Goal: Task Accomplishment & Management: Manage account settings

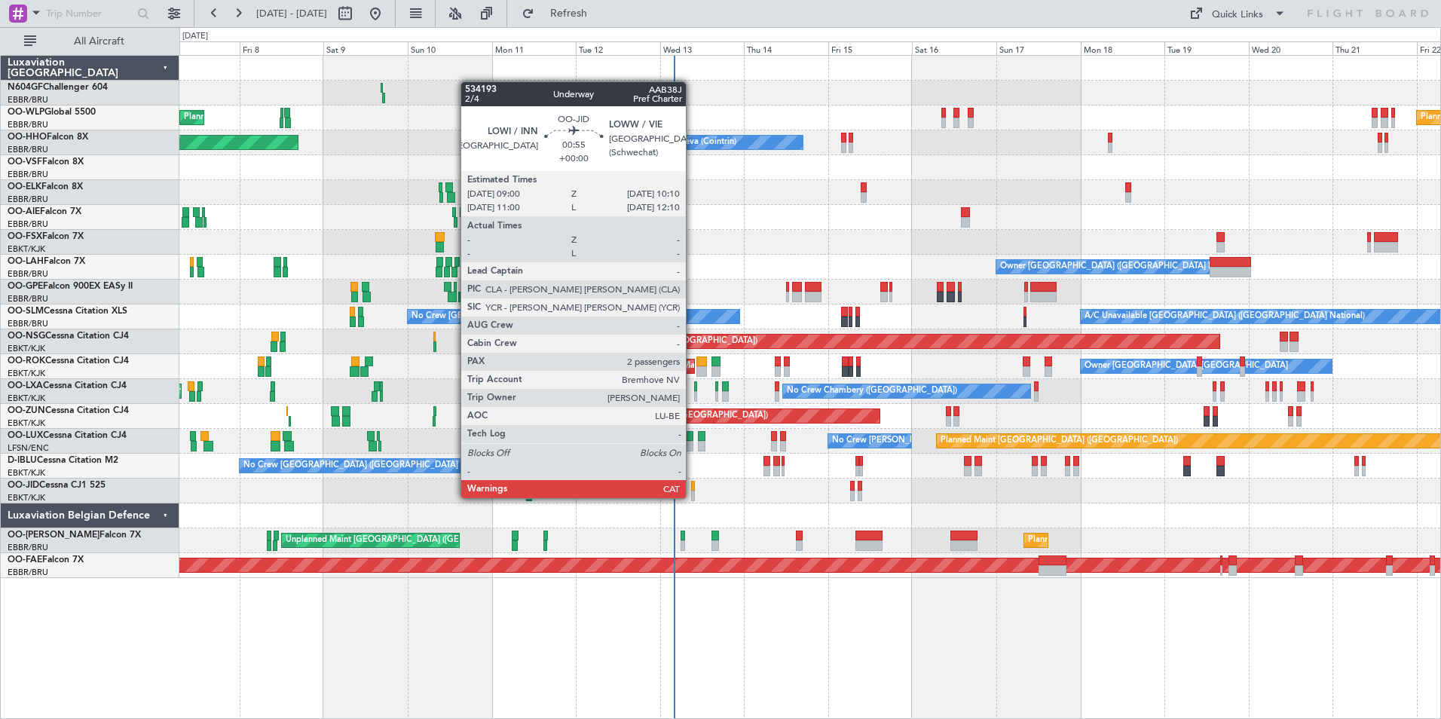
click at [693, 497] on div at bounding box center [693, 496] width 5 height 11
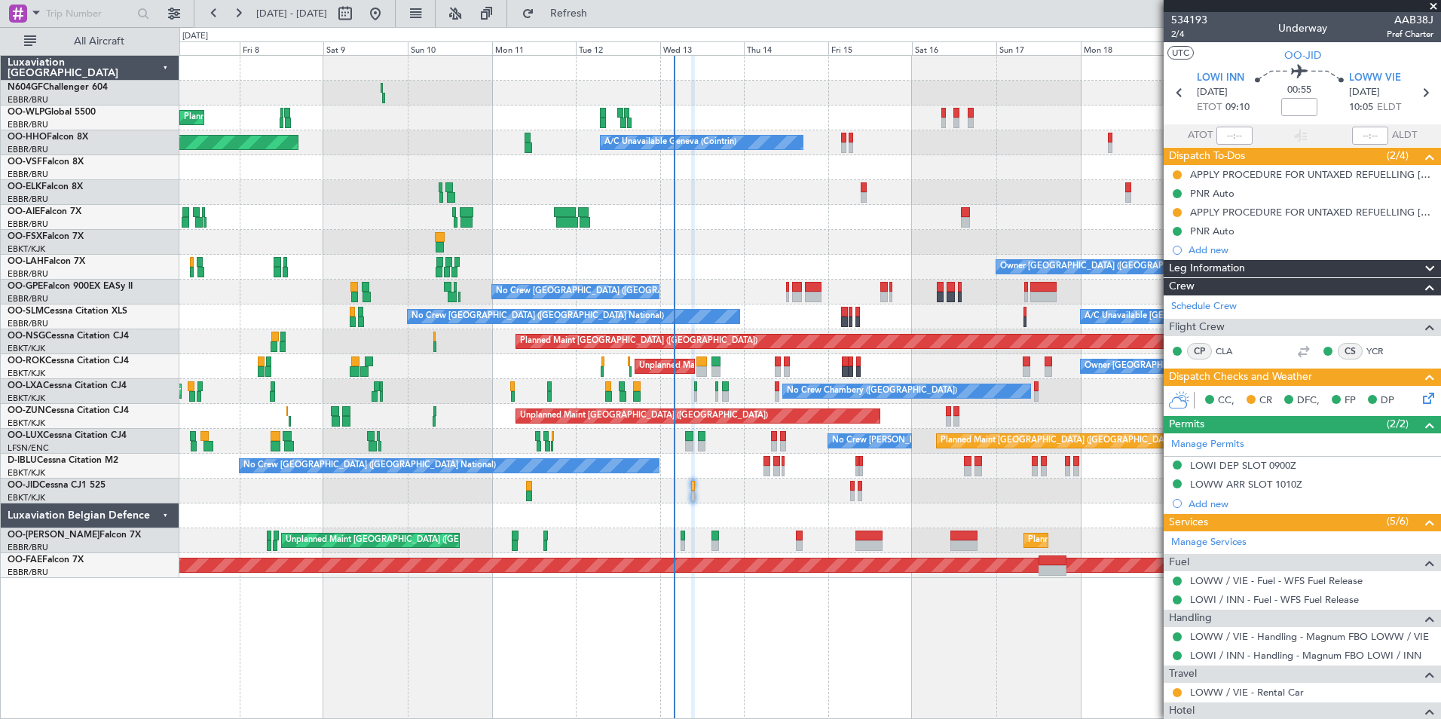
click at [730, 259] on div "Owner [GEOGRAPHIC_DATA] ([GEOGRAPHIC_DATA] National) Planned Maint [GEOGRAPHIC_…" at bounding box center [809, 267] width 1261 height 25
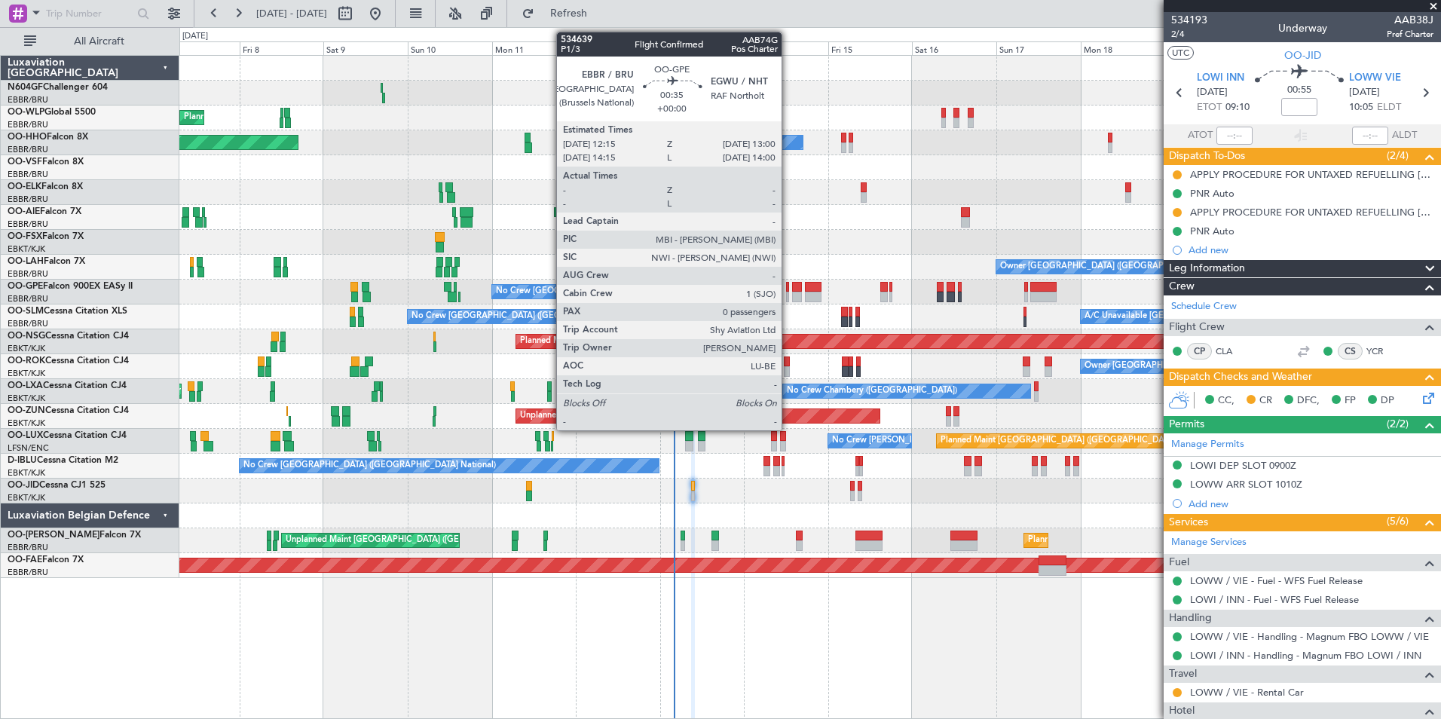
click at [788, 293] on div at bounding box center [787, 297] width 3 height 11
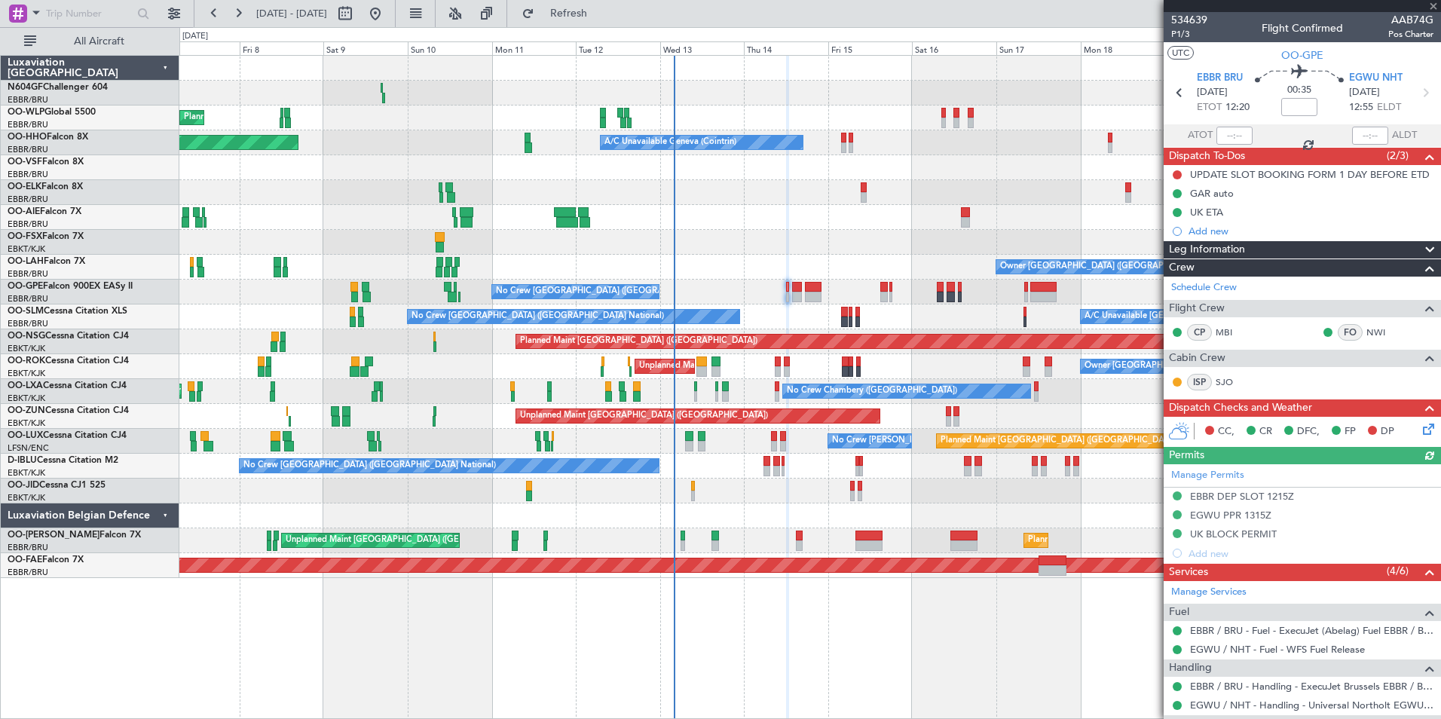
scroll to position [93, 0]
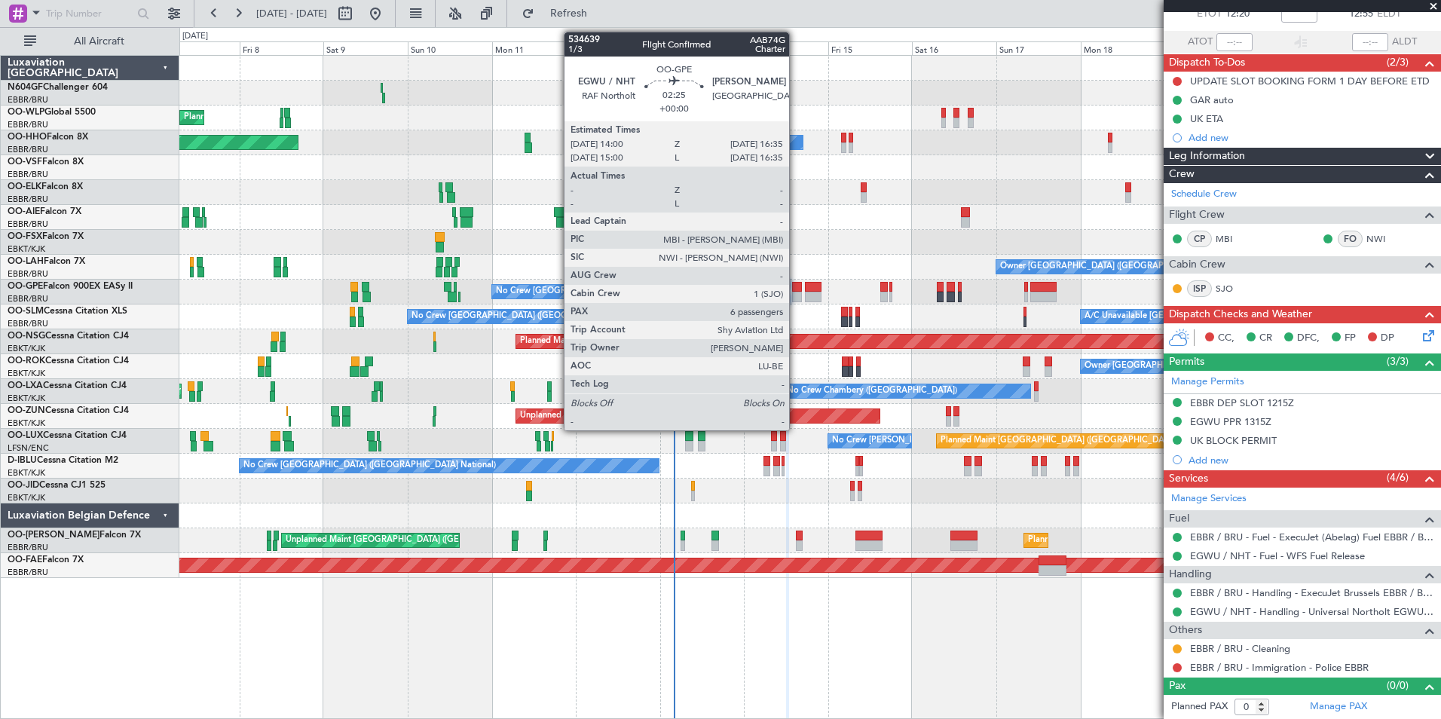
click at [796, 295] on div at bounding box center [797, 297] width 10 height 11
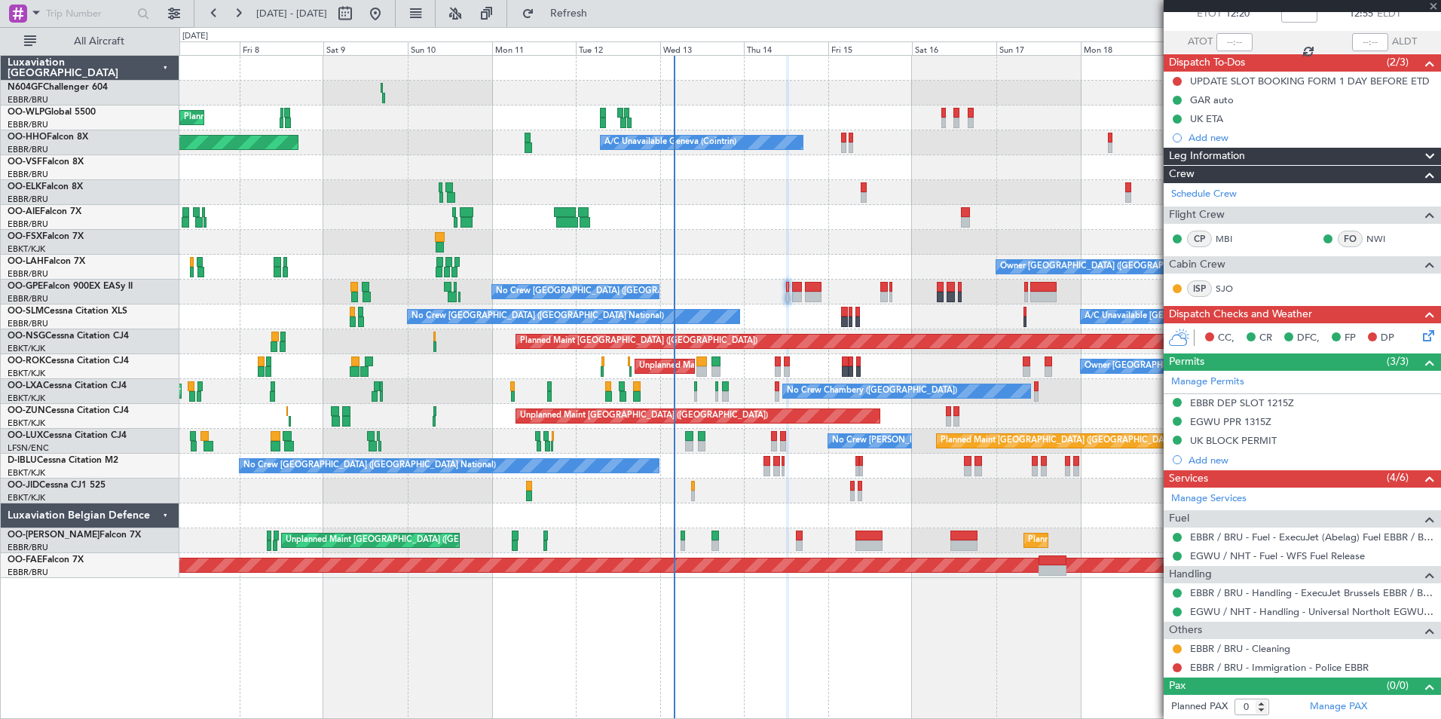
type input "6"
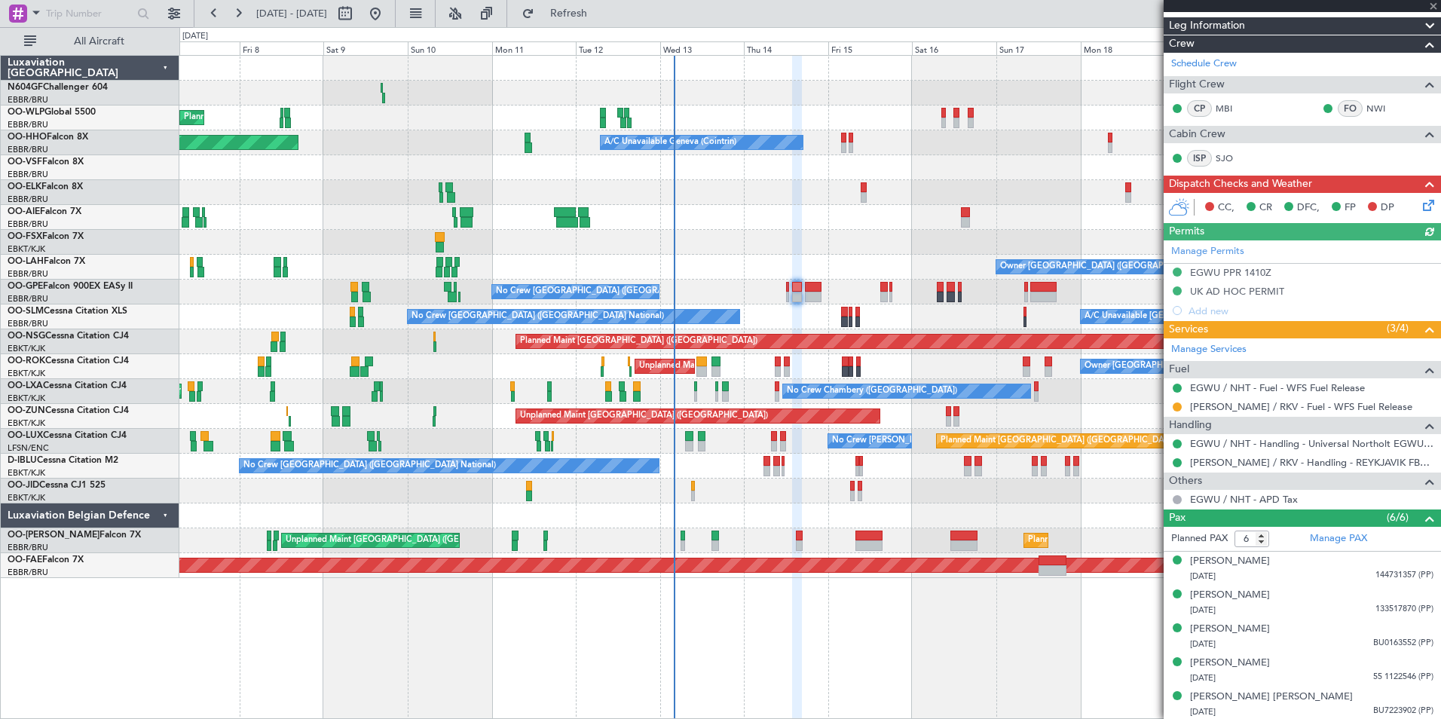
scroll to position [259, 0]
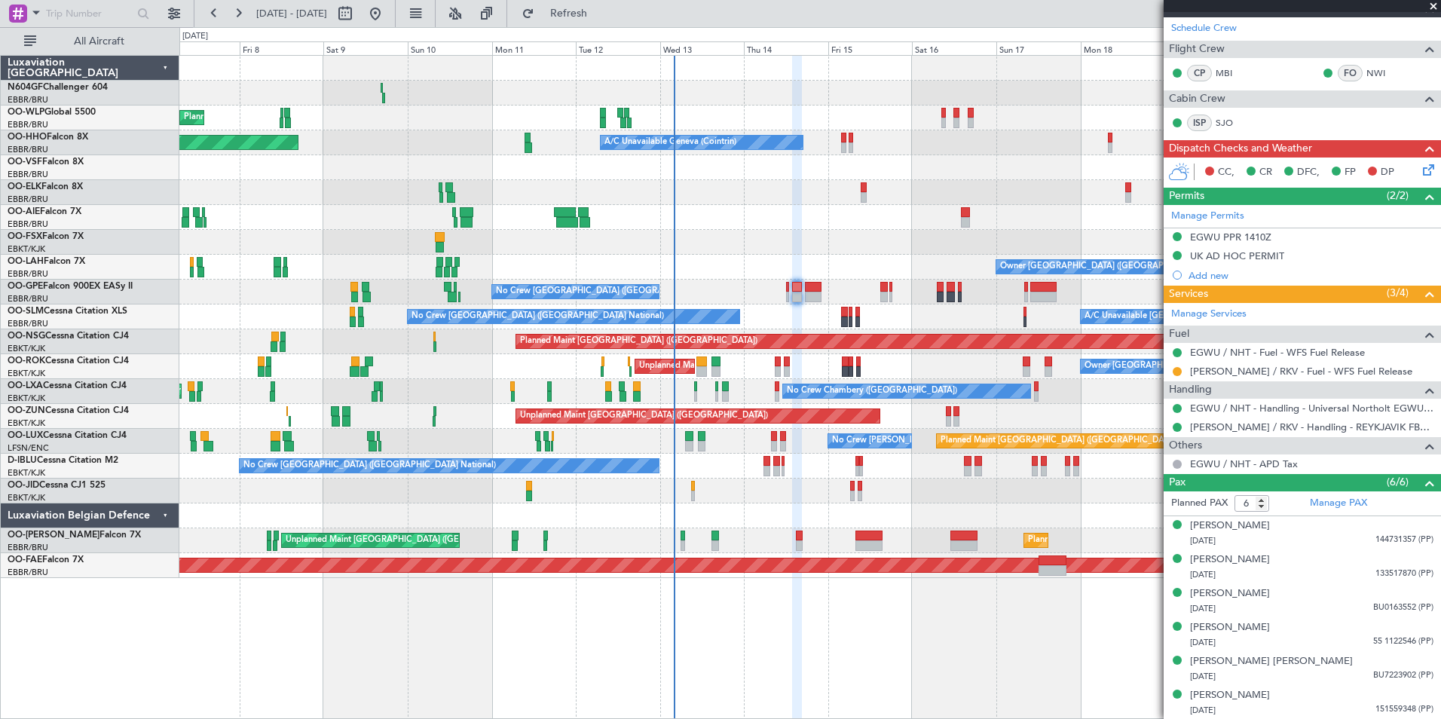
click at [804, 290] on div "No Crew [GEOGRAPHIC_DATA] ([GEOGRAPHIC_DATA] National) Cleaning [GEOGRAPHIC_DAT…" at bounding box center [809, 292] width 1261 height 25
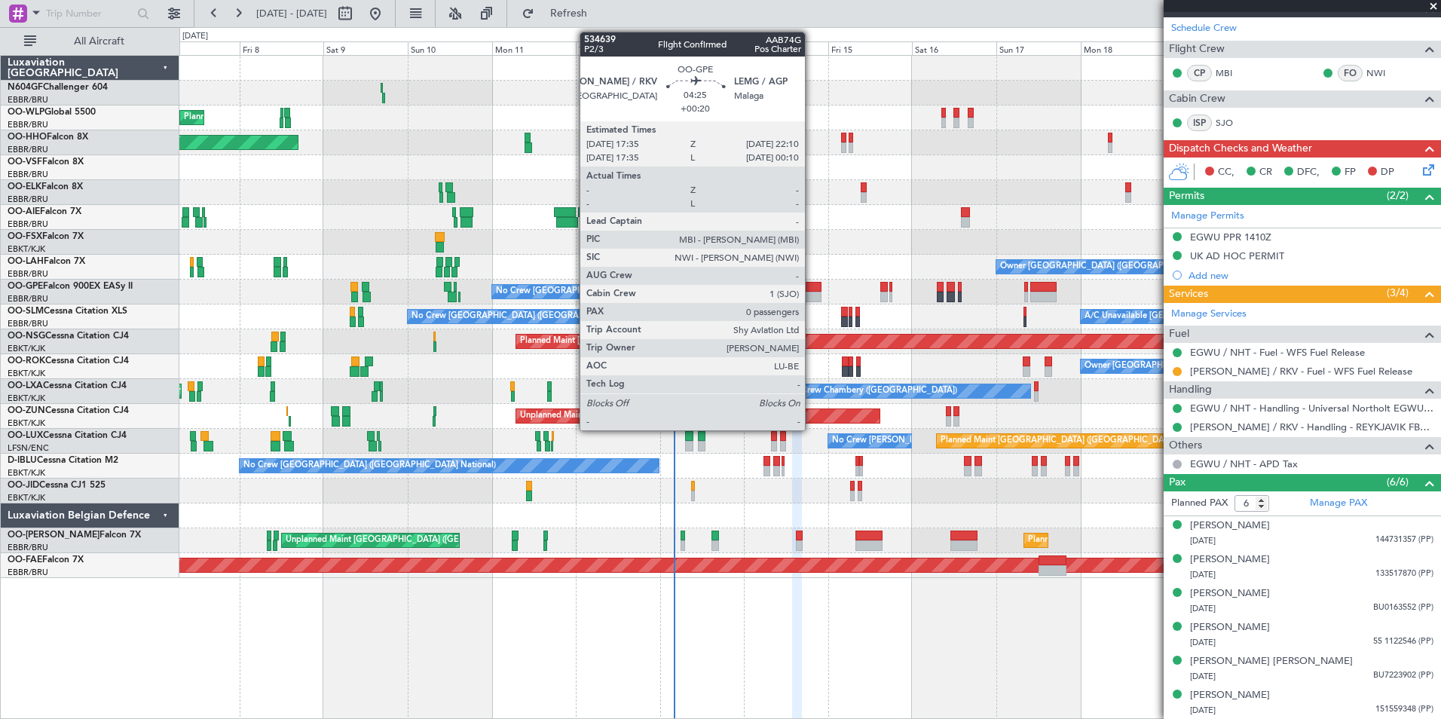
click at [812, 295] on div at bounding box center [813, 297] width 17 height 11
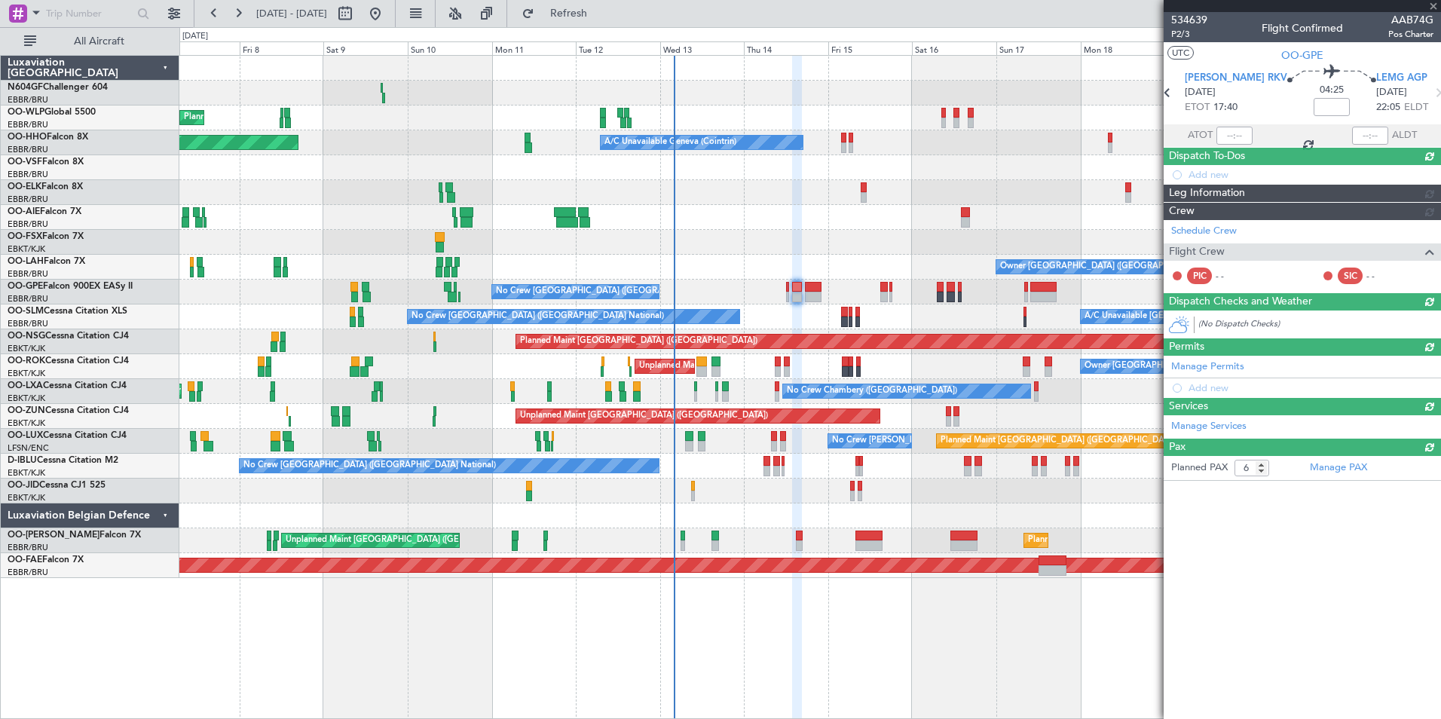
type input "+00:20"
type input "0"
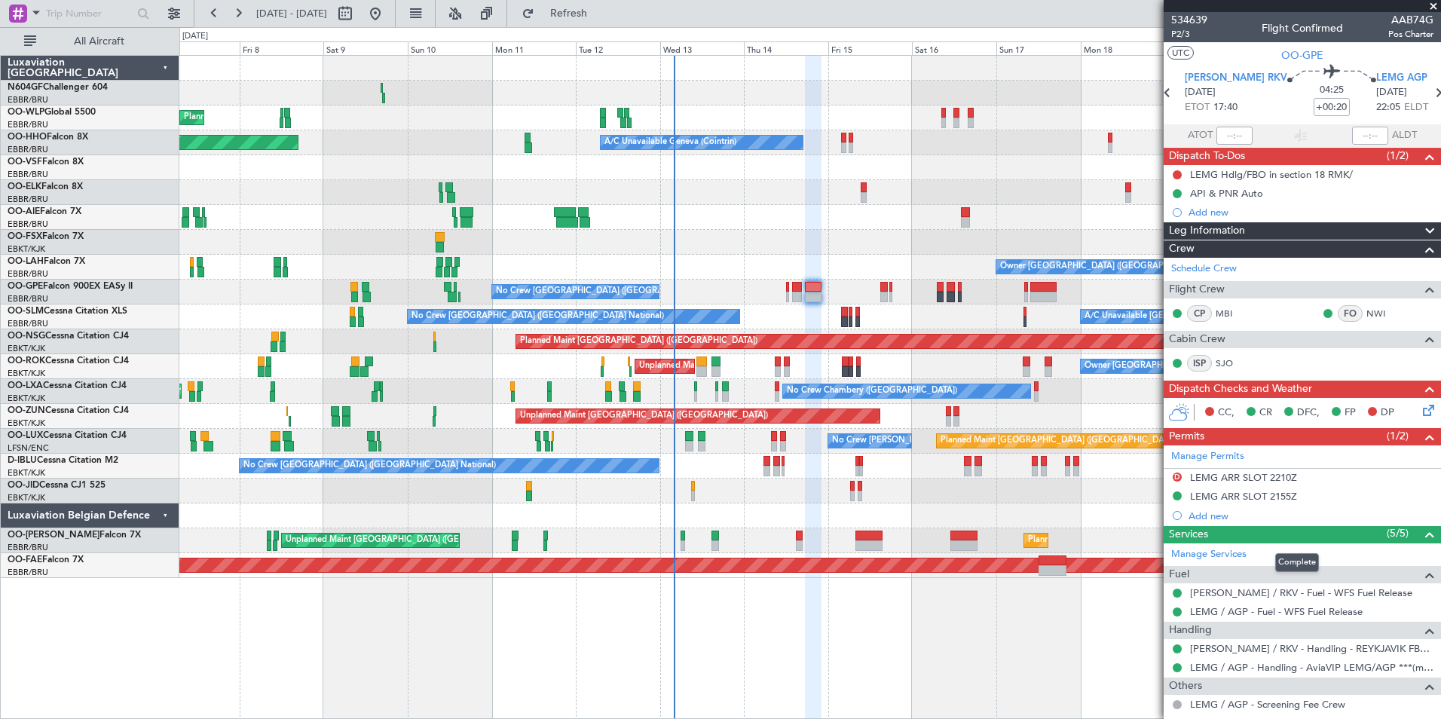
scroll to position [2, 0]
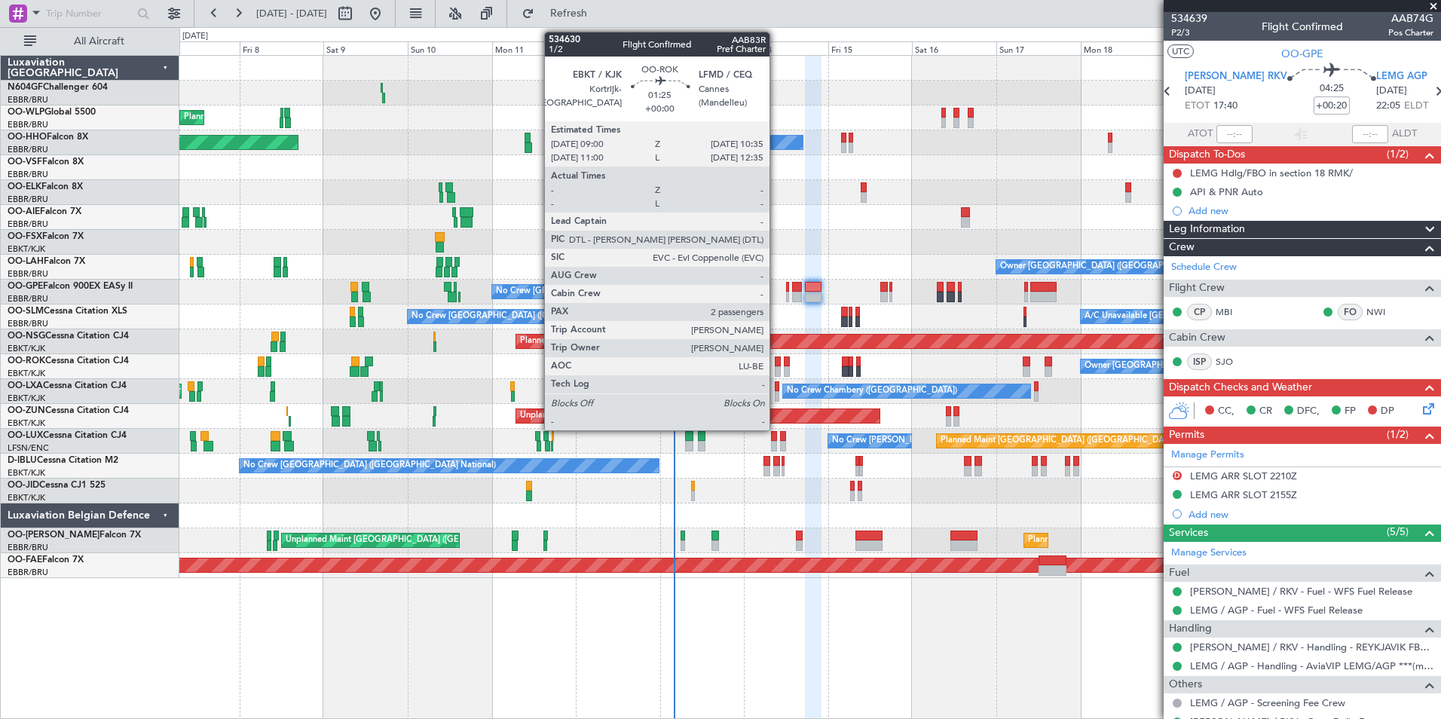
click at [776, 368] on div at bounding box center [778, 371] width 6 height 11
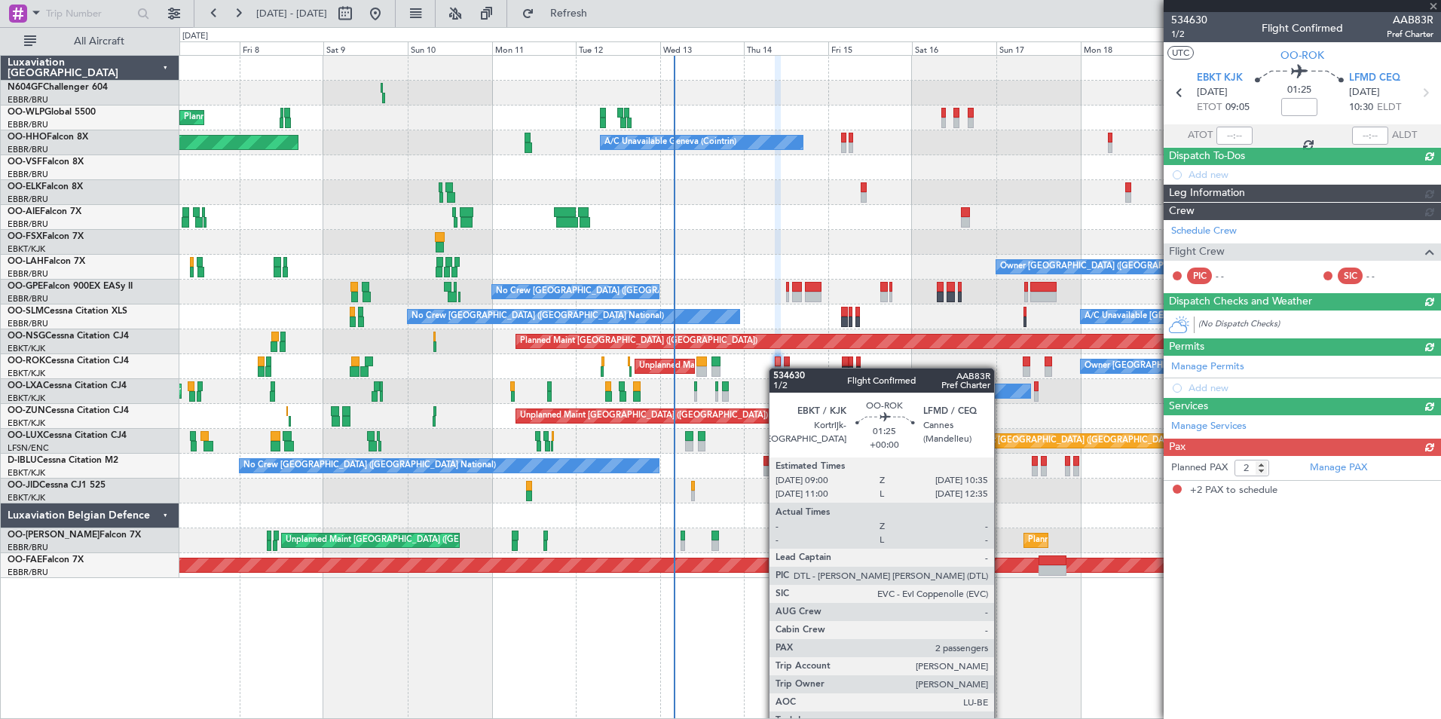
scroll to position [0, 0]
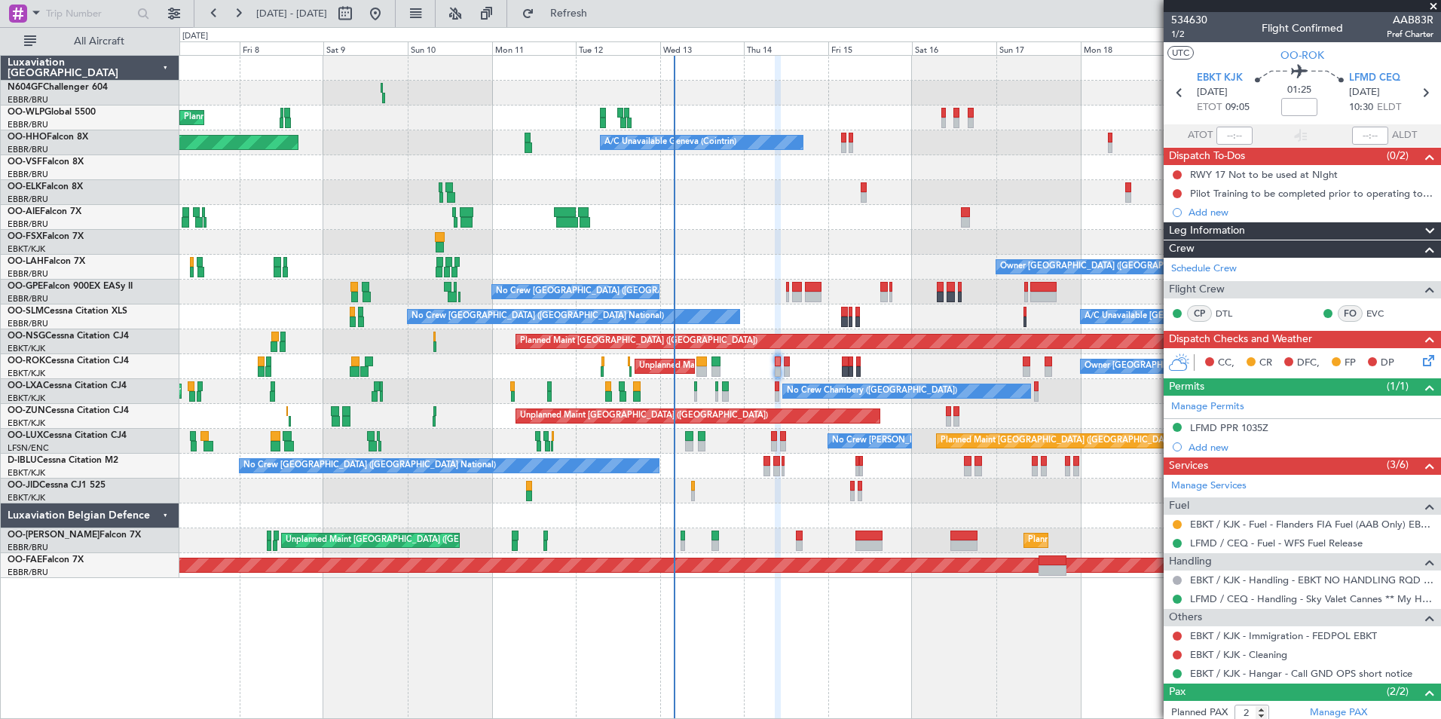
click at [791, 369] on div "Owner Kortrijk-Wevelgem Unplanned Maint Kortrijk-Wevelgem Owner Kortrijk-Wevelg…" at bounding box center [809, 366] width 1261 height 25
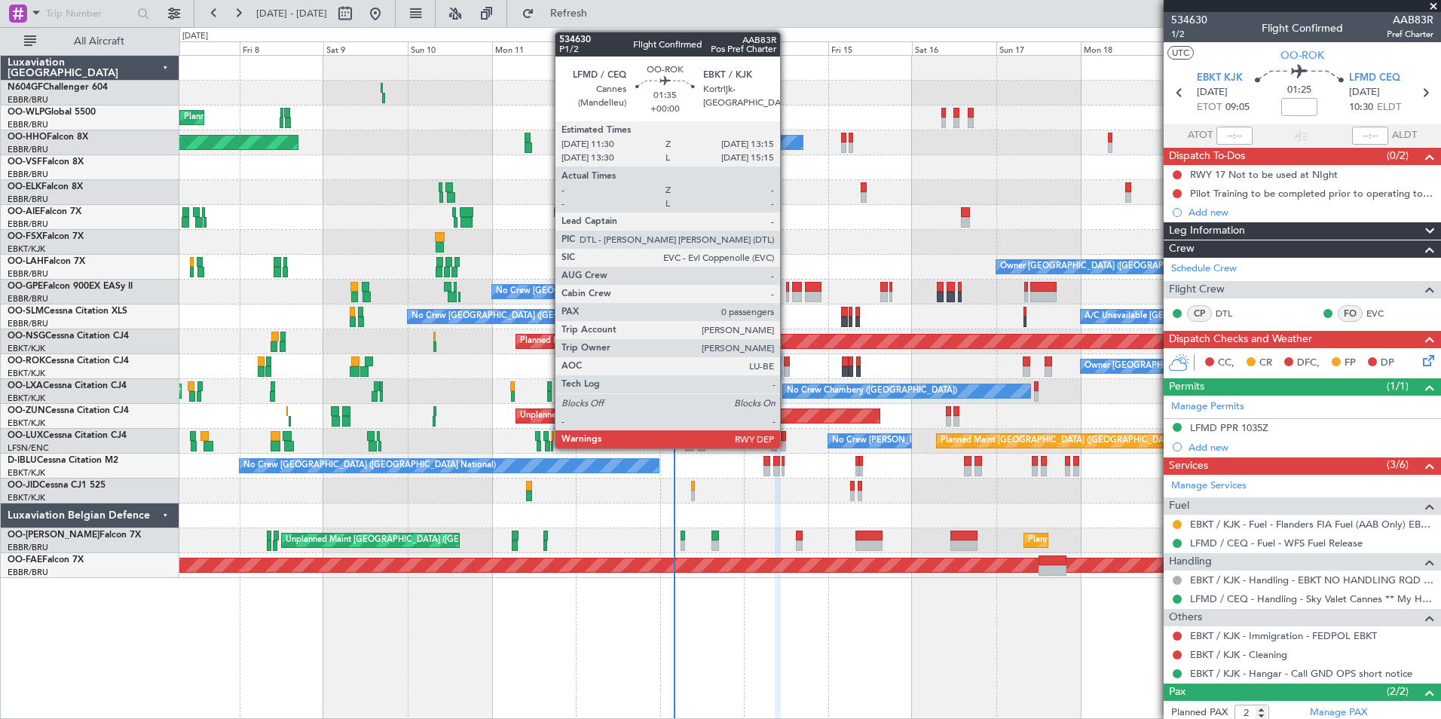
click at [787, 369] on div at bounding box center [787, 371] width 7 height 11
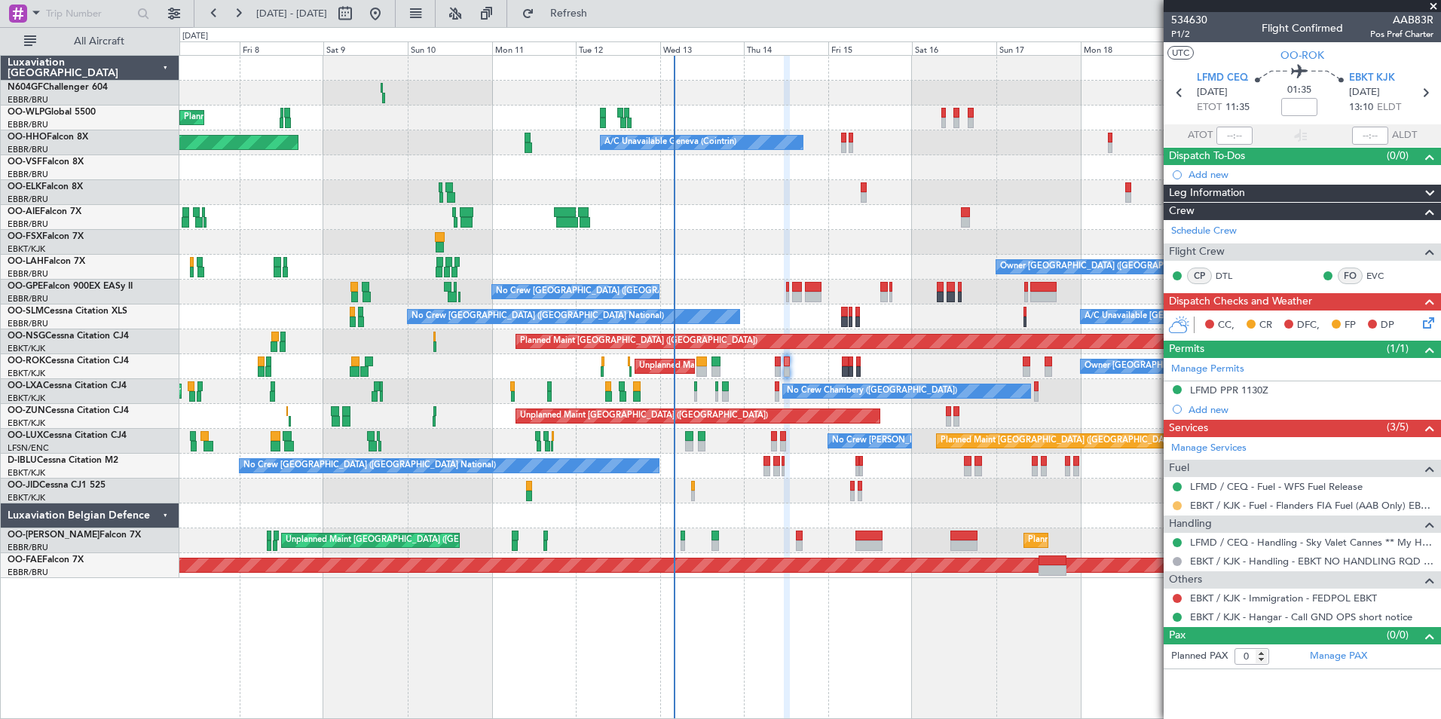
click at [1173, 502] on button at bounding box center [1177, 505] width 9 height 9
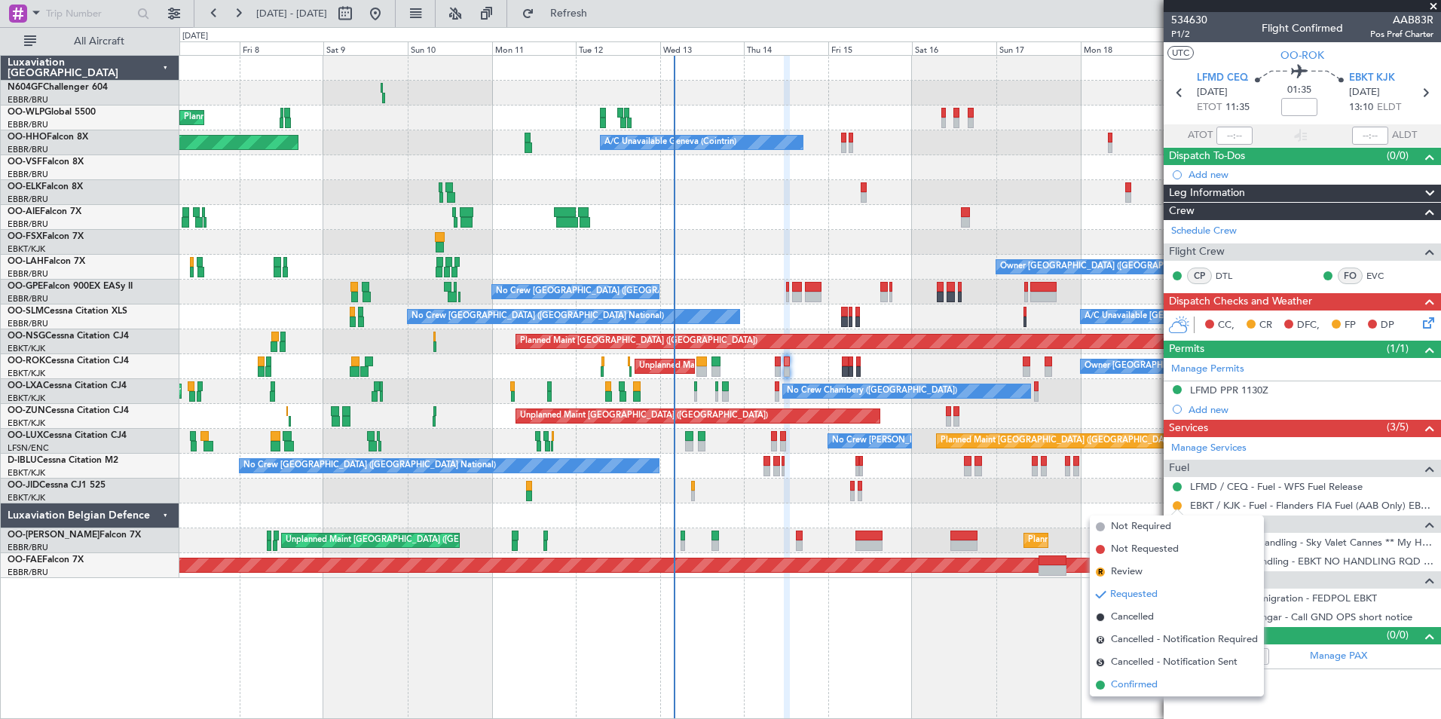
click at [1153, 682] on span "Confirmed" at bounding box center [1134, 685] width 47 height 15
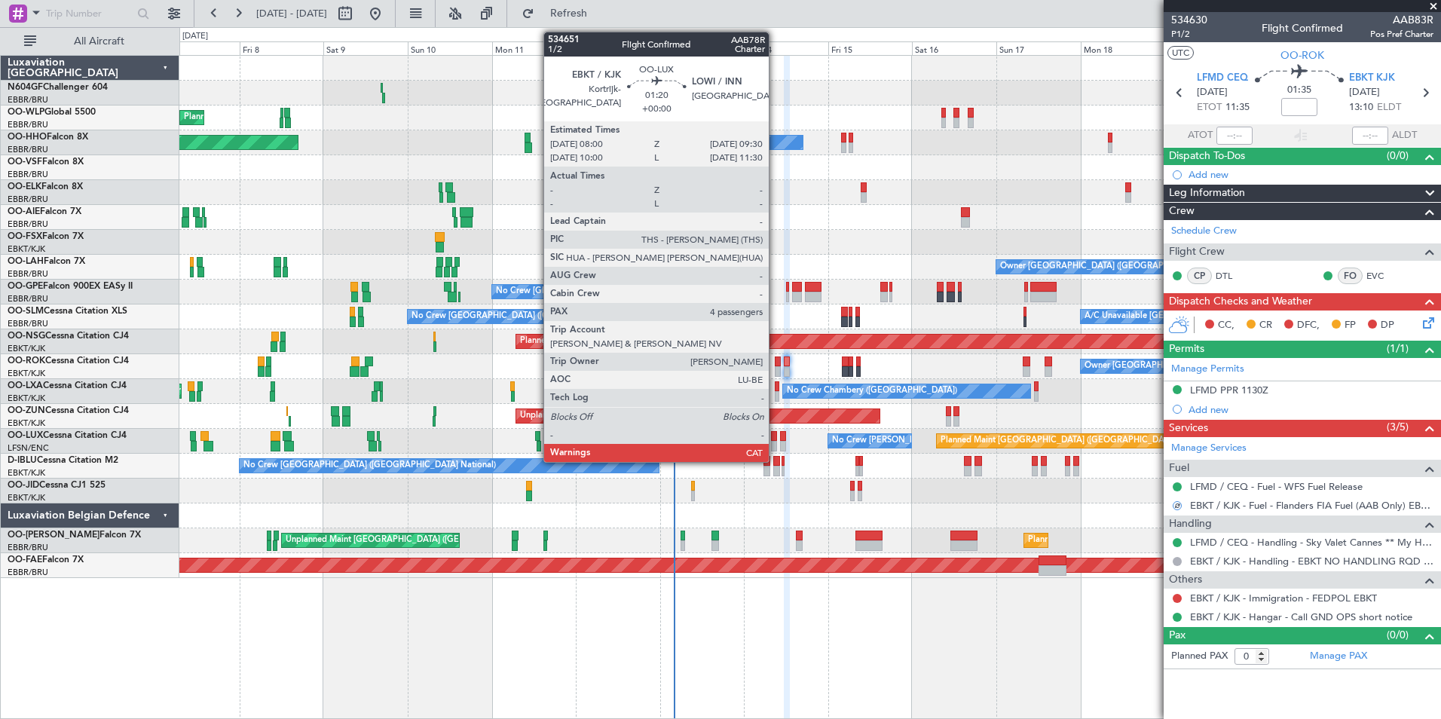
click at [775, 441] on div at bounding box center [773, 446] width 5 height 11
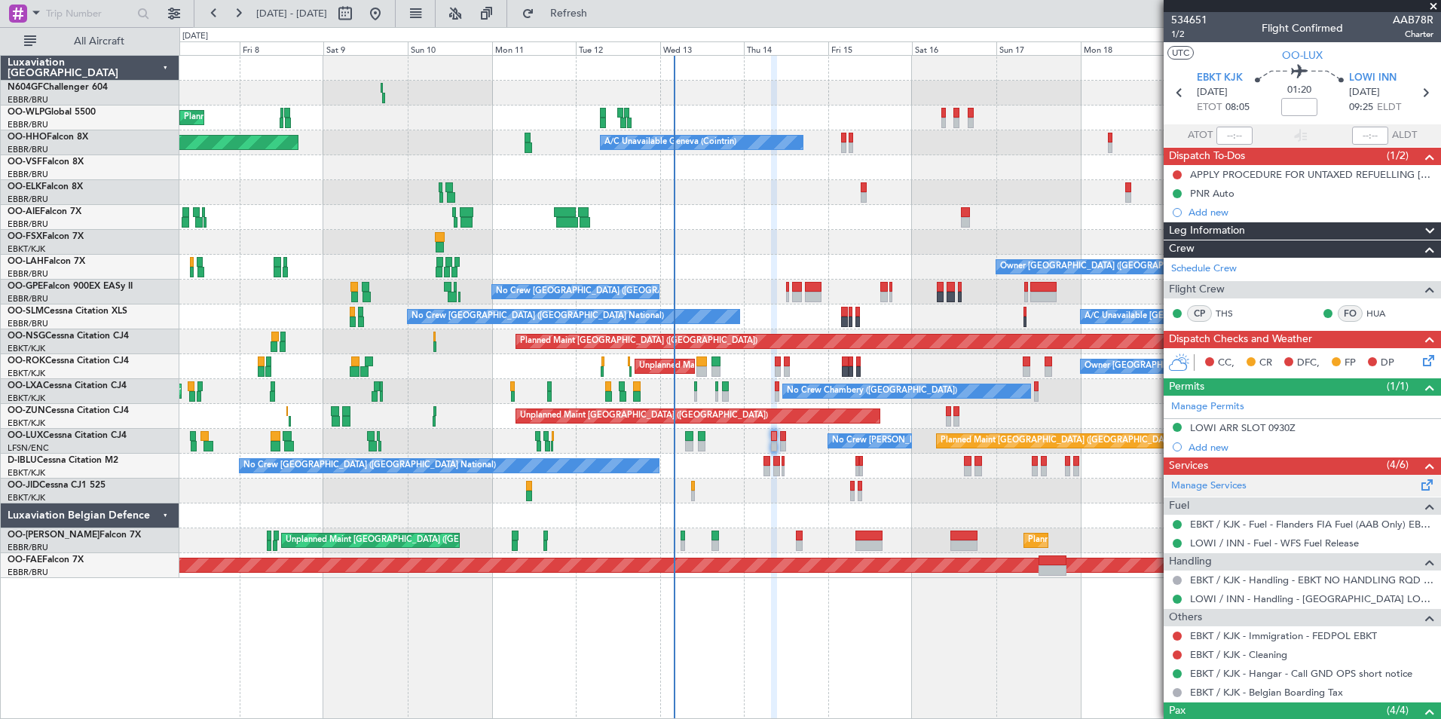
scroll to position [5, 0]
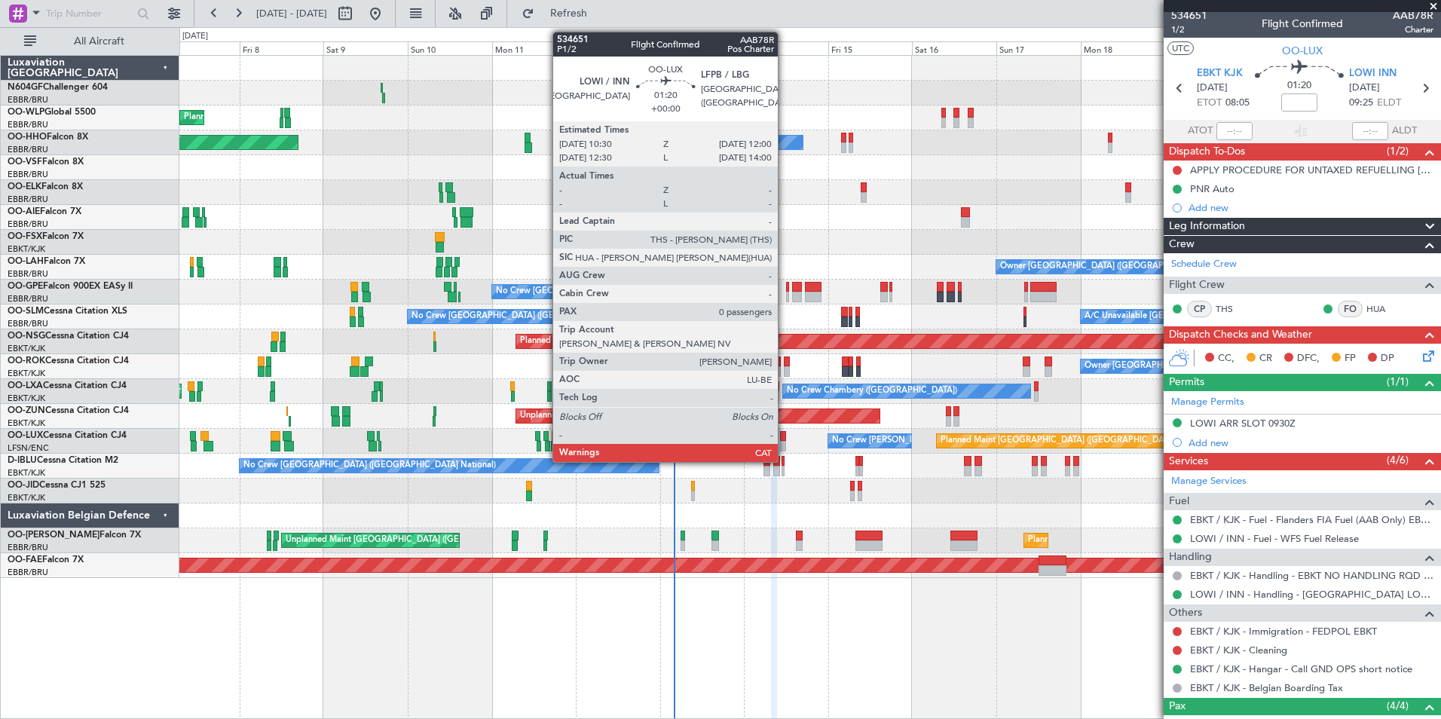
click at [784, 441] on div at bounding box center [782, 446] width 5 height 11
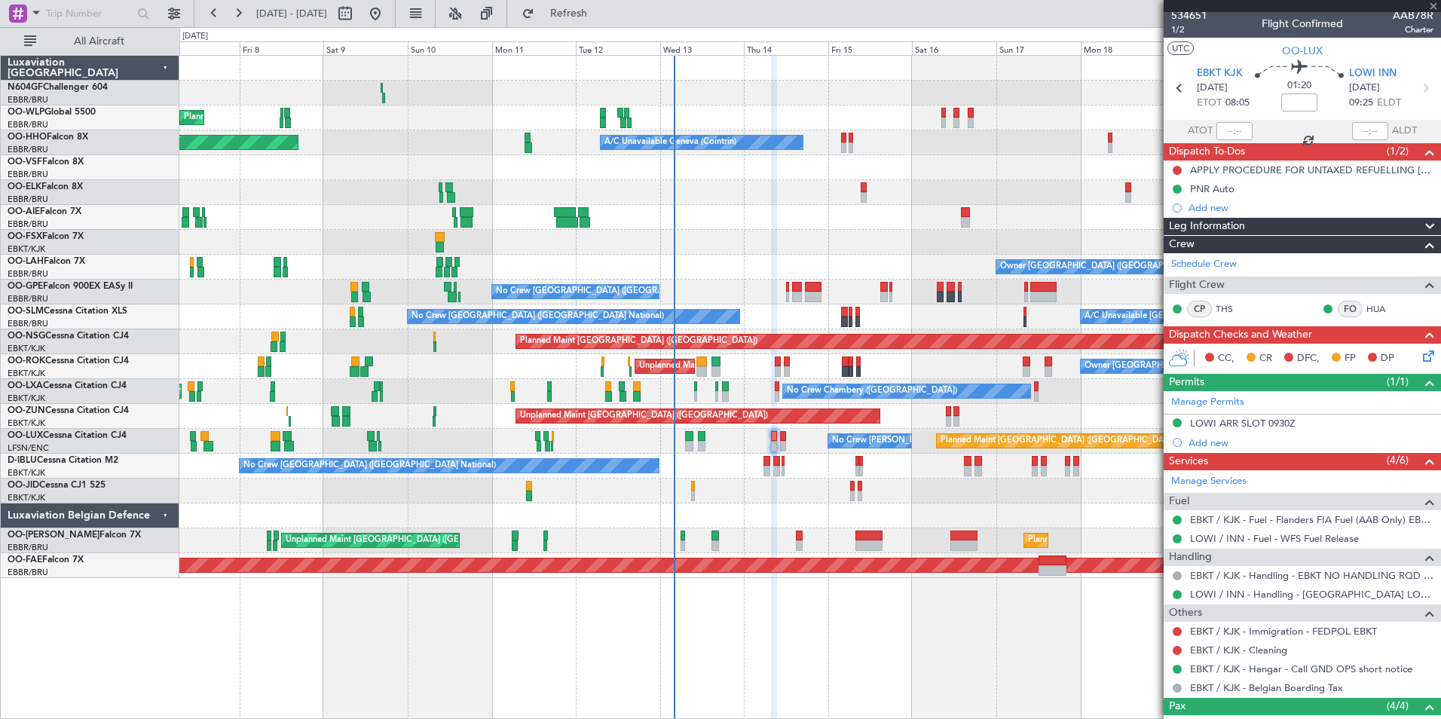
type input "0"
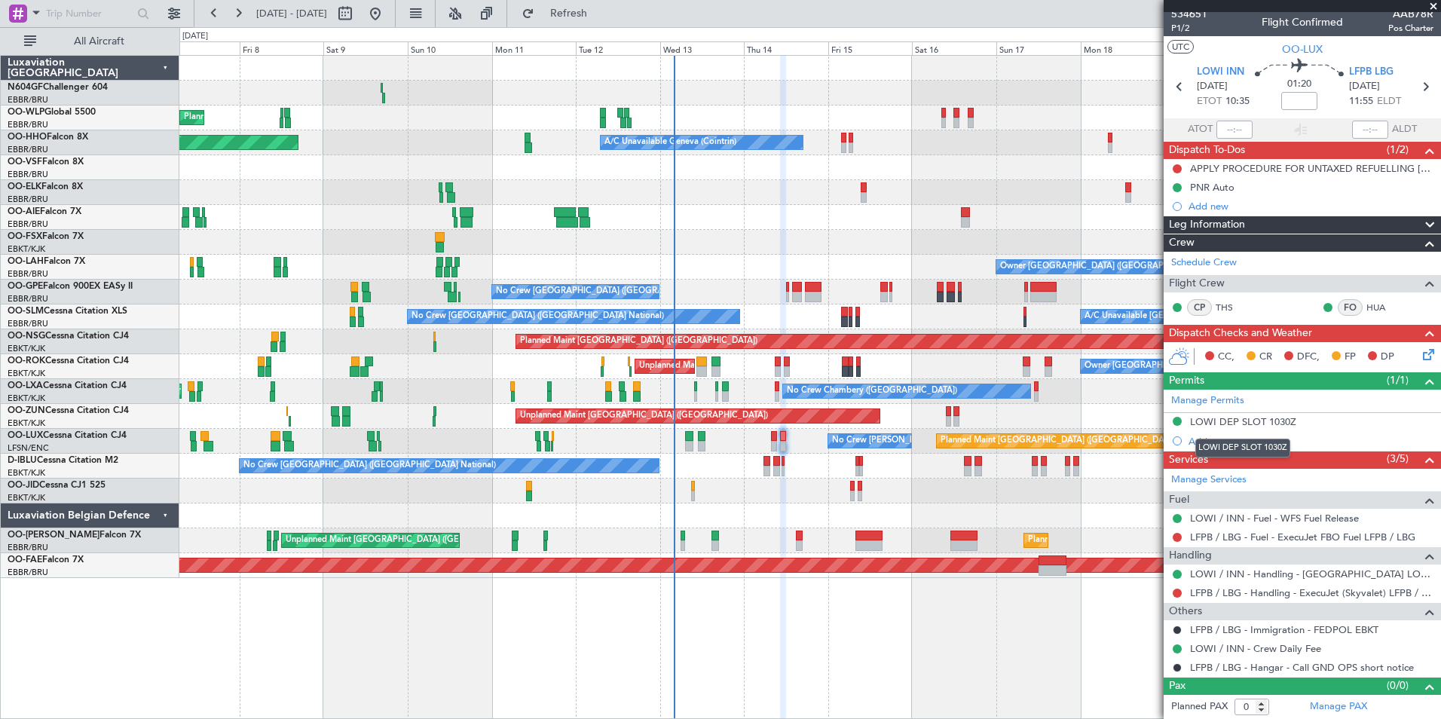
scroll to position [0, 0]
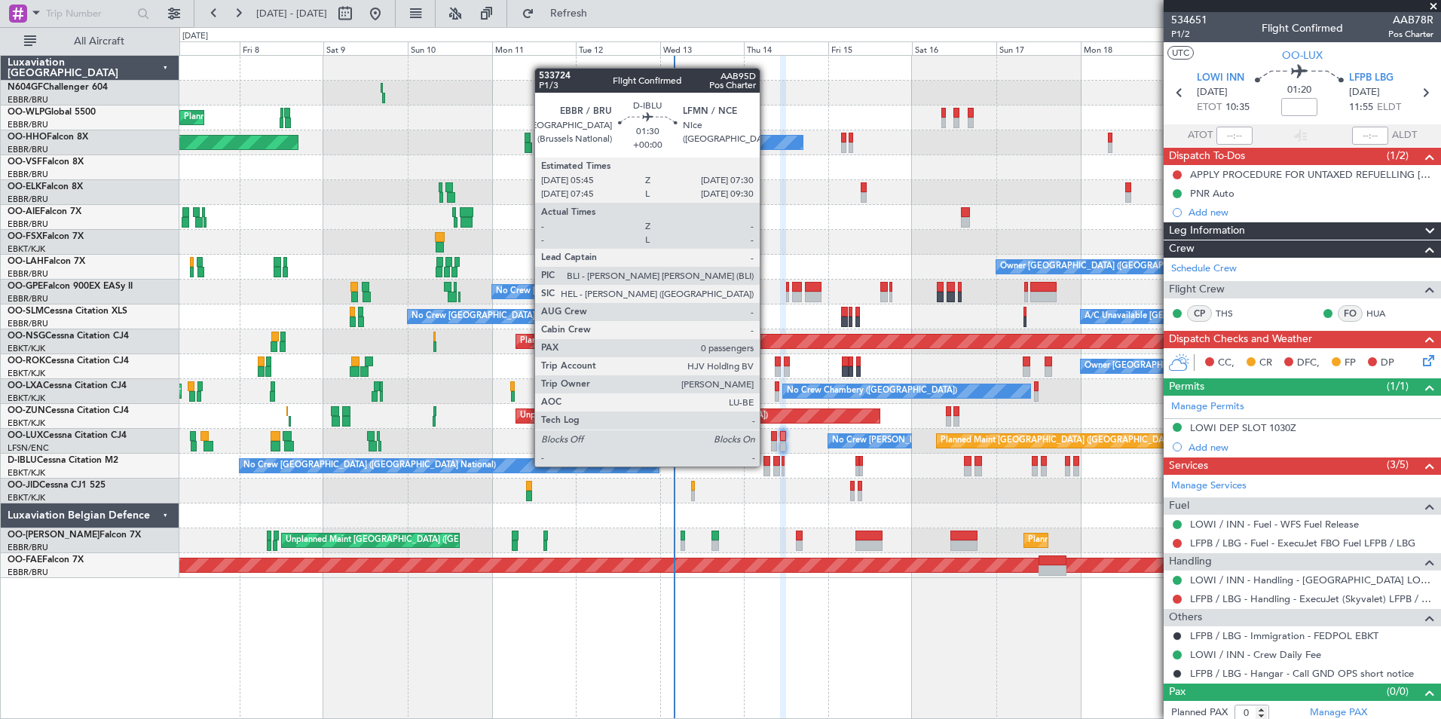
click at [766, 467] on div at bounding box center [766, 471] width 7 height 11
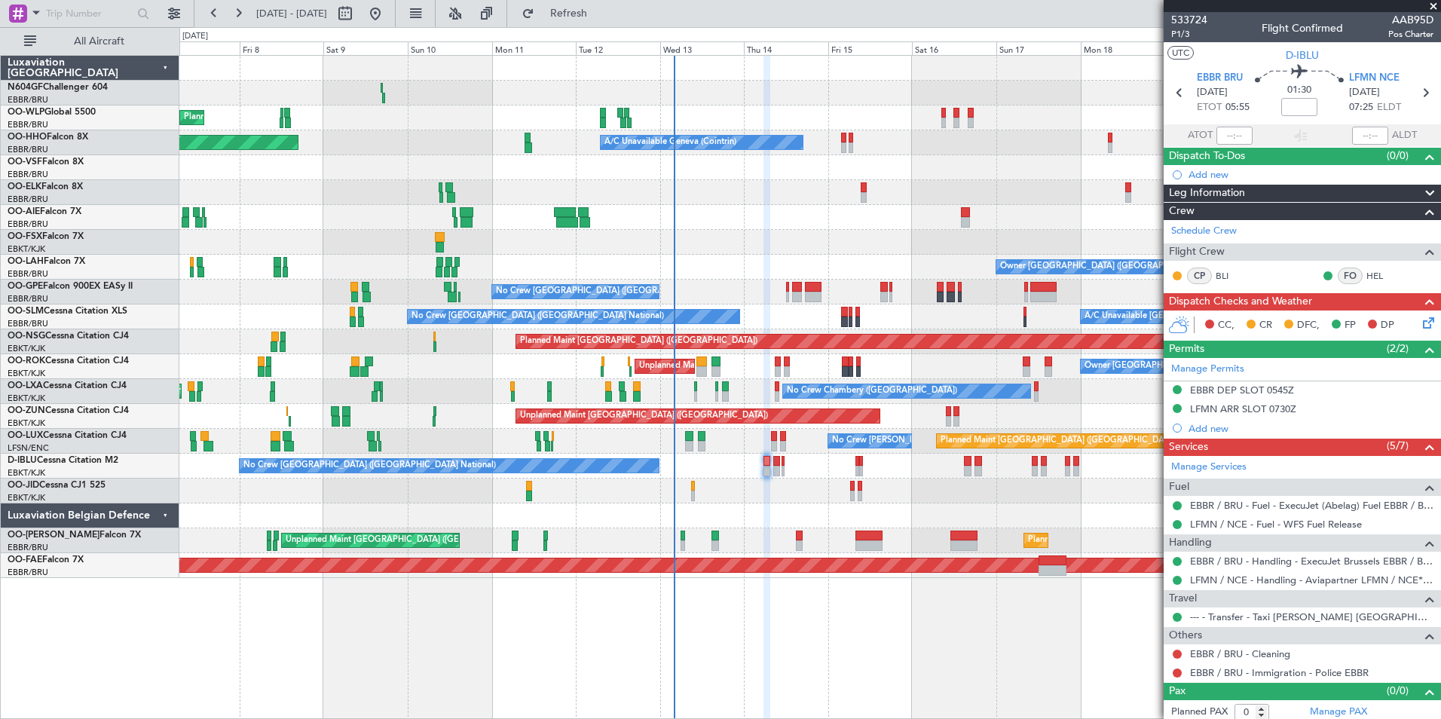
scroll to position [5, 0]
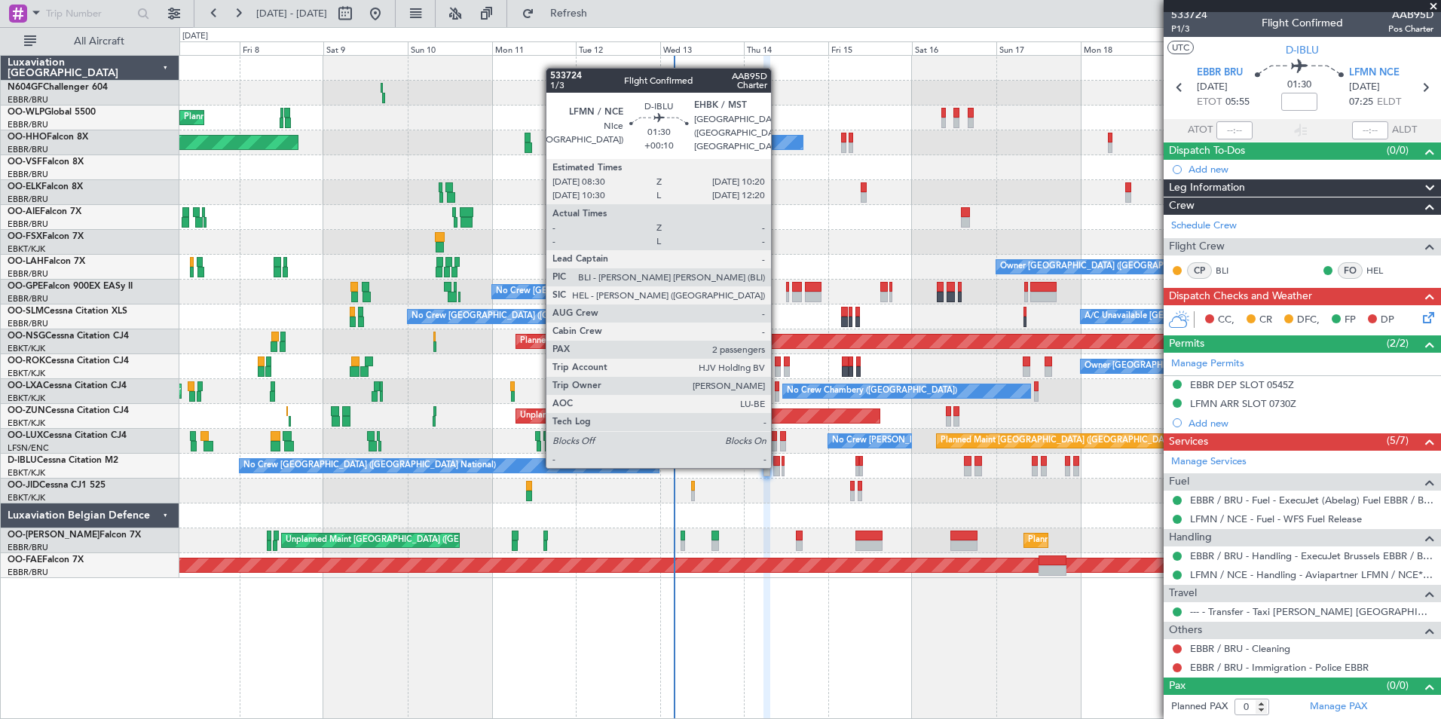
click at [778, 467] on div at bounding box center [776, 471] width 7 height 11
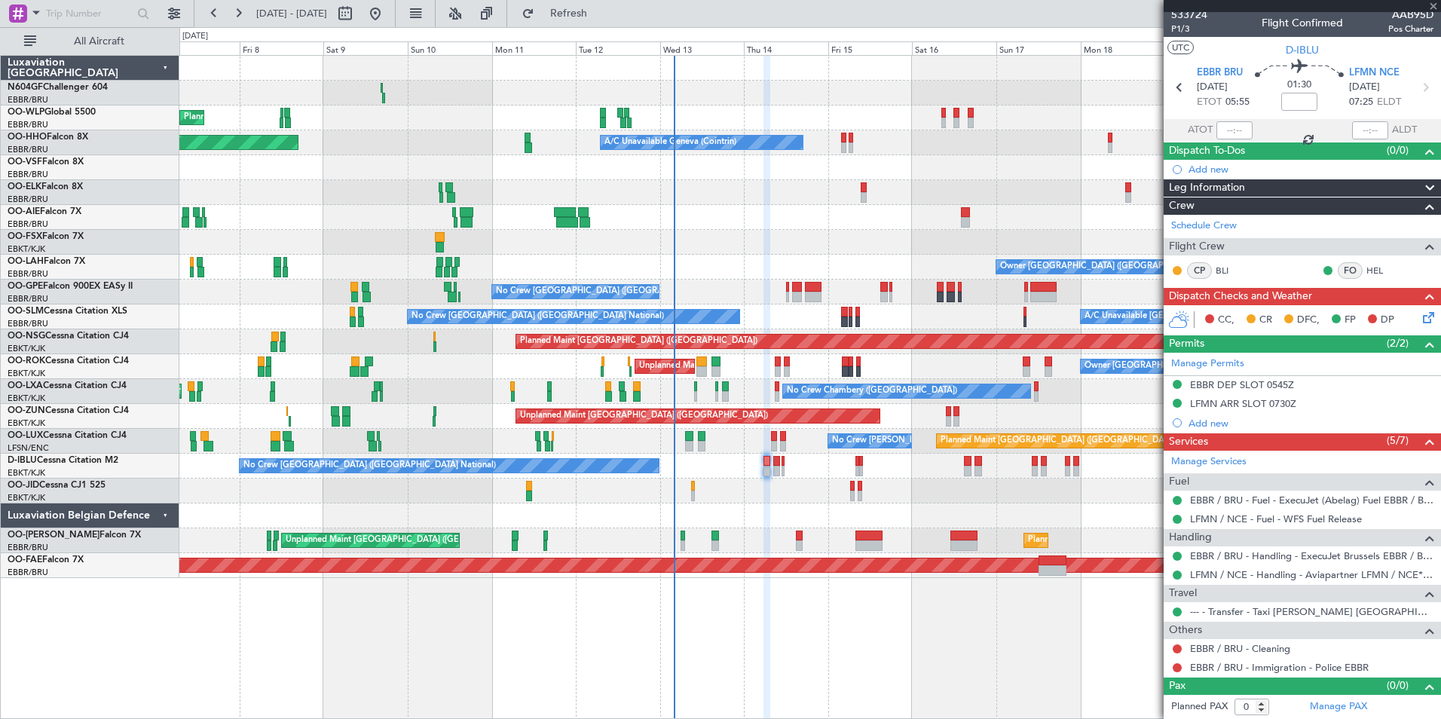
type input "+00:10"
type input "2"
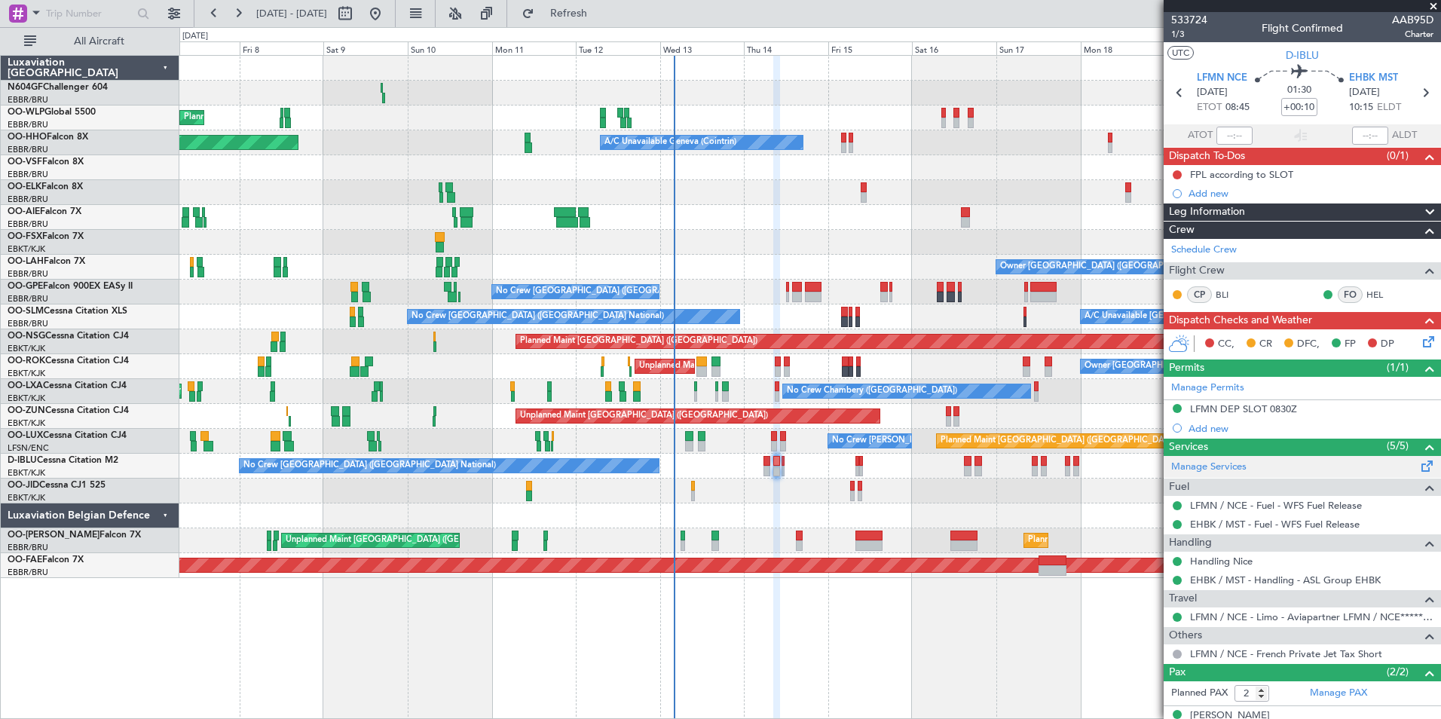
scroll to position [54, 0]
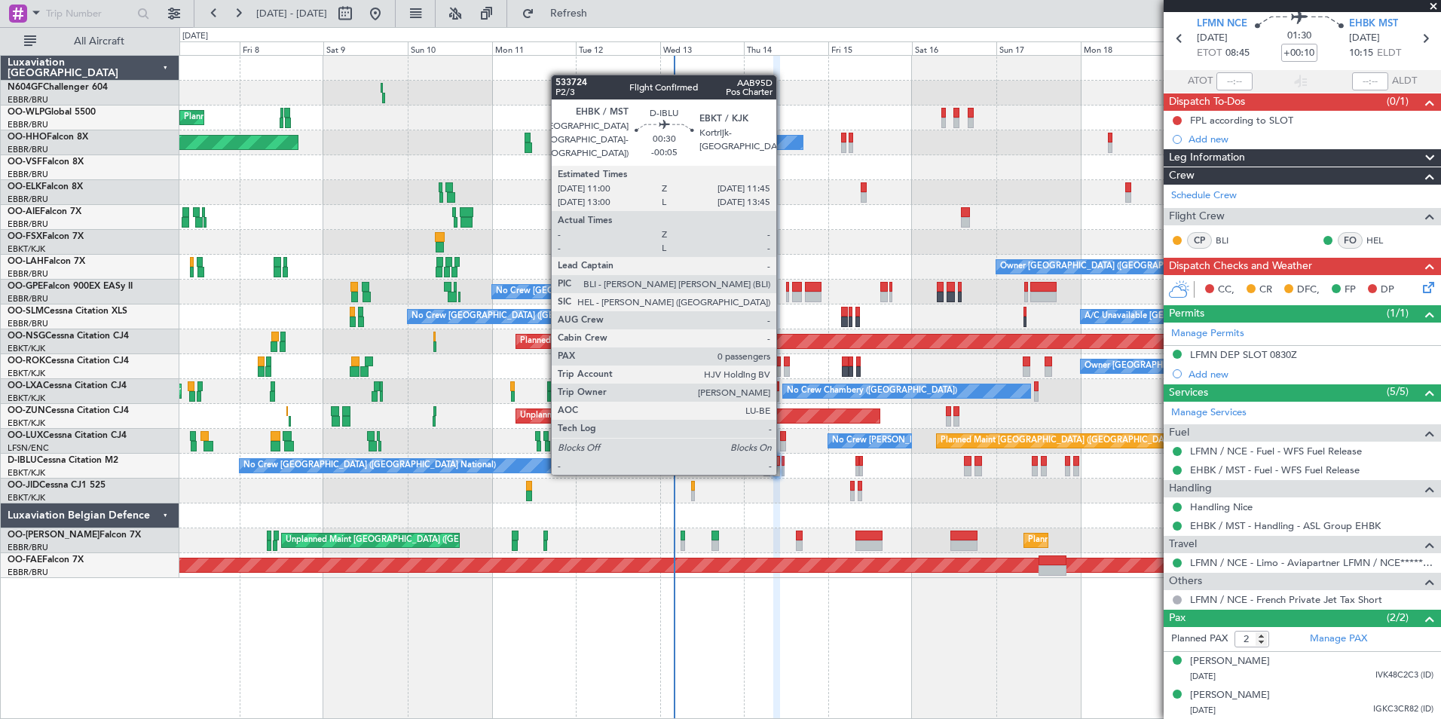
click at [782, 473] on div at bounding box center [783, 471] width 3 height 11
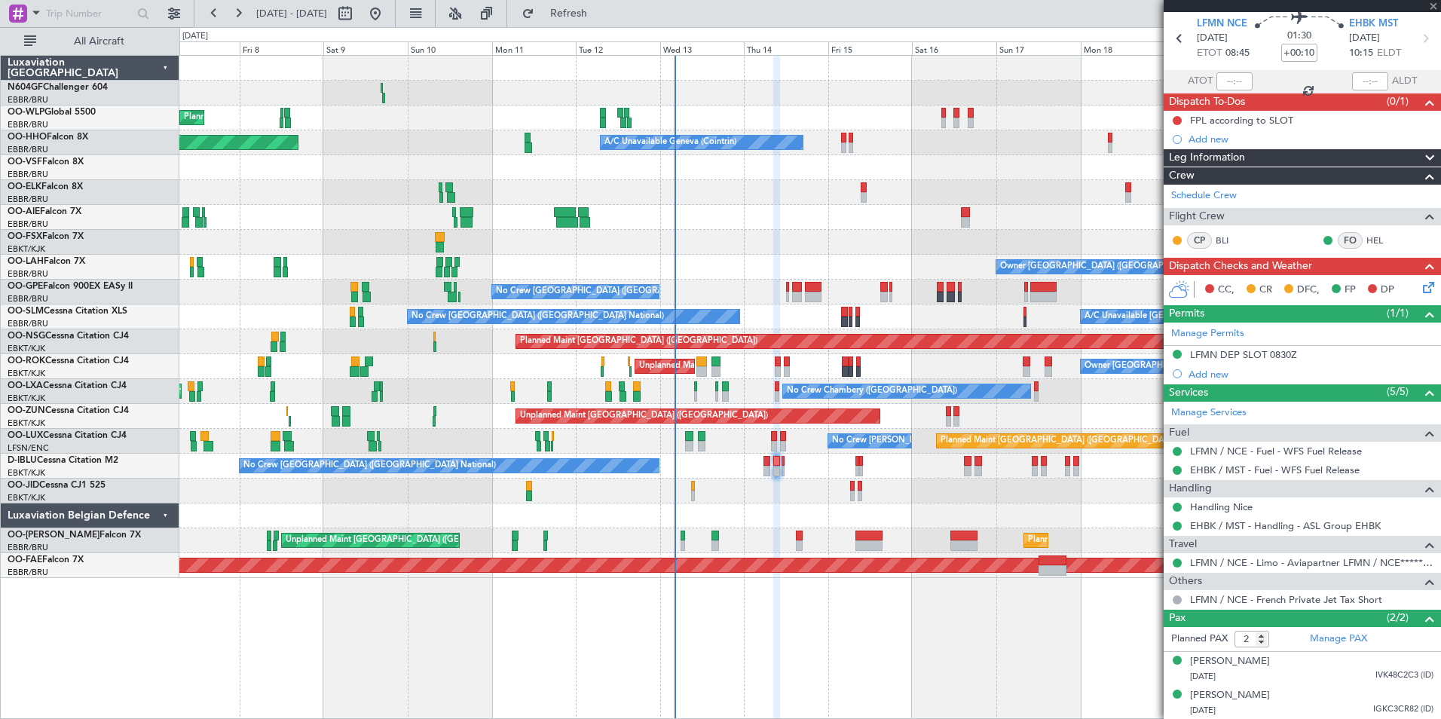
type input "-00:05"
type input "0"
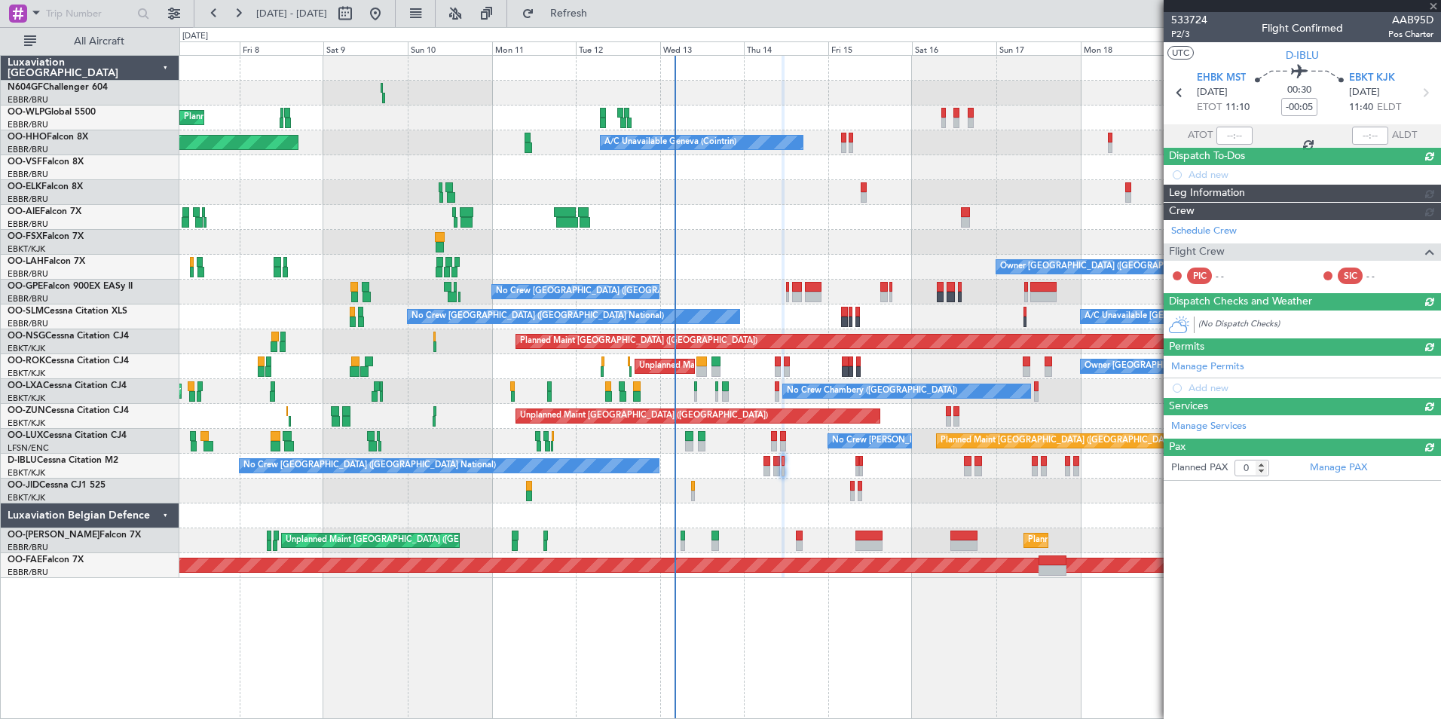
scroll to position [0, 0]
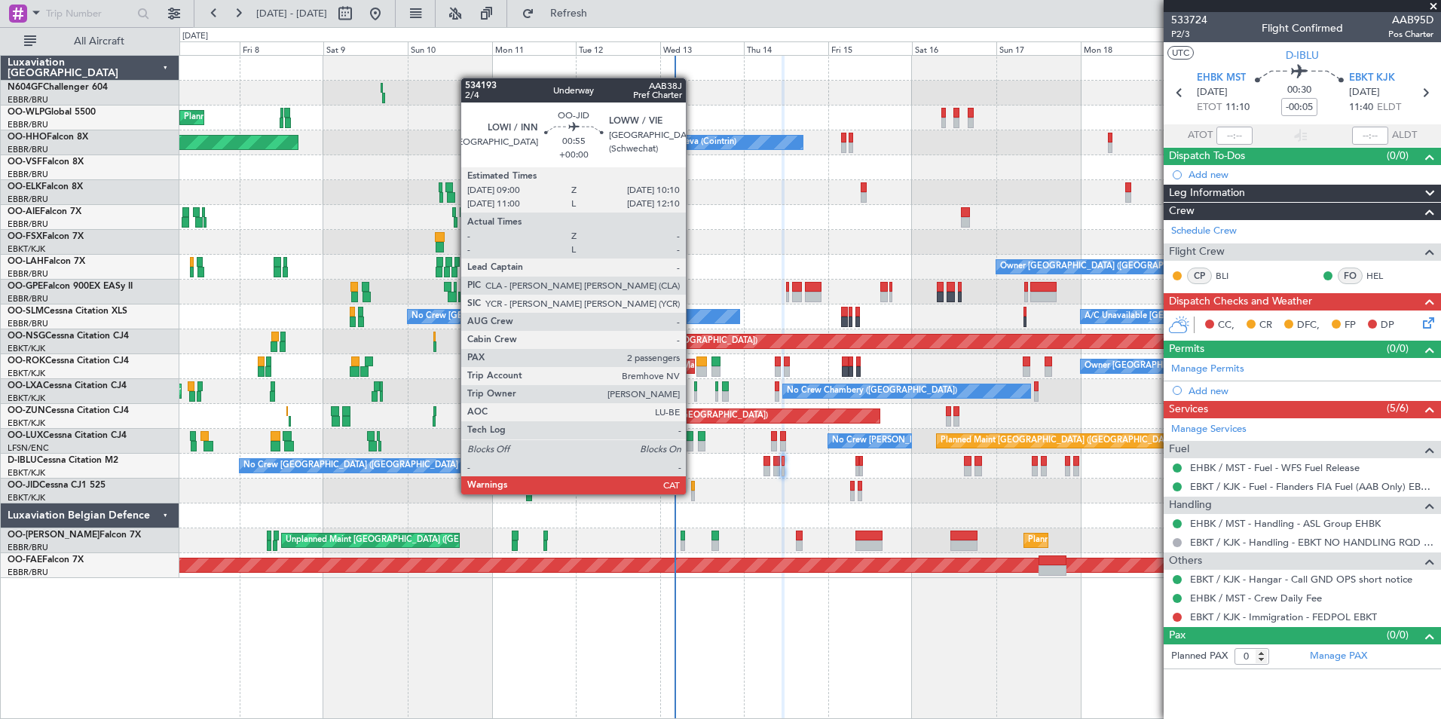
click at [696, 495] on div at bounding box center [809, 491] width 1261 height 25
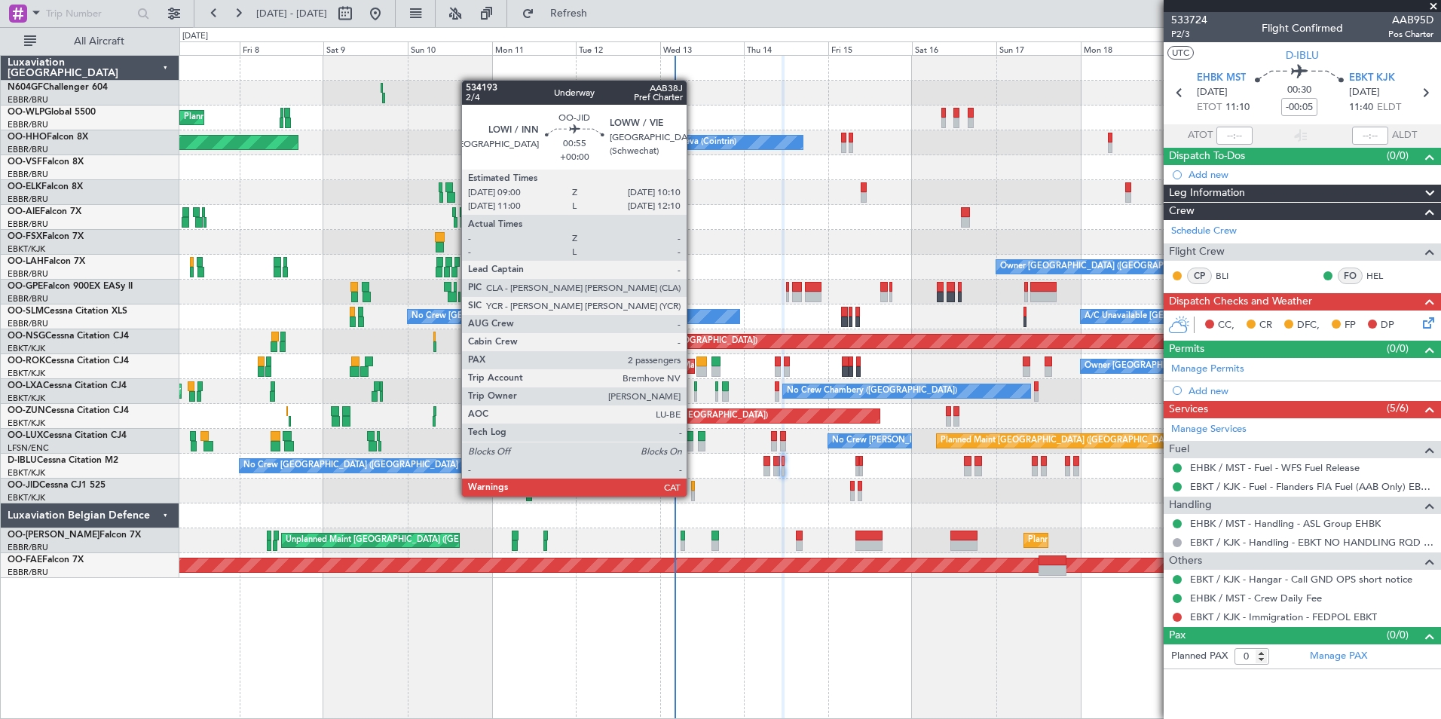
click at [693, 495] on div at bounding box center [693, 496] width 5 height 11
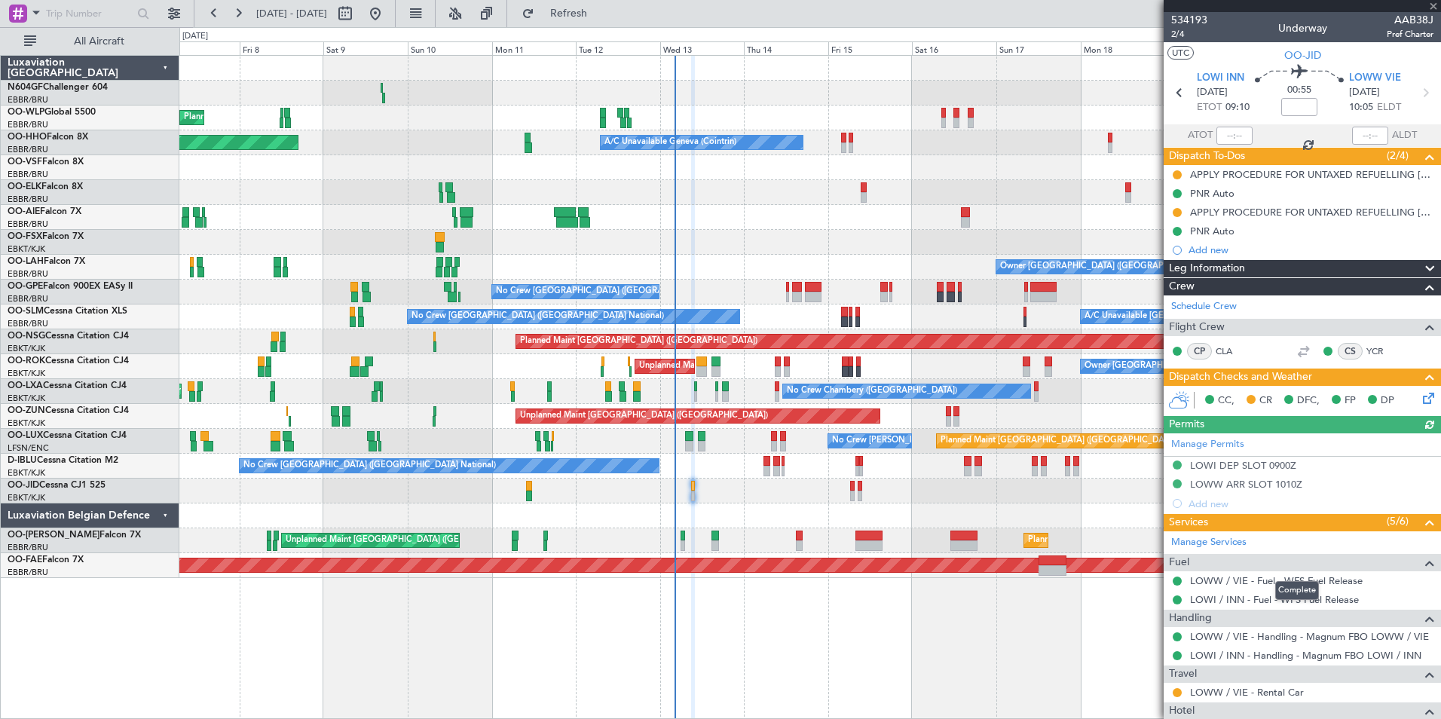
scroll to position [130, 0]
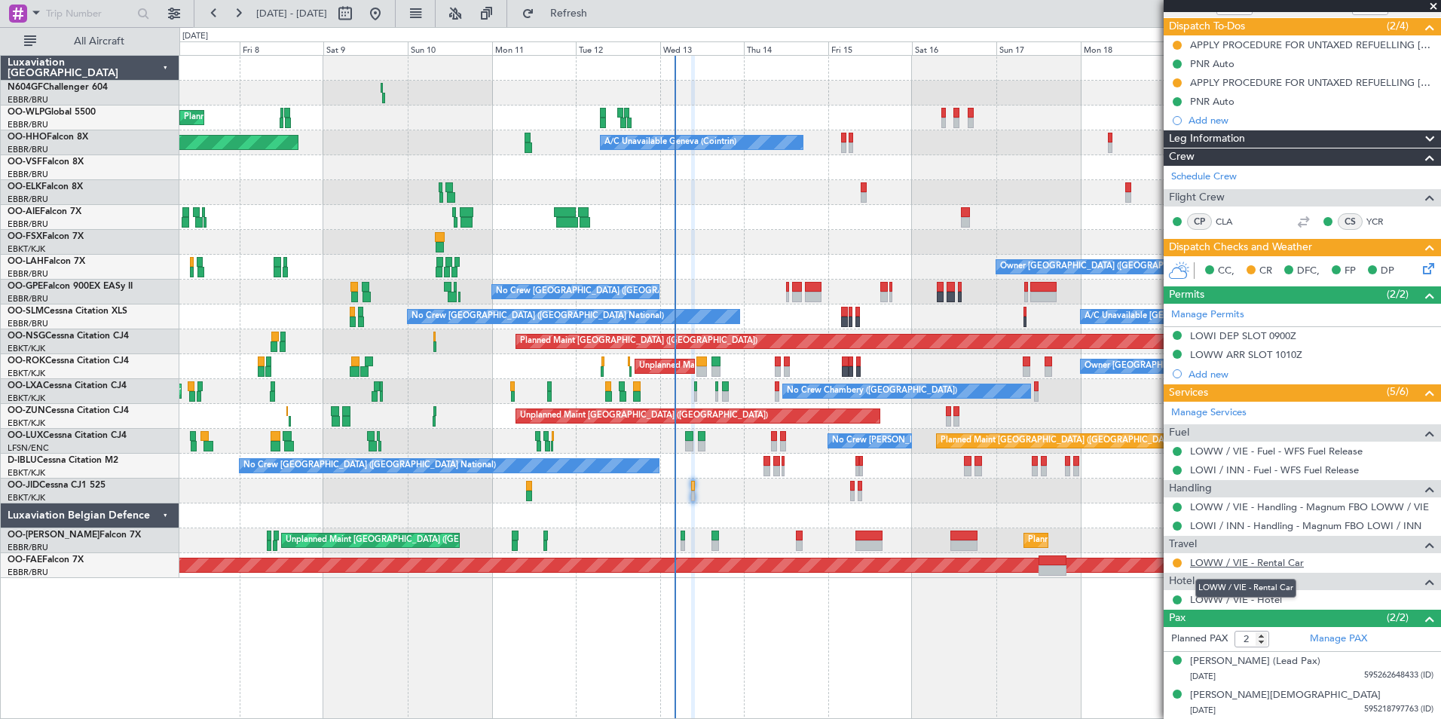
click at [1262, 561] on link "LOWW / VIE - Rental Car" at bounding box center [1247, 562] width 114 height 13
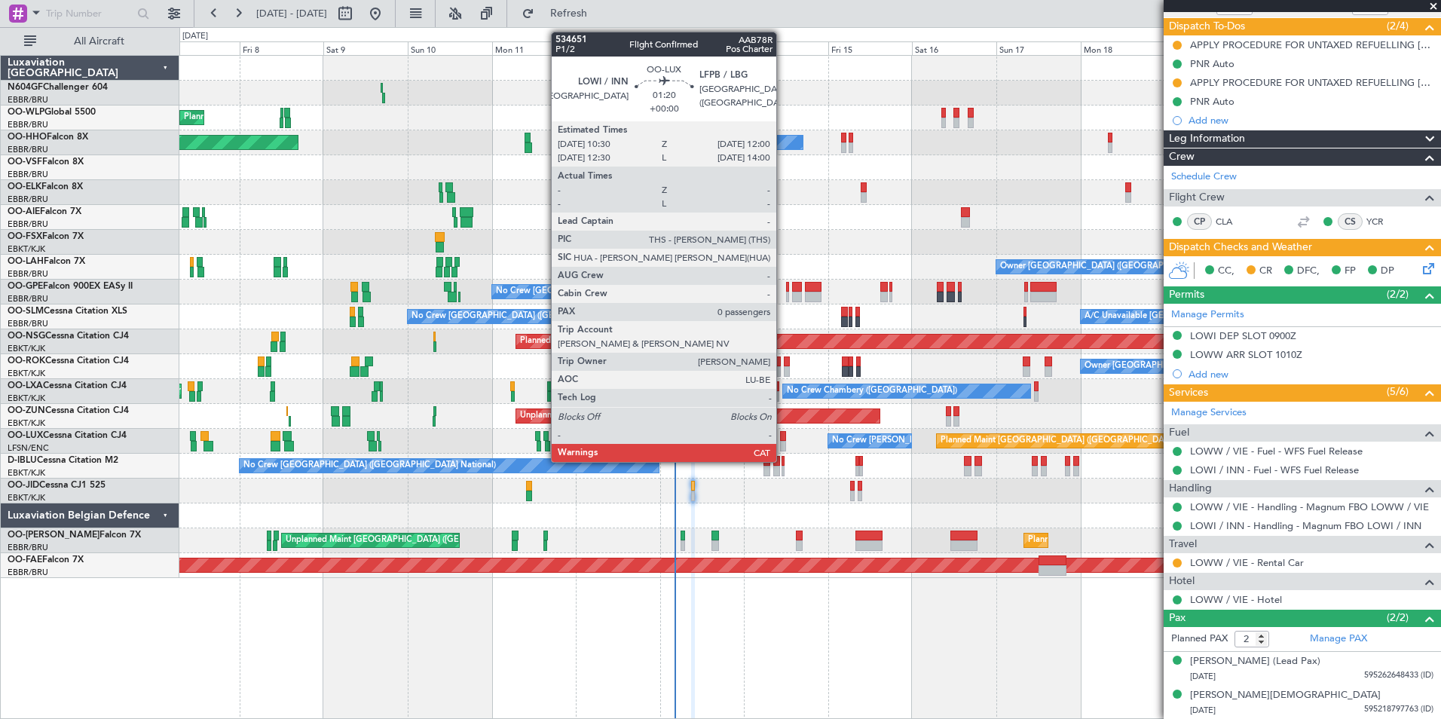
click at [783, 443] on div at bounding box center [782, 446] width 5 height 11
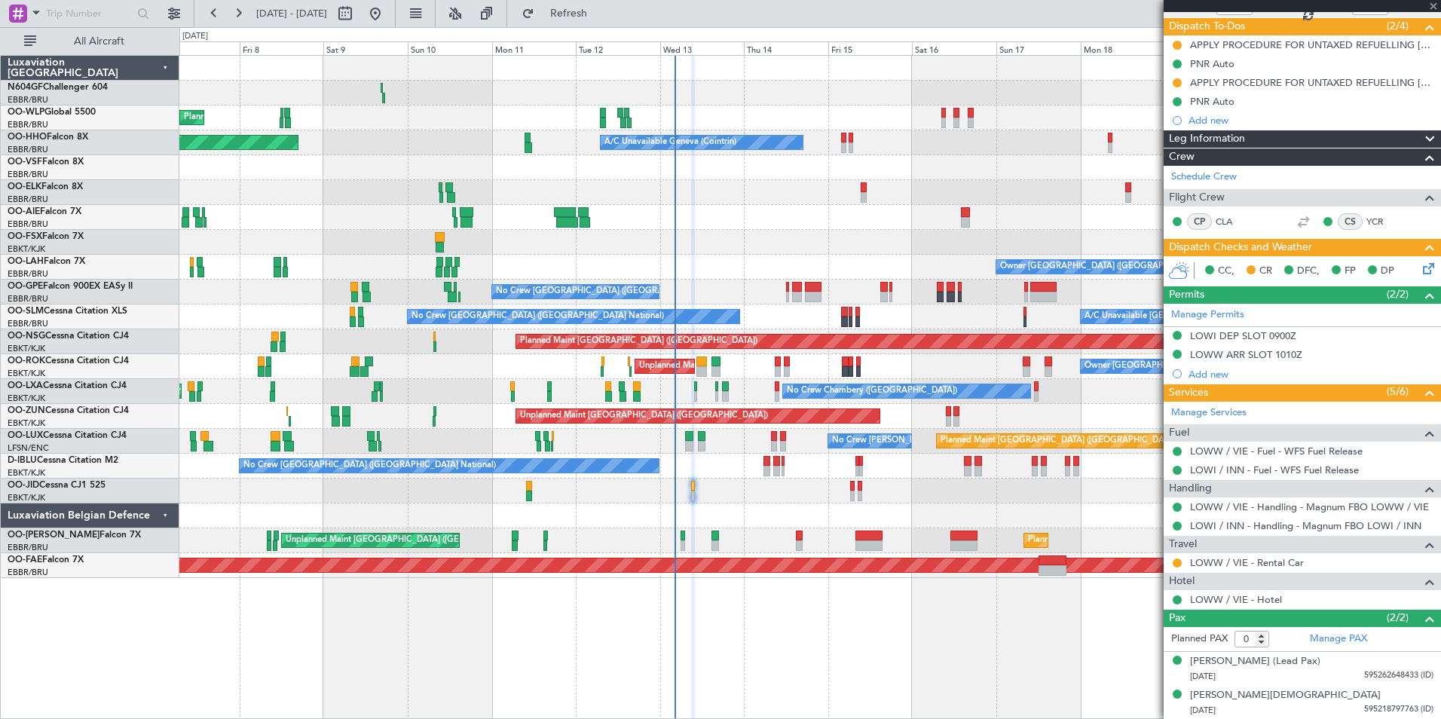
scroll to position [0, 0]
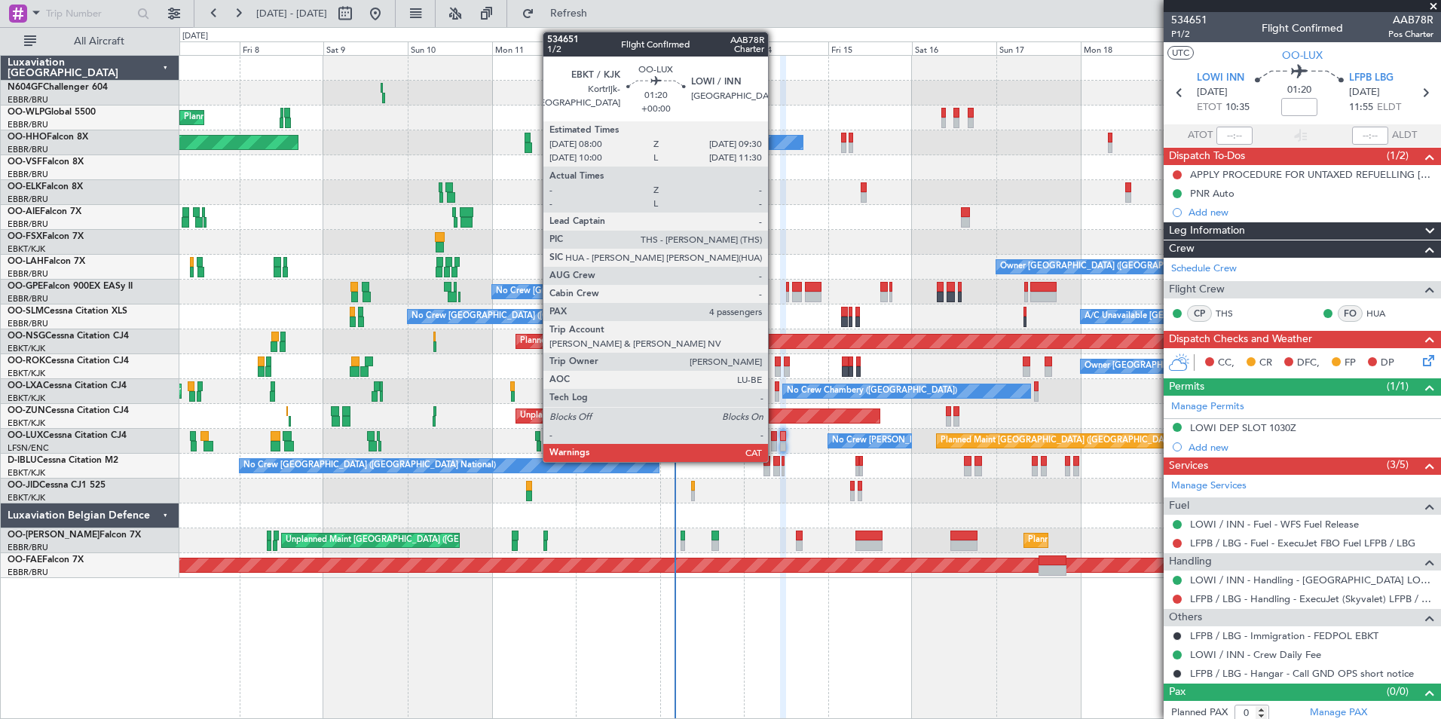
click at [774, 446] on div at bounding box center [773, 446] width 5 height 11
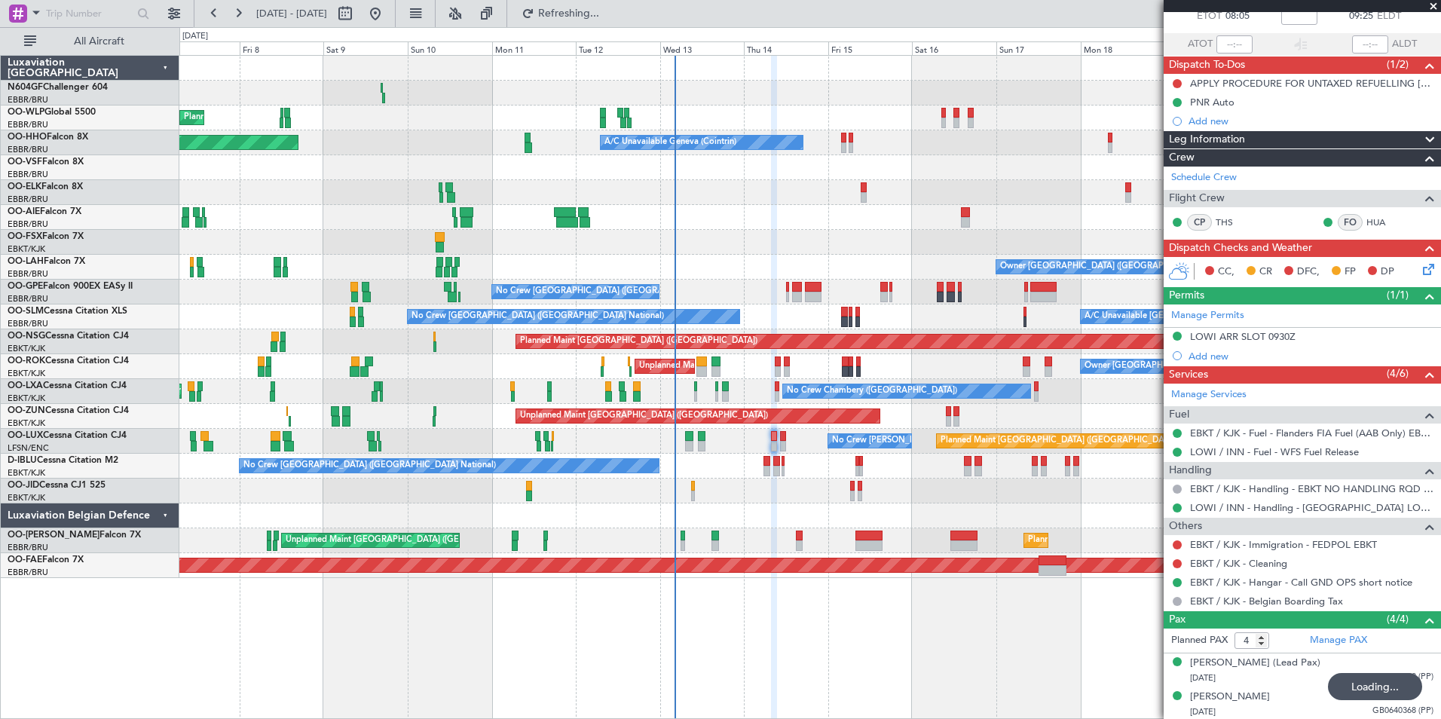
scroll to position [161, 0]
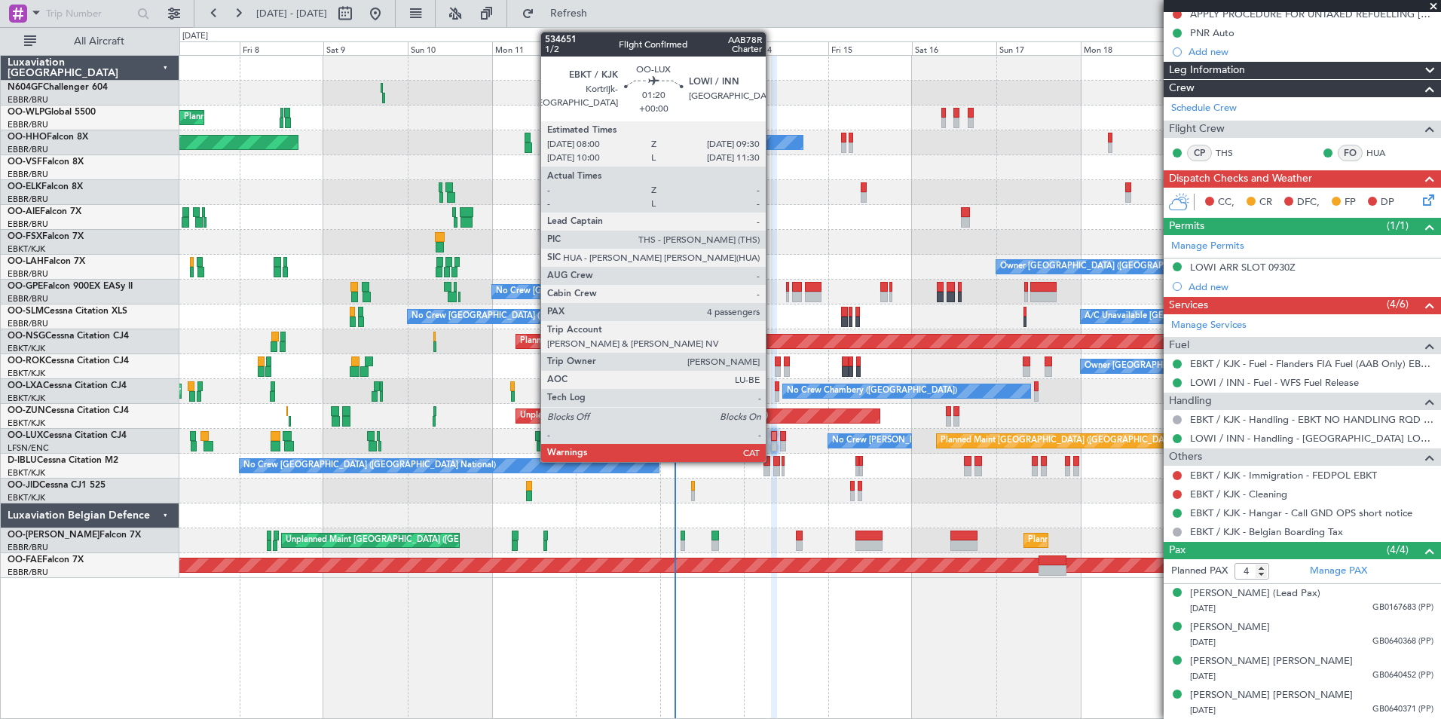
click at [772, 441] on div at bounding box center [773, 446] width 5 height 11
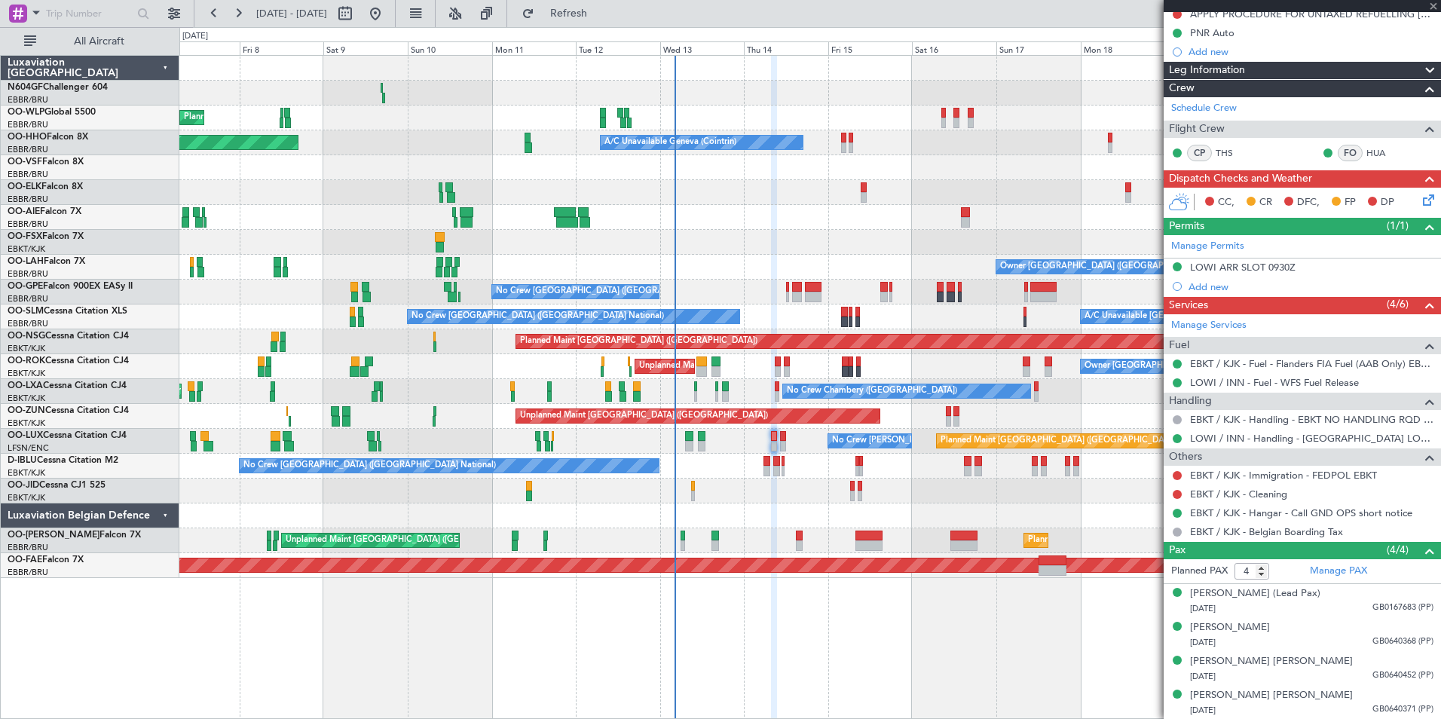
scroll to position [0, 0]
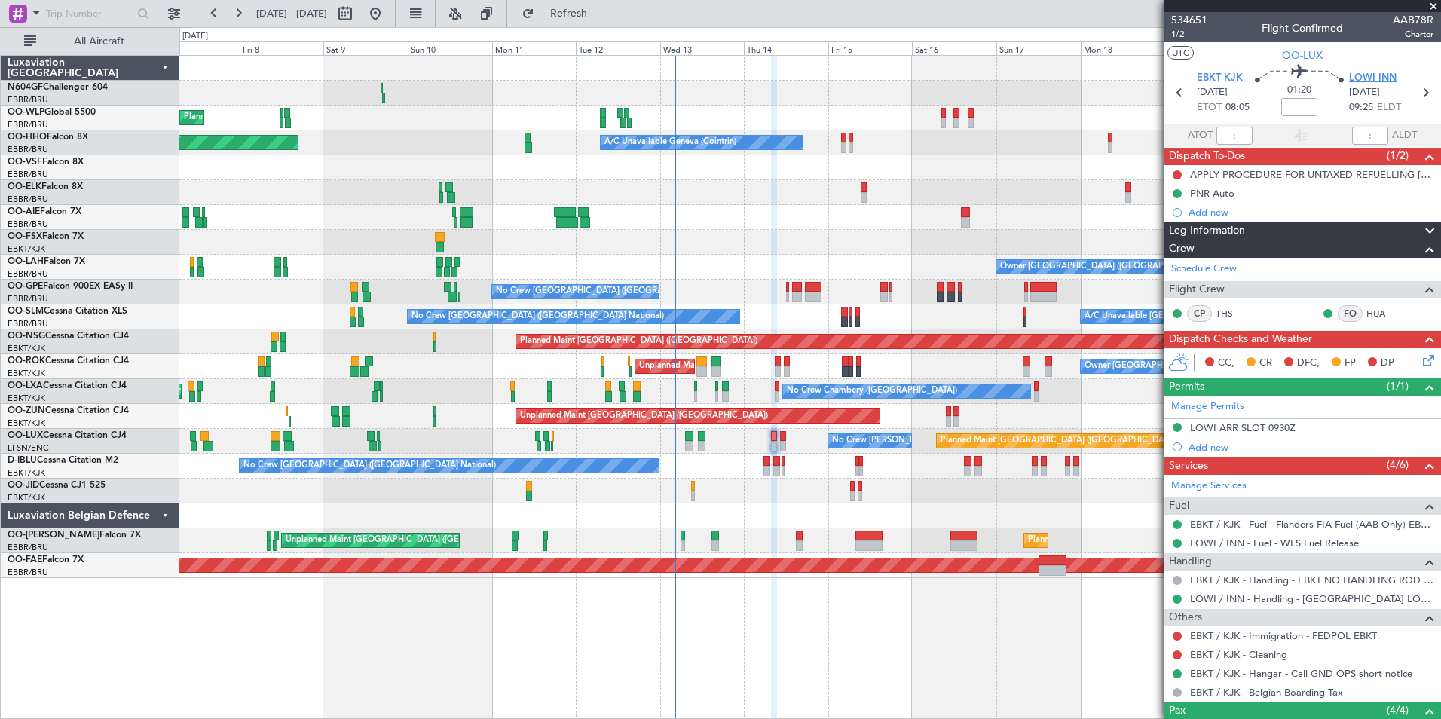
click at [1351, 78] on span "LOWI INN" at bounding box center [1372, 78] width 47 height 15
click at [1184, 35] on span "1/2" at bounding box center [1189, 34] width 36 height 13
click at [1195, 435] on div "LOWI ARR SLOT 0930Z" at bounding box center [1302, 428] width 277 height 19
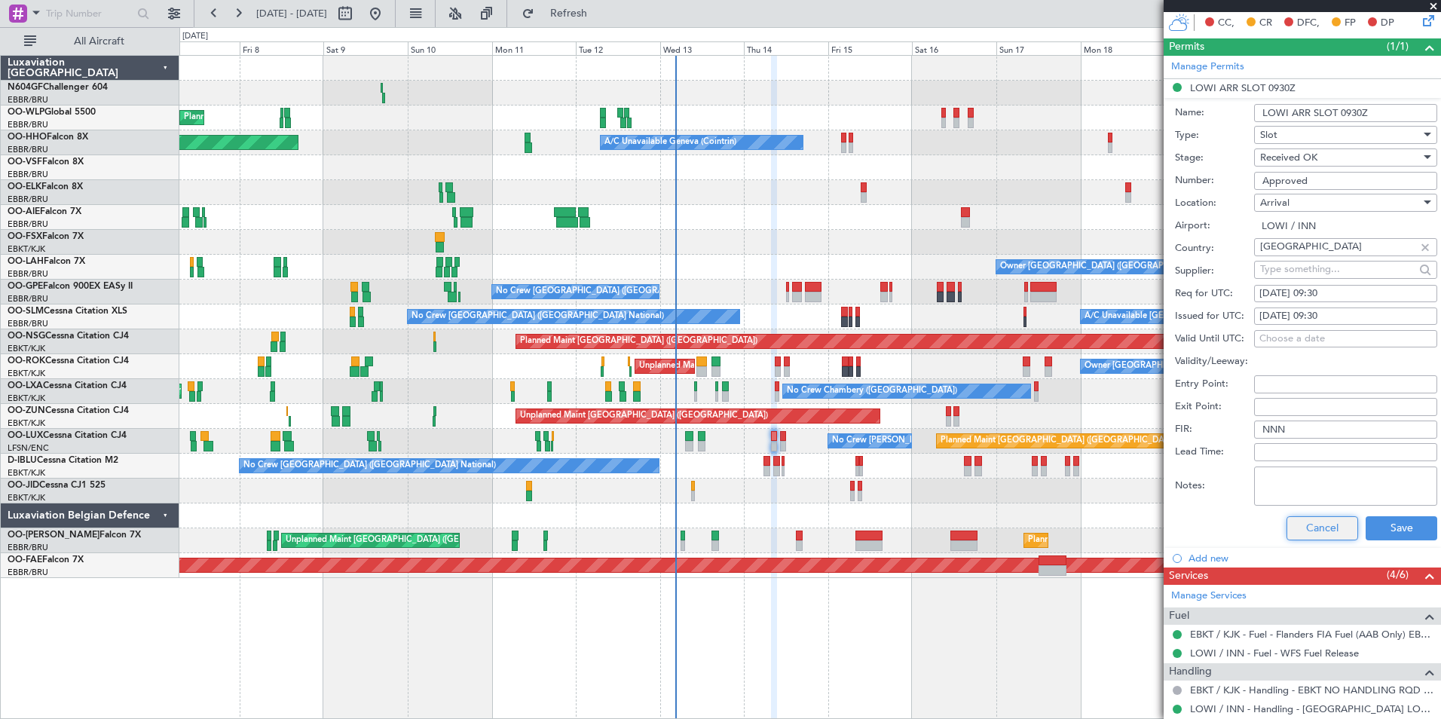
click at [1334, 522] on button "Cancel" at bounding box center [1322, 528] width 72 height 24
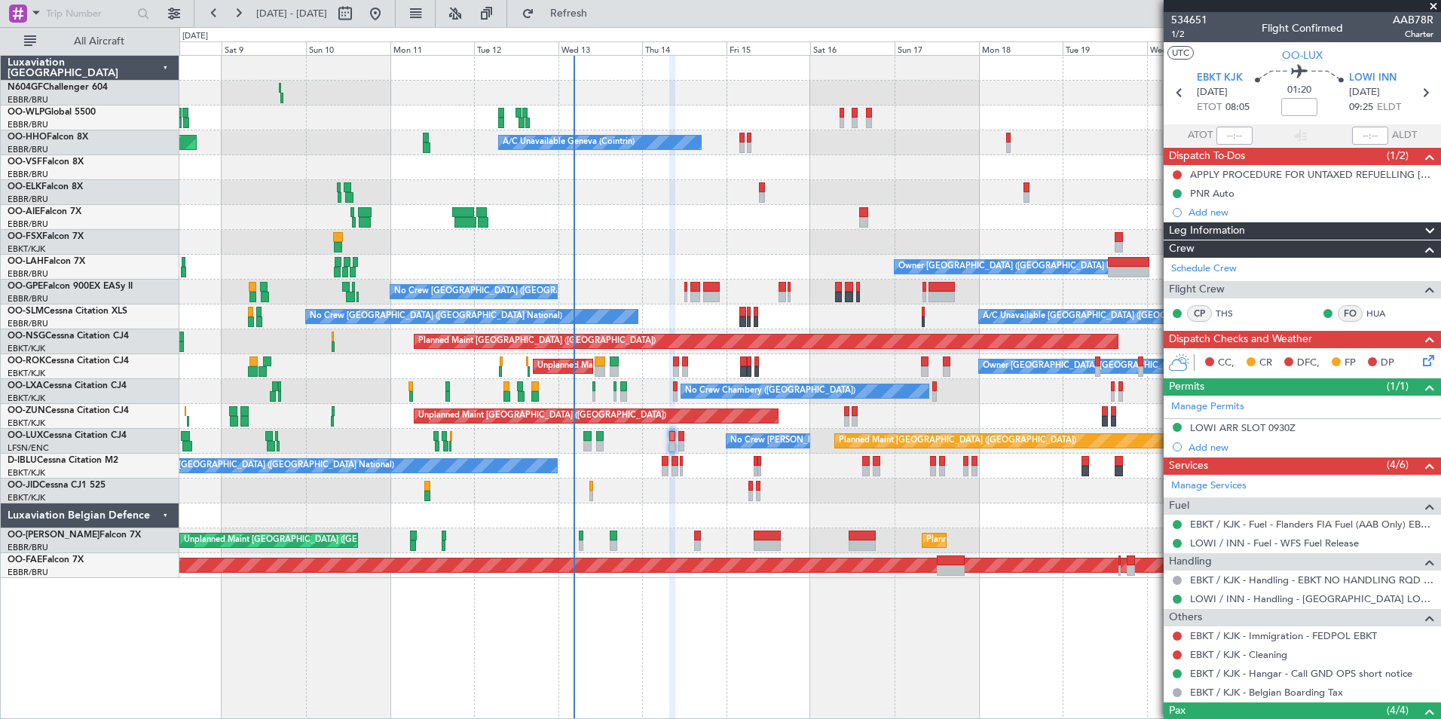
click at [767, 484] on div "Planned Maint Berlin (Brandenburg) Planned Maint Milan (Linate) A/C Unavailable…" at bounding box center [809, 317] width 1261 height 522
click at [689, 442] on div "Planned Maint Paris (Le Bourget) No Crew Nancy (Essey) No Crew Nancy (Essey)" at bounding box center [809, 441] width 1261 height 25
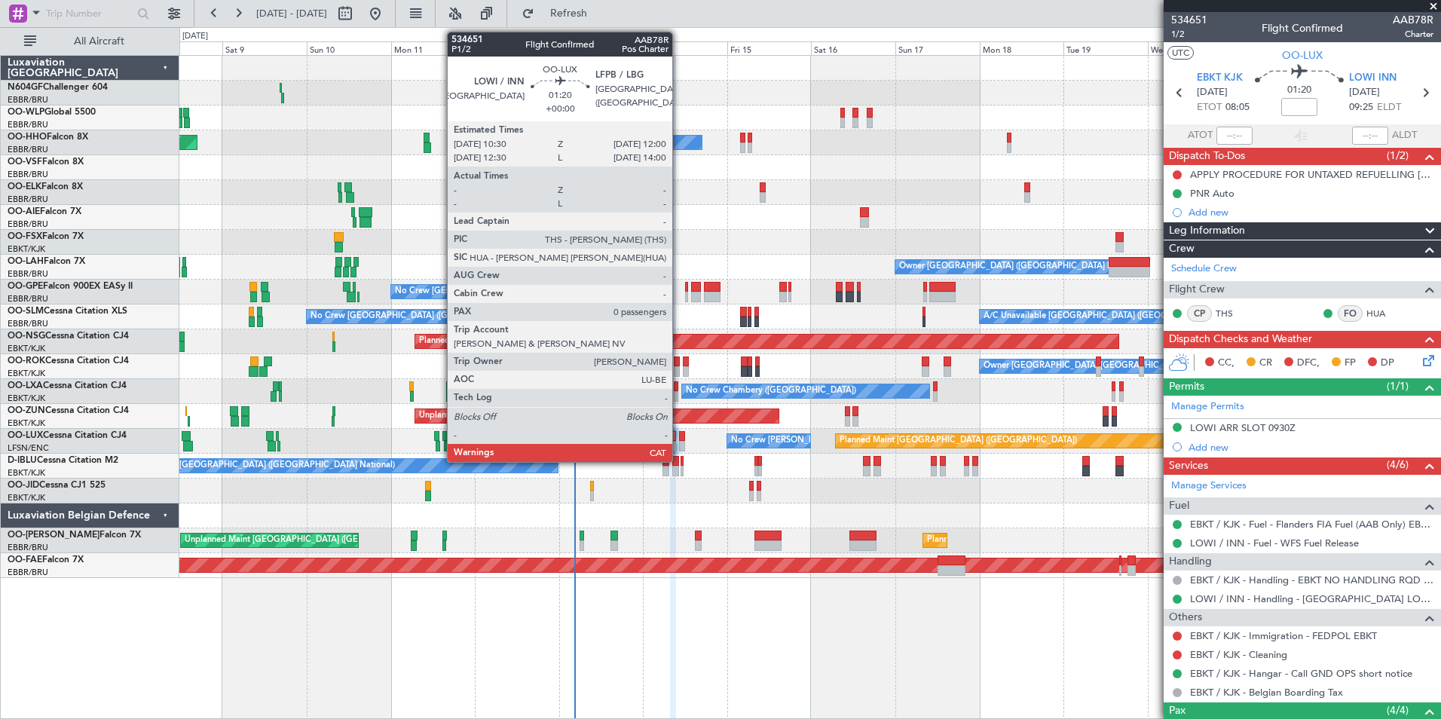
click at [679, 441] on div at bounding box center [681, 446] width 5 height 11
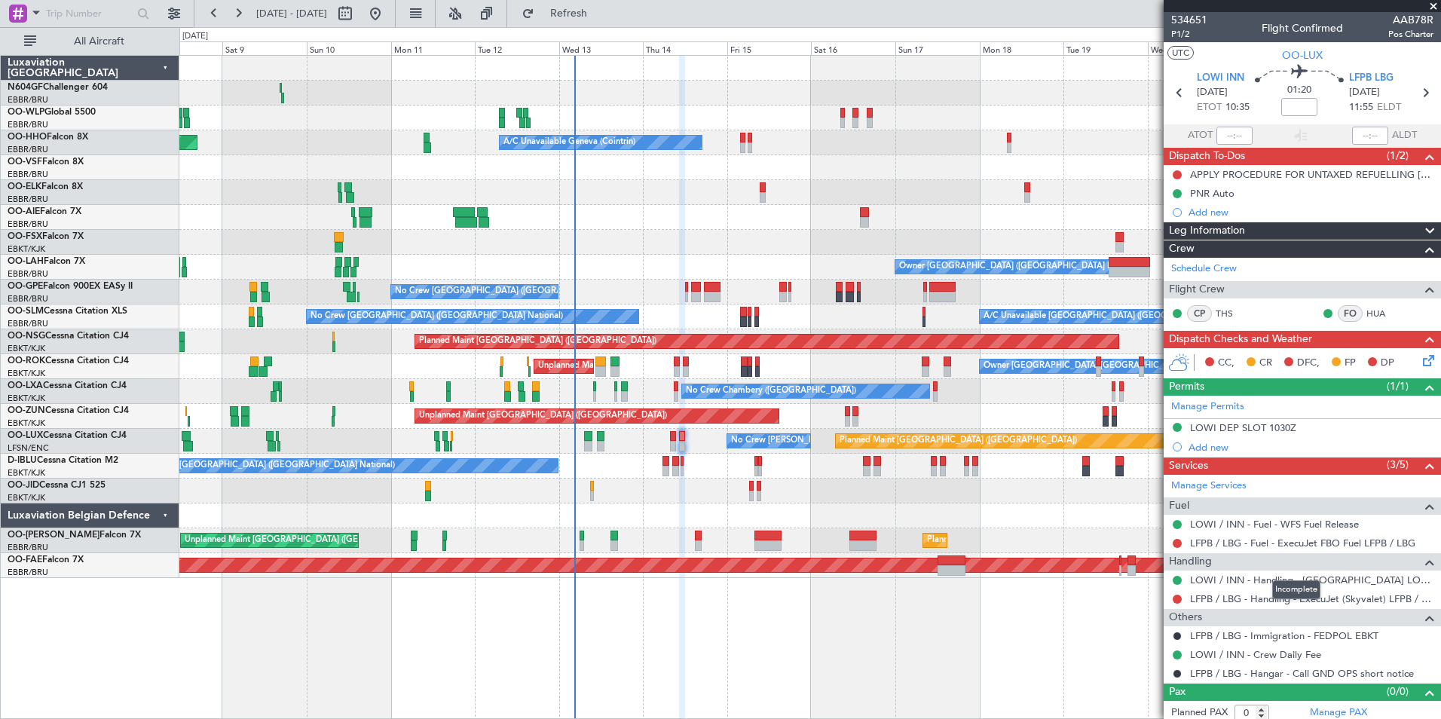
scroll to position [6, 0]
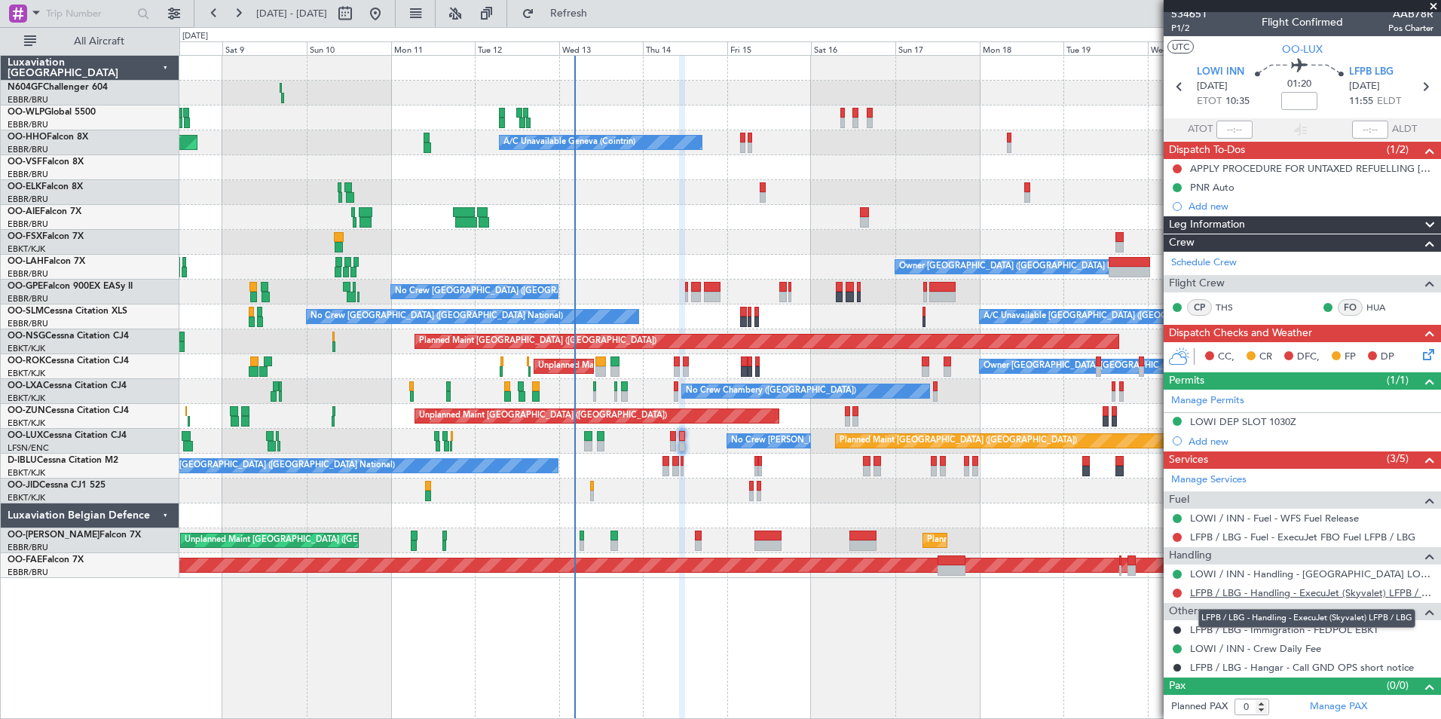
click at [1267, 591] on link "LFPB / LBG - Handling - ExecuJet (Skyvalet) LFPB / LBG" at bounding box center [1311, 592] width 243 height 13
click at [601, 11] on span "Refresh" at bounding box center [568, 13] width 63 height 11
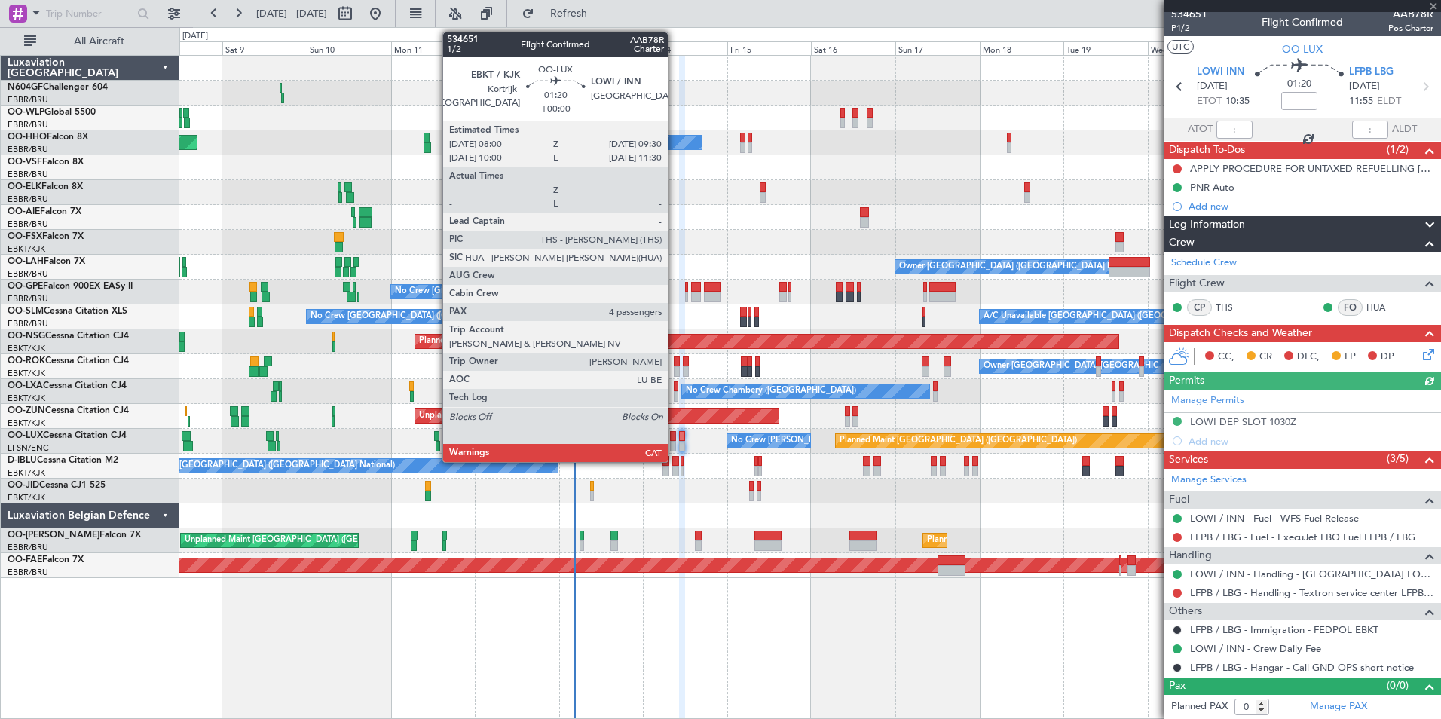
click at [674, 440] on div at bounding box center [672, 436] width 5 height 11
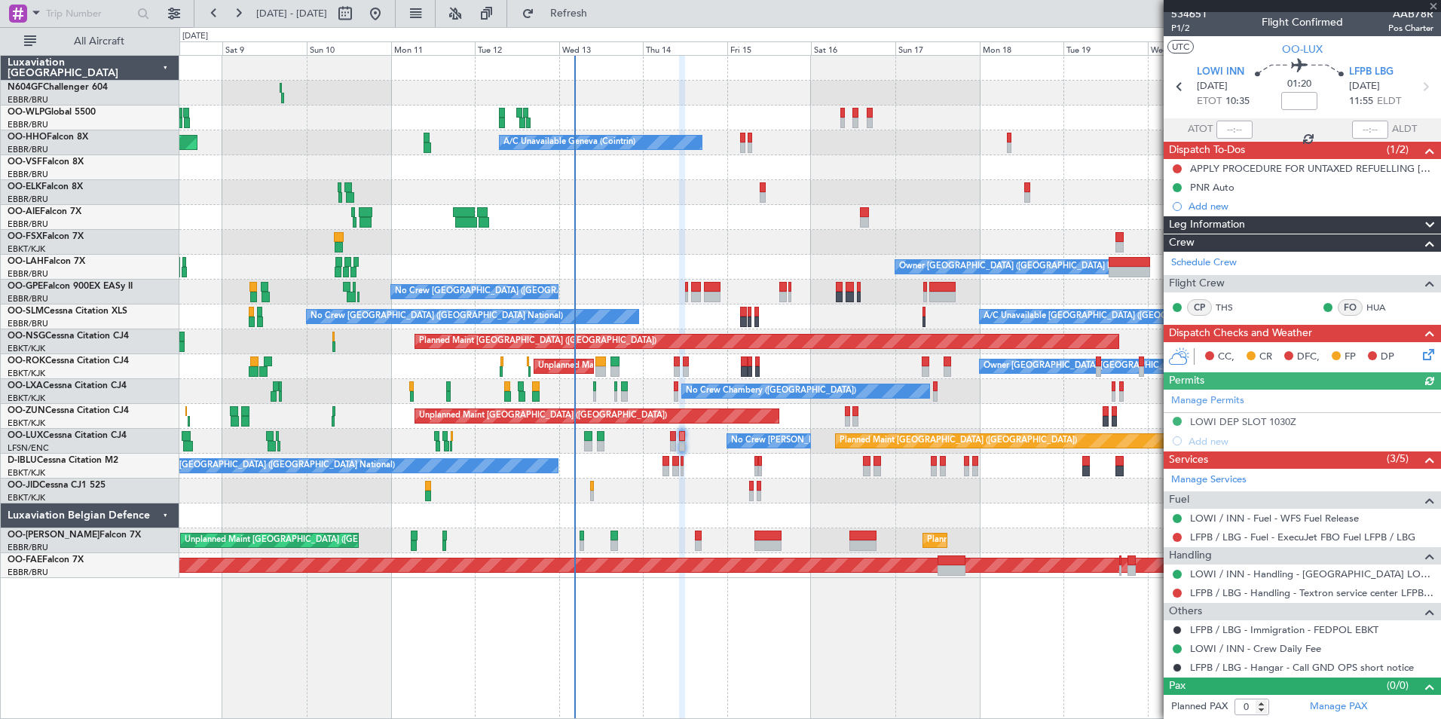
type input "4"
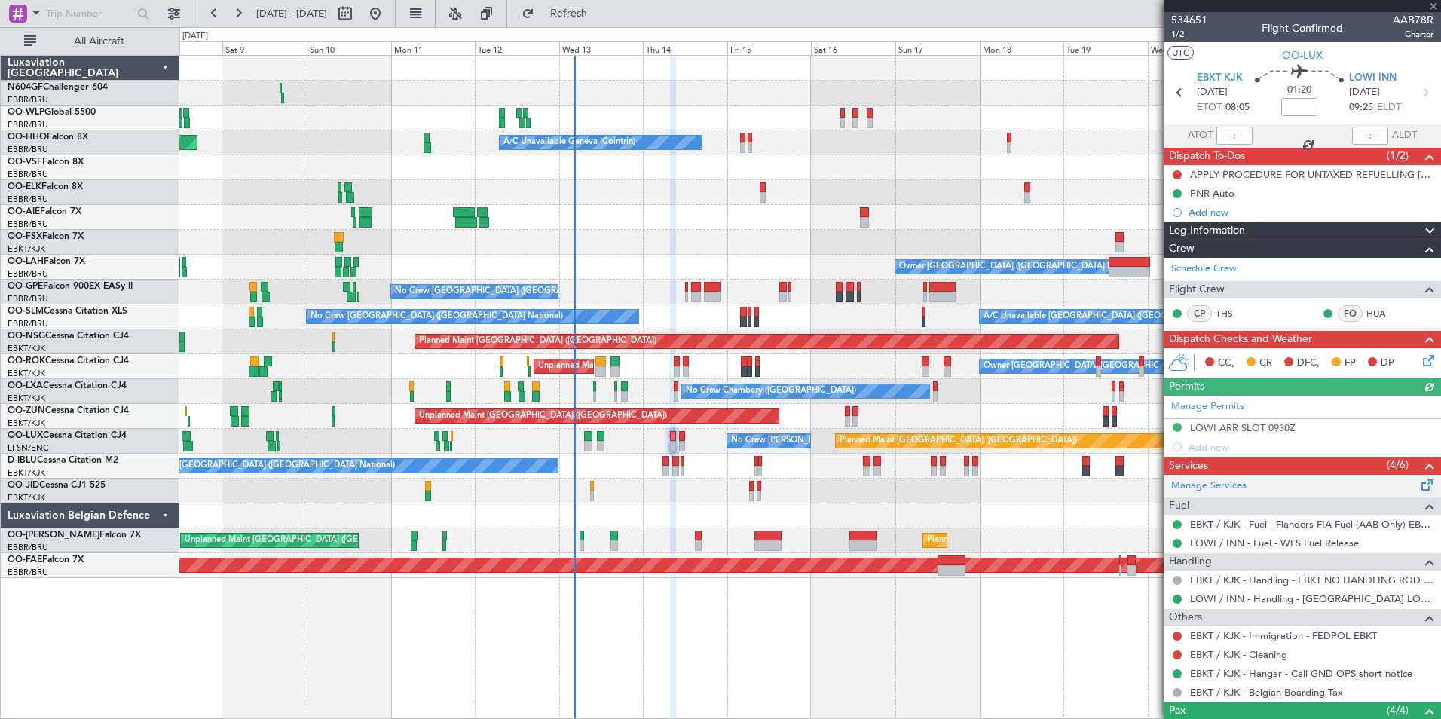
scroll to position [161, 0]
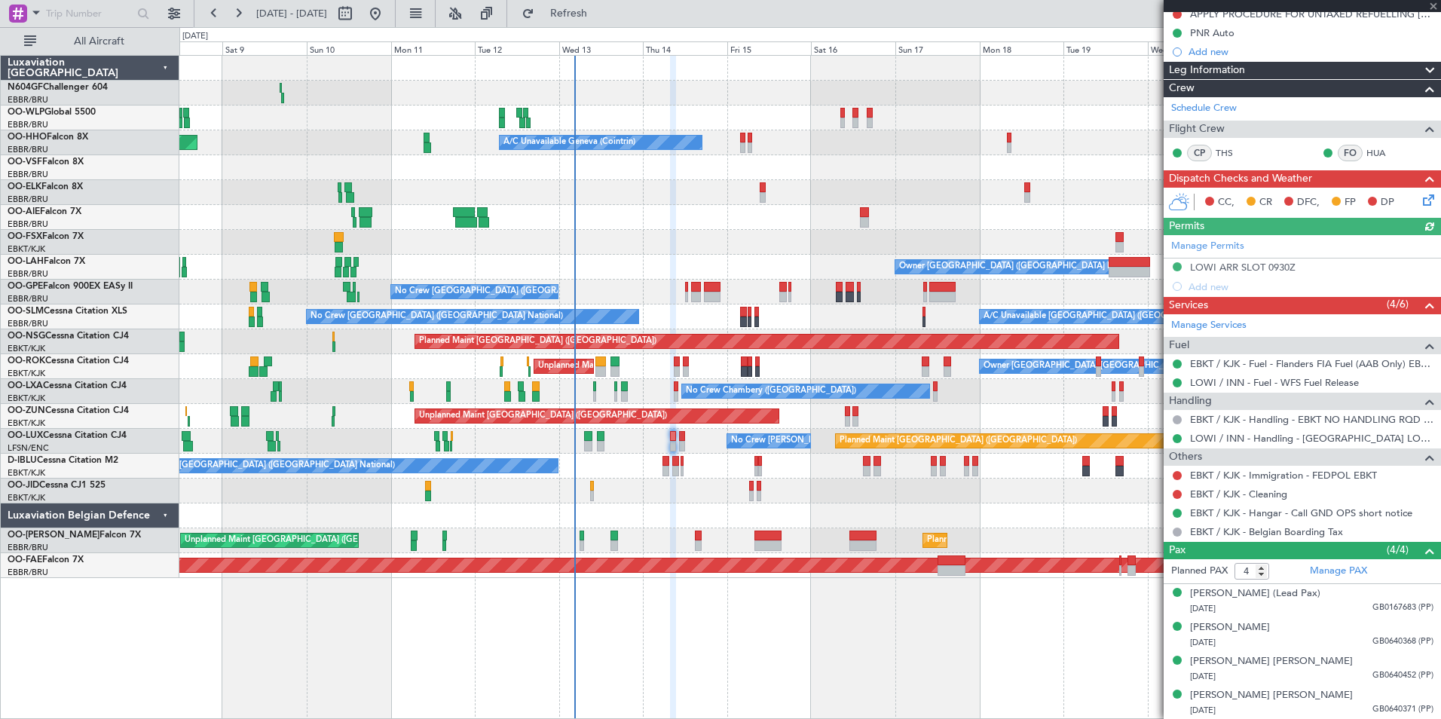
click at [1420, 199] on icon at bounding box center [1426, 197] width 12 height 12
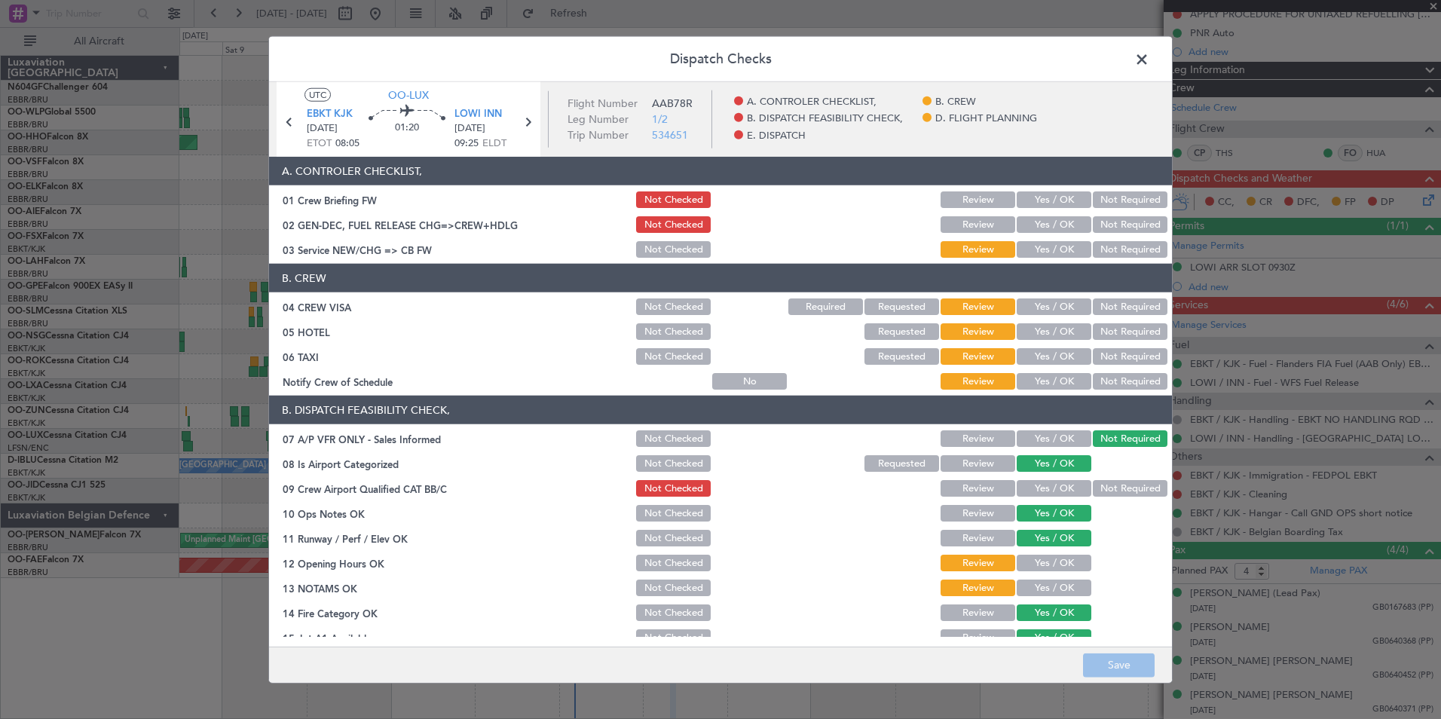
click at [1034, 379] on button "Yes / OK" at bounding box center [1054, 381] width 75 height 17
click at [1103, 353] on button "Not Required" at bounding box center [1130, 356] width 75 height 17
click at [1110, 335] on button "Not Required" at bounding box center [1130, 331] width 75 height 17
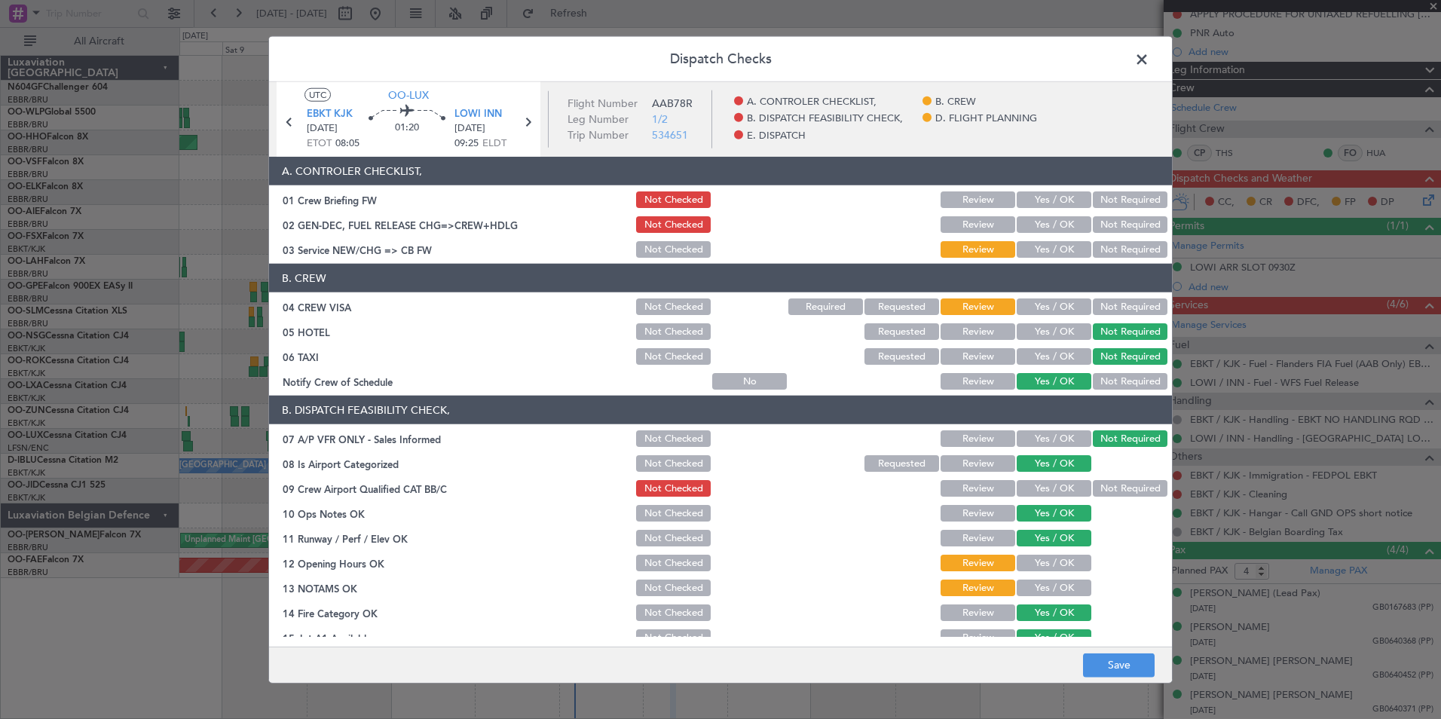
click at [1116, 311] on button "Not Required" at bounding box center [1130, 306] width 75 height 17
click at [1035, 250] on button "Yes / OK" at bounding box center [1054, 249] width 75 height 17
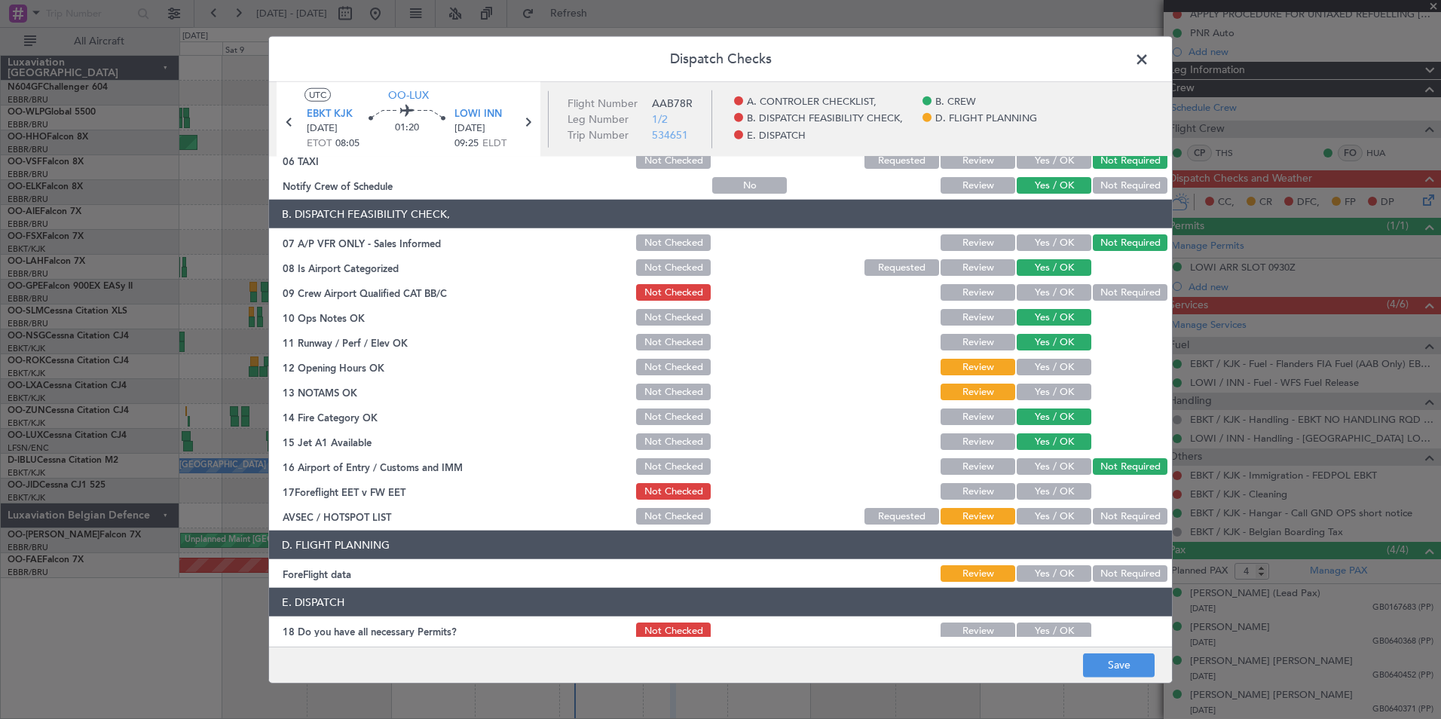
scroll to position [197, 0]
click at [1049, 291] on button "Yes / OK" at bounding box center [1054, 291] width 75 height 17
click at [1029, 363] on button "Yes / OK" at bounding box center [1054, 366] width 75 height 17
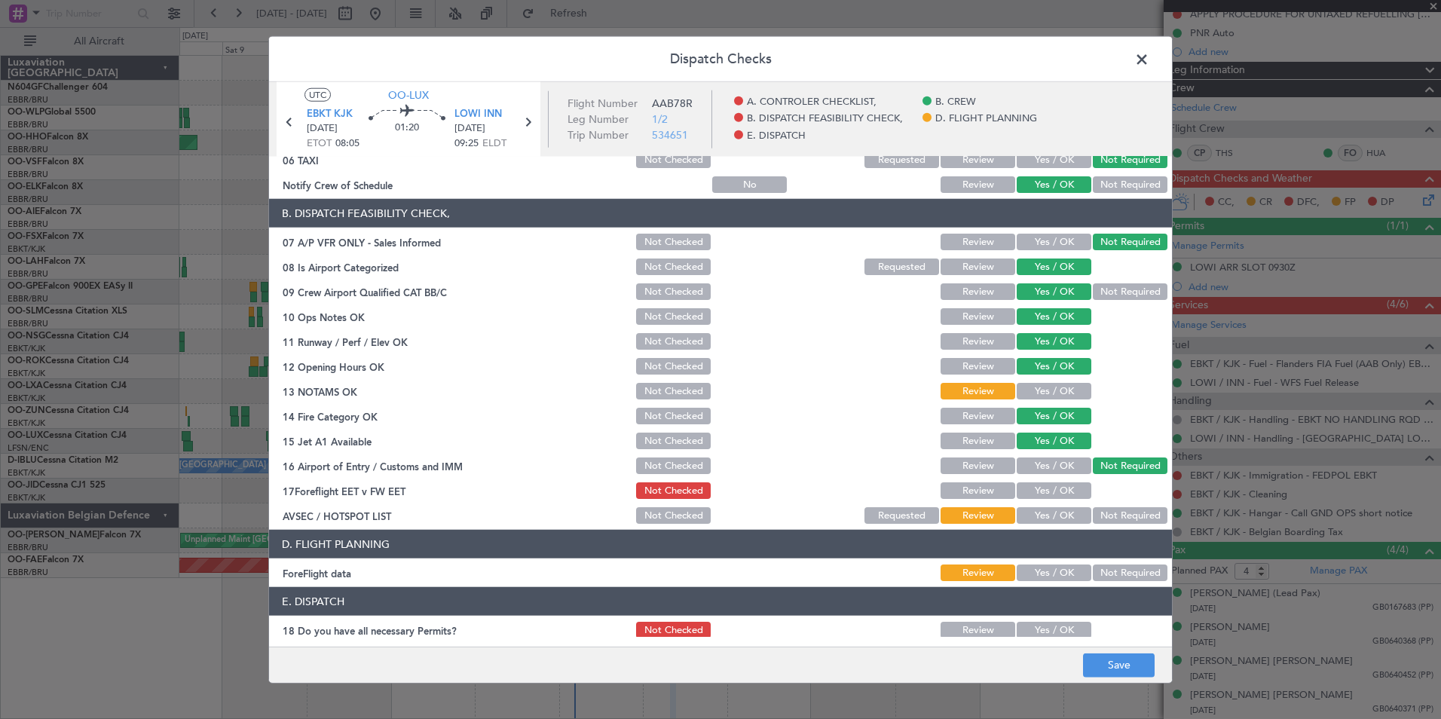
click at [1034, 380] on section "B. DISPATCH FEASIBILITY CHECK, 07 A/P VFR ONLY - Sales Informed Not Checked Rev…" at bounding box center [720, 362] width 903 height 327
click at [1039, 386] on button "Yes / OK" at bounding box center [1054, 391] width 75 height 17
click at [1036, 521] on button "Yes / OK" at bounding box center [1054, 515] width 75 height 17
click at [1025, 498] on button "Yes / OK" at bounding box center [1054, 490] width 75 height 17
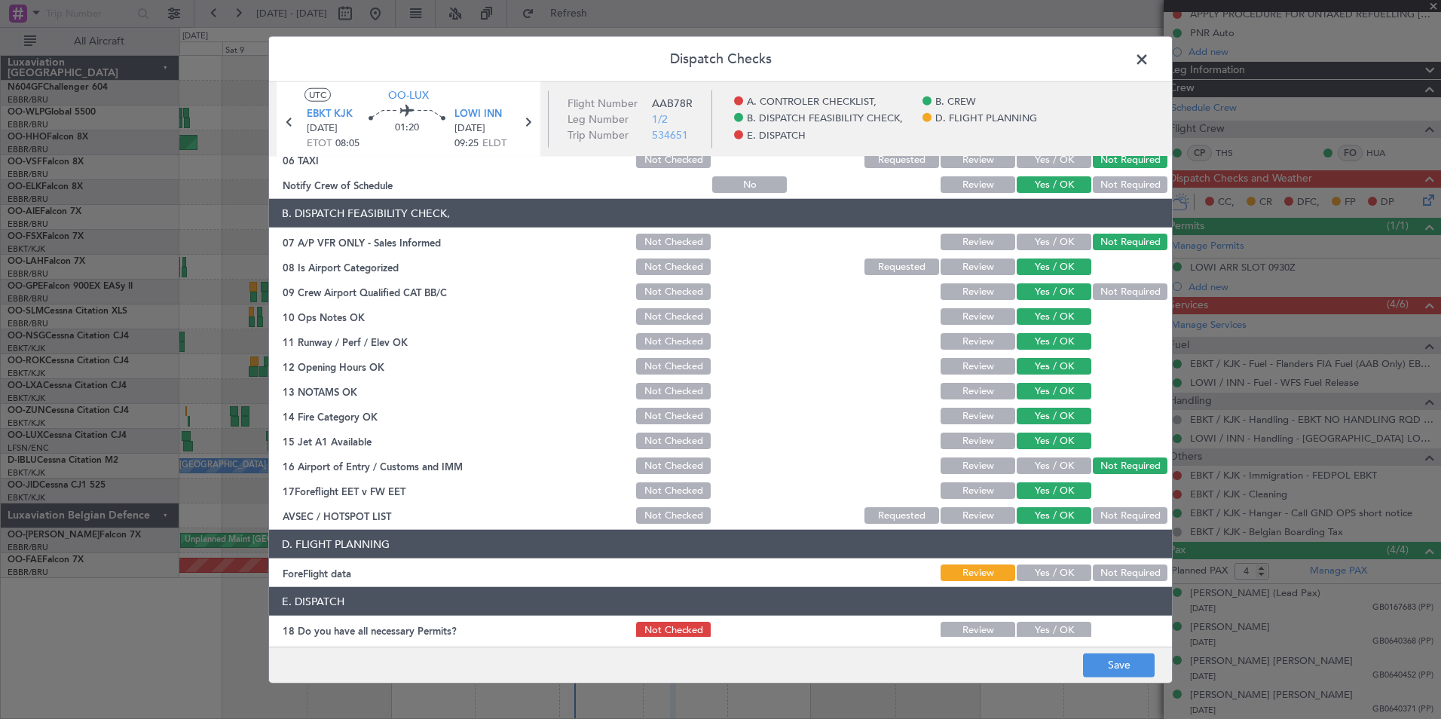
click at [1101, 573] on button "Not Required" at bounding box center [1130, 572] width 75 height 17
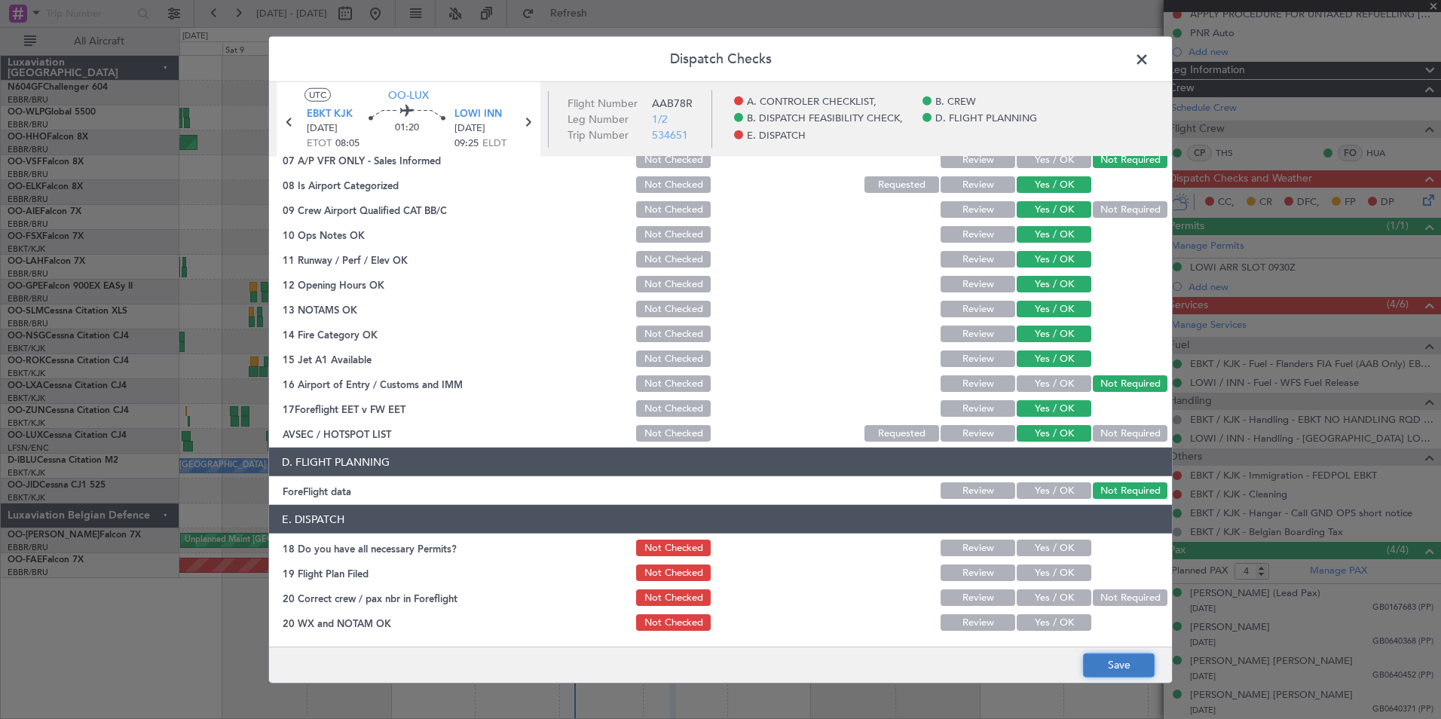
click at [1107, 677] on button "Save" at bounding box center [1119, 665] width 72 height 24
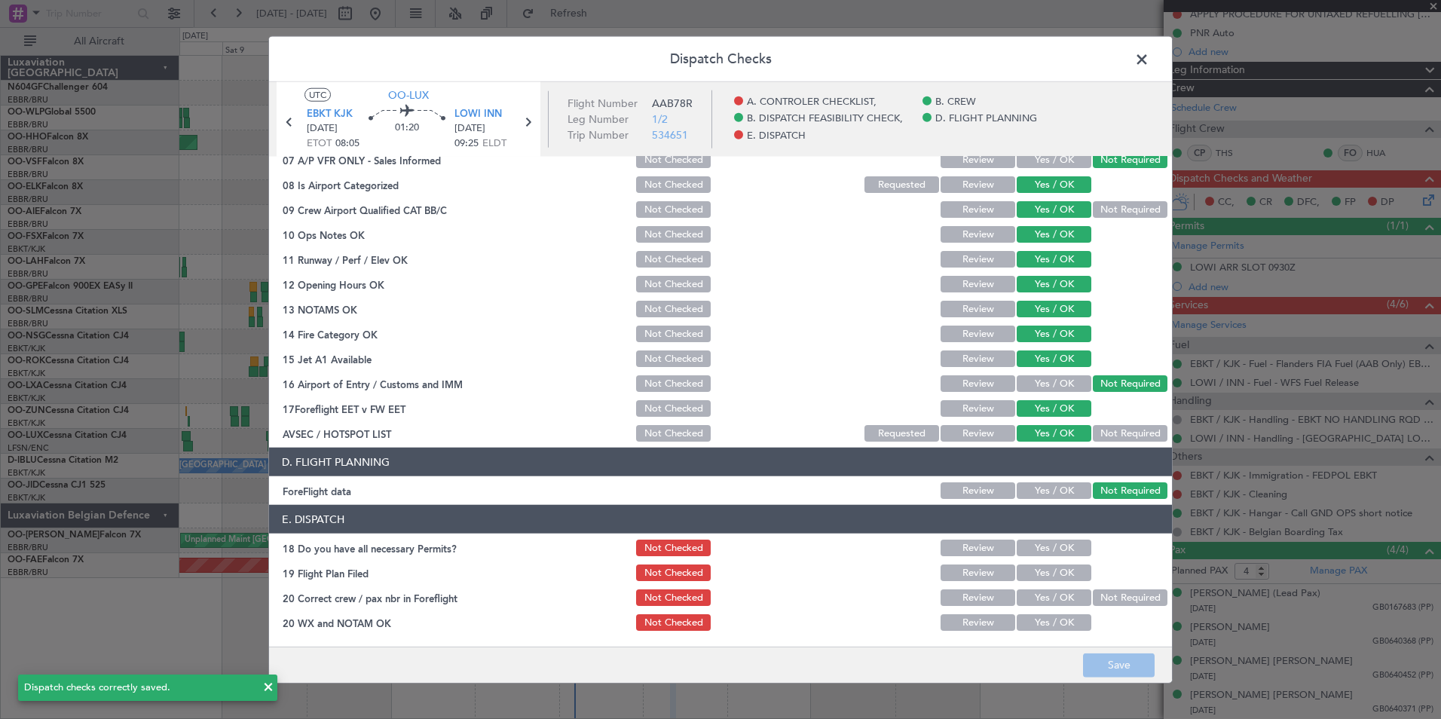
click at [1149, 51] on span at bounding box center [1149, 63] width 0 height 30
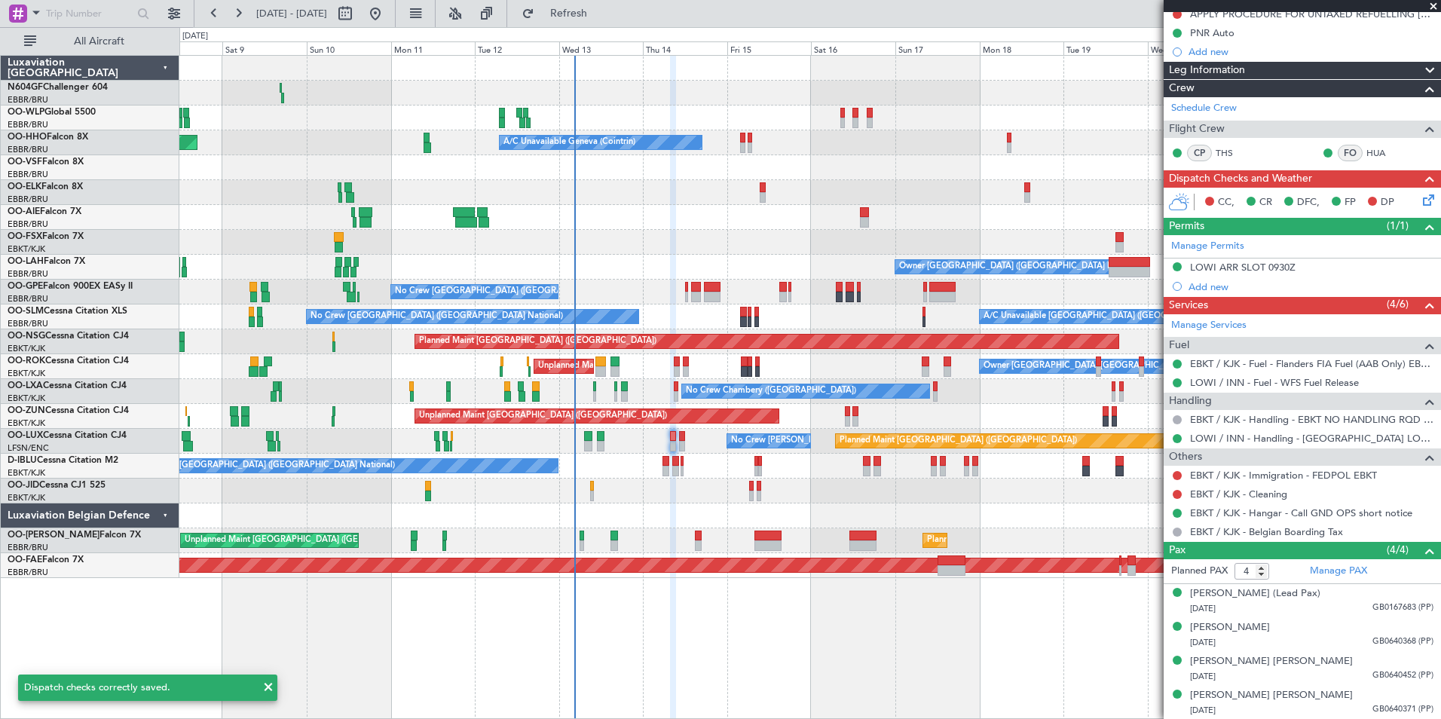
scroll to position [0, 0]
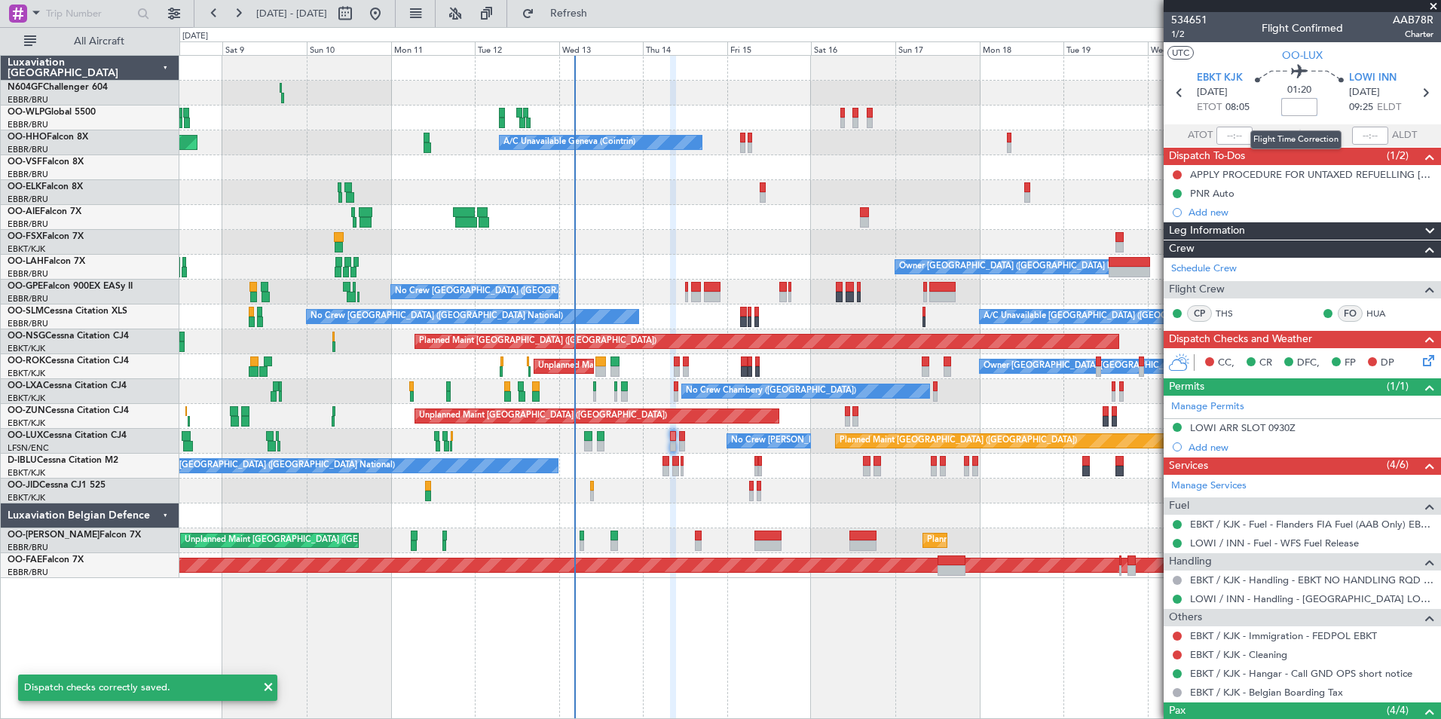
click at [1296, 106] on input at bounding box center [1299, 107] width 36 height 18
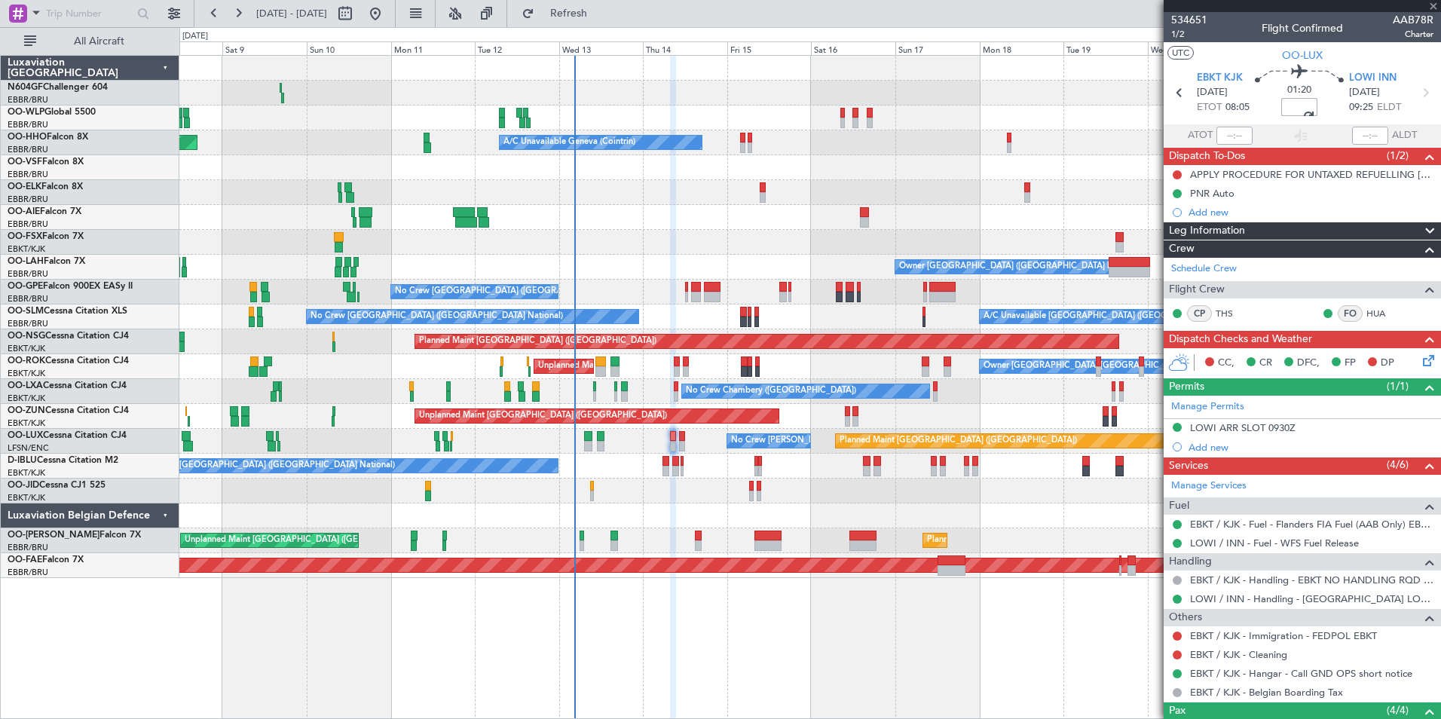
type input "-00:10"
click at [605, 23] on button "Refresh" at bounding box center [560, 14] width 90 height 24
click at [1420, 359] on icon at bounding box center [1426, 358] width 12 height 12
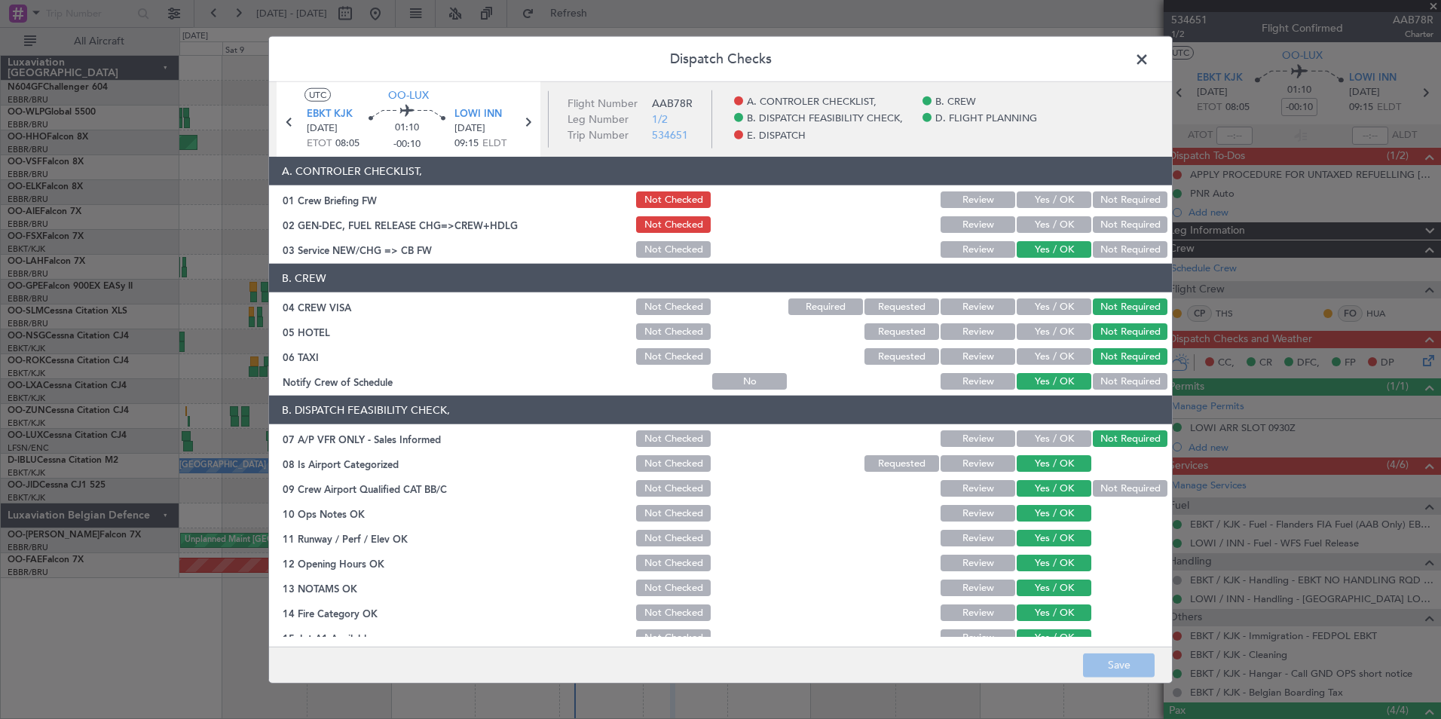
scroll to position [279, 0]
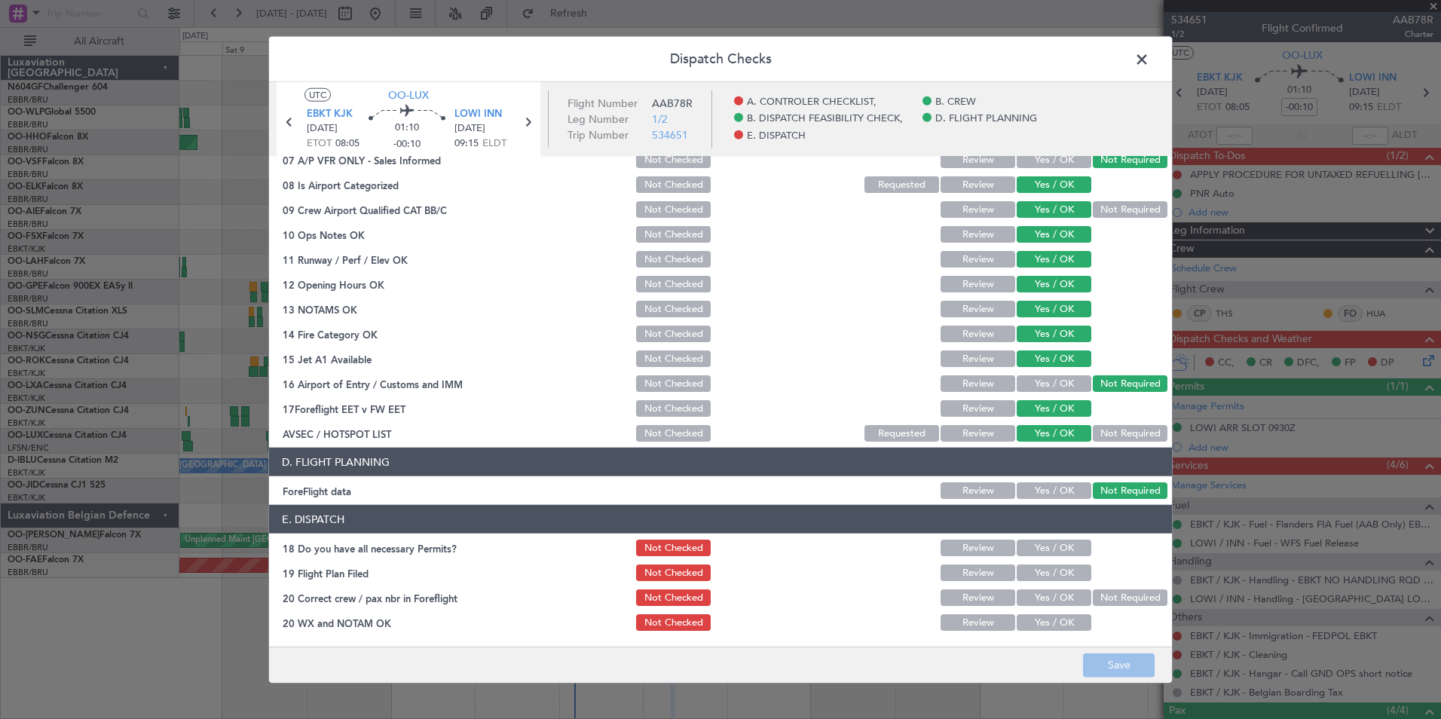
click at [1042, 561] on section "E. DISPATCH 18 Do you have all necessary Permits? Not Checked Review Yes / OK 1…" at bounding box center [720, 569] width 903 height 128
click at [1042, 574] on button "Yes / OK" at bounding box center [1054, 572] width 75 height 17
click at [1045, 556] on div "Yes / OK" at bounding box center [1052, 547] width 76 height 21
click at [1045, 549] on button "Yes / OK" at bounding box center [1054, 548] width 75 height 17
click at [1039, 596] on button "Yes / OK" at bounding box center [1054, 597] width 75 height 17
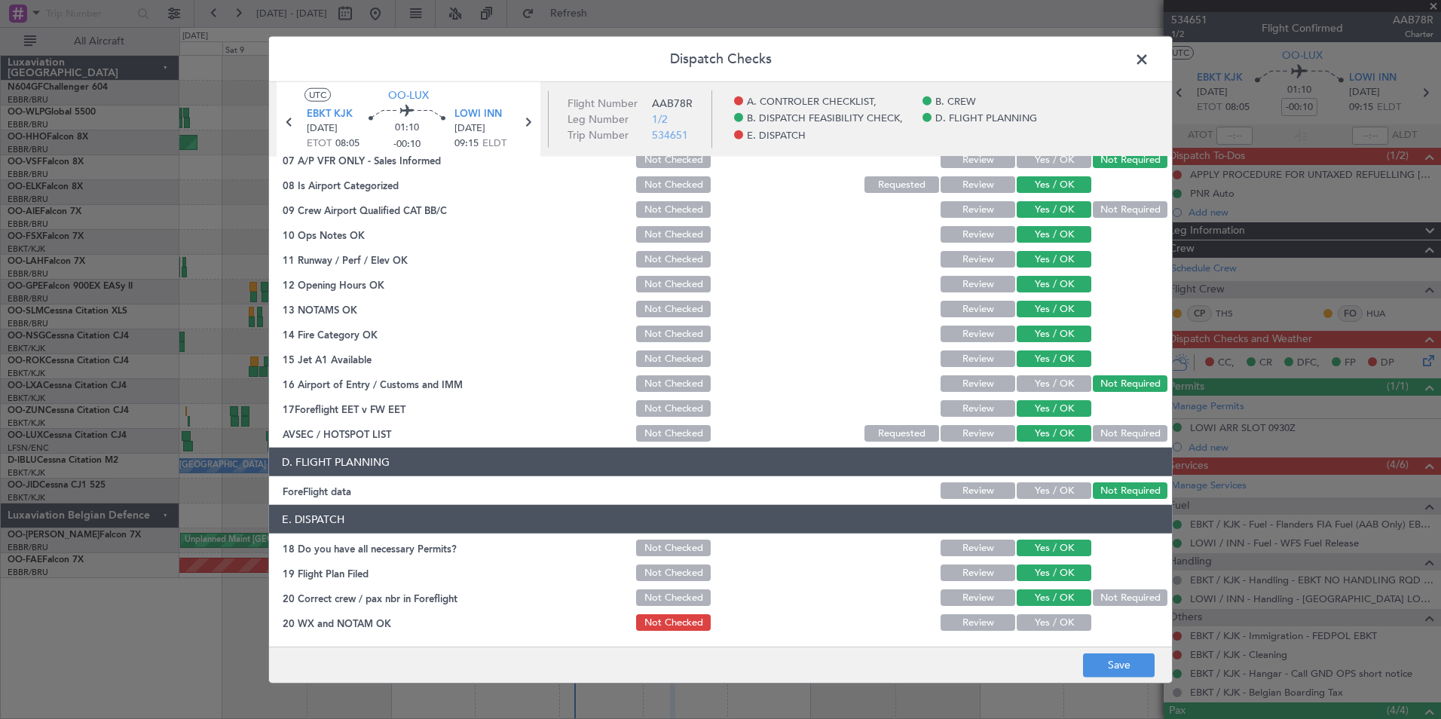
click at [1045, 618] on button "Yes / OK" at bounding box center [1054, 622] width 75 height 17
click at [1045, 576] on button "Yes / OK" at bounding box center [1054, 572] width 75 height 17
click at [642, 572] on button "Not Checked" at bounding box center [673, 572] width 75 height 17
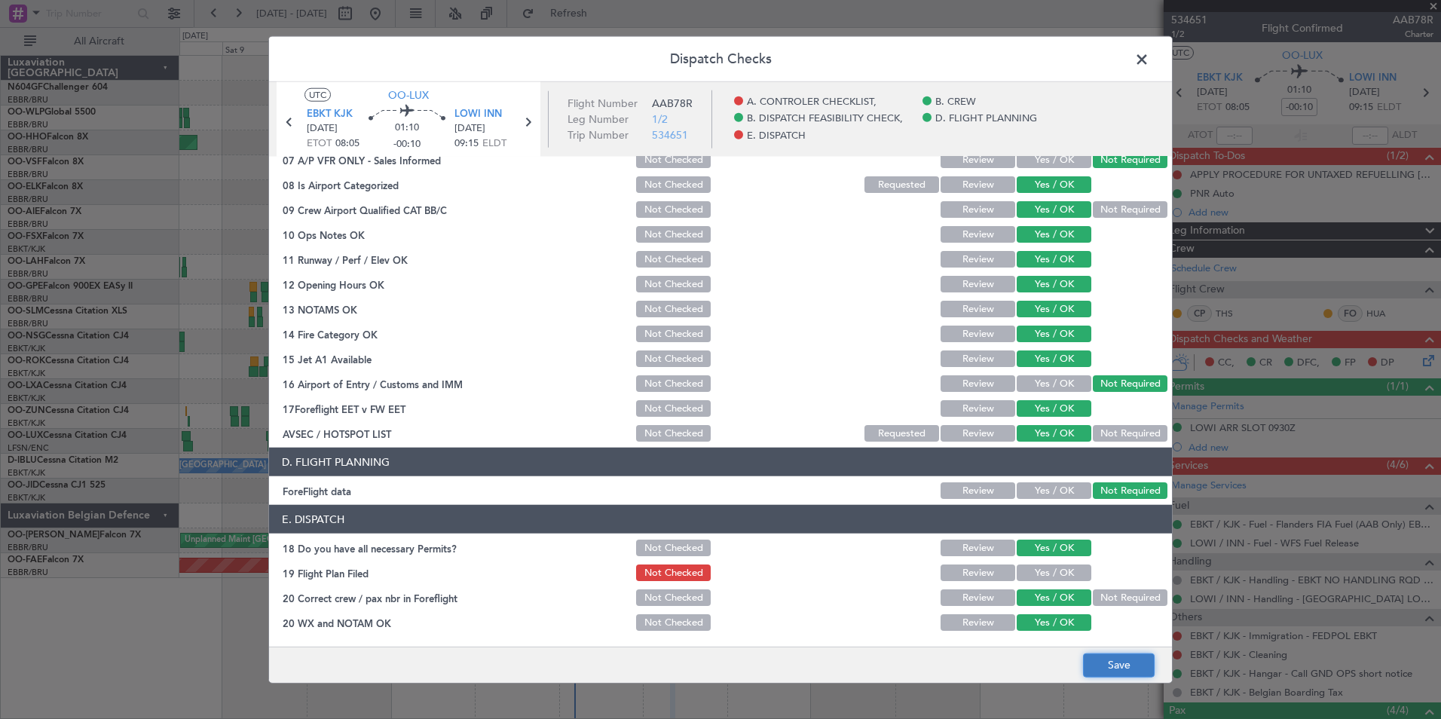
click at [1087, 664] on button "Save" at bounding box center [1119, 665] width 72 height 24
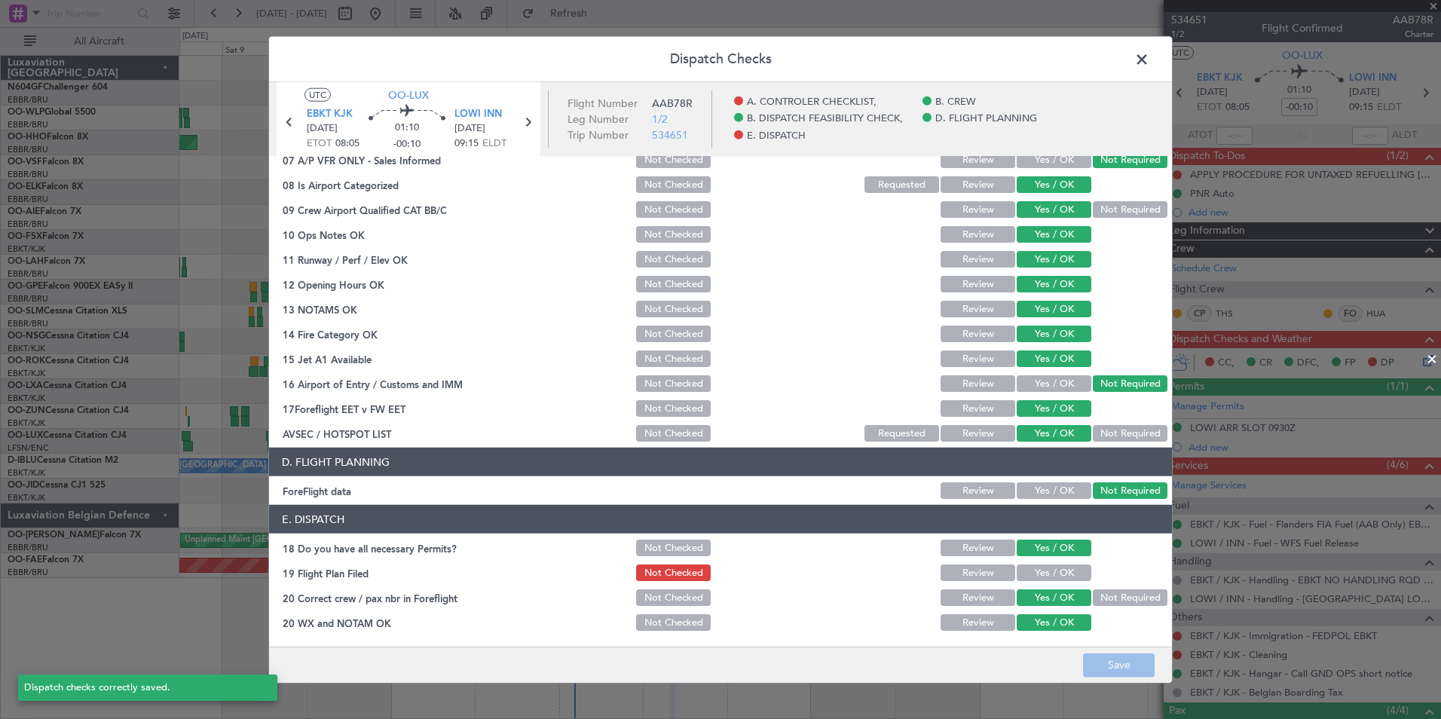
scroll to position [0, 0]
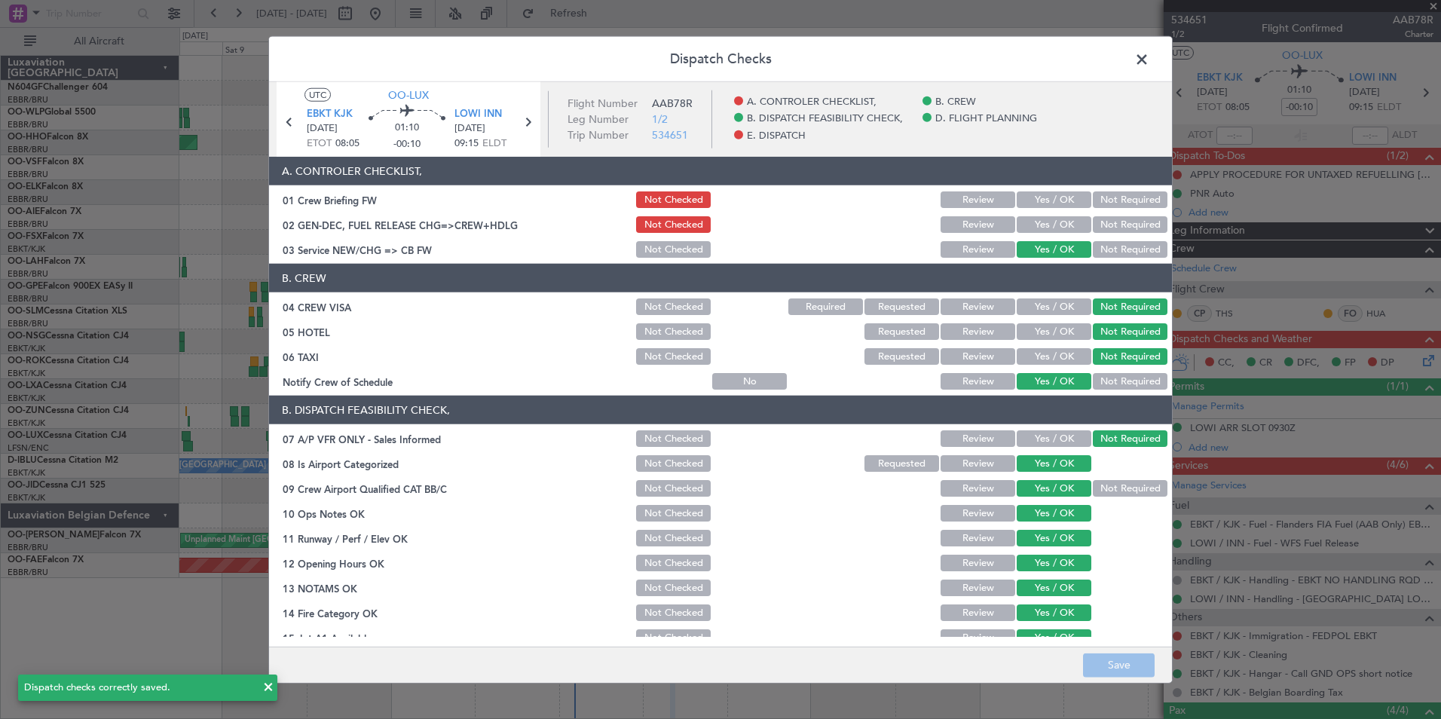
click at [1149, 62] on span at bounding box center [1149, 63] width 0 height 30
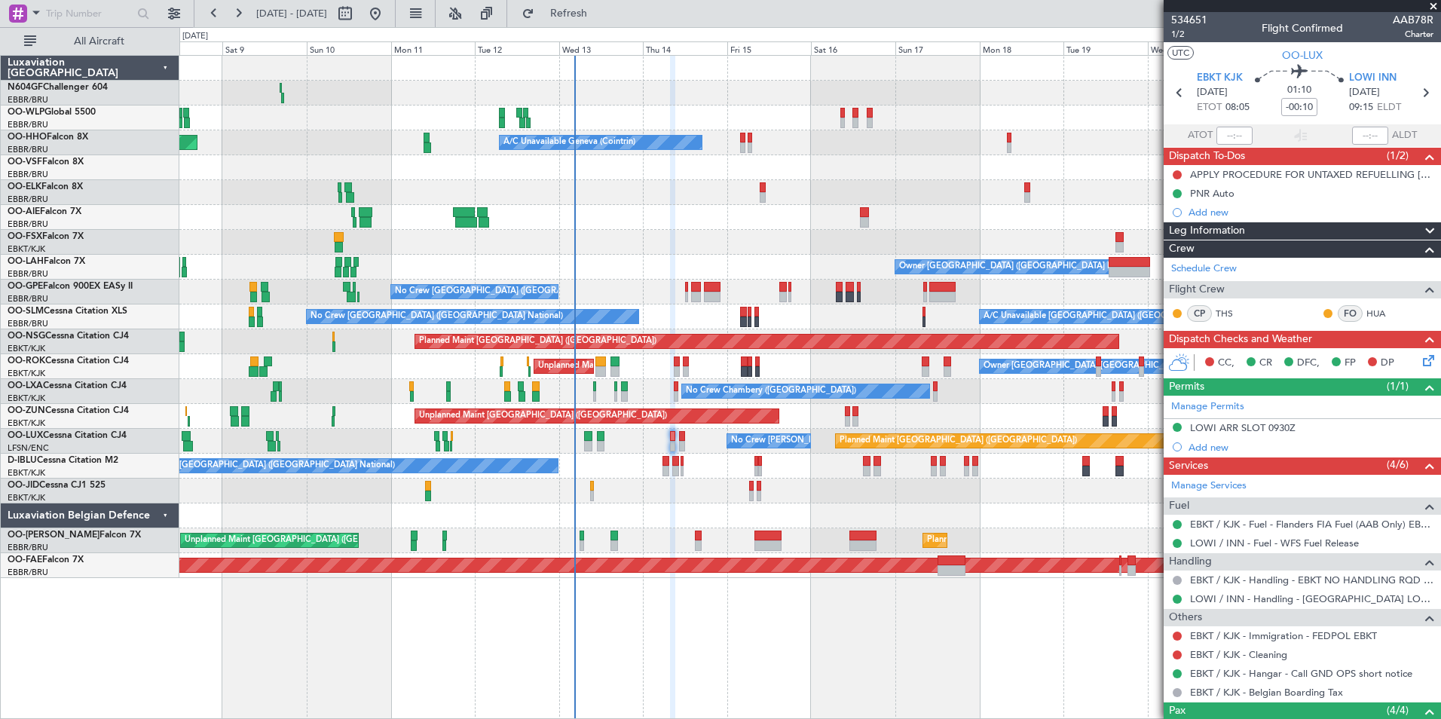
click at [1420, 364] on icon at bounding box center [1426, 358] width 12 height 12
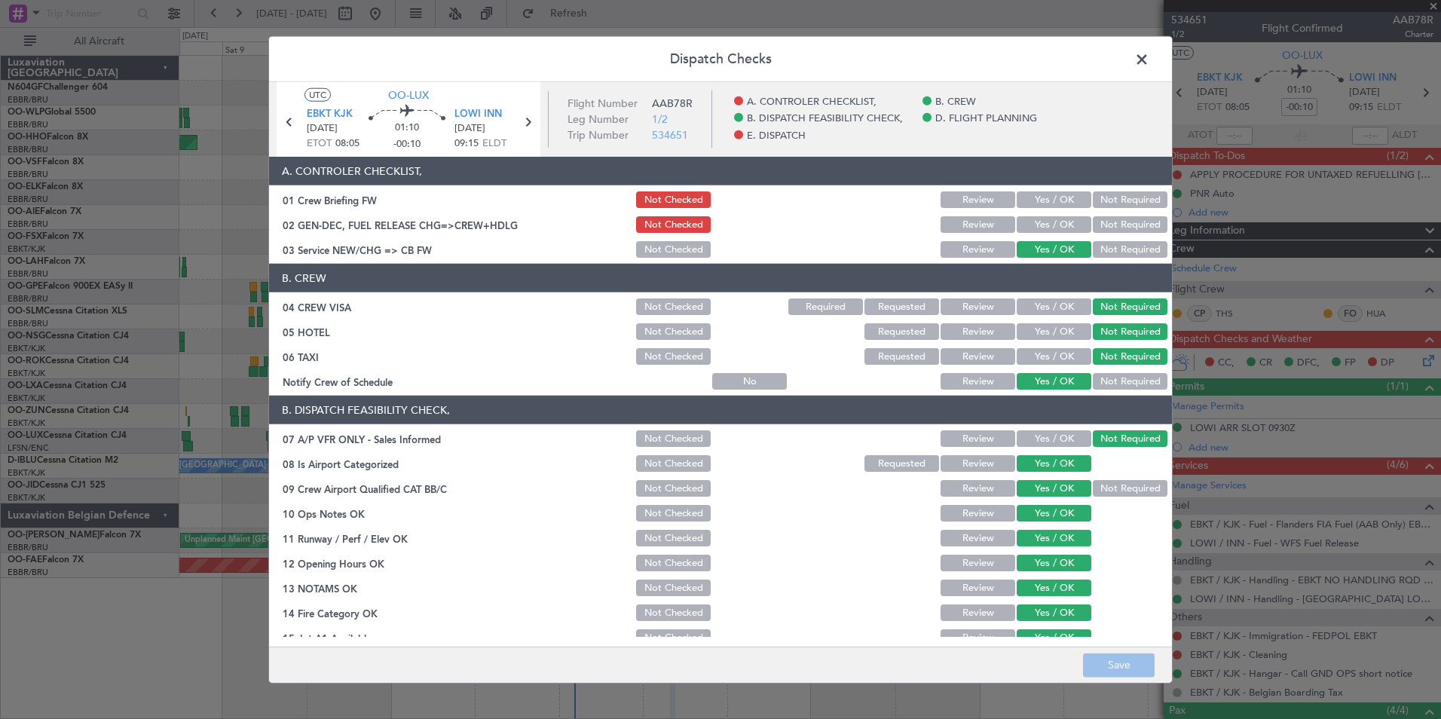
scroll to position [279, 0]
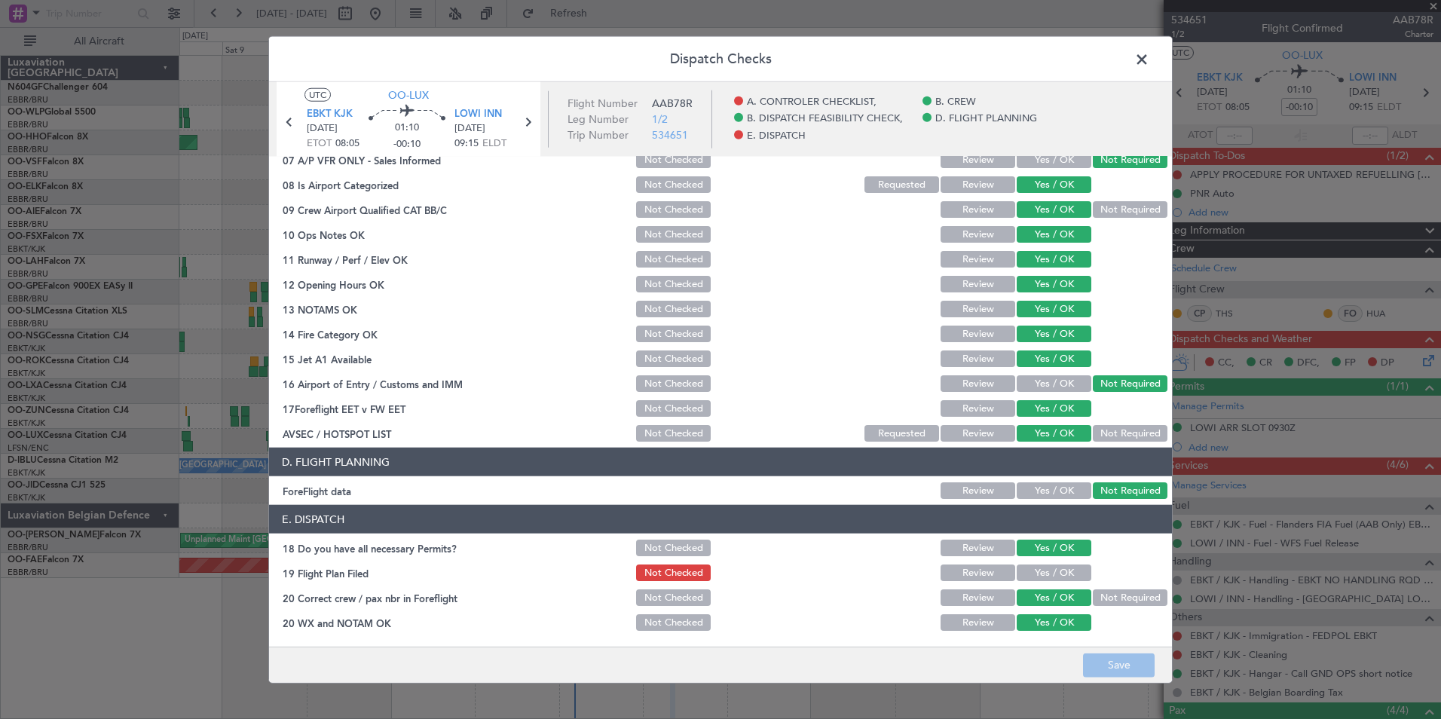
click at [1025, 576] on button "Yes / OK" at bounding box center [1054, 572] width 75 height 17
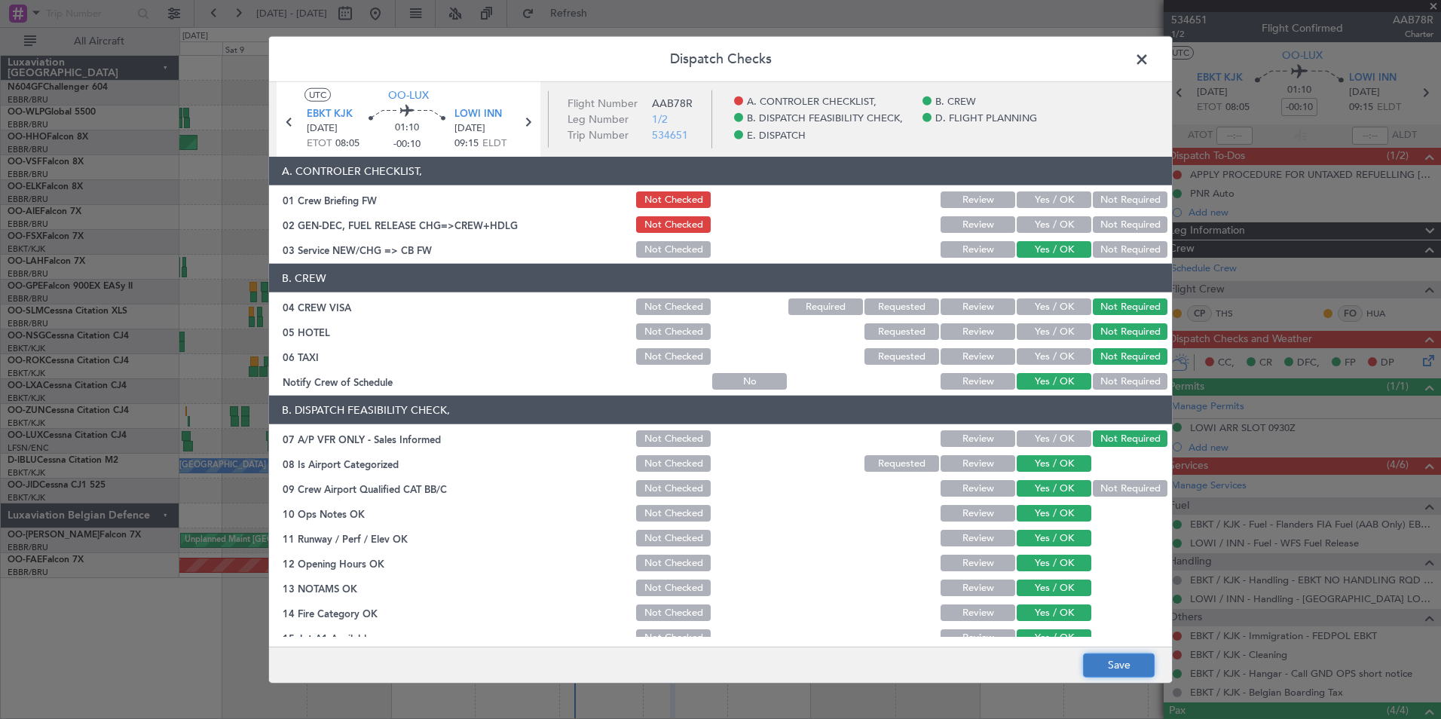
click at [1136, 665] on button "Save" at bounding box center [1119, 665] width 72 height 24
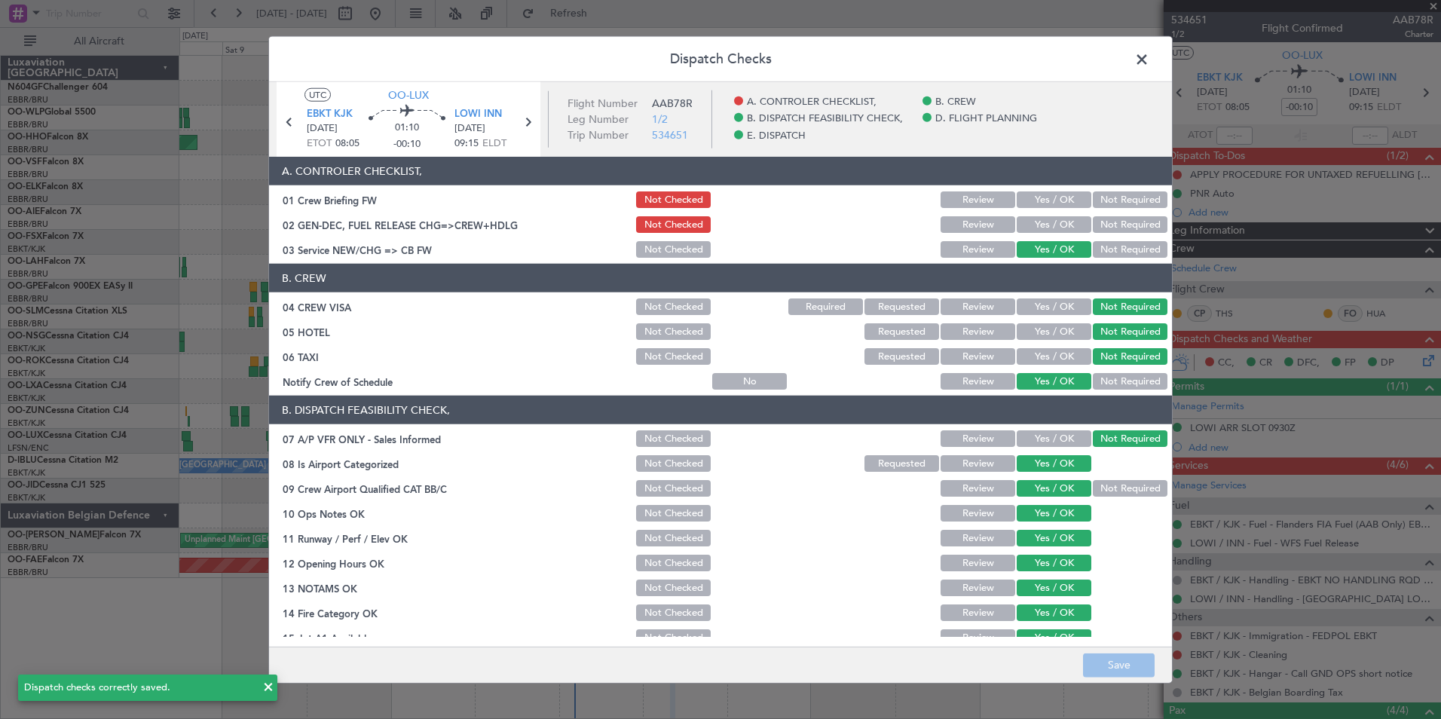
click at [1149, 64] on span at bounding box center [1149, 63] width 0 height 30
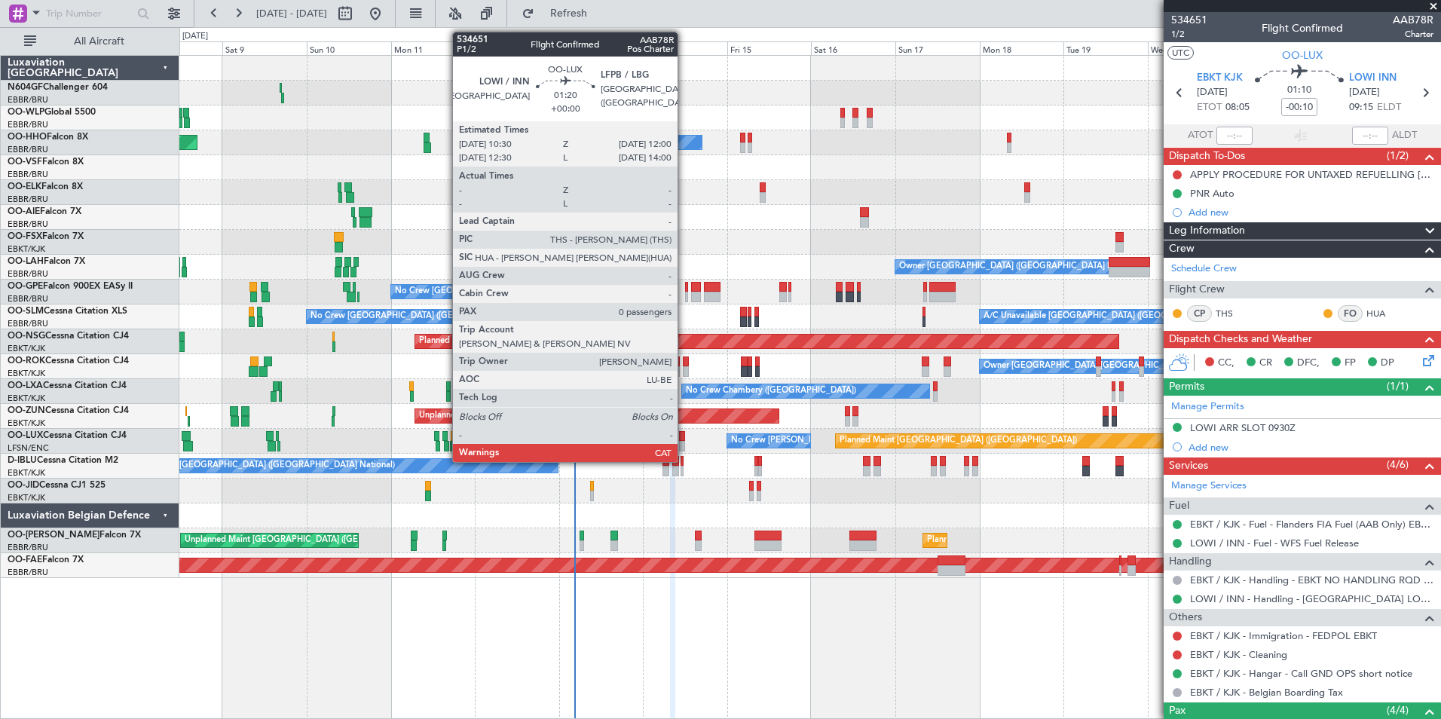
click at [684, 440] on div at bounding box center [681, 436] width 5 height 11
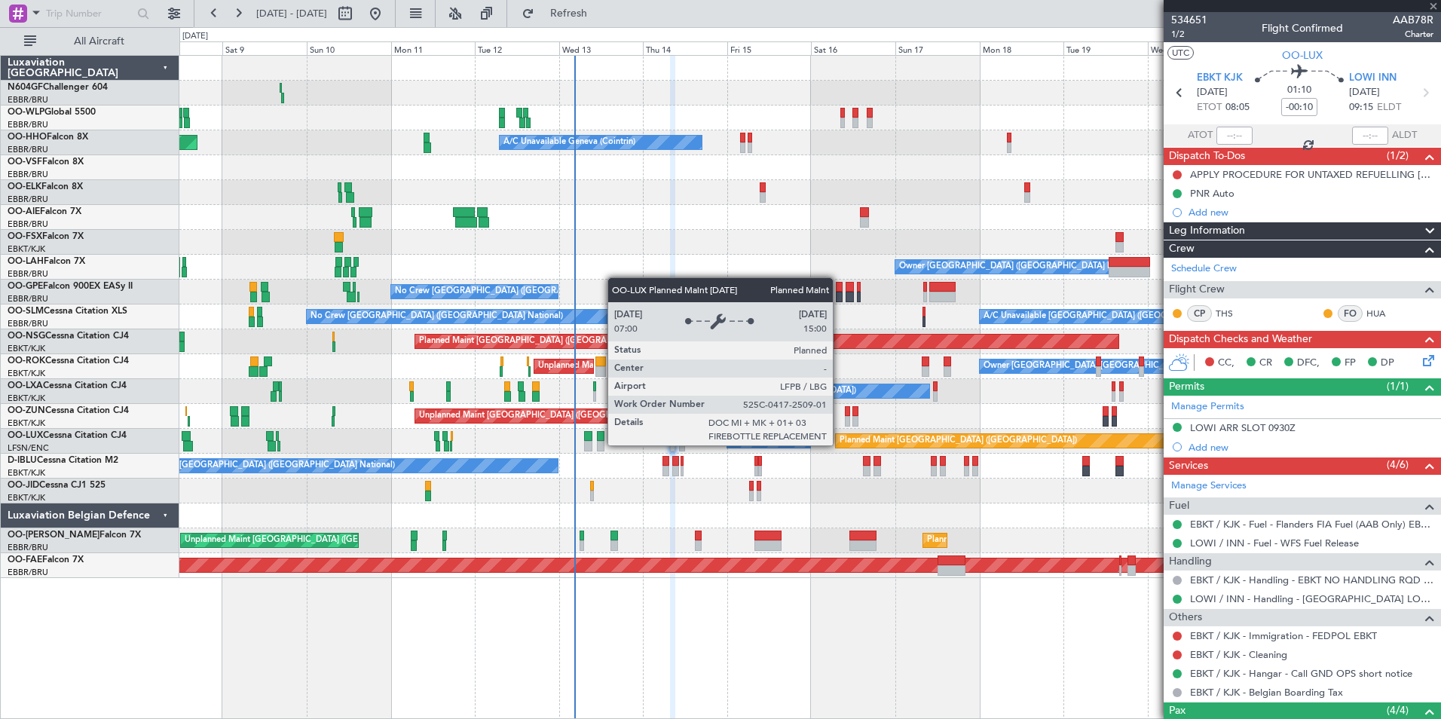
type input "0"
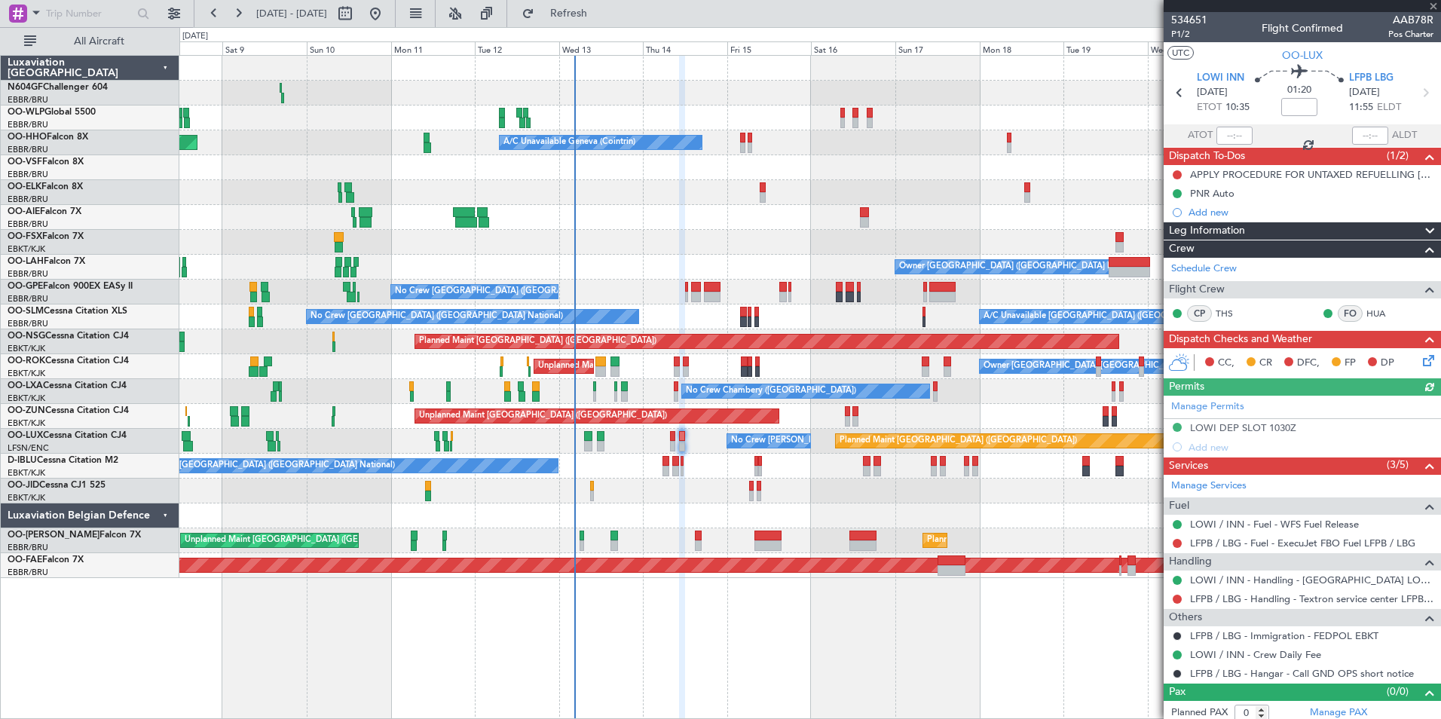
click at [530, 463] on div "No Crew [GEOGRAPHIC_DATA] ([GEOGRAPHIC_DATA] National)" at bounding box center [809, 466] width 1261 height 25
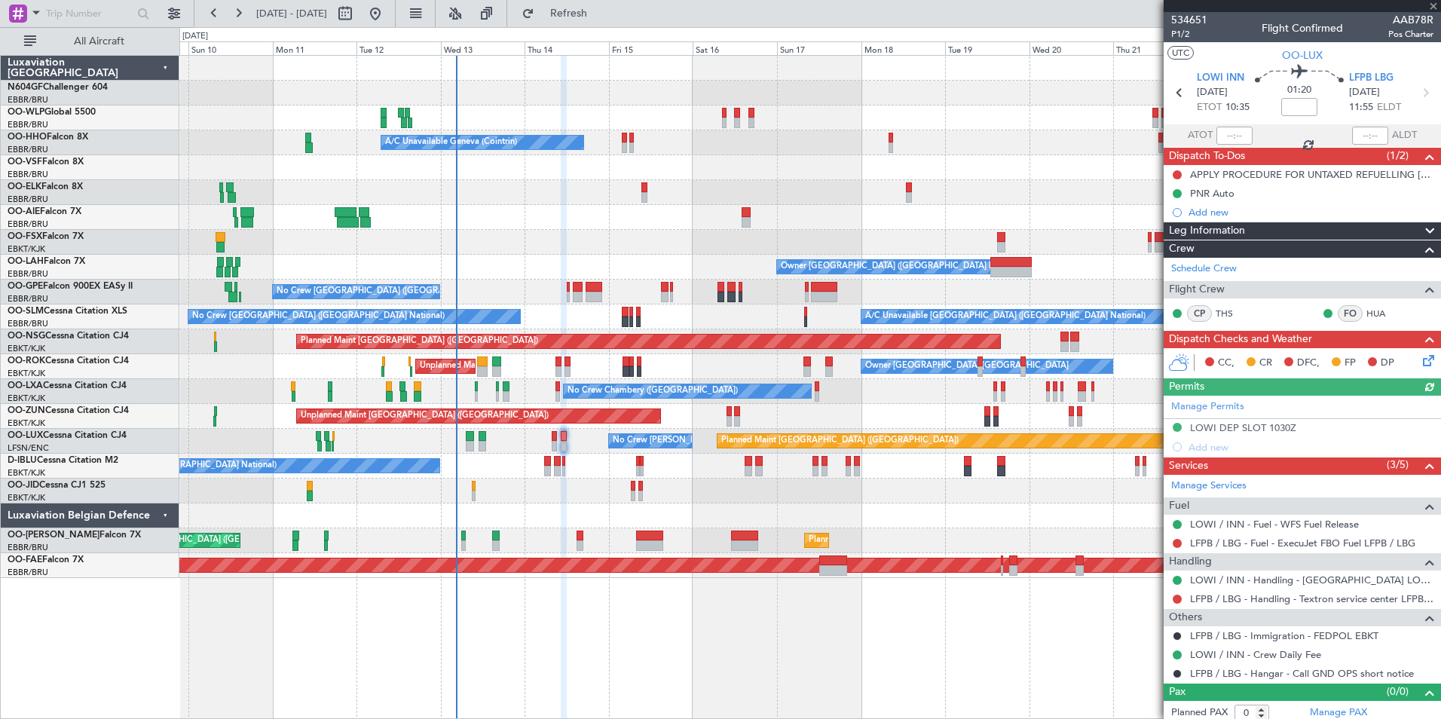
click at [950, 497] on div at bounding box center [809, 491] width 1261 height 25
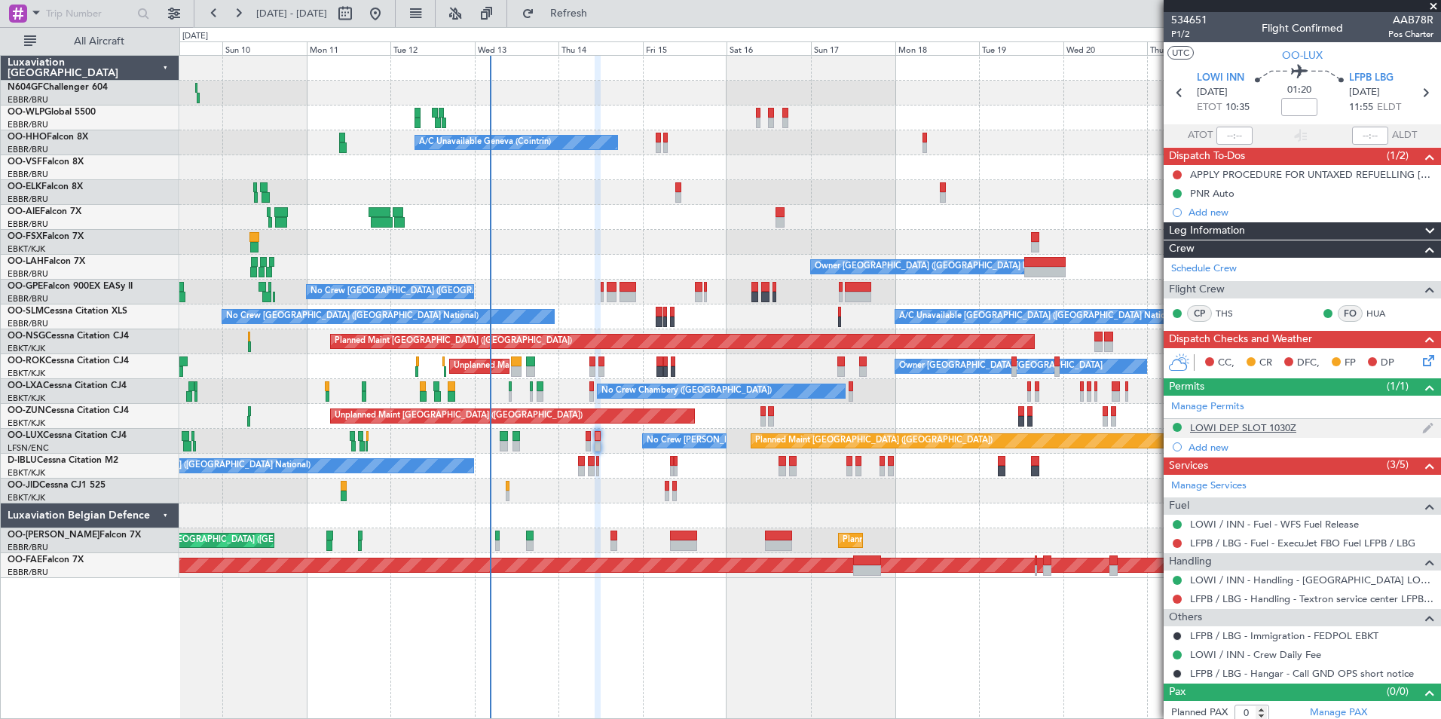
scroll to position [6, 0]
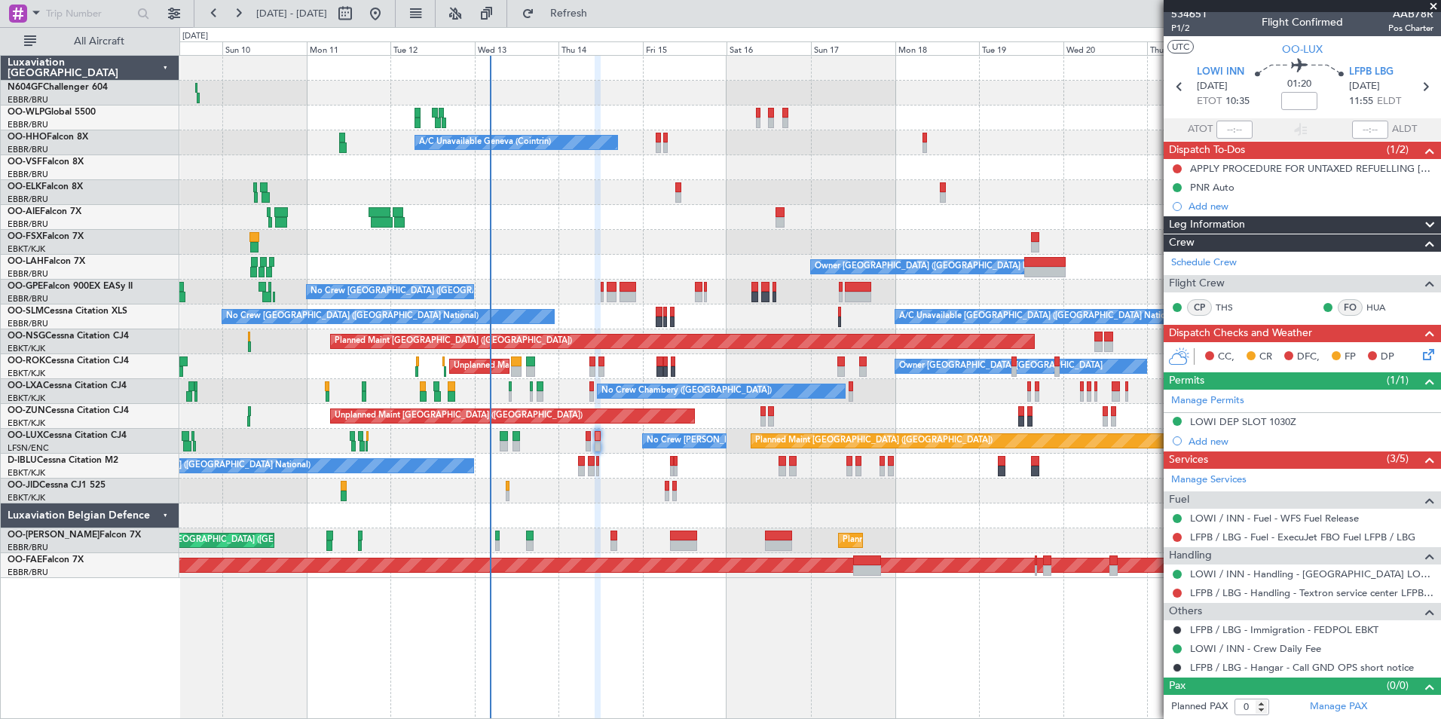
click at [1014, 511] on div at bounding box center [809, 515] width 1261 height 25
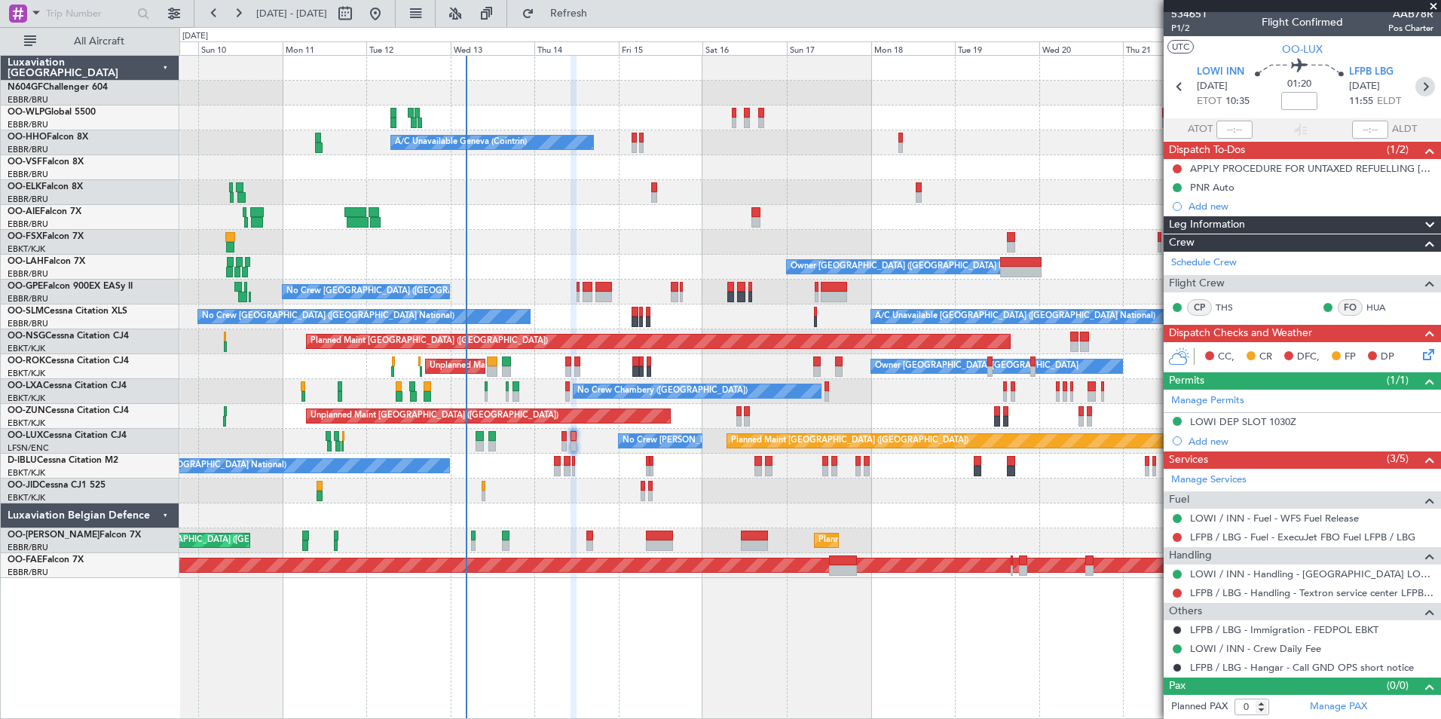
click at [1421, 94] on icon at bounding box center [1425, 87] width 20 height 20
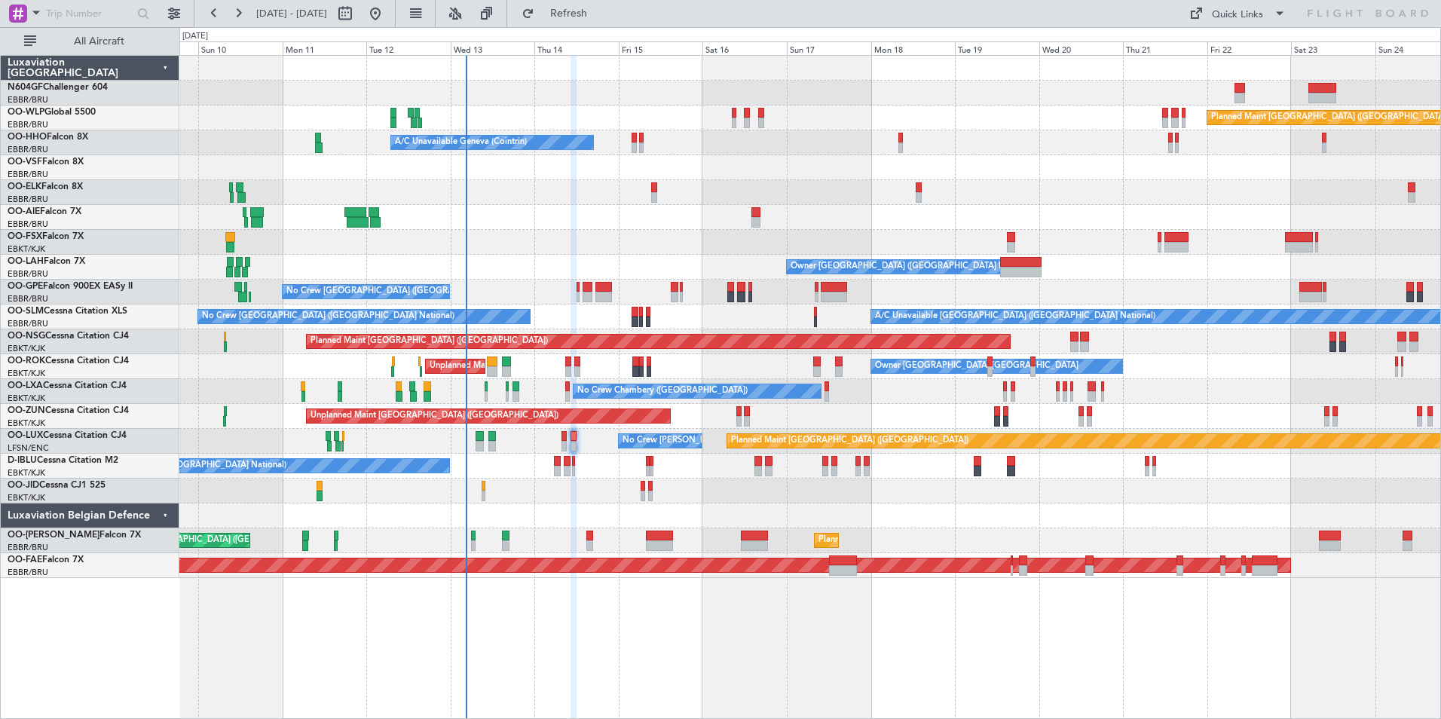
scroll to position [0, 0]
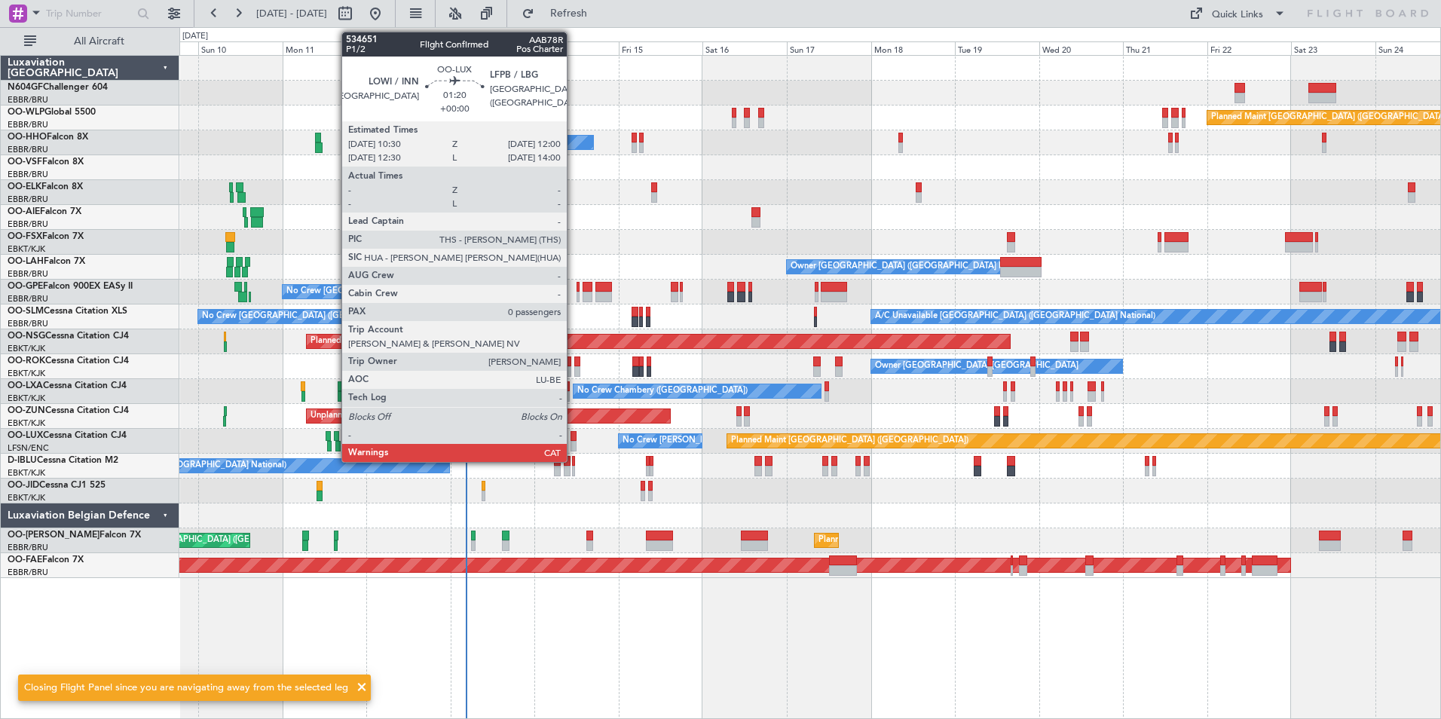
click at [574, 442] on div at bounding box center [573, 446] width 5 height 11
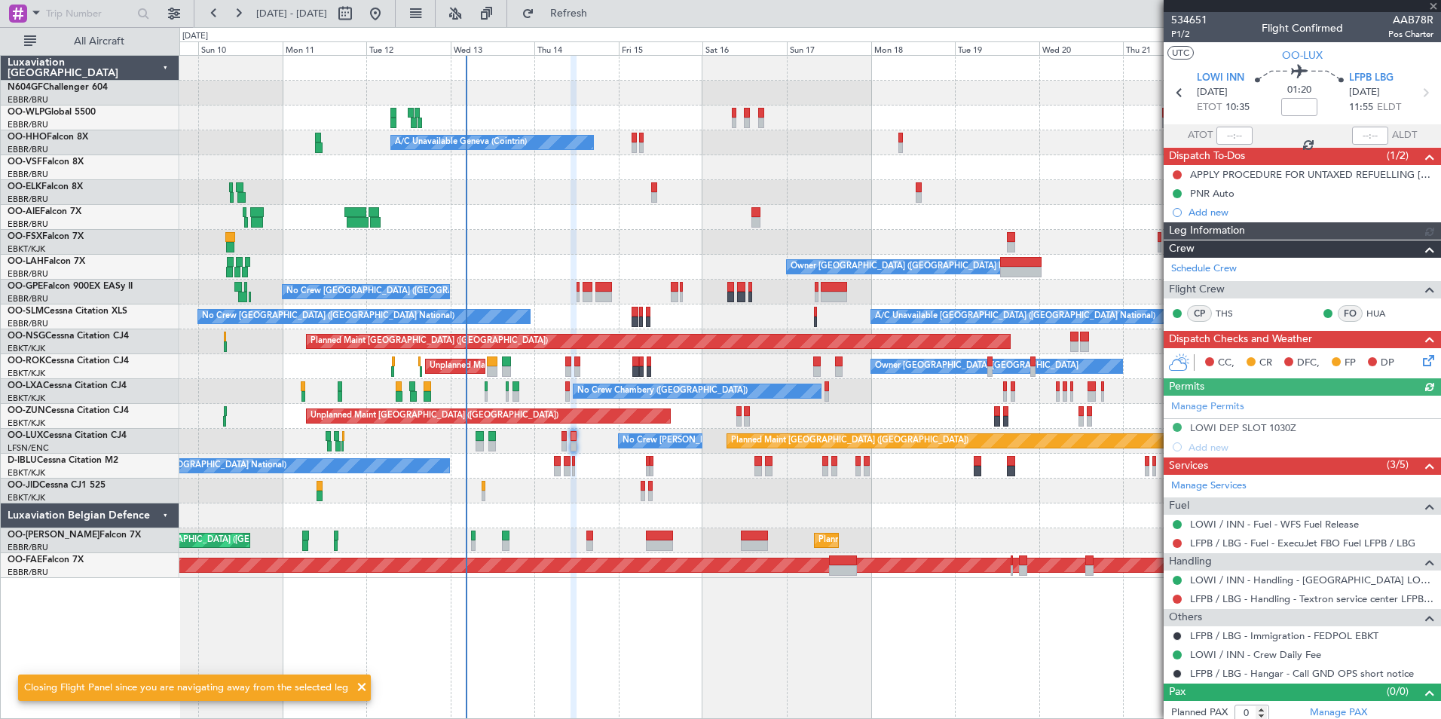
scroll to position [6, 0]
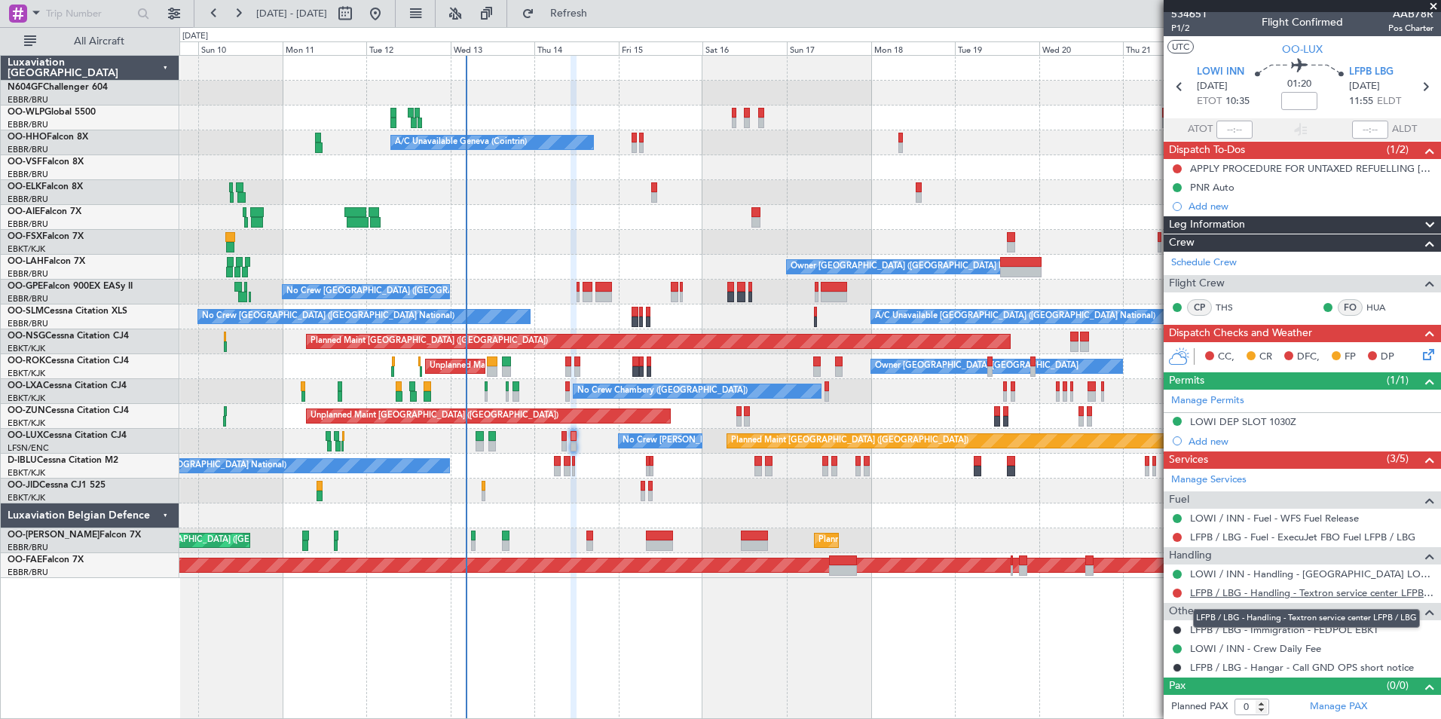
click at [1213, 591] on link "LFPB / LBG - Handling - Textron service center LFPB / LBG" at bounding box center [1311, 592] width 243 height 13
click at [595, 15] on span "Refresh" at bounding box center [568, 13] width 63 height 11
click at [1179, 595] on button at bounding box center [1177, 593] width 9 height 9
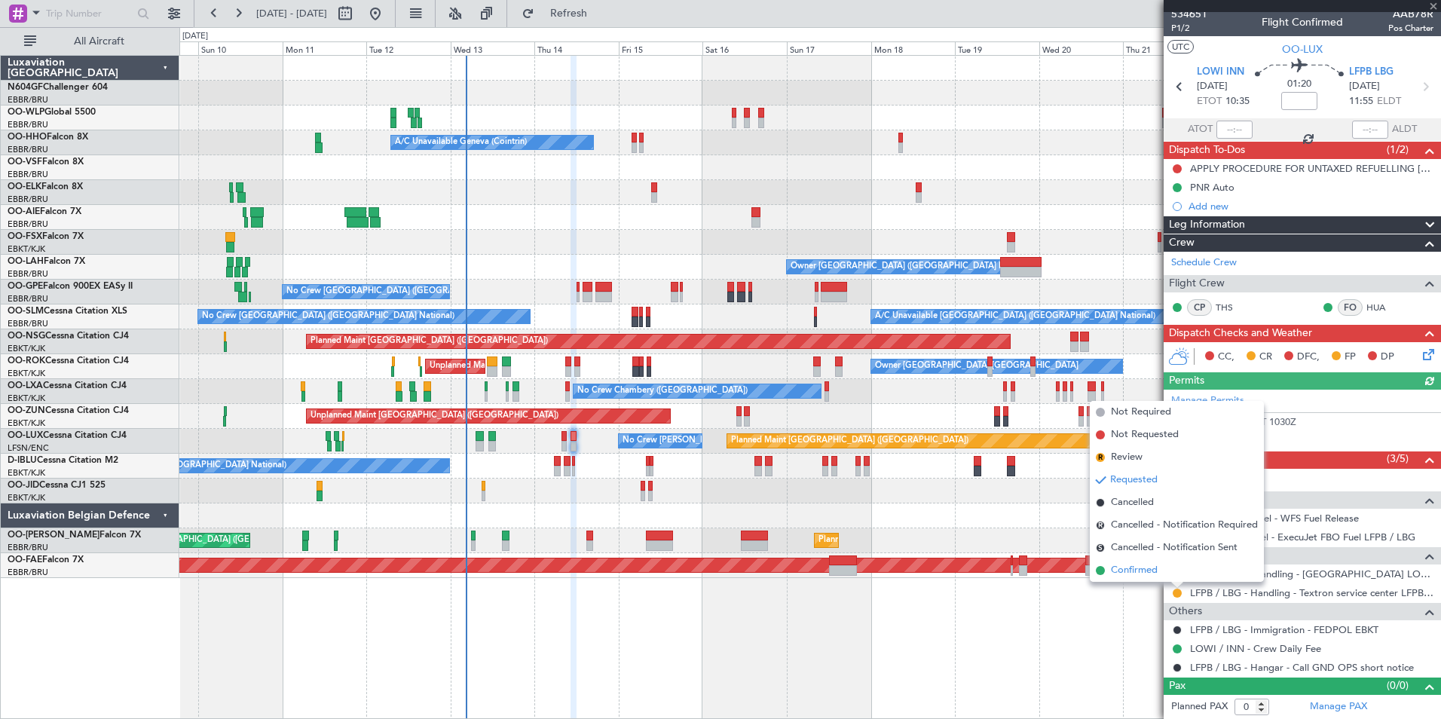
click at [1140, 572] on span "Confirmed" at bounding box center [1134, 570] width 47 height 15
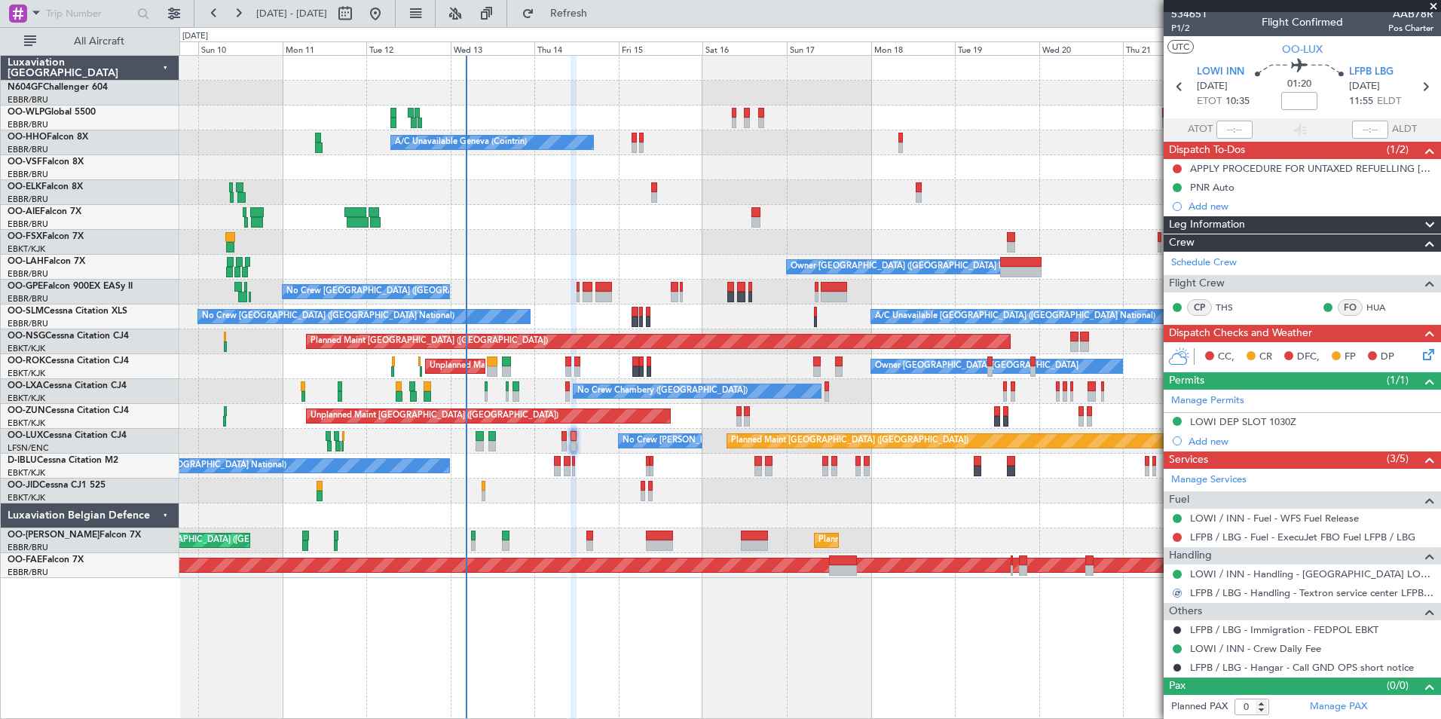
click at [1172, 531] on nimbus-traffic-light at bounding box center [1177, 537] width 12 height 12
click at [1178, 537] on button at bounding box center [1177, 537] width 9 height 9
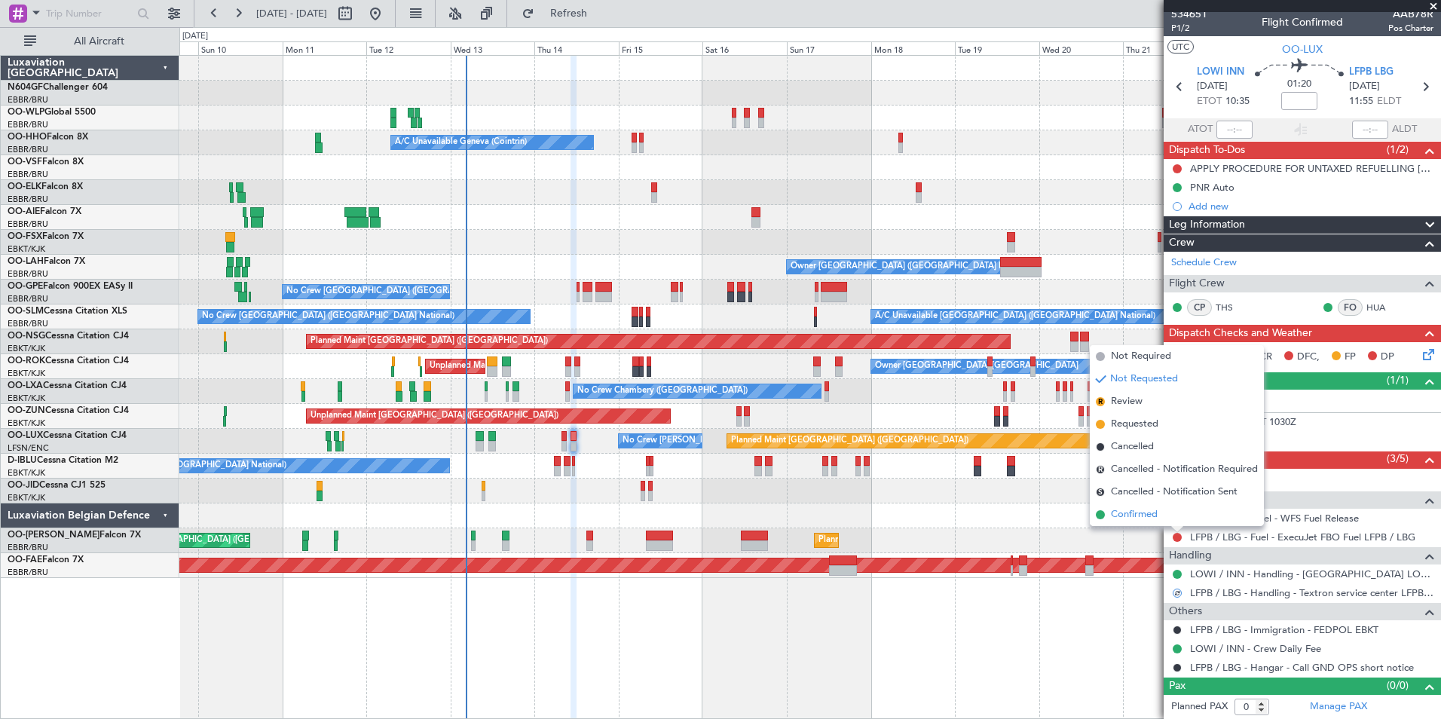
click at [1168, 508] on li "Confirmed" at bounding box center [1177, 514] width 174 height 23
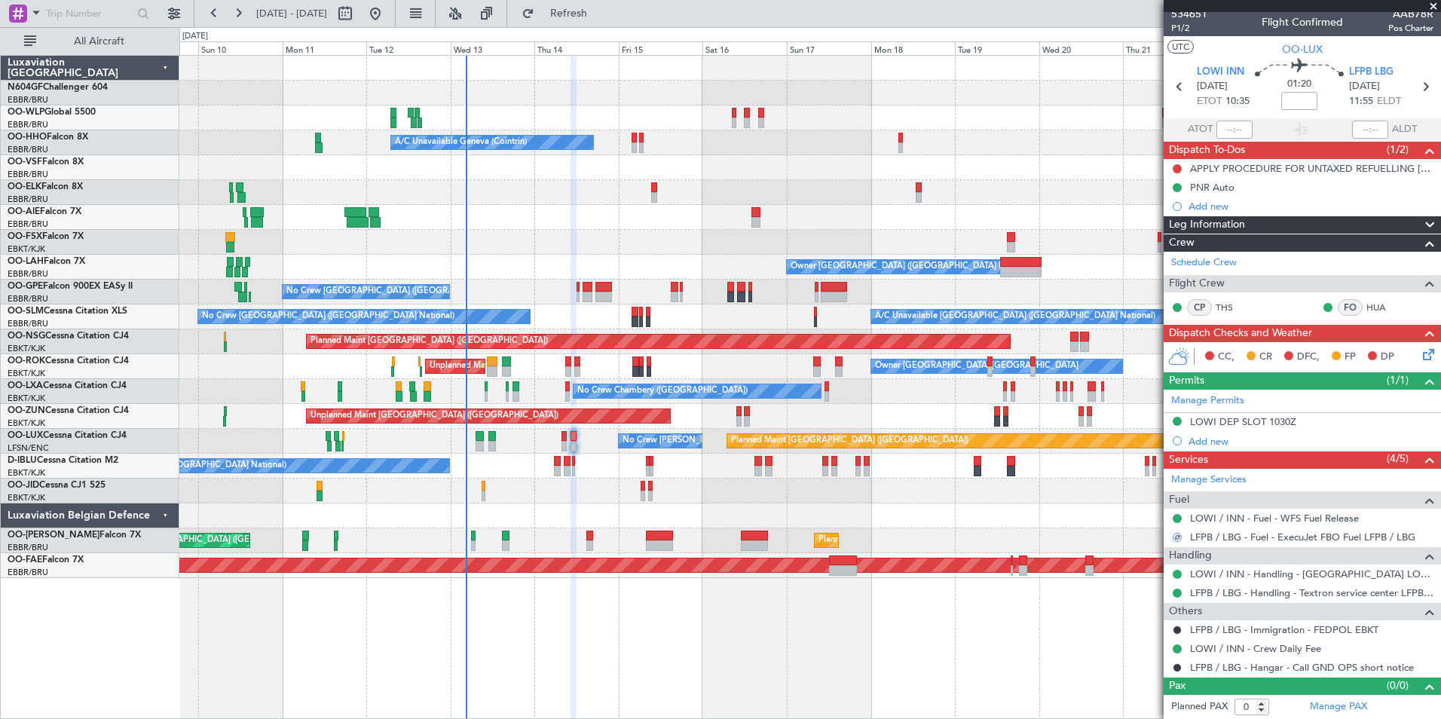
scroll to position [0, 0]
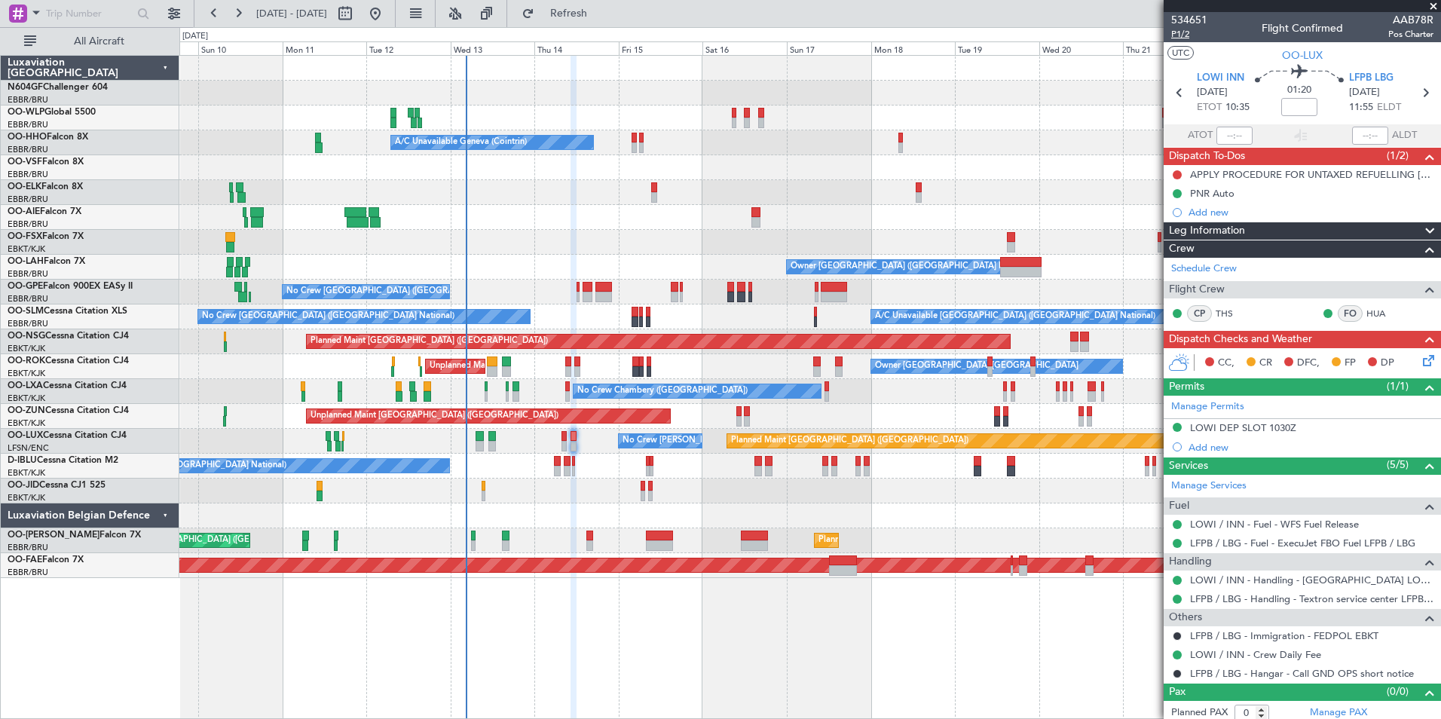
click at [1182, 33] on span "P1/2" at bounding box center [1189, 34] width 36 height 13
click at [596, 11] on span "Refresh" at bounding box center [568, 13] width 63 height 11
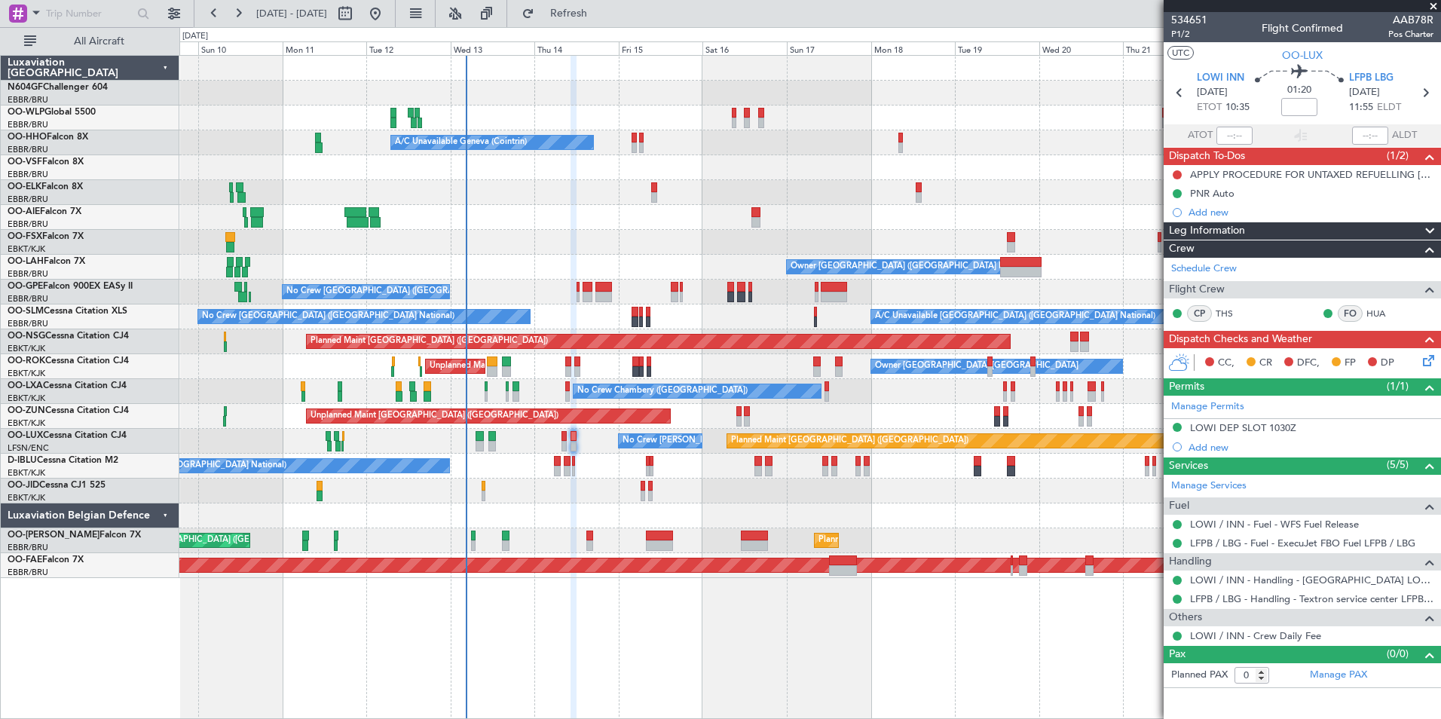
click at [1432, 360] on icon at bounding box center [1426, 358] width 12 height 12
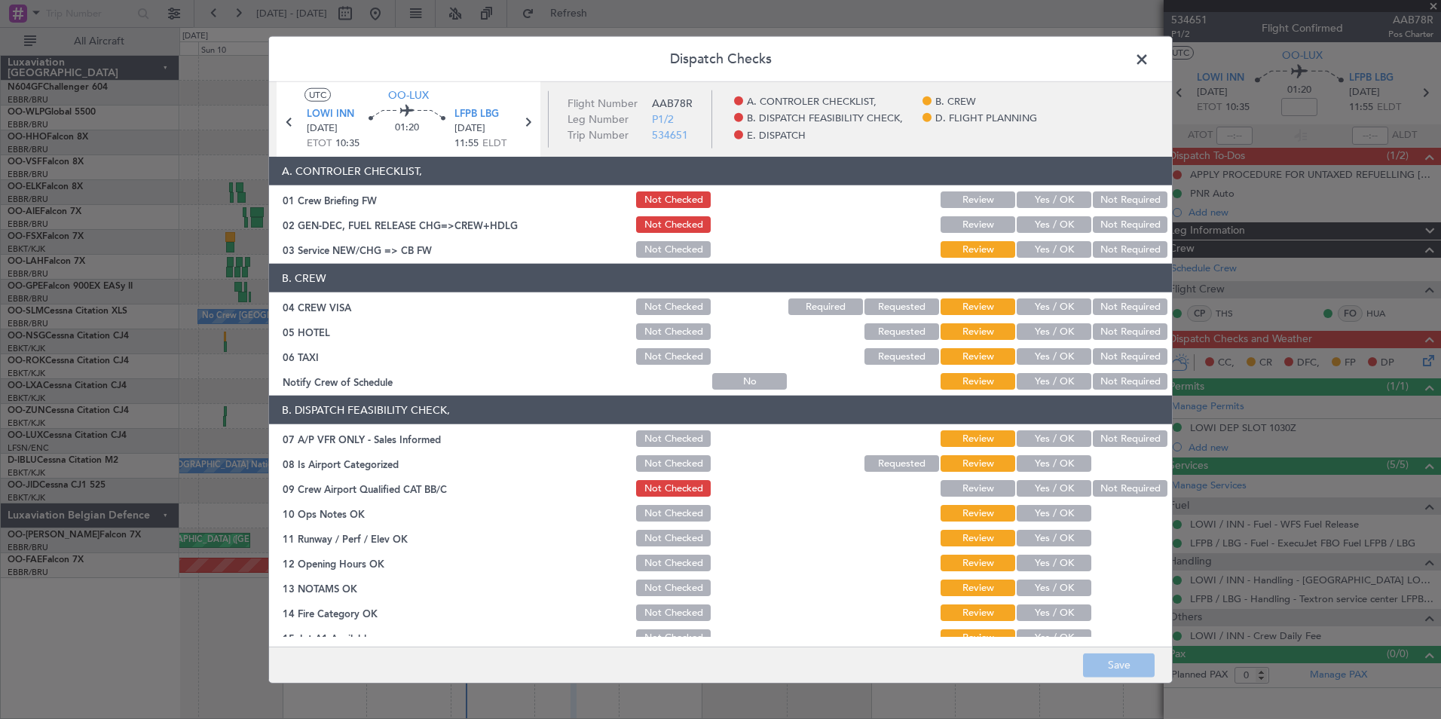
click at [1035, 384] on button "Yes / OK" at bounding box center [1054, 381] width 75 height 17
click at [1116, 359] on button "Not Required" at bounding box center [1130, 356] width 75 height 17
click at [1118, 347] on div "Not Required" at bounding box center [1129, 356] width 76 height 21
click at [1124, 328] on button "Not Required" at bounding box center [1130, 331] width 75 height 17
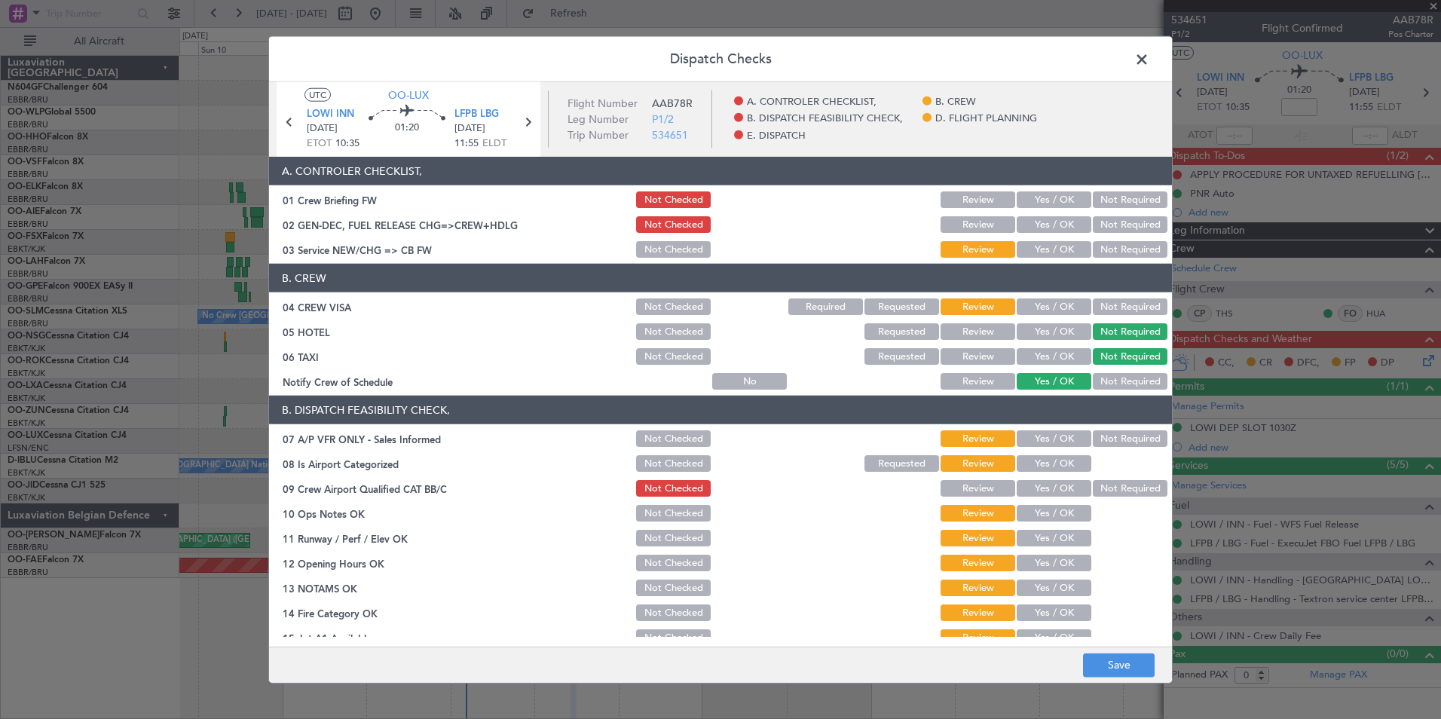
click at [1128, 303] on button "Not Required" at bounding box center [1130, 306] width 75 height 17
click at [1053, 251] on button "Yes / OK" at bounding box center [1054, 249] width 75 height 17
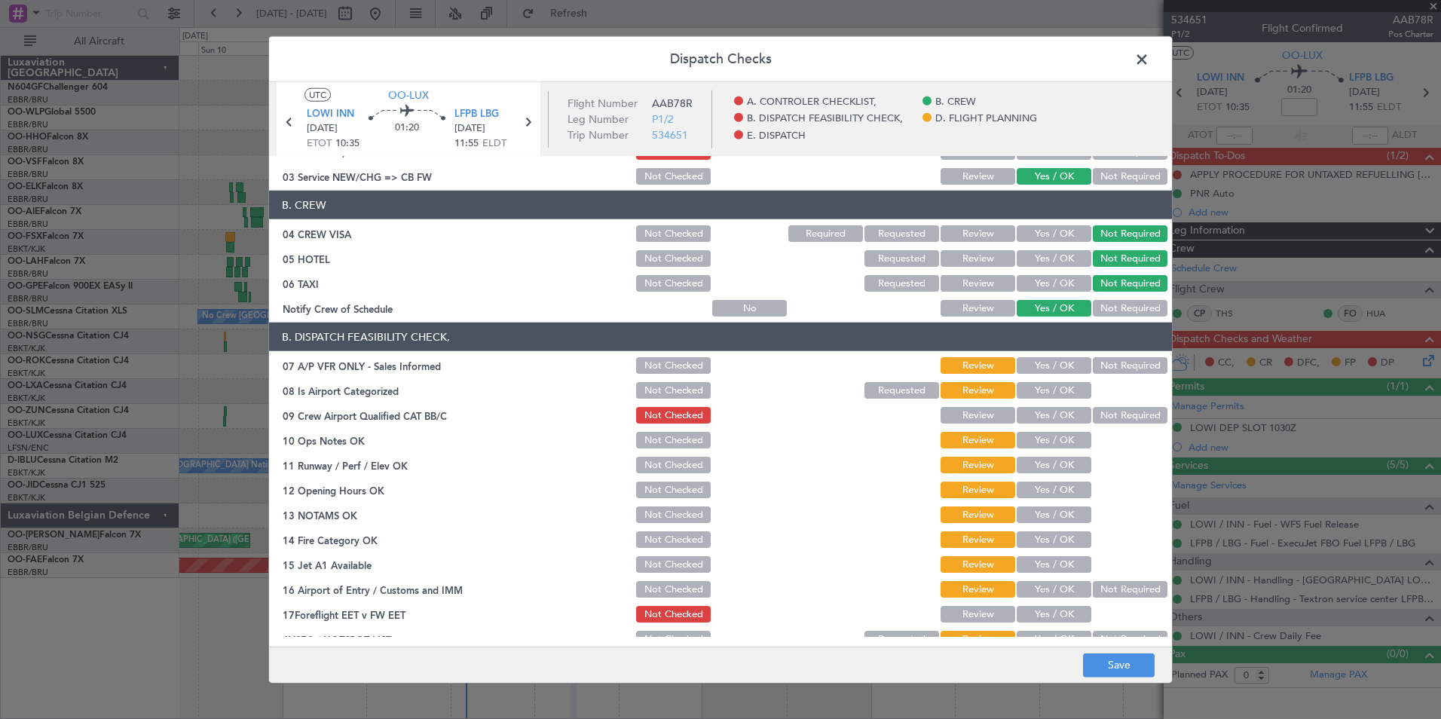
scroll to position [75, 0]
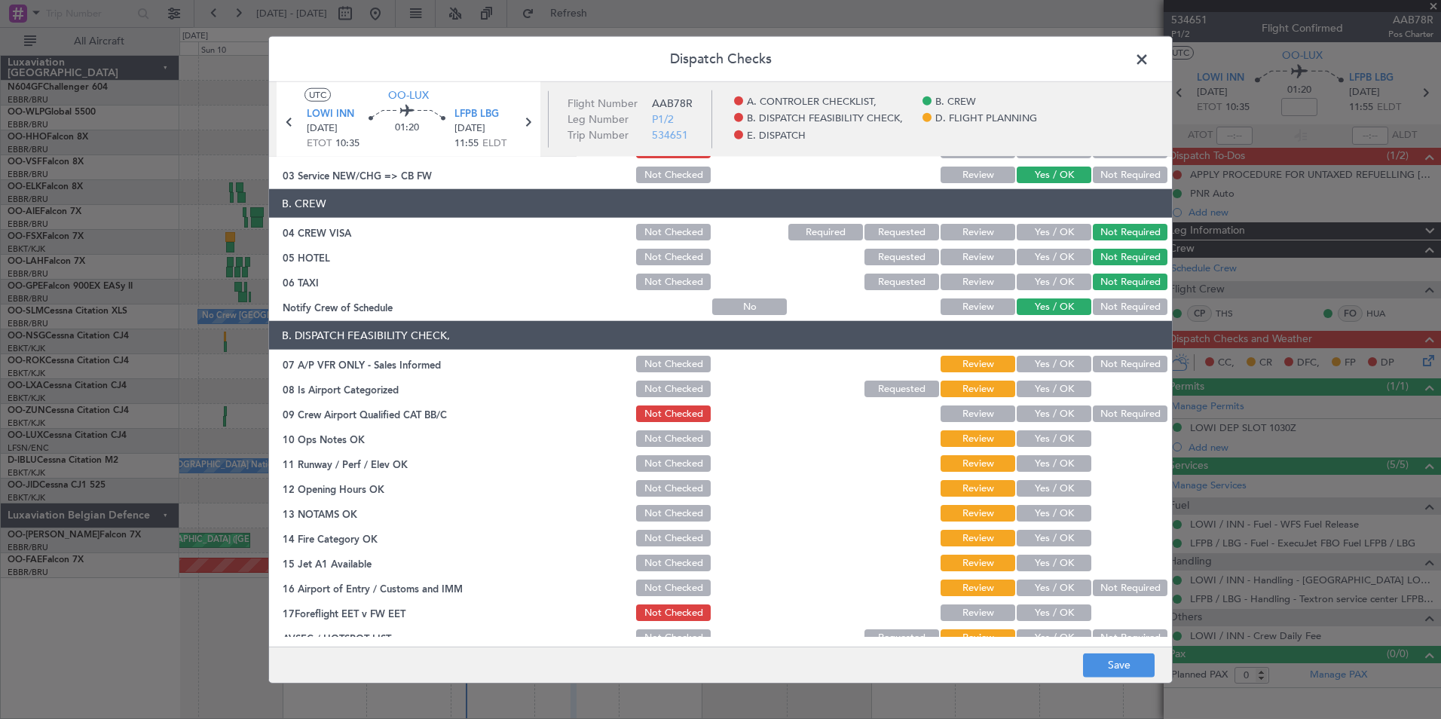
click at [1109, 366] on button "Not Required" at bounding box center [1130, 364] width 75 height 17
click at [1061, 391] on button "Yes / OK" at bounding box center [1054, 389] width 75 height 17
click at [1057, 415] on button "Yes / OK" at bounding box center [1054, 413] width 75 height 17
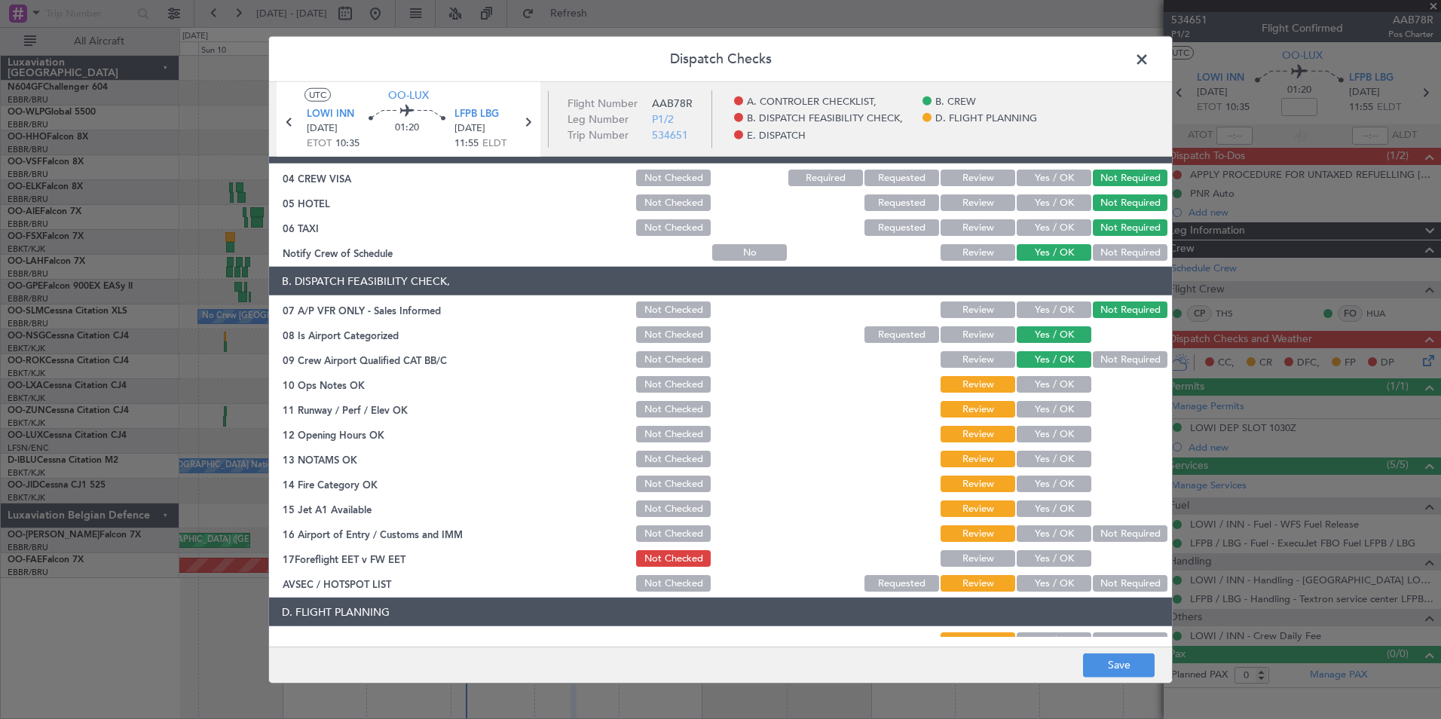
scroll to position [130, 0]
click at [1065, 381] on button "Yes / OK" at bounding box center [1054, 383] width 75 height 17
click at [1040, 590] on button "Yes / OK" at bounding box center [1054, 582] width 75 height 17
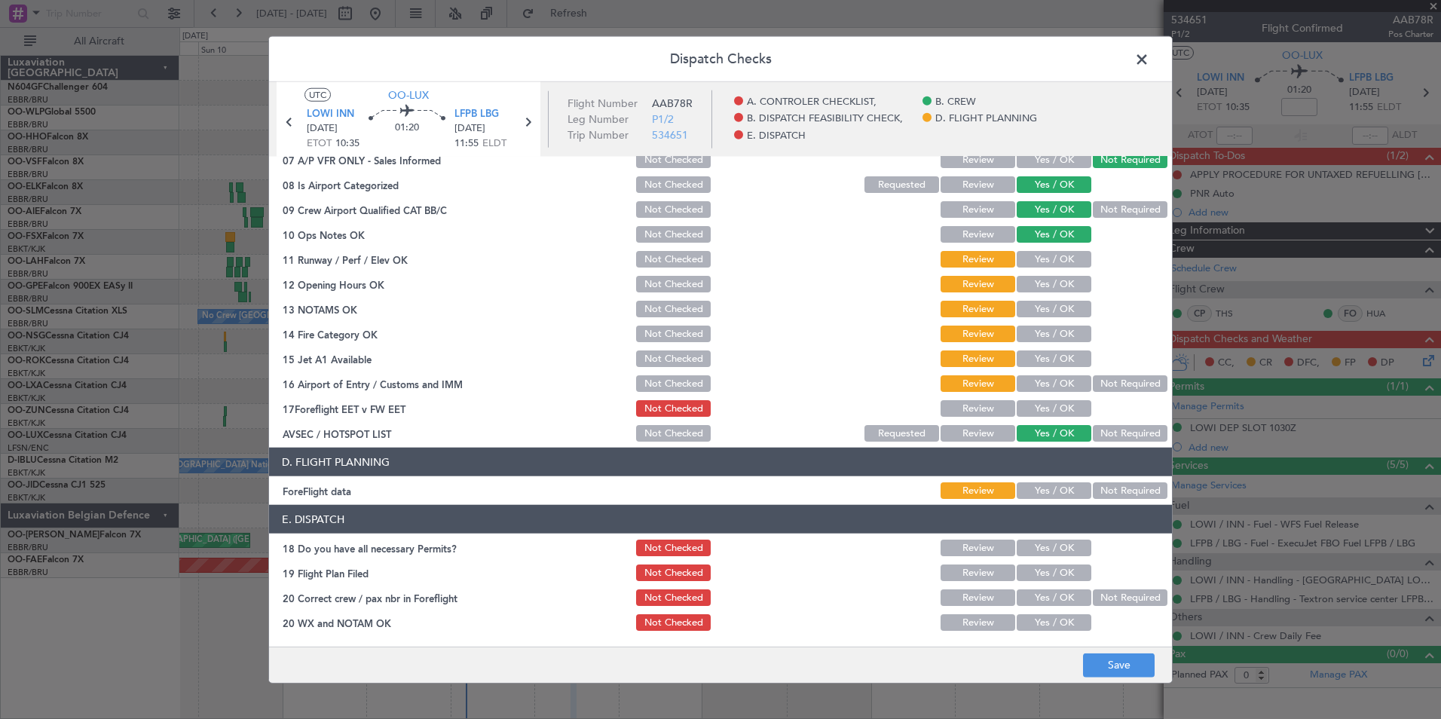
click at [1115, 491] on button "Not Required" at bounding box center [1130, 490] width 75 height 17
click at [1115, 678] on footer "Save" at bounding box center [720, 664] width 903 height 36
click at [1118, 668] on button "Save" at bounding box center [1119, 665] width 72 height 24
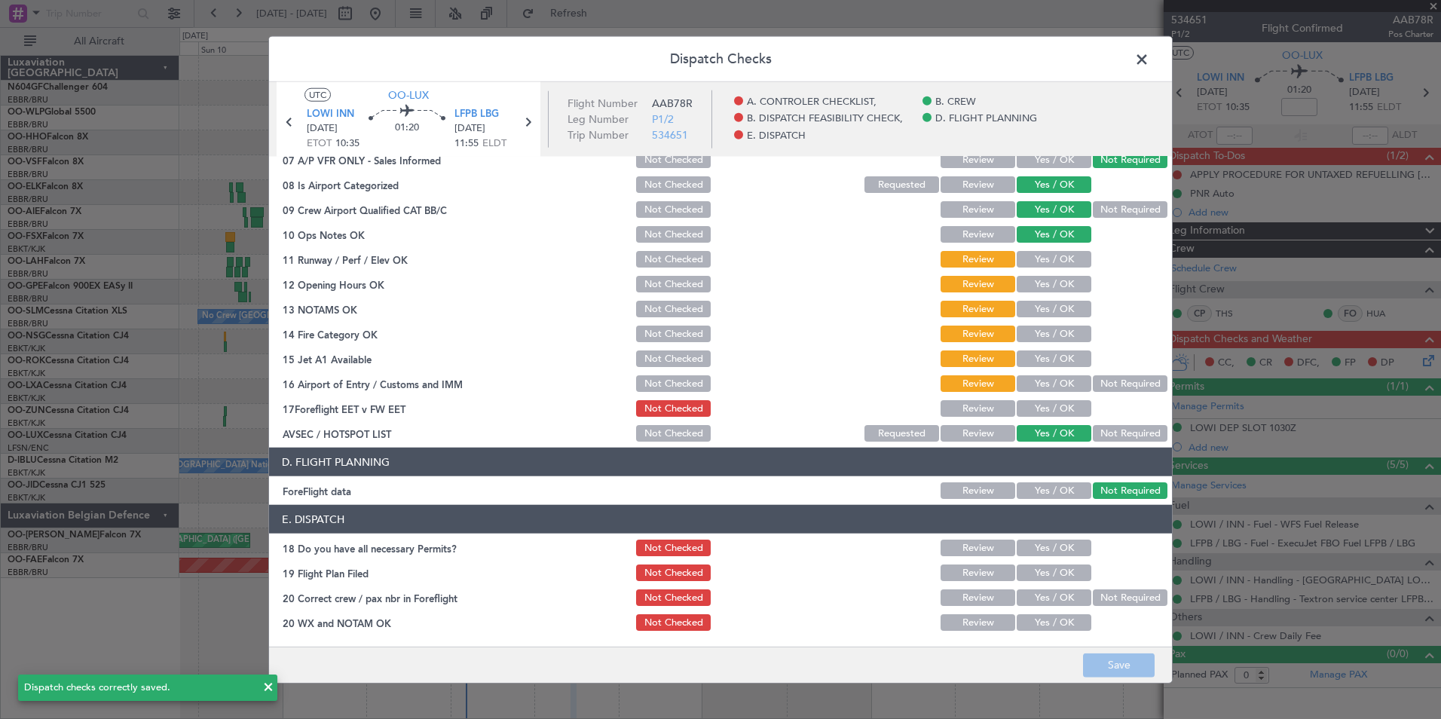
click at [1149, 55] on span at bounding box center [1149, 63] width 0 height 30
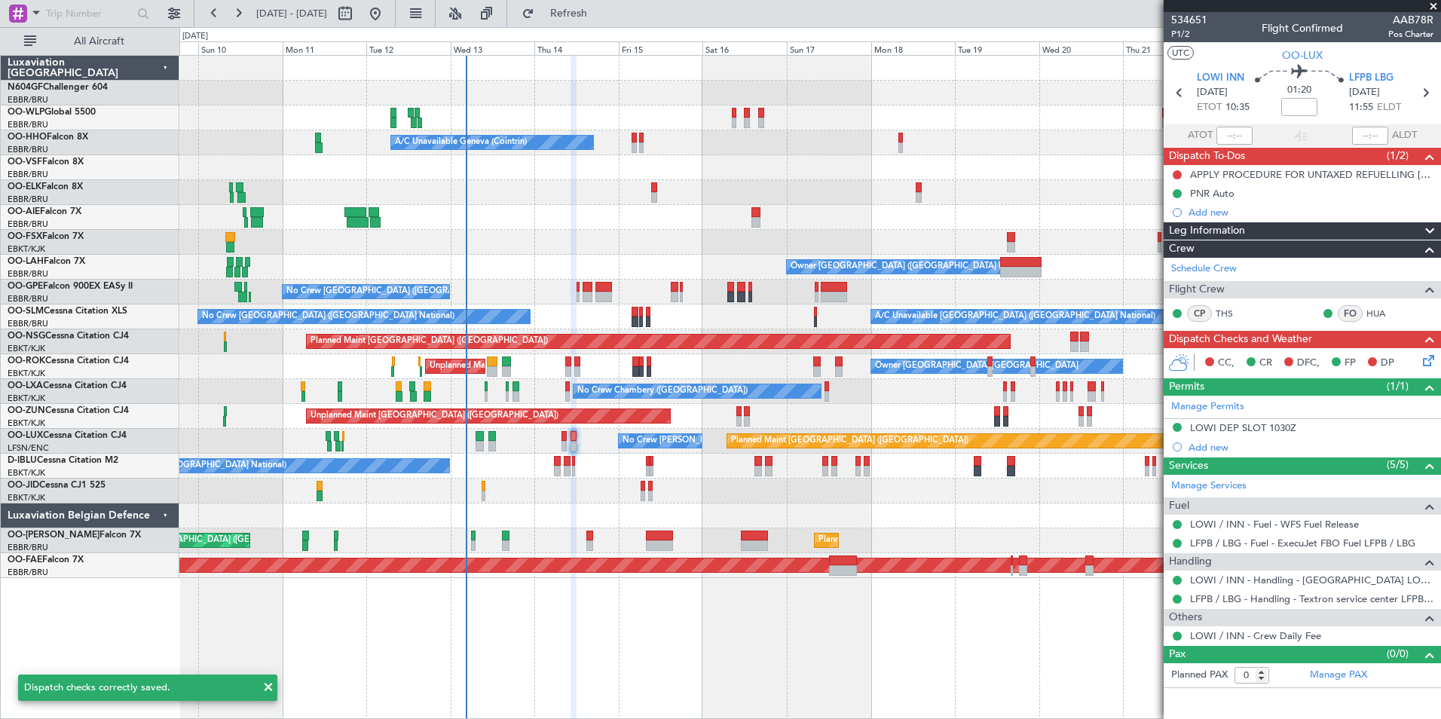
click at [621, 491] on div at bounding box center [809, 491] width 1261 height 25
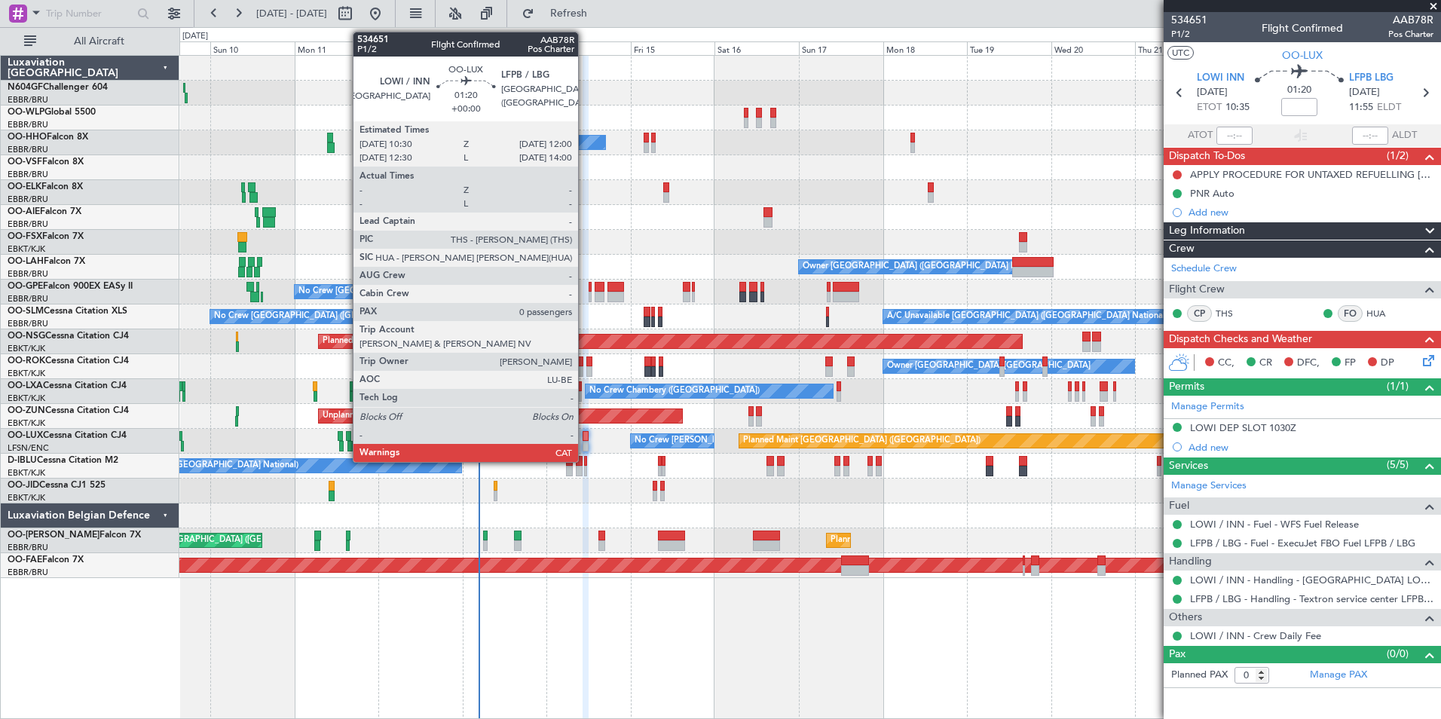
click at [585, 441] on div at bounding box center [585, 446] width 5 height 11
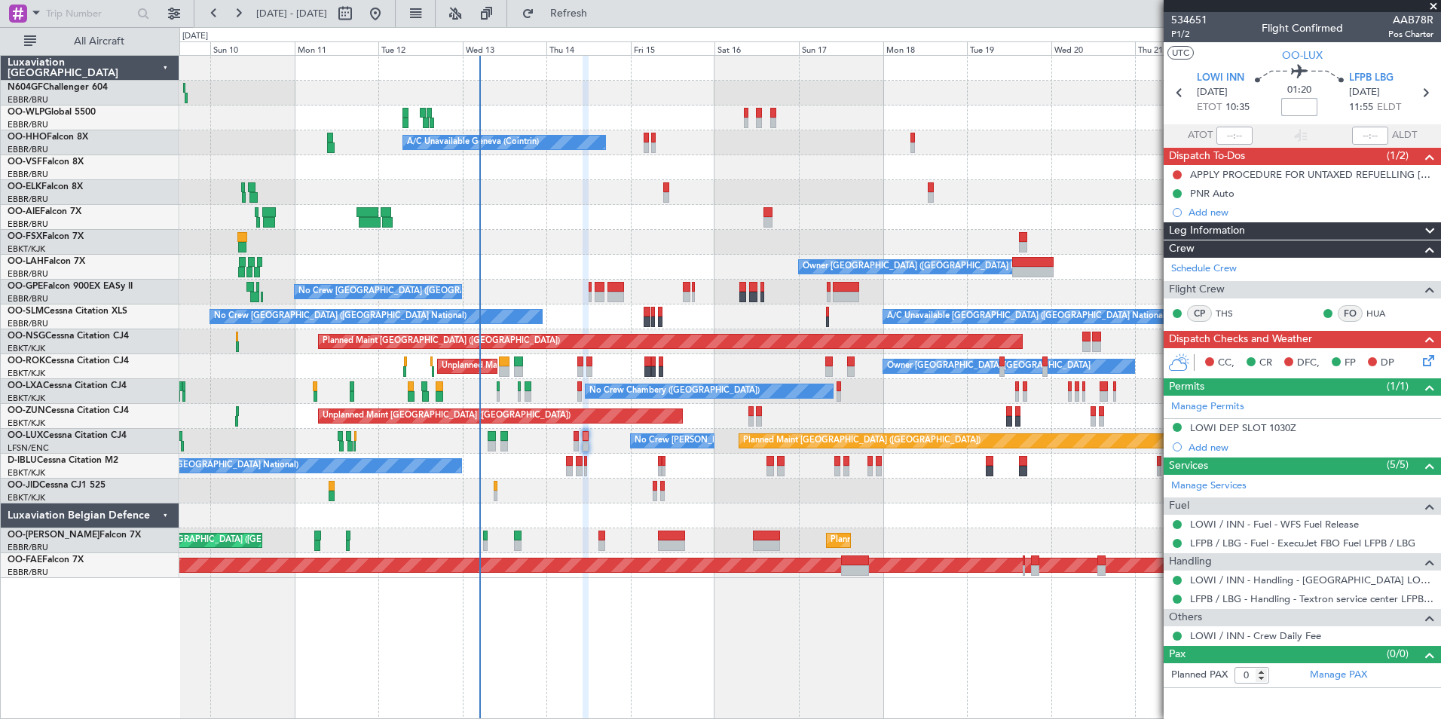
click at [1302, 107] on input at bounding box center [1299, 107] width 36 height 18
click at [1340, 97] on div "01:20 -10" at bounding box center [1299, 93] width 99 height 56
type input "-00:10"
click at [1426, 356] on icon at bounding box center [1426, 358] width 12 height 12
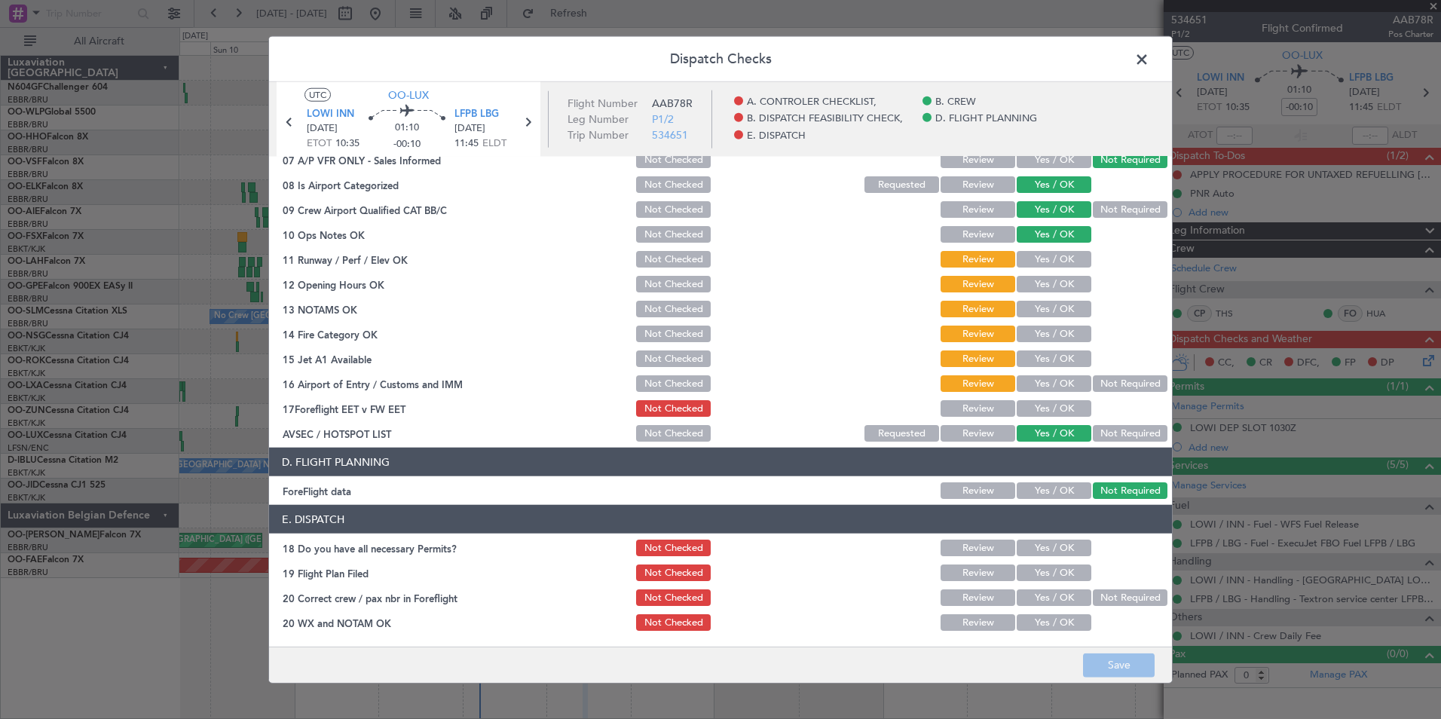
click at [1041, 255] on button "Yes / OK" at bounding box center [1054, 259] width 75 height 17
click at [1043, 284] on button "Yes / OK" at bounding box center [1054, 284] width 75 height 17
click at [1048, 311] on button "Yes / OK" at bounding box center [1054, 309] width 75 height 17
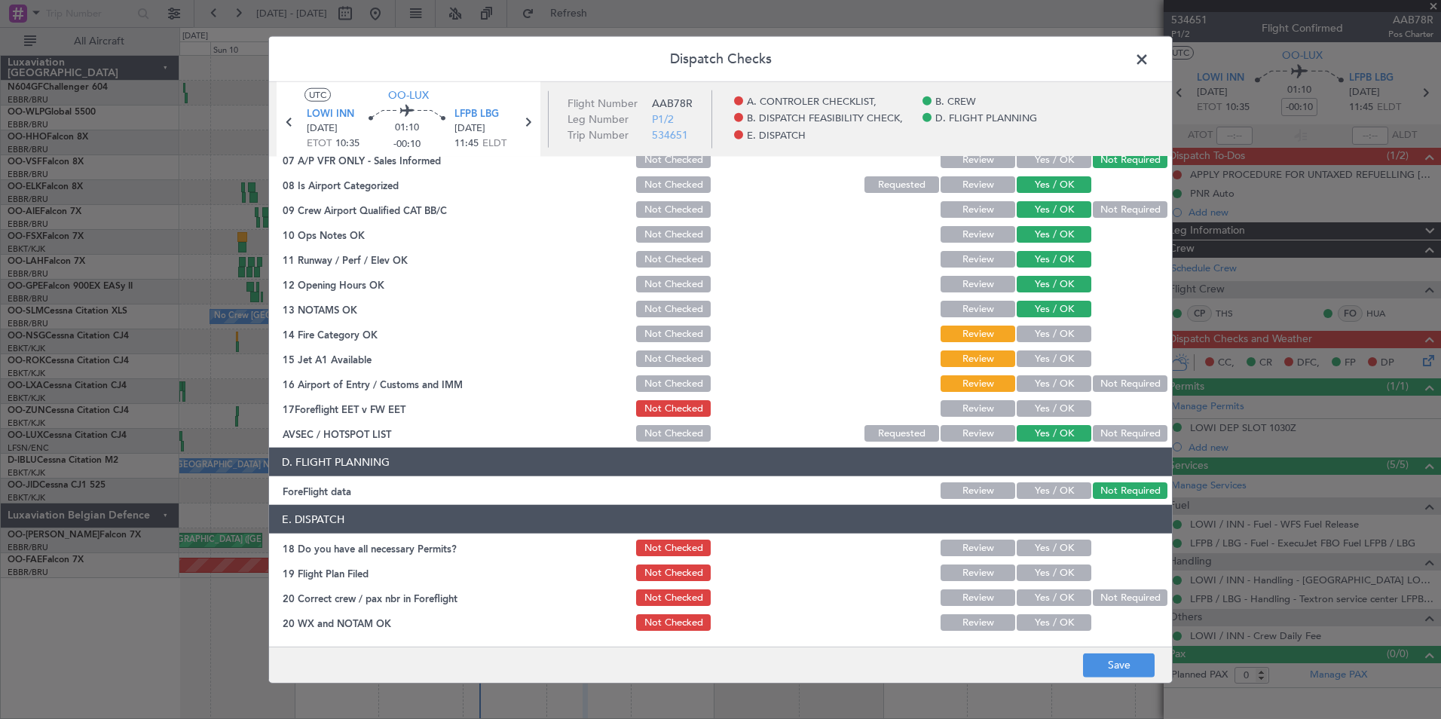
click at [1057, 329] on button "Yes / OK" at bounding box center [1054, 334] width 75 height 17
click at [1066, 344] on div "Yes / OK" at bounding box center [1052, 333] width 76 height 21
click at [1069, 351] on button "Yes / OK" at bounding box center [1054, 358] width 75 height 17
click at [1115, 376] on button "Not Required" at bounding box center [1130, 383] width 75 height 17
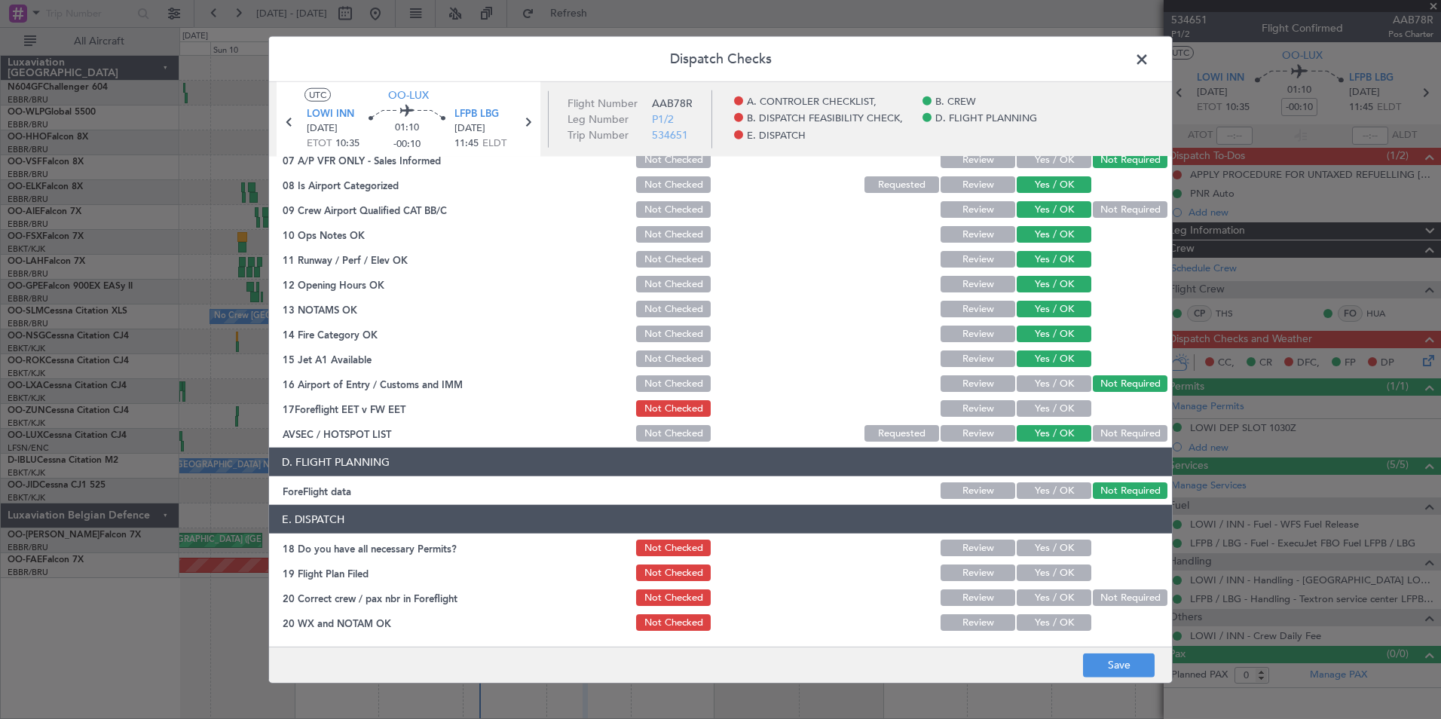
click at [1062, 413] on button "Yes / OK" at bounding box center [1054, 408] width 75 height 17
click at [1053, 548] on button "Yes / OK" at bounding box center [1054, 548] width 75 height 17
click at [1058, 579] on button "Yes / OK" at bounding box center [1054, 572] width 75 height 17
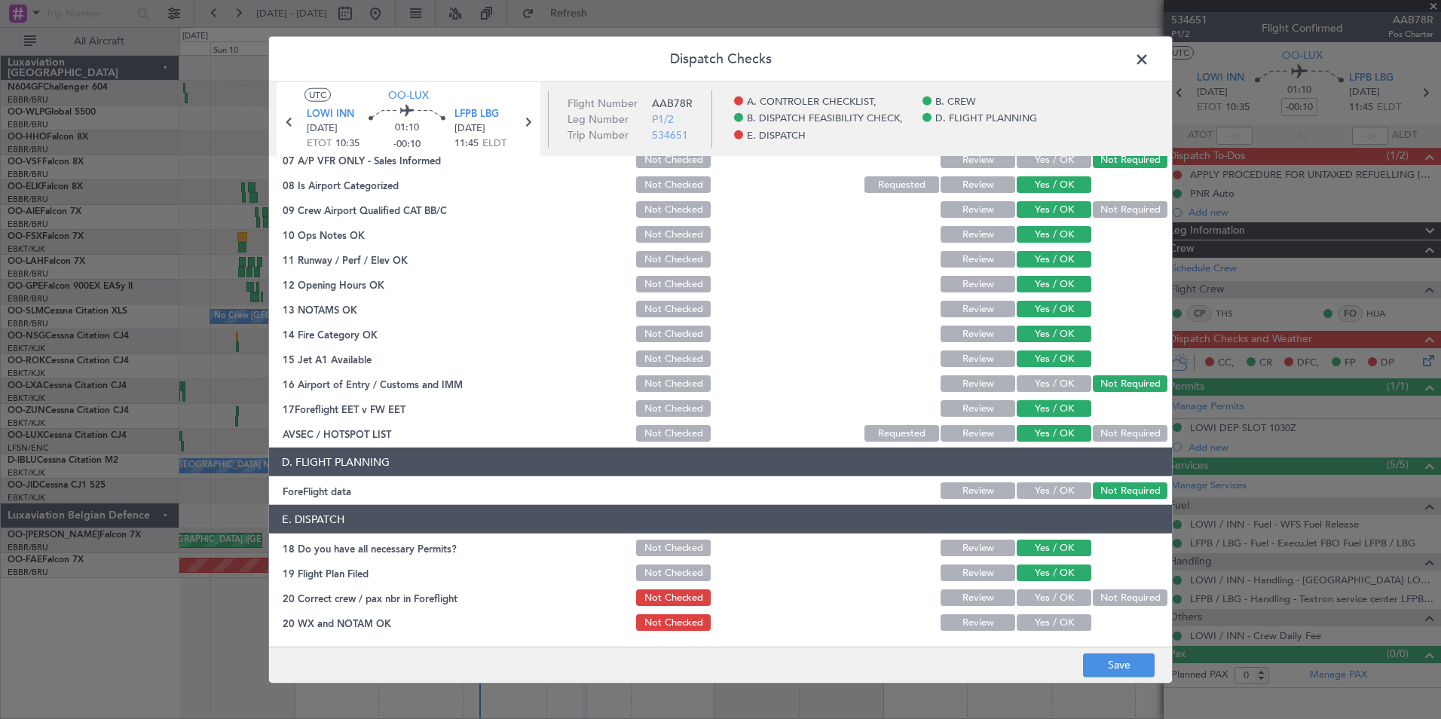
click at [1062, 597] on button "Yes / OK" at bounding box center [1054, 597] width 75 height 17
click at [1066, 620] on button "Yes / OK" at bounding box center [1054, 622] width 75 height 17
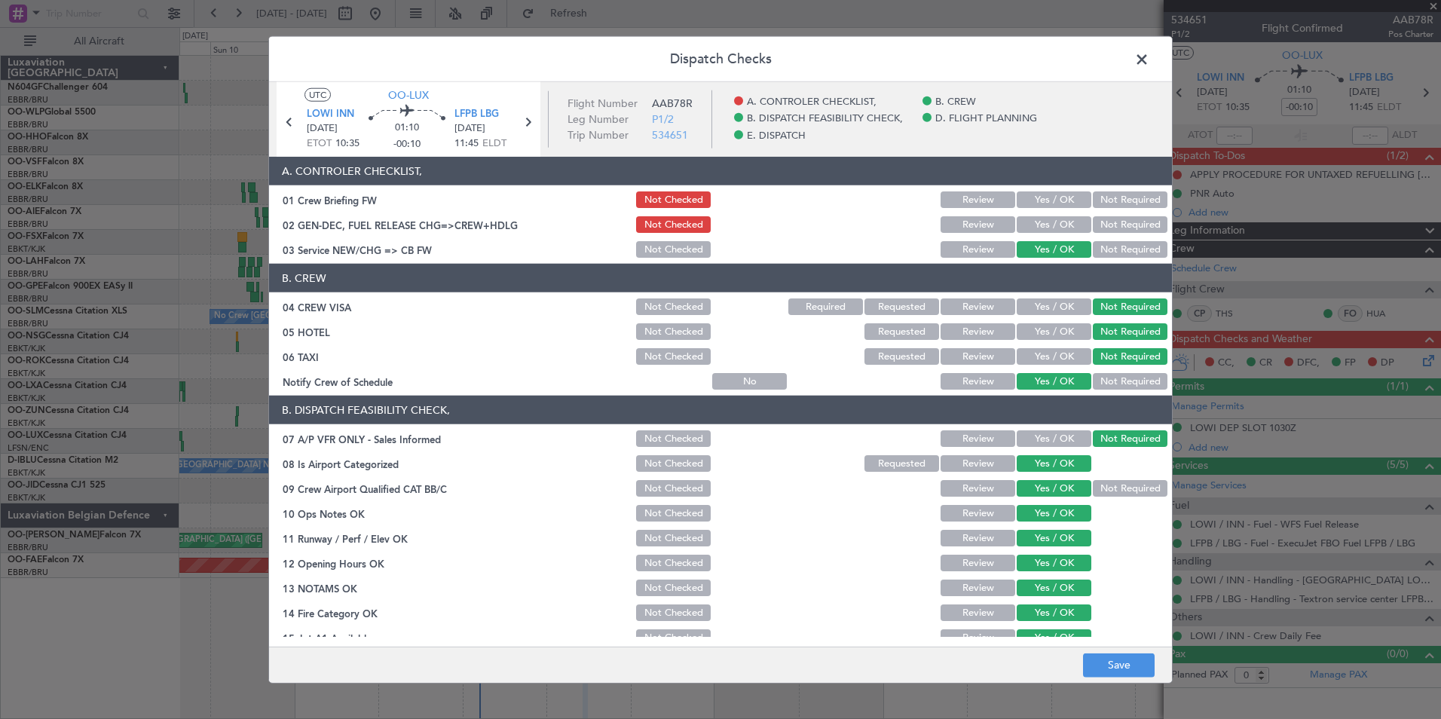
click at [1116, 646] on footer "Save" at bounding box center [720, 664] width 903 height 36
click at [1122, 668] on button "Save" at bounding box center [1119, 665] width 72 height 24
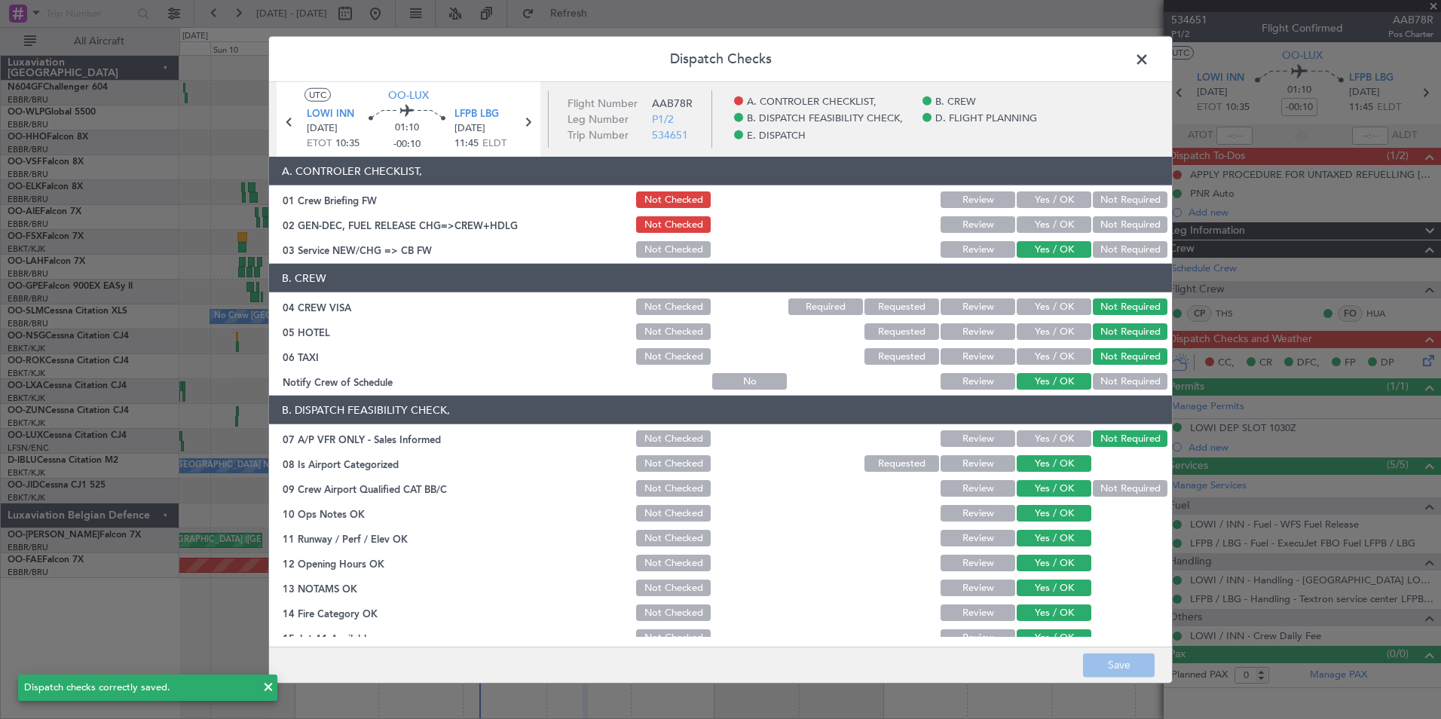
click at [1149, 57] on span at bounding box center [1149, 63] width 0 height 30
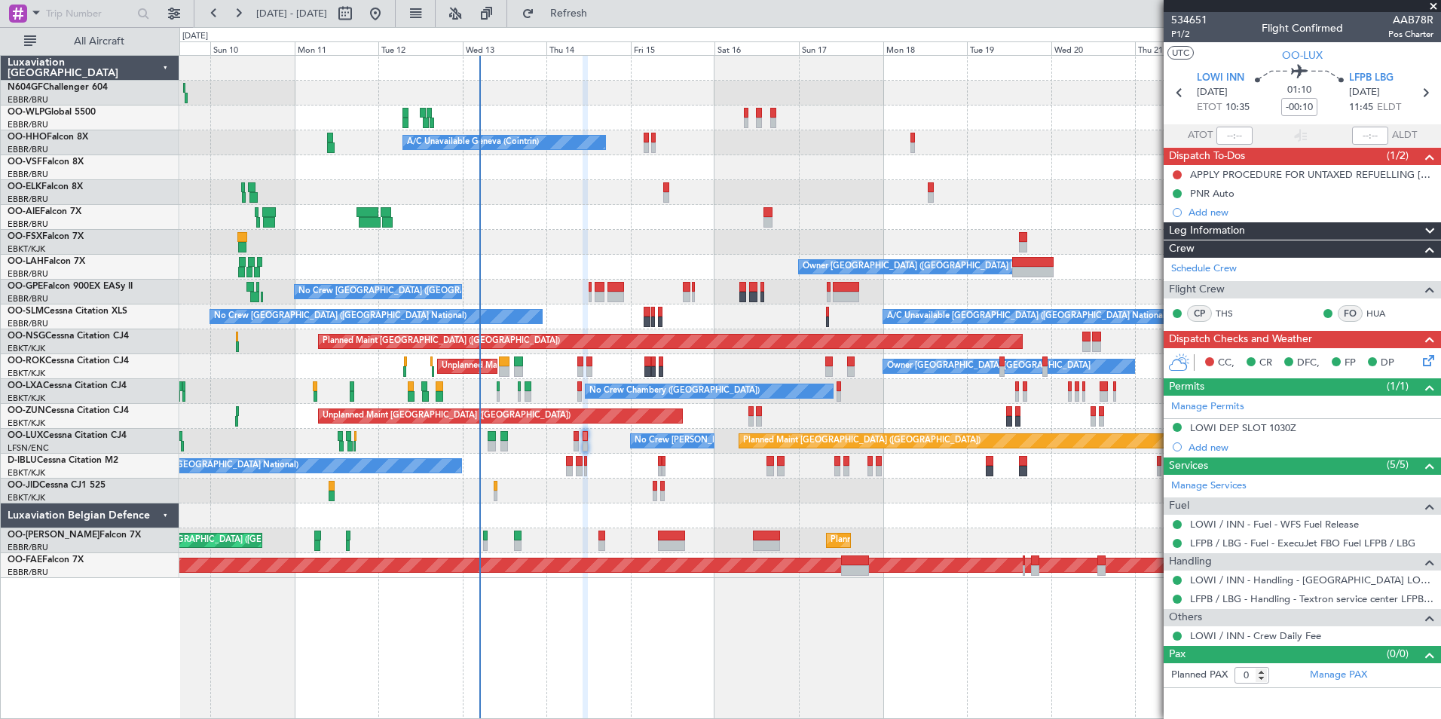
click at [1428, 359] on icon at bounding box center [1426, 358] width 12 height 12
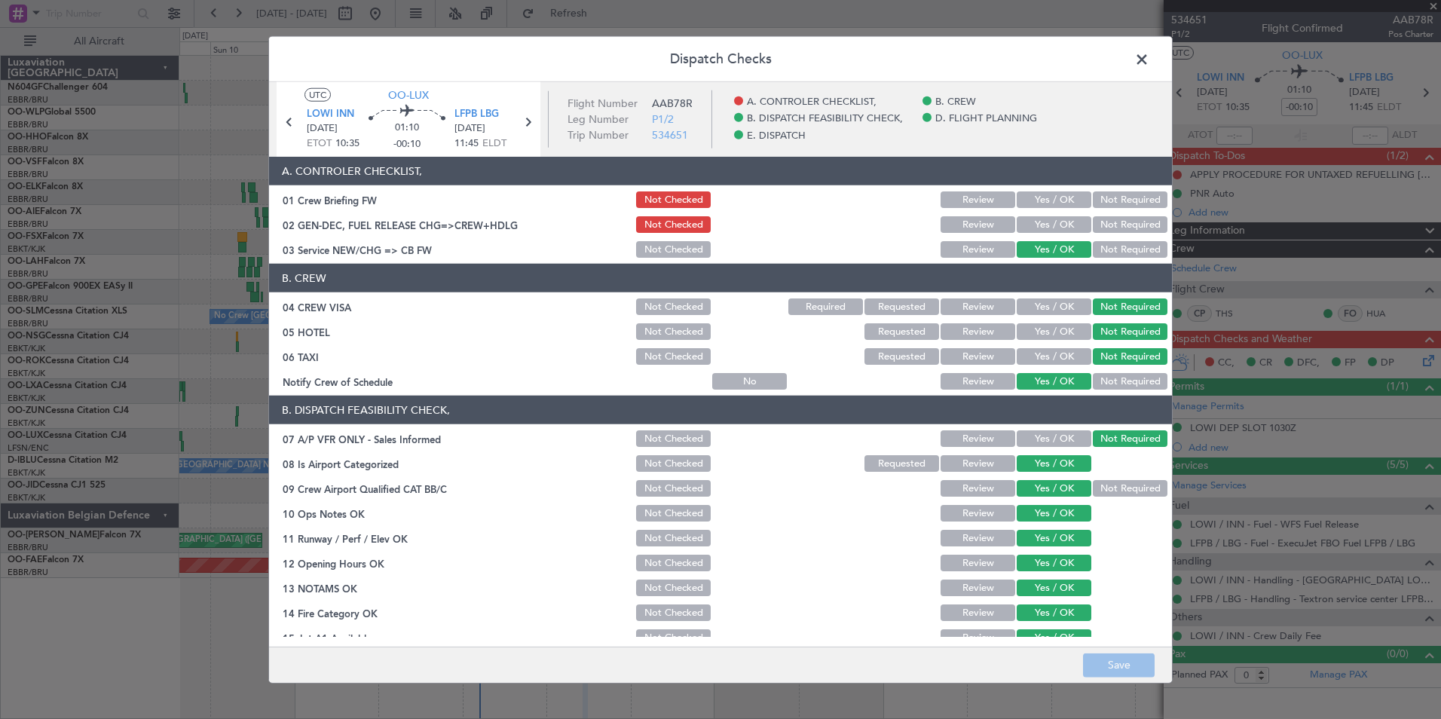
click at [1028, 225] on button "Yes / OK" at bounding box center [1054, 224] width 75 height 17
click at [1114, 656] on button "Save" at bounding box center [1119, 665] width 72 height 24
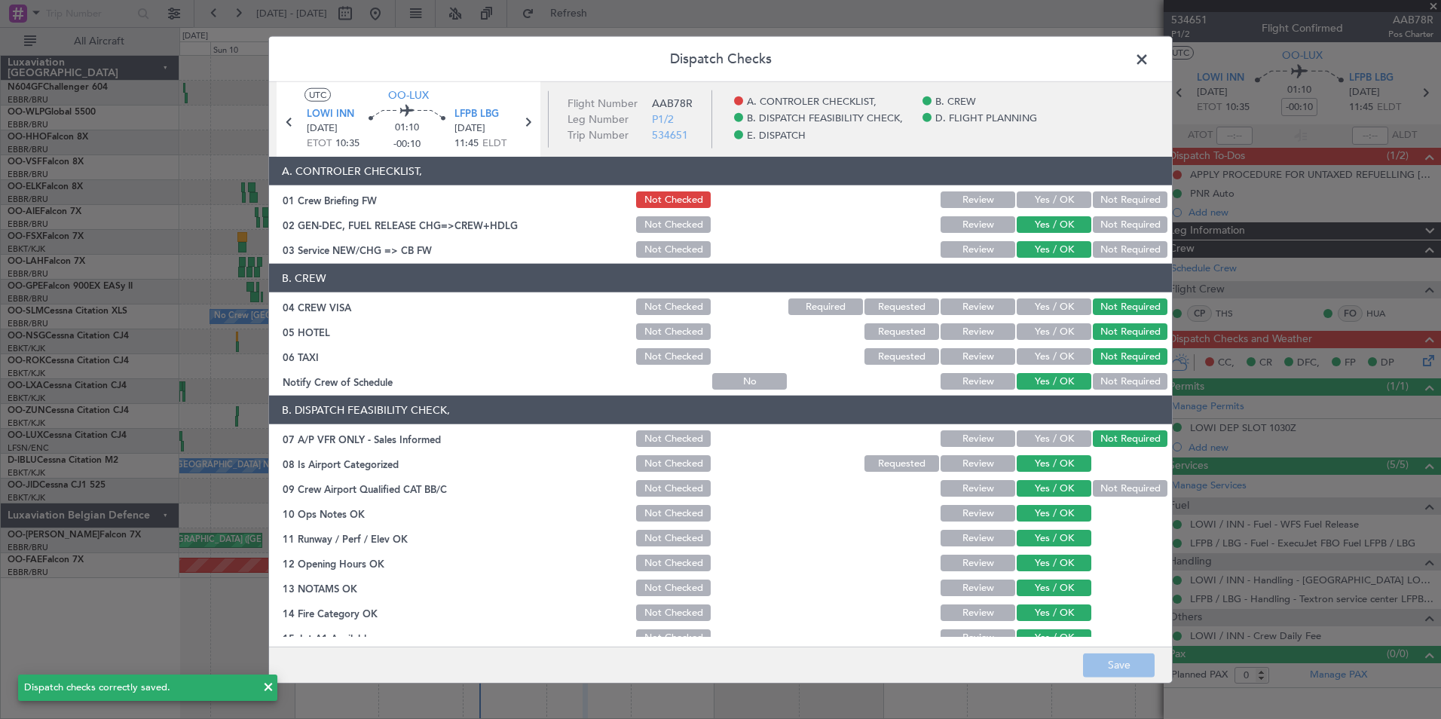
click at [1149, 60] on span at bounding box center [1149, 63] width 0 height 30
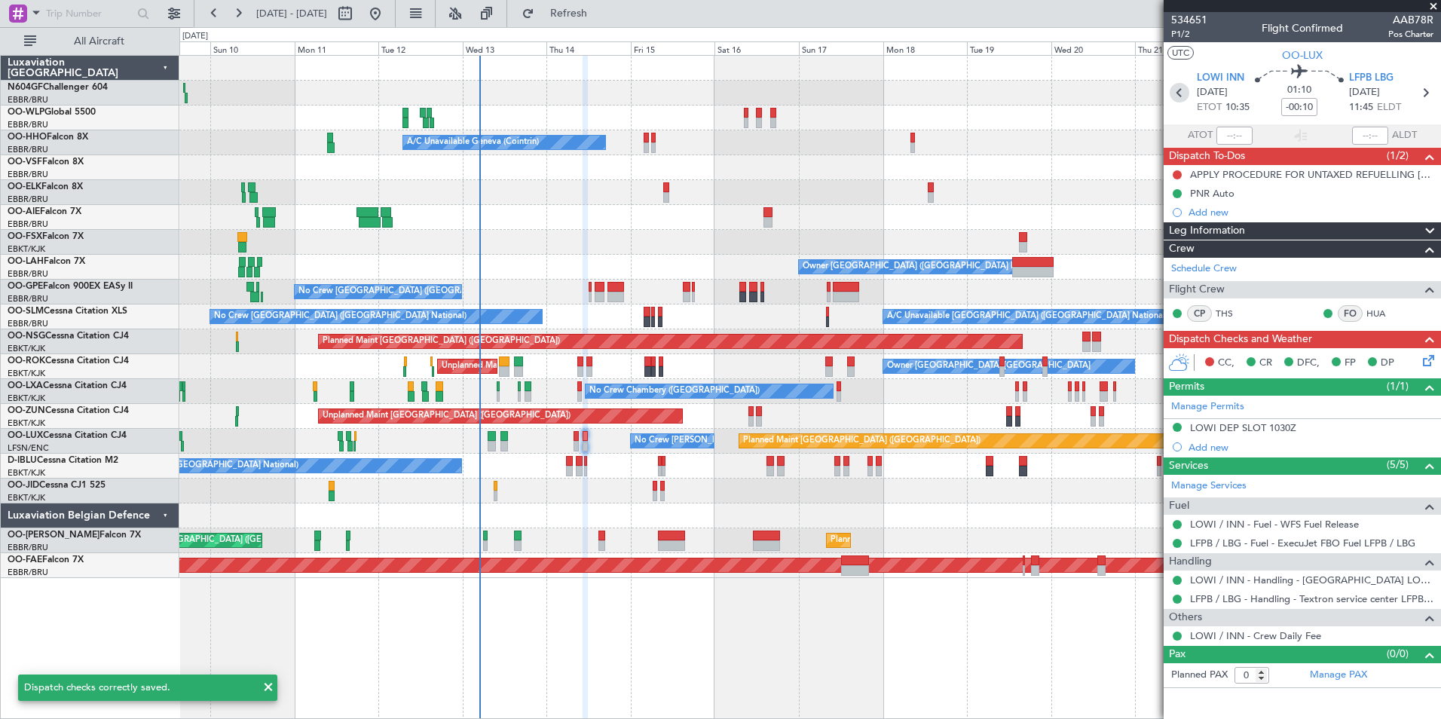
click at [1179, 96] on icon at bounding box center [1180, 93] width 20 height 20
type input "4"
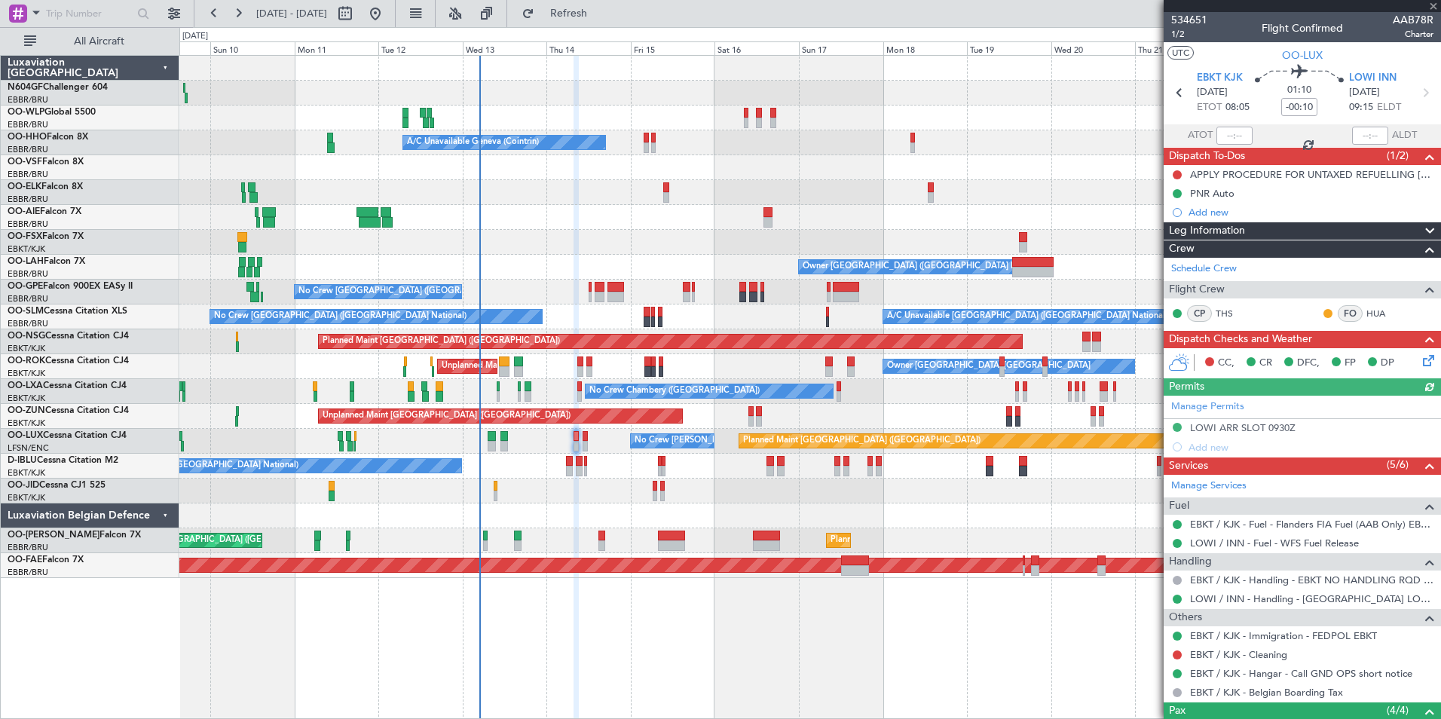
click at [1424, 361] on icon at bounding box center [1426, 358] width 12 height 12
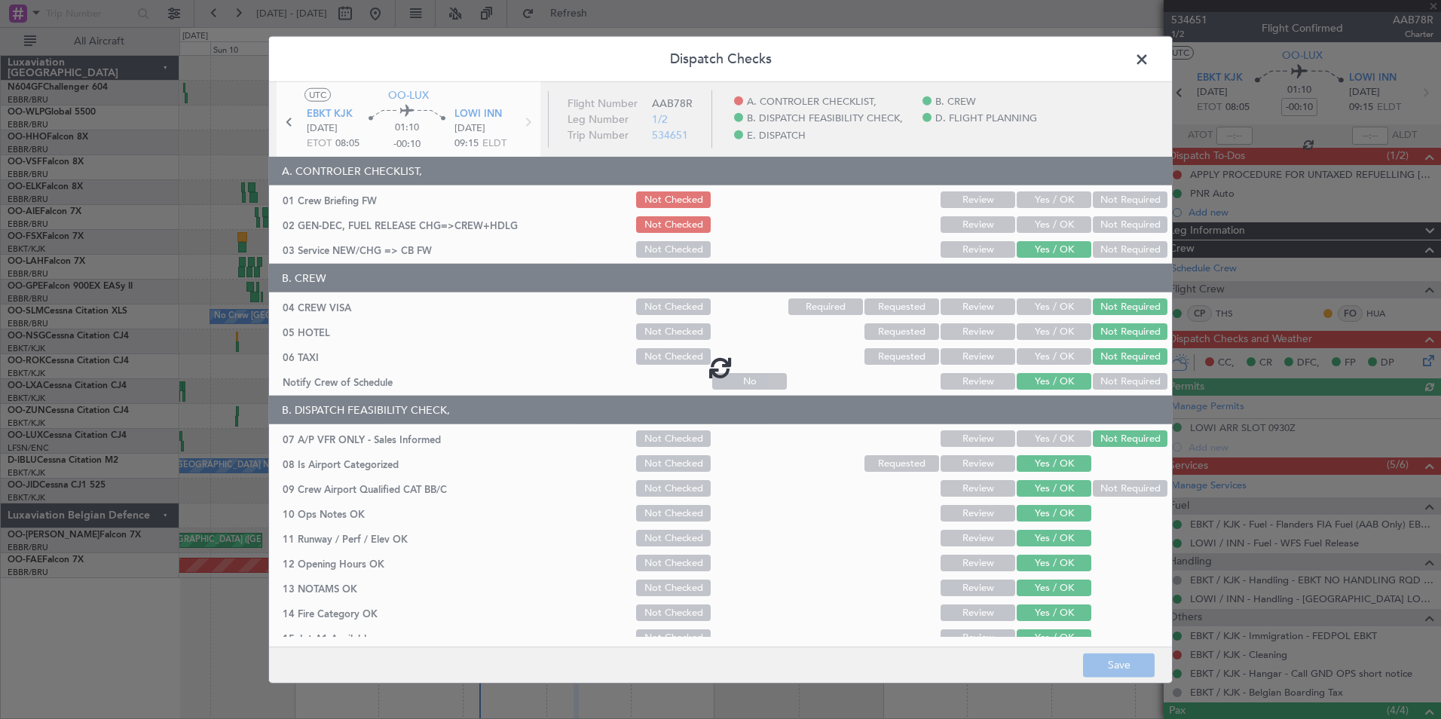
click at [1048, 228] on div at bounding box center [720, 367] width 903 height 571
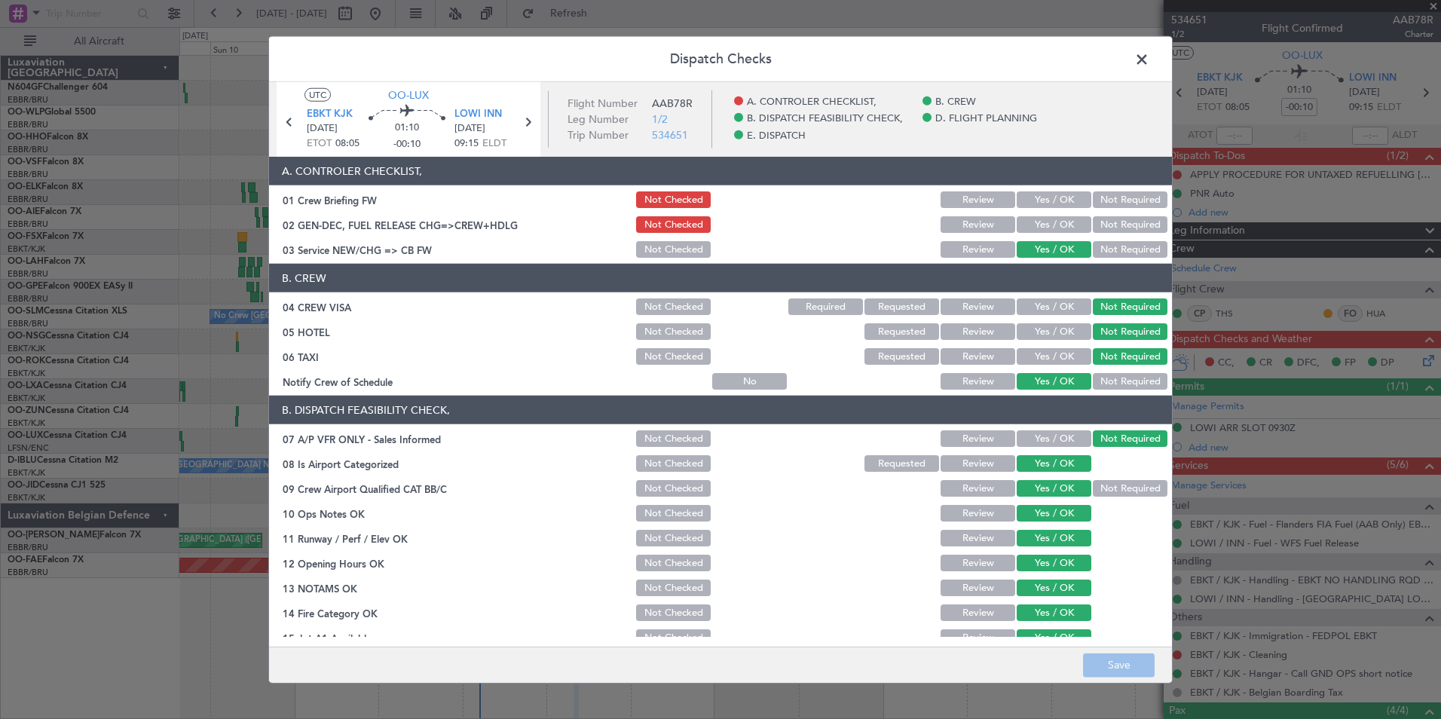
click at [1048, 228] on button "Yes / OK" at bounding box center [1054, 224] width 75 height 17
click at [1117, 670] on button "Save" at bounding box center [1119, 665] width 72 height 24
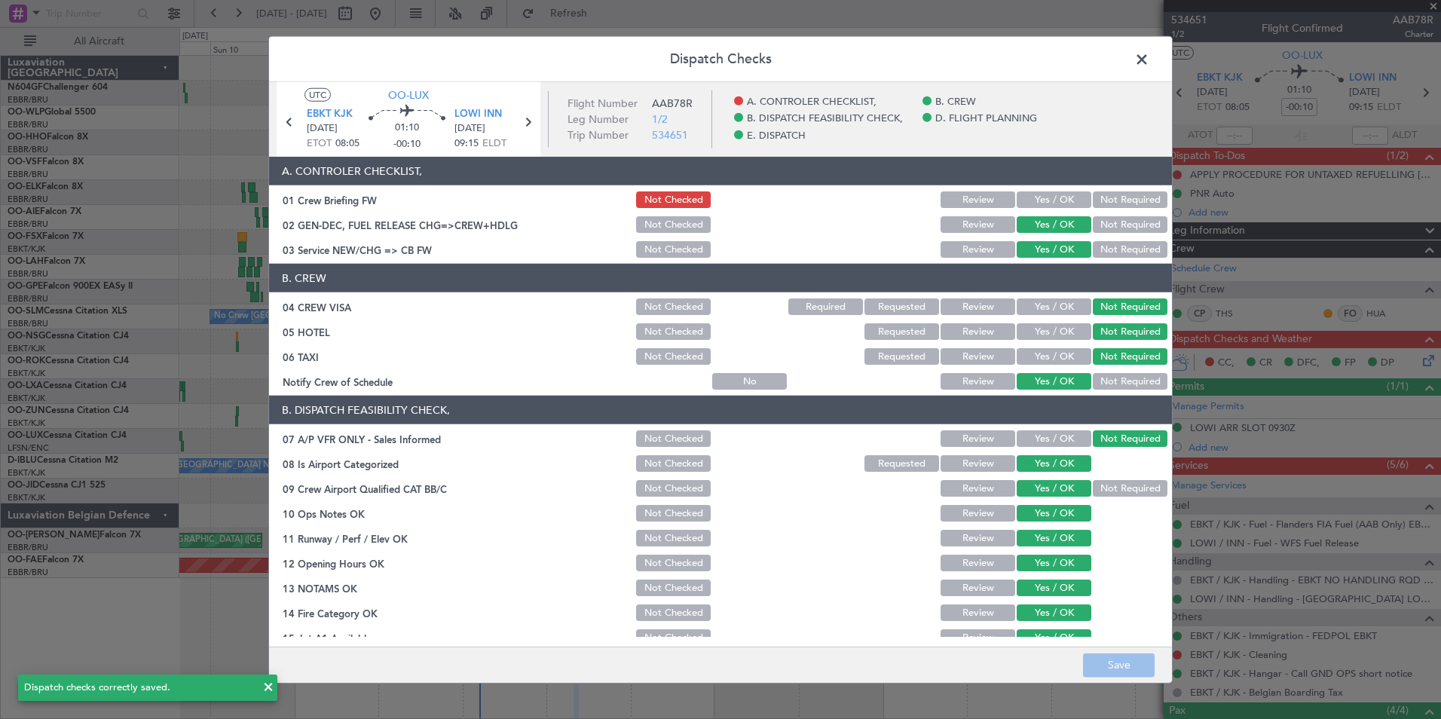
click at [1149, 60] on span at bounding box center [1149, 63] width 0 height 30
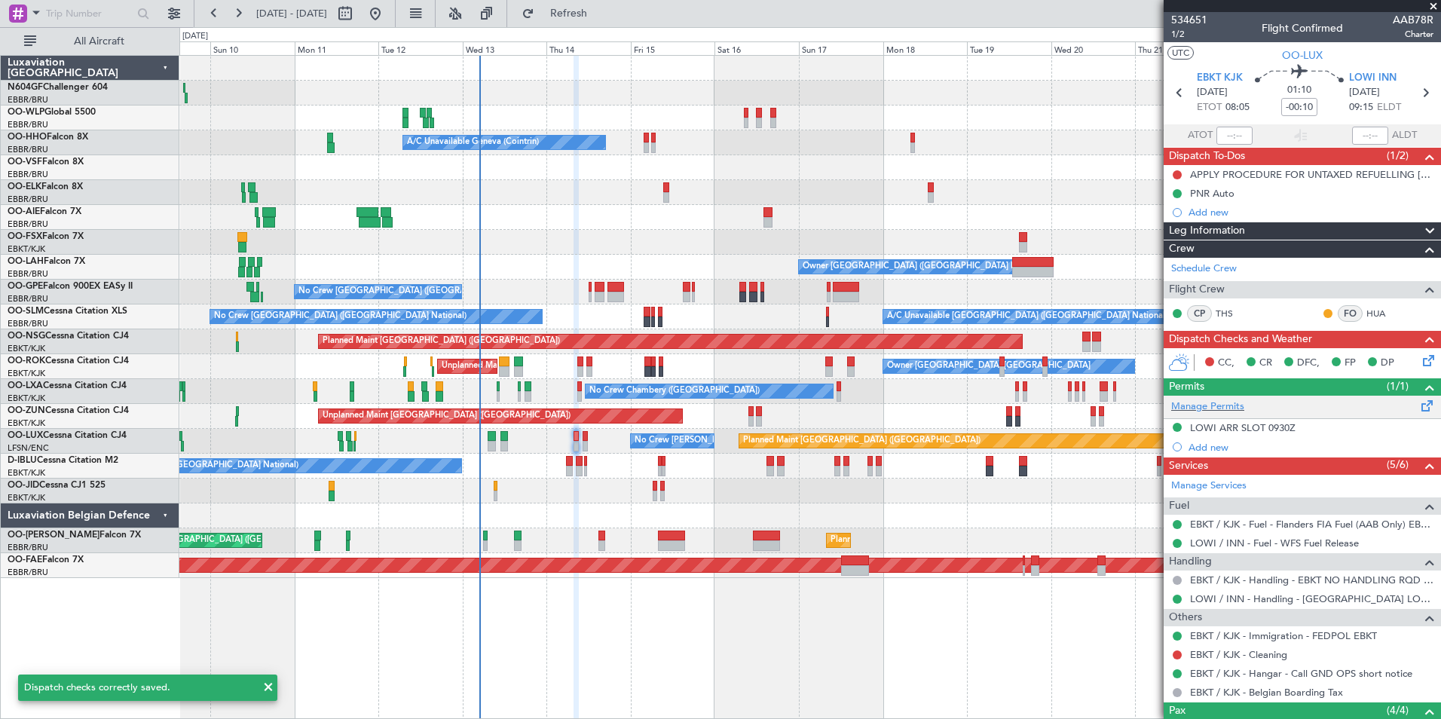
scroll to position [161, 0]
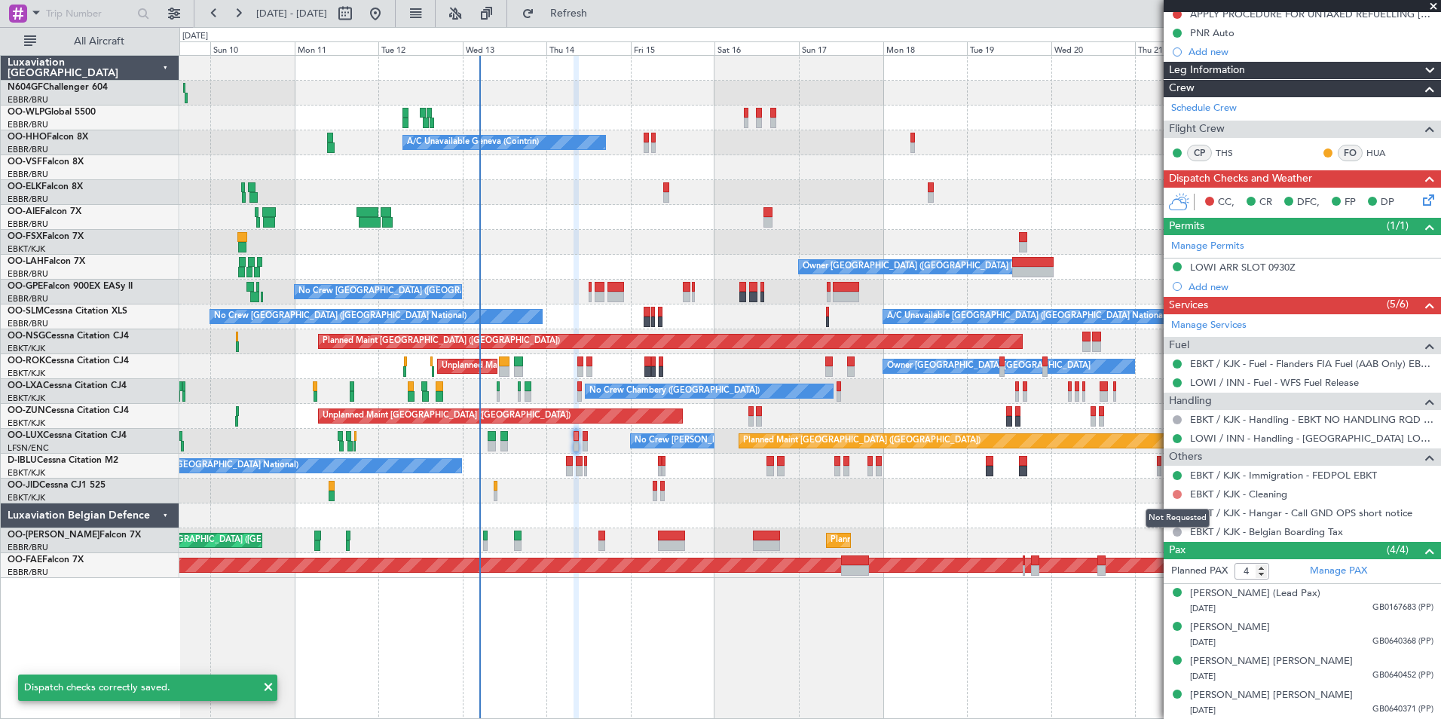
click at [1174, 497] on button at bounding box center [1177, 494] width 9 height 9
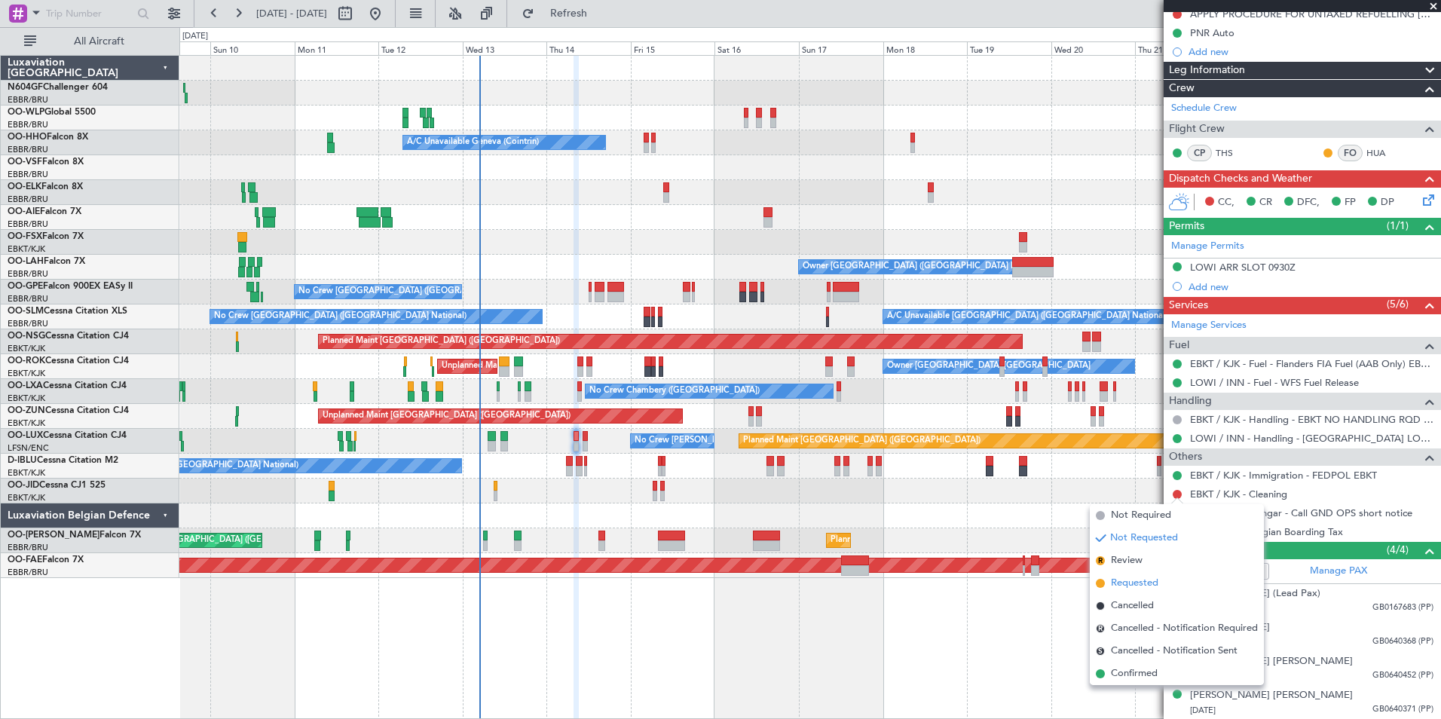
click at [1159, 582] on li "Requested" at bounding box center [1177, 583] width 174 height 23
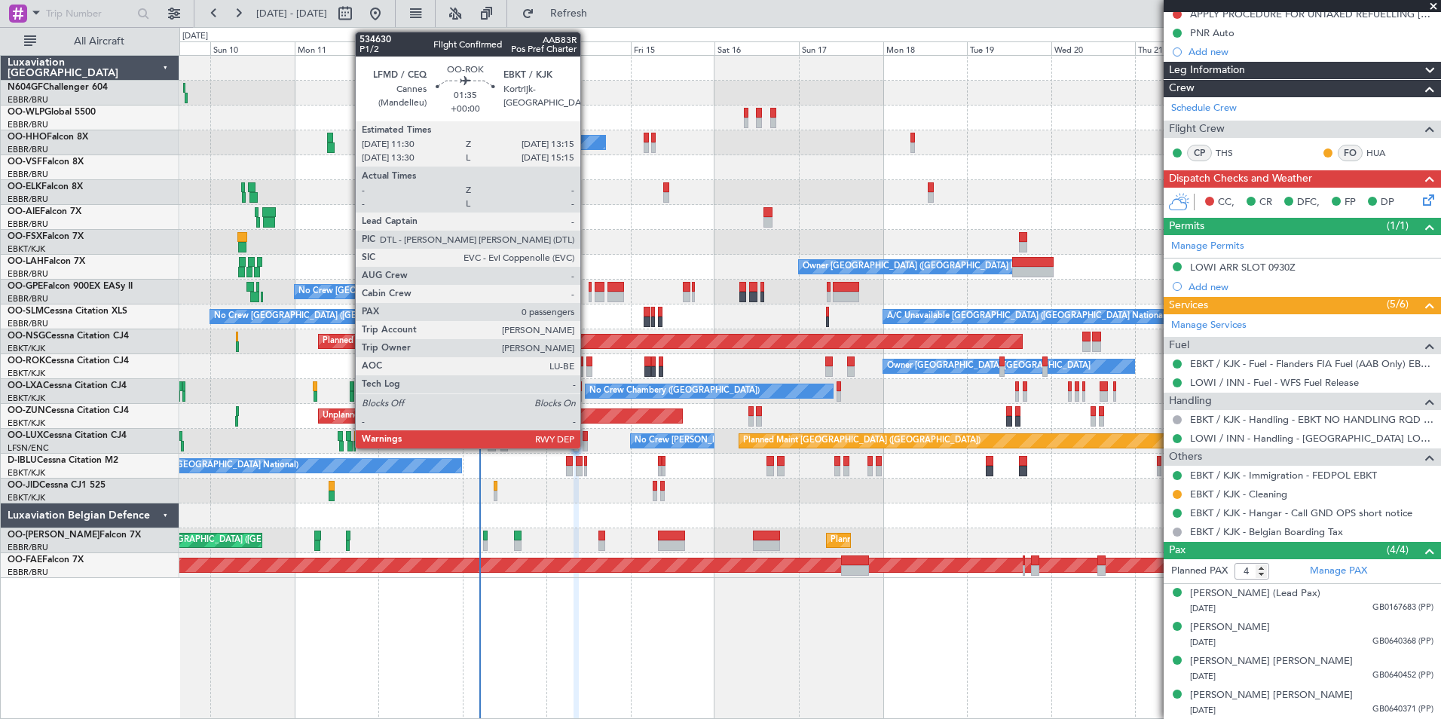
click at [659, 376] on div "Unplanned Maint Kortrijk-Wevelgem Owner Kortrijk-Wevelgem Owner Kortrijk-Wevelg…" at bounding box center [809, 366] width 1261 height 25
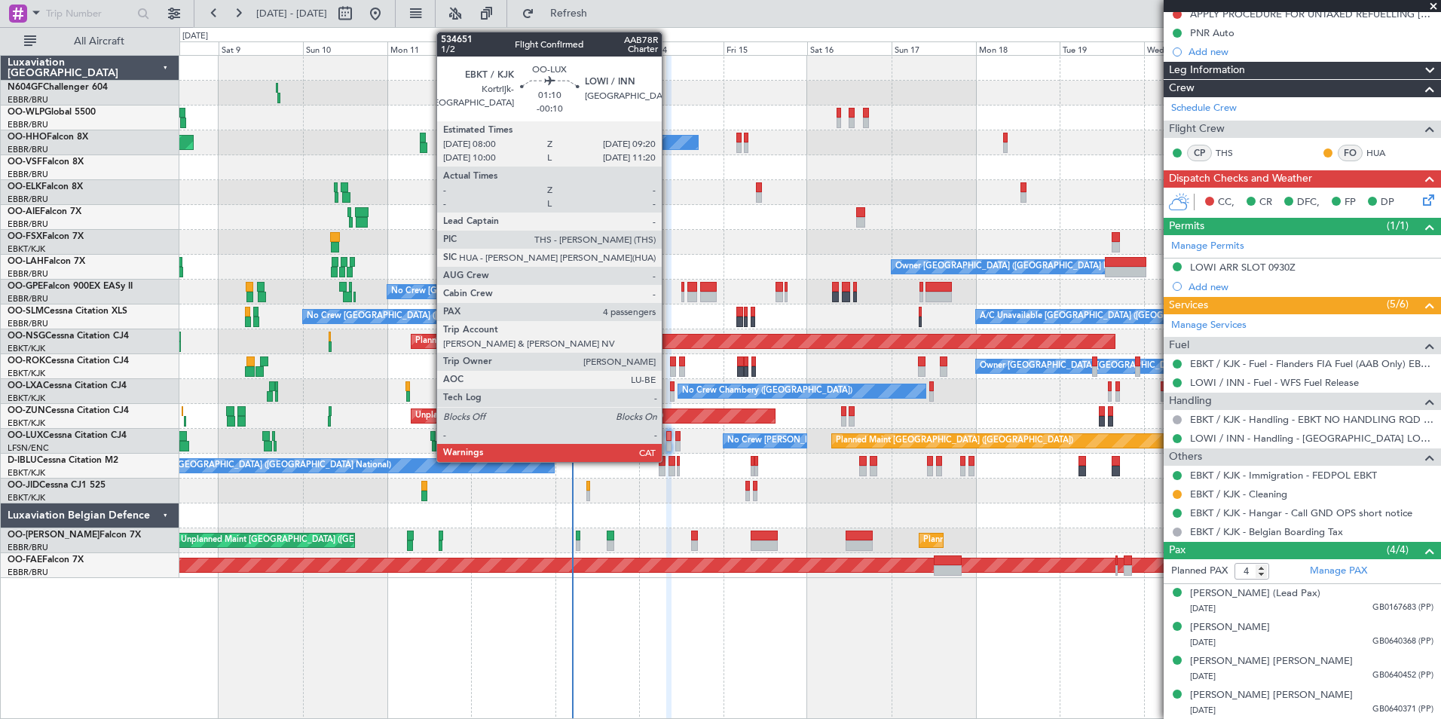
click at [668, 445] on div at bounding box center [668, 446] width 5 height 11
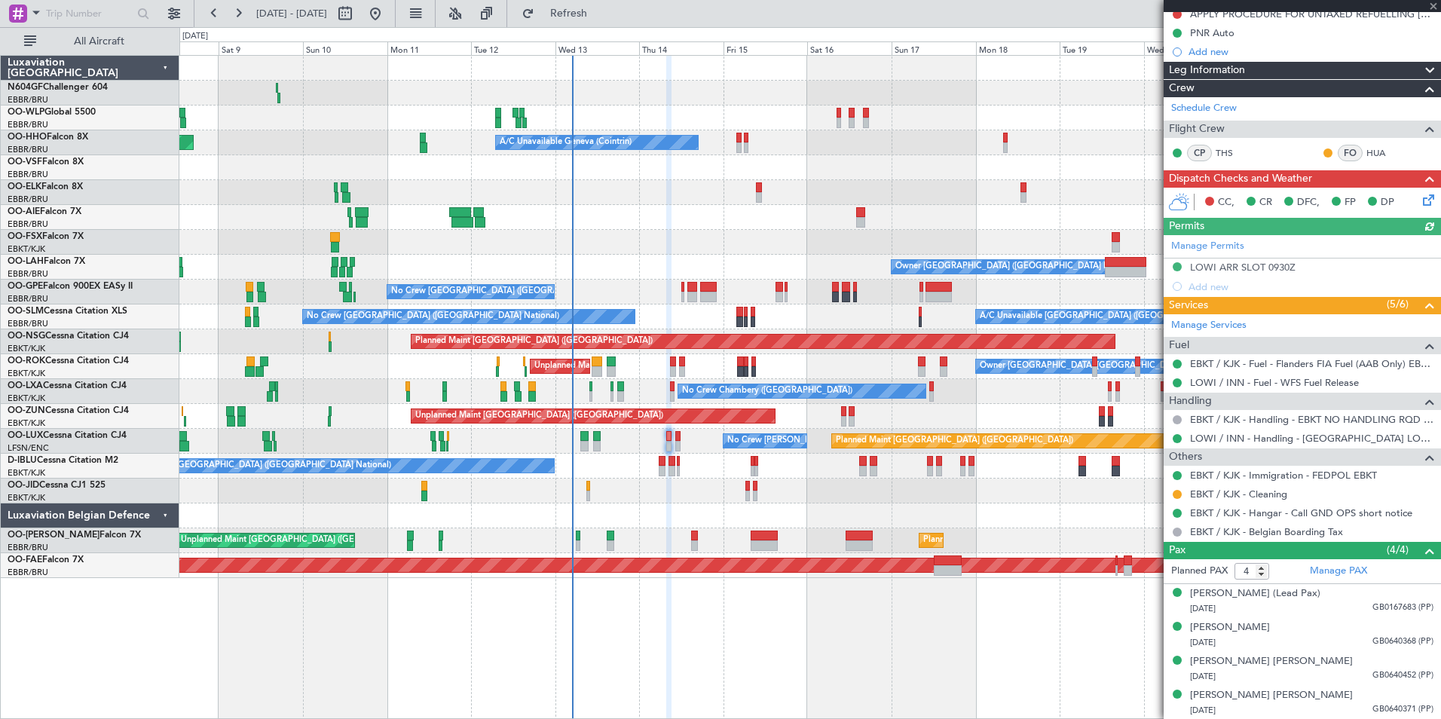
scroll to position [0, 0]
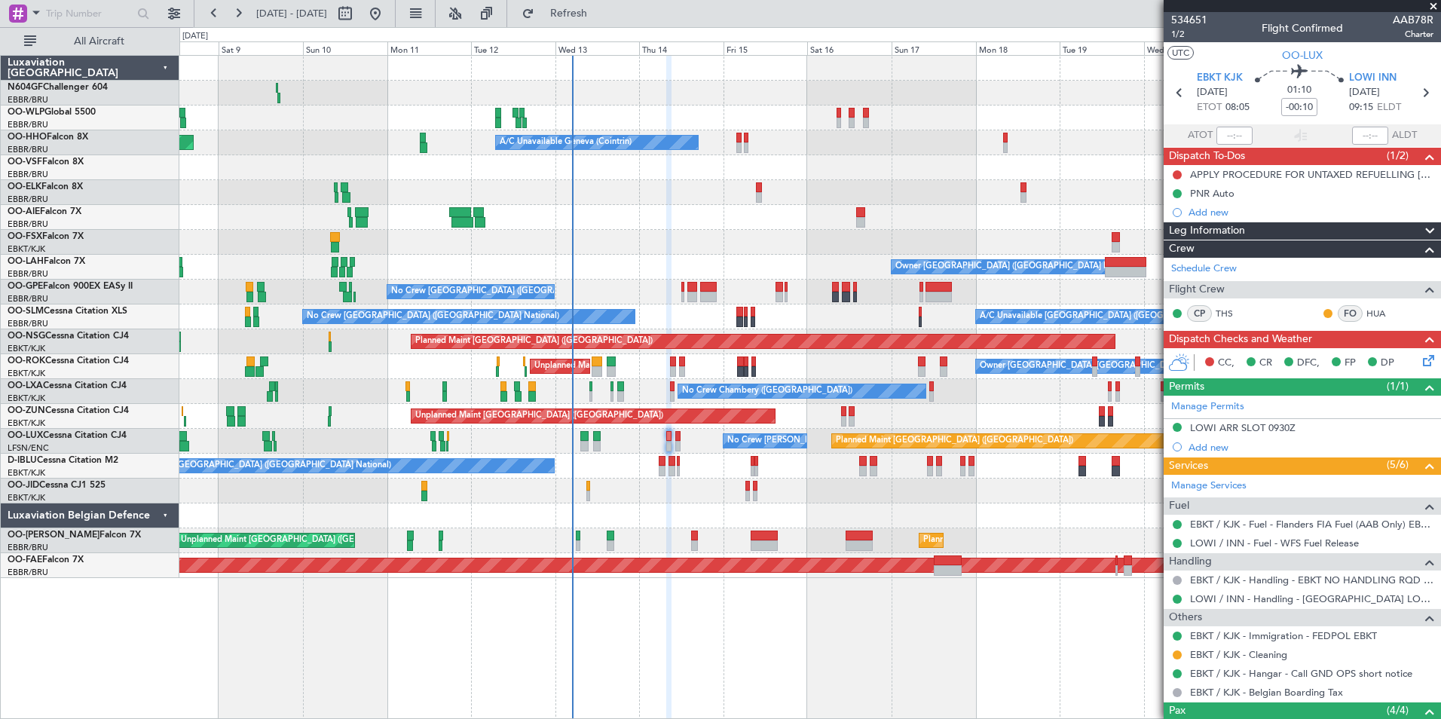
click at [1421, 353] on icon at bounding box center [1426, 358] width 12 height 12
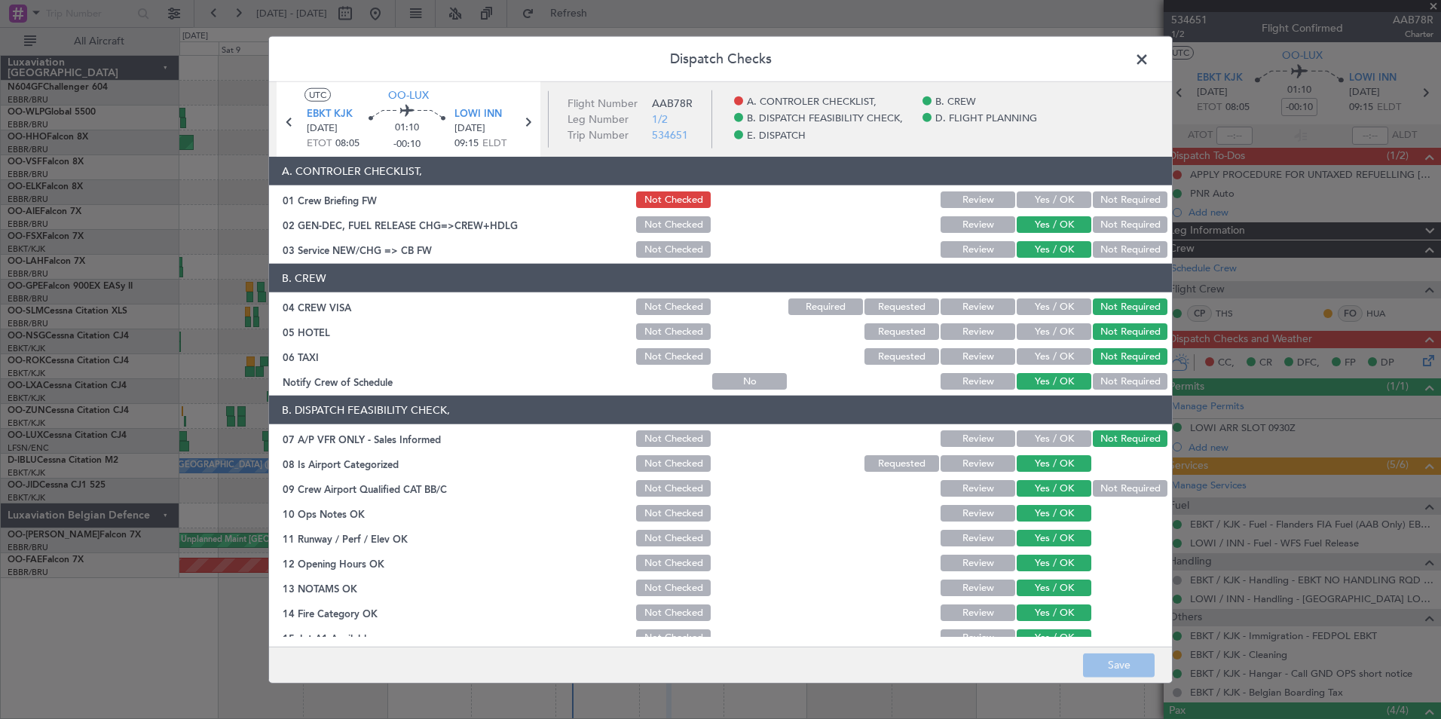
click at [1149, 62] on span at bounding box center [1149, 63] width 0 height 30
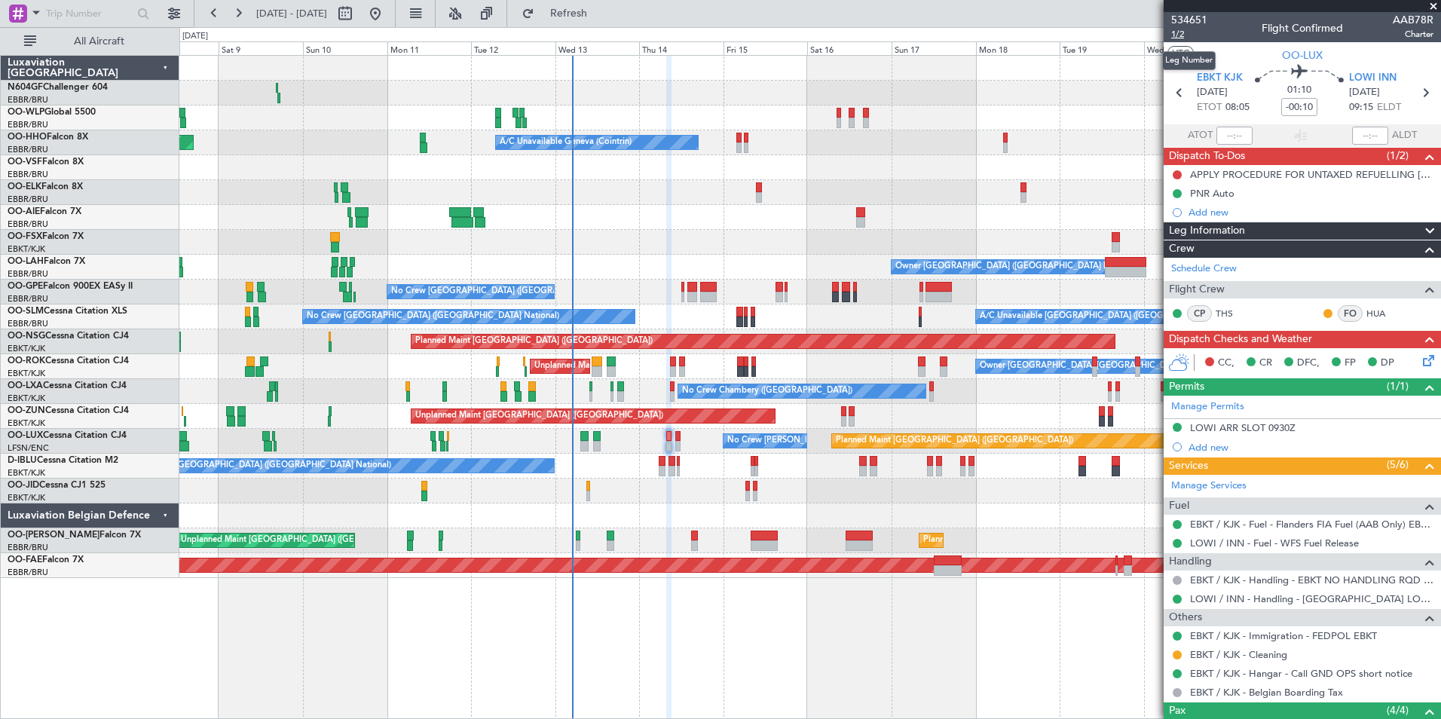
click at [1182, 34] on span "1/2" at bounding box center [1189, 34] width 36 height 13
click at [601, 16] on span "Refresh" at bounding box center [568, 13] width 63 height 11
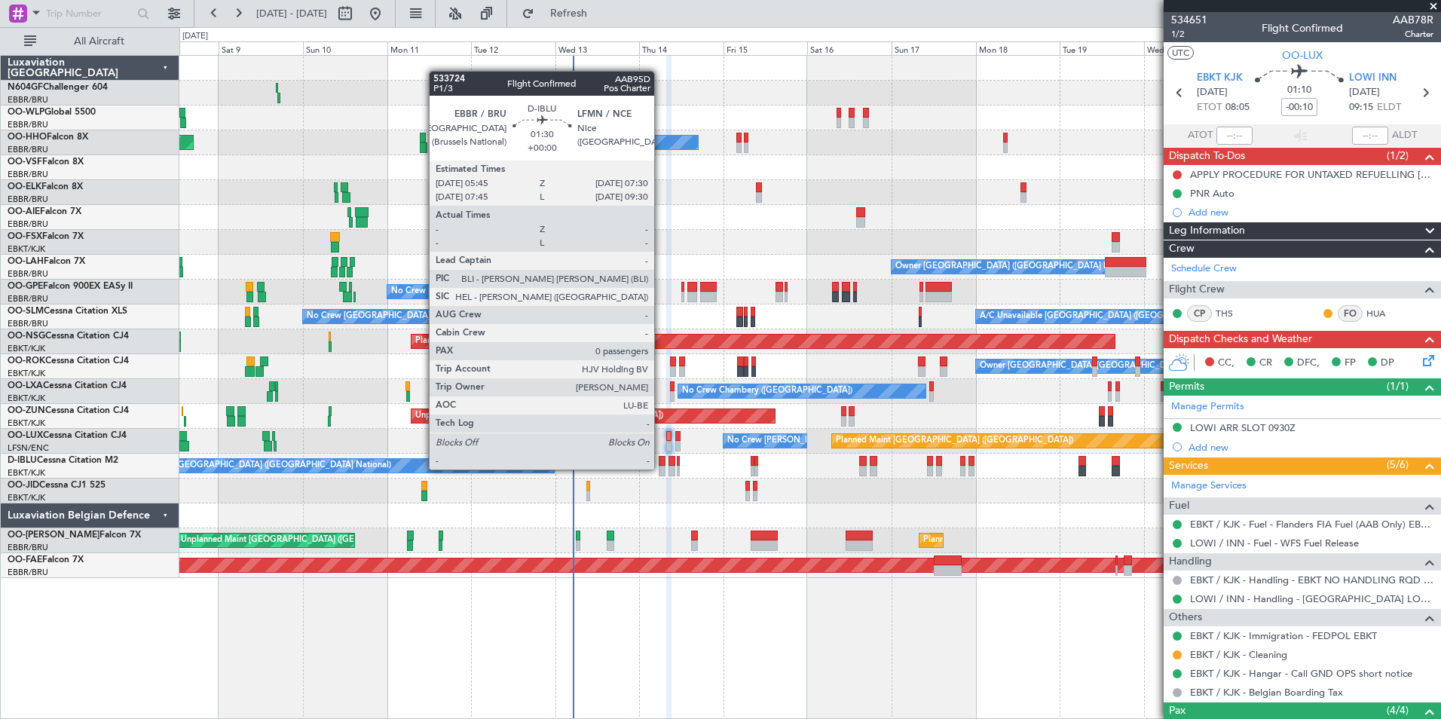
click at [661, 470] on div at bounding box center [662, 471] width 7 height 11
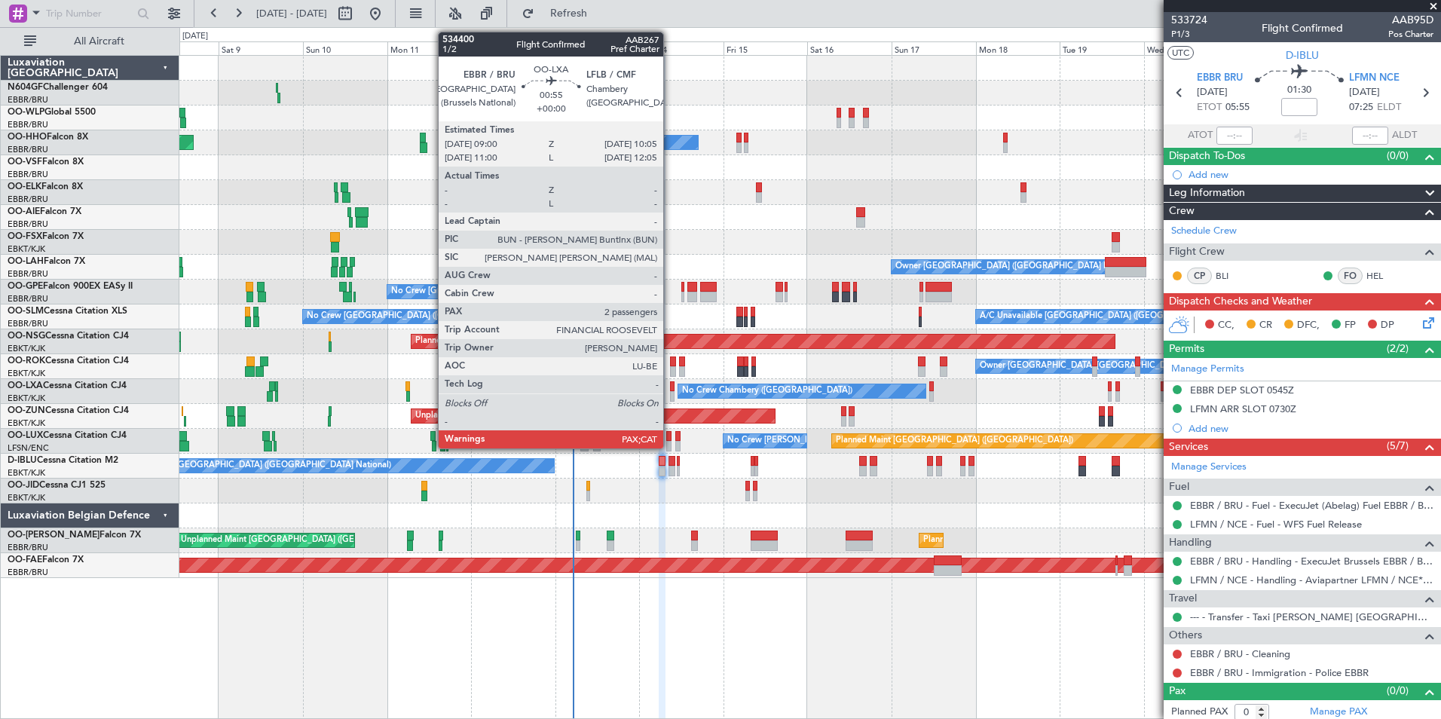
click at [670, 393] on div at bounding box center [672, 396] width 5 height 11
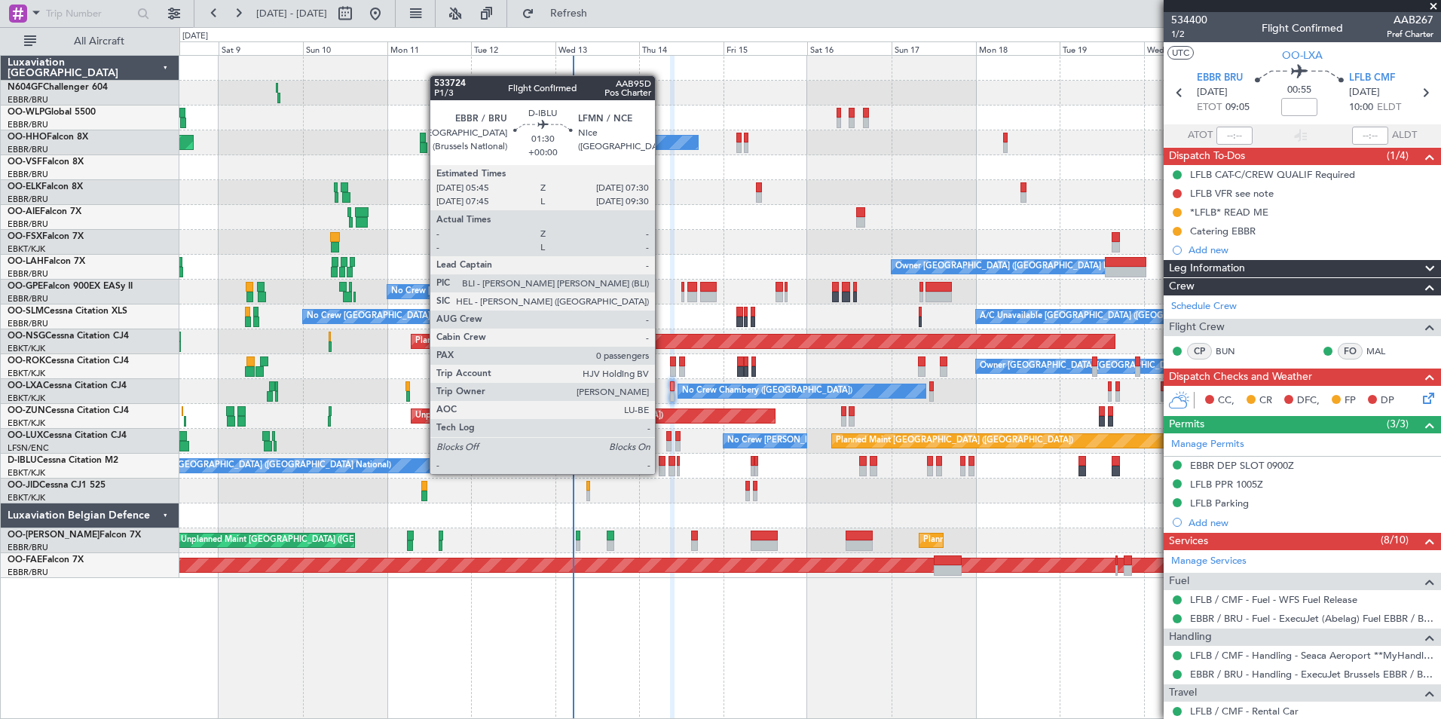
click at [661, 474] on div at bounding box center [662, 471] width 7 height 11
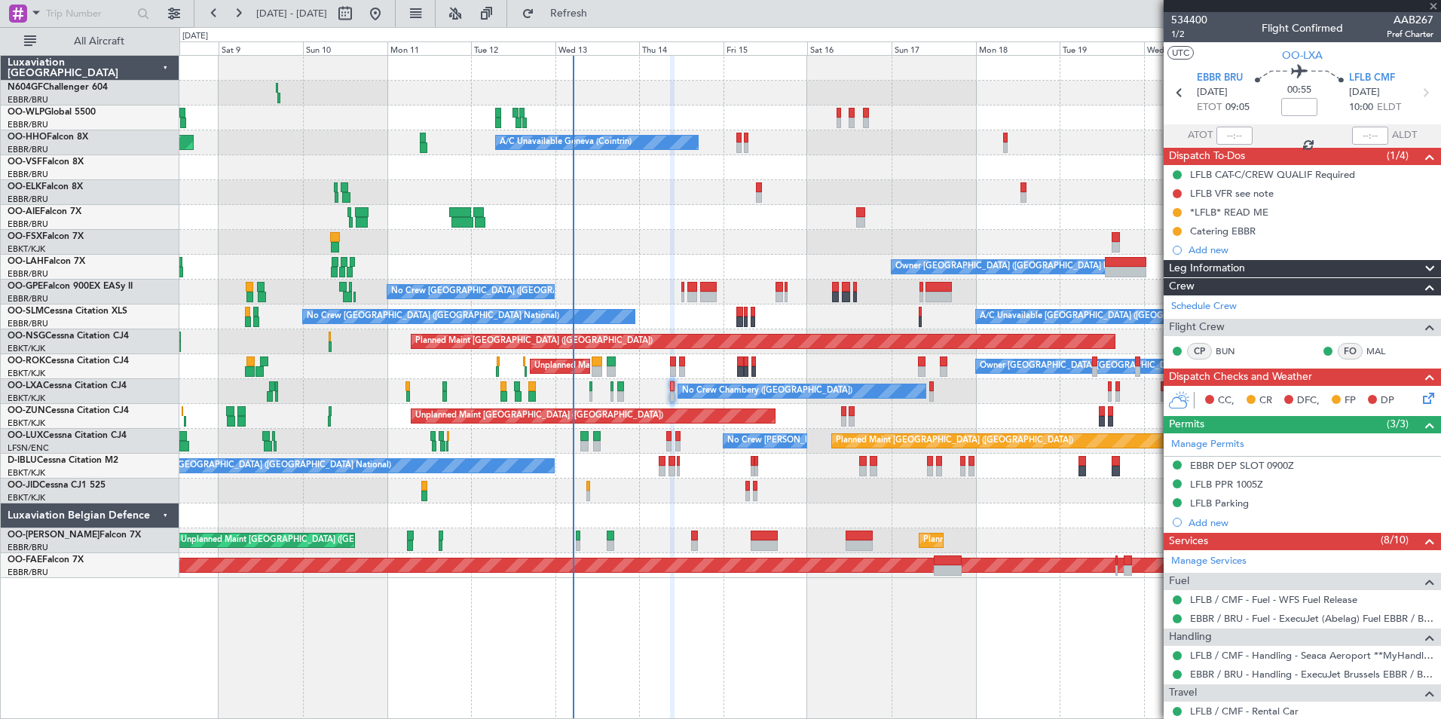
type input "0"
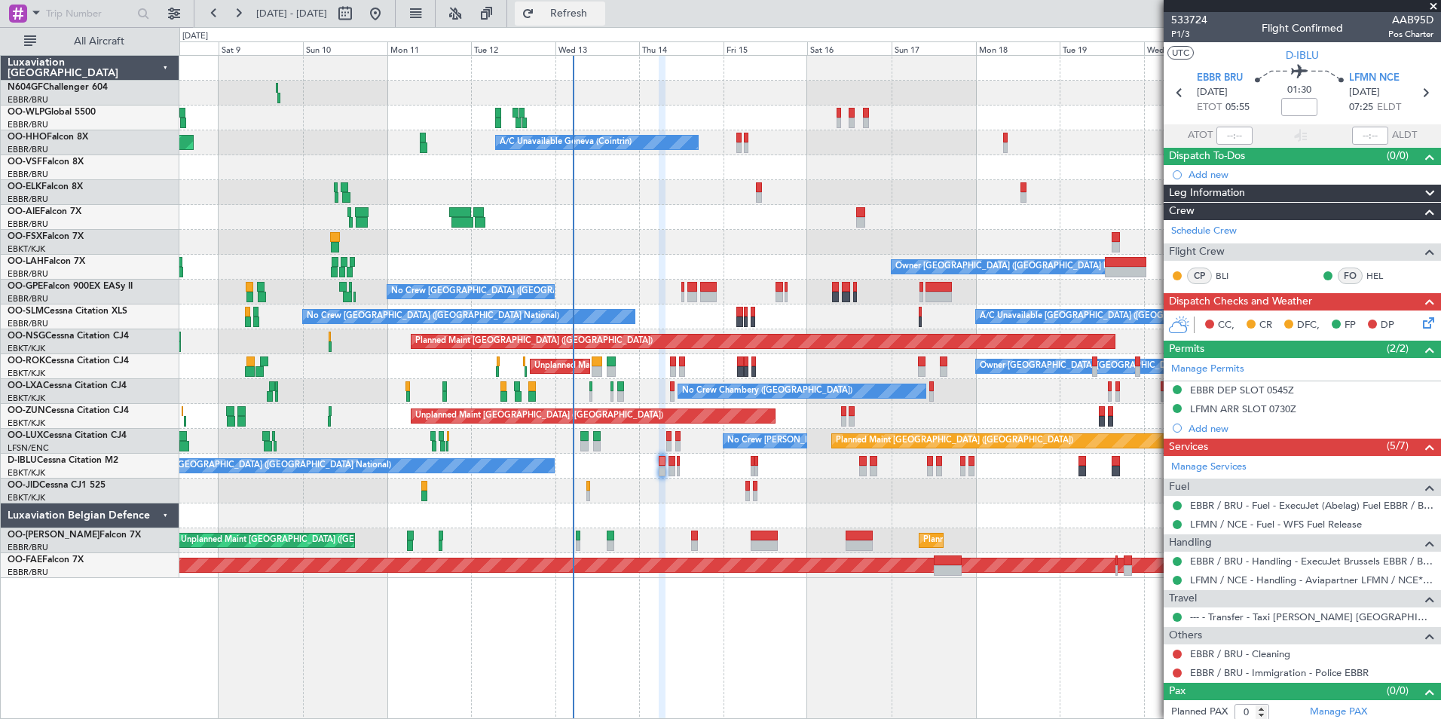
click at [588, 6] on button "Refresh" at bounding box center [560, 14] width 90 height 24
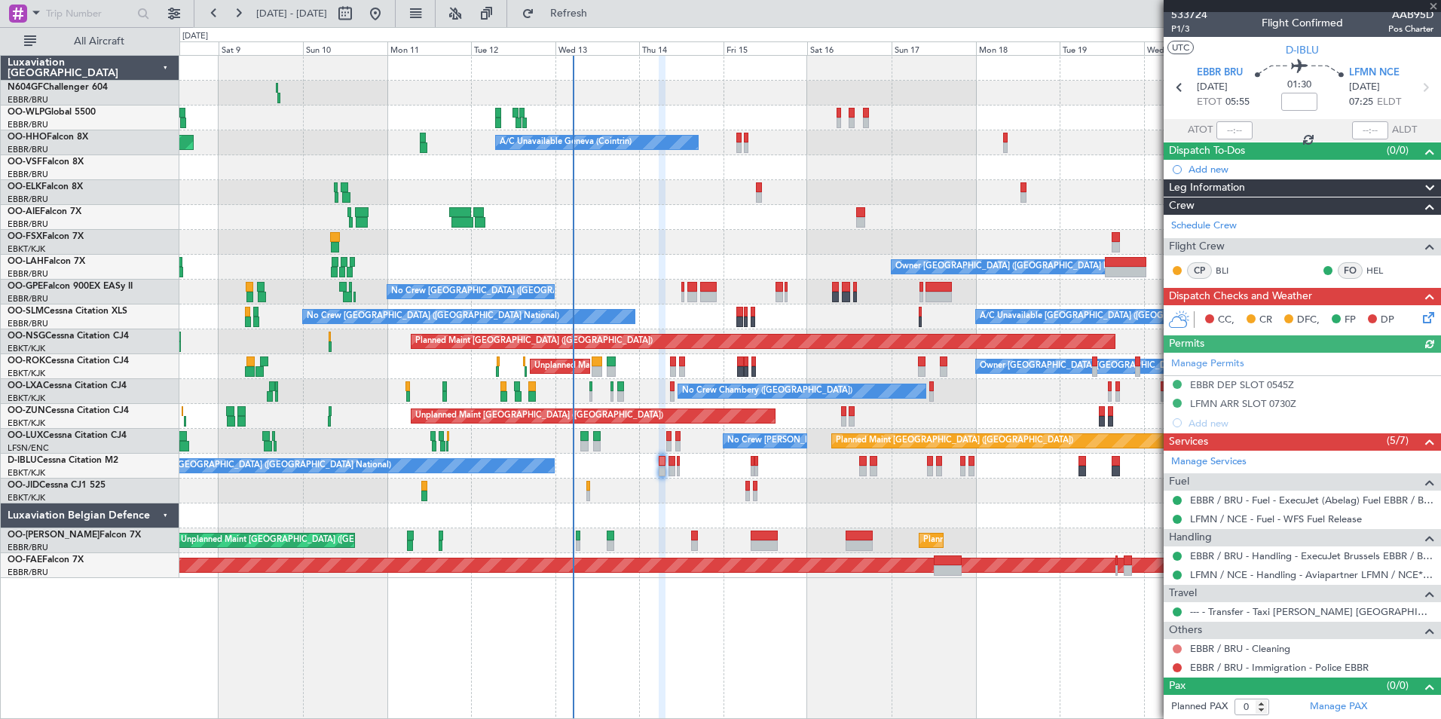
click at [1178, 650] on button at bounding box center [1177, 648] width 9 height 9
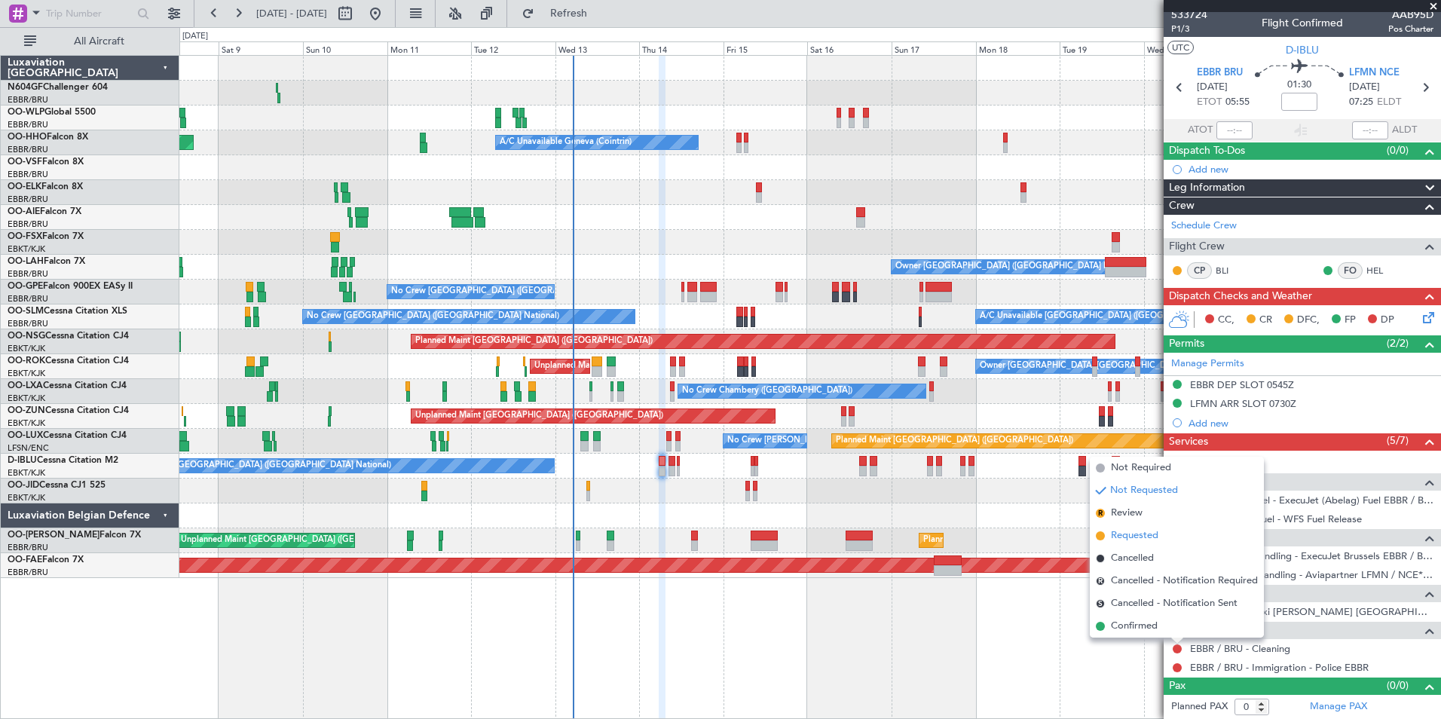
click at [1136, 535] on span "Requested" at bounding box center [1134, 535] width 47 height 15
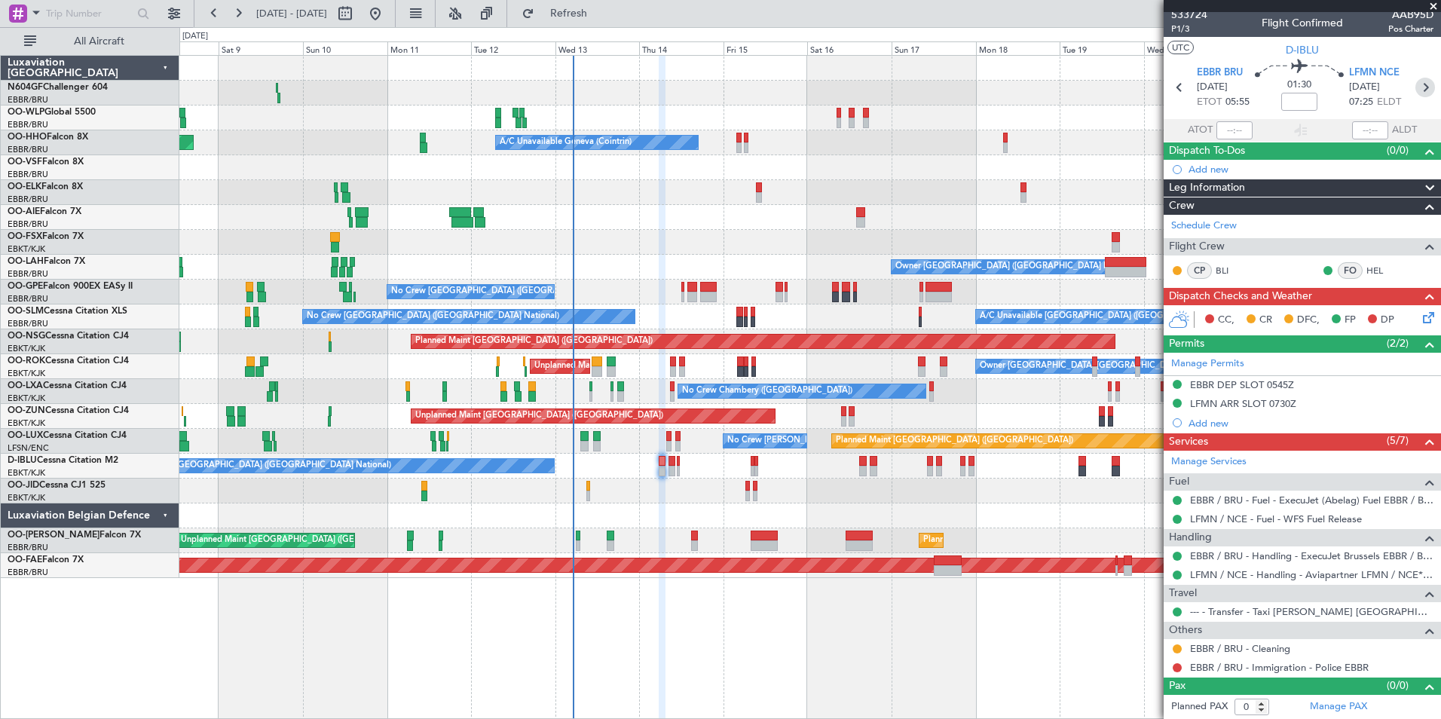
click at [1419, 81] on icon at bounding box center [1425, 88] width 20 height 20
type input "+00:10"
type input "2"
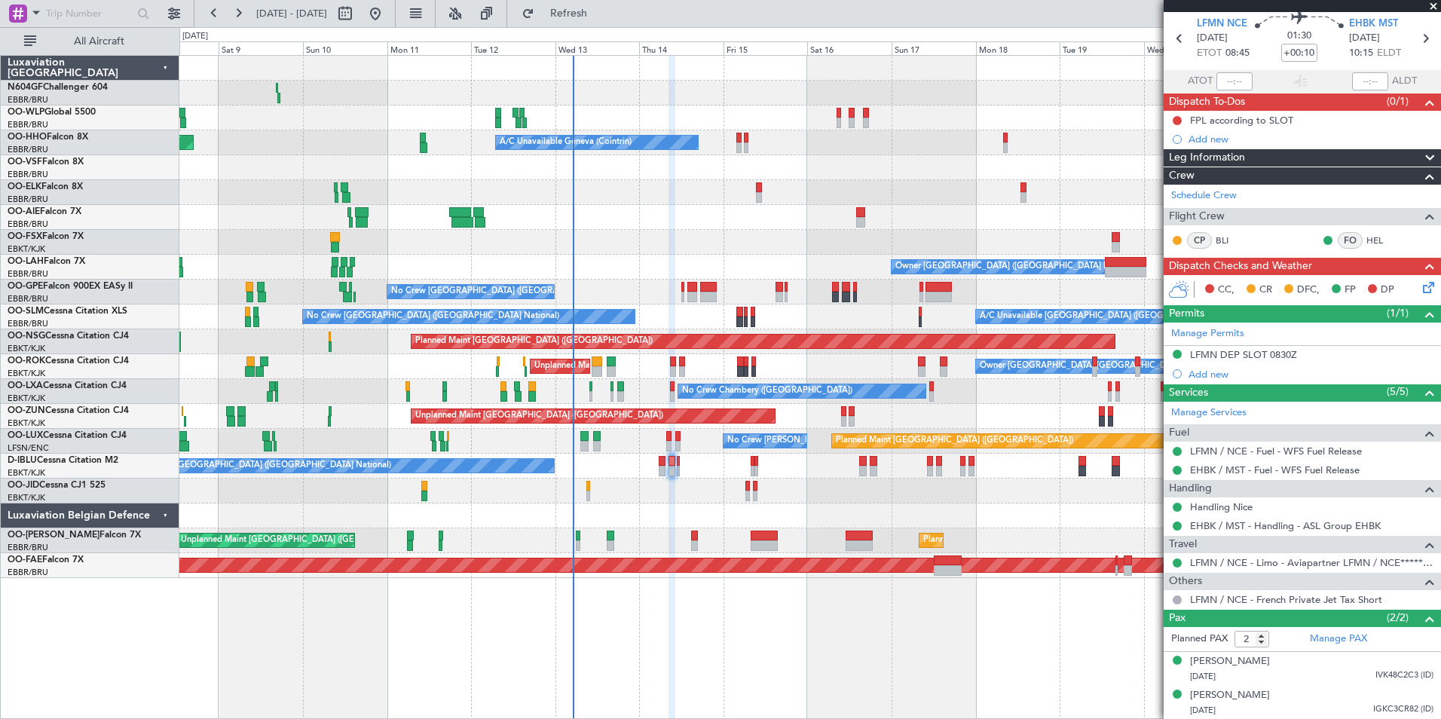
scroll to position [0, 0]
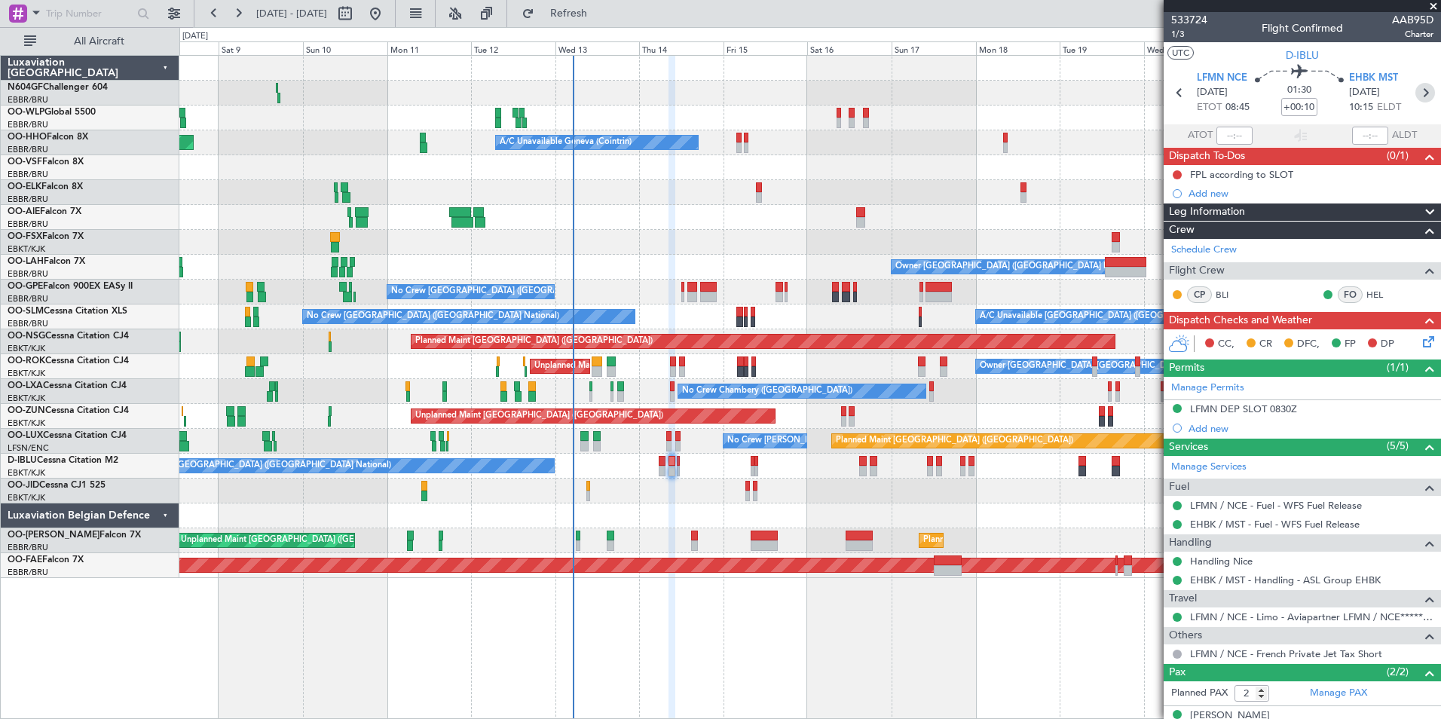
click at [1415, 85] on icon at bounding box center [1425, 93] width 20 height 20
type input "-00:05"
type input "0"
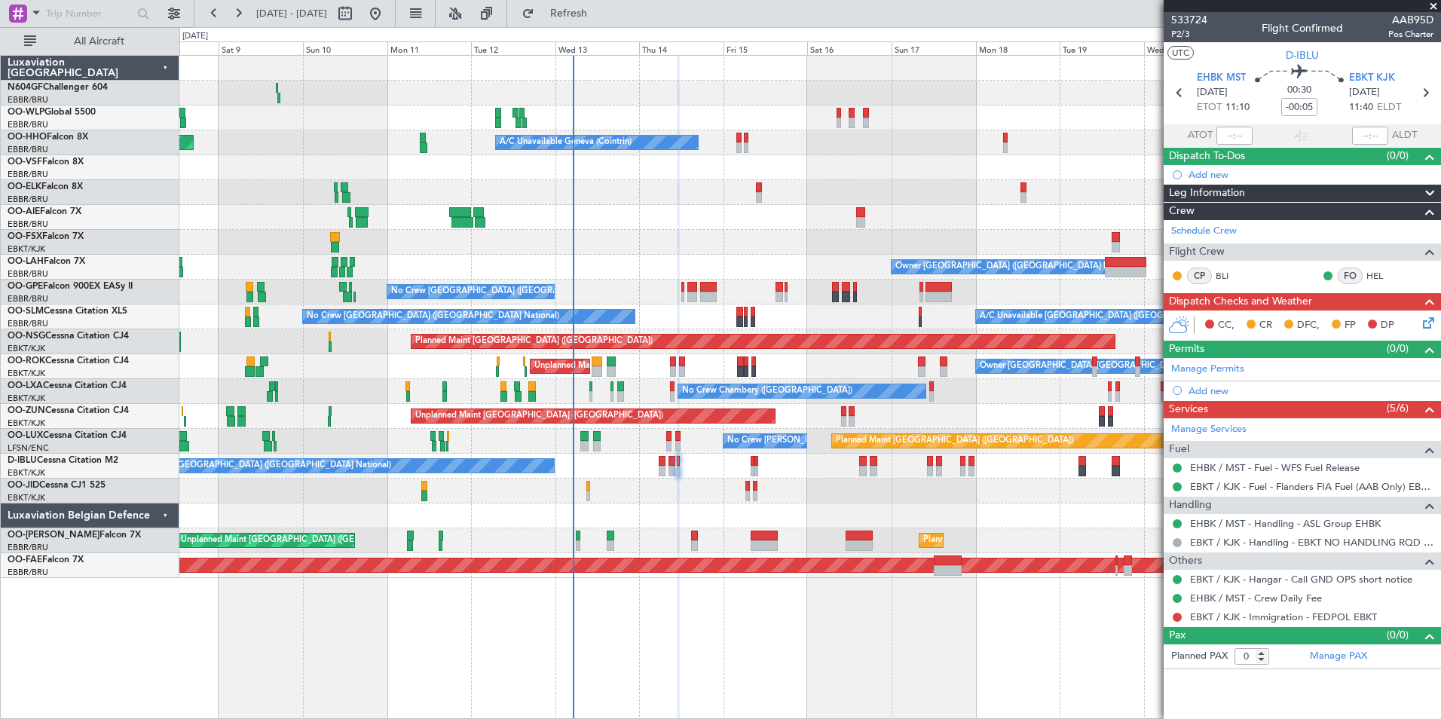
click at [658, 463] on div "No Crew [GEOGRAPHIC_DATA] ([GEOGRAPHIC_DATA] National)" at bounding box center [809, 466] width 1261 height 25
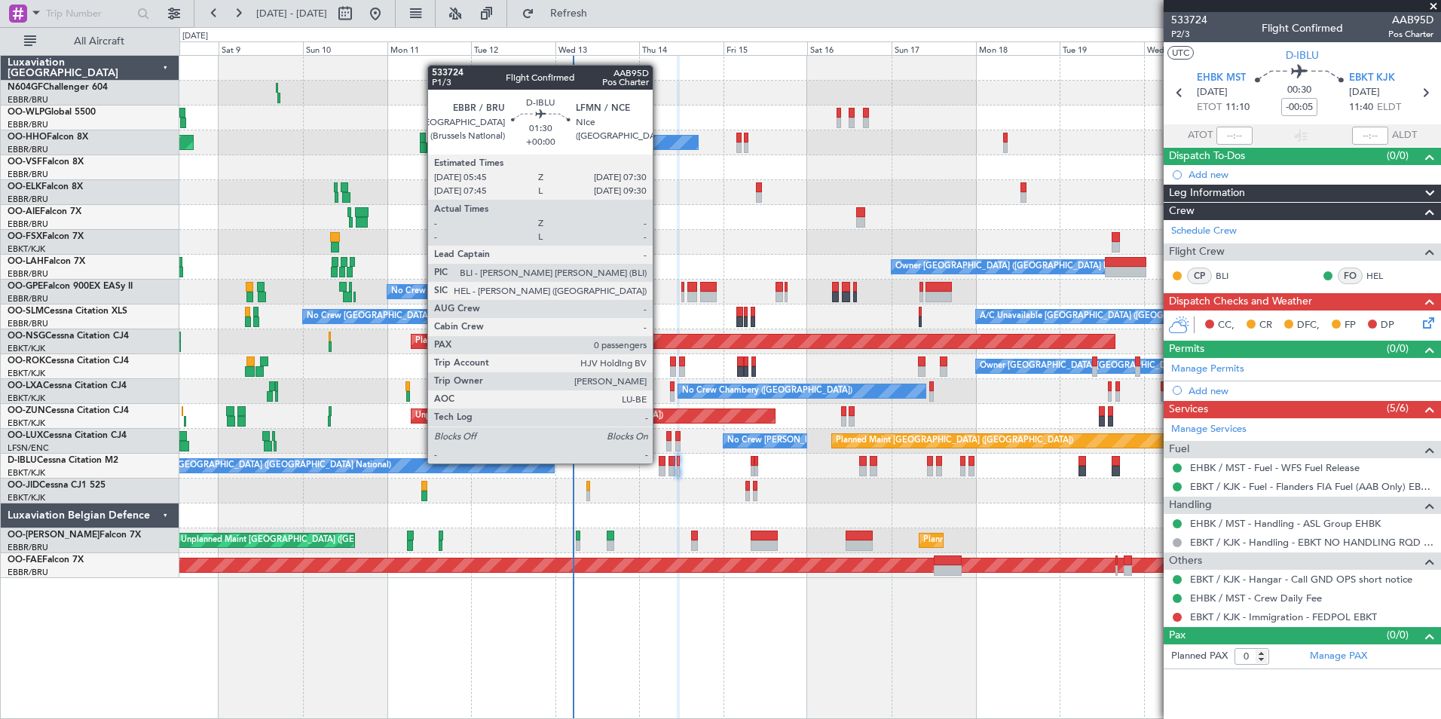
click at [659, 463] on div at bounding box center [662, 461] width 7 height 11
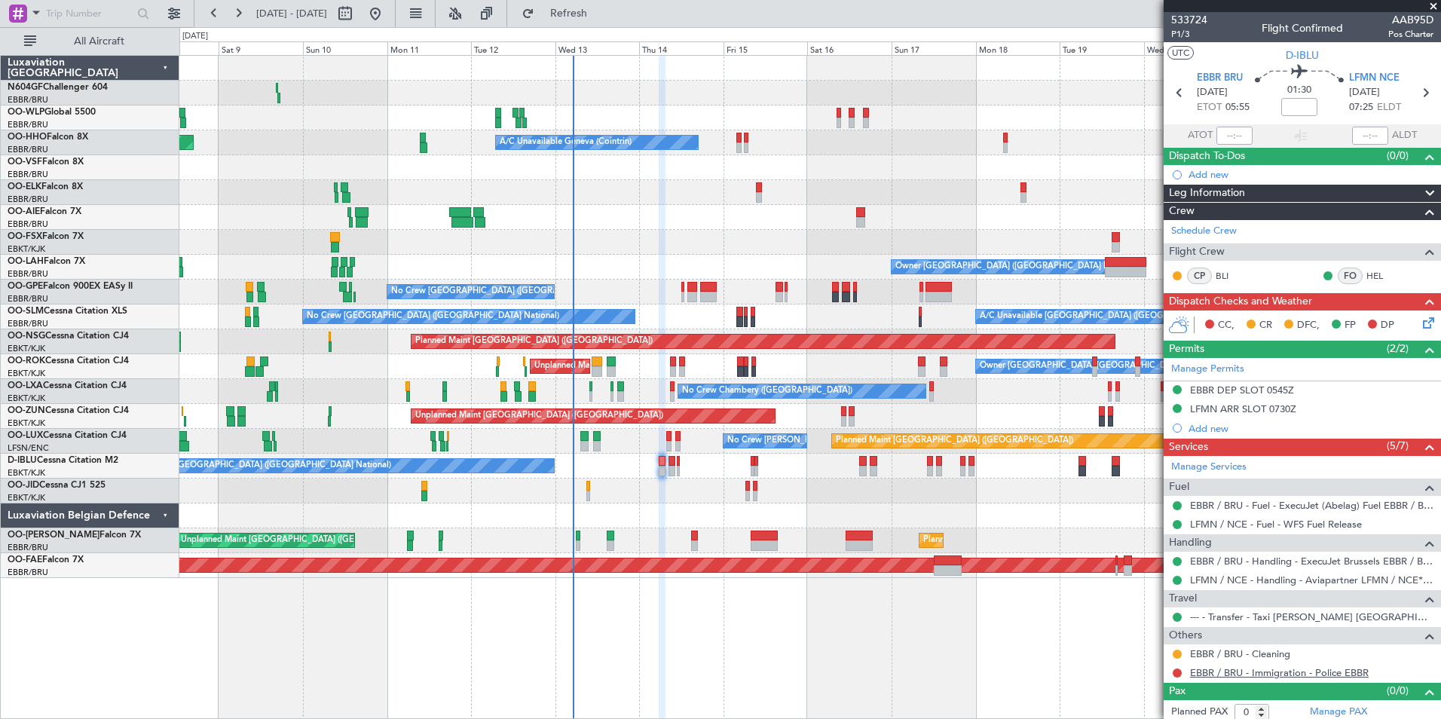
click at [1354, 670] on link "EBBR / BRU - Immigration - Police EBBR" at bounding box center [1279, 672] width 179 height 13
click at [601, 8] on span "Refresh" at bounding box center [568, 13] width 63 height 11
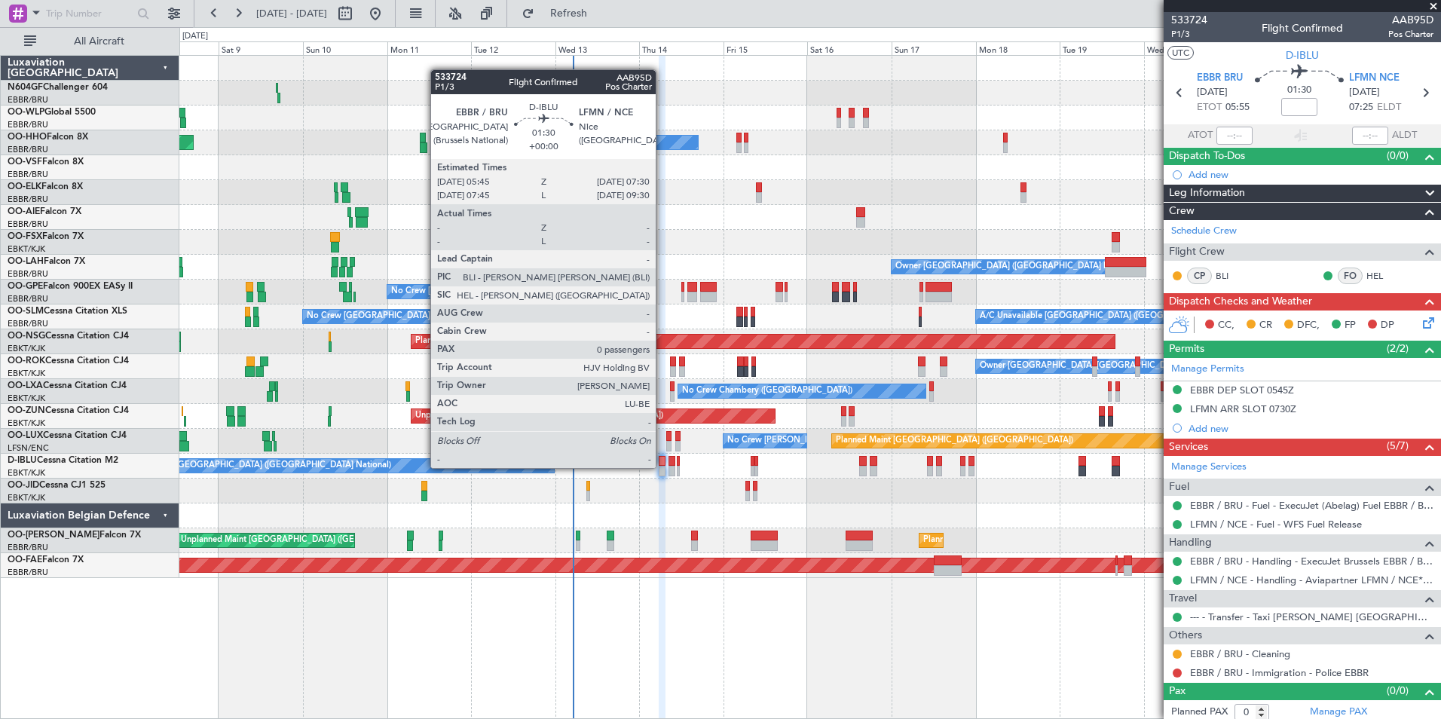
click at [662, 468] on div at bounding box center [662, 471] width 7 height 11
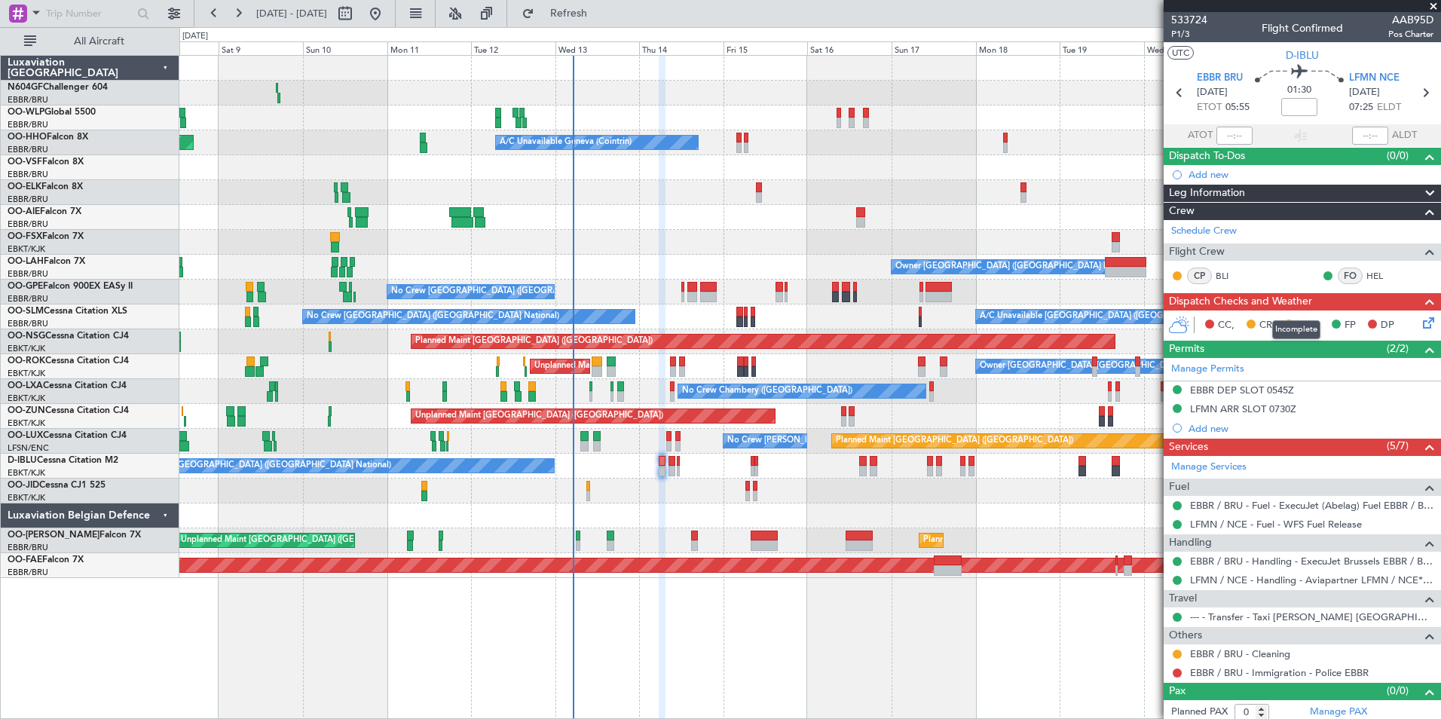
scroll to position [5, 0]
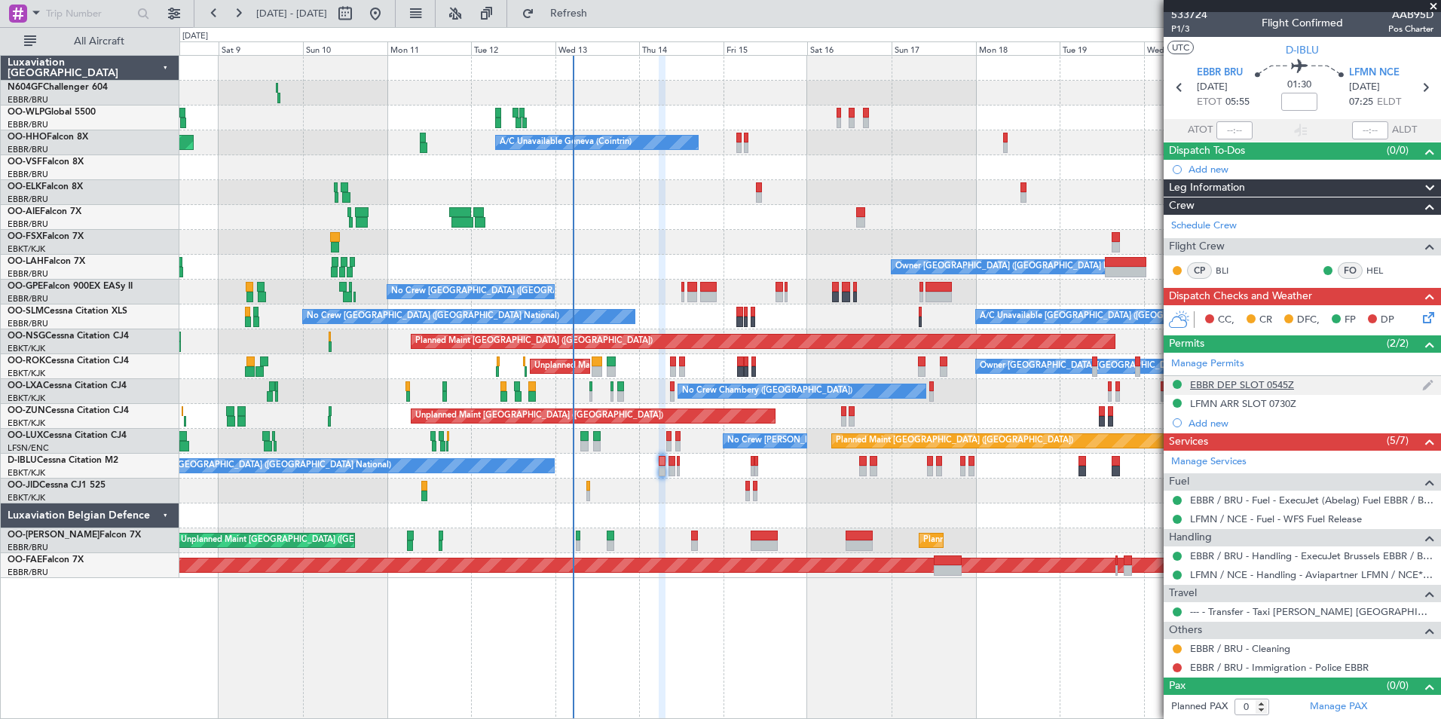
click at [1241, 387] on div "EBBR DEP SLOT 0545Z" at bounding box center [1242, 384] width 104 height 13
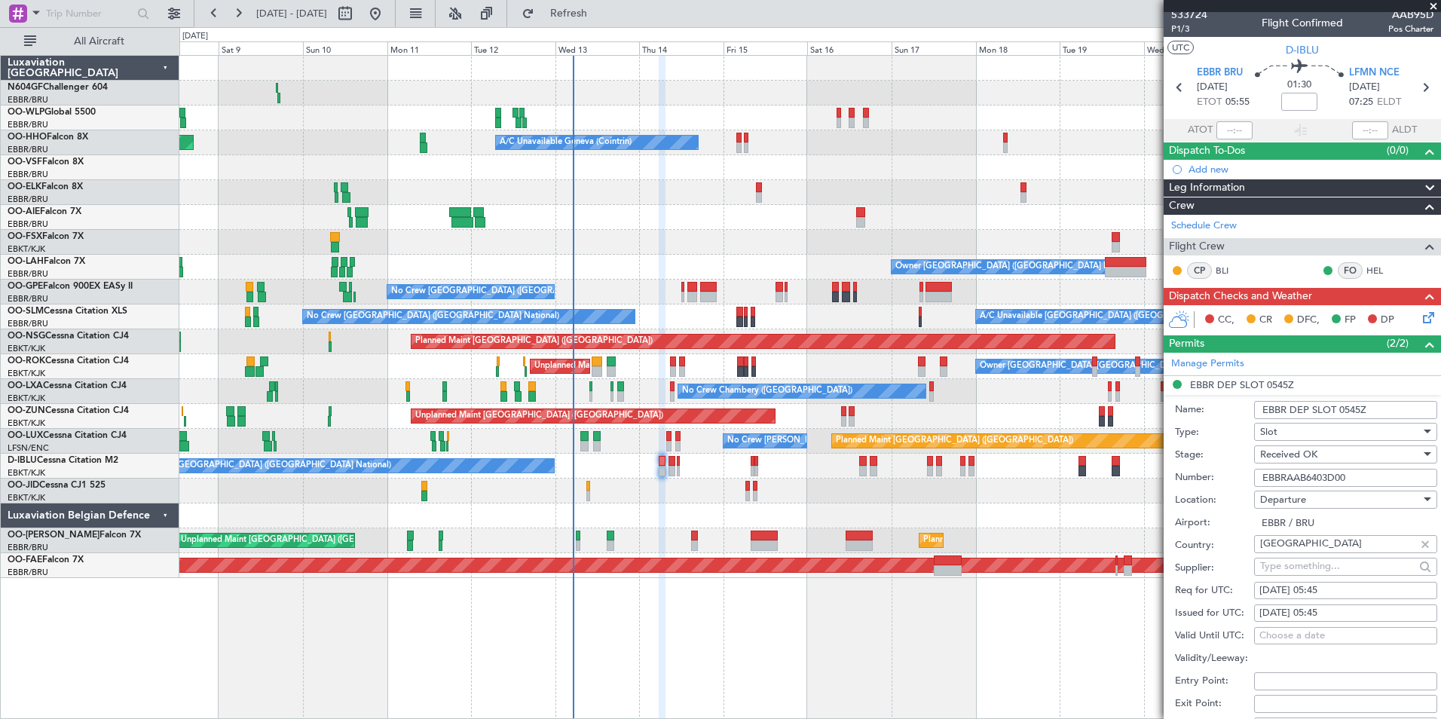
click at [1319, 484] on input "EBBRAAB6403D00" at bounding box center [1345, 478] width 183 height 18
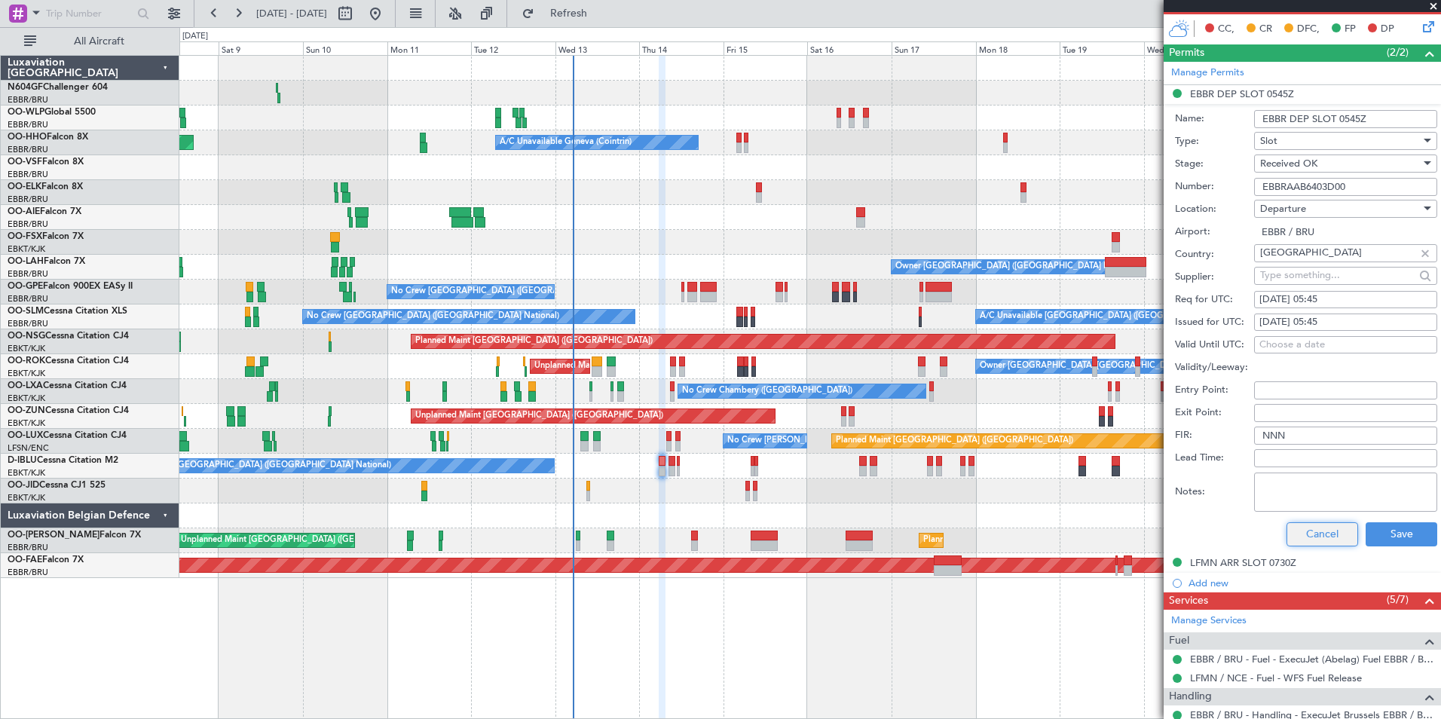
click at [1314, 532] on button "Cancel" at bounding box center [1322, 534] width 72 height 24
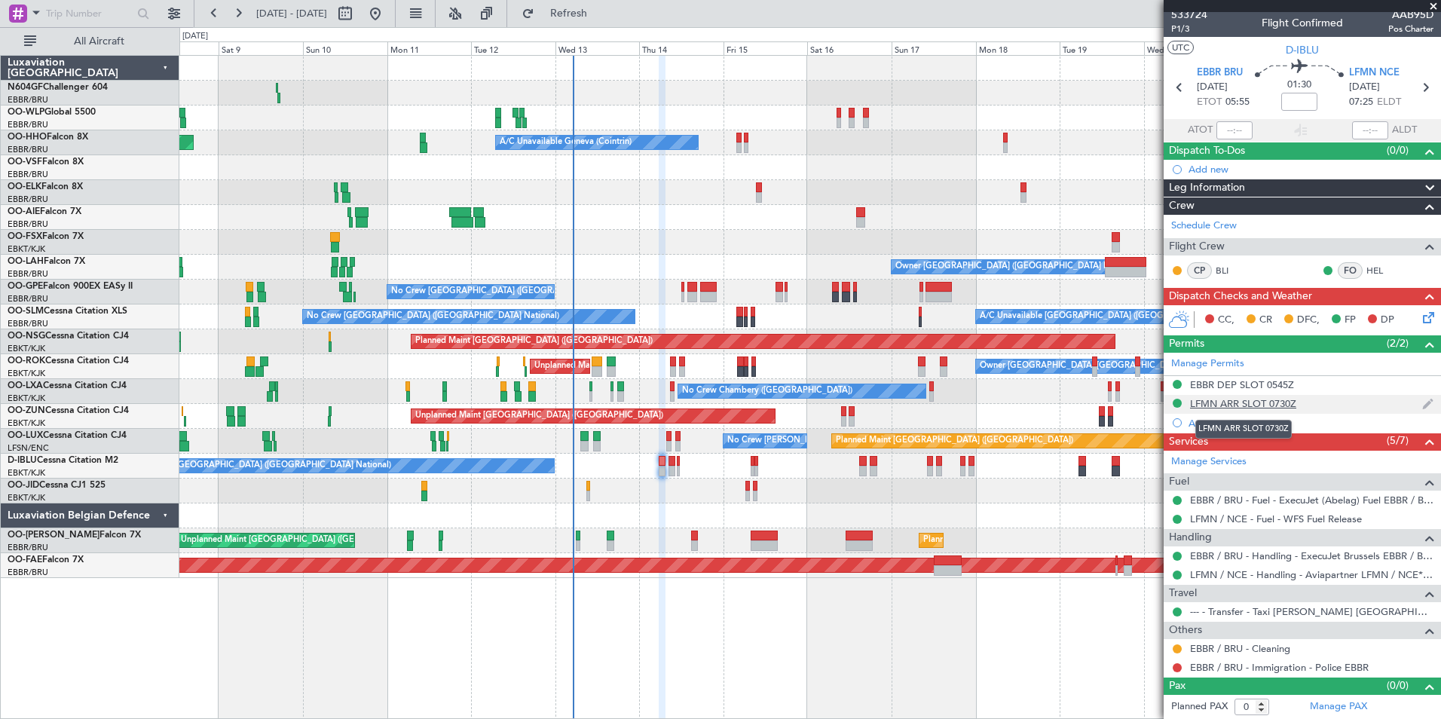
click at [1233, 402] on div "LFMN ARR SLOT 0730Z" at bounding box center [1243, 403] width 106 height 13
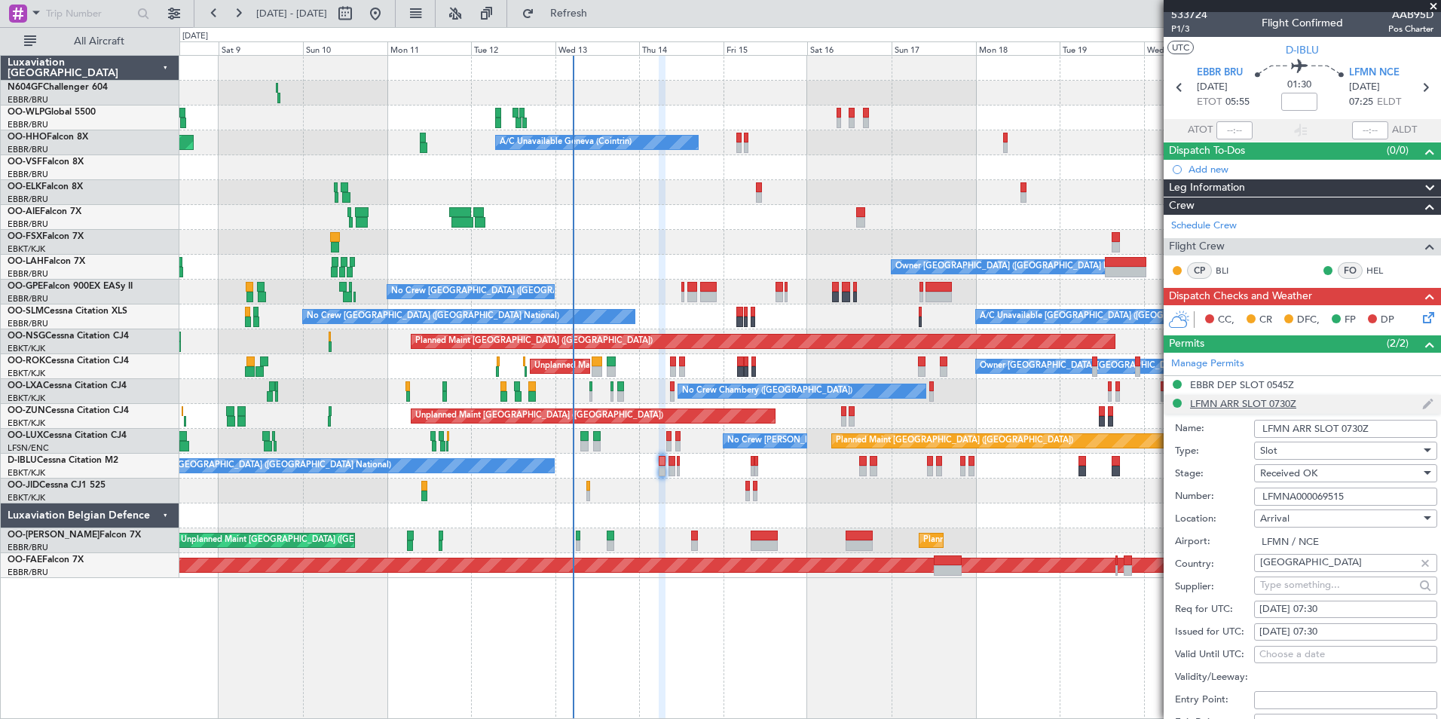
scroll to position [296, 0]
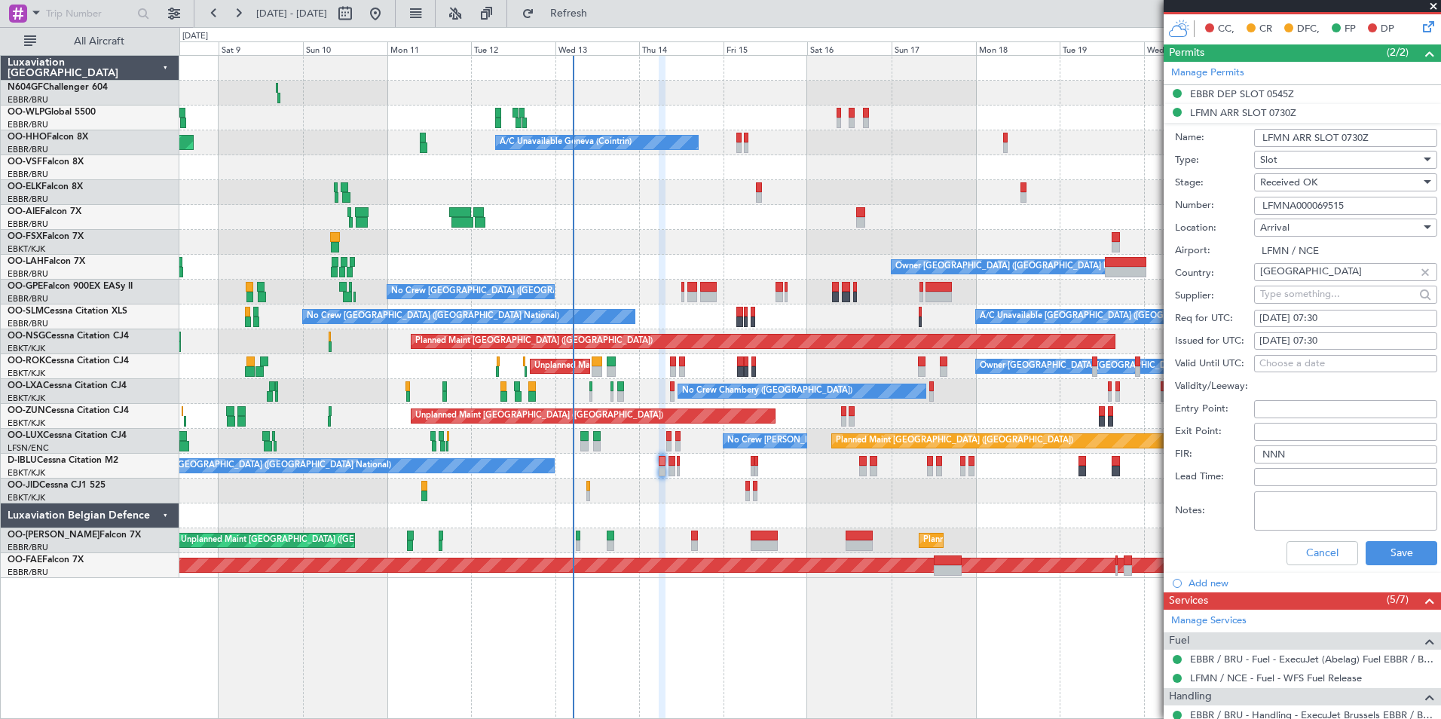
click at [1366, 203] on input "LFMNA000069515" at bounding box center [1345, 206] width 183 height 18
click at [1323, 558] on button "Cancel" at bounding box center [1322, 553] width 72 height 24
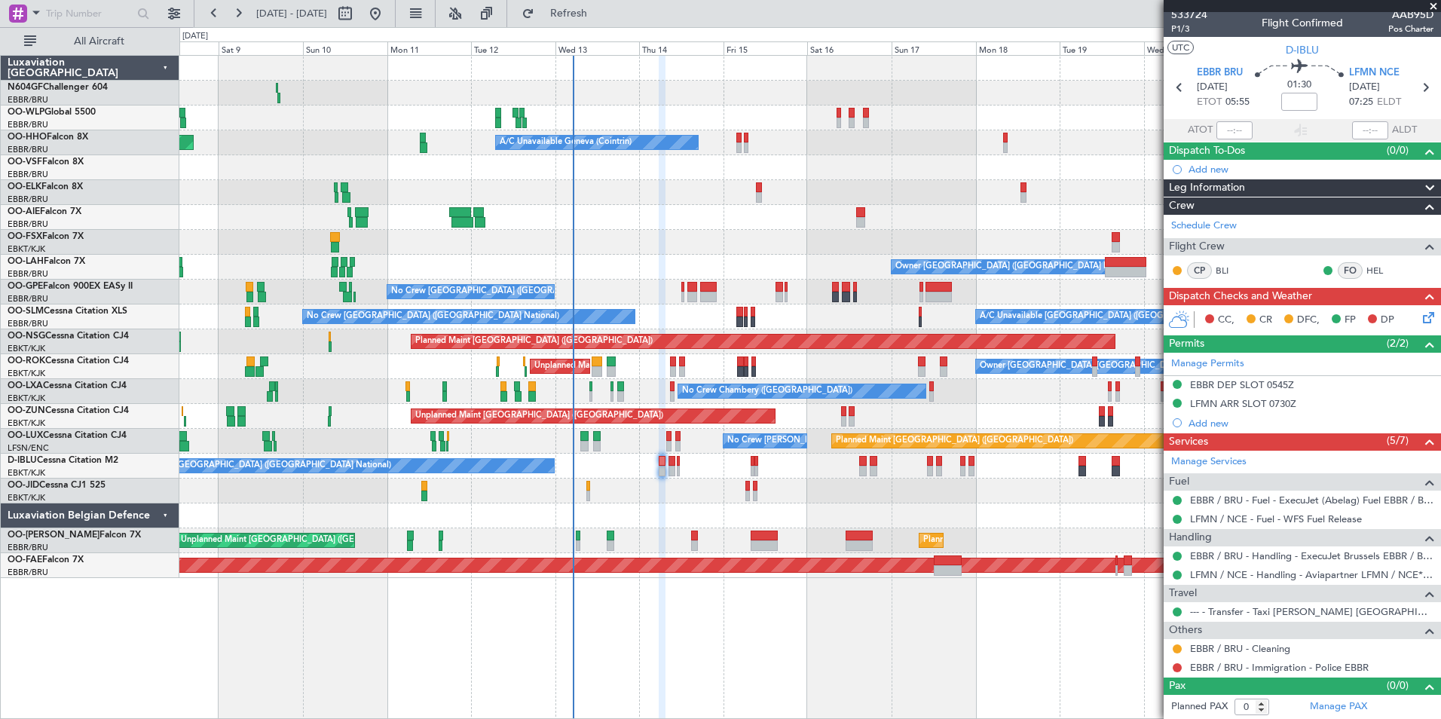
scroll to position [0, 0]
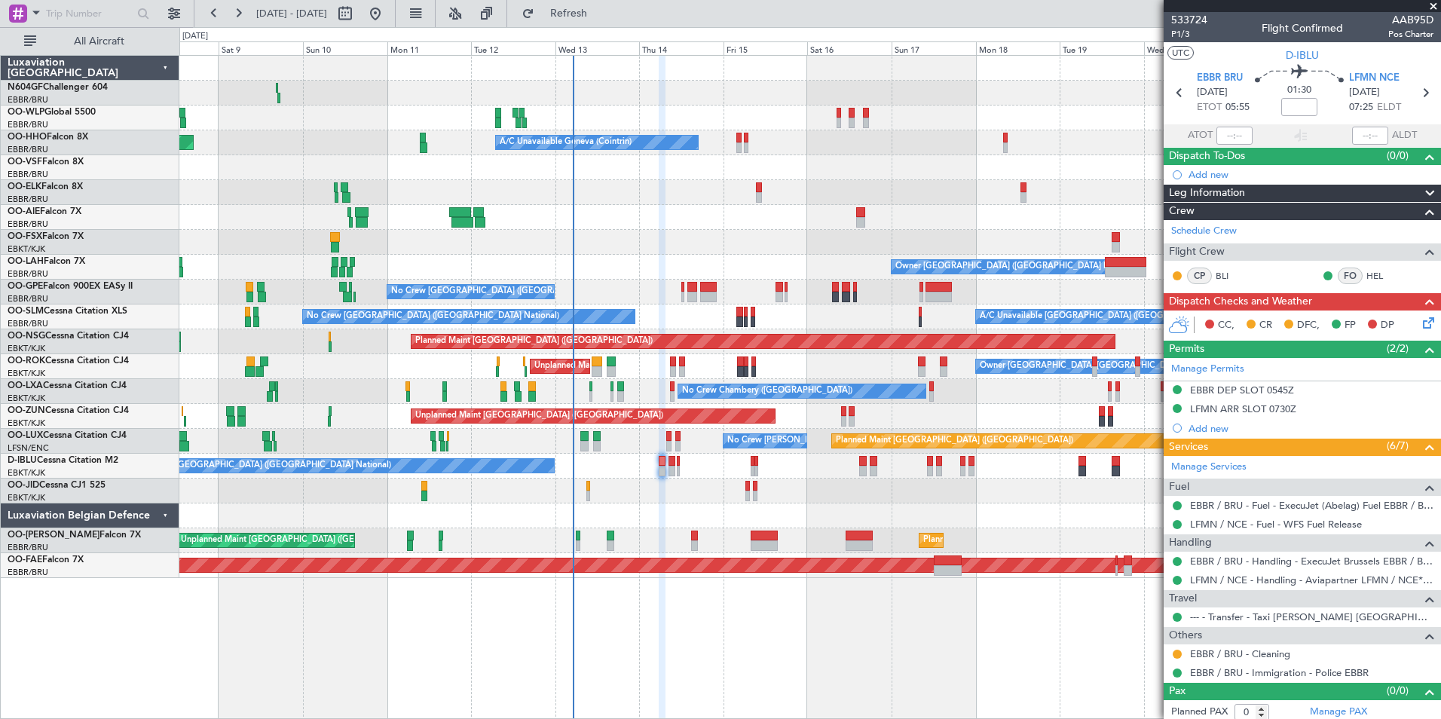
click at [1420, 326] on icon at bounding box center [1426, 320] width 12 height 12
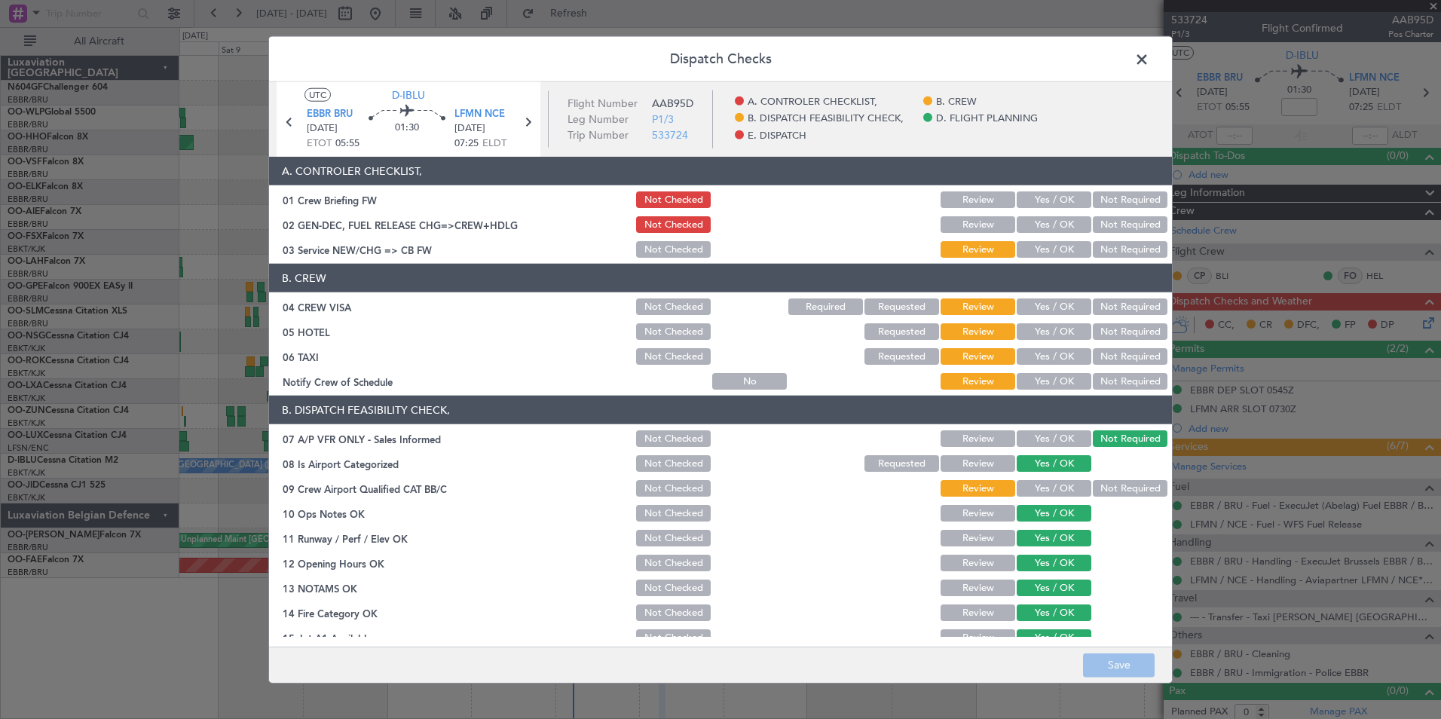
click at [1032, 384] on button "Yes / OK" at bounding box center [1054, 381] width 75 height 17
click at [1100, 358] on button "Not Required" at bounding box center [1130, 356] width 75 height 17
click at [1105, 334] on button "Not Required" at bounding box center [1130, 331] width 75 height 17
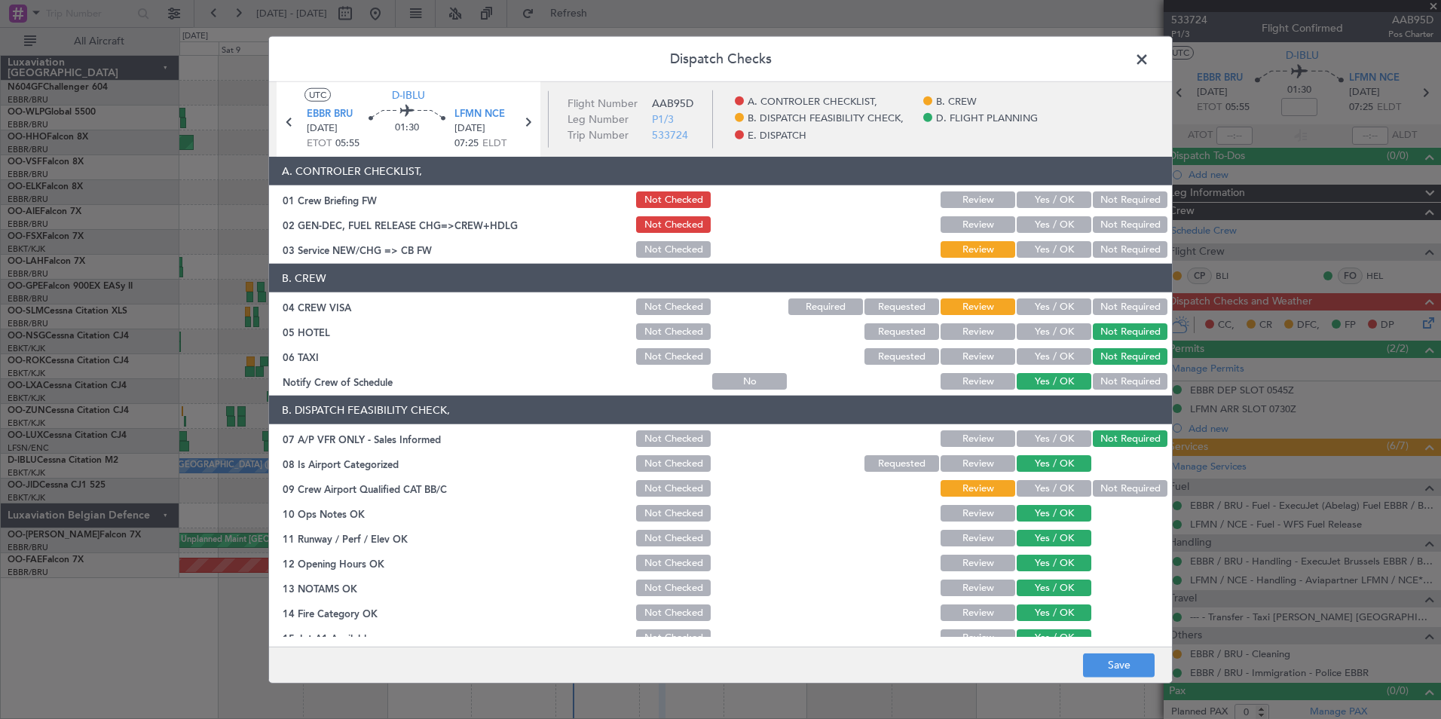
click at [1109, 303] on button "Not Required" at bounding box center [1130, 306] width 75 height 17
click at [1062, 255] on button "Yes / OK" at bounding box center [1054, 249] width 75 height 17
click at [1100, 491] on button "Not Required" at bounding box center [1130, 488] width 75 height 17
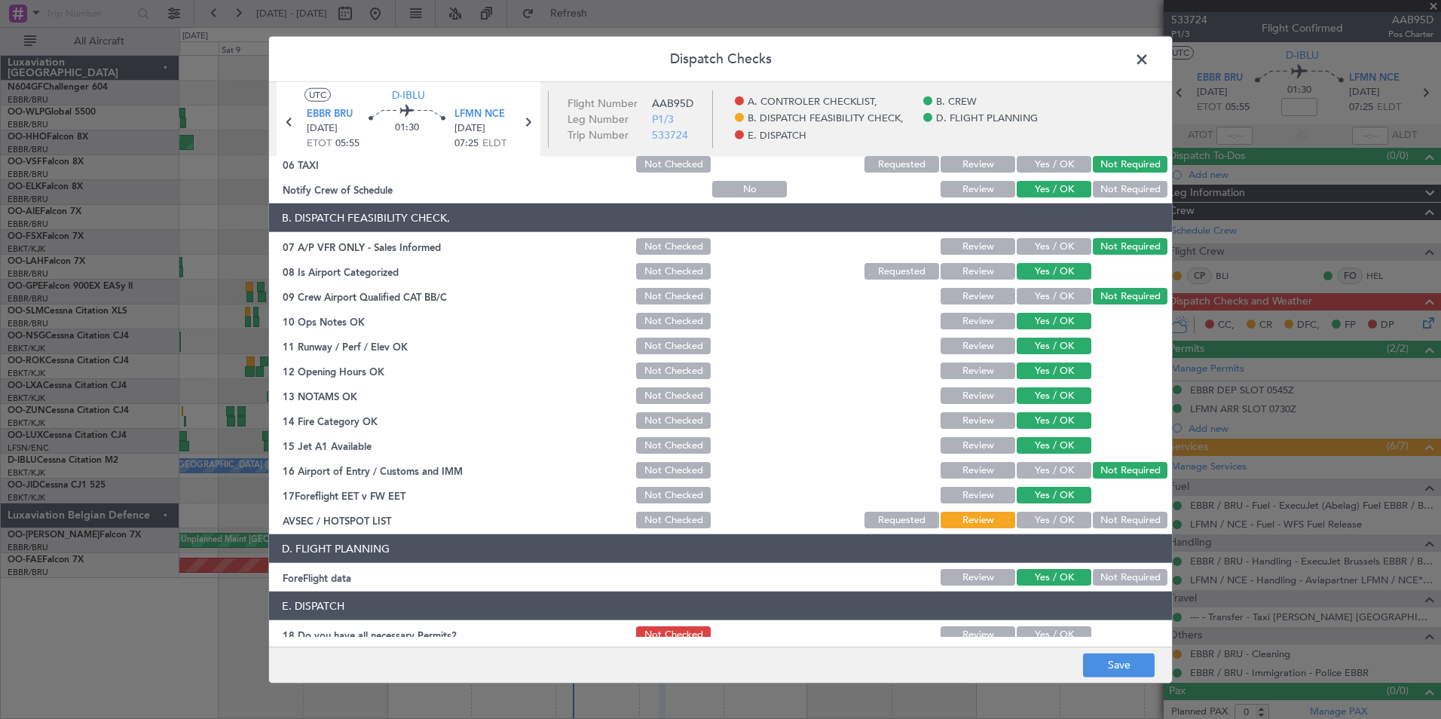
scroll to position [279, 0]
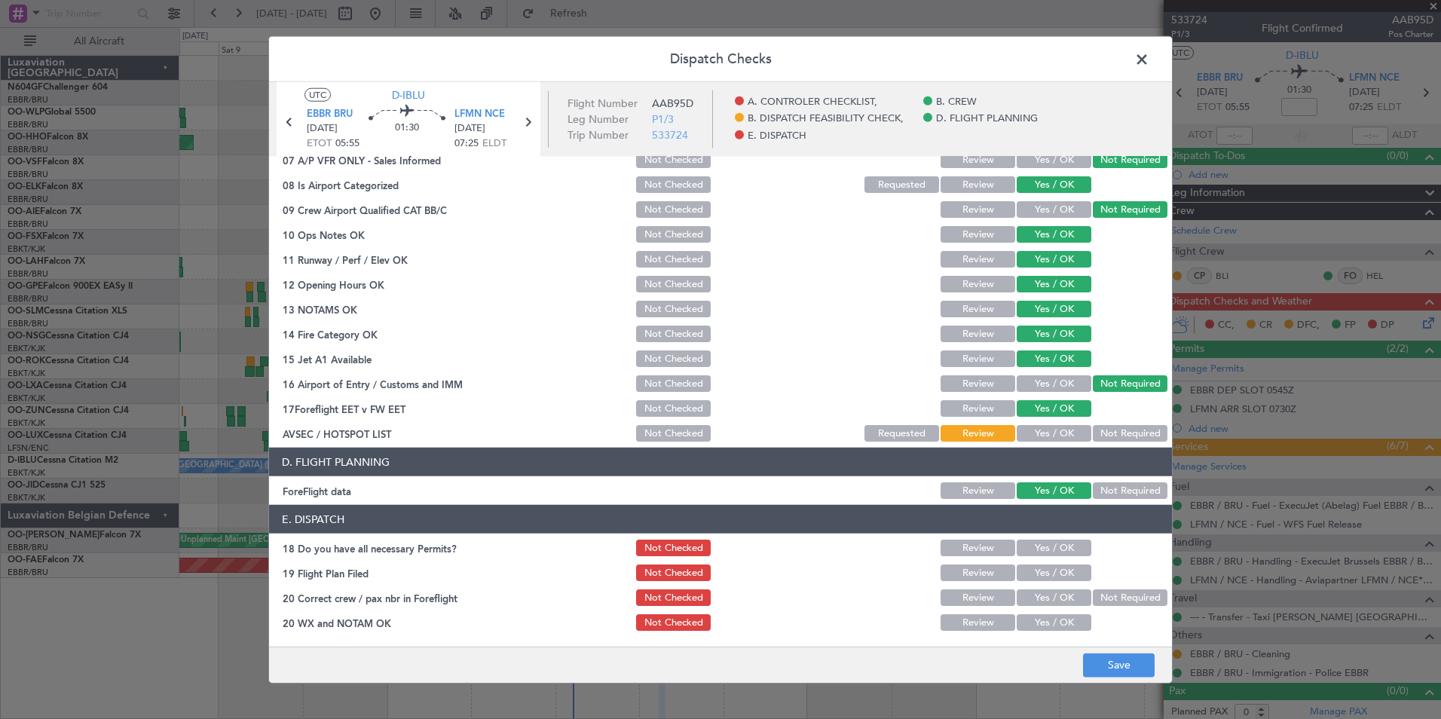
click at [1039, 436] on button "Yes / OK" at bounding box center [1054, 433] width 75 height 17
click at [1115, 430] on button "Not Required" at bounding box center [1130, 433] width 75 height 17
click at [1057, 436] on button "Yes / OK" at bounding box center [1054, 433] width 75 height 17
click at [1054, 549] on button "Yes / OK" at bounding box center [1054, 548] width 75 height 17
click at [1054, 569] on button "Yes / OK" at bounding box center [1054, 572] width 75 height 17
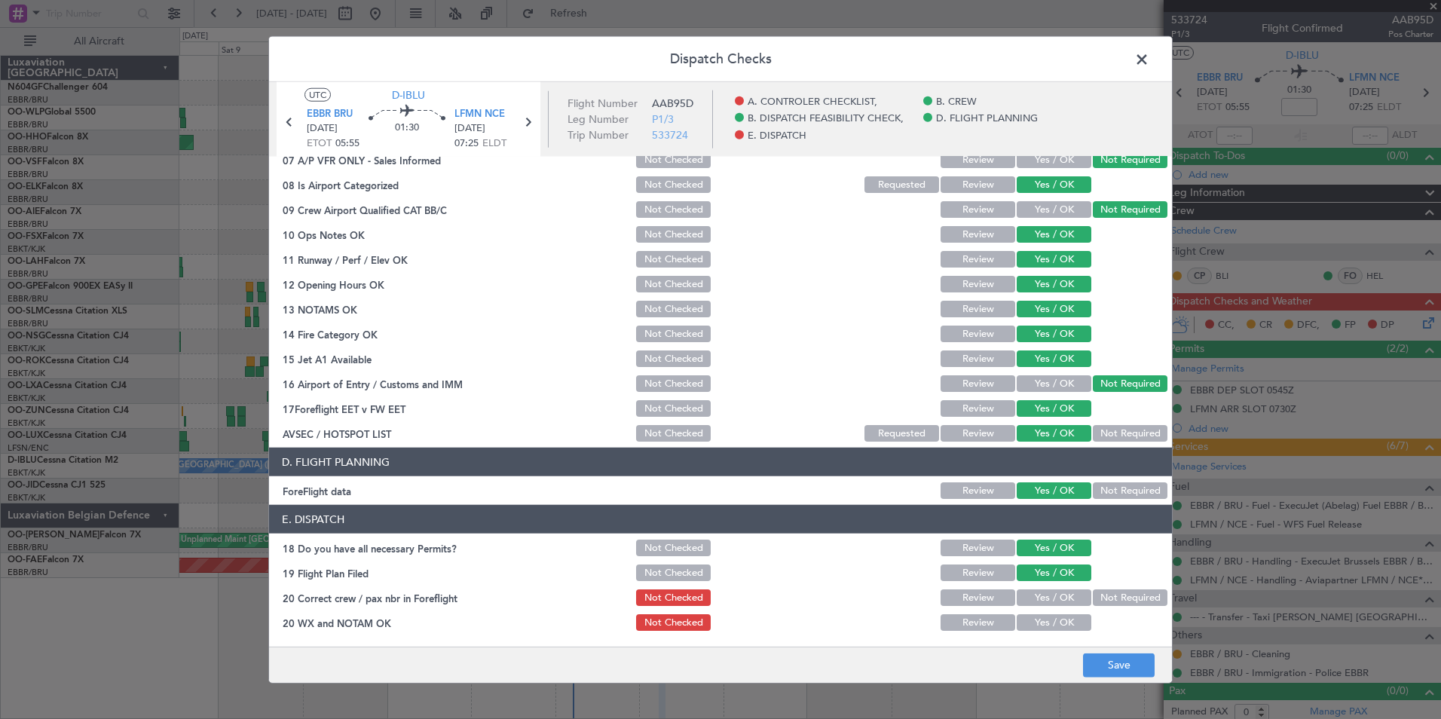
click at [1056, 592] on button "Yes / OK" at bounding box center [1054, 597] width 75 height 17
click at [1062, 610] on section "E. DISPATCH 18 Do you have all necessary Permits? Not Checked Review Yes / OK 1…" at bounding box center [720, 569] width 903 height 128
click at [1068, 623] on button "Yes / OK" at bounding box center [1054, 622] width 75 height 17
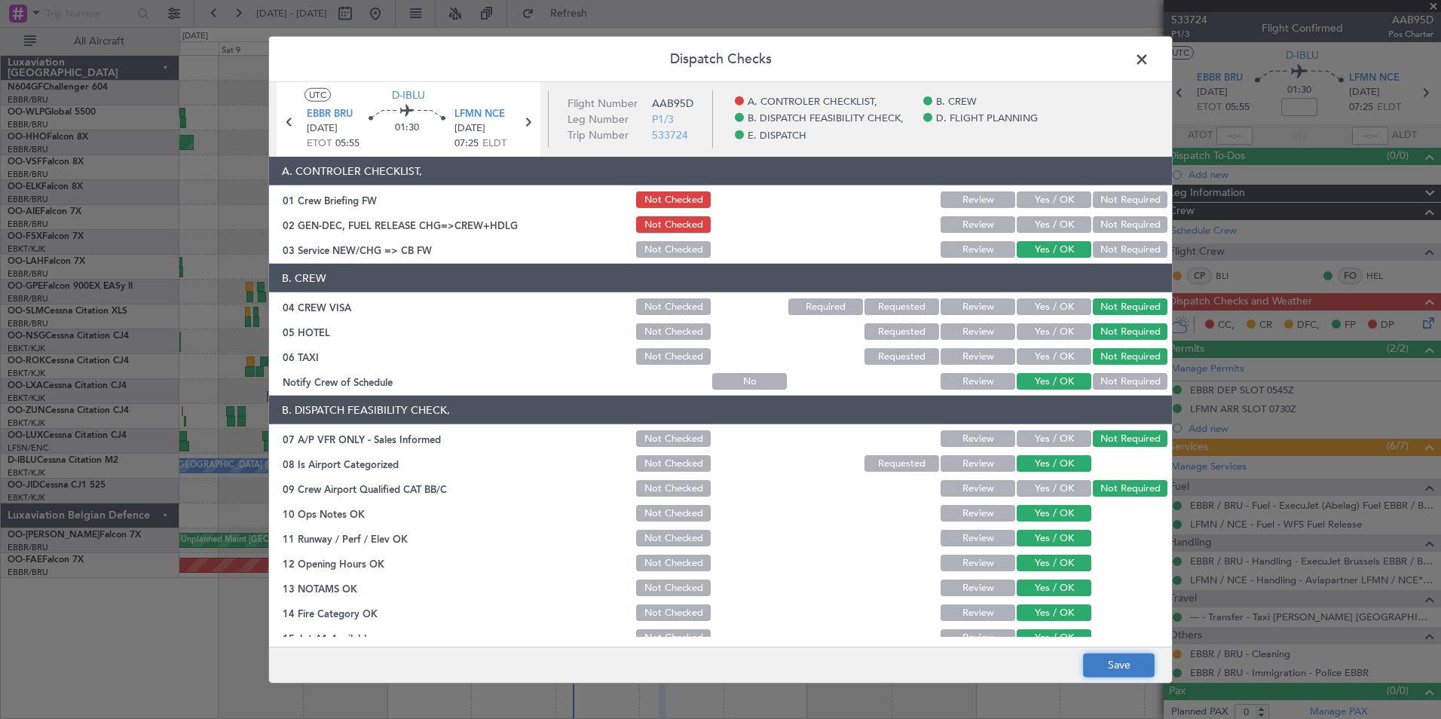
click at [1124, 658] on button "Save" at bounding box center [1119, 665] width 72 height 24
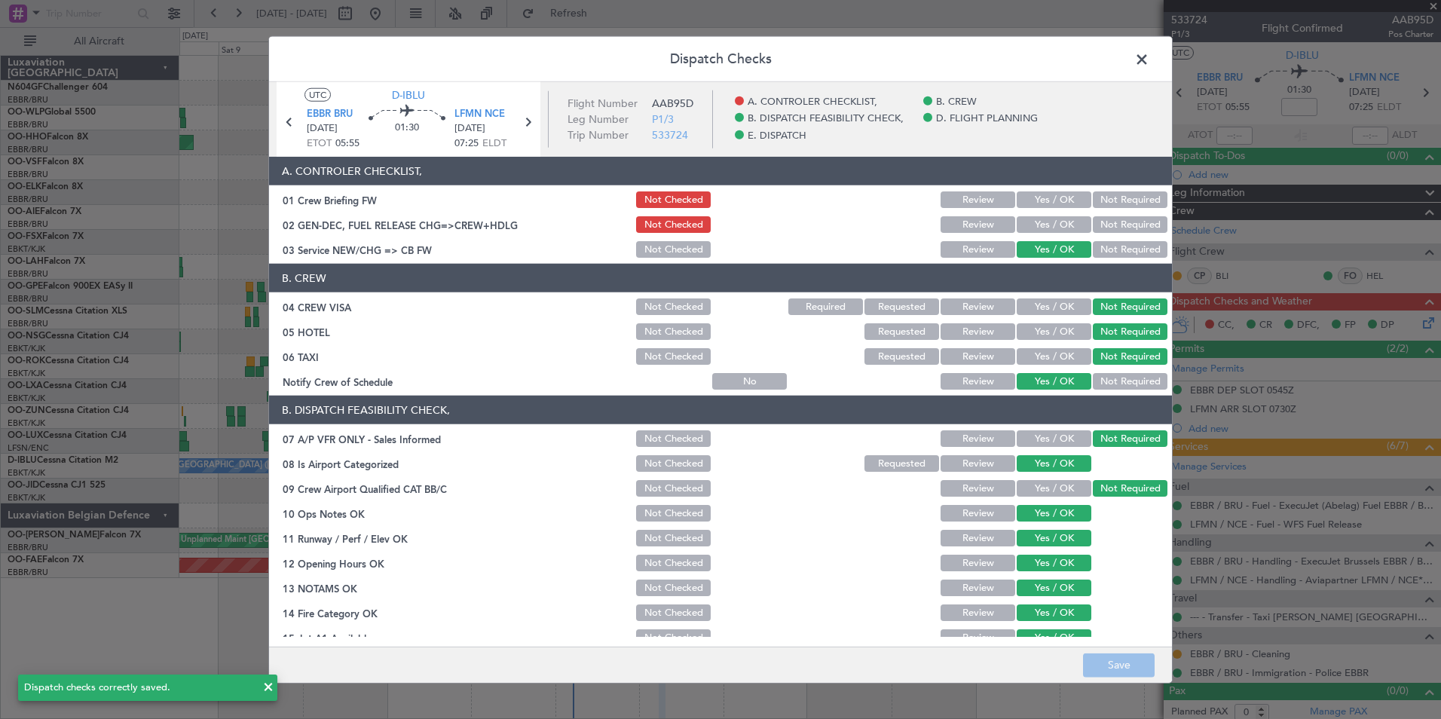
click at [1149, 62] on span at bounding box center [1149, 63] width 0 height 30
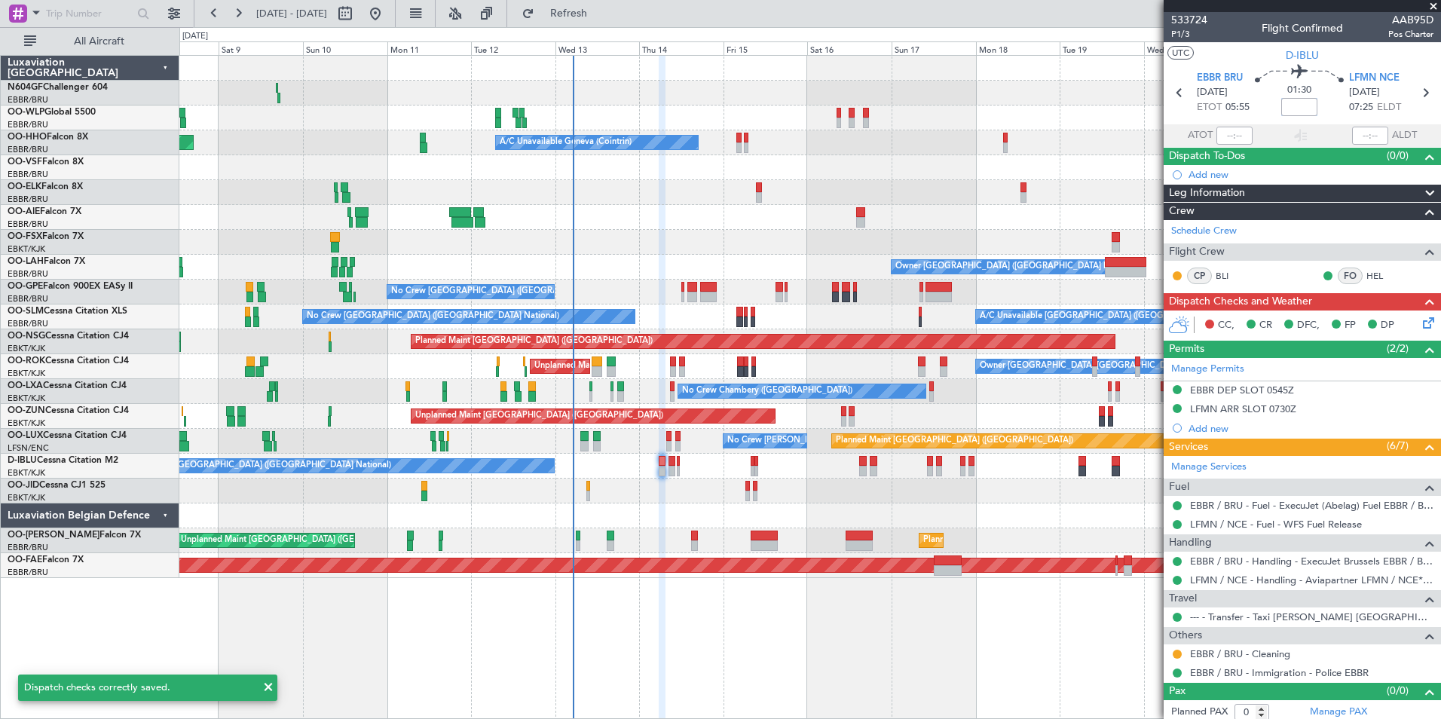
click at [1301, 106] on input at bounding box center [1299, 107] width 36 height 18
click at [1327, 93] on div "01:30 +10" at bounding box center [1299, 93] width 99 height 56
type input "+00:10"
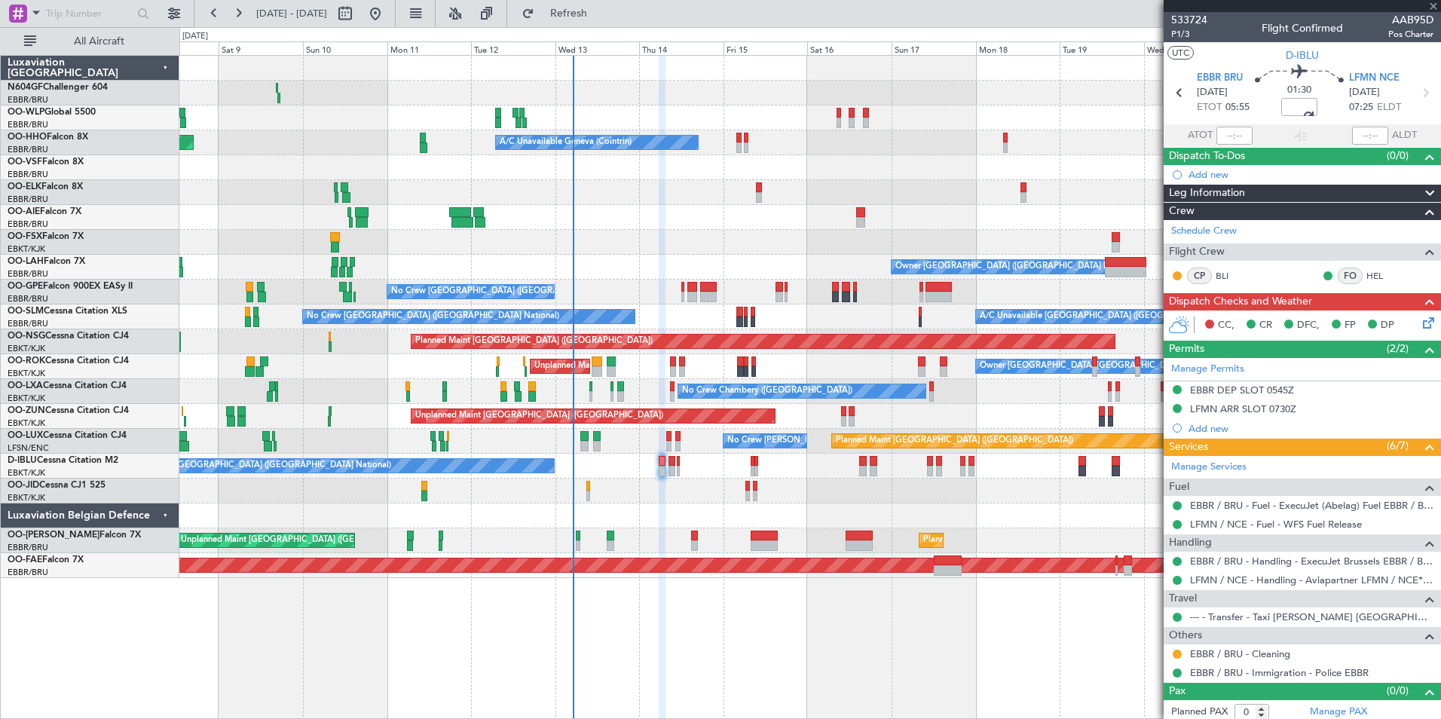
scroll to position [5, 0]
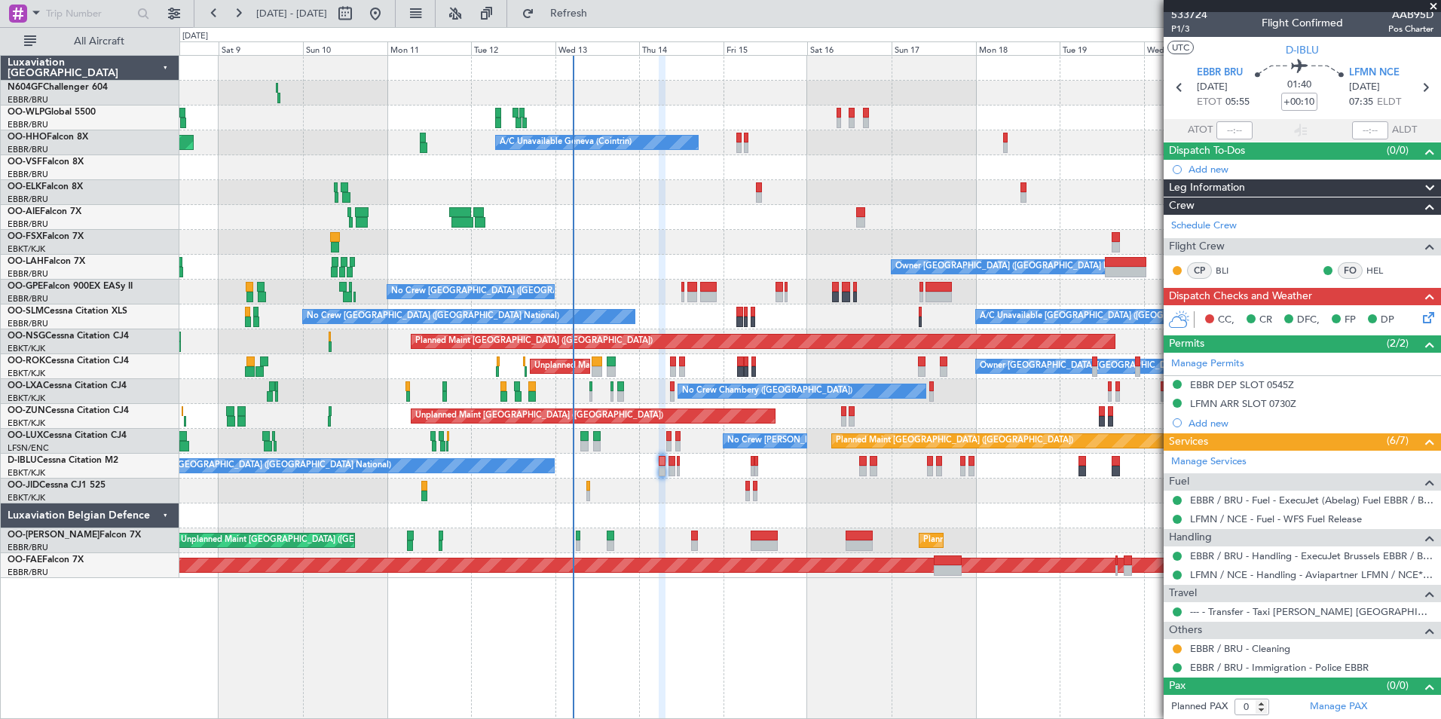
click at [1420, 317] on icon at bounding box center [1426, 315] width 12 height 12
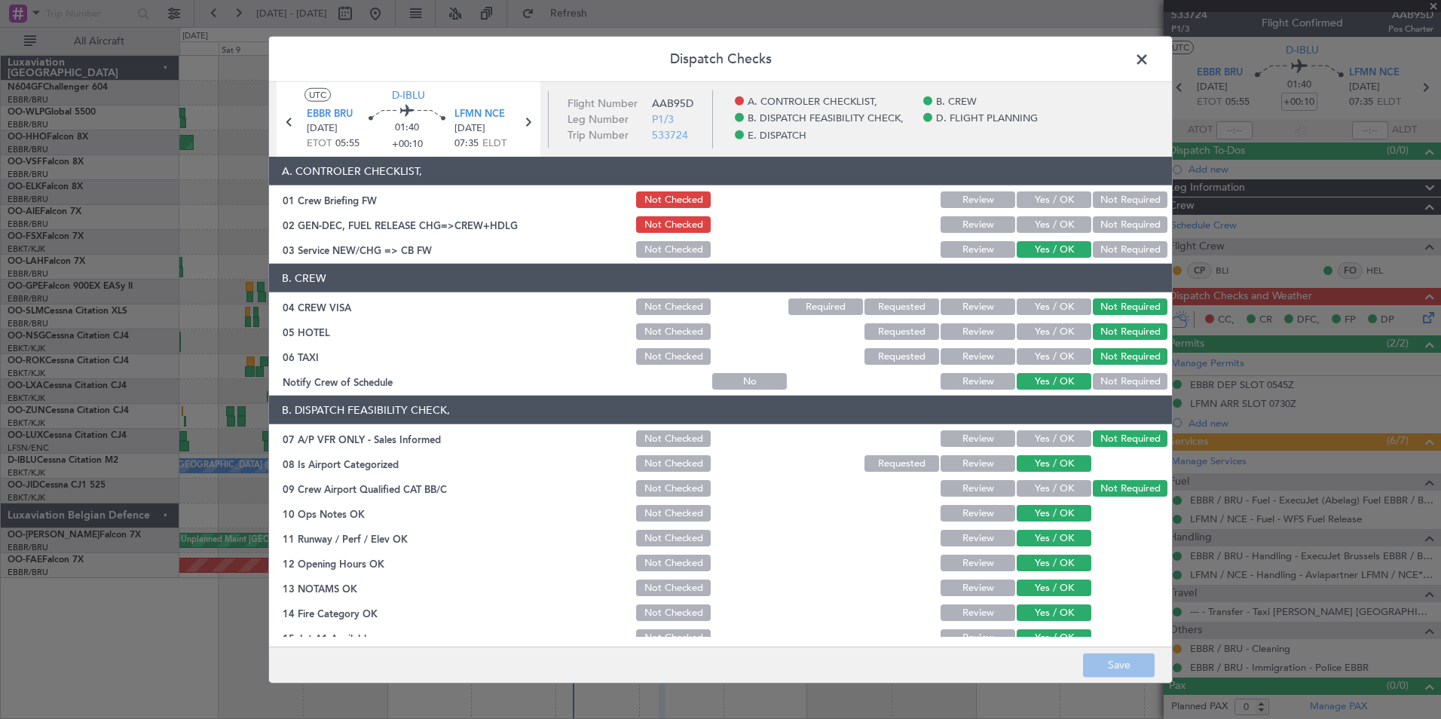
click at [1051, 362] on button "Yes / OK" at bounding box center [1054, 356] width 75 height 17
click at [1118, 656] on button "Save" at bounding box center [1119, 665] width 72 height 24
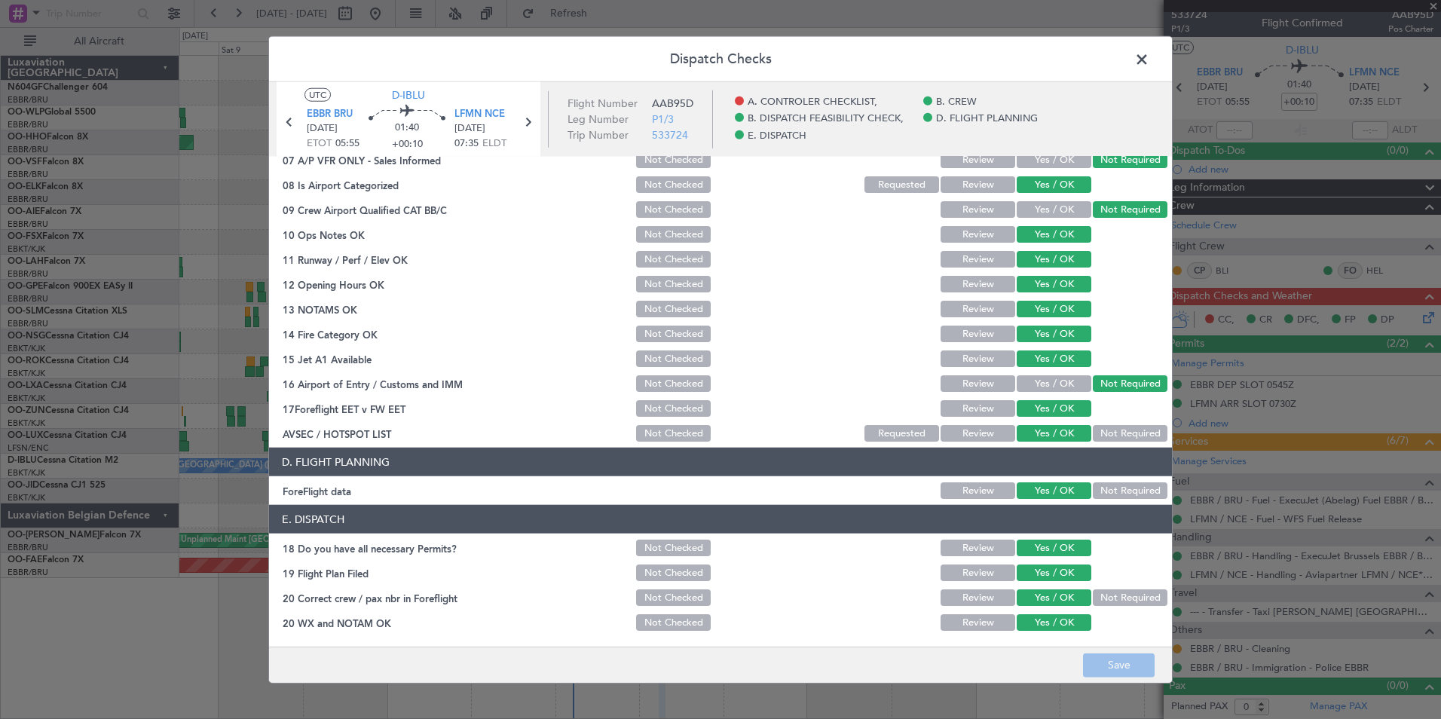
scroll to position [0, 0]
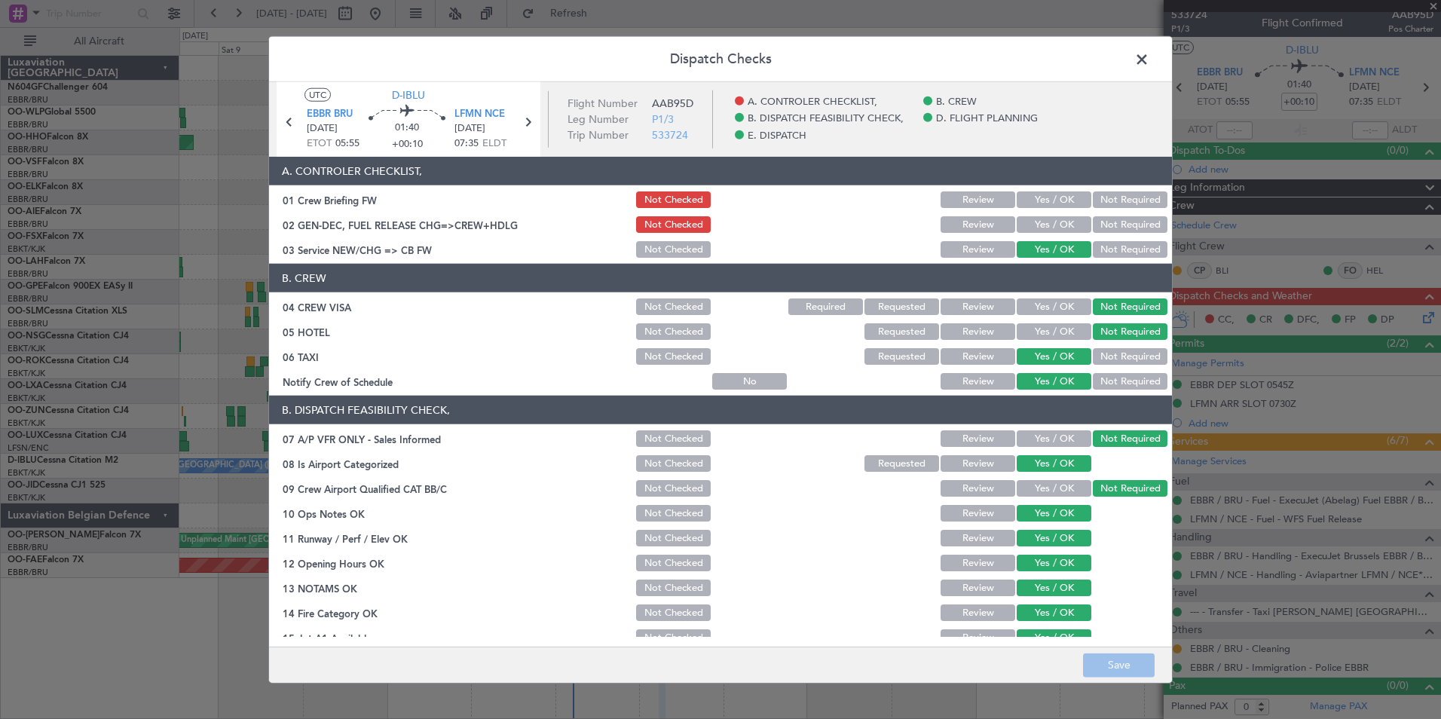
click at [1149, 66] on span at bounding box center [1149, 63] width 0 height 30
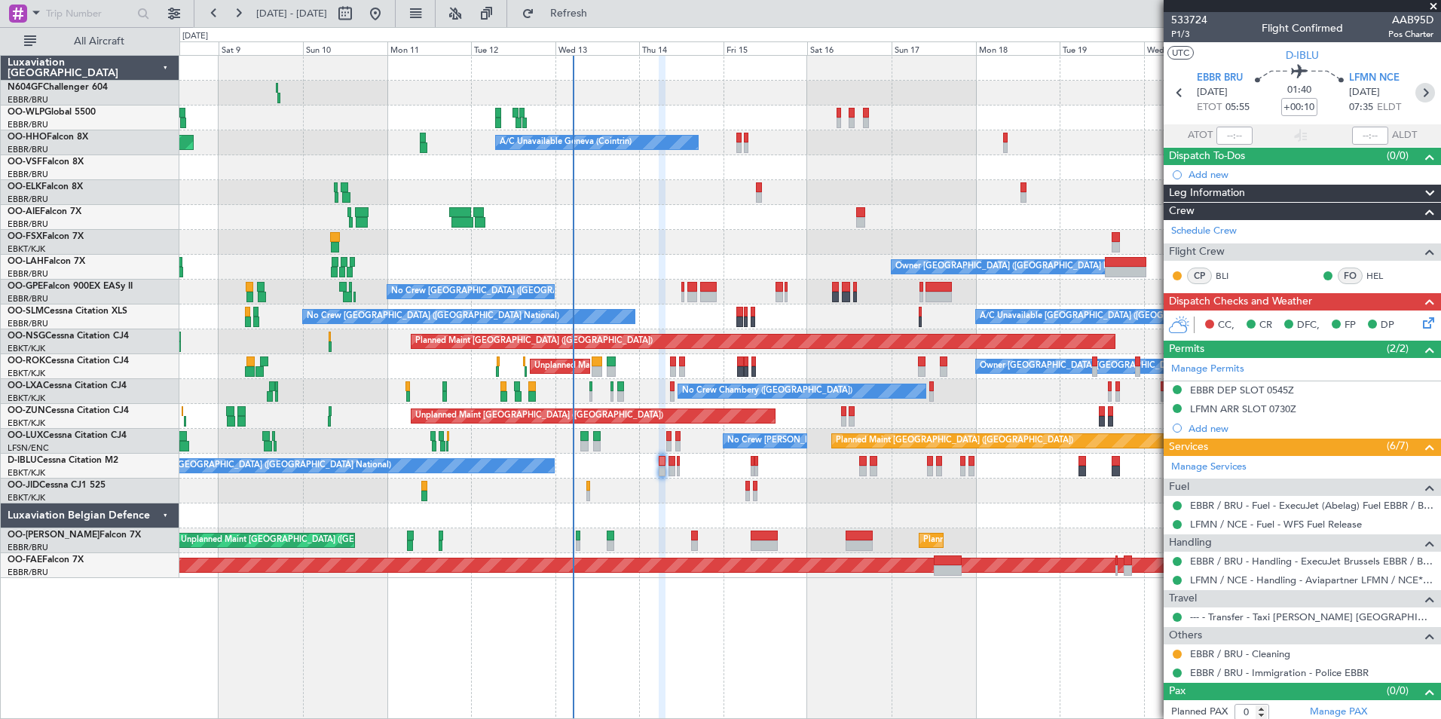
click at [1418, 96] on icon at bounding box center [1425, 93] width 20 height 20
type input "2"
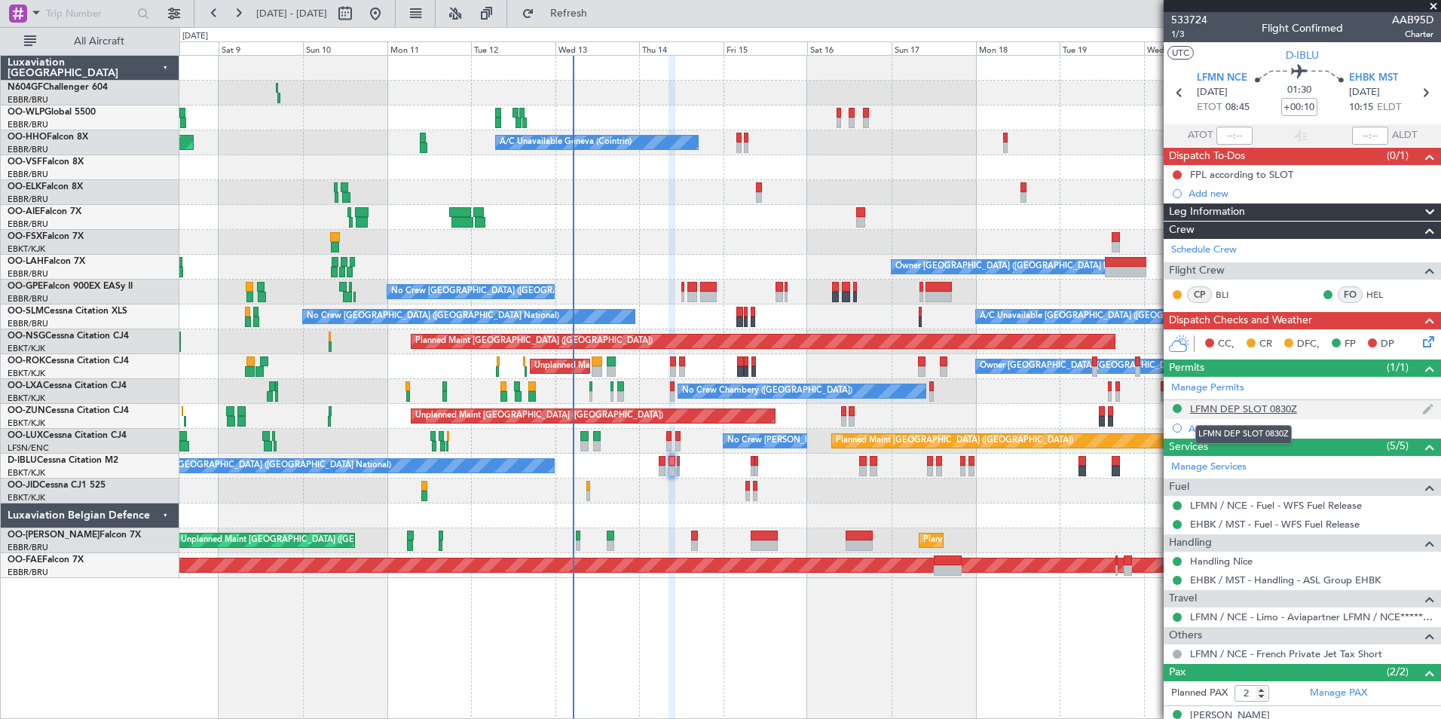
click at [1262, 409] on div "LFMN DEP SLOT 0830Z" at bounding box center [1243, 408] width 107 height 13
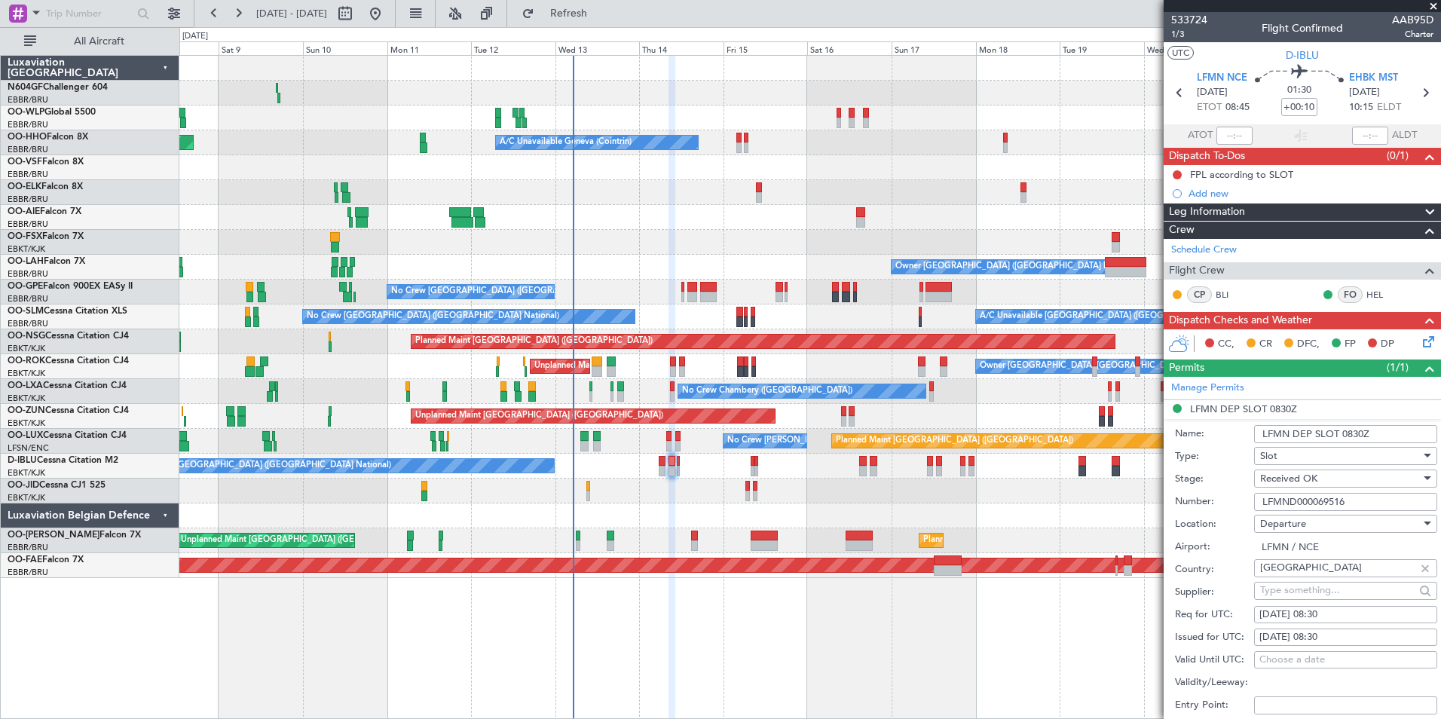
click at [1351, 501] on input "LFMND000069516" at bounding box center [1345, 502] width 183 height 18
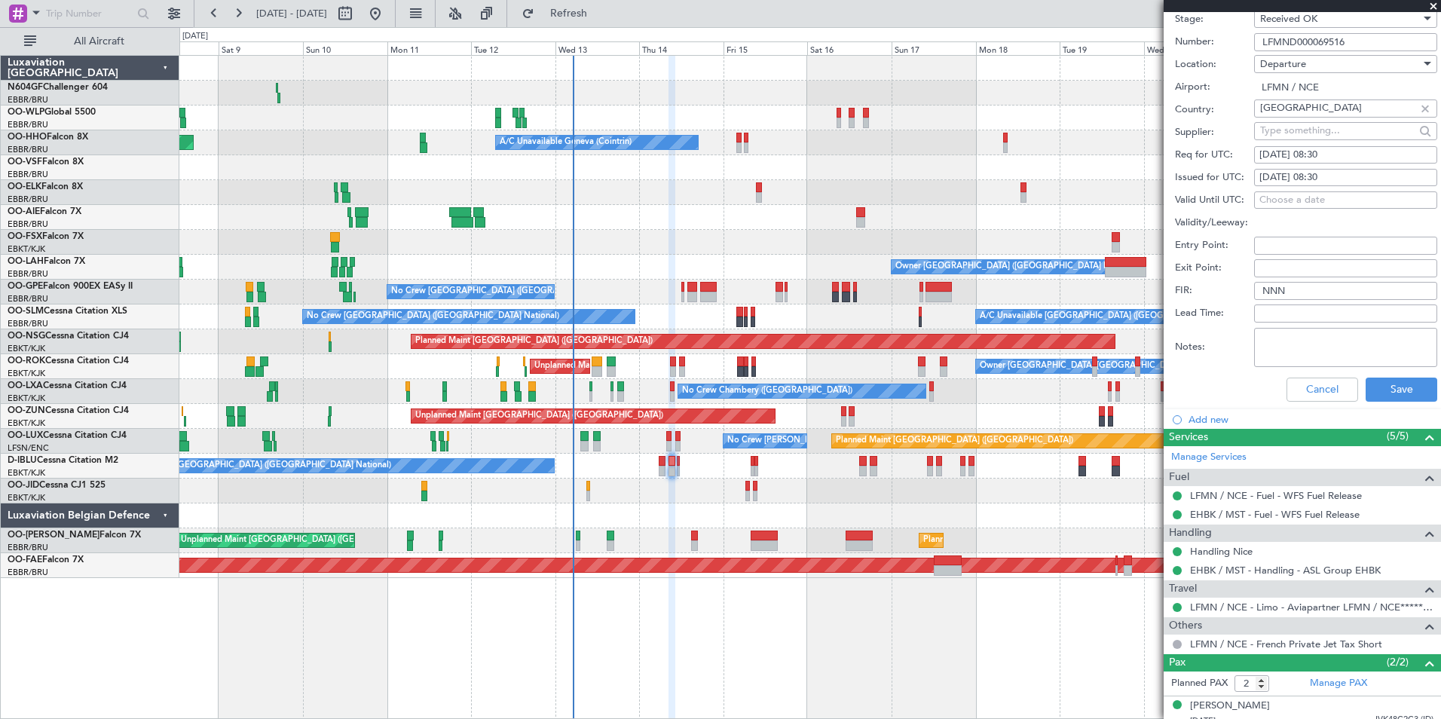
scroll to position [462, 0]
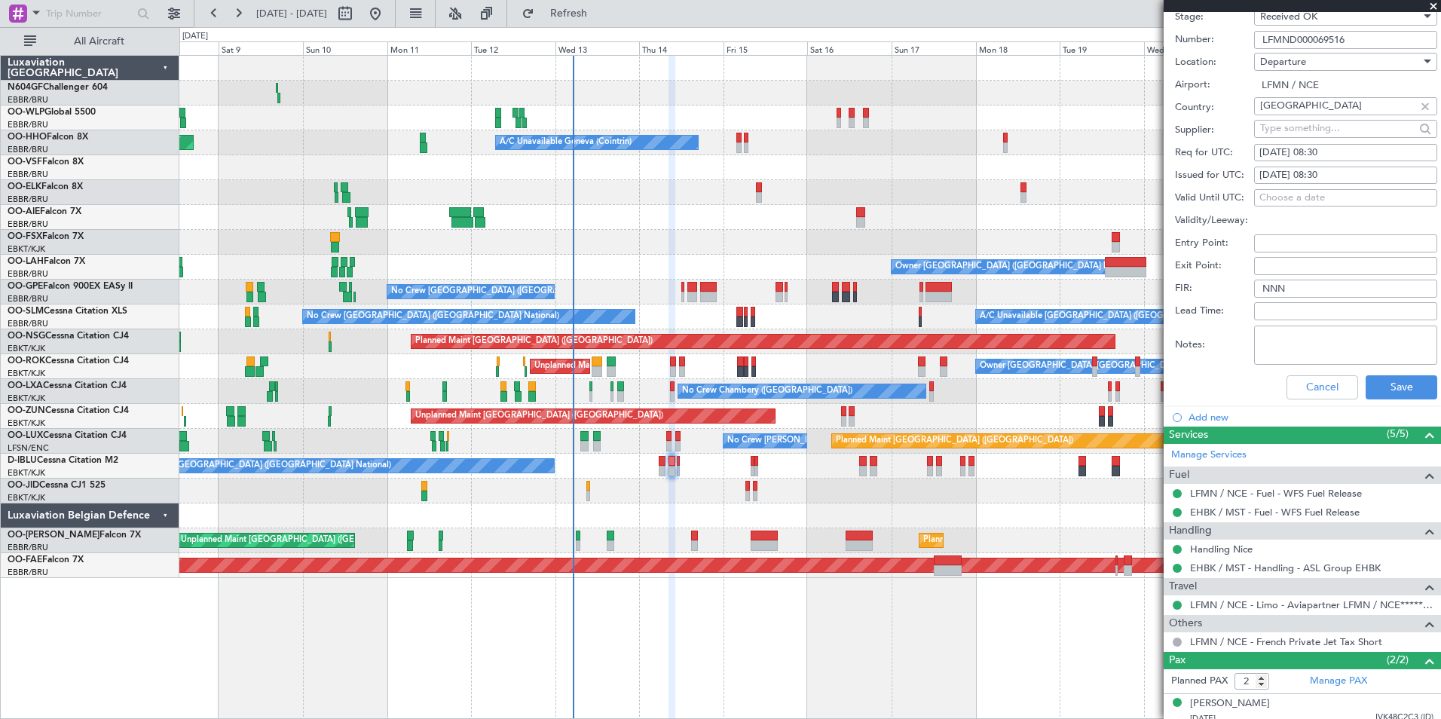
click at [1351, 387] on div "Cancel Save" at bounding box center [1306, 387] width 262 height 39
click at [1338, 387] on button "Cancel" at bounding box center [1322, 387] width 72 height 24
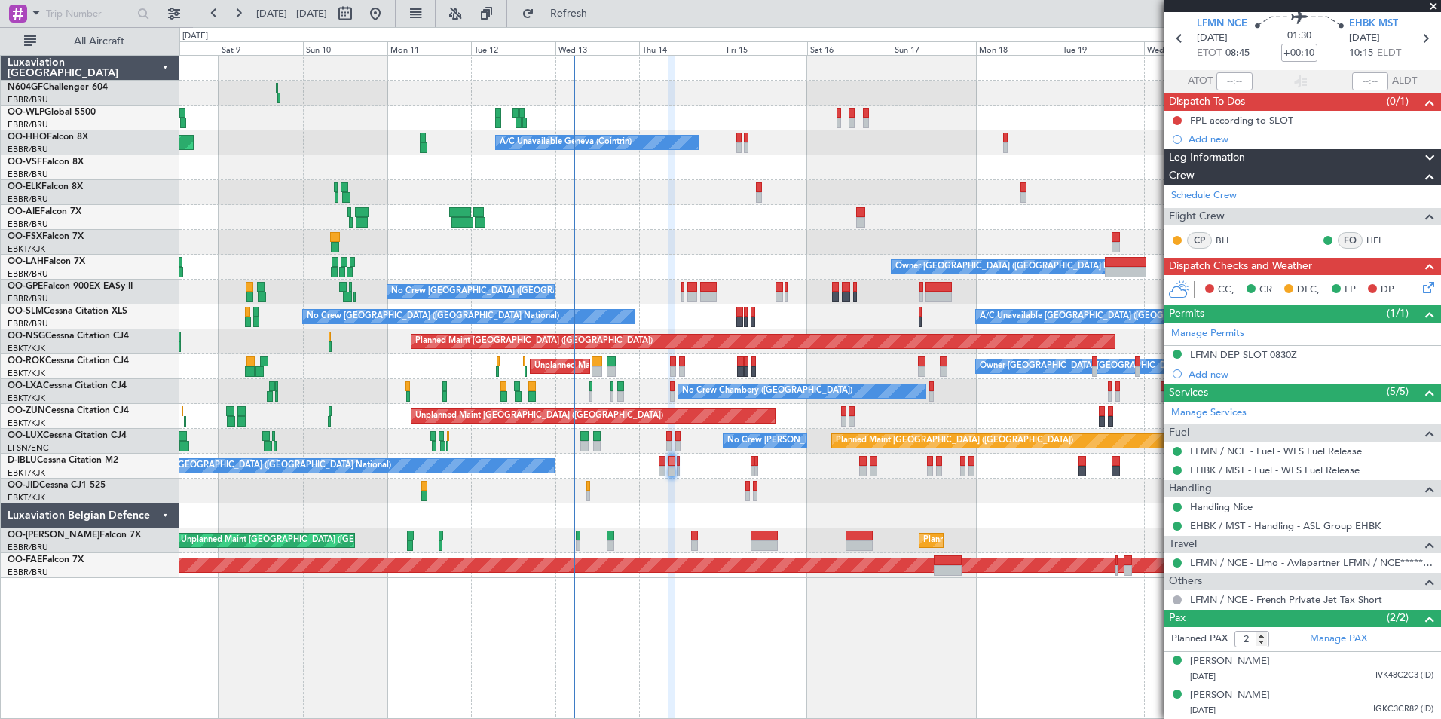
scroll to position [0, 0]
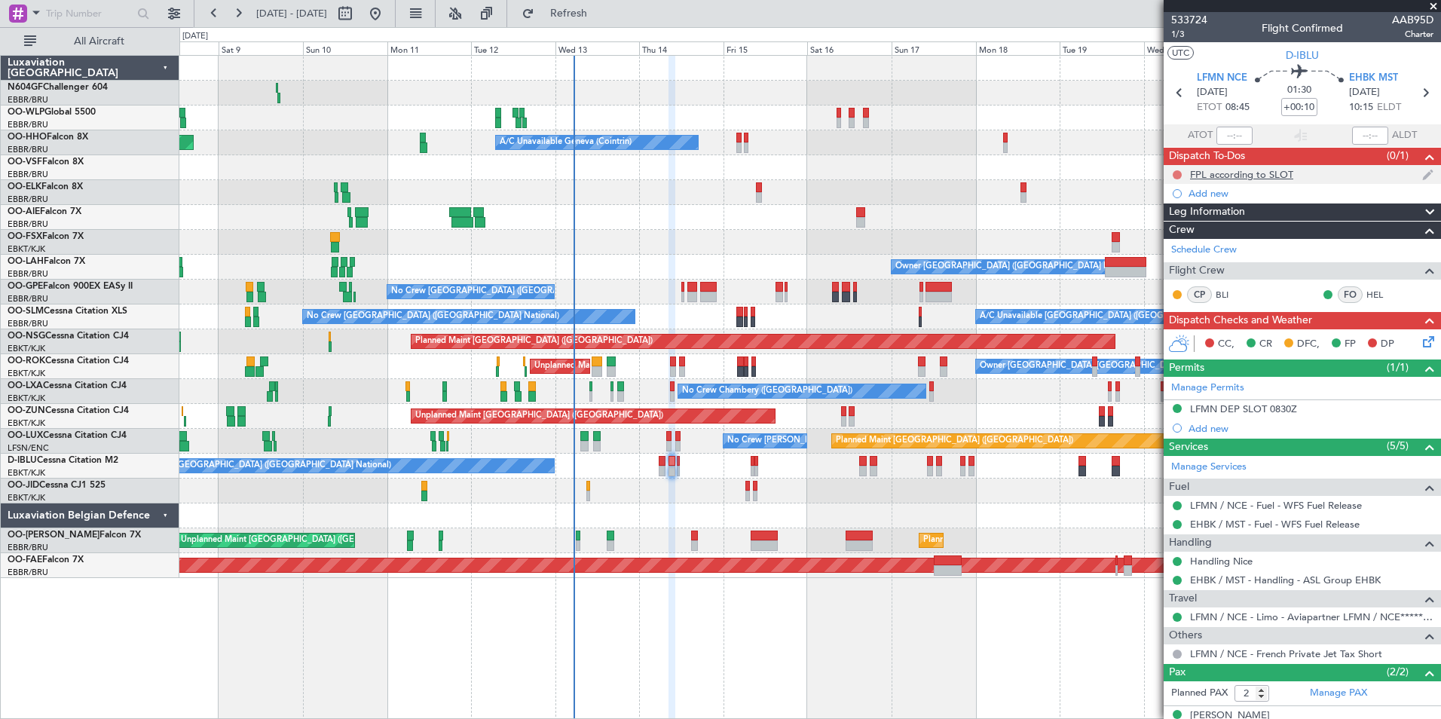
click at [1175, 171] on button at bounding box center [1177, 174] width 9 height 9
click at [1173, 243] on span "Completed" at bounding box center [1184, 241] width 50 height 15
click at [1420, 335] on icon at bounding box center [1426, 339] width 12 height 12
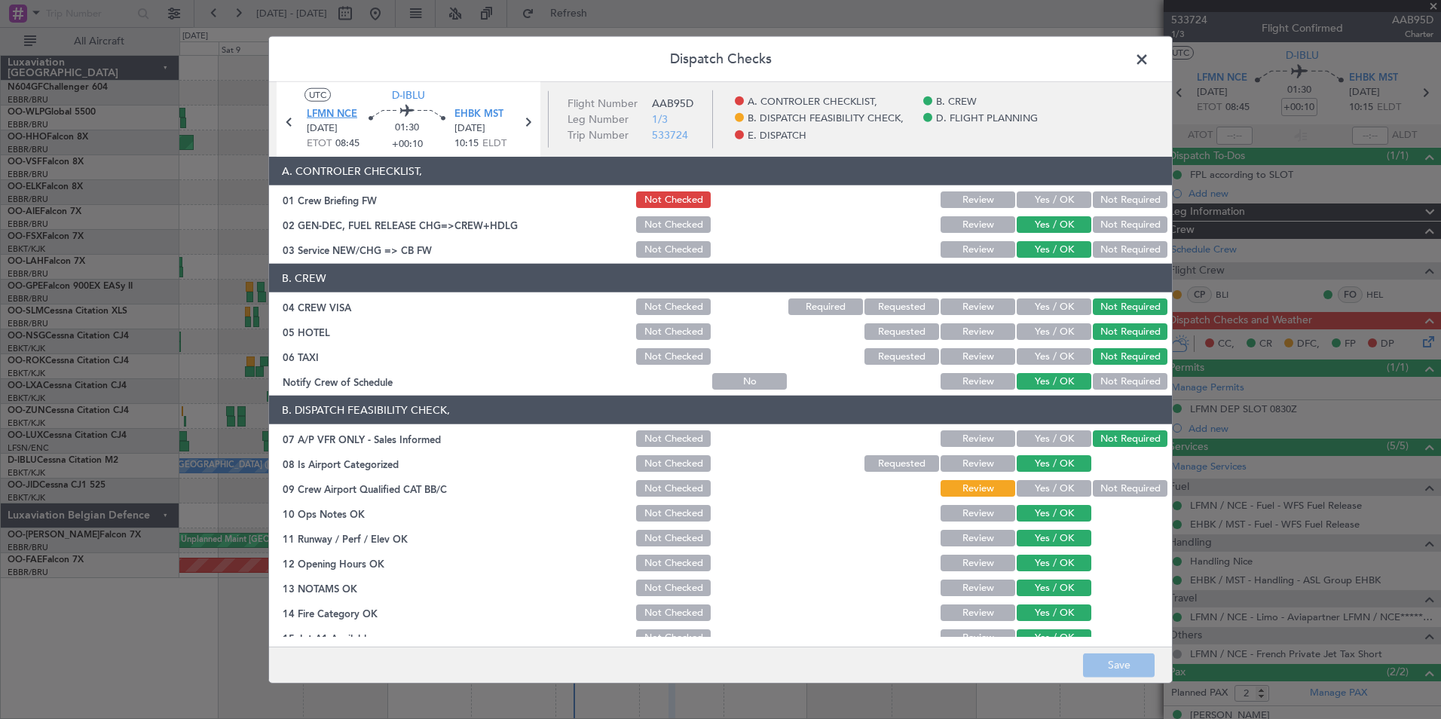
click at [345, 114] on span "LFMN NCE" at bounding box center [332, 114] width 50 height 15
click at [1147, 484] on button "Not Required" at bounding box center [1130, 488] width 75 height 17
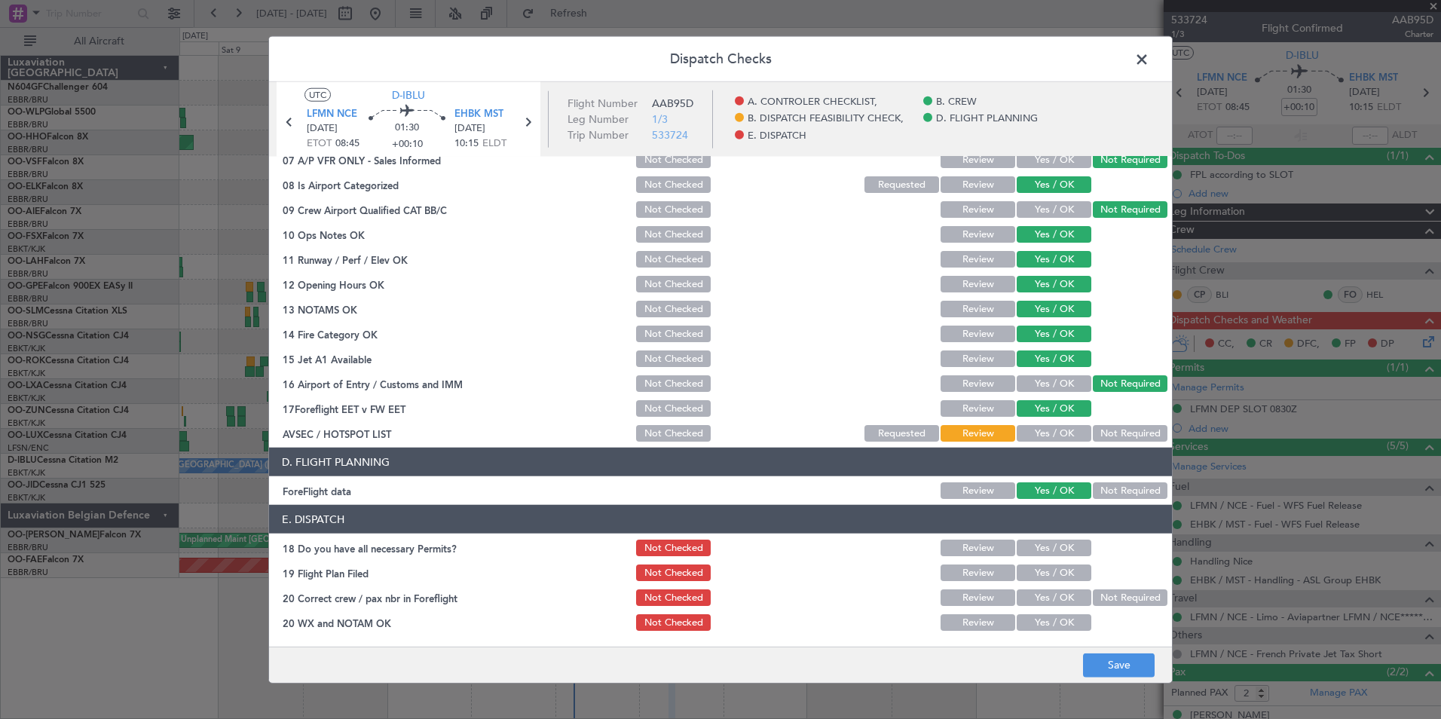
click at [1054, 427] on button "Yes / OK" at bounding box center [1054, 433] width 75 height 17
click at [1043, 552] on button "Yes / OK" at bounding box center [1054, 548] width 75 height 17
click at [1046, 566] on button "Yes / OK" at bounding box center [1054, 572] width 75 height 17
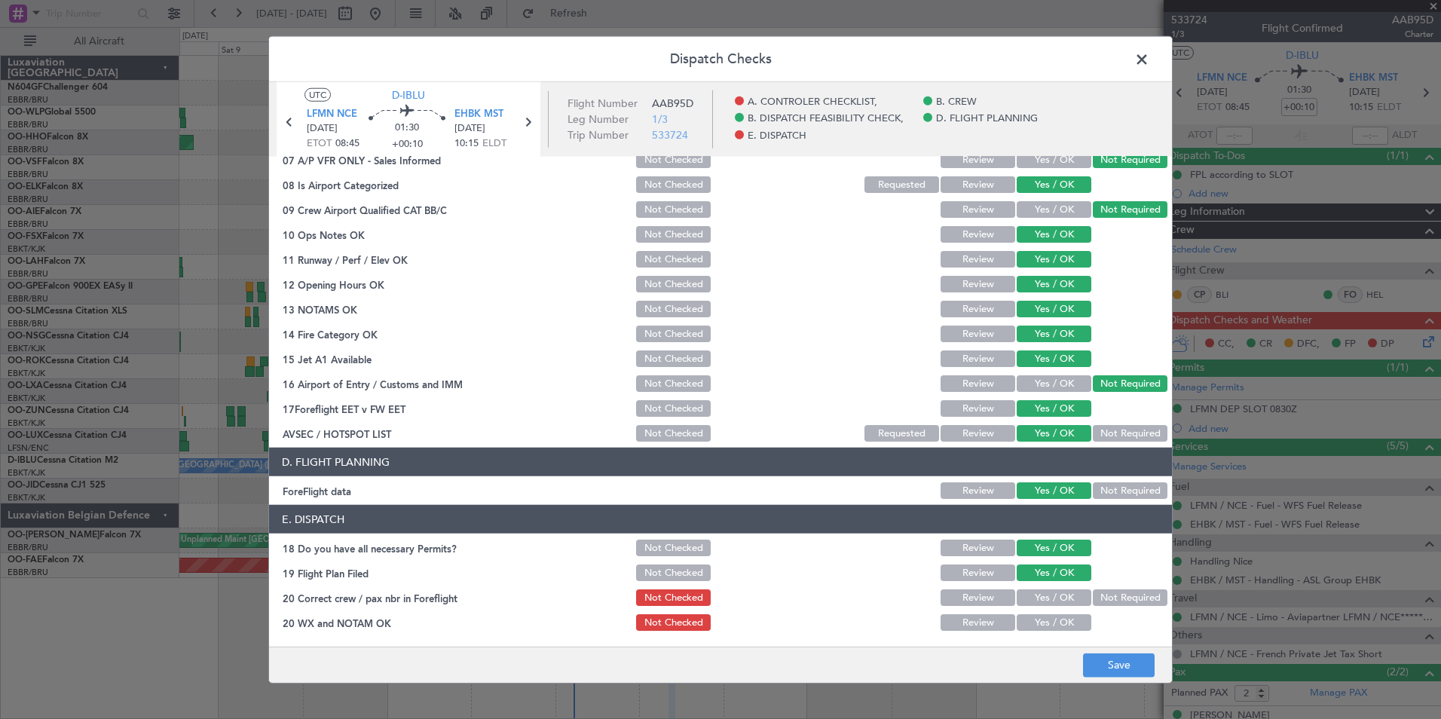
click at [1051, 607] on div "Yes / OK" at bounding box center [1052, 597] width 76 height 21
click at [1051, 601] on button "Yes / OK" at bounding box center [1054, 597] width 75 height 17
click at [1054, 614] on button "Yes / OK" at bounding box center [1054, 622] width 75 height 17
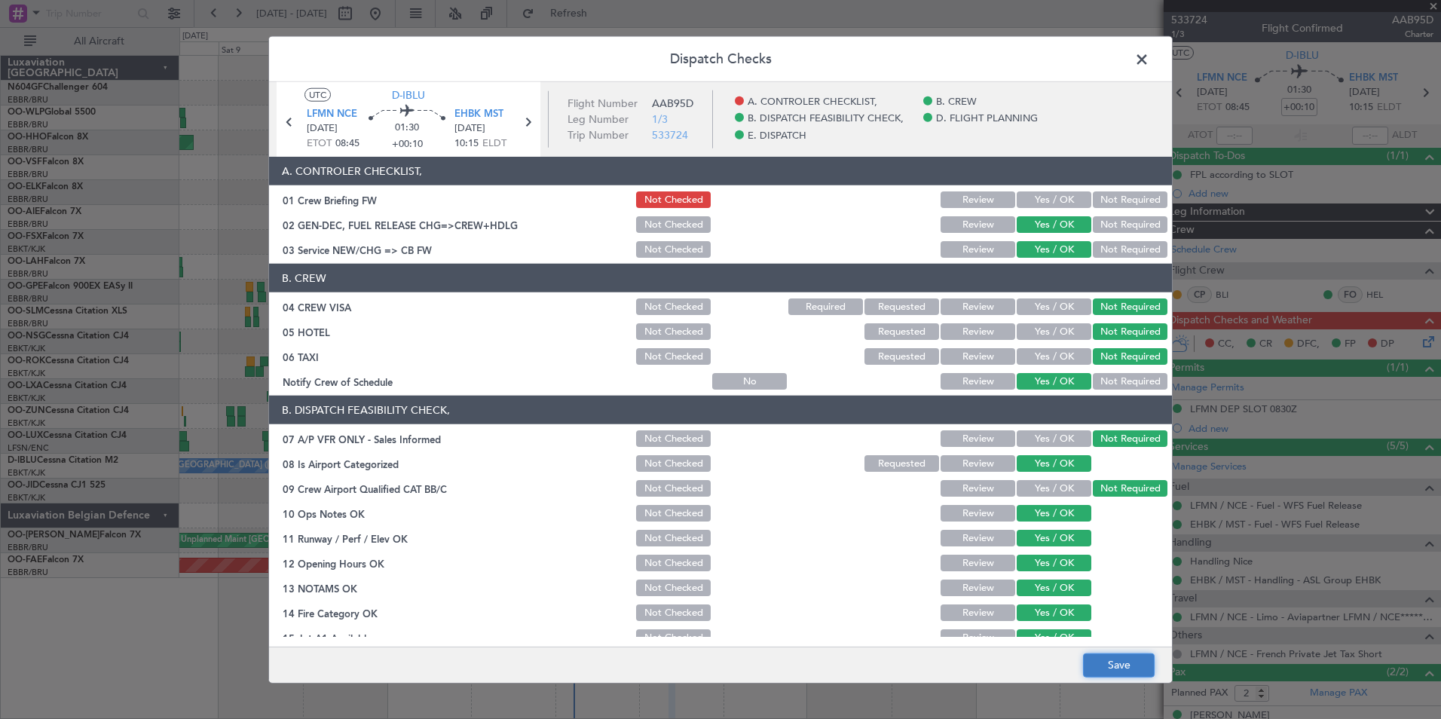
click at [1118, 657] on button "Save" at bounding box center [1119, 665] width 72 height 24
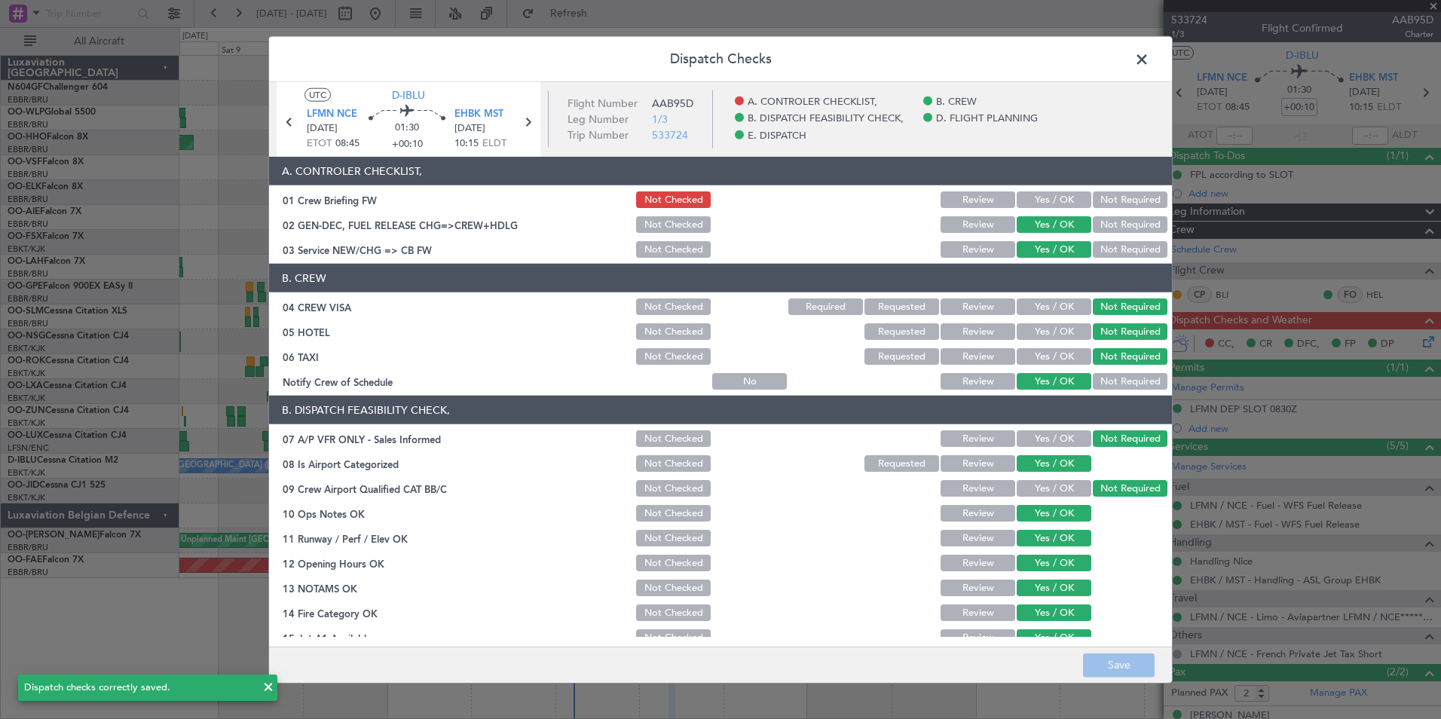
click at [1149, 57] on span at bounding box center [1149, 63] width 0 height 30
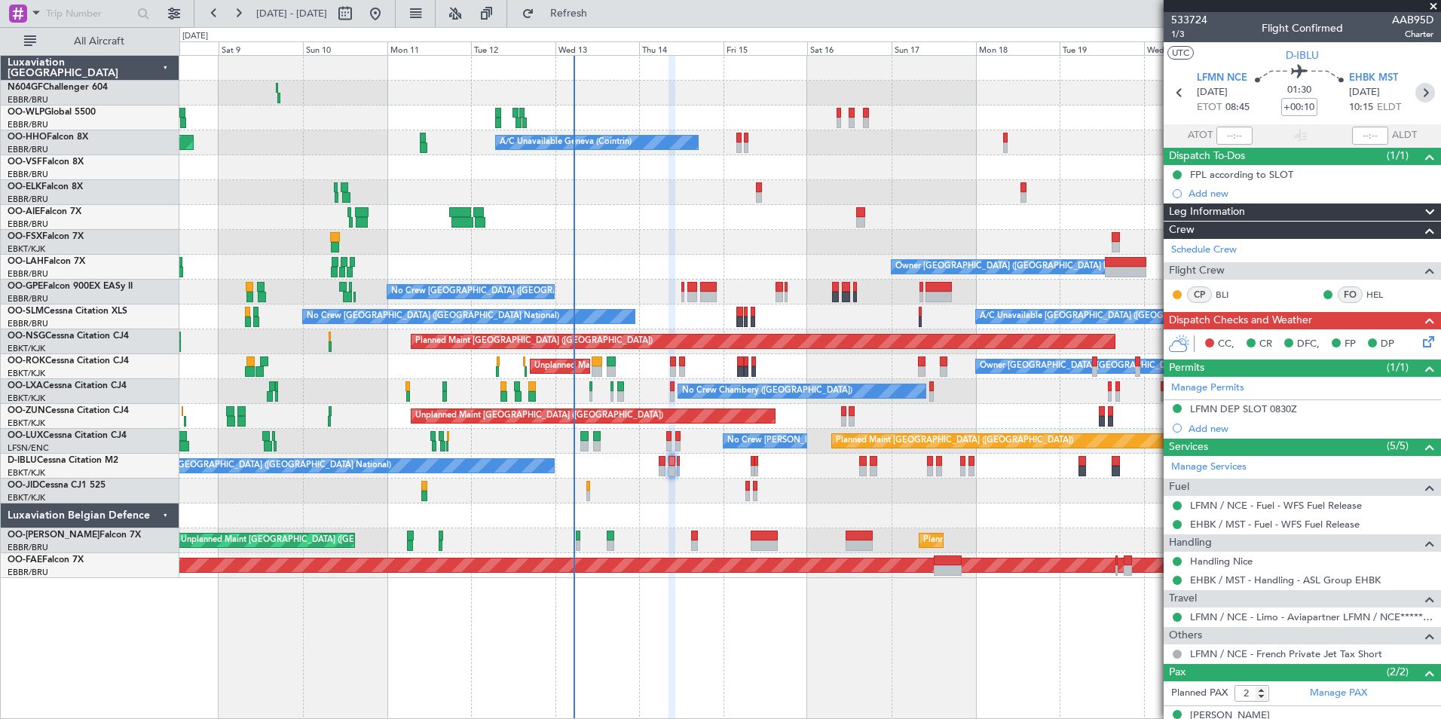
click at [1415, 83] on icon at bounding box center [1425, 93] width 20 height 20
type input "-00:05"
type input "0"
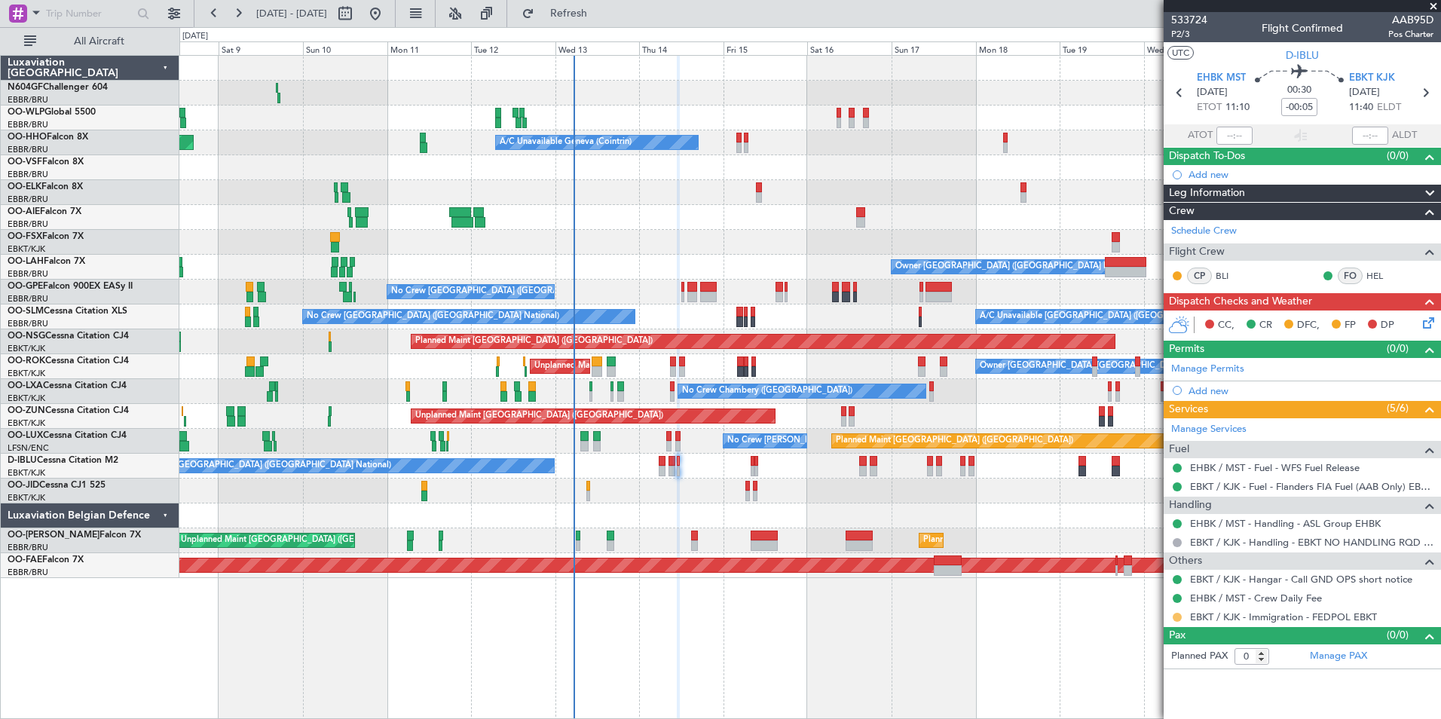
click at [1173, 617] on button at bounding box center [1177, 617] width 9 height 9
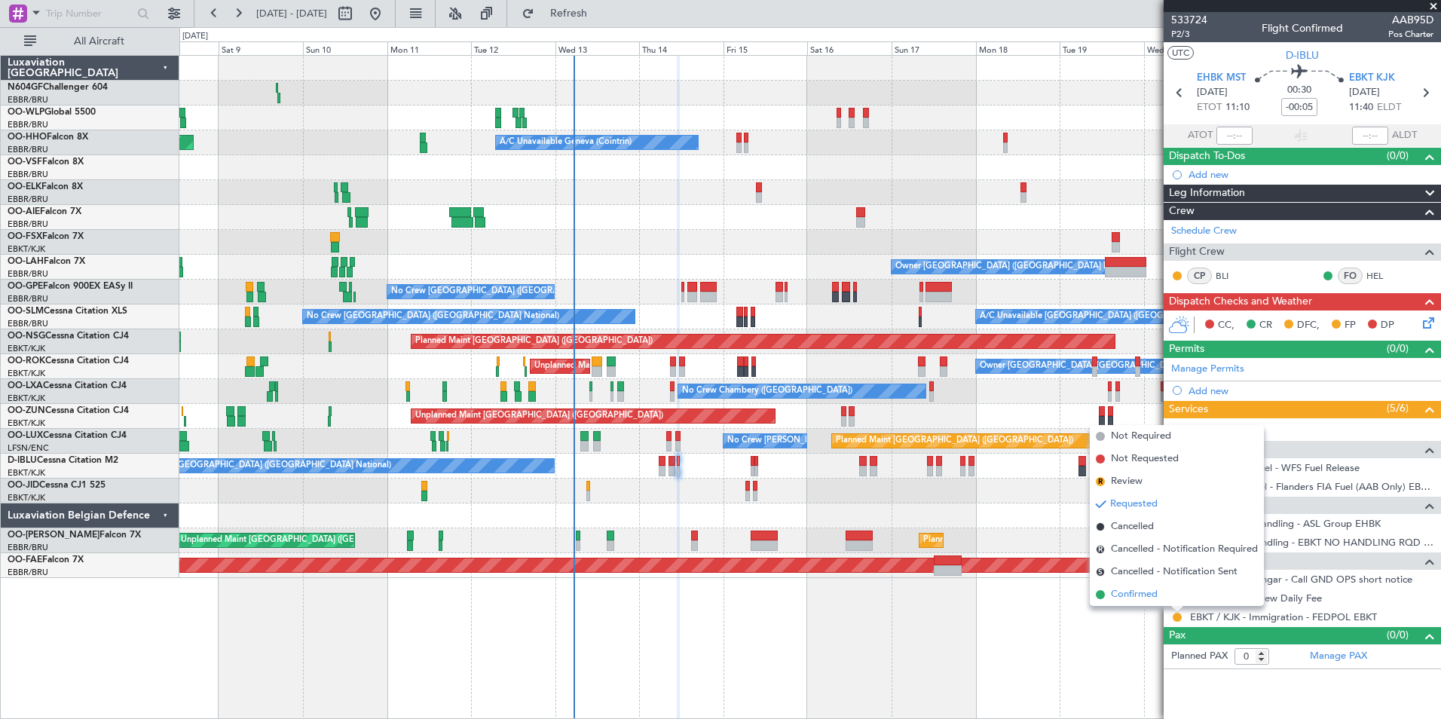
click at [1133, 593] on span "Confirmed" at bounding box center [1134, 594] width 47 height 15
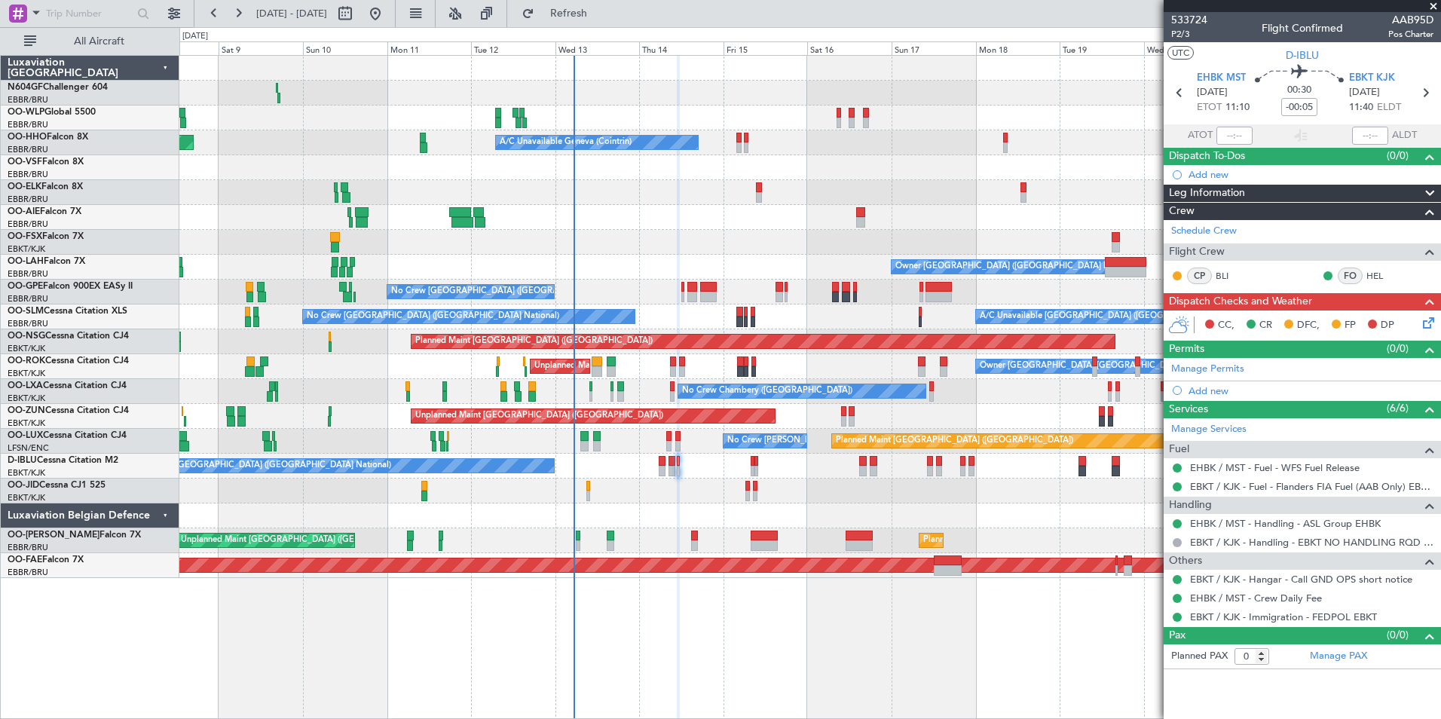
click at [1427, 320] on icon at bounding box center [1426, 320] width 12 height 12
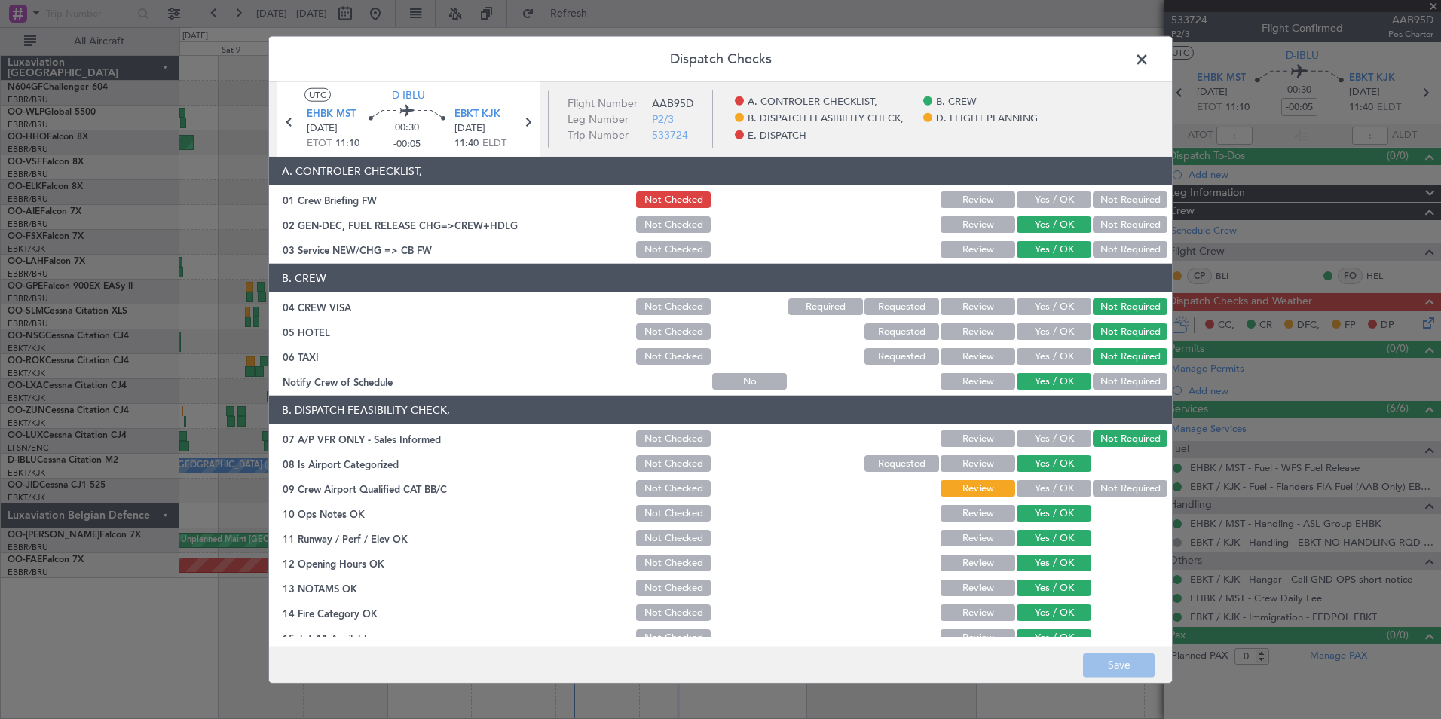
click at [1041, 497] on div "Yes / OK" at bounding box center [1052, 488] width 76 height 21
click at [1041, 494] on button "Yes / OK" at bounding box center [1054, 488] width 75 height 17
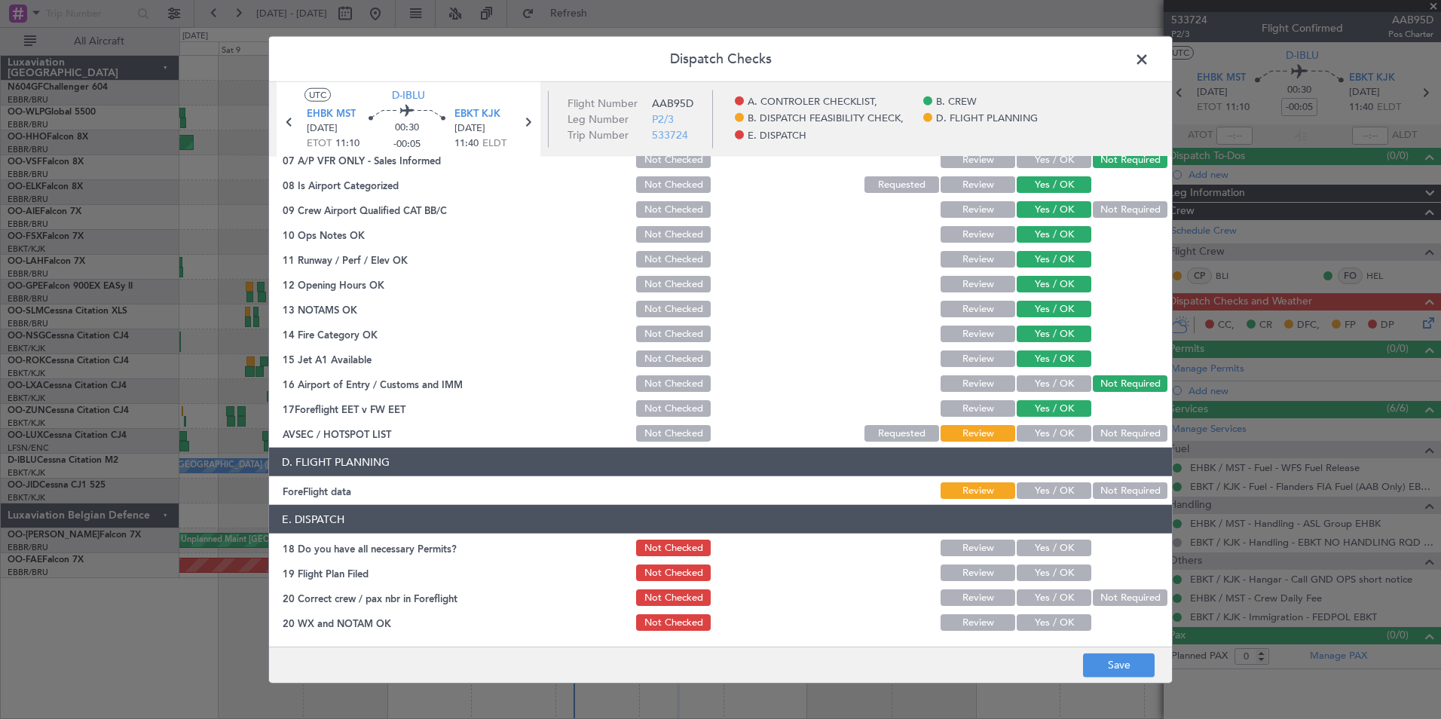
click at [1041, 430] on button "Yes / OK" at bounding box center [1054, 433] width 75 height 17
click at [1104, 492] on button "Not Required" at bounding box center [1130, 490] width 75 height 17
click at [1063, 560] on section "E. DISPATCH 18 Do you have all necessary Permits? Not Checked Review Yes / OK 1…" at bounding box center [720, 569] width 903 height 128
click at [1063, 557] on div "Yes / OK" at bounding box center [1052, 547] width 76 height 21
click at [1063, 549] on button "Yes / OK" at bounding box center [1054, 548] width 75 height 17
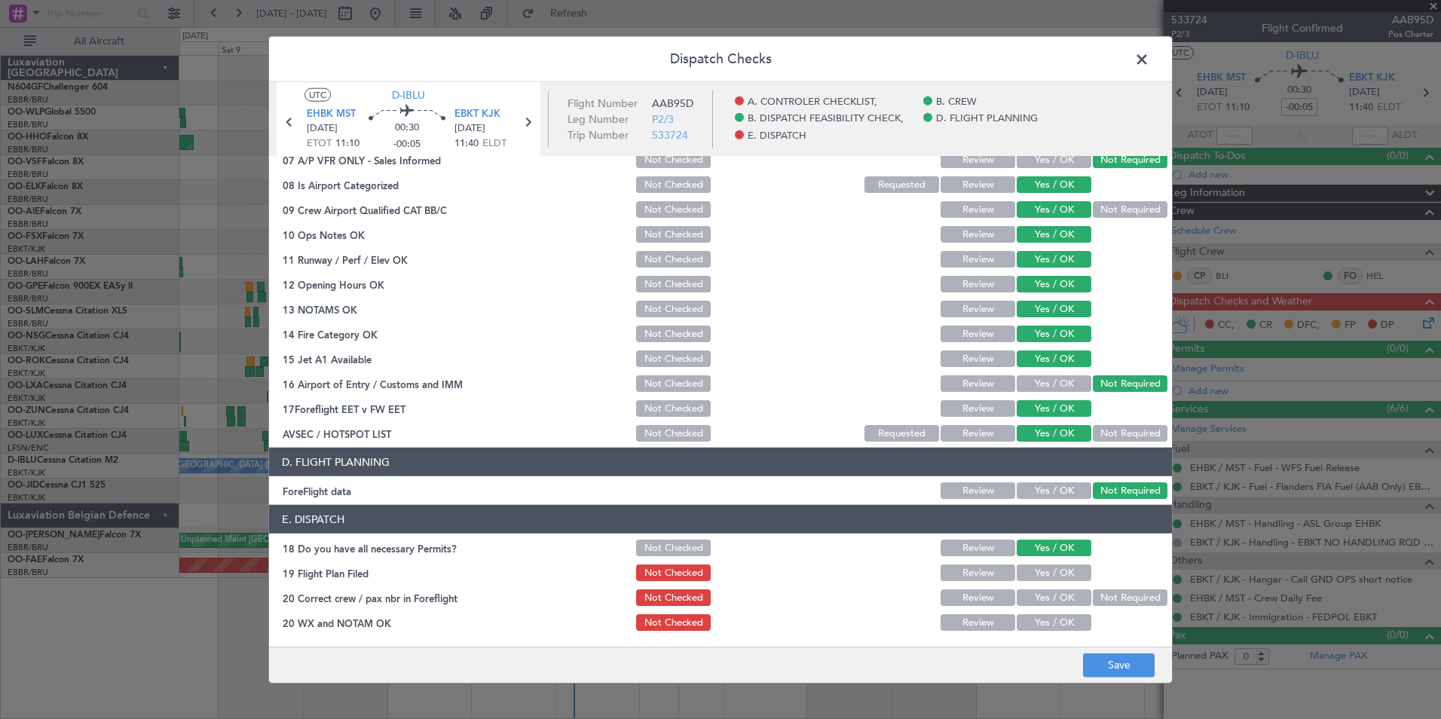
click at [1068, 566] on button "Yes / OK" at bounding box center [1054, 572] width 75 height 17
click at [1075, 610] on section "E. DISPATCH 18 Do you have all necessary Permits? Not Checked Review Yes / OK 1…" at bounding box center [720, 569] width 903 height 128
click at [1072, 601] on button "Yes / OK" at bounding box center [1054, 597] width 75 height 17
click at [1068, 619] on button "Yes / OK" at bounding box center [1054, 622] width 75 height 17
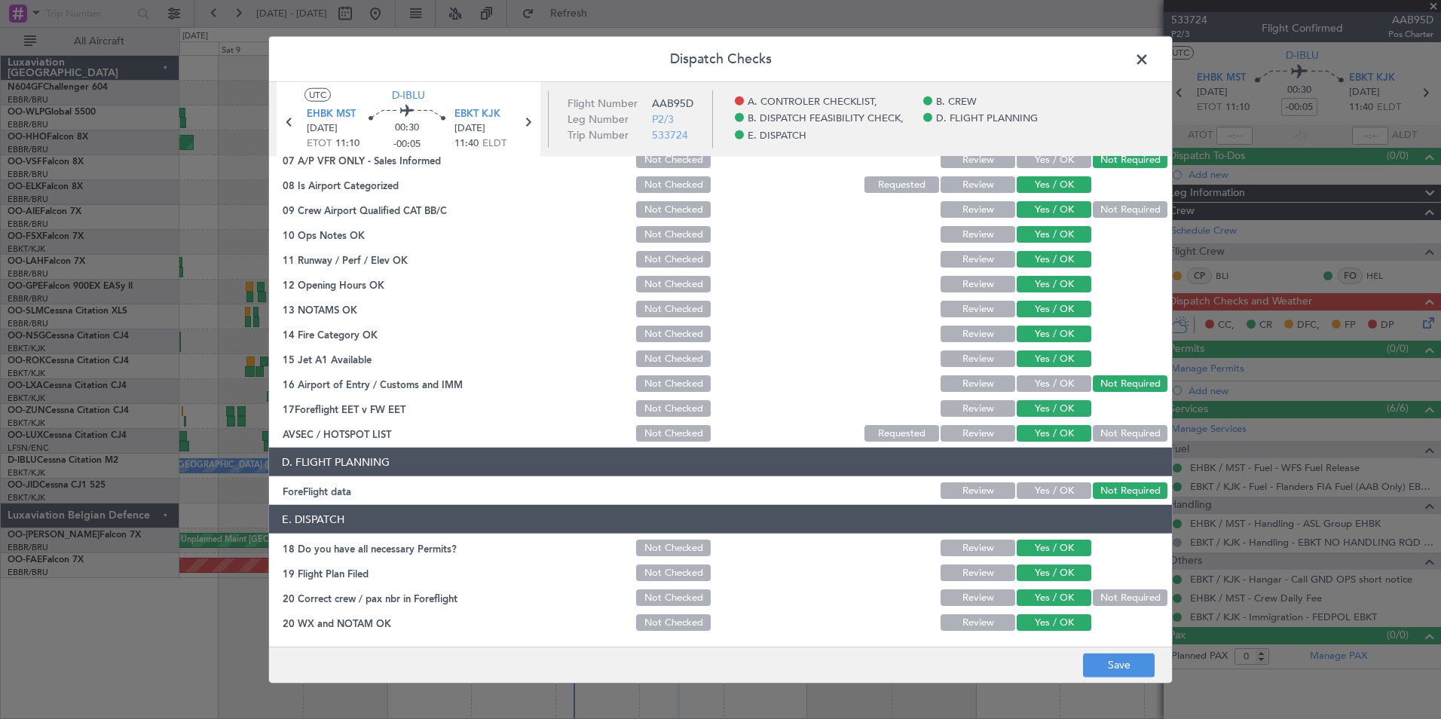
scroll to position [0, 0]
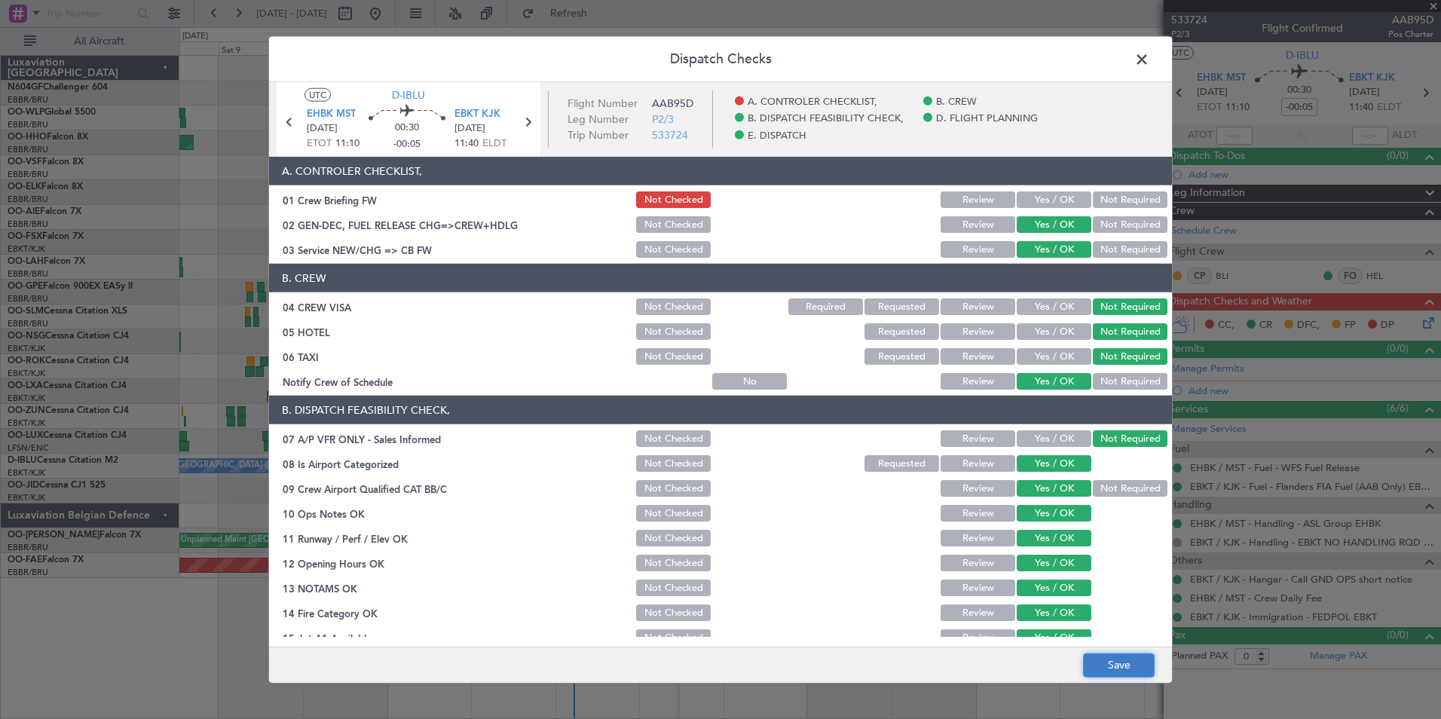
click at [1125, 676] on button "Save" at bounding box center [1119, 665] width 72 height 24
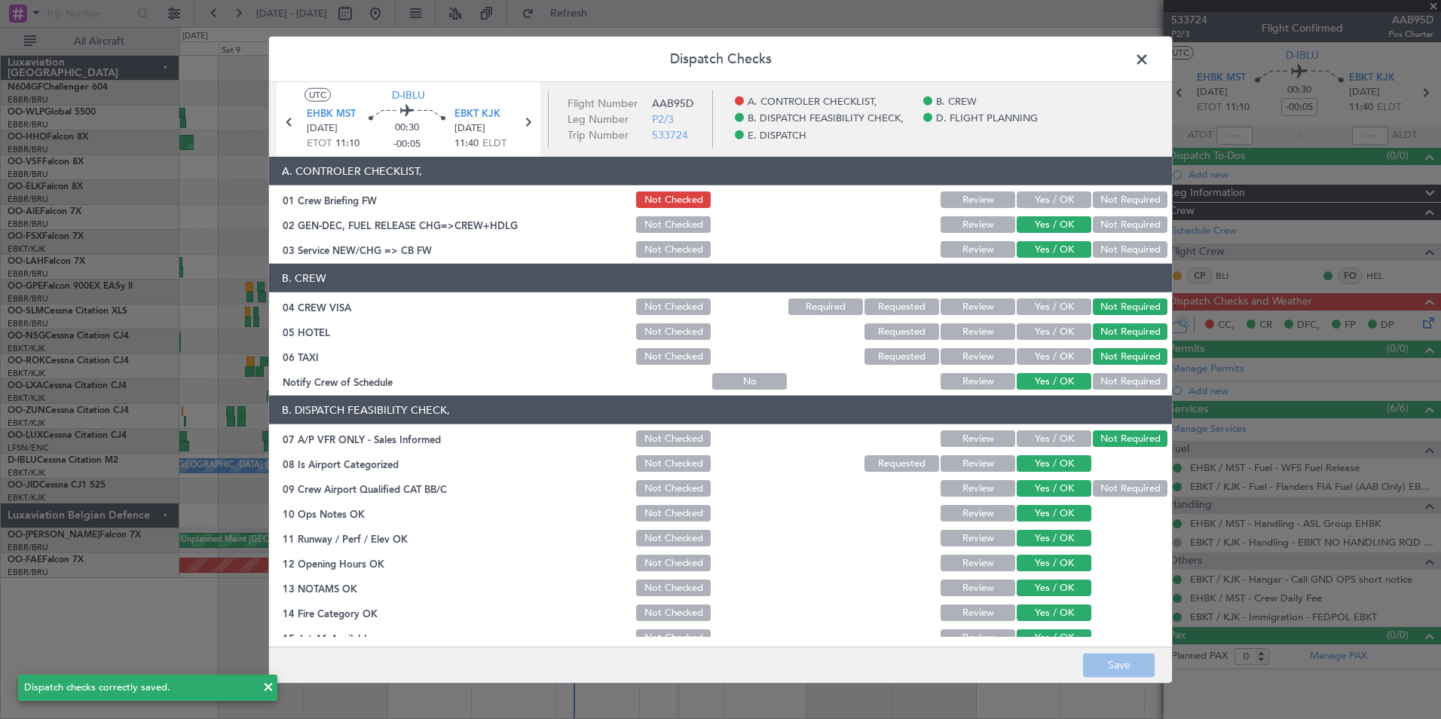
click at [1149, 58] on span at bounding box center [1149, 63] width 0 height 30
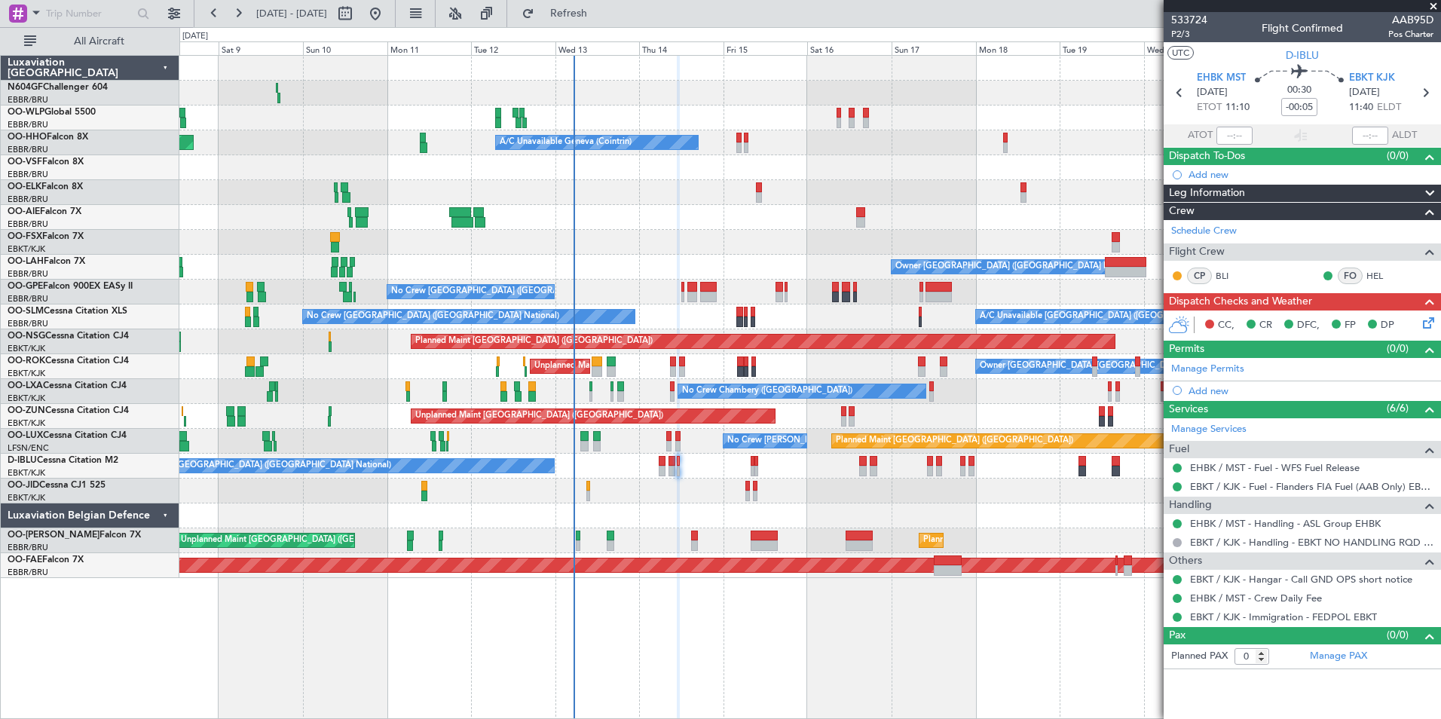
click at [882, 498] on div "Planned Maint Berlin (Brandenburg) Planned Maint Milan (Linate) Planned Maint G…" at bounding box center [809, 317] width 1261 height 522
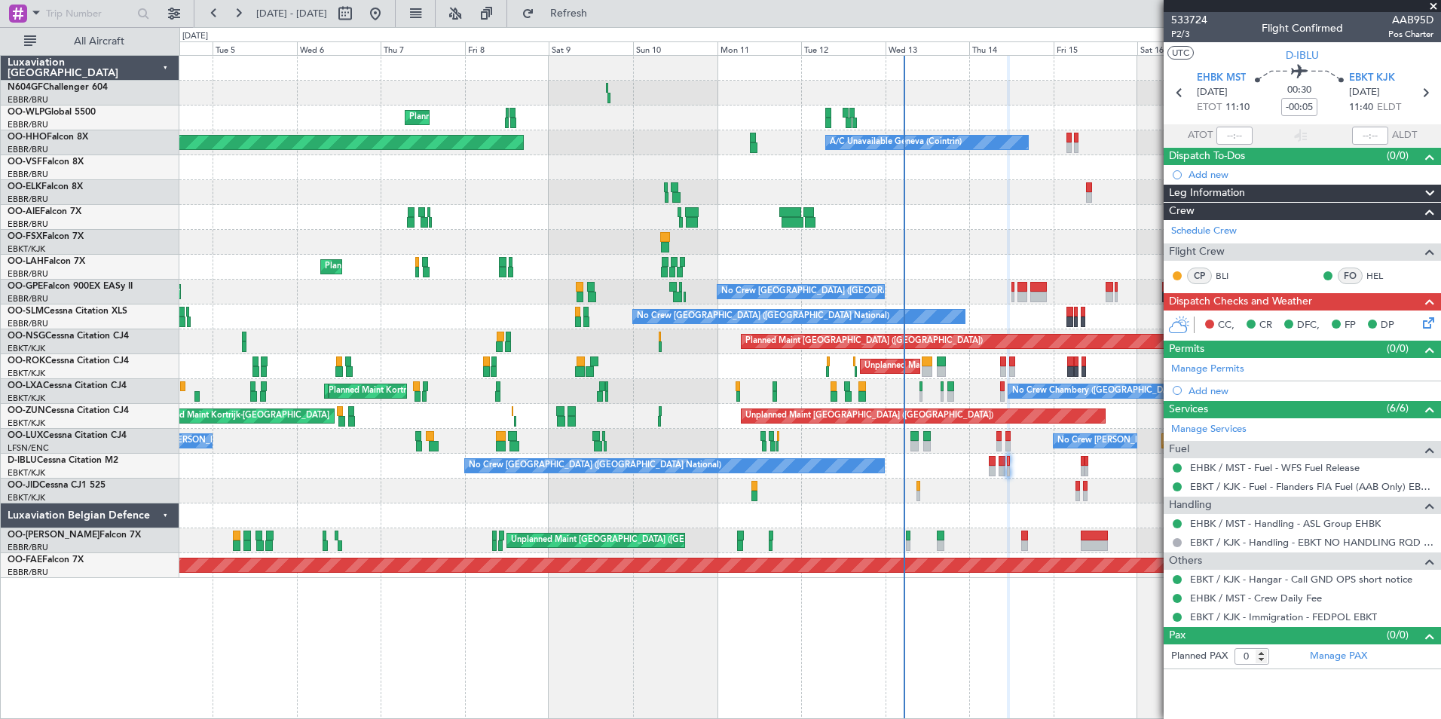
click at [653, 458] on div "No Crew [GEOGRAPHIC_DATA] ([GEOGRAPHIC_DATA] National)" at bounding box center [809, 466] width 1261 height 25
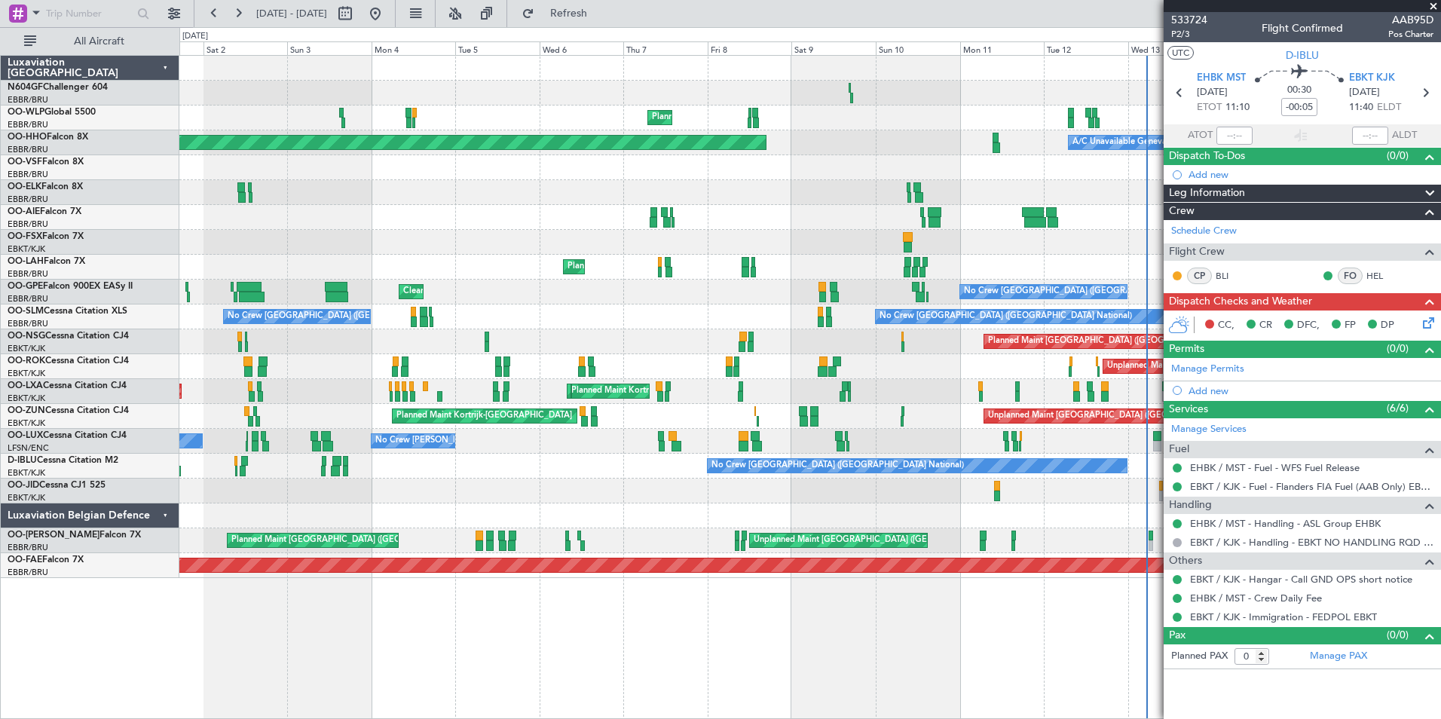
click at [359, 445] on div "Planned Maint Milan (Linate) Planned Maint Geneva (Cointrin) A/C Unavailable Ge…" at bounding box center [809, 317] width 1261 height 522
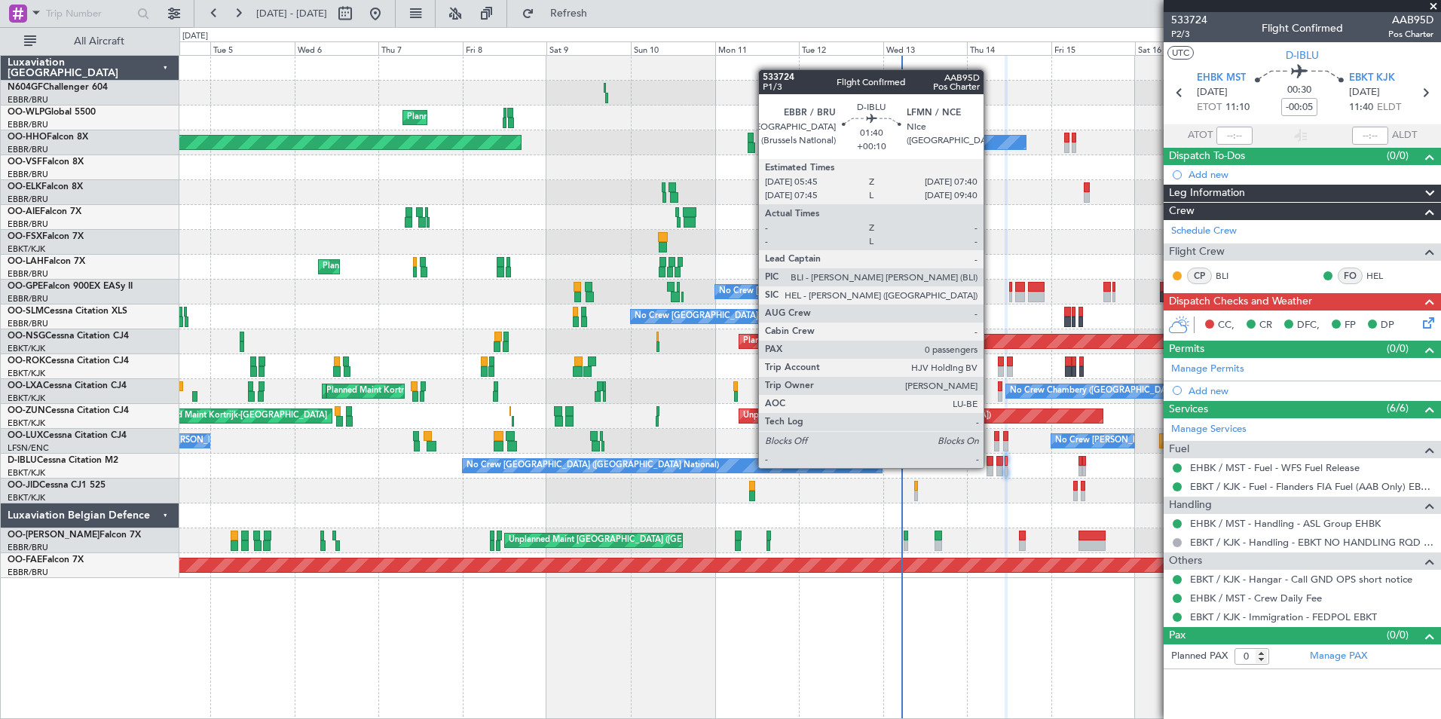
click at [990, 468] on div at bounding box center [990, 471] width 7 height 11
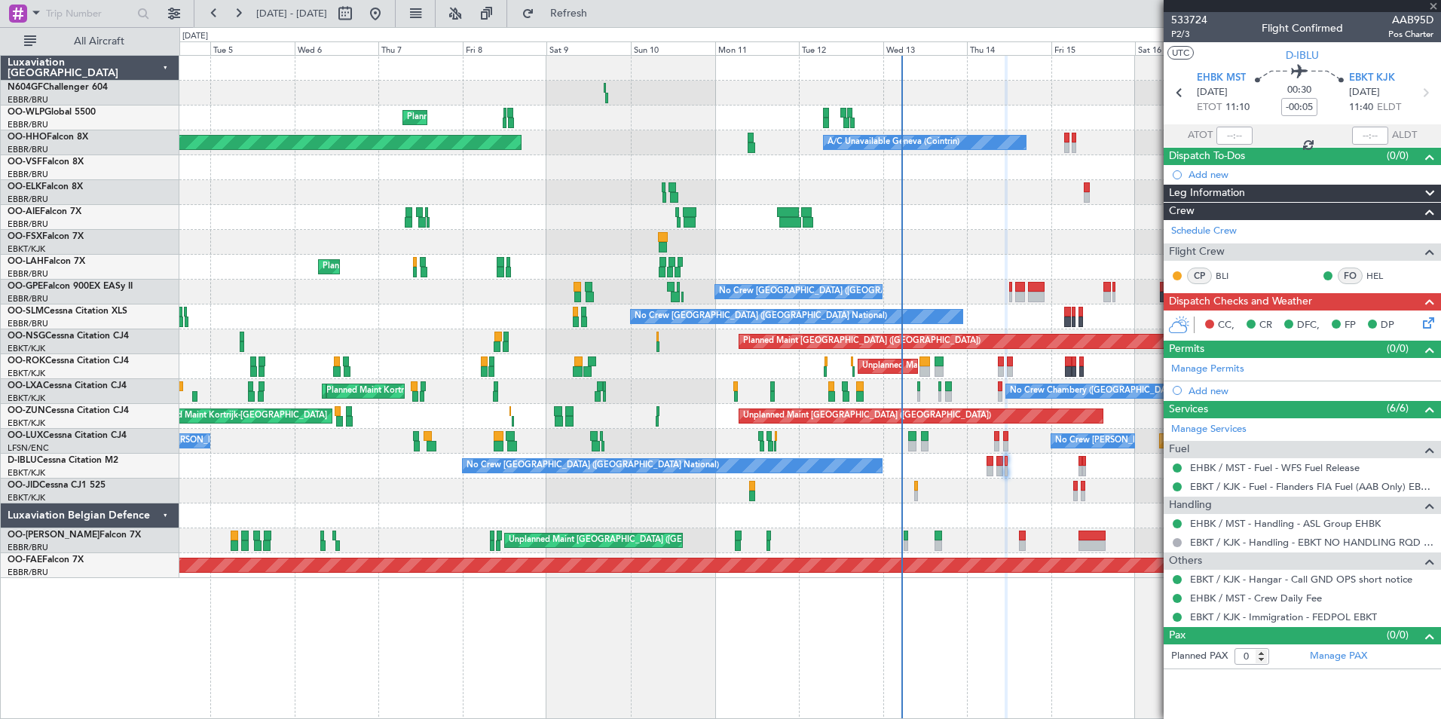
type input "+00:10"
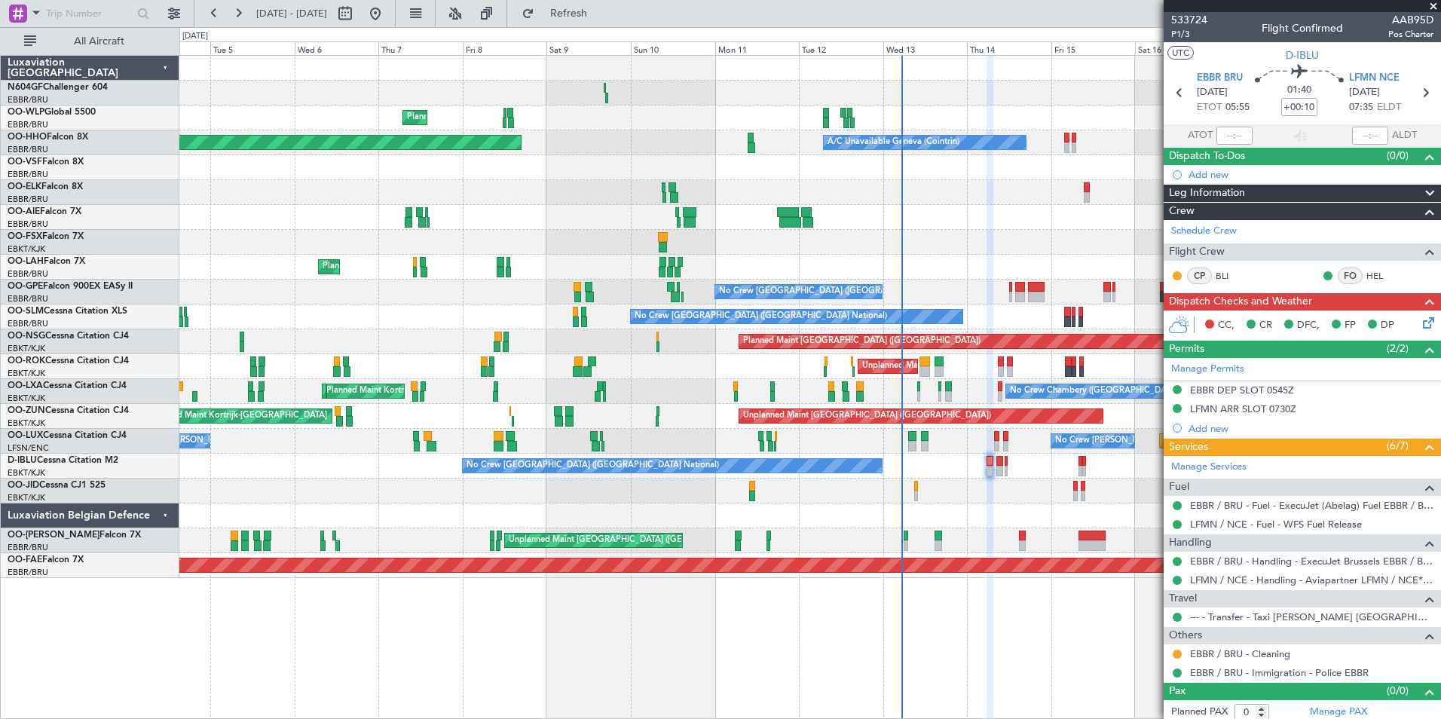
click at [974, 473] on div "No Crew [GEOGRAPHIC_DATA] ([GEOGRAPHIC_DATA] National)" at bounding box center [809, 466] width 1261 height 25
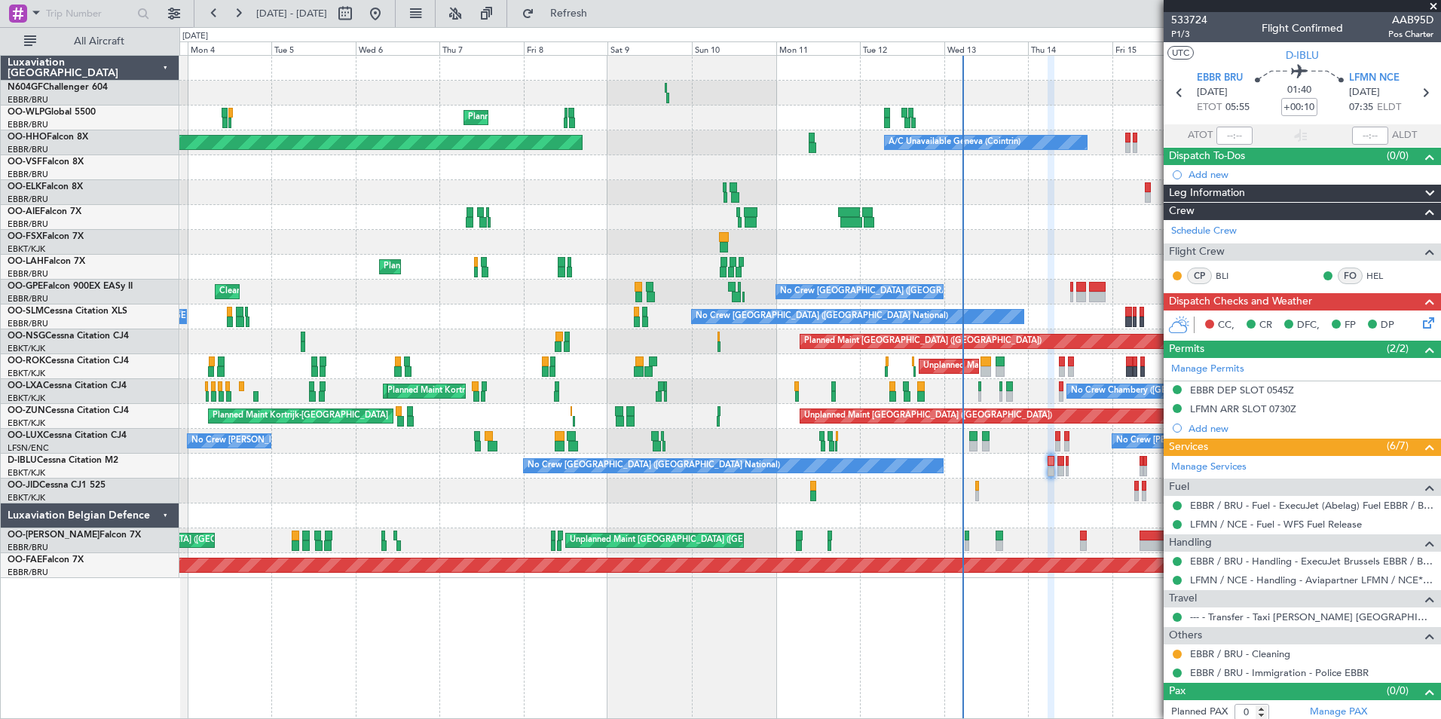
click at [1058, 517] on div "Planned Maint Milan (Linate) Planned Maint Berlin (Brandenburg) Planned Maint G…" at bounding box center [809, 317] width 1261 height 522
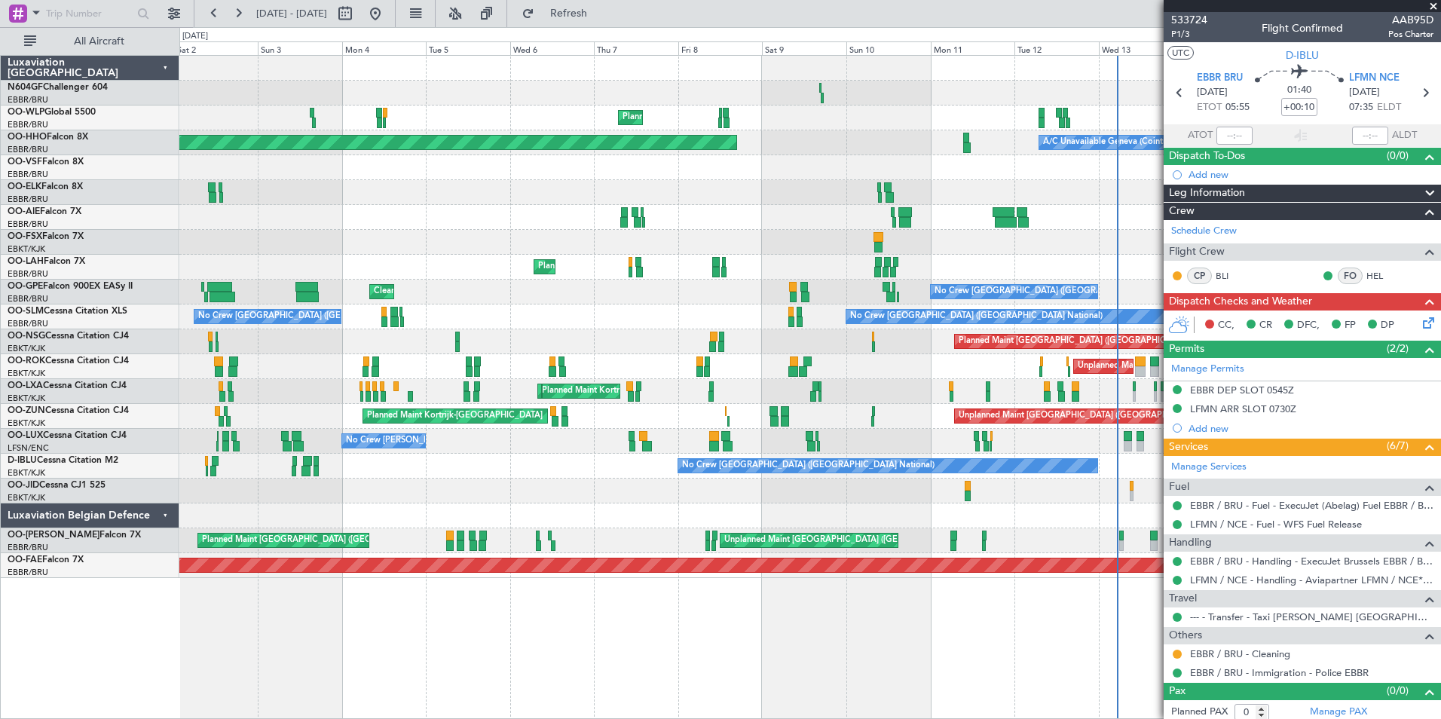
click at [319, 472] on div at bounding box center [316, 471] width 5 height 11
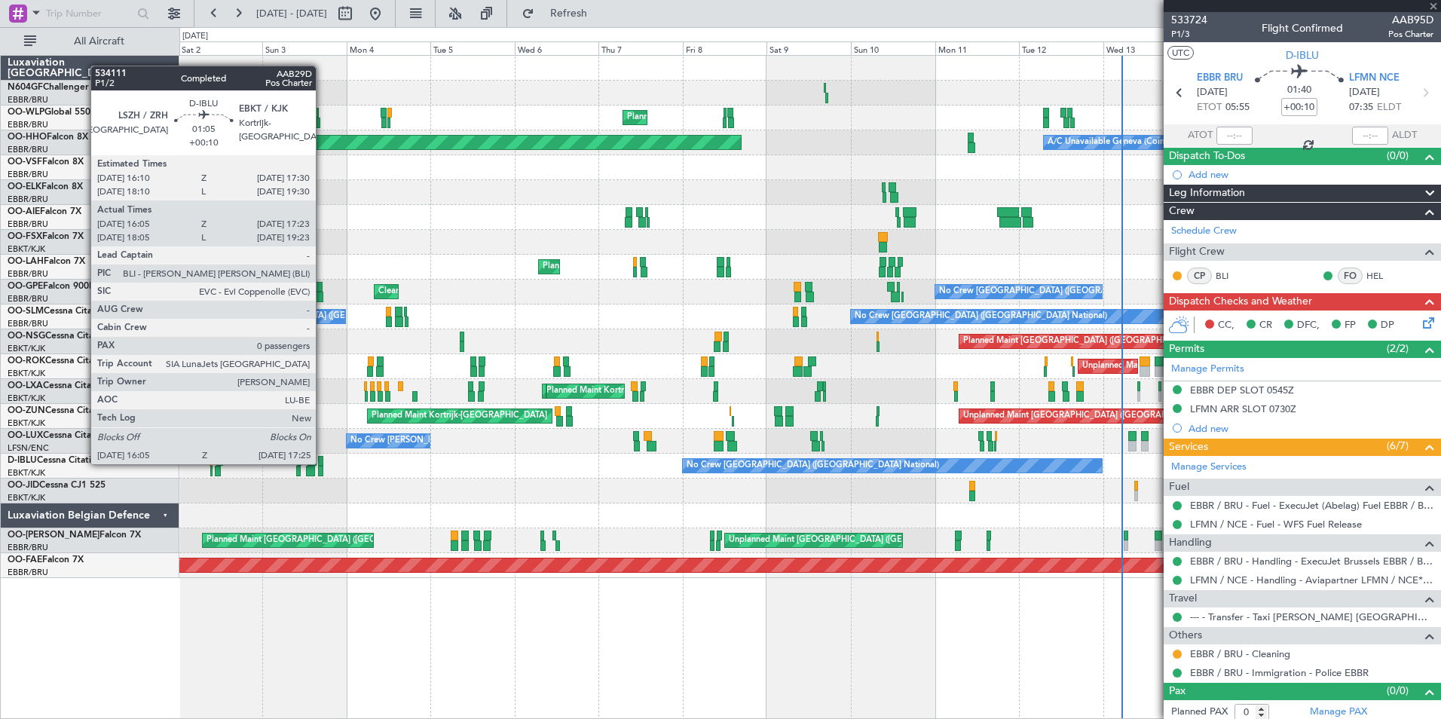
click at [323, 463] on div at bounding box center [320, 461] width 5 height 11
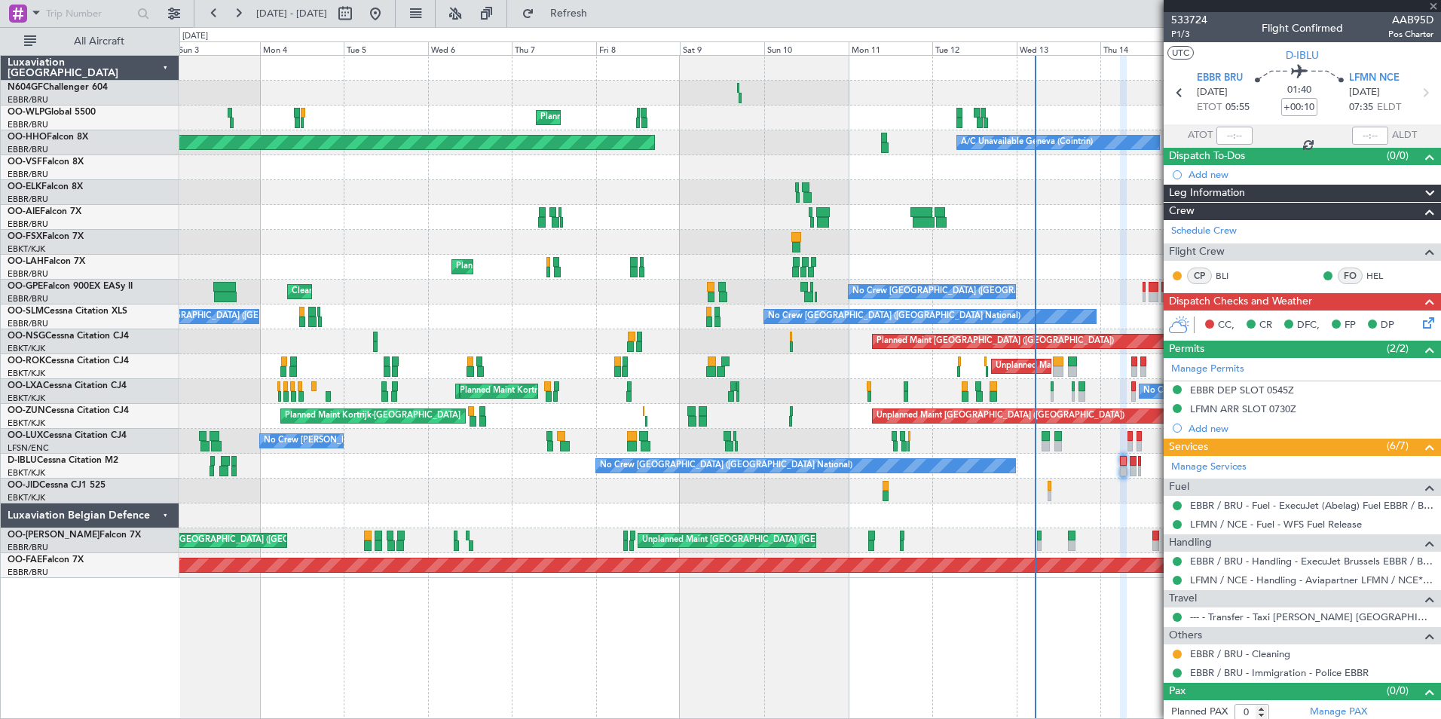
click at [390, 474] on div "No Crew [GEOGRAPHIC_DATA] ([GEOGRAPHIC_DATA] National)" at bounding box center [809, 466] width 1261 height 25
click at [393, 484] on div "Planned Maint Kortrijk-[GEOGRAPHIC_DATA]" at bounding box center [809, 491] width 1261 height 25
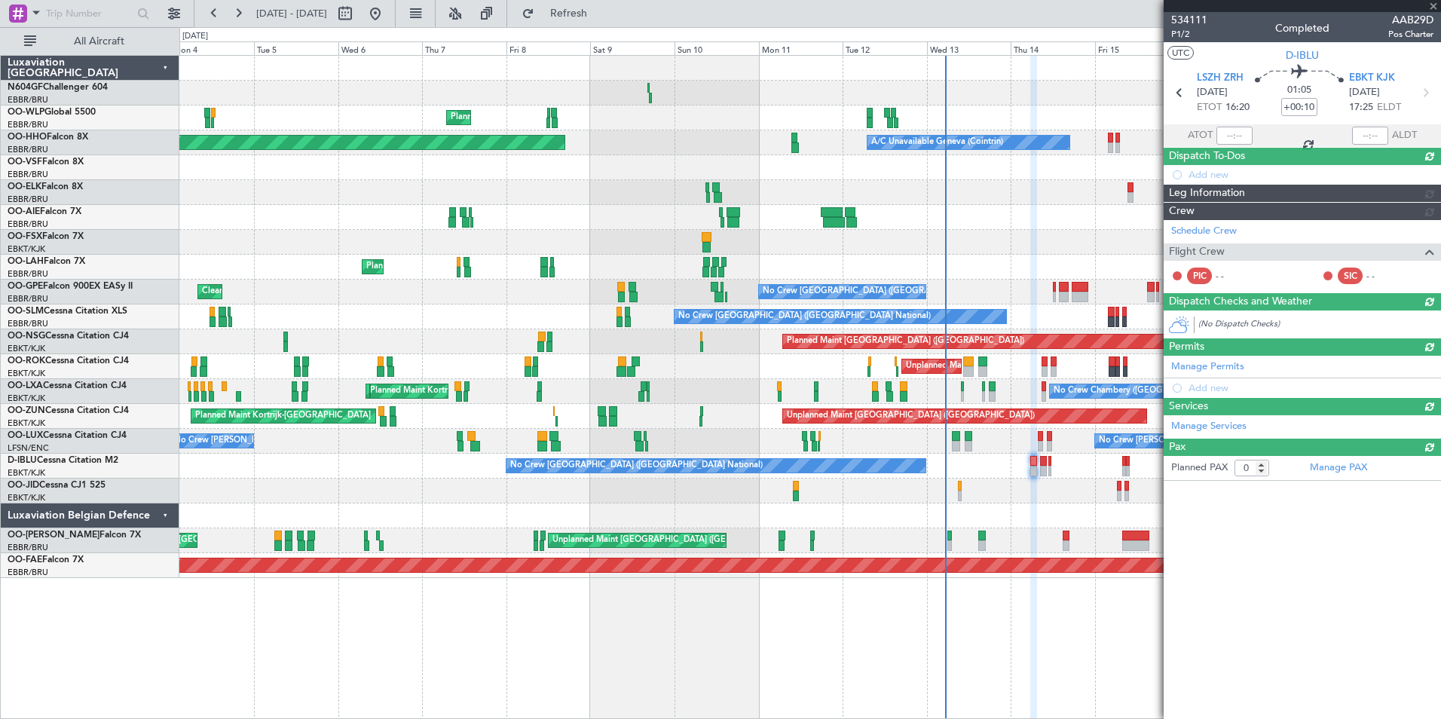
type input "16:15"
type input "17:18"
click at [596, 483] on div "Planned Maint Kortrijk-[GEOGRAPHIC_DATA]" at bounding box center [809, 491] width 1261 height 25
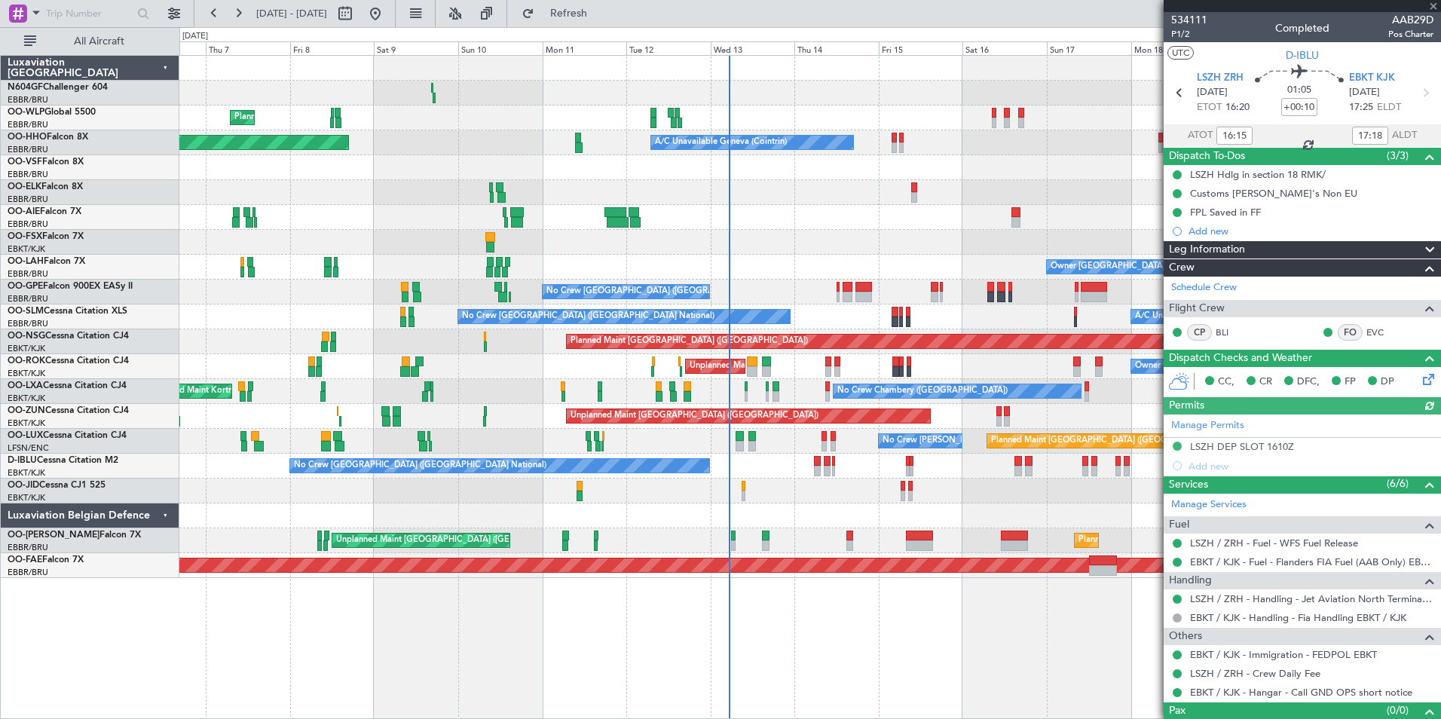
click at [747, 501] on div "Planned Maint Milan (Linate) Planned Maint Berlin (Brandenburg) Planned Maint G…" at bounding box center [809, 317] width 1261 height 522
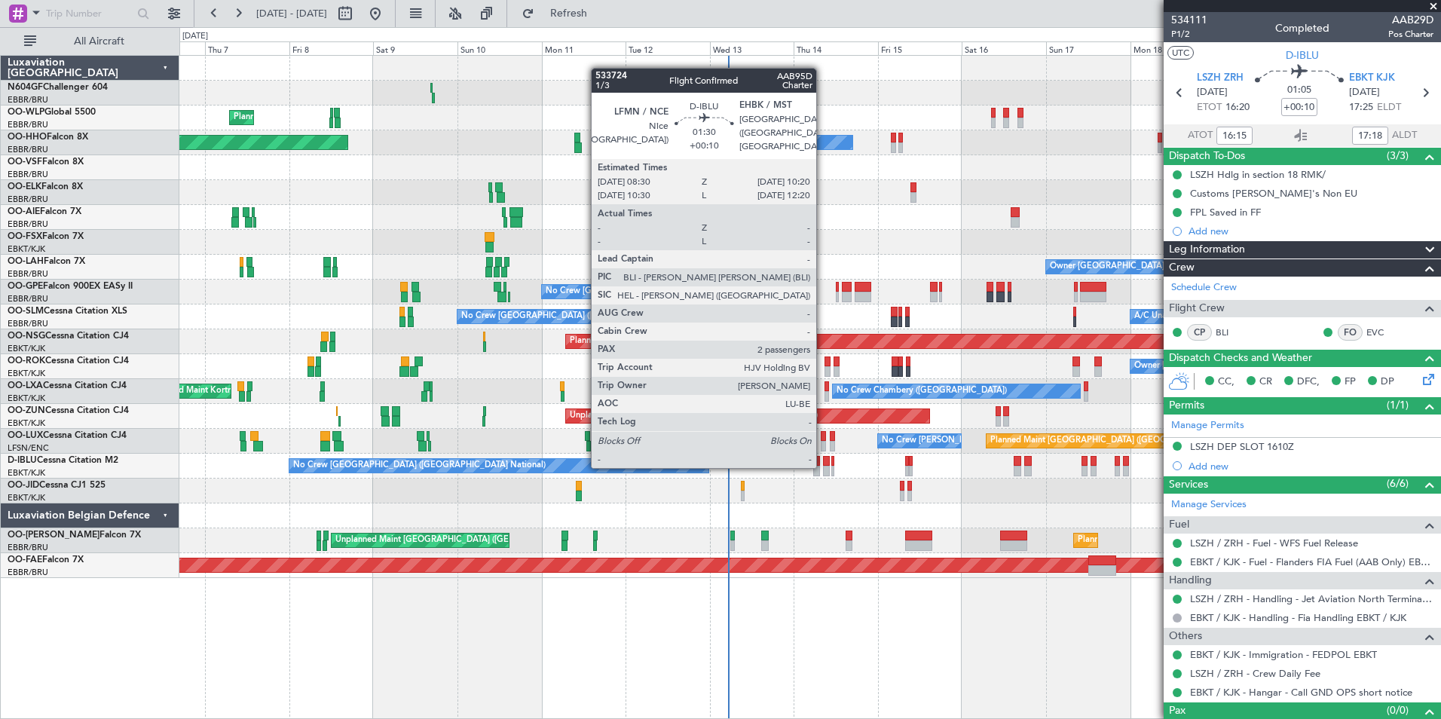
click at [823, 467] on div at bounding box center [826, 471] width 7 height 11
click at [819, 468] on div at bounding box center [816, 471] width 7 height 11
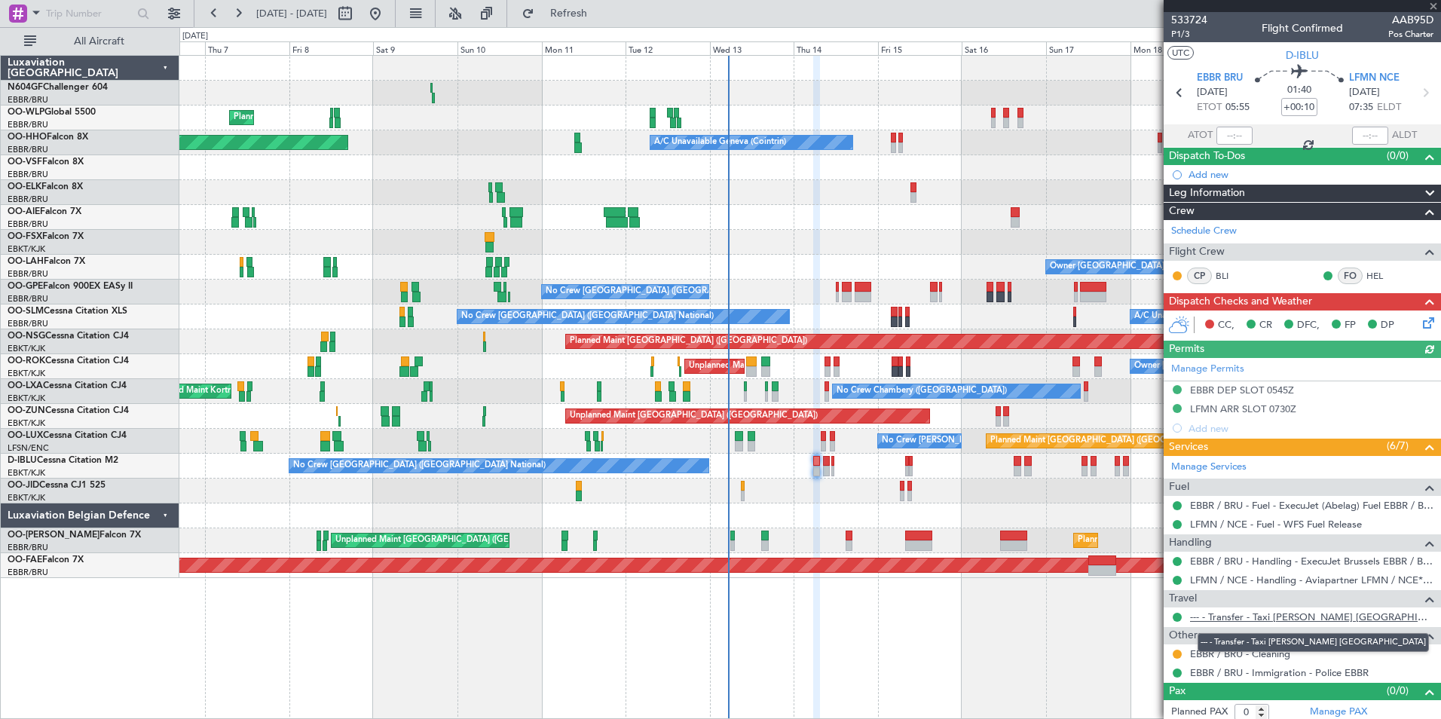
click at [1265, 613] on link "--- - Transfer - Taxi [PERSON_NAME] [GEOGRAPHIC_DATA]" at bounding box center [1311, 616] width 243 height 13
click at [1174, 674] on button at bounding box center [1177, 672] width 9 height 9
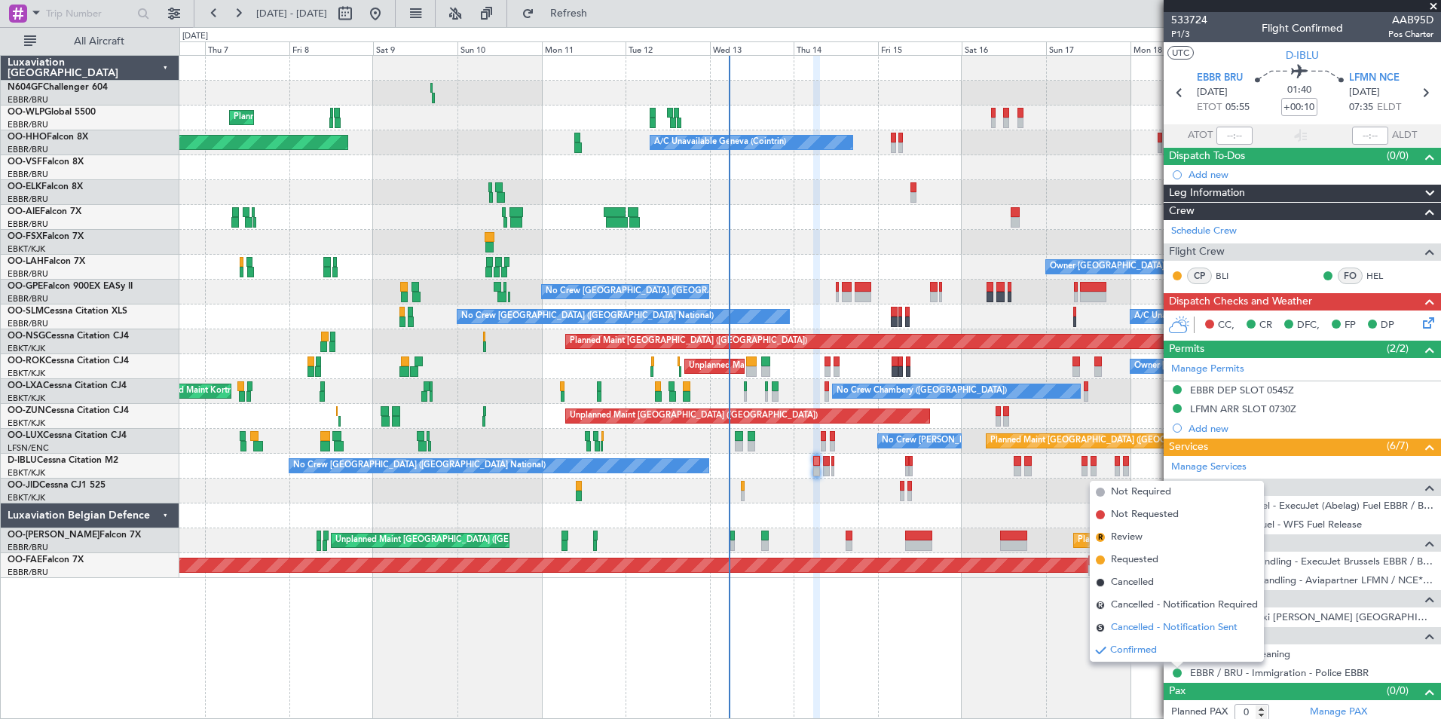
click at [1161, 626] on span "Cancelled - Notification Sent" at bounding box center [1174, 627] width 127 height 15
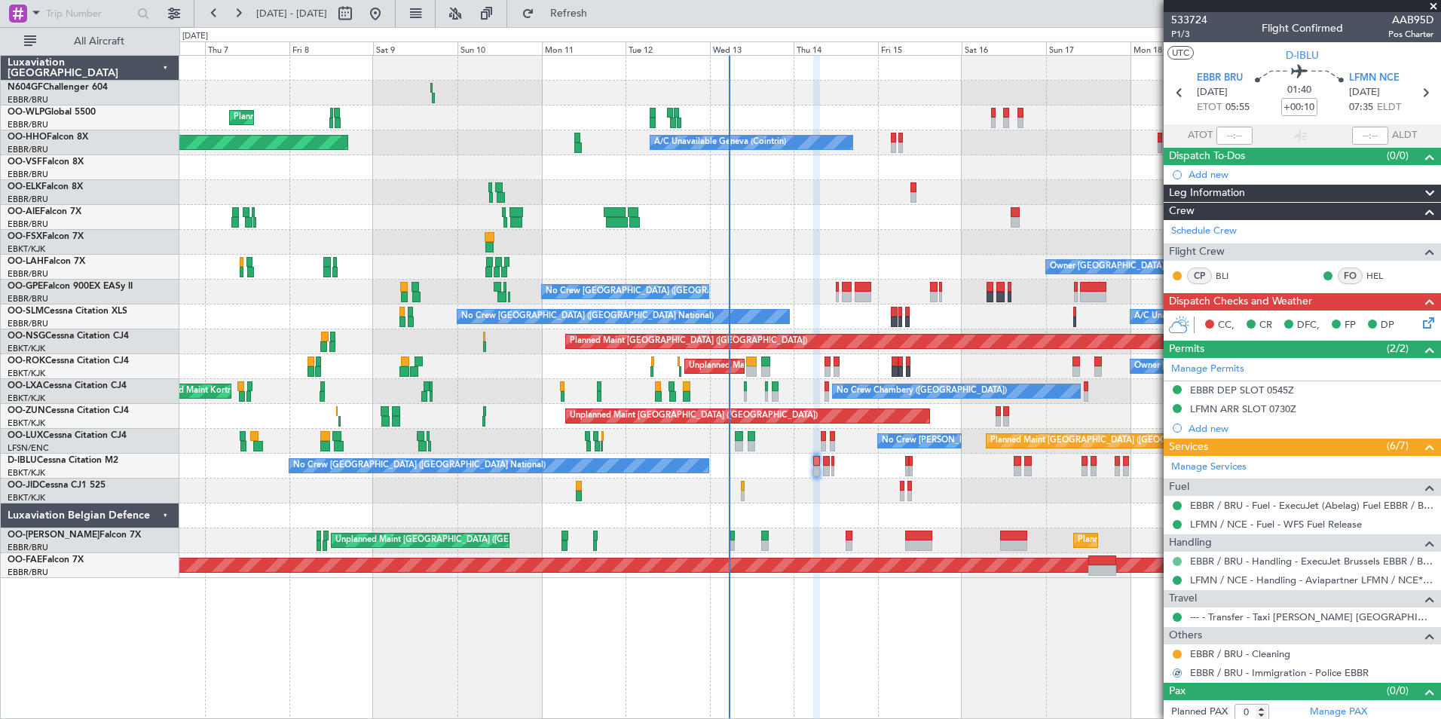
click at [1177, 561] on button at bounding box center [1177, 561] width 9 height 9
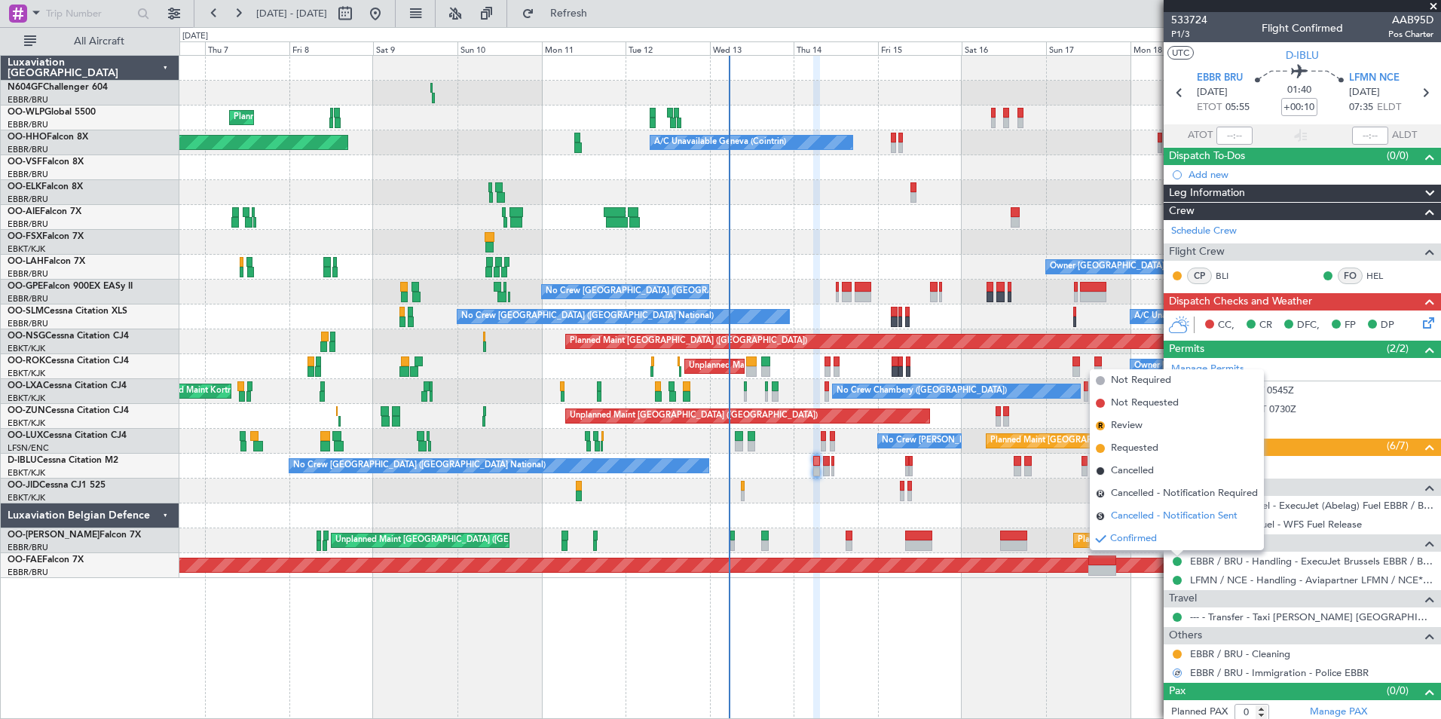
click at [1160, 516] on span "Cancelled - Notification Sent" at bounding box center [1174, 516] width 127 height 15
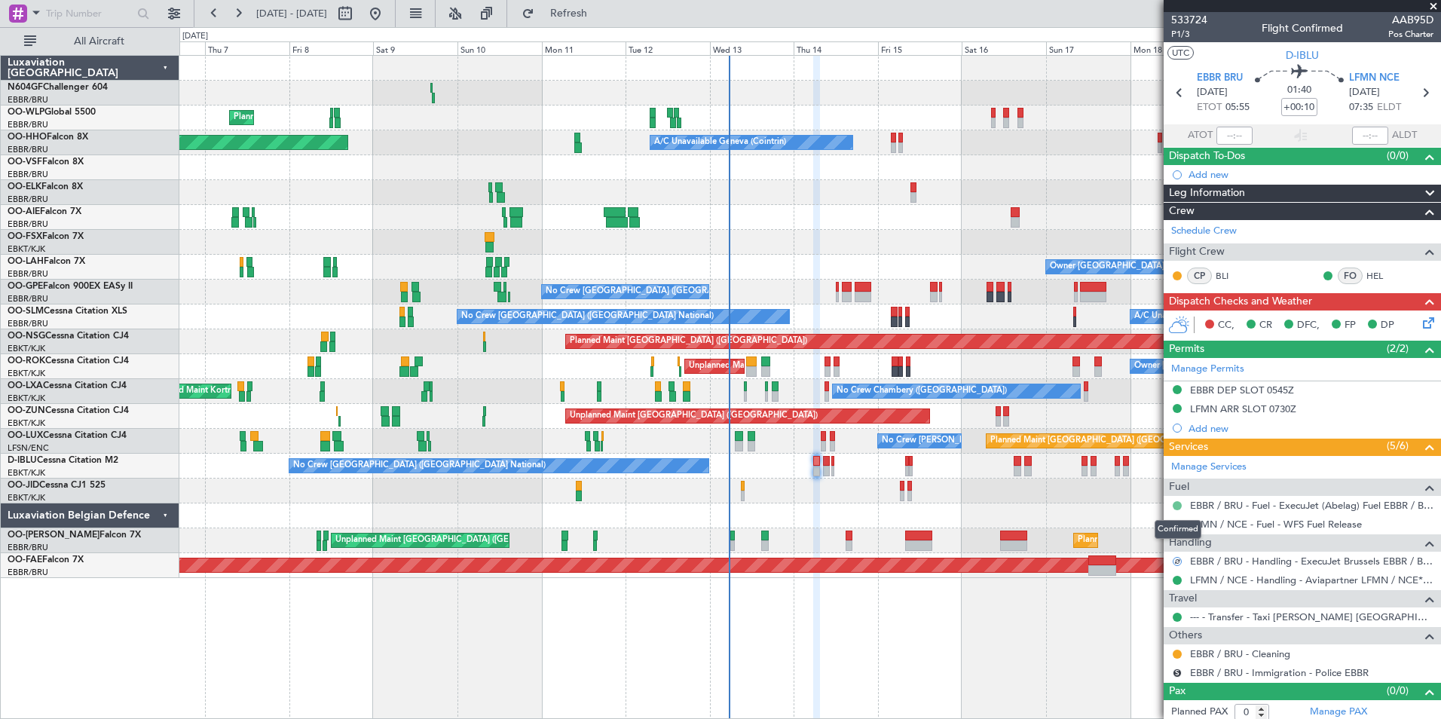
click at [1178, 505] on button at bounding box center [1177, 505] width 9 height 9
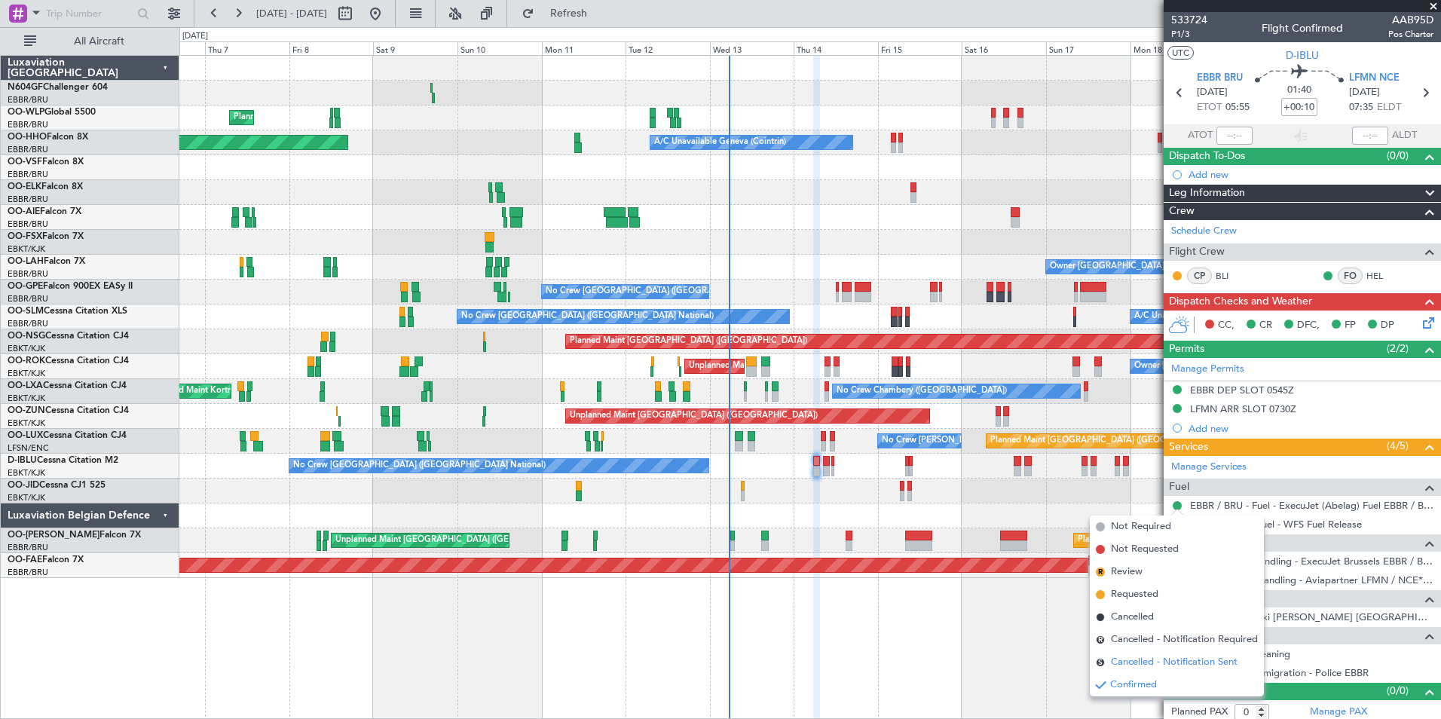
click at [1206, 663] on span "Cancelled - Notification Sent" at bounding box center [1174, 662] width 127 height 15
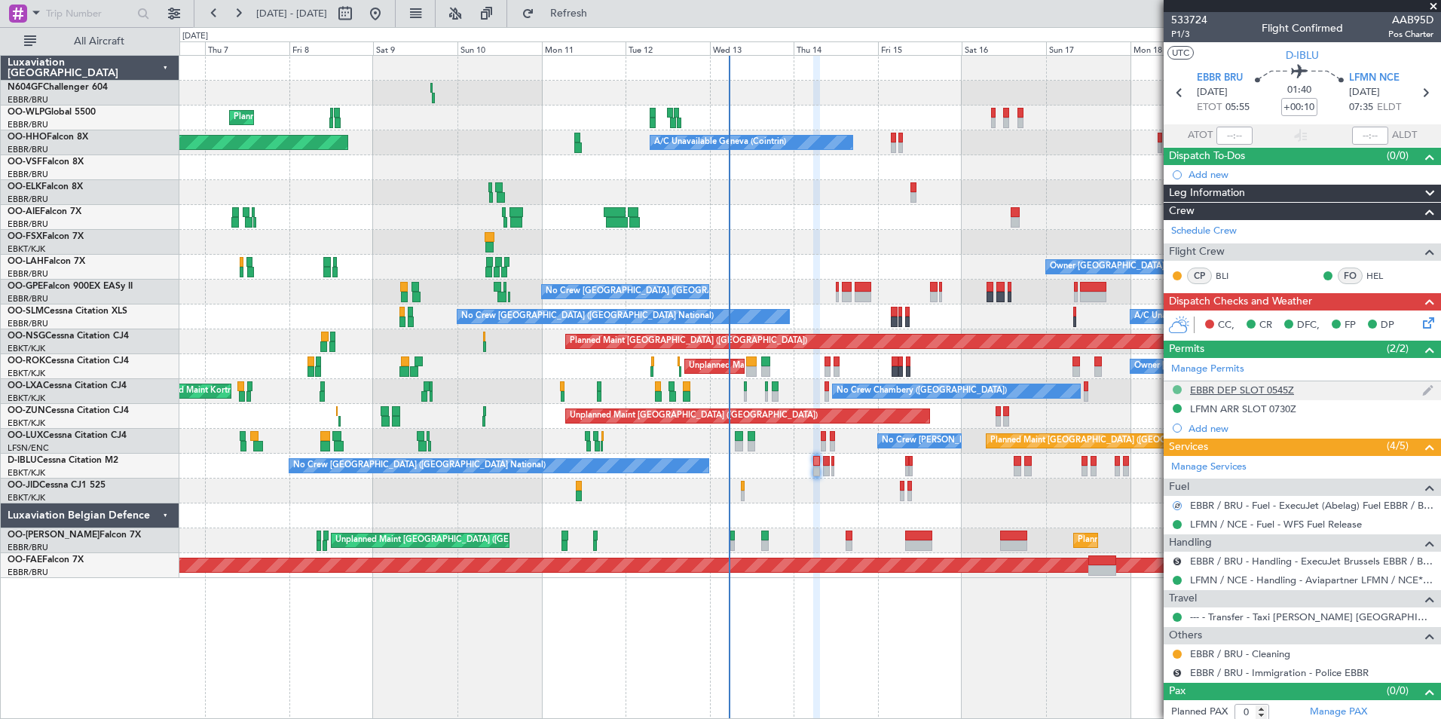
click at [1178, 389] on button at bounding box center [1177, 389] width 9 height 9
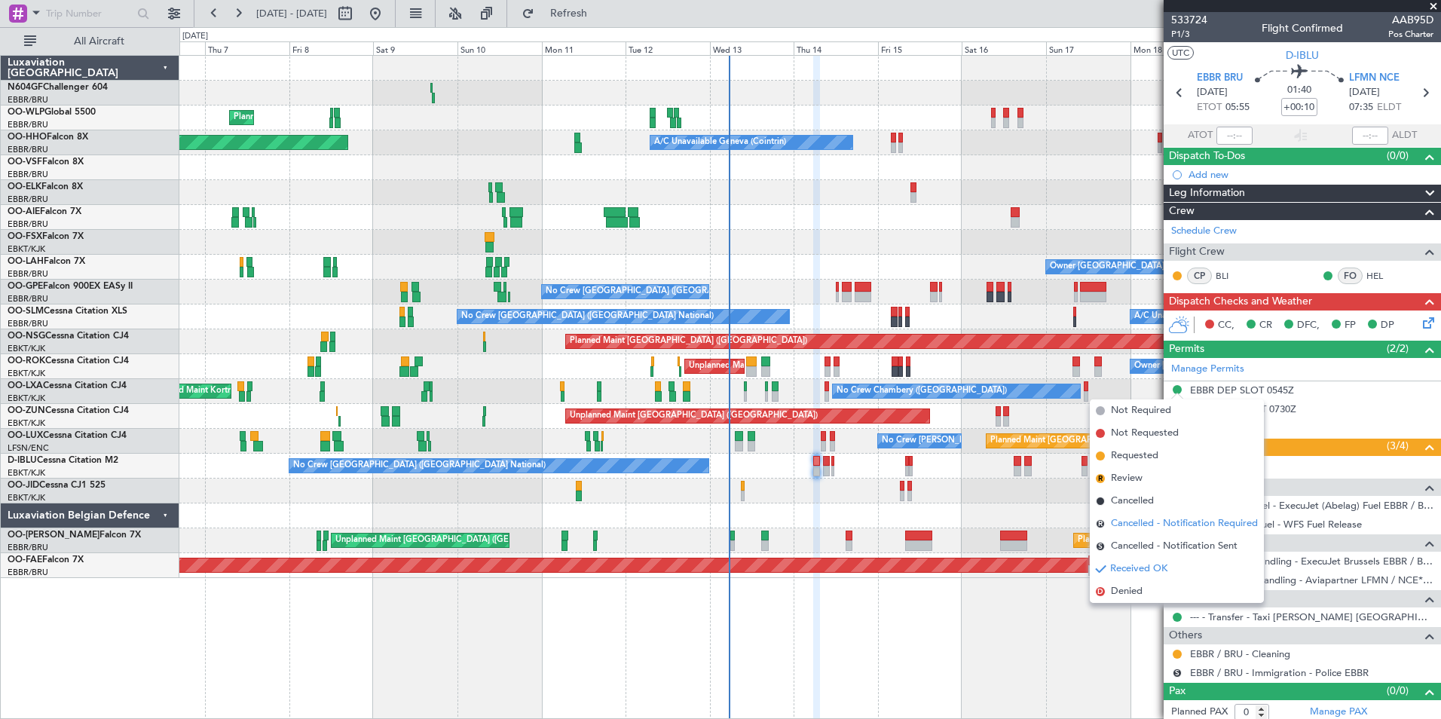
click at [1160, 522] on span "Cancelled - Notification Required" at bounding box center [1184, 523] width 147 height 15
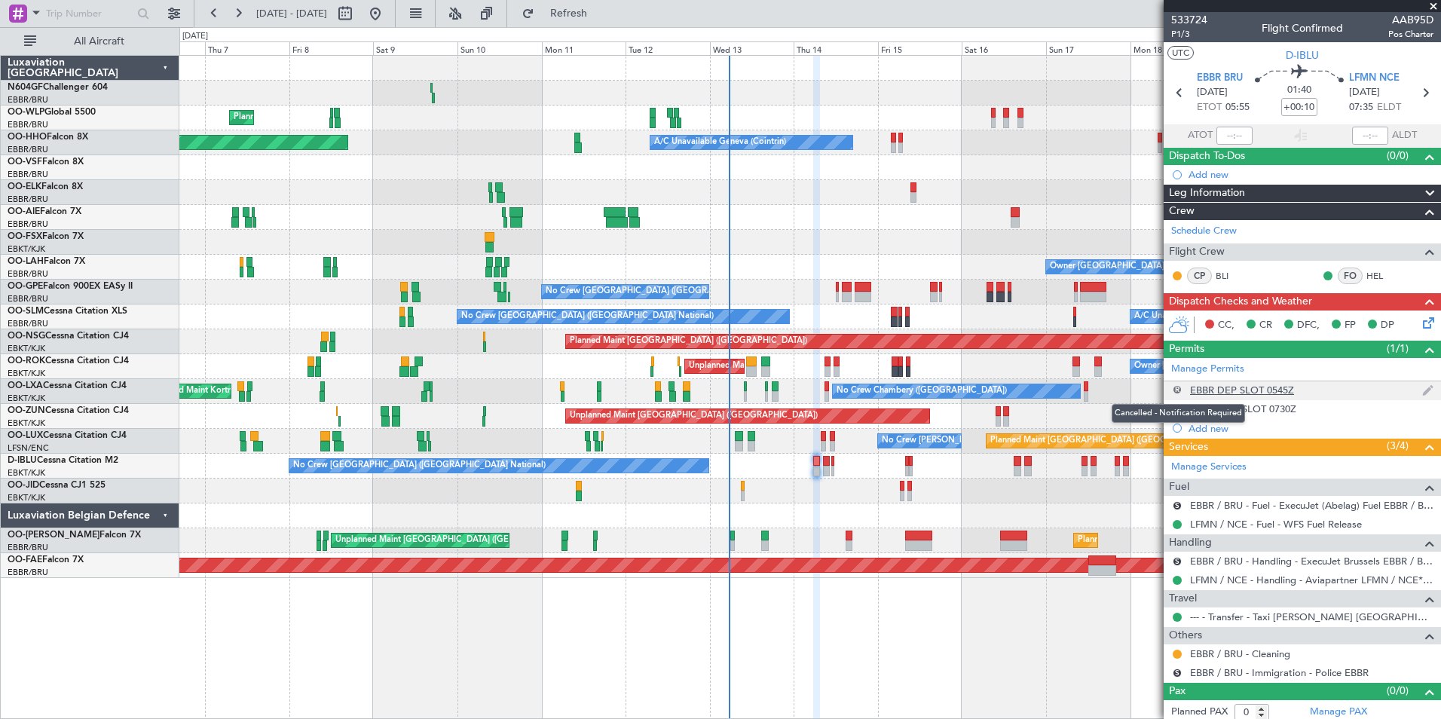
click at [1178, 387] on button "R" at bounding box center [1177, 389] width 9 height 9
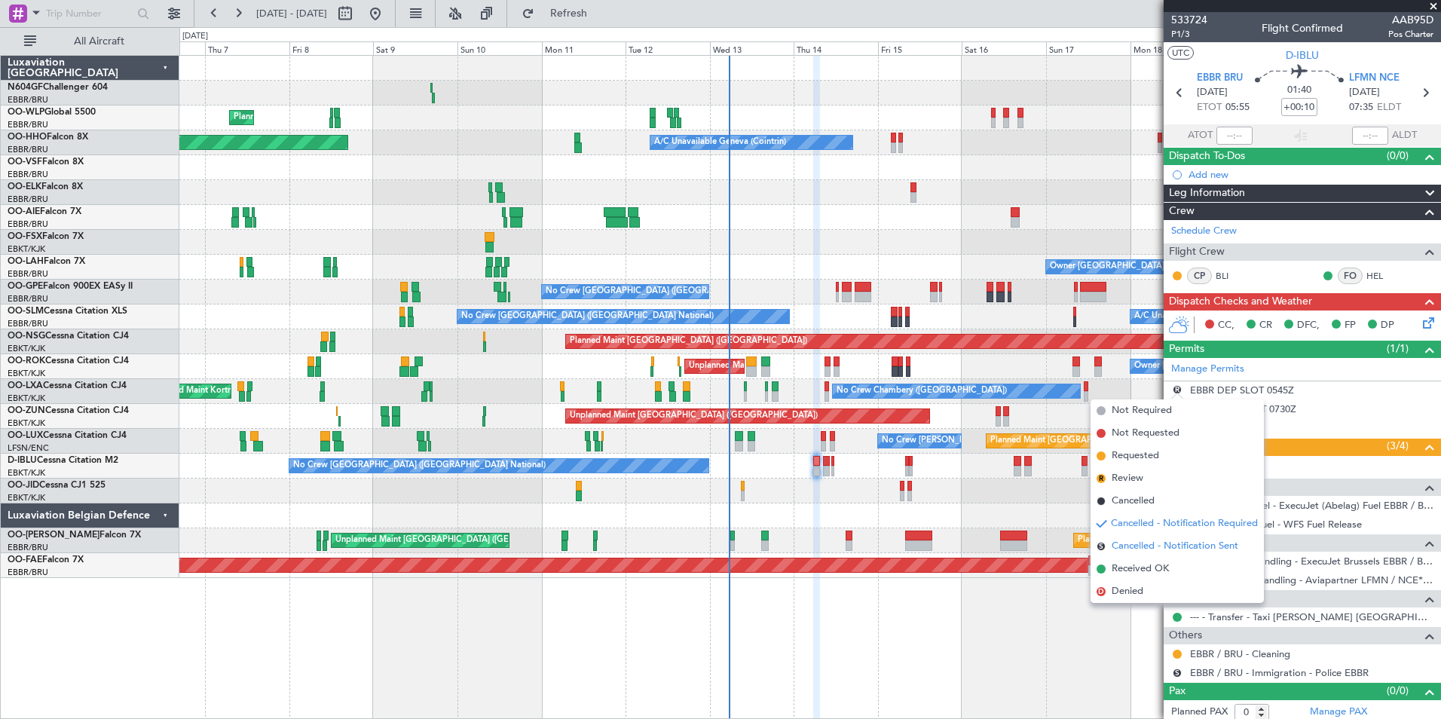
click at [1171, 543] on span "Cancelled - Notification Sent" at bounding box center [1175, 546] width 127 height 15
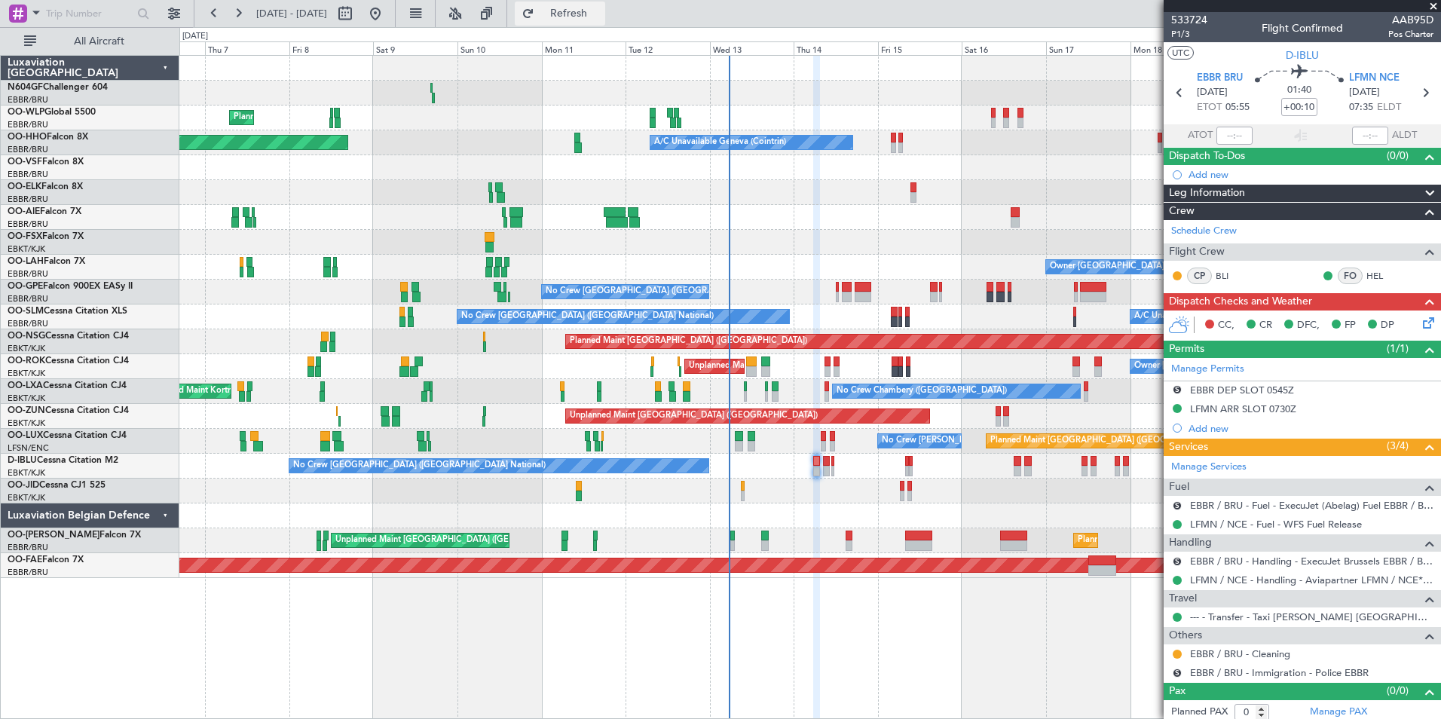
click at [601, 16] on span "Refresh" at bounding box center [568, 13] width 63 height 11
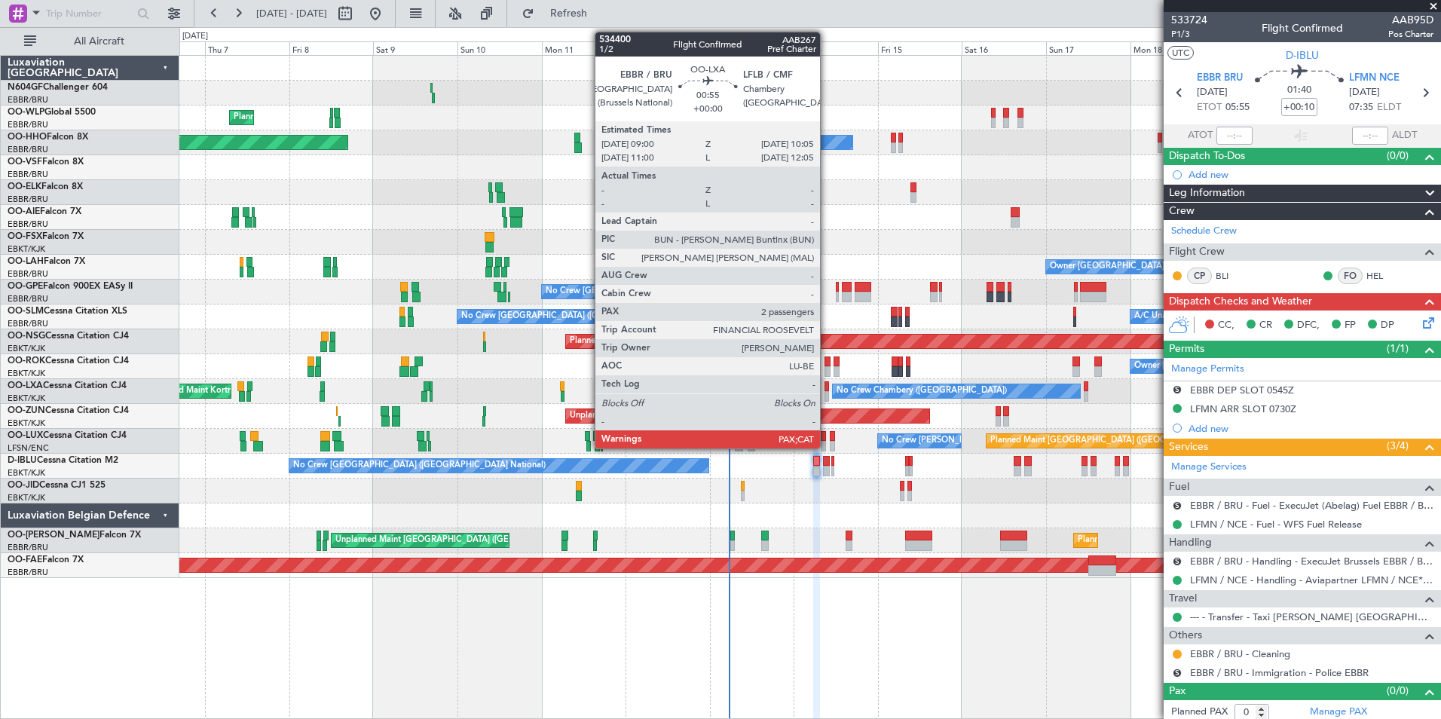
click at [827, 396] on div at bounding box center [826, 396] width 5 height 11
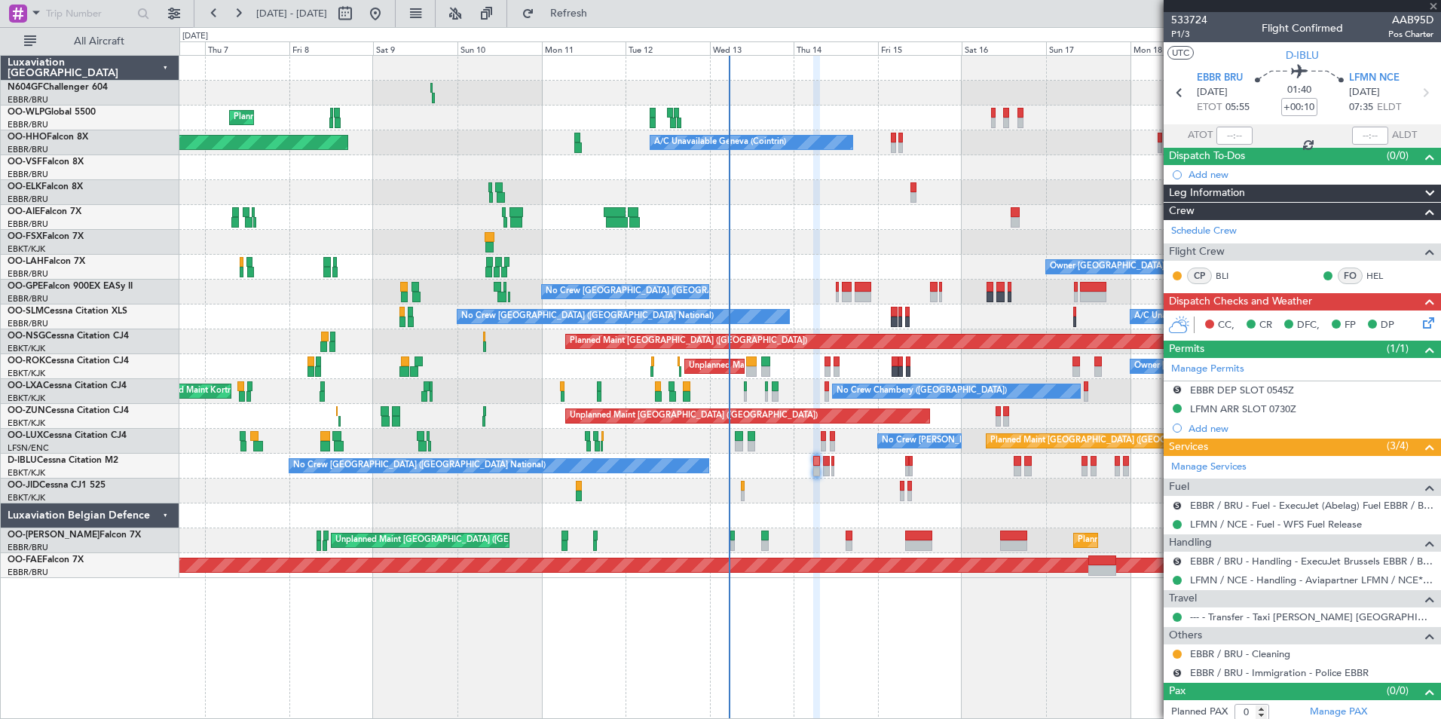
type input "3"
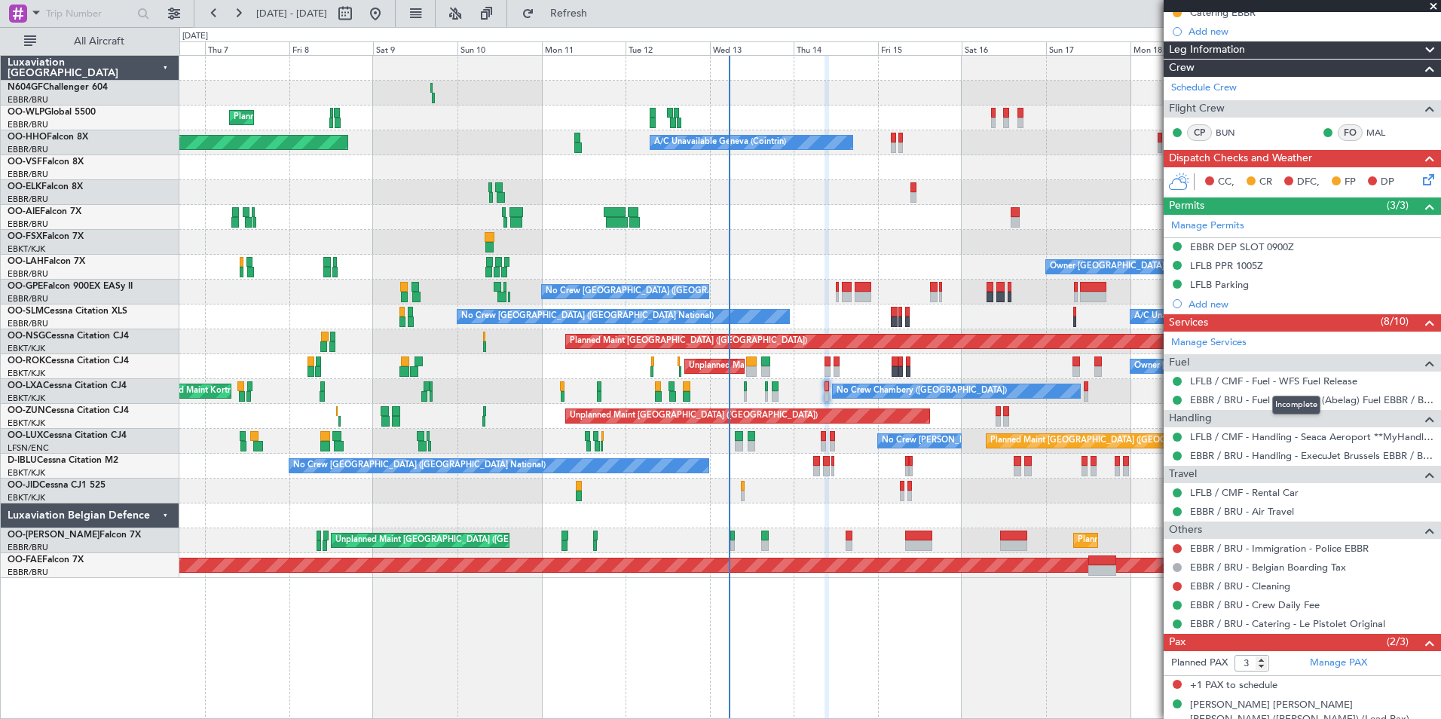
scroll to position [277, 0]
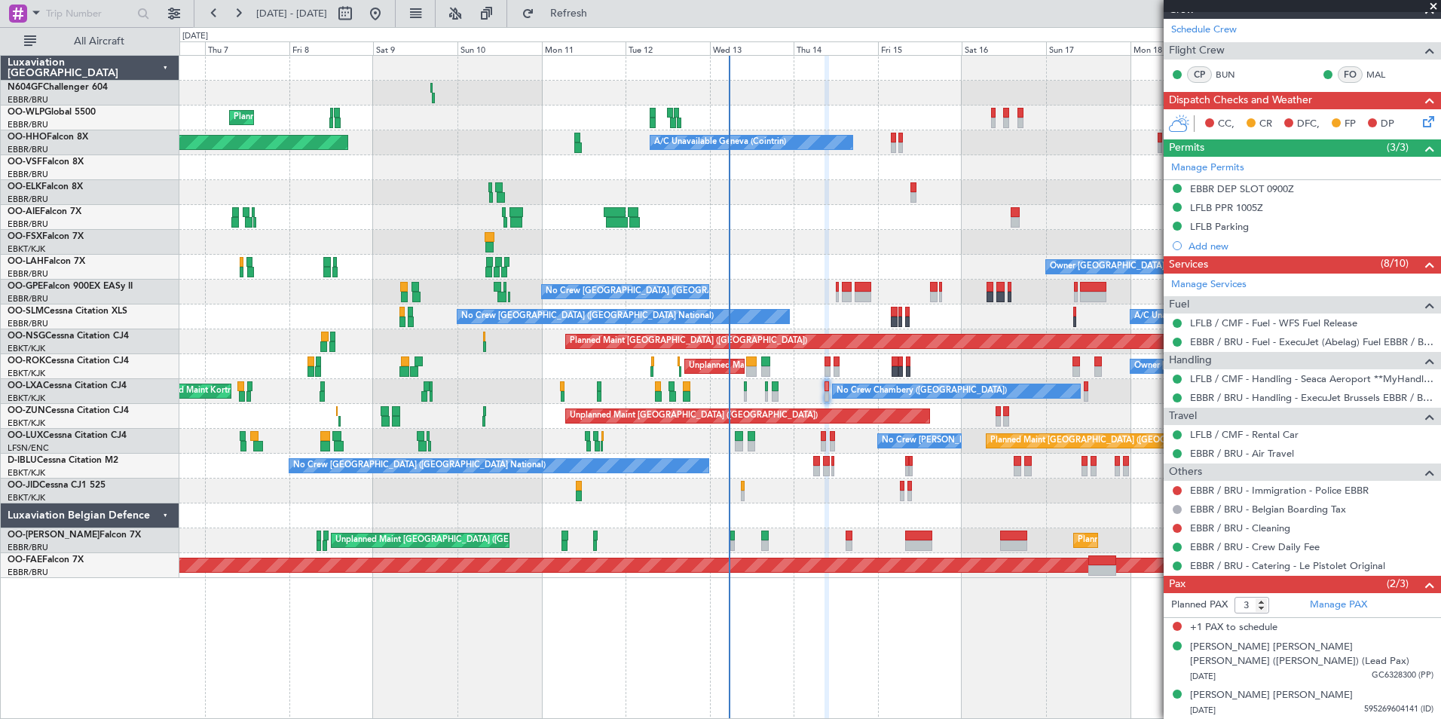
click at [830, 390] on div "No Crew Chambery (Aix-les-bains) Planned Maint Kortrijk-Wevelgem AOG Maint Kort…" at bounding box center [809, 391] width 1261 height 25
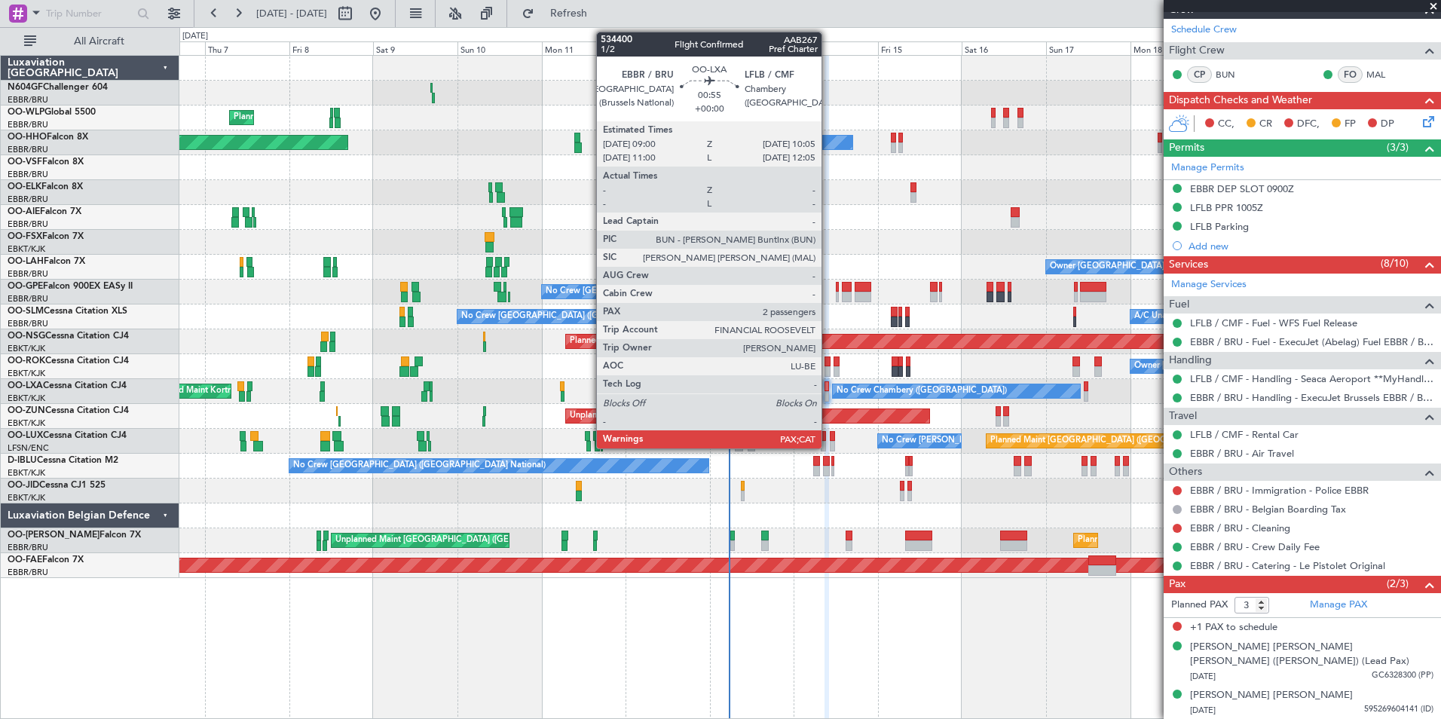
click at [828, 394] on div at bounding box center [826, 396] width 5 height 11
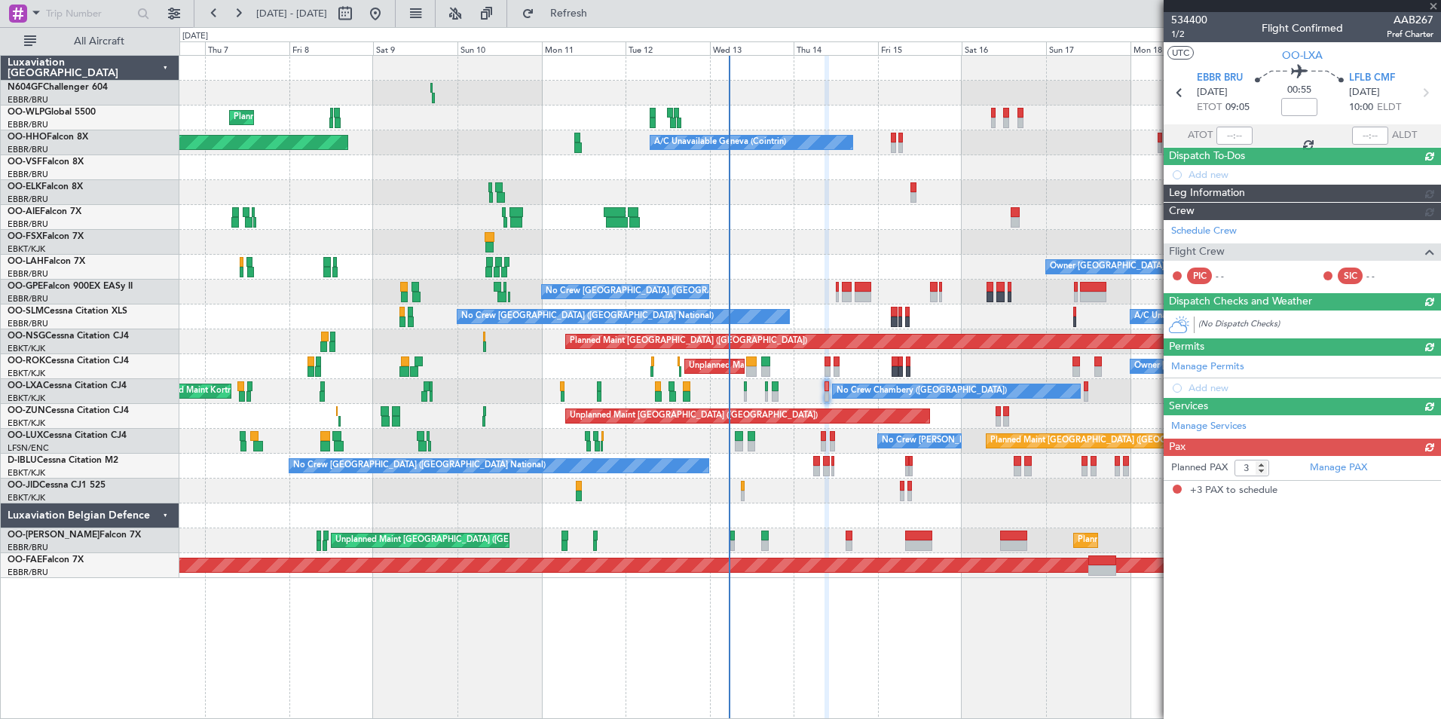
scroll to position [0, 0]
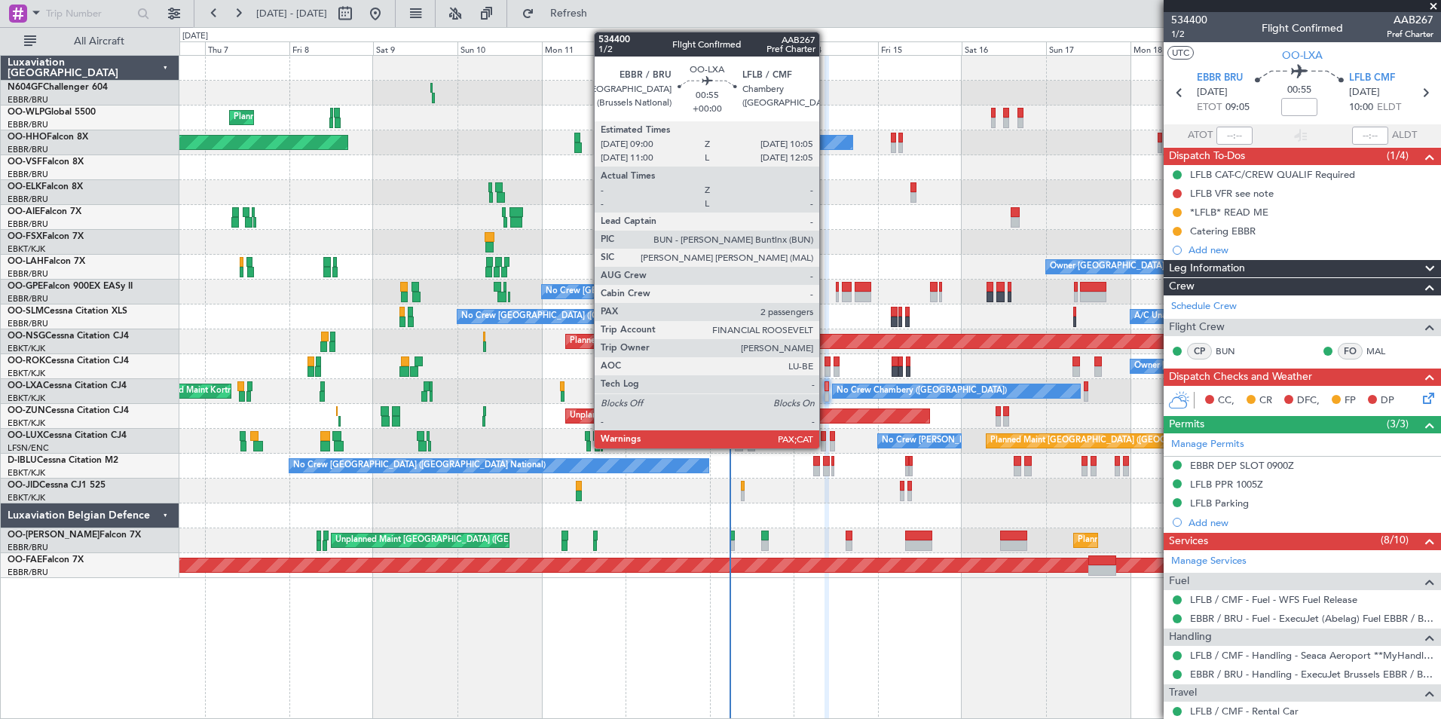
click at [826, 394] on div at bounding box center [826, 396] width 5 height 11
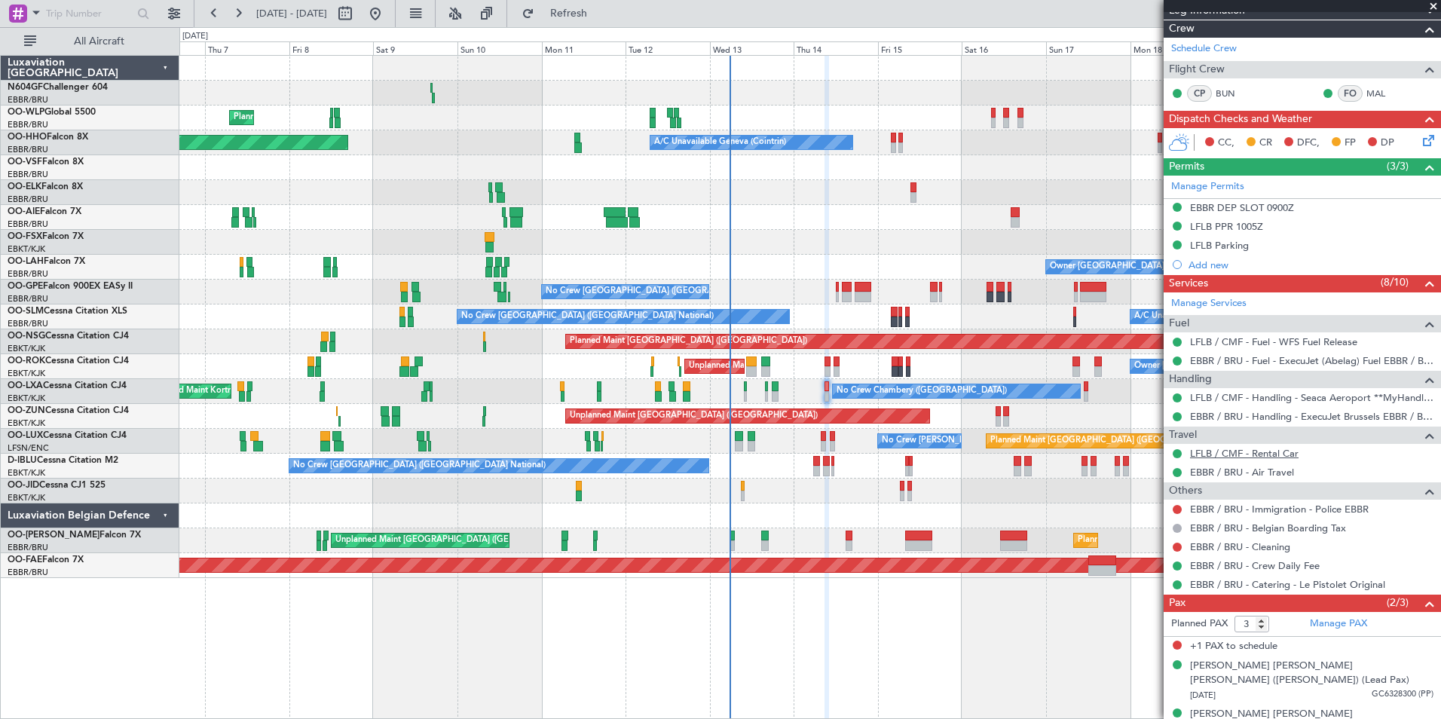
scroll to position [258, 0]
click at [1234, 395] on link "LFLB / CMF - Handling - Seaca Aeroport **MyHandling**LFLB / CMF" at bounding box center [1311, 397] width 243 height 13
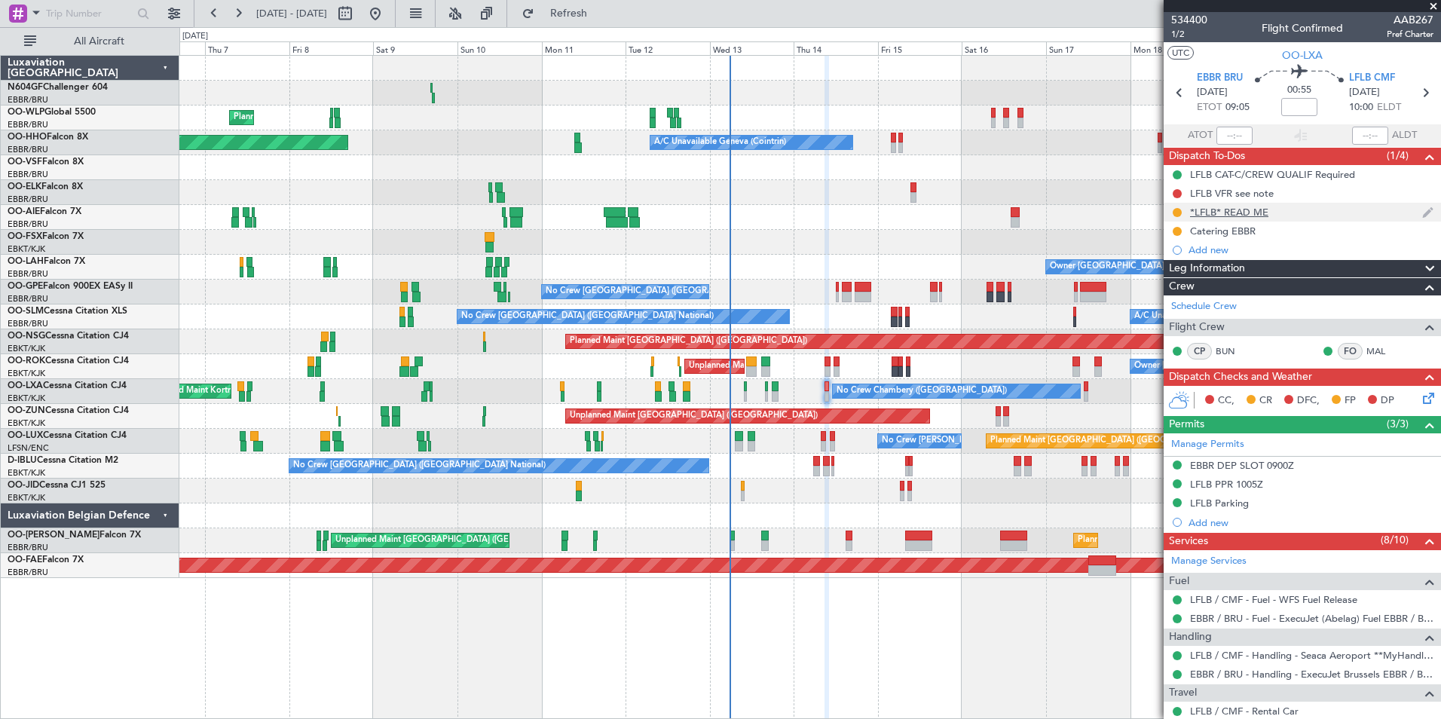
click at [1271, 213] on div "*LFLB* READ ME" at bounding box center [1302, 212] width 277 height 19
click at [1222, 218] on div "*LFLB* READ ME" at bounding box center [1302, 212] width 277 height 19
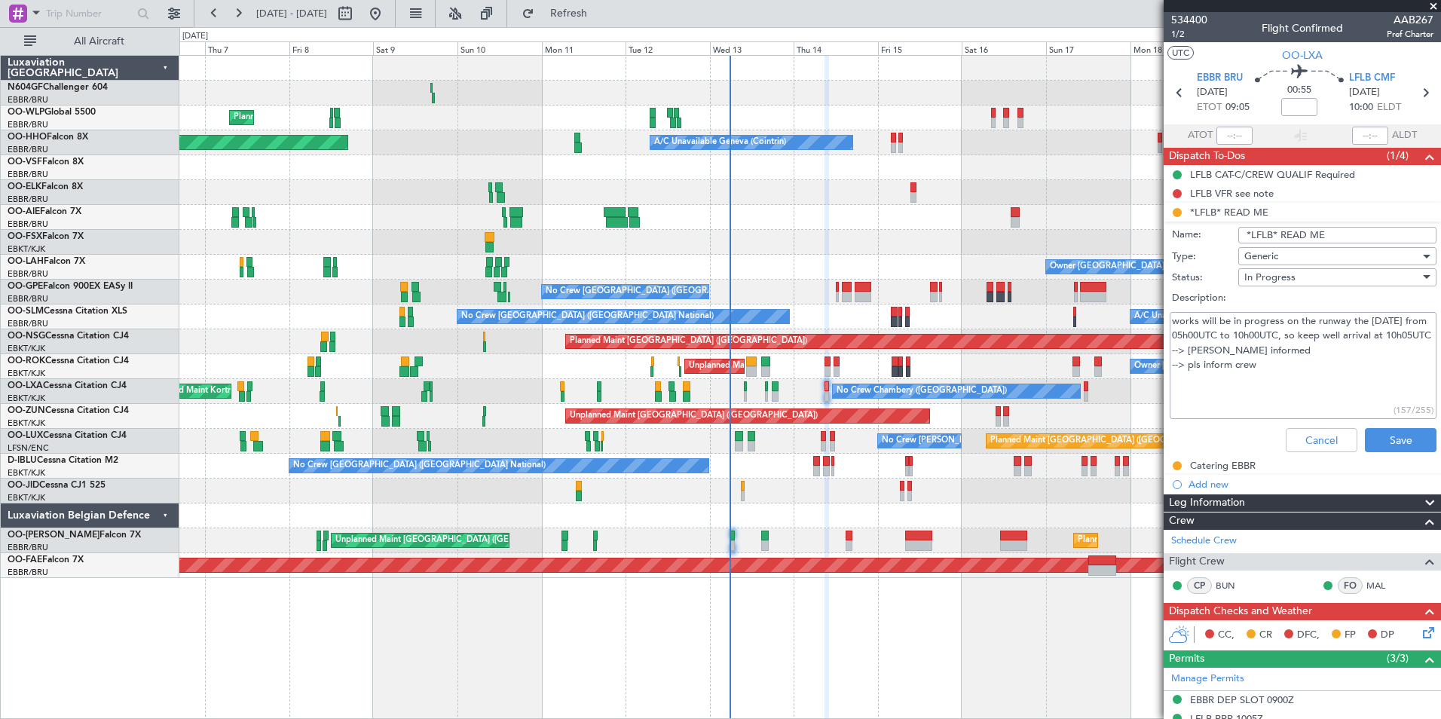
drag, startPoint x: 1287, startPoint y: 383, endPoint x: 1228, endPoint y: 386, distance: 58.9
click at [1228, 386] on textarea "works will be in progress on the runway the 14th august from 05h00UTC to 10h00U…" at bounding box center [1303, 366] width 267 height 108
click at [1243, 394] on textarea "works will be in progress on the runway the 14th august from 05h00UTC to 10h00U…" at bounding box center [1303, 366] width 267 height 108
click at [1265, 395] on textarea "works will be in progress on the runway the 14th august from 05h00UTC to 10h00U…" at bounding box center [1303, 366] width 267 height 108
click at [1311, 445] on button "Cancel" at bounding box center [1322, 440] width 72 height 24
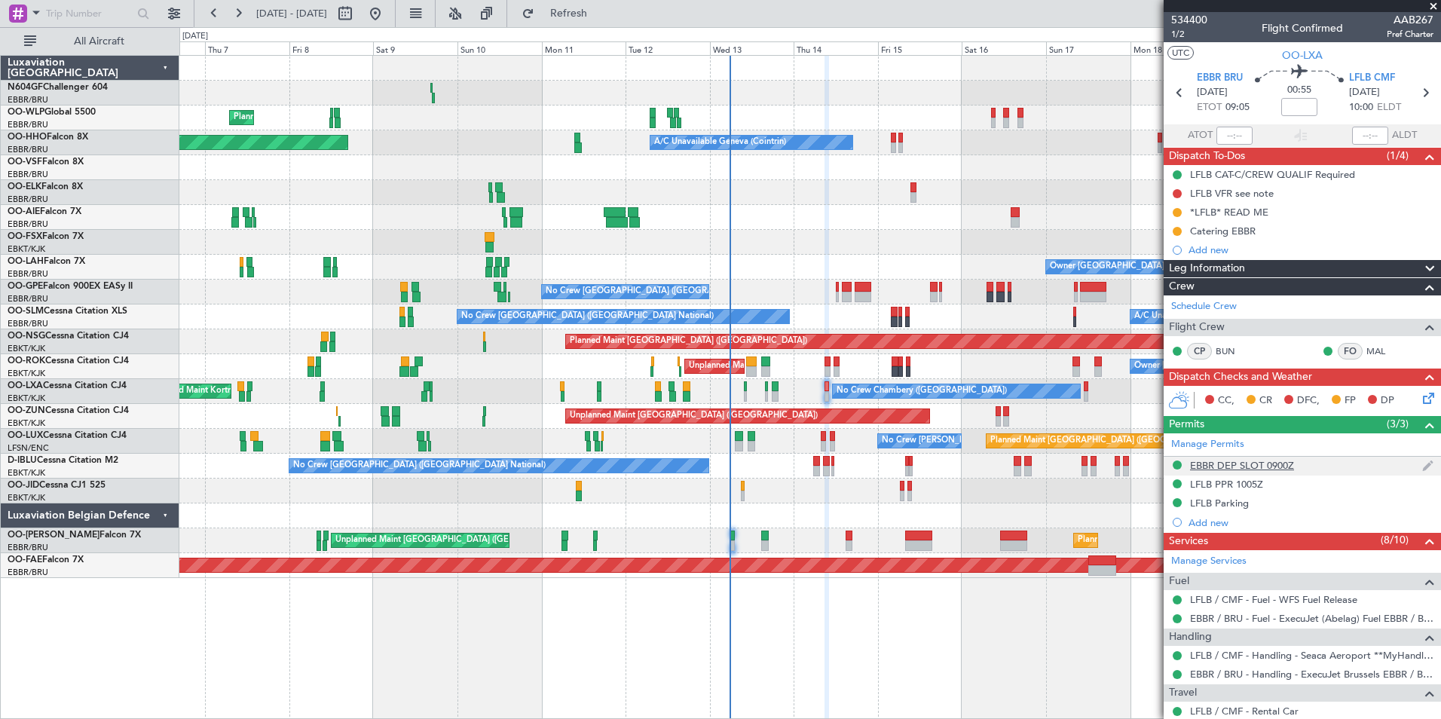
click at [1266, 467] on div "EBBR DEP SLOT 0900Z" at bounding box center [1242, 465] width 104 height 13
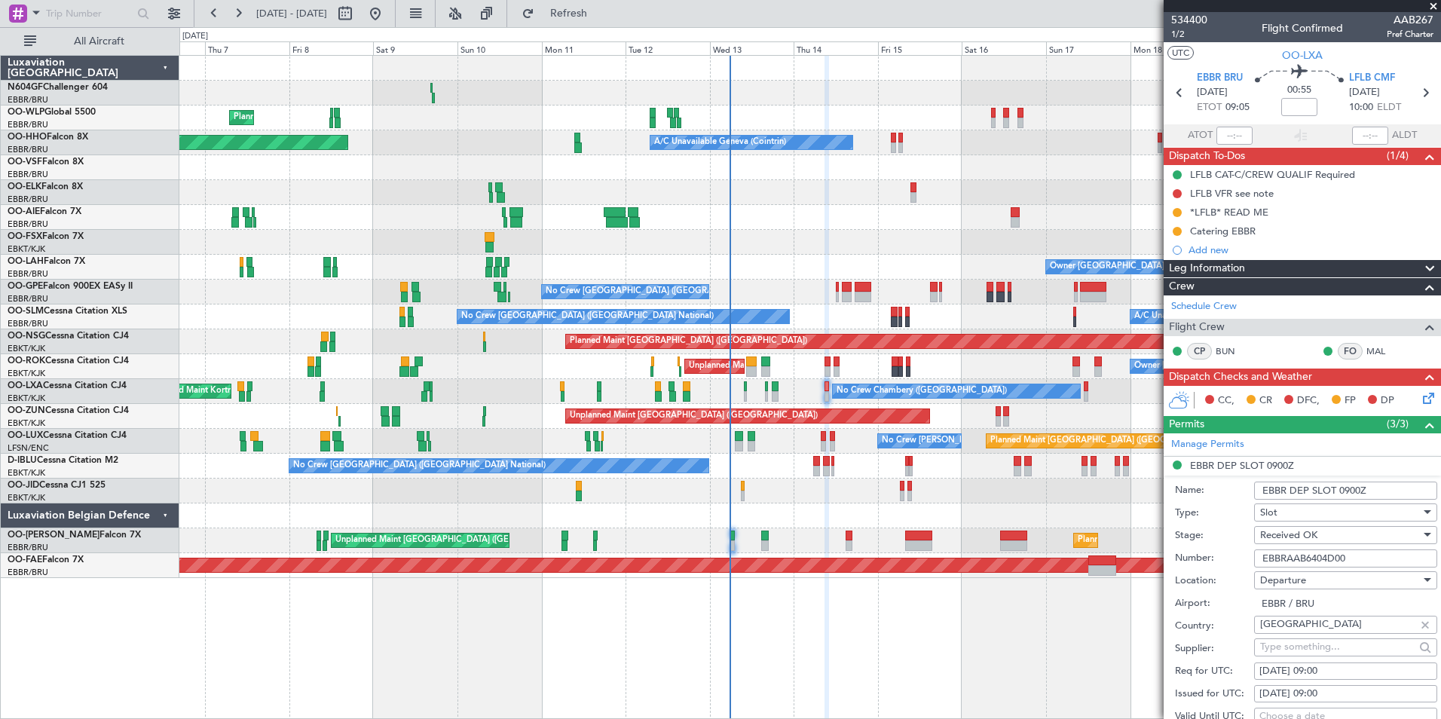
click at [1352, 558] on input "EBBRAAB6404D00" at bounding box center [1345, 558] width 183 height 18
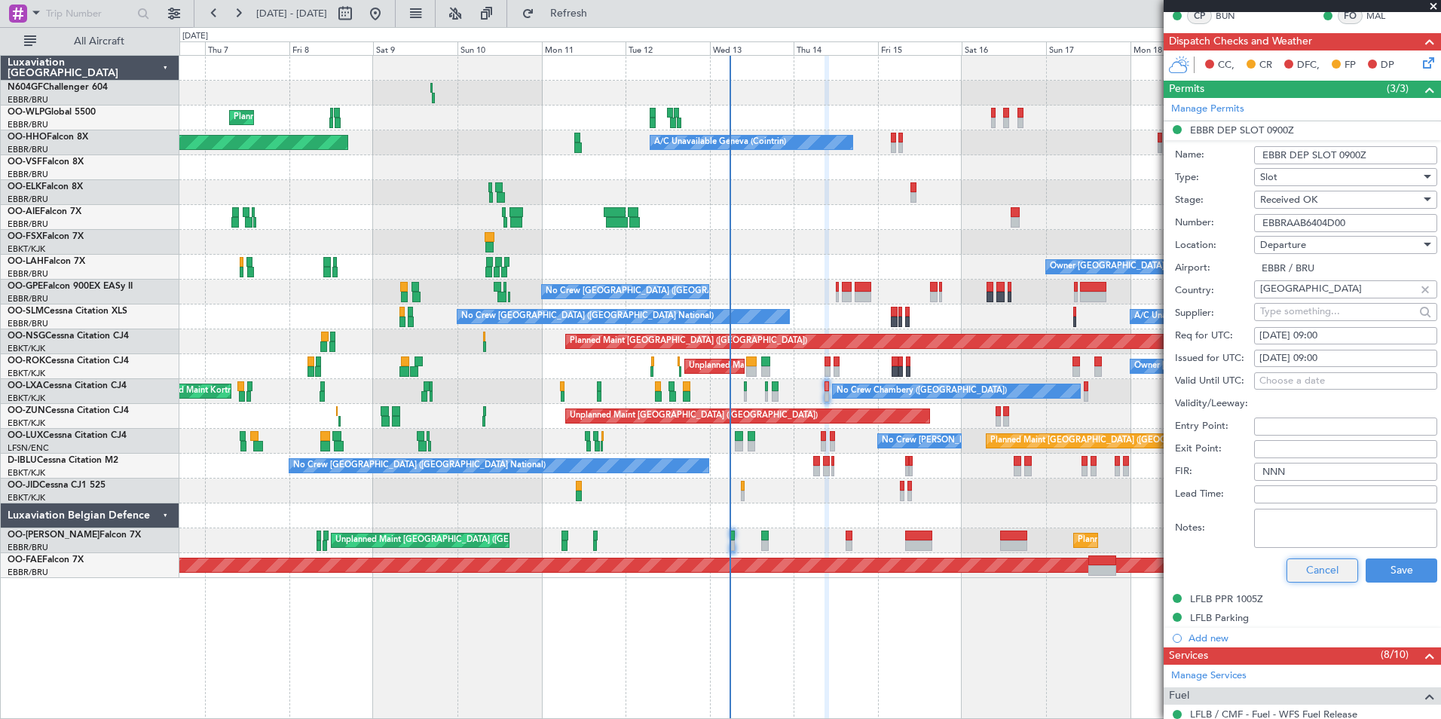
click at [1332, 567] on button "Cancel" at bounding box center [1322, 570] width 72 height 24
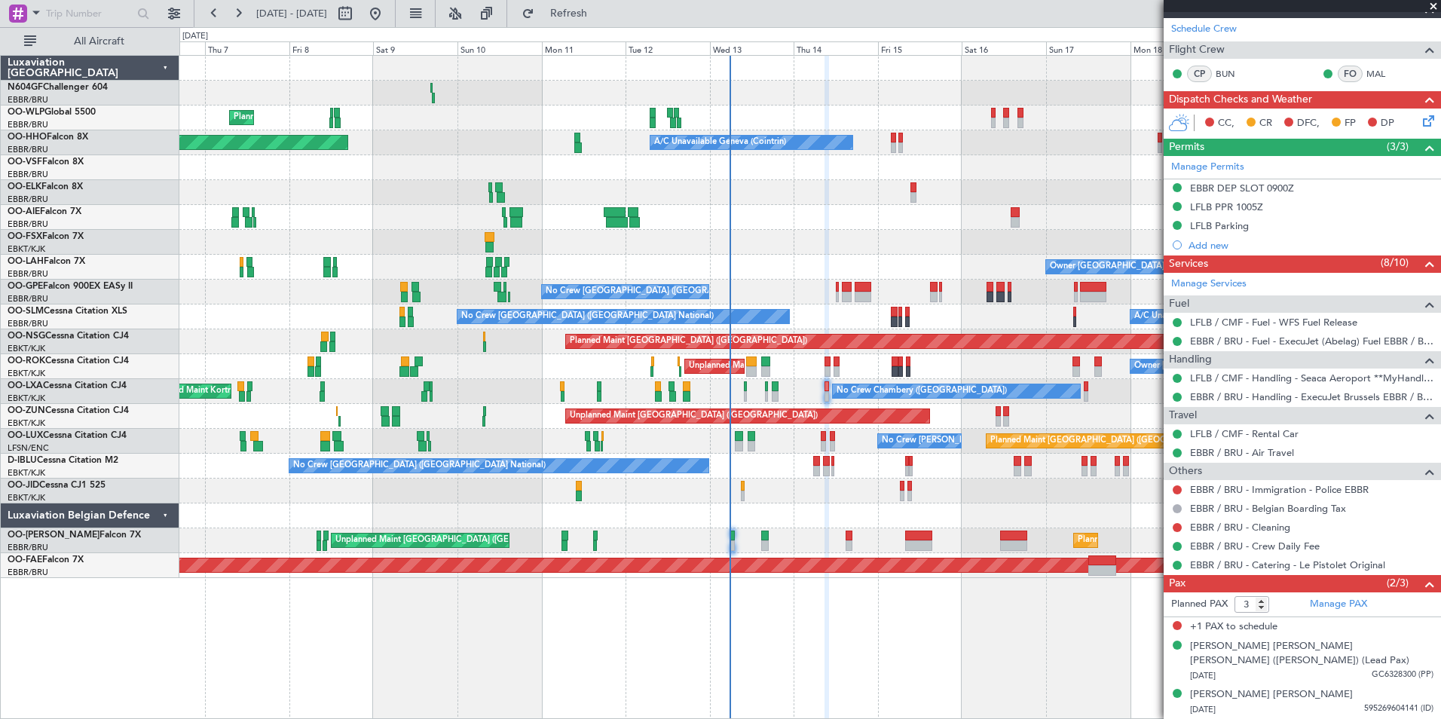
scroll to position [277, 0]
click at [1253, 203] on div "LFLB PPR 1005Z" at bounding box center [1226, 207] width 73 height 13
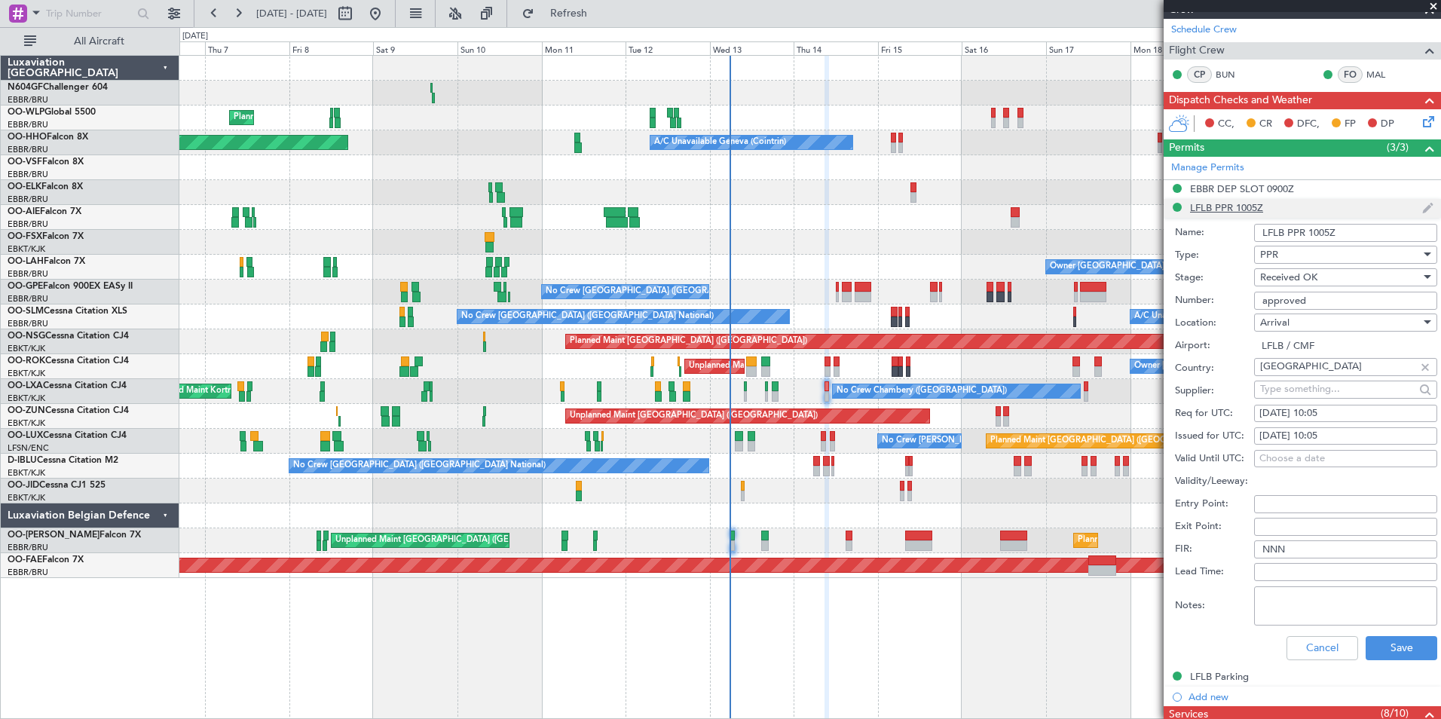
scroll to position [335, 0]
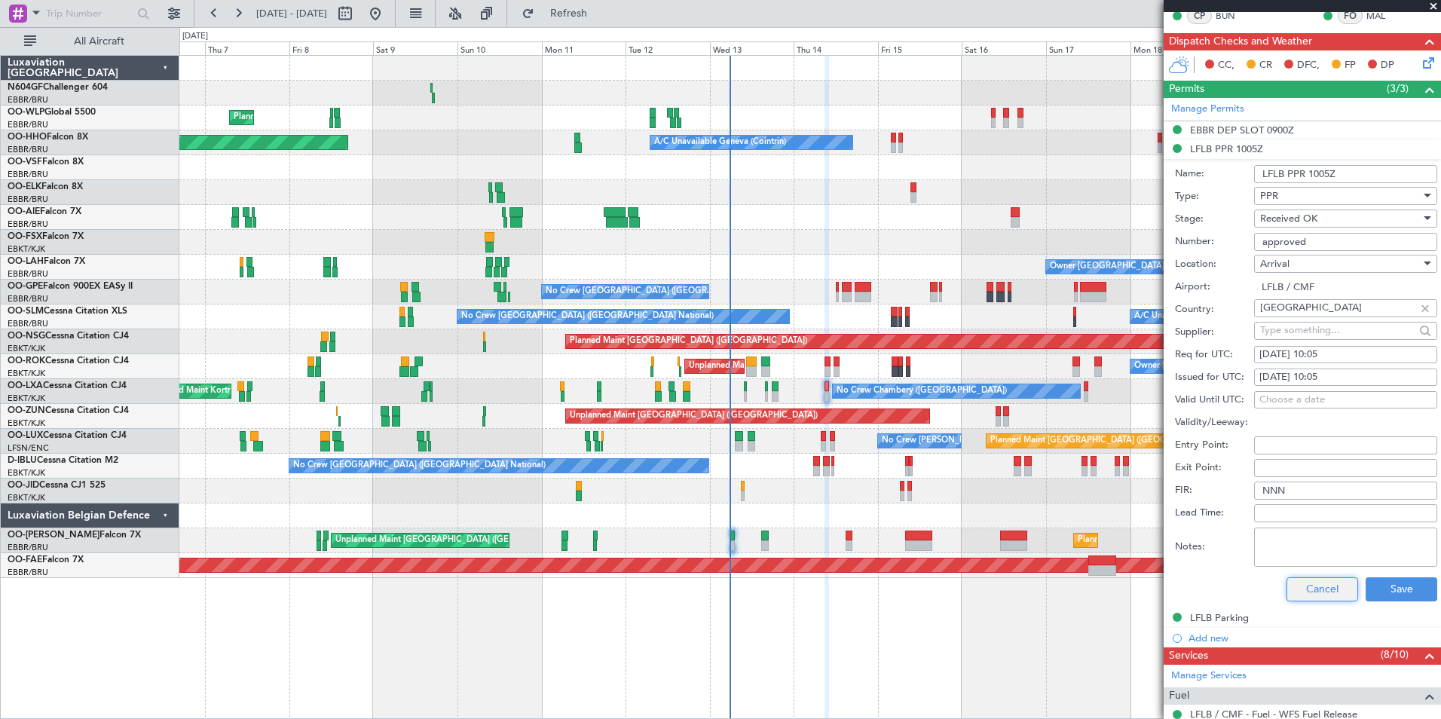
click at [1299, 595] on button "Cancel" at bounding box center [1322, 589] width 72 height 24
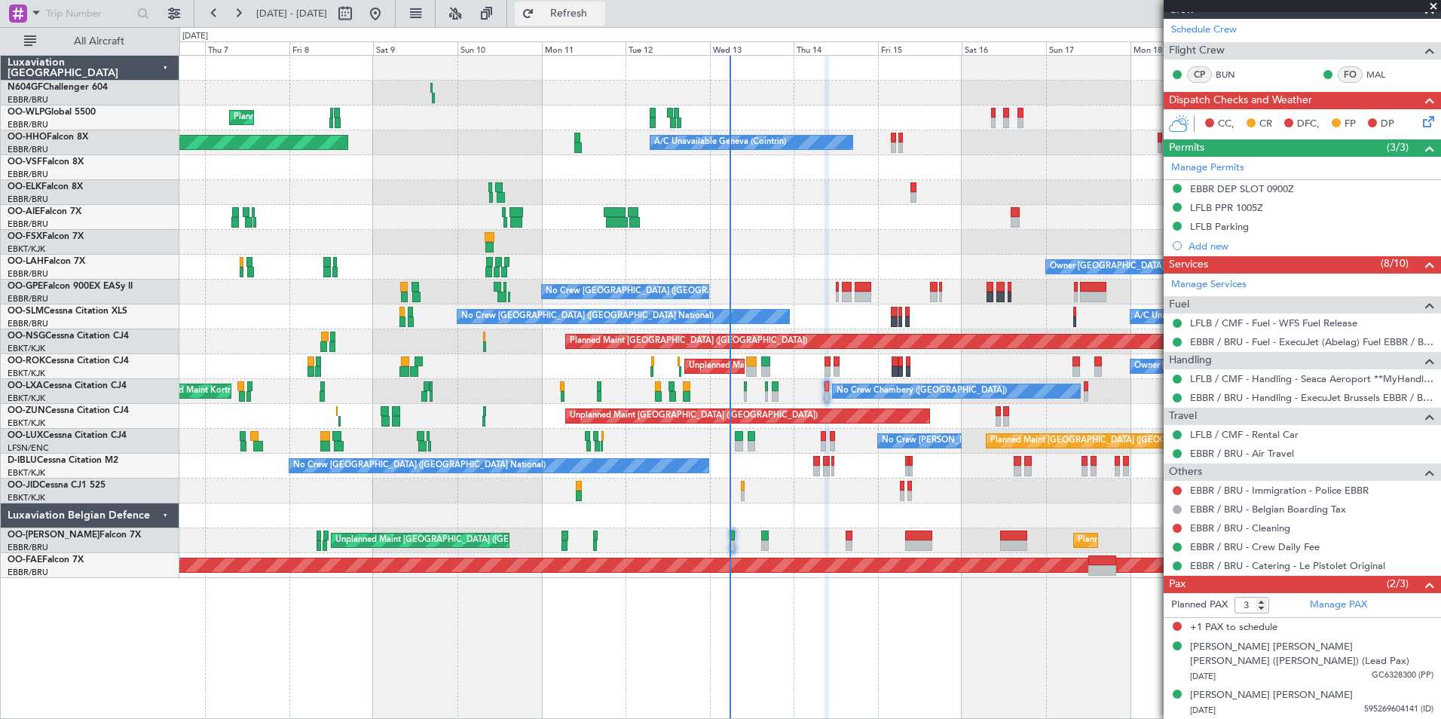
click at [601, 14] on span "Refresh" at bounding box center [568, 13] width 63 height 11
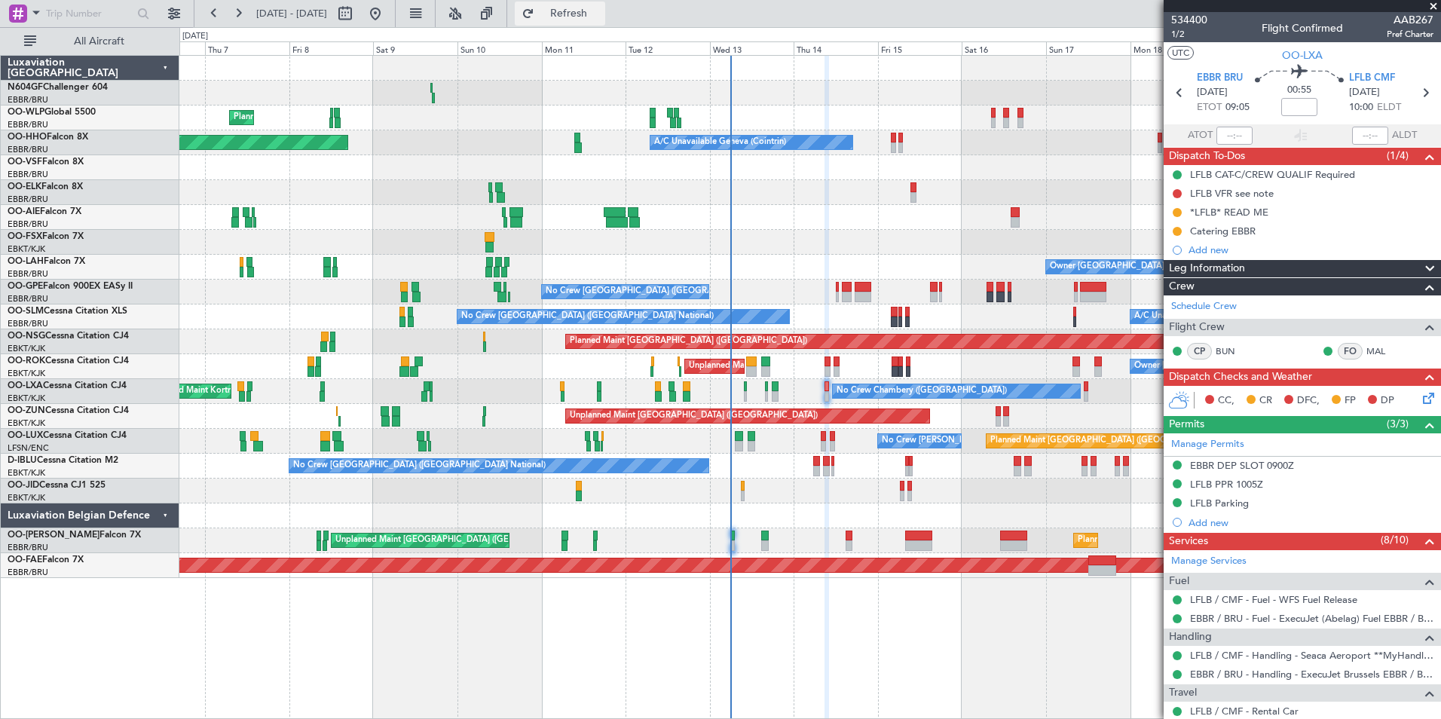
click at [601, 11] on span "Refresh" at bounding box center [568, 13] width 63 height 11
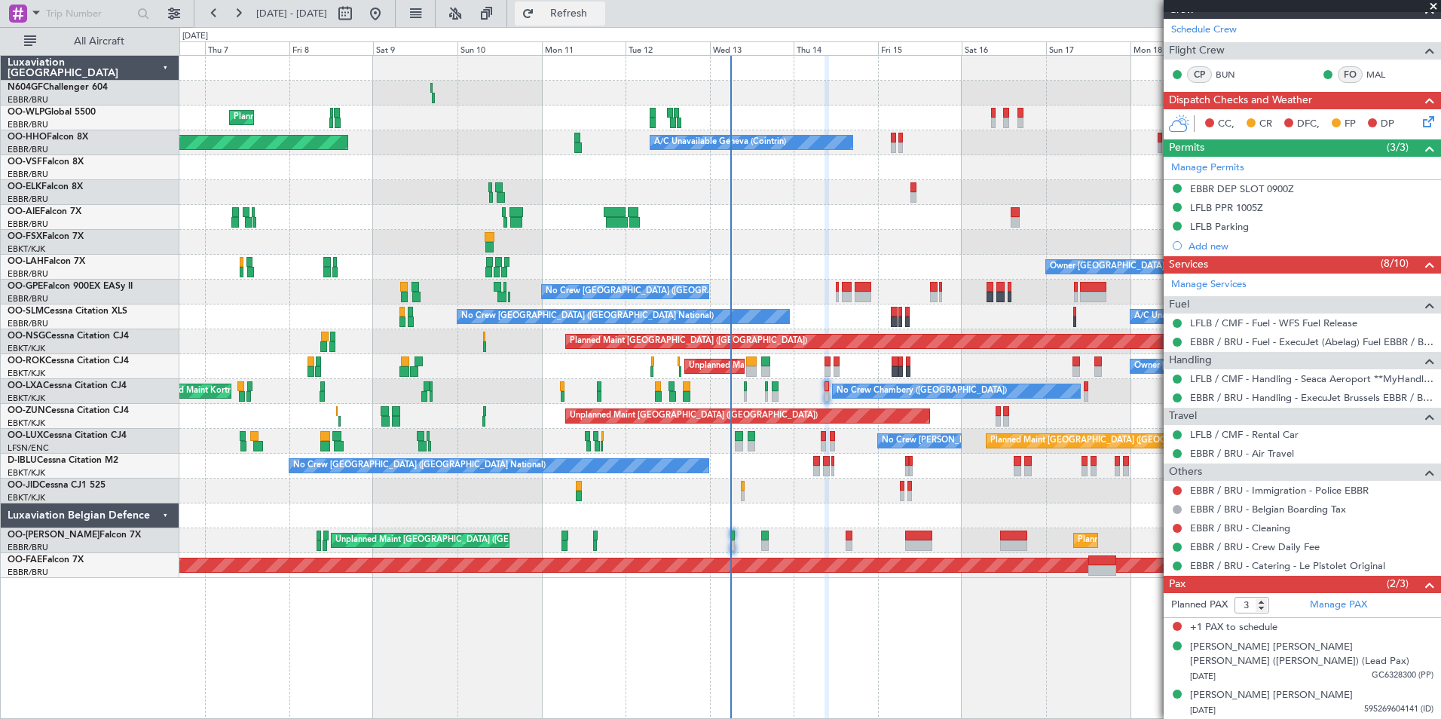
click at [581, 17] on button "Refresh" at bounding box center [560, 14] width 90 height 24
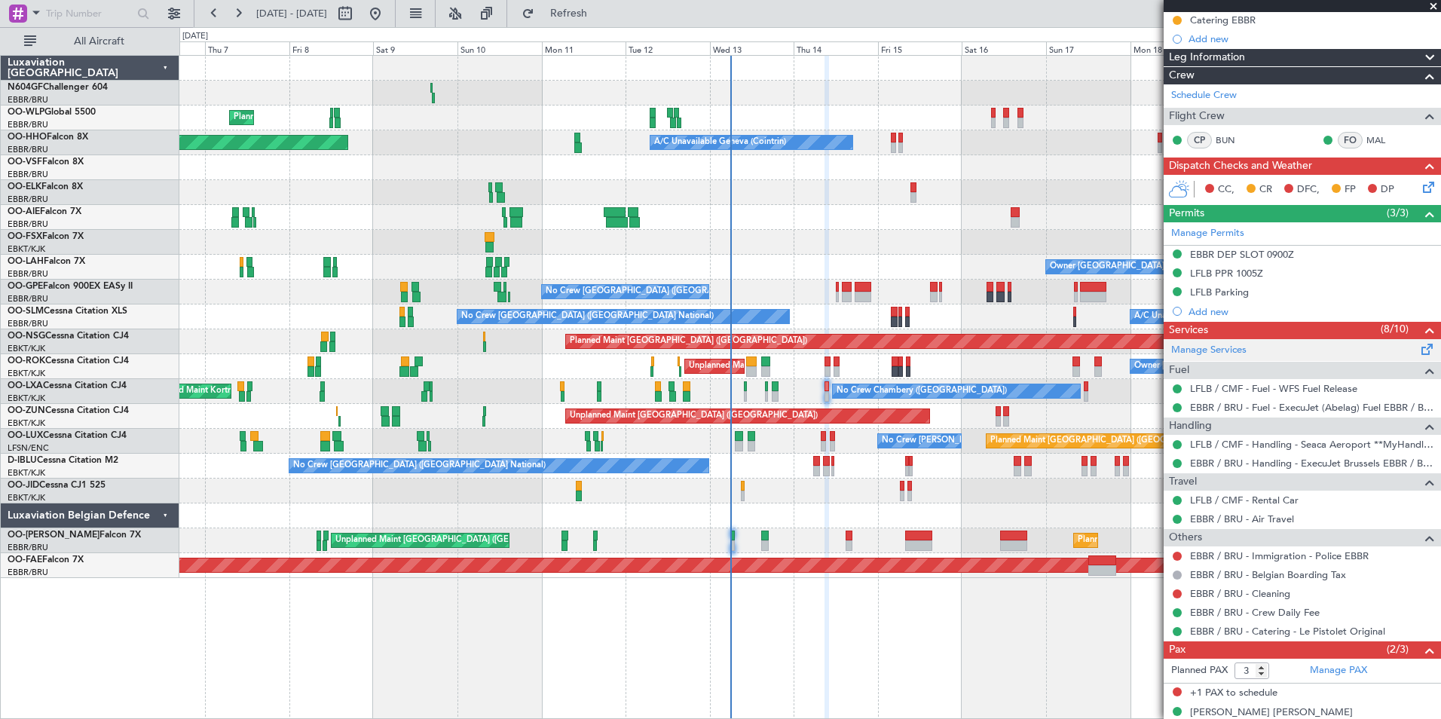
scroll to position [210, 0]
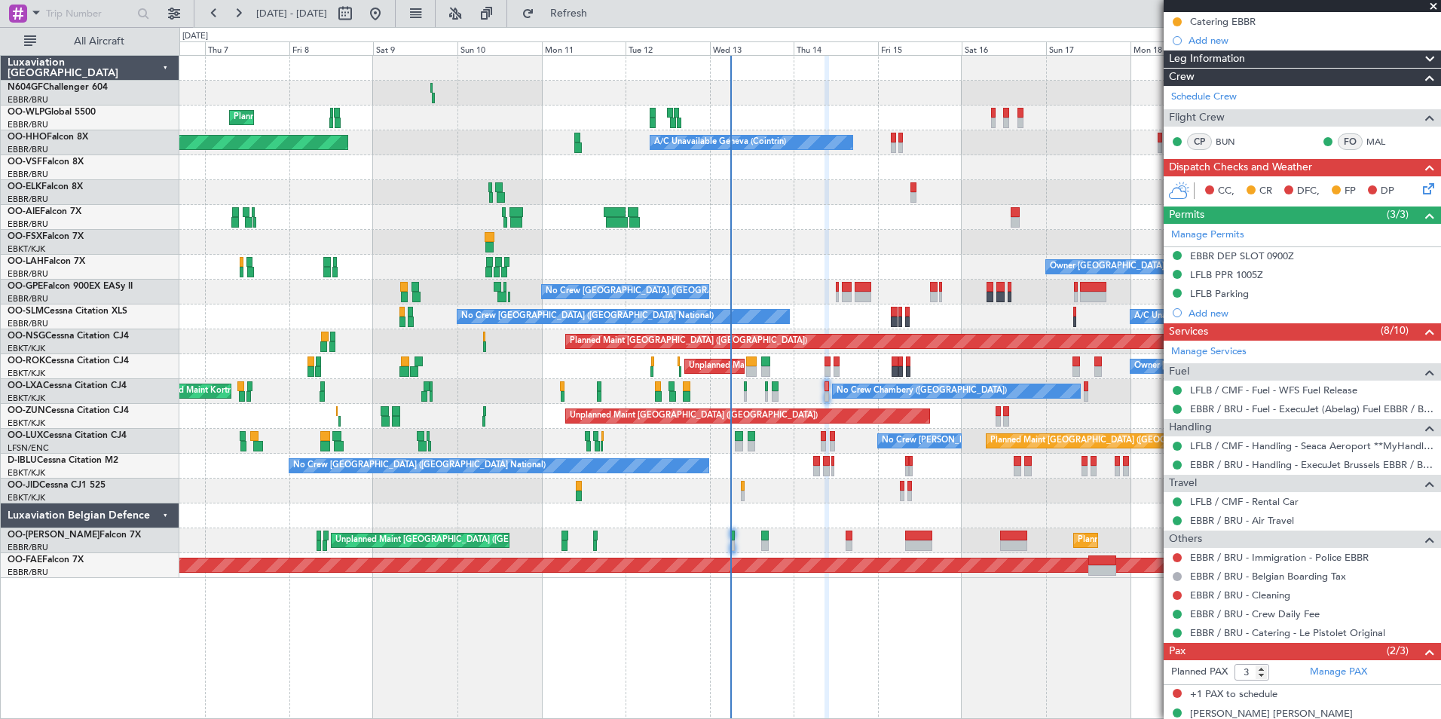
click at [1420, 190] on icon at bounding box center [1426, 186] width 12 height 12
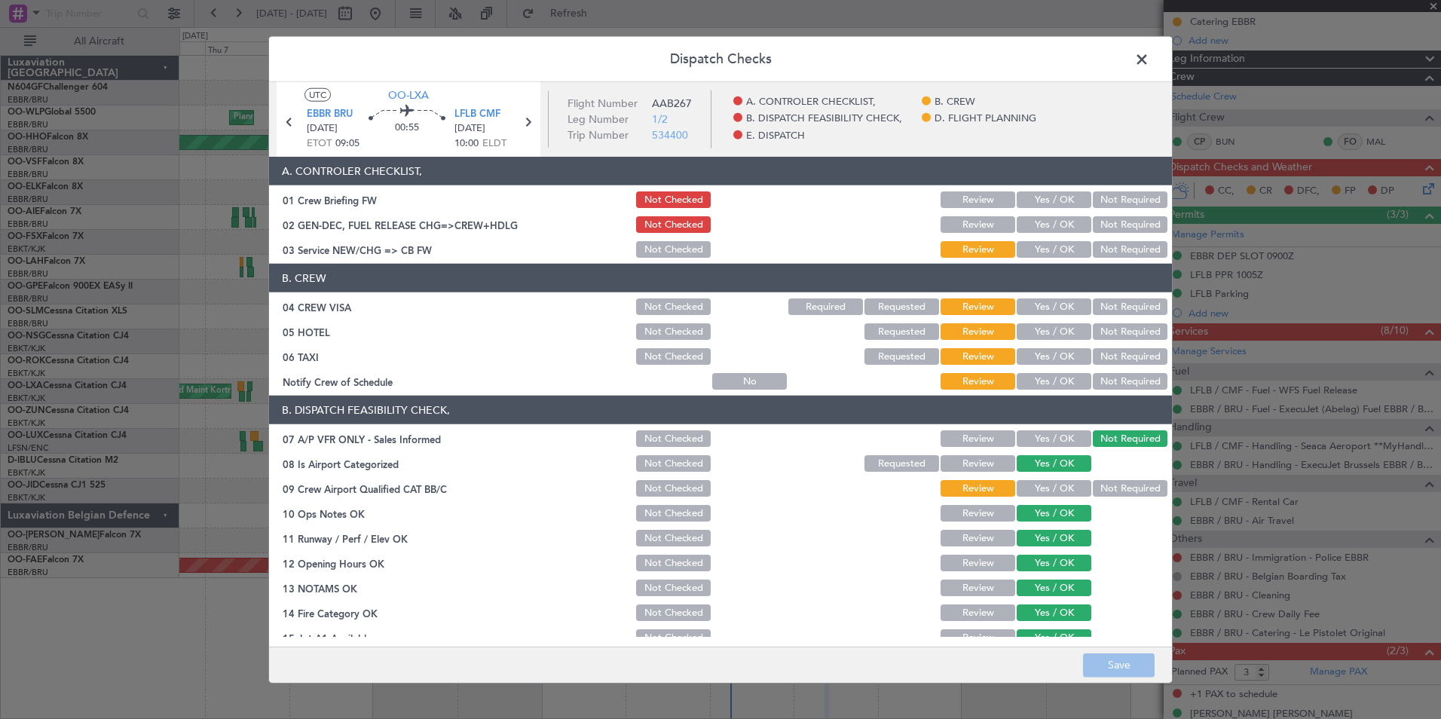
click at [1036, 375] on button "Yes / OK" at bounding box center [1054, 381] width 75 height 17
click at [1109, 353] on button "Not Required" at bounding box center [1130, 356] width 75 height 17
click at [1115, 329] on button "Not Required" at bounding box center [1130, 331] width 75 height 17
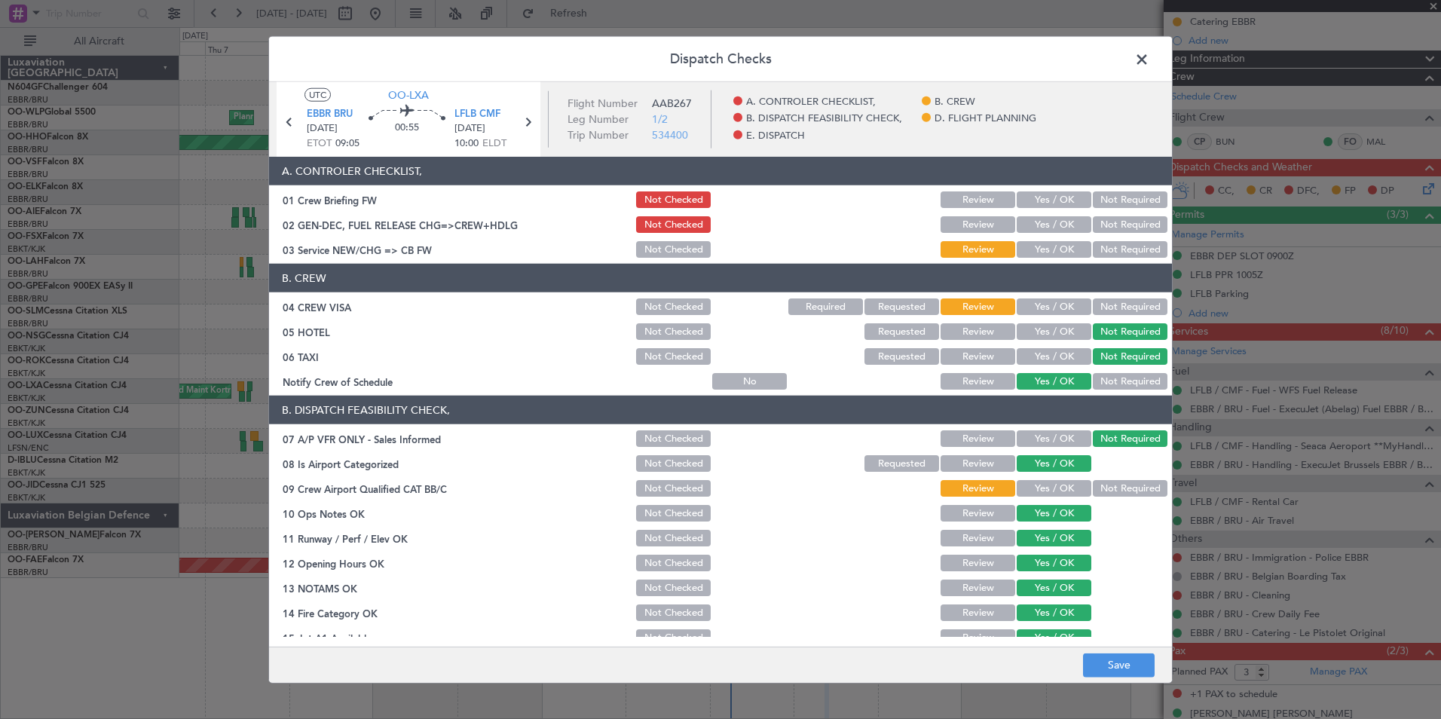
click at [1133, 303] on button "Not Required" at bounding box center [1130, 306] width 75 height 17
click at [1062, 254] on button "Yes / OK" at bounding box center [1054, 249] width 75 height 17
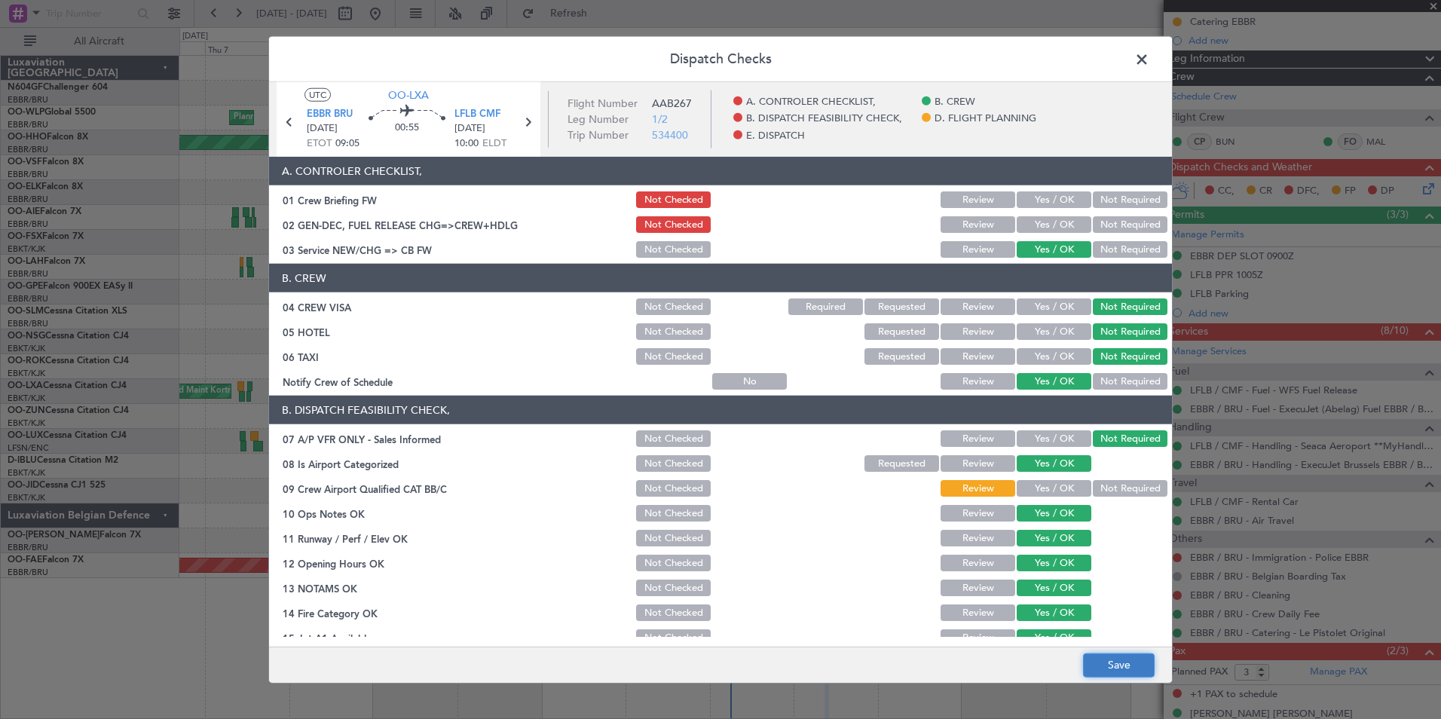
click at [1111, 665] on button "Save" at bounding box center [1119, 665] width 72 height 24
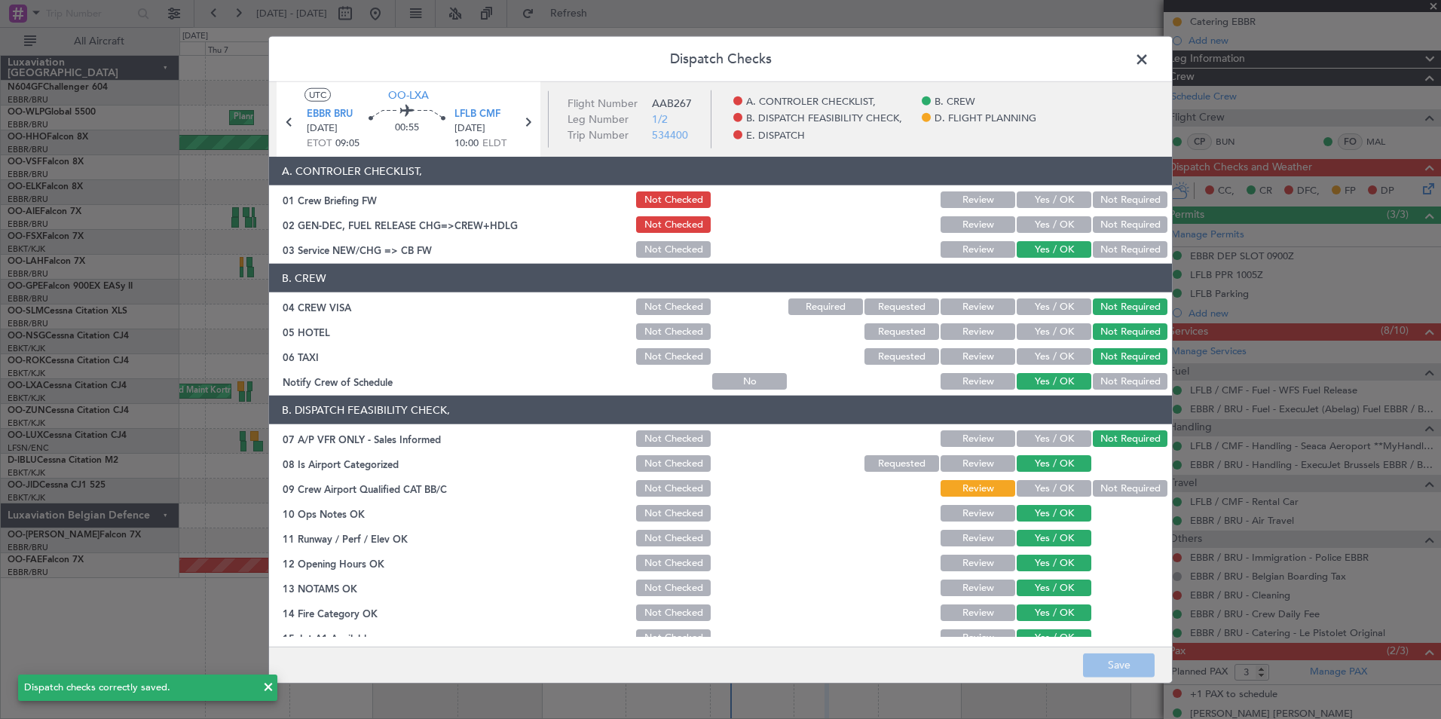
click at [1149, 60] on span at bounding box center [1149, 63] width 0 height 30
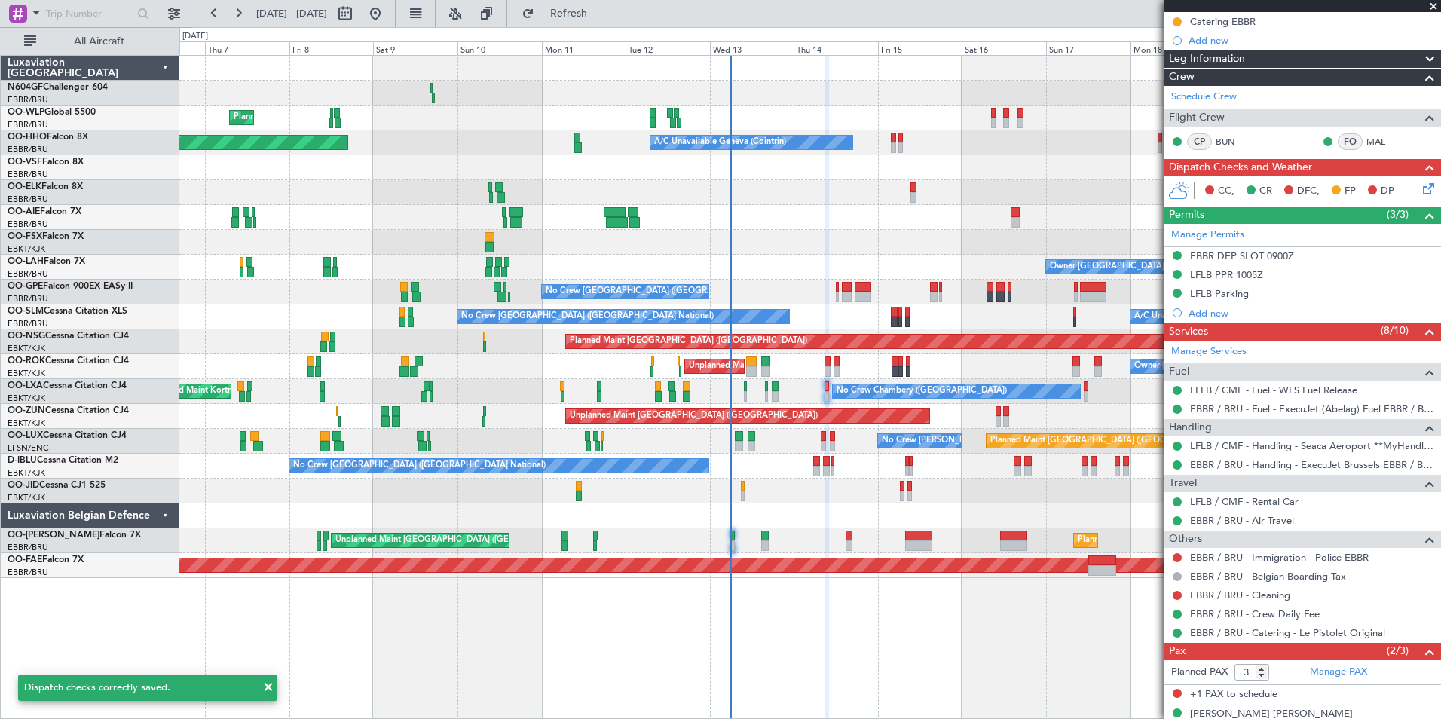
scroll to position [0, 0]
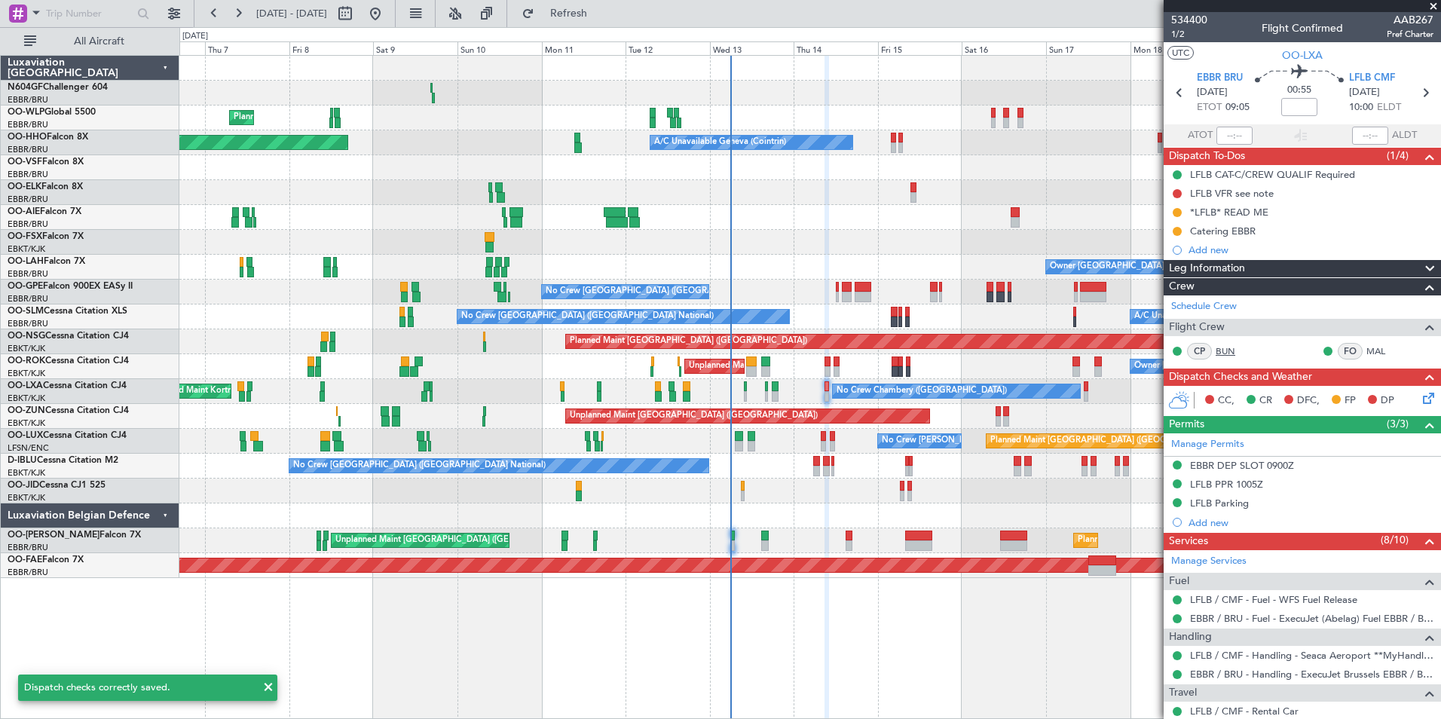
click at [1228, 350] on link "BUN" at bounding box center [1233, 351] width 34 height 14
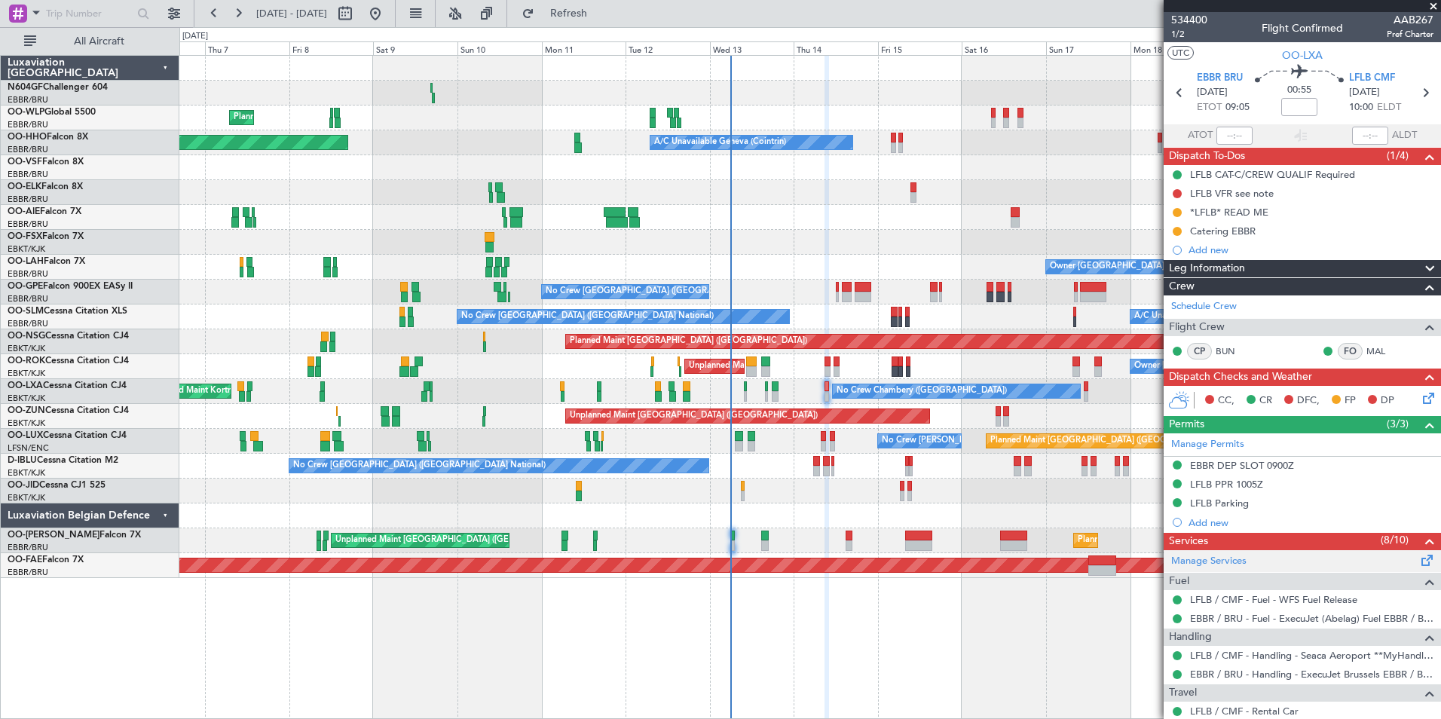
scroll to position [277, 0]
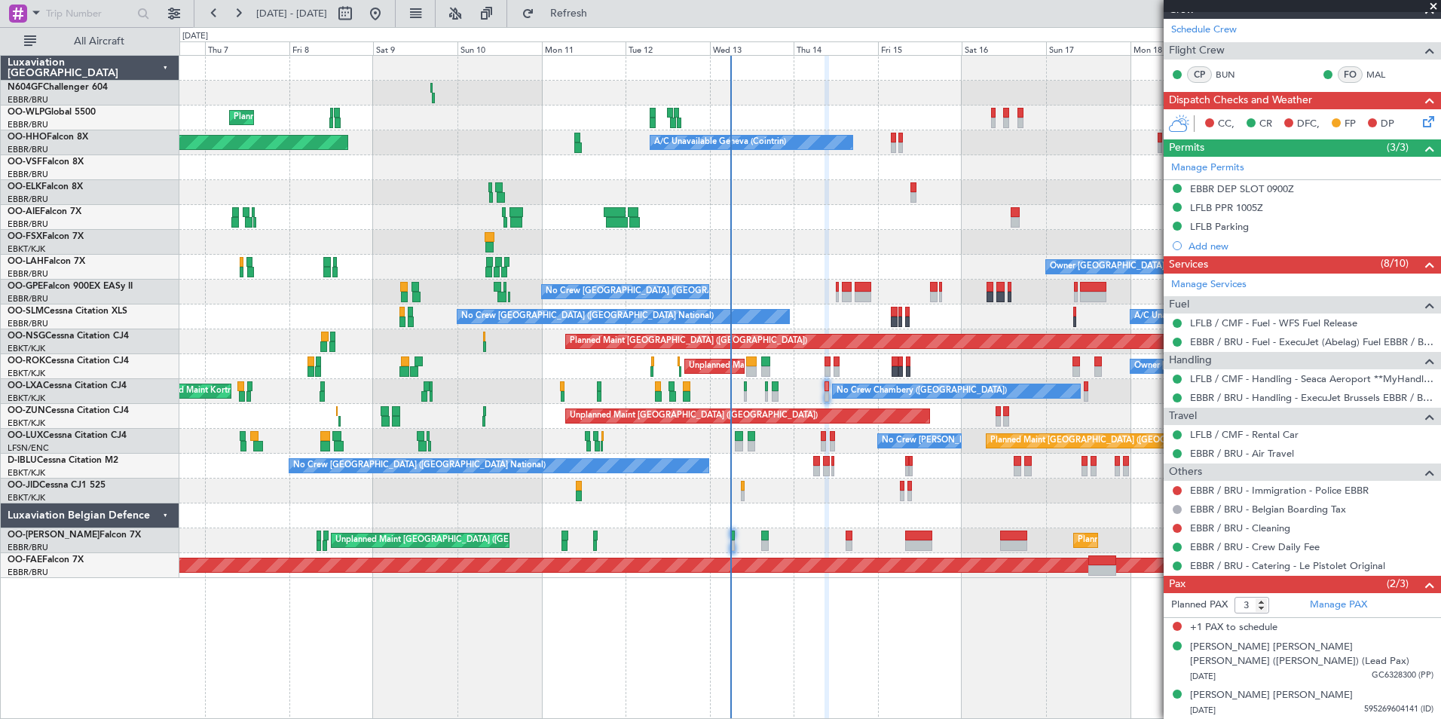
click at [613, 20] on fb-refresh-button "Refresh" at bounding box center [560, 13] width 106 height 27
click at [601, 18] on span "Refresh" at bounding box center [568, 13] width 63 height 11
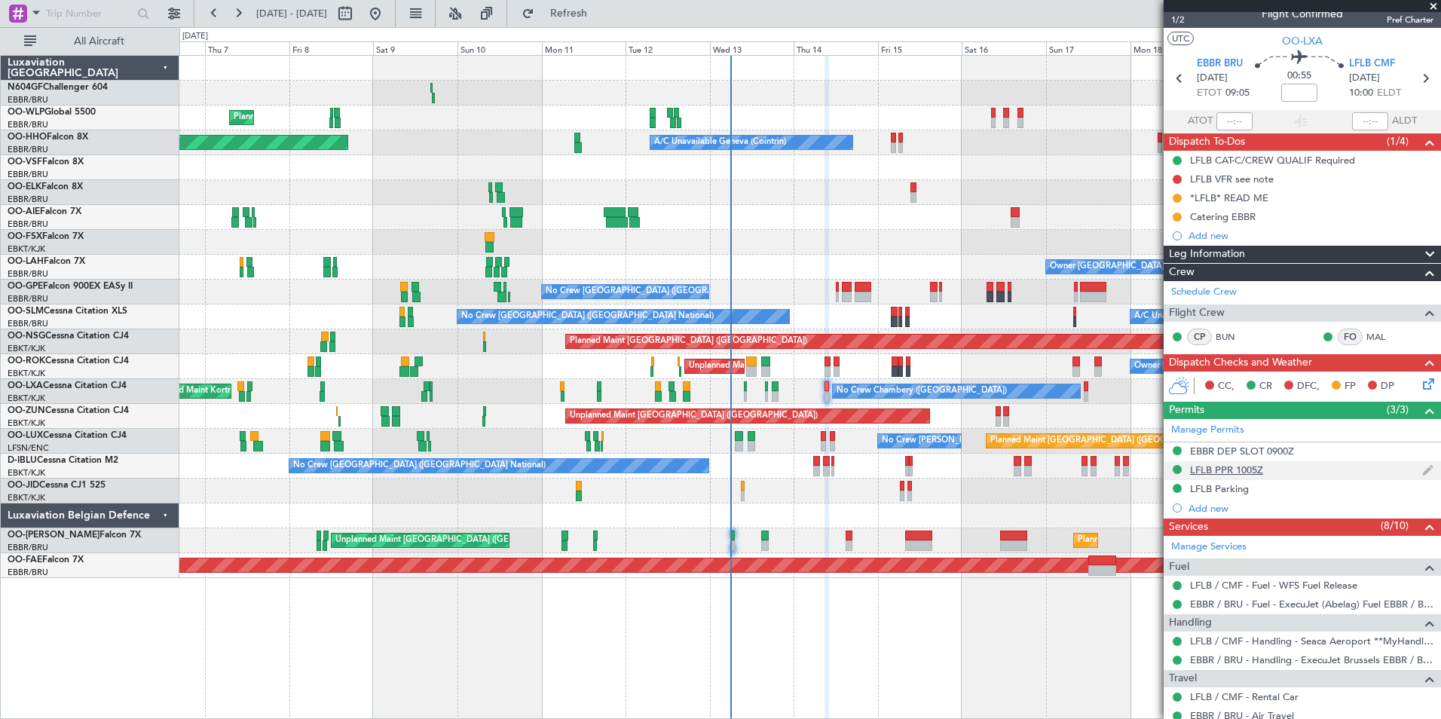
scroll to position [14, 0]
click at [1420, 384] on icon at bounding box center [1426, 382] width 12 height 12
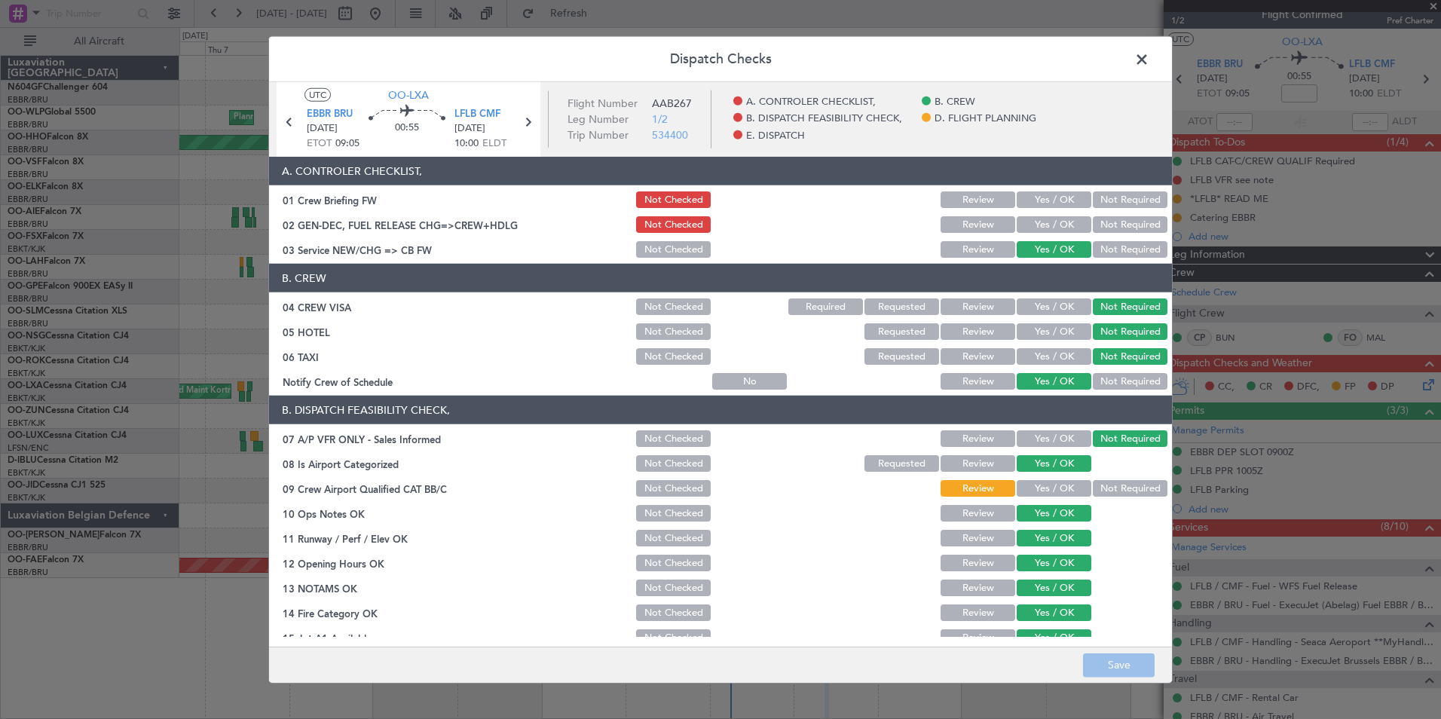
scroll to position [7, 0]
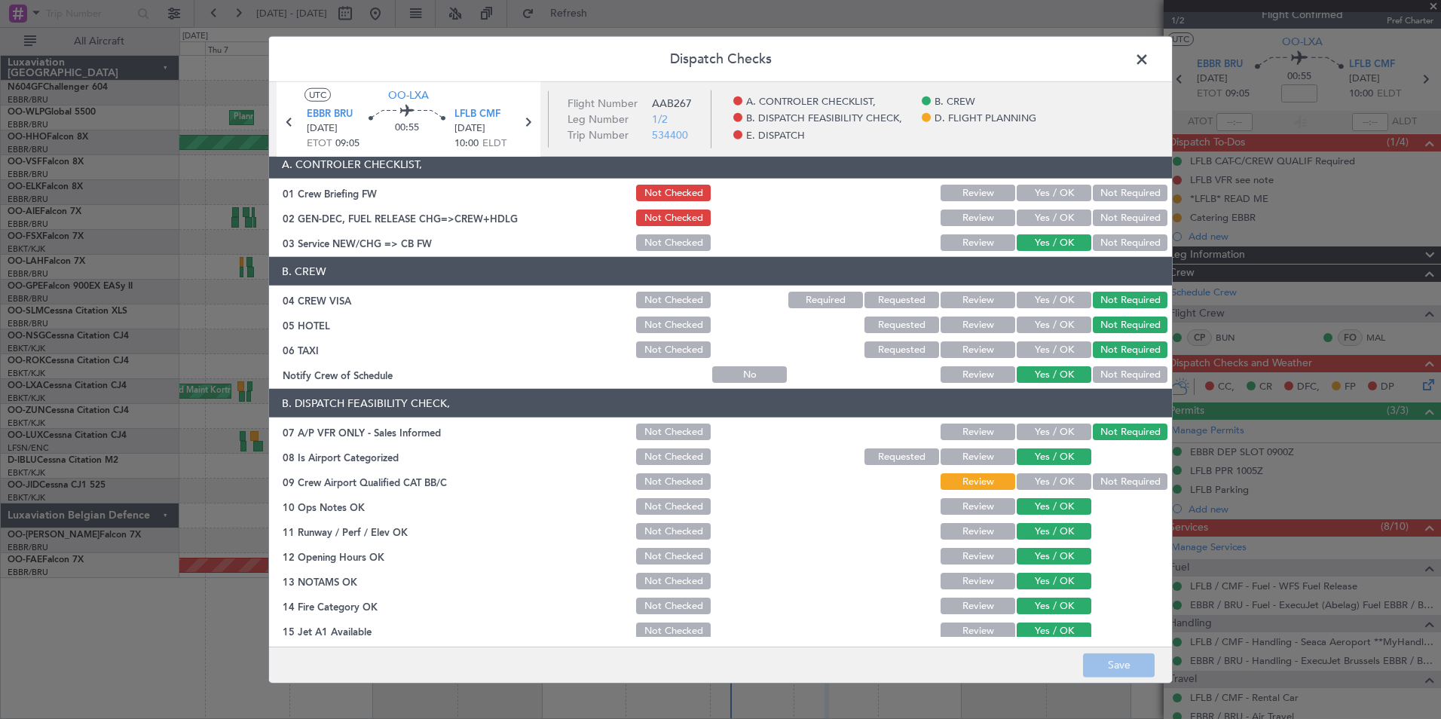
click at [1063, 476] on button "Yes / OK" at bounding box center [1054, 481] width 75 height 17
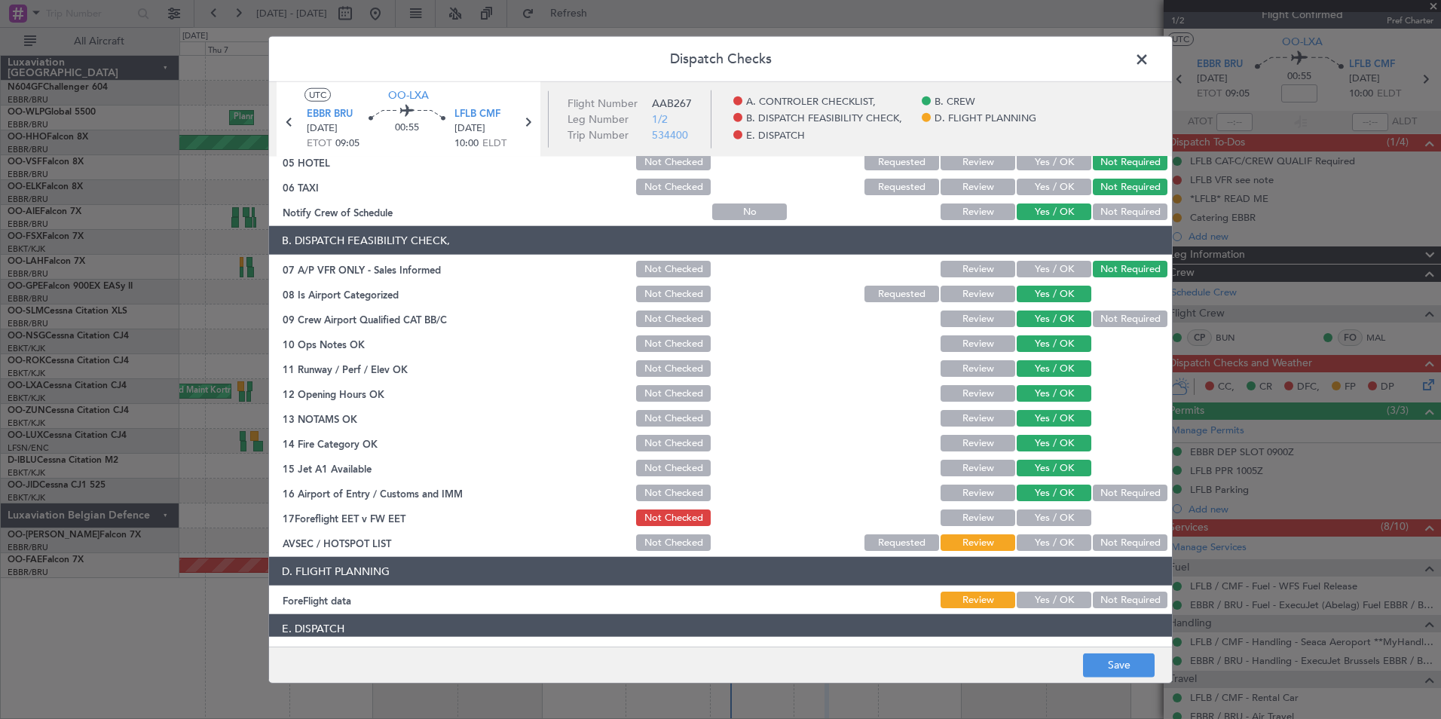
scroll to position [170, 0]
click at [1054, 539] on button "Yes / OK" at bounding box center [1054, 542] width 75 height 17
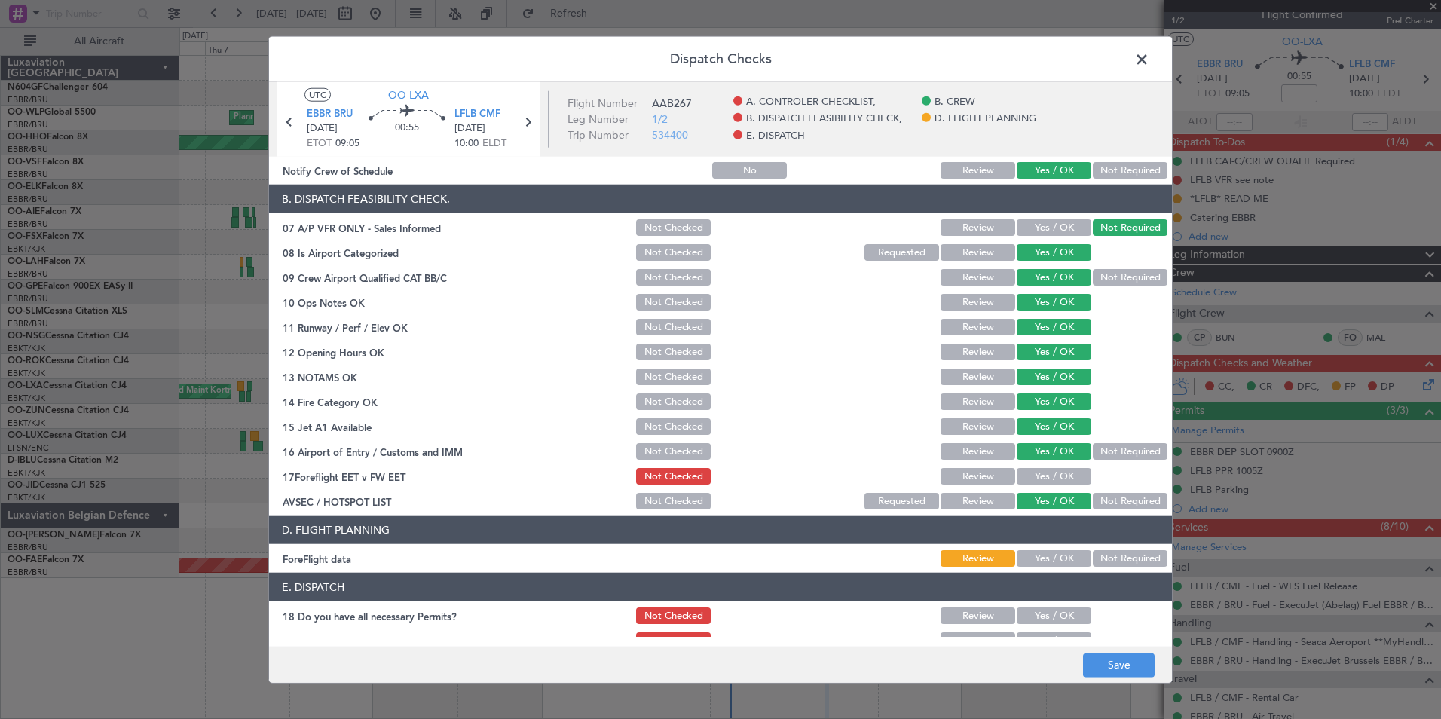
scroll to position [212, 0]
click at [1054, 471] on button "Yes / OK" at bounding box center [1054, 475] width 75 height 17
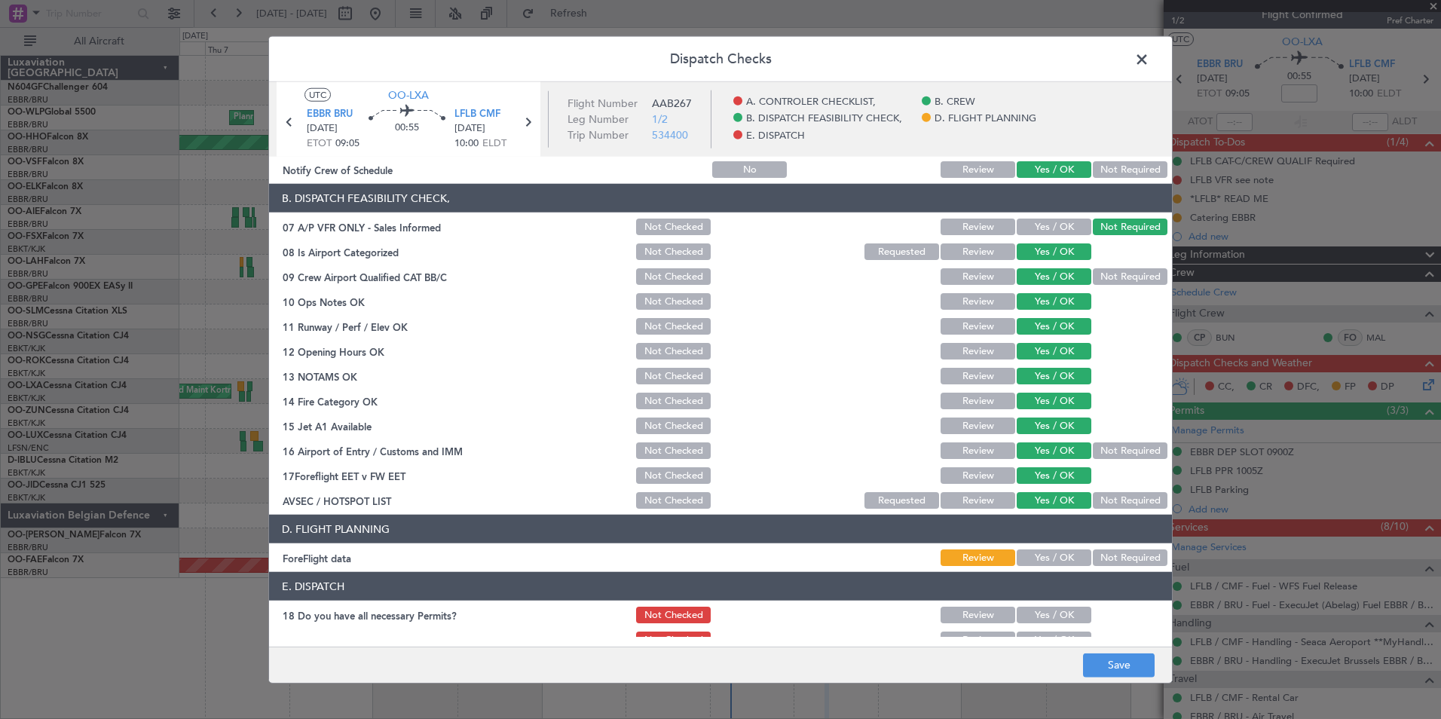
click at [1109, 561] on button "Not Required" at bounding box center [1130, 557] width 75 height 17
click at [1120, 671] on button "Save" at bounding box center [1119, 665] width 72 height 24
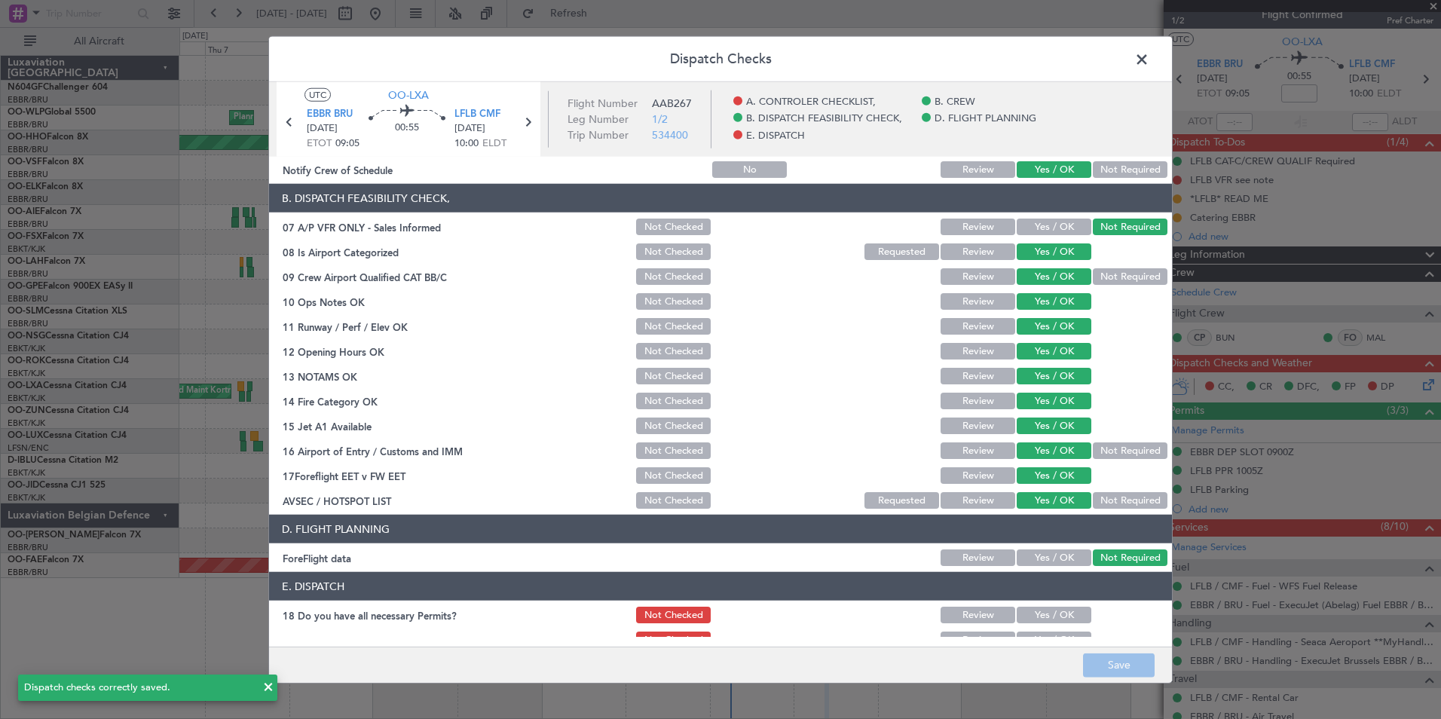
click at [1149, 58] on span at bounding box center [1149, 63] width 0 height 30
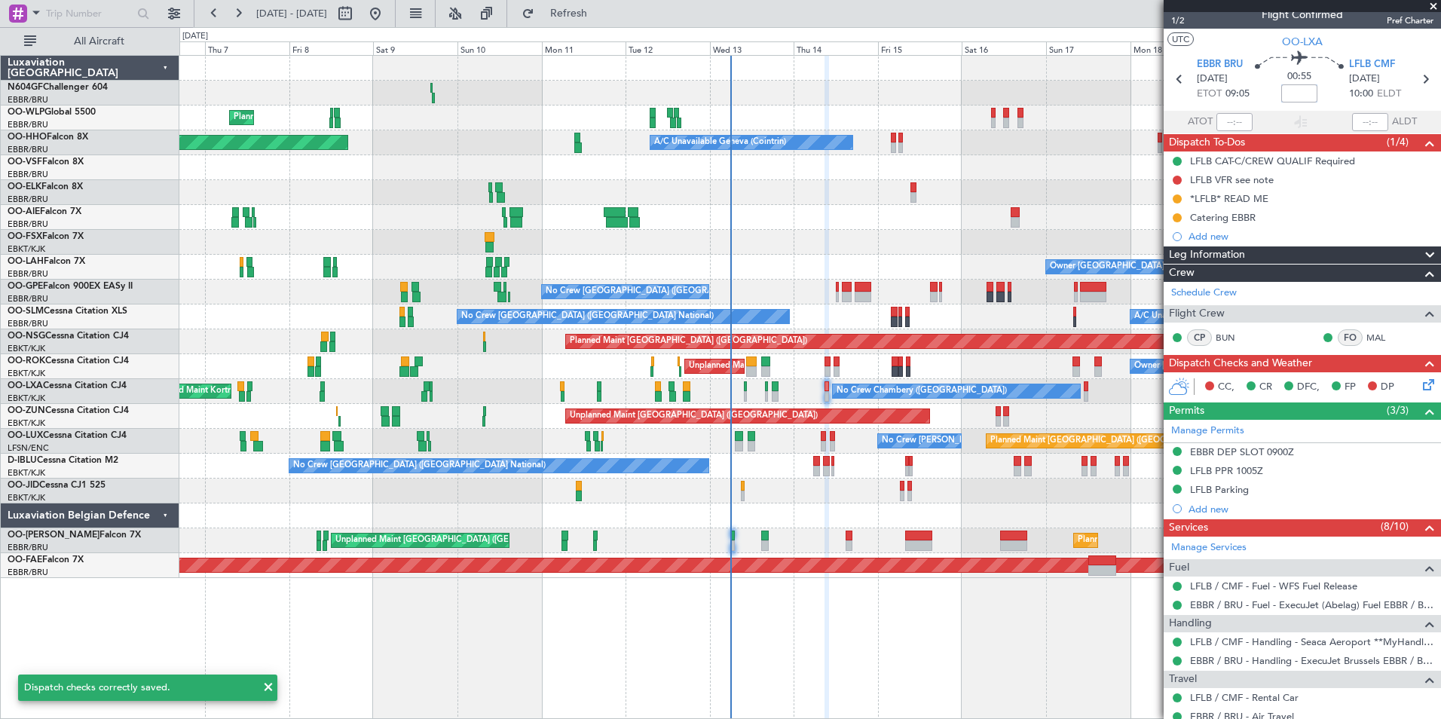
click at [1302, 92] on input at bounding box center [1299, 93] width 36 height 18
click at [1332, 90] on div "00:55 +5" at bounding box center [1299, 79] width 99 height 56
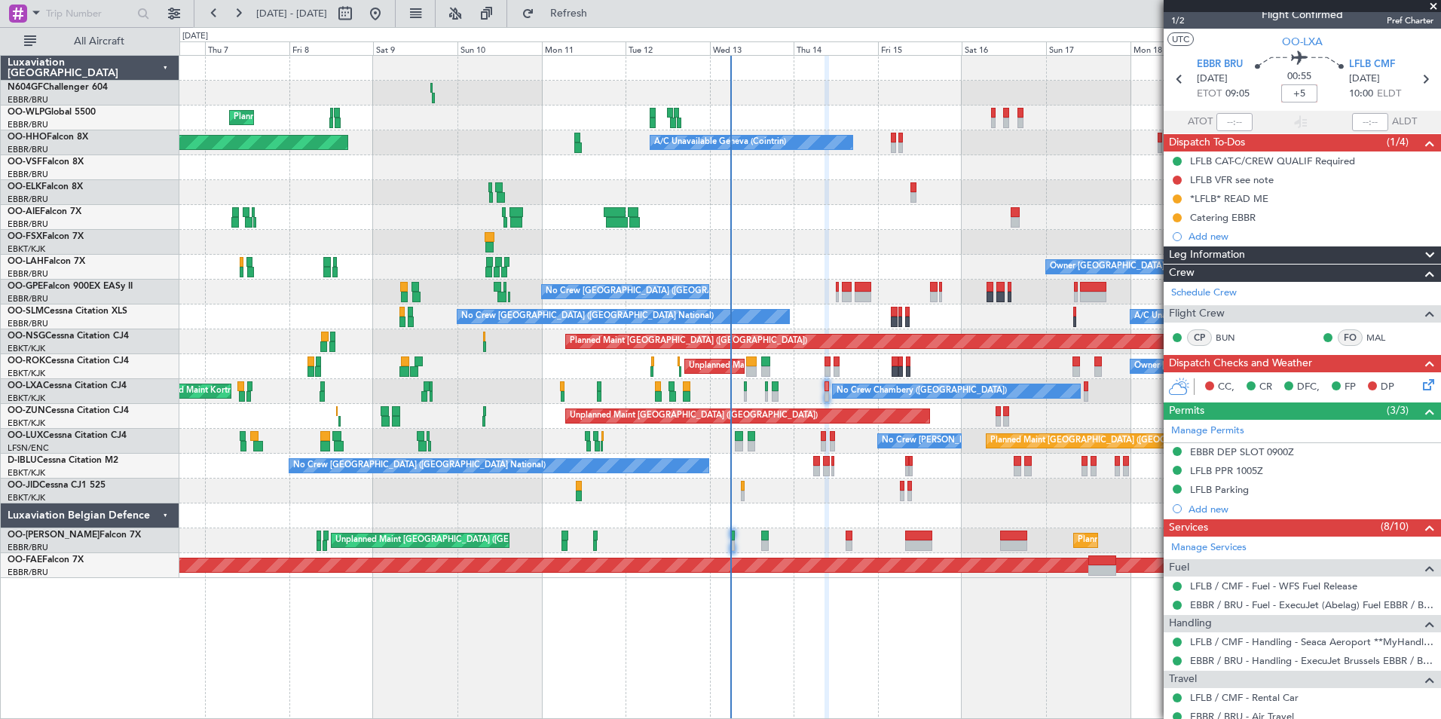
type input "+00:05"
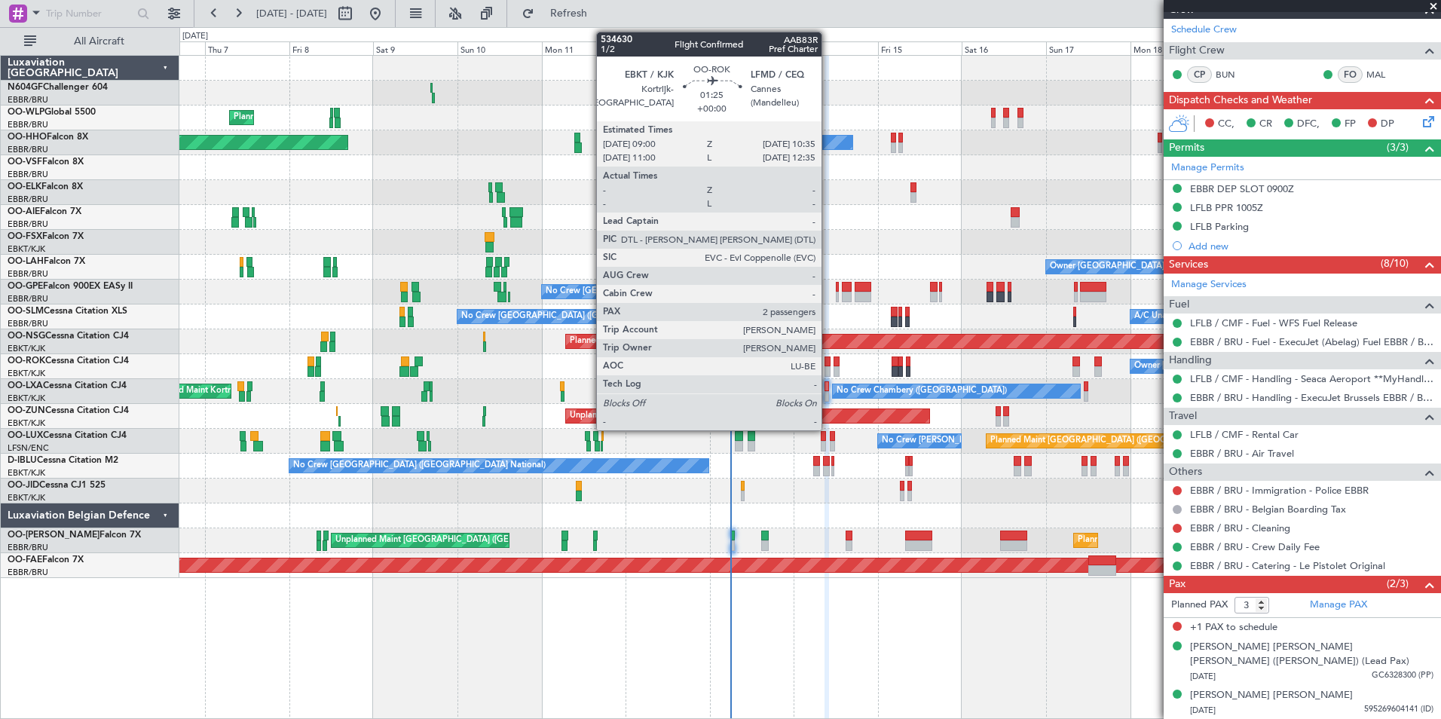
click at [828, 367] on div at bounding box center [827, 371] width 6 height 11
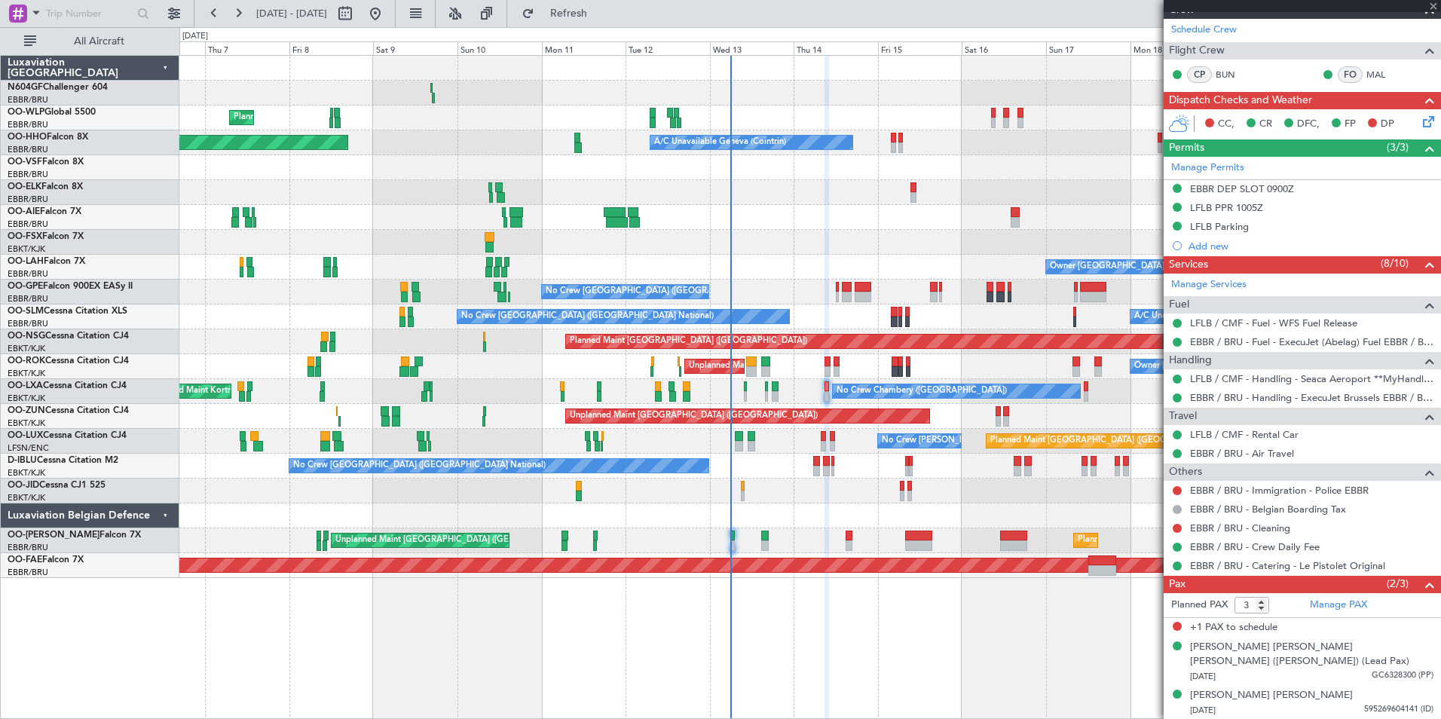
type input "2"
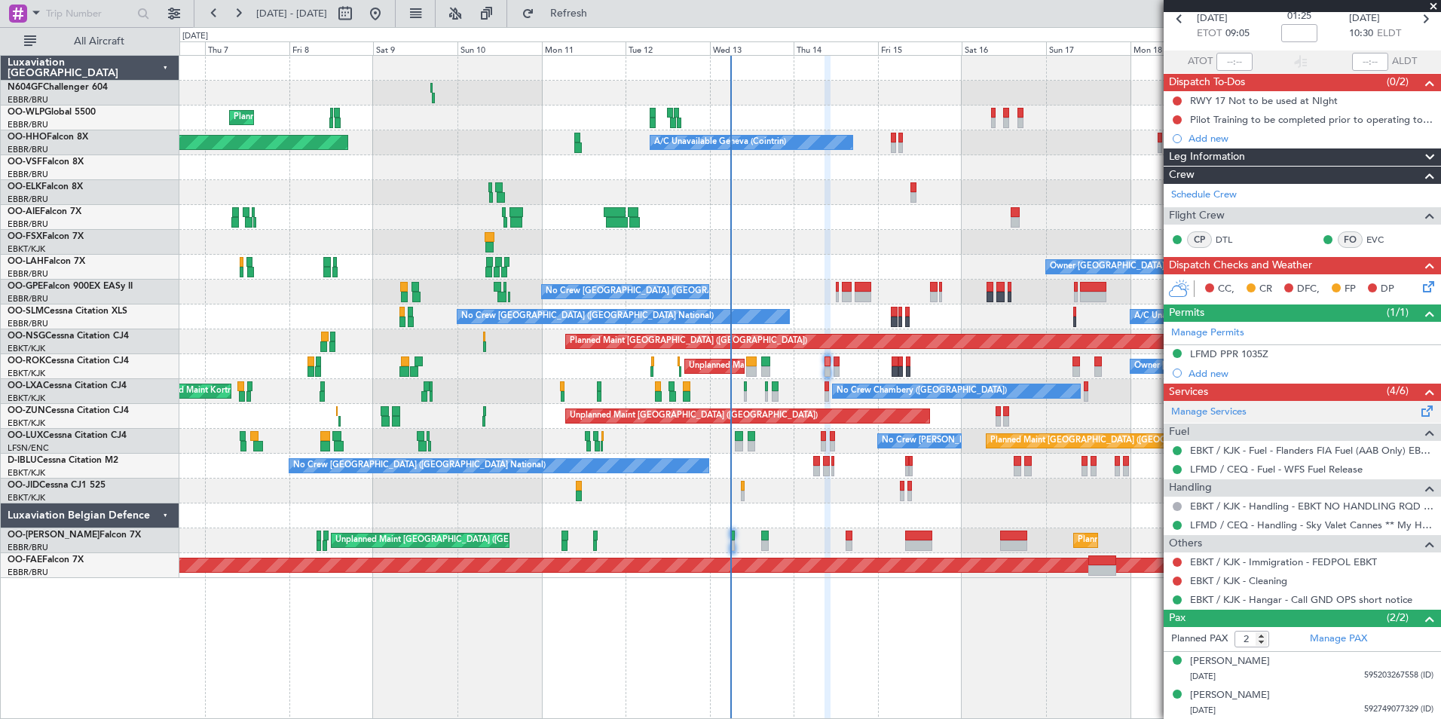
scroll to position [0, 0]
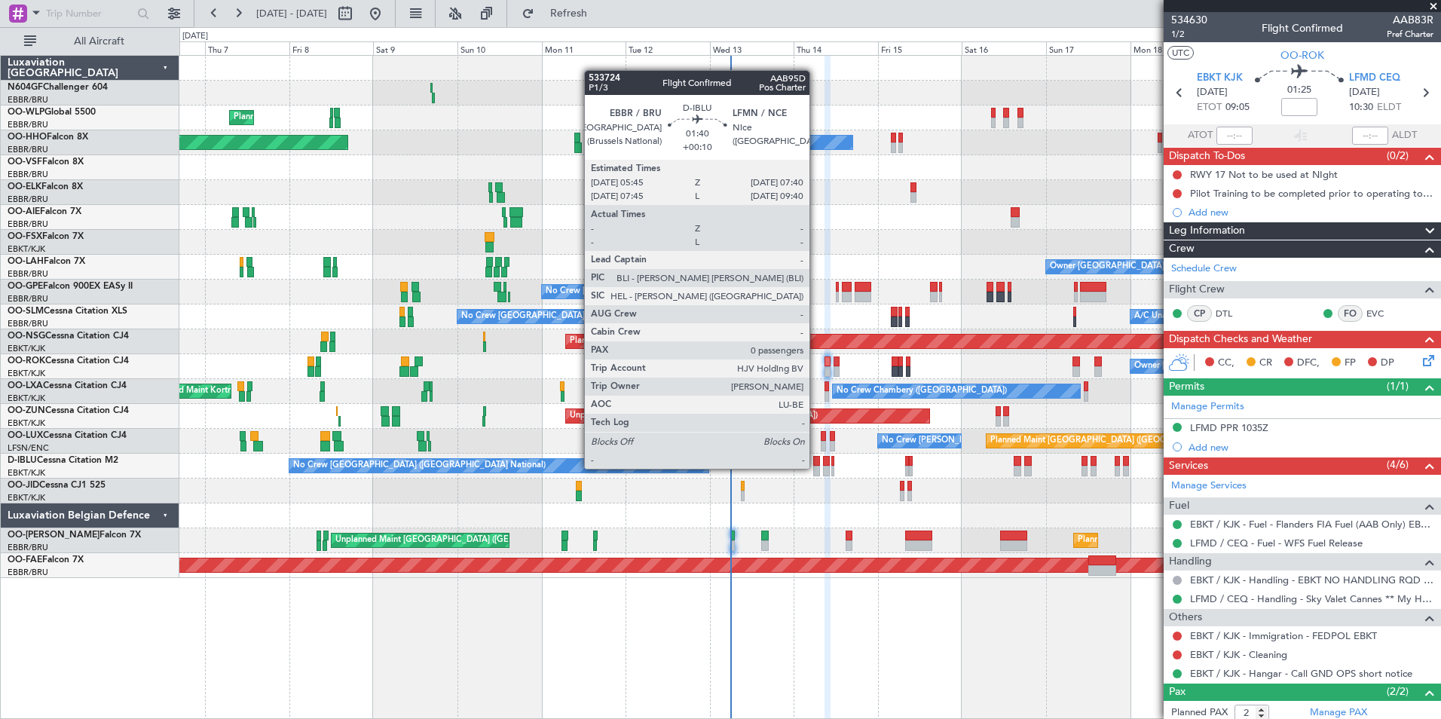
click at [816, 469] on div at bounding box center [816, 471] width 7 height 11
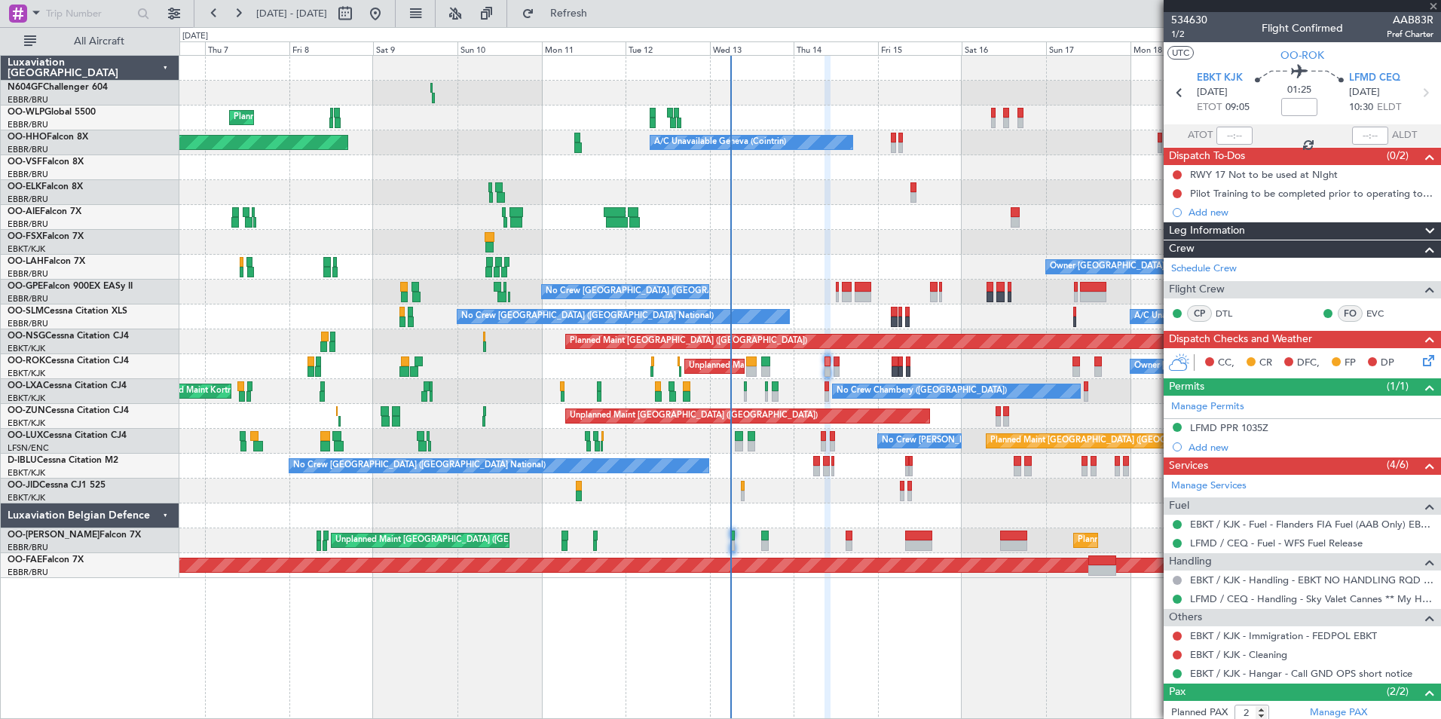
type input "+00:10"
type input "0"
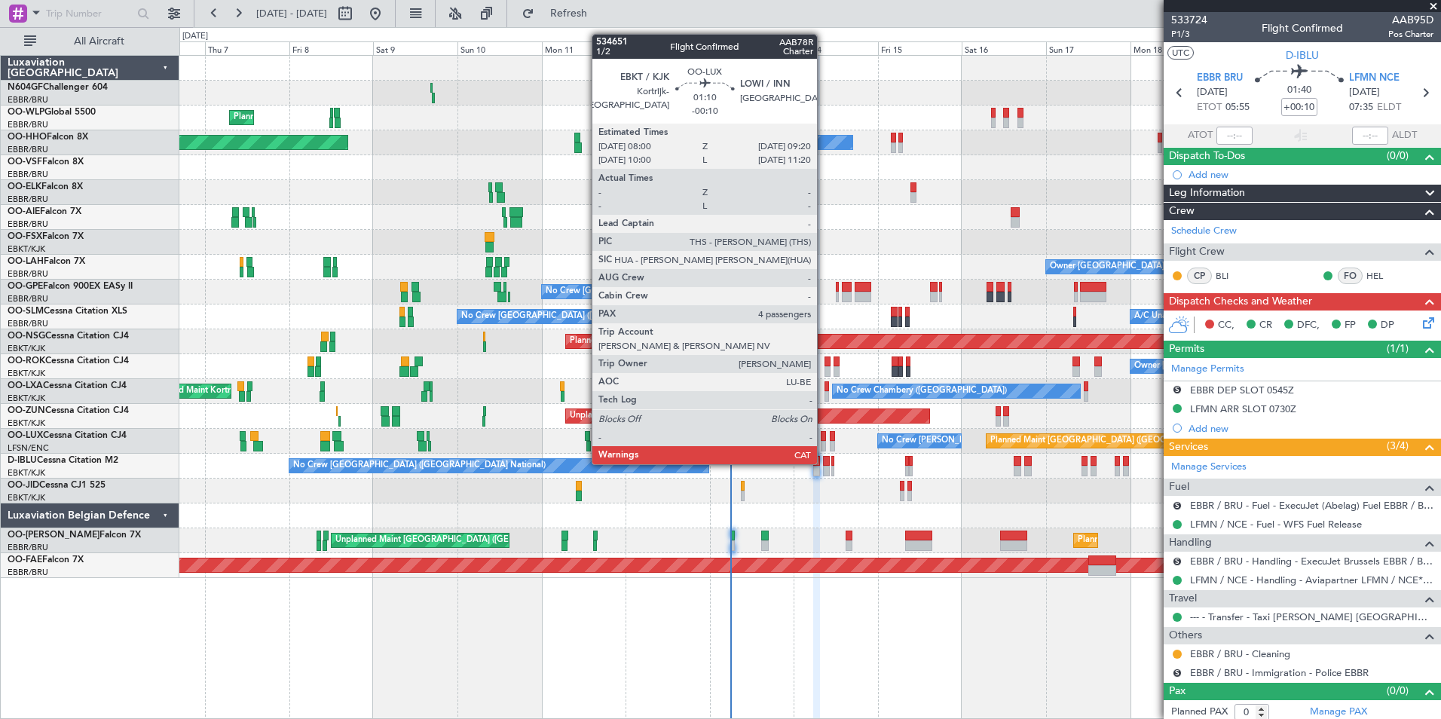
click at [824, 449] on div at bounding box center [823, 446] width 5 height 11
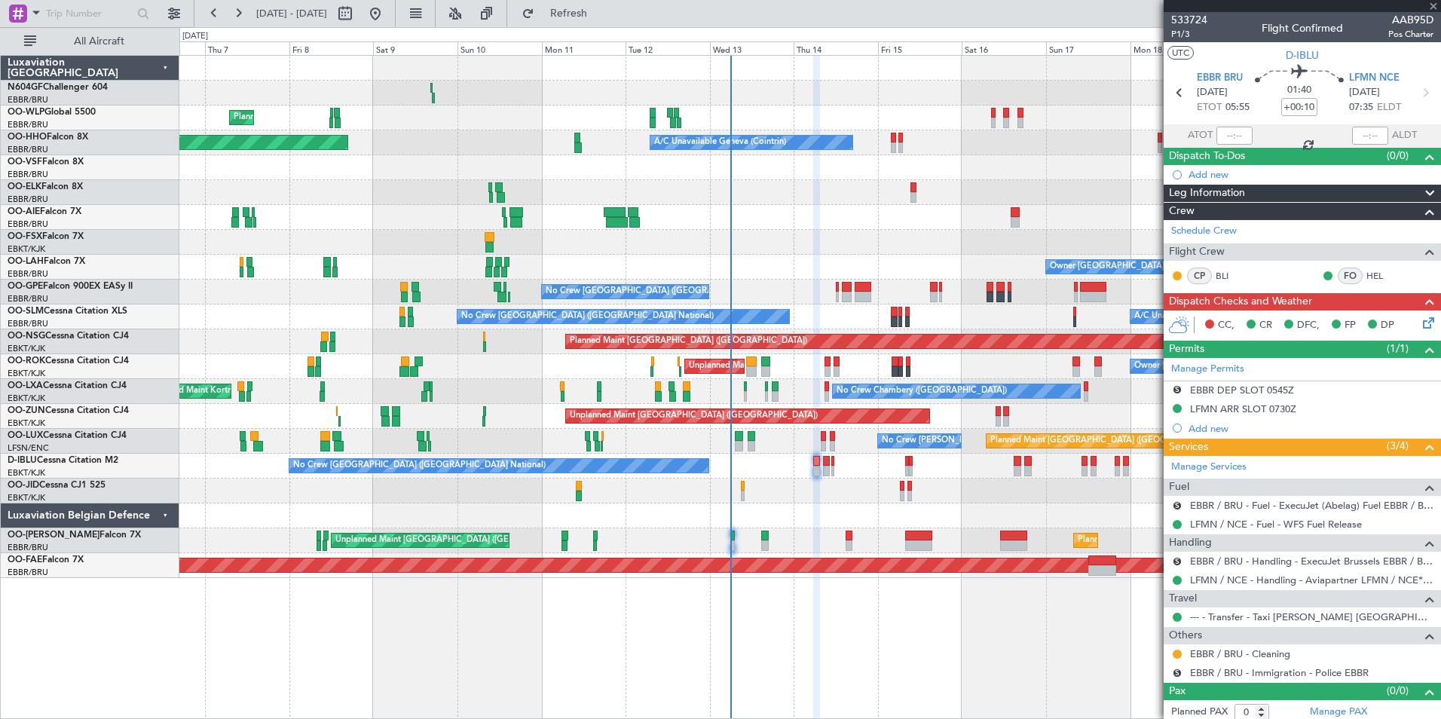
type input "-00:10"
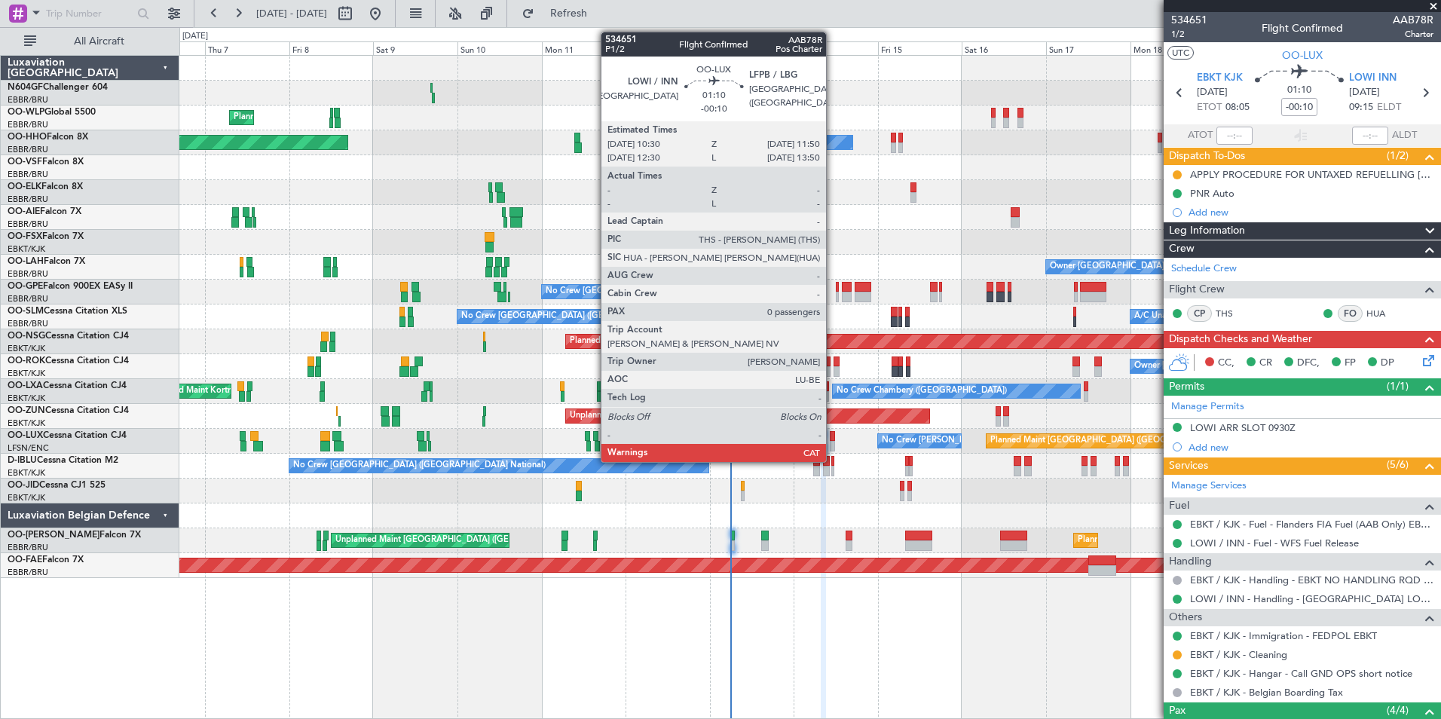
click at [833, 439] on div at bounding box center [832, 436] width 5 height 11
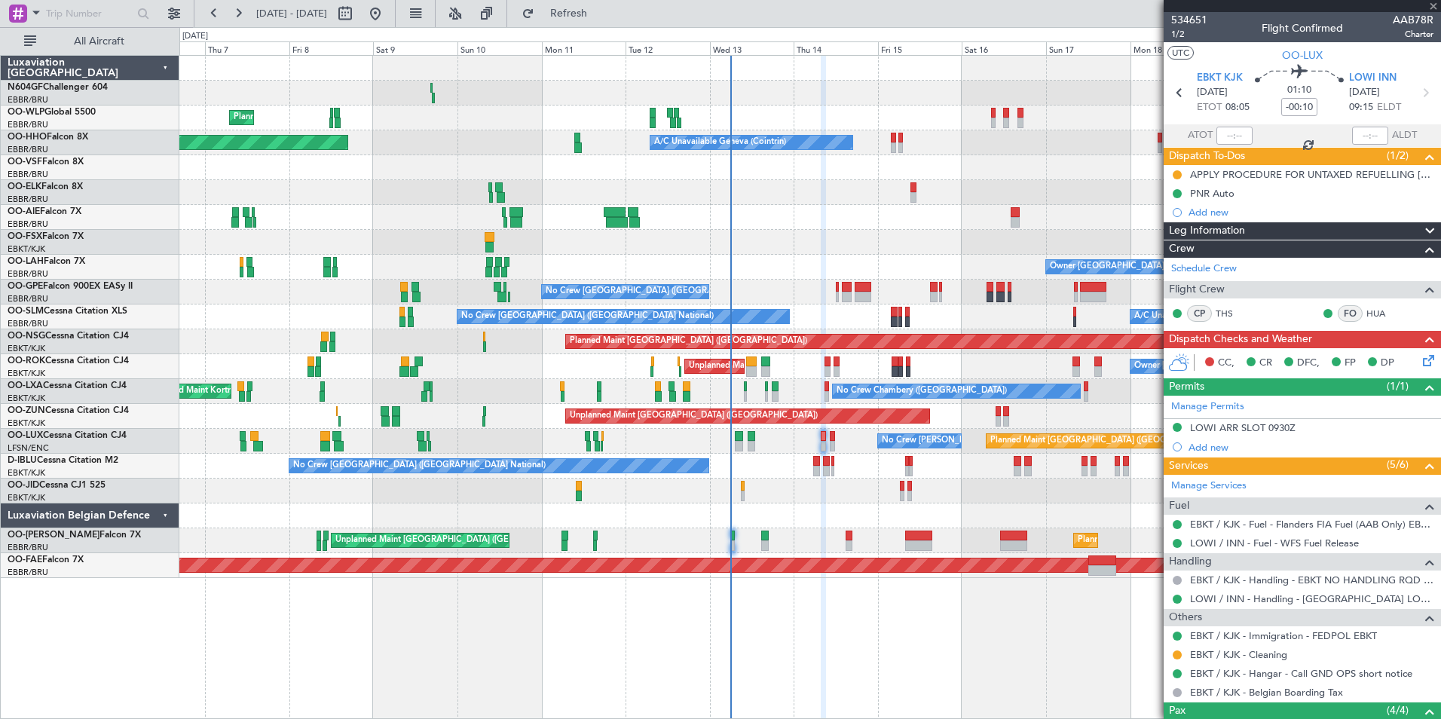
type input "0"
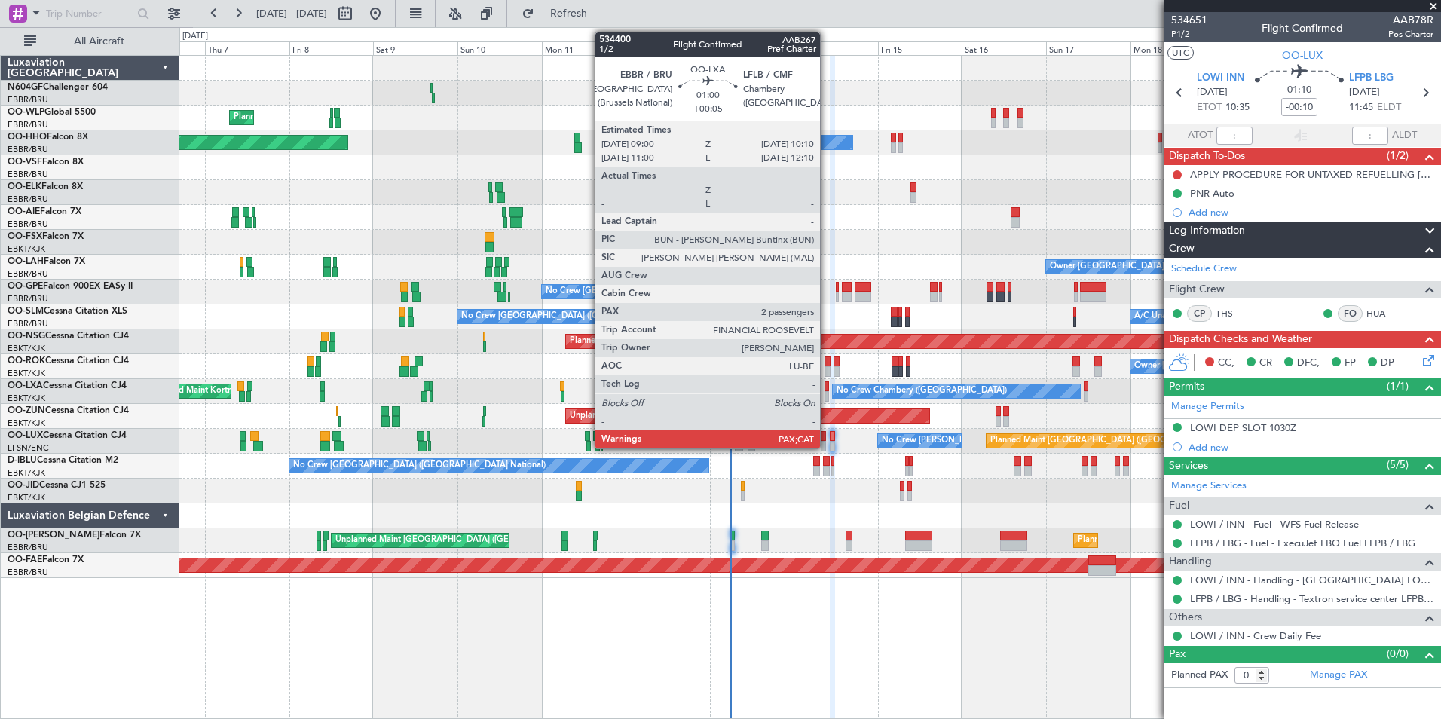
click at [827, 387] on div at bounding box center [826, 386] width 5 height 11
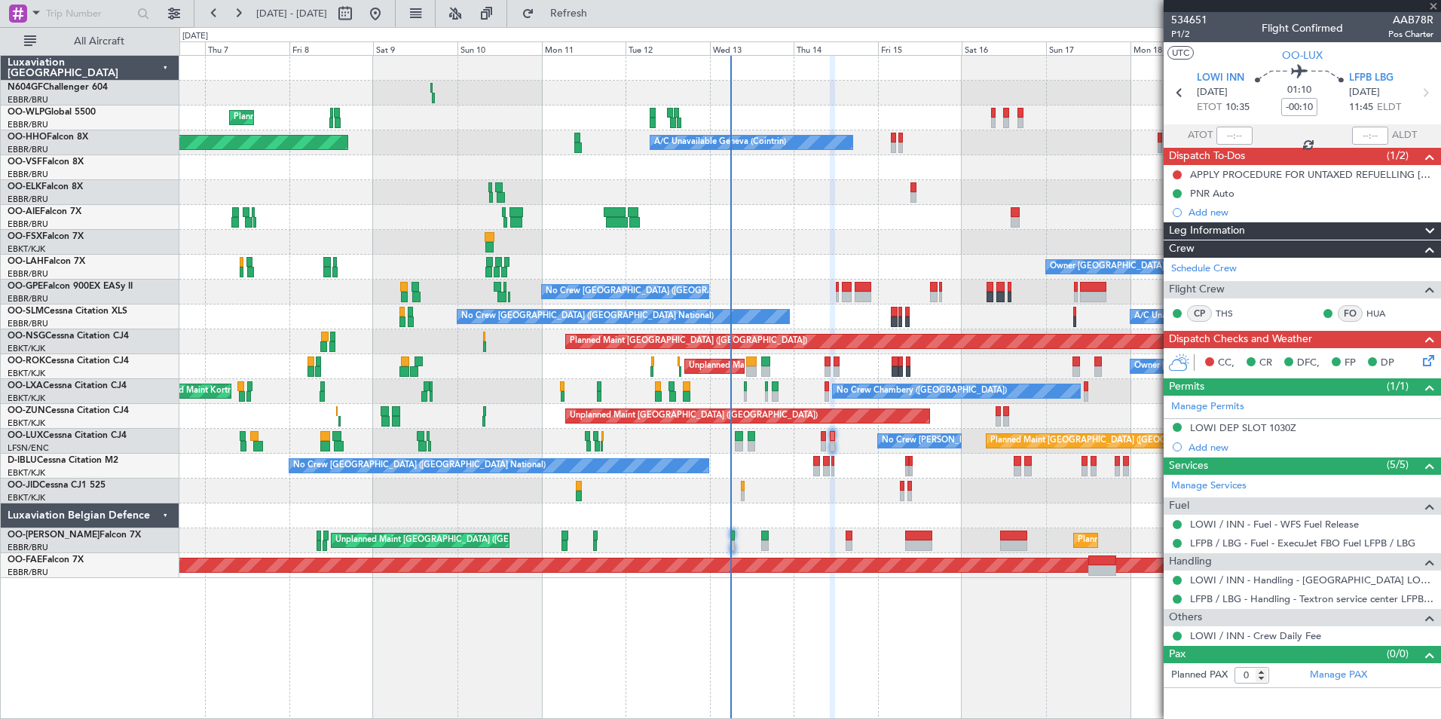
type input "+00:05"
type input "3"
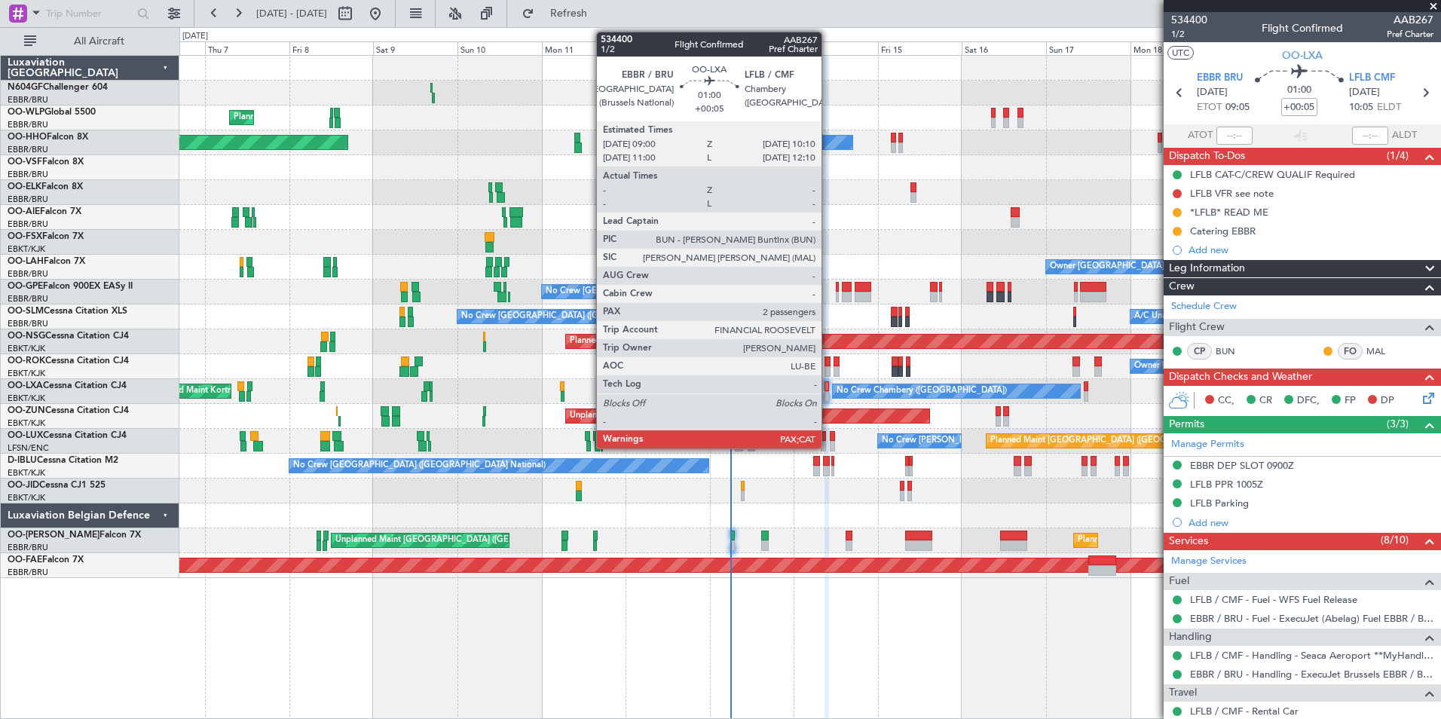
click at [828, 389] on div at bounding box center [826, 386] width 5 height 11
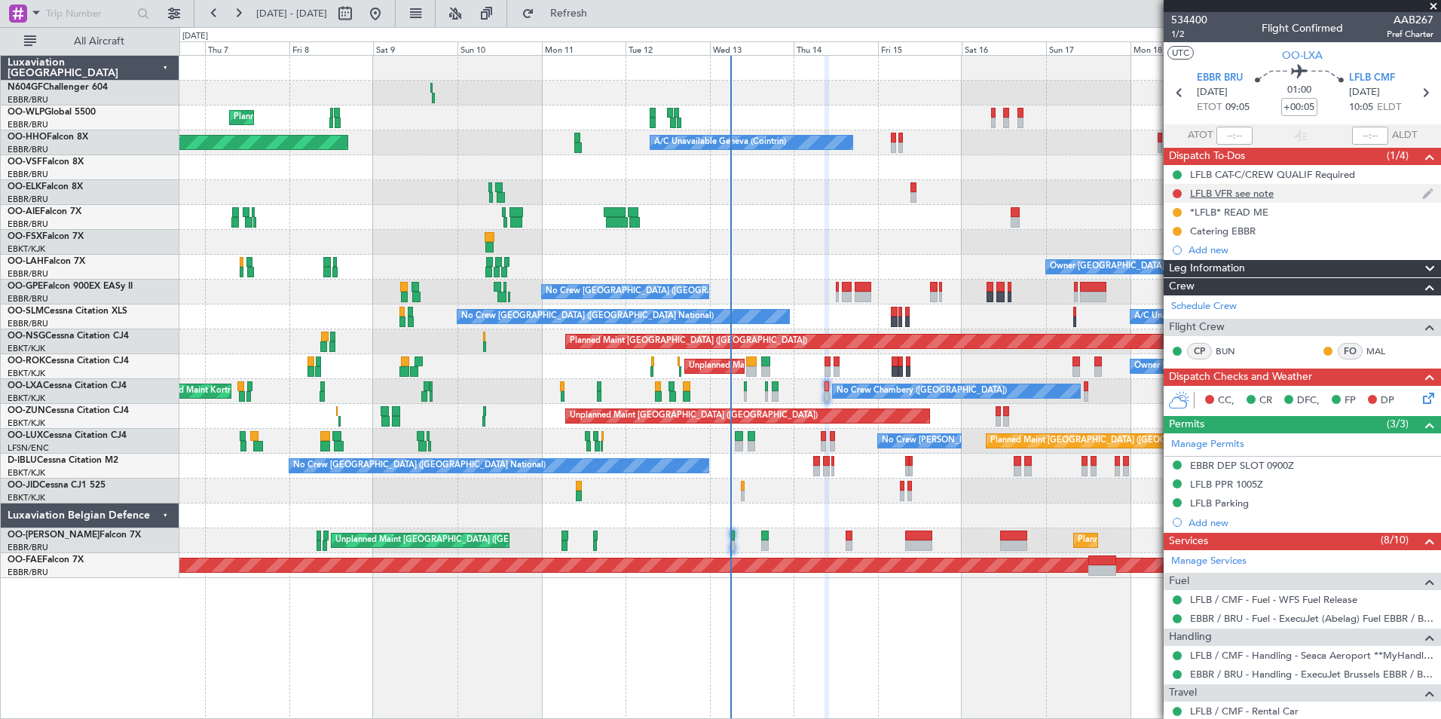
scroll to position [277, 0]
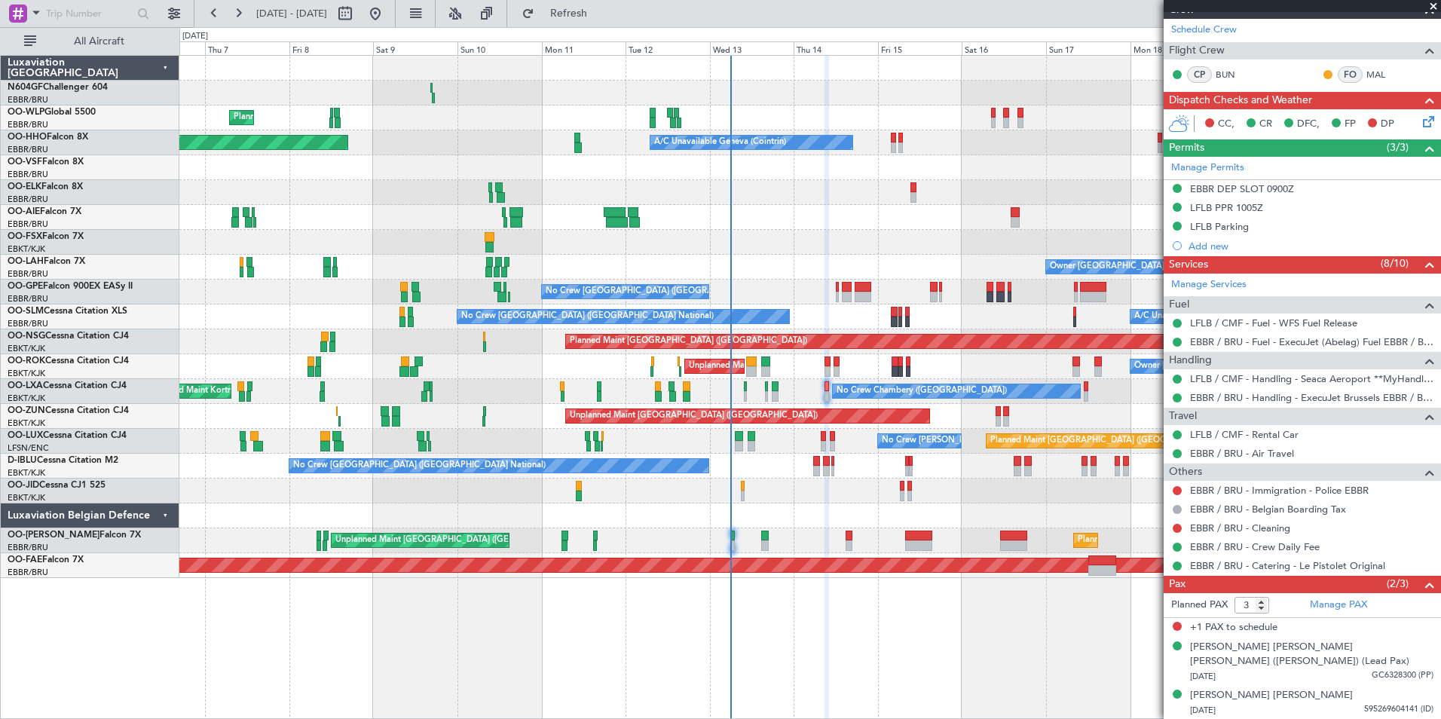
click at [831, 369] on div "Owner Kortrijk-Wevelgem Unplanned Maint Kortrijk-Wevelgem Owner Kortrijk-Wevelg…" at bounding box center [809, 366] width 1261 height 25
click at [830, 369] on div at bounding box center [827, 371] width 6 height 11
type input "2"
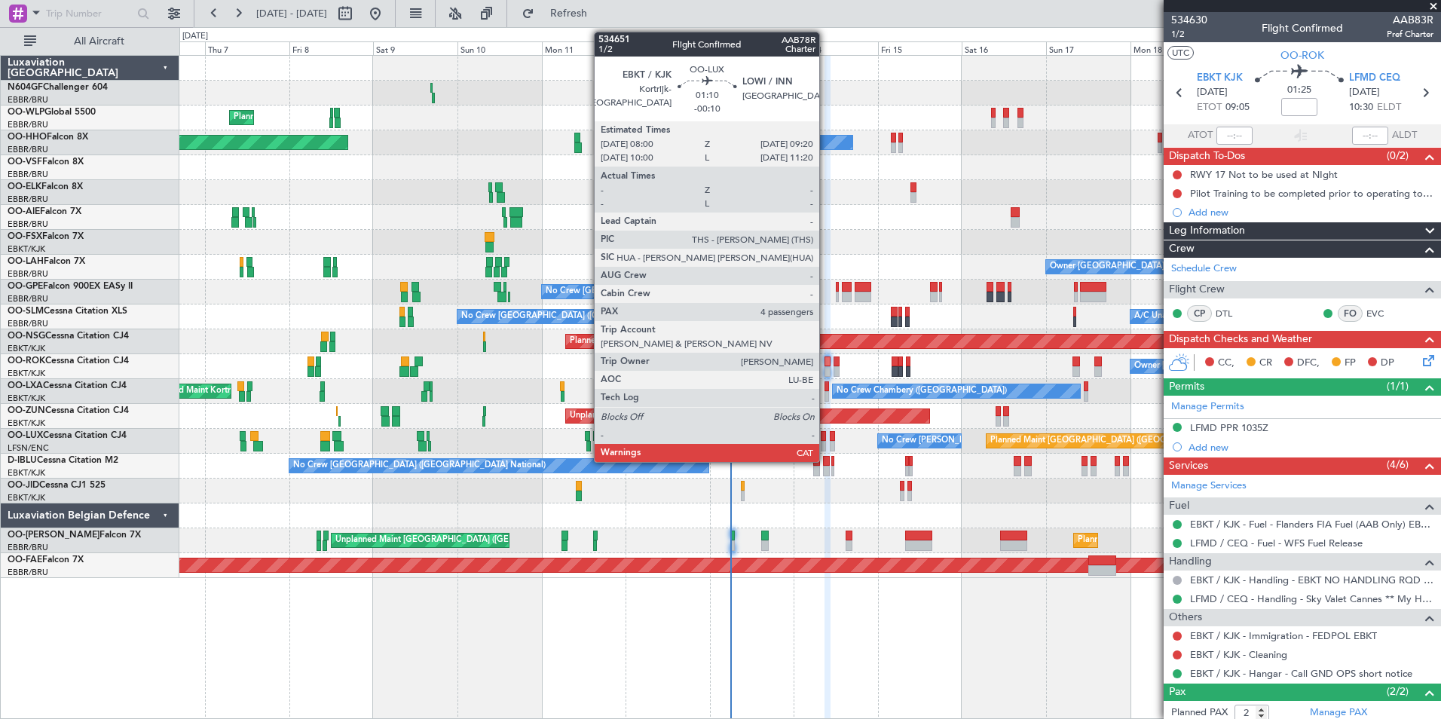
click at [826, 443] on div at bounding box center [823, 446] width 5 height 11
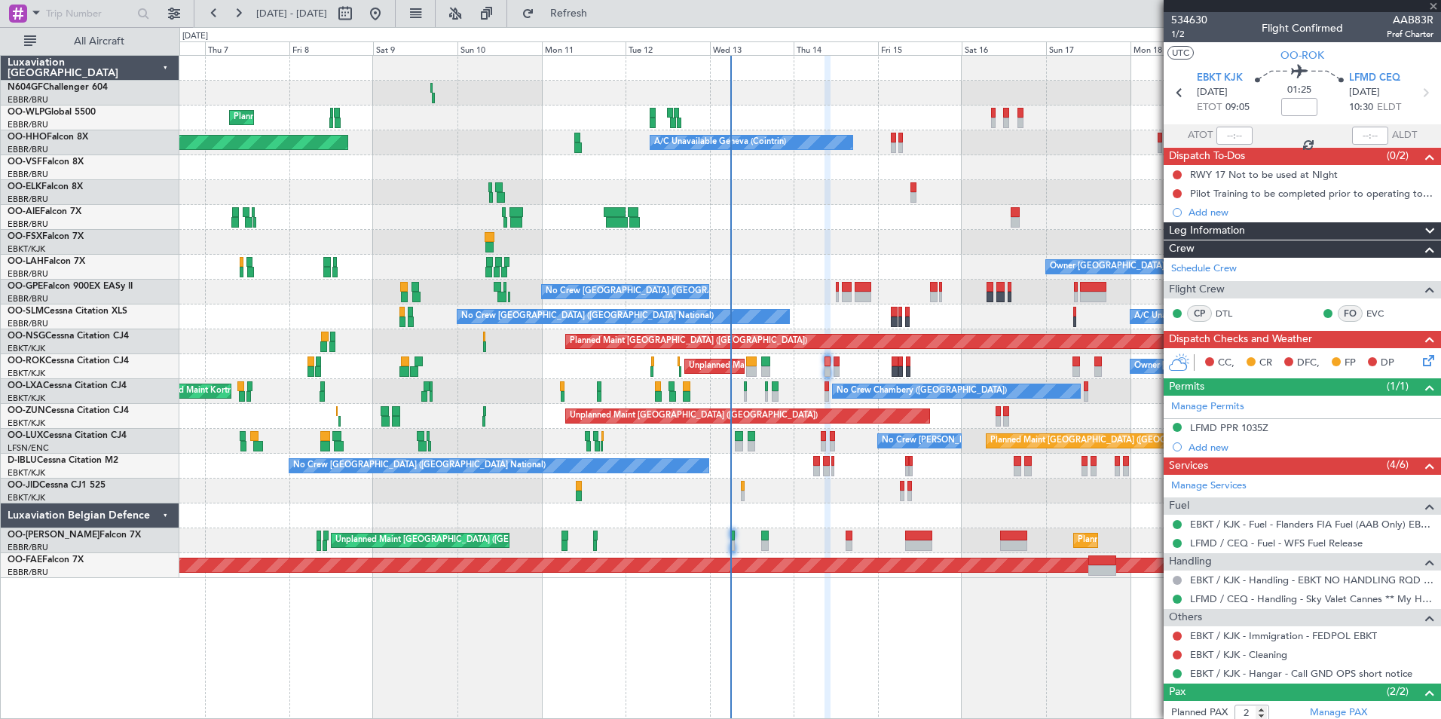
type input "-00:10"
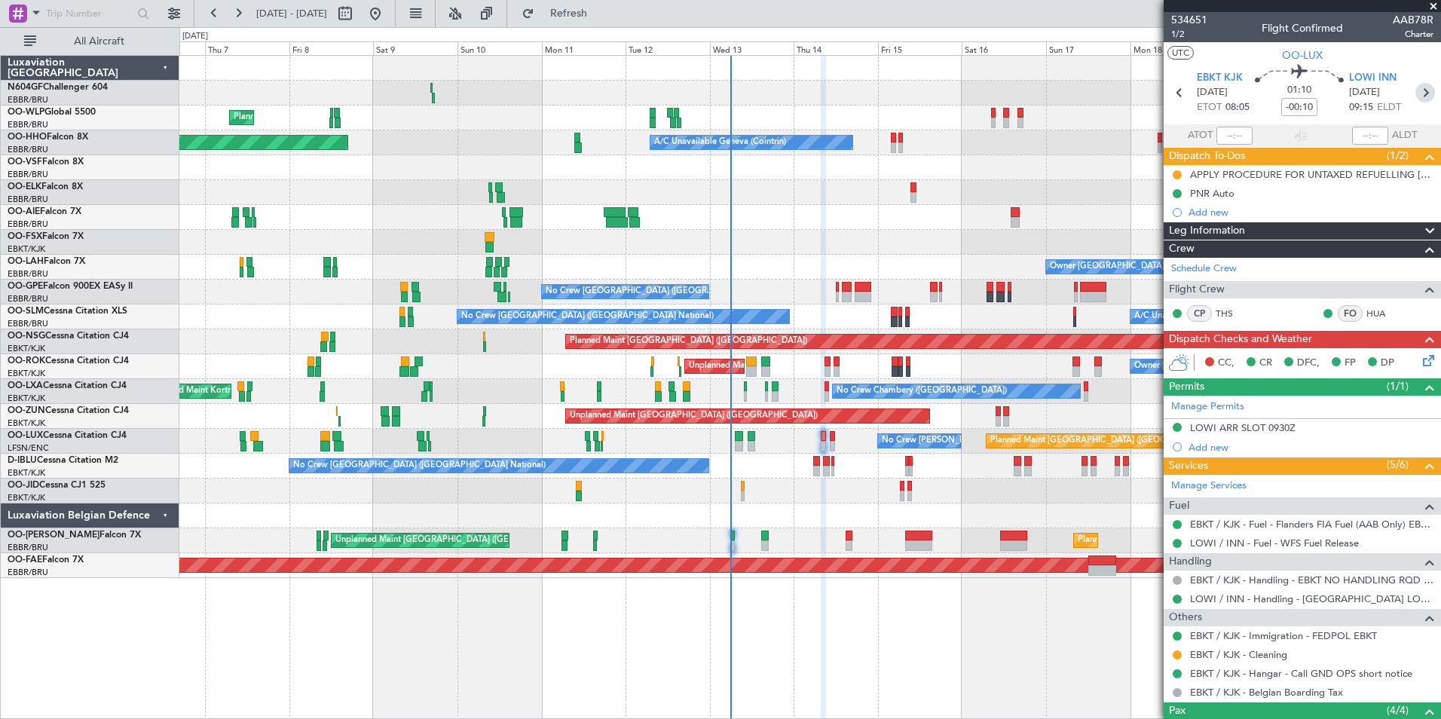
click at [1420, 89] on icon at bounding box center [1425, 93] width 20 height 20
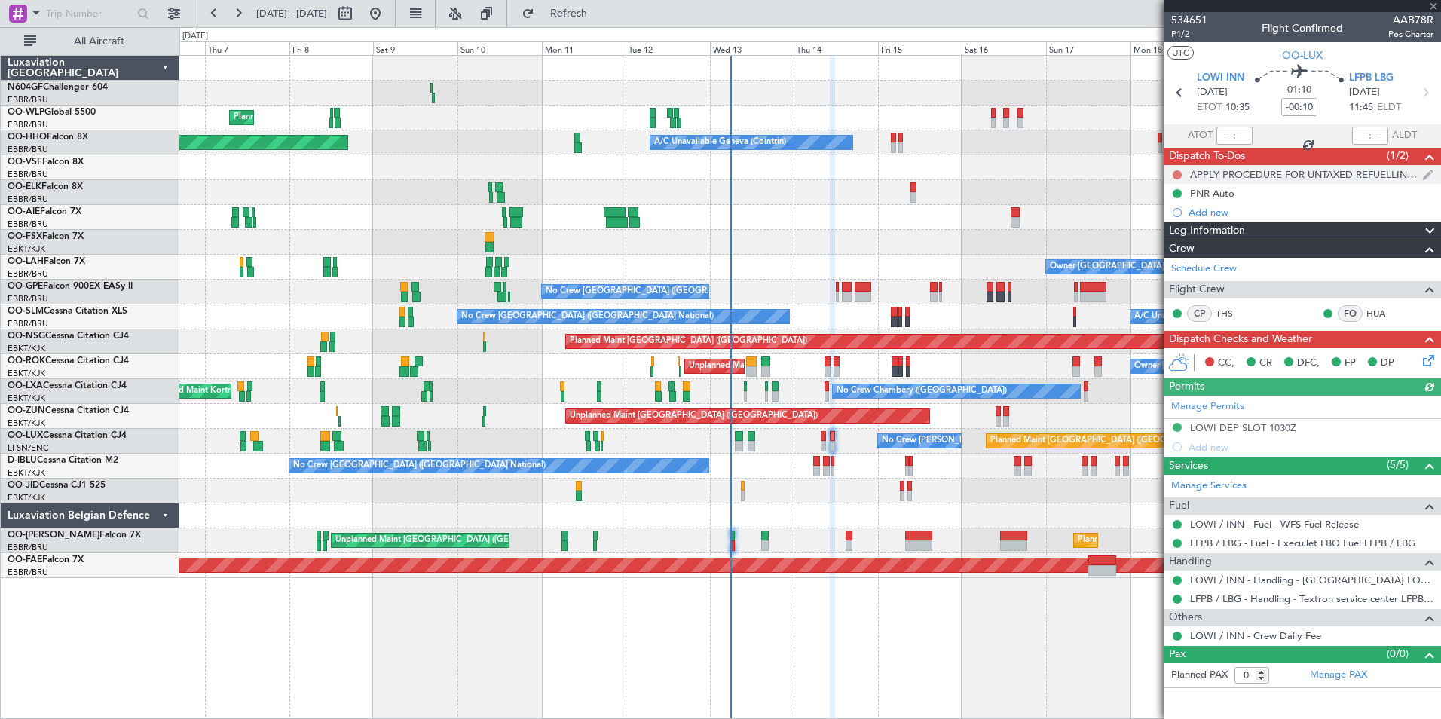
click at [1178, 174] on button at bounding box center [1177, 174] width 9 height 9
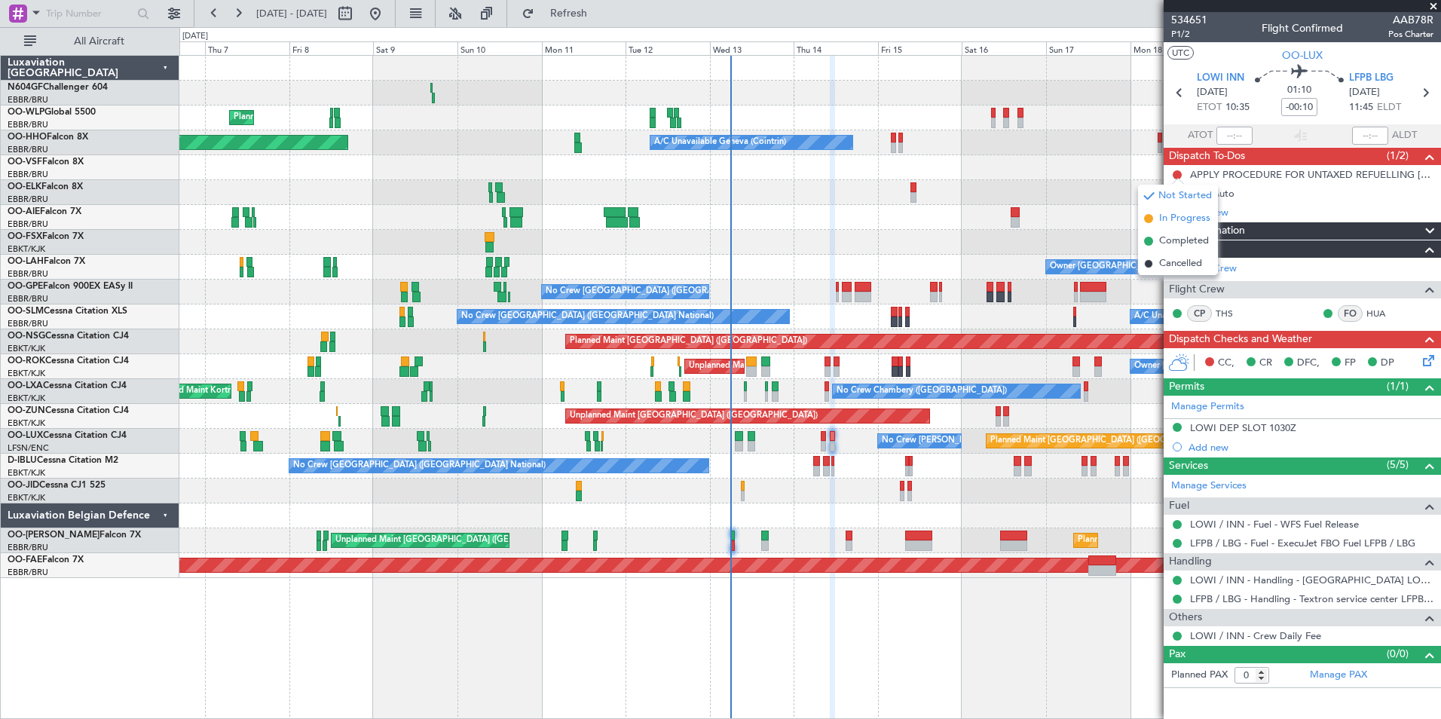
click at [1183, 221] on span "In Progress" at bounding box center [1184, 218] width 51 height 15
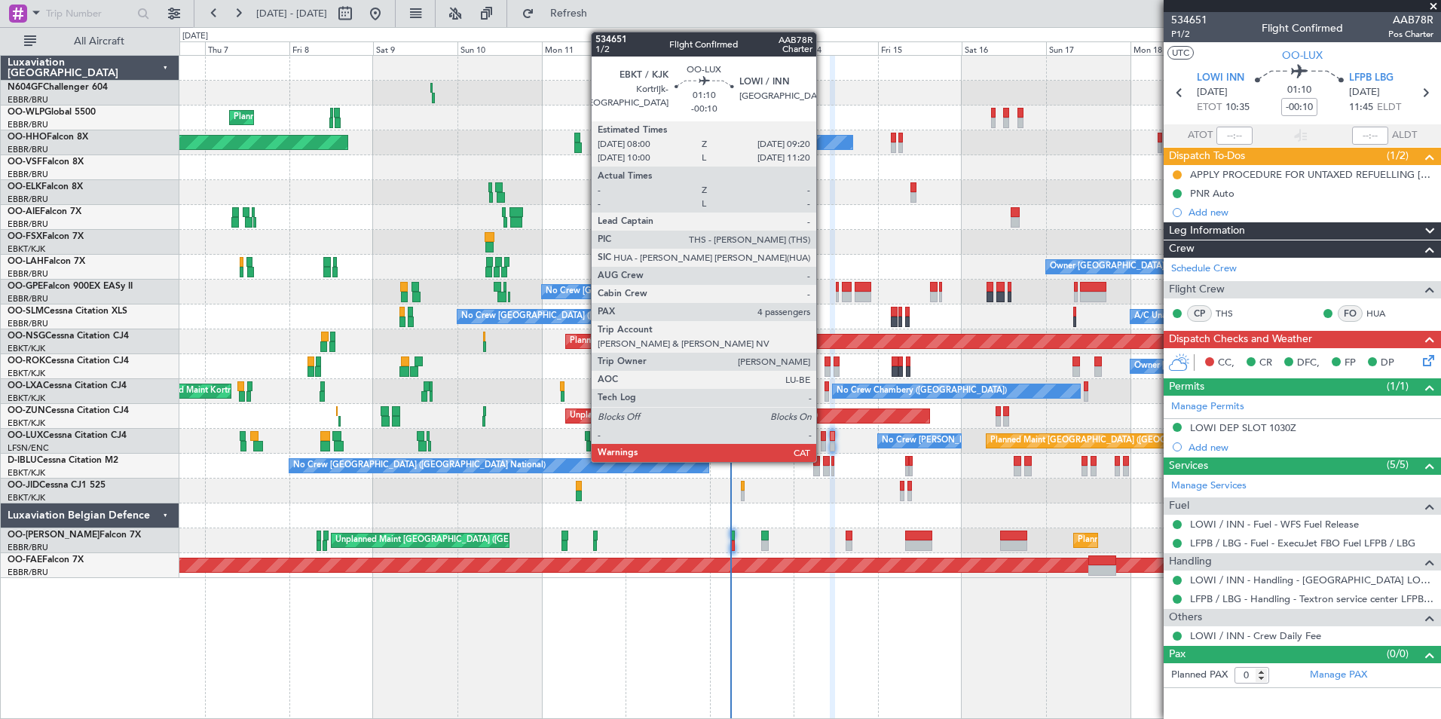
click at [823, 438] on div at bounding box center [823, 436] width 5 height 11
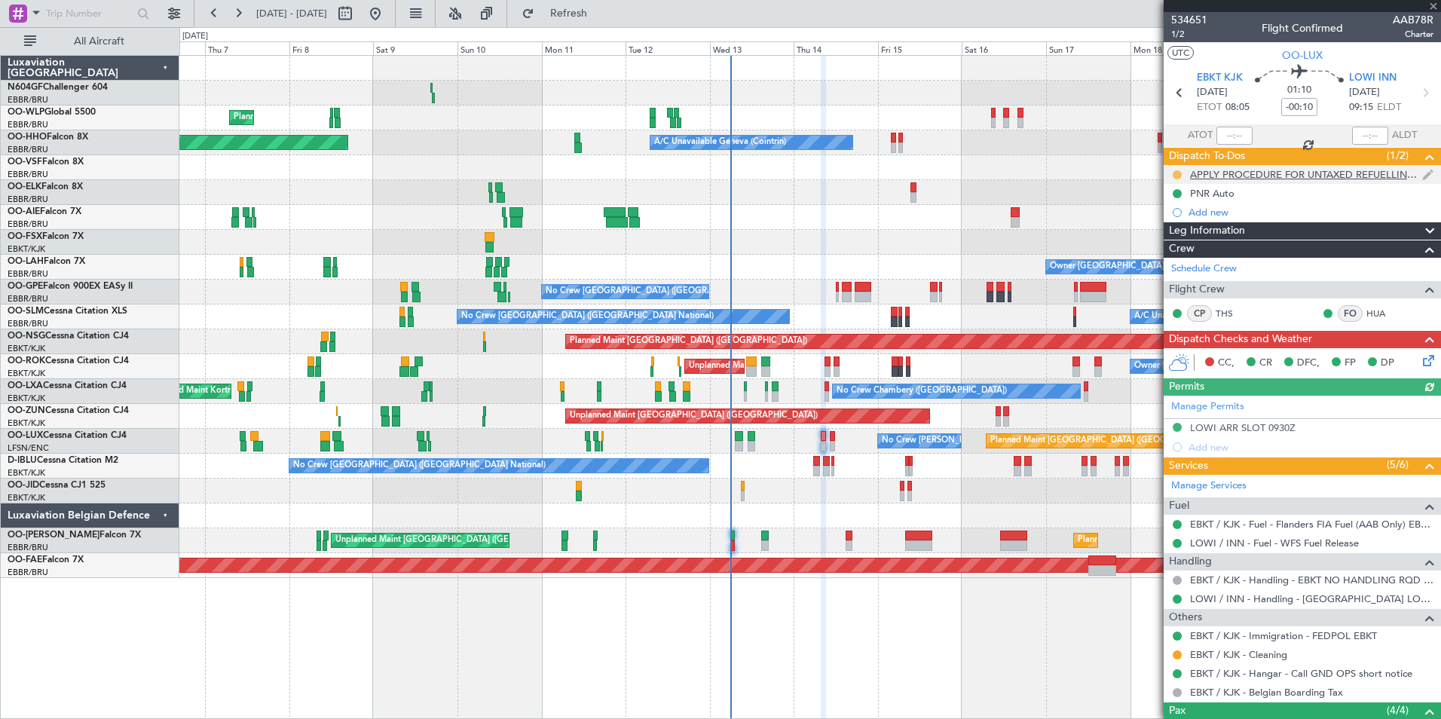
click at [1176, 173] on button at bounding box center [1177, 174] width 9 height 9
click at [1177, 246] on span "Completed" at bounding box center [1183, 241] width 50 height 15
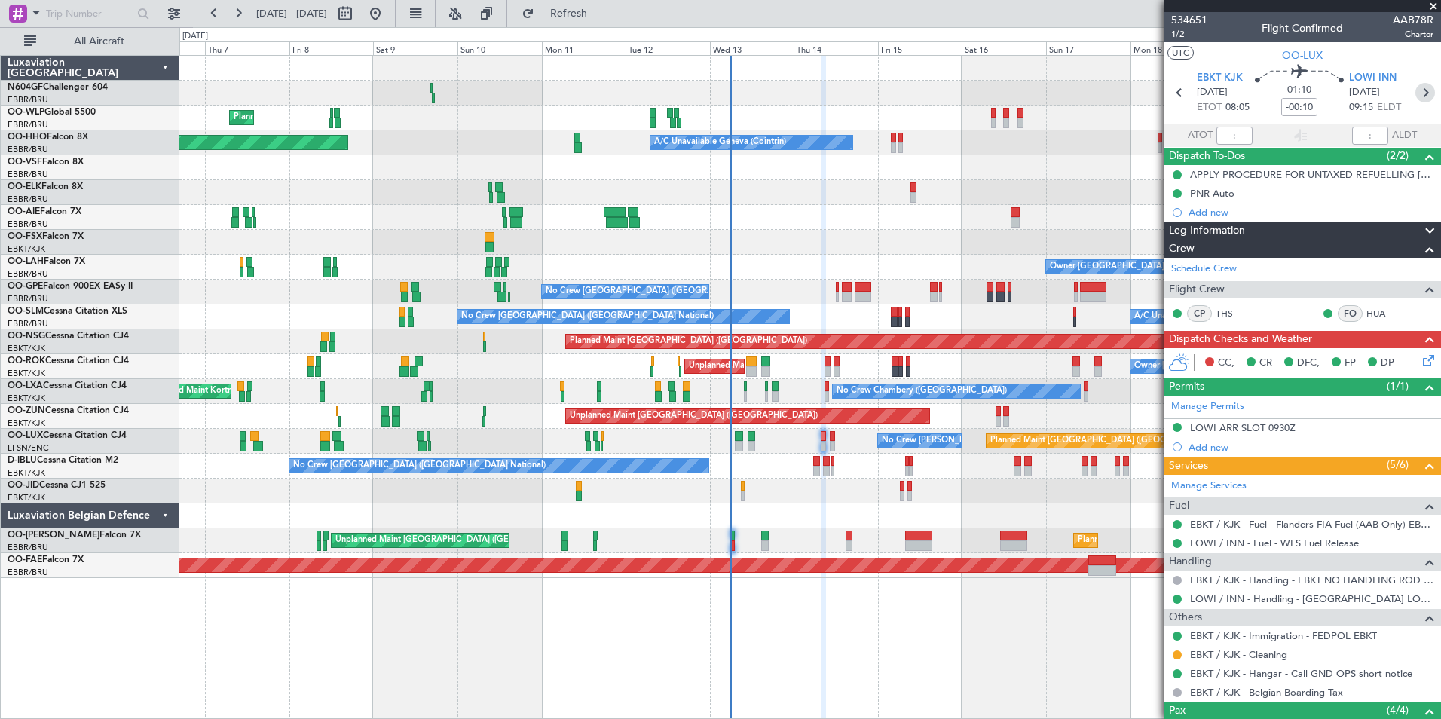
click at [1420, 93] on icon at bounding box center [1425, 93] width 20 height 20
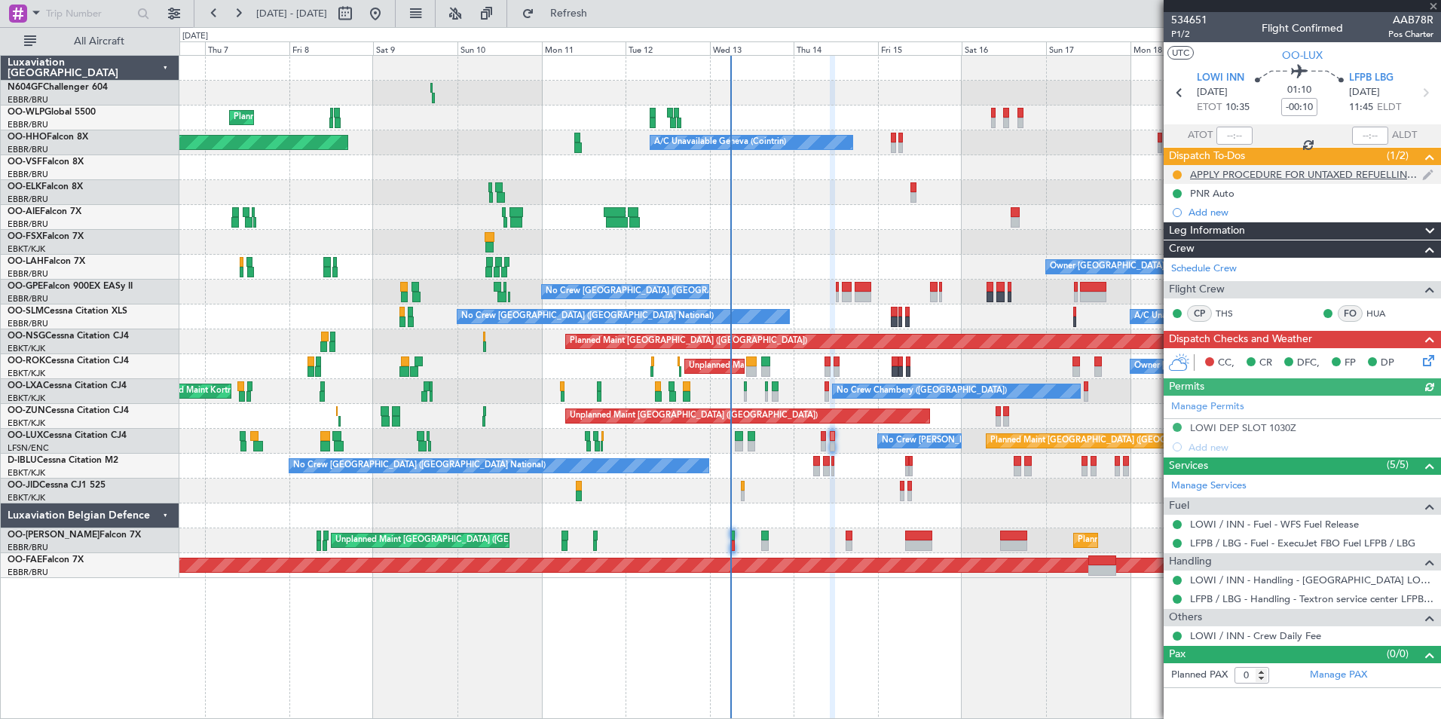
click at [1182, 173] on div at bounding box center [1177, 175] width 12 height 12
click at [1179, 172] on button at bounding box center [1177, 174] width 9 height 9
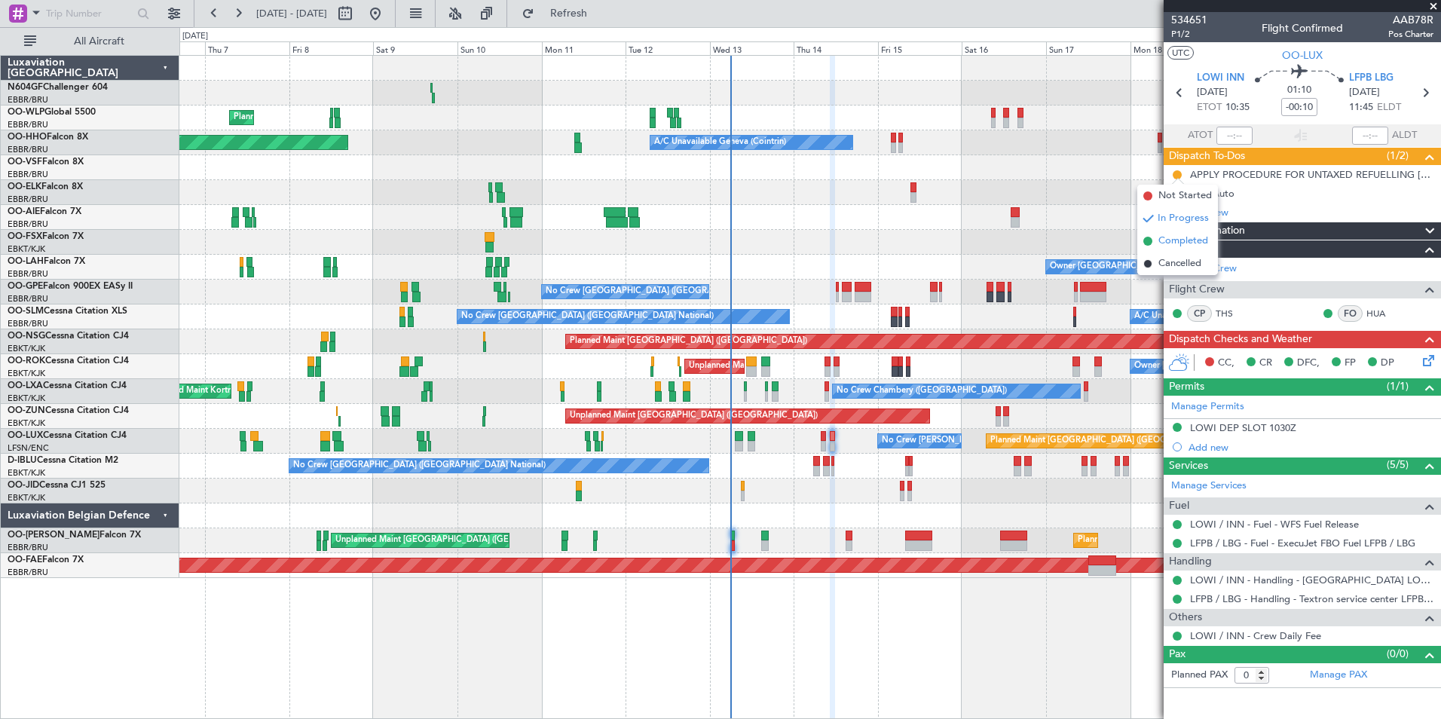
click at [1179, 233] on li "Completed" at bounding box center [1177, 241] width 81 height 23
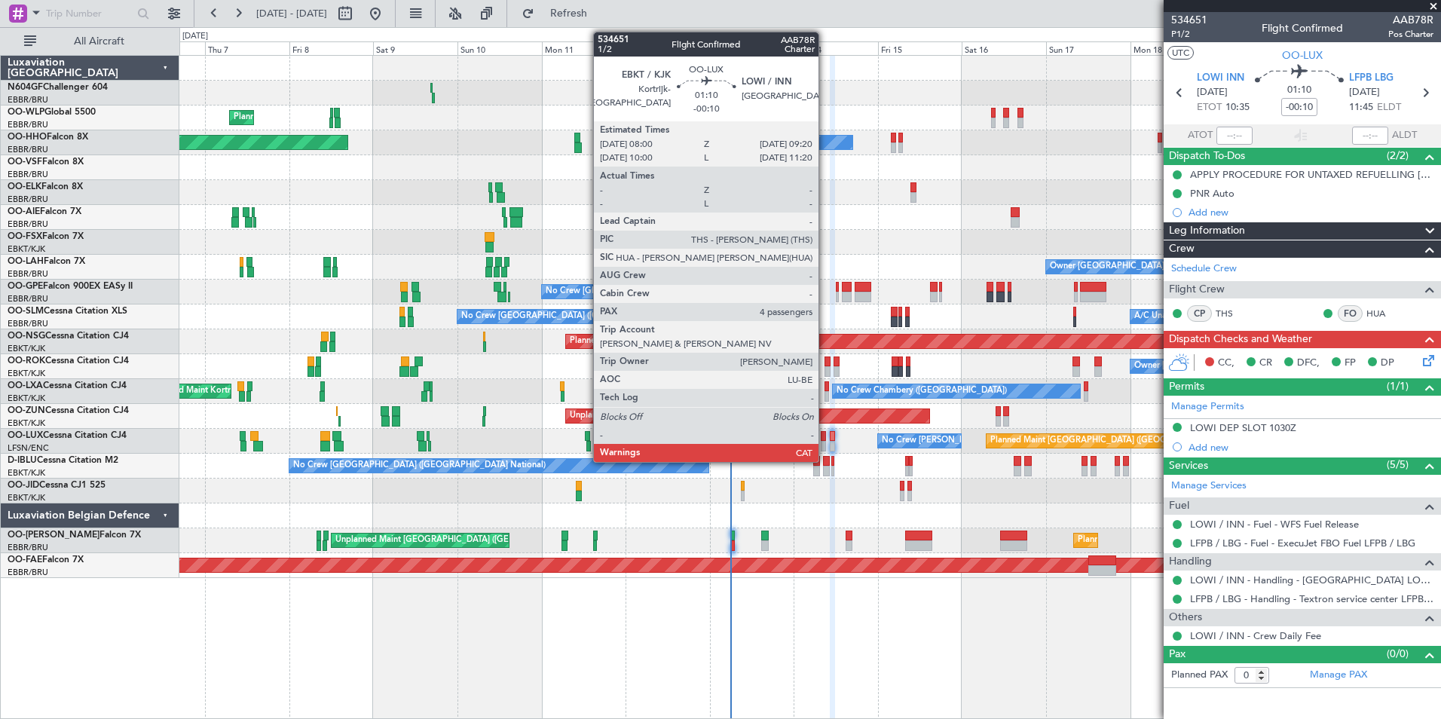
click at [825, 444] on div at bounding box center [823, 446] width 5 height 11
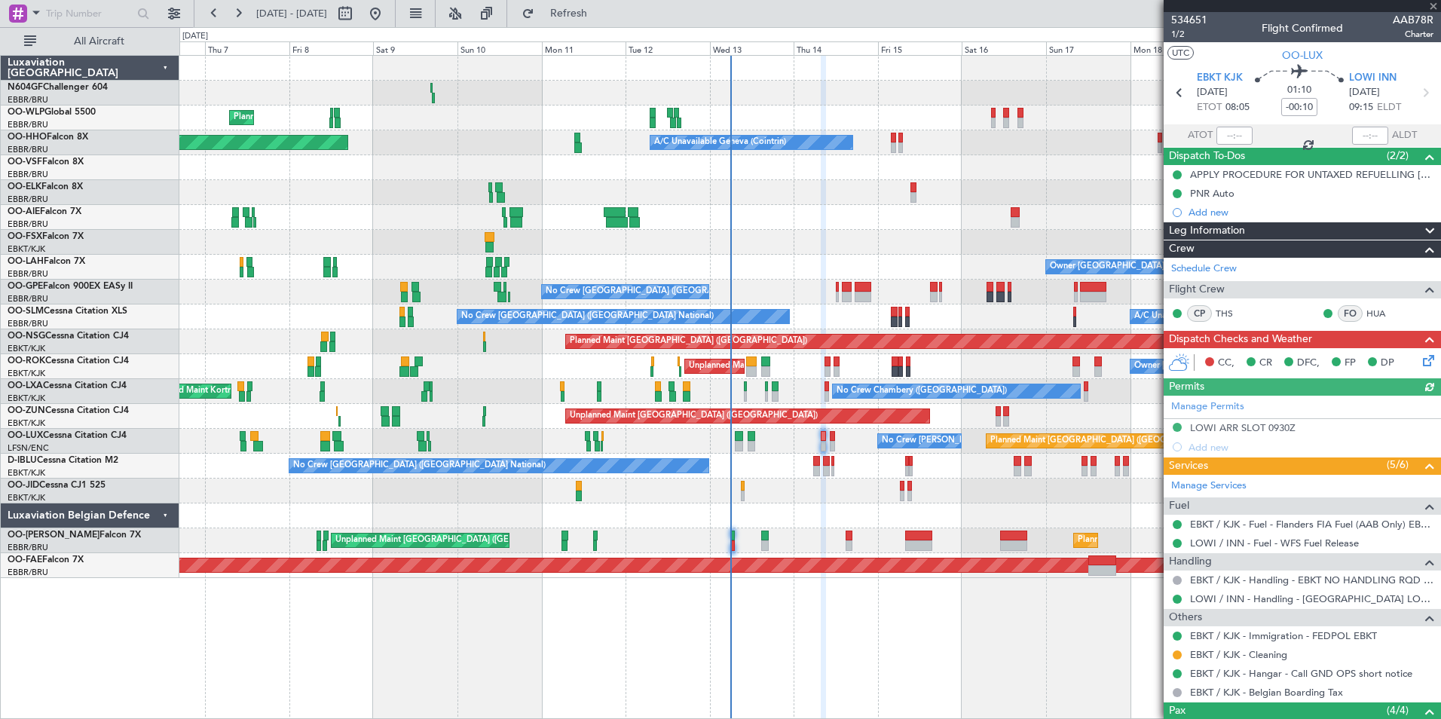
click at [1420, 357] on icon at bounding box center [1426, 358] width 12 height 12
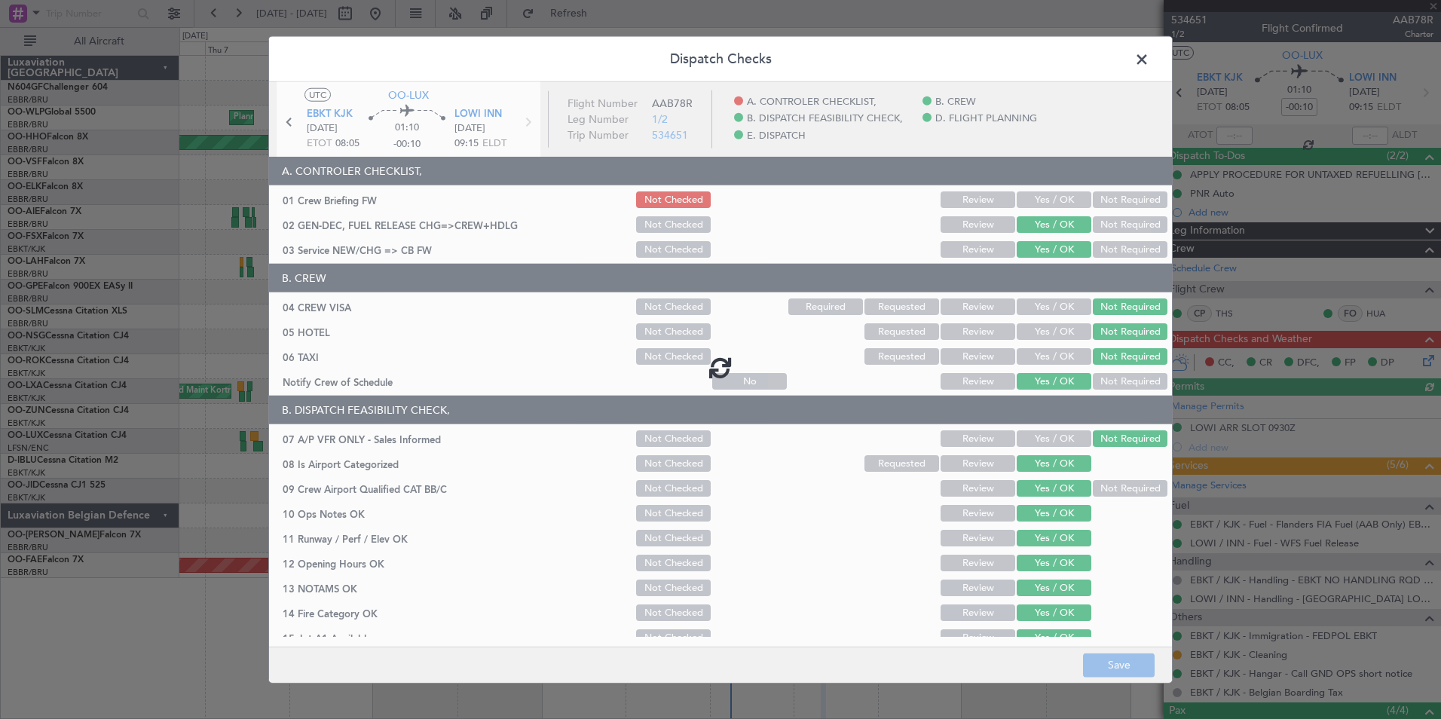
click at [1149, 63] on span at bounding box center [1149, 63] width 0 height 30
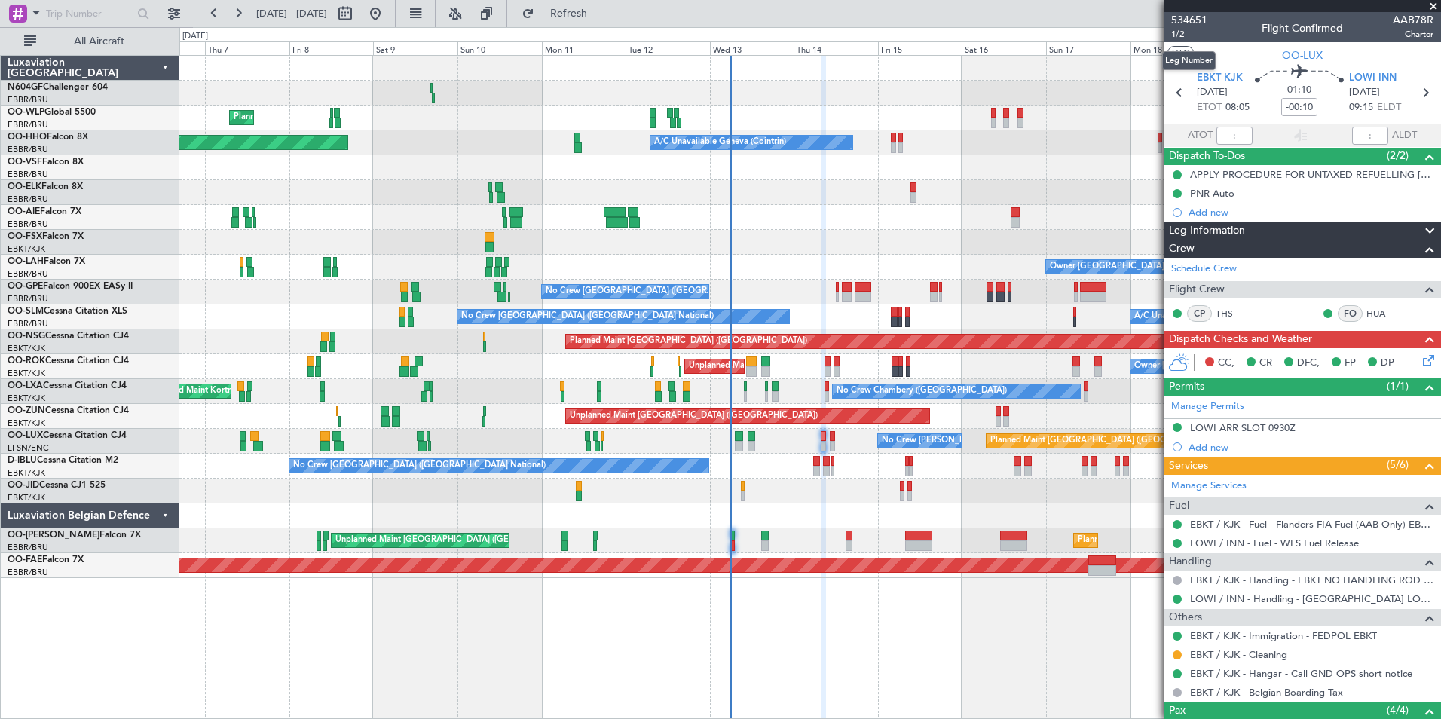
click at [1178, 34] on span "1/2" at bounding box center [1189, 34] width 36 height 13
click at [1424, 356] on icon at bounding box center [1426, 358] width 12 height 12
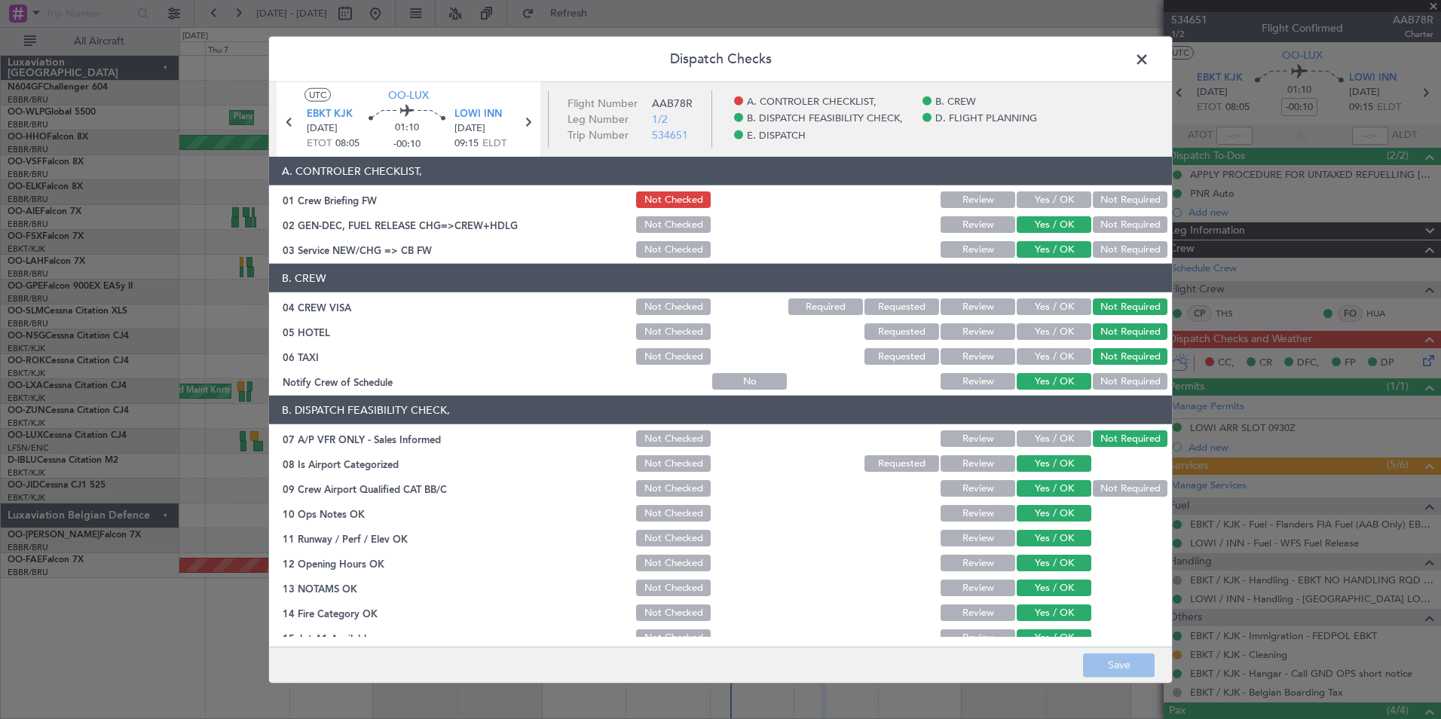
click at [1045, 207] on button "Yes / OK" at bounding box center [1054, 199] width 75 height 17
click at [1127, 671] on button "Save" at bounding box center [1119, 665] width 72 height 24
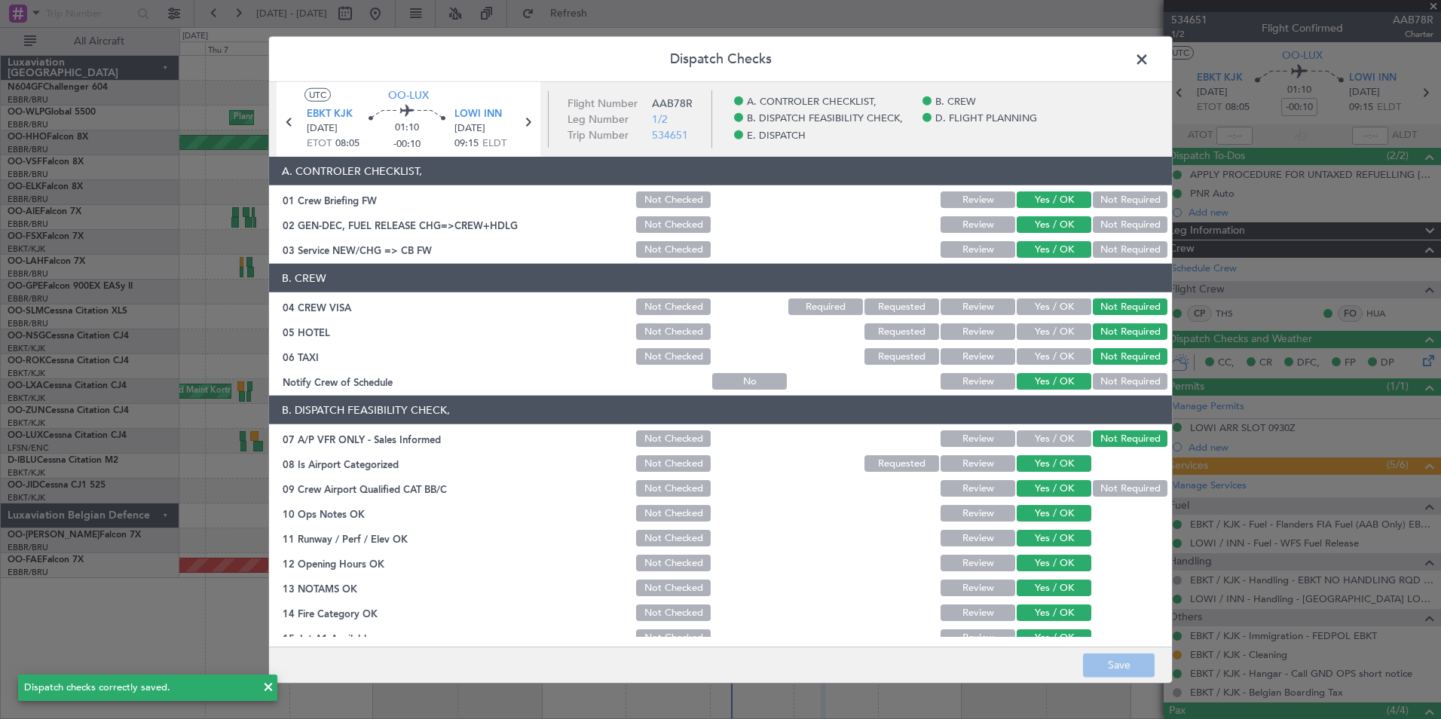
click at [1149, 55] on span at bounding box center [1149, 63] width 0 height 30
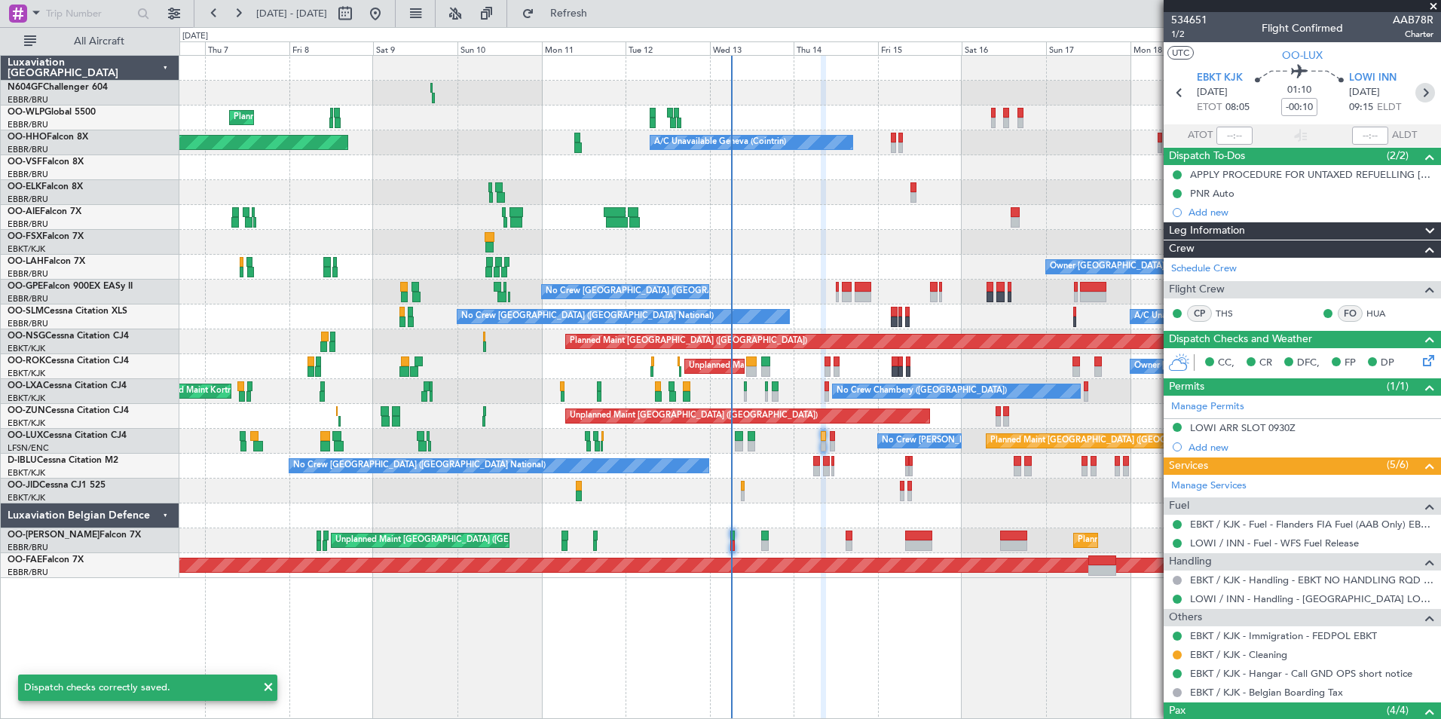
click at [1418, 100] on icon at bounding box center [1425, 93] width 20 height 20
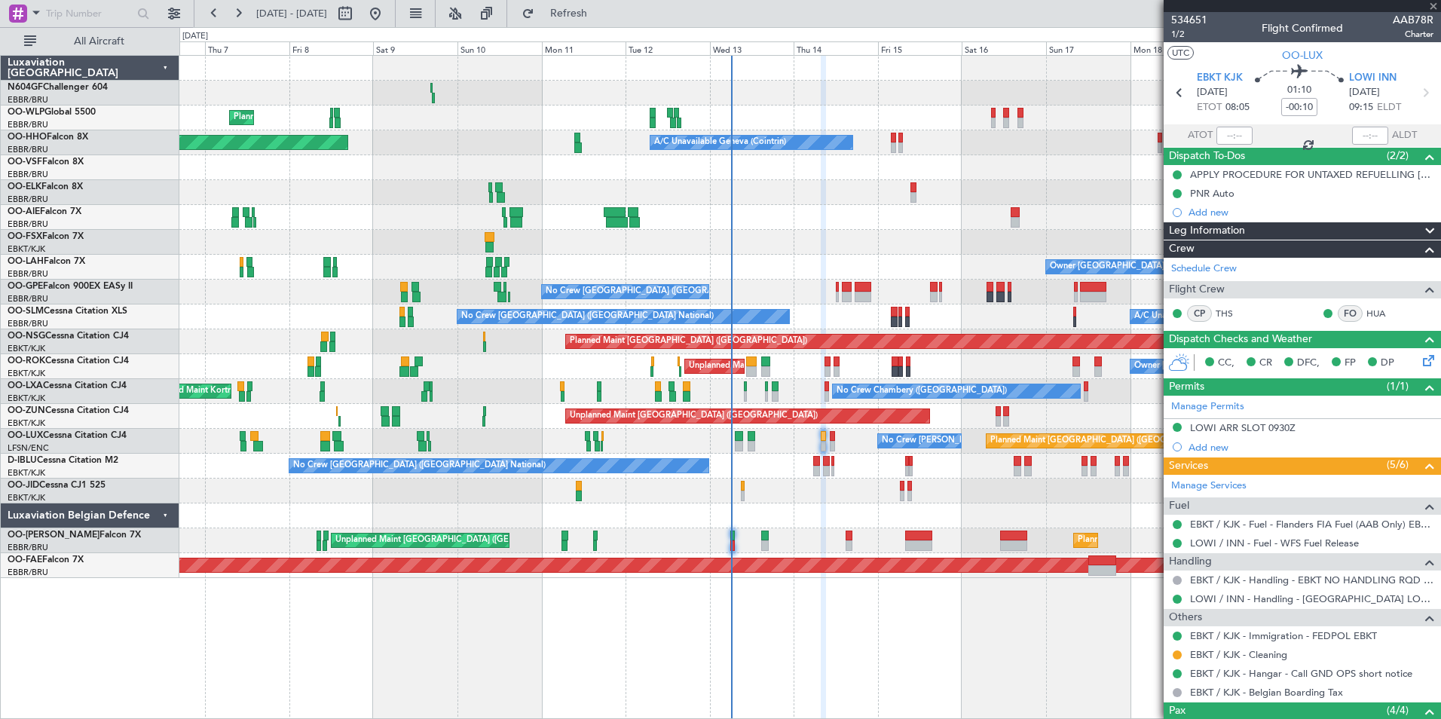
type input "0"
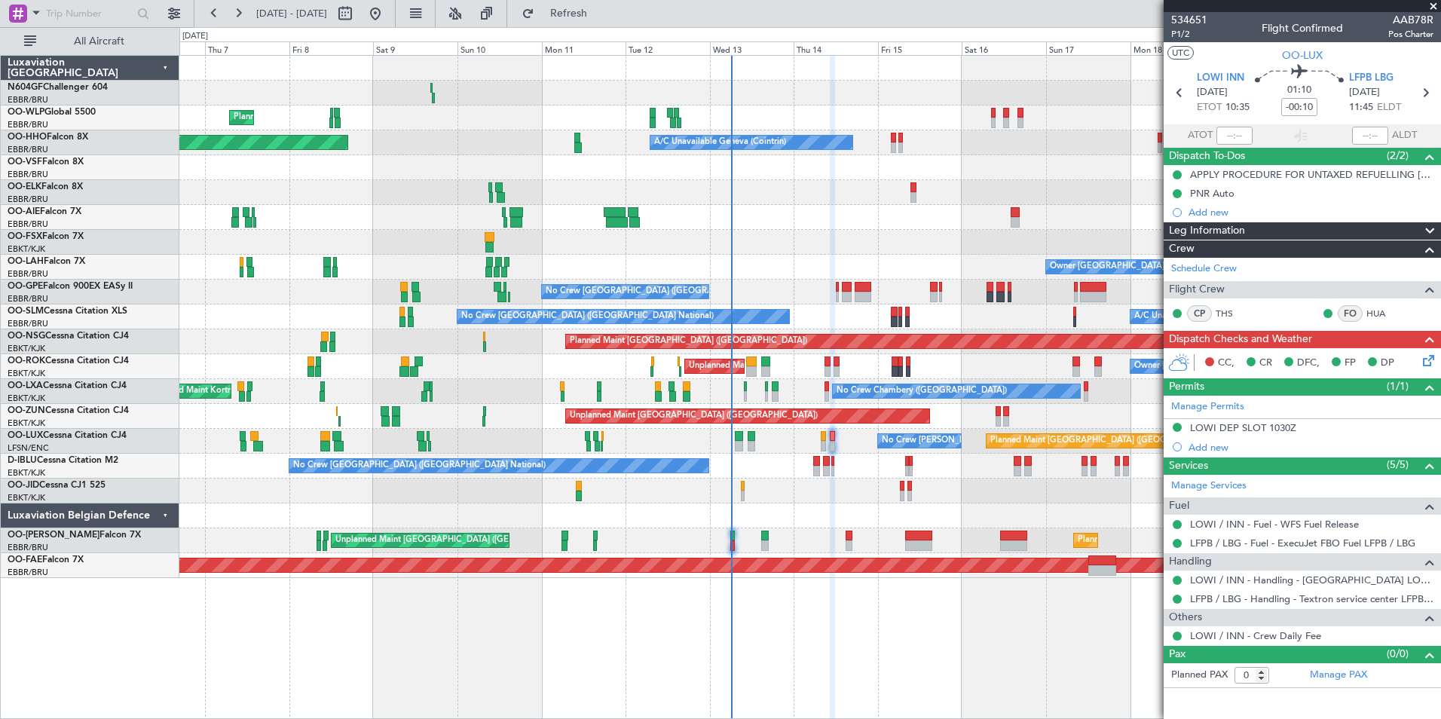
click at [1432, 359] on icon at bounding box center [1426, 358] width 12 height 12
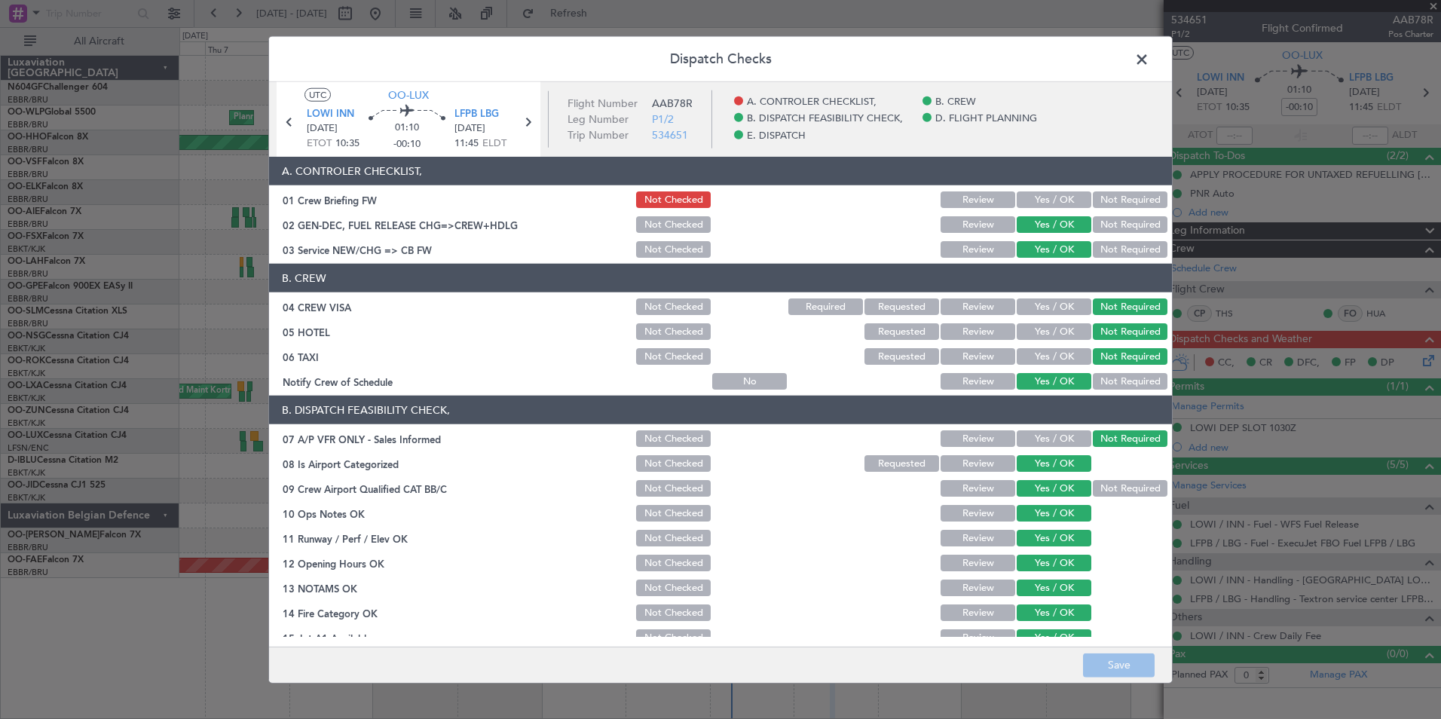
click at [1048, 185] on header "A. CONTROLER CHECKLIST," at bounding box center [720, 171] width 903 height 29
click at [1052, 194] on button "Yes / OK" at bounding box center [1054, 199] width 75 height 17
click at [1115, 655] on button "Save" at bounding box center [1119, 665] width 72 height 24
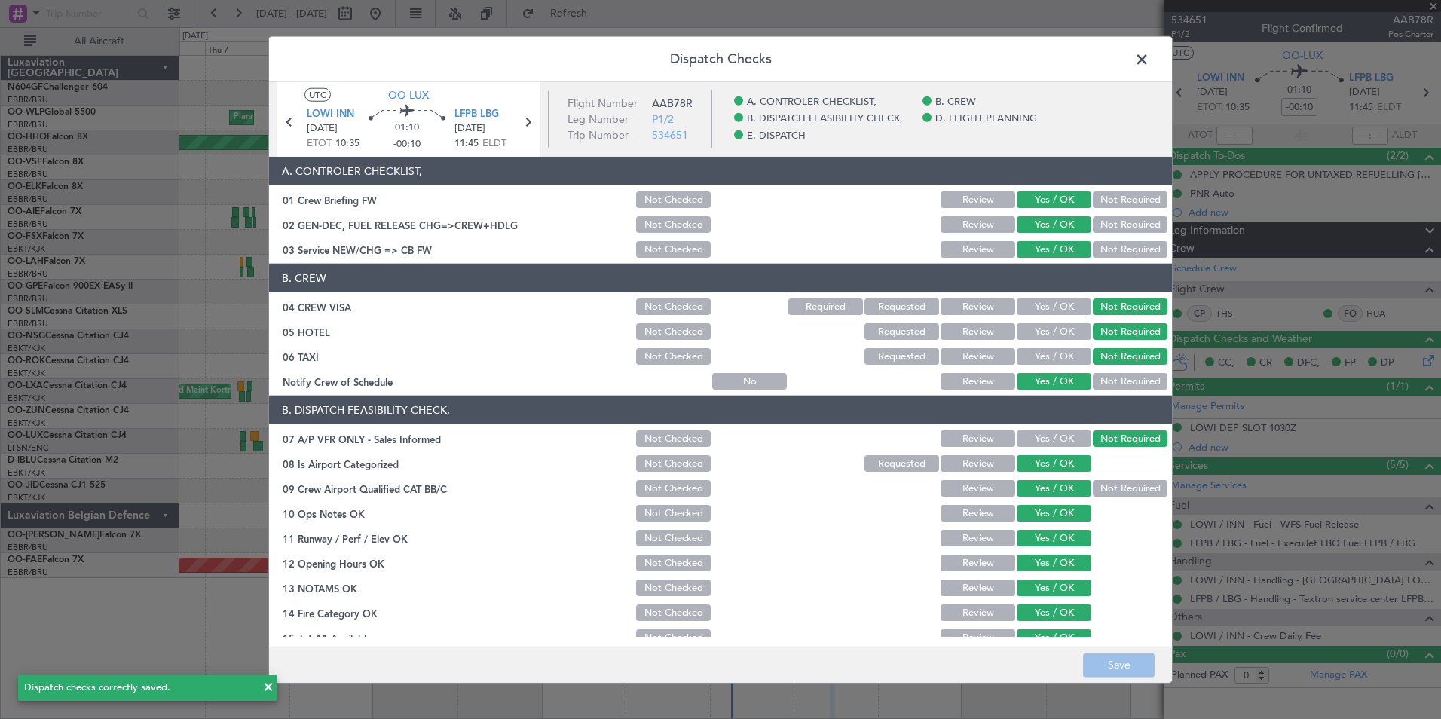
click at [1149, 66] on span at bounding box center [1149, 63] width 0 height 30
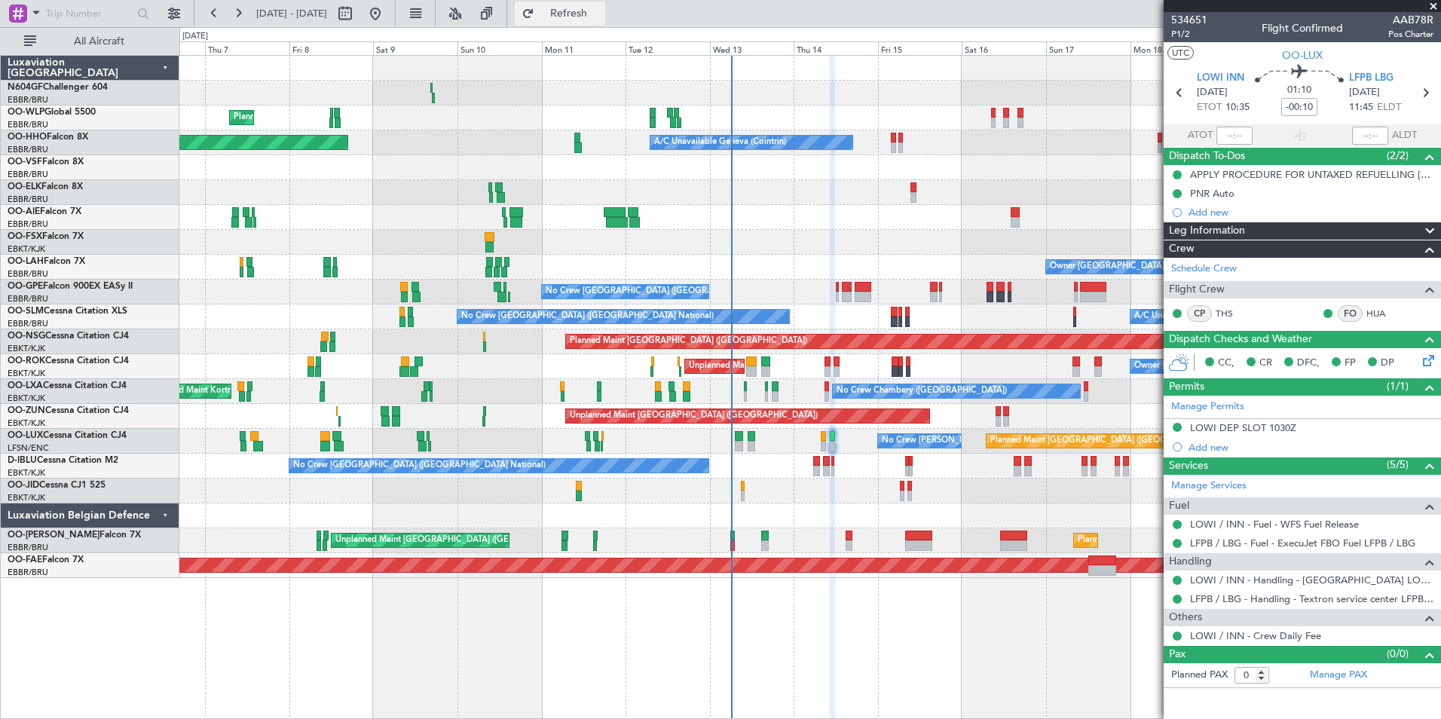
click at [588, 20] on button "Refresh" at bounding box center [560, 14] width 90 height 24
click at [570, 17] on button "Refresh" at bounding box center [560, 14] width 90 height 24
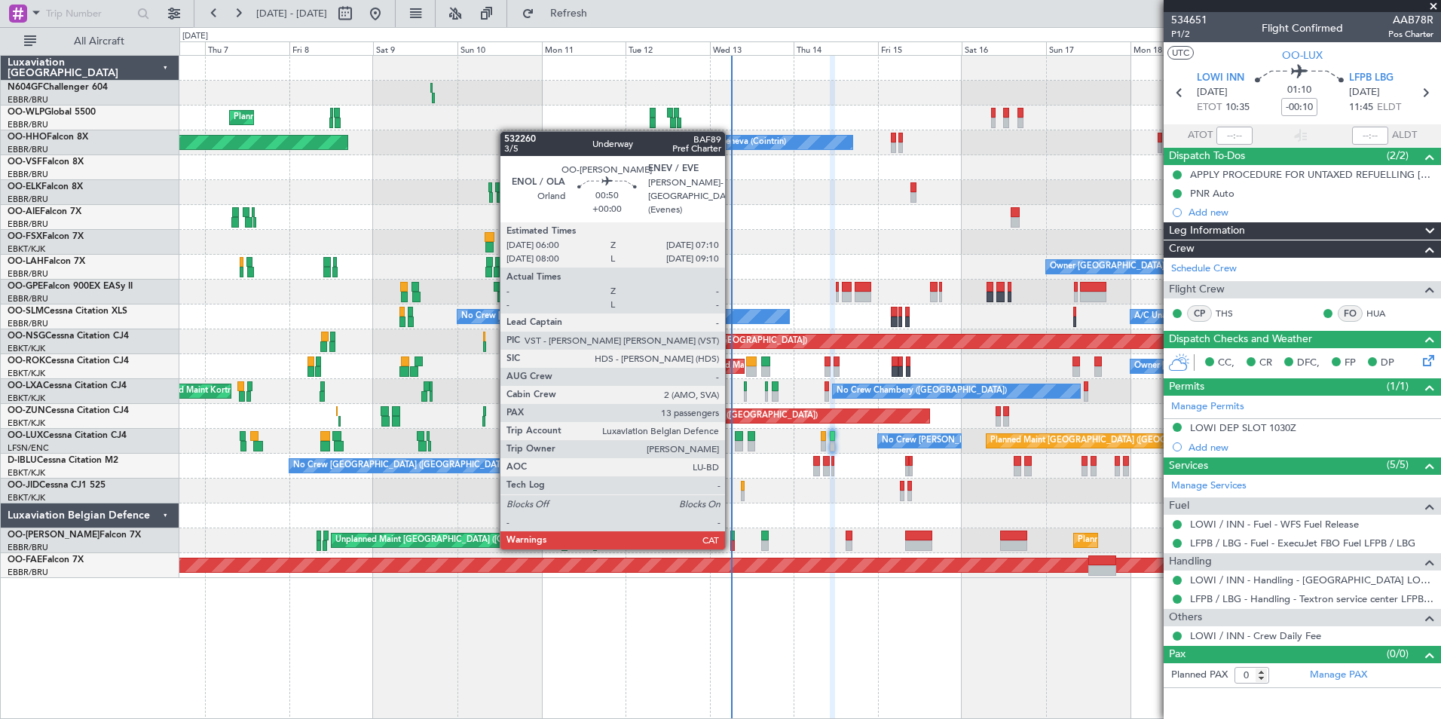
click at [732, 546] on div at bounding box center [732, 545] width 5 height 11
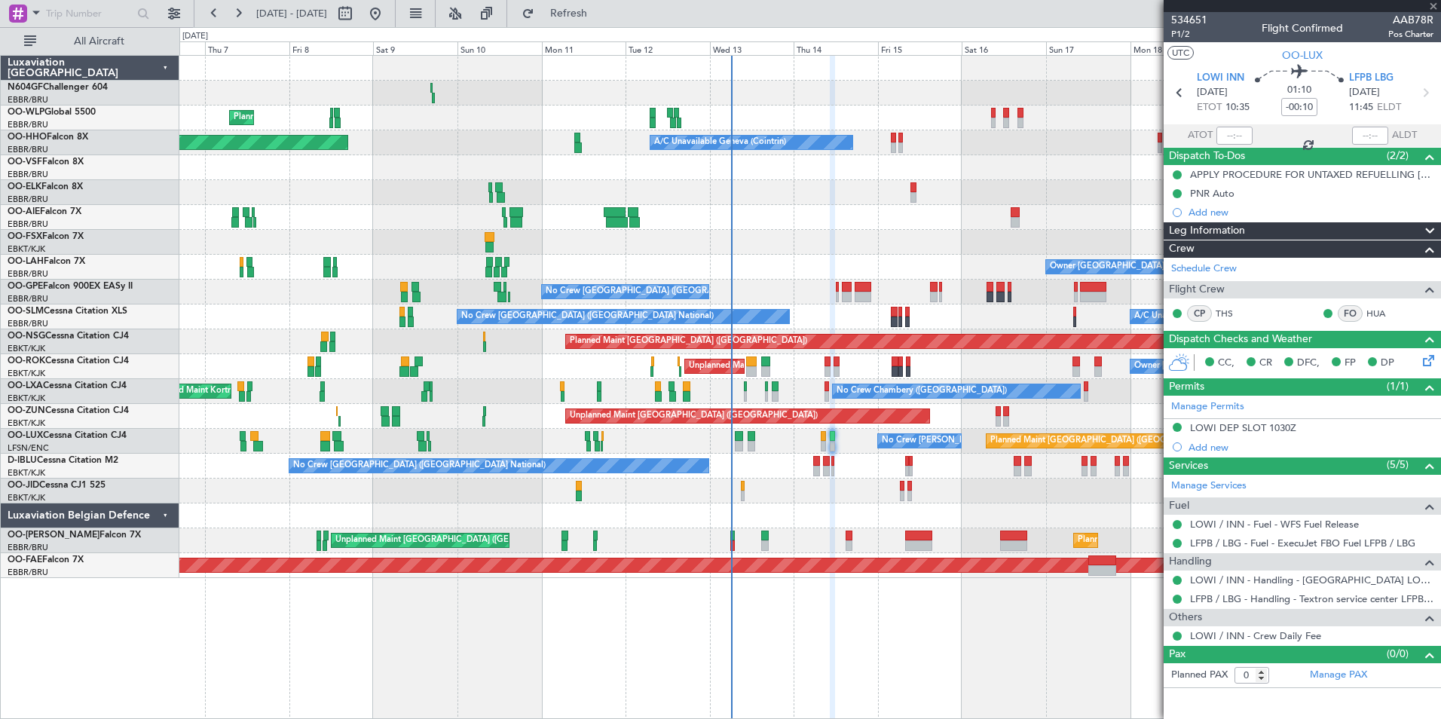
type input "13"
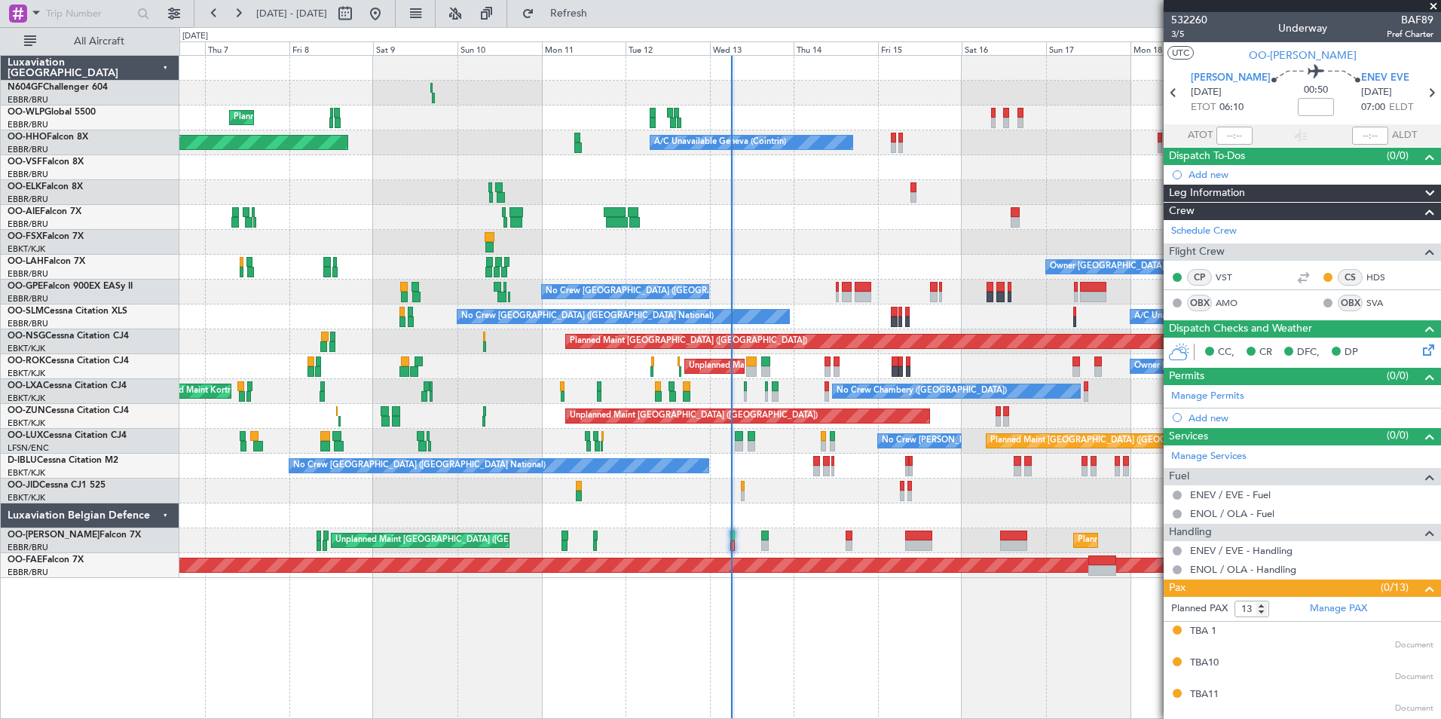
click at [815, 511] on div at bounding box center [809, 515] width 1261 height 25
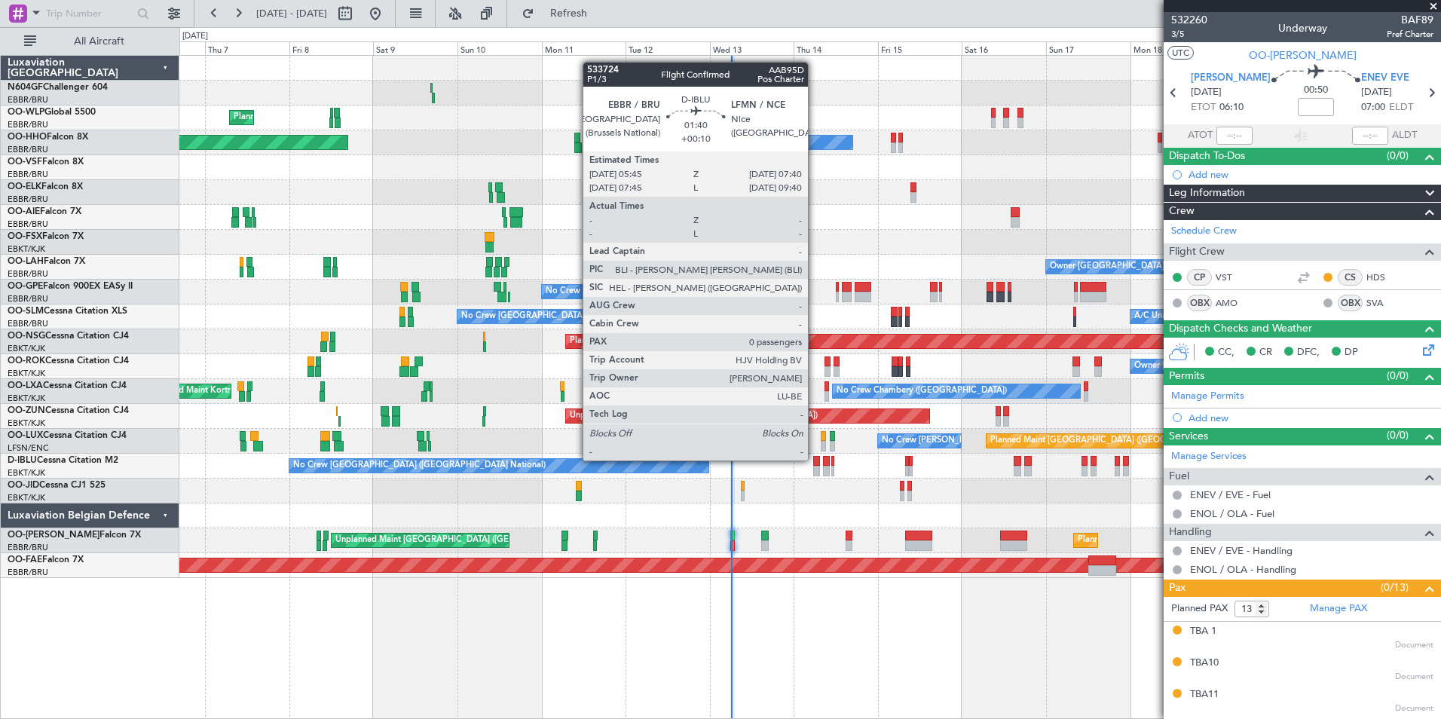
click at [815, 460] on div at bounding box center [816, 461] width 7 height 11
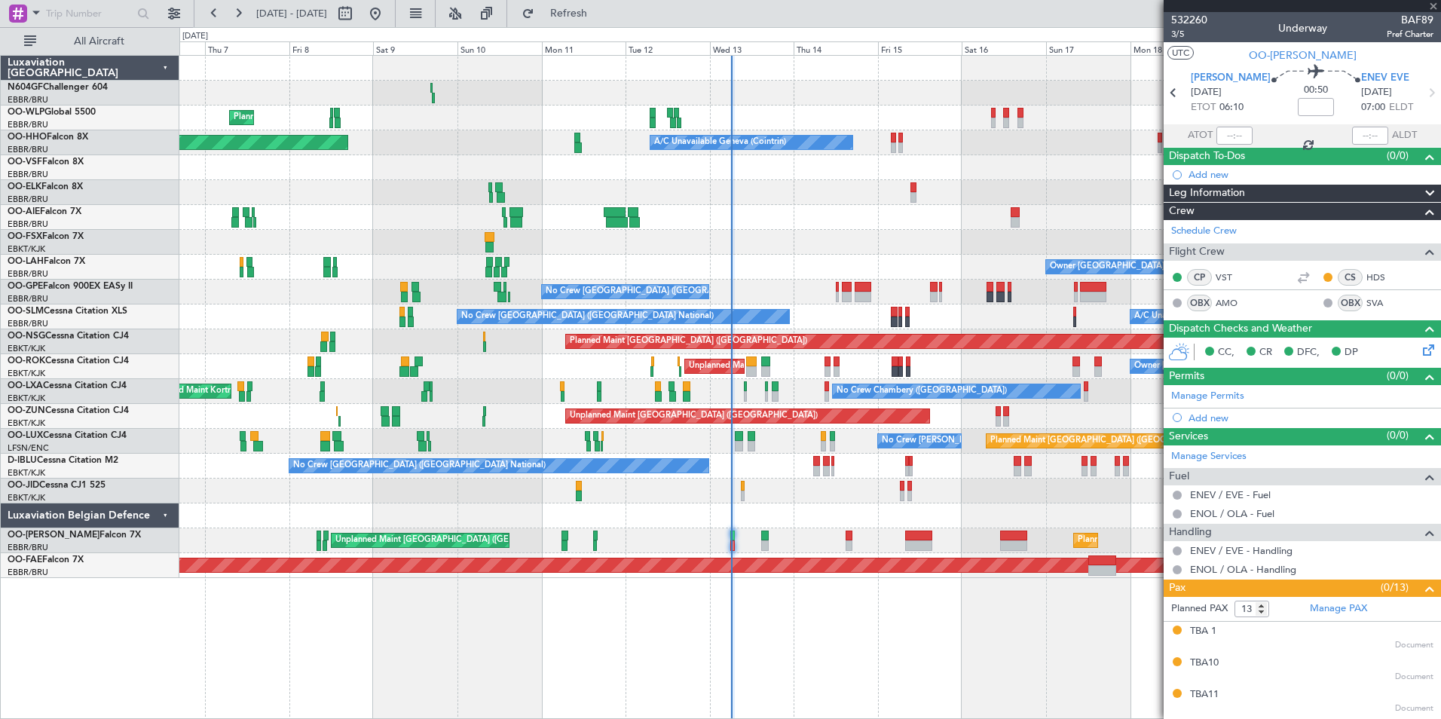
type input "+00:10"
type input "0"
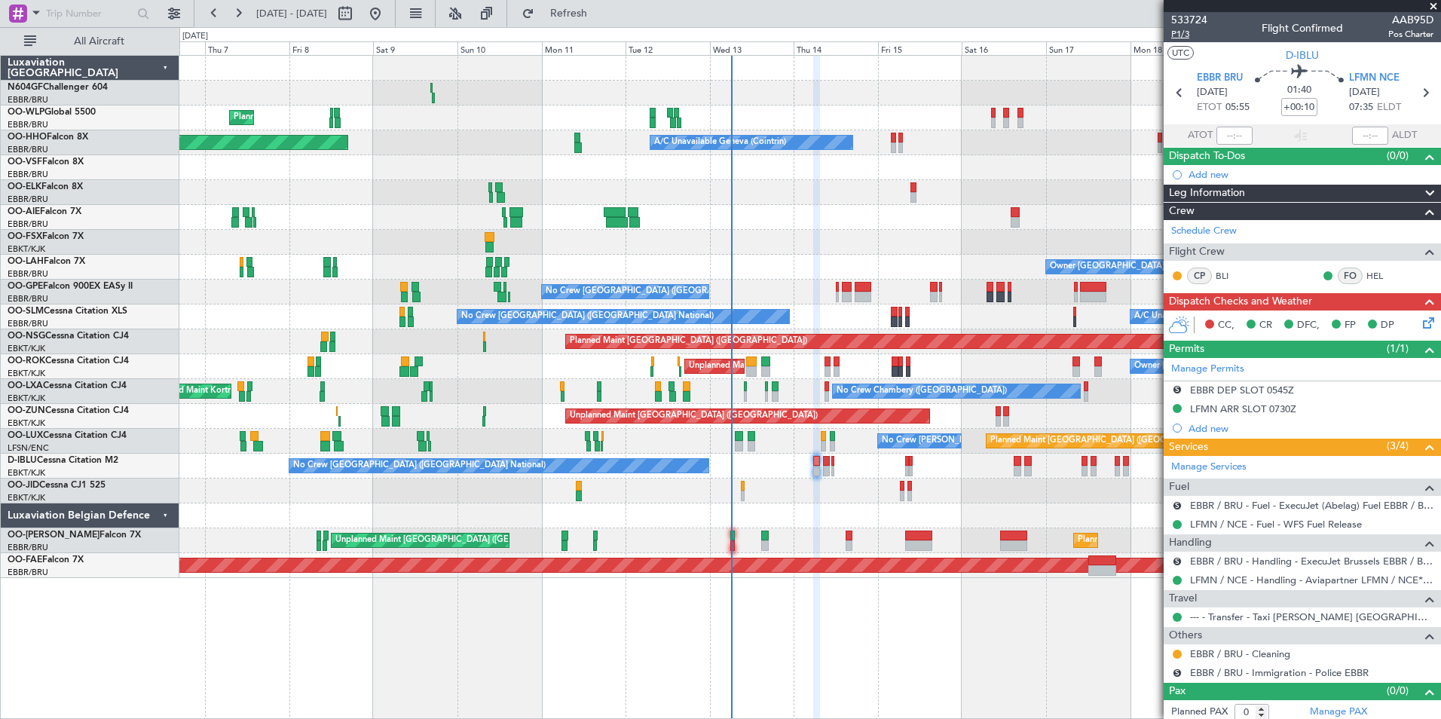
click at [1190, 36] on span "P1/3" at bounding box center [1189, 34] width 36 height 13
click at [613, 1] on fb-refresh-button "Refresh" at bounding box center [560, 13] width 106 height 27
click at [601, 9] on span "Refresh" at bounding box center [568, 13] width 63 height 11
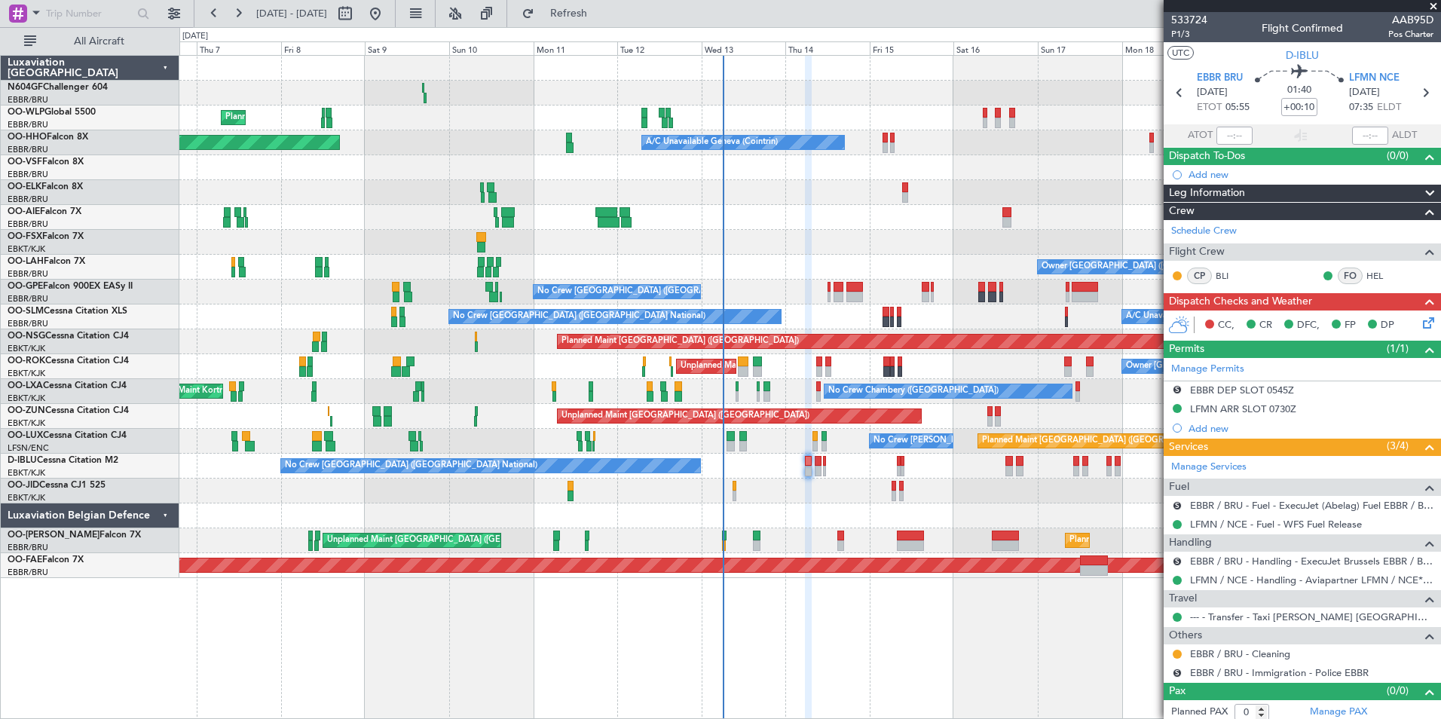
click at [783, 392] on div "Planned Maint Kortrijk-Wevelgem No Crew Chambery (Aix-les-bains) AOG Maint Kort…" at bounding box center [809, 391] width 1261 height 25
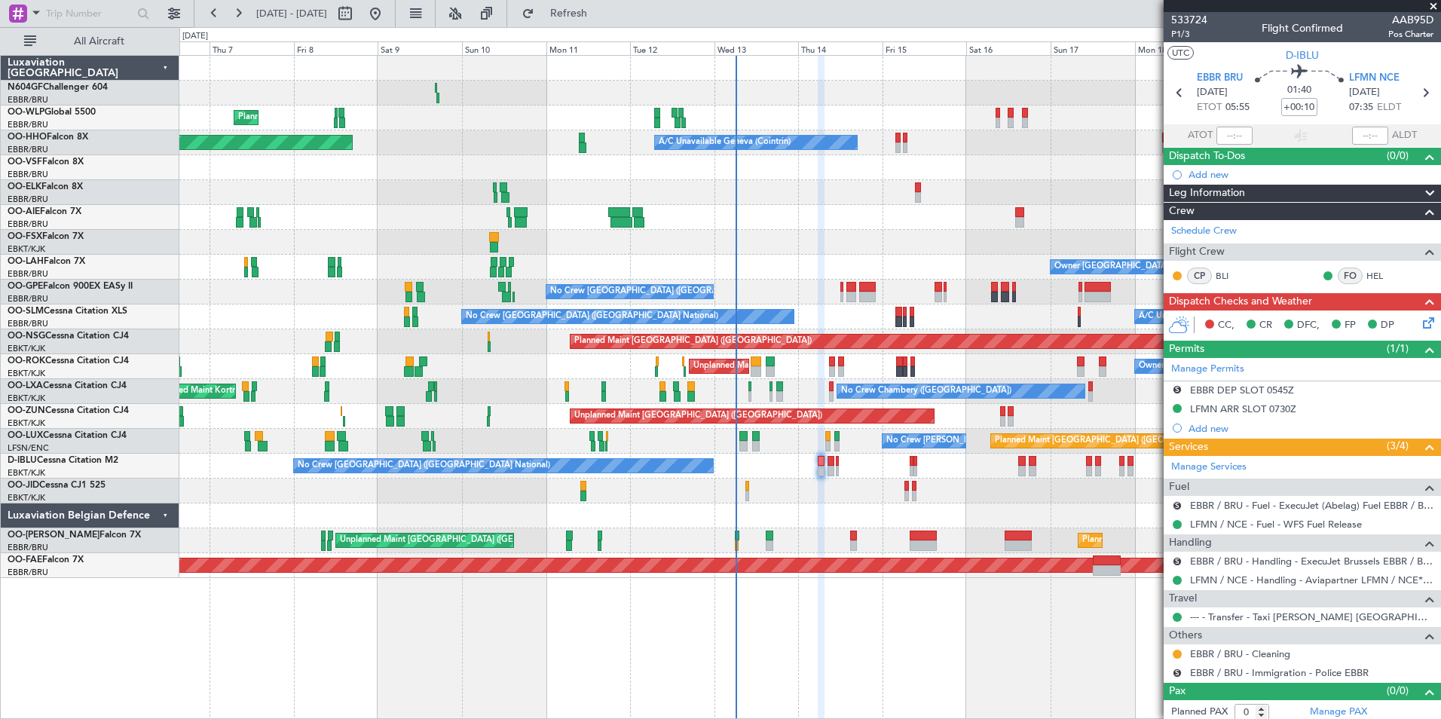
click at [795, 393] on div "Planned Maint Kortrijk-Wevelgem No Crew Chambery (Aix-les-bains) AOG Maint Kort…" at bounding box center [809, 391] width 1261 height 25
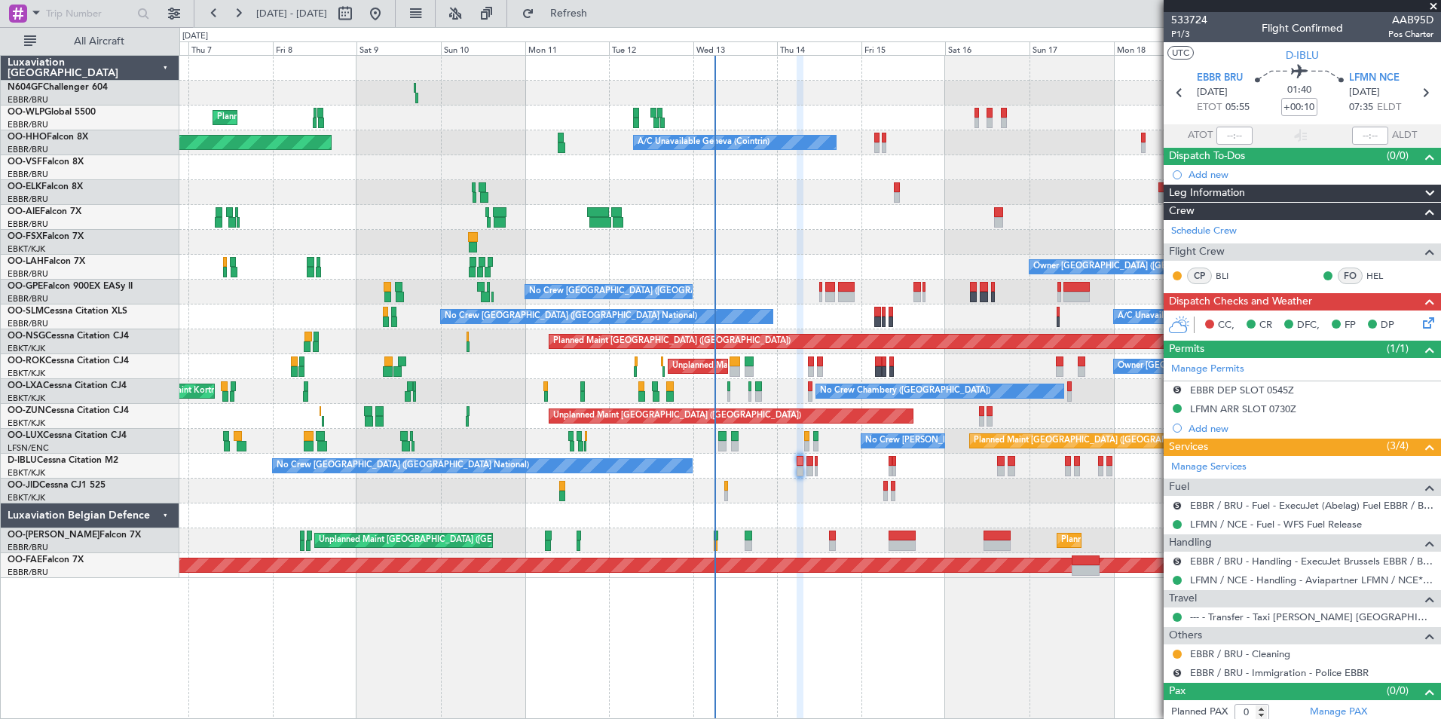
click at [779, 295] on div "No Crew [GEOGRAPHIC_DATA] ([GEOGRAPHIC_DATA] National) Cleaning [GEOGRAPHIC_DAT…" at bounding box center [809, 292] width 1261 height 25
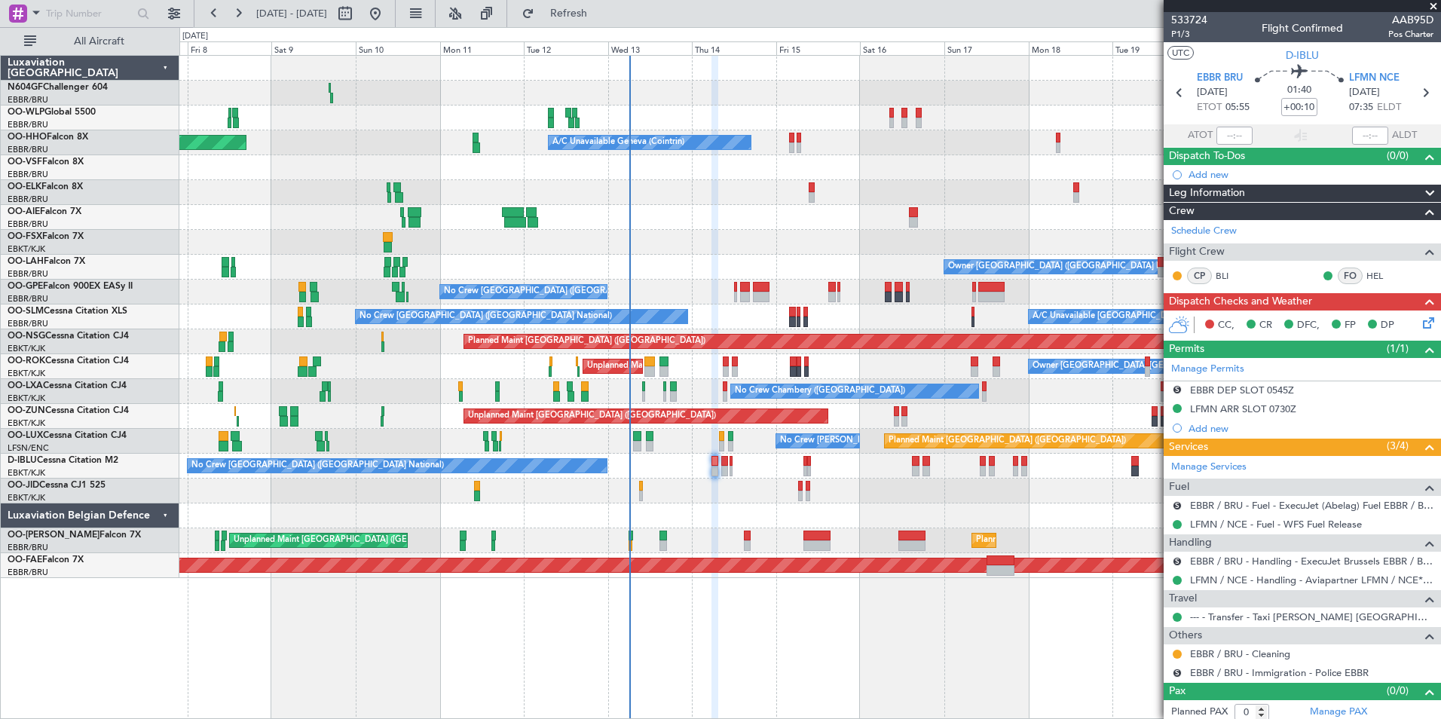
click at [695, 289] on div "Planned Maint Berlin (Brandenburg) Planned Maint Milan (Linate) Planned Maint G…" at bounding box center [809, 317] width 1261 height 522
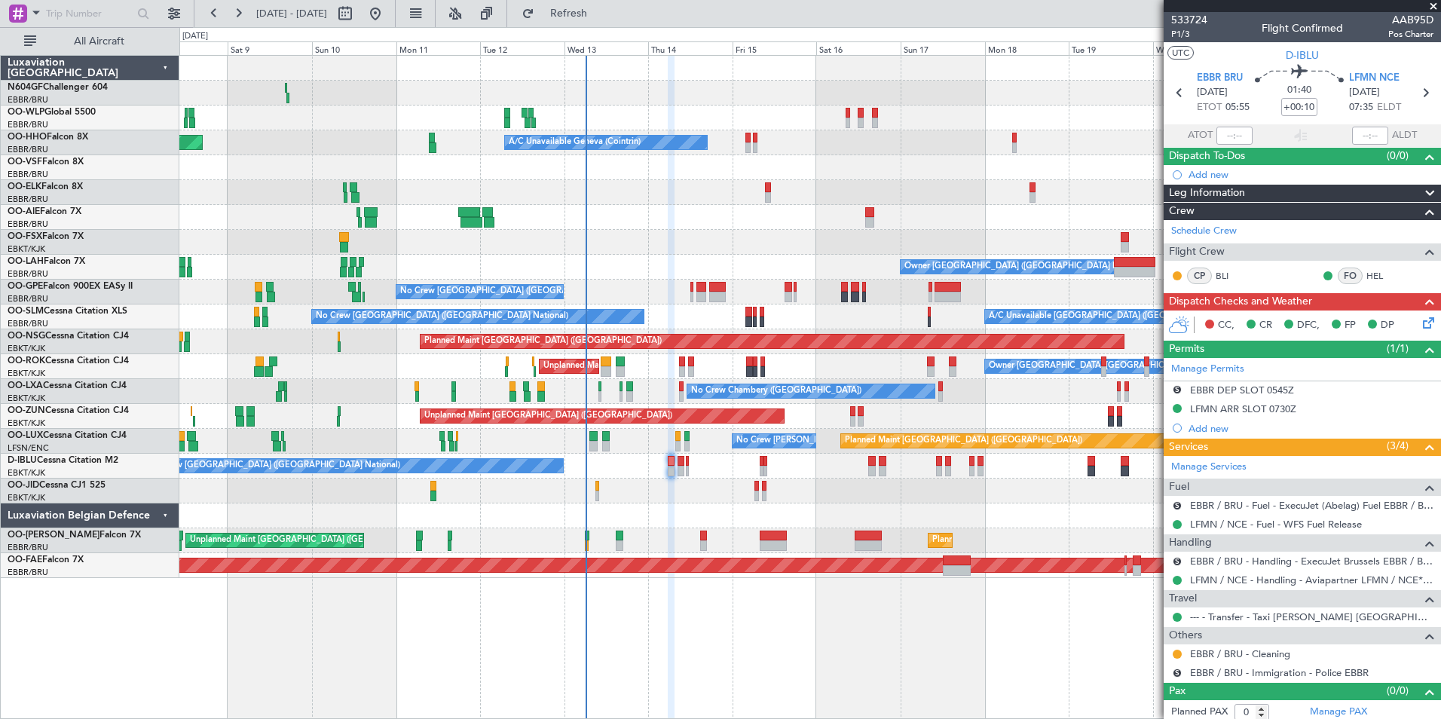
click at [699, 275] on div "Owner [GEOGRAPHIC_DATA] ([GEOGRAPHIC_DATA] National) Planned Maint [GEOGRAPHIC_…" at bounding box center [809, 267] width 1261 height 25
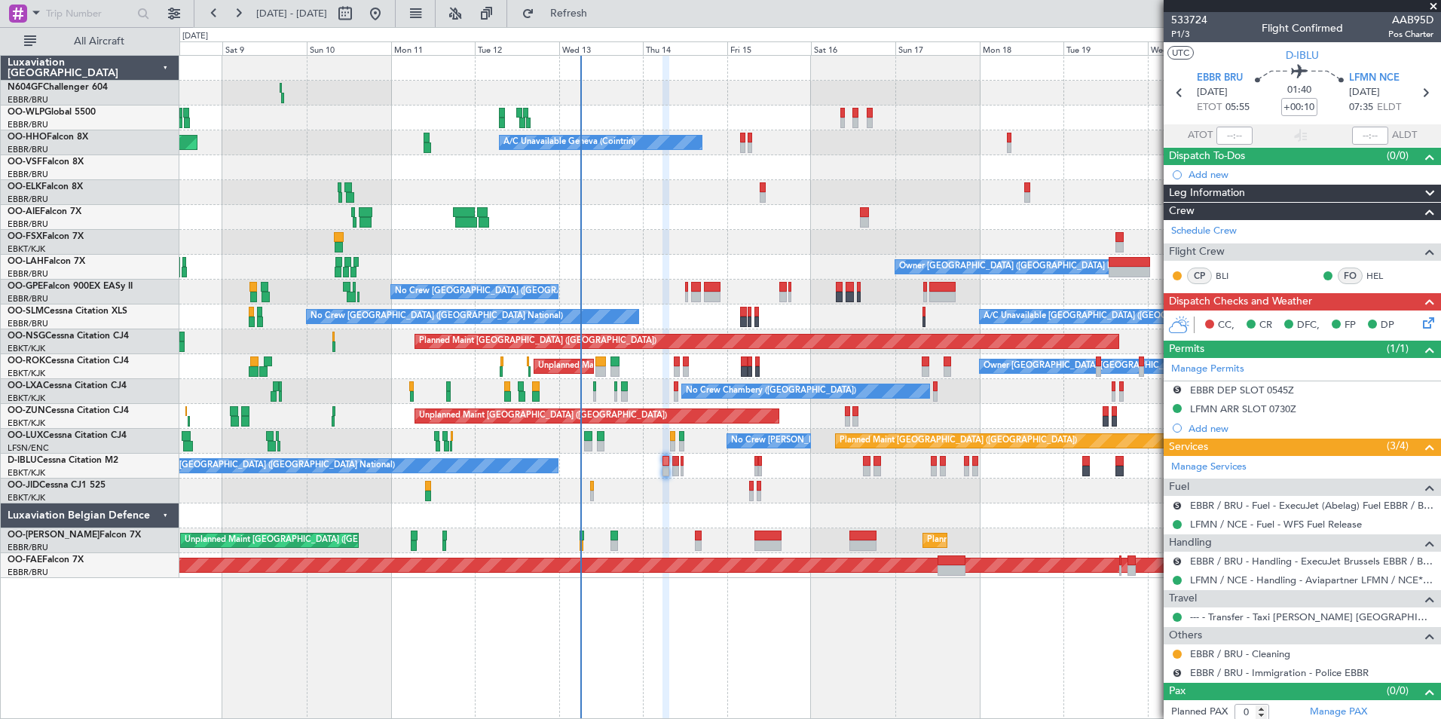
click at [679, 302] on div "No Crew [GEOGRAPHIC_DATA] ([GEOGRAPHIC_DATA] National)" at bounding box center [809, 292] width 1261 height 25
click at [727, 274] on div "Owner [GEOGRAPHIC_DATA] ([GEOGRAPHIC_DATA] National) Planned Maint [GEOGRAPHIC_…" at bounding box center [809, 267] width 1261 height 25
click at [601, 16] on span "Refresh" at bounding box center [568, 13] width 63 height 11
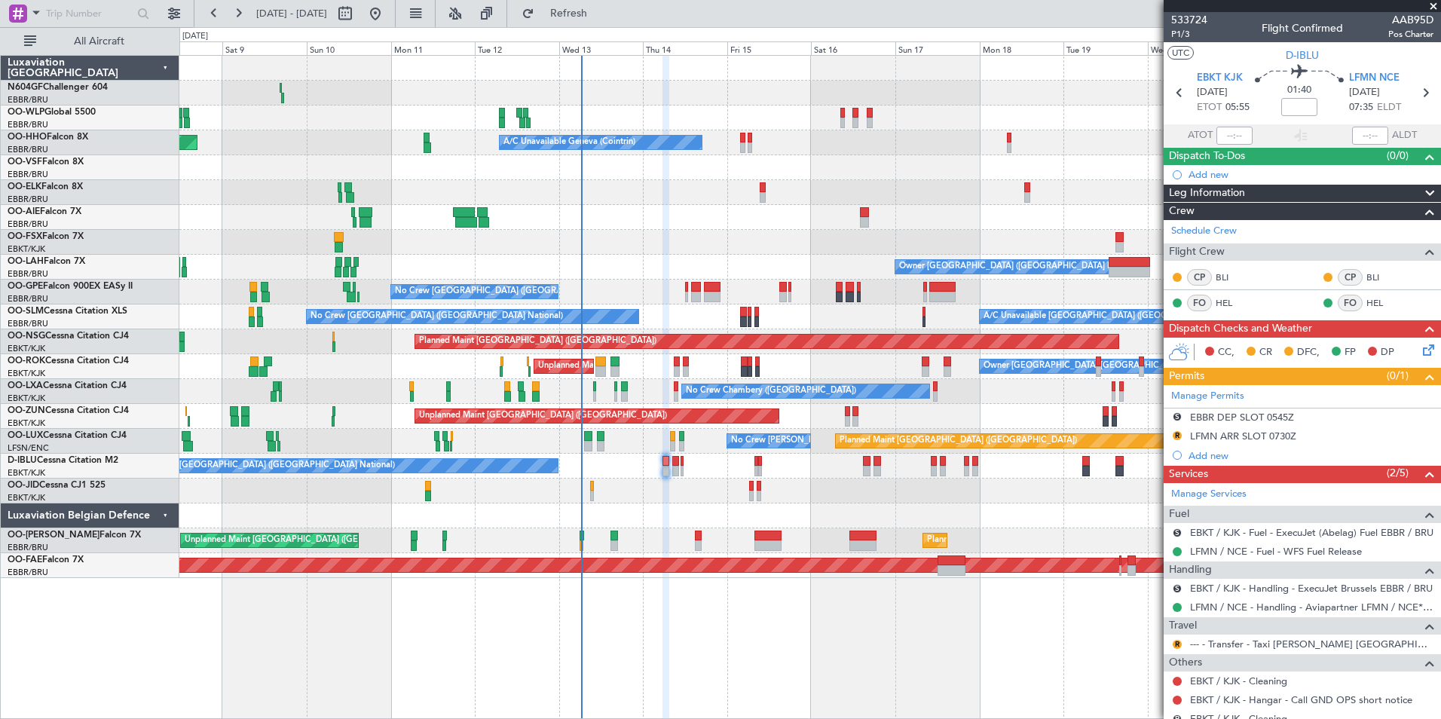
scroll to position [70, 0]
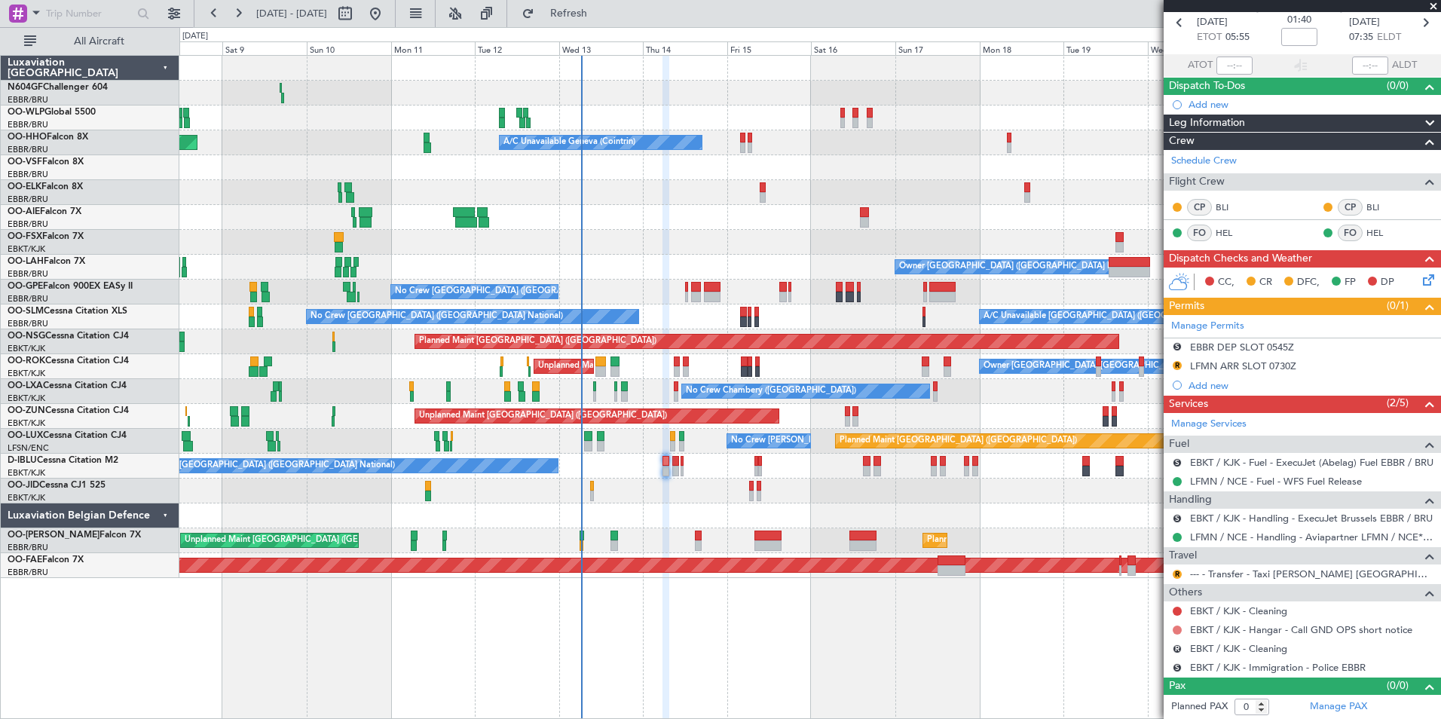
click at [1179, 630] on button at bounding box center [1177, 630] width 9 height 9
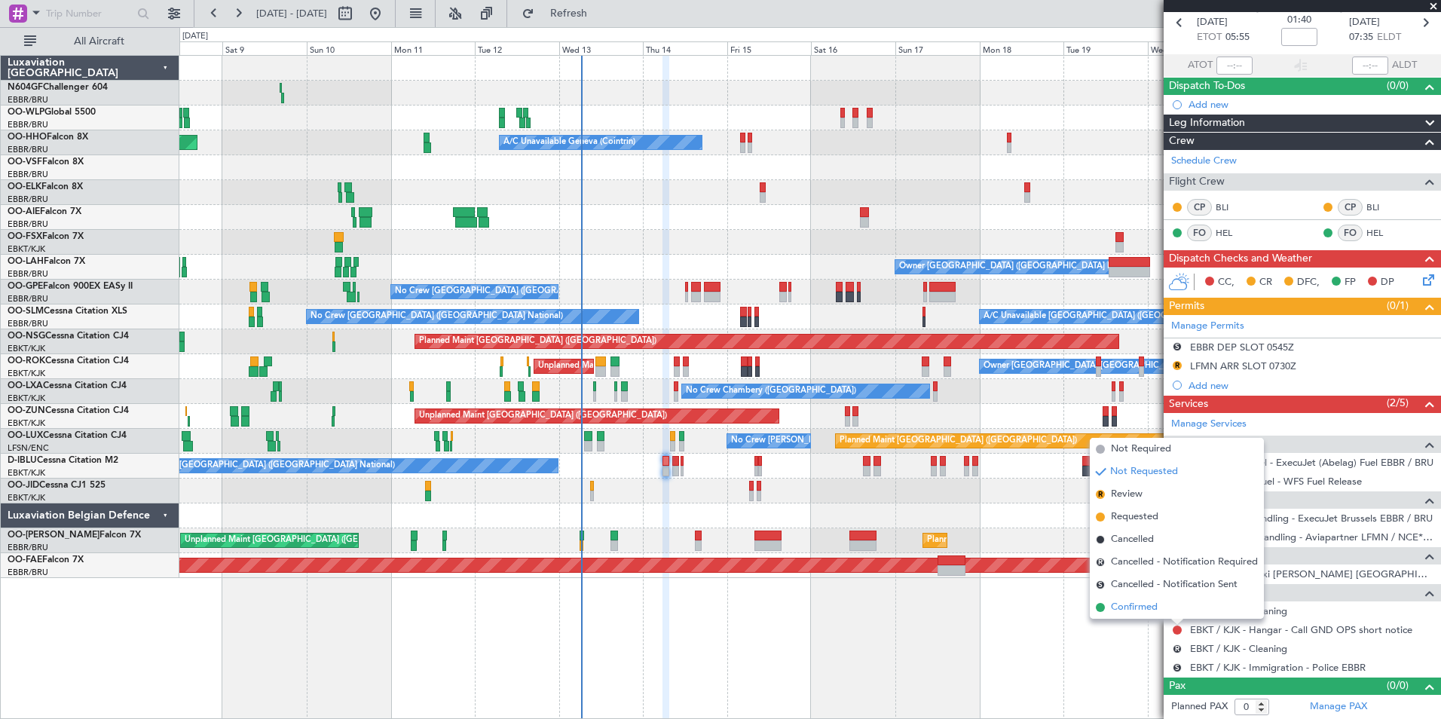
click at [1181, 606] on li "Confirmed" at bounding box center [1177, 607] width 174 height 23
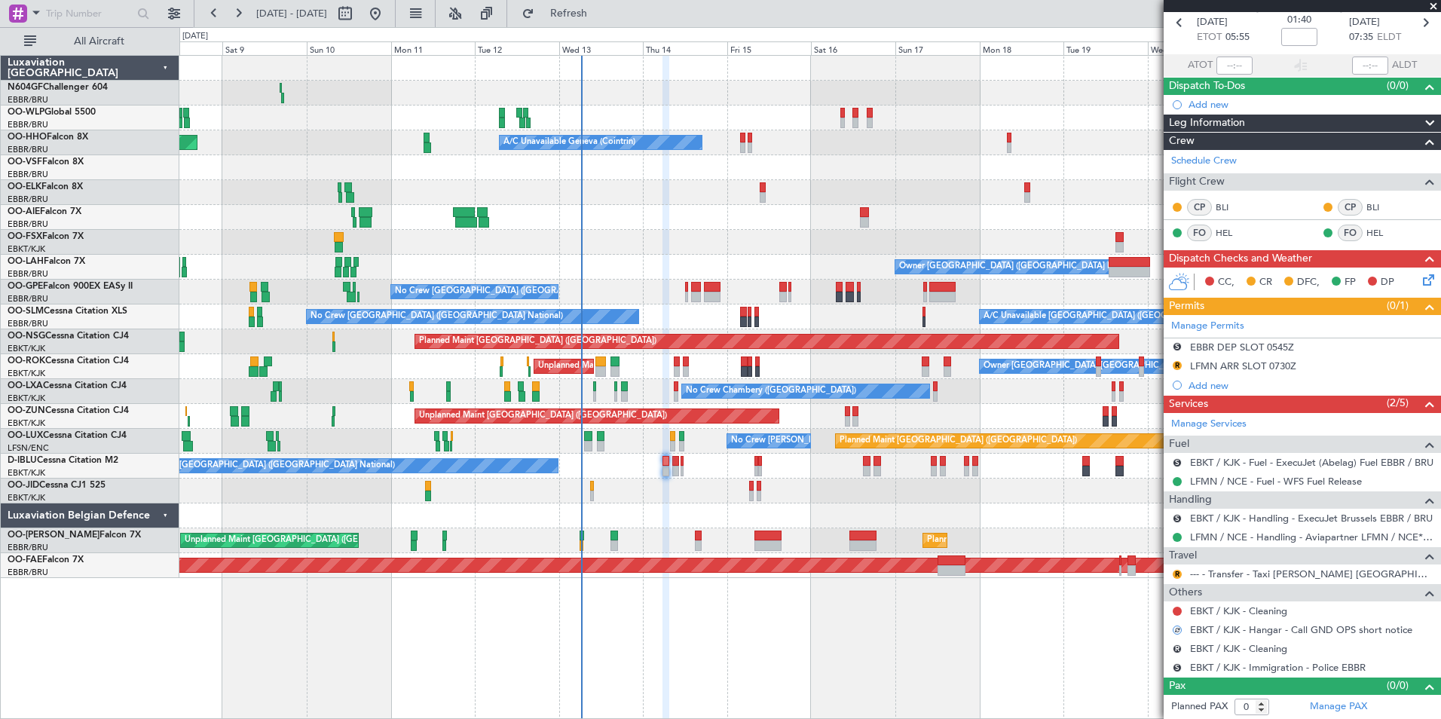
click at [1172, 611] on div at bounding box center [1177, 611] width 12 height 12
click at [1173, 610] on button at bounding box center [1177, 611] width 9 height 9
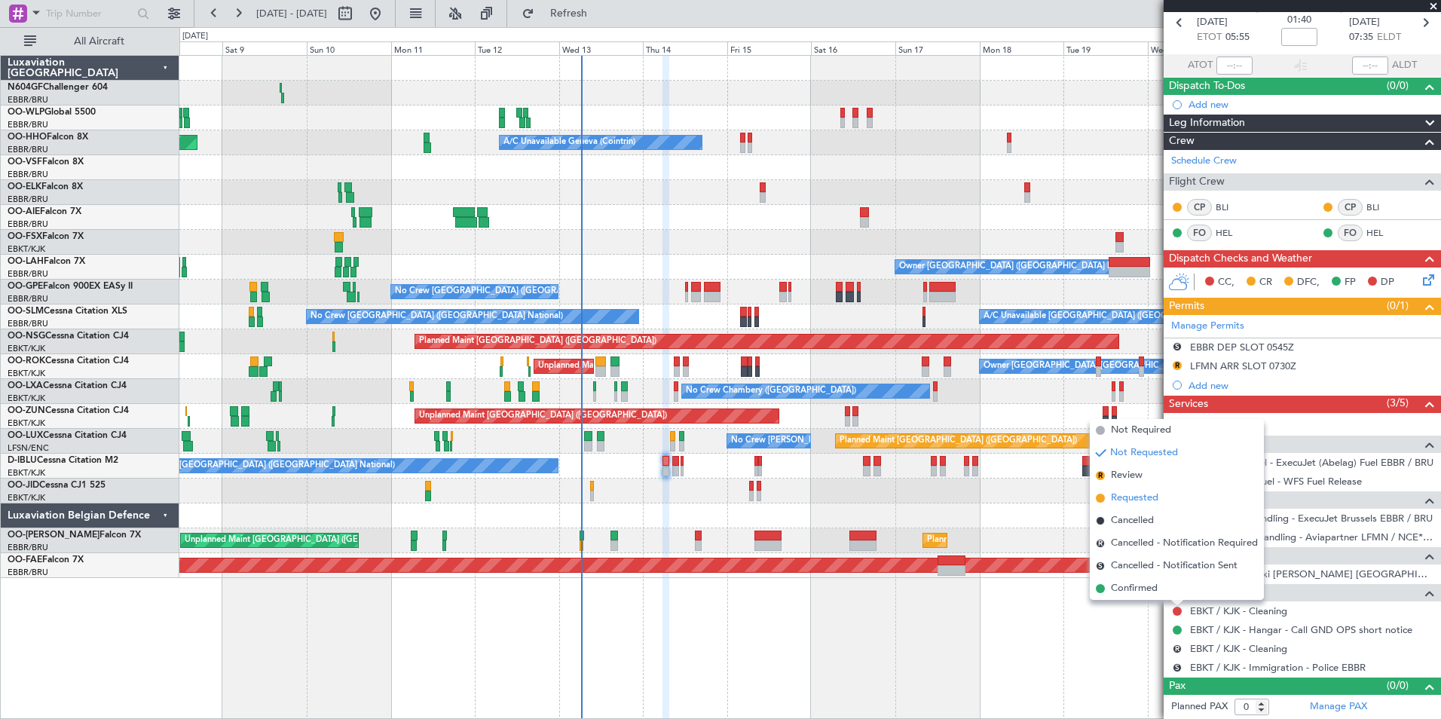
click at [1193, 508] on li "Requested" at bounding box center [1177, 498] width 174 height 23
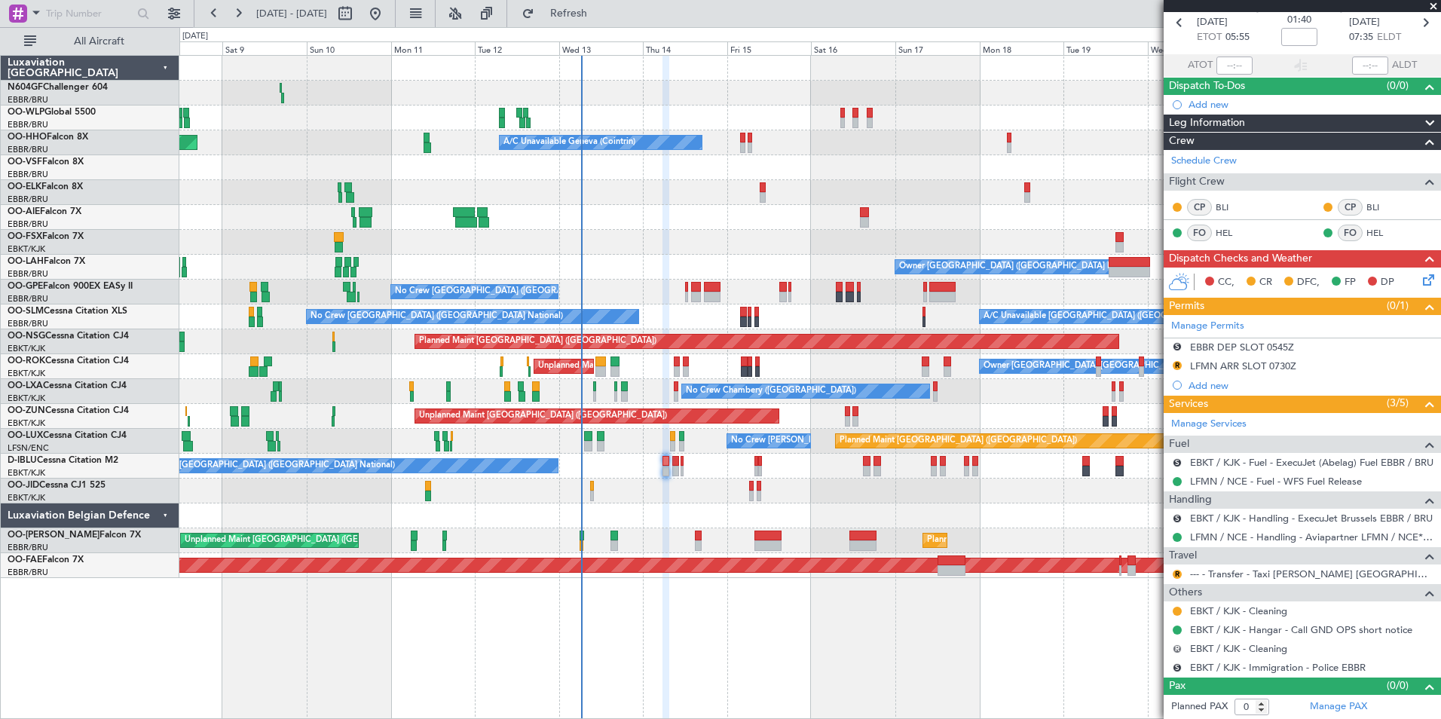
click at [1176, 645] on button "R" at bounding box center [1177, 648] width 9 height 9
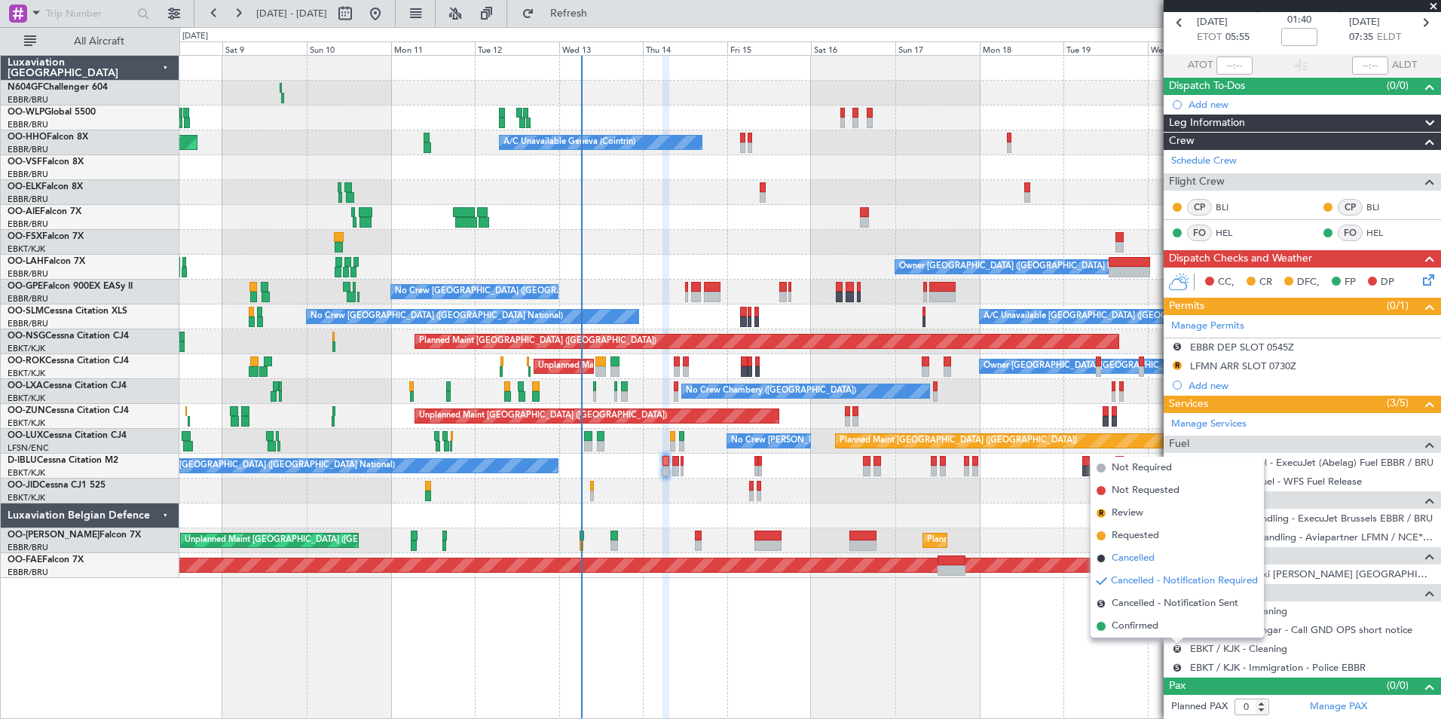
click at [1186, 563] on li "Cancelled" at bounding box center [1177, 558] width 173 height 23
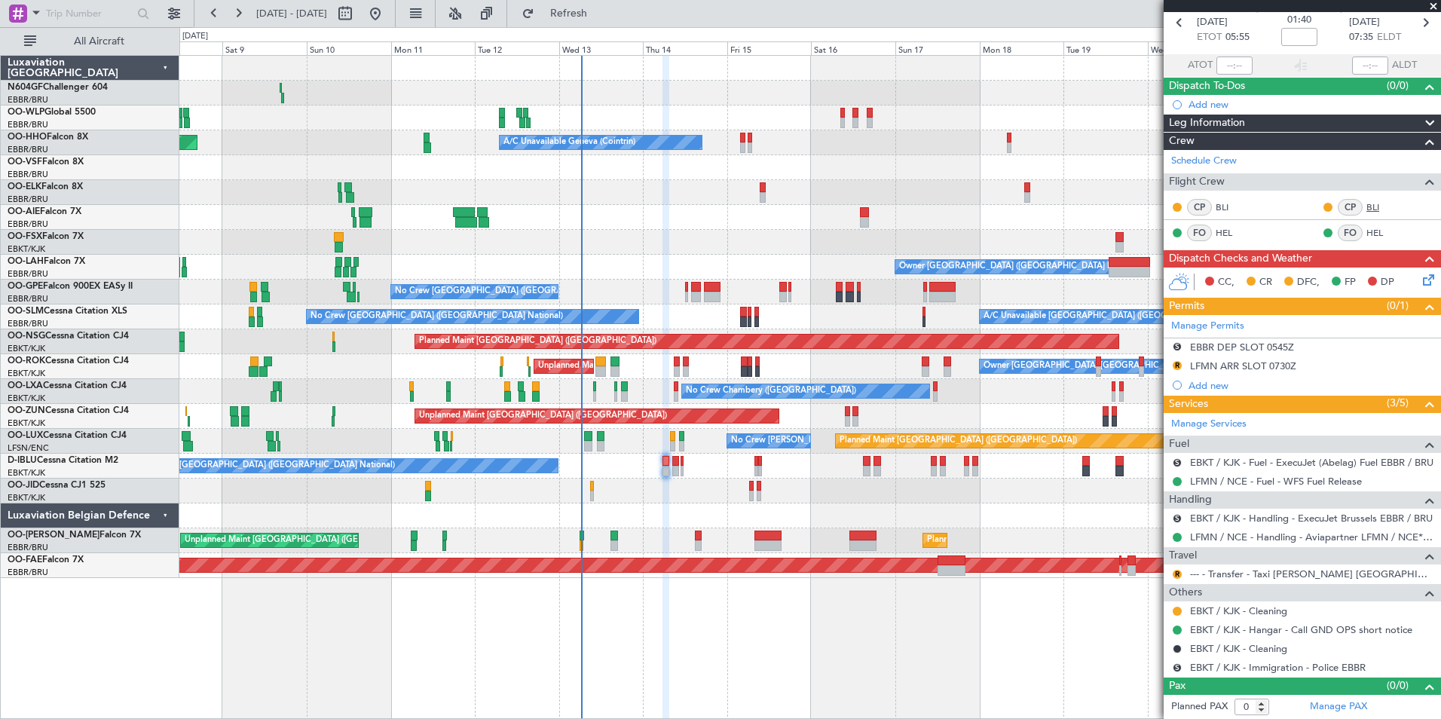
scroll to position [0, 0]
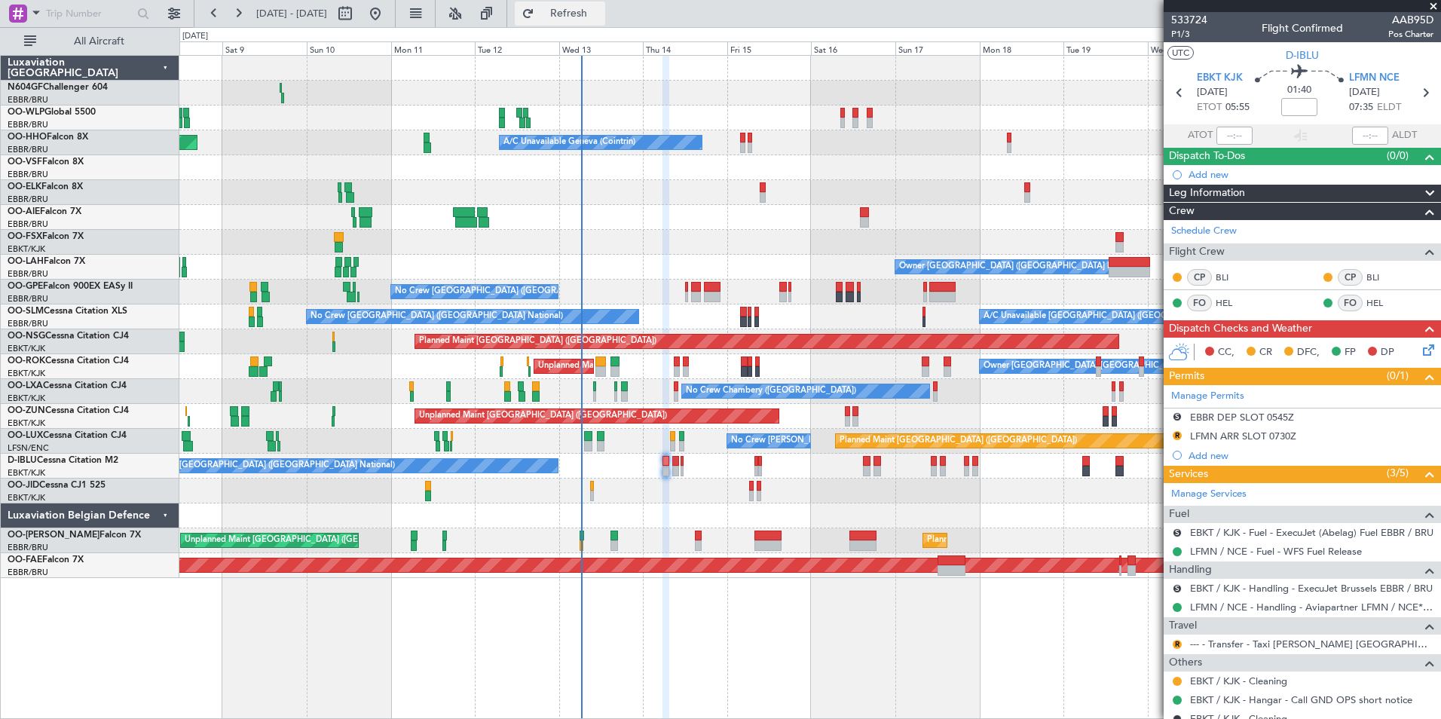
click at [601, 9] on span "Refresh" at bounding box center [568, 13] width 63 height 11
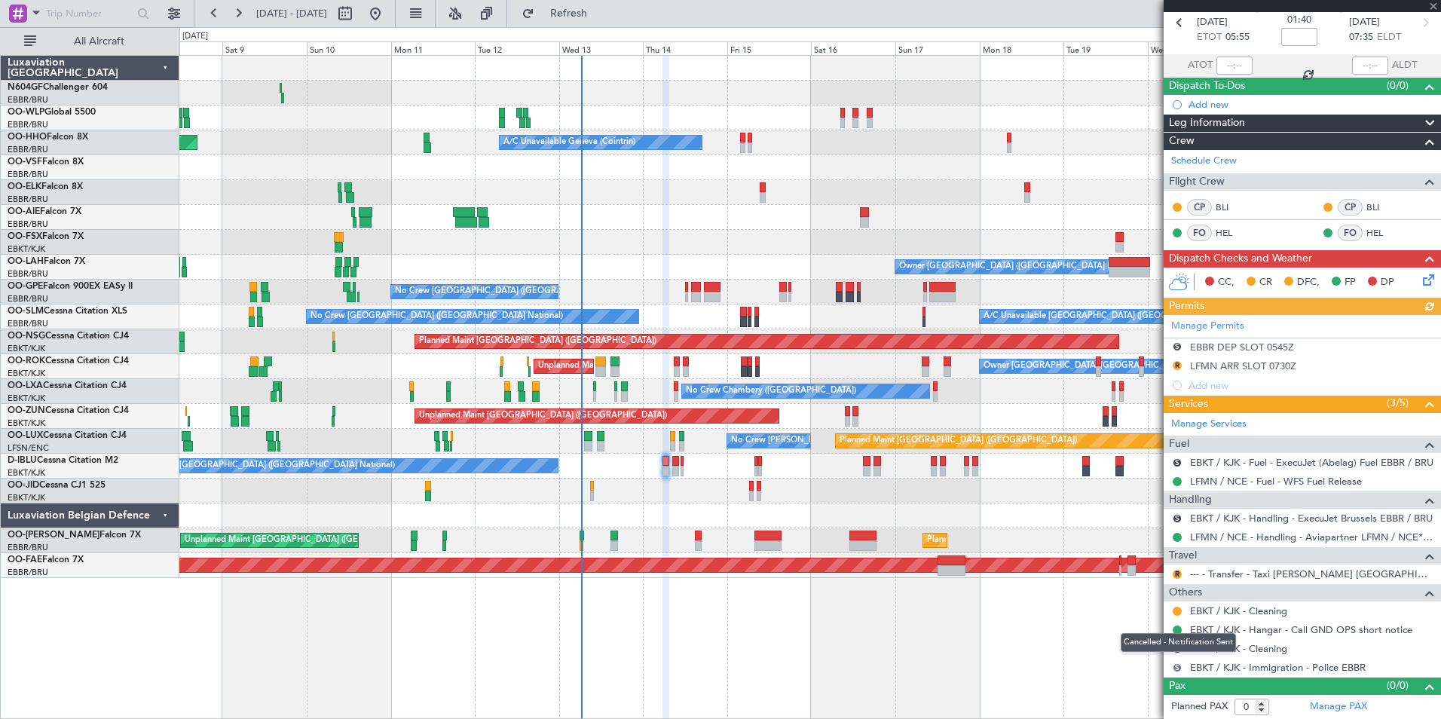
click at [1179, 668] on button "S" at bounding box center [1177, 667] width 9 height 9
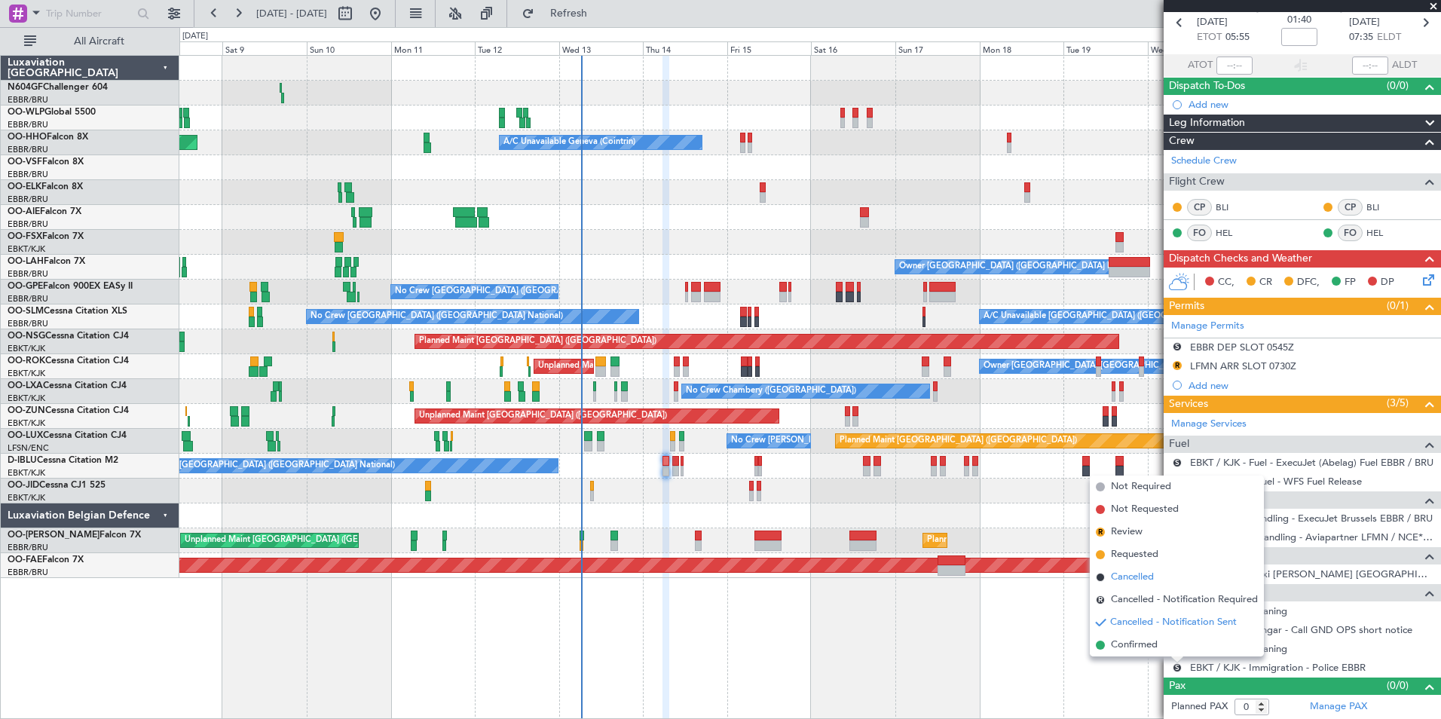
click at [1152, 577] on span "Cancelled" at bounding box center [1132, 577] width 43 height 15
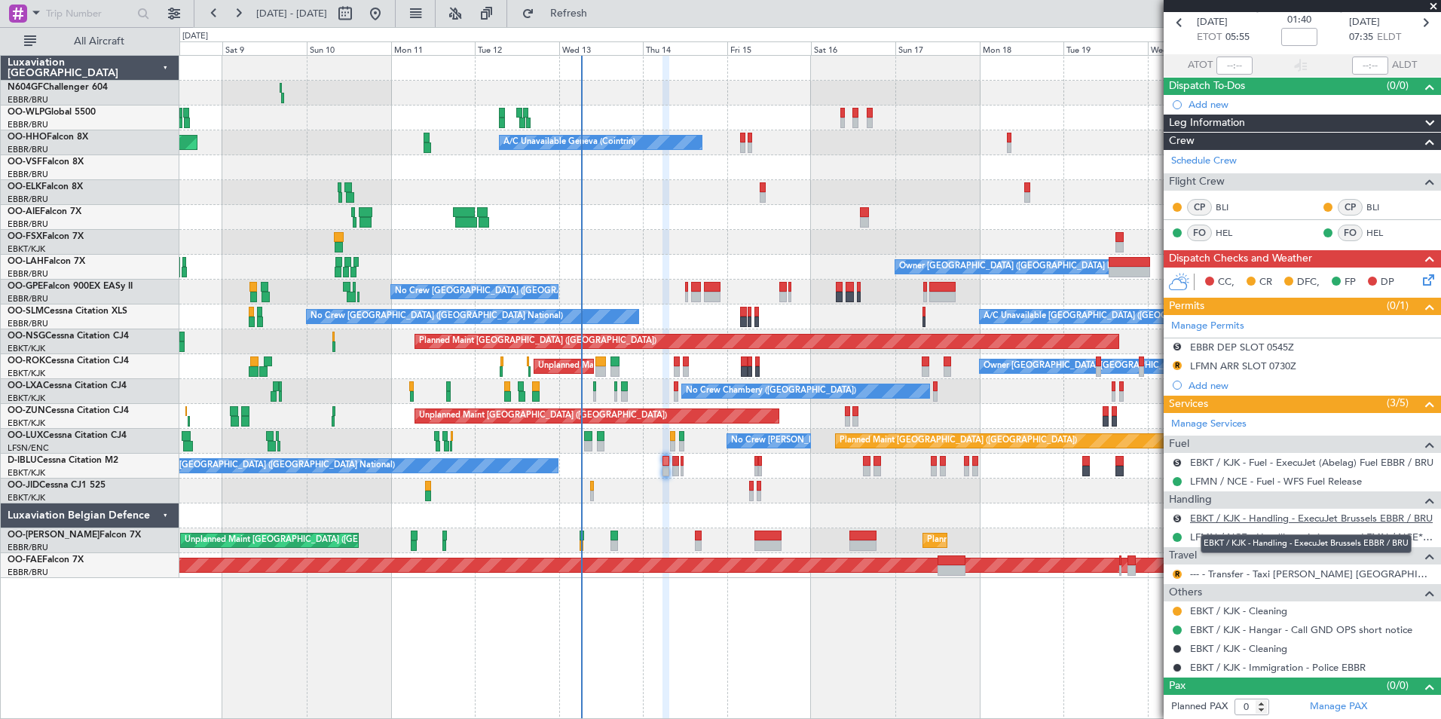
click at [1217, 519] on link "EBKT / KJK - Handling - ExecuJet Brussels EBBR / BRU" at bounding box center [1311, 518] width 243 height 13
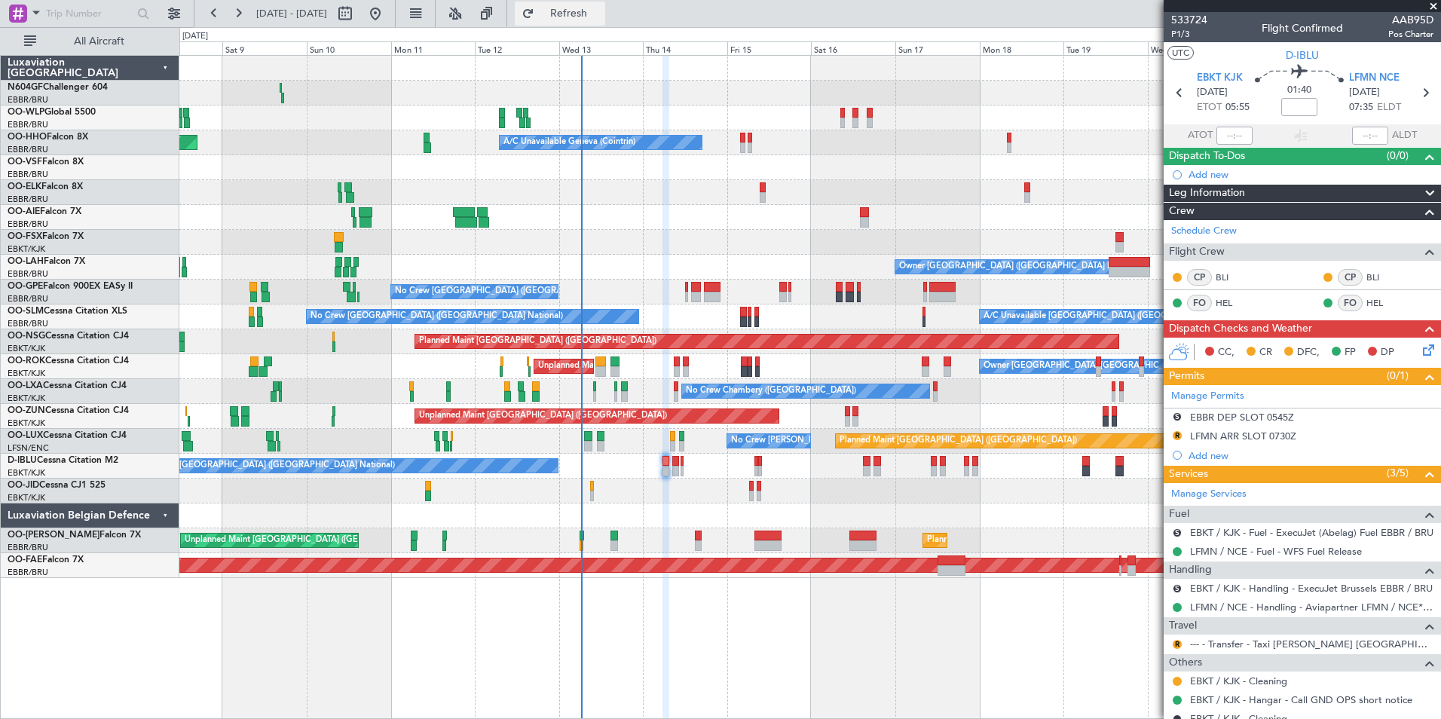
click at [601, 8] on span "Refresh" at bounding box center [568, 13] width 63 height 11
click at [1177, 416] on div "Manage Permits S EBBR DEP SLOT 0545Z R LFMN ARR SLOT 0730Z Add new" at bounding box center [1302, 425] width 277 height 80
click at [1177, 416] on button "S" at bounding box center [1177, 416] width 9 height 9
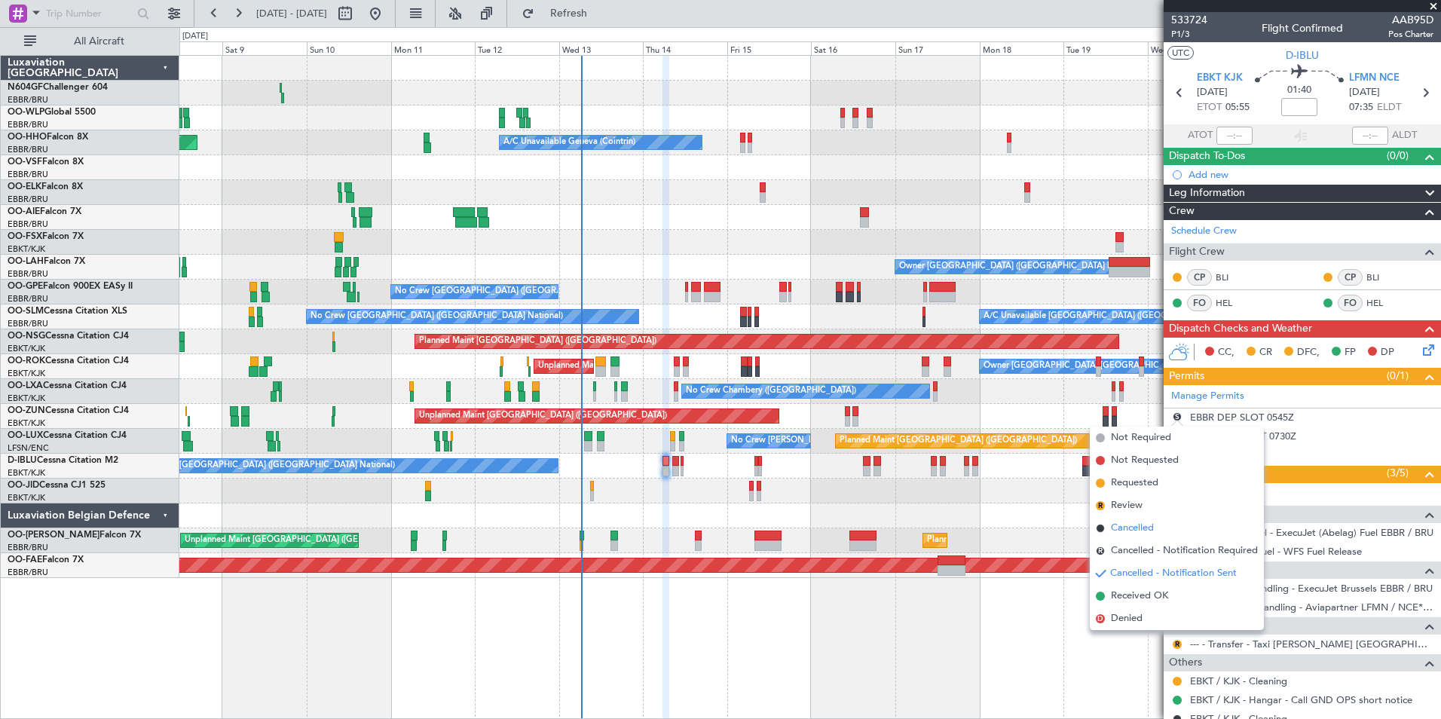
click at [1164, 523] on li "Cancelled" at bounding box center [1177, 528] width 174 height 23
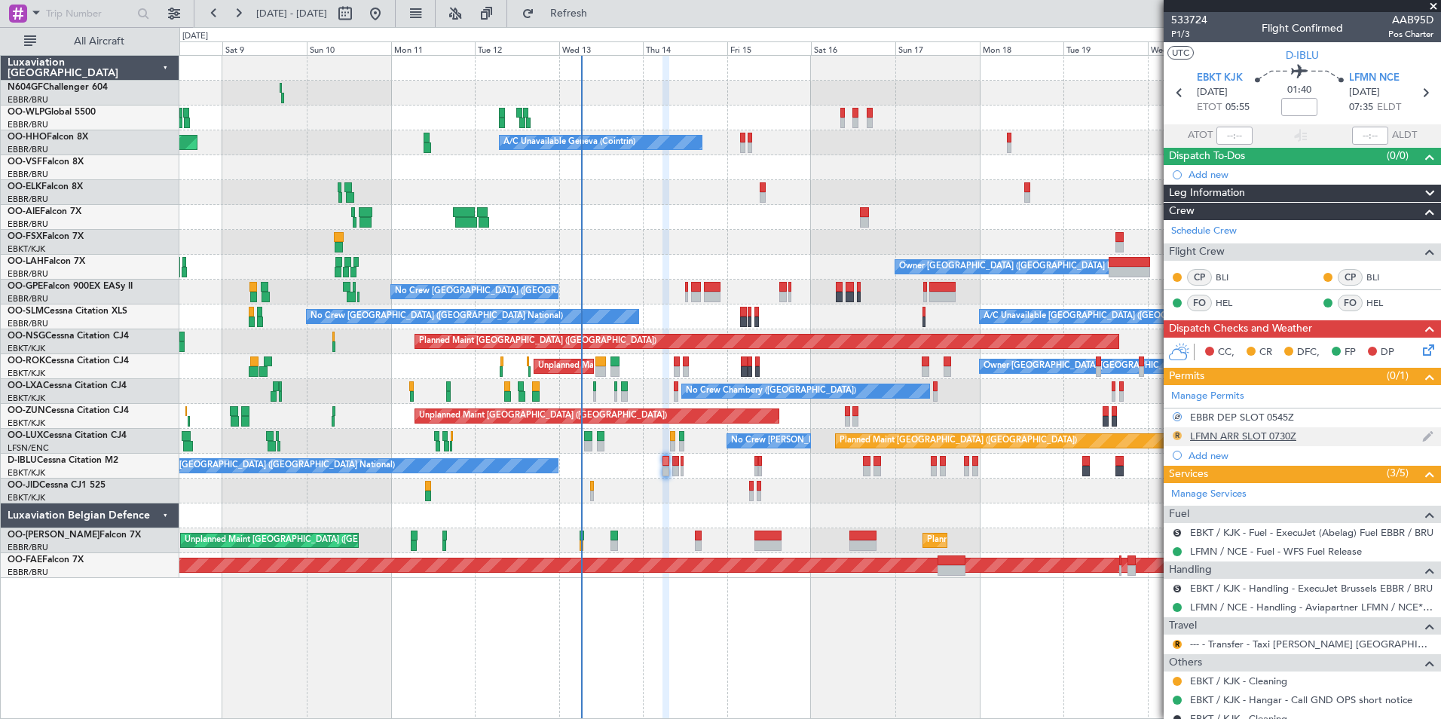
click at [1176, 433] on button "R" at bounding box center [1177, 435] width 9 height 9
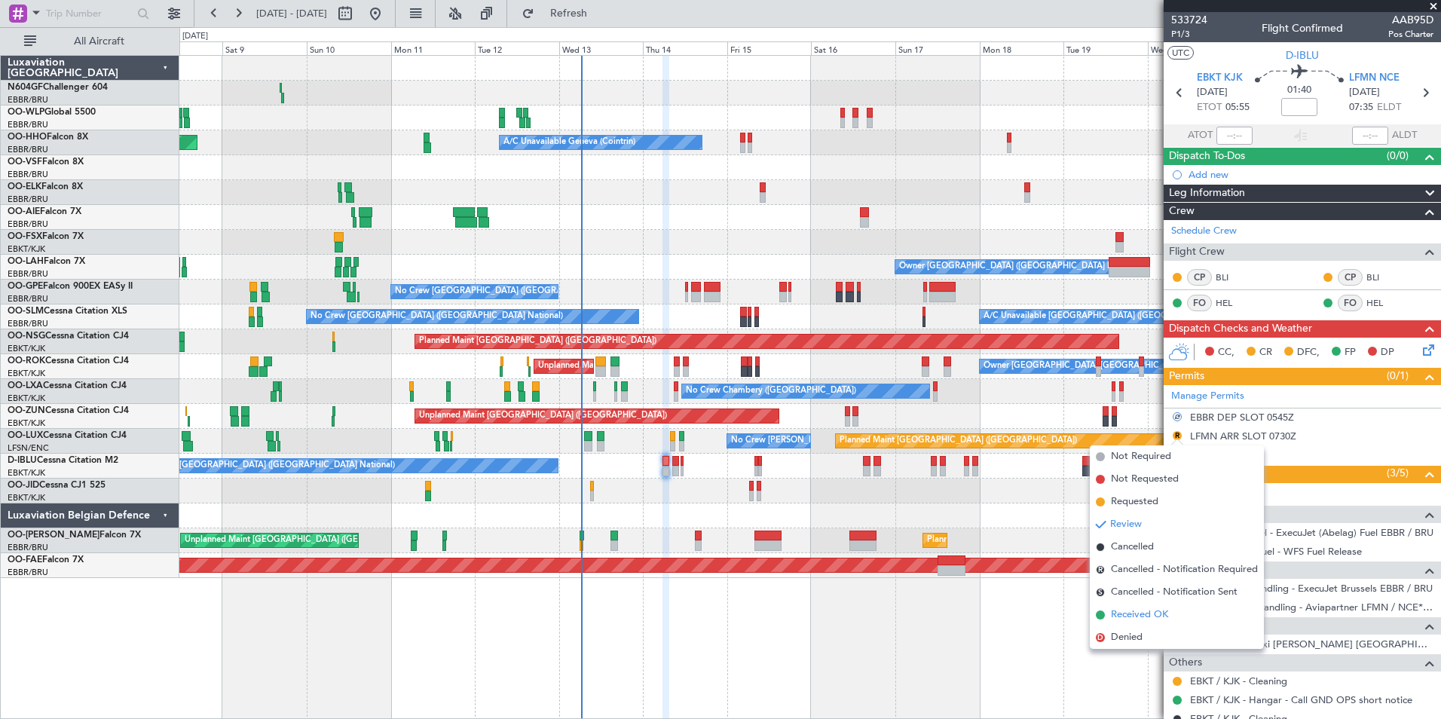
click at [1151, 613] on span "Received OK" at bounding box center [1139, 614] width 57 height 15
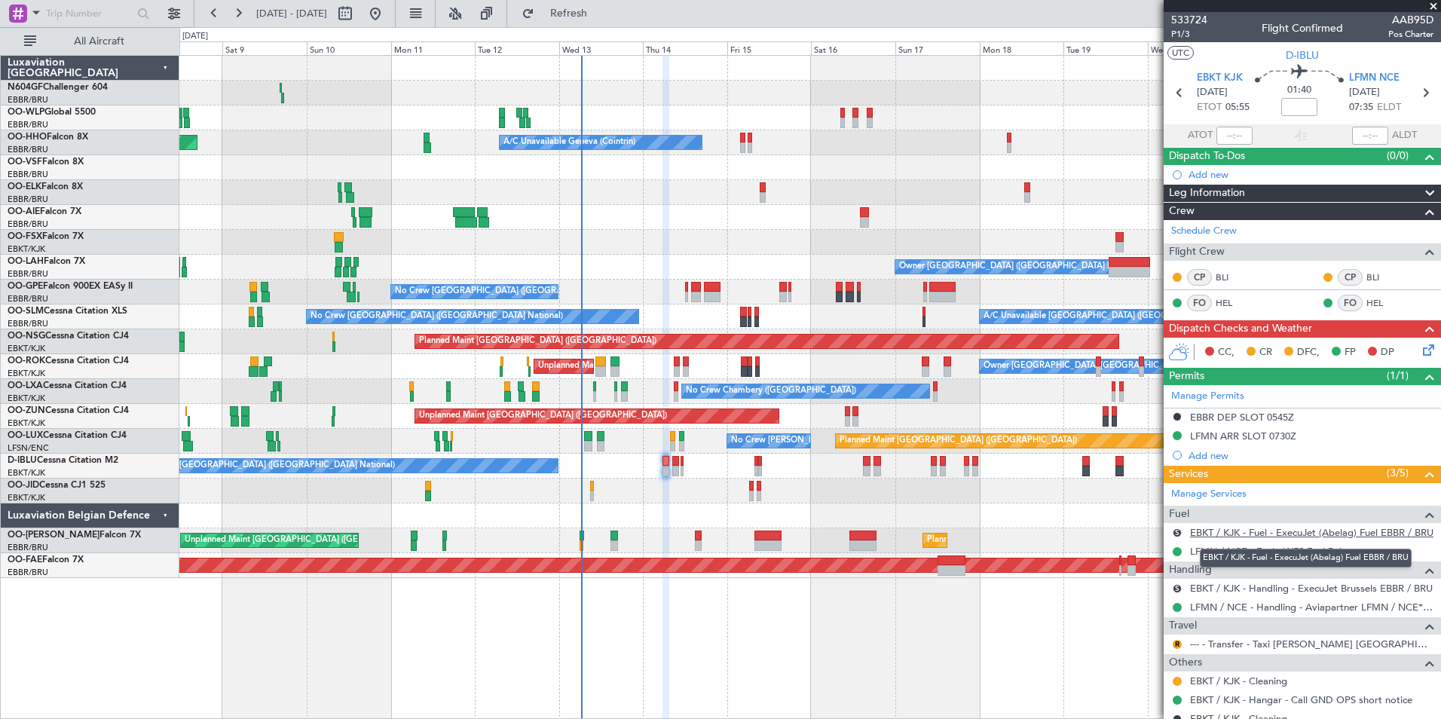
click at [1284, 537] on link "EBKT / KJK - Fuel - ExecuJet (Abelag) Fuel EBBR / BRU" at bounding box center [1311, 532] width 243 height 13
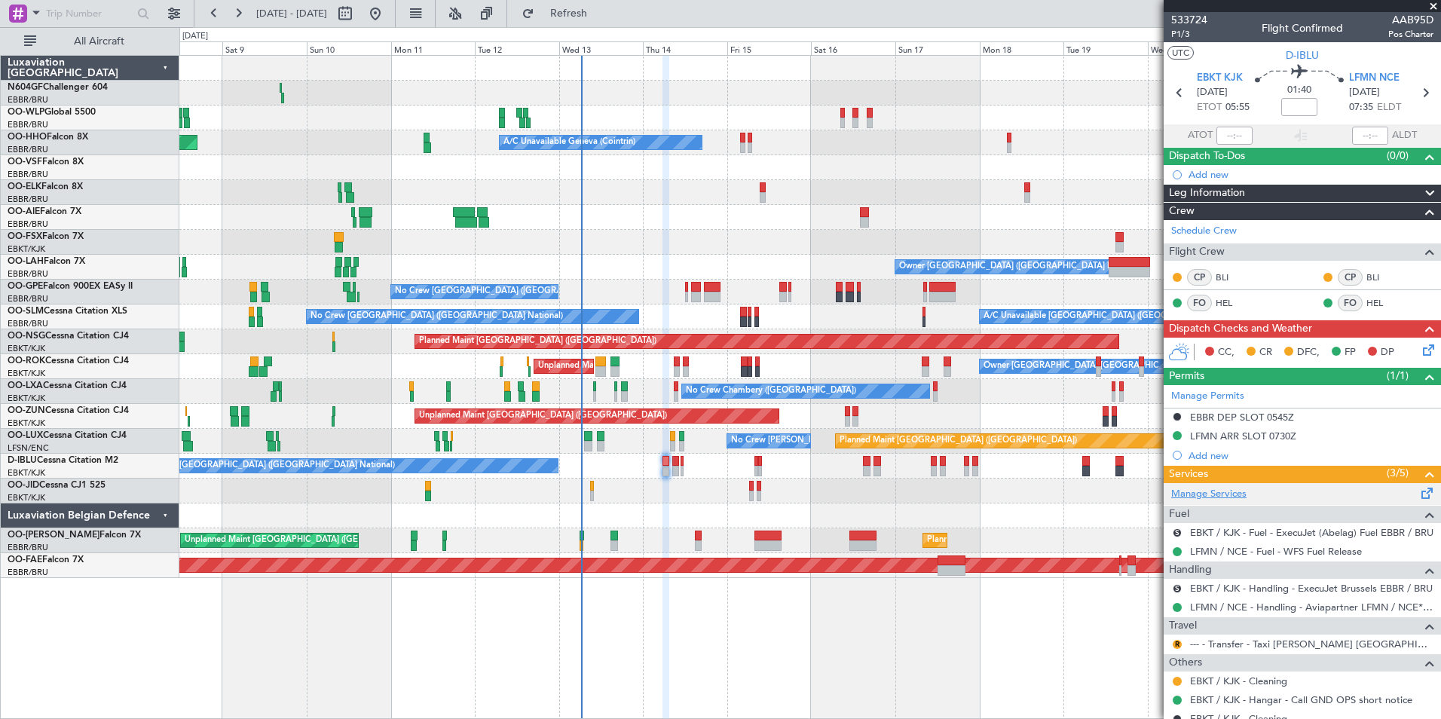
click at [1196, 491] on link "Manage Services" at bounding box center [1208, 494] width 75 height 15
click at [605, 5] on button "Refresh" at bounding box center [560, 14] width 90 height 24
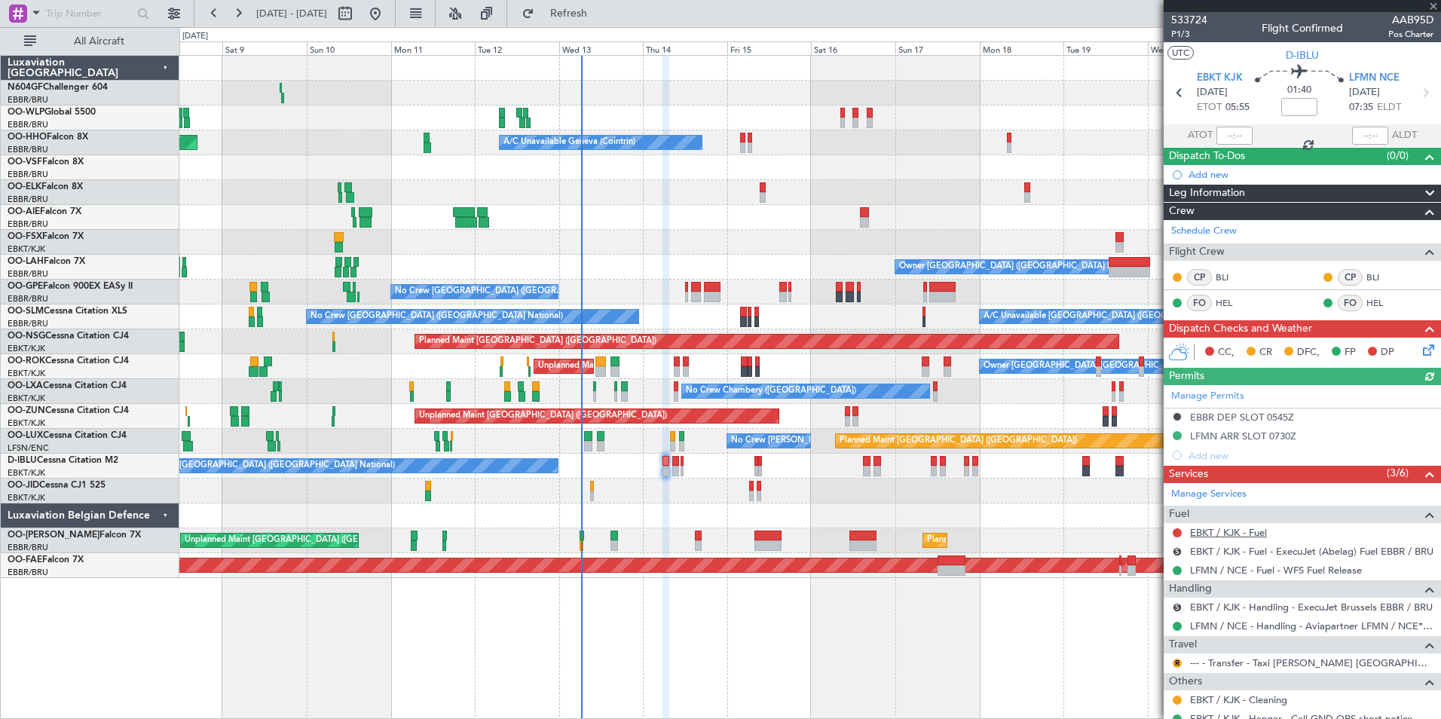
click at [1255, 534] on link "EBKT / KJK - Fuel" at bounding box center [1228, 532] width 77 height 13
click at [1177, 552] on button "S" at bounding box center [1177, 551] width 9 height 9
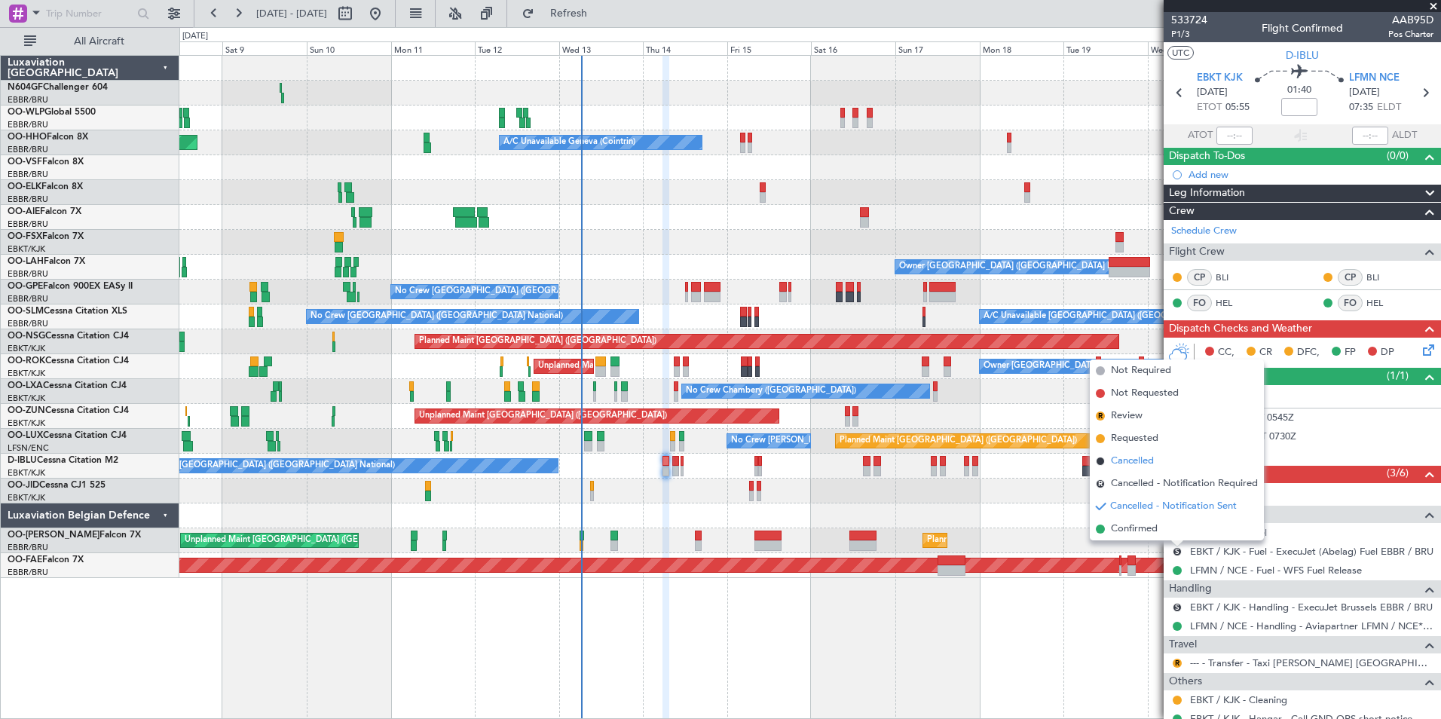
click at [1154, 465] on span "Cancelled" at bounding box center [1132, 461] width 43 height 15
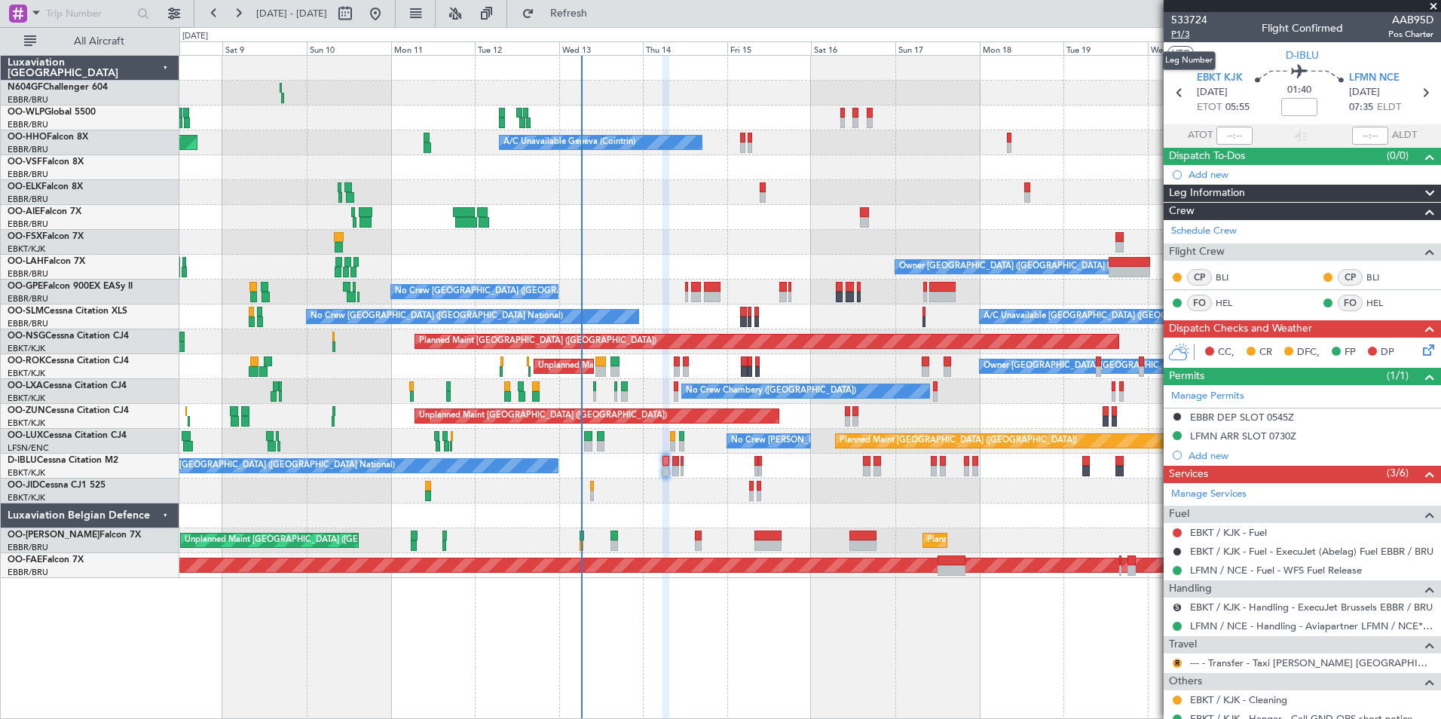
click at [1187, 35] on span "P1/3" at bounding box center [1189, 34] width 36 height 13
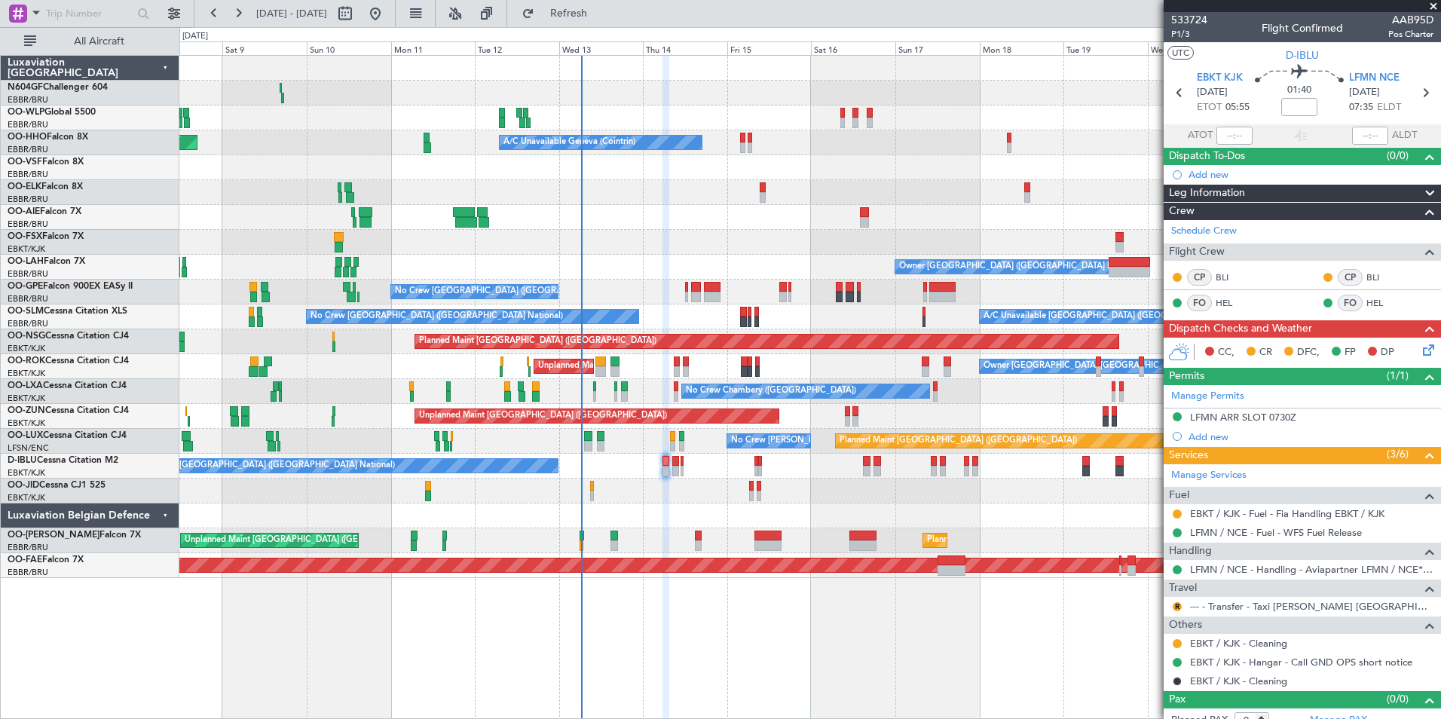
click at [628, 28] on div "0 0 Fri 8 Sat 9 Sun 10 Mon 11 Tue 12 Wed 13 Thu 14 Aug 2025 Fri 15 Sat 16 Sun 1…" at bounding box center [810, 41] width 1260 height 27
click at [601, 15] on span "Refresh" at bounding box center [568, 13] width 63 height 11
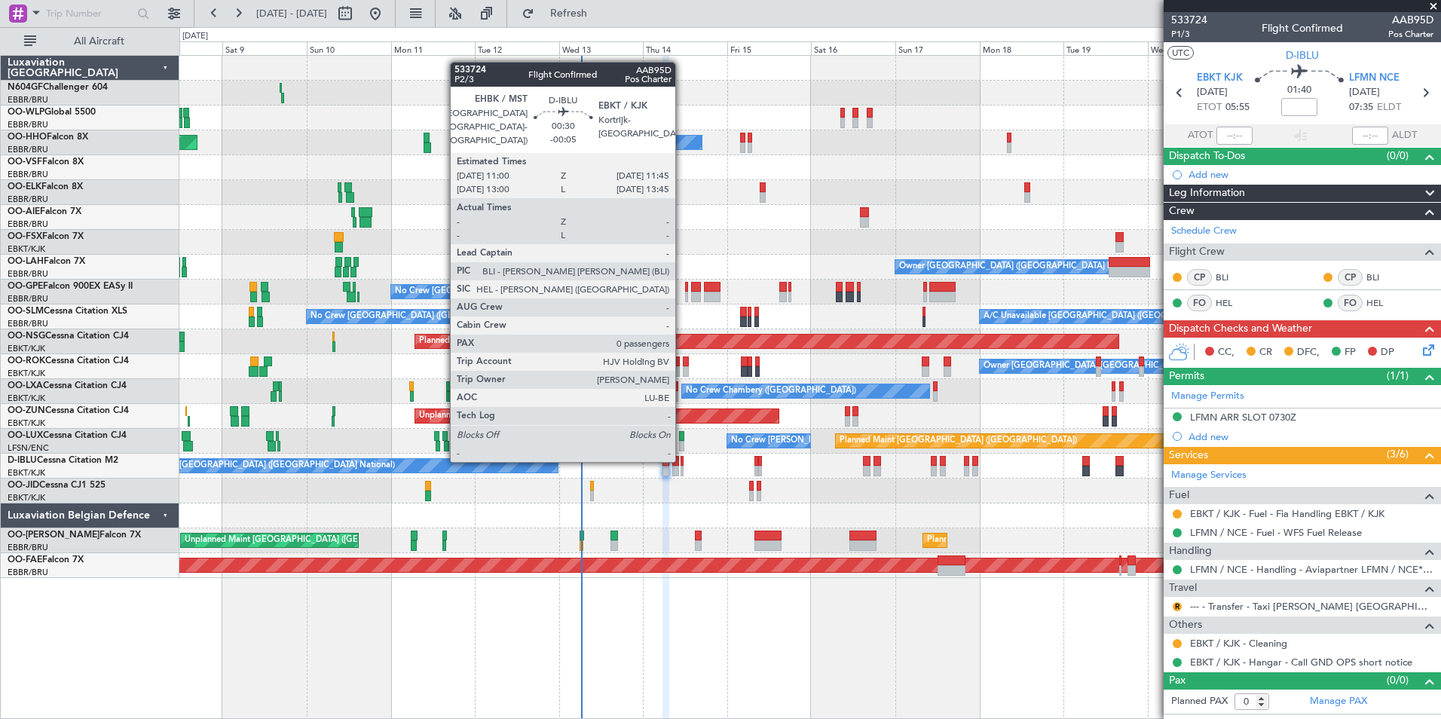
click at [682, 460] on div at bounding box center [682, 461] width 3 height 11
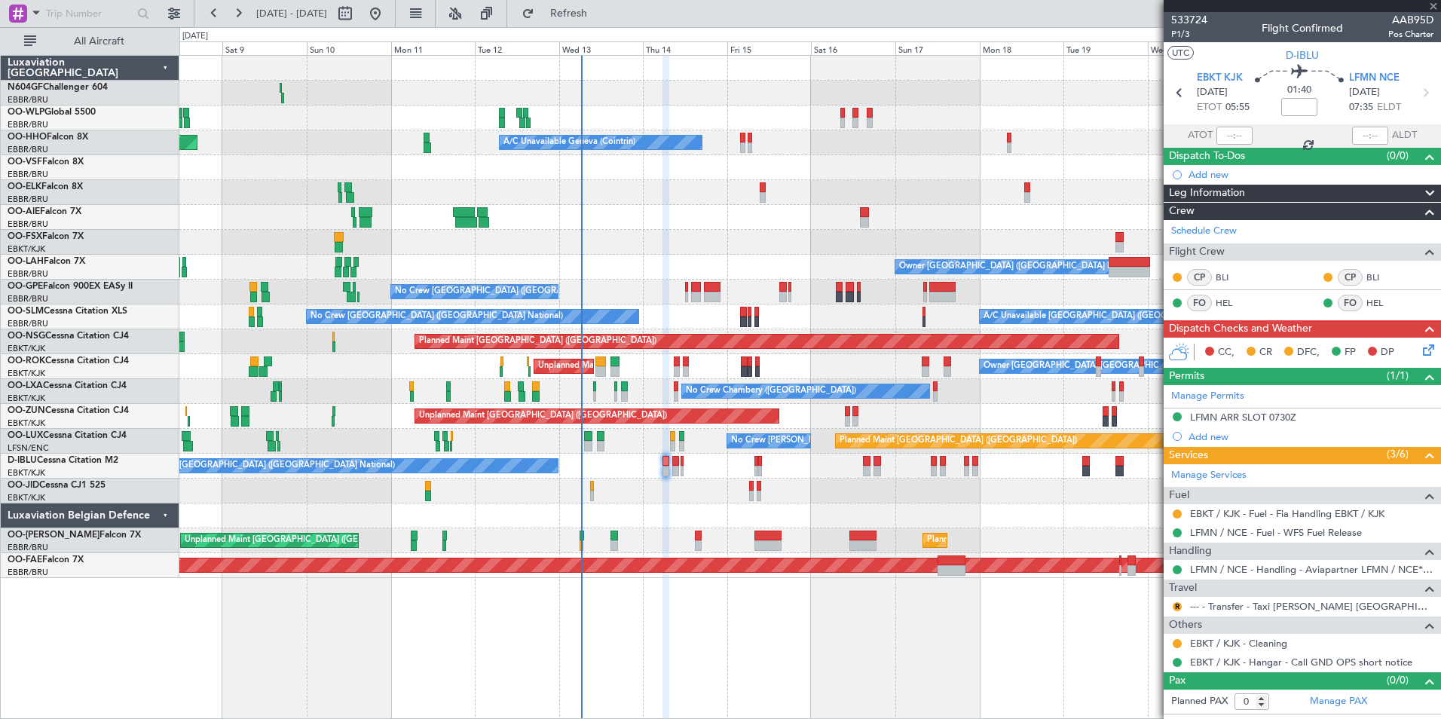
type input "-00:05"
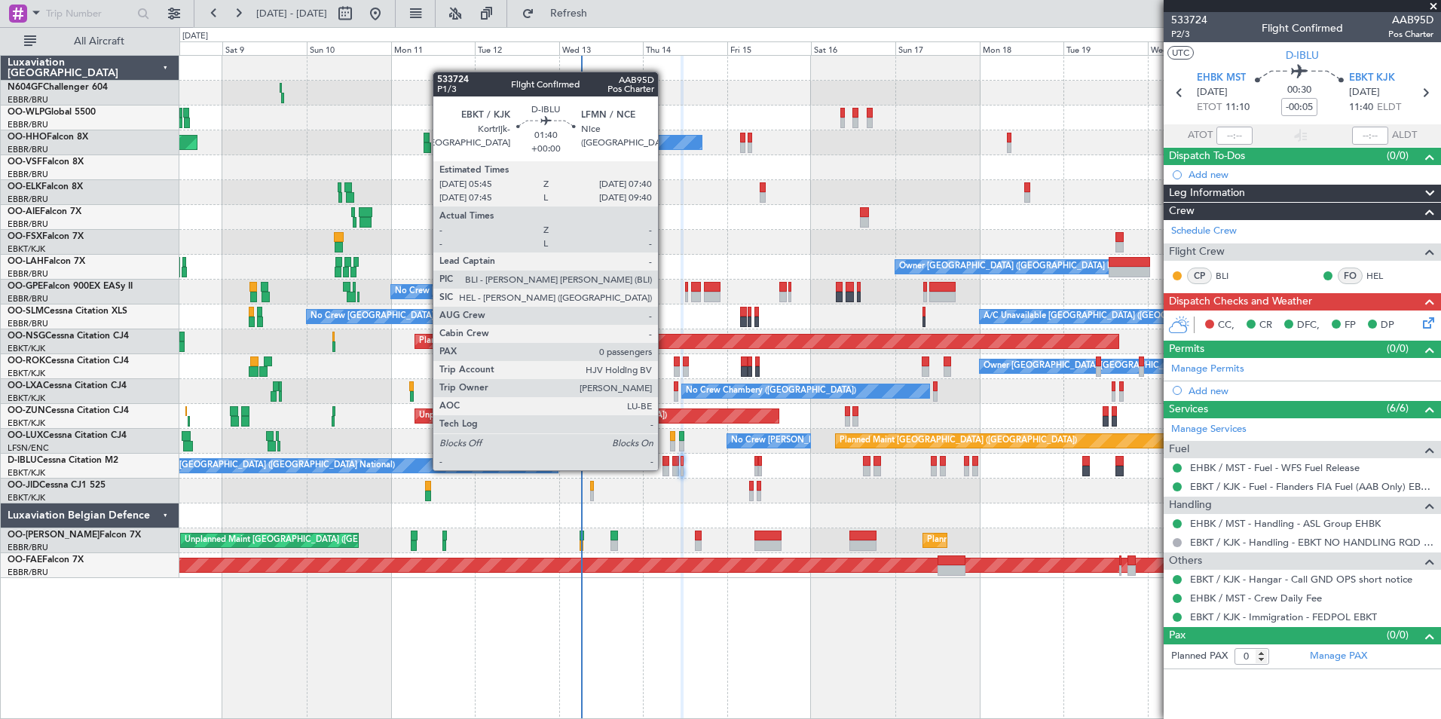
click at [666, 471] on div at bounding box center [665, 471] width 7 height 11
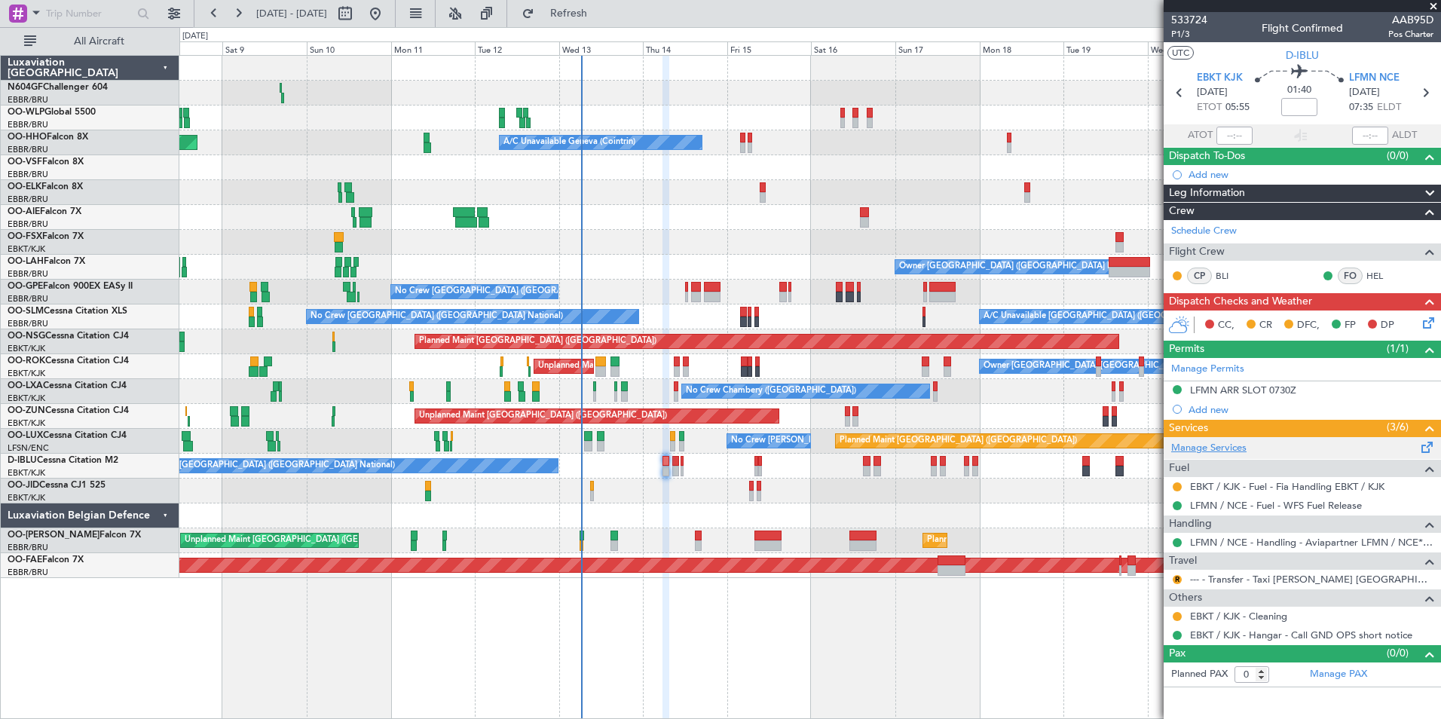
click at [1219, 444] on link "Manage Services" at bounding box center [1208, 448] width 75 height 15
click at [624, 31] on div "0 0 Fri 8 Sat 9 Sun 10 Mon 11 Tue 12 Wed 13 Thu 14 Aug 2025 Fri 15 Sat 16 Sun 1…" at bounding box center [810, 41] width 1260 height 27
click at [601, 15] on span "Refresh" at bounding box center [568, 13] width 63 height 11
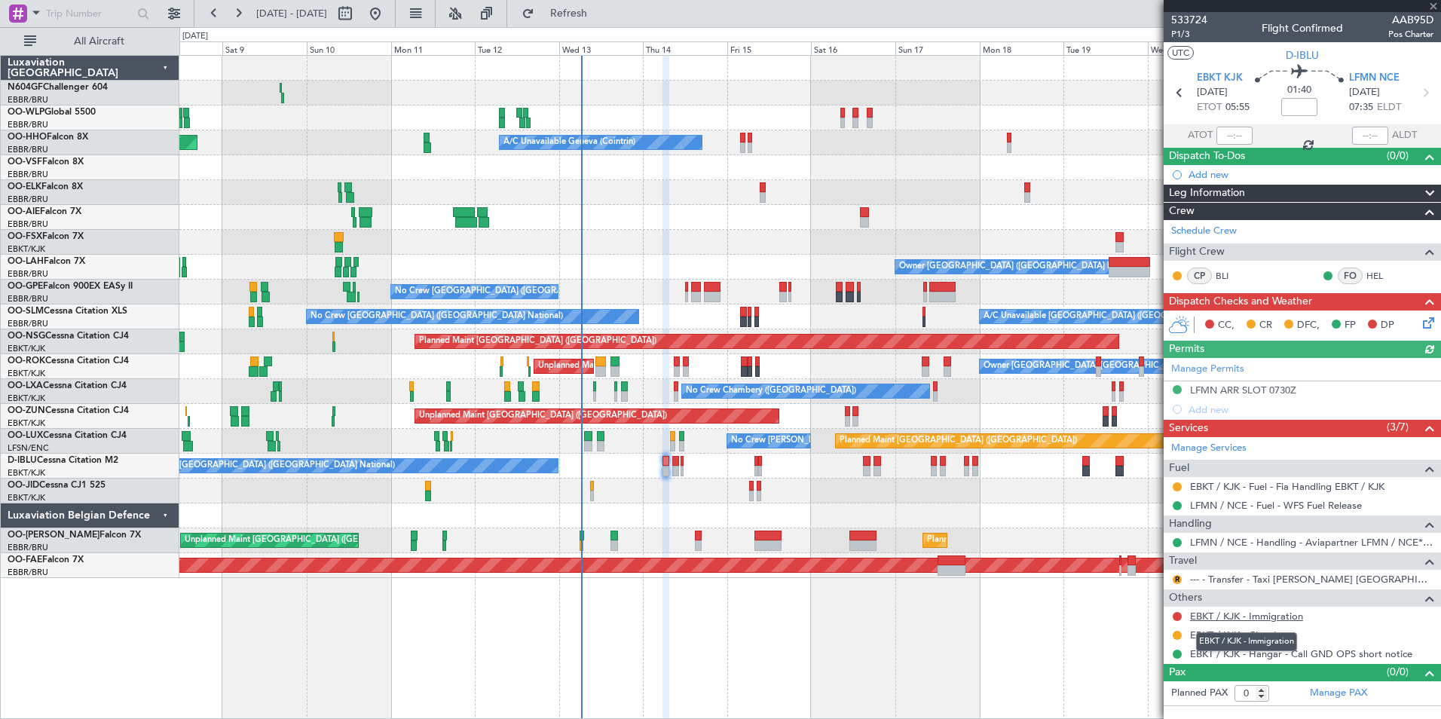
click at [1241, 618] on link "EBKT / KJK - Immigration" at bounding box center [1246, 616] width 113 height 13
click at [592, 8] on button "Refresh" at bounding box center [560, 14] width 90 height 24
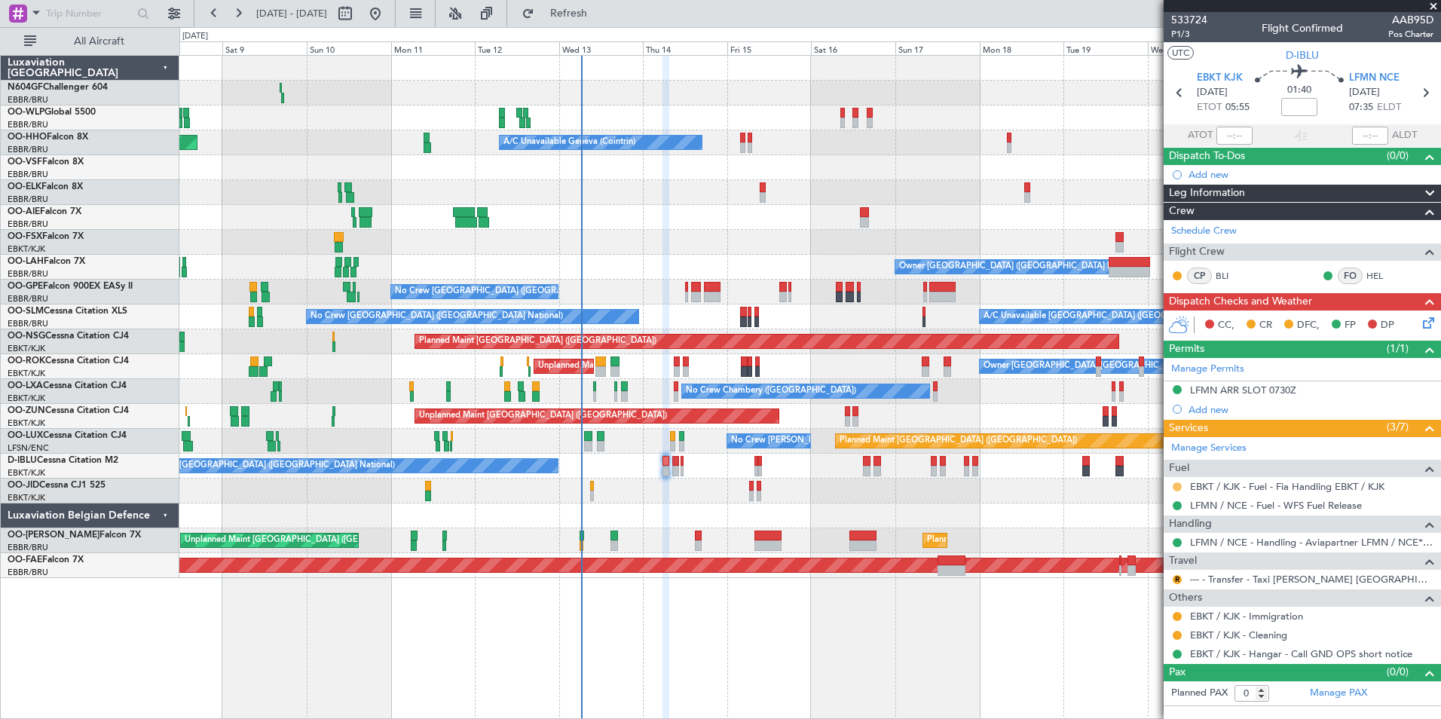
click at [1180, 486] on button at bounding box center [1177, 486] width 9 height 9
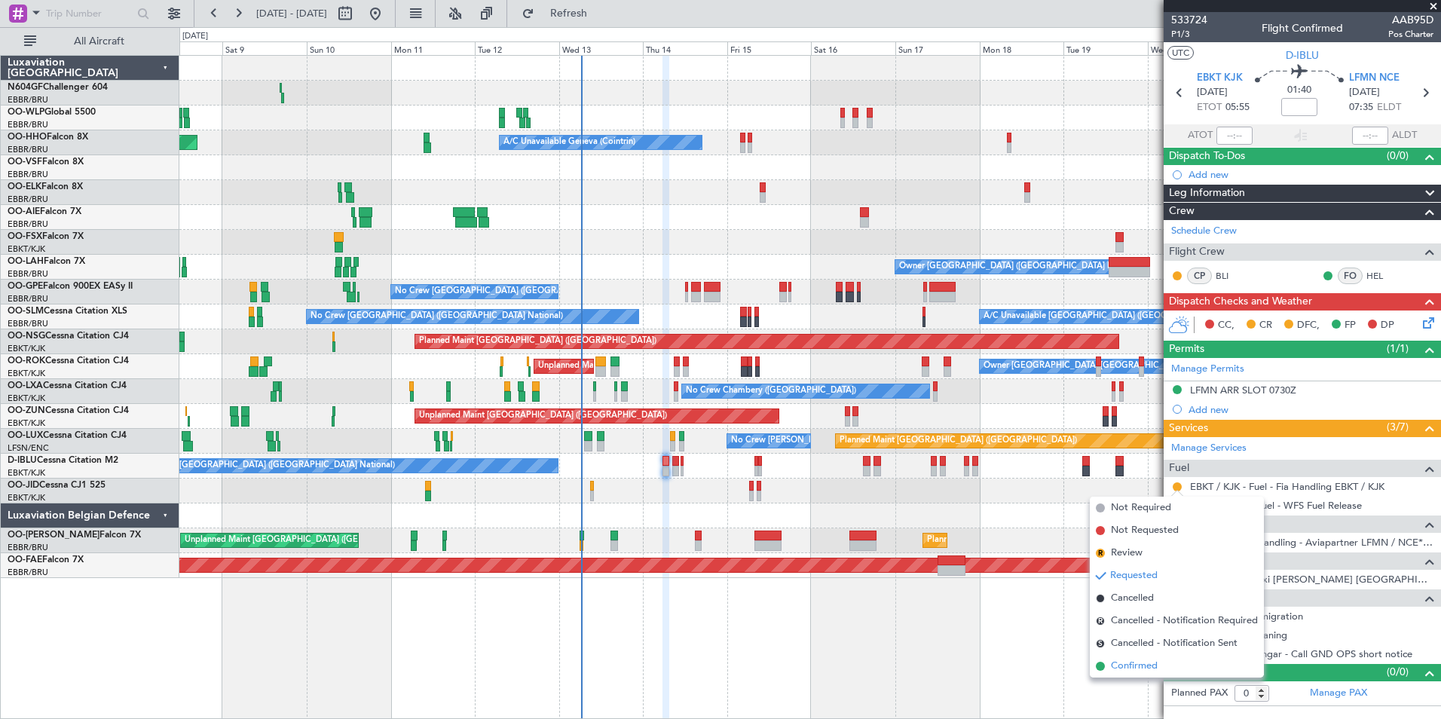
click at [1124, 664] on span "Confirmed" at bounding box center [1134, 666] width 47 height 15
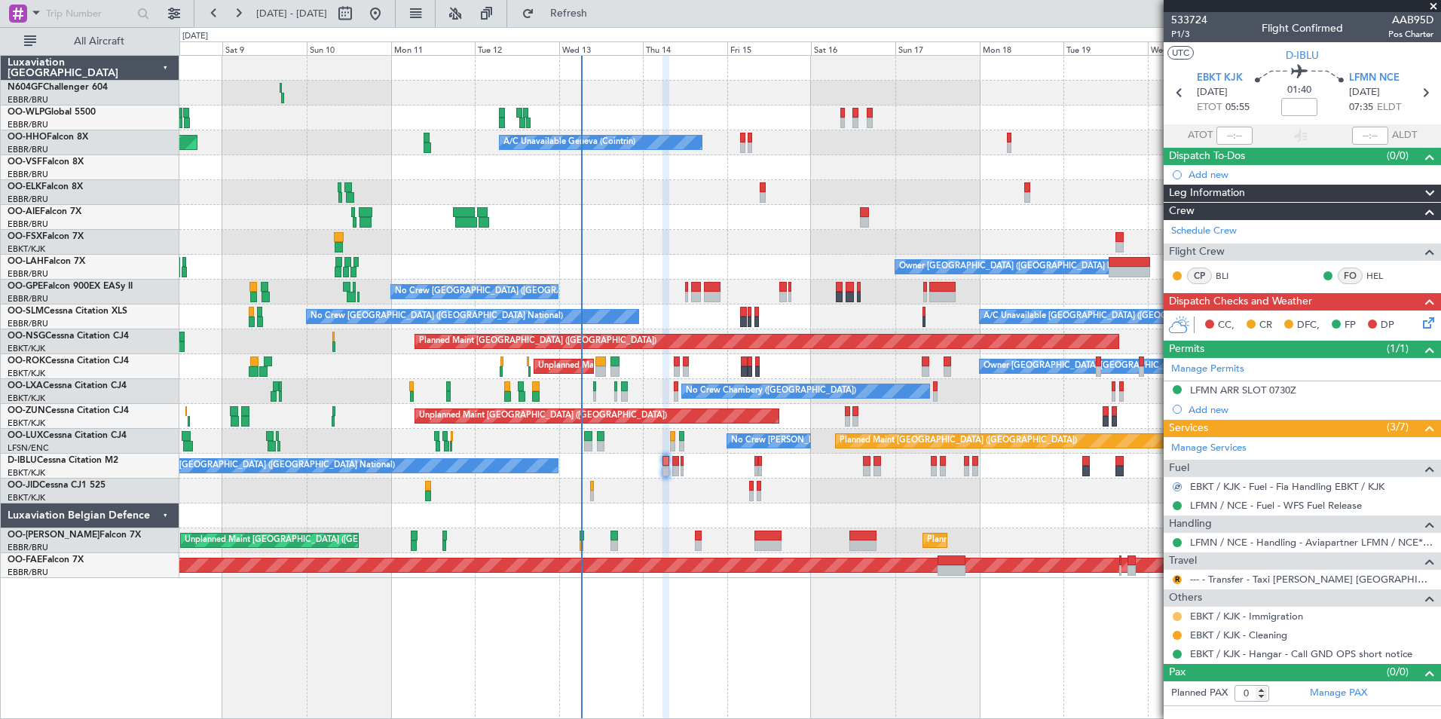
click at [1177, 616] on button at bounding box center [1177, 616] width 9 height 9
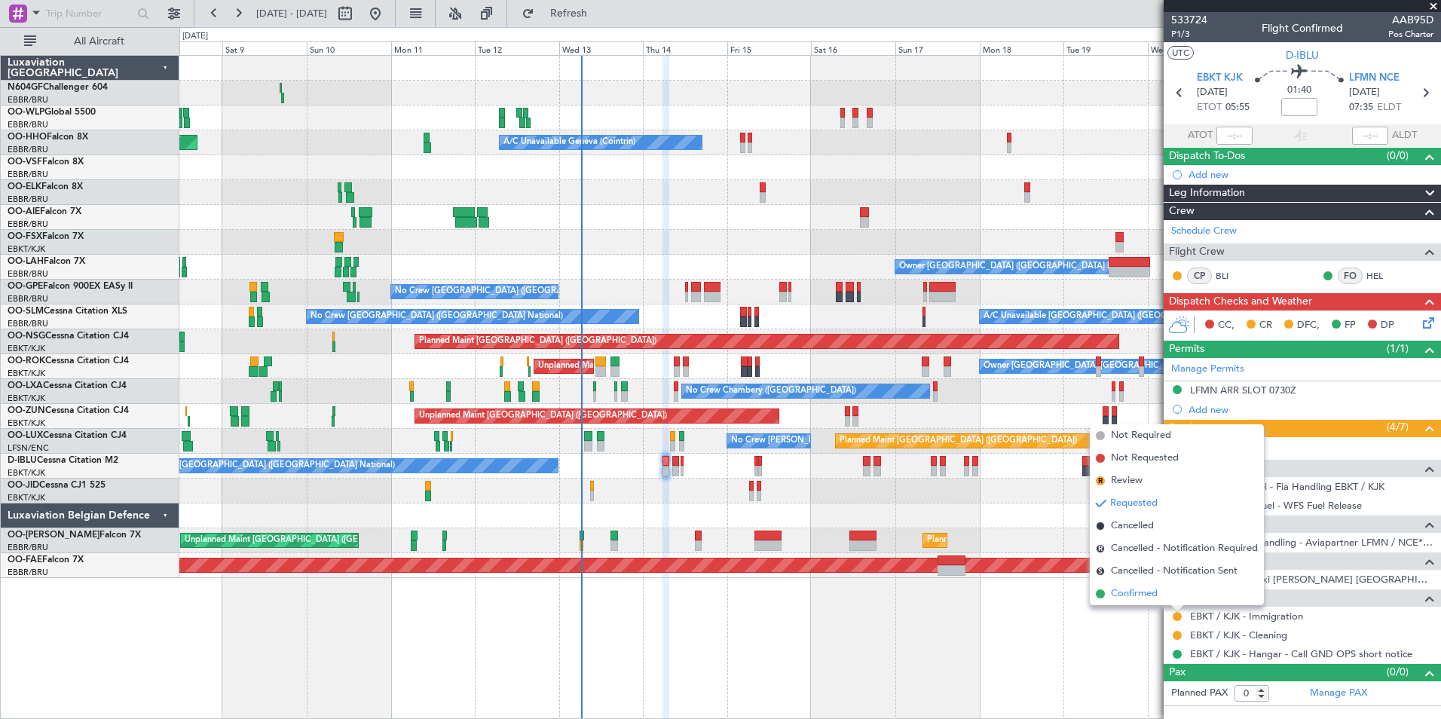
click at [1160, 598] on li "Confirmed" at bounding box center [1177, 594] width 174 height 23
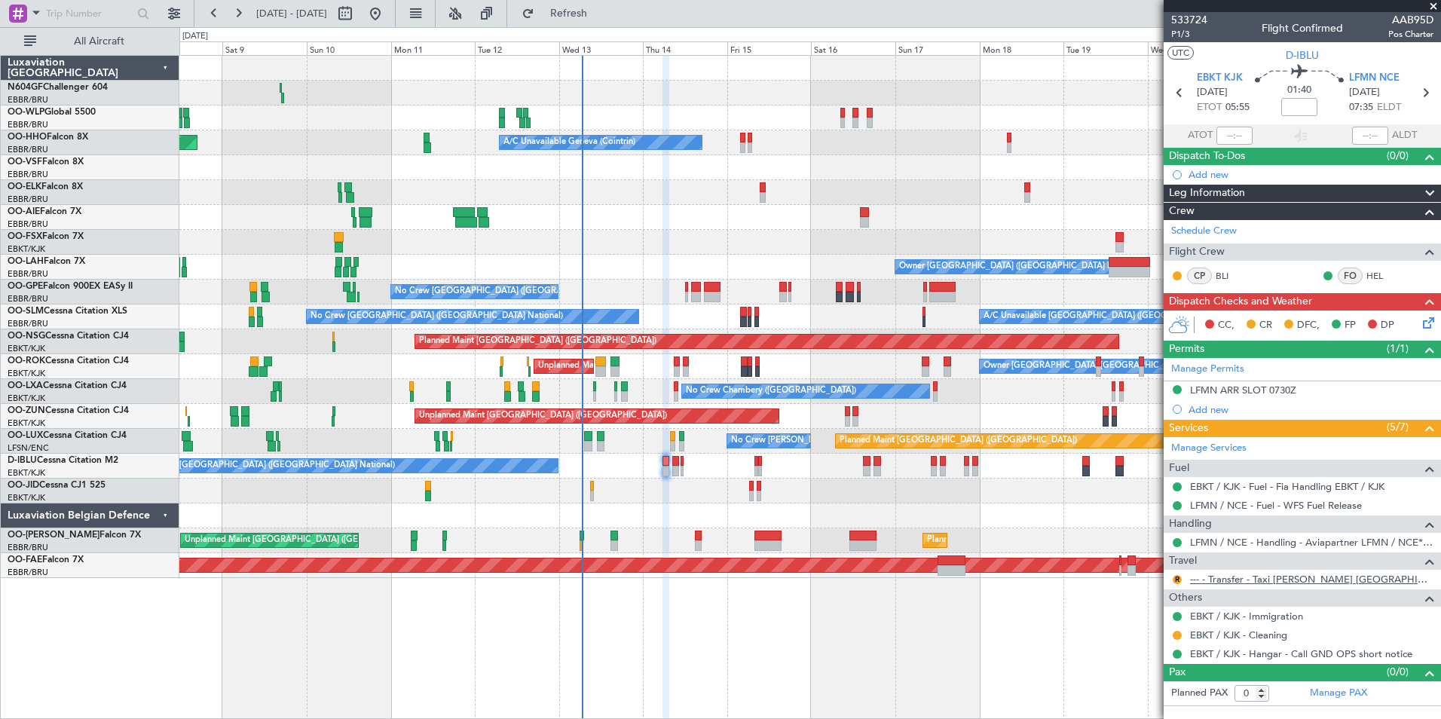
click at [1256, 579] on link "--- - Transfer - Taxi Sam Belgium" at bounding box center [1311, 579] width 243 height 13
click at [601, 8] on span "Refreshing..." at bounding box center [568, 13] width 63 height 11
click at [1273, 574] on link "--- - Transfer - Taxi Sam Belgium" at bounding box center [1311, 579] width 243 height 13
click at [583, 14] on button "Refresh" at bounding box center [560, 14] width 90 height 24
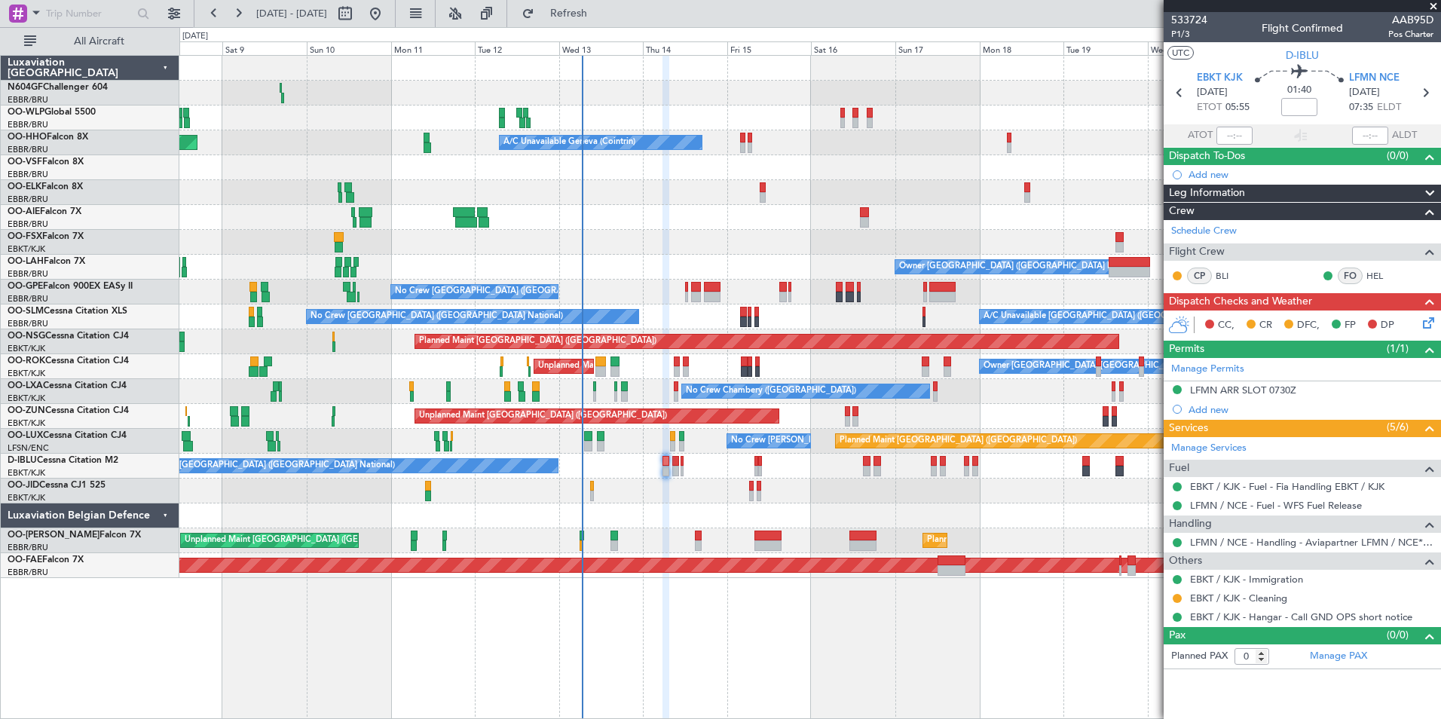
click at [1427, 326] on icon at bounding box center [1426, 320] width 12 height 12
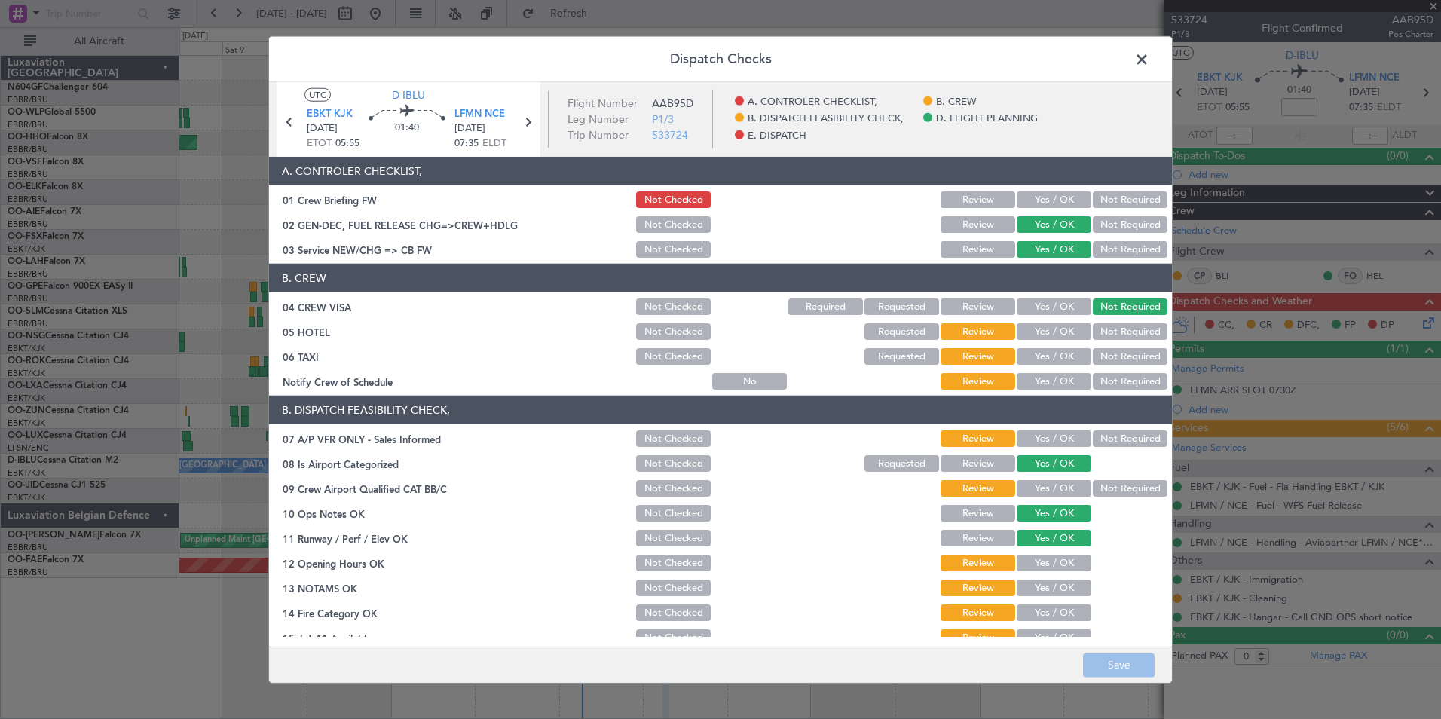
scroll to position [279, 0]
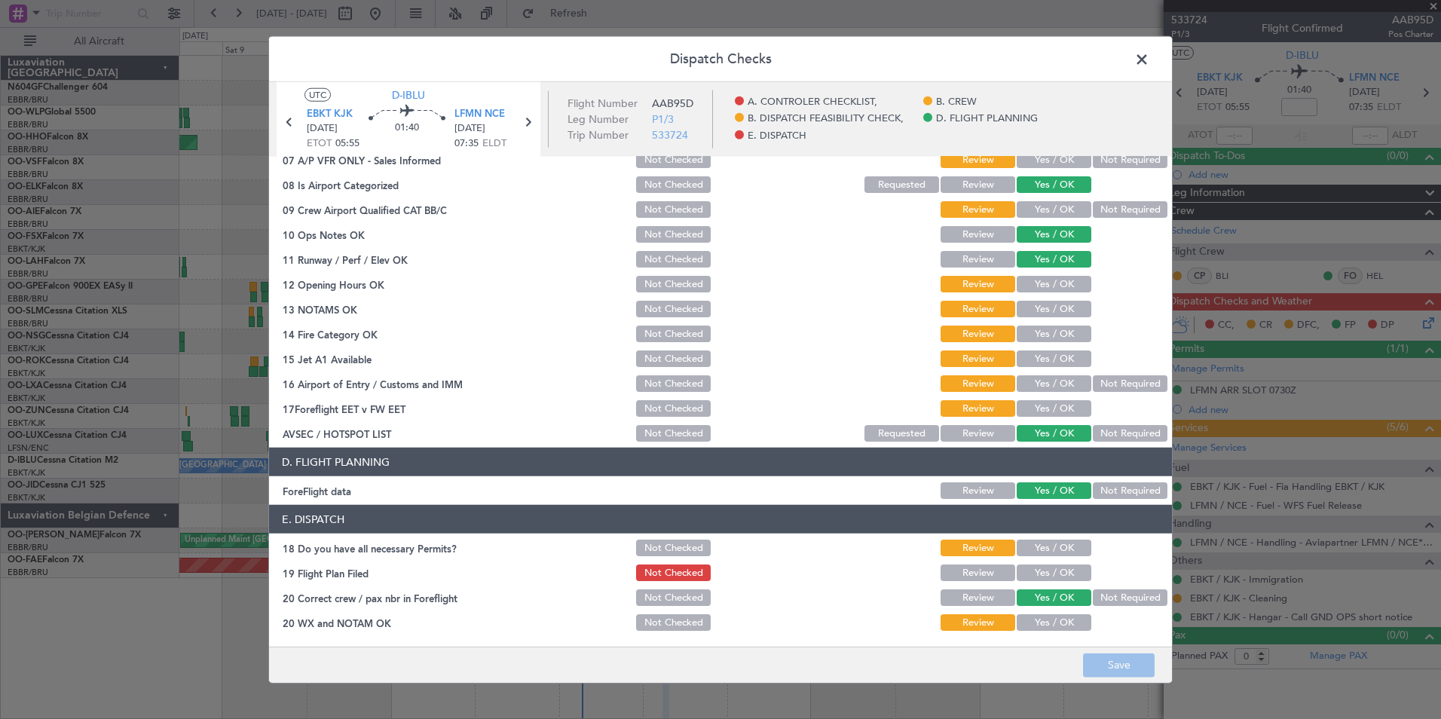
click at [1036, 549] on button "Yes / OK" at bounding box center [1054, 548] width 75 height 17
click at [1032, 617] on button "Yes / OK" at bounding box center [1054, 622] width 75 height 17
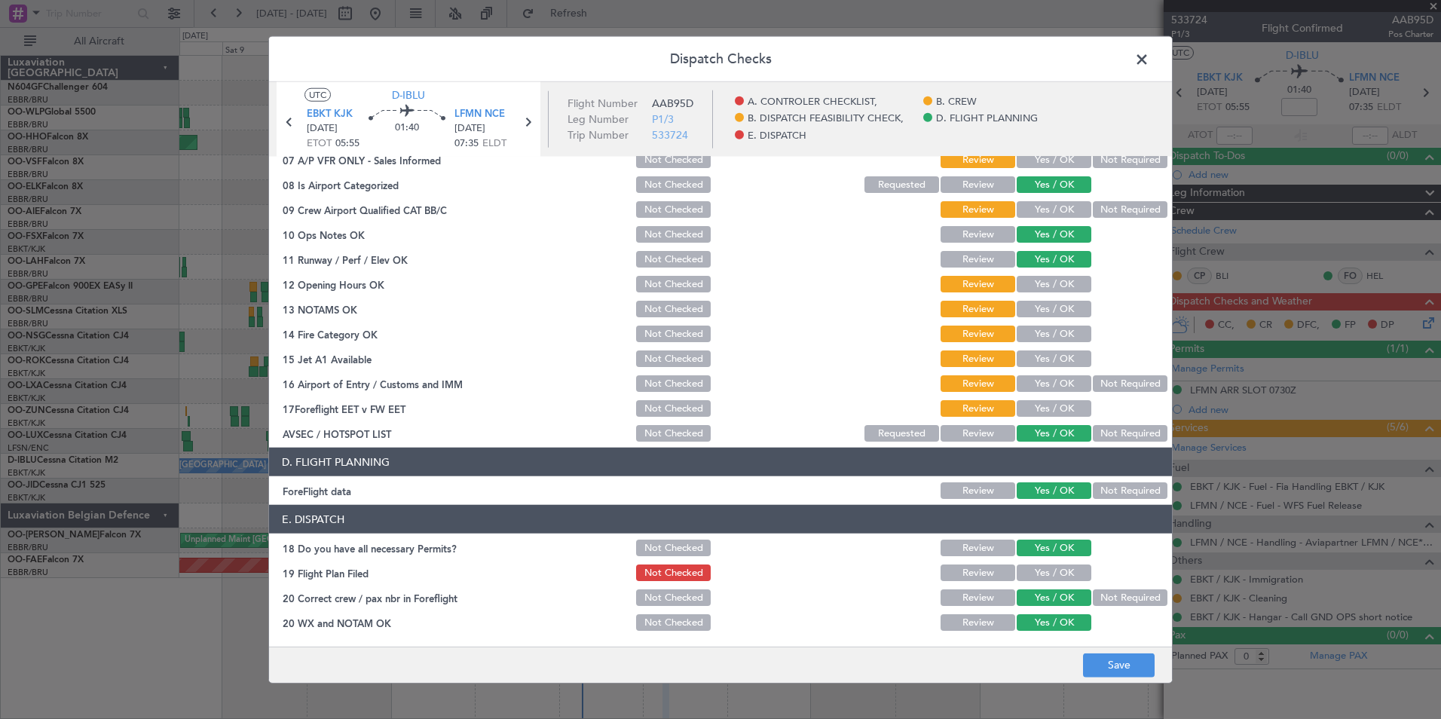
click at [1054, 574] on button "Yes / OK" at bounding box center [1054, 572] width 75 height 17
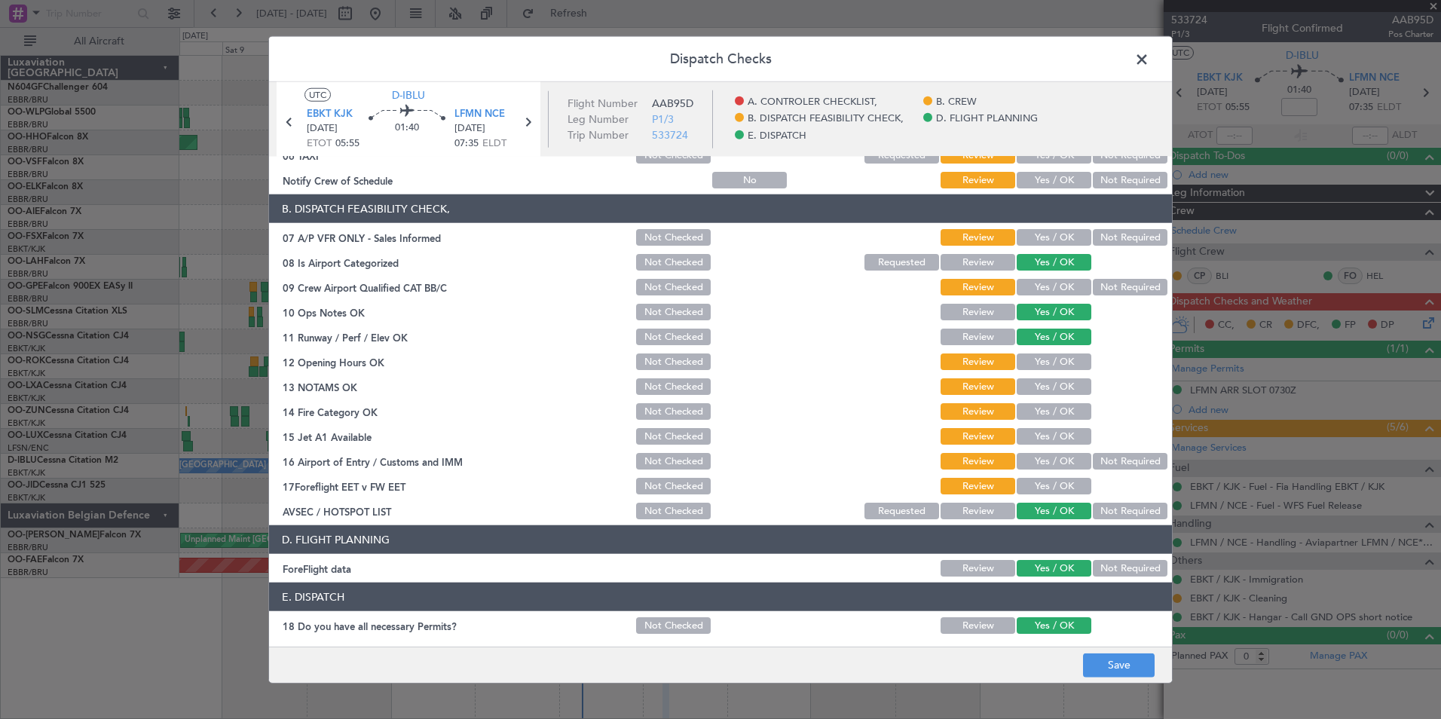
click at [1070, 488] on button "Yes / OK" at bounding box center [1054, 486] width 75 height 17
click at [1099, 454] on button "Not Required" at bounding box center [1130, 461] width 75 height 17
click at [1045, 441] on button "Yes / OK" at bounding box center [1054, 436] width 75 height 17
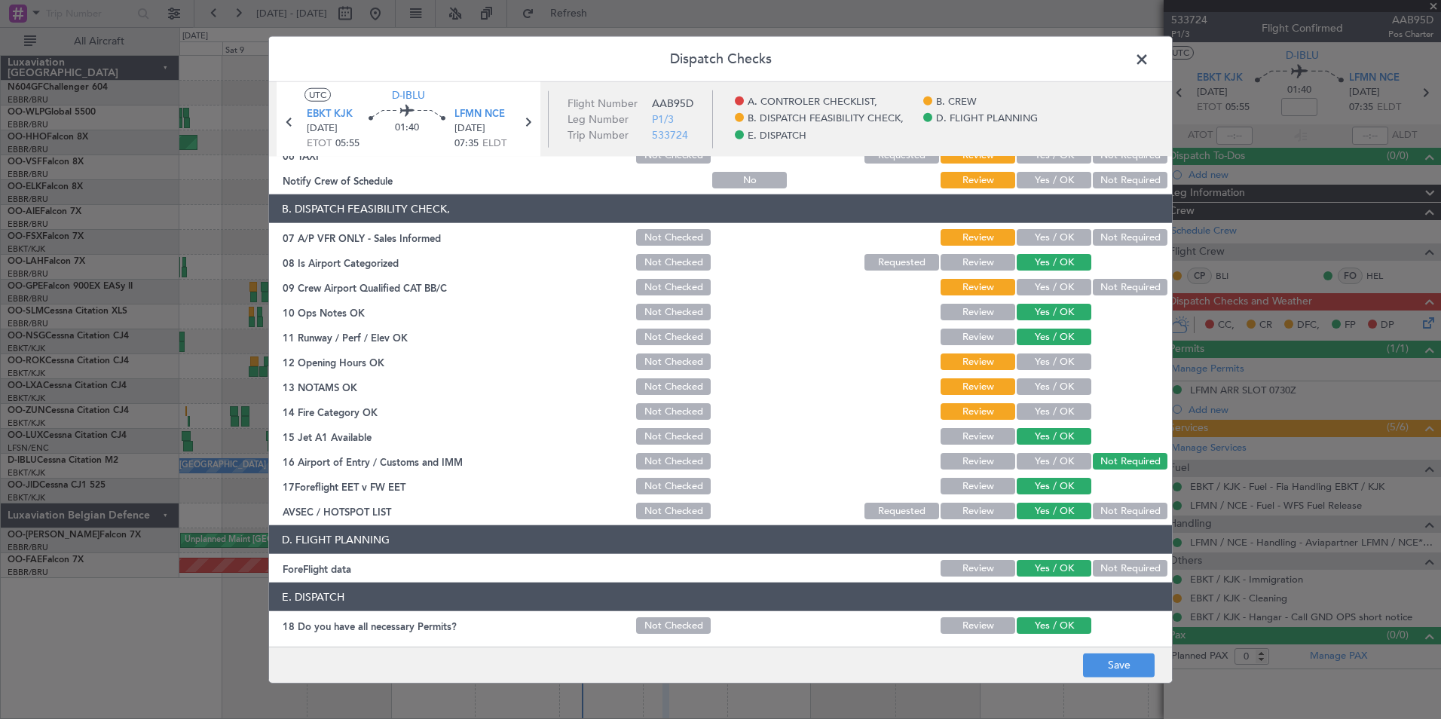
click at [1056, 389] on button "Yes / OK" at bounding box center [1054, 386] width 75 height 17
click at [1065, 405] on button "Yes / OK" at bounding box center [1054, 411] width 75 height 17
click at [1061, 363] on button "Yes / OK" at bounding box center [1054, 361] width 75 height 17
click at [1101, 290] on button "Not Required" at bounding box center [1130, 287] width 75 height 17
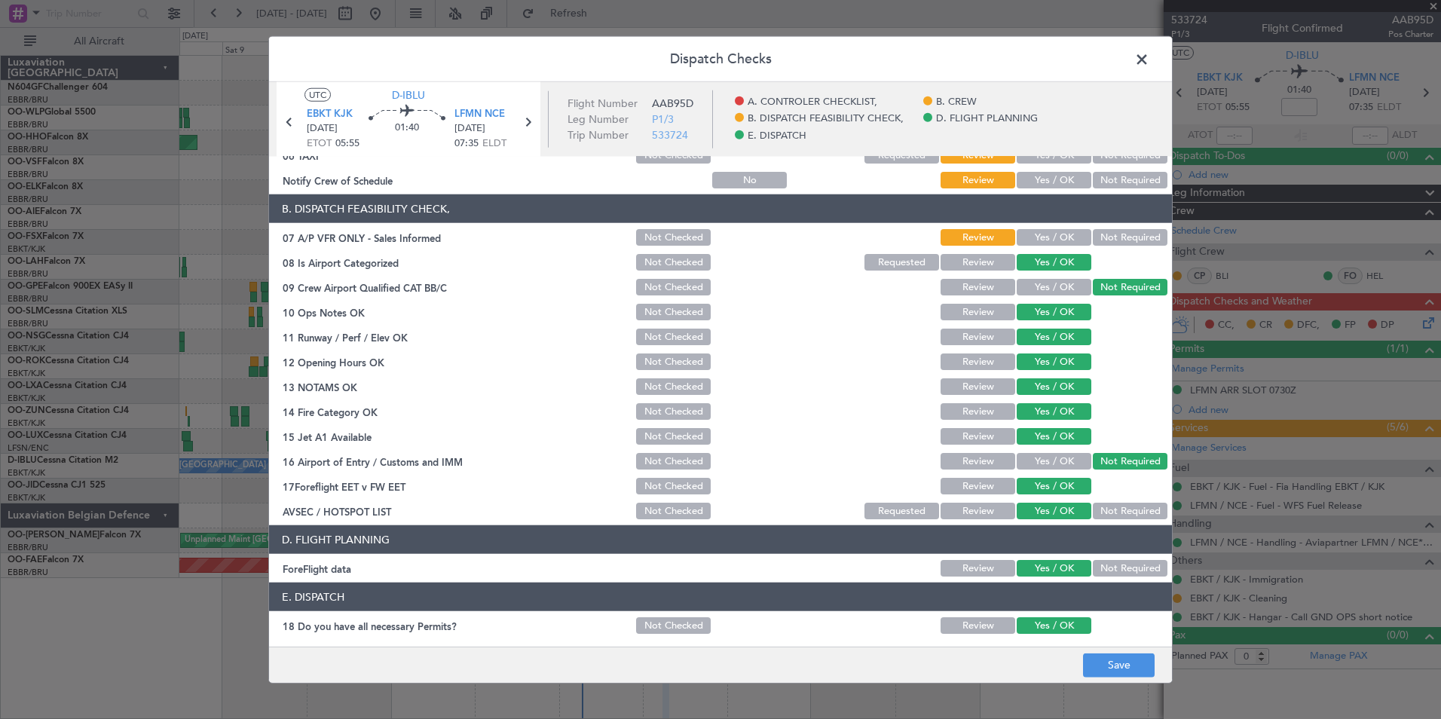
click at [1059, 240] on button "Yes / OK" at bounding box center [1054, 237] width 75 height 17
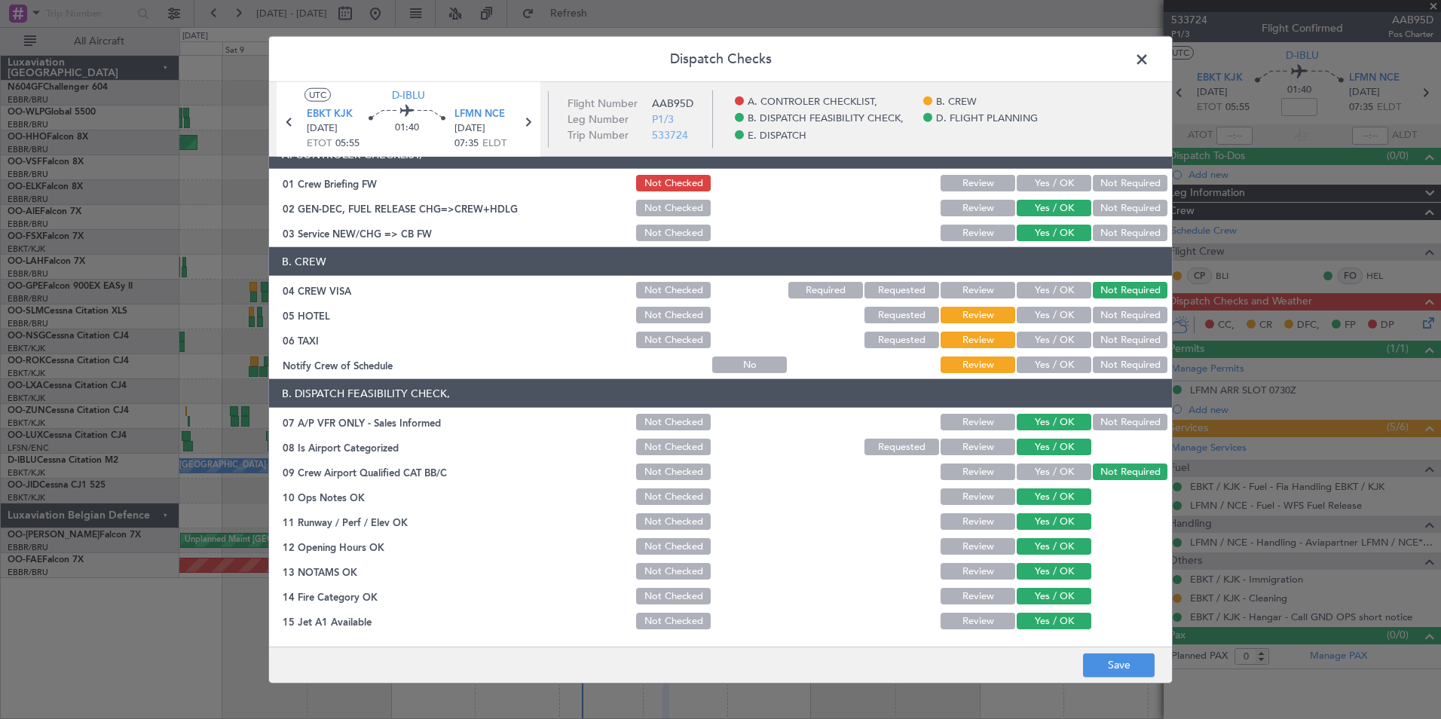
scroll to position [16, 0]
click at [1066, 362] on button "Yes / OK" at bounding box center [1054, 365] width 75 height 17
click at [1103, 347] on button "Not Required" at bounding box center [1130, 340] width 75 height 17
click at [1120, 319] on button "Not Required" at bounding box center [1130, 315] width 75 height 17
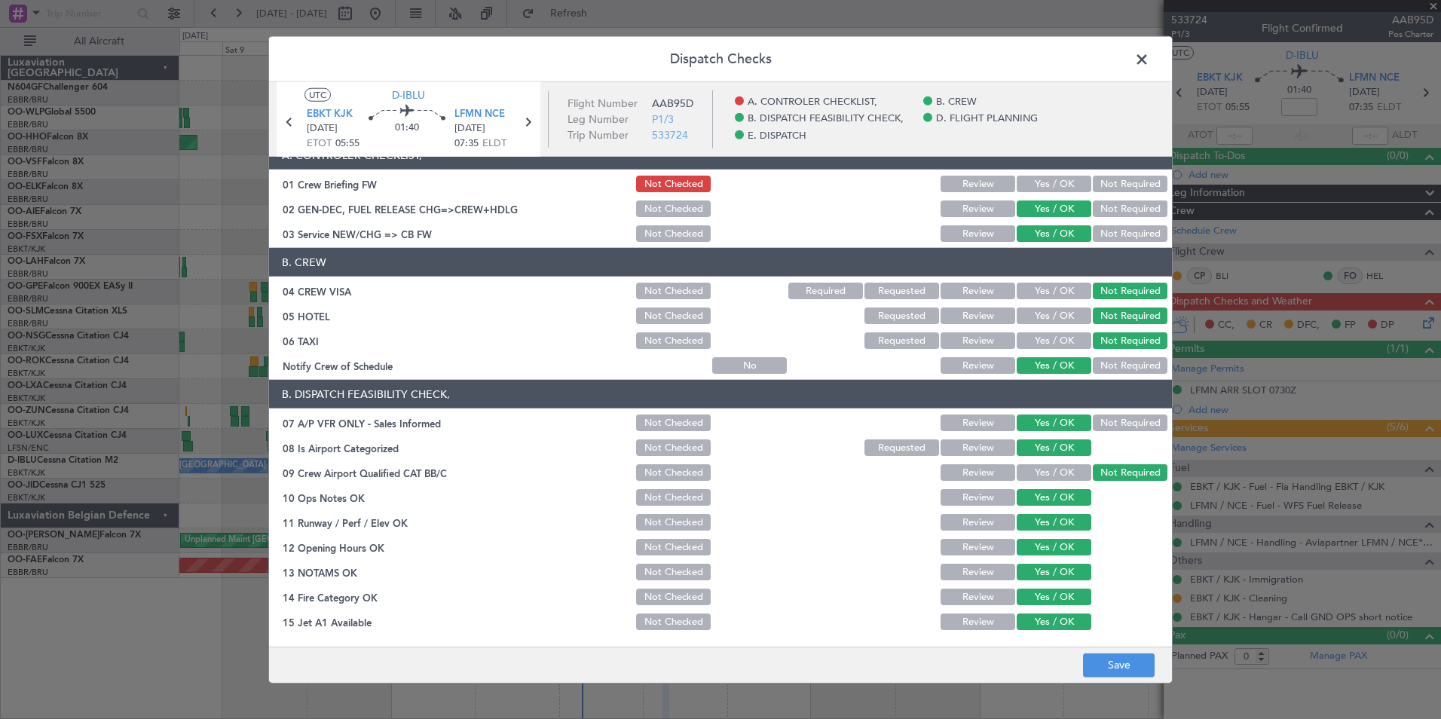
scroll to position [0, 0]
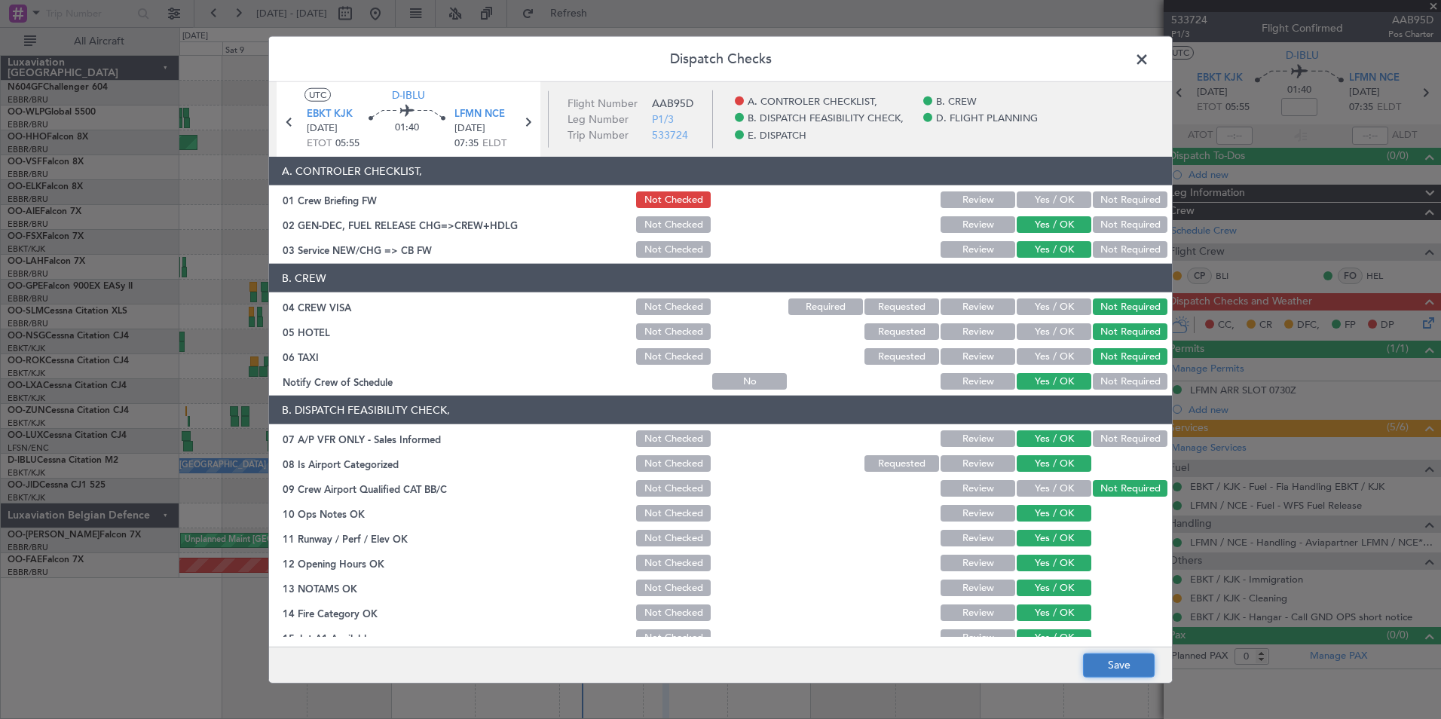
click at [1153, 673] on button "Save" at bounding box center [1119, 665] width 72 height 24
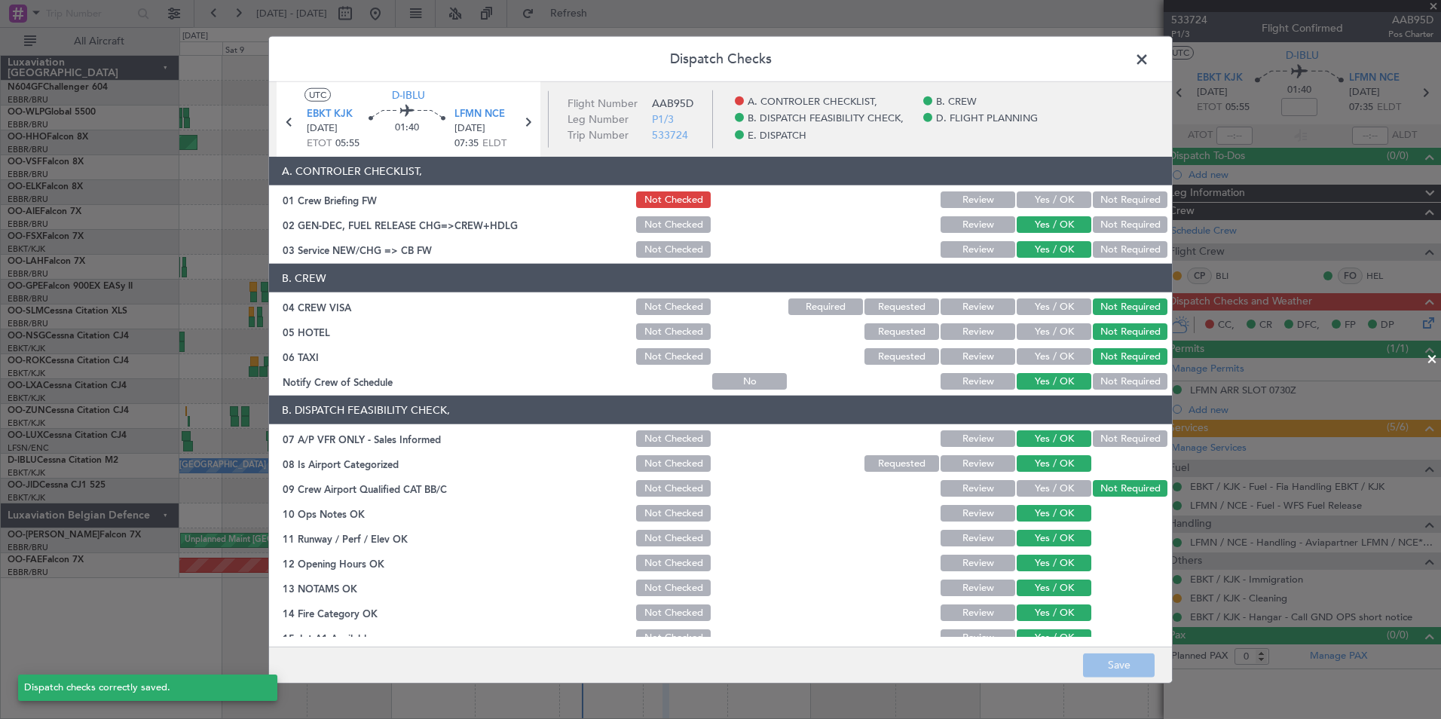
click at [1149, 64] on span at bounding box center [1149, 63] width 0 height 30
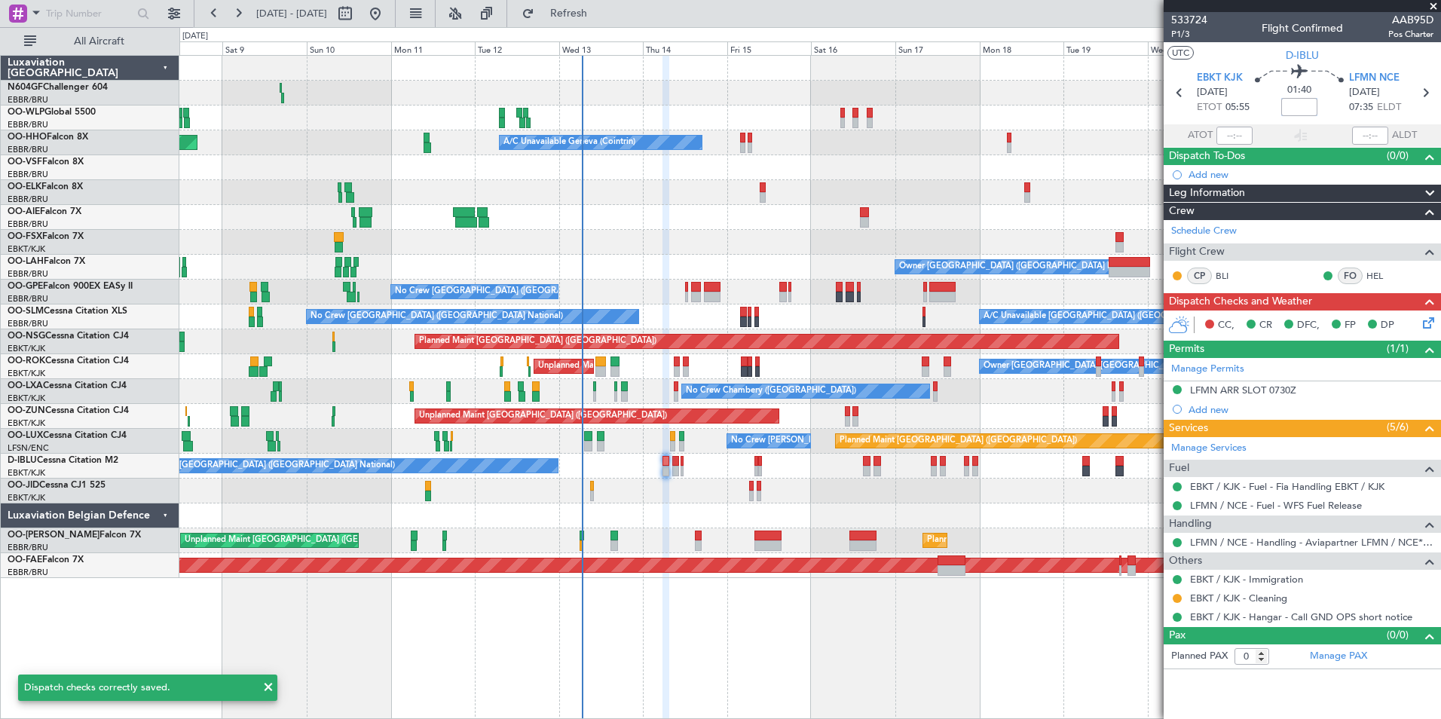
click at [1302, 110] on input at bounding box center [1299, 107] width 36 height 18
click at [1323, 95] on div "01:40 +10" at bounding box center [1299, 93] width 99 height 56
type input "+00:10"
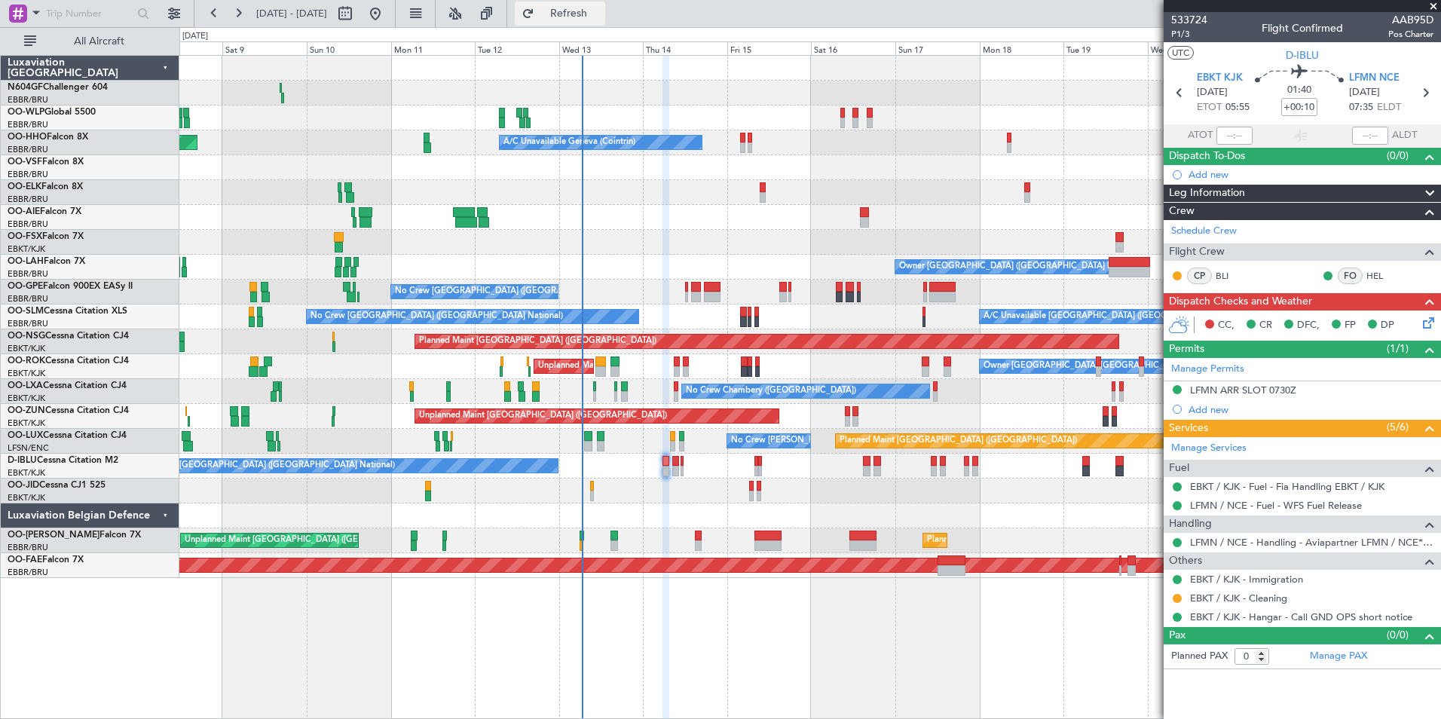
click at [605, 25] on button "Refresh" at bounding box center [560, 14] width 90 height 24
click at [1424, 88] on icon at bounding box center [1425, 93] width 20 height 20
type input "2"
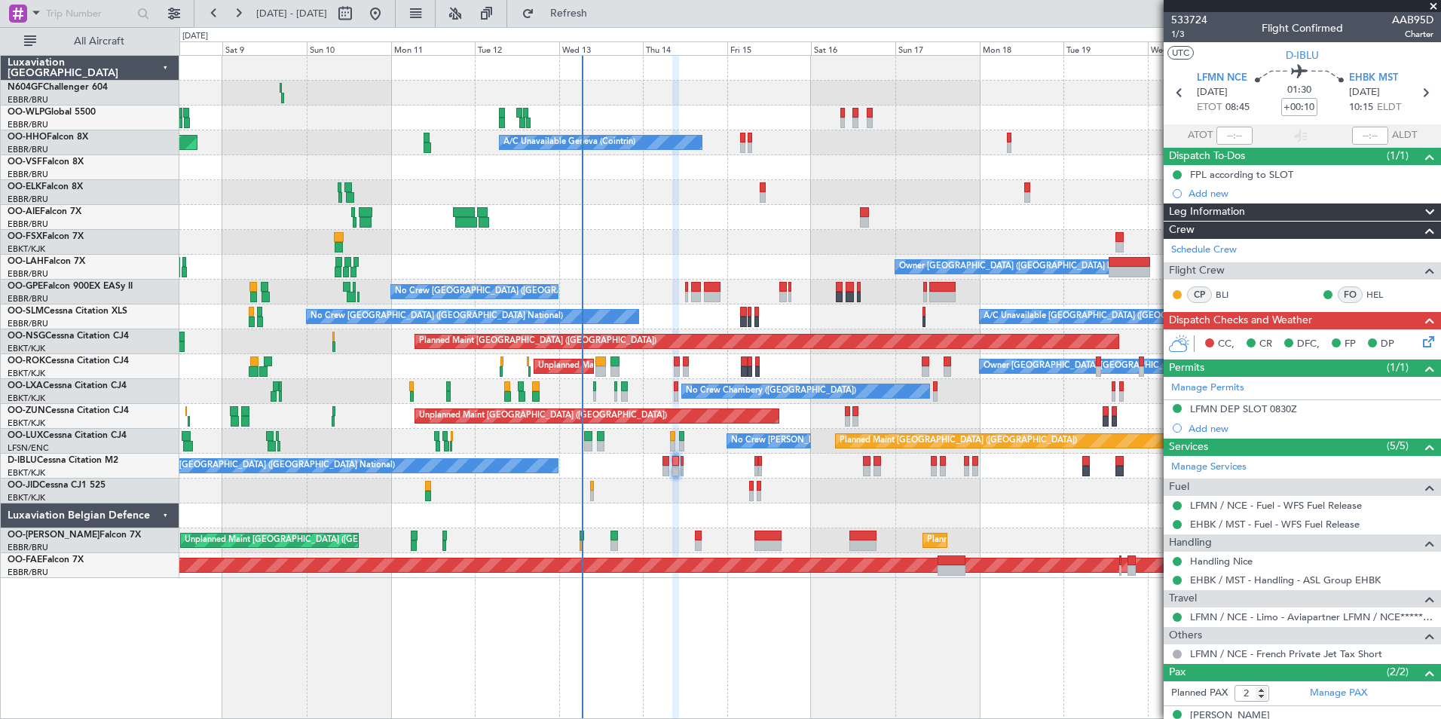
scroll to position [54, 0]
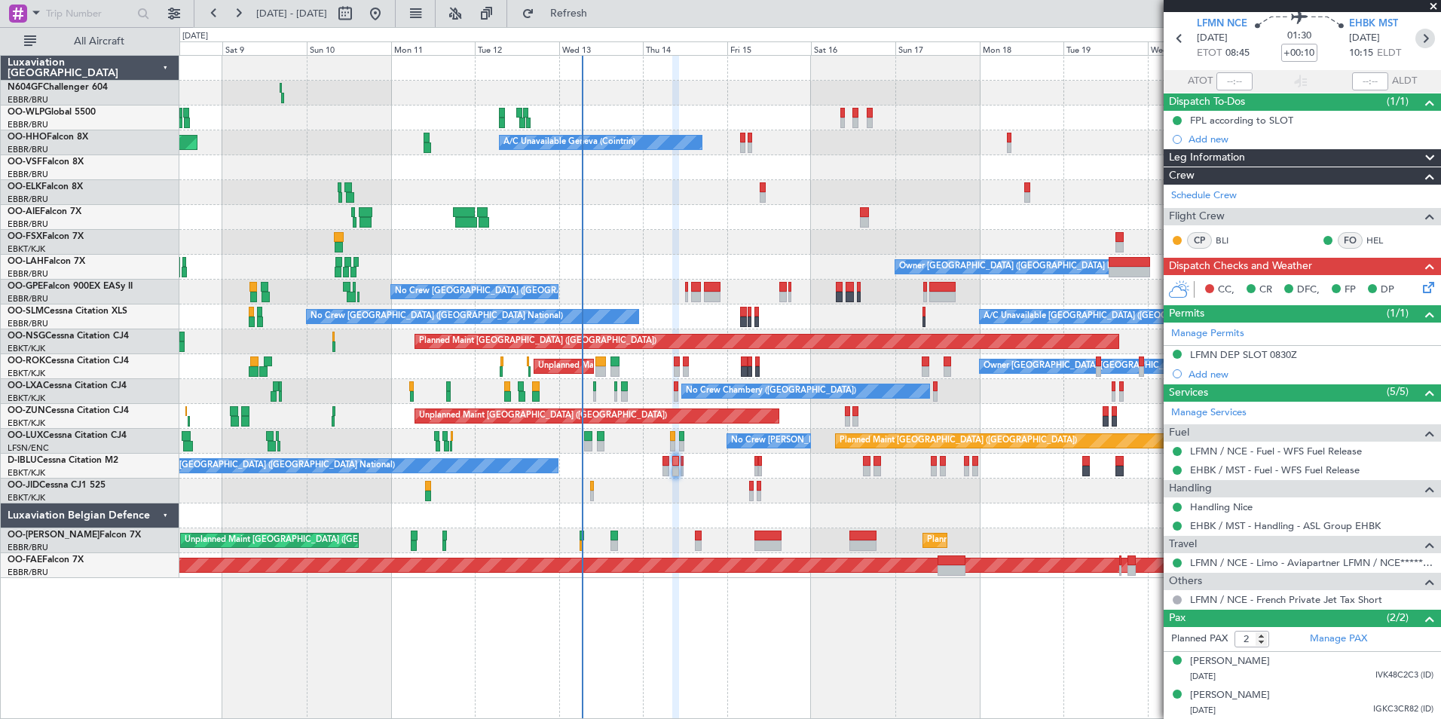
click at [1420, 35] on icon at bounding box center [1425, 39] width 20 height 20
type input "-00:05"
type input "0"
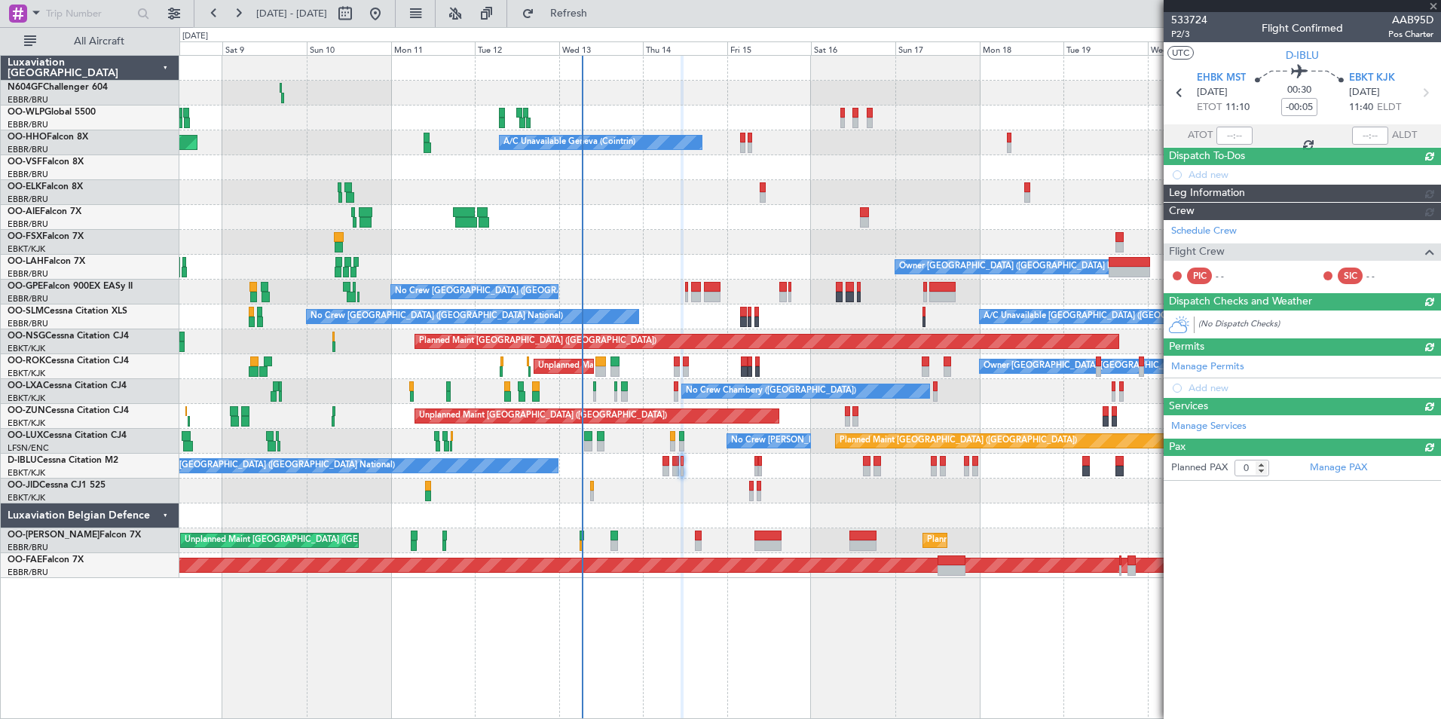
scroll to position [0, 0]
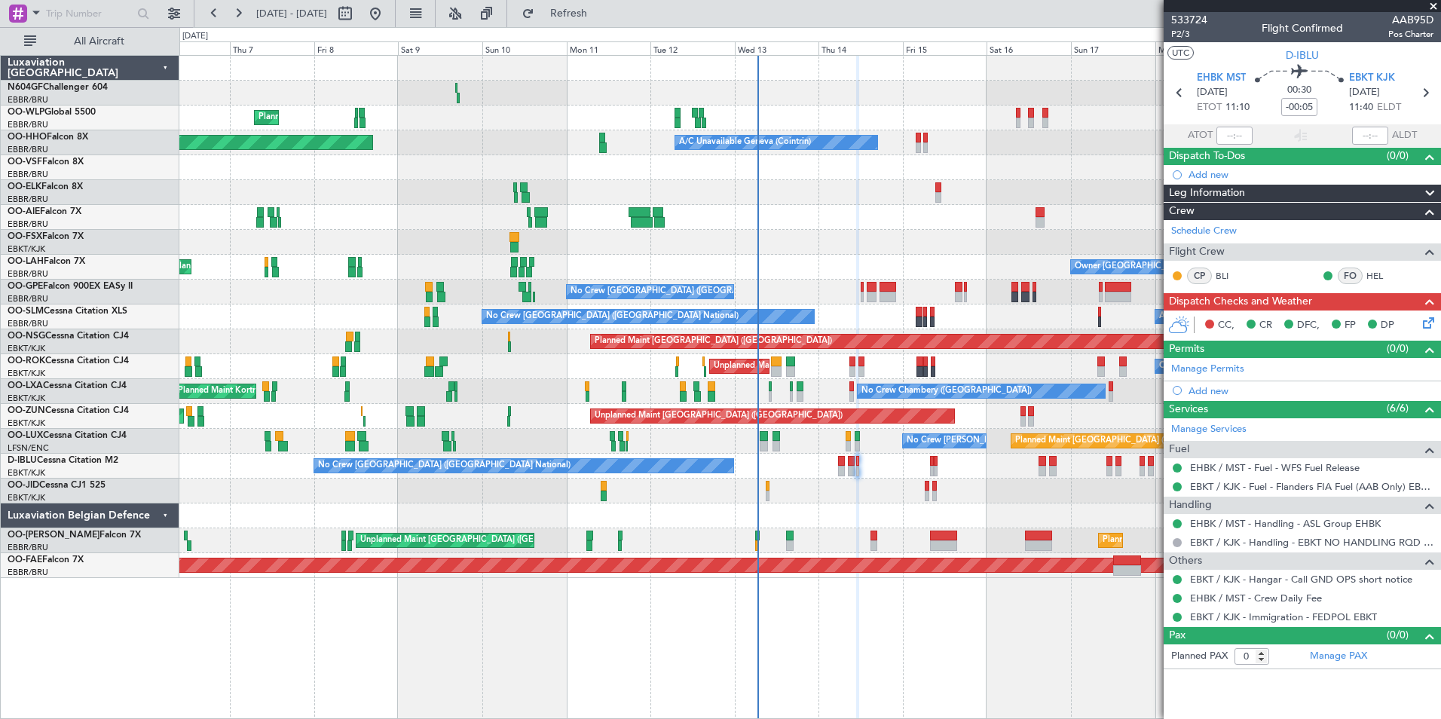
click at [708, 524] on div at bounding box center [809, 515] width 1261 height 25
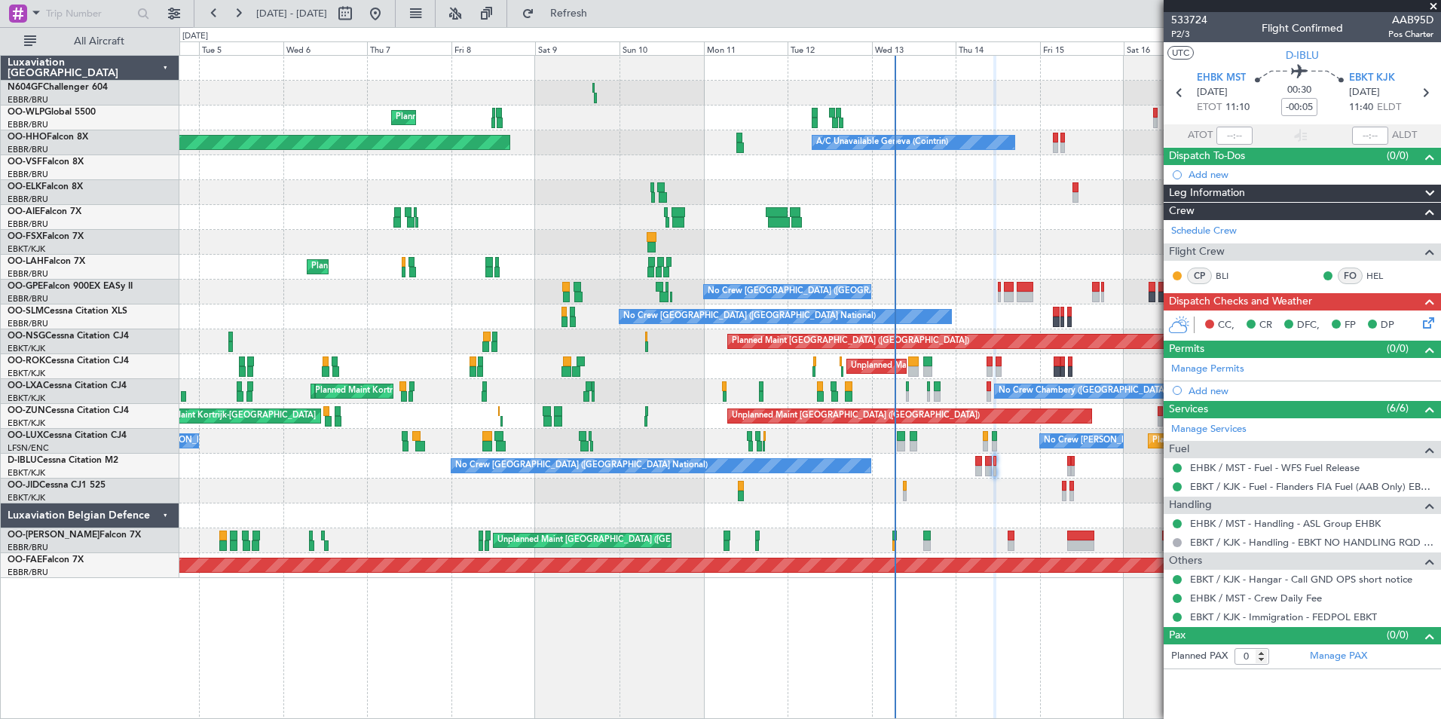
click at [788, 527] on div at bounding box center [809, 515] width 1261 height 25
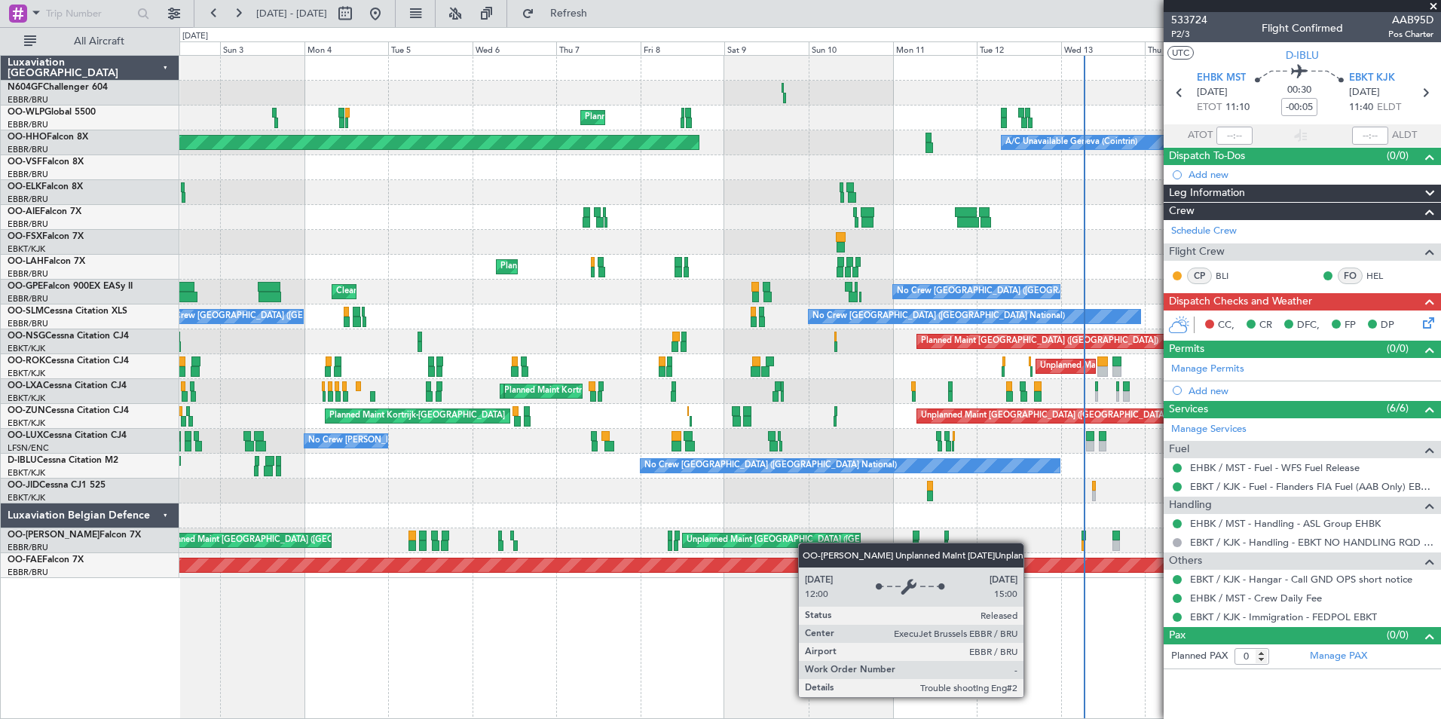
click at [814, 544] on div "Planned Maint Milan (Linate) Planned Maint Geneva (Cointrin) A/C Unavailable Ge…" at bounding box center [809, 317] width 1261 height 522
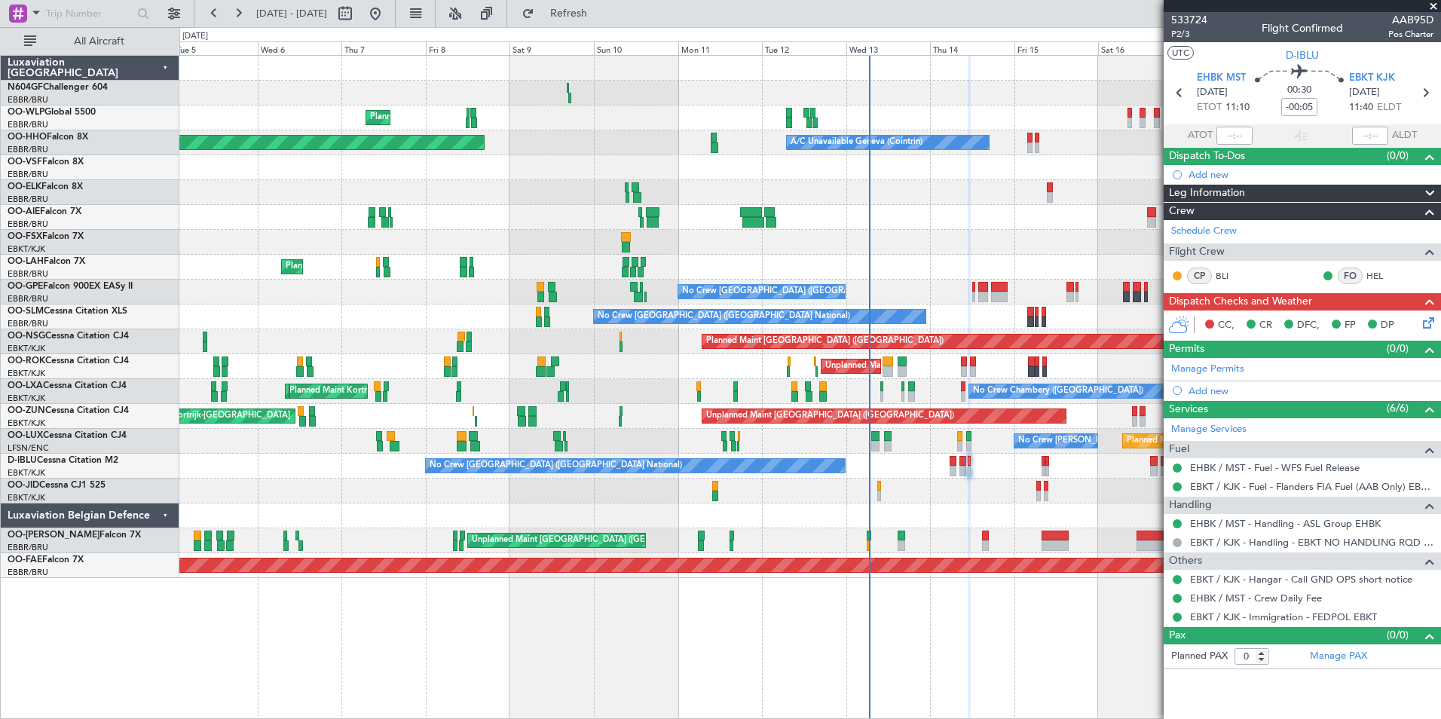
click at [571, 480] on div "Planned Maint Milan (Linate) Planned Maint Berlin (Brandenburg) Planned Maint G…" at bounding box center [809, 317] width 1261 height 522
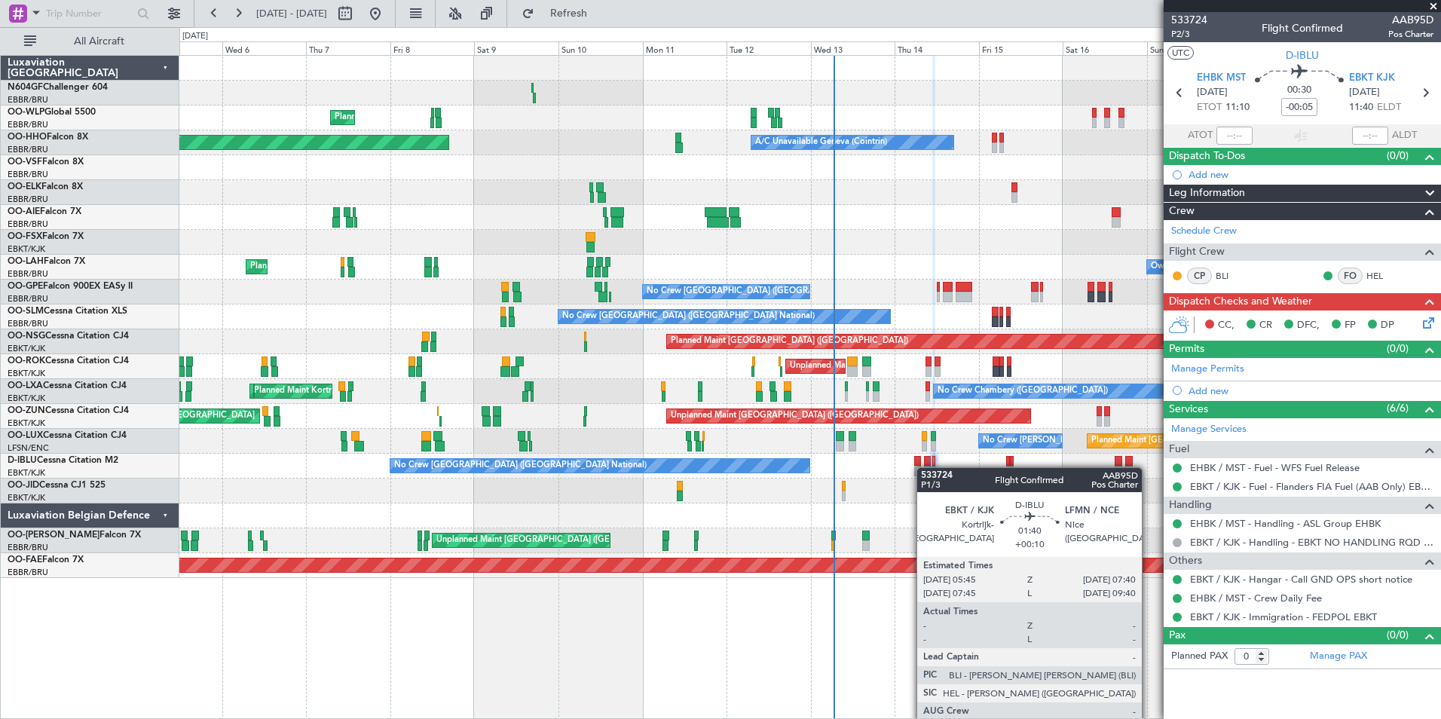
click at [917, 467] on div at bounding box center [917, 471] width 7 height 11
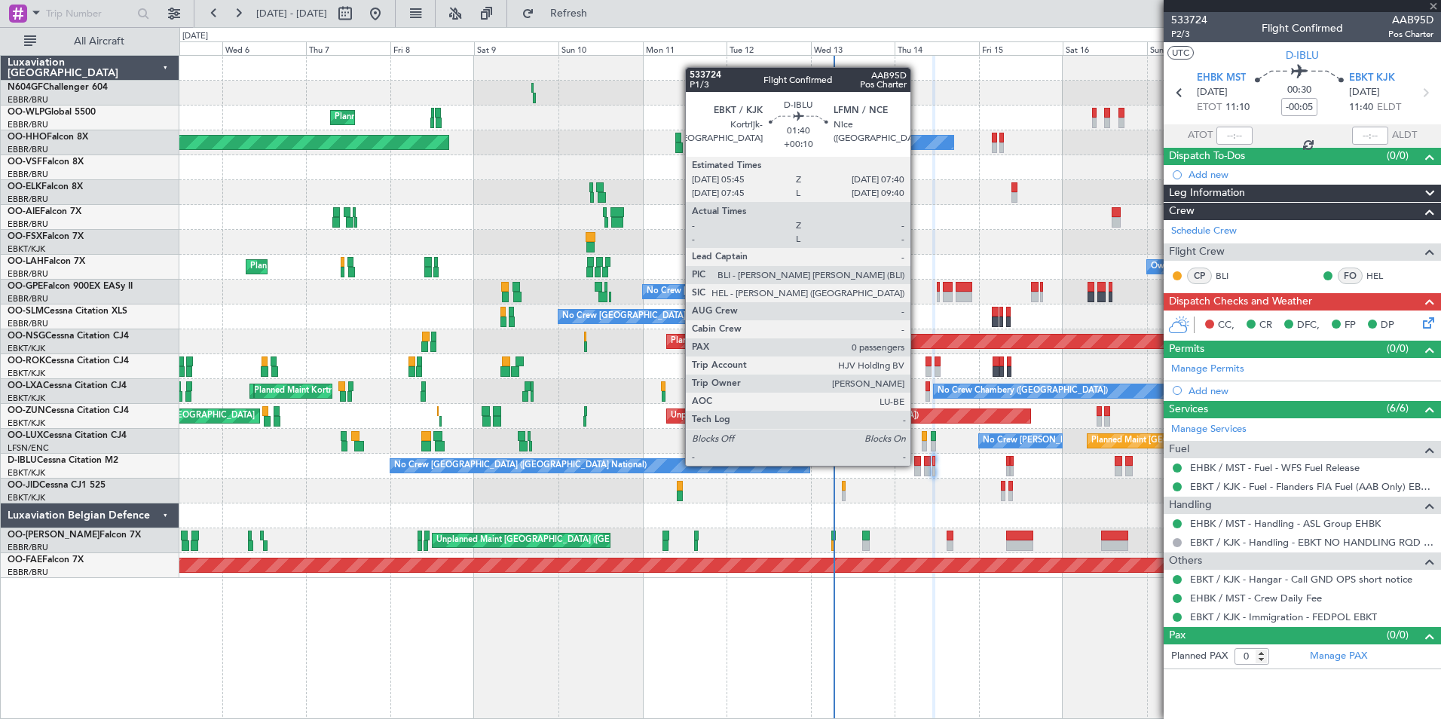
type input "+00:10"
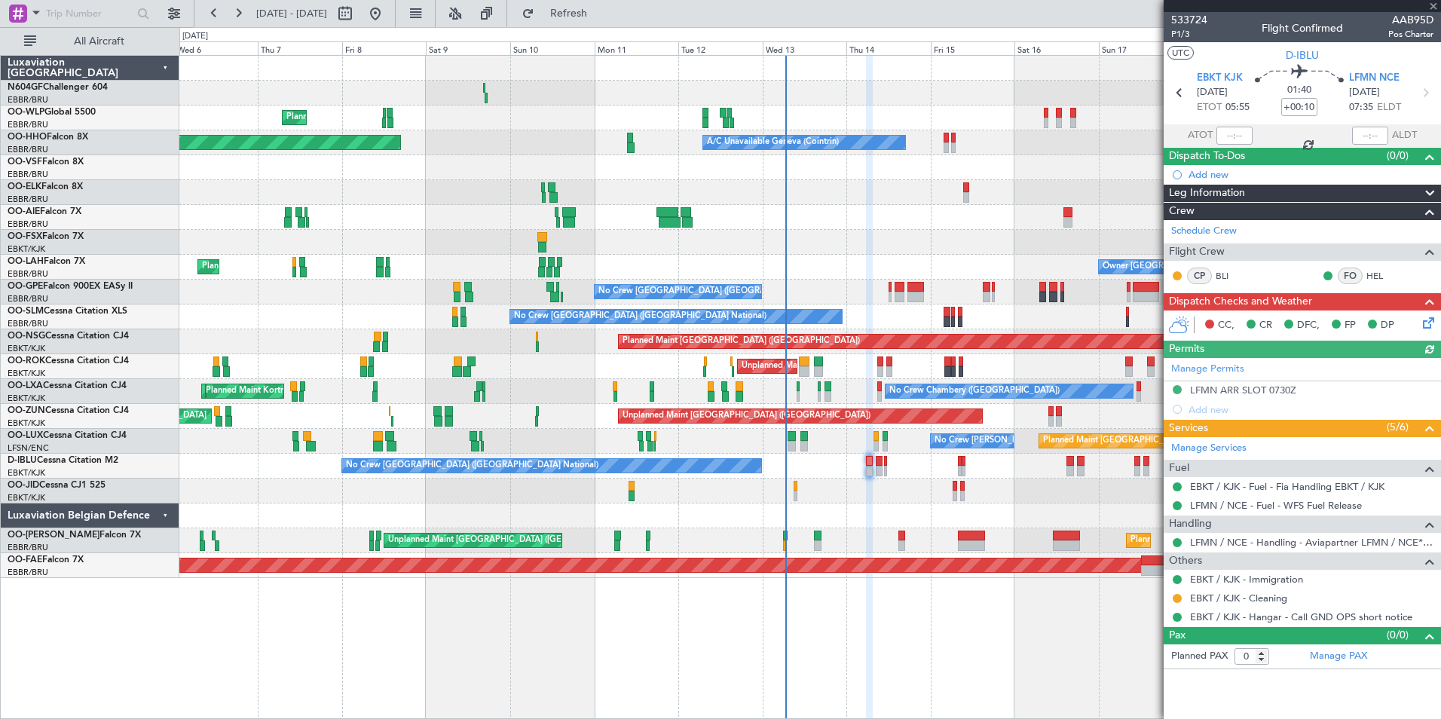
click at [1031, 498] on div at bounding box center [809, 491] width 1261 height 25
click at [1428, 326] on icon at bounding box center [1426, 320] width 12 height 12
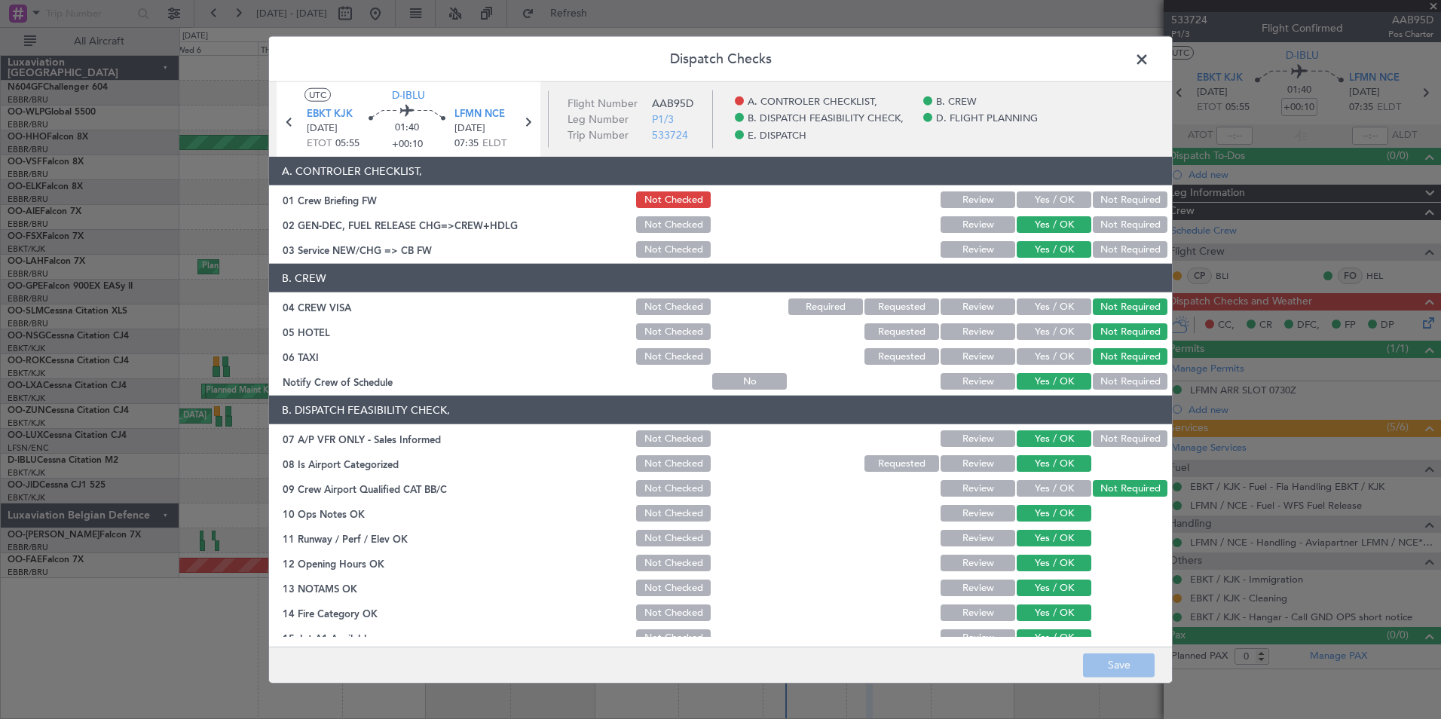
click at [1149, 60] on span at bounding box center [1149, 63] width 0 height 30
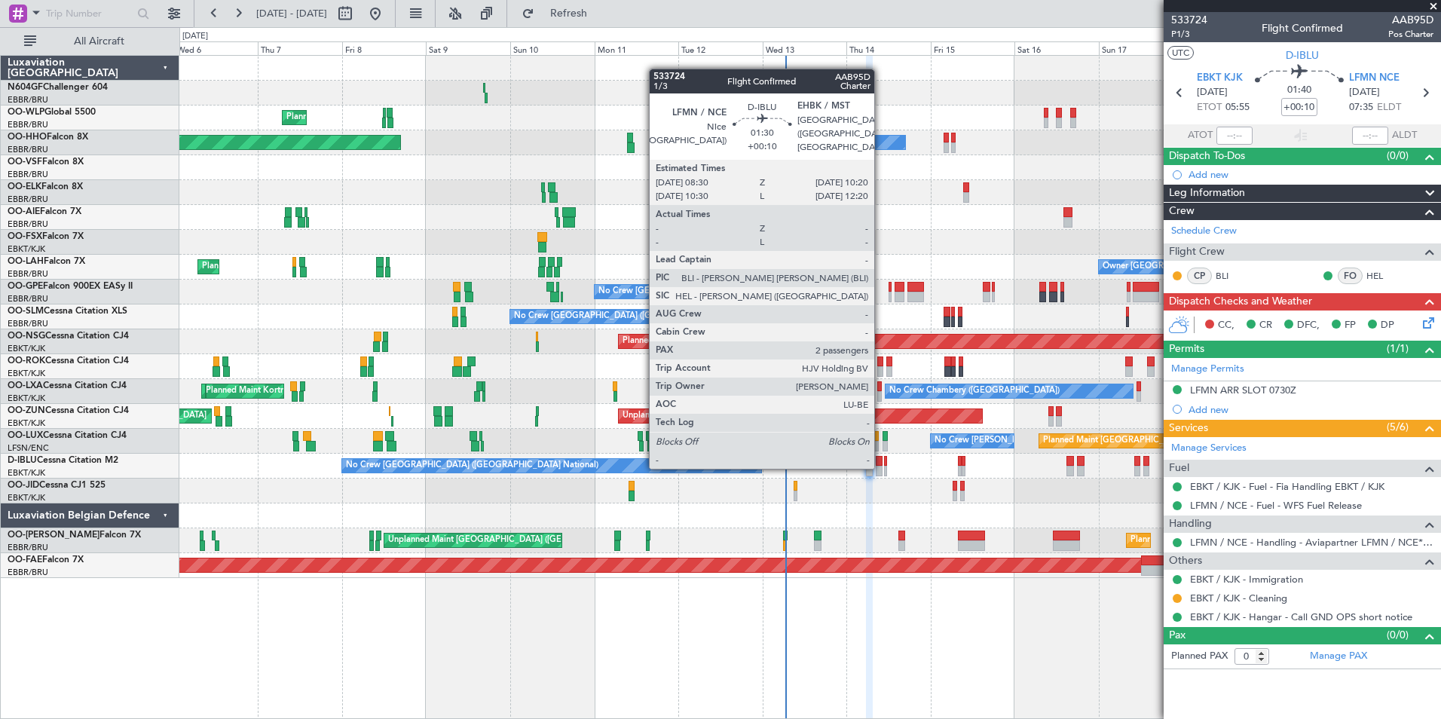
click at [881, 467] on div at bounding box center [879, 471] width 7 height 11
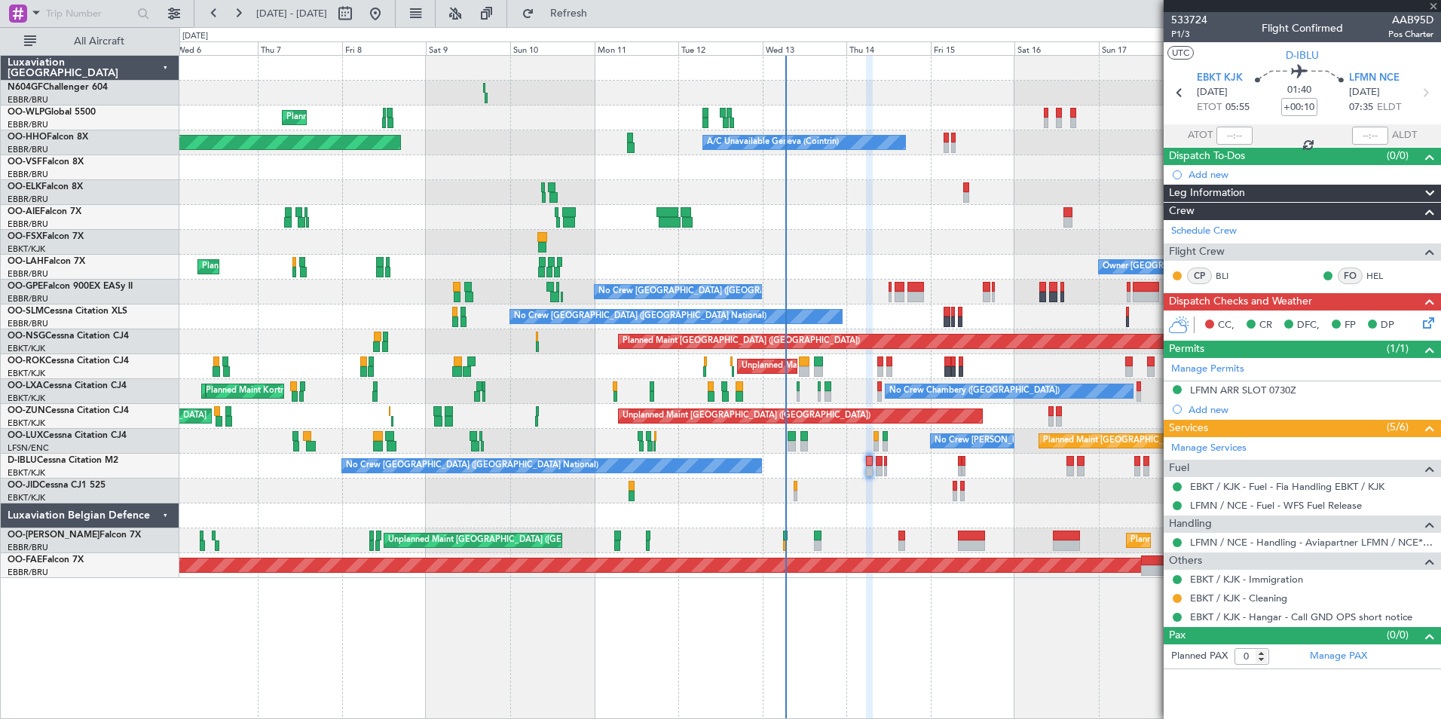
type input "2"
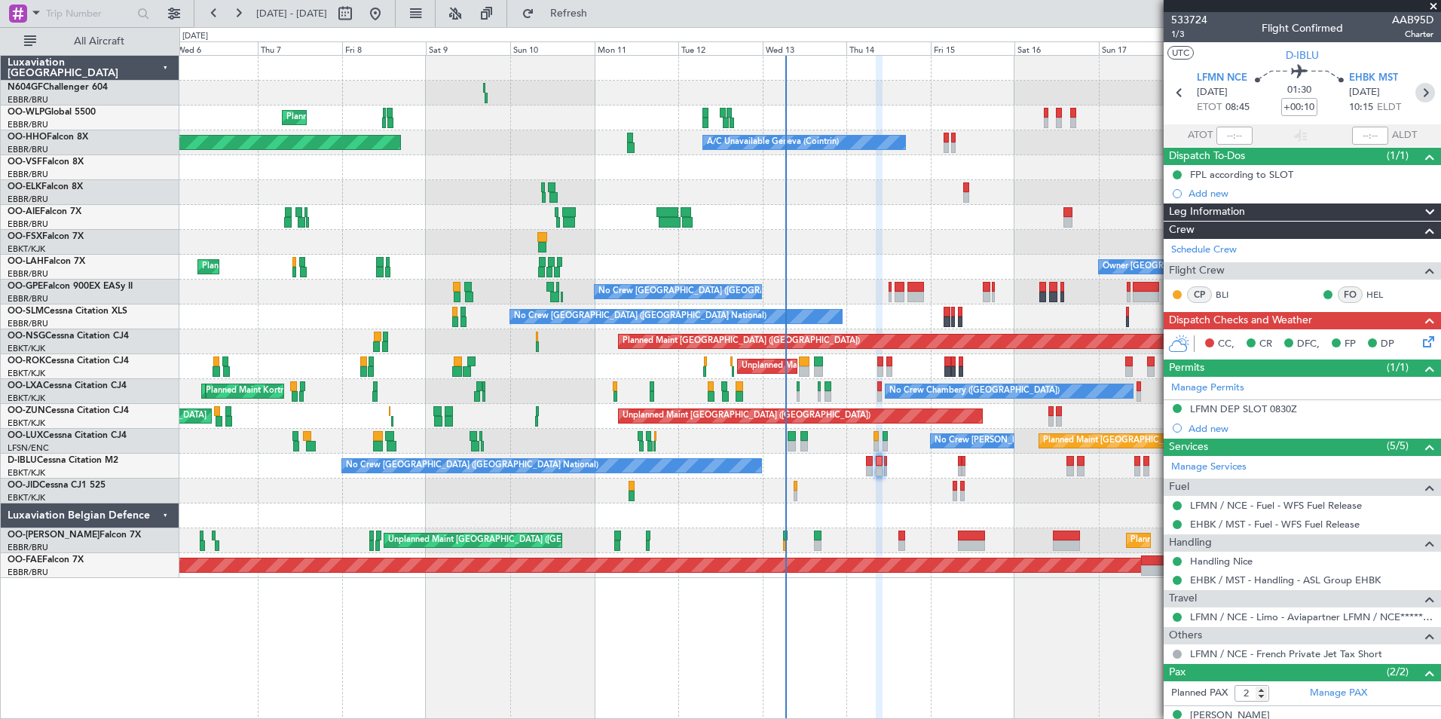
click at [1418, 99] on icon at bounding box center [1425, 93] width 20 height 20
type input "-00:05"
type input "0"
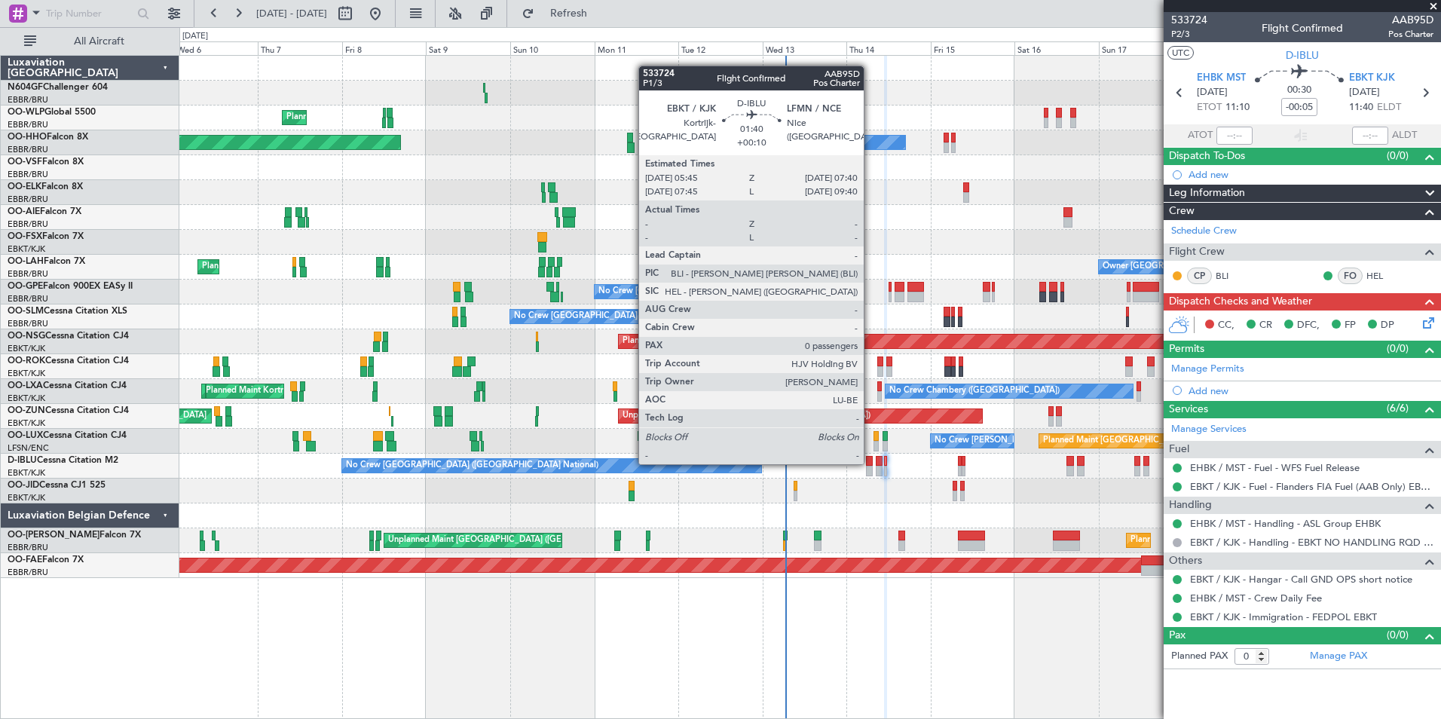
click at [870, 463] on div at bounding box center [869, 461] width 7 height 11
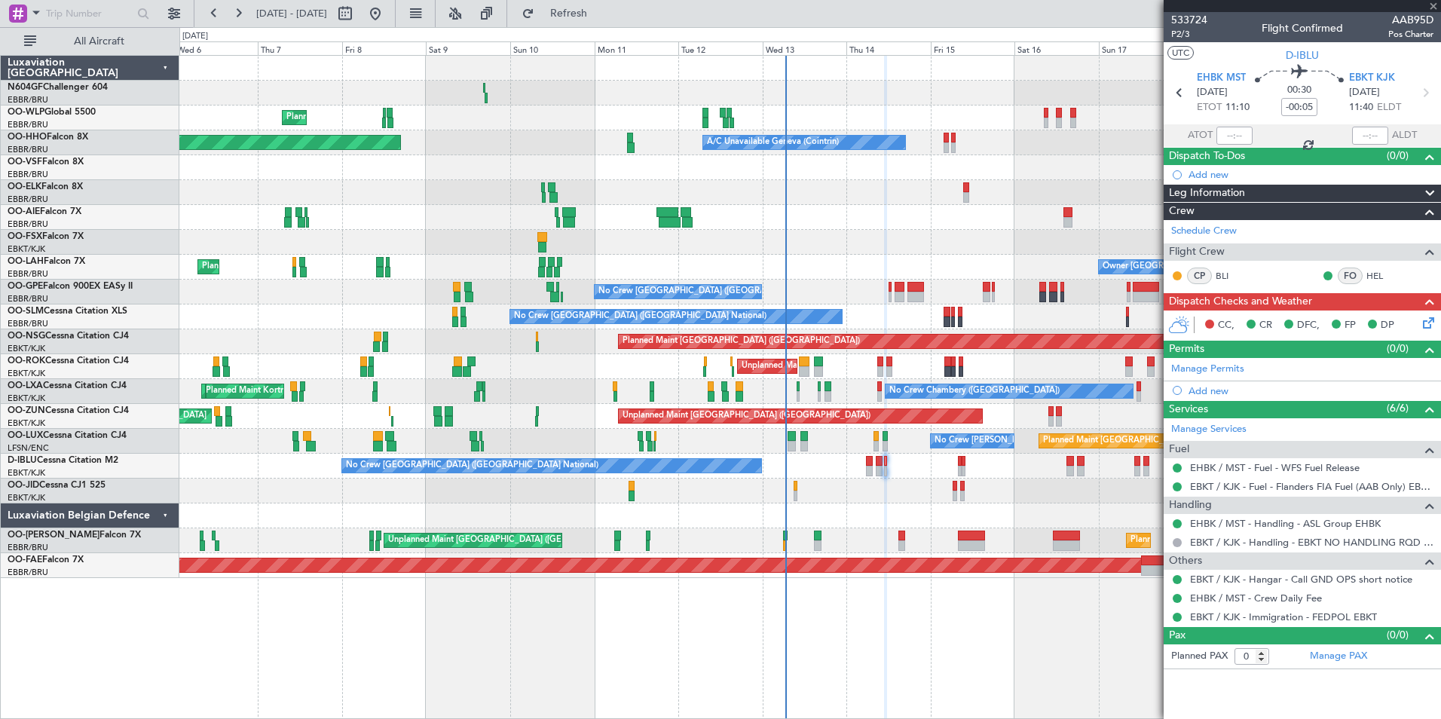
type input "+00:10"
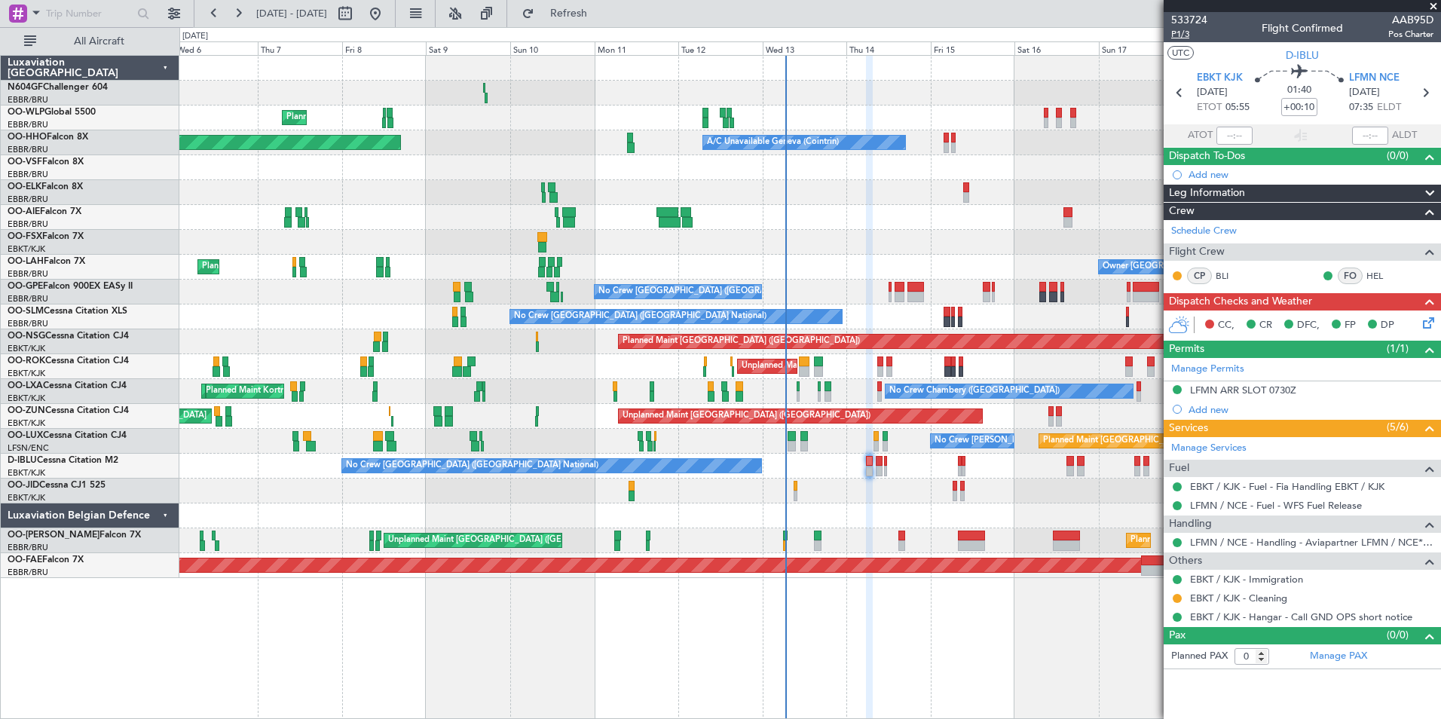
click at [1180, 35] on span "P1/3" at bounding box center [1189, 34] width 36 height 13
click at [1430, 326] on icon at bounding box center [1426, 320] width 12 height 12
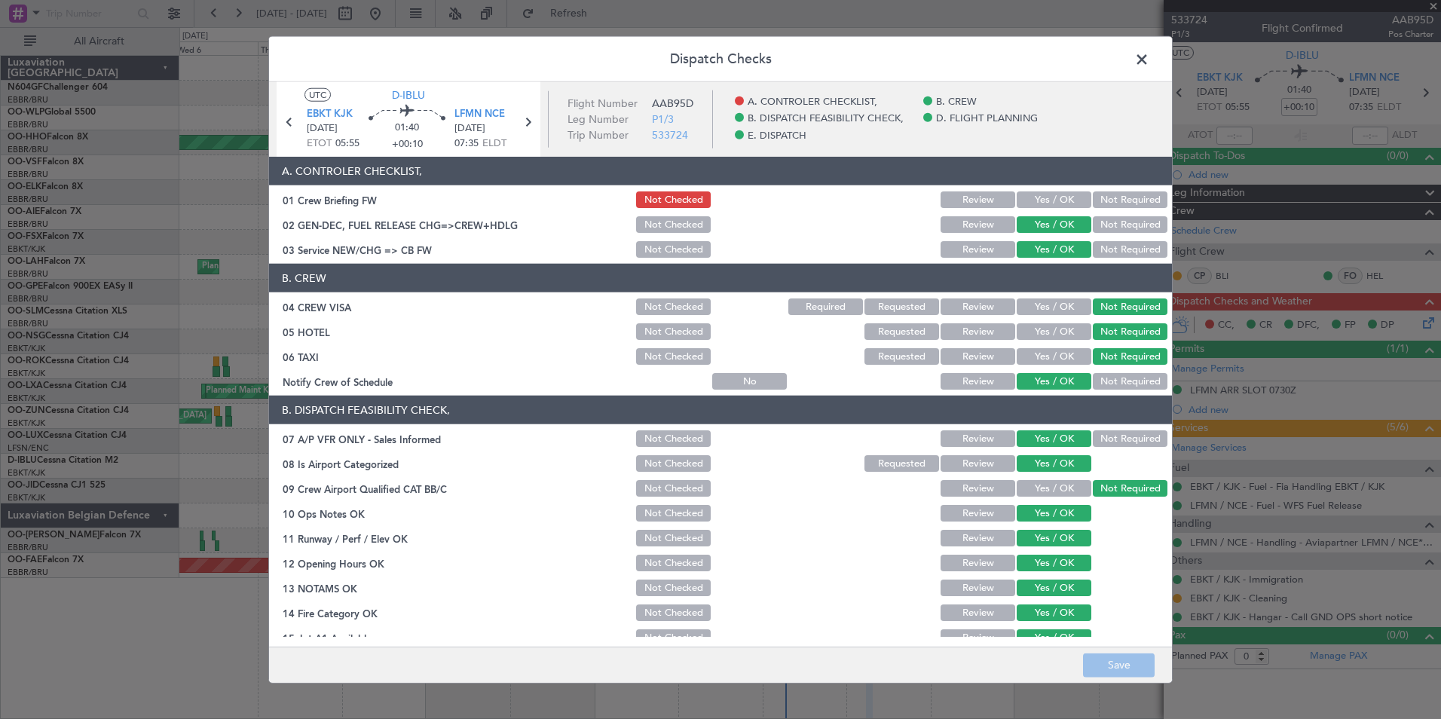
click at [1149, 64] on span at bounding box center [1149, 63] width 0 height 30
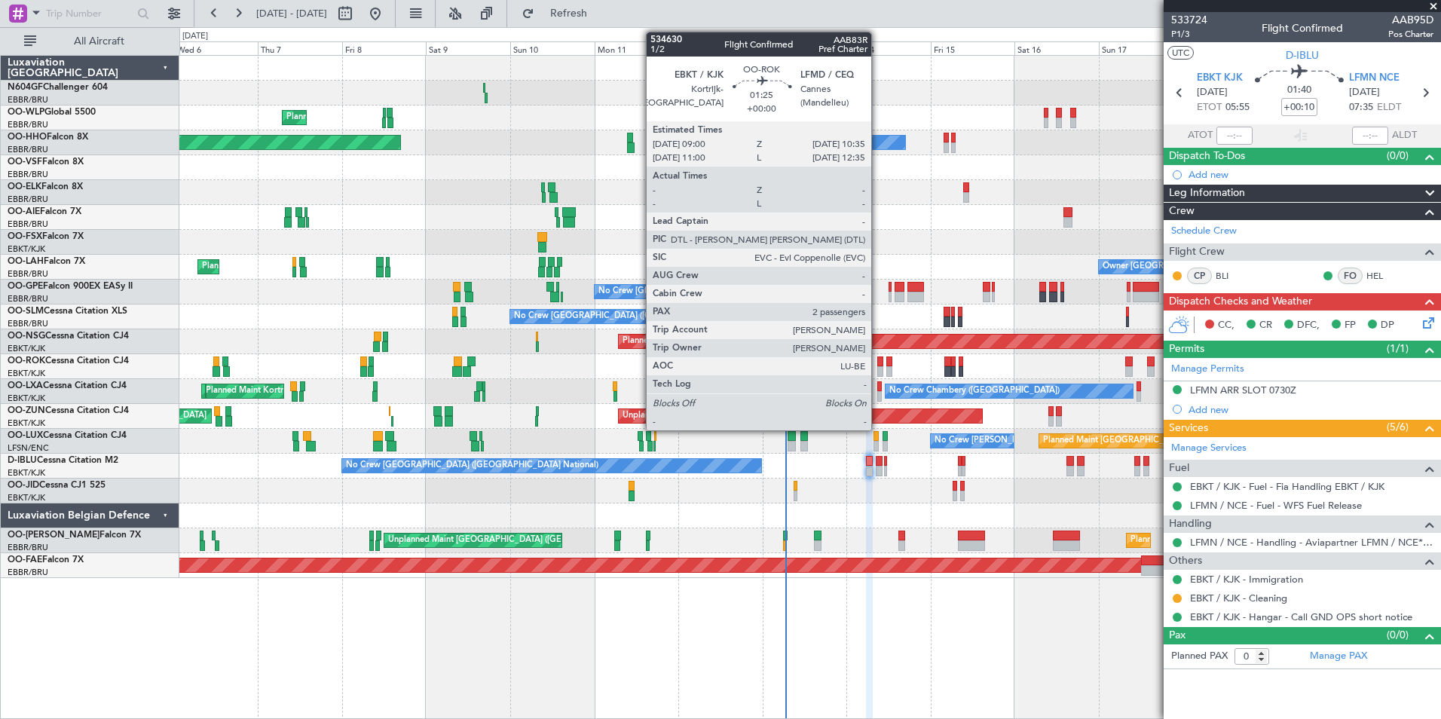
click at [878, 372] on div at bounding box center [880, 371] width 6 height 11
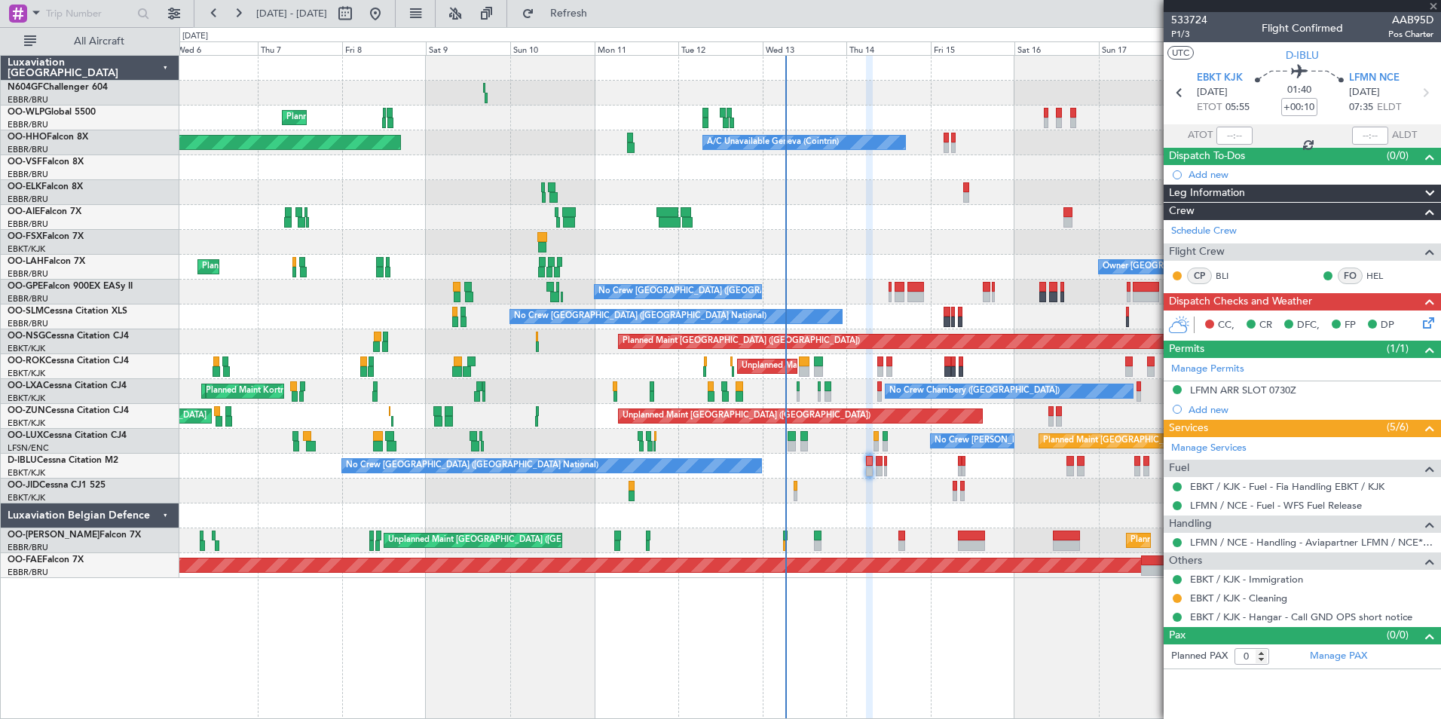
type input "2"
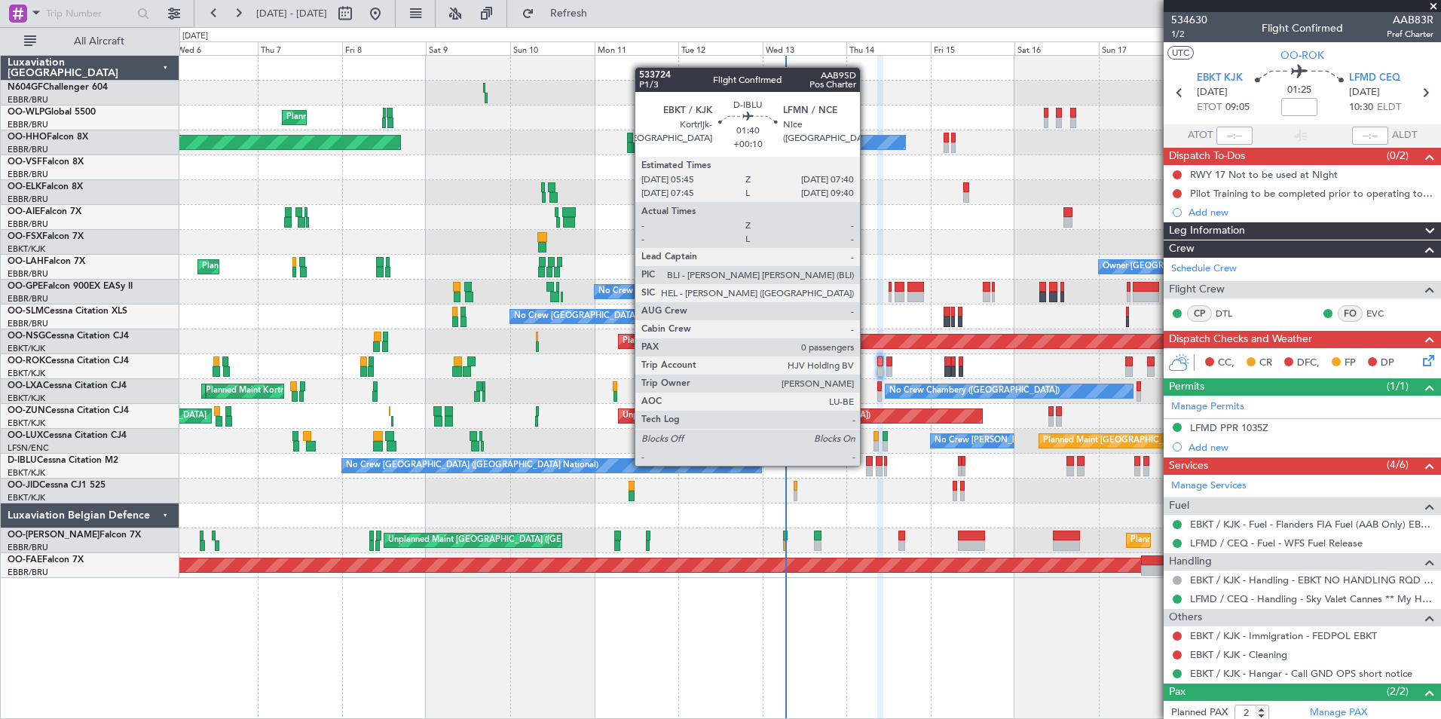
click at [867, 464] on div at bounding box center [869, 461] width 7 height 11
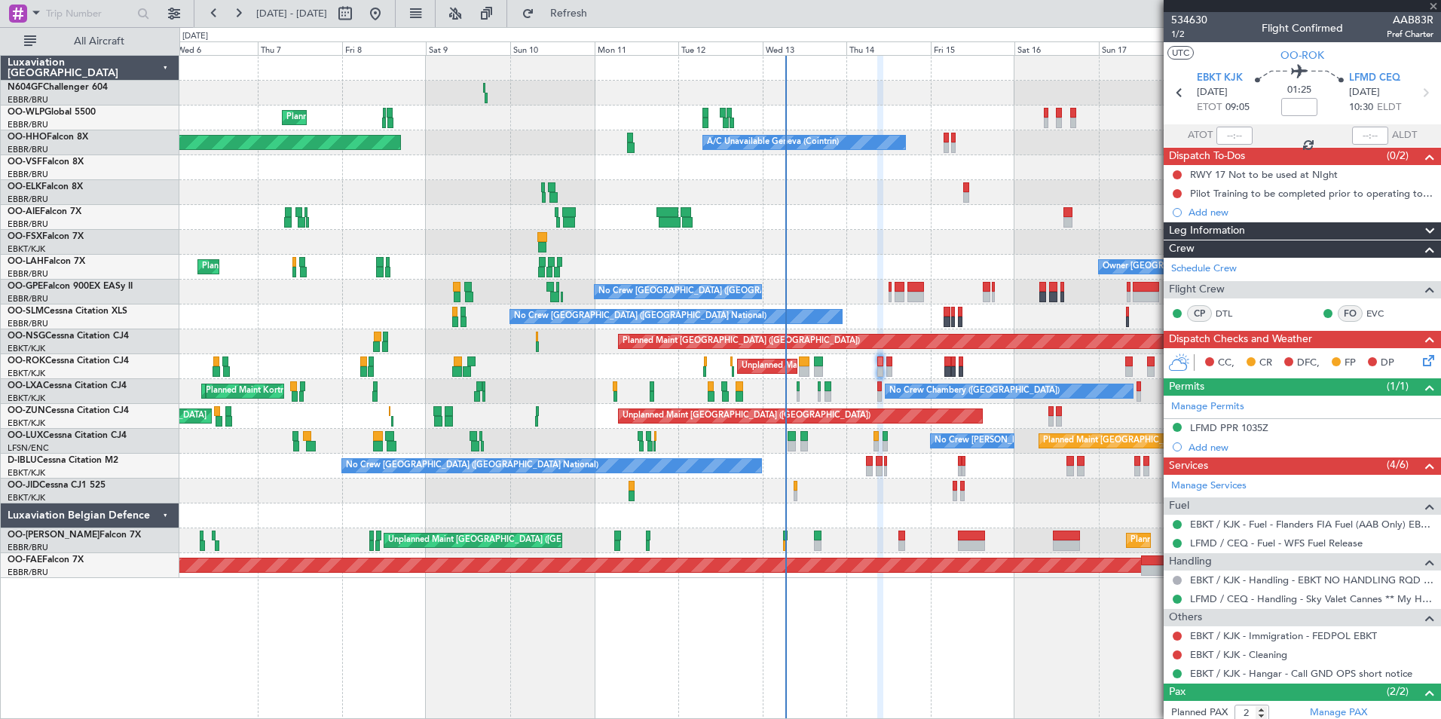
type input "+00:10"
type input "0"
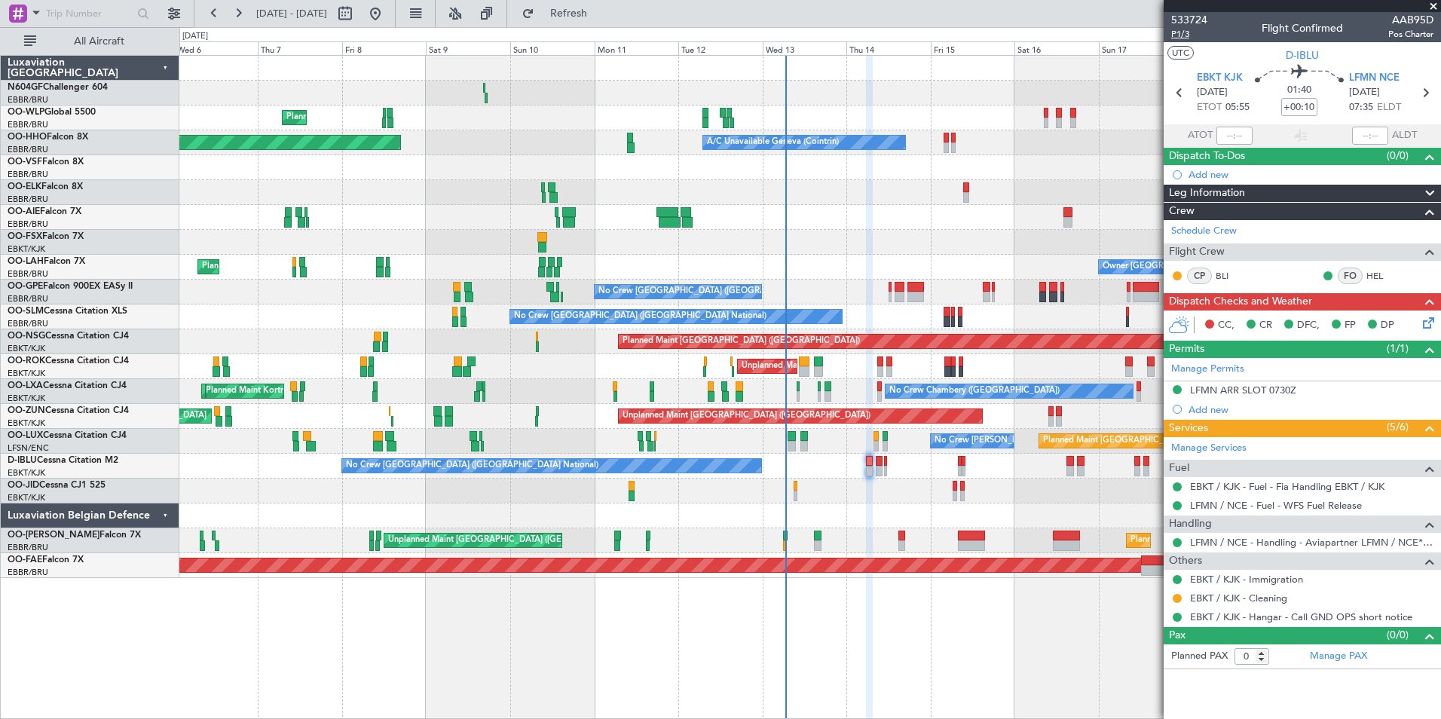
click at [1183, 31] on span "P1/3" at bounding box center [1189, 34] width 36 height 13
click at [601, 13] on span "Refresh" at bounding box center [568, 13] width 63 height 11
click at [594, 26] on fb-refresh-button "Refresh" at bounding box center [560, 13] width 106 height 27
click at [595, 20] on button "Refresh" at bounding box center [560, 14] width 90 height 24
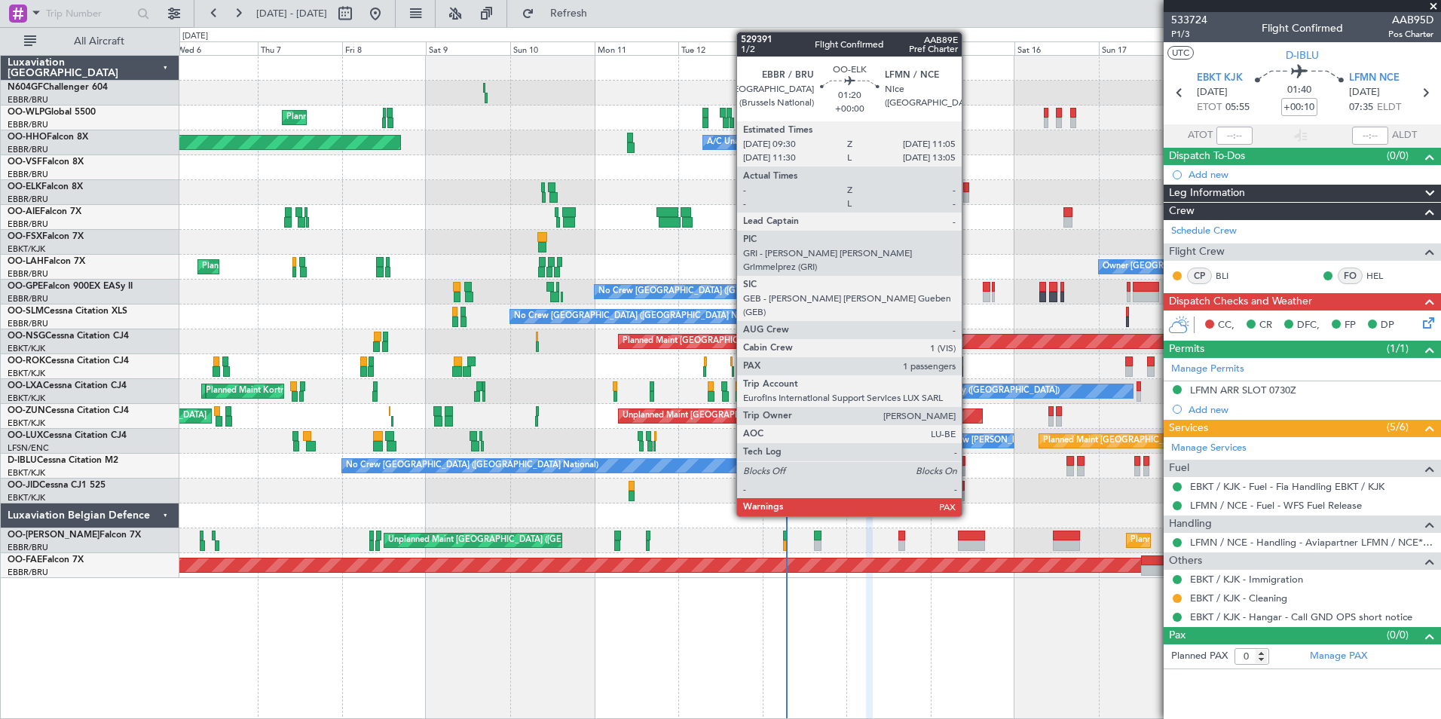
click at [977, 210] on div at bounding box center [809, 217] width 1261 height 25
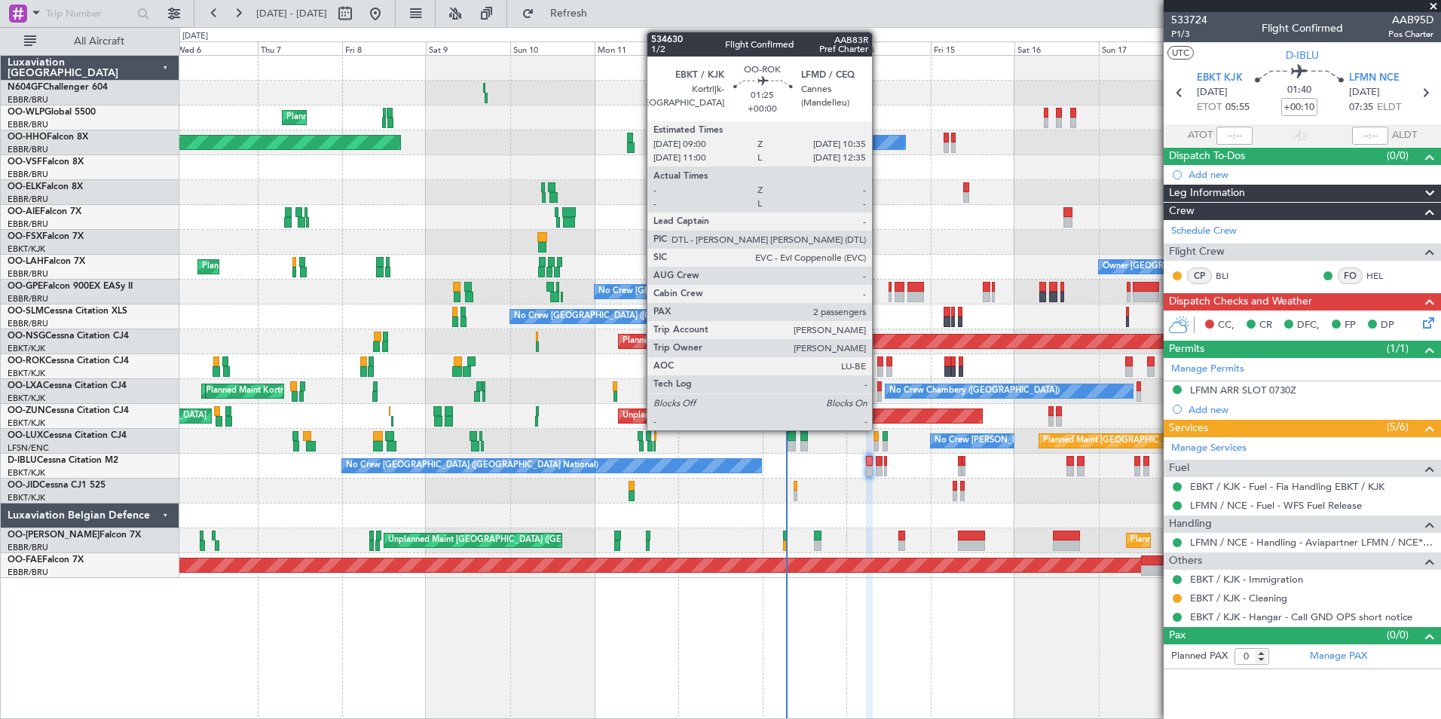
click at [879, 374] on div at bounding box center [880, 371] width 6 height 11
type input "2"
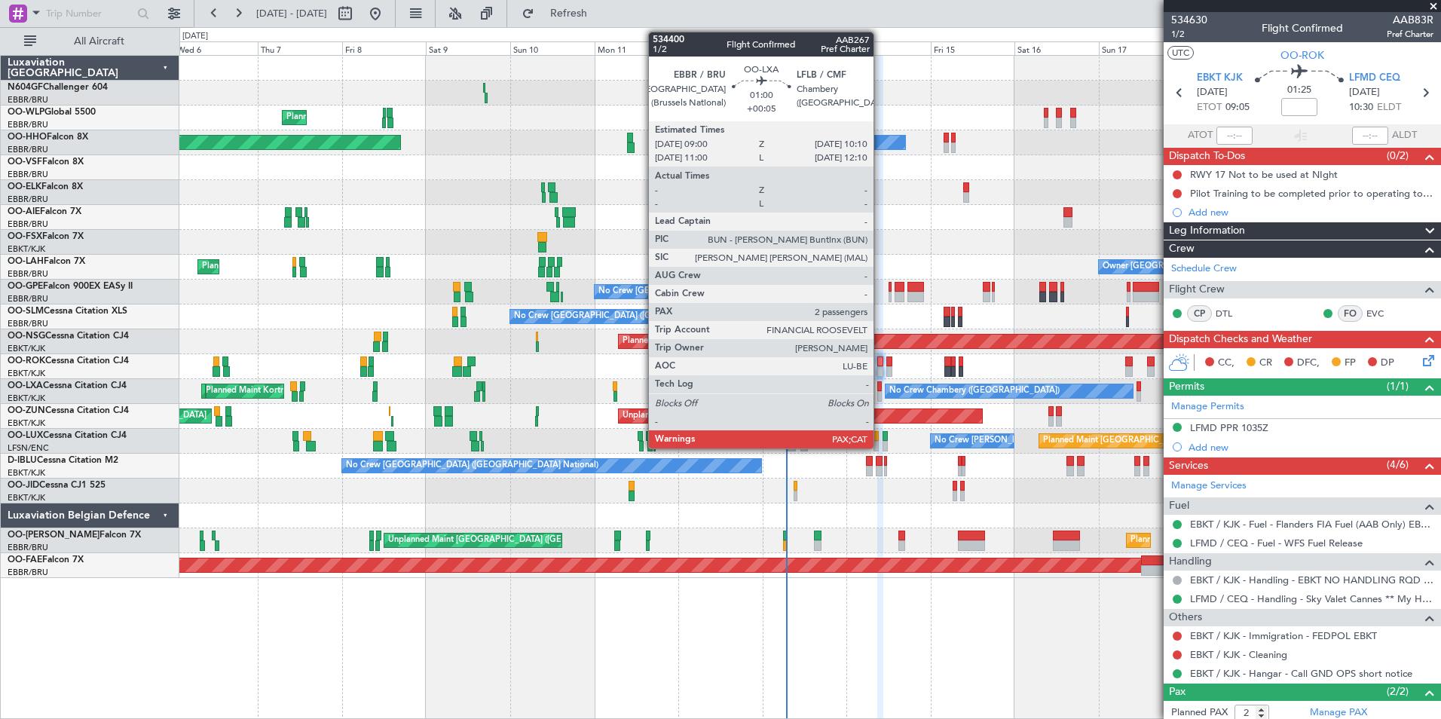
click at [880, 393] on div at bounding box center [879, 396] width 5 height 11
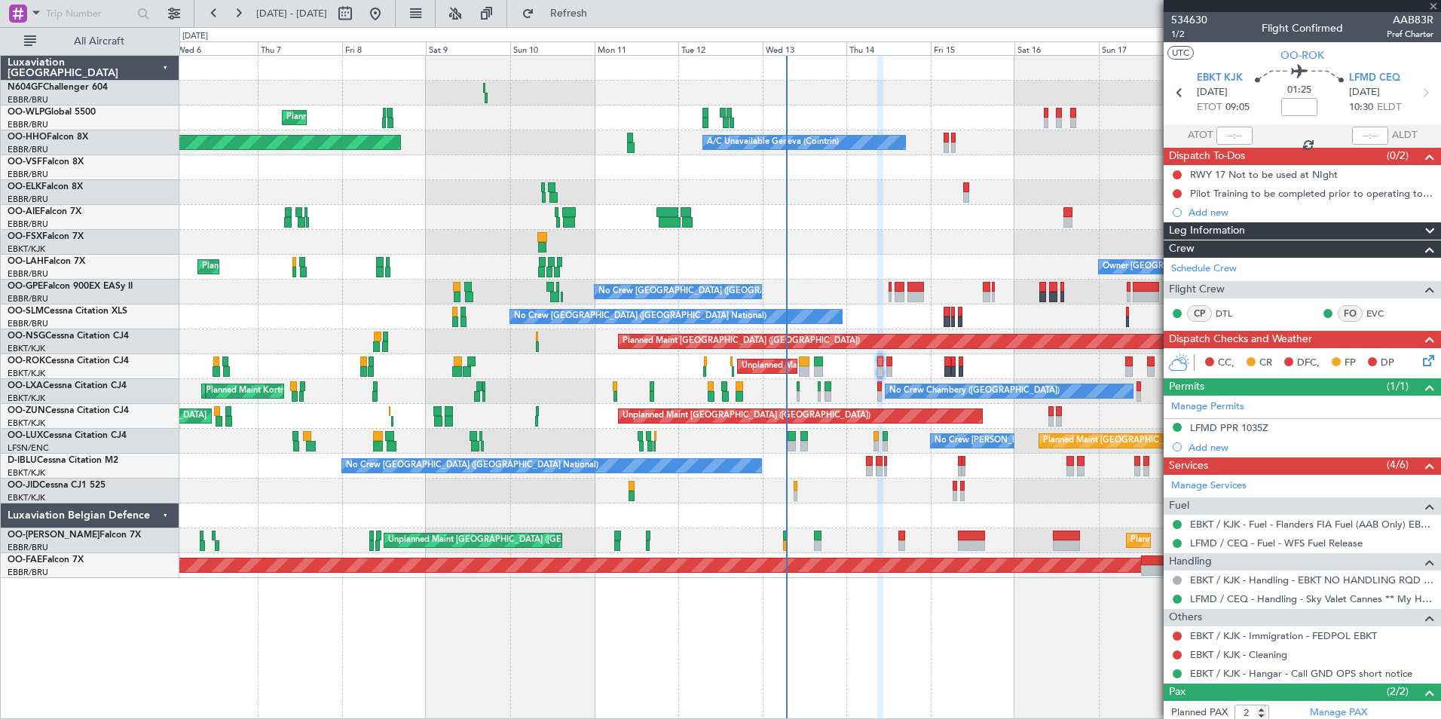
type input "+00:05"
type input "3"
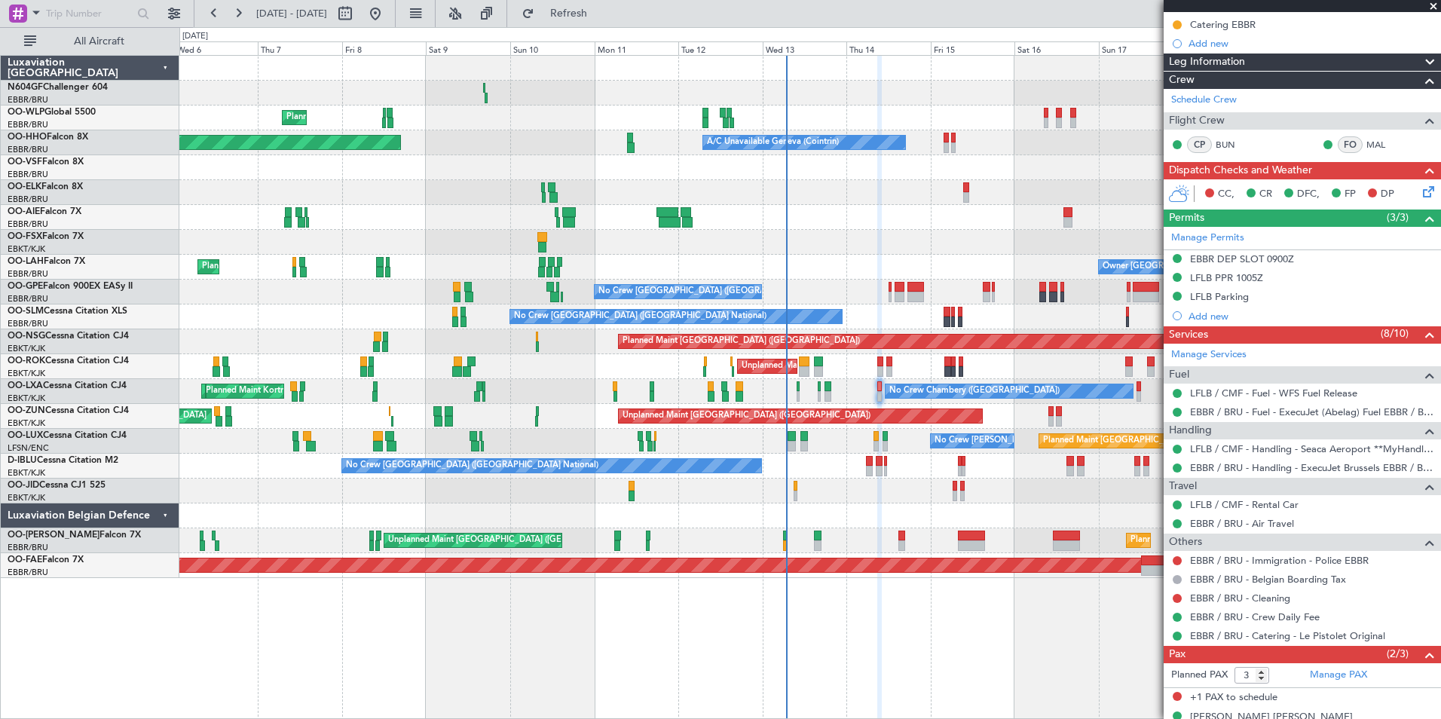
scroll to position [277, 0]
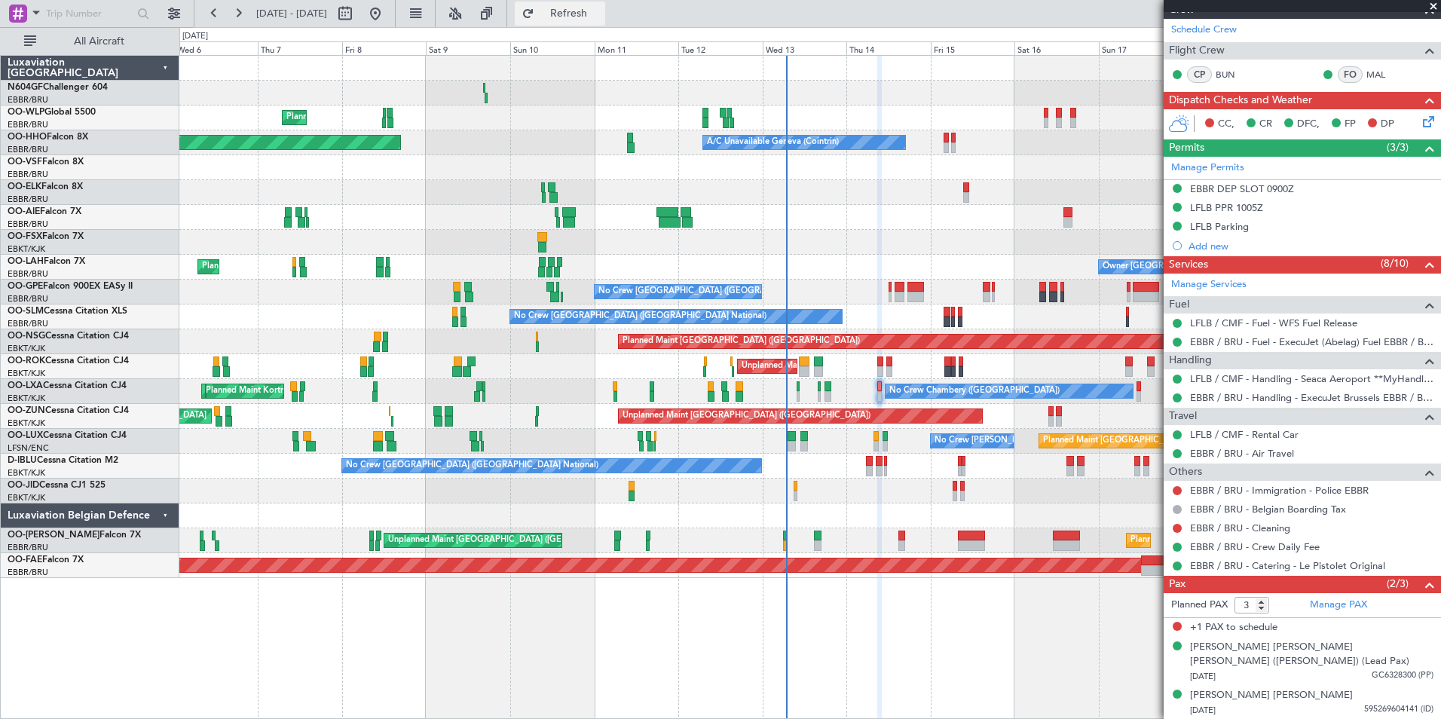
click at [605, 21] on button "Refresh" at bounding box center [560, 14] width 90 height 24
click at [884, 372] on div "Owner Kortrijk-Wevelgem Unplanned Maint Kortrijk-Wevelgem" at bounding box center [809, 366] width 1261 height 25
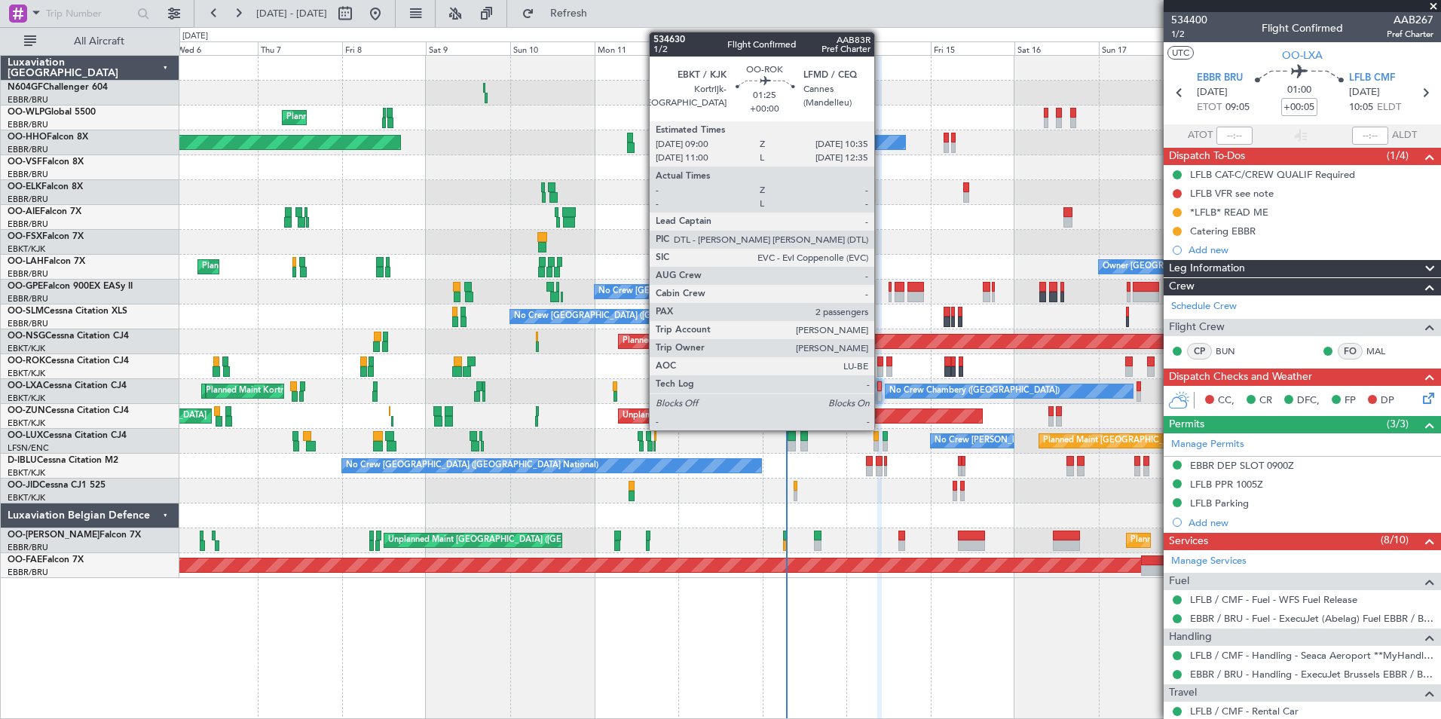
click at [881, 367] on div at bounding box center [880, 371] width 6 height 11
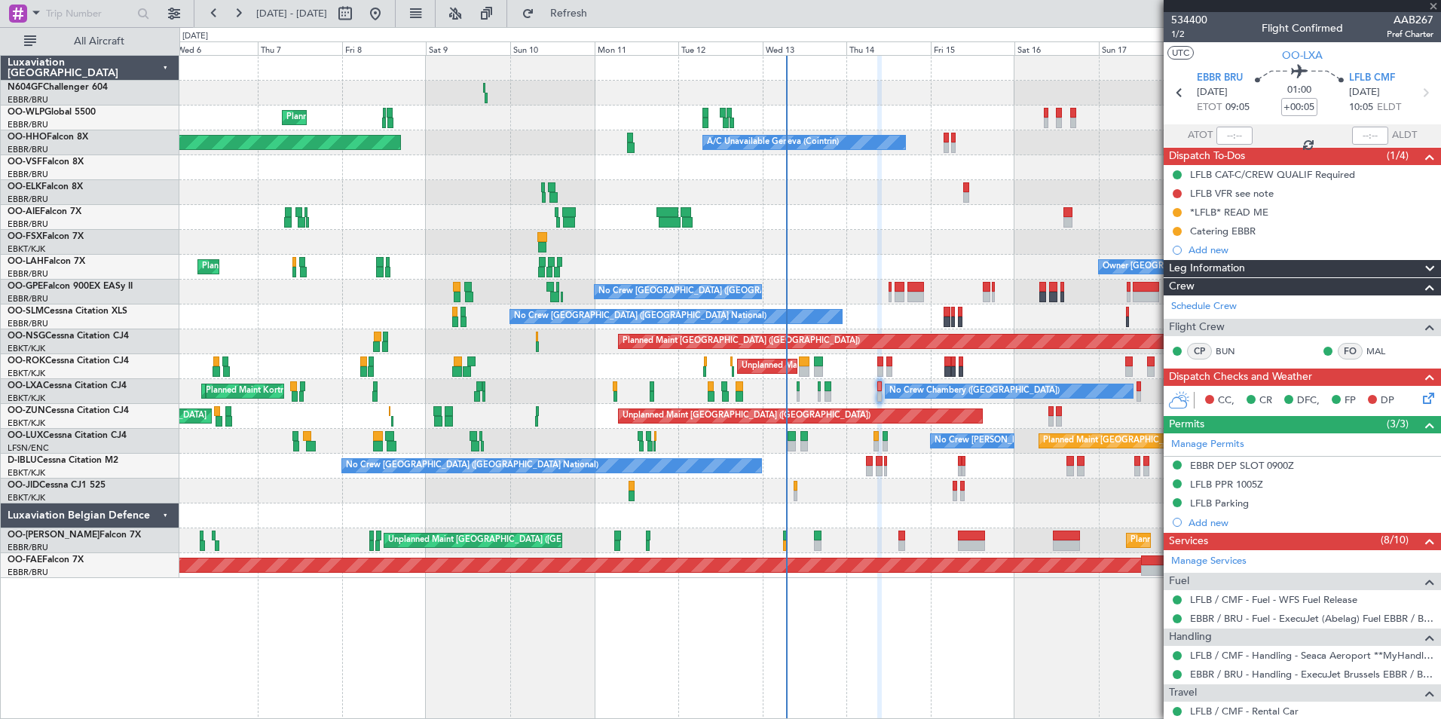
type input "2"
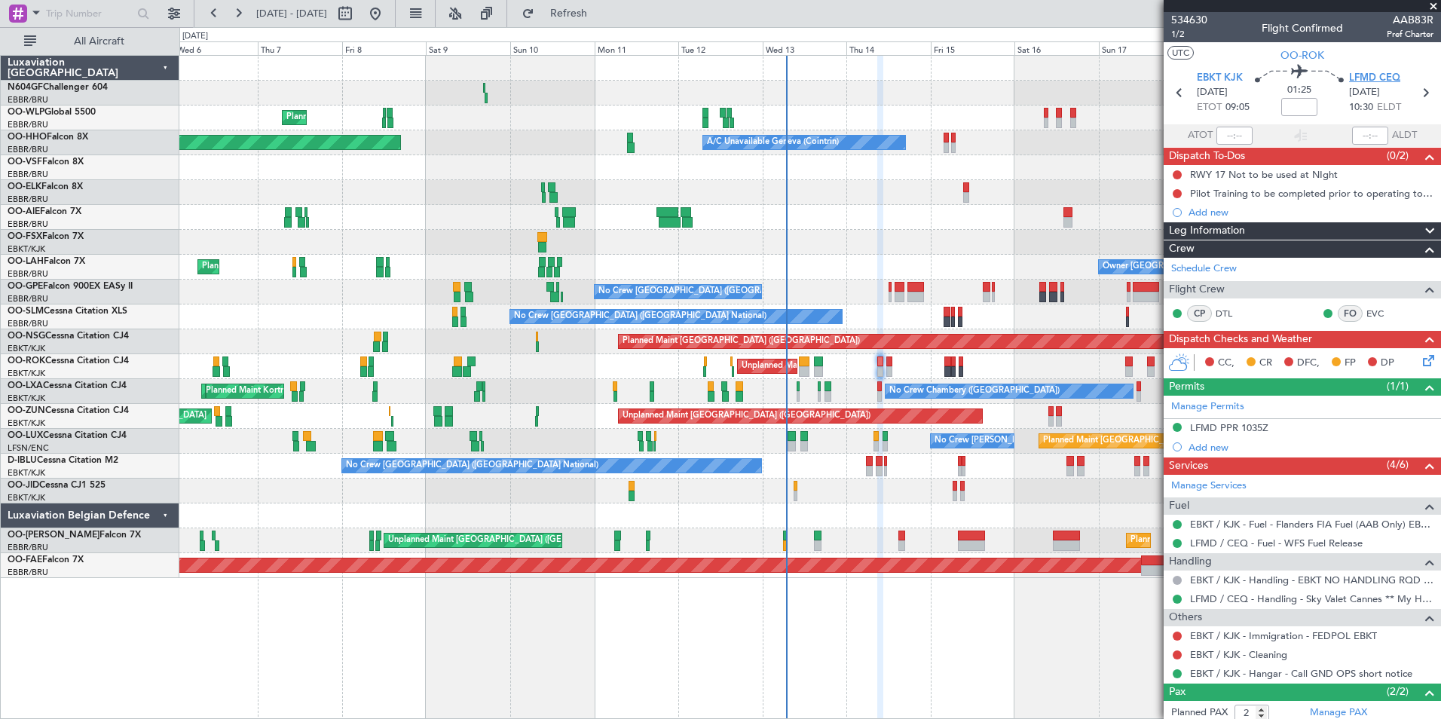
click at [1374, 75] on span "LFMD CEQ" at bounding box center [1374, 78] width 51 height 15
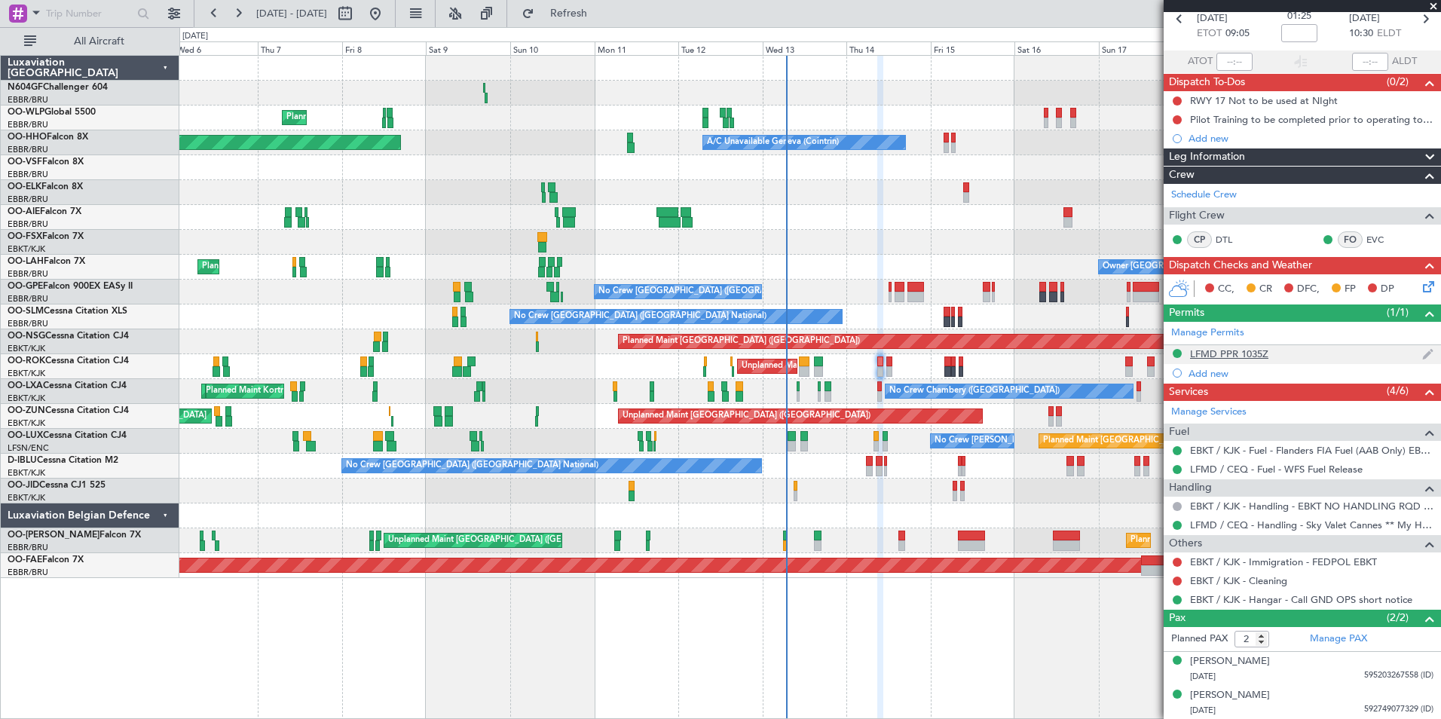
click at [1243, 350] on div "LFMD PPR 1035Z" at bounding box center [1229, 353] width 78 height 13
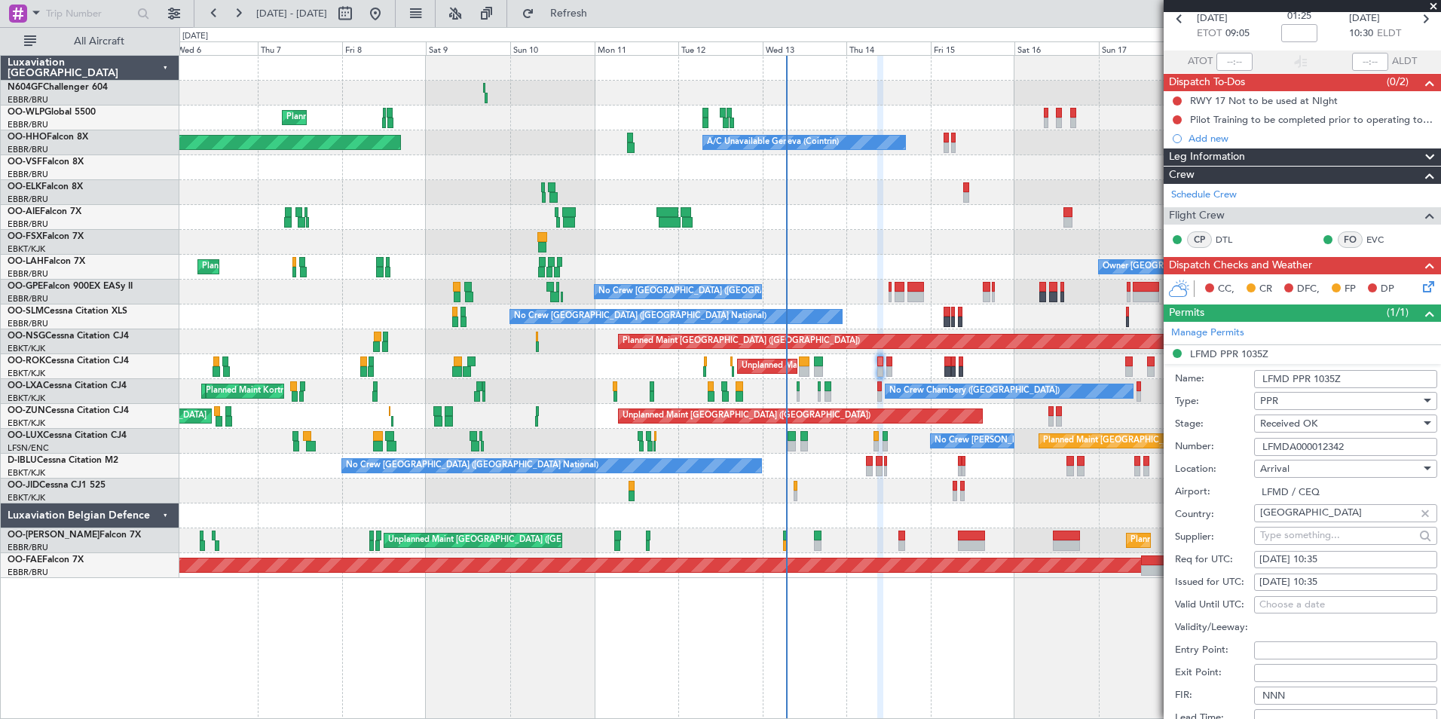
click at [1341, 446] on input "LFMDA000012342" at bounding box center [1345, 447] width 183 height 18
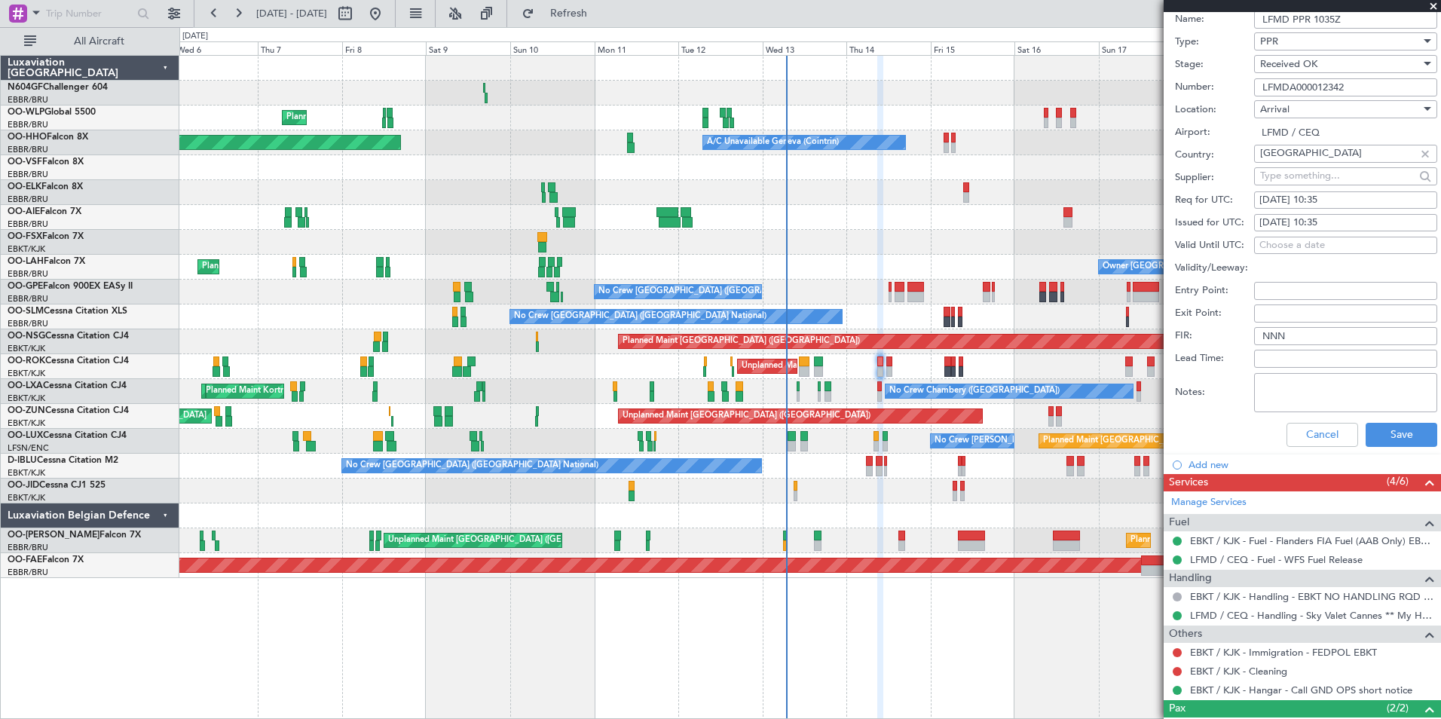
scroll to position [524, 0]
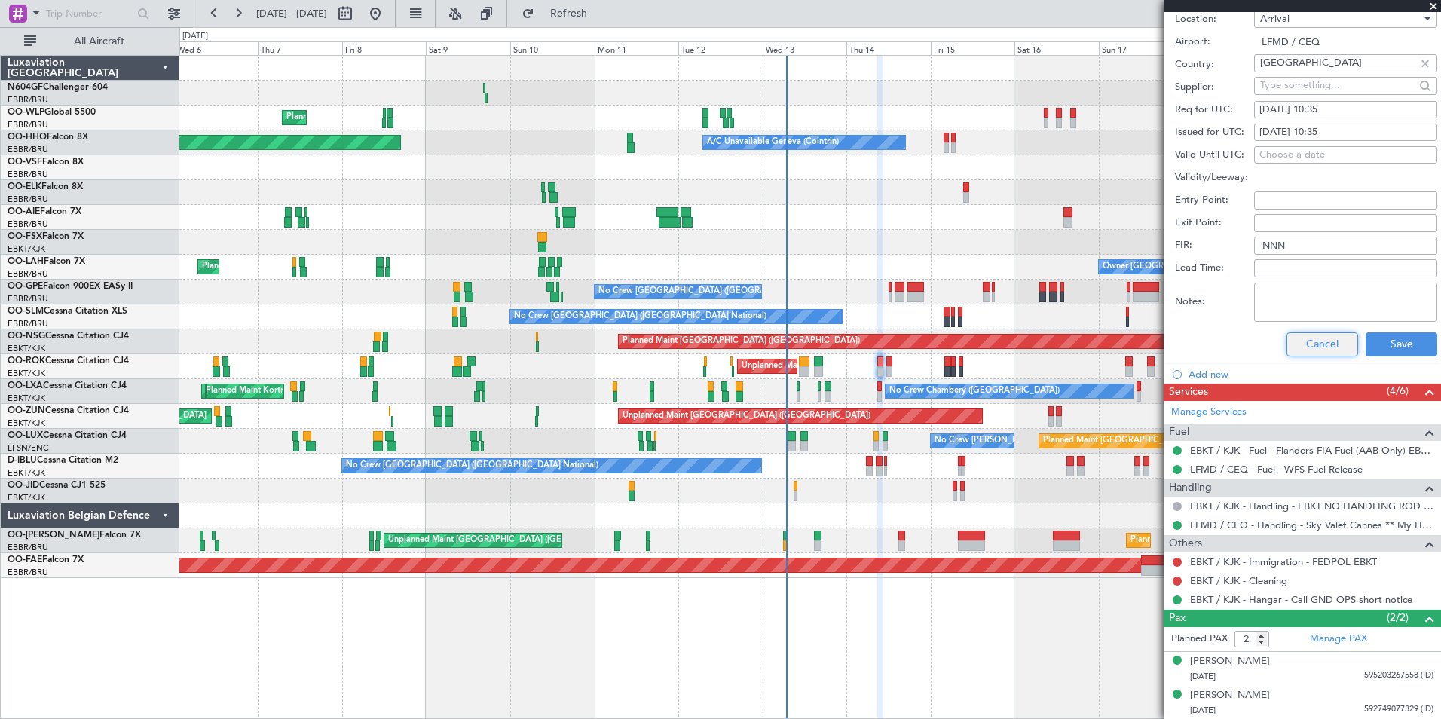
click at [1314, 353] on button "Cancel" at bounding box center [1322, 344] width 72 height 24
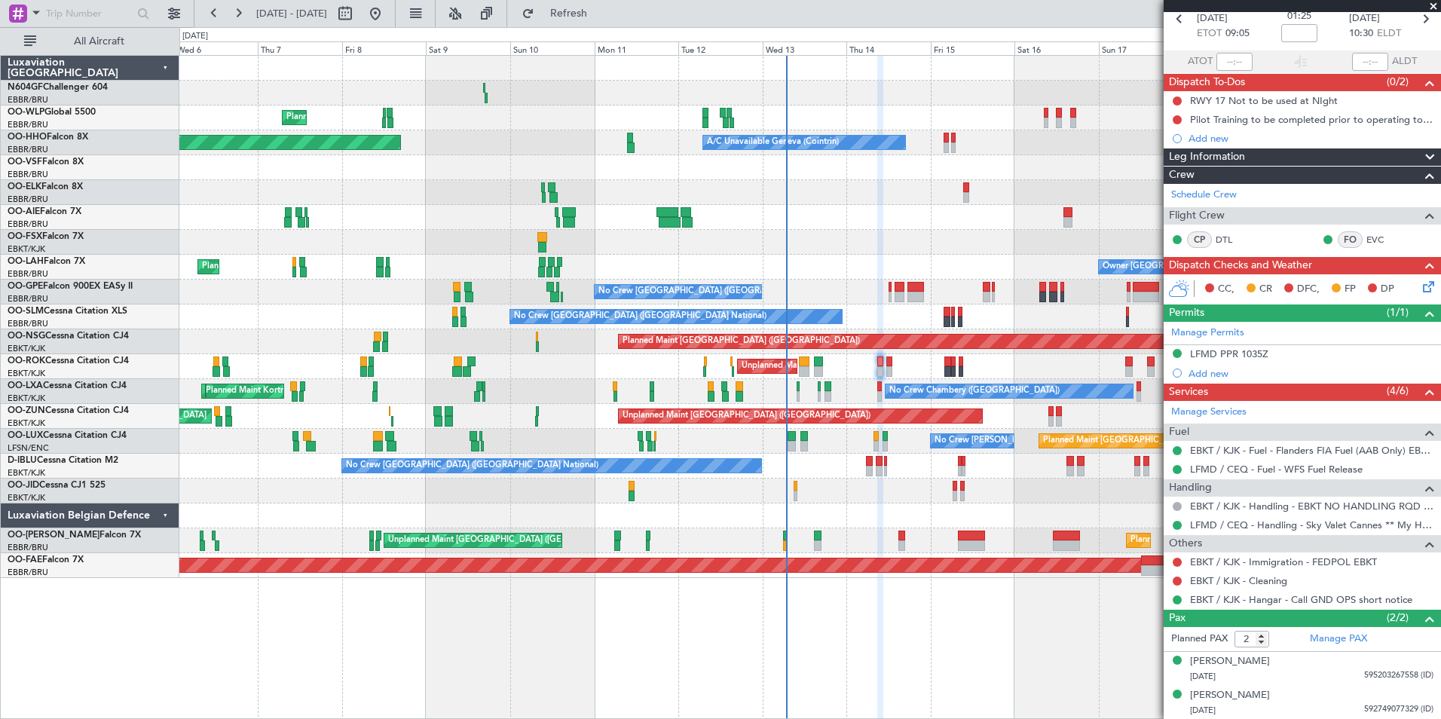
scroll to position [0, 0]
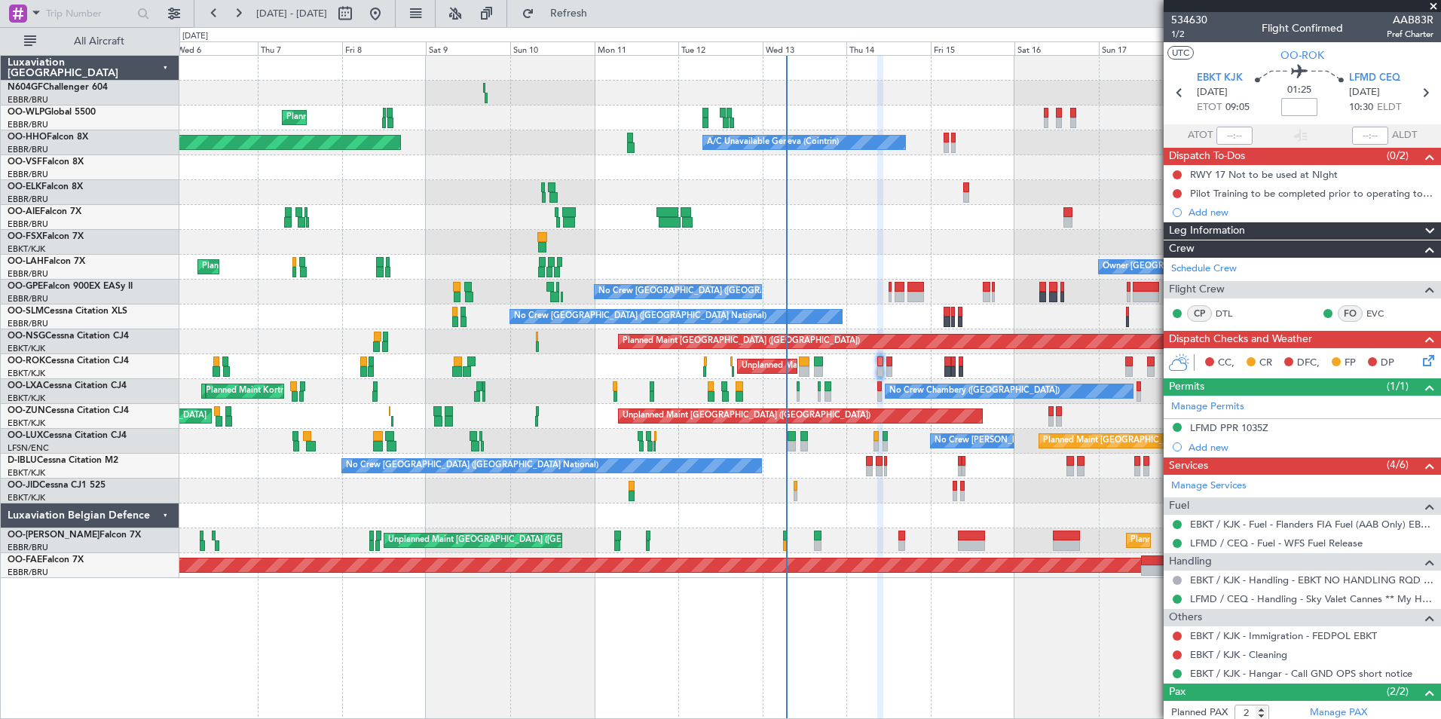
click at [1303, 99] on input at bounding box center [1299, 107] width 36 height 18
click at [1313, 98] on div "+00:005" at bounding box center [1299, 107] width 36 height 18
click at [1305, 107] on span at bounding box center [1299, 107] width 24 height 24
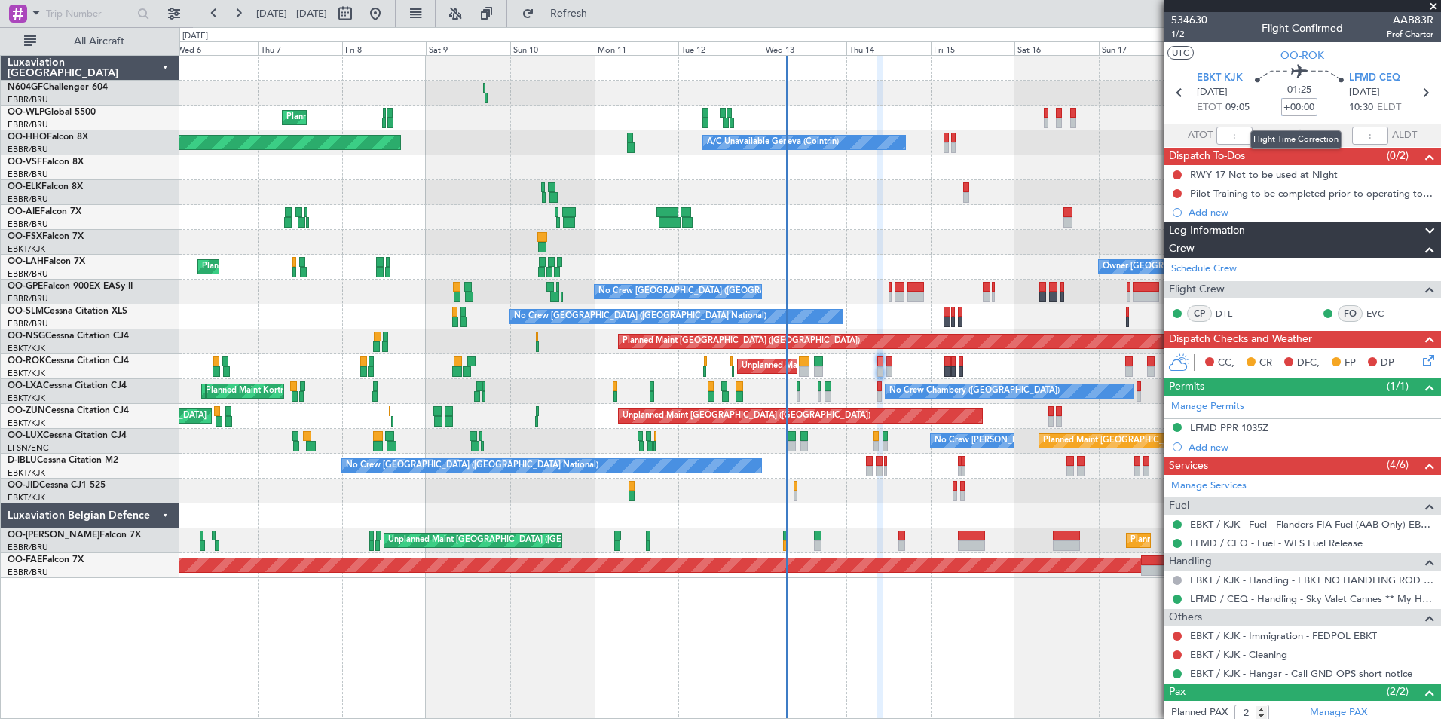
click at [1304, 111] on input "+00:00" at bounding box center [1299, 107] width 36 height 18
click at [1323, 115] on div "01:25 +5" at bounding box center [1299, 93] width 99 height 56
type input "+00:05"
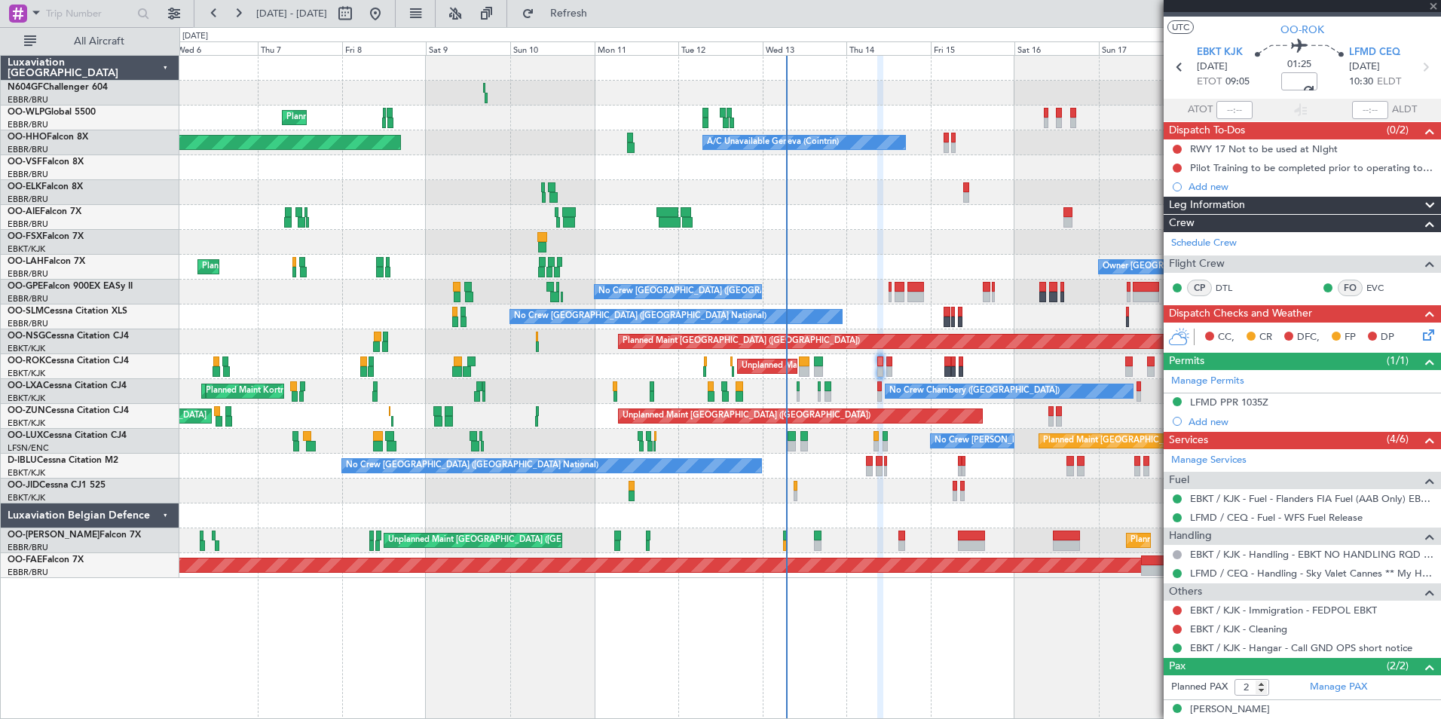
scroll to position [28, 0]
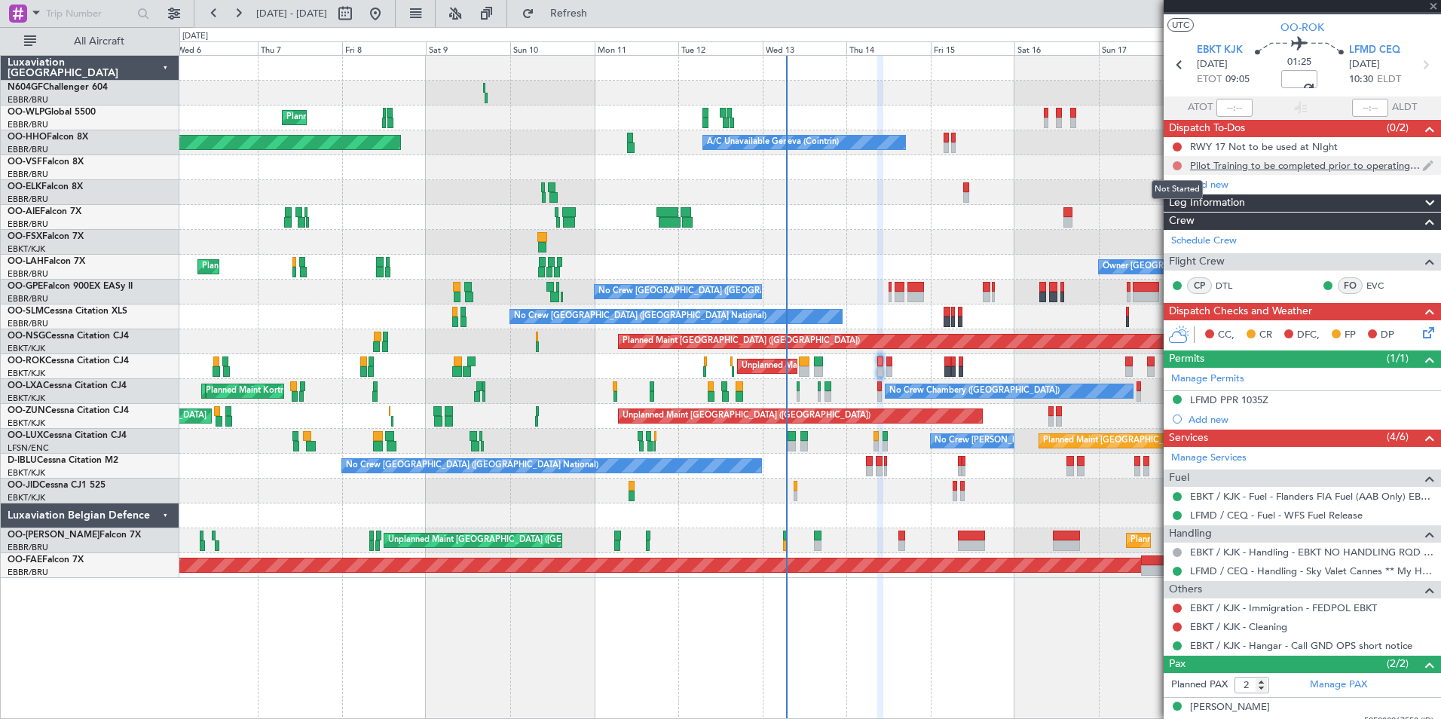
click at [1179, 164] on button at bounding box center [1177, 165] width 9 height 9
click at [1188, 230] on span "Completed" at bounding box center [1184, 232] width 50 height 15
click at [1178, 143] on button at bounding box center [1177, 146] width 9 height 9
click at [1174, 216] on span "Completed" at bounding box center [1184, 213] width 50 height 15
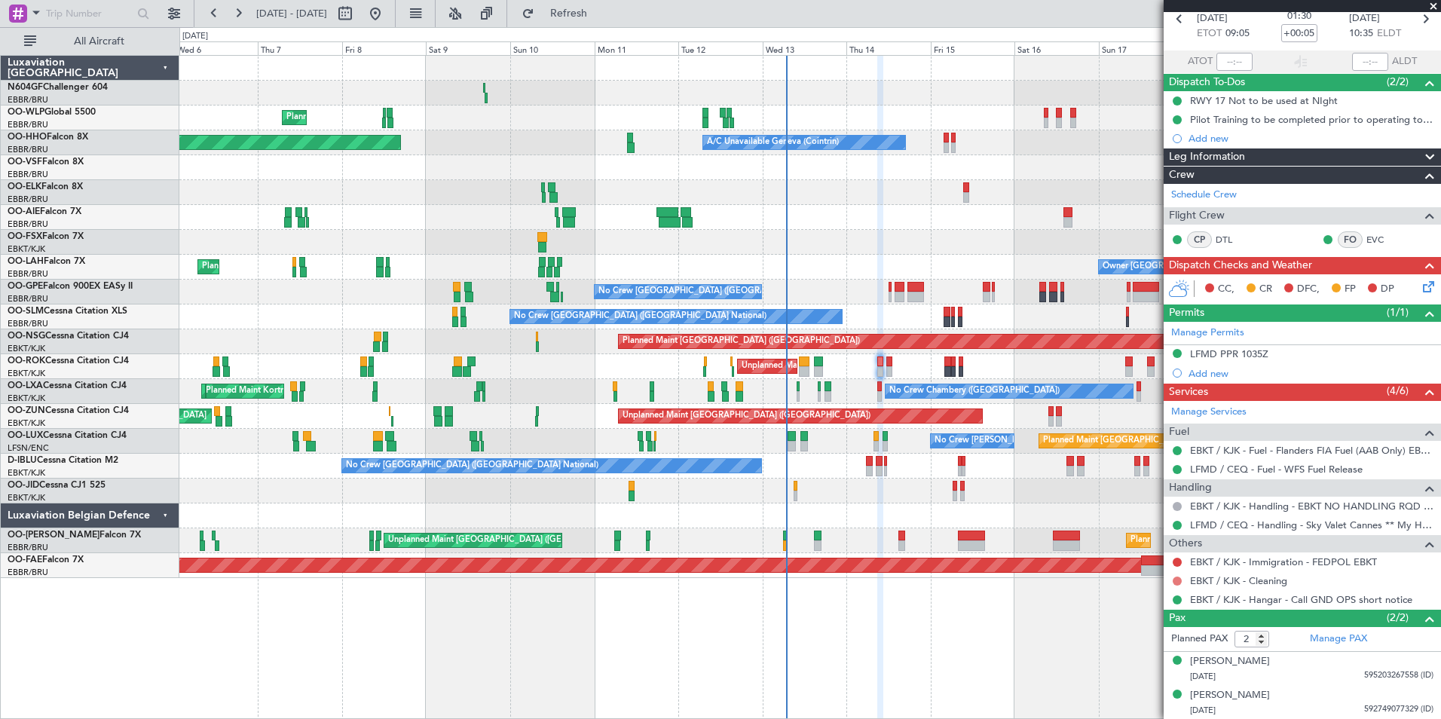
click at [1174, 579] on button at bounding box center [1177, 581] width 9 height 9
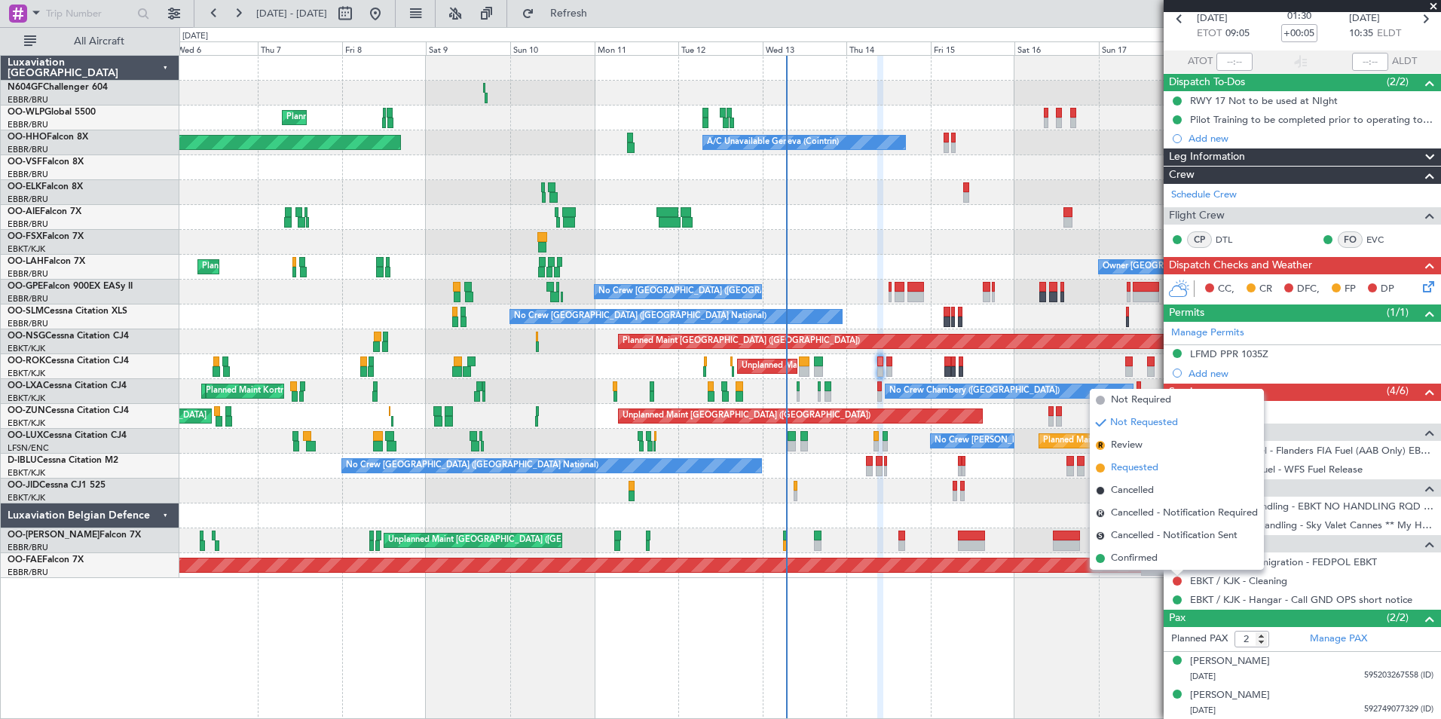
click at [1164, 470] on li "Requested" at bounding box center [1177, 468] width 174 height 23
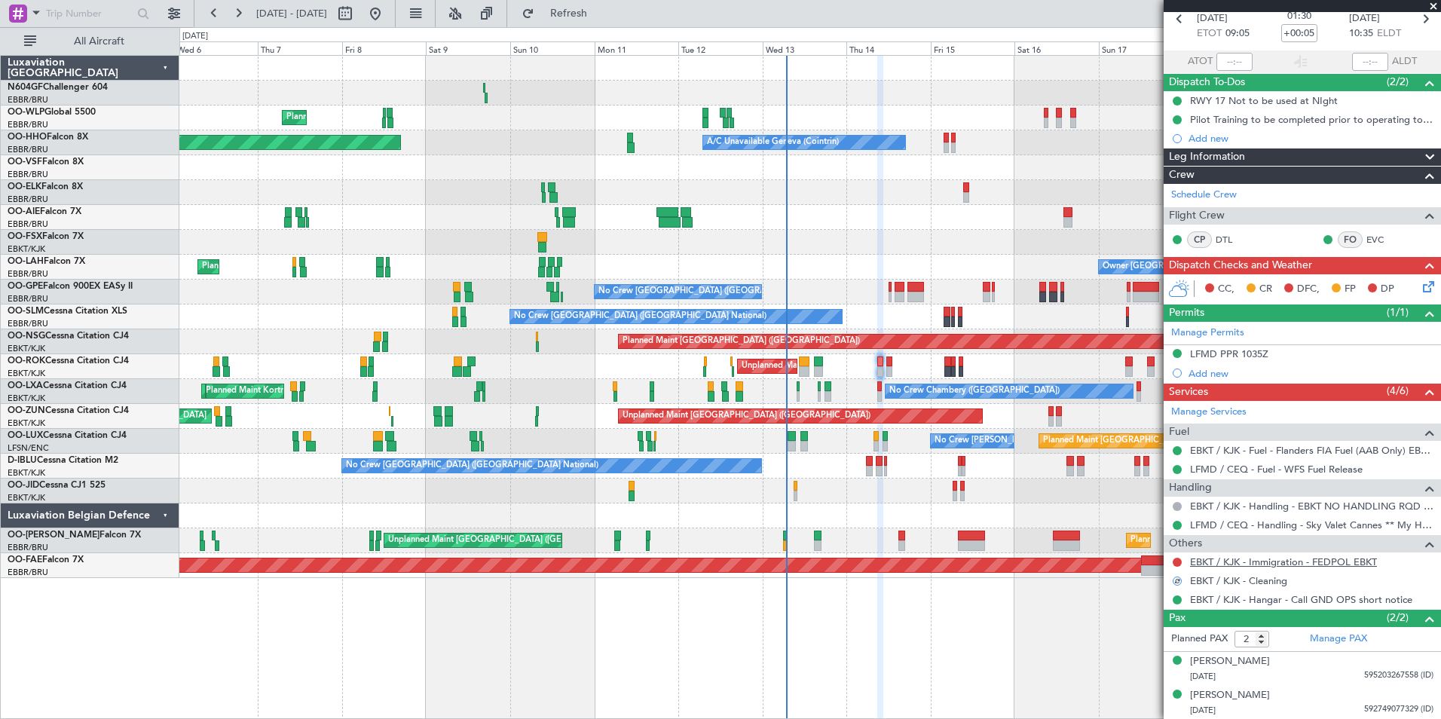
click at [1236, 561] on link "EBKT / KJK - Immigration - FEDPOL EBKT" at bounding box center [1283, 561] width 187 height 13
click at [605, 6] on button "Refresh" at bounding box center [560, 14] width 90 height 24
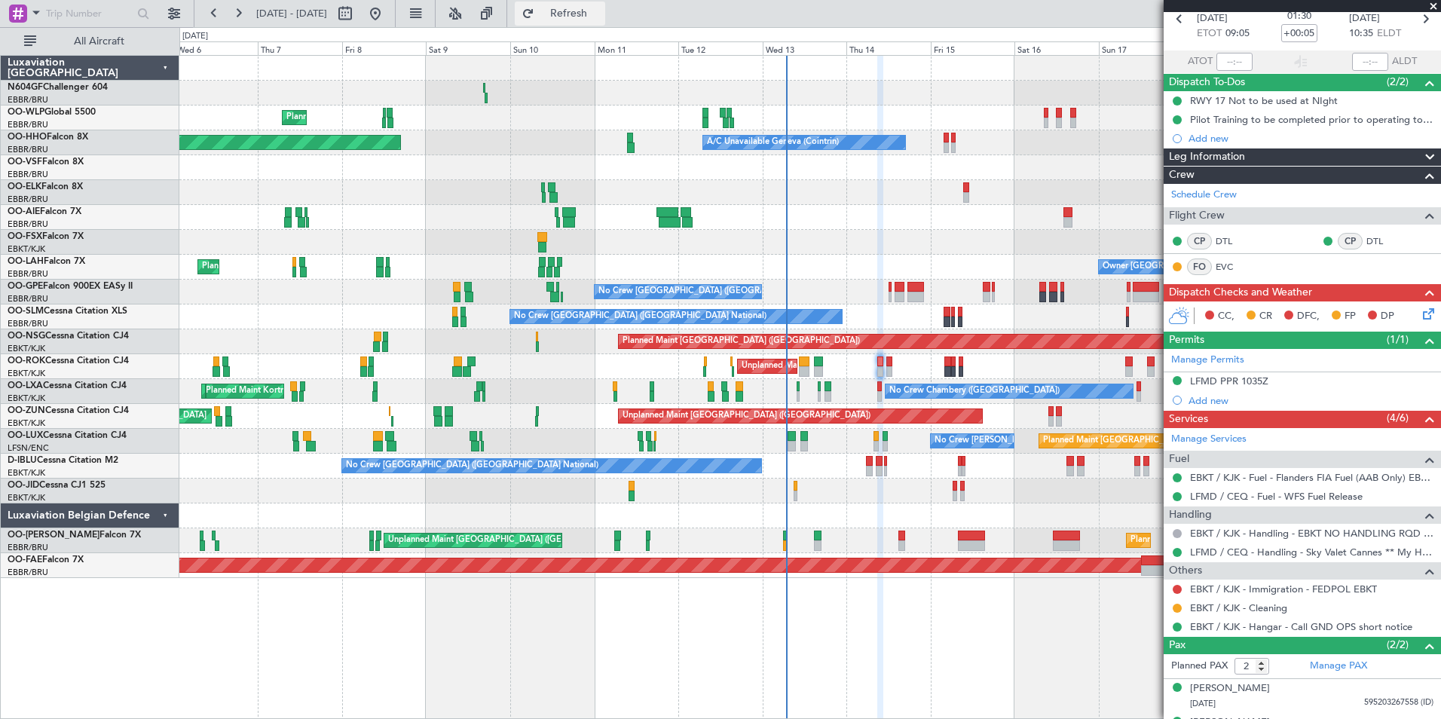
click at [601, 11] on span "Refresh" at bounding box center [568, 13] width 63 height 11
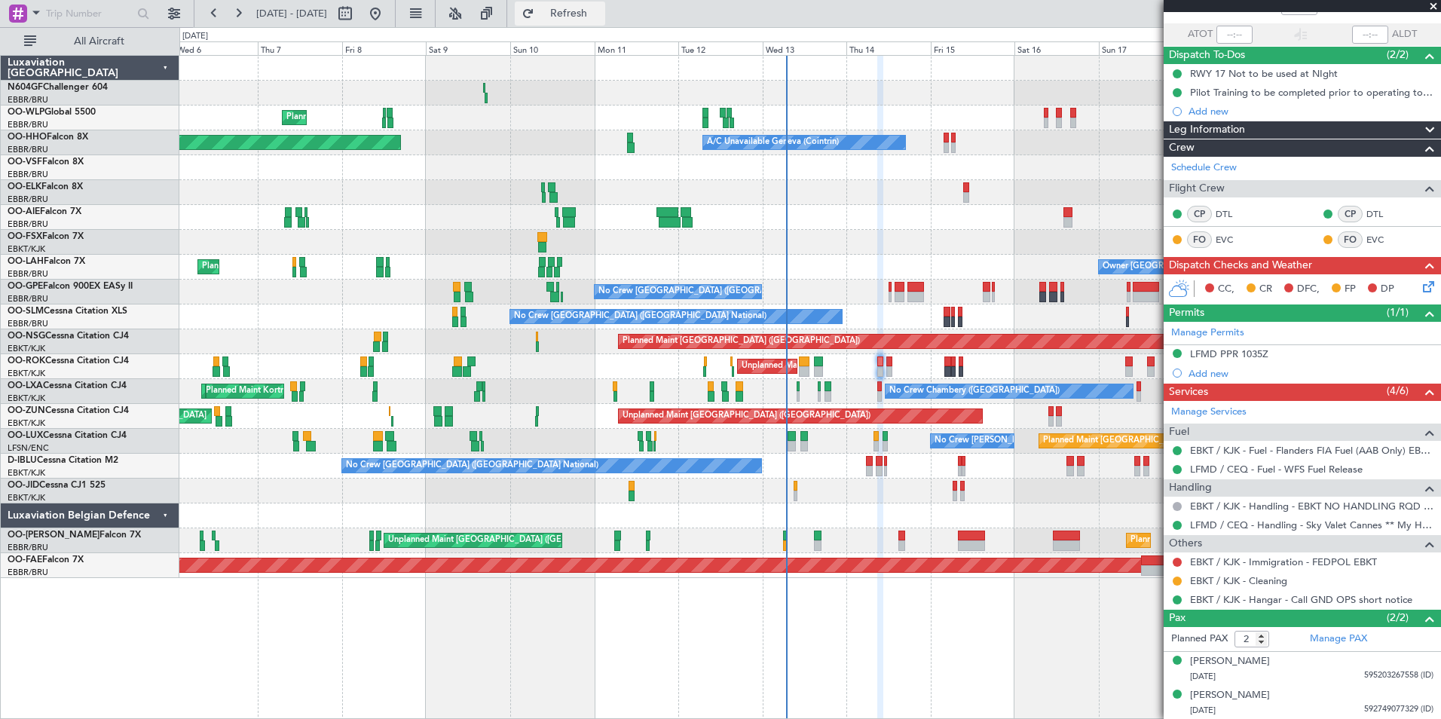
click at [605, 22] on button "Refresh" at bounding box center [560, 14] width 90 height 24
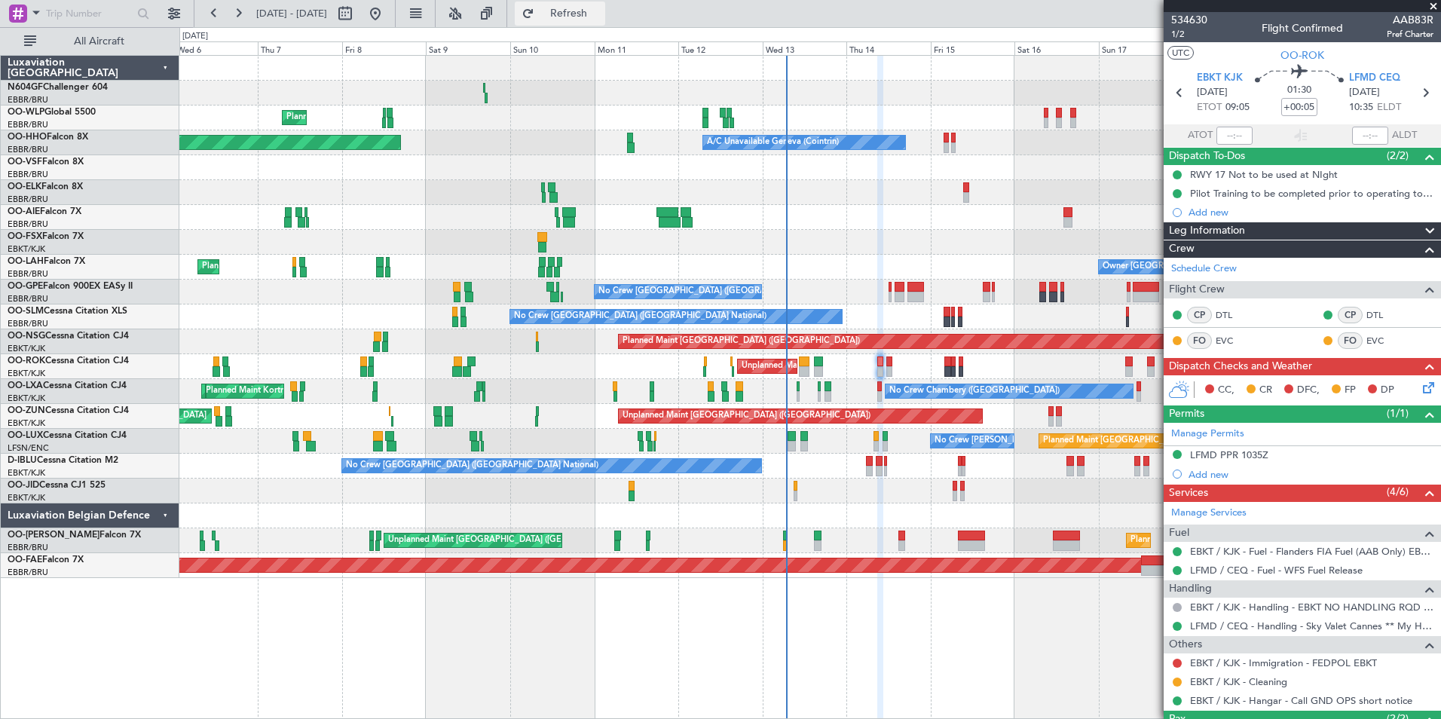
click at [592, 18] on span "Refresh" at bounding box center [568, 13] width 63 height 11
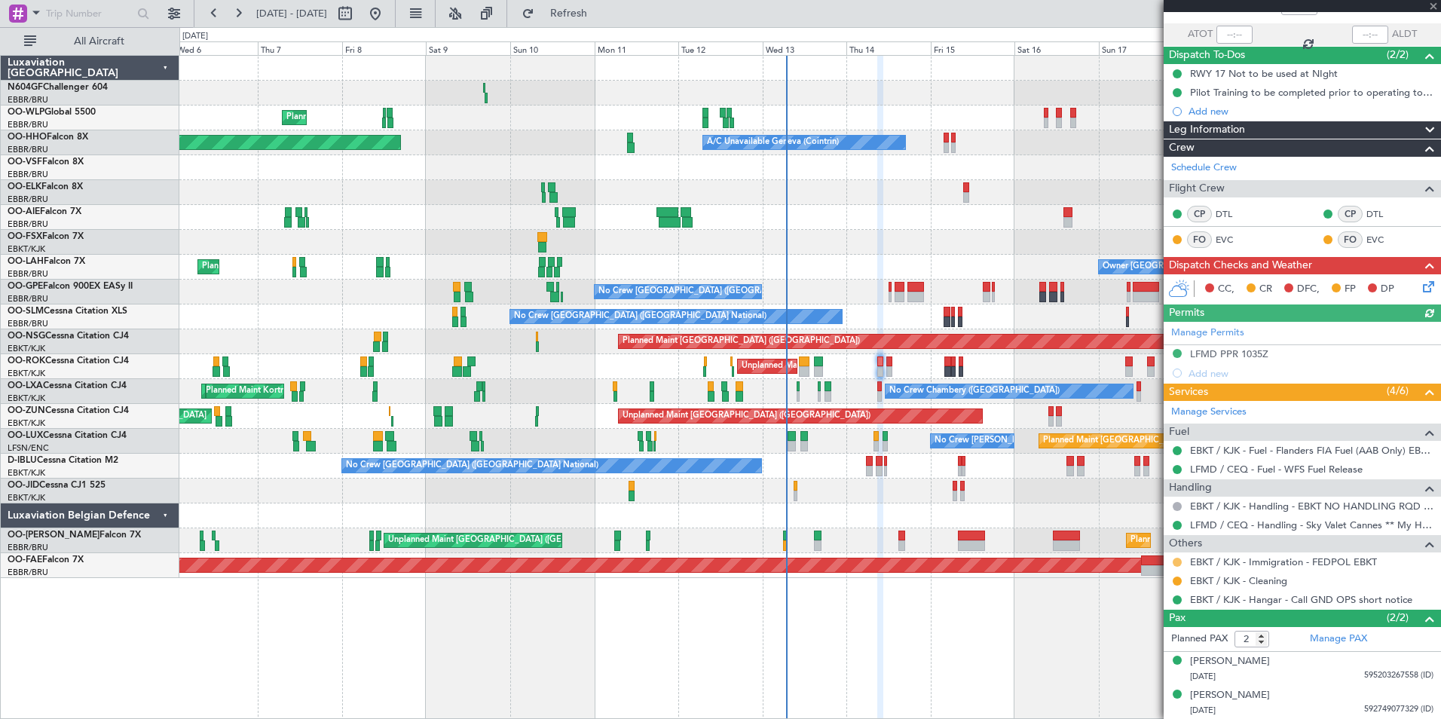
click at [1174, 563] on button at bounding box center [1177, 562] width 9 height 9
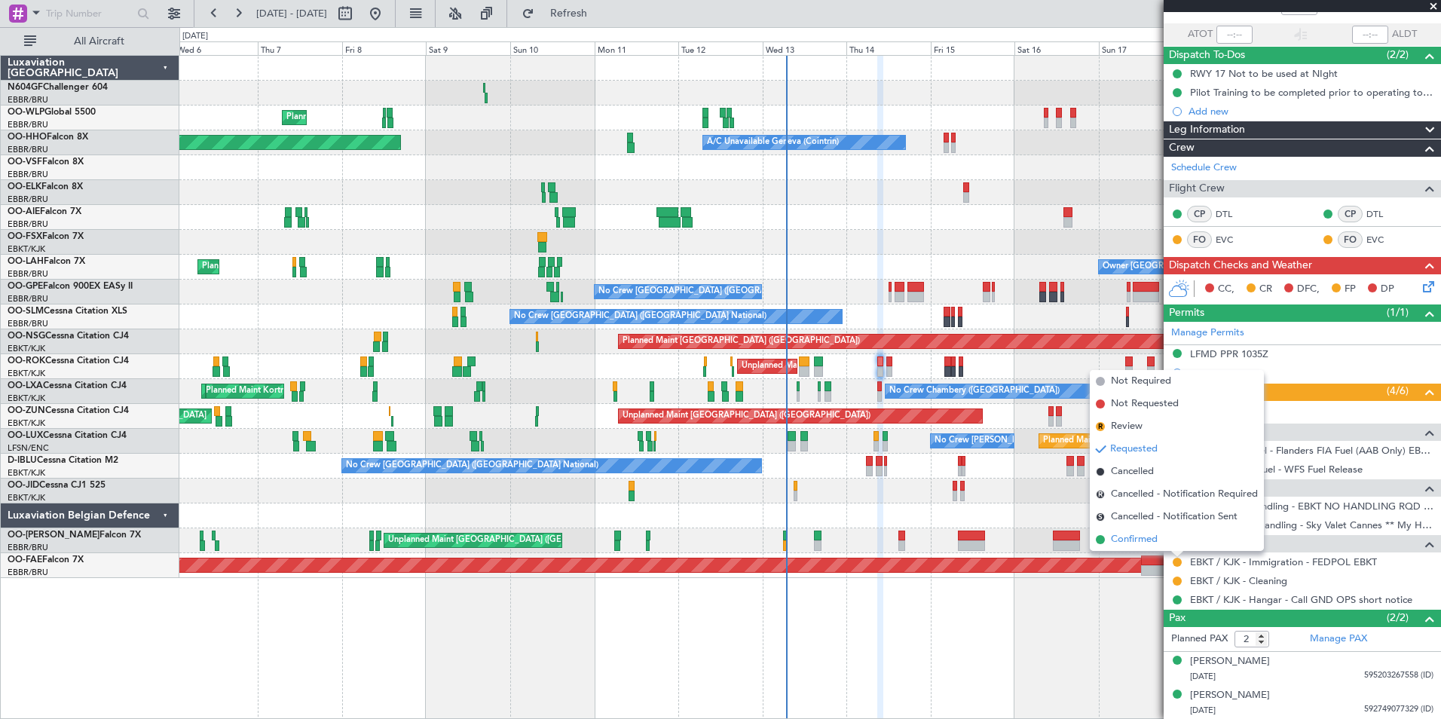
click at [1176, 542] on li "Confirmed" at bounding box center [1177, 539] width 174 height 23
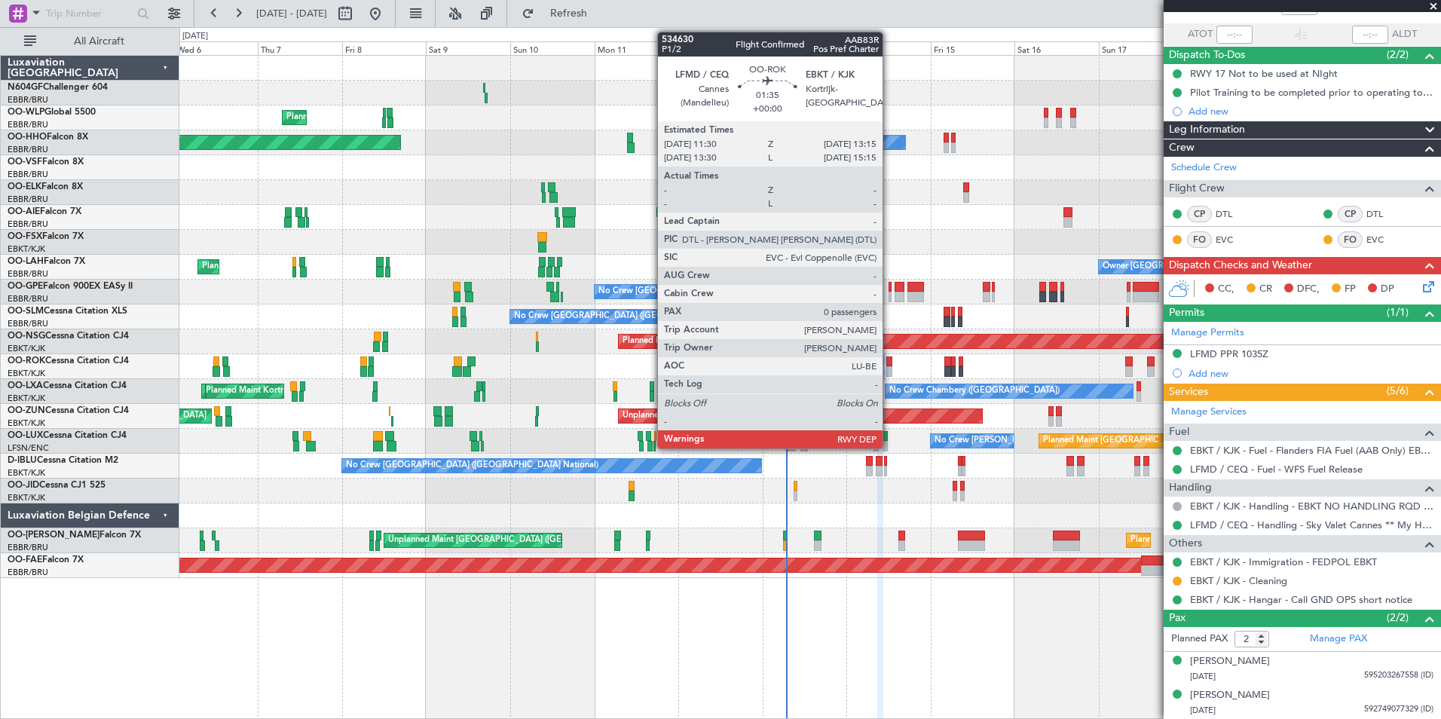
click at [889, 372] on div at bounding box center [889, 371] width 7 height 11
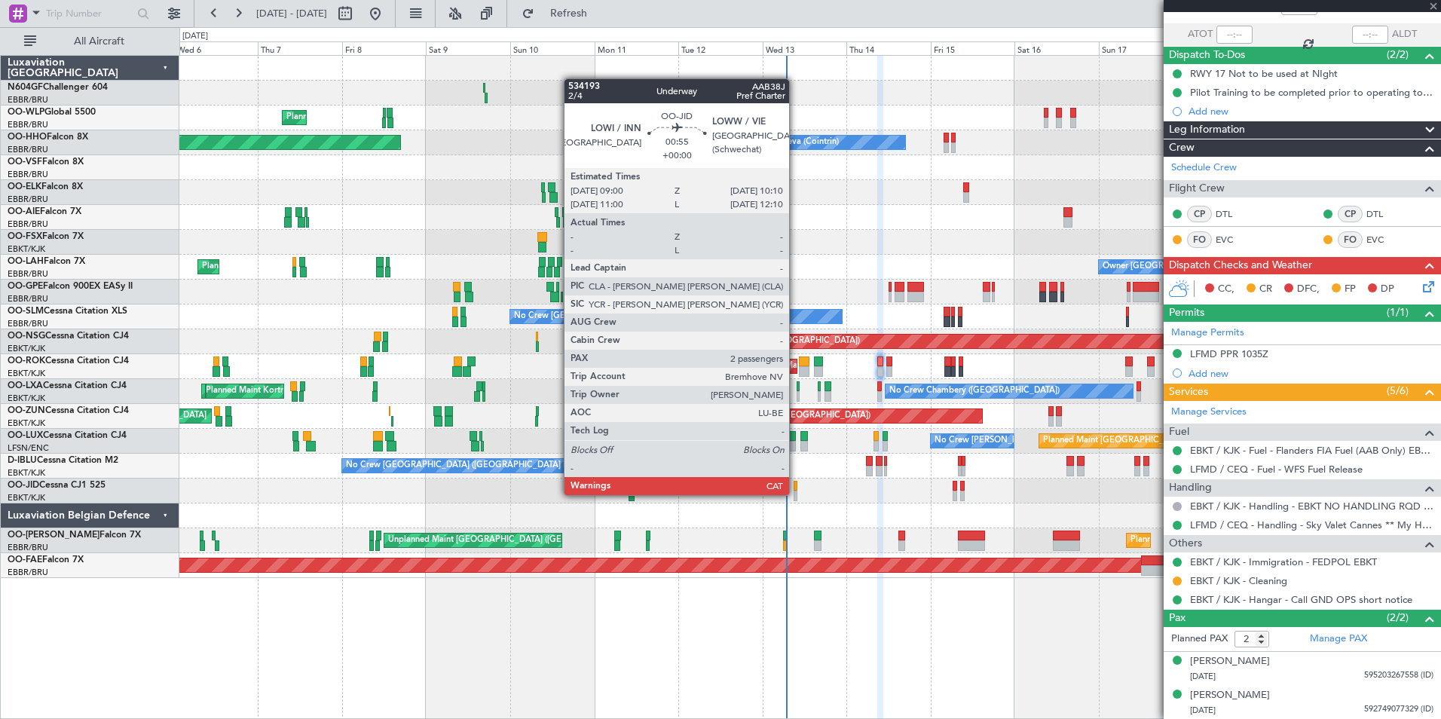
type input "0"
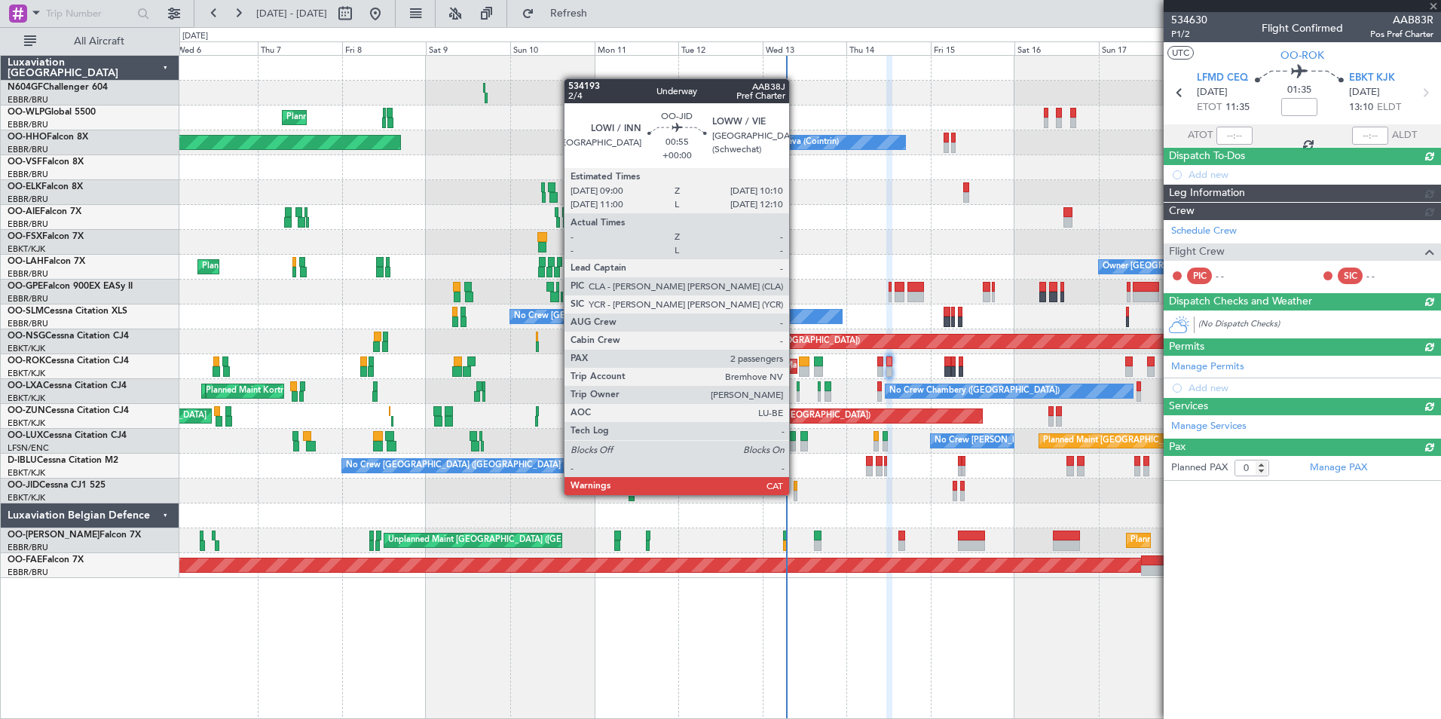
scroll to position [0, 0]
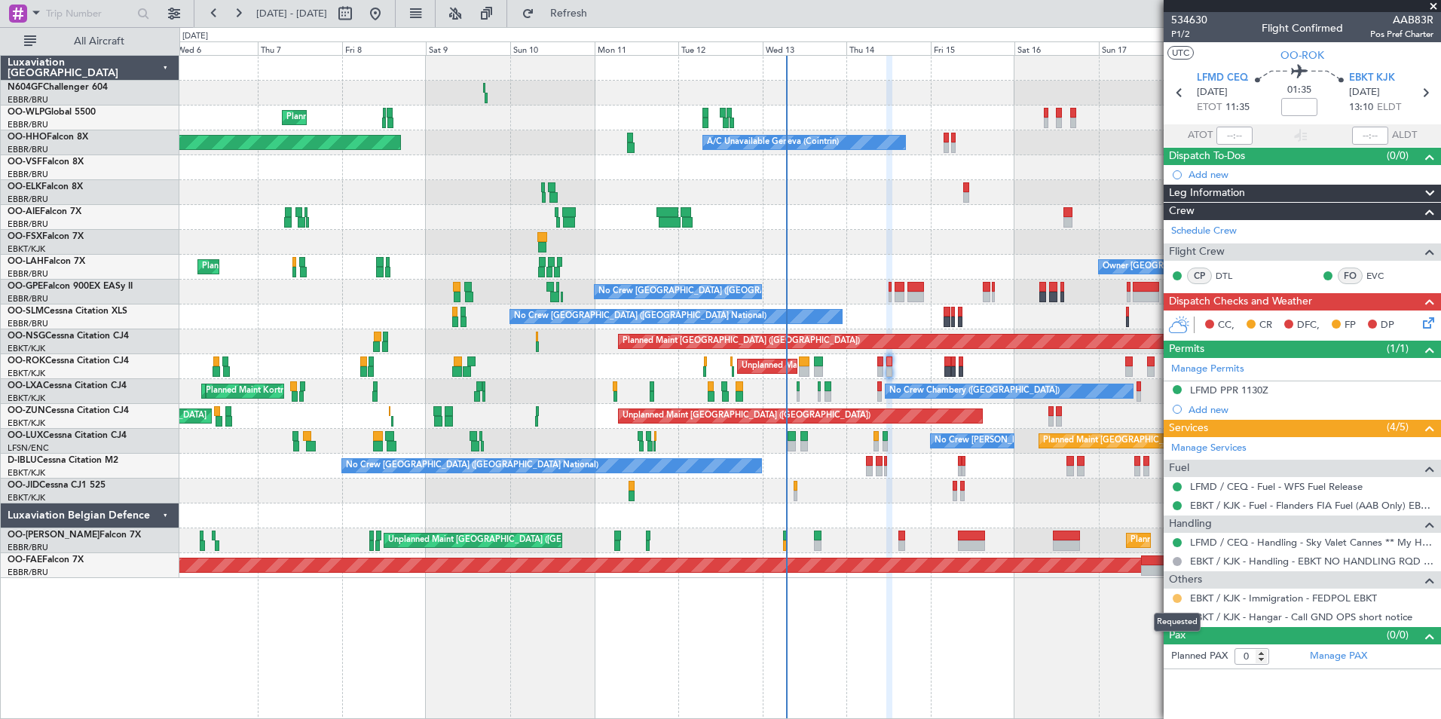
click at [1179, 599] on button at bounding box center [1177, 598] width 9 height 9
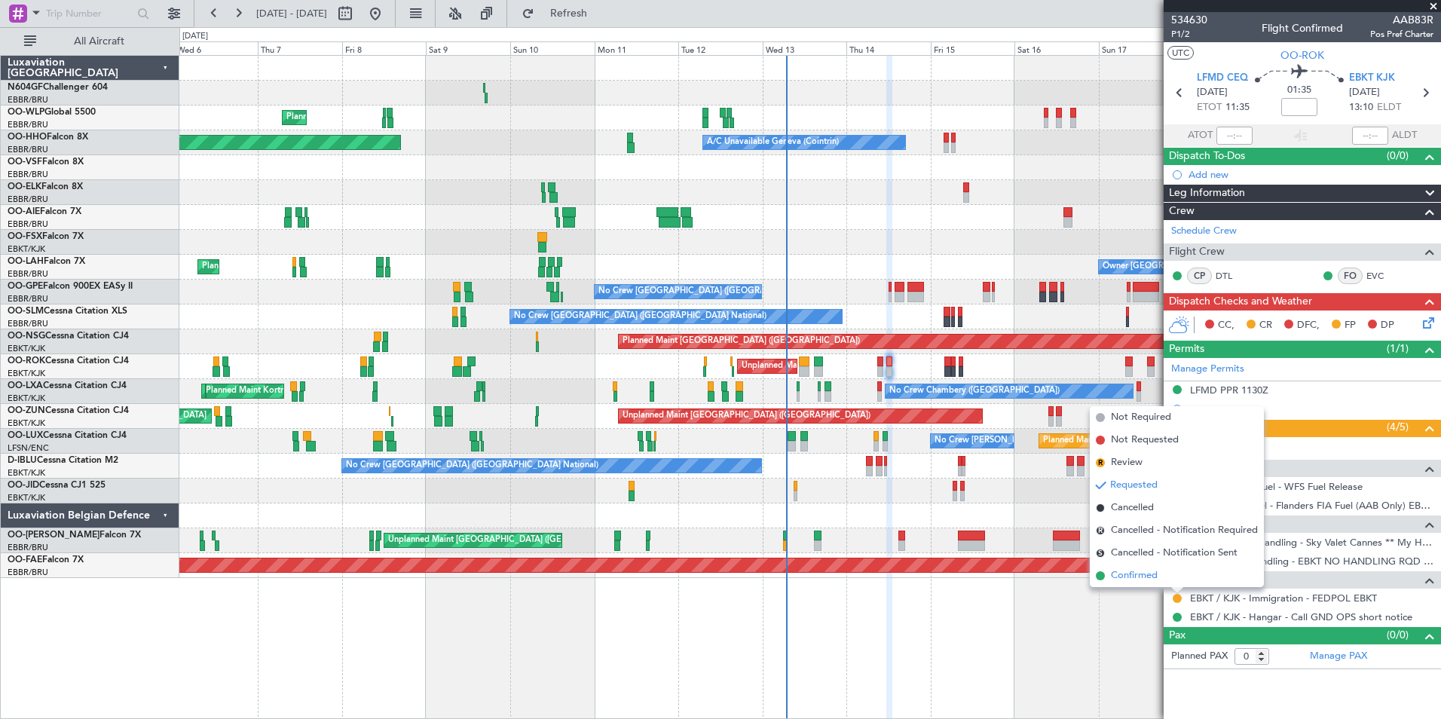
click at [1139, 577] on span "Confirmed" at bounding box center [1134, 575] width 47 height 15
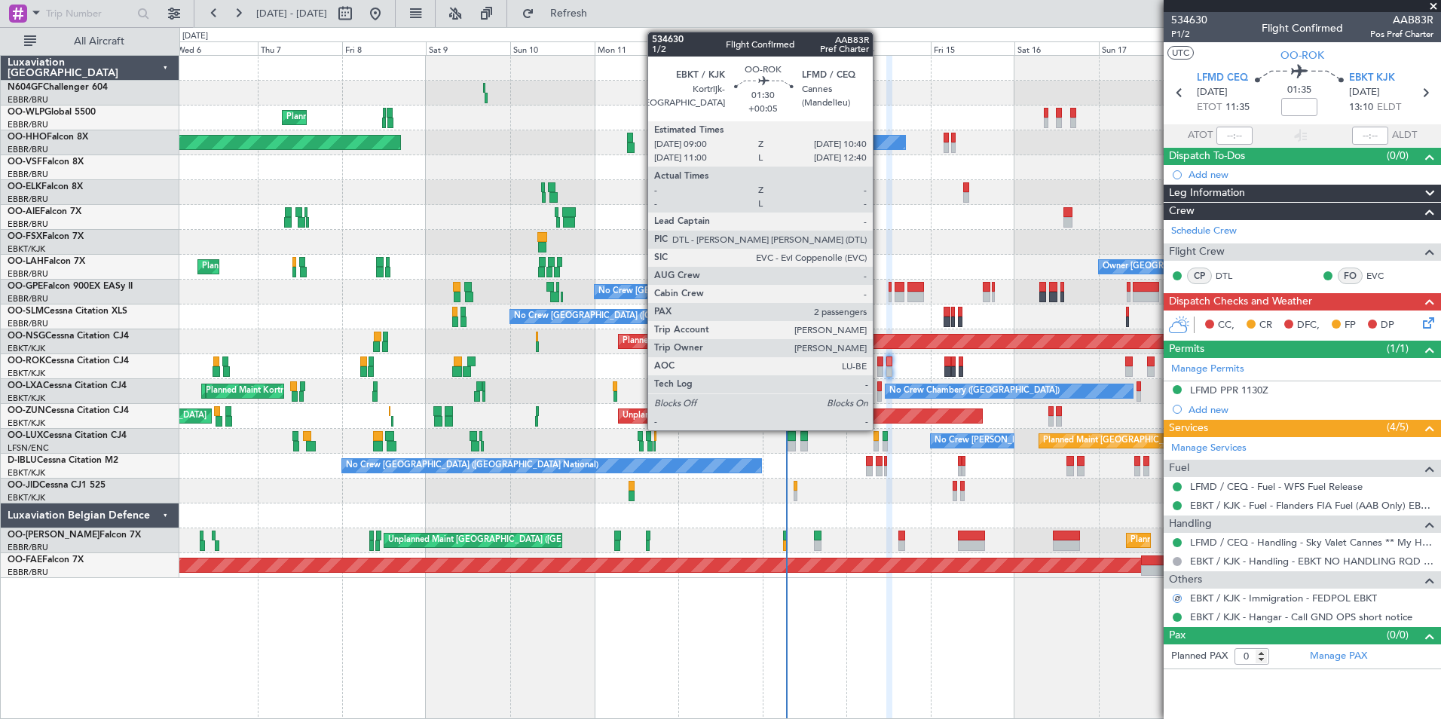
click at [879, 367] on div at bounding box center [880, 371] width 6 height 11
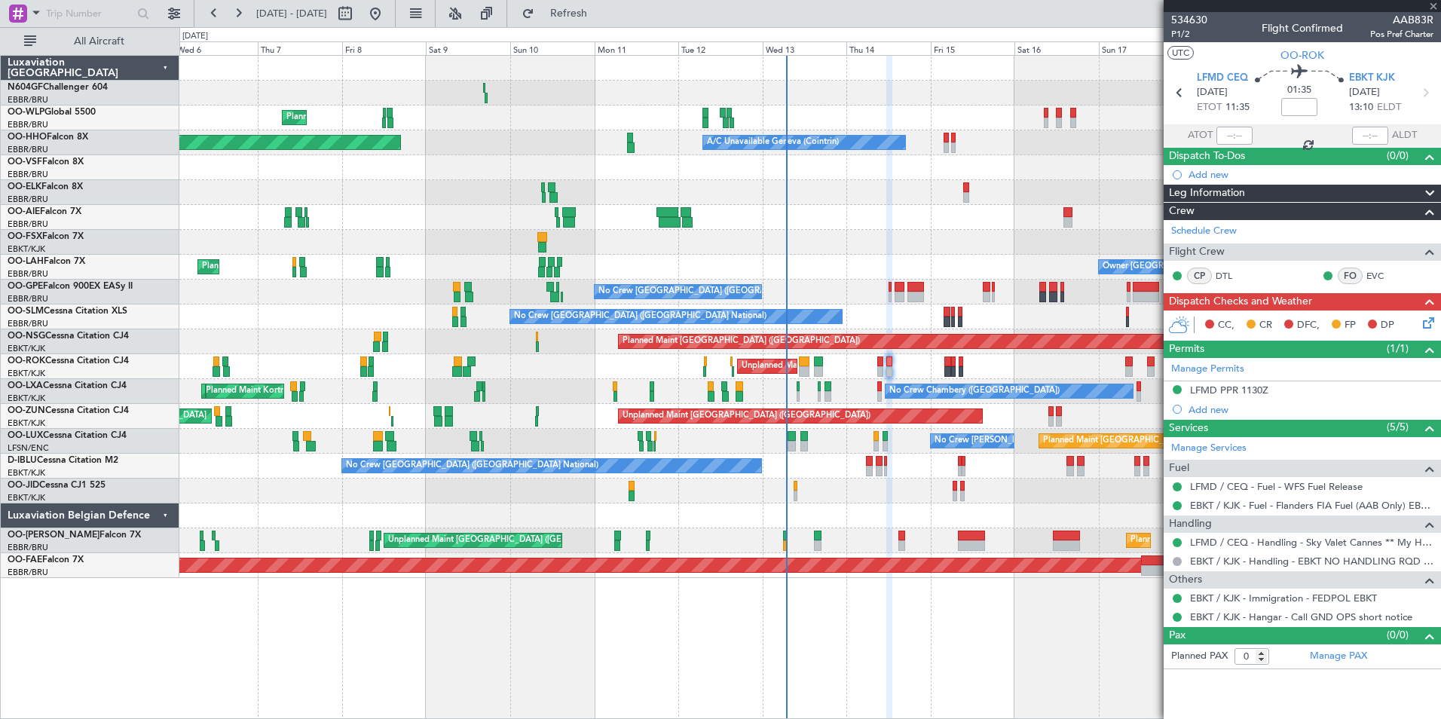
type input "+00:05"
type input "2"
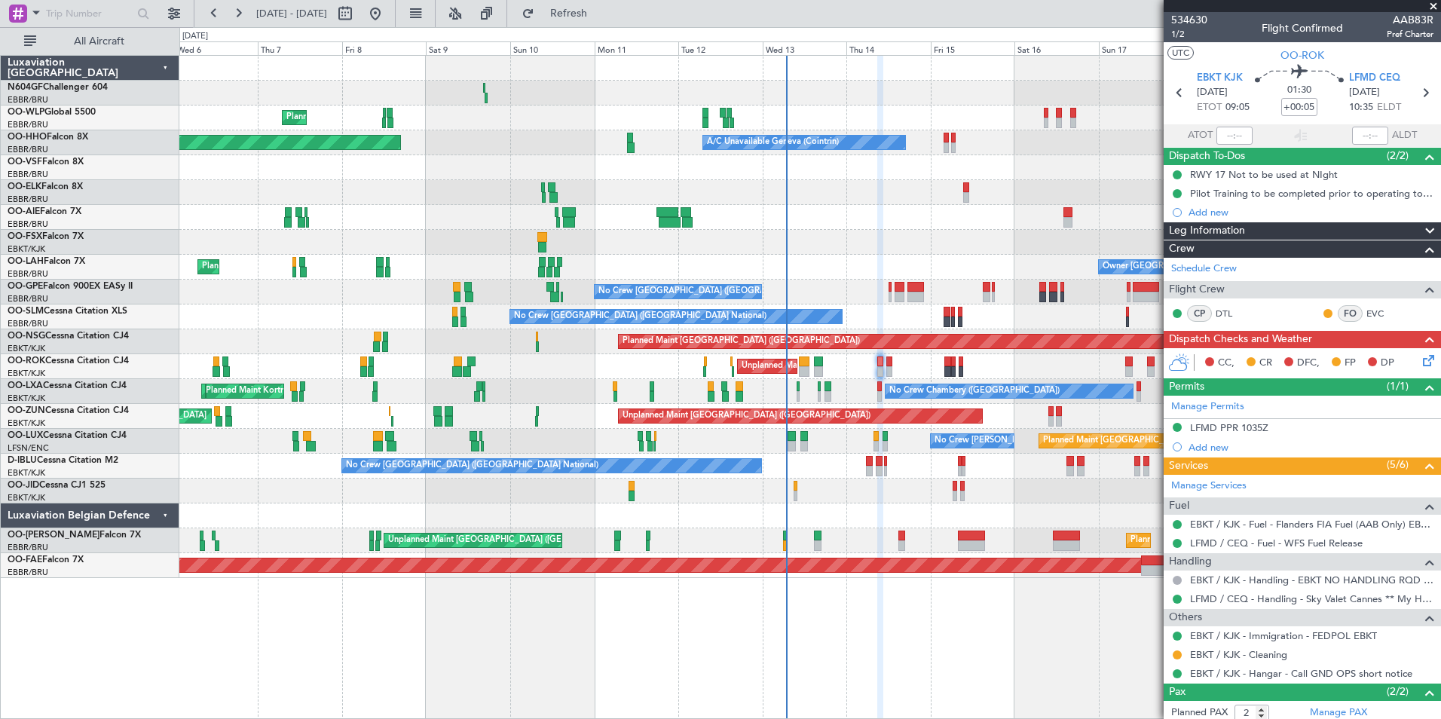
click at [1420, 359] on icon at bounding box center [1426, 358] width 12 height 12
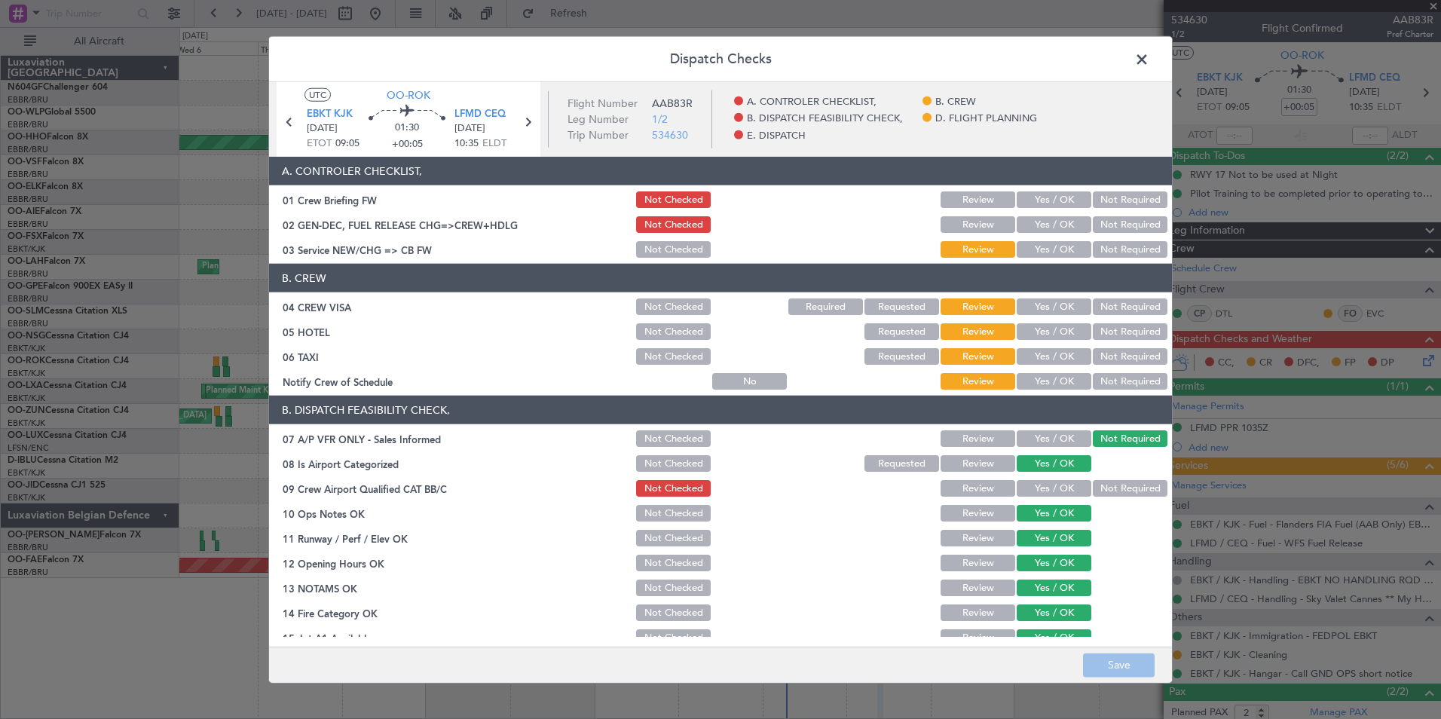
click at [1045, 375] on button "Yes / OK" at bounding box center [1054, 381] width 75 height 17
click at [1137, 356] on button "Not Required" at bounding box center [1130, 356] width 75 height 17
click at [1136, 339] on button "Not Required" at bounding box center [1130, 331] width 75 height 17
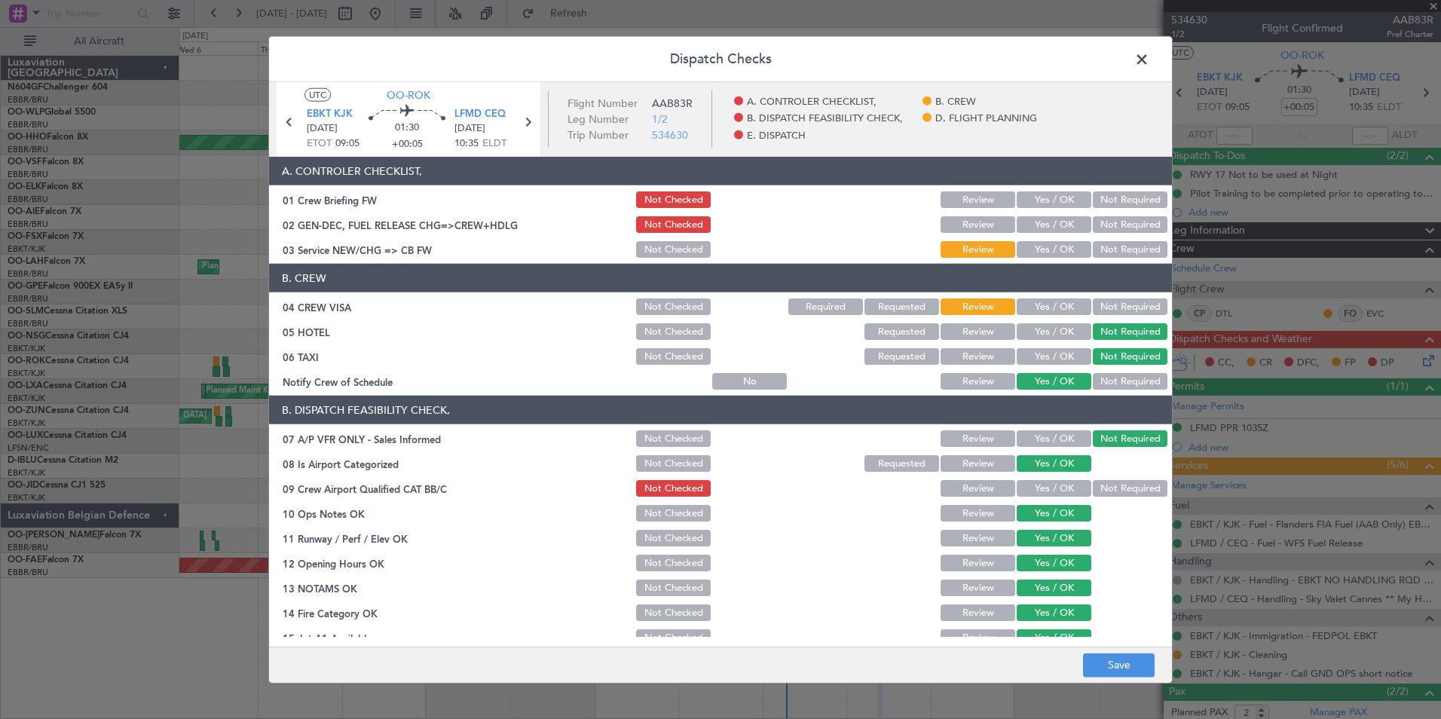
click at [1130, 313] on button "Not Required" at bounding box center [1130, 306] width 75 height 17
click at [1063, 251] on button "Yes / OK" at bounding box center [1054, 249] width 75 height 17
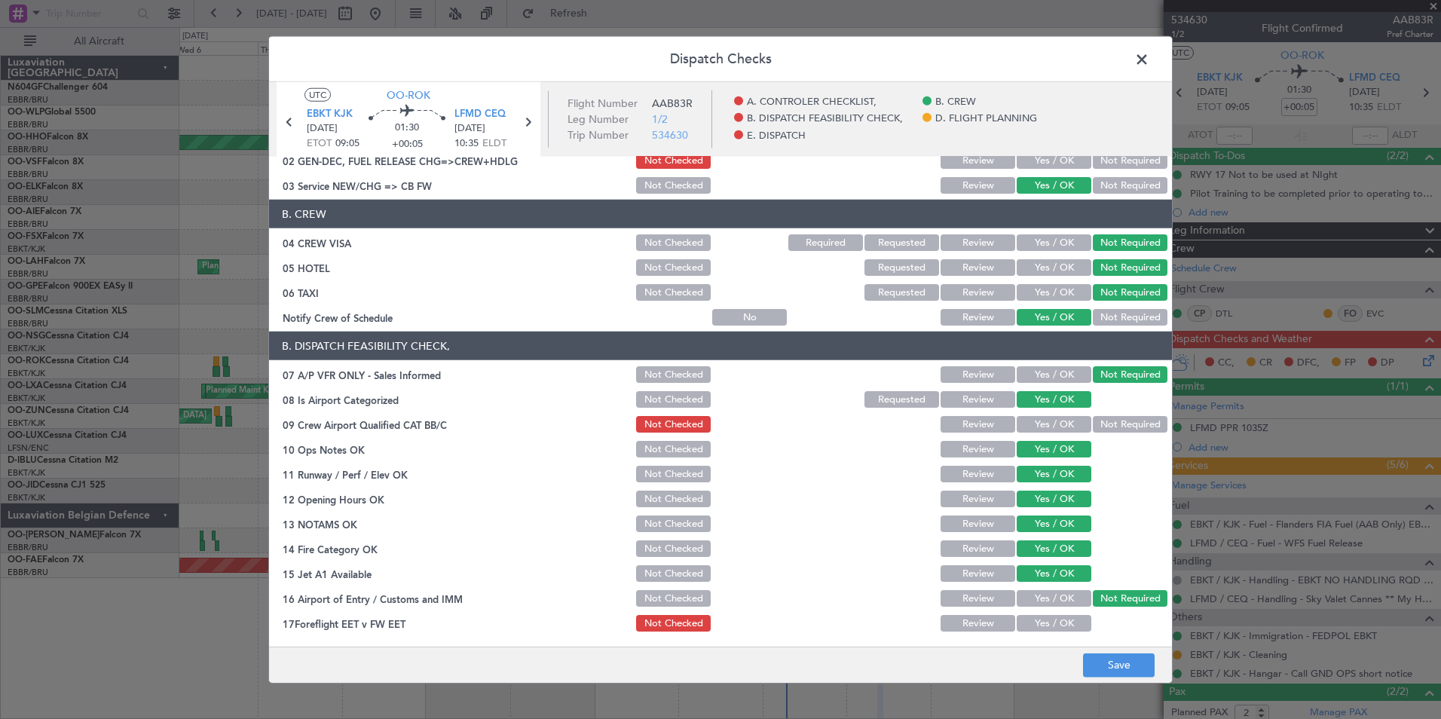
scroll to position [65, 0]
click at [1060, 424] on button "Yes / OK" at bounding box center [1054, 423] width 75 height 17
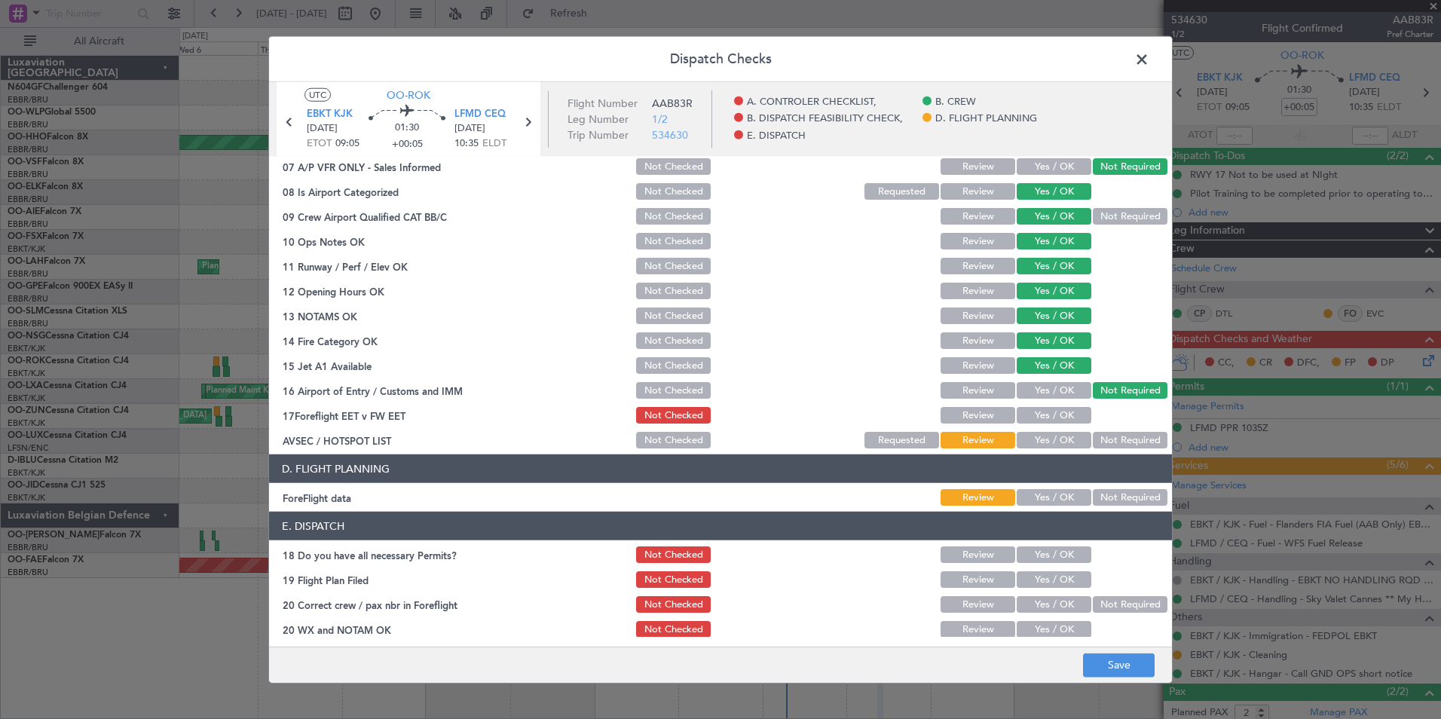
scroll to position [275, 0]
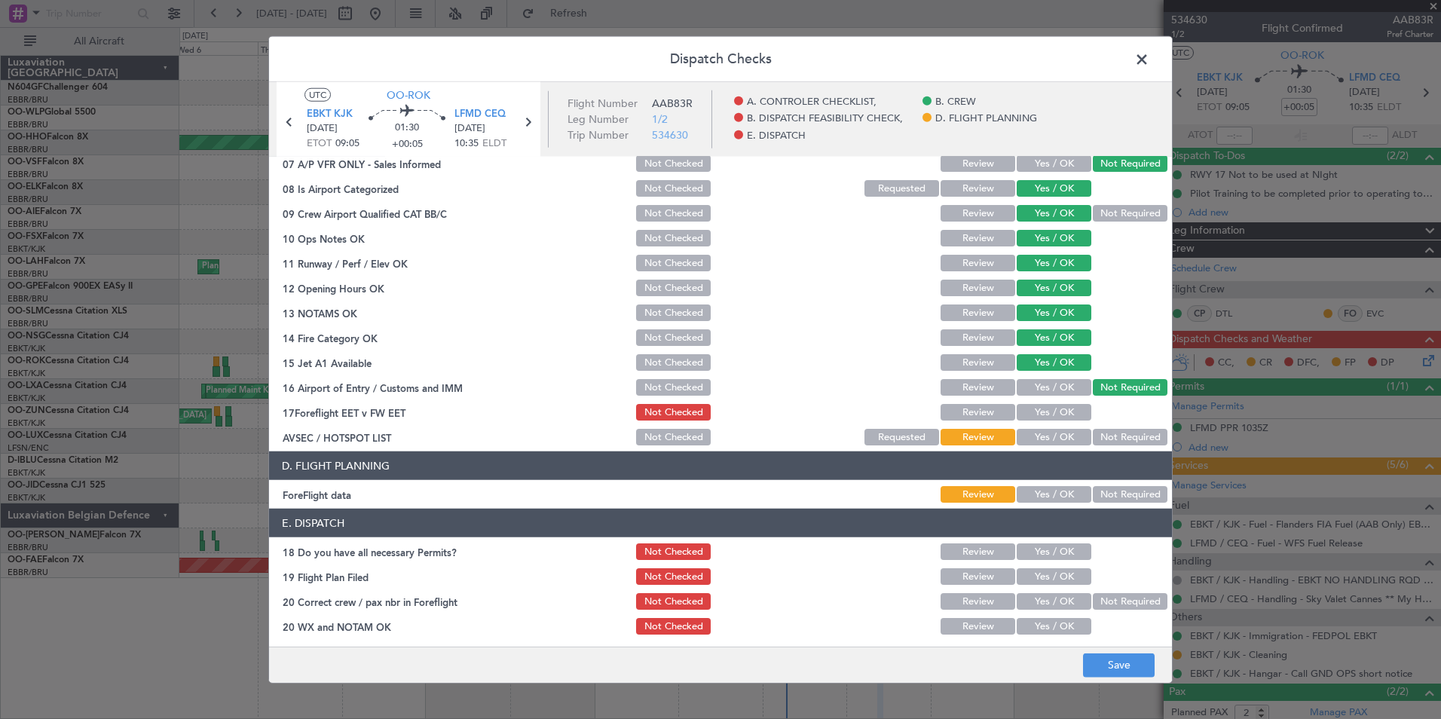
click at [1057, 438] on button "Yes / OK" at bounding box center [1054, 437] width 75 height 17
click at [1063, 413] on button "Yes / OK" at bounding box center [1054, 412] width 75 height 17
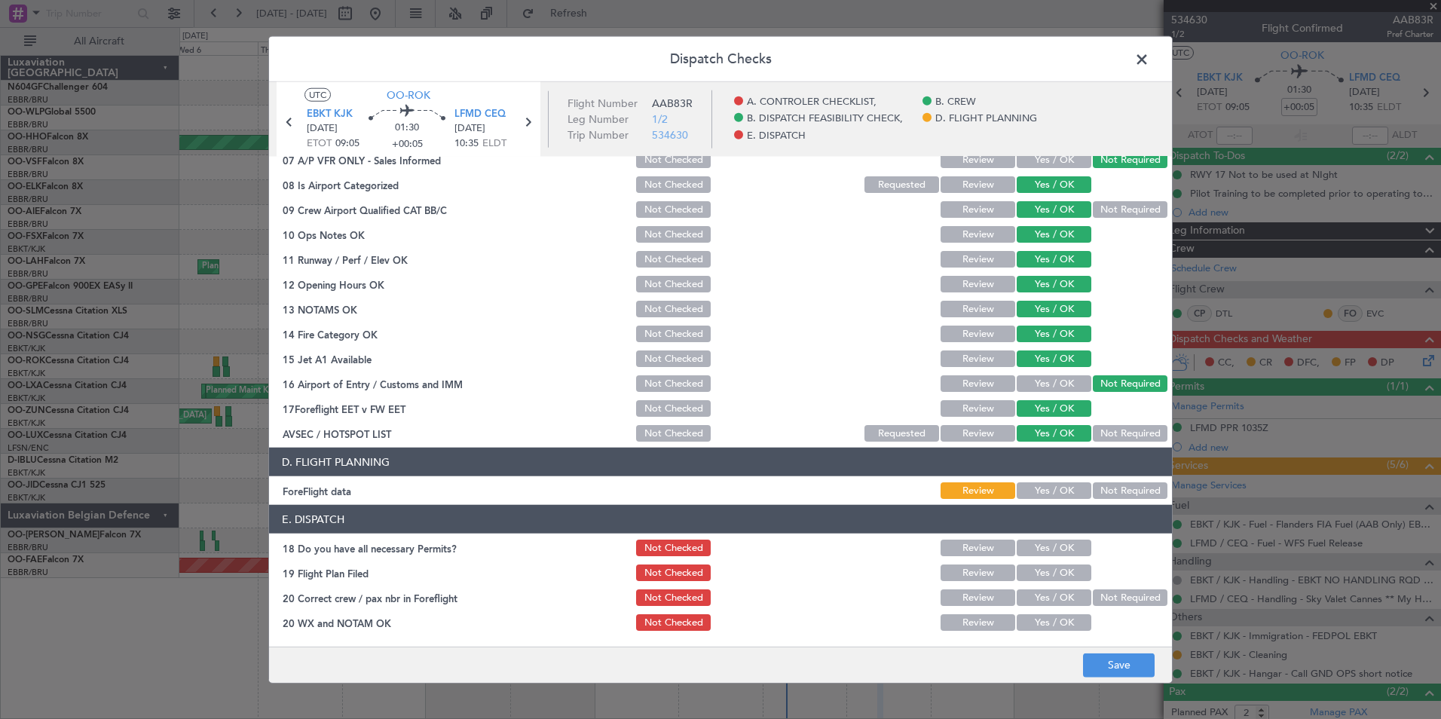
click at [1110, 488] on button "Not Required" at bounding box center [1130, 490] width 75 height 17
click at [1039, 550] on button "Yes / OK" at bounding box center [1054, 548] width 75 height 17
click at [1048, 579] on button "Yes / OK" at bounding box center [1054, 572] width 75 height 17
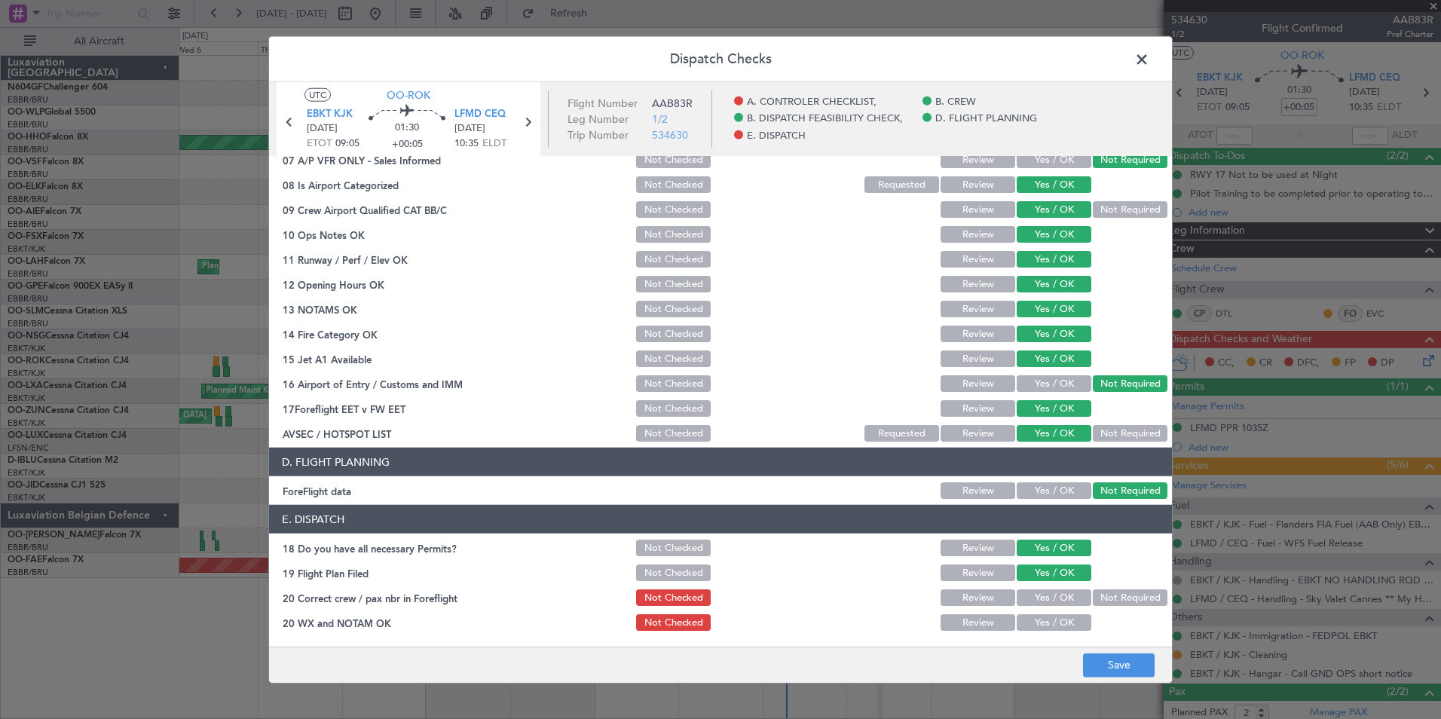
click at [1057, 602] on button "Yes / OK" at bounding box center [1054, 597] width 75 height 17
click at [1062, 634] on article "A. CONTROLER CHECKLIST, 01 Crew Briefing FW Not Checked Review Yes / OK Not Req…" at bounding box center [720, 397] width 903 height 480
click at [1063, 632] on div "Yes / OK" at bounding box center [1052, 622] width 76 height 21
click at [1063, 629] on button "Yes / OK" at bounding box center [1054, 622] width 75 height 17
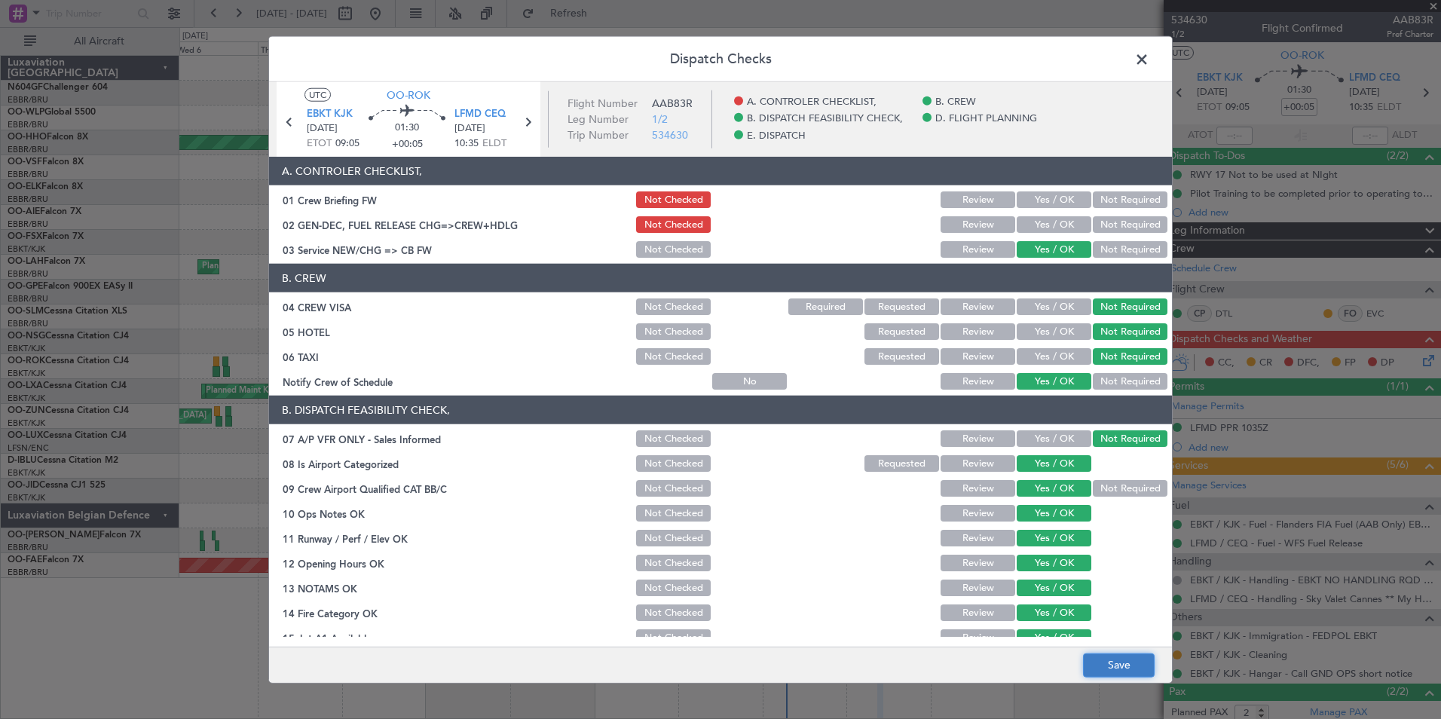
click at [1111, 677] on button "Save" at bounding box center [1119, 665] width 72 height 24
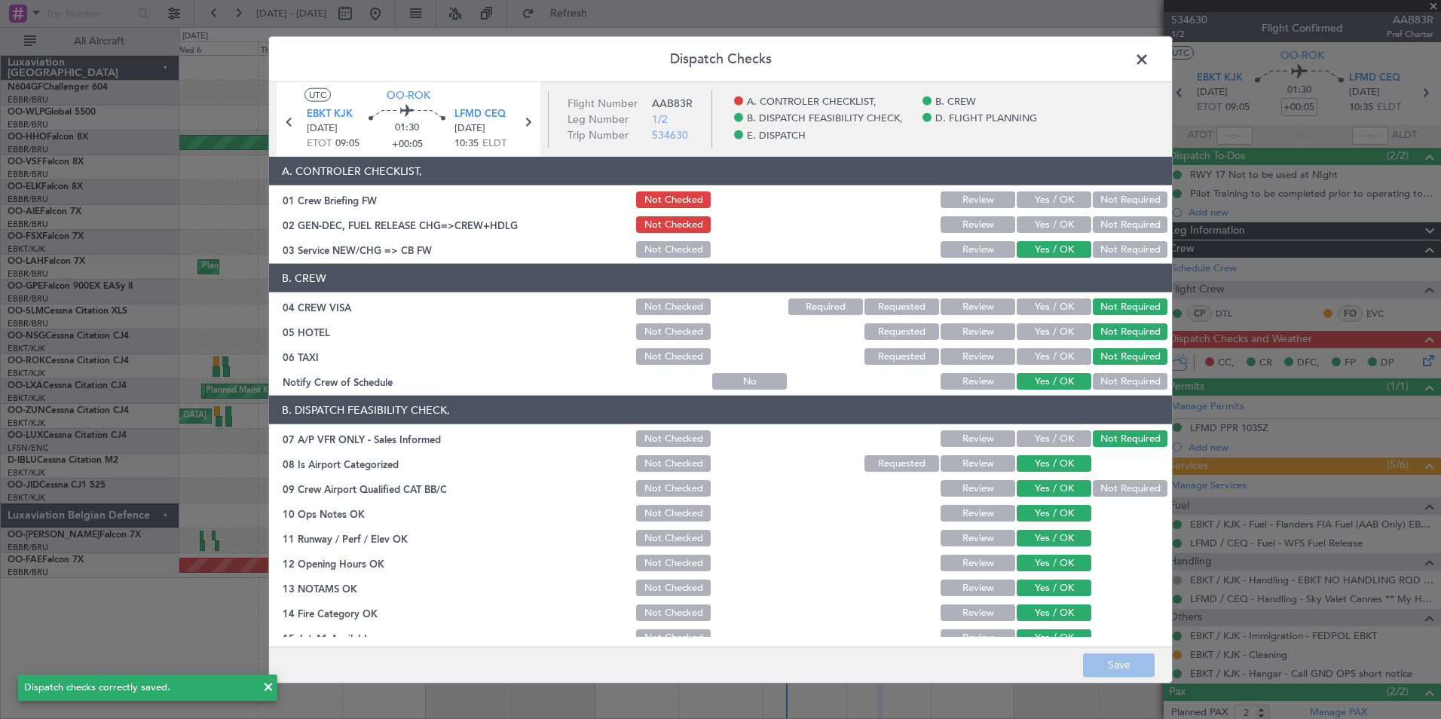
click at [1149, 64] on span at bounding box center [1149, 63] width 0 height 30
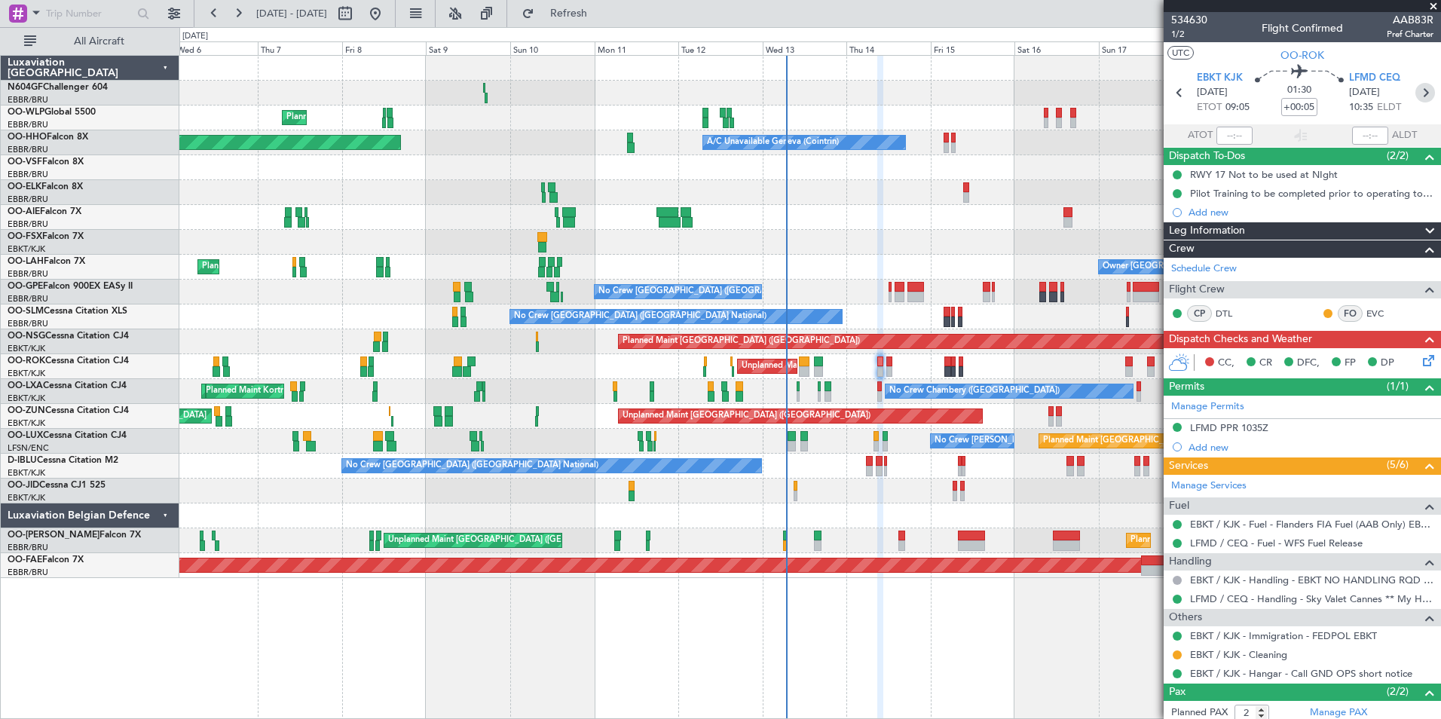
click at [1415, 96] on icon at bounding box center [1425, 93] width 20 height 20
type input "0"
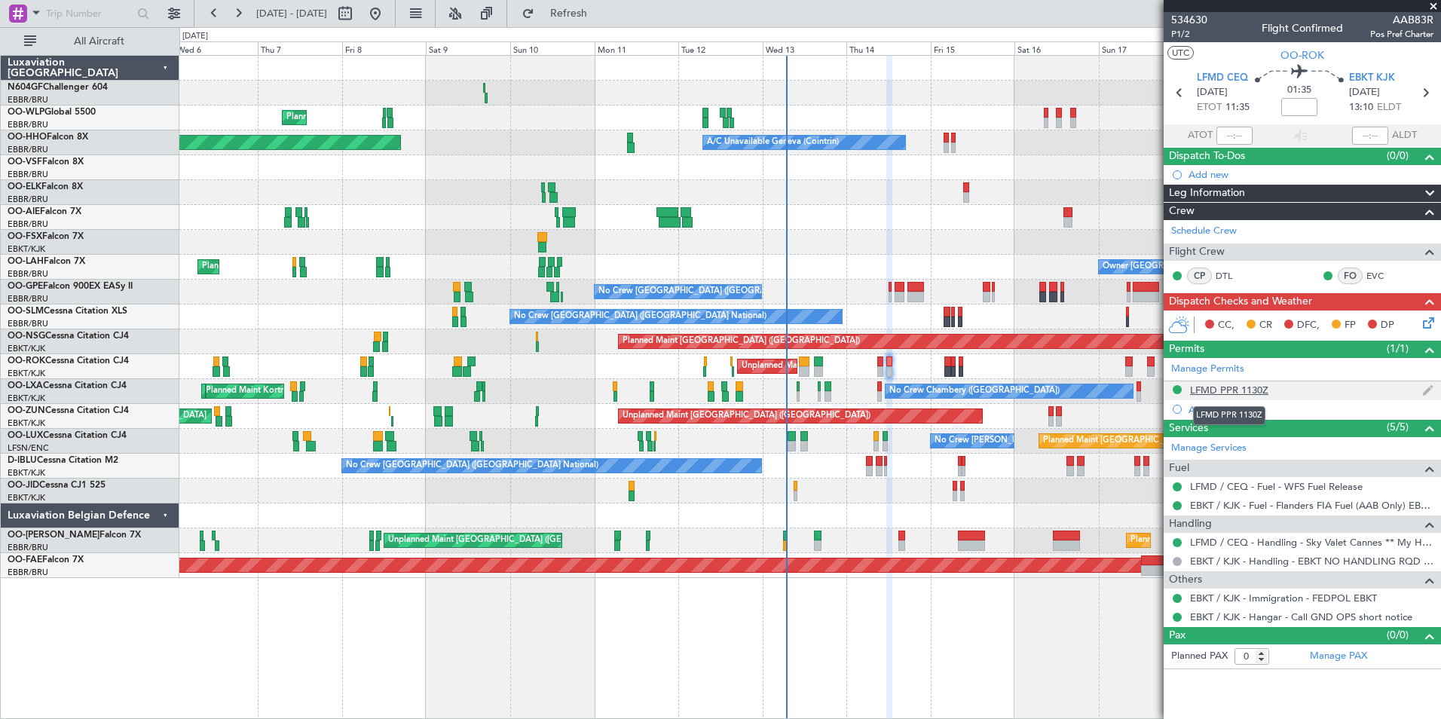
click at [1222, 390] on div "LFMD PPR 1130Z" at bounding box center [1229, 390] width 78 height 13
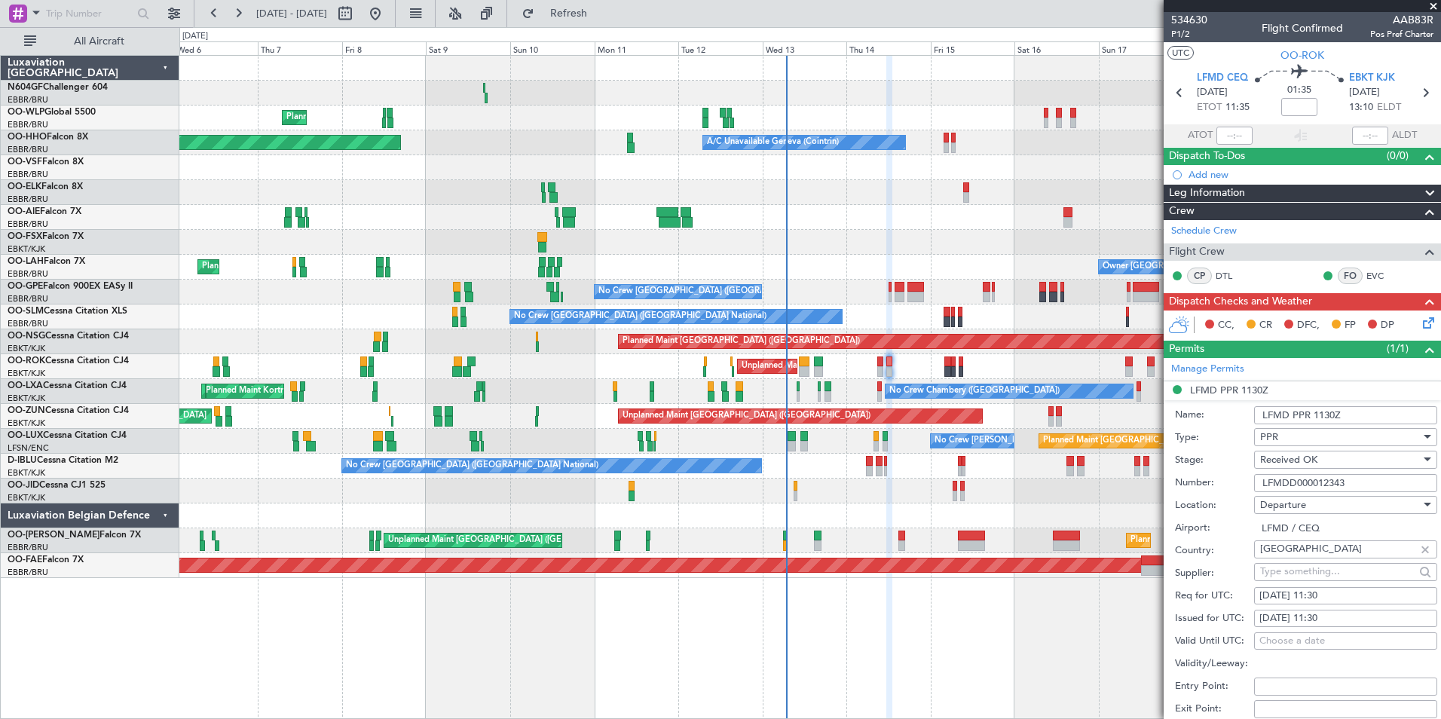
click at [1360, 487] on input "LFMDD000012343" at bounding box center [1345, 483] width 183 height 18
click at [1362, 481] on input "LFMDD000012343" at bounding box center [1345, 483] width 183 height 18
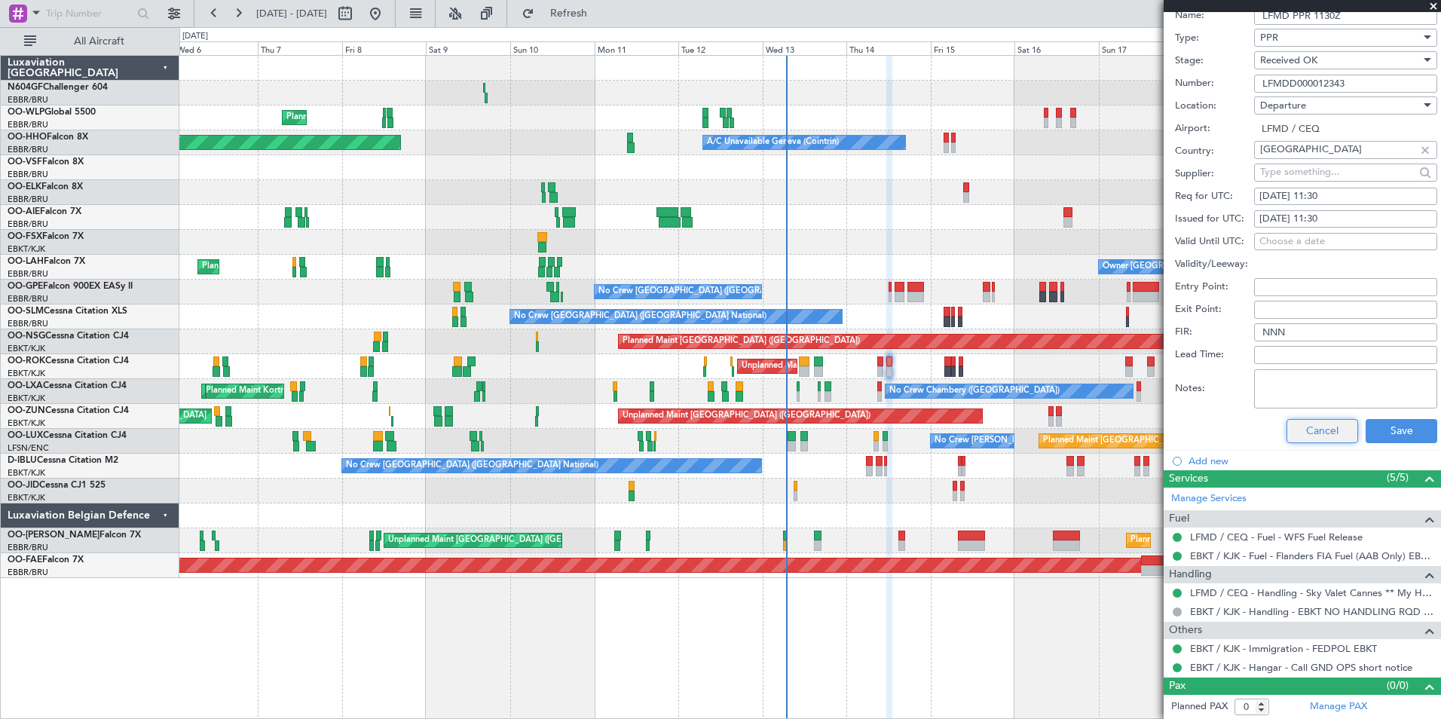
click at [1315, 441] on button "Cancel" at bounding box center [1322, 431] width 72 height 24
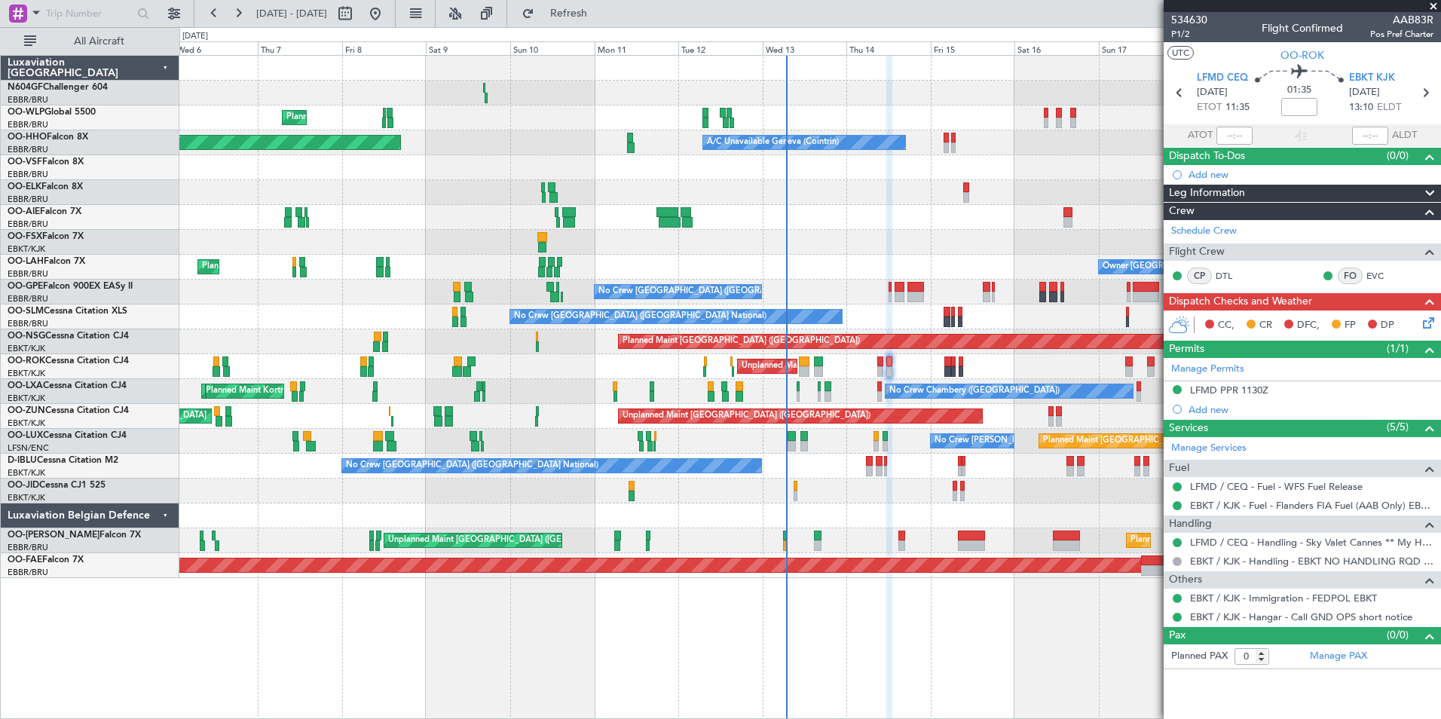
click at [1430, 317] on icon at bounding box center [1426, 320] width 12 height 12
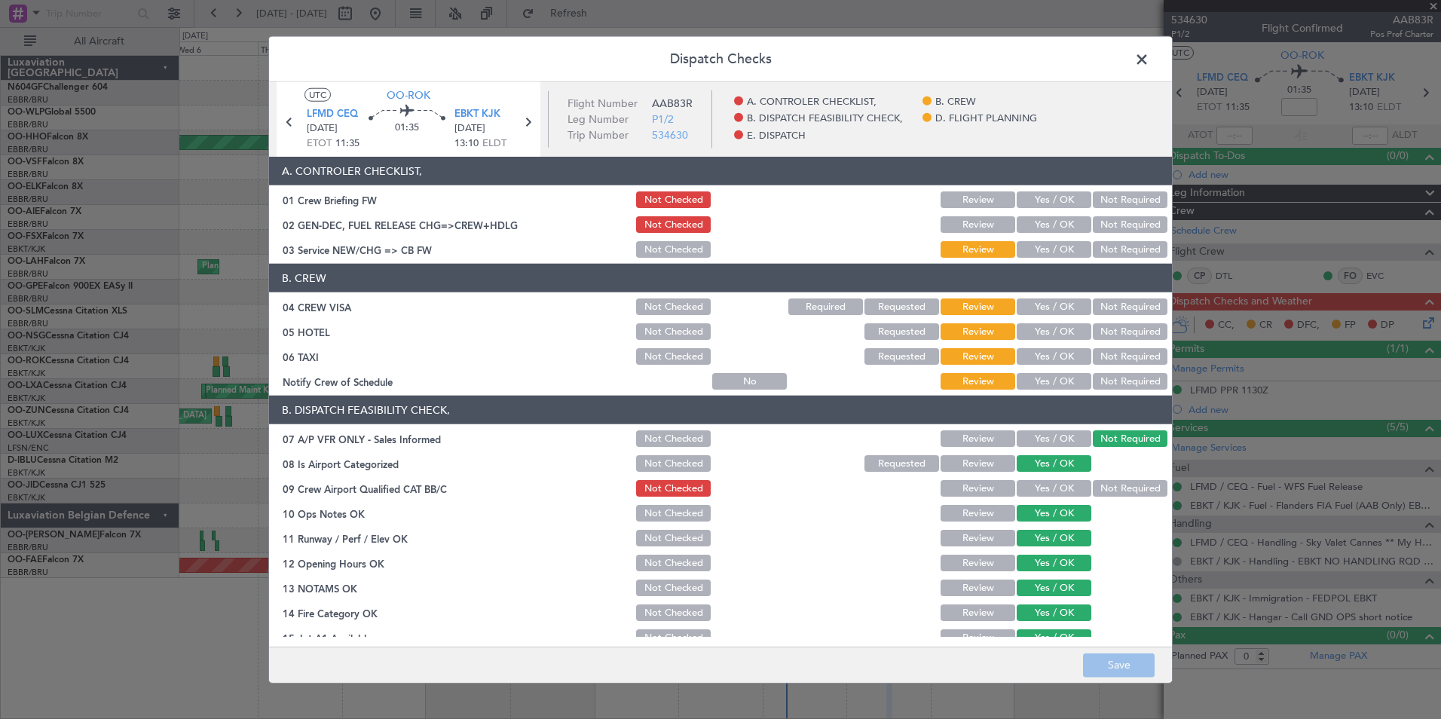
click at [1038, 383] on button "Yes / OK" at bounding box center [1054, 381] width 75 height 17
click at [1094, 364] on button "Not Required" at bounding box center [1130, 356] width 75 height 17
click at [1118, 304] on button "Not Required" at bounding box center [1130, 306] width 75 height 17
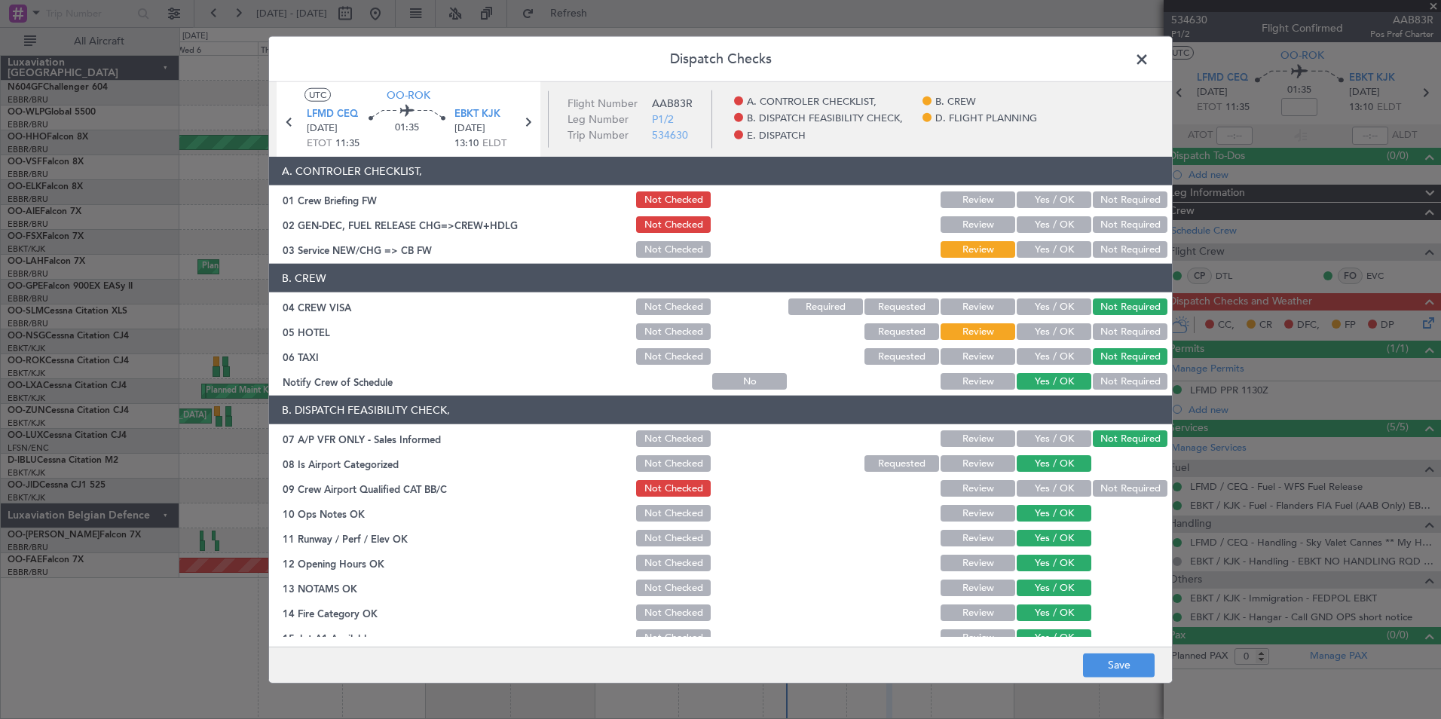
click at [1123, 332] on button "Not Required" at bounding box center [1130, 331] width 75 height 17
click at [1057, 250] on button "Yes / OK" at bounding box center [1054, 249] width 75 height 17
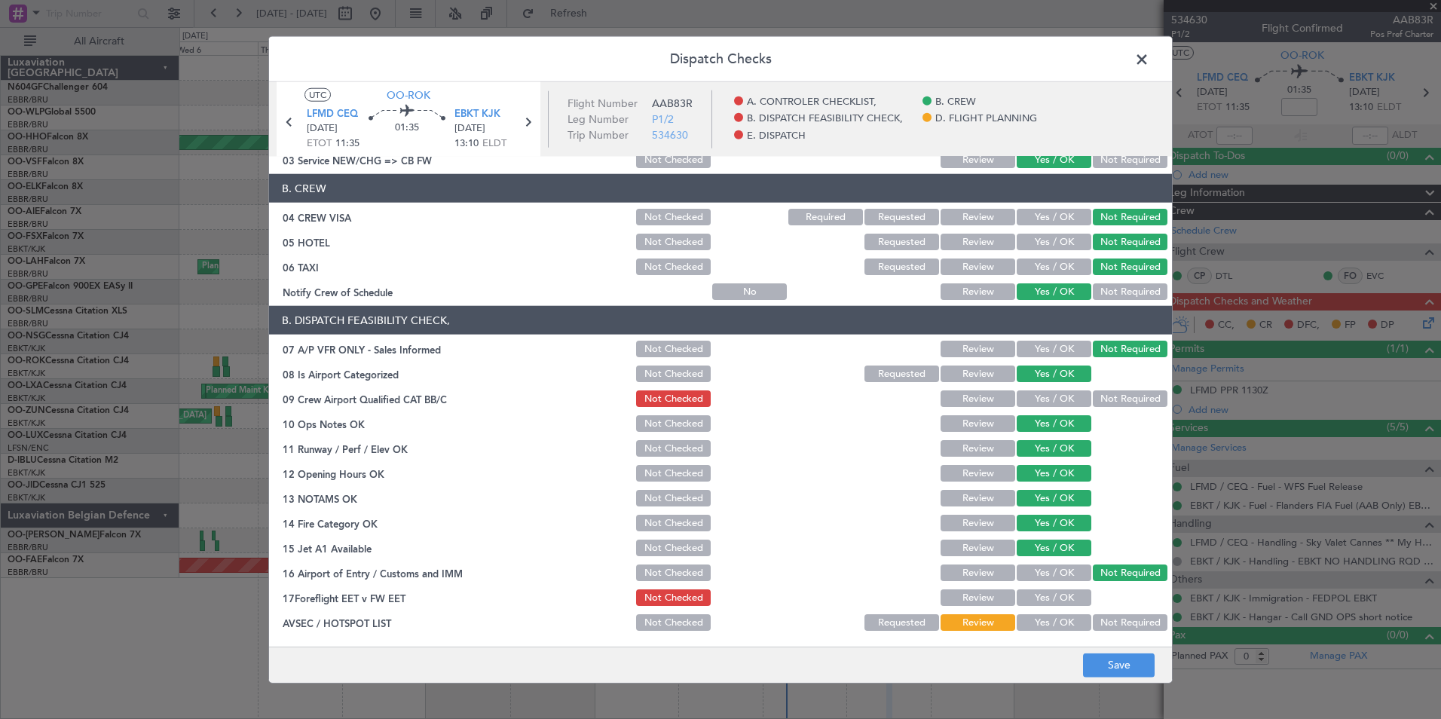
click at [1048, 398] on button "Yes / OK" at bounding box center [1054, 398] width 75 height 17
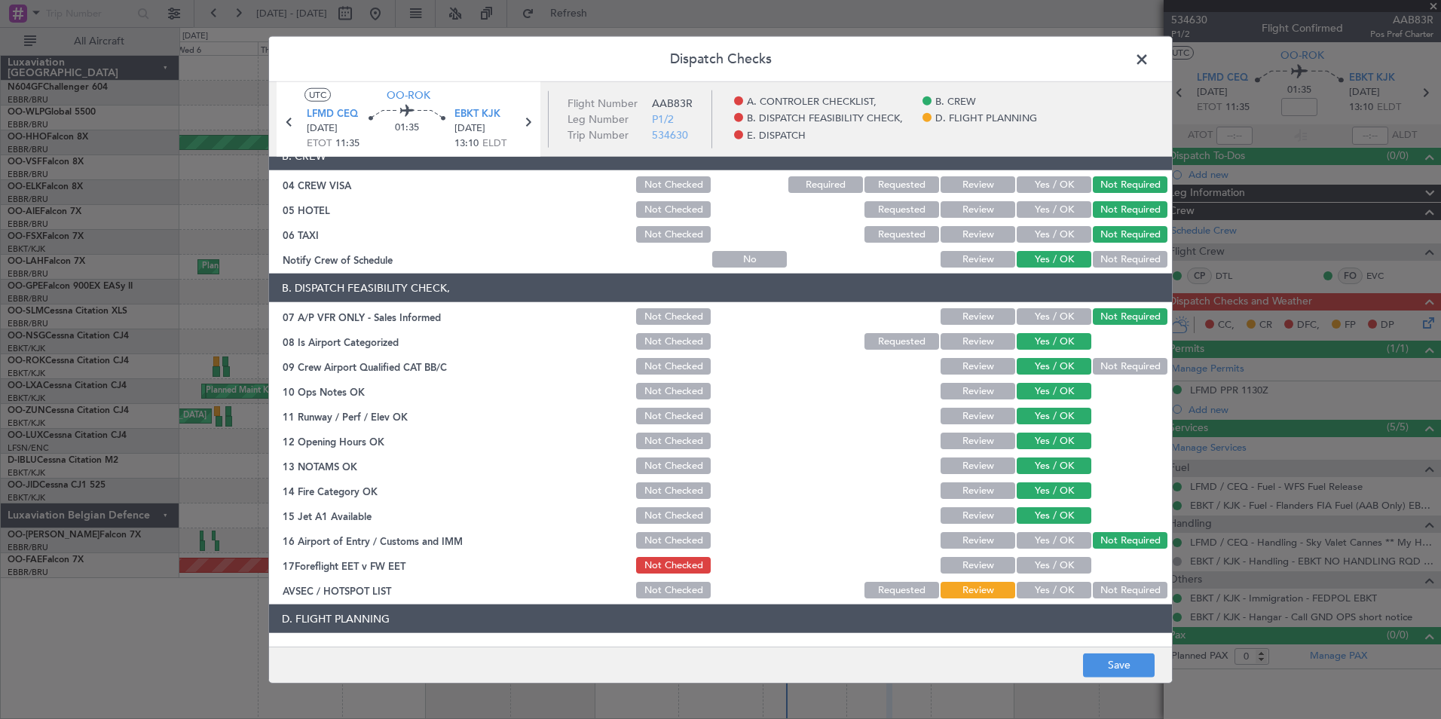
scroll to position [123, 0]
click at [1057, 570] on button "Yes / OK" at bounding box center [1054, 564] width 75 height 17
click at [1060, 586] on button "Yes / OK" at bounding box center [1054, 589] width 75 height 17
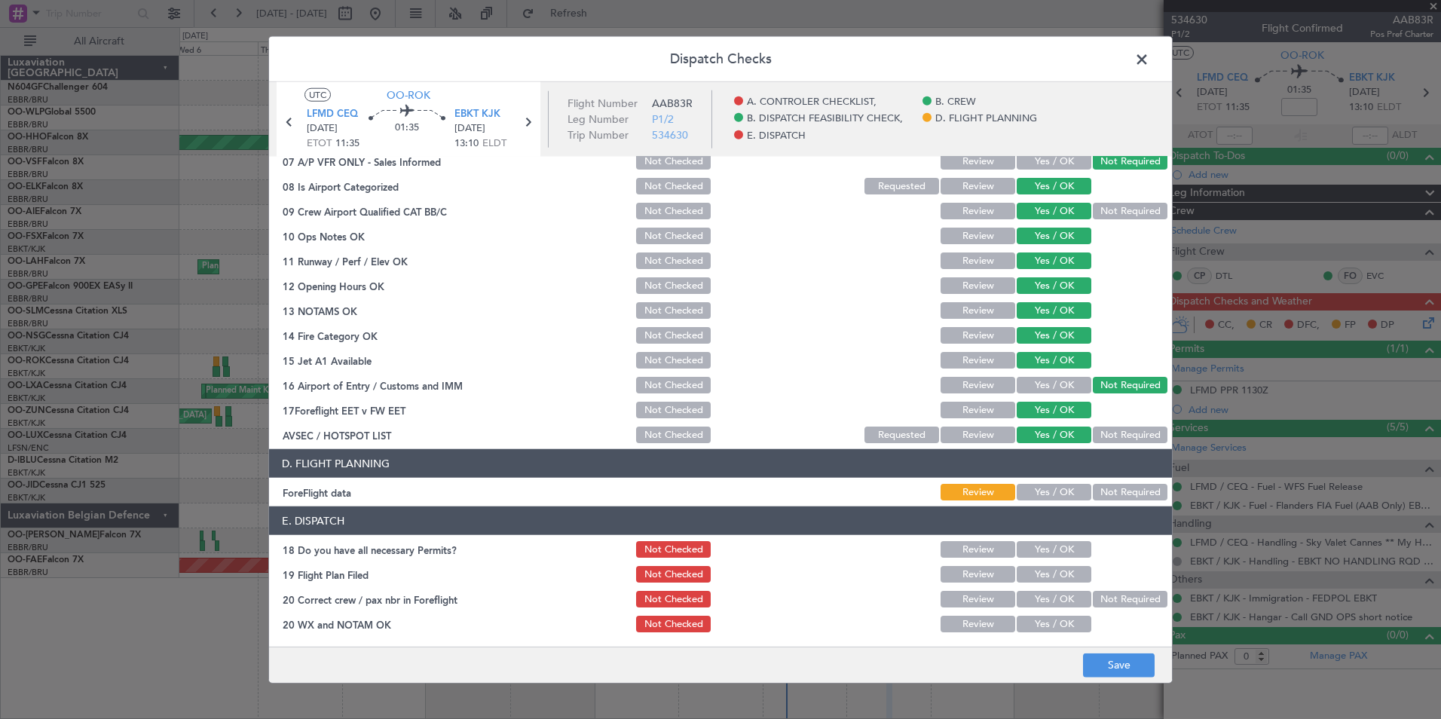
scroll to position [279, 0]
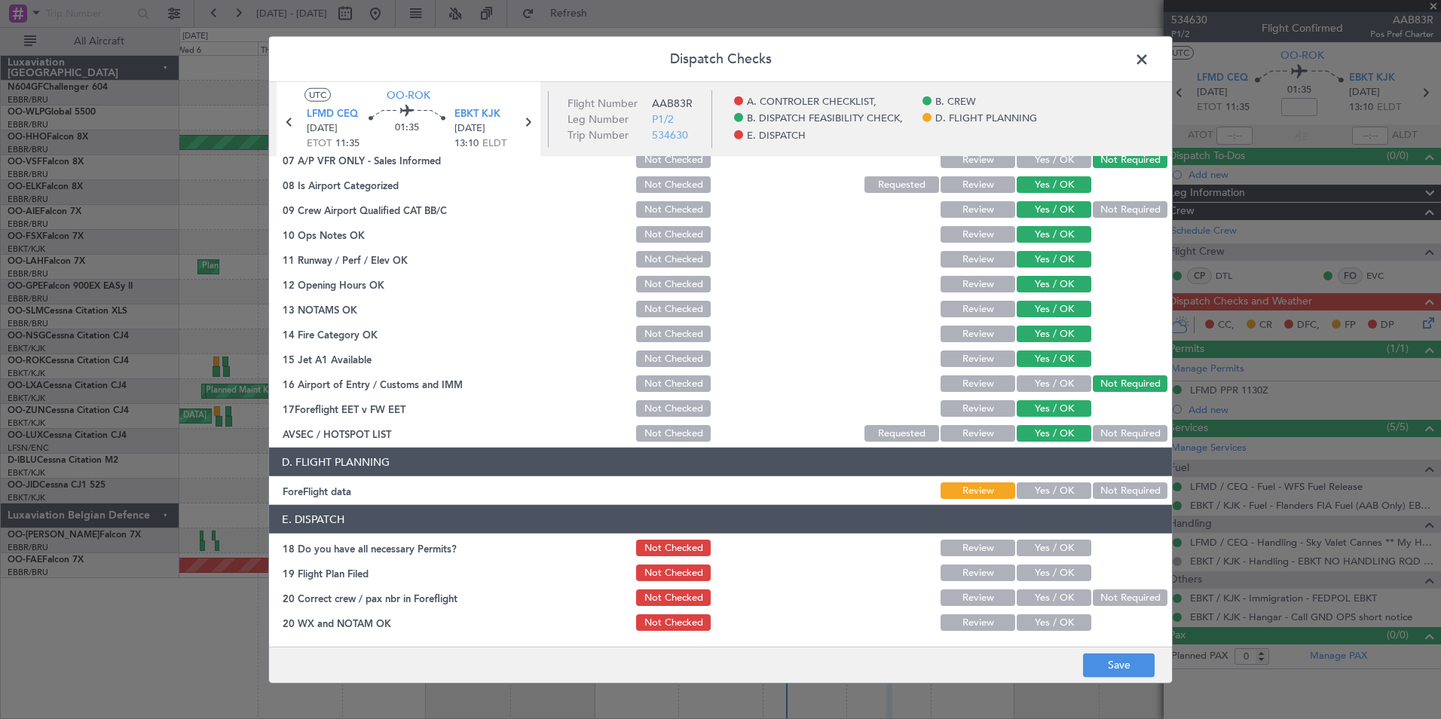
click at [1109, 490] on button "Not Required" at bounding box center [1130, 490] width 75 height 17
click at [1035, 555] on button "Yes / OK" at bounding box center [1054, 548] width 75 height 17
click at [1033, 569] on button "Yes / OK" at bounding box center [1054, 572] width 75 height 17
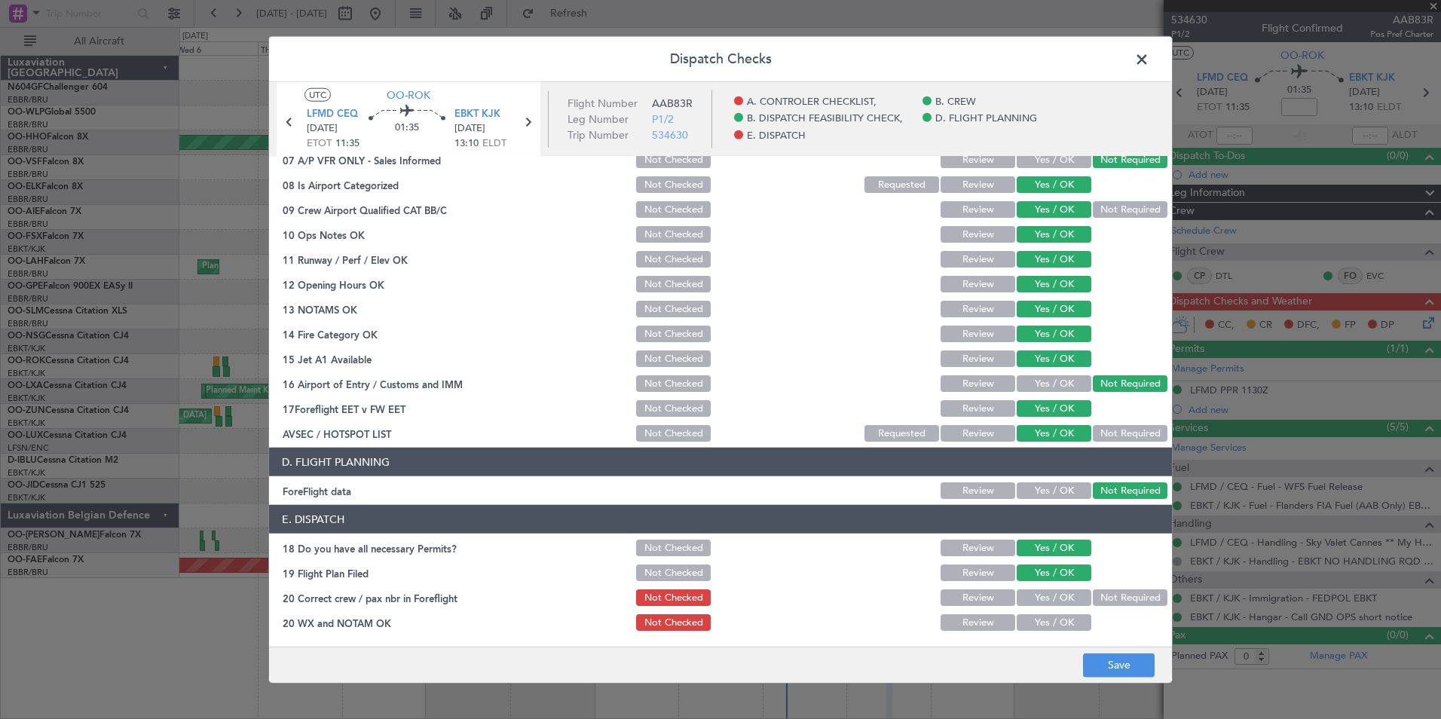
click at [1045, 601] on button "Yes / OK" at bounding box center [1054, 597] width 75 height 17
click at [1047, 610] on section "E. DISPATCH 18 Do you have all necessary Permits? Not Checked Review Yes / OK 1…" at bounding box center [720, 569] width 903 height 128
click at [1054, 621] on button "Yes / OK" at bounding box center [1054, 622] width 75 height 17
click at [1138, 659] on button "Save" at bounding box center [1119, 665] width 72 height 24
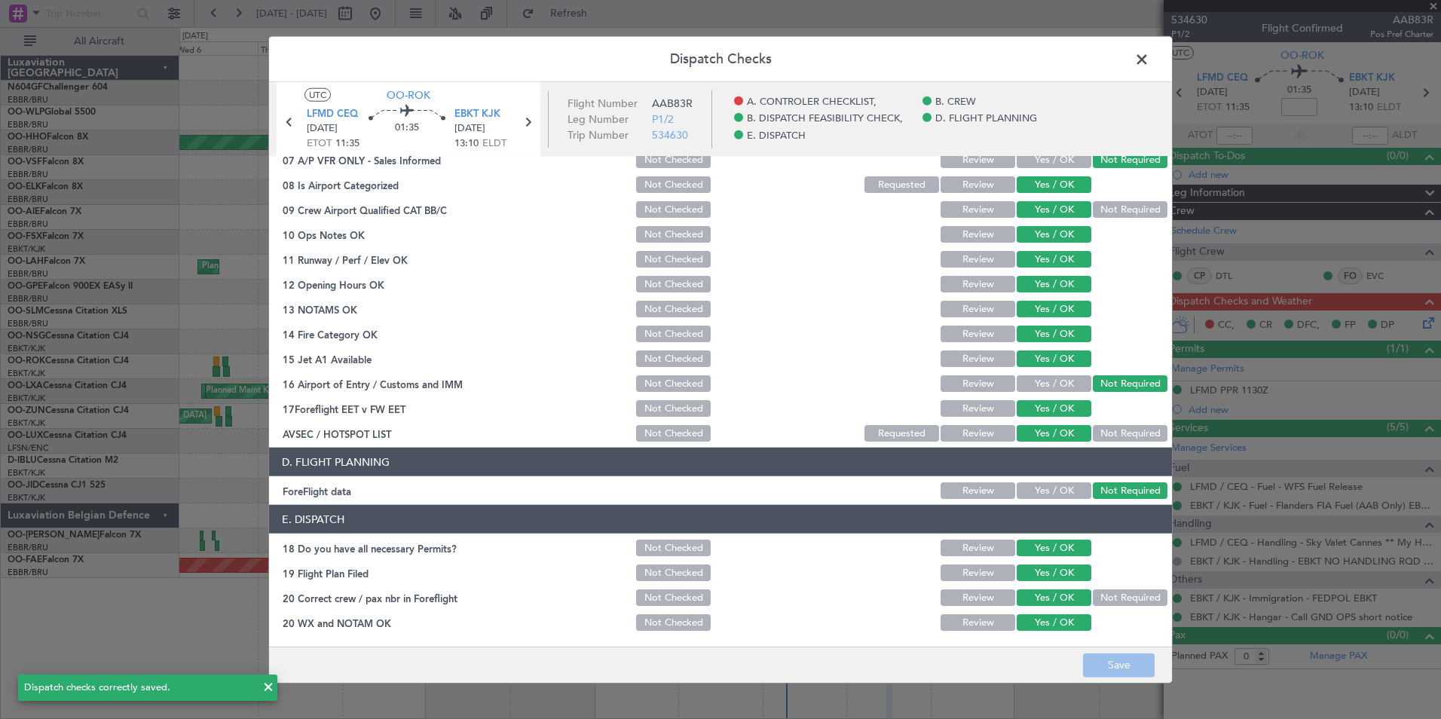
click at [1149, 63] on span at bounding box center [1149, 63] width 0 height 30
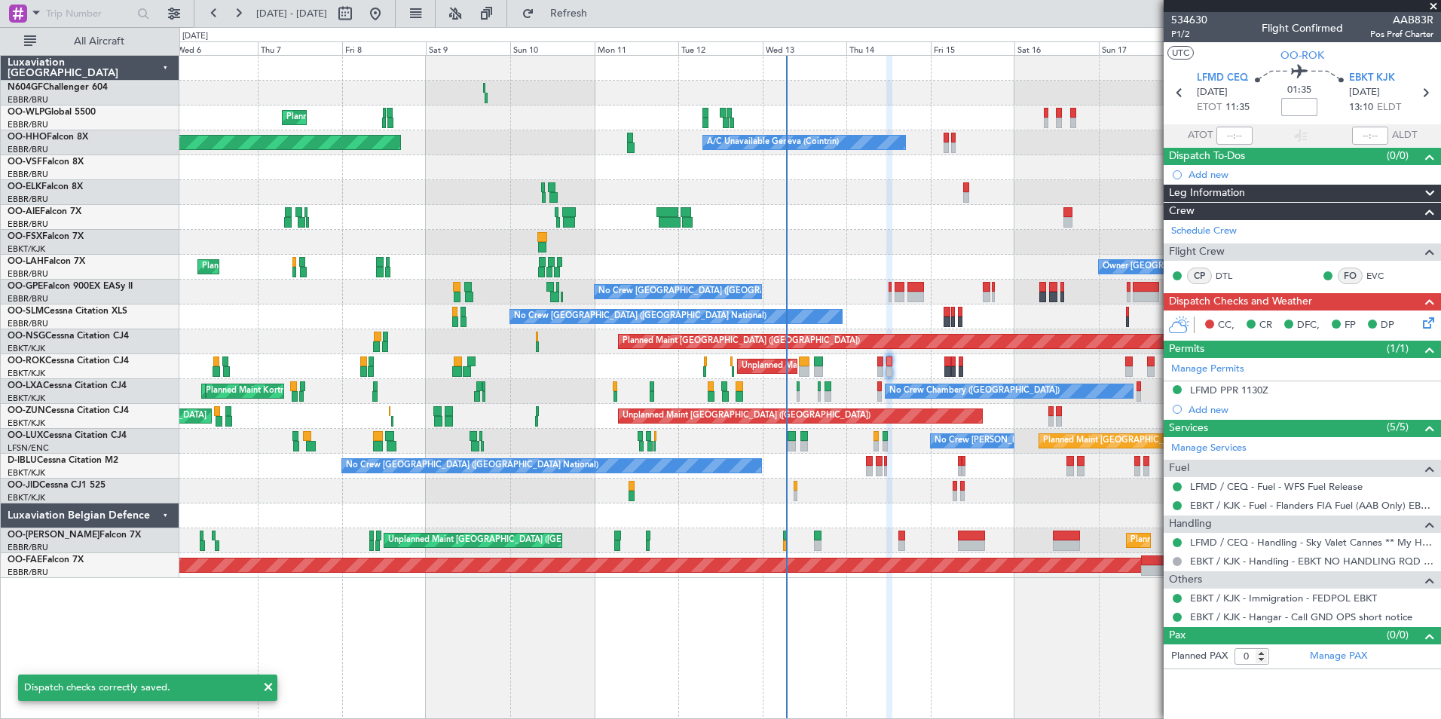
click at [1288, 102] on input at bounding box center [1299, 107] width 36 height 18
click at [1330, 110] on div "01:35 -15" at bounding box center [1299, 93] width 99 height 56
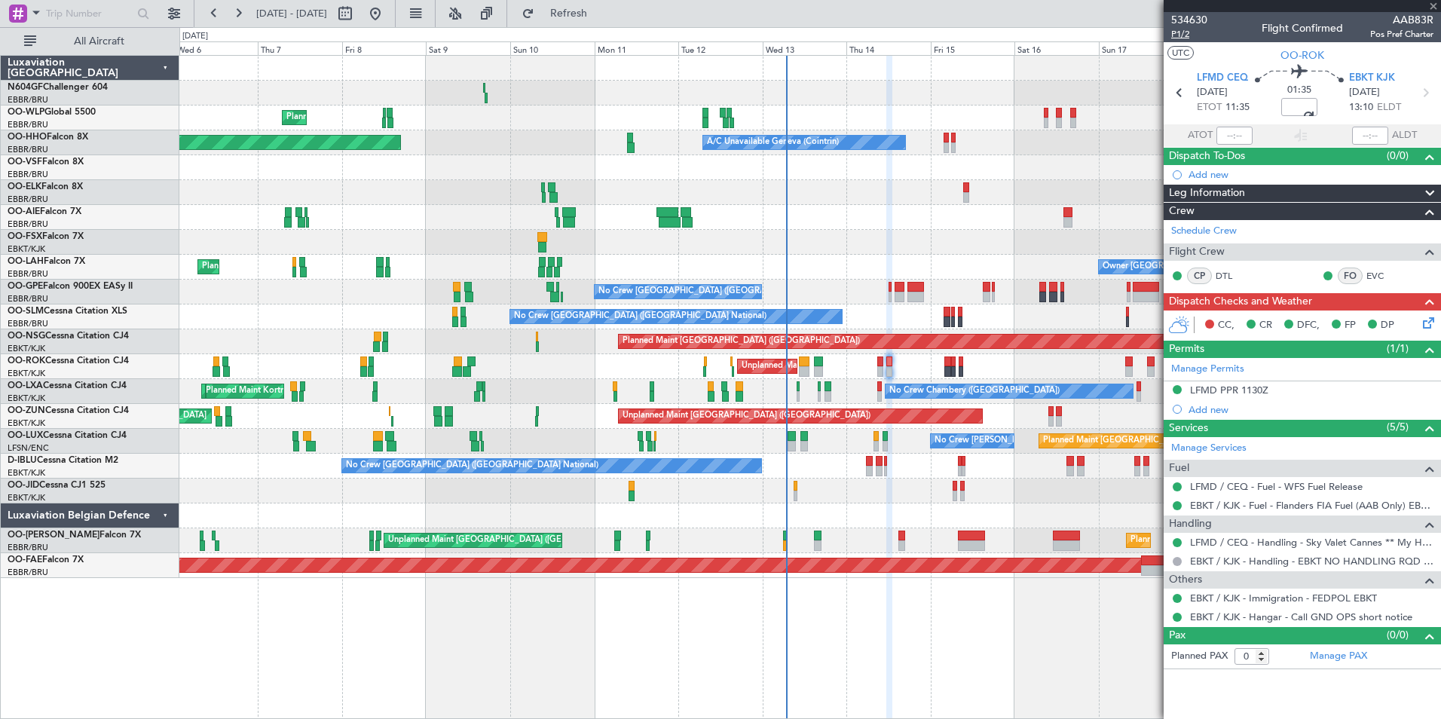
click at [1178, 35] on span "P1/2" at bounding box center [1189, 34] width 36 height 13
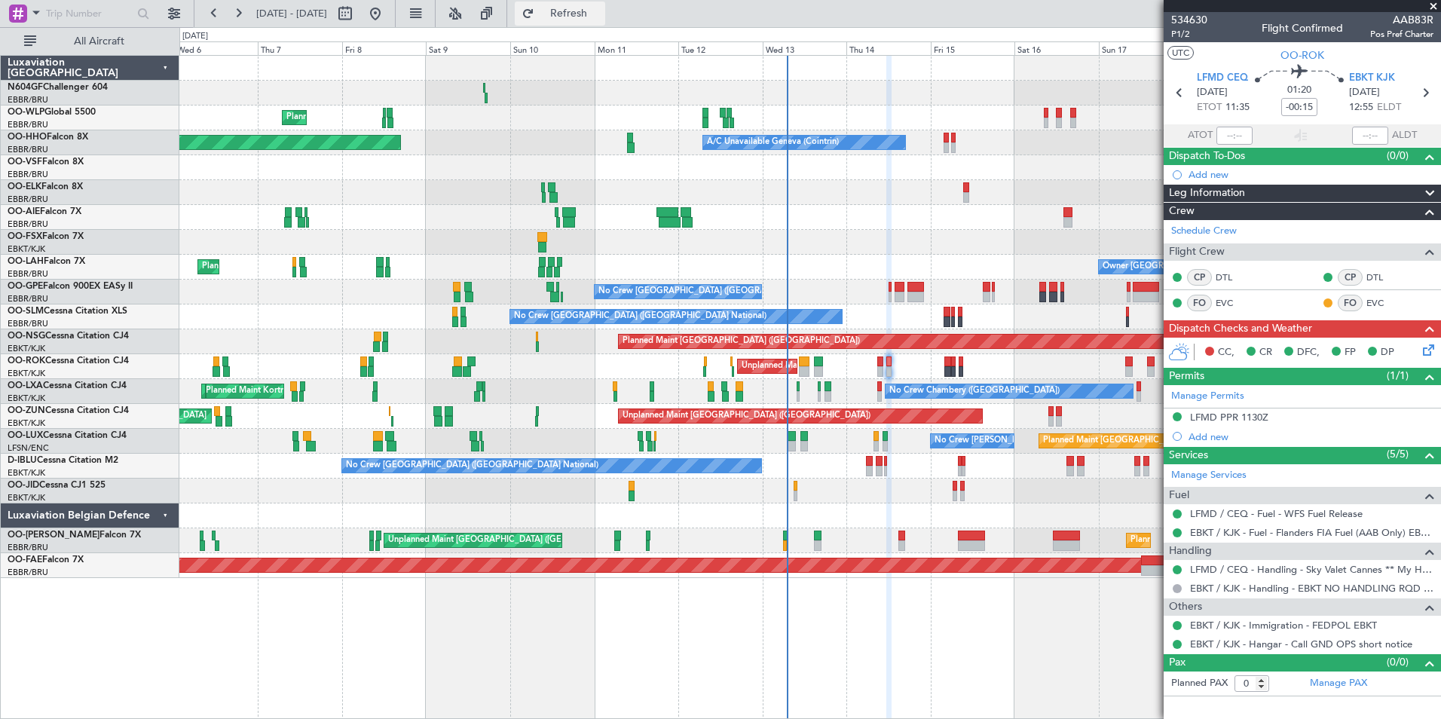
click at [601, 15] on span "Refresh" at bounding box center [568, 13] width 63 height 11
click at [1432, 353] on div "CC, CR DFC, FP DP" at bounding box center [1302, 353] width 277 height 30
click at [1427, 341] on icon at bounding box center [1426, 347] width 12 height 12
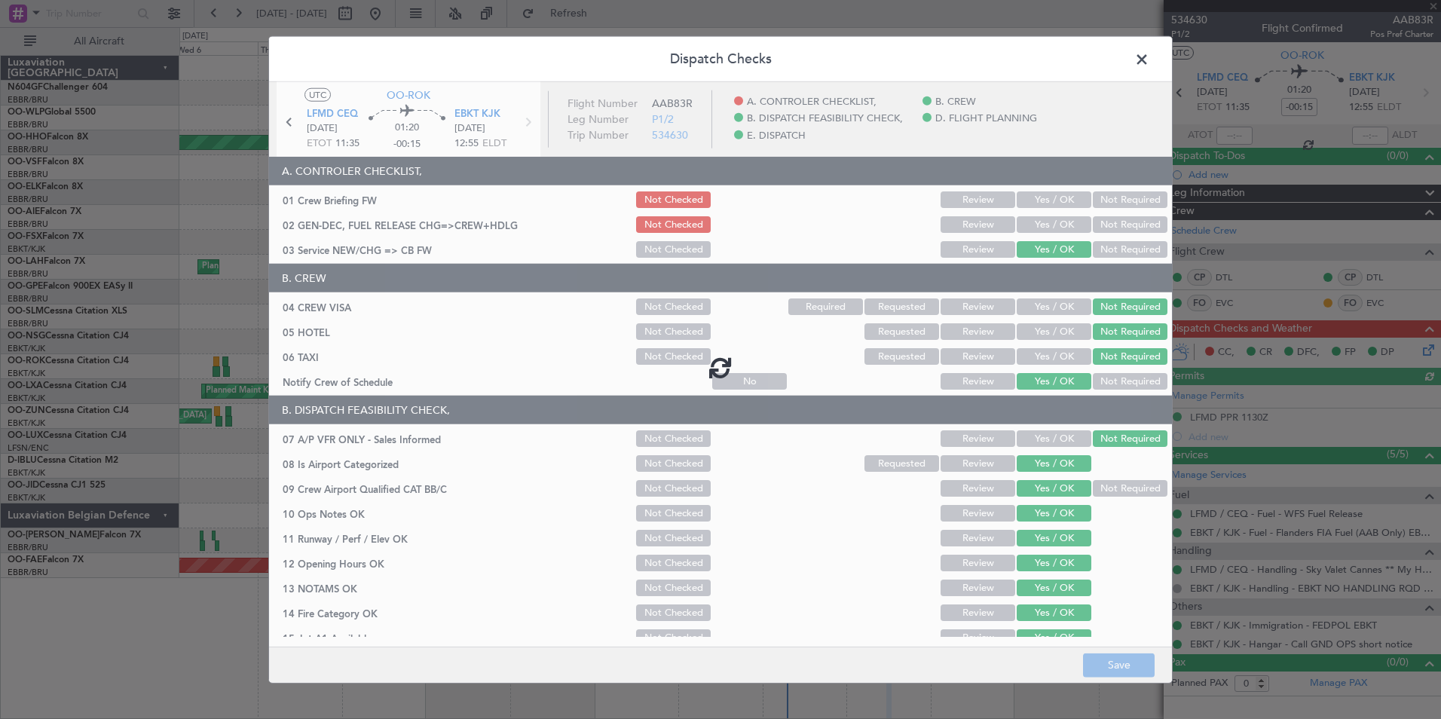
click at [1049, 222] on div at bounding box center [720, 367] width 903 height 571
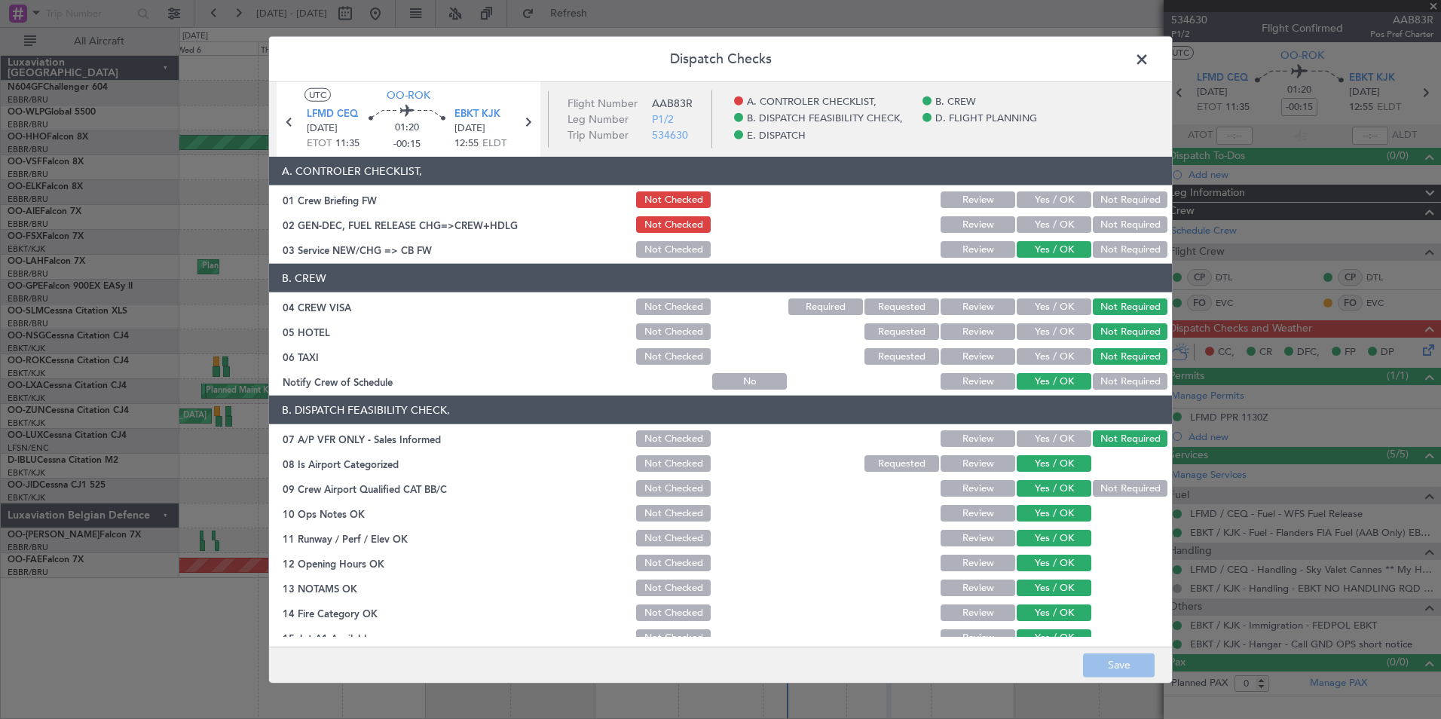
click at [1045, 240] on div "Yes / OK" at bounding box center [1052, 249] width 76 height 21
click at [1047, 231] on button "Yes / OK" at bounding box center [1054, 224] width 75 height 17
click at [1137, 665] on button "Save" at bounding box center [1119, 665] width 72 height 24
click at [1149, 58] on span at bounding box center [1149, 63] width 0 height 30
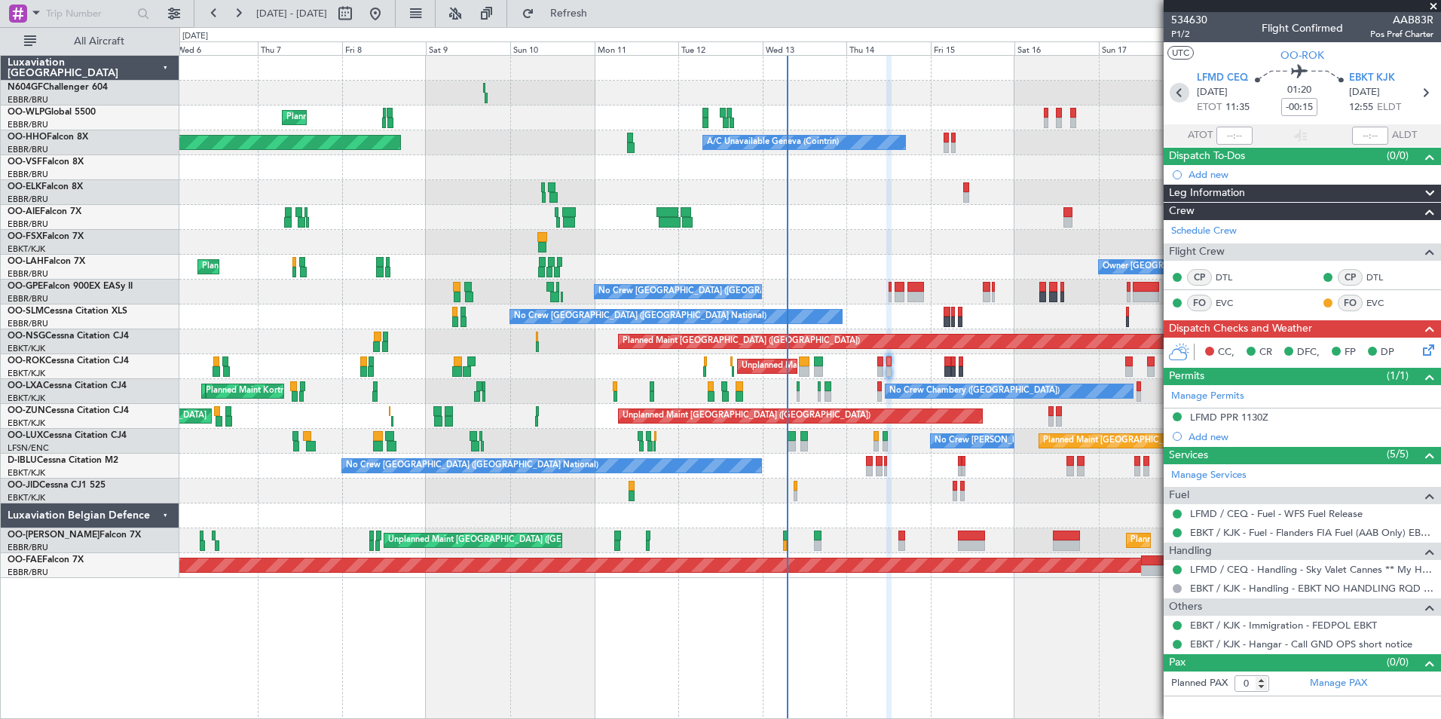
click at [1176, 93] on icon at bounding box center [1180, 93] width 20 height 20
type input "+00:05"
type input "2"
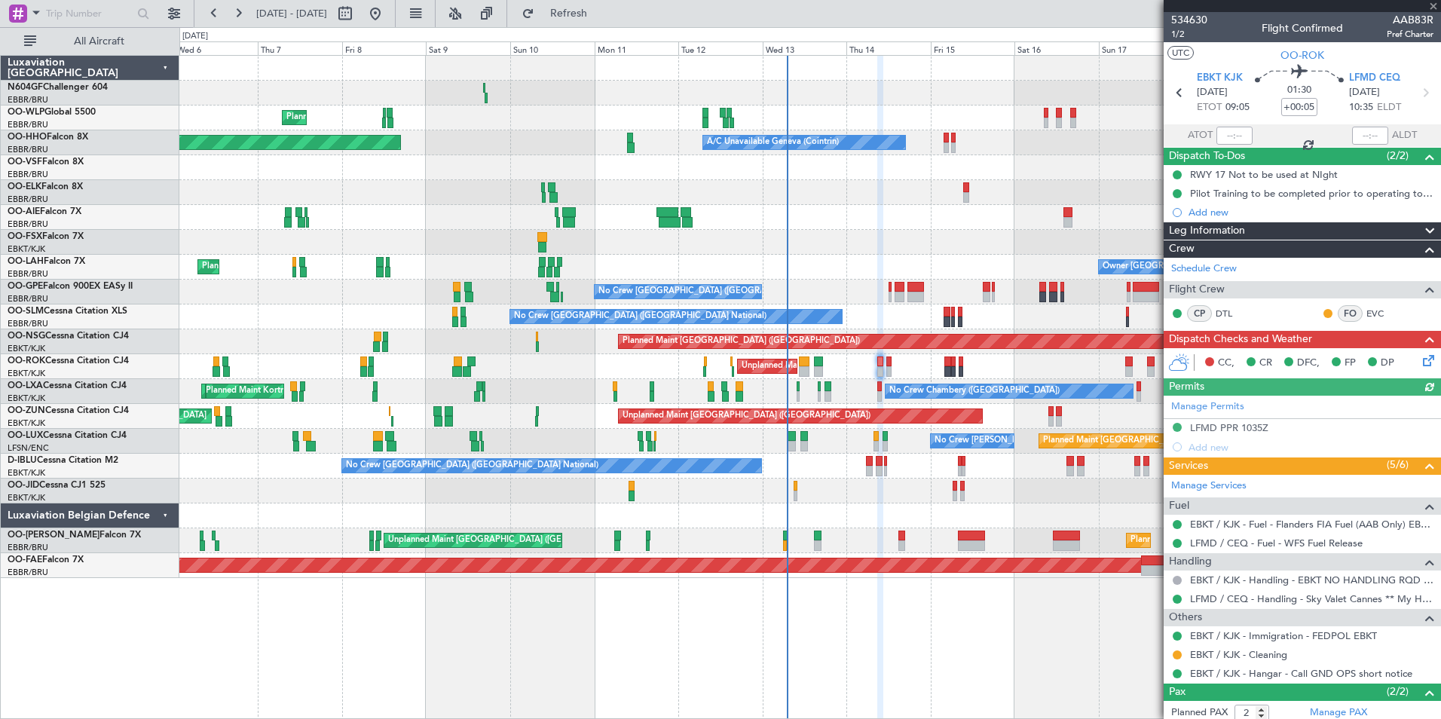
click at [1420, 361] on icon at bounding box center [1426, 358] width 12 height 12
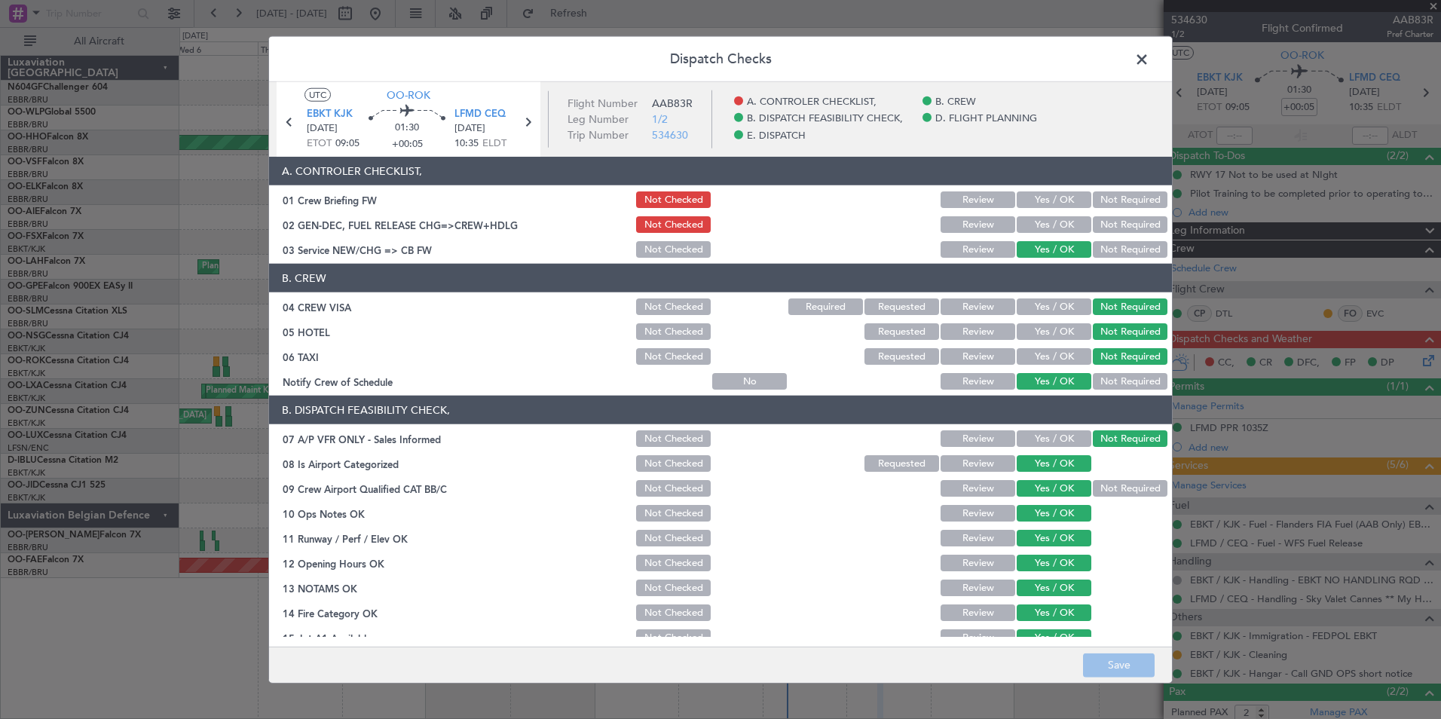
click at [1054, 227] on button "Yes / OK" at bounding box center [1054, 224] width 75 height 17
click at [1118, 675] on button "Save" at bounding box center [1119, 665] width 72 height 24
click at [1149, 55] on span at bounding box center [1149, 63] width 0 height 30
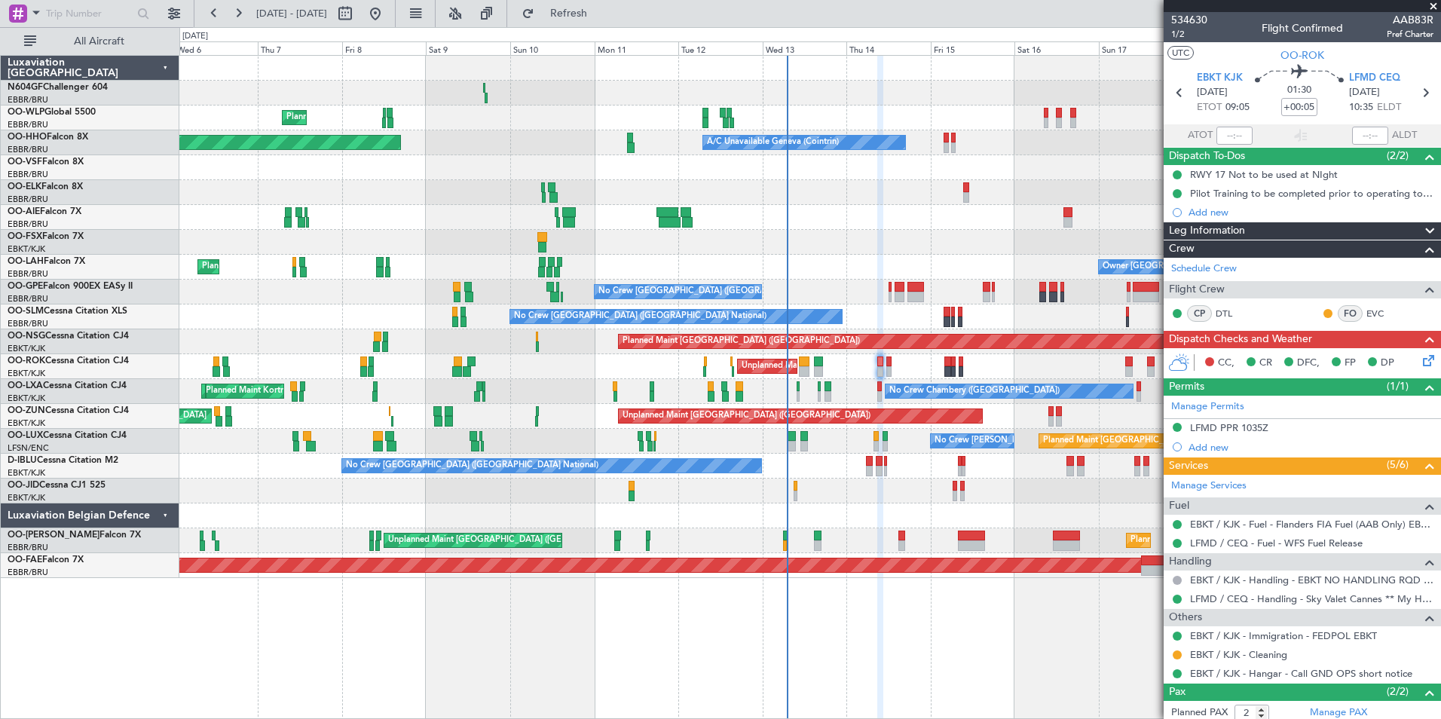
click at [1420, 359] on icon at bounding box center [1426, 358] width 12 height 12
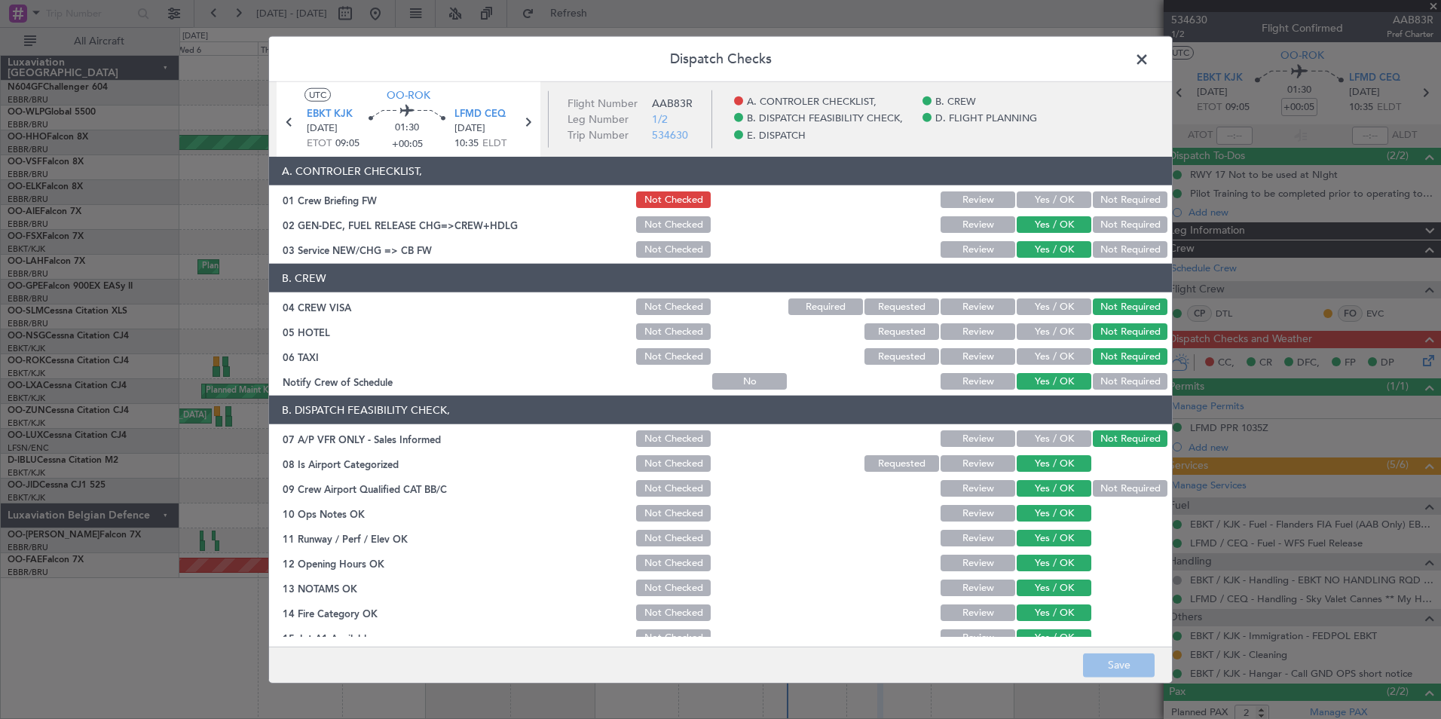
click at [1054, 202] on button "Yes / OK" at bounding box center [1054, 199] width 75 height 17
click at [1123, 678] on footer "Save" at bounding box center [720, 664] width 903 height 36
click at [1128, 670] on button "Save" at bounding box center [1119, 665] width 72 height 24
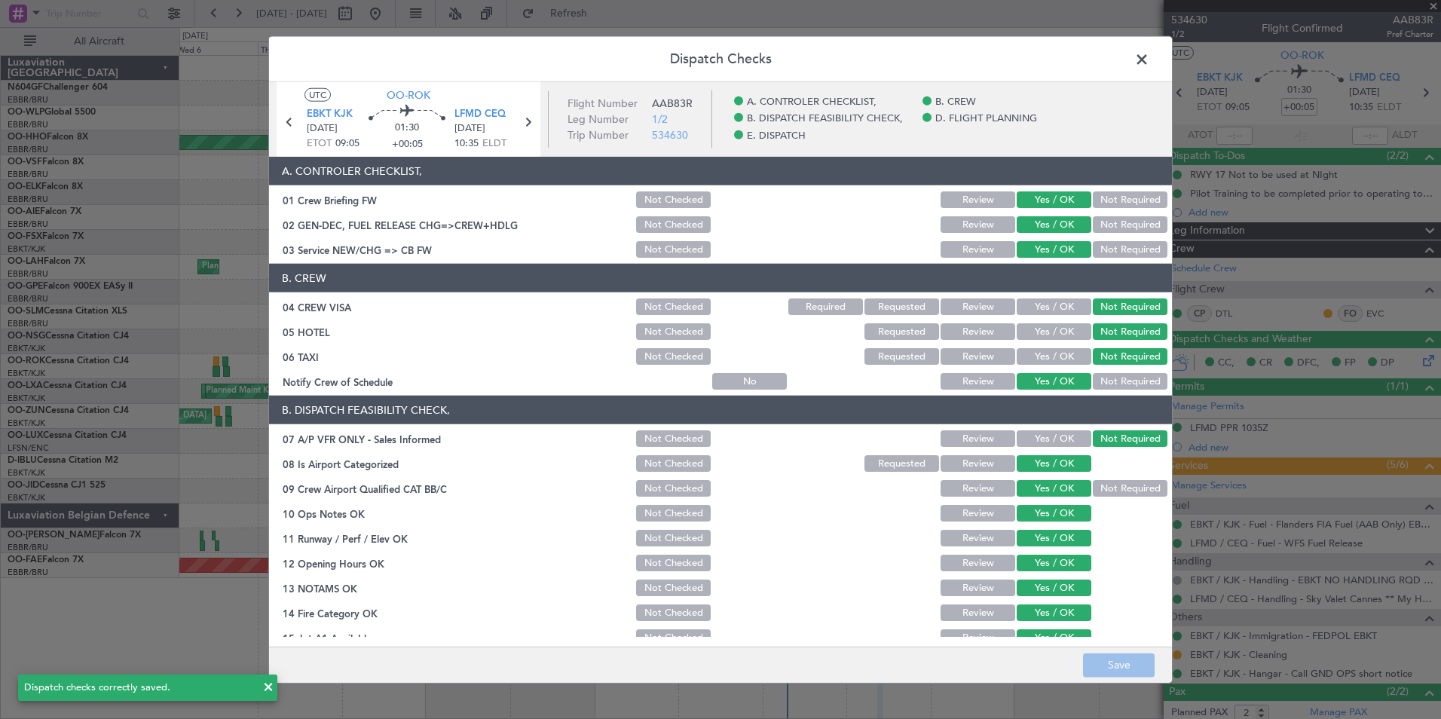
click at [1149, 49] on span at bounding box center [1149, 63] width 0 height 30
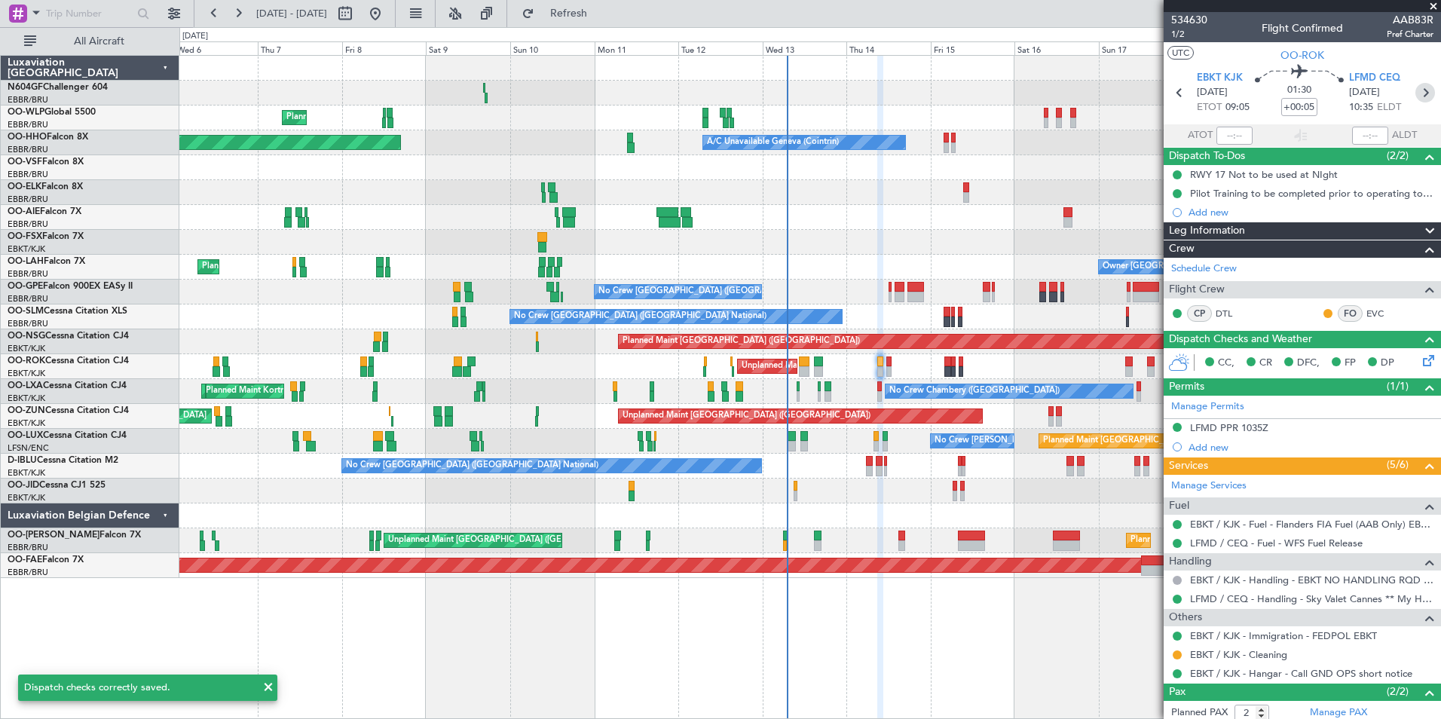
click at [1415, 98] on icon at bounding box center [1425, 93] width 20 height 20
type input "-00:15"
type input "0"
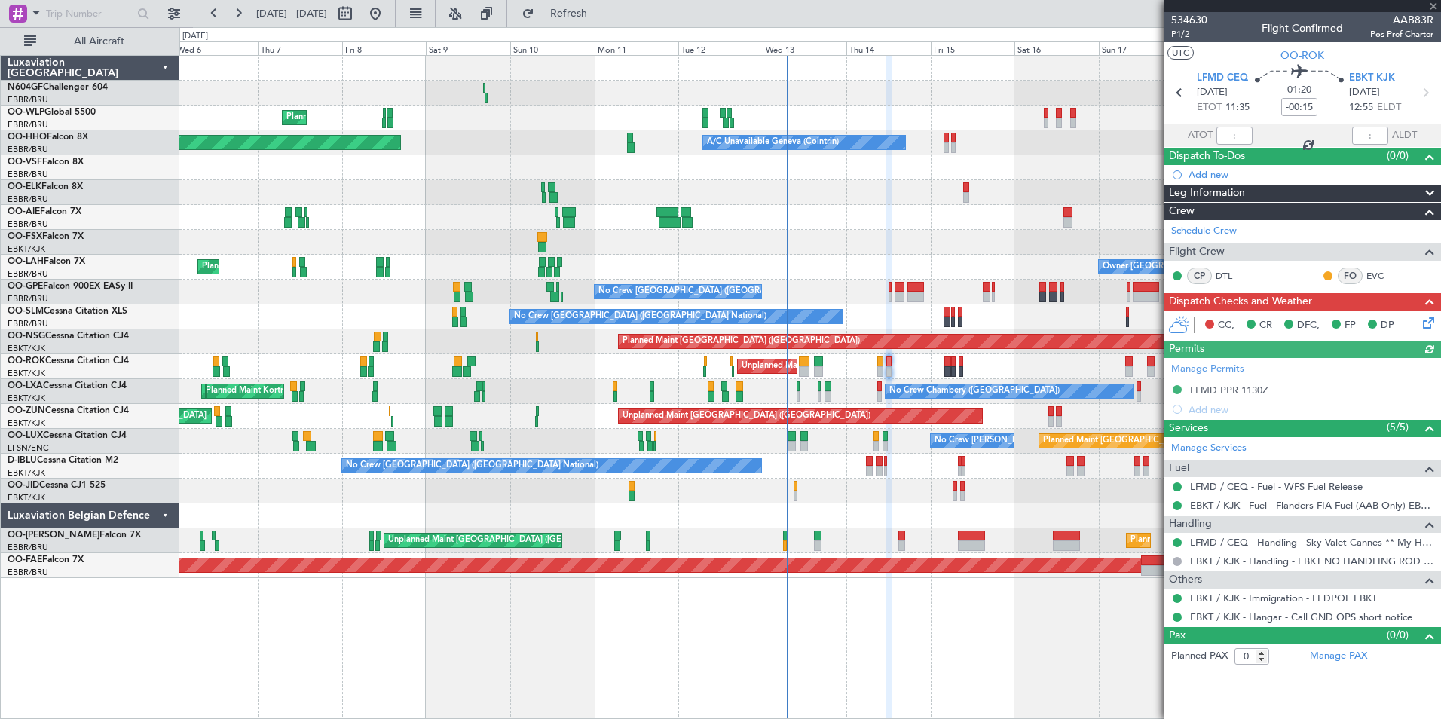
click at [1429, 317] on icon at bounding box center [1426, 320] width 12 height 12
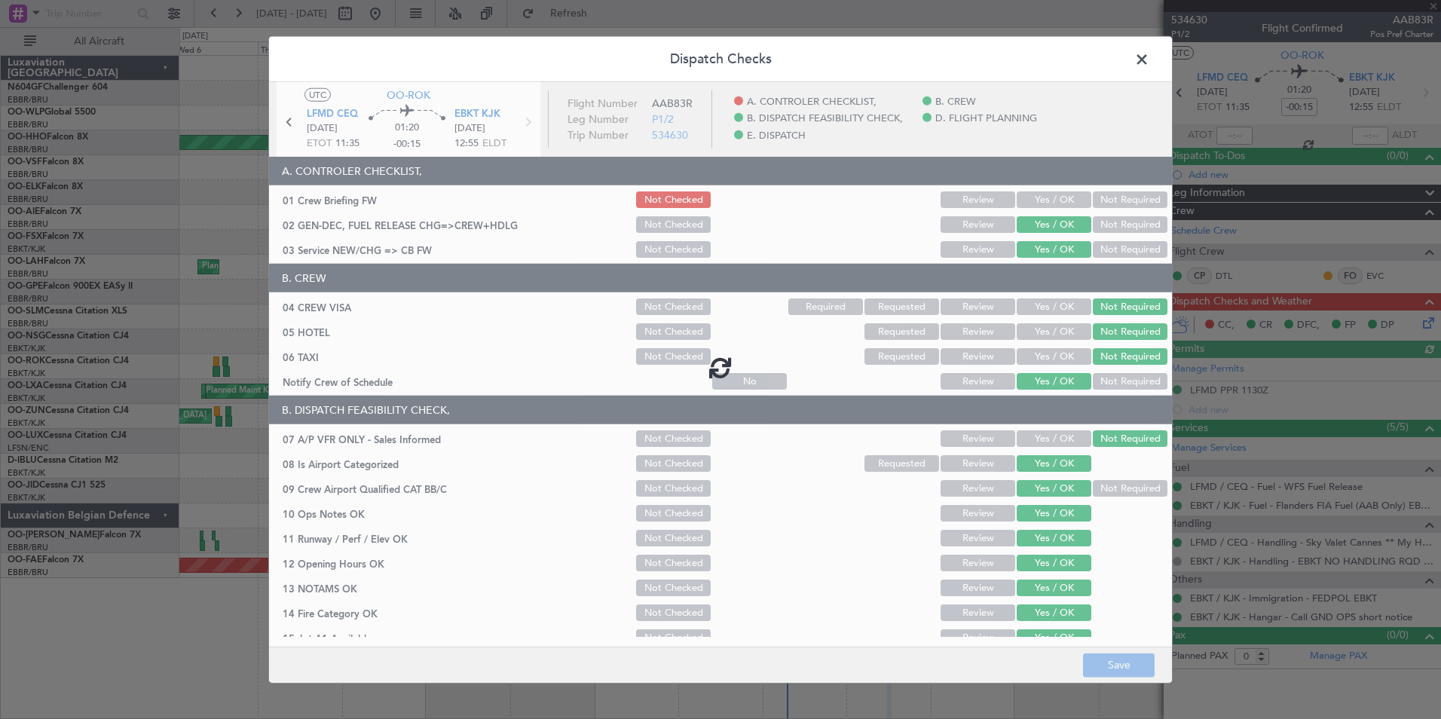
click at [1049, 202] on div at bounding box center [720, 367] width 903 height 571
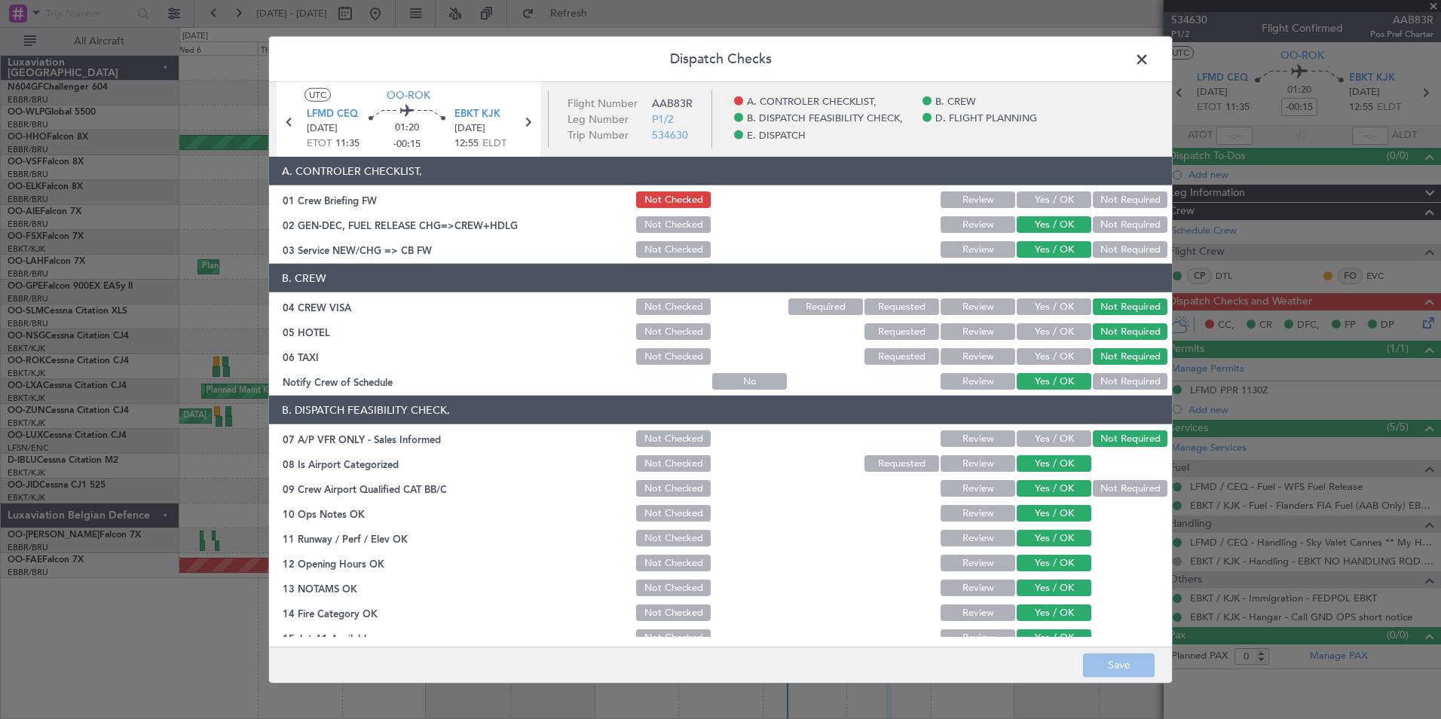
click at [1049, 202] on button "Yes / OK" at bounding box center [1054, 199] width 75 height 17
click at [1146, 674] on button "Save" at bounding box center [1119, 665] width 72 height 24
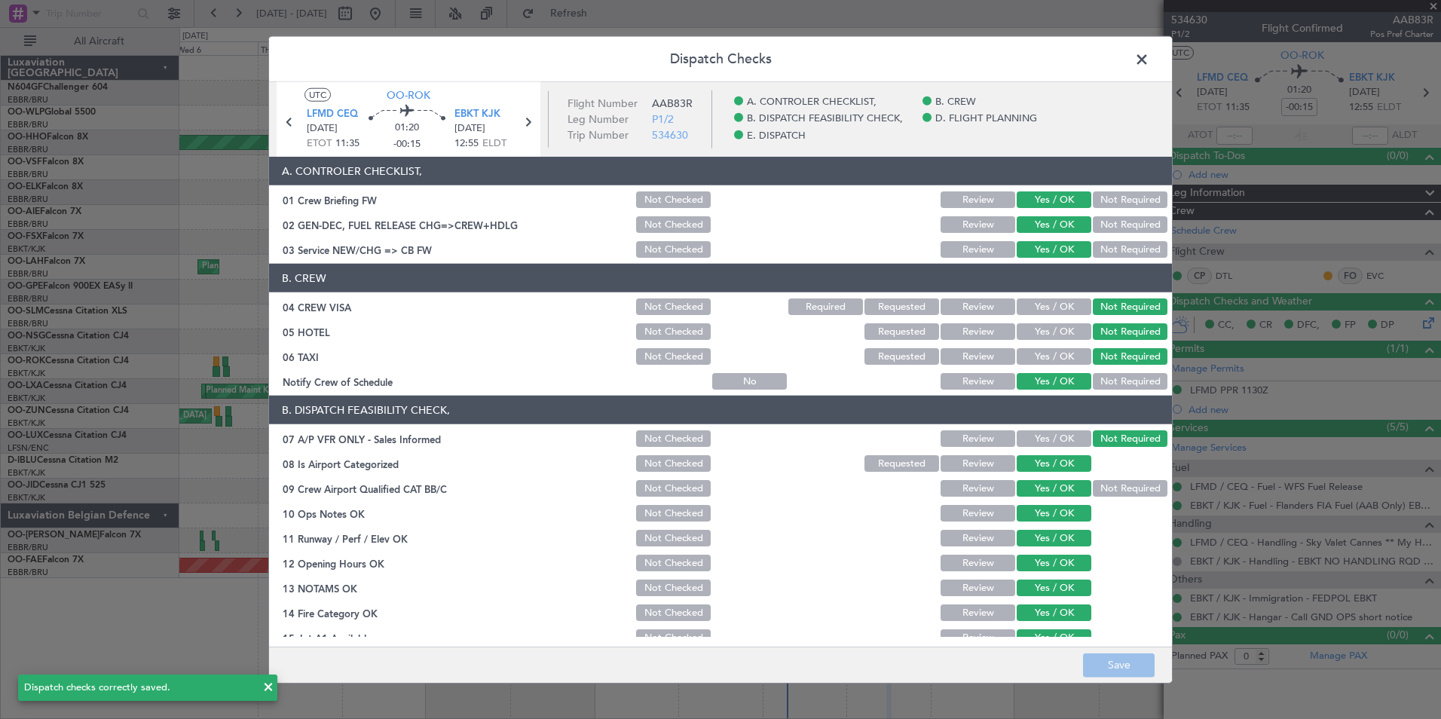
click at [1149, 57] on span at bounding box center [1149, 63] width 0 height 30
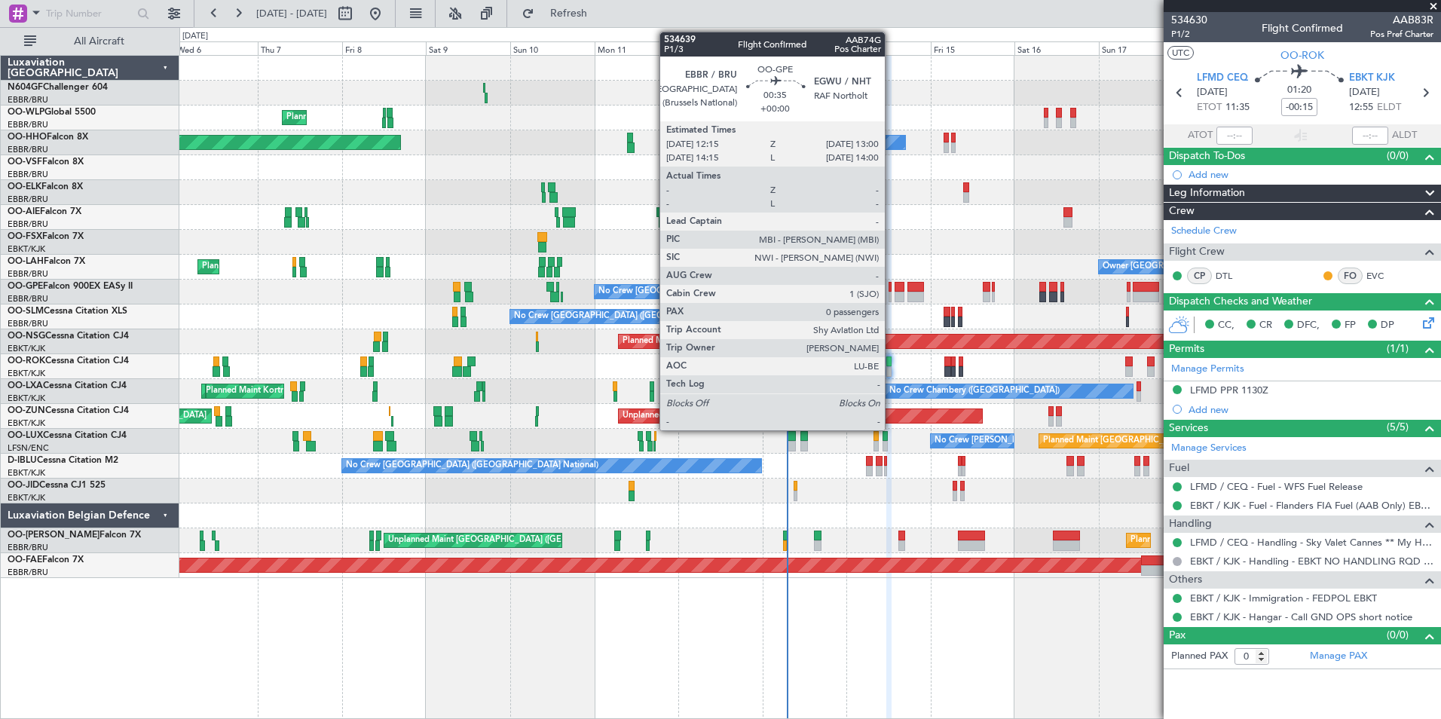
click at [892, 293] on div at bounding box center [890, 297] width 3 height 11
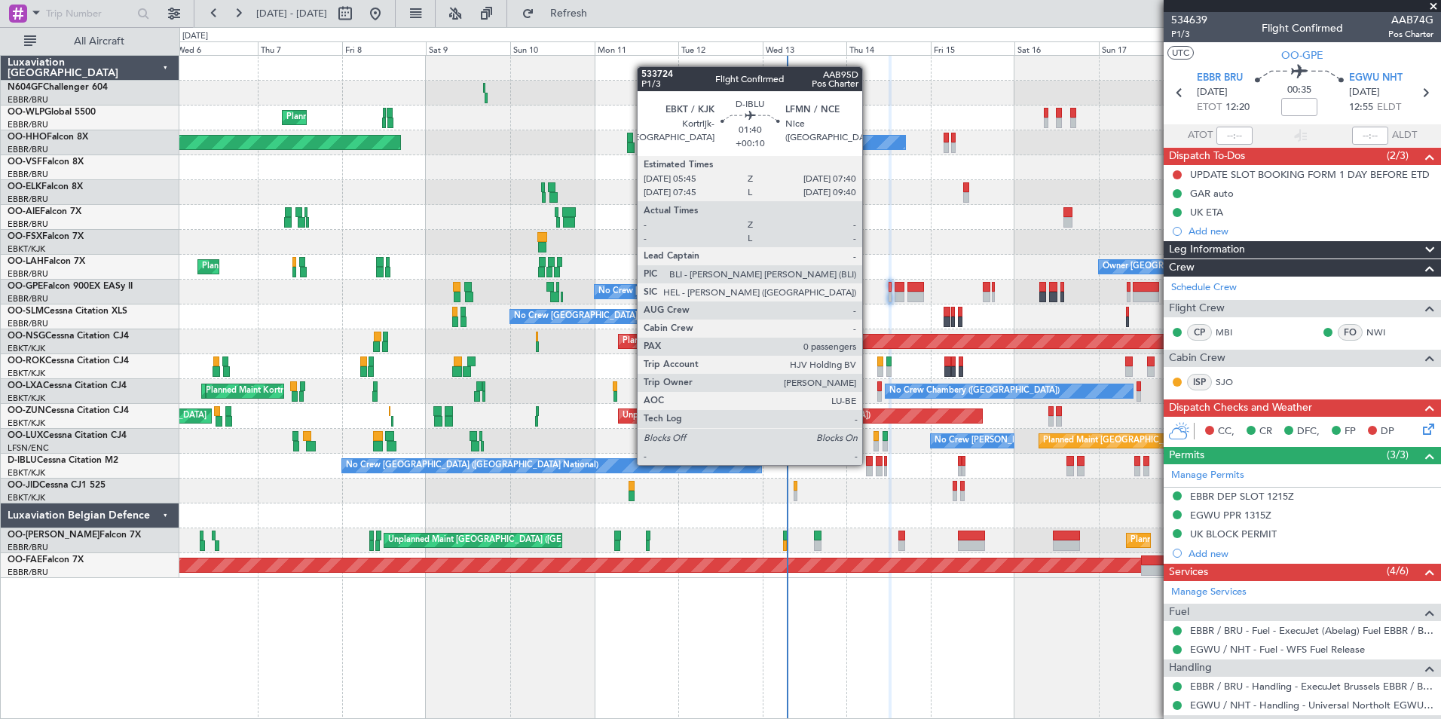
click at [869, 463] on div at bounding box center [869, 461] width 7 height 11
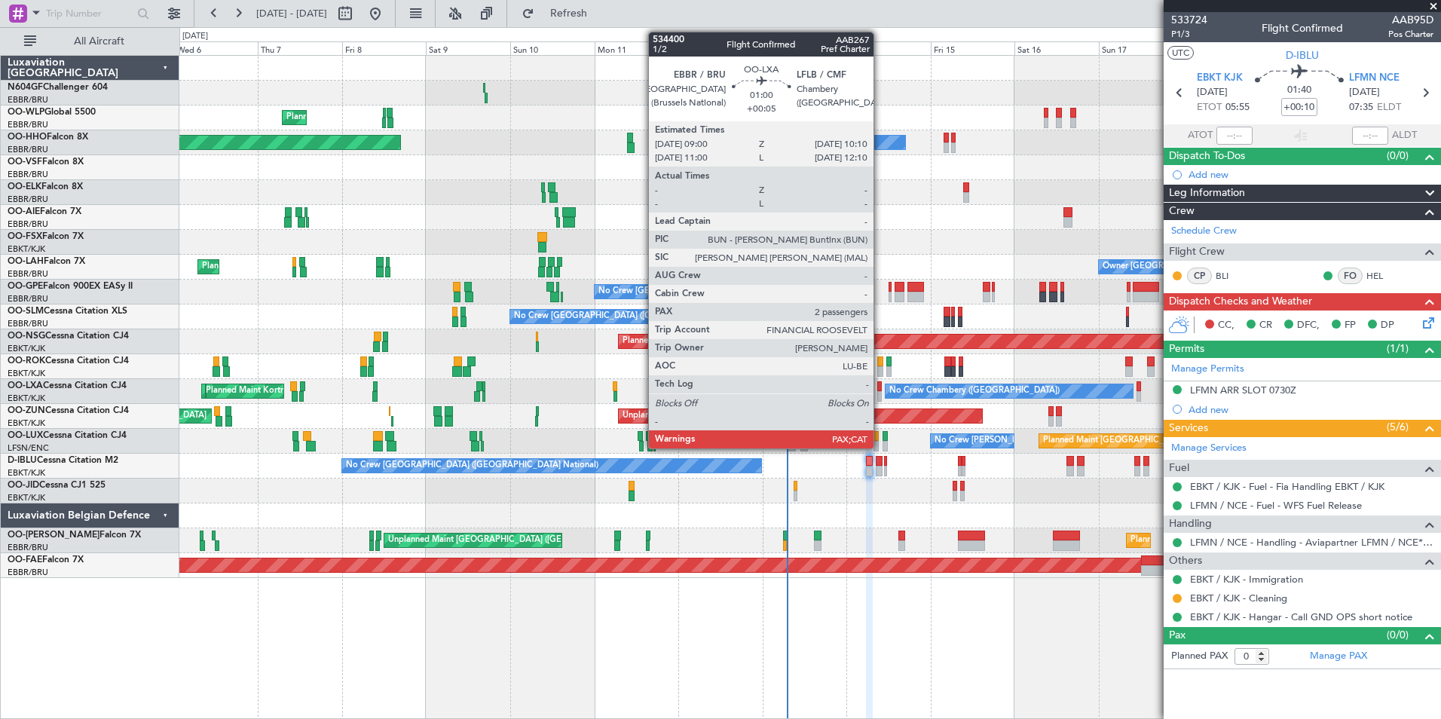
click at [880, 395] on div at bounding box center [879, 396] width 5 height 11
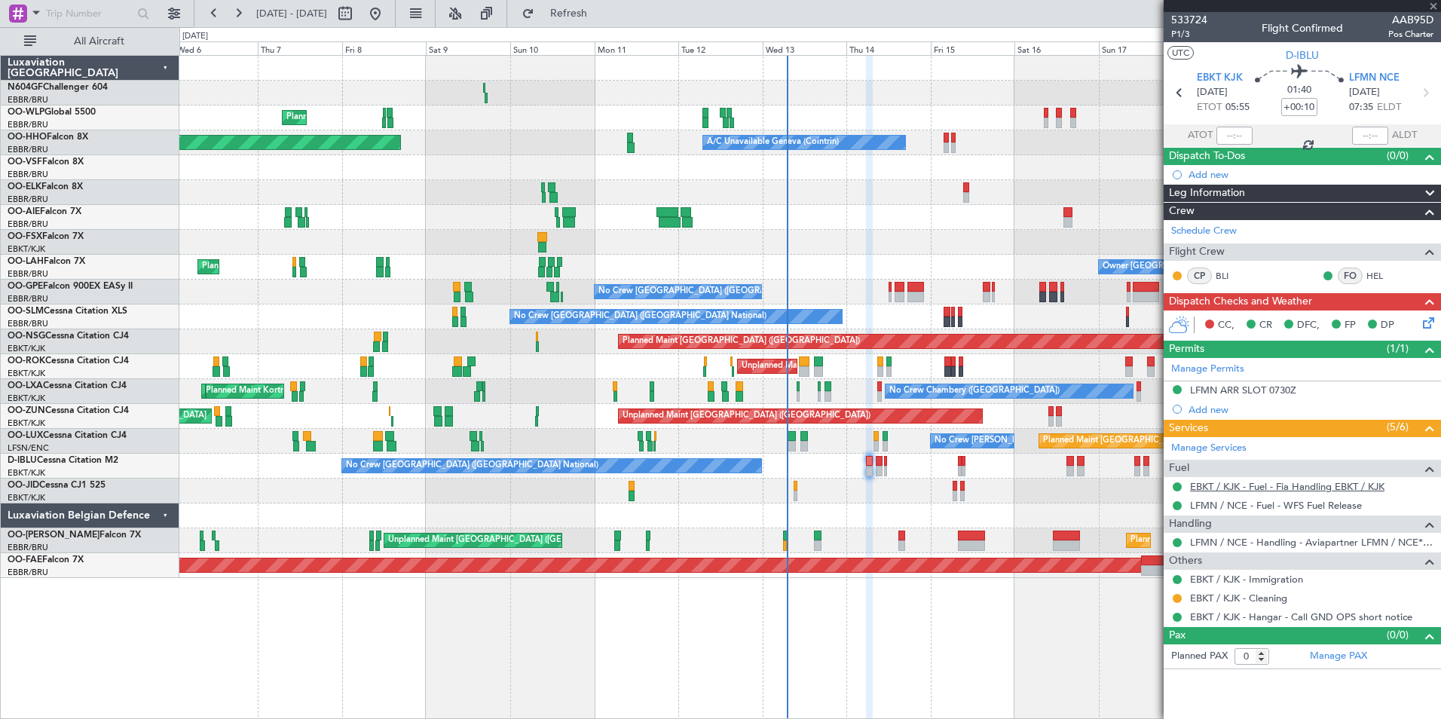
type input "+00:05"
type input "3"
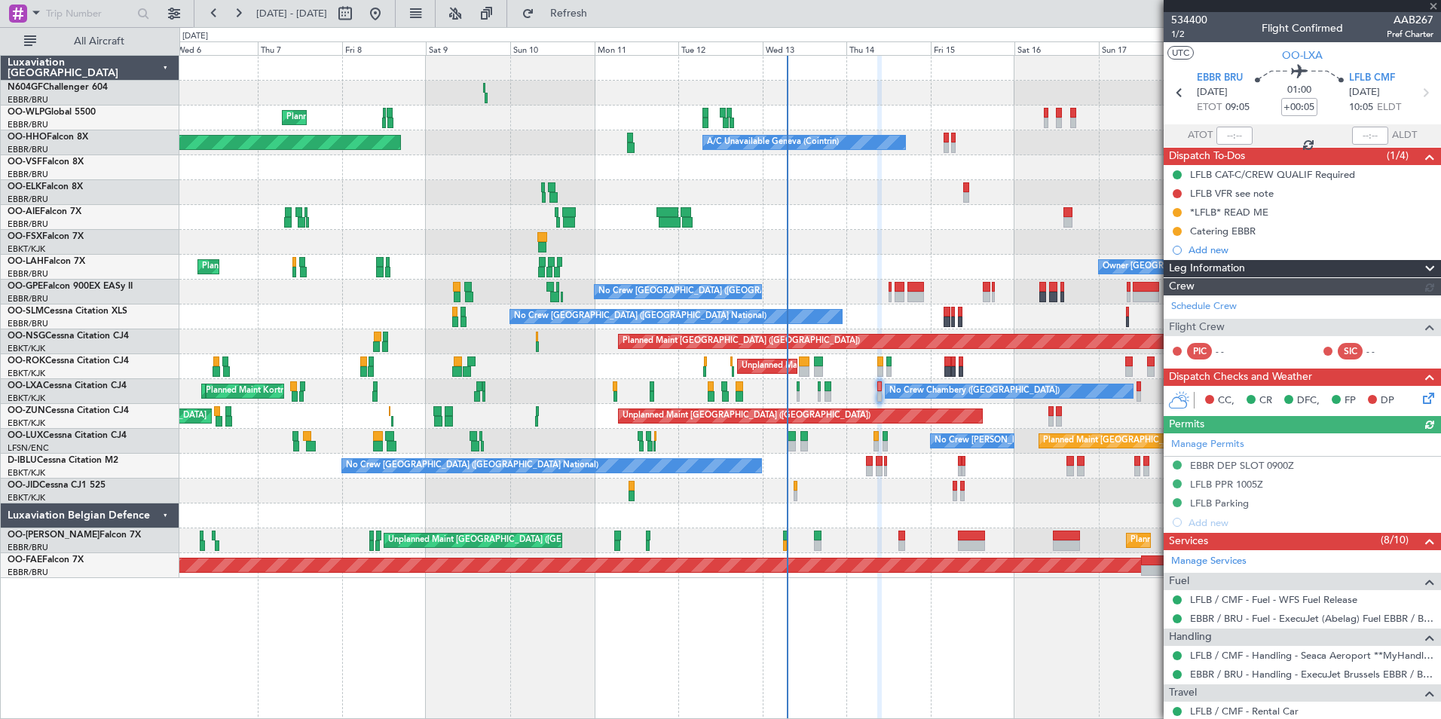
scroll to position [277, 0]
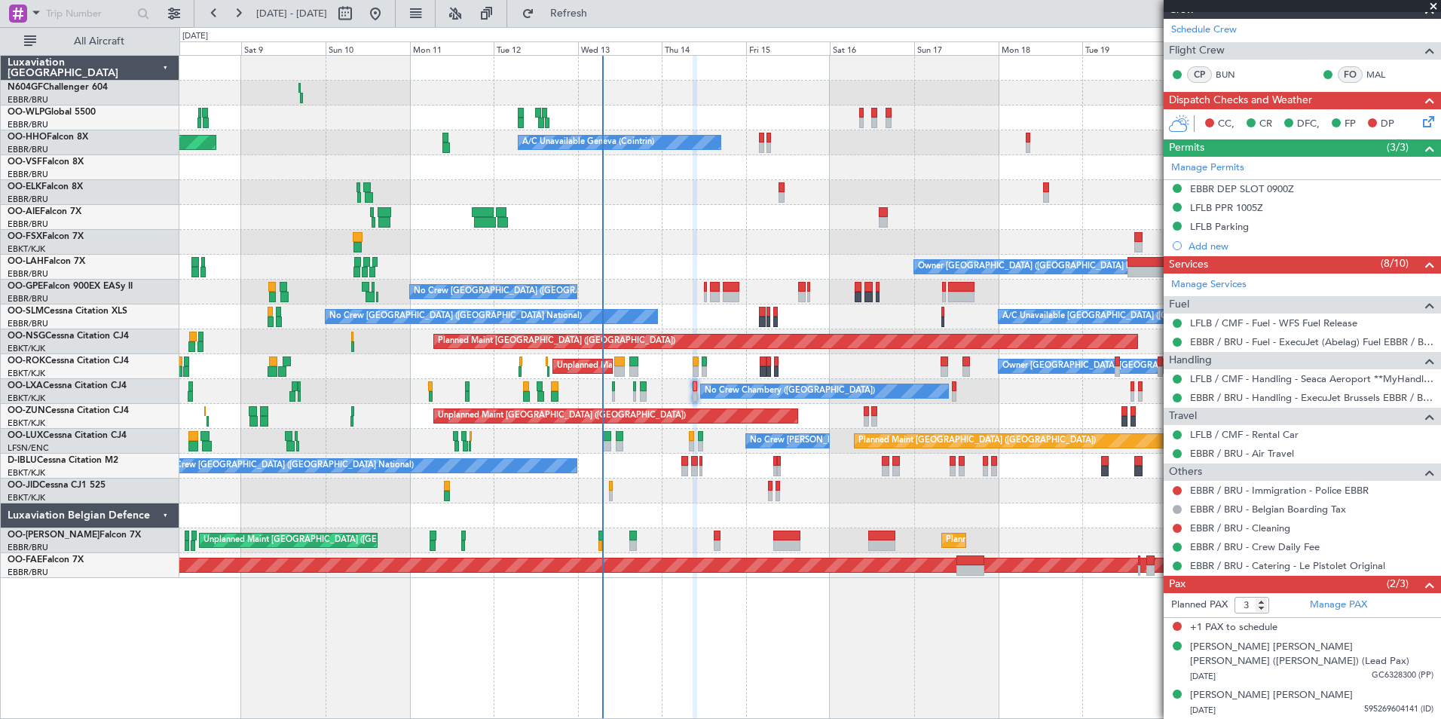
click at [833, 370] on div "Planned Maint [GEOGRAPHIC_DATA] ([GEOGRAPHIC_DATA]) Planned Maint Milan ([GEOGR…" at bounding box center [809, 317] width 1261 height 522
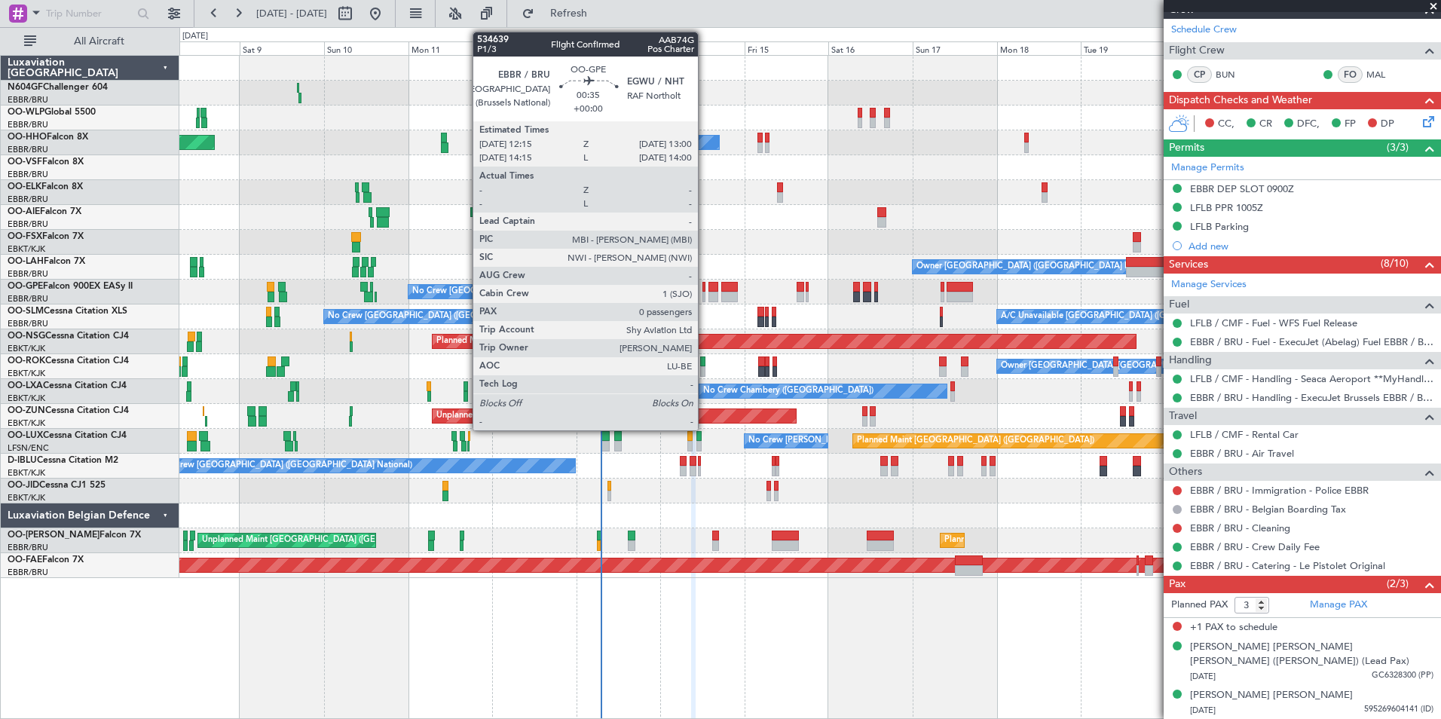
click at [705, 295] on div at bounding box center [703, 297] width 3 height 11
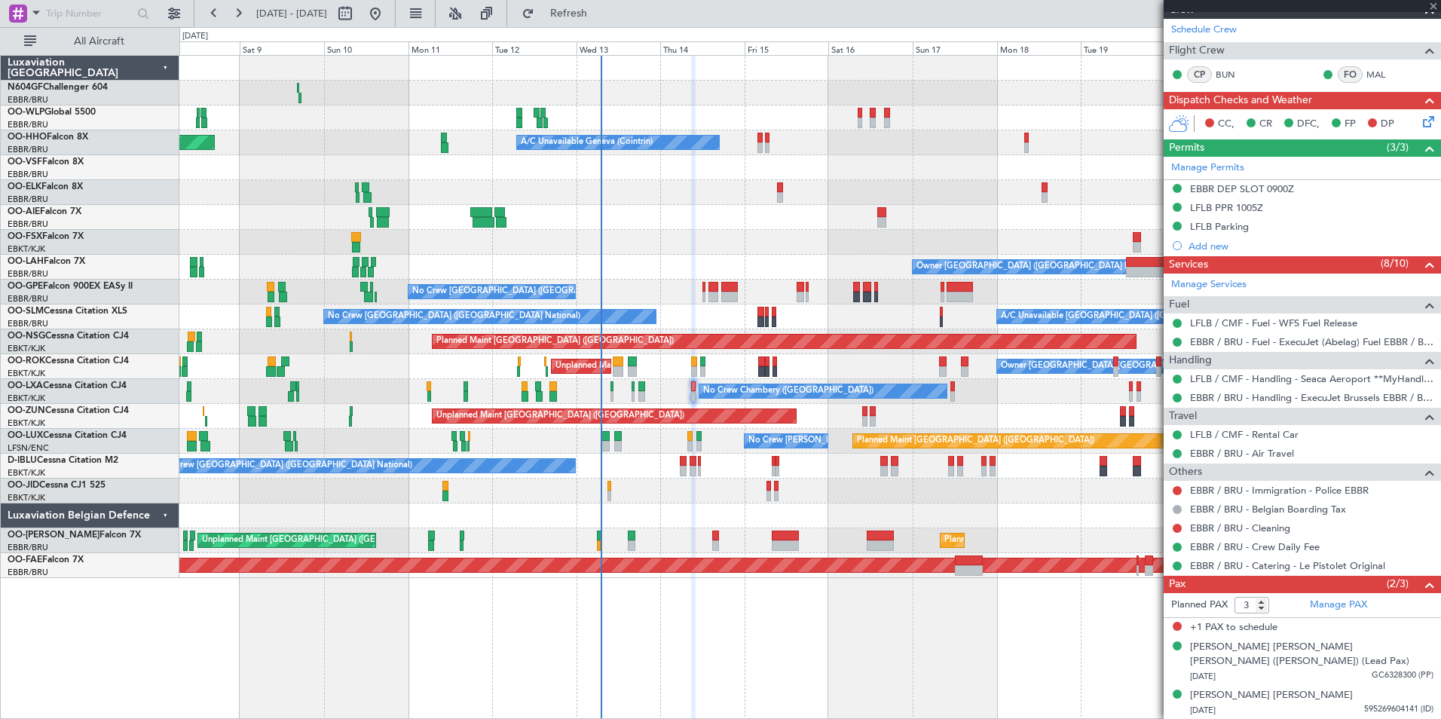
type input "0"
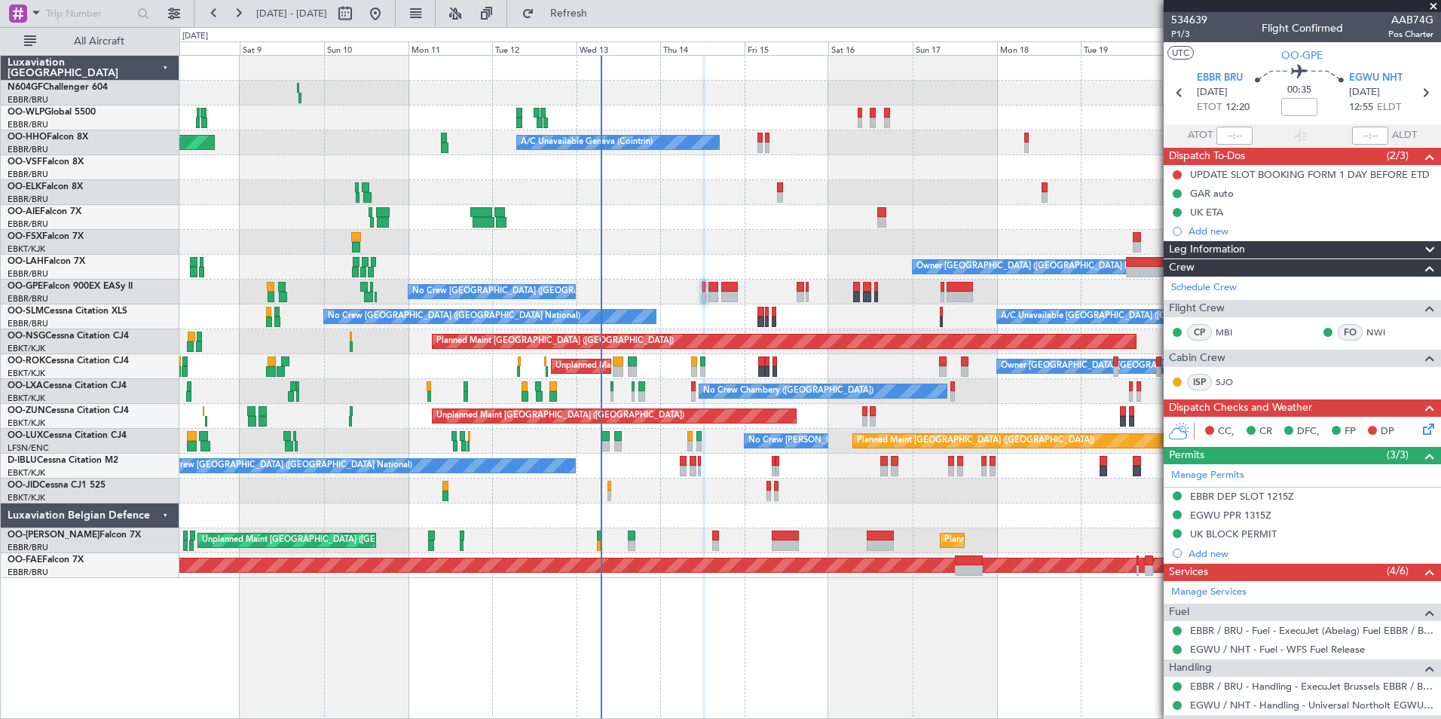
click at [781, 283] on div "No Crew [GEOGRAPHIC_DATA] ([GEOGRAPHIC_DATA] National) Cleaning [GEOGRAPHIC_DAT…" at bounding box center [809, 292] width 1261 height 25
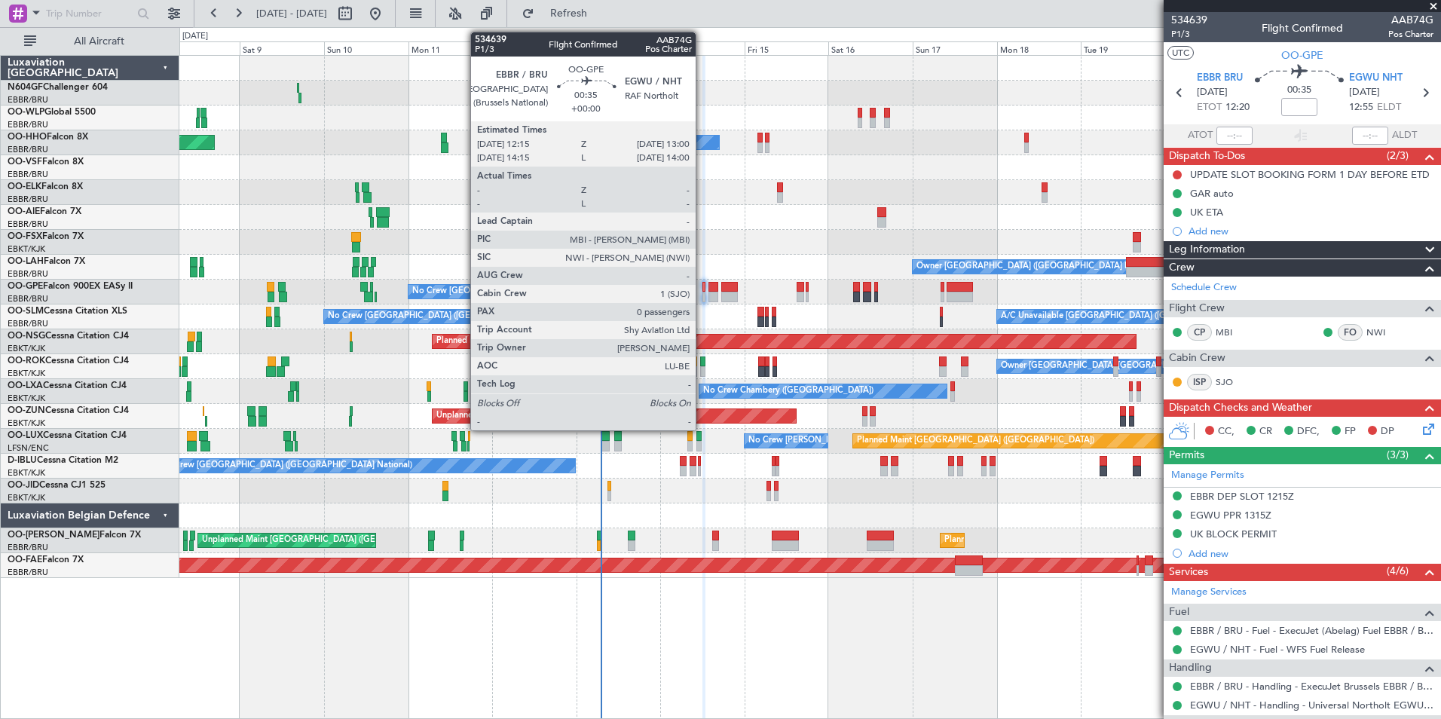
click at [702, 293] on div at bounding box center [703, 297] width 3 height 11
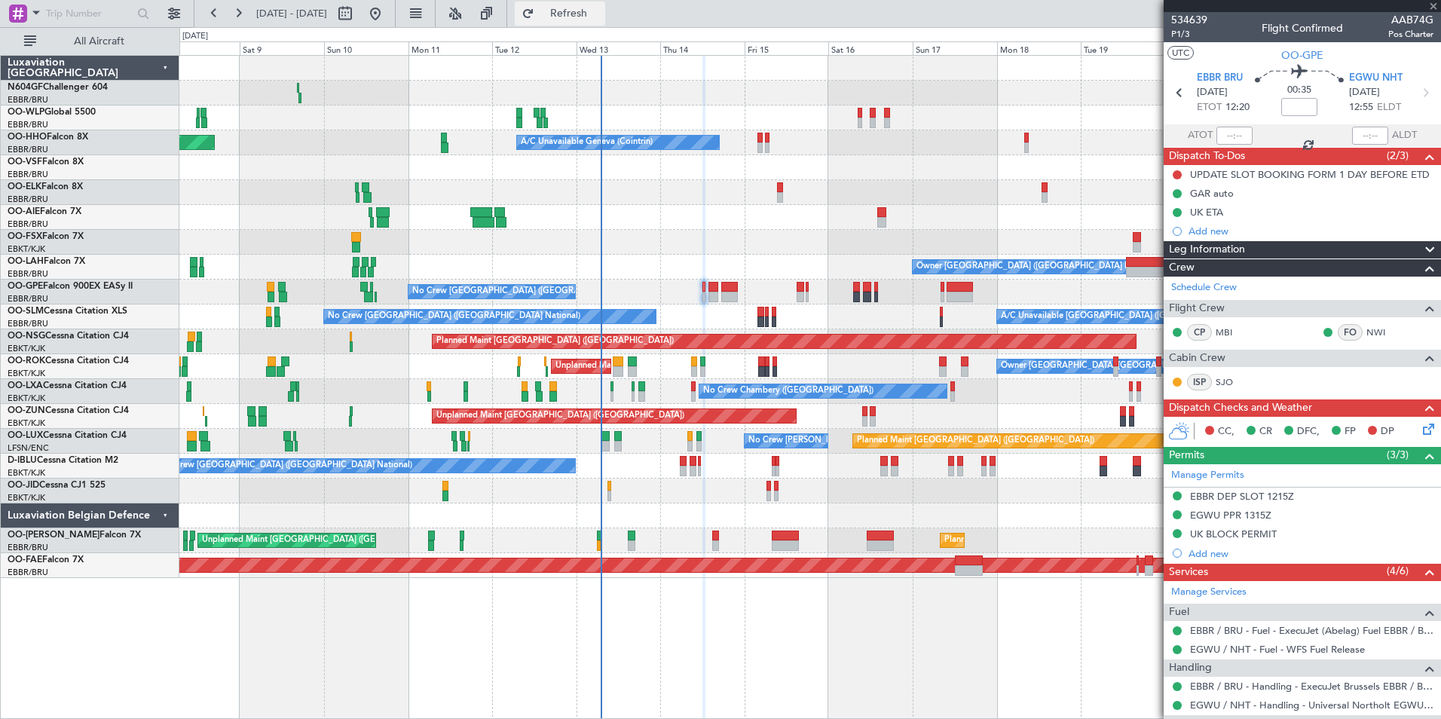
click at [601, 14] on span "Refresh" at bounding box center [568, 13] width 63 height 11
click at [601, 9] on span "Refresh" at bounding box center [568, 13] width 63 height 11
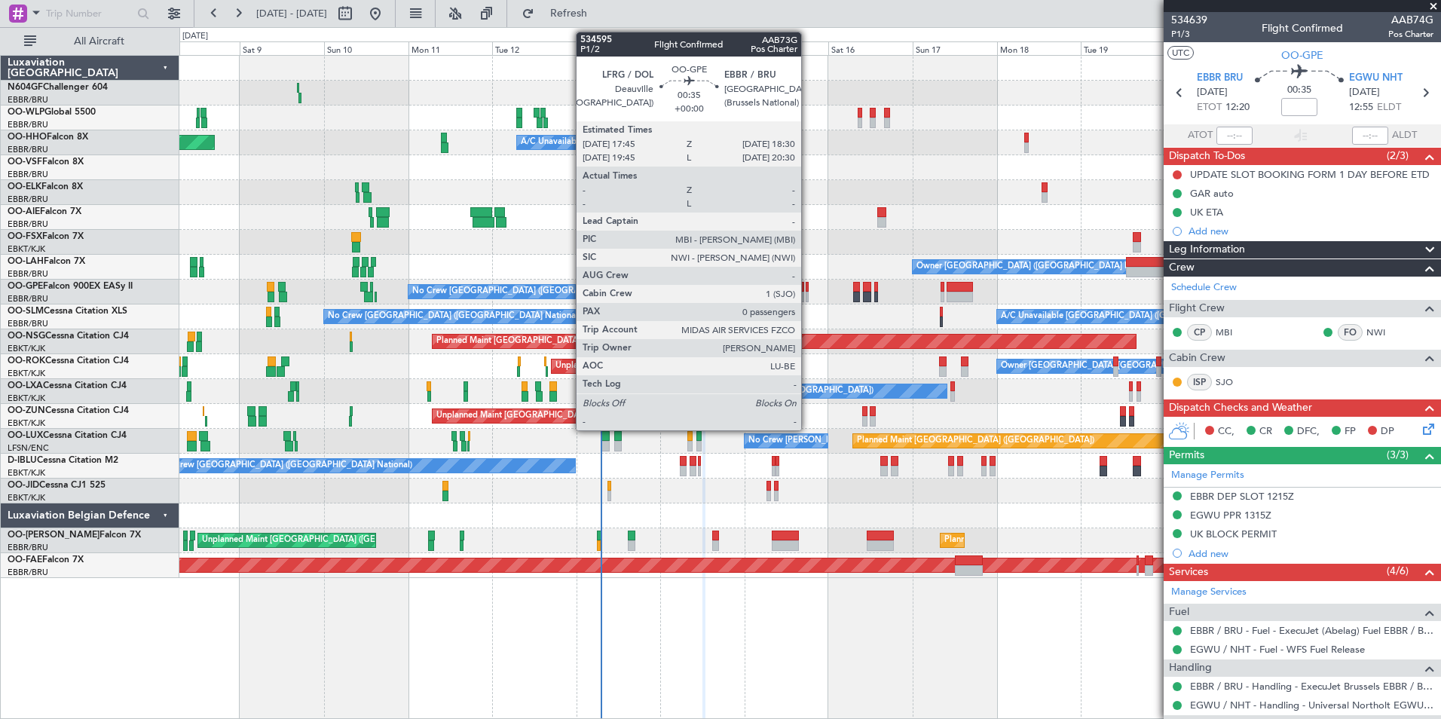
click at [808, 293] on div at bounding box center [807, 297] width 3 height 11
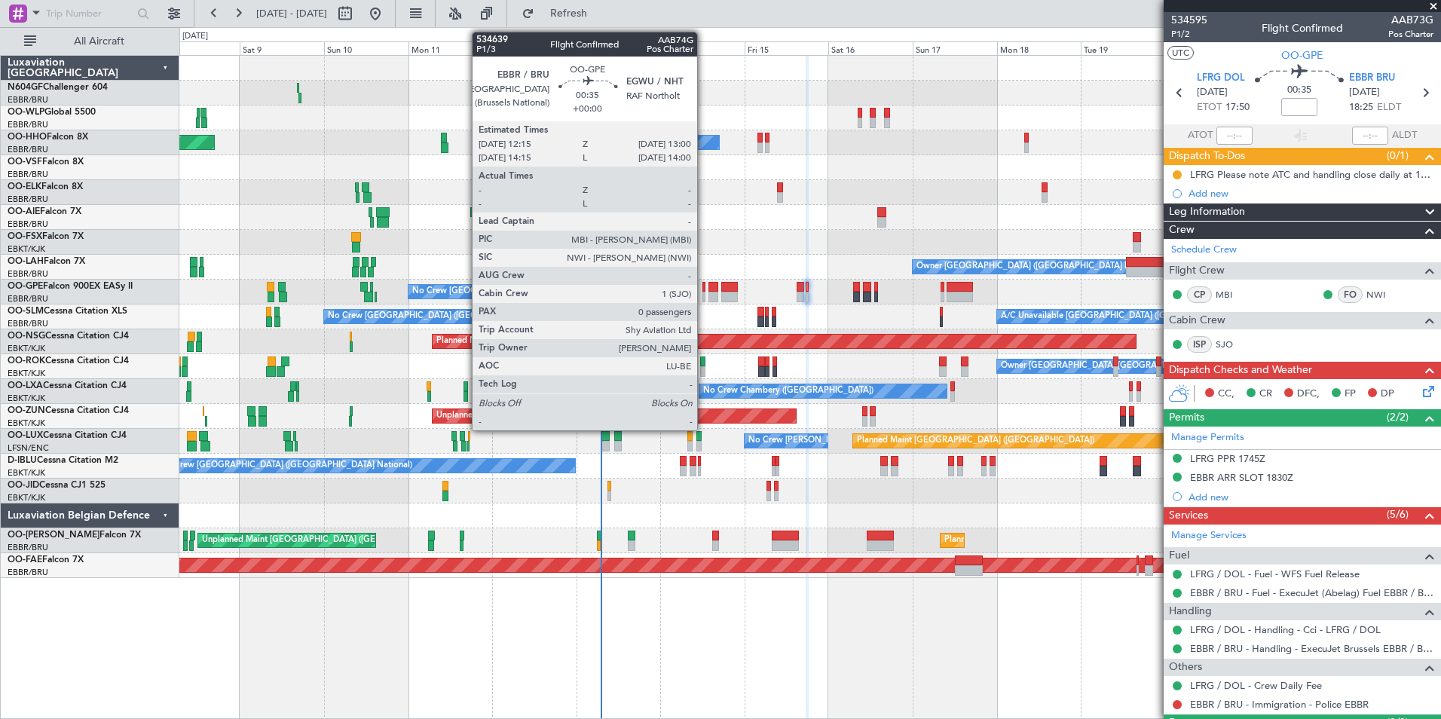
click at [705, 292] on div at bounding box center [703, 297] width 3 height 11
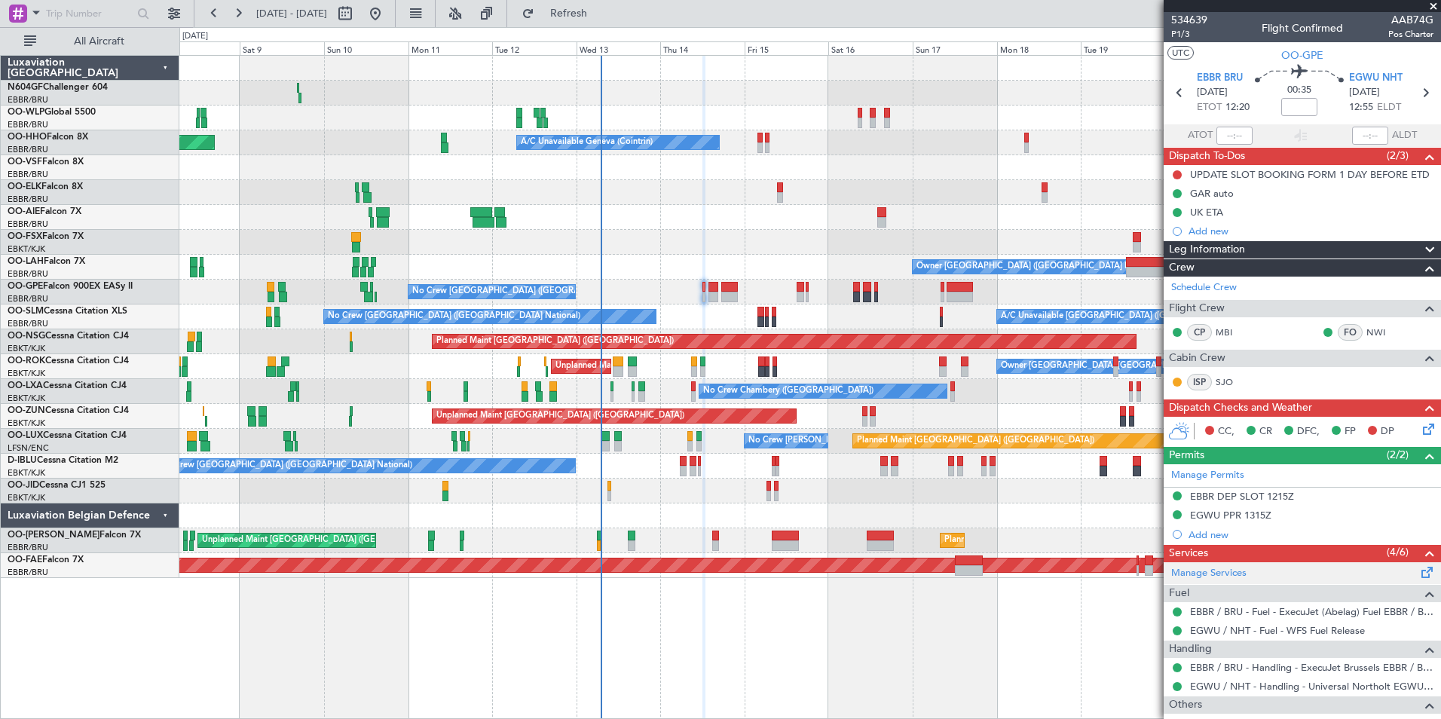
scroll to position [75, 0]
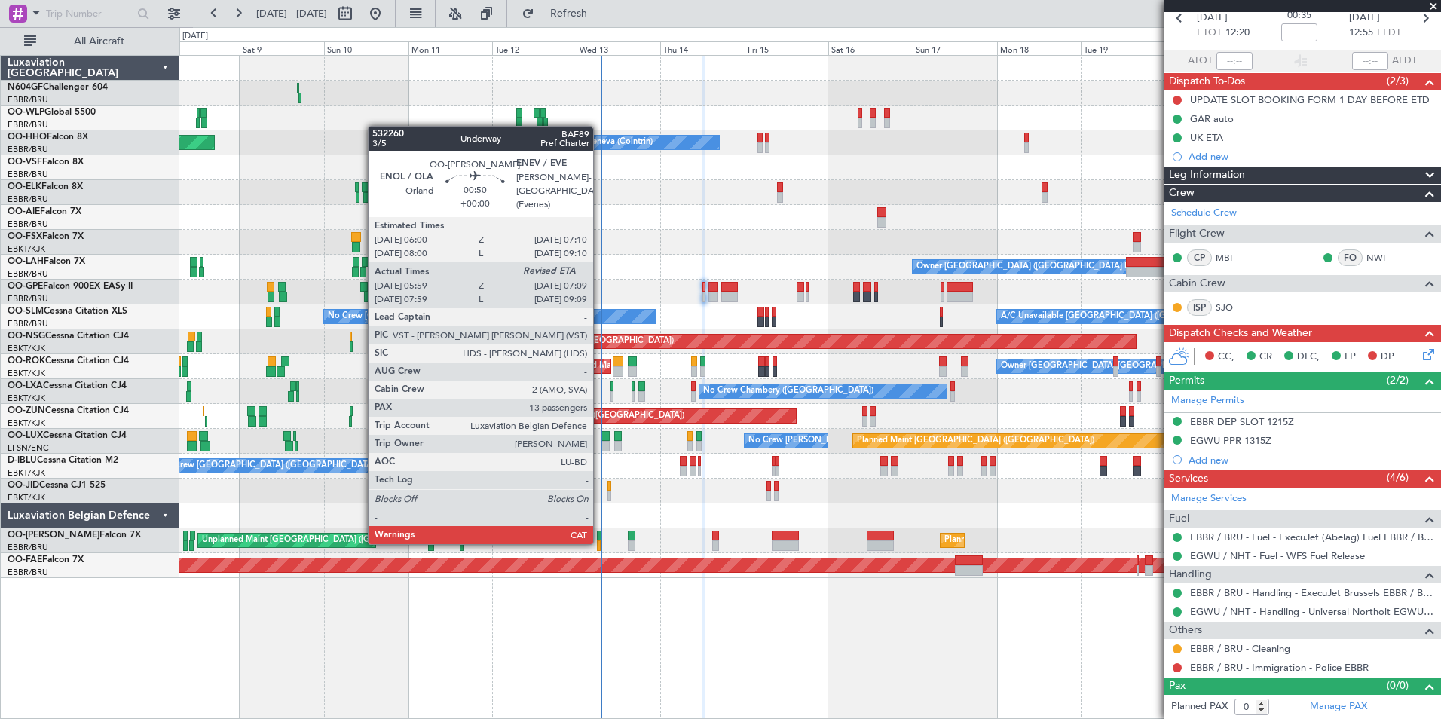
click at [600, 541] on div at bounding box center [599, 545] width 5 height 11
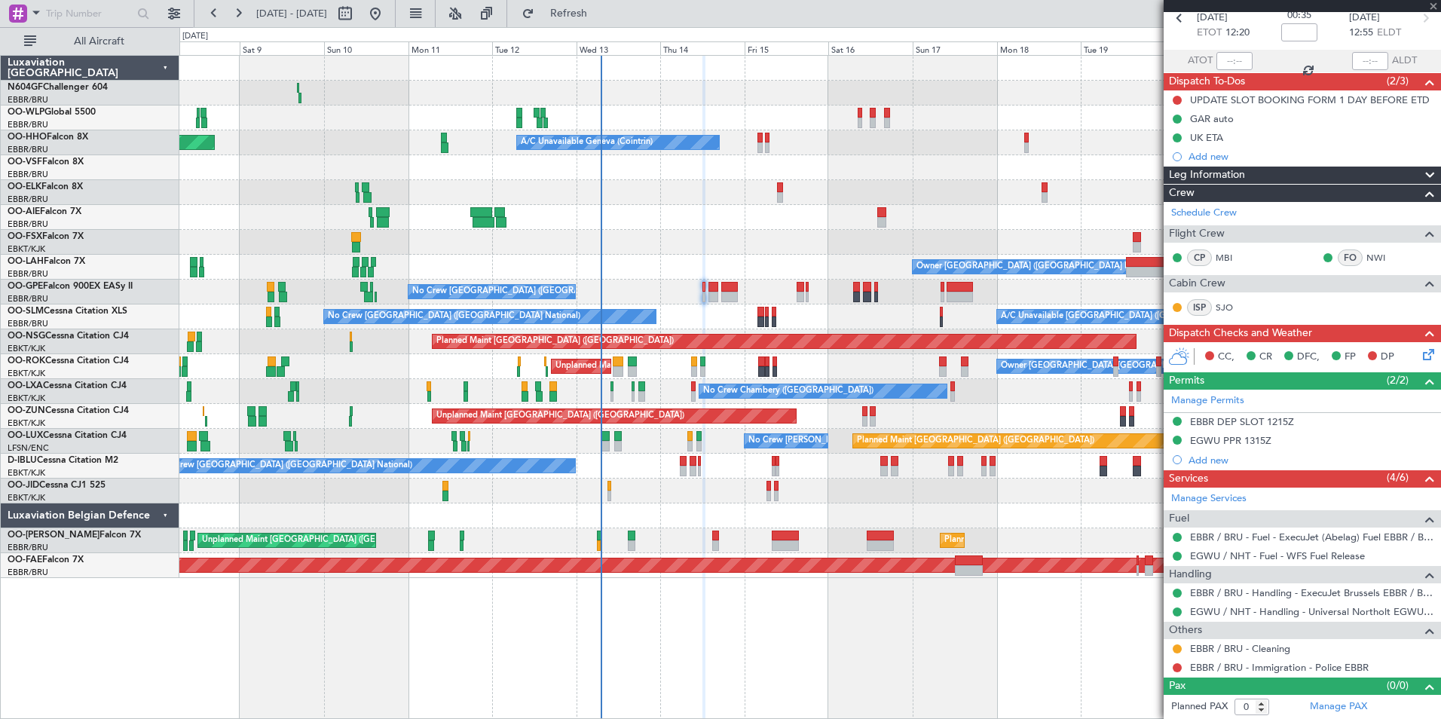
type input "06:09"
type input "13"
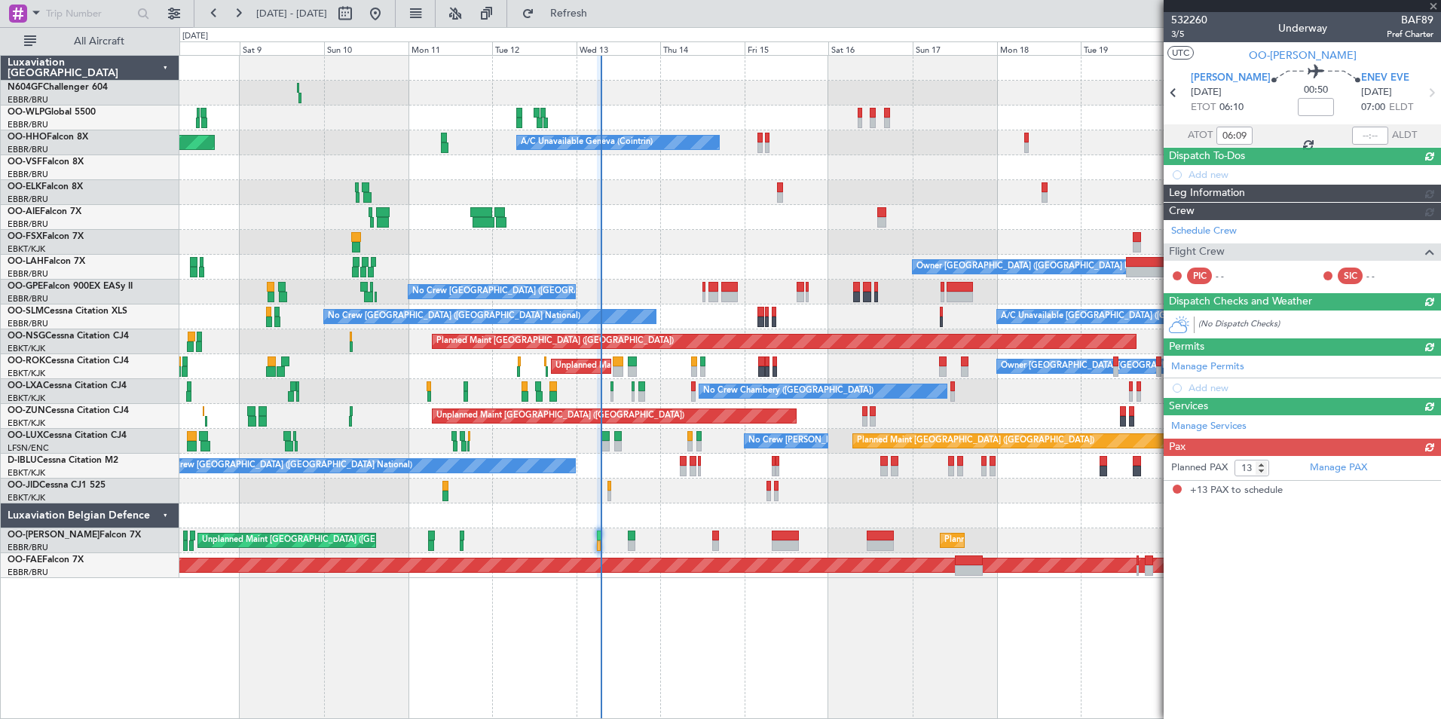
scroll to position [0, 0]
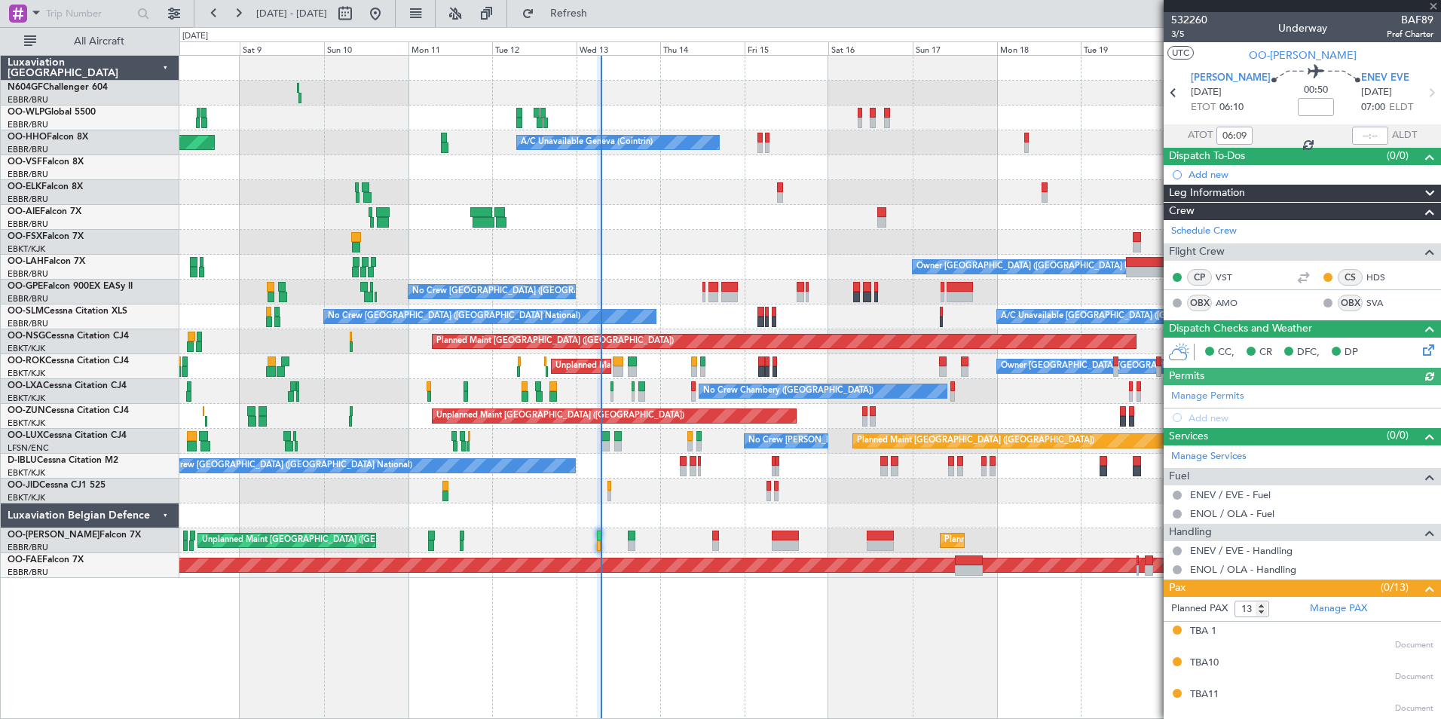
click at [1355, 132] on div at bounding box center [1370, 136] width 36 height 18
click at [1362, 130] on input "text" at bounding box center [1370, 136] width 36 height 18
click at [1132, 169] on div at bounding box center [809, 167] width 1261 height 25
type input "07:02"
click at [634, 484] on div at bounding box center [809, 491] width 1261 height 25
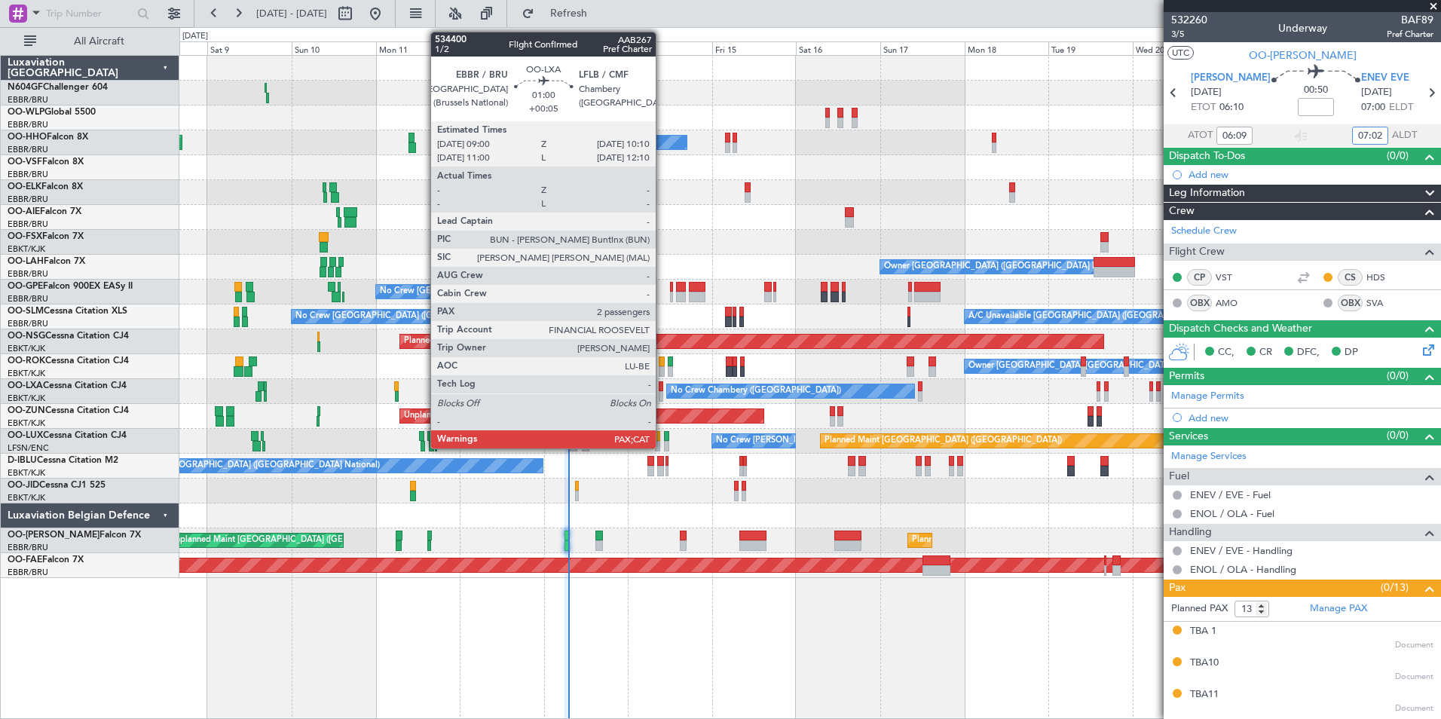
click at [662, 390] on div at bounding box center [661, 386] width 5 height 11
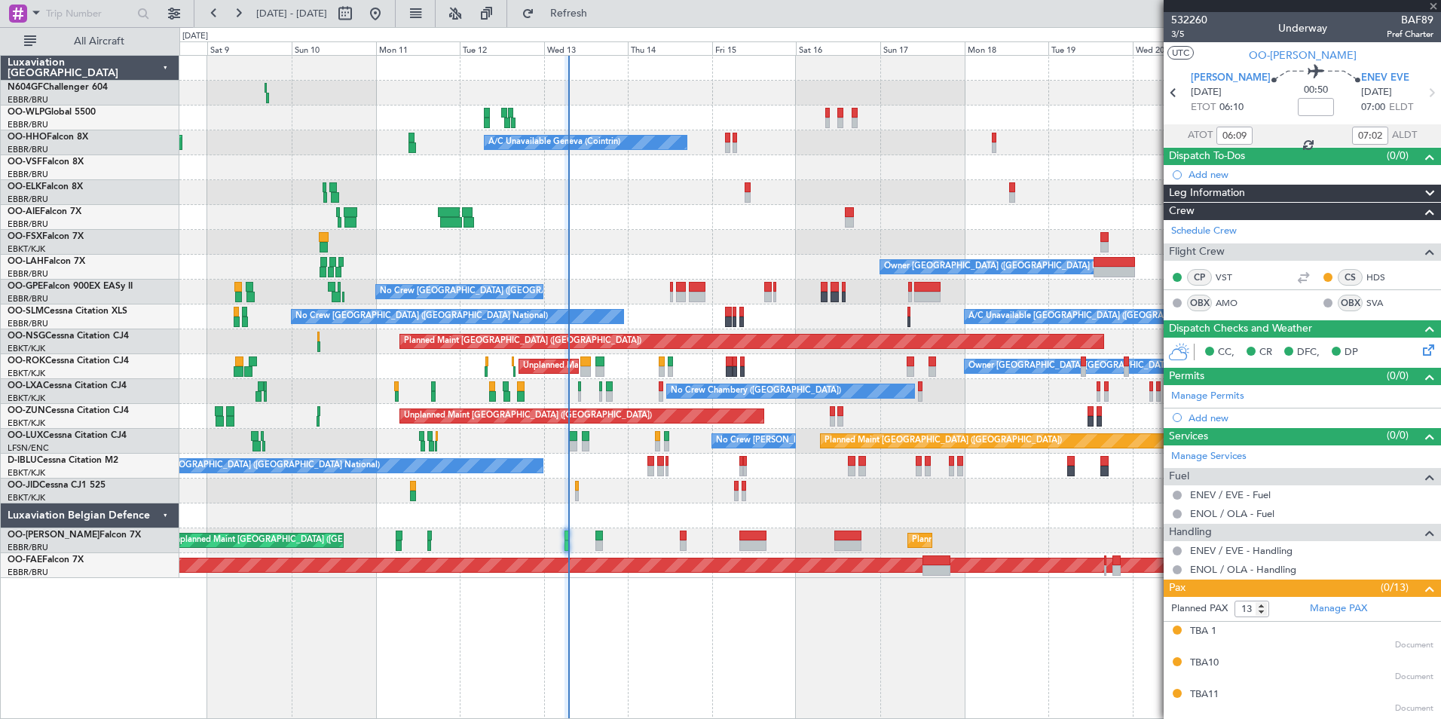
type input "+00:05"
type input "3"
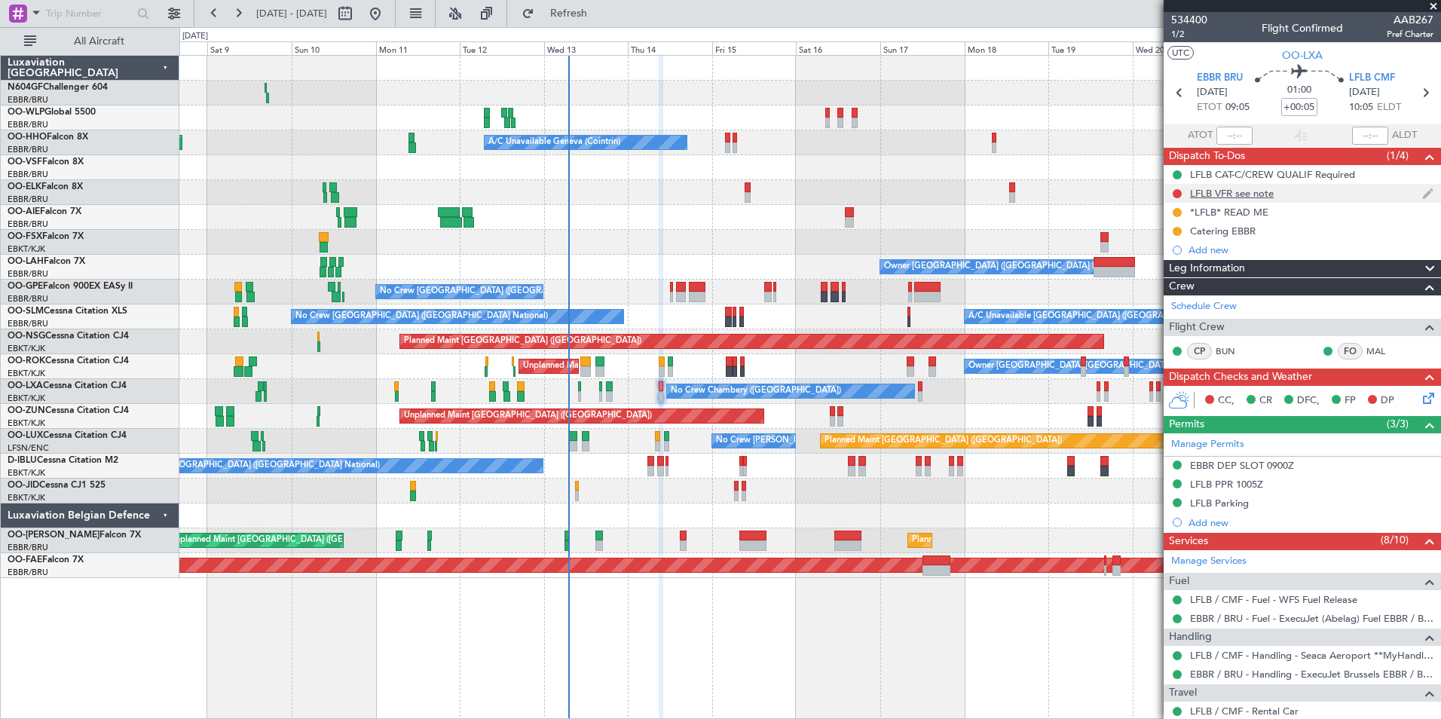
click at [1100, 194] on div at bounding box center [809, 192] width 1261 height 25
click at [1211, 191] on div "LFLB VFR see note" at bounding box center [1232, 193] width 84 height 13
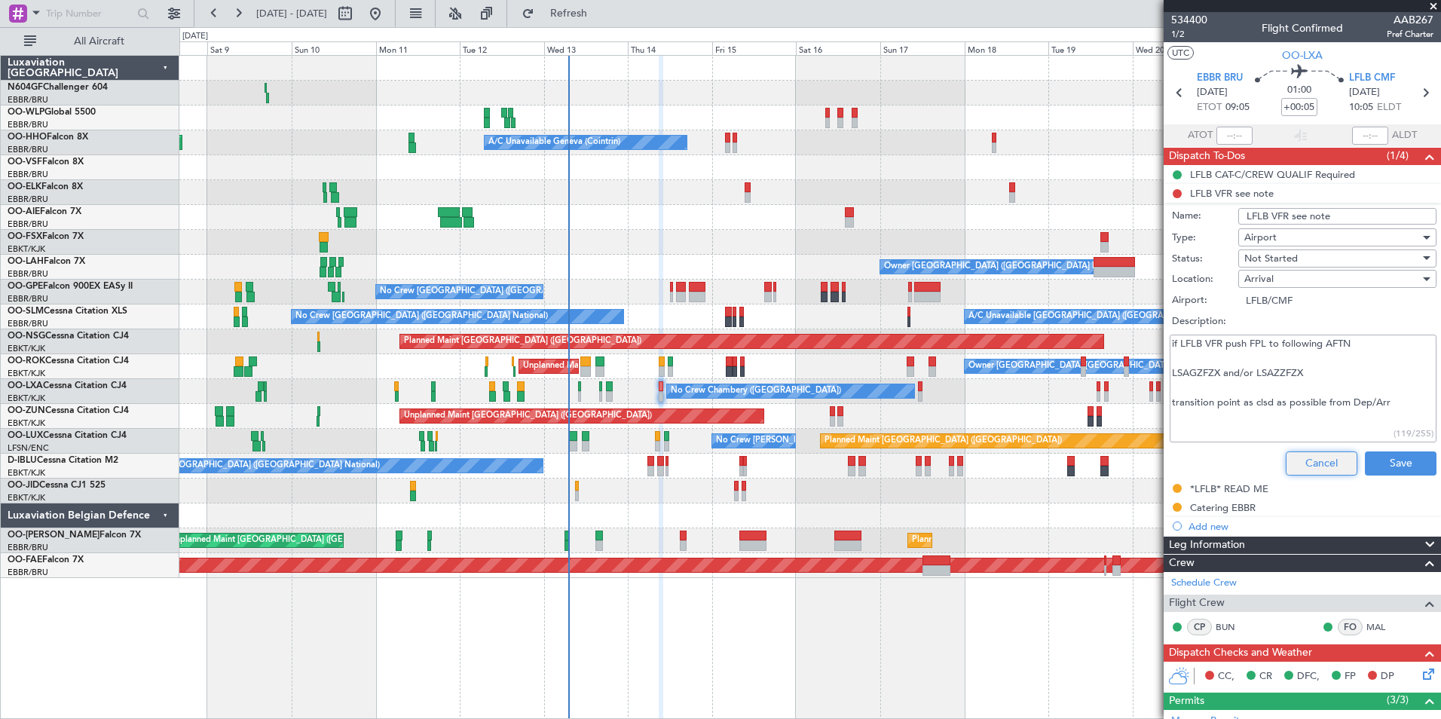
click at [1316, 463] on button "Cancel" at bounding box center [1322, 463] width 72 height 24
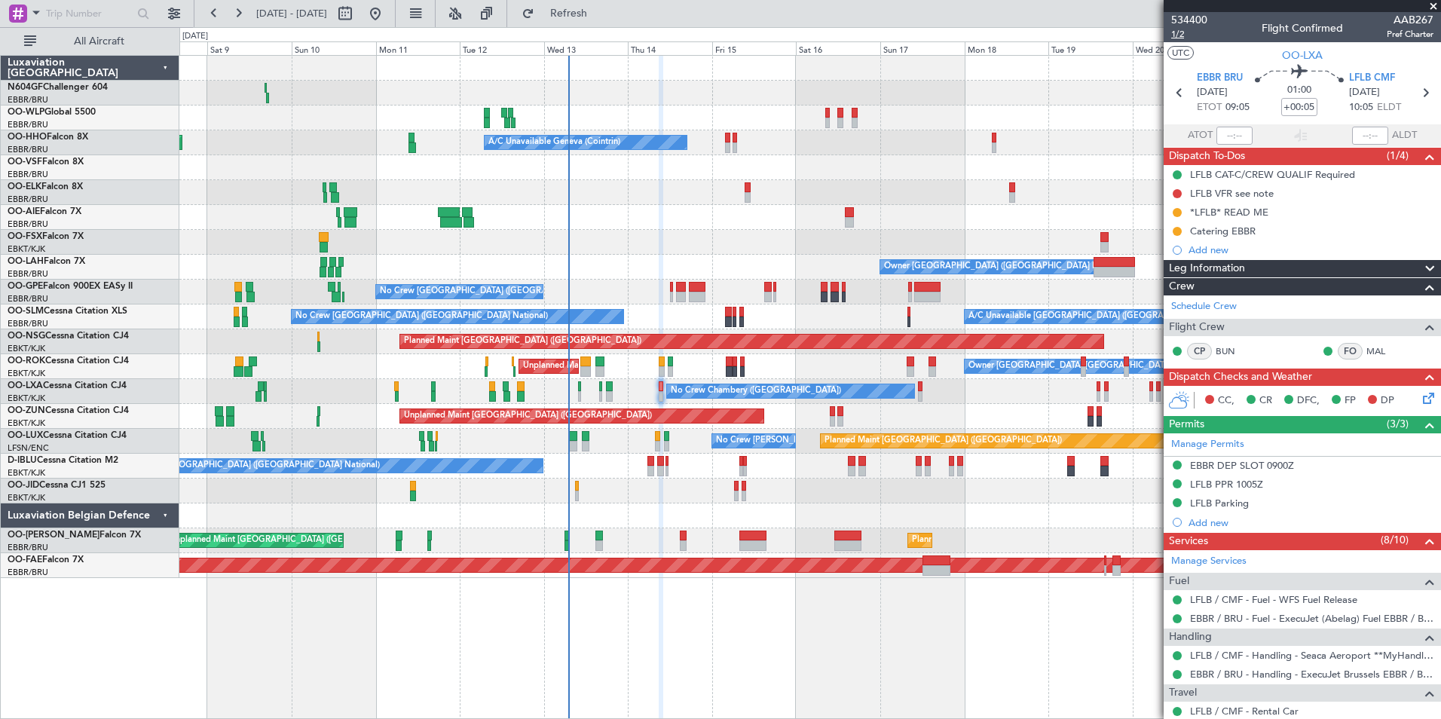
click at [1176, 33] on span "1/2" at bounding box center [1189, 34] width 36 height 13
click at [601, 17] on span "Refresh" at bounding box center [568, 13] width 63 height 11
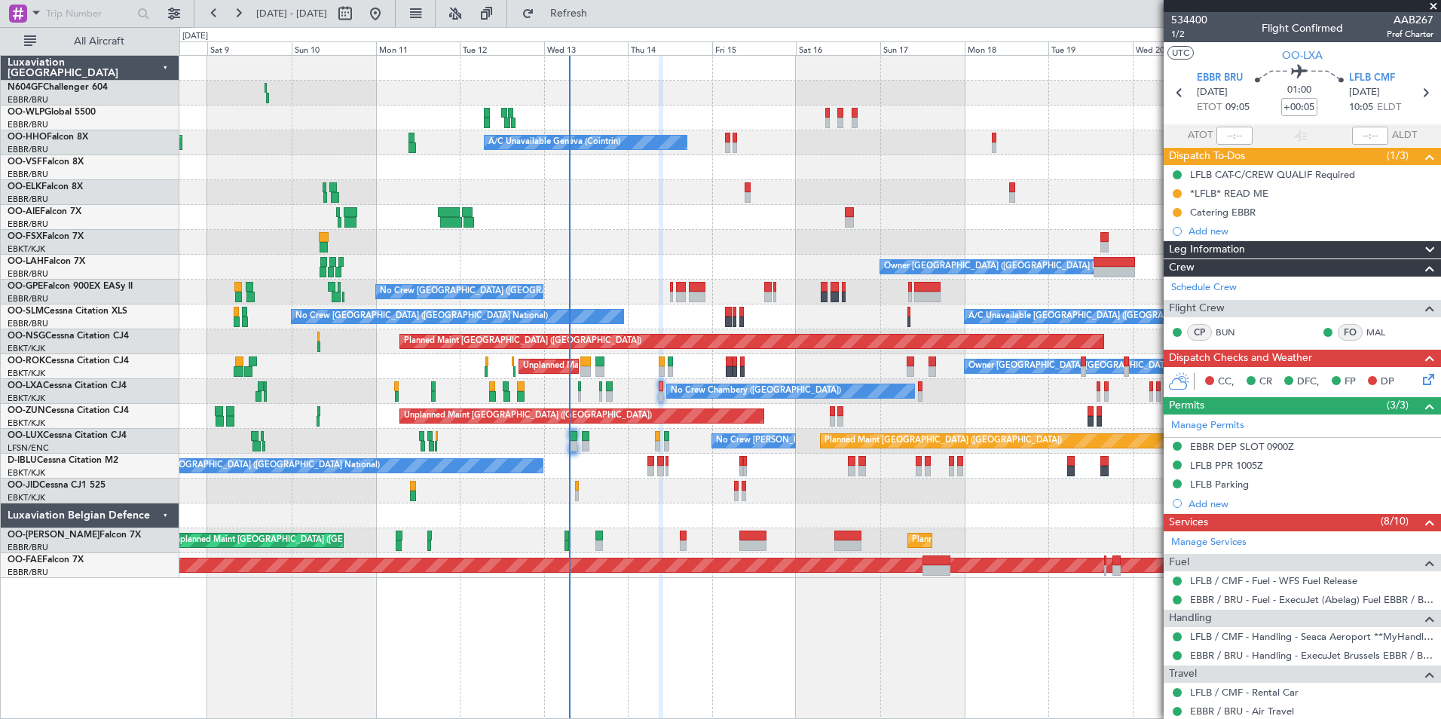
click at [647, 471] on div "No Crew [GEOGRAPHIC_DATA] ([GEOGRAPHIC_DATA] National)" at bounding box center [809, 466] width 1261 height 25
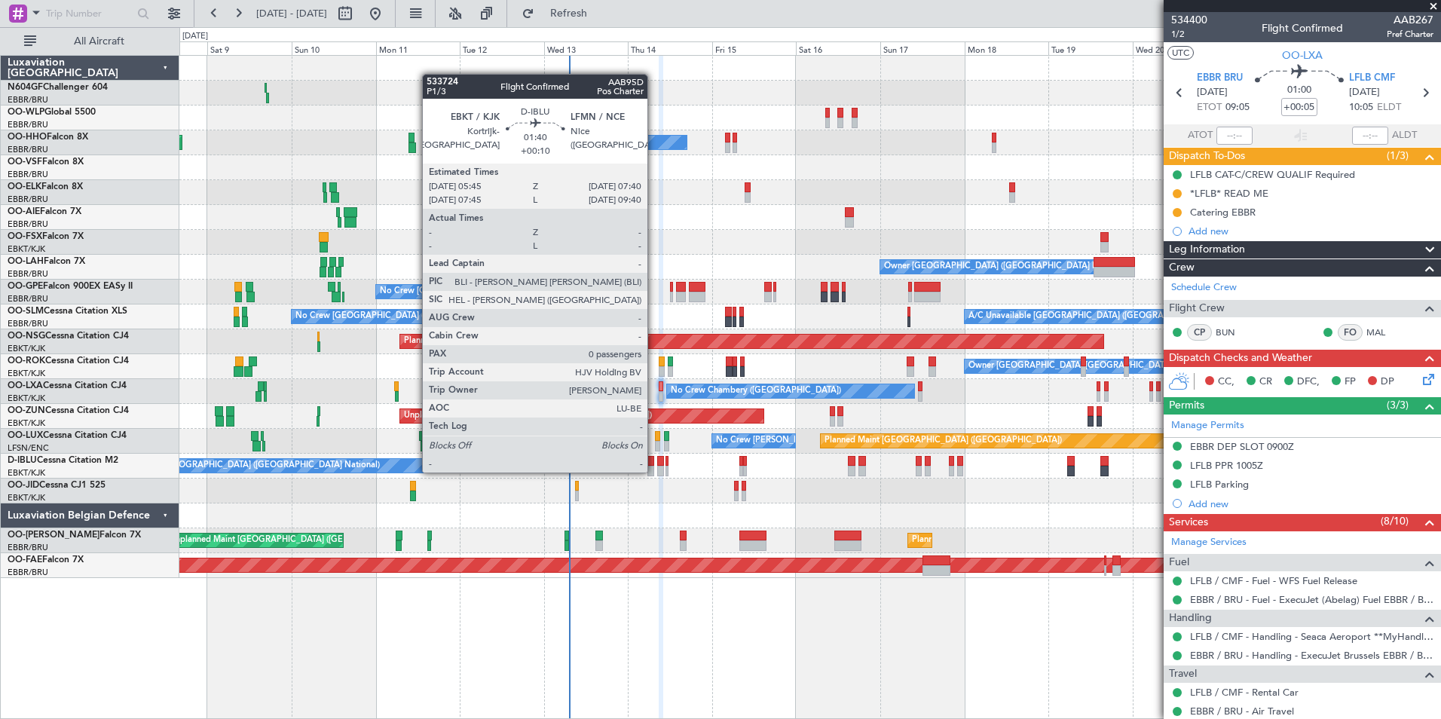
click at [654, 471] on div at bounding box center [650, 471] width 7 height 11
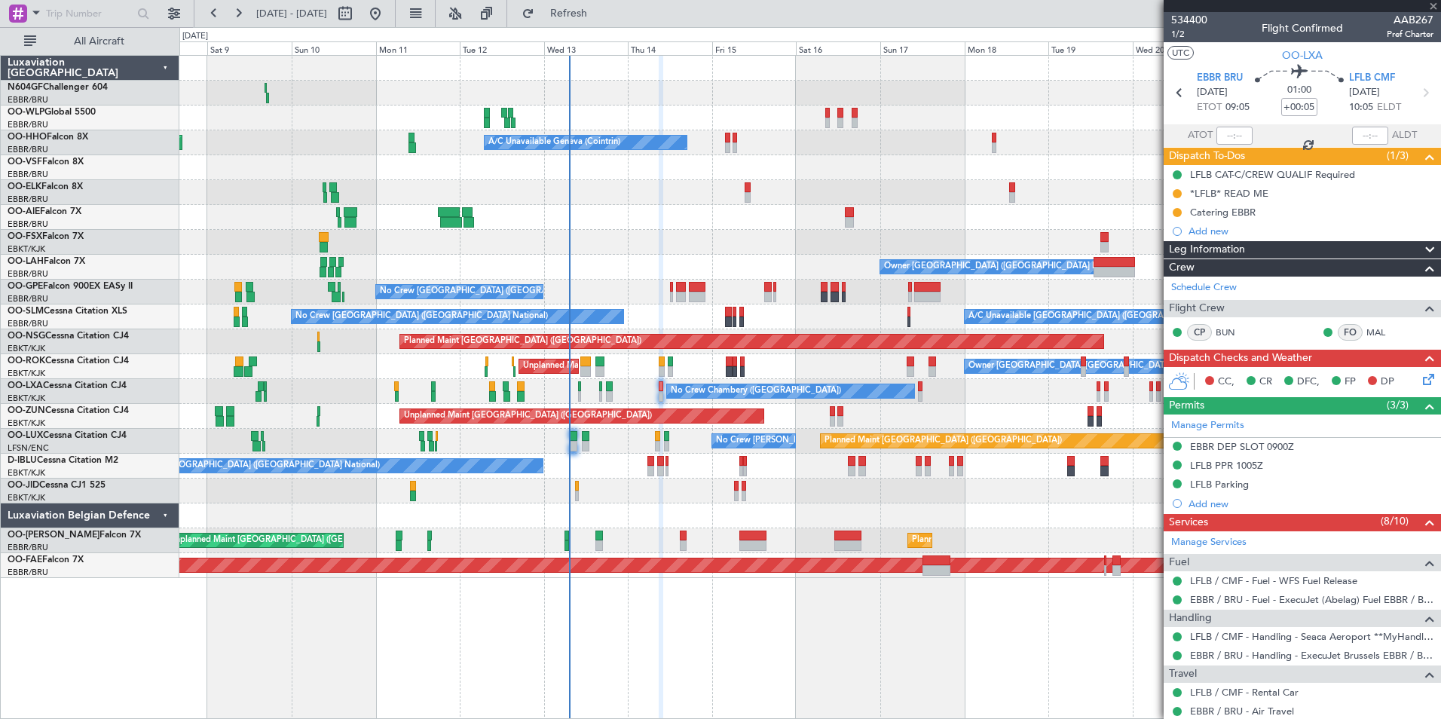
type input "+00:10"
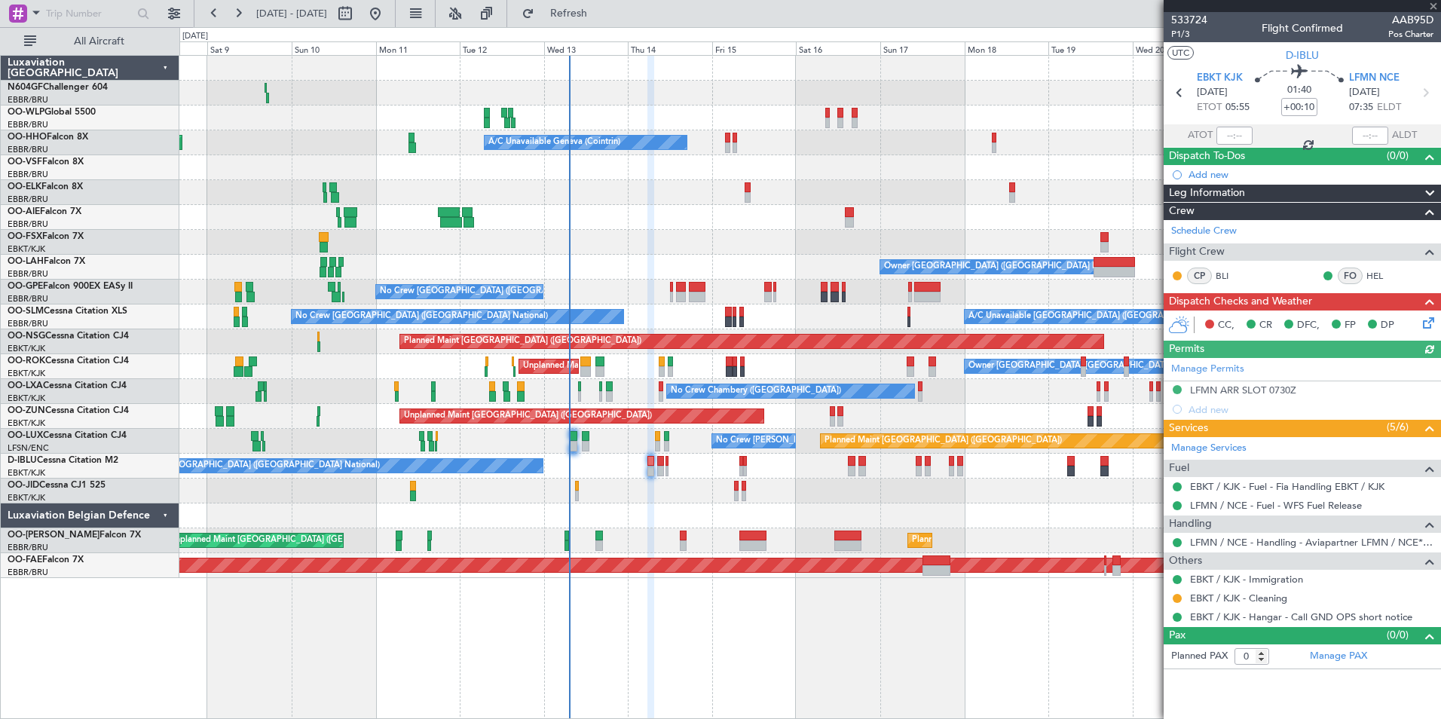
click at [1432, 320] on icon at bounding box center [1426, 320] width 12 height 12
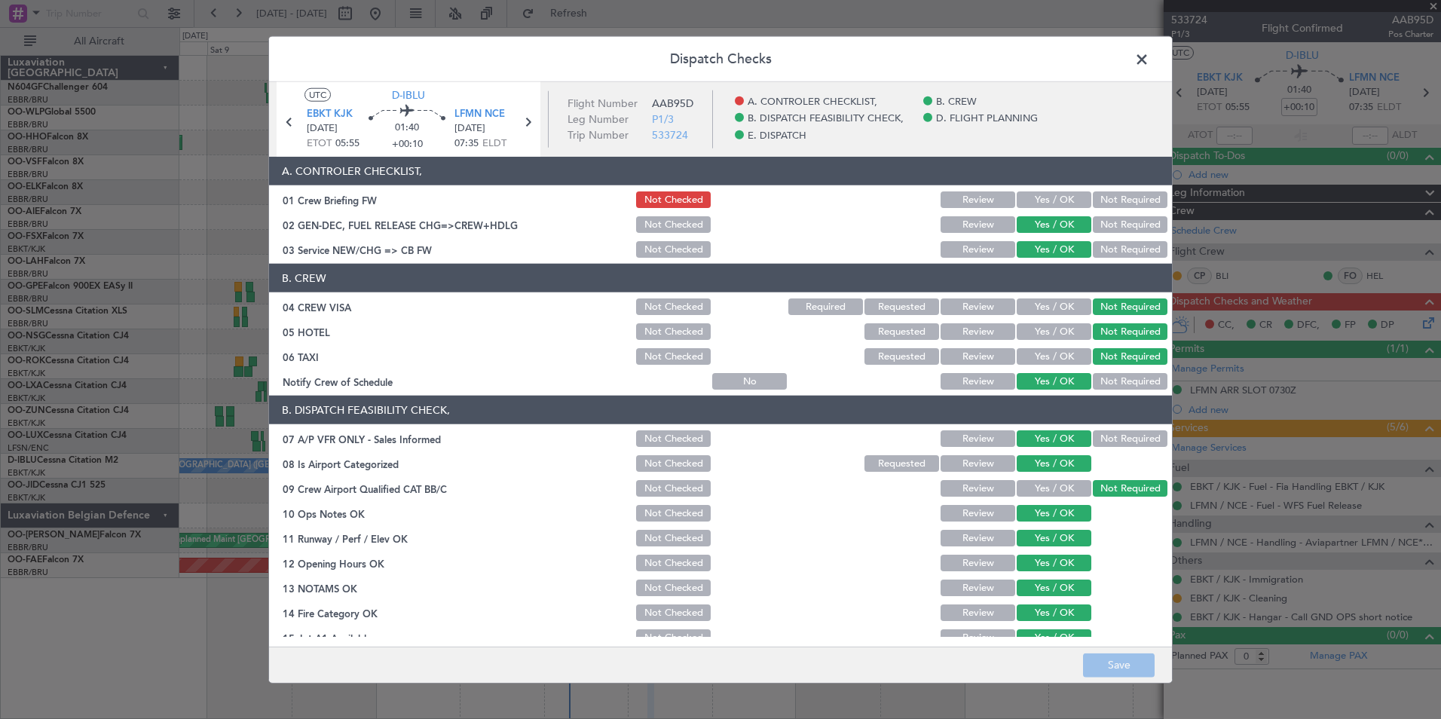
click at [1149, 54] on span at bounding box center [1149, 63] width 0 height 30
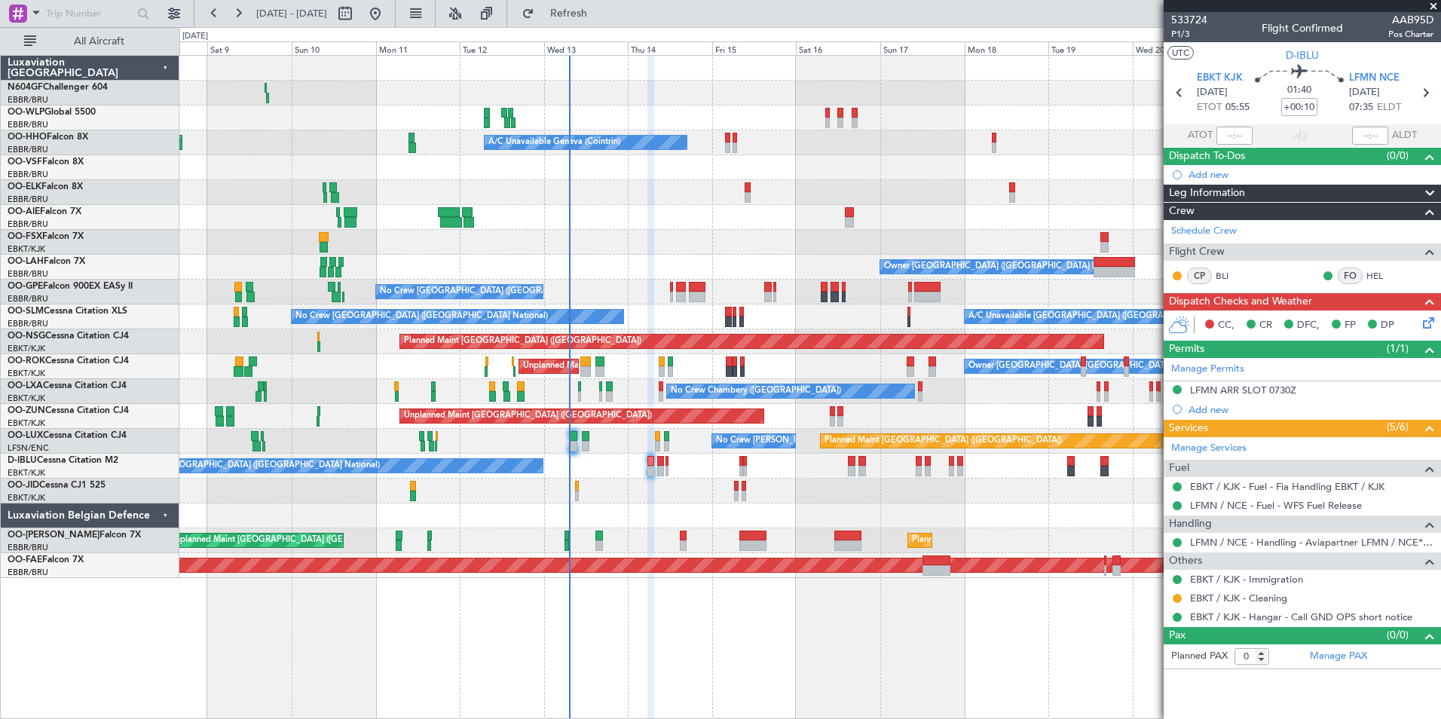
click at [1431, 323] on icon at bounding box center [1426, 320] width 12 height 12
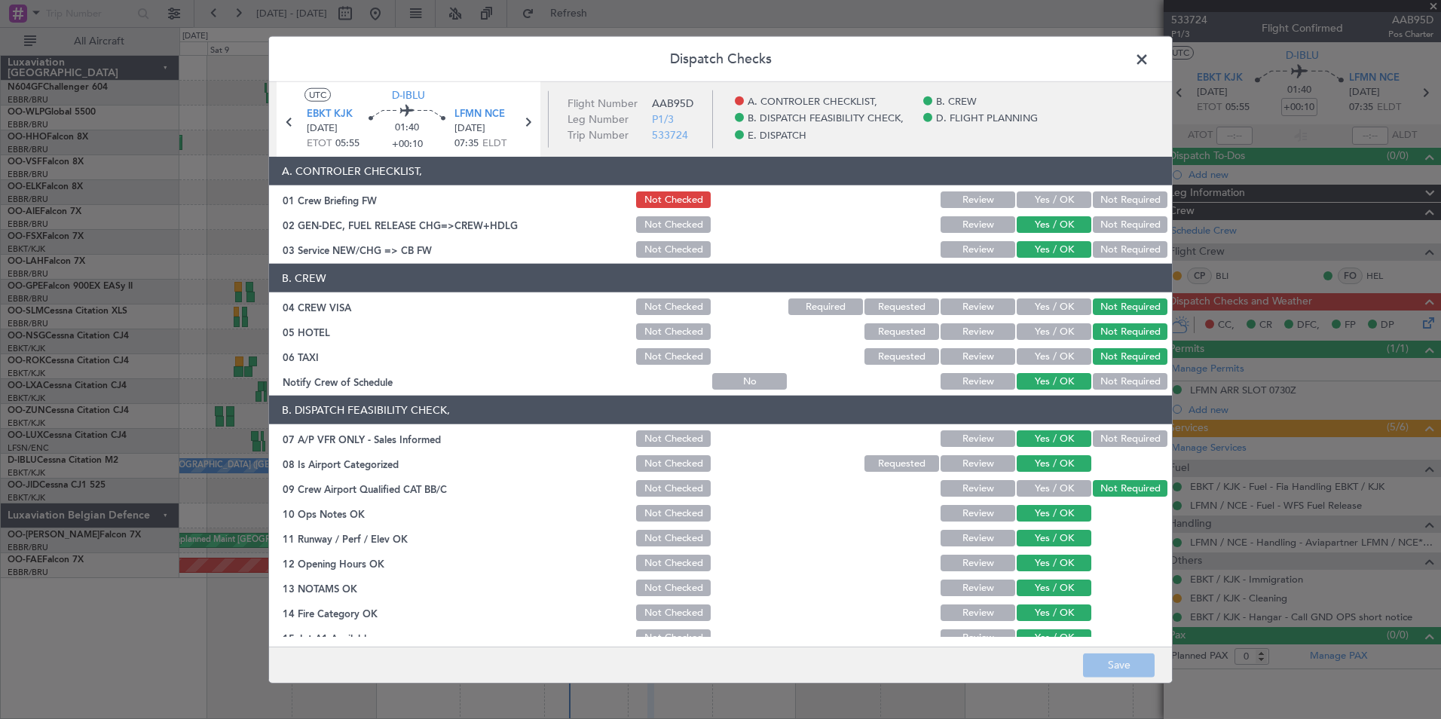
click at [1063, 187] on section "A. CONTROLER CHECKLIST, 01 Crew Briefing FW Not Checked Review Yes / OK Not Req…" at bounding box center [720, 208] width 903 height 103
click at [1063, 195] on button "Yes / OK" at bounding box center [1054, 199] width 75 height 17
click at [1149, 662] on button "Save" at bounding box center [1119, 665] width 72 height 24
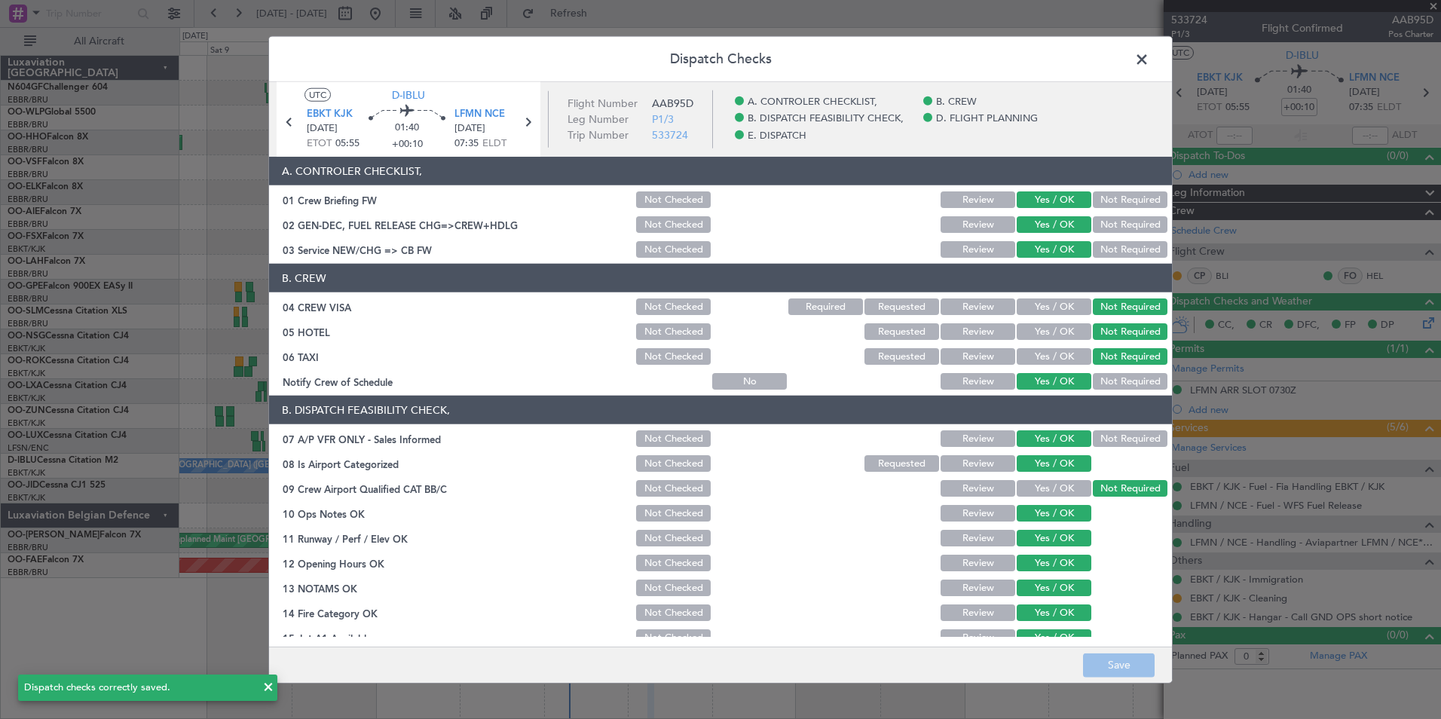
click at [1149, 58] on span at bounding box center [1149, 63] width 0 height 30
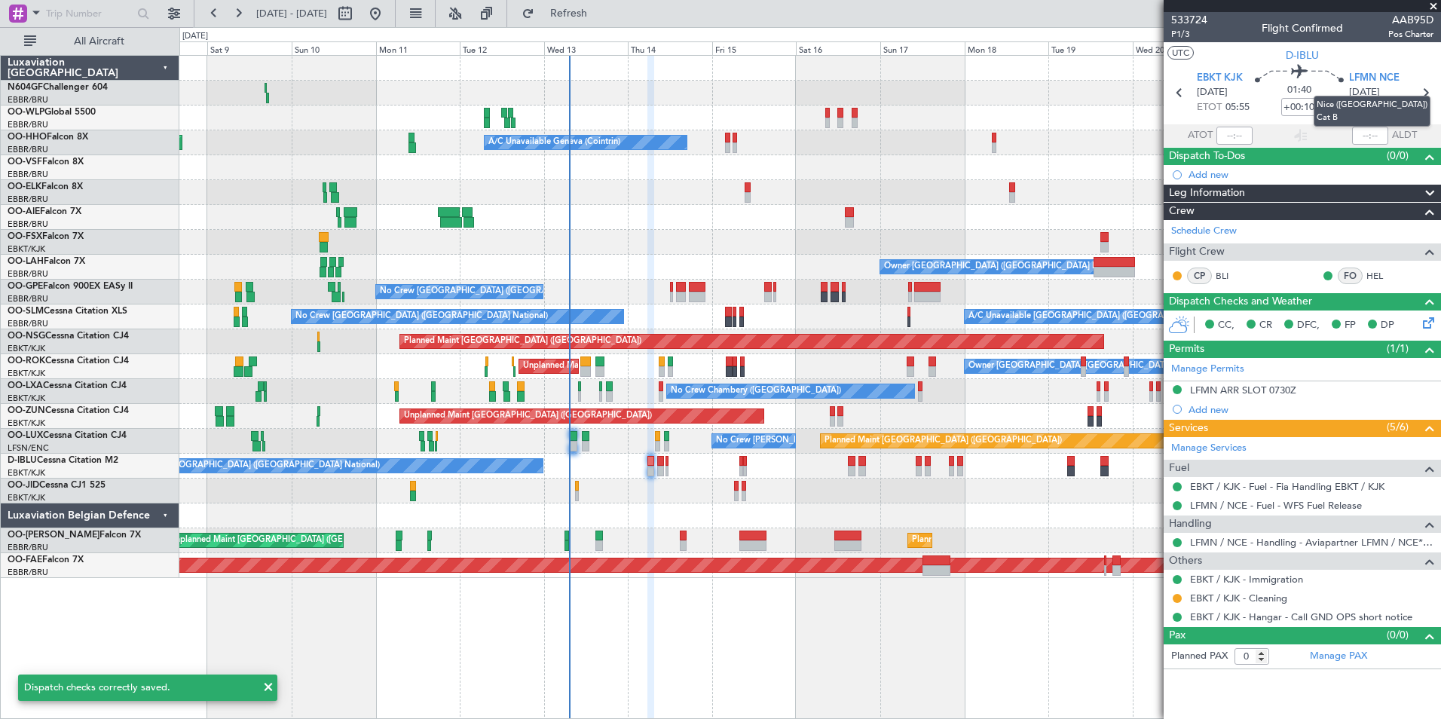
click at [1422, 92] on mat-tooltip-component "Nice ([GEOGRAPHIC_DATA]) Cat B" at bounding box center [1372, 111] width 138 height 52
click at [1427, 93] on mat-tooltip-component "Nice ([GEOGRAPHIC_DATA]) Cat B" at bounding box center [1372, 111] width 138 height 52
click at [1427, 90] on icon at bounding box center [1425, 93] width 20 height 20
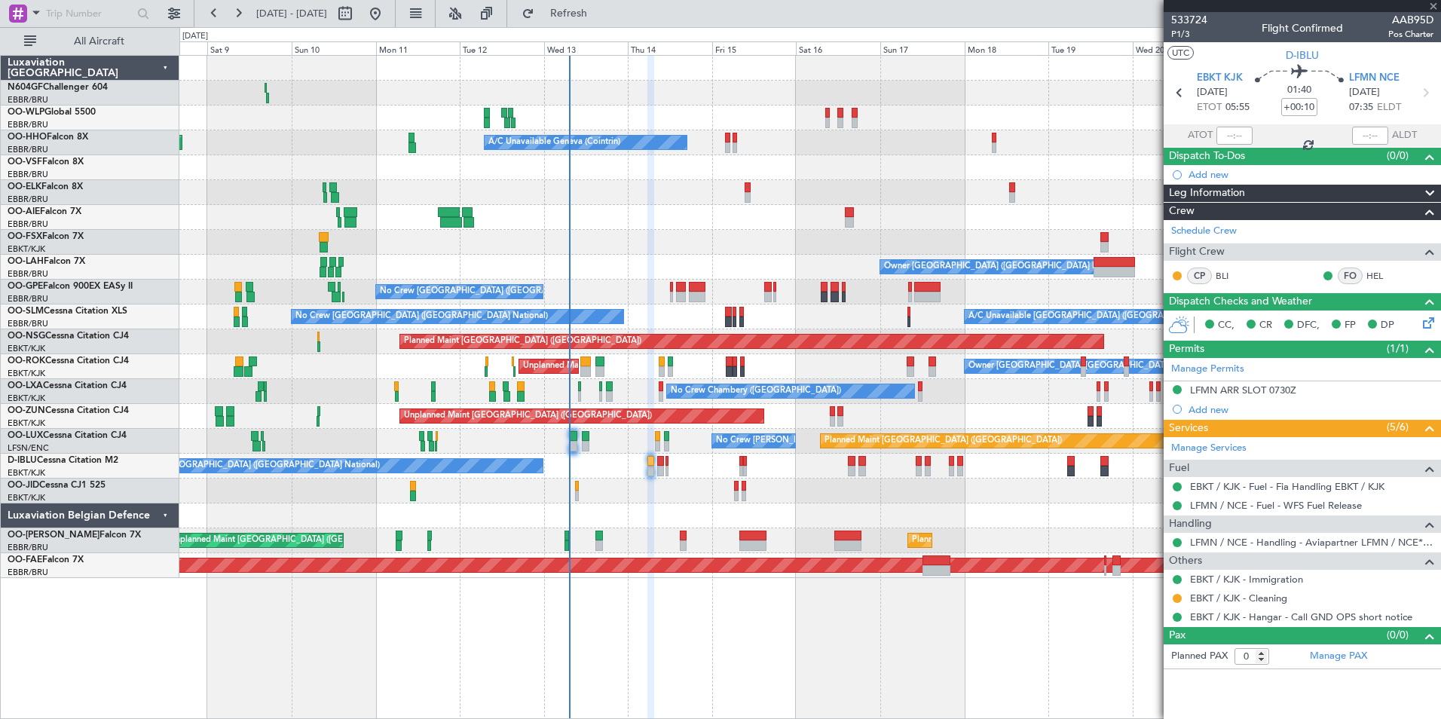
type input "2"
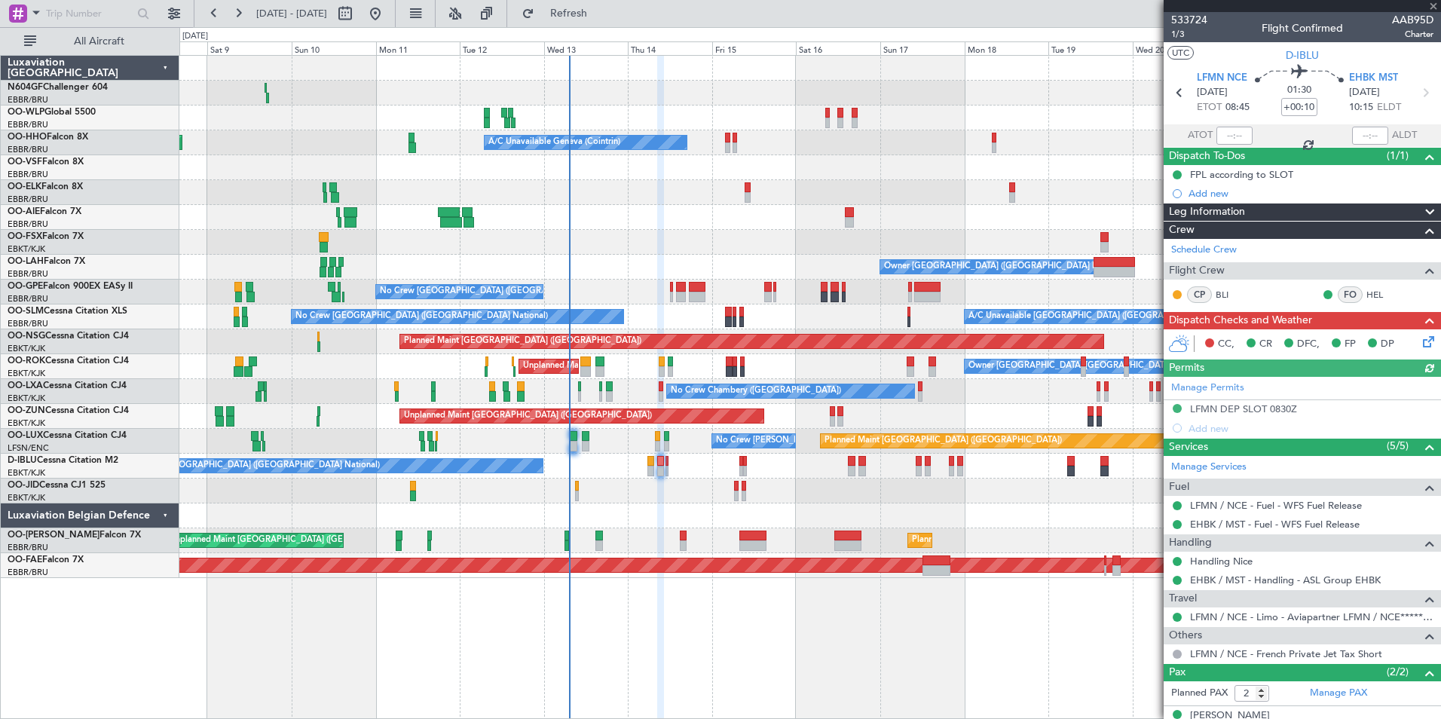
scroll to position [54, 0]
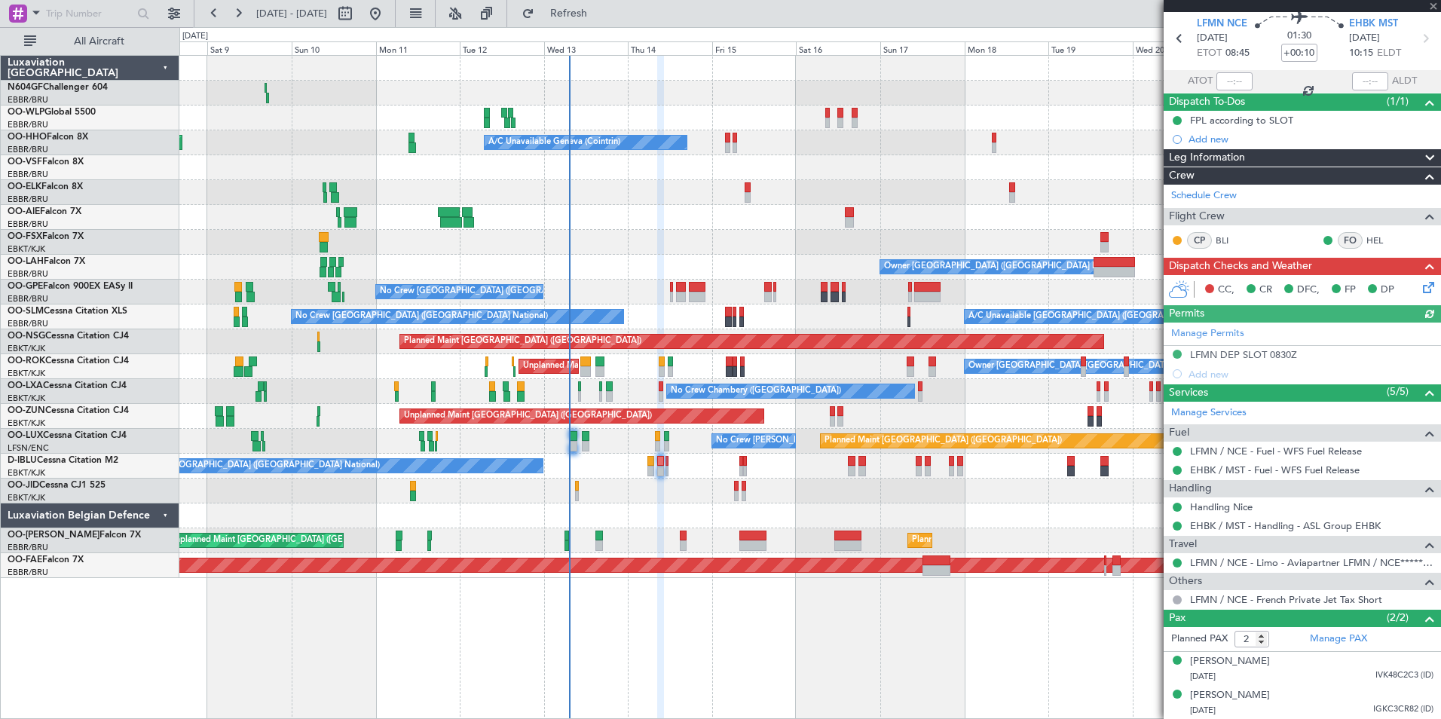
click at [1420, 289] on icon at bounding box center [1426, 285] width 12 height 12
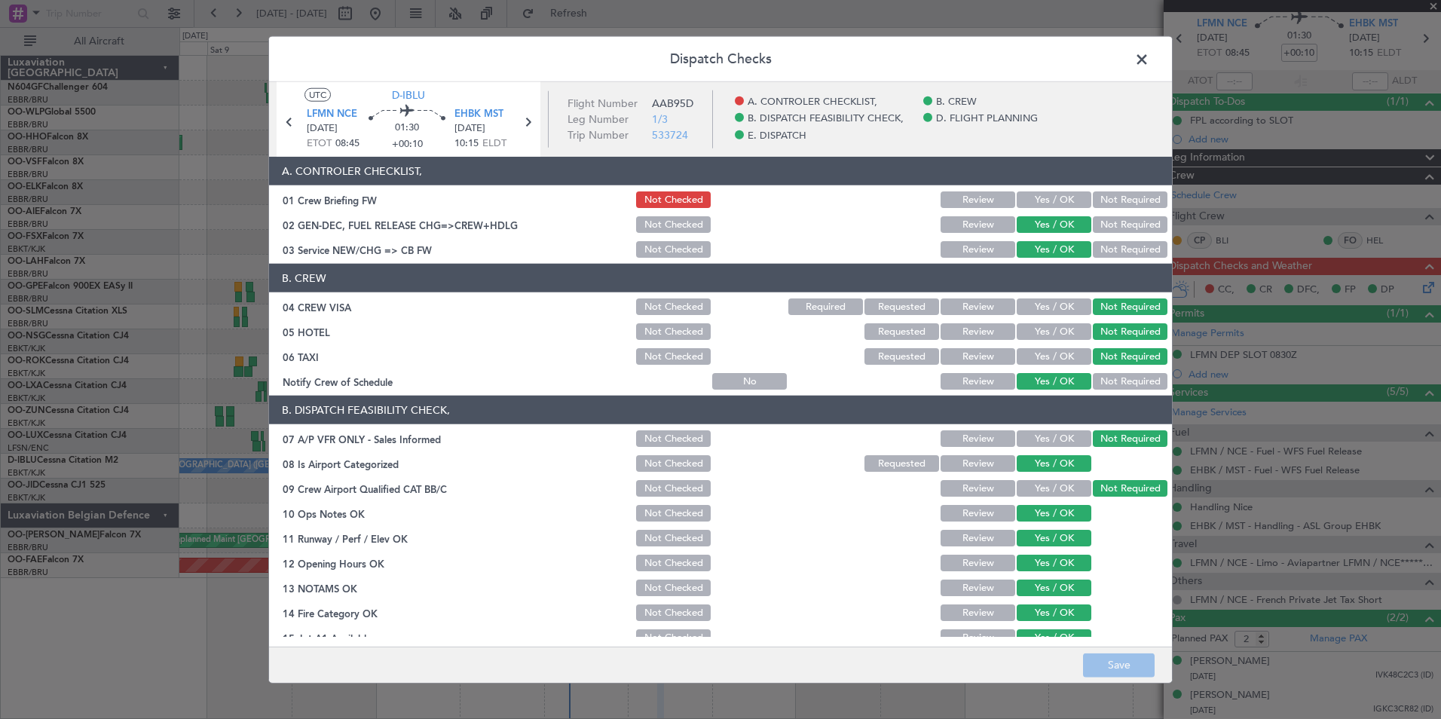
click at [1035, 206] on button "Yes / OK" at bounding box center [1054, 199] width 75 height 17
click at [1140, 664] on button "Save" at bounding box center [1119, 665] width 72 height 24
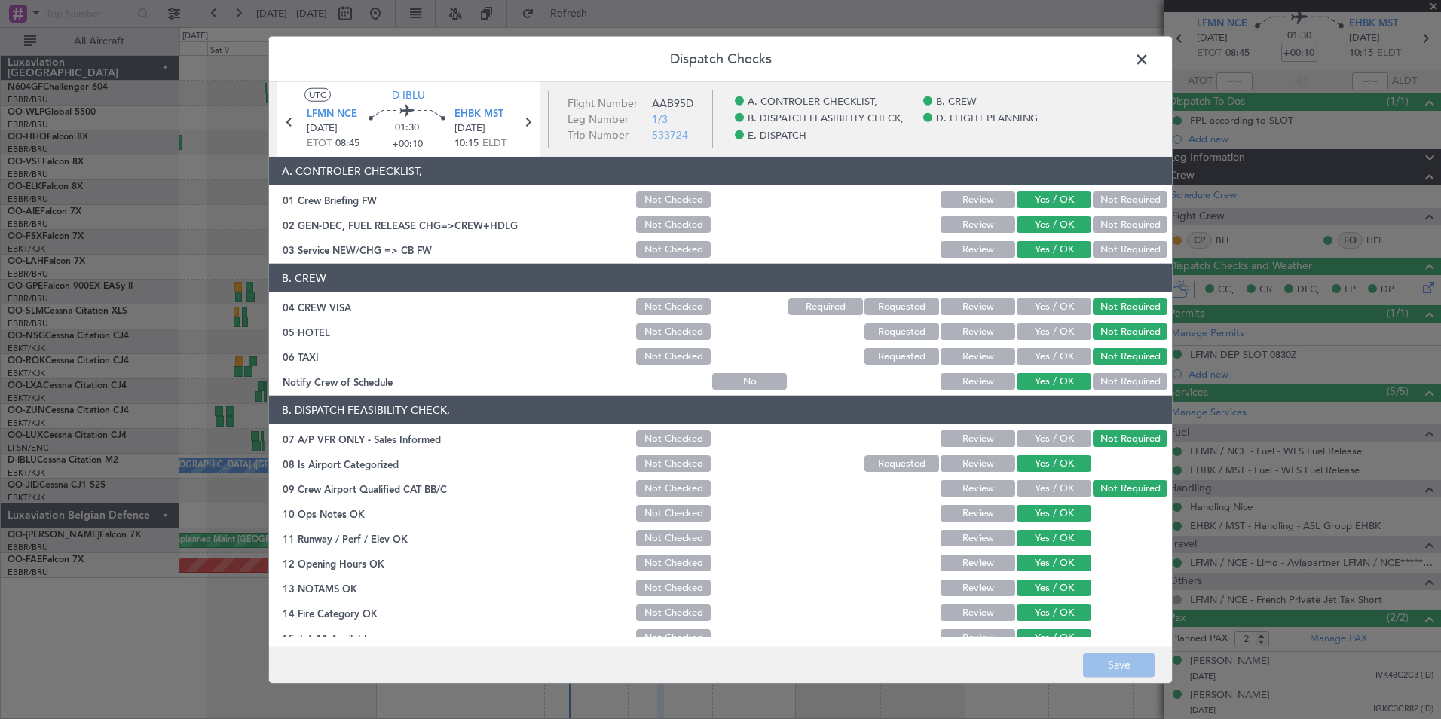
click at [1149, 62] on span at bounding box center [1149, 63] width 0 height 30
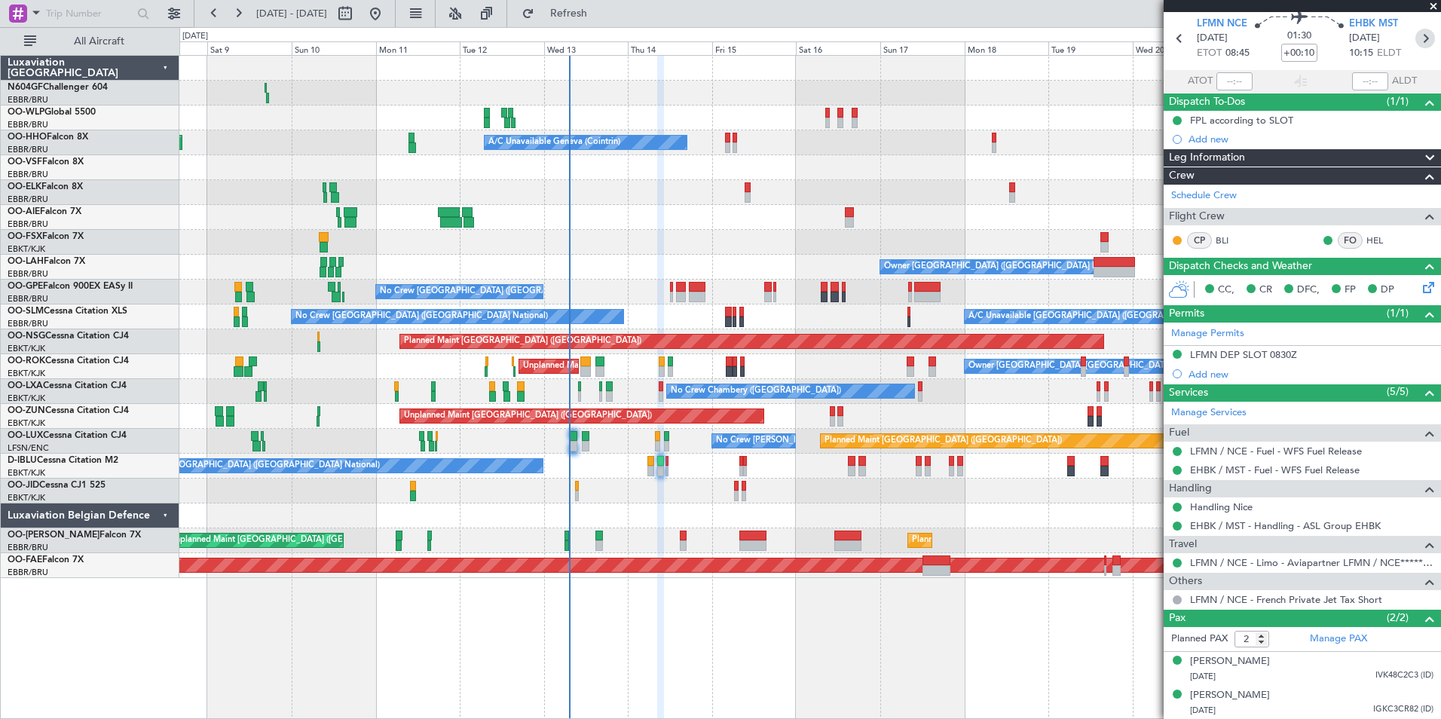
click at [1420, 37] on icon at bounding box center [1425, 39] width 20 height 20
type input "-00:05"
type input "0"
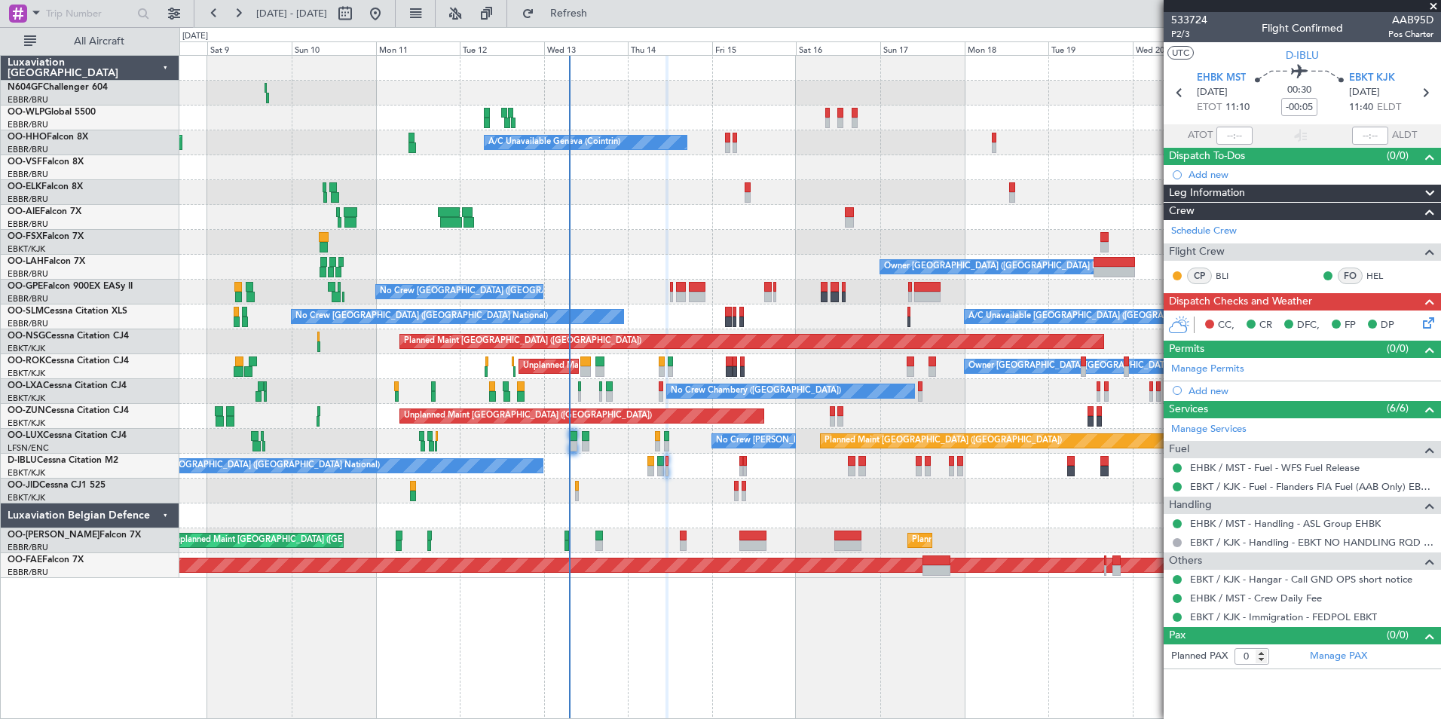
click at [1427, 318] on icon at bounding box center [1426, 320] width 12 height 12
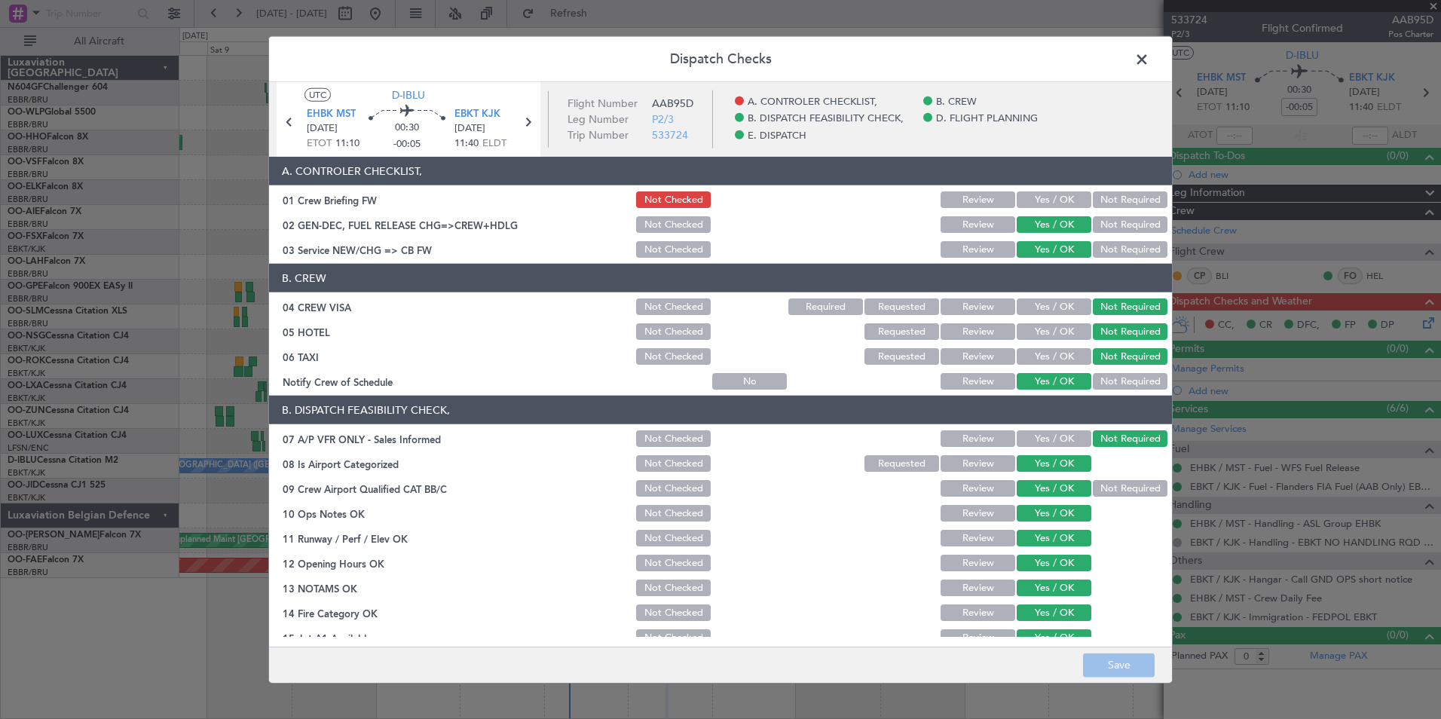
click at [1056, 199] on button "Yes / OK" at bounding box center [1054, 199] width 75 height 17
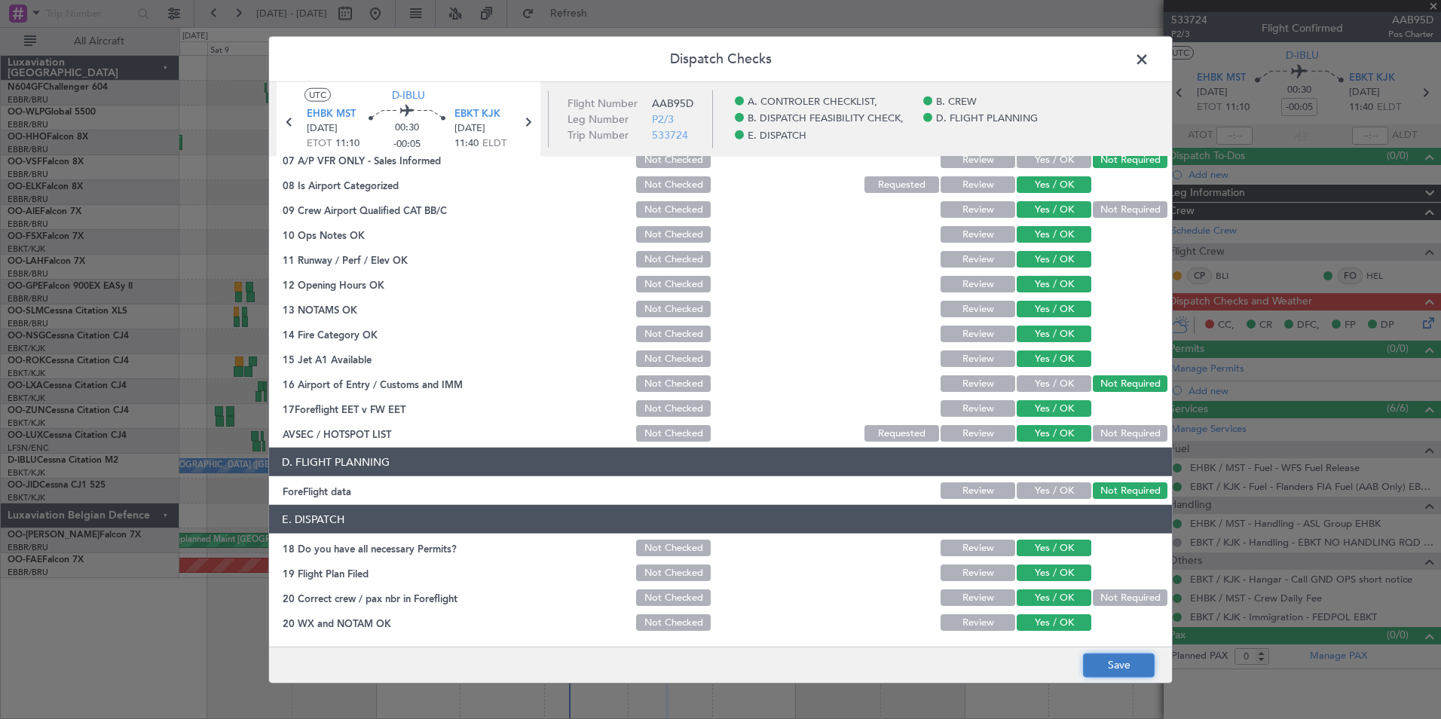
click at [1124, 662] on button "Save" at bounding box center [1119, 665] width 72 height 24
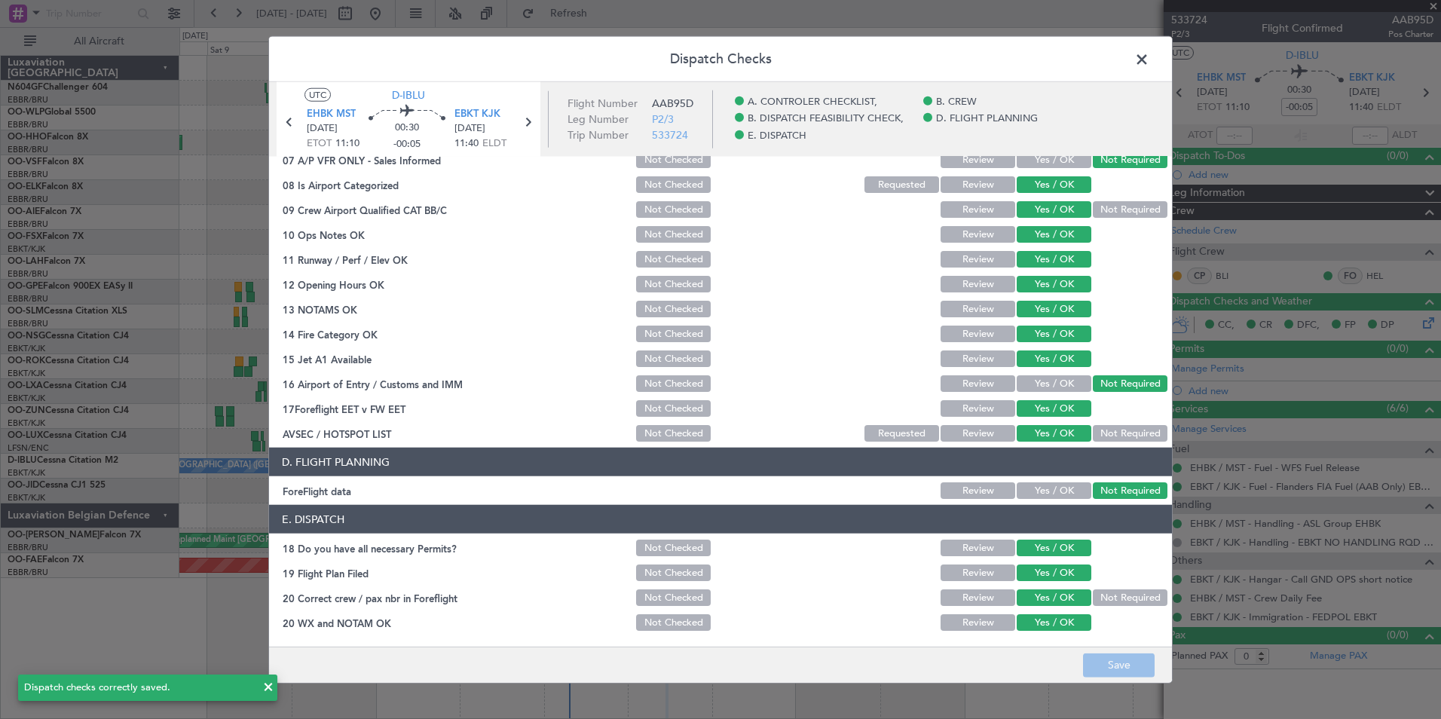
click at [1149, 58] on span at bounding box center [1149, 63] width 0 height 30
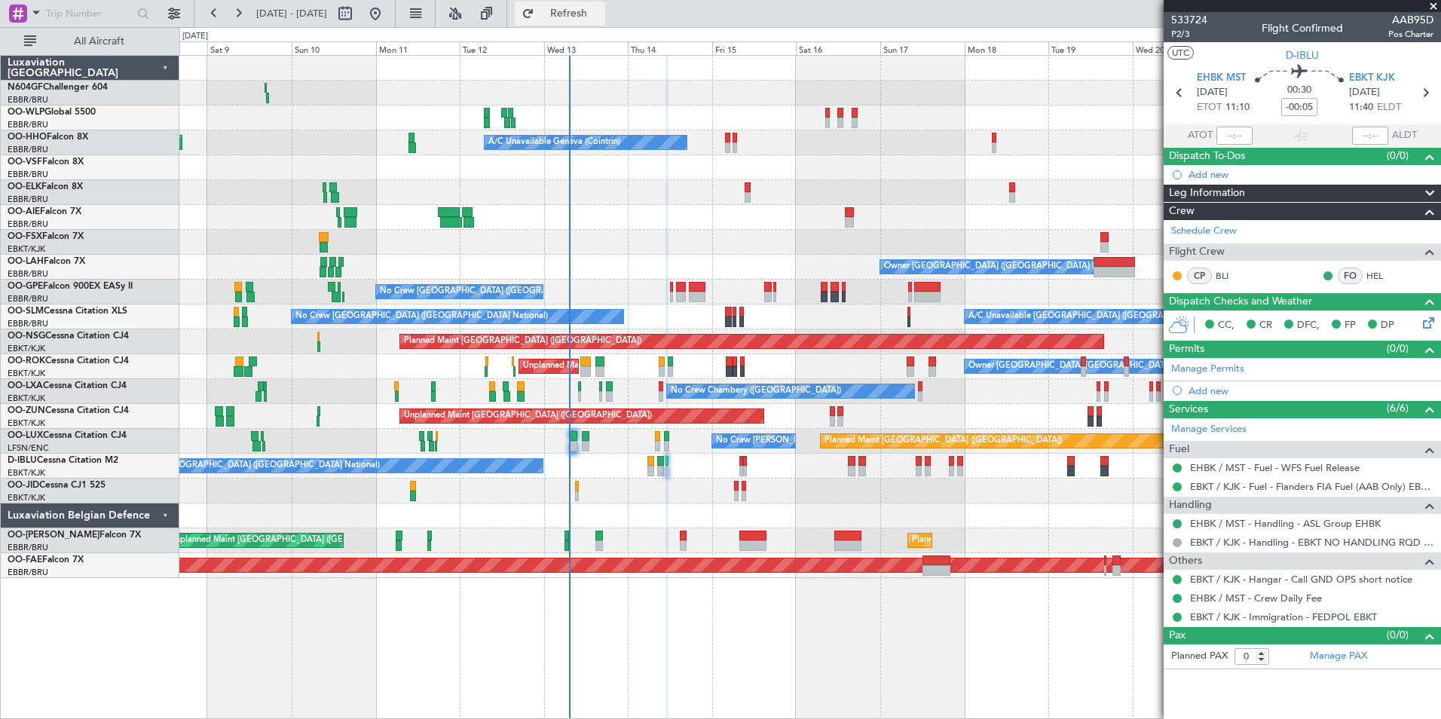
click at [601, 10] on span "Refresh" at bounding box center [568, 13] width 63 height 11
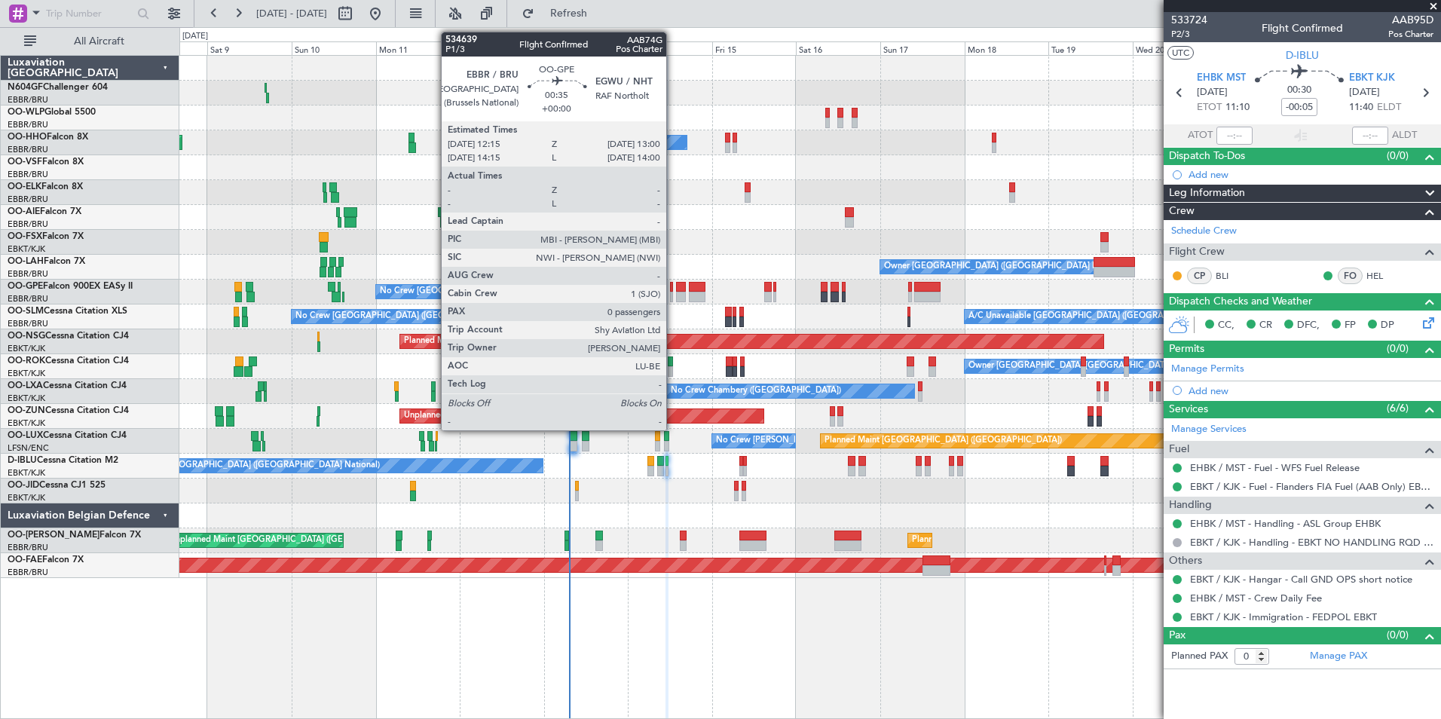
click at [673, 298] on div at bounding box center [671, 297] width 3 height 11
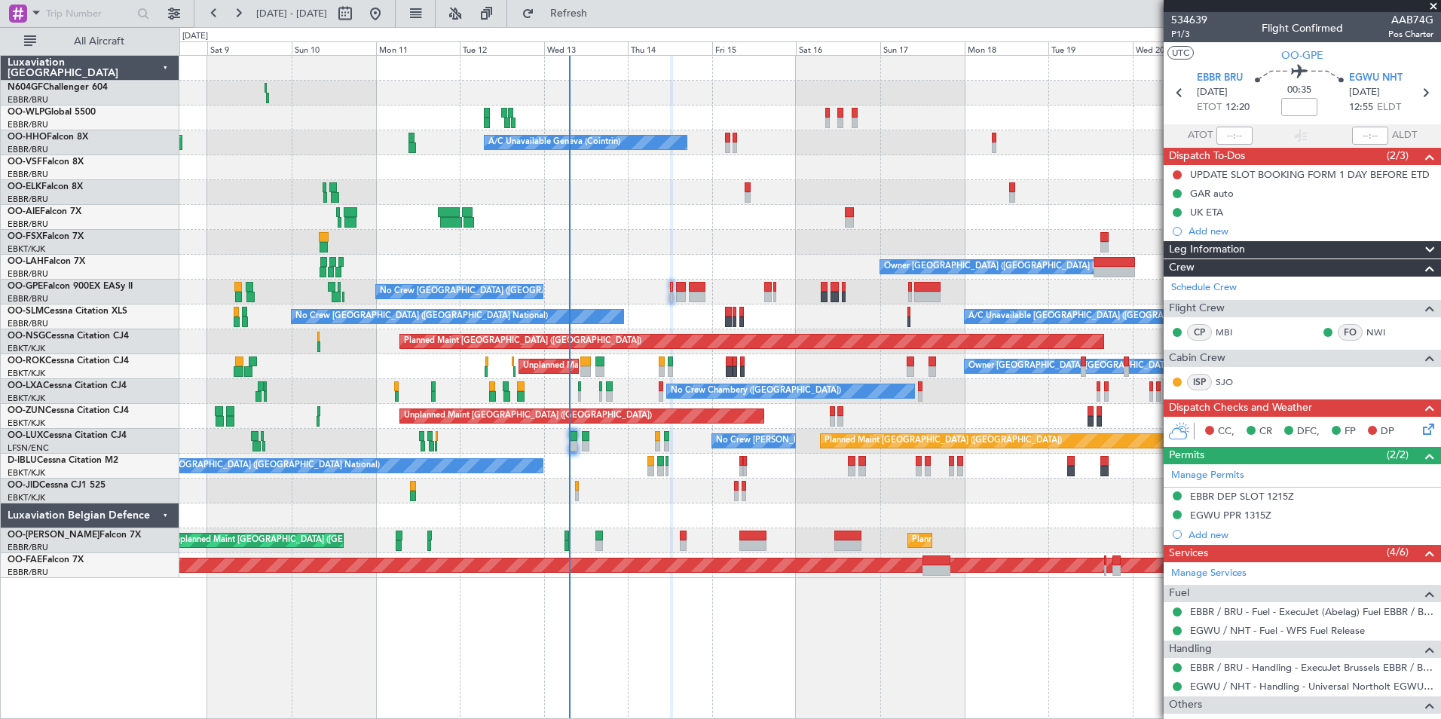
click at [796, 292] on div "No Crew [GEOGRAPHIC_DATA] ([GEOGRAPHIC_DATA] National)" at bounding box center [809, 292] width 1261 height 25
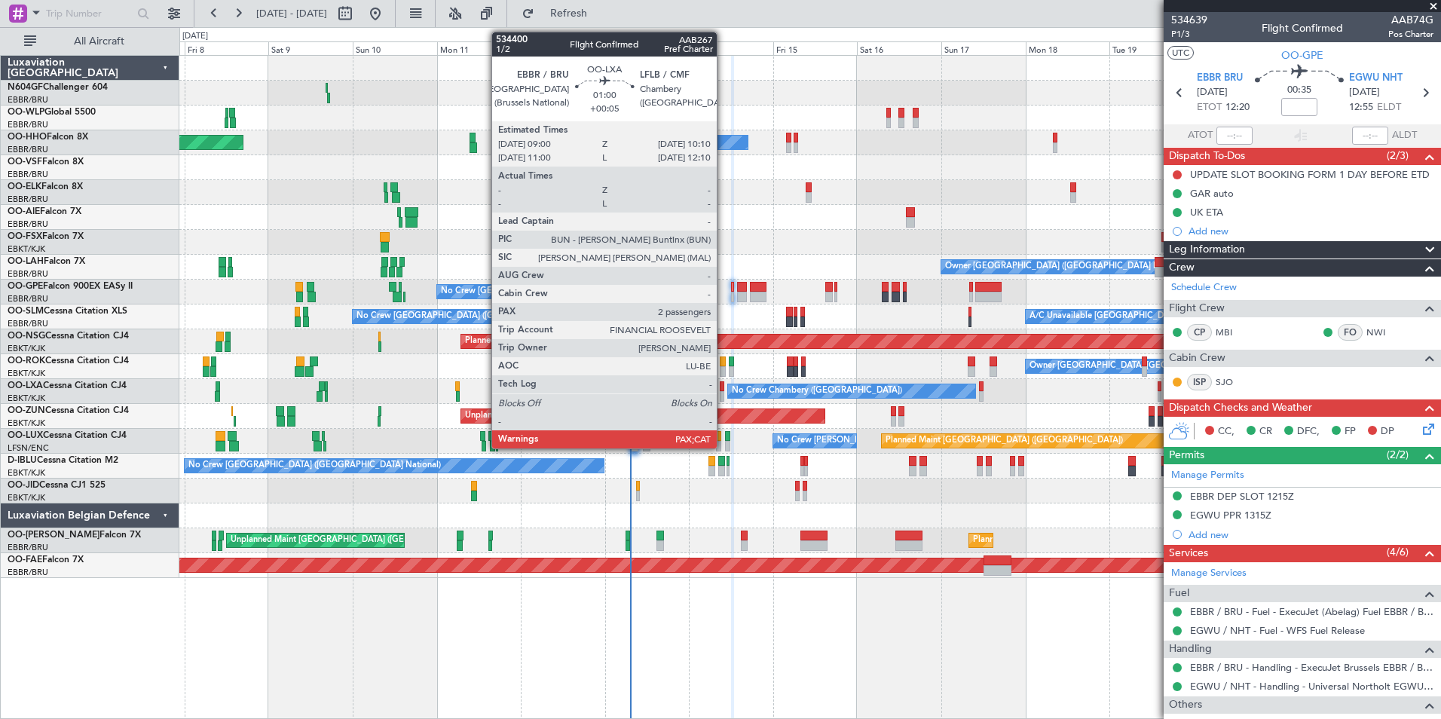
click at [723, 394] on div at bounding box center [722, 396] width 5 height 11
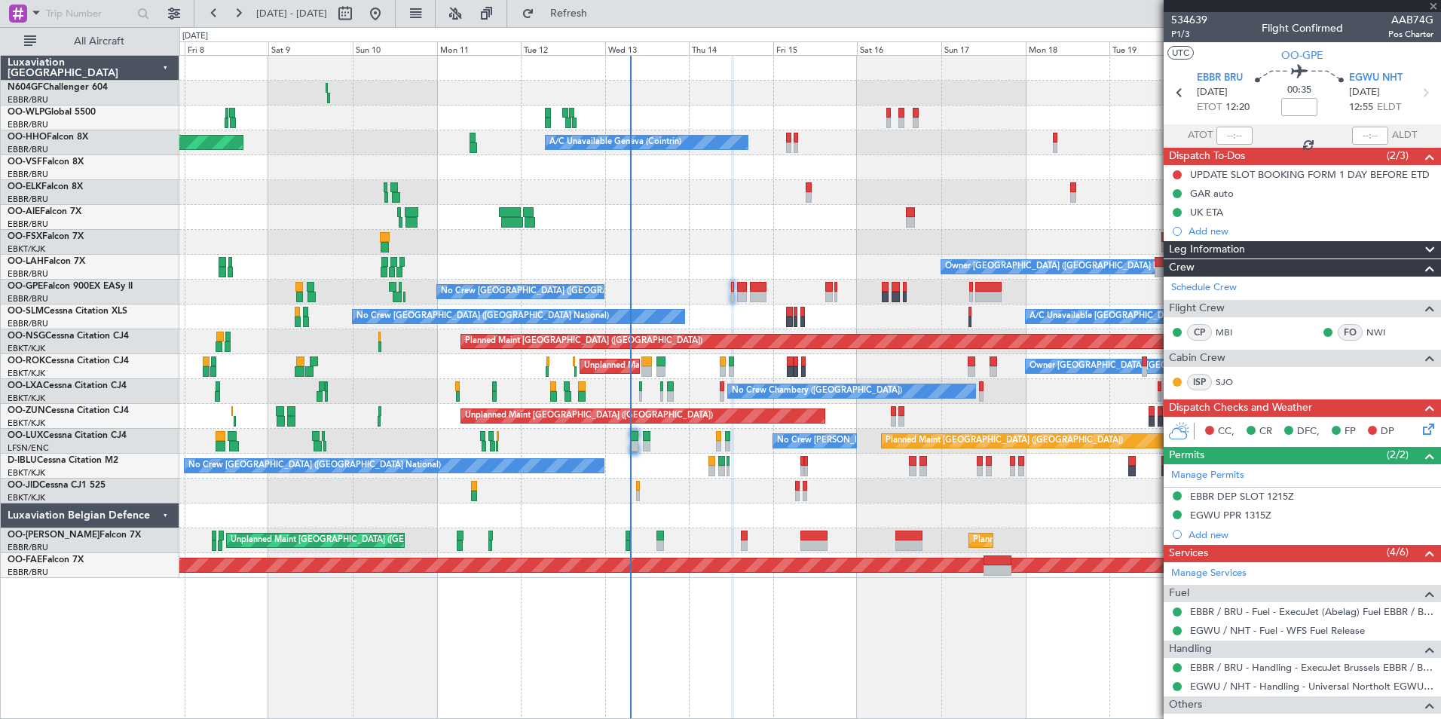
type input "+00:05"
type input "3"
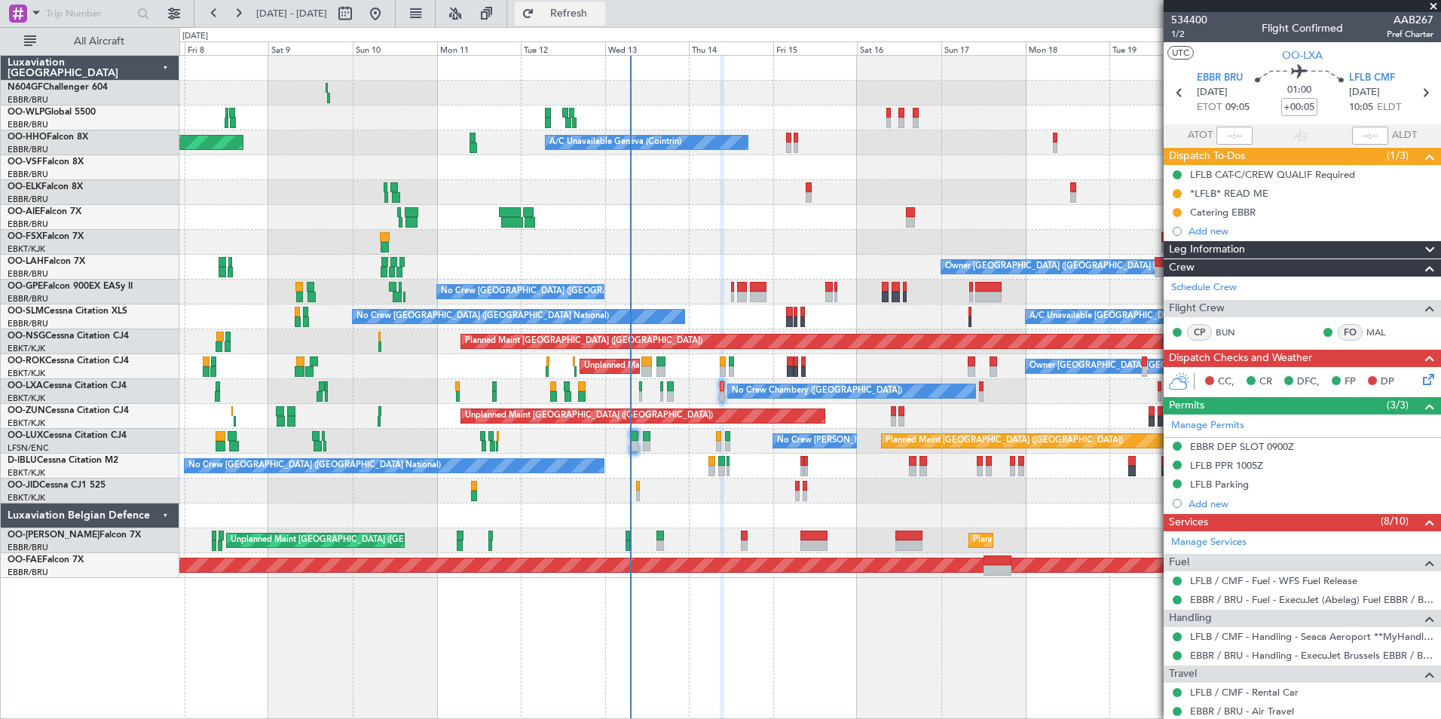
click at [601, 19] on span "Refresh" at bounding box center [568, 13] width 63 height 11
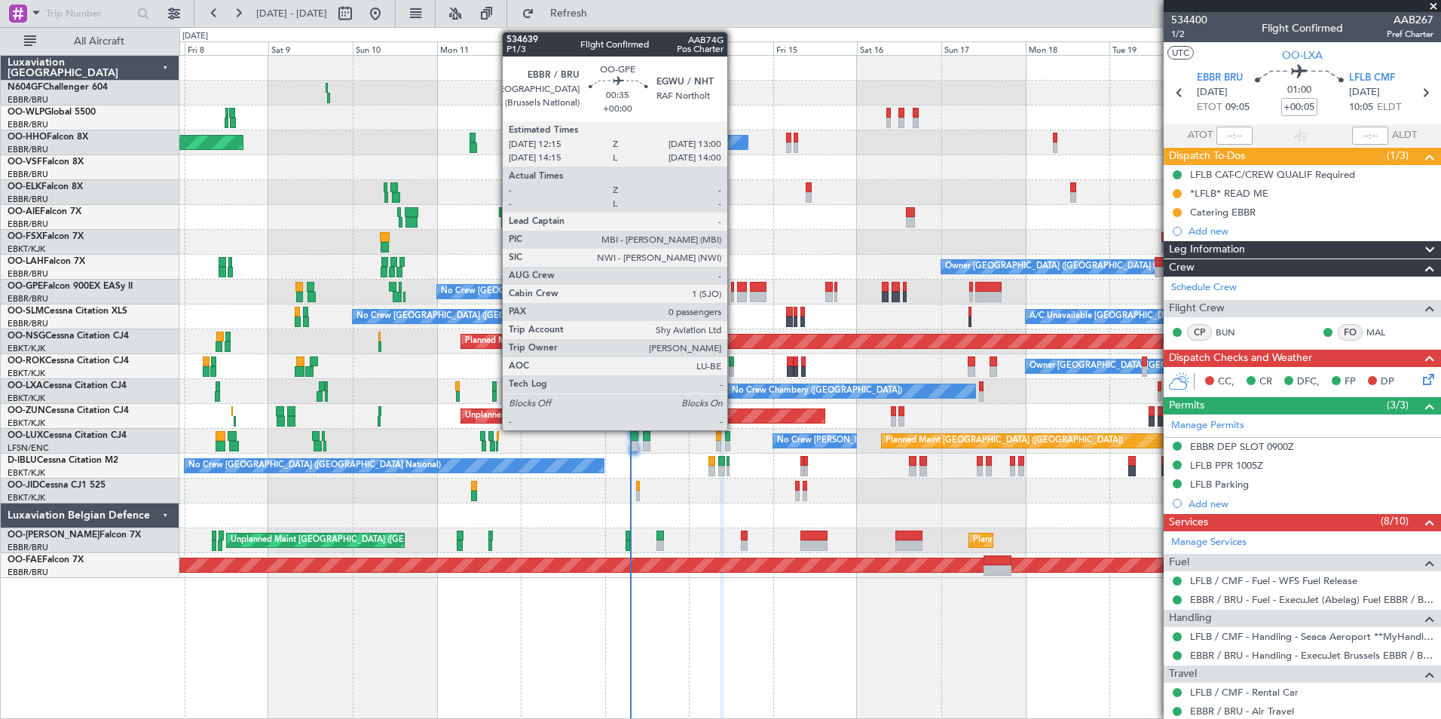
click at [734, 287] on div at bounding box center [732, 287] width 3 height 11
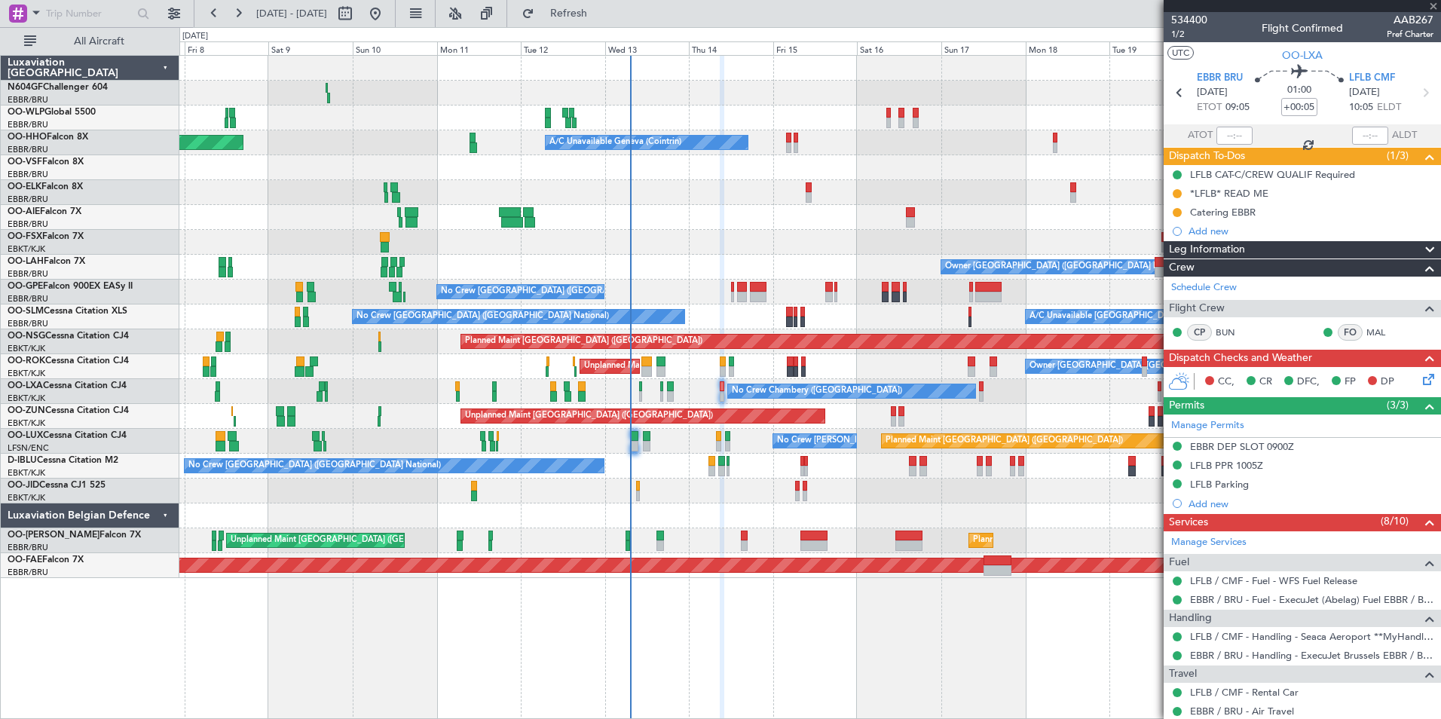
type input "0"
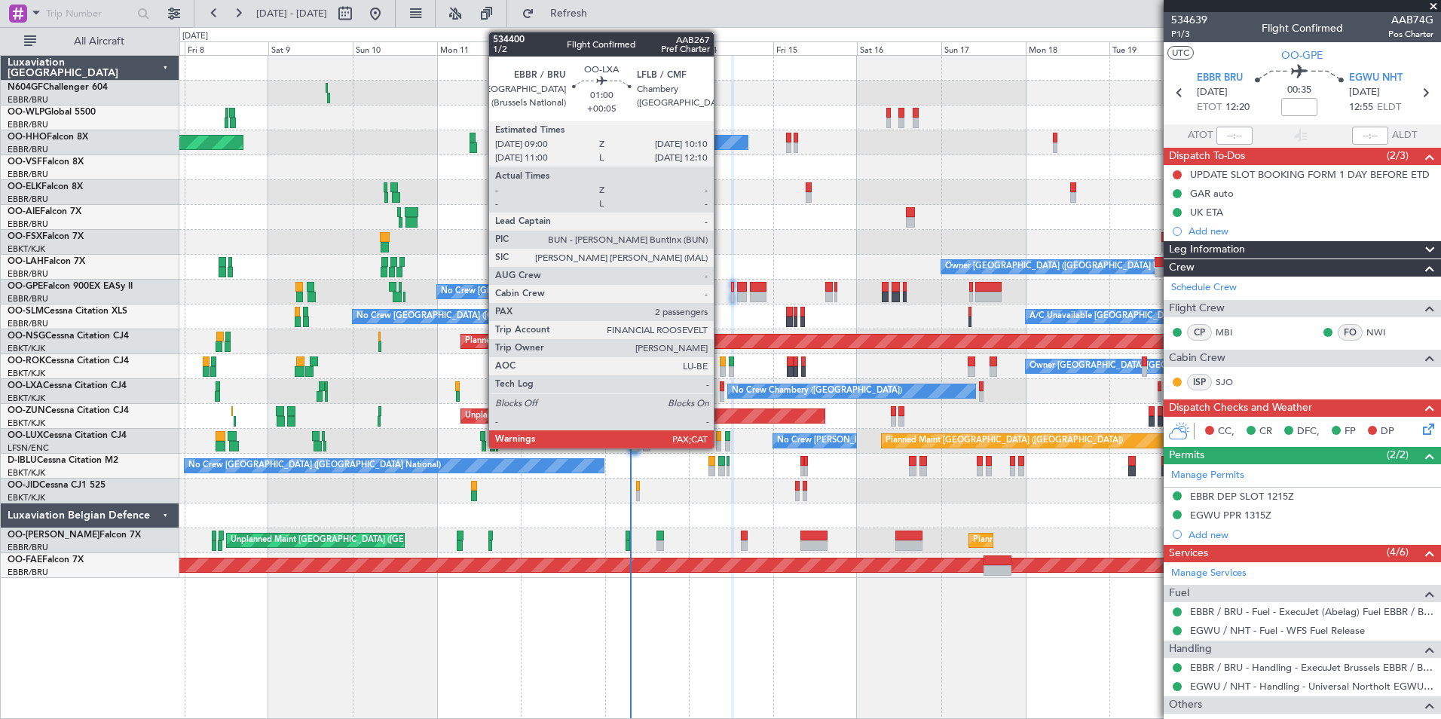
click at [720, 396] on div at bounding box center [722, 396] width 5 height 11
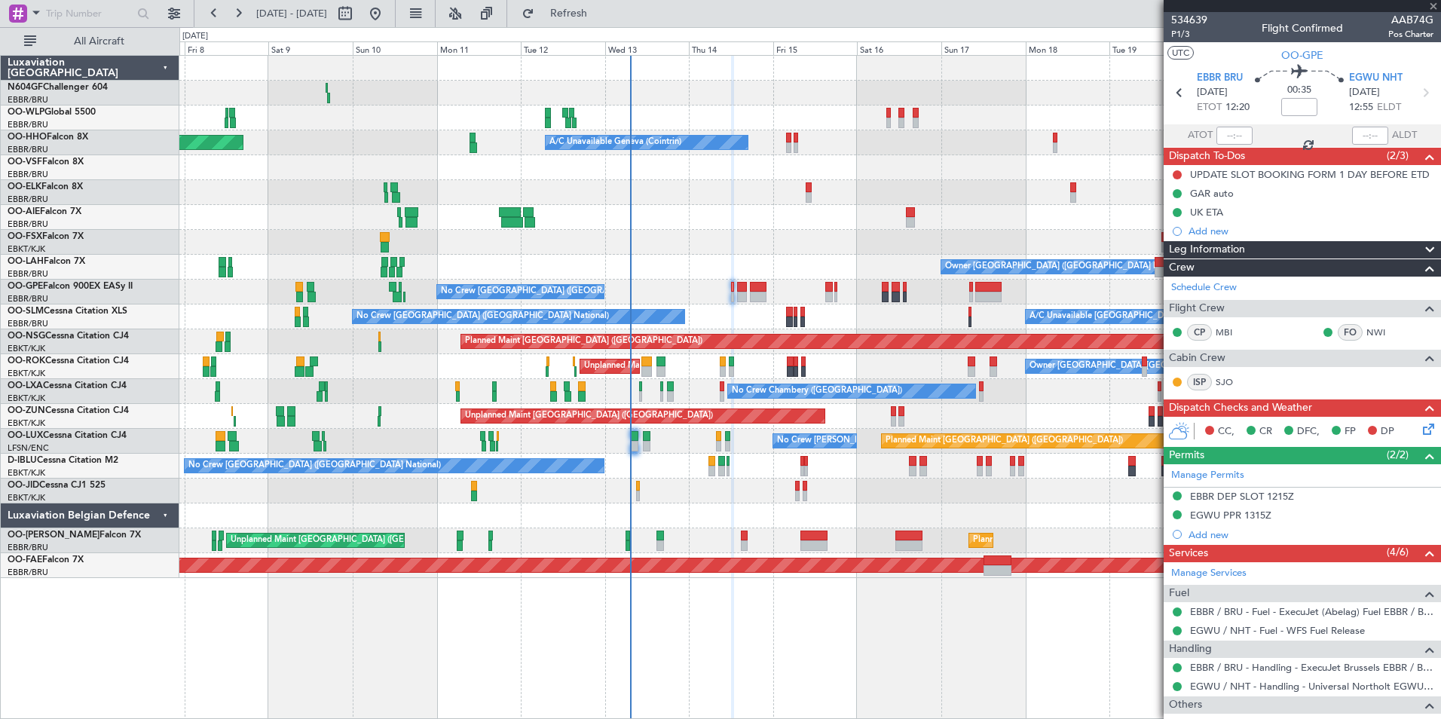
type input "+00:05"
type input "3"
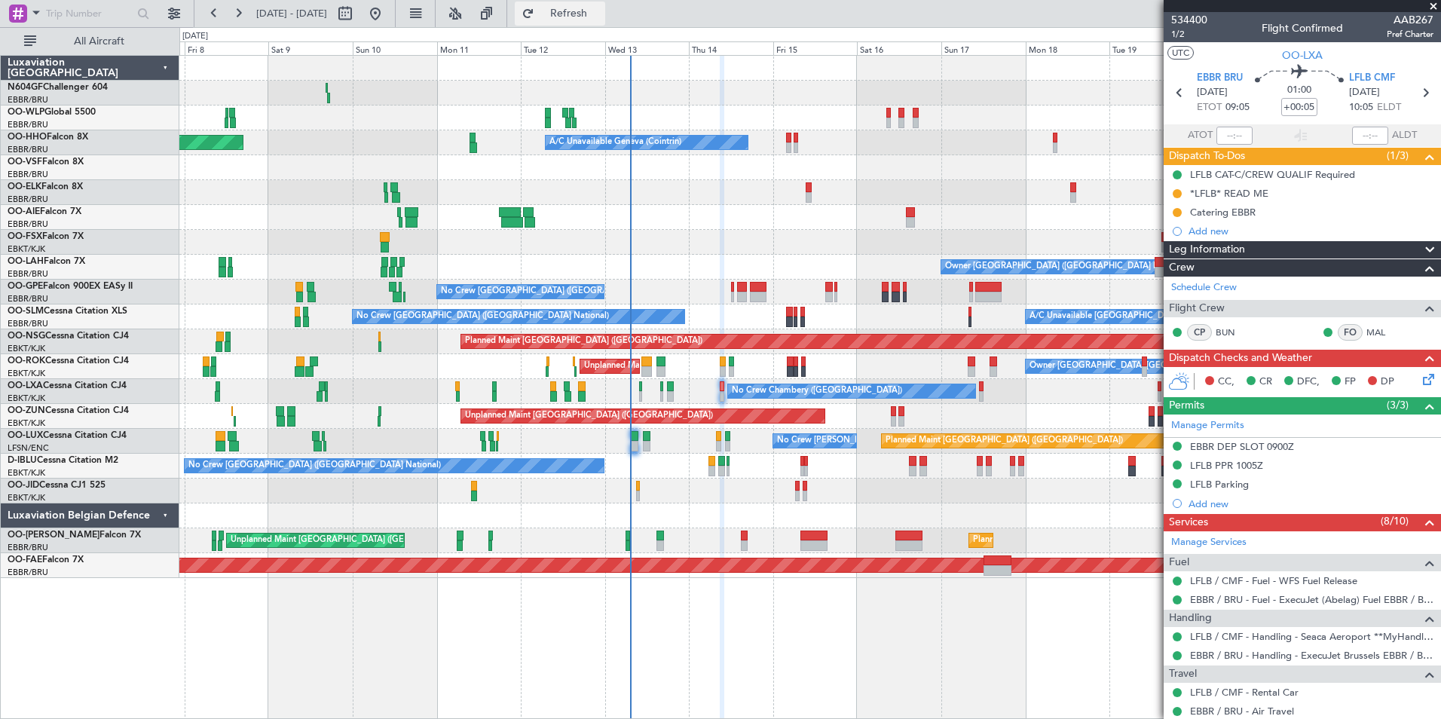
click at [601, 24] on button "Refresh" at bounding box center [560, 14] width 90 height 24
click at [601, 19] on span "Refresh" at bounding box center [568, 13] width 63 height 11
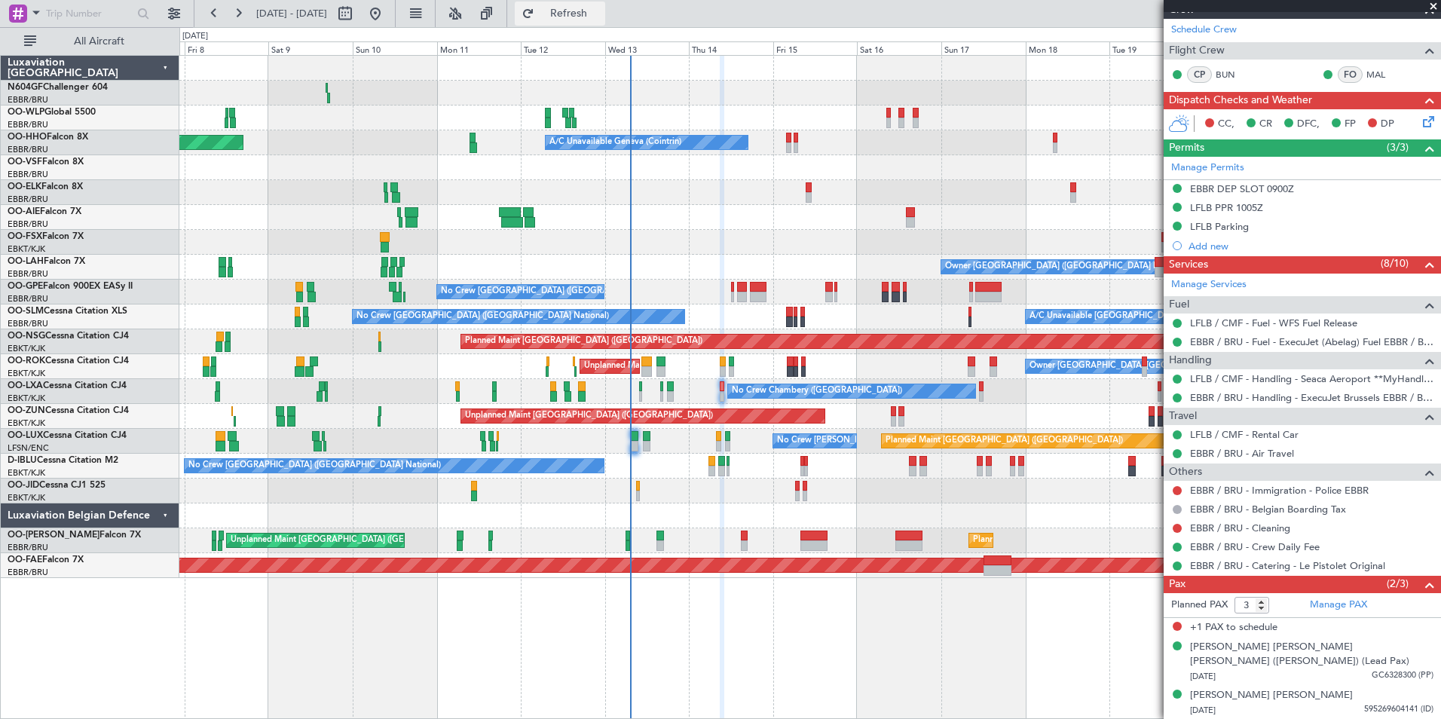
click at [601, 8] on span "Refresh" at bounding box center [568, 13] width 63 height 11
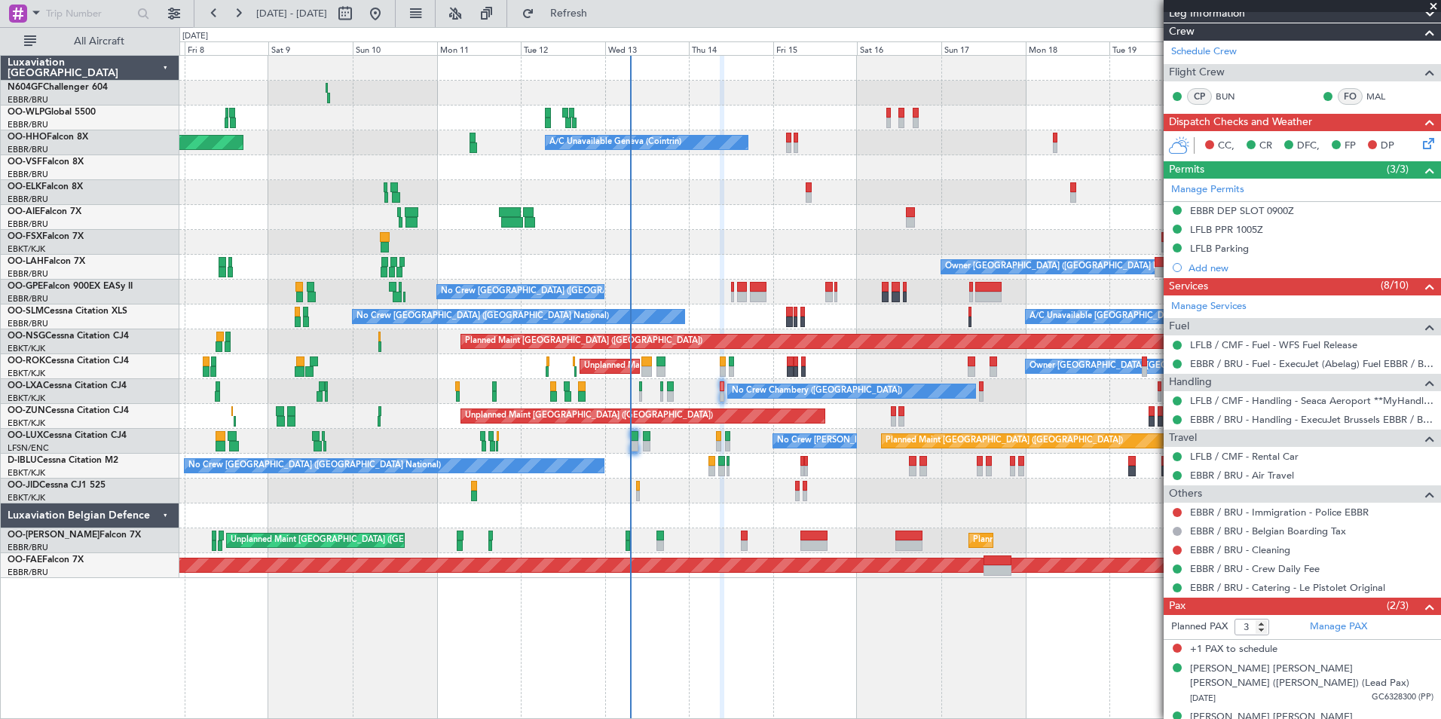
scroll to position [237, 0]
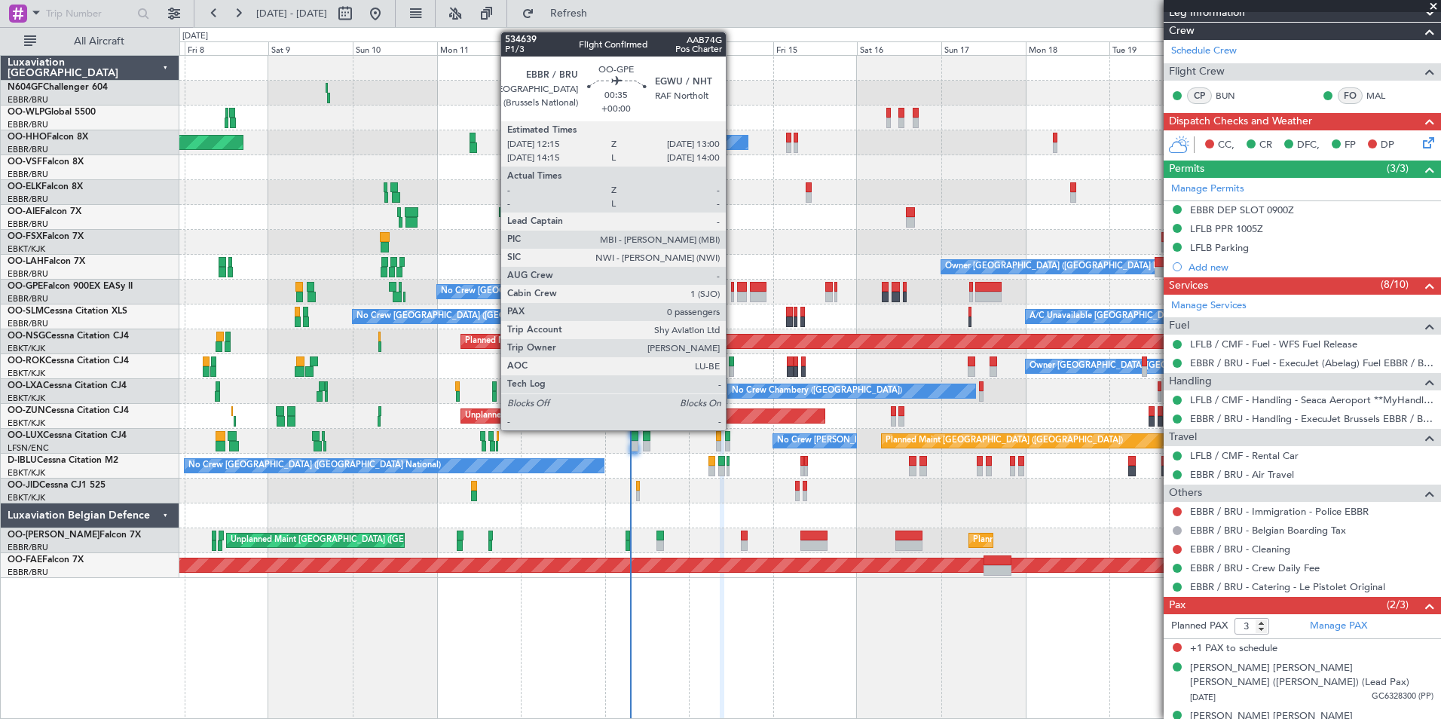
click at [733, 298] on div at bounding box center [732, 297] width 3 height 11
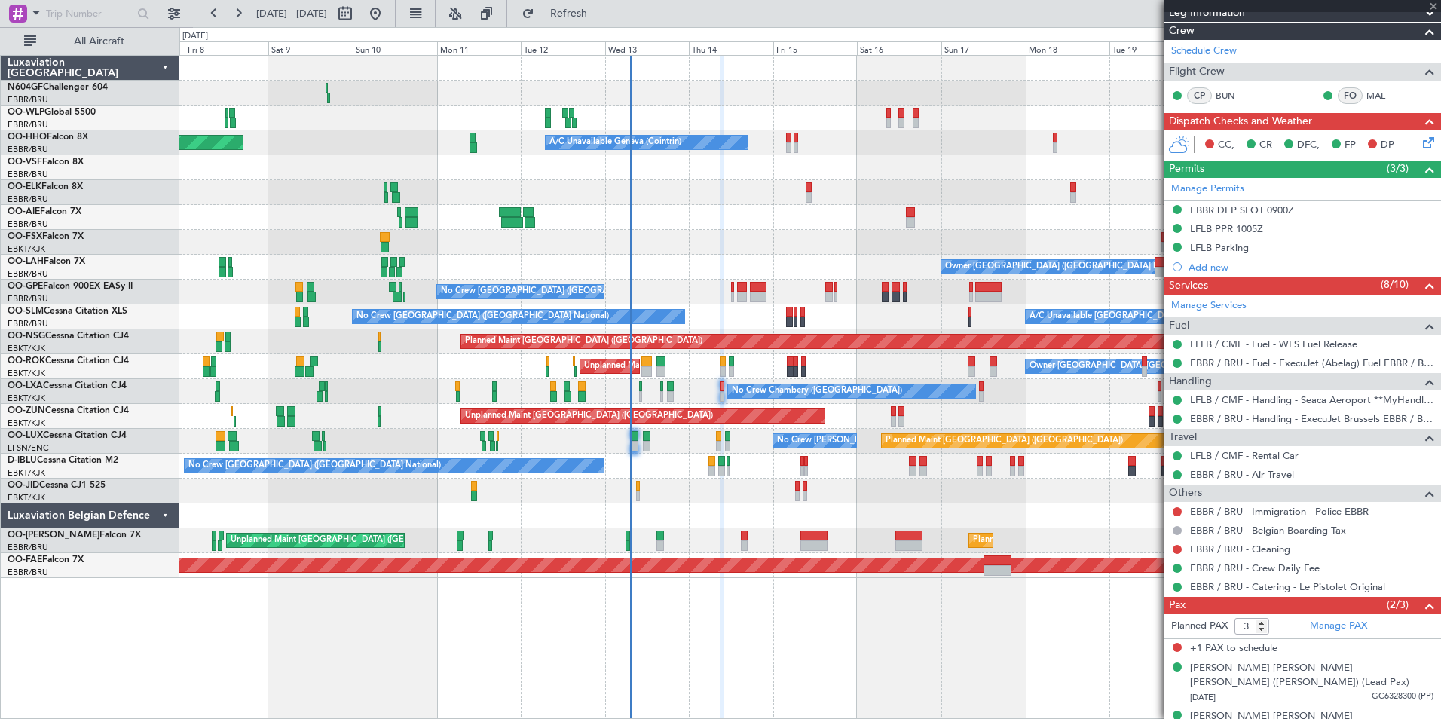
type input "0"
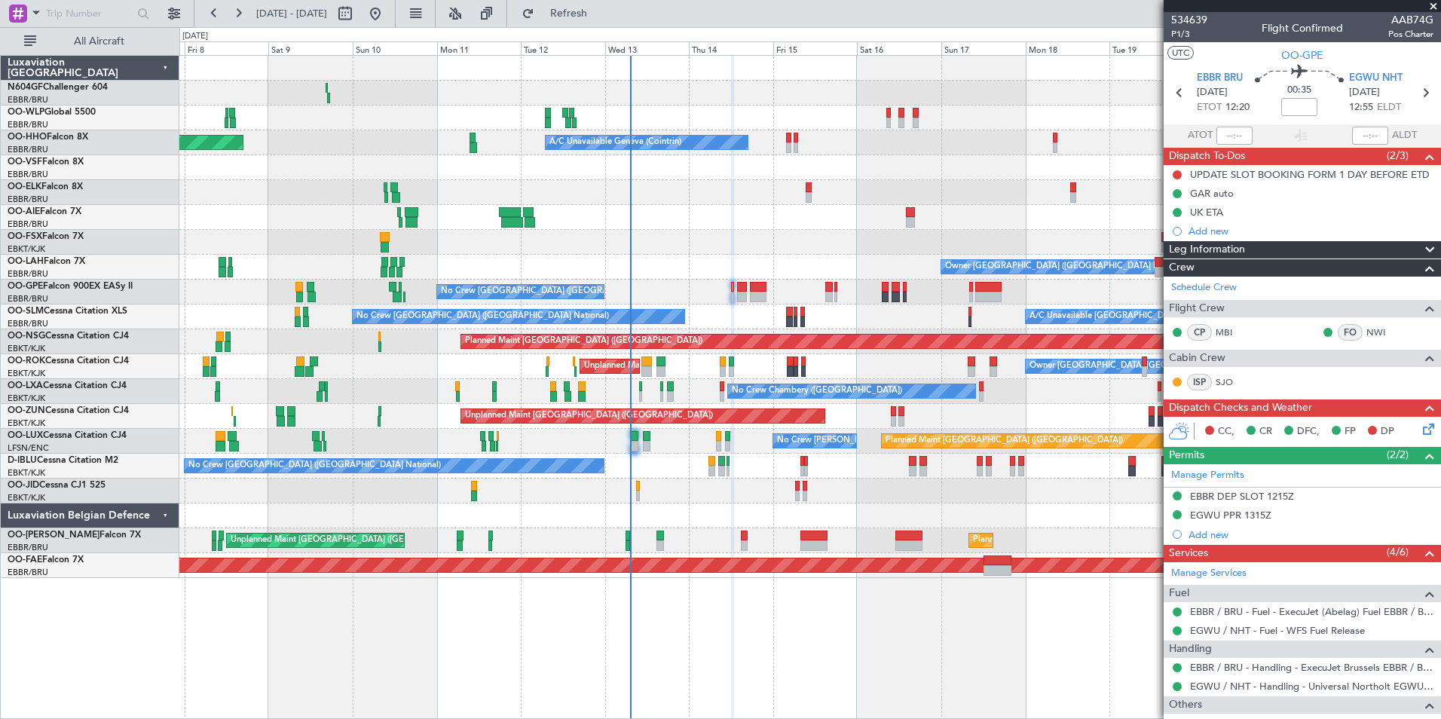
scroll to position [75, 0]
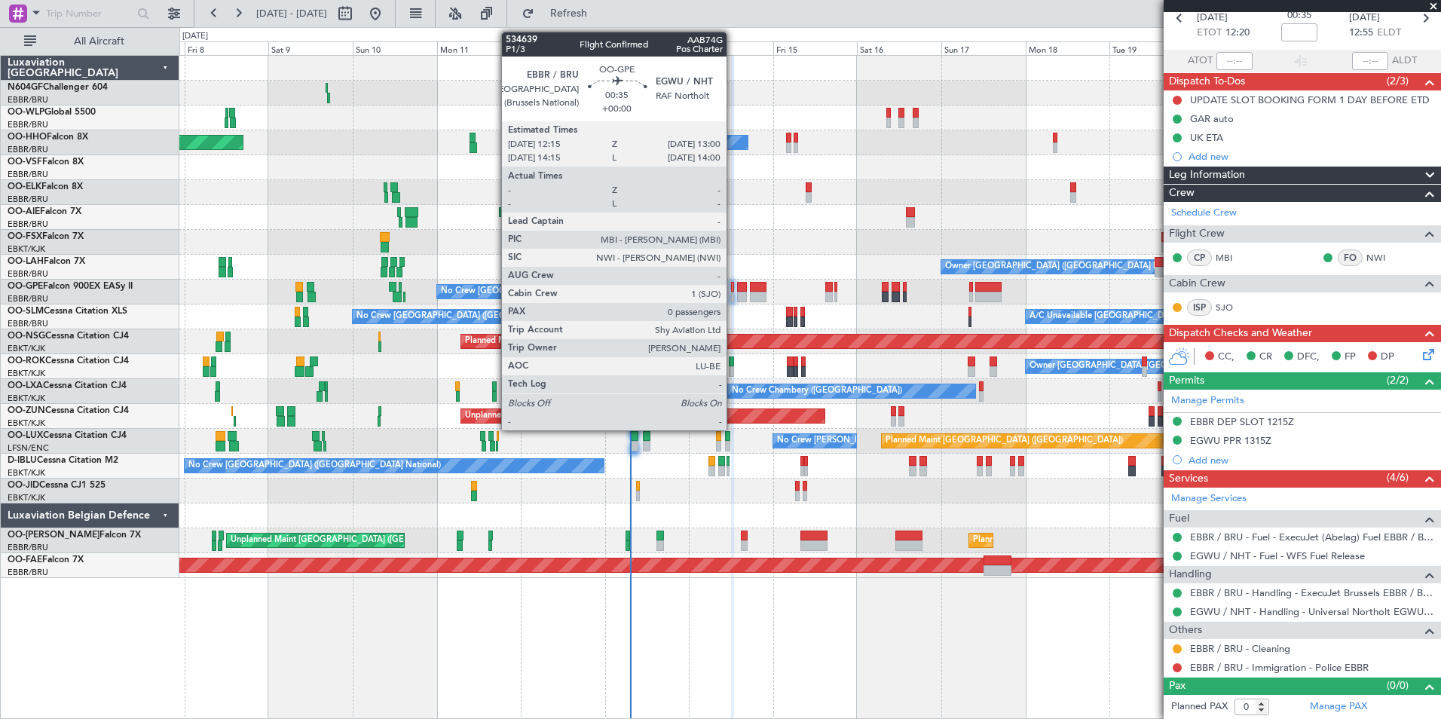
click at [733, 284] on div at bounding box center [732, 287] width 3 height 11
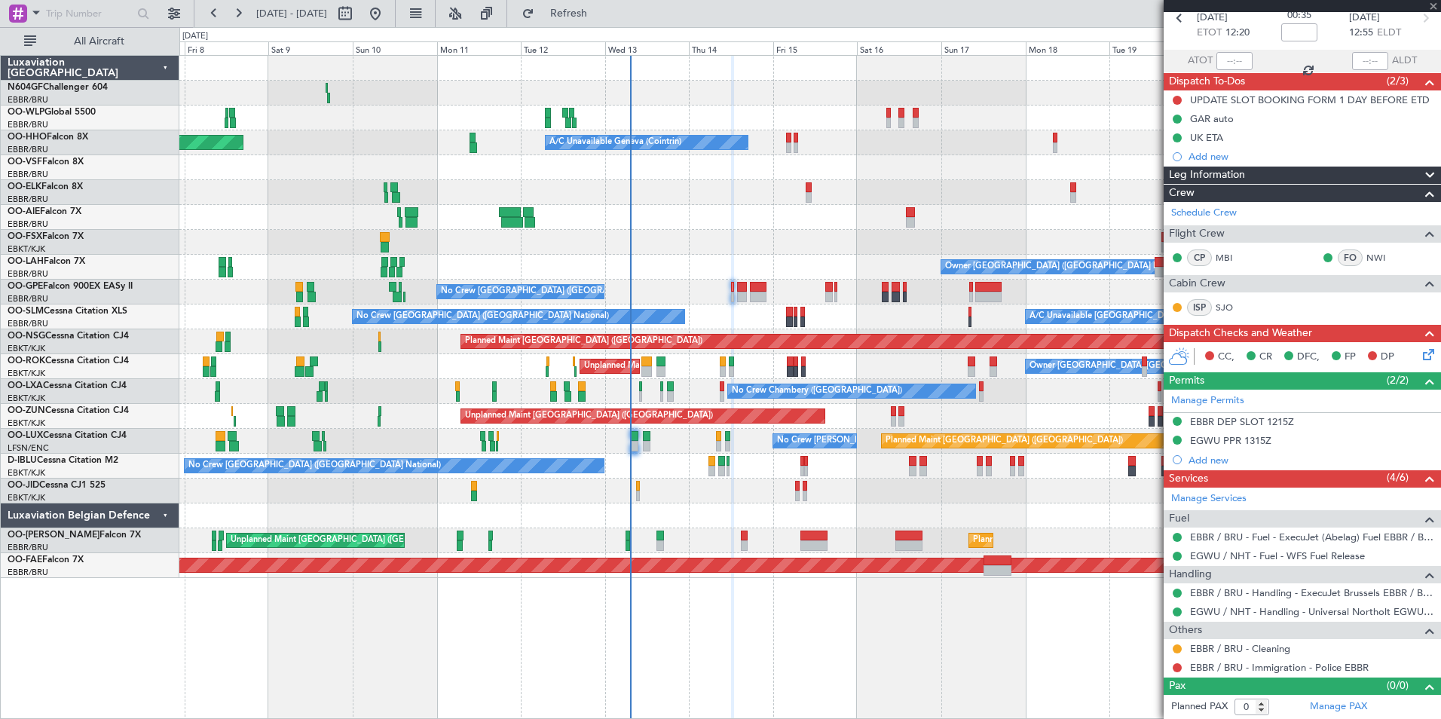
scroll to position [0, 0]
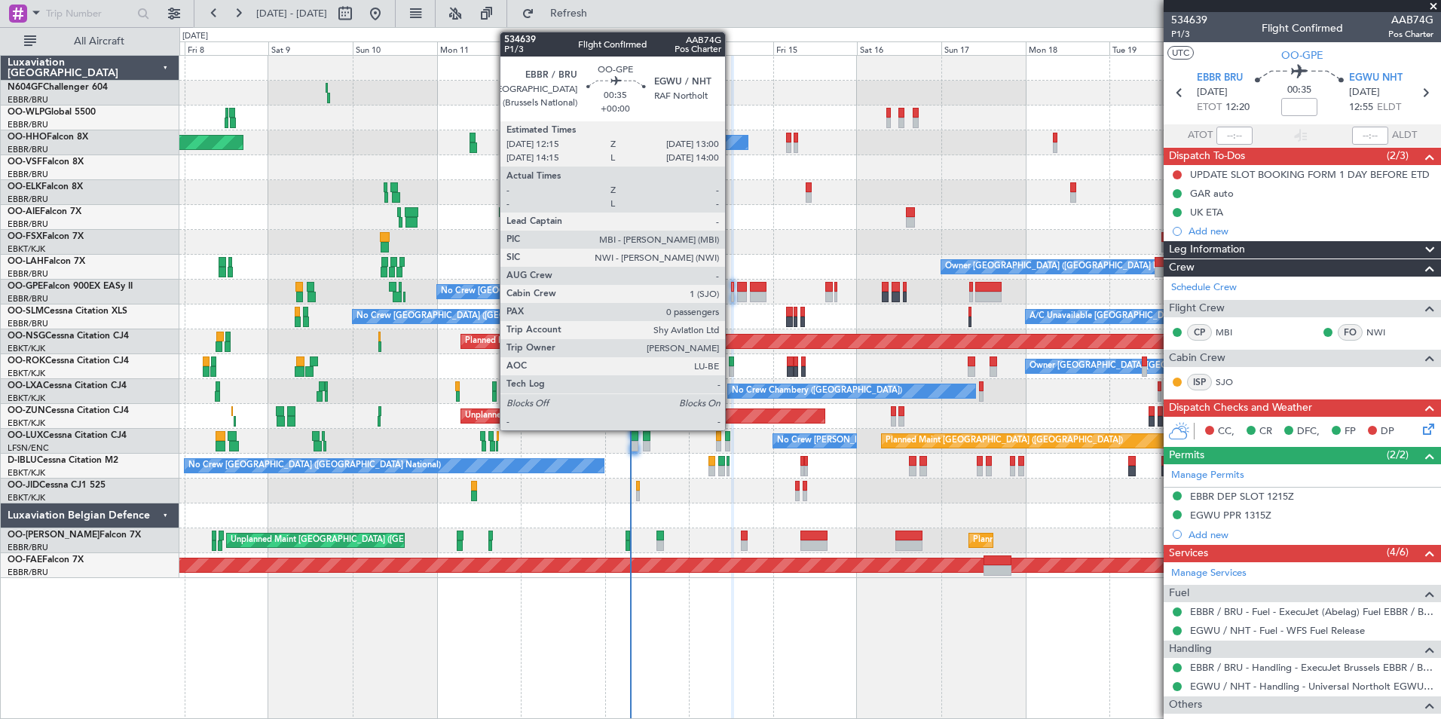
click at [732, 294] on div at bounding box center [732, 297] width 3 height 11
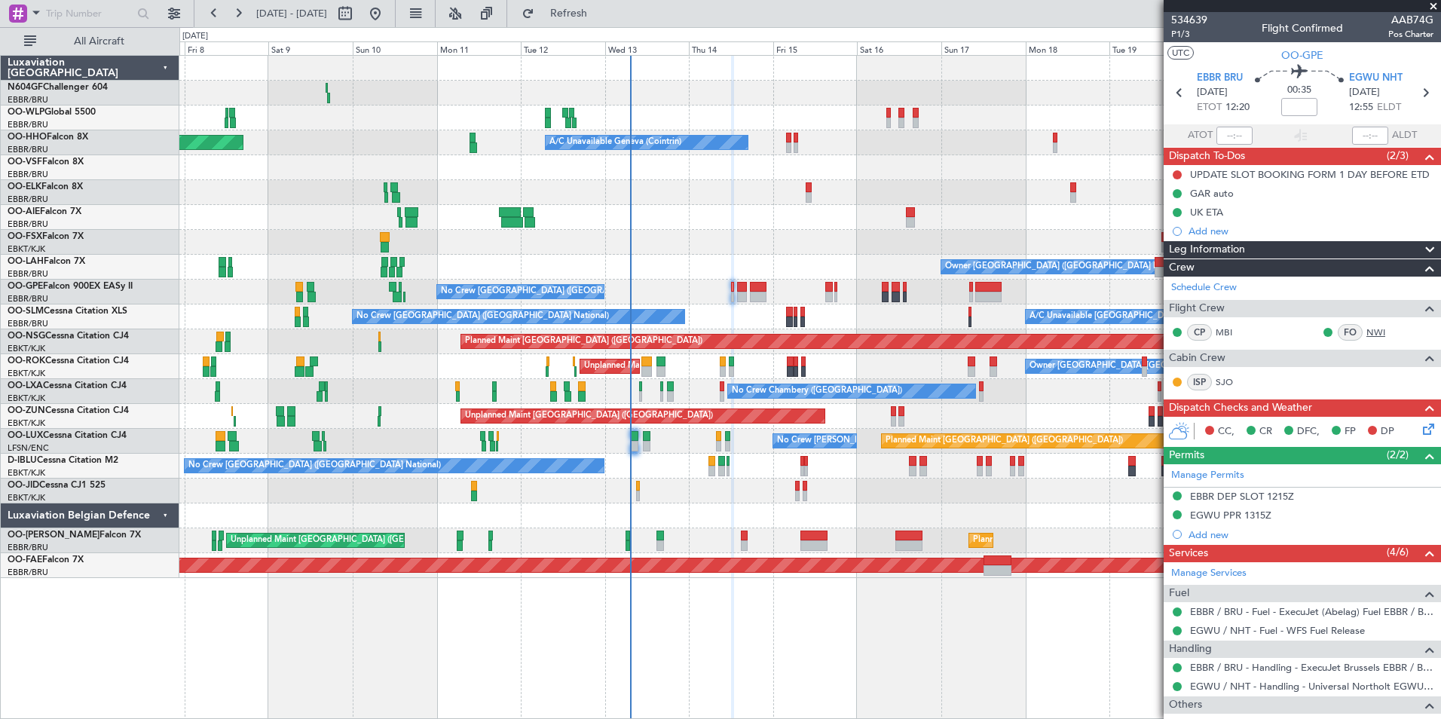
click at [1369, 332] on link "NWI" at bounding box center [1383, 333] width 34 height 14
click at [1282, 494] on div "EBBR DEP SLOT 1215Z" at bounding box center [1242, 496] width 104 height 13
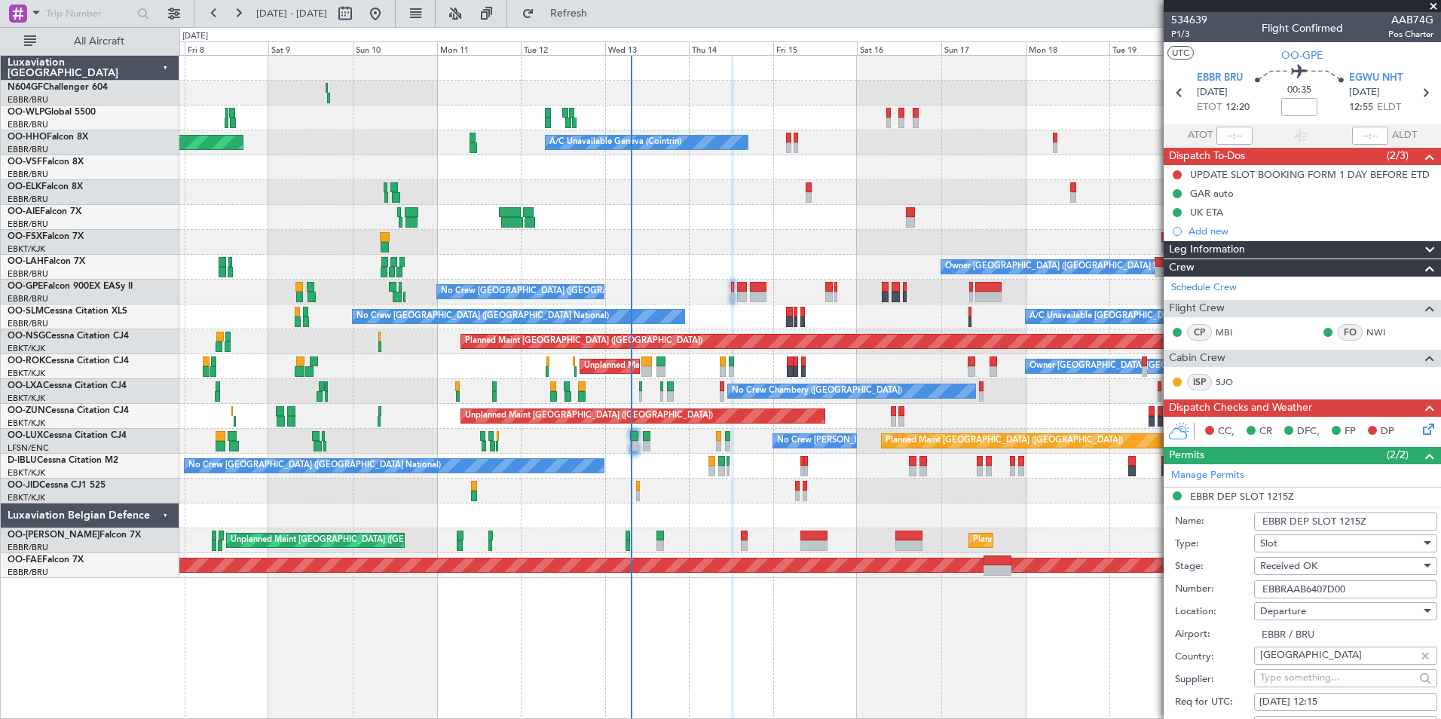
click at [1353, 586] on input "EBBRAAB6407D00" at bounding box center [1345, 589] width 183 height 18
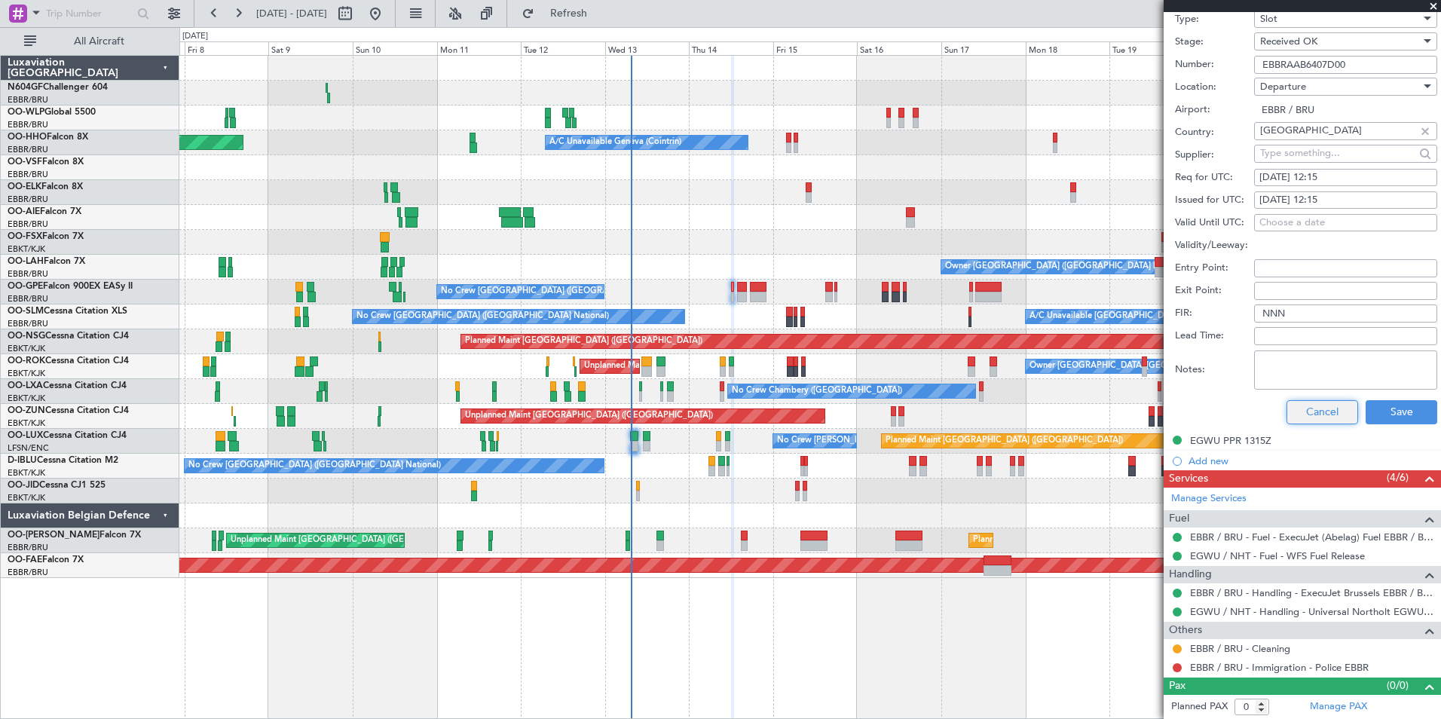
click at [1326, 411] on button "Cancel" at bounding box center [1322, 412] width 72 height 24
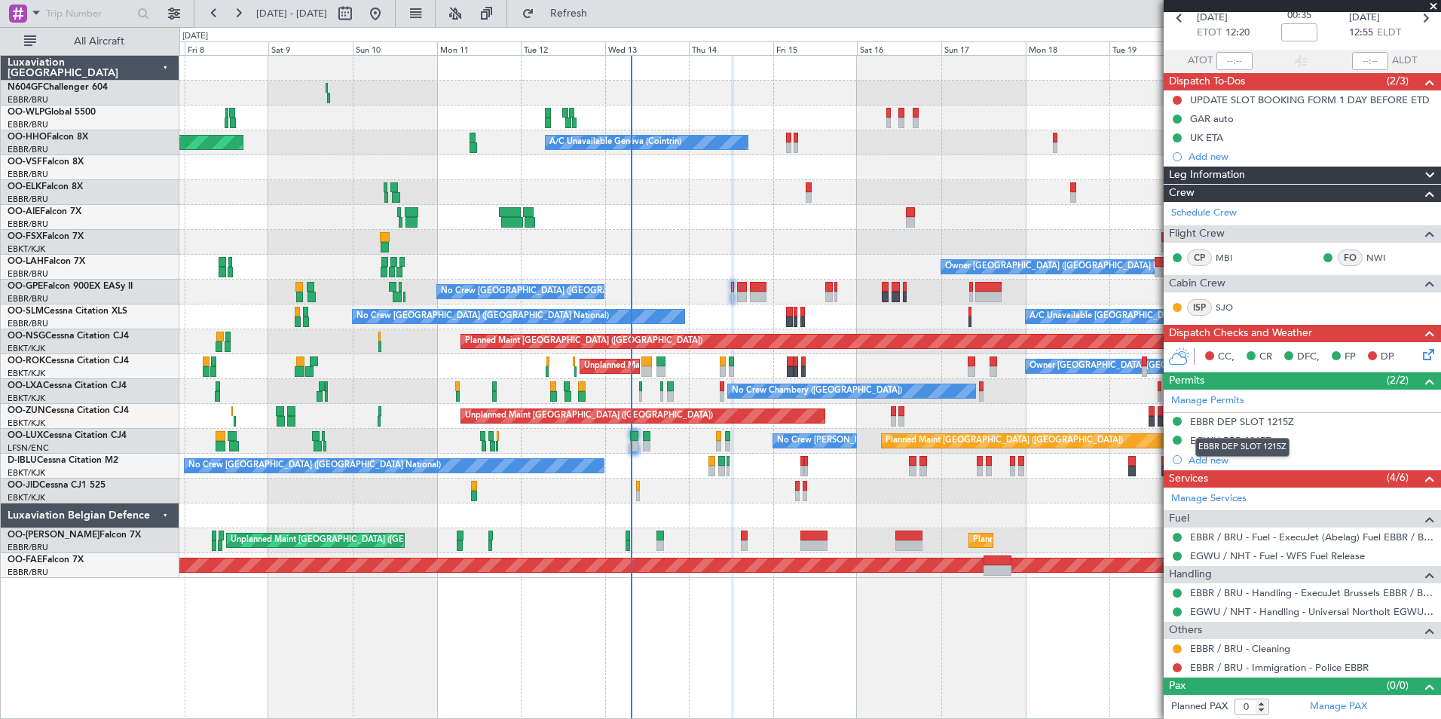
click at [1254, 439] on div "EBBR DEP SLOT 1215Z" at bounding box center [1242, 447] width 94 height 19
click at [1216, 442] on div "EGWU PPR 1315Z" at bounding box center [1230, 440] width 81 height 13
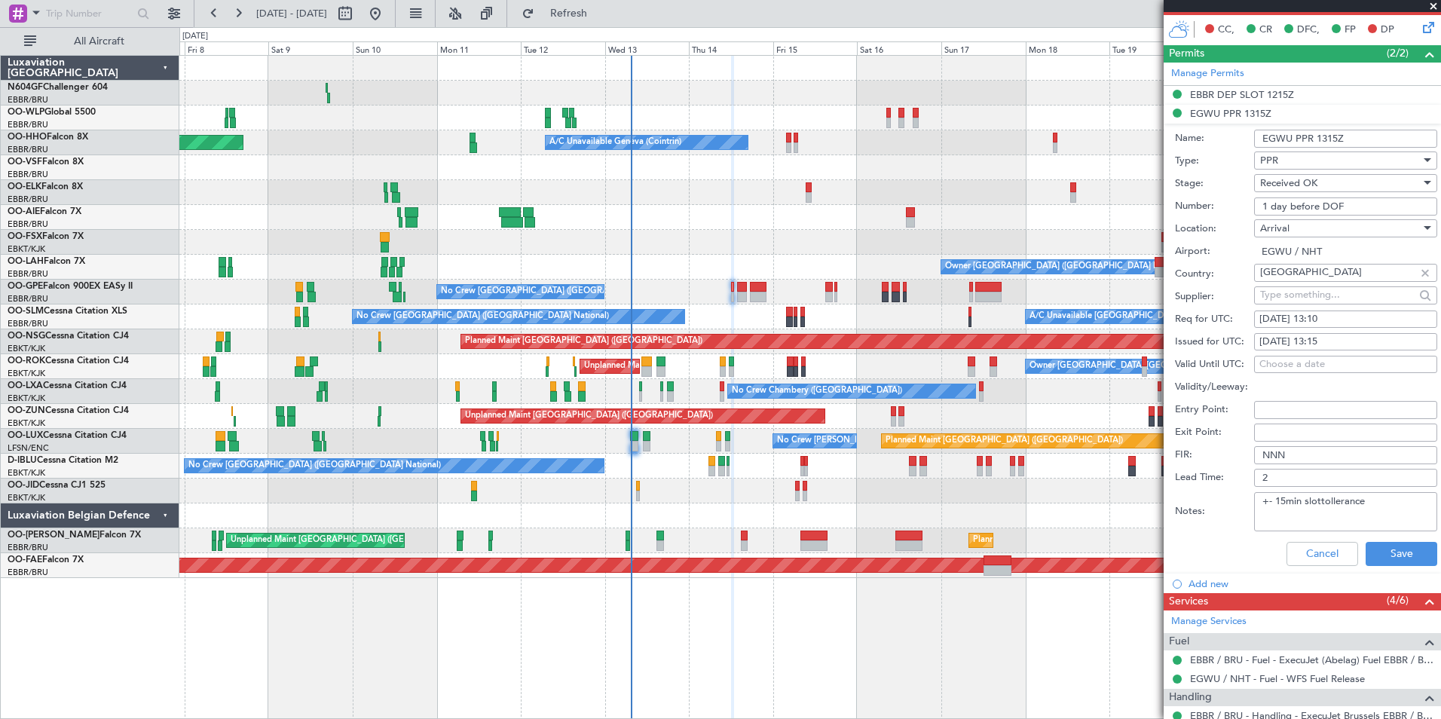
scroll to position [401, 0]
click at [1310, 556] on button "Cancel" at bounding box center [1322, 555] width 72 height 24
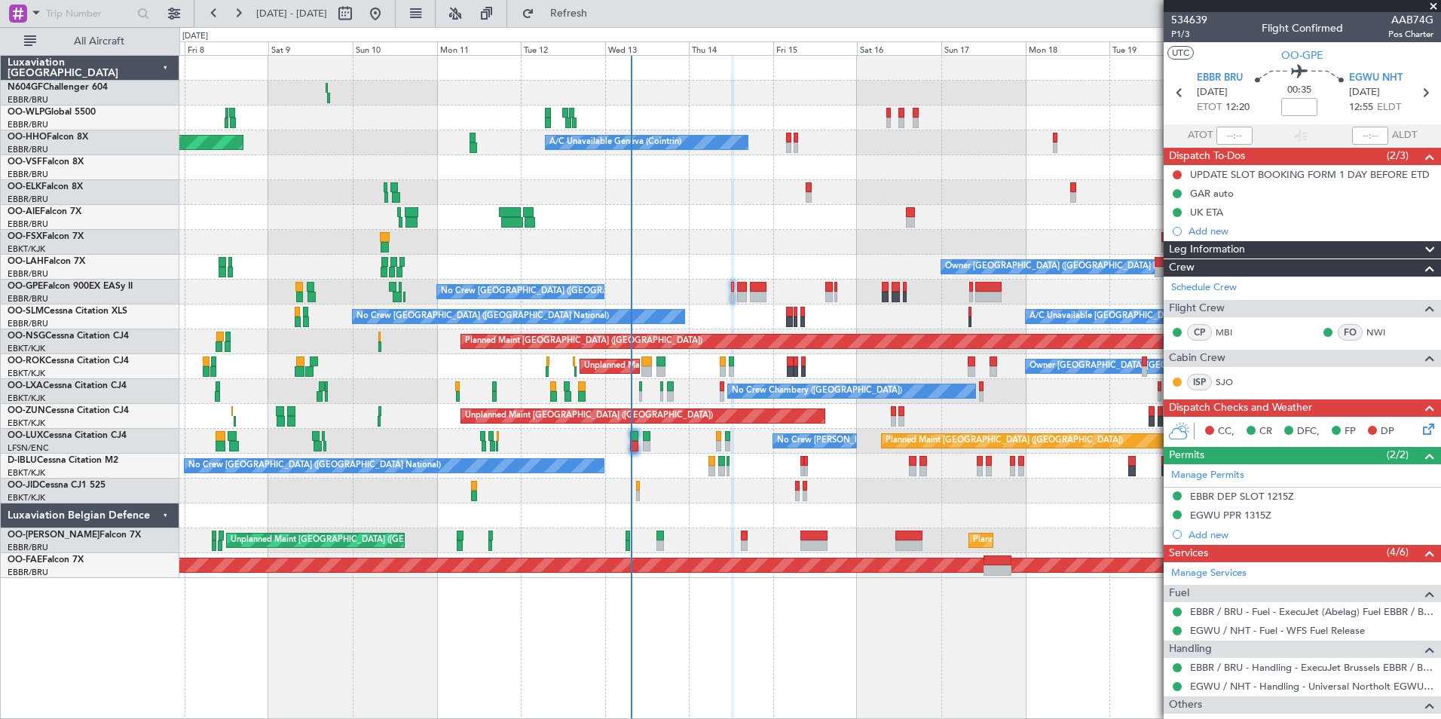
scroll to position [75, 0]
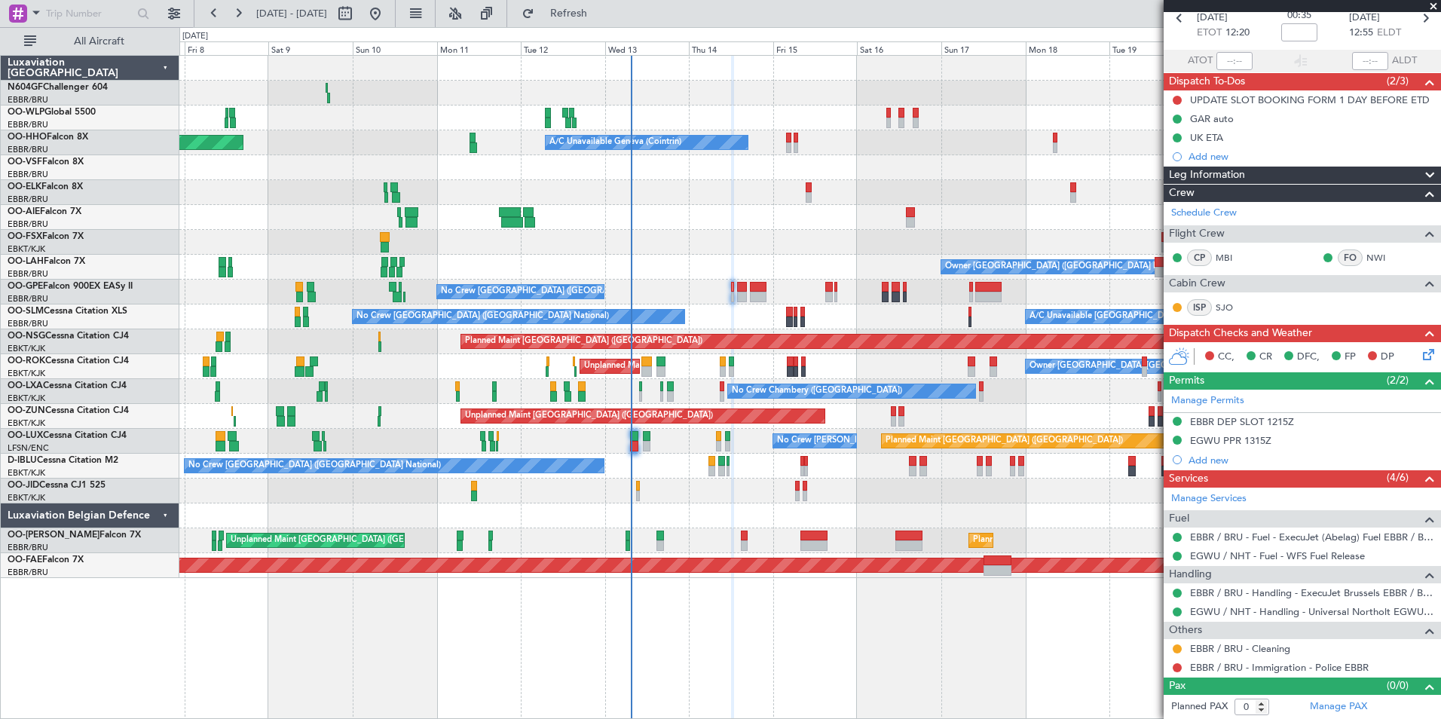
click at [1420, 358] on icon at bounding box center [1426, 352] width 12 height 12
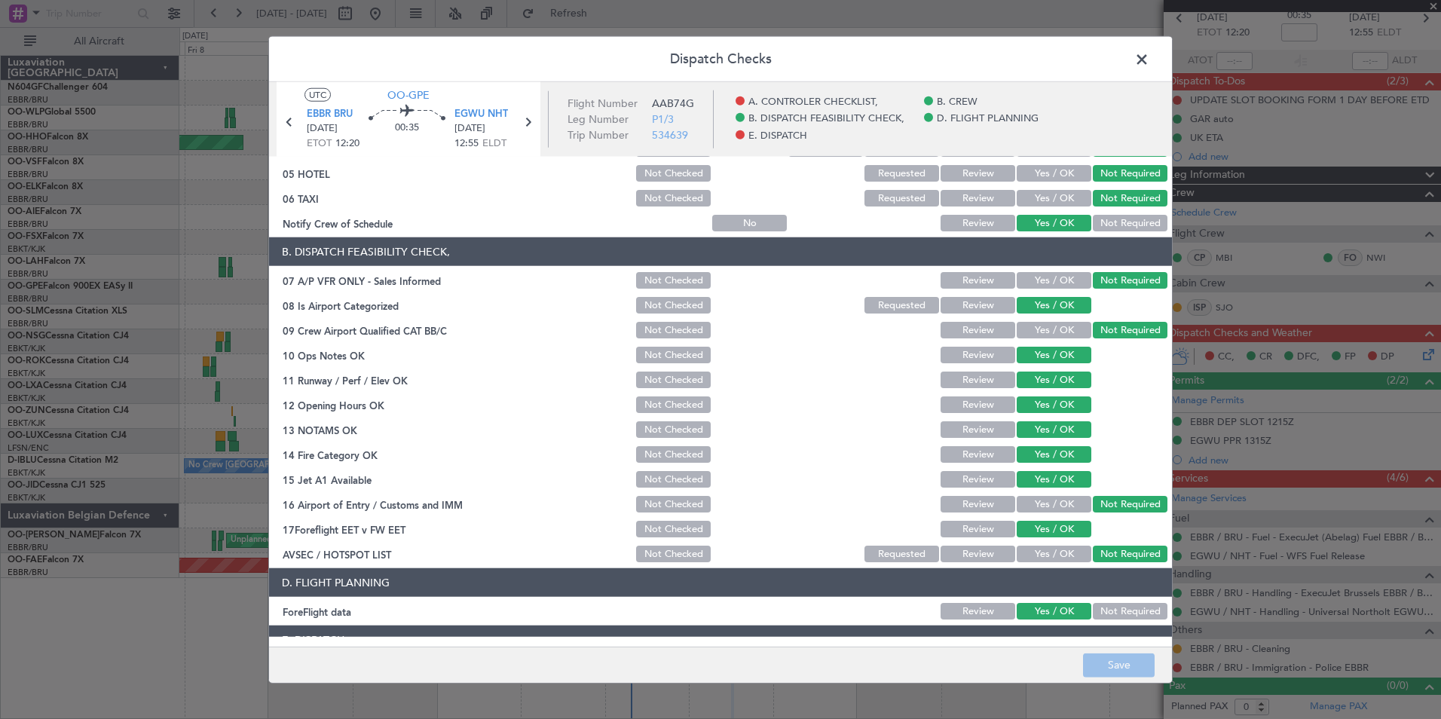
scroll to position [159, 0]
click at [1149, 53] on span at bounding box center [1149, 63] width 0 height 30
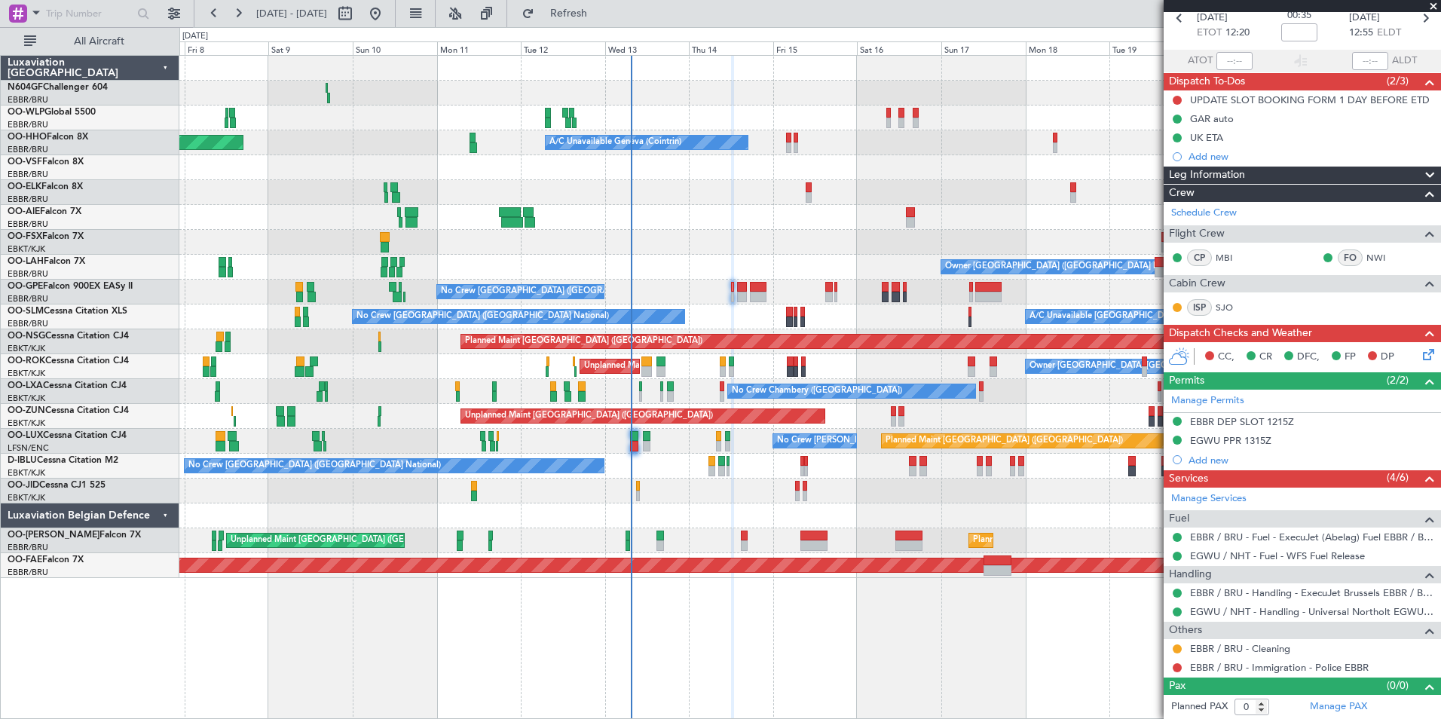
click at [708, 484] on div "Planned Maint [GEOGRAPHIC_DATA] ([GEOGRAPHIC_DATA]) Planned Maint Milan ([GEOGR…" at bounding box center [809, 317] width 1261 height 522
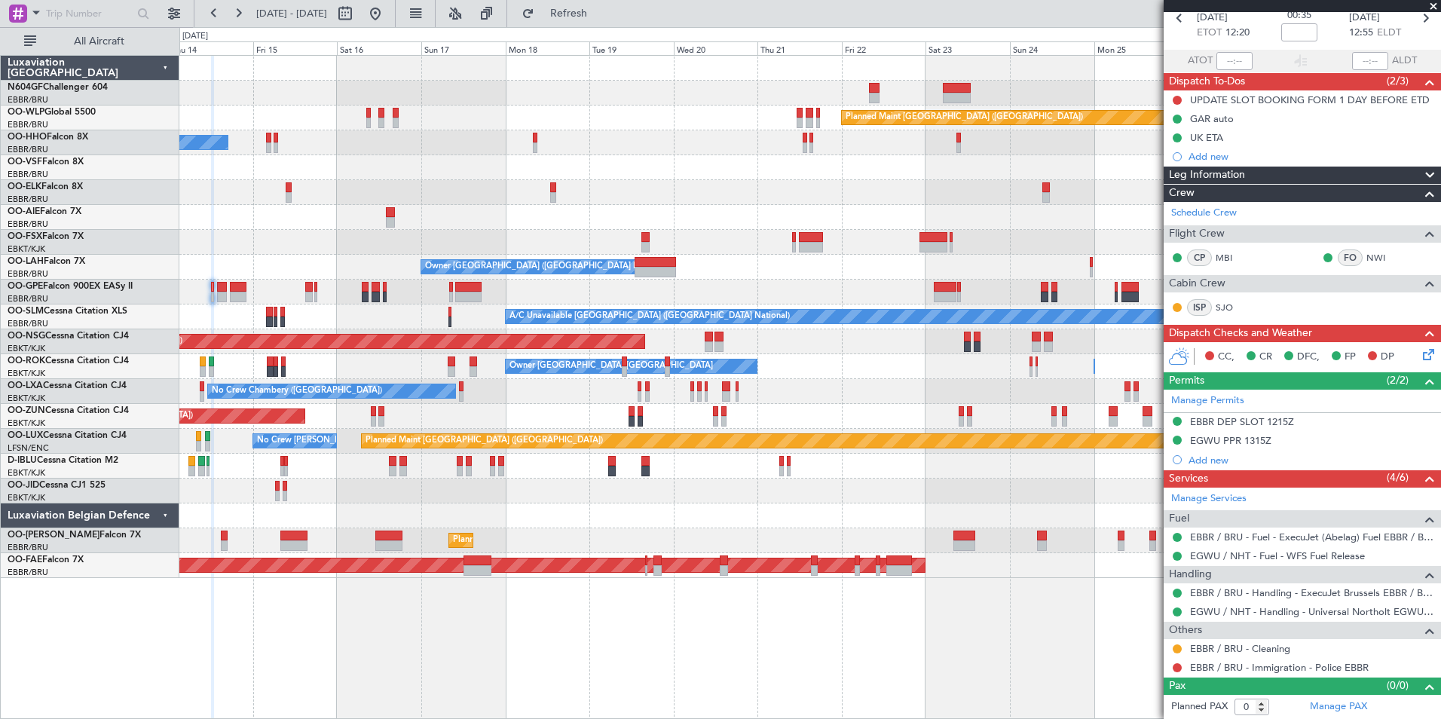
click at [600, 470] on div "Planned Maint [GEOGRAPHIC_DATA] ([GEOGRAPHIC_DATA]) A/C Unavailable Geneva (Coi…" at bounding box center [809, 317] width 1261 height 522
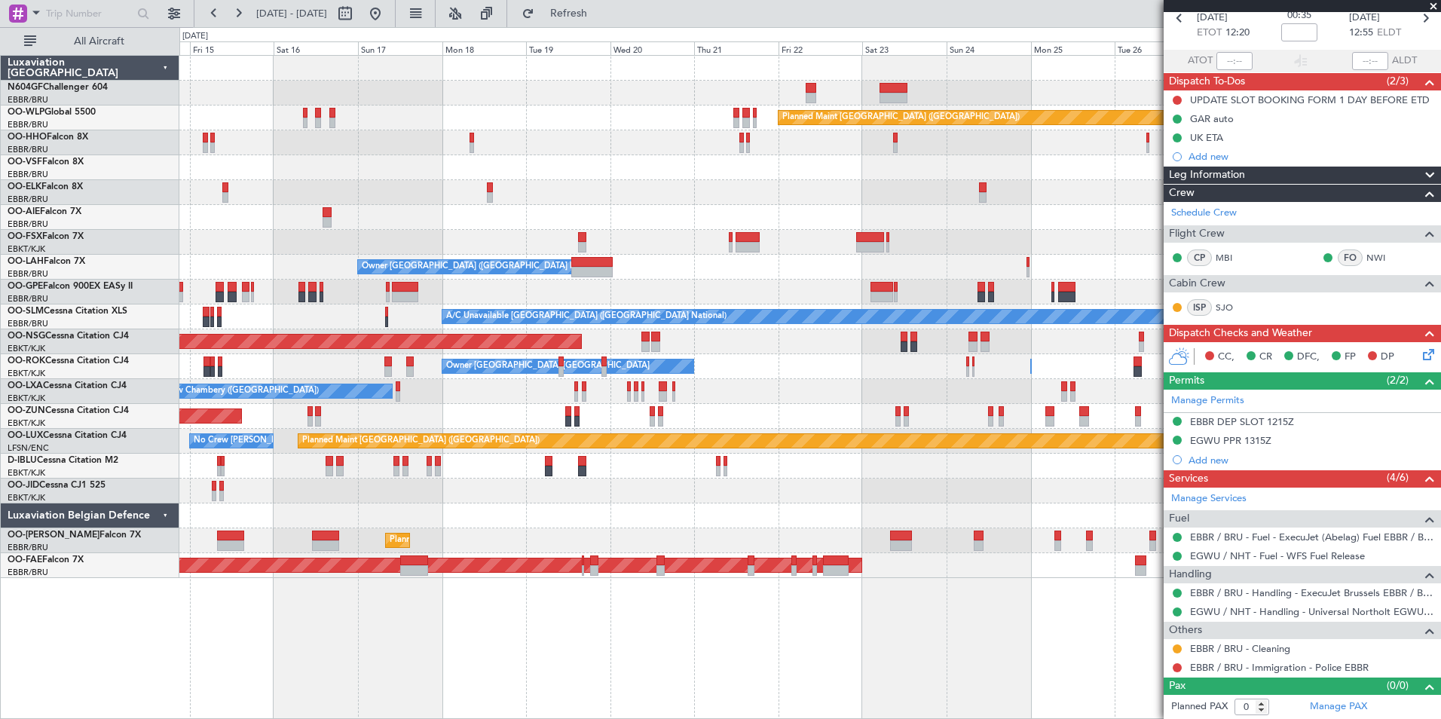
click at [858, 139] on div "Planned Maint [GEOGRAPHIC_DATA] ([GEOGRAPHIC_DATA]) A/C Unavailable Geneva (Coi…" at bounding box center [809, 317] width 1261 height 522
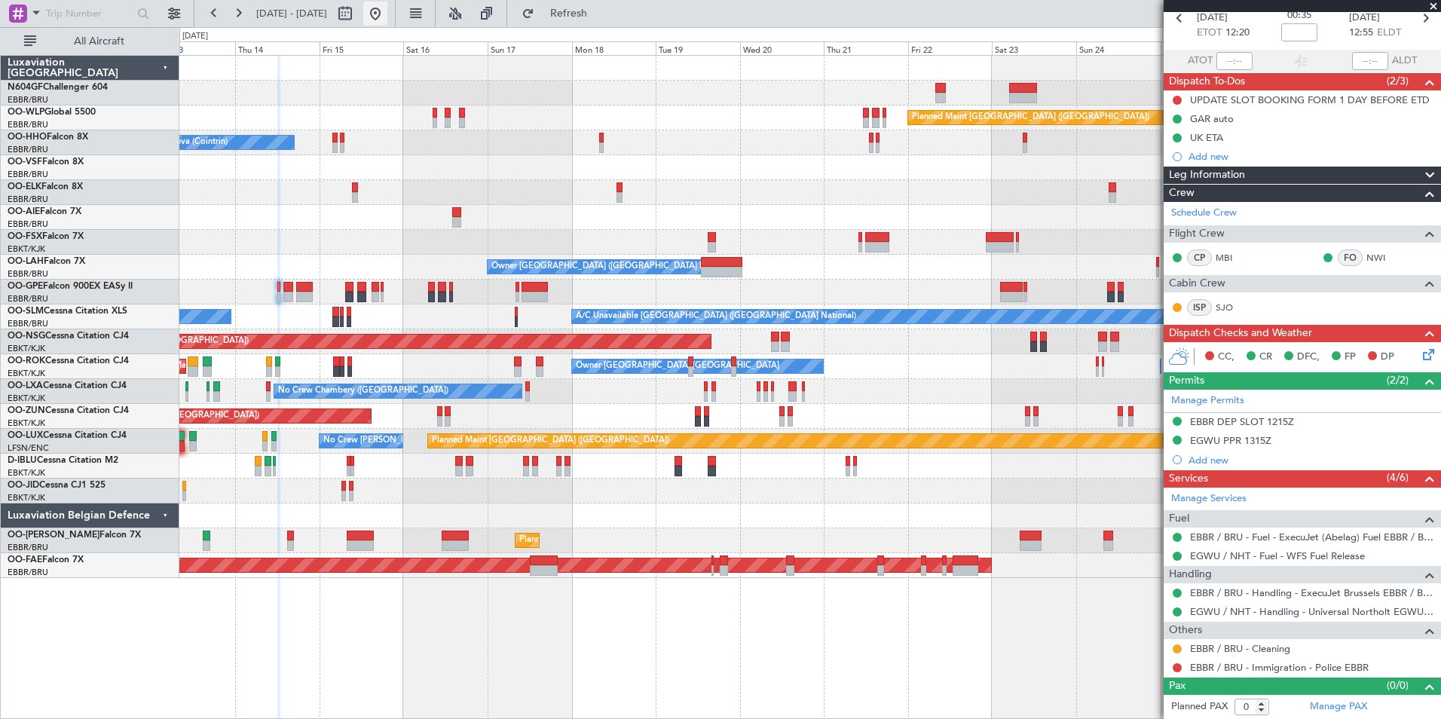
click at [387, 13] on button at bounding box center [375, 14] width 24 height 24
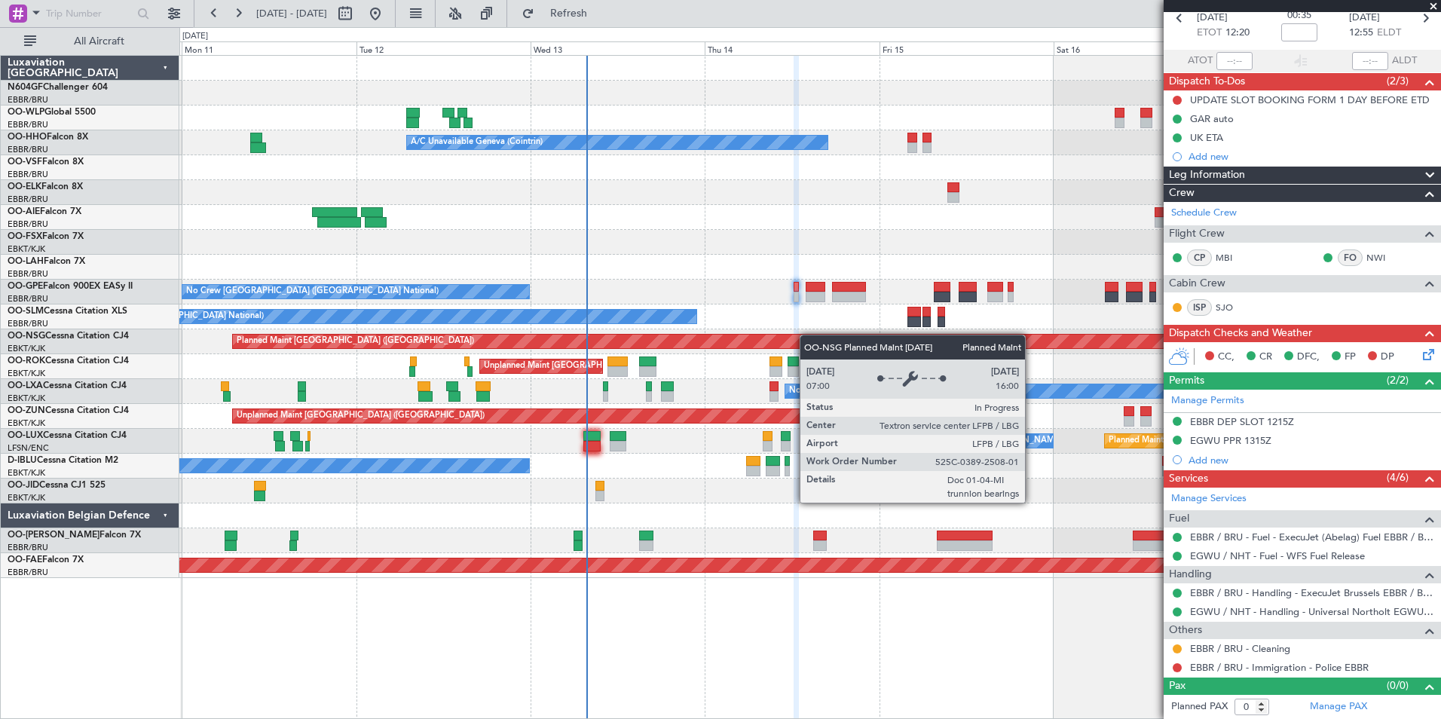
click at [766, 335] on div "A/C Unavailable Geneva (Cointrin) Owner [GEOGRAPHIC_DATA] (Brussels National) N…" at bounding box center [809, 317] width 1261 height 522
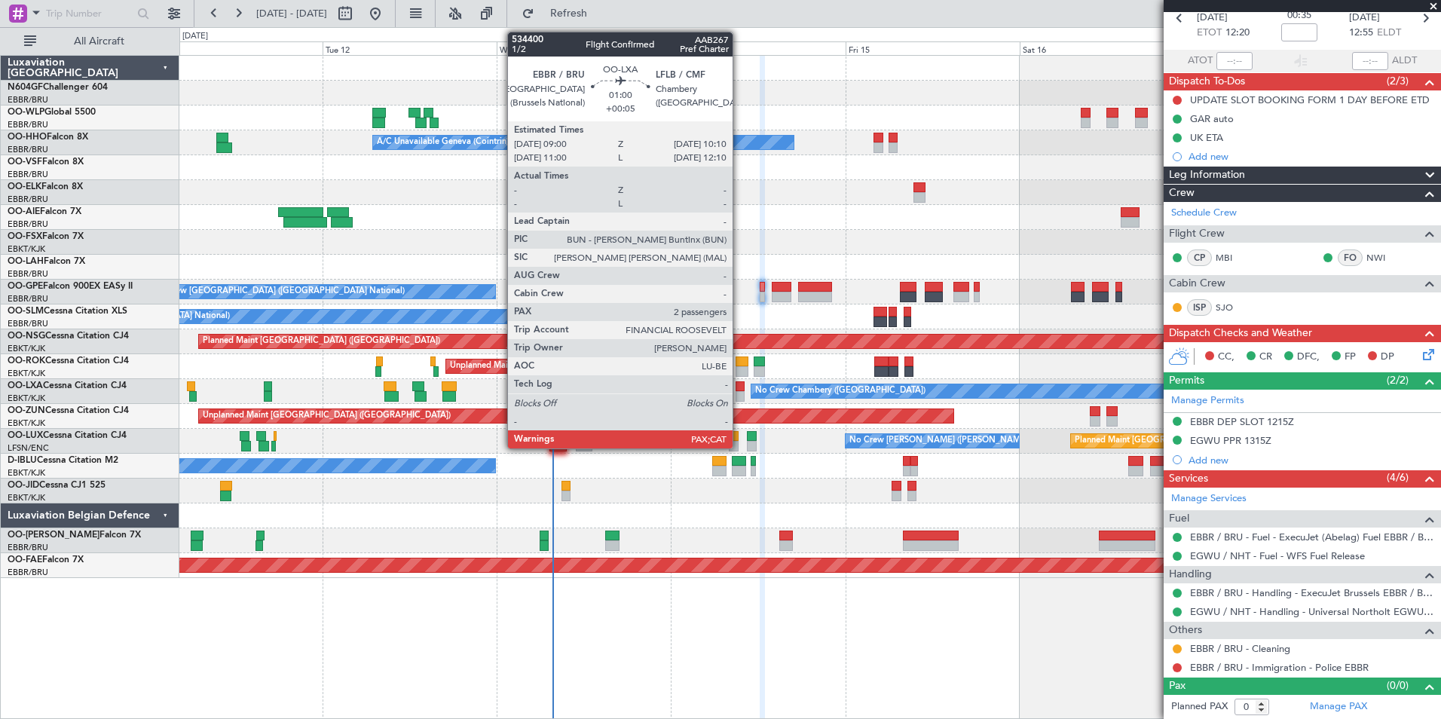
click at [742, 393] on div at bounding box center [740, 396] width 9 height 11
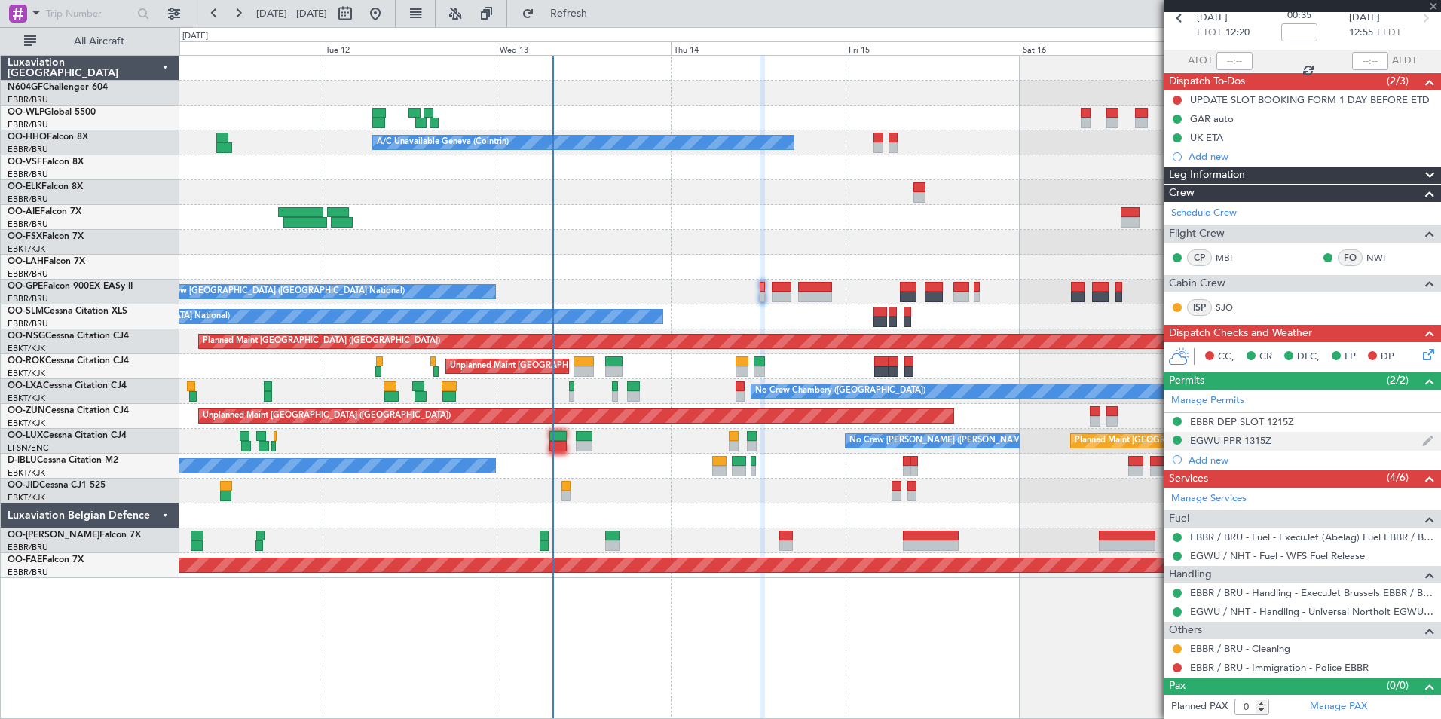
type input "+00:05"
type input "3"
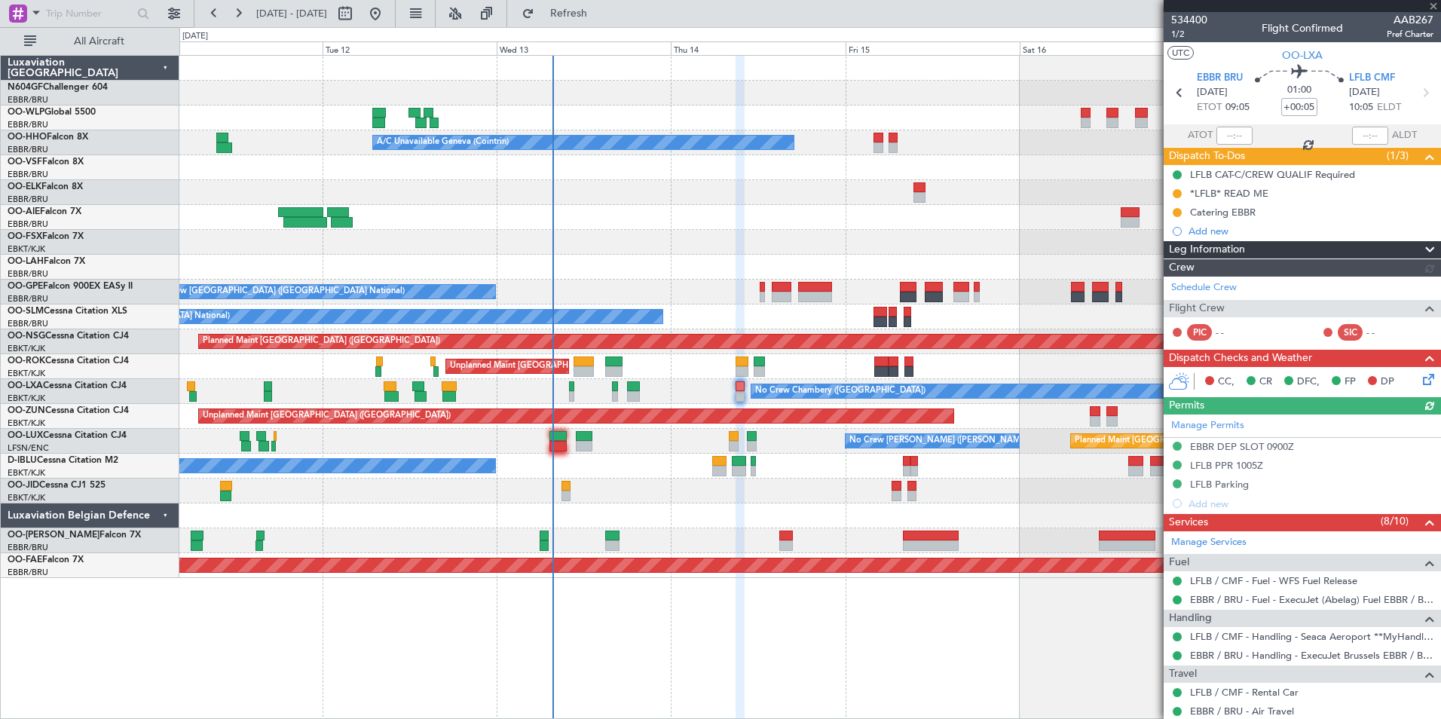
scroll to position [258, 0]
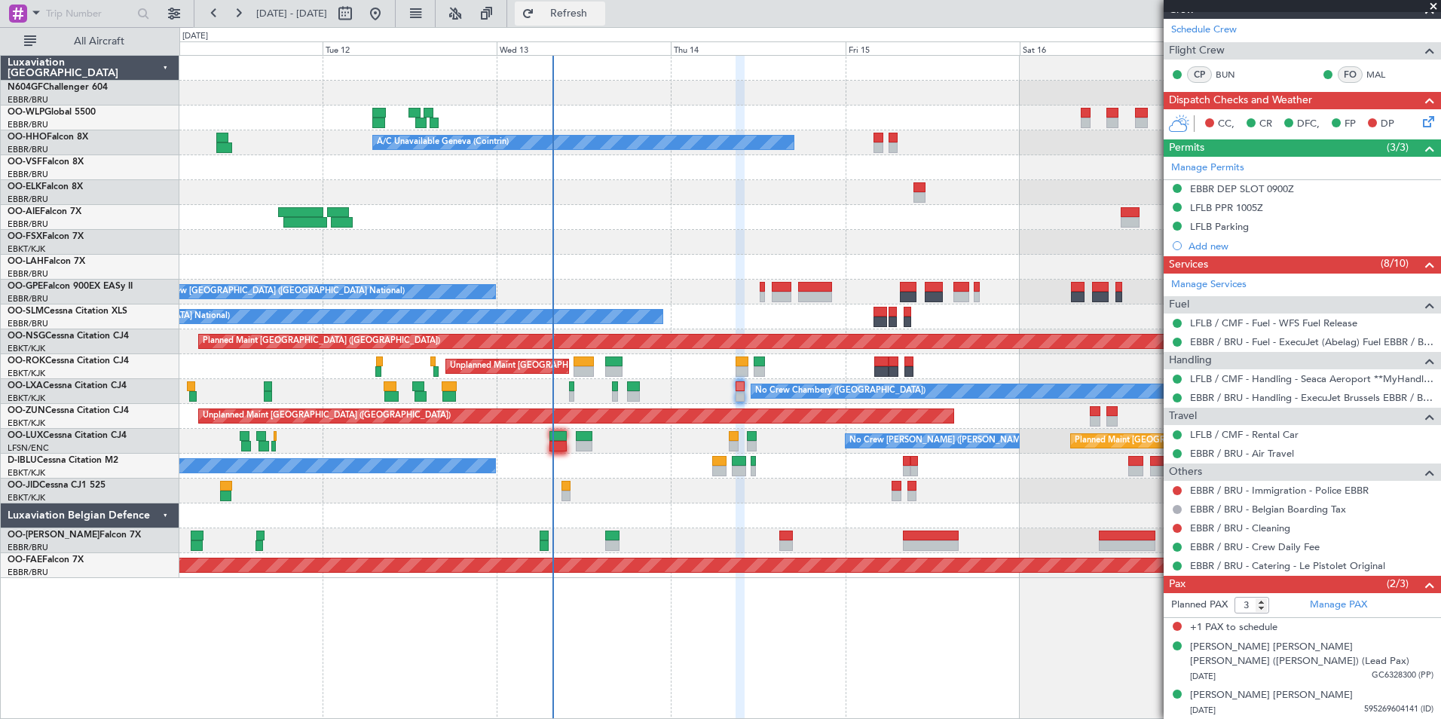
click at [601, 10] on span "Refresh" at bounding box center [568, 13] width 63 height 11
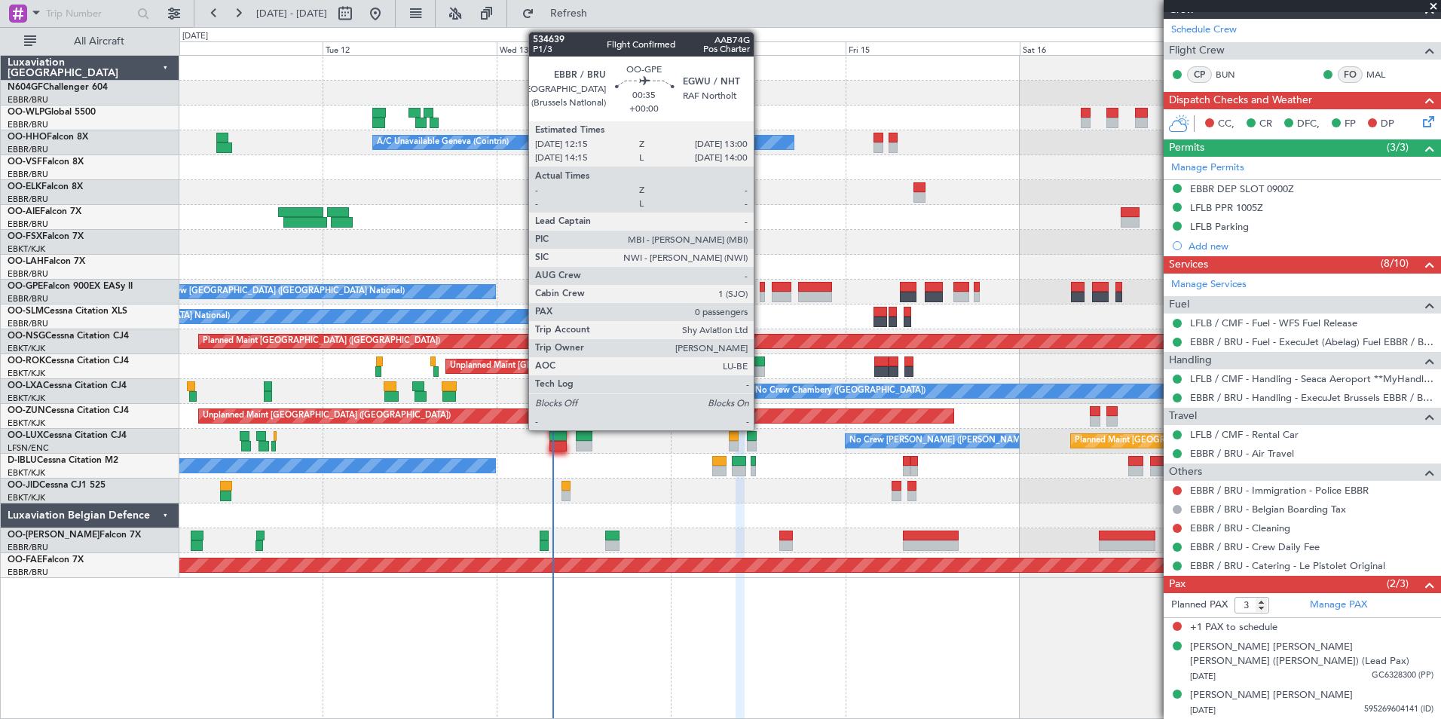
click at [760, 293] on div at bounding box center [763, 297] width 6 height 11
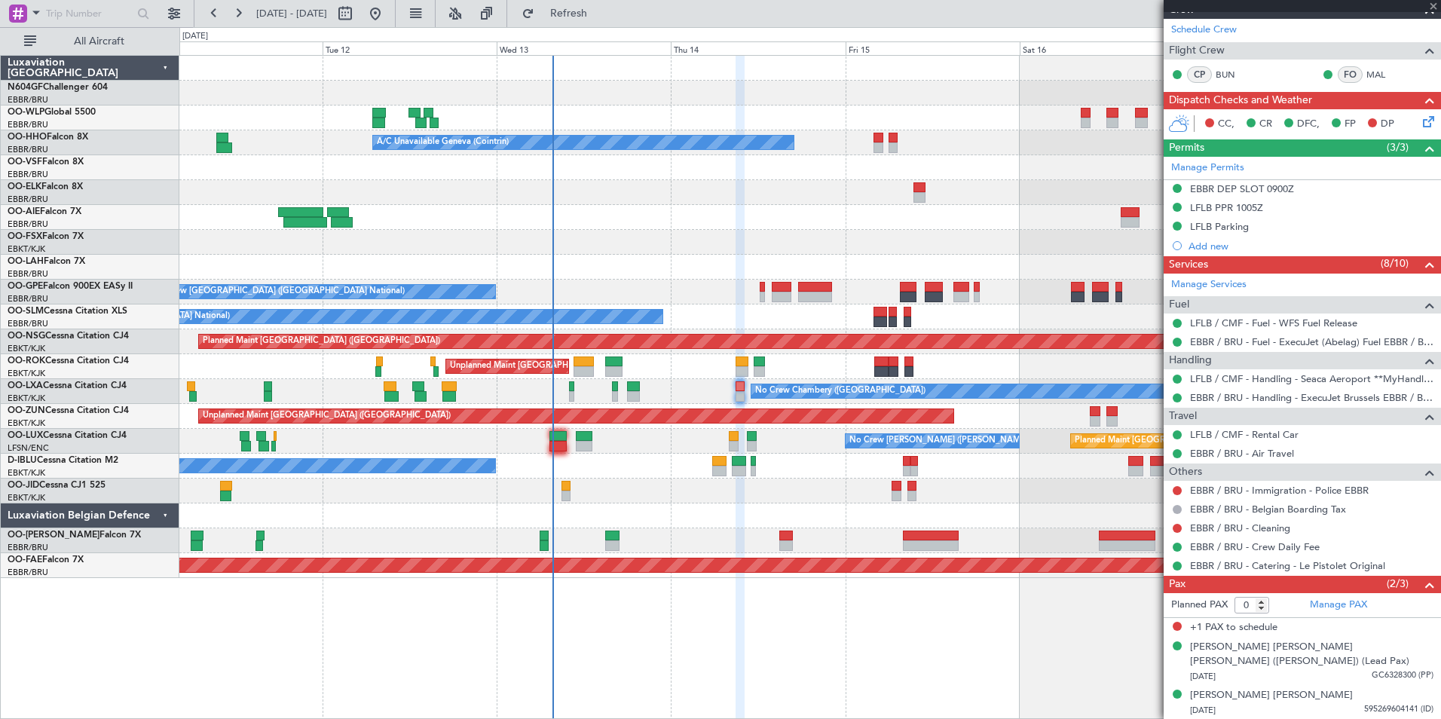
scroll to position [0, 0]
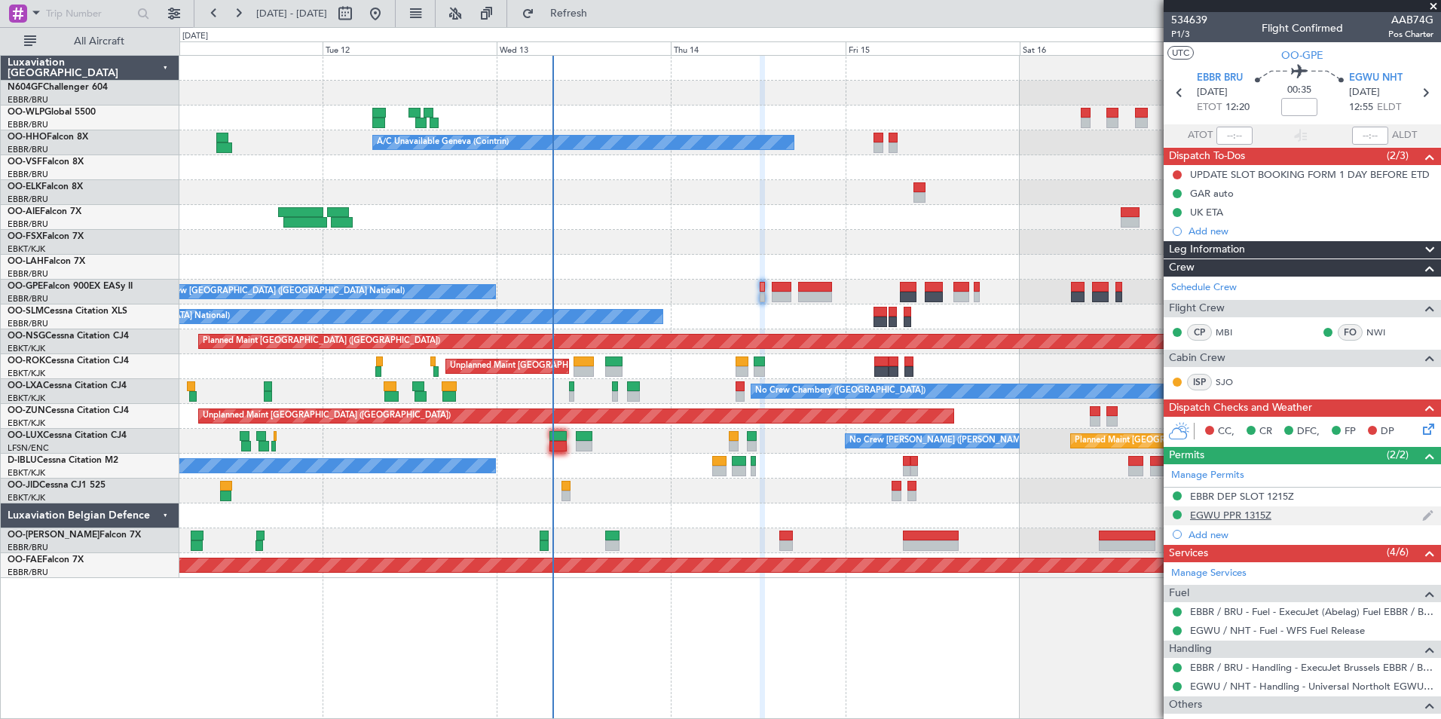
click at [1234, 519] on div "EGWU PPR 1315Z" at bounding box center [1230, 515] width 81 height 13
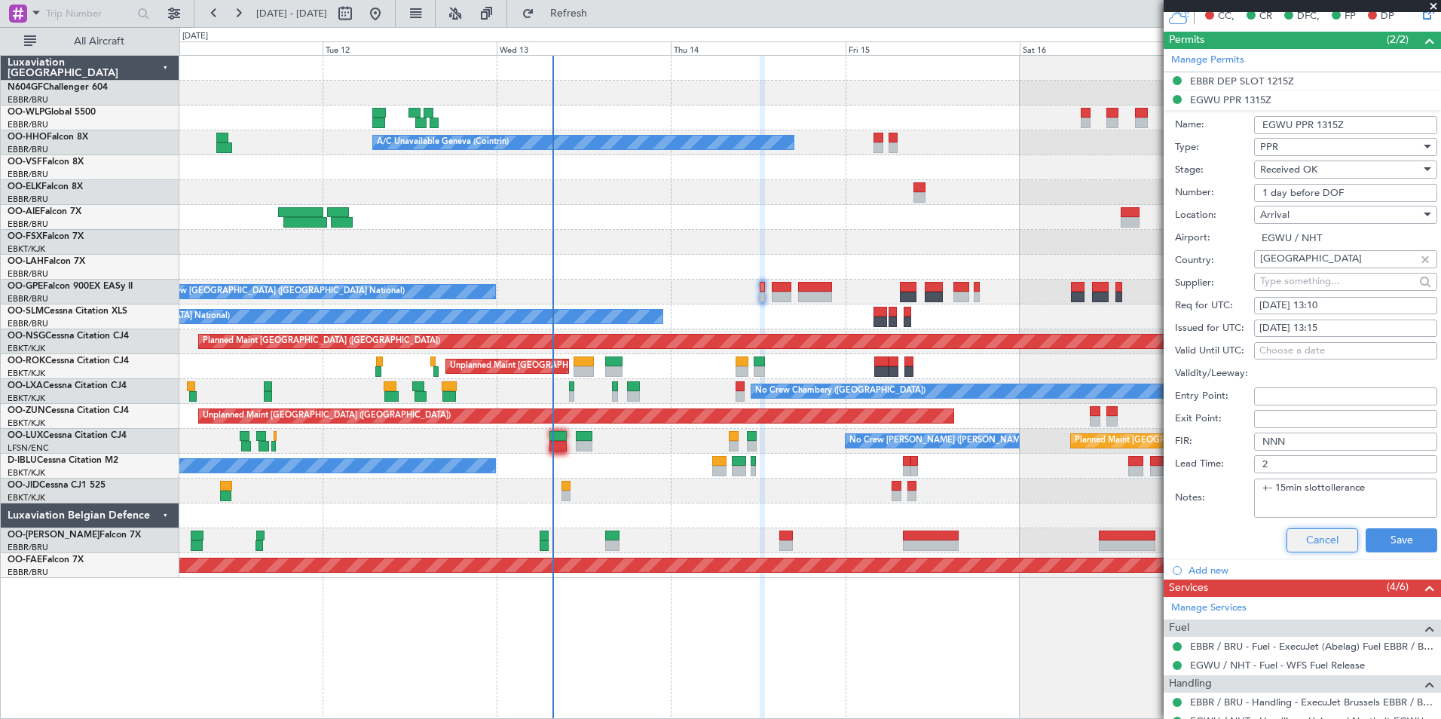
click at [1290, 530] on button "Cancel" at bounding box center [1322, 540] width 72 height 24
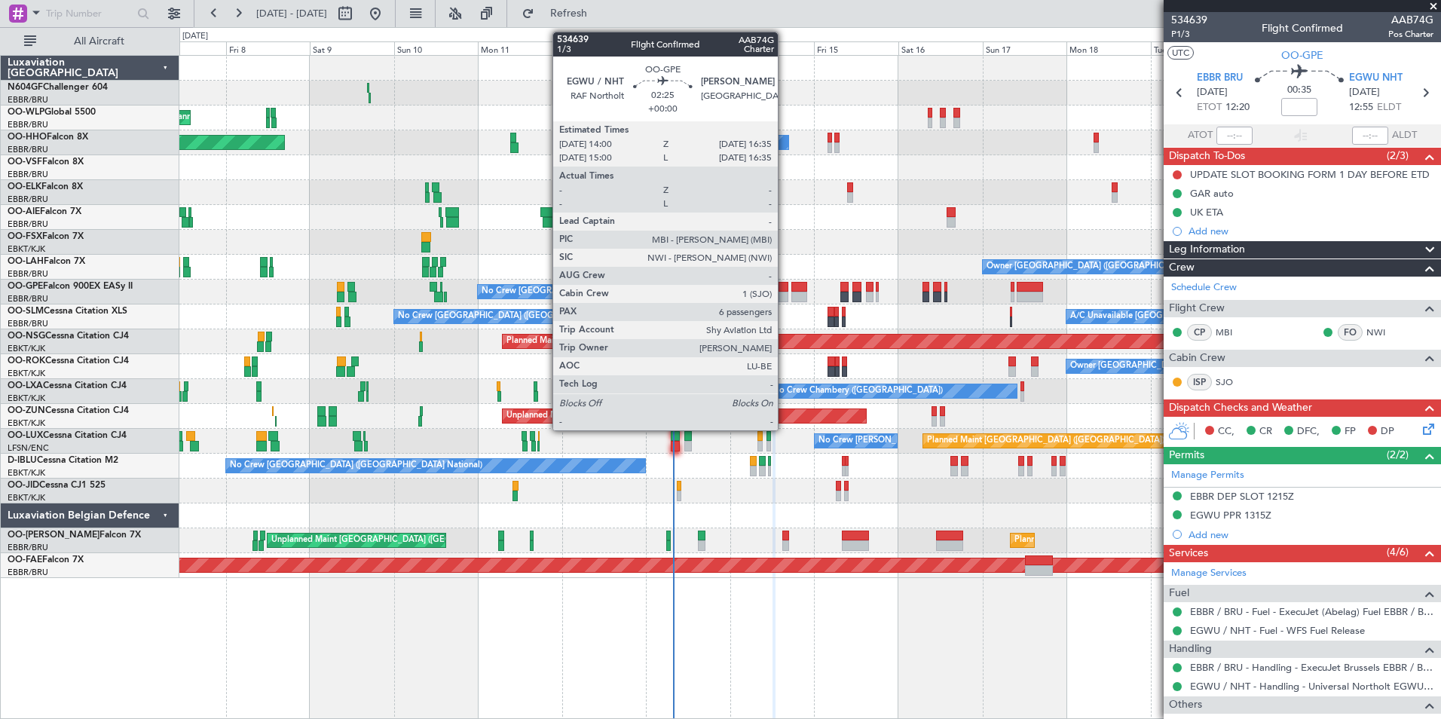
click at [785, 296] on div at bounding box center [784, 297] width 10 height 11
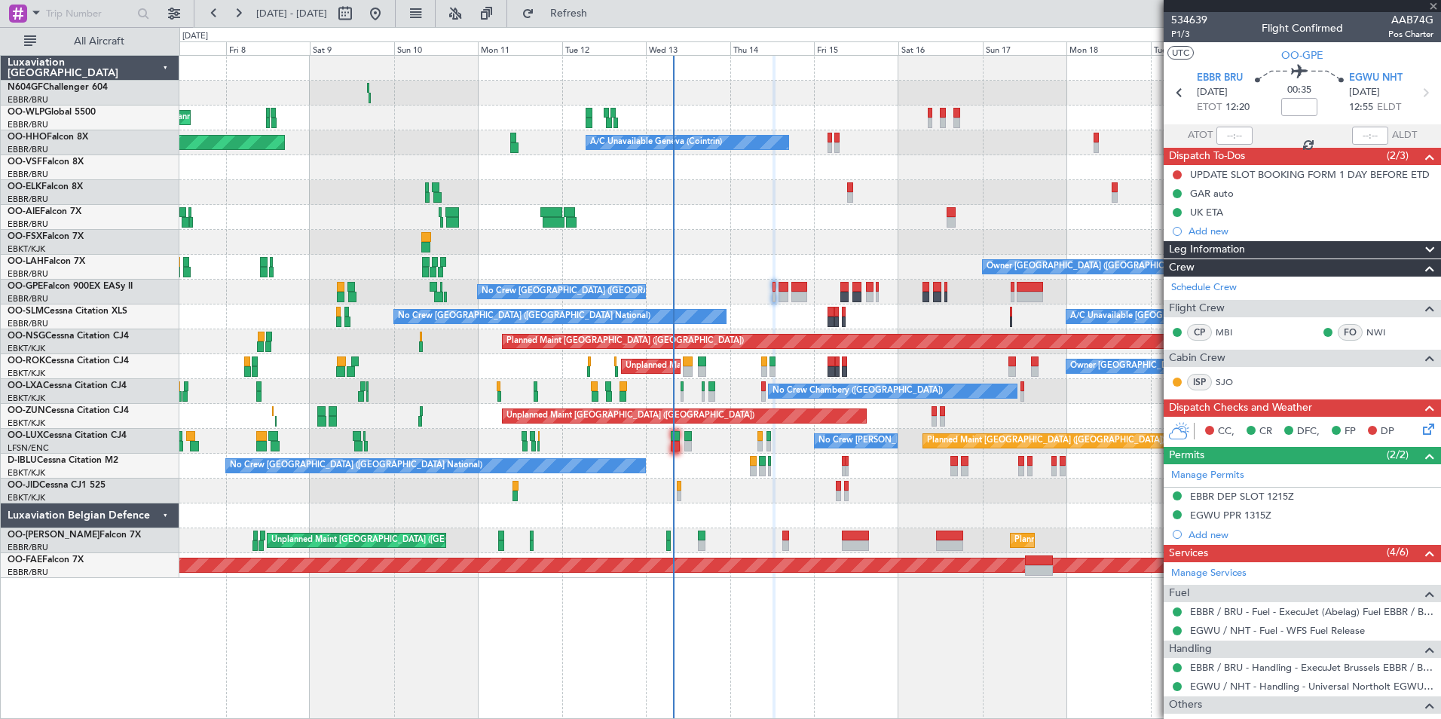
type input "6"
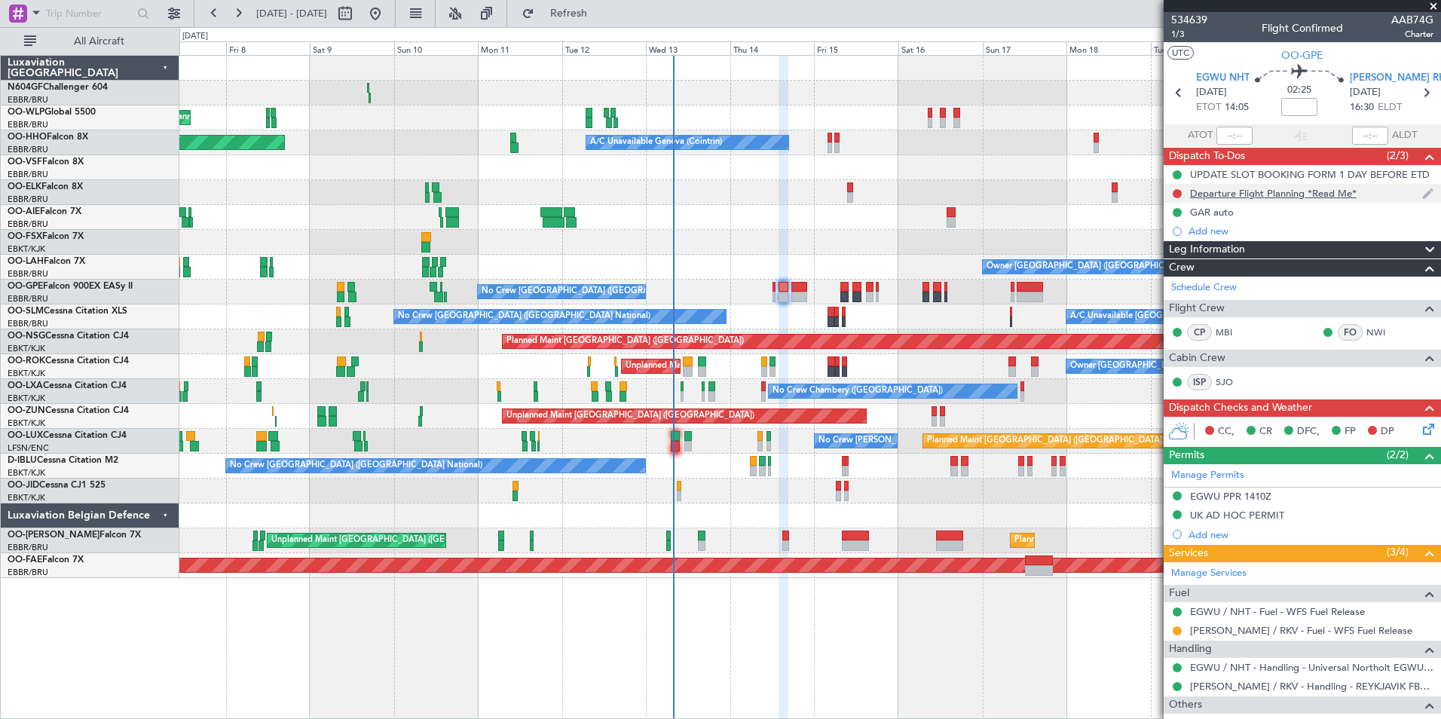
click at [1219, 197] on div "Departure Flight Planning *Read Me*" at bounding box center [1273, 193] width 167 height 13
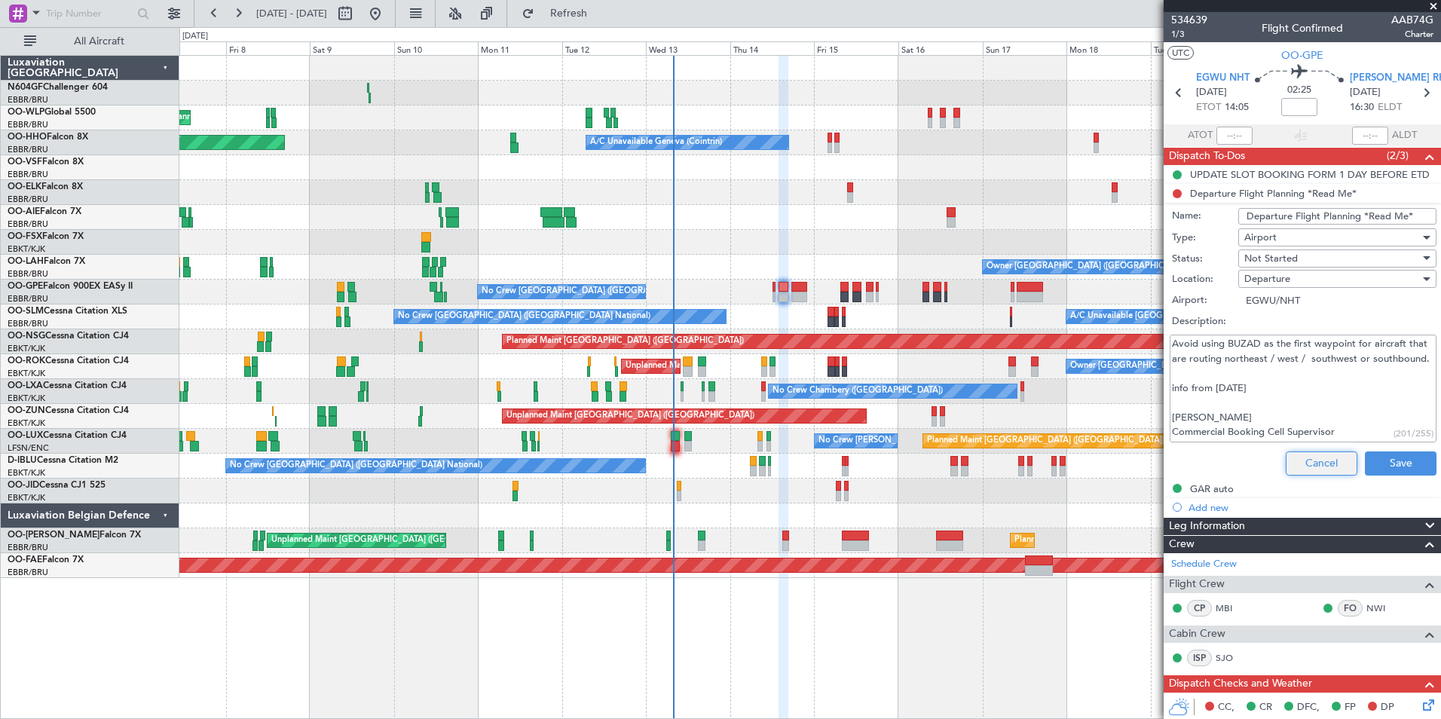
click at [1335, 457] on button "Cancel" at bounding box center [1322, 463] width 72 height 24
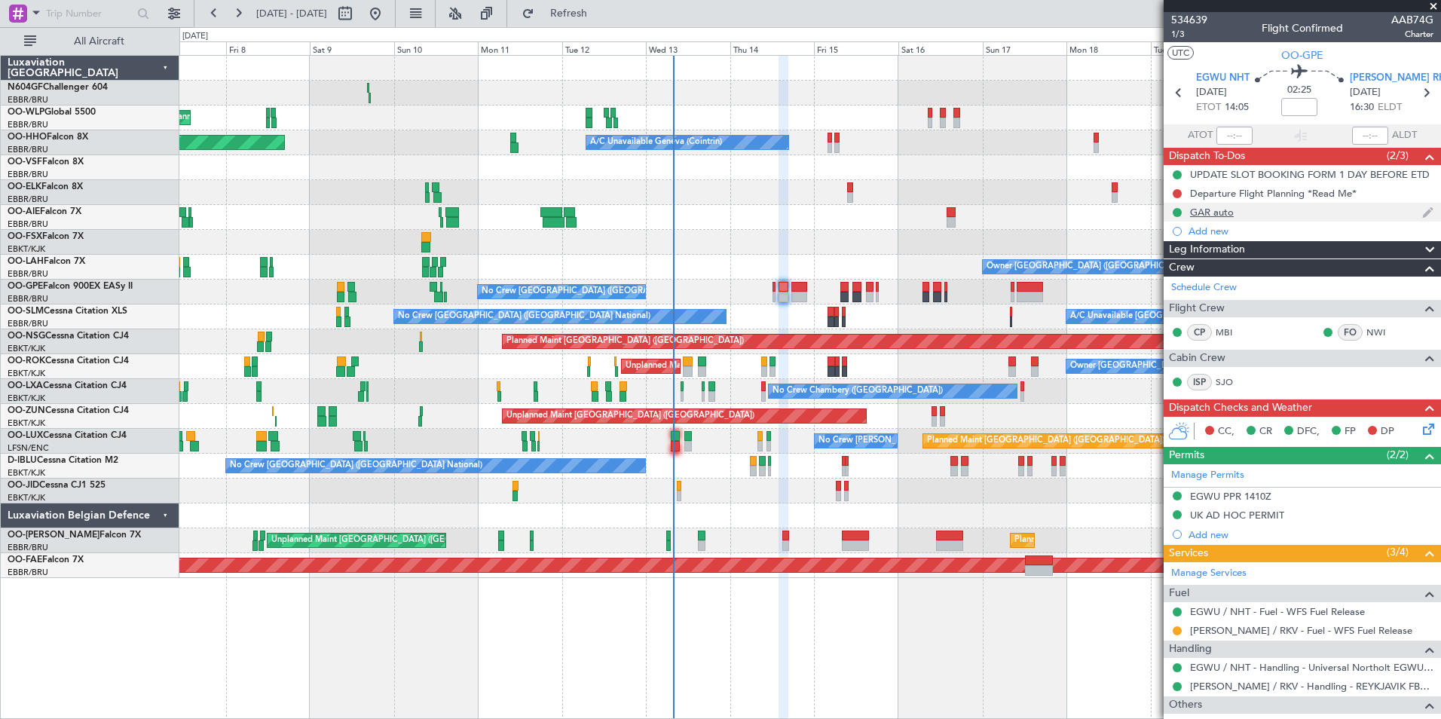
scroll to position [259, 0]
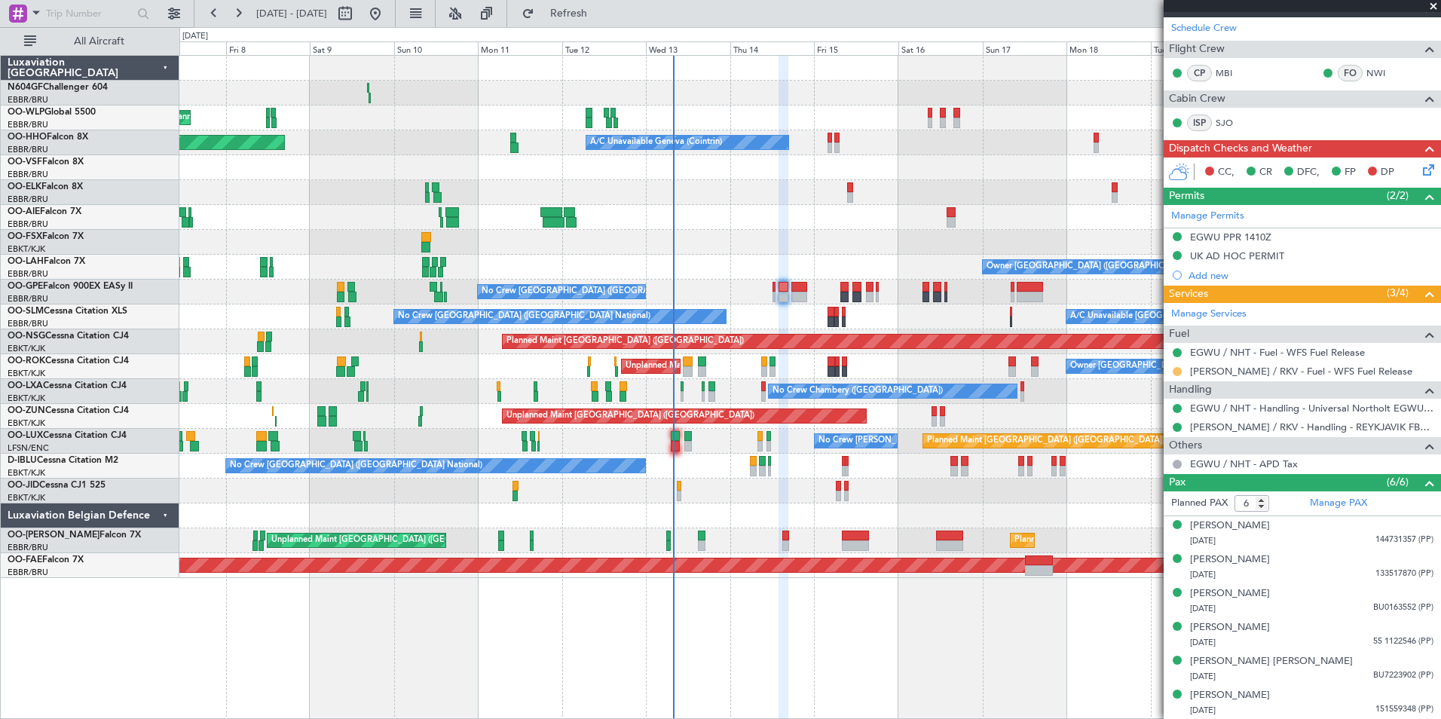
click at [1175, 369] on button at bounding box center [1177, 371] width 9 height 9
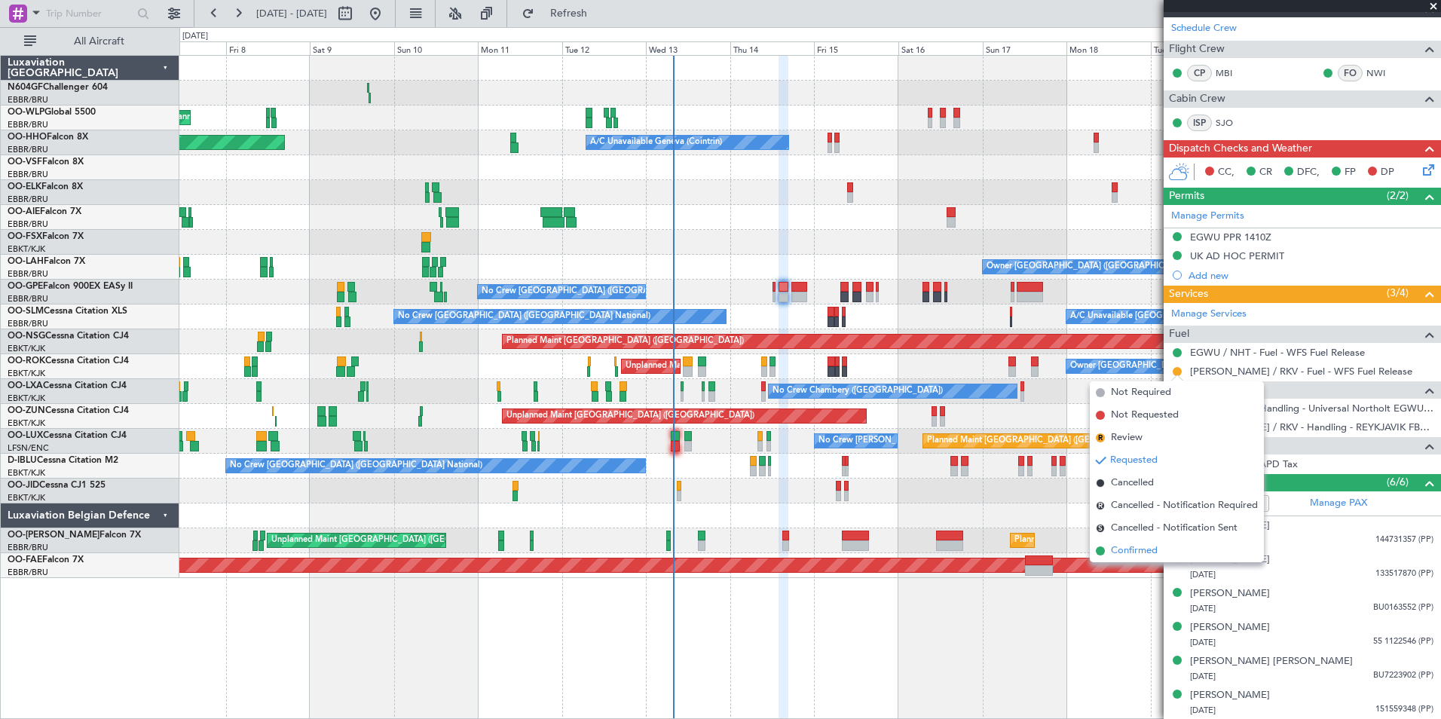
click at [1158, 546] on span "Confirmed" at bounding box center [1134, 550] width 47 height 15
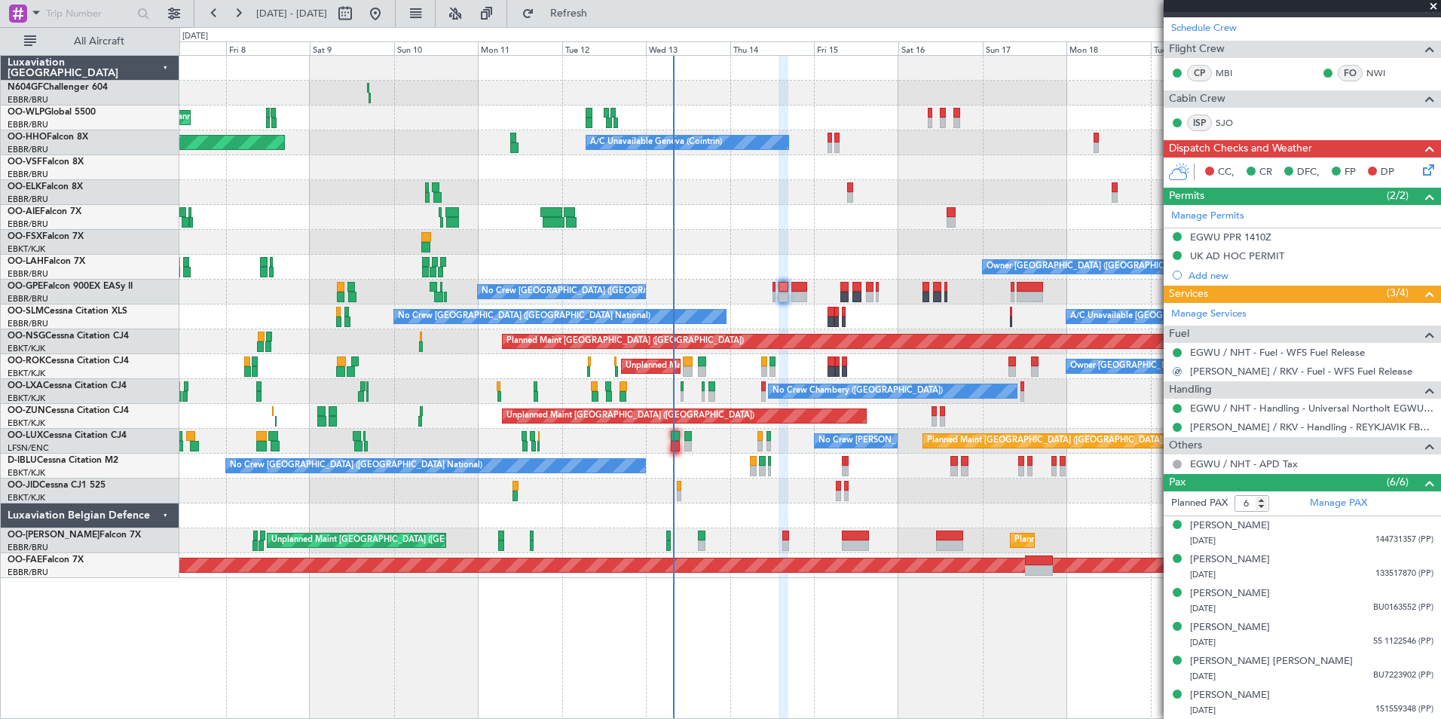
scroll to position [0, 0]
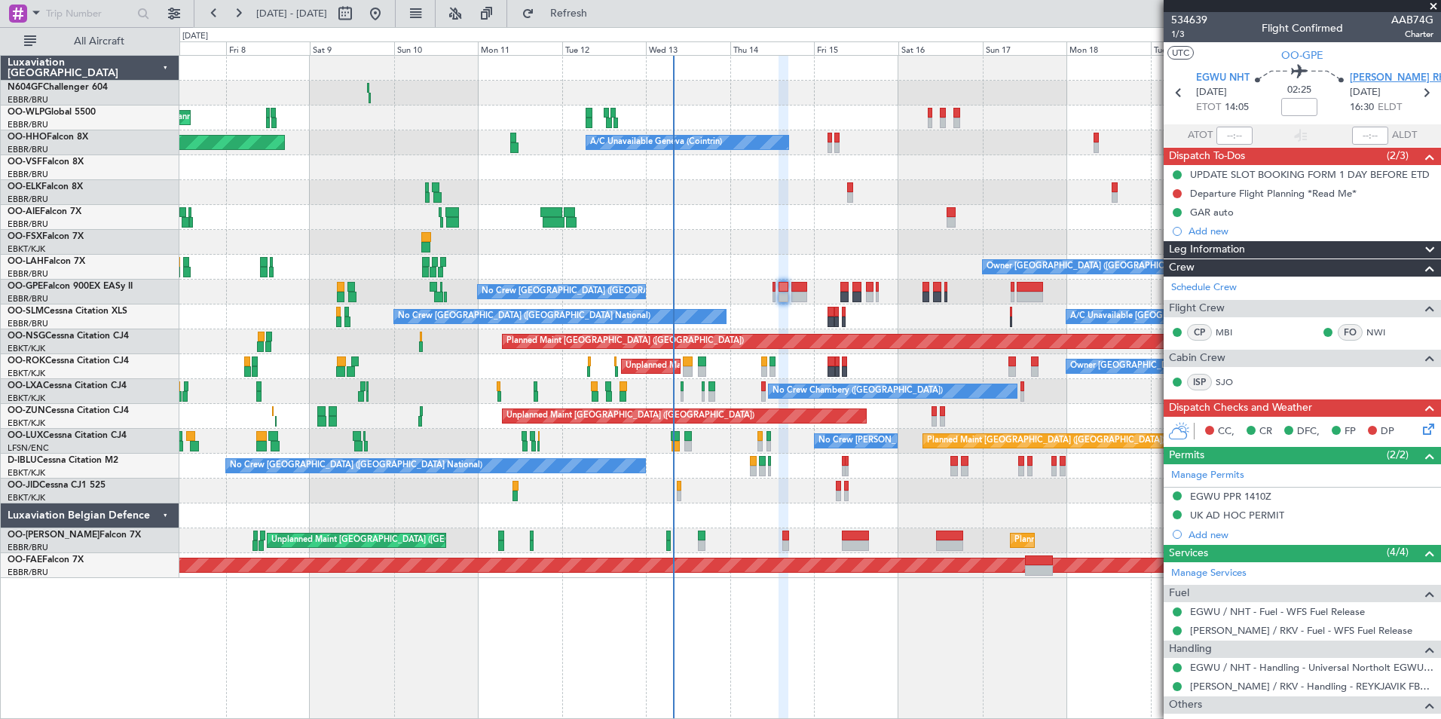
click at [1375, 75] on span "[PERSON_NAME] RKV" at bounding box center [1401, 78] width 102 height 15
click at [1326, 191] on div "Departure Flight Planning *Read Me*" at bounding box center [1273, 193] width 167 height 13
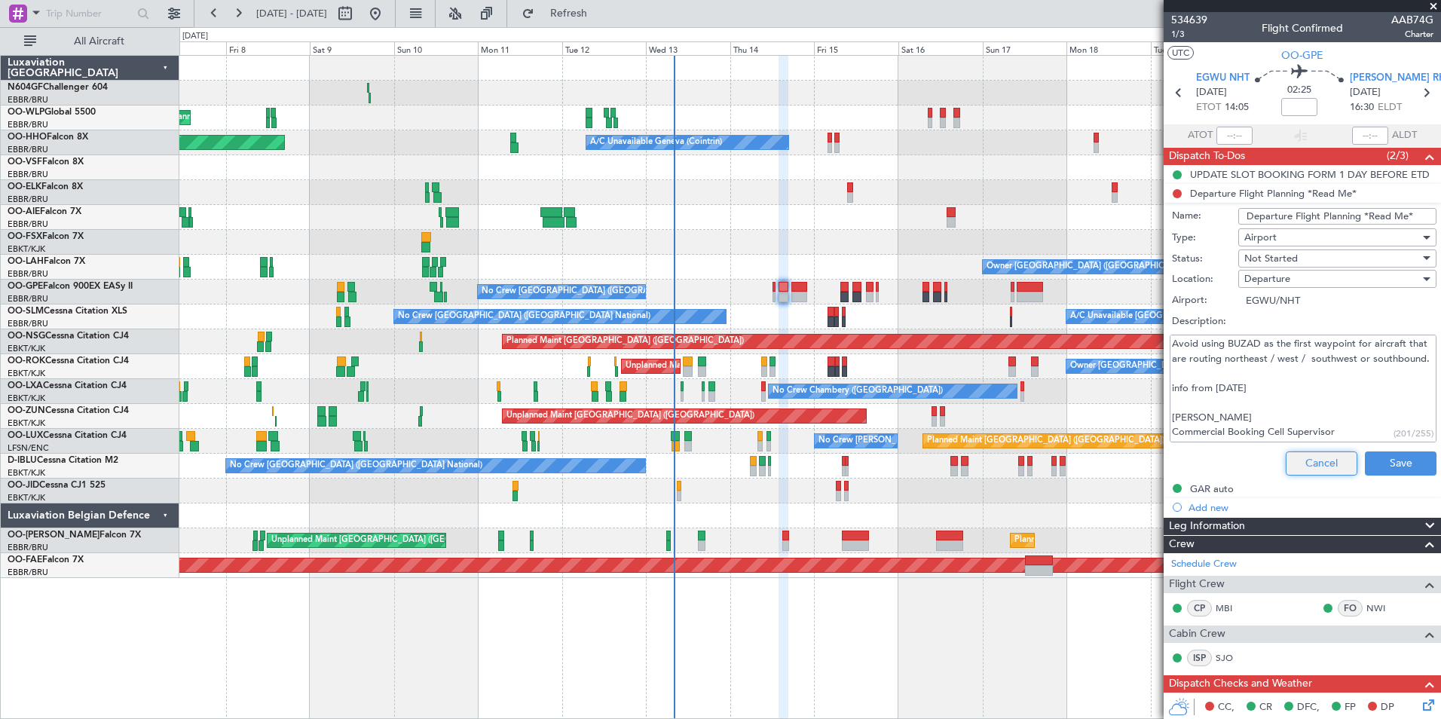
click at [1304, 465] on button "Cancel" at bounding box center [1322, 463] width 72 height 24
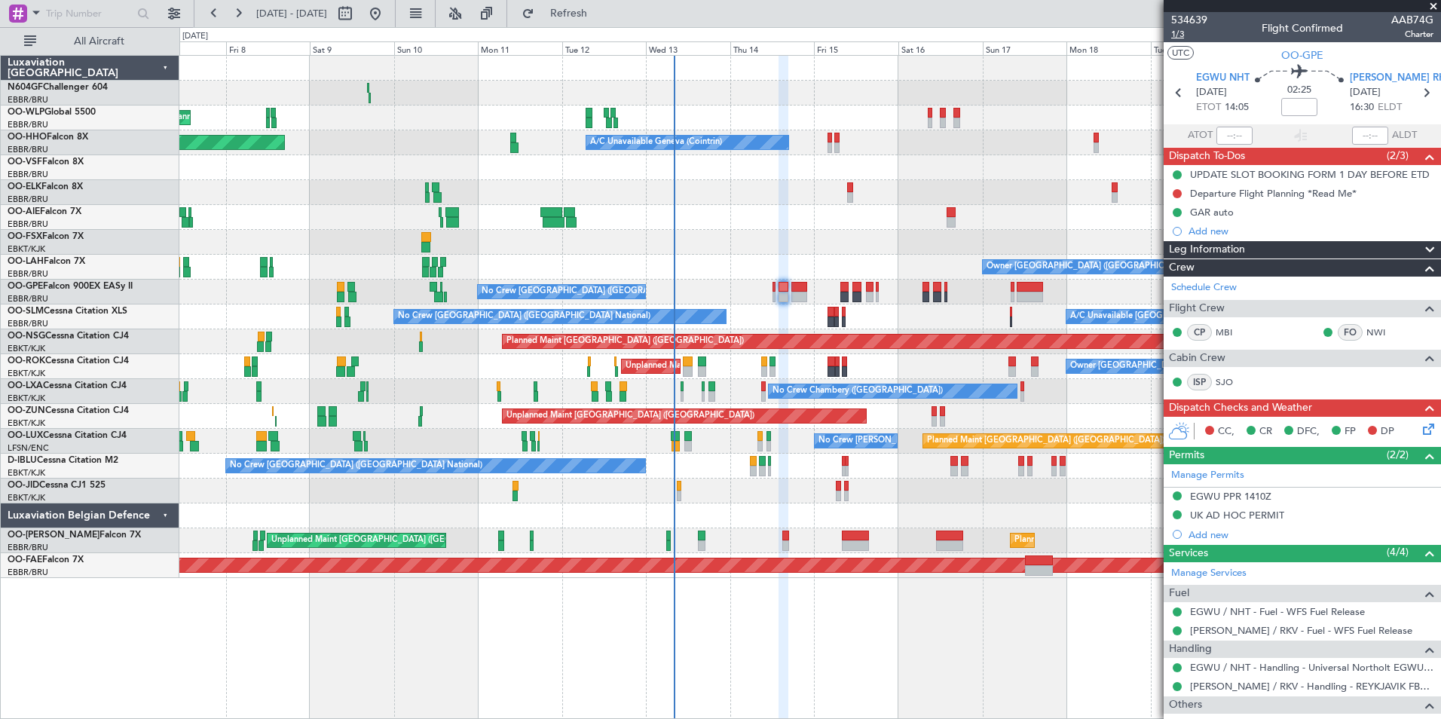
click at [1179, 31] on span "1/3" at bounding box center [1189, 34] width 36 height 13
click at [1244, 516] on div "UK AD HOC PERMIT" at bounding box center [1237, 515] width 94 height 13
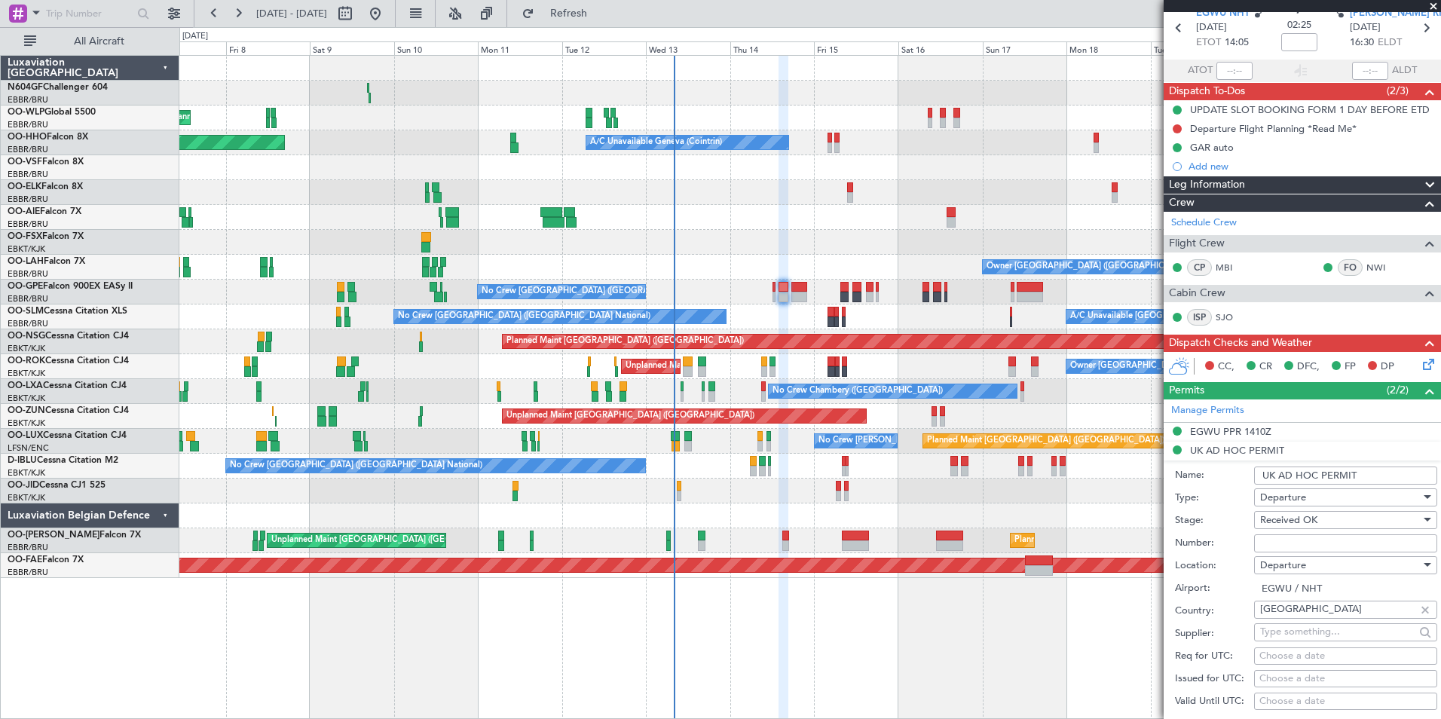
scroll to position [63, 0]
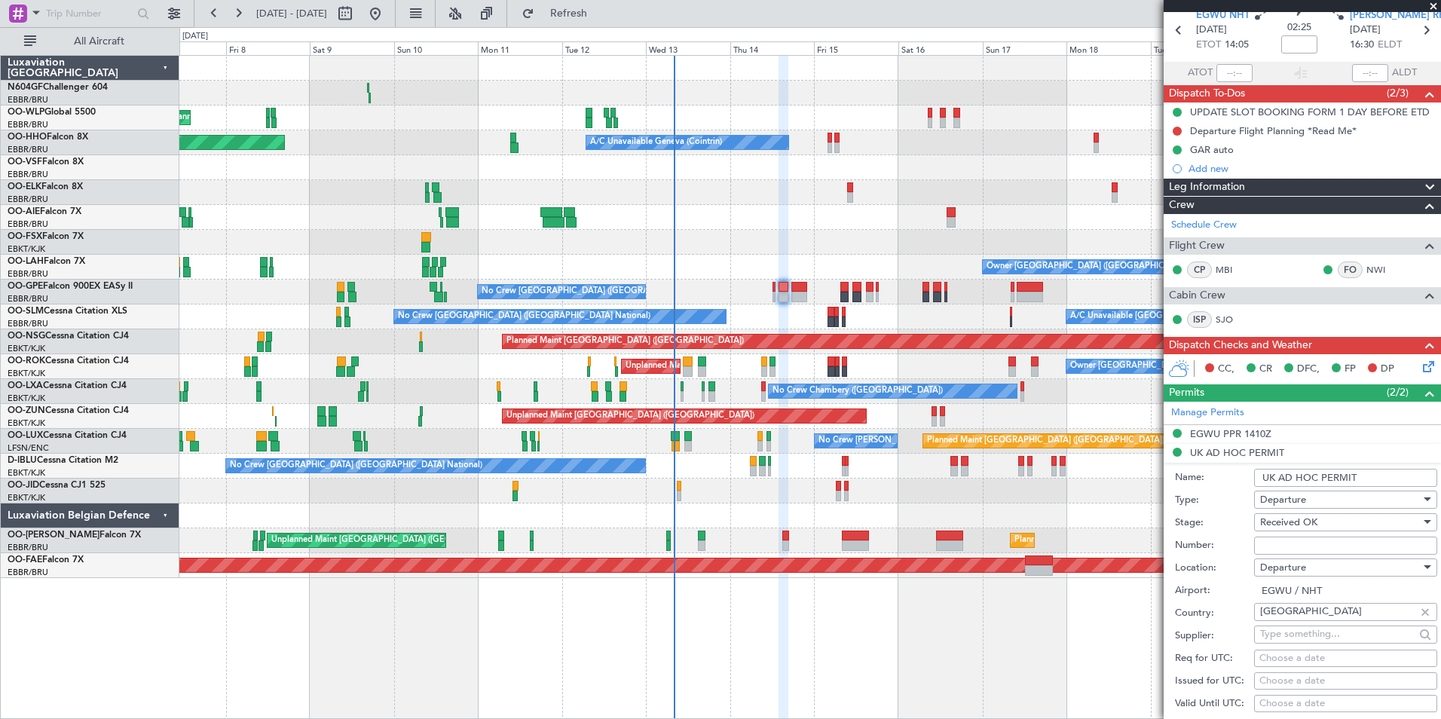
click at [1319, 537] on input "Number:" at bounding box center [1345, 546] width 183 height 18
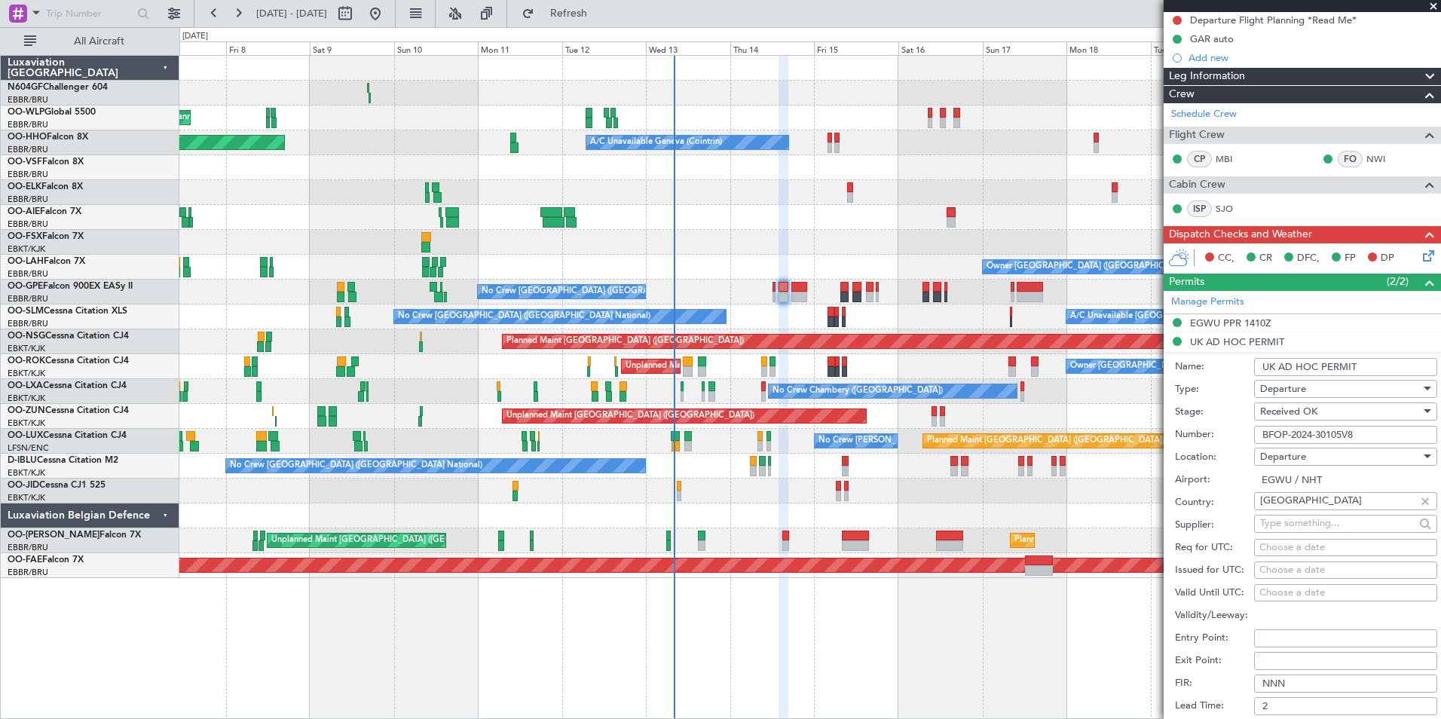
scroll to position [175, 0]
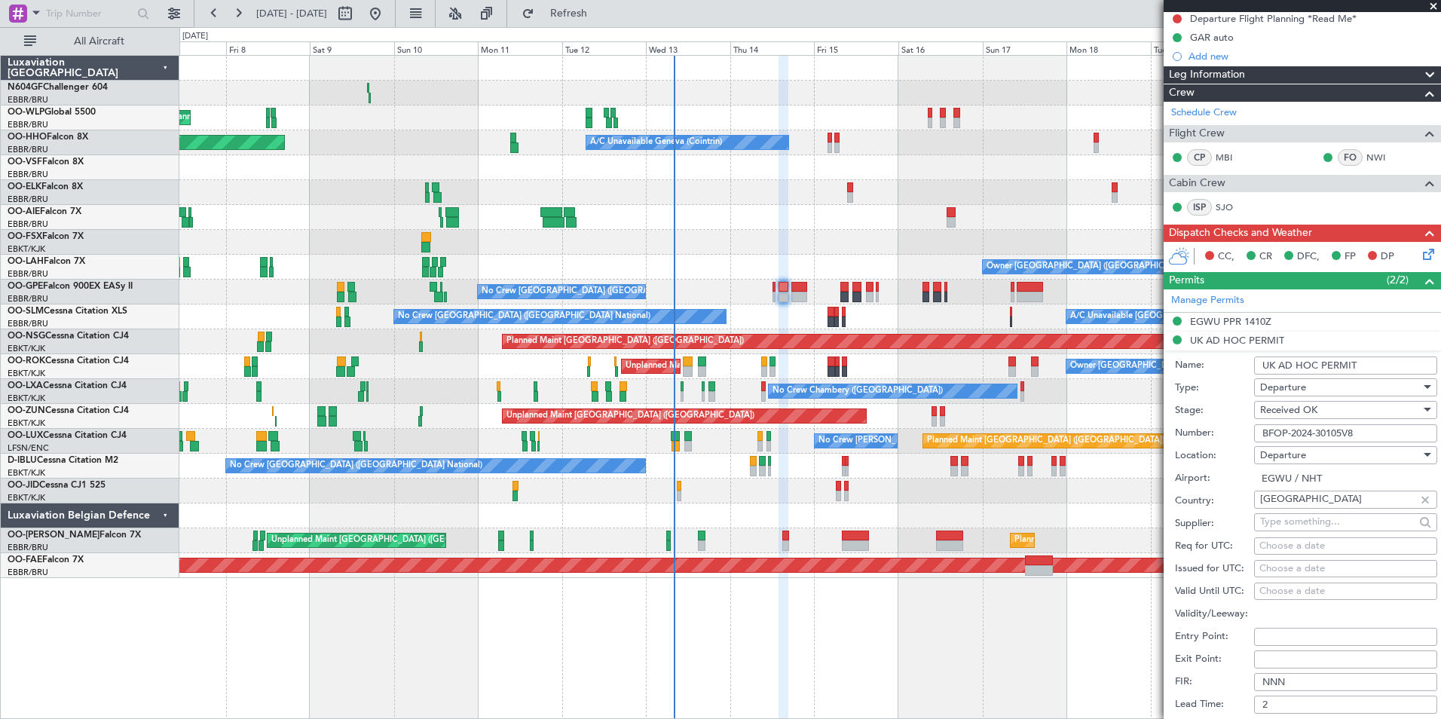
click at [1384, 433] on input "BFOP-2024-30105V8" at bounding box center [1345, 433] width 183 height 18
type input "B"
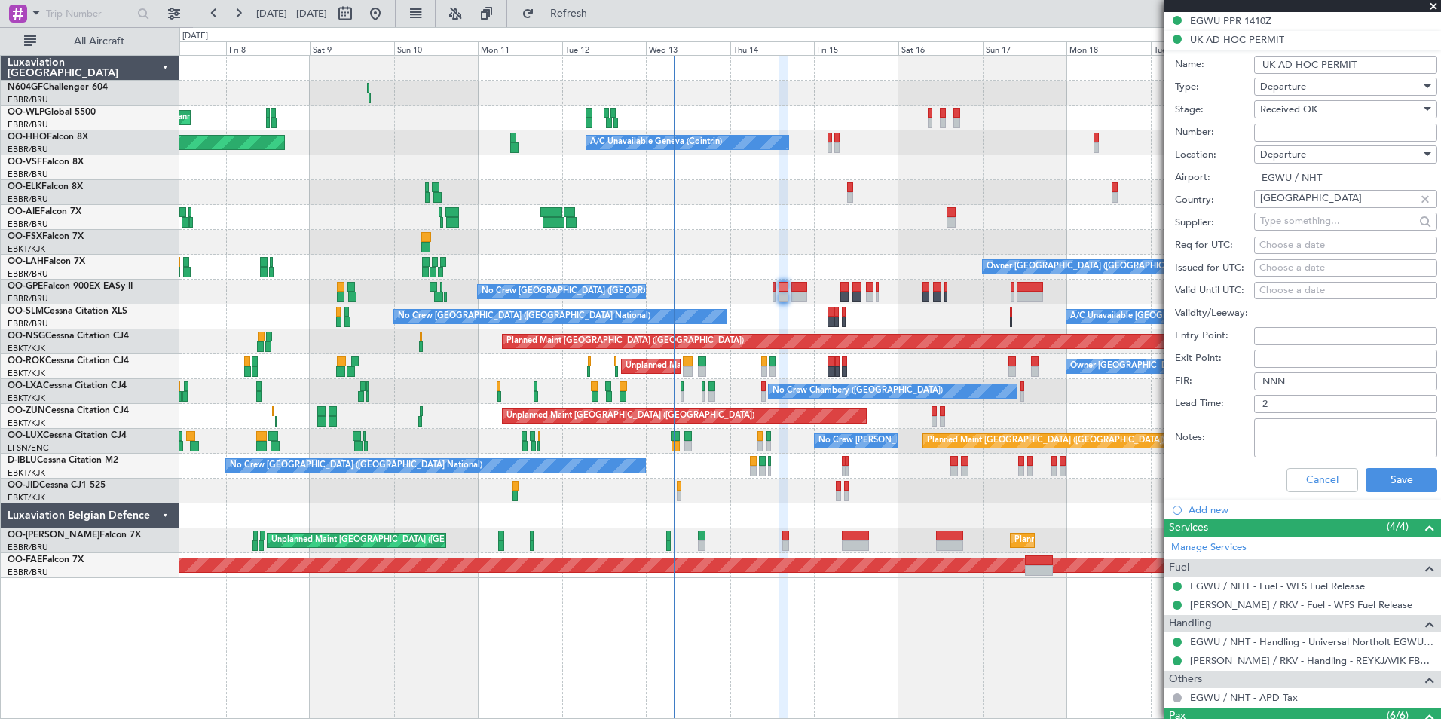
scroll to position [478, 0]
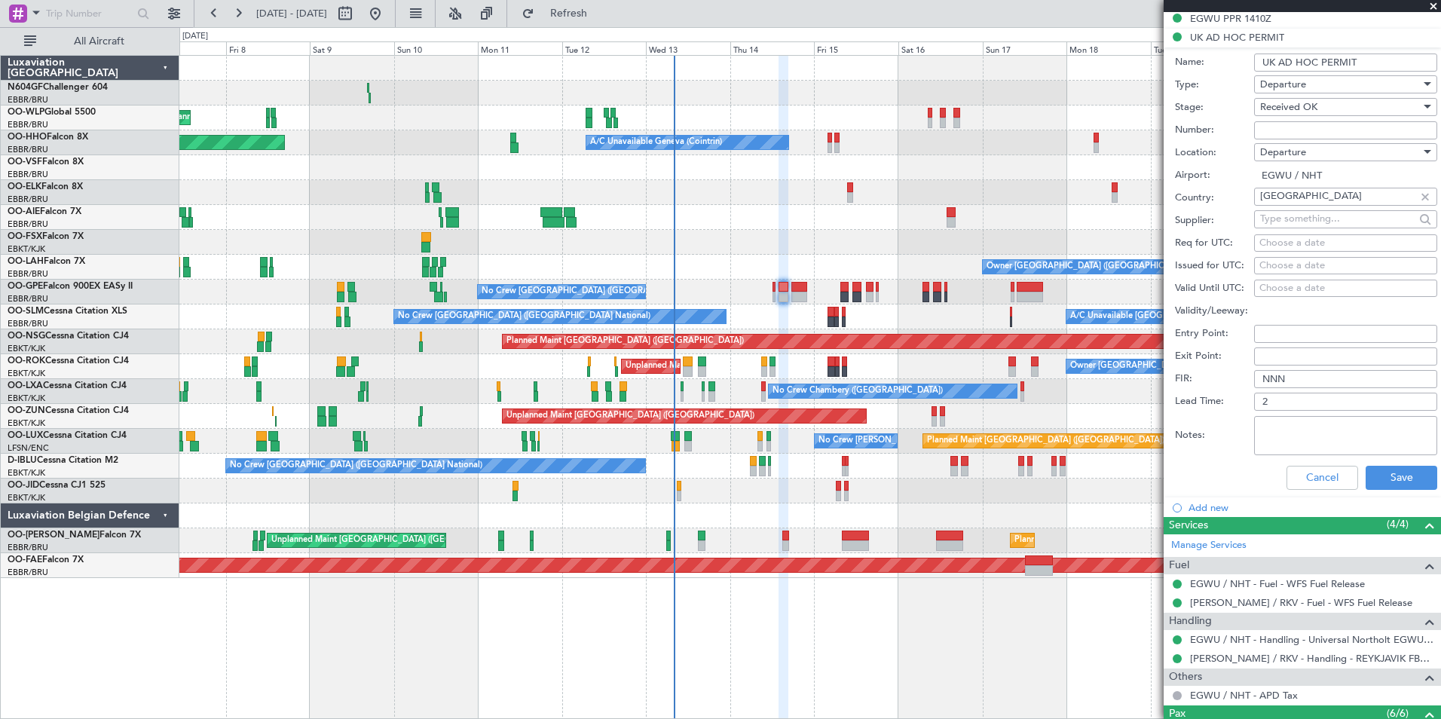
click at [1302, 127] on input "Number:" at bounding box center [1345, 130] width 183 height 18
paste input "FOP - 2025 090729"
click at [1265, 129] on input "FOP - 2025 090729" at bounding box center [1345, 130] width 183 height 18
click at [1265, 131] on input "FOP - 2025 090729" at bounding box center [1345, 130] width 183 height 18
type input "FOP - 2025 090729"
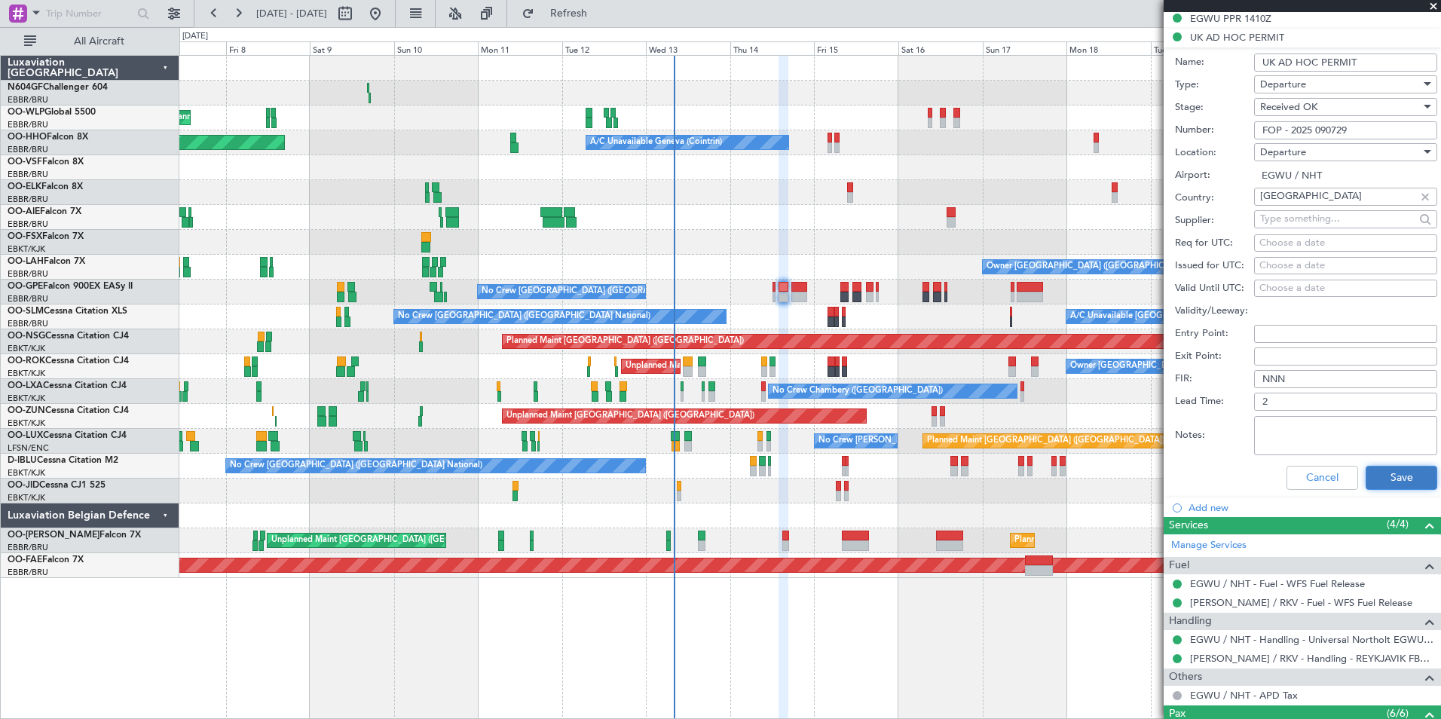
click at [1401, 470] on button "Save" at bounding box center [1402, 478] width 72 height 24
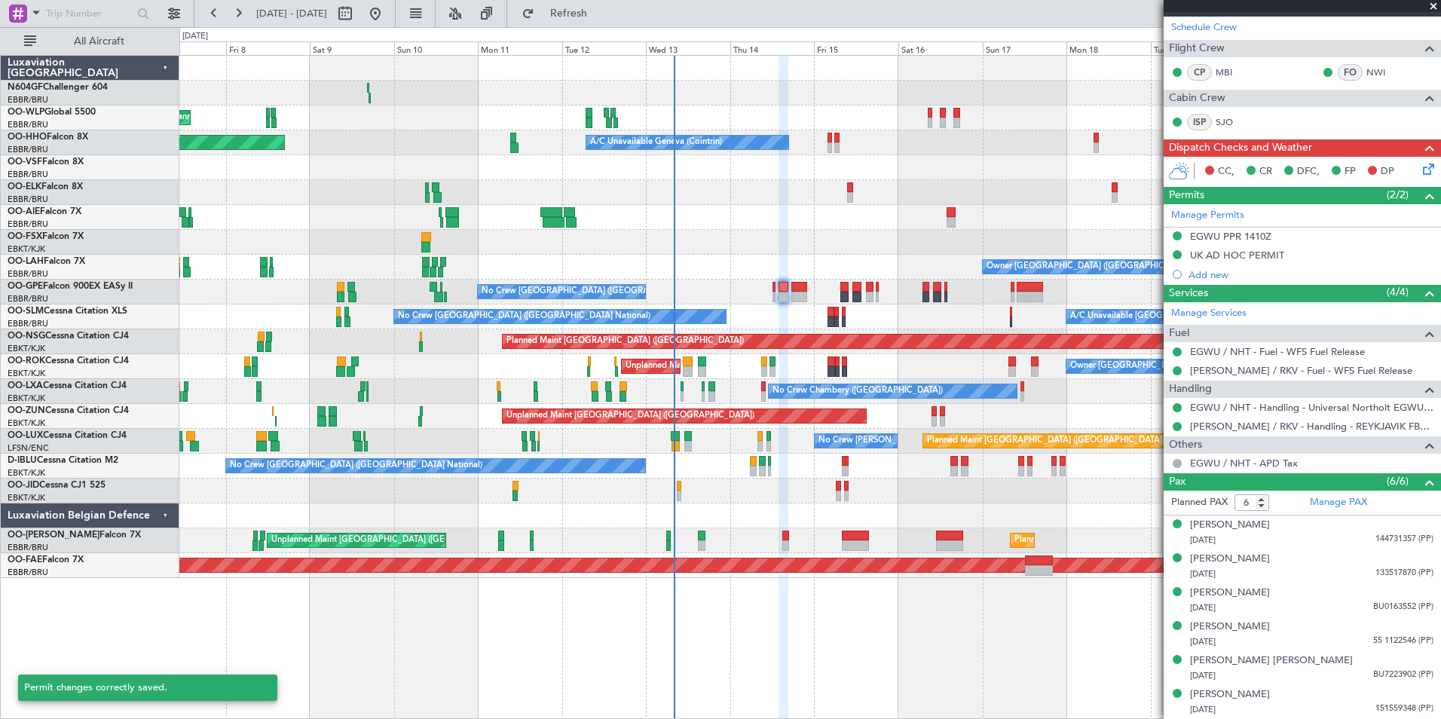
scroll to position [259, 0]
click at [1387, 299] on span "(4/4)" at bounding box center [1398, 293] width 22 height 16
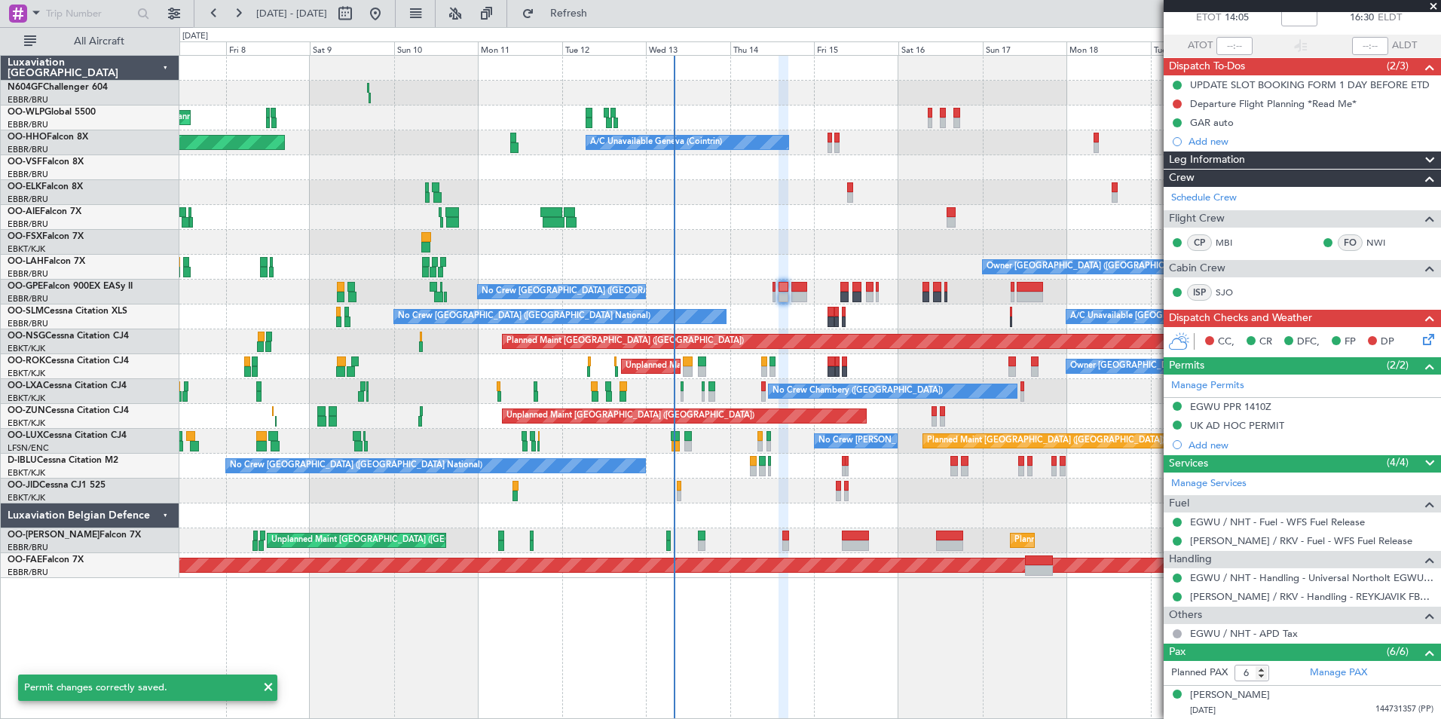
scroll to position [89, 0]
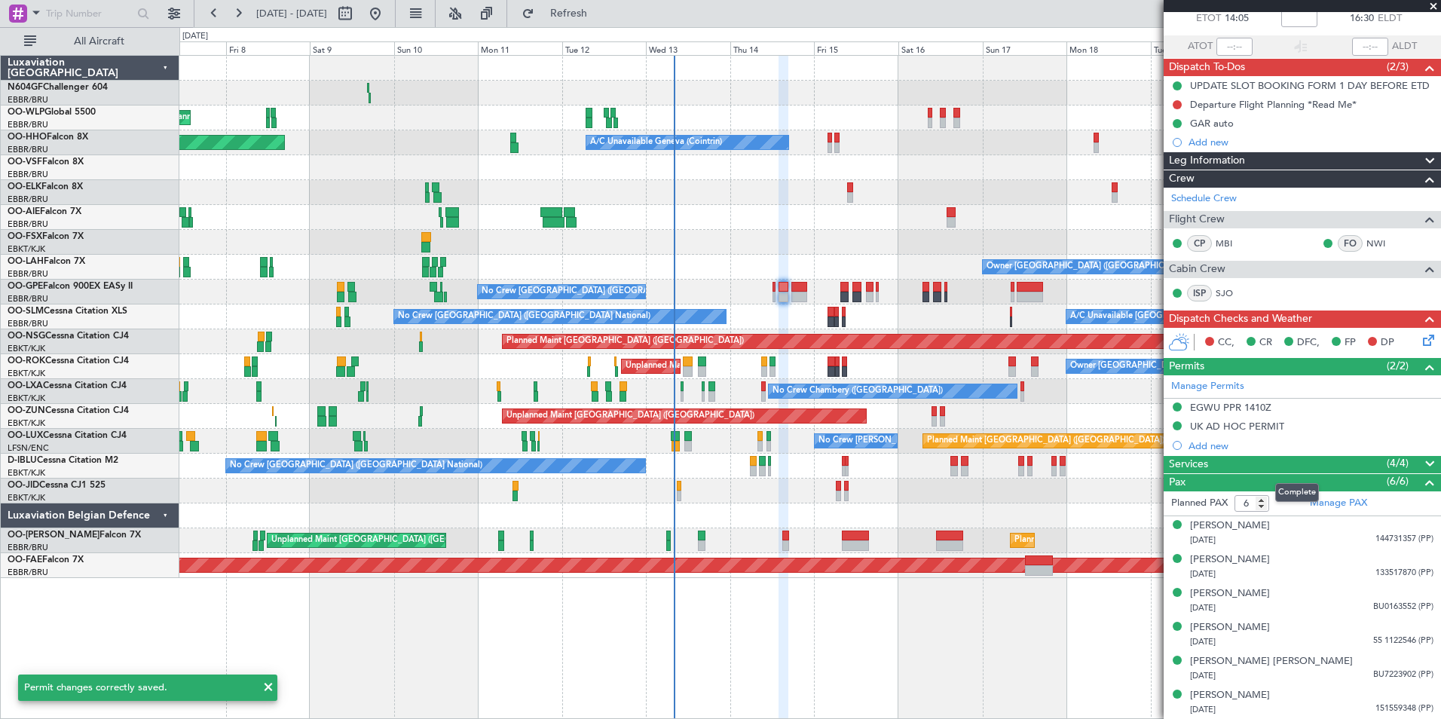
click at [1339, 463] on div "Services (4/4)" at bounding box center [1302, 464] width 277 height 17
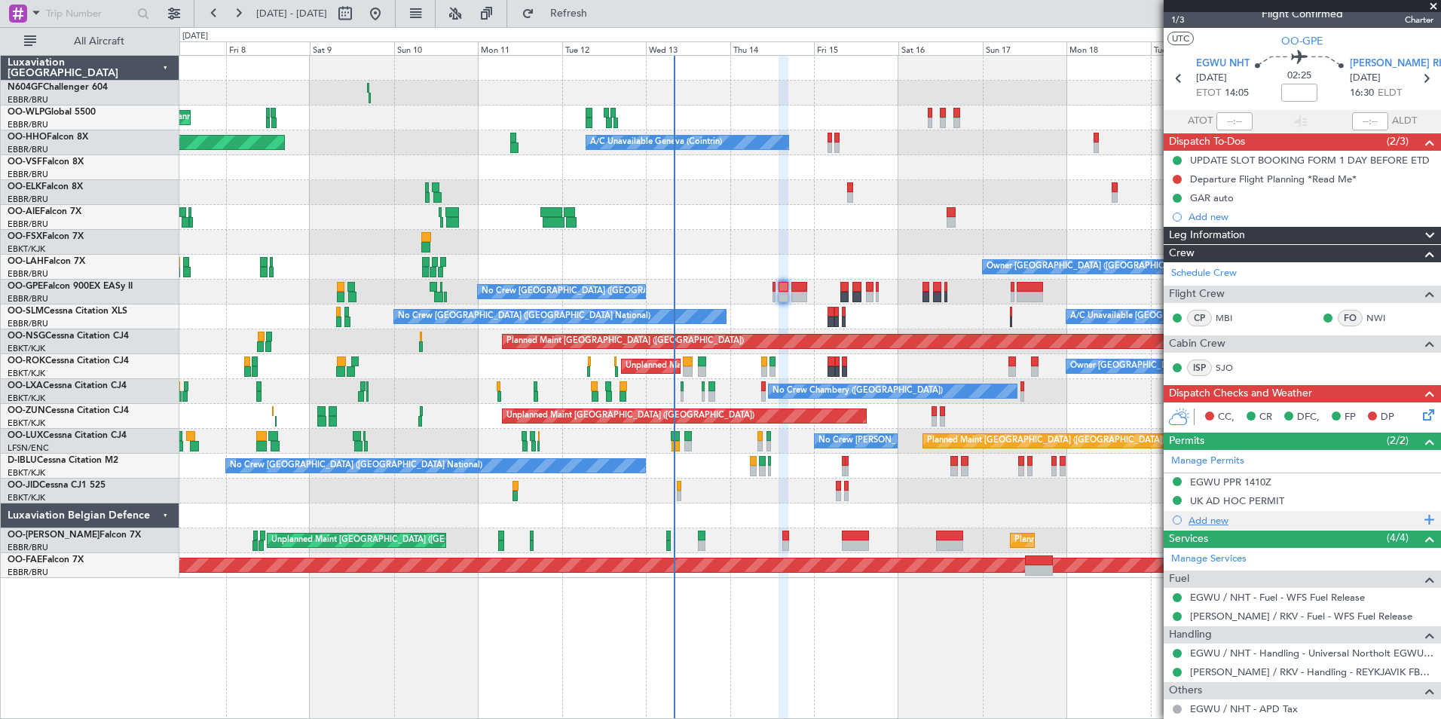
scroll to position [0, 0]
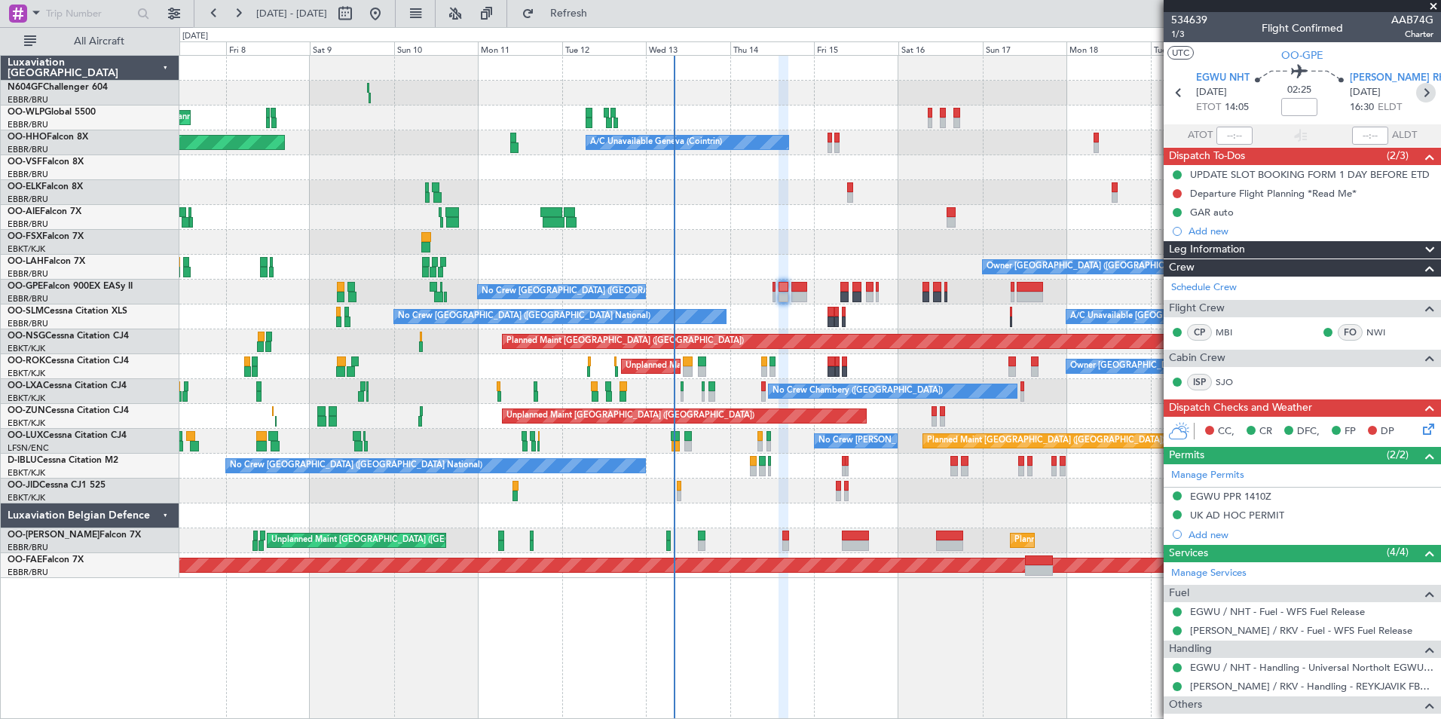
click at [1416, 94] on icon at bounding box center [1426, 93] width 20 height 20
type input "+00:20"
type input "0"
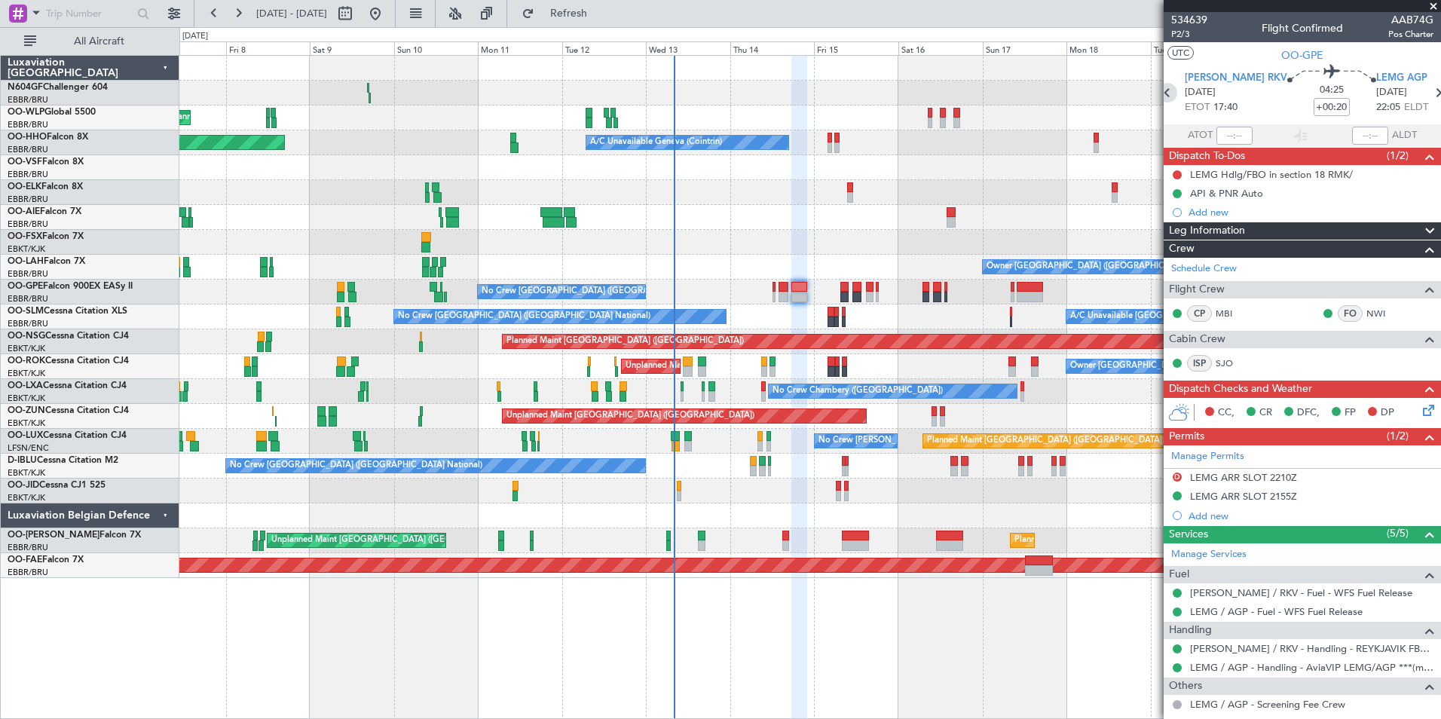
click at [1175, 91] on icon at bounding box center [1168, 93] width 20 height 20
type input "6"
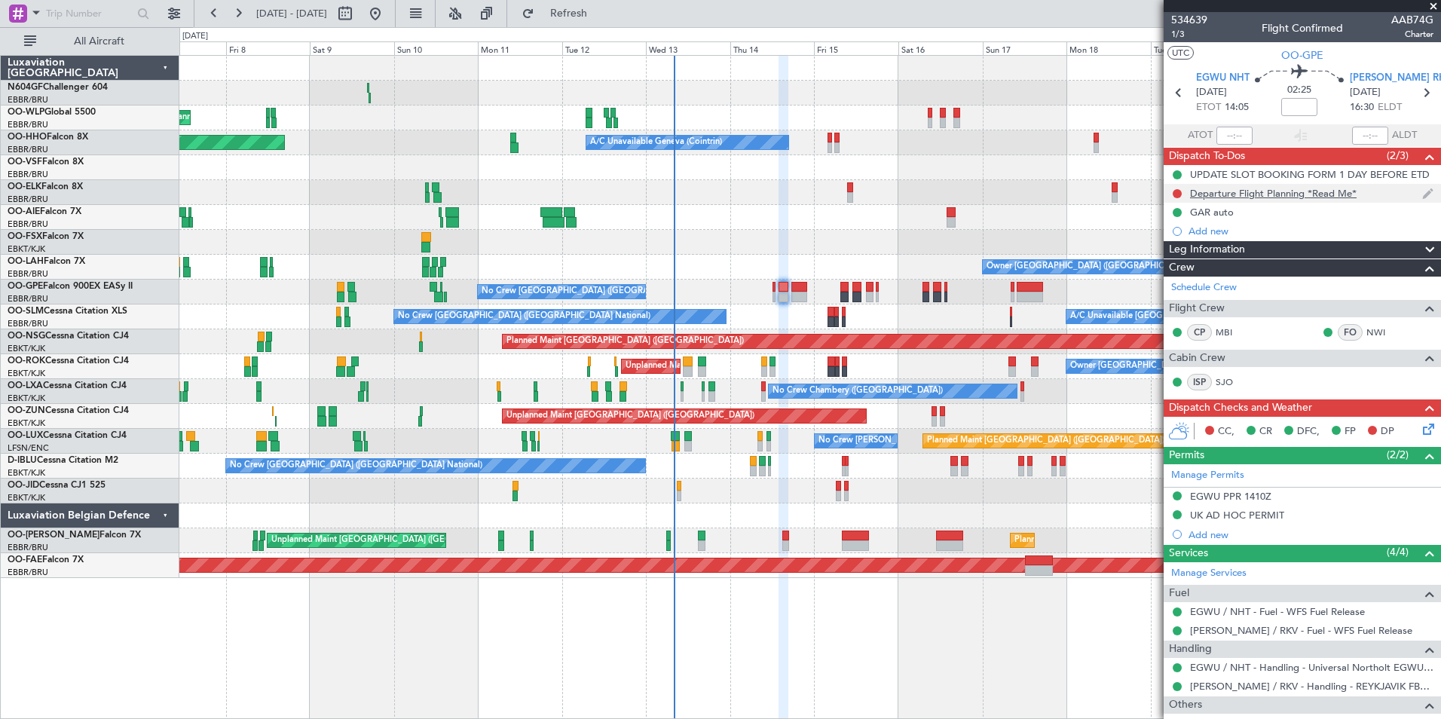
click at [1323, 195] on div "Departure Flight Planning *Read Me*" at bounding box center [1273, 193] width 167 height 13
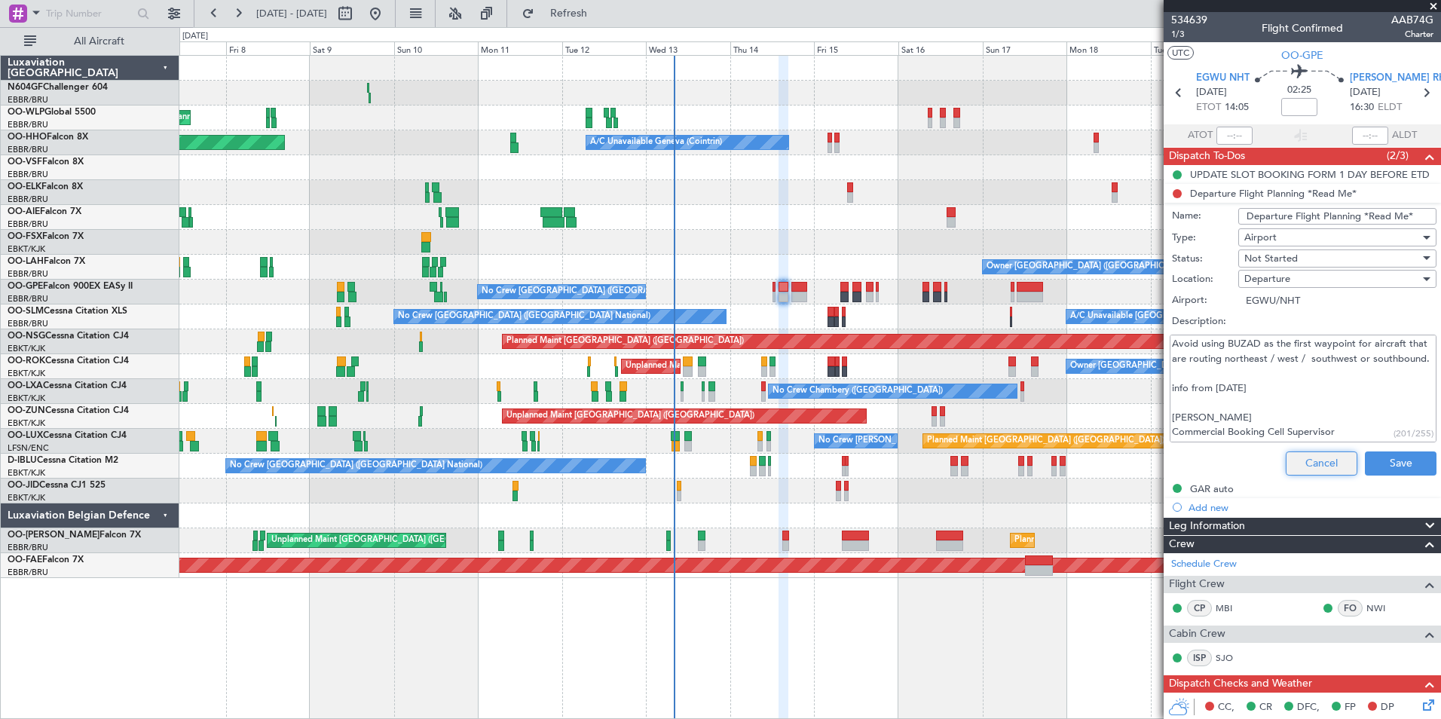
click at [1315, 454] on button "Cancel" at bounding box center [1322, 463] width 72 height 24
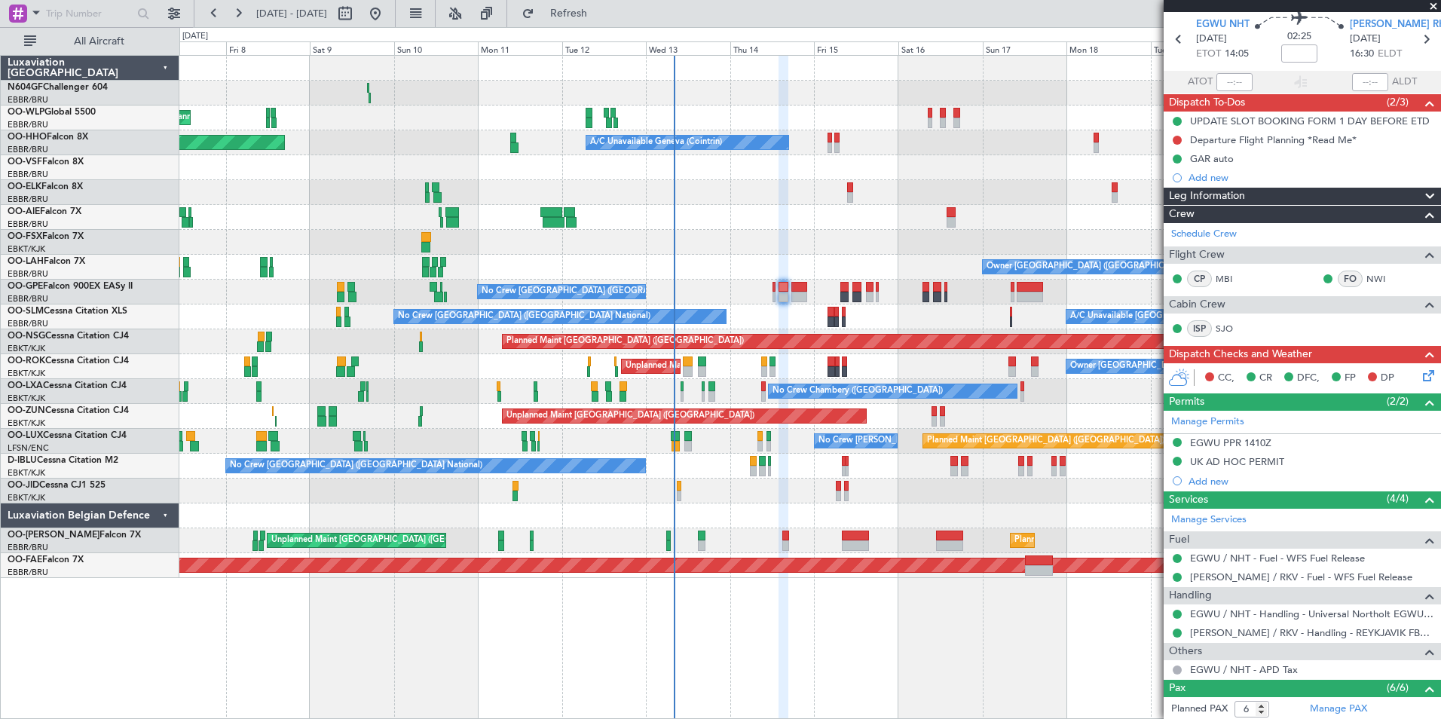
scroll to position [57, 0]
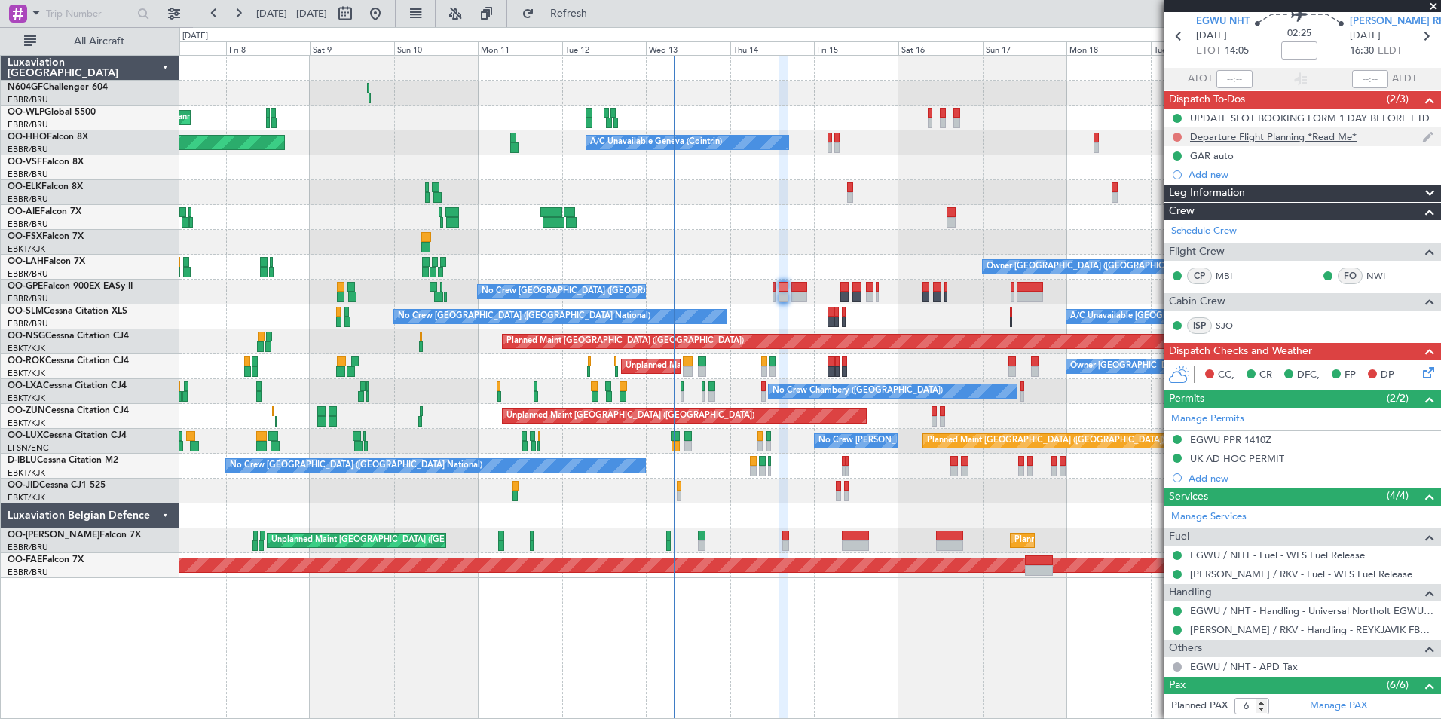
click at [1179, 136] on button at bounding box center [1177, 137] width 9 height 9
click at [1184, 200] on span "Completed" at bounding box center [1184, 203] width 50 height 15
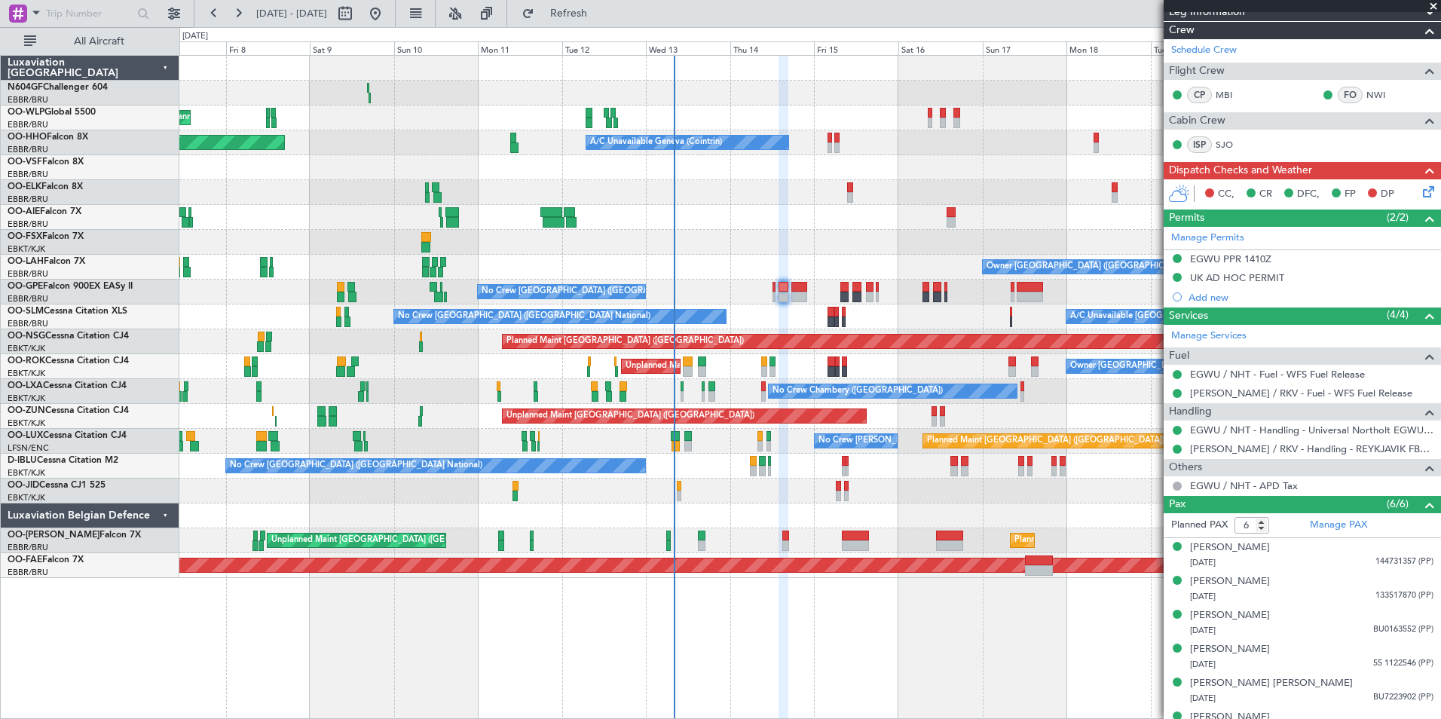
scroll to position [238, 0]
click at [1420, 189] on icon at bounding box center [1426, 188] width 12 height 12
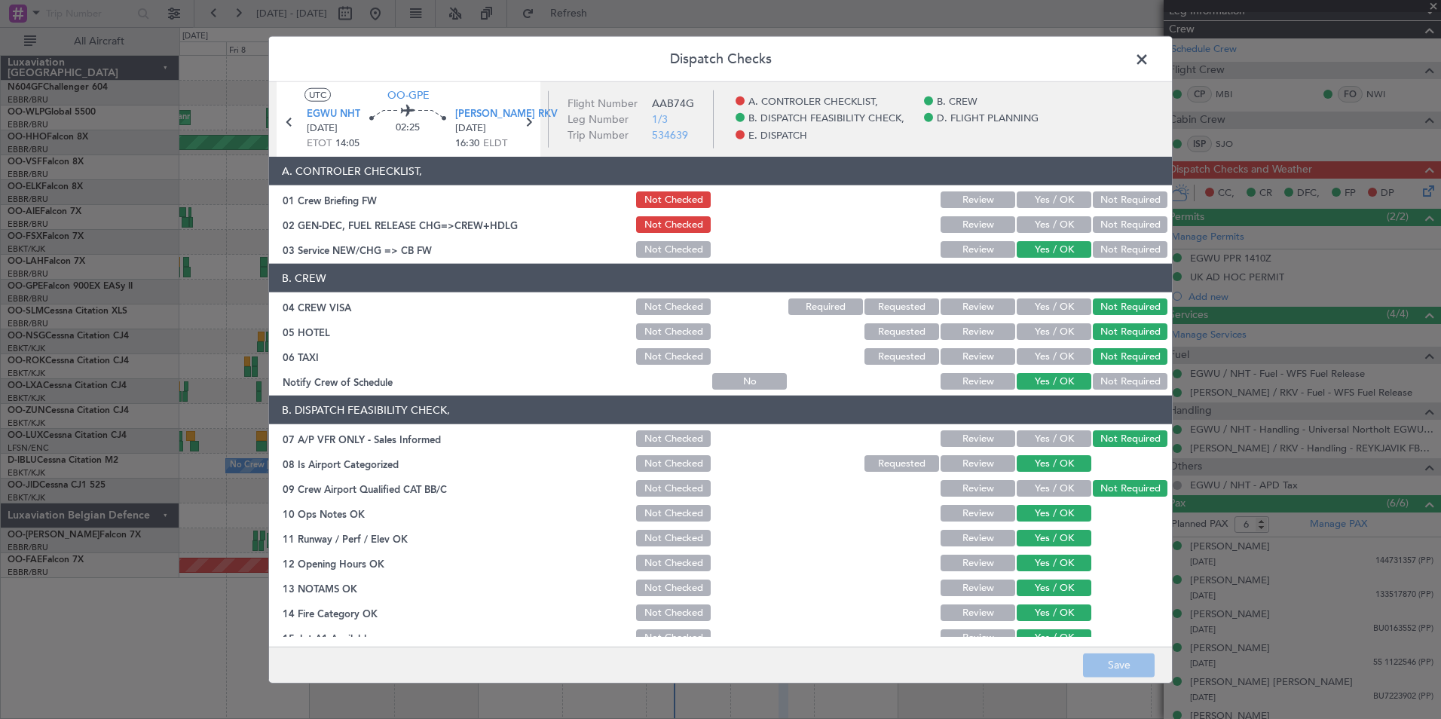
scroll to position [279, 0]
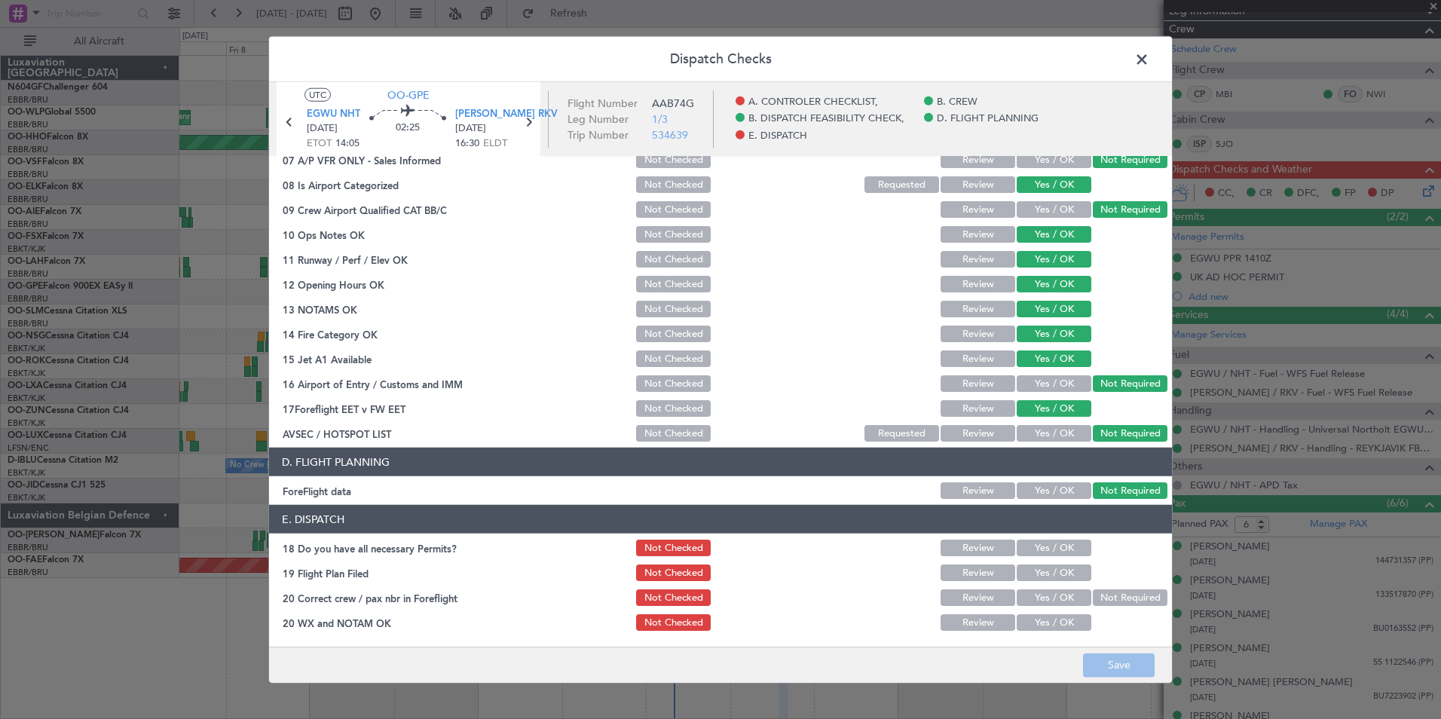
click at [1149, 62] on span at bounding box center [1149, 63] width 0 height 30
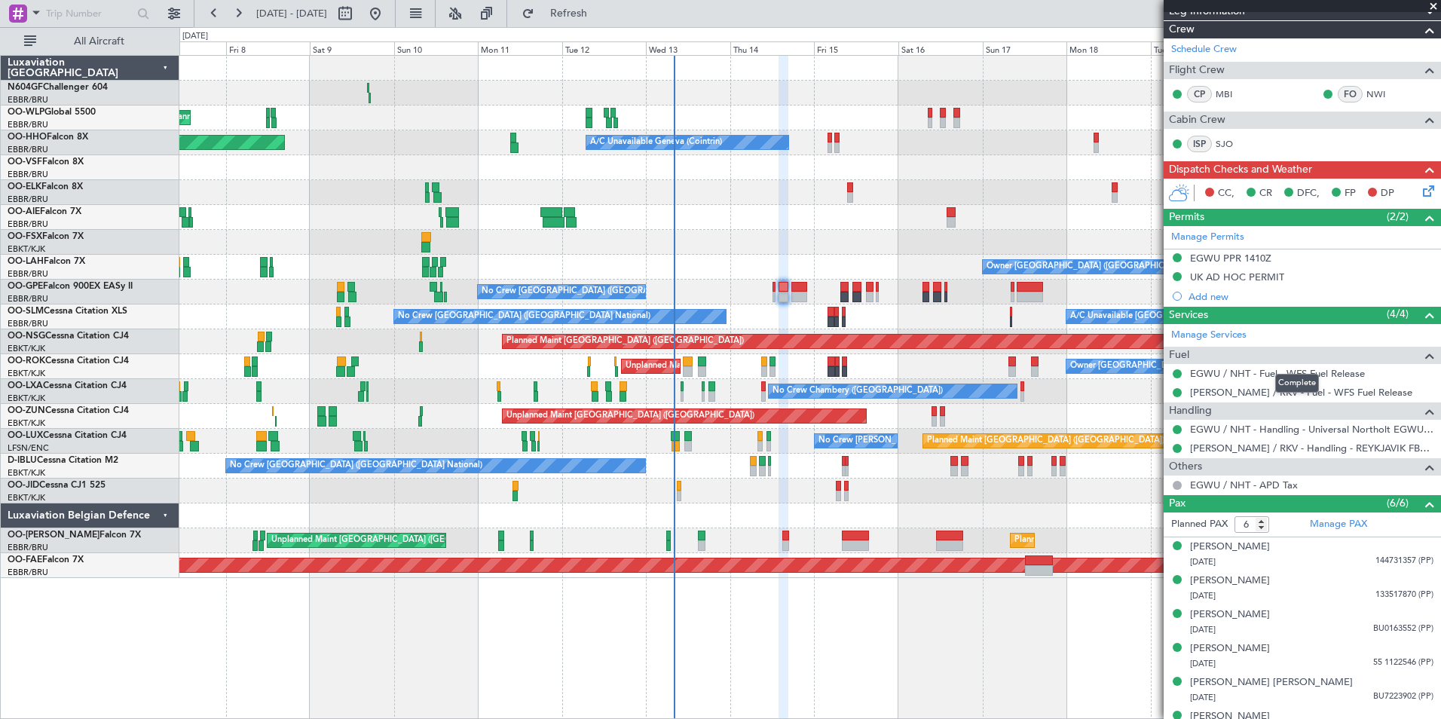
scroll to position [0, 0]
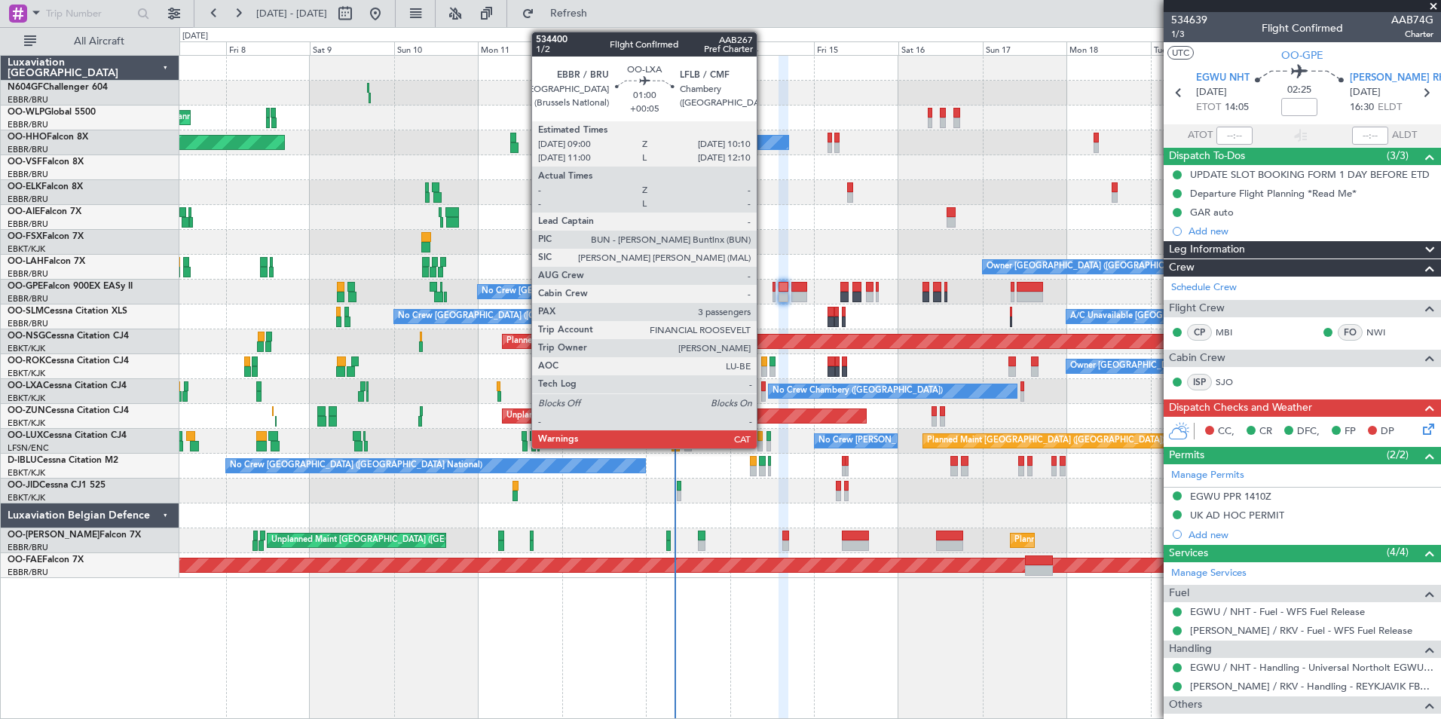
click at [763, 393] on div at bounding box center [763, 396] width 5 height 11
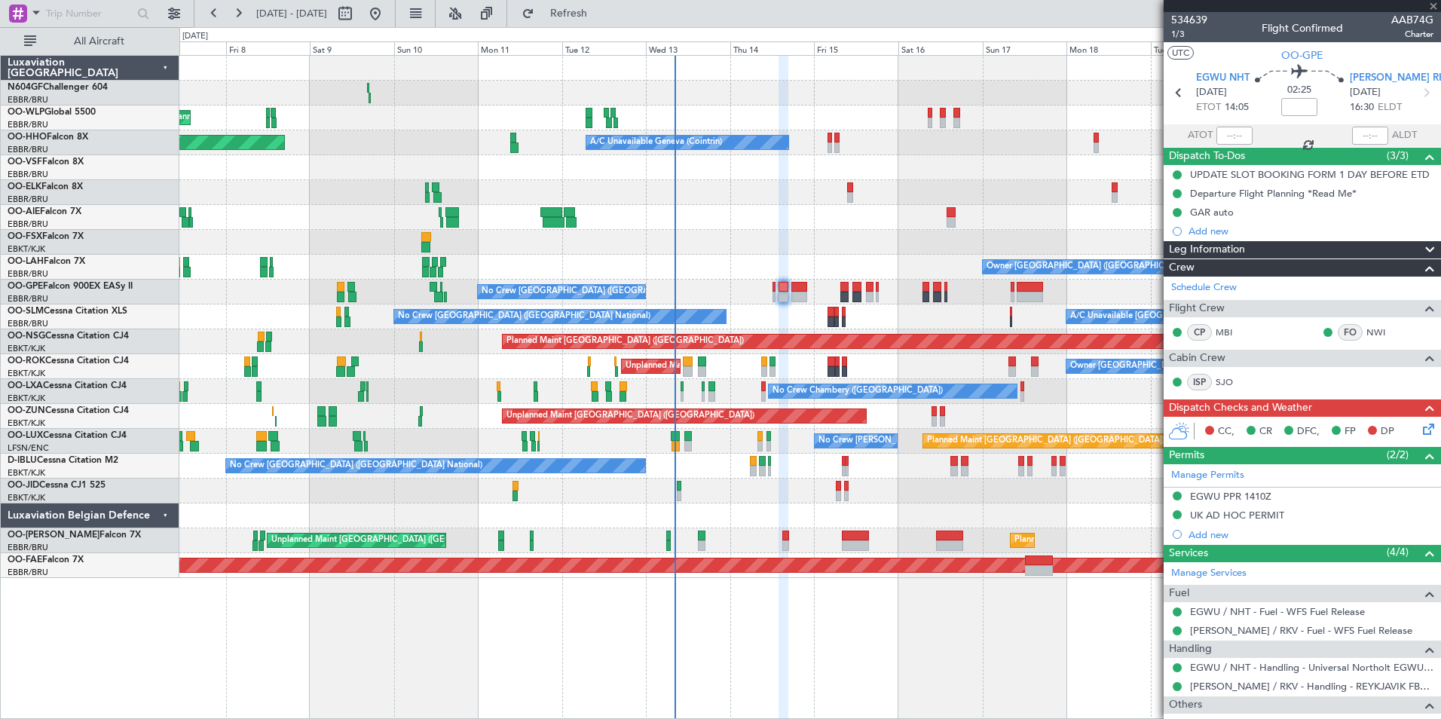
type input "+00:05"
type input "3"
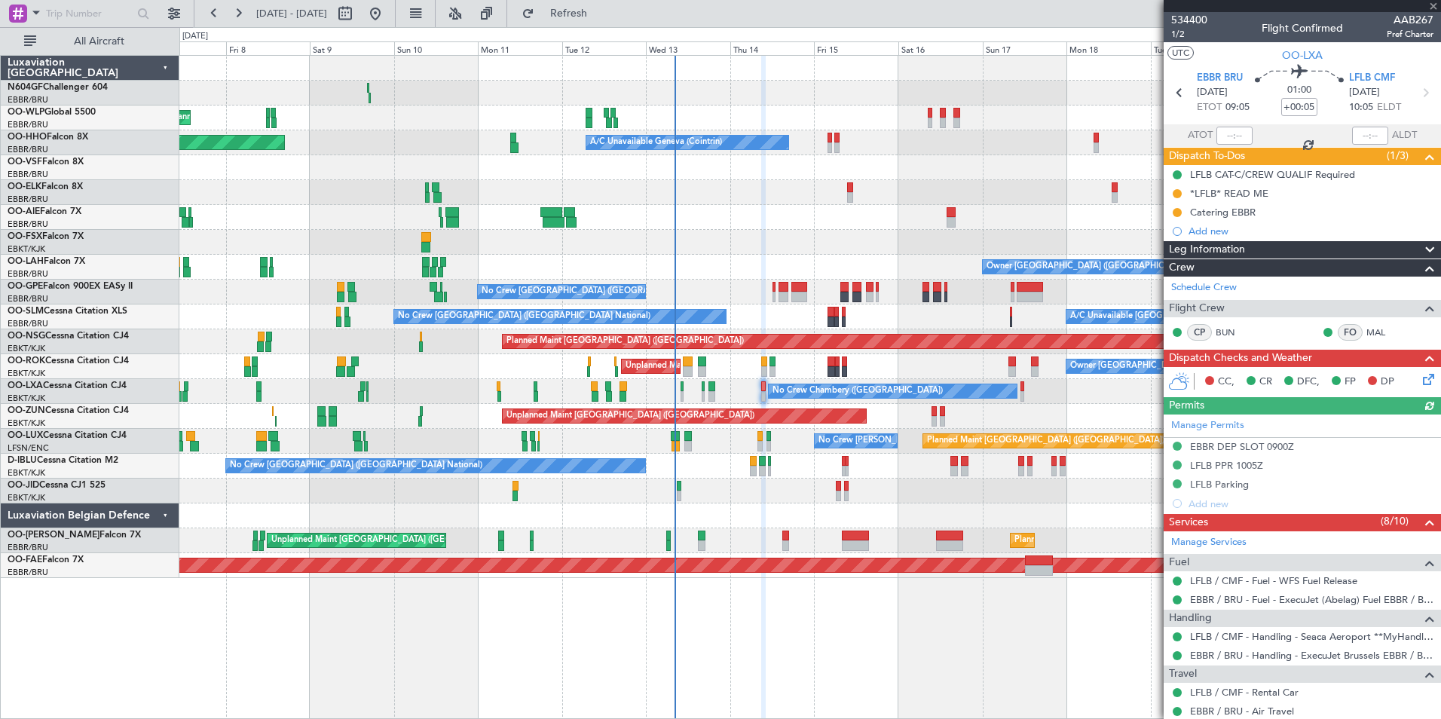
scroll to position [273, 0]
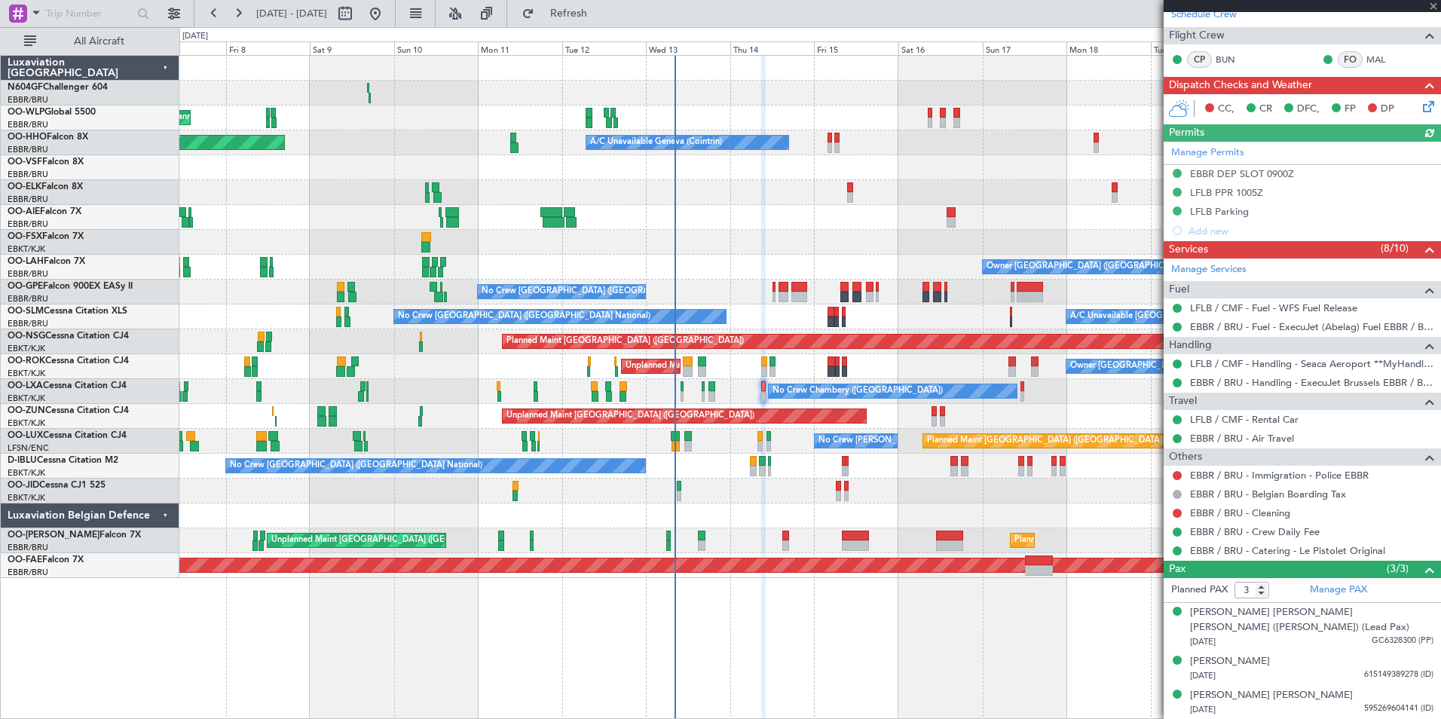
click at [920, 641] on div "Planned Maint [GEOGRAPHIC_DATA] ([GEOGRAPHIC_DATA]) Planned Maint Milan ([GEOGR…" at bounding box center [810, 387] width 1262 height 664
click at [914, 189] on div at bounding box center [809, 192] width 1261 height 25
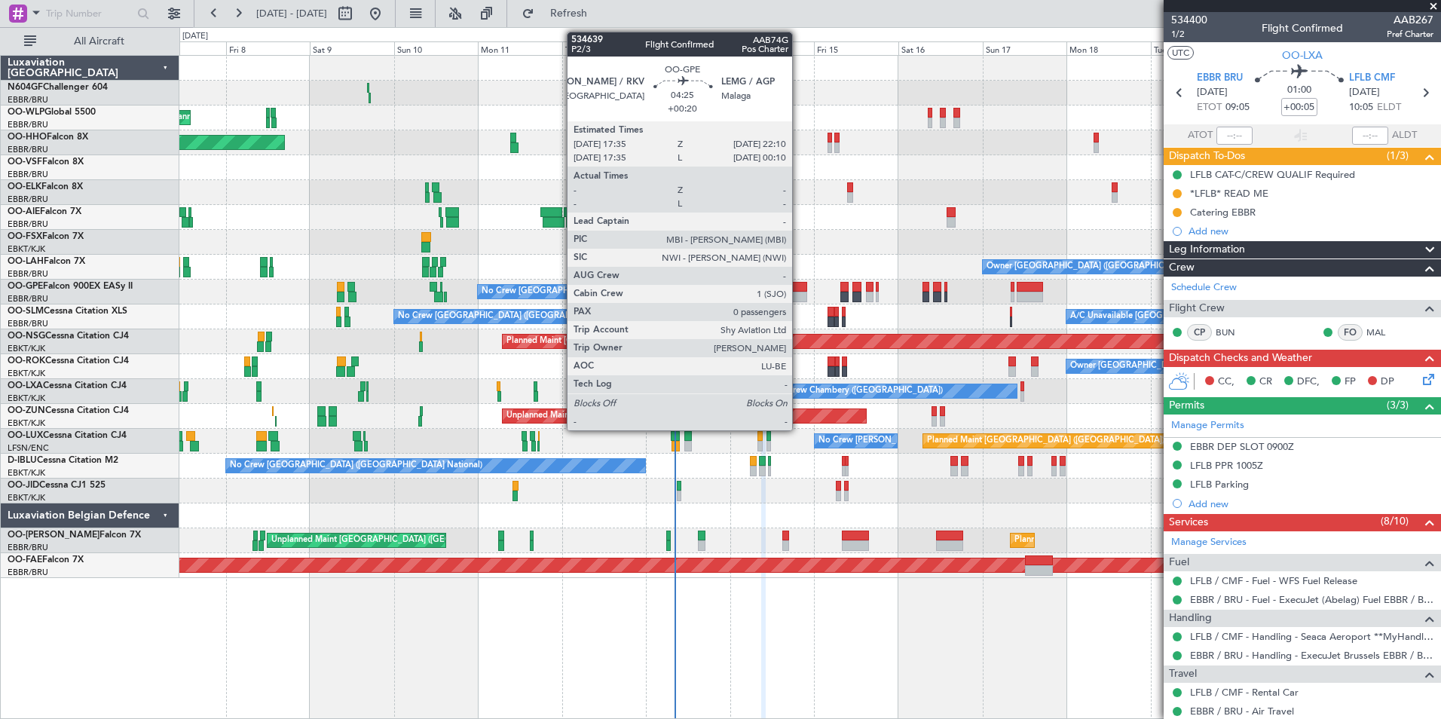
click at [800, 295] on div at bounding box center [799, 297] width 17 height 11
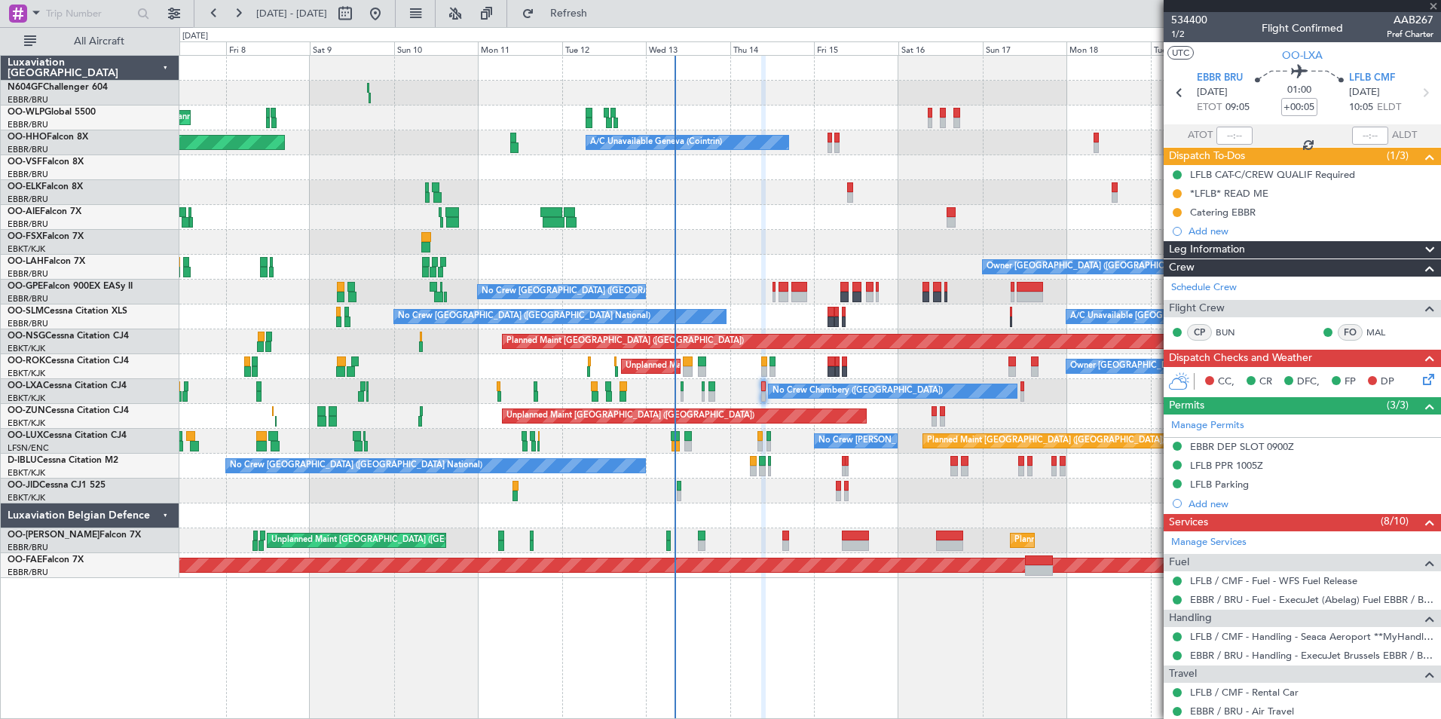
type input "+00:20"
type input "0"
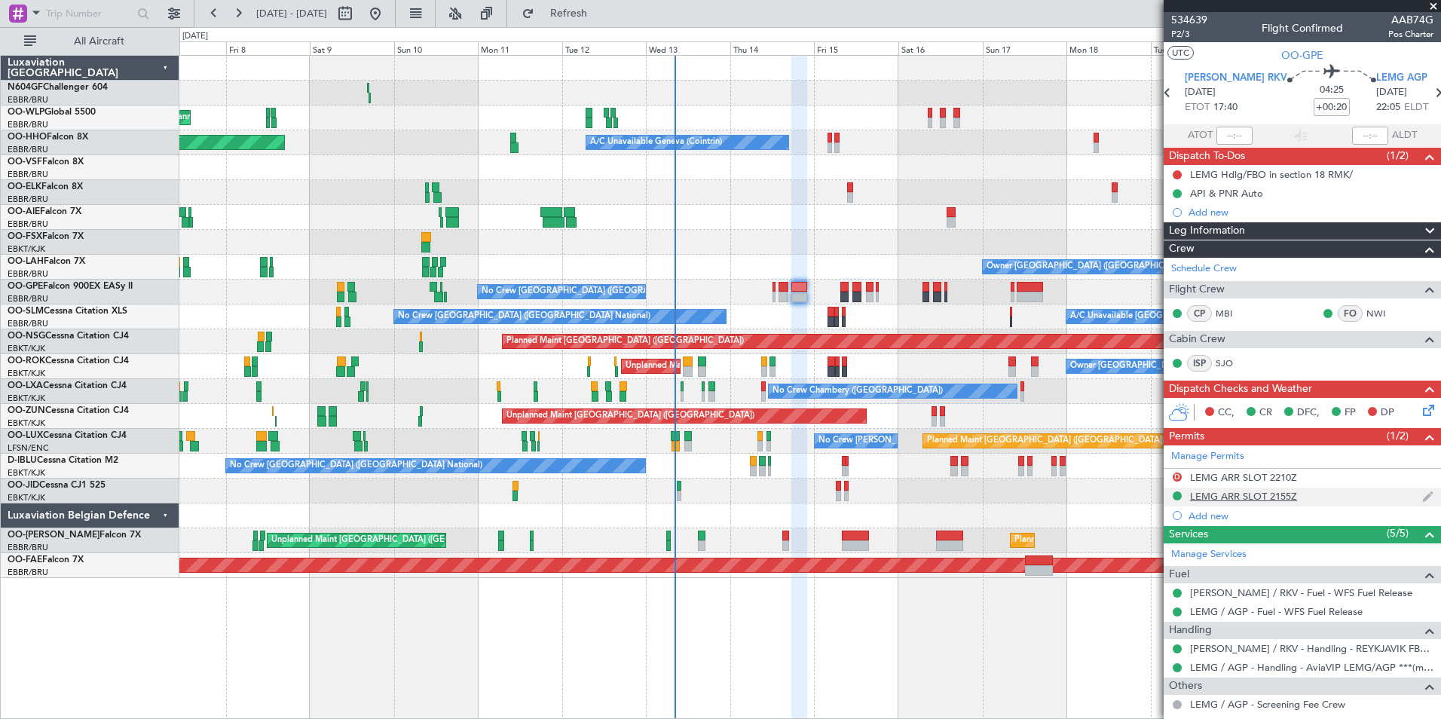
click at [1253, 494] on div "LEMG ARR SLOT 2155Z" at bounding box center [1243, 496] width 107 height 13
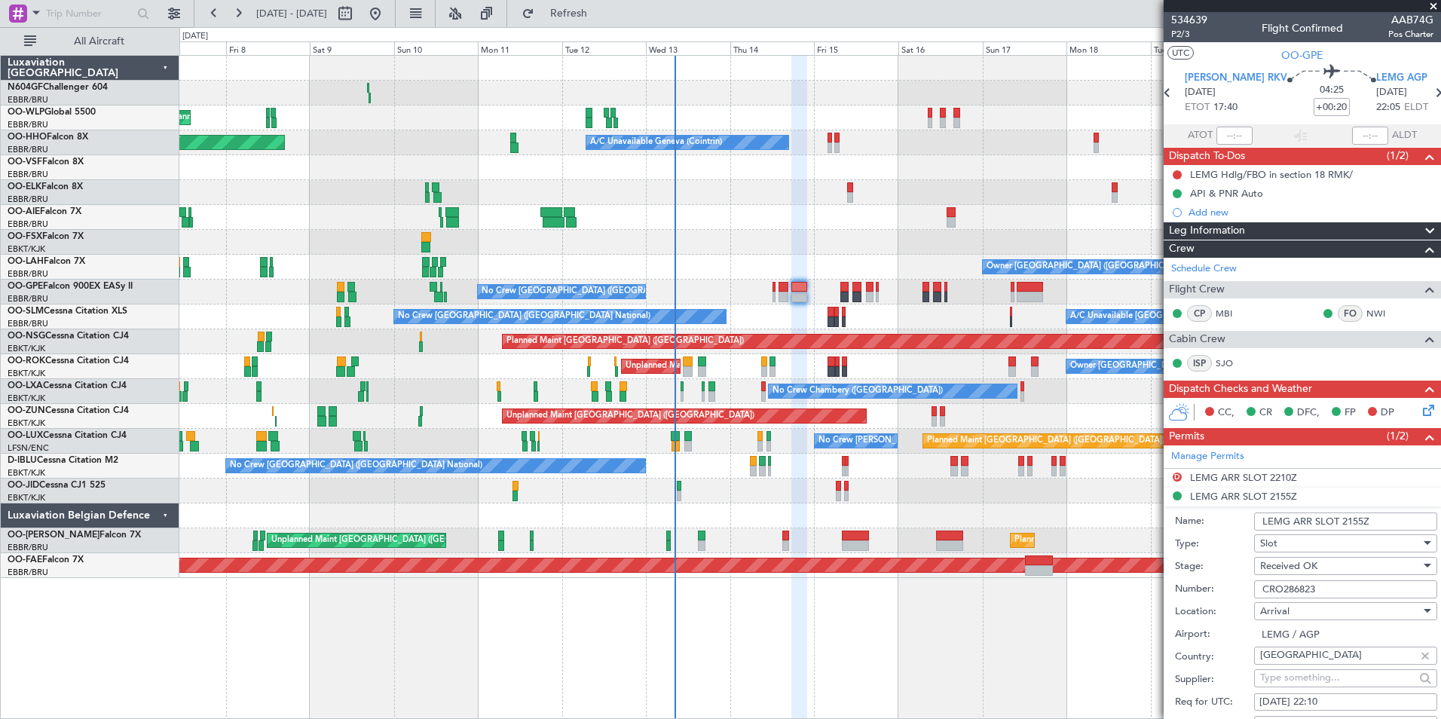
click at [1328, 586] on input "CRO286823" at bounding box center [1345, 589] width 183 height 18
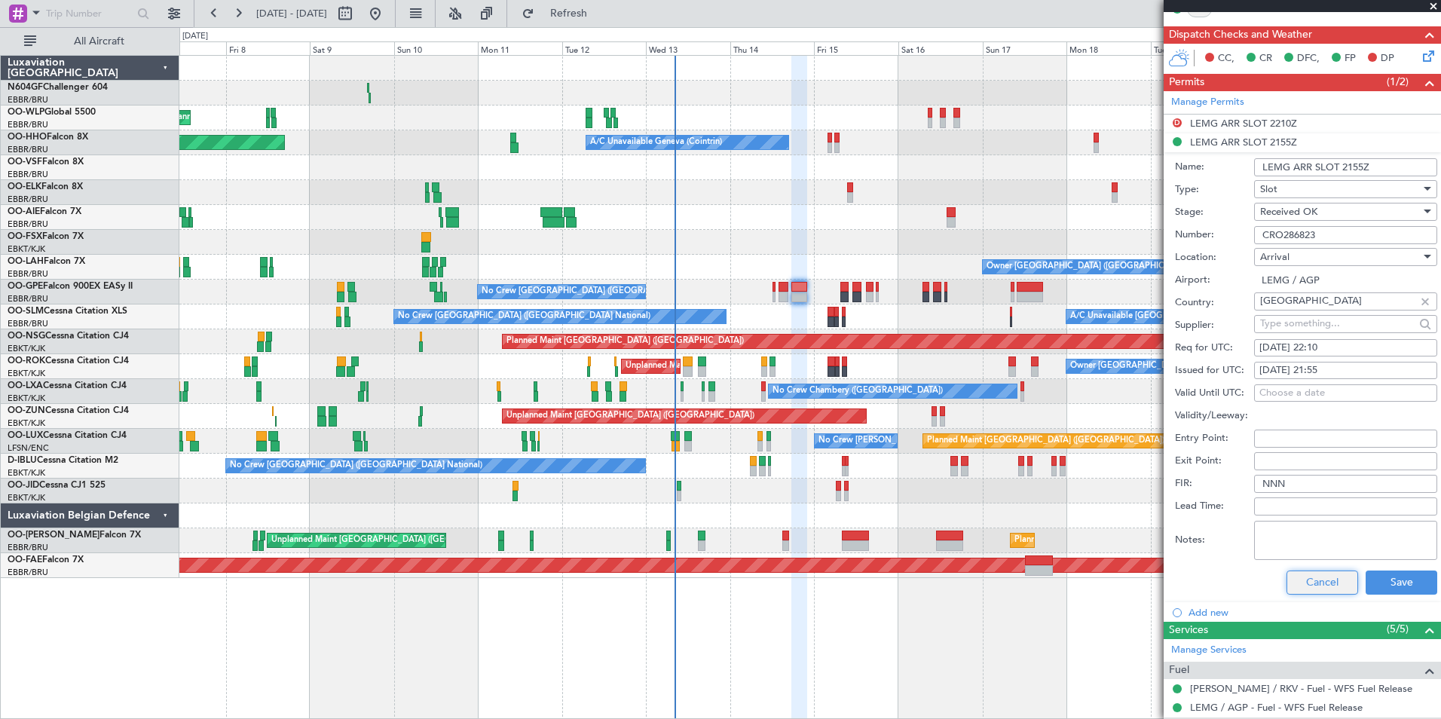
click at [1320, 584] on button "Cancel" at bounding box center [1322, 583] width 72 height 24
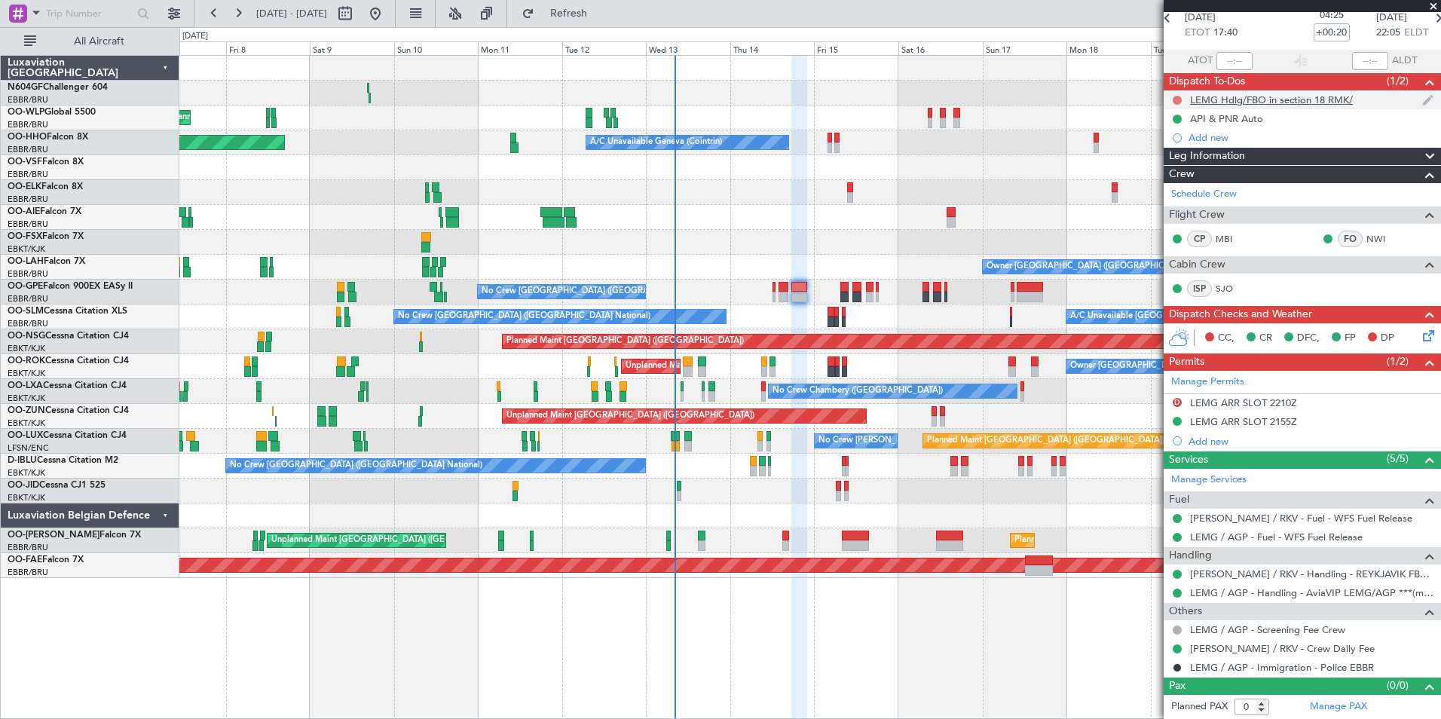
click at [1179, 100] on button at bounding box center [1177, 100] width 9 height 9
click at [1199, 167] on span "Completed" at bounding box center [1184, 166] width 50 height 15
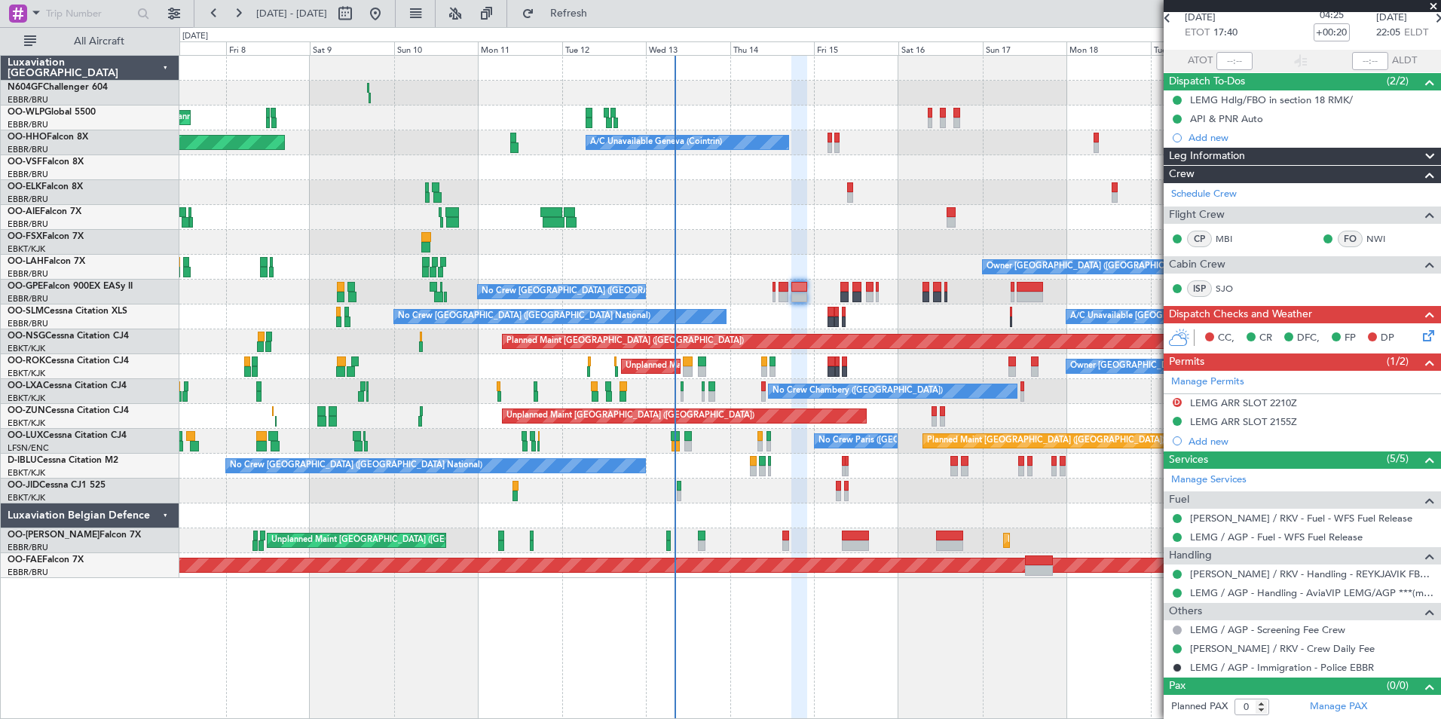
scroll to position [0, 0]
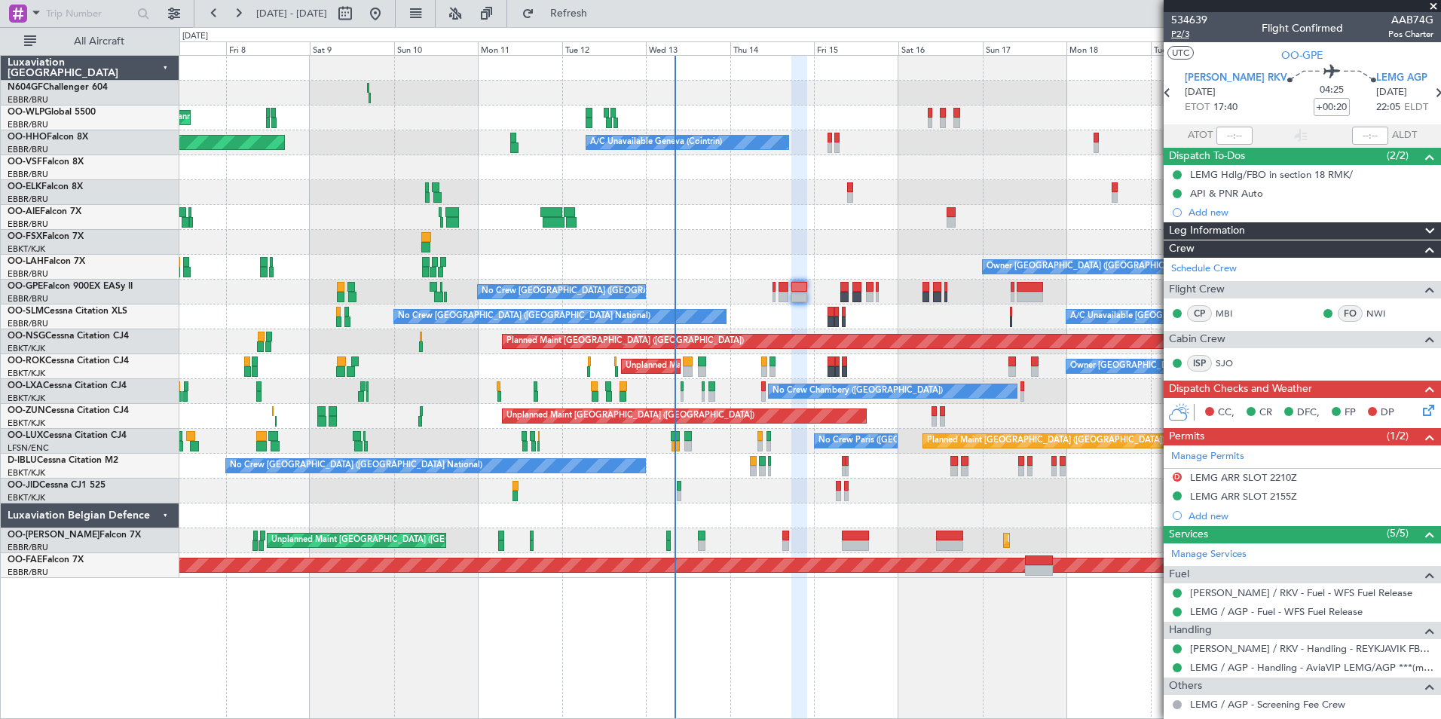
click at [1188, 32] on span "P2/3" at bounding box center [1189, 34] width 36 height 13
click at [605, 23] on button "Refresh" at bounding box center [560, 14] width 90 height 24
click at [1177, 87] on icon at bounding box center [1168, 93] width 20 height 20
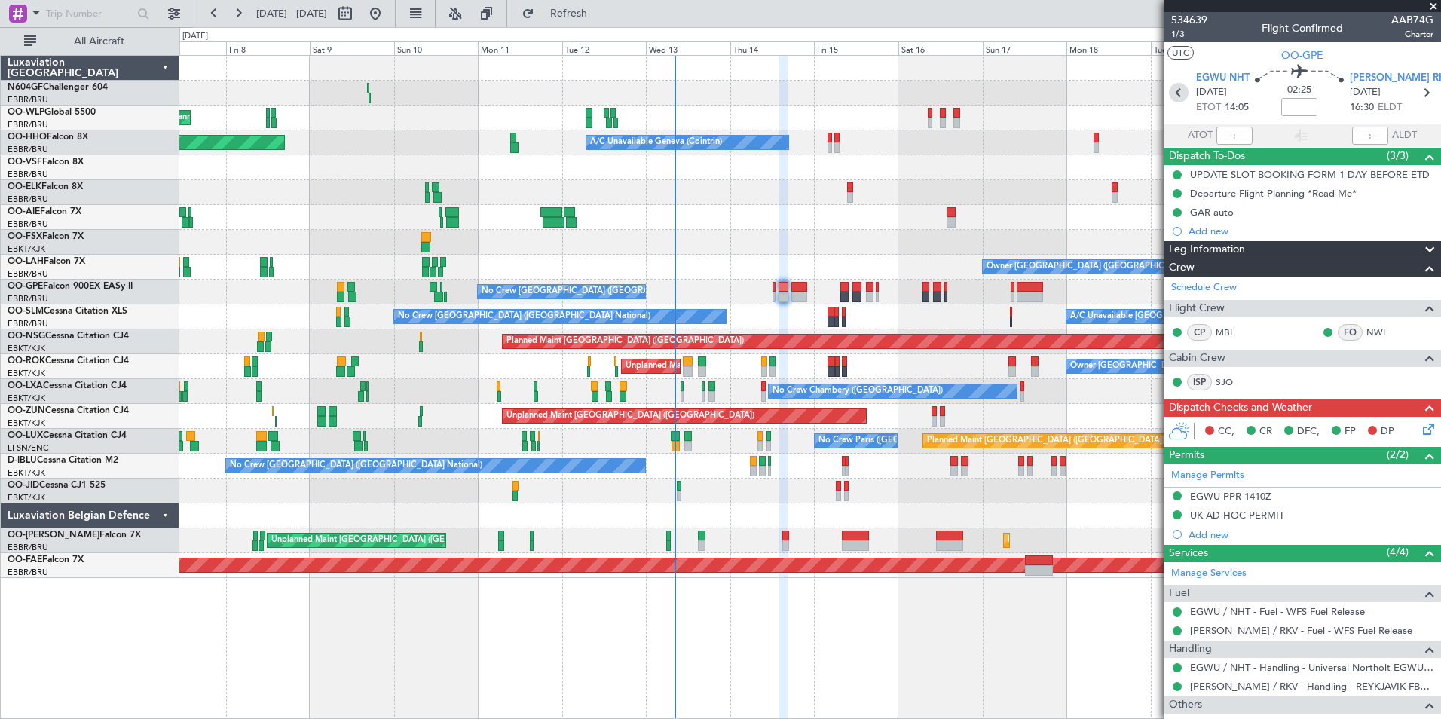
click at [1172, 86] on icon at bounding box center [1179, 93] width 20 height 20
type input "0"
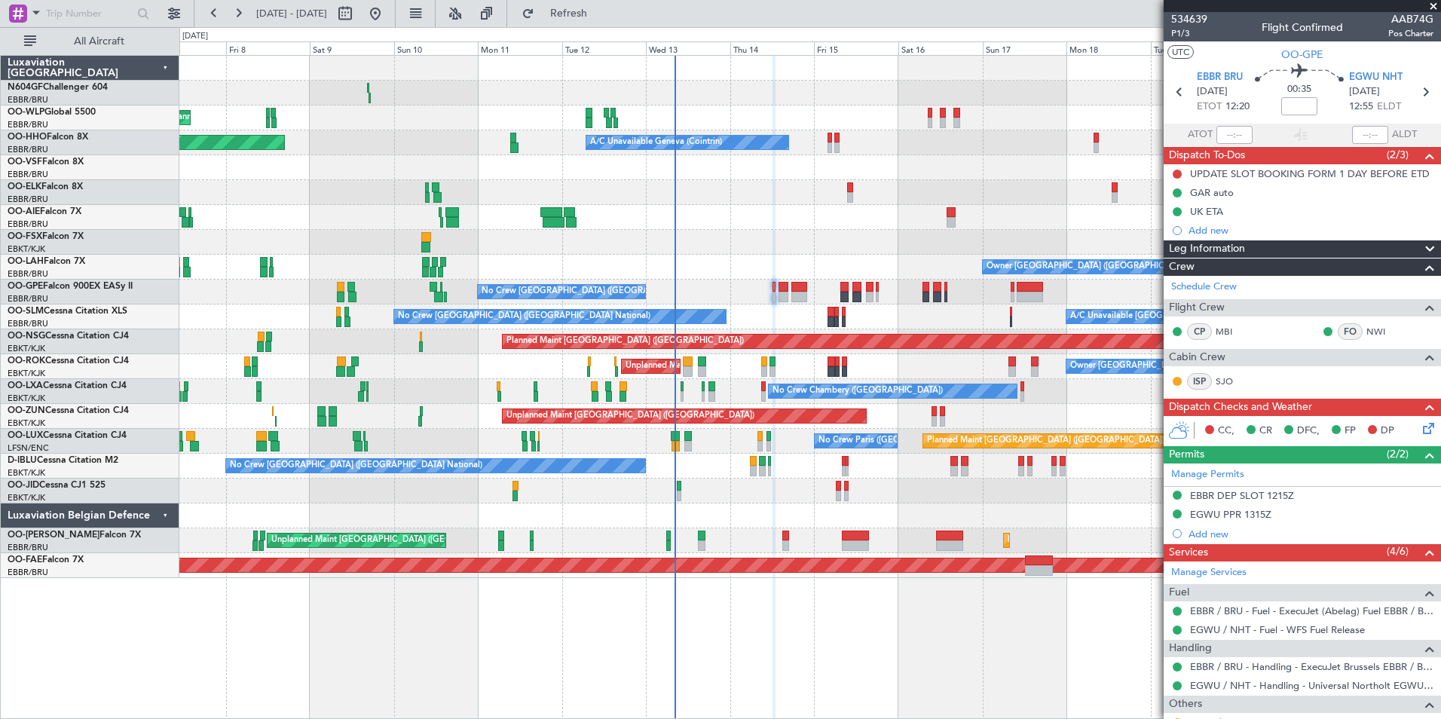
scroll to position [1, 0]
click at [601, 13] on span "Refresh" at bounding box center [568, 13] width 63 height 11
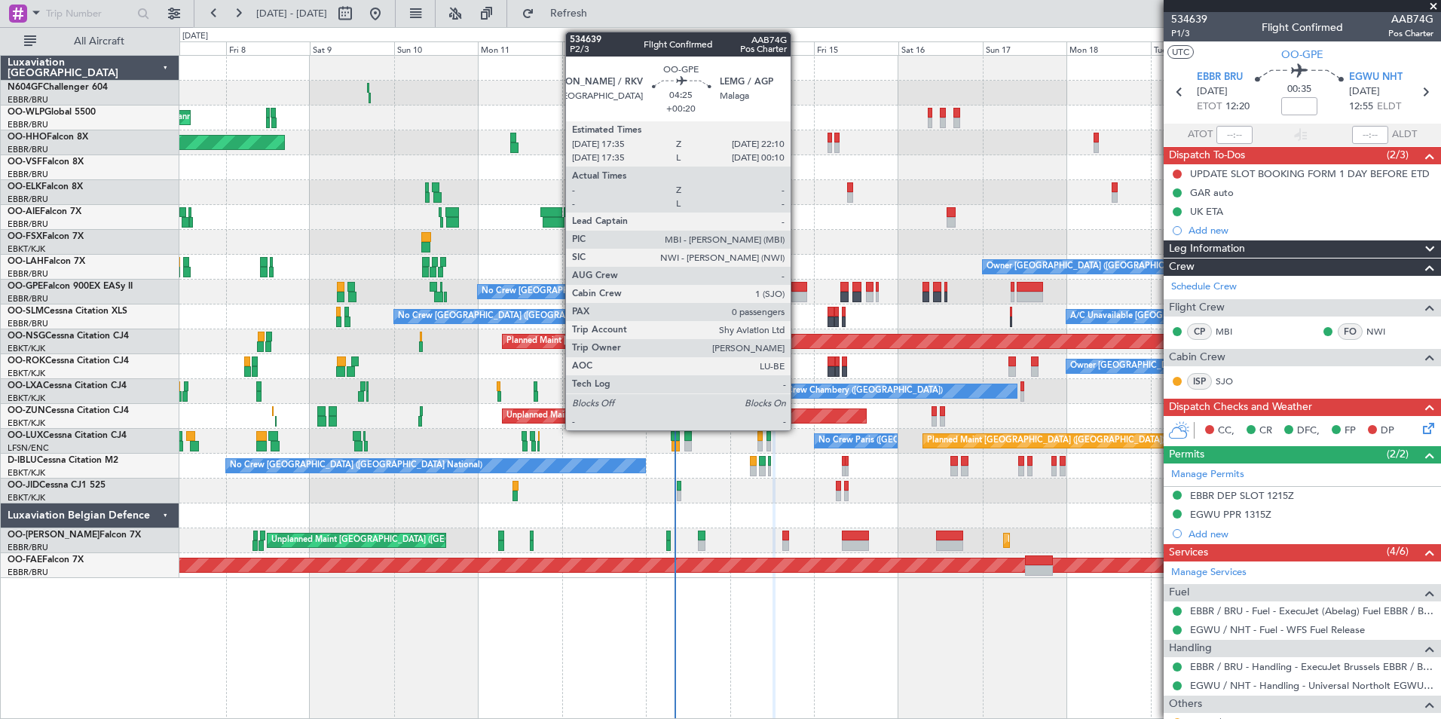
click at [797, 292] on div at bounding box center [799, 297] width 17 height 11
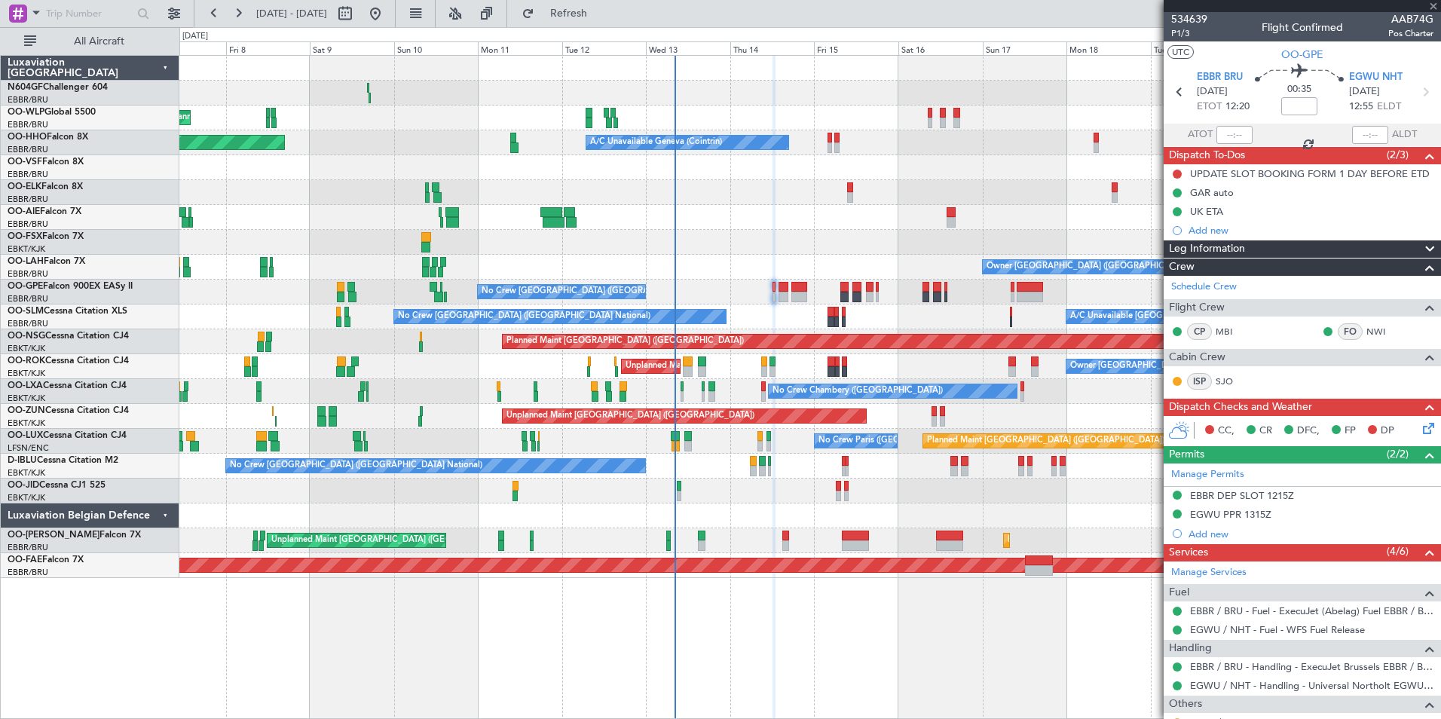
type input "+00:20"
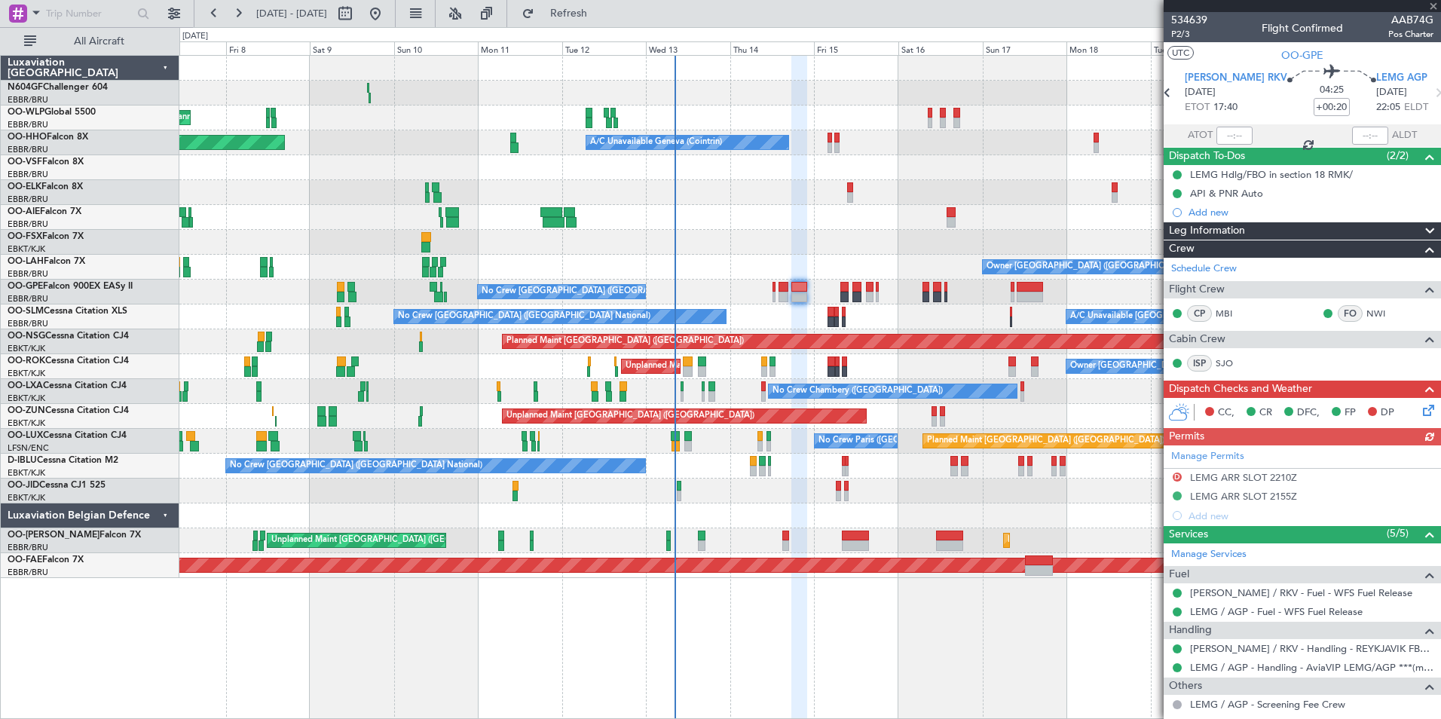
scroll to position [75, 0]
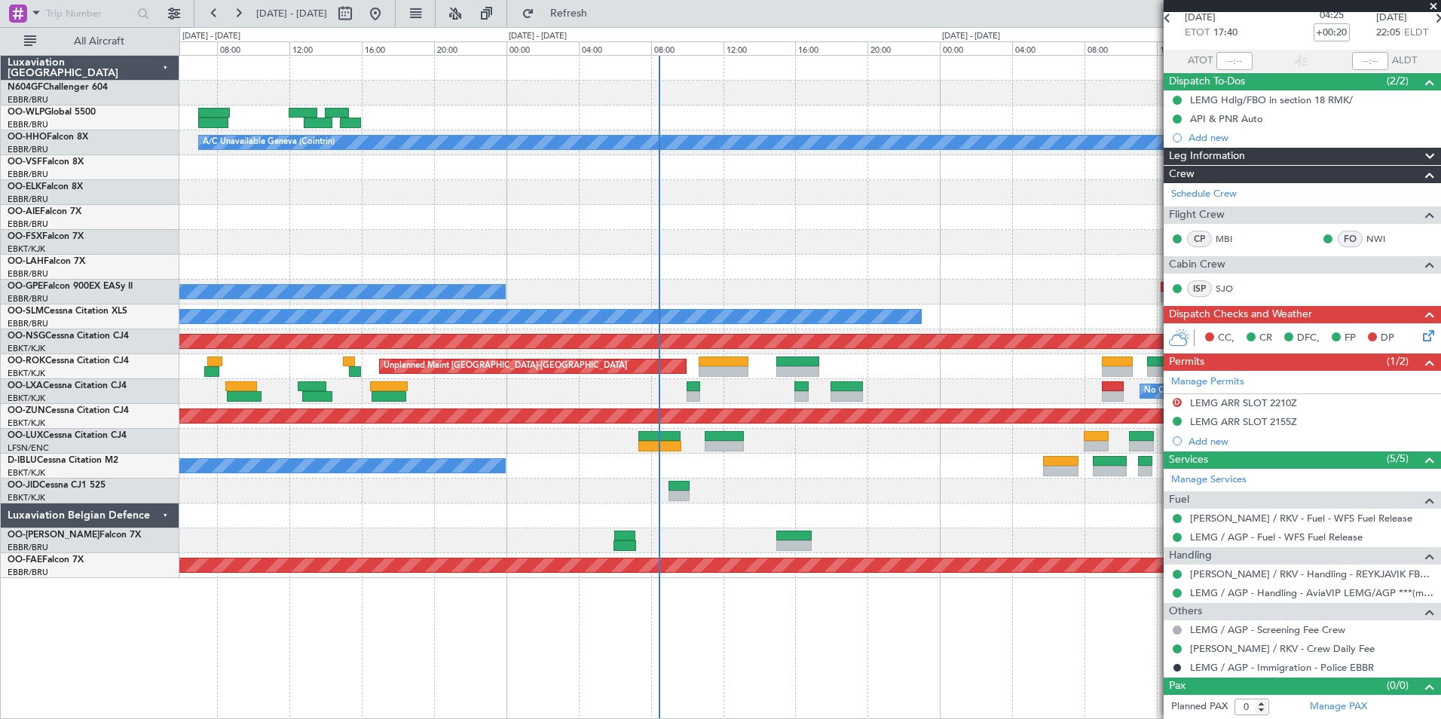
click at [668, 509] on div at bounding box center [809, 515] width 1261 height 25
click at [677, 503] on div at bounding box center [809, 491] width 1261 height 25
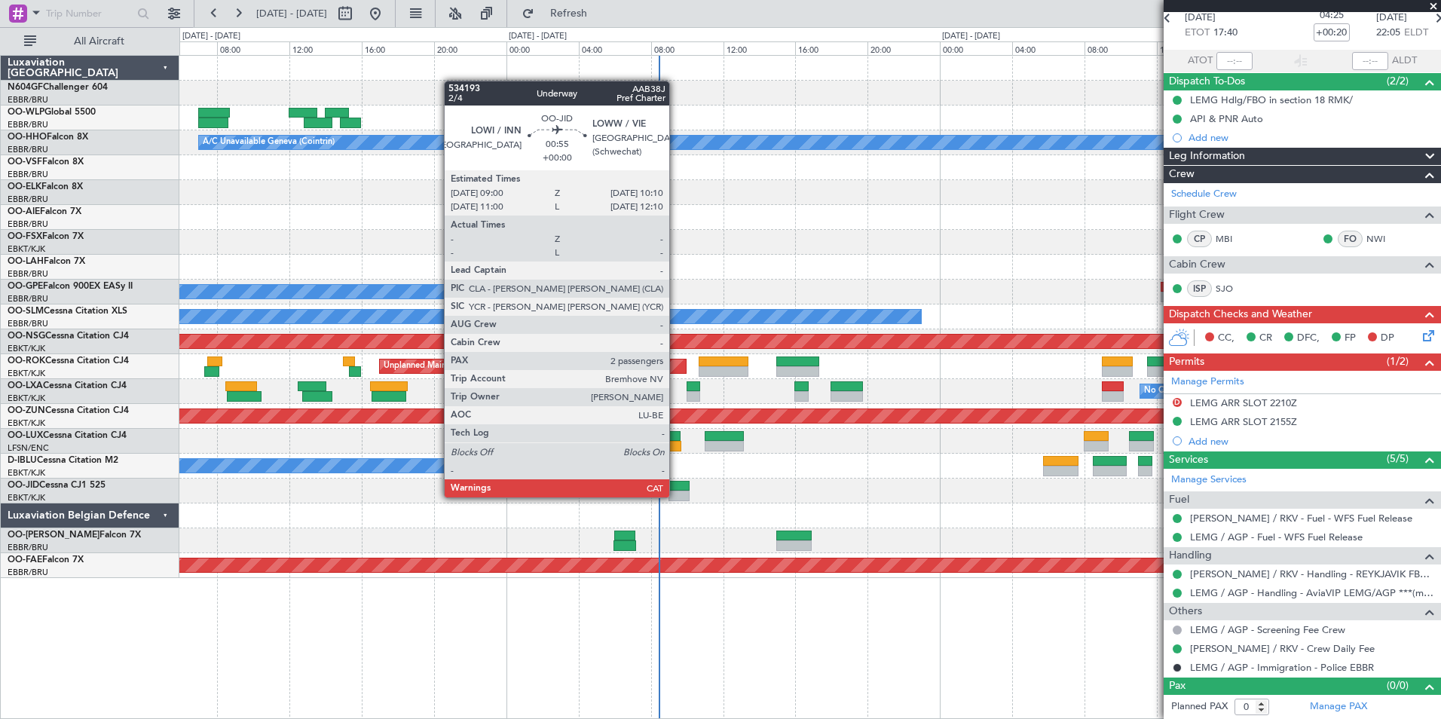
click at [676, 496] on div at bounding box center [678, 496] width 21 height 11
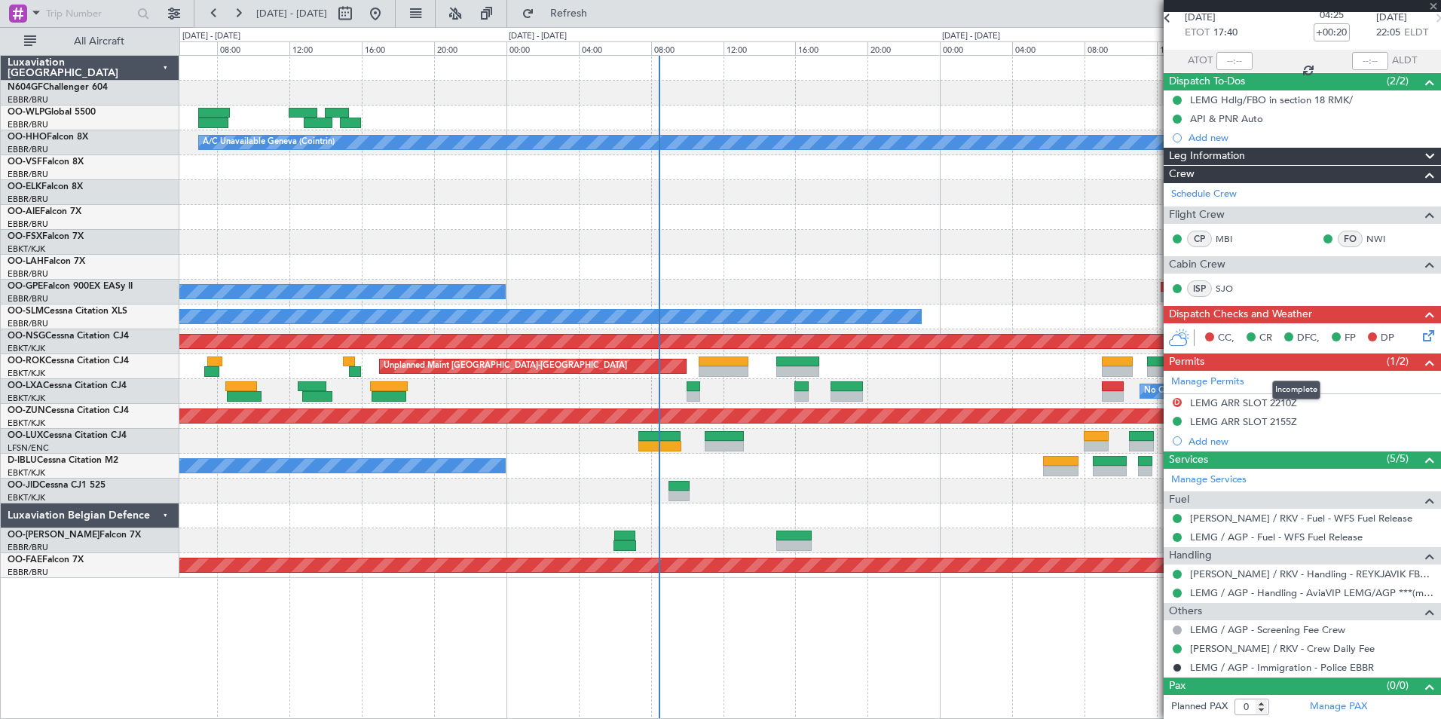
type input "2"
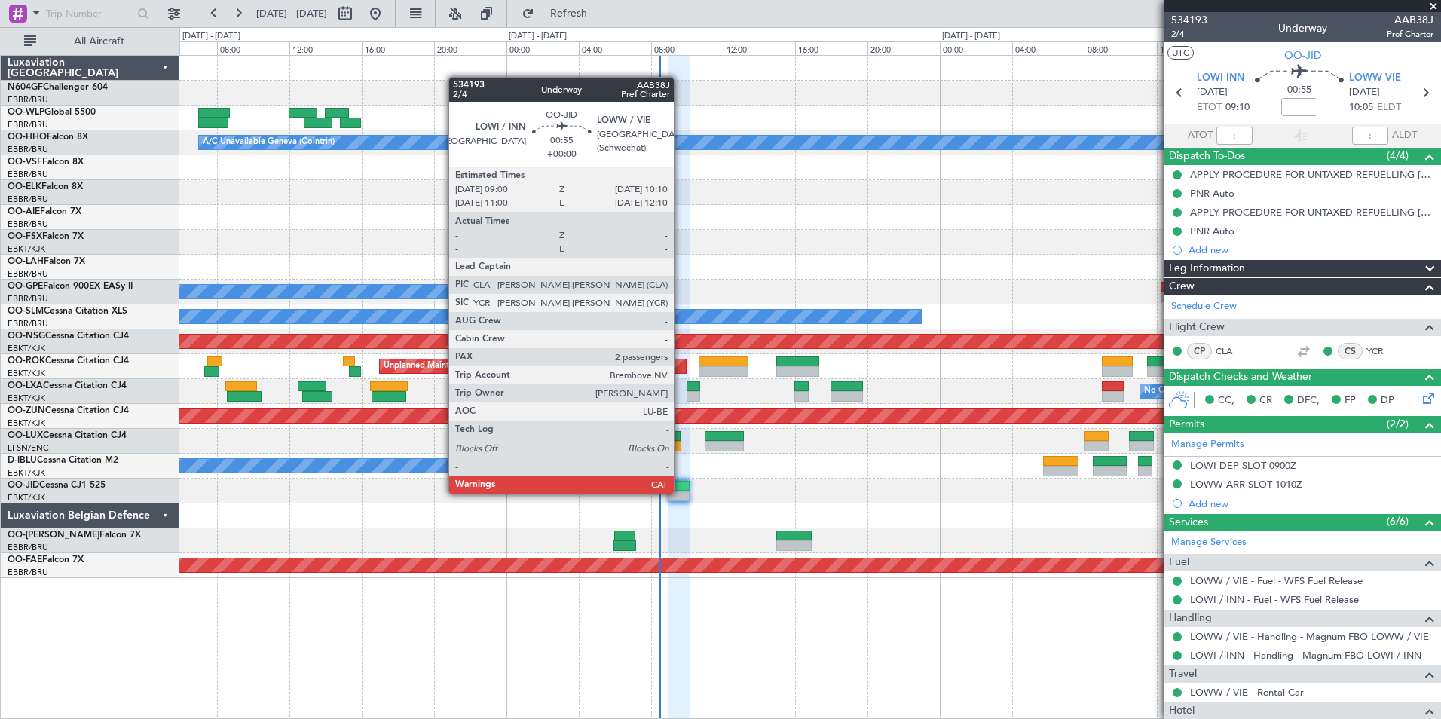
click at [679, 490] on div at bounding box center [678, 486] width 21 height 11
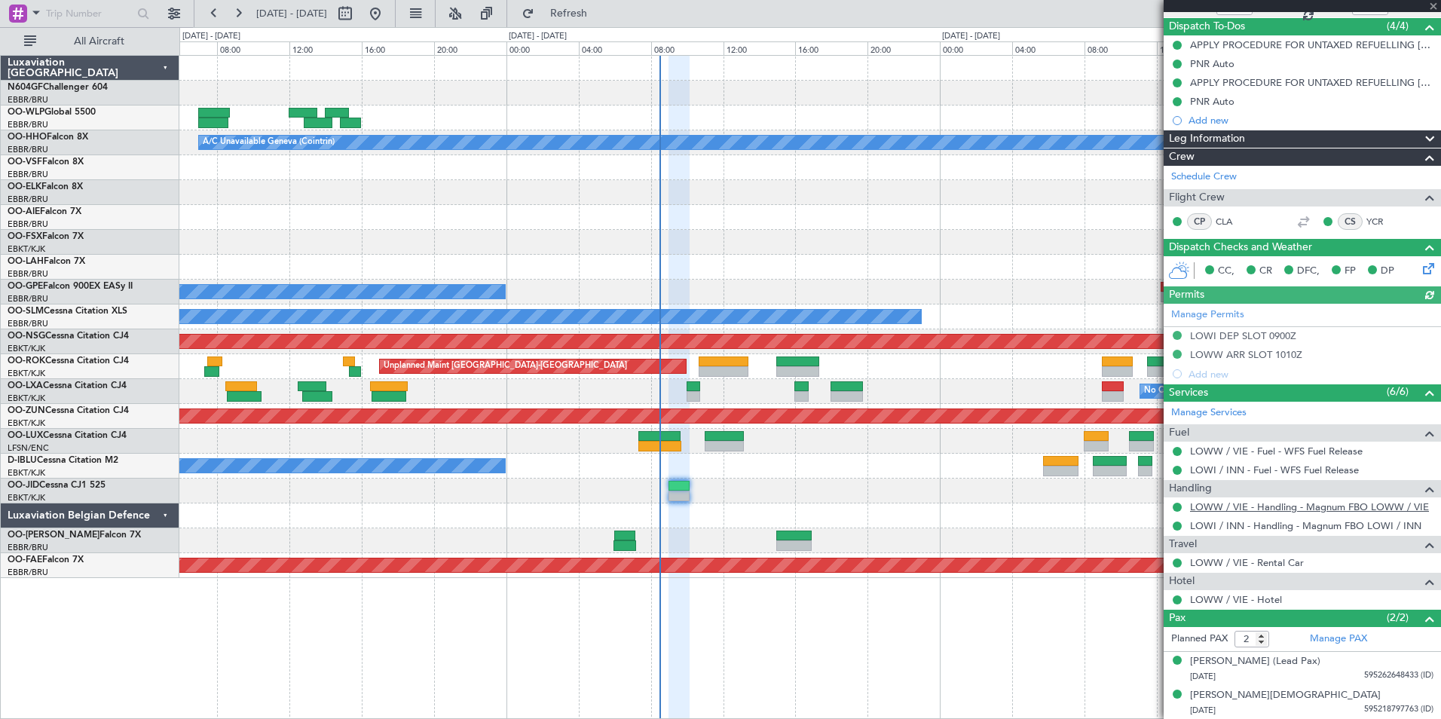
scroll to position [129, 0]
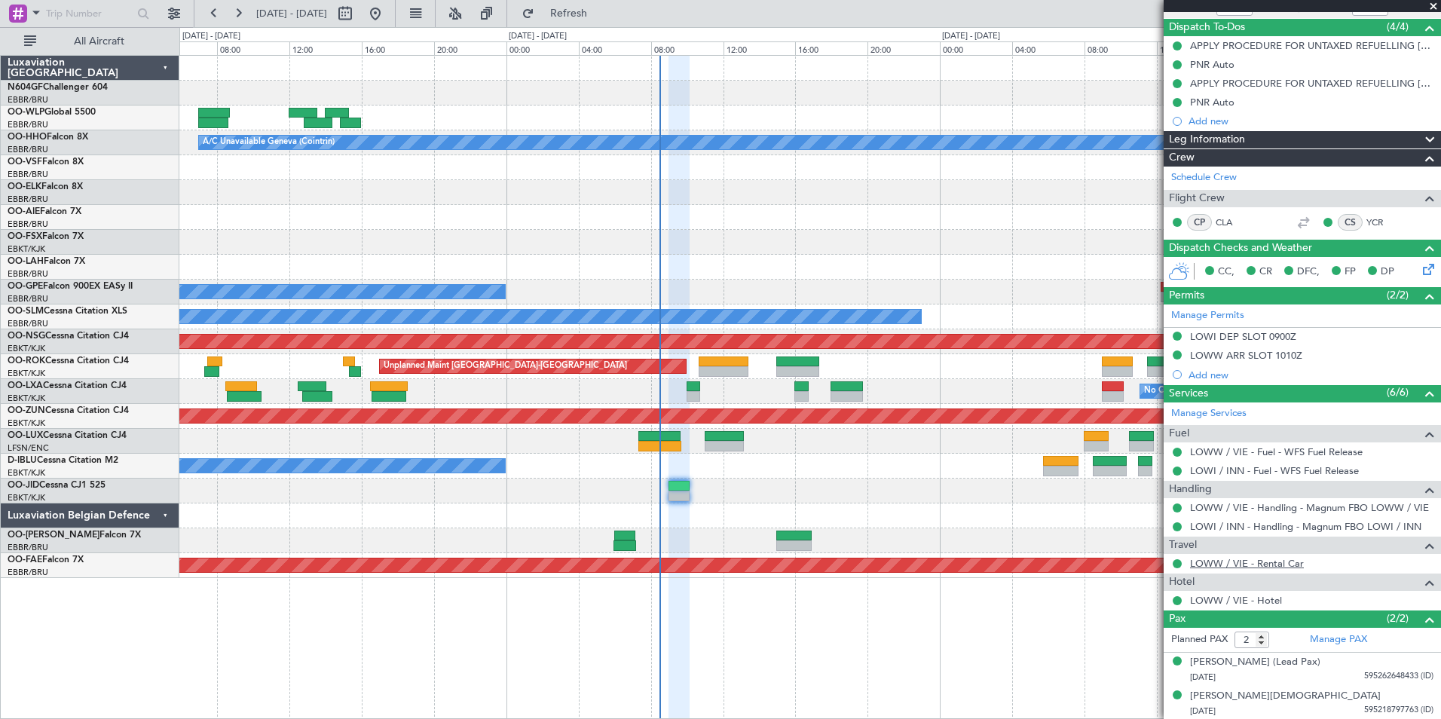
click at [1234, 564] on link "LOWW / VIE - Rental Car" at bounding box center [1247, 563] width 114 height 13
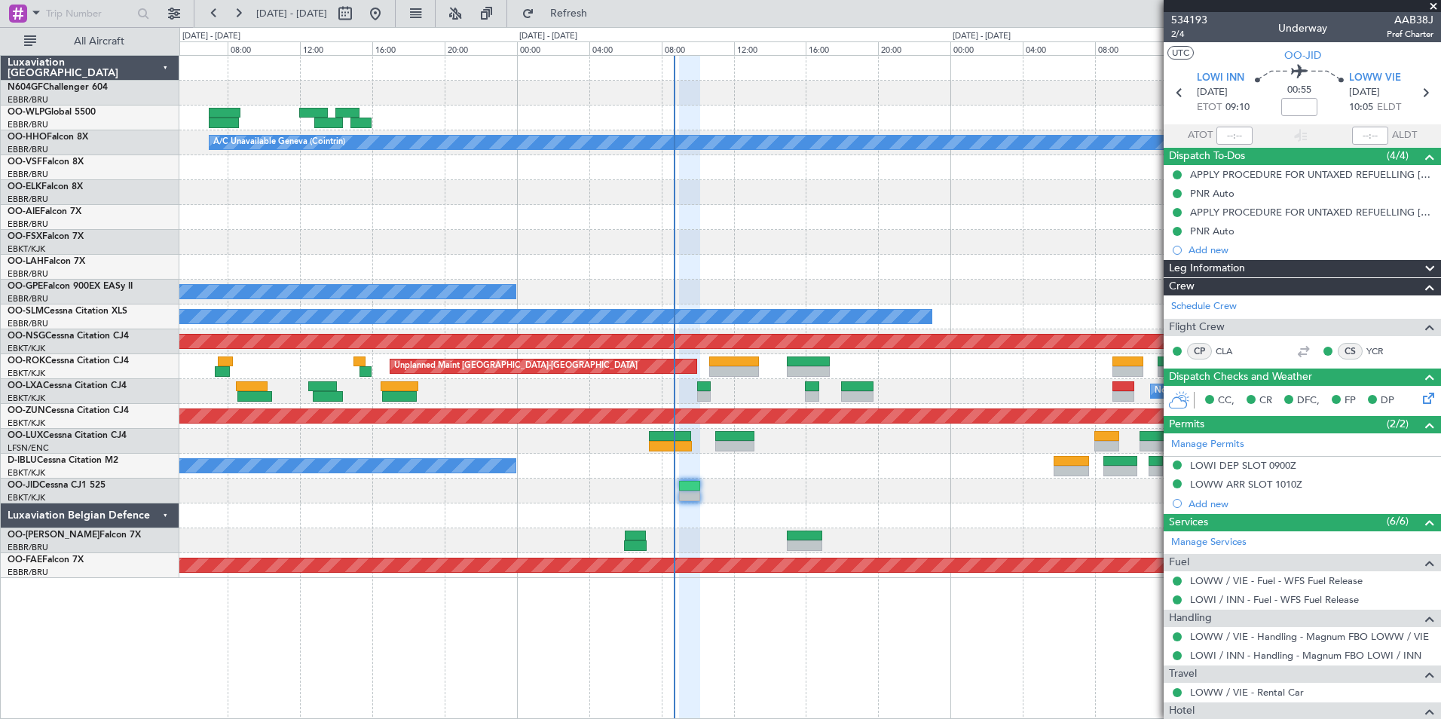
click at [769, 510] on div at bounding box center [809, 515] width 1261 height 25
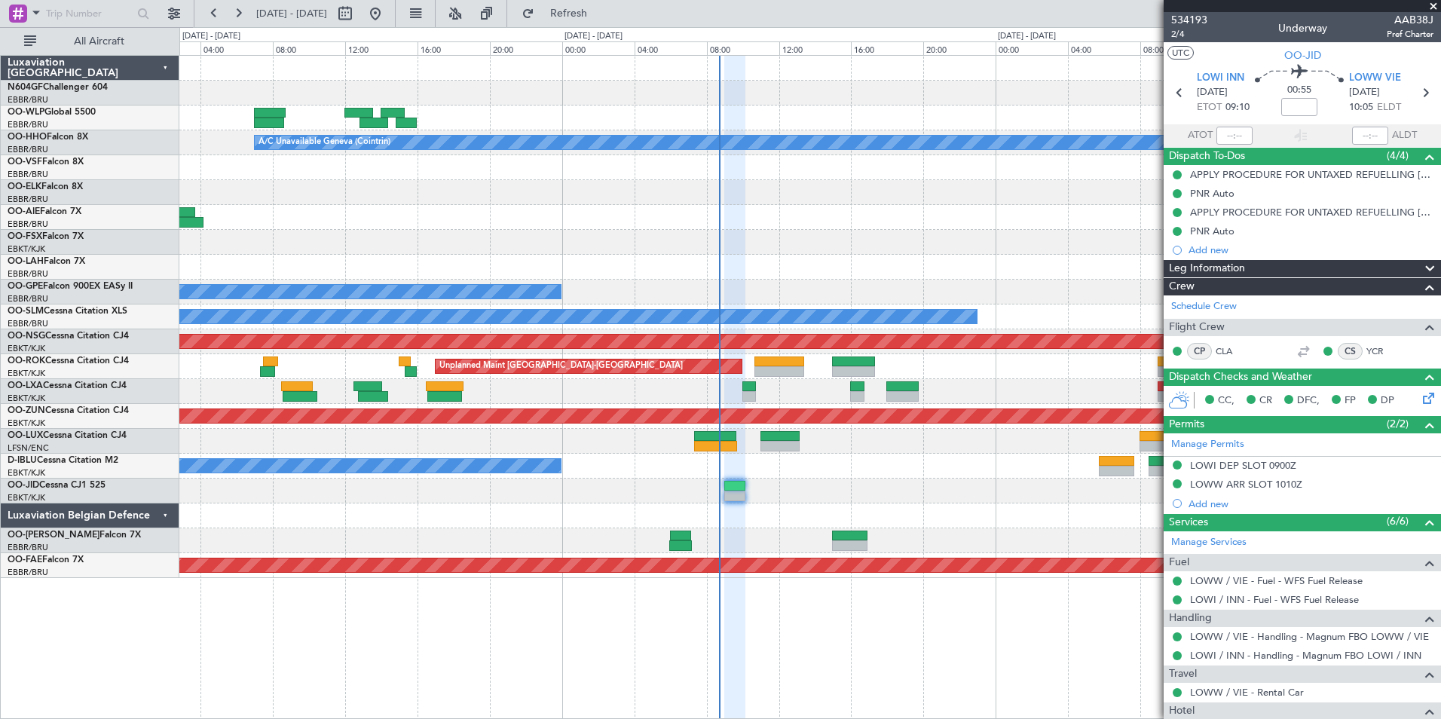
click at [854, 512] on div "A/C Unavailable Geneva (Cointrin) 18:41 Z 00:44 Z EGHI 18:00 Z KBGR 00:10 Z No …" at bounding box center [809, 317] width 1261 height 522
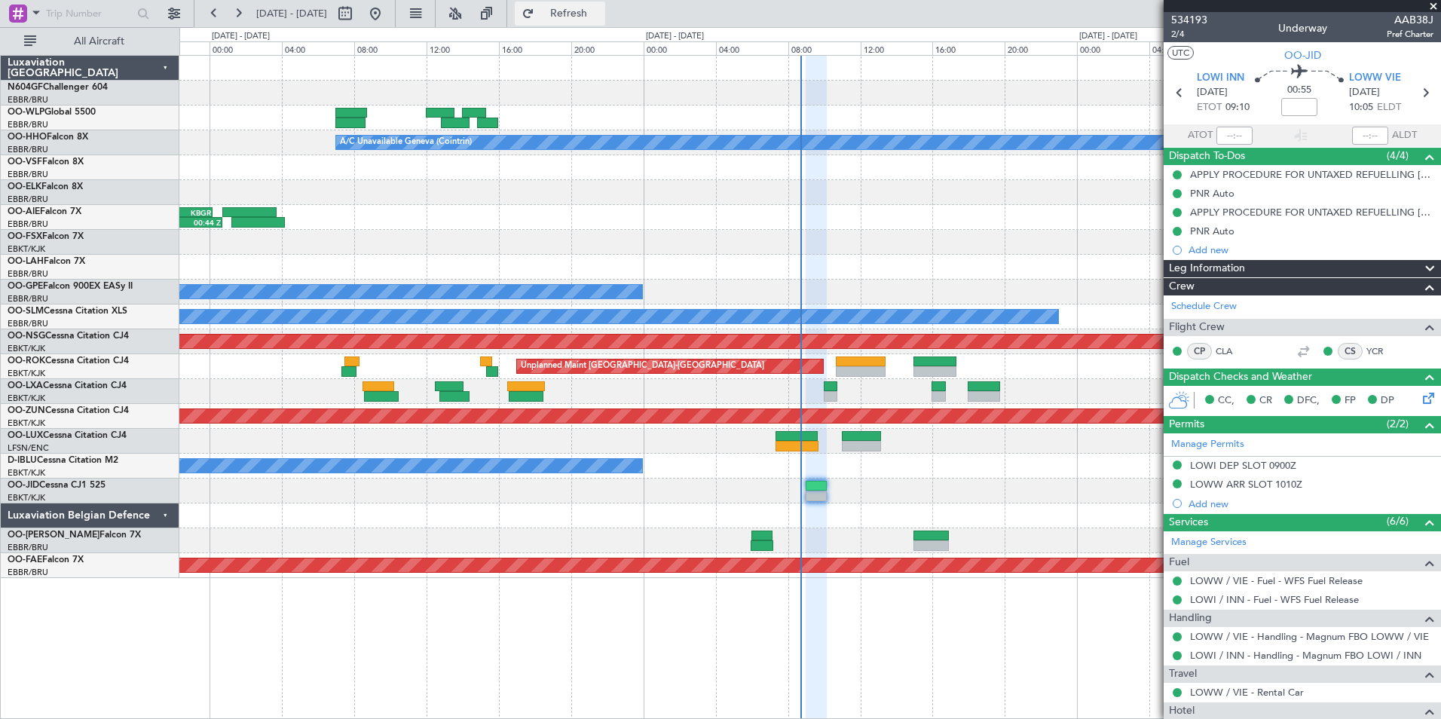
click at [605, 22] on button "Refresh" at bounding box center [560, 14] width 90 height 24
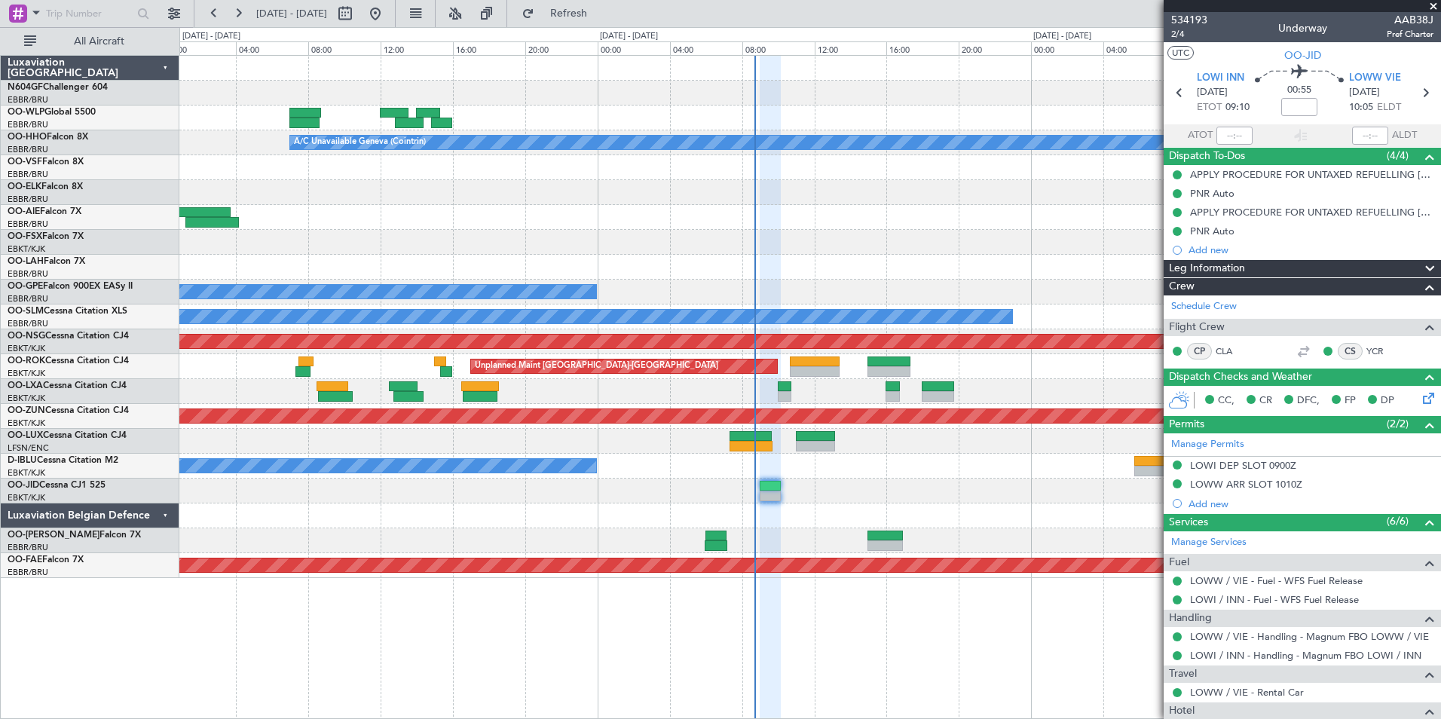
click at [1059, 390] on div "No Crew Chambery ([GEOGRAPHIC_DATA])" at bounding box center [809, 391] width 1261 height 25
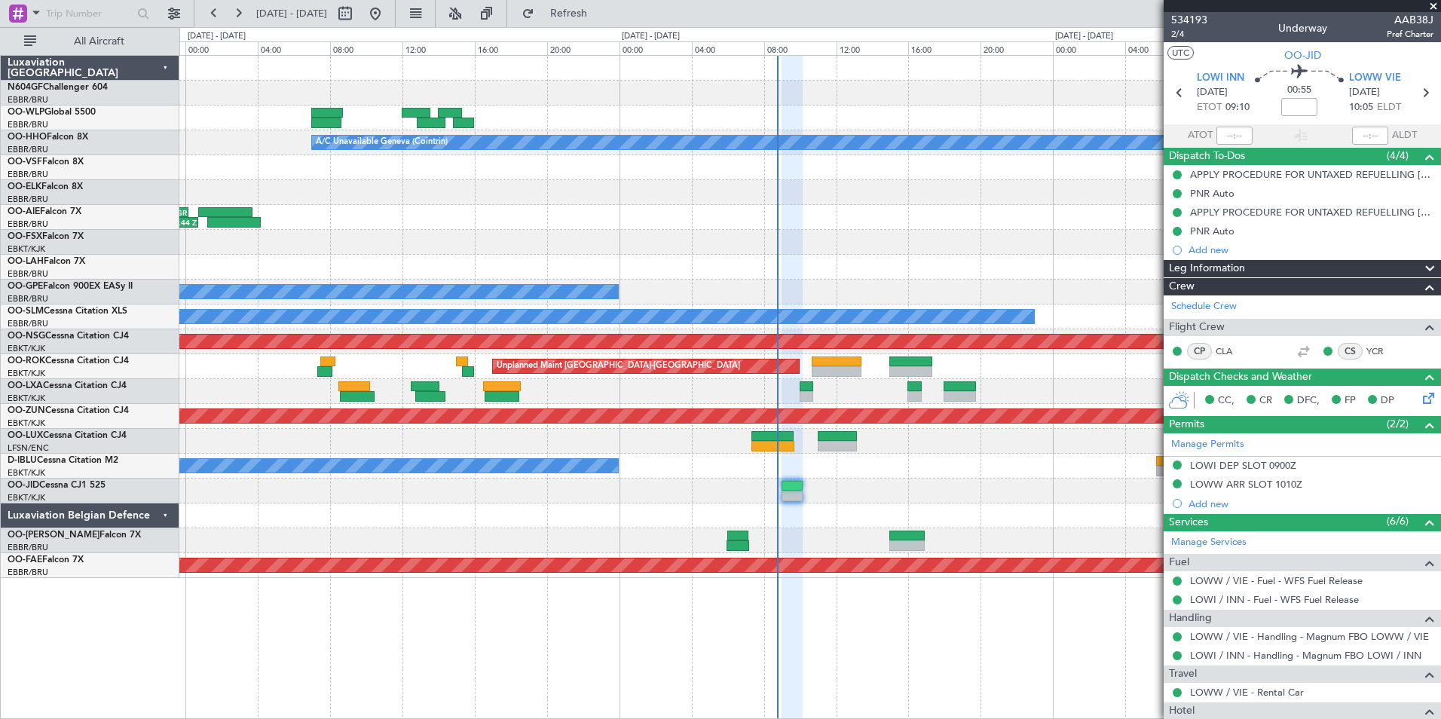
click at [783, 515] on div at bounding box center [809, 515] width 1261 height 25
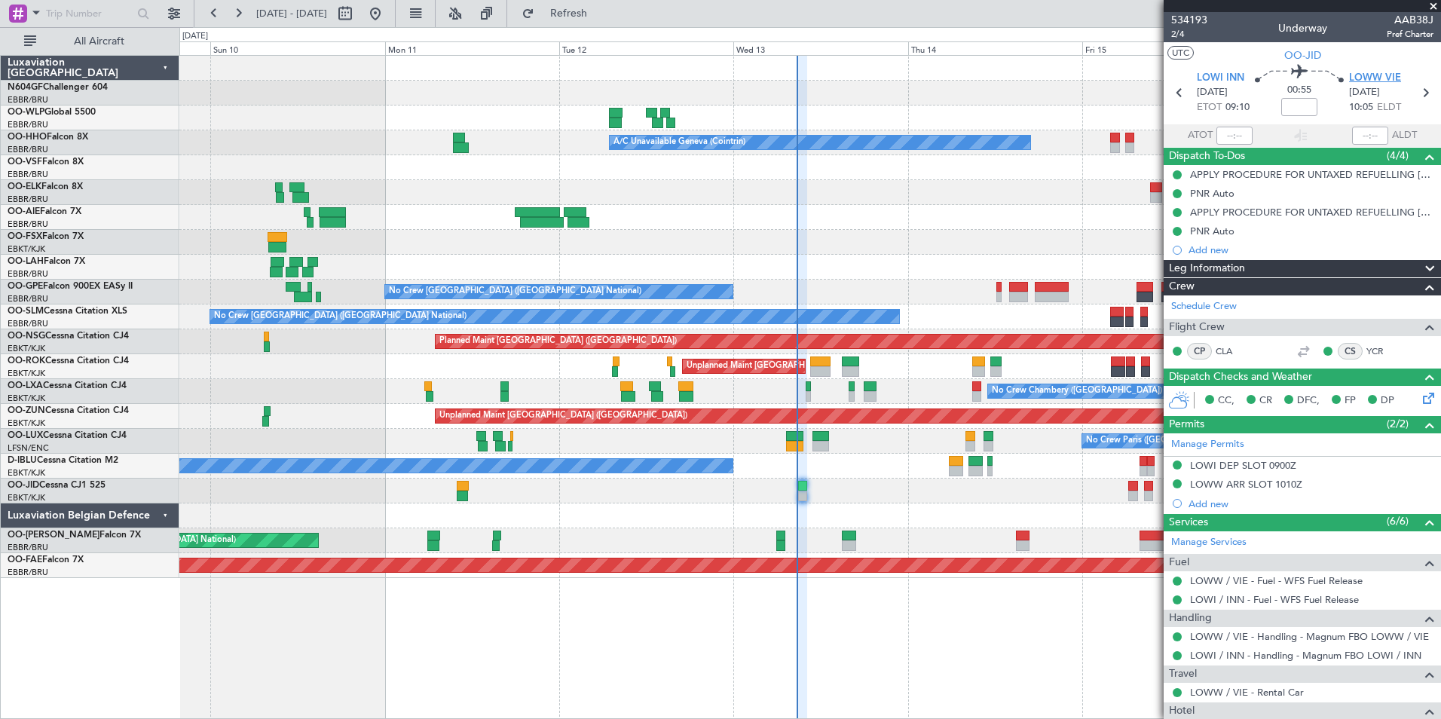
click at [1378, 84] on span "LOWW VIE" at bounding box center [1375, 78] width 52 height 15
click at [591, 7] on button "Refresh" at bounding box center [560, 14] width 90 height 24
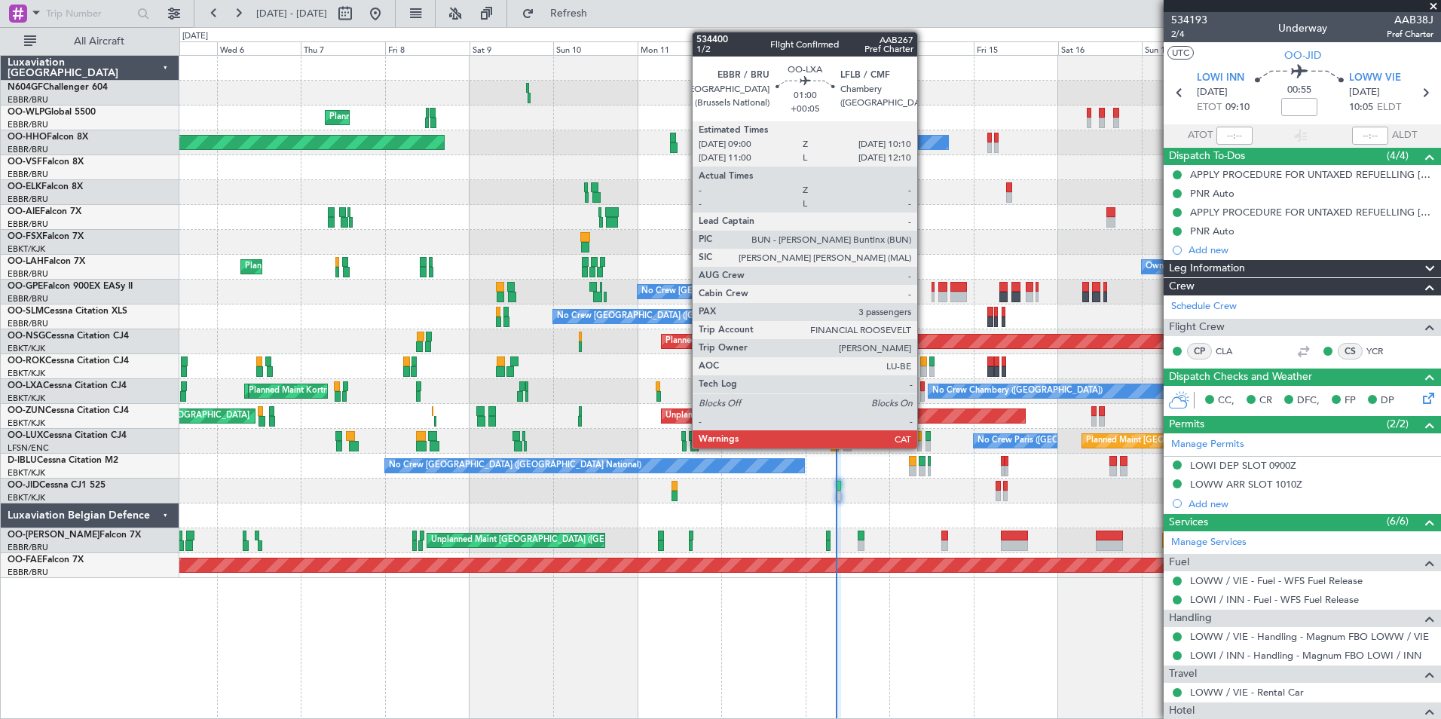
click at [924, 384] on div at bounding box center [922, 386] width 5 height 11
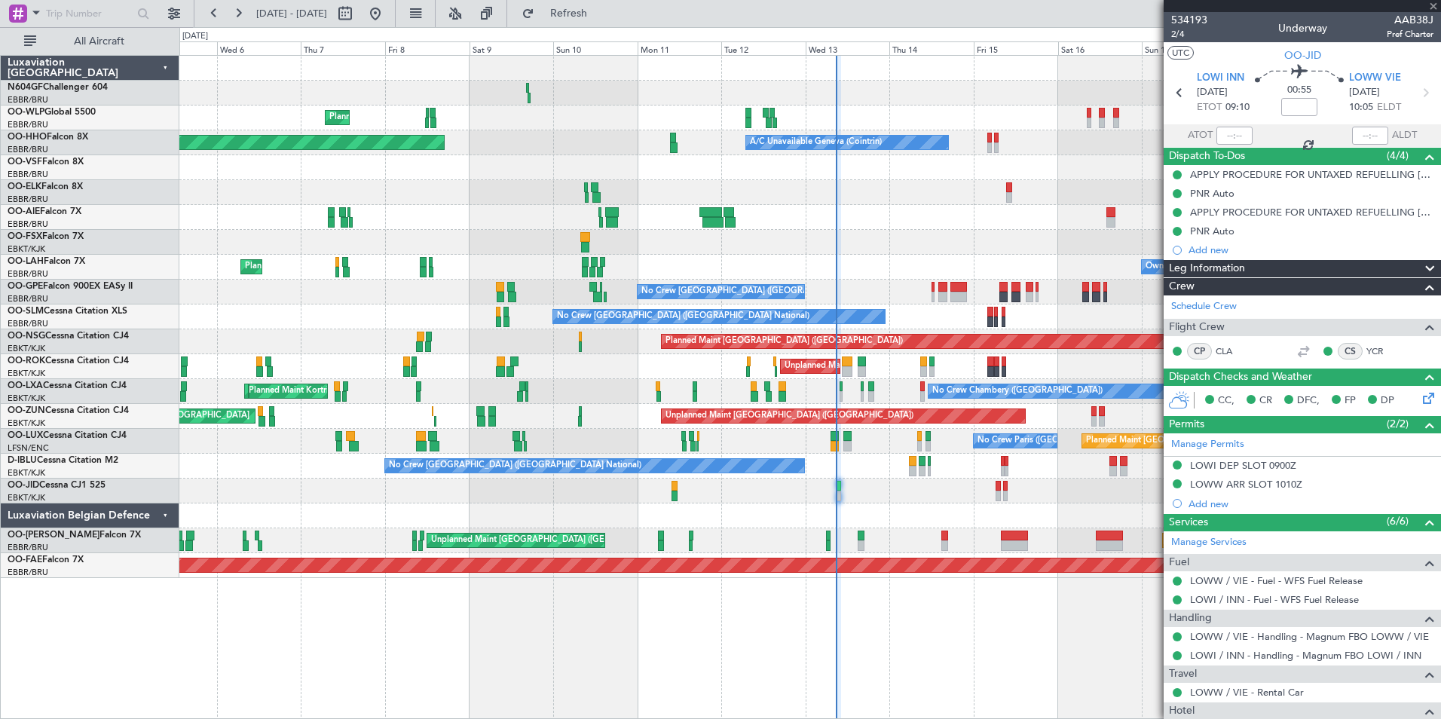
type input "+00:05"
type input "3"
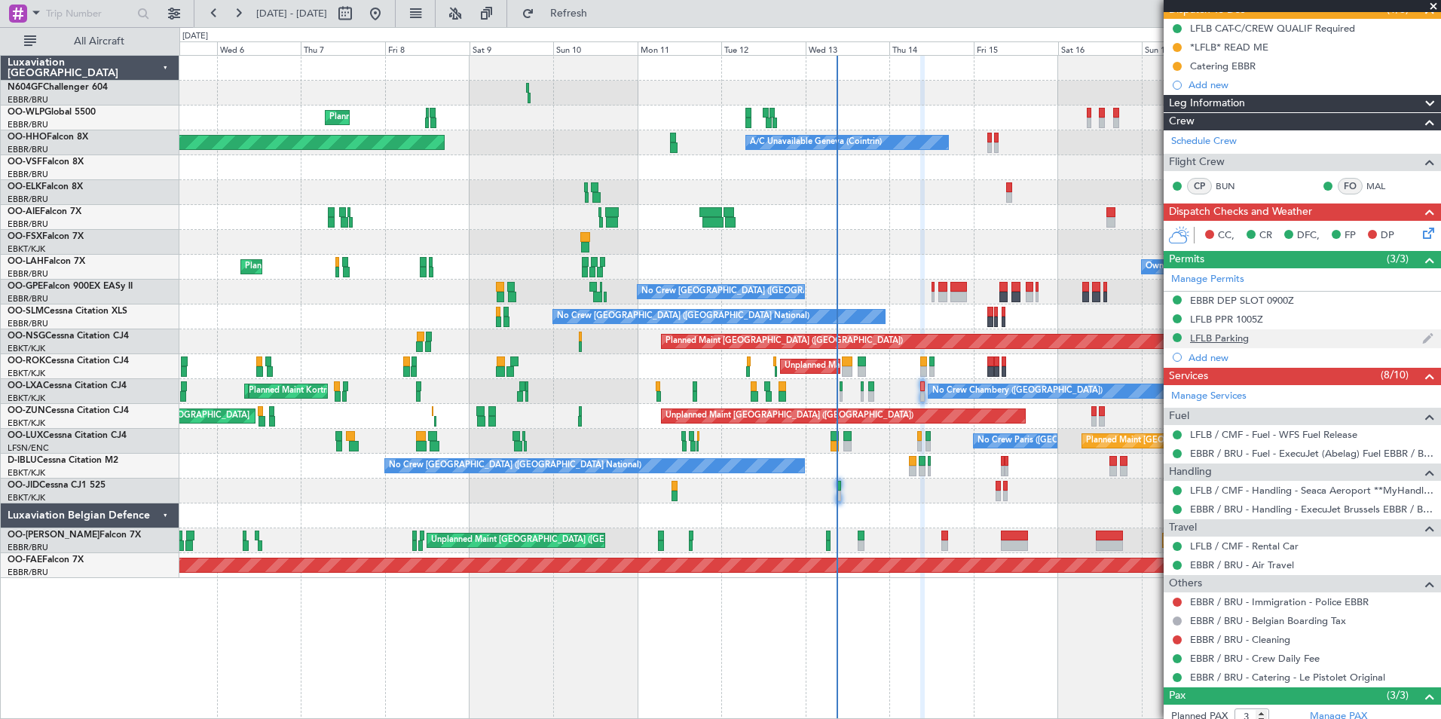
scroll to position [151, 0]
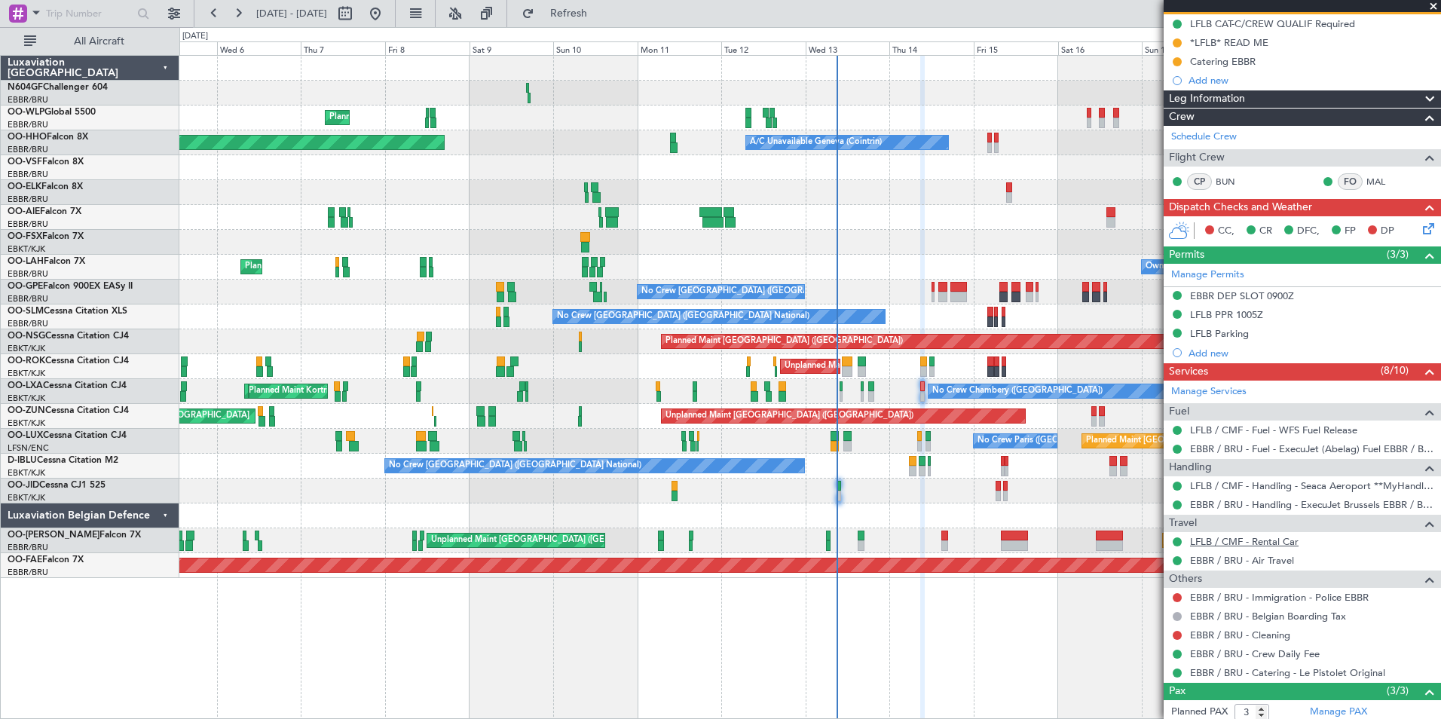
click at [1274, 542] on link "LFLB / CMF - Rental Car" at bounding box center [1244, 541] width 109 height 13
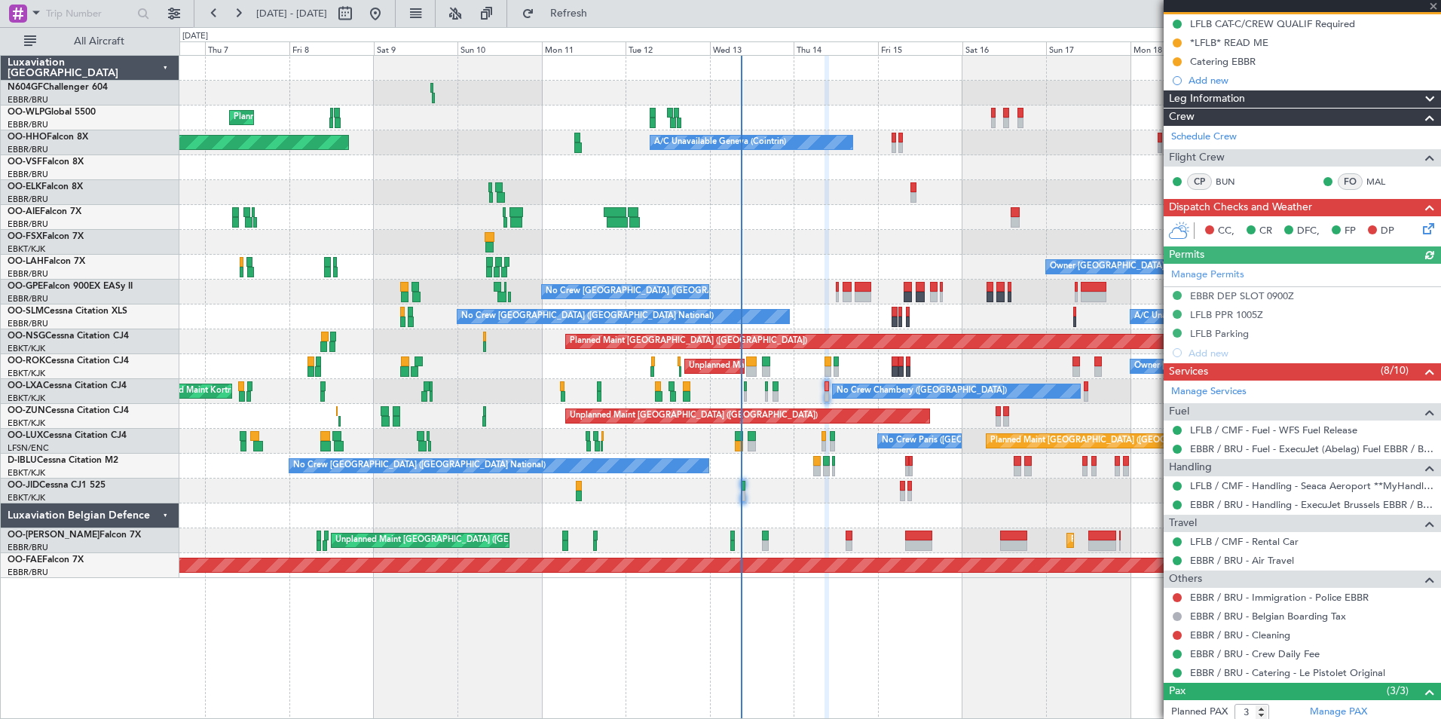
click at [739, 487] on div at bounding box center [809, 491] width 1261 height 25
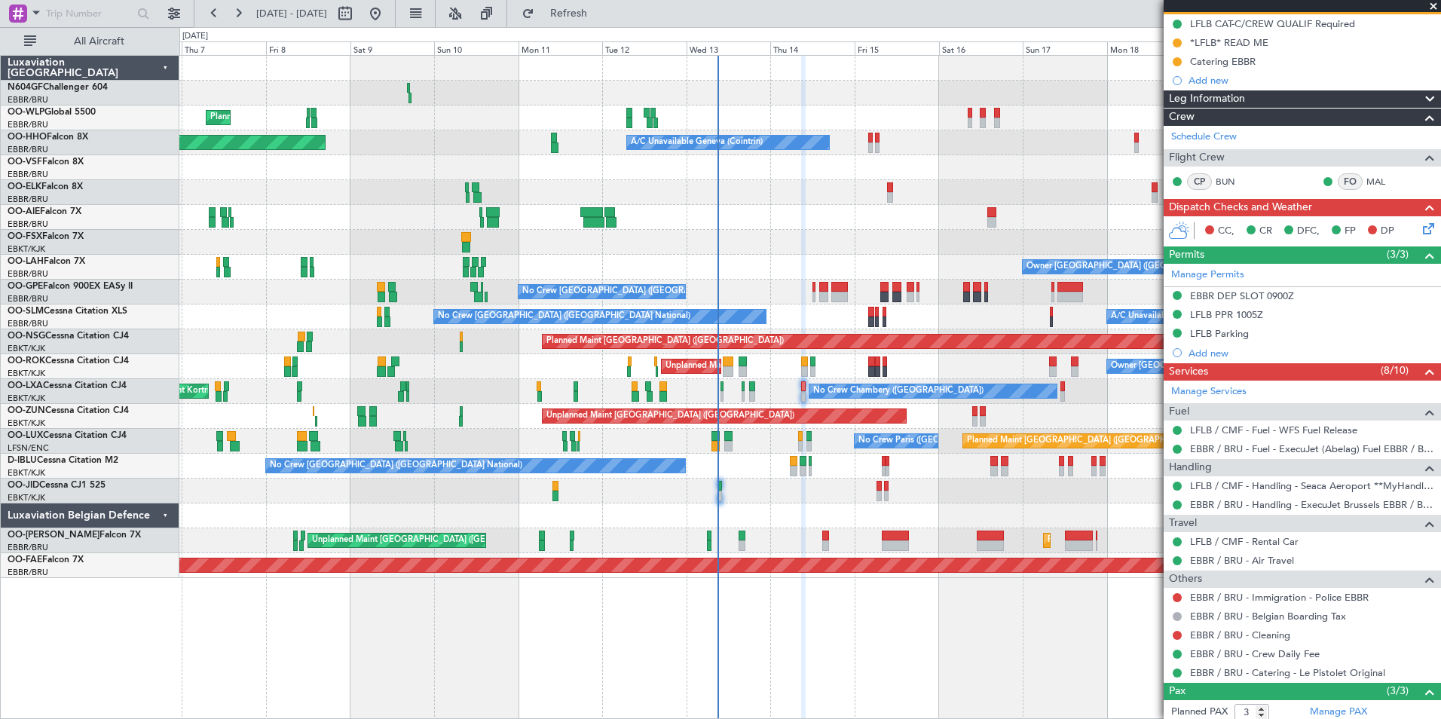
click at [799, 393] on div "No Crew Chambery ([GEOGRAPHIC_DATA]) Planned Maint [GEOGRAPHIC_DATA]-[GEOGRAPHI…" at bounding box center [809, 391] width 1261 height 25
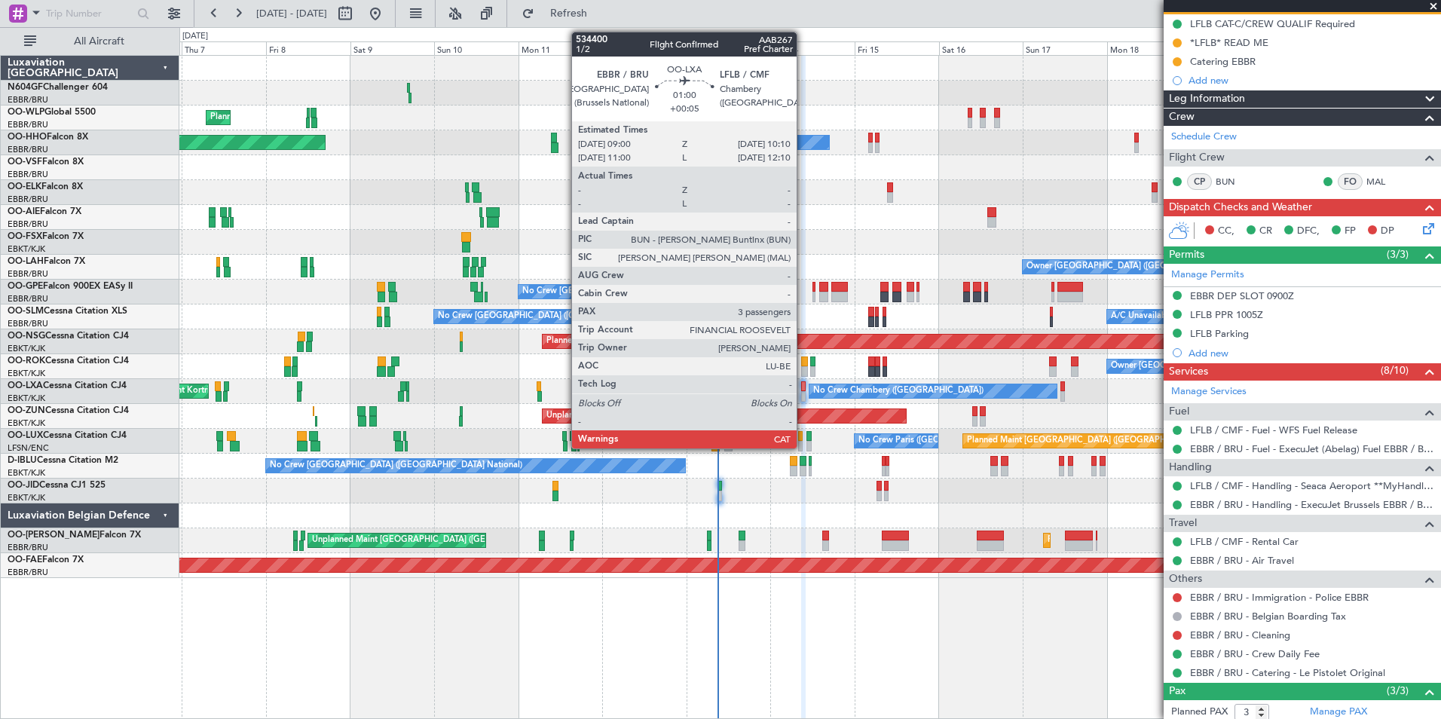
click at [803, 393] on div at bounding box center [803, 396] width 5 height 11
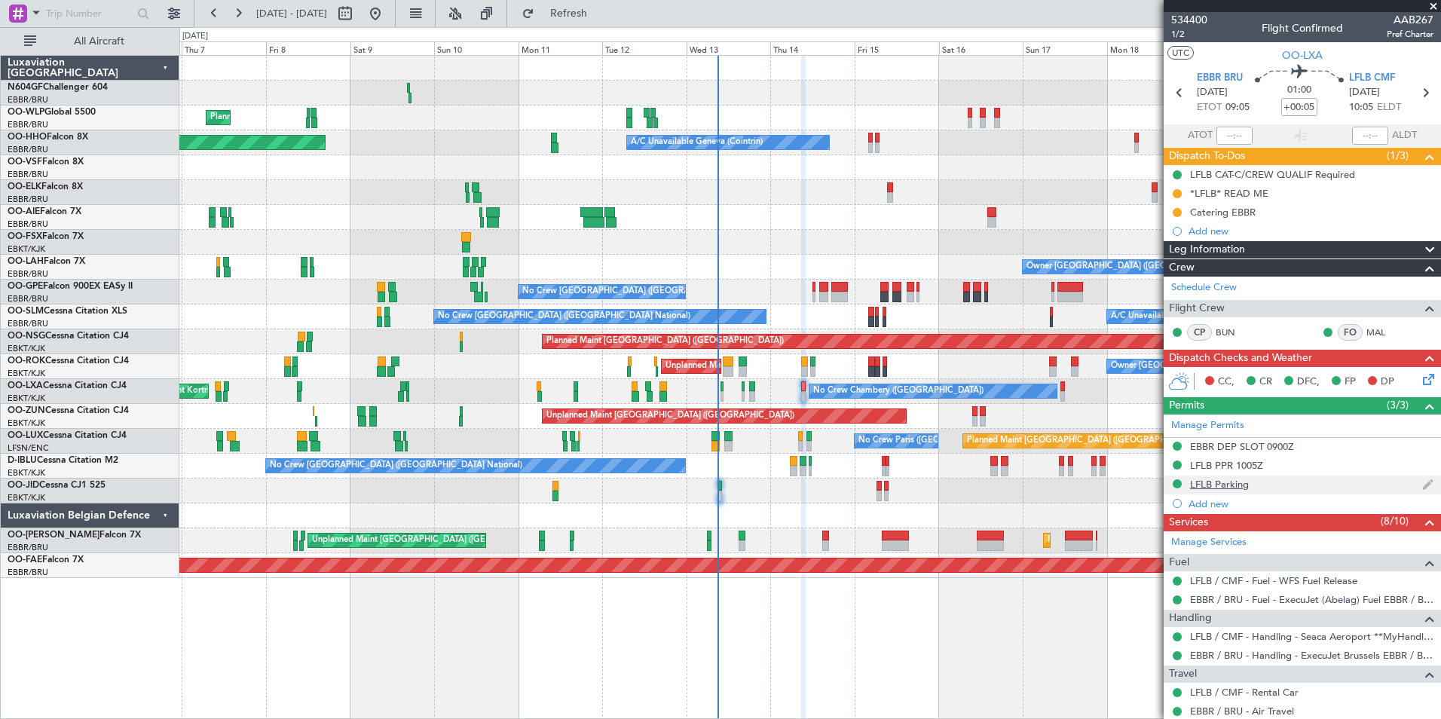
scroll to position [273, 0]
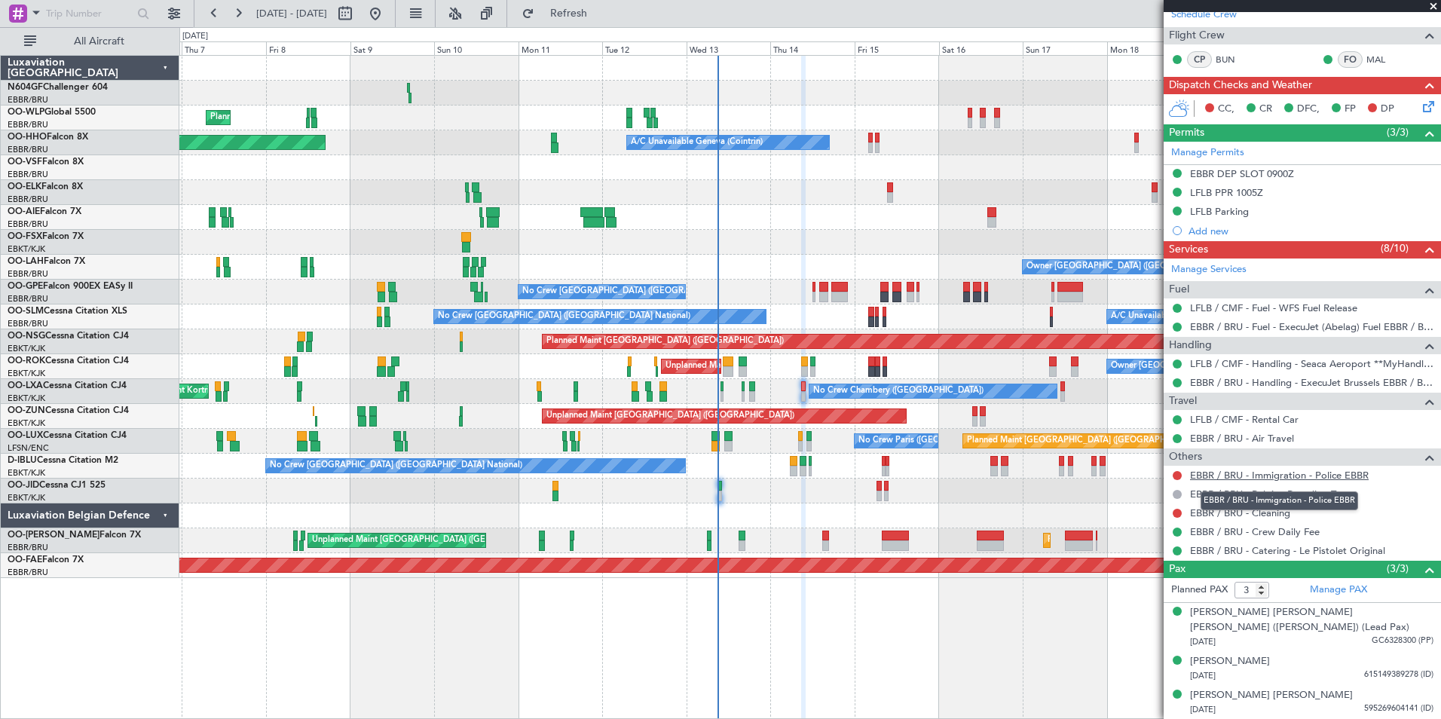
click at [1235, 471] on link "EBBR / BRU - Immigration - Police EBBR" at bounding box center [1279, 475] width 179 height 13
click at [587, 17] on button "Refresh" at bounding box center [560, 14] width 90 height 24
click at [601, 13] on span "Refresh" at bounding box center [568, 13] width 63 height 11
click at [1178, 473] on button at bounding box center [1177, 475] width 9 height 9
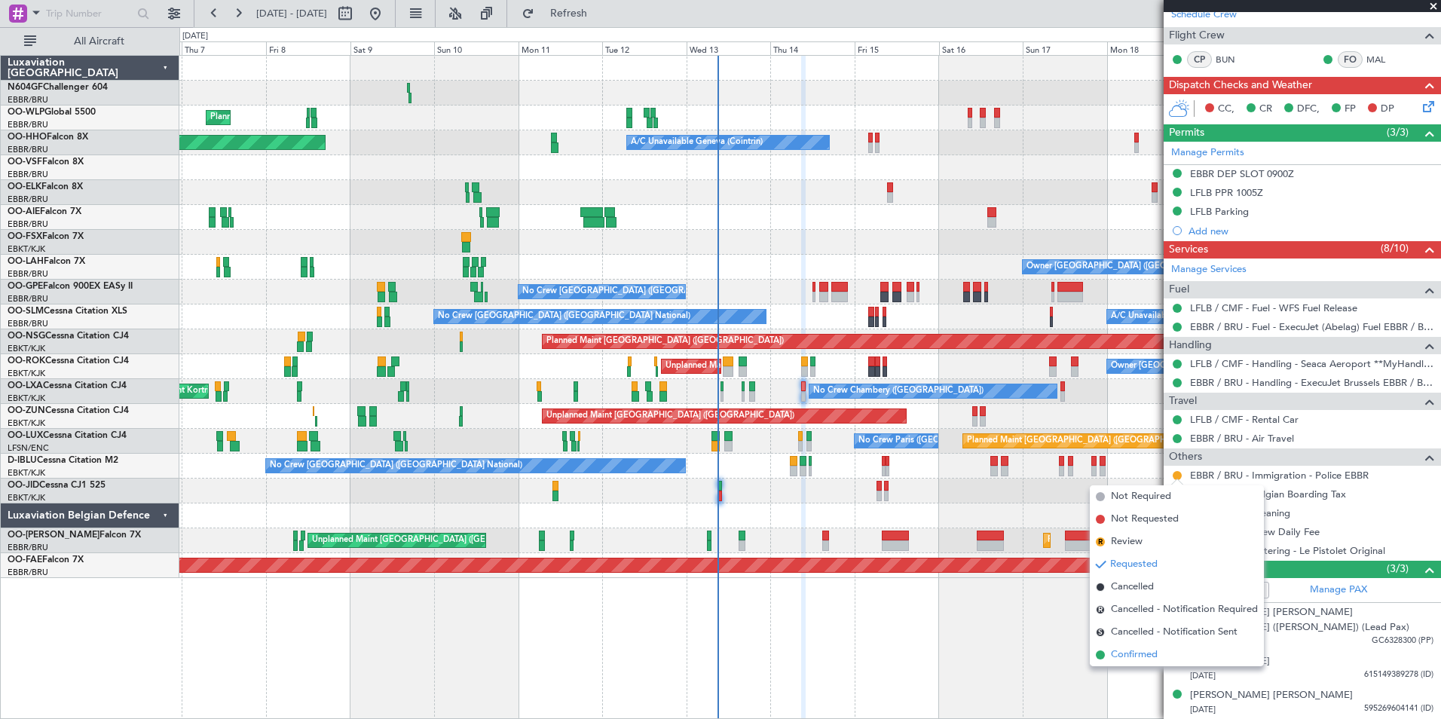
click at [1141, 659] on span "Confirmed" at bounding box center [1134, 654] width 47 height 15
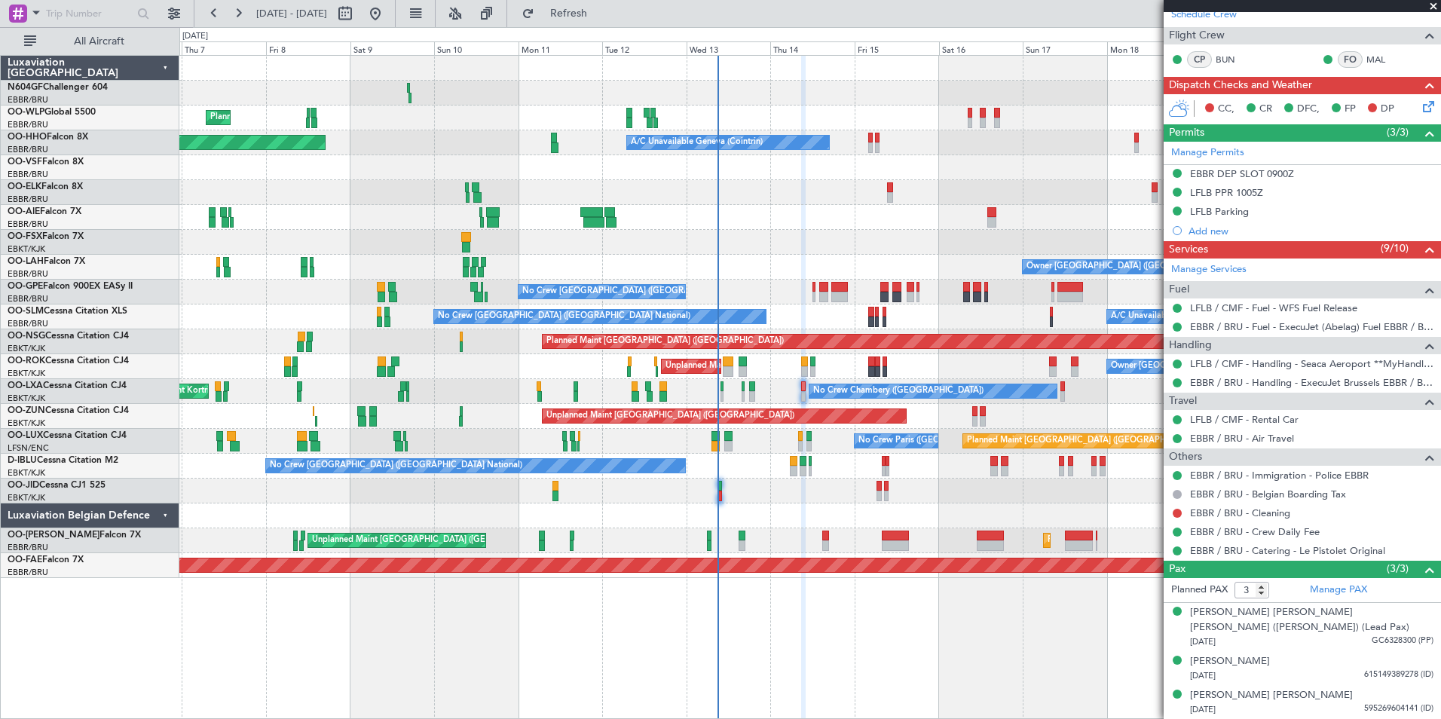
scroll to position [0, 0]
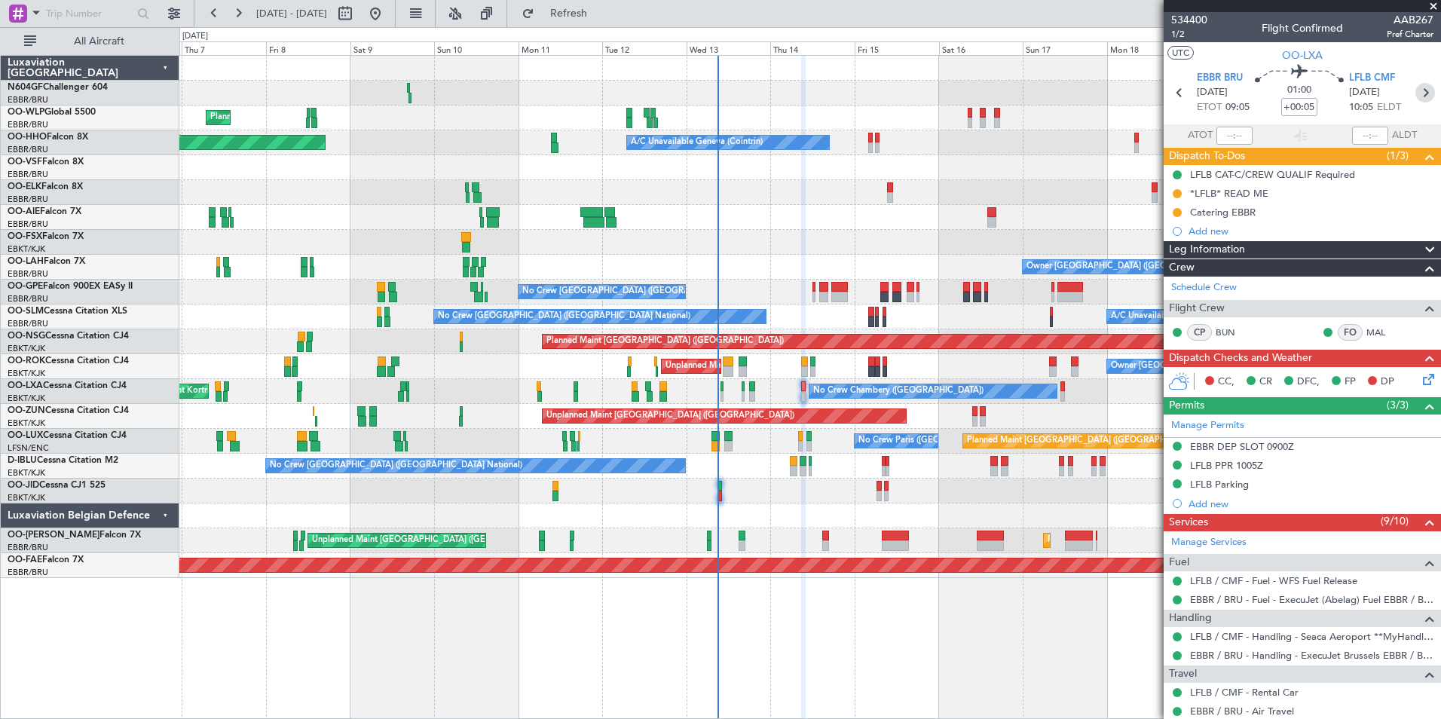
click at [1415, 87] on icon at bounding box center [1425, 93] width 20 height 20
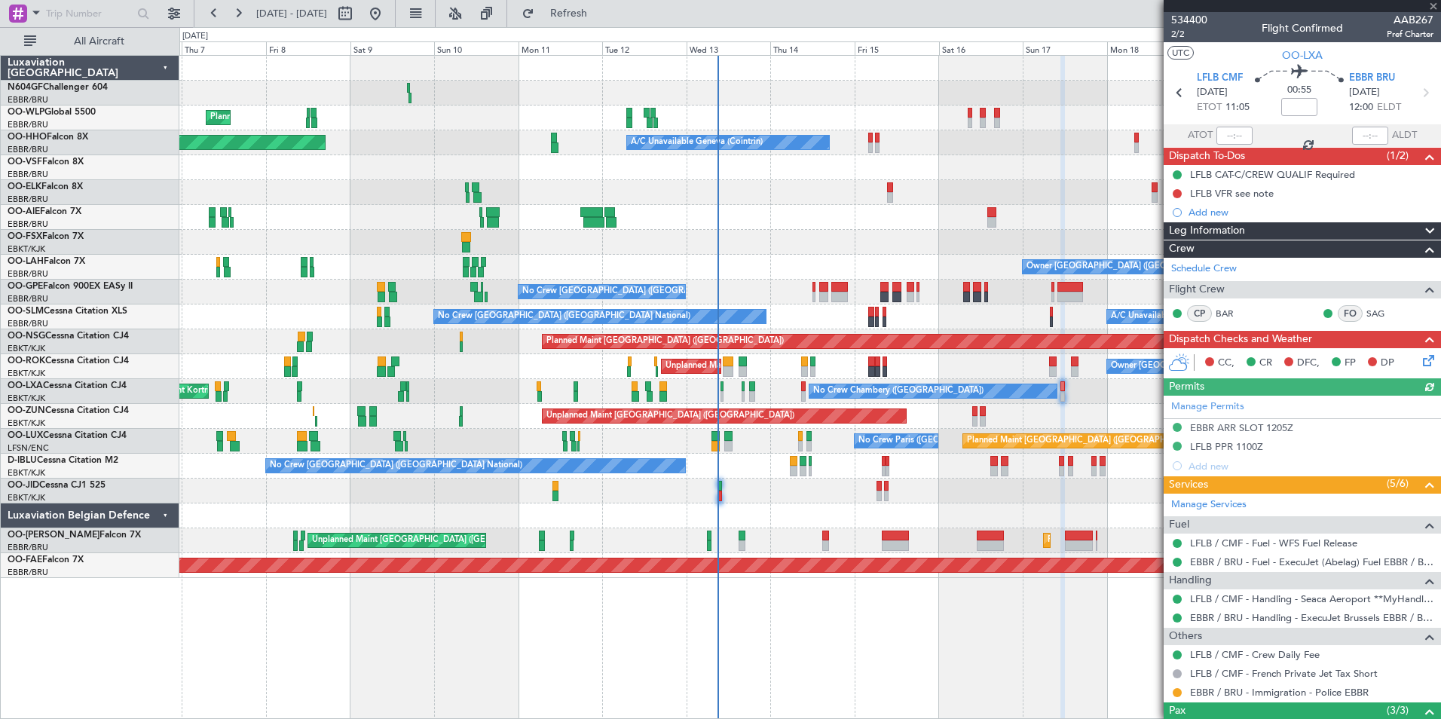
click at [1420, 359] on icon at bounding box center [1426, 358] width 12 height 12
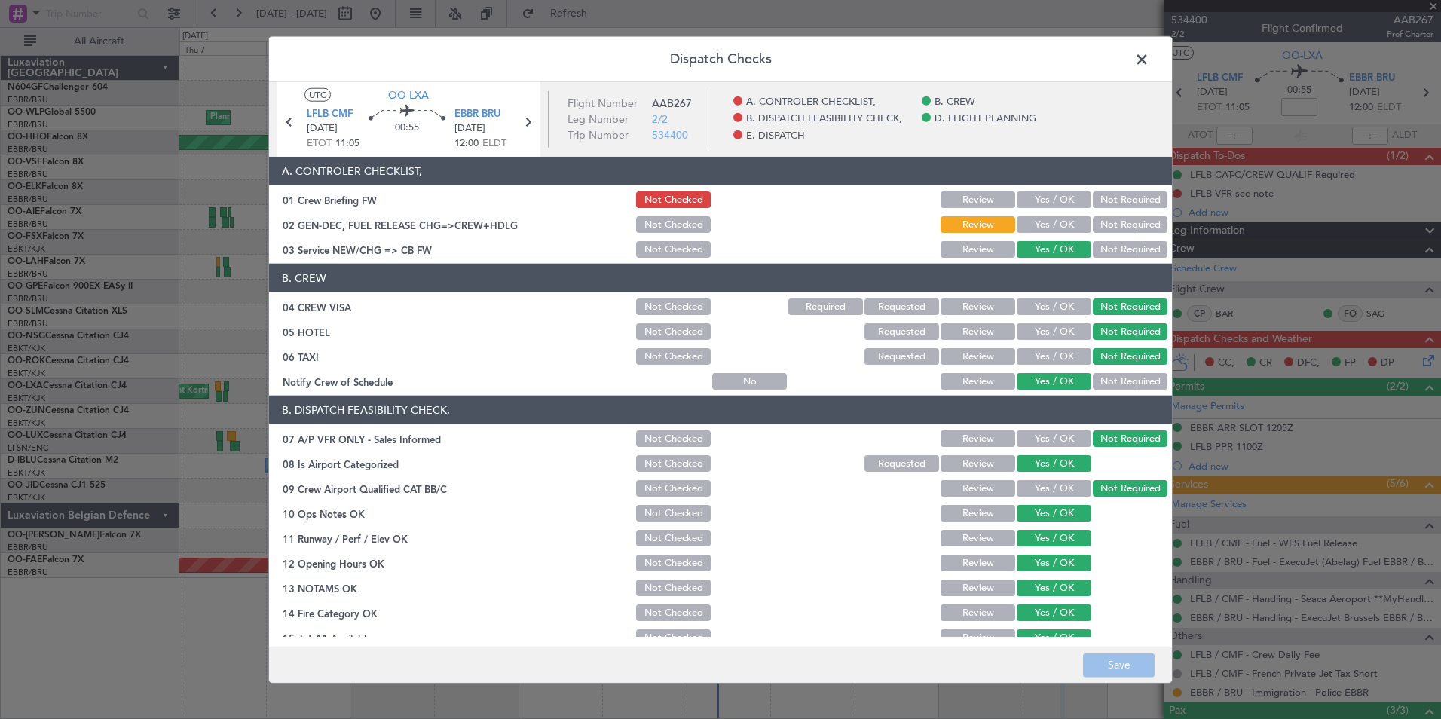
scroll to position [279, 0]
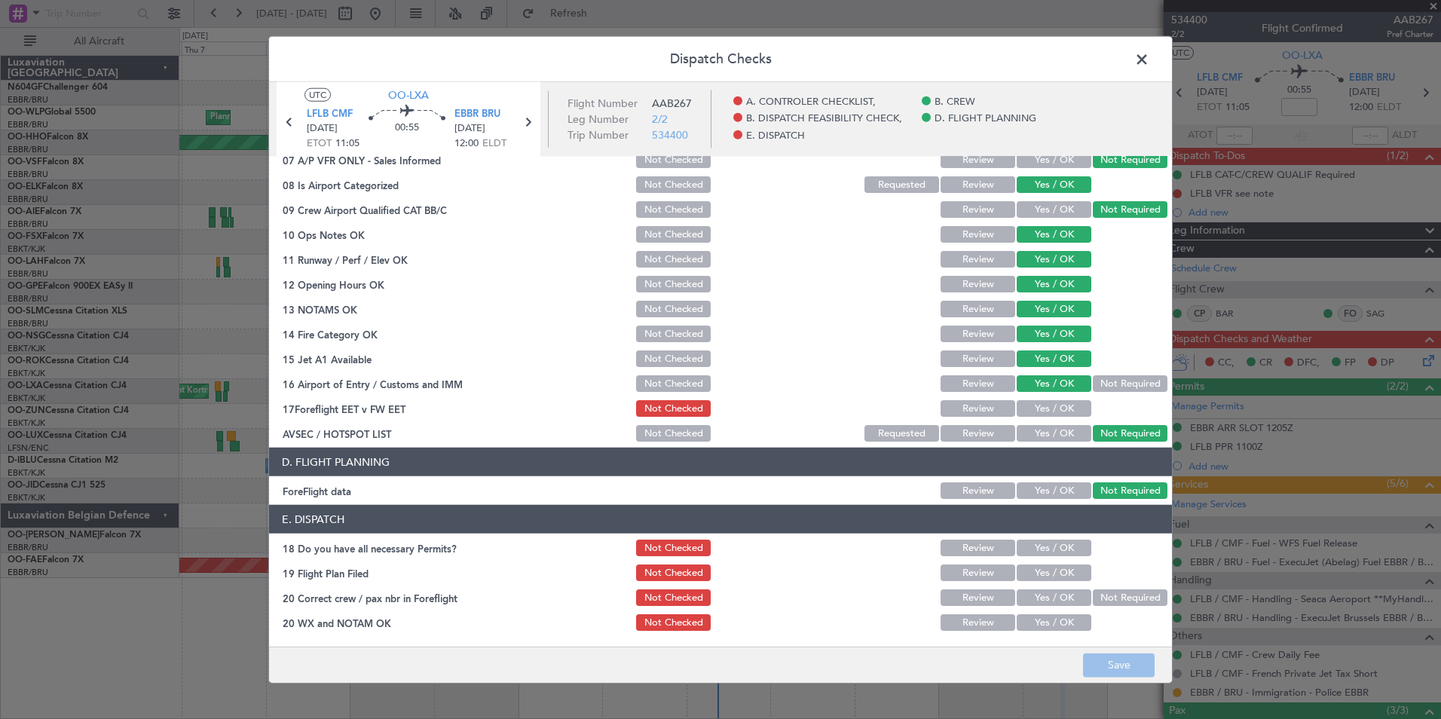
click at [1149, 56] on span at bounding box center [1149, 63] width 0 height 30
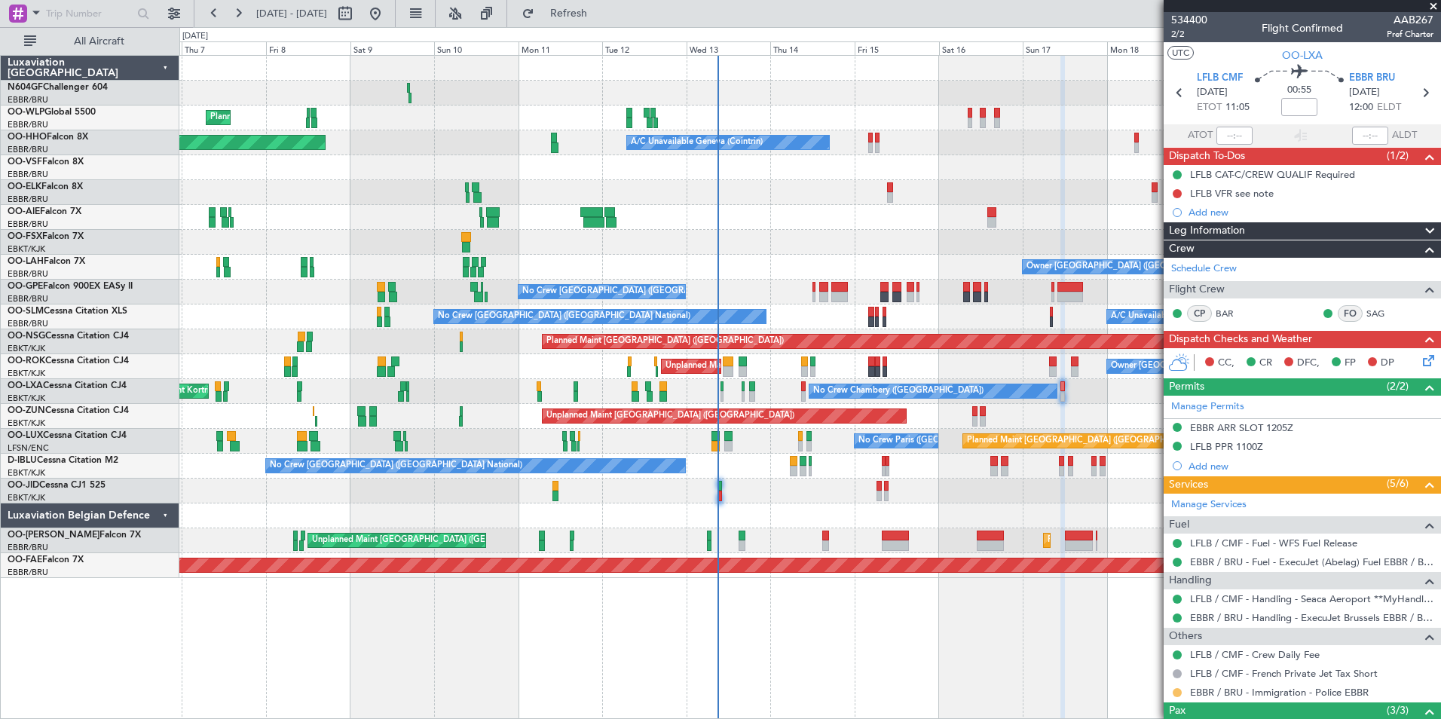
click at [1176, 692] on button at bounding box center [1177, 692] width 9 height 9
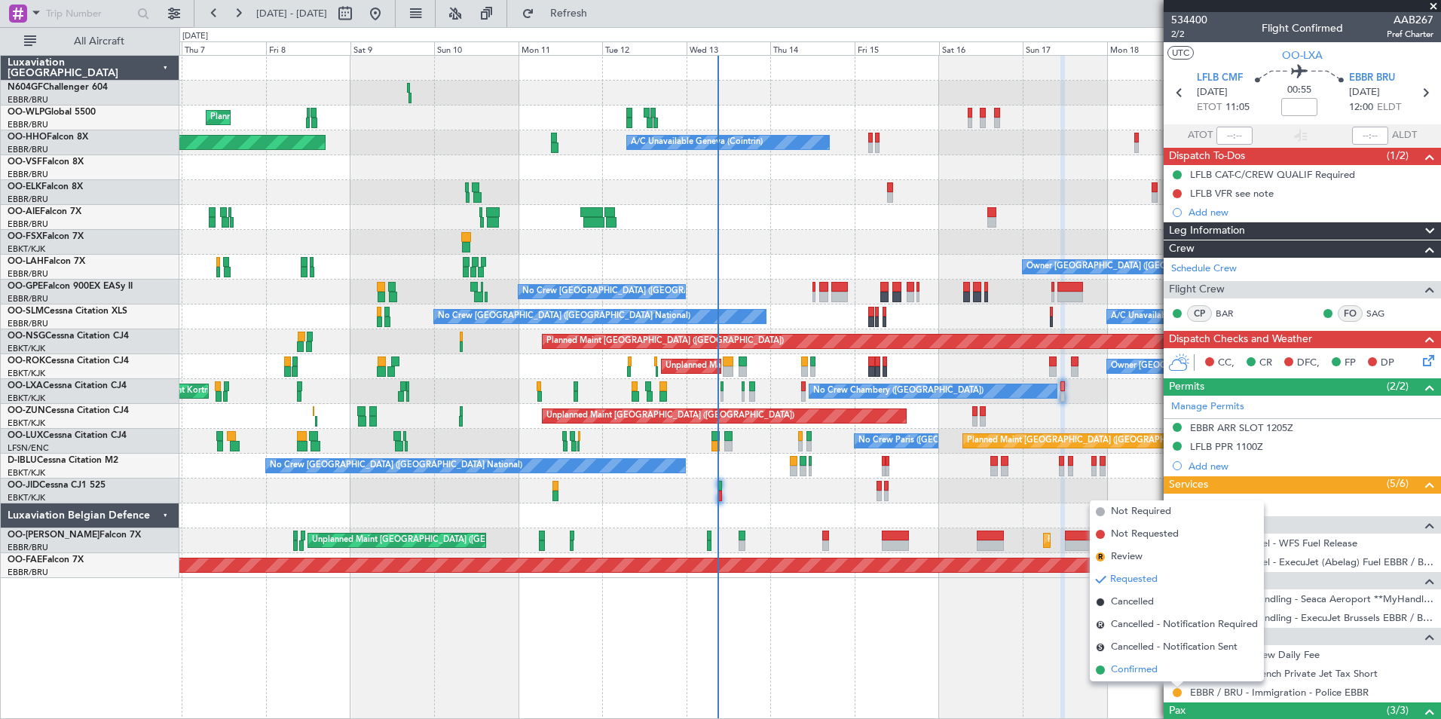
click at [1154, 671] on span "Confirmed" at bounding box center [1134, 669] width 47 height 15
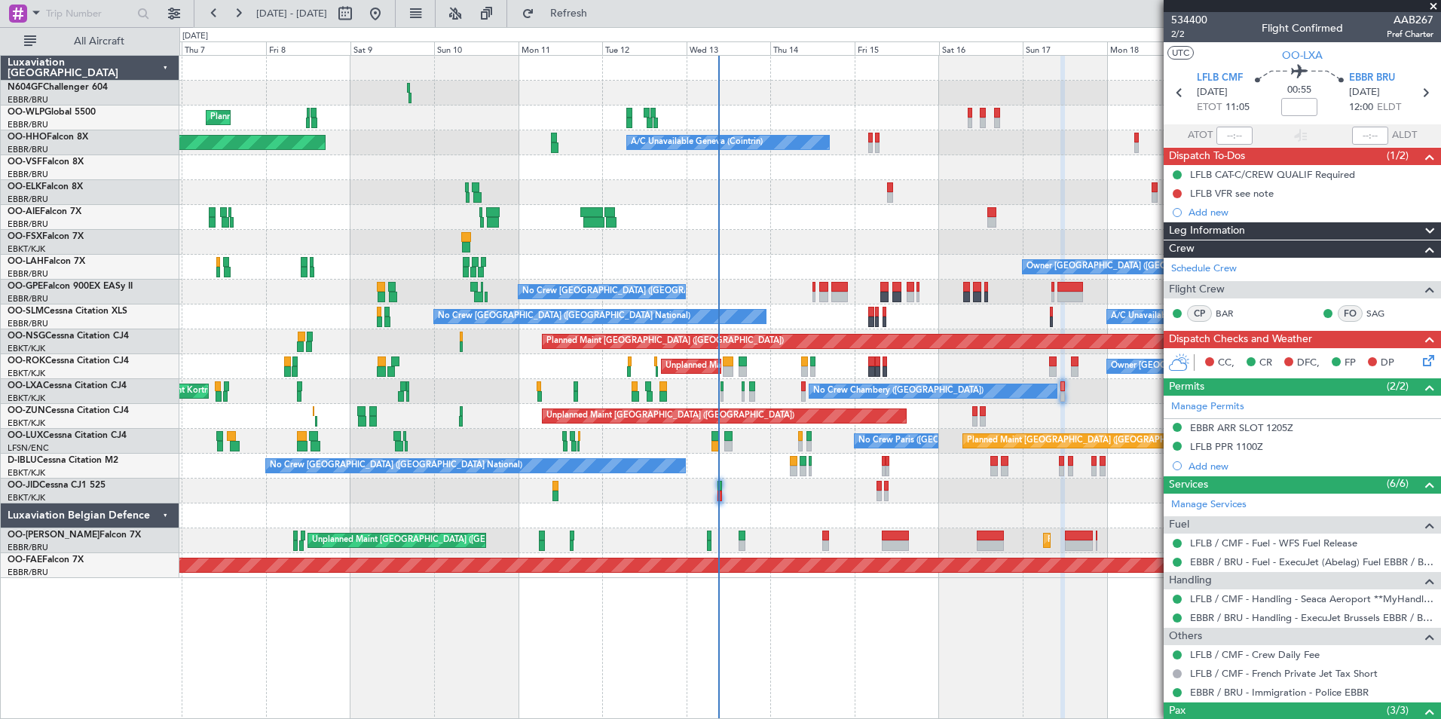
click at [806, 395] on div "No Crew Chambery (Aix-les-bains) Planned Maint Kortrijk-Wevelgem AOG Maint Kort…" at bounding box center [809, 391] width 1261 height 25
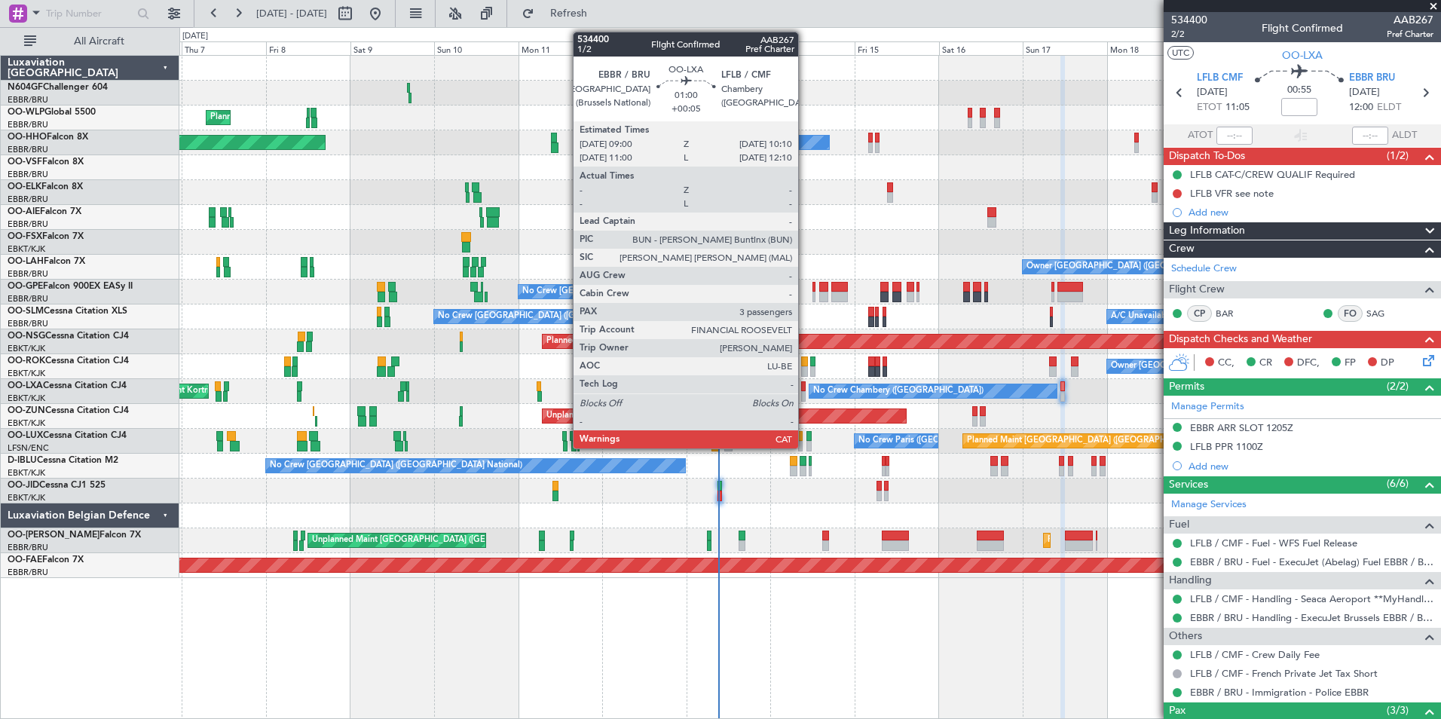
click at [805, 392] on div at bounding box center [803, 396] width 5 height 11
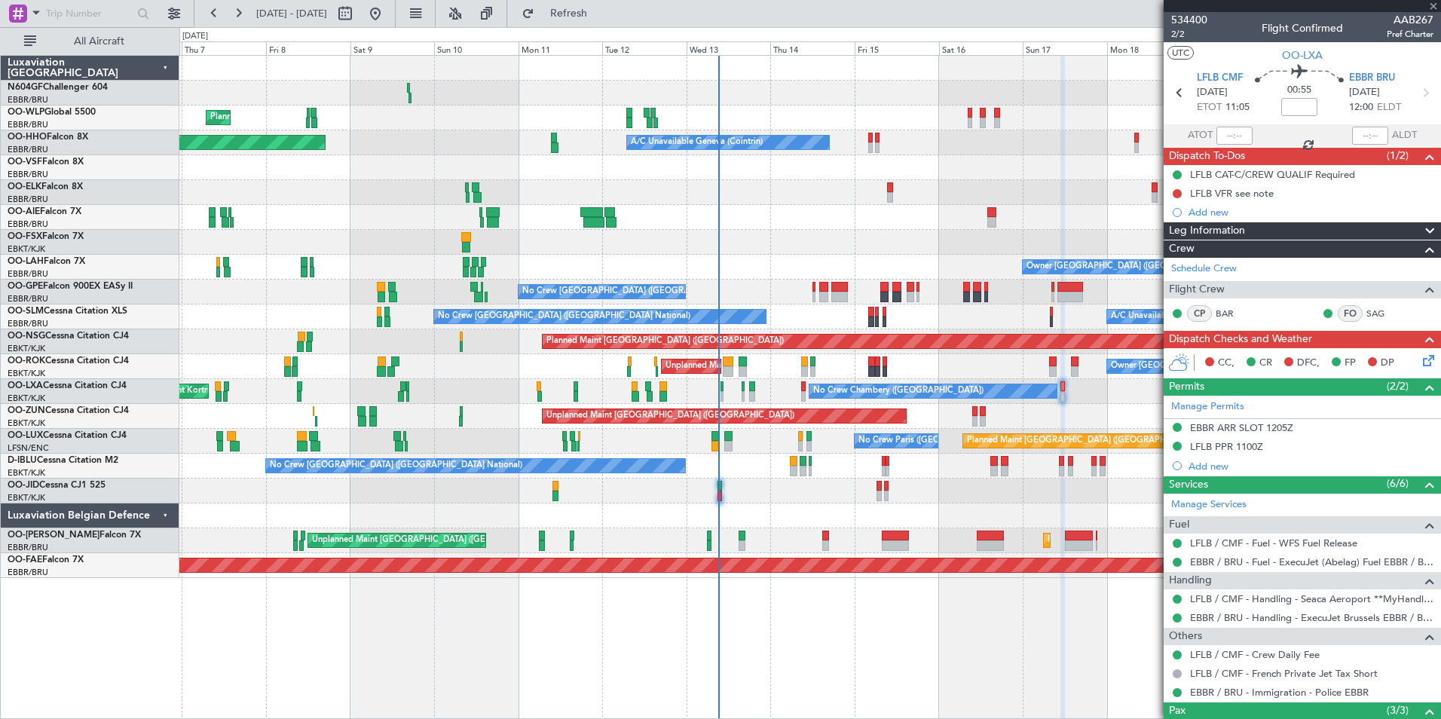
type input "+00:05"
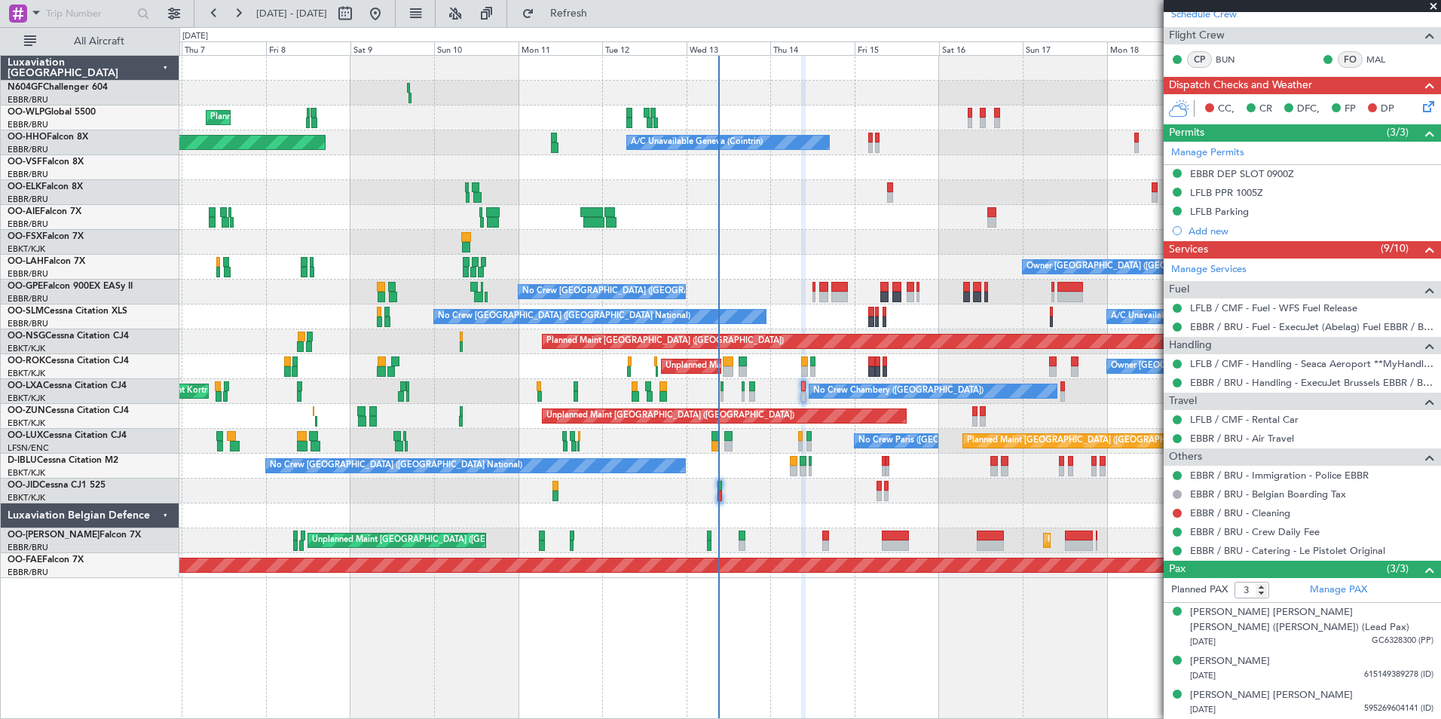
scroll to position [0, 0]
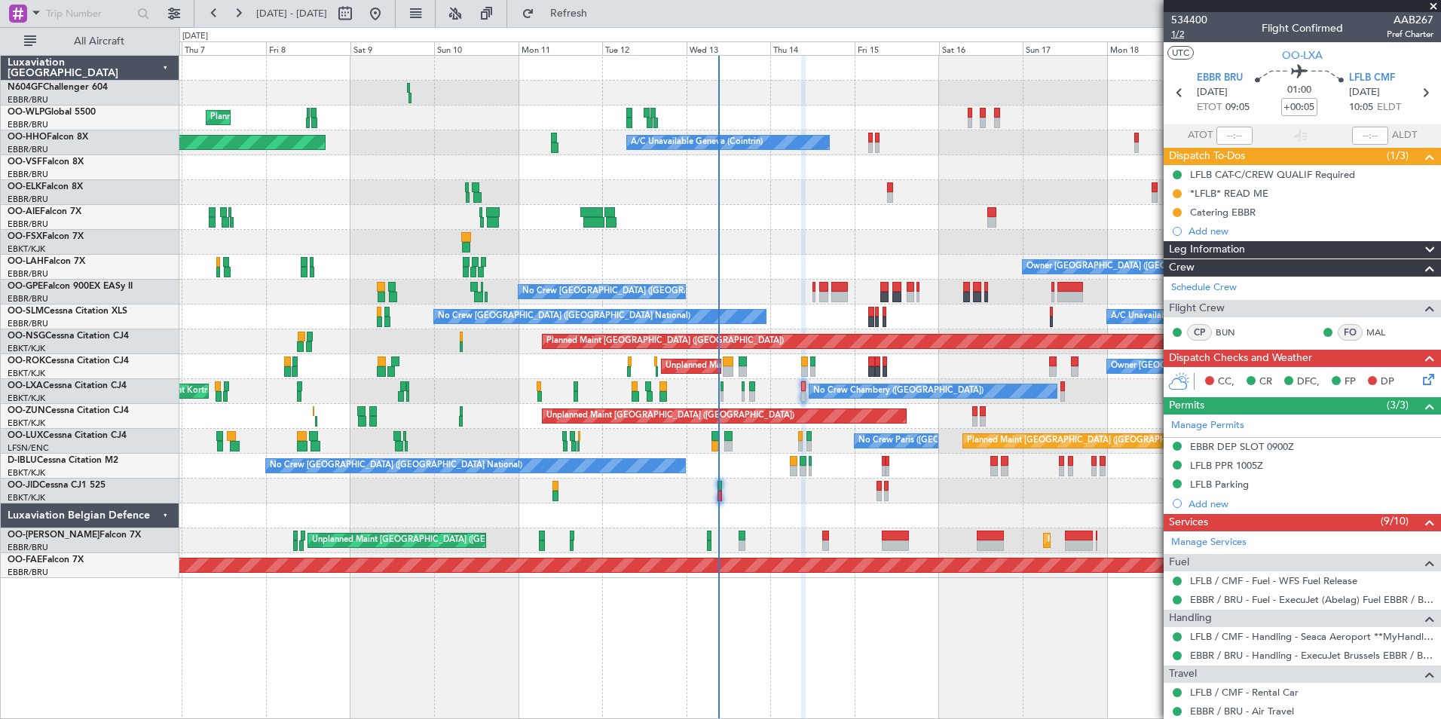
click at [1183, 35] on span "1/2" at bounding box center [1189, 34] width 36 height 13
click at [1184, 32] on span "1/2" at bounding box center [1189, 34] width 36 height 13
click at [598, 12] on span "Refreshing..." at bounding box center [568, 13] width 63 height 11
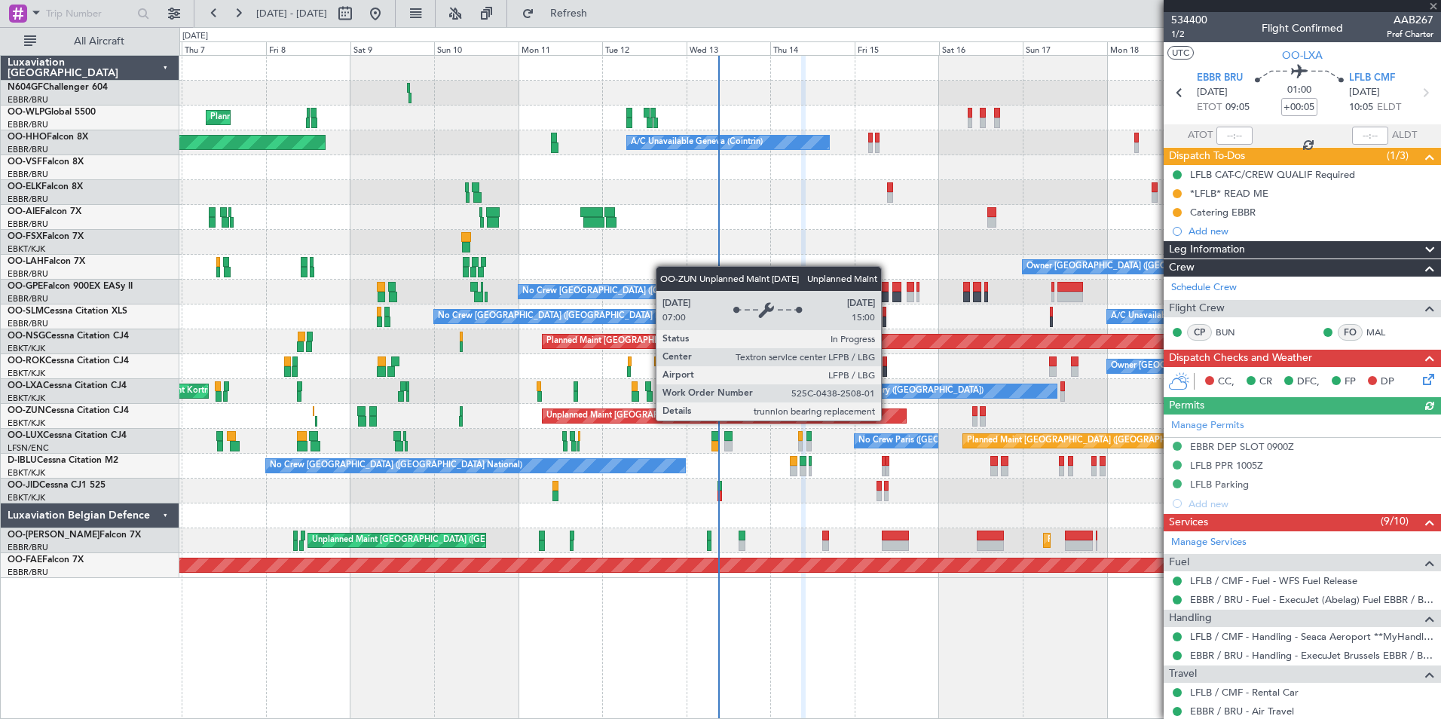
click at [1420, 373] on icon at bounding box center [1426, 377] width 12 height 12
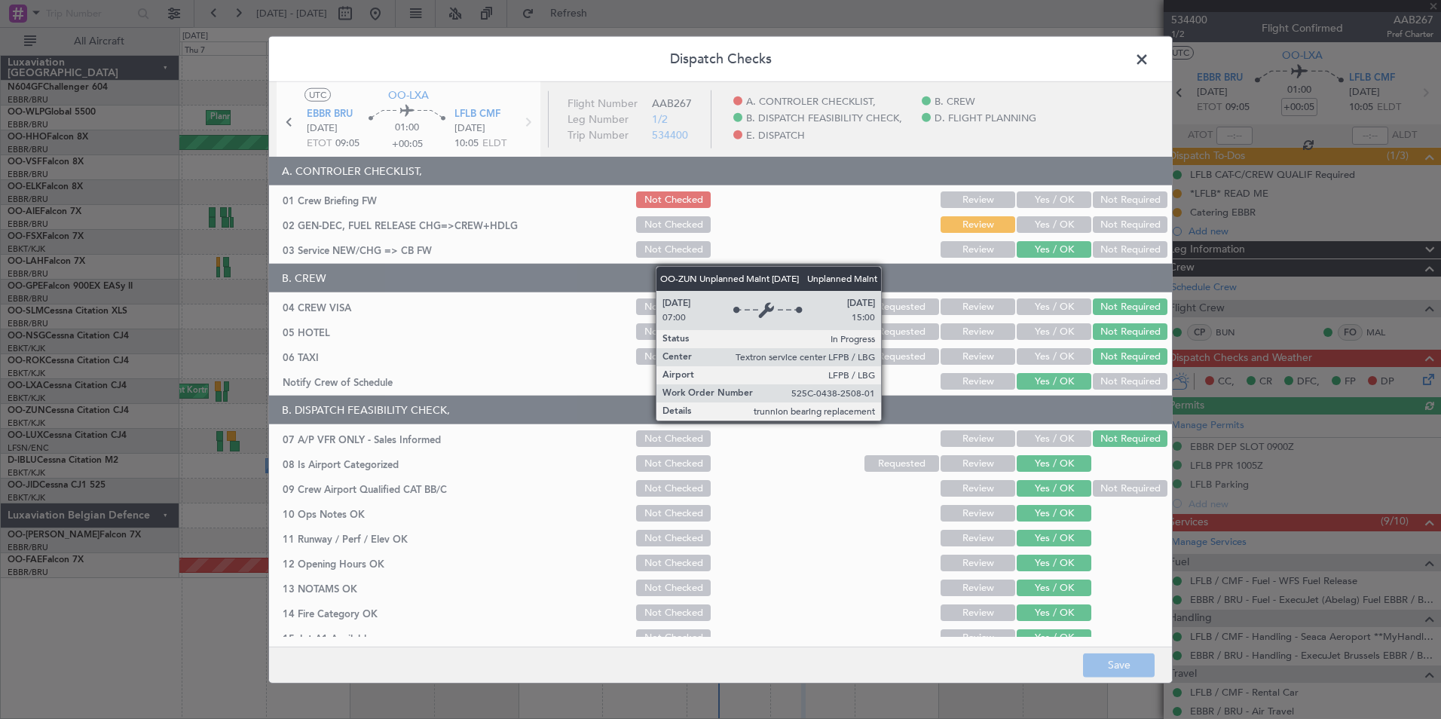
click at [1029, 225] on div at bounding box center [720, 367] width 903 height 571
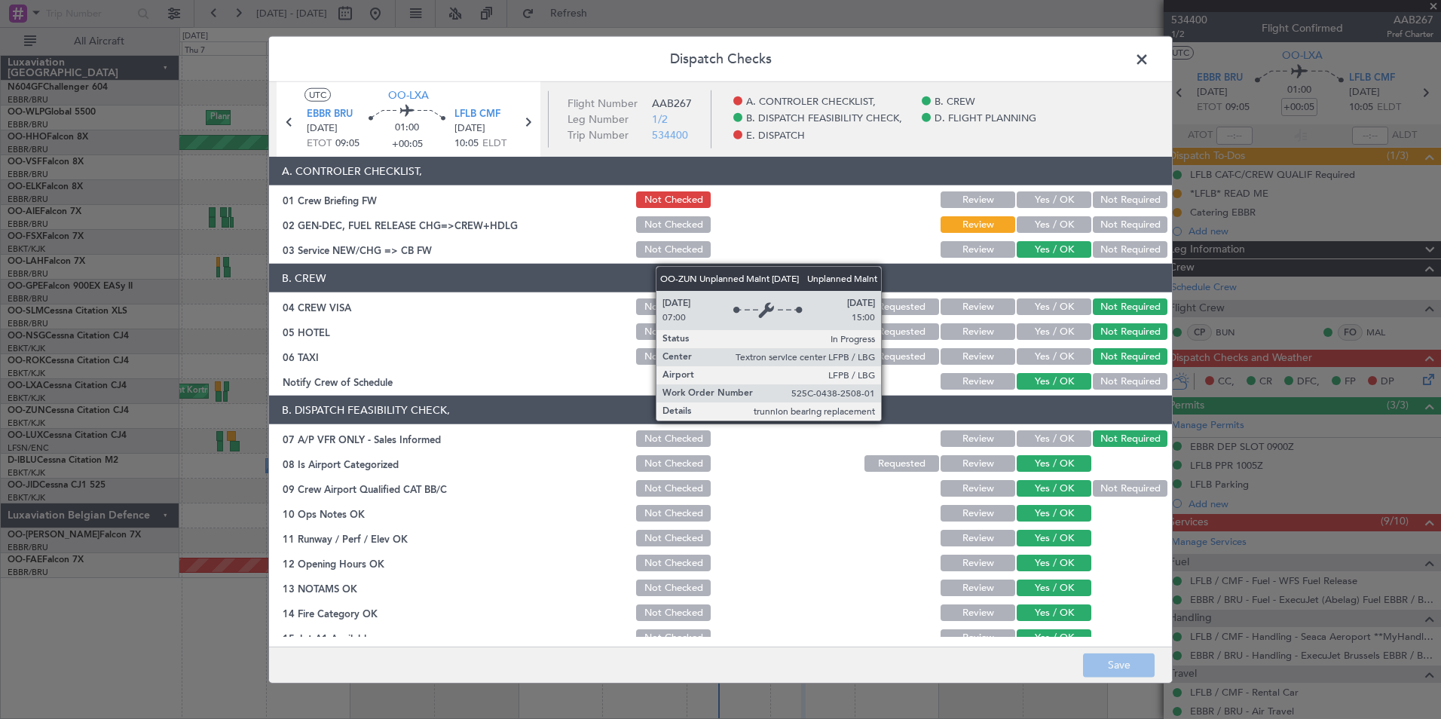
click at [1047, 225] on button "Yes / OK" at bounding box center [1054, 224] width 75 height 17
click at [1131, 678] on footer "Save" at bounding box center [720, 664] width 903 height 36
click at [1131, 670] on button "Save" at bounding box center [1119, 665] width 72 height 24
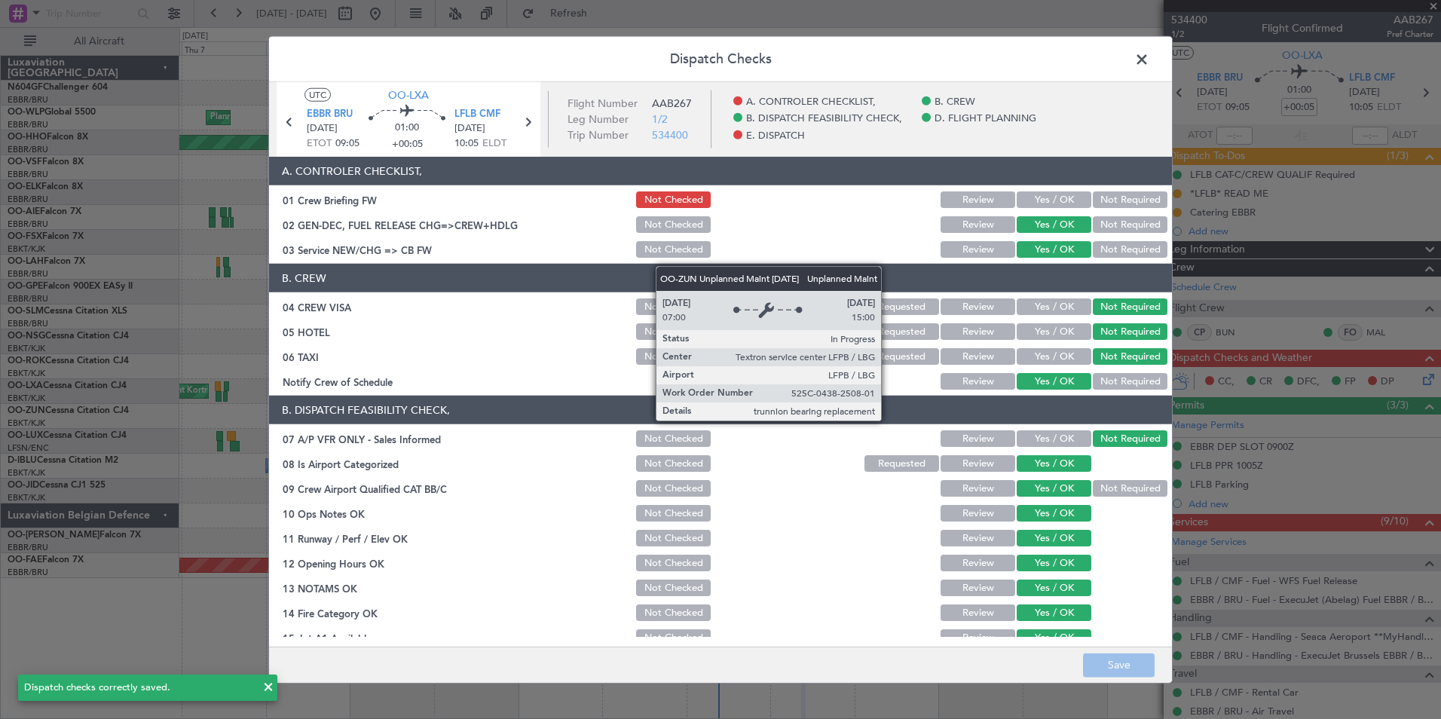
scroll to position [279, 0]
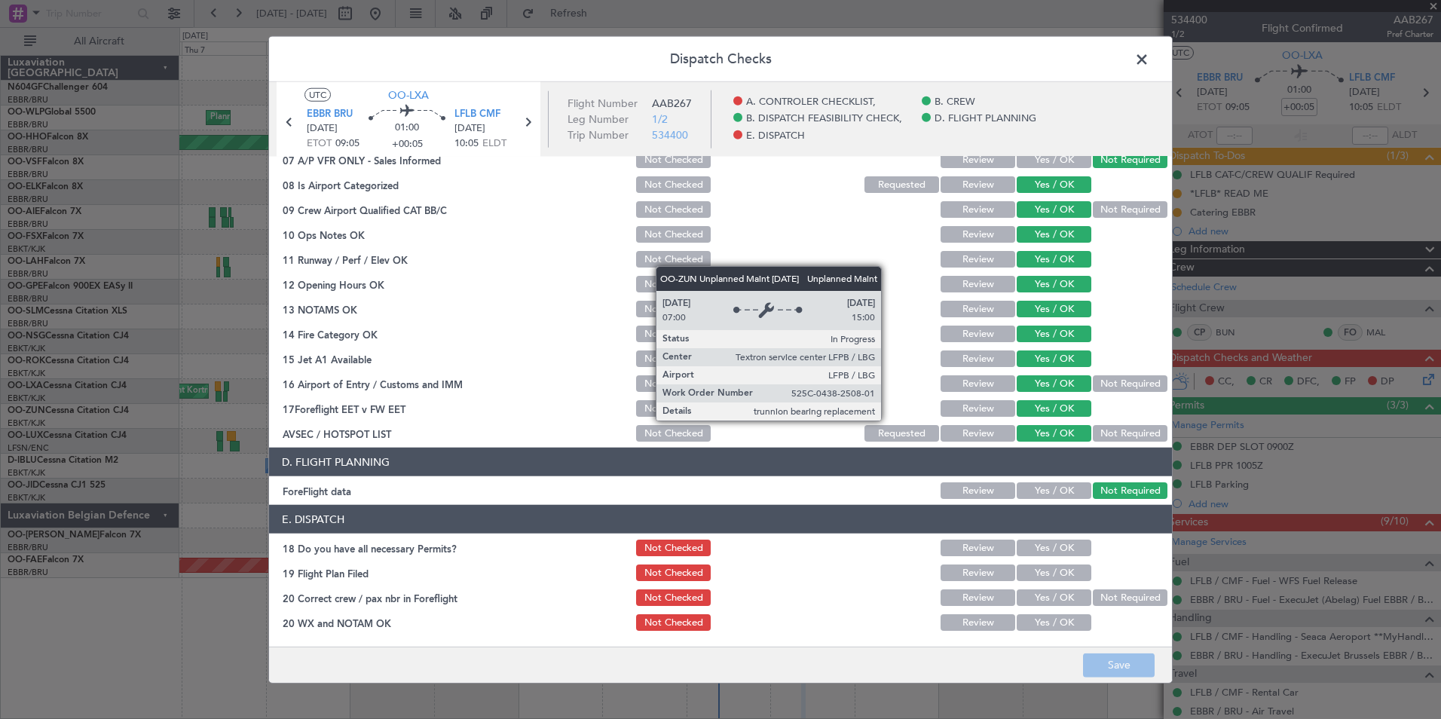
click at [1069, 561] on section "E. DISPATCH 18 Do you have all necessary Permits? Not Checked Review Yes / OK 1…" at bounding box center [720, 569] width 903 height 128
click at [1053, 552] on button "Yes / OK" at bounding box center [1054, 548] width 75 height 17
click at [1050, 570] on button "Yes / OK" at bounding box center [1054, 572] width 75 height 17
click at [1047, 590] on button "Yes / OK" at bounding box center [1054, 597] width 75 height 17
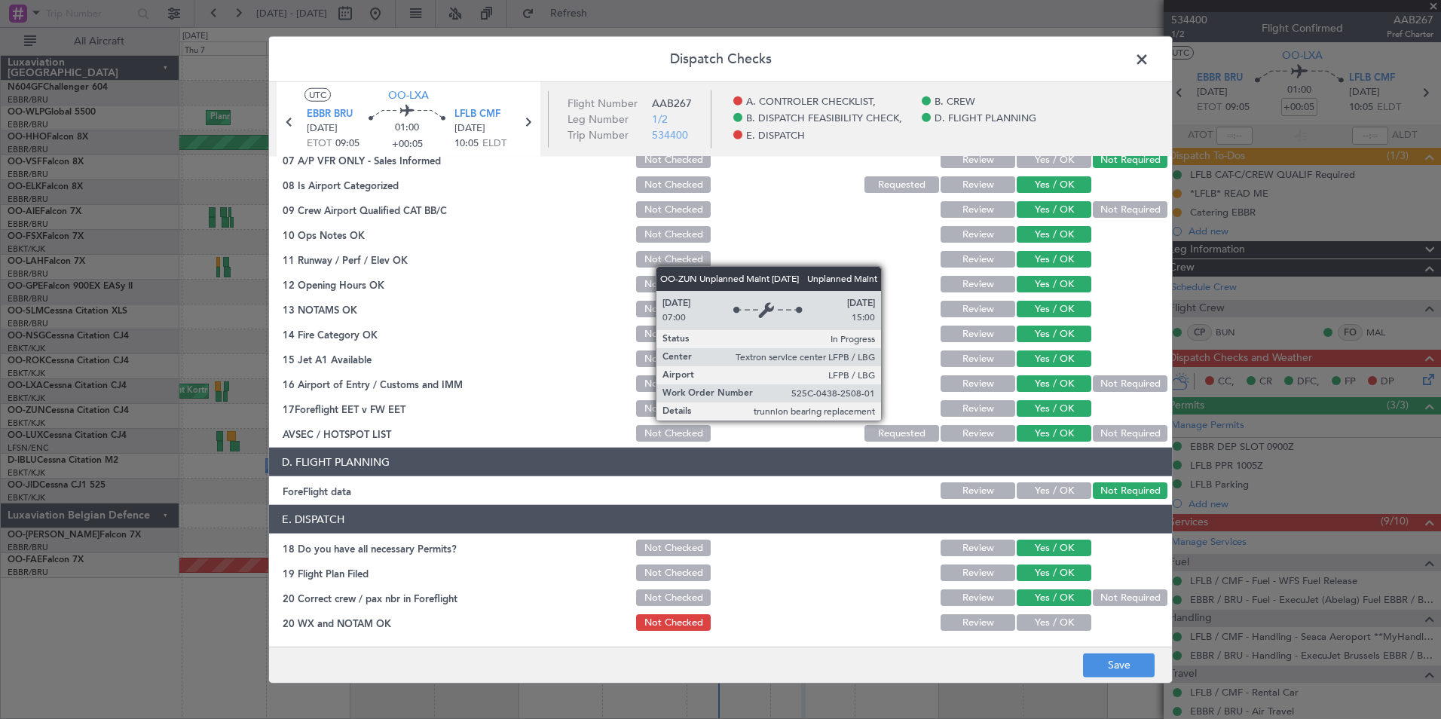
click at [1045, 609] on section "E. DISPATCH 18 Do you have all necessary Permits? Not Checked Review Yes / OK 1…" at bounding box center [720, 569] width 903 height 128
click at [1048, 613] on div "Yes / OK" at bounding box center [1052, 622] width 76 height 21
click at [1048, 618] on button "Yes / OK" at bounding box center [1054, 622] width 75 height 17
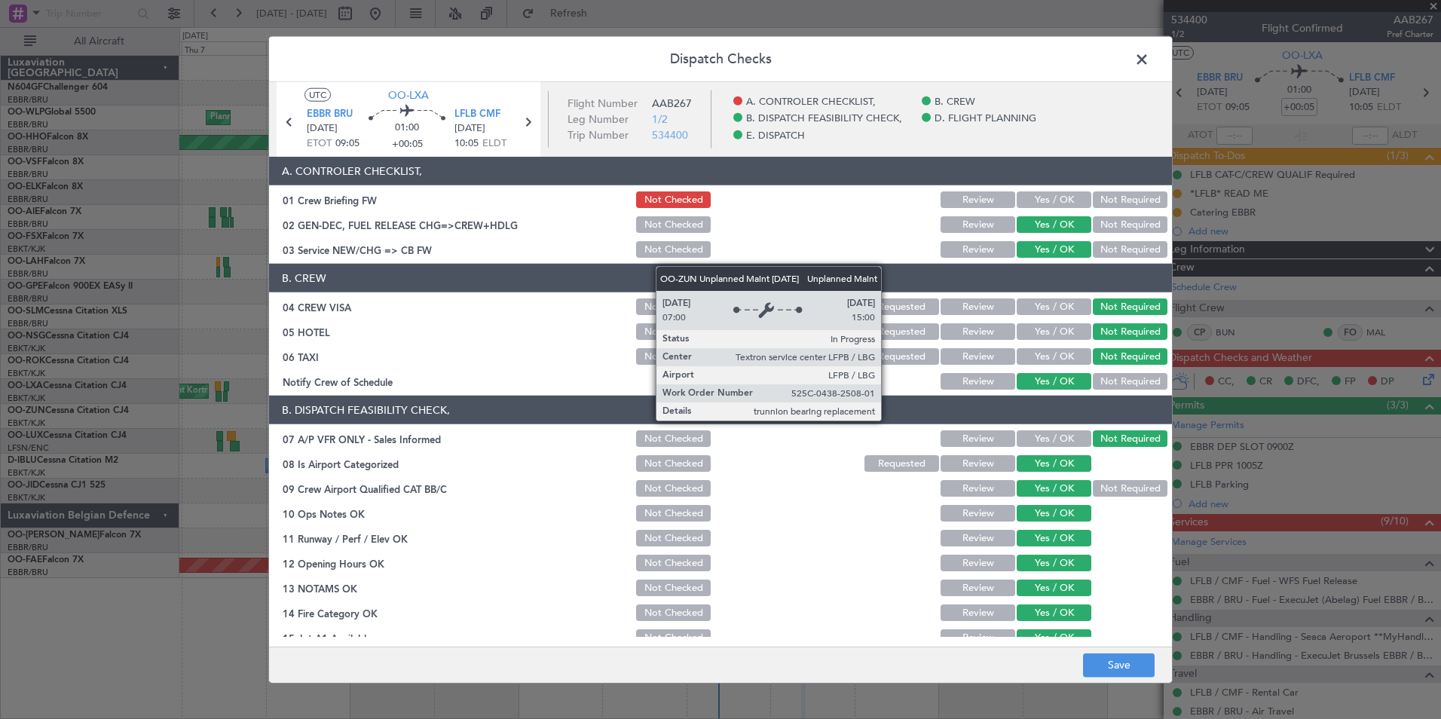
click at [1060, 195] on button "Yes / OK" at bounding box center [1054, 199] width 75 height 17
click at [1124, 658] on button "Save" at bounding box center [1119, 665] width 72 height 24
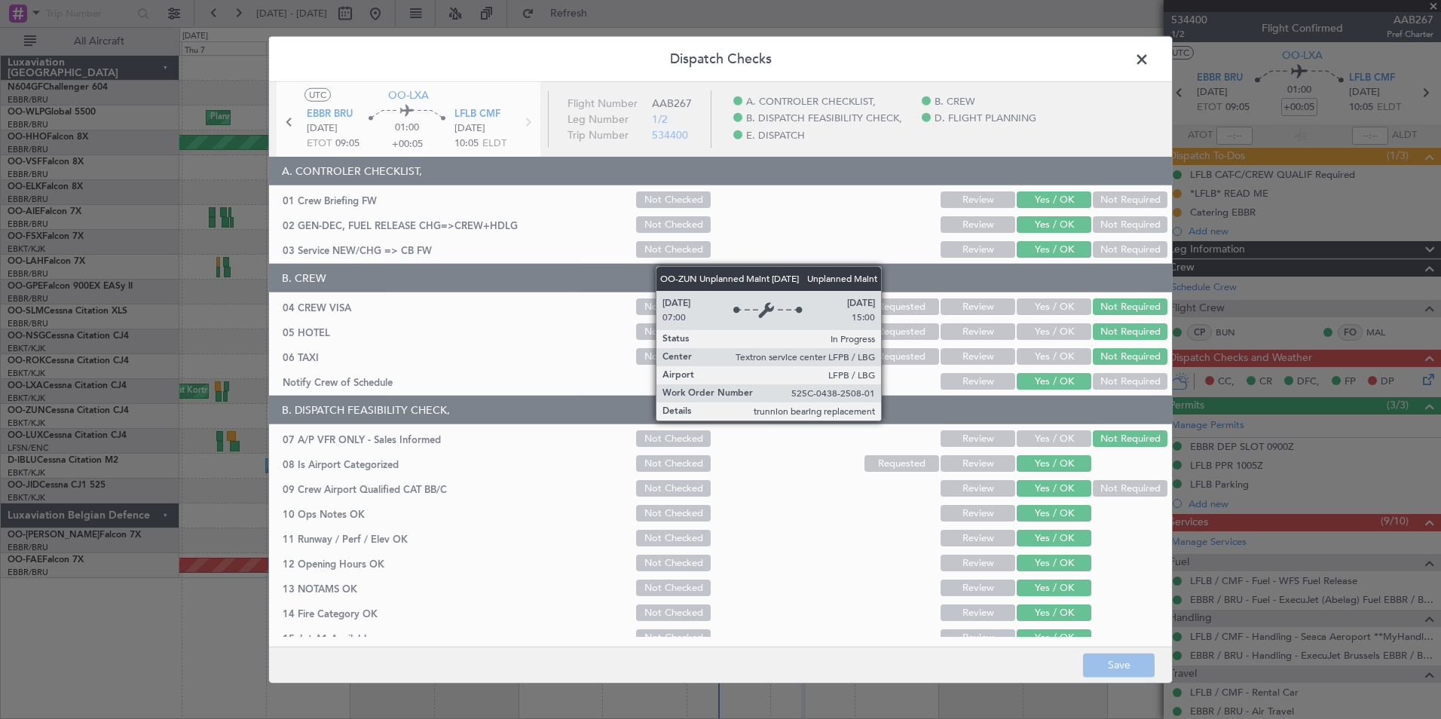
click at [1149, 67] on span at bounding box center [1149, 63] width 0 height 30
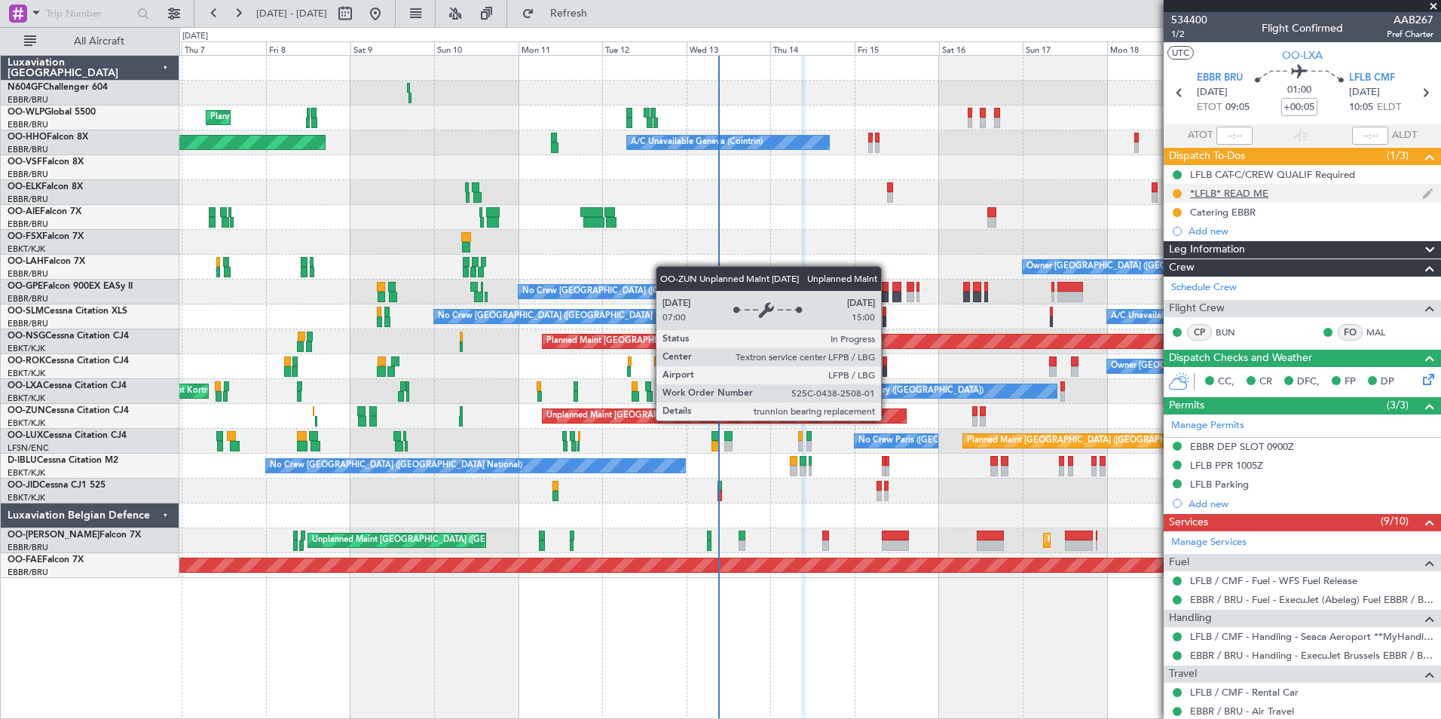
click at [1230, 195] on div "*LFLB* READ ME" at bounding box center [1229, 193] width 78 height 13
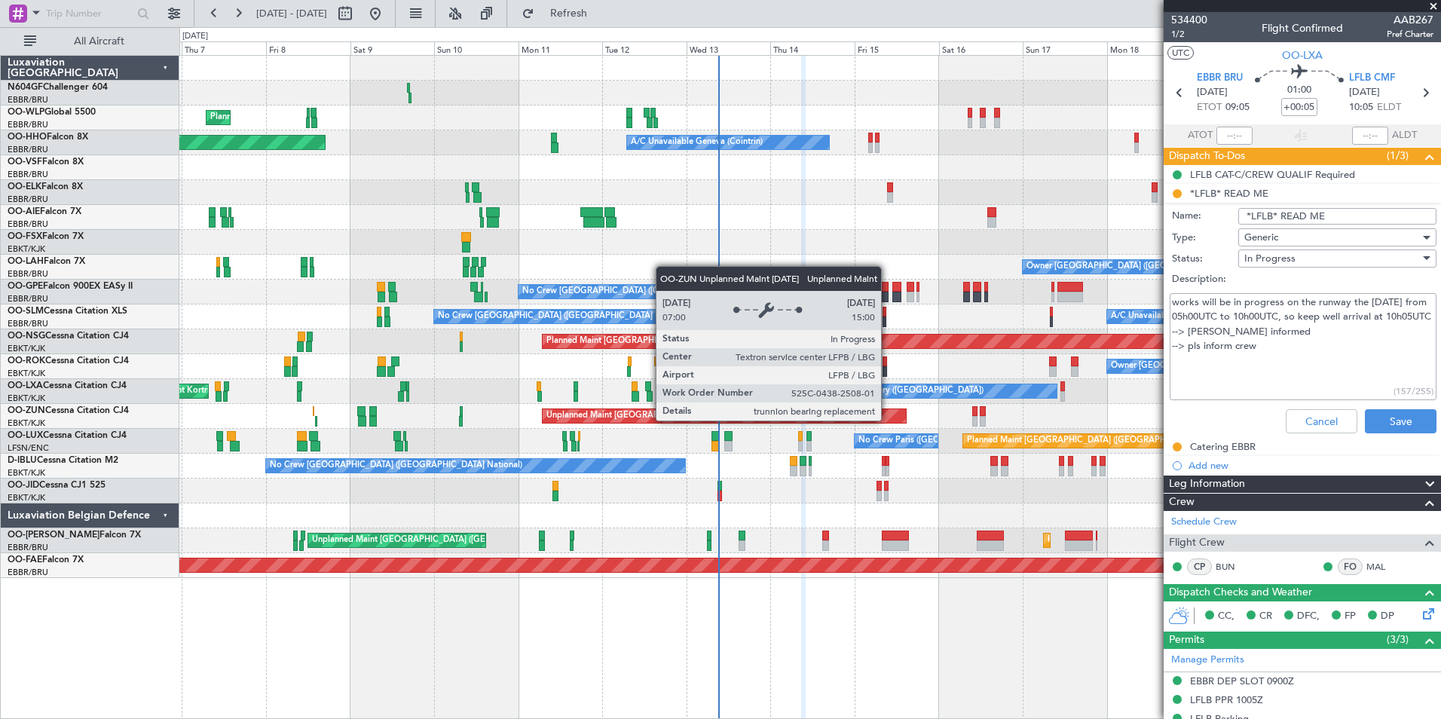
click at [1263, 357] on textarea "works will be in progress on the runway the 14th august from 05h00UTC to 10h00U…" at bounding box center [1303, 347] width 267 height 108
click at [1307, 354] on textarea "works will be in progress on the runway the 14th august from 05h00UTC to 10h00U…" at bounding box center [1303, 347] width 267 height 108
click at [1294, 322] on textarea "works will be in progress on the runway the 14th august from 05h00UTC to 10h00U…" at bounding box center [1303, 347] width 267 height 108
click at [1292, 324] on textarea "works will be in progress on the runway the 14th august from 05h00UTC to 10h00U…" at bounding box center [1303, 347] width 267 height 108
drag, startPoint x: 1174, startPoint y: 302, endPoint x: 1328, endPoint y: 331, distance: 156.4
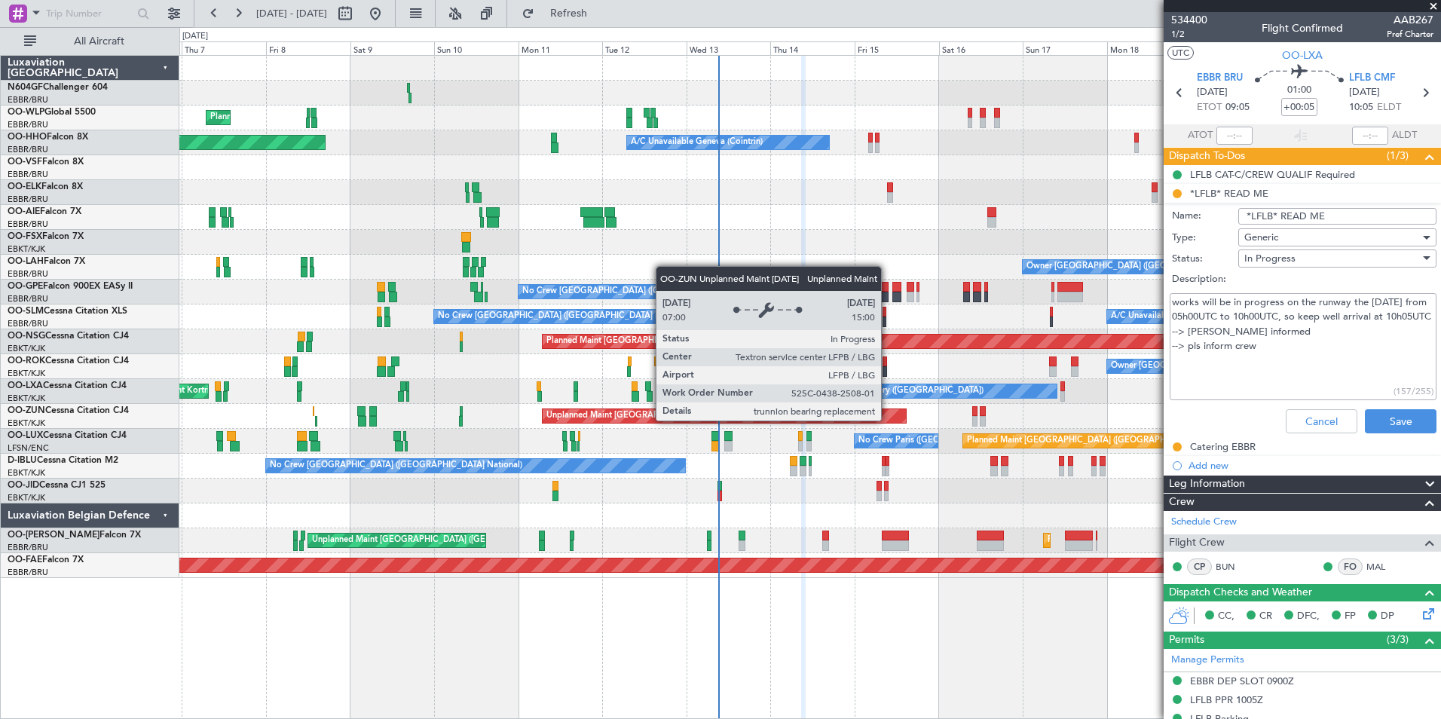
click at [1328, 331] on textarea "works will be in progress on the runway the 14th august from 05h00UTC to 10h00U…" at bounding box center [1303, 347] width 267 height 108
click at [1311, 422] on button "Cancel" at bounding box center [1322, 421] width 72 height 24
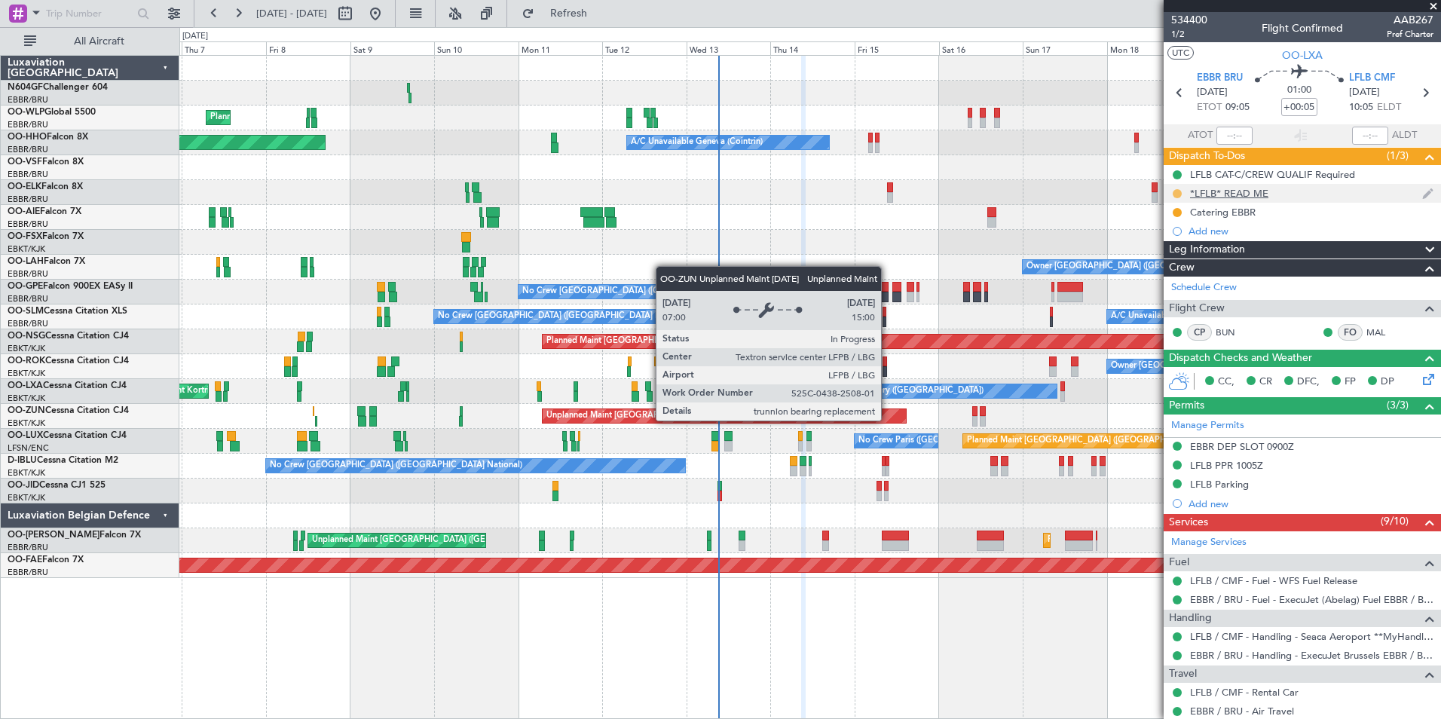
click at [1173, 193] on button at bounding box center [1177, 193] width 9 height 9
click at [1179, 265] on span "Completed" at bounding box center [1183, 259] width 50 height 15
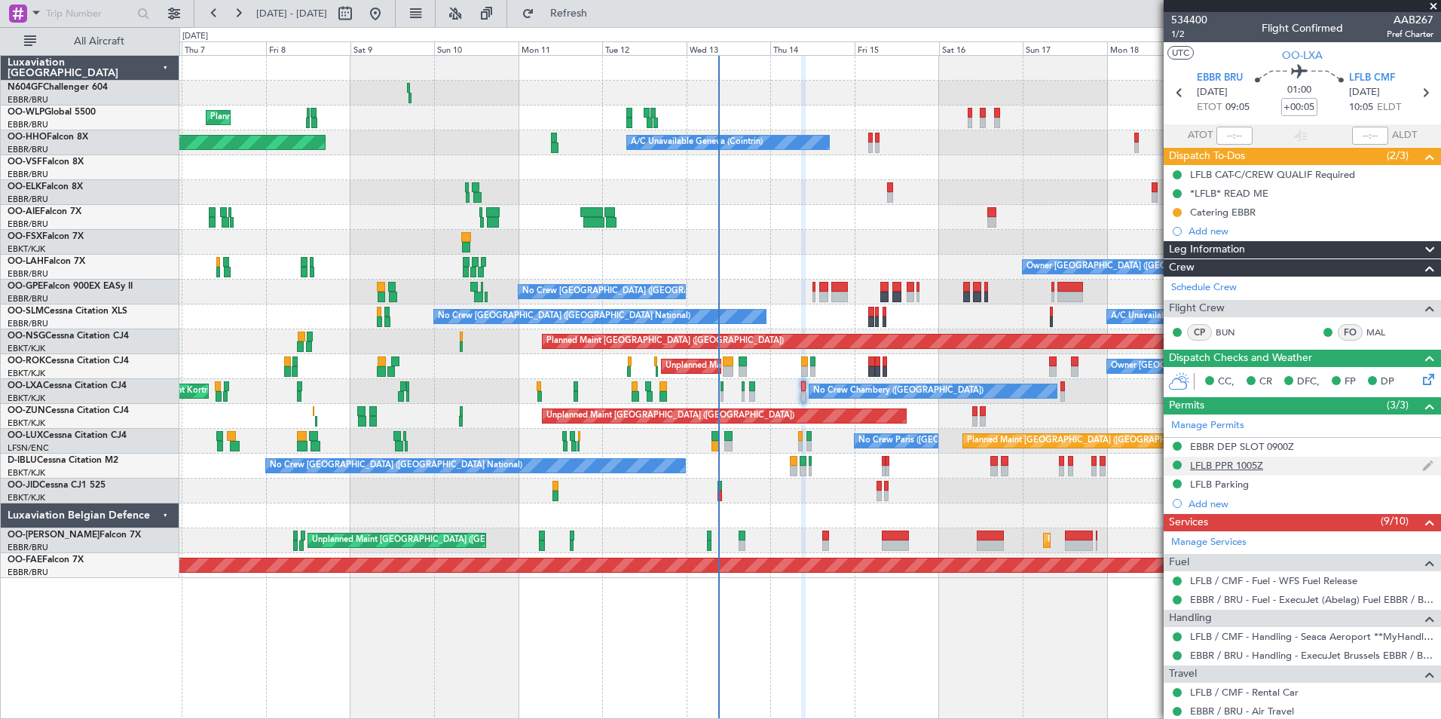
scroll to position [273, 0]
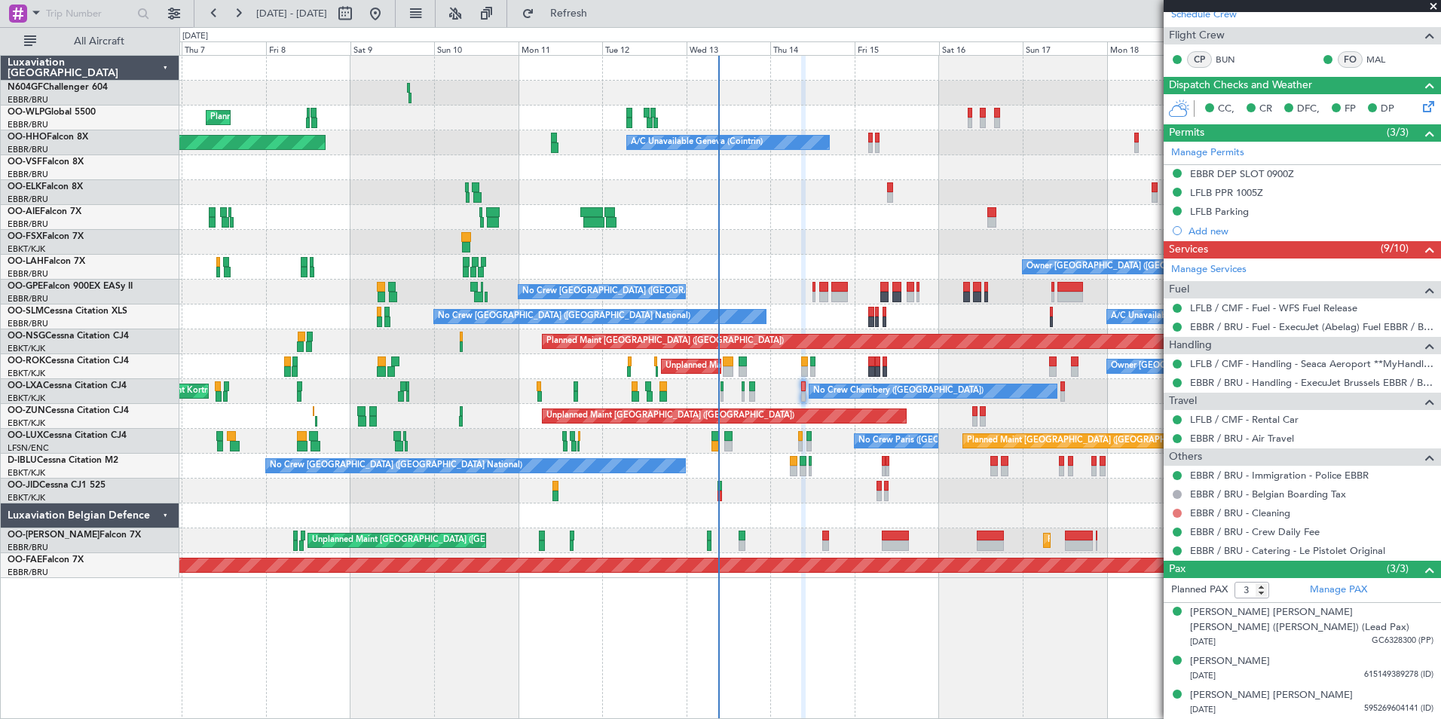
click at [1176, 514] on button at bounding box center [1177, 513] width 9 height 9
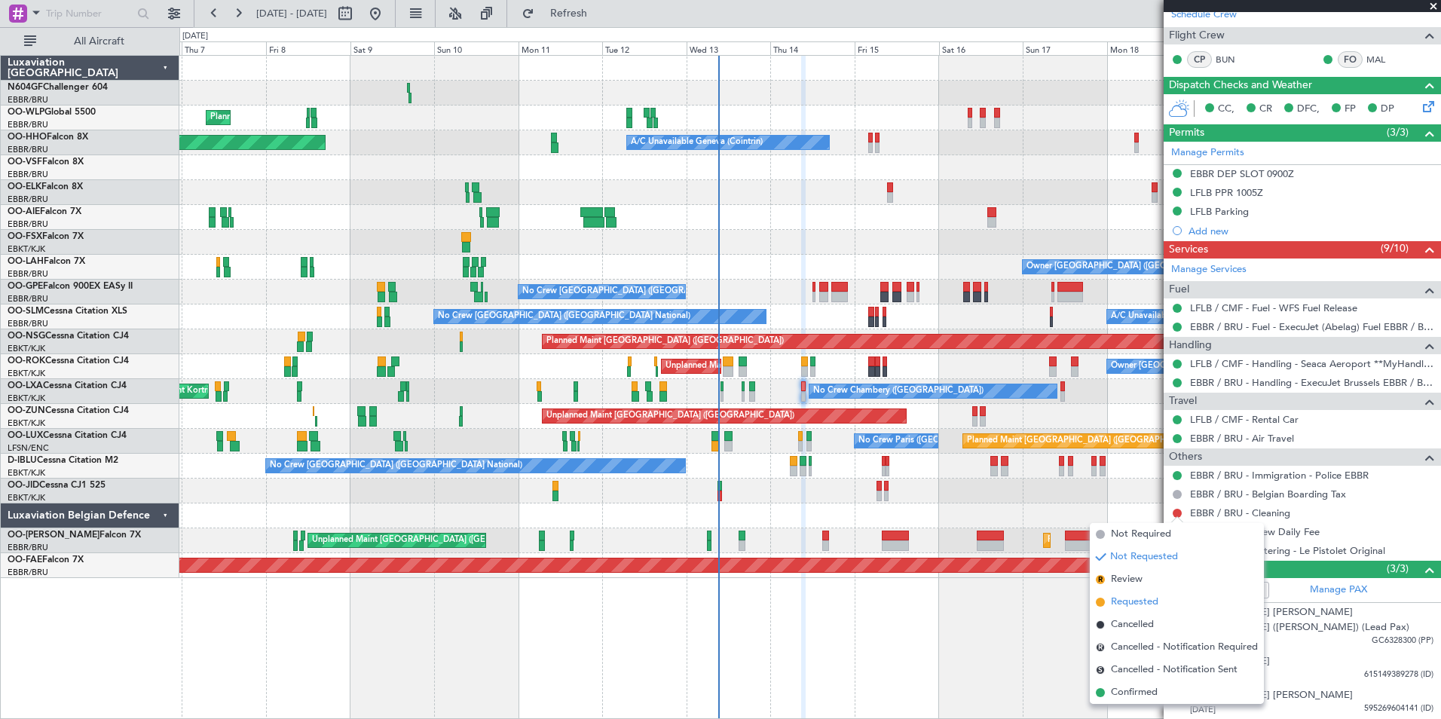
click at [1133, 598] on span "Requested" at bounding box center [1134, 602] width 47 height 15
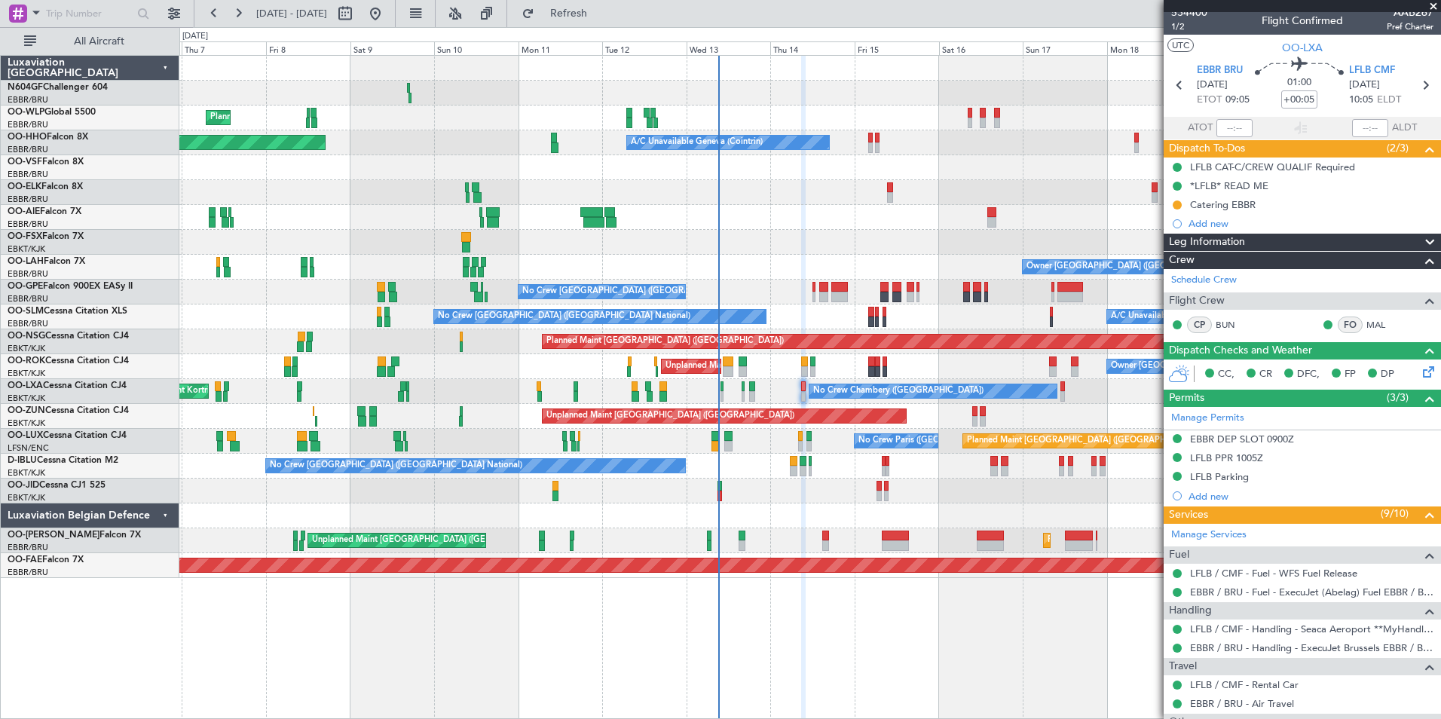
scroll to position [0, 0]
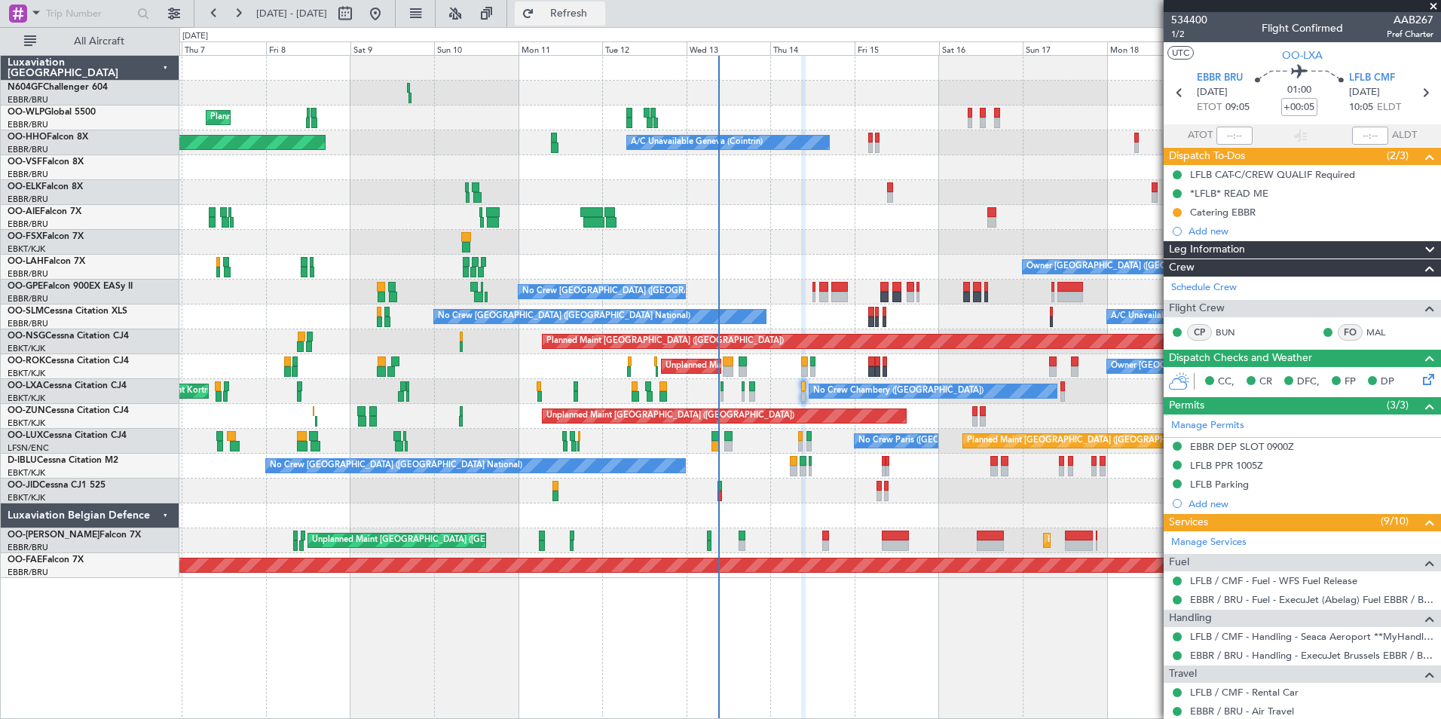
click at [605, 11] on button "Refresh" at bounding box center [560, 14] width 90 height 24
click at [1239, 210] on div "Catering EBBR" at bounding box center [1223, 212] width 66 height 13
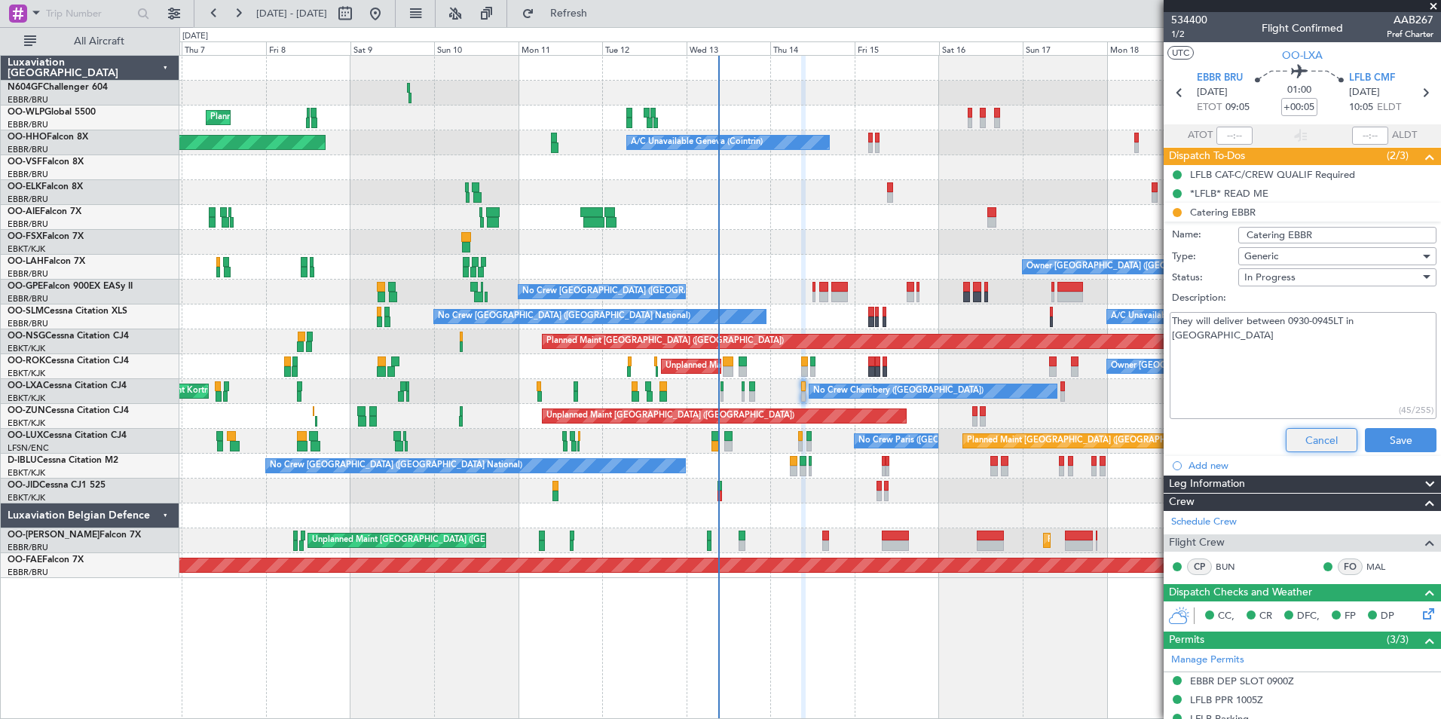
click at [1305, 435] on button "Cancel" at bounding box center [1322, 440] width 72 height 24
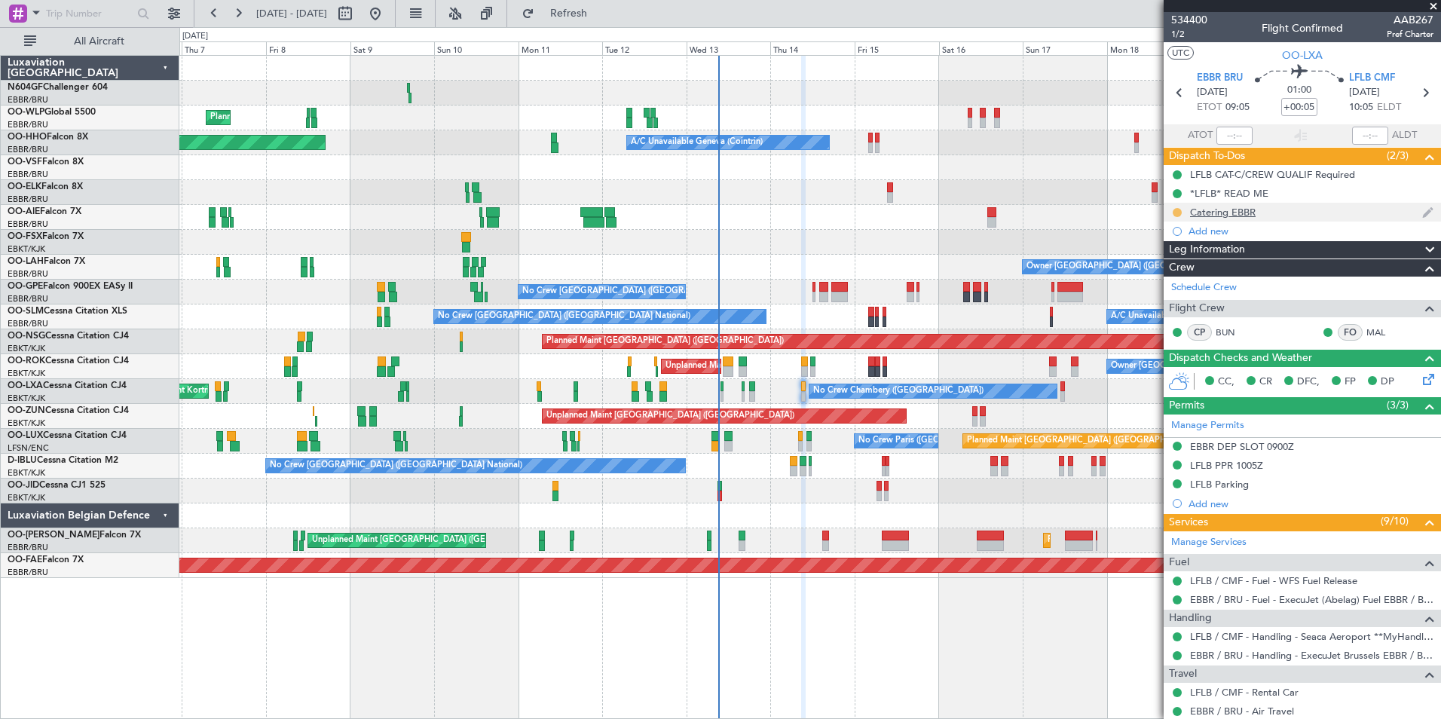
click at [1176, 214] on button at bounding box center [1177, 212] width 9 height 9
click at [1161, 283] on span "Completed" at bounding box center [1183, 278] width 50 height 15
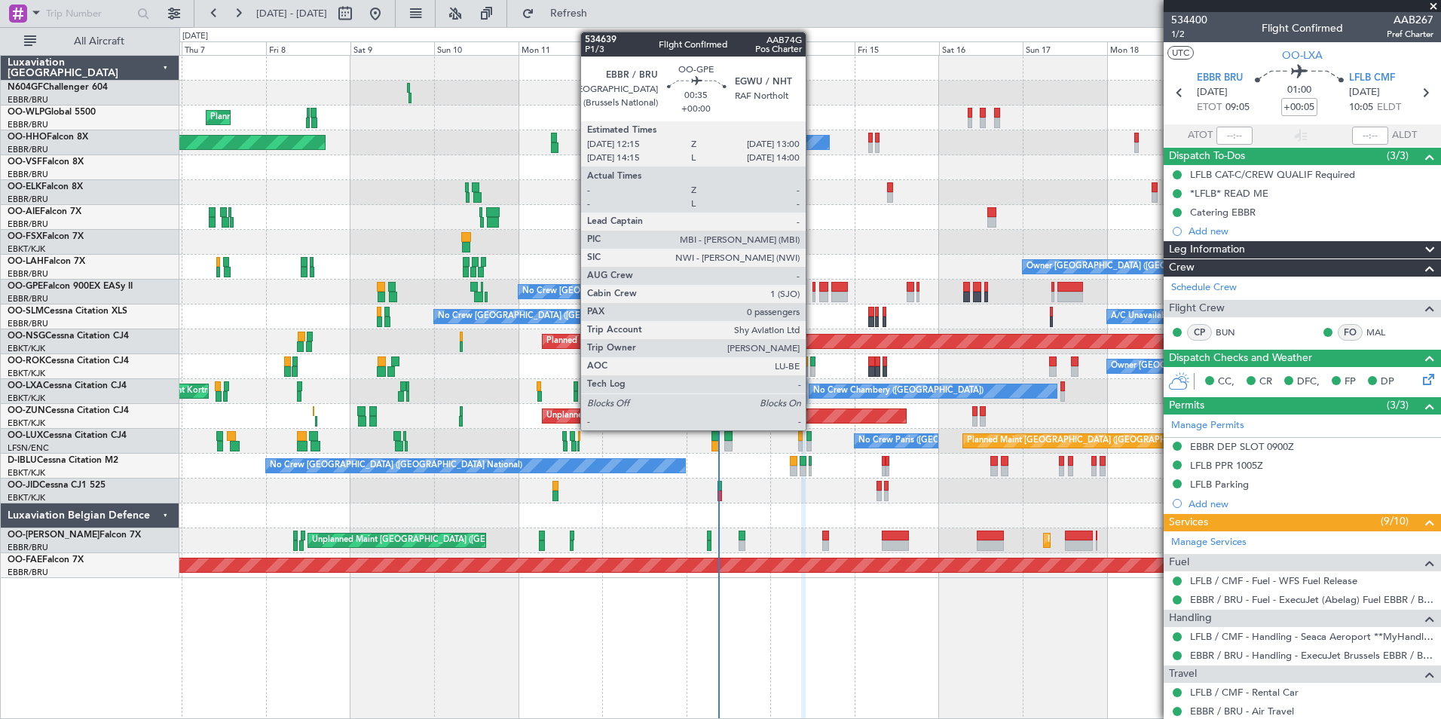
click at [812, 288] on div "No Crew Brussels (Brussels National) Cleaning Brussels (Brussels National)" at bounding box center [809, 292] width 1261 height 25
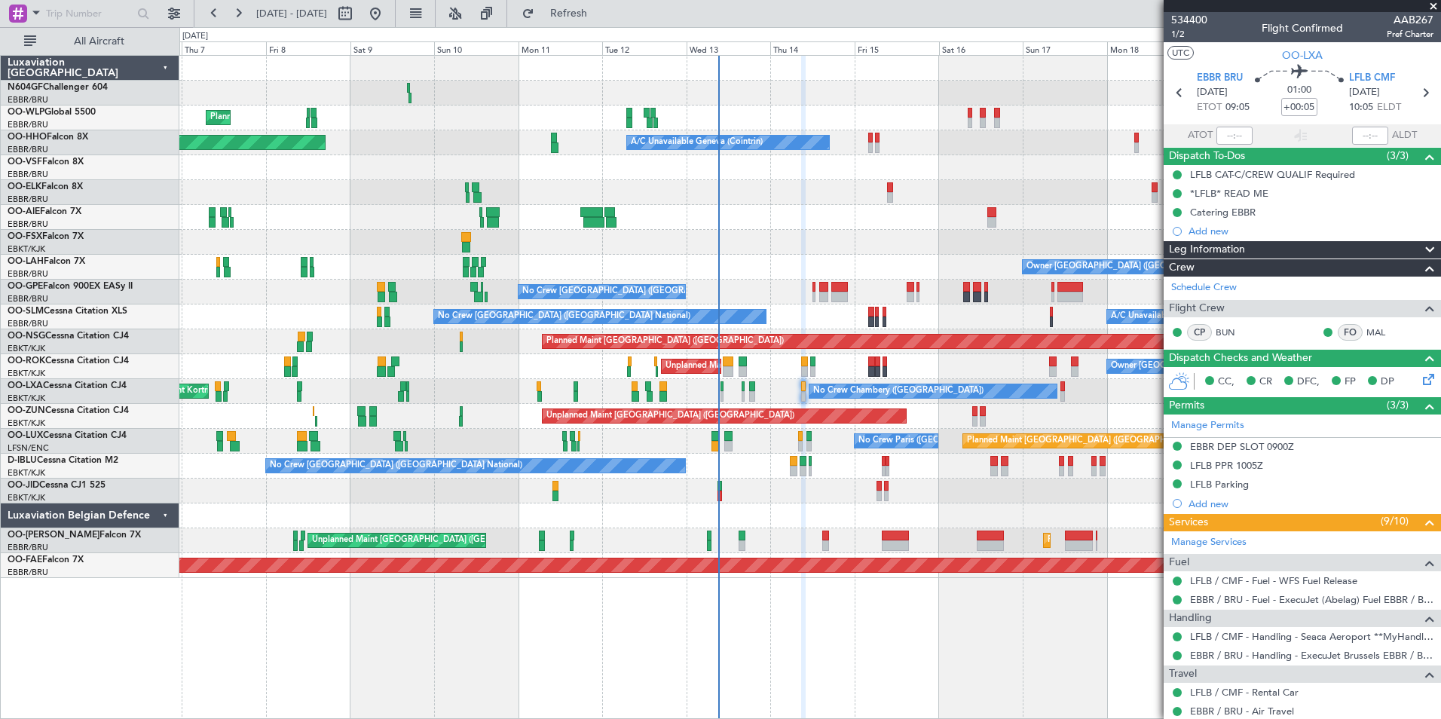
click at [816, 292] on div "No Crew Brussels (Brussels National) Cleaning Brussels (Brussels National)" at bounding box center [809, 292] width 1261 height 25
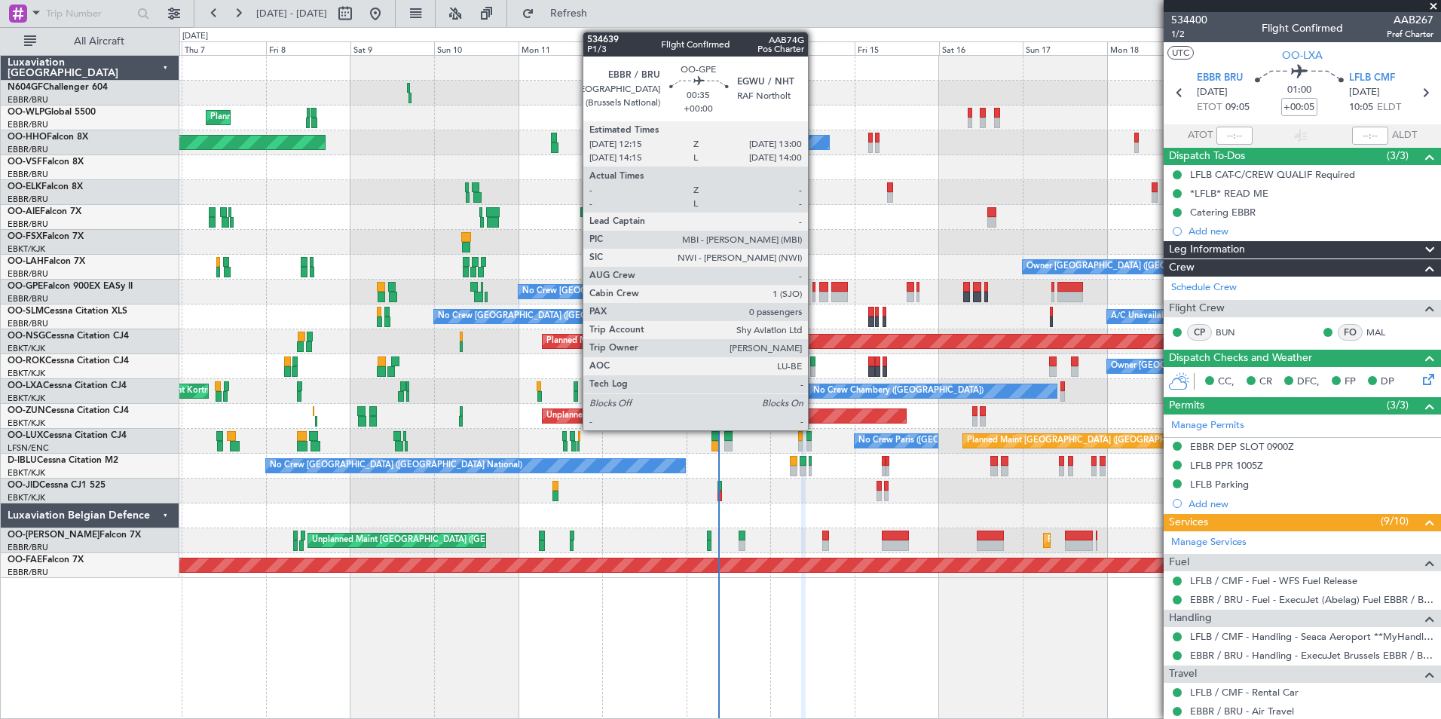
click at [815, 292] on div at bounding box center [813, 297] width 3 height 11
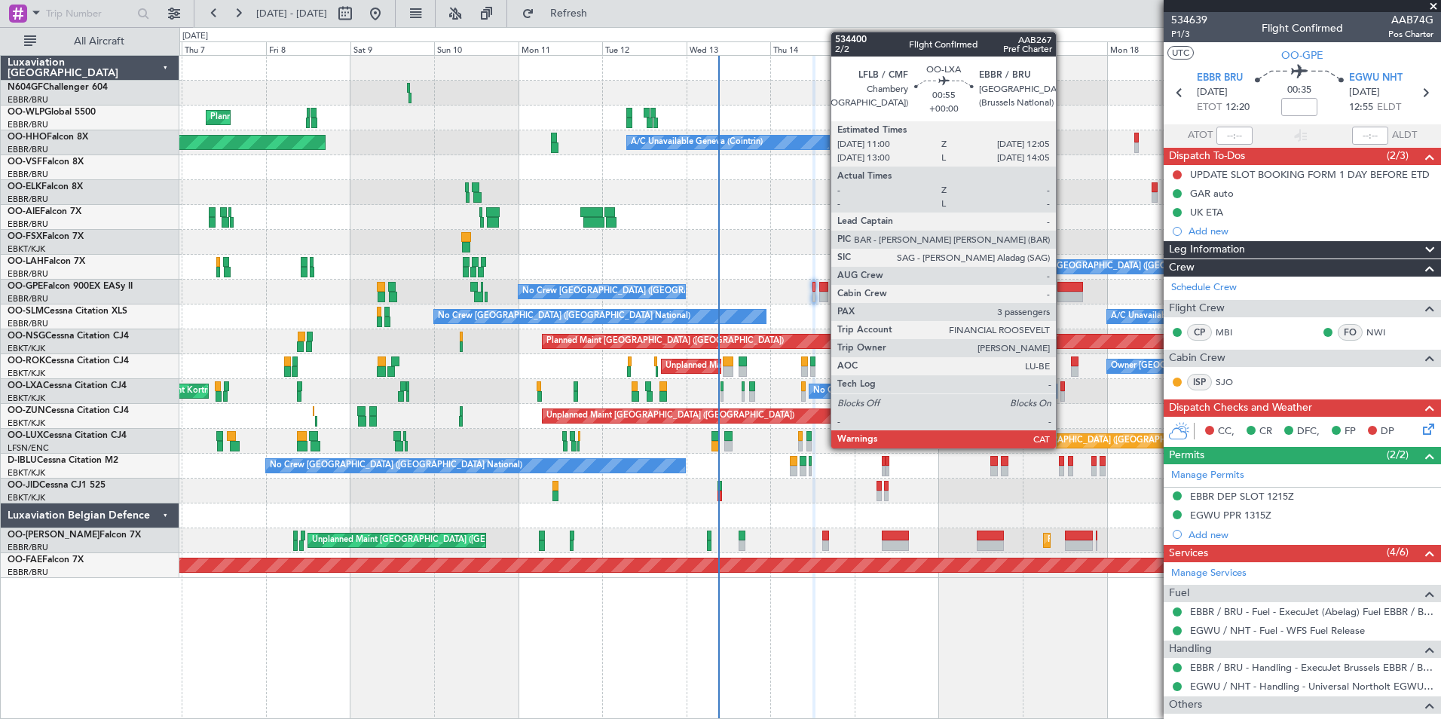
click at [1063, 395] on div at bounding box center [1062, 396] width 5 height 11
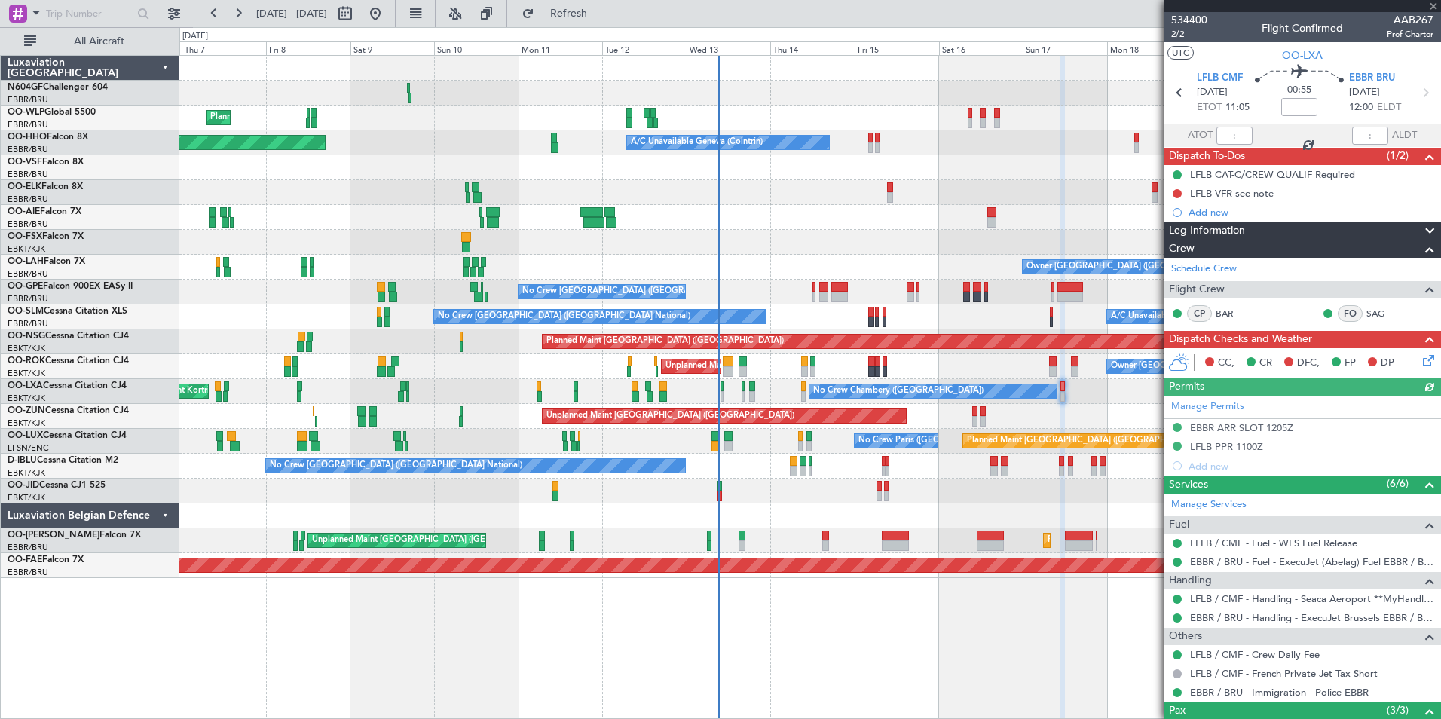
click at [1420, 354] on icon at bounding box center [1426, 358] width 12 height 12
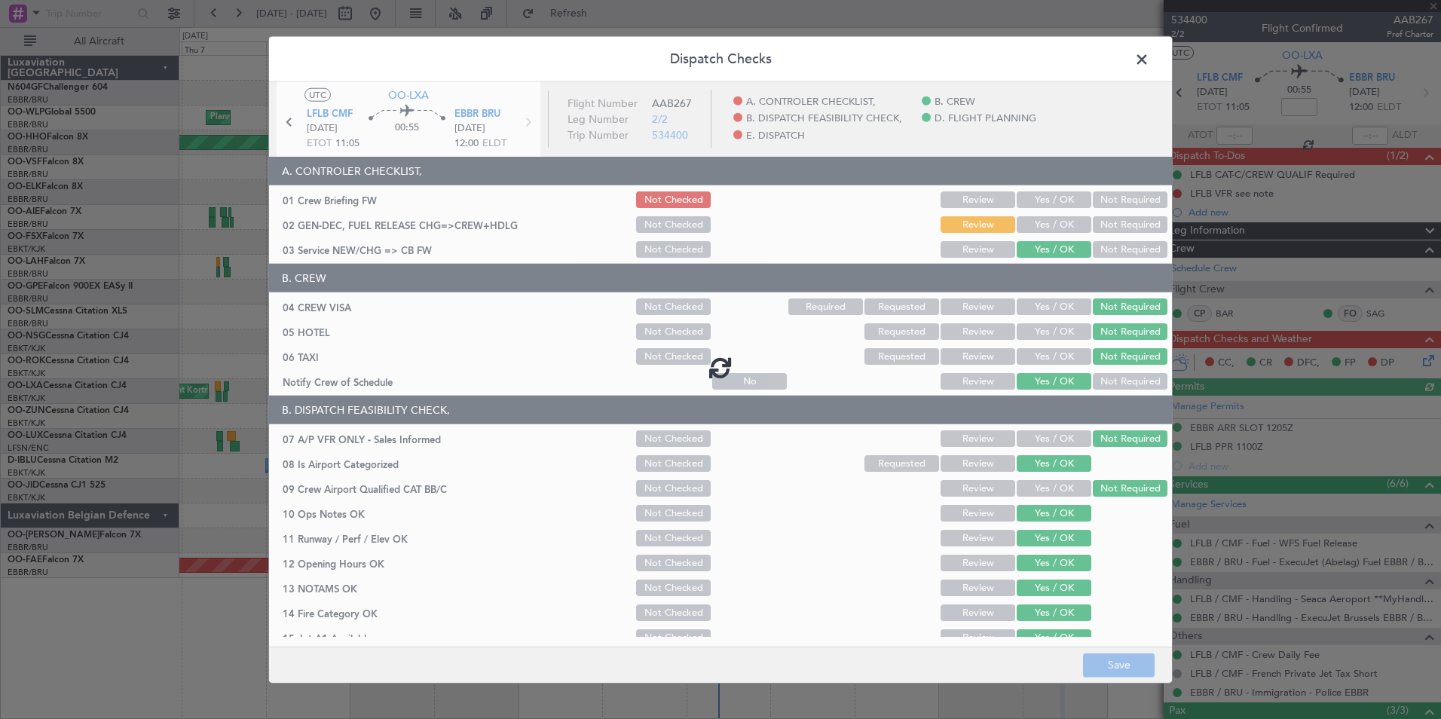
click at [1045, 228] on div at bounding box center [720, 367] width 903 height 571
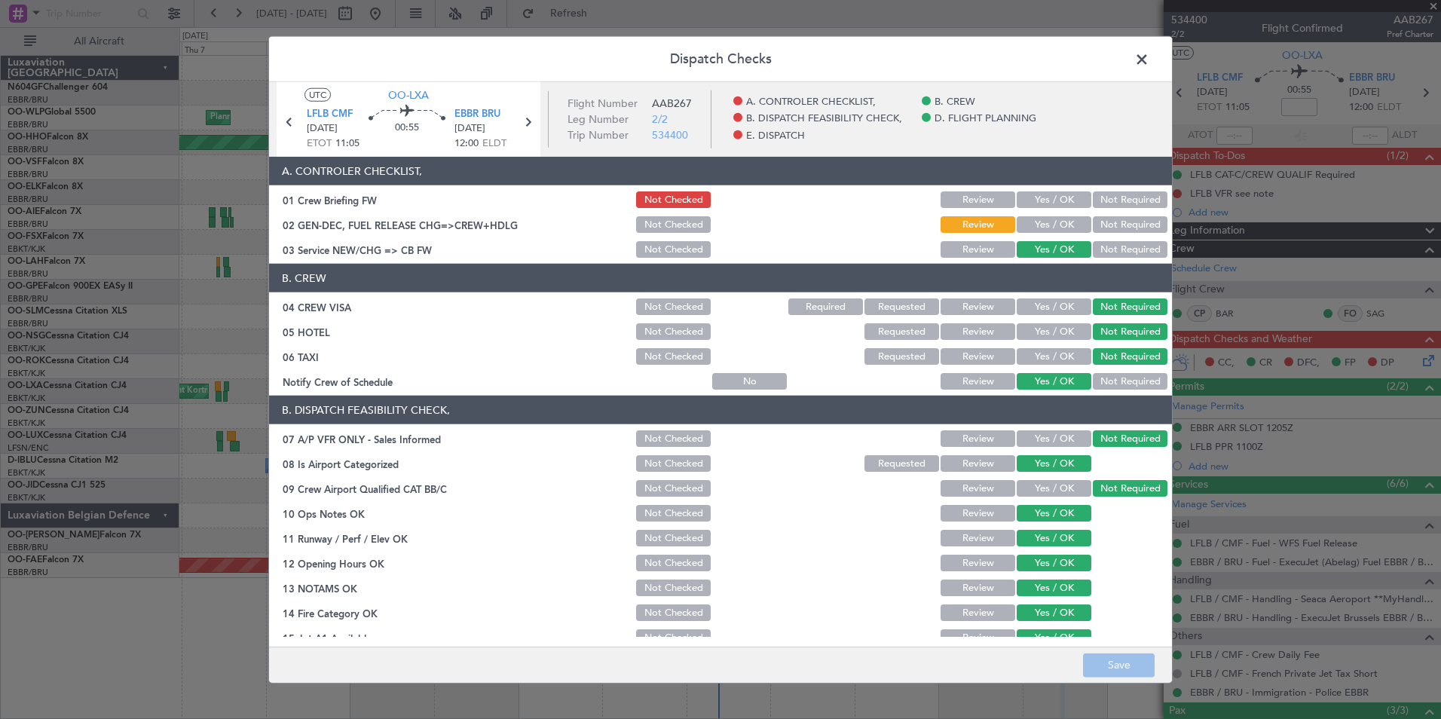
click at [1045, 228] on button "Yes / OK" at bounding box center [1054, 224] width 75 height 17
click at [1133, 654] on button "Save" at bounding box center [1119, 665] width 72 height 24
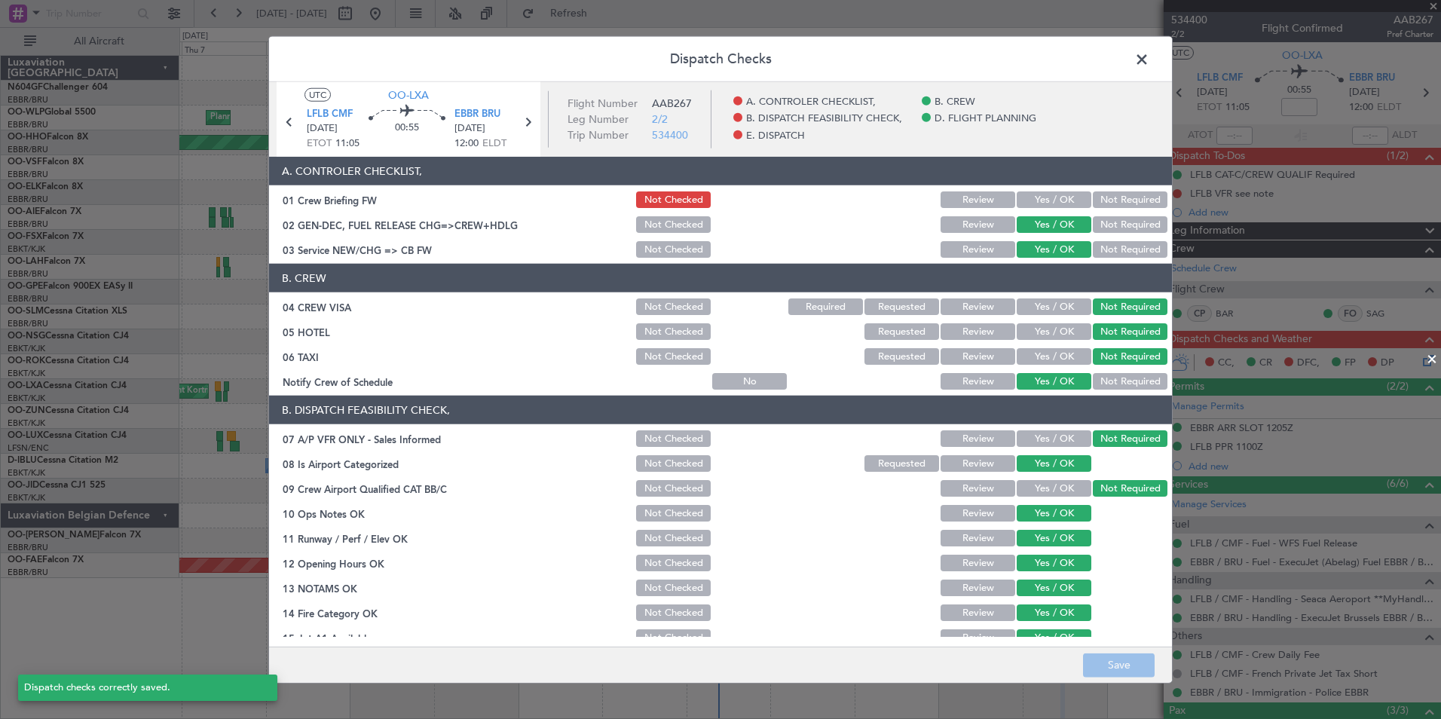
click at [1149, 70] on span at bounding box center [1149, 63] width 0 height 30
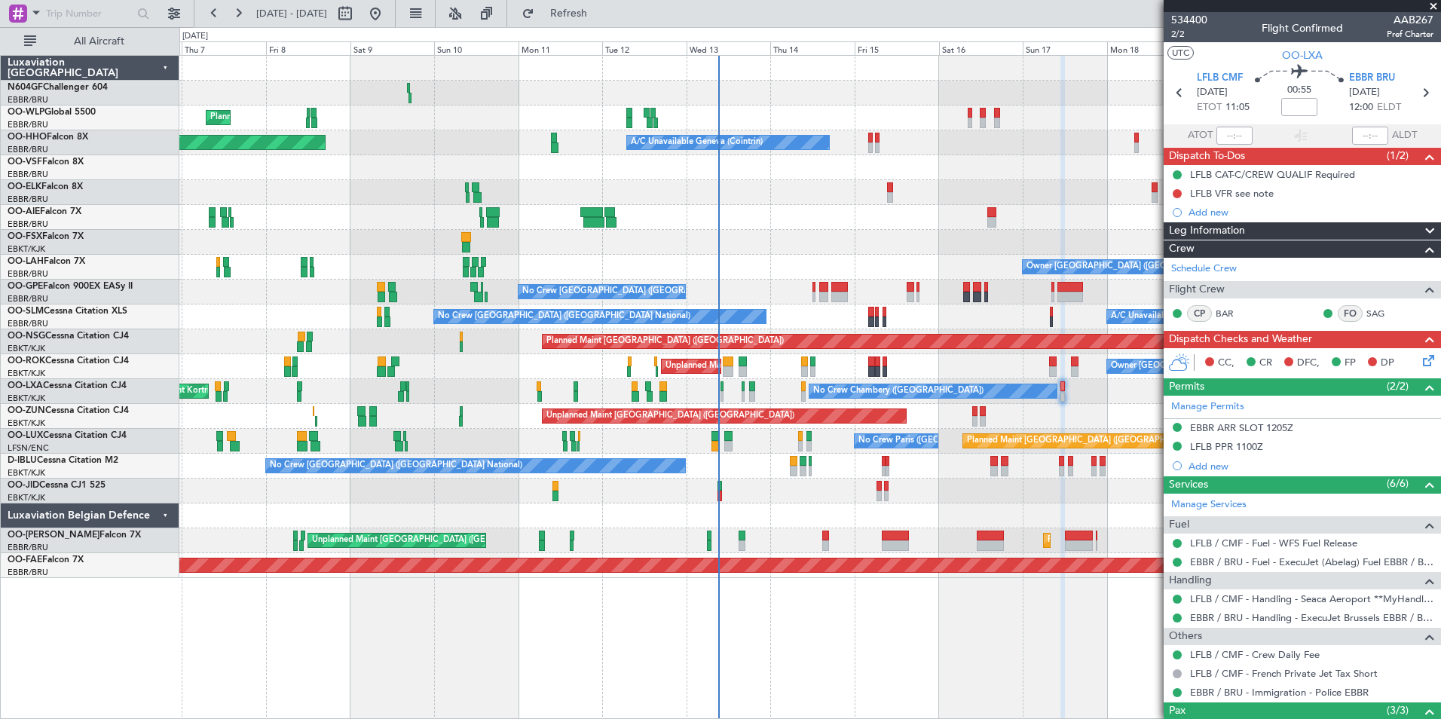
click at [853, 595] on div "Planned Maint Milan (Linate) Planned Maint Berlin (Brandenburg) Planned Maint G…" at bounding box center [810, 387] width 1262 height 664
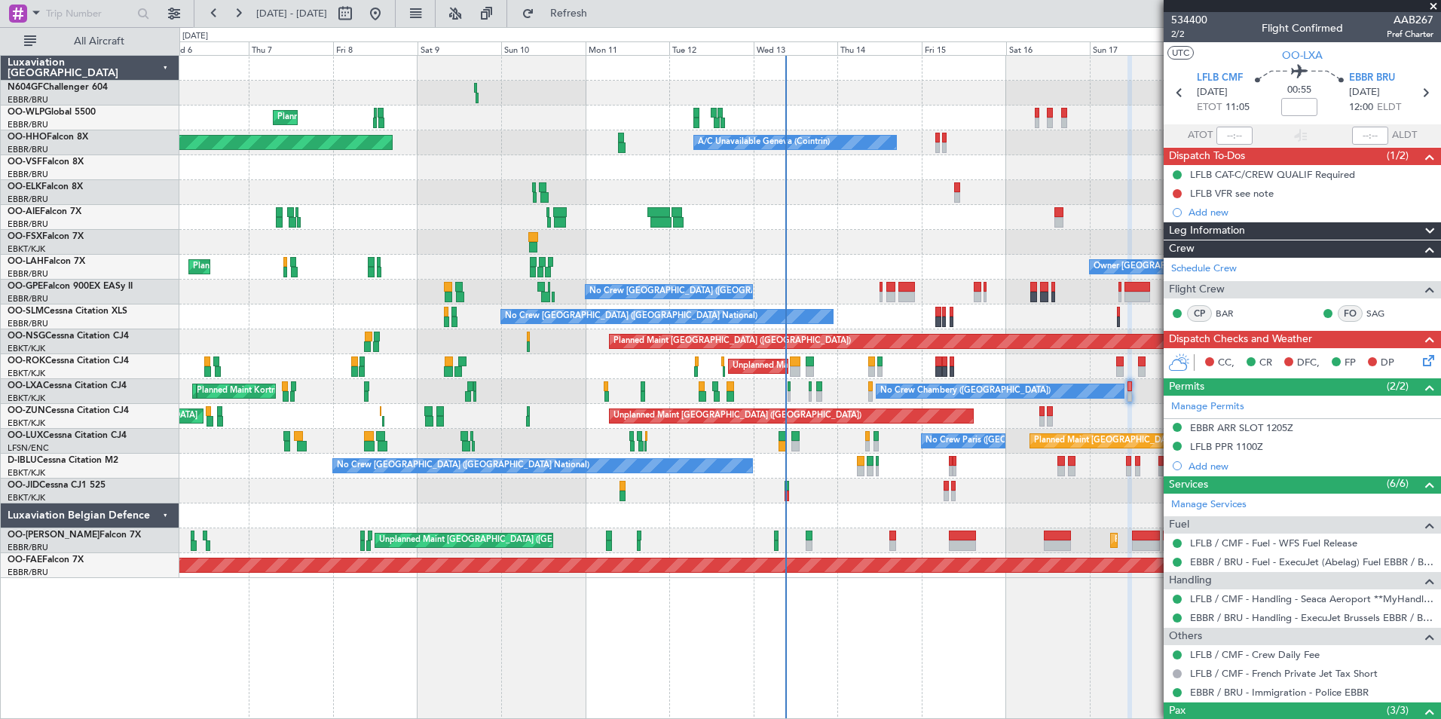
click at [781, 500] on div at bounding box center [809, 491] width 1261 height 25
click at [742, 390] on div "No Crew Chambery (Aix-les-bains) Planned Maint Kortrijk-Wevelgem AOG Maint Kort…" at bounding box center [809, 391] width 1261 height 25
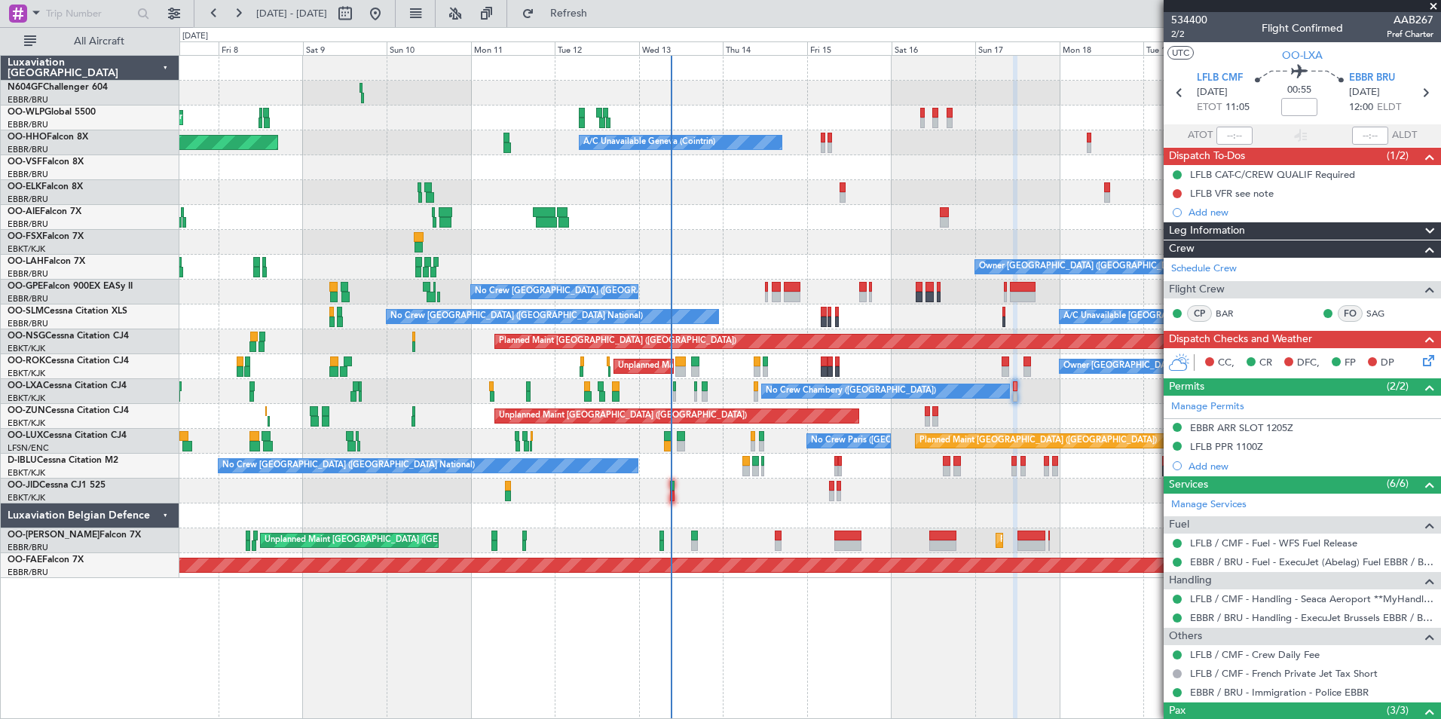
click at [769, 289] on div "No Crew Brussels (Brussels National) Cleaning Brussels (Brussels National)" at bounding box center [809, 292] width 1261 height 25
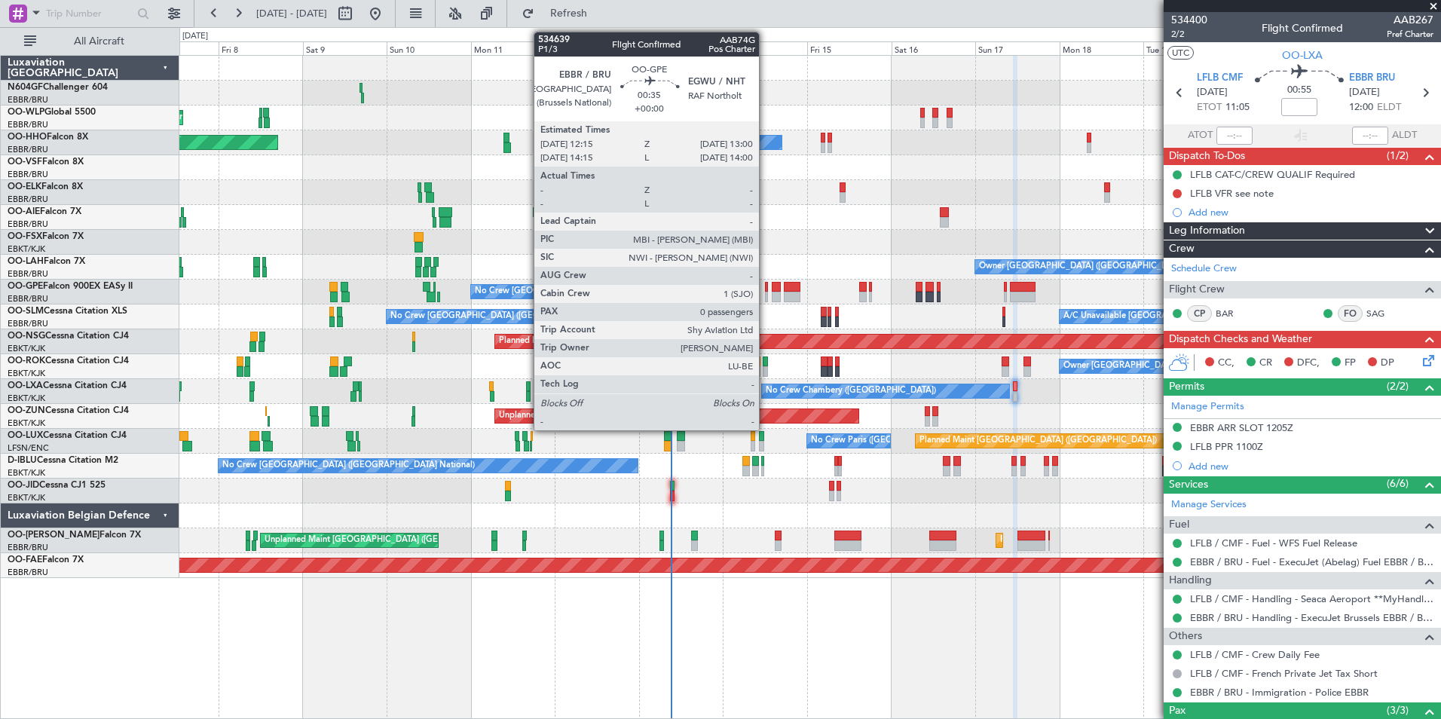
click at [766, 294] on div at bounding box center [766, 297] width 3 height 11
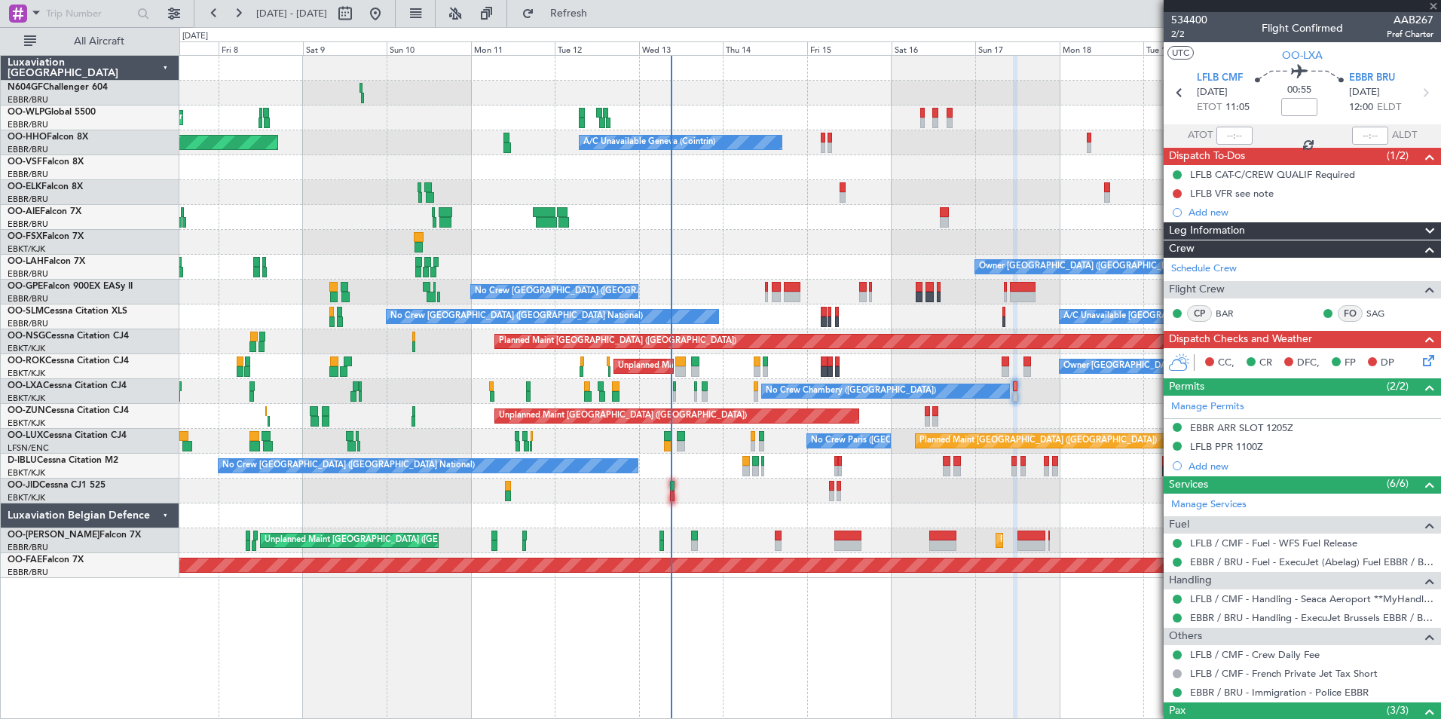
type input "0"
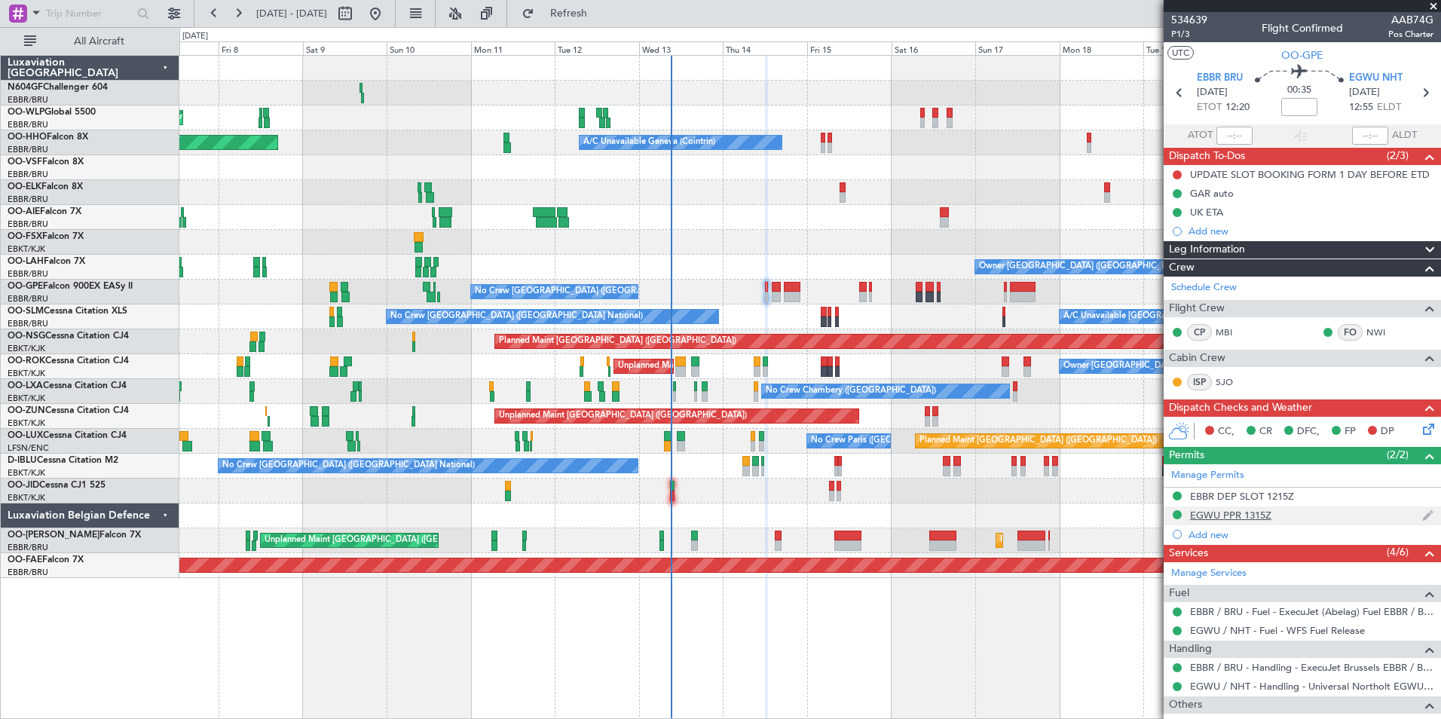
click at [1250, 515] on div "EGWU PPR 1315Z" at bounding box center [1230, 515] width 81 height 13
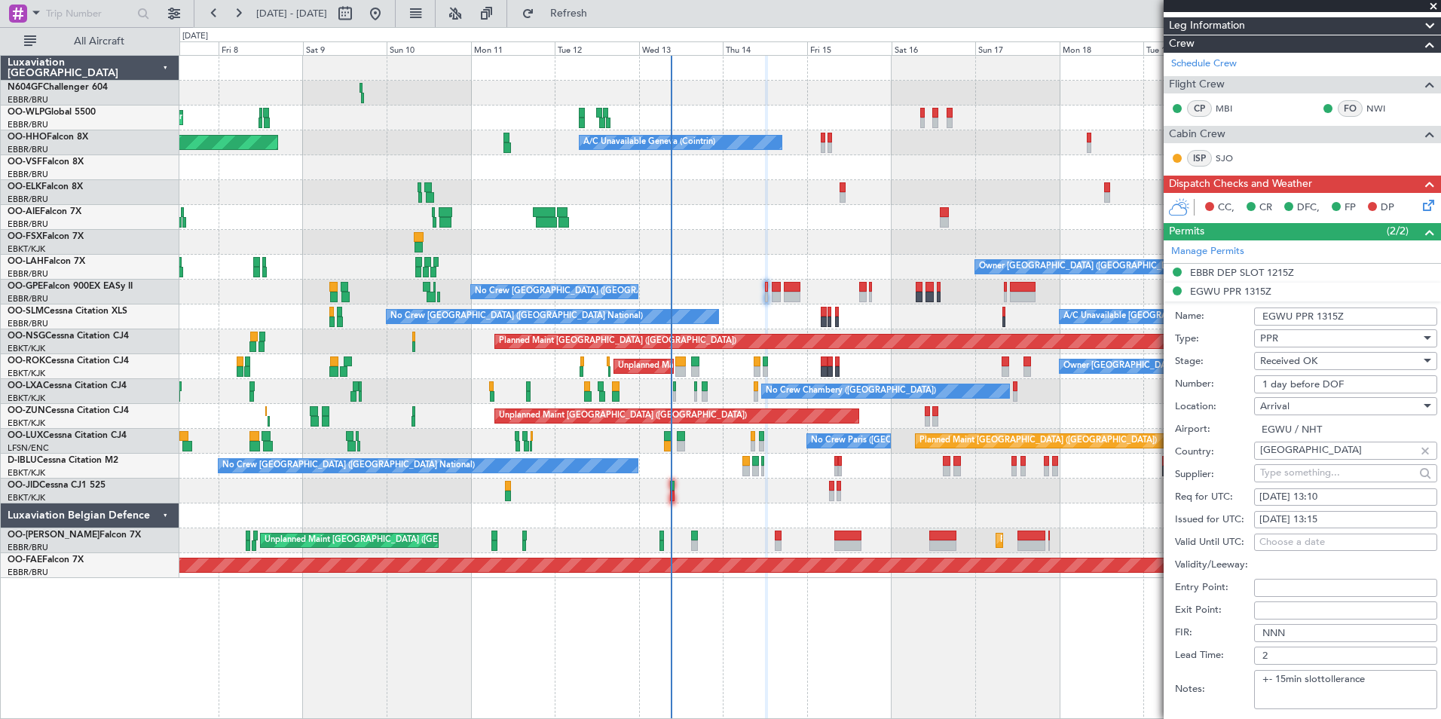
scroll to position [516, 0]
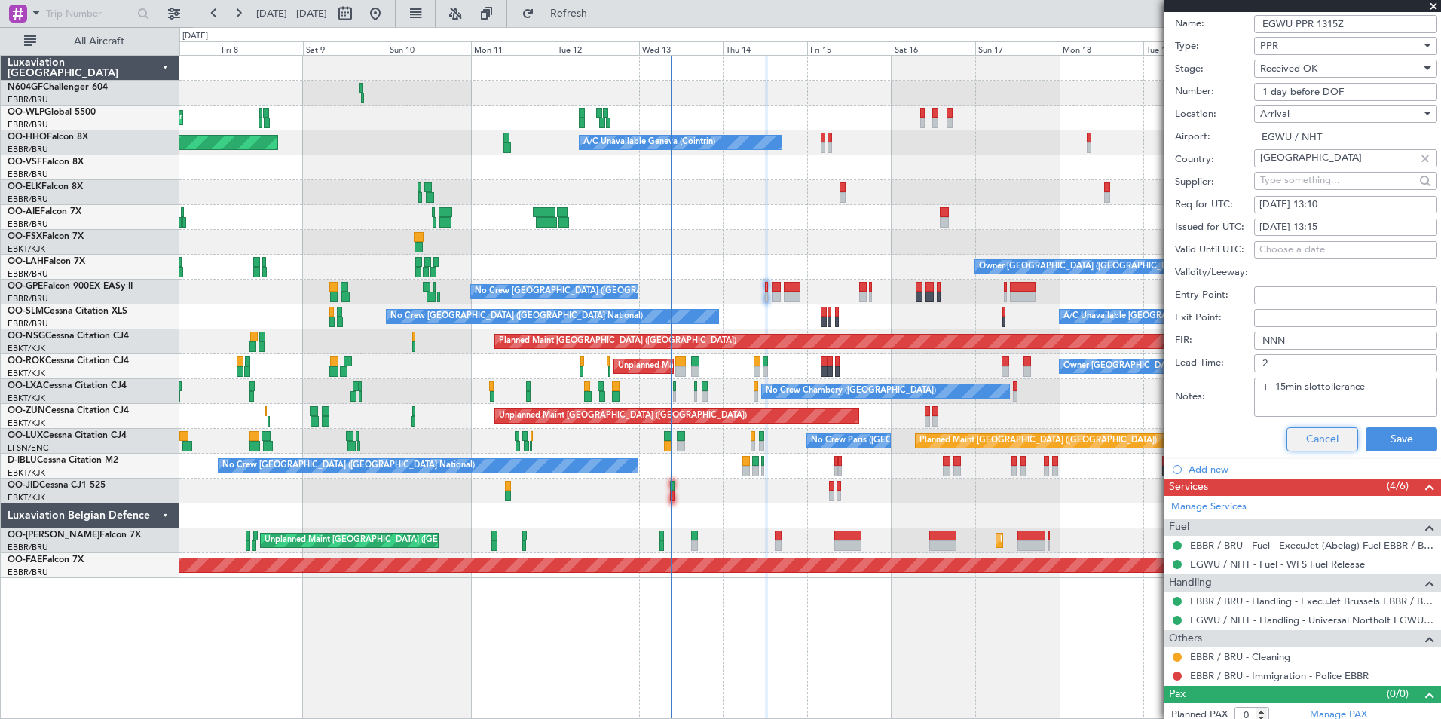
click at [1318, 448] on button "Cancel" at bounding box center [1322, 439] width 72 height 24
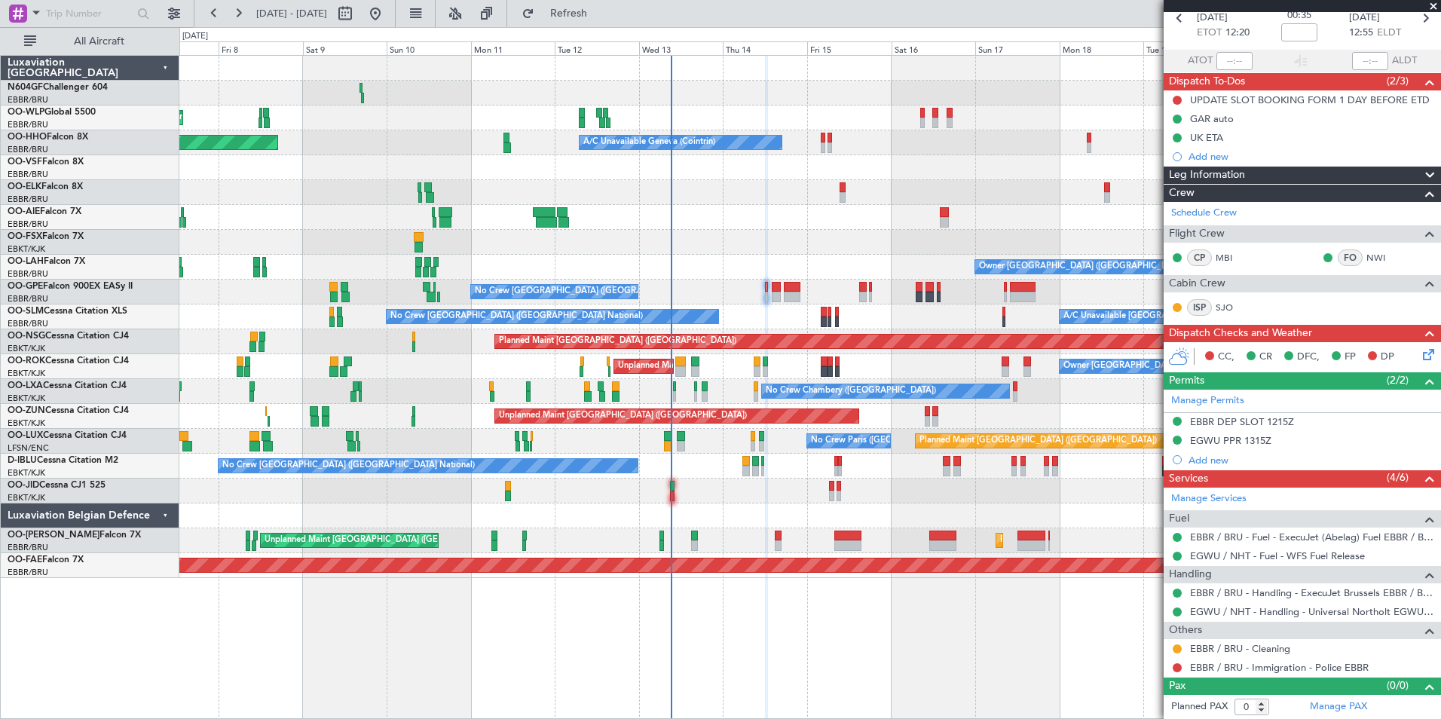
click at [920, 512] on div at bounding box center [809, 515] width 1261 height 25
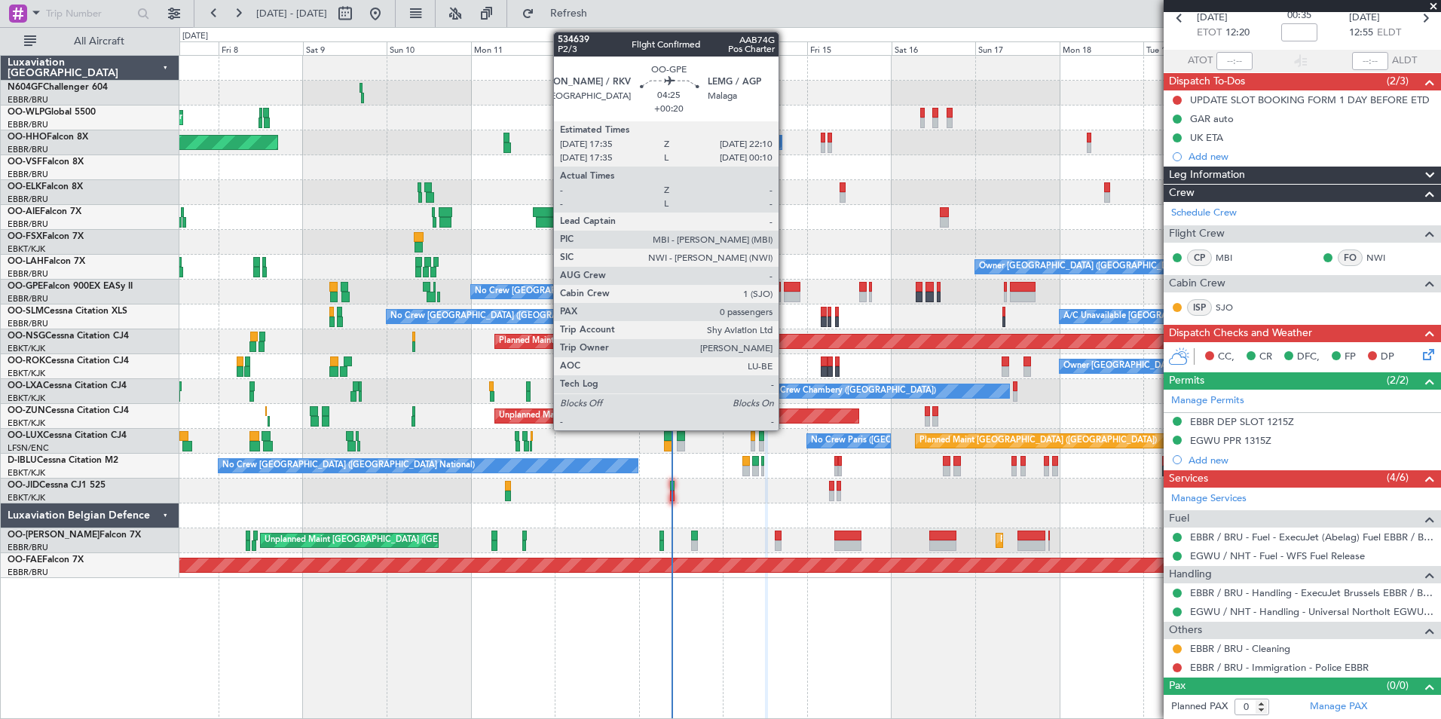
click at [785, 291] on div at bounding box center [792, 287] width 17 height 11
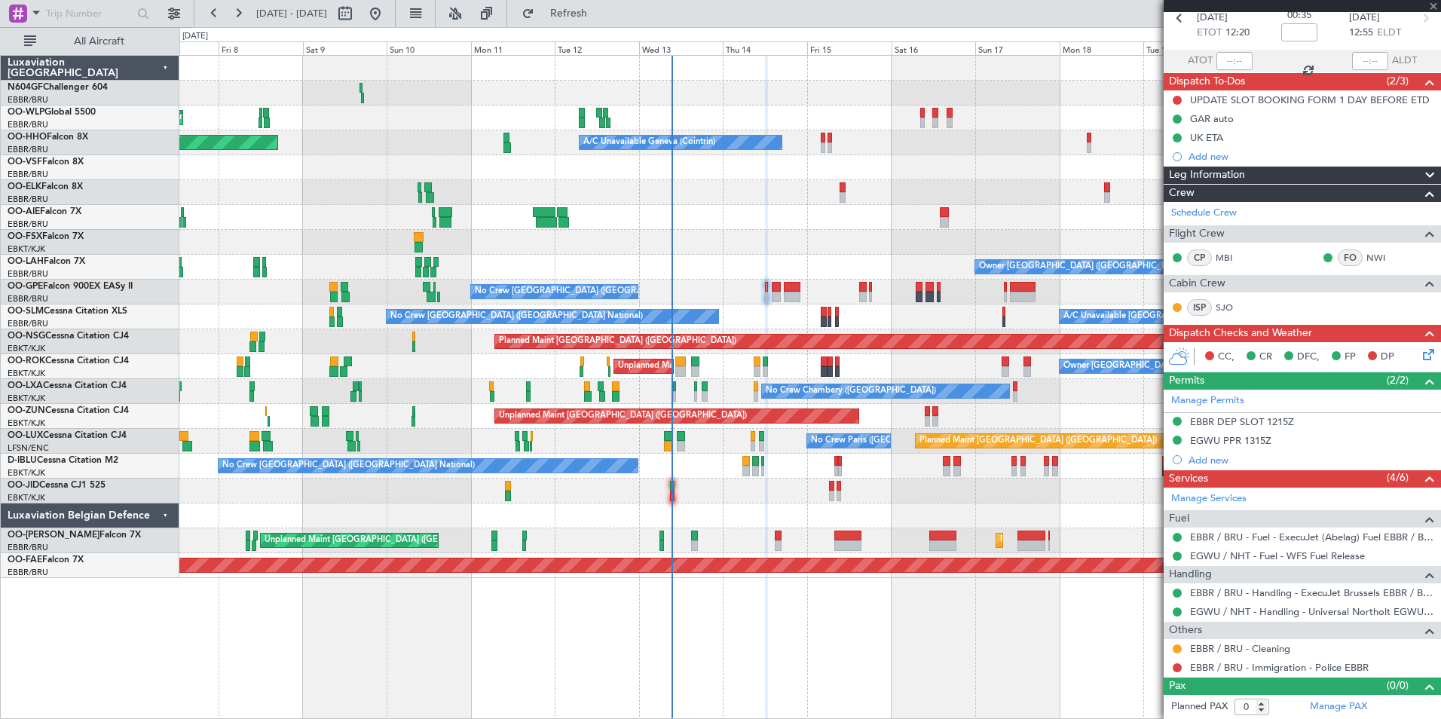
type input "+00:20"
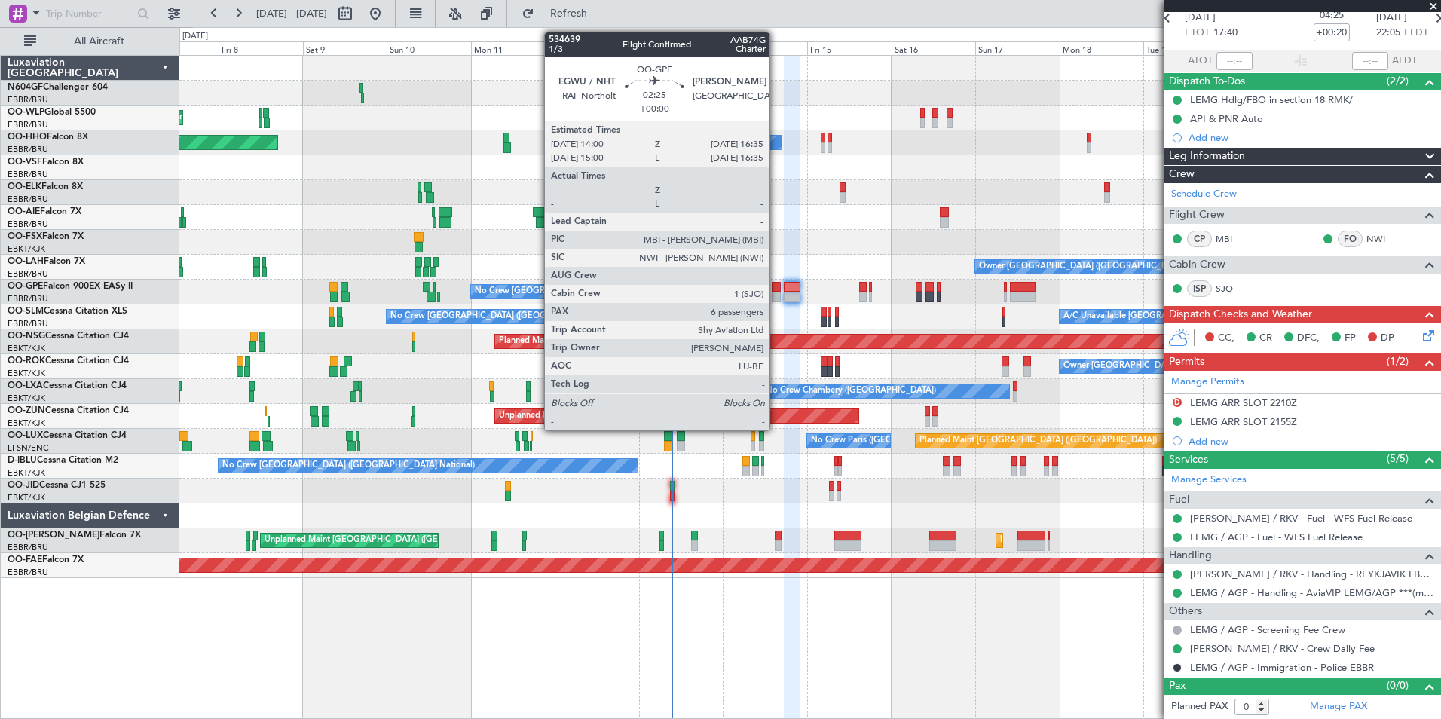
click at [776, 290] on div at bounding box center [777, 287] width 10 height 11
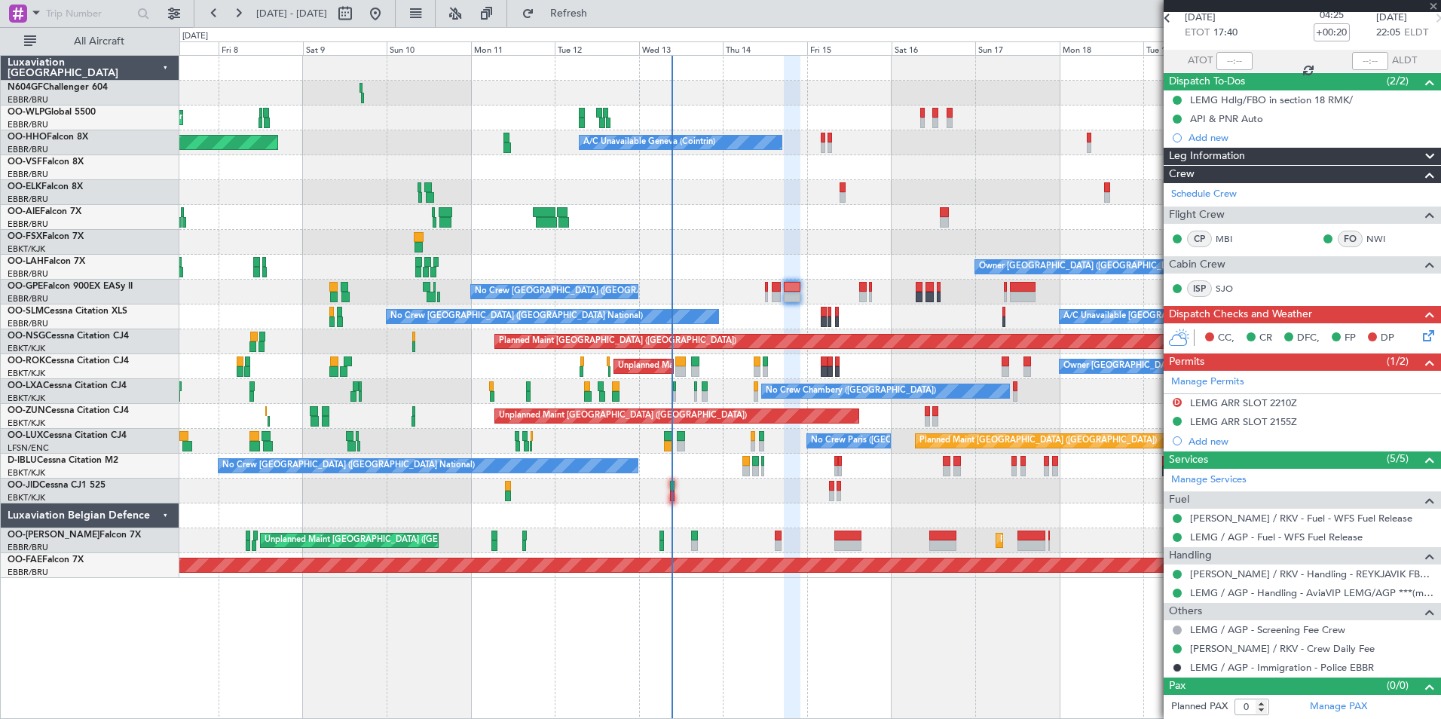
type input "6"
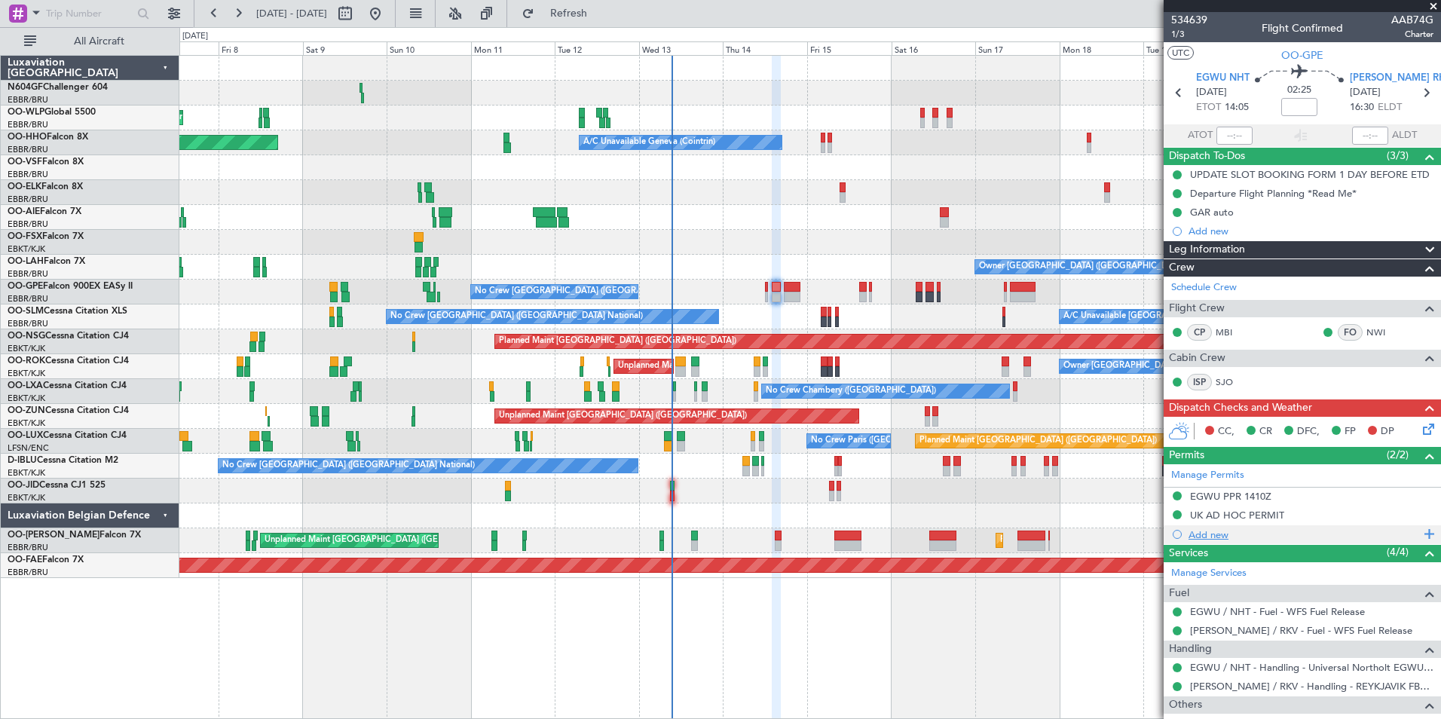
scroll to position [259, 0]
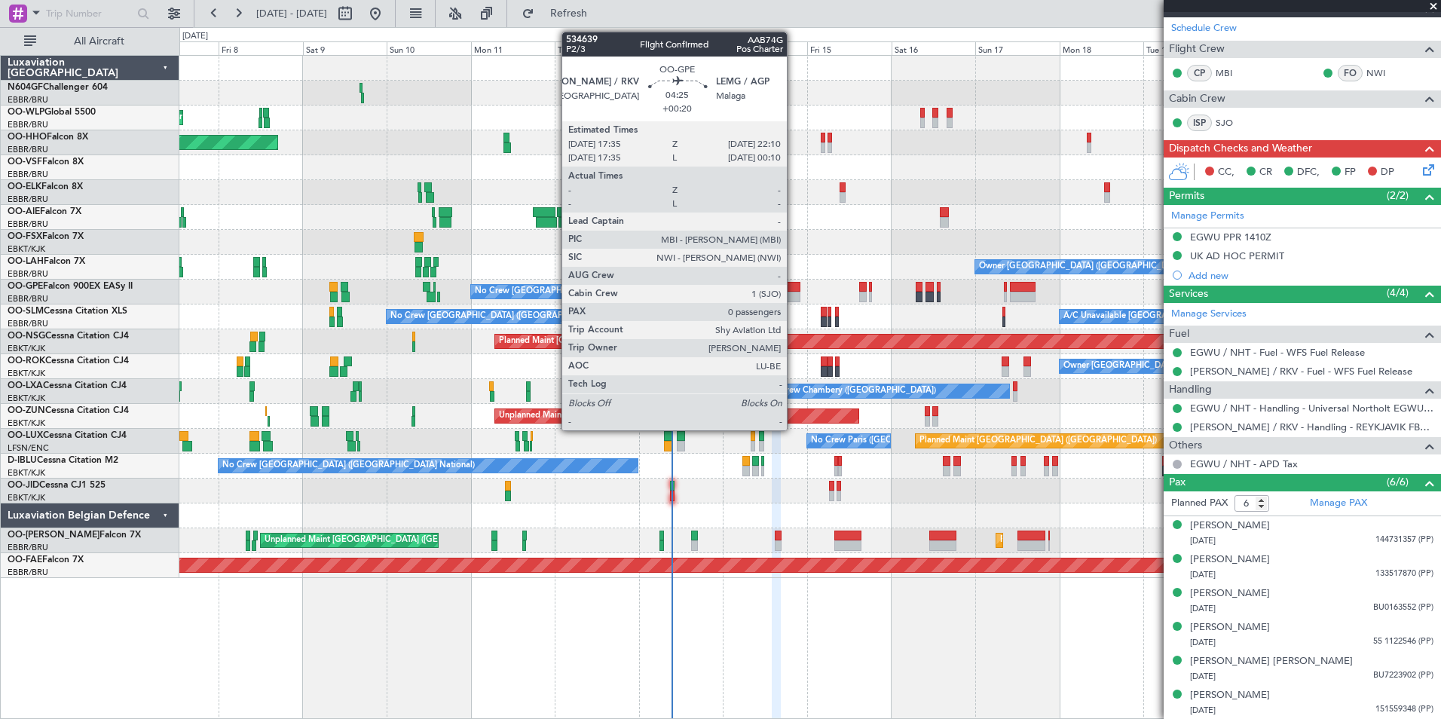
click at [793, 296] on div at bounding box center [792, 297] width 17 height 11
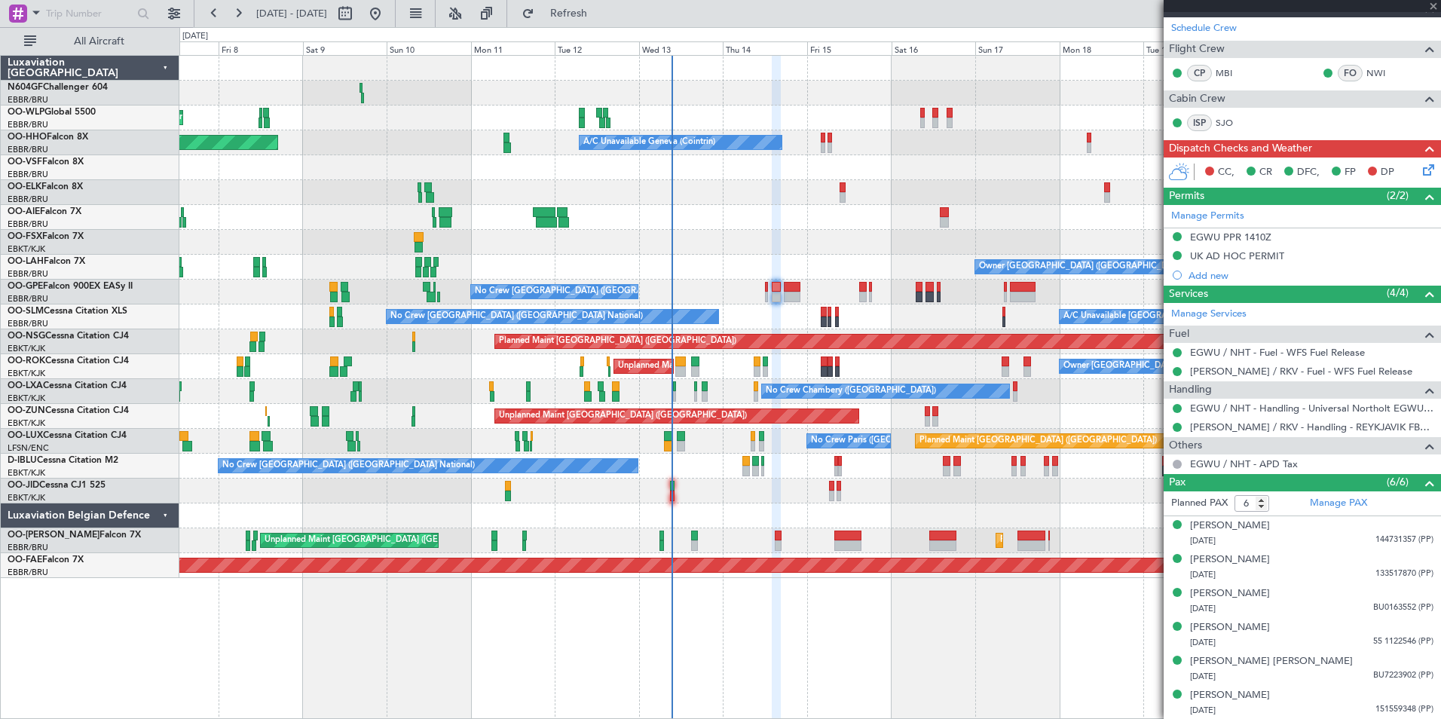
type input "+00:20"
type input "0"
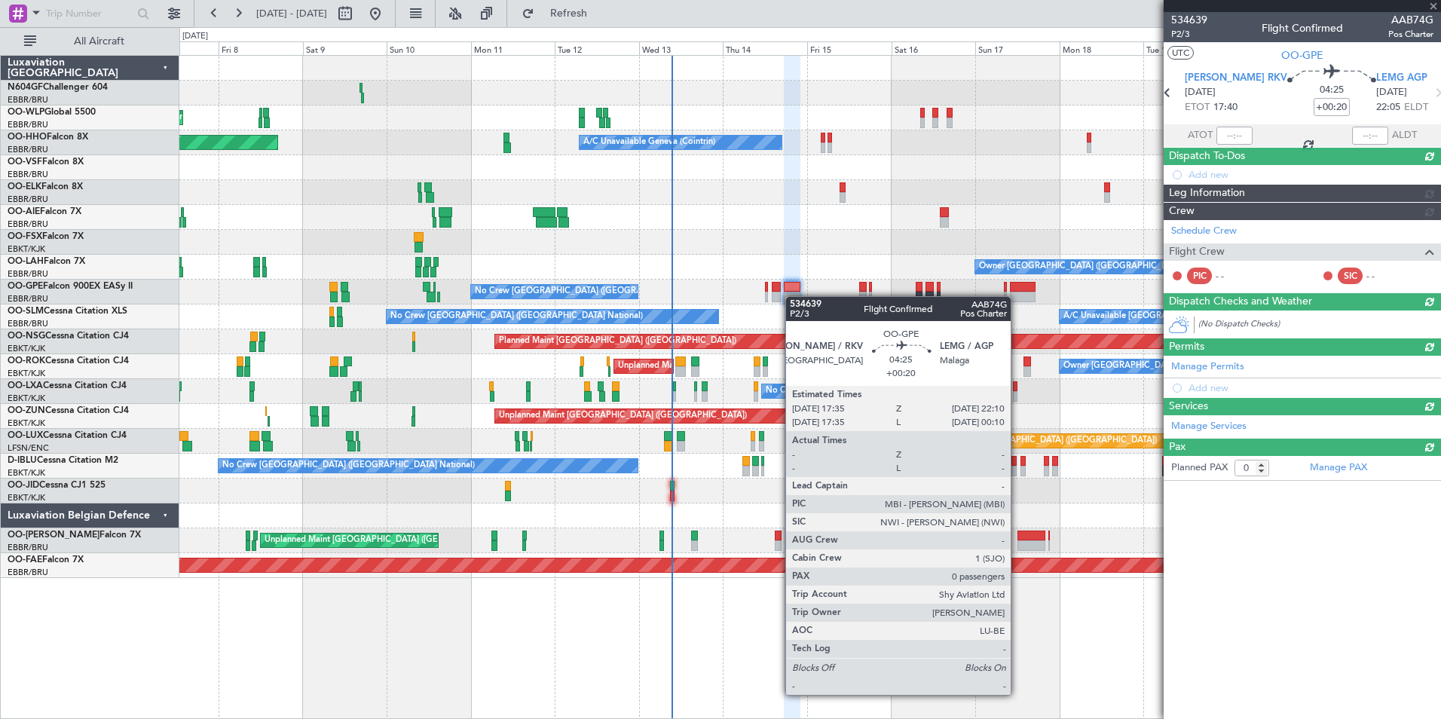
scroll to position [0, 0]
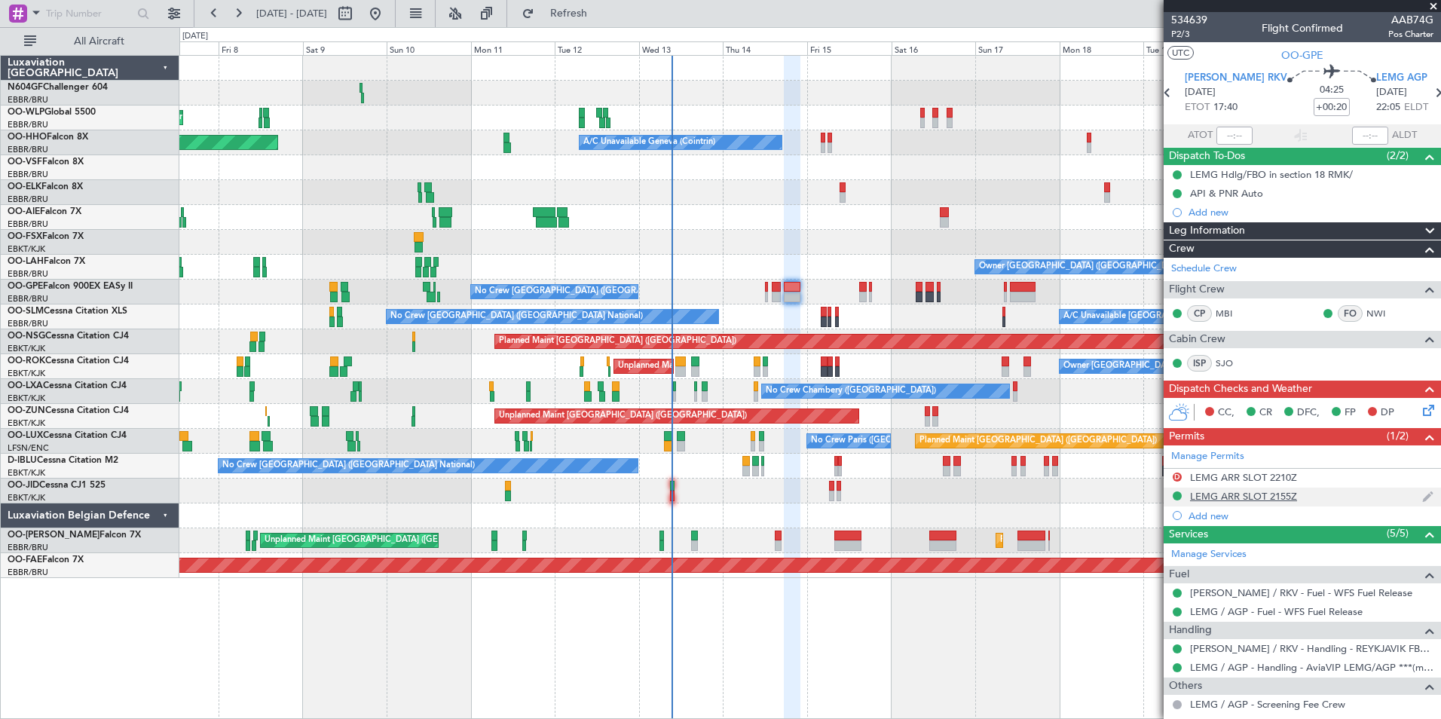
click at [1211, 500] on div "LEMG ARR SLOT 2155Z" at bounding box center [1243, 496] width 107 height 13
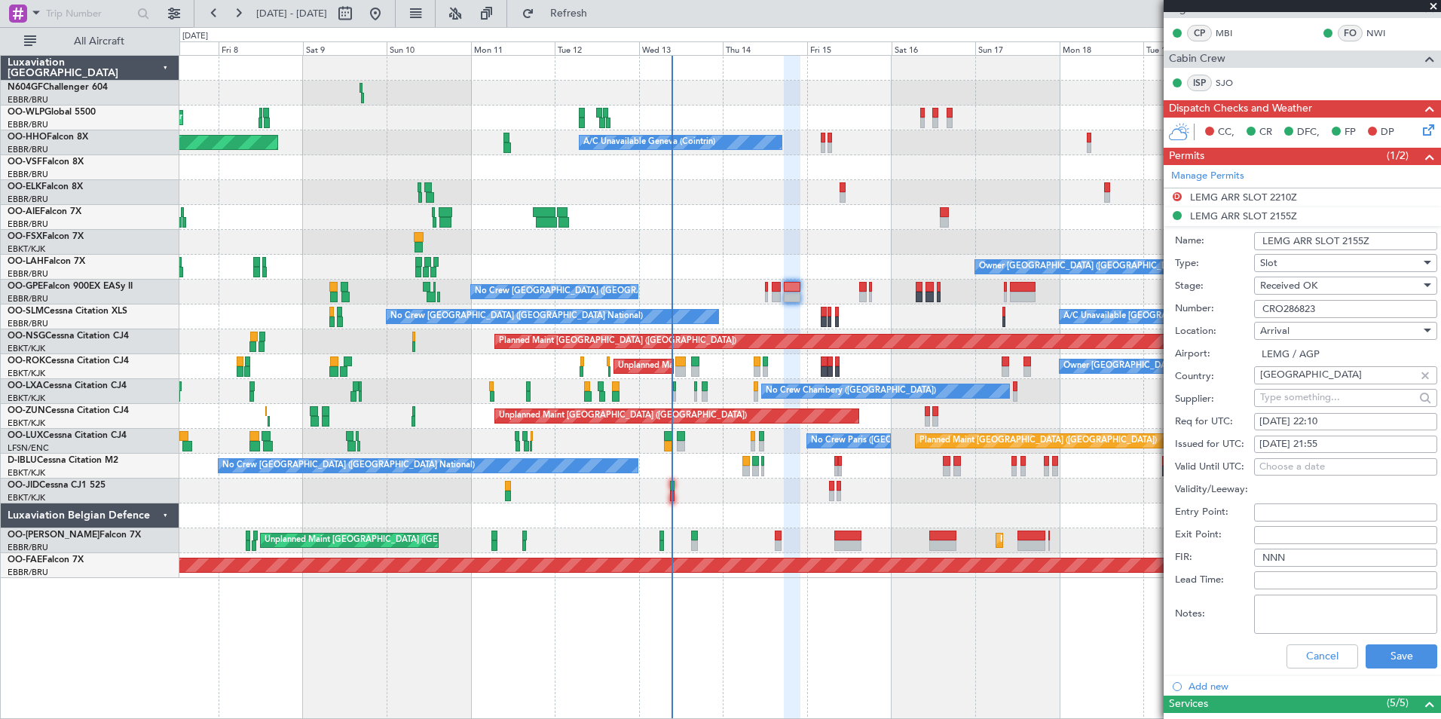
scroll to position [285, 0]
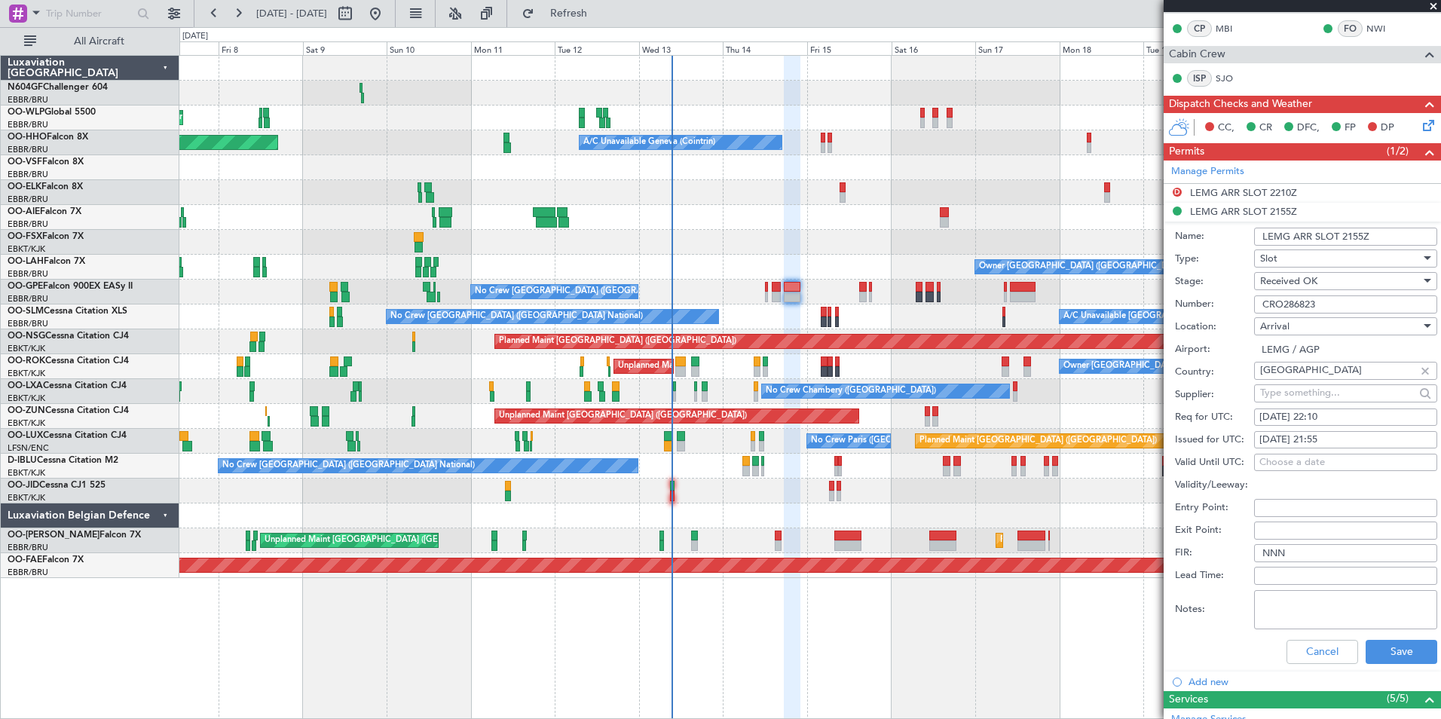
click at [1281, 616] on textarea "Notes:" at bounding box center [1345, 609] width 183 height 39
click at [1317, 612] on textarea "Notes:" at bounding box center [1345, 609] width 183 height 39
paste textarea "arrival in LEMG there is a tolerance for 1hr 30min"
type textarea "Aarrival in LEMG there is a tolerance for 1hr 30min"
click at [1387, 646] on button "Save" at bounding box center [1402, 652] width 72 height 24
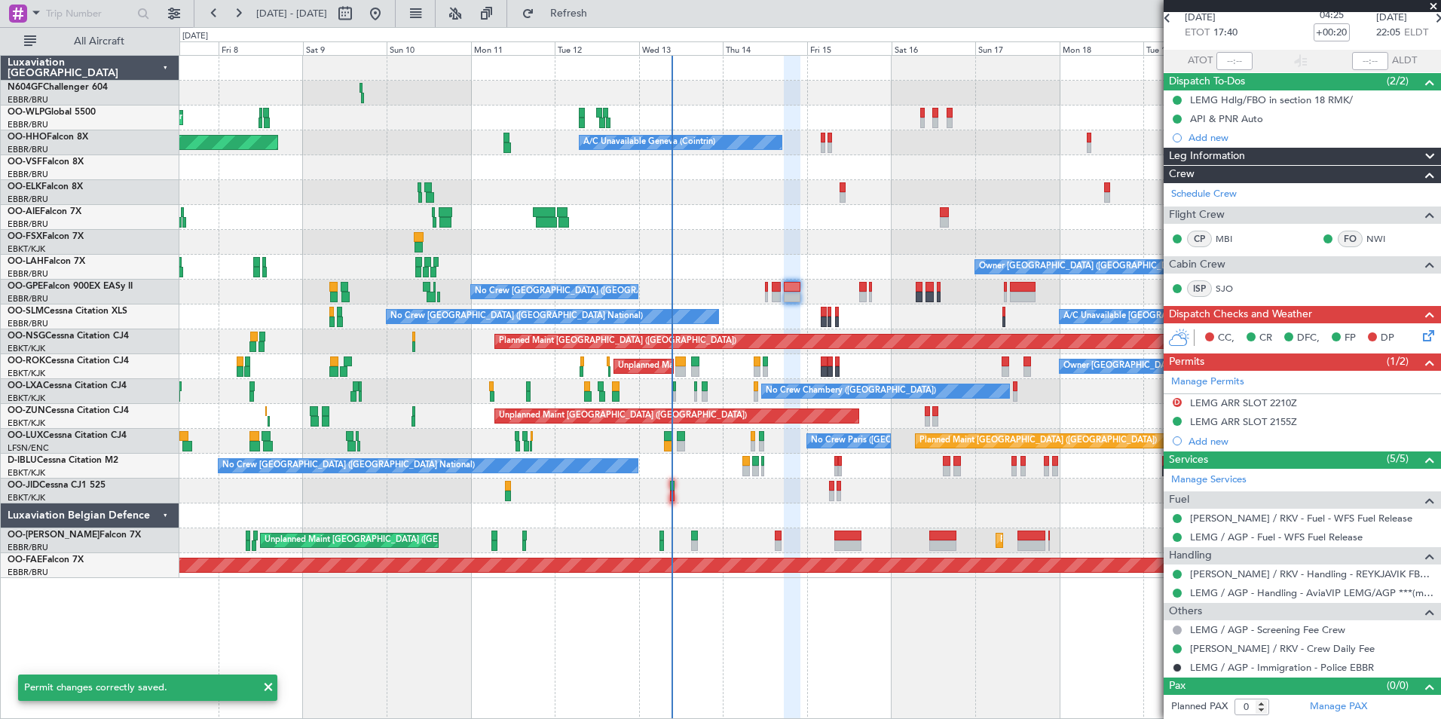
scroll to position [0, 0]
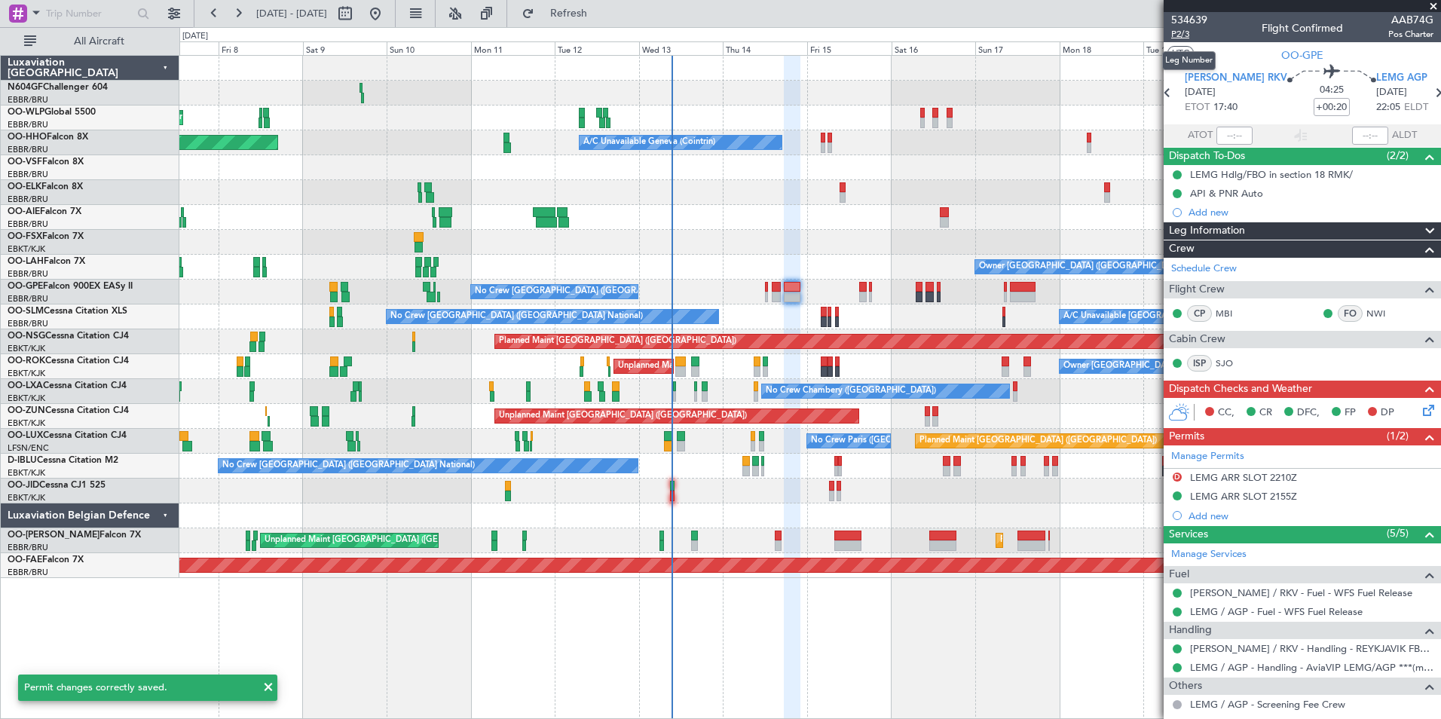
click at [1176, 37] on span "P2/3" at bounding box center [1189, 34] width 36 height 13
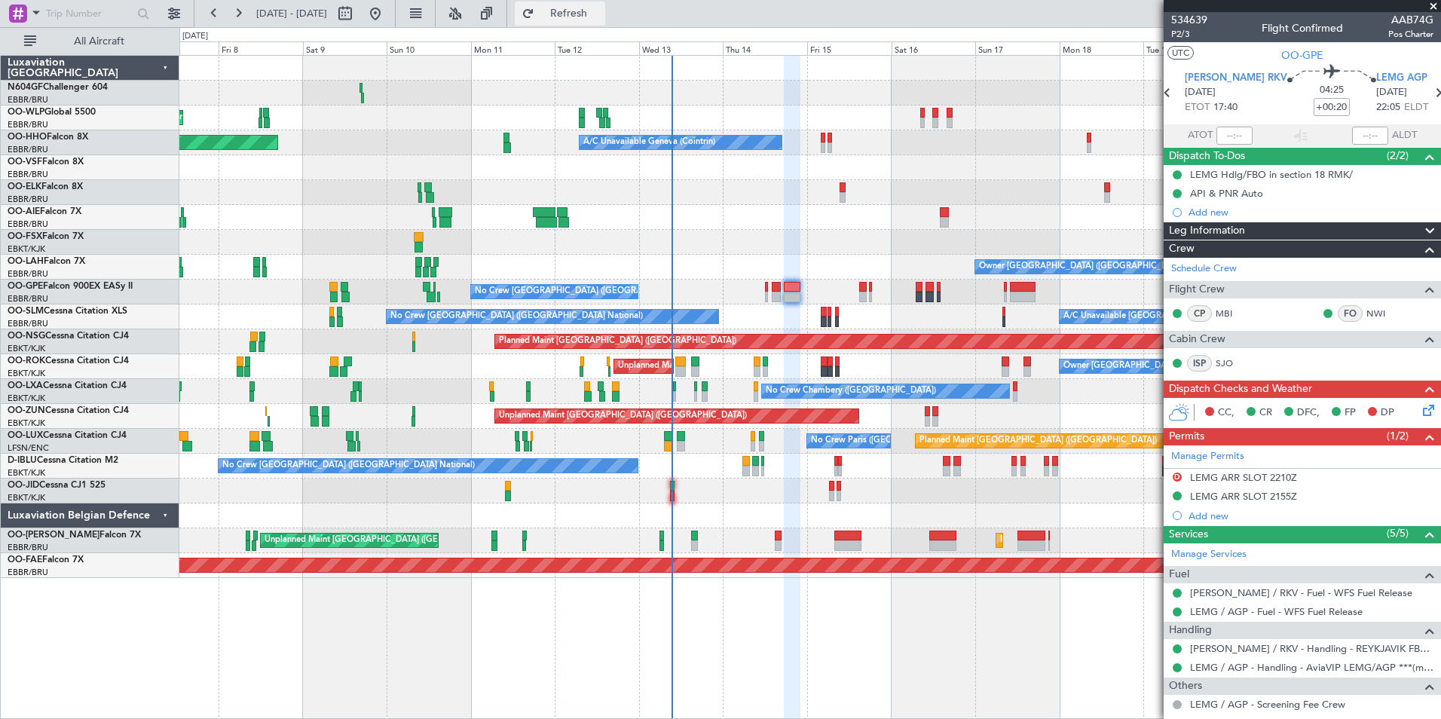
click at [586, 11] on button "Refresh" at bounding box center [560, 14] width 90 height 24
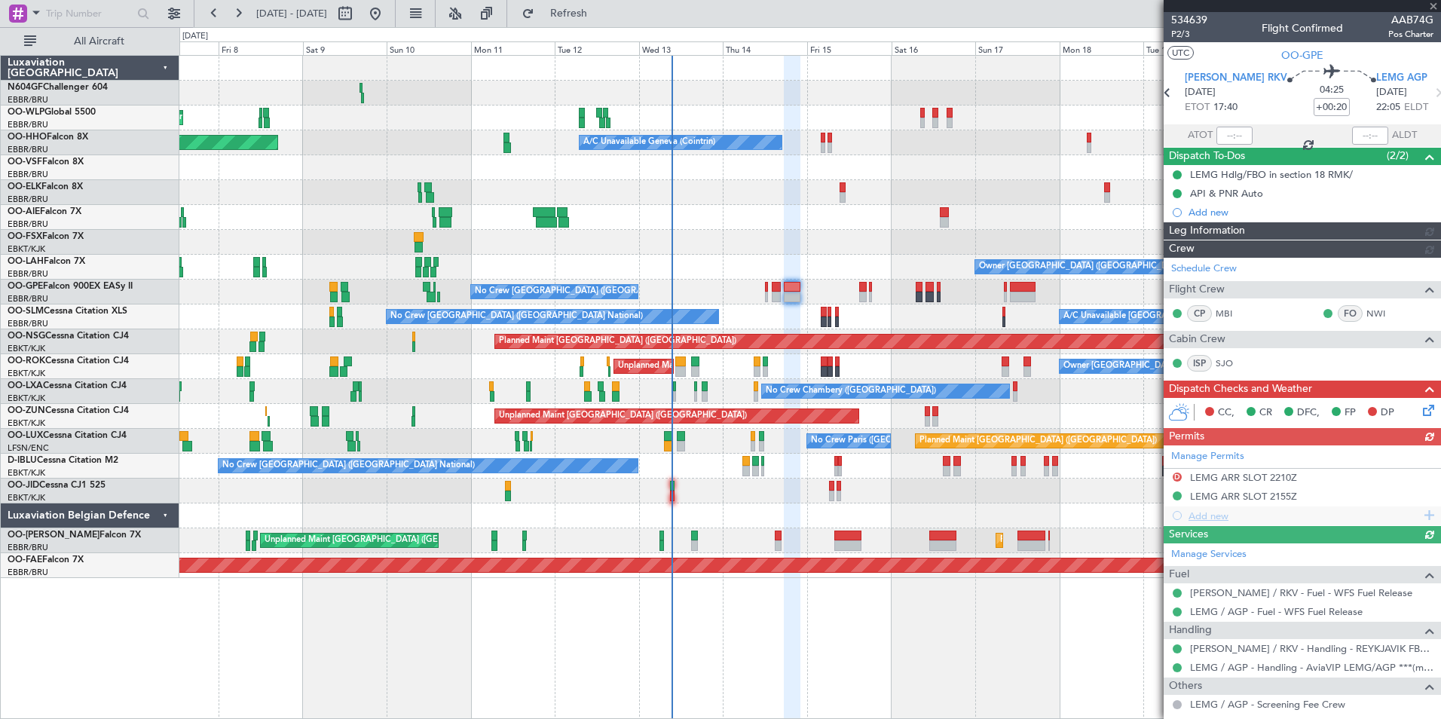
scroll to position [56, 0]
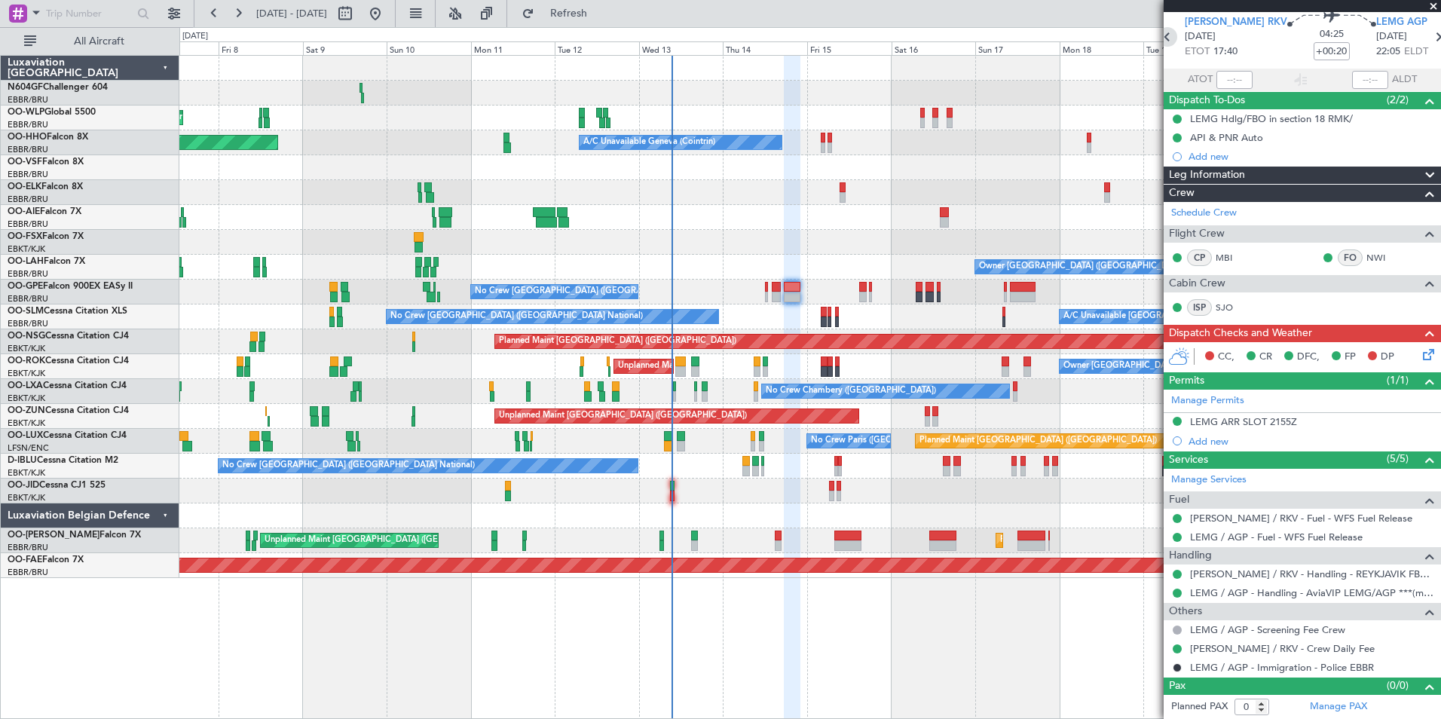
click at [1174, 38] on icon at bounding box center [1168, 37] width 20 height 20
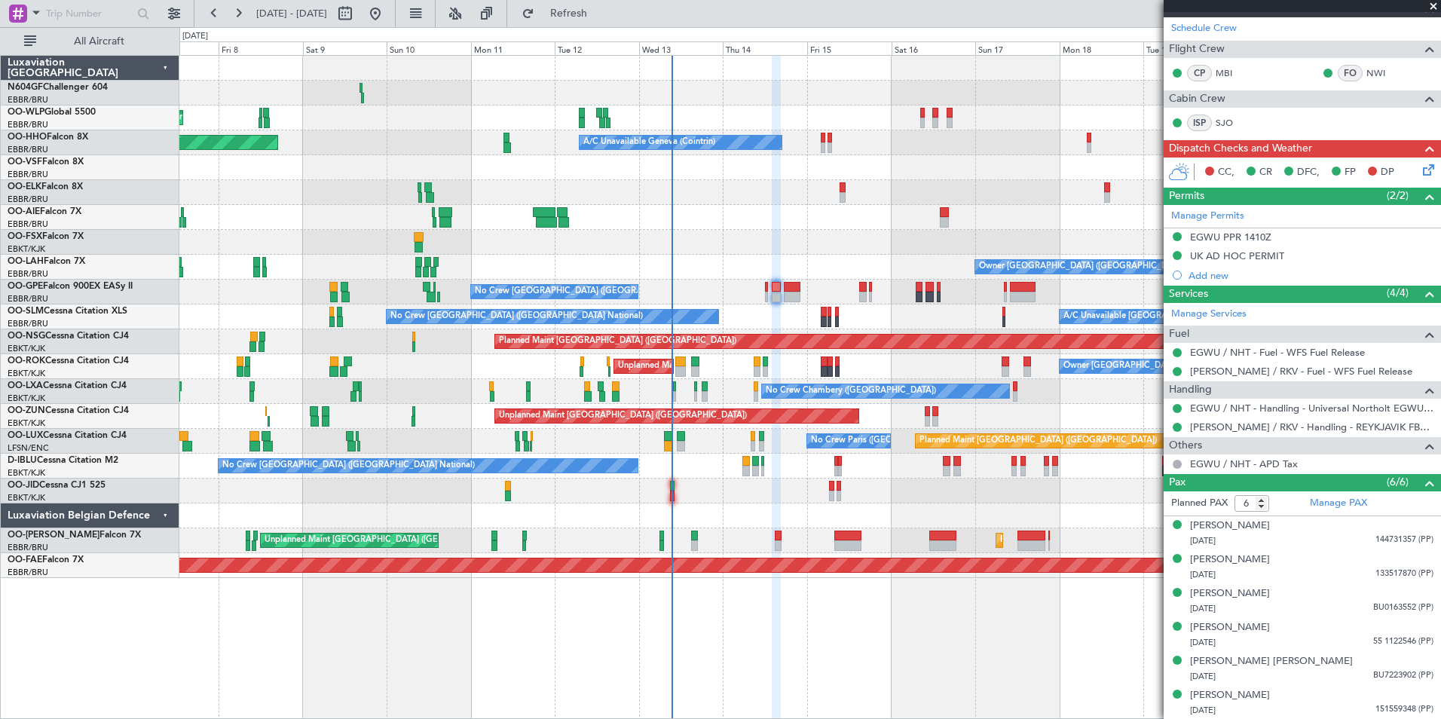
scroll to position [0, 0]
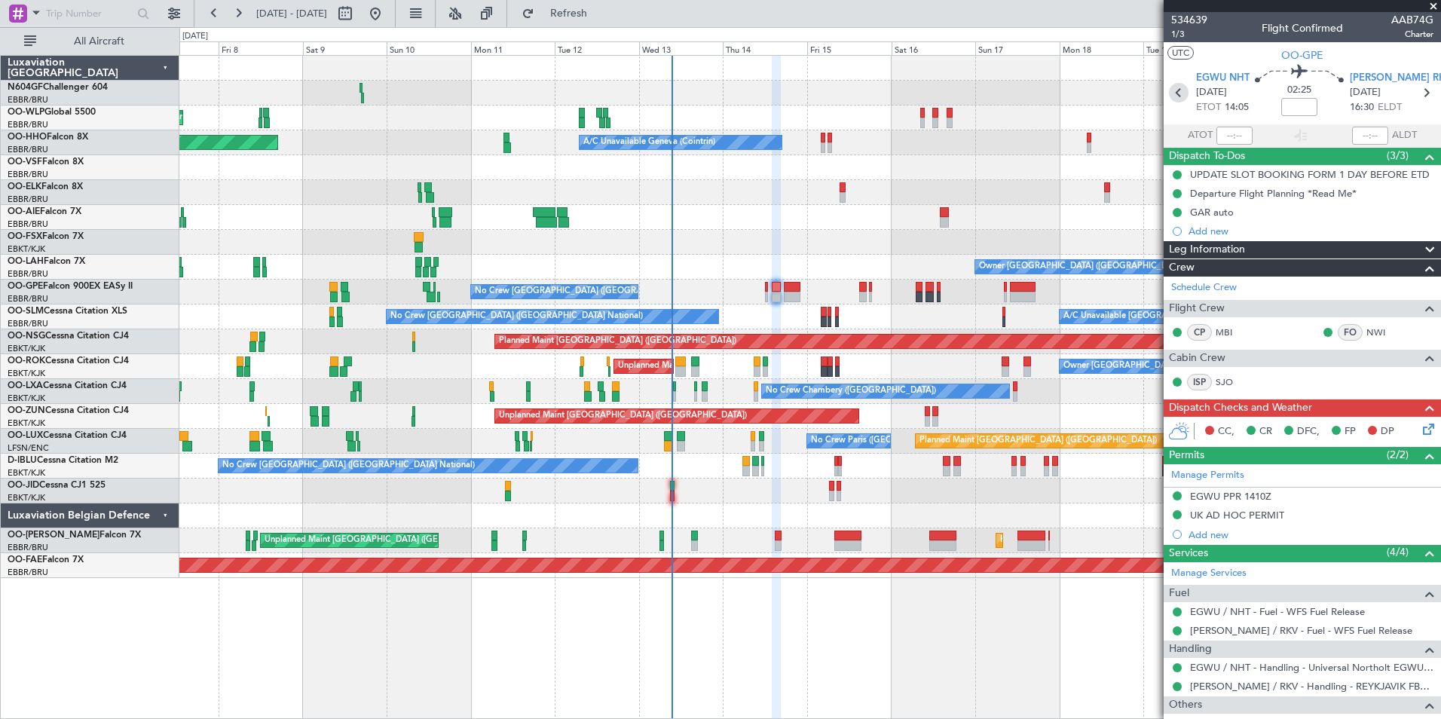
click at [1178, 89] on icon at bounding box center [1179, 93] width 20 height 20
type input "0"
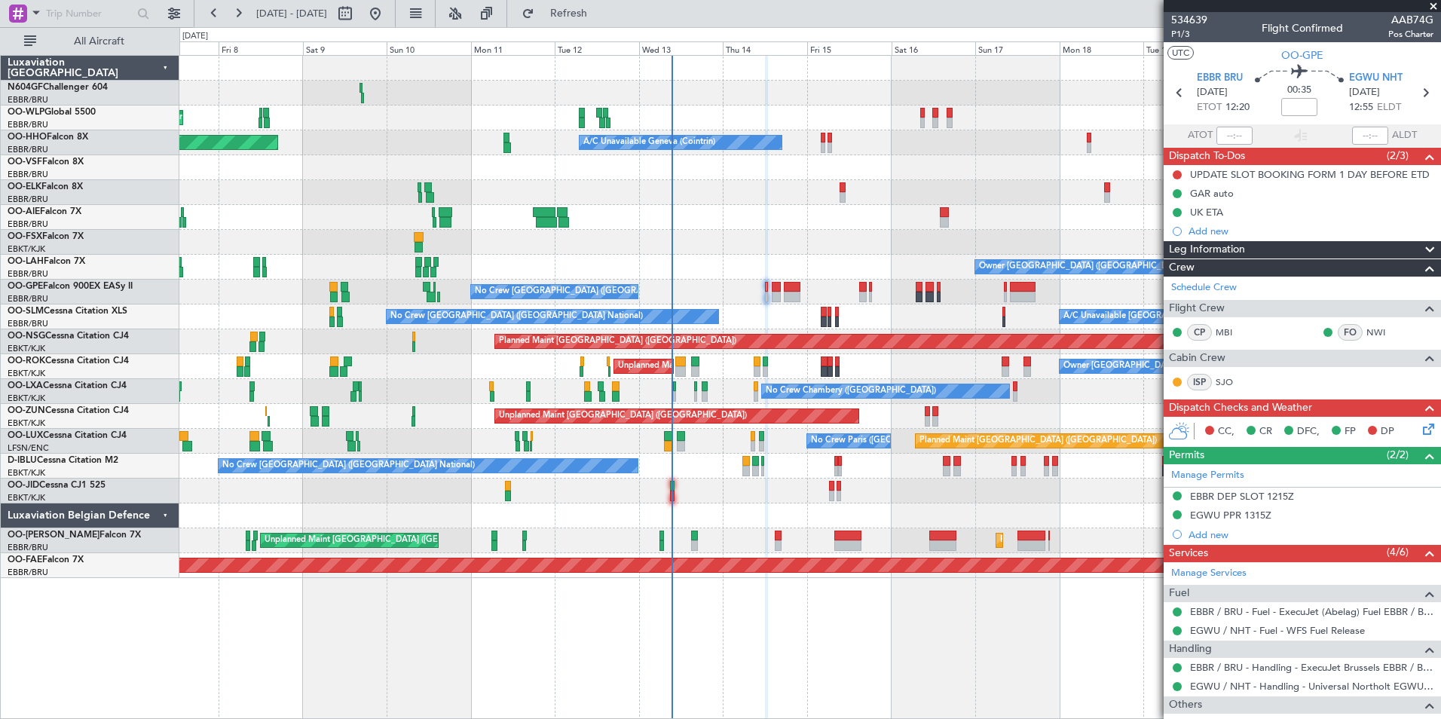
scroll to position [75, 0]
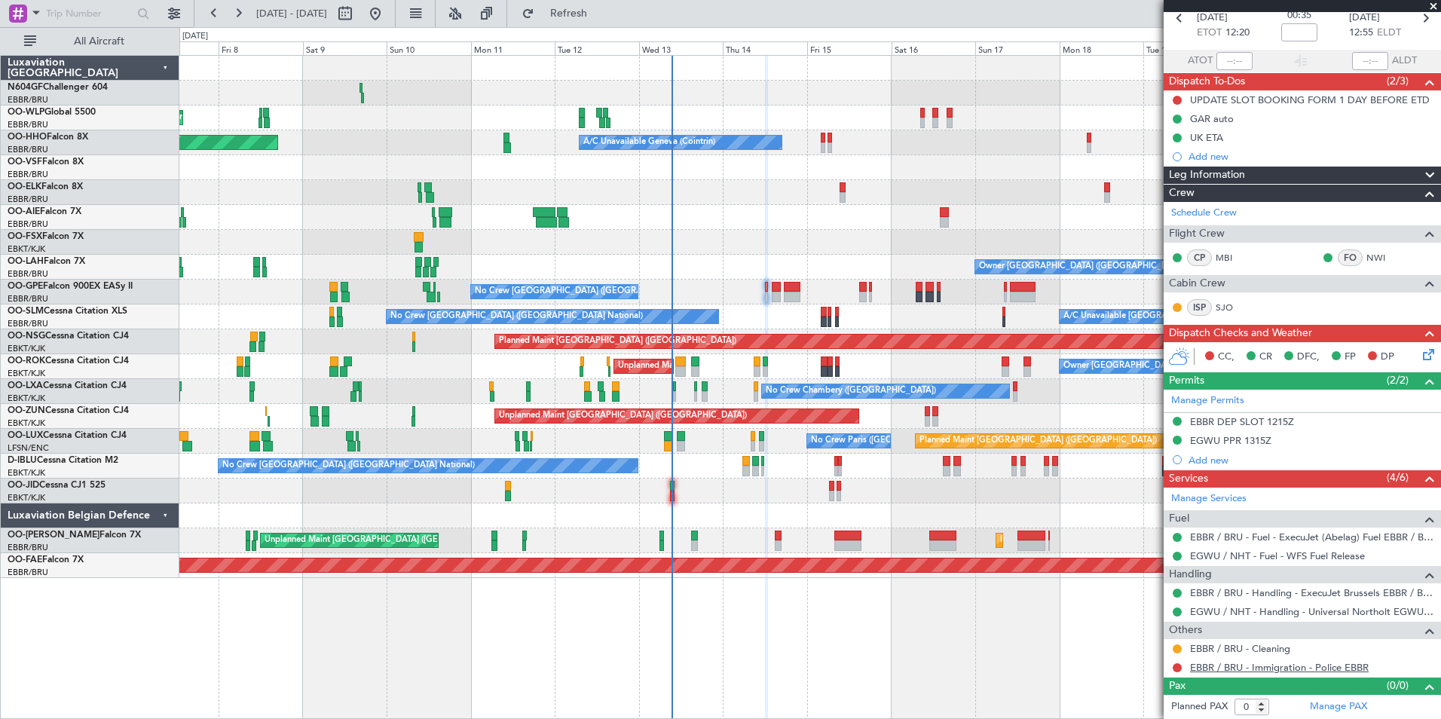
click at [1262, 666] on link "EBBR / BRU - Immigration - Police EBBR" at bounding box center [1279, 667] width 179 height 13
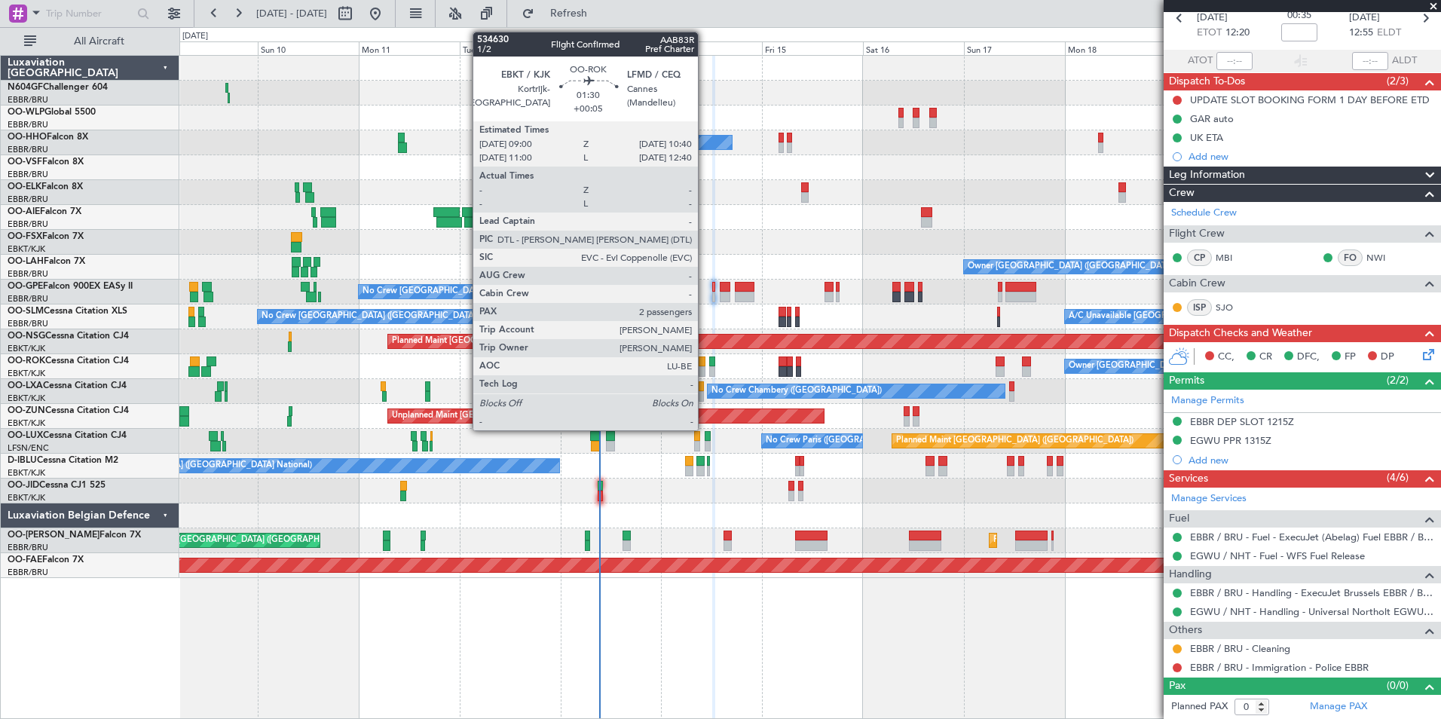
click at [705, 369] on div at bounding box center [703, 371] width 8 height 11
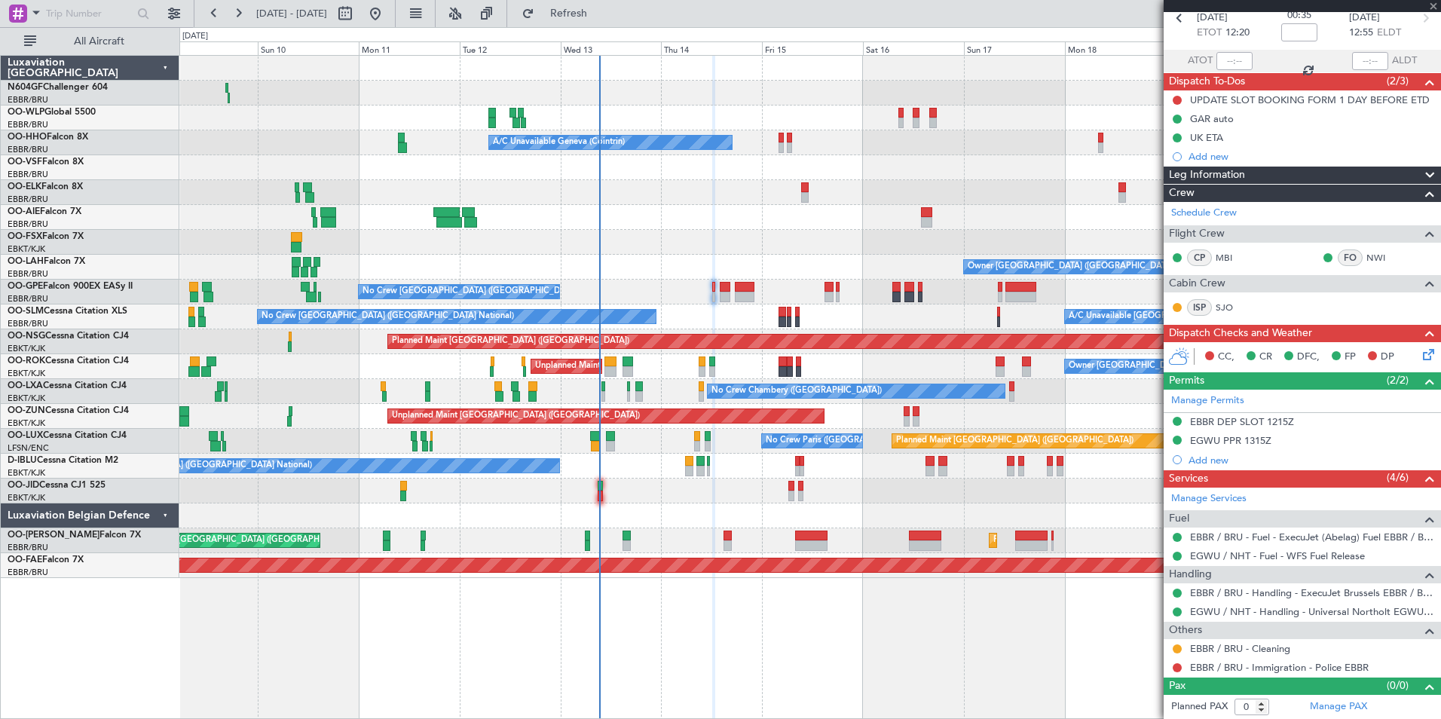
type input "+00:05"
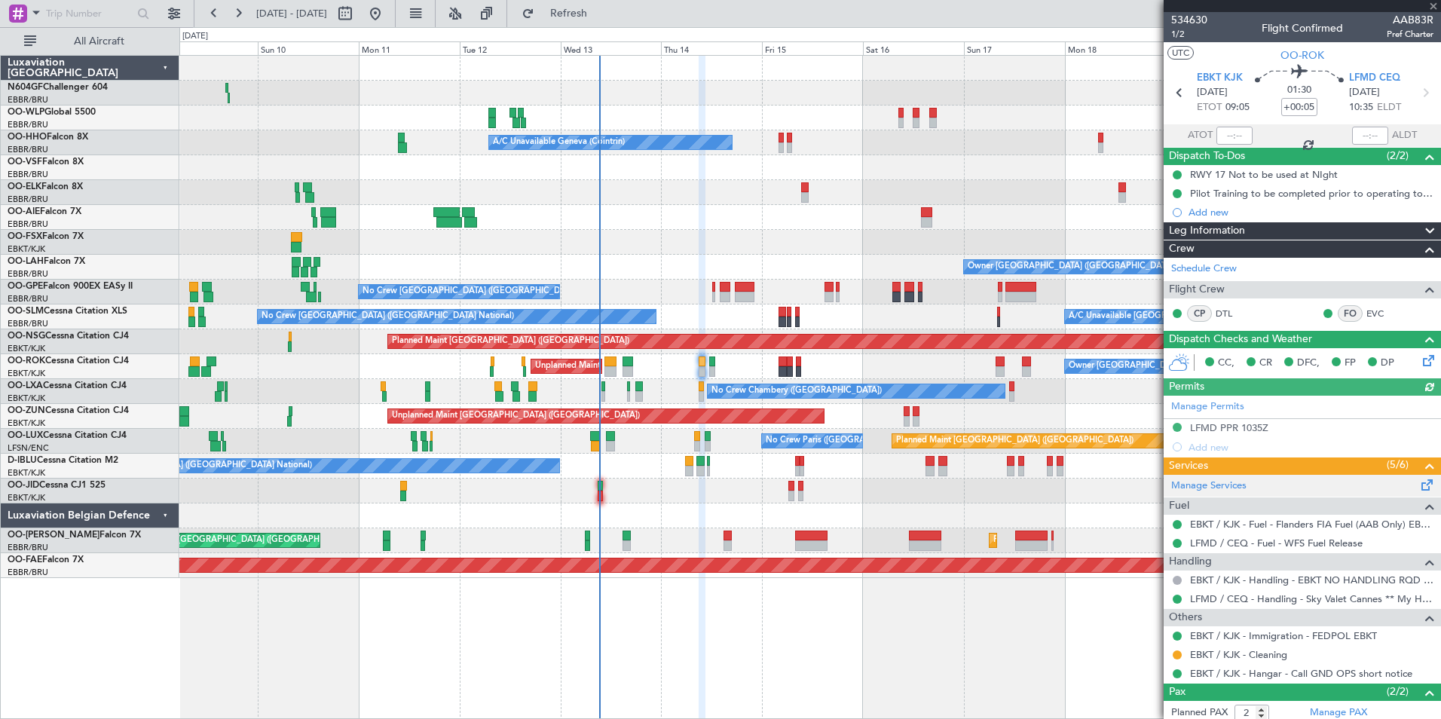
scroll to position [74, 0]
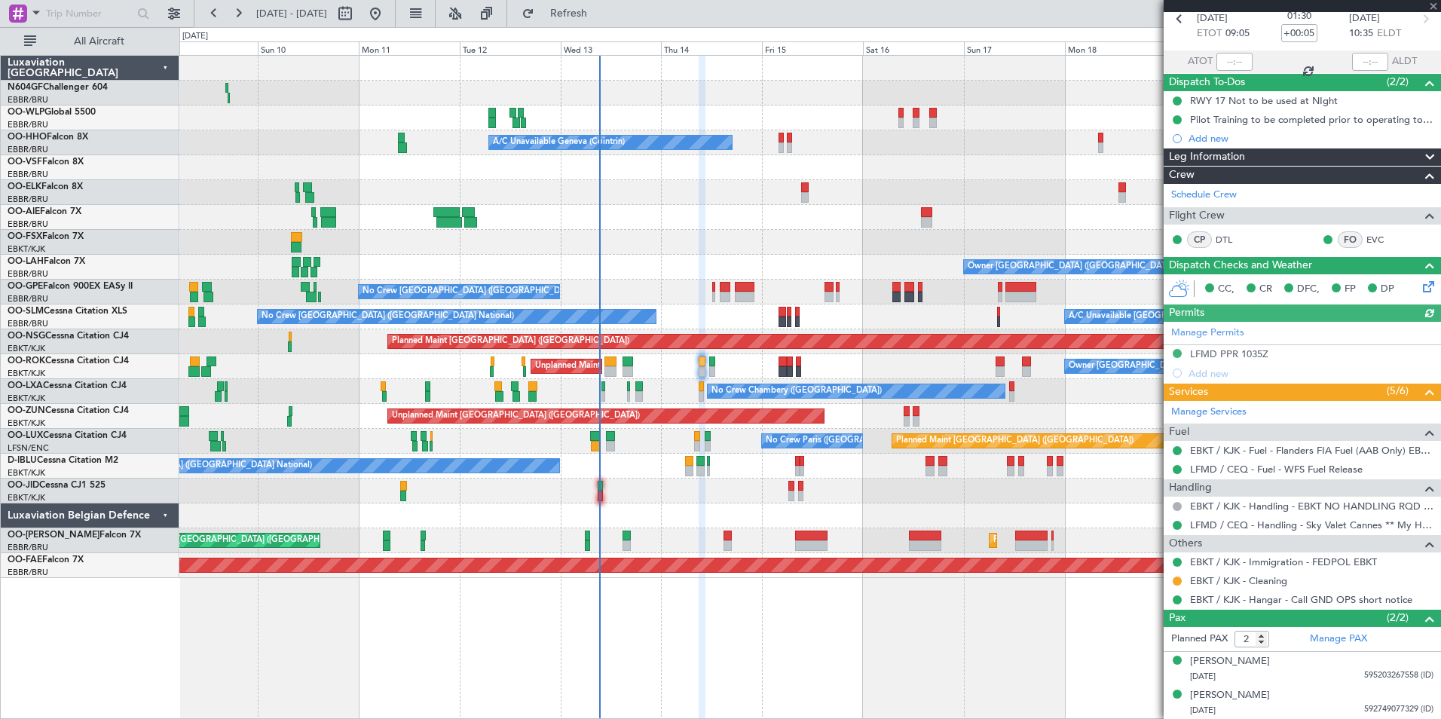
click at [704, 387] on div "No Crew Chambery ([GEOGRAPHIC_DATA]) AOG Maint [GEOGRAPHIC_DATA]-[GEOGRAPHIC_DA…" at bounding box center [809, 391] width 1261 height 25
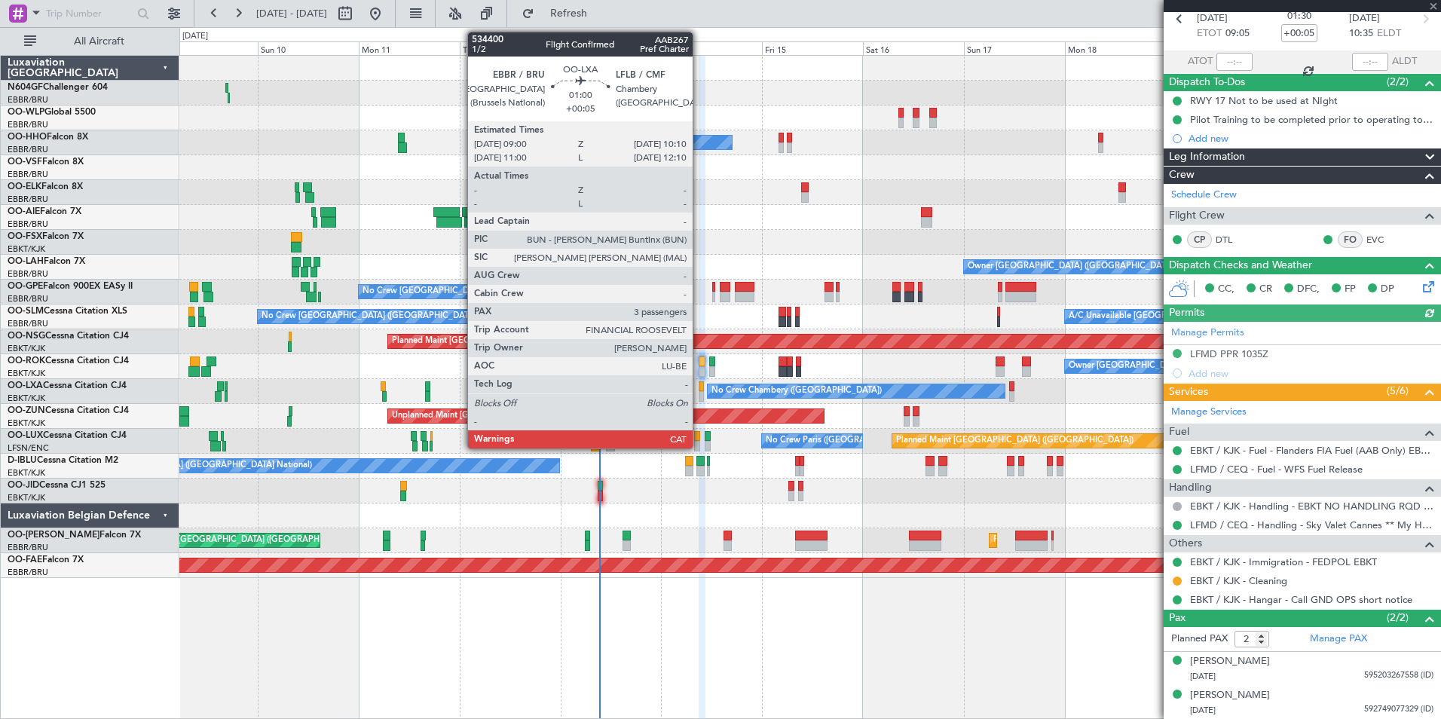
click at [699, 387] on div at bounding box center [701, 386] width 5 height 11
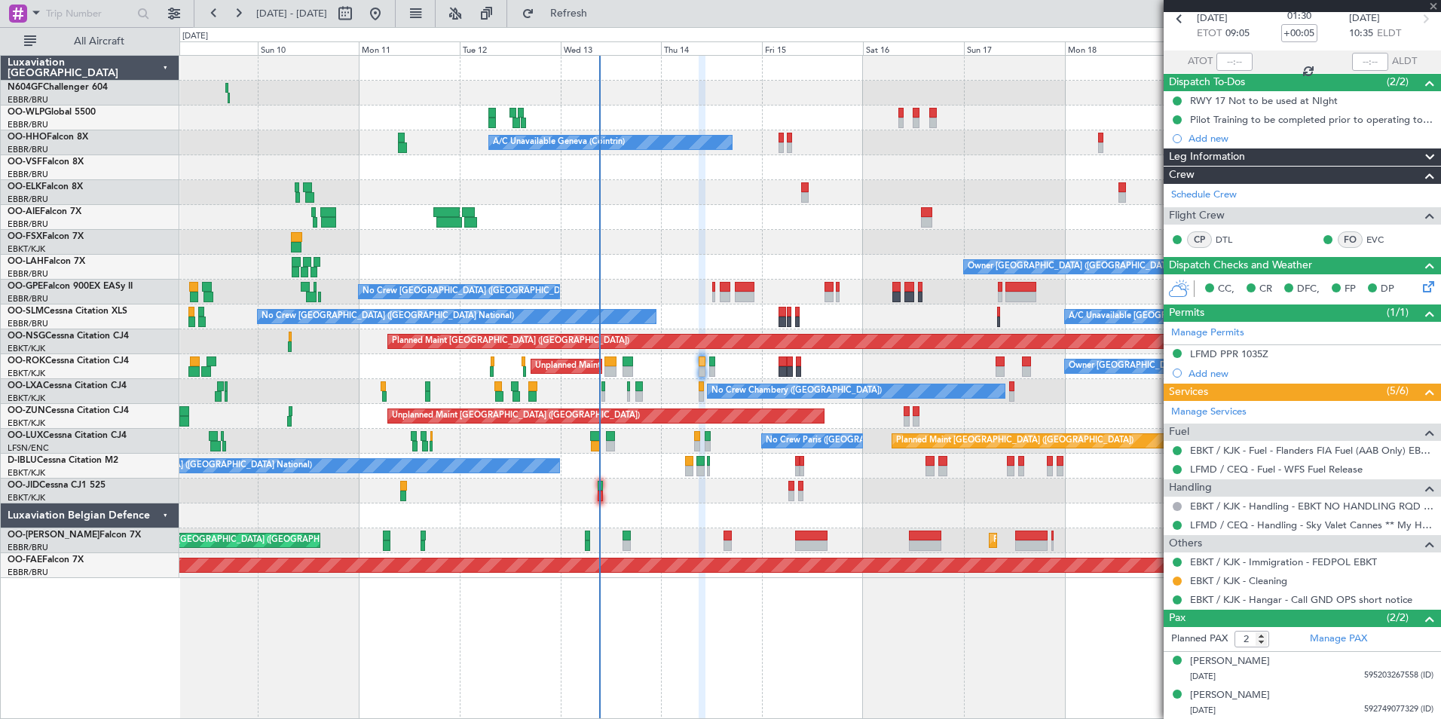
type input "3"
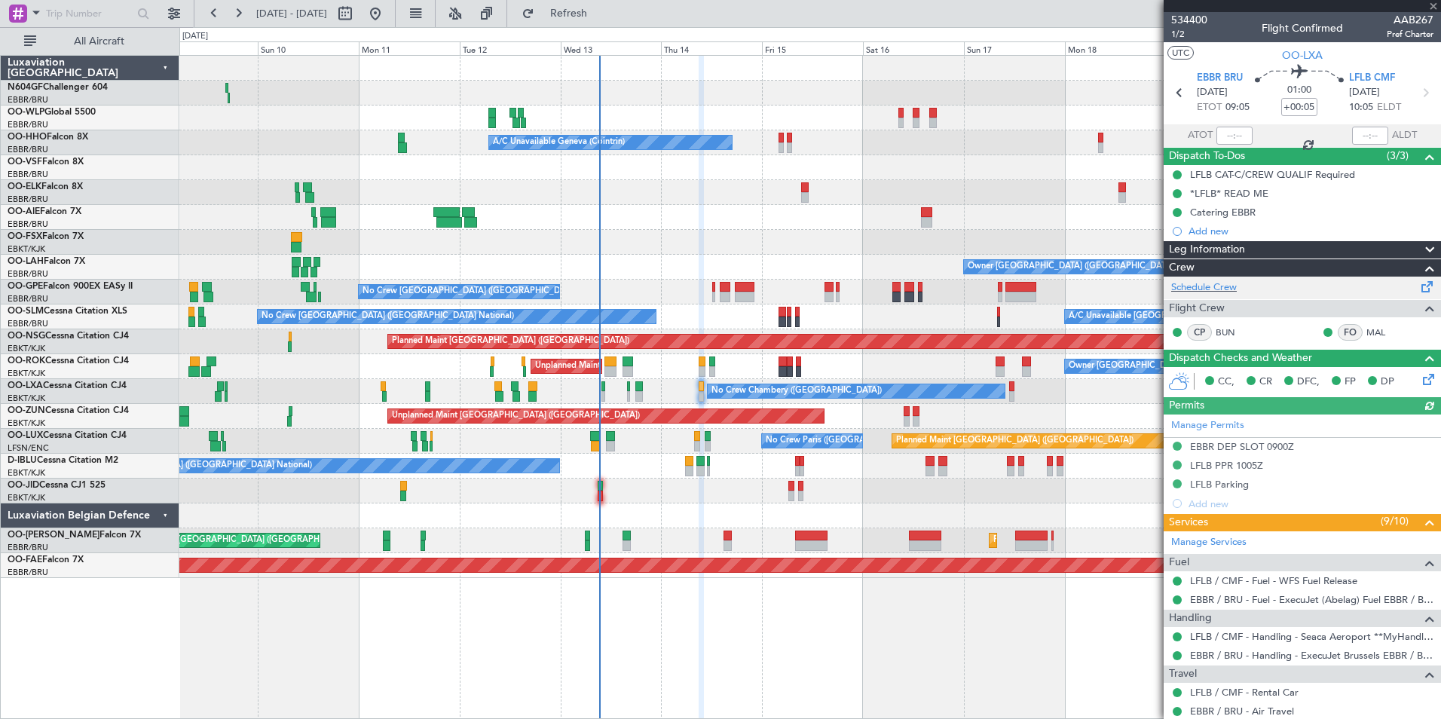
scroll to position [273, 0]
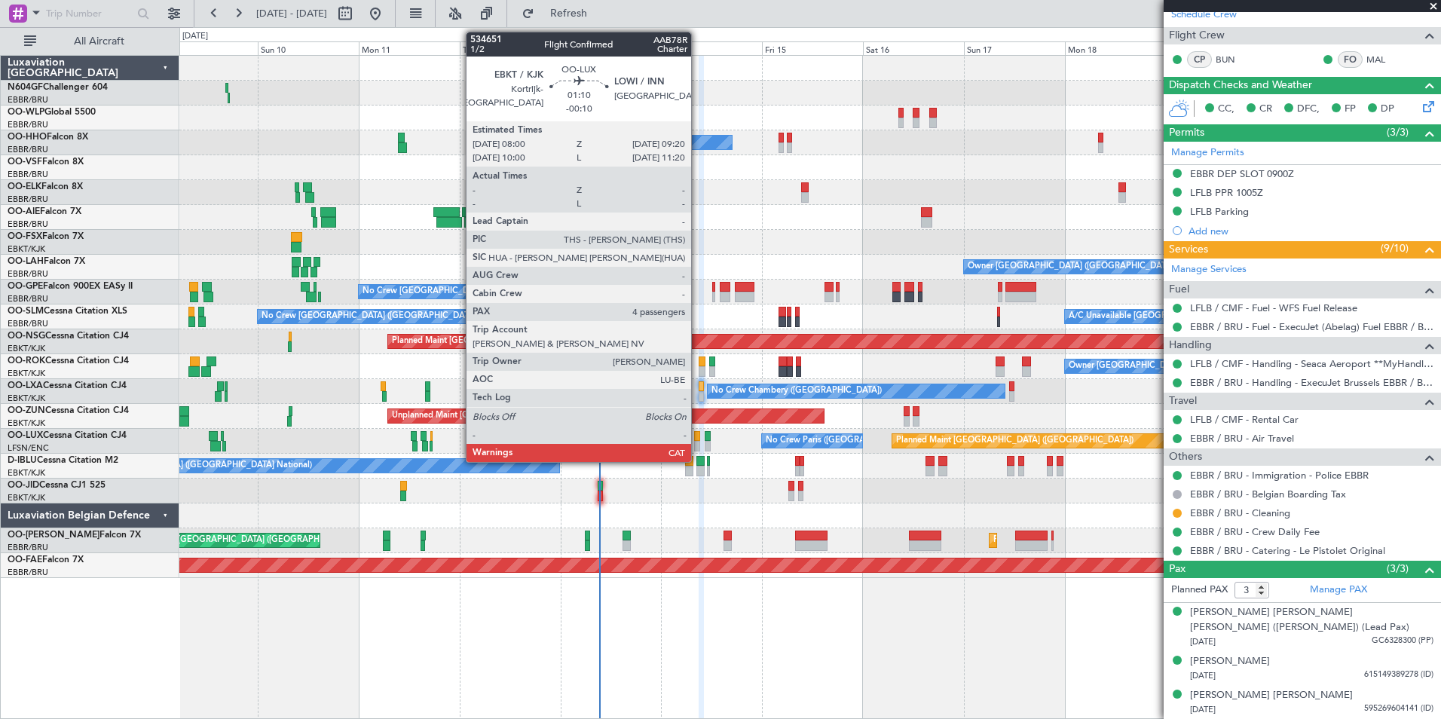
click at [698, 443] on div at bounding box center [697, 446] width 6 height 11
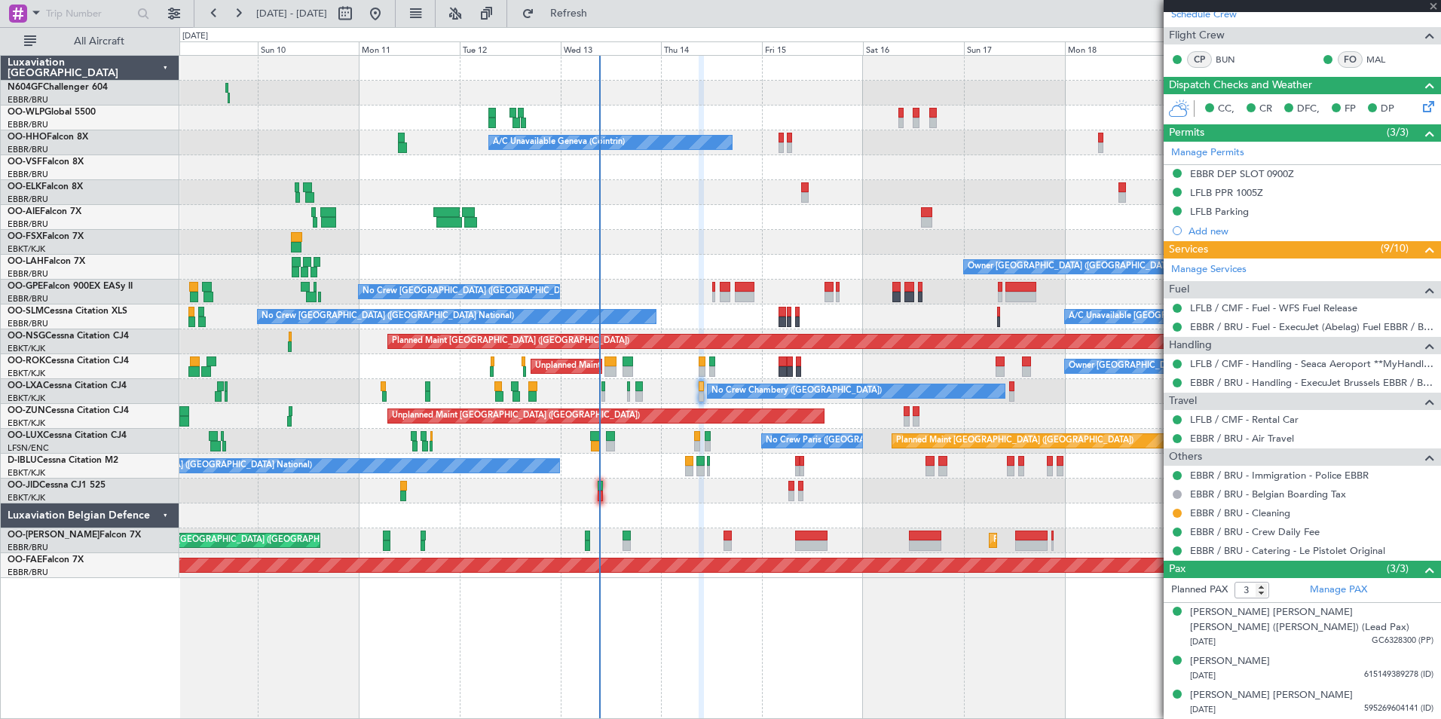
type input "-00:10"
type input "4"
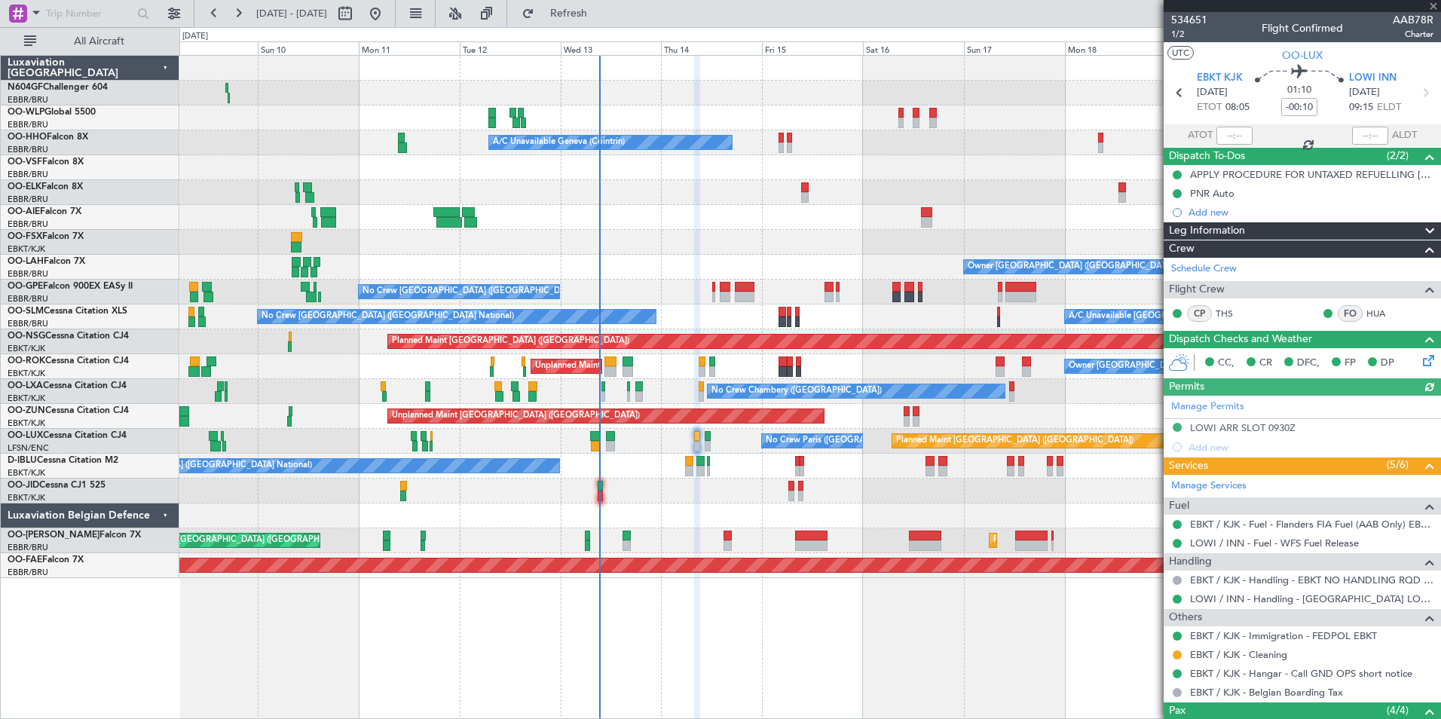
scroll to position [161, 0]
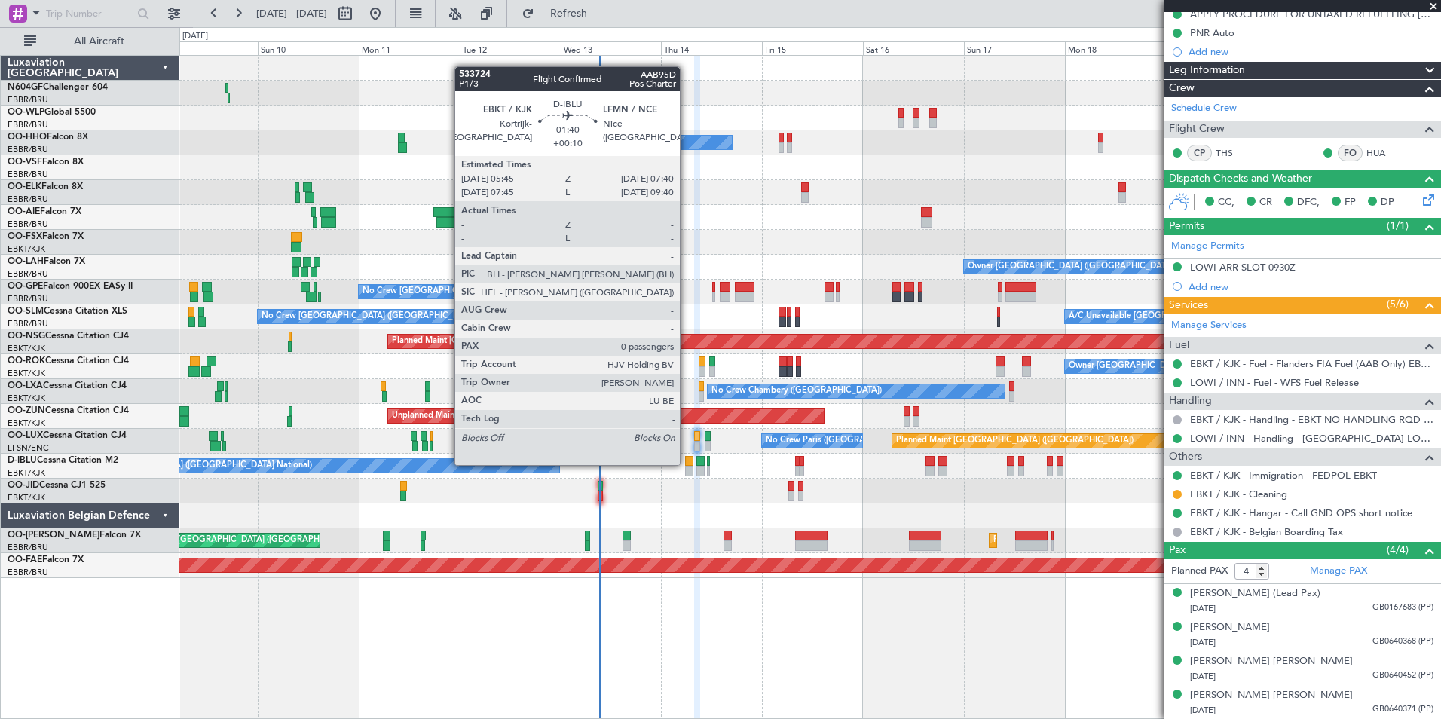
click at [687, 463] on div at bounding box center [689, 461] width 8 height 11
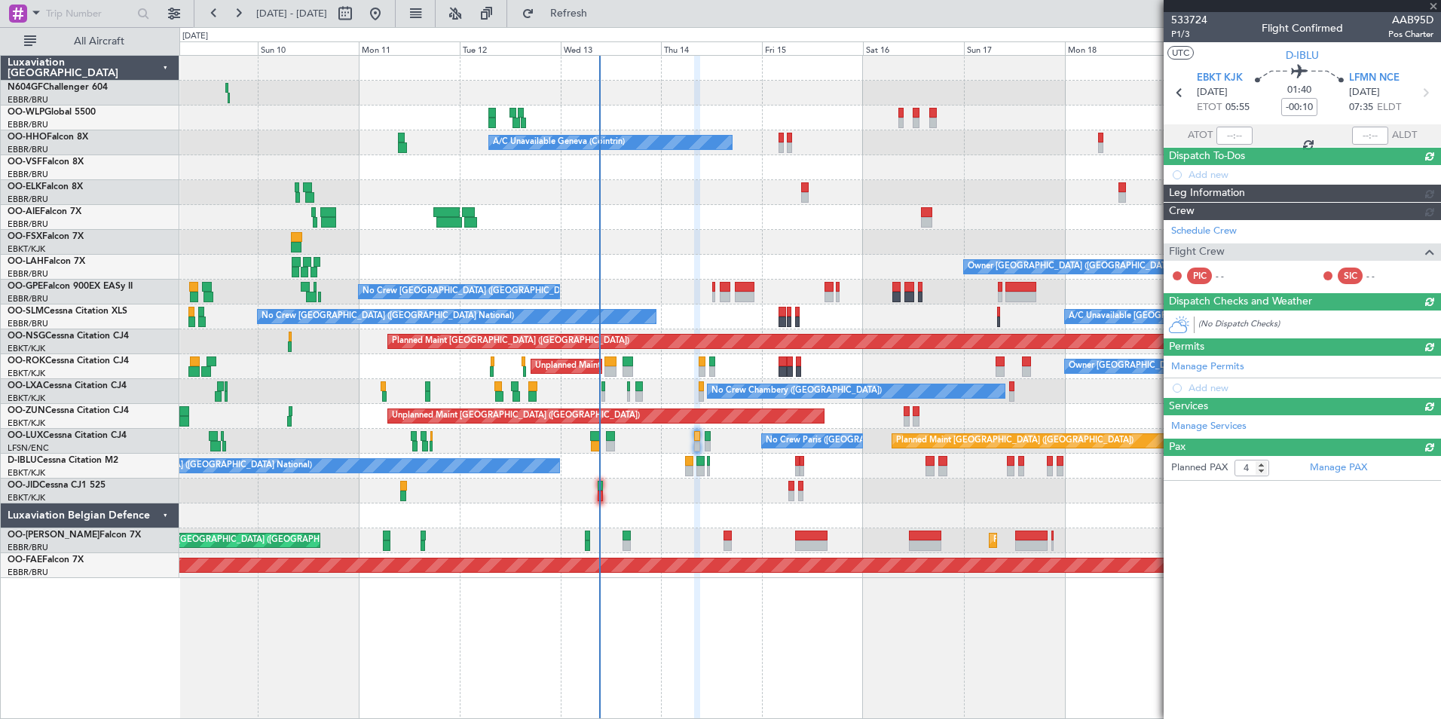
type input "+00:10"
type input "0"
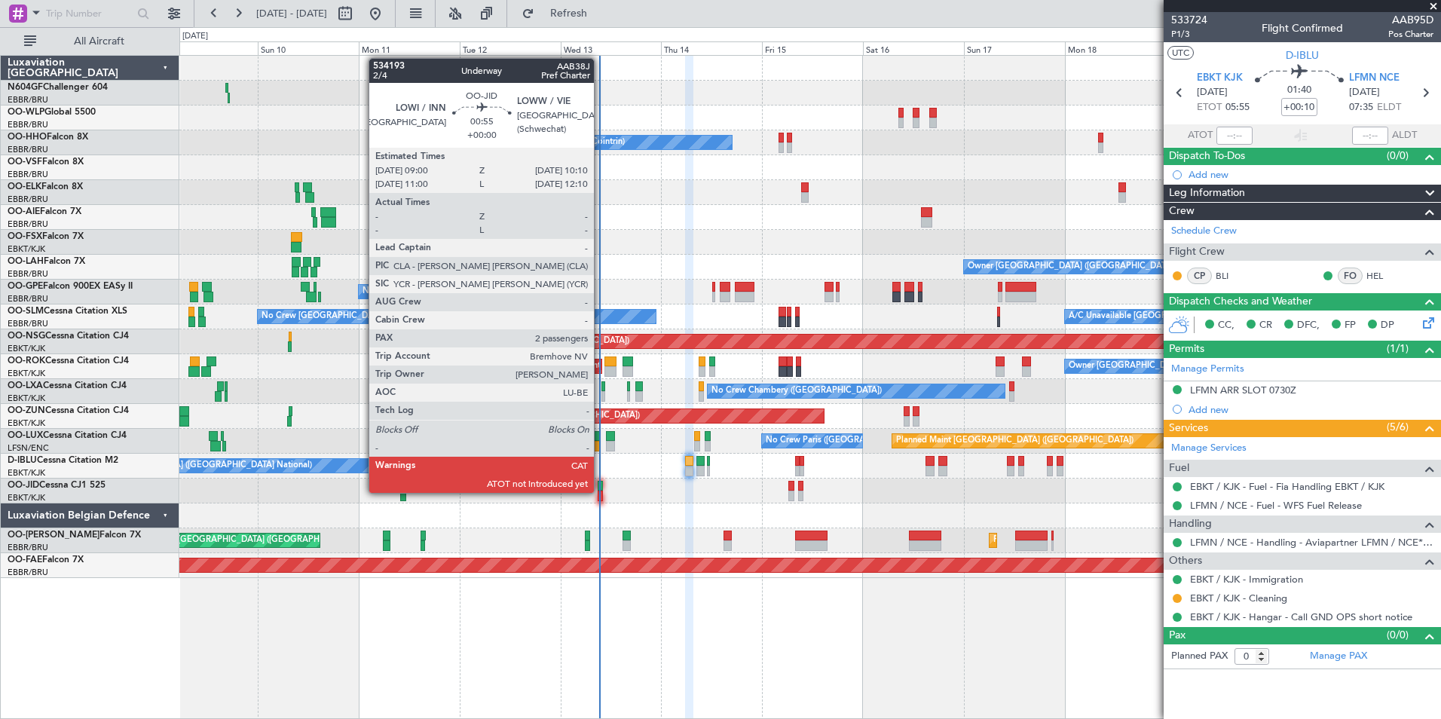
click at [601, 491] on div at bounding box center [600, 496] width 5 height 11
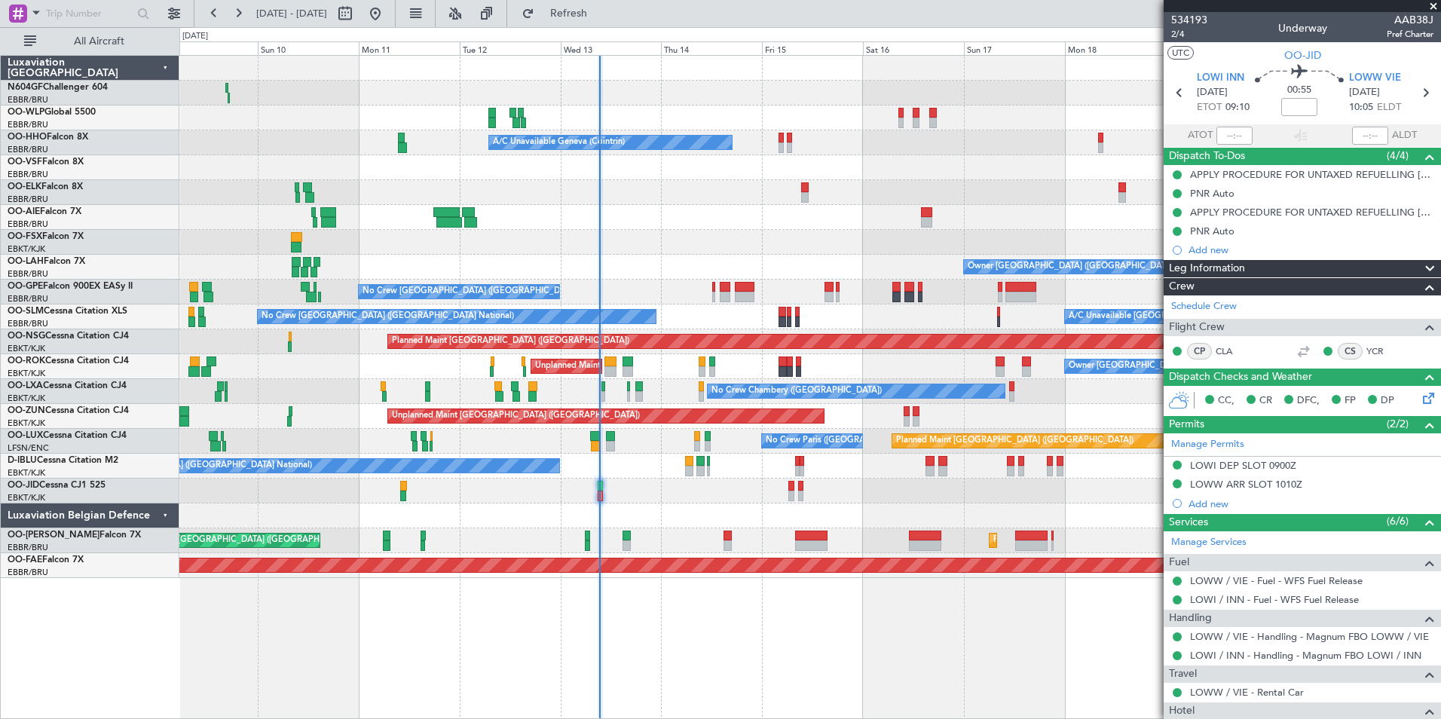
click at [991, 224] on div at bounding box center [809, 217] width 1261 height 25
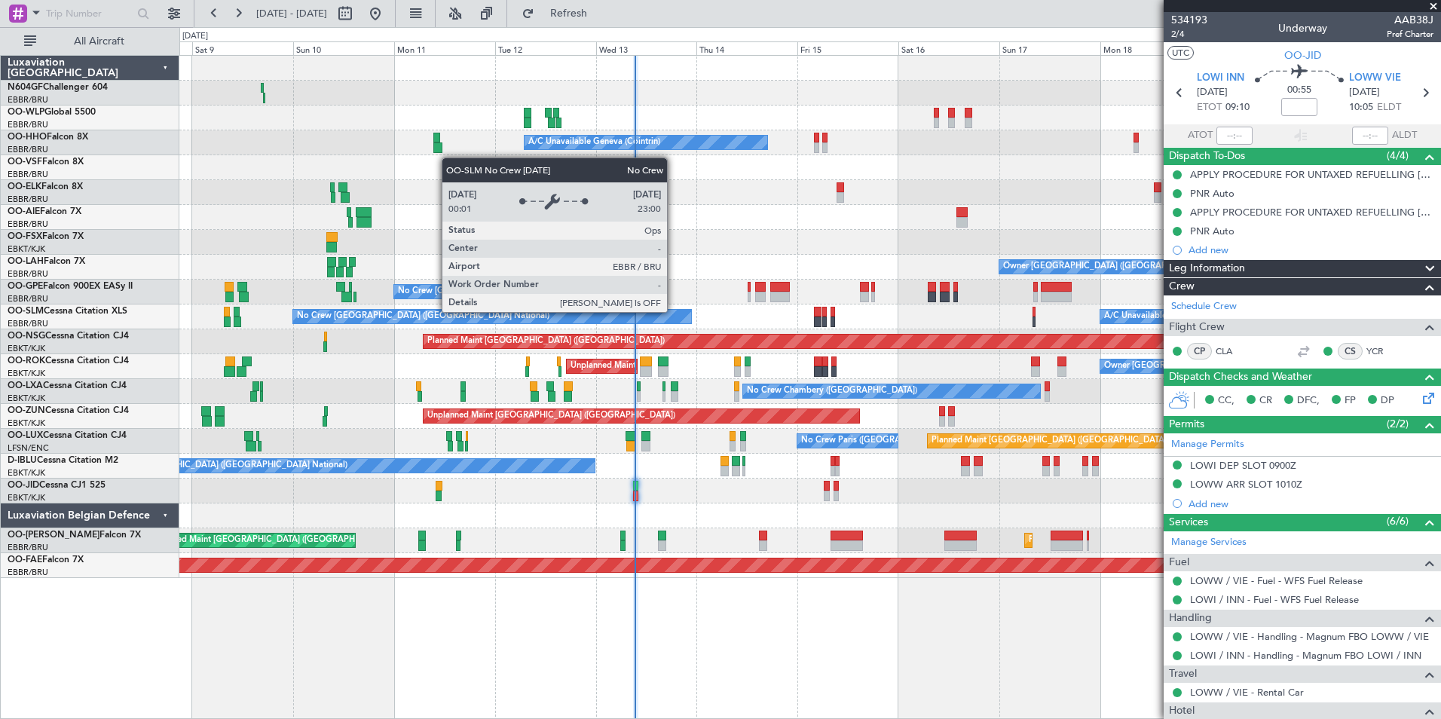
click at [676, 311] on div "No Crew [GEOGRAPHIC_DATA] ([GEOGRAPHIC_DATA] National)" at bounding box center [492, 317] width 398 height 14
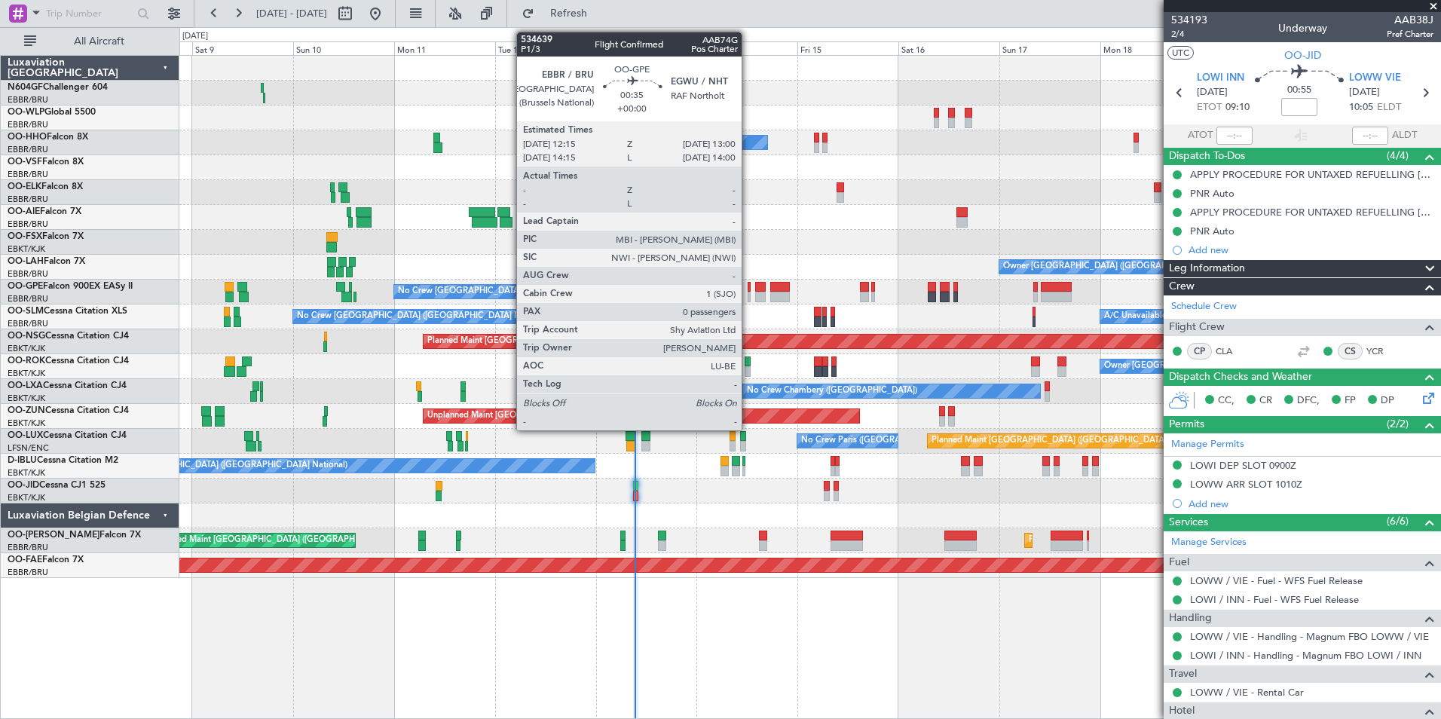
click at [748, 290] on div at bounding box center [750, 287] width 4 height 11
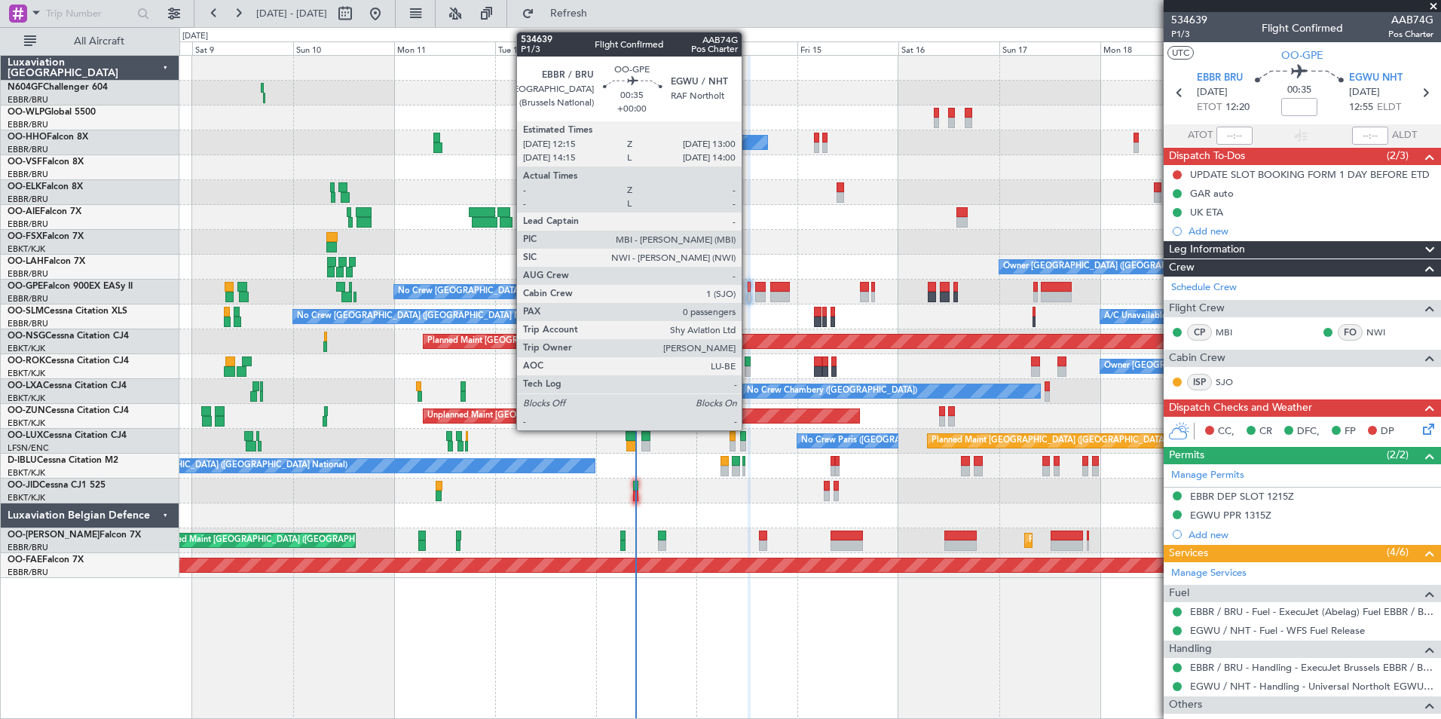
click at [748, 292] on div at bounding box center [750, 297] width 4 height 11
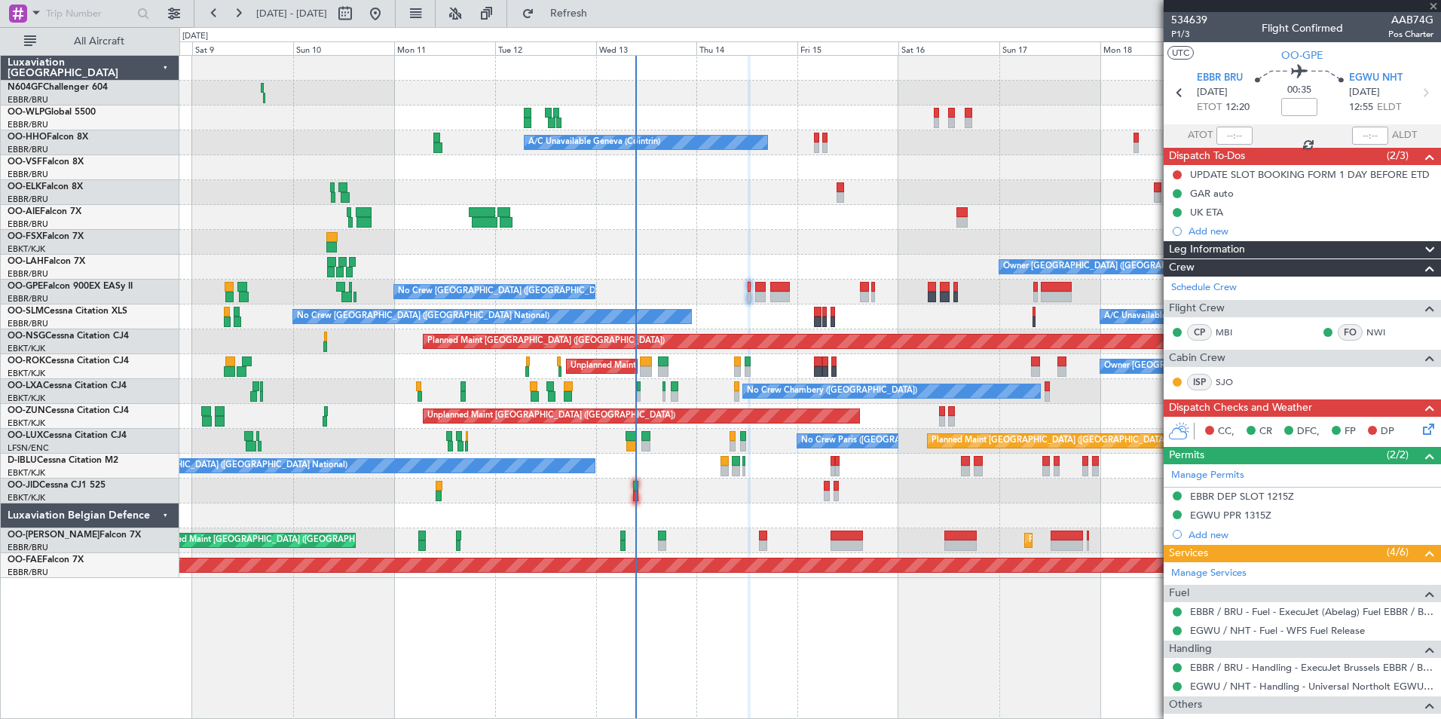
click at [869, 228] on div at bounding box center [809, 217] width 1261 height 25
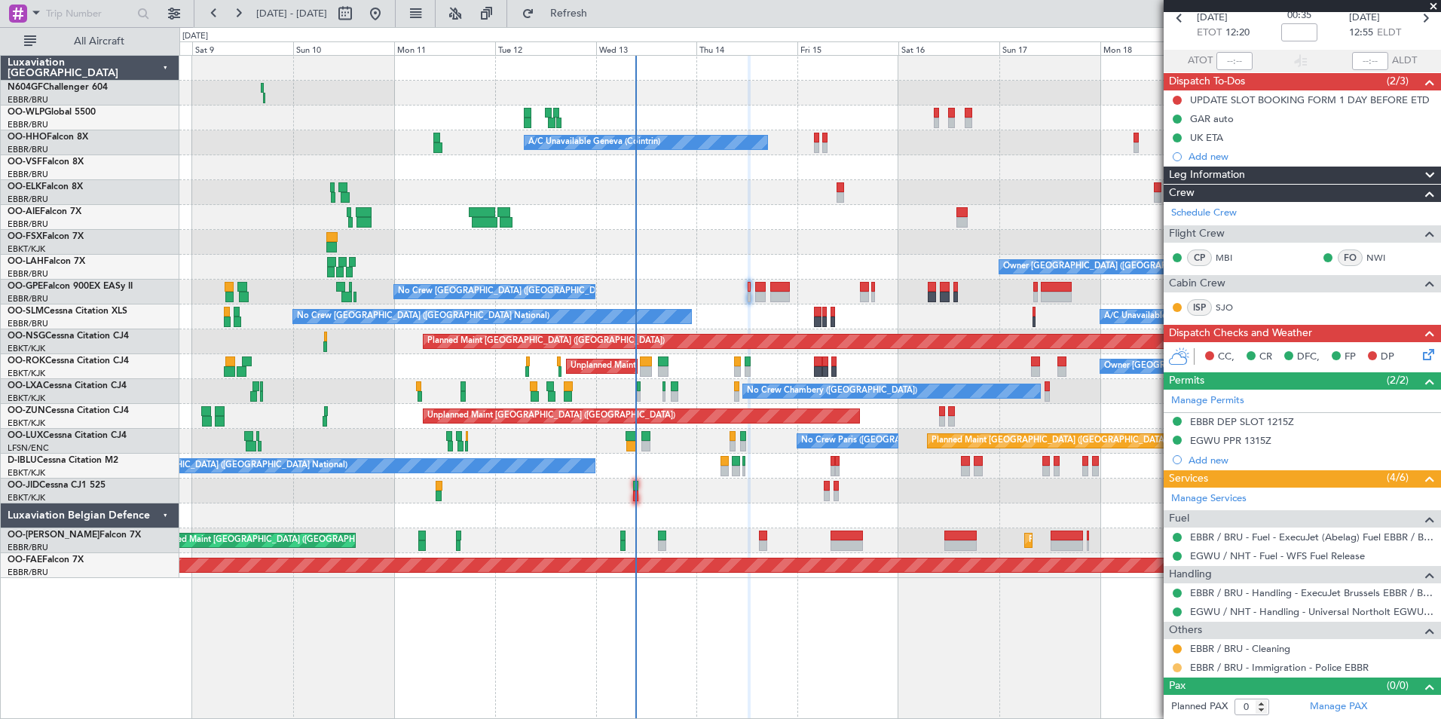
click at [1177, 667] on button at bounding box center [1177, 667] width 9 height 9
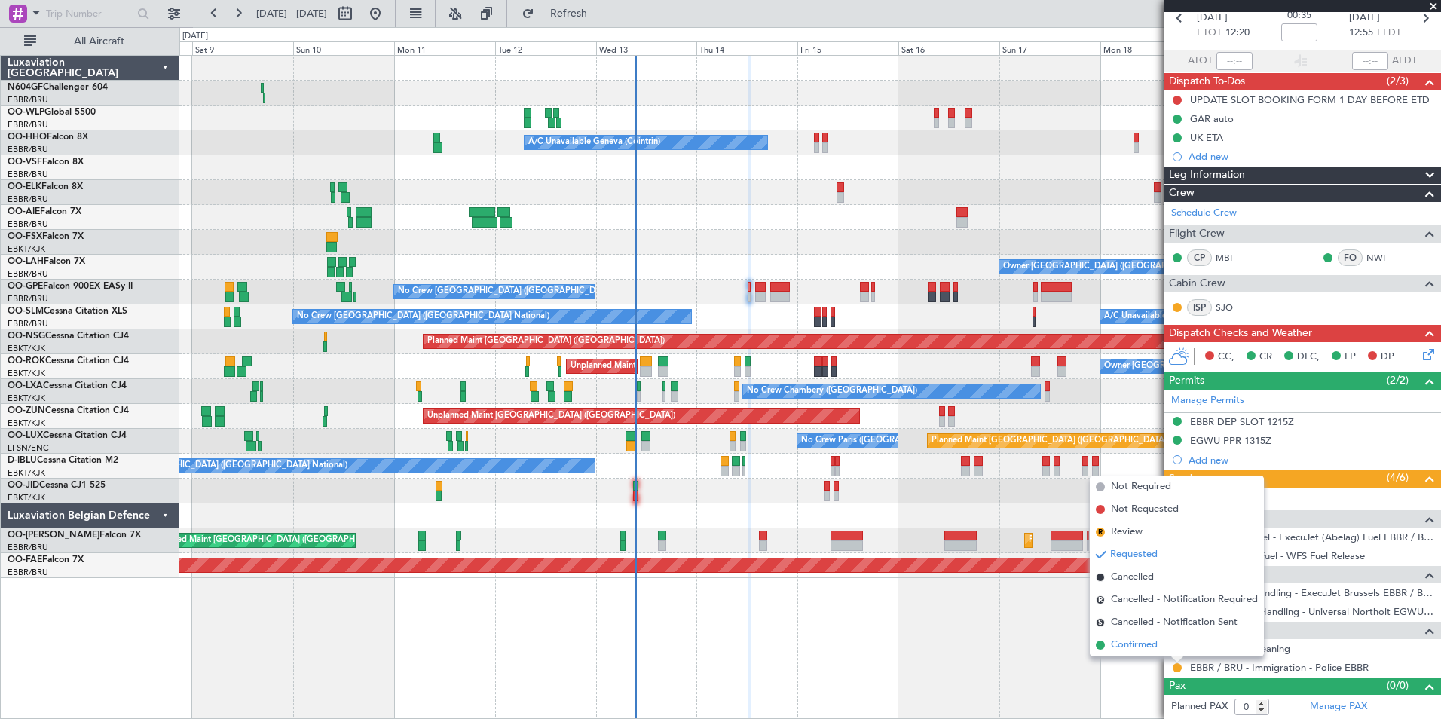
click at [1147, 646] on span "Confirmed" at bounding box center [1134, 645] width 47 height 15
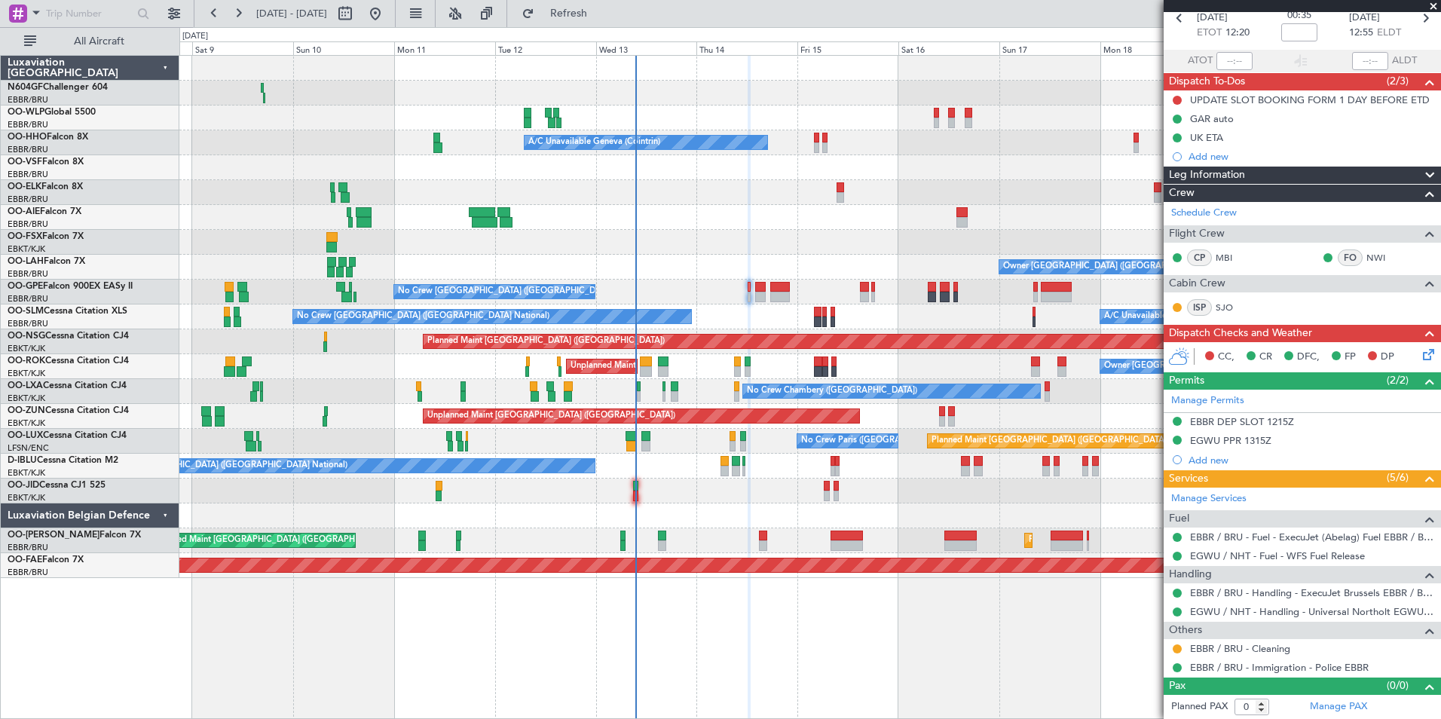
scroll to position [0, 0]
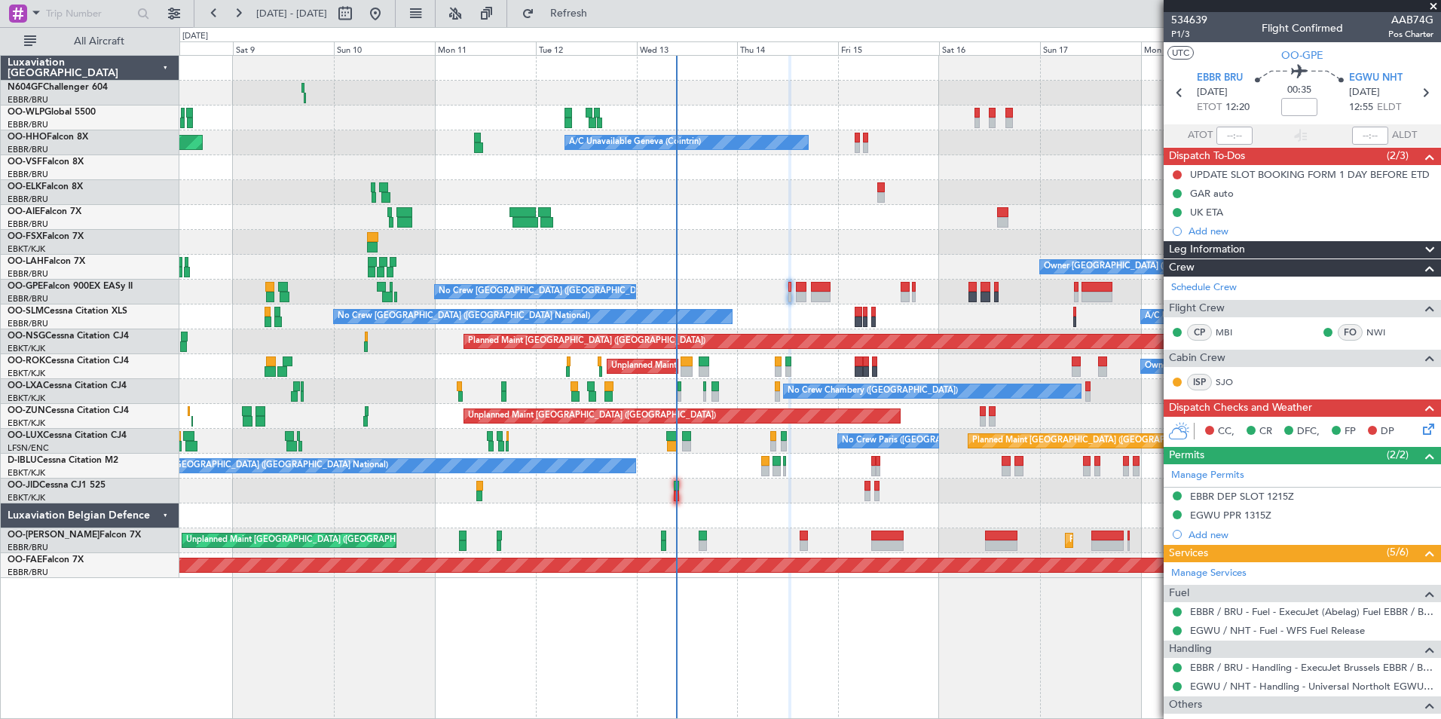
click at [781, 379] on div "Planned Maint Milan (Linate) Planned Maint [GEOGRAPHIC_DATA] ([GEOGRAPHIC_DATA]…" at bounding box center [809, 317] width 1261 height 522
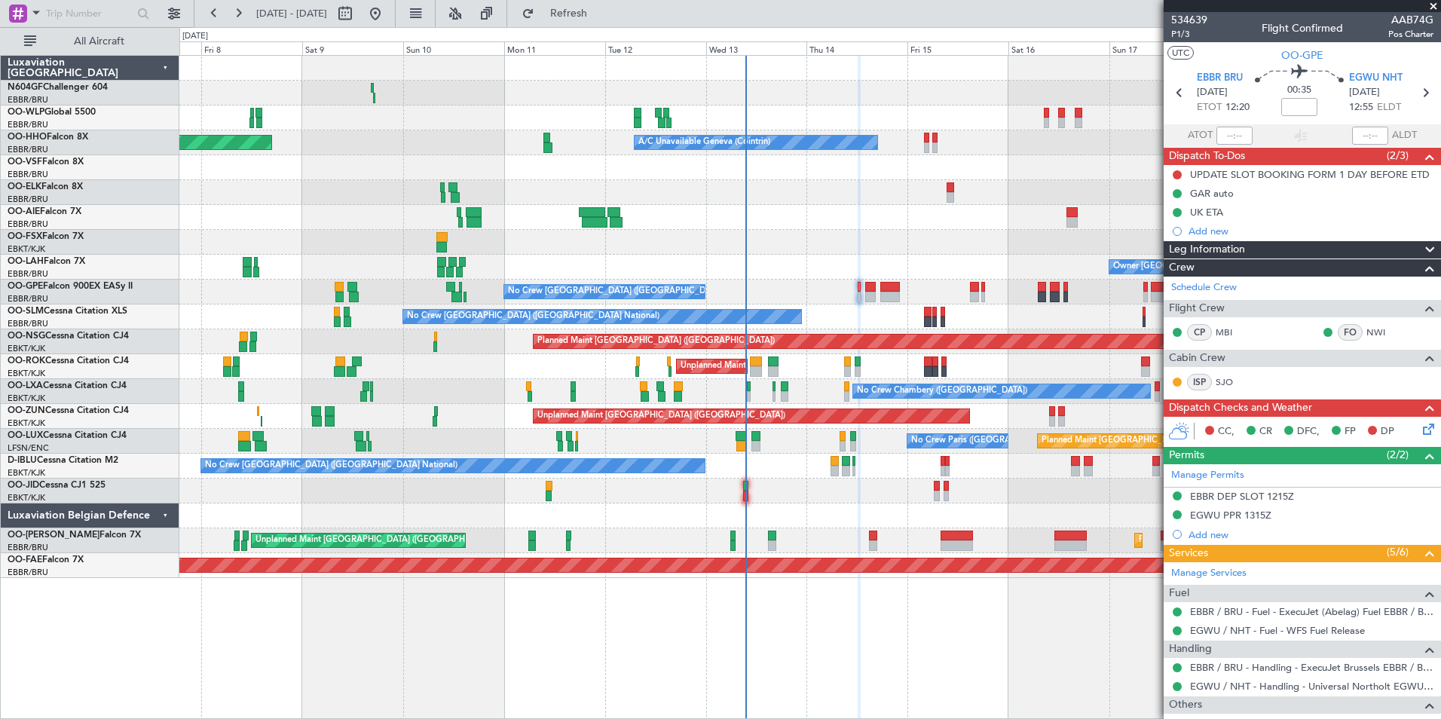
click at [944, 394] on div "Planned Maint Milan (Linate) Planned Maint [GEOGRAPHIC_DATA] ([GEOGRAPHIC_DATA]…" at bounding box center [809, 317] width 1261 height 522
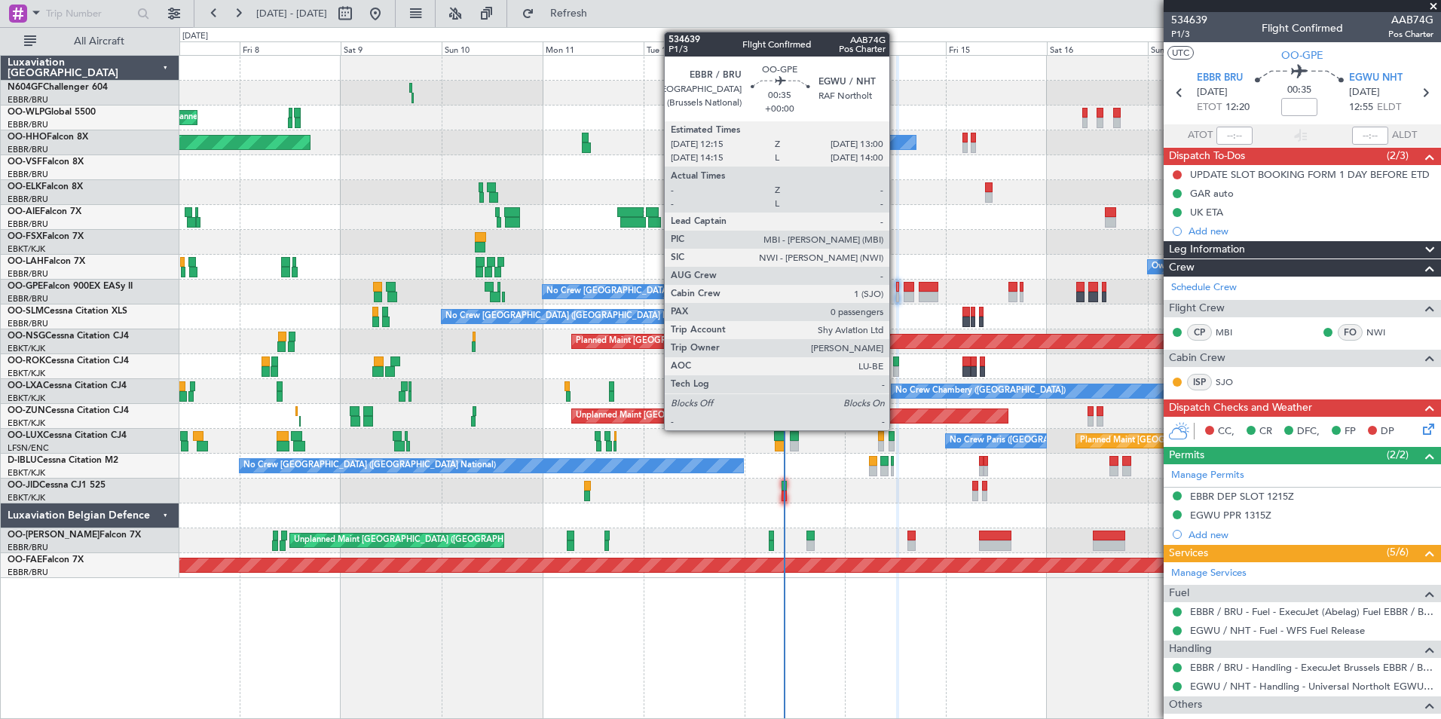
click at [896, 299] on div at bounding box center [898, 297] width 4 height 11
click at [898, 293] on div at bounding box center [898, 297] width 4 height 11
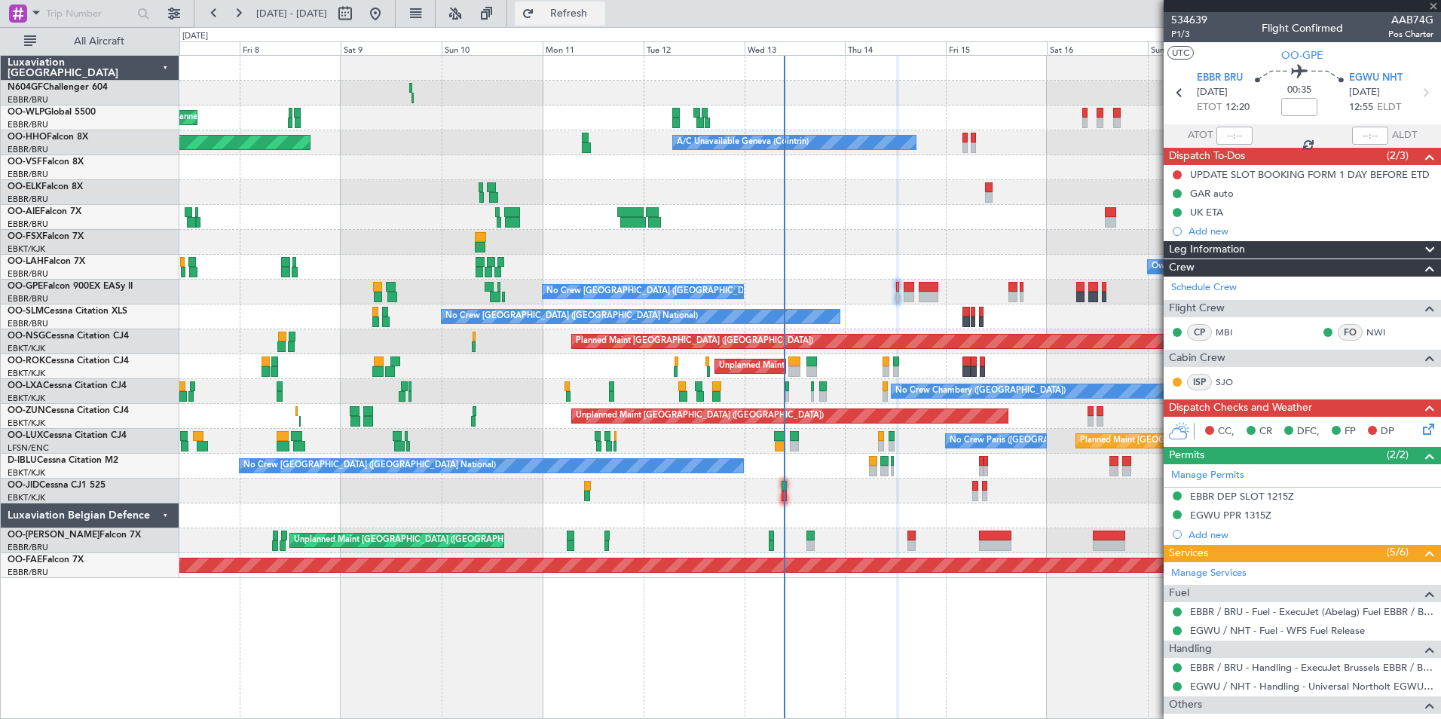
click at [601, 11] on span "Refresh" at bounding box center [568, 13] width 63 height 11
click at [580, 8] on button "Refresh" at bounding box center [560, 14] width 90 height 24
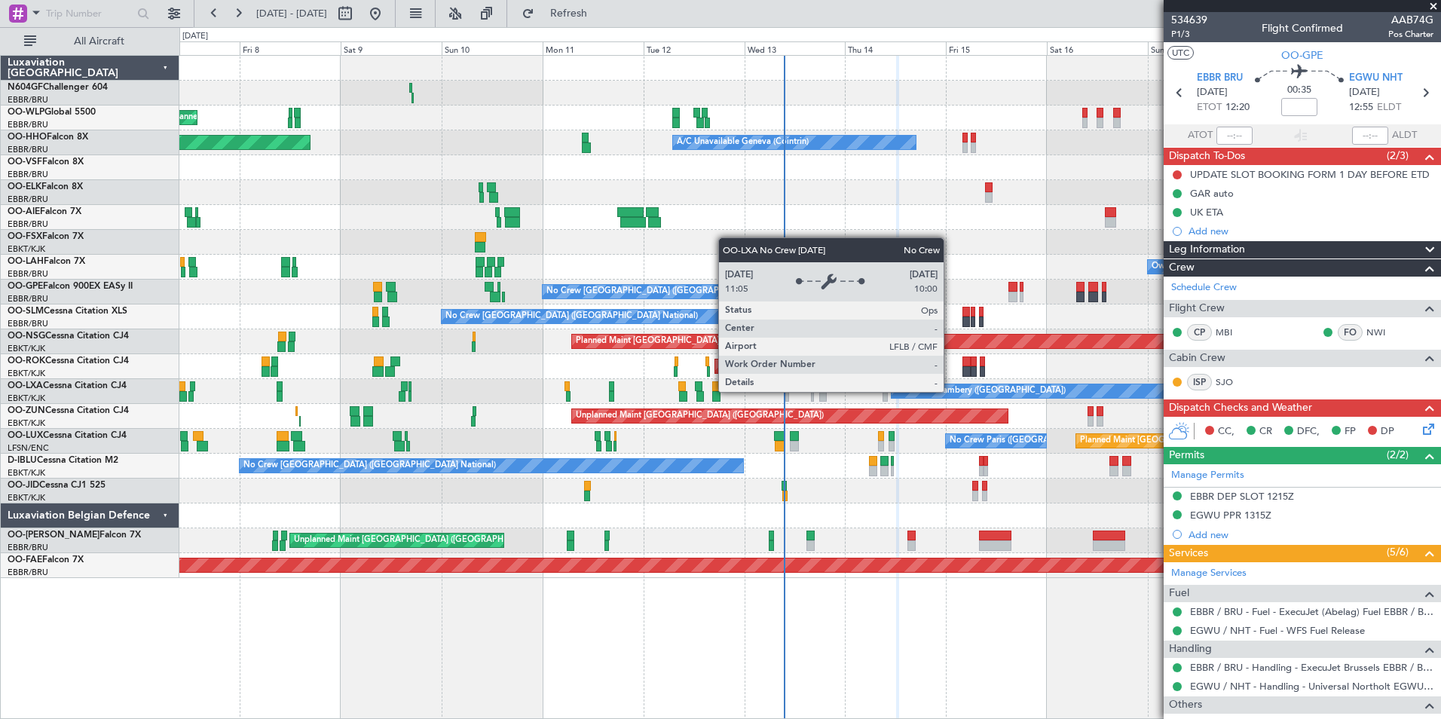
click at [816, 402] on div "No Crew Chambery ([GEOGRAPHIC_DATA]) AOG Maint [GEOGRAPHIC_DATA]-[GEOGRAPHIC_DA…" at bounding box center [809, 391] width 1261 height 25
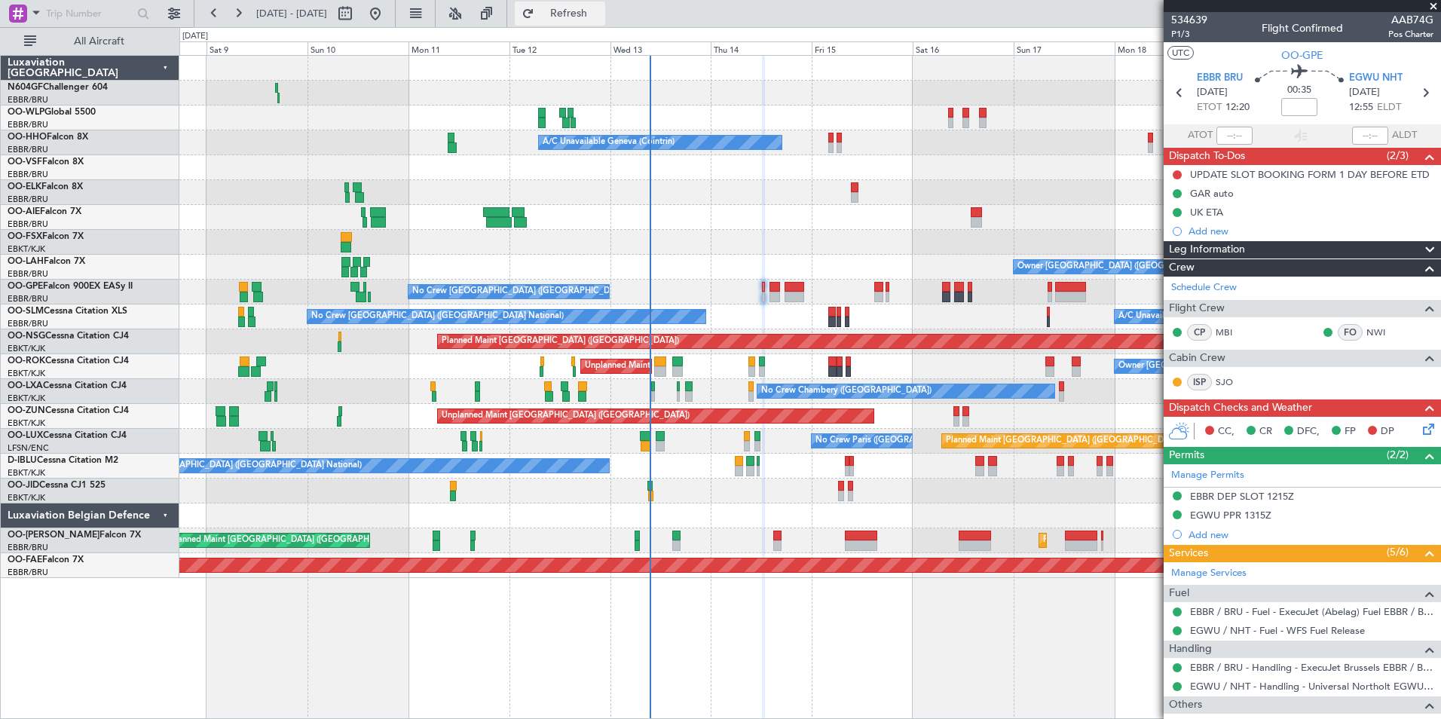
click at [605, 8] on button "Refresh" at bounding box center [560, 14] width 90 height 24
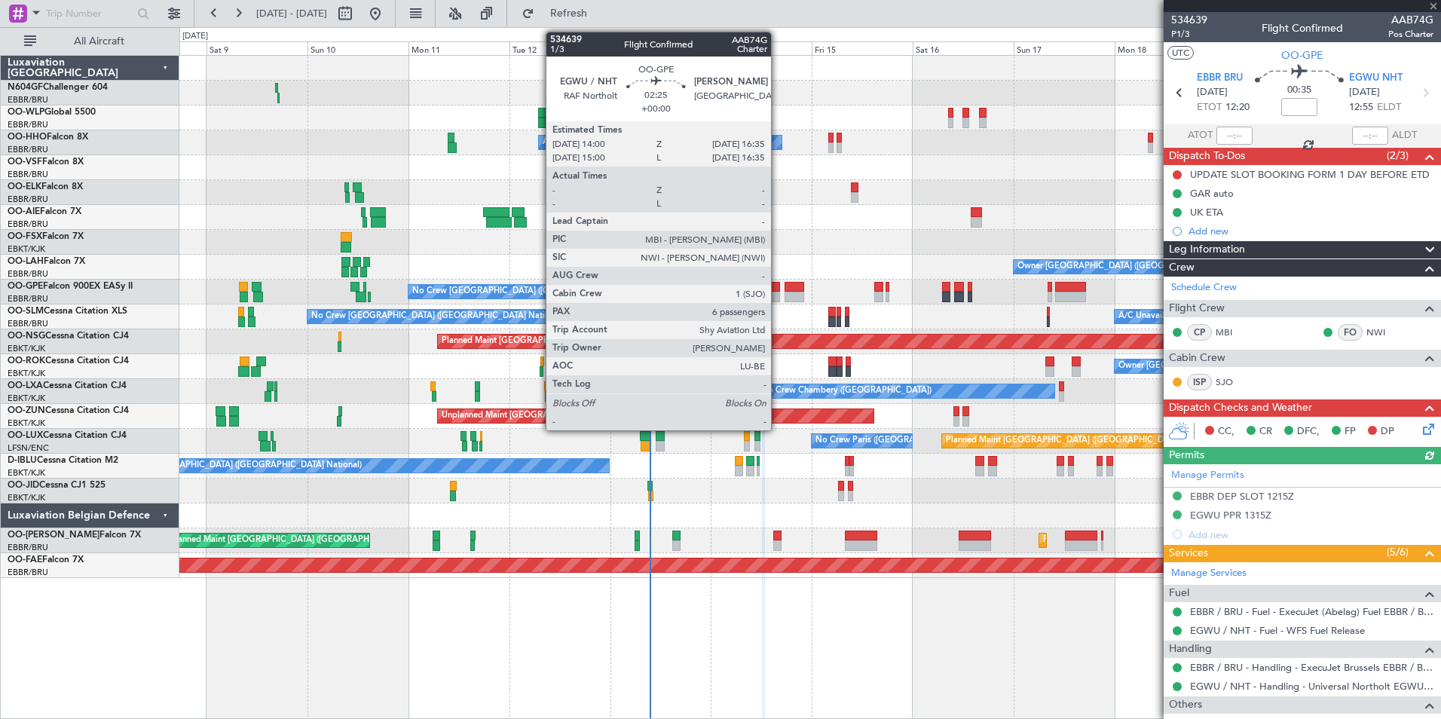
click at [775, 285] on div at bounding box center [774, 287] width 11 height 11
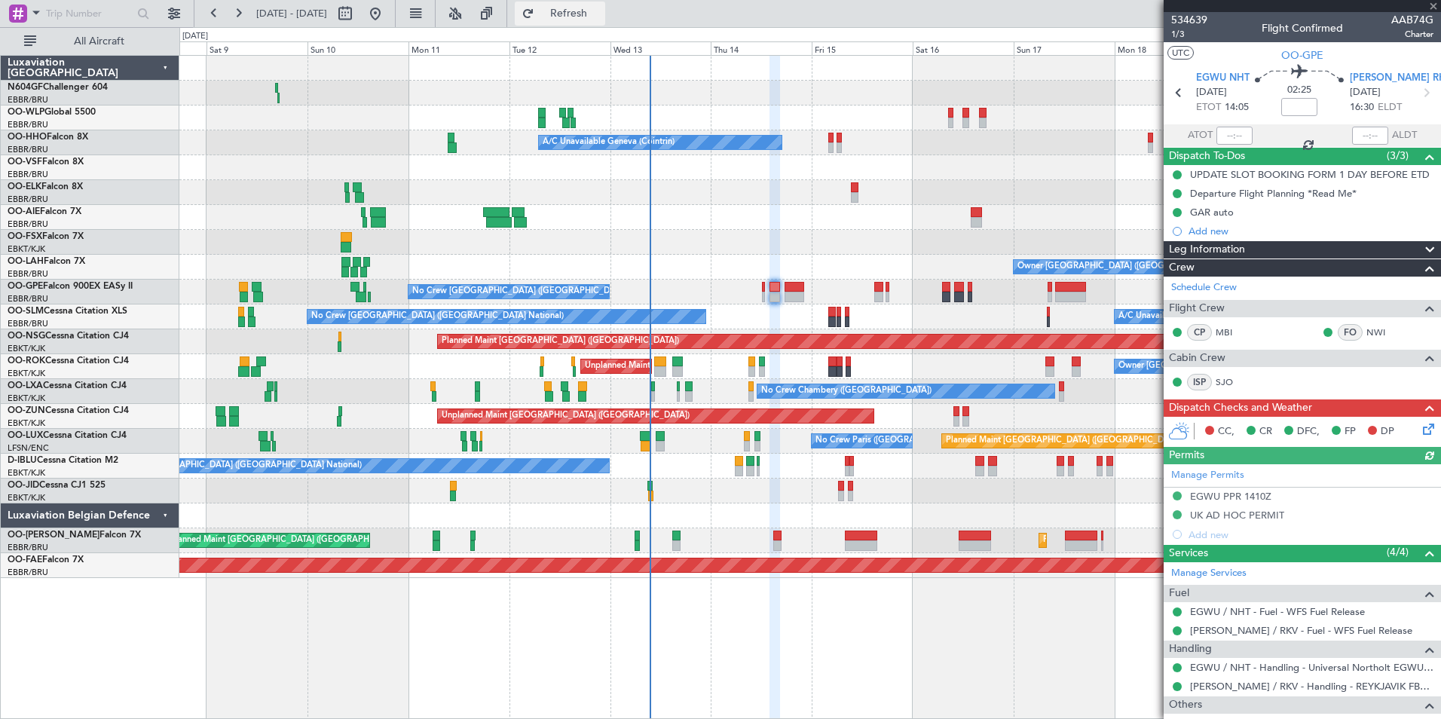
click at [601, 14] on span "Refresh" at bounding box center [568, 13] width 63 height 11
click at [605, 24] on button "Refresh" at bounding box center [560, 14] width 90 height 24
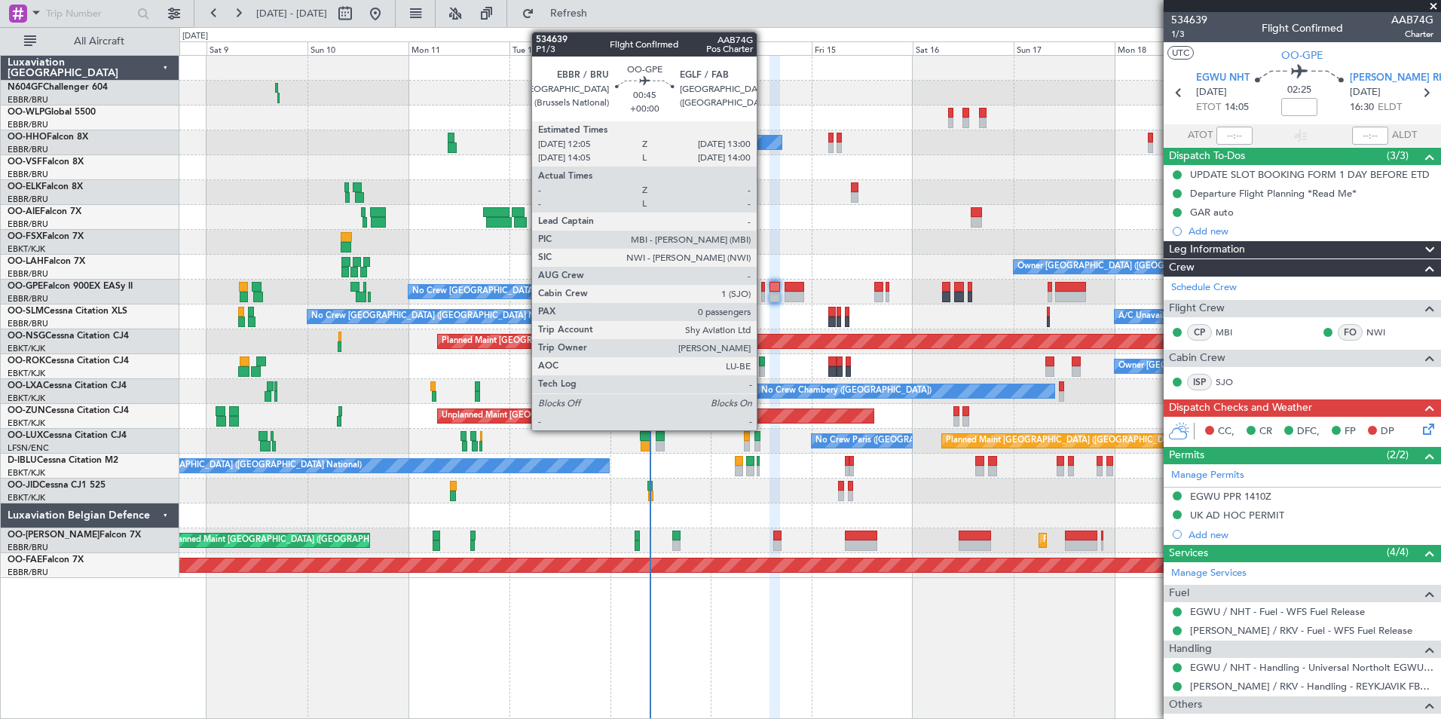
click at [763, 284] on div at bounding box center [763, 287] width 5 height 11
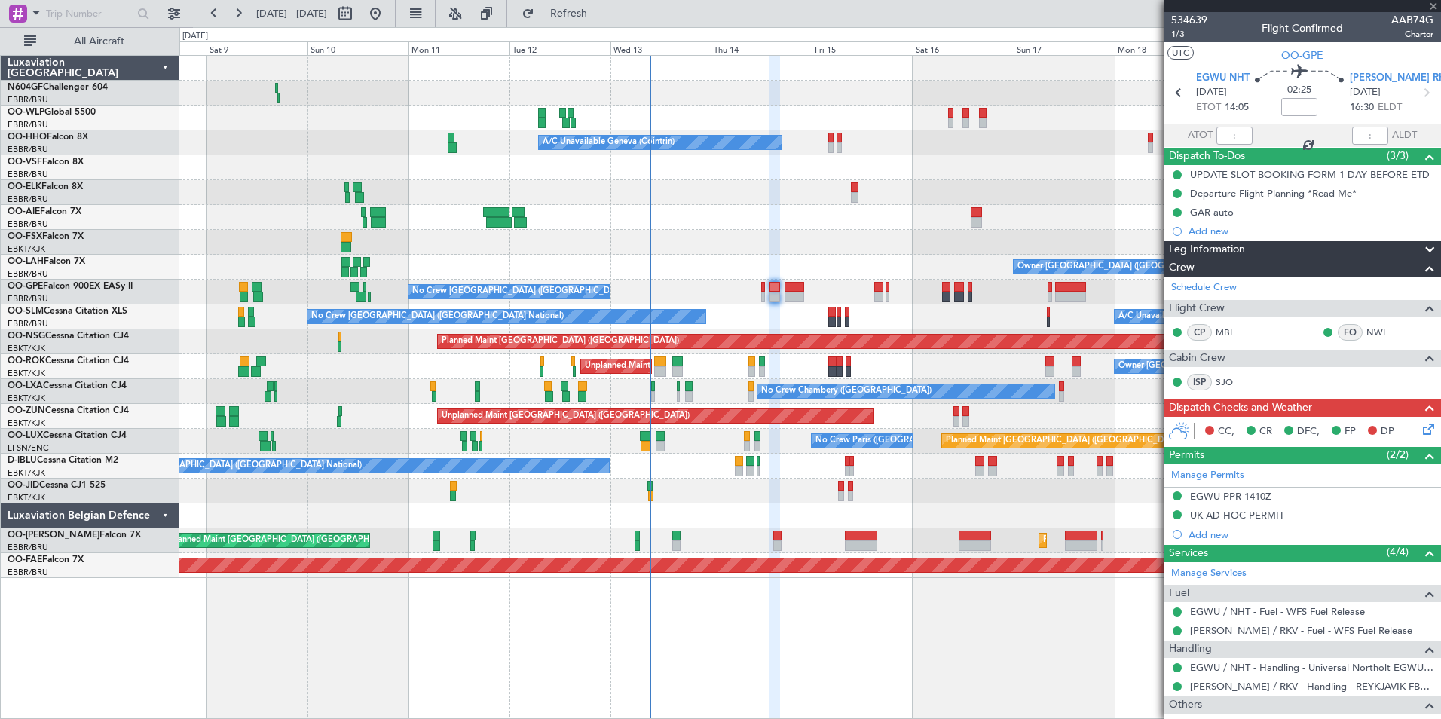
type input "0"
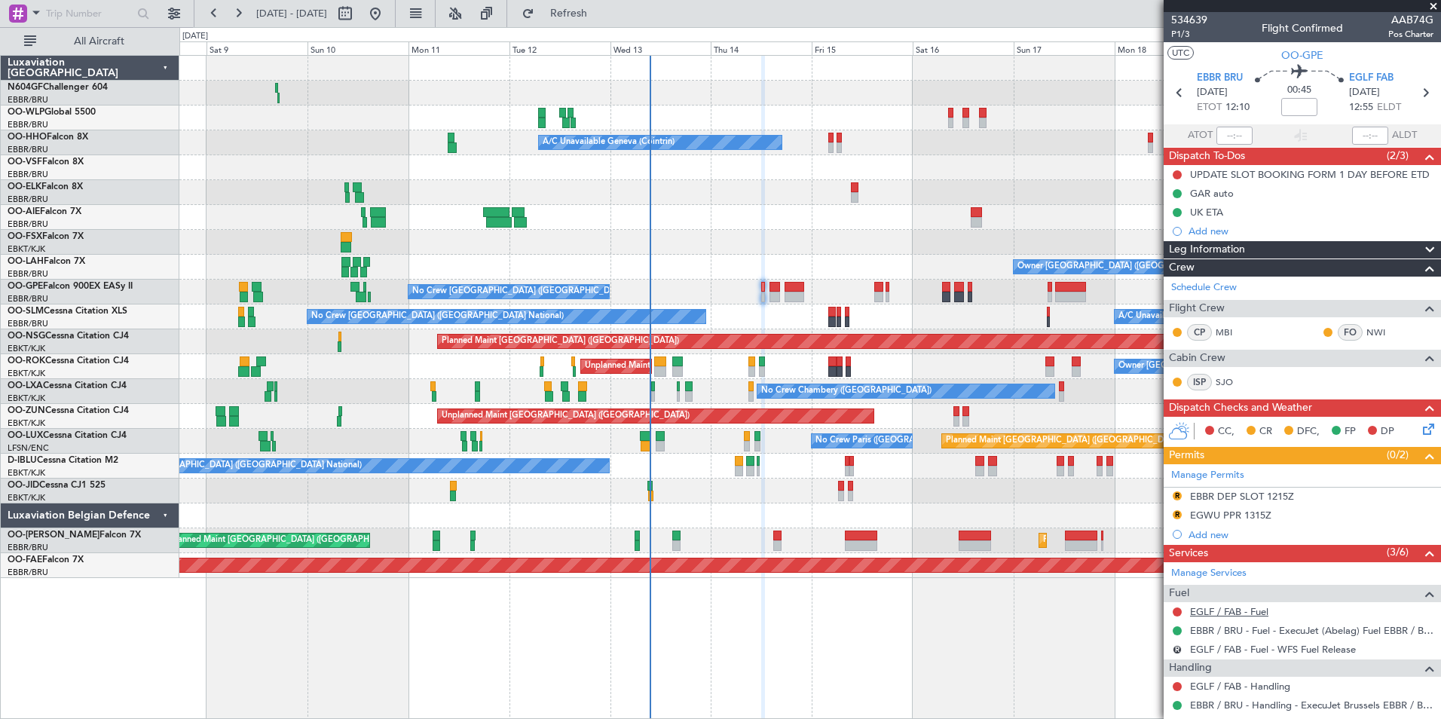
scroll to position [131, 0]
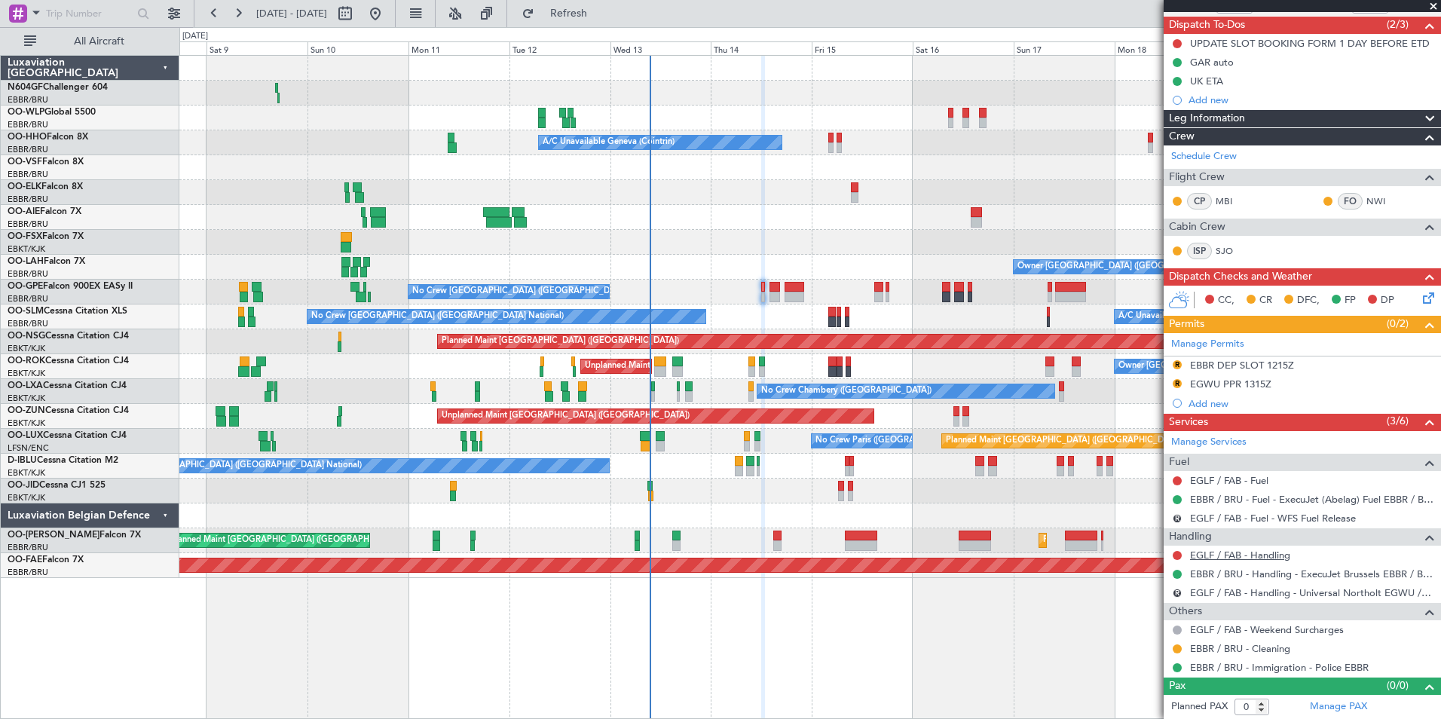
click at [1248, 550] on link "EGLF / FAB - Handling" at bounding box center [1240, 555] width 100 height 13
click at [587, 0] on fb-refresh-button "Refresh" at bounding box center [560, 13] width 106 height 27
click at [592, 3] on fb-refresh-button "Refresh" at bounding box center [560, 13] width 106 height 27
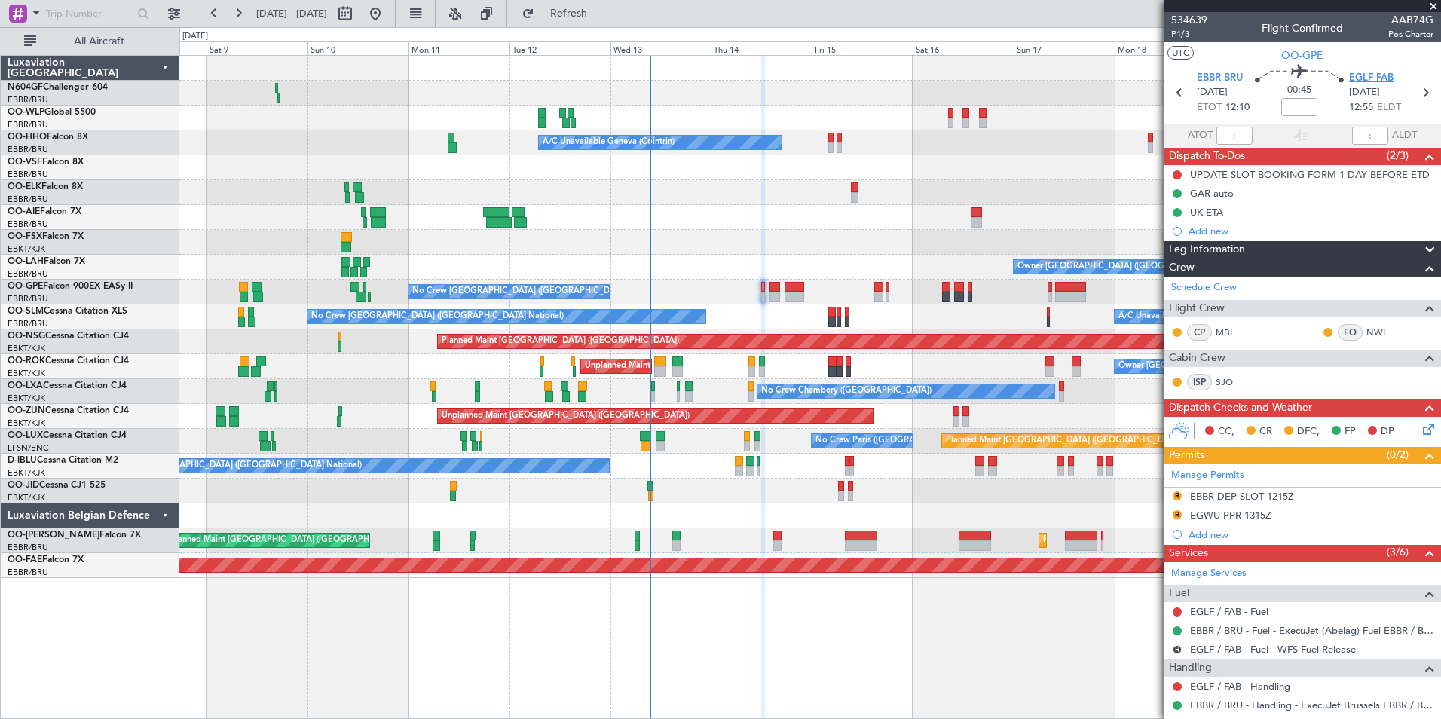
click at [1354, 80] on span "EGLF FAB" at bounding box center [1371, 78] width 44 height 15
click at [1201, 531] on div "Add new" at bounding box center [1303, 534] width 231 height 13
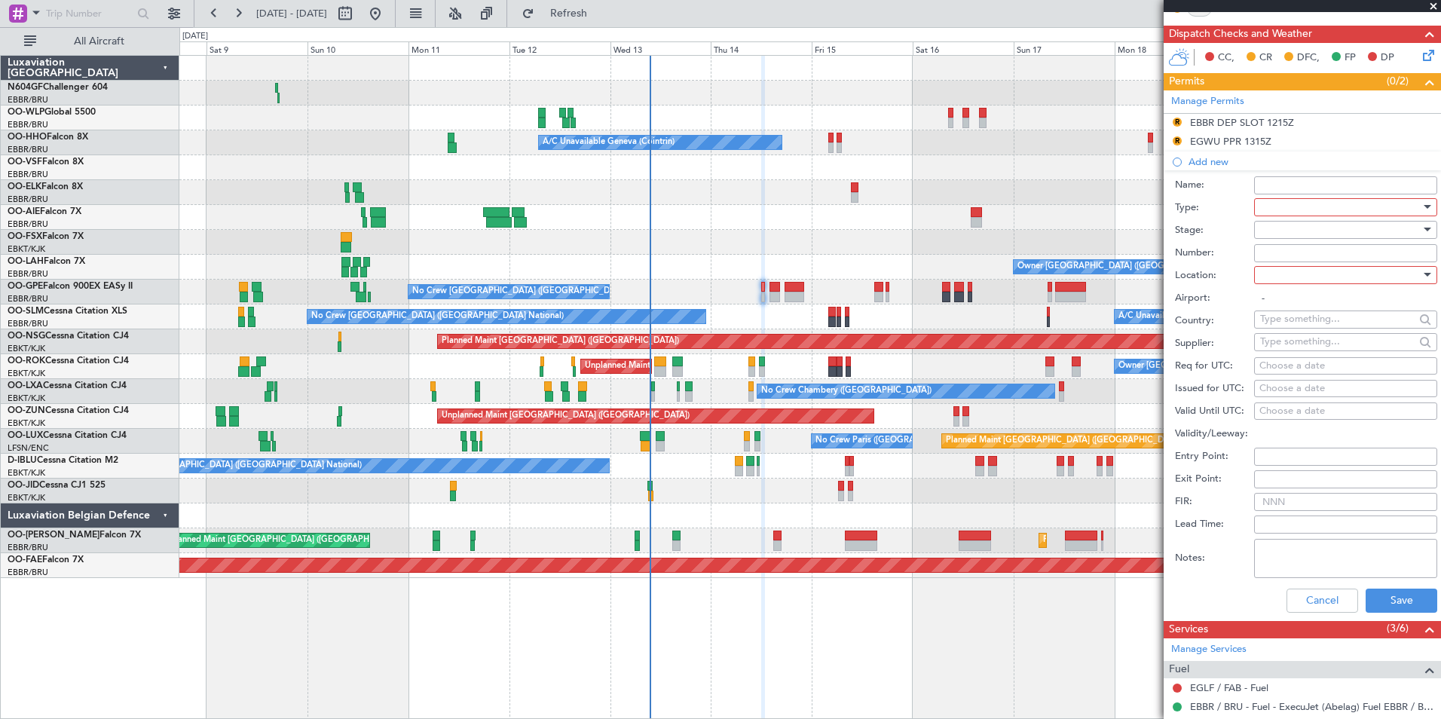
scroll to position [375, 0]
click at [1299, 202] on div at bounding box center [1340, 206] width 161 height 23
click at [1326, 272] on span "PPR" at bounding box center [1340, 280] width 158 height 23
click at [1294, 272] on div at bounding box center [1340, 274] width 161 height 23
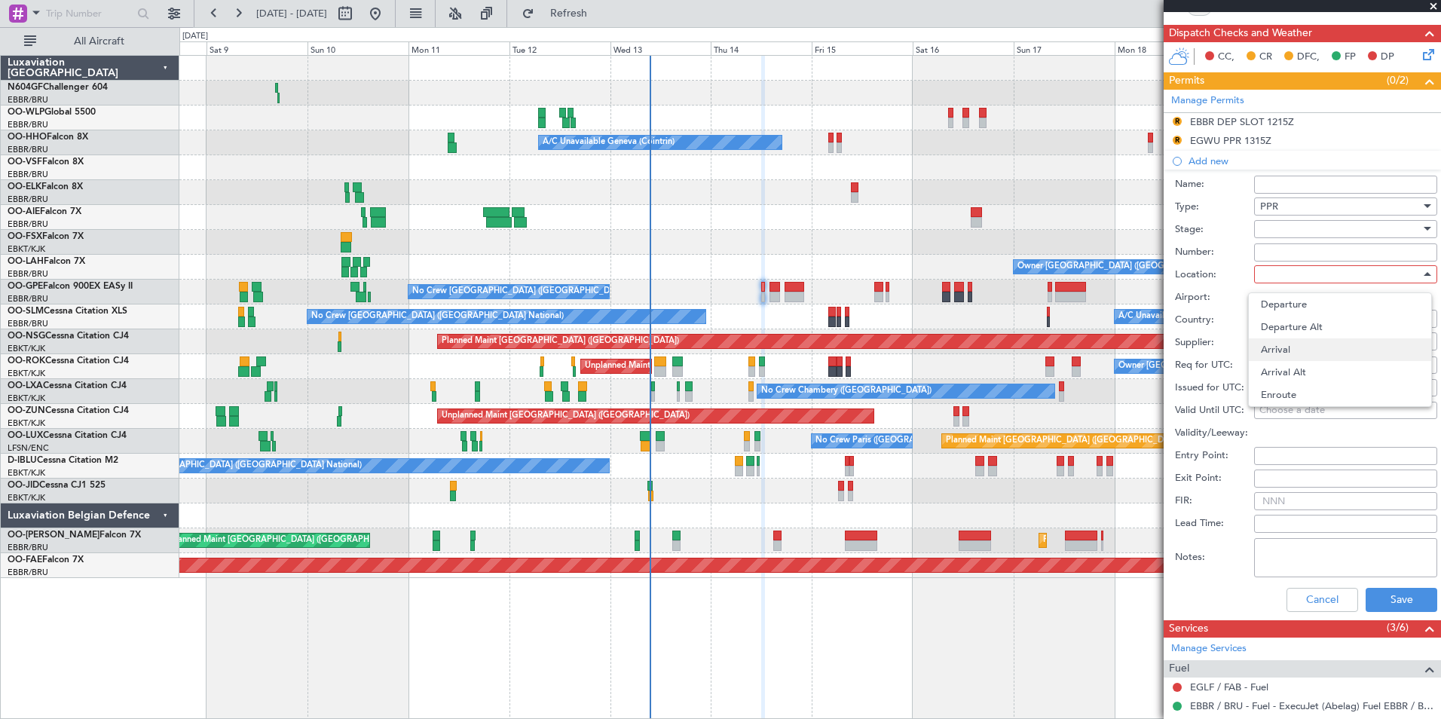
click at [1293, 352] on span "Arrival" at bounding box center [1340, 349] width 158 height 23
type input "EGLF / FAB"
click at [1291, 362] on div "Choose a date" at bounding box center [1345, 365] width 173 height 15
select select "8"
select select "2025"
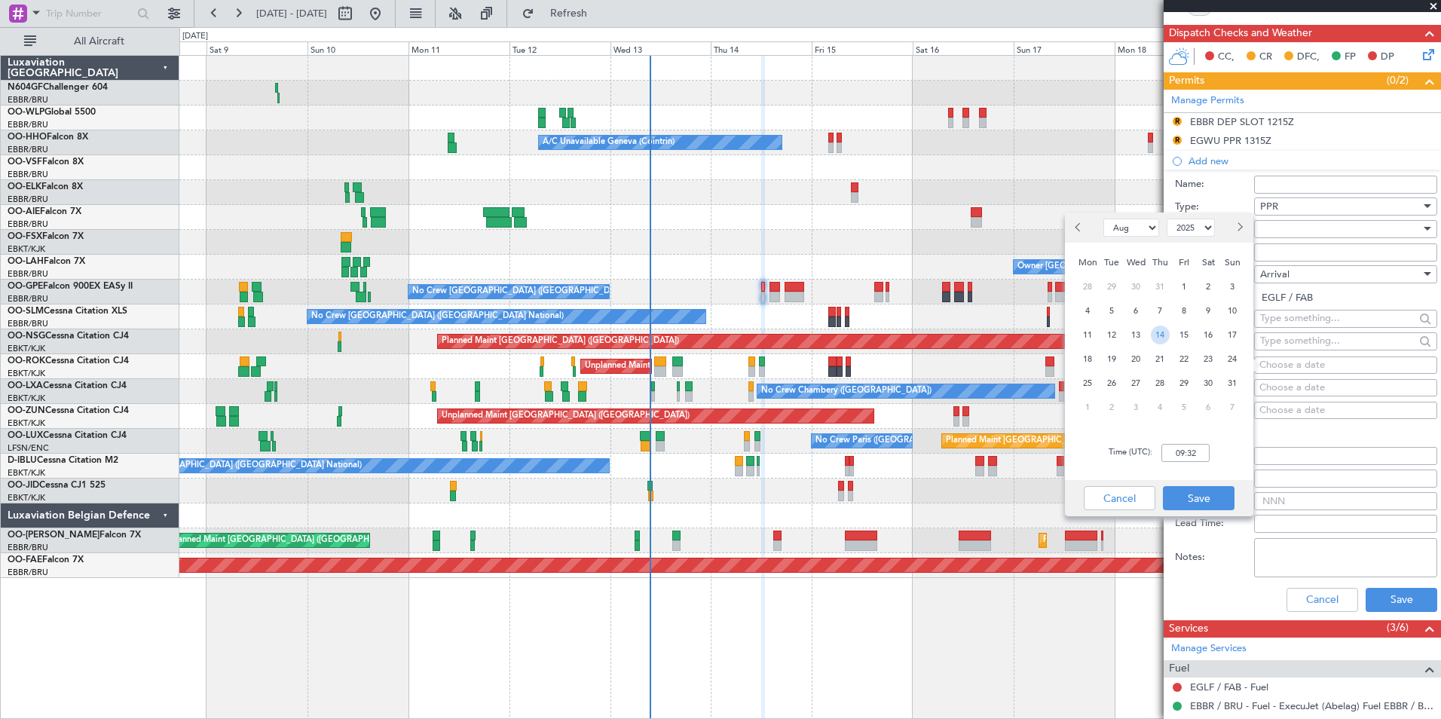
click at [1161, 338] on span "14" at bounding box center [1160, 335] width 19 height 19
click at [1188, 460] on input "00:00" at bounding box center [1185, 453] width 48 height 18
type input "13:00"
click at [1212, 496] on button "Save" at bounding box center [1199, 498] width 72 height 24
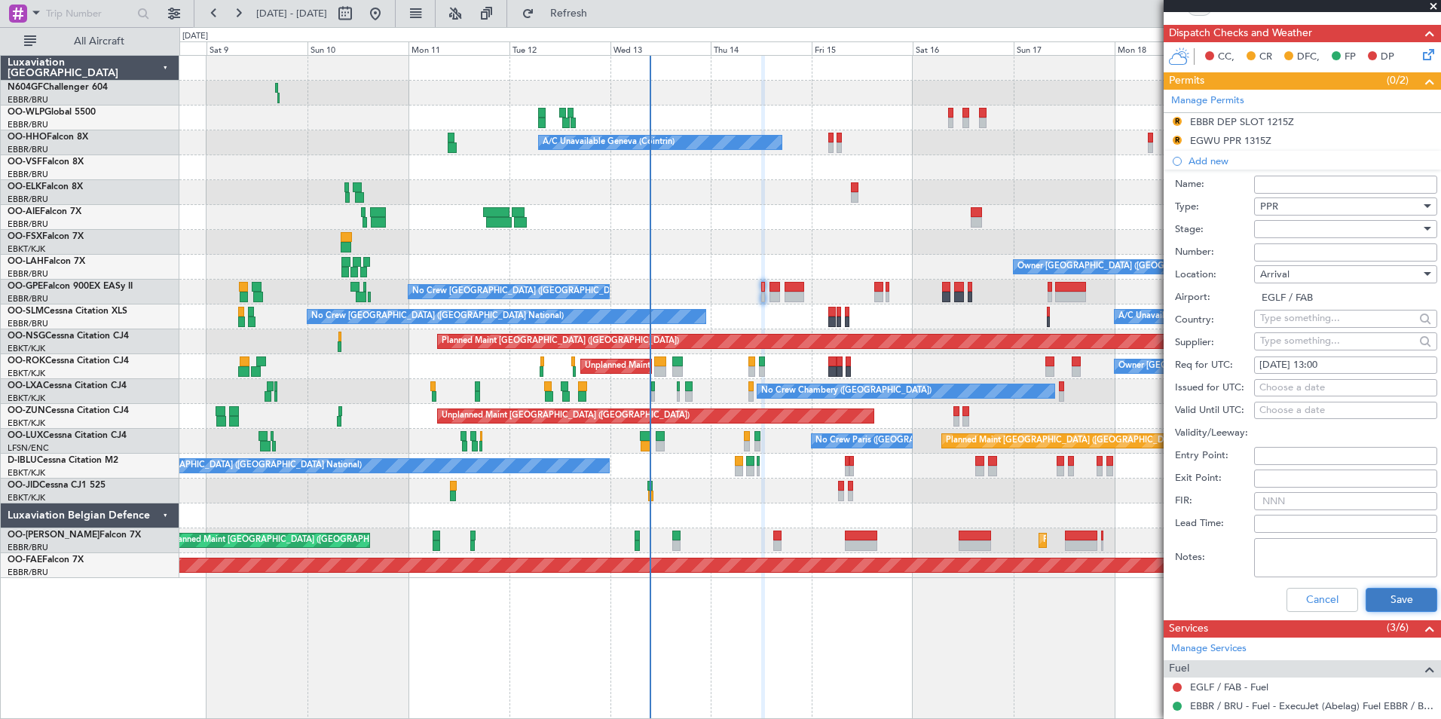
click at [1384, 595] on button "Save" at bounding box center [1402, 600] width 72 height 24
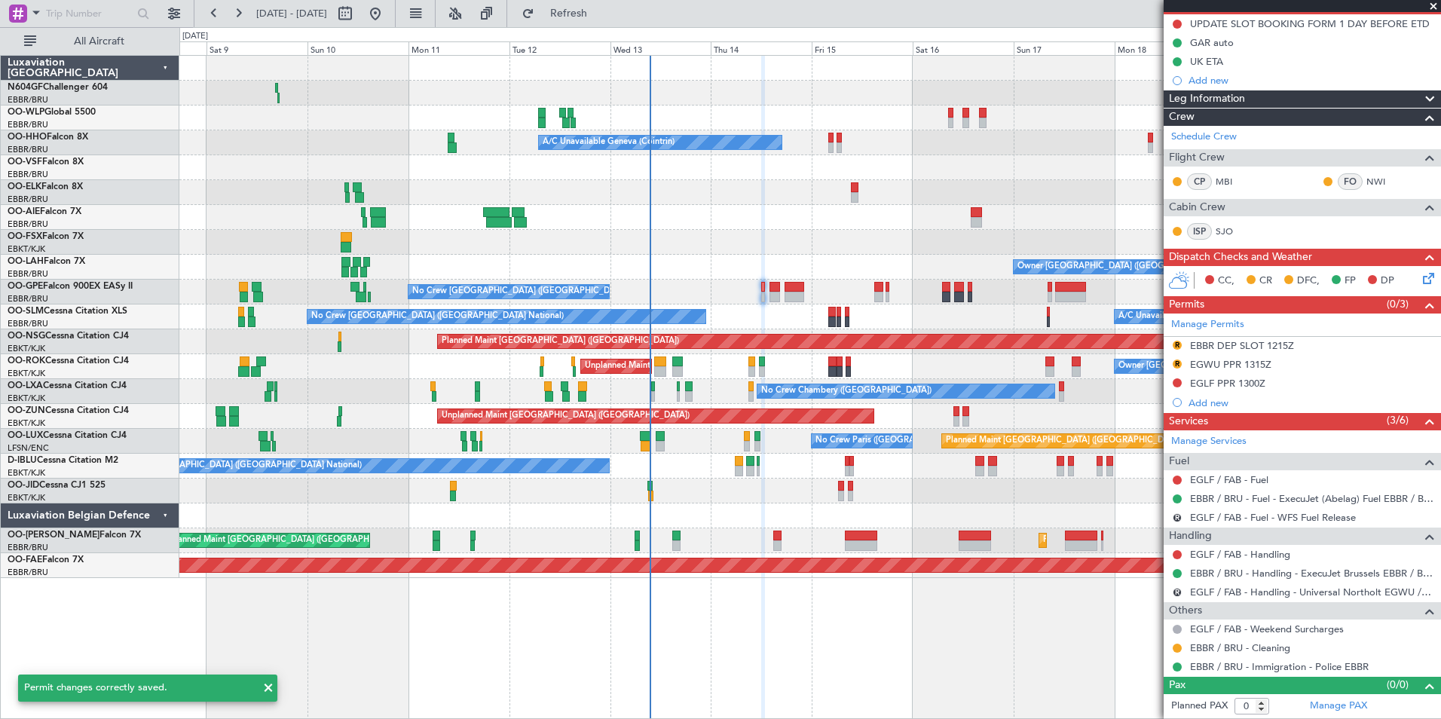
scroll to position [150, 0]
click at [1246, 477] on link "EGLF / FAB - Fuel" at bounding box center [1229, 480] width 78 height 13
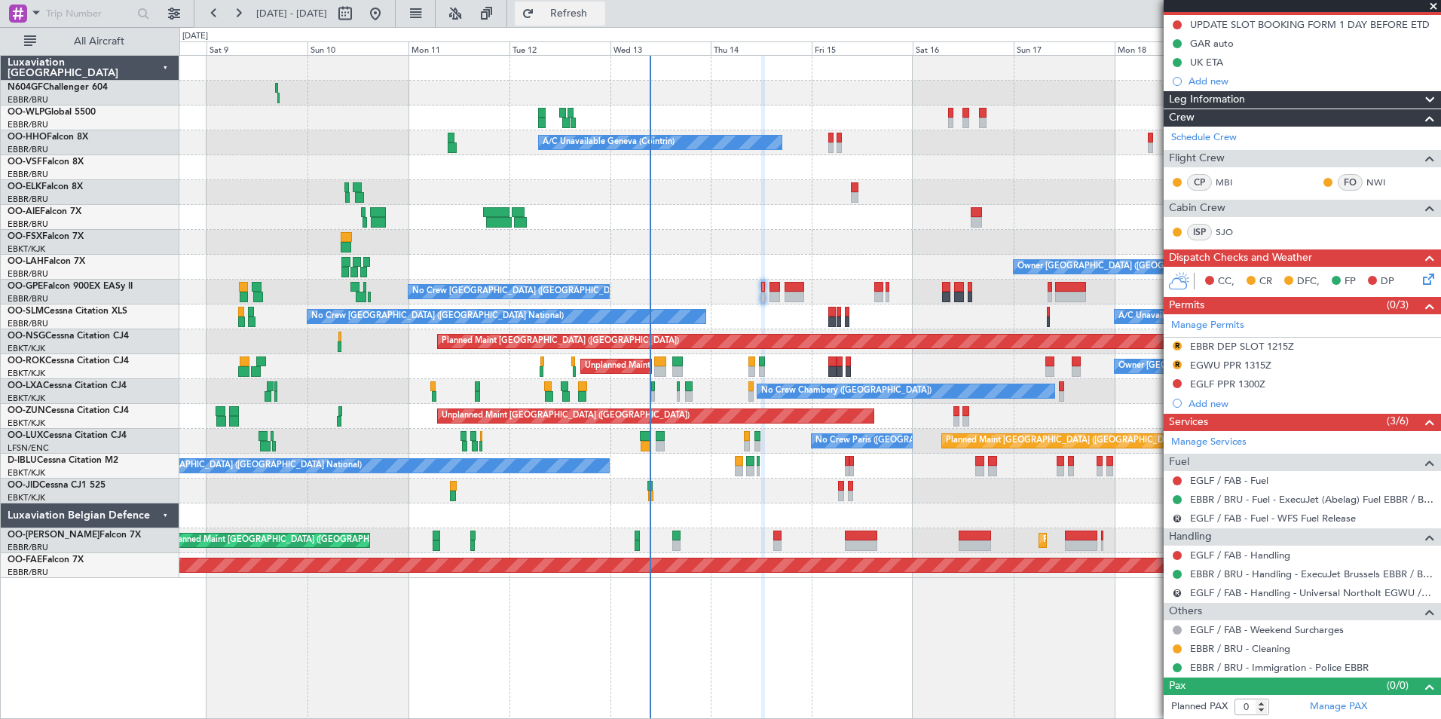
click at [605, 23] on button "Refresh" at bounding box center [560, 14] width 90 height 24
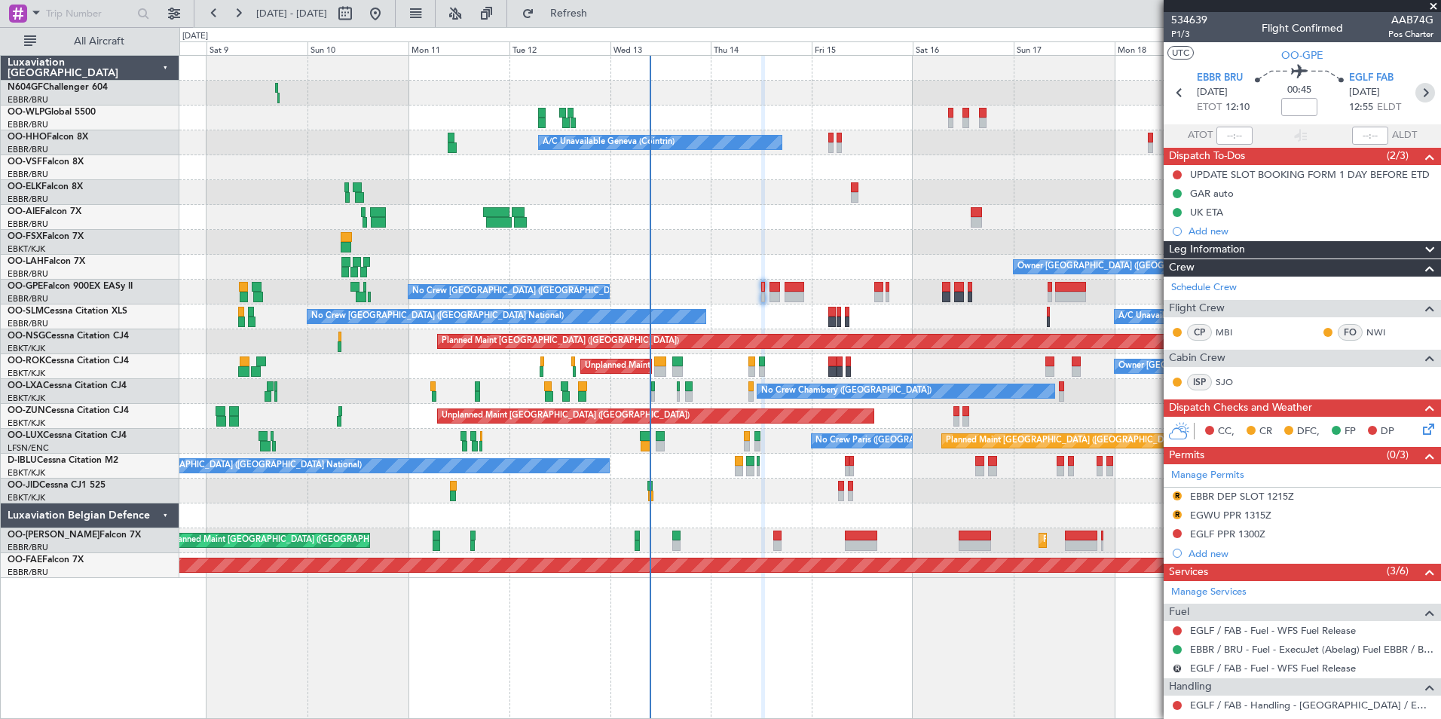
click at [1420, 91] on icon at bounding box center [1425, 93] width 20 height 20
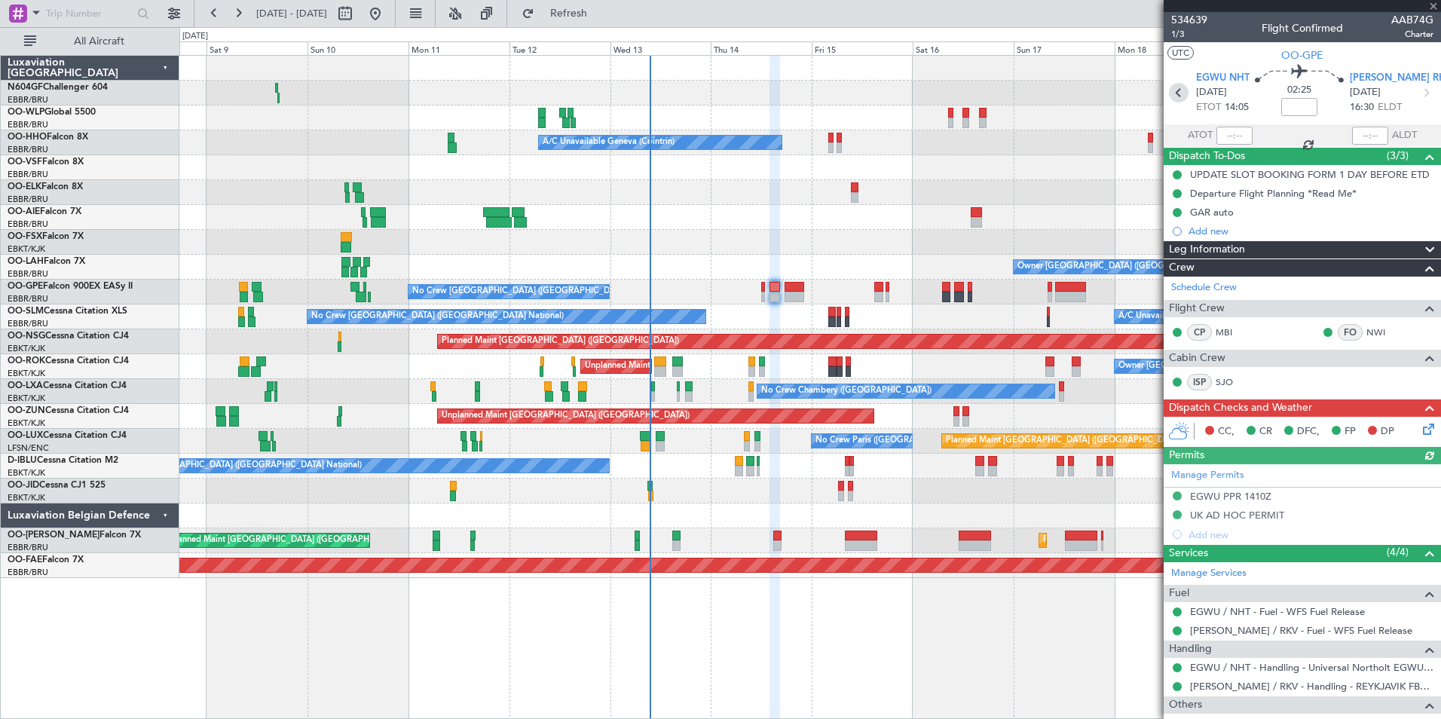
click at [1176, 87] on icon at bounding box center [1179, 93] width 20 height 20
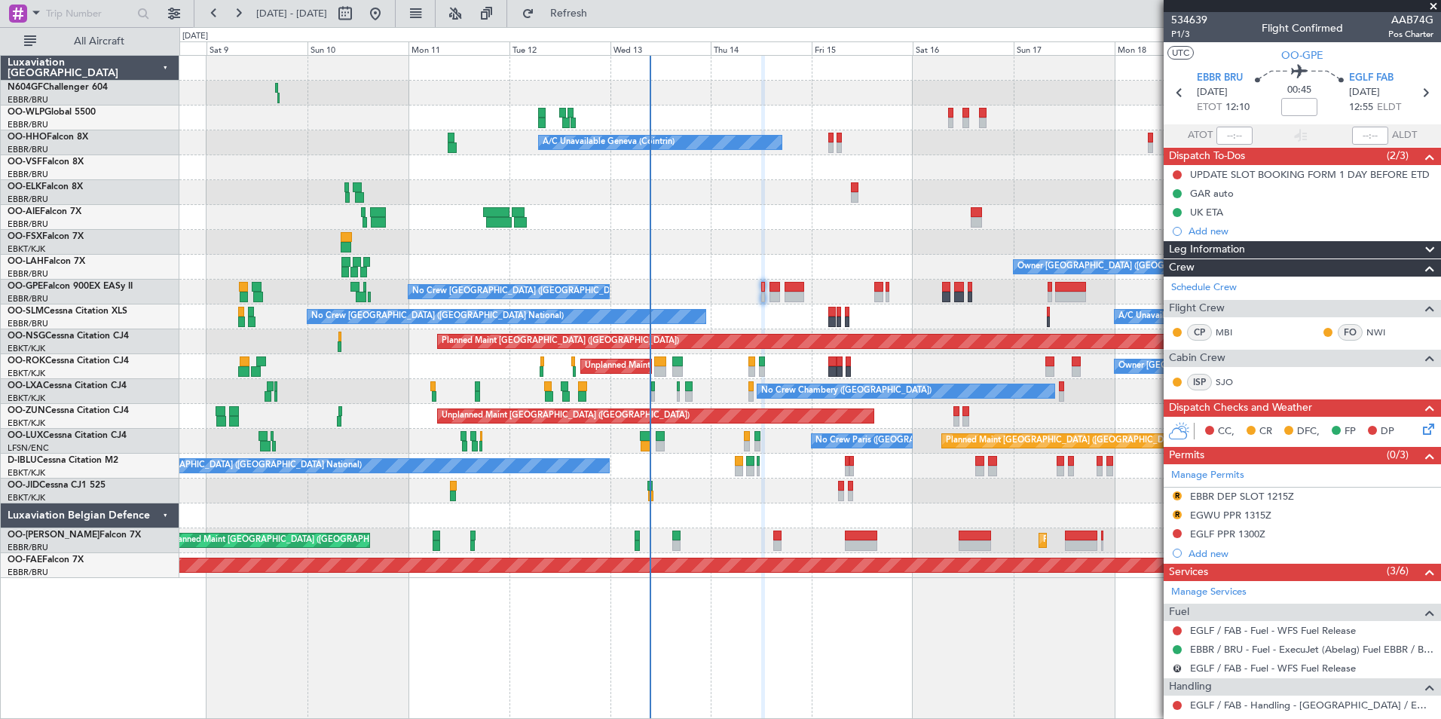
click at [775, 289] on div at bounding box center [774, 287] width 11 height 11
type input "6"
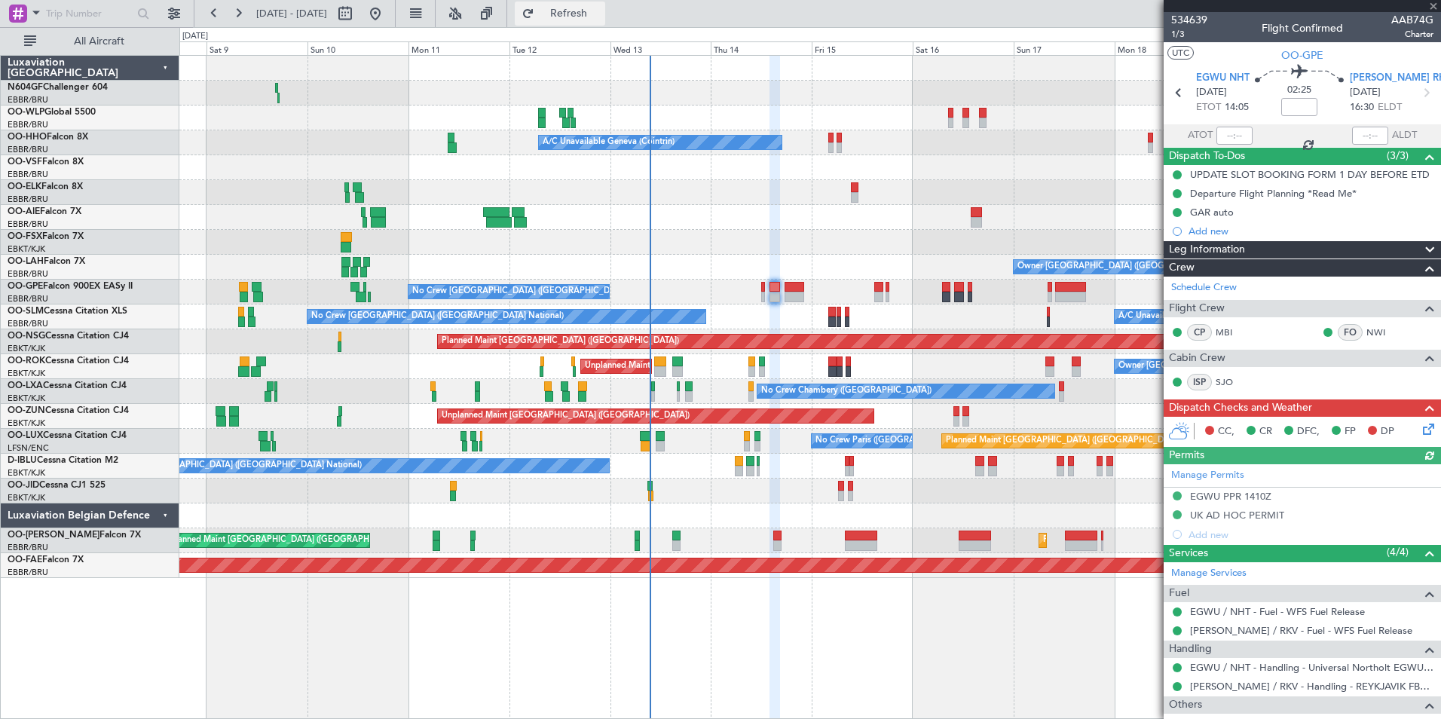
click at [605, 24] on button "Refresh" at bounding box center [560, 14] width 90 height 24
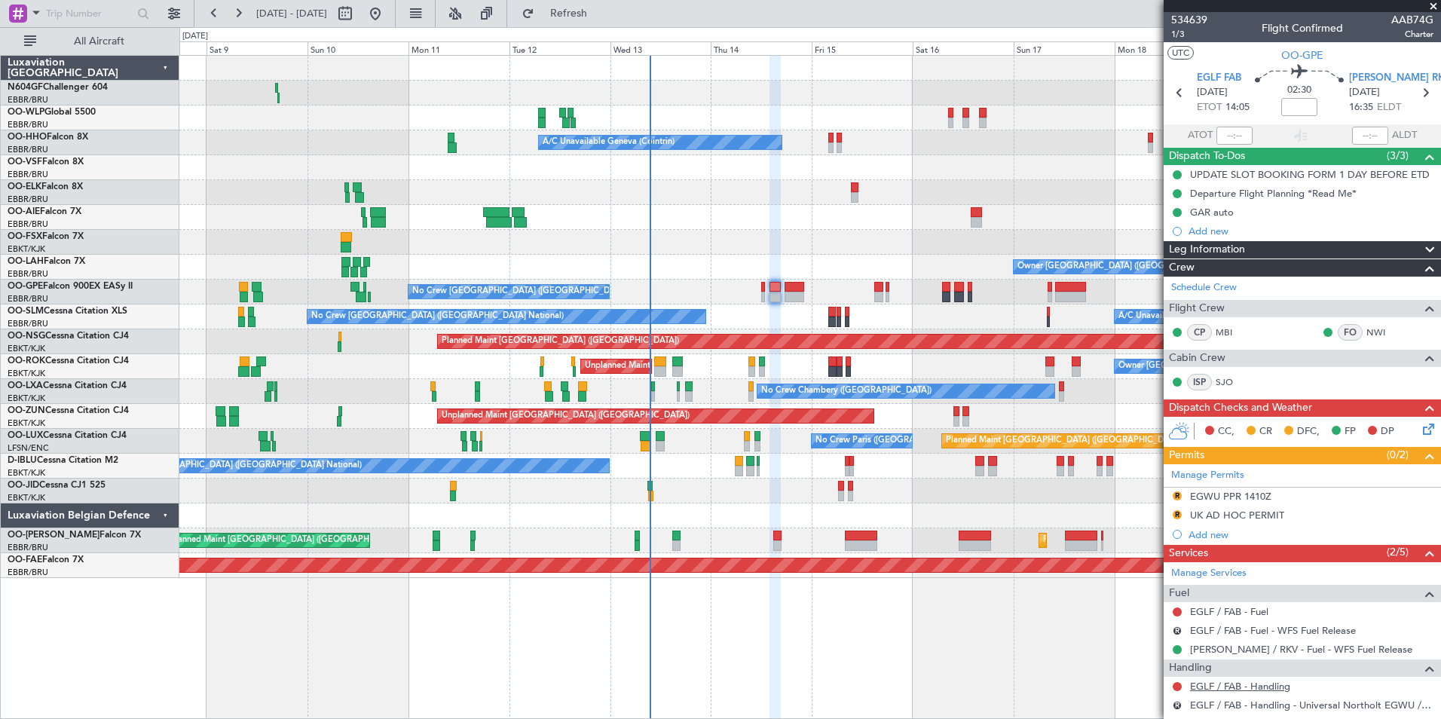
scroll to position [132, 0]
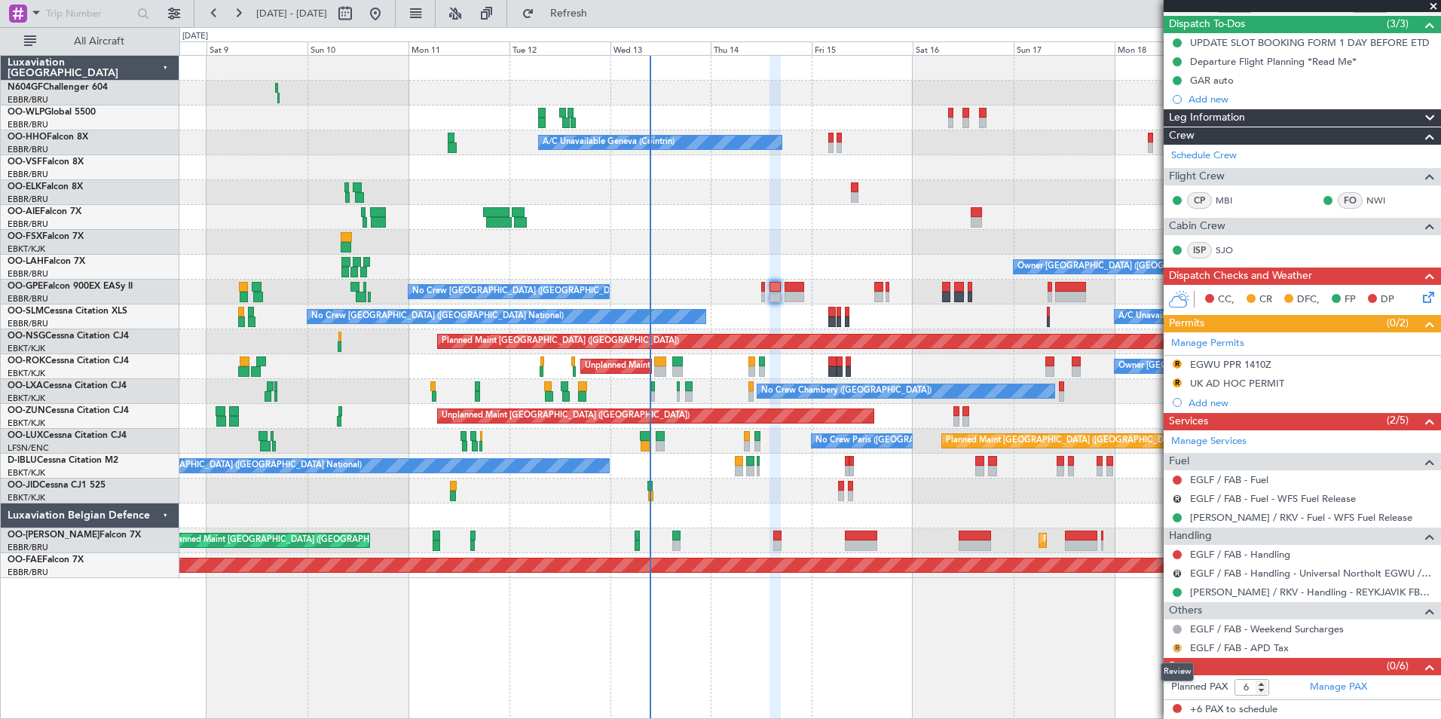
click at [1176, 646] on button "R" at bounding box center [1177, 648] width 9 height 9
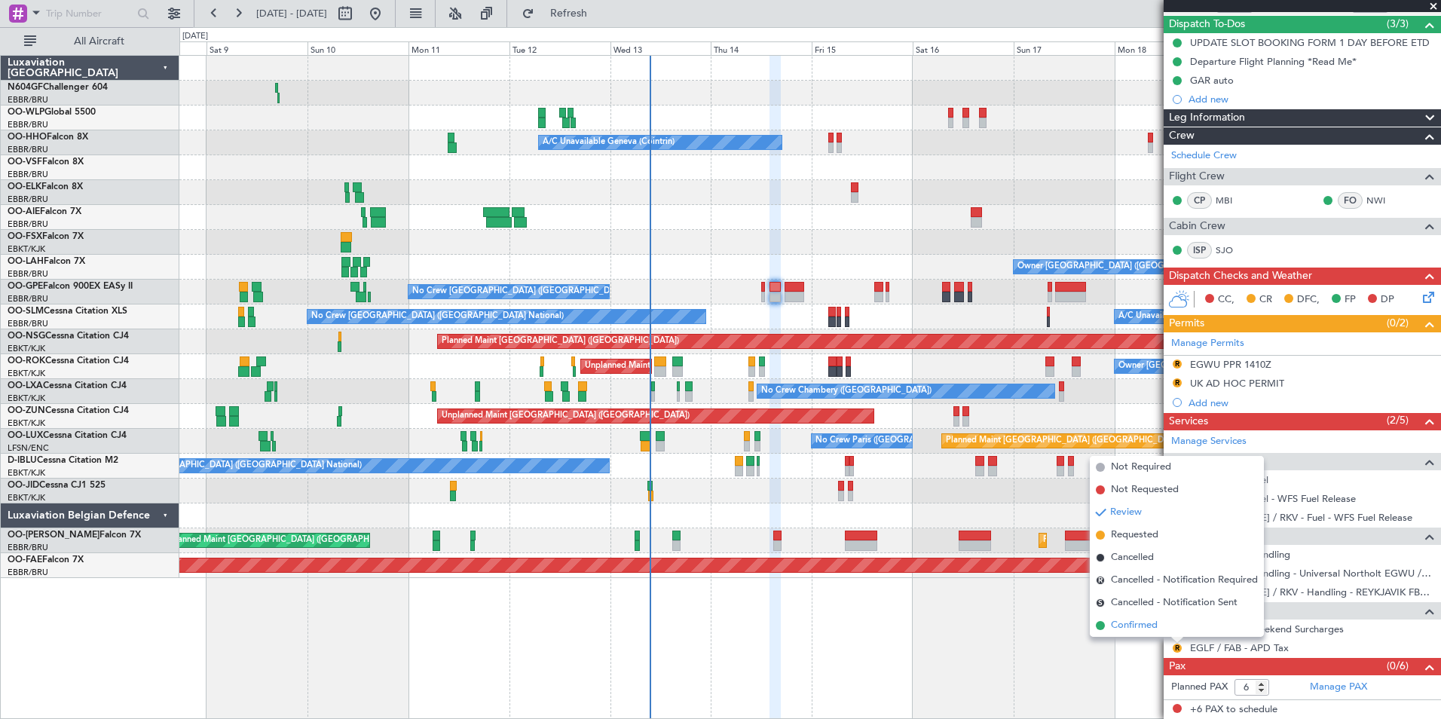
click at [1160, 625] on li "Confirmed" at bounding box center [1177, 625] width 174 height 23
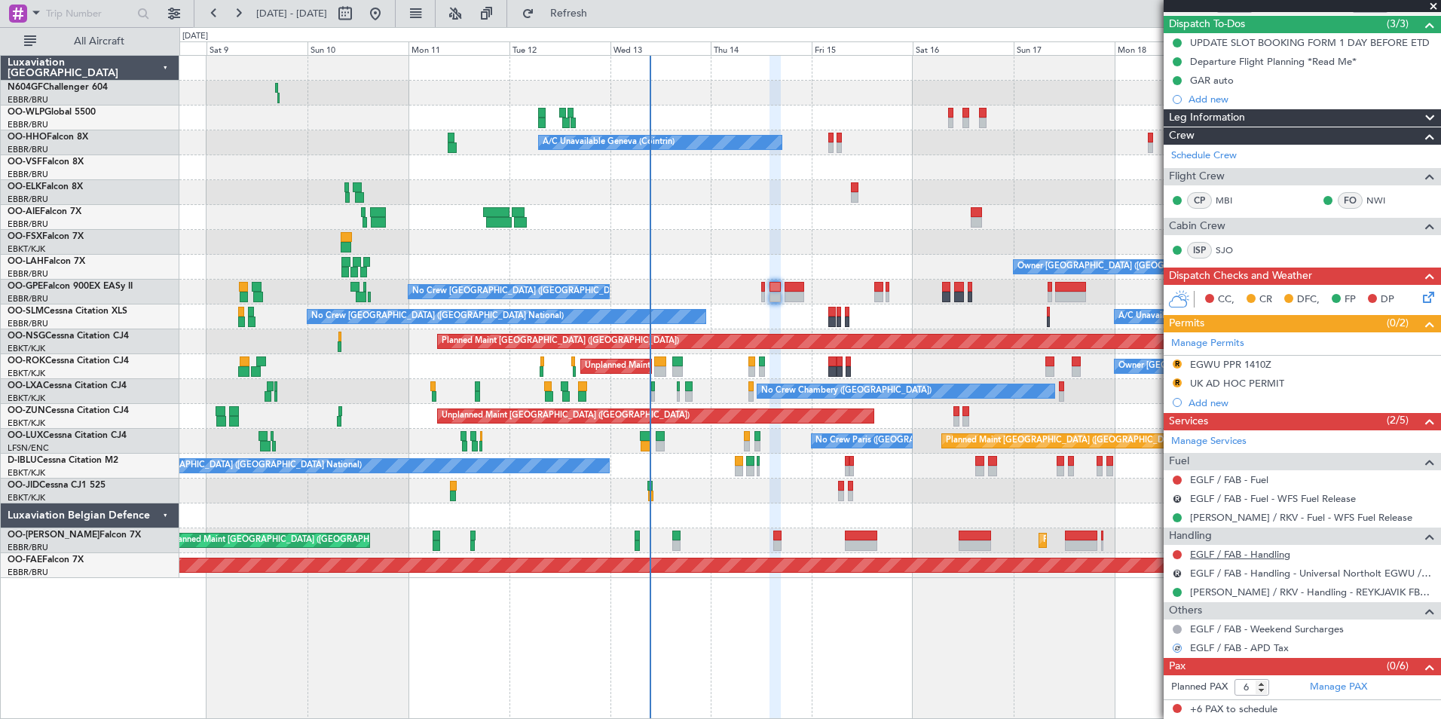
click at [1245, 555] on link "EGLF / FAB - Handling" at bounding box center [1240, 554] width 100 height 13
click at [601, 13] on span "Refresh" at bounding box center [568, 13] width 63 height 11
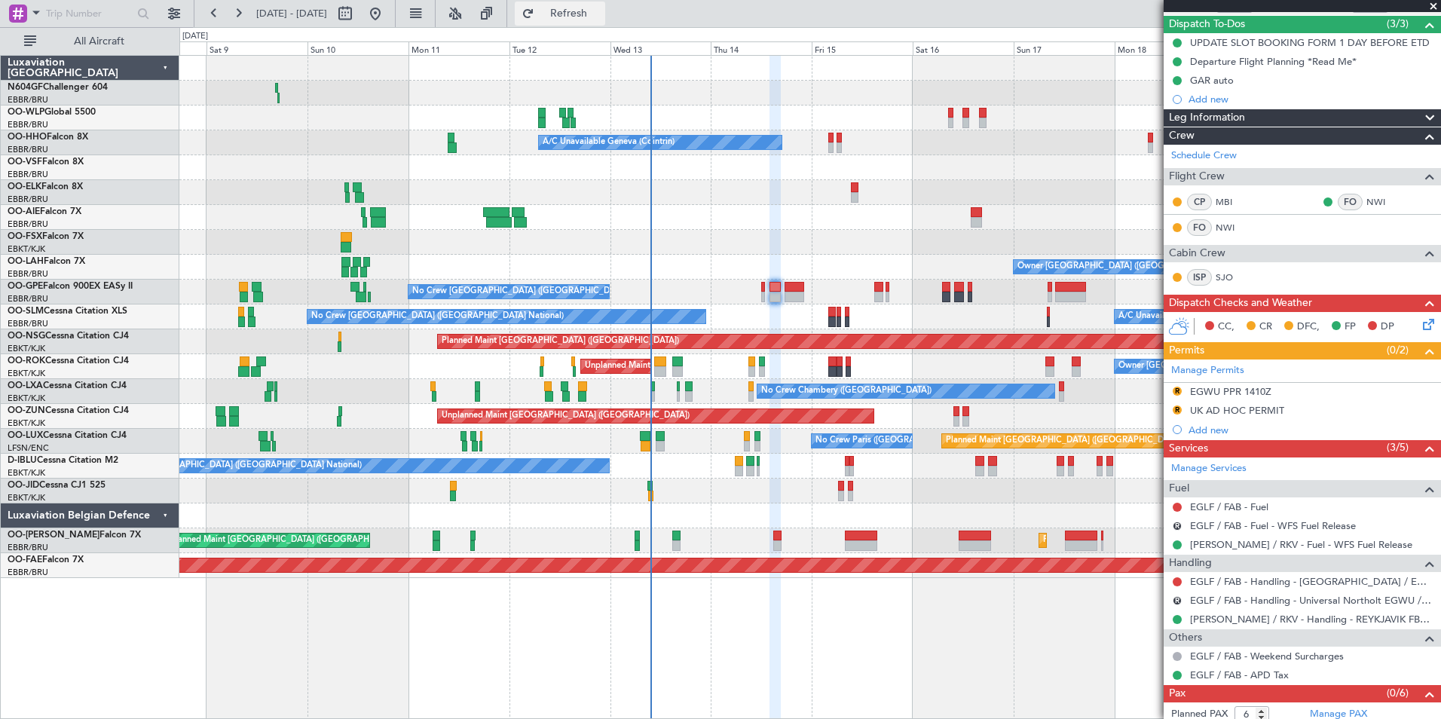
click at [602, 20] on button "Refresh" at bounding box center [560, 14] width 90 height 24
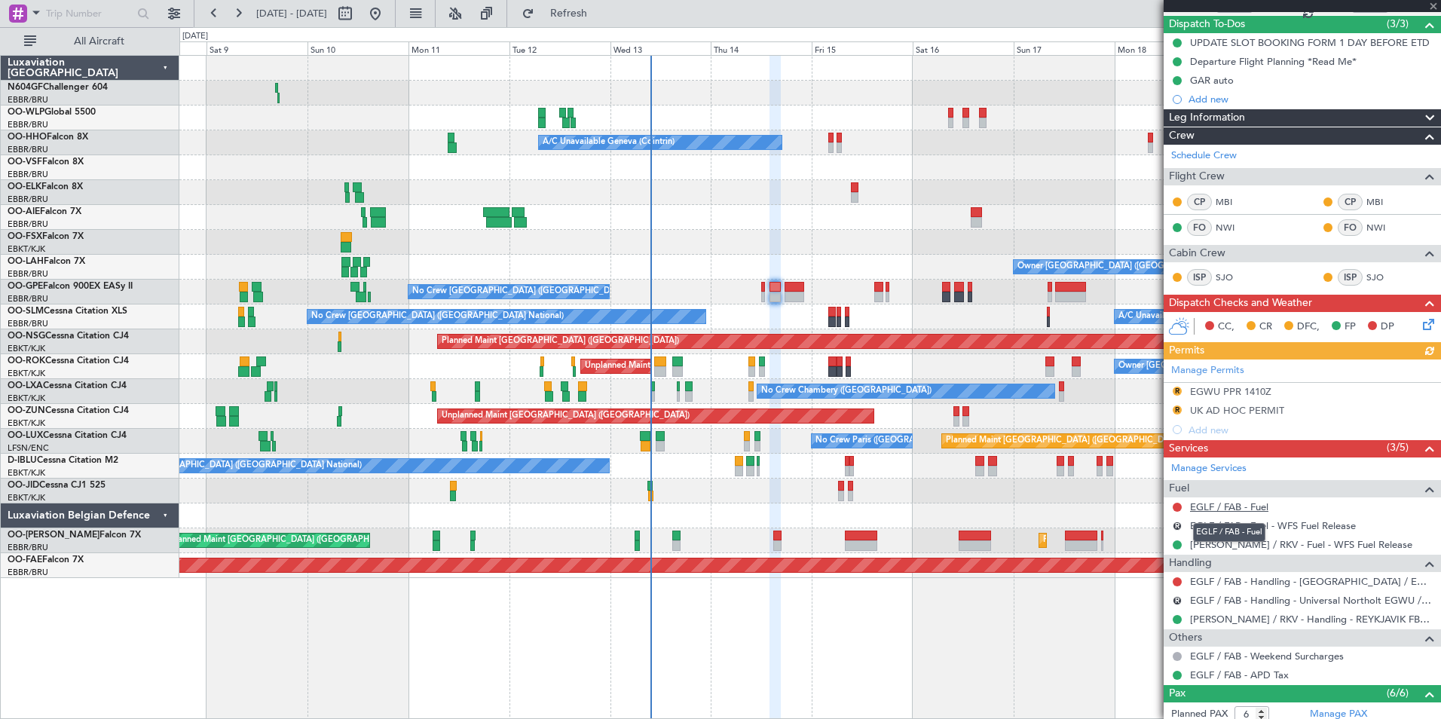
click at [1232, 506] on link "EGLF / FAB - Fuel" at bounding box center [1229, 506] width 78 height 13
click at [605, 19] on button "Refresh" at bounding box center [560, 14] width 90 height 24
click at [1217, 432] on div "Add new" at bounding box center [1303, 430] width 231 height 13
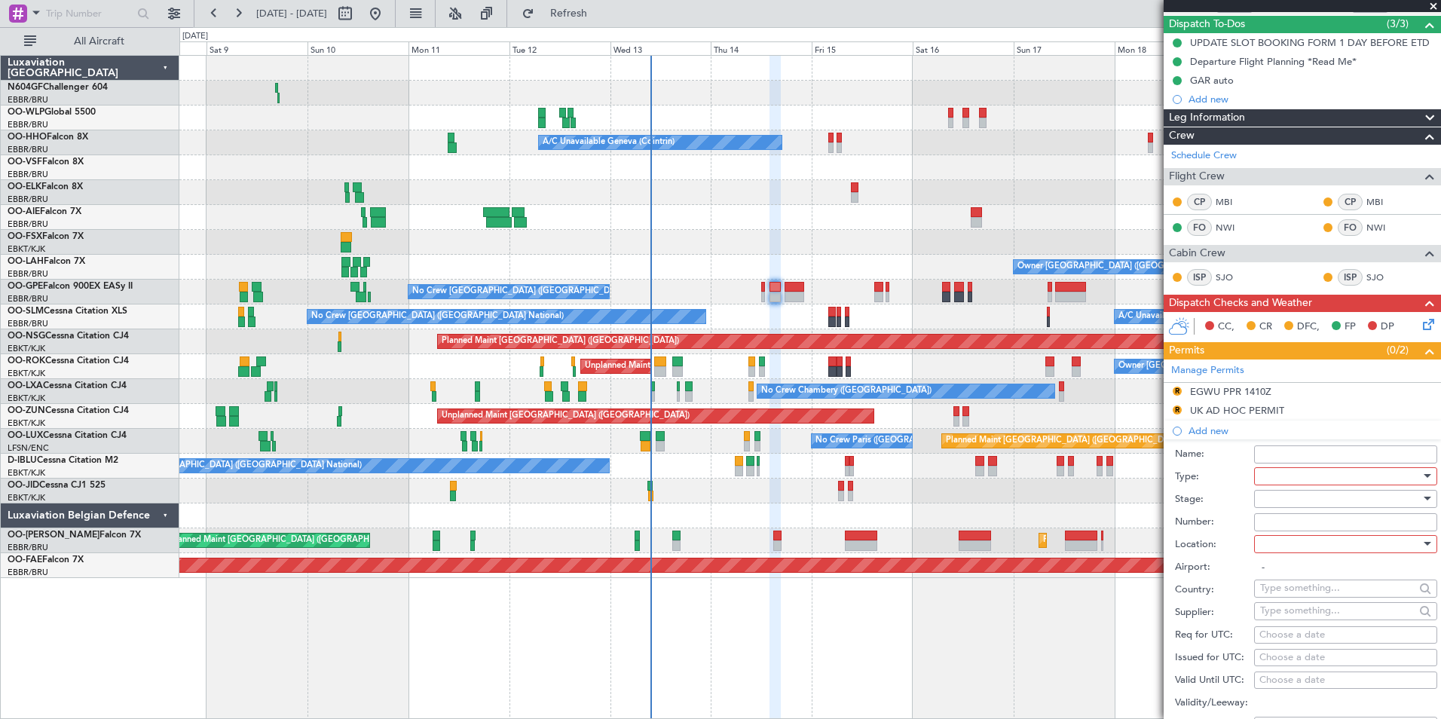
click at [1302, 482] on div at bounding box center [1340, 476] width 161 height 23
click at [1315, 618] on span "PPR" at bounding box center [1340, 618] width 158 height 23
click at [1315, 546] on div at bounding box center [1340, 544] width 161 height 23
click at [1326, 574] on span "Departure" at bounding box center [1340, 574] width 158 height 23
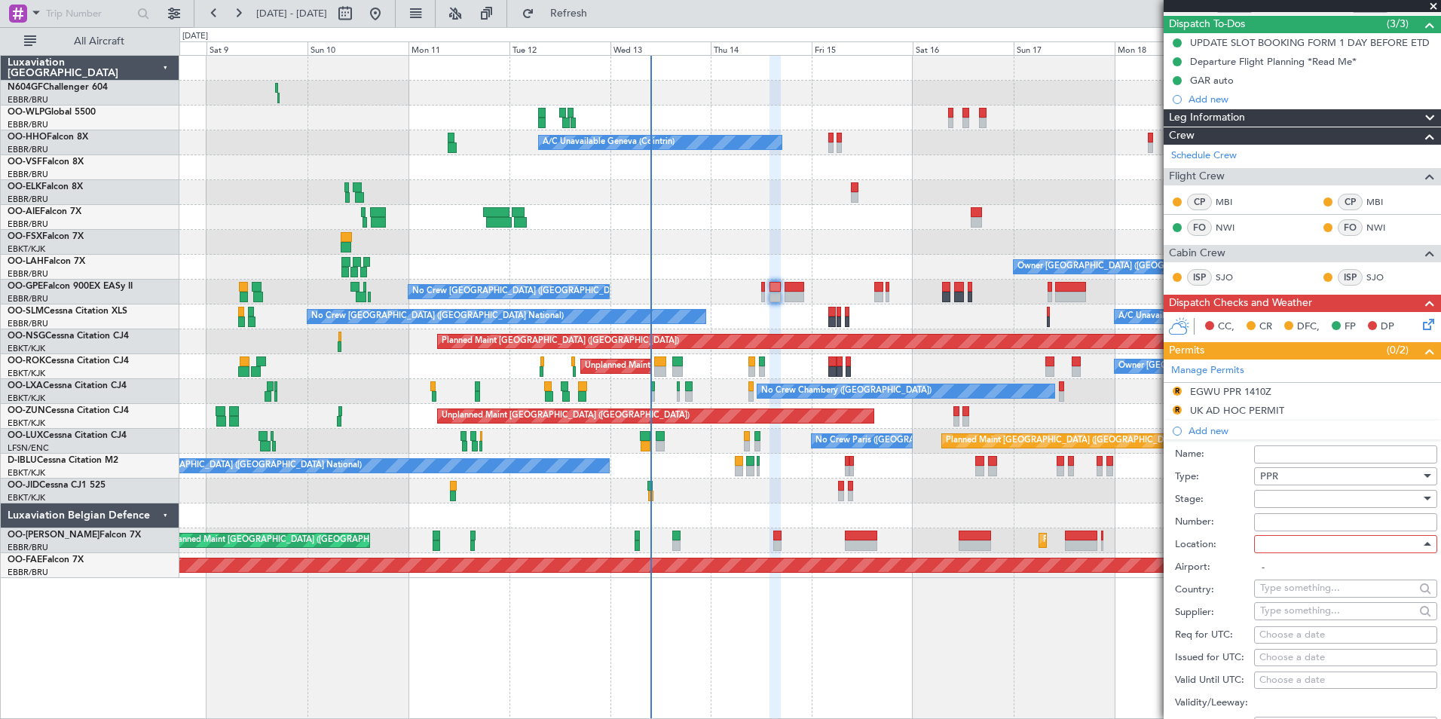
type input "EGLF / FAB"
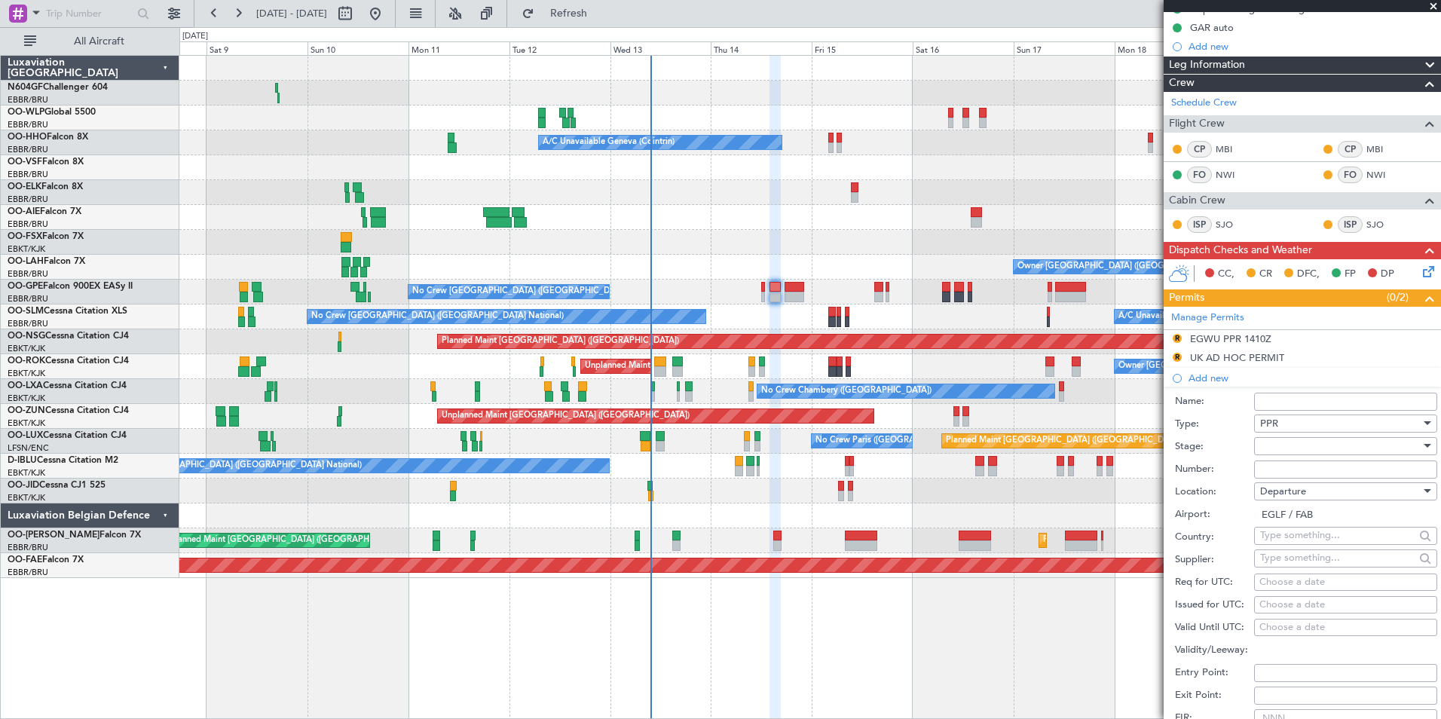
click at [1317, 583] on div "Choose a date" at bounding box center [1345, 582] width 173 height 15
select select "8"
select select "2025"
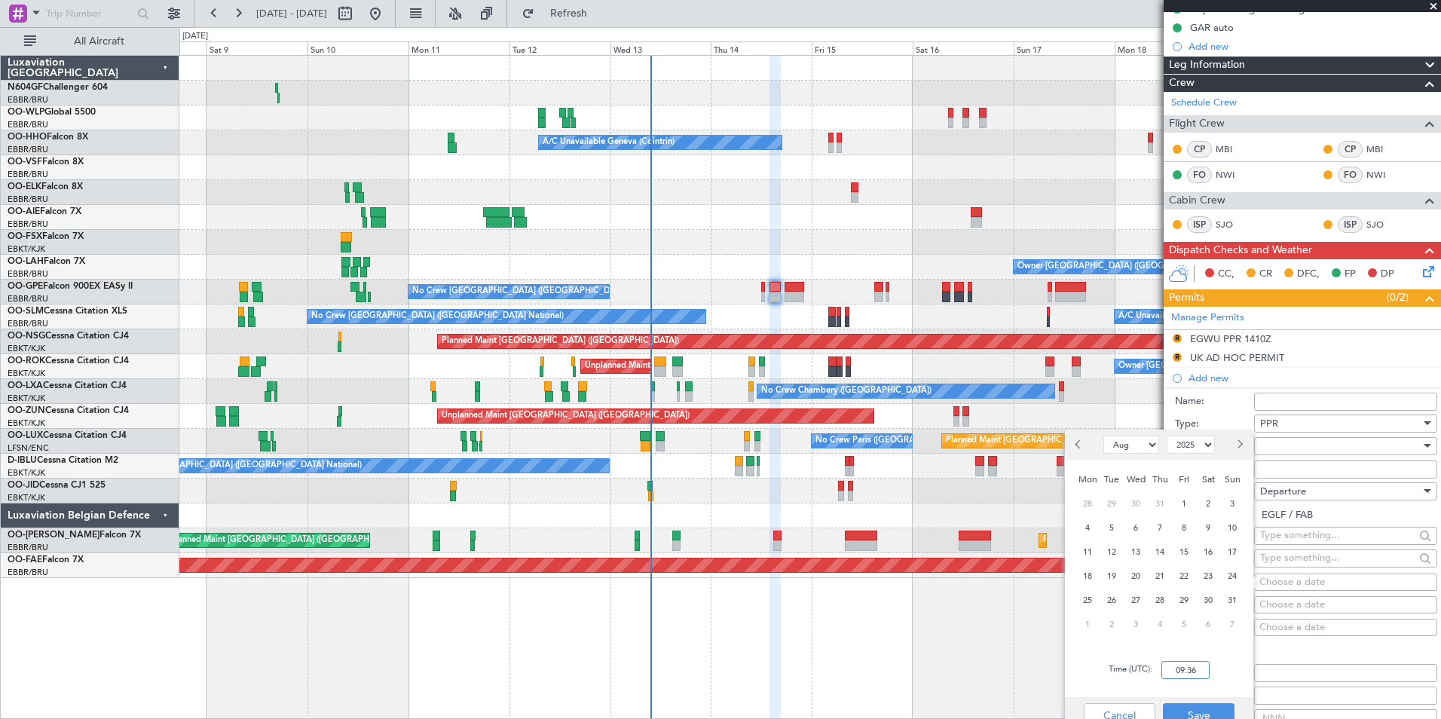
click at [1176, 666] on input "09:36" at bounding box center [1185, 670] width 48 height 18
click at [1167, 558] on div "14" at bounding box center [1160, 552] width 24 height 24
click at [1202, 672] on input "00:00" at bounding box center [1185, 670] width 48 height 18
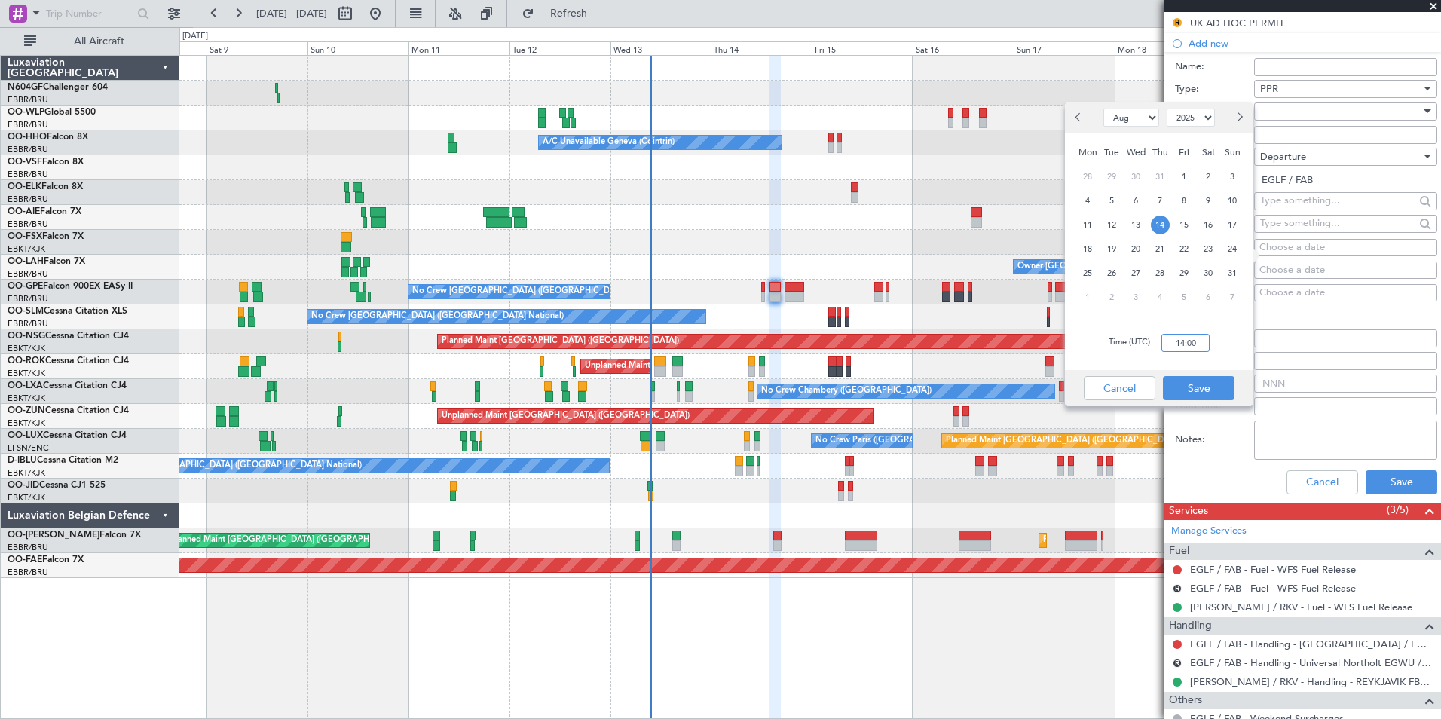
scroll to position [541, 0]
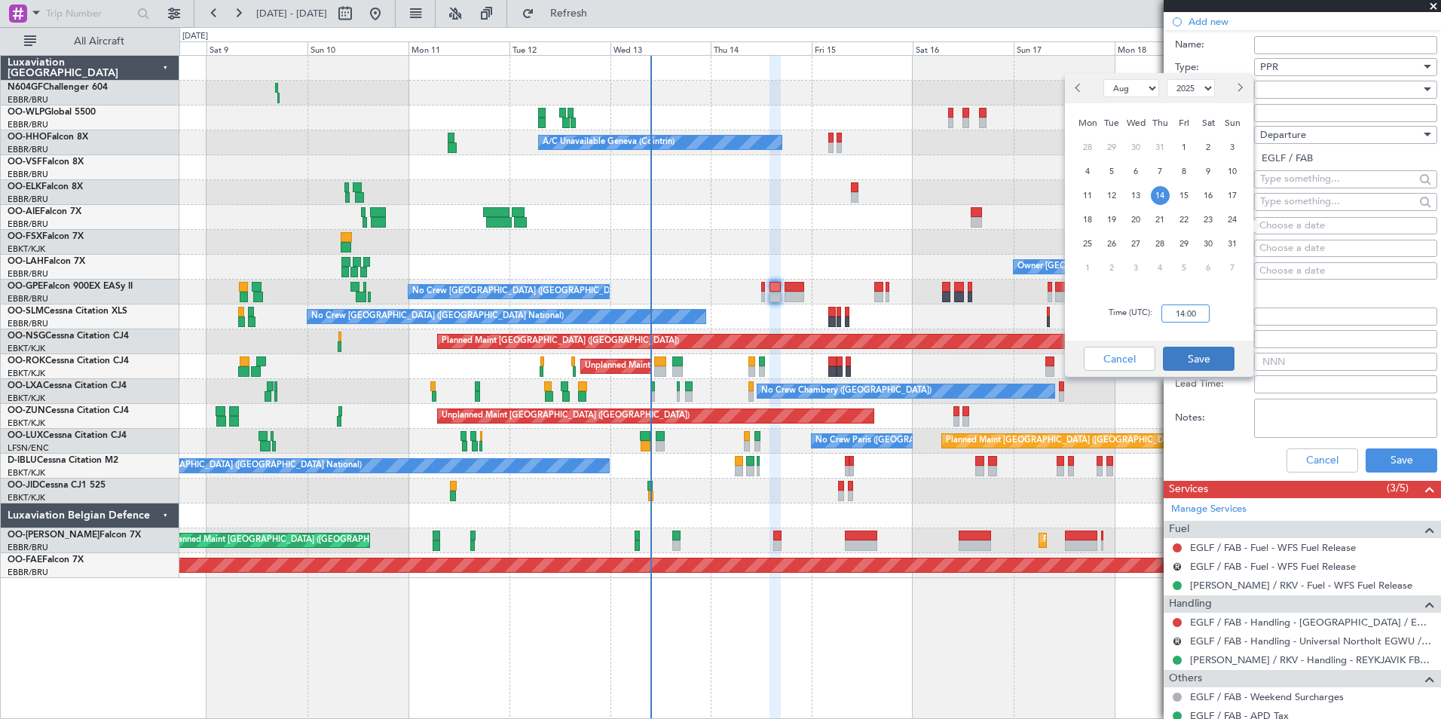
type input "14:00"
click at [1191, 370] on button "Save" at bounding box center [1199, 359] width 72 height 24
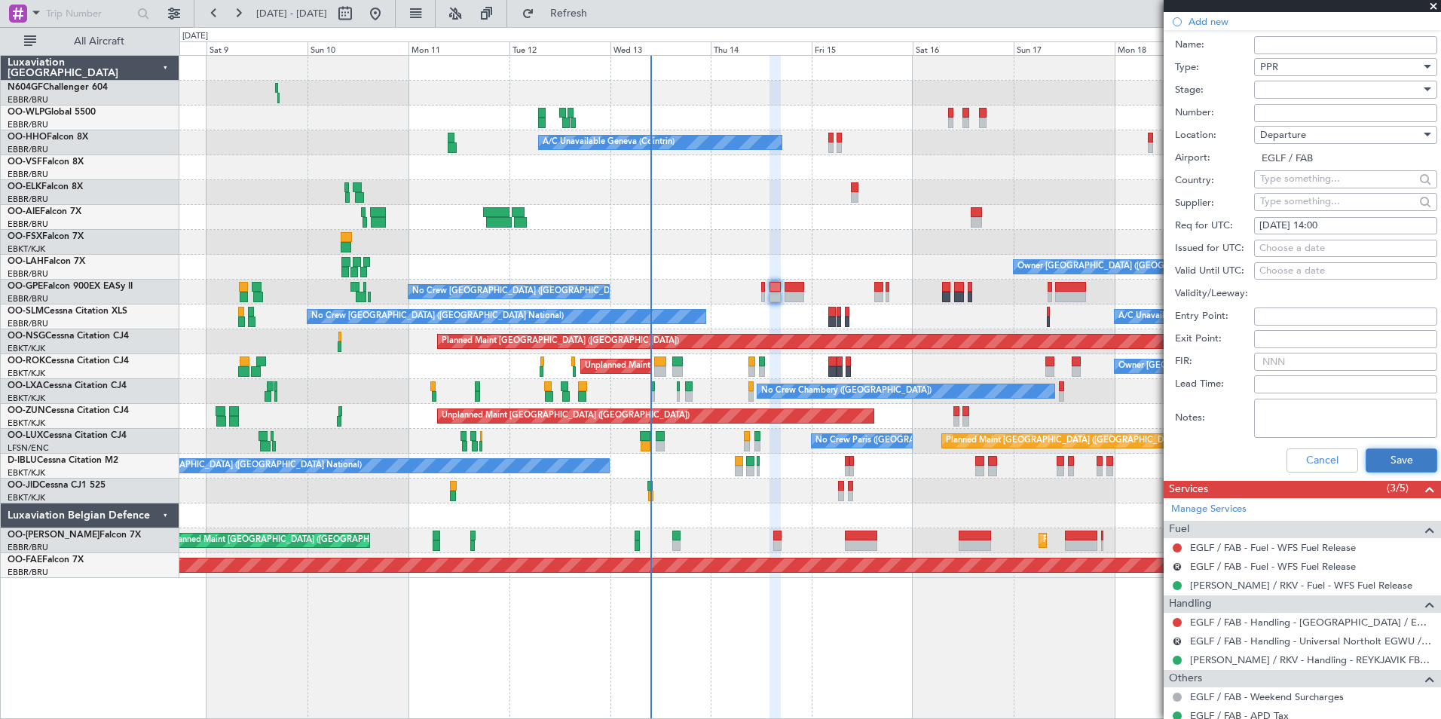
click at [1391, 460] on button "Save" at bounding box center [1402, 460] width 72 height 24
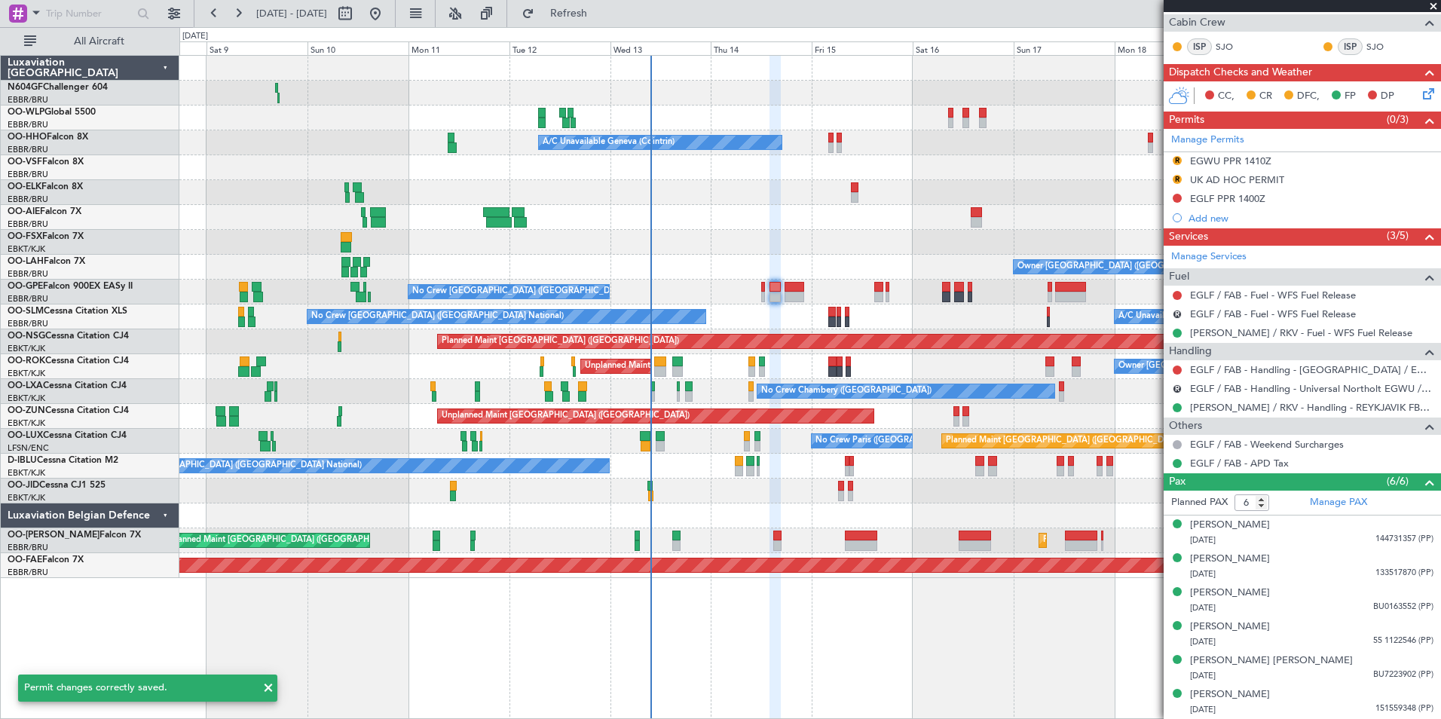
scroll to position [362, 0]
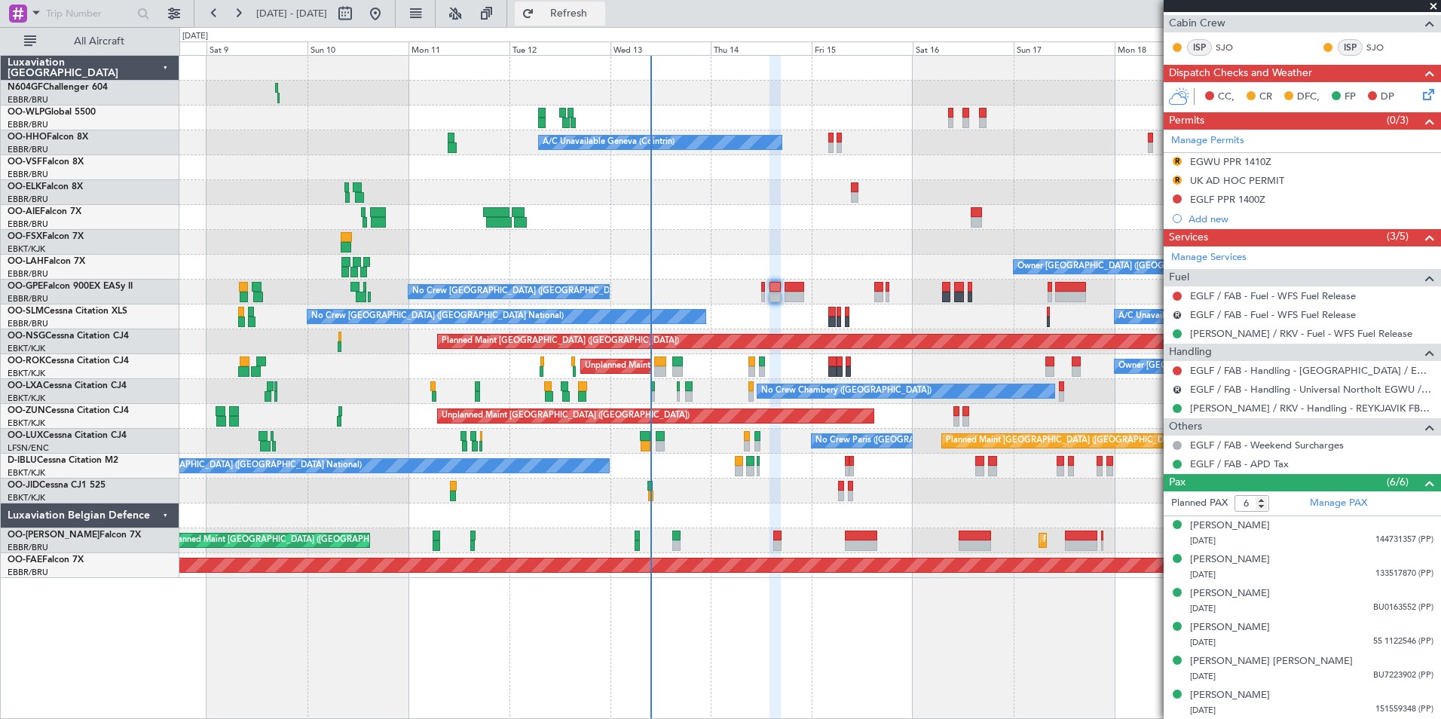
click at [601, 11] on span "Refresh" at bounding box center [568, 13] width 63 height 11
click at [1269, 373] on link "EGLF / FAB - Handling - [GEOGRAPHIC_DATA] / EGLF / FAB" at bounding box center [1311, 370] width 243 height 13
click at [601, 17] on span "Refresh" at bounding box center [568, 13] width 63 height 11
click at [1176, 197] on button at bounding box center [1177, 198] width 9 height 9
click at [1173, 199] on div "Manage Permits R EGWU PPR 1410Z R UK AD HOC PERMIT EGLF PPR 1400Z Add new" at bounding box center [1302, 179] width 277 height 99
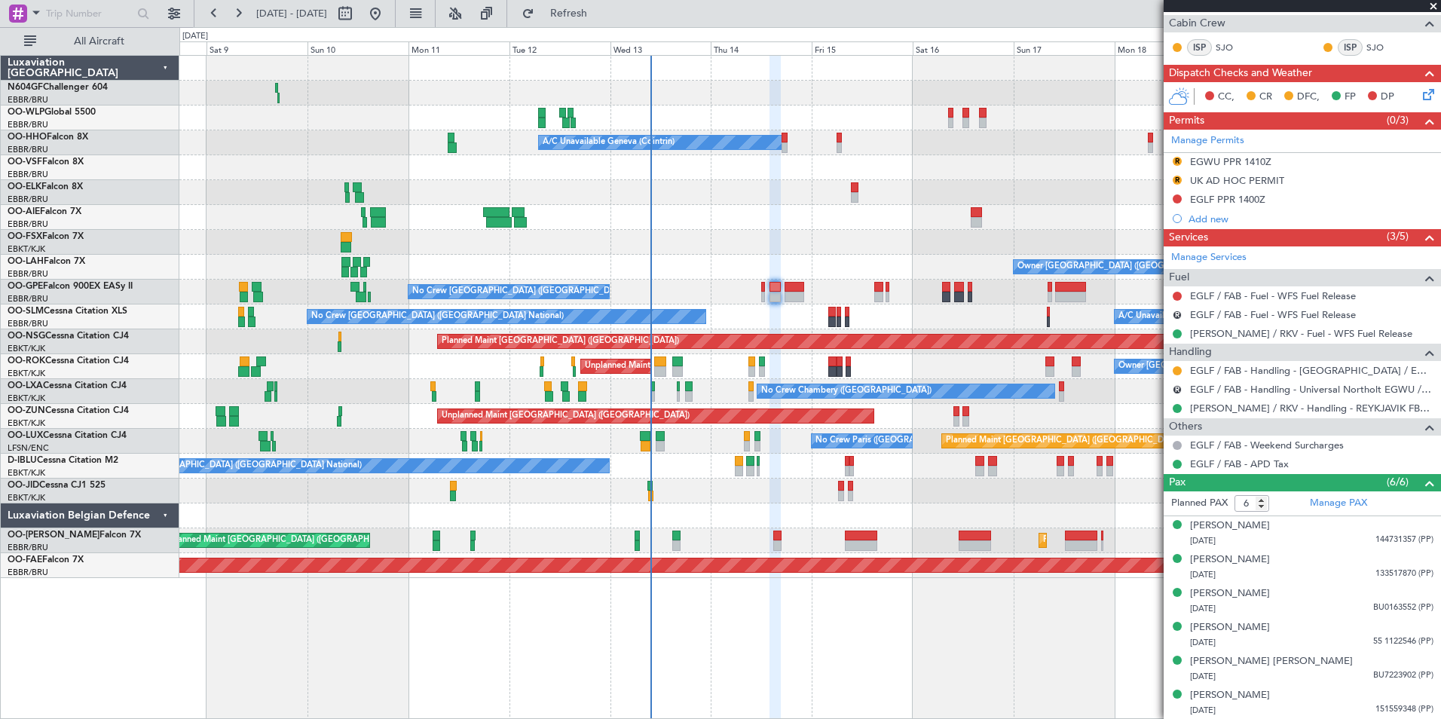
click at [1176, 199] on button at bounding box center [1177, 198] width 9 height 9
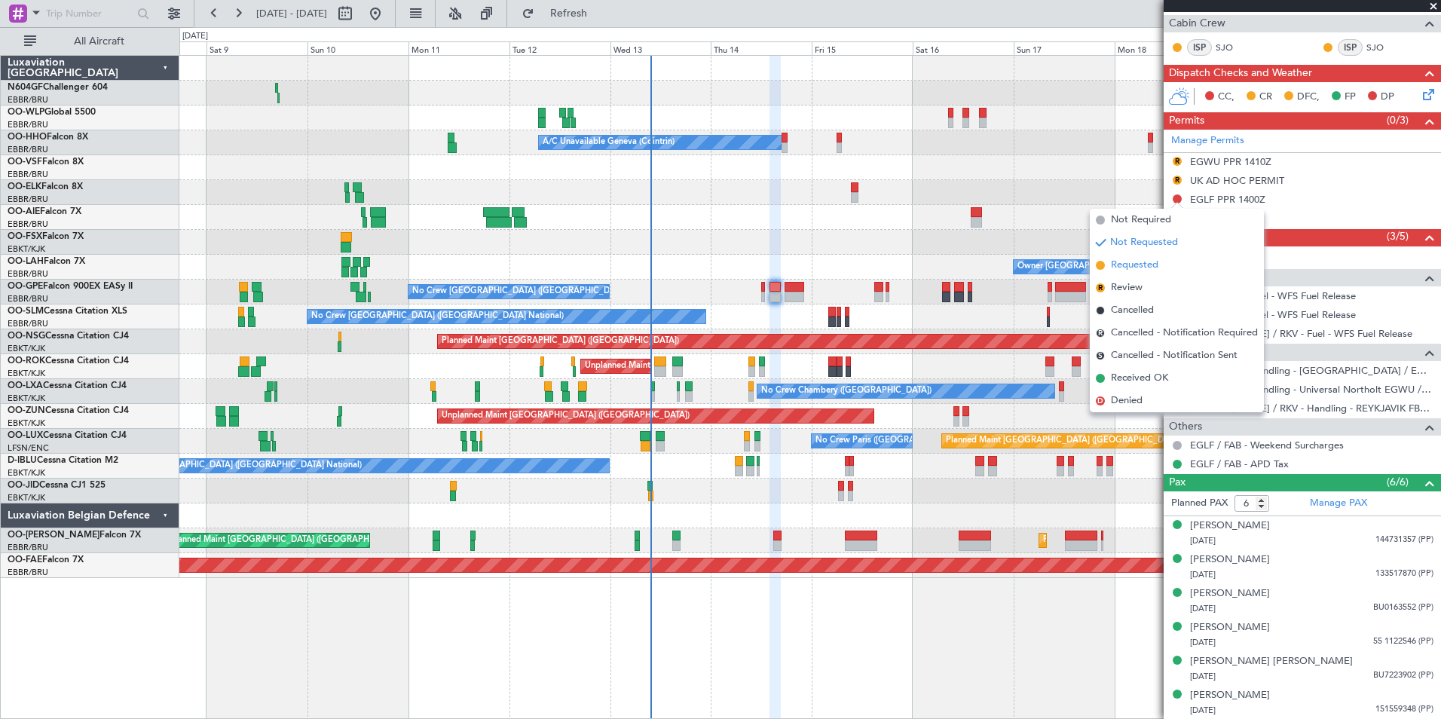
click at [1162, 265] on li "Requested" at bounding box center [1177, 265] width 174 height 23
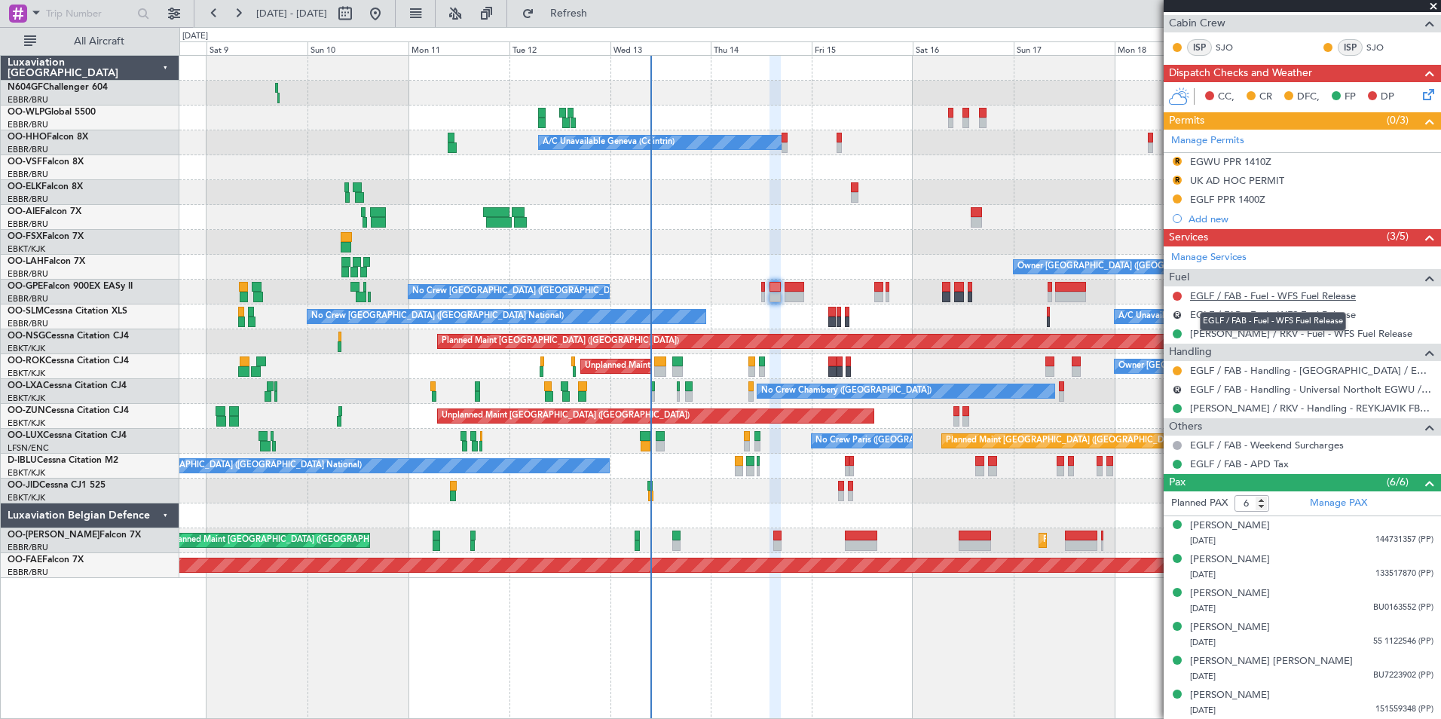
click at [1259, 294] on link "EGLF / FAB - Fuel - WFS Fuel Release" at bounding box center [1273, 295] width 166 height 13
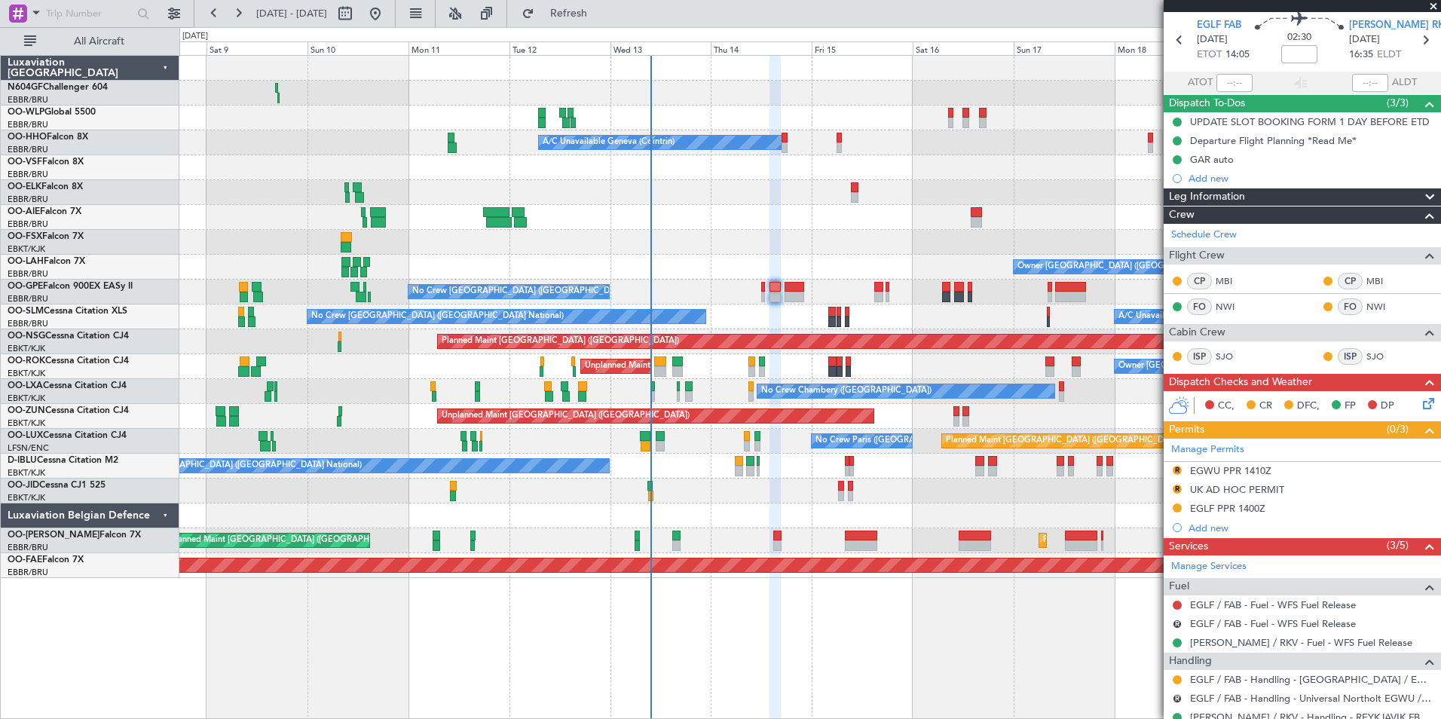
scroll to position [54, 0]
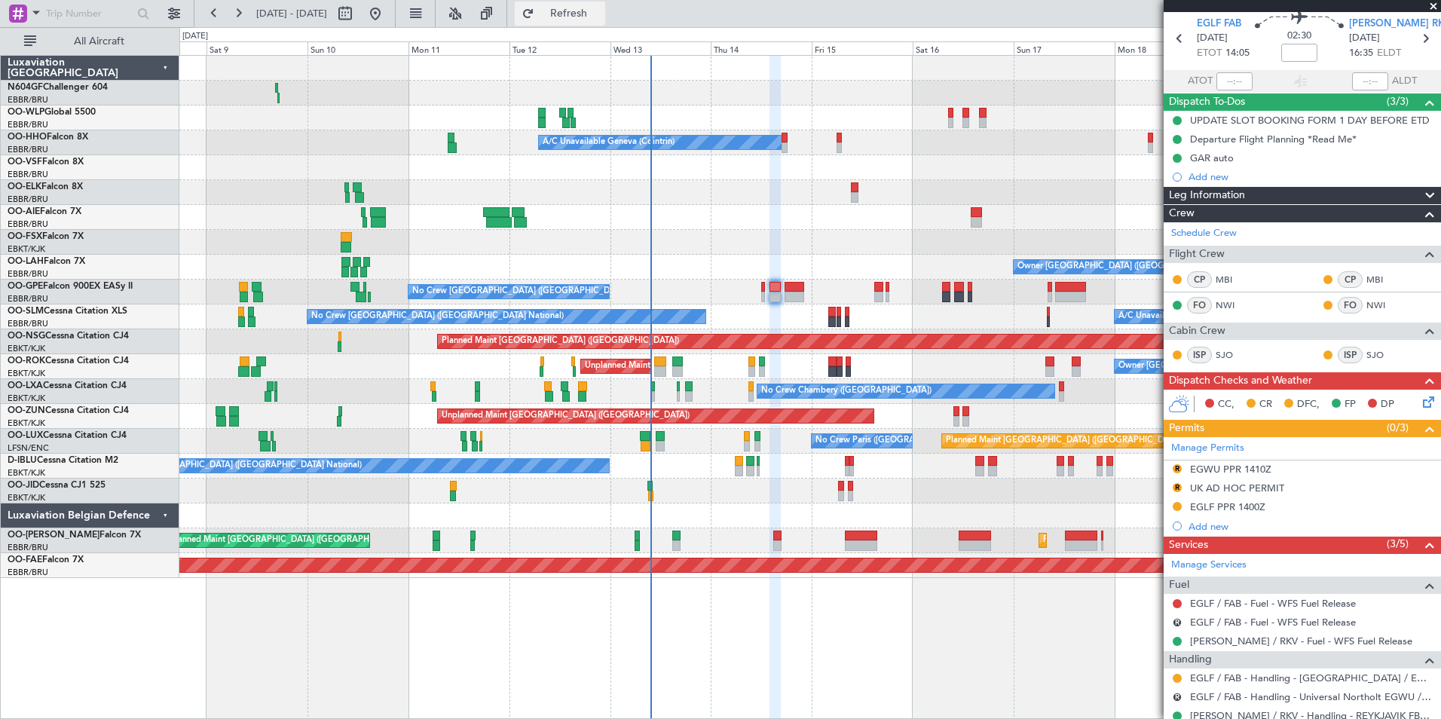
click at [601, 13] on span "Refresh" at bounding box center [568, 13] width 63 height 11
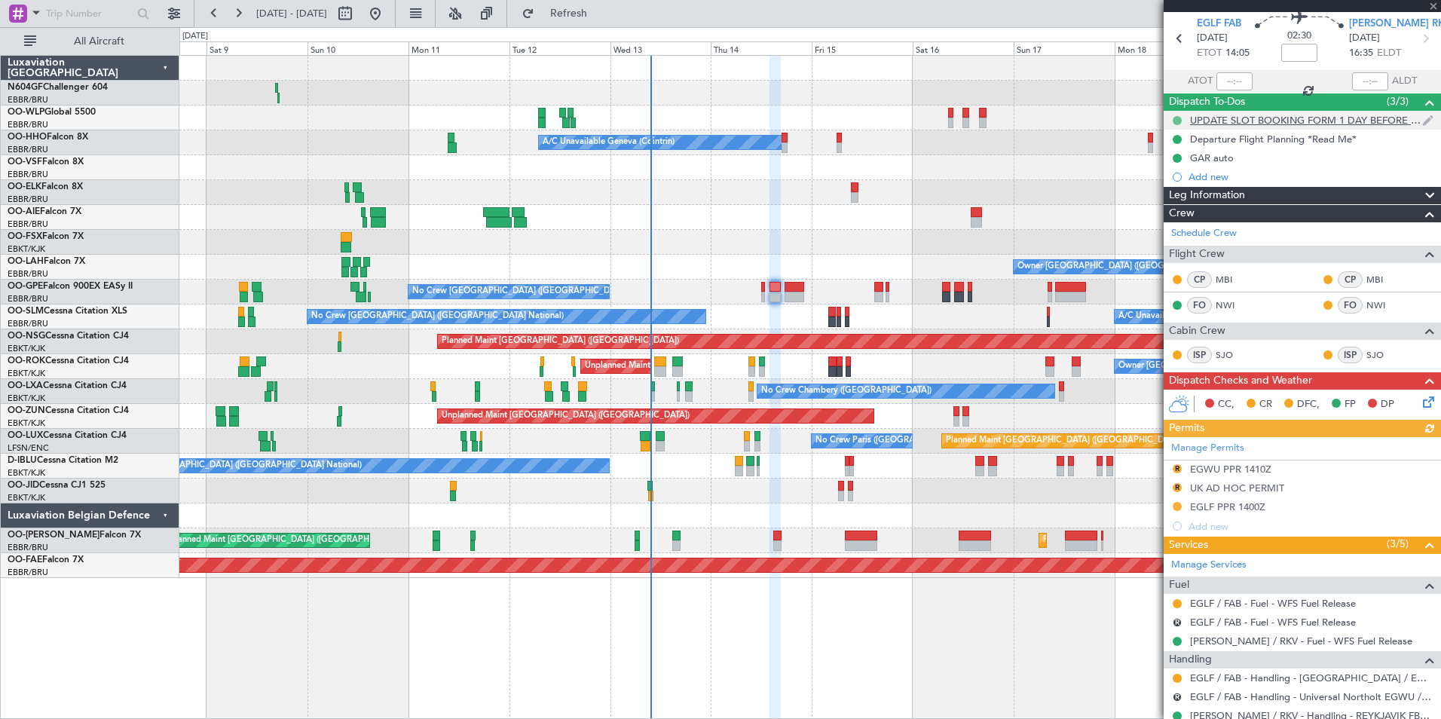
click at [1177, 123] on button at bounding box center [1177, 120] width 9 height 9
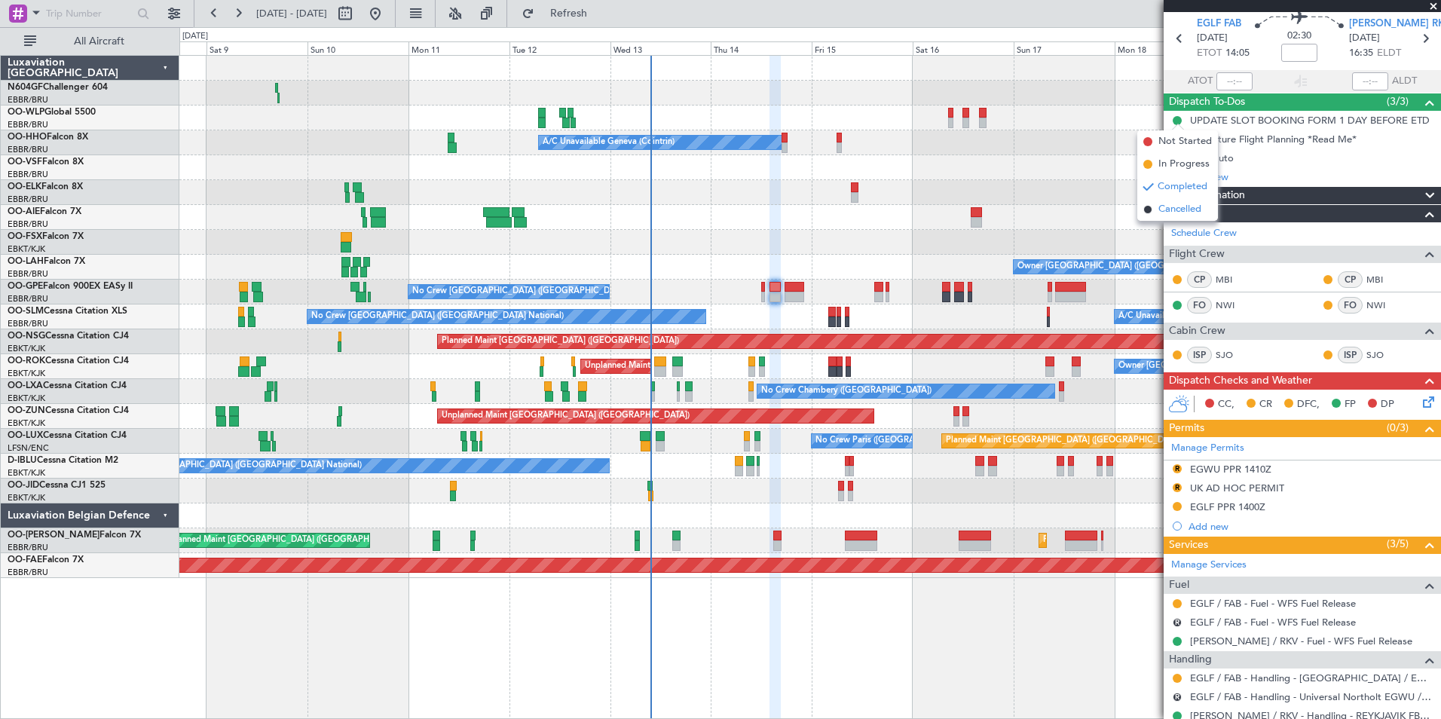
click at [1186, 211] on span "Cancelled" at bounding box center [1179, 209] width 43 height 15
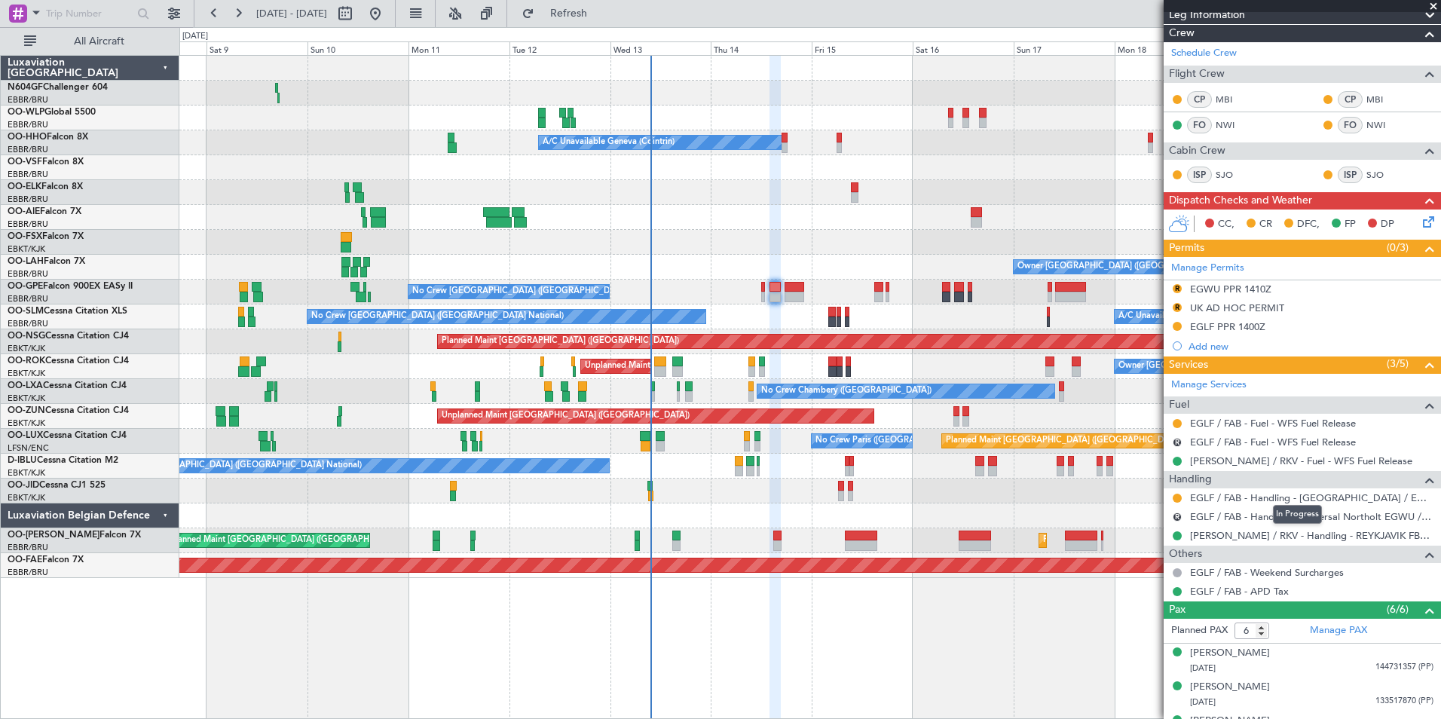
scroll to position [238, 0]
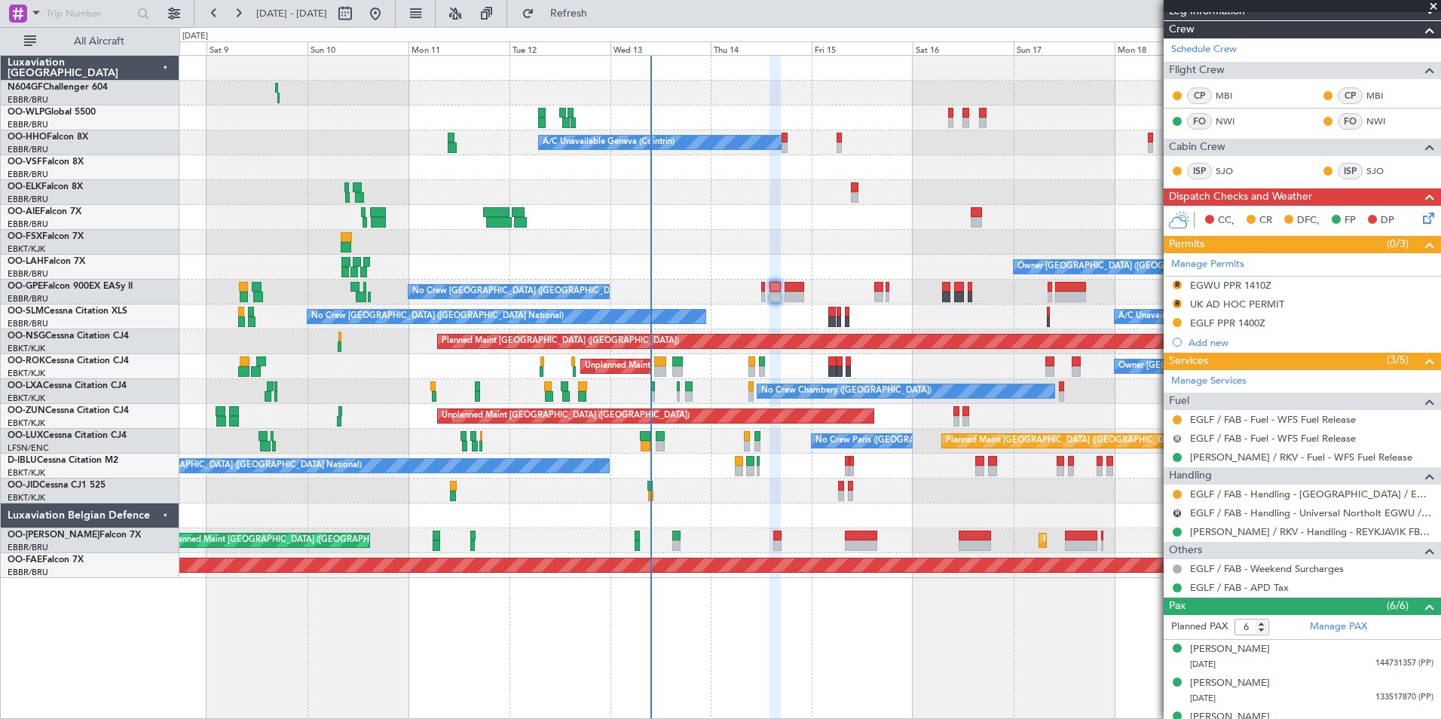
click at [1176, 436] on button "R" at bounding box center [1177, 438] width 9 height 9
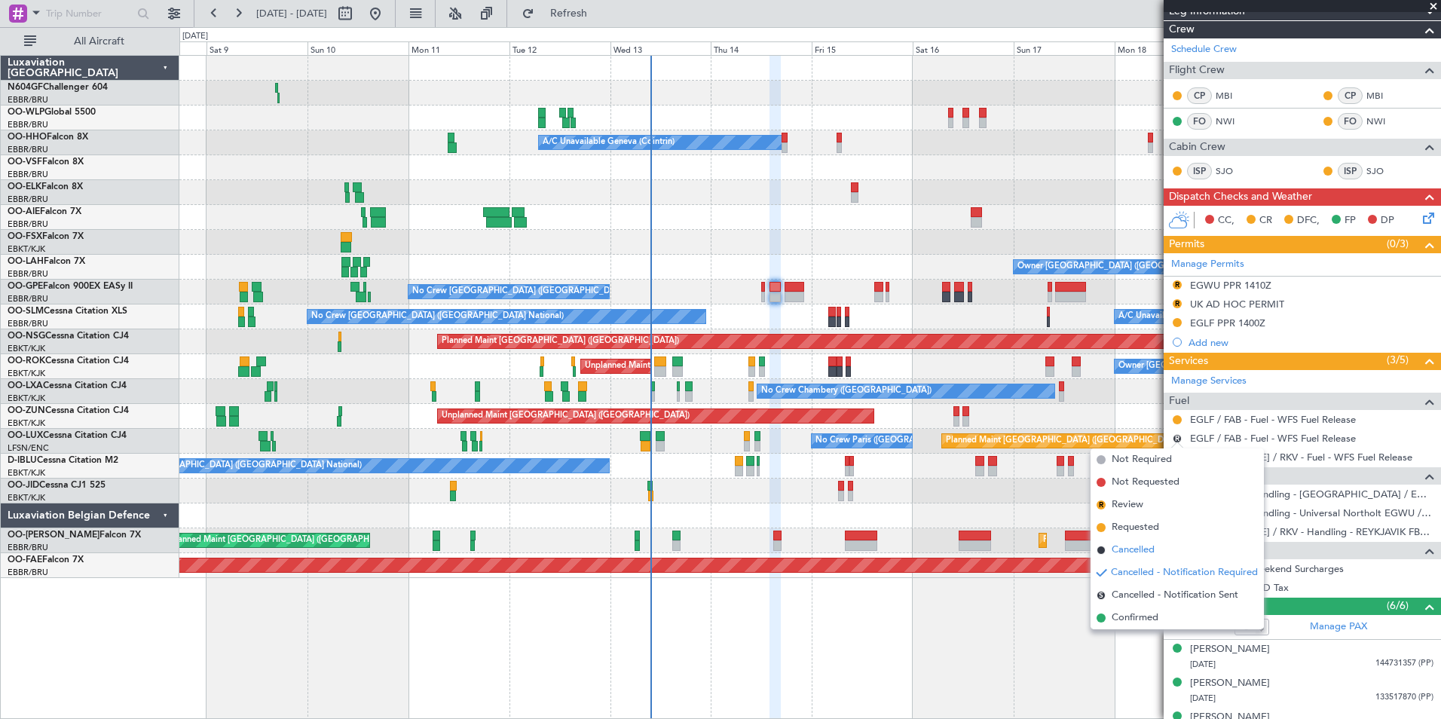
click at [1128, 546] on span "Cancelled" at bounding box center [1133, 550] width 43 height 15
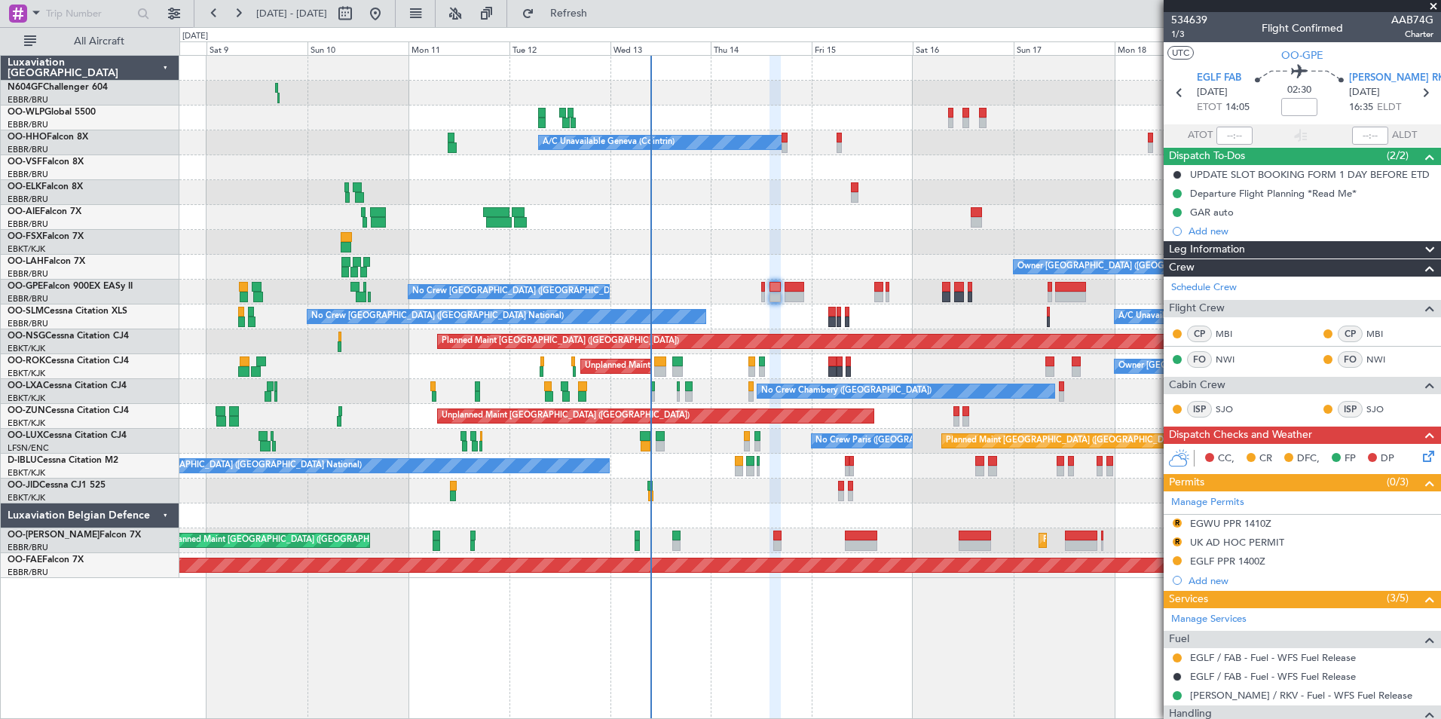
scroll to position [238, 0]
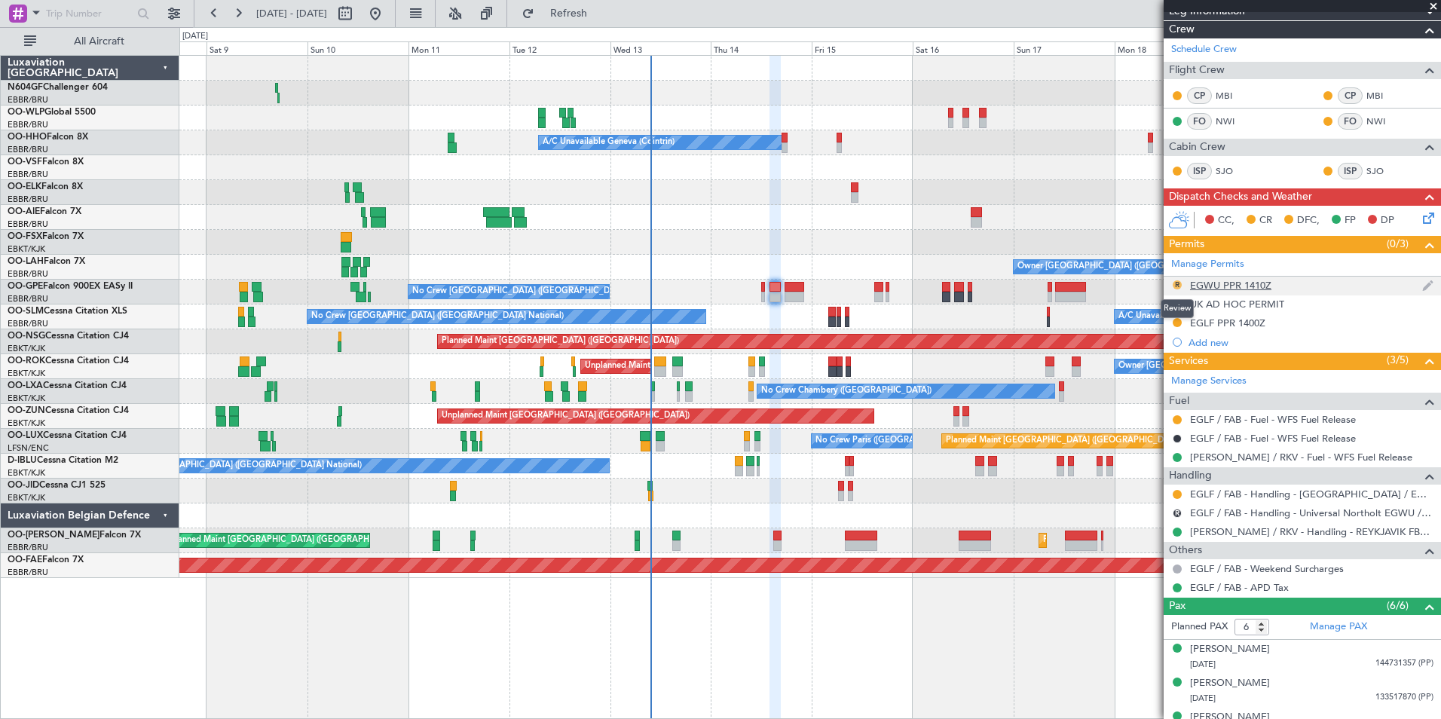
click at [1179, 287] on button "R" at bounding box center [1177, 284] width 9 height 9
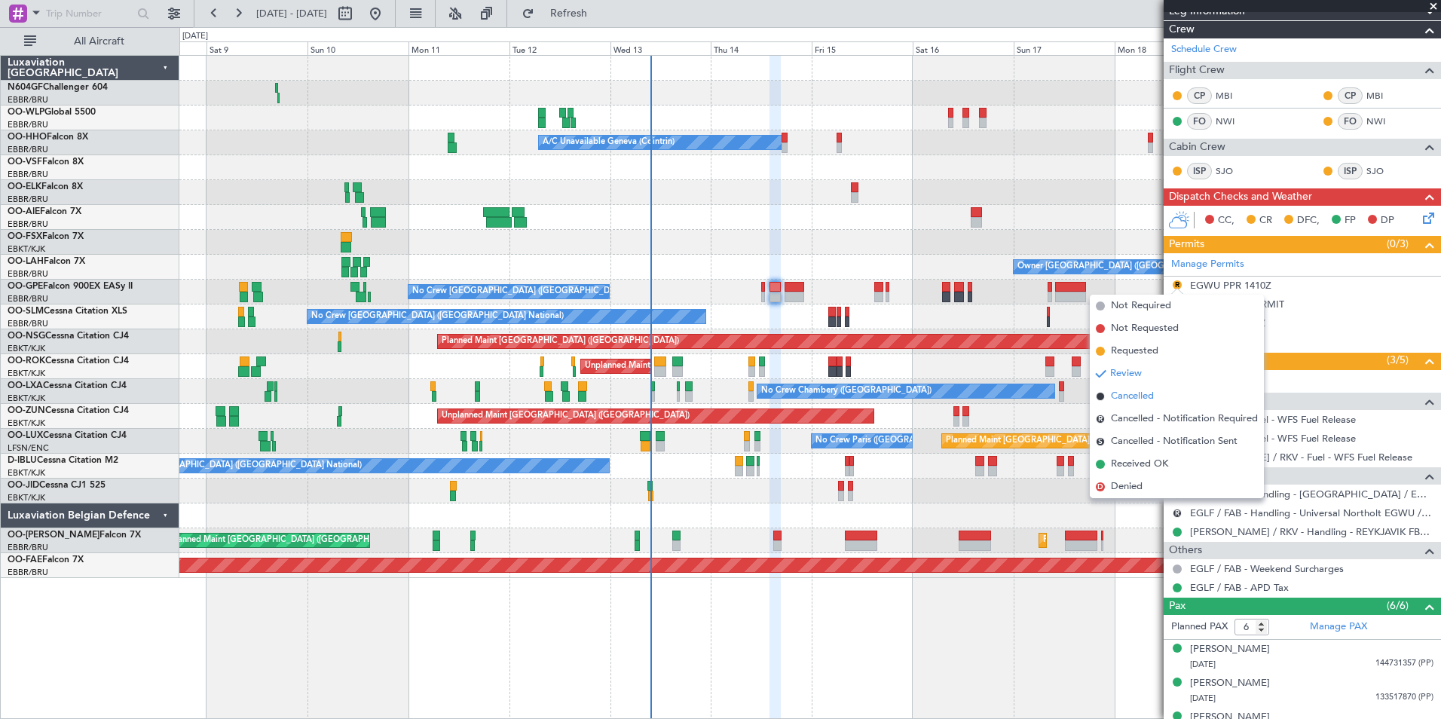
click at [1160, 394] on li "Cancelled" at bounding box center [1177, 396] width 174 height 23
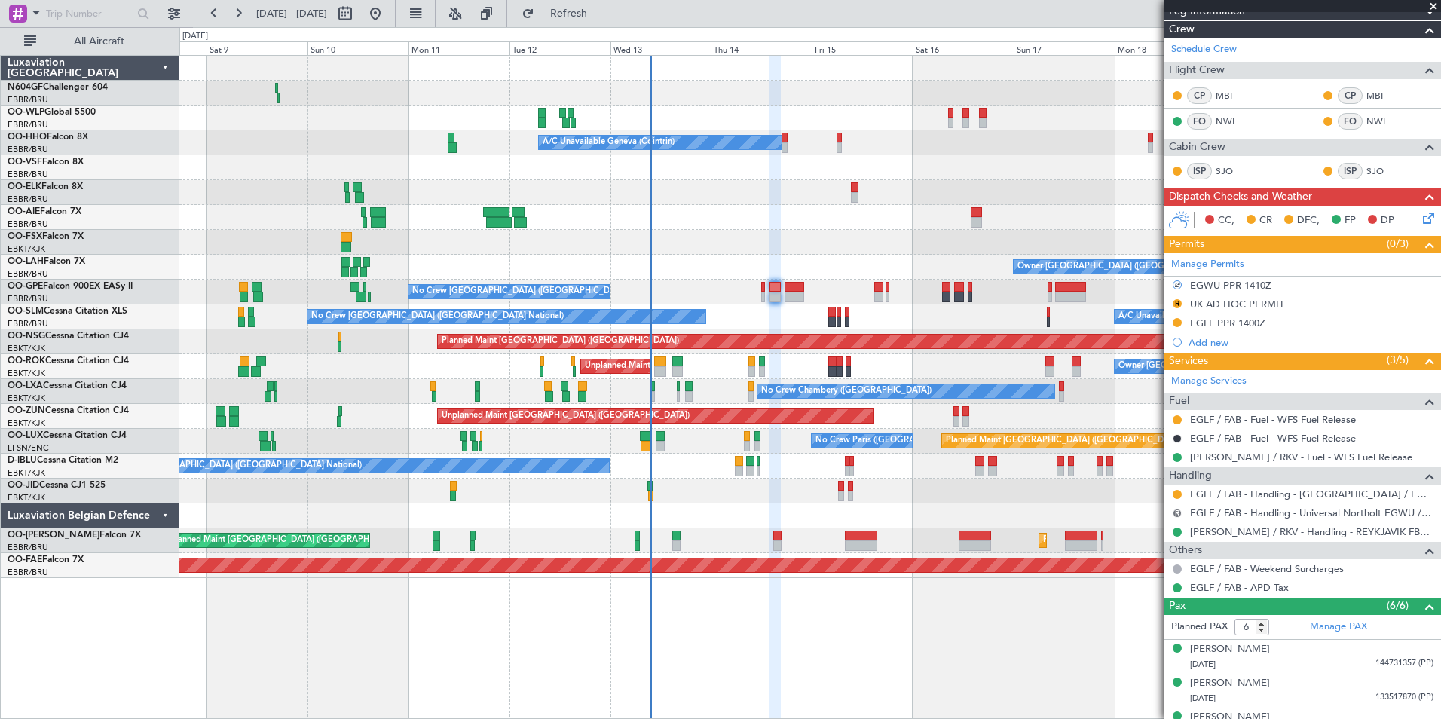
click at [1176, 513] on button "R" at bounding box center [1177, 513] width 9 height 9
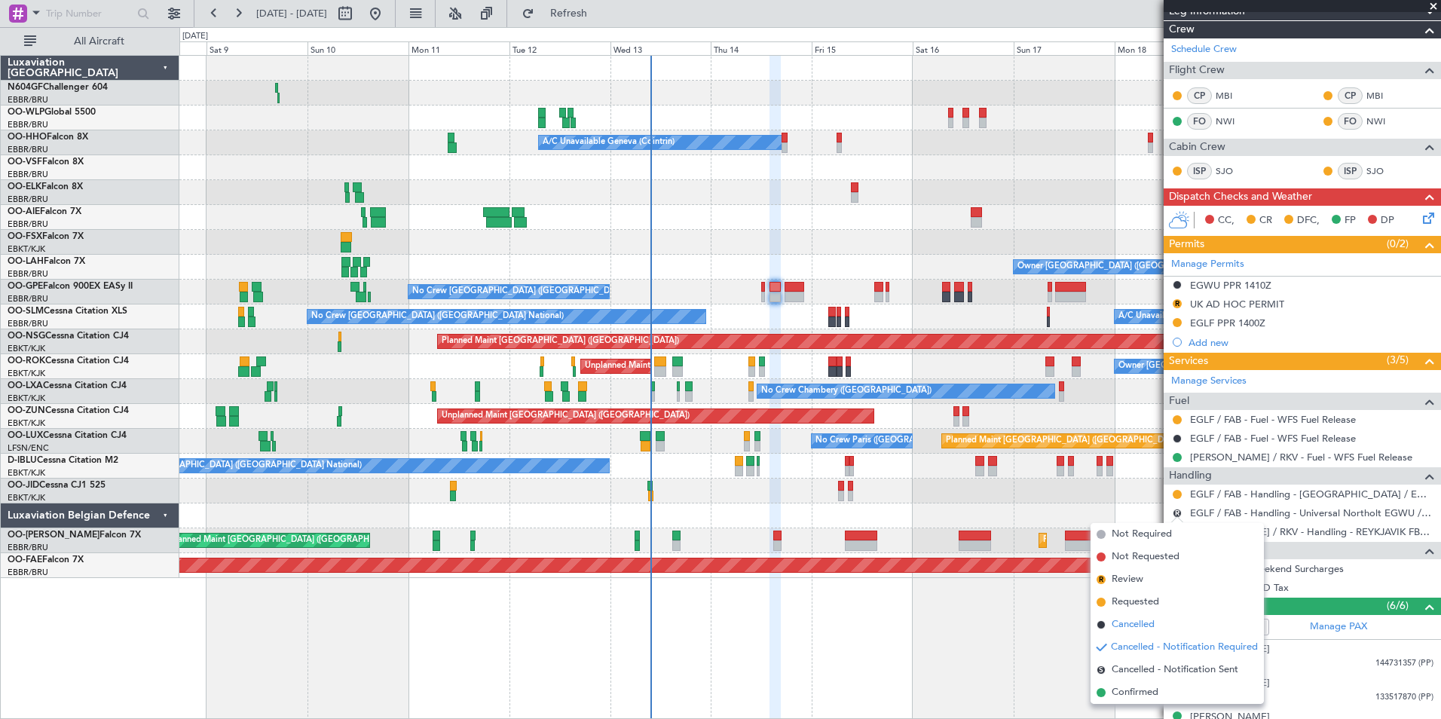
click at [1147, 627] on span "Cancelled" at bounding box center [1133, 624] width 43 height 15
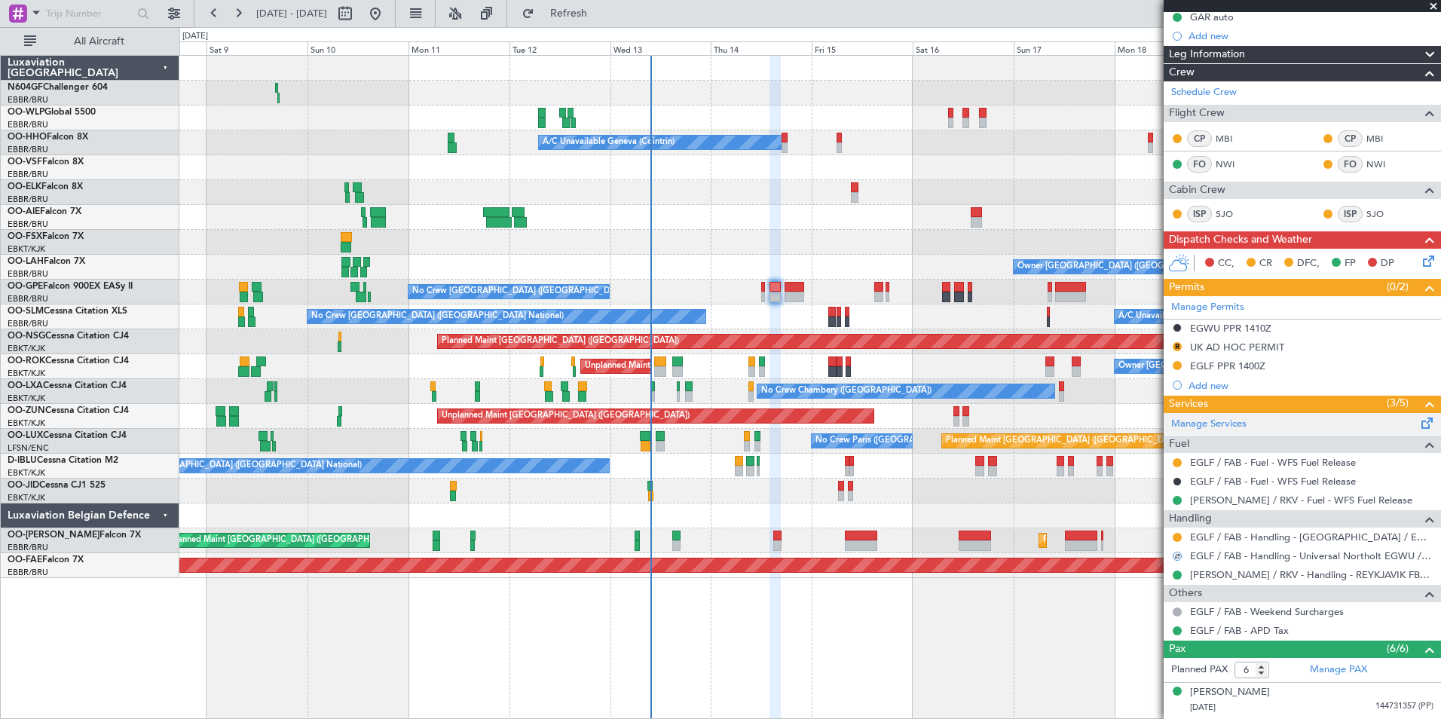
scroll to position [0, 0]
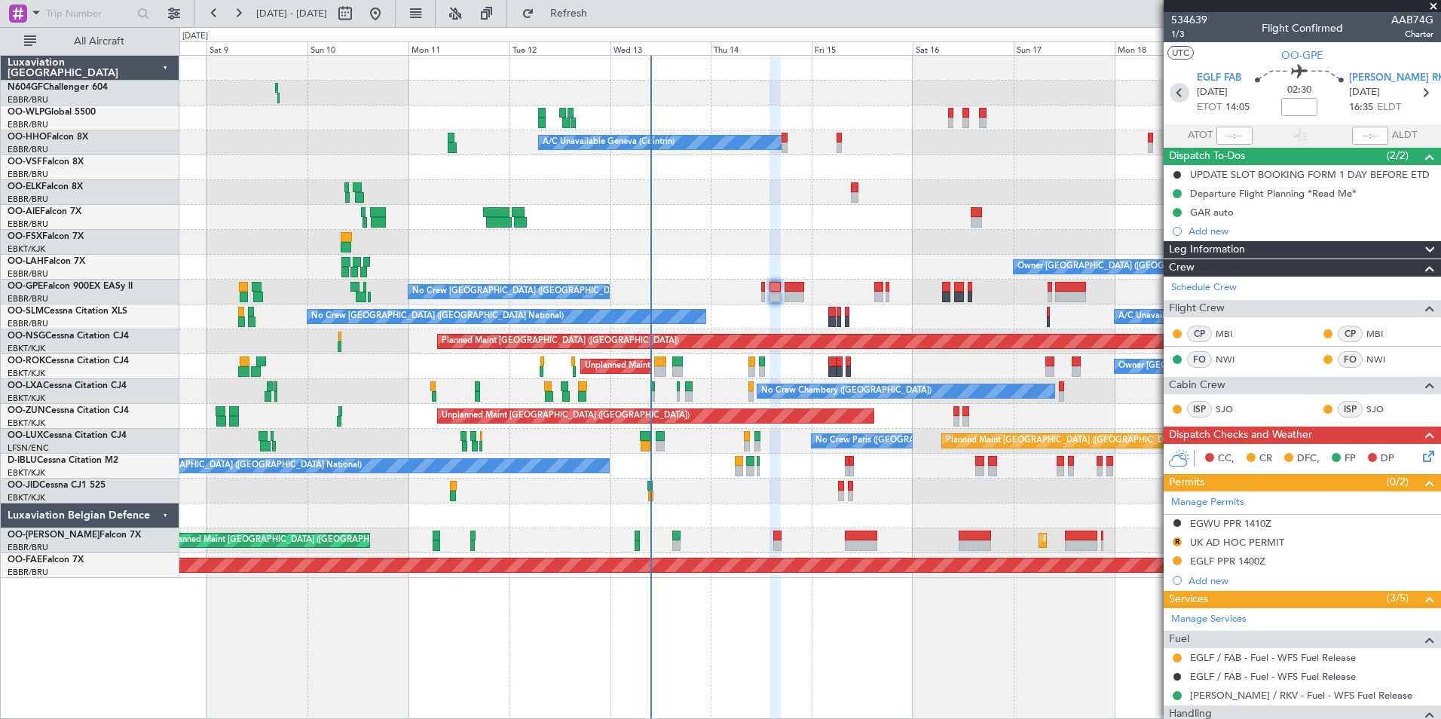
click at [1179, 93] on icon at bounding box center [1180, 93] width 20 height 20
type input "0"
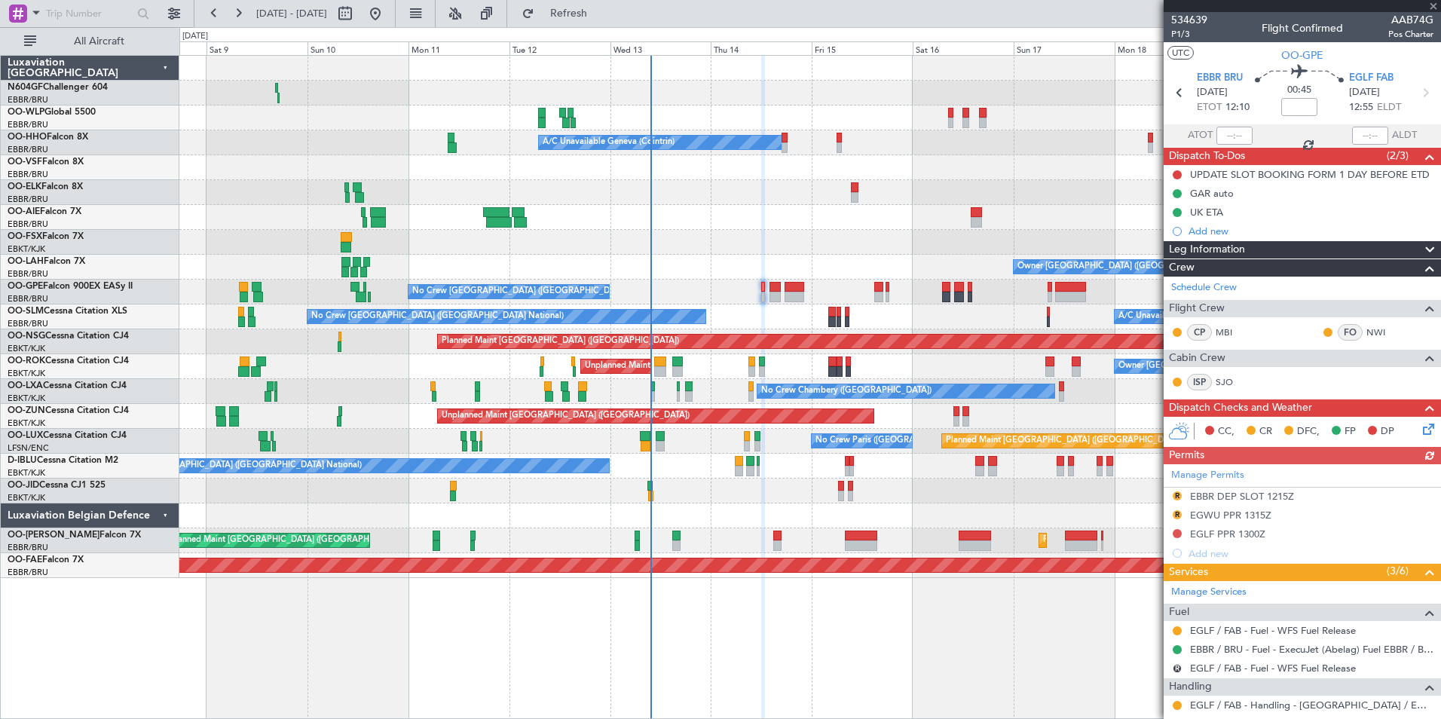
scroll to position [150, 0]
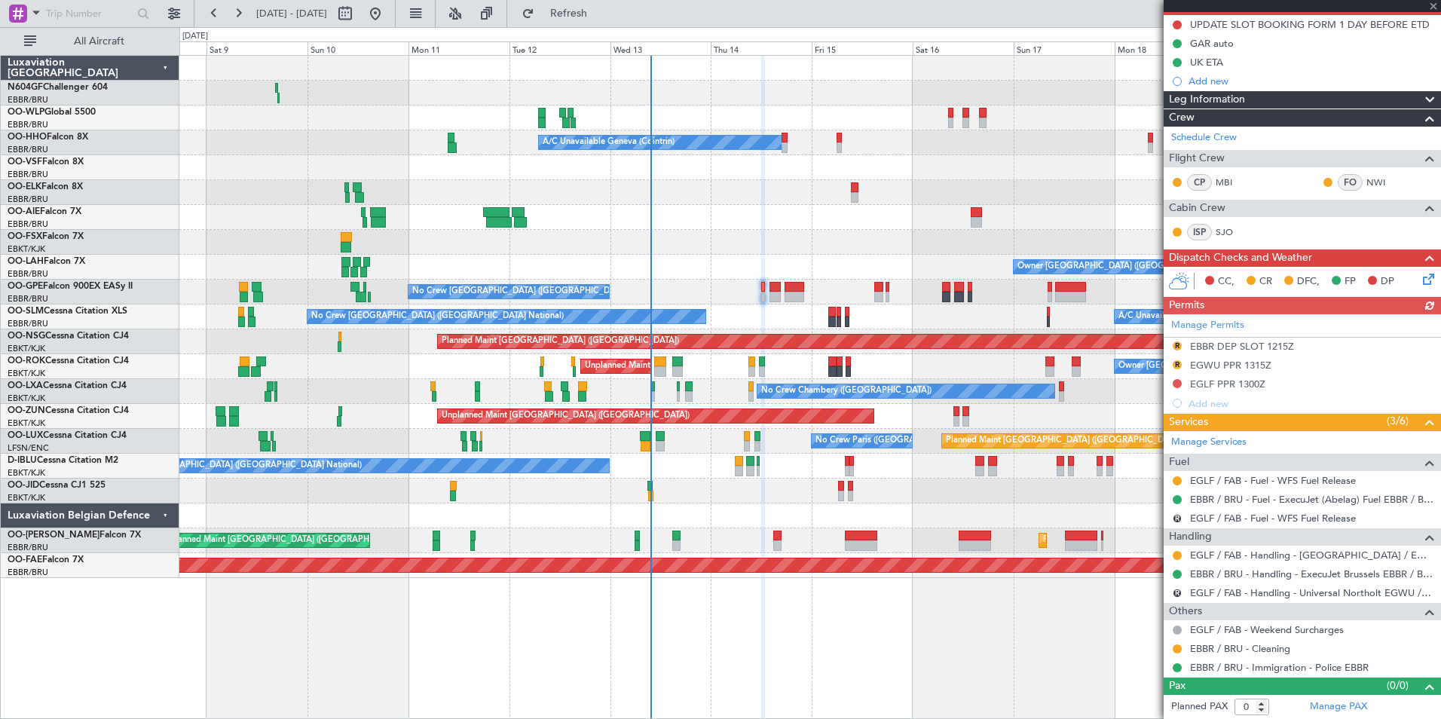
click at [1178, 367] on div "Manage Permits R EBBR DEP SLOT 1215Z R EGWU PPR 1315Z EGLF PPR 1300Z Add new" at bounding box center [1302, 363] width 277 height 99
click at [1179, 359] on nimbus-traffic-light "R" at bounding box center [1177, 366] width 12 height 14
click at [1175, 362] on button "R" at bounding box center [1177, 364] width 9 height 9
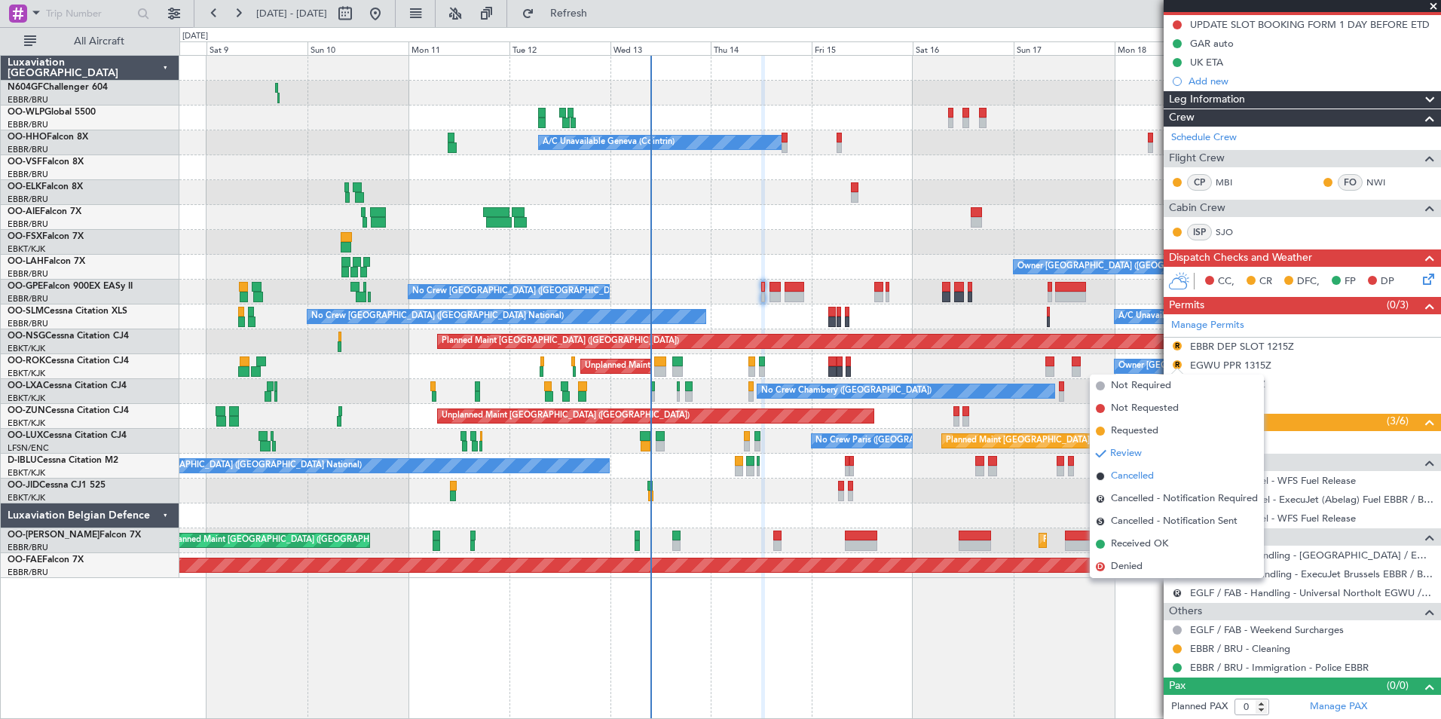
click at [1161, 480] on li "Cancelled" at bounding box center [1177, 476] width 174 height 23
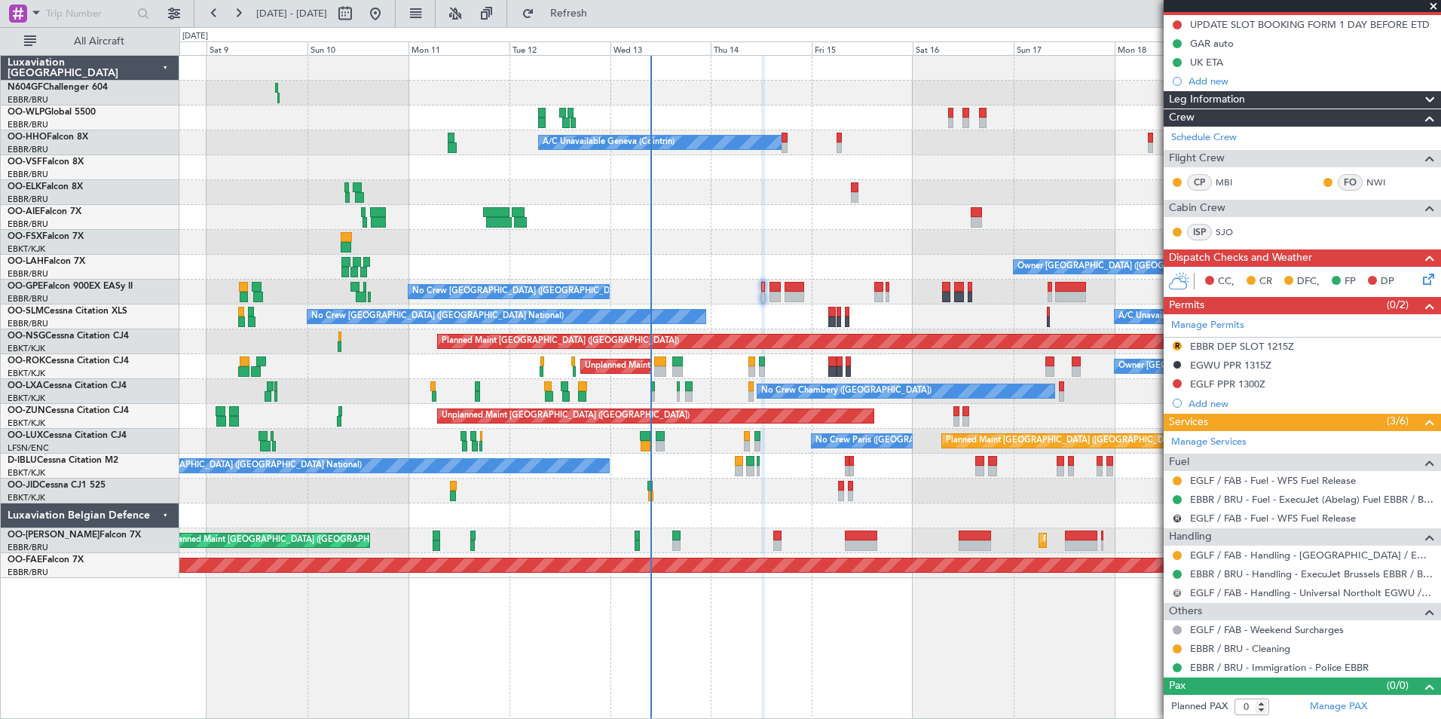
click at [1177, 590] on button "R" at bounding box center [1177, 593] width 9 height 9
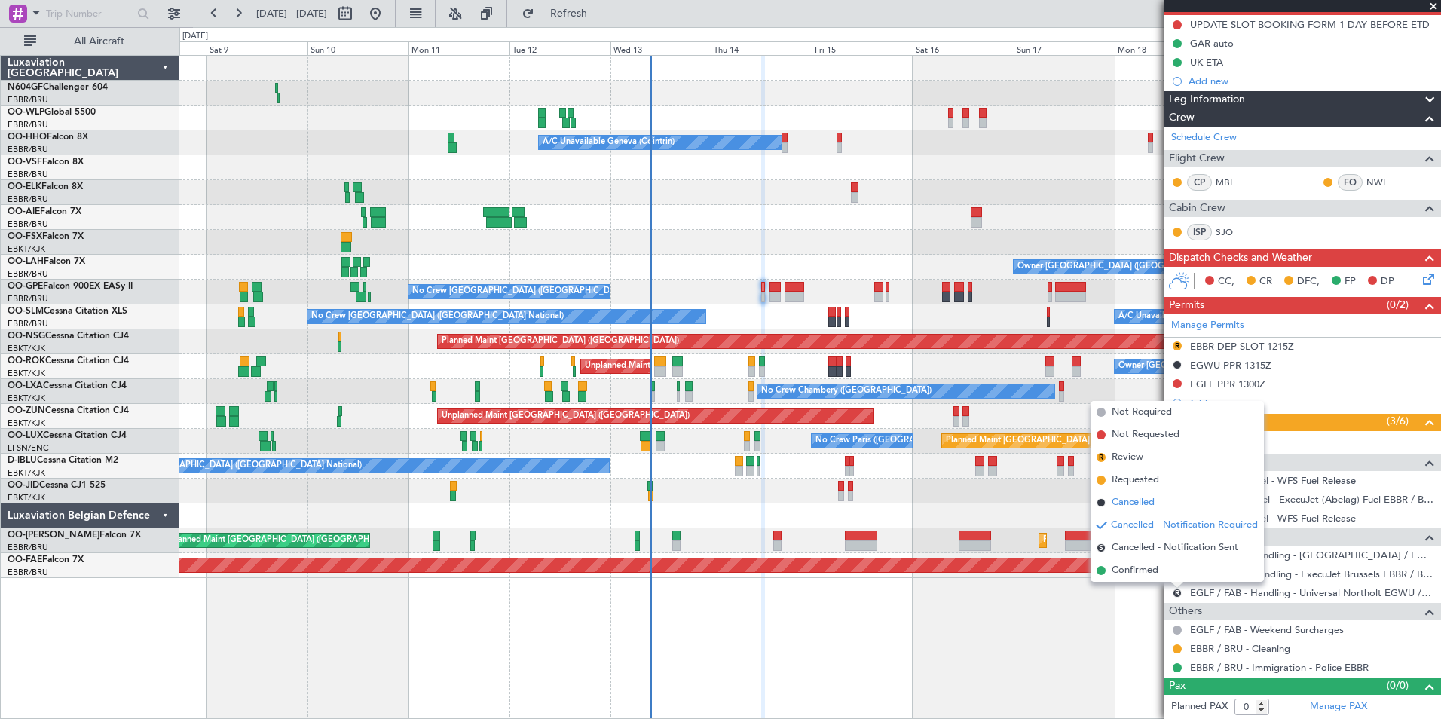
click at [1184, 498] on li "Cancelled" at bounding box center [1177, 502] width 173 height 23
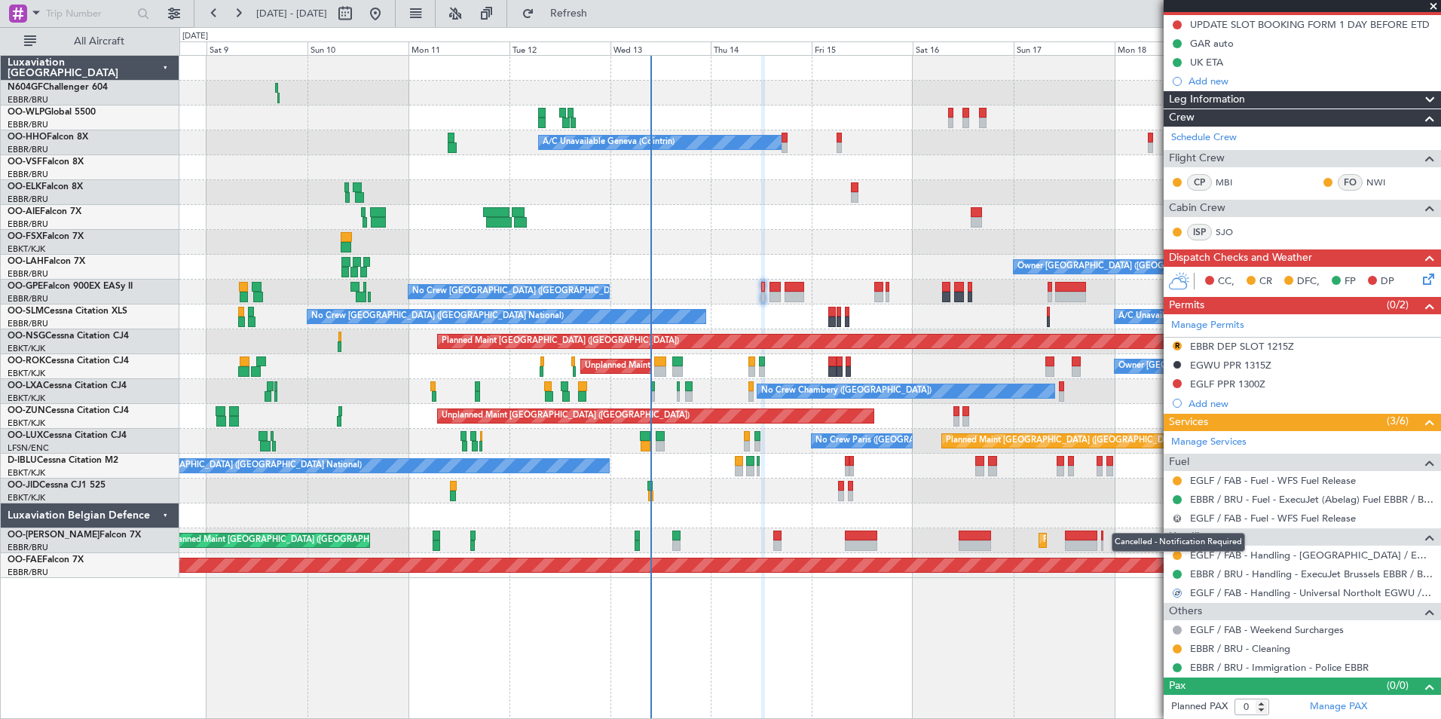
click at [1177, 516] on button "R" at bounding box center [1177, 518] width 9 height 9
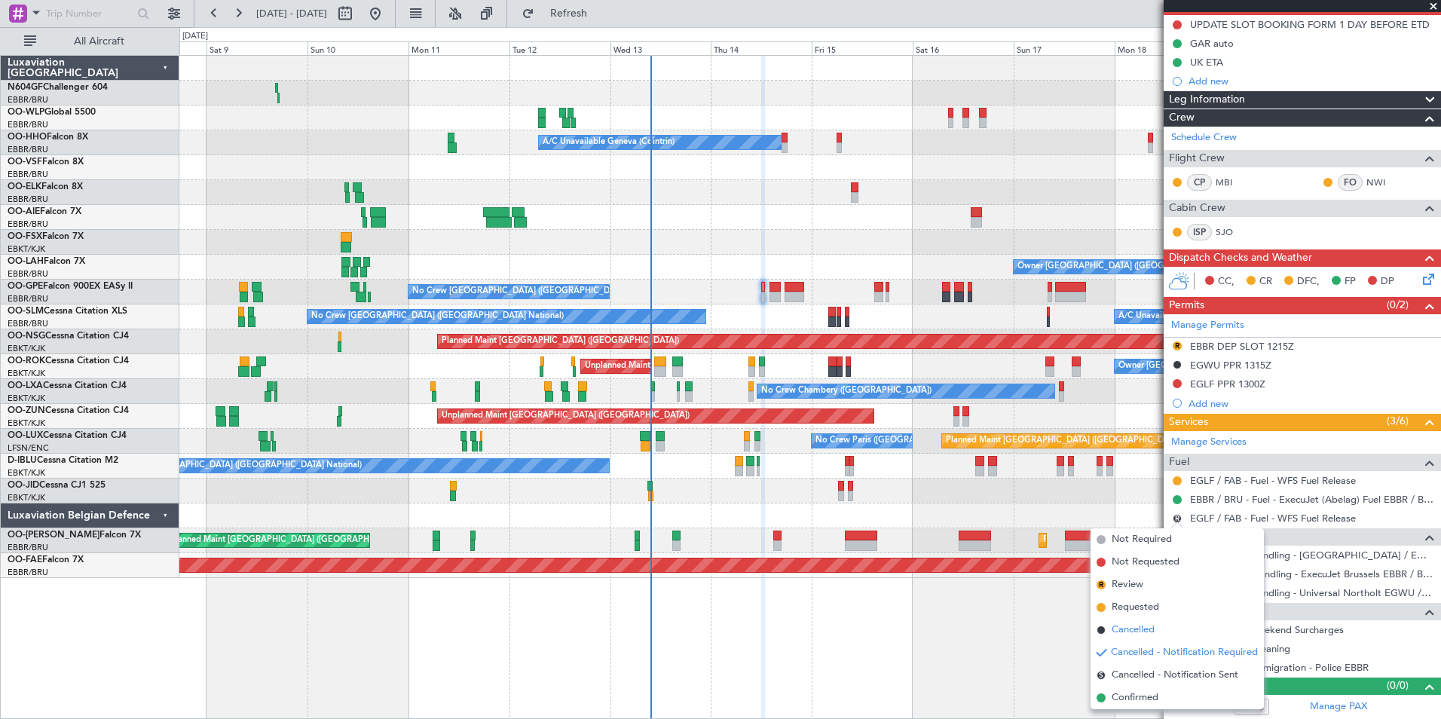
click at [1149, 629] on span "Cancelled" at bounding box center [1133, 630] width 43 height 15
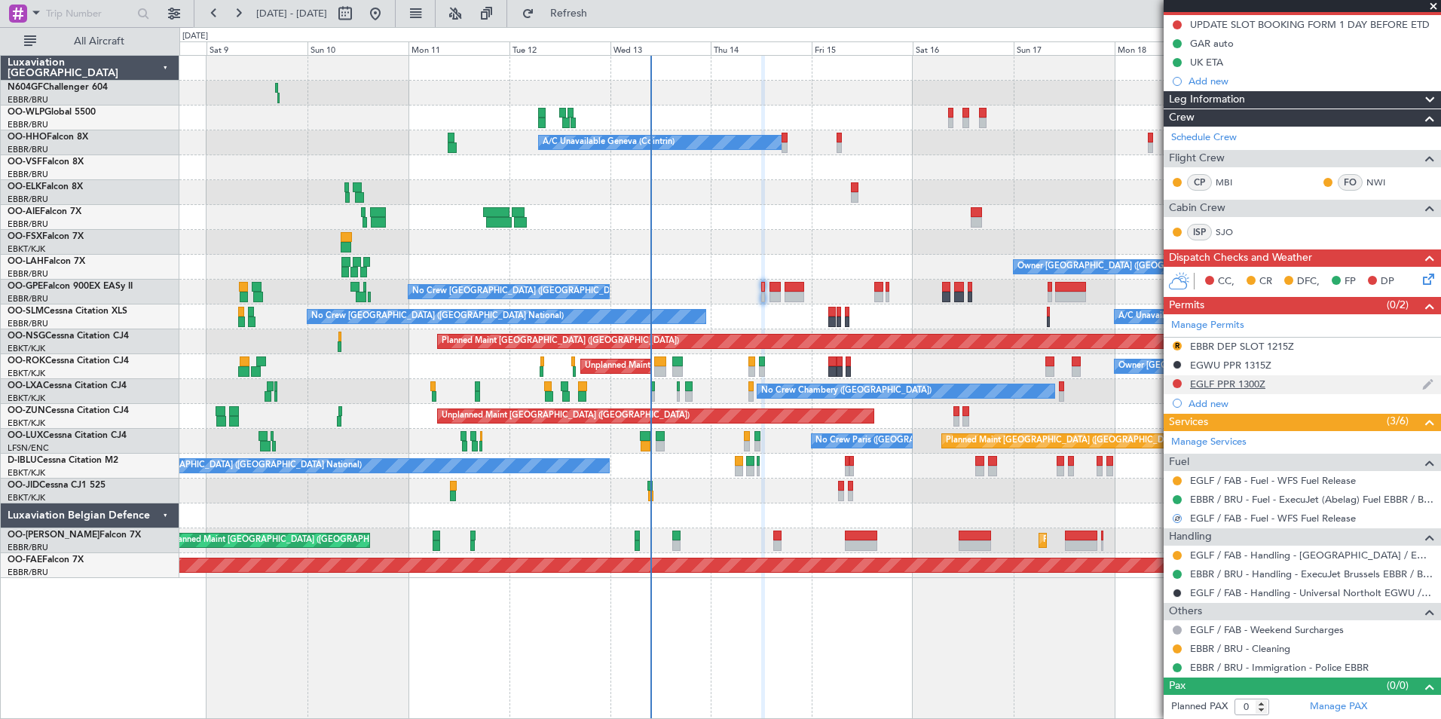
scroll to position [0, 0]
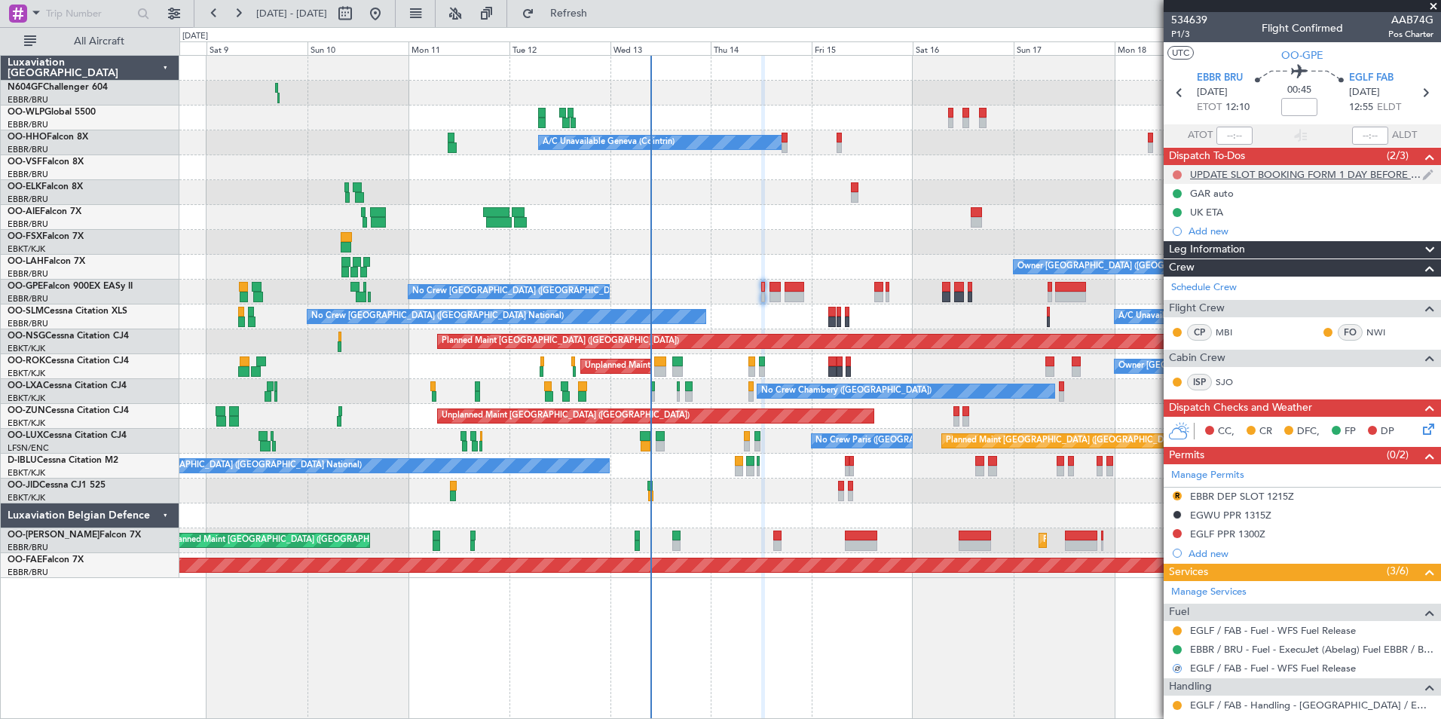
click at [1176, 173] on button at bounding box center [1177, 174] width 9 height 9
click at [1187, 262] on span "Cancelled" at bounding box center [1180, 263] width 43 height 15
click at [1188, 36] on span "P1/3" at bounding box center [1189, 34] width 36 height 13
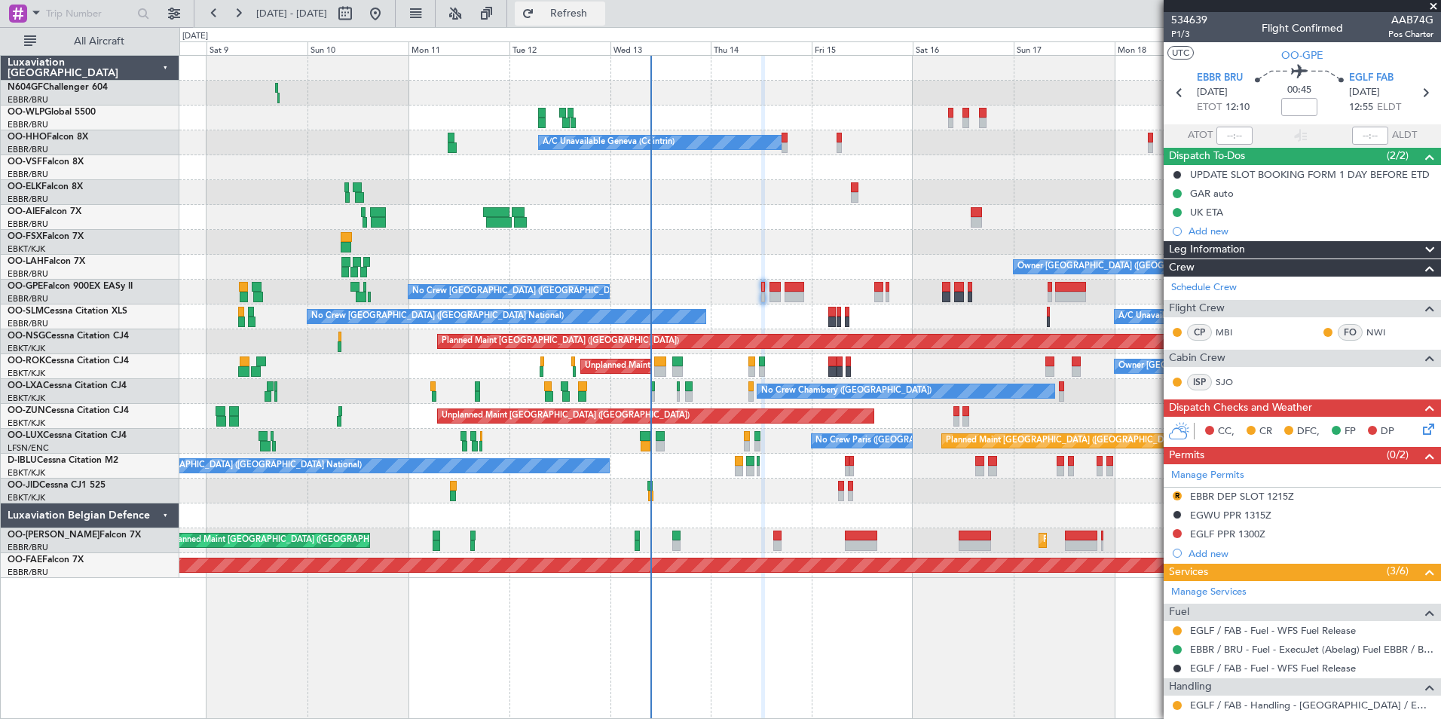
click at [574, 14] on button "Refresh" at bounding box center [560, 14] width 90 height 24
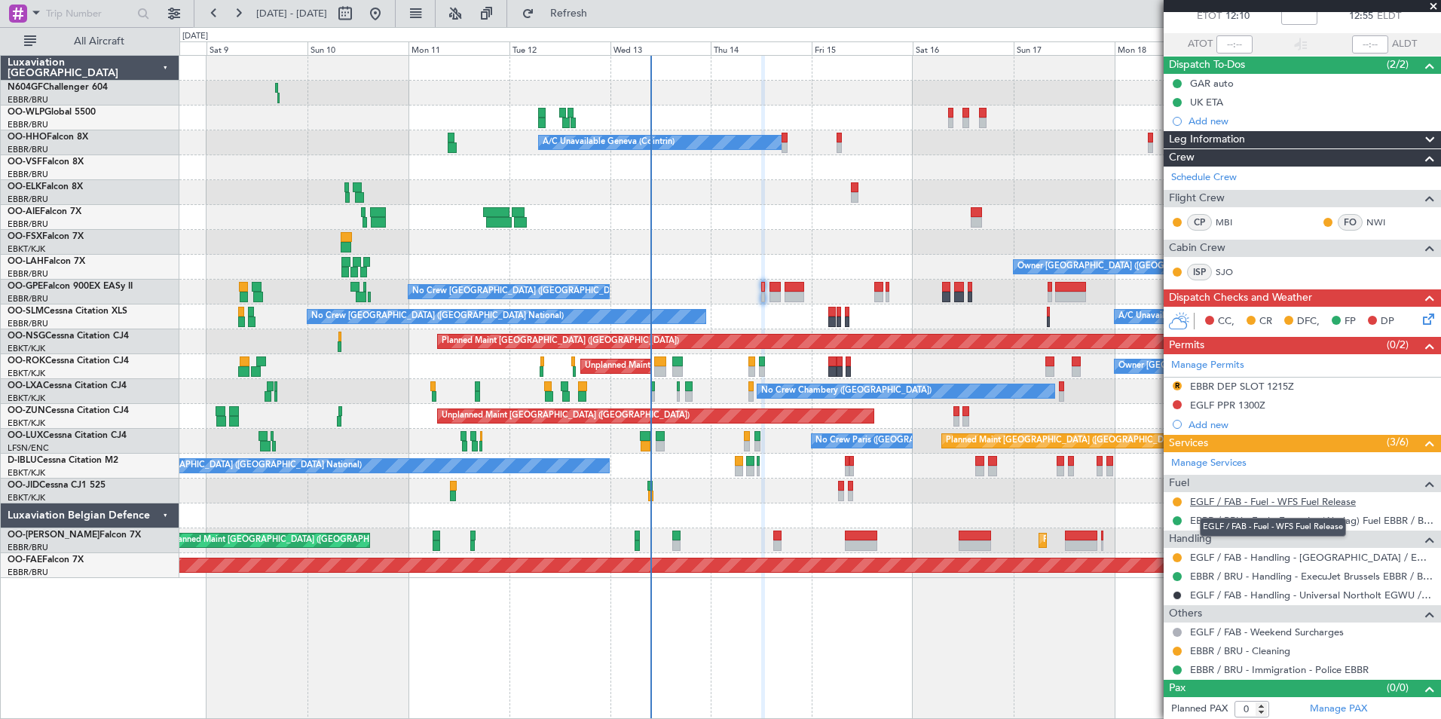
scroll to position [93, 0]
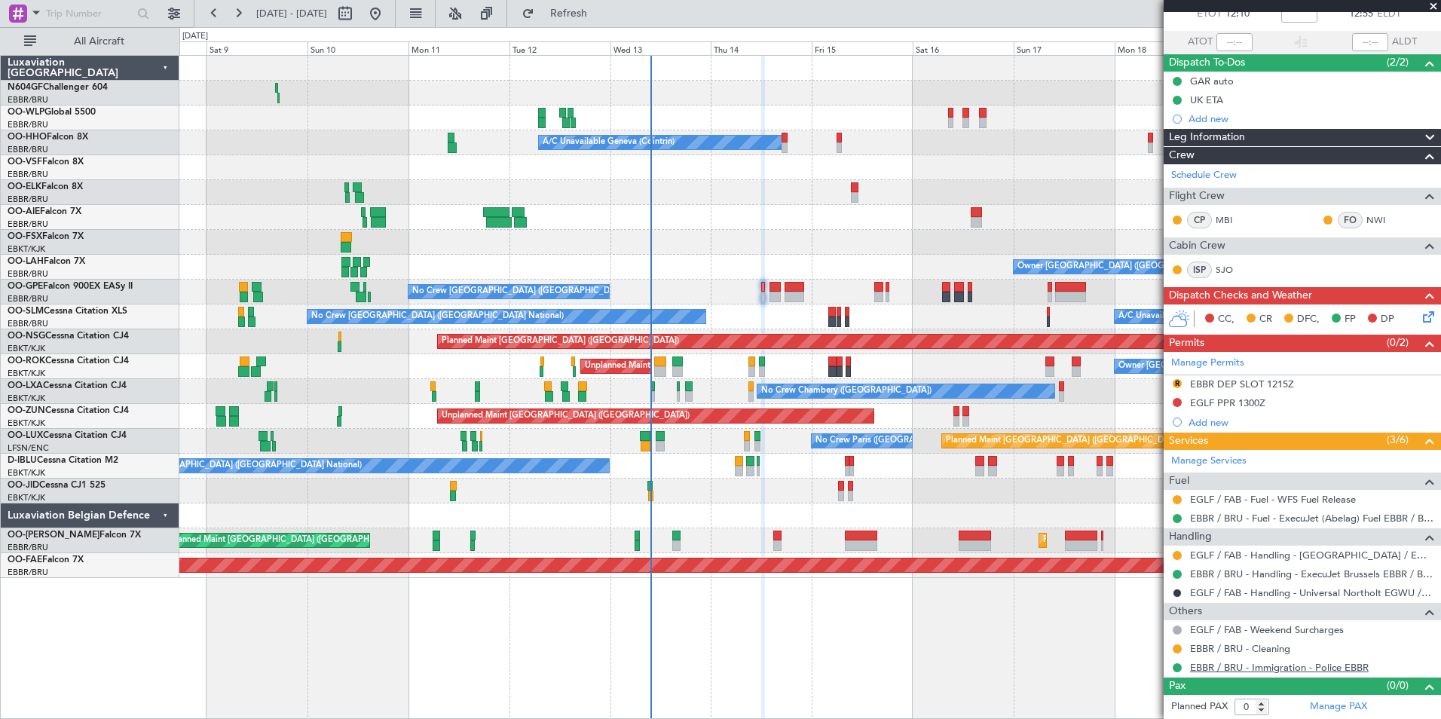
click at [1228, 663] on link "EBBR / BRU - Immigration - Police EBBR" at bounding box center [1279, 667] width 179 height 13
click at [601, 14] on span "Refresh" at bounding box center [568, 13] width 63 height 11
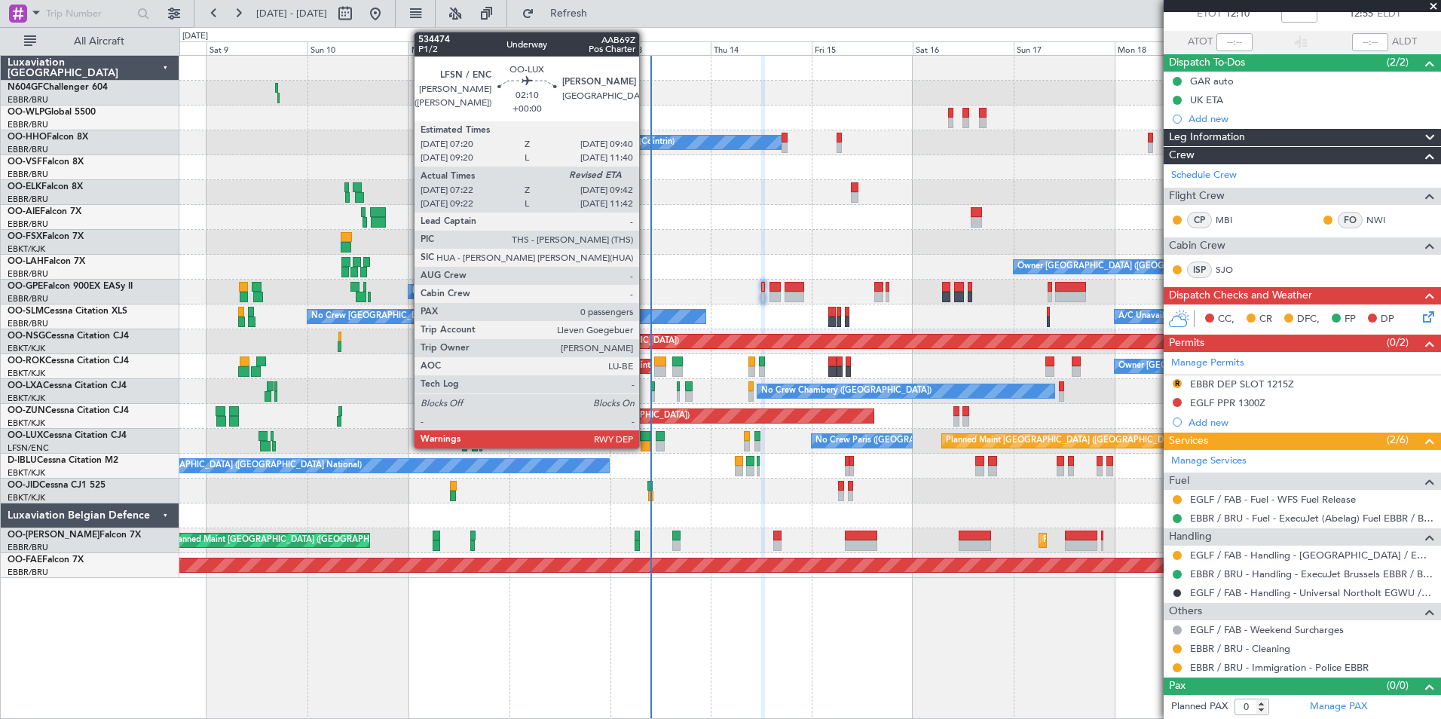
click at [646, 437] on div at bounding box center [645, 436] width 11 height 11
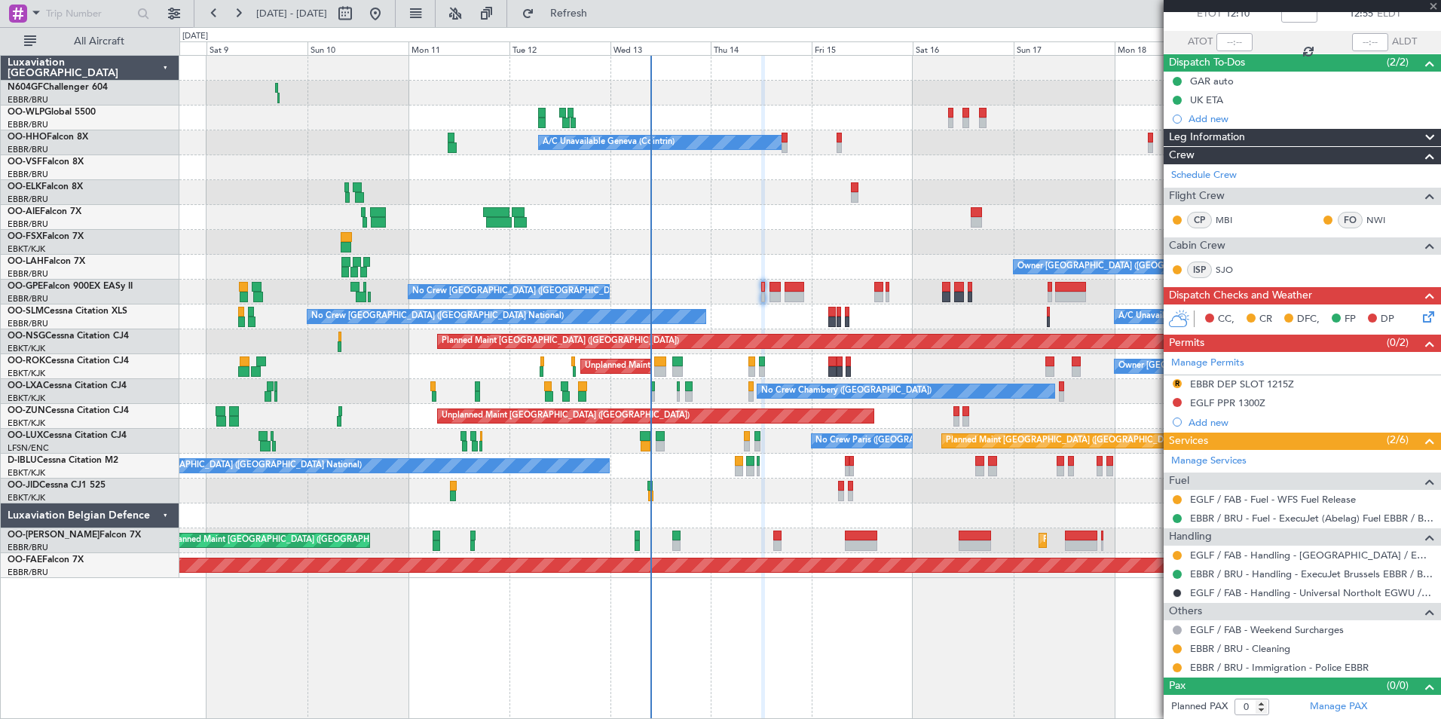
type input "07:27"
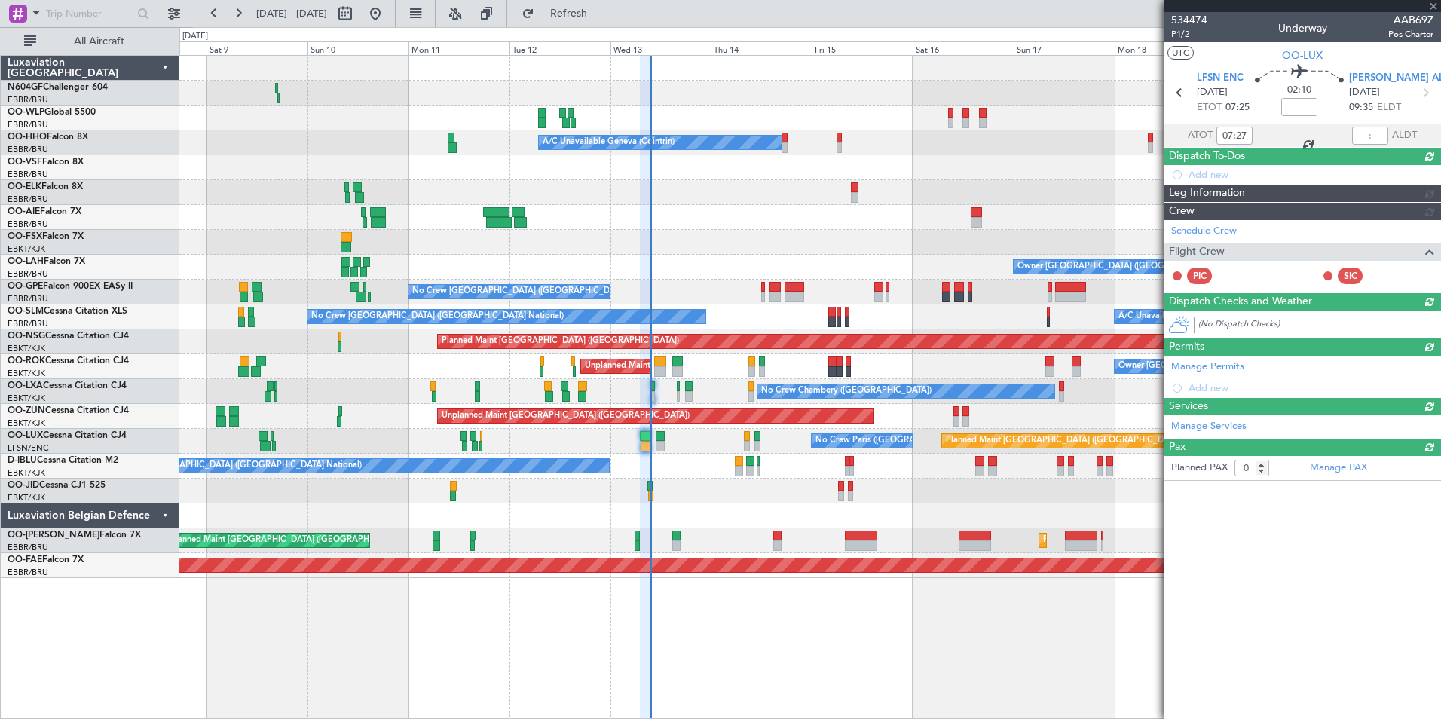
scroll to position [0, 0]
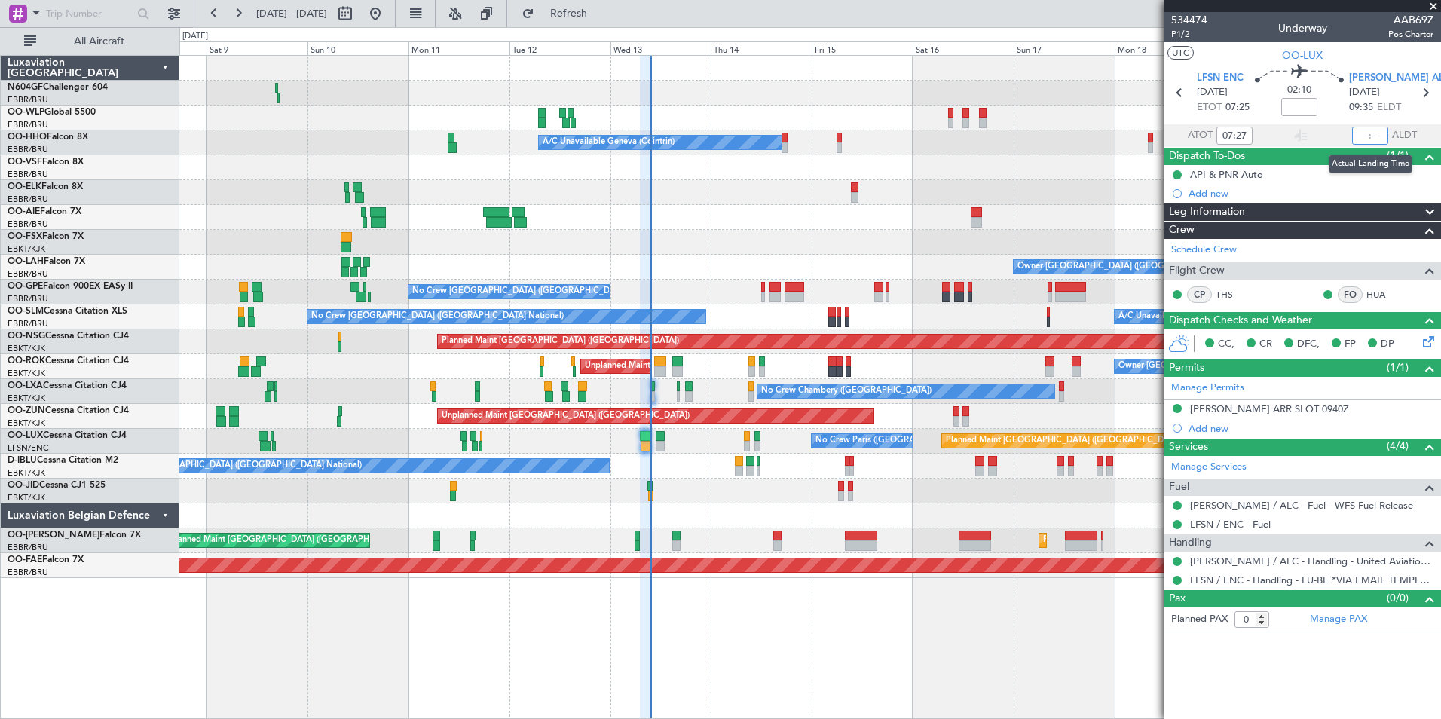
click at [1363, 130] on input "text" at bounding box center [1370, 136] width 36 height 18
click at [1127, 169] on div at bounding box center [809, 167] width 1261 height 25
type input "09:31"
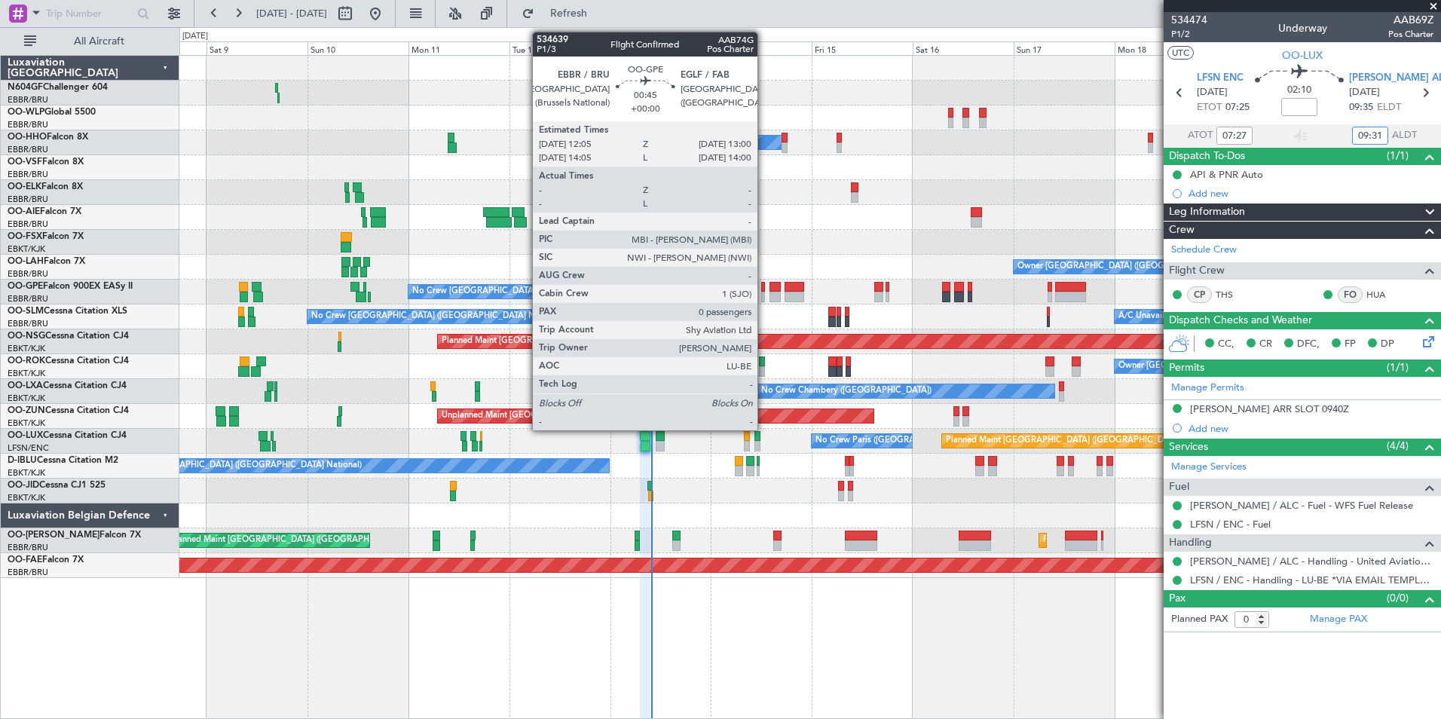
click at [764, 296] on div at bounding box center [763, 297] width 5 height 11
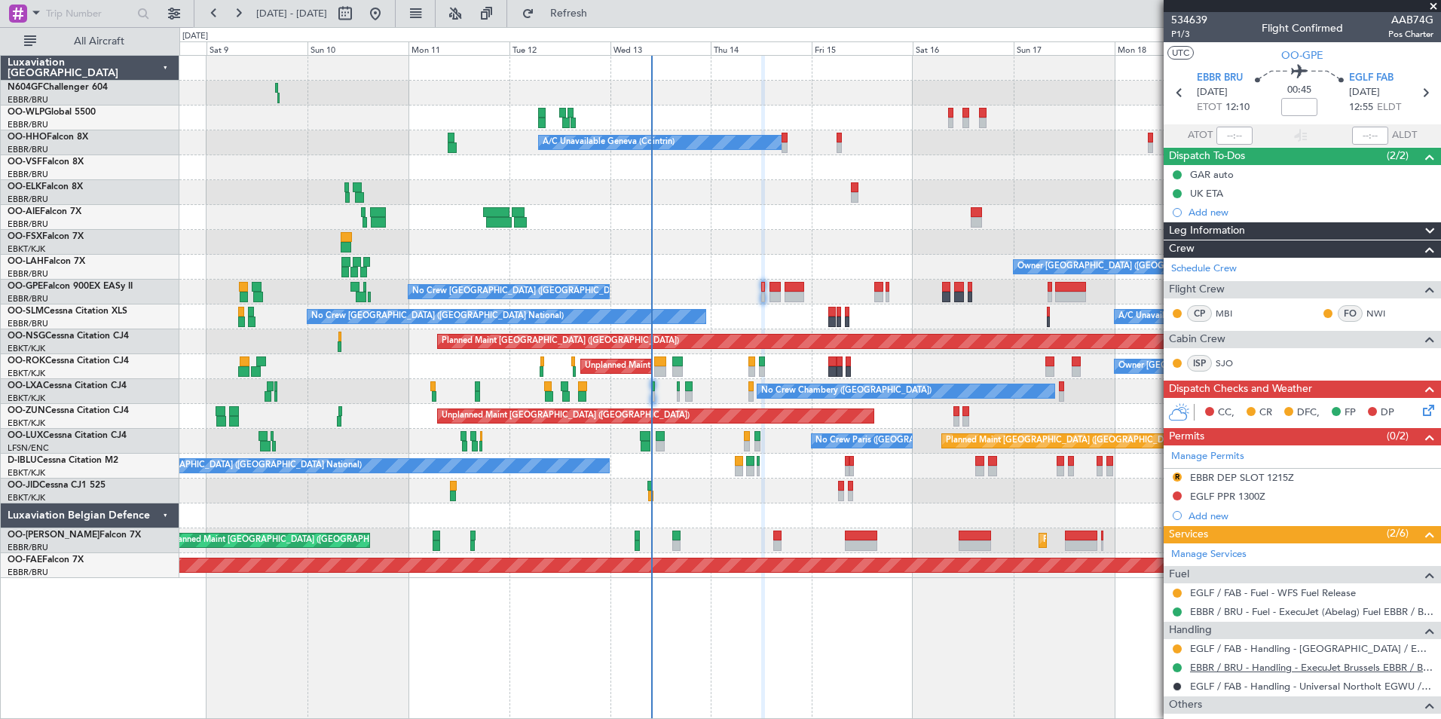
click at [1234, 667] on link "EBBR / BRU - Handling - ExecuJet Brussels EBBR / BRU" at bounding box center [1311, 667] width 243 height 13
click at [1179, 33] on span "P1/3" at bounding box center [1189, 34] width 36 height 13
click at [585, 14] on button "Refresh" at bounding box center [560, 14] width 90 height 24
click at [1280, 478] on div "EBBR DEP SLOT 1215Z" at bounding box center [1242, 477] width 104 height 13
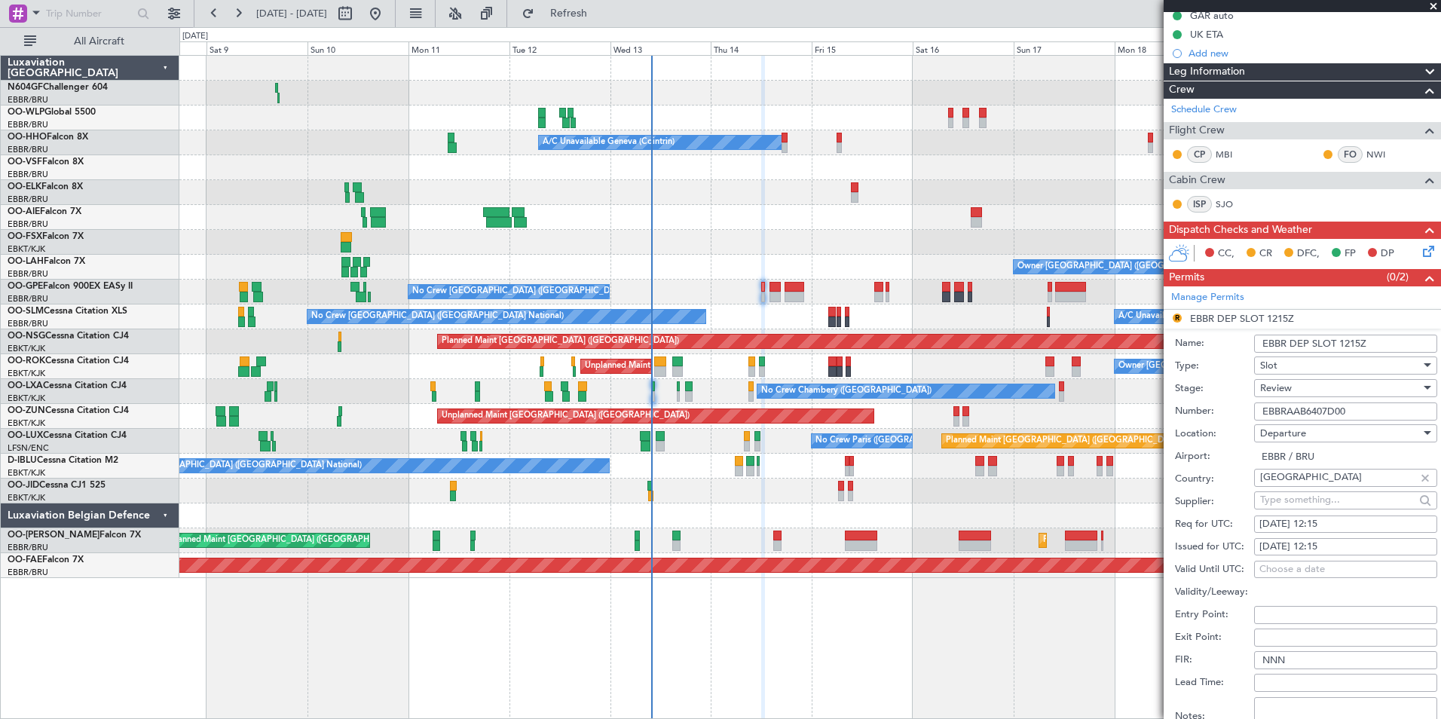
scroll to position [160, 0]
click at [1338, 525] on div "[DATE] 12:15" at bounding box center [1345, 523] width 173 height 15
select select "8"
select select "2025"
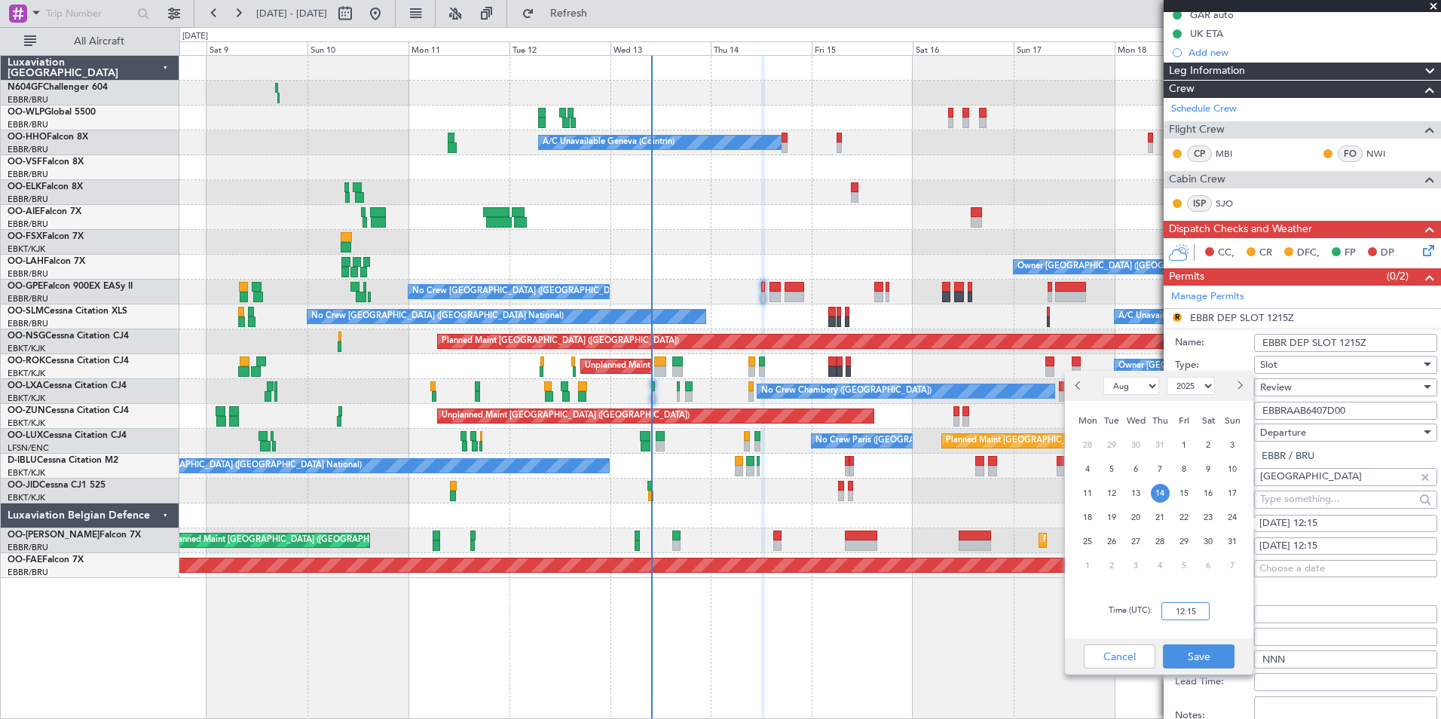
click at [1191, 615] on input "12:15" at bounding box center [1185, 611] width 48 height 18
click at [1201, 614] on input "01:20" at bounding box center [1185, 611] width 48 height 18
type input "12:05"
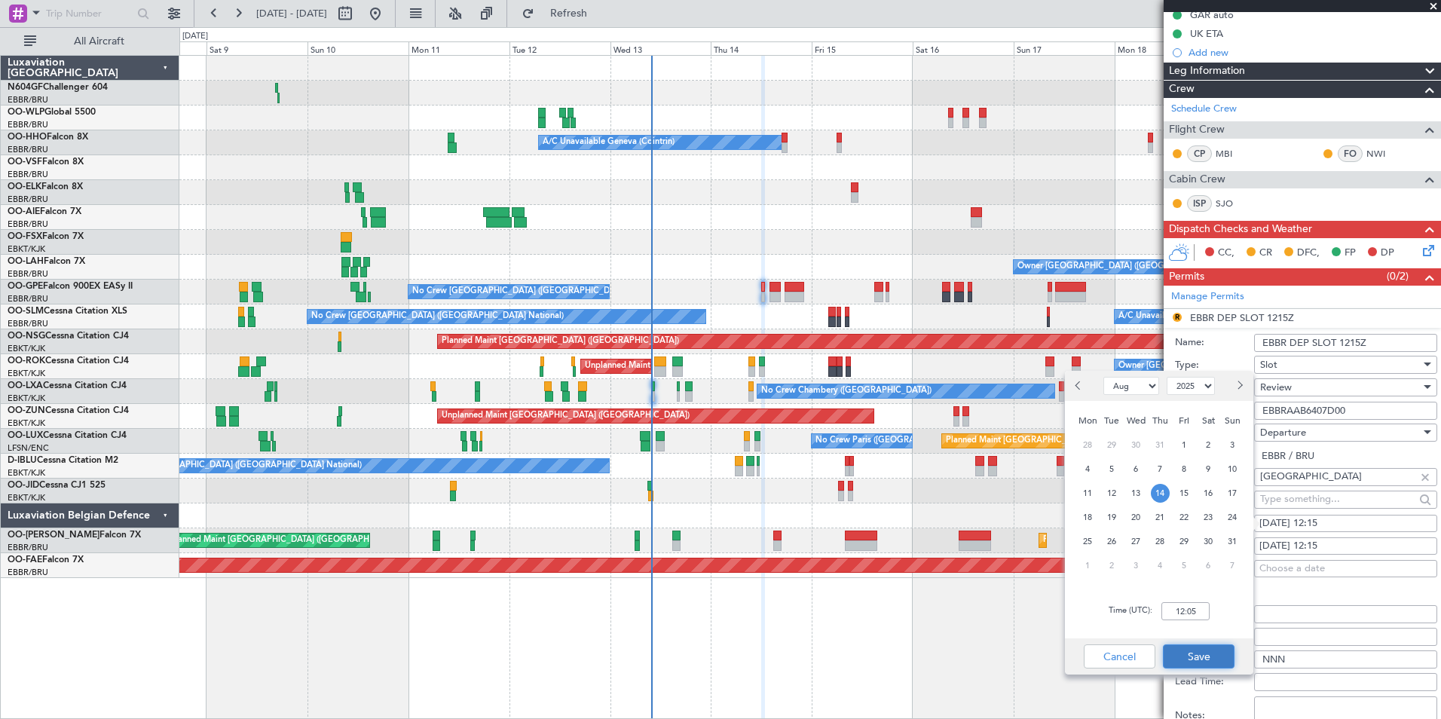
click at [1205, 653] on button "Save" at bounding box center [1199, 656] width 72 height 24
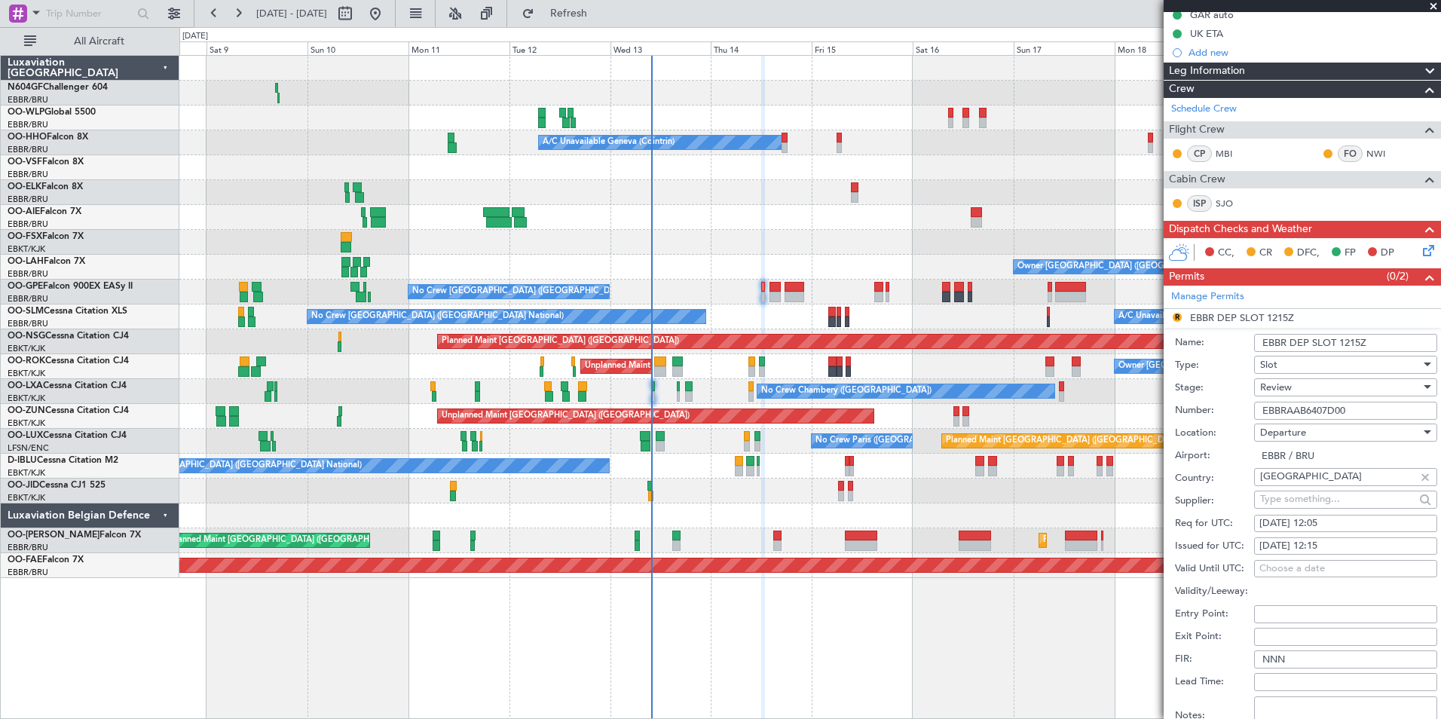
click at [1354, 544] on div "14/08/2025 12:15" at bounding box center [1345, 546] width 173 height 15
select select "8"
select select "2025"
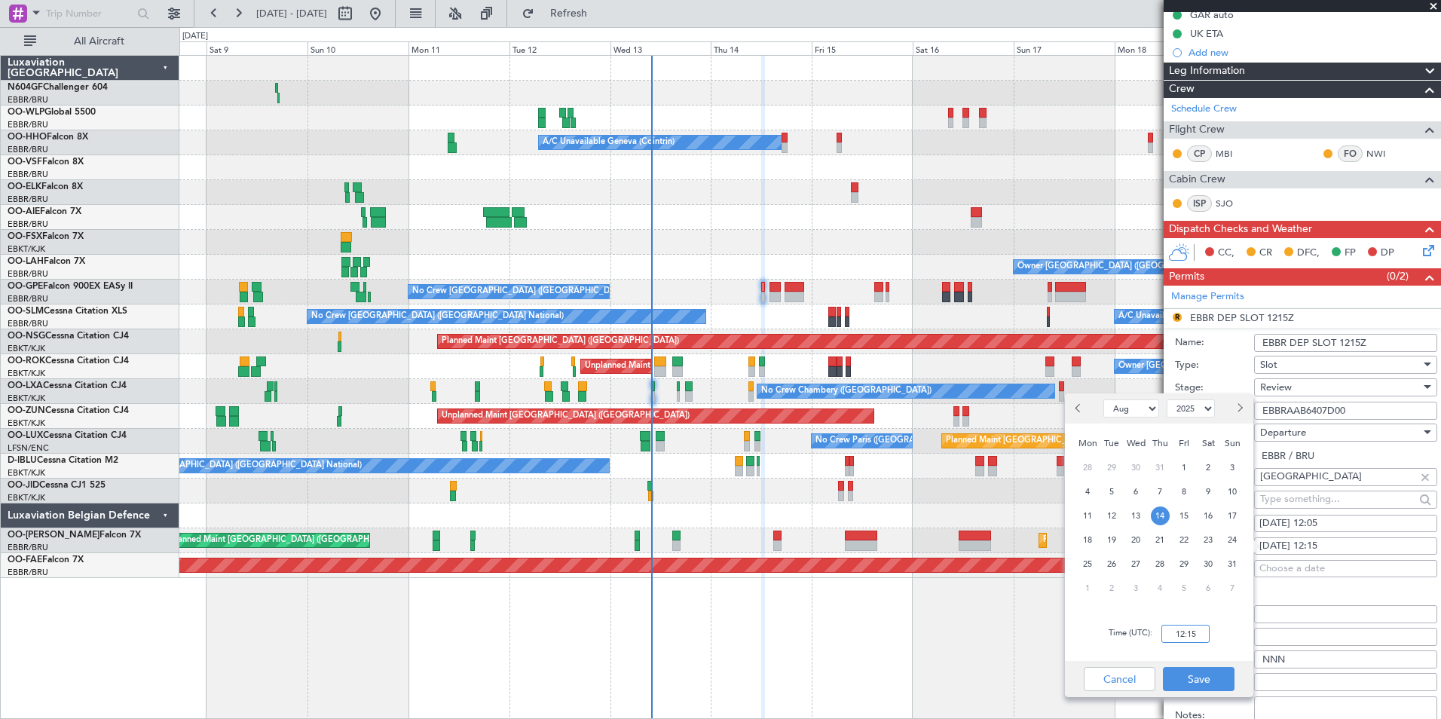
click at [1198, 629] on input "12:15" at bounding box center [1185, 634] width 48 height 18
type input "12:05"
click at [1206, 674] on button "Save" at bounding box center [1199, 679] width 72 height 24
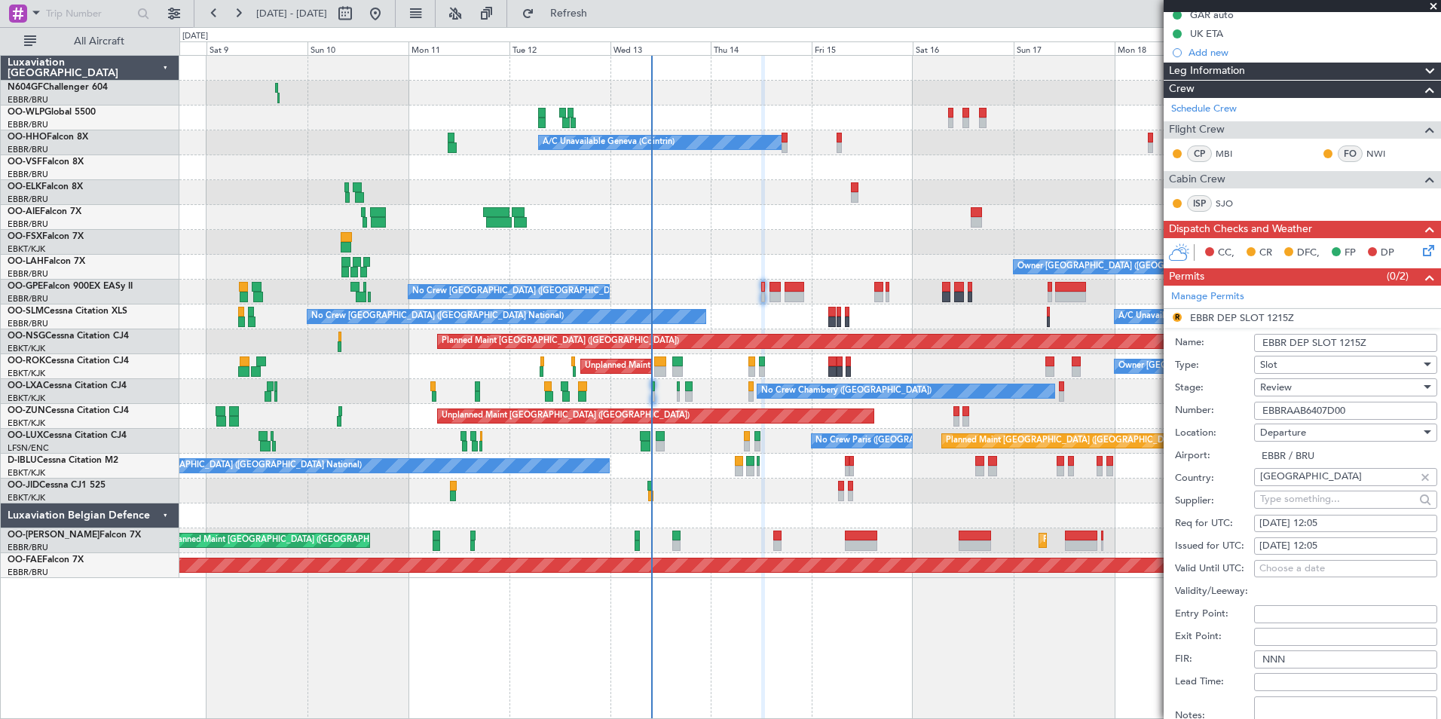
click at [1368, 388] on div "Review" at bounding box center [1340, 387] width 161 height 23
click at [1317, 479] on span "Requested" at bounding box center [1340, 485] width 158 height 23
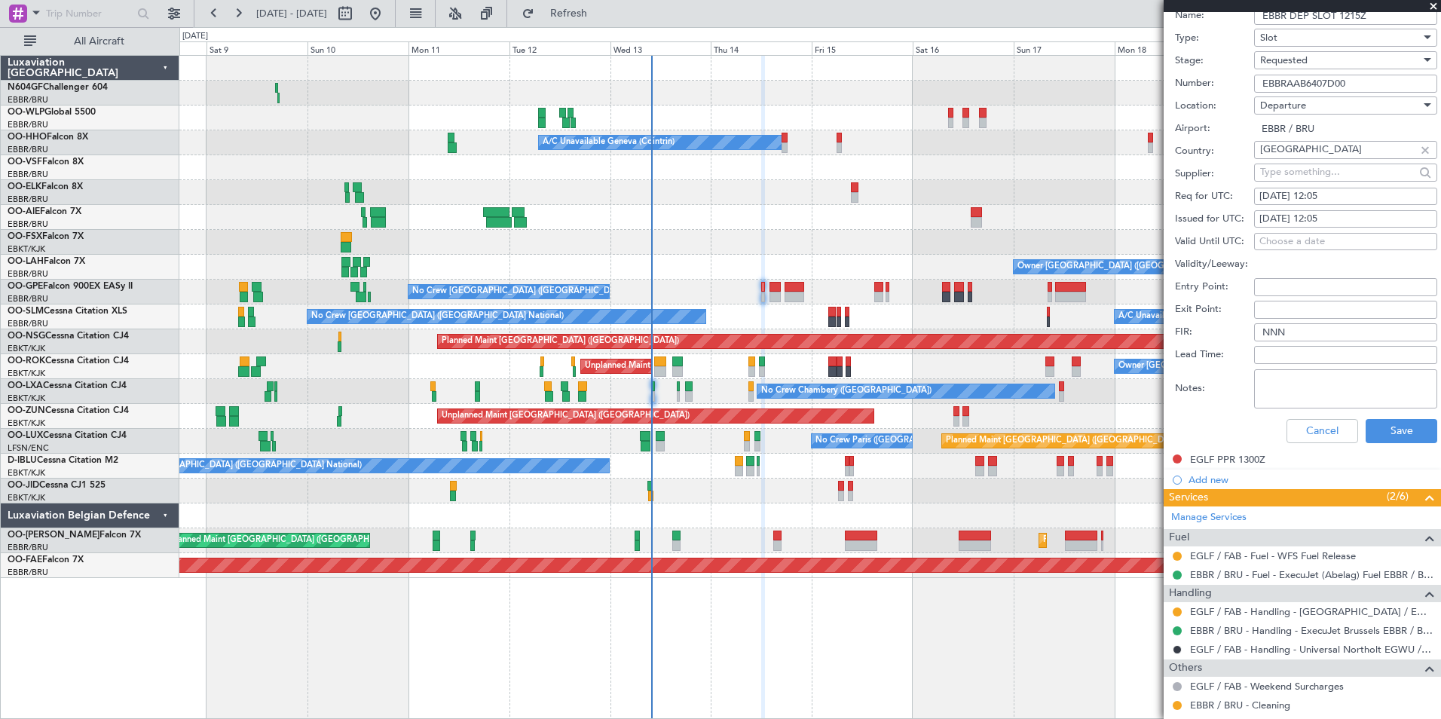
scroll to position [489, 0]
click at [1400, 424] on button "Save" at bounding box center [1402, 429] width 72 height 24
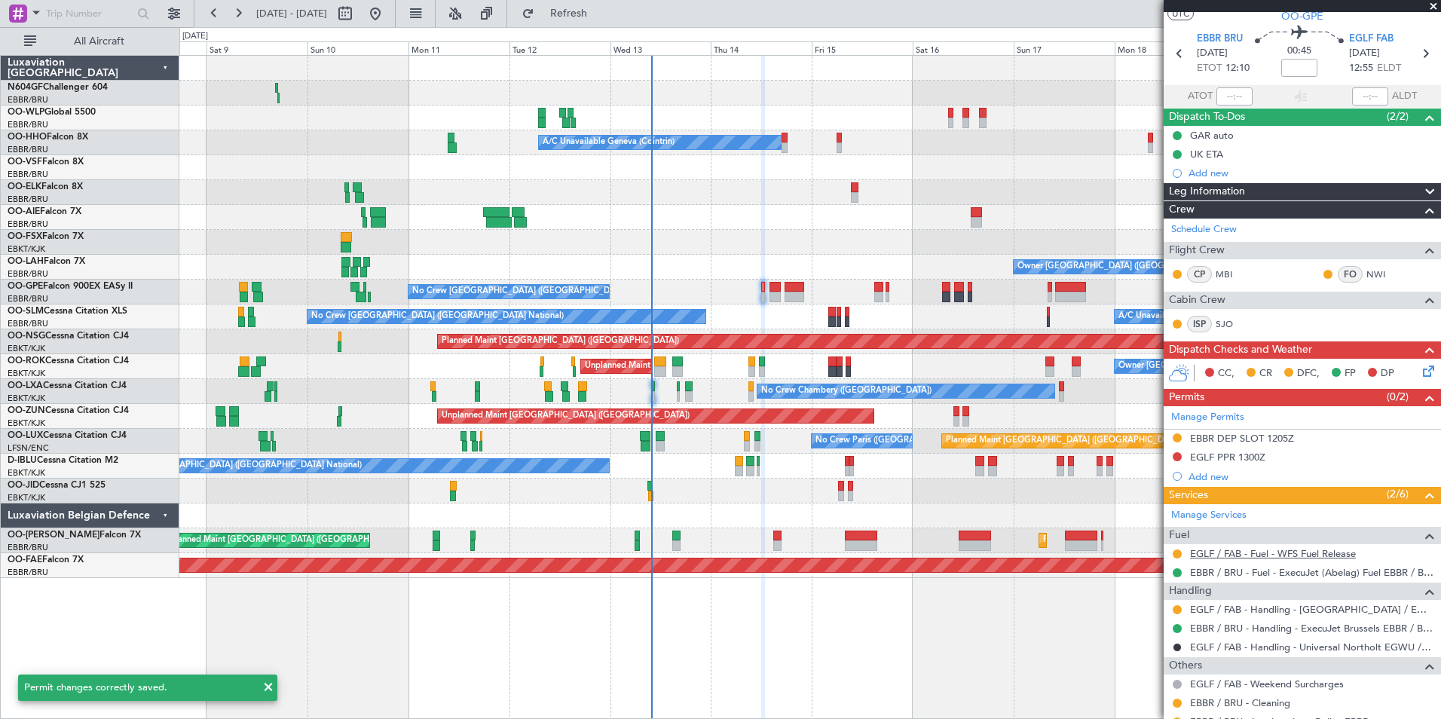
scroll to position [93, 0]
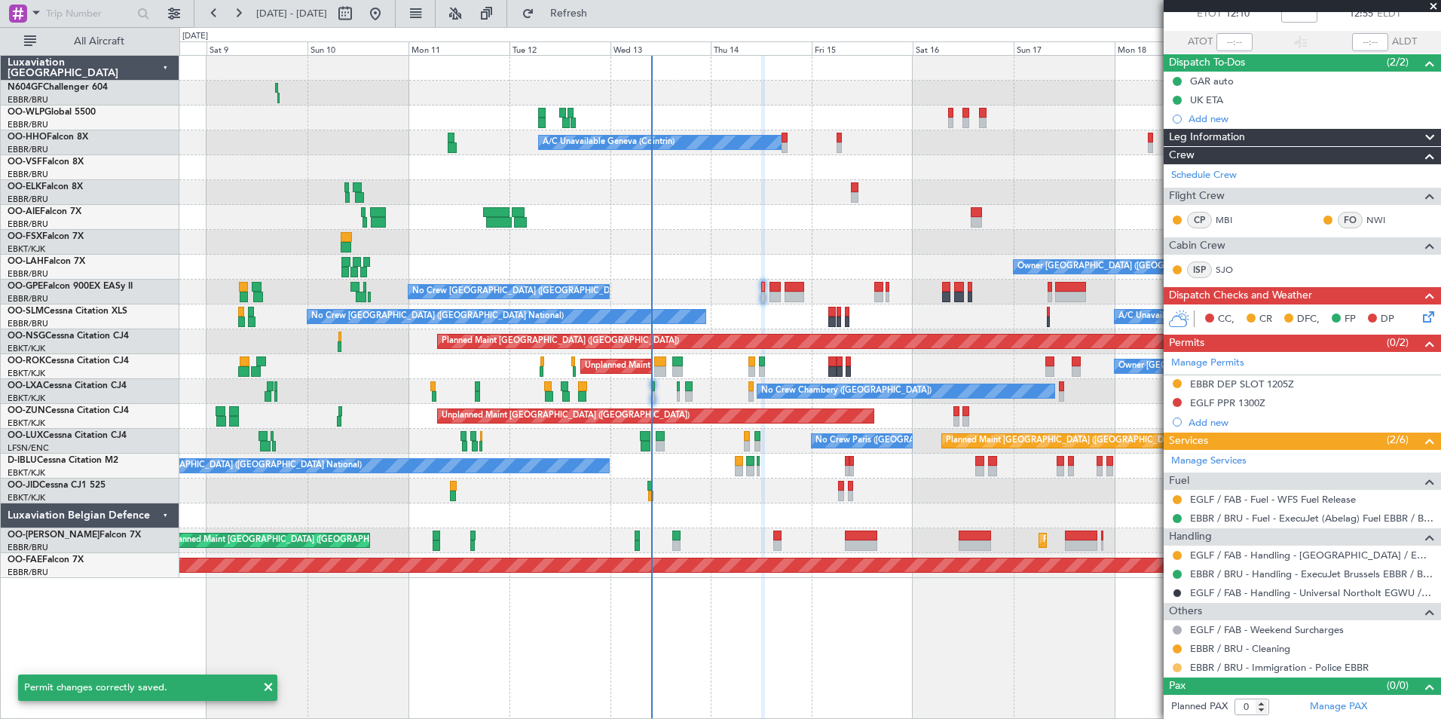
click at [1178, 668] on button at bounding box center [1177, 667] width 9 height 9
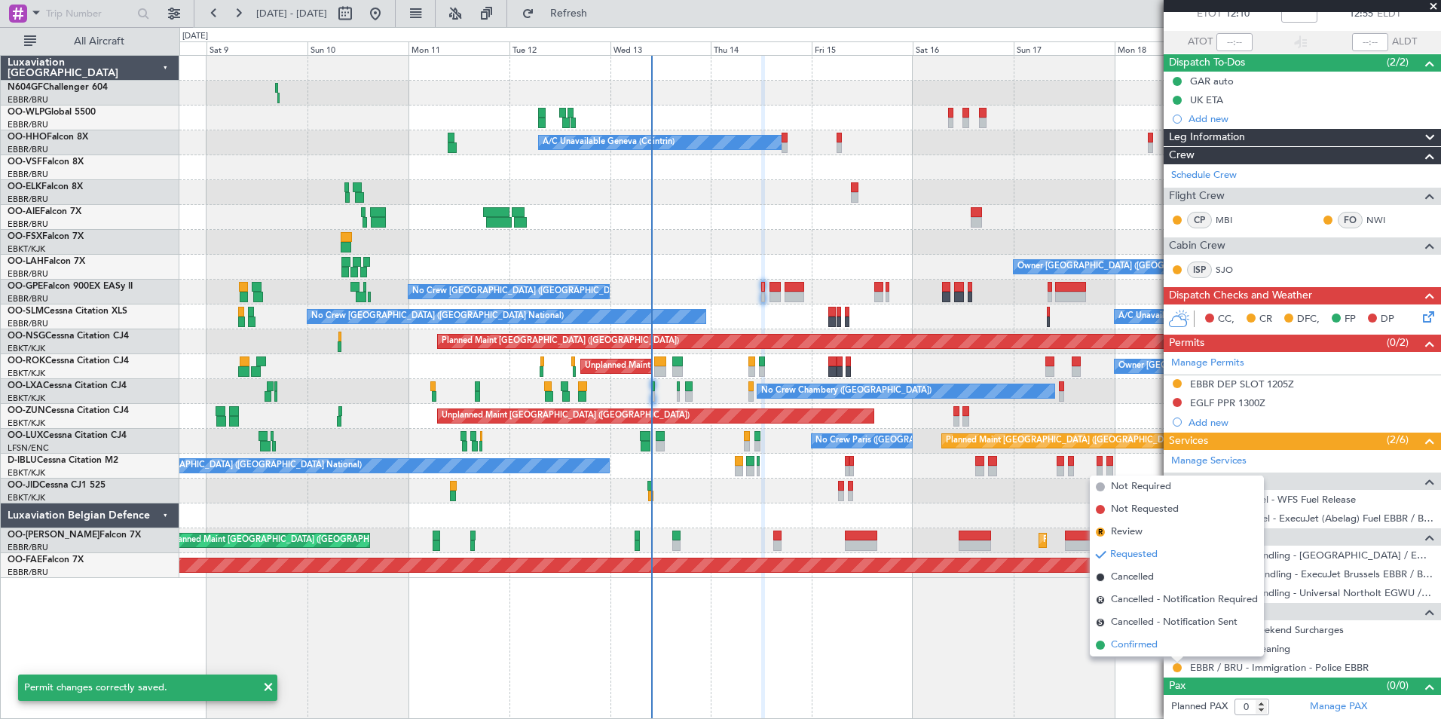
click at [1121, 641] on span "Confirmed" at bounding box center [1134, 645] width 47 height 15
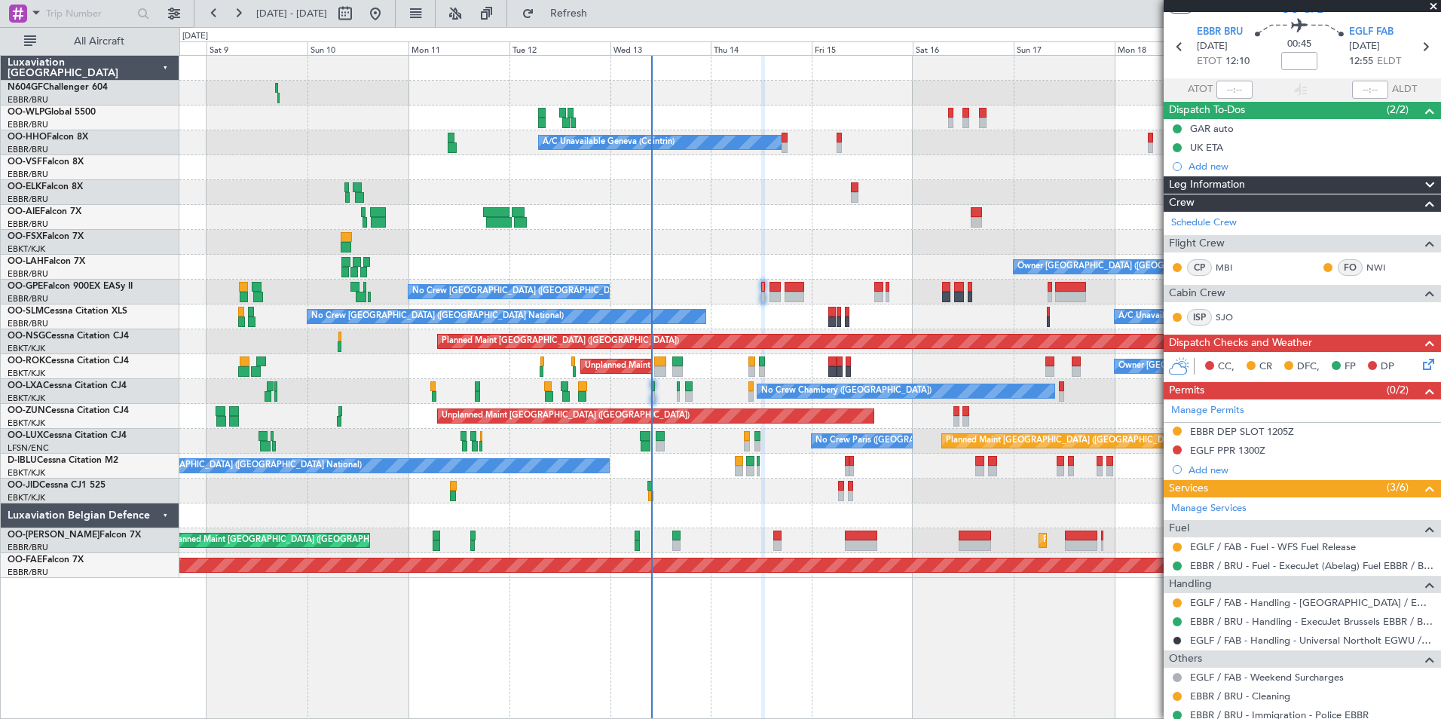
scroll to position [0, 0]
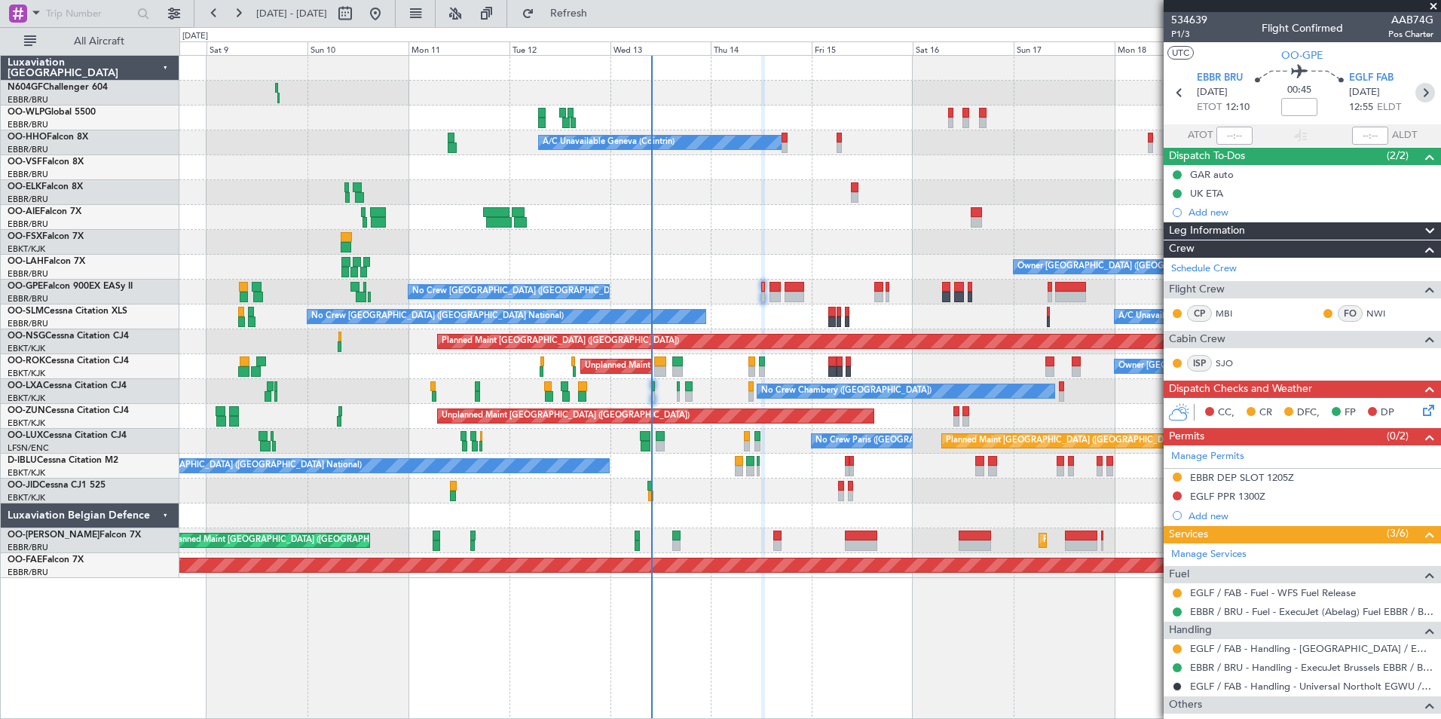
click at [1420, 90] on icon at bounding box center [1425, 93] width 20 height 20
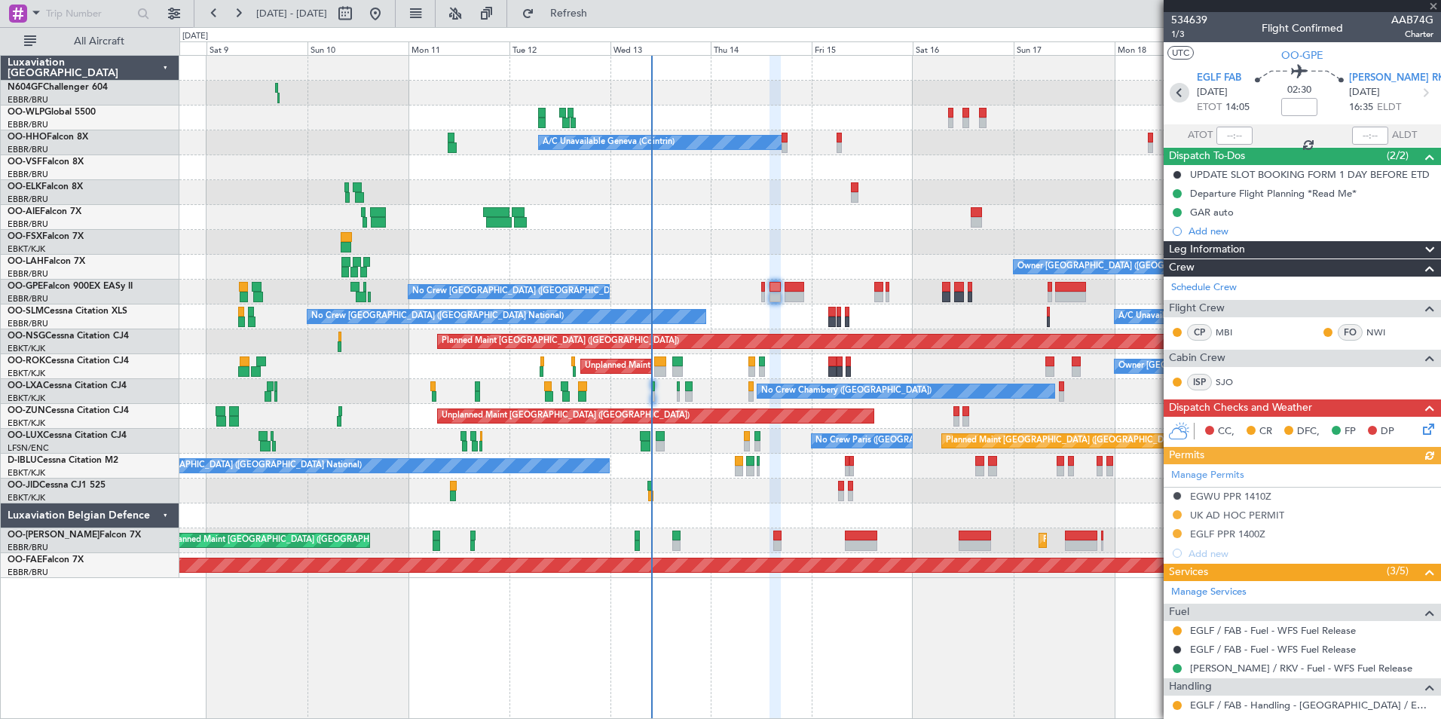
click at [1178, 99] on icon at bounding box center [1180, 93] width 20 height 20
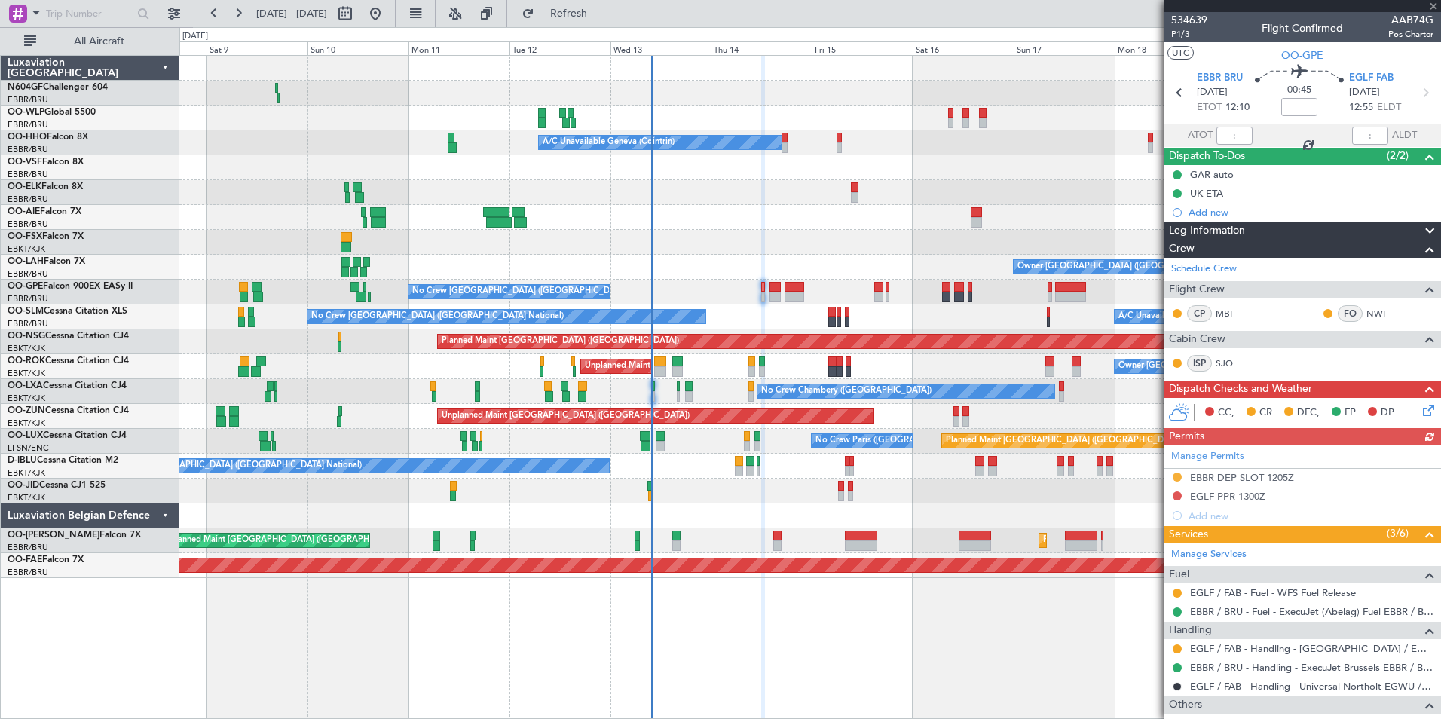
click at [1176, 493] on div "Manage Permits EBBR DEP SLOT 1205Z EGLF PPR 1300Z Add new" at bounding box center [1302, 485] width 277 height 80
click at [1175, 494] on div "Manage Permits EBBR DEP SLOT 1205Z EGLF PPR 1300Z Add new" at bounding box center [1302, 485] width 277 height 80
click at [1180, 497] on button at bounding box center [1177, 495] width 9 height 9
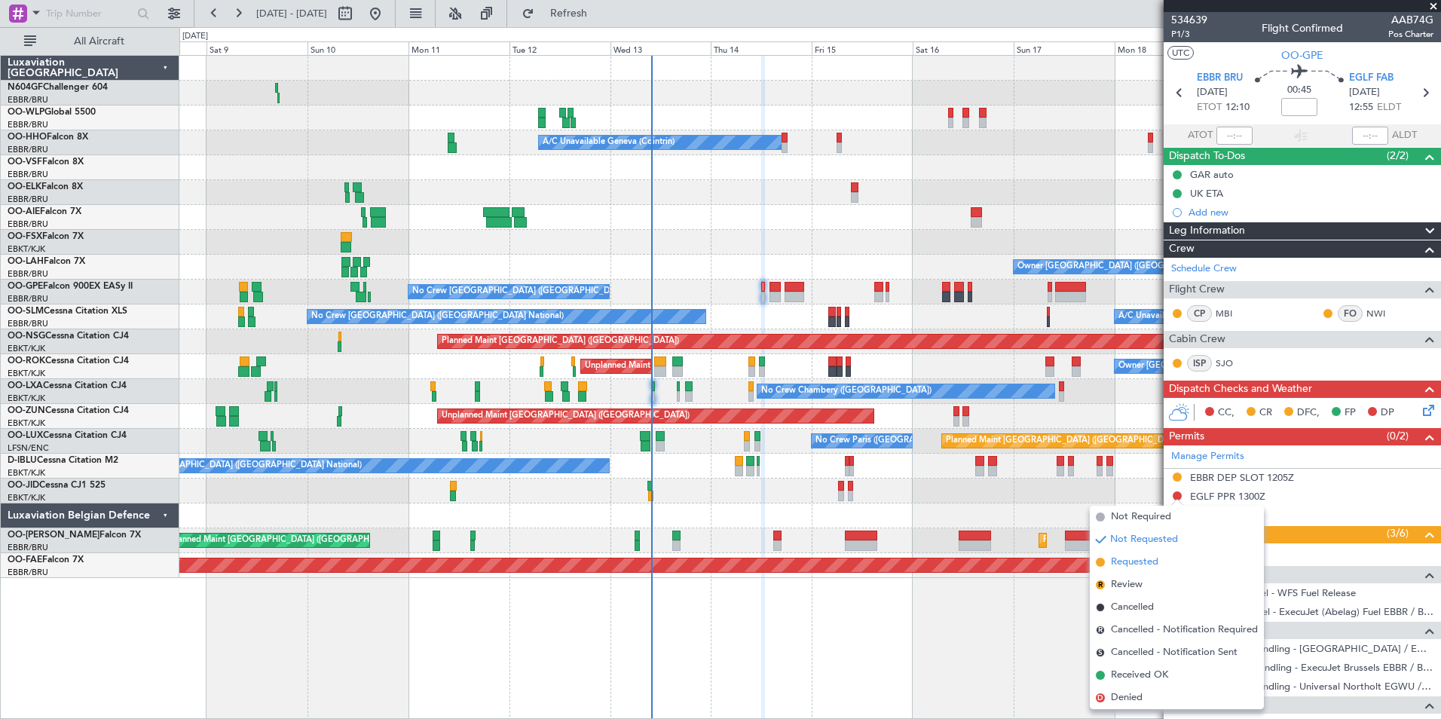
click at [1157, 558] on span "Requested" at bounding box center [1134, 562] width 47 height 15
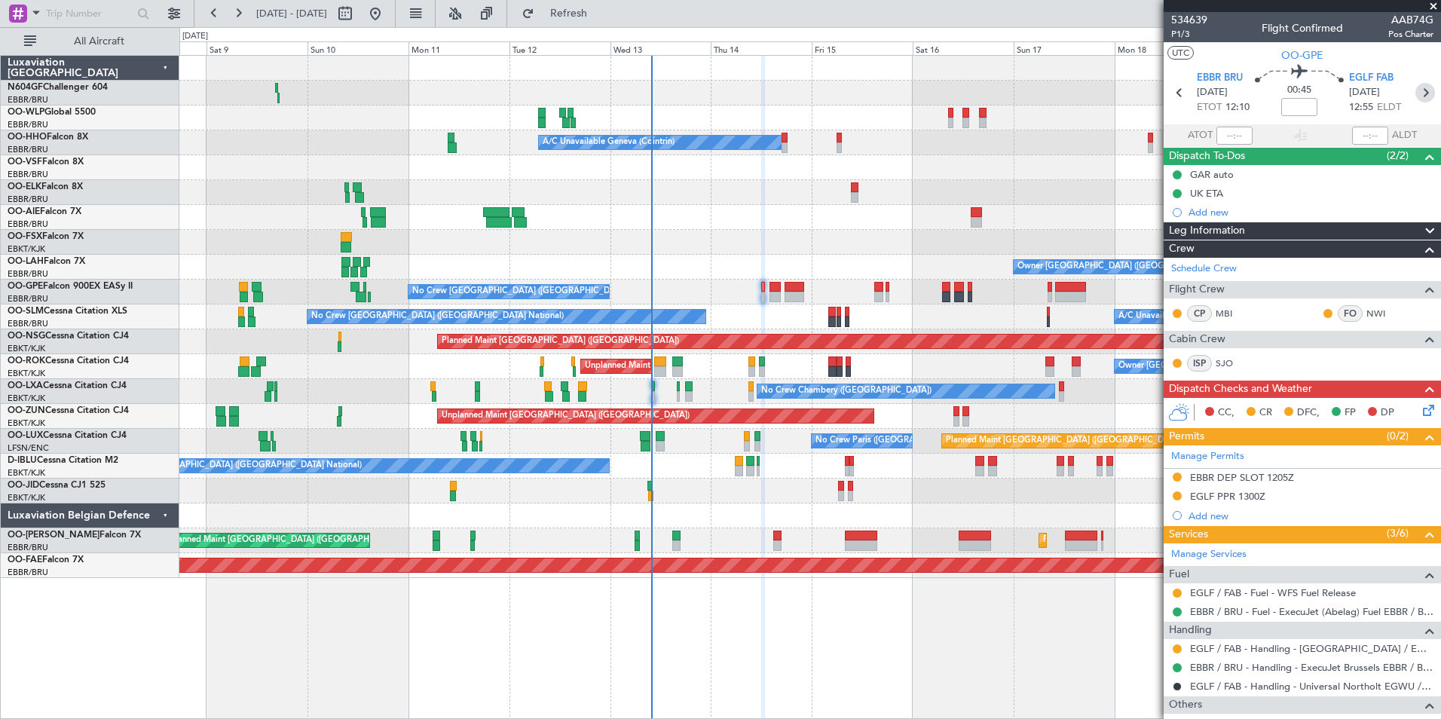
click at [1419, 94] on icon at bounding box center [1425, 93] width 20 height 20
type input "6"
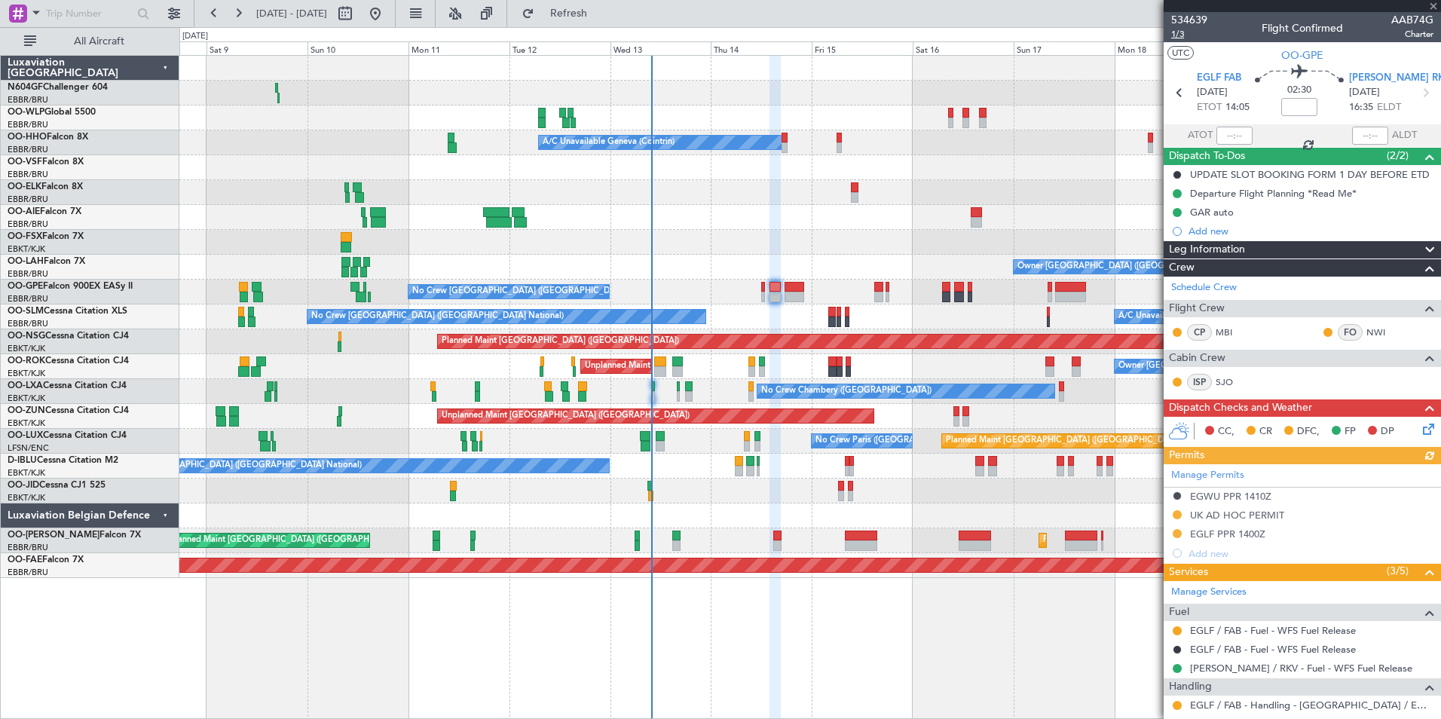
click at [1184, 38] on span "1/3" at bounding box center [1189, 34] width 36 height 13
click at [601, 14] on span "Refresh" at bounding box center [568, 13] width 63 height 11
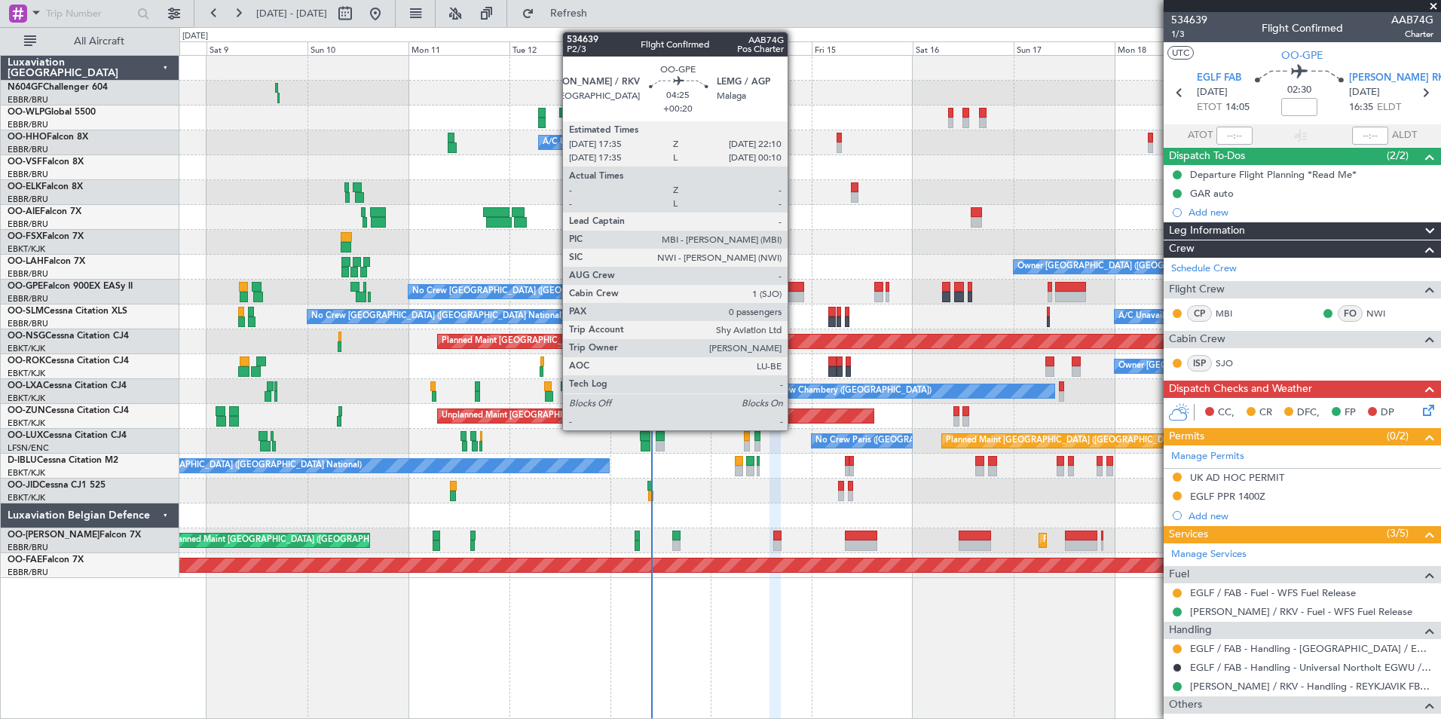
click at [794, 294] on div at bounding box center [795, 297] width 20 height 11
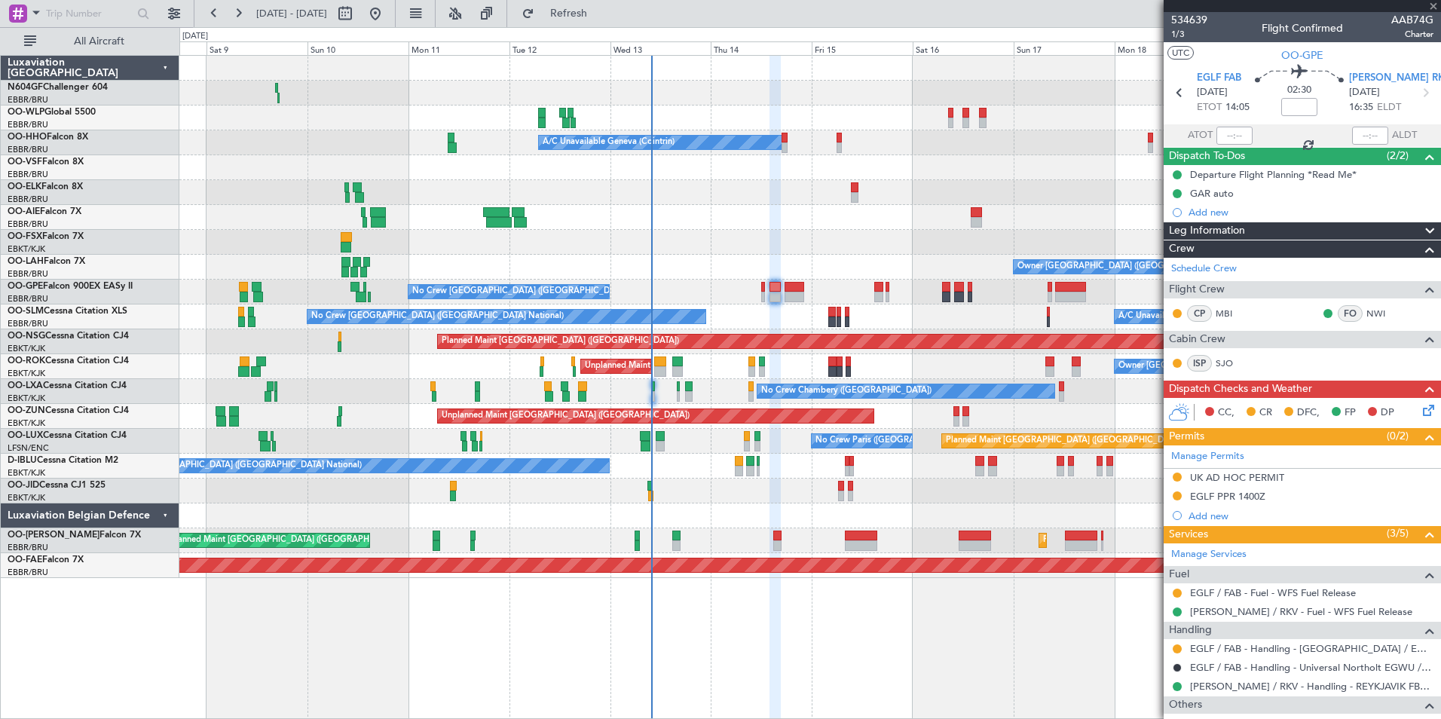
type input "+00:20"
type input "0"
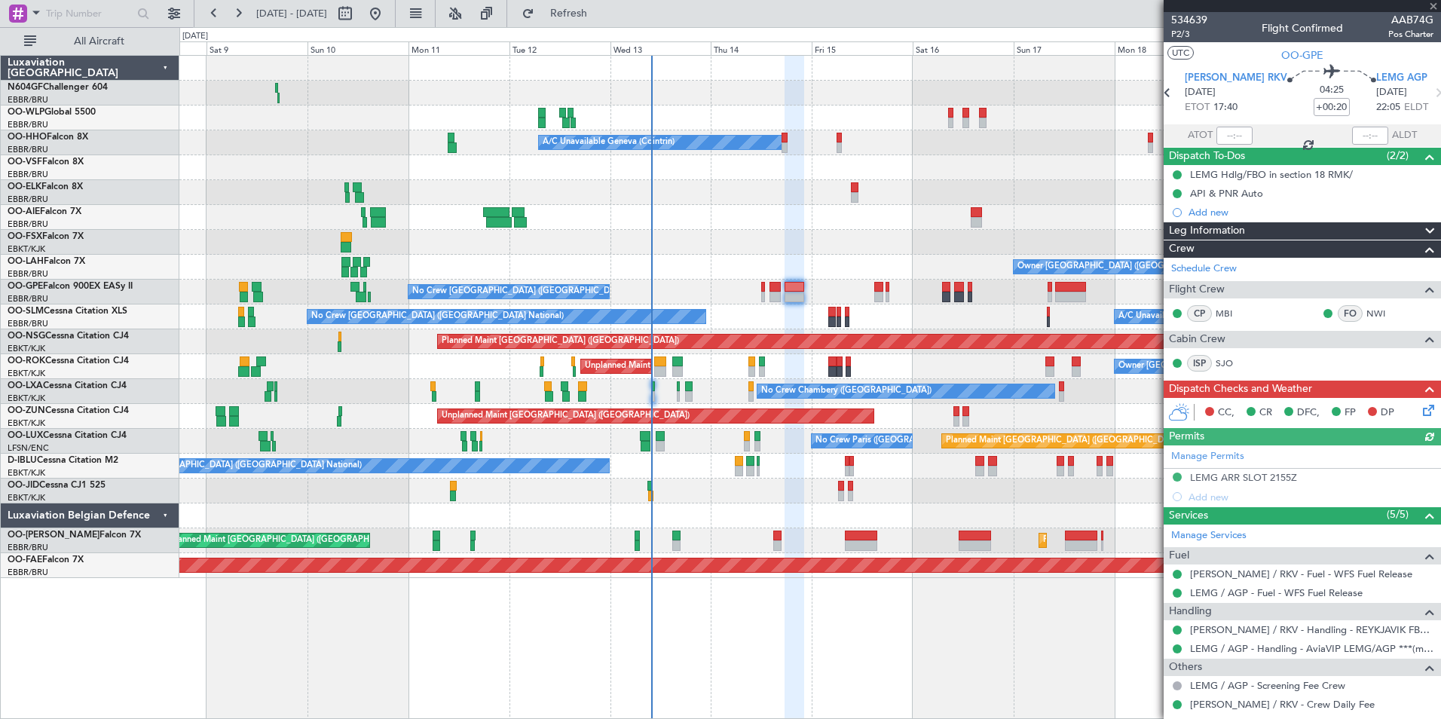
scroll to position [56, 0]
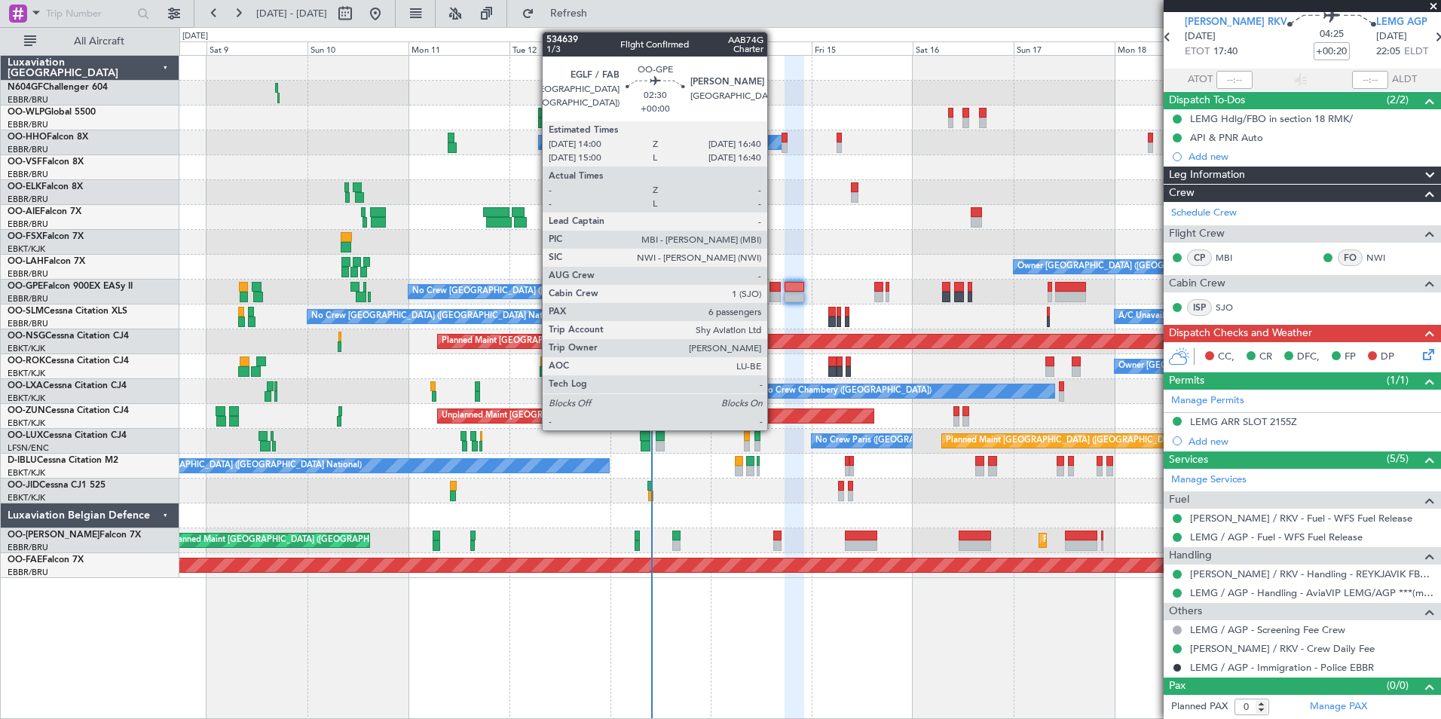
click at [774, 291] on div at bounding box center [774, 287] width 11 height 11
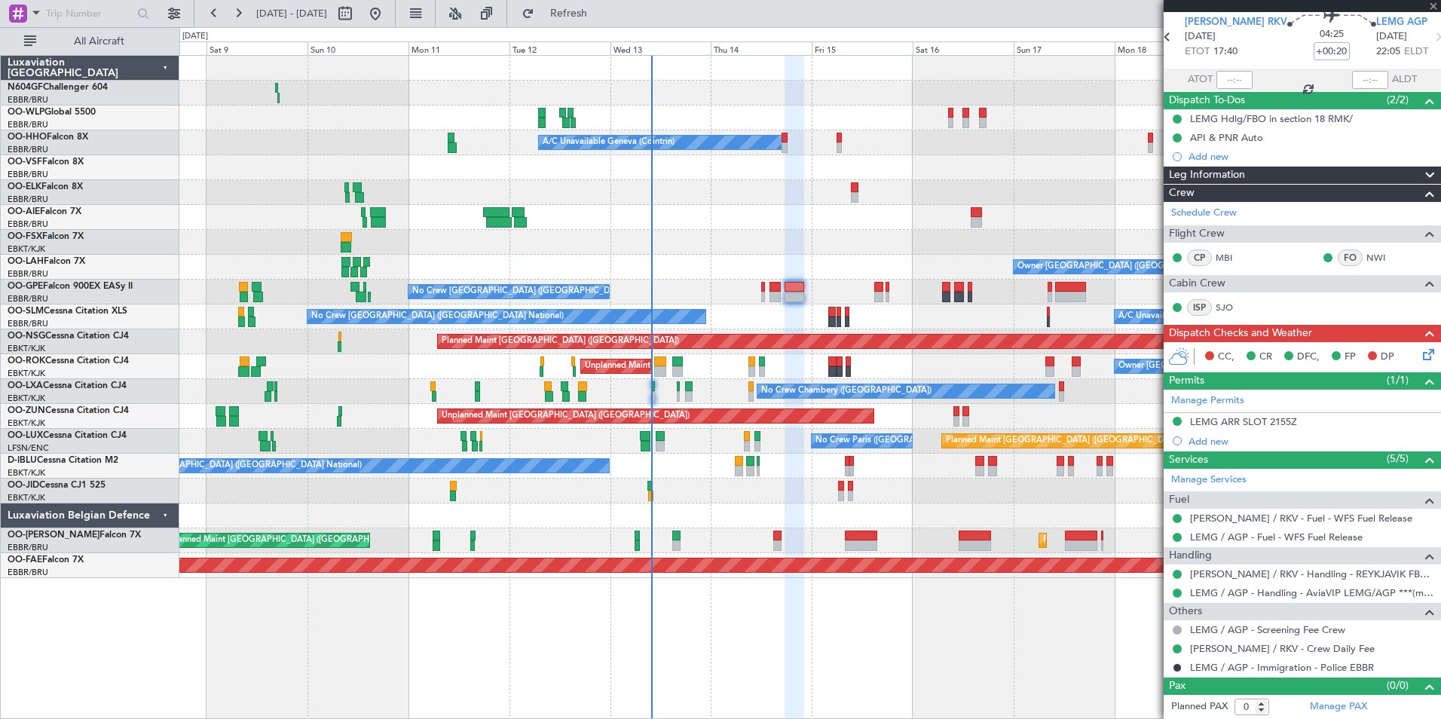
type input "6"
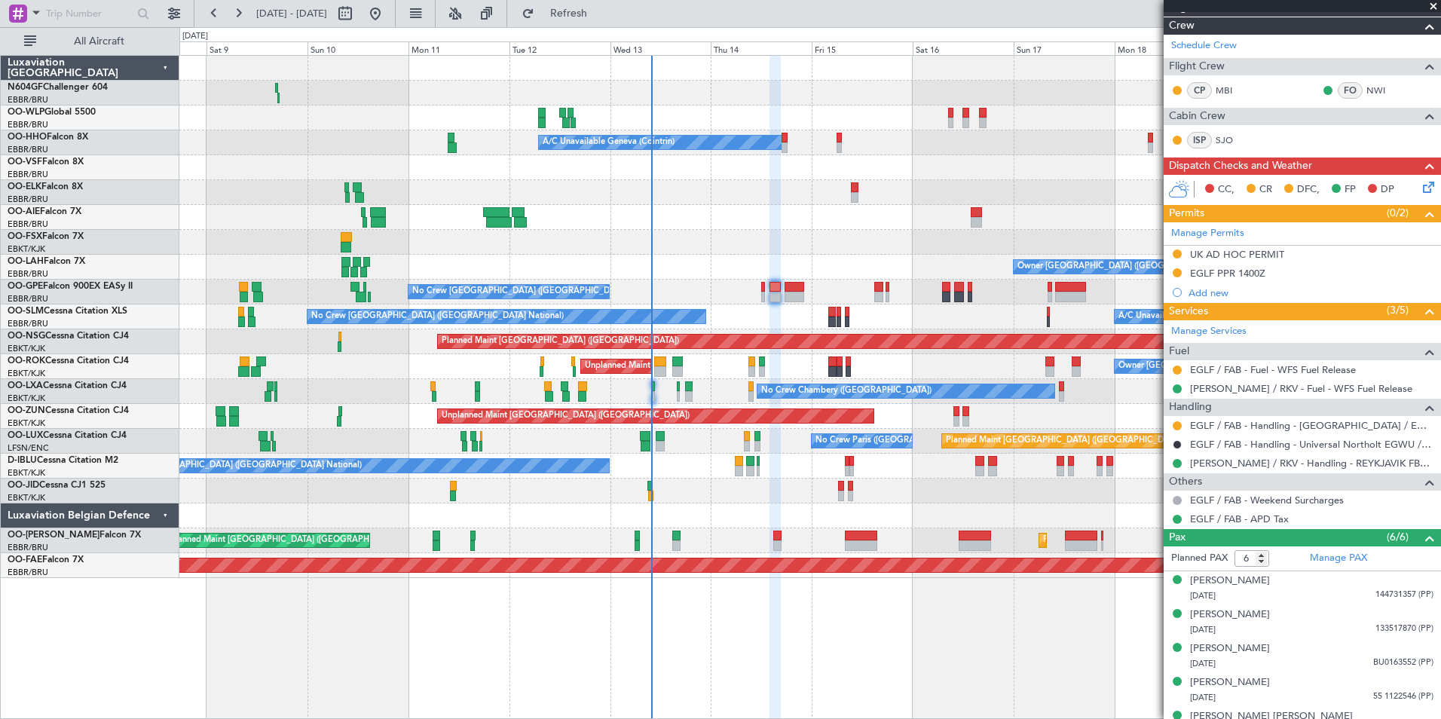
scroll to position [0, 0]
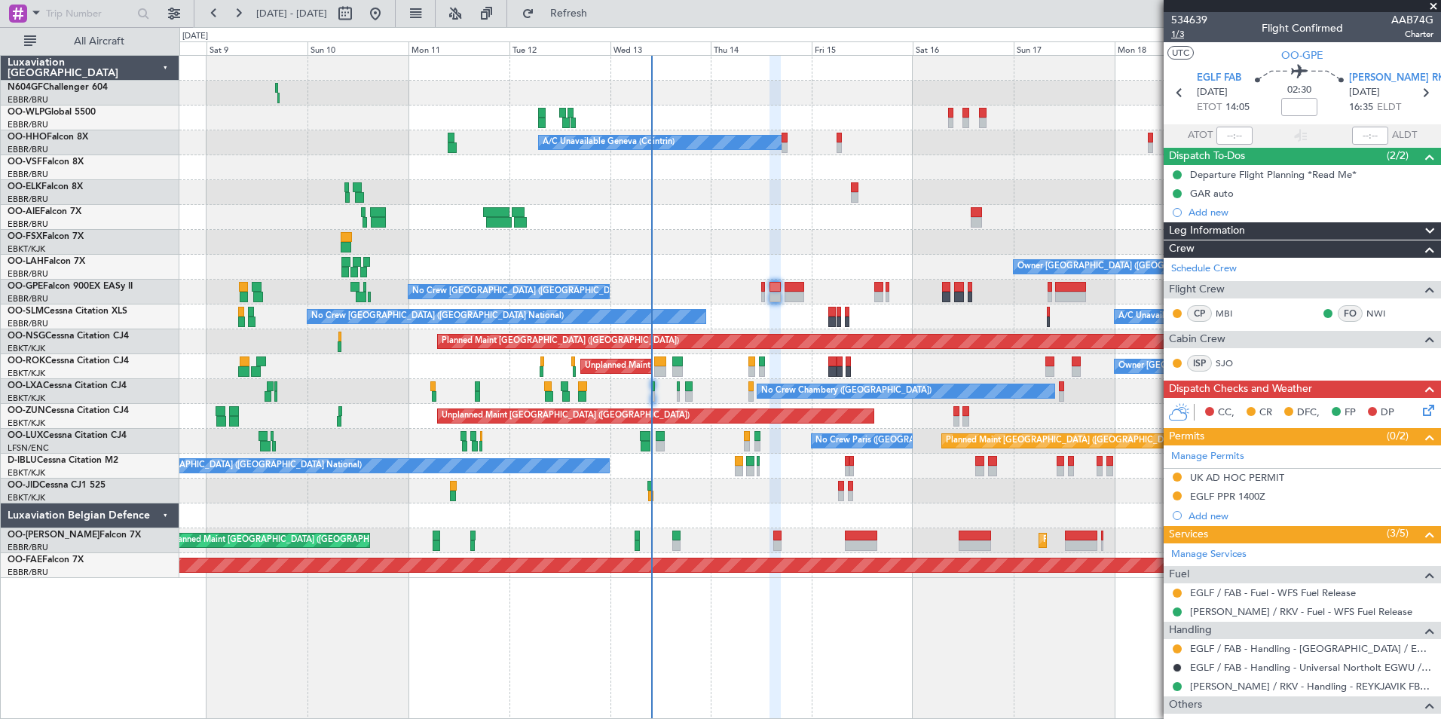
click at [1193, 34] on span "1/3" at bounding box center [1189, 34] width 36 height 13
click at [605, 23] on button "Refresh" at bounding box center [560, 14] width 90 height 24
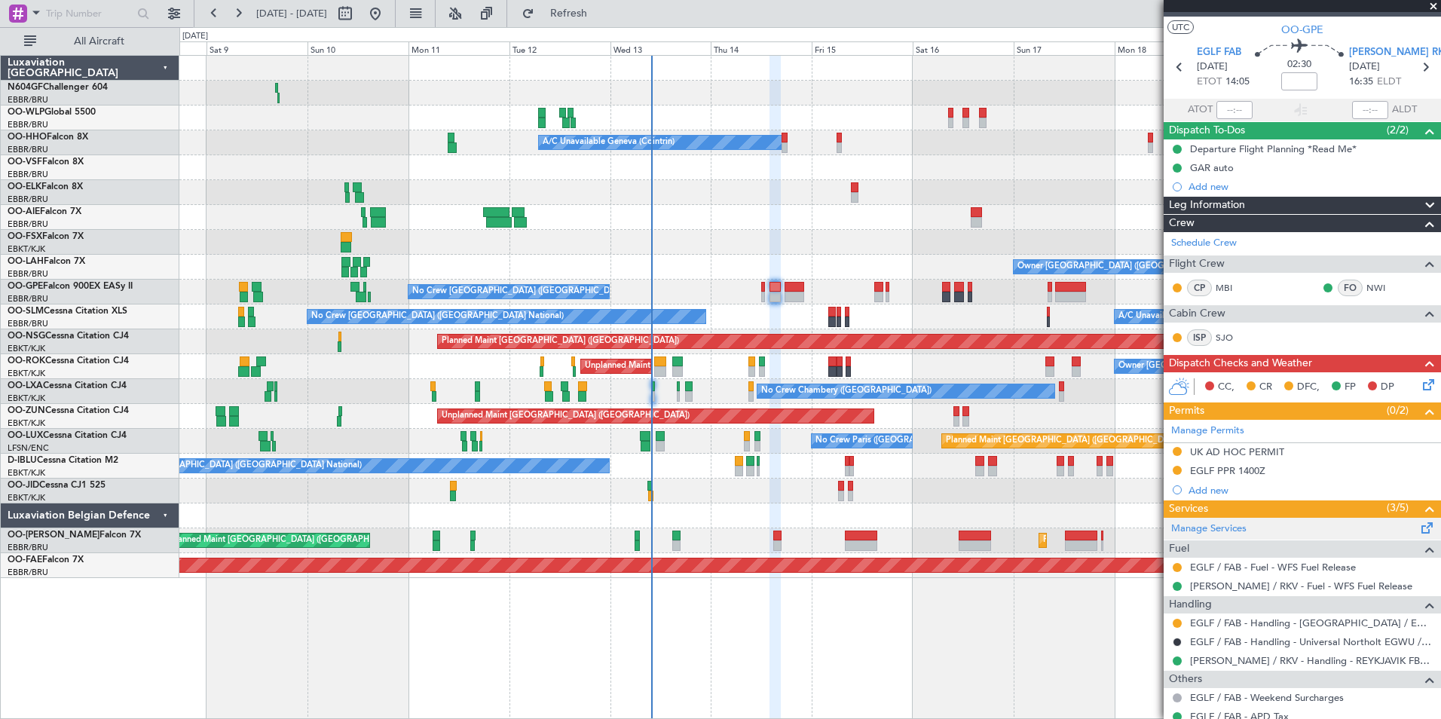
scroll to position [25, 0]
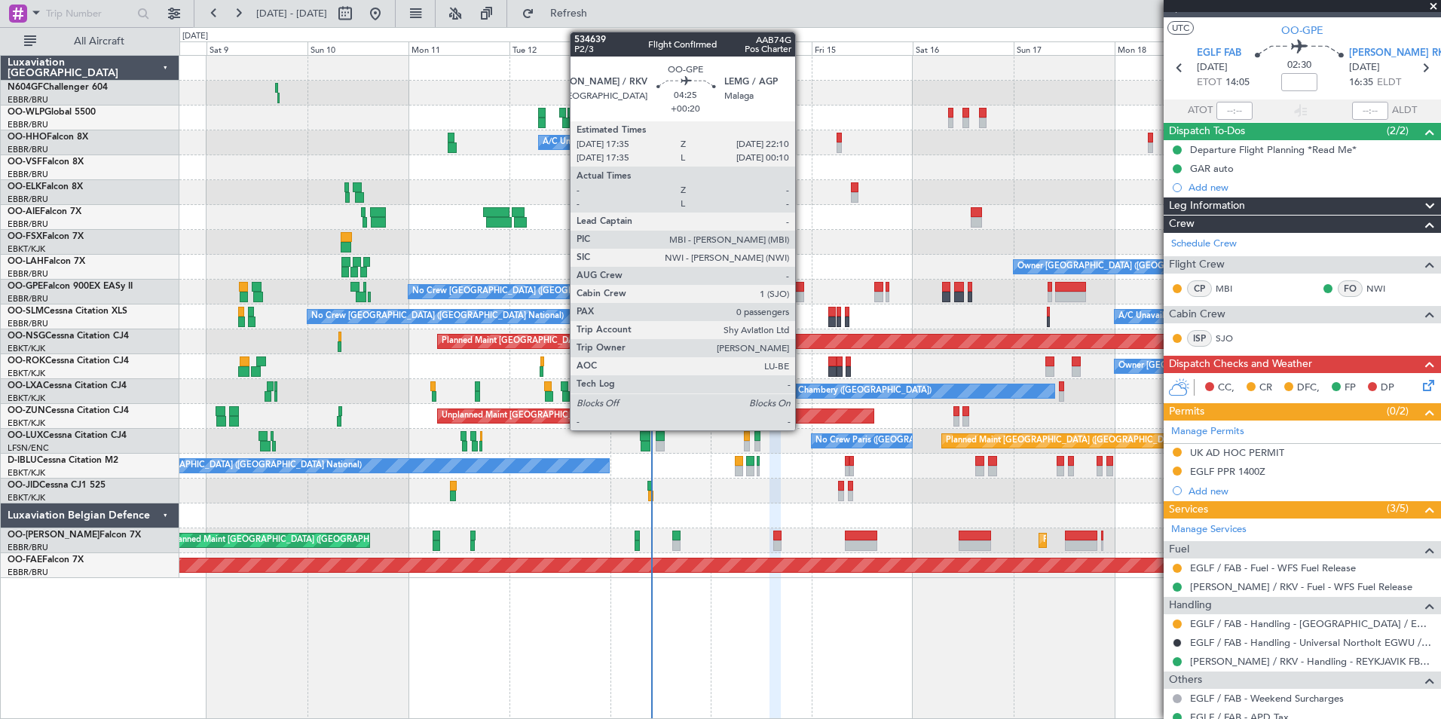
click at [802, 283] on div at bounding box center [795, 287] width 20 height 11
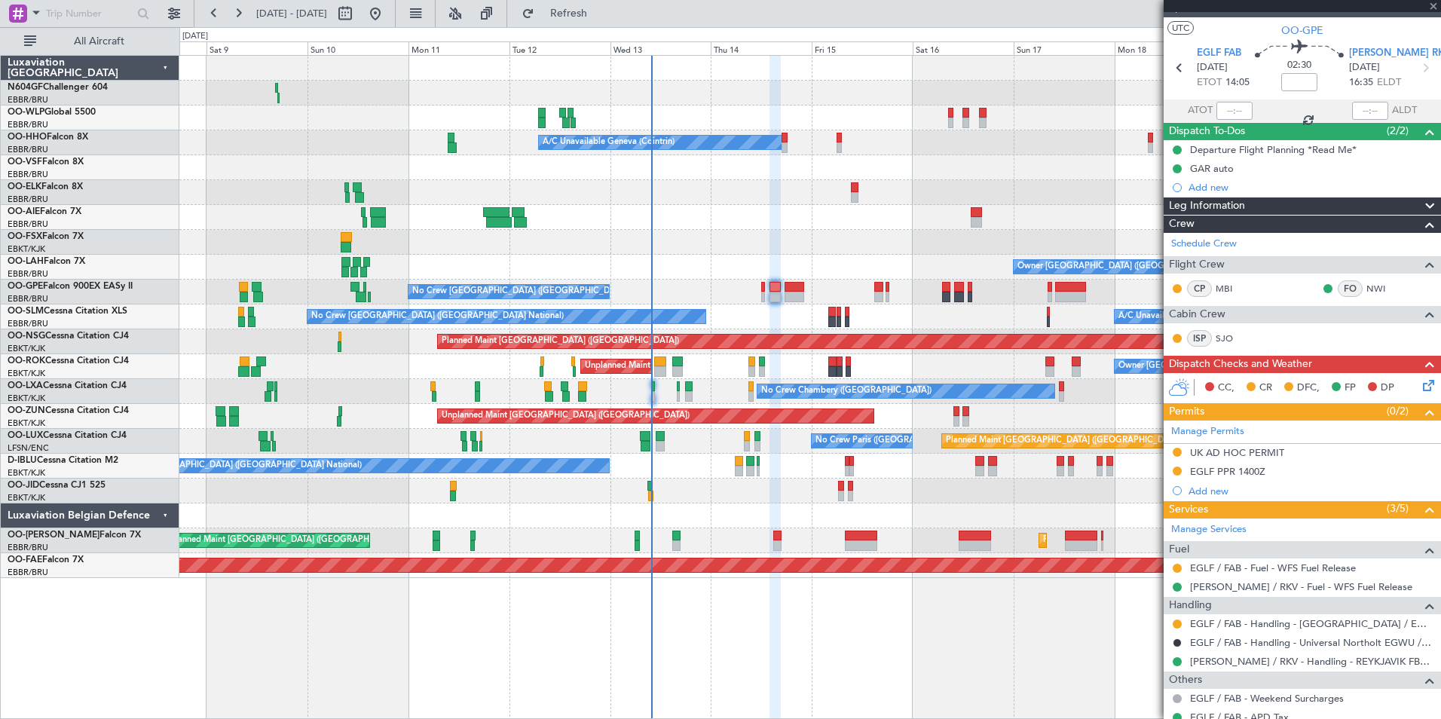
type input "+00:20"
type input "0"
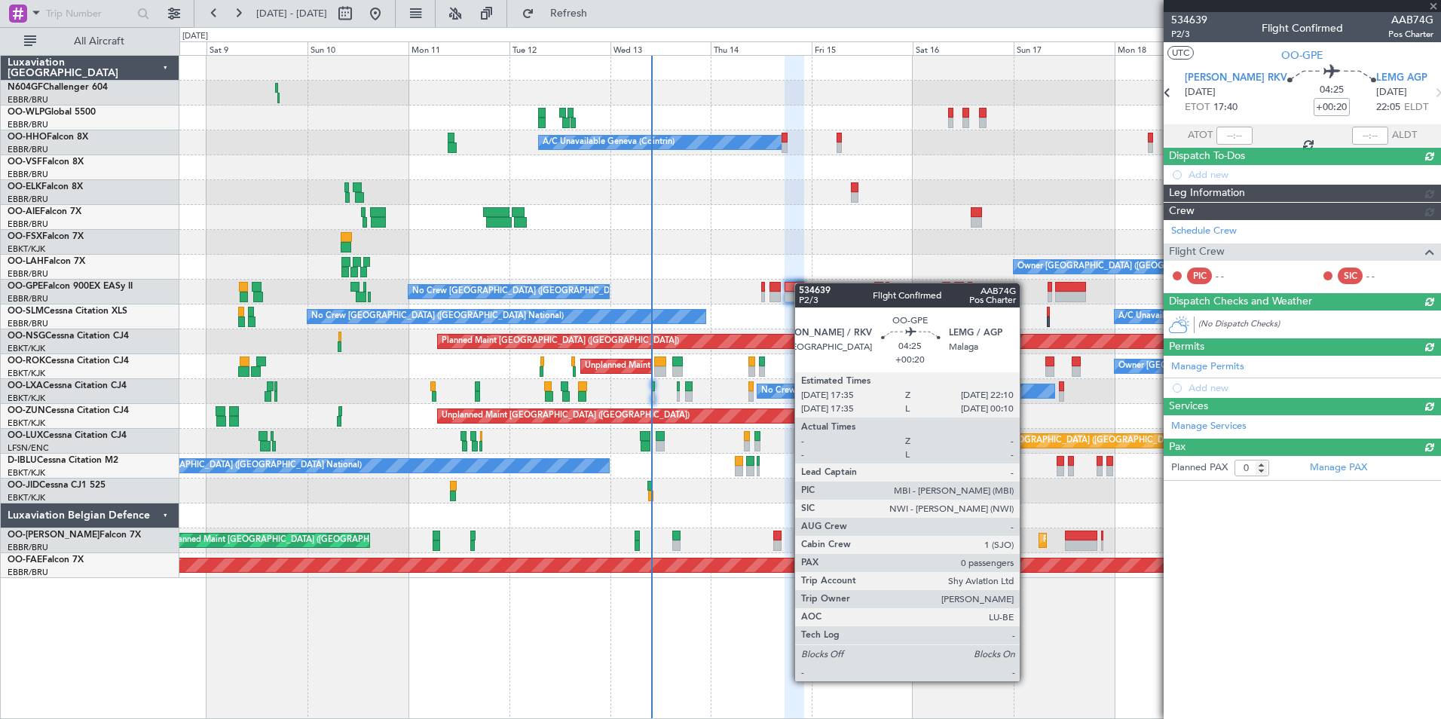
scroll to position [0, 0]
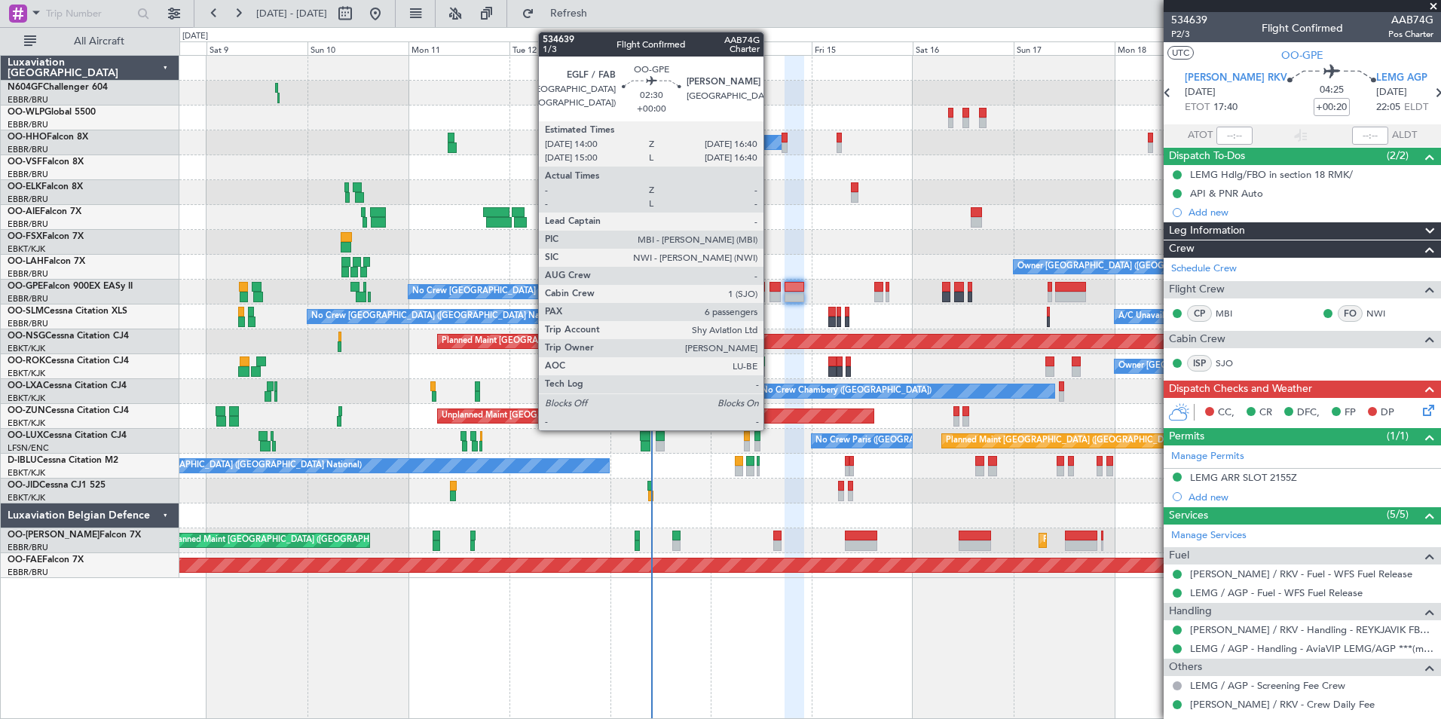
click at [770, 294] on div at bounding box center [774, 297] width 11 height 11
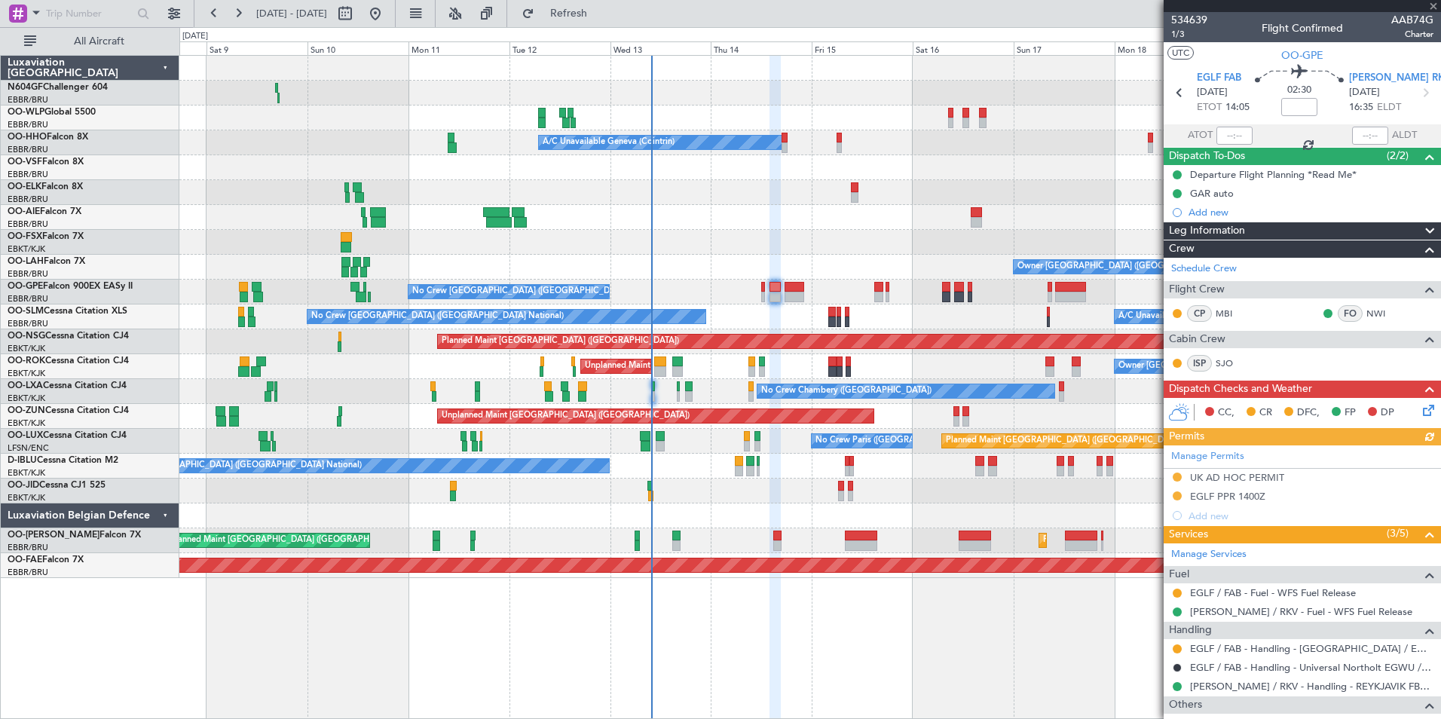
scroll to position [278, 0]
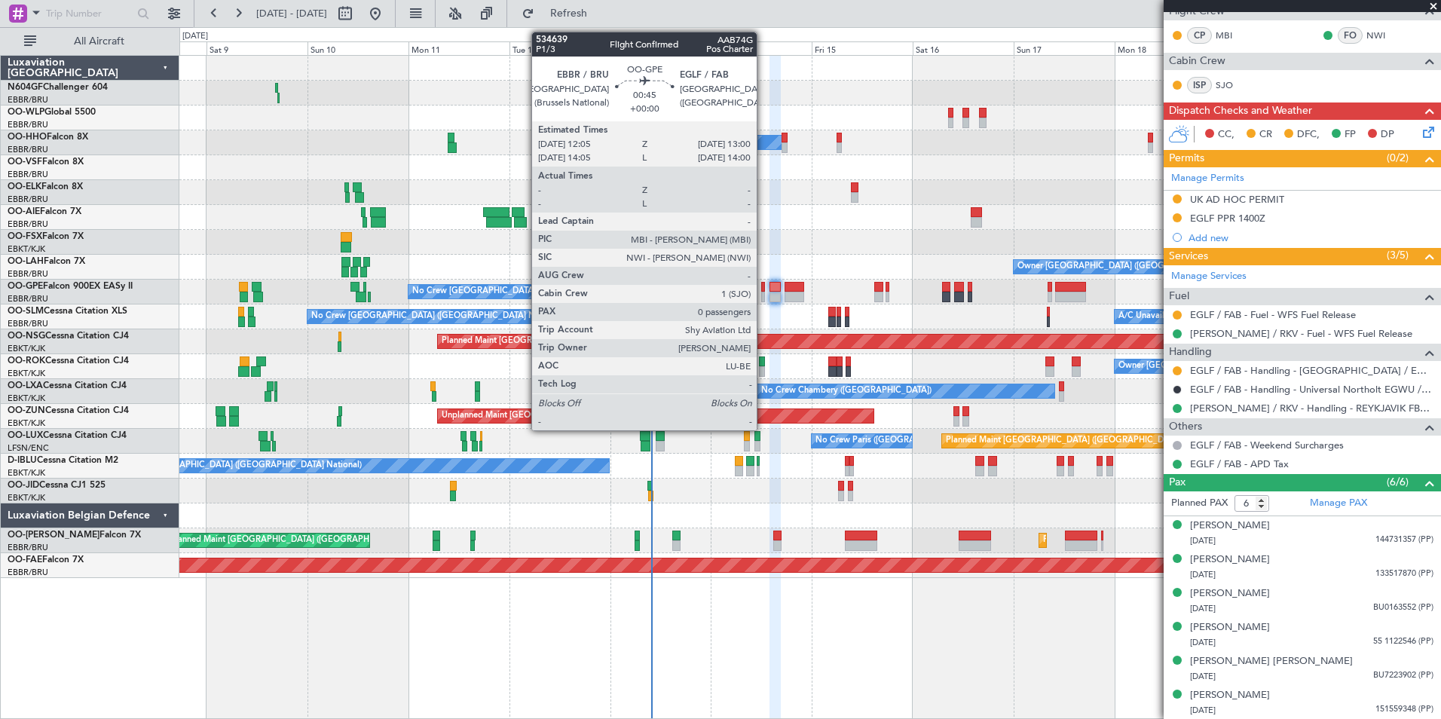
click at [763, 292] on div at bounding box center [763, 297] width 5 height 11
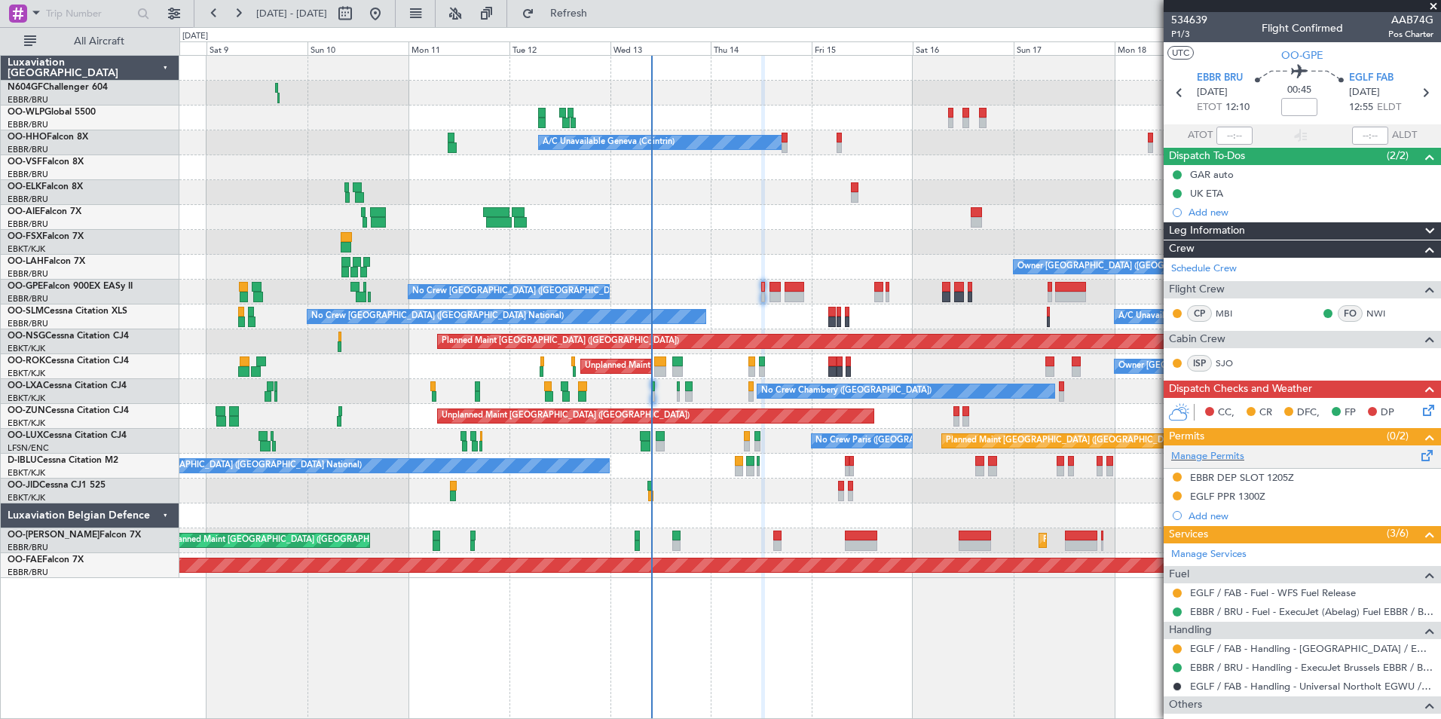
scroll to position [93, 0]
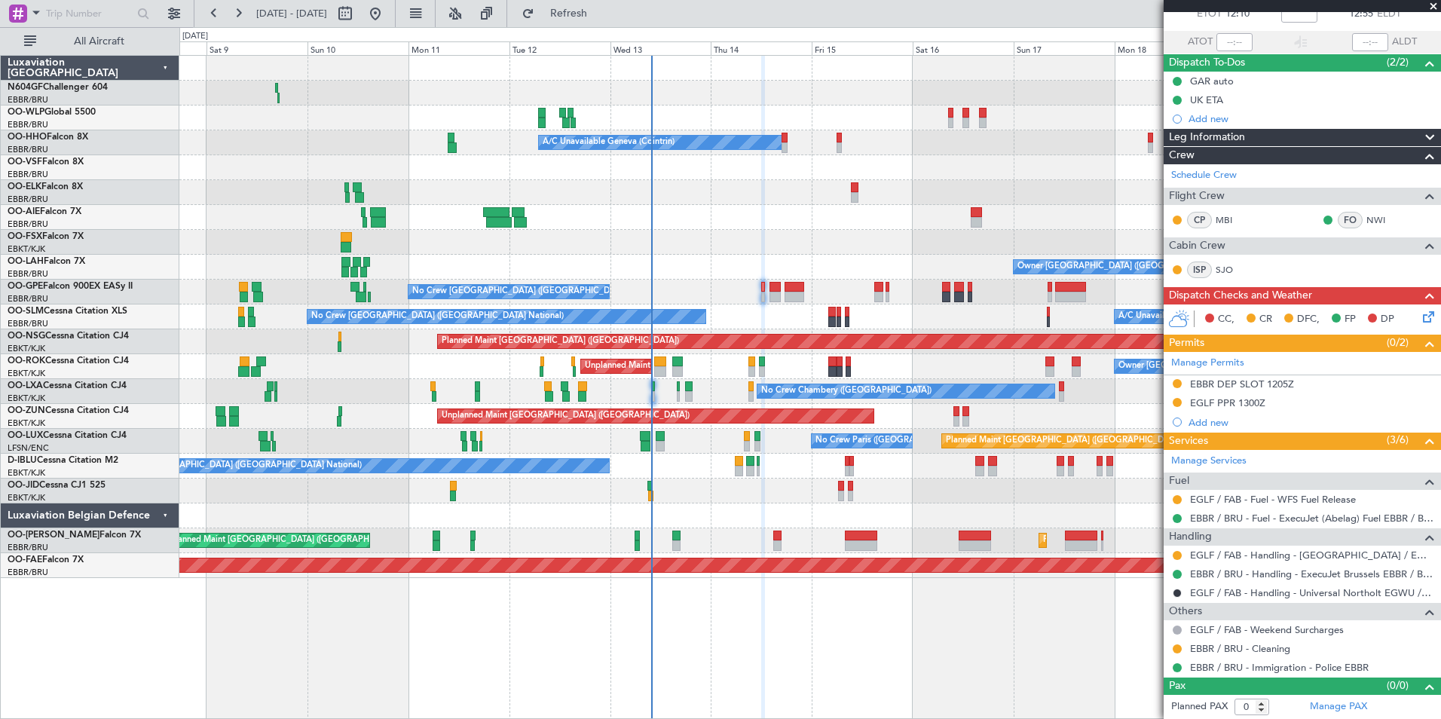
click at [1408, 314] on div "CC, CR DFC, FP DP" at bounding box center [1309, 319] width 222 height 23
click at [1421, 313] on icon at bounding box center [1426, 314] width 12 height 12
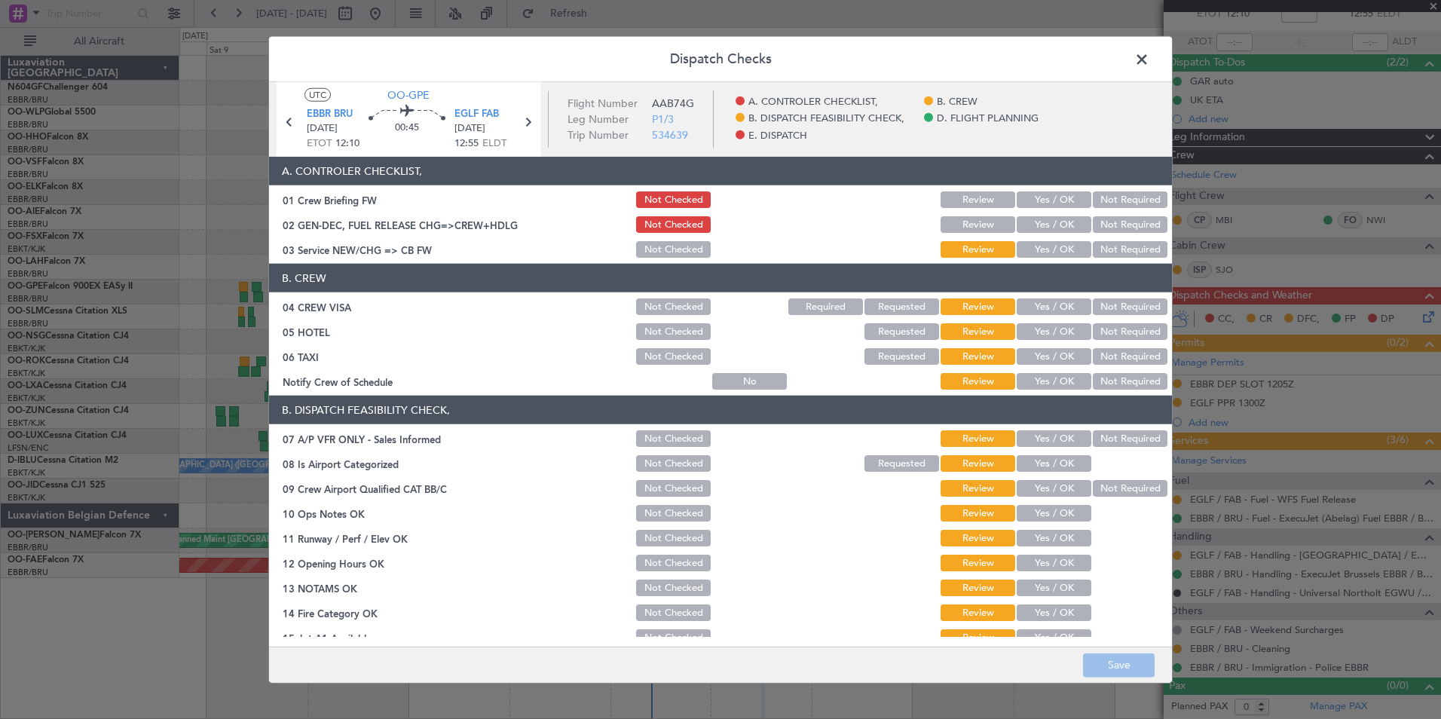
click at [1060, 249] on button "Yes / OK" at bounding box center [1054, 249] width 75 height 17
click at [1064, 378] on button "Yes / OK" at bounding box center [1054, 381] width 75 height 17
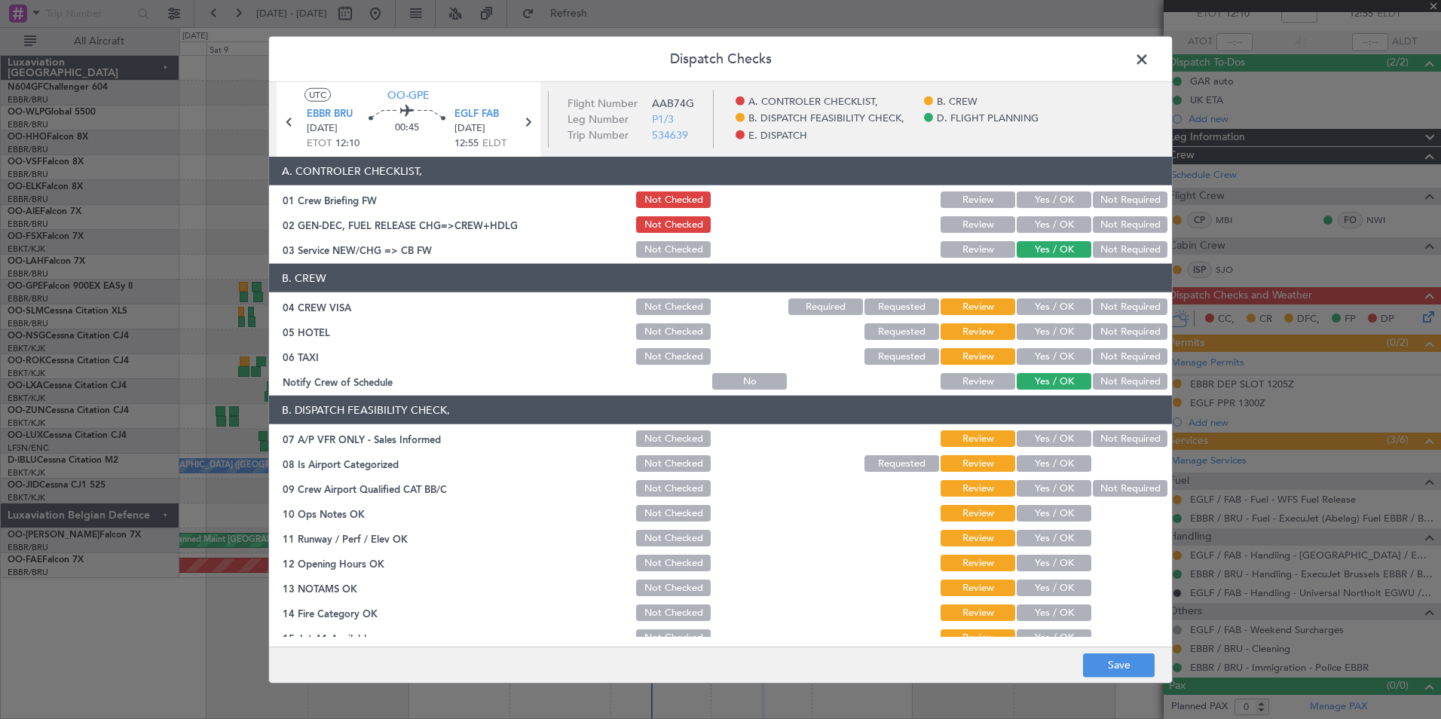
click at [1103, 366] on div "Not Required" at bounding box center [1129, 356] width 76 height 21
click at [1105, 359] on button "Not Required" at bounding box center [1130, 356] width 75 height 17
click at [1112, 337] on button "Not Required" at bounding box center [1130, 331] width 75 height 17
click at [1117, 314] on button "Not Required" at bounding box center [1130, 306] width 75 height 17
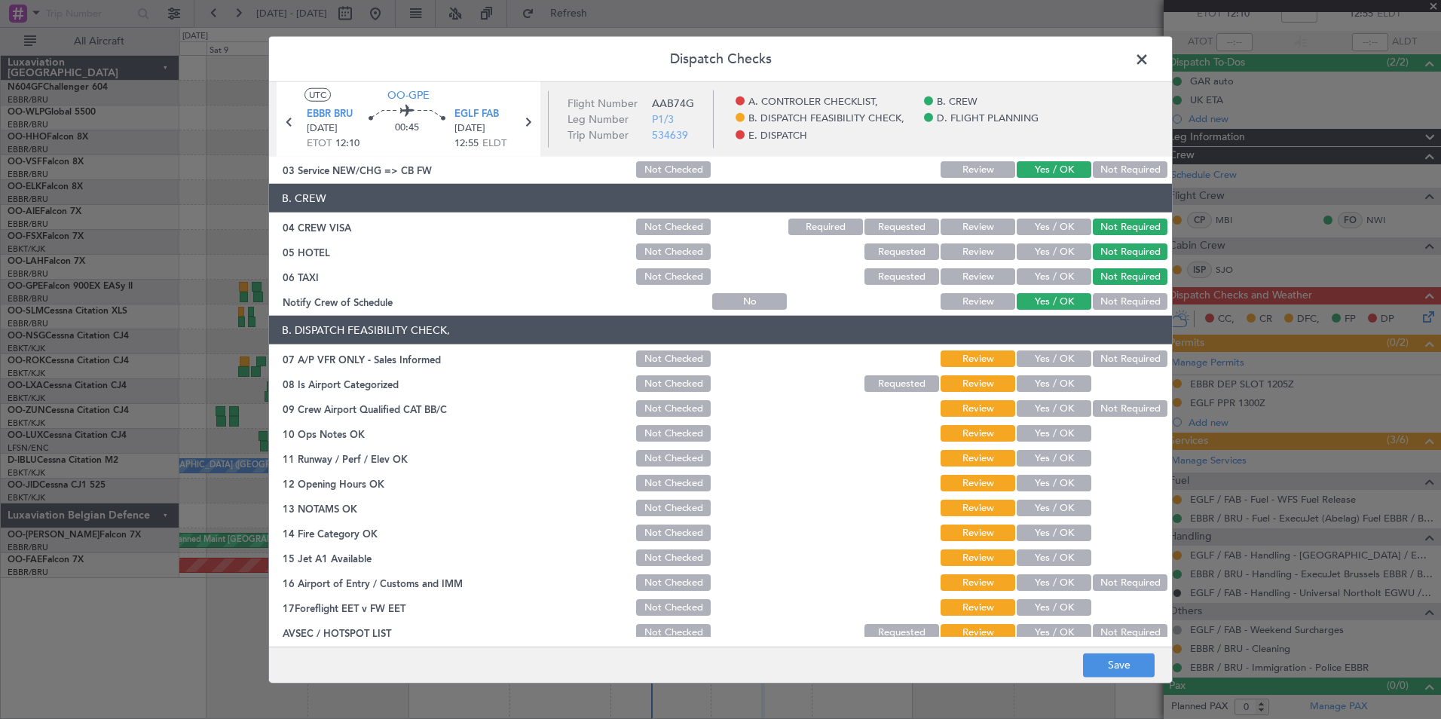
scroll to position [81, 0]
click at [1094, 363] on button "Not Required" at bounding box center [1130, 358] width 75 height 17
click at [1054, 390] on button "Yes / OK" at bounding box center [1054, 383] width 75 height 17
click at [1093, 412] on button "Not Required" at bounding box center [1130, 407] width 75 height 17
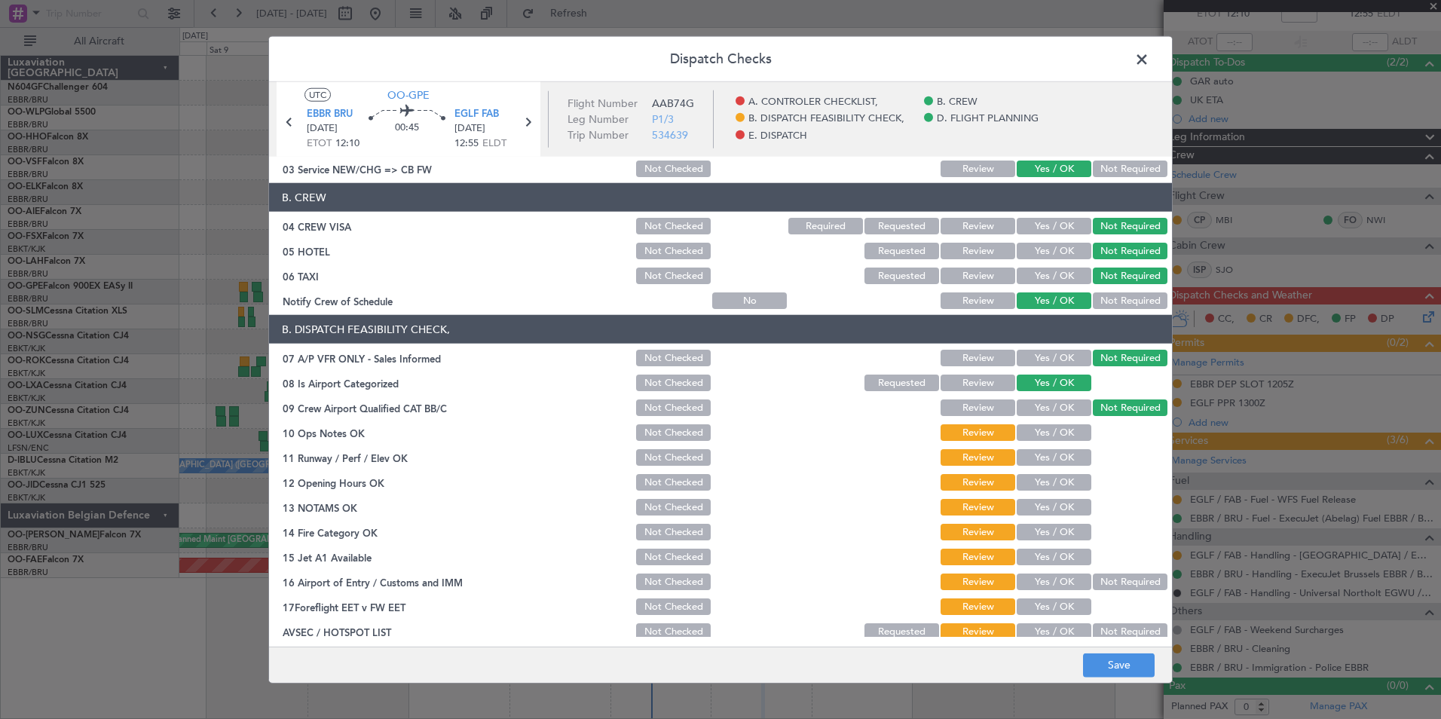
click at [1063, 446] on section "B. DISPATCH FEASIBILITY CHECK, 07 A/P VFR ONLY - Sales Informed Not Checked Rev…" at bounding box center [720, 478] width 903 height 327
click at [1063, 440] on button "Yes / OK" at bounding box center [1054, 432] width 75 height 17
click at [1063, 461] on button "Yes / OK" at bounding box center [1054, 457] width 75 height 17
click at [1068, 480] on button "Yes / OK" at bounding box center [1054, 482] width 75 height 17
click at [1064, 505] on button "Yes / OK" at bounding box center [1054, 507] width 75 height 17
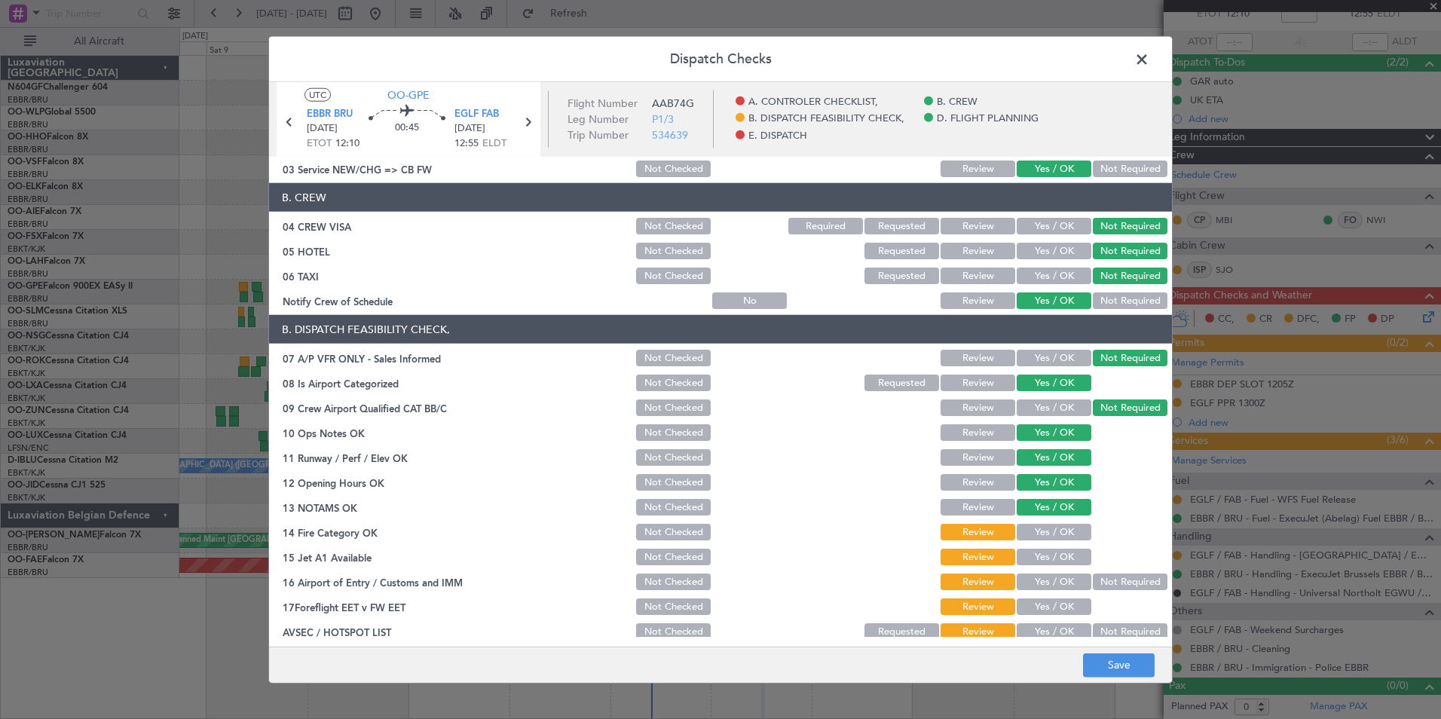
click at [1061, 533] on button "Yes / OK" at bounding box center [1054, 532] width 75 height 17
click at [1066, 547] on div "Yes / OK" at bounding box center [1052, 556] width 76 height 21
click at [1070, 555] on button "Yes / OK" at bounding box center [1054, 557] width 75 height 17
click at [1093, 575] on button "Not Required" at bounding box center [1130, 582] width 75 height 17
click at [1060, 638] on main "UTC OO-GPE EBBR BRU 14/08/2025 ETOT 12:10 00:45 EGLF FAB 14/08/2025 12:55 ELDT …" at bounding box center [720, 367] width 903 height 571
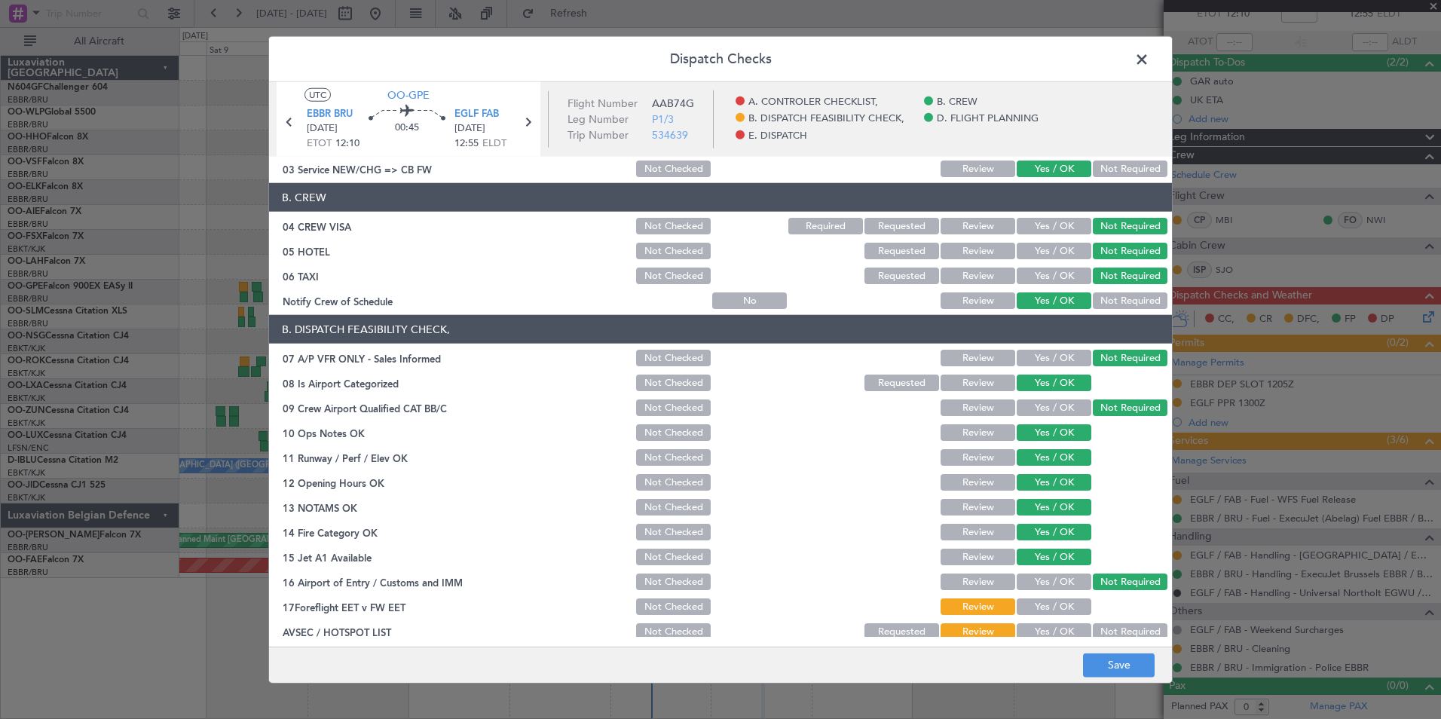
click at [1060, 633] on button "Yes / OK" at bounding box center [1054, 631] width 75 height 17
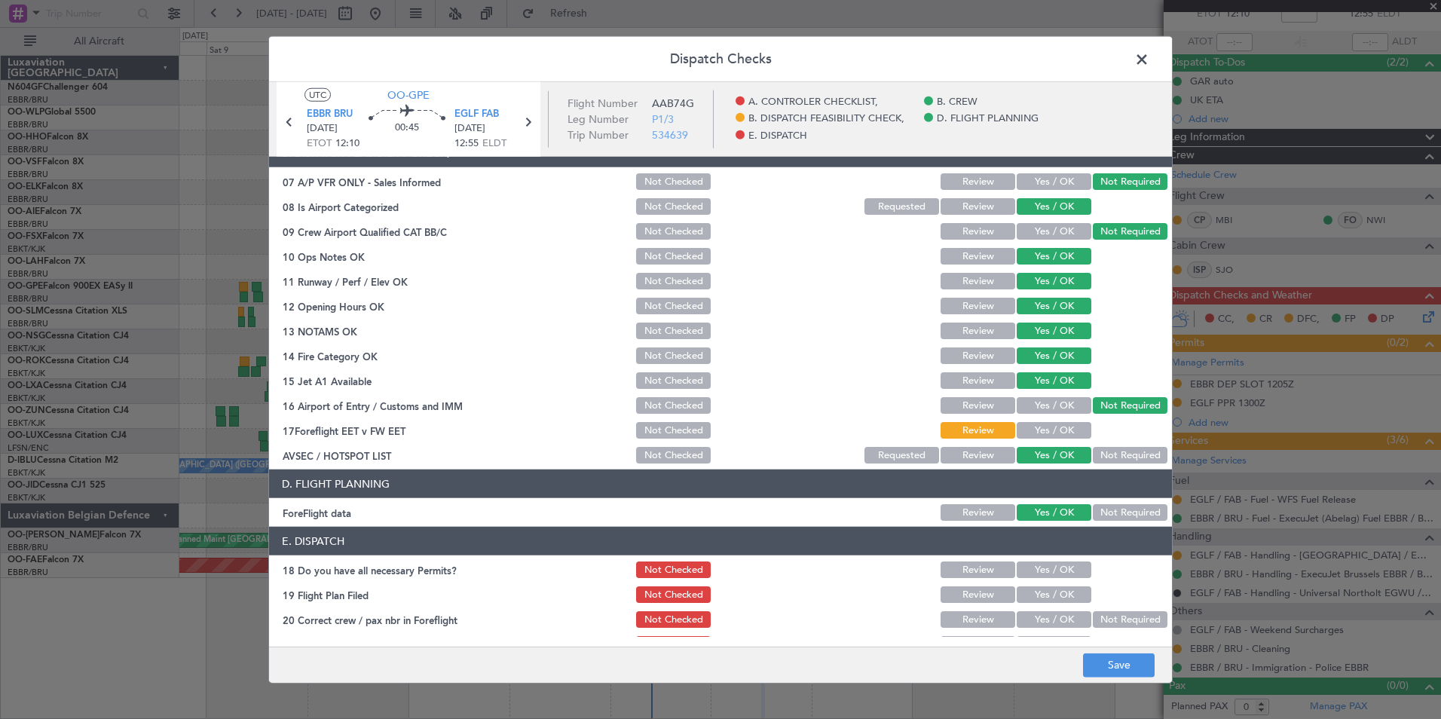
scroll to position [279, 0]
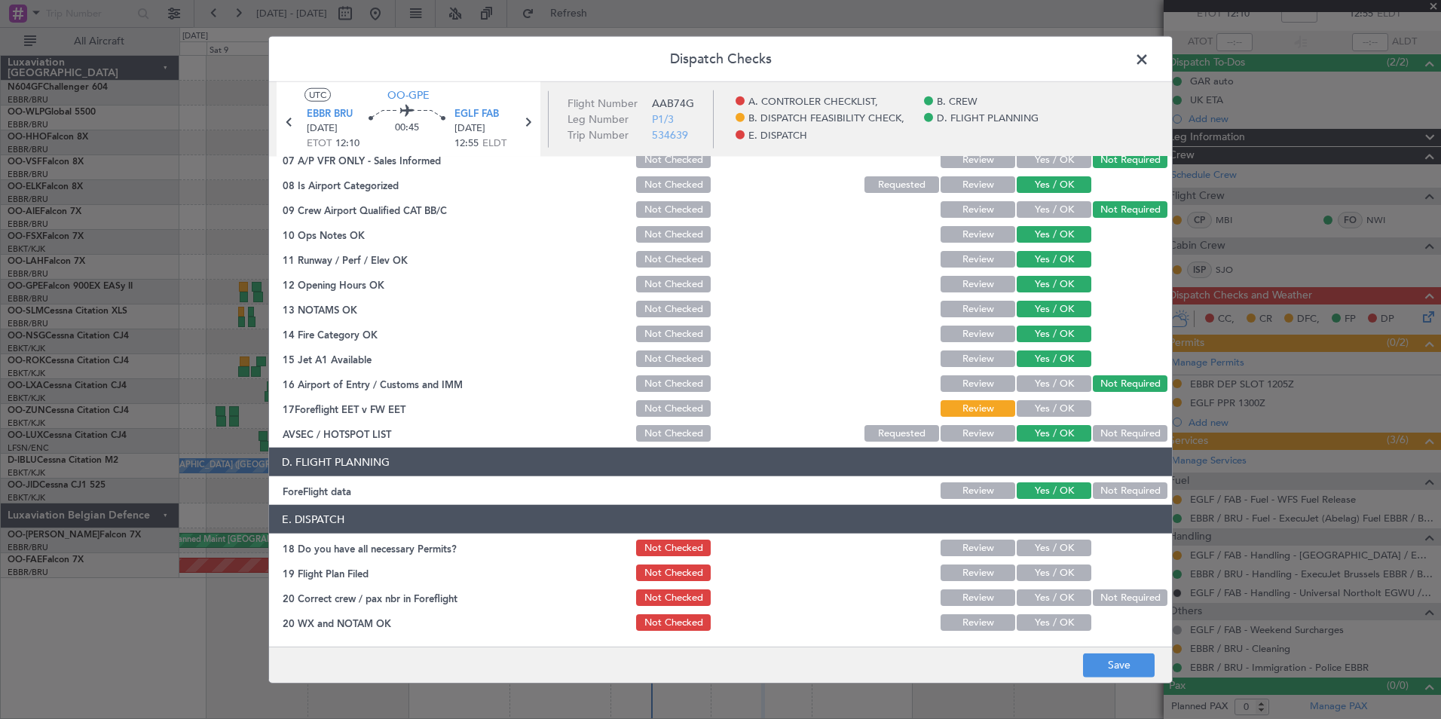
click at [1103, 678] on footer "Save" at bounding box center [720, 664] width 903 height 36
click at [1103, 675] on button "Save" at bounding box center [1119, 665] width 72 height 24
click at [1065, 405] on button "Yes / OK" at bounding box center [1054, 408] width 75 height 17
click at [1122, 653] on button "Save" at bounding box center [1119, 665] width 72 height 24
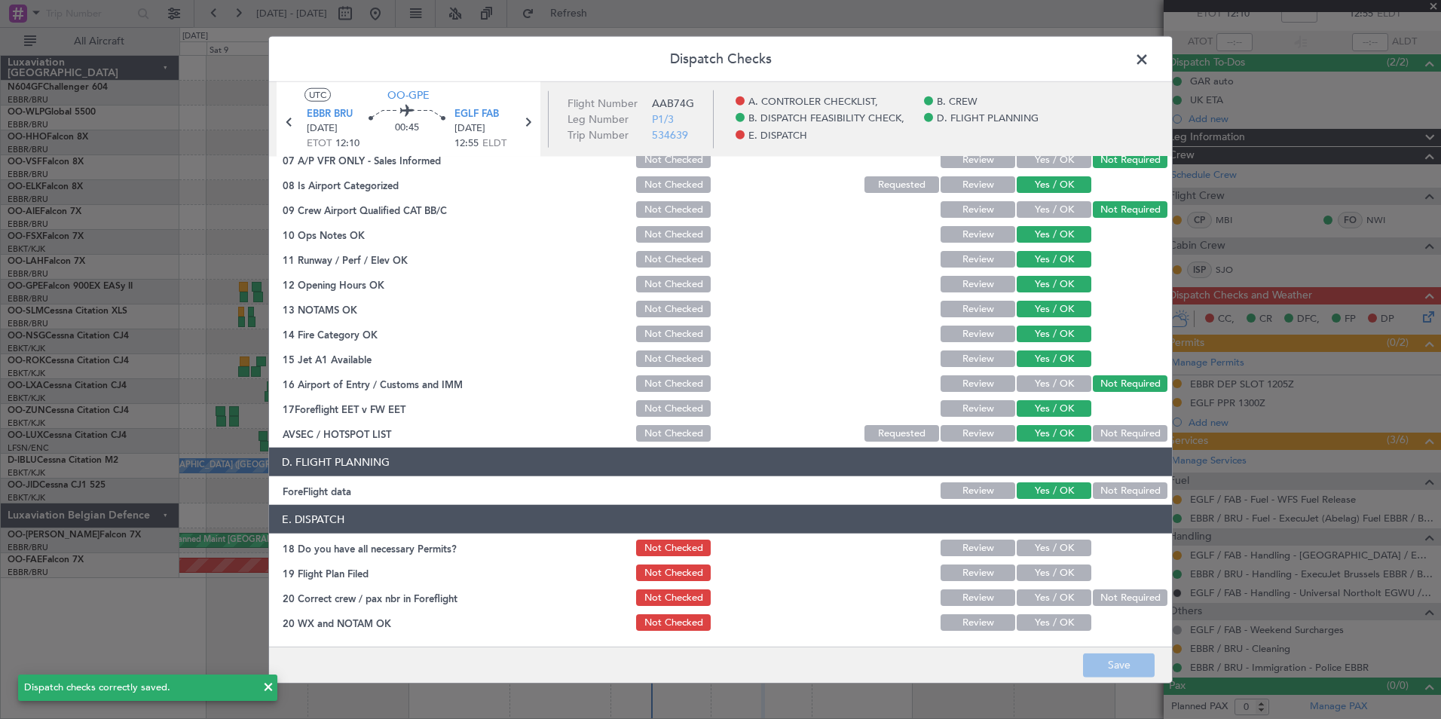
click at [1149, 64] on span at bounding box center [1149, 63] width 0 height 30
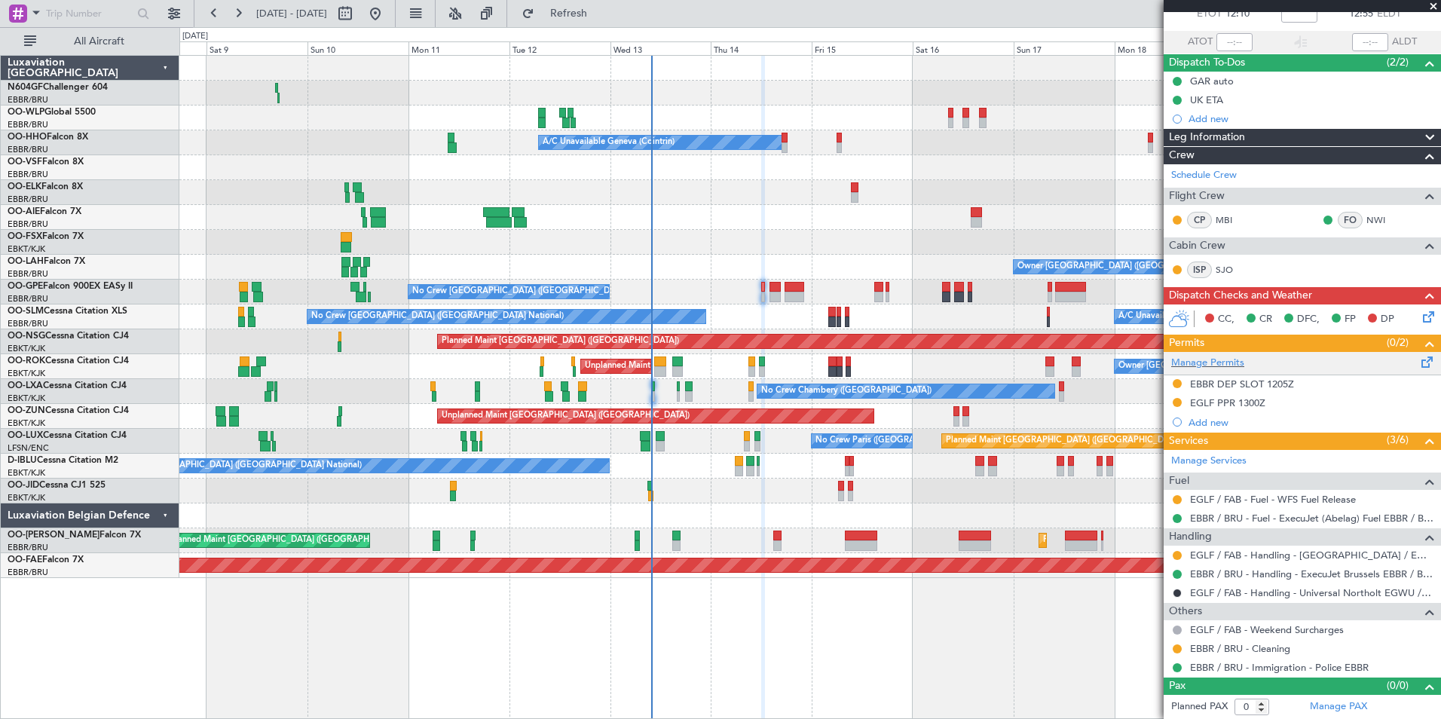
scroll to position [0, 0]
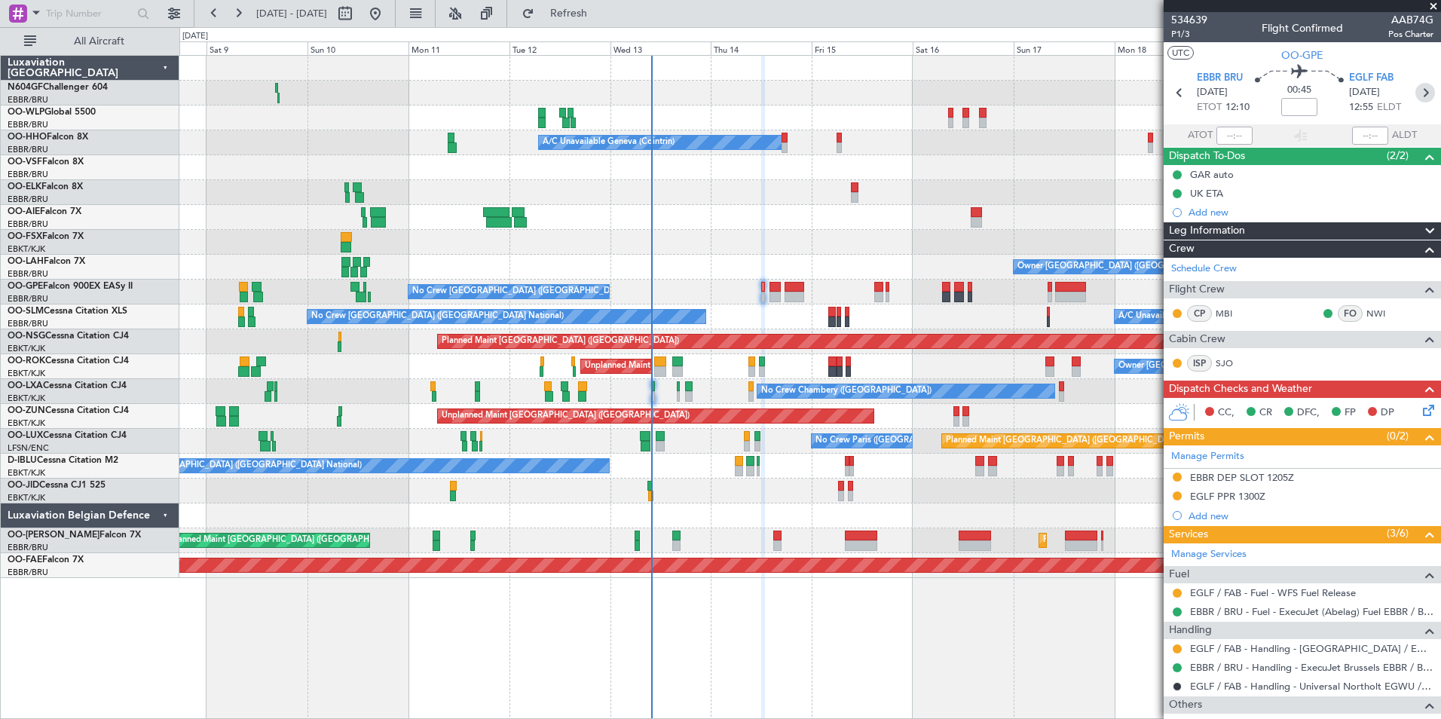
click at [1415, 99] on icon at bounding box center [1425, 93] width 20 height 20
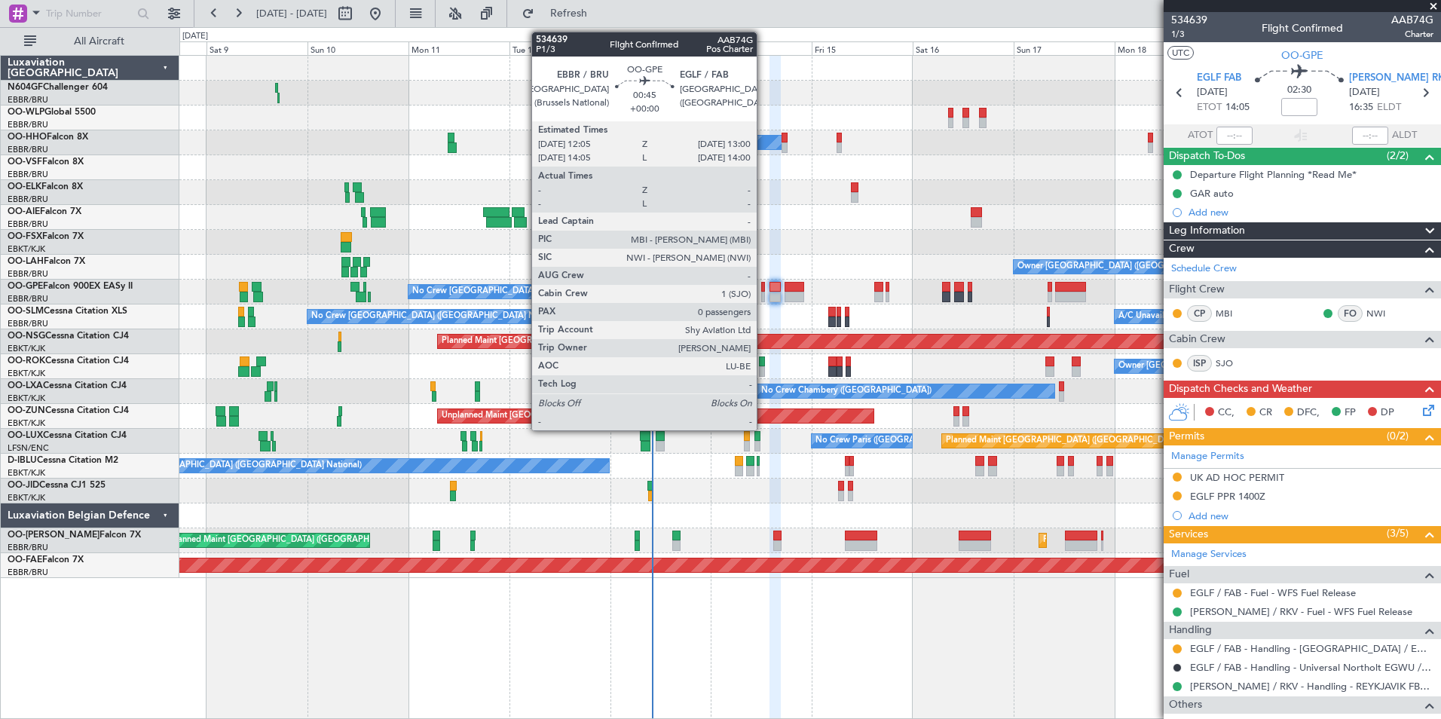
click at [763, 294] on div at bounding box center [763, 297] width 5 height 11
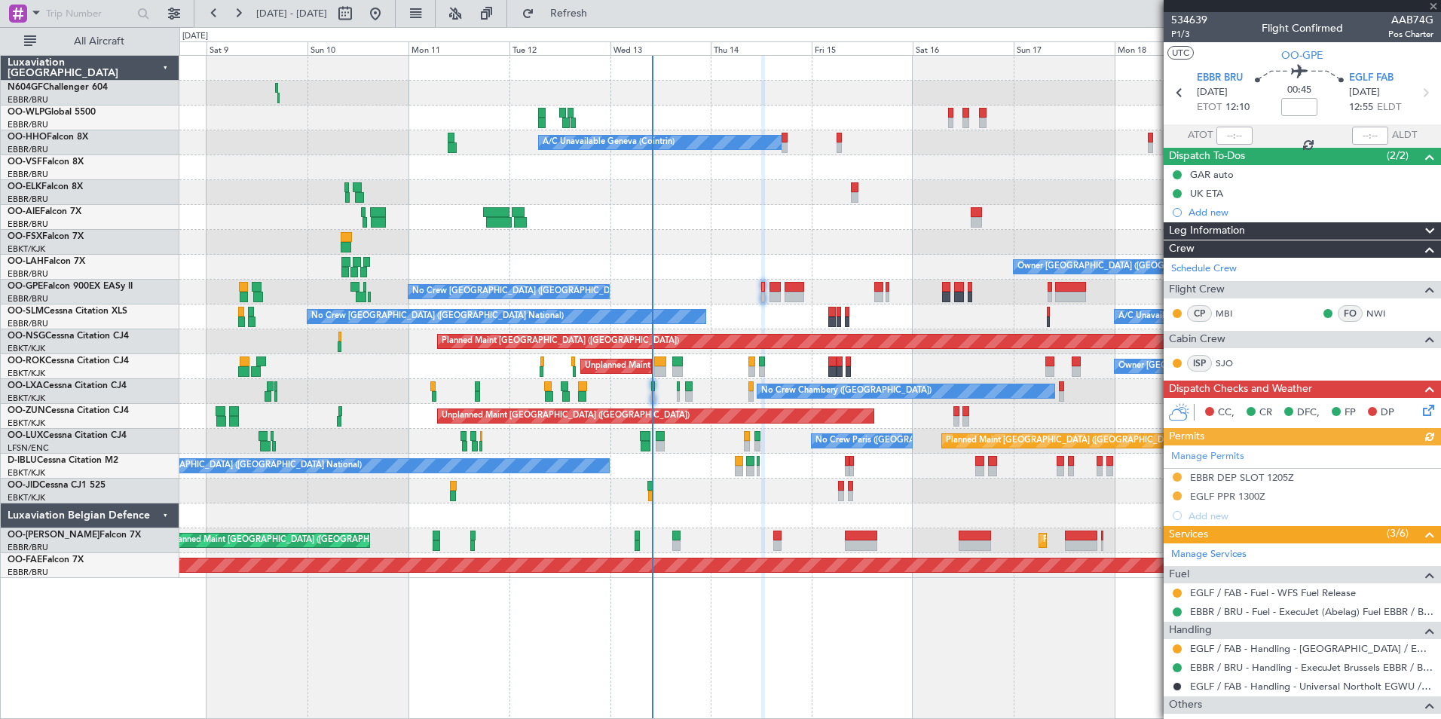
click at [1248, 482] on div "Manage Permits EBBR DEP SLOT 1205Z EGLF PPR 1300Z Add new" at bounding box center [1302, 485] width 277 height 80
click at [1254, 474] on div "EBBR DEP SLOT 1205Z" at bounding box center [1242, 477] width 104 height 13
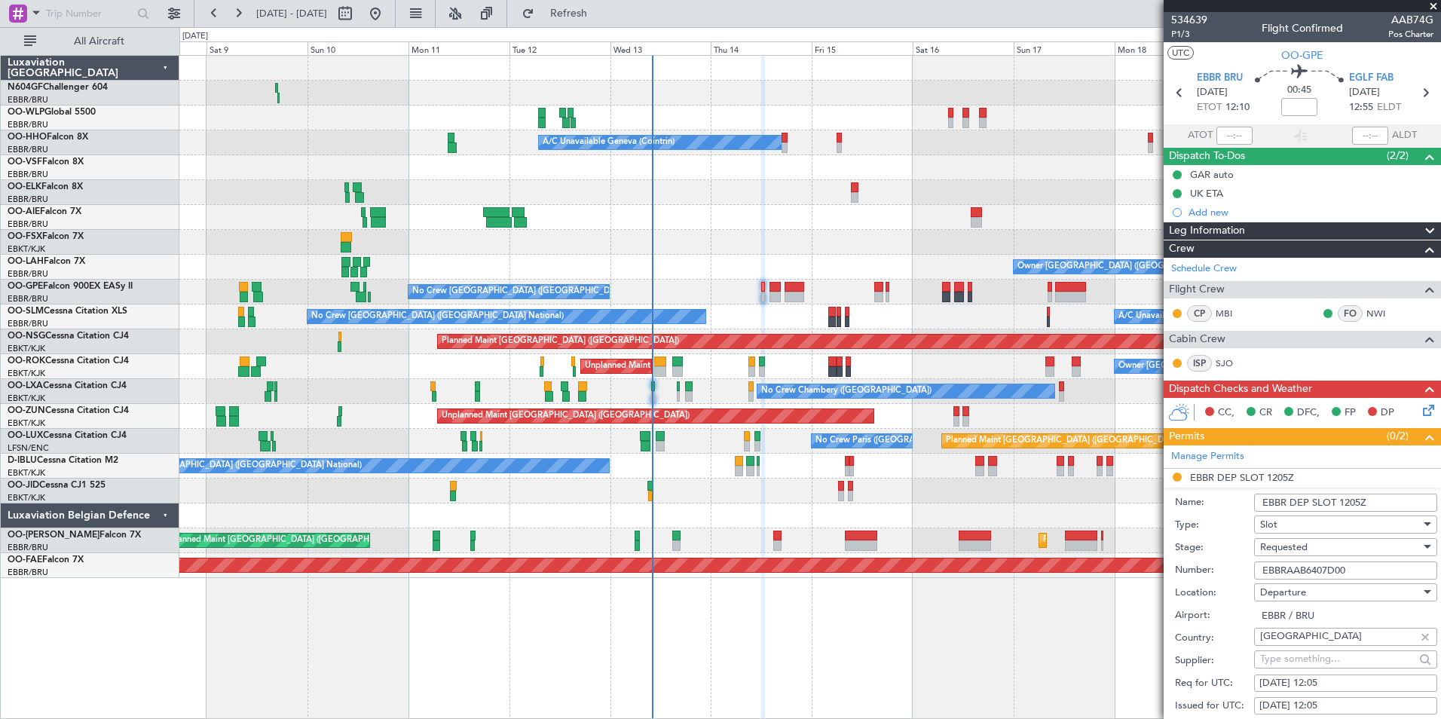
scroll to position [96, 0]
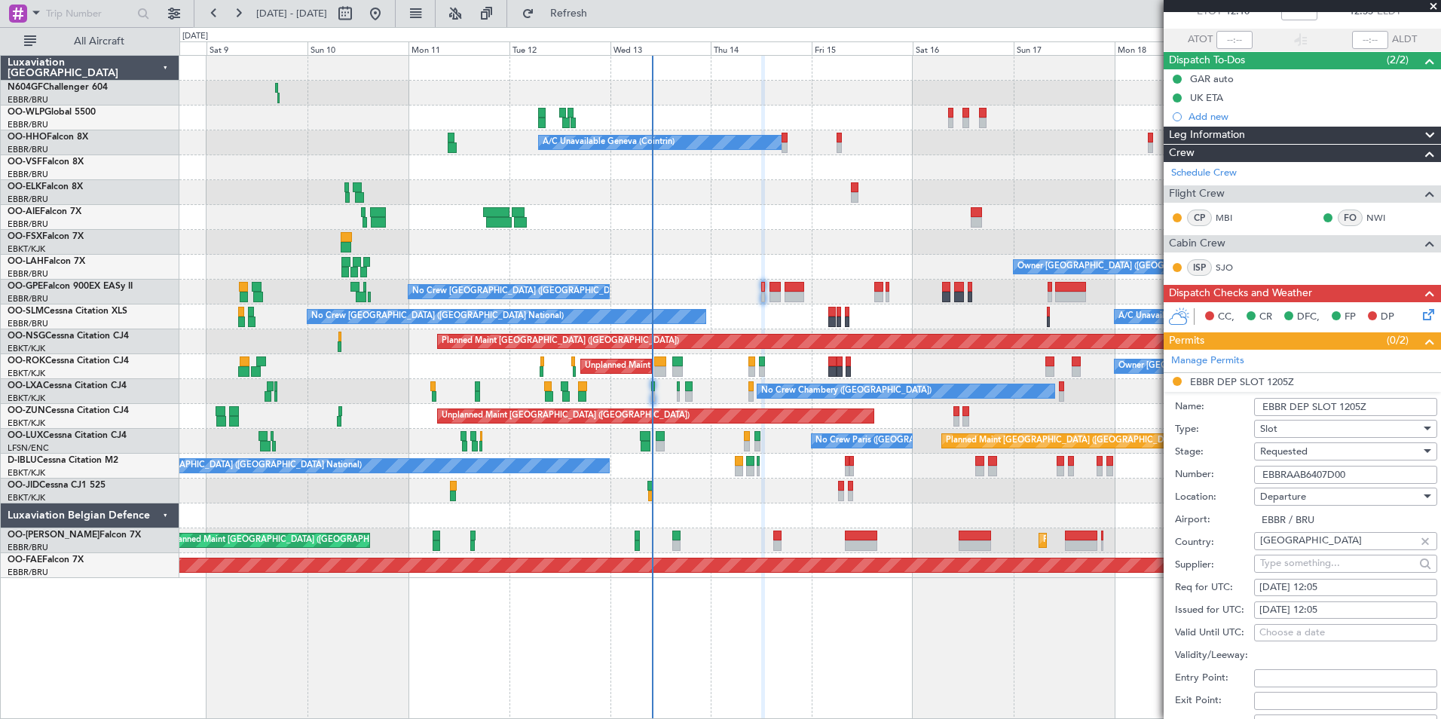
click at [1318, 448] on div "Requested" at bounding box center [1340, 451] width 161 height 23
click at [1308, 558] on span "Received OK" at bounding box center [1340, 565] width 158 height 23
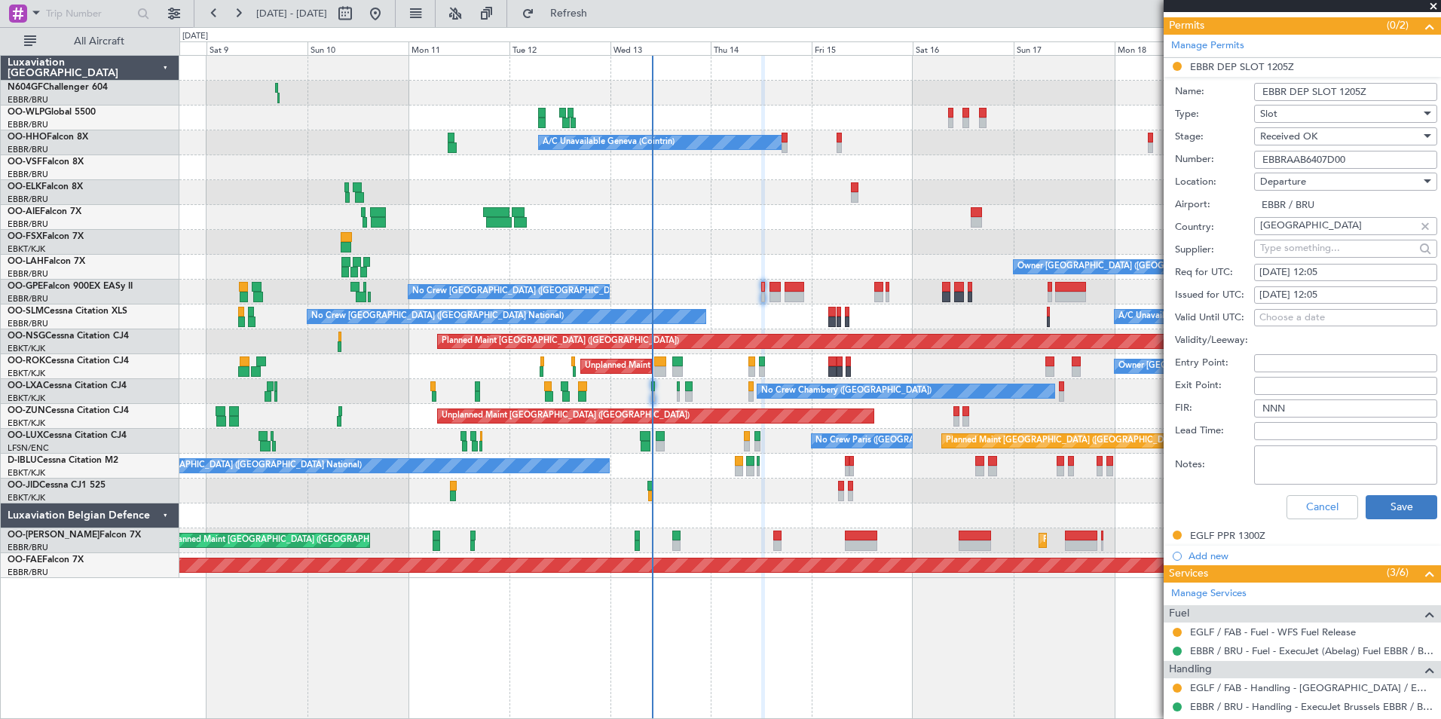
scroll to position [411, 0]
click at [1403, 505] on button "Save" at bounding box center [1402, 506] width 72 height 24
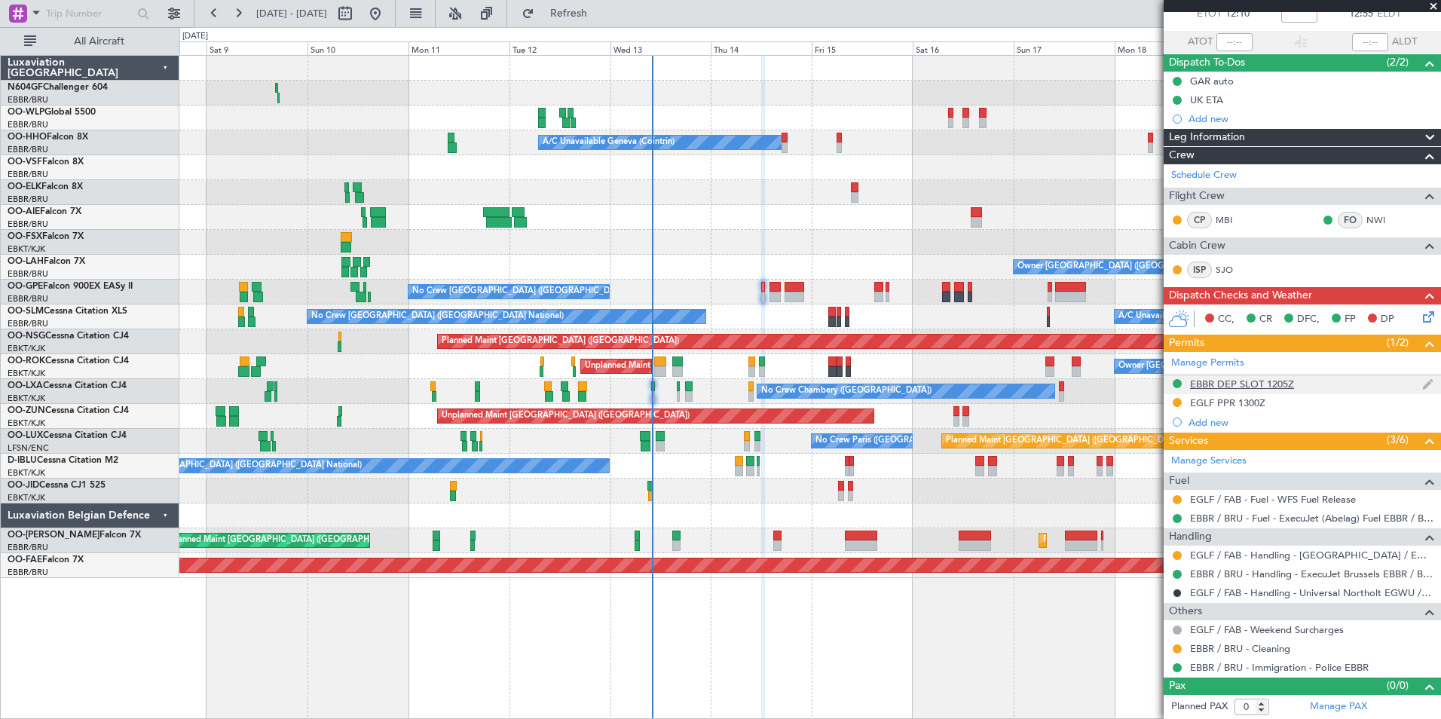
scroll to position [0, 0]
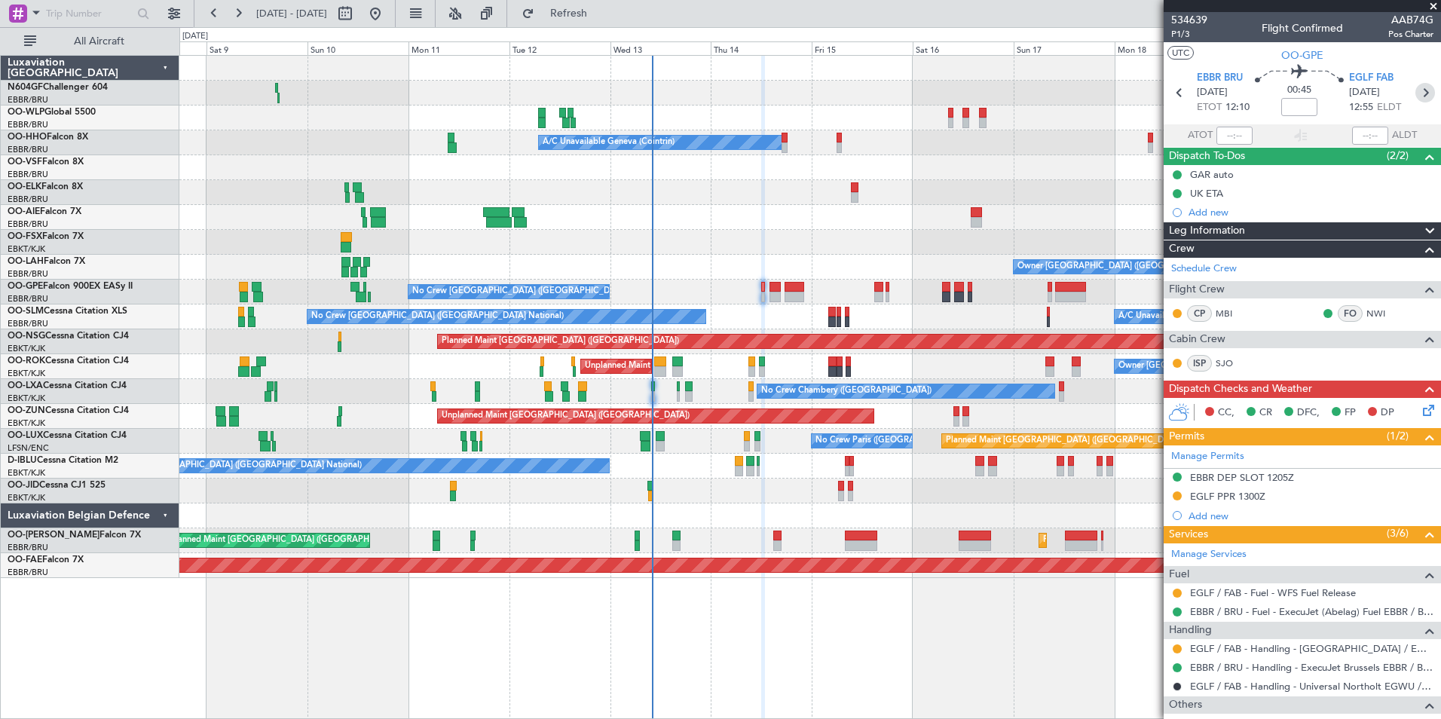
click at [1415, 98] on icon at bounding box center [1425, 93] width 20 height 20
type input "6"
click at [1420, 407] on icon at bounding box center [1426, 408] width 12 height 12
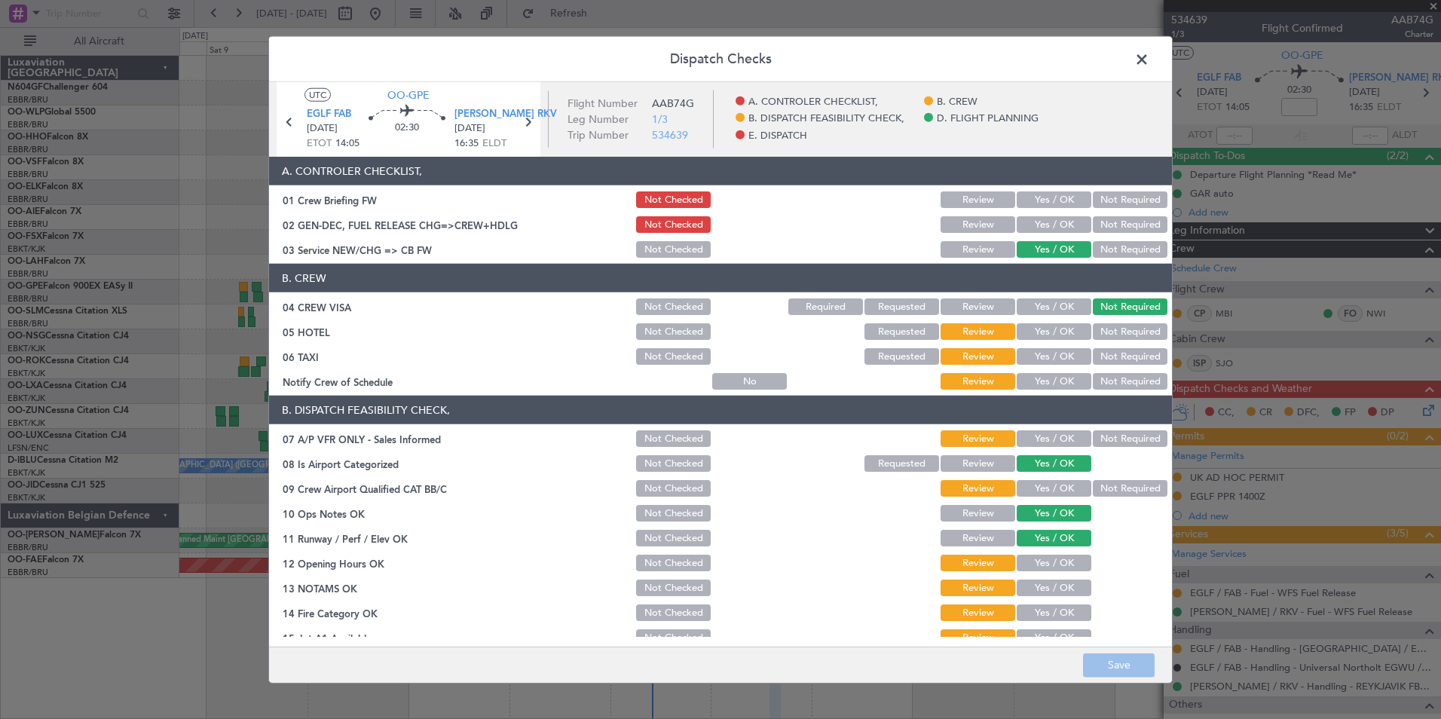
click at [1050, 374] on button "Yes / OK" at bounding box center [1054, 381] width 75 height 17
click at [1093, 359] on button "Not Required" at bounding box center [1130, 356] width 75 height 17
click at [1109, 331] on button "Not Required" at bounding box center [1130, 331] width 75 height 17
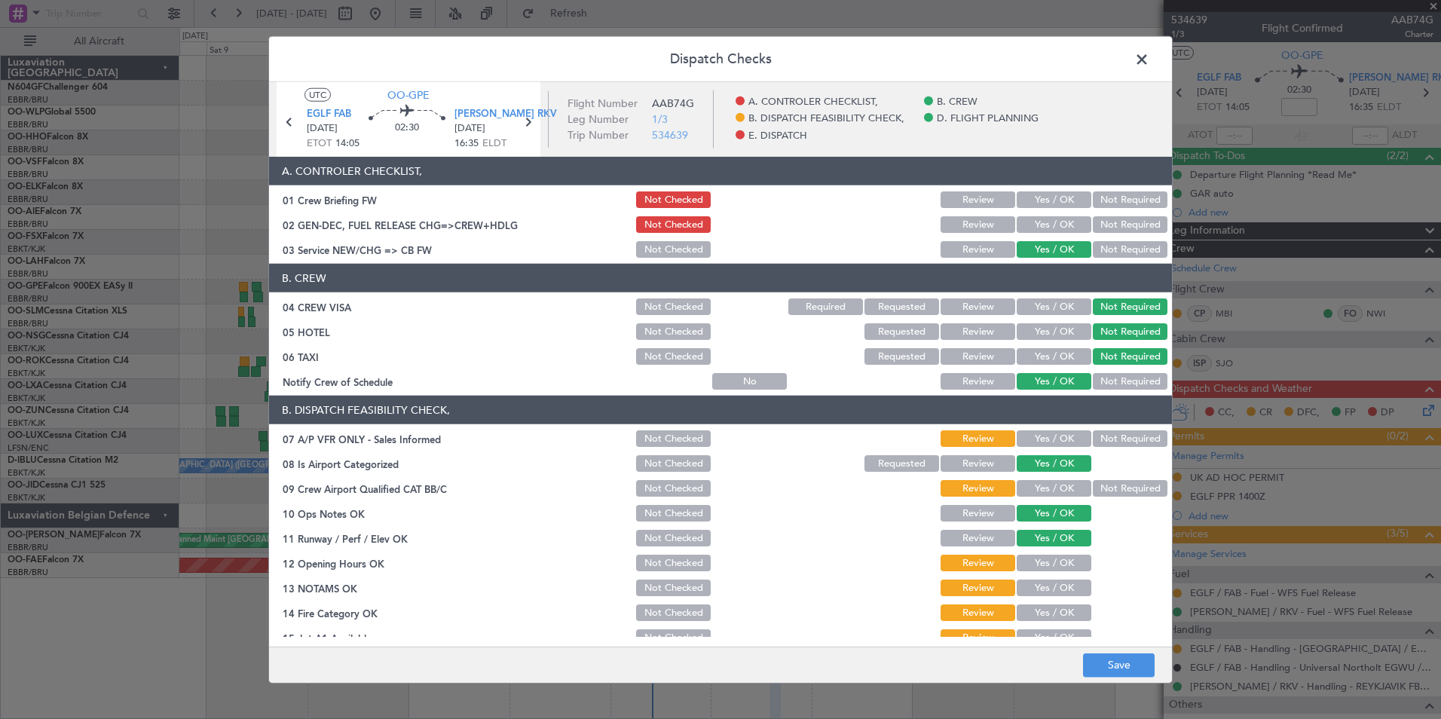
click at [1097, 439] on button "Not Required" at bounding box center [1130, 438] width 75 height 17
click at [1093, 490] on button "Not Required" at bounding box center [1130, 488] width 75 height 17
click at [1045, 434] on button "Yes / OK" at bounding box center [1054, 438] width 75 height 17
click at [1108, 439] on button "Not Required" at bounding box center [1130, 438] width 75 height 17
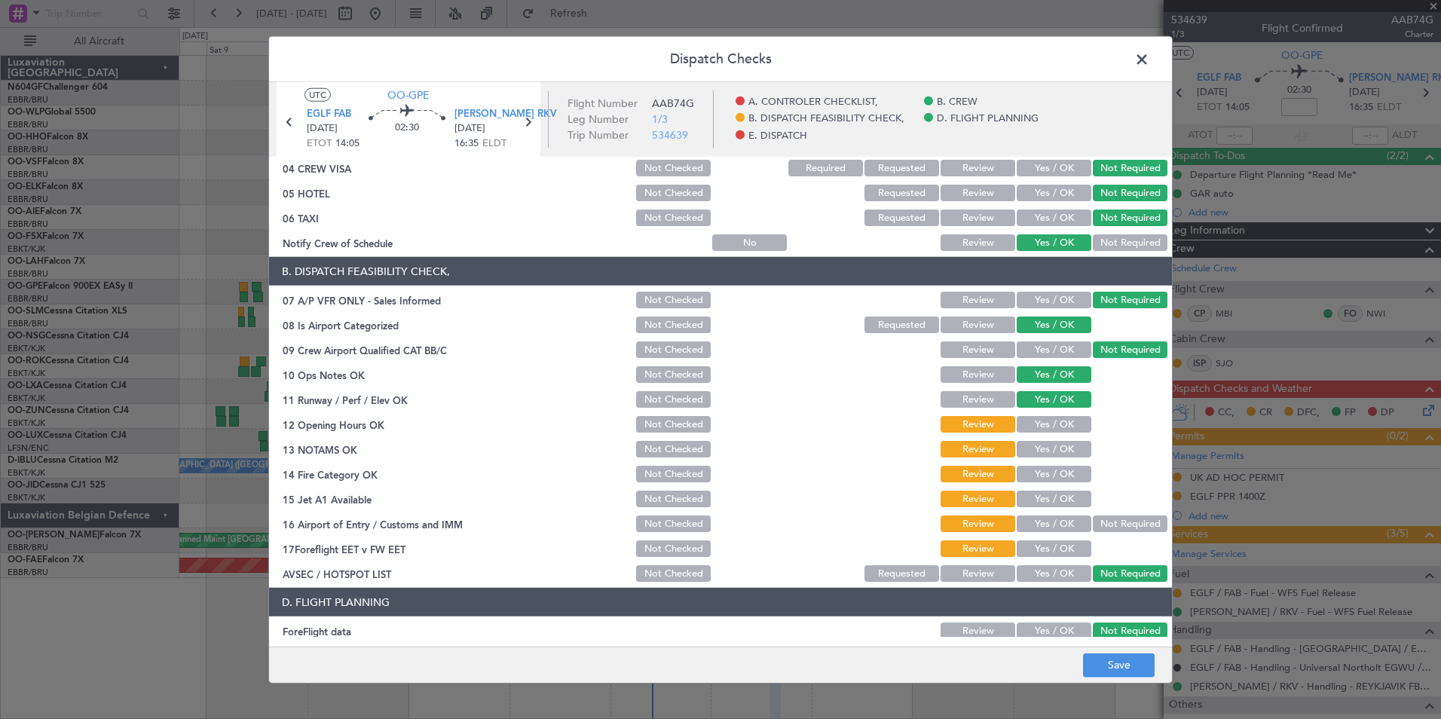
scroll to position [142, 0]
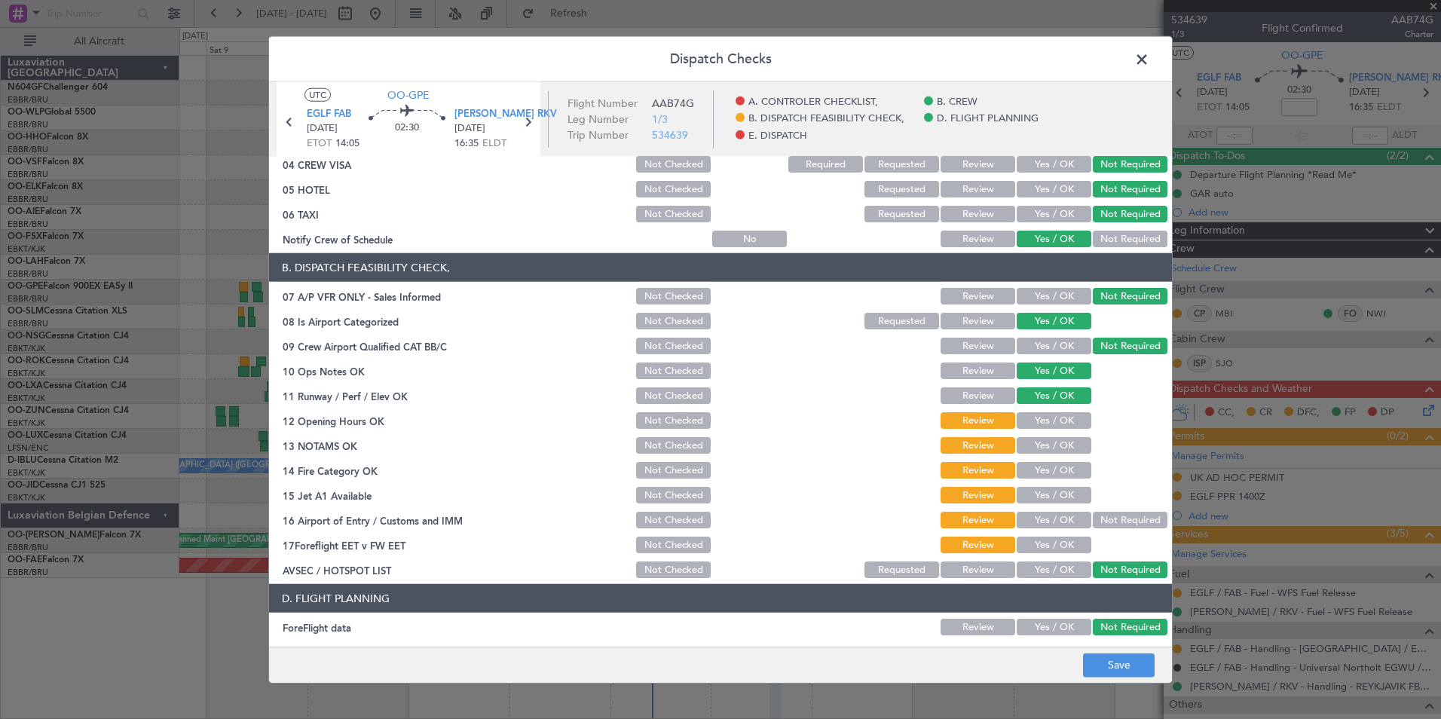
click at [1027, 413] on button "Yes / OK" at bounding box center [1054, 420] width 75 height 17
click at [1039, 433] on section "B. DISPATCH FEASIBILITY CHECK, 07 A/P VFR ONLY - Sales Informed Not Checked Rev…" at bounding box center [720, 416] width 903 height 327
click at [1041, 440] on button "Yes / OK" at bounding box center [1054, 445] width 75 height 17
click at [1055, 467] on button "Yes / OK" at bounding box center [1054, 470] width 75 height 17
click at [1063, 488] on button "Yes / OK" at bounding box center [1054, 495] width 75 height 17
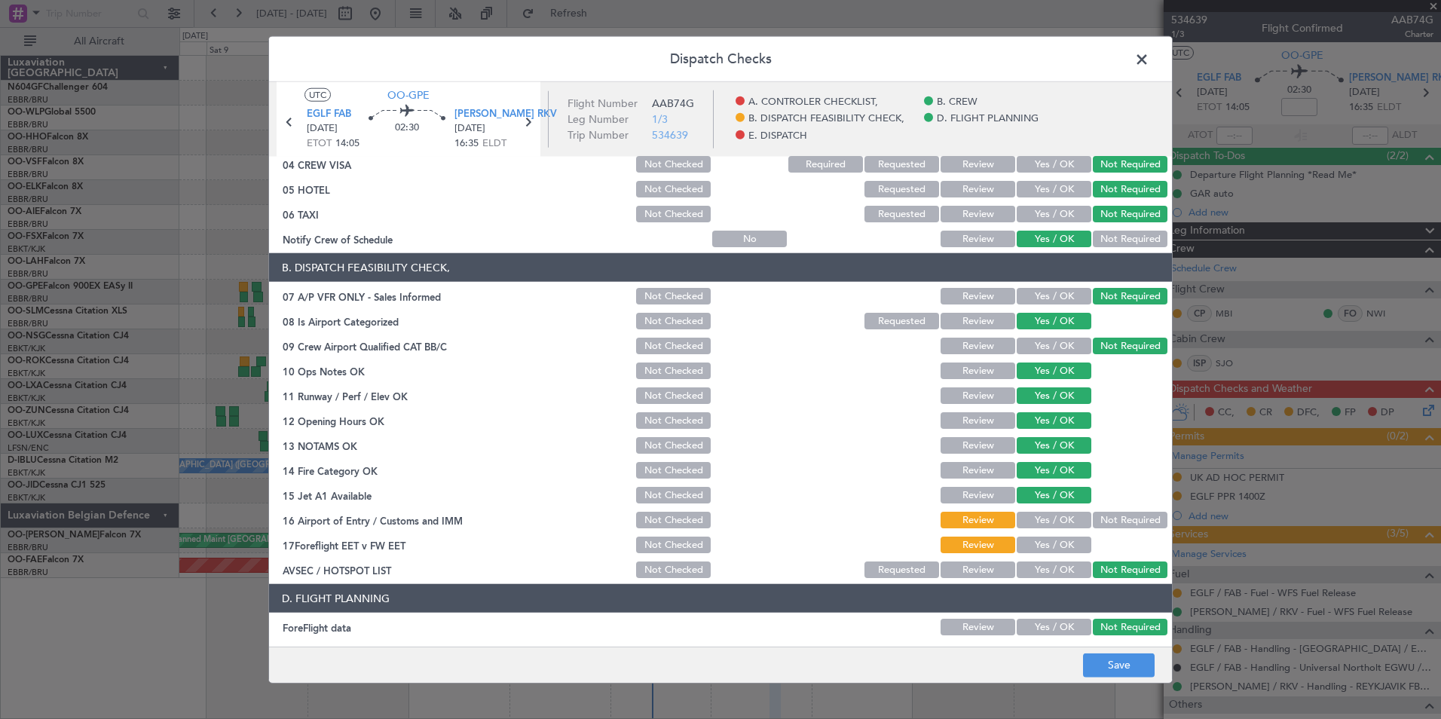
click at [1114, 522] on button "Not Required" at bounding box center [1130, 520] width 75 height 17
click at [1069, 541] on button "Yes / OK" at bounding box center [1054, 545] width 75 height 17
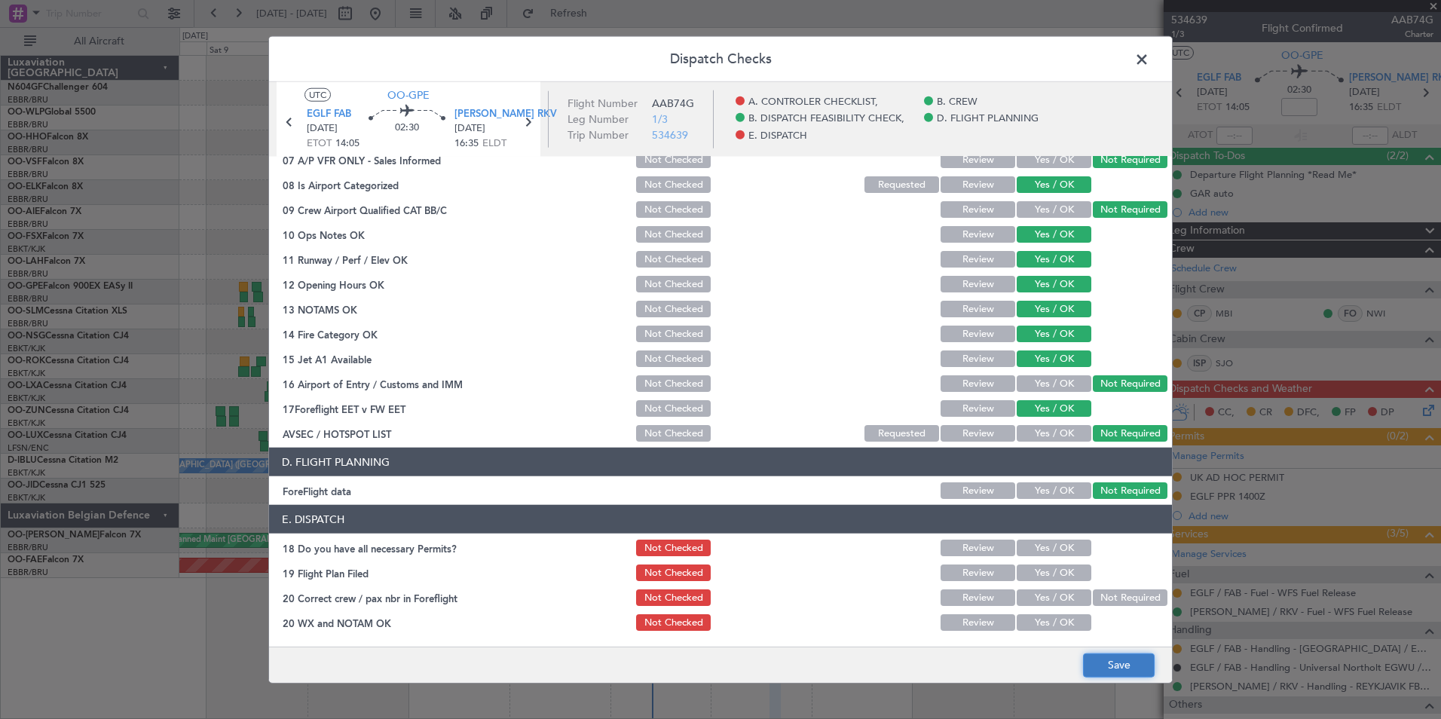
click at [1130, 668] on button "Save" at bounding box center [1119, 665] width 72 height 24
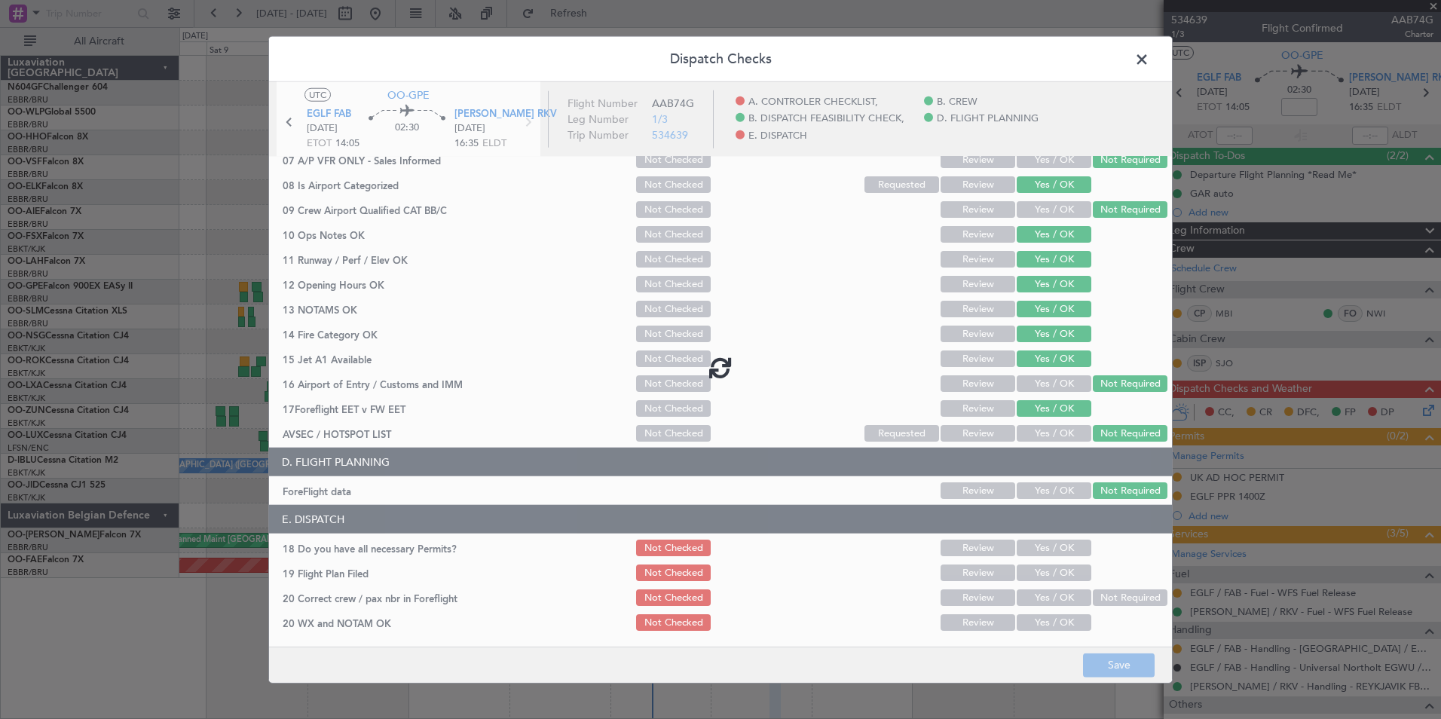
click at [1149, 58] on span at bounding box center [1149, 63] width 0 height 30
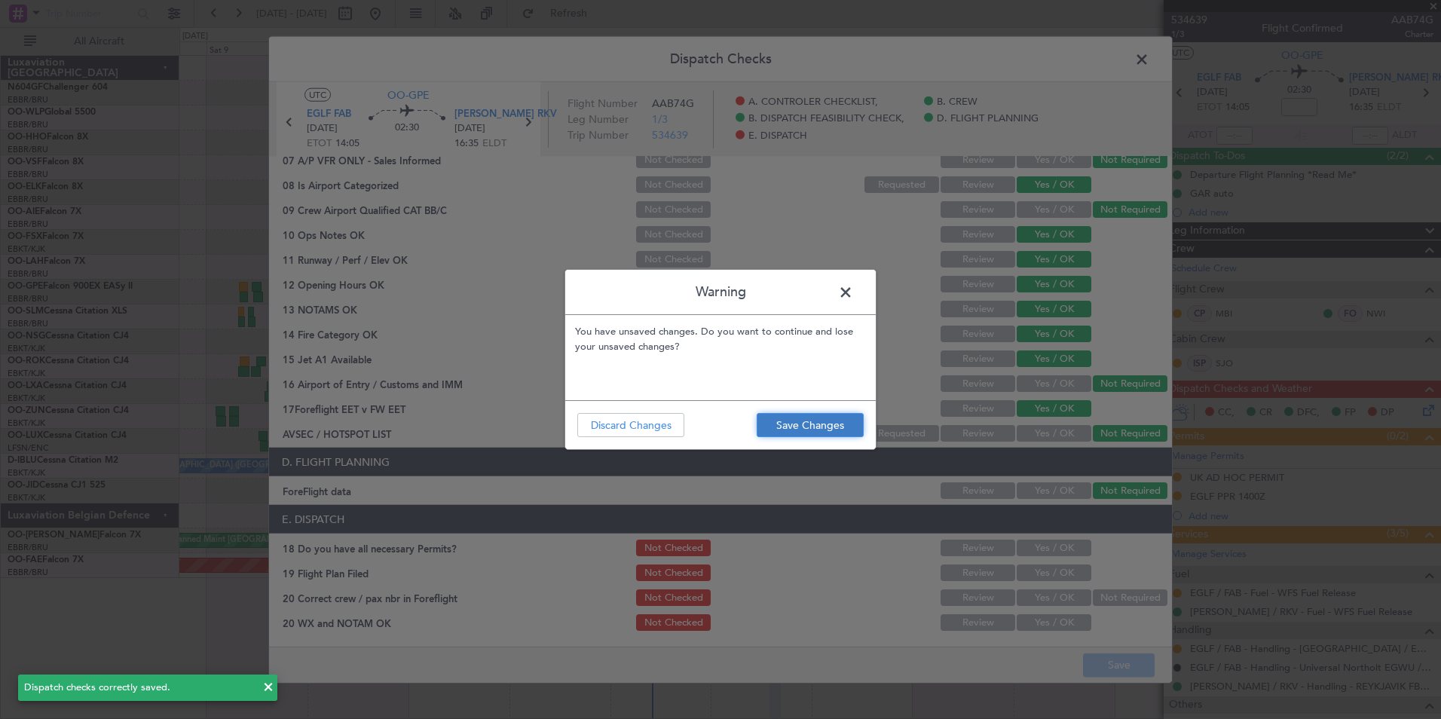
click at [846, 419] on button "Save Changes" at bounding box center [810, 425] width 107 height 24
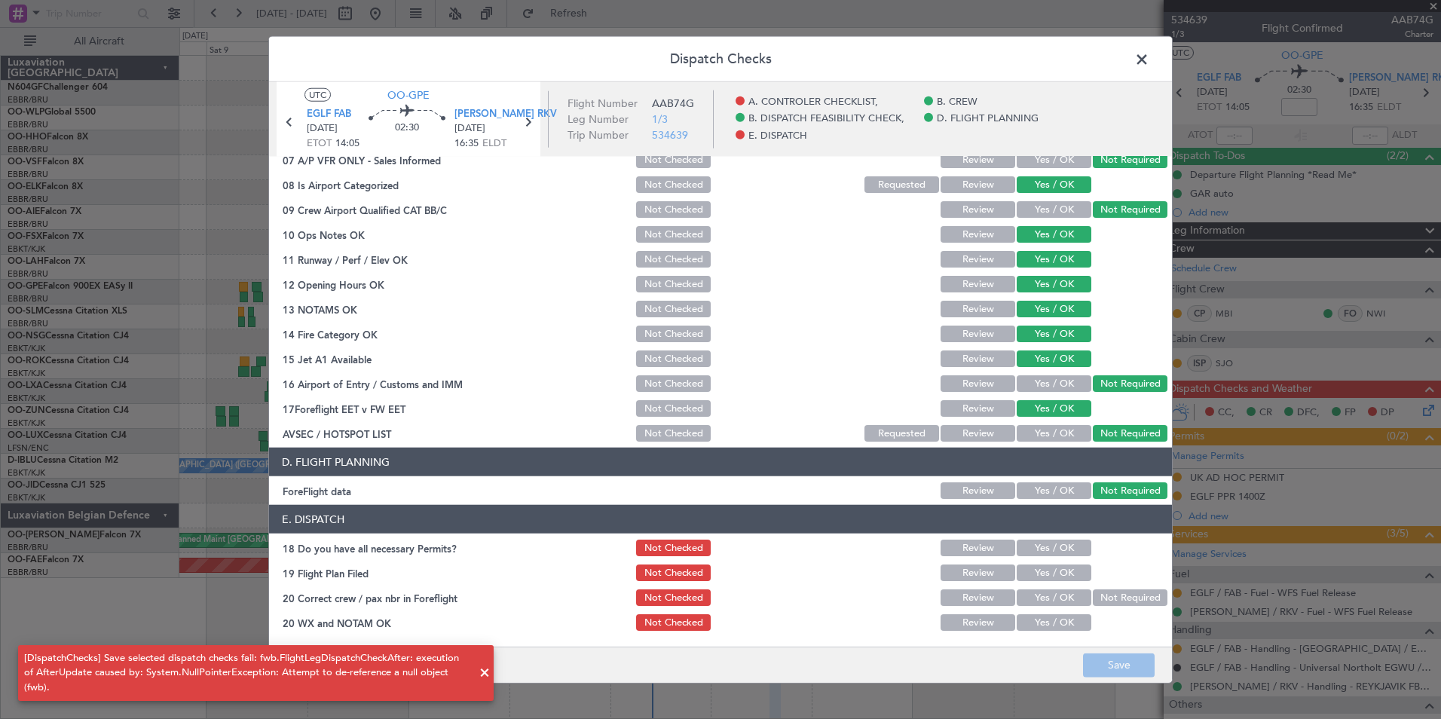
scroll to position [0, 0]
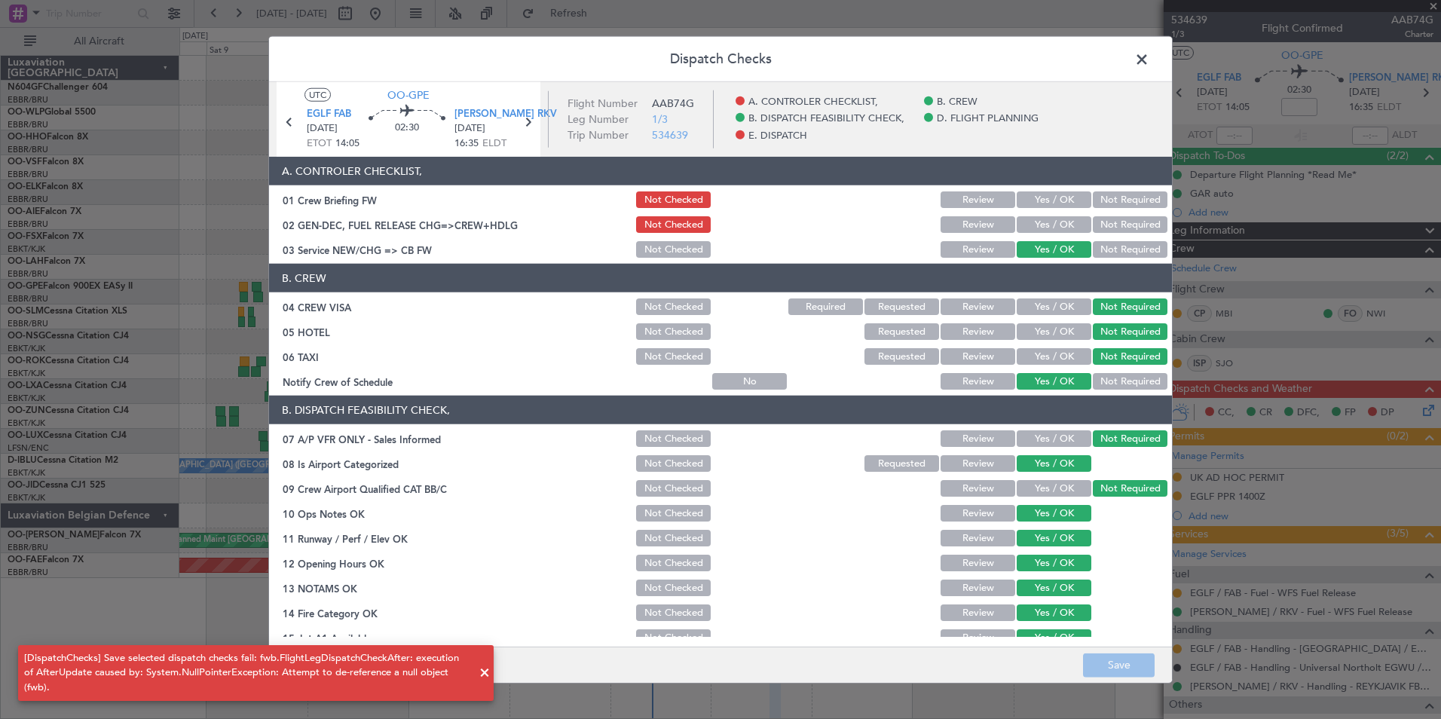
click at [1149, 57] on span at bounding box center [1149, 63] width 0 height 30
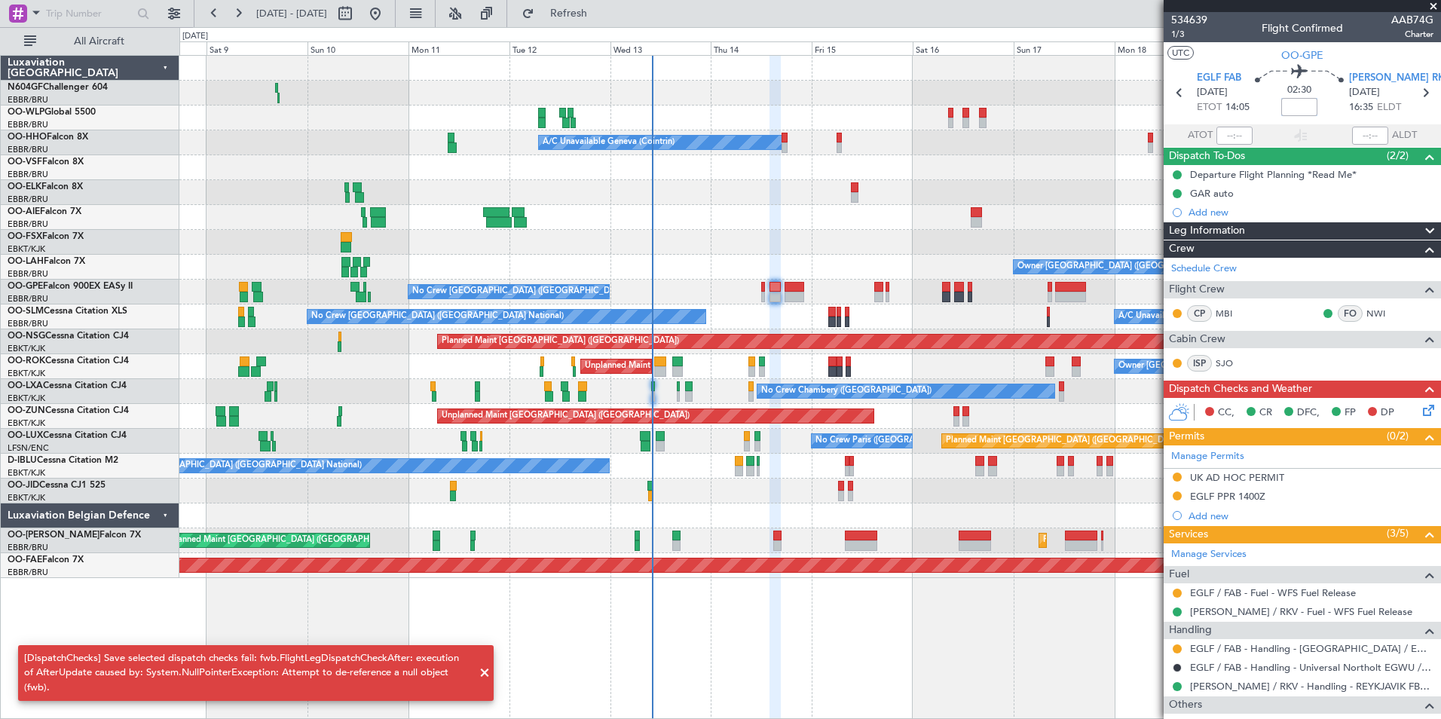
click at [1290, 102] on input at bounding box center [1299, 107] width 36 height 18
click at [1328, 118] on div "02:30 +10" at bounding box center [1299, 93] width 99 height 56
type input "+00:10"
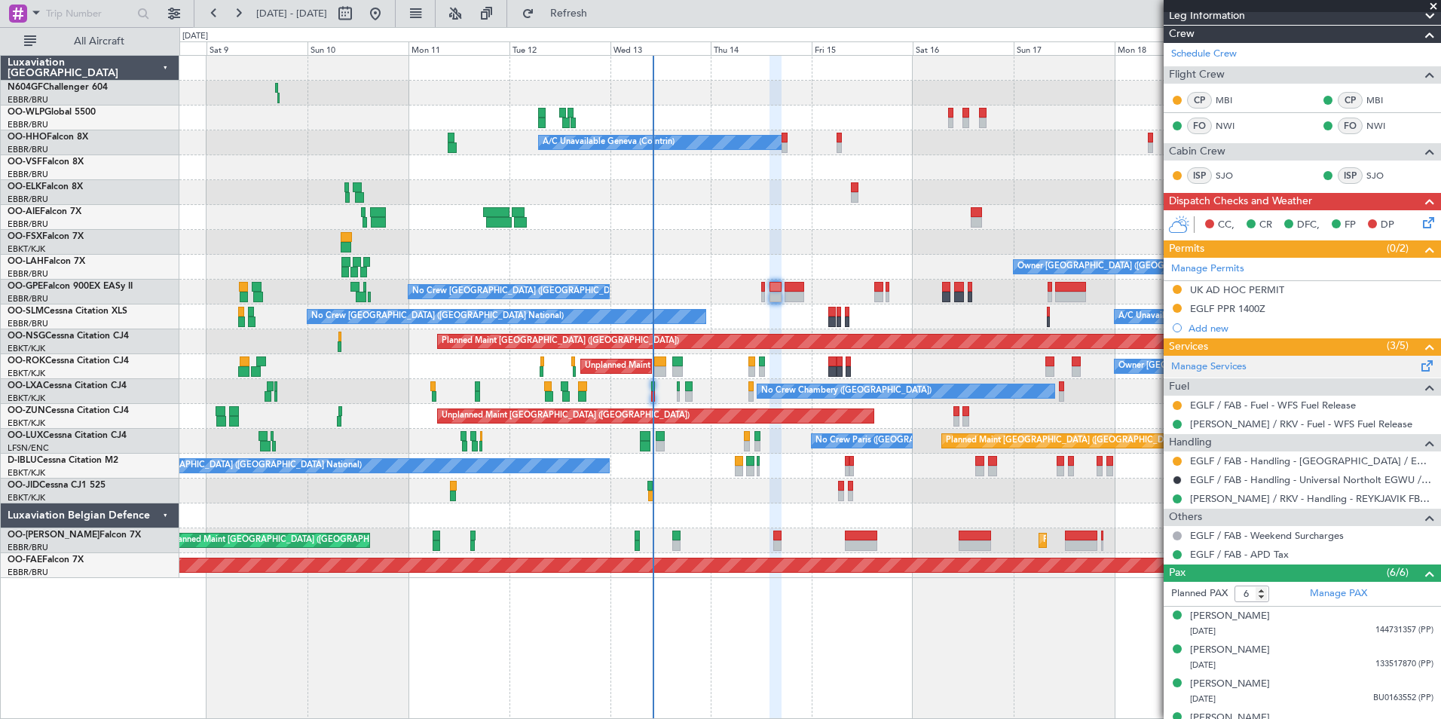
scroll to position [305, 0]
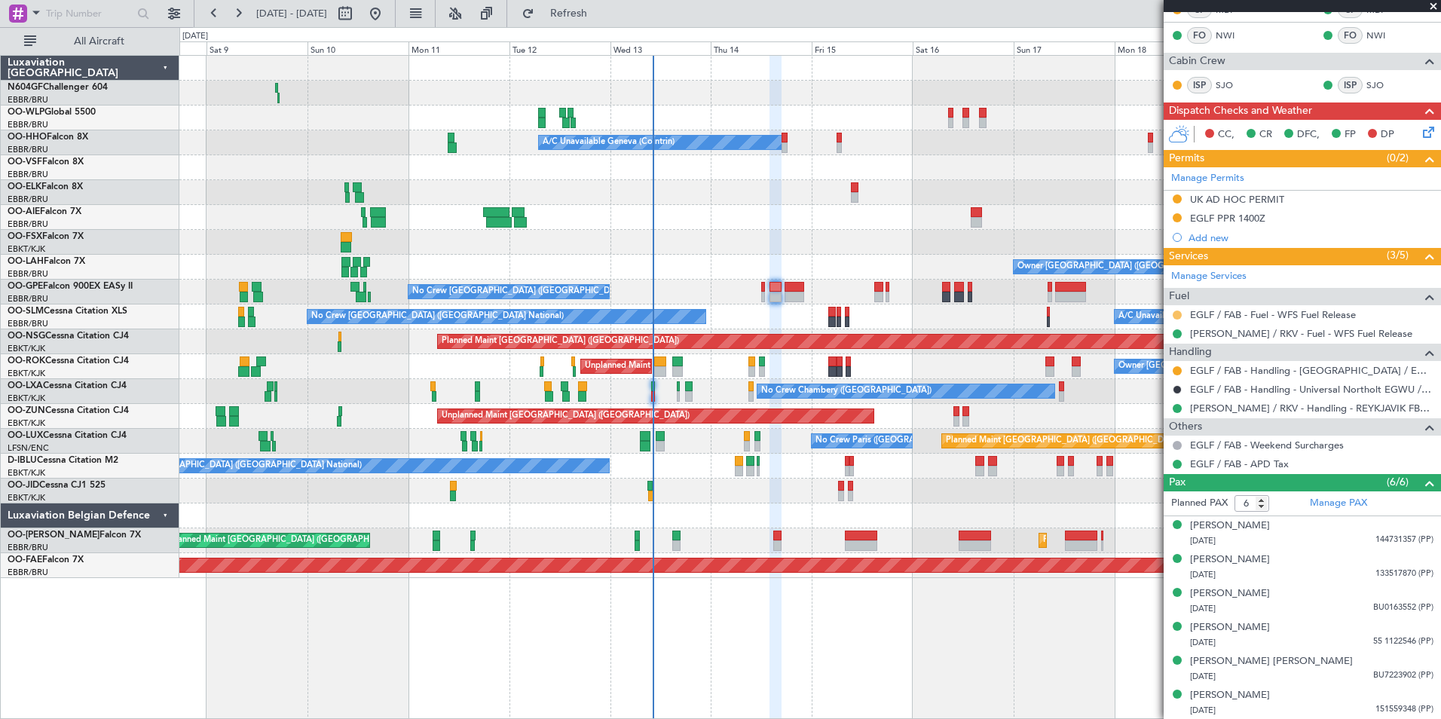
click at [1176, 314] on button at bounding box center [1177, 314] width 9 height 9
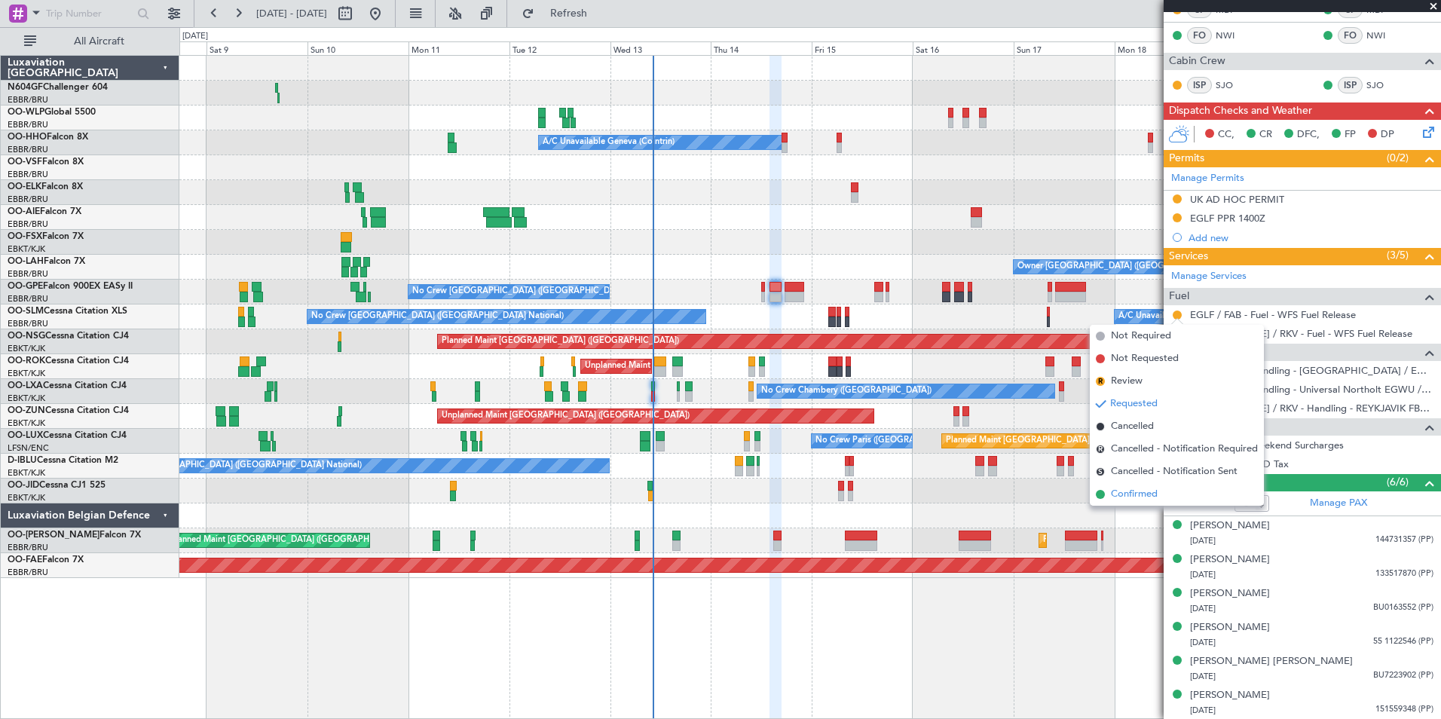
click at [1147, 498] on span "Confirmed" at bounding box center [1134, 494] width 47 height 15
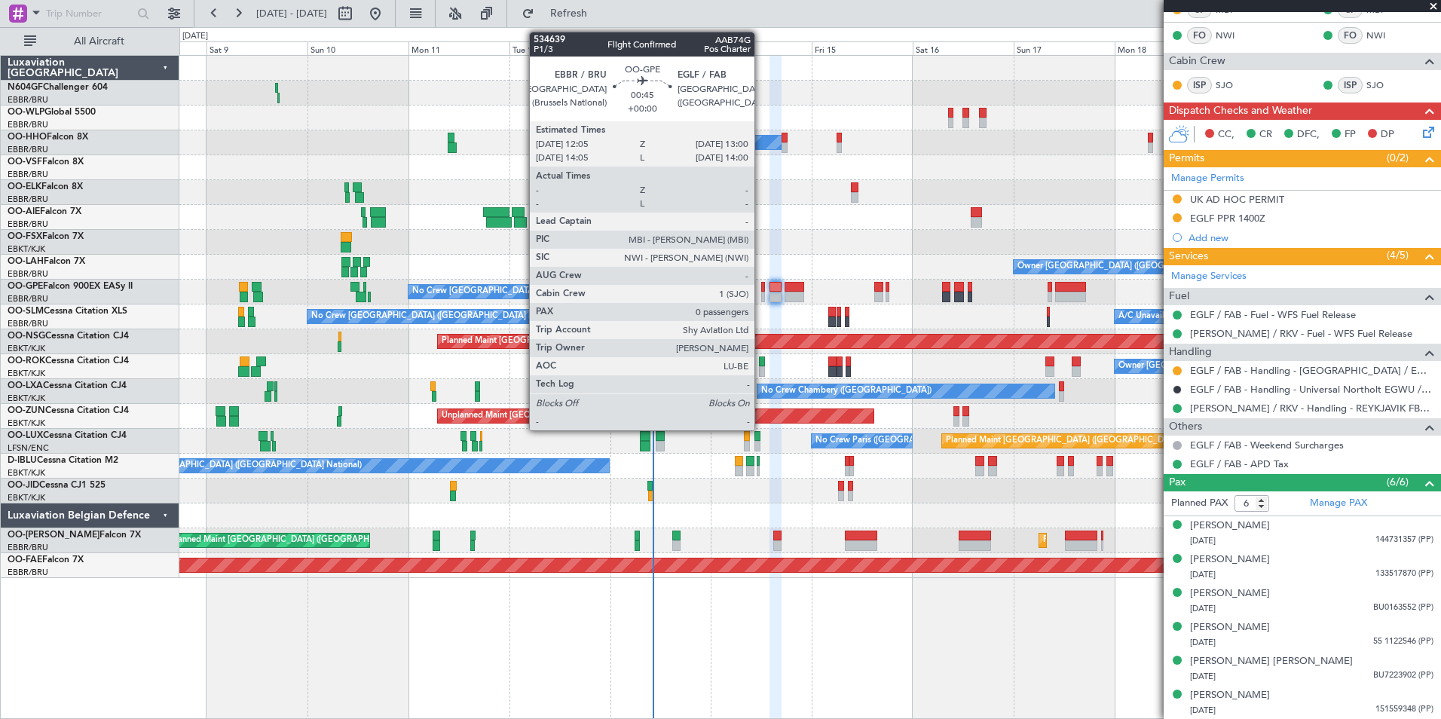
click at [761, 299] on div at bounding box center [763, 297] width 5 height 11
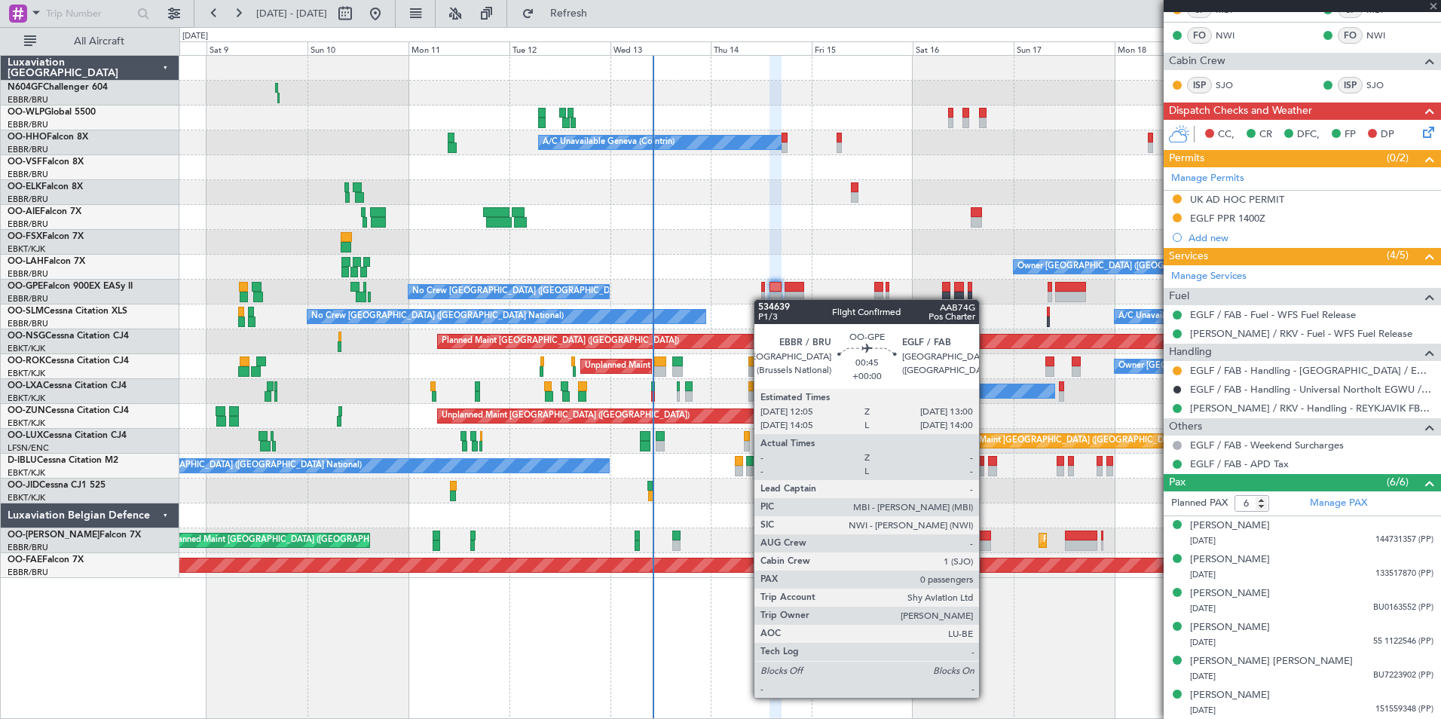
type input "0"
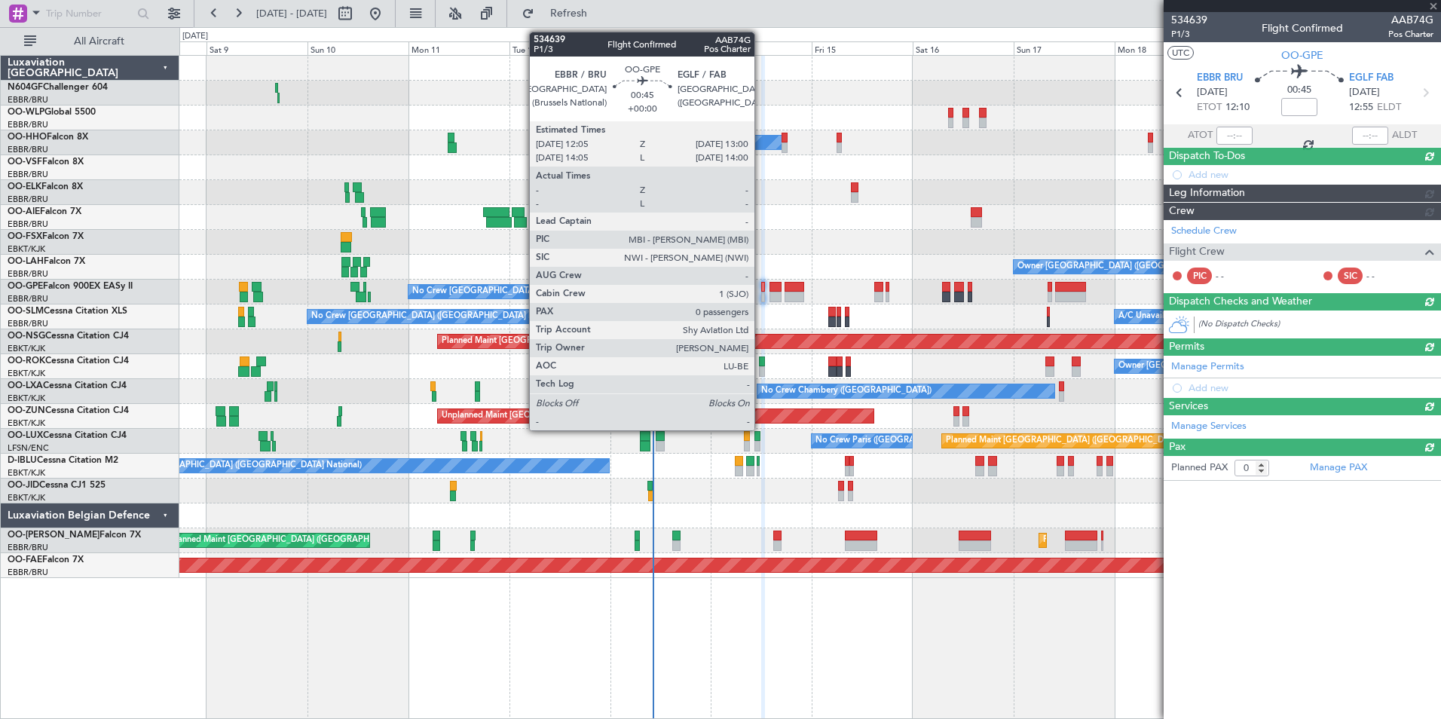
scroll to position [0, 0]
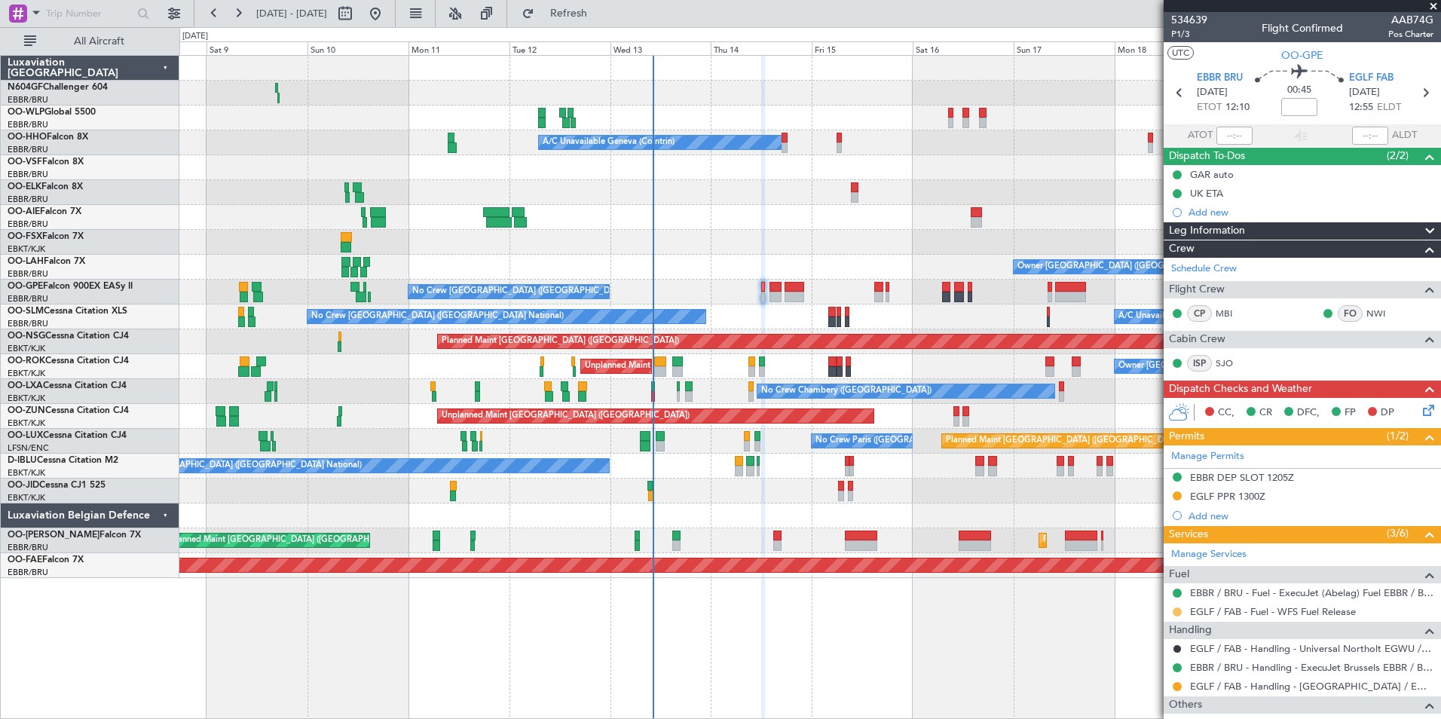
click at [1179, 610] on button at bounding box center [1177, 611] width 9 height 9
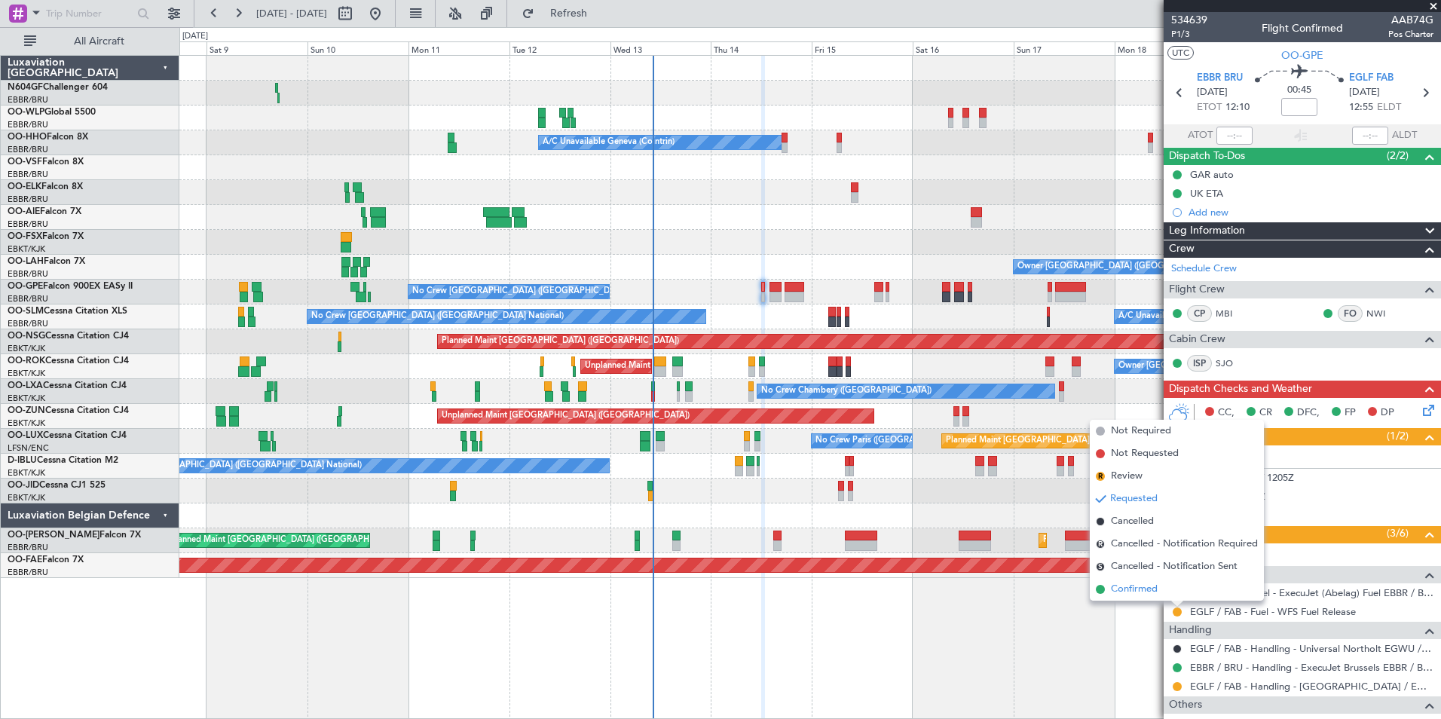
click at [1140, 583] on span "Confirmed" at bounding box center [1134, 589] width 47 height 15
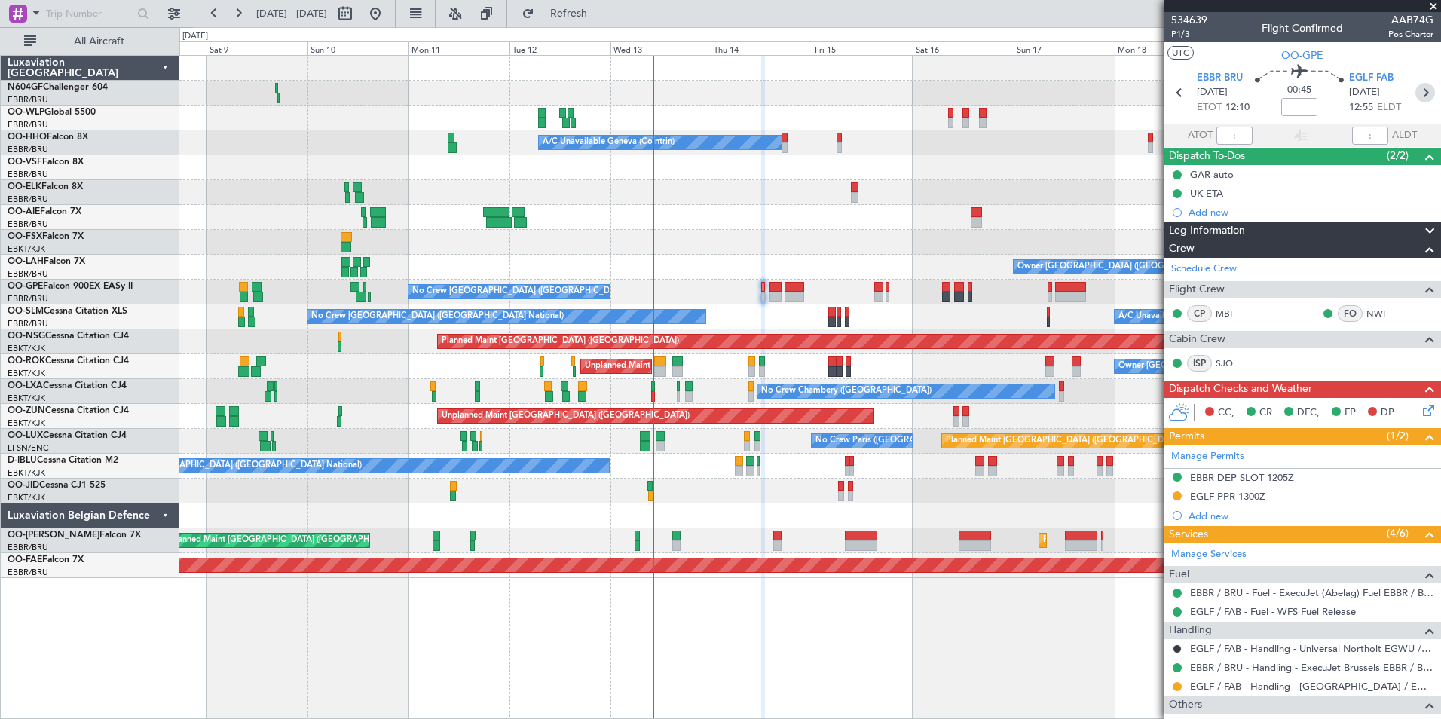
click at [1415, 87] on icon at bounding box center [1425, 93] width 20 height 20
type input "+00:10"
type input "6"
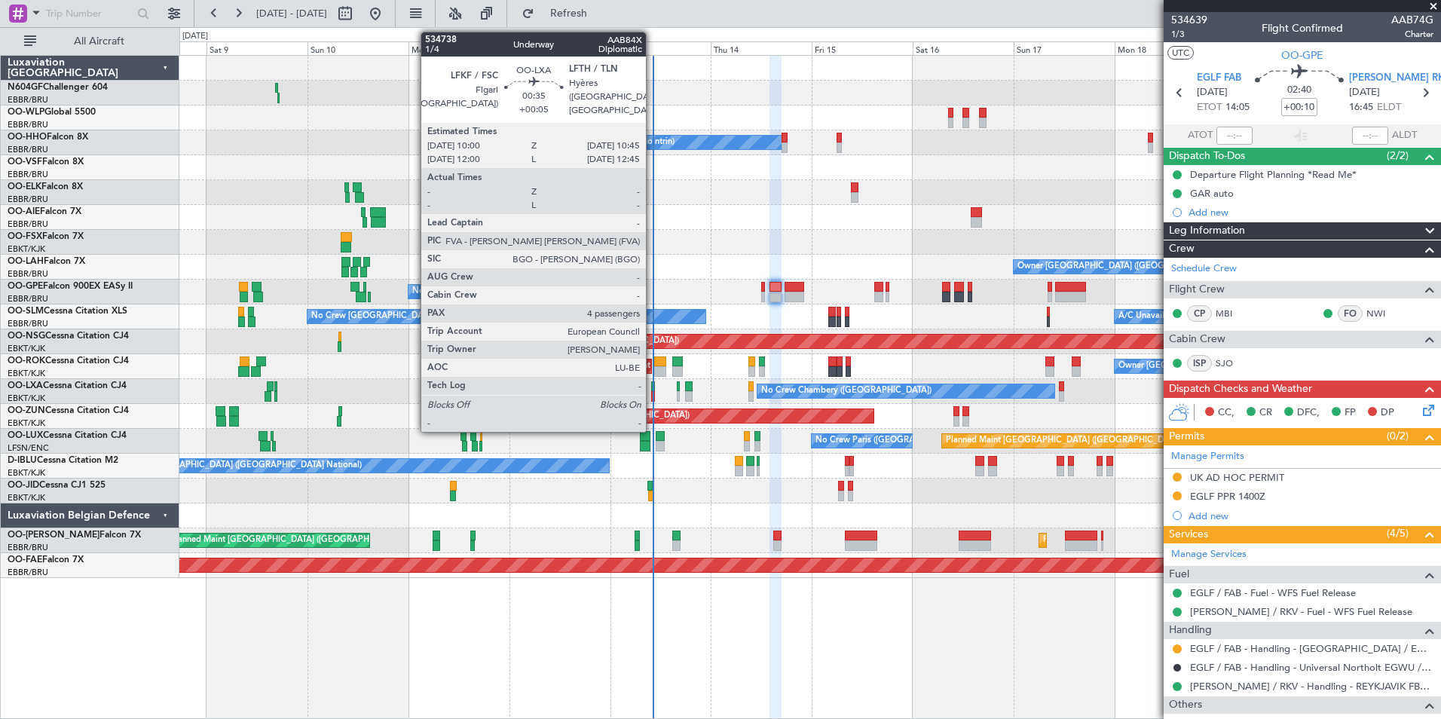
click at [653, 391] on div at bounding box center [653, 396] width 4 height 11
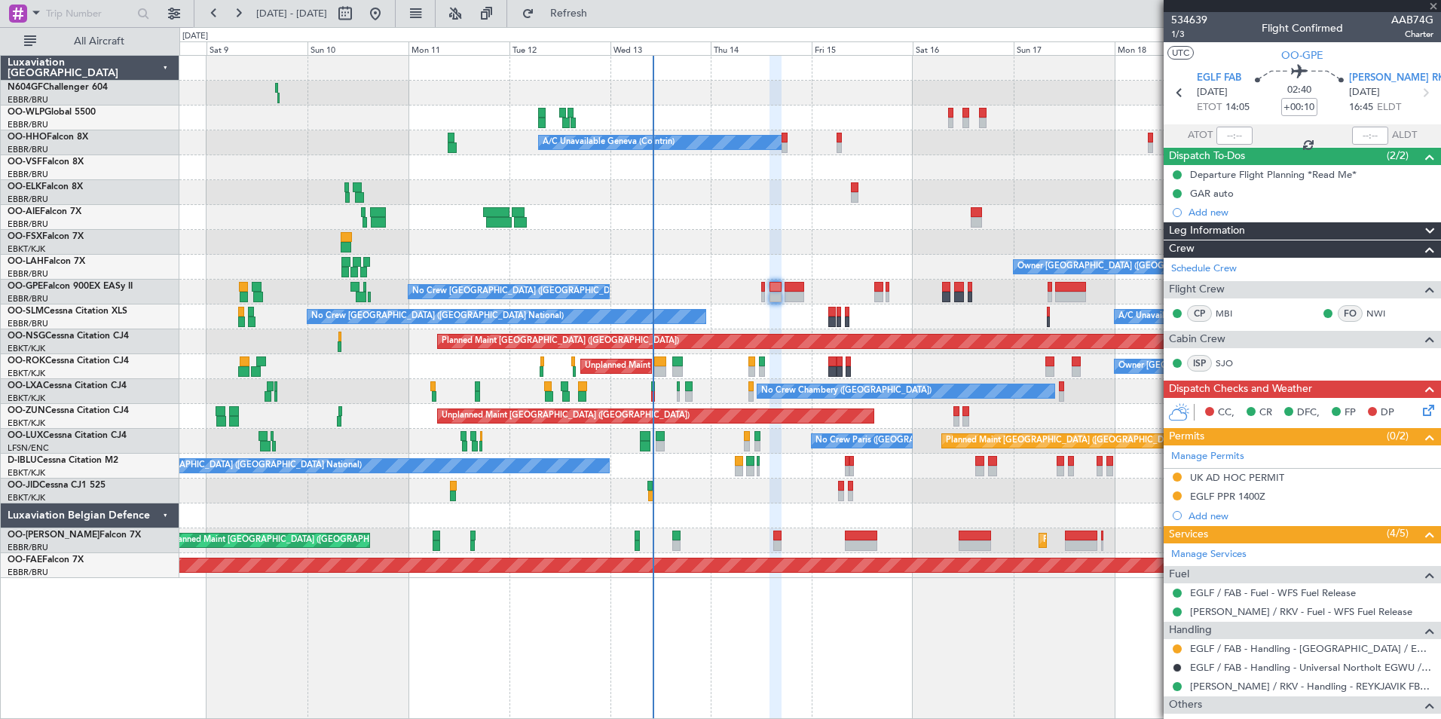
type input "+00:05"
type input "4"
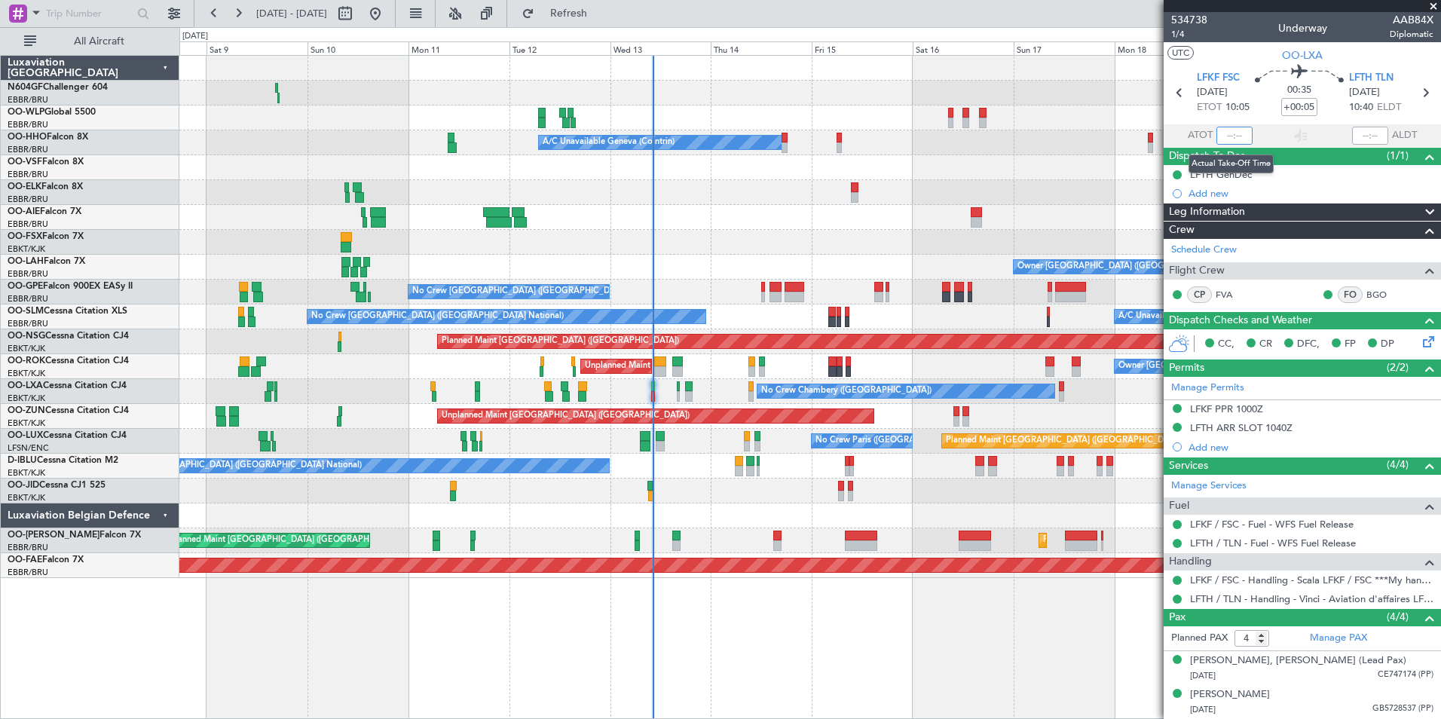
click at [1228, 135] on input "text" at bounding box center [1234, 136] width 36 height 18
click at [1037, 166] on div at bounding box center [809, 167] width 1261 height 25
type input "10:04"
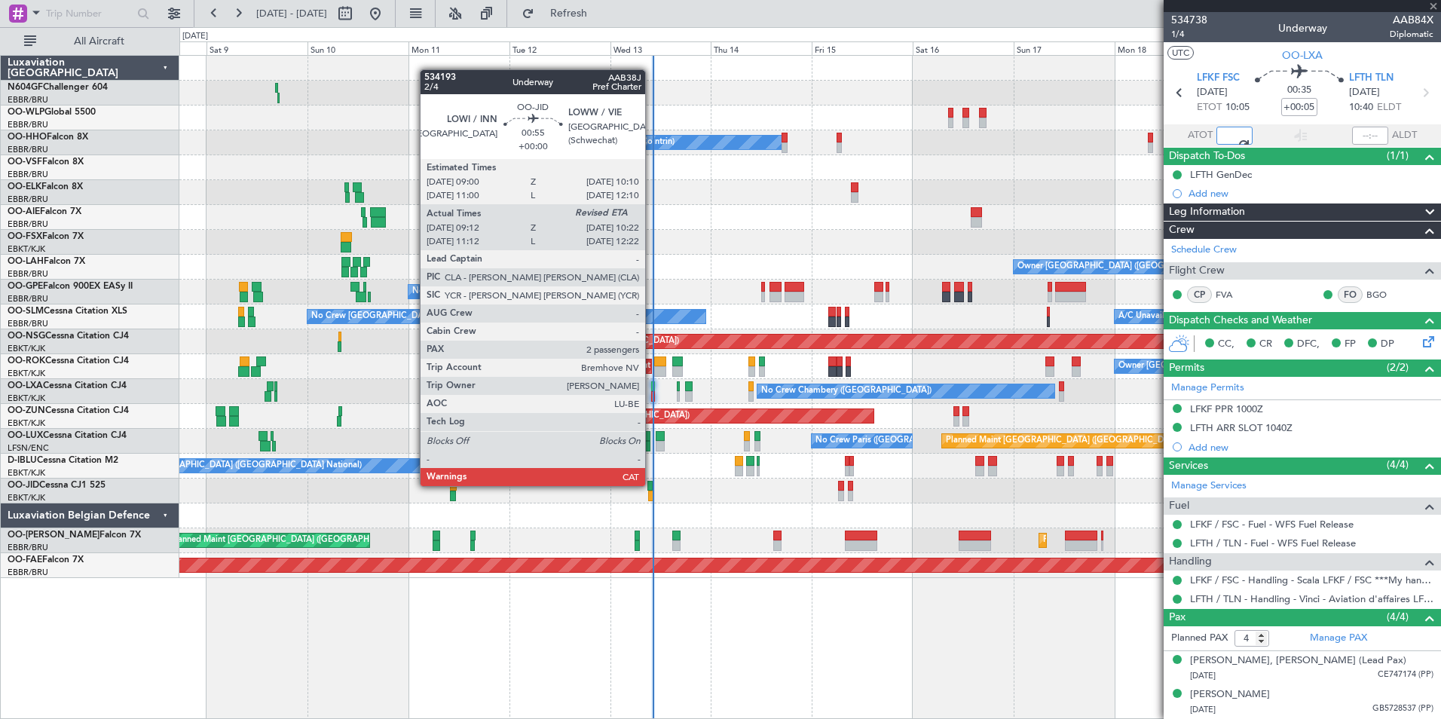
click at [652, 485] on div at bounding box center [649, 486] width 5 height 11
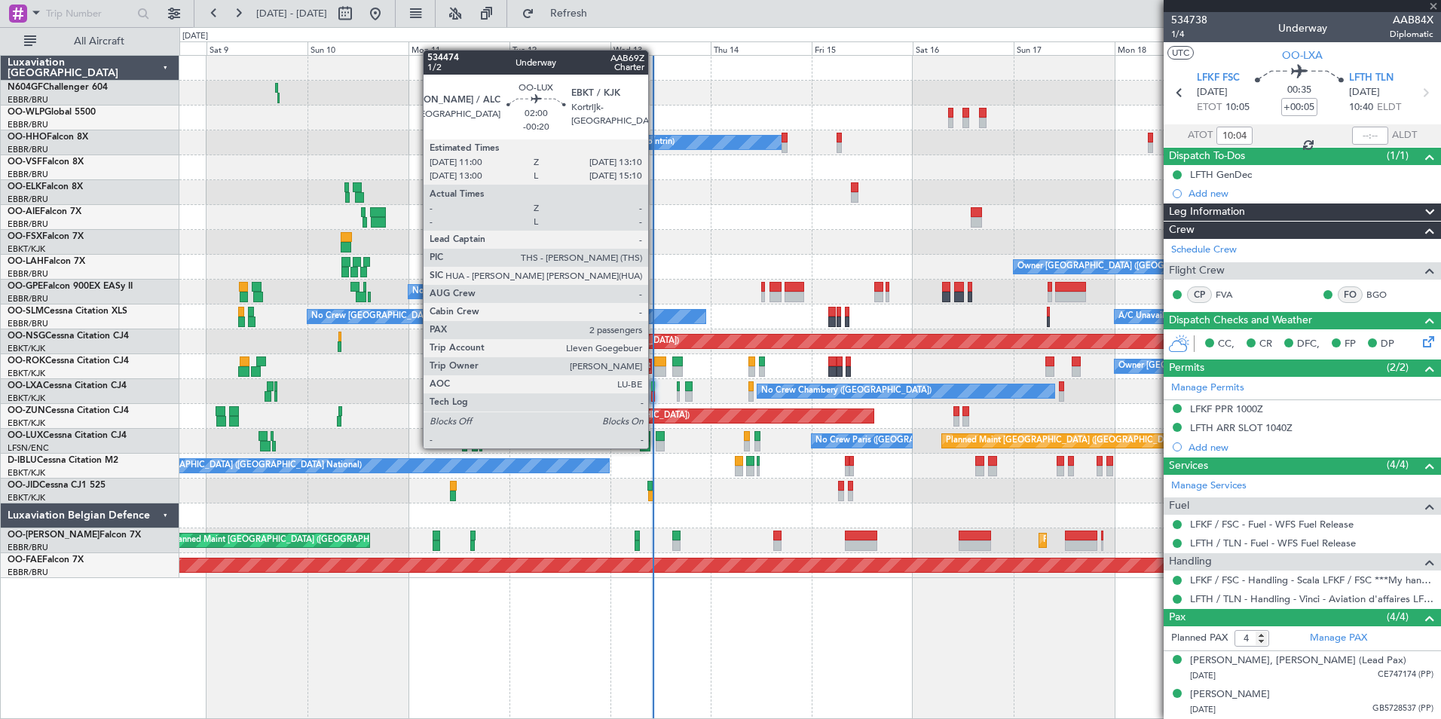
type input "09:22"
type input "2"
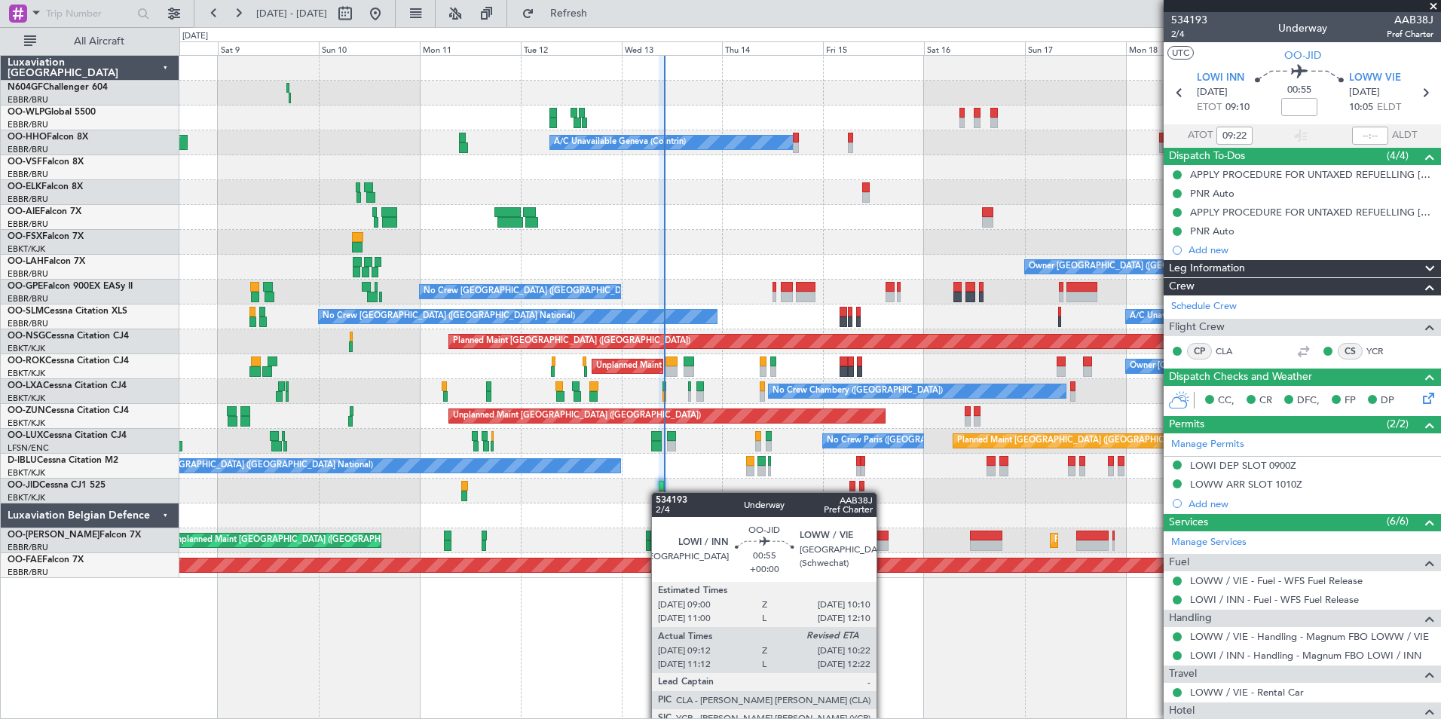
click at [659, 493] on div at bounding box center [661, 496] width 5 height 11
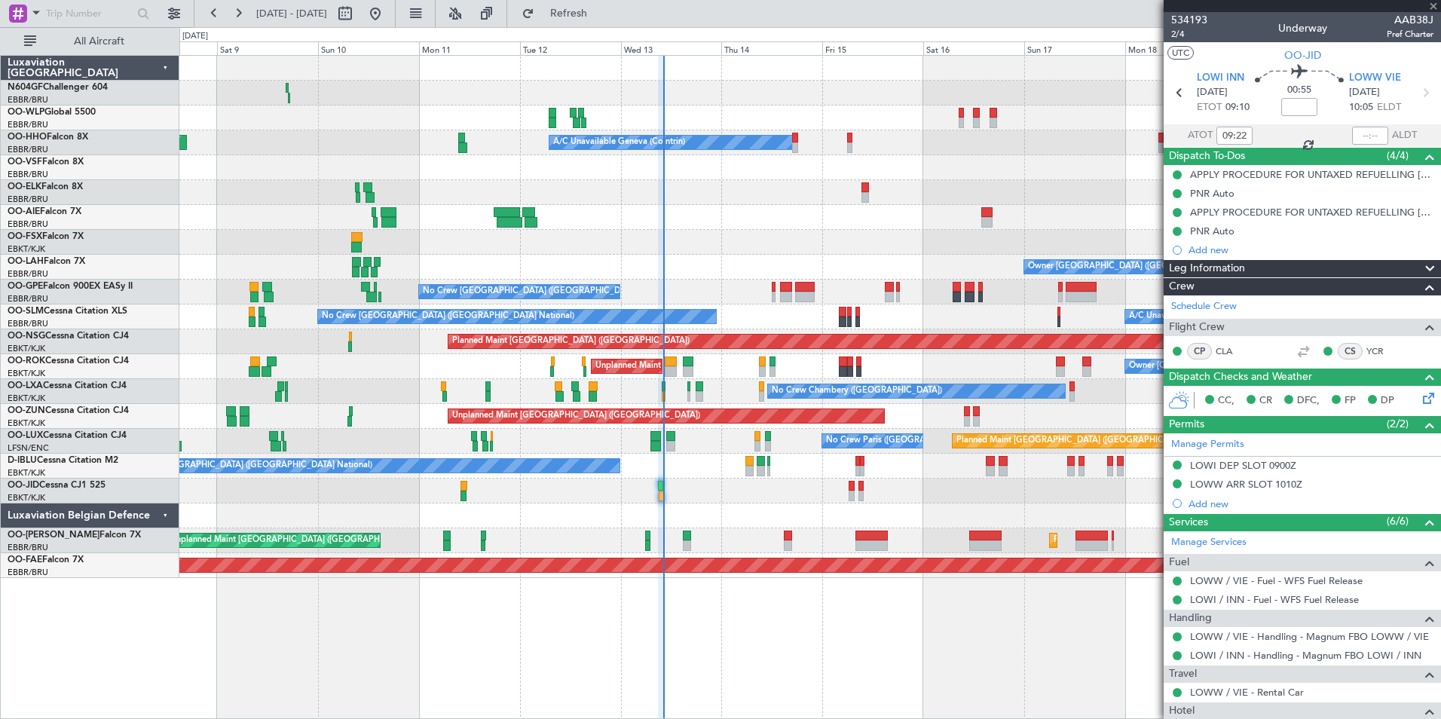
click at [662, 491] on div at bounding box center [661, 496] width 5 height 11
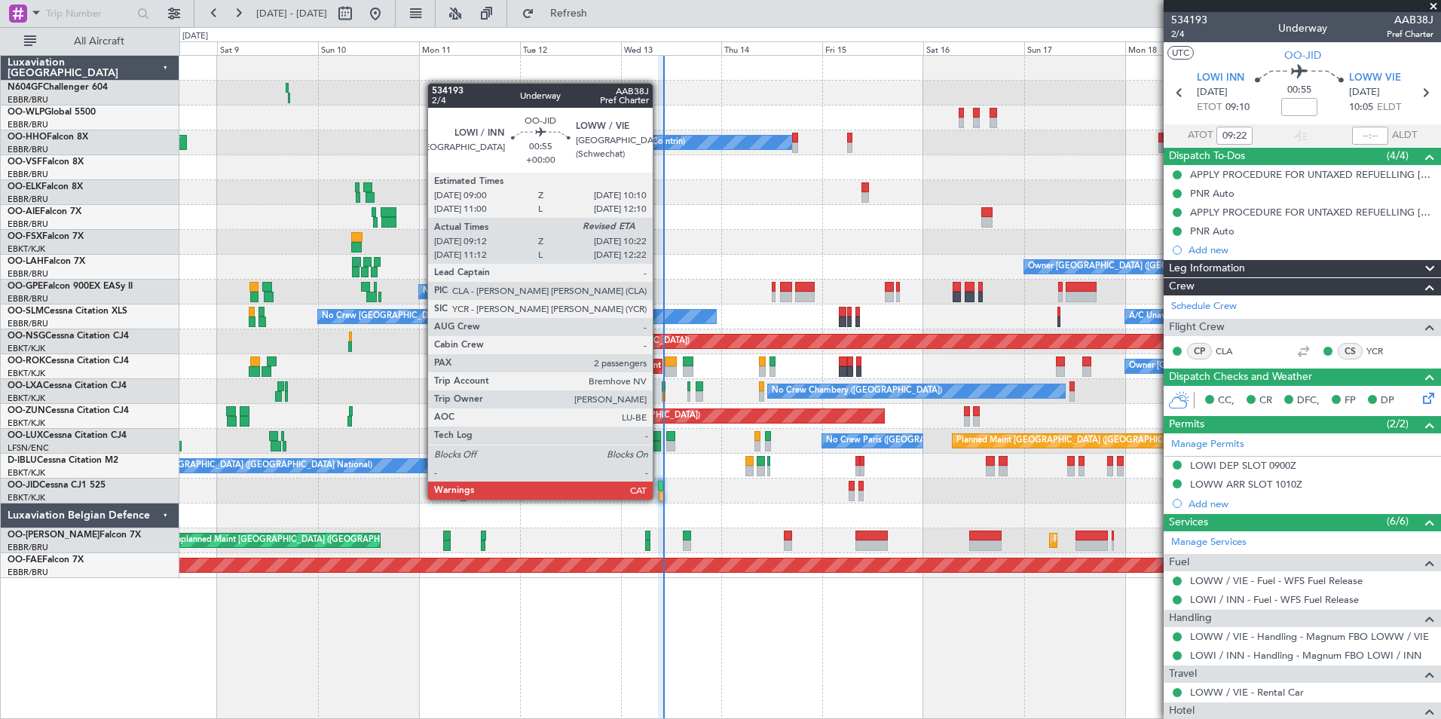
click at [659, 498] on div at bounding box center [661, 496] width 5 height 11
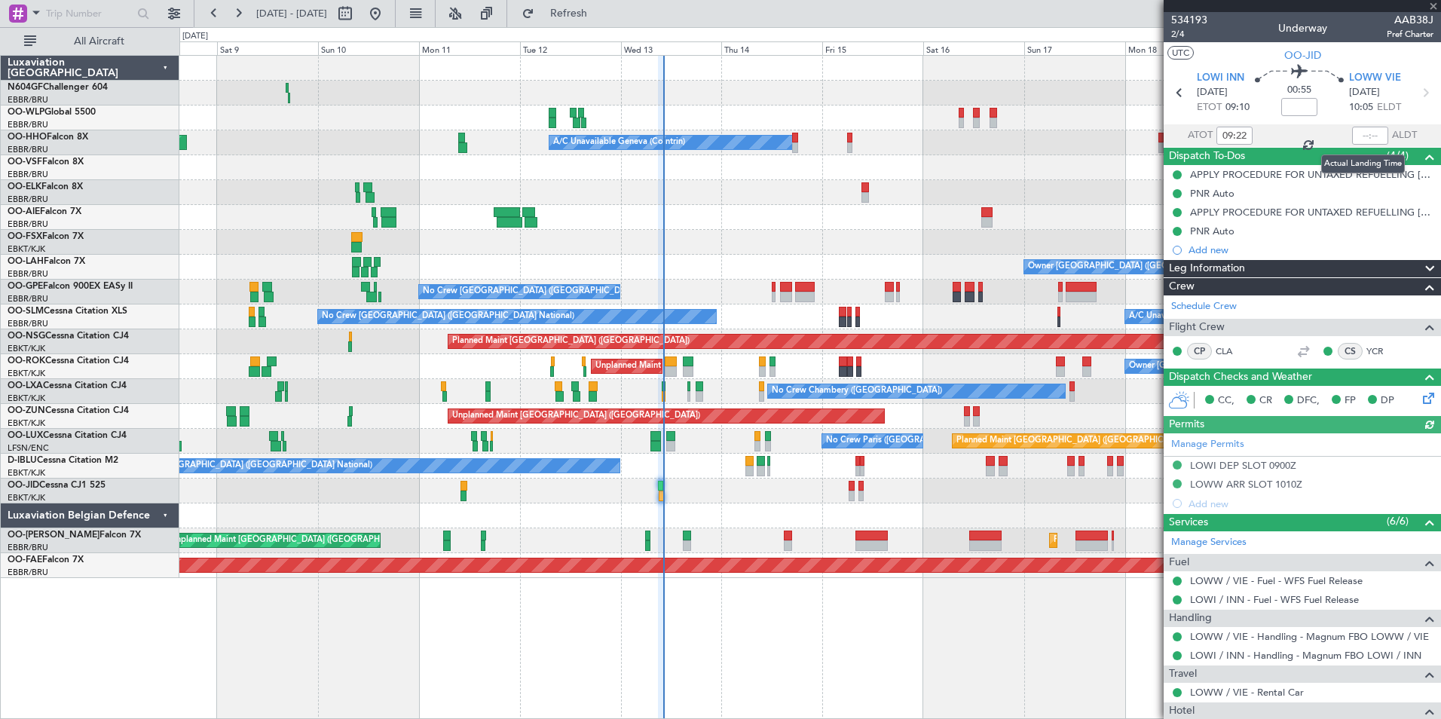
click at [1357, 136] on div at bounding box center [1370, 136] width 36 height 18
click at [1358, 131] on input "text" at bounding box center [1370, 136] width 36 height 18
click at [964, 197] on div at bounding box center [809, 192] width 1261 height 25
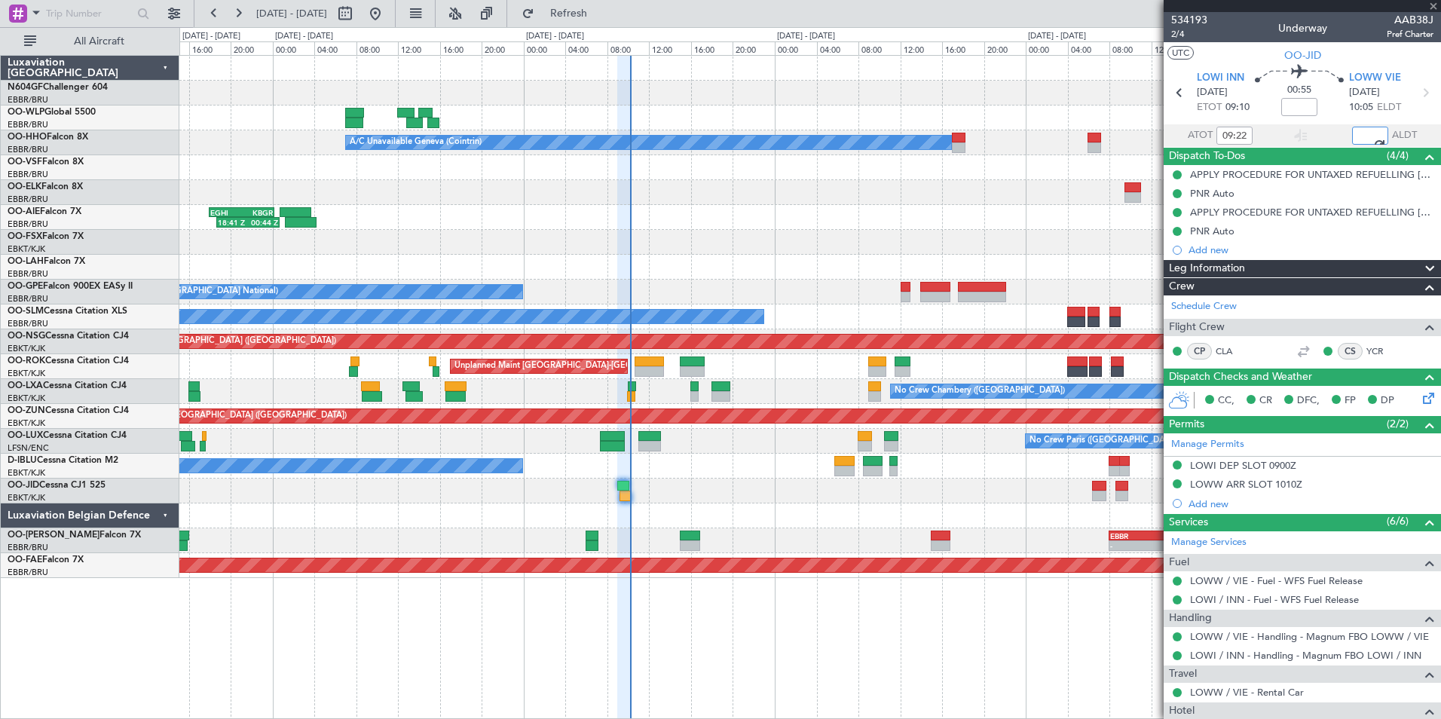
type input "10:11"
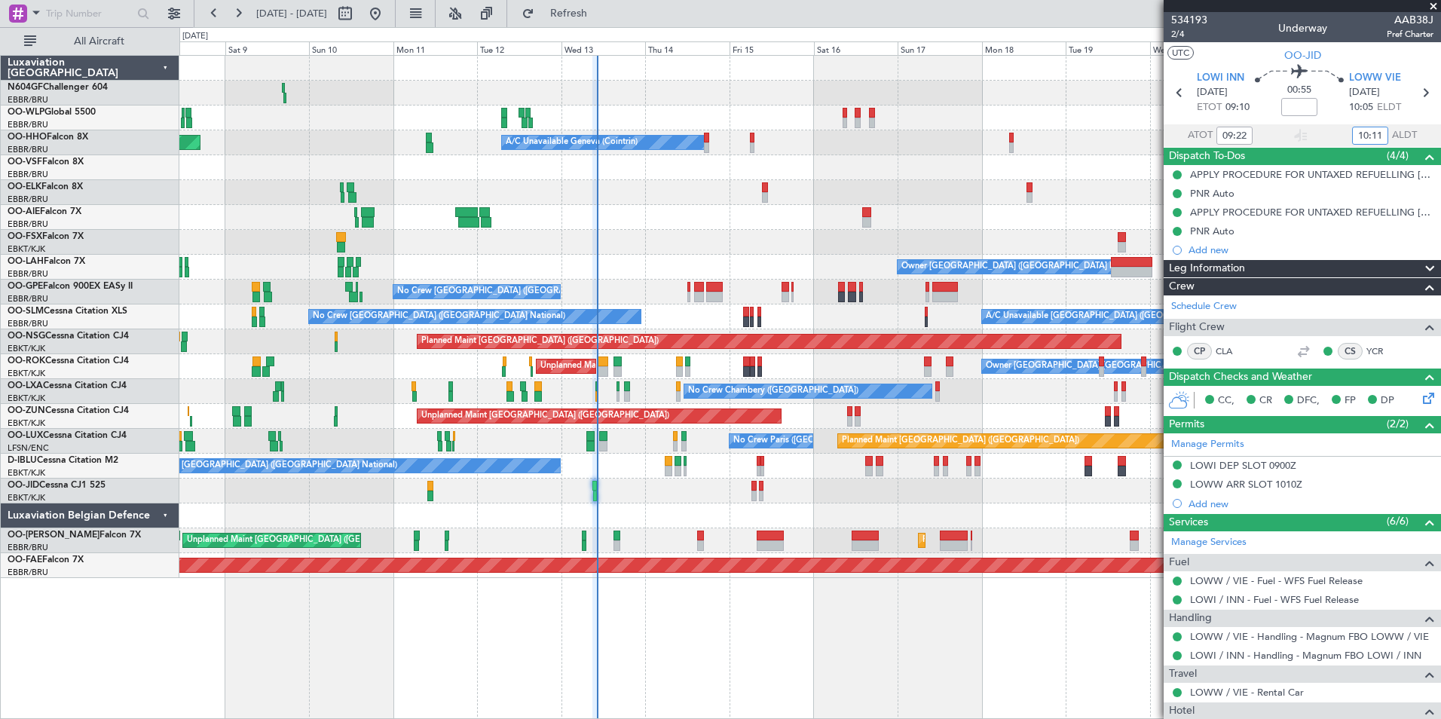
click at [981, 200] on div at bounding box center [809, 192] width 1261 height 25
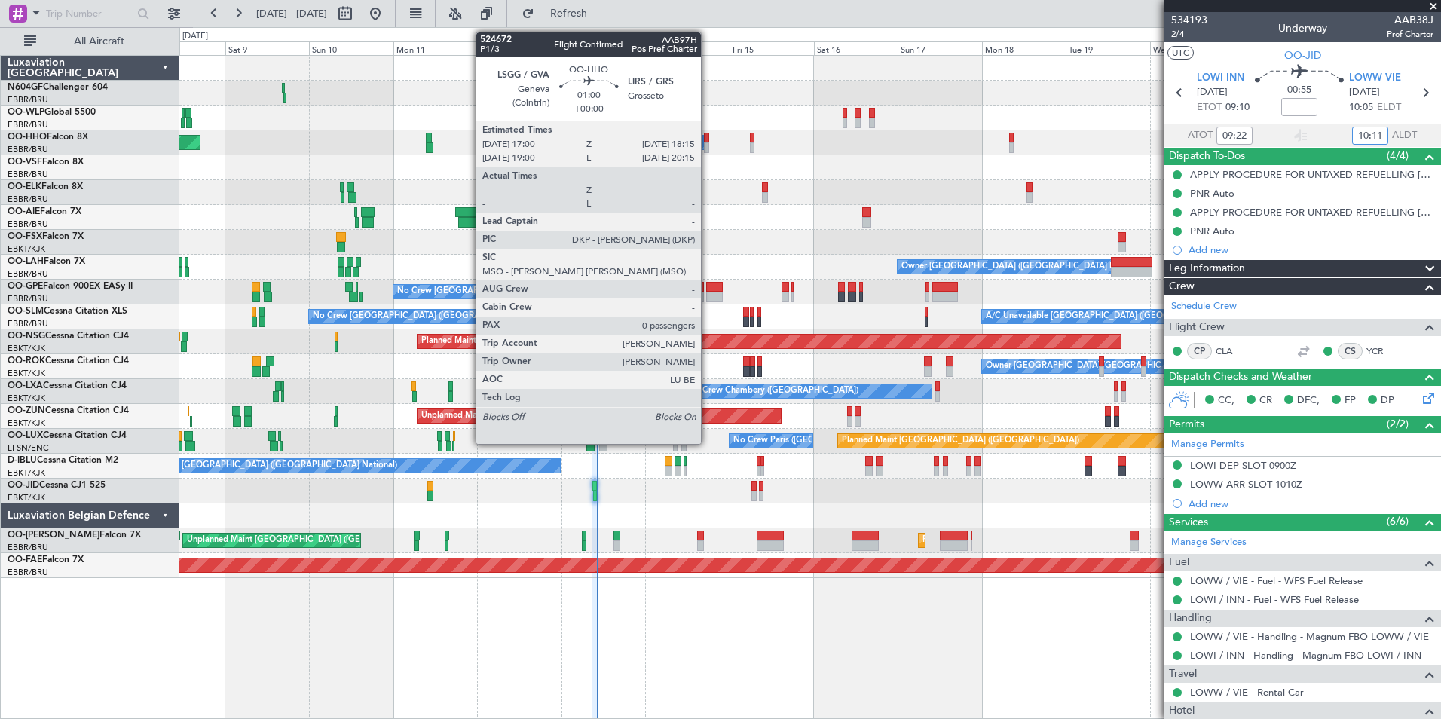
click at [708, 143] on div at bounding box center [706, 147] width 5 height 11
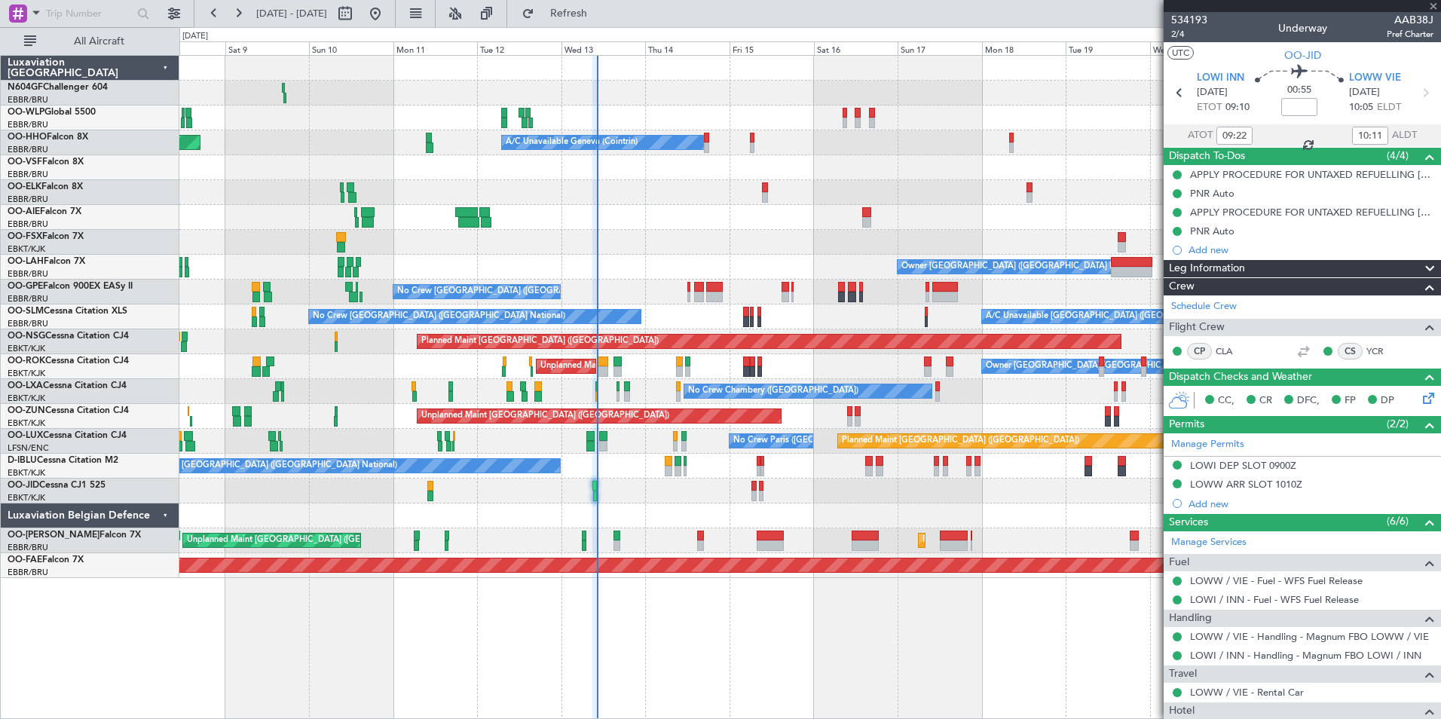
type input "0"
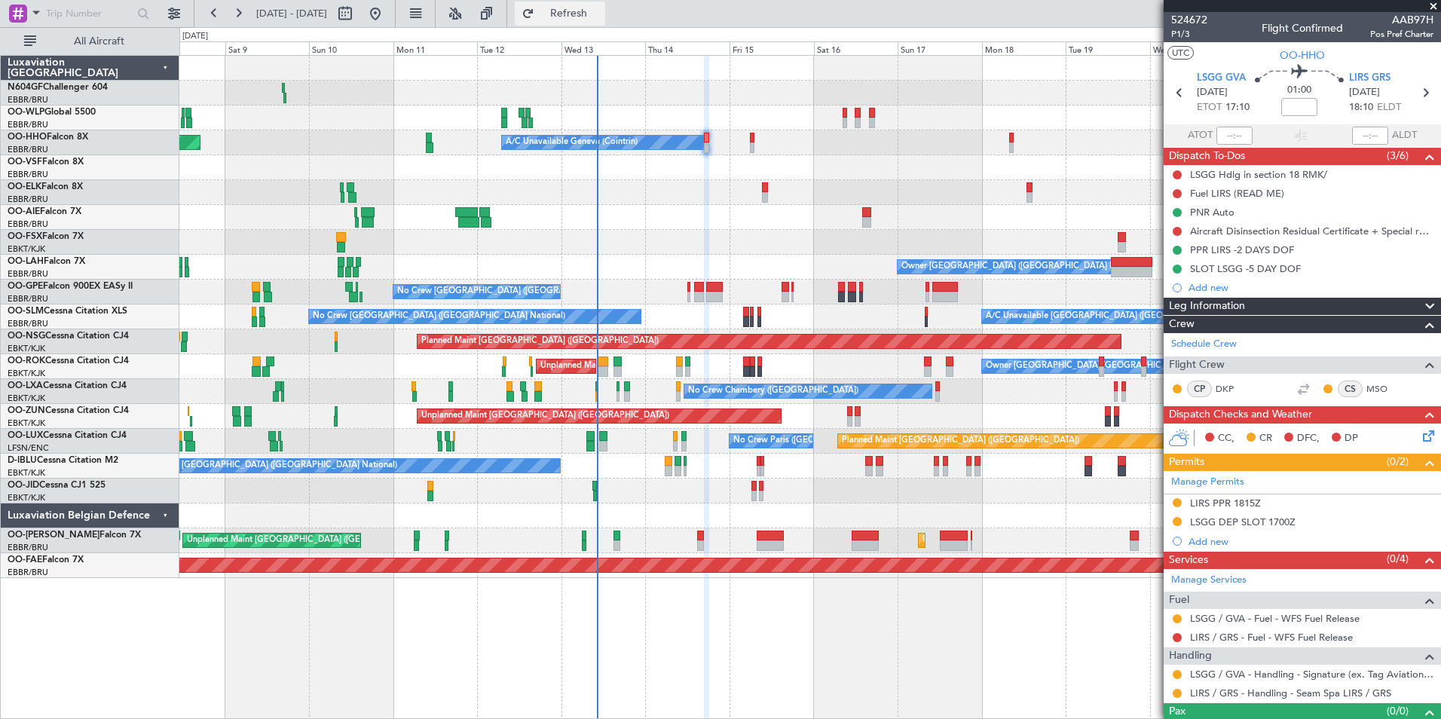
click at [601, 14] on span "Refresh" at bounding box center [568, 13] width 63 height 11
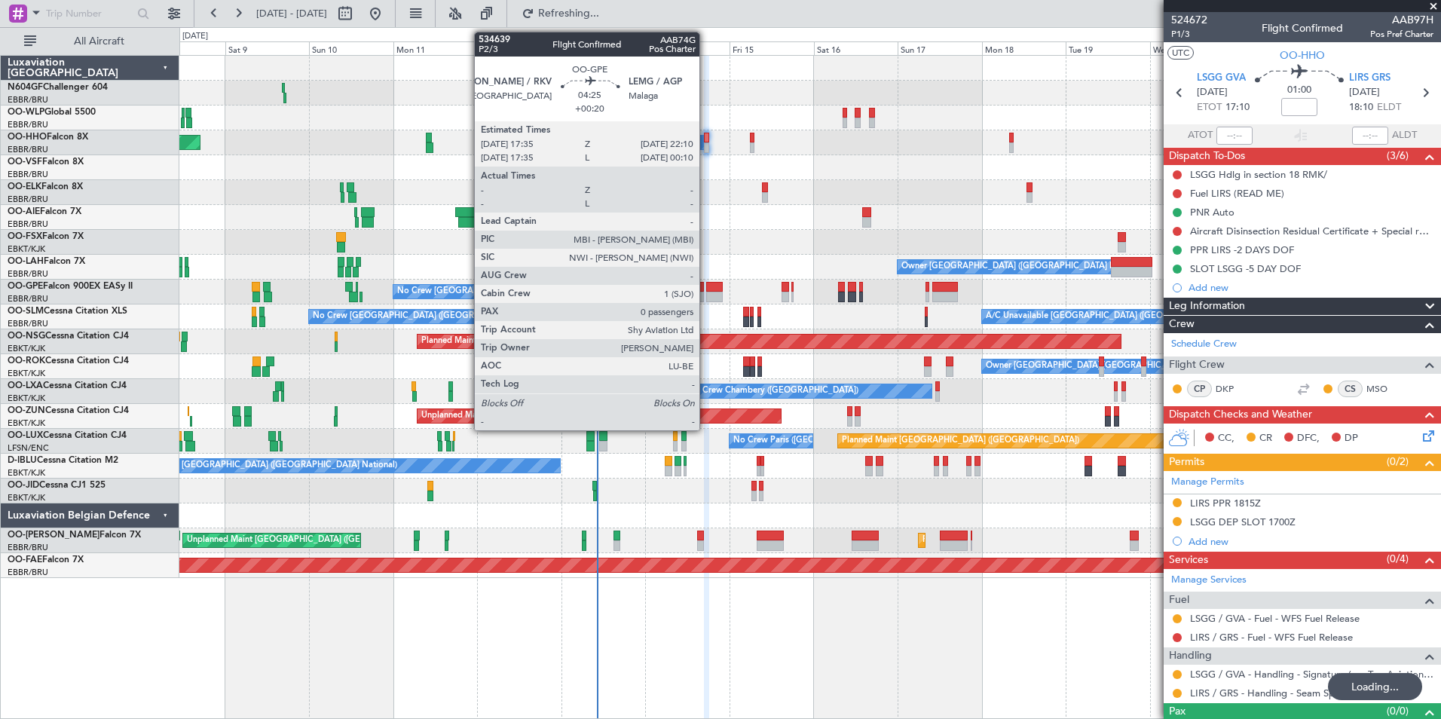
click at [706, 293] on div at bounding box center [714, 297] width 17 height 11
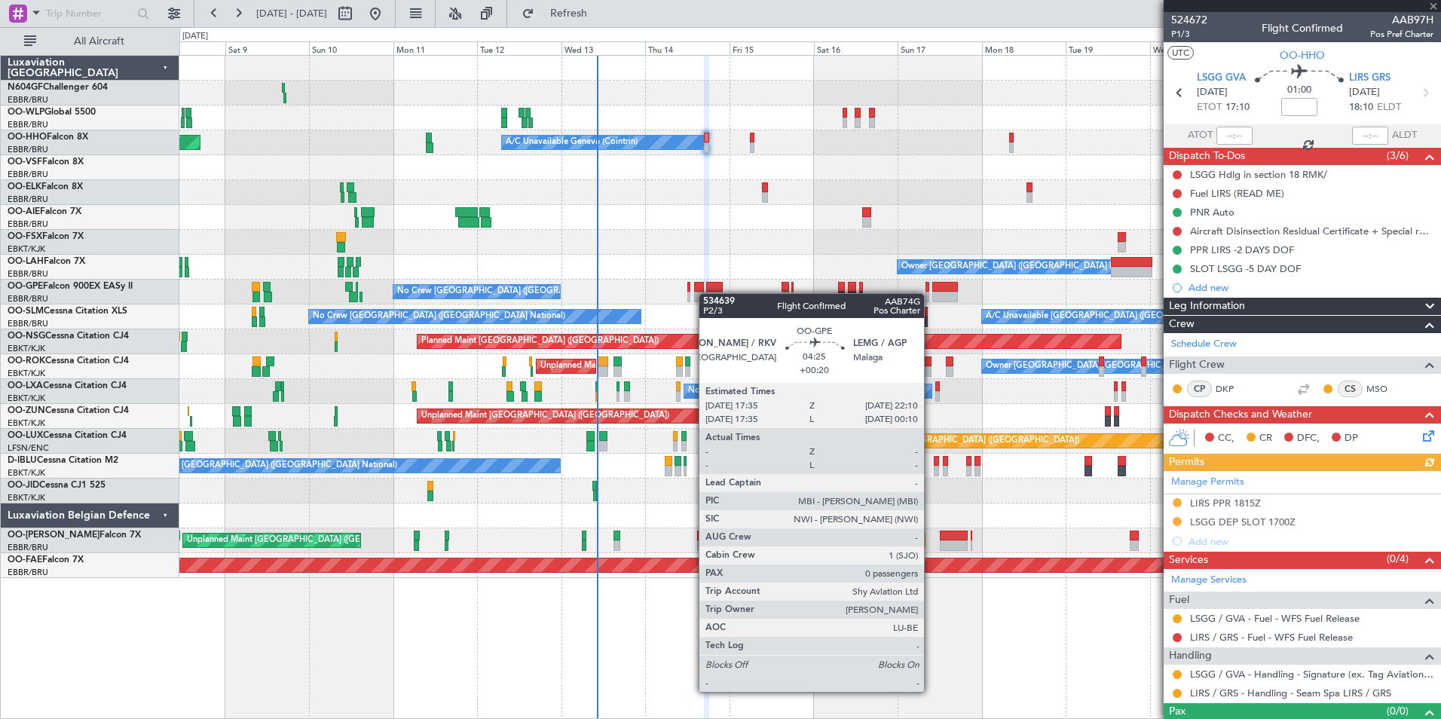
type input "+00:20"
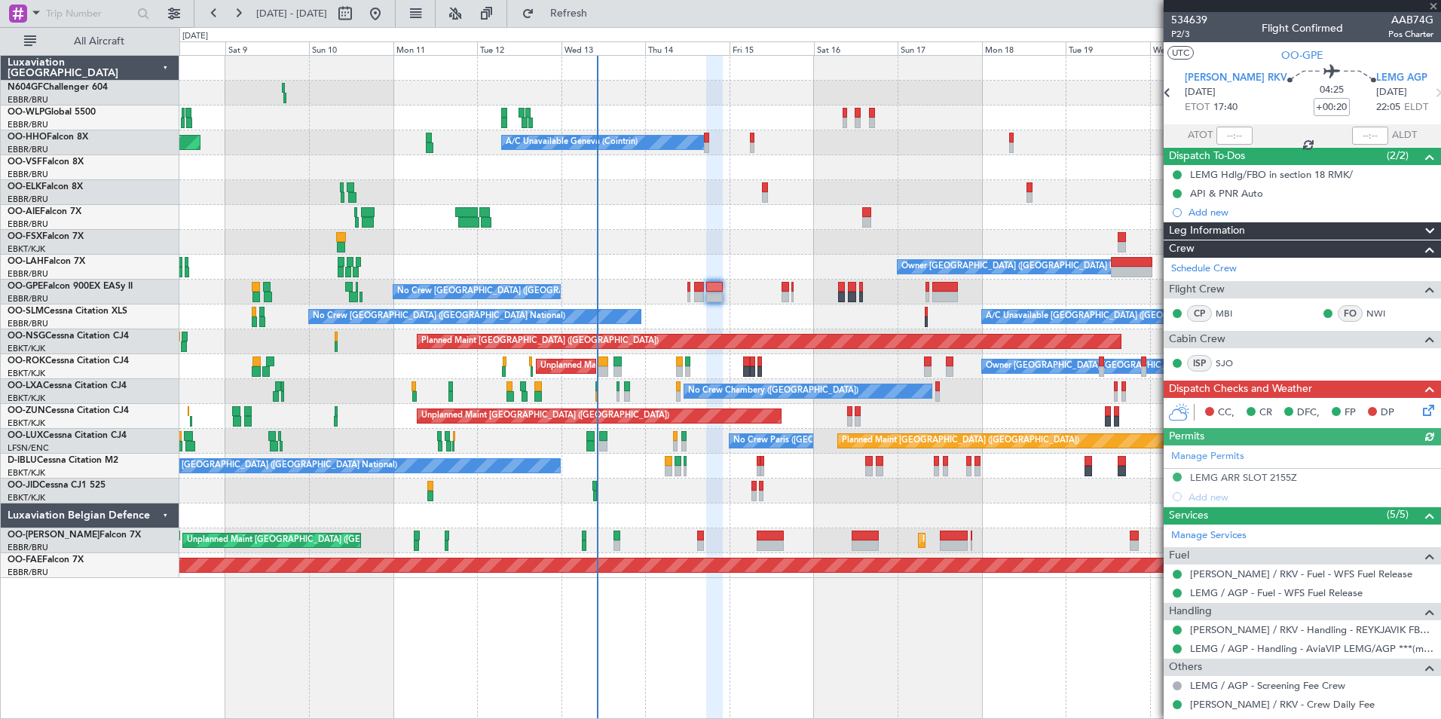
scroll to position [56, 0]
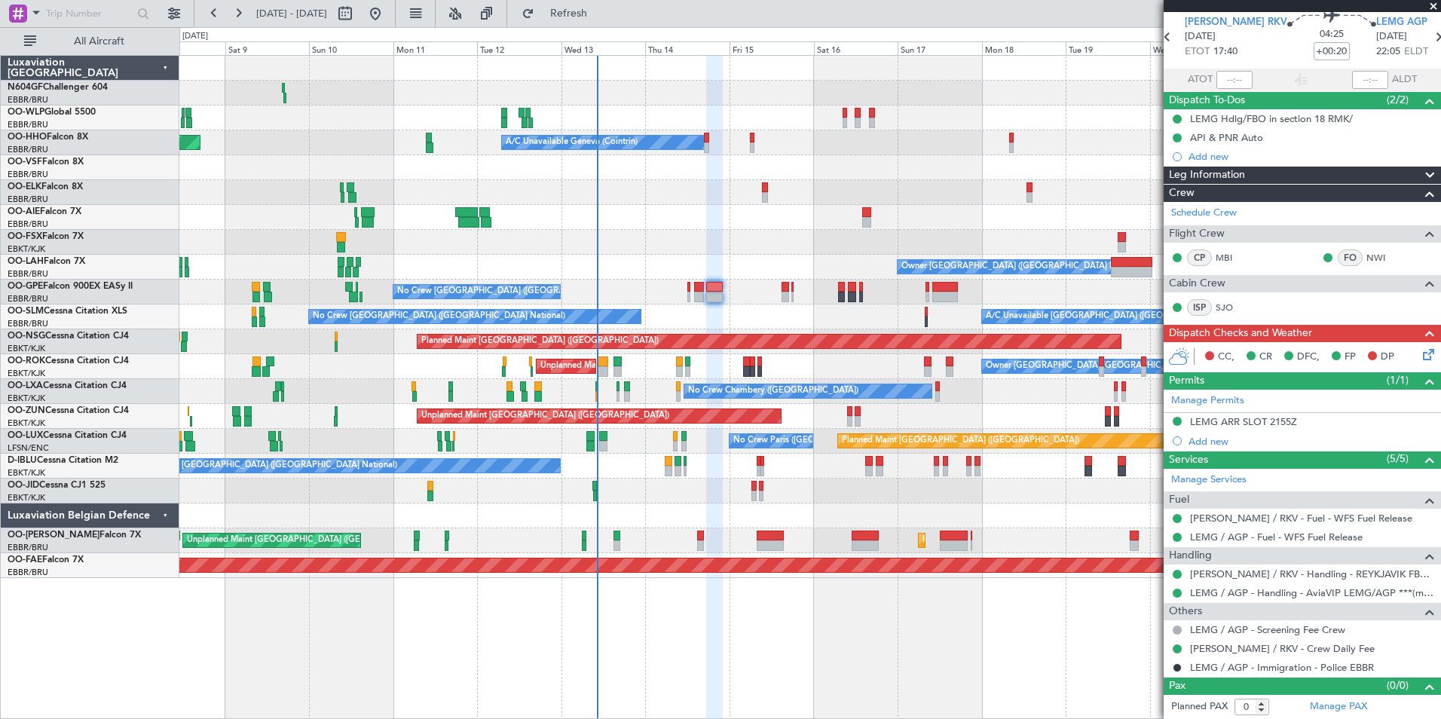
click at [720, 509] on div at bounding box center [809, 515] width 1261 height 25
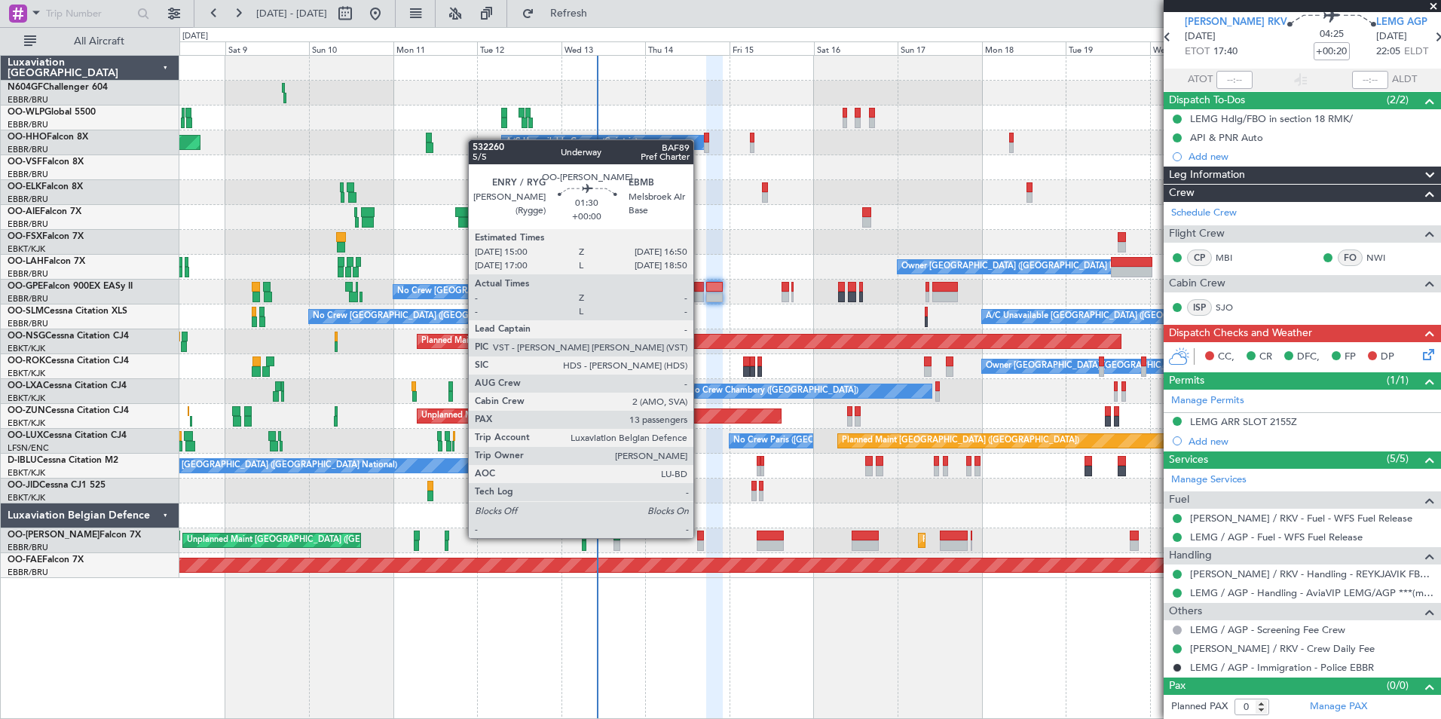
click at [699, 539] on div at bounding box center [700, 536] width 7 height 11
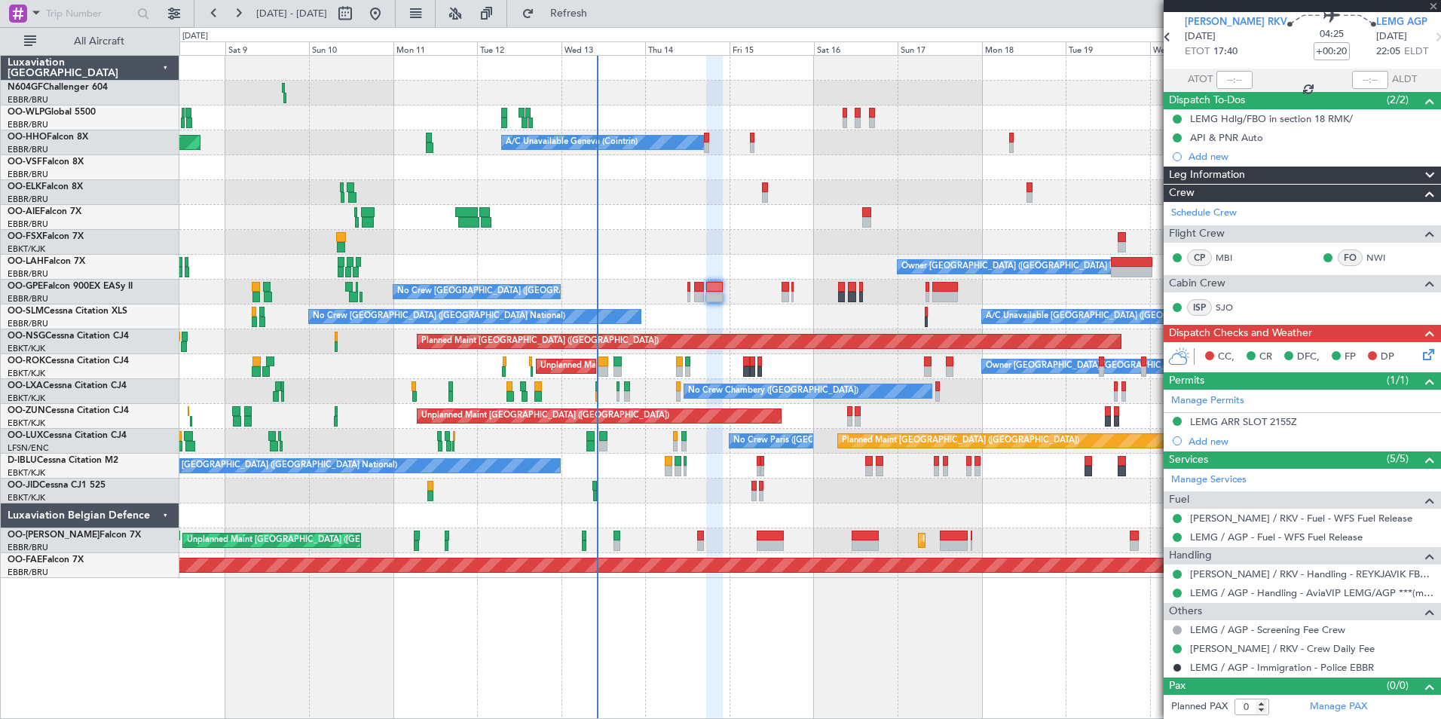
type input "13"
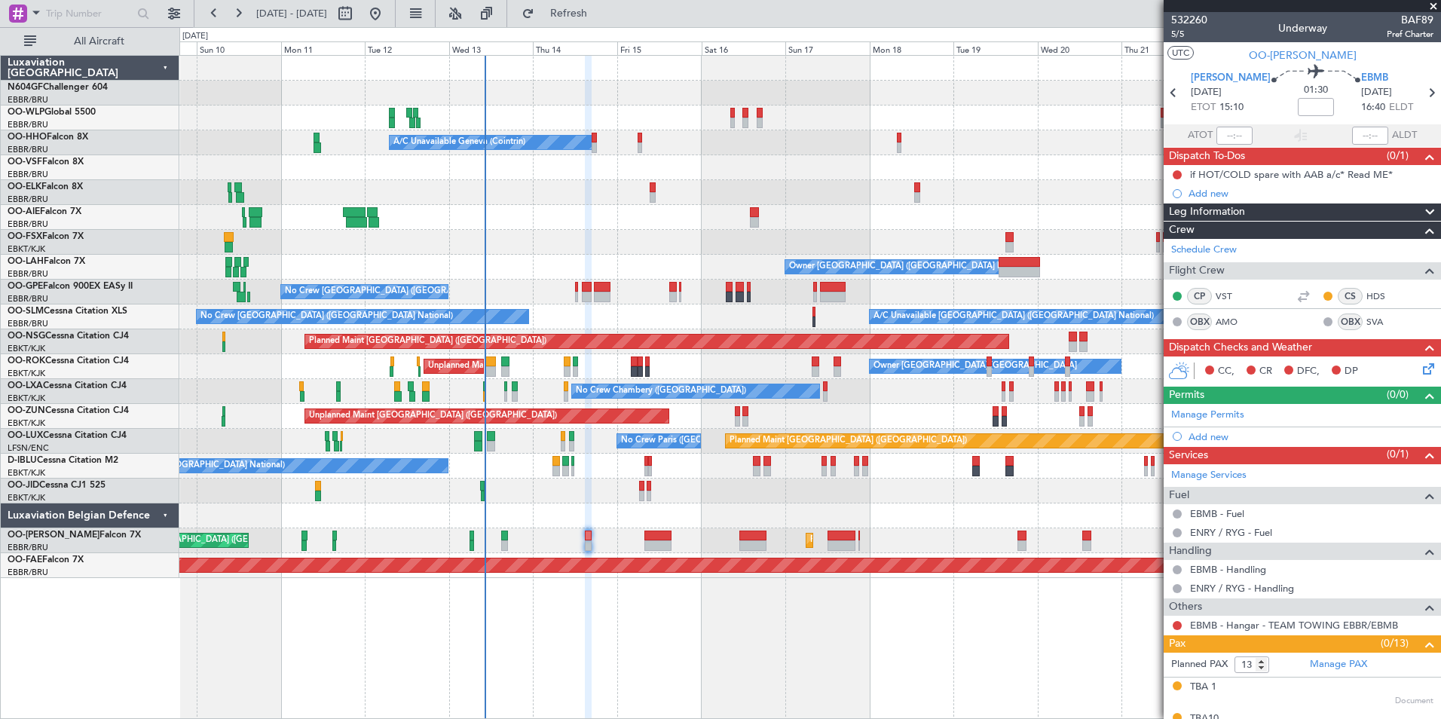
click at [779, 294] on div "Planned Maint [GEOGRAPHIC_DATA] ([GEOGRAPHIC_DATA]) Planned Maint Milan ([GEOGR…" at bounding box center [809, 317] width 1261 height 522
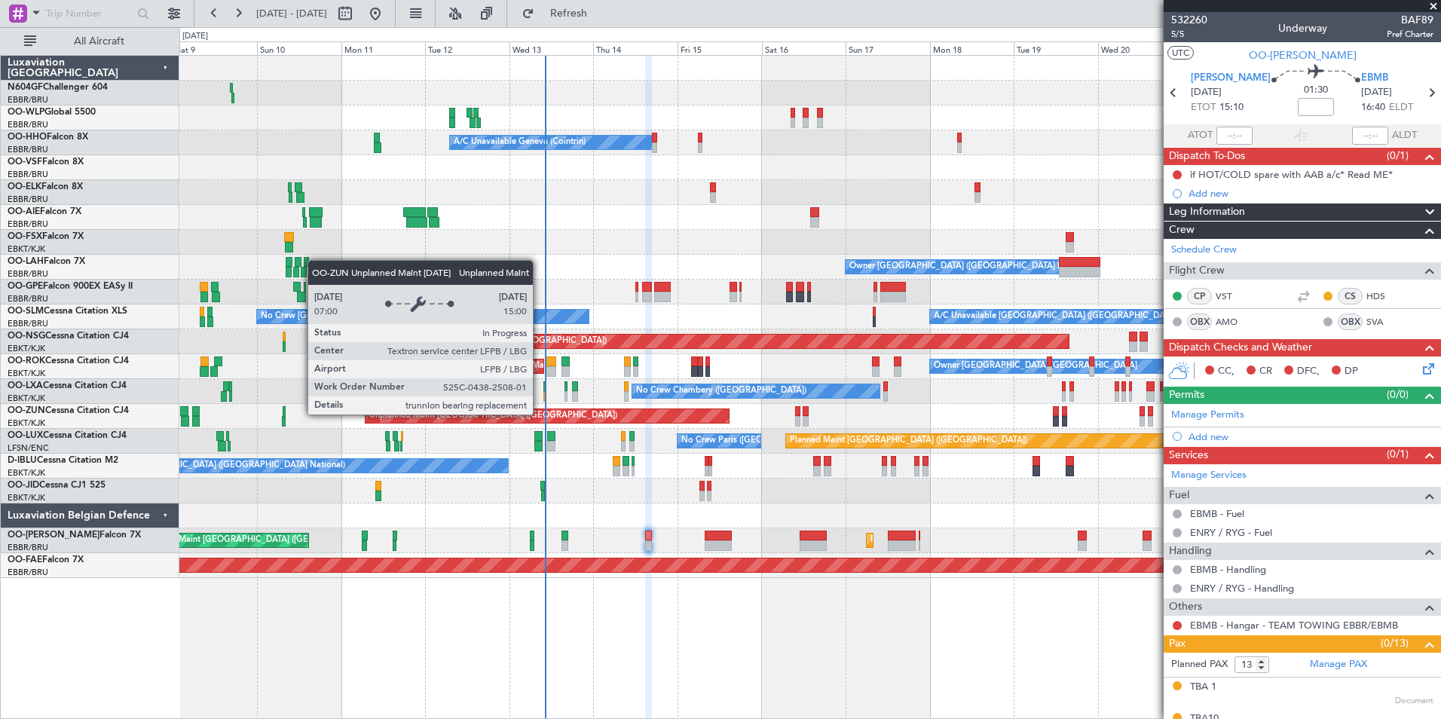
click at [601, 418] on div "Unplanned Maint [GEOGRAPHIC_DATA] ([GEOGRAPHIC_DATA])" at bounding box center [547, 416] width 363 height 14
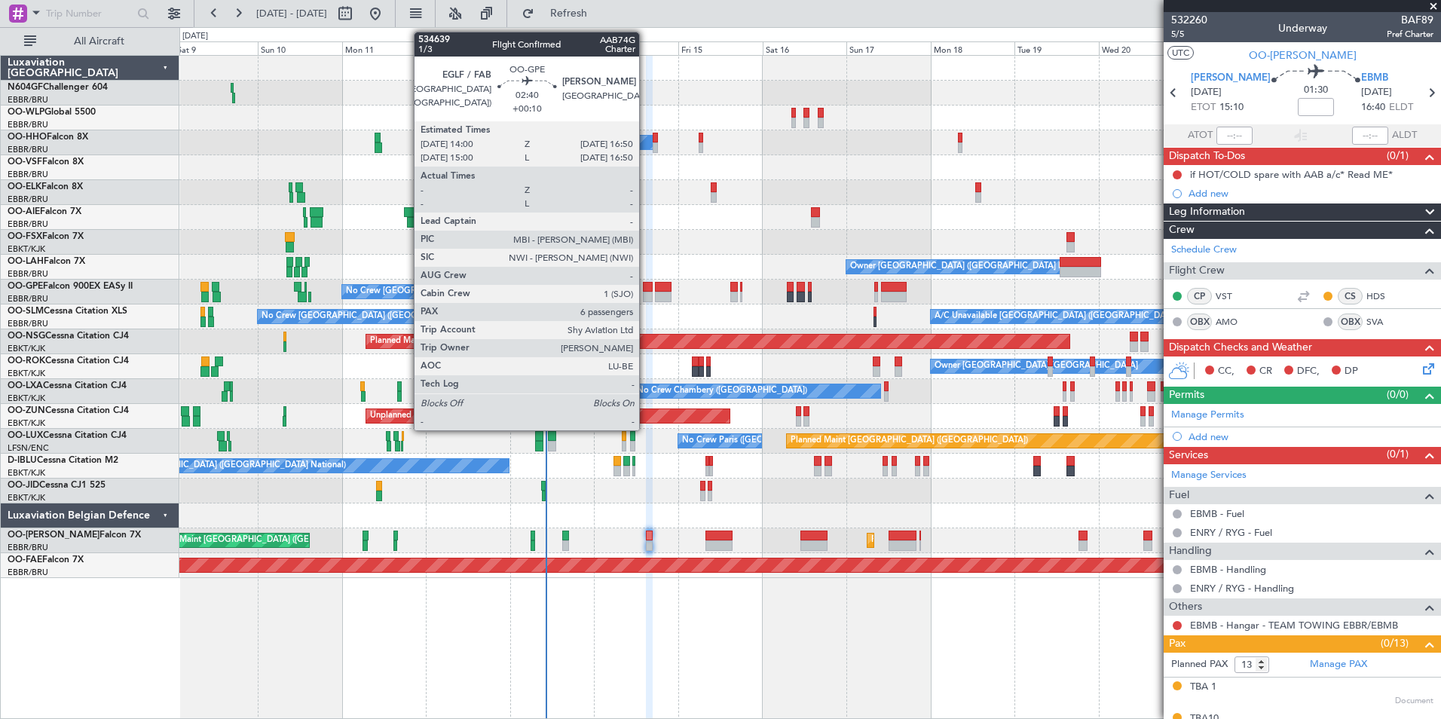
click at [646, 286] on div at bounding box center [648, 287] width 11 height 11
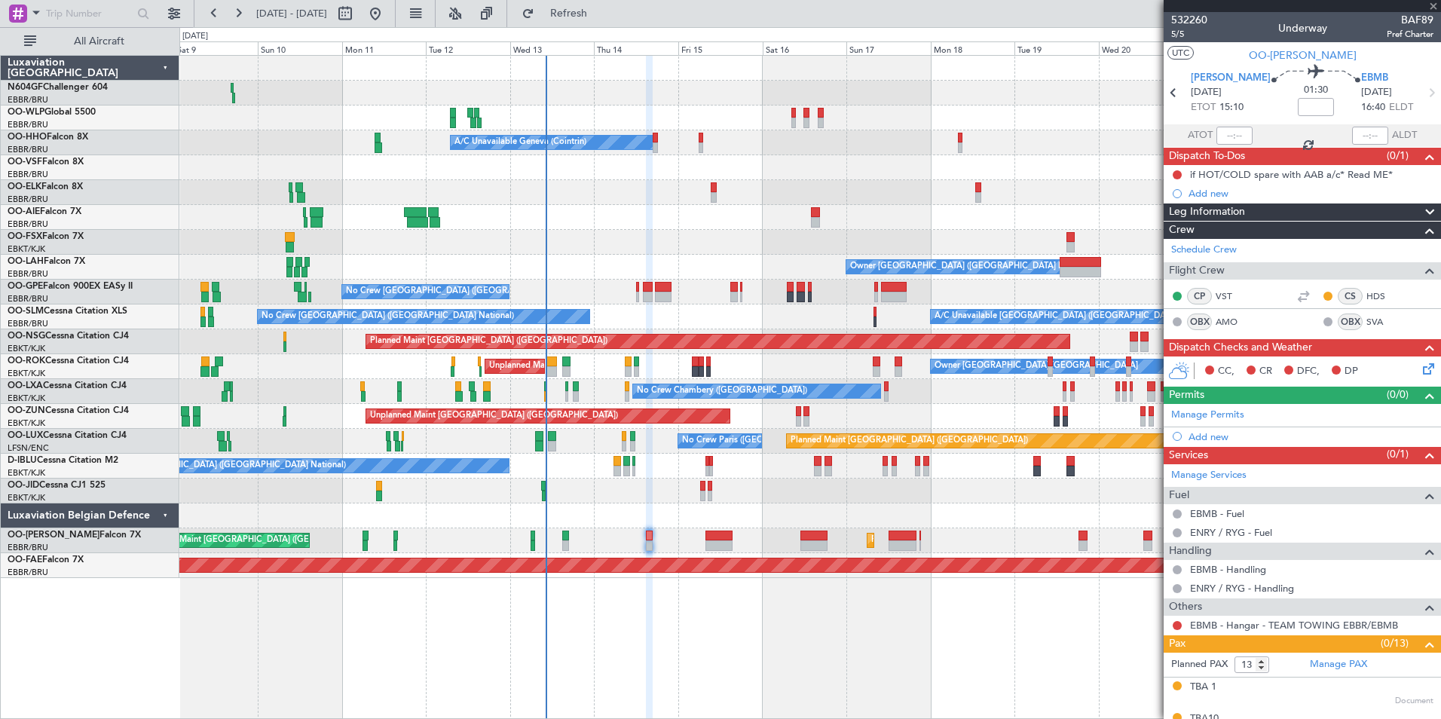
type input "+00:10"
type input "6"
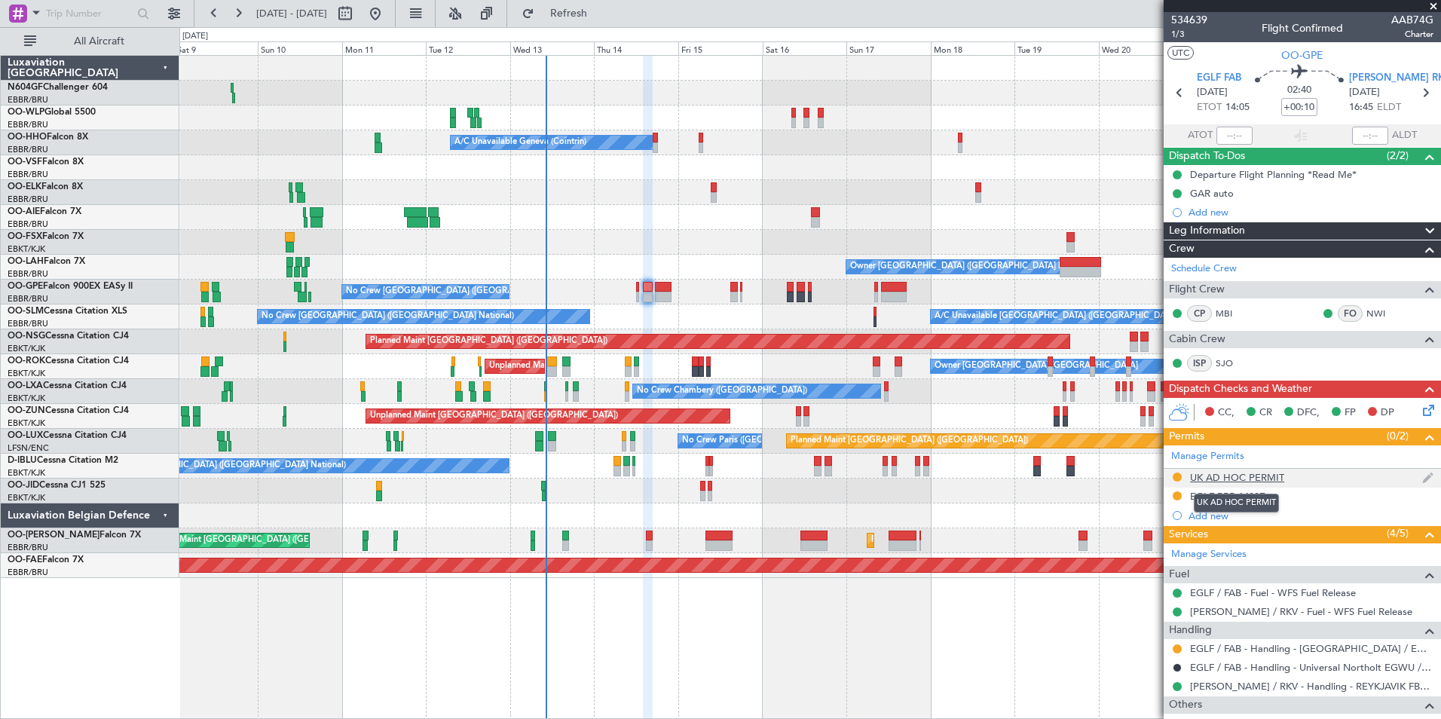
scroll to position [278, 0]
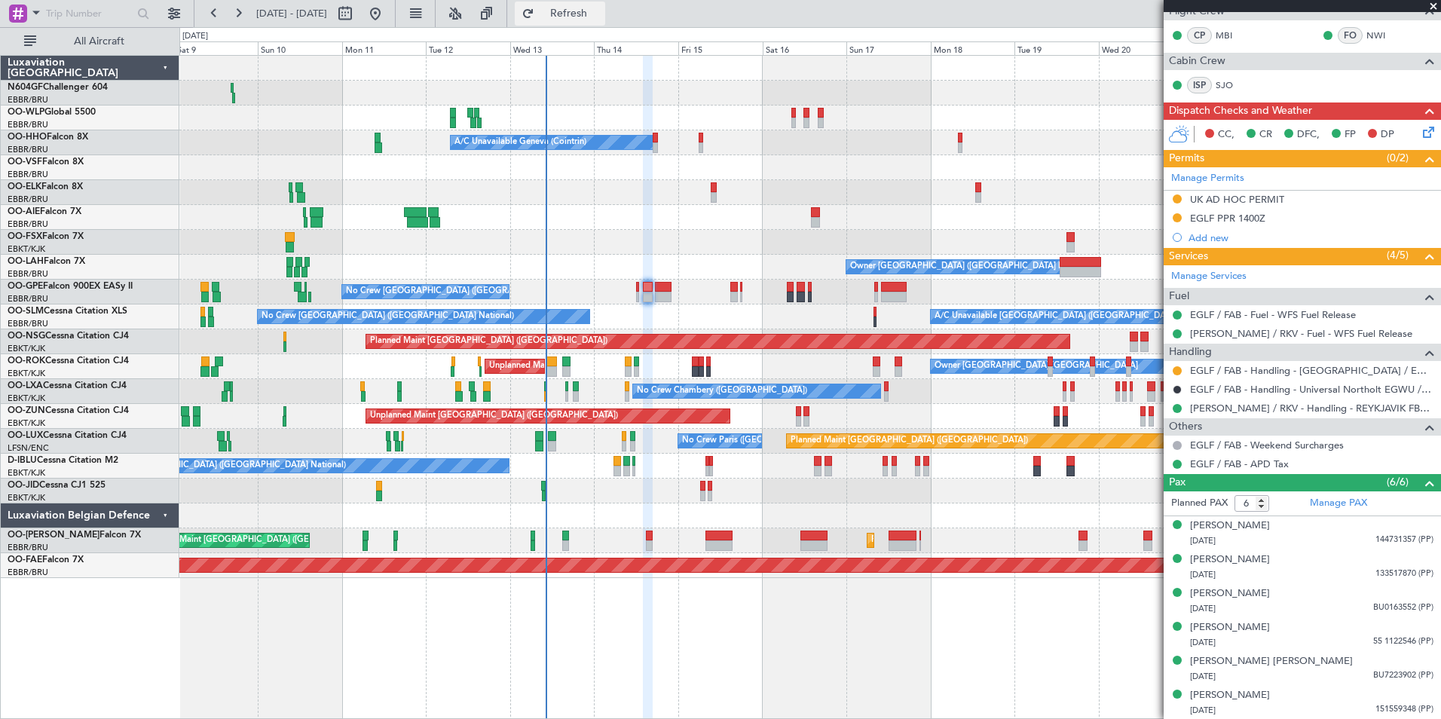
click at [598, 21] on button "Refresh" at bounding box center [560, 14] width 90 height 24
click at [601, 19] on span "Refresh" at bounding box center [568, 13] width 63 height 11
click at [723, 479] on div "Planned Maint [GEOGRAPHIC_DATA] ([GEOGRAPHIC_DATA]) Planned Maint Milan ([GEOGR…" at bounding box center [809, 317] width 1261 height 522
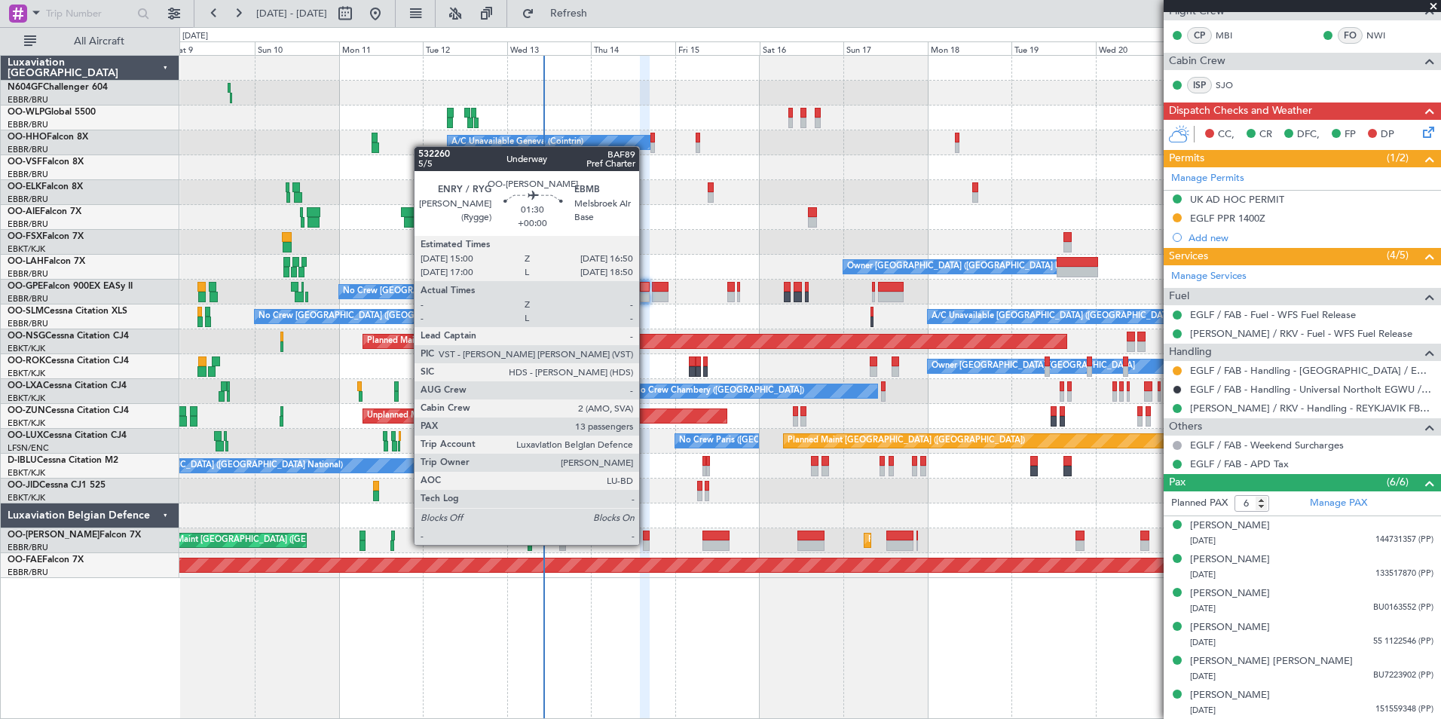
click at [646, 543] on div at bounding box center [646, 545] width 7 height 11
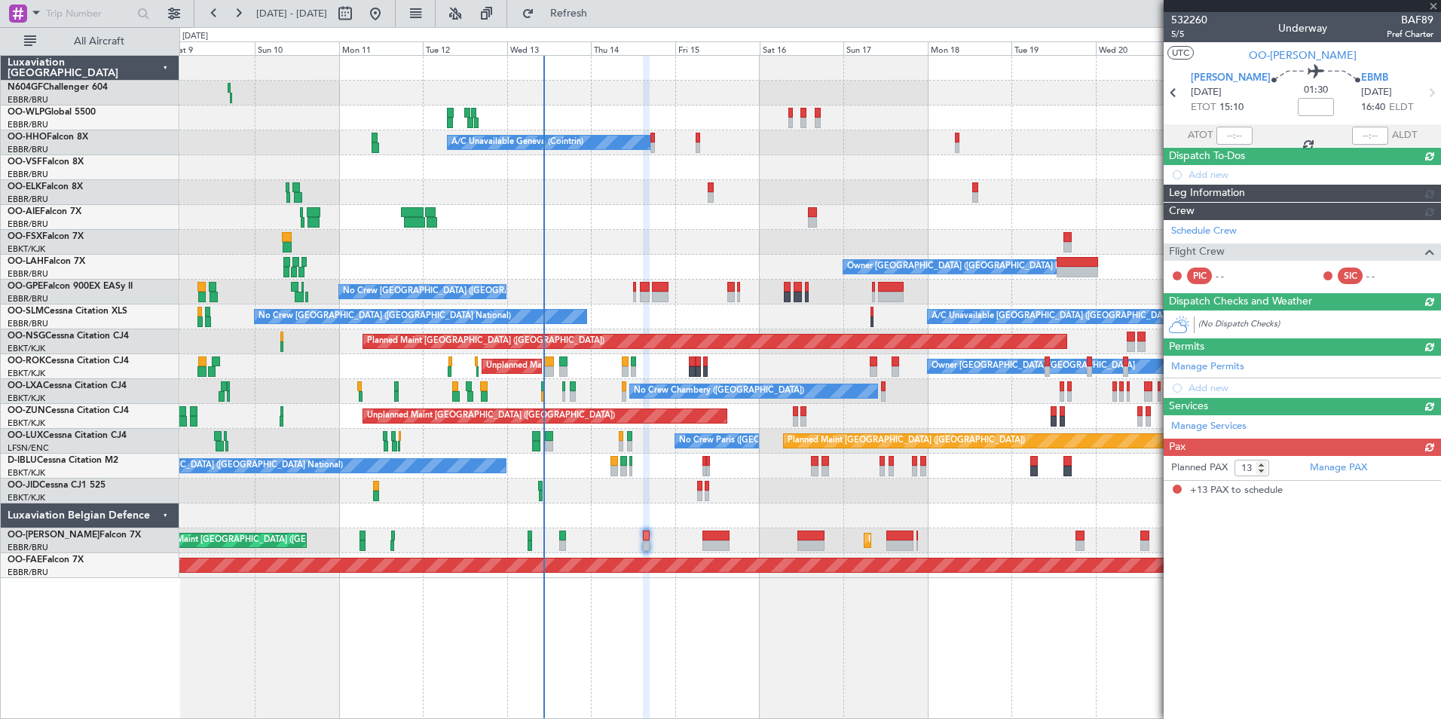
scroll to position [0, 0]
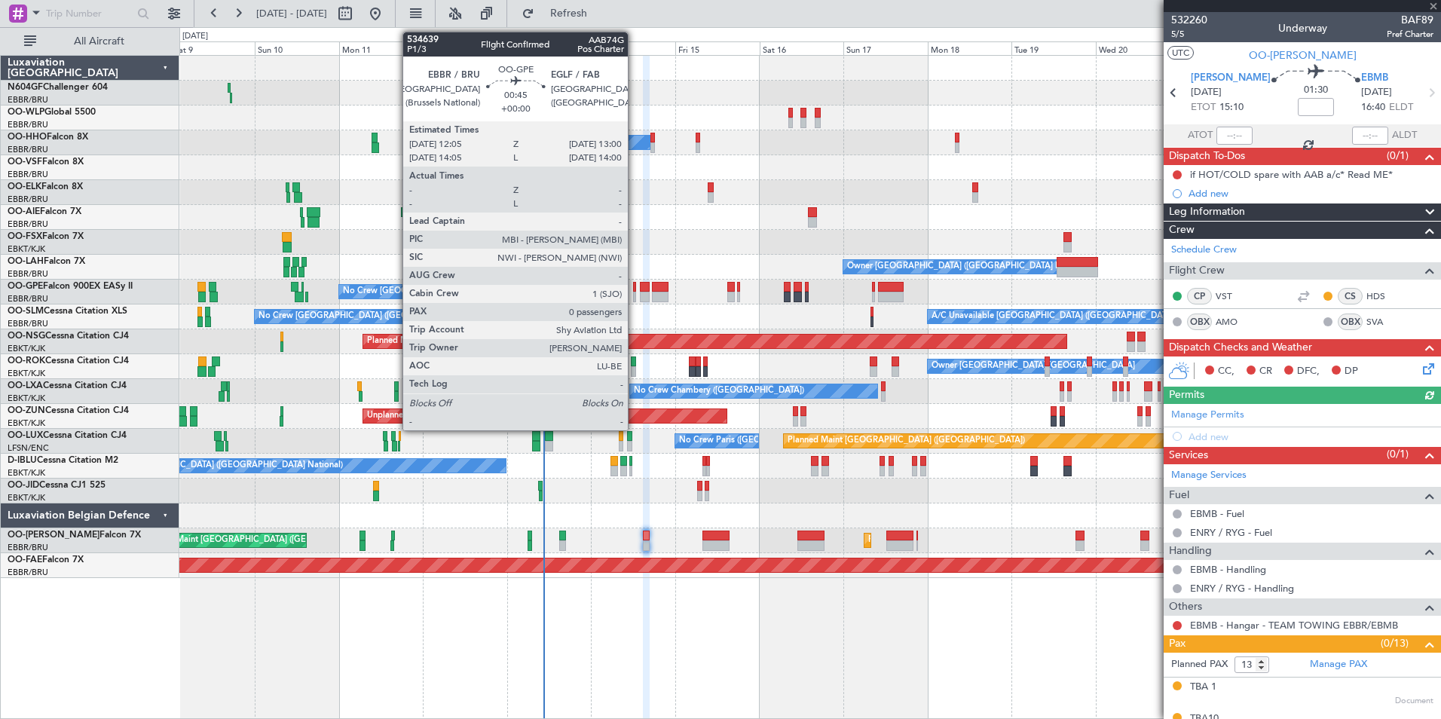
click at [635, 296] on div at bounding box center [635, 297] width 4 height 11
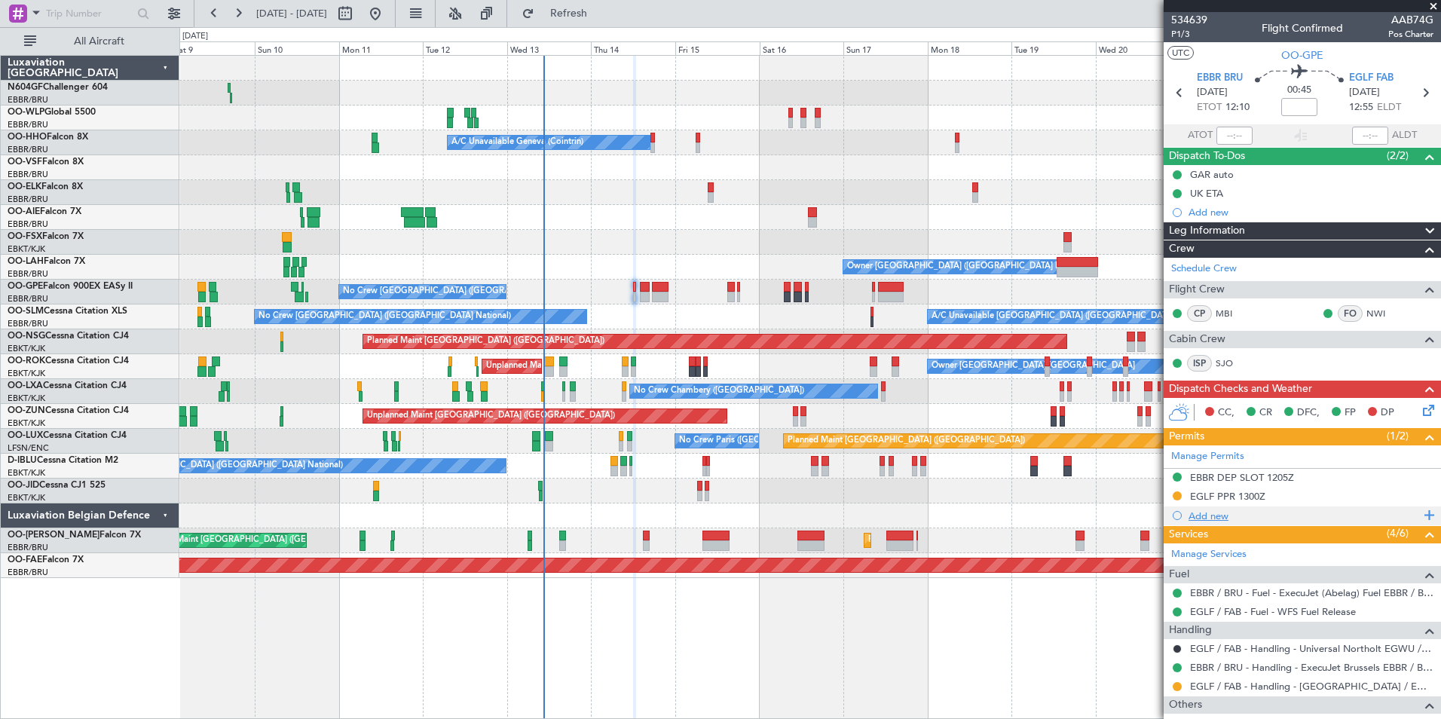
scroll to position [93, 0]
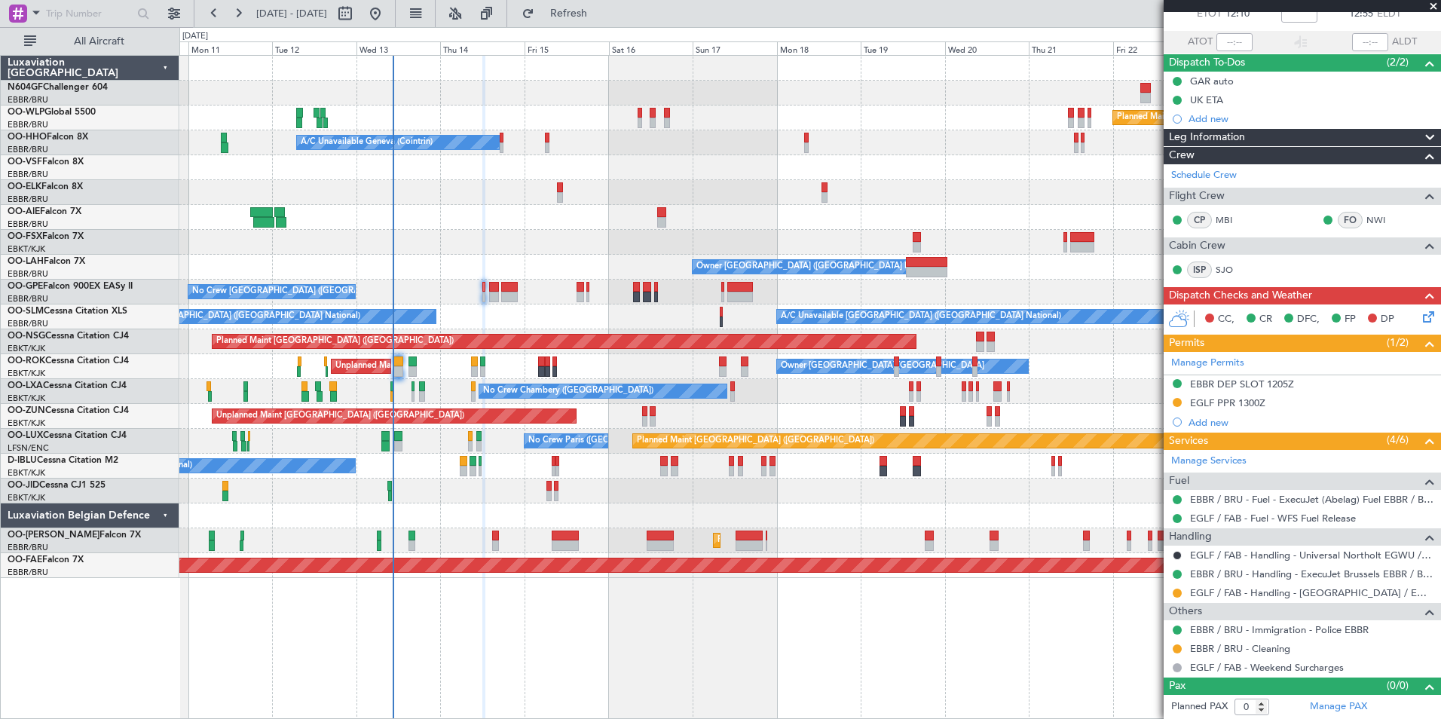
click at [588, 183] on div at bounding box center [809, 192] width 1261 height 25
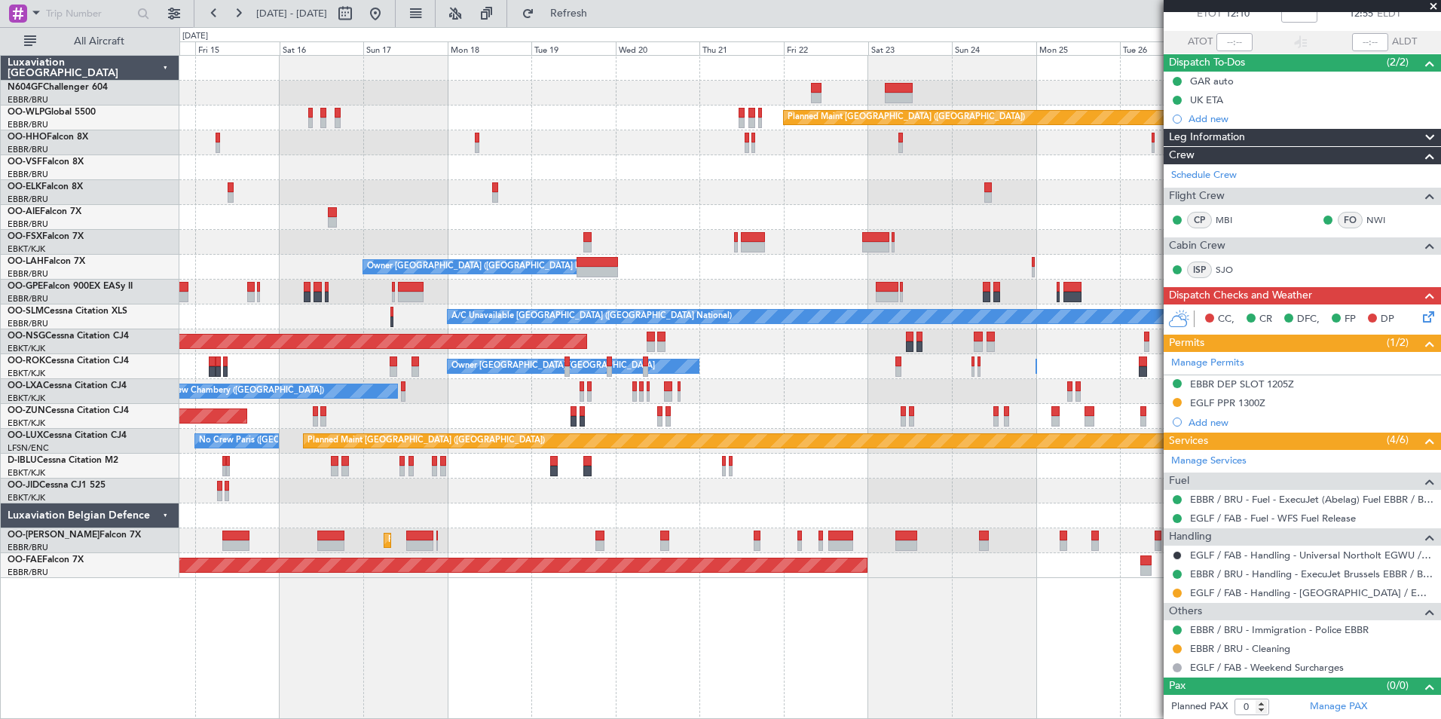
click at [472, 188] on div "Planned Maint [GEOGRAPHIC_DATA] ([GEOGRAPHIC_DATA]) A/C Unavailable Geneva (Coi…" at bounding box center [809, 317] width 1261 height 522
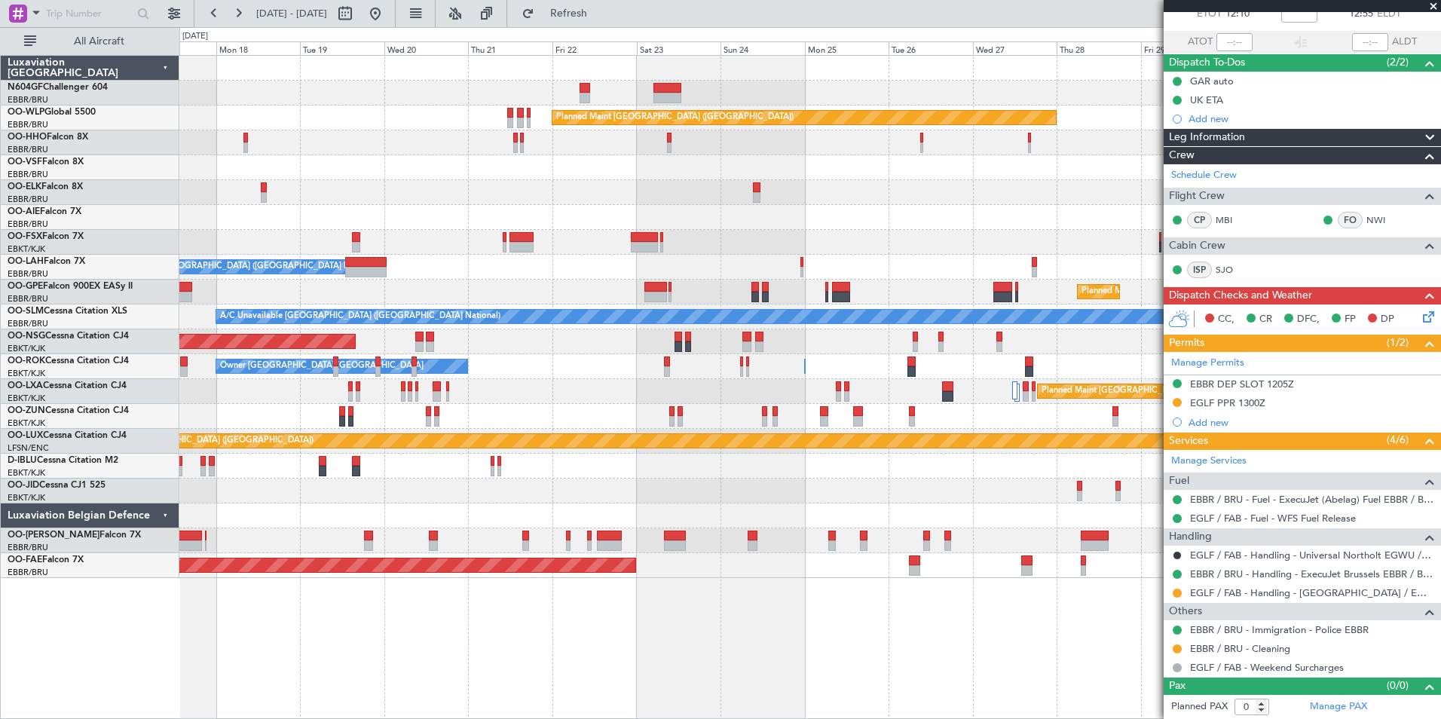
click at [505, 217] on div "Planned Maint [GEOGRAPHIC_DATA] ([GEOGRAPHIC_DATA])" at bounding box center [809, 217] width 1261 height 25
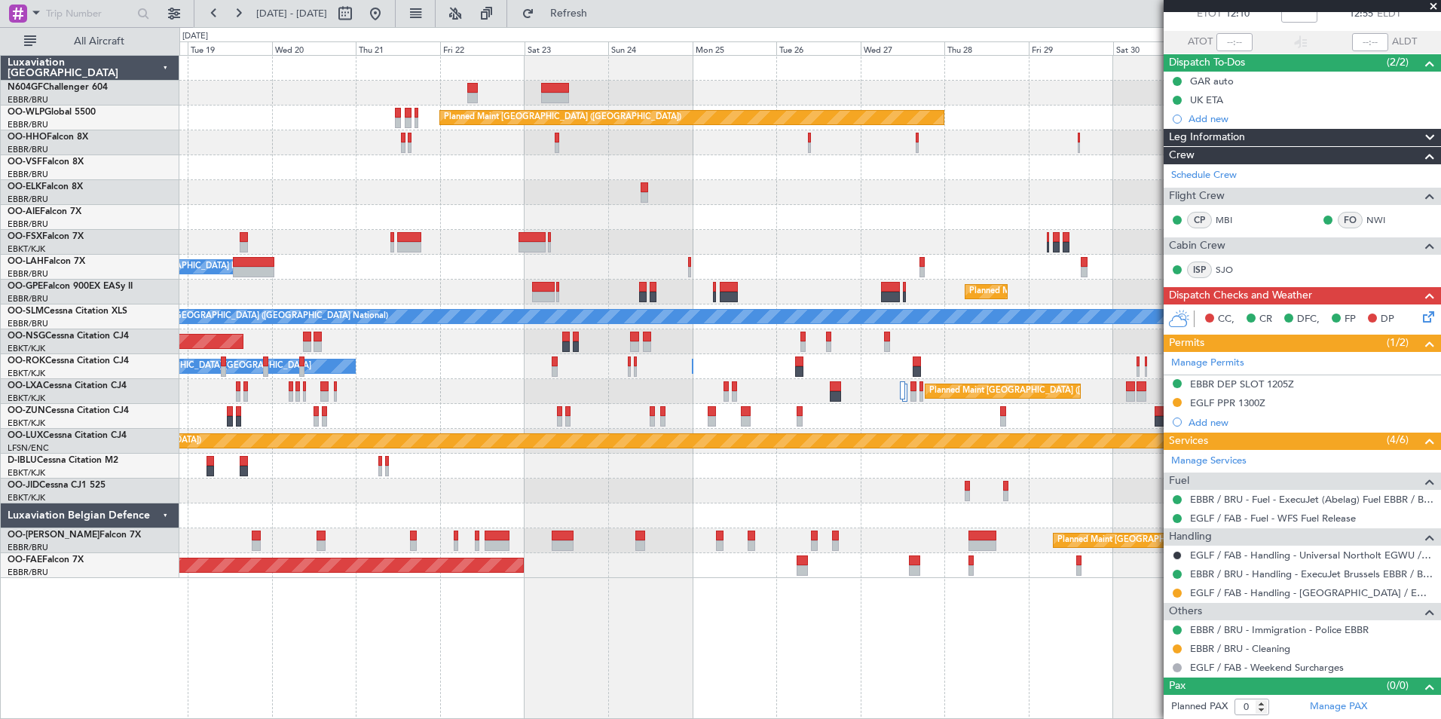
click at [582, 237] on div at bounding box center [809, 242] width 1261 height 25
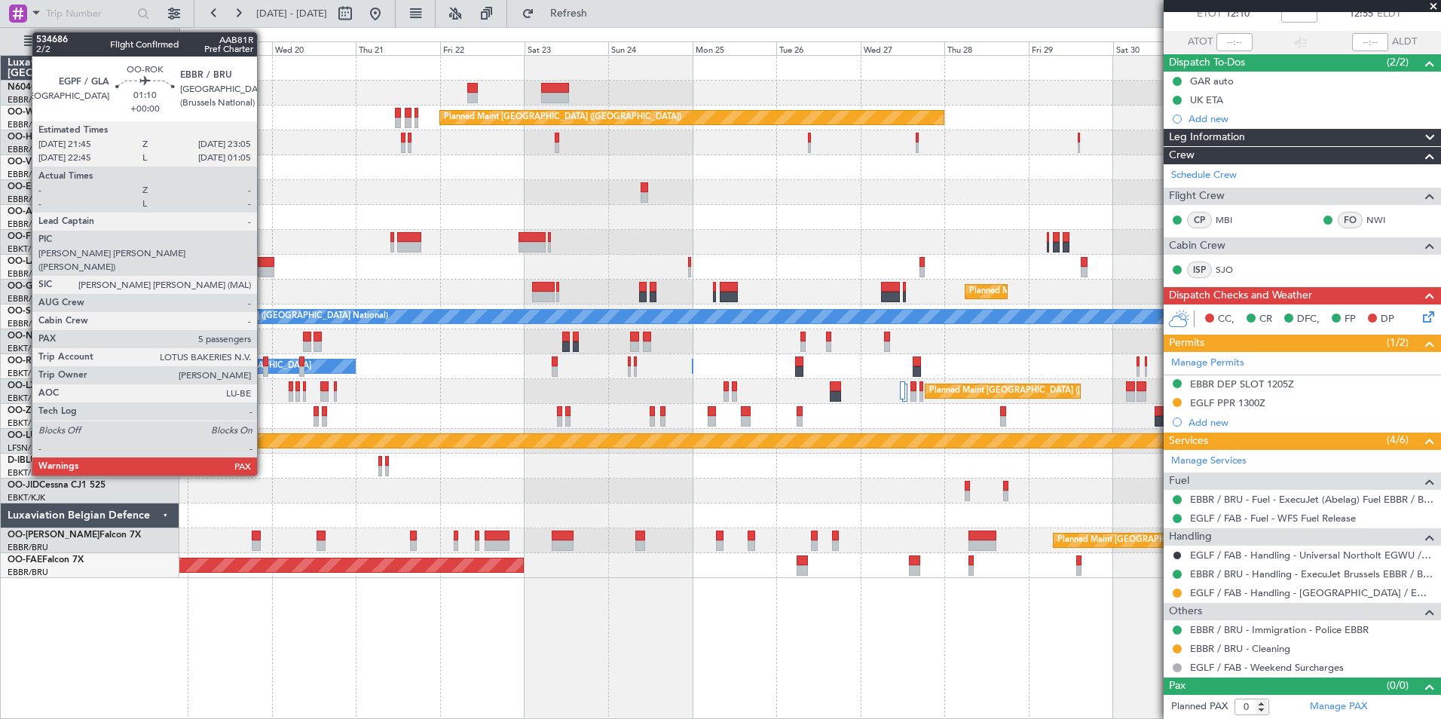
click at [264, 366] on div at bounding box center [265, 361] width 5 height 11
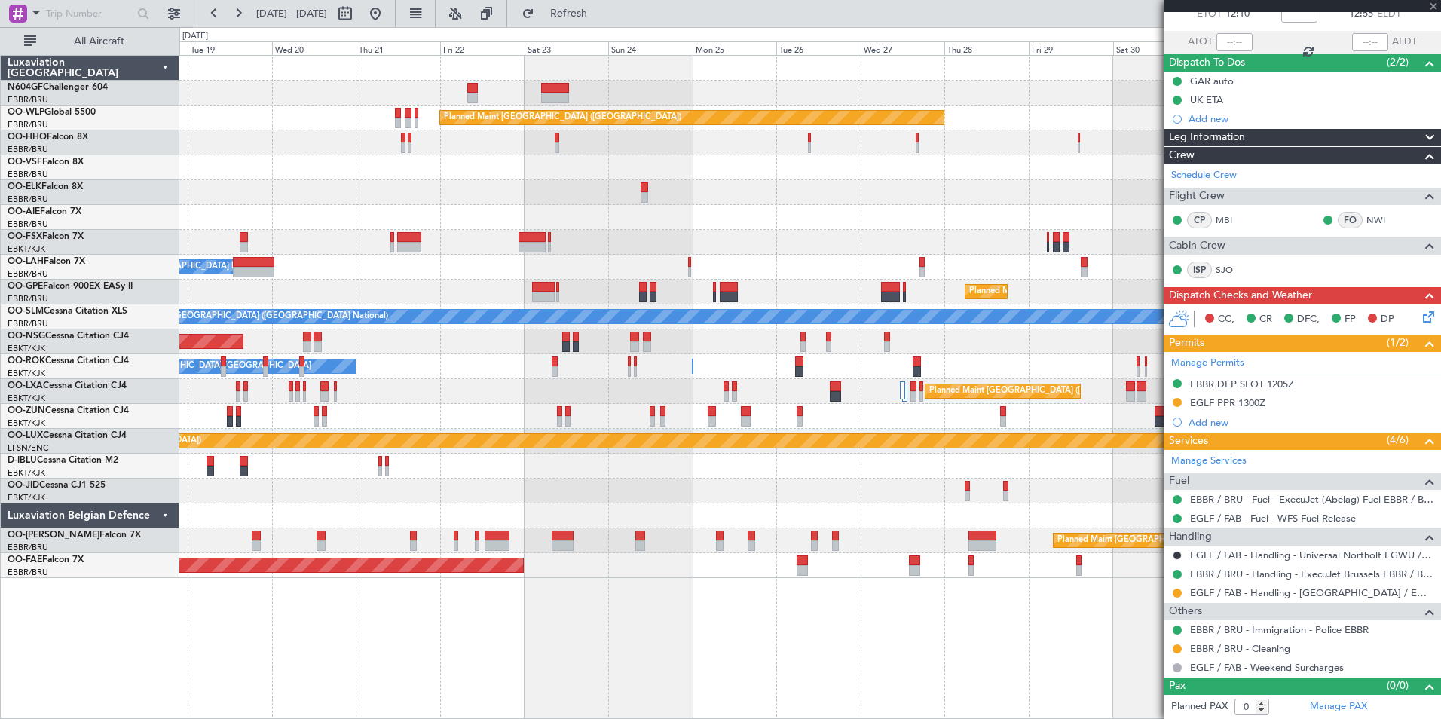
type input "5"
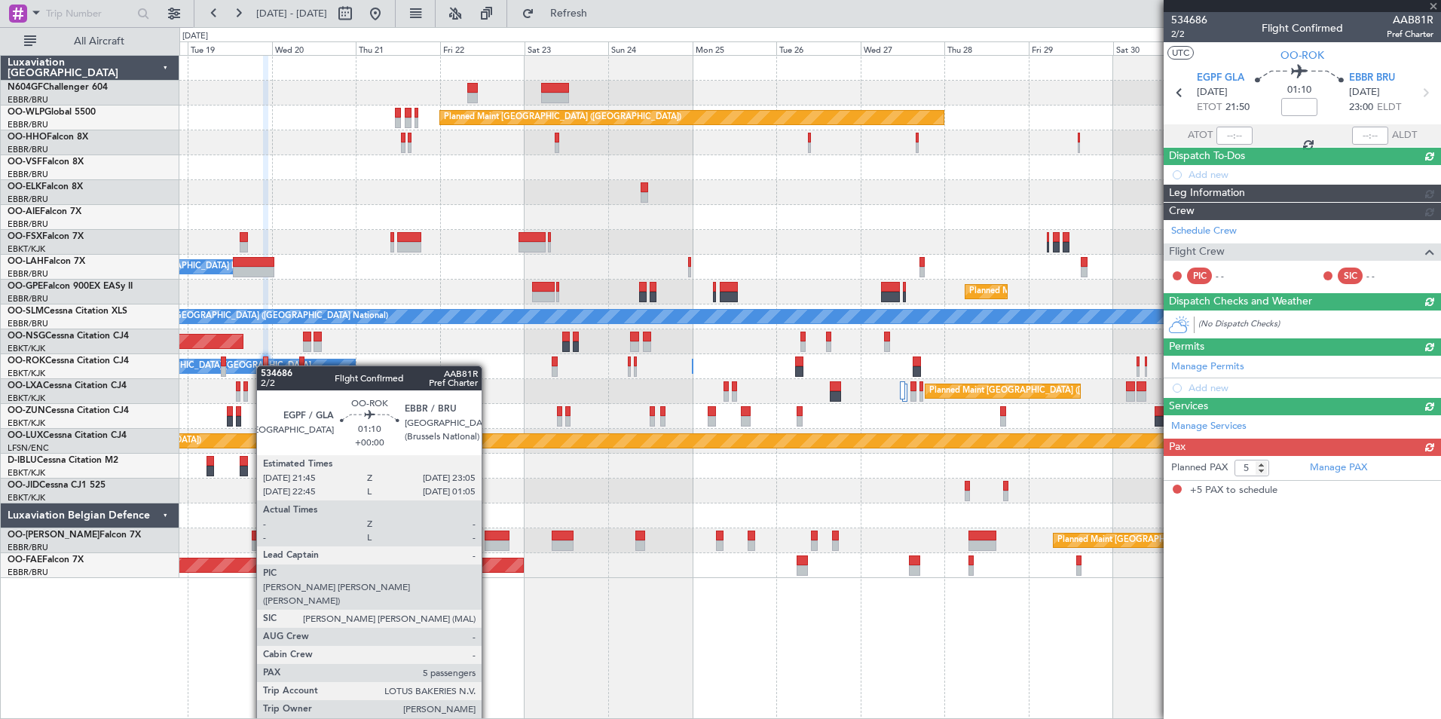
scroll to position [0, 0]
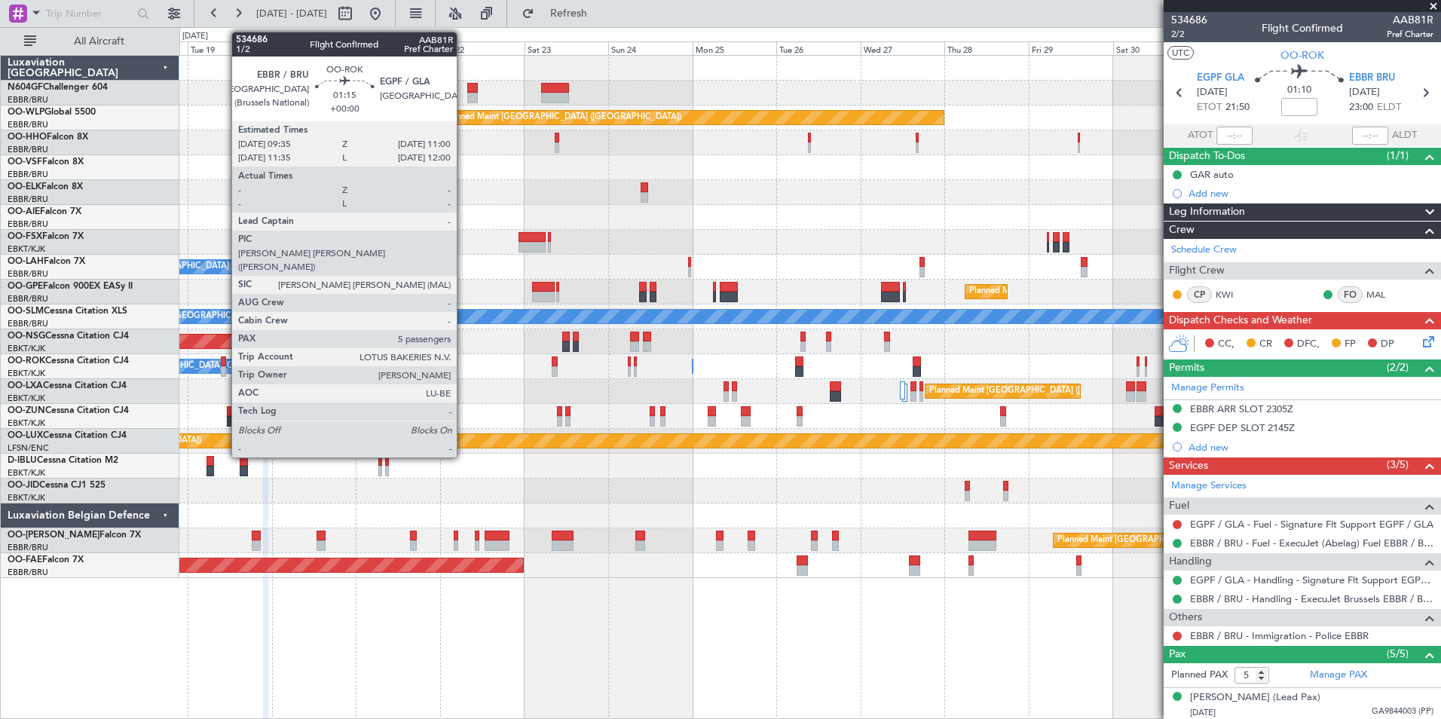
click at [224, 372] on div at bounding box center [223, 371] width 5 height 11
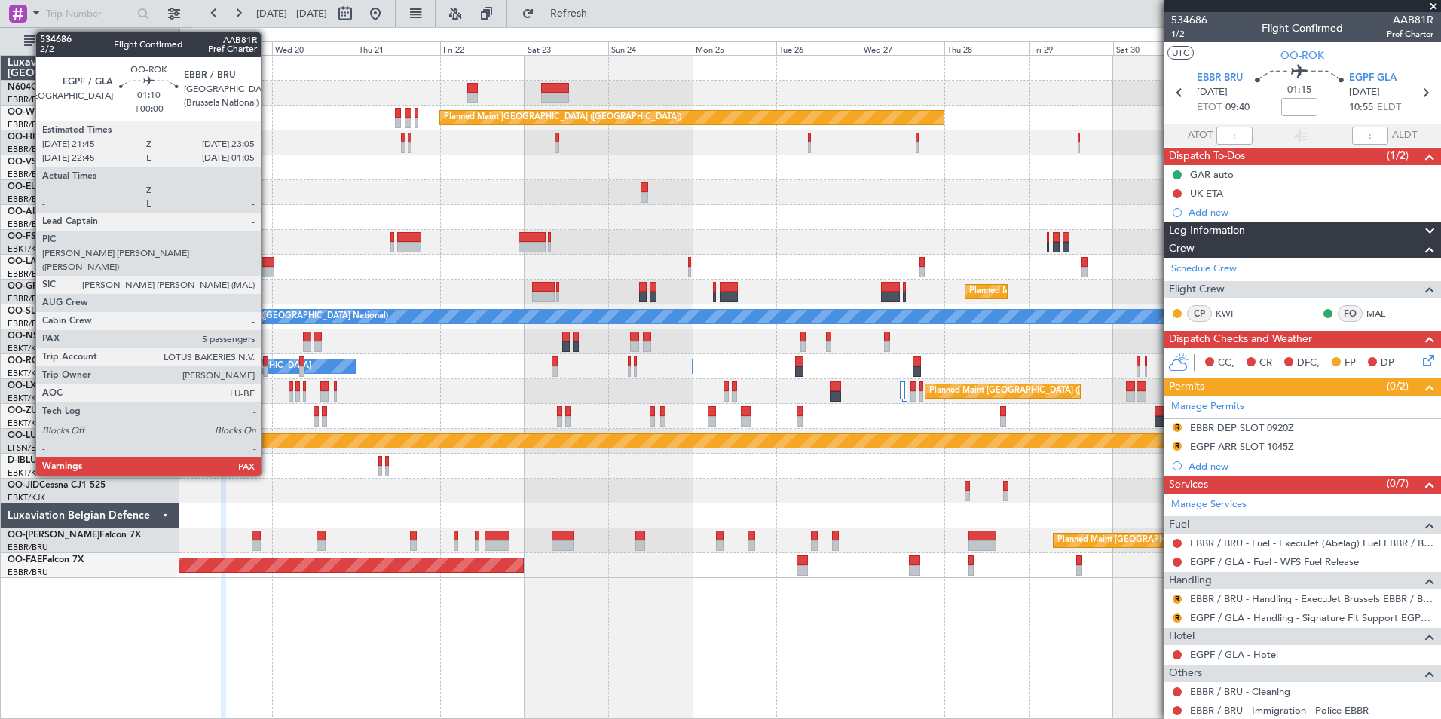
click at [267, 372] on div at bounding box center [265, 371] width 5 height 11
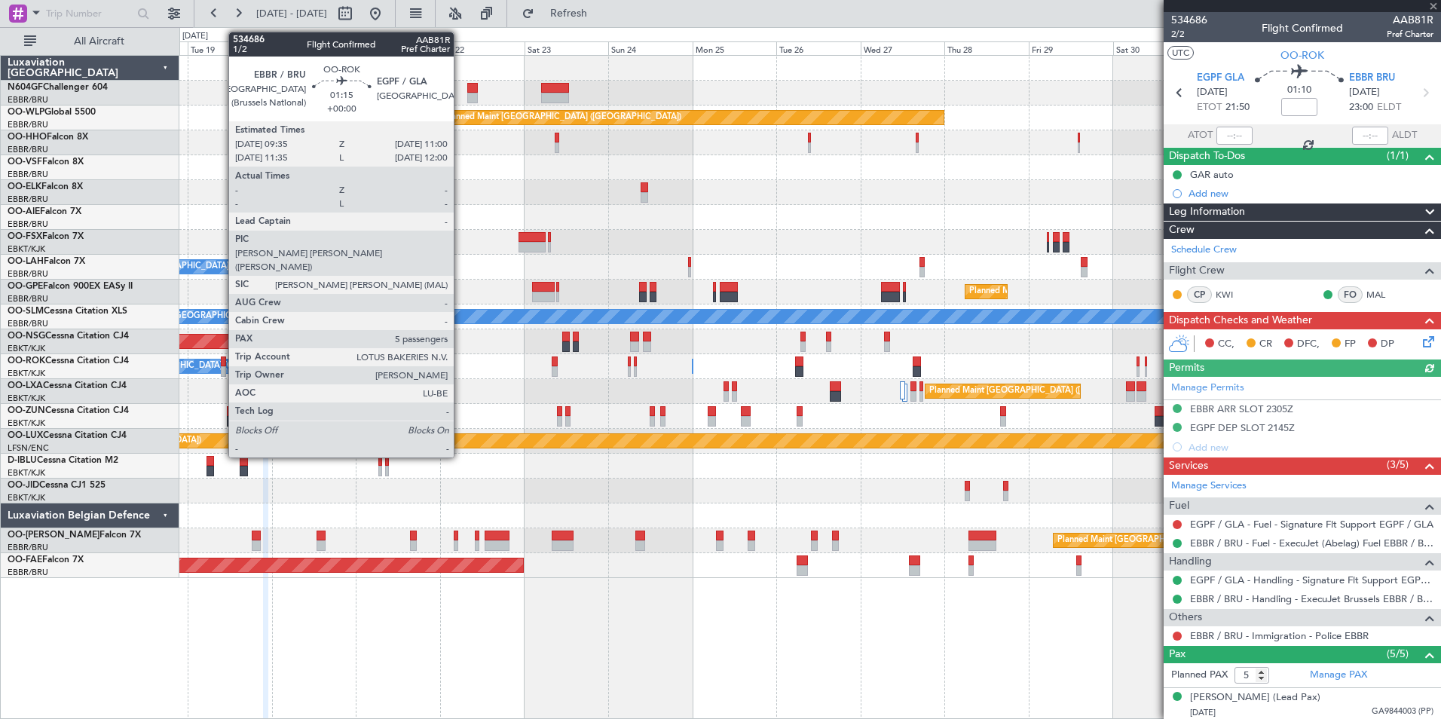
click at [222, 365] on div at bounding box center [223, 361] width 5 height 11
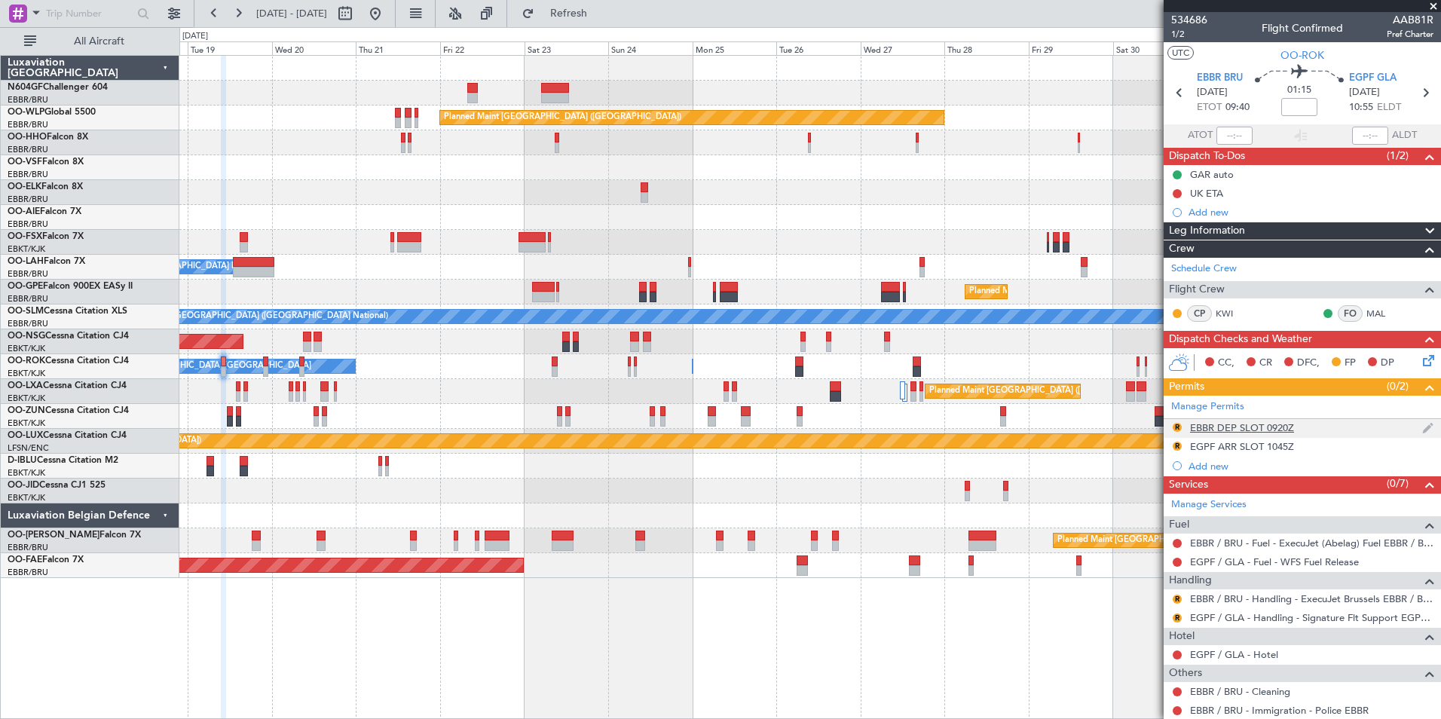
click at [1216, 421] on div "EBBR DEP SLOT 0920Z" at bounding box center [1242, 427] width 104 height 13
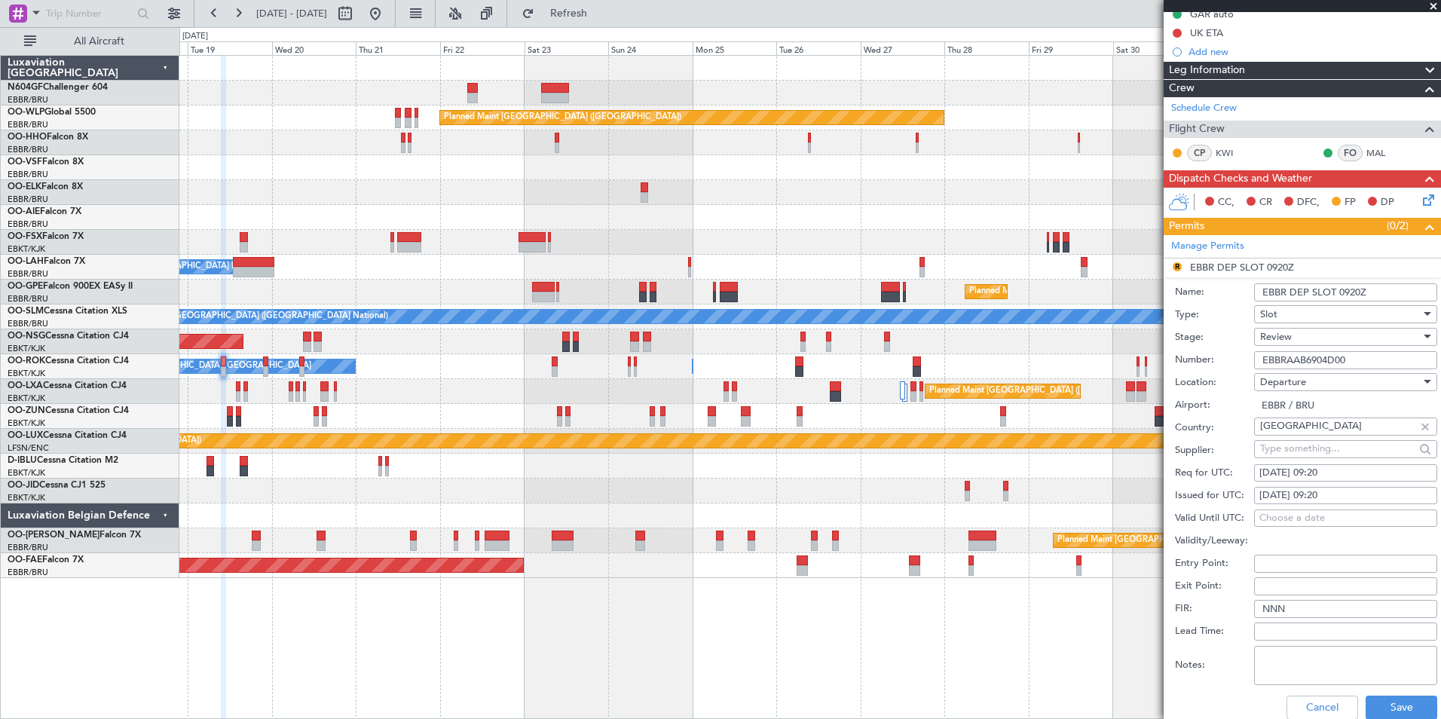
scroll to position [161, 0]
click at [1373, 473] on div "[DATE] 09:20" at bounding box center [1345, 472] width 173 height 15
select select "8"
select select "2025"
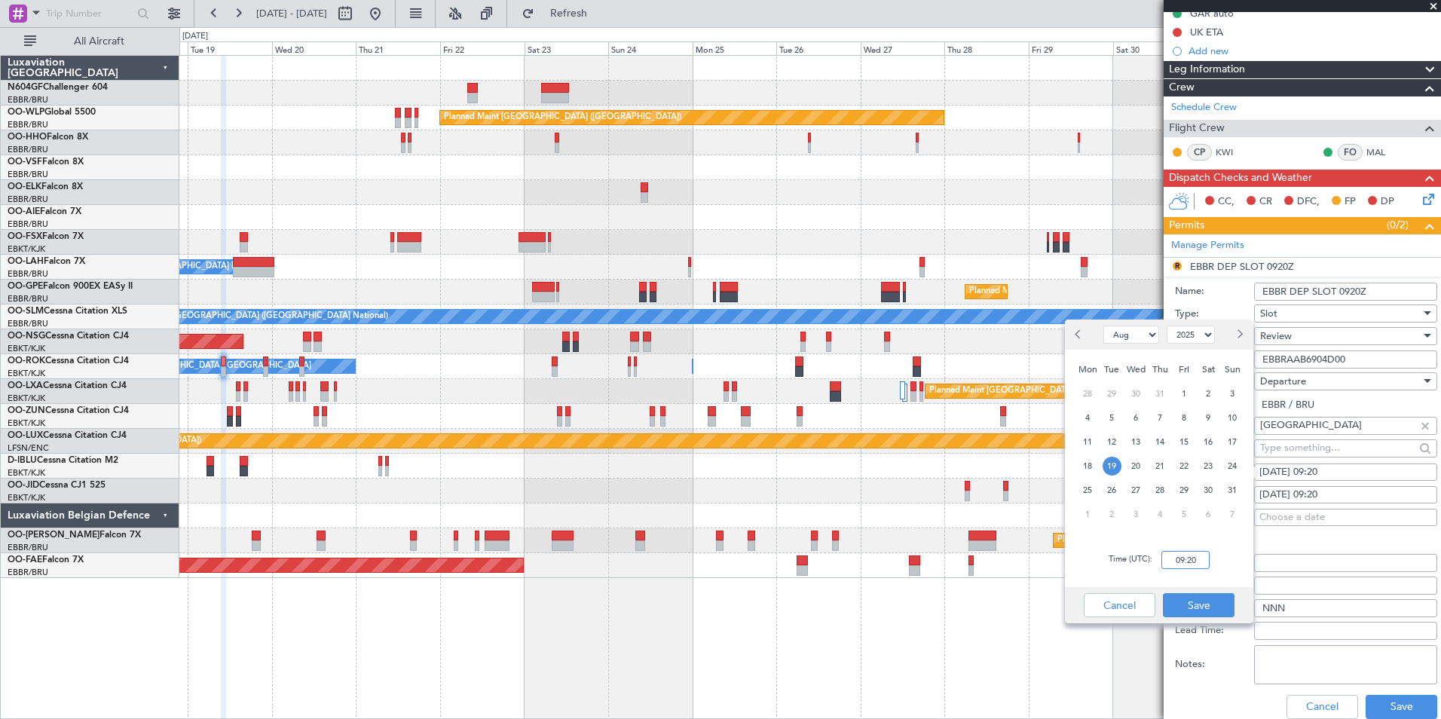
click at [1209, 561] on input "09:20" at bounding box center [1185, 560] width 48 height 18
type input "09:35"
click at [1213, 606] on button "Save" at bounding box center [1199, 605] width 72 height 24
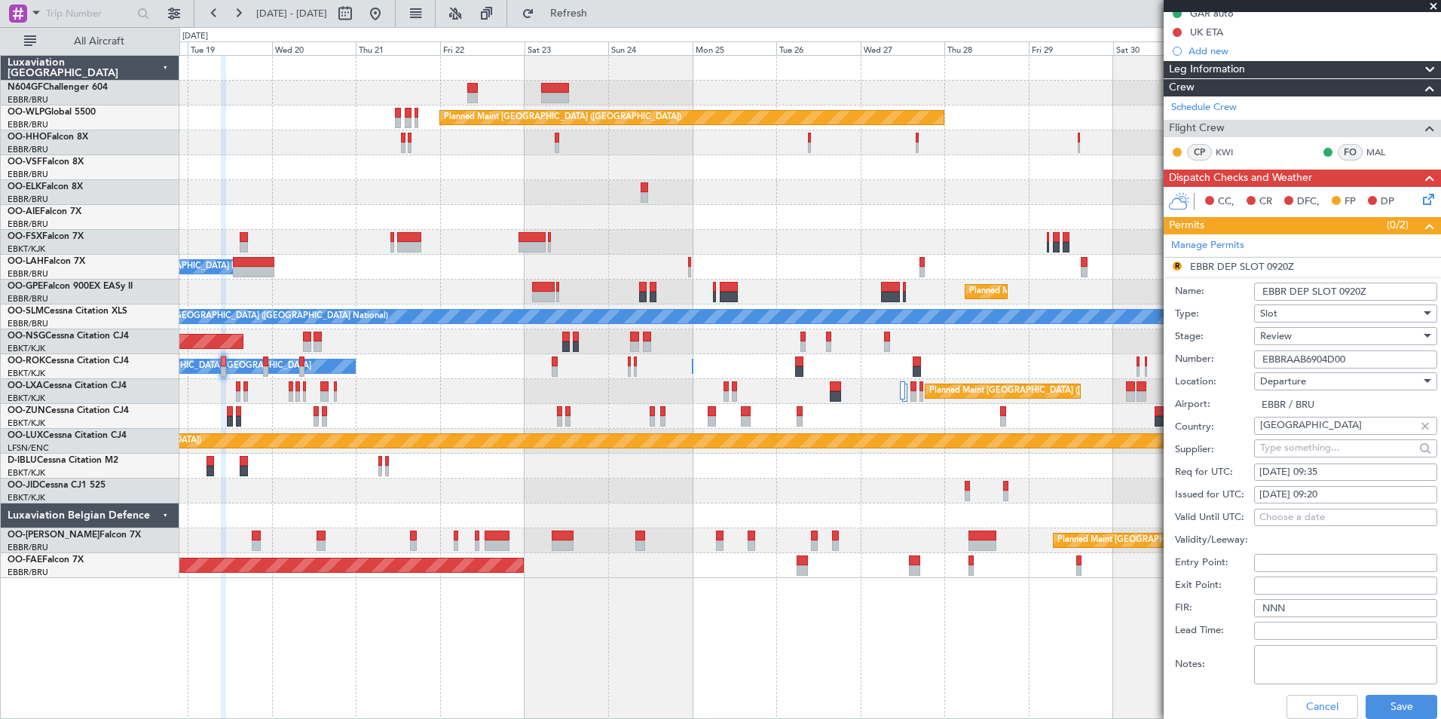
click at [1337, 492] on div "19/08/2025 09:20" at bounding box center [1345, 495] width 173 height 15
select select "8"
select select "2025"
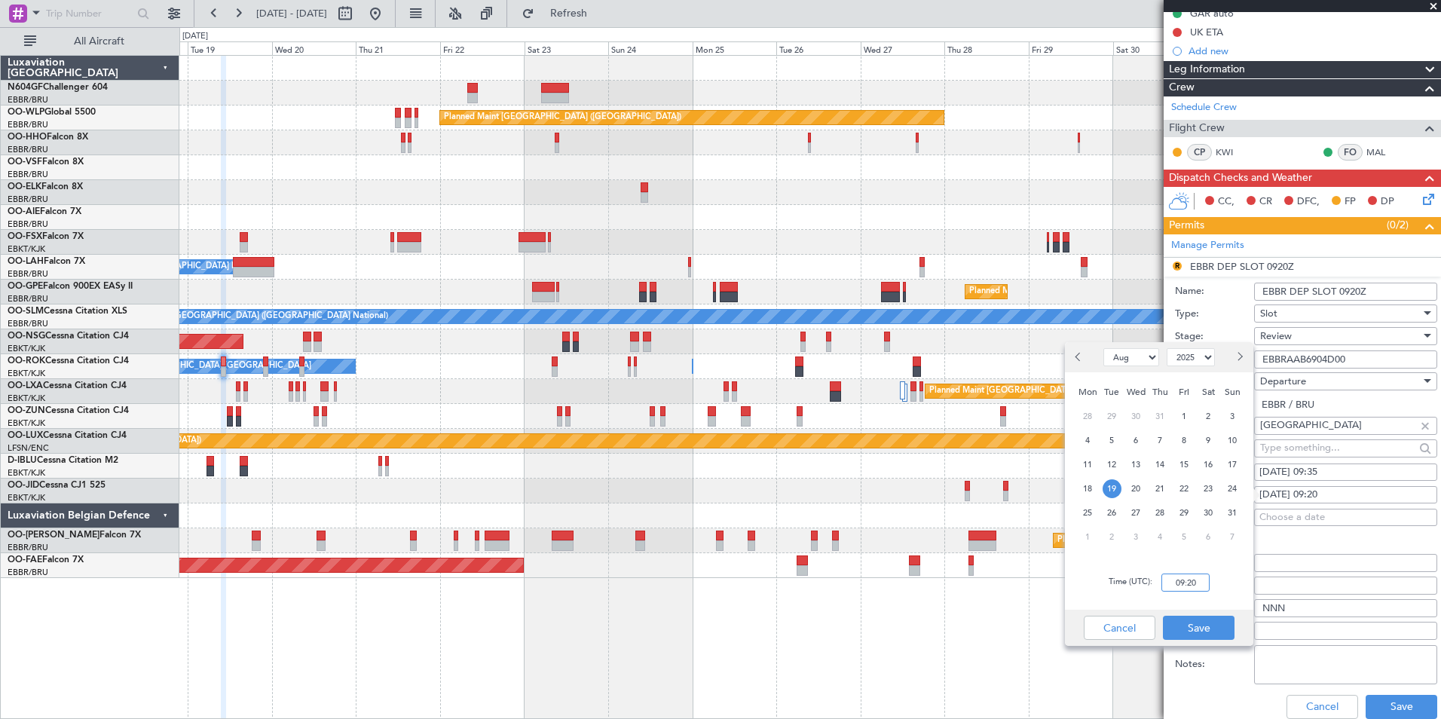
click at [1171, 586] on input "09:20" at bounding box center [1185, 583] width 48 height 18
type input "0935"
click at [1197, 624] on button "Save" at bounding box center [1199, 628] width 72 height 24
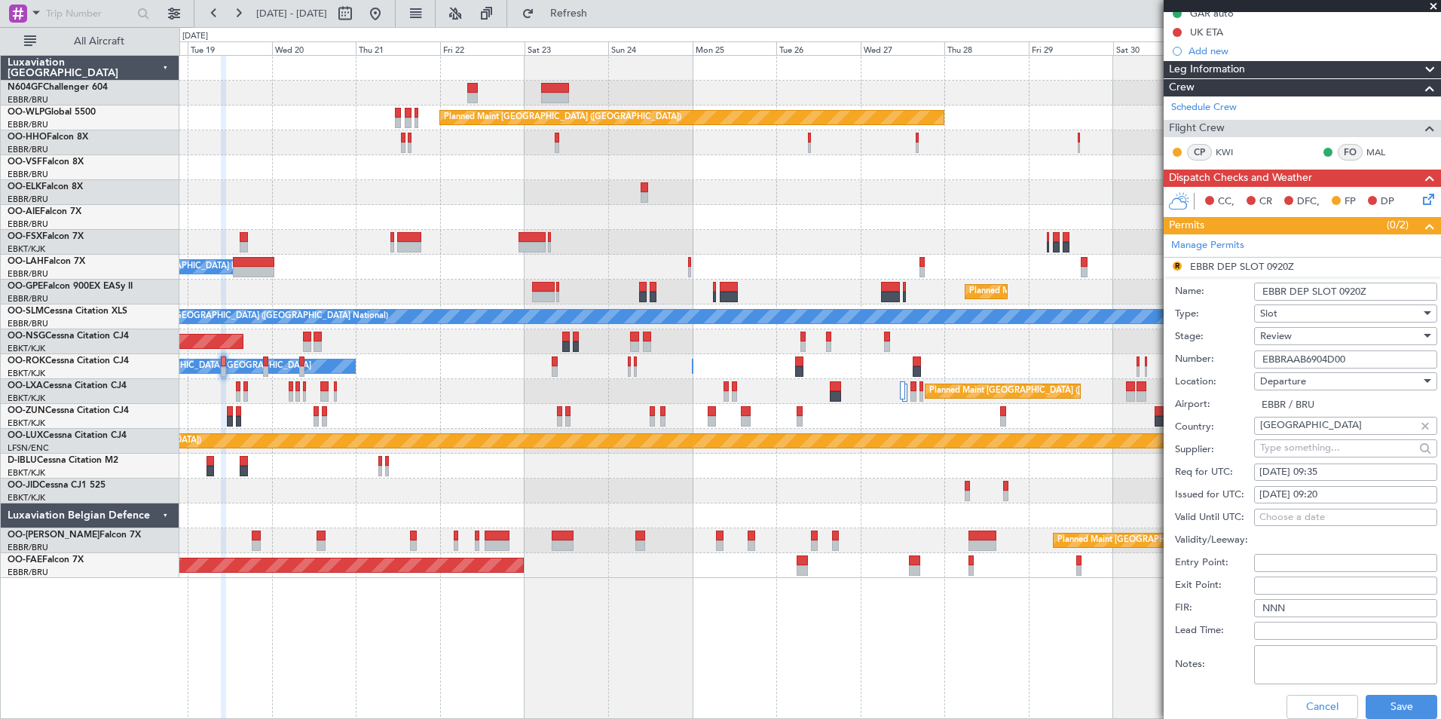
click at [1343, 499] on div "19/08/2025 09:20" at bounding box center [1345, 495] width 173 height 15
select select "8"
select select "2025"
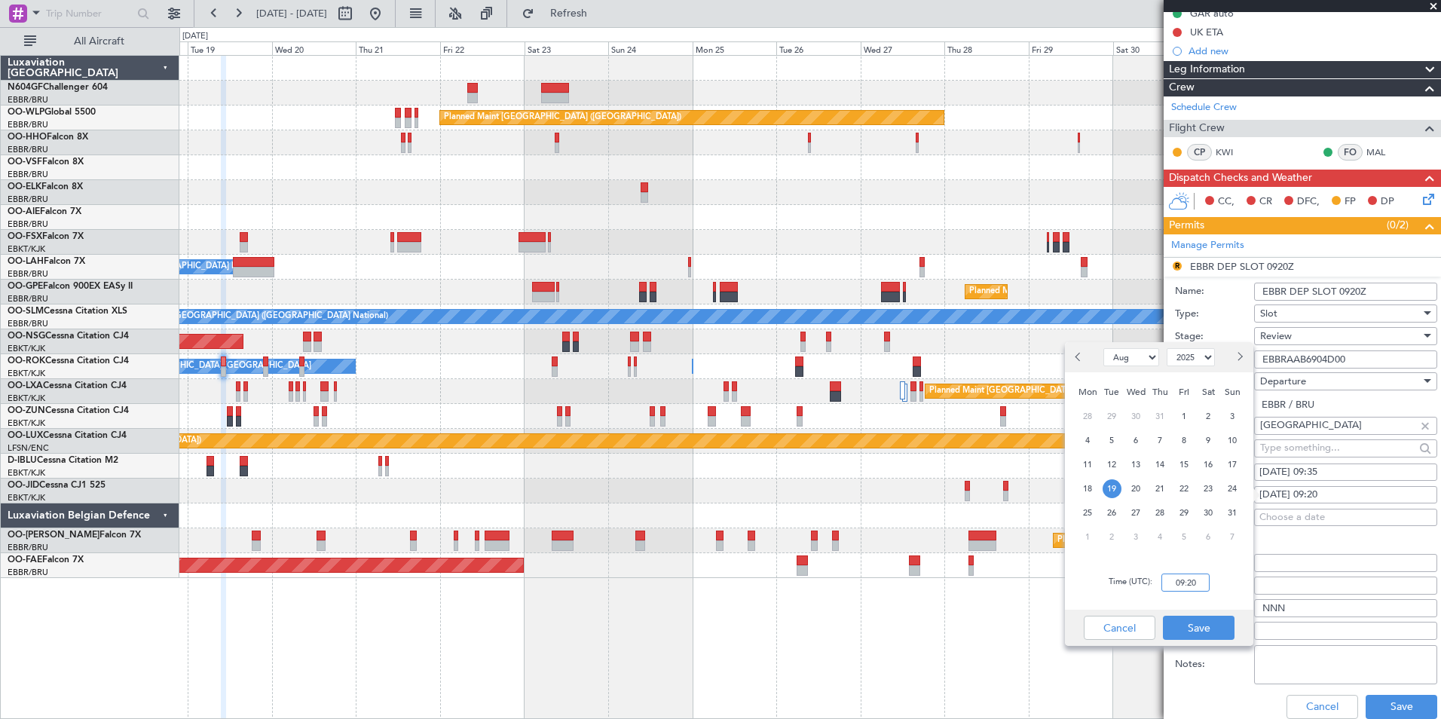
click at [1195, 586] on input "09:20" at bounding box center [1185, 583] width 48 height 18
type input "09:35"
click at [1204, 629] on button "Save" at bounding box center [1199, 628] width 72 height 24
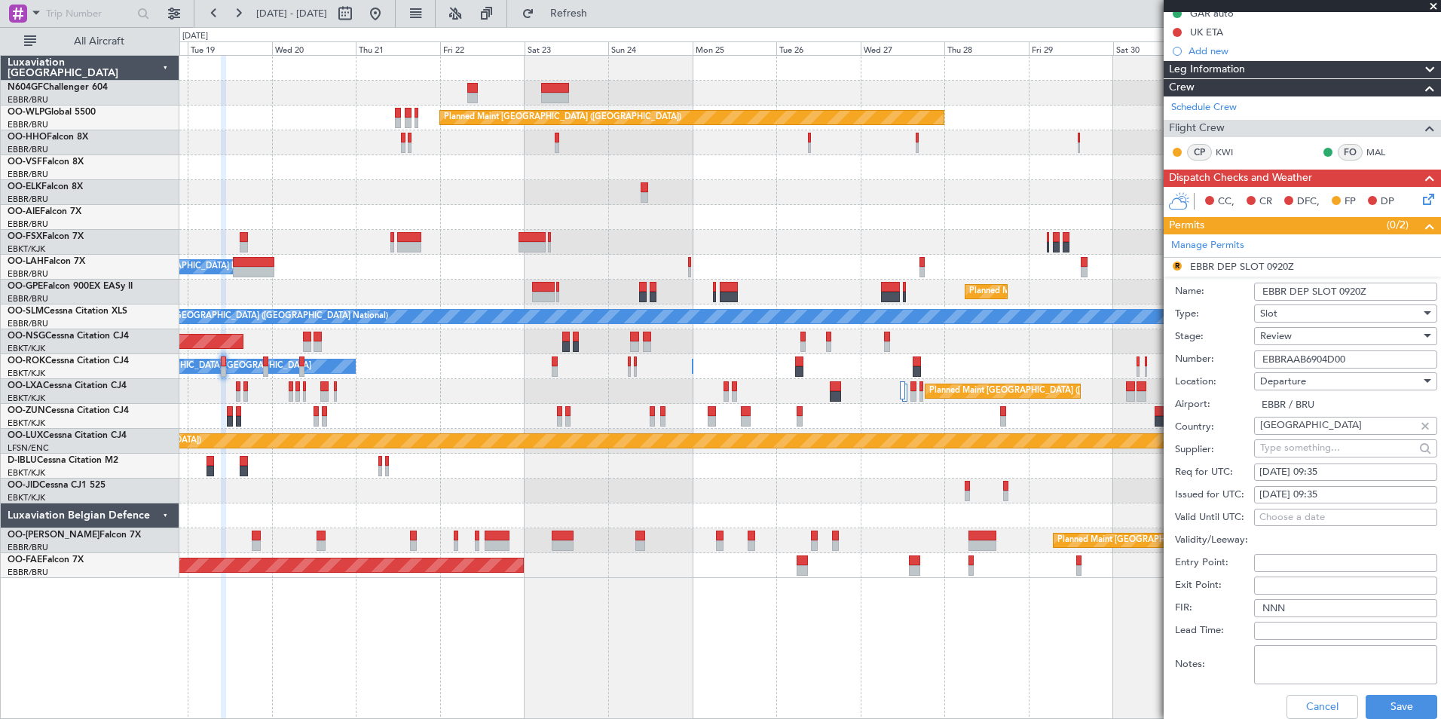
click at [1291, 344] on div "Review" at bounding box center [1340, 336] width 161 height 23
click at [1280, 438] on span "Requested" at bounding box center [1340, 434] width 158 height 23
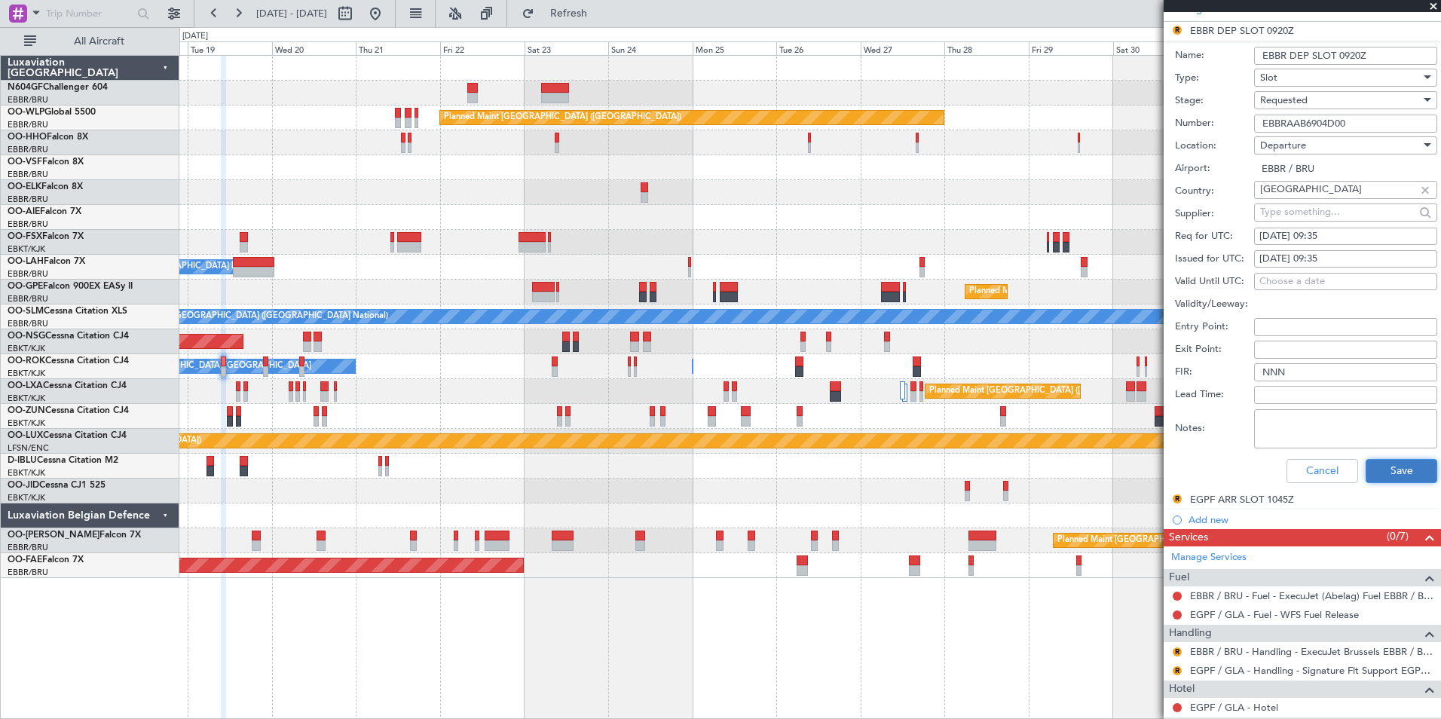
click at [1378, 473] on button "Save" at bounding box center [1402, 471] width 72 height 24
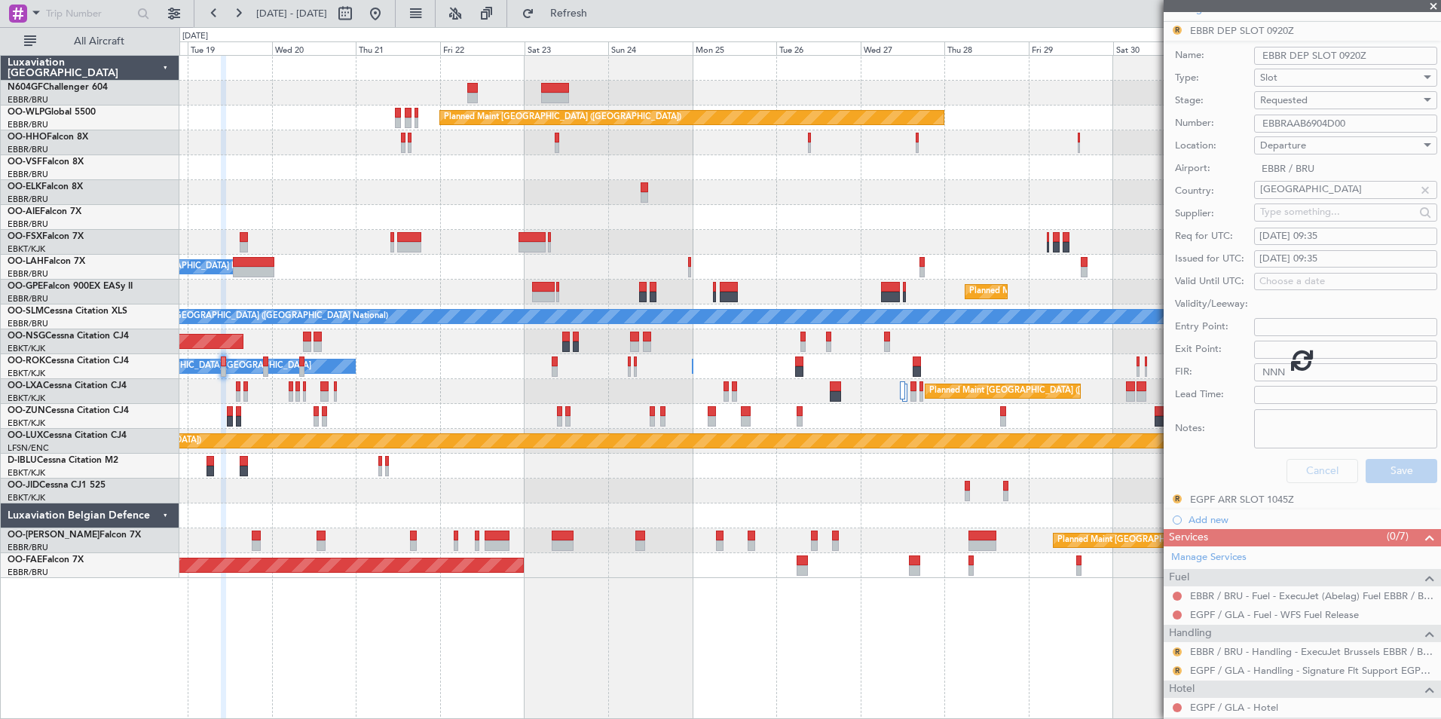
scroll to position [213, 0]
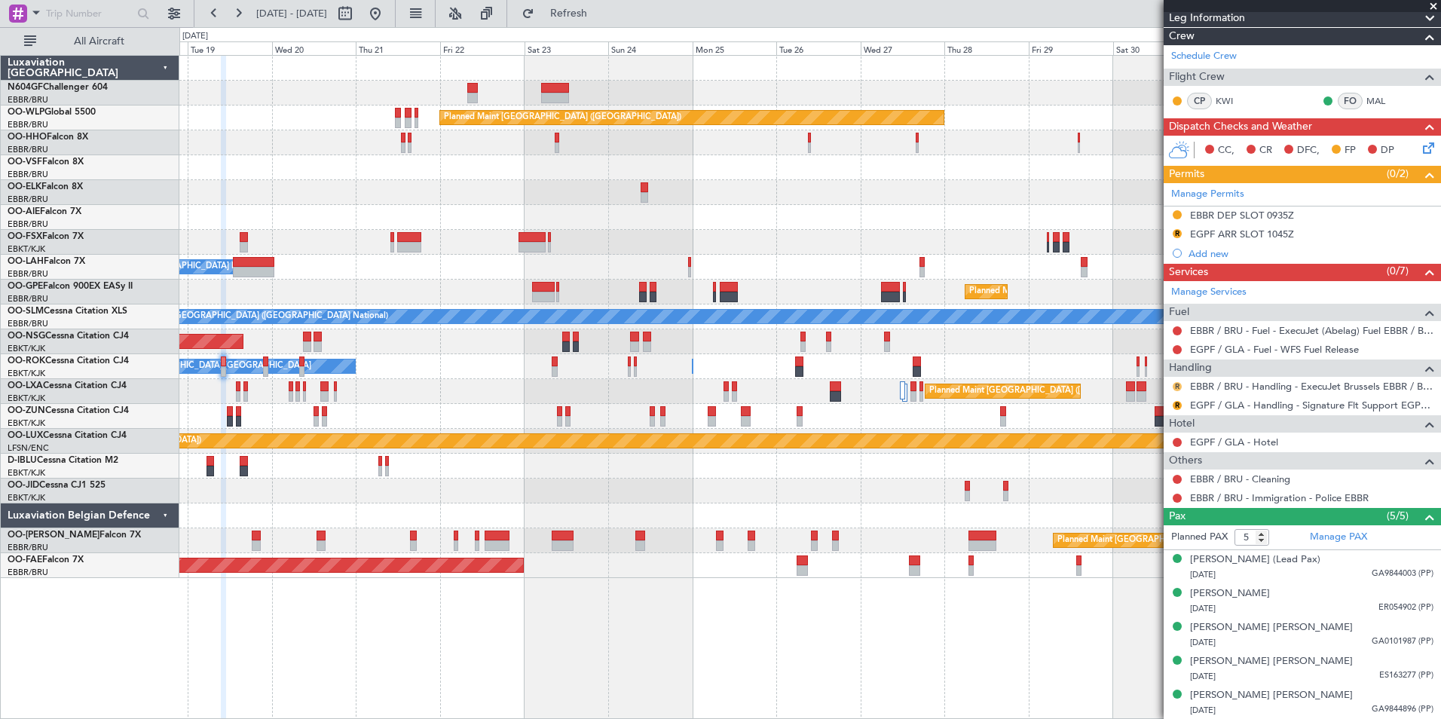
click at [1177, 386] on button "R" at bounding box center [1177, 386] width 9 height 9
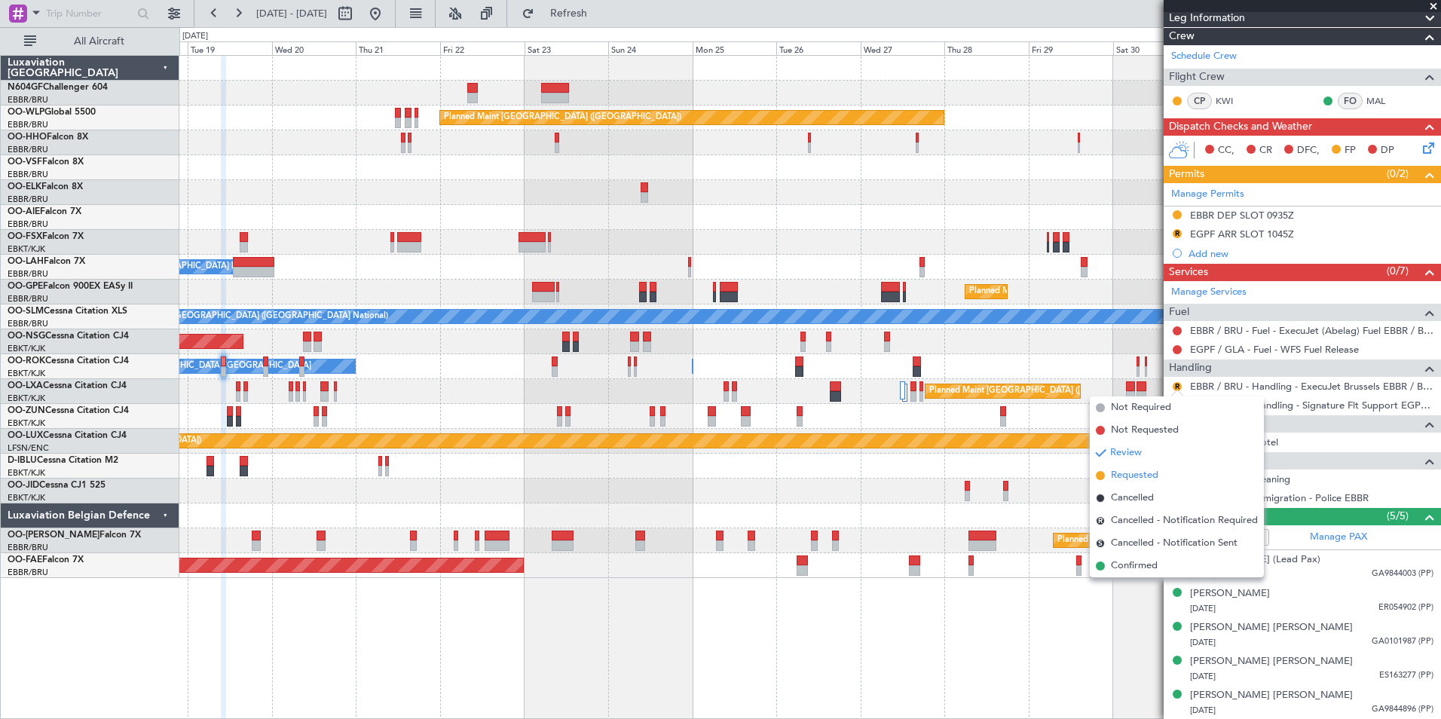
click at [1130, 477] on span "Requested" at bounding box center [1134, 475] width 47 height 15
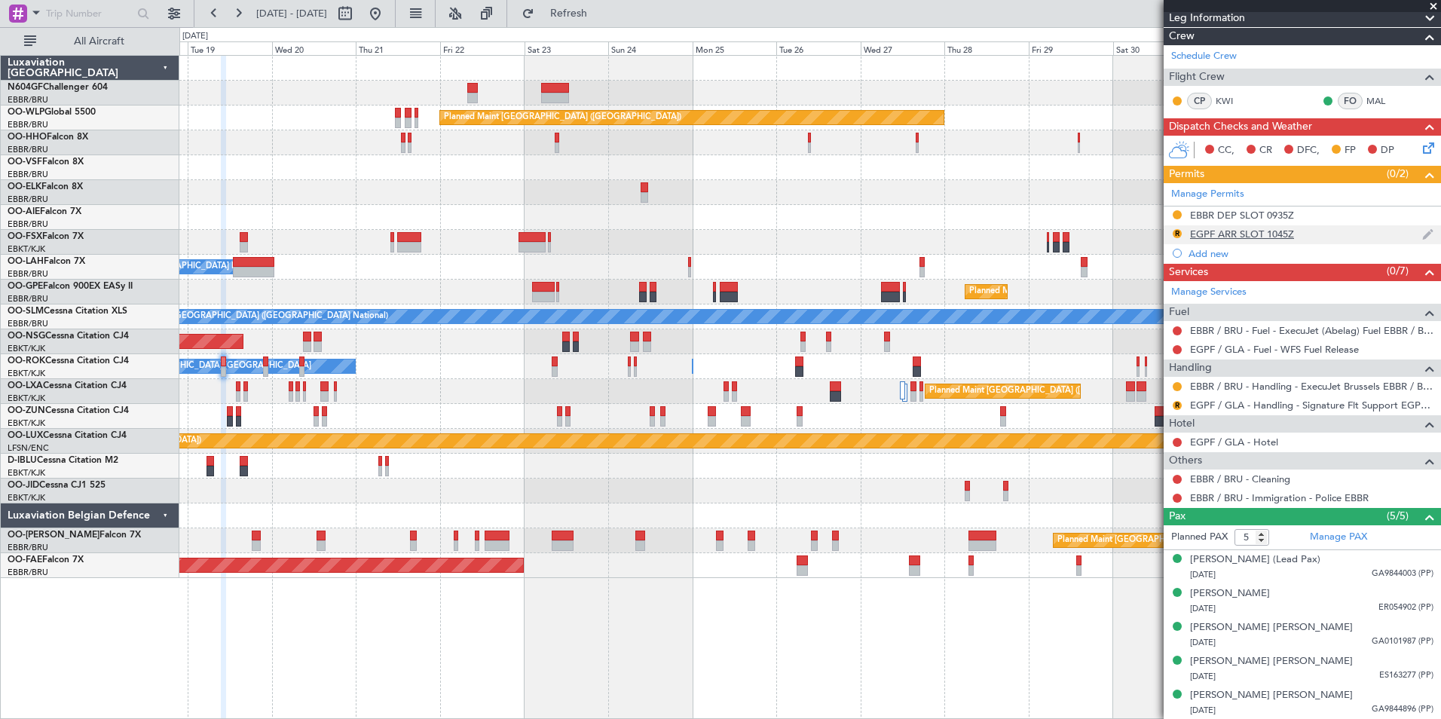
click at [1275, 229] on div "EGPF ARR SLOT 1045Z" at bounding box center [1242, 234] width 104 height 13
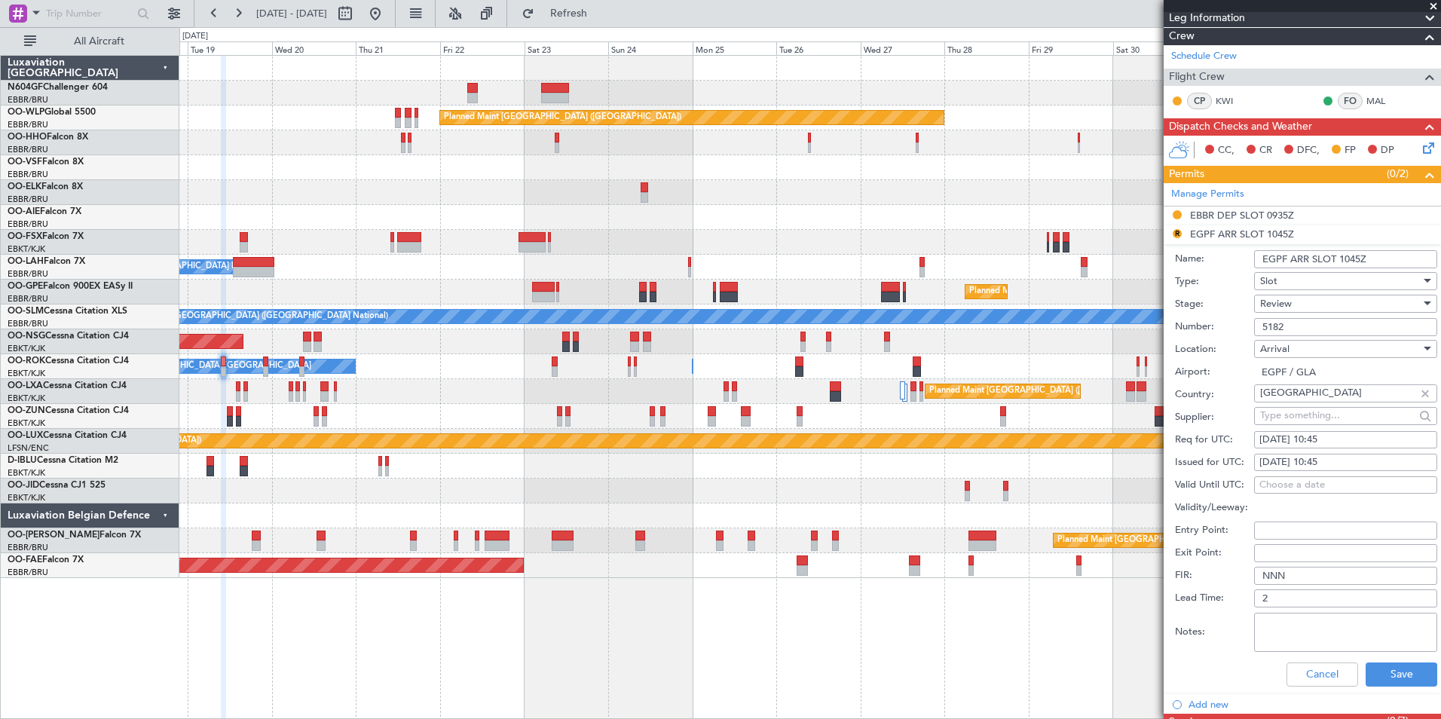
click at [1354, 437] on div "19/08/2025 10:45" at bounding box center [1345, 440] width 173 height 15
select select "8"
select select "2025"
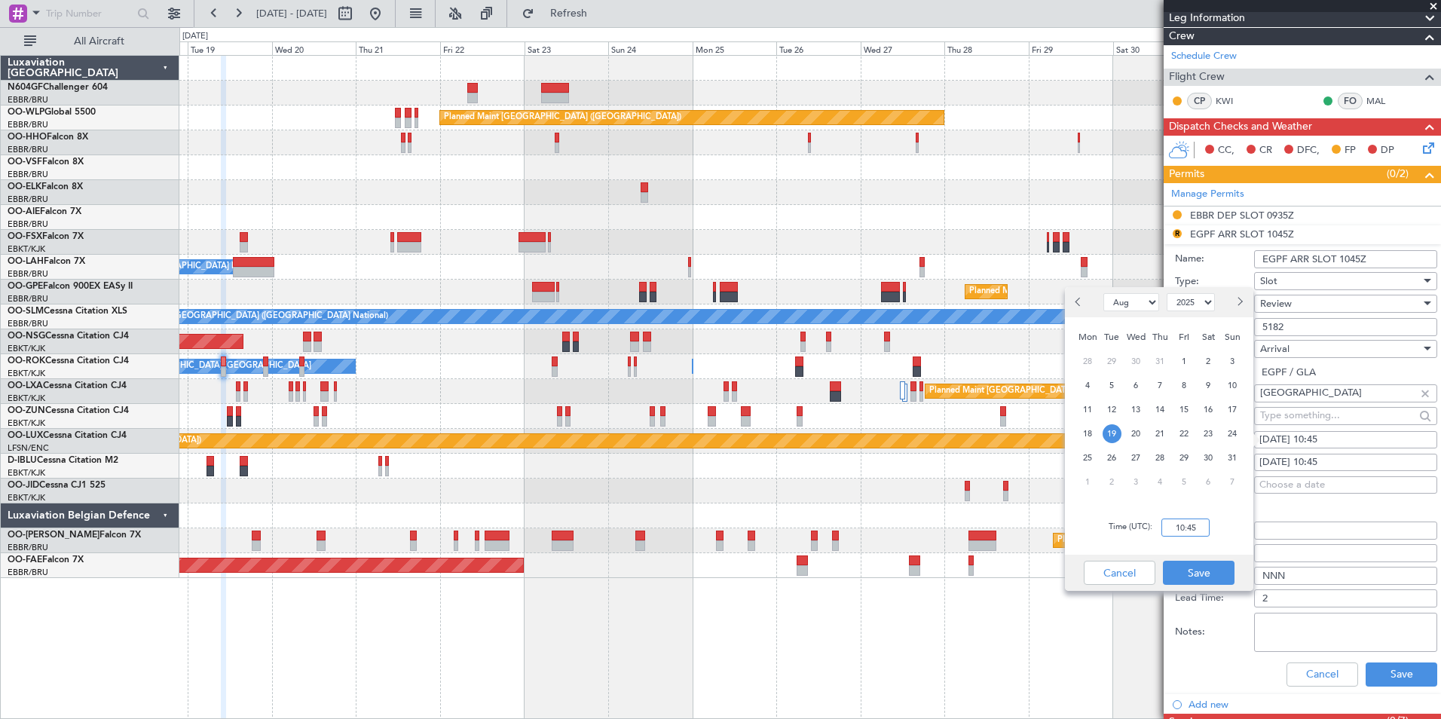
click at [1181, 534] on input "10:45" at bounding box center [1185, 528] width 48 height 18
type input "11:00"
click at [1196, 566] on button "Save" at bounding box center [1199, 573] width 72 height 24
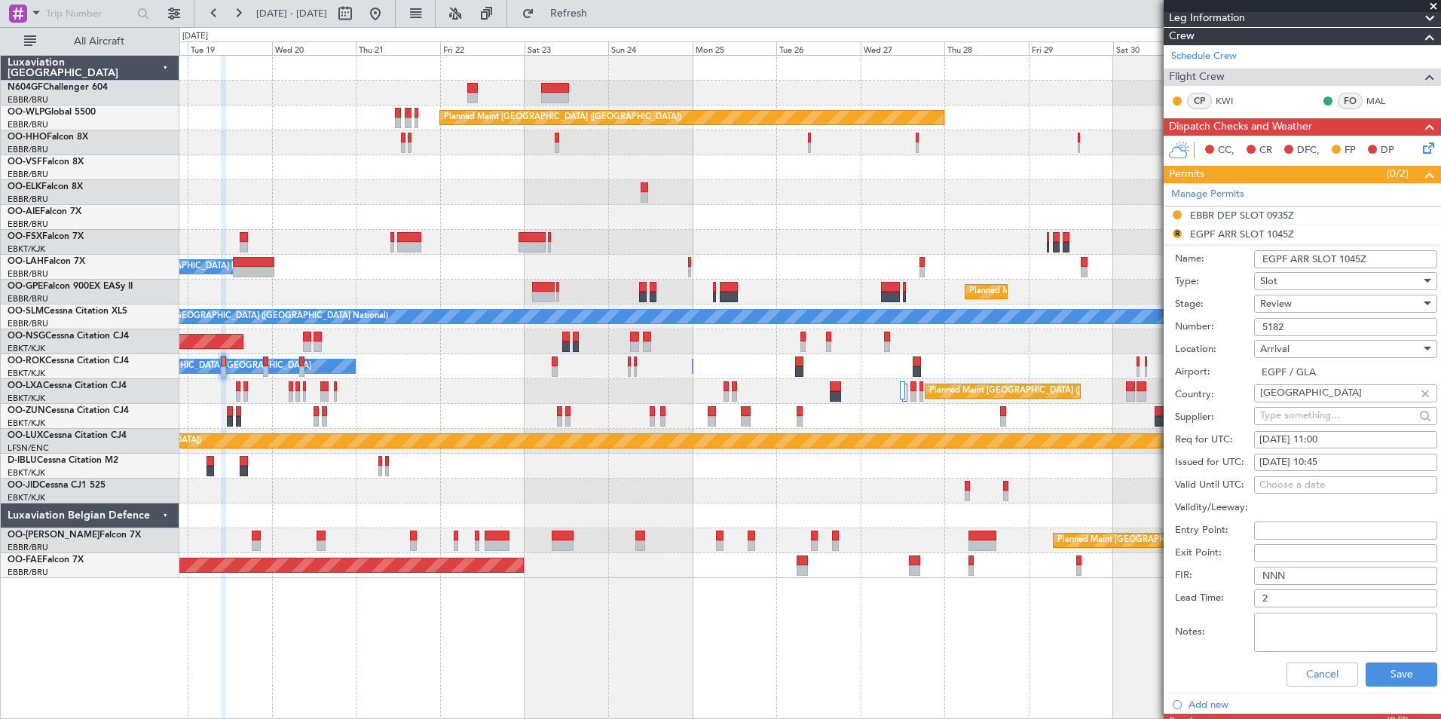
click at [1369, 460] on div "19/08/2025 10:45" at bounding box center [1345, 462] width 173 height 15
select select "8"
select select "2025"
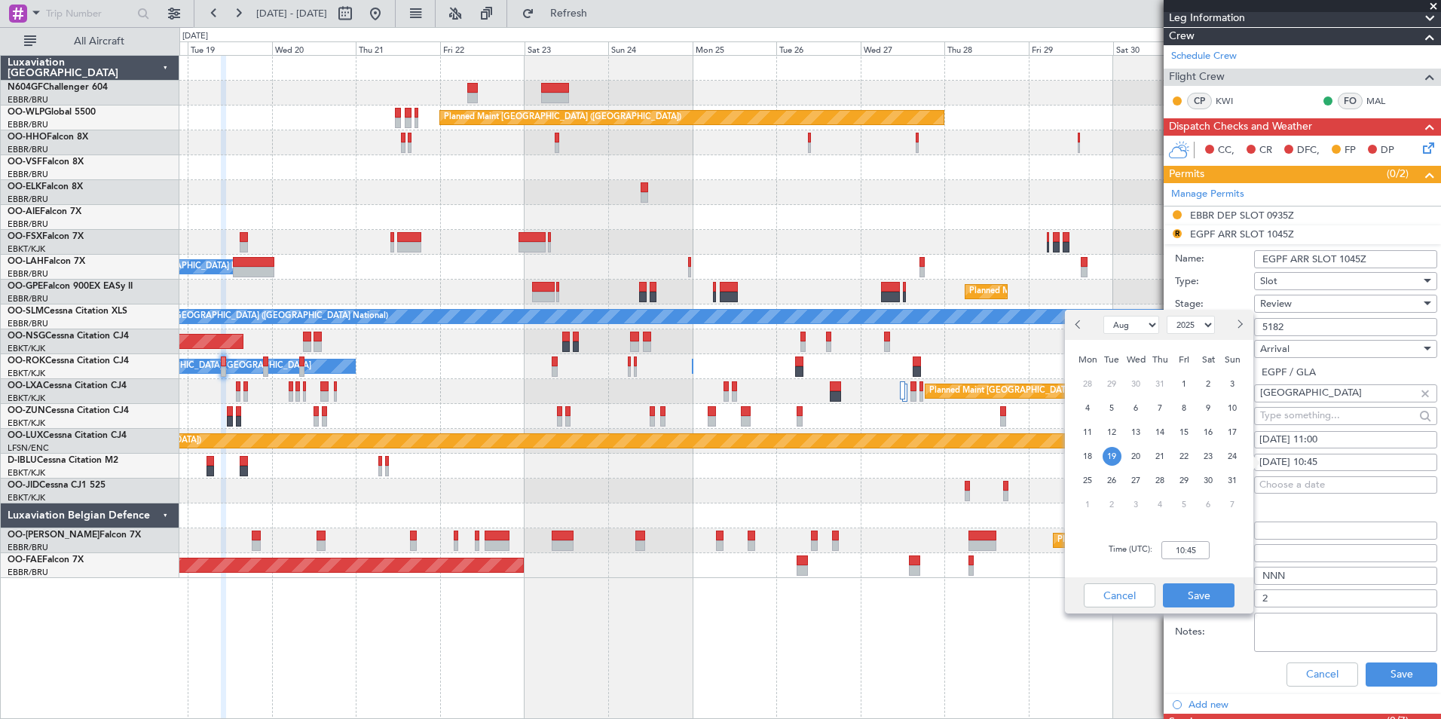
click at [1210, 543] on div "Time (UTC): 10:45" at bounding box center [1159, 550] width 188 height 54
click at [1206, 546] on input "10:45" at bounding box center [1185, 550] width 48 height 18
type input "11:00"
click at [1179, 591] on button "Save" at bounding box center [1199, 595] width 72 height 24
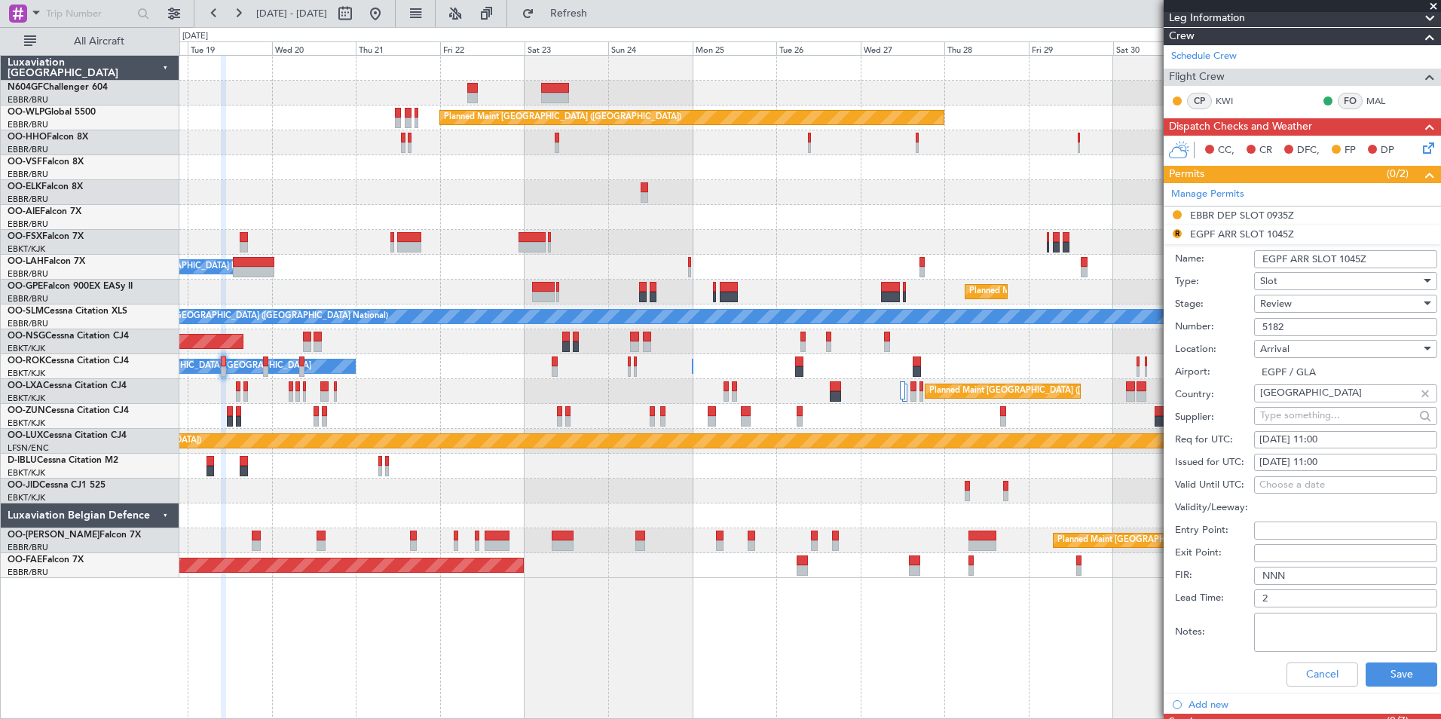
click at [1322, 309] on div "Review" at bounding box center [1340, 303] width 161 height 23
click at [1308, 403] on span "Requested" at bounding box center [1340, 401] width 158 height 23
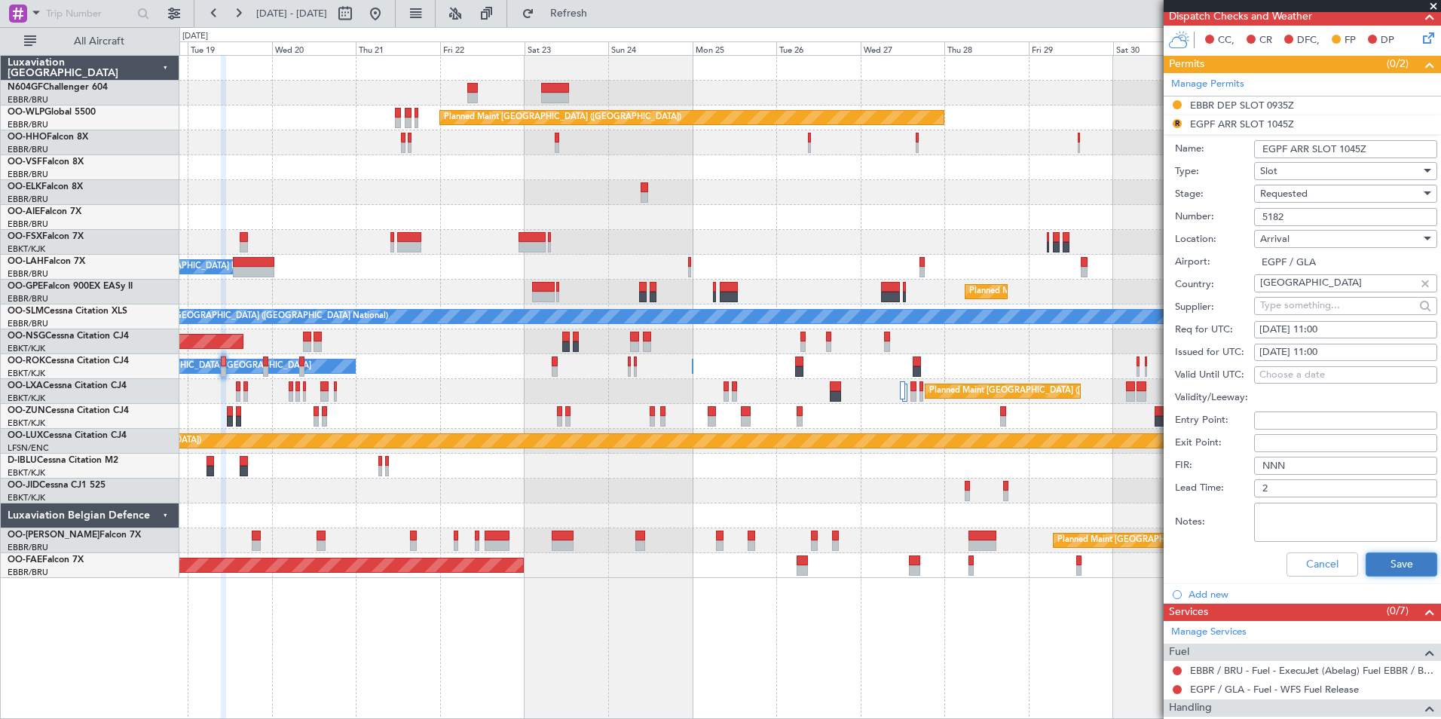
click at [1373, 563] on button "Save" at bounding box center [1402, 564] width 72 height 24
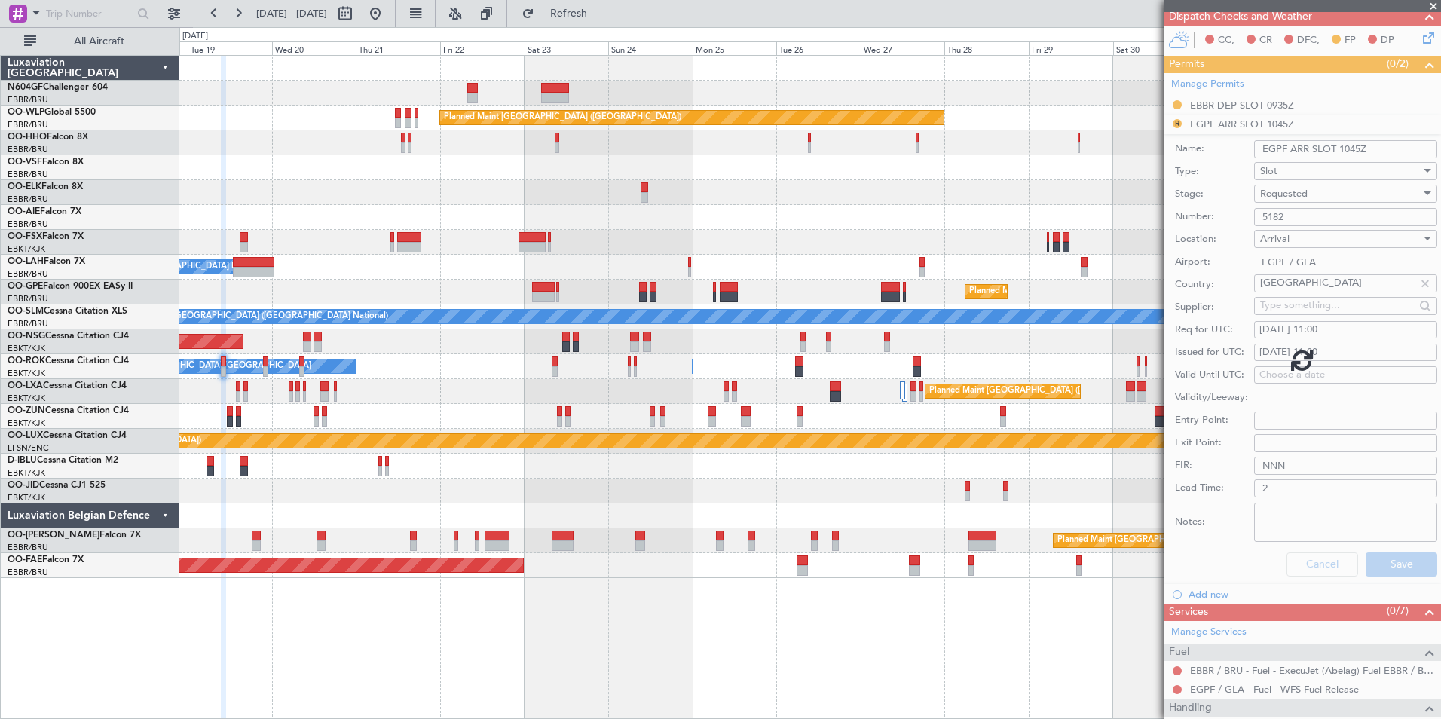
scroll to position [213, 0]
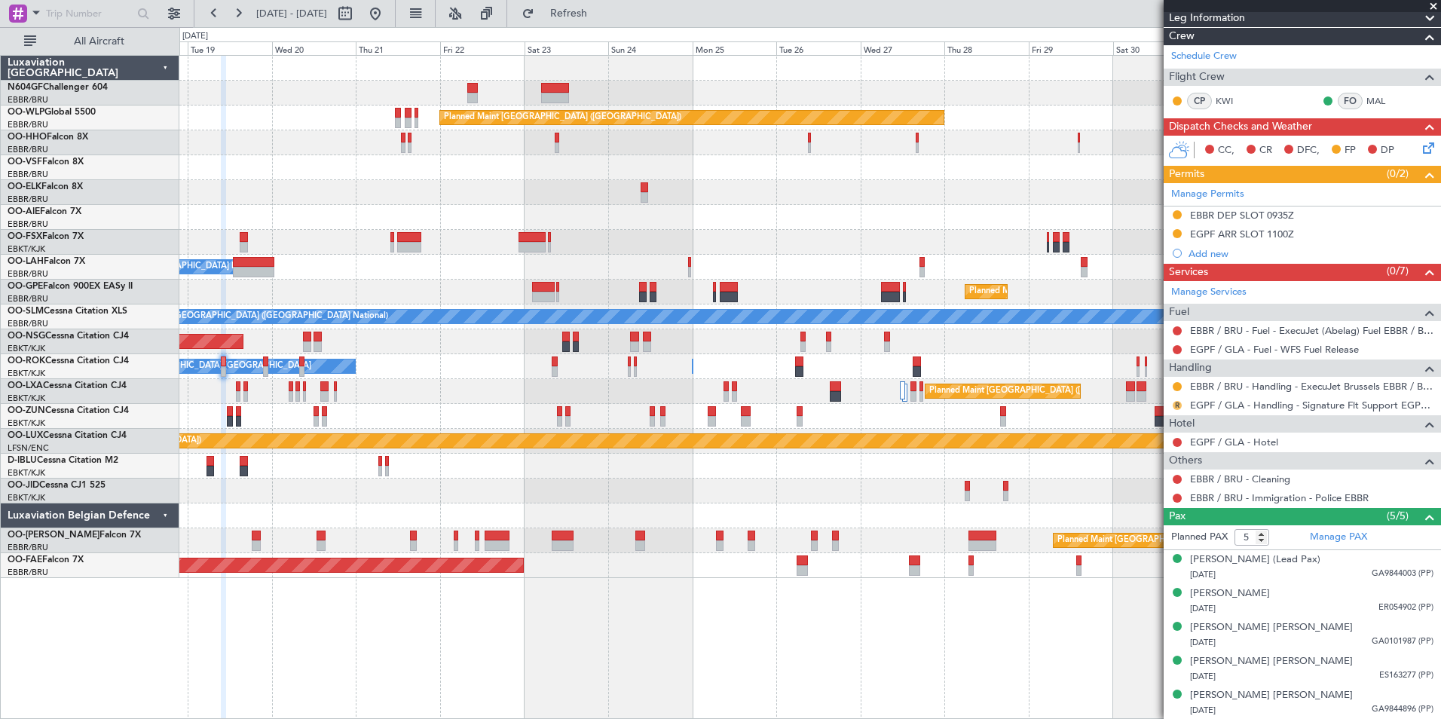
click at [1176, 402] on button "R" at bounding box center [1177, 405] width 9 height 9
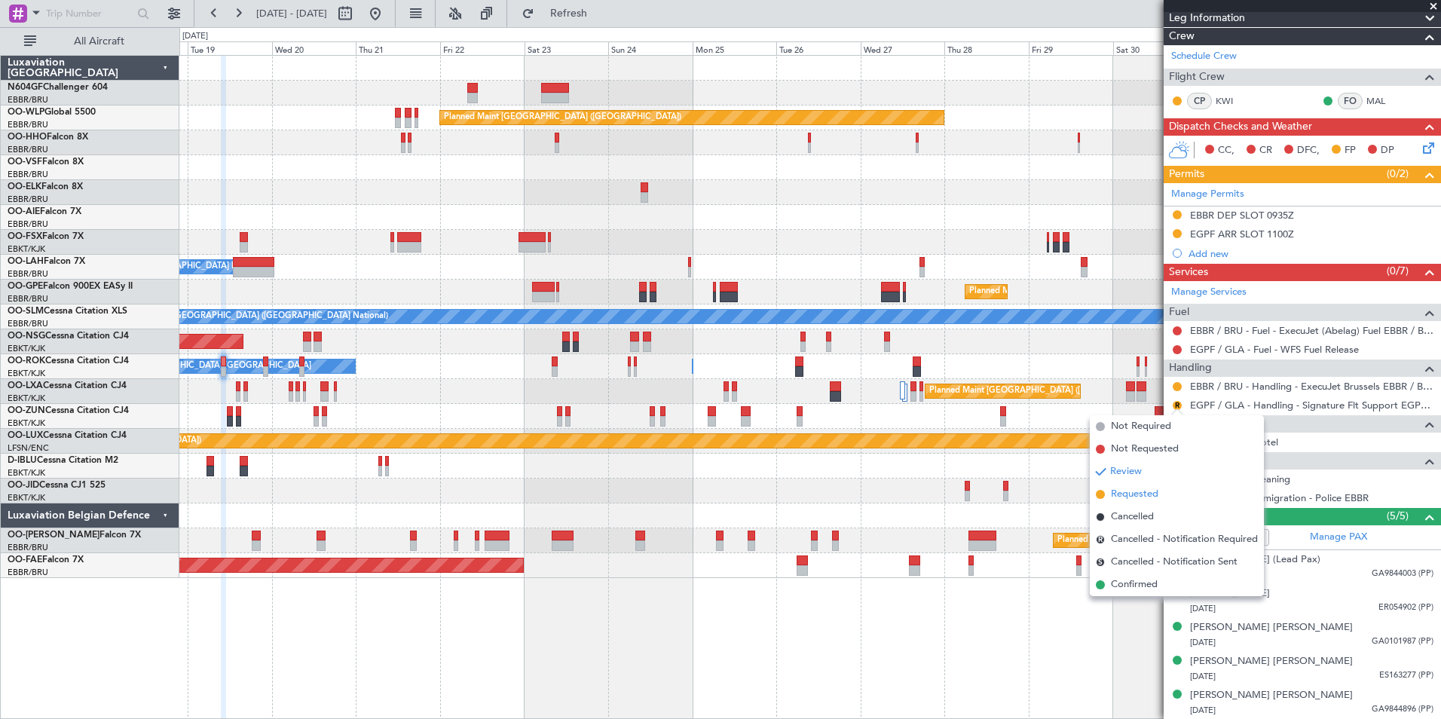
click at [1130, 492] on span "Requested" at bounding box center [1134, 494] width 47 height 15
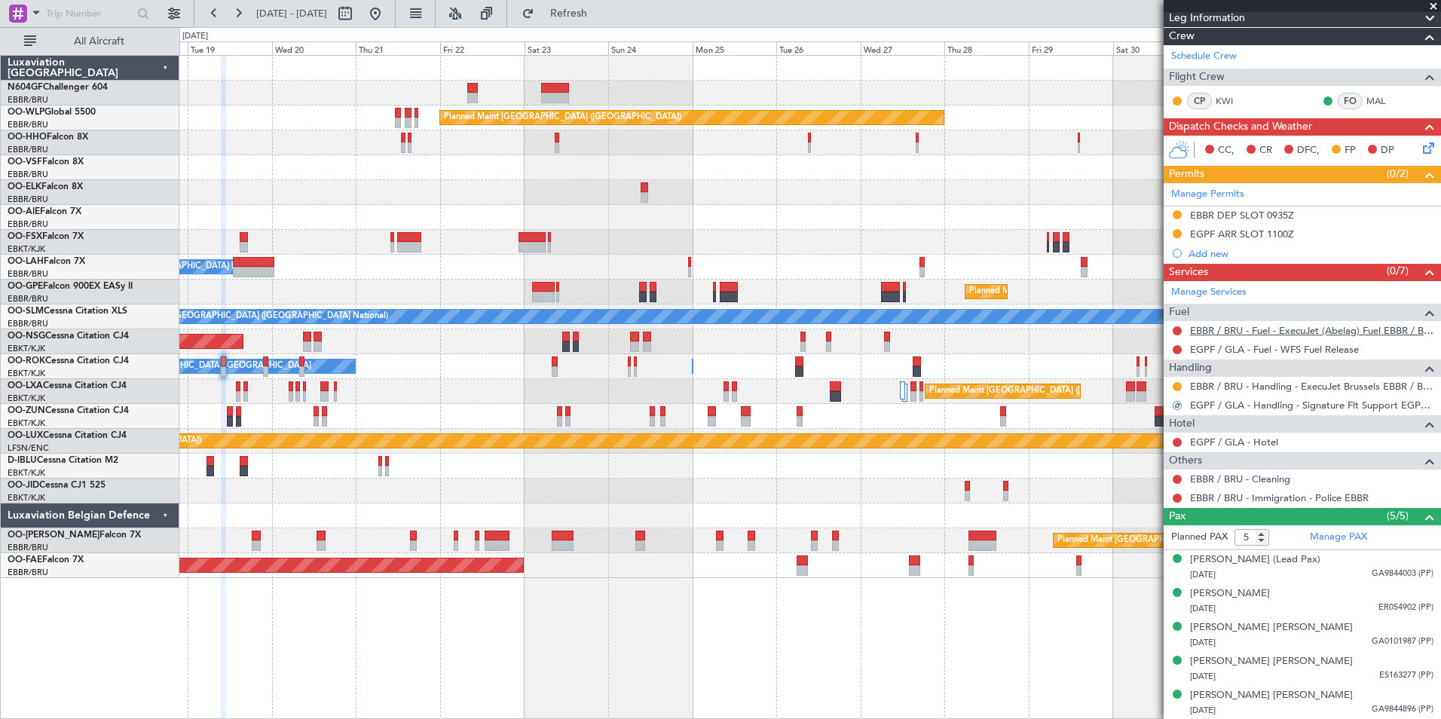
scroll to position [0, 0]
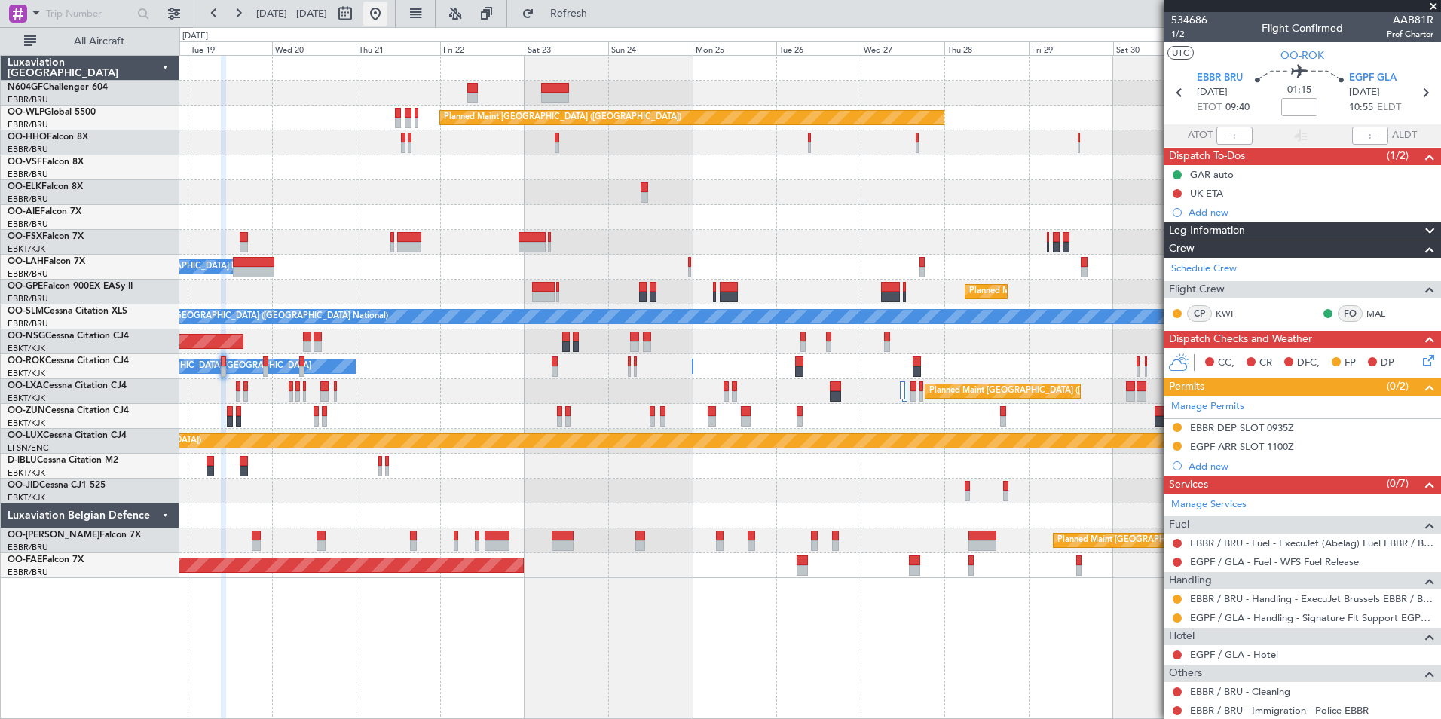
click at [387, 21] on button at bounding box center [375, 14] width 24 height 24
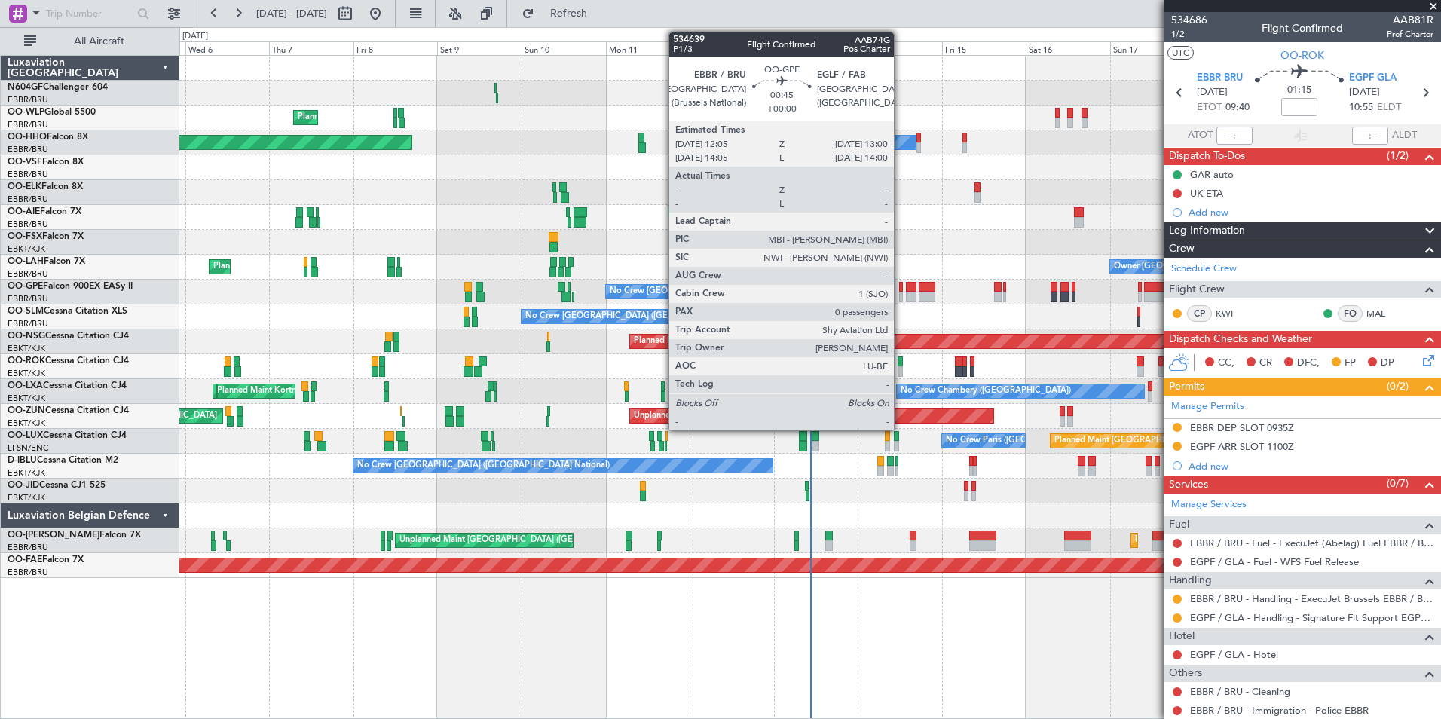
click at [901, 294] on div at bounding box center [901, 297] width 4 height 11
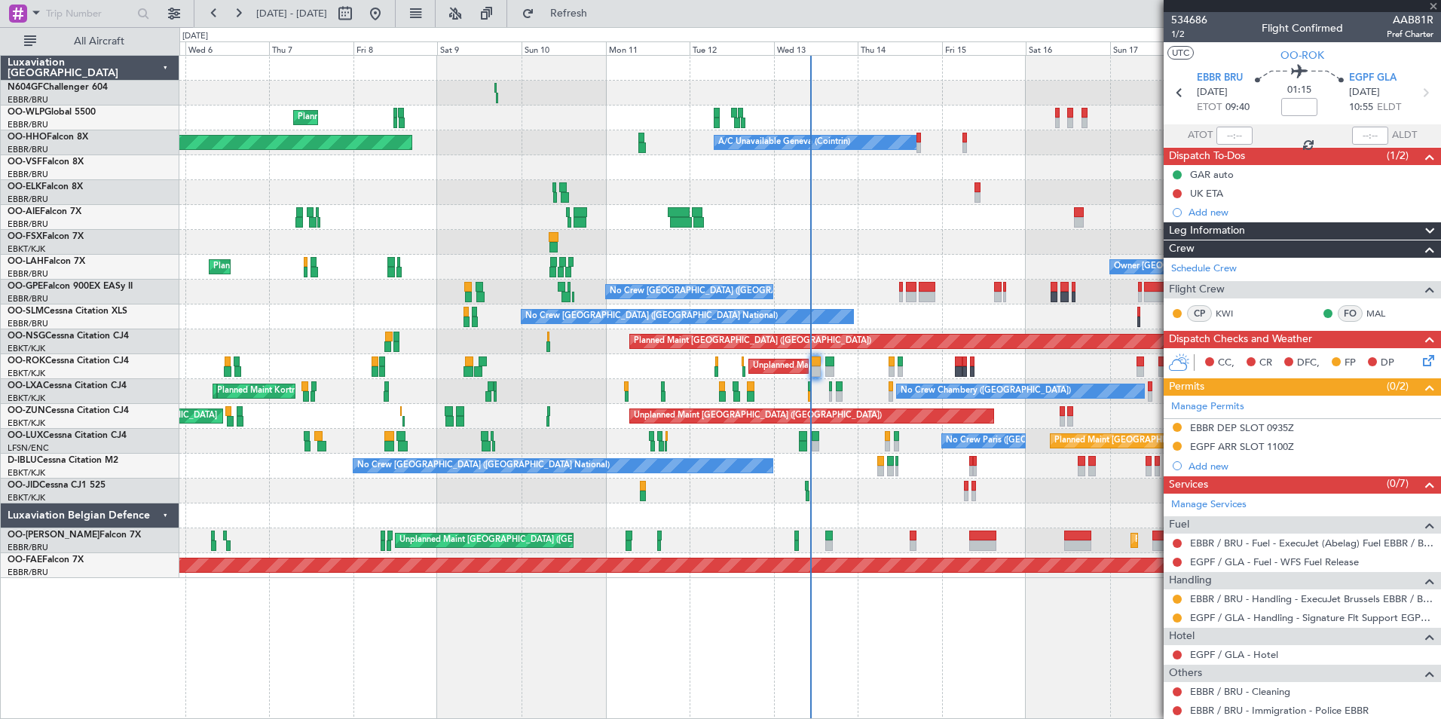
type input "0"
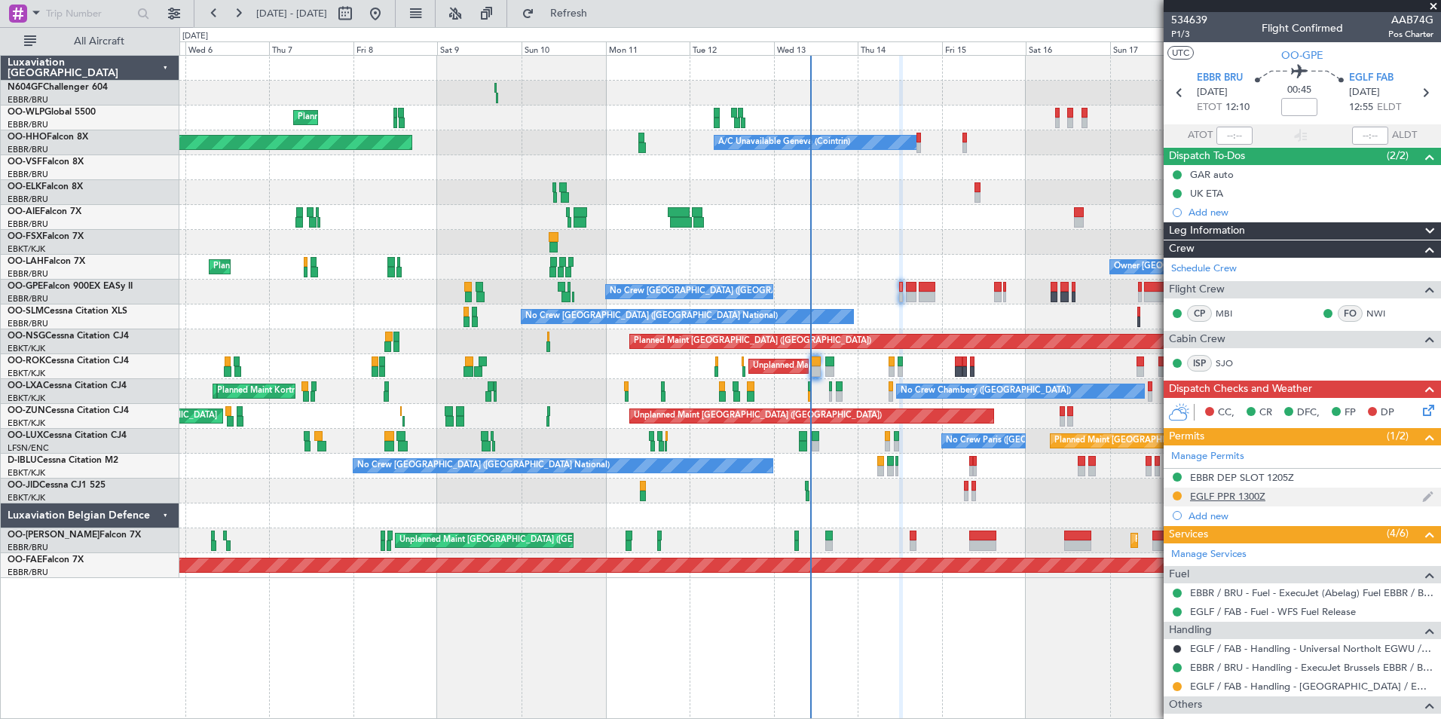
click at [1252, 496] on div "EGLF PPR 1300Z" at bounding box center [1227, 496] width 75 height 13
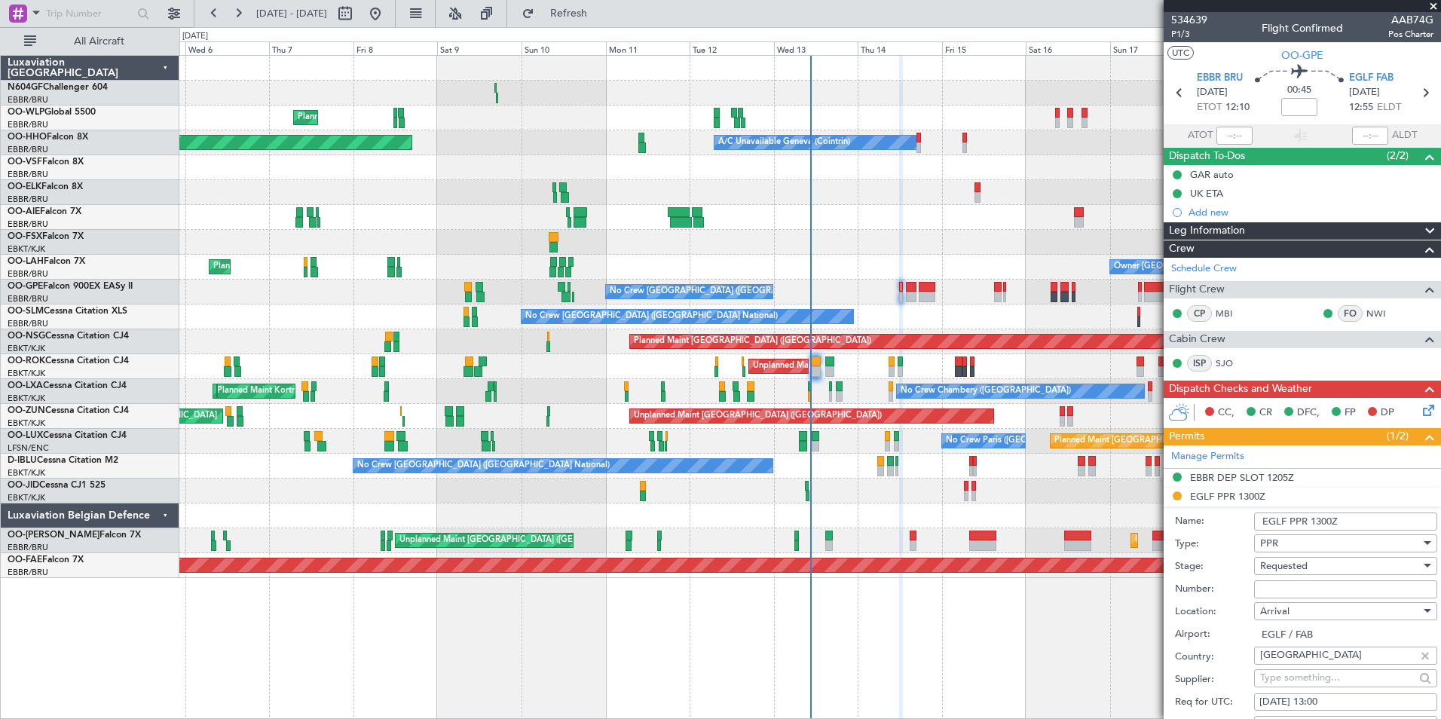
click at [1354, 587] on input "Number:" at bounding box center [1345, 589] width 183 height 18
paste input "370293"
type input "370293"
click at [1309, 564] on div "Requested" at bounding box center [1340, 566] width 161 height 23
click at [1315, 678] on span "Received OK" at bounding box center [1340, 686] width 158 height 23
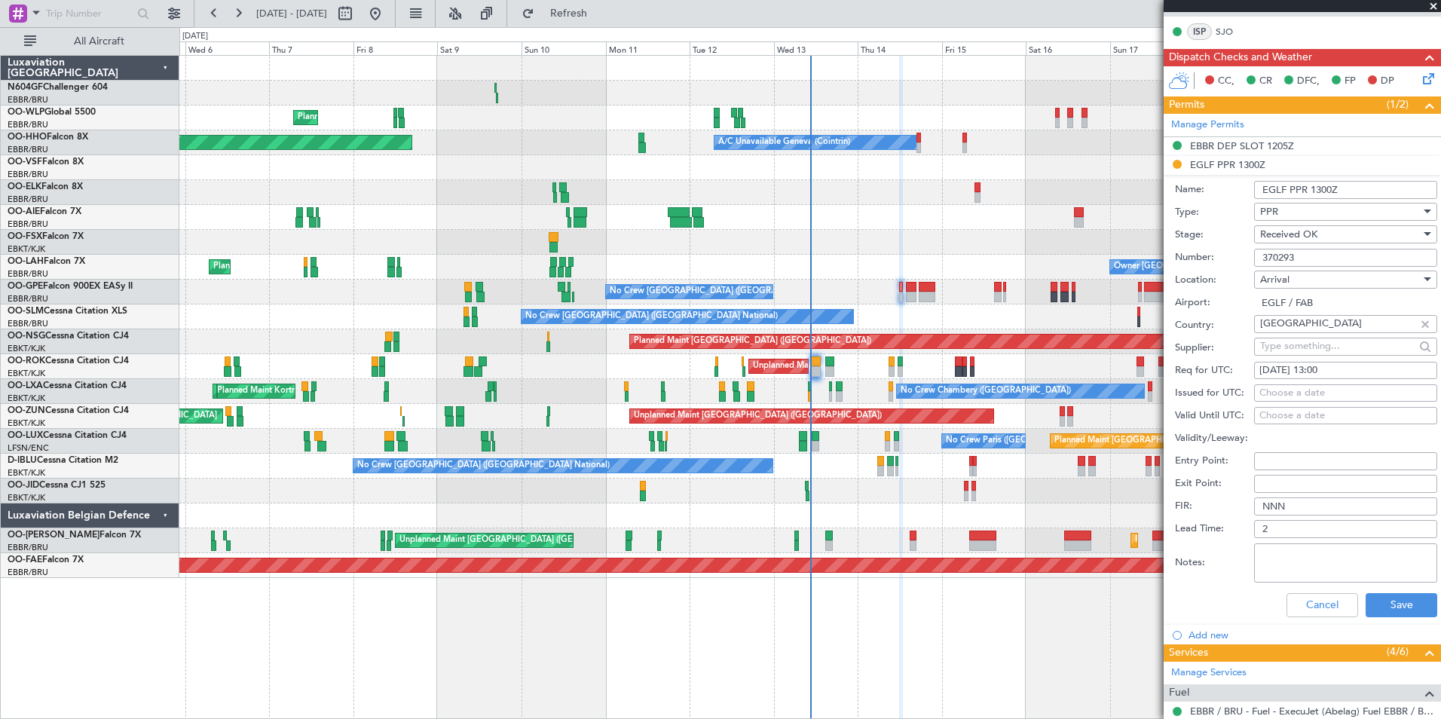
scroll to position [332, 0]
click at [1392, 604] on button "Save" at bounding box center [1402, 604] width 72 height 24
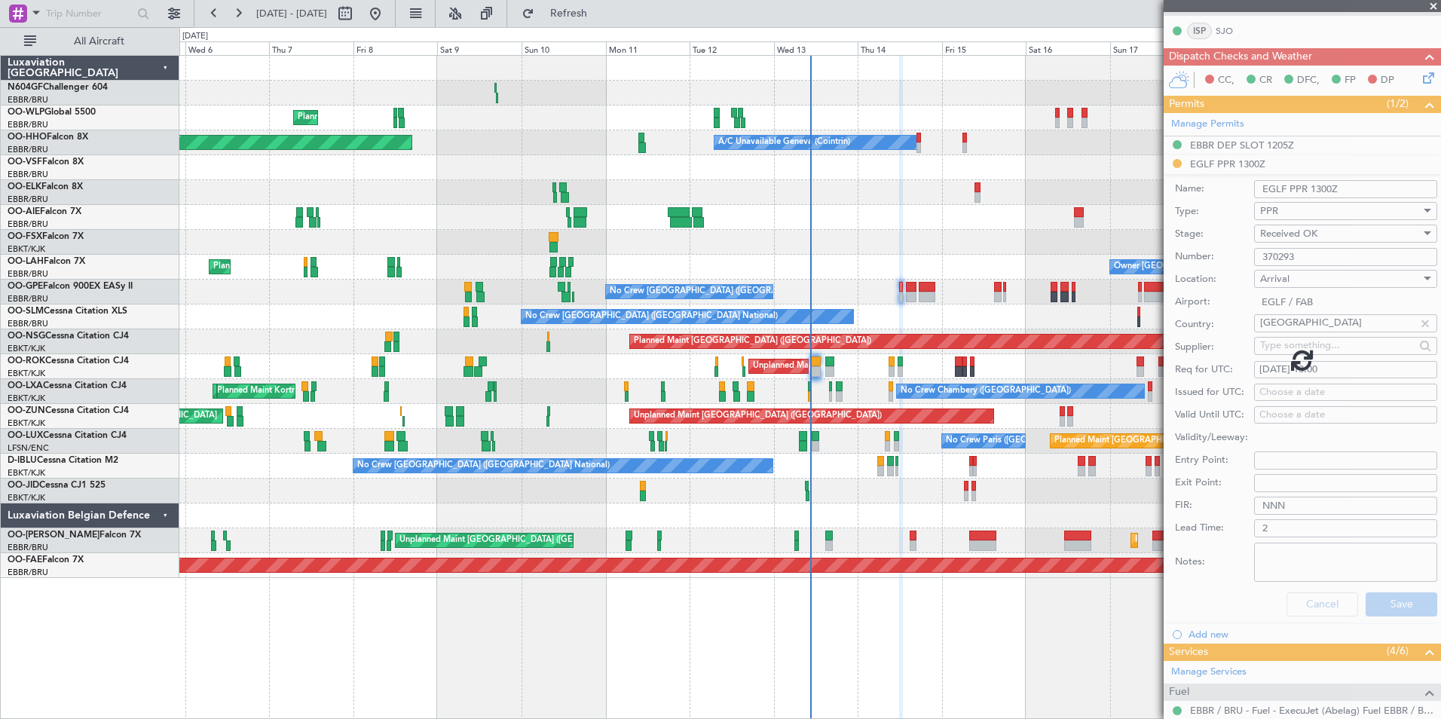
scroll to position [93, 0]
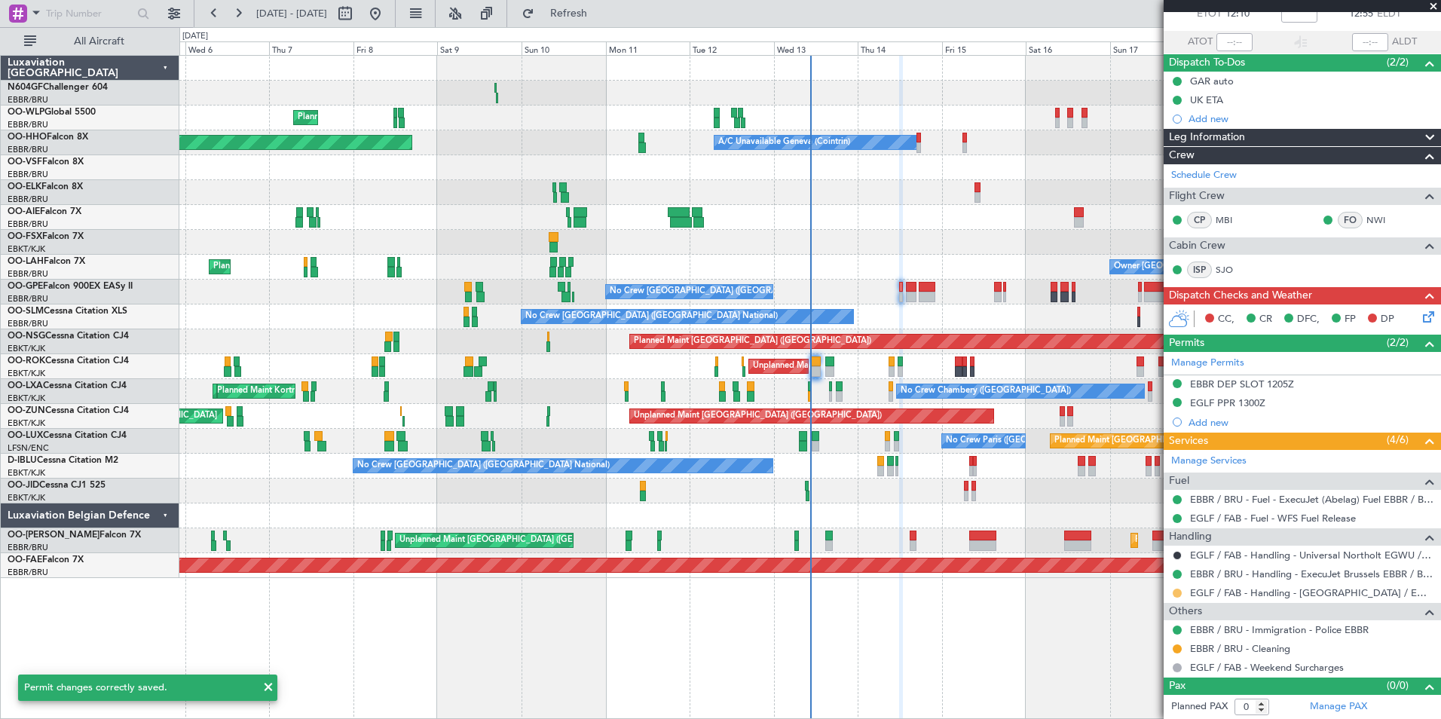
click at [1176, 591] on button at bounding box center [1177, 593] width 9 height 9
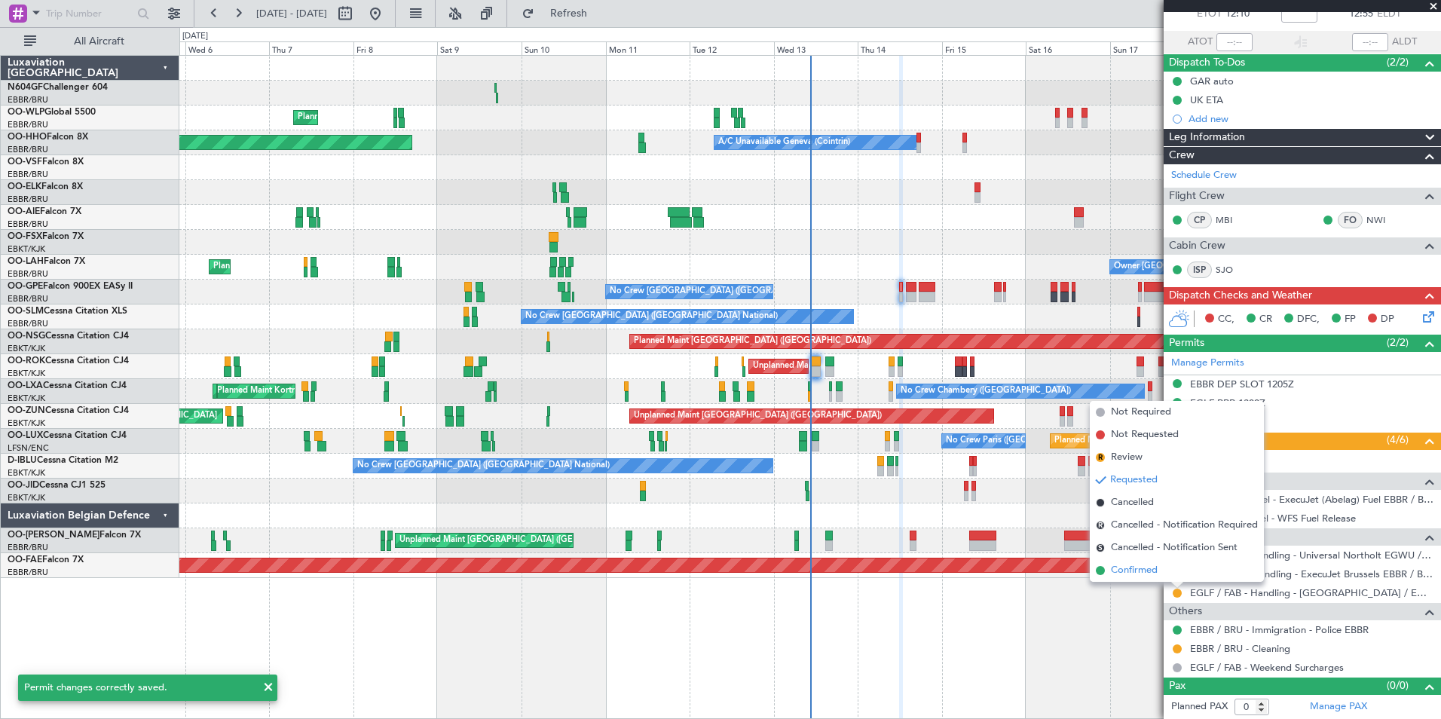
click at [1178, 571] on li "Confirmed" at bounding box center [1177, 570] width 174 height 23
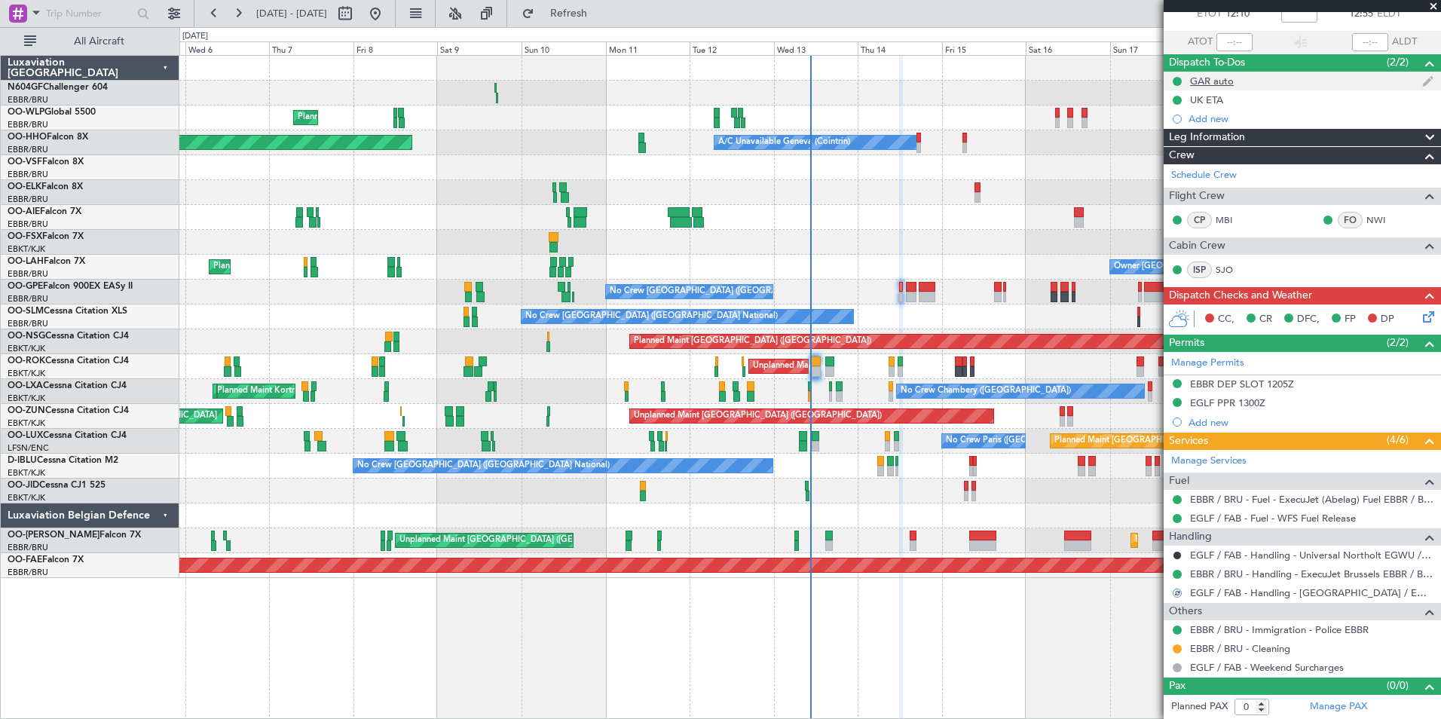
scroll to position [0, 0]
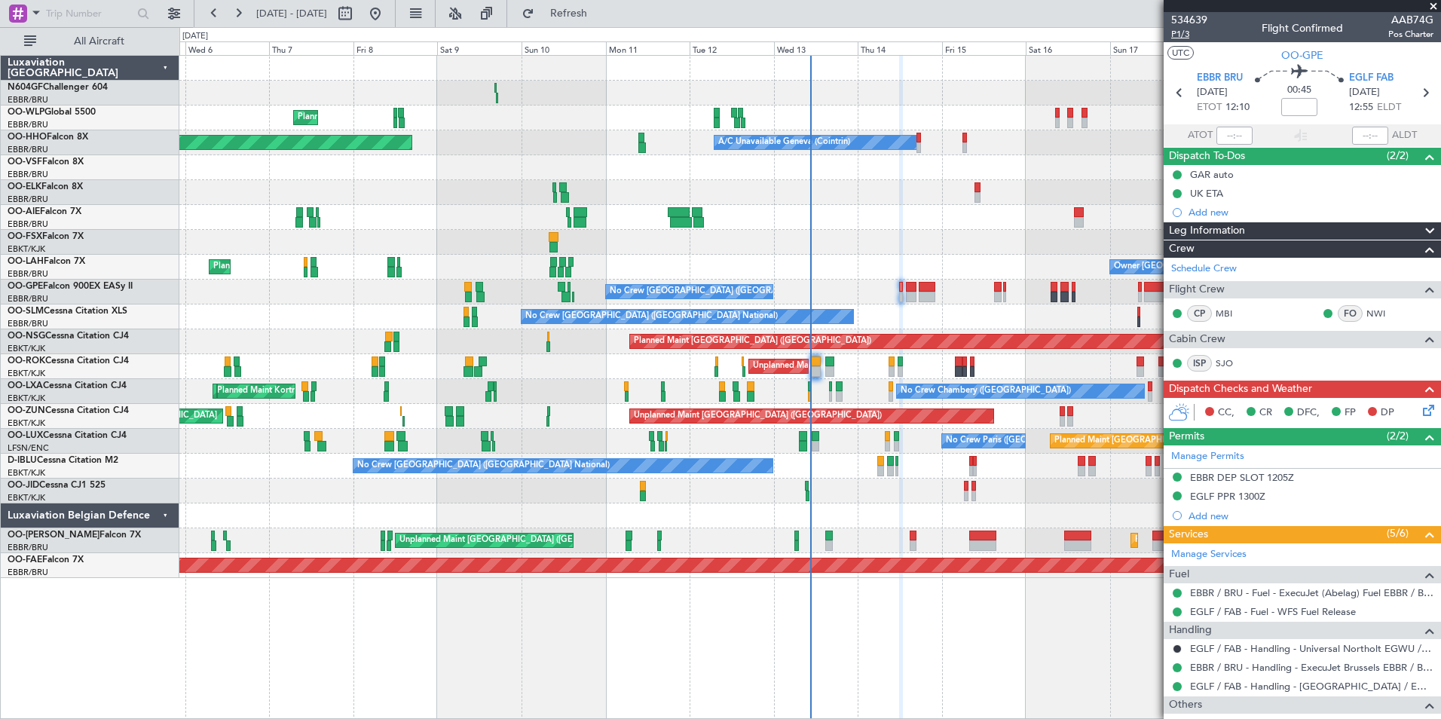
click at [1183, 38] on span "P1/3" at bounding box center [1189, 34] width 36 height 13
click at [1415, 97] on icon at bounding box center [1425, 93] width 20 height 20
type input "+00:10"
type input "6"
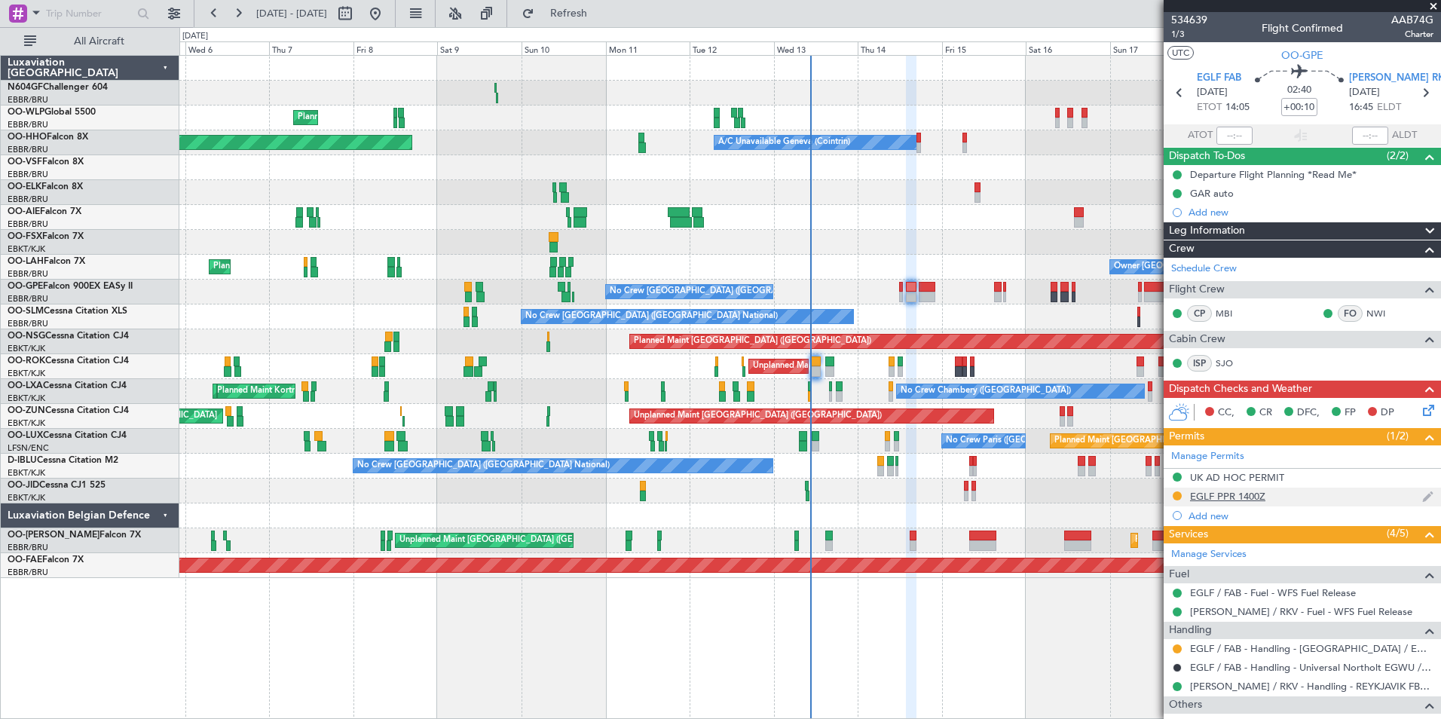
click at [1235, 500] on div "EGLF PPR 1400Z" at bounding box center [1227, 496] width 75 height 13
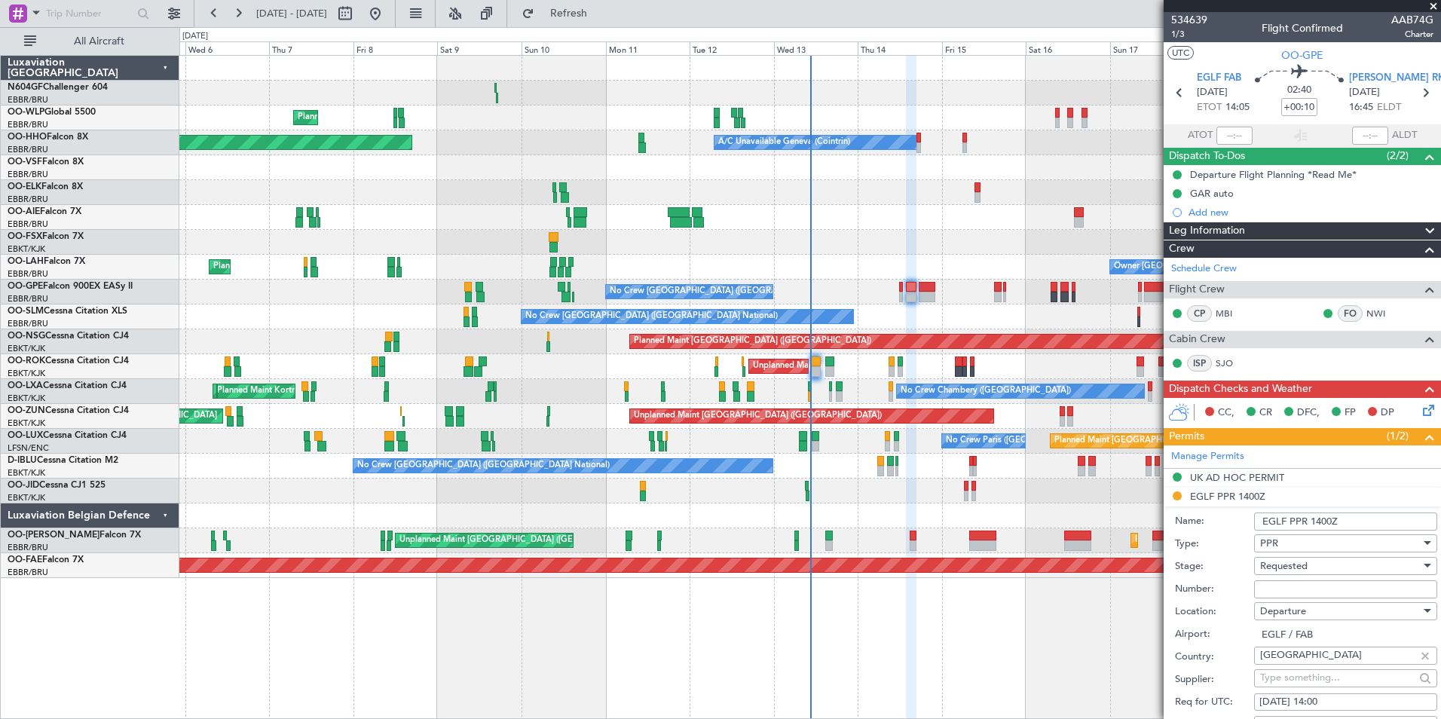
click at [1292, 587] on input "Number:" at bounding box center [1345, 589] width 183 height 18
paste input "370294"
type input "370294"
click at [1311, 564] on div "Requested" at bounding box center [1340, 566] width 161 height 23
click at [1327, 689] on span "Received OK" at bounding box center [1340, 686] width 158 height 23
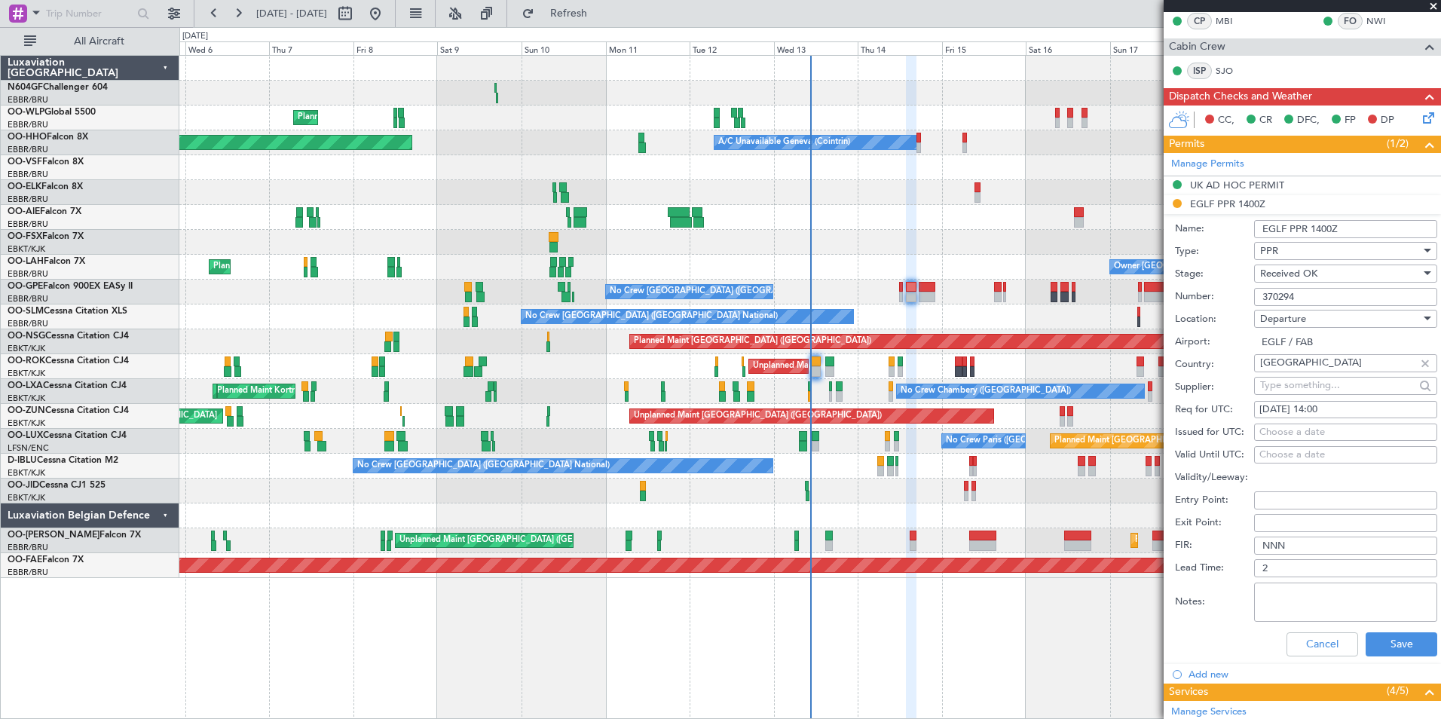
scroll to position [298, 0]
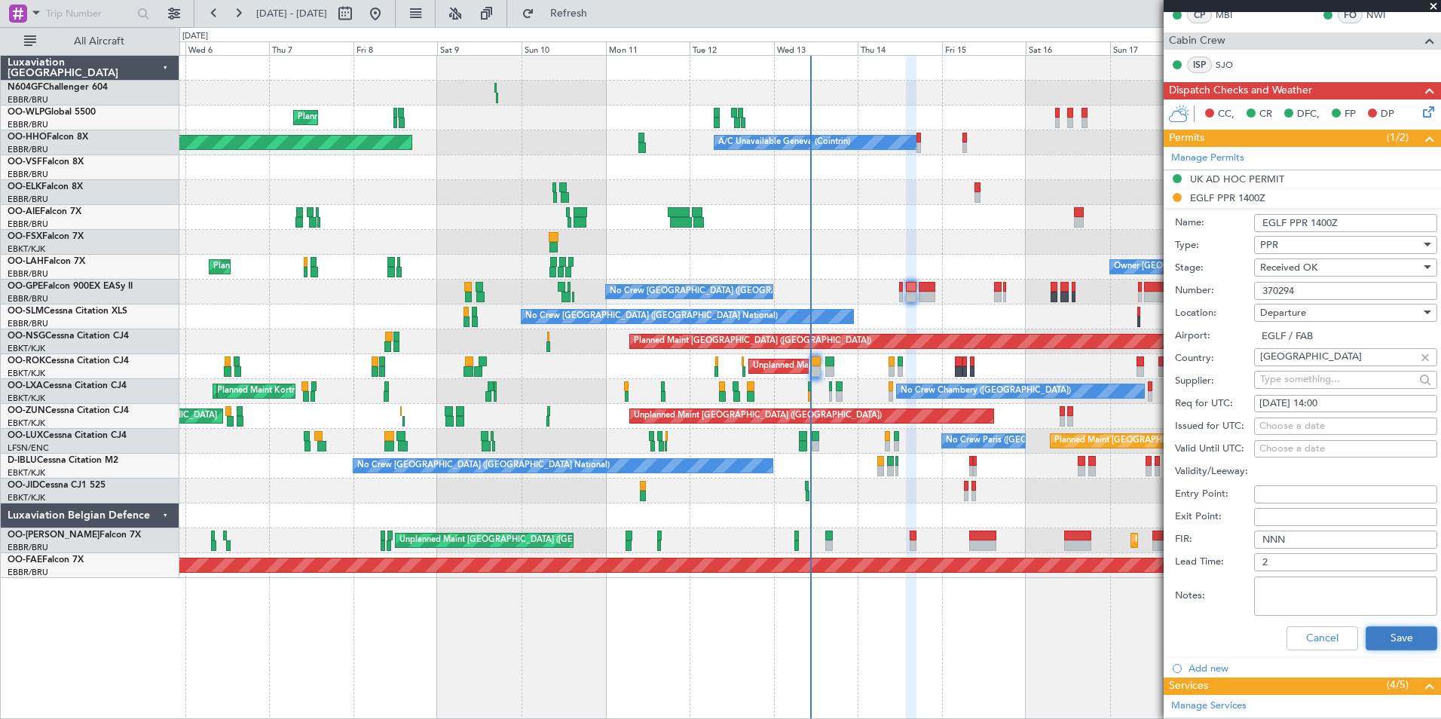
click at [1378, 644] on button "Save" at bounding box center [1402, 638] width 72 height 24
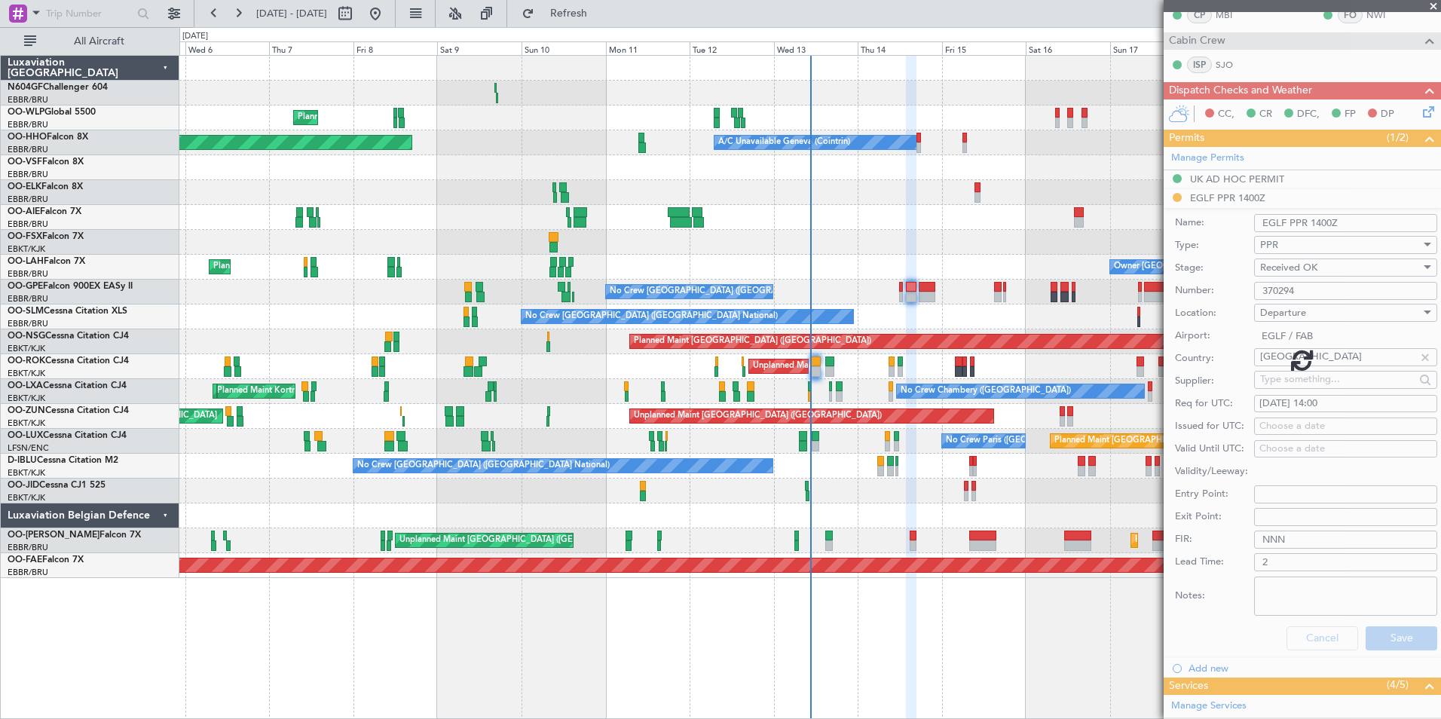
scroll to position [278, 0]
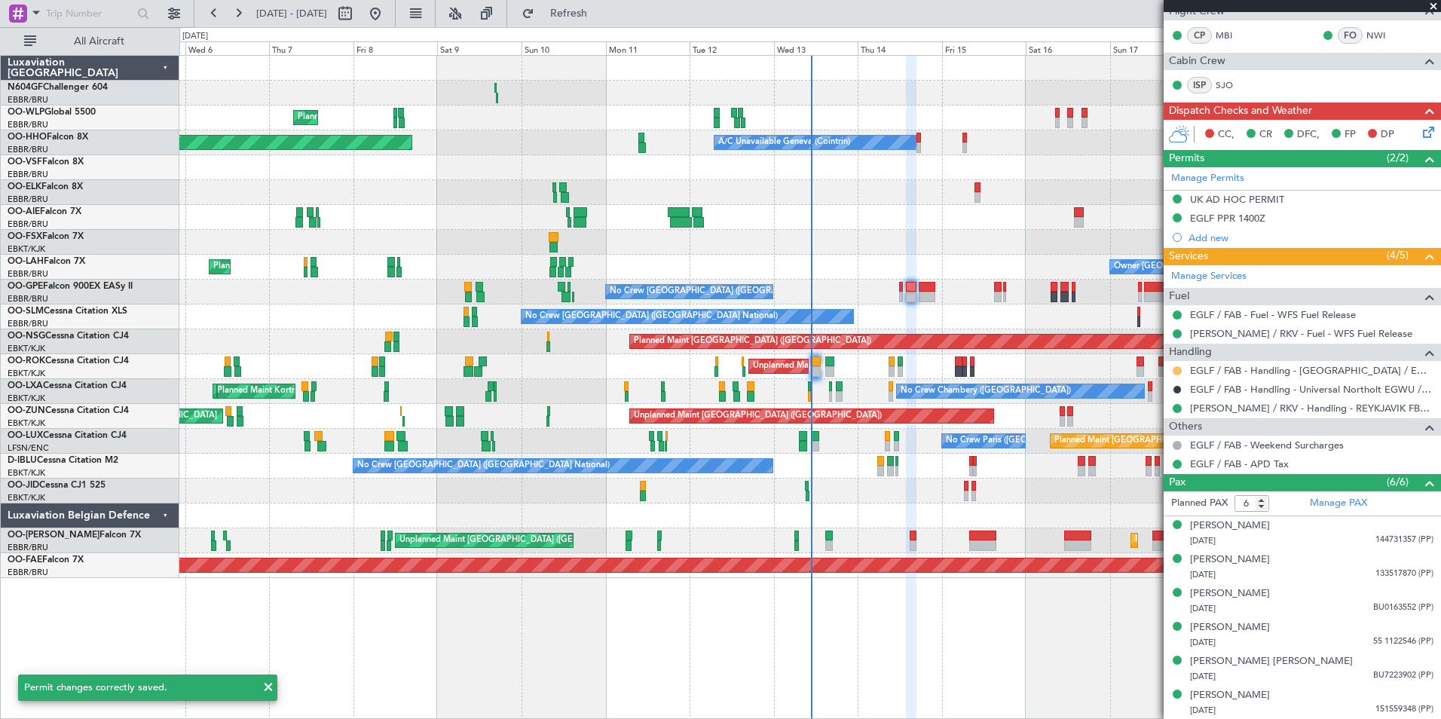
click at [1177, 370] on button at bounding box center [1177, 370] width 9 height 9
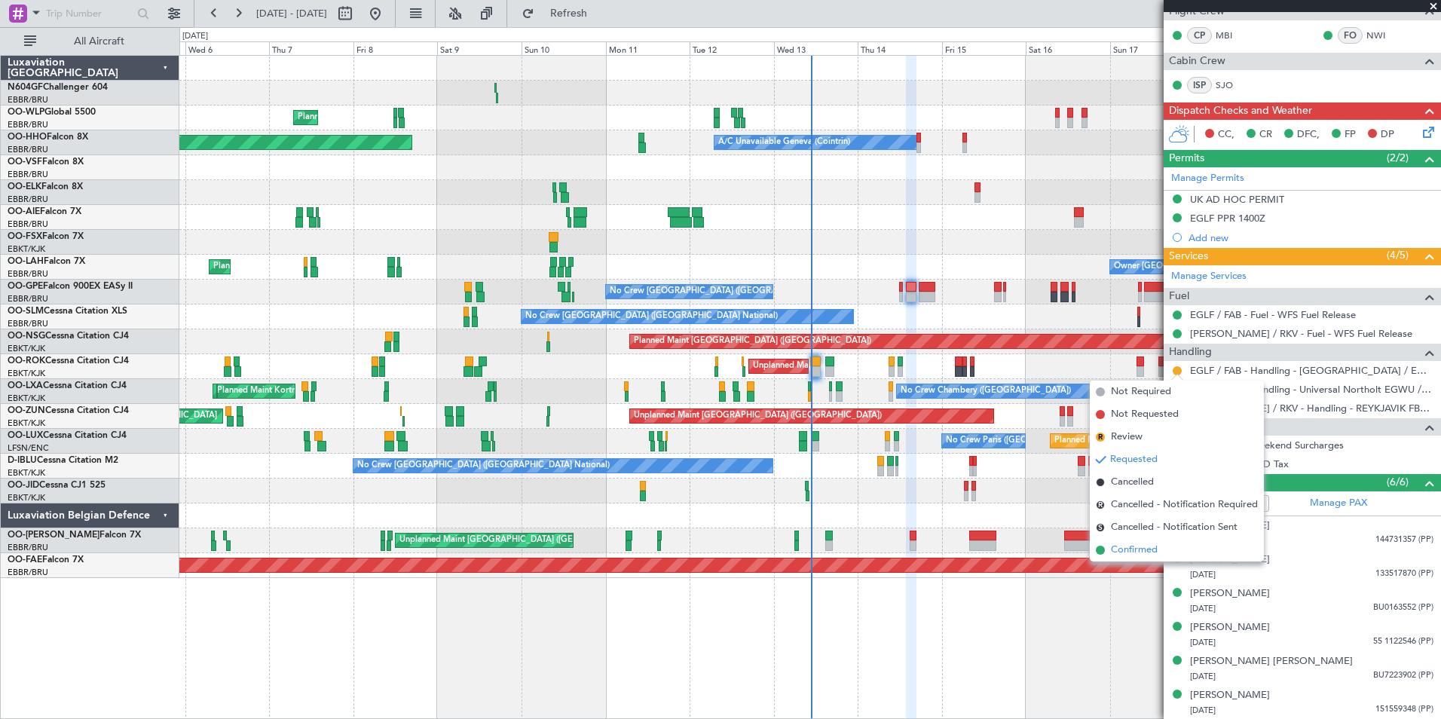
click at [1164, 555] on li "Confirmed" at bounding box center [1177, 550] width 174 height 23
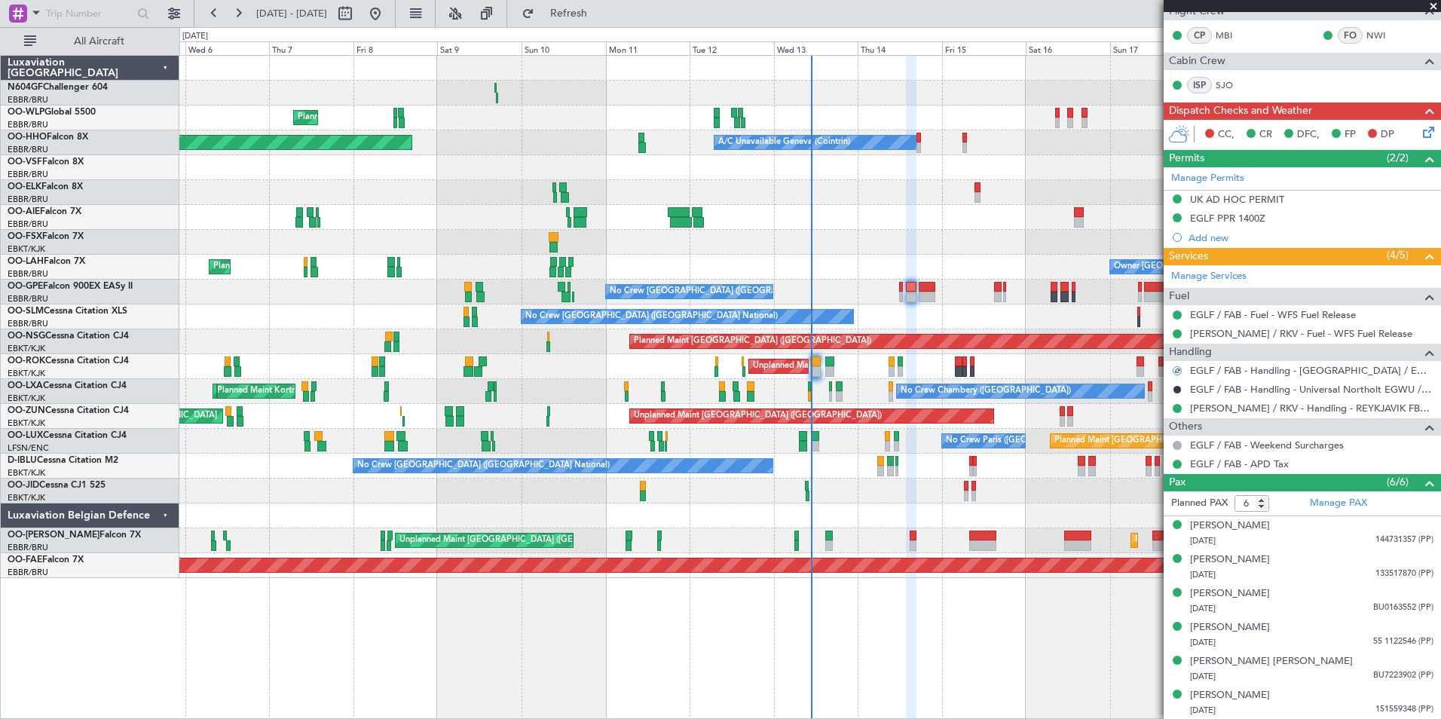
scroll to position [0, 0]
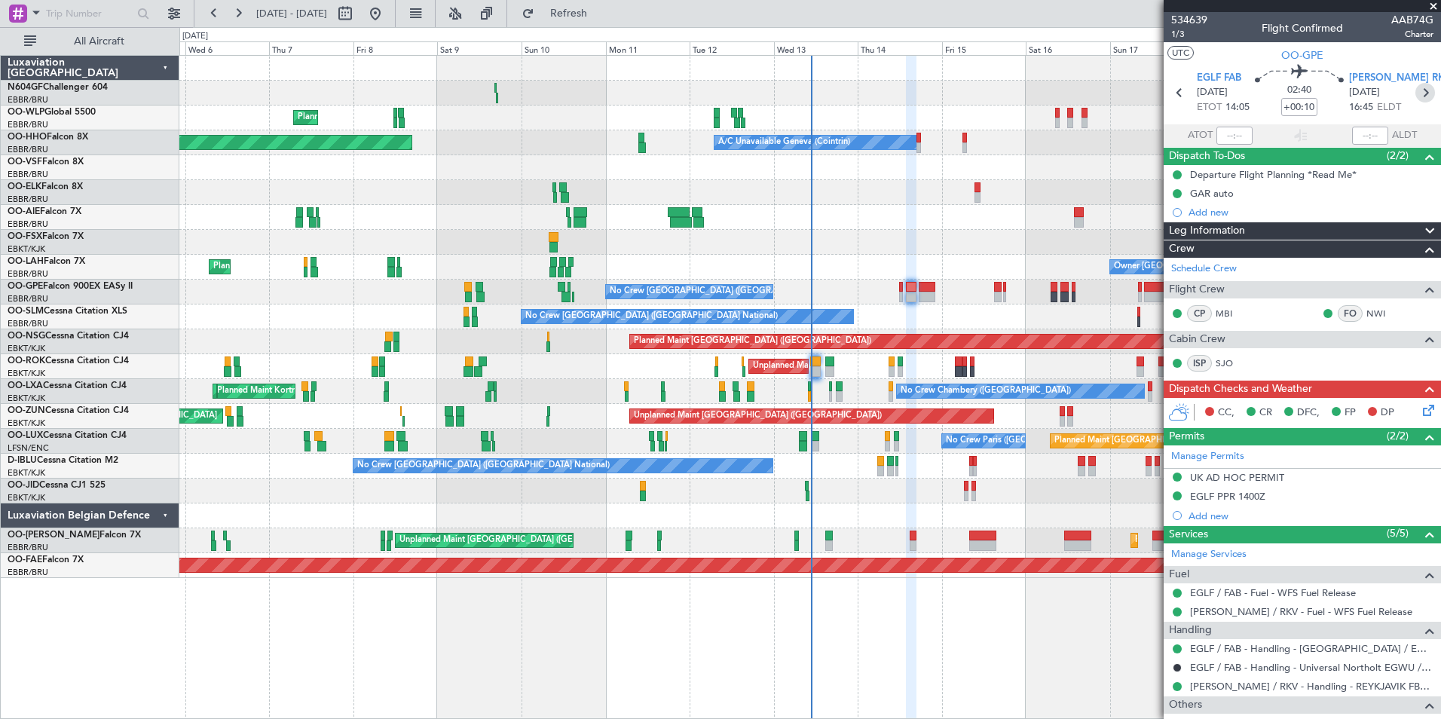
click at [1417, 91] on icon at bounding box center [1425, 93] width 20 height 20
type input "+00:20"
type input "0"
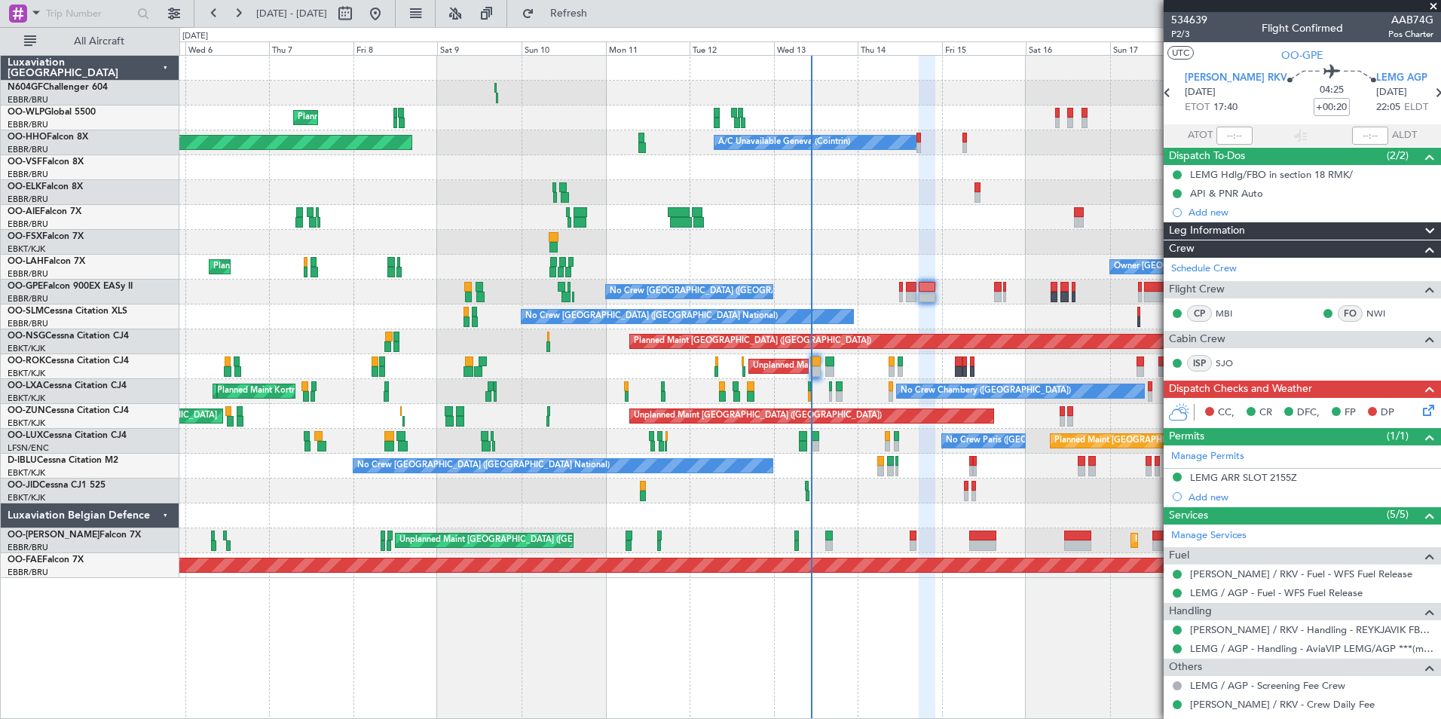
scroll to position [1, 0]
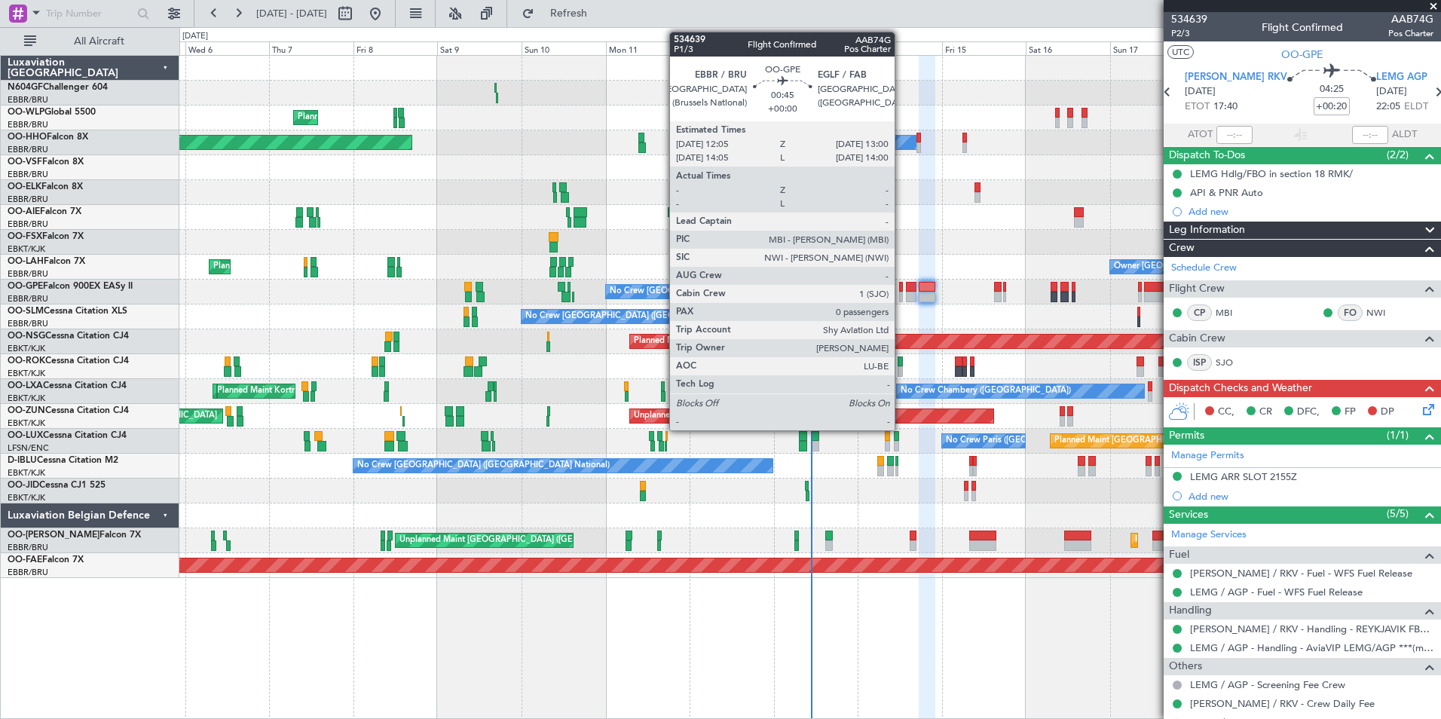
click at [900, 295] on div at bounding box center [901, 297] width 4 height 11
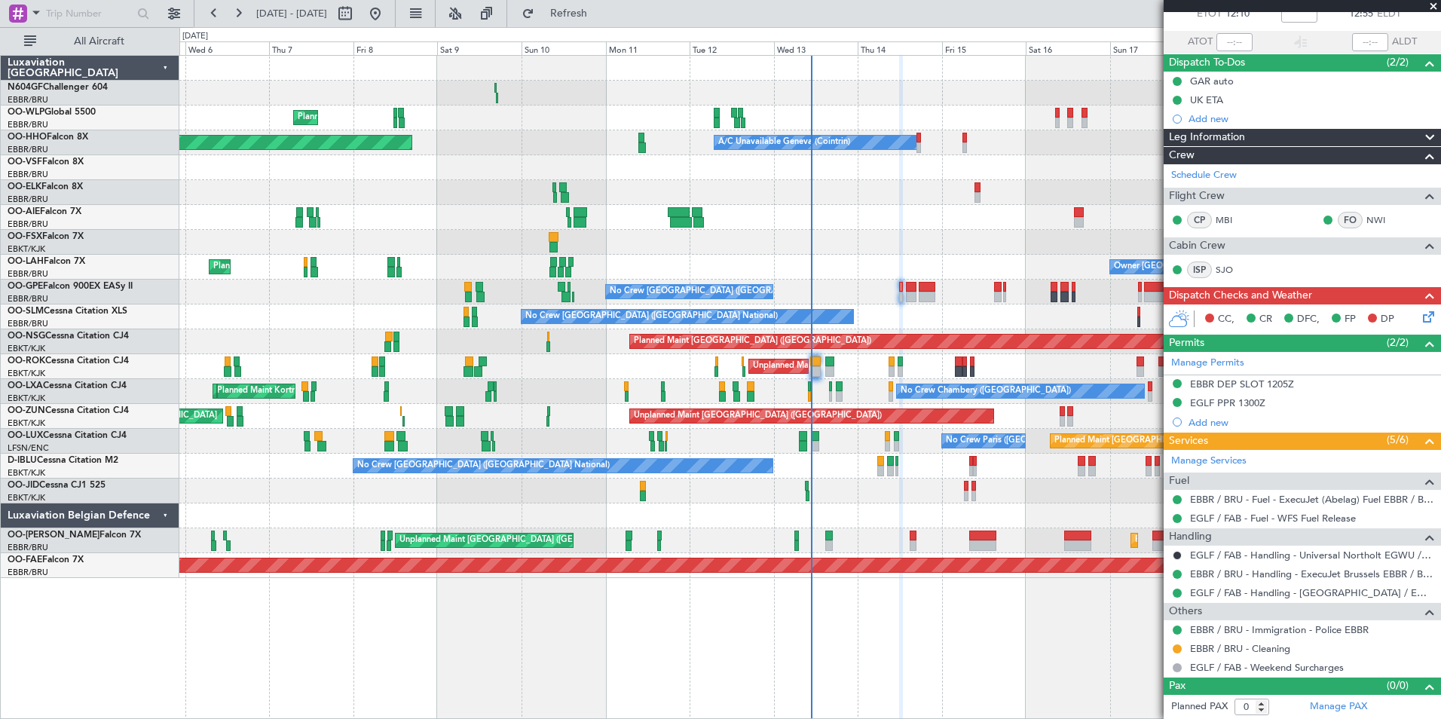
scroll to position [0, 0]
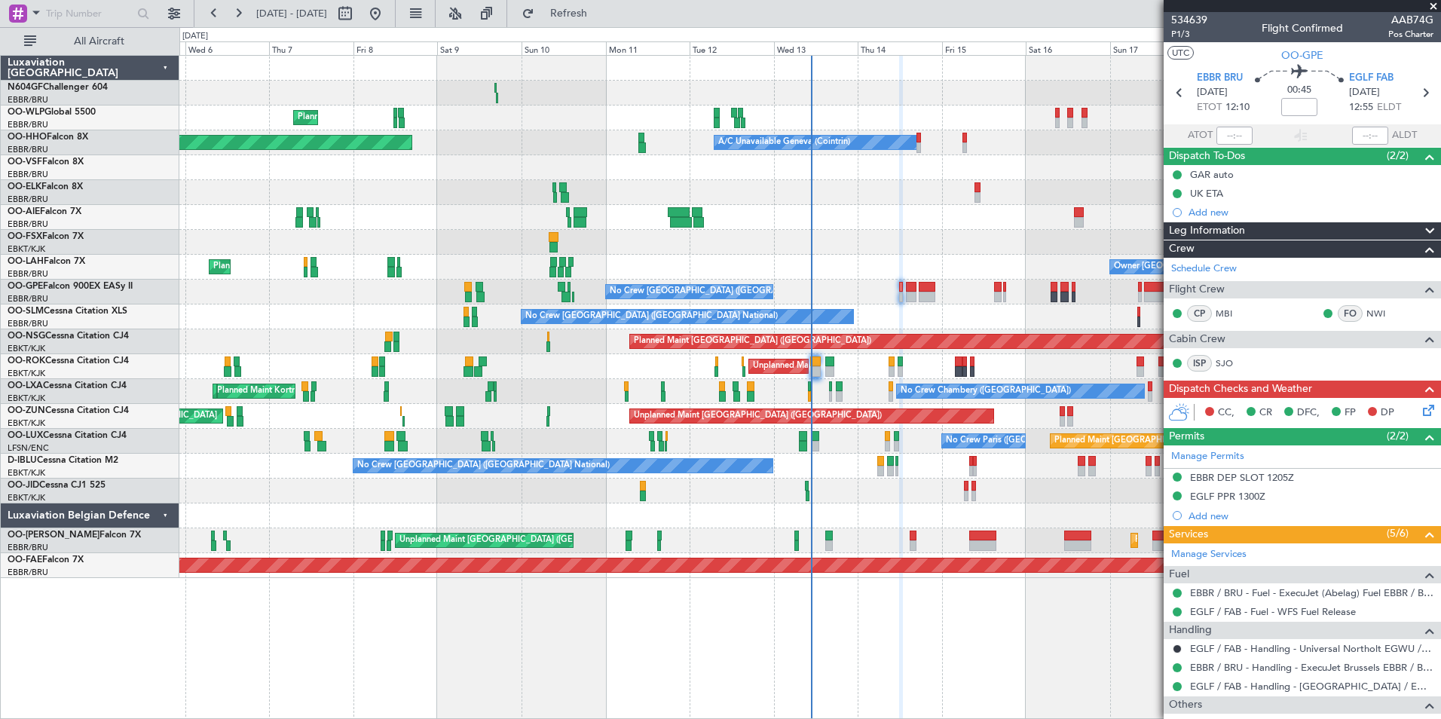
click at [1242, 494] on div "EBBR DEP SLOT 1205Z" at bounding box center [1242, 494] width 0 height 0
click at [1243, 498] on div "EGLF PPR 1300Z" at bounding box center [1227, 496] width 75 height 13
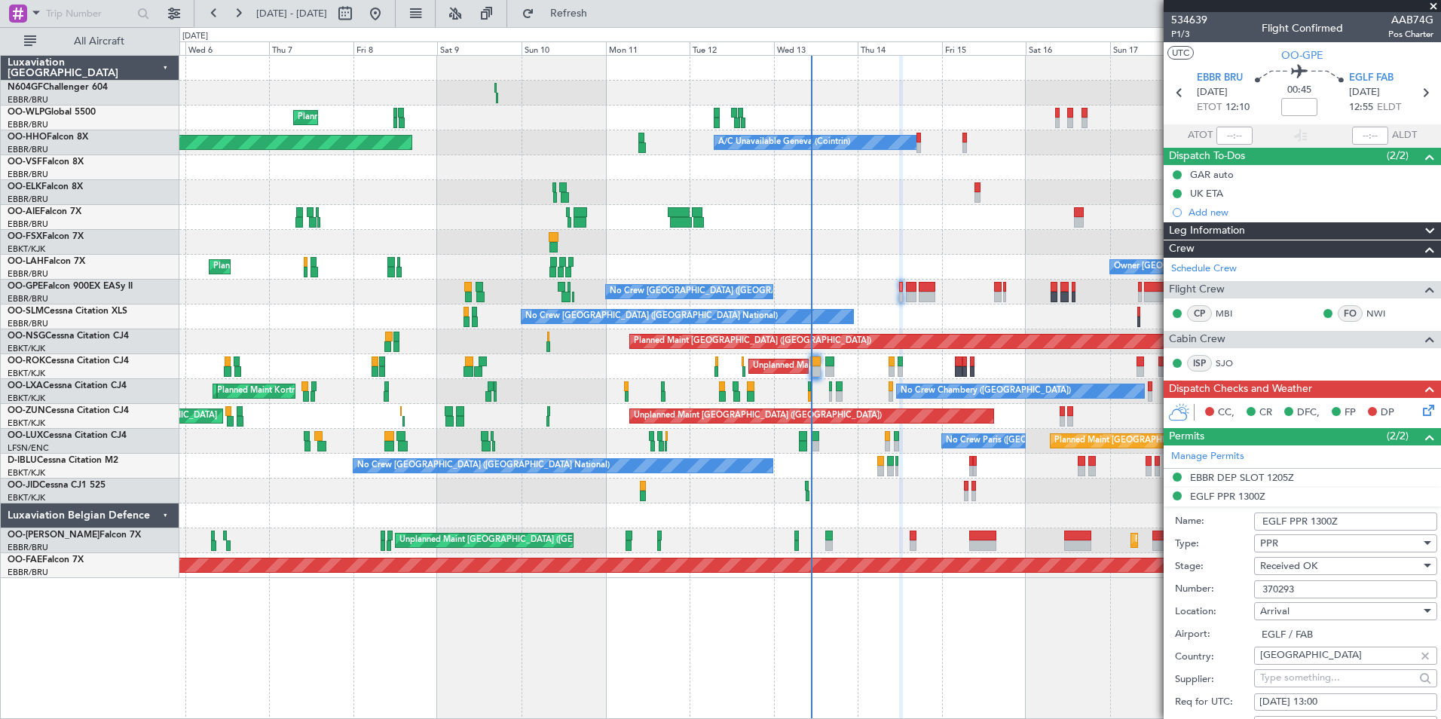
click at [1326, 594] on input "370293" at bounding box center [1345, 589] width 183 height 18
click at [1326, 586] on input "370293" at bounding box center [1345, 589] width 183 height 18
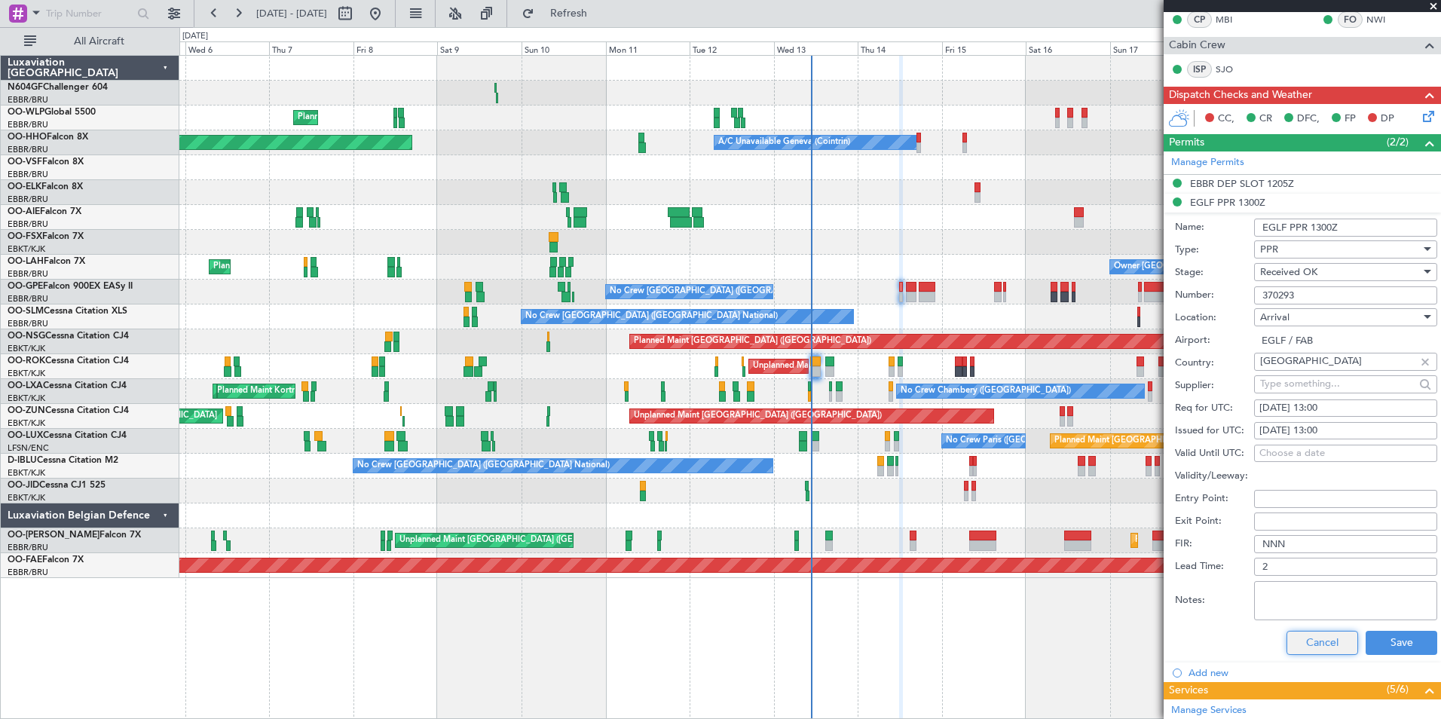
click at [1334, 645] on button "Cancel" at bounding box center [1322, 643] width 72 height 24
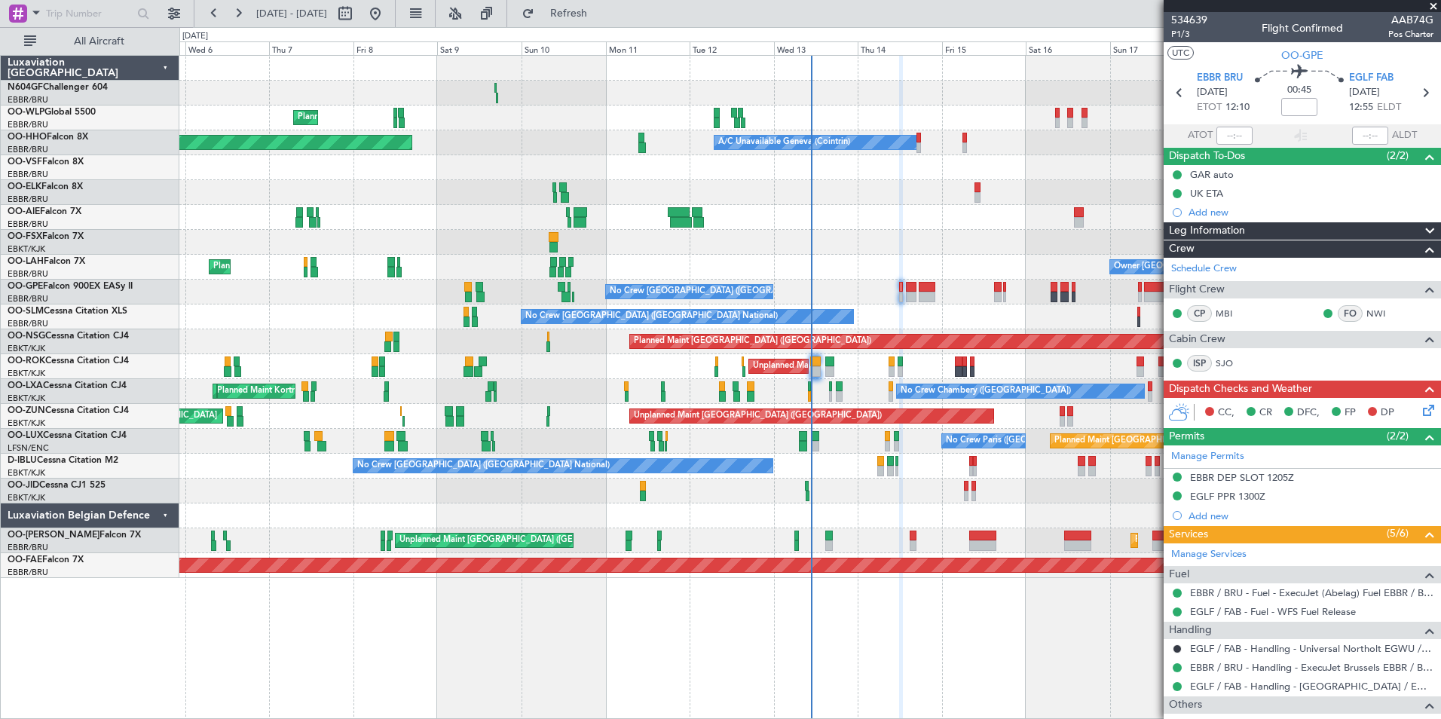
scroll to position [93, 0]
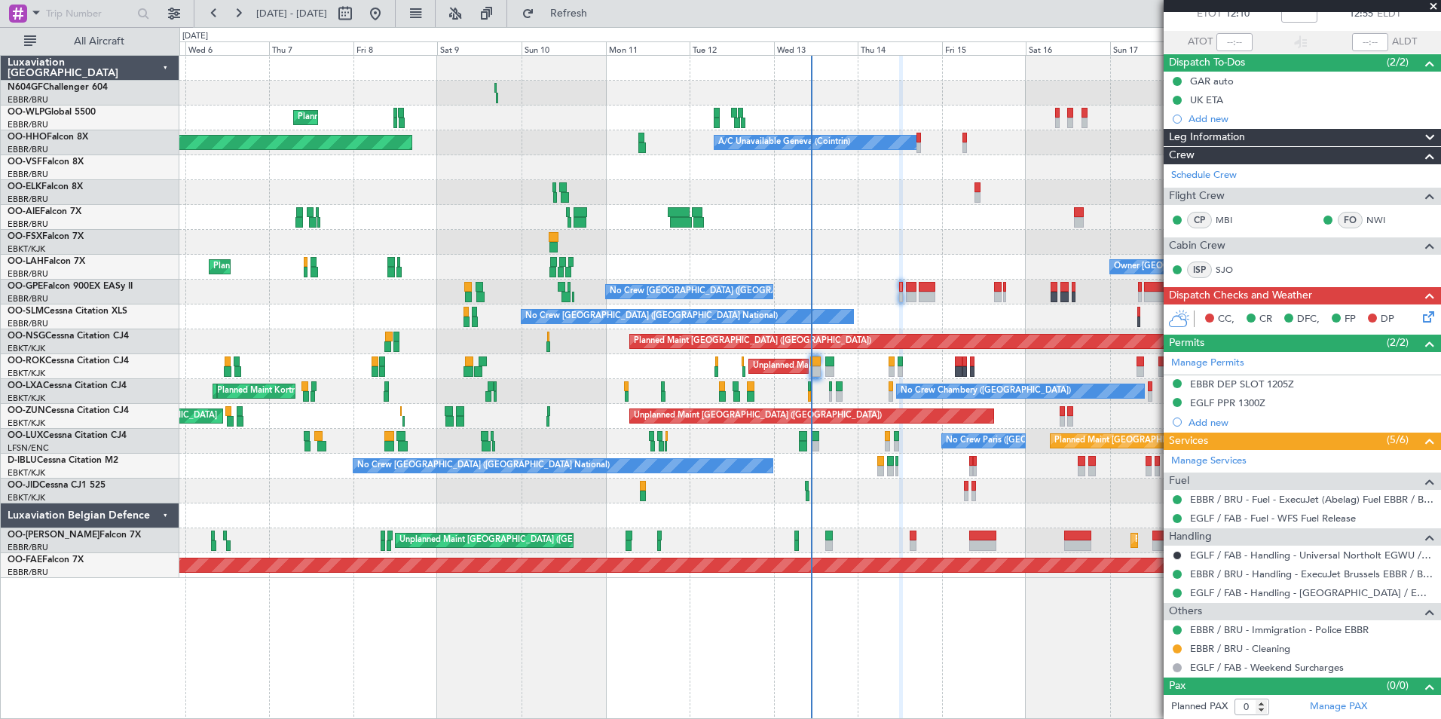
click at [1420, 320] on icon at bounding box center [1426, 314] width 12 height 12
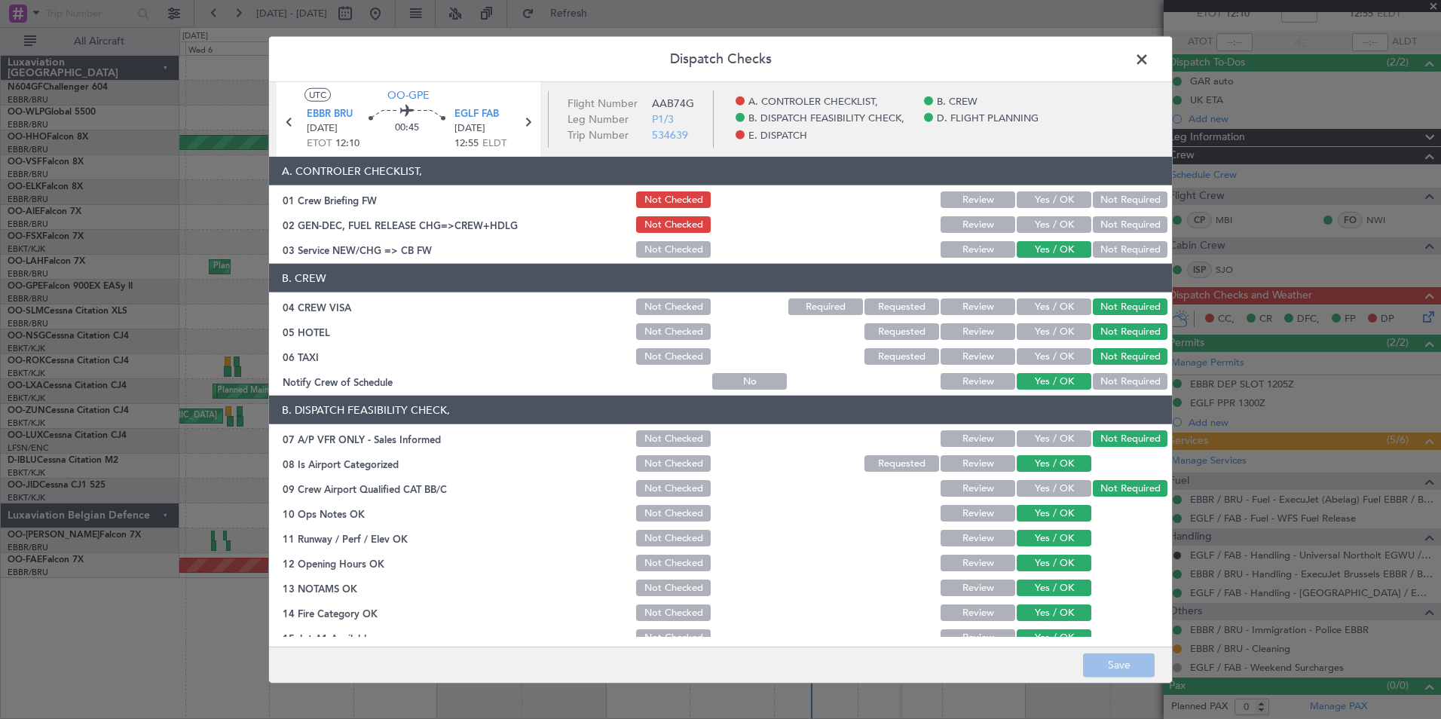
click at [1054, 224] on button "Yes / OK" at bounding box center [1054, 224] width 75 height 17
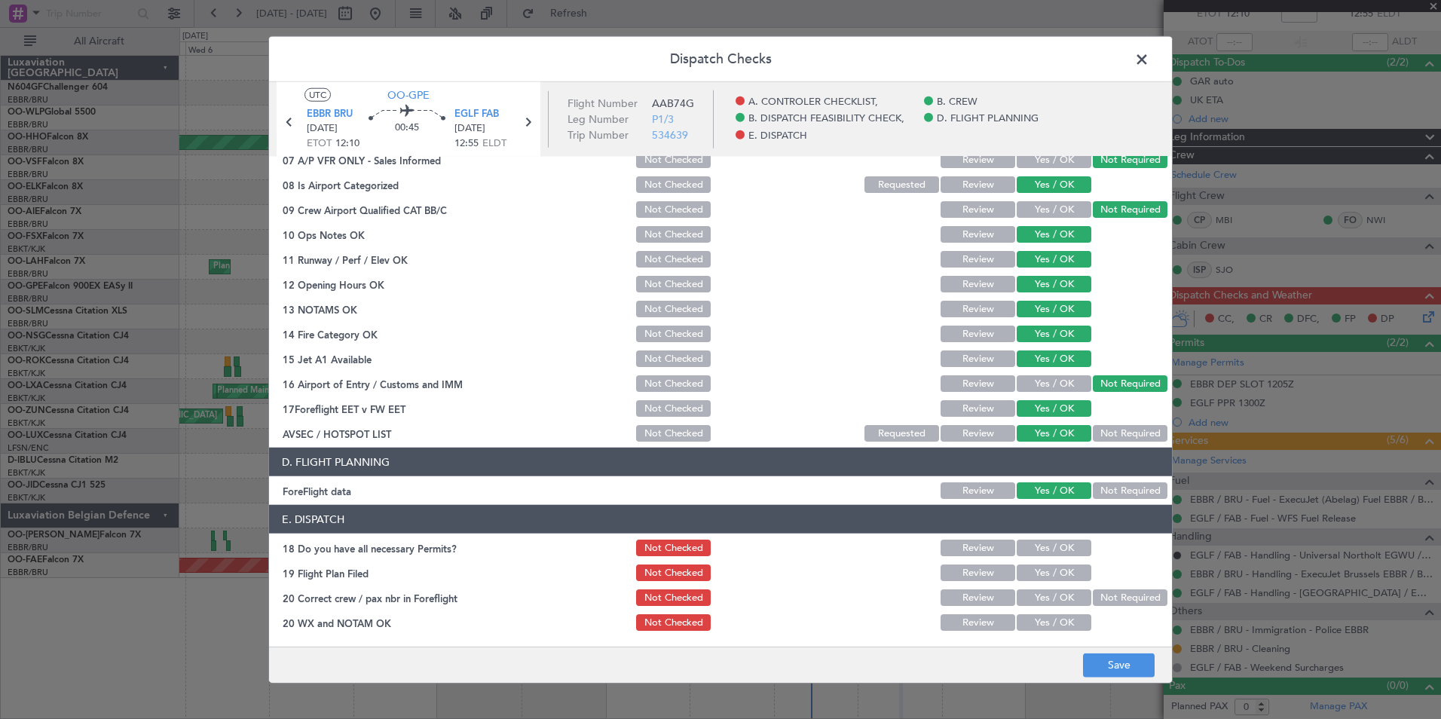
click at [1054, 555] on button "Yes / OK" at bounding box center [1054, 548] width 75 height 17
click at [1052, 567] on button "Yes / OK" at bounding box center [1054, 572] width 75 height 17
click at [1053, 588] on div "Yes / OK" at bounding box center [1052, 597] width 76 height 21
click at [1054, 598] on button "Yes / OK" at bounding box center [1054, 597] width 75 height 17
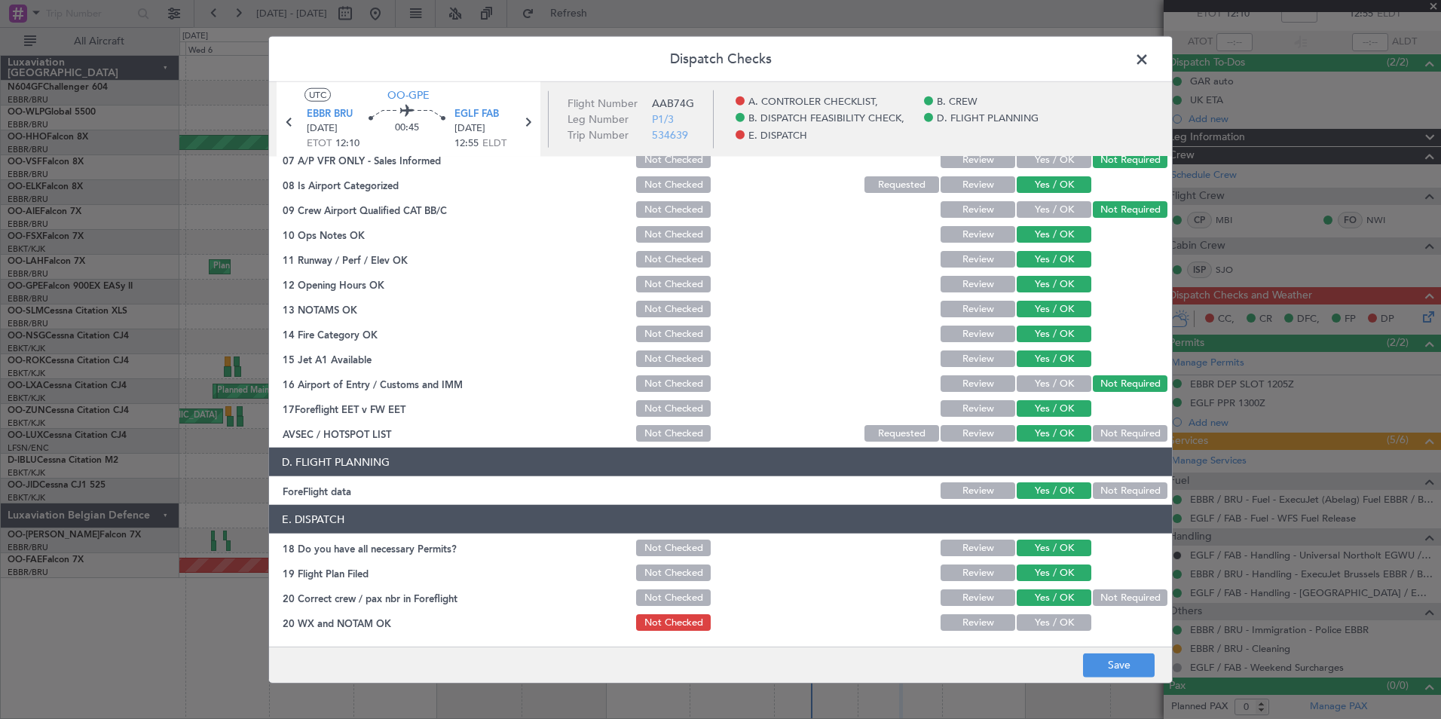
click at [1053, 618] on button "Yes / OK" at bounding box center [1054, 622] width 75 height 17
click at [1099, 660] on button "Save" at bounding box center [1119, 665] width 72 height 24
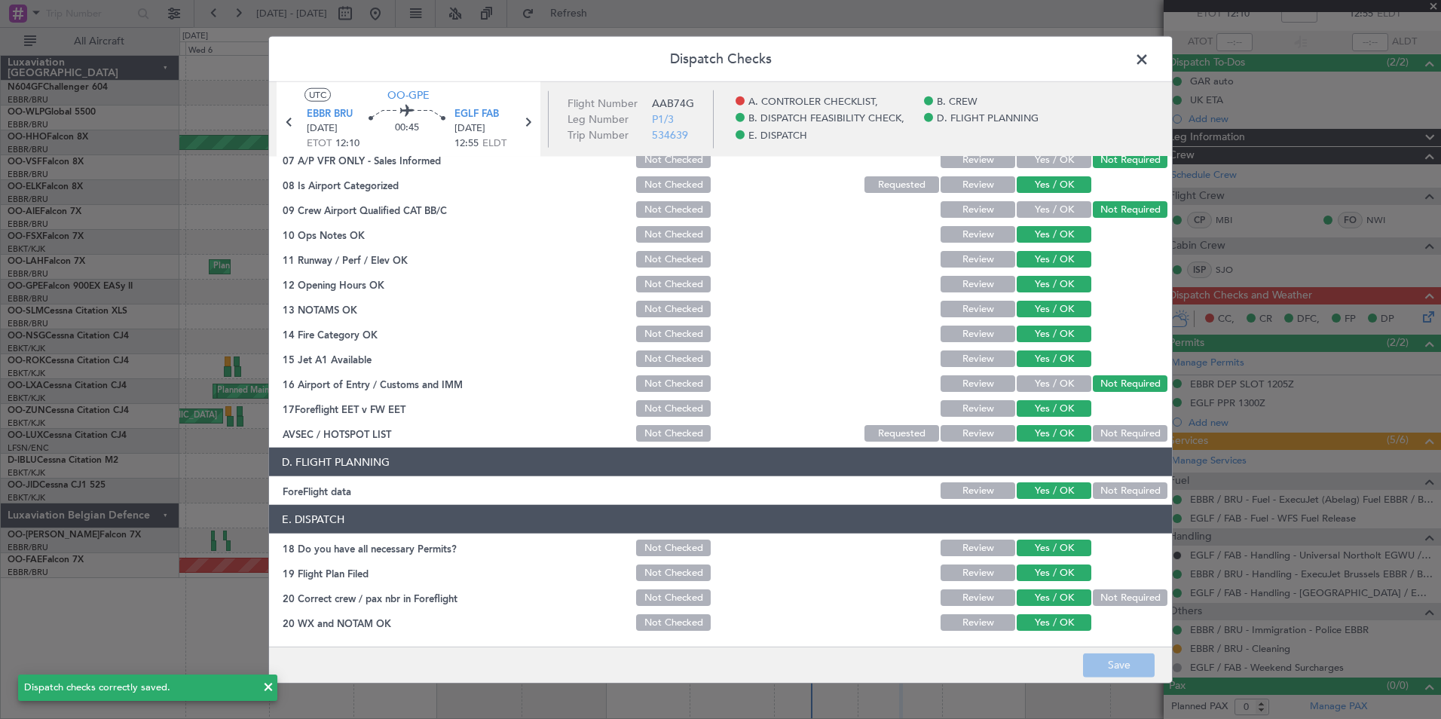
scroll to position [0, 0]
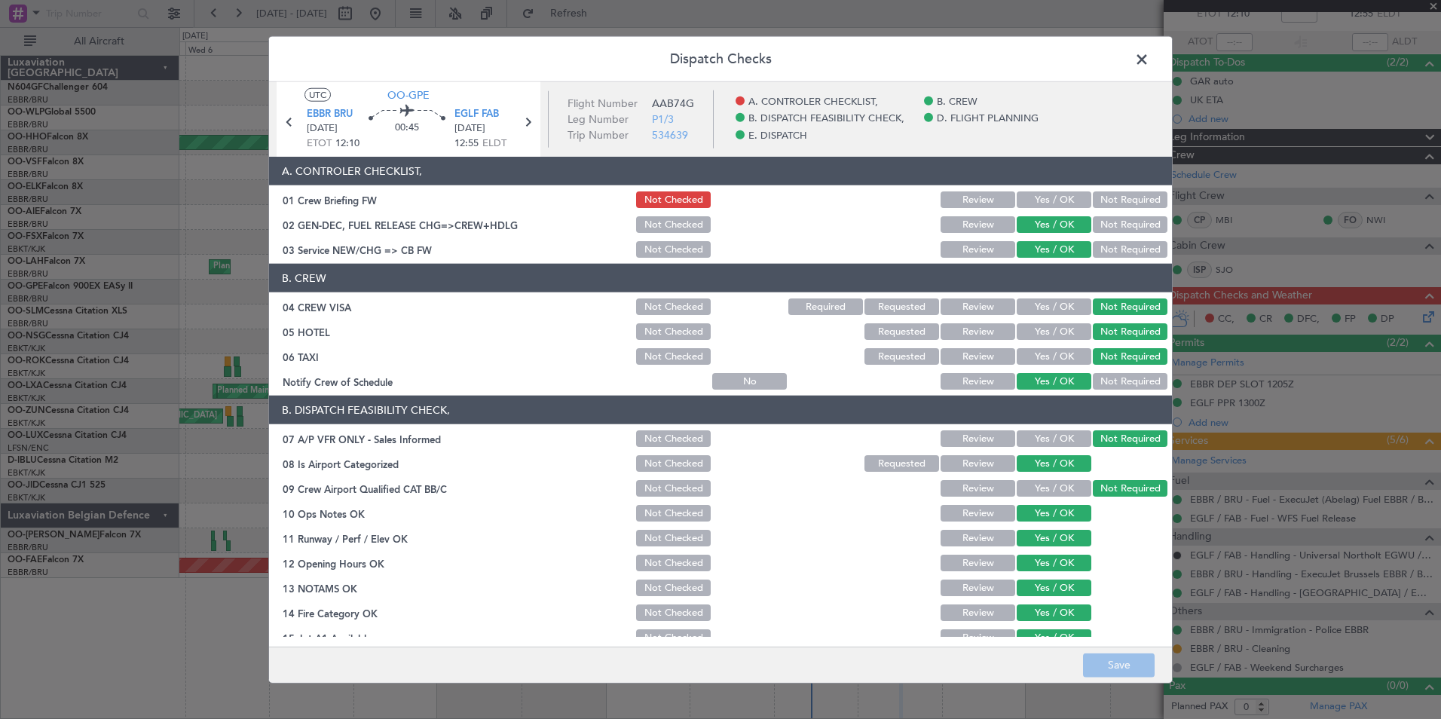
click at [1149, 58] on span at bounding box center [1149, 63] width 0 height 30
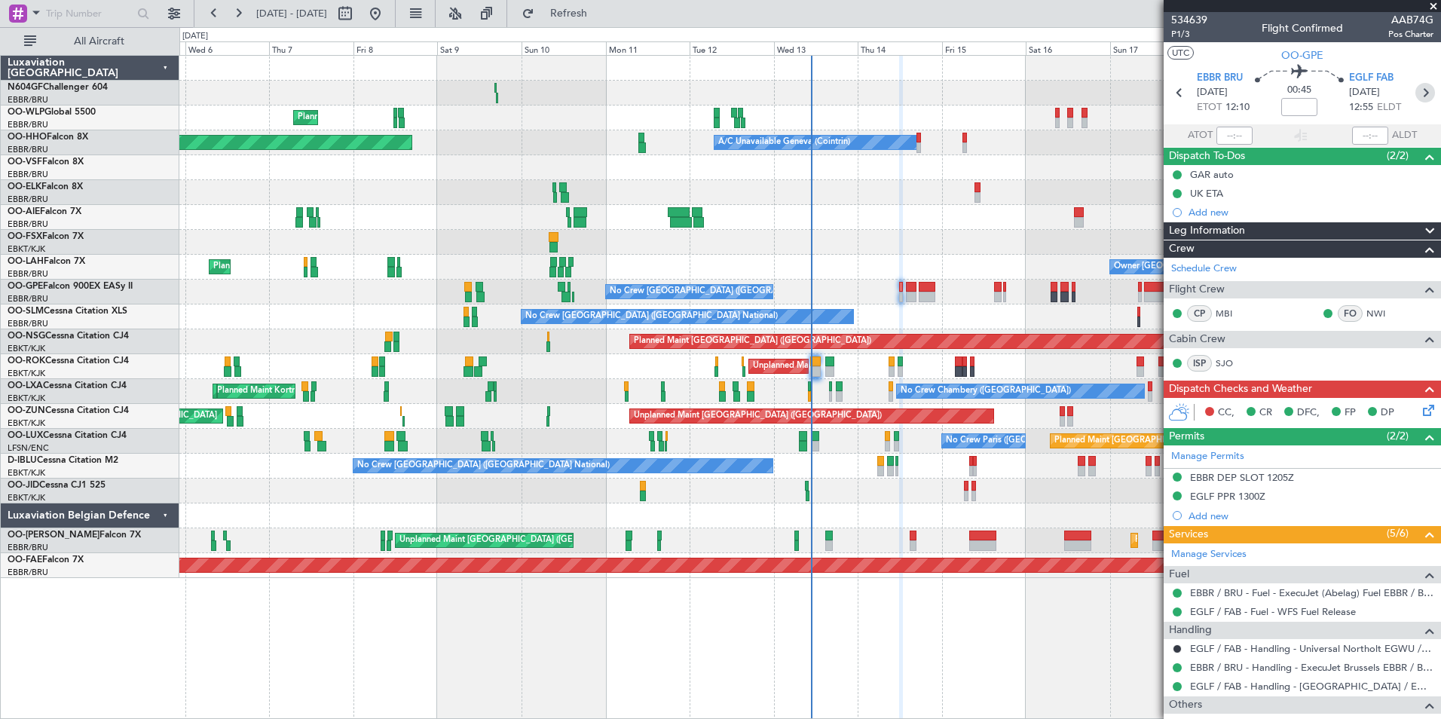
click at [1415, 93] on icon at bounding box center [1425, 93] width 20 height 20
type input "+00:10"
type input "6"
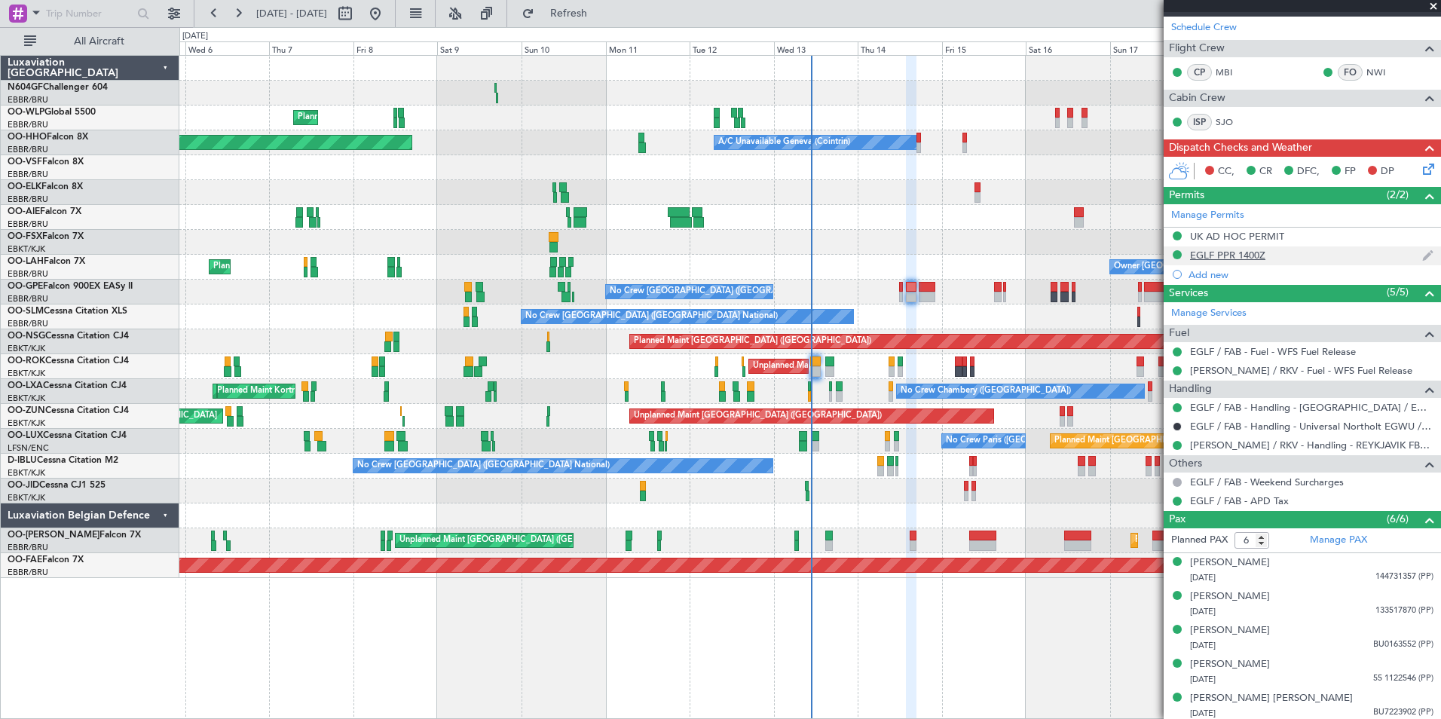
scroll to position [240, 0]
click at [1238, 234] on div "UK AD HOC PERMIT" at bounding box center [1237, 237] width 94 height 13
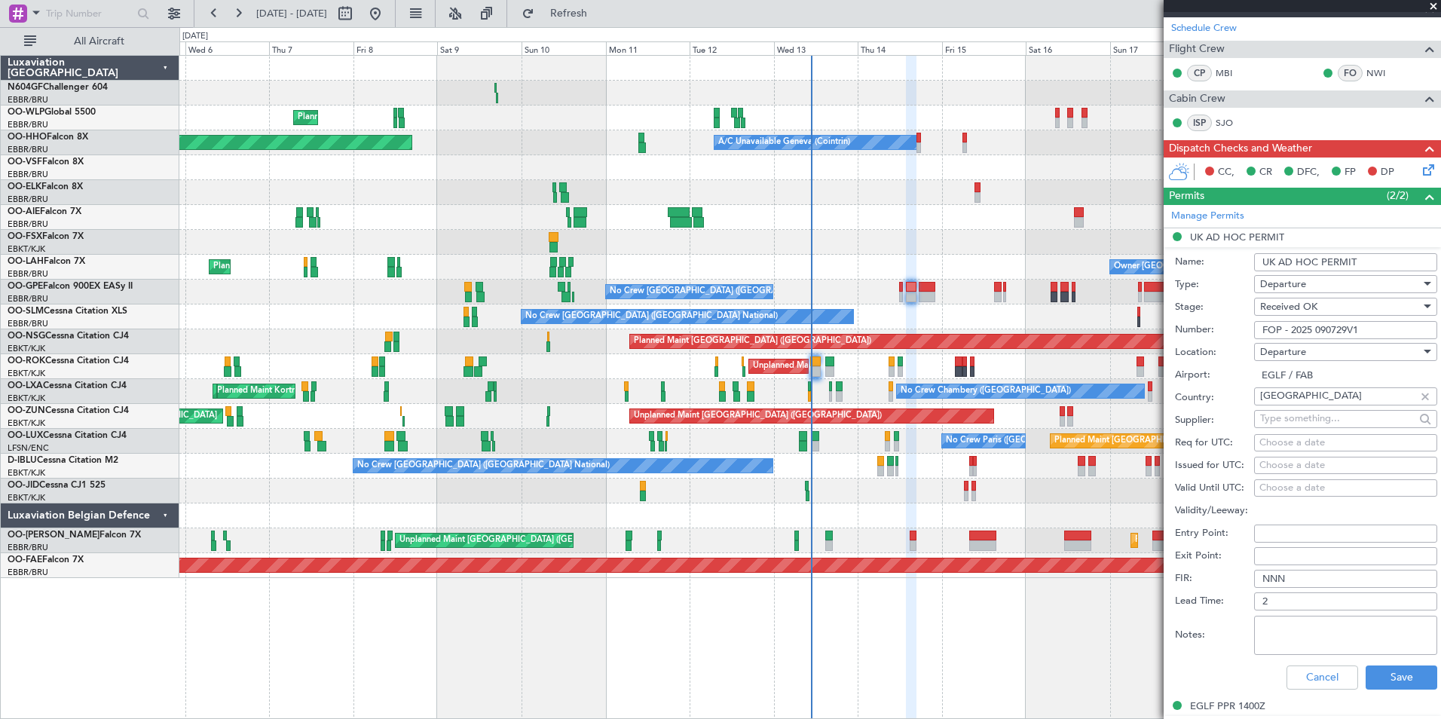
click at [1373, 329] on input "FOP - 2025 090729V1" at bounding box center [1345, 330] width 183 height 18
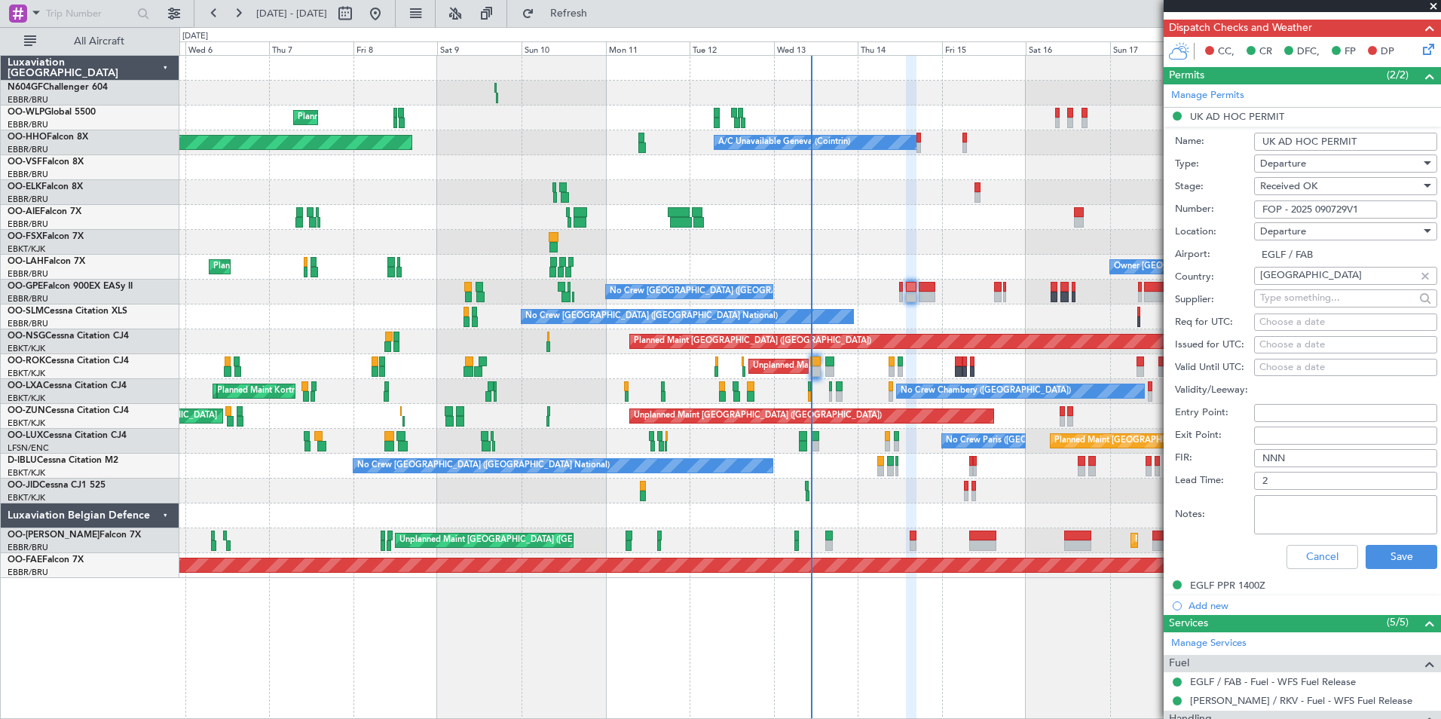
scroll to position [364, 0]
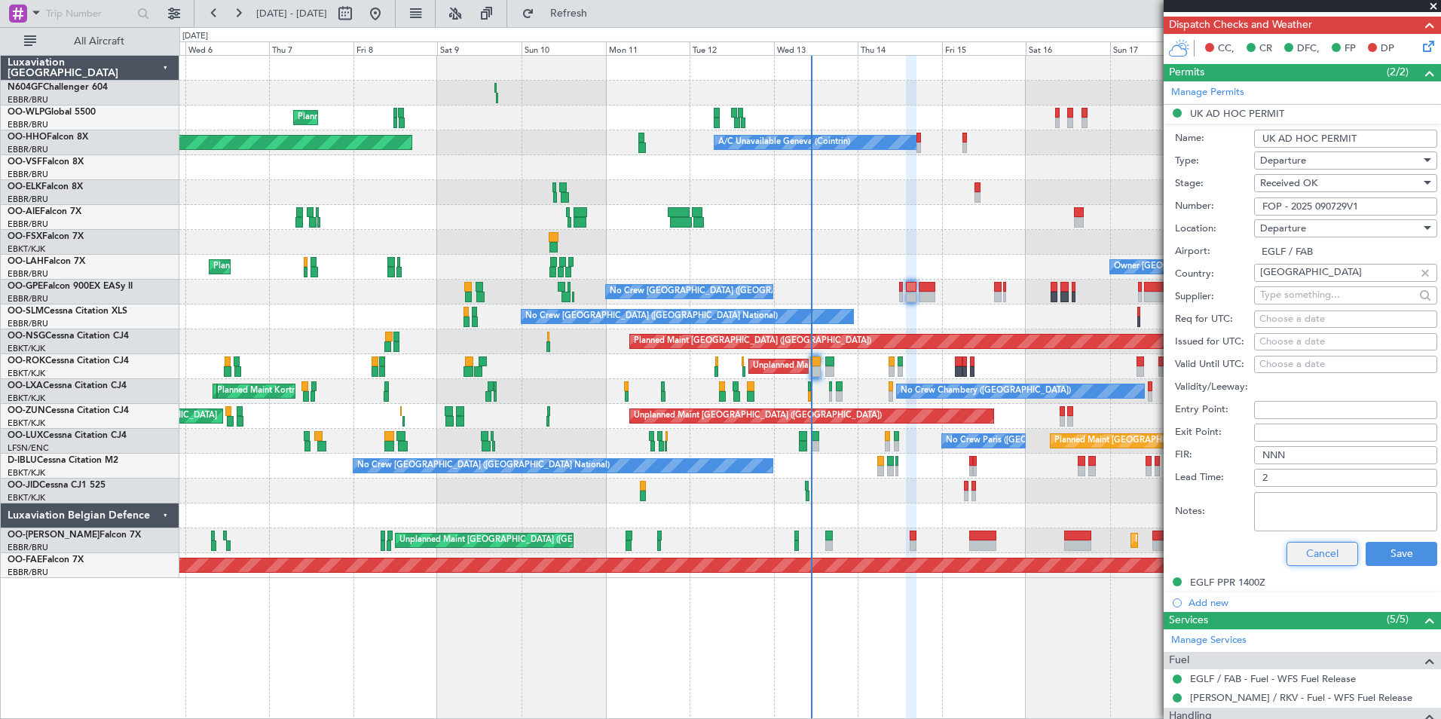
click at [1314, 548] on button "Cancel" at bounding box center [1322, 554] width 72 height 24
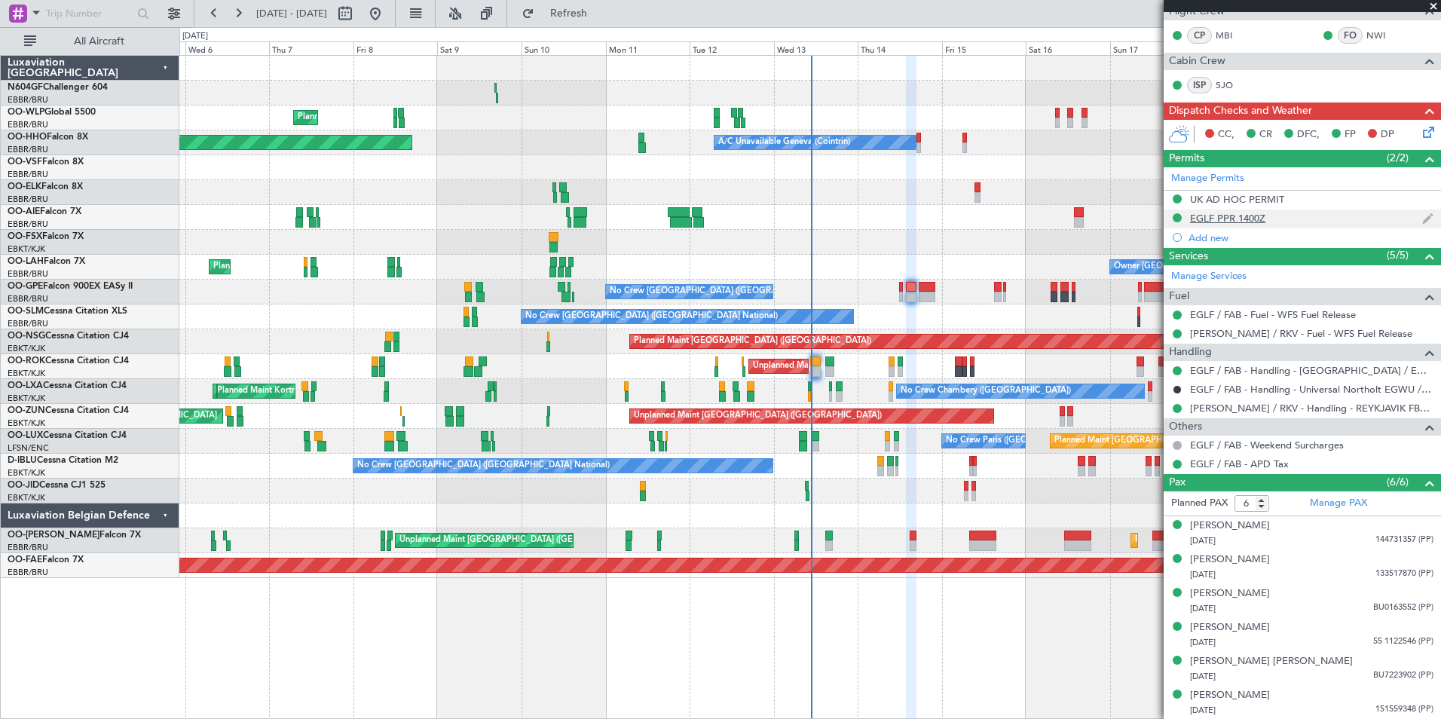
click at [1232, 216] on div "EGLF PPR 1400Z" at bounding box center [1227, 218] width 75 height 13
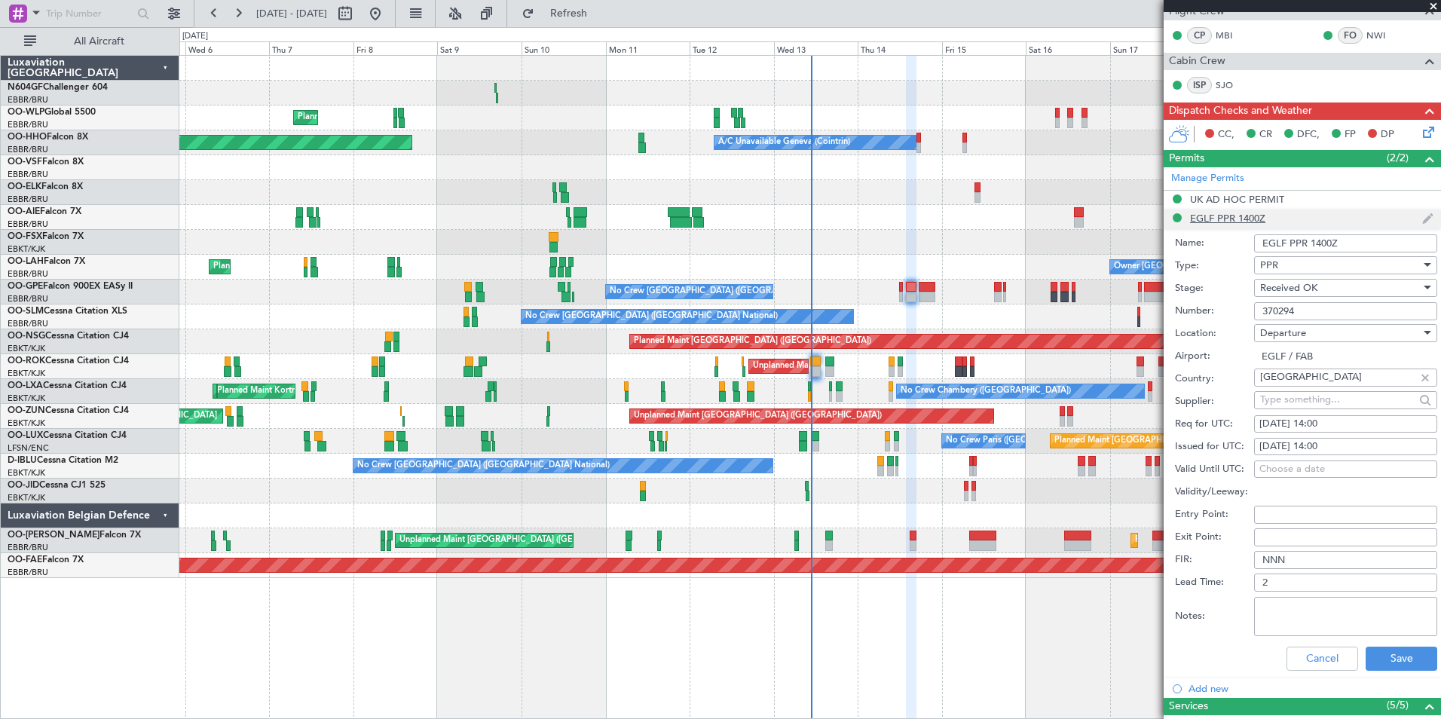
scroll to position [364, 0]
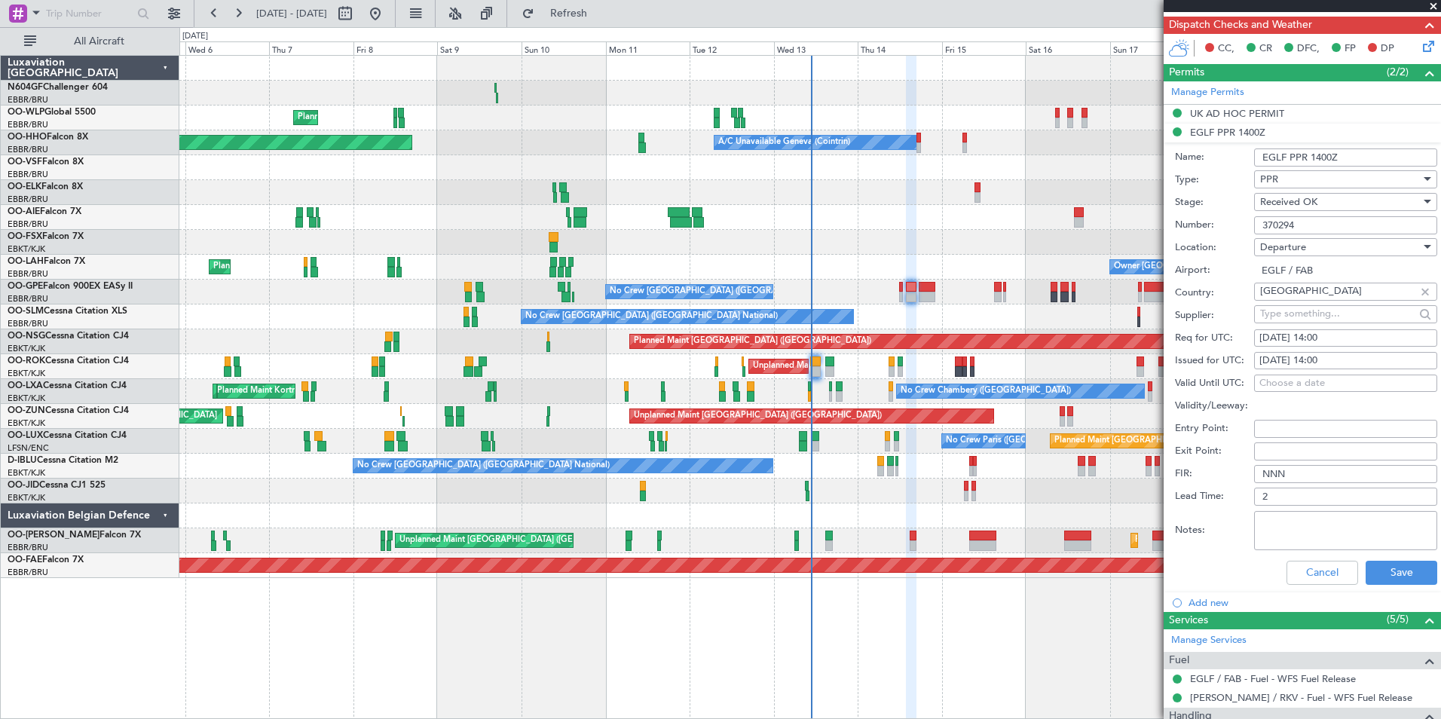
click at [1314, 226] on input "370294" at bounding box center [1345, 225] width 183 height 18
click at [1370, 571] on button "Save" at bounding box center [1402, 573] width 72 height 24
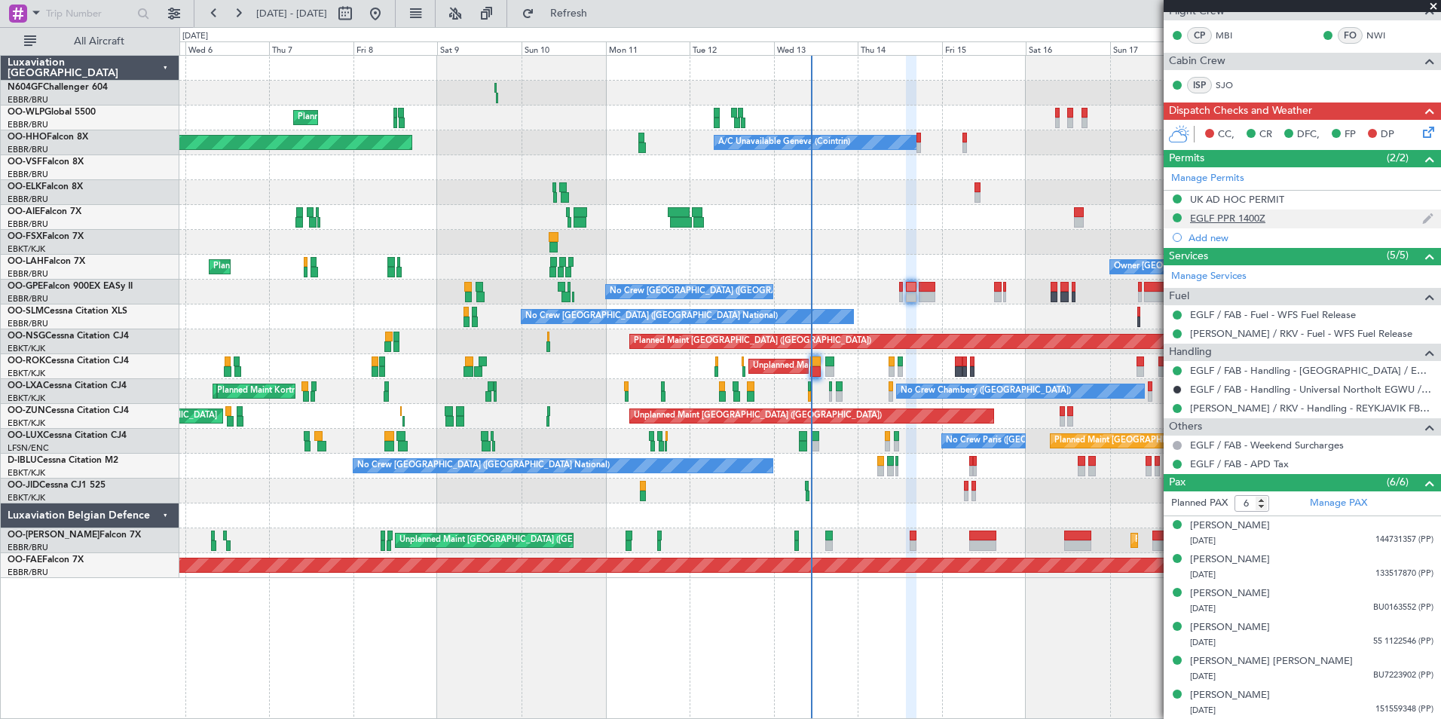
scroll to position [0, 0]
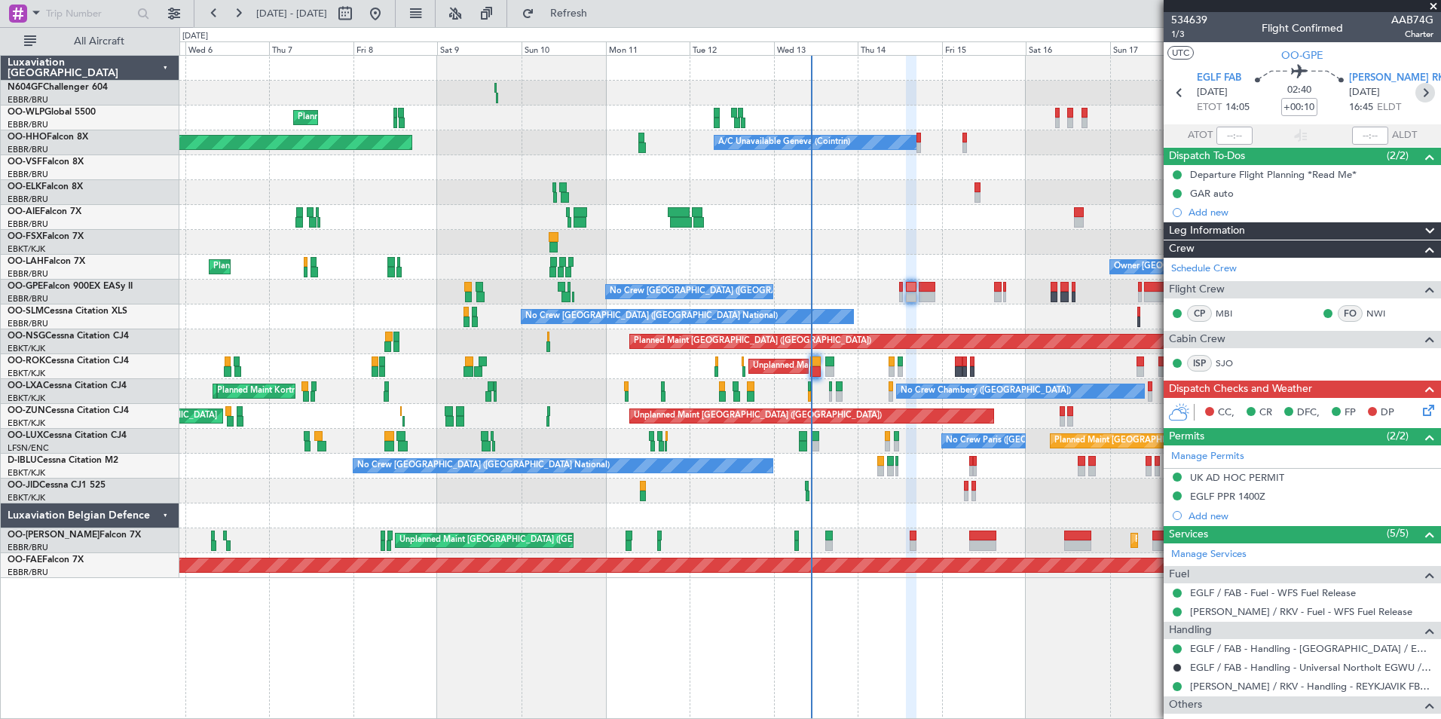
click at [1418, 98] on icon at bounding box center [1425, 93] width 20 height 20
type input "+00:20"
type input "0"
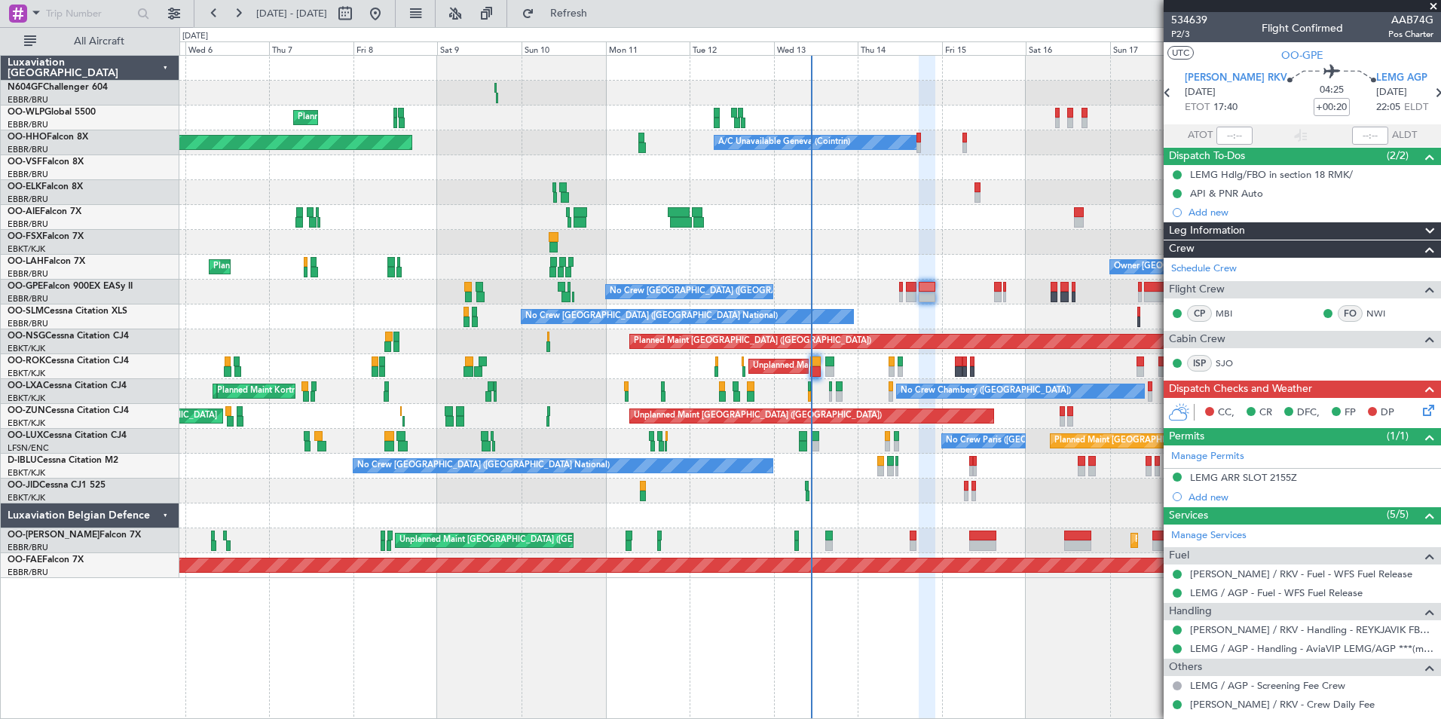
click at [1420, 412] on icon at bounding box center [1426, 408] width 12 height 12
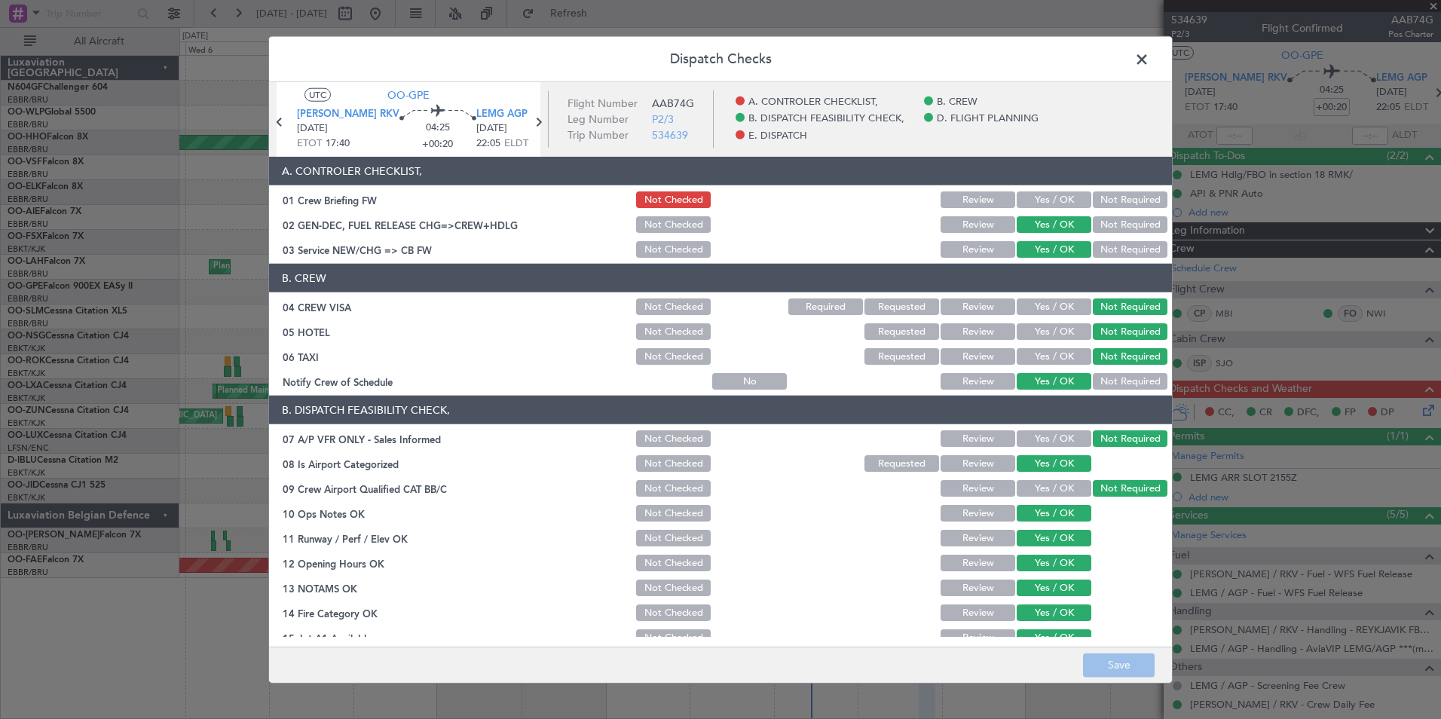
click at [1028, 207] on button "Yes / OK" at bounding box center [1054, 199] width 75 height 17
click at [1028, 206] on button "Yes / OK" at bounding box center [1054, 199] width 75 height 17
click at [697, 204] on button "Not Checked" at bounding box center [673, 199] width 75 height 17
click at [1149, 60] on span at bounding box center [1149, 63] width 0 height 30
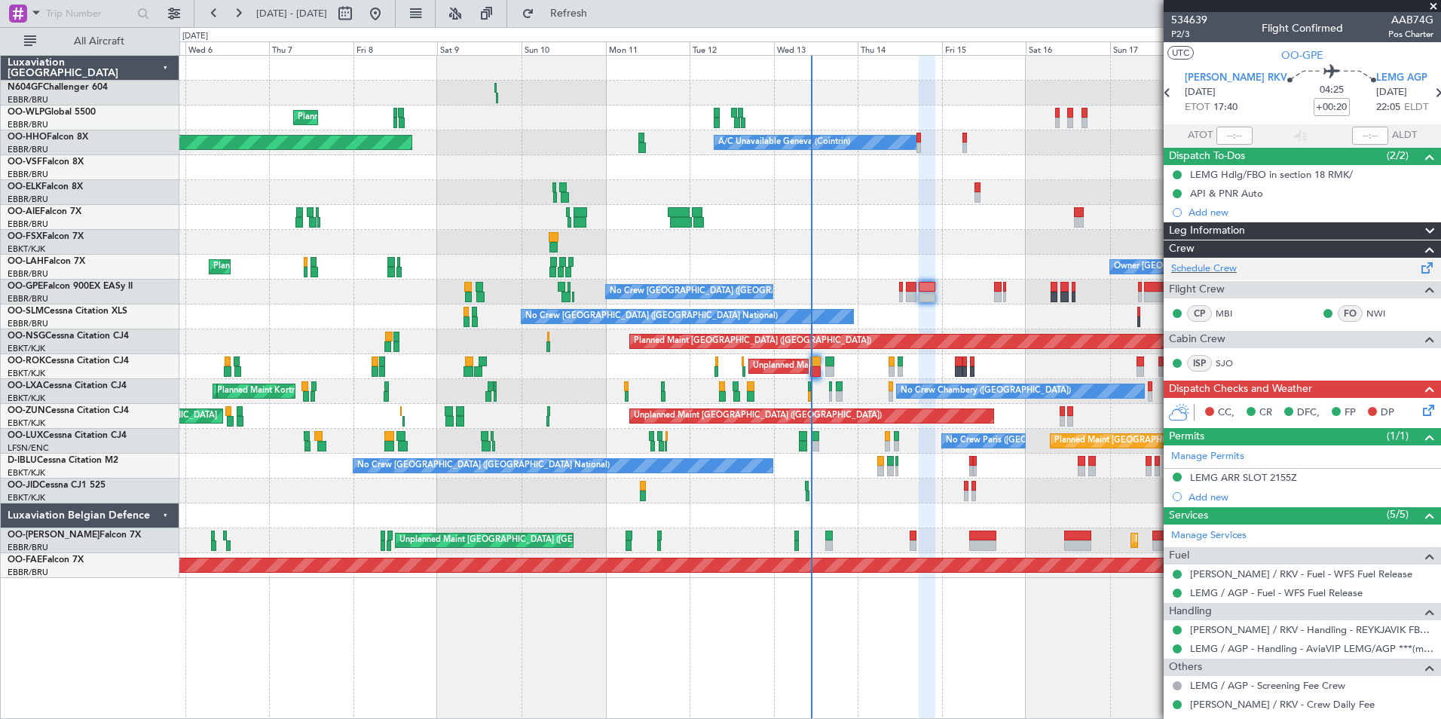
scroll to position [56, 0]
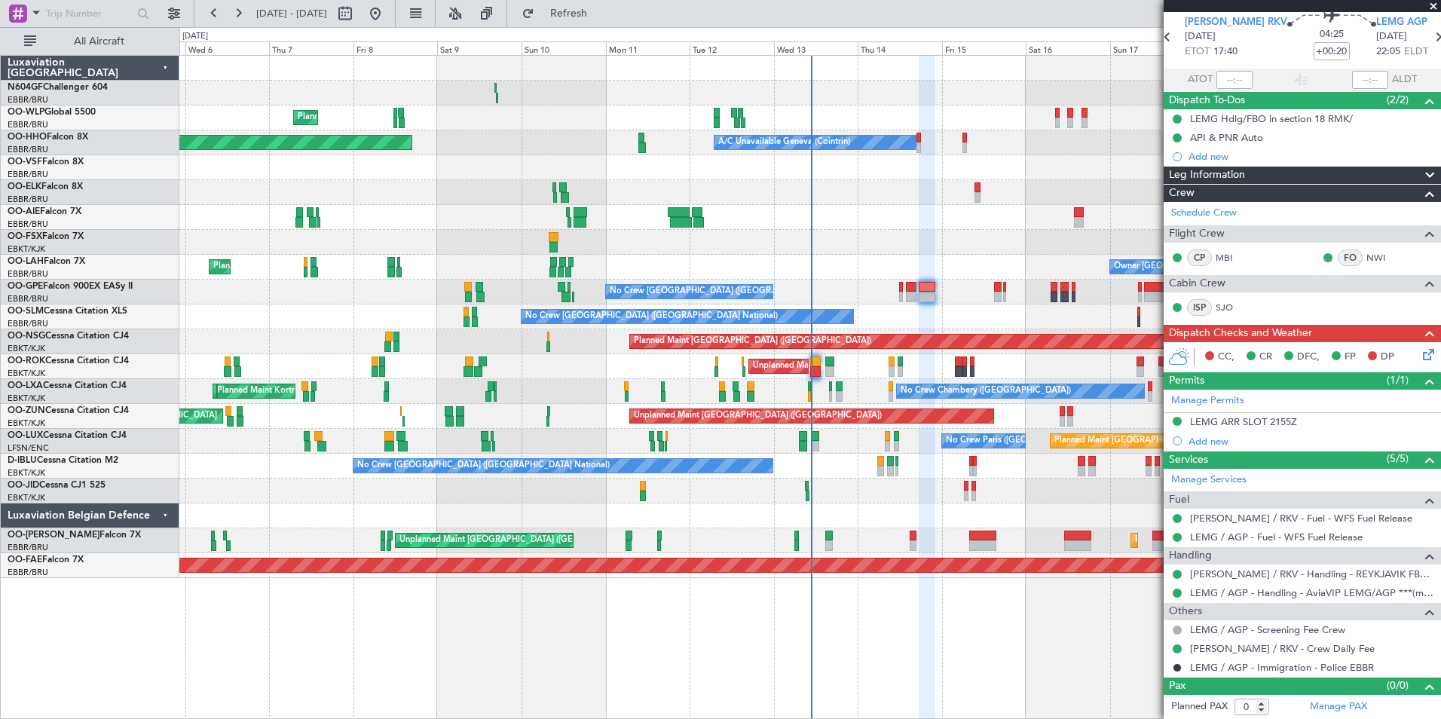
click at [1404, 354] on div "CC, CR DFC, FP DP" at bounding box center [1309, 357] width 222 height 23
click at [1420, 354] on icon at bounding box center [1426, 352] width 12 height 12
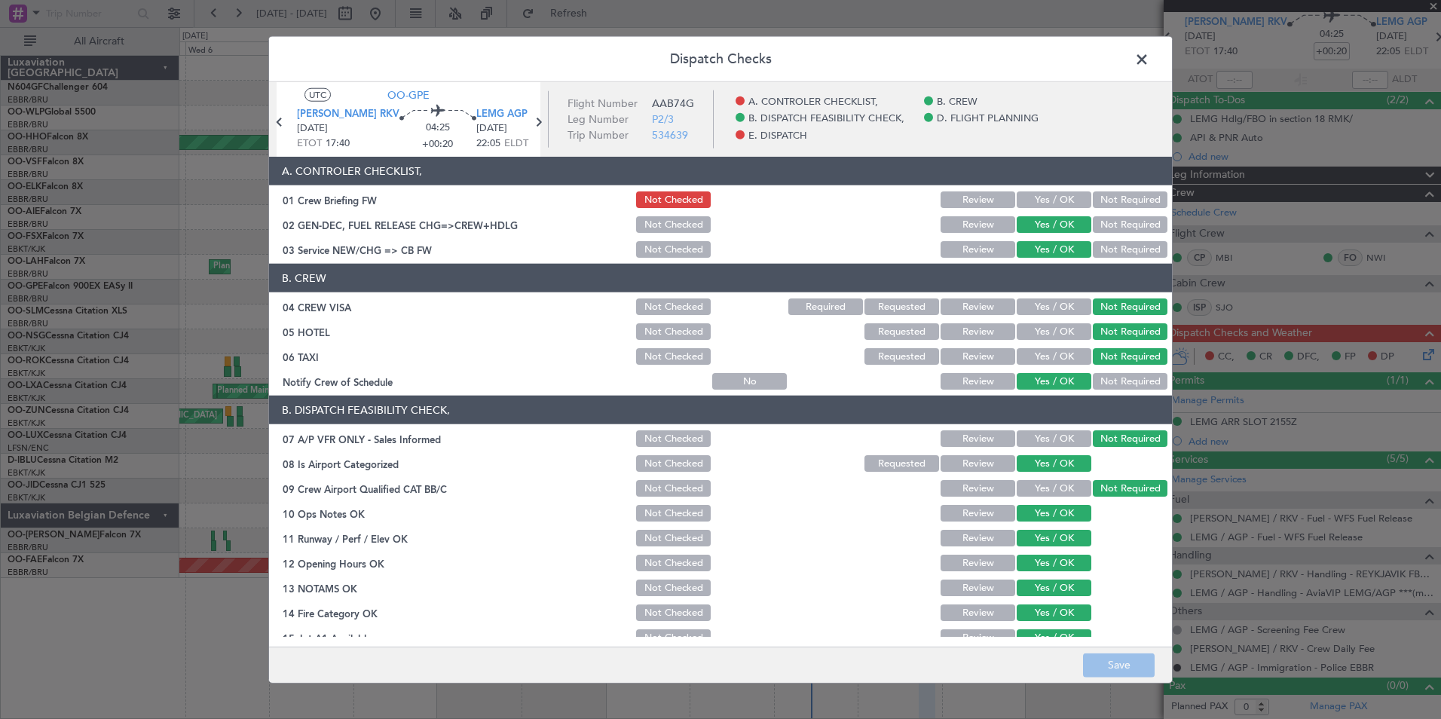
scroll to position [279, 0]
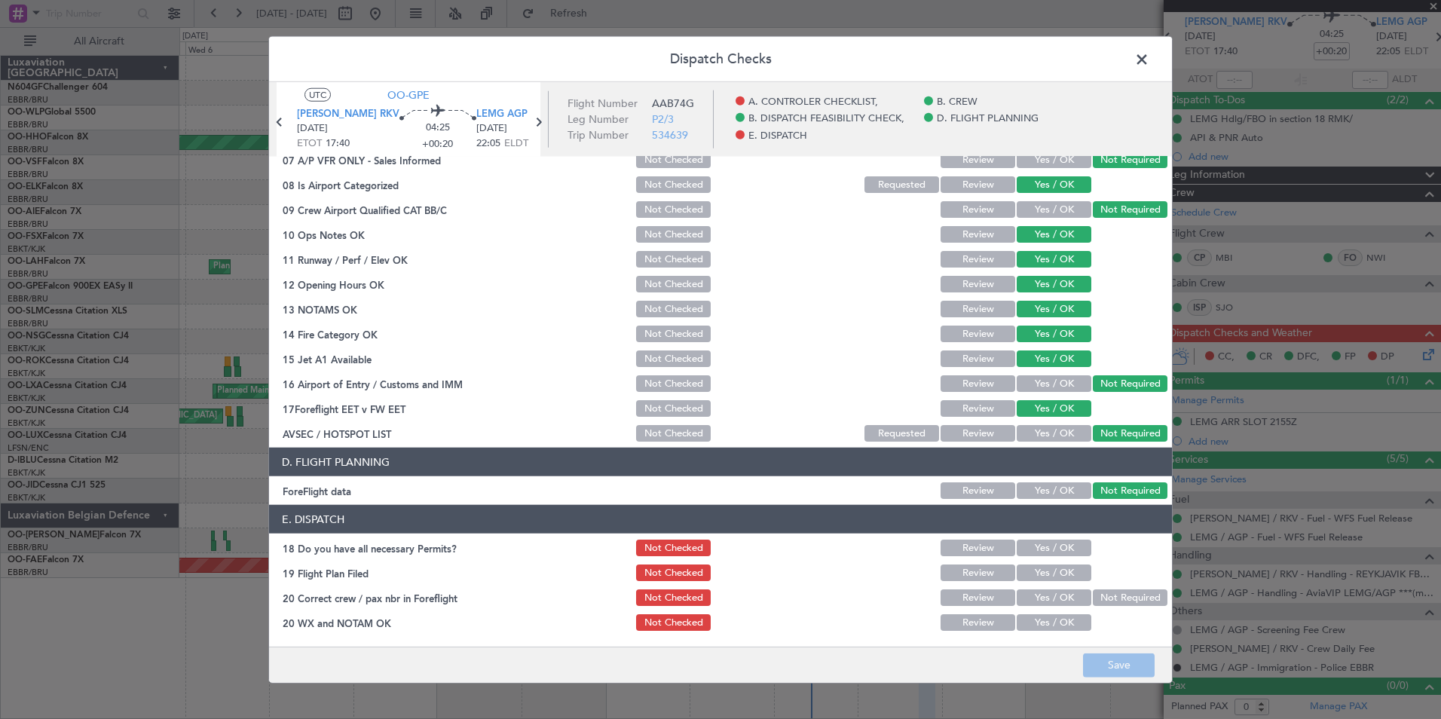
click at [1038, 544] on button "Yes / OK" at bounding box center [1054, 548] width 75 height 17
click at [1044, 579] on button "Yes / OK" at bounding box center [1054, 572] width 75 height 17
click at [1047, 598] on button "Yes / OK" at bounding box center [1054, 597] width 75 height 17
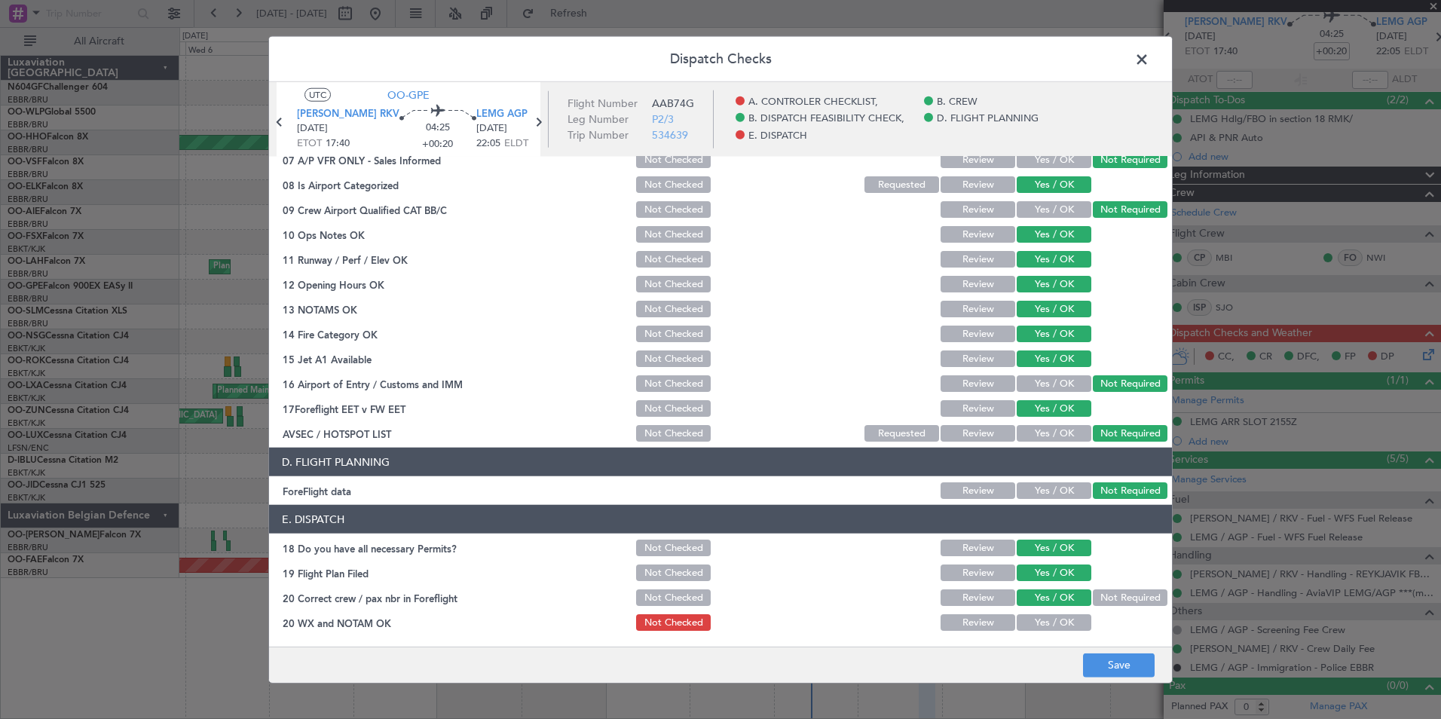
click at [1053, 617] on button "Yes / OK" at bounding box center [1054, 622] width 75 height 17
click at [1109, 668] on button "Save" at bounding box center [1119, 665] width 72 height 24
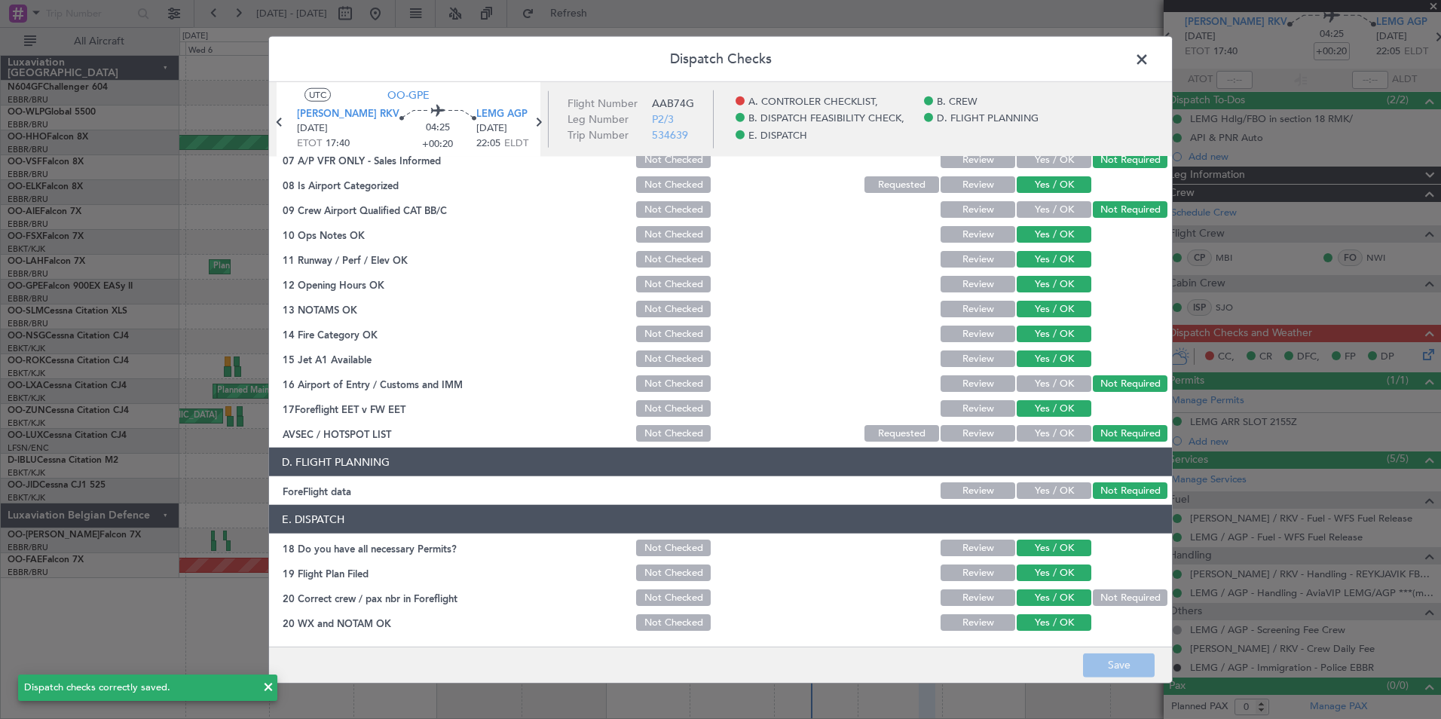
scroll to position [0, 0]
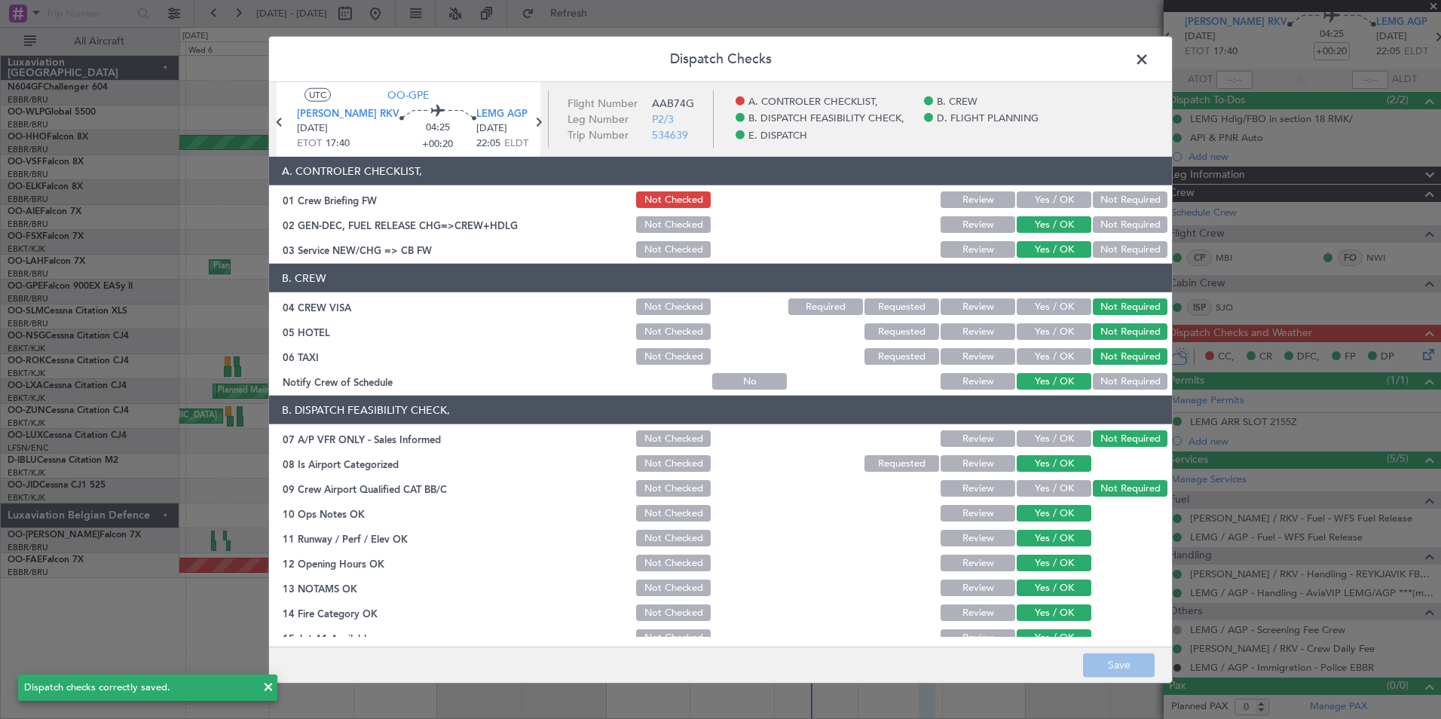
click at [1149, 61] on span at bounding box center [1149, 63] width 0 height 30
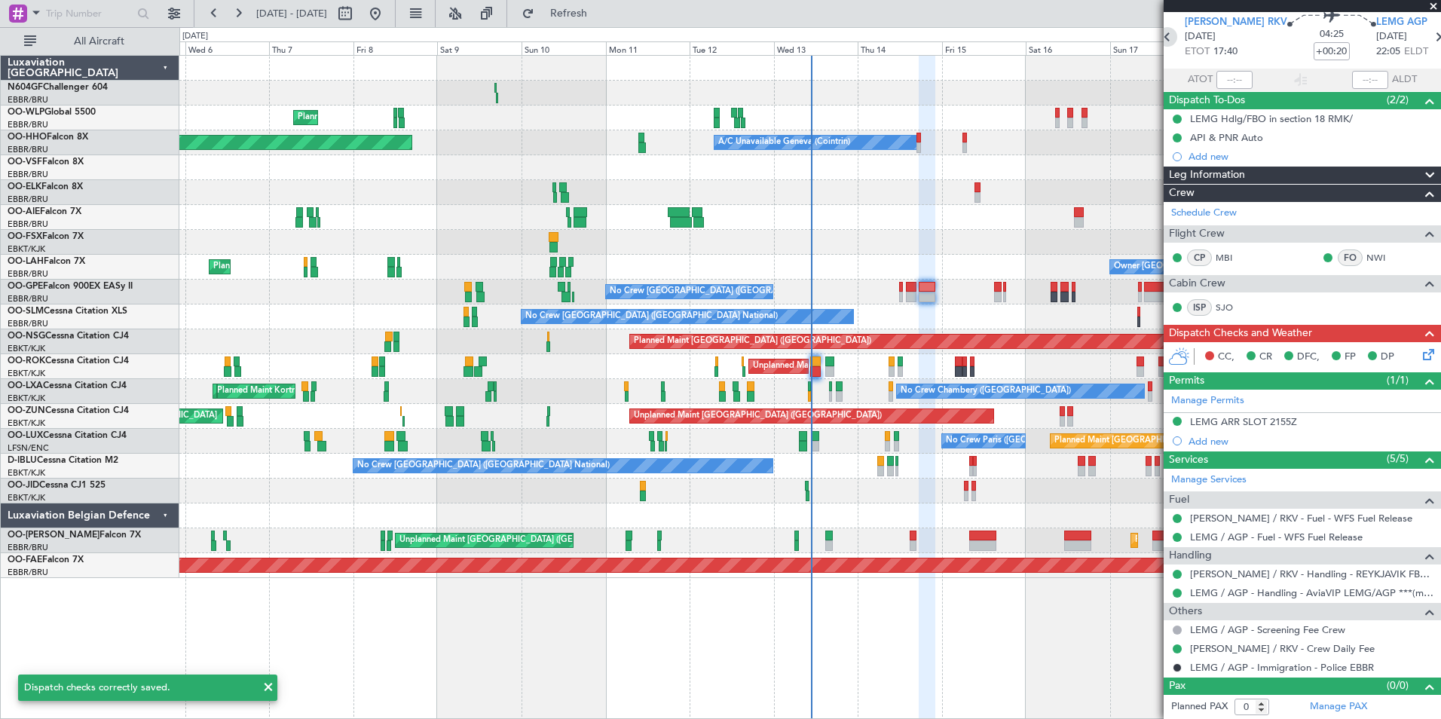
click at [1172, 42] on icon at bounding box center [1168, 37] width 20 height 20
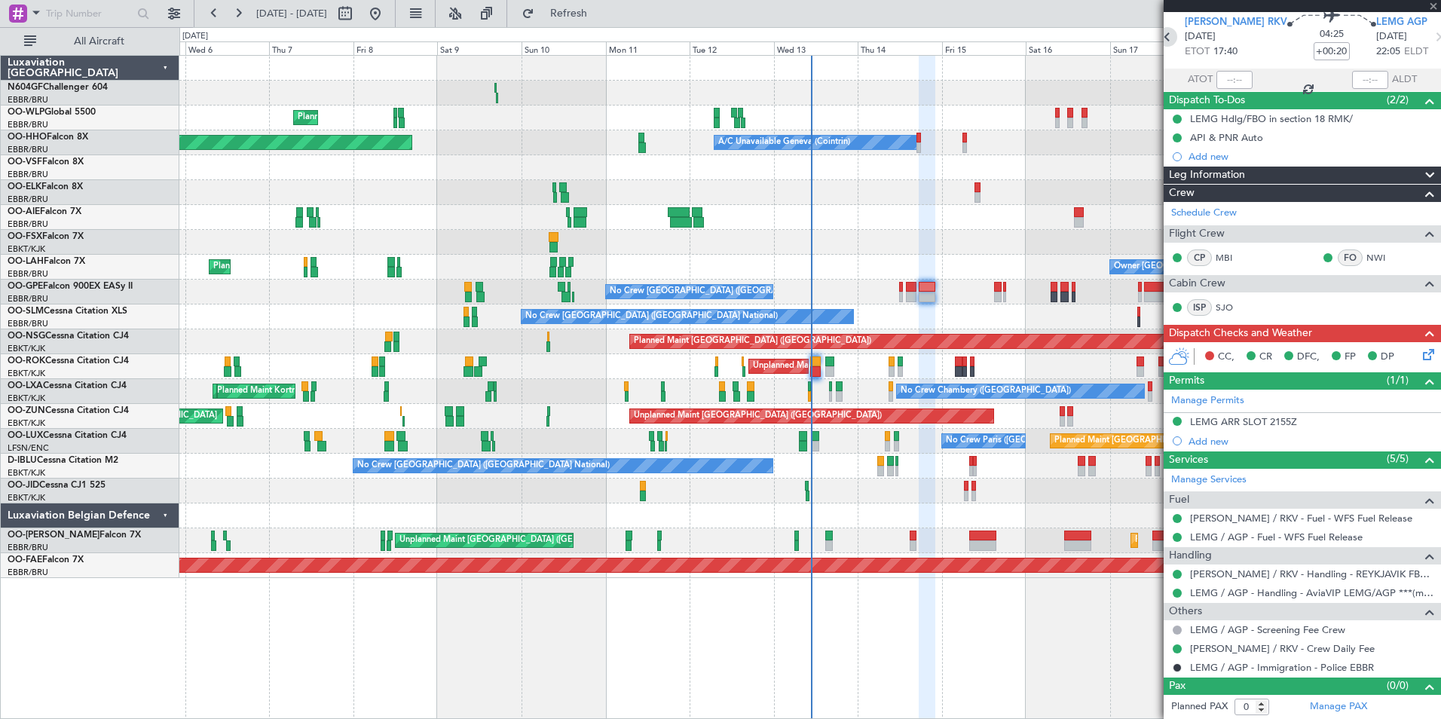
type input "+00:10"
type input "6"
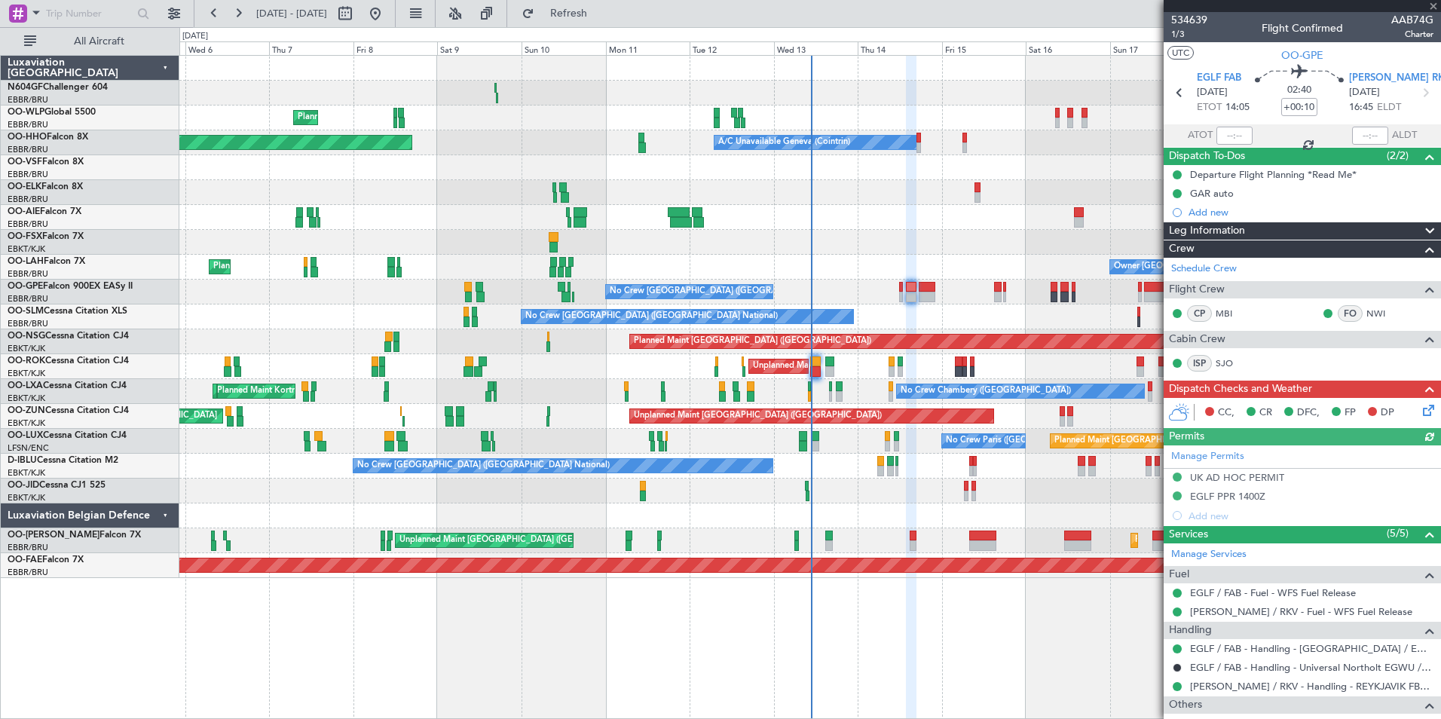
click at [1420, 403] on icon at bounding box center [1426, 408] width 12 height 12
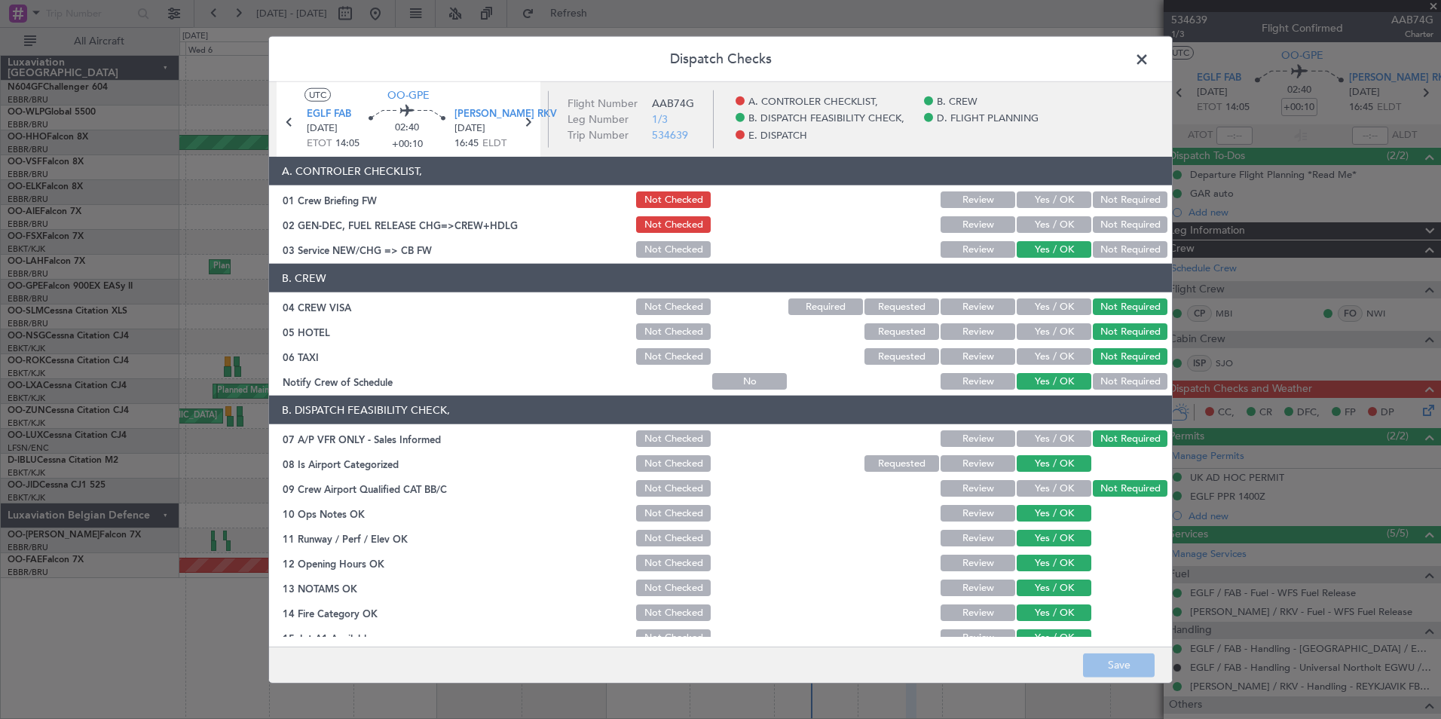
scroll to position [279, 0]
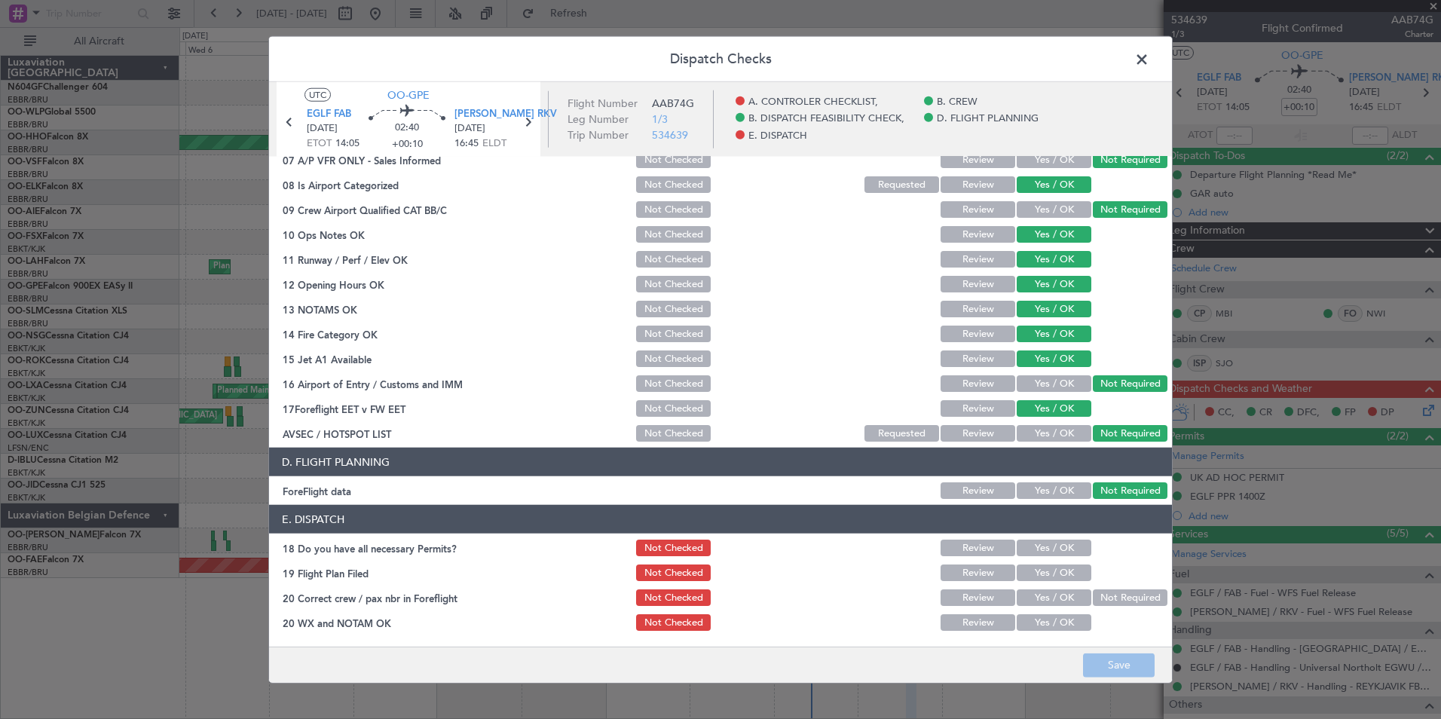
click at [1017, 552] on button "Yes / OK" at bounding box center [1054, 548] width 75 height 17
click at [1023, 565] on button "Yes / OK" at bounding box center [1054, 572] width 75 height 17
click at [1026, 577] on button "Yes / OK" at bounding box center [1054, 572] width 75 height 17
click at [1030, 592] on button "Yes / OK" at bounding box center [1054, 597] width 75 height 17
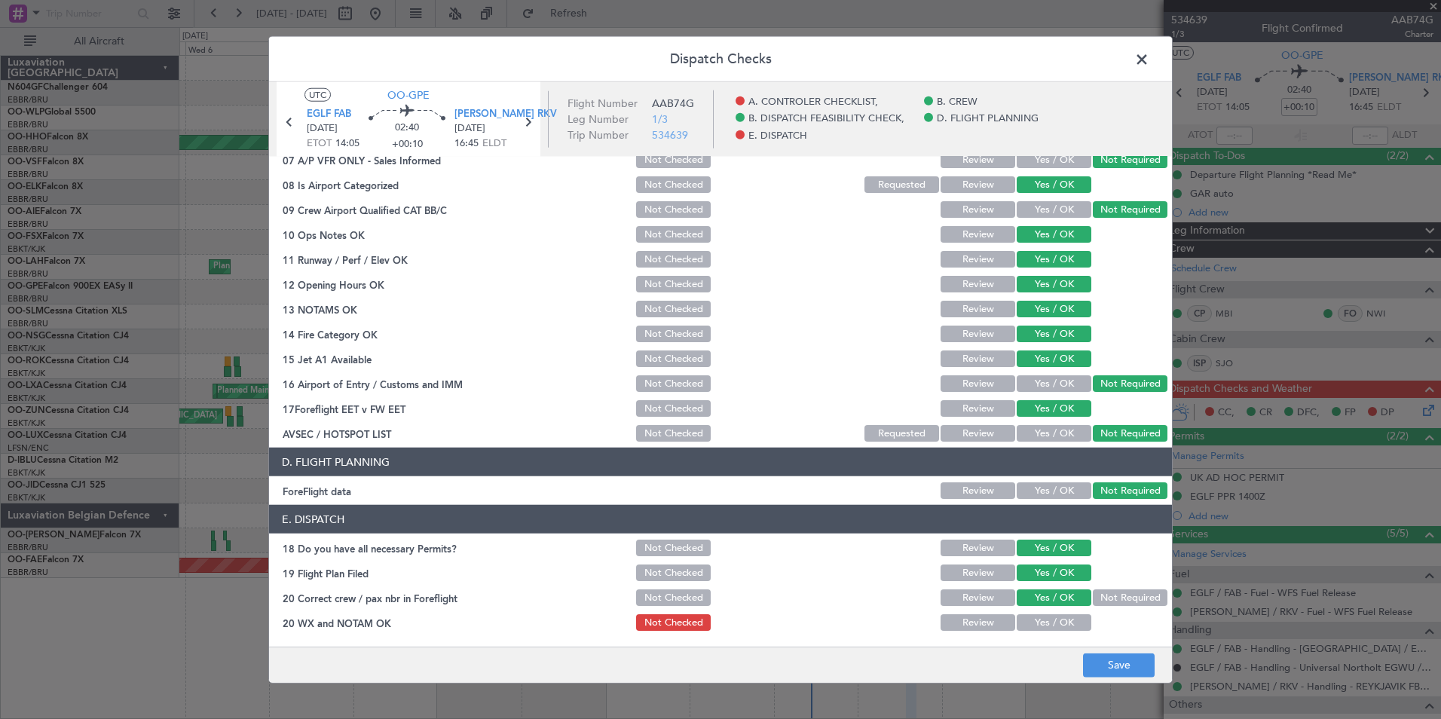
click at [1035, 617] on button "Yes / OK" at bounding box center [1054, 622] width 75 height 17
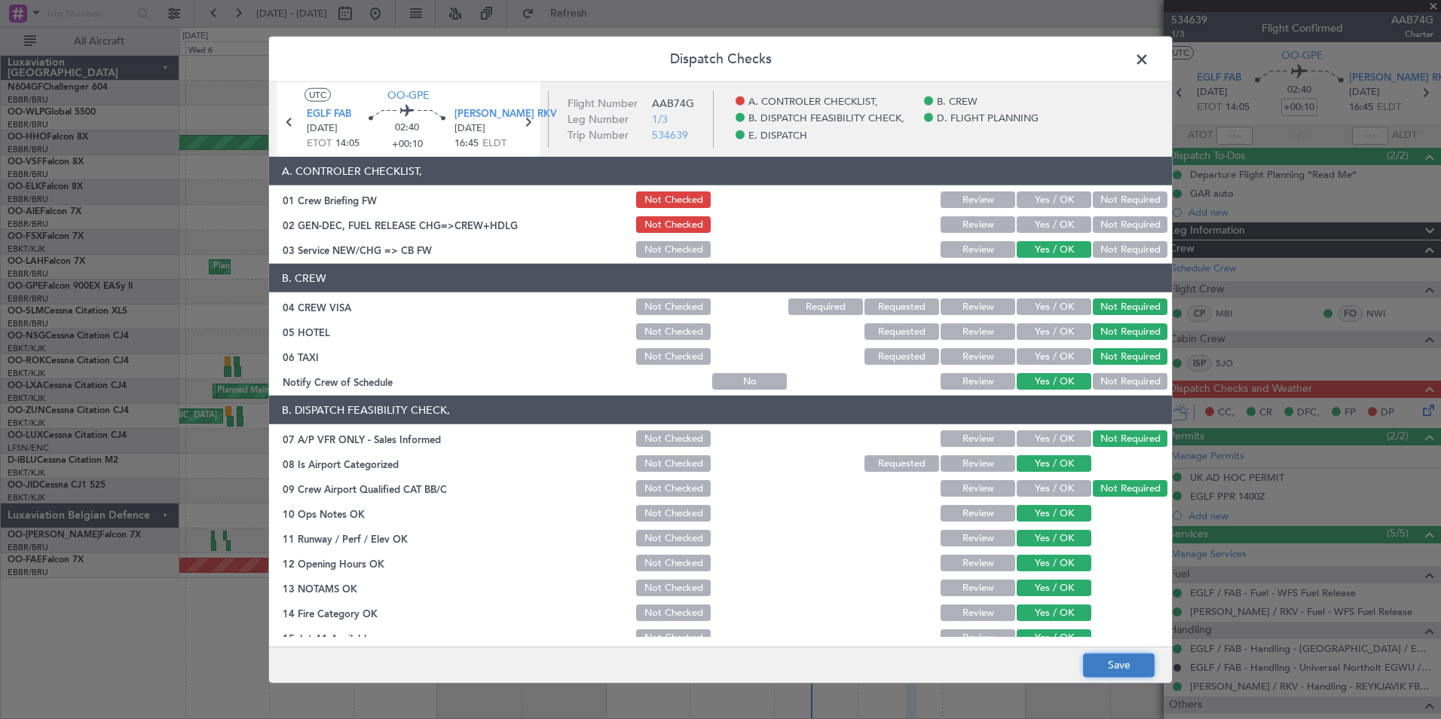
click at [1131, 659] on button "Save" at bounding box center [1119, 665] width 72 height 24
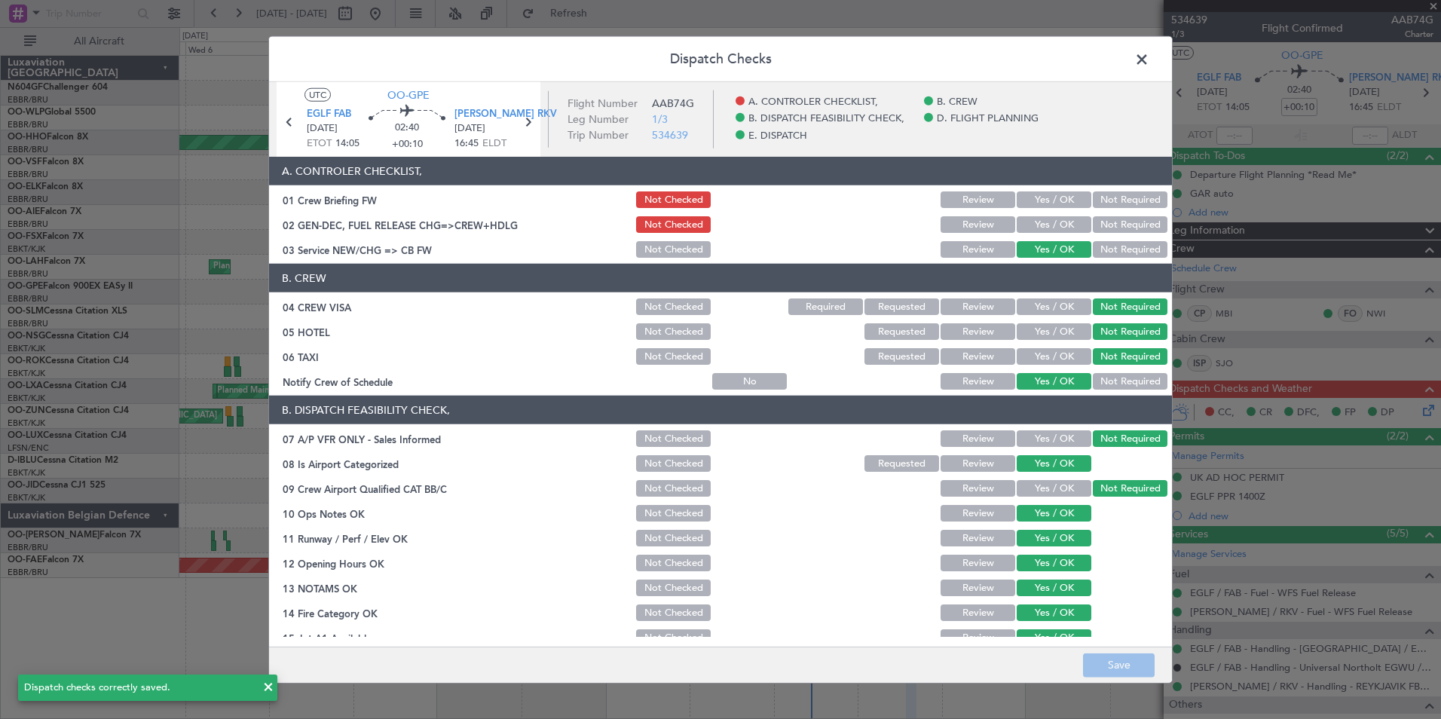
click at [1063, 222] on button "Yes / OK" at bounding box center [1054, 224] width 75 height 17
click at [1120, 665] on button "Save" at bounding box center [1119, 665] width 72 height 24
click at [1149, 64] on span at bounding box center [1149, 63] width 0 height 30
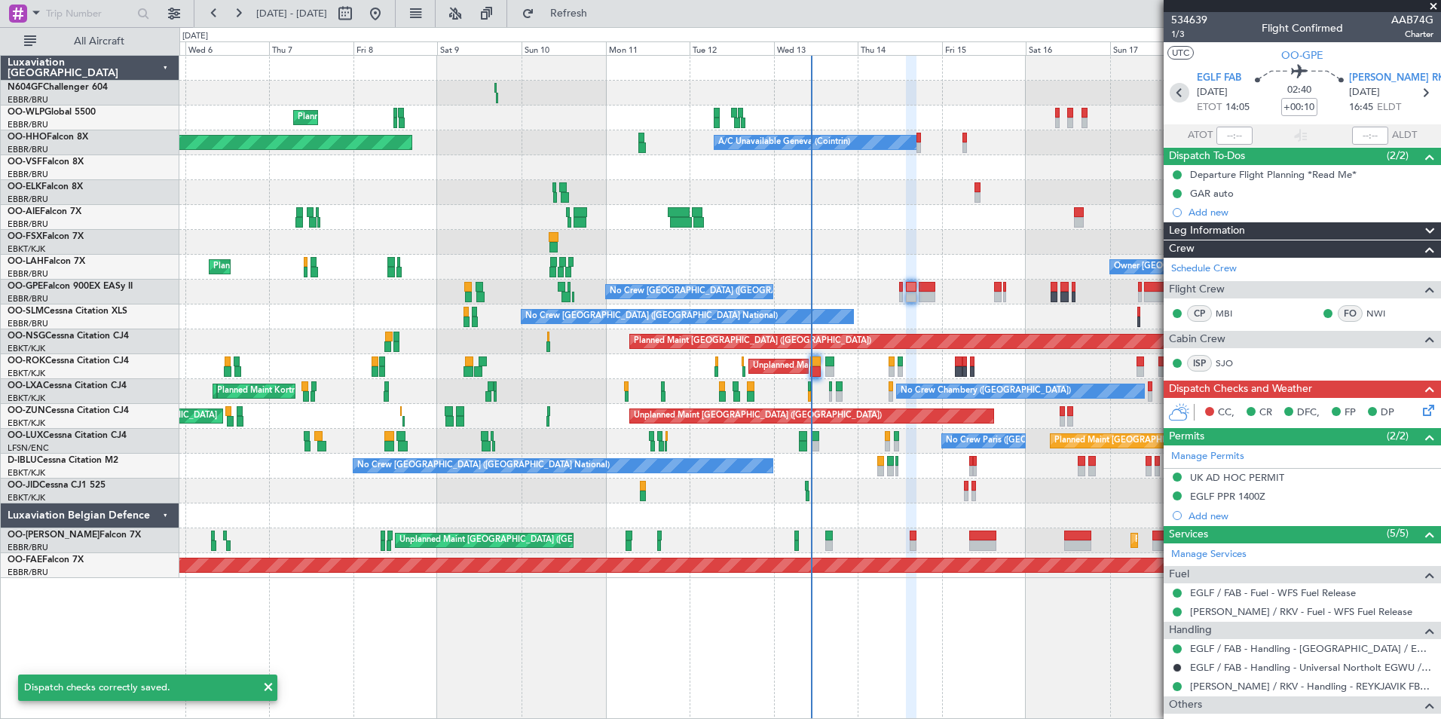
click at [1176, 98] on icon at bounding box center [1180, 93] width 20 height 20
type input "0"
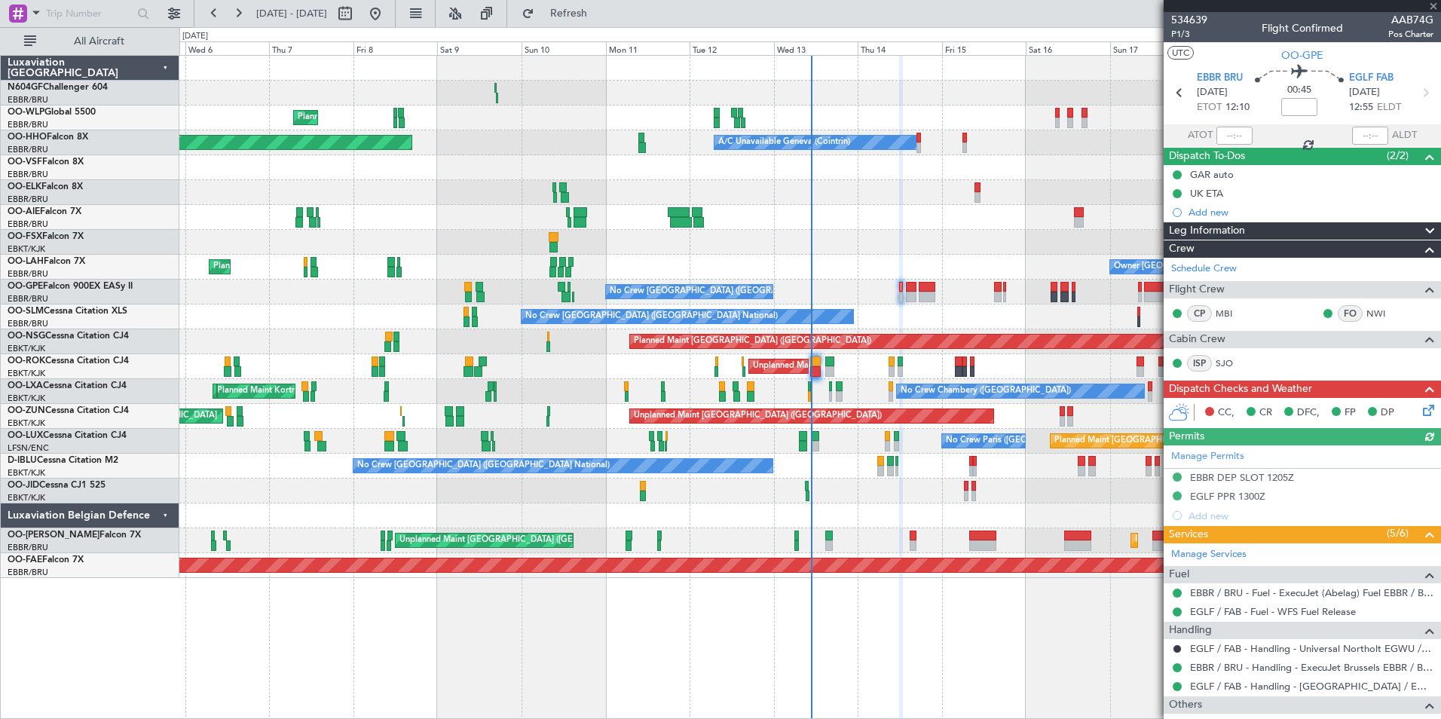
click at [1420, 402] on icon at bounding box center [1426, 408] width 12 height 12
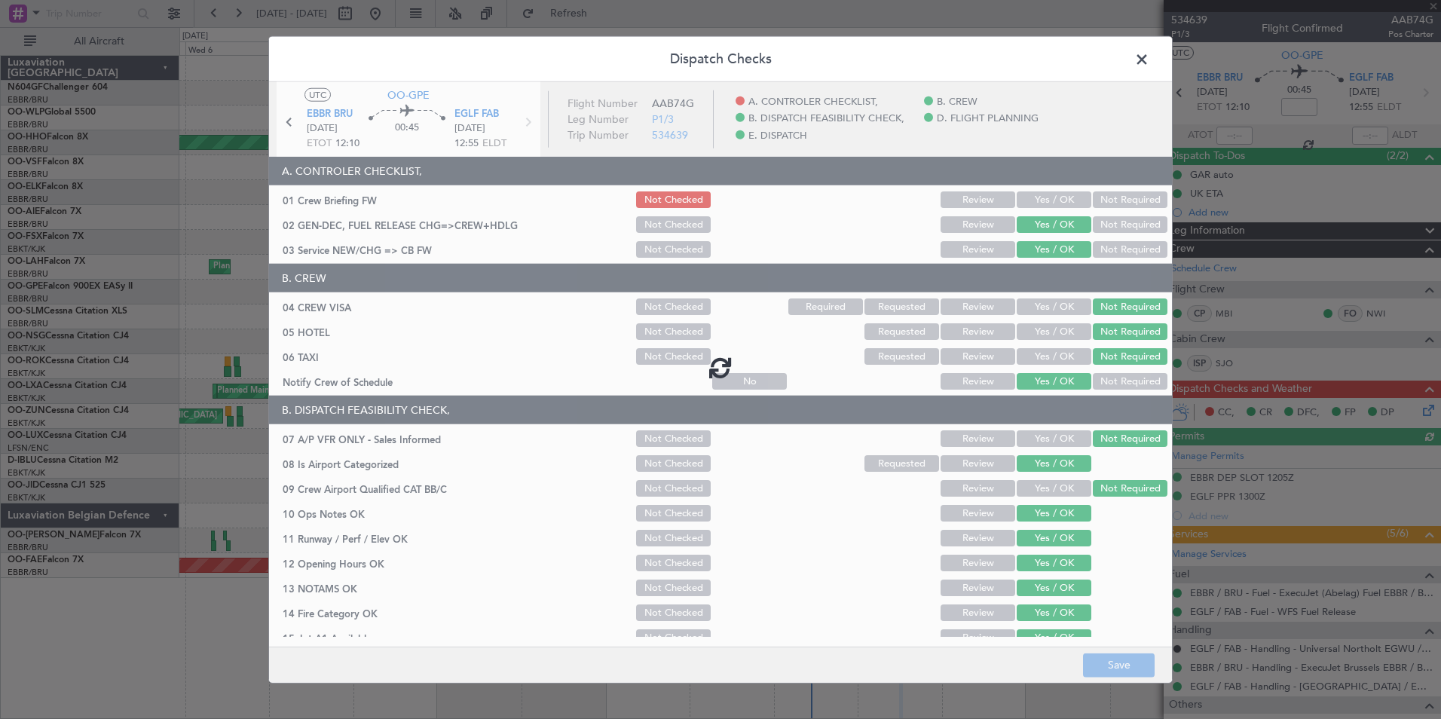
click at [1149, 62] on span at bounding box center [1149, 63] width 0 height 30
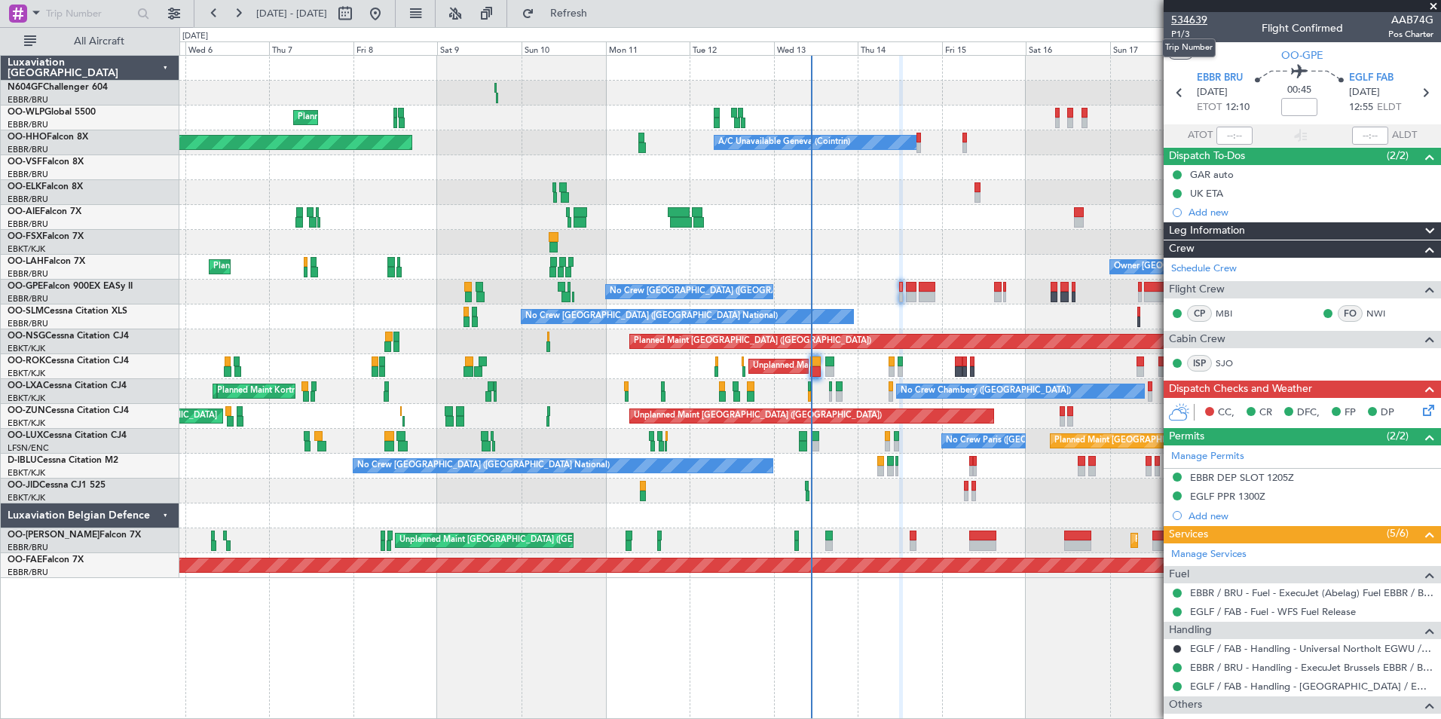
click at [1180, 27] on span "534639" at bounding box center [1189, 20] width 36 height 16
click at [1180, 29] on span "P1/3" at bounding box center [1189, 34] width 36 height 13
click at [1420, 411] on icon at bounding box center [1426, 408] width 12 height 12
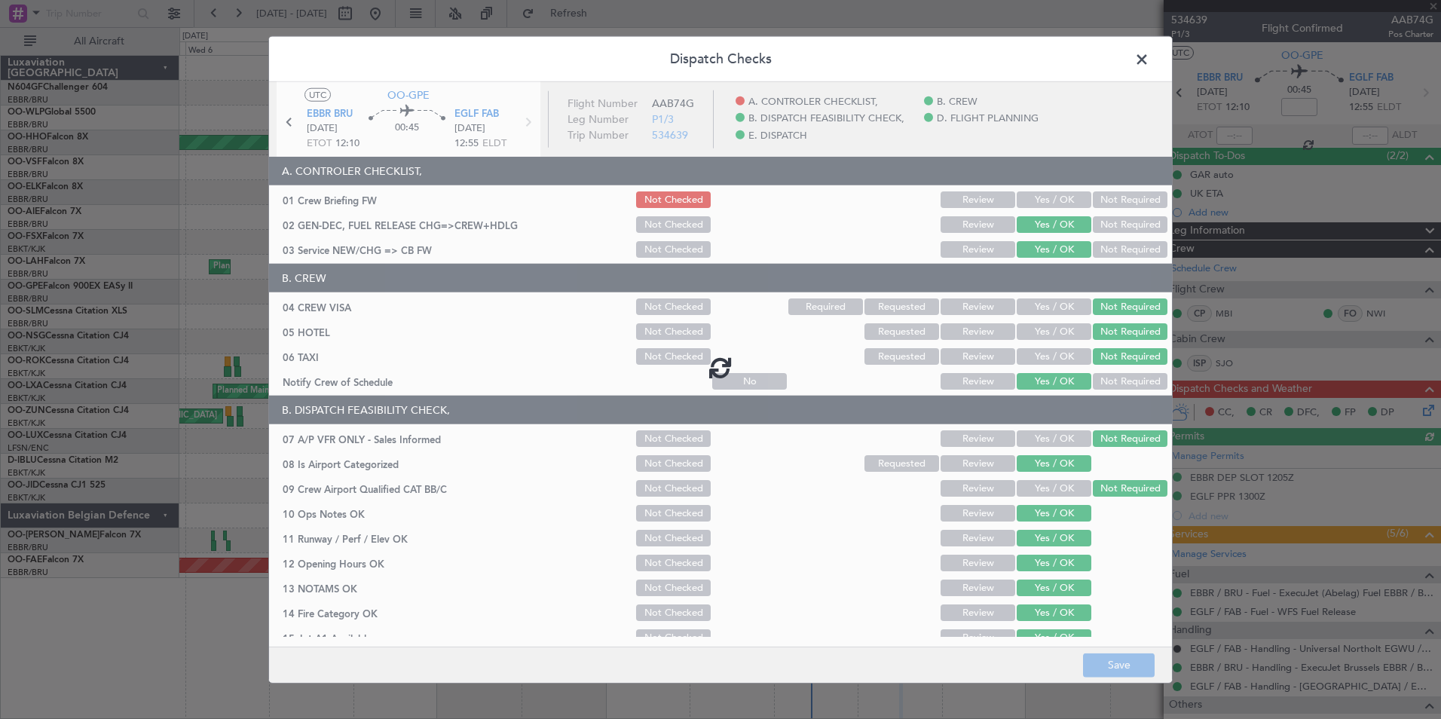
click at [1032, 205] on div at bounding box center [720, 367] width 903 height 571
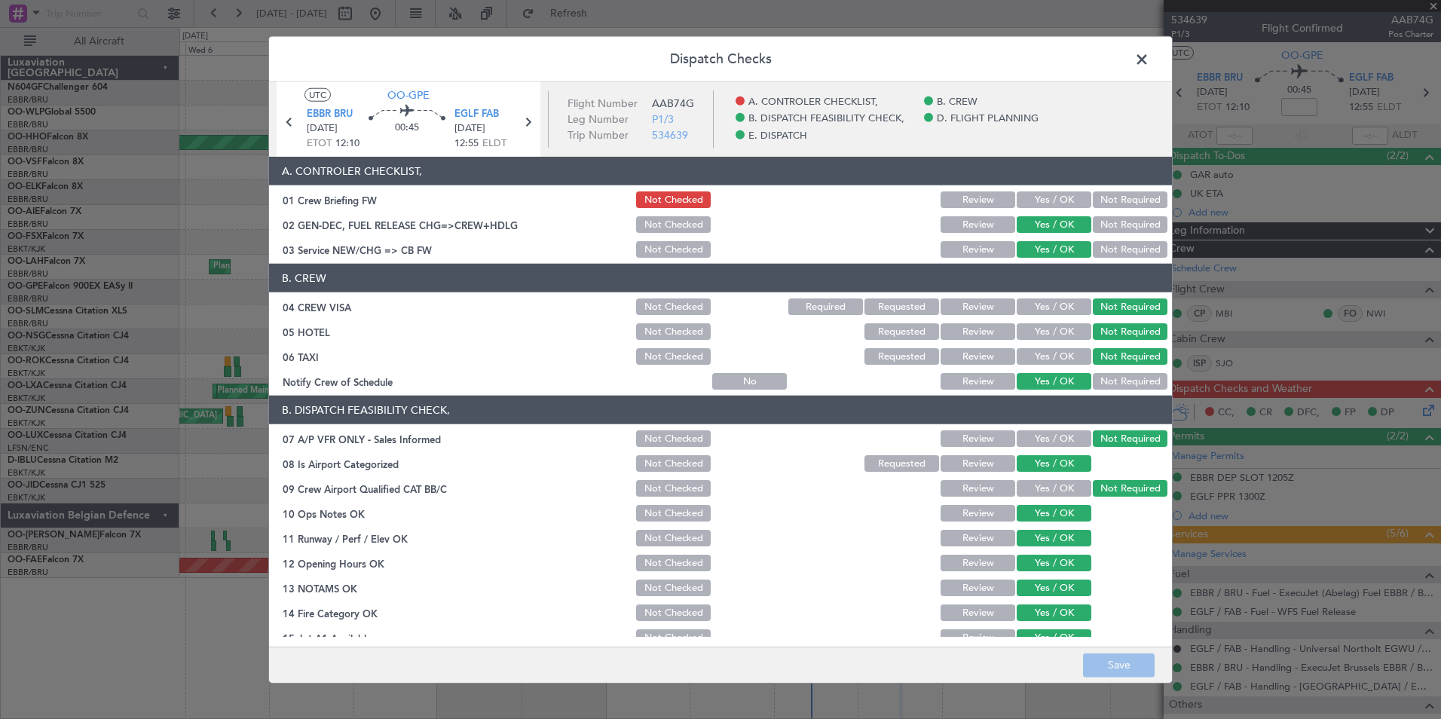
click at [1052, 206] on button "Yes / OK" at bounding box center [1054, 199] width 75 height 17
click at [1146, 659] on button "Save" at bounding box center [1119, 665] width 72 height 24
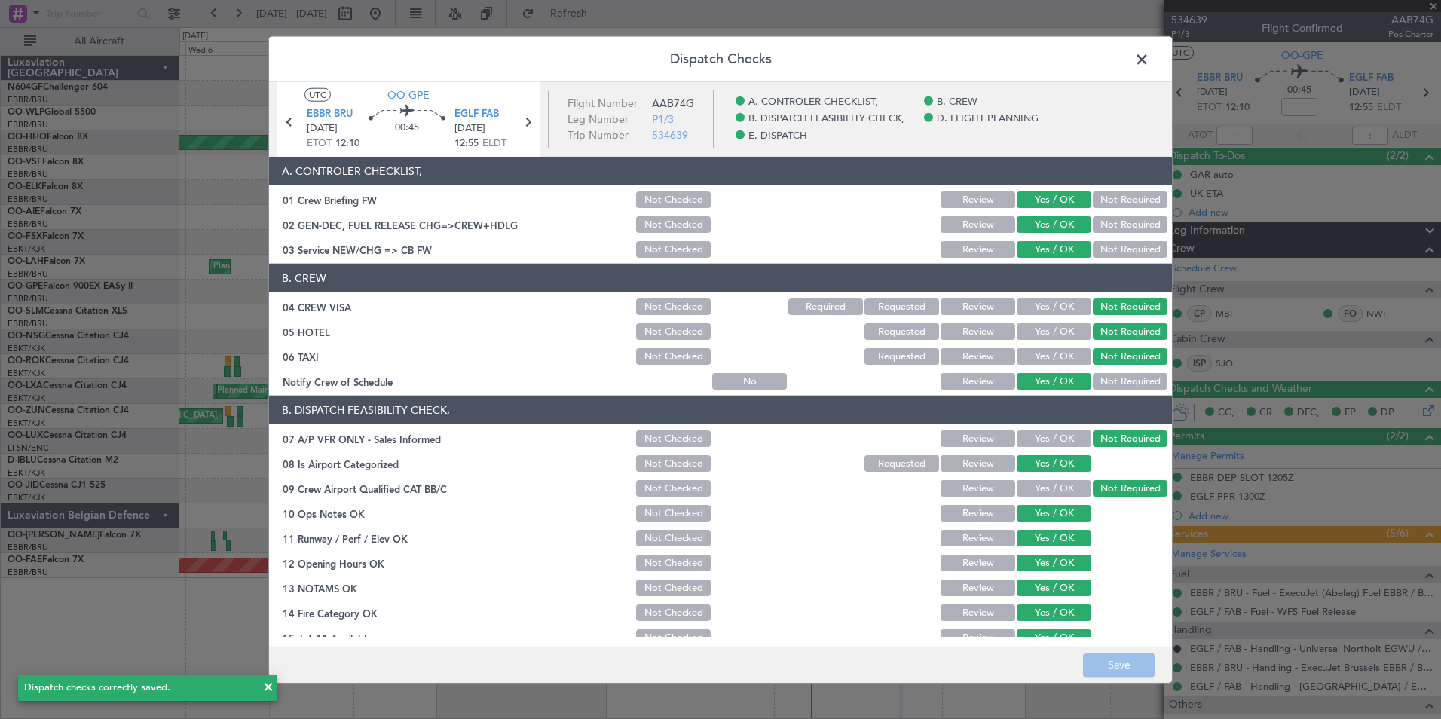
click at [1149, 56] on span at bounding box center [1149, 63] width 0 height 30
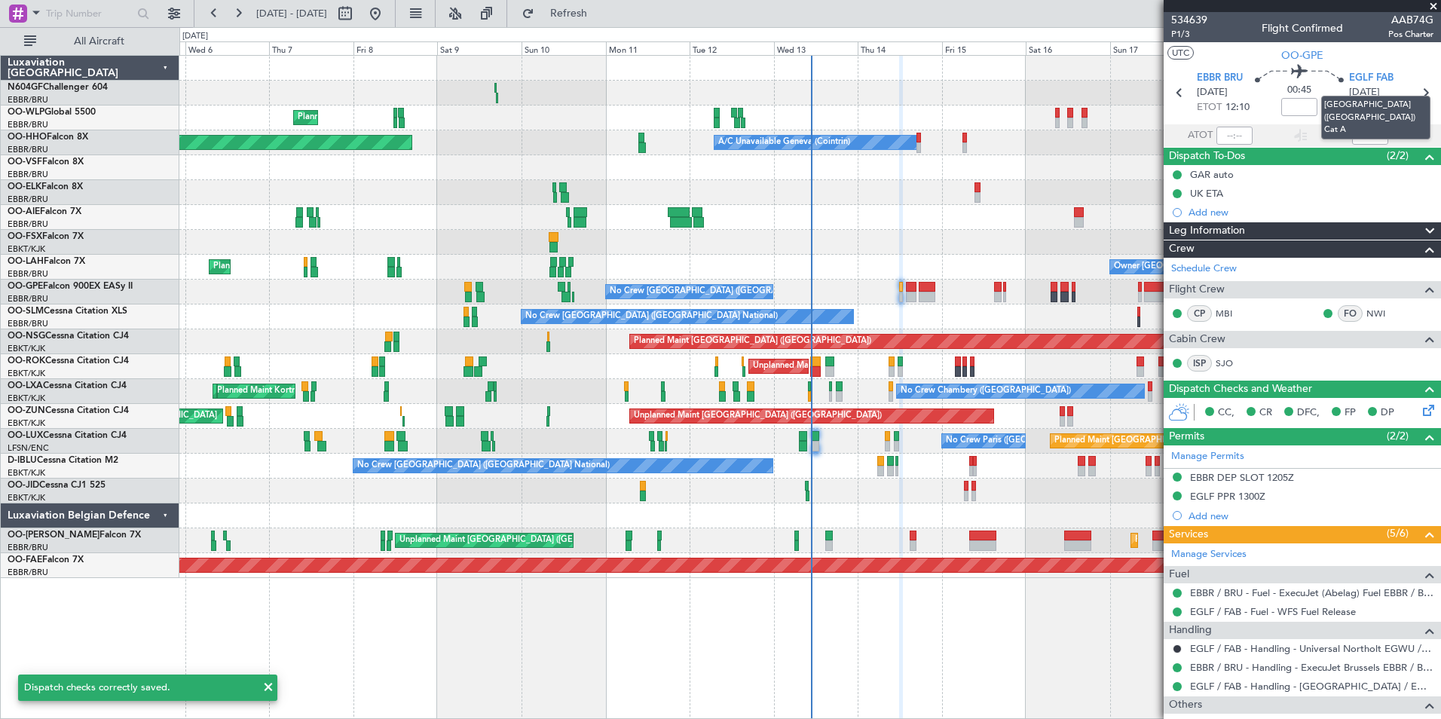
click at [1411, 92] on mat-tooltip-component "[GEOGRAPHIC_DATA] ([GEOGRAPHIC_DATA]) Cat A" at bounding box center [1376, 117] width 130 height 65
click at [1421, 94] on icon at bounding box center [1425, 93] width 20 height 20
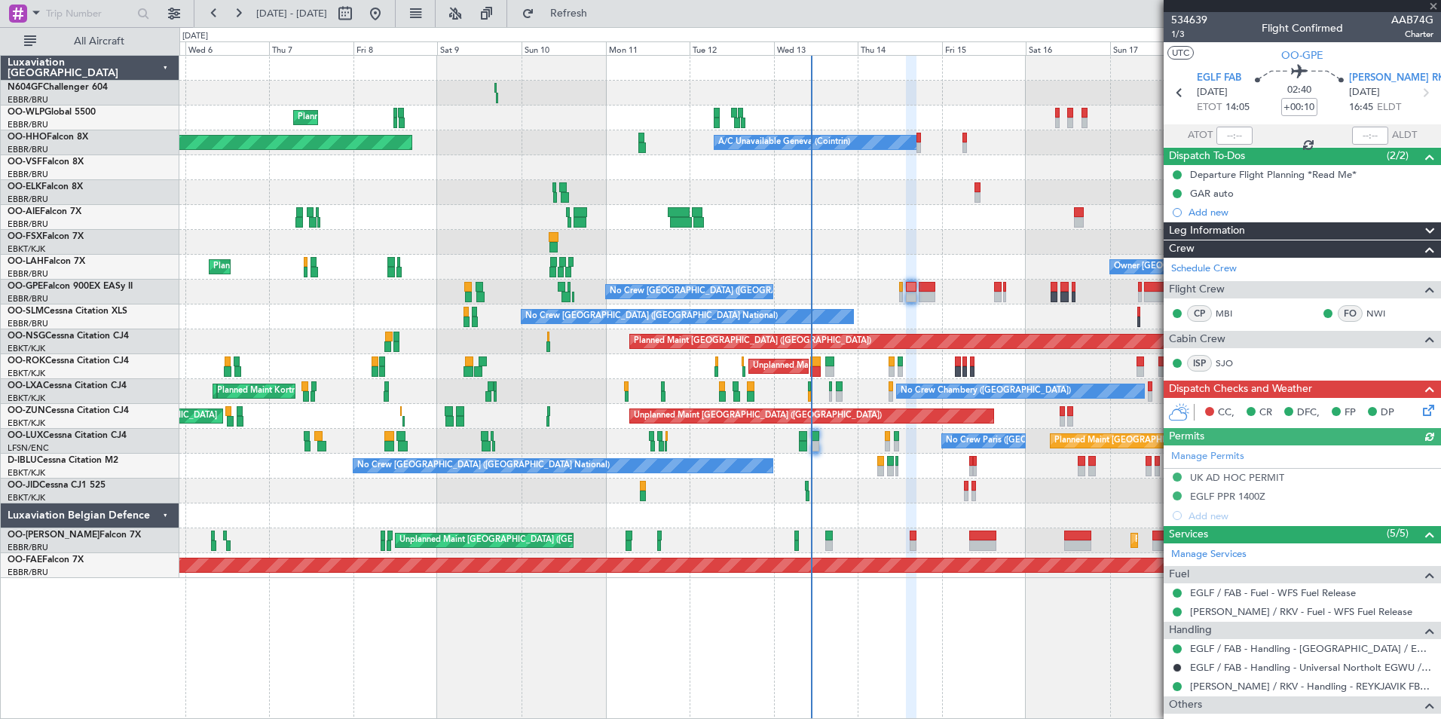
click at [1420, 410] on icon at bounding box center [1426, 408] width 12 height 12
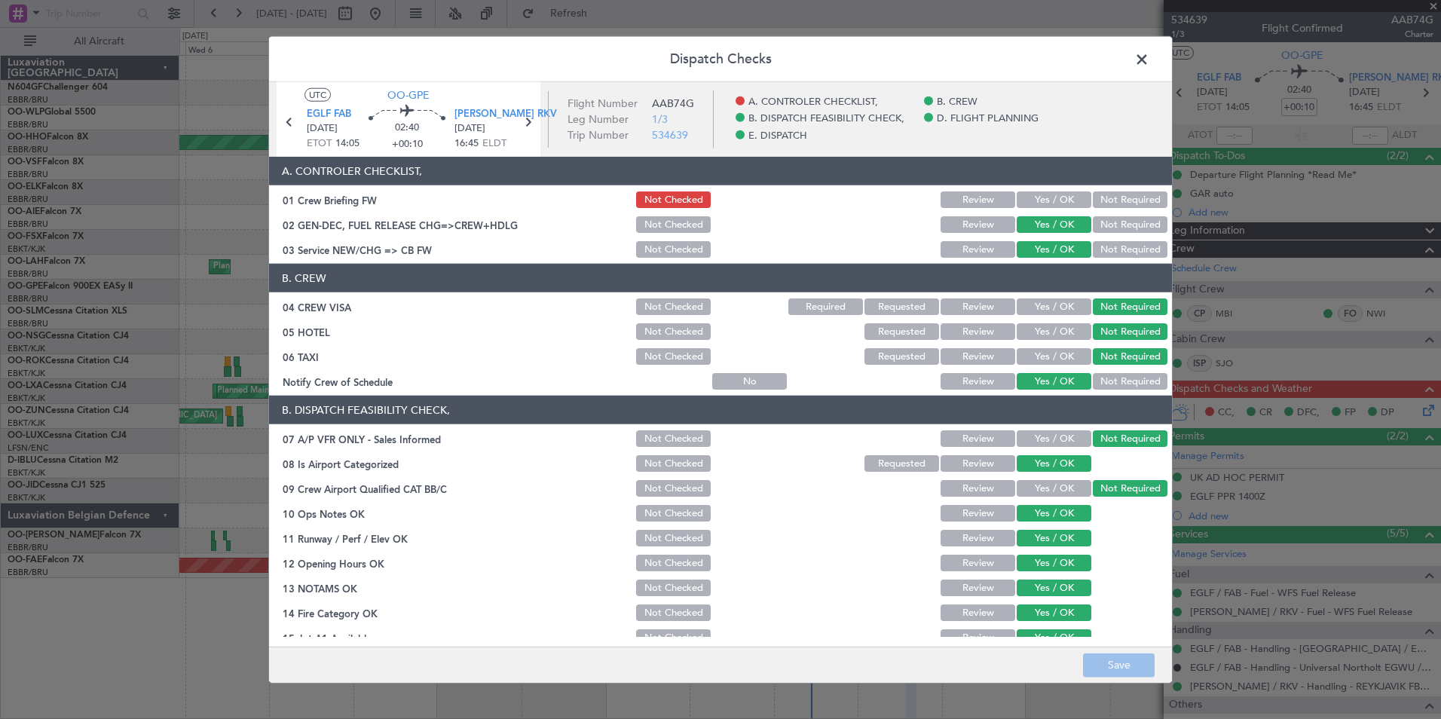
click at [1028, 207] on button "Yes / OK" at bounding box center [1054, 199] width 75 height 17
click at [1125, 679] on footer "Save" at bounding box center [720, 664] width 903 height 36
click at [1126, 675] on button "Save" at bounding box center [1119, 665] width 72 height 24
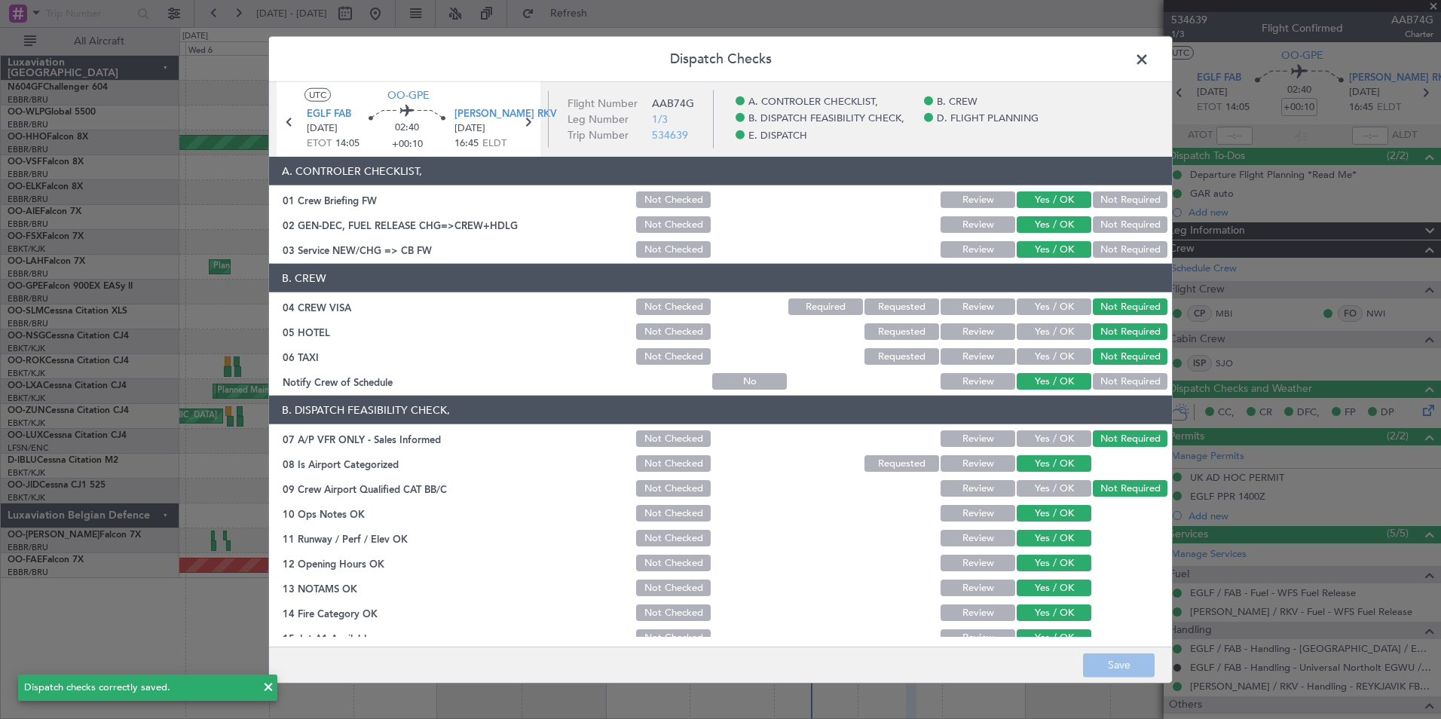
click at [1149, 66] on span at bounding box center [1149, 63] width 0 height 30
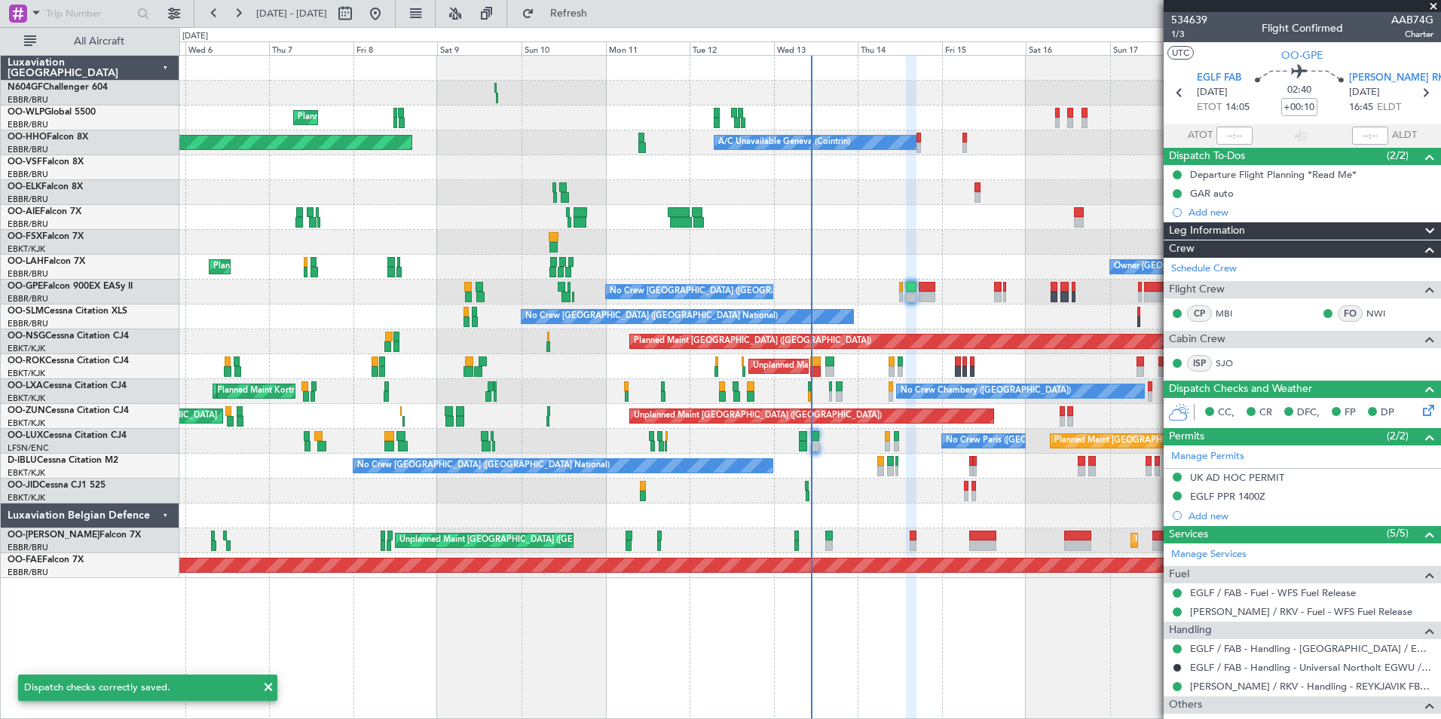
click at [1427, 90] on section "EGLF FAB [DATE] ETOT 14:05 02:40 +00:10 [PERSON_NAME] RKV [DATE] 16:45 ELDT" at bounding box center [1302, 95] width 277 height 60
click at [1420, 93] on icon at bounding box center [1425, 93] width 20 height 20
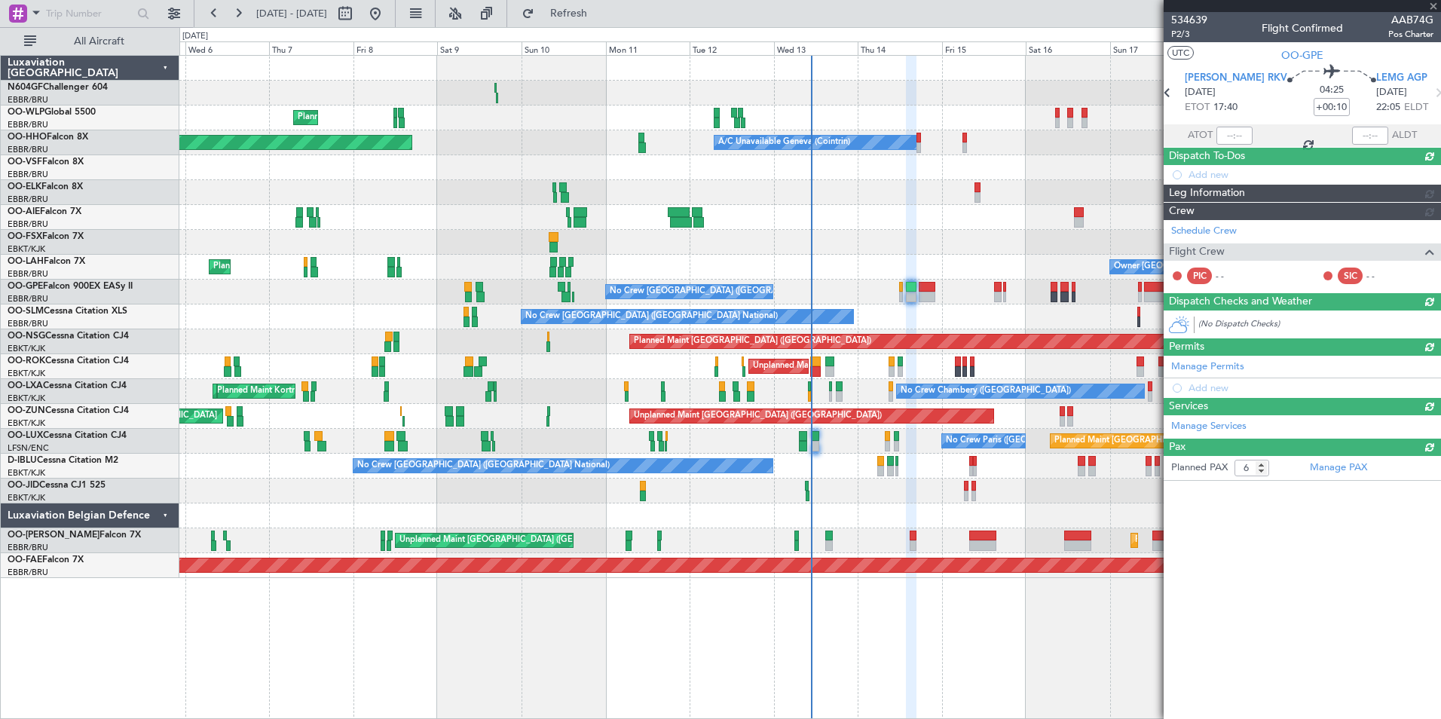
type input "+00:20"
type input "0"
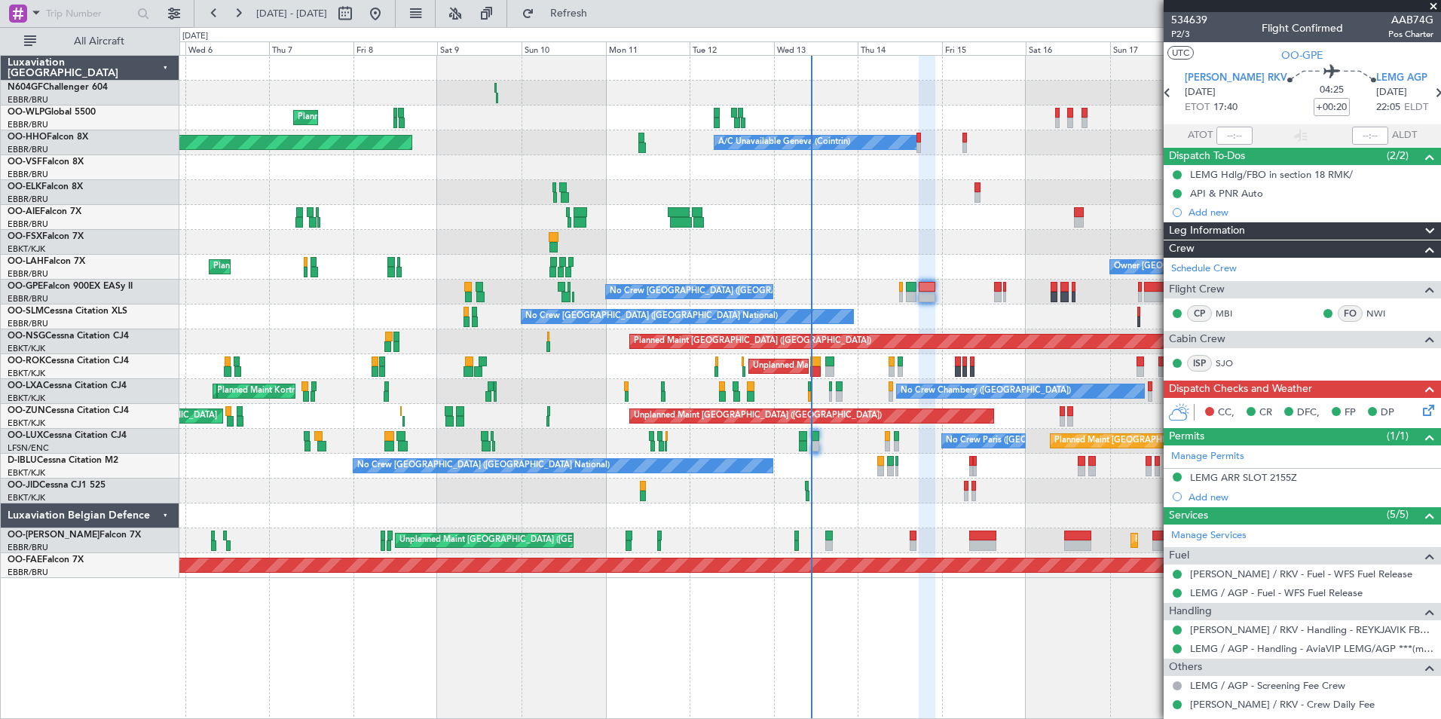
click at [1424, 405] on icon at bounding box center [1426, 408] width 12 height 12
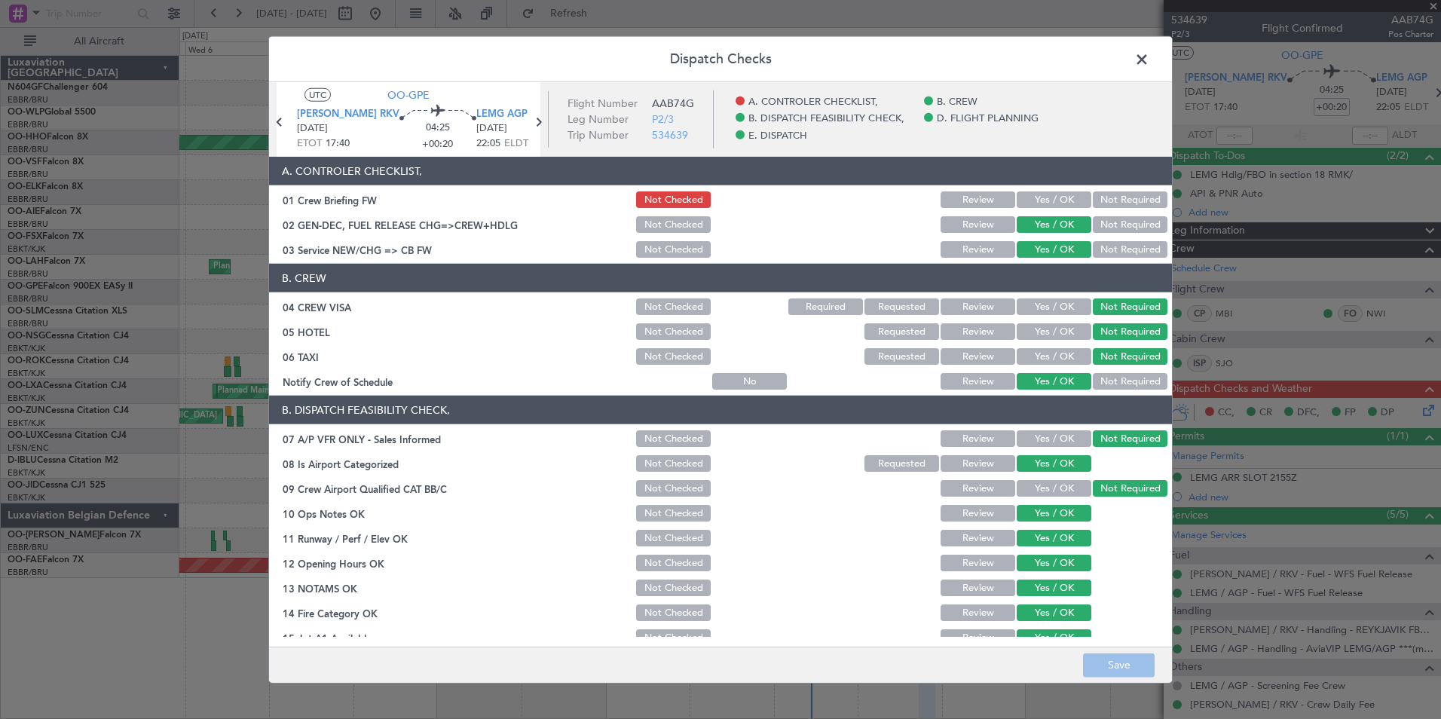
click at [1047, 206] on button "Yes / OK" at bounding box center [1054, 199] width 75 height 17
click at [1150, 660] on button "Save" at bounding box center [1119, 665] width 72 height 24
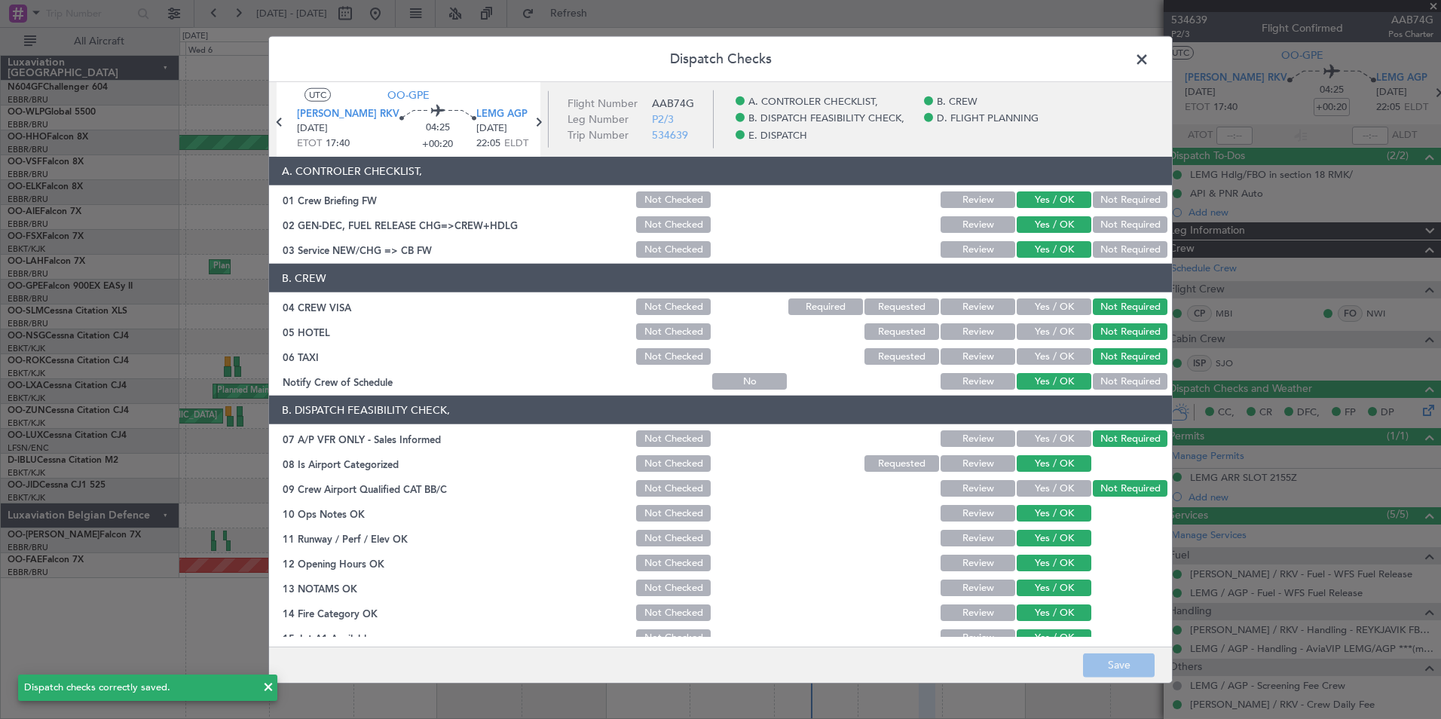
click at [1149, 65] on span at bounding box center [1149, 63] width 0 height 30
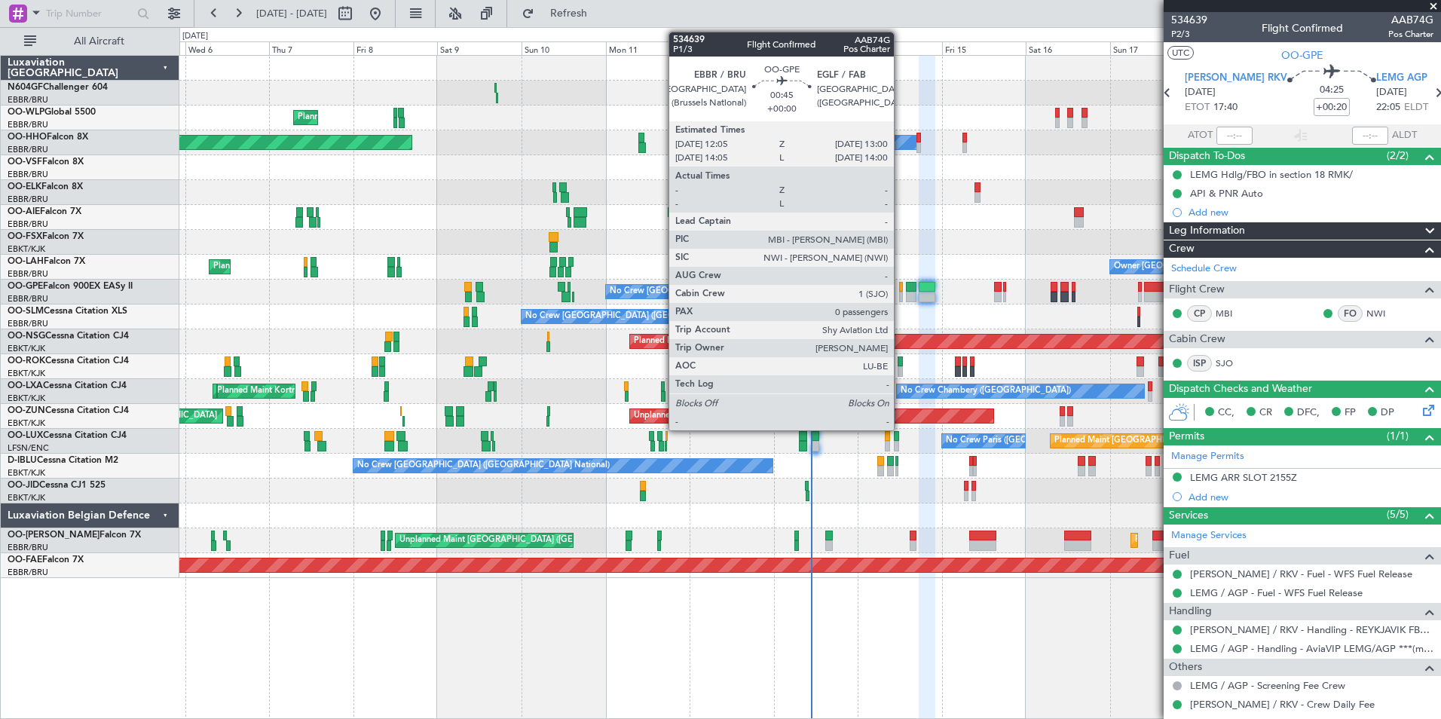
click at [901, 295] on div at bounding box center [901, 297] width 4 height 11
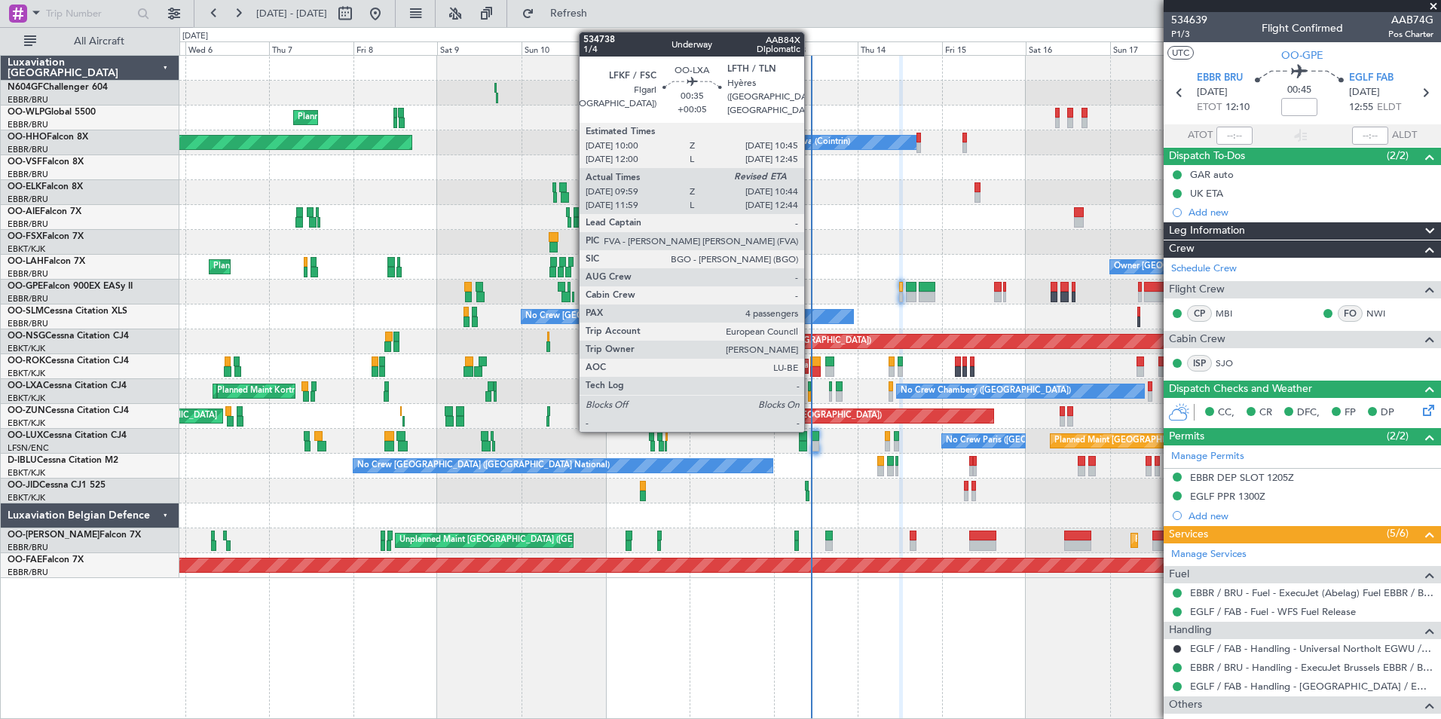
click at [811, 388] on div at bounding box center [809, 386] width 3 height 11
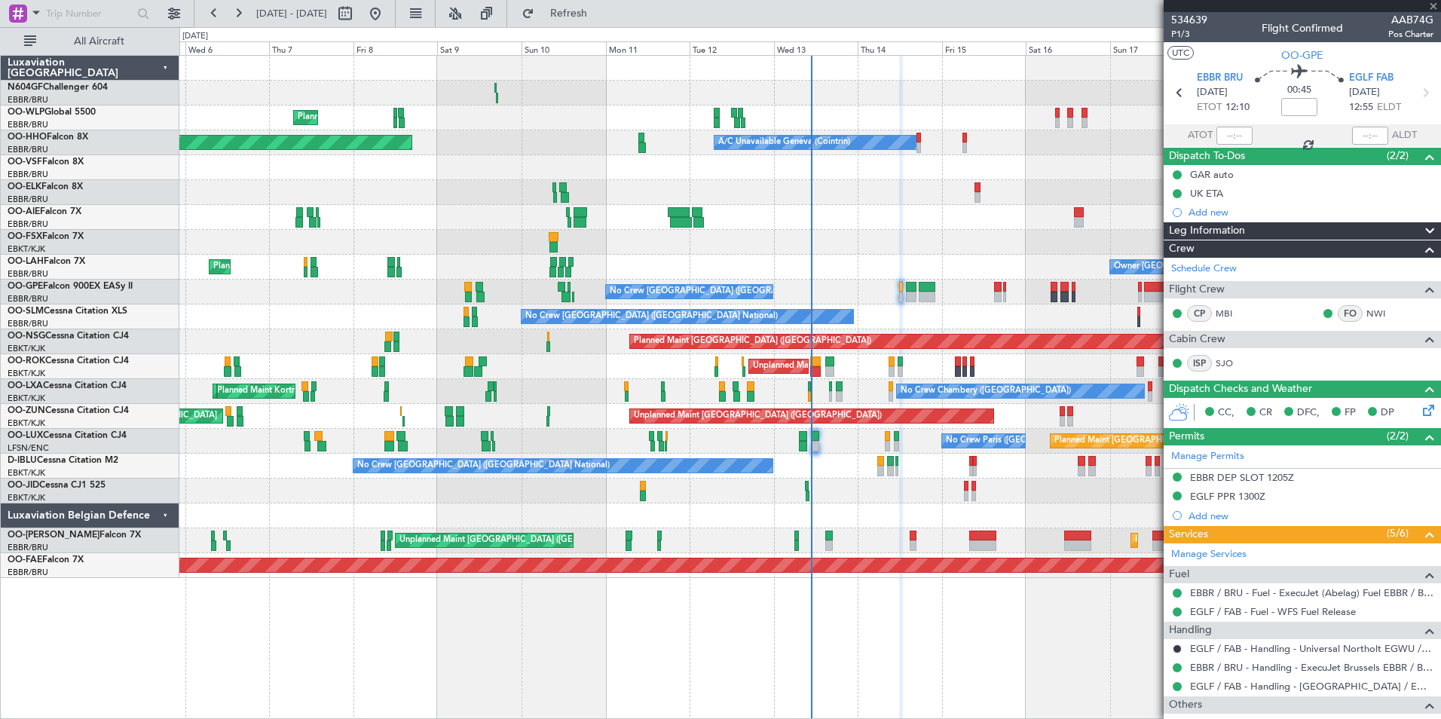
type input "+00:05"
type input "10:04"
type input "4"
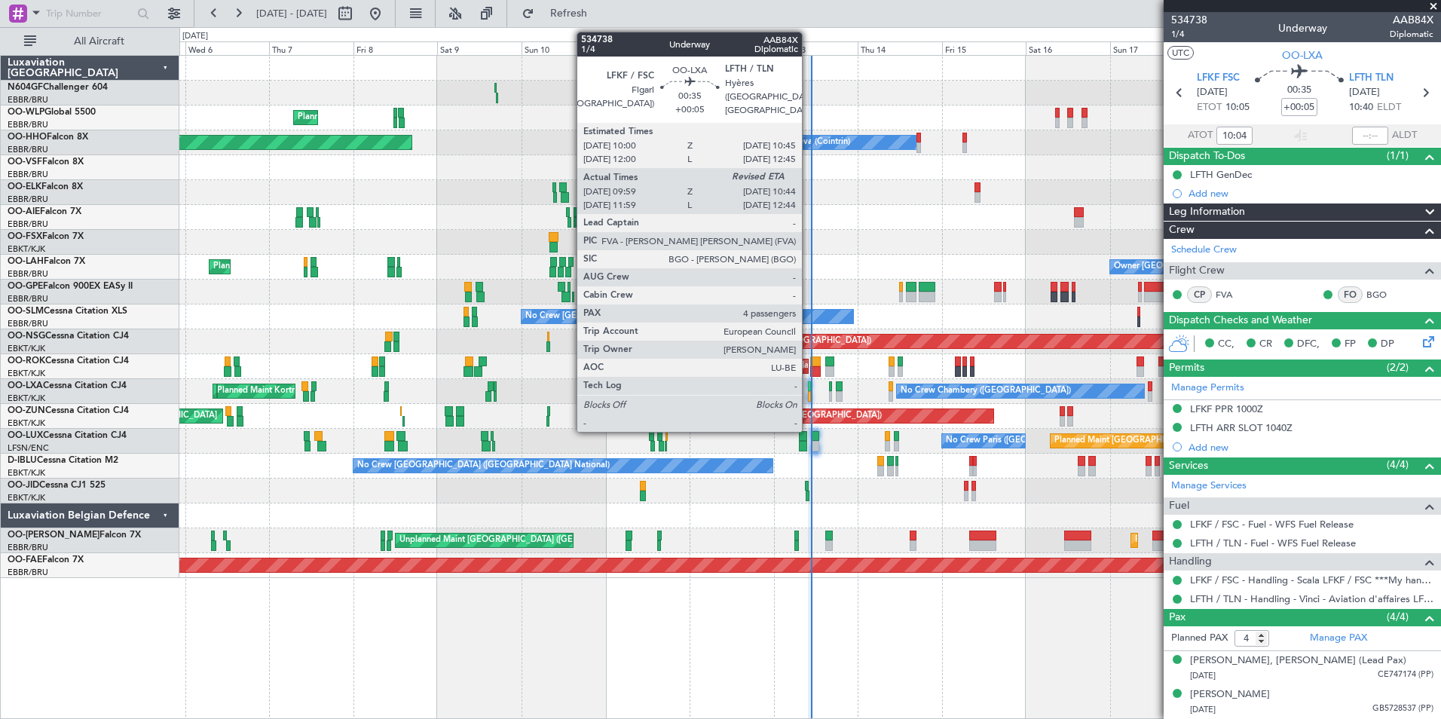
click at [809, 399] on div at bounding box center [809, 396] width 3 height 11
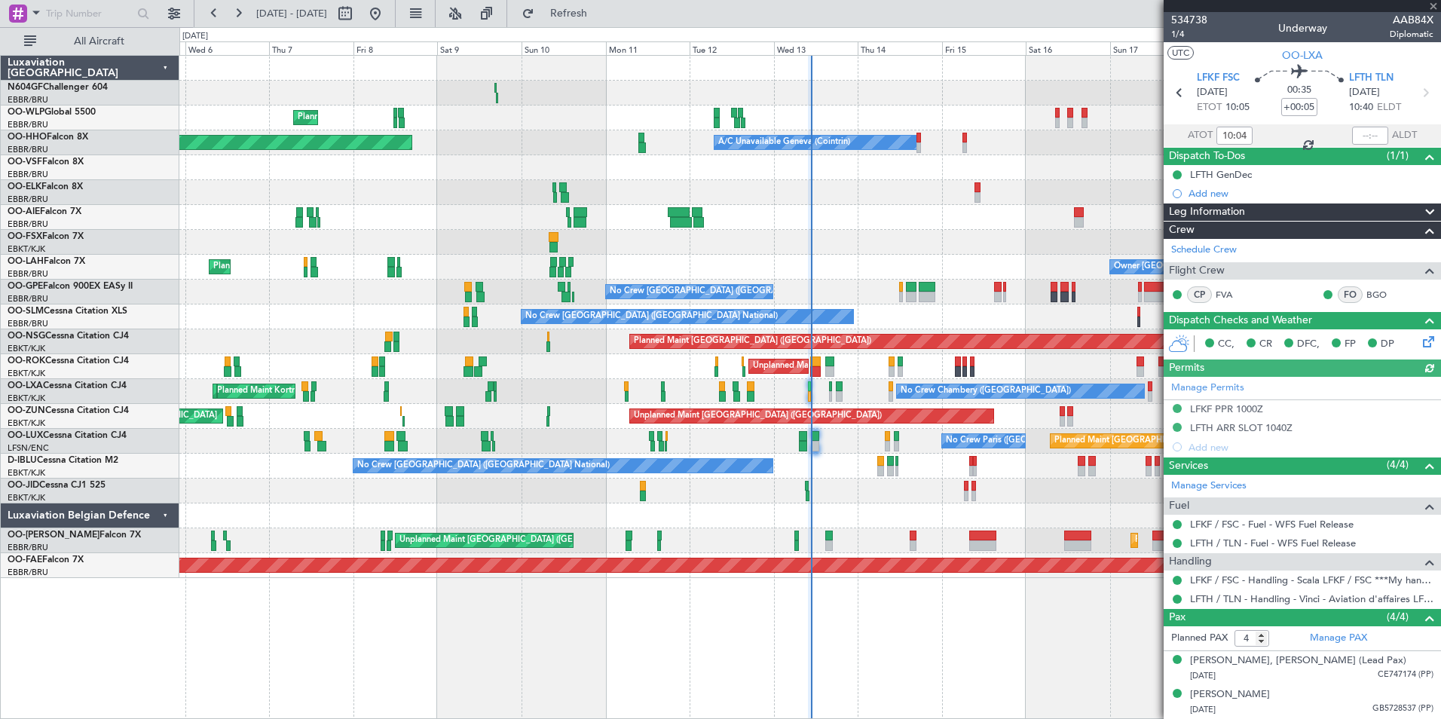
click at [1354, 136] on div at bounding box center [1370, 136] width 36 height 18
click at [1357, 136] on div at bounding box center [1370, 136] width 36 height 18
click at [1357, 136] on input "text" at bounding box center [1370, 136] width 36 height 18
click at [962, 187] on div at bounding box center [809, 192] width 1261 height 25
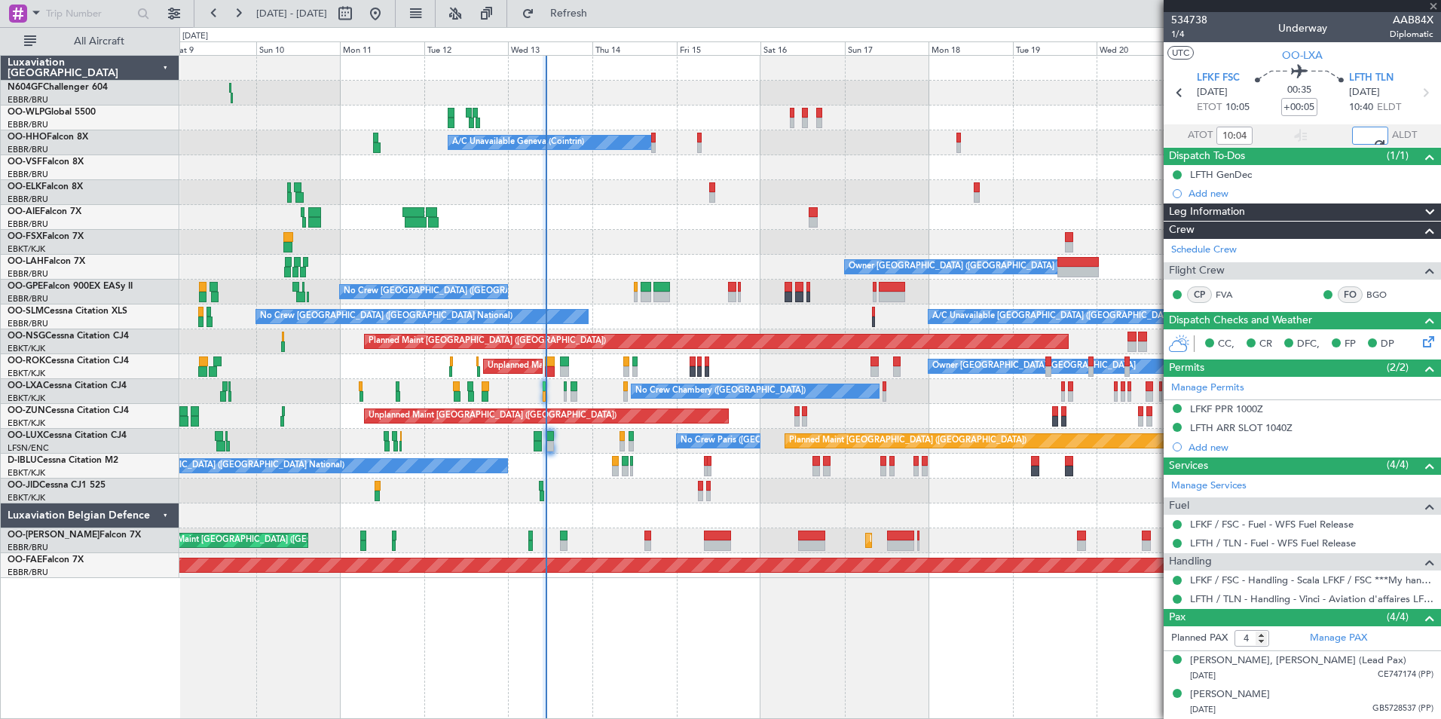
click at [587, 512] on div at bounding box center [809, 515] width 1261 height 25
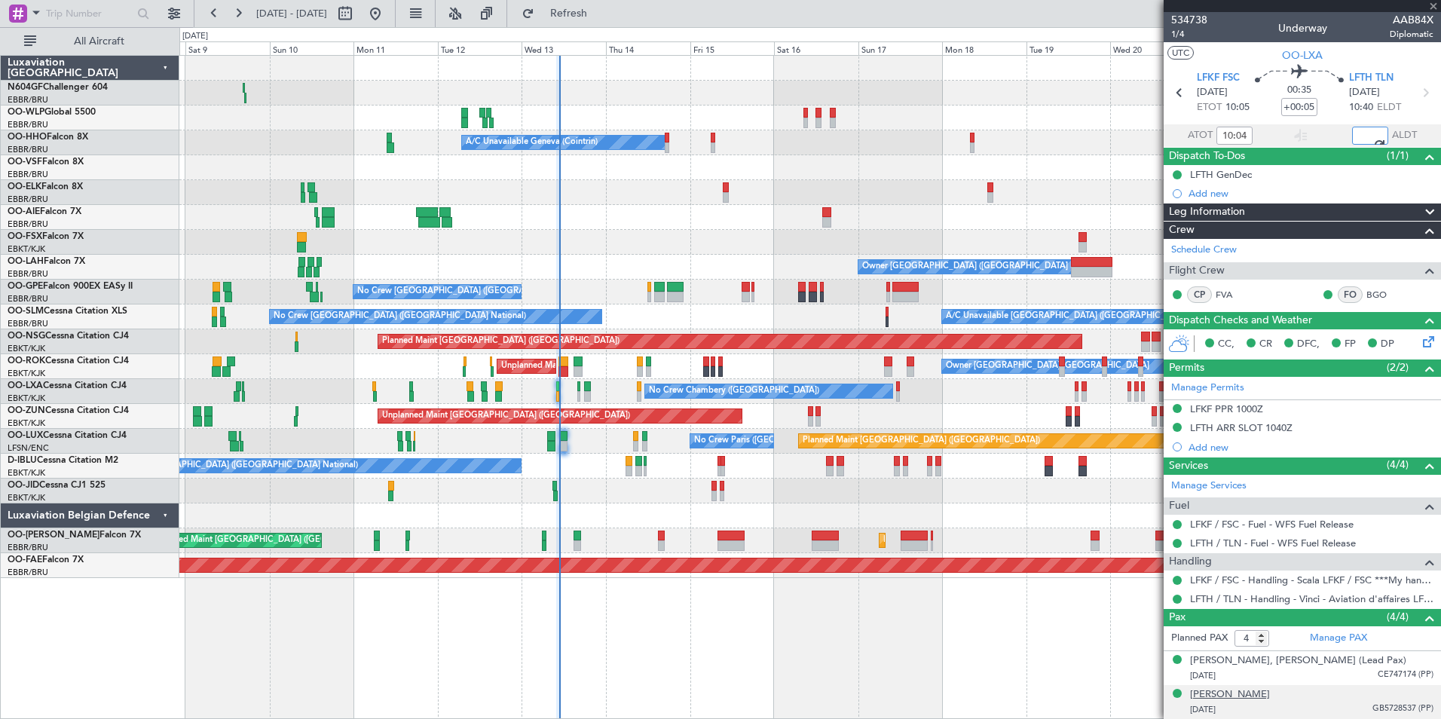
type input "10:37"
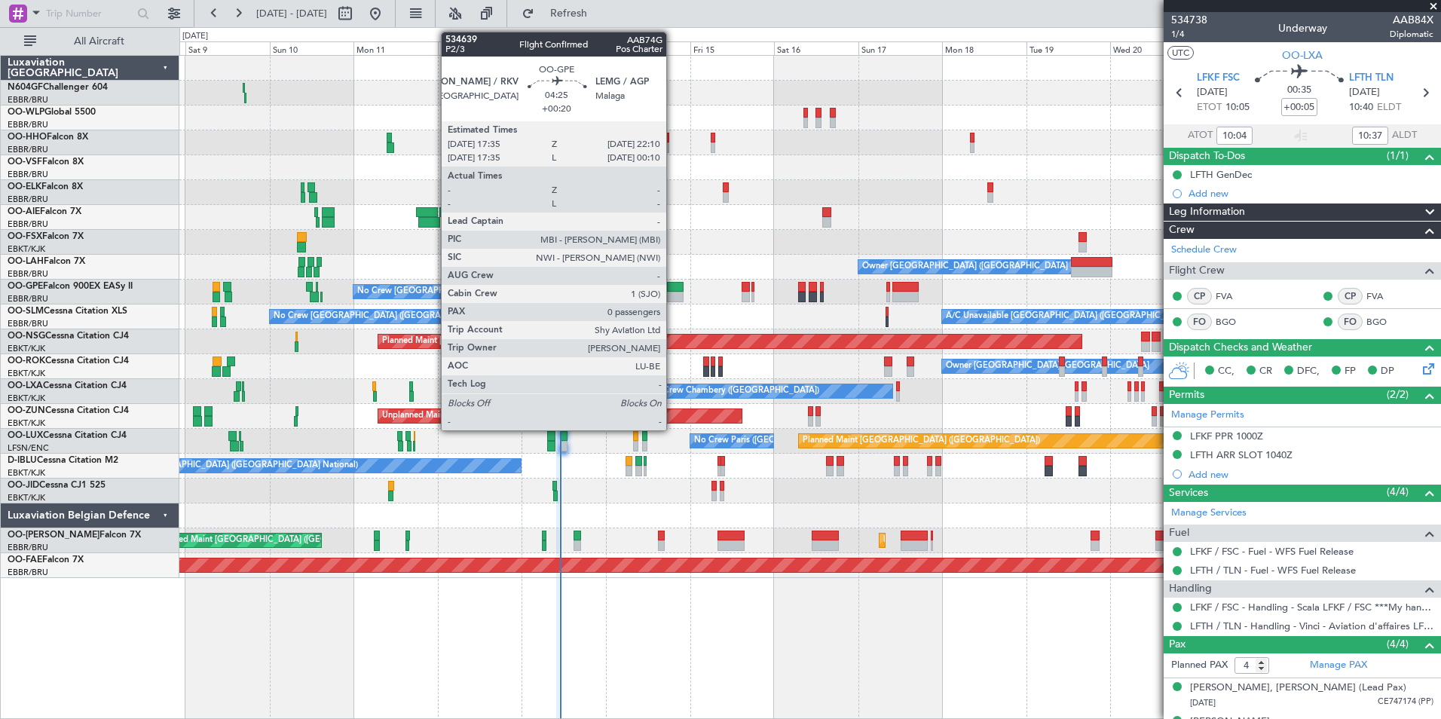
click at [673, 296] on div at bounding box center [675, 297] width 17 height 11
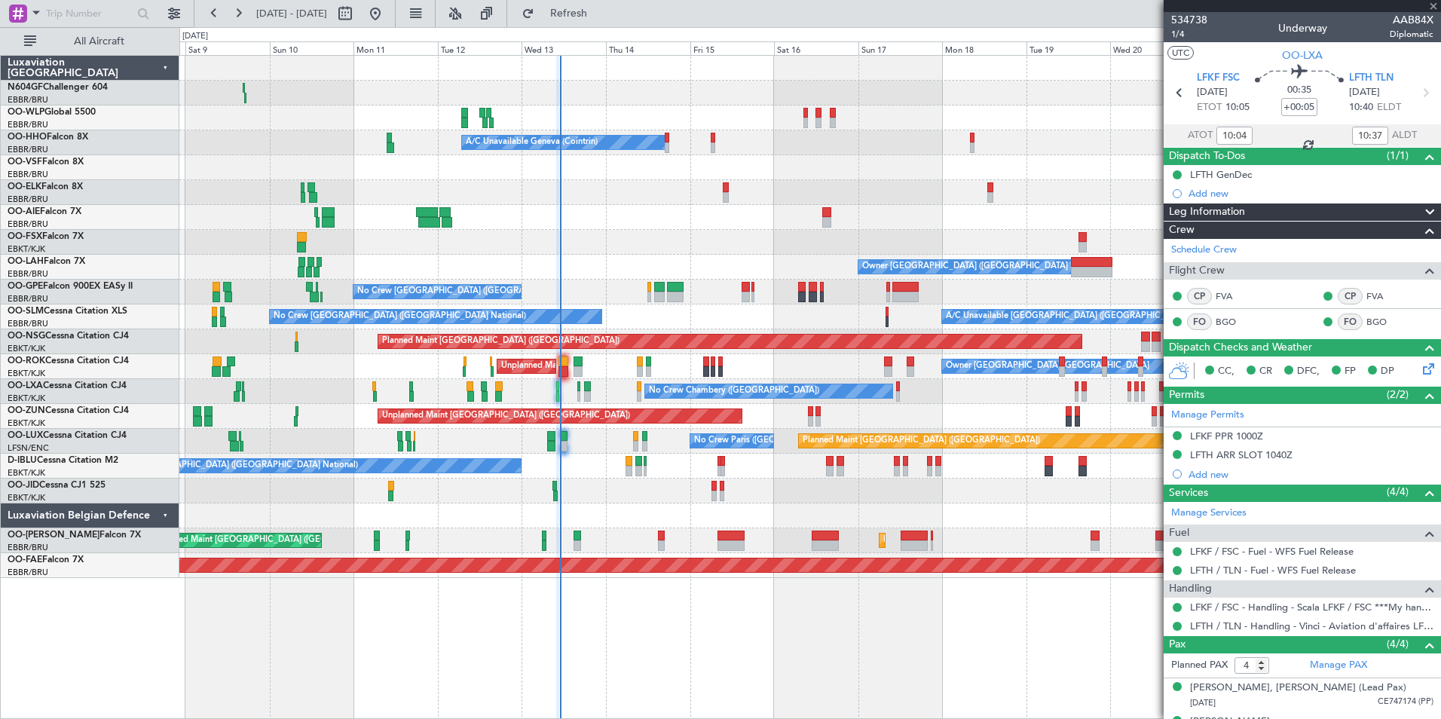
type input "+00:20"
type input "0"
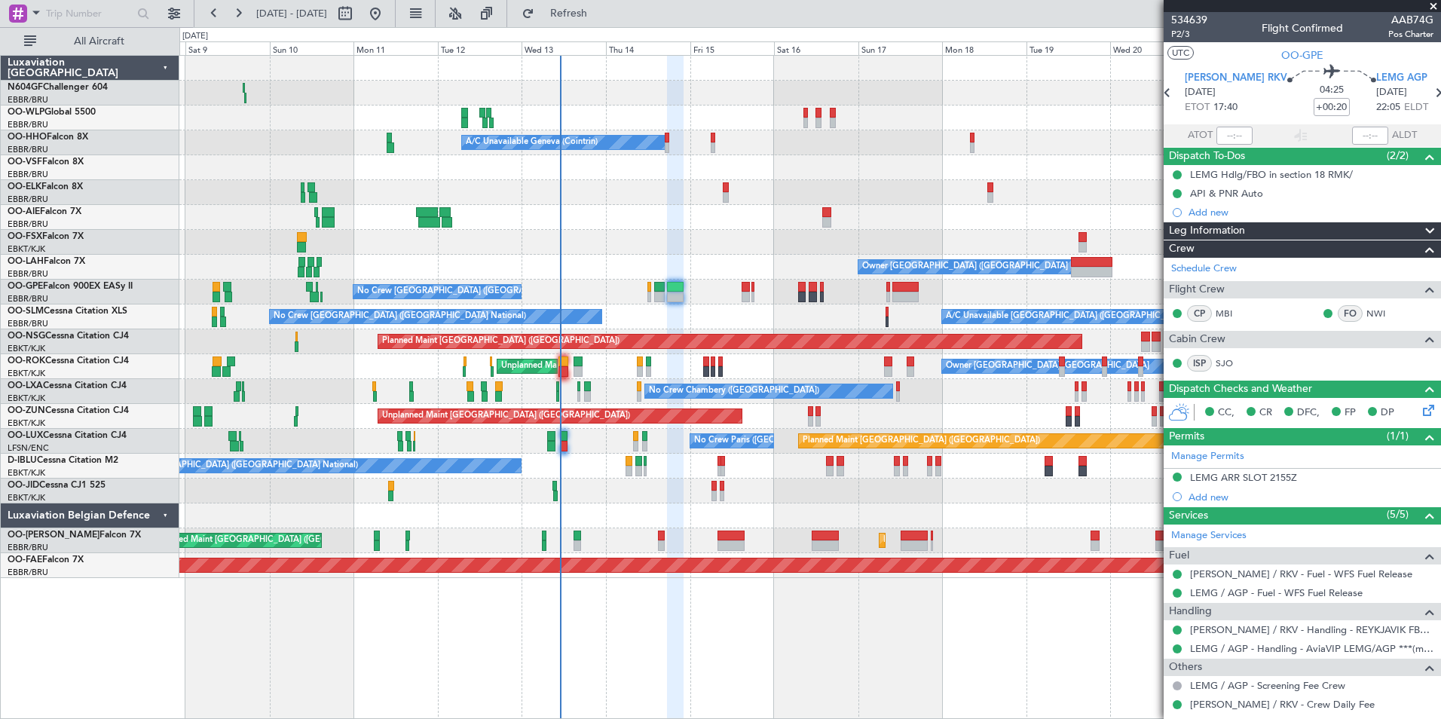
click at [677, 496] on div at bounding box center [809, 491] width 1261 height 25
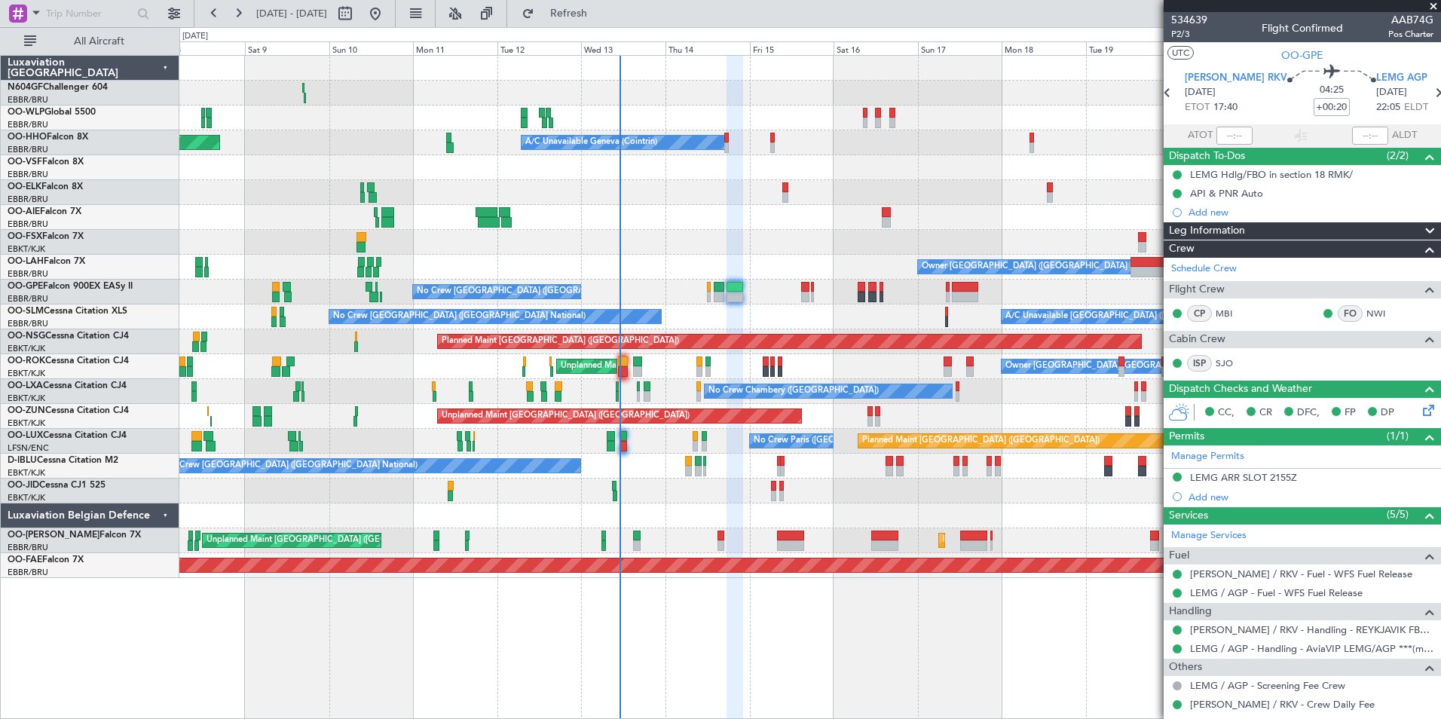
click at [657, 526] on div at bounding box center [809, 515] width 1261 height 25
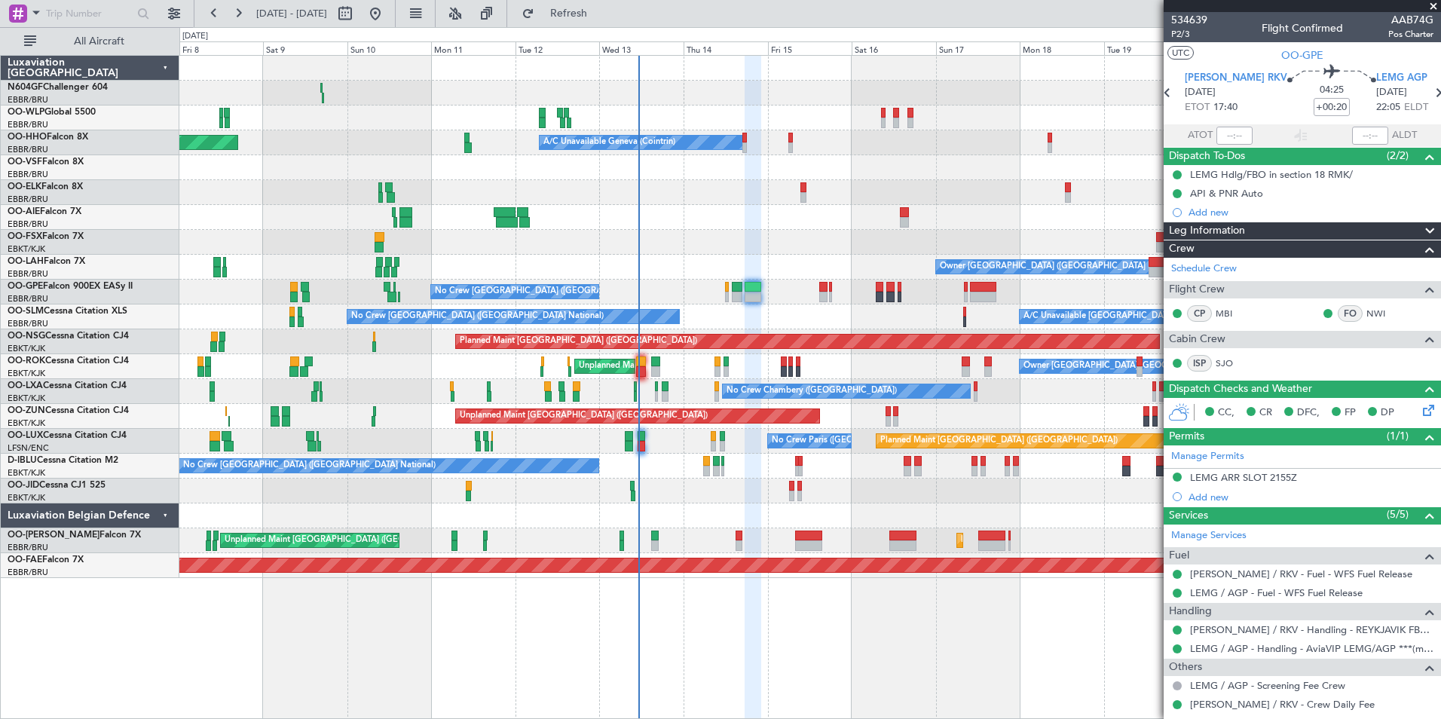
click at [667, 497] on div at bounding box center [809, 491] width 1261 height 25
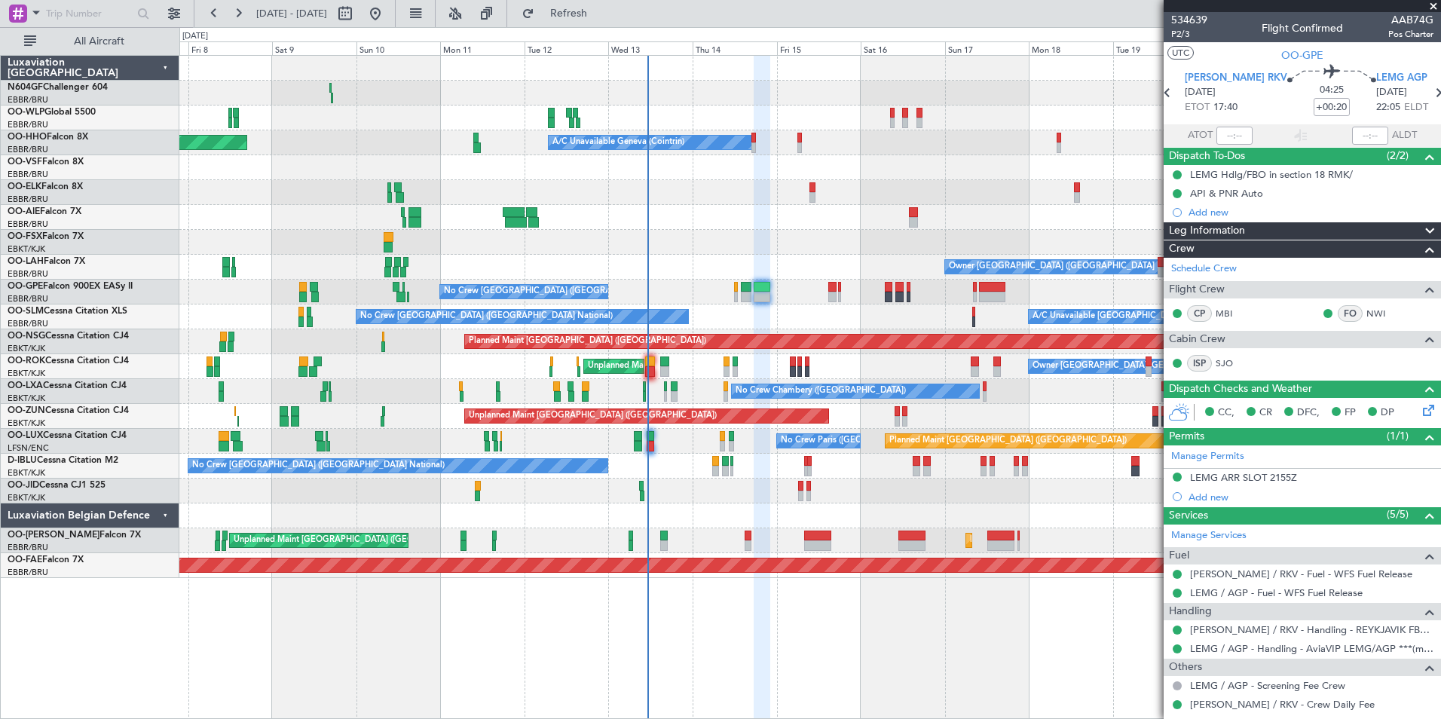
click at [690, 497] on div at bounding box center [809, 491] width 1261 height 25
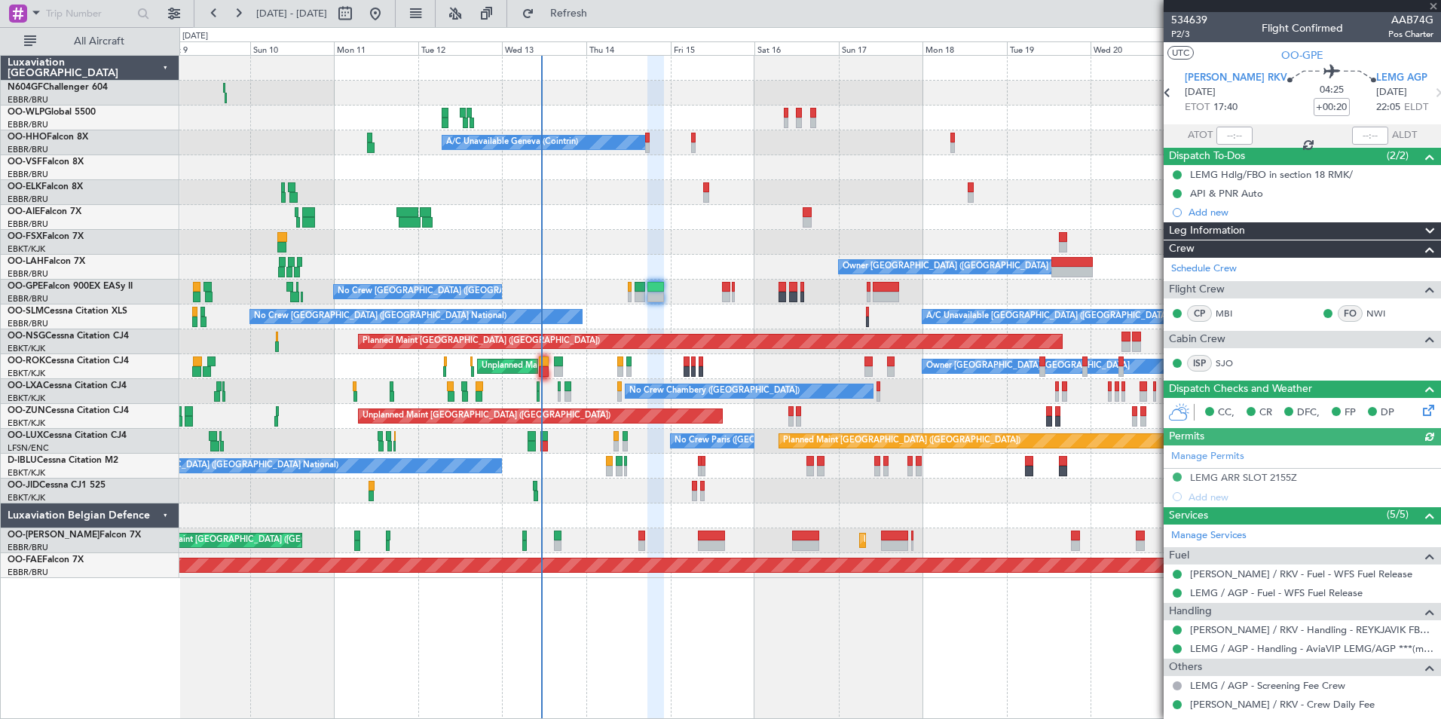
click at [675, 291] on div "Planned Maint Berlin (Brandenburg) Planned Maint Milan (Linate) A/C Unavailable…" at bounding box center [809, 317] width 1261 height 522
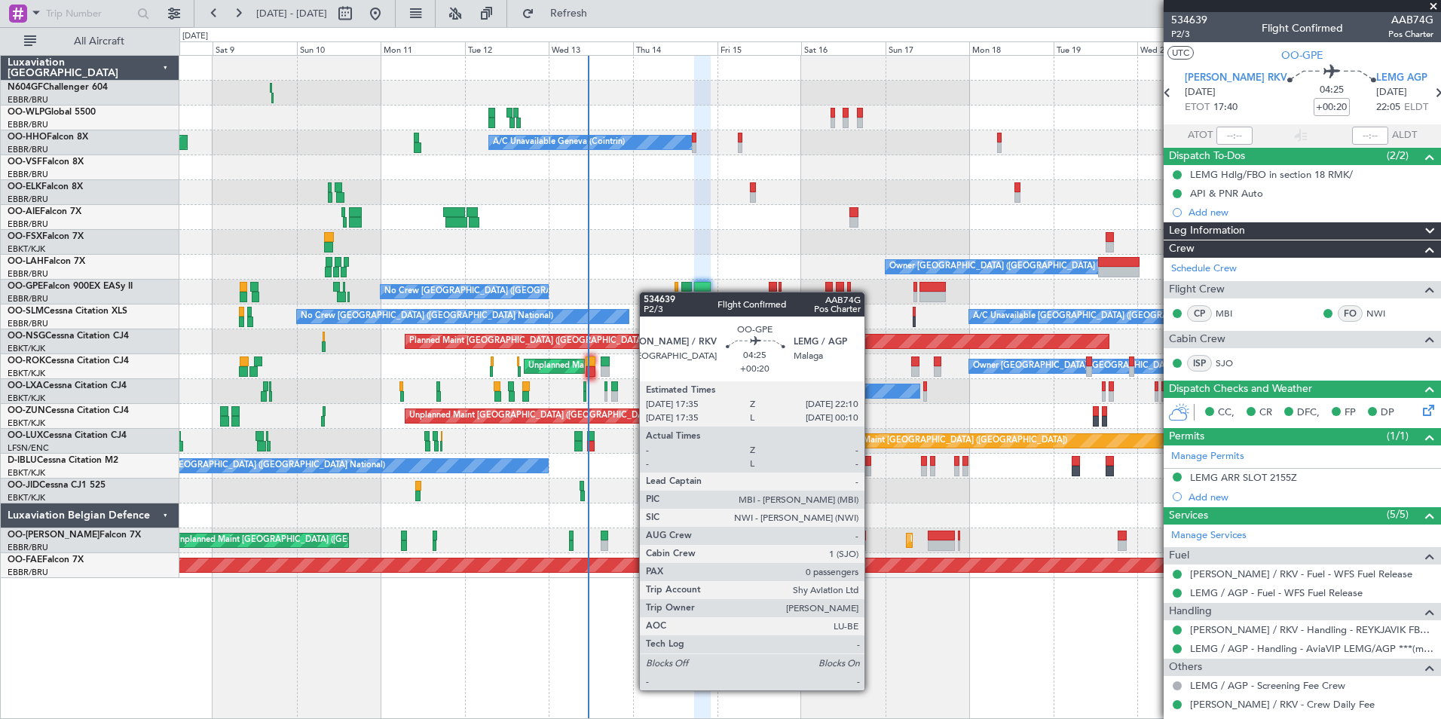
click at [699, 293] on div "No Crew [GEOGRAPHIC_DATA] ([GEOGRAPHIC_DATA] National)" at bounding box center [809, 292] width 1261 height 25
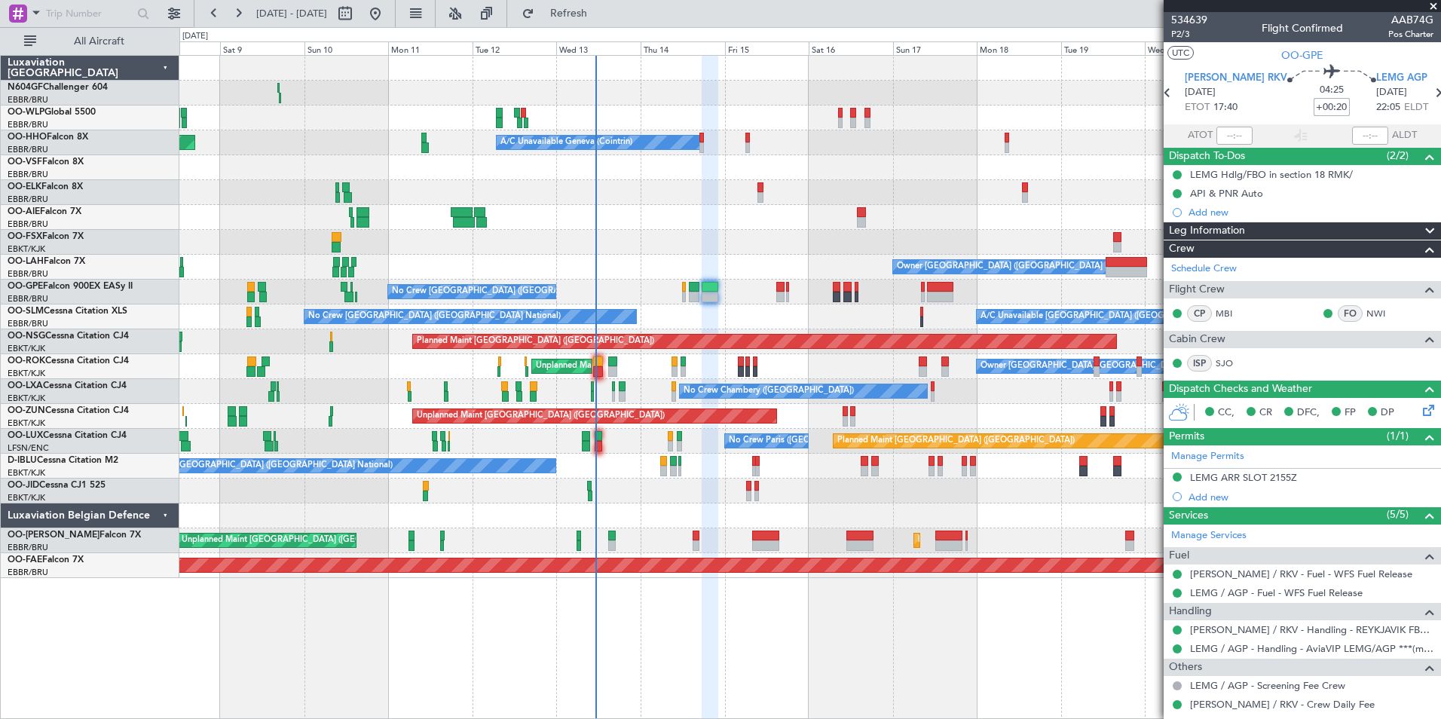
click at [1314, 102] on input "+00:20" at bounding box center [1332, 107] width 36 height 18
click at [1325, 99] on div "04:25 +5" at bounding box center [1331, 93] width 89 height 56
type input "+00:05"
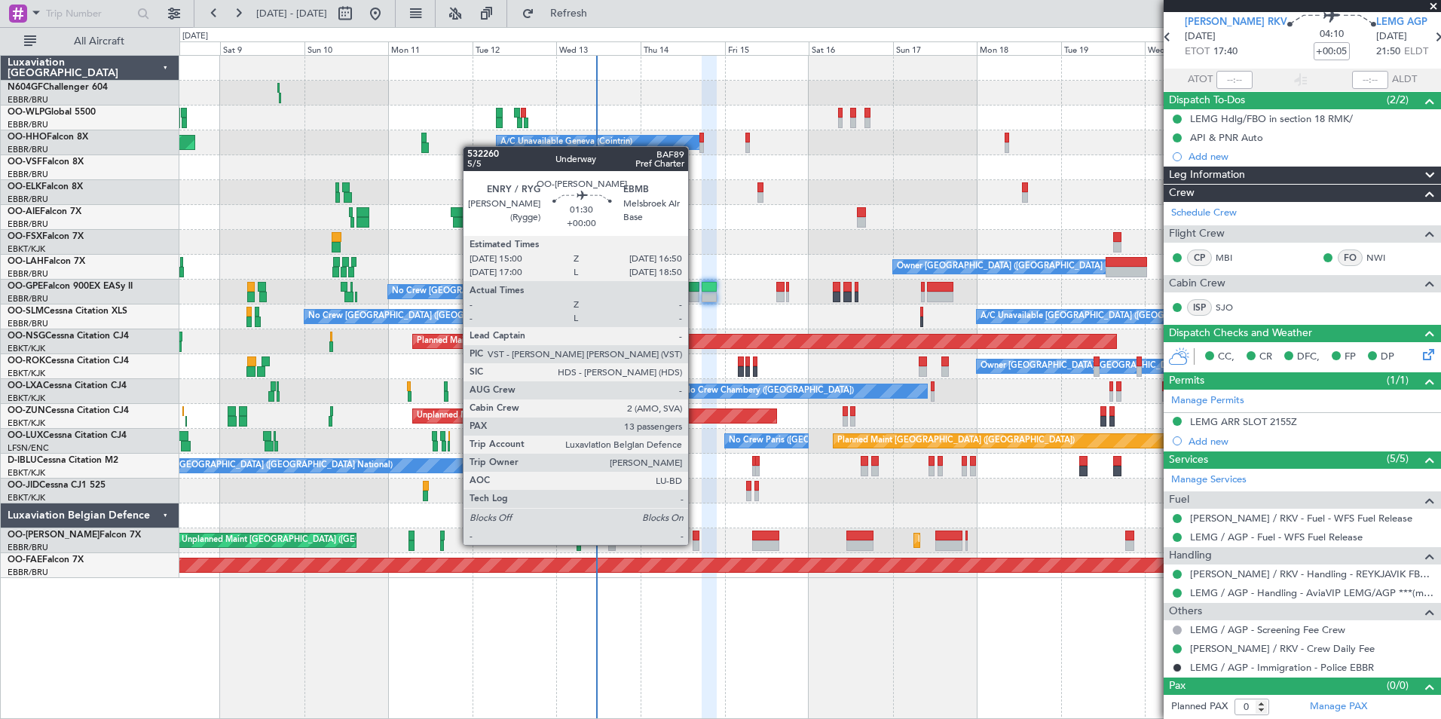
click at [695, 543] on div at bounding box center [696, 545] width 7 height 11
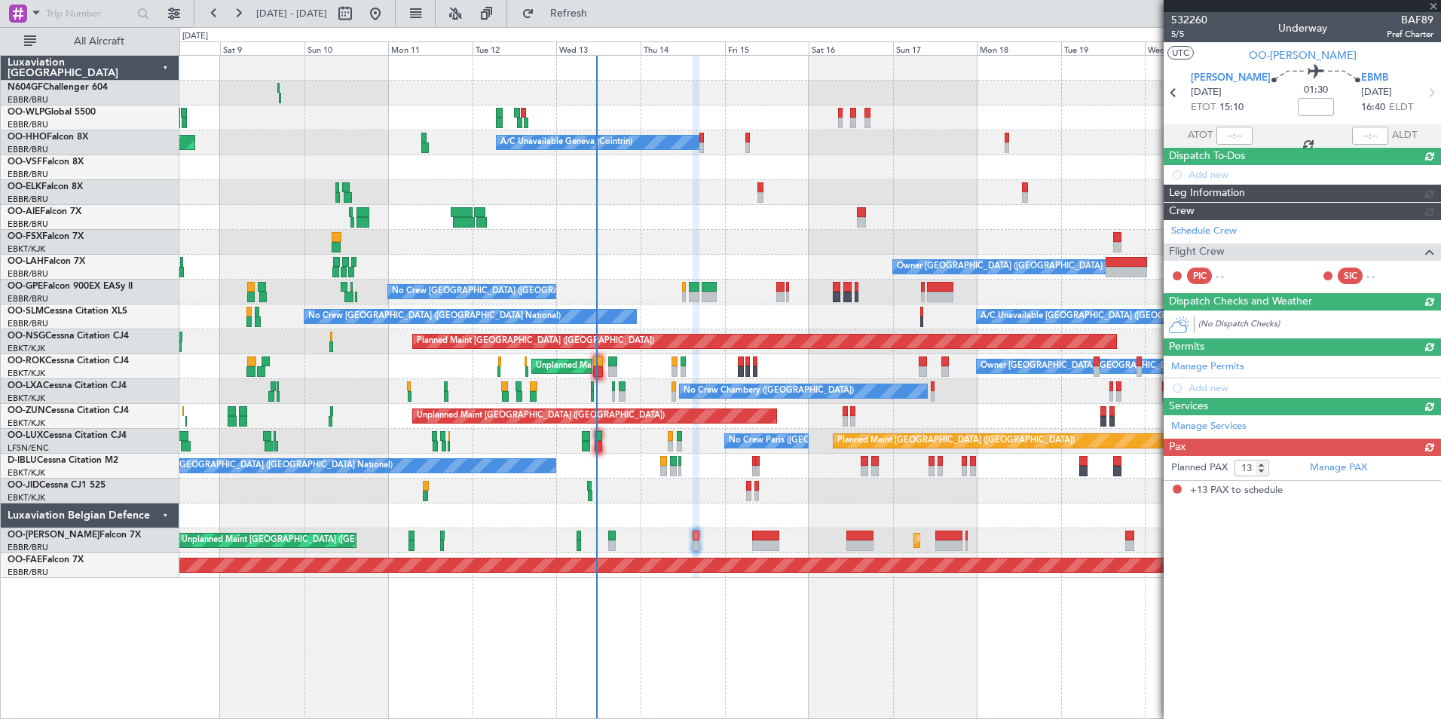
scroll to position [0, 0]
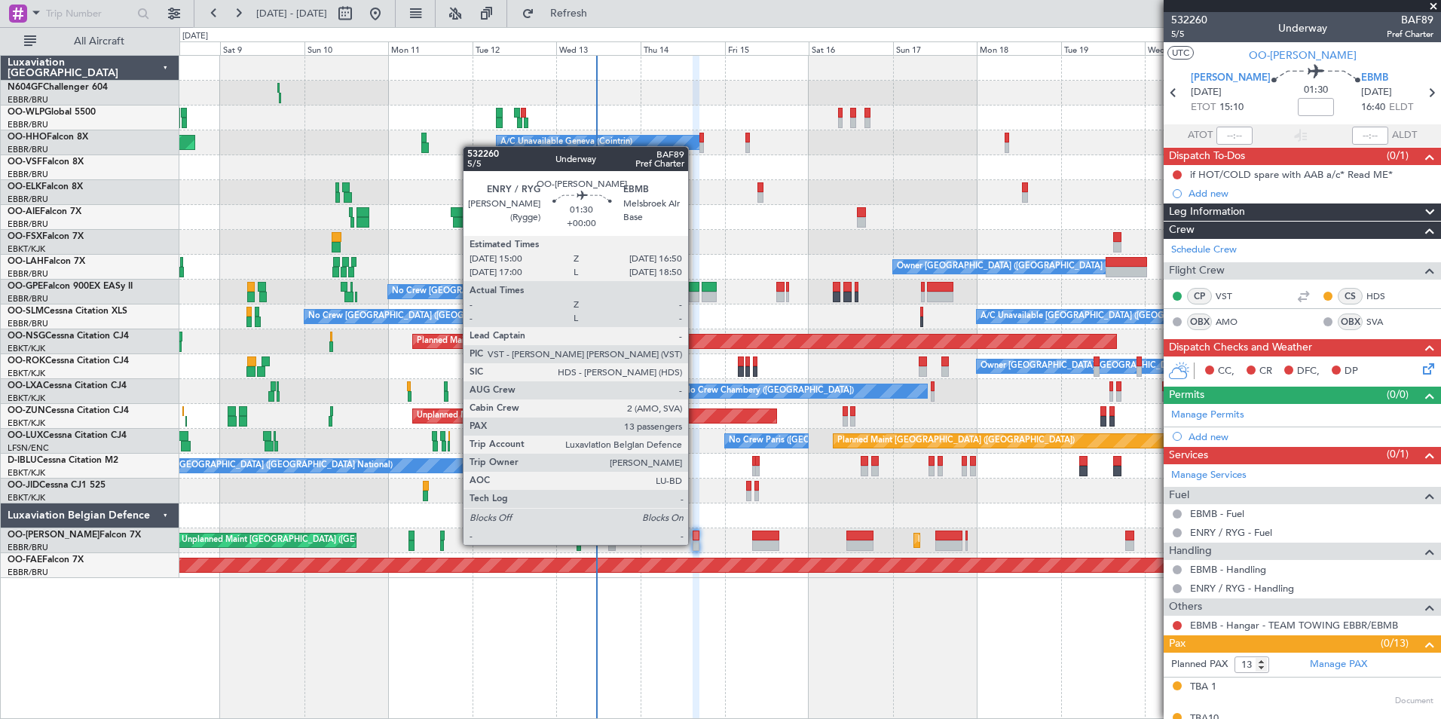
click at [695, 543] on div at bounding box center [696, 545] width 7 height 11
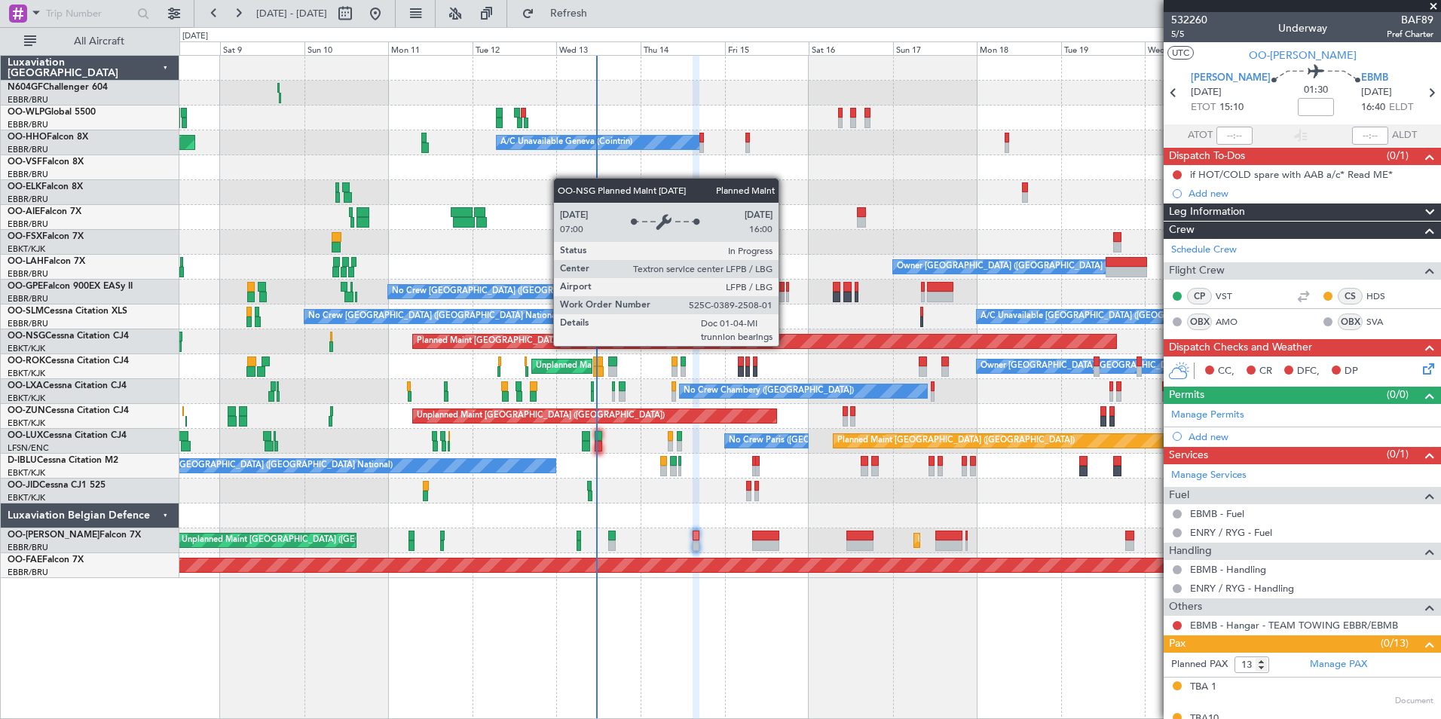
click at [788, 345] on div "Planned Maint [GEOGRAPHIC_DATA] ([GEOGRAPHIC_DATA])" at bounding box center [764, 342] width 703 height 14
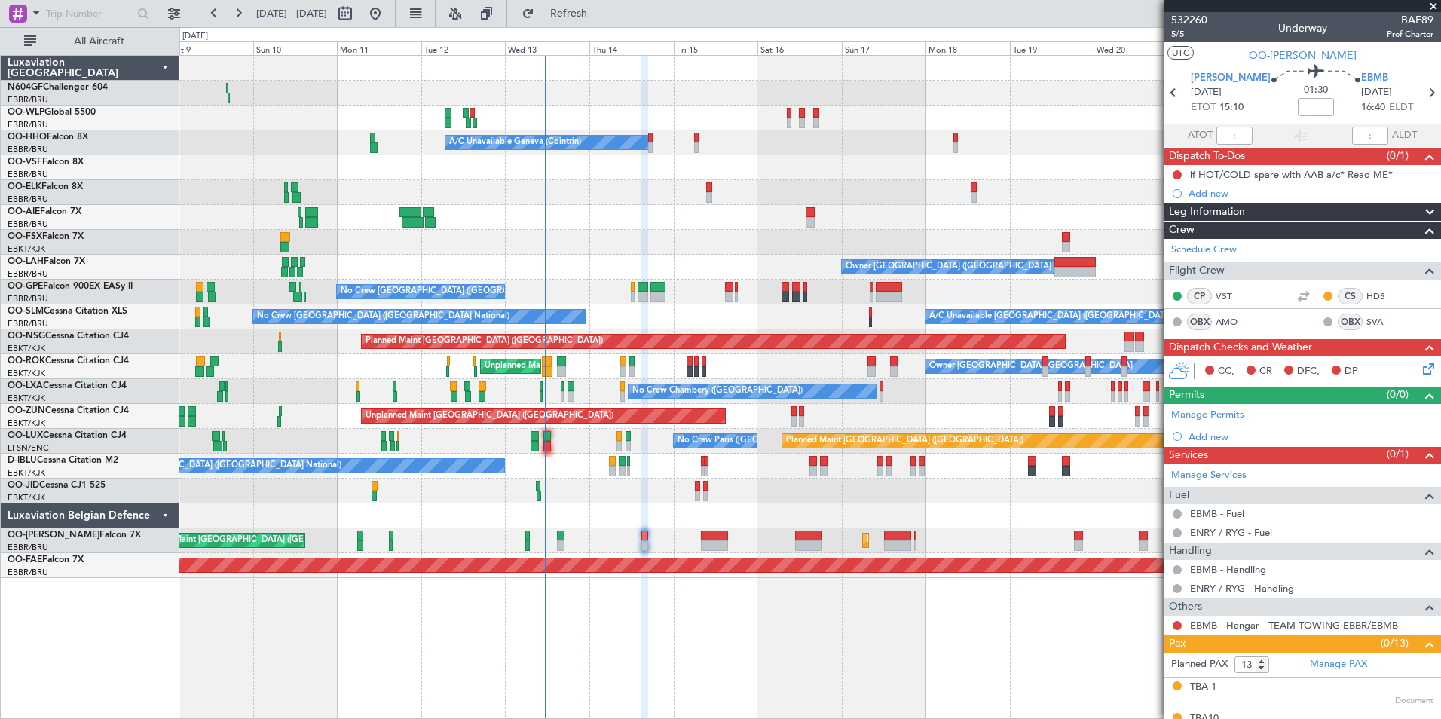
click at [760, 358] on div "Planned Maint Berlin (Brandenburg) Planned Maint Milan (Linate) A/C Unavailable…" at bounding box center [809, 317] width 1261 height 522
click at [467, 287] on div "Planned Maint Berlin (Brandenburg) Planned Maint Milan (Linate) A/C Unavailable…" at bounding box center [809, 317] width 1261 height 522
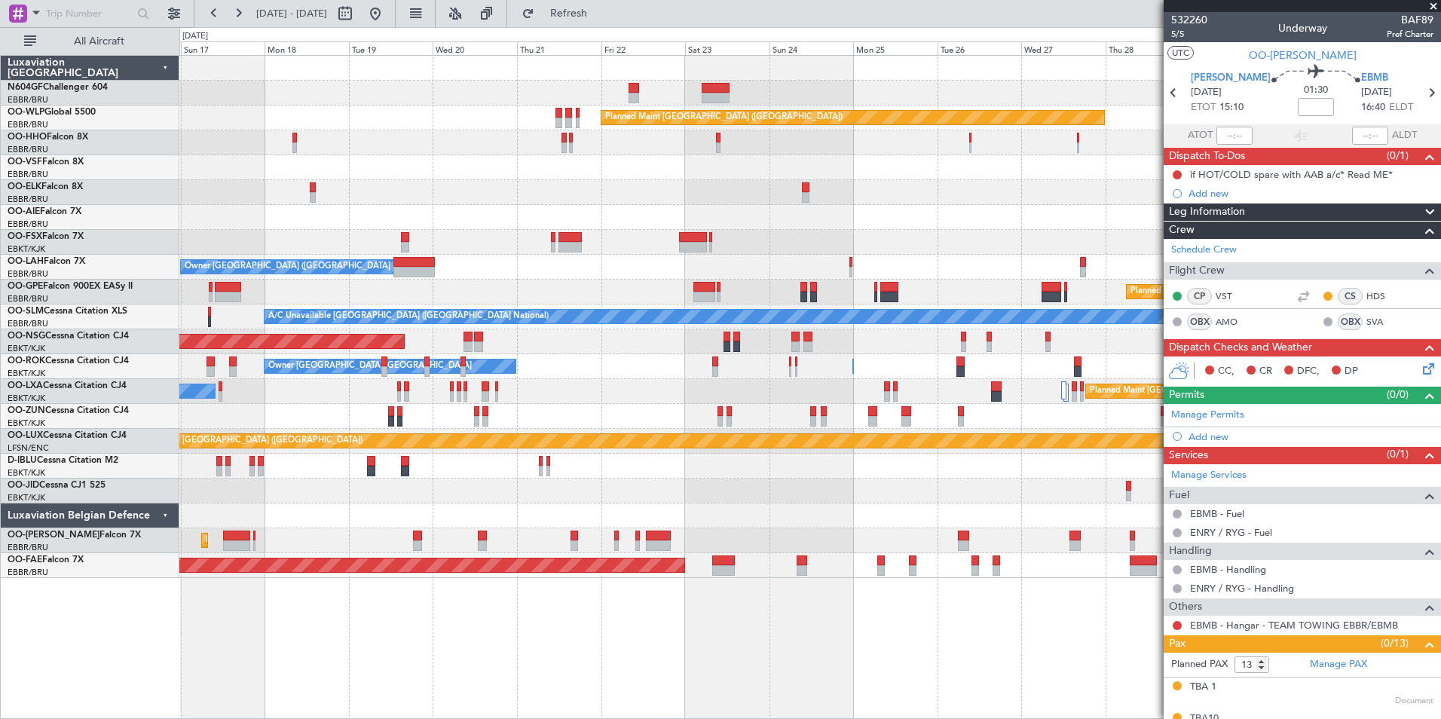
click at [589, 286] on div "Planned Maint [GEOGRAPHIC_DATA] ([GEOGRAPHIC_DATA] National)" at bounding box center [809, 292] width 1261 height 25
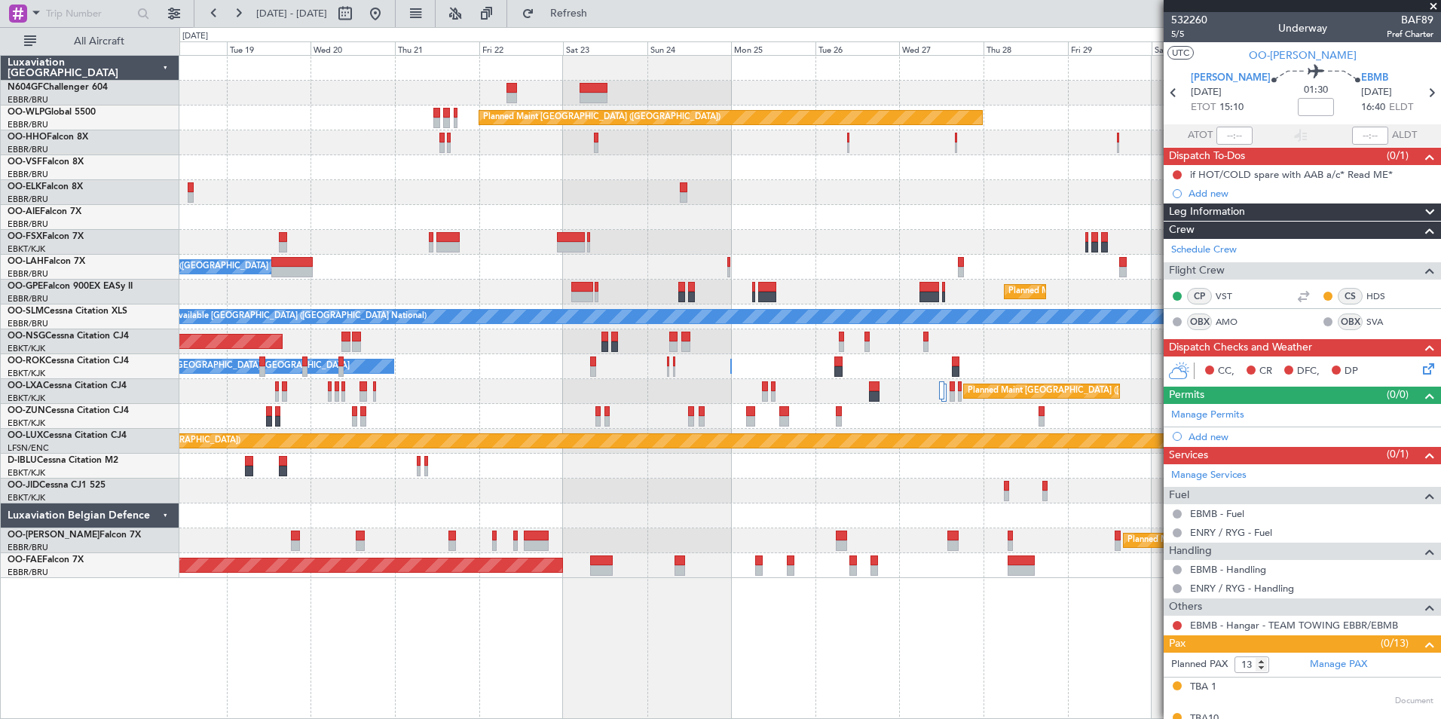
click at [466, 298] on div "Planned Maint [GEOGRAPHIC_DATA] ([GEOGRAPHIC_DATA] National)" at bounding box center [809, 292] width 1261 height 25
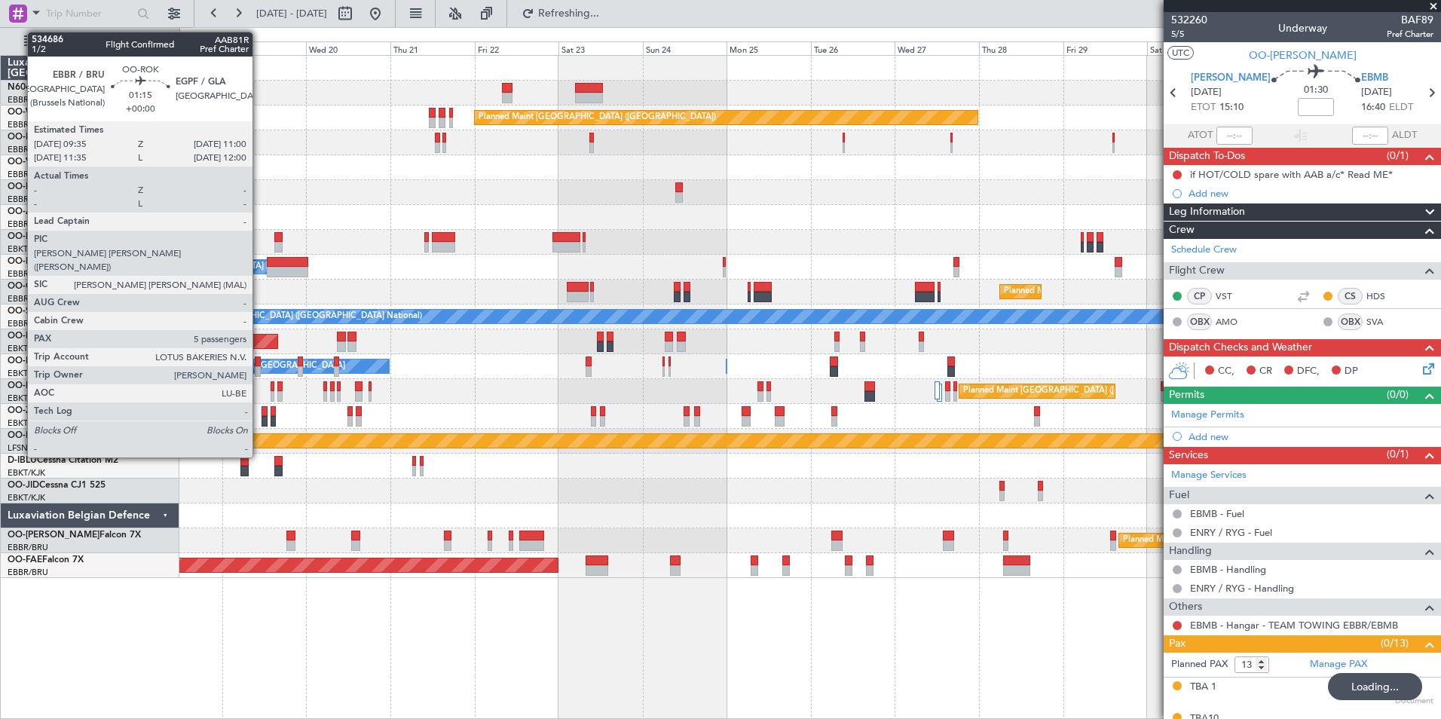
click at [259, 369] on div at bounding box center [257, 371] width 5 height 11
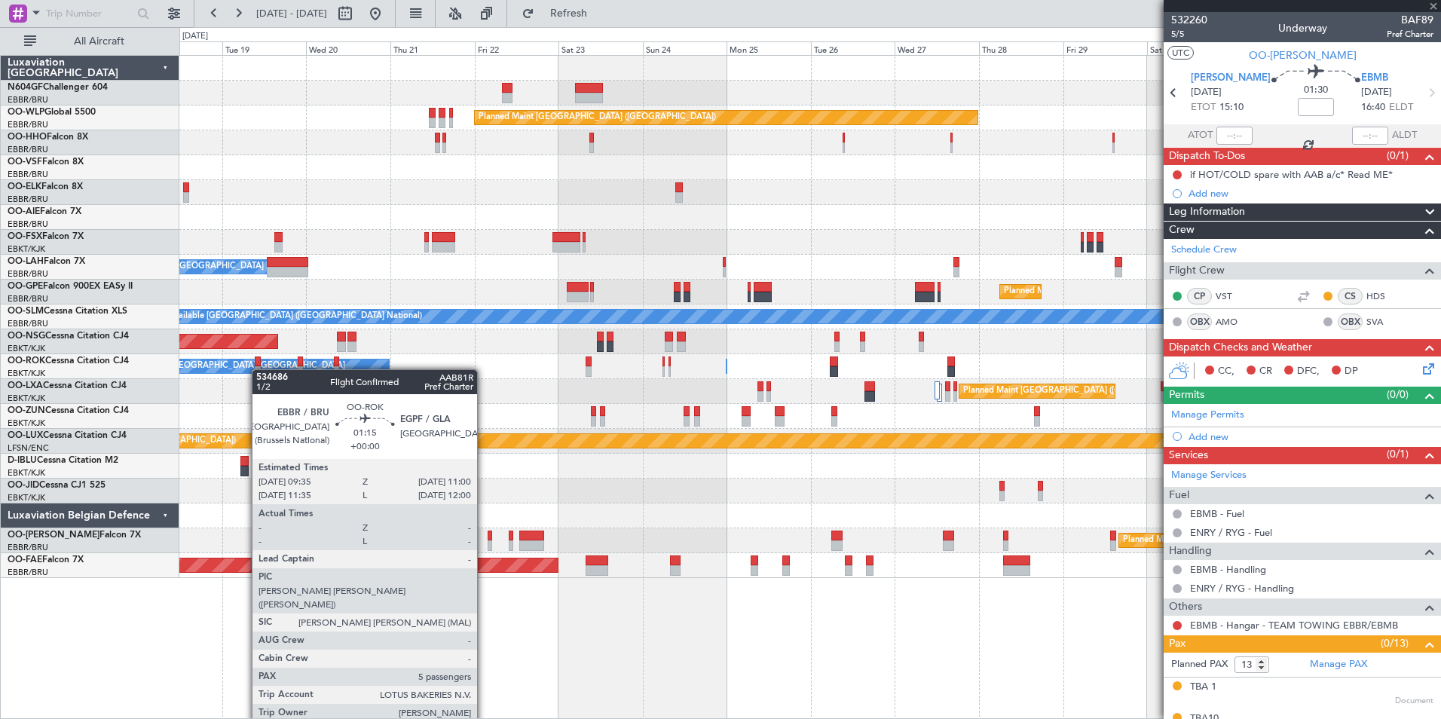
type input "5"
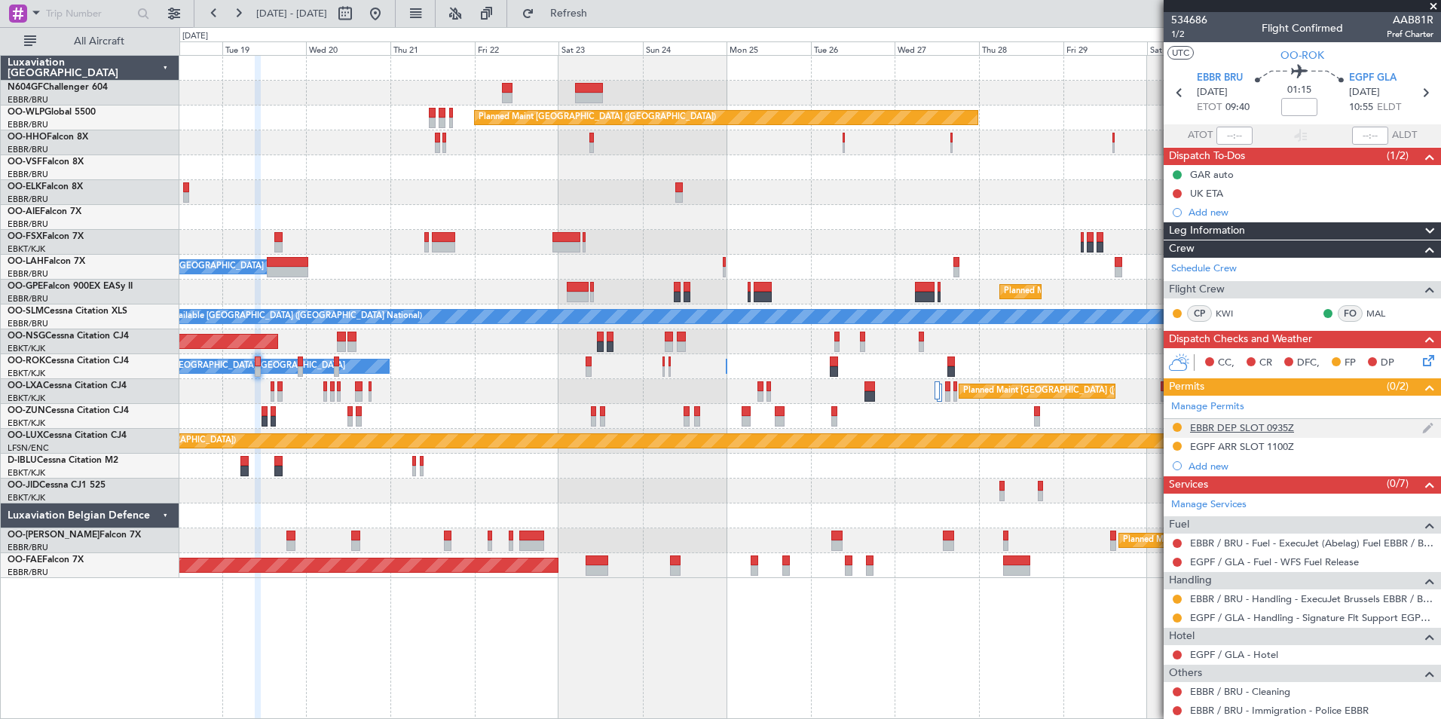
click at [1227, 429] on div "EBBR DEP SLOT 0935Z" at bounding box center [1242, 427] width 104 height 13
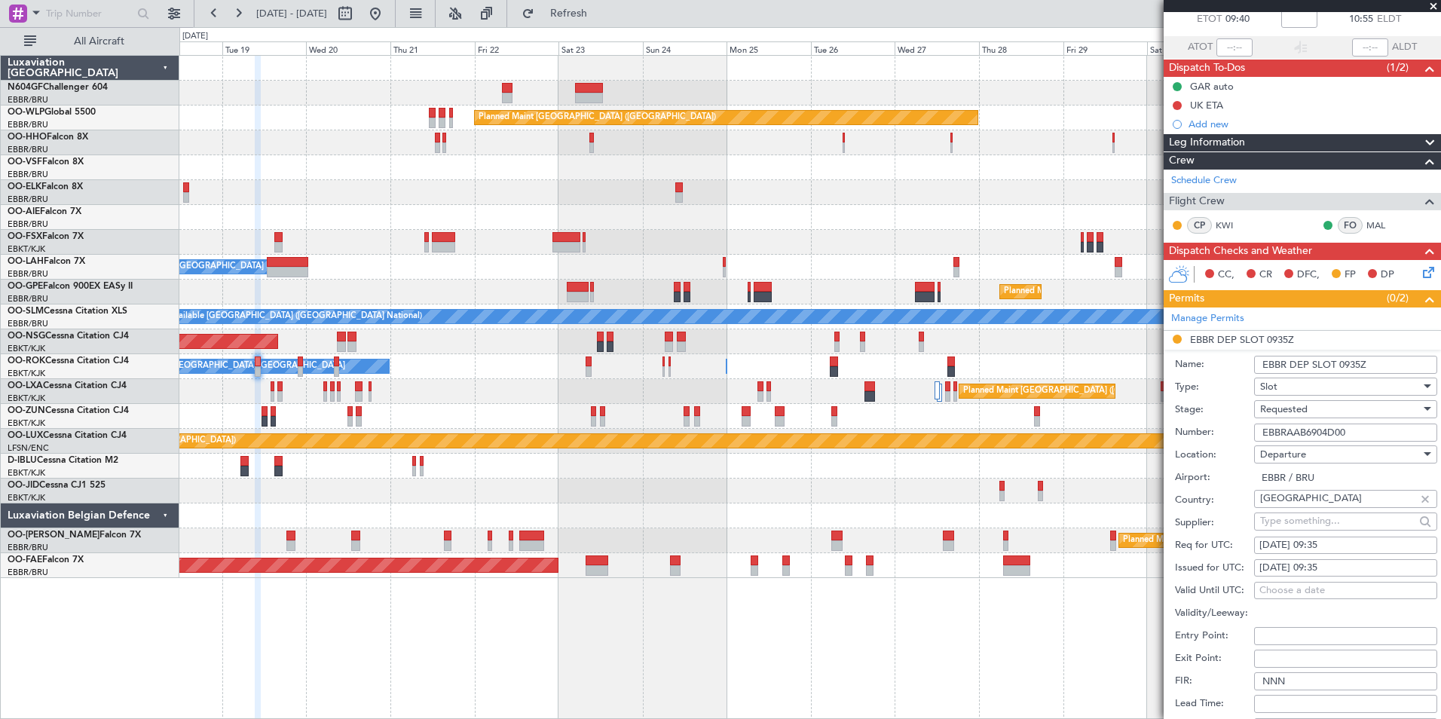
scroll to position [91, 0]
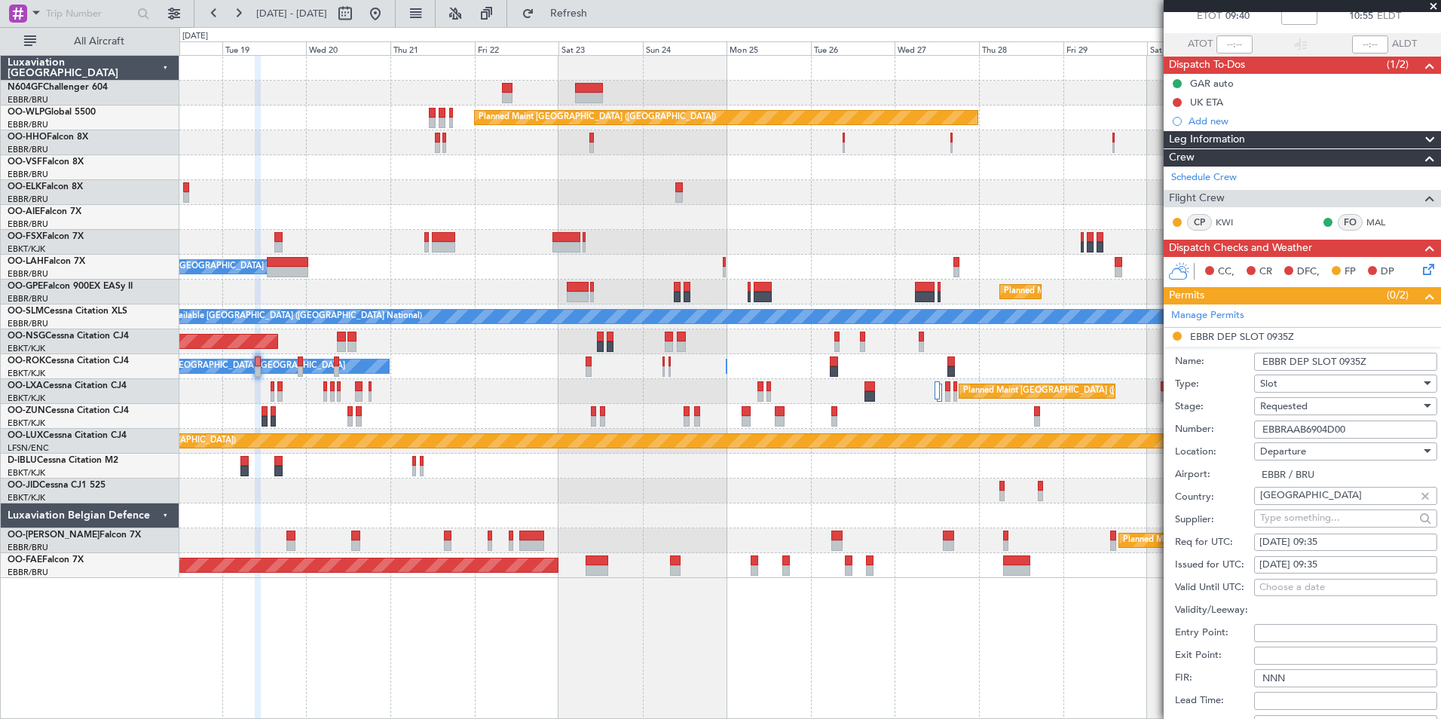
click at [1316, 409] on div "Requested" at bounding box center [1340, 406] width 161 height 23
click at [1313, 518] on span "Received OK" at bounding box center [1340, 520] width 158 height 23
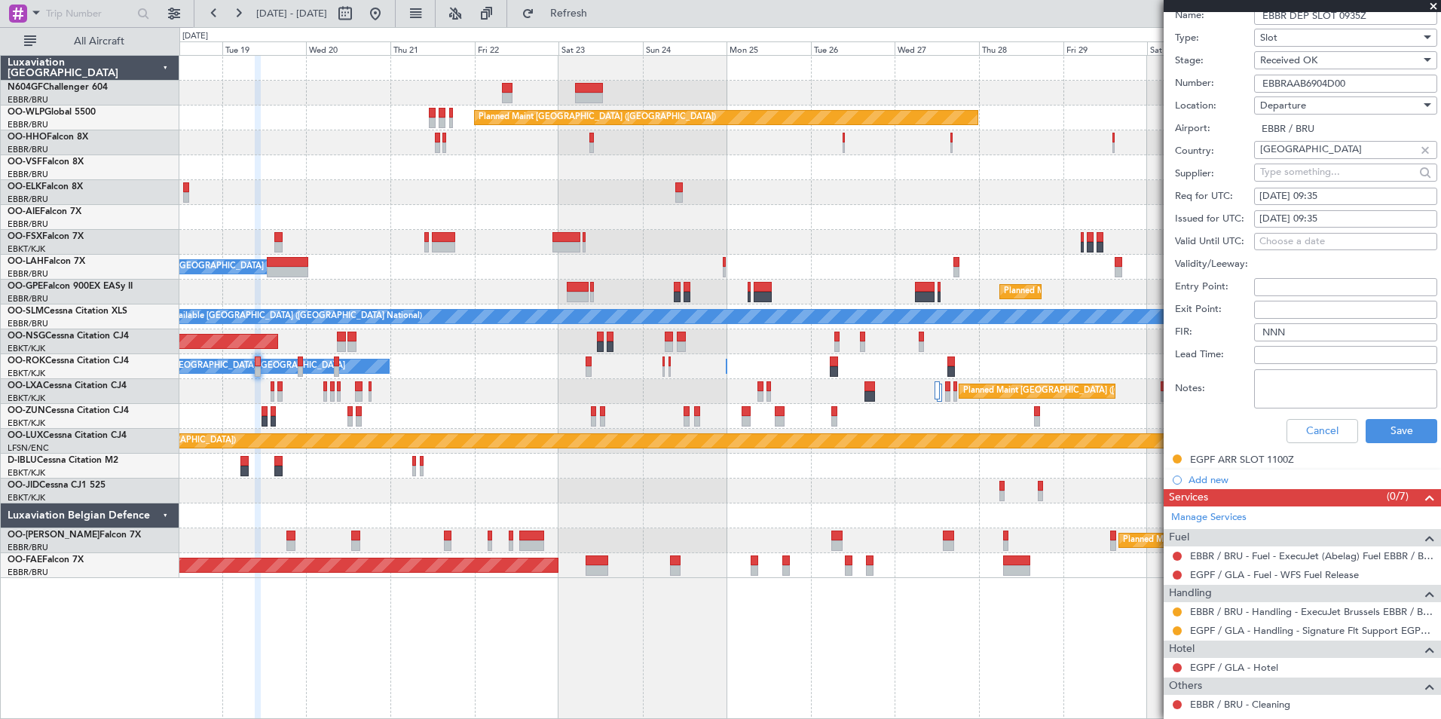
scroll to position [438, 0]
click at [1372, 437] on button "Save" at bounding box center [1402, 430] width 72 height 24
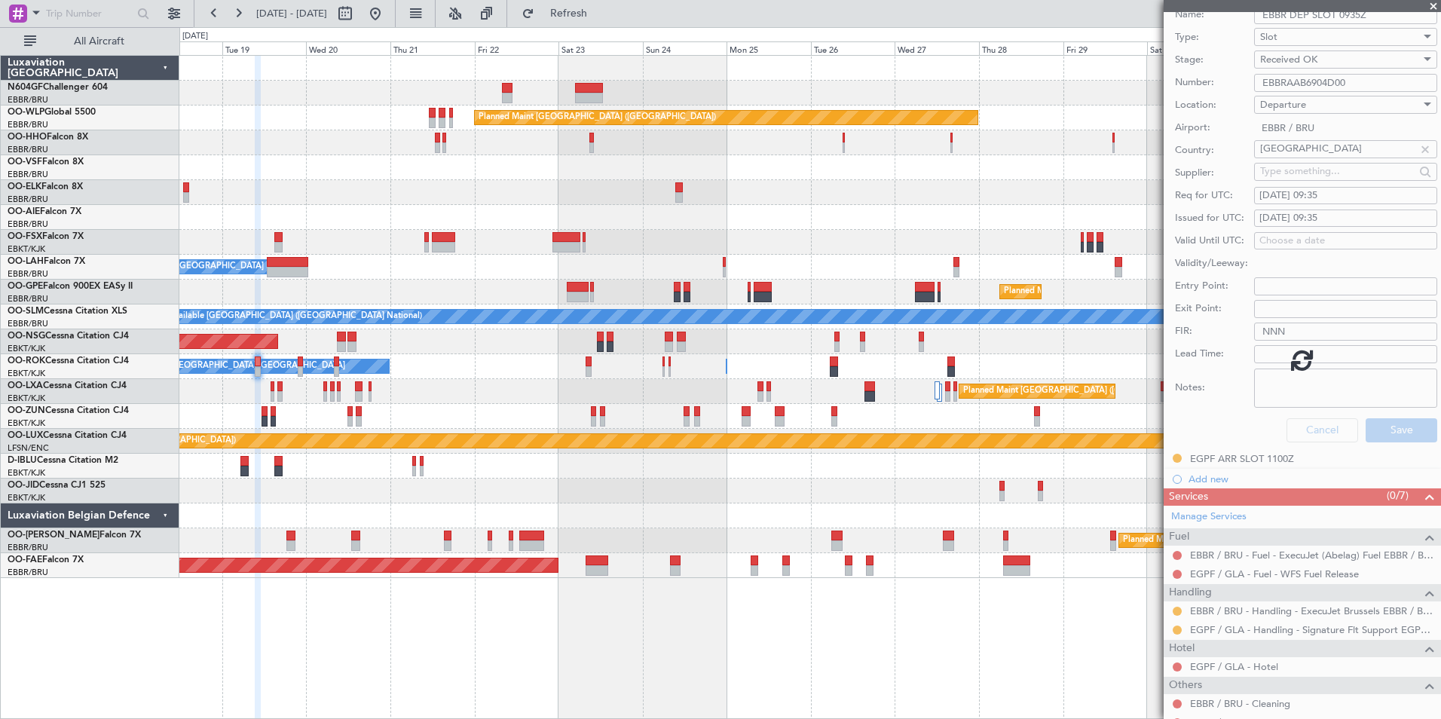
click at [1180, 632] on div at bounding box center [1302, 359] width 277 height 719
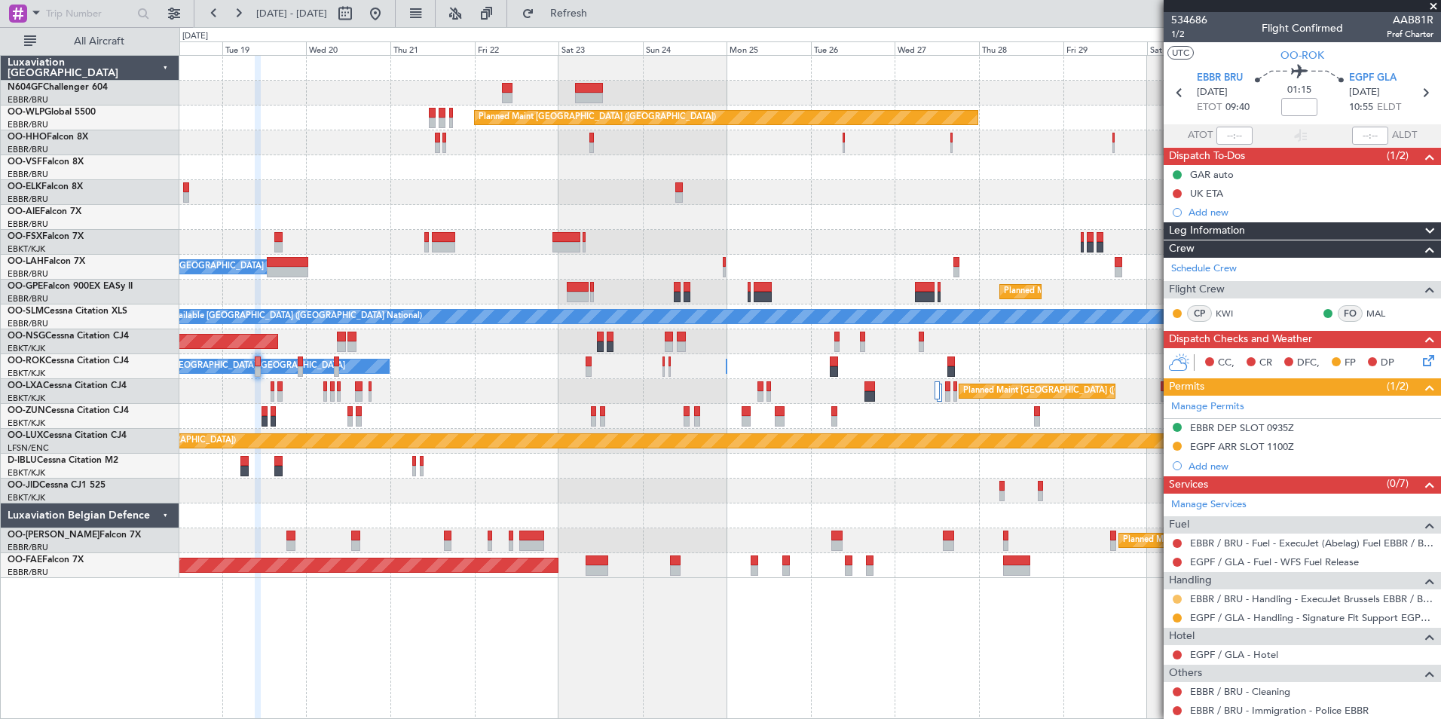
click at [1179, 599] on button at bounding box center [1177, 599] width 9 height 9
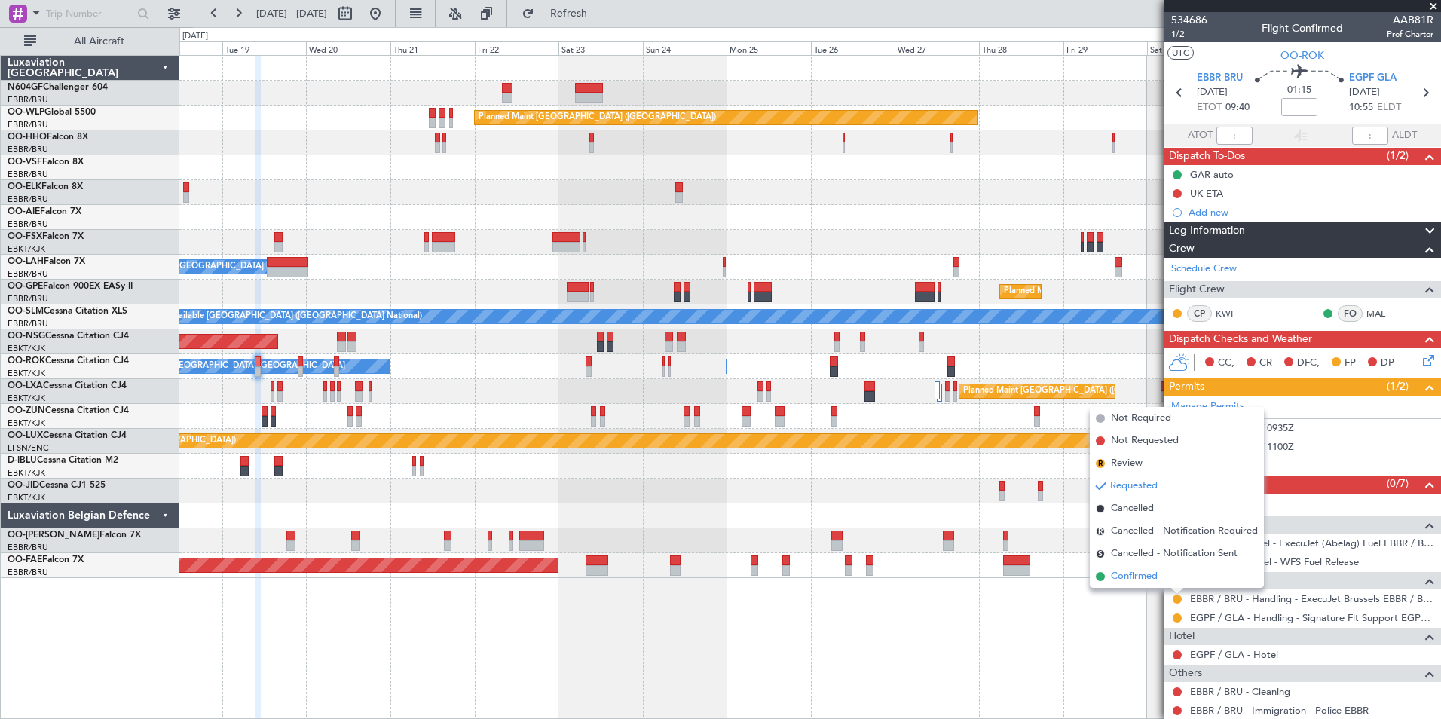
click at [1155, 582] on span "Confirmed" at bounding box center [1134, 576] width 47 height 15
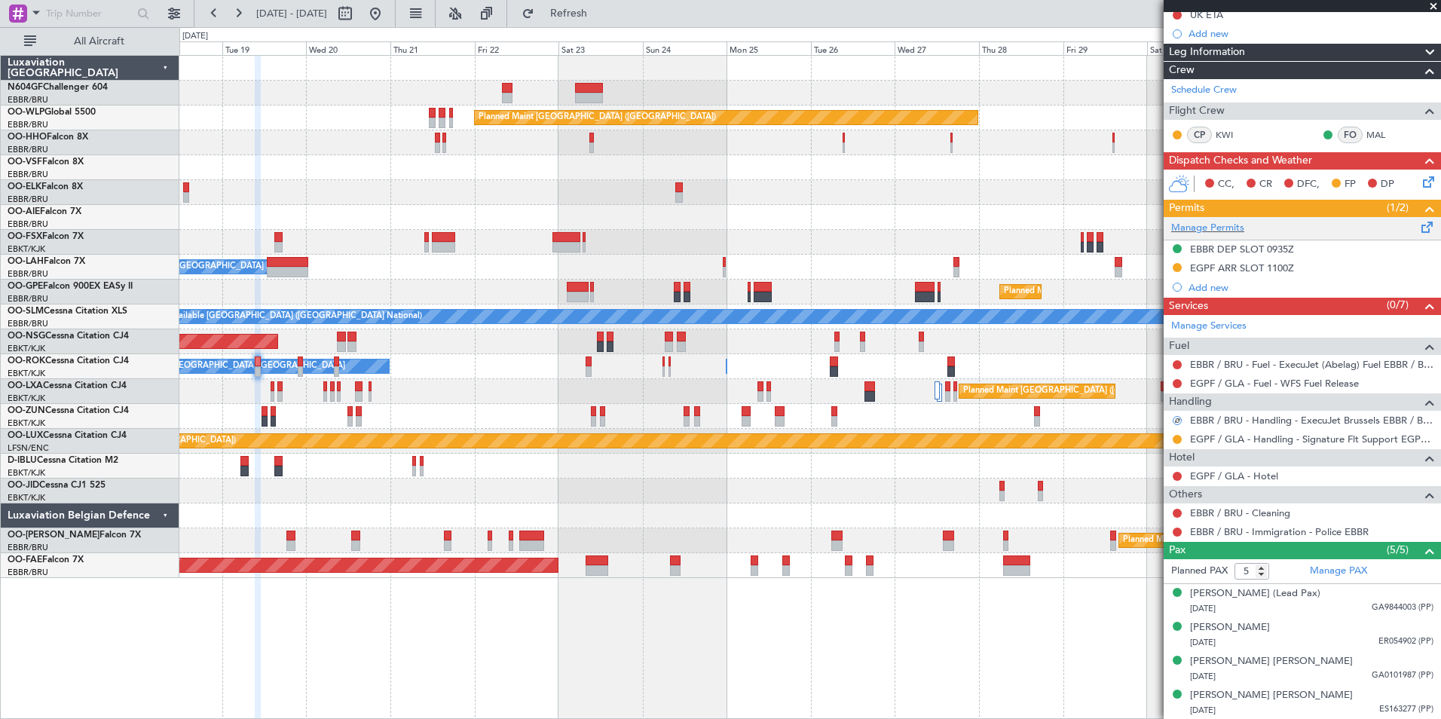
scroll to position [179, 0]
click at [1179, 440] on button at bounding box center [1177, 438] width 9 height 9
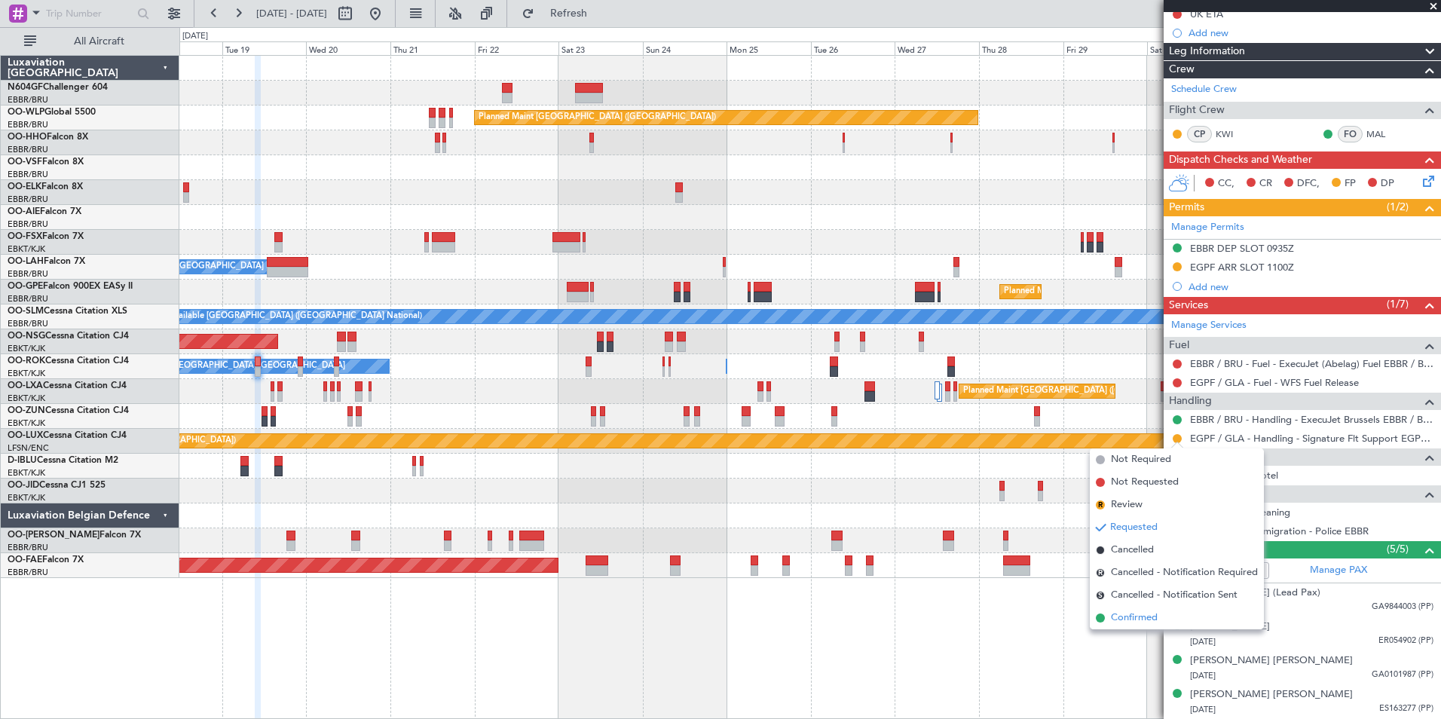
click at [1118, 623] on span "Confirmed" at bounding box center [1134, 617] width 47 height 15
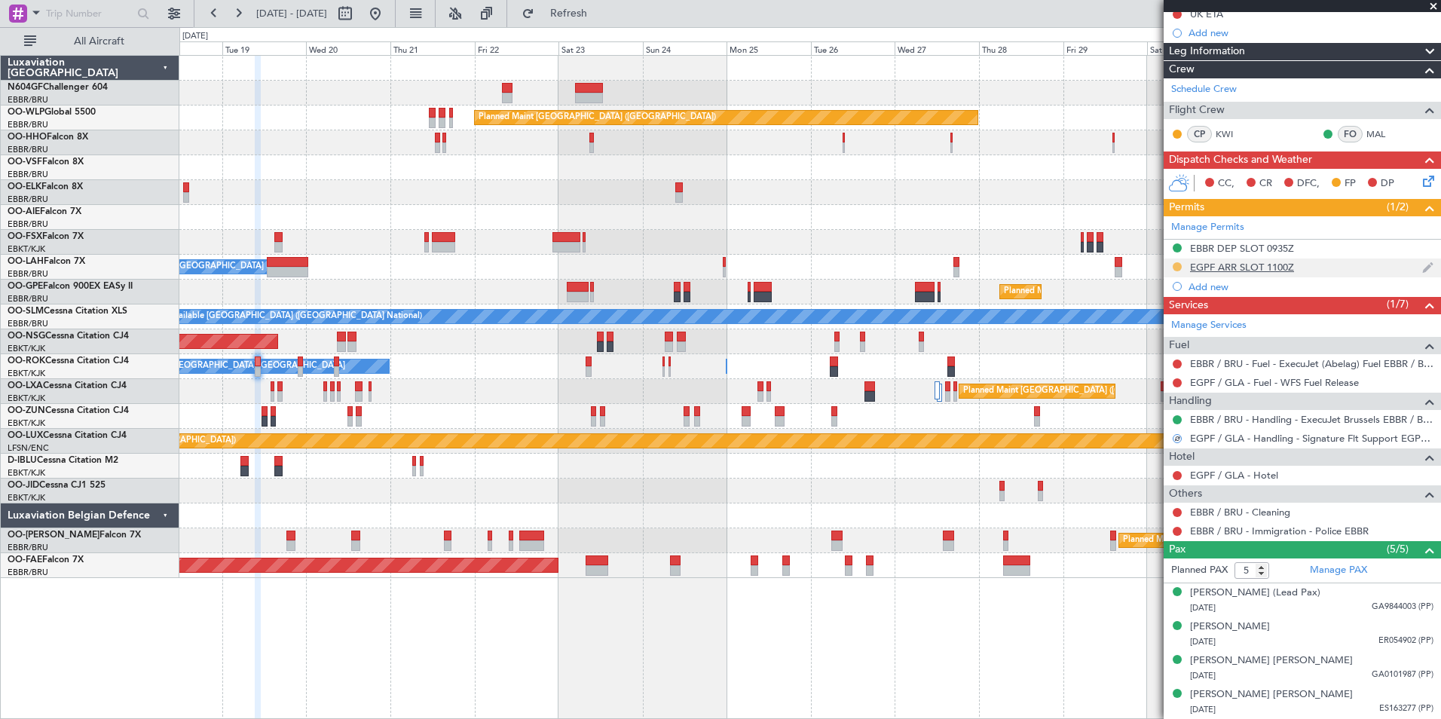
click at [1176, 266] on button at bounding box center [1177, 266] width 9 height 9
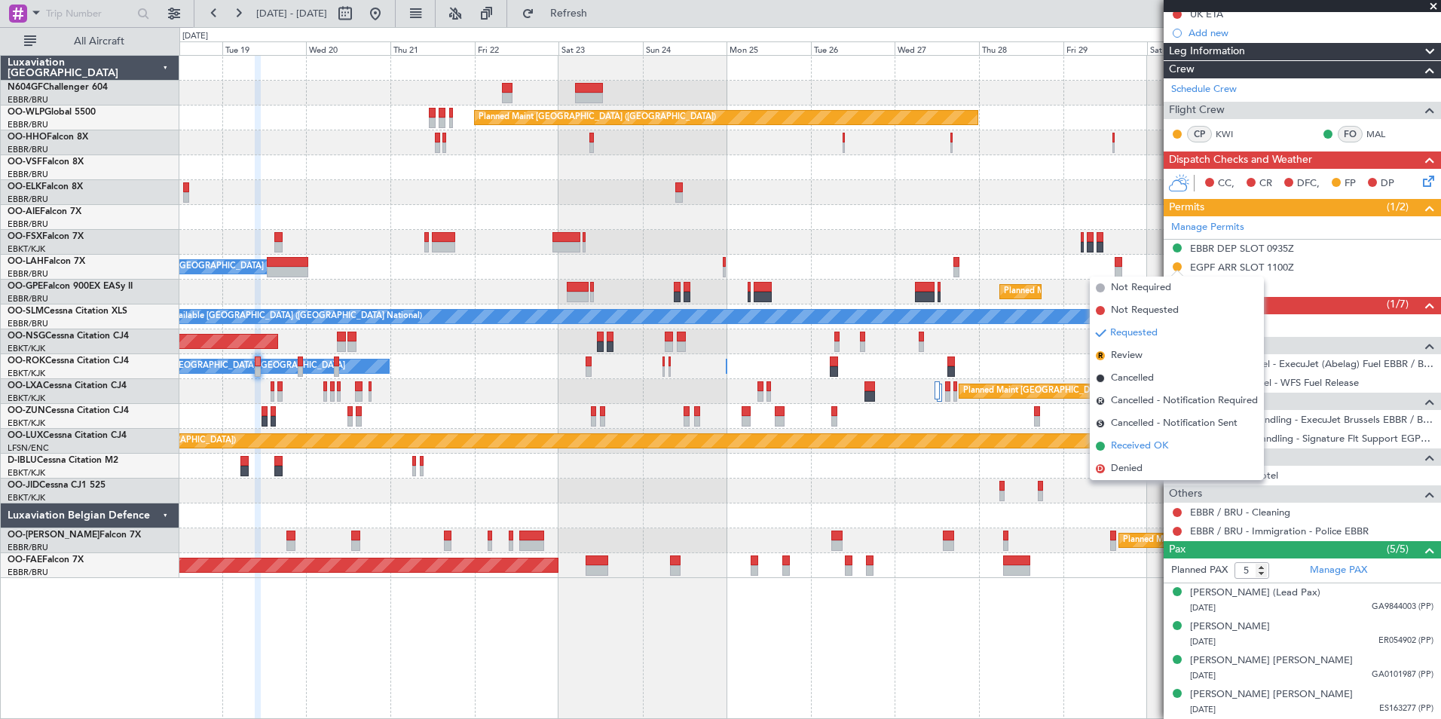
click at [1121, 451] on span "Received OK" at bounding box center [1139, 446] width 57 height 15
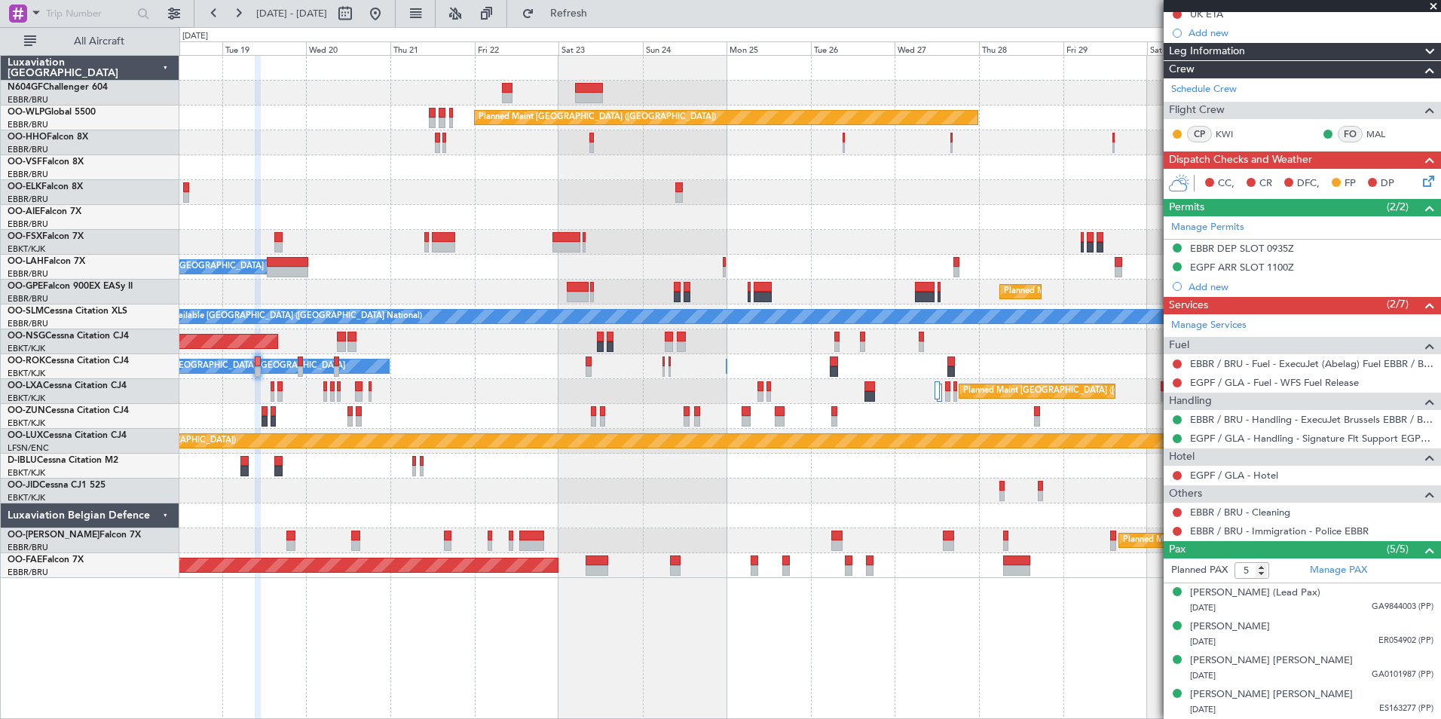
click at [990, 460] on div "Planned Maint Berlin (Brandenburg) Planned Maint London (Farnborough) Planned M…" at bounding box center [809, 317] width 1261 height 522
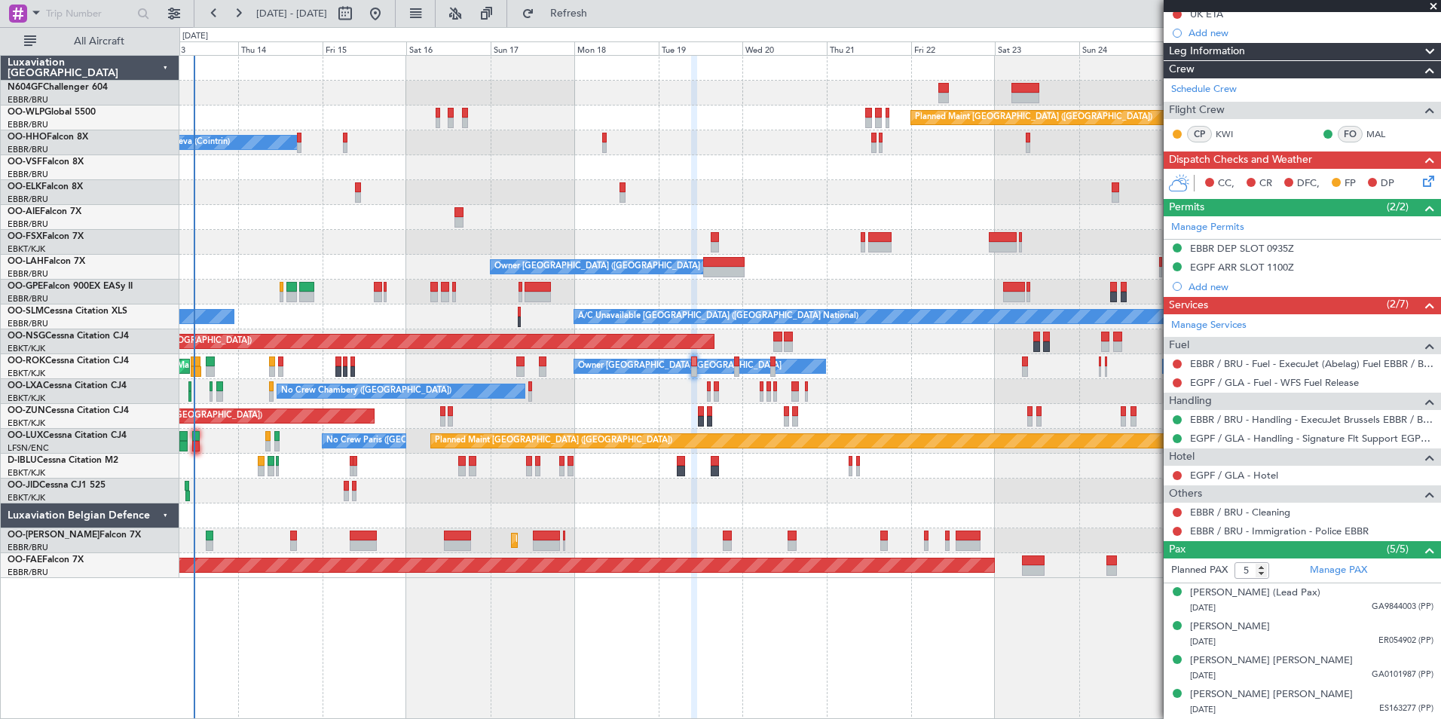
click at [903, 476] on div "Planned Maint Berlin (Brandenburg) A/C Unavailable Geneva (Cointrin) Owner Brus…" at bounding box center [809, 317] width 1261 height 522
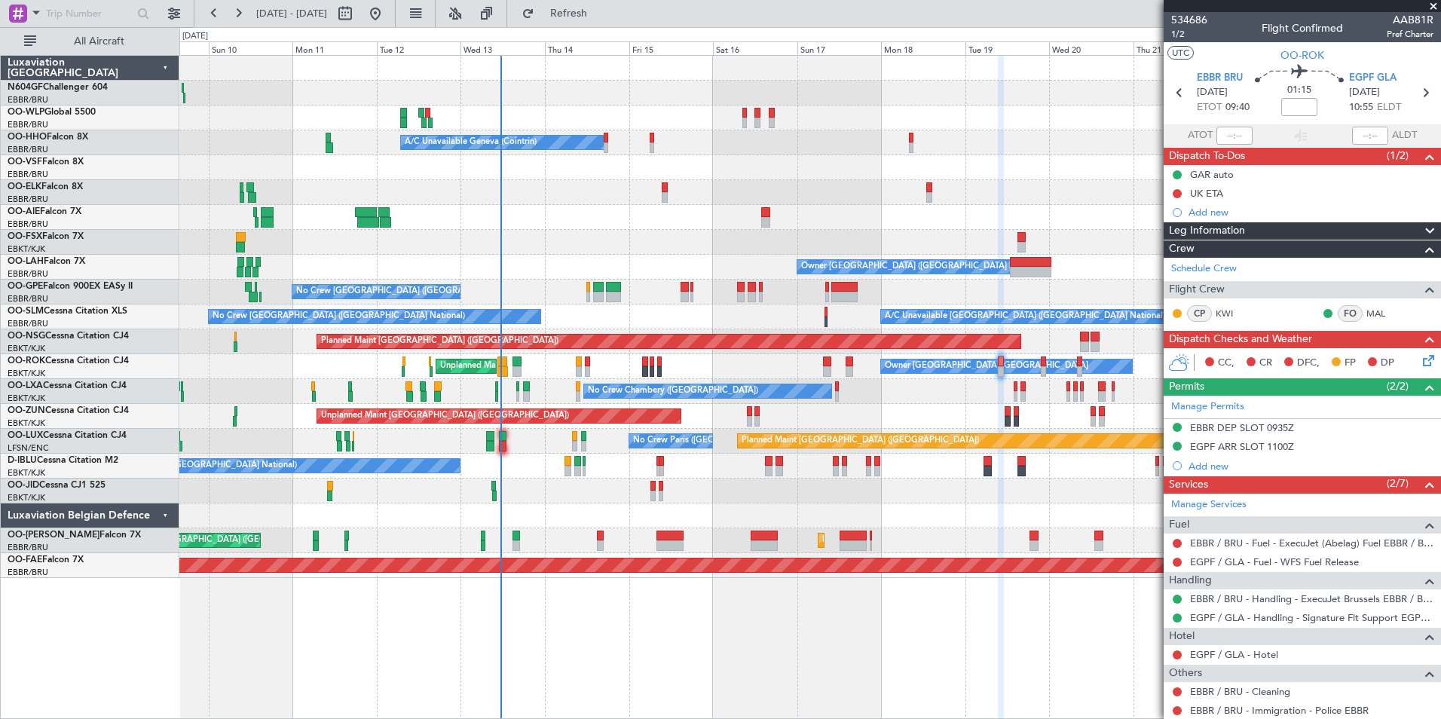
scroll to position [1, 0]
click at [1225, 136] on input "text" at bounding box center [1234, 135] width 36 height 18
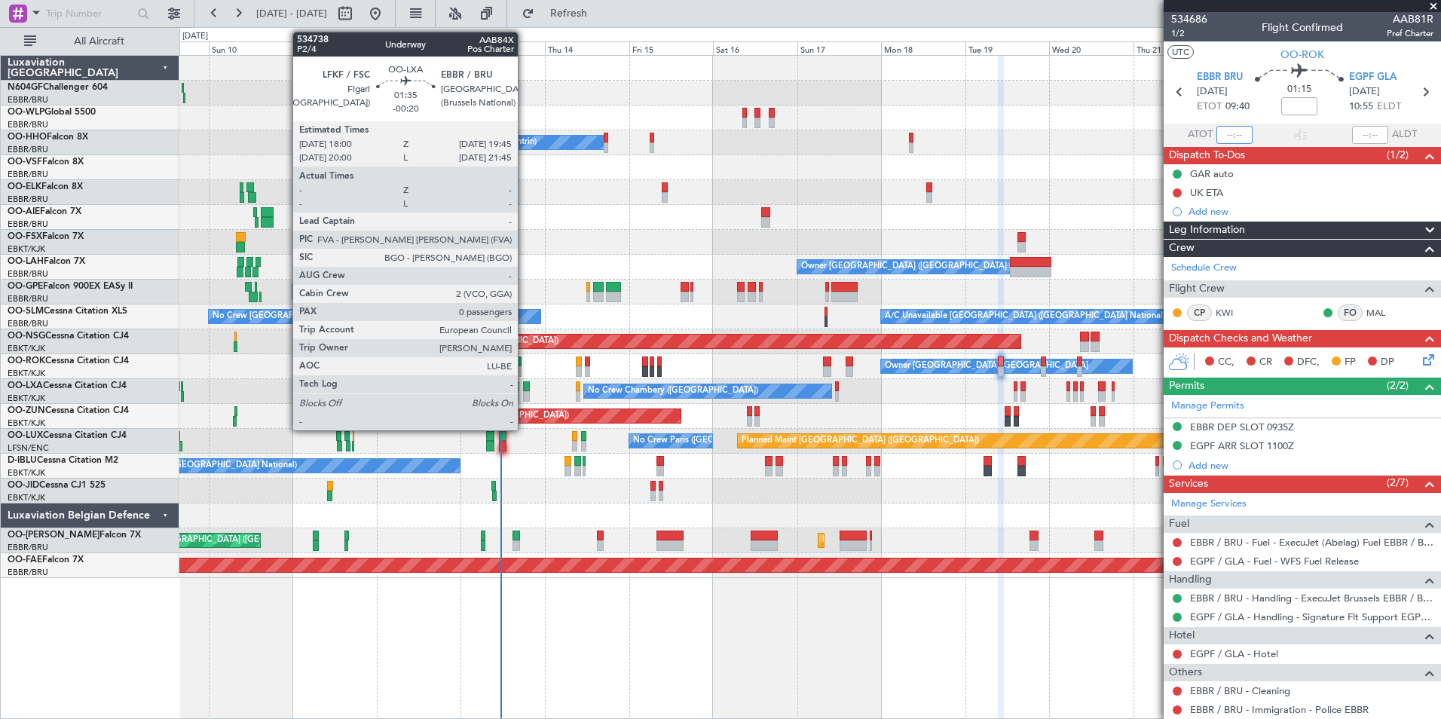
click at [525, 396] on div at bounding box center [526, 396] width 7 height 11
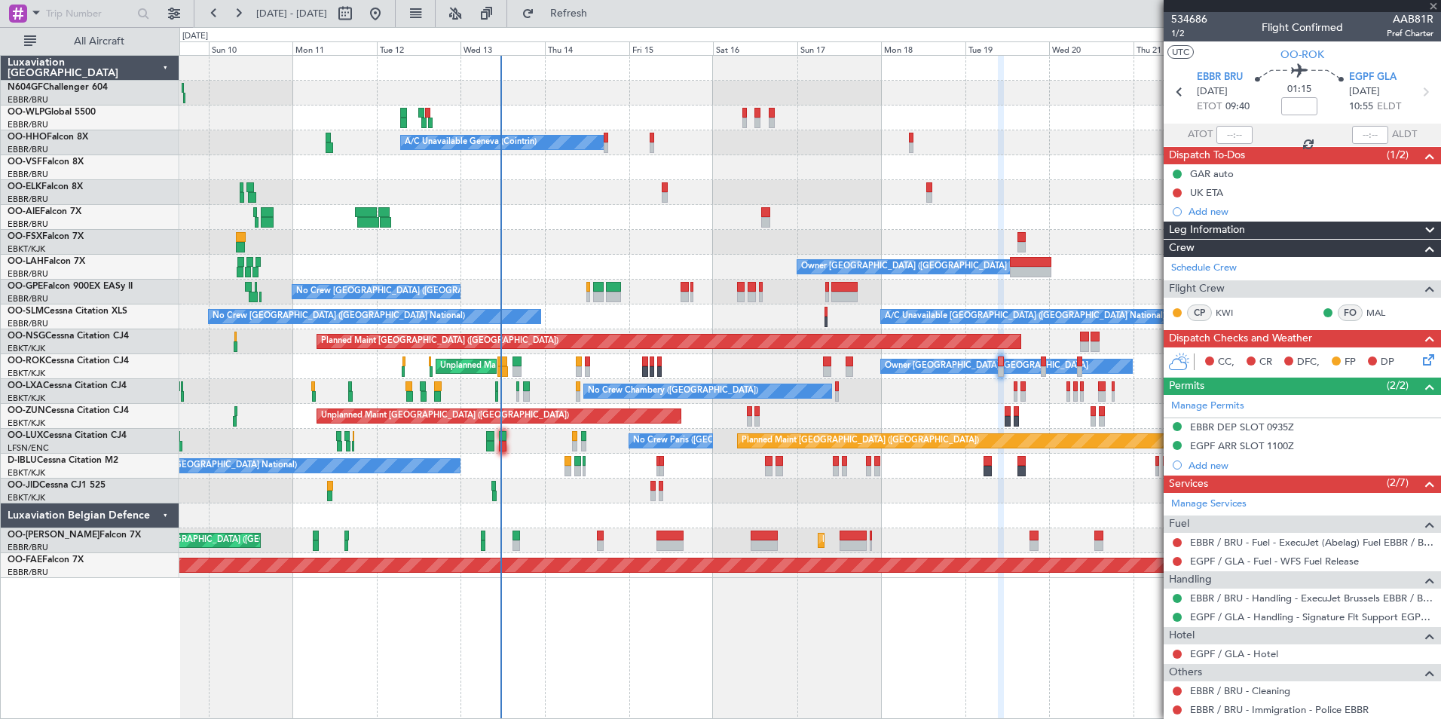
type input "-00:20"
type input "0"
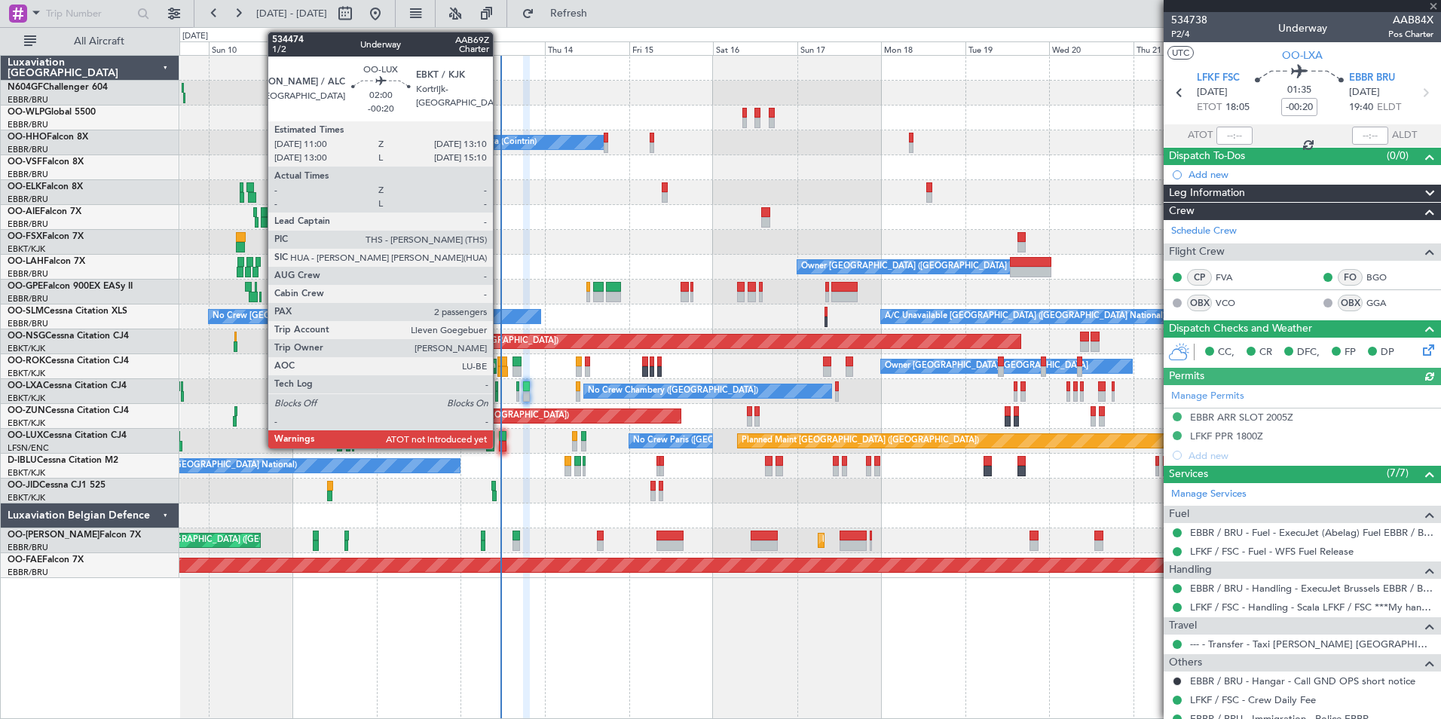
click at [500, 439] on div at bounding box center [503, 436] width 8 height 11
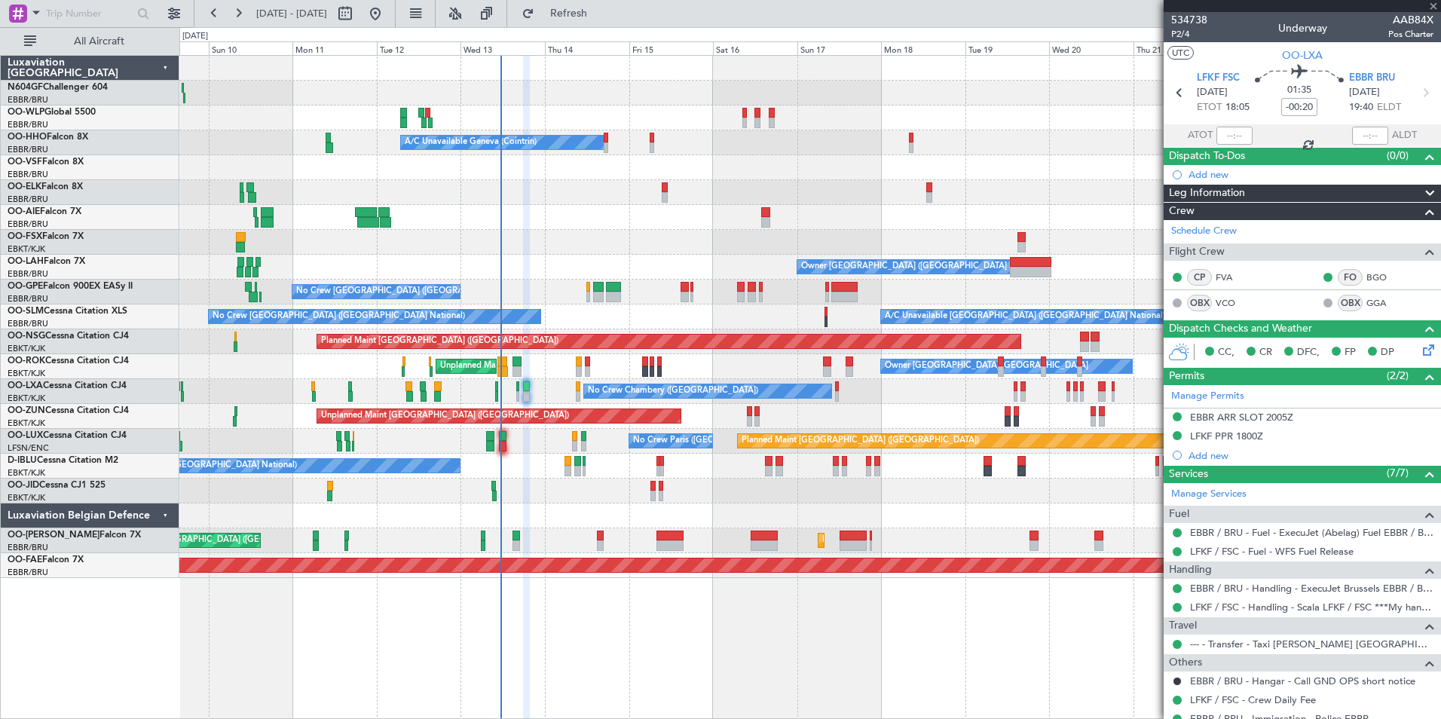
type input "2"
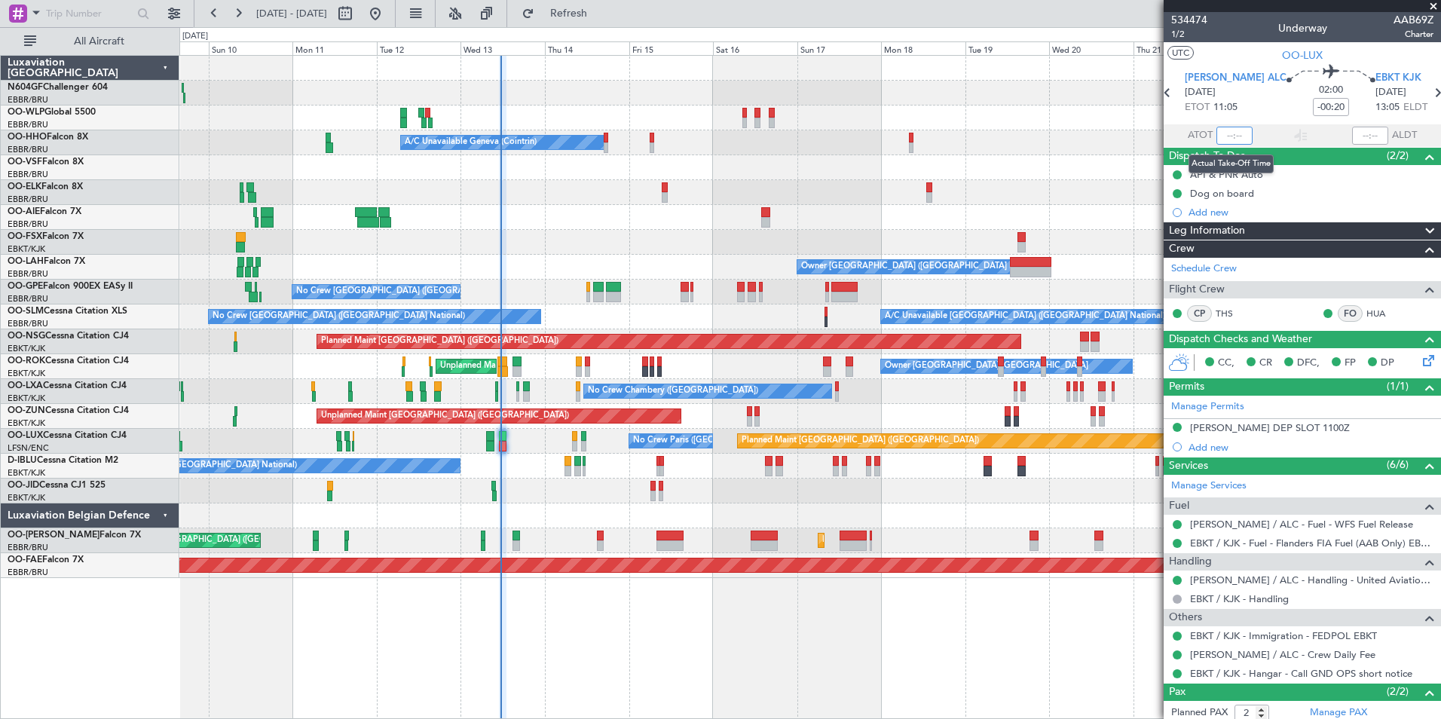
click at [1216, 133] on input "text" at bounding box center [1234, 136] width 36 height 18
click at [1078, 146] on div "A/C Unavailable Geneva (Cointrin) Planned Maint Geneva ([GEOGRAPHIC_DATA])" at bounding box center [809, 142] width 1261 height 25
type input "11:25"
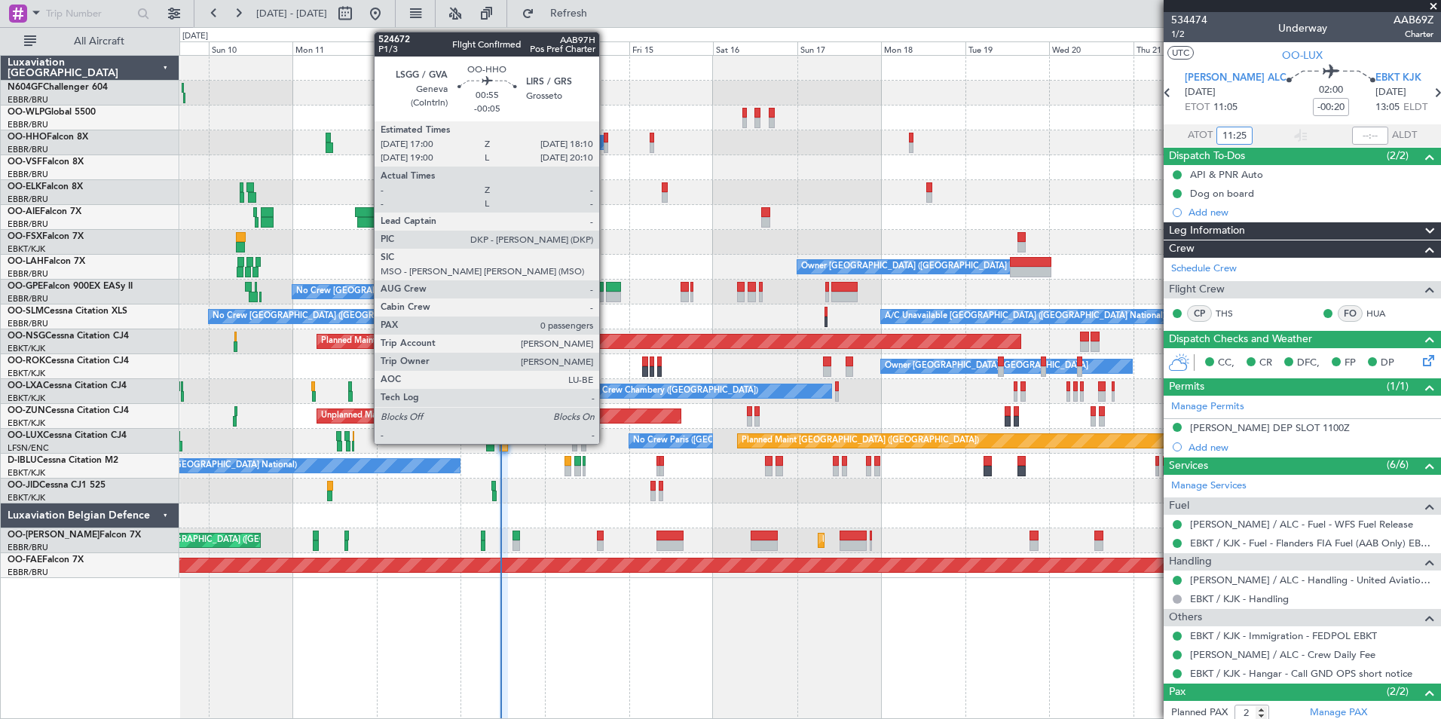
click at [605, 140] on div at bounding box center [606, 138] width 5 height 11
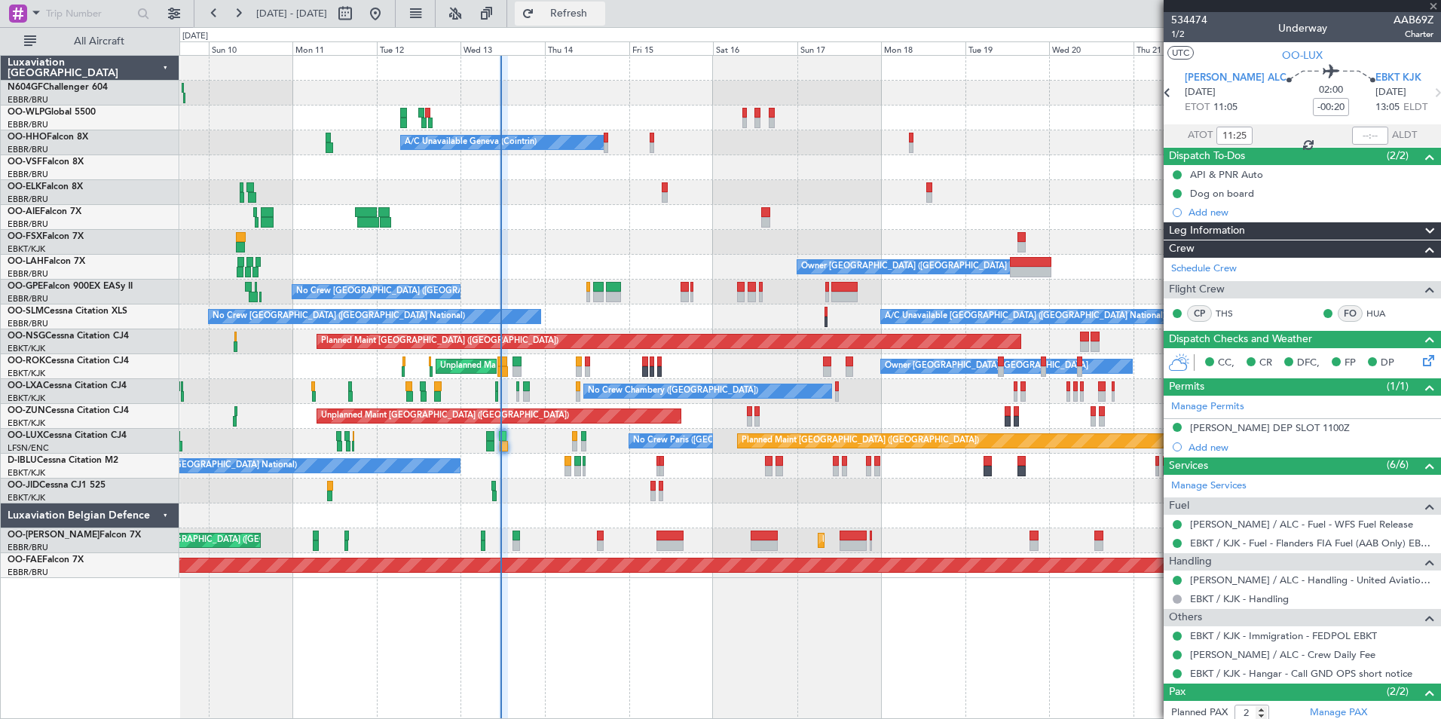
click at [588, 4] on button "Refresh" at bounding box center [560, 14] width 90 height 24
type input "-00:05"
type input "0"
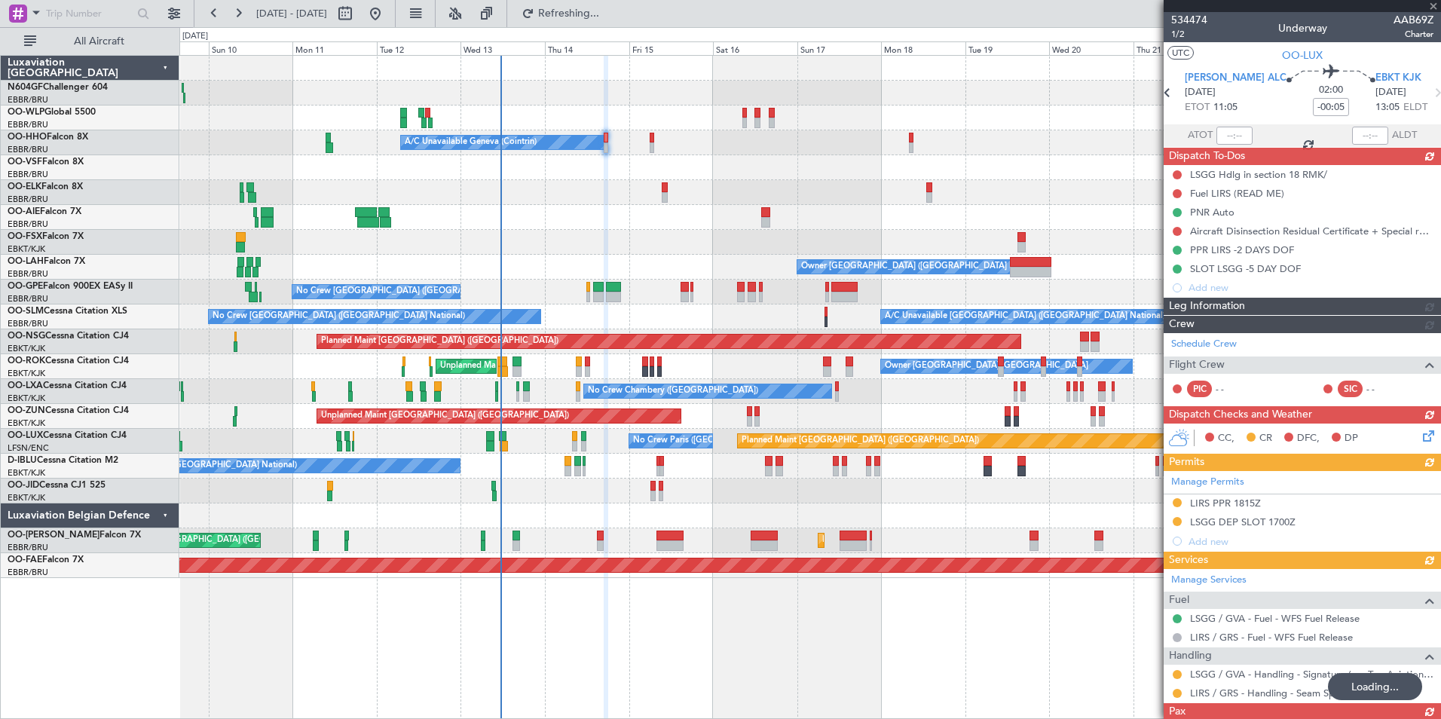
type input "-00:20"
type input "11:25"
type input "2"
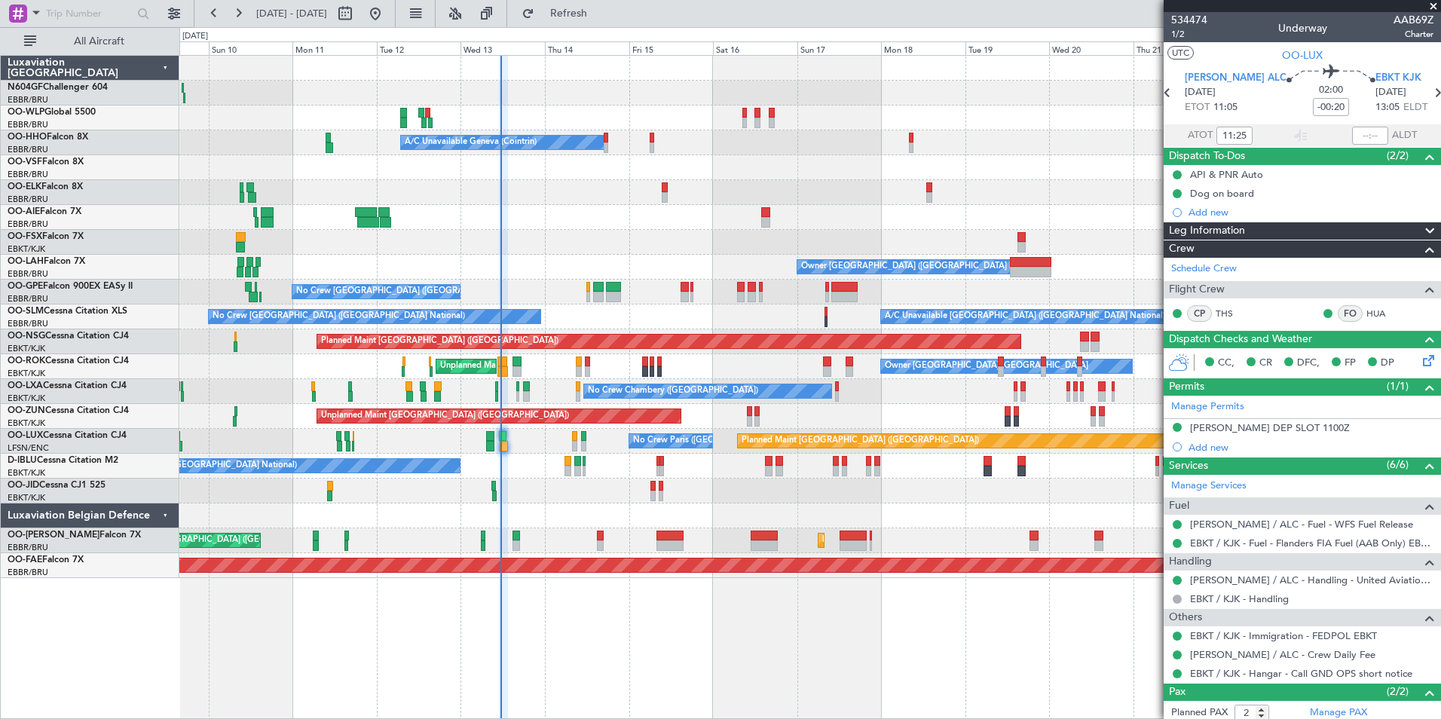
click at [615, 27] on div "Planned Maint [GEOGRAPHIC_DATA] ([GEOGRAPHIC_DATA]) Planned Maint Milan ([GEOGR…" at bounding box center [720, 373] width 1441 height 692
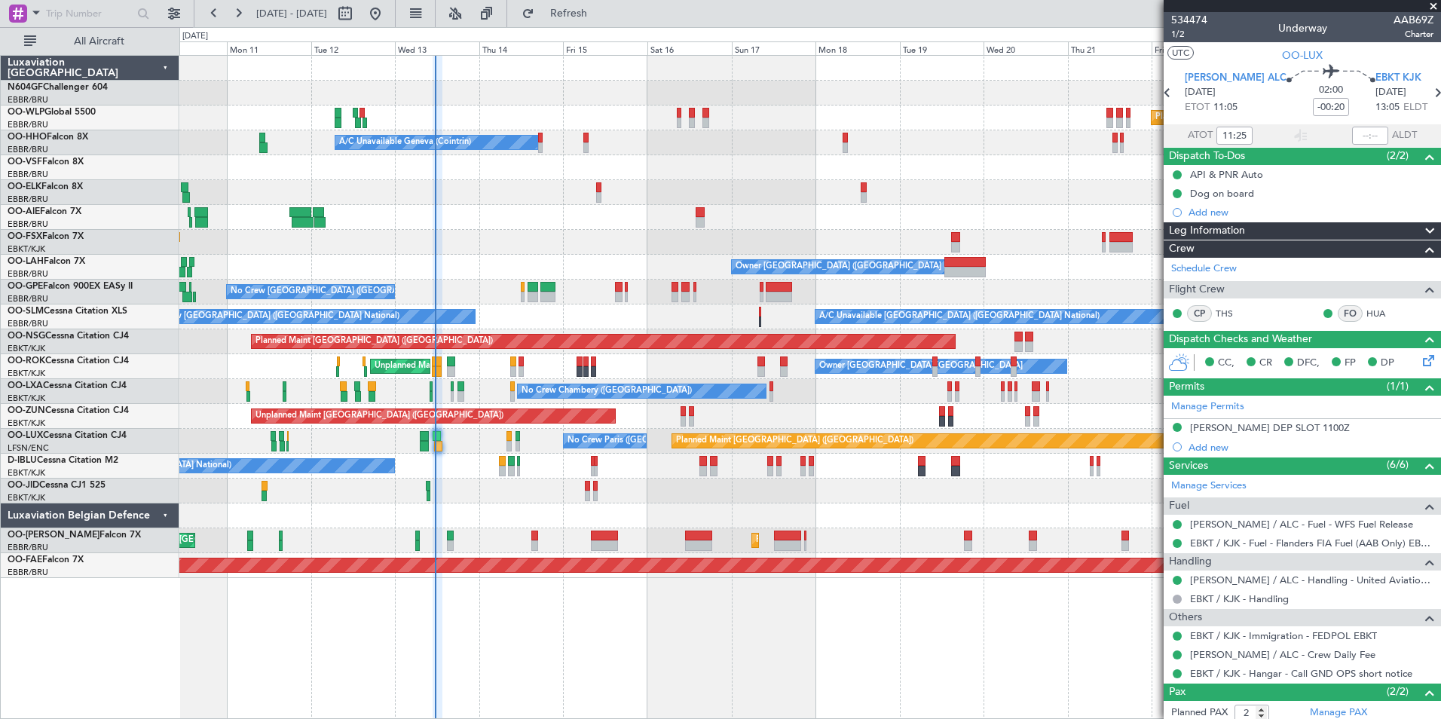
click at [482, 496] on div at bounding box center [809, 491] width 1261 height 25
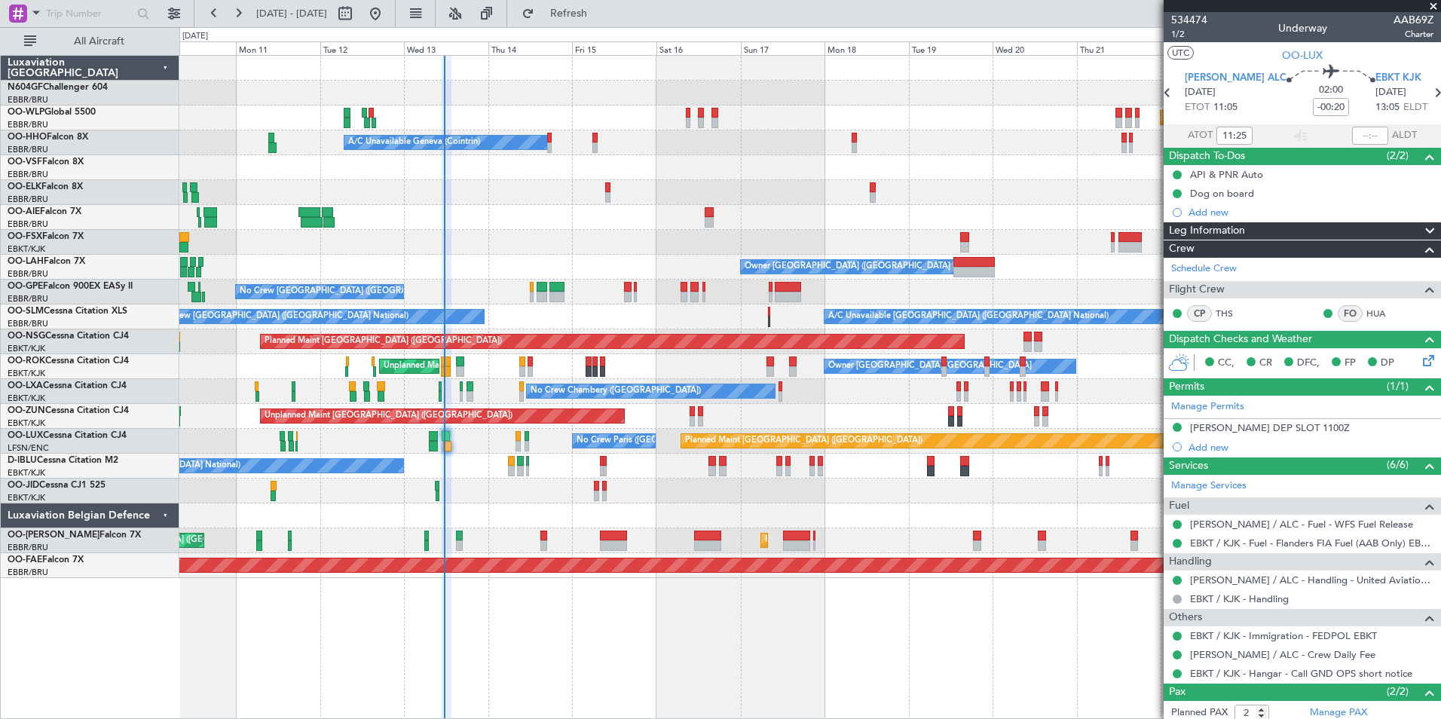
click at [433, 502] on div at bounding box center [809, 491] width 1261 height 25
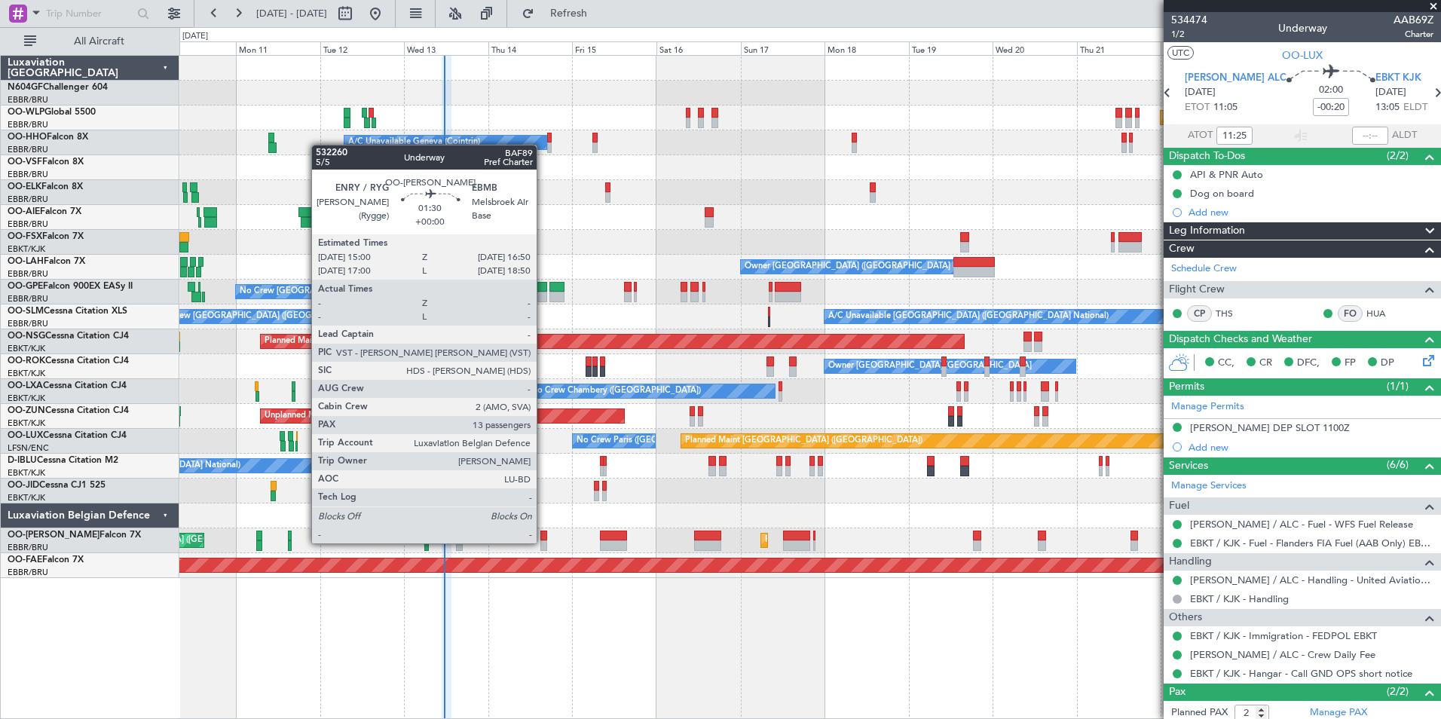
click at [543, 542] on div at bounding box center [543, 545] width 7 height 11
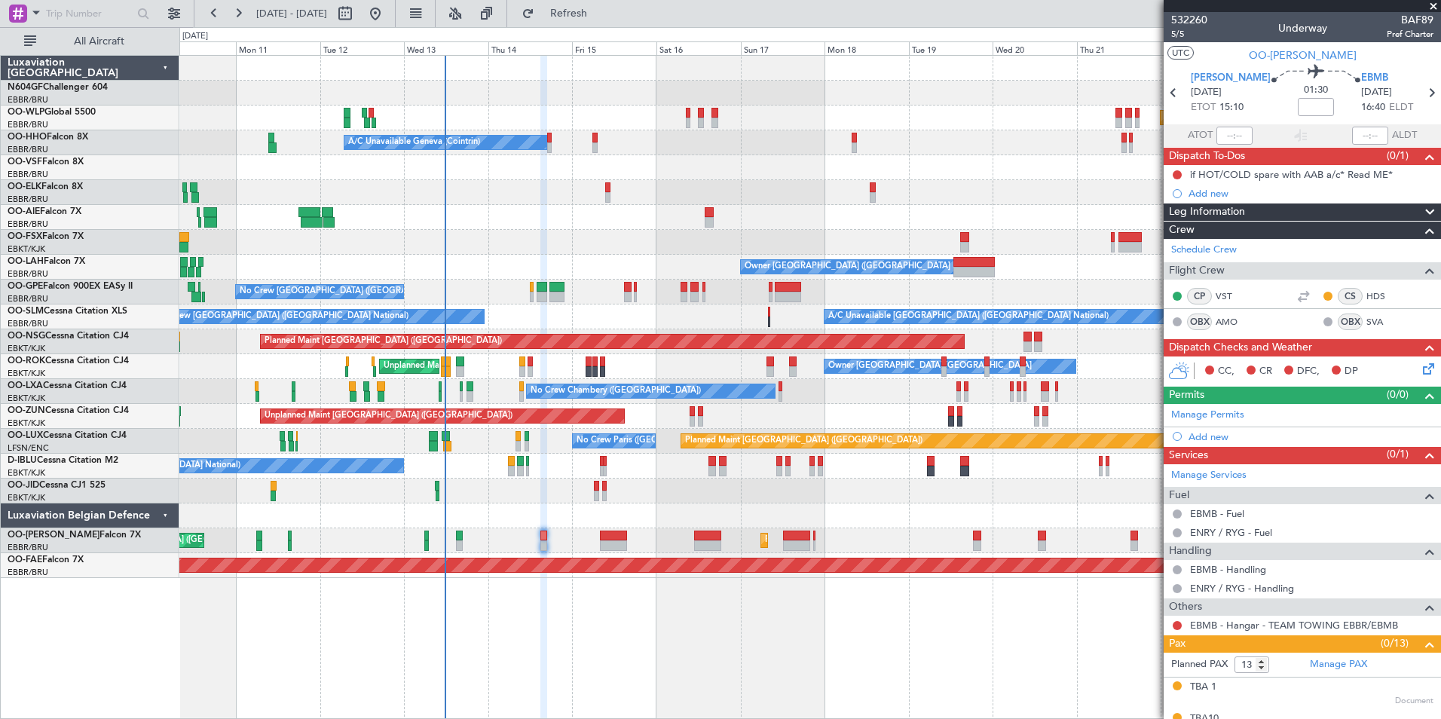
click at [1022, 158] on div at bounding box center [809, 167] width 1261 height 25
click at [665, 331] on div "Planned Maint [GEOGRAPHIC_DATA] ([GEOGRAPHIC_DATA]) Planned Maint Milan ([GEOGR…" at bounding box center [809, 317] width 1261 height 522
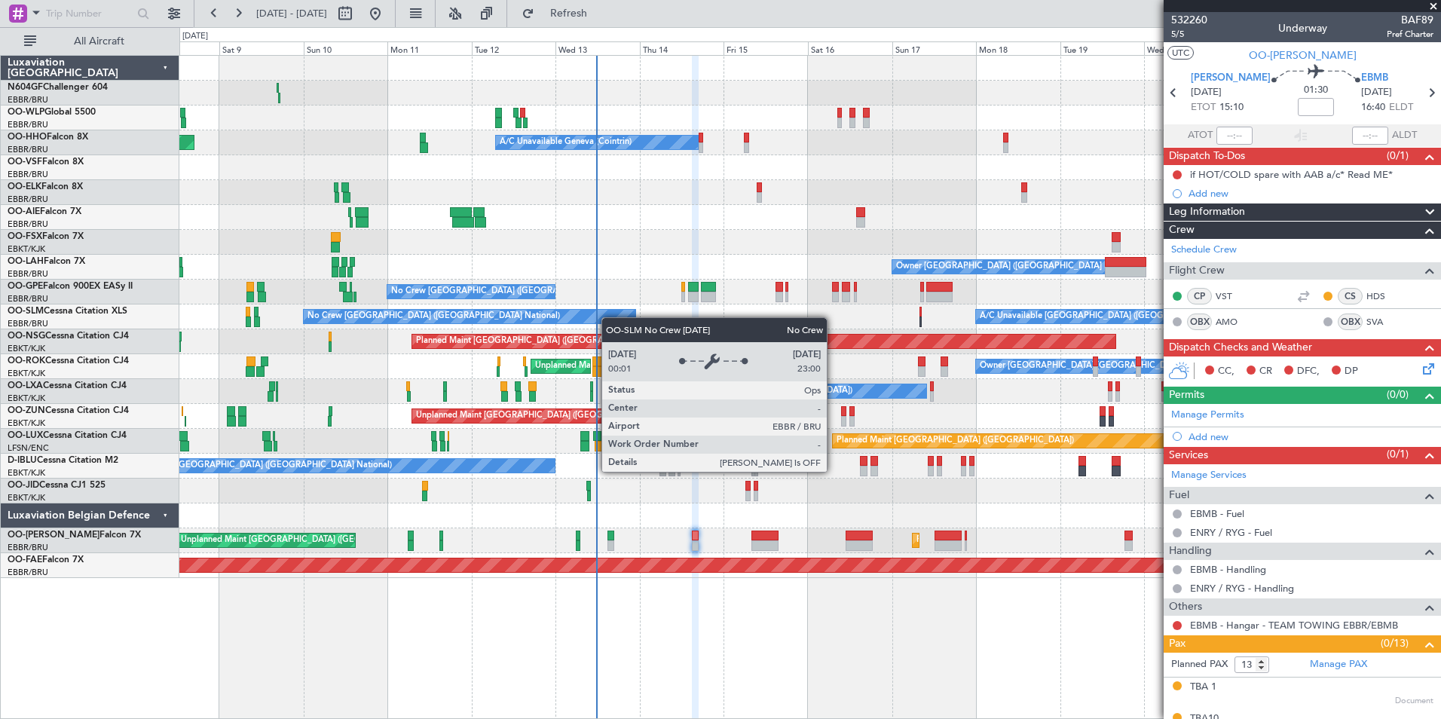
click at [620, 319] on div "No Crew [GEOGRAPHIC_DATA] ([GEOGRAPHIC_DATA] National)" at bounding box center [470, 317] width 332 height 14
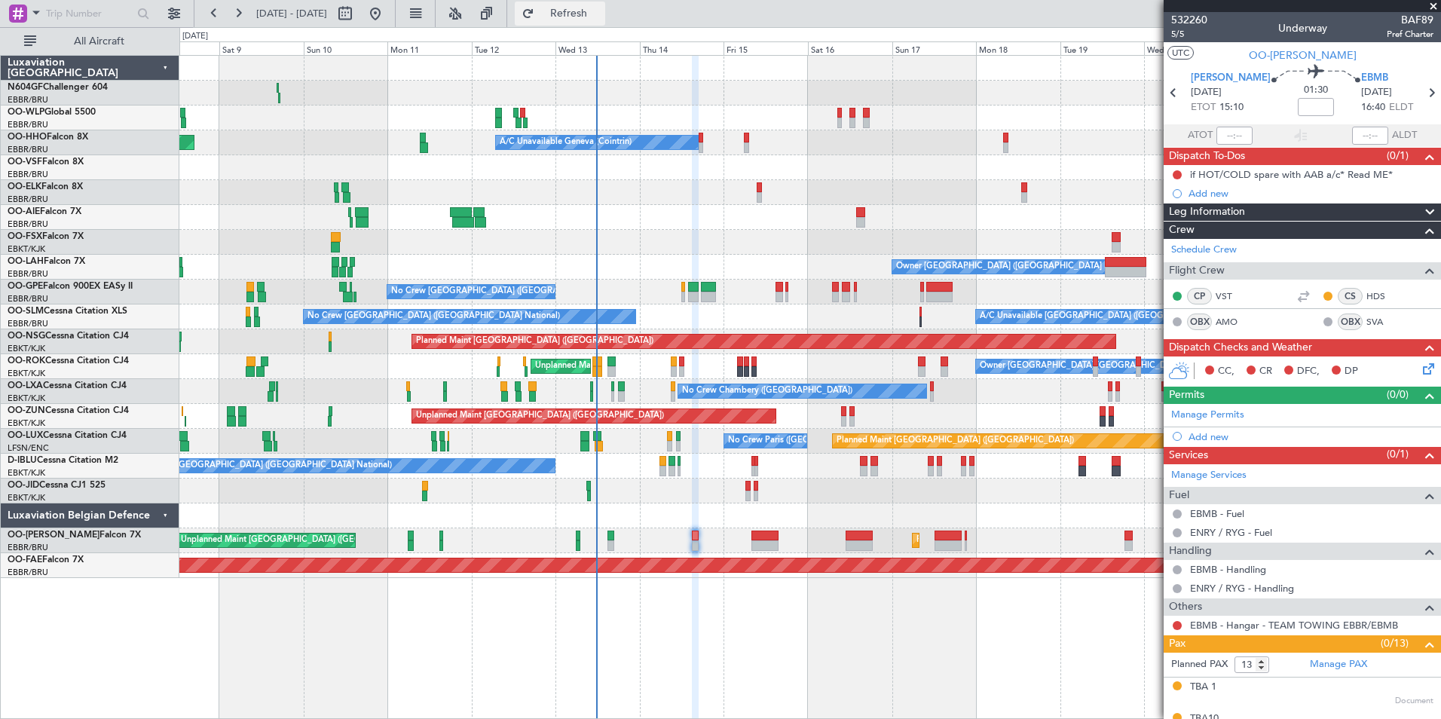
click at [601, 19] on span "Refresh" at bounding box center [568, 13] width 63 height 11
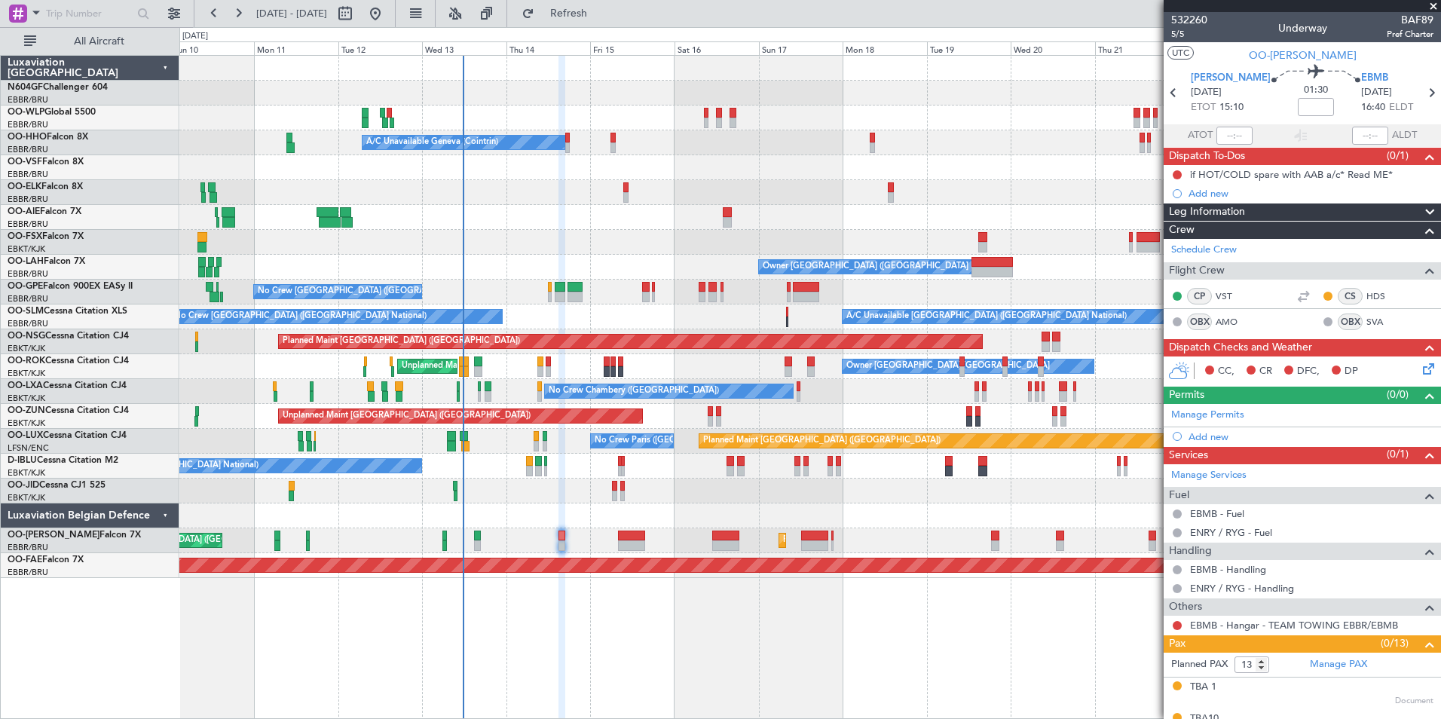
click at [509, 528] on div "Planned Maint [GEOGRAPHIC_DATA] ([GEOGRAPHIC_DATA]) Planned Maint Milan ([GEOGR…" at bounding box center [809, 317] width 1261 height 522
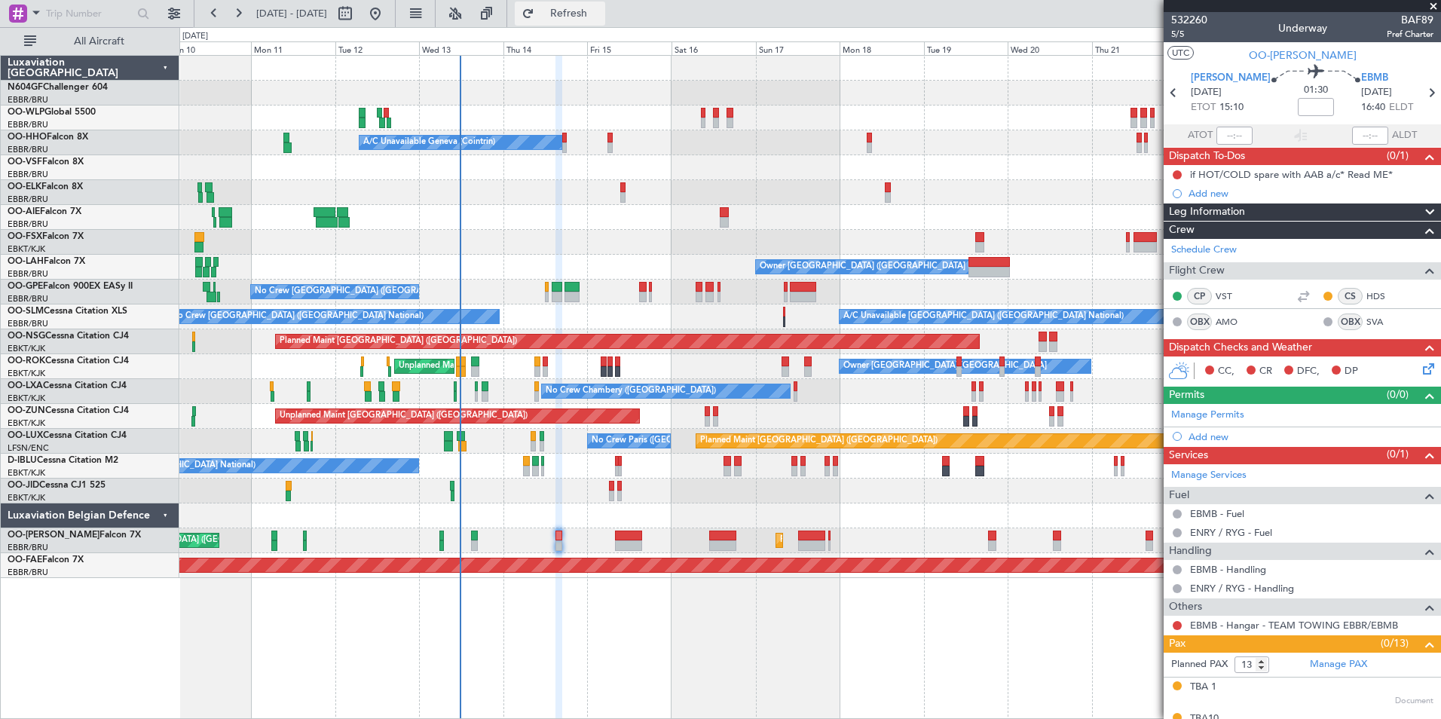
click at [601, 8] on span "Refresh" at bounding box center [568, 13] width 63 height 11
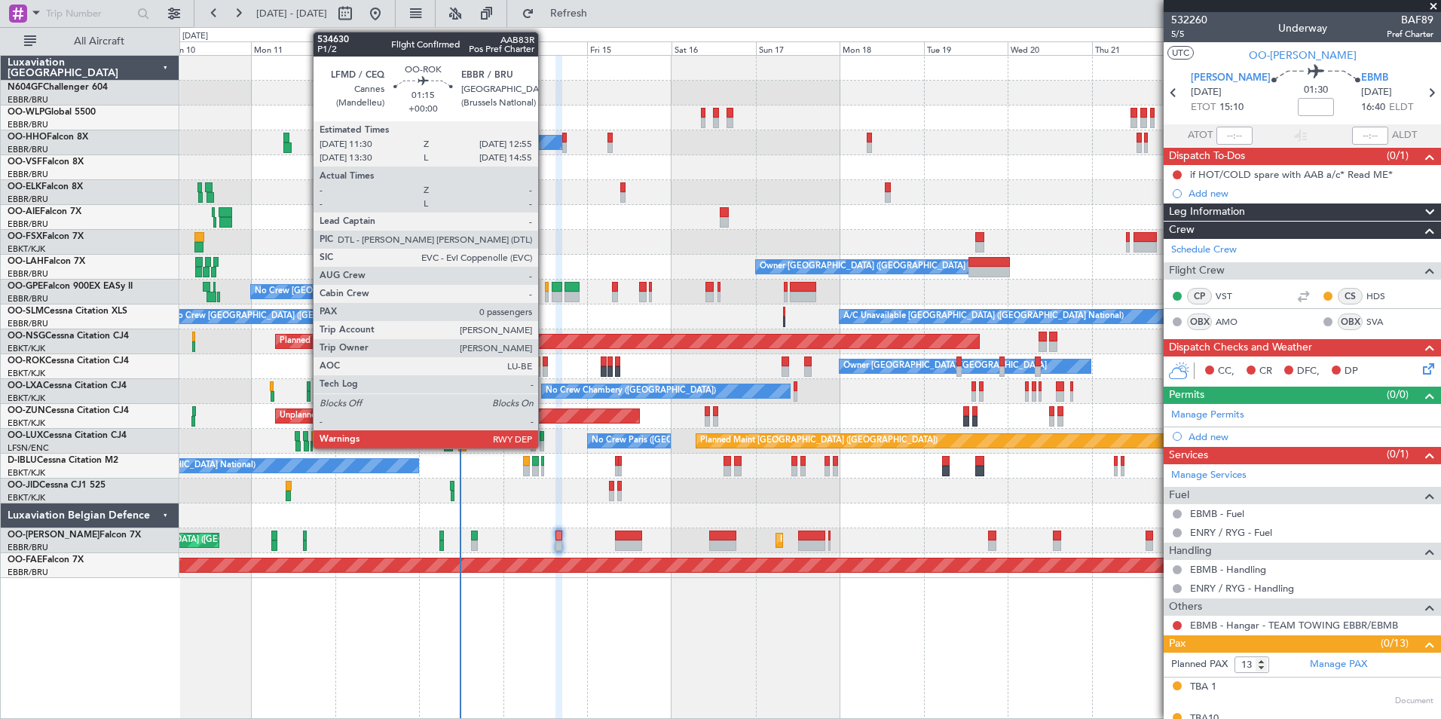
click at [545, 366] on div at bounding box center [545, 371] width 5 height 11
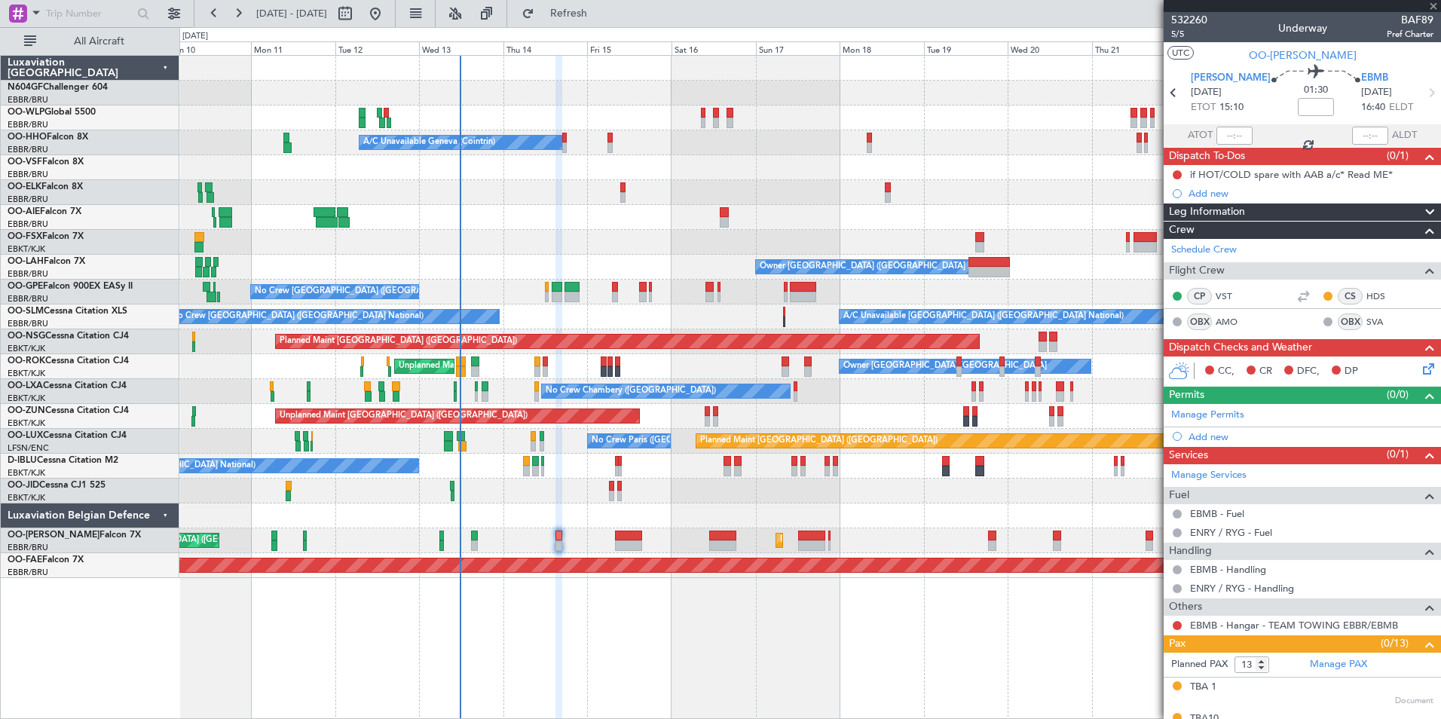
type input "0"
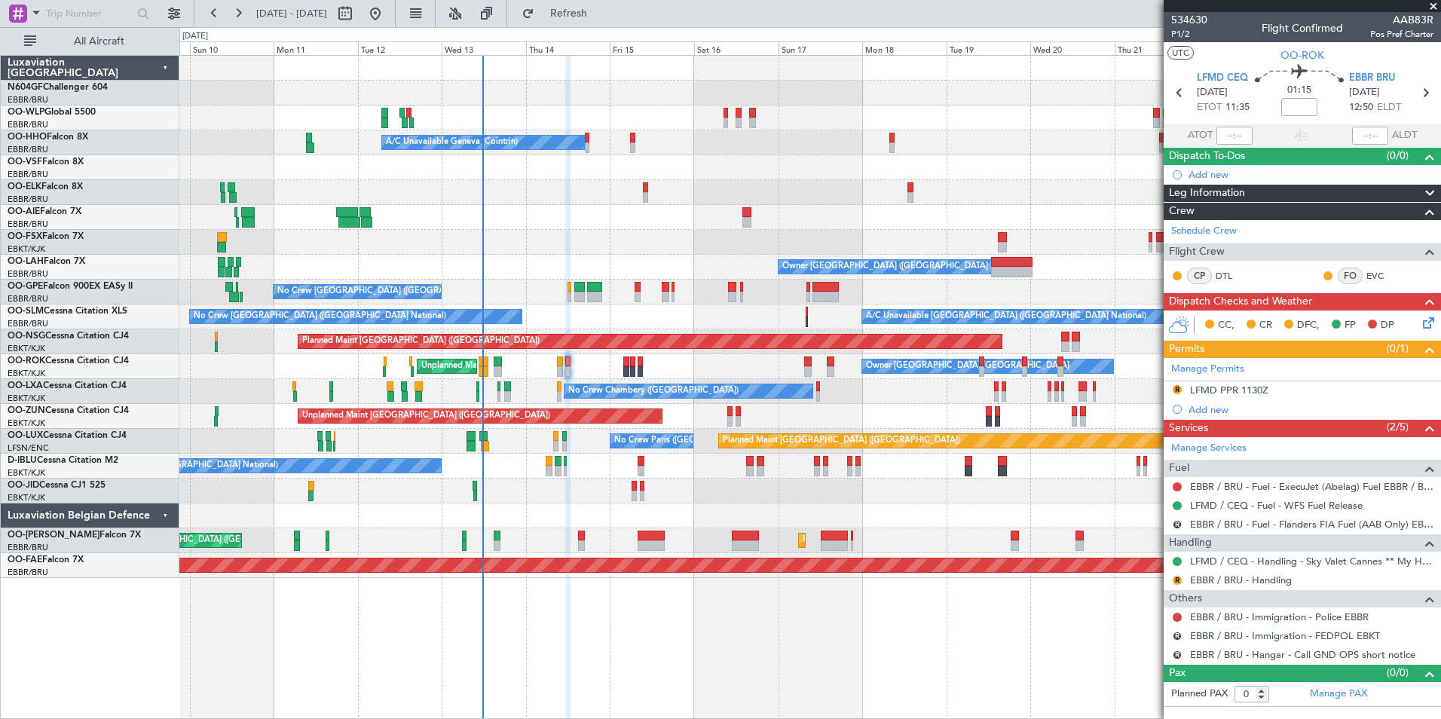
click at [656, 299] on div "No Crew [GEOGRAPHIC_DATA] ([GEOGRAPHIC_DATA] National) Planned Maint [GEOGRAPHI…" at bounding box center [809, 292] width 1261 height 25
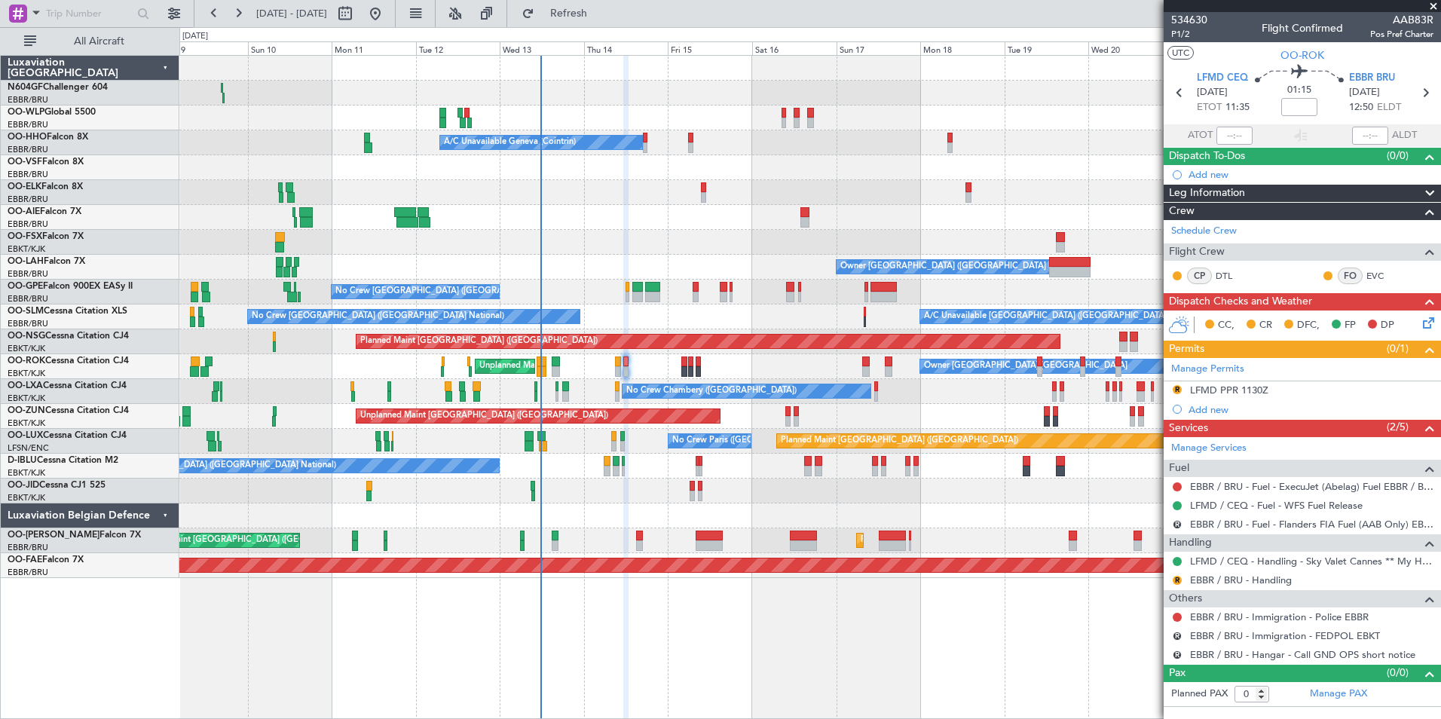
click at [693, 383] on div "Planned Maint [GEOGRAPHIC_DATA] ([GEOGRAPHIC_DATA]) Planned Maint Milan ([GEOGR…" at bounding box center [809, 317] width 1261 height 522
click at [646, 320] on div "A/C Unavailable [GEOGRAPHIC_DATA] ([GEOGRAPHIC_DATA] National) No Crew [GEOGRAP…" at bounding box center [809, 316] width 1261 height 25
click at [605, 23] on button "Refresh" at bounding box center [560, 14] width 90 height 24
click at [688, 373] on div "Owner [GEOGRAPHIC_DATA]-[GEOGRAPHIC_DATA] Unplanned Maint [GEOGRAPHIC_DATA]-[GE…" at bounding box center [809, 366] width 1261 height 25
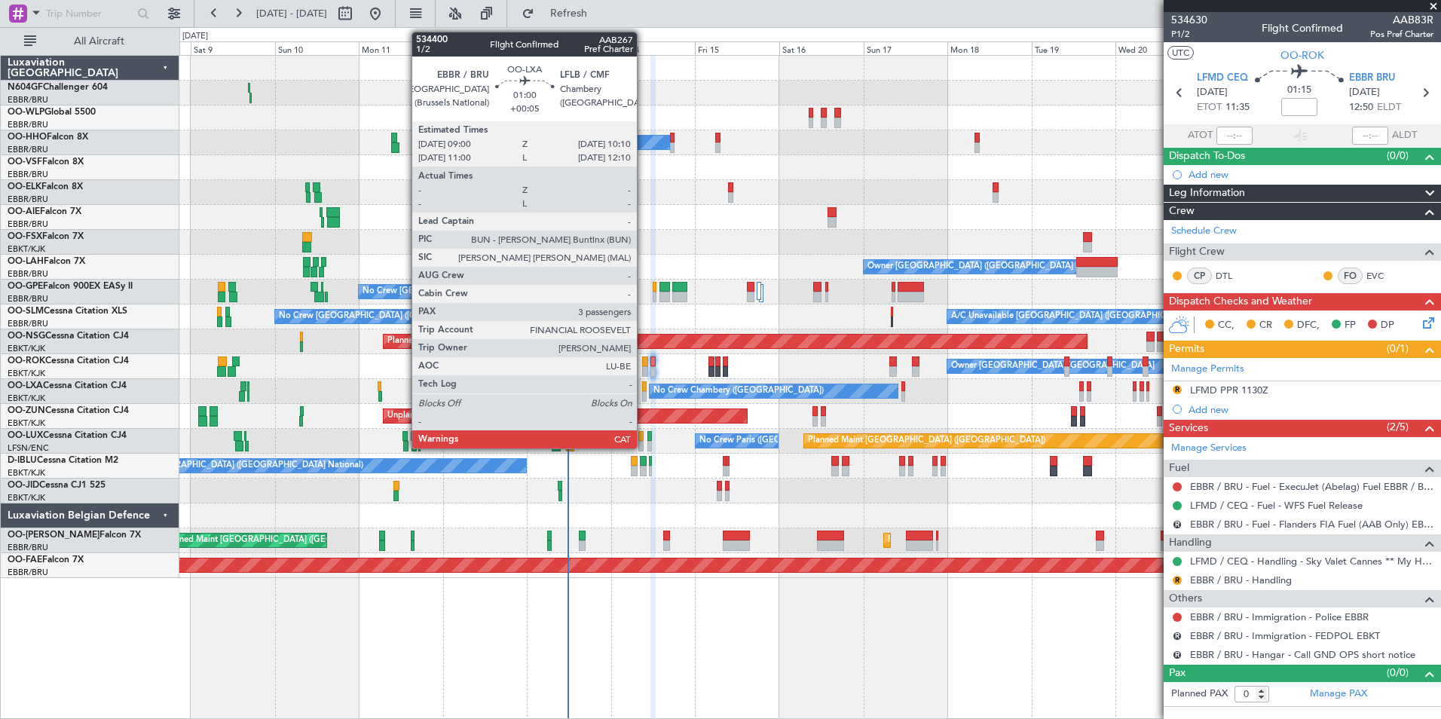
click at [644, 395] on div at bounding box center [644, 396] width 5 height 11
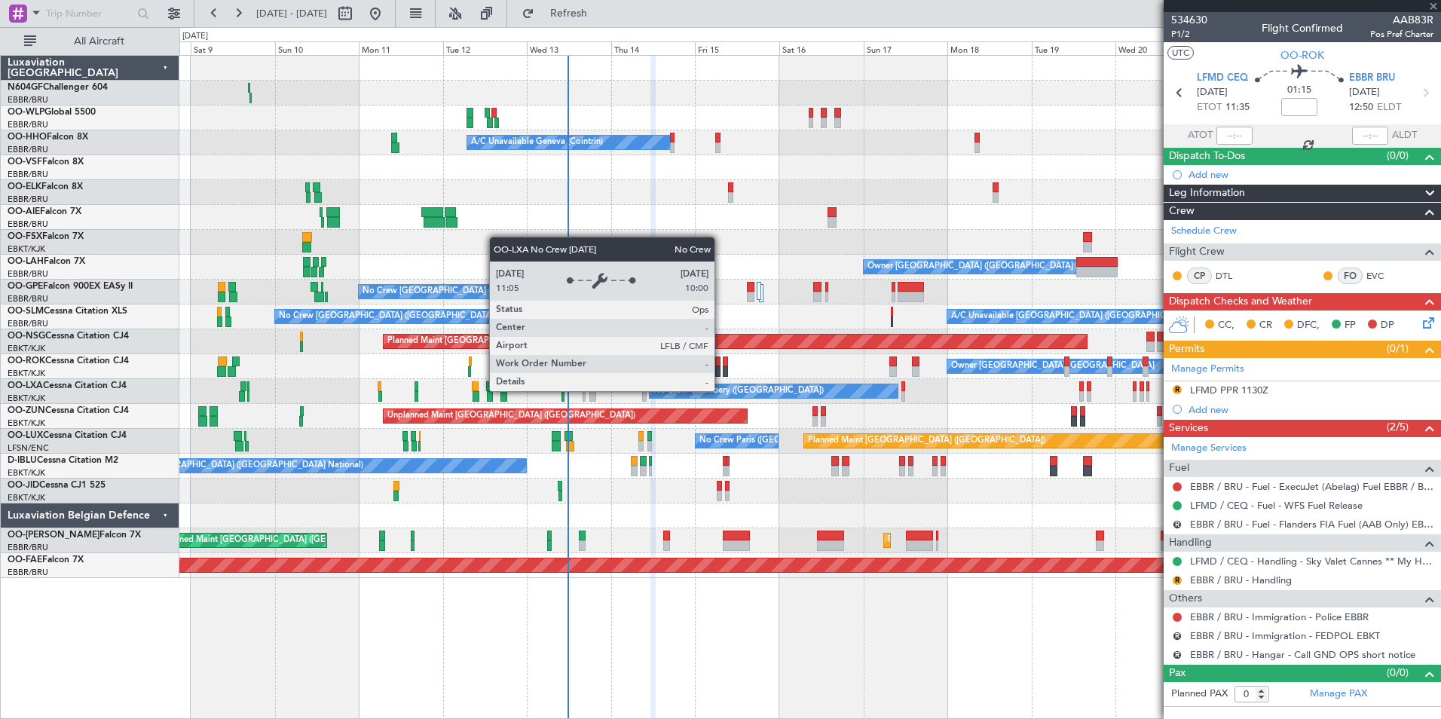
drag, startPoint x: 644, startPoint y: 395, endPoint x: 731, endPoint y: 390, distance: 87.6
type input "+00:05"
type input "3"
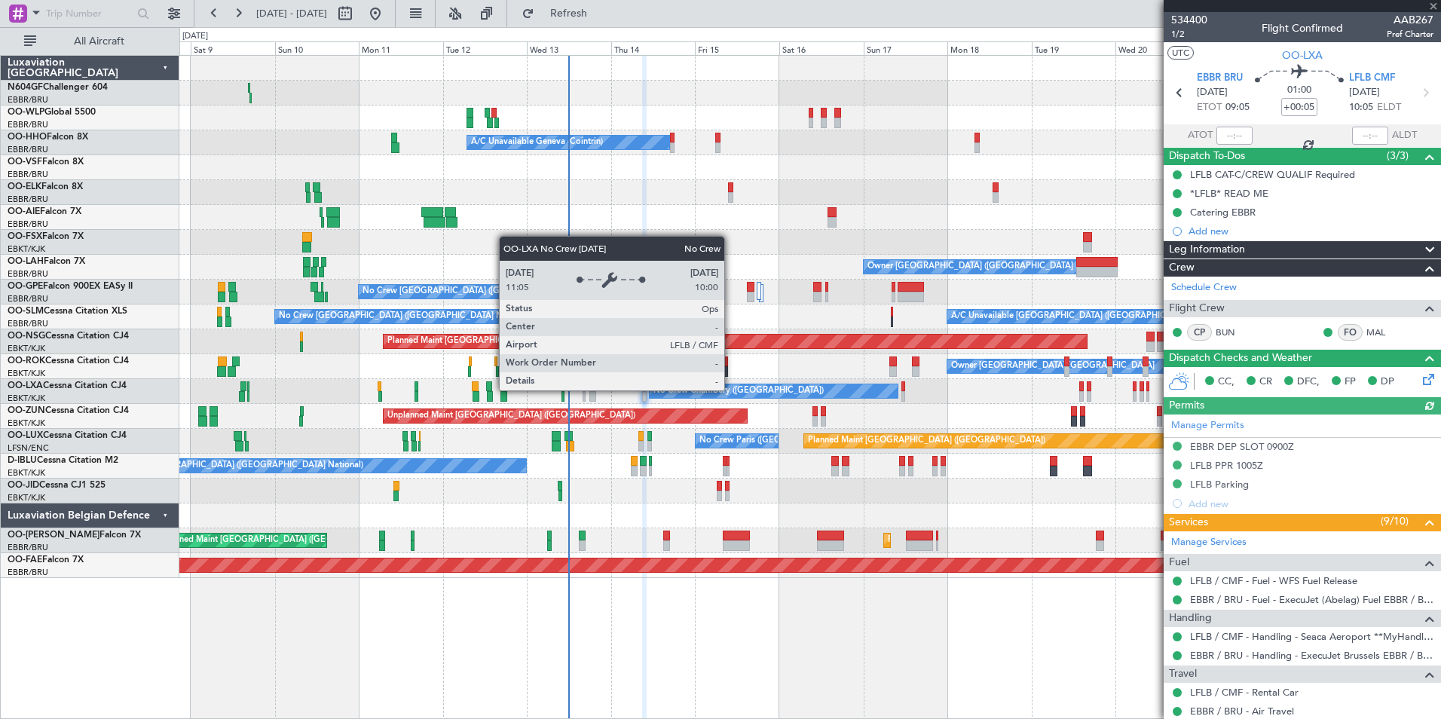
scroll to position [273, 0]
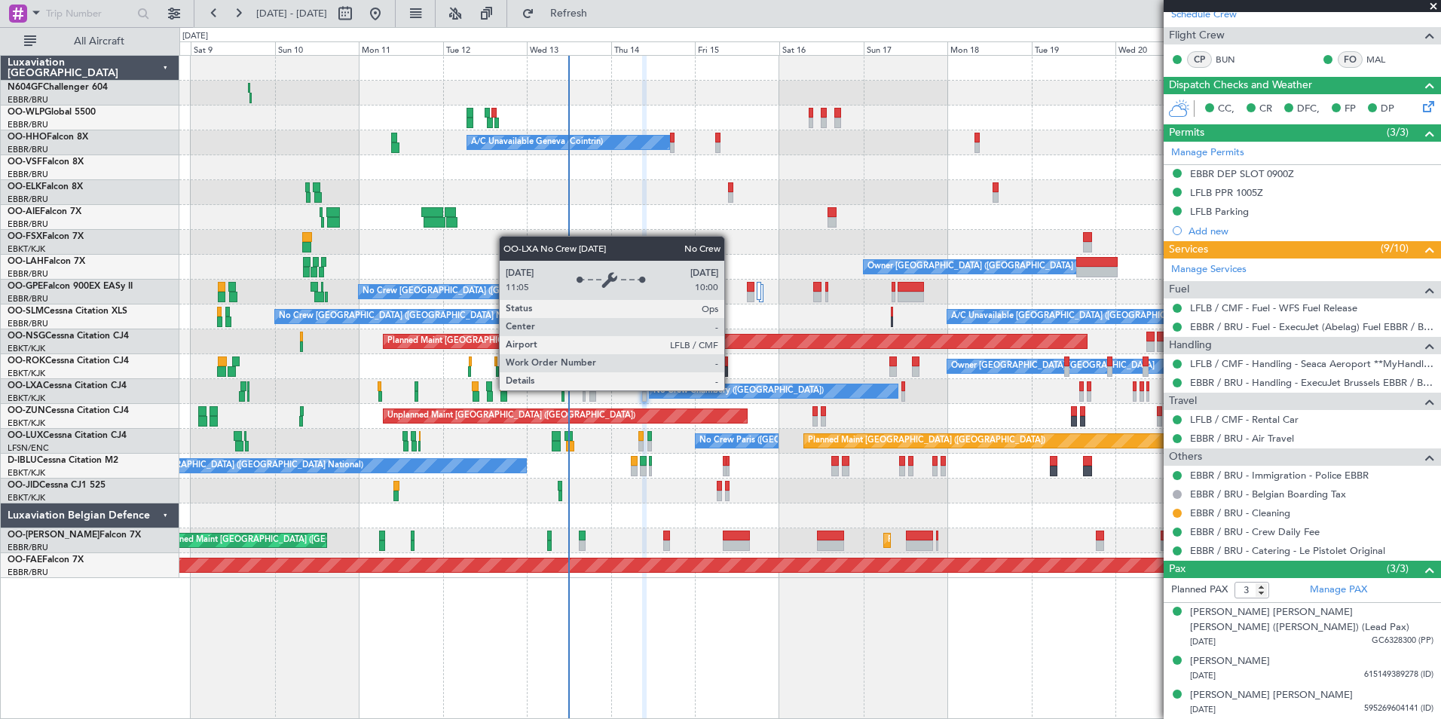
click at [851, 550] on div "Unplanned Maint [GEOGRAPHIC_DATA] ([GEOGRAPHIC_DATA] National) Planned Maint [G…" at bounding box center [809, 540] width 1261 height 25
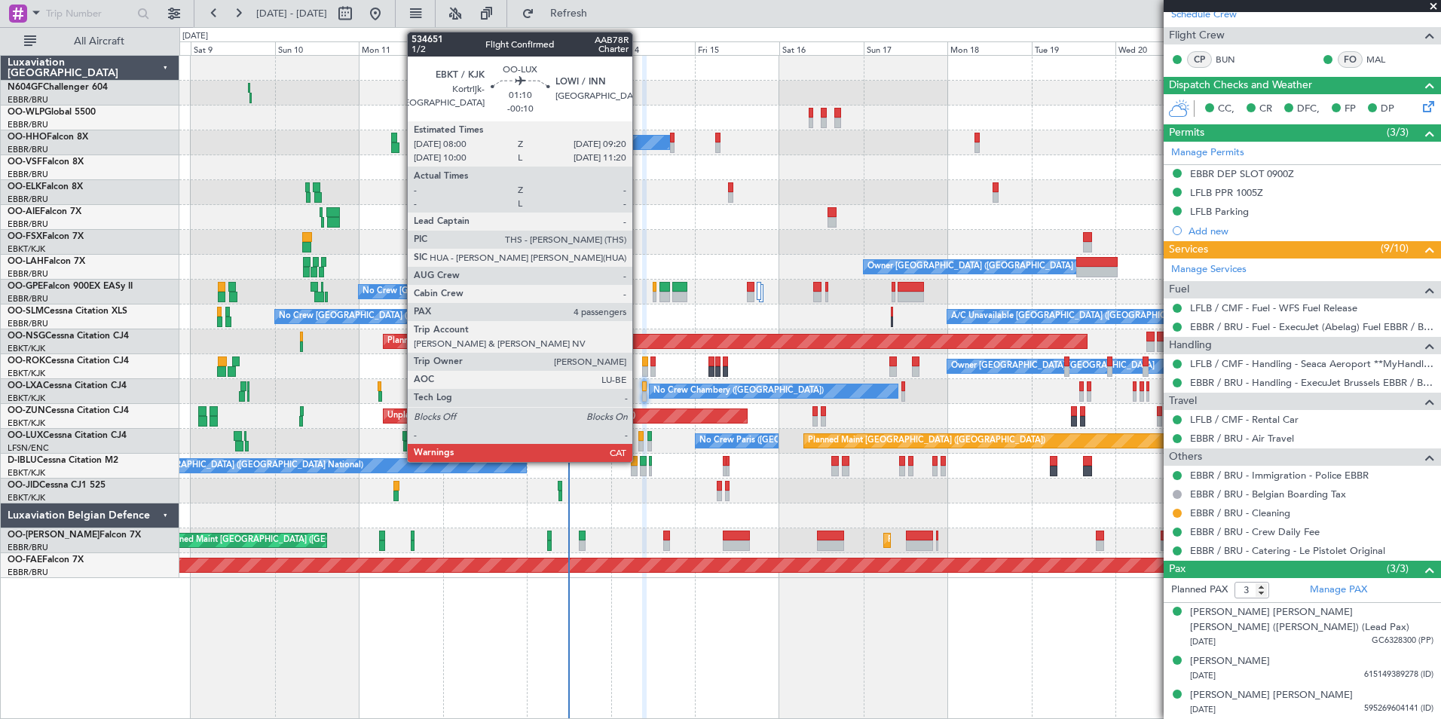
click at [639, 446] on div at bounding box center [640, 446] width 5 height 11
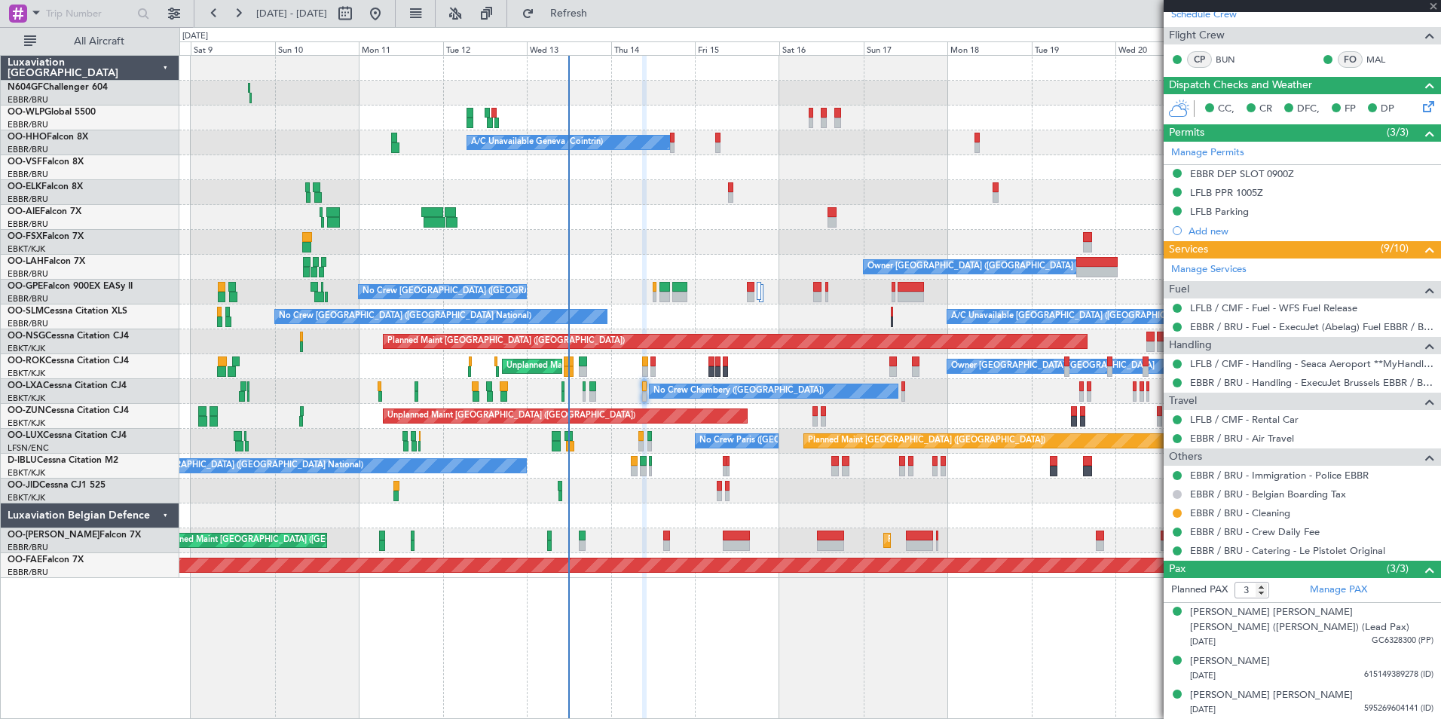
type input "-00:10"
type input "4"
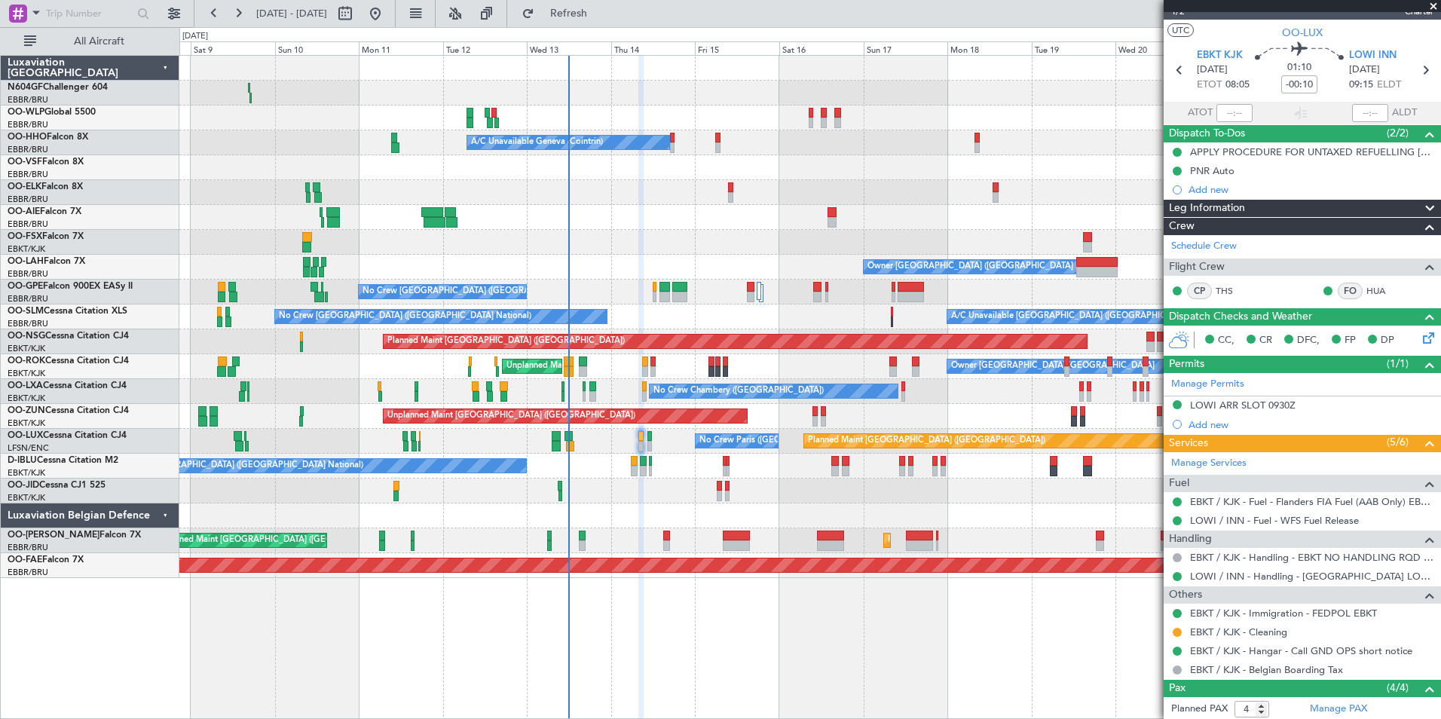
scroll to position [0, 0]
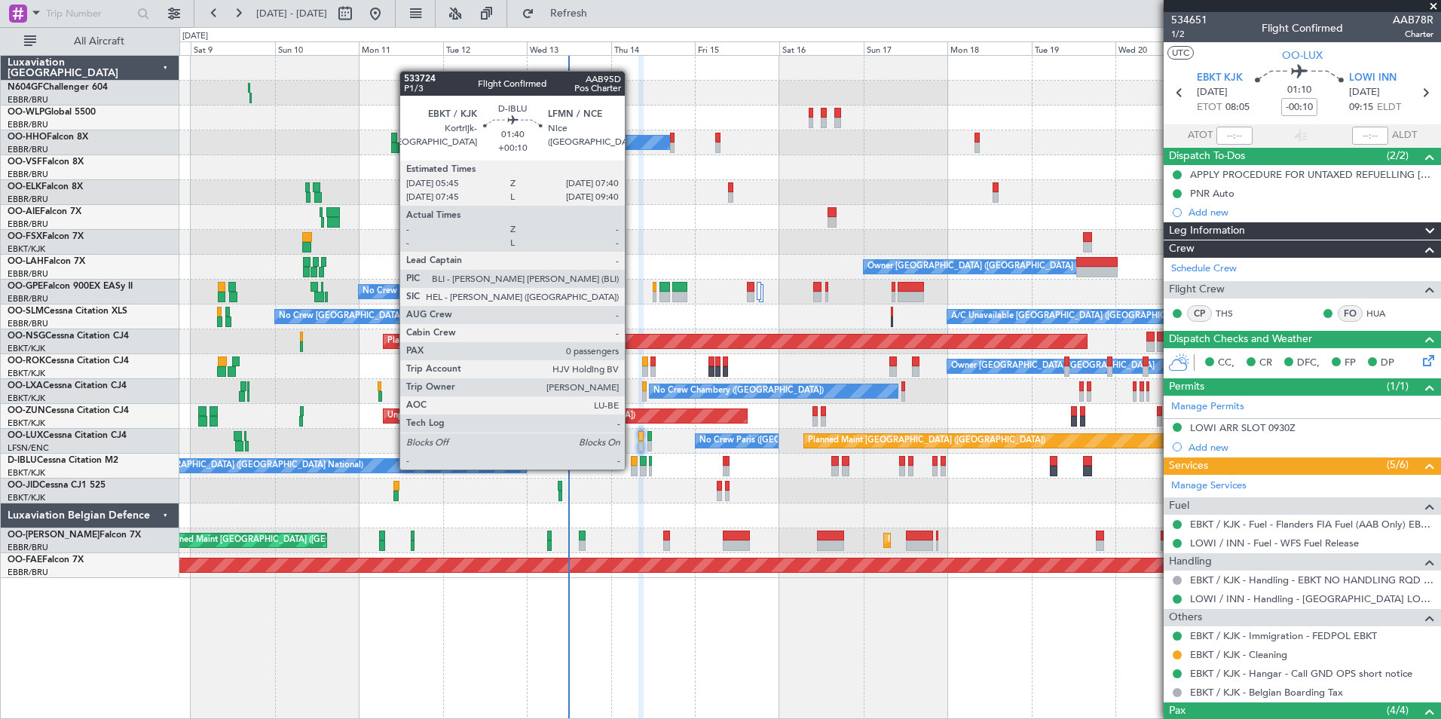
click at [631, 468] on div at bounding box center [634, 471] width 7 height 11
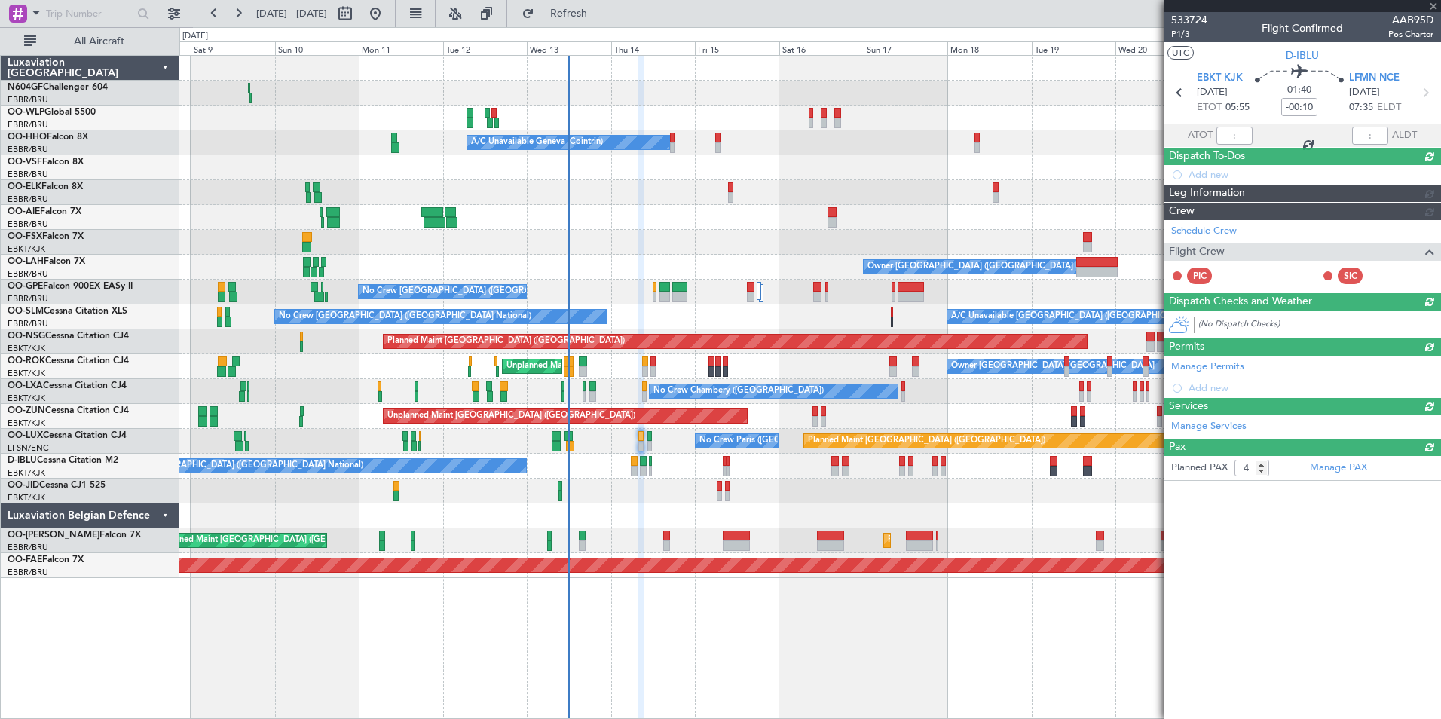
type input "+00:10"
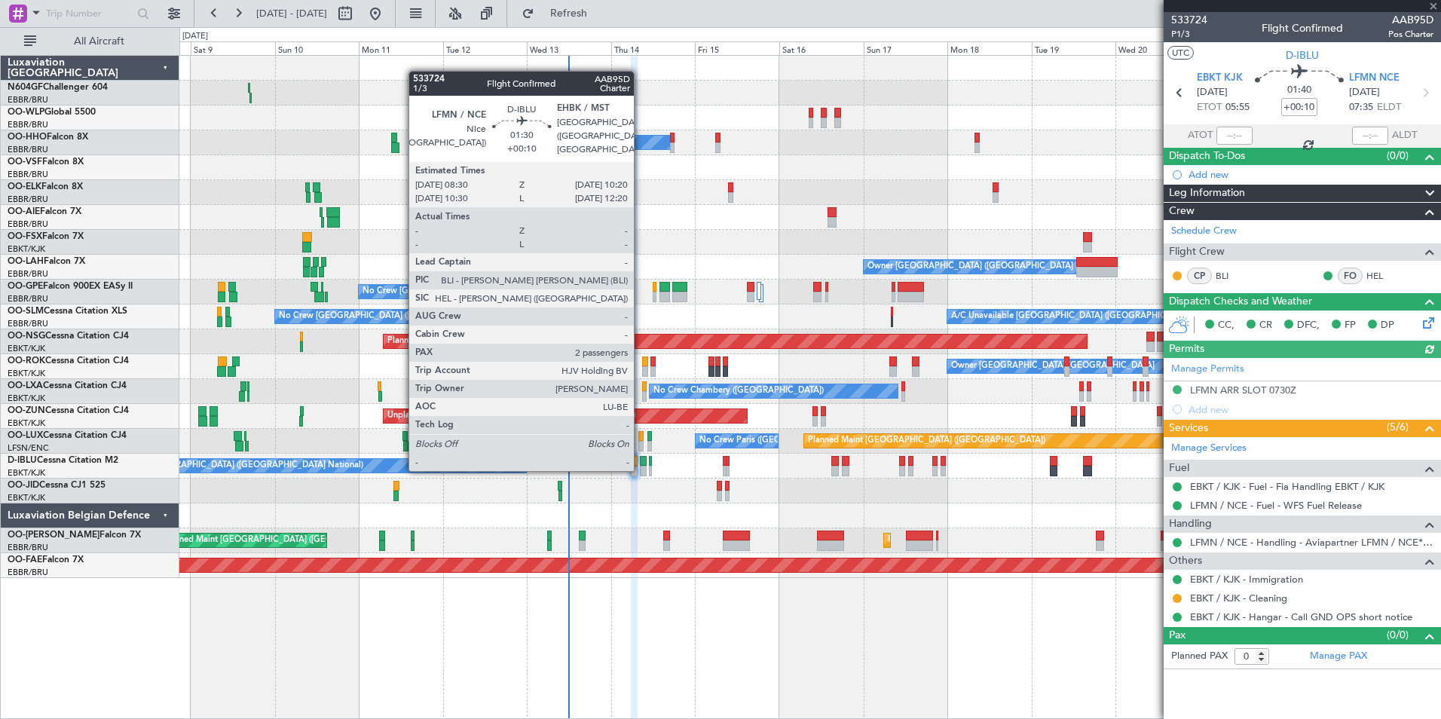
click at [641, 470] on div at bounding box center [643, 471] width 7 height 11
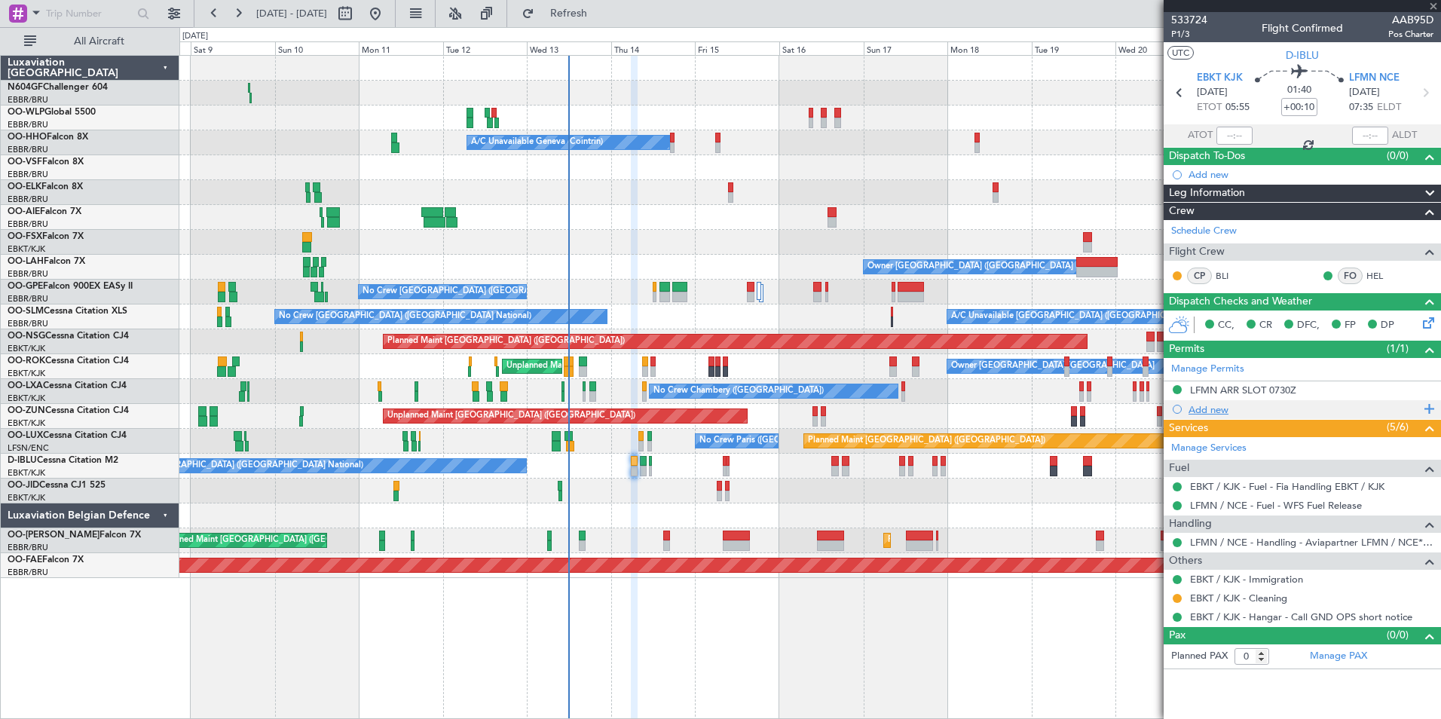
type input "2"
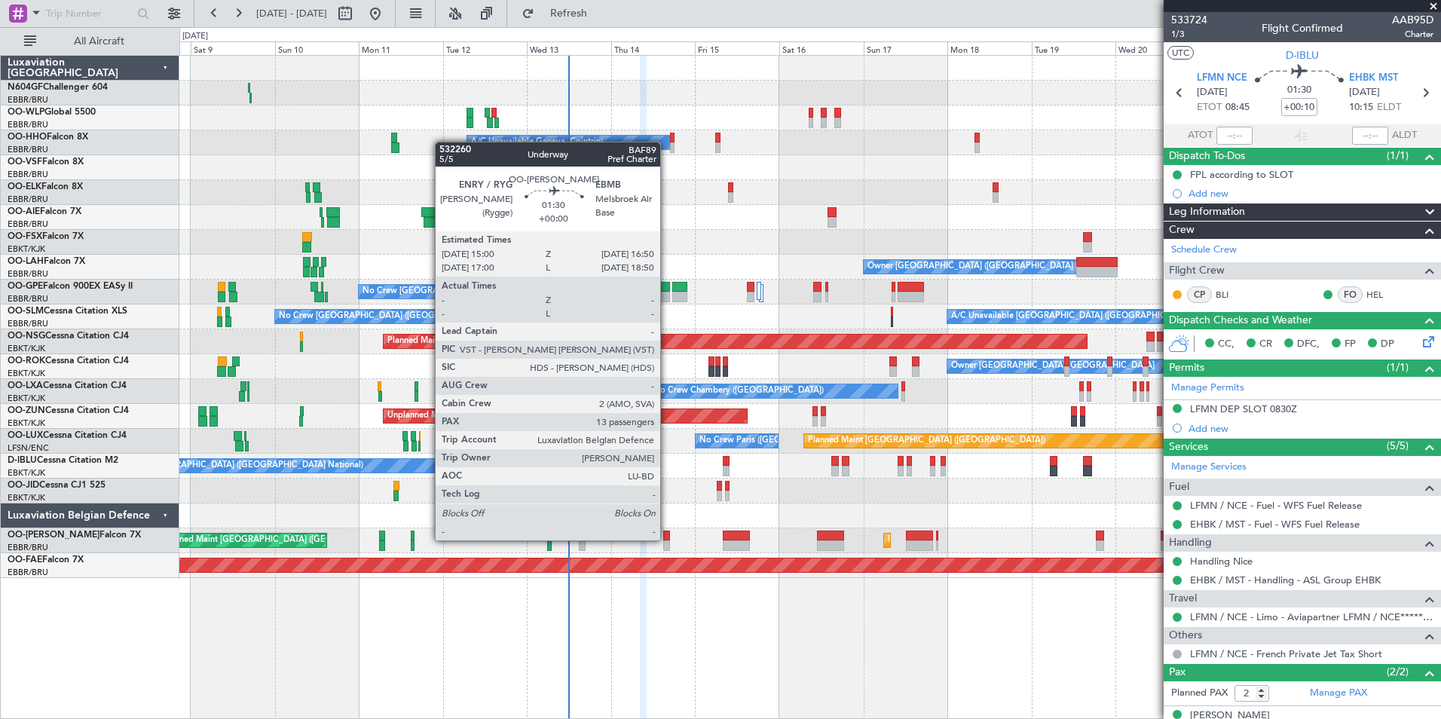
click at [667, 539] on div at bounding box center [666, 536] width 7 height 11
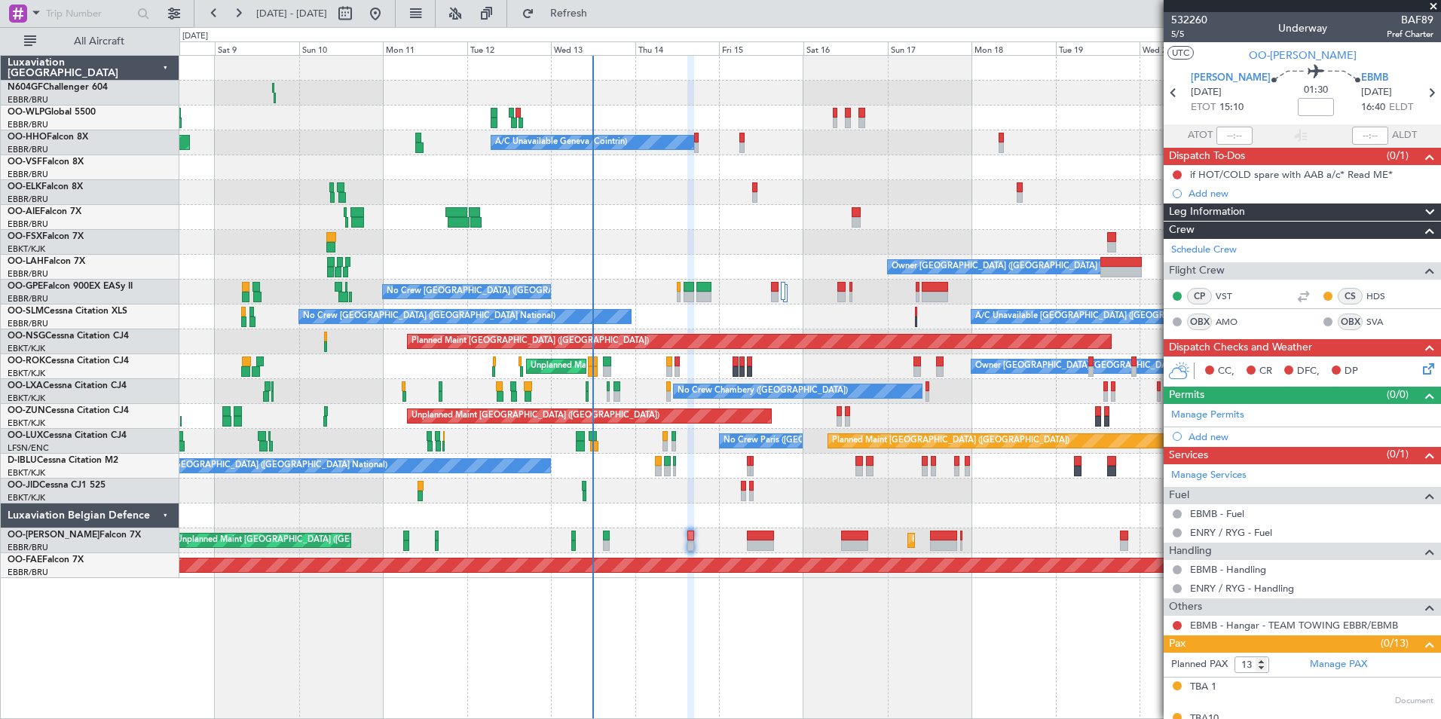
click at [710, 544] on div "Unplanned Maint [GEOGRAPHIC_DATA] ([GEOGRAPHIC_DATA] National) Planned Maint [G…" at bounding box center [809, 540] width 1261 height 25
drag, startPoint x: 846, startPoint y: 595, endPoint x: 877, endPoint y: 595, distance: 30.9
click at [759, 639] on div "Planned Maint Berlin (Brandenburg) Planned Maint Milan (Linate) A/C Unavailable…" at bounding box center [810, 387] width 1262 height 664
click at [754, 245] on div at bounding box center [809, 242] width 1261 height 25
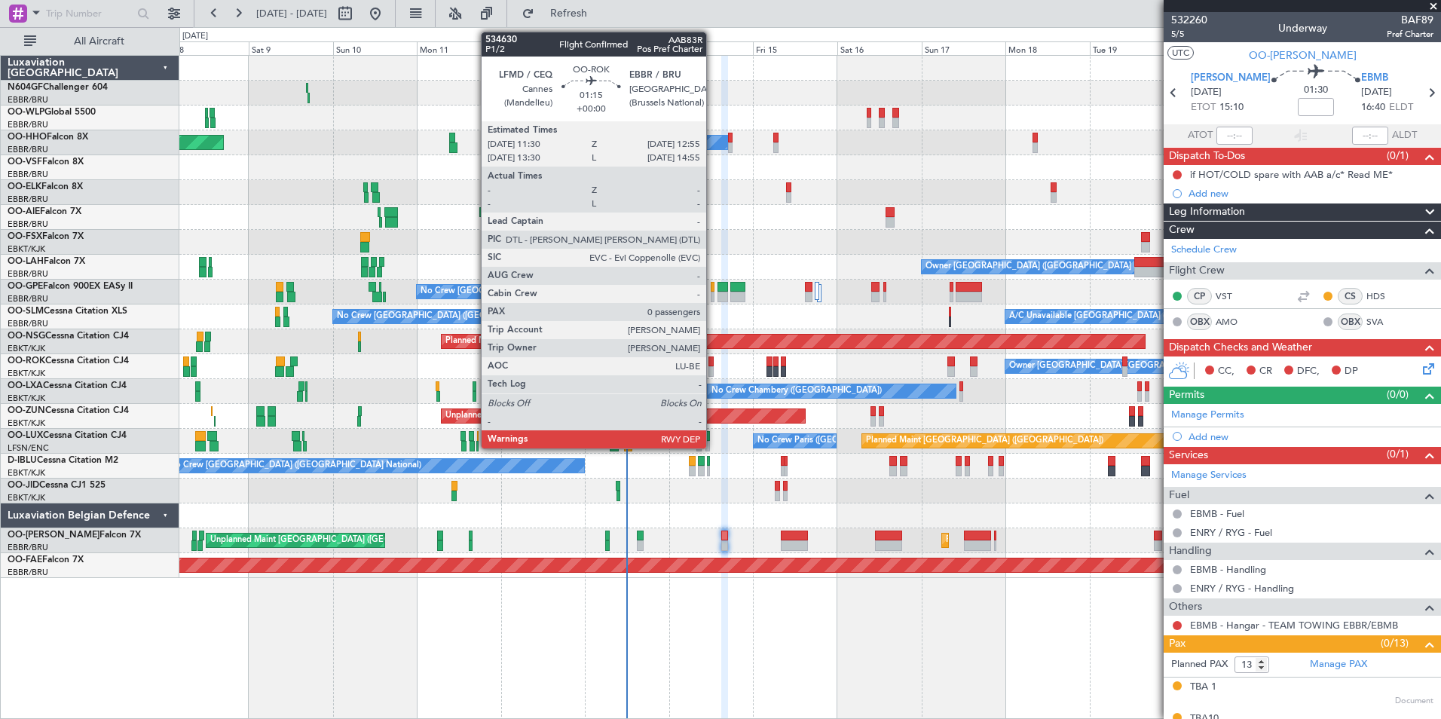
click at [713, 361] on div at bounding box center [710, 361] width 5 height 11
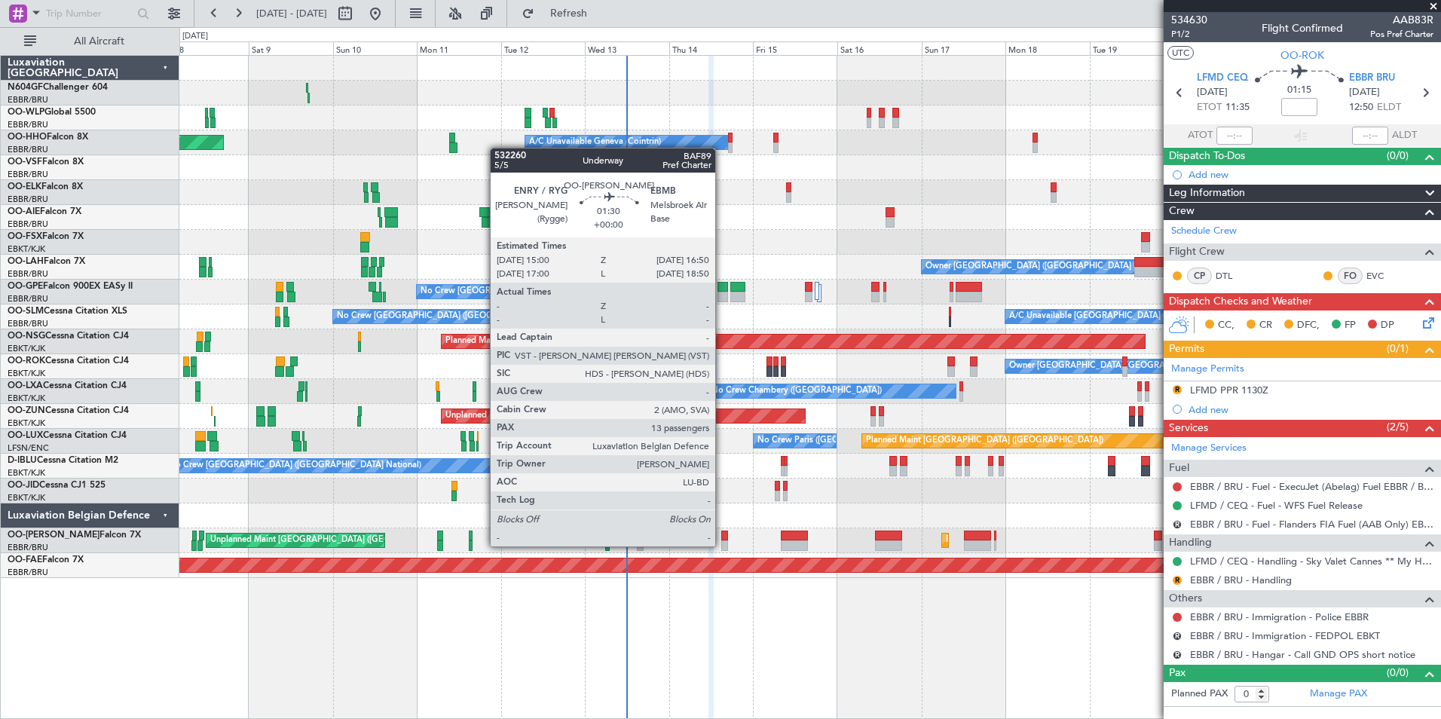
click at [723, 545] on div at bounding box center [724, 545] width 7 height 11
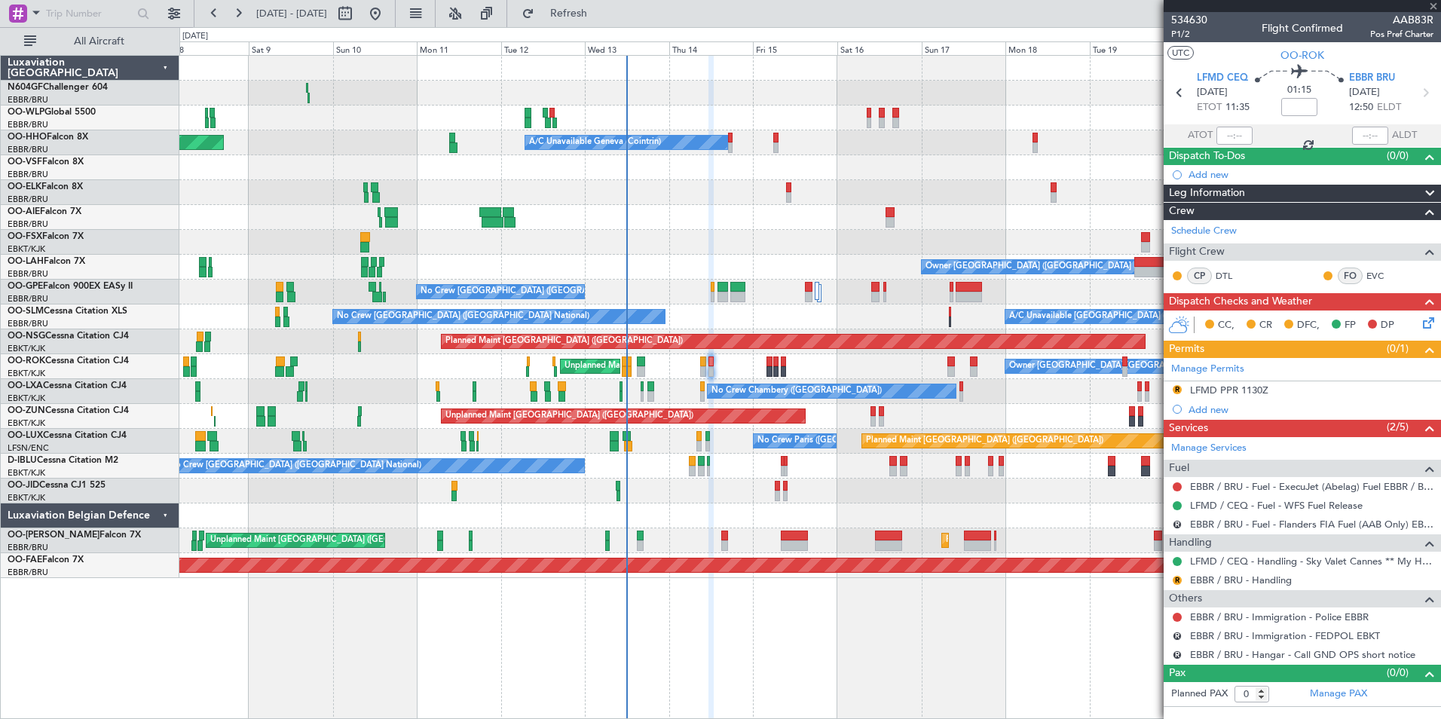
type input "13"
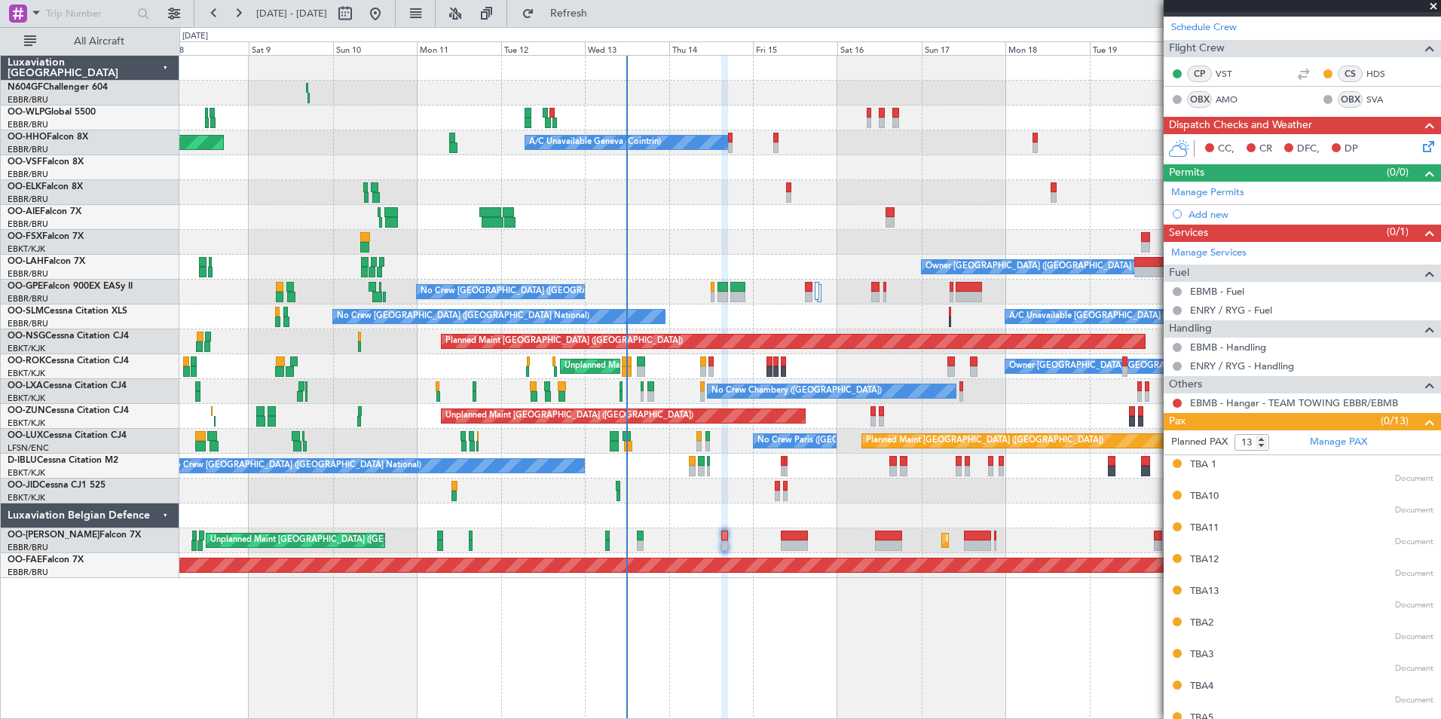
scroll to position [223, 0]
click at [1415, 134] on div "CC, CR DFC, DP" at bounding box center [1302, 148] width 277 height 30
click at [1420, 143] on icon at bounding box center [1426, 143] width 12 height 12
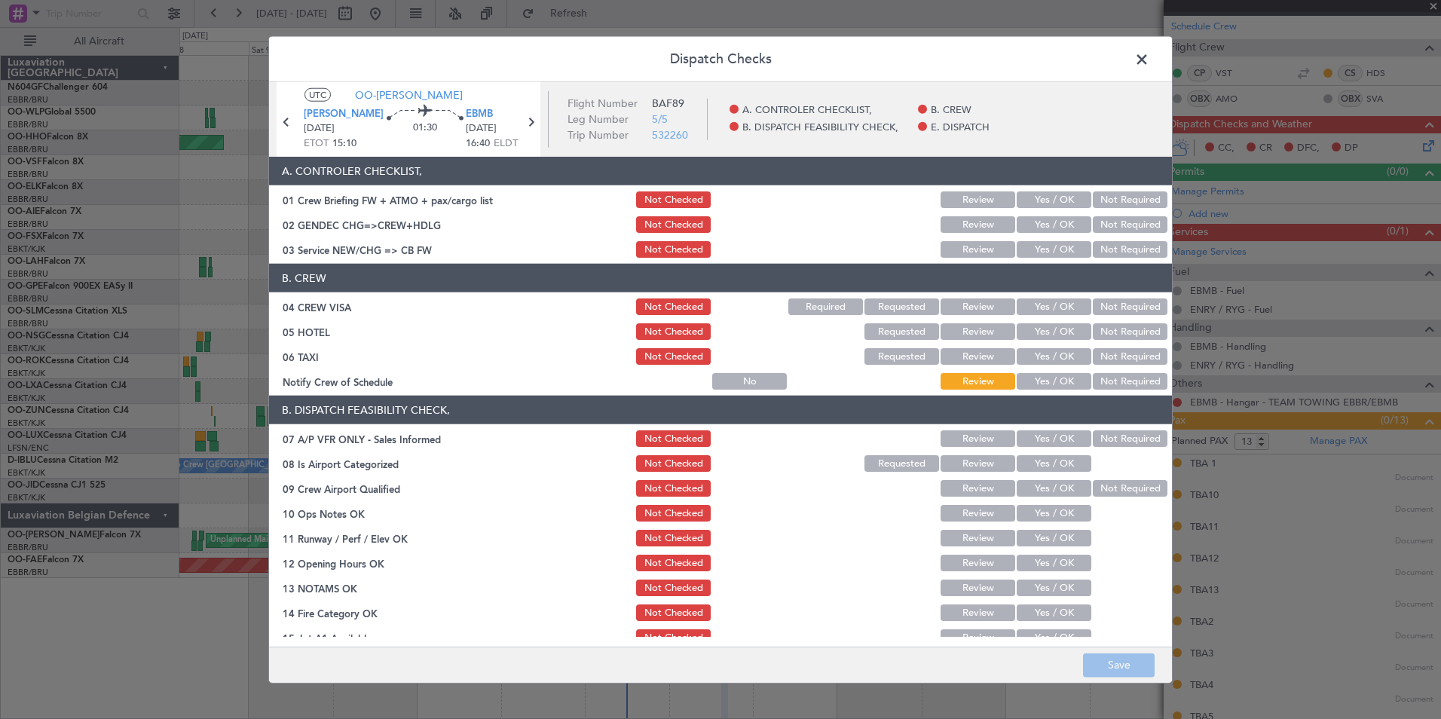
click at [1025, 381] on button "Yes / OK" at bounding box center [1054, 381] width 75 height 17
click at [1115, 359] on button "Not Required" at bounding box center [1130, 356] width 75 height 17
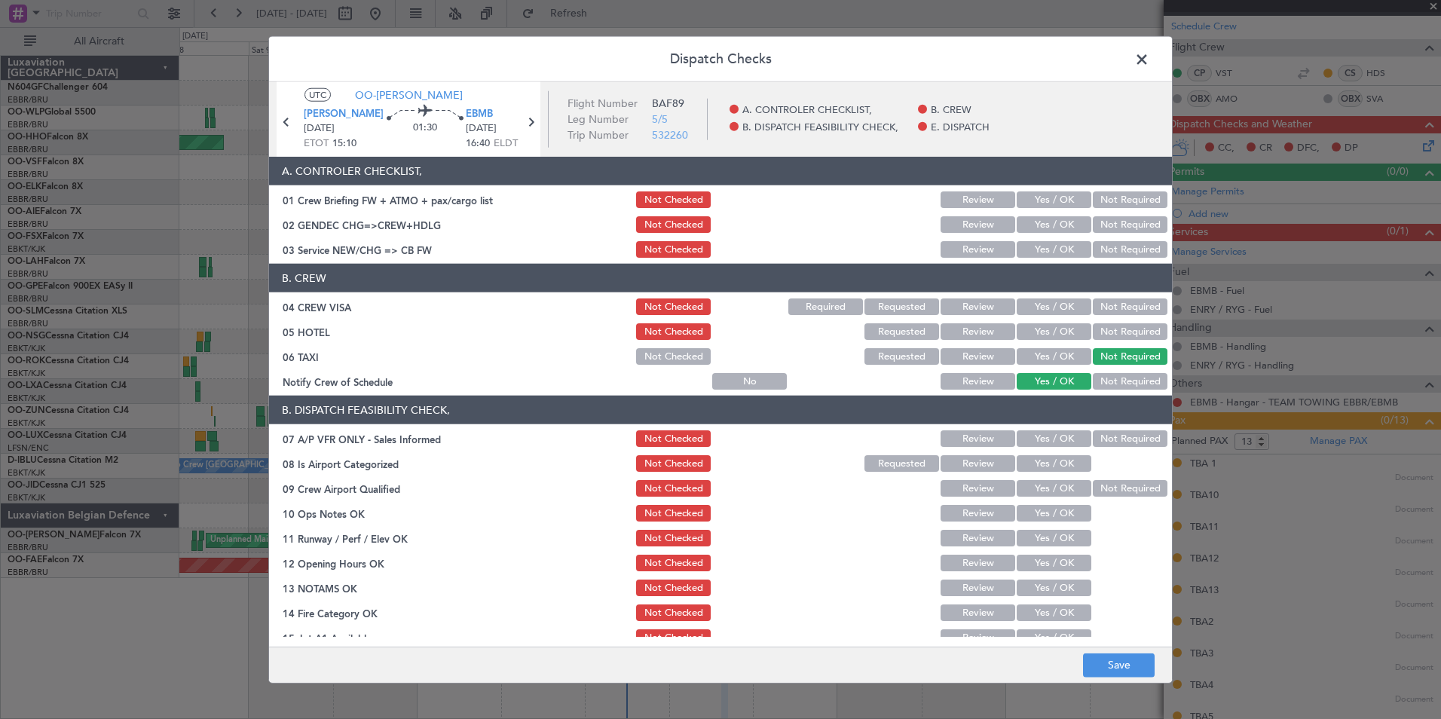
click at [1116, 349] on button "Not Required" at bounding box center [1130, 356] width 75 height 17
click at [1120, 339] on button "Not Required" at bounding box center [1130, 331] width 75 height 17
click at [1111, 308] on button "Not Required" at bounding box center [1130, 306] width 75 height 17
click at [1063, 269] on header "B. CREW" at bounding box center [720, 278] width 903 height 29
click at [1062, 261] on article "A. CONTROLER CHECKLIST, 01 Crew Briefing FW + ATMO + pax/cargo list Not Checked…" at bounding box center [720, 397] width 903 height 480
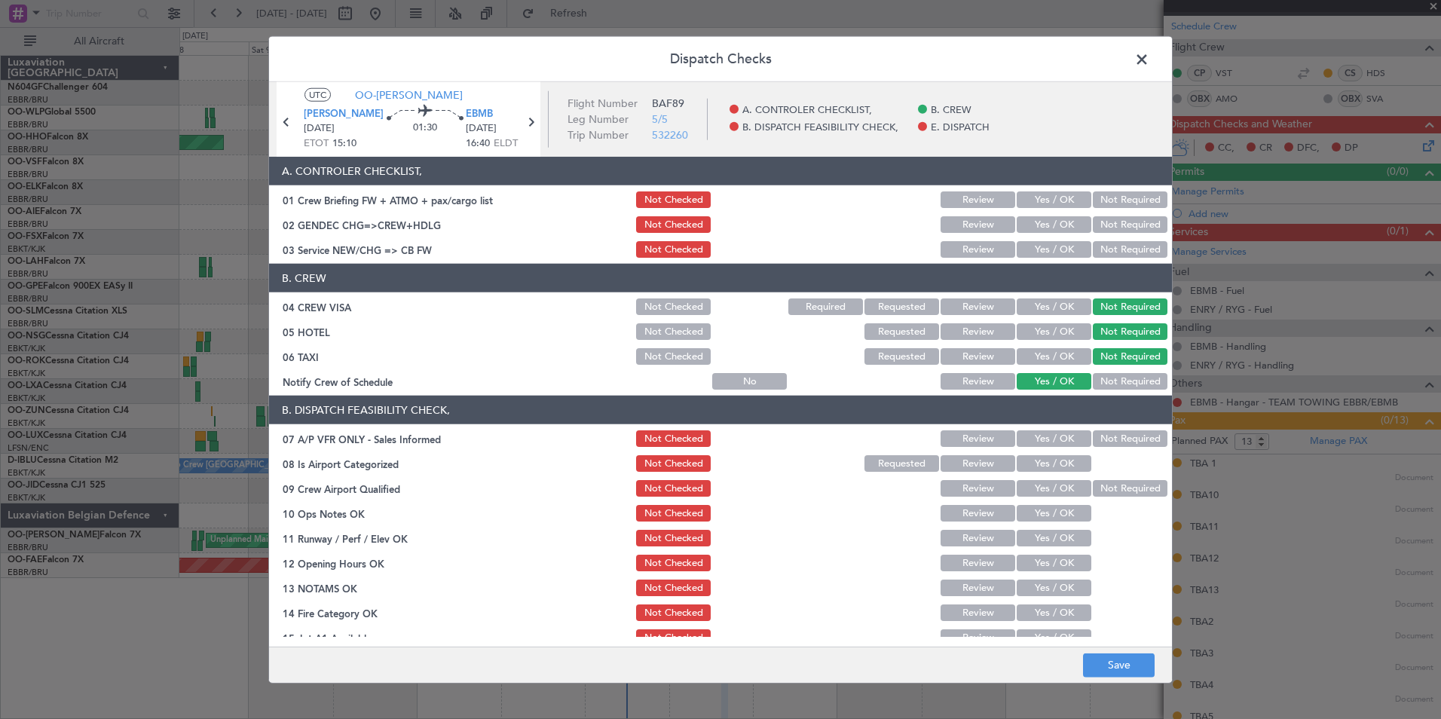
click at [1060, 256] on button "Yes / OK" at bounding box center [1054, 249] width 75 height 17
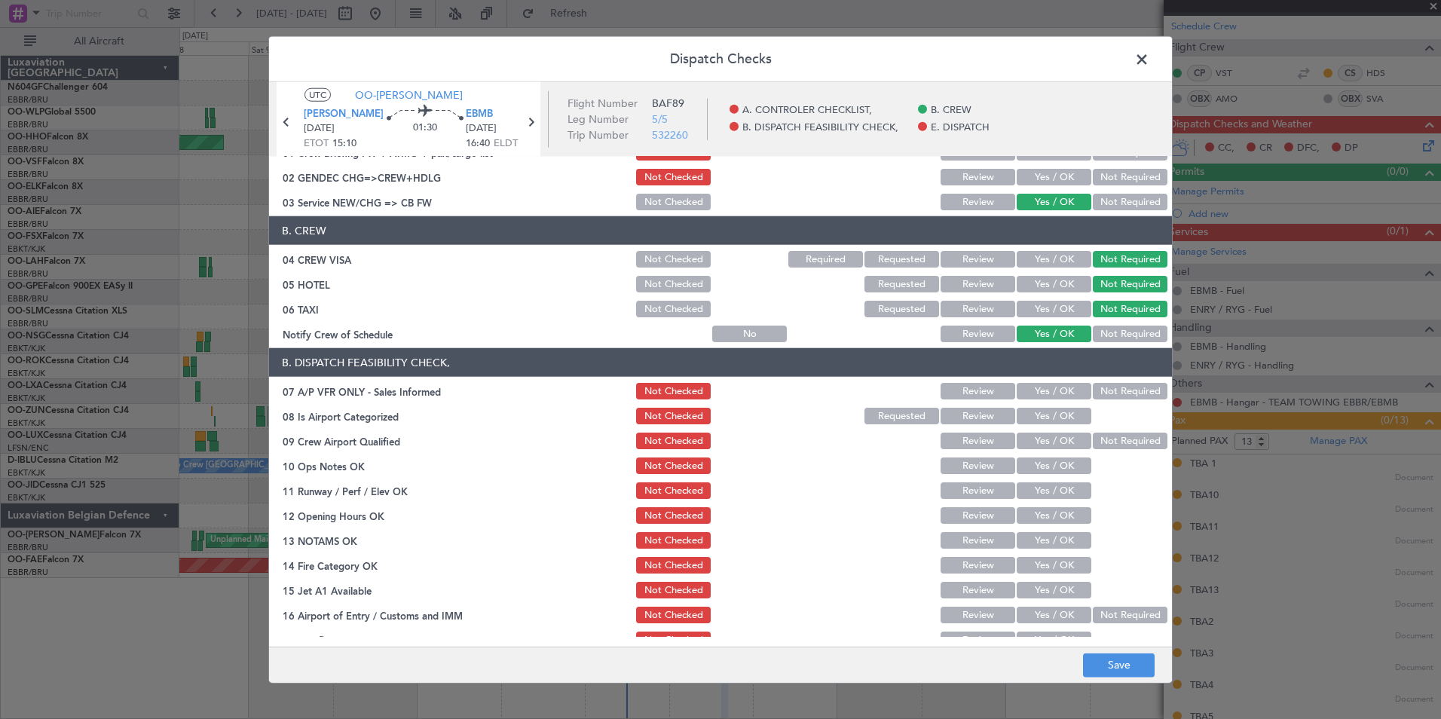
scroll to position [56, 0]
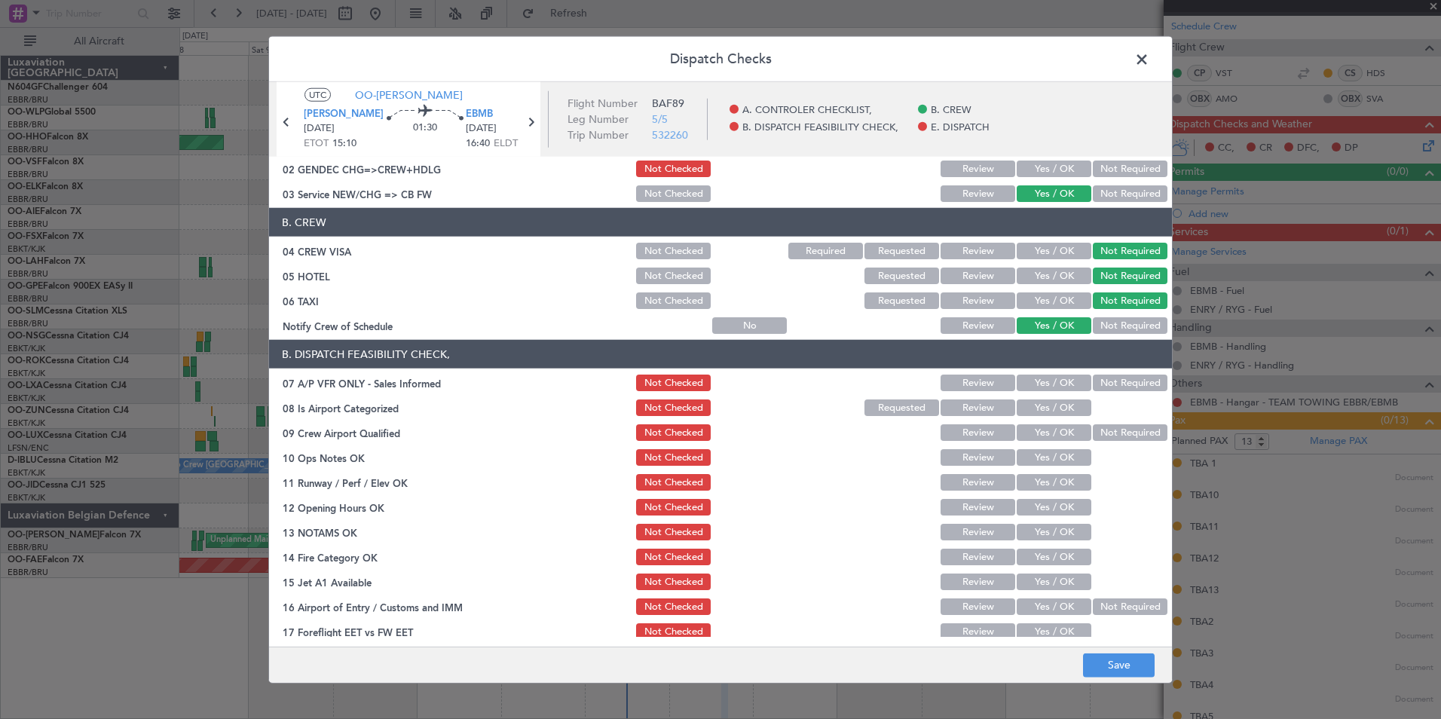
click at [1103, 387] on button "Not Required" at bounding box center [1130, 383] width 75 height 17
click at [1062, 401] on button "Yes / OK" at bounding box center [1054, 407] width 75 height 17
click at [1103, 431] on button "Not Required" at bounding box center [1130, 432] width 75 height 17
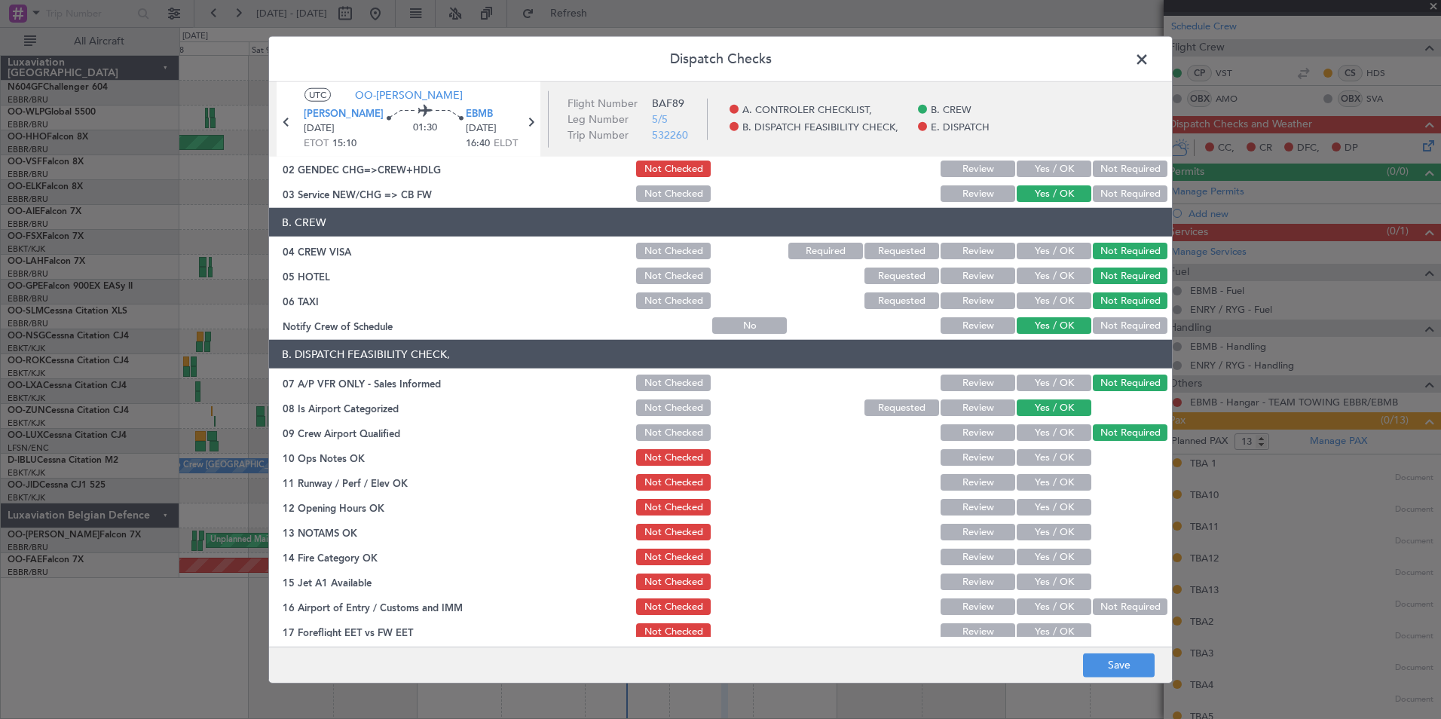
click at [1054, 460] on button "Yes / OK" at bounding box center [1054, 457] width 75 height 17
click at [1071, 494] on section "B. DISPATCH FEASIBILITY CHECK, 07 A/P VFR ONLY - Sales Informed Not Checked Rev…" at bounding box center [720, 503] width 903 height 327
click at [1066, 488] on button "Yes / OK" at bounding box center [1054, 482] width 75 height 17
click at [1064, 509] on button "Yes / OK" at bounding box center [1054, 507] width 75 height 17
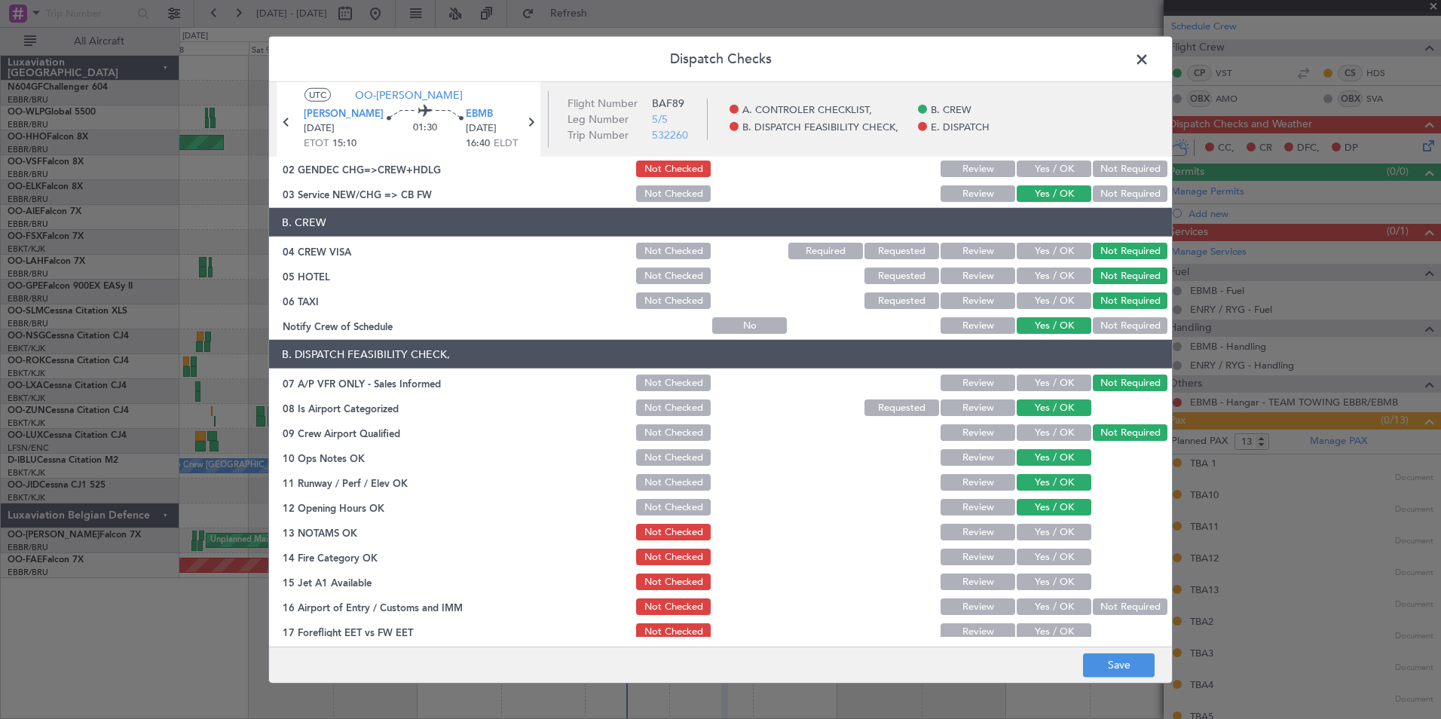
click at [1060, 534] on button "Yes / OK" at bounding box center [1054, 532] width 75 height 17
click at [1063, 548] on div "Yes / OK" at bounding box center [1052, 556] width 76 height 21
click at [1067, 560] on button "Yes / OK" at bounding box center [1054, 557] width 75 height 17
click at [1068, 578] on button "Yes / OK" at bounding box center [1054, 582] width 75 height 17
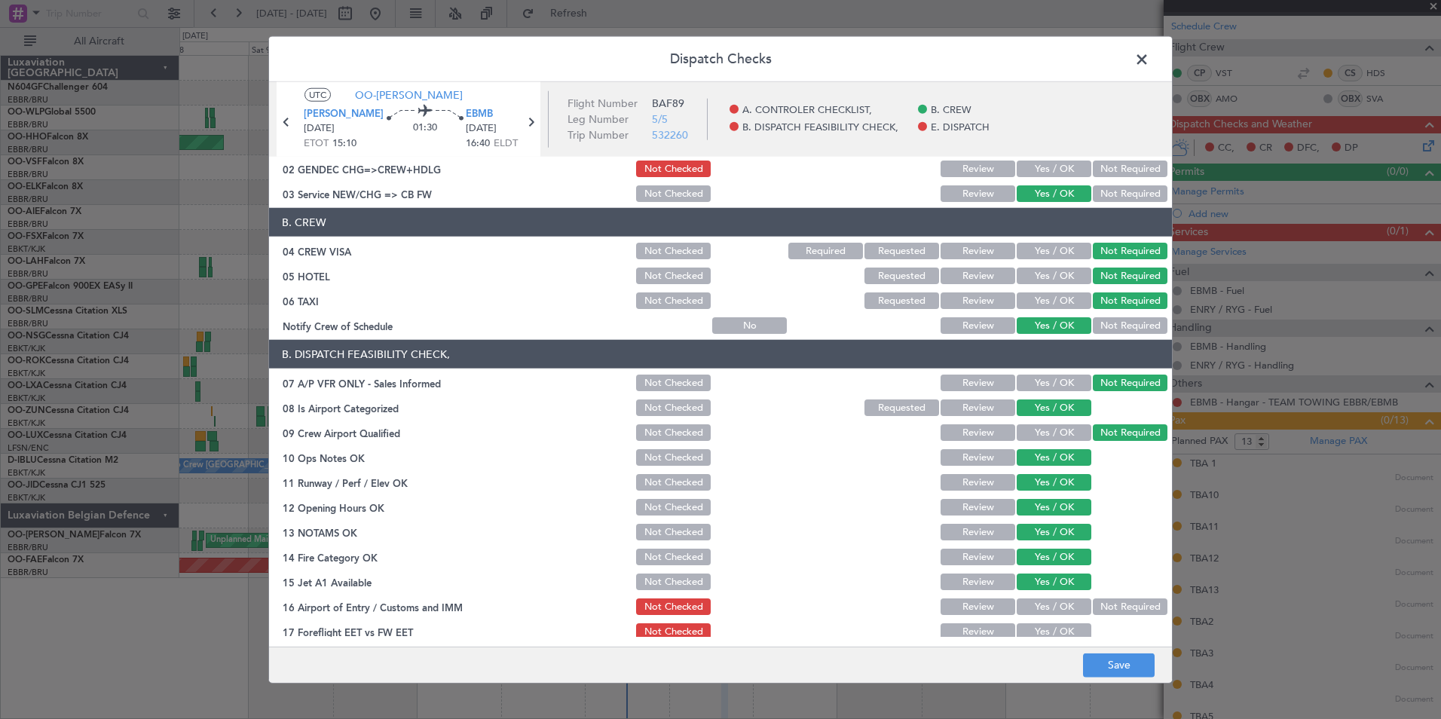
click at [1104, 602] on button "Not Required" at bounding box center [1130, 606] width 75 height 17
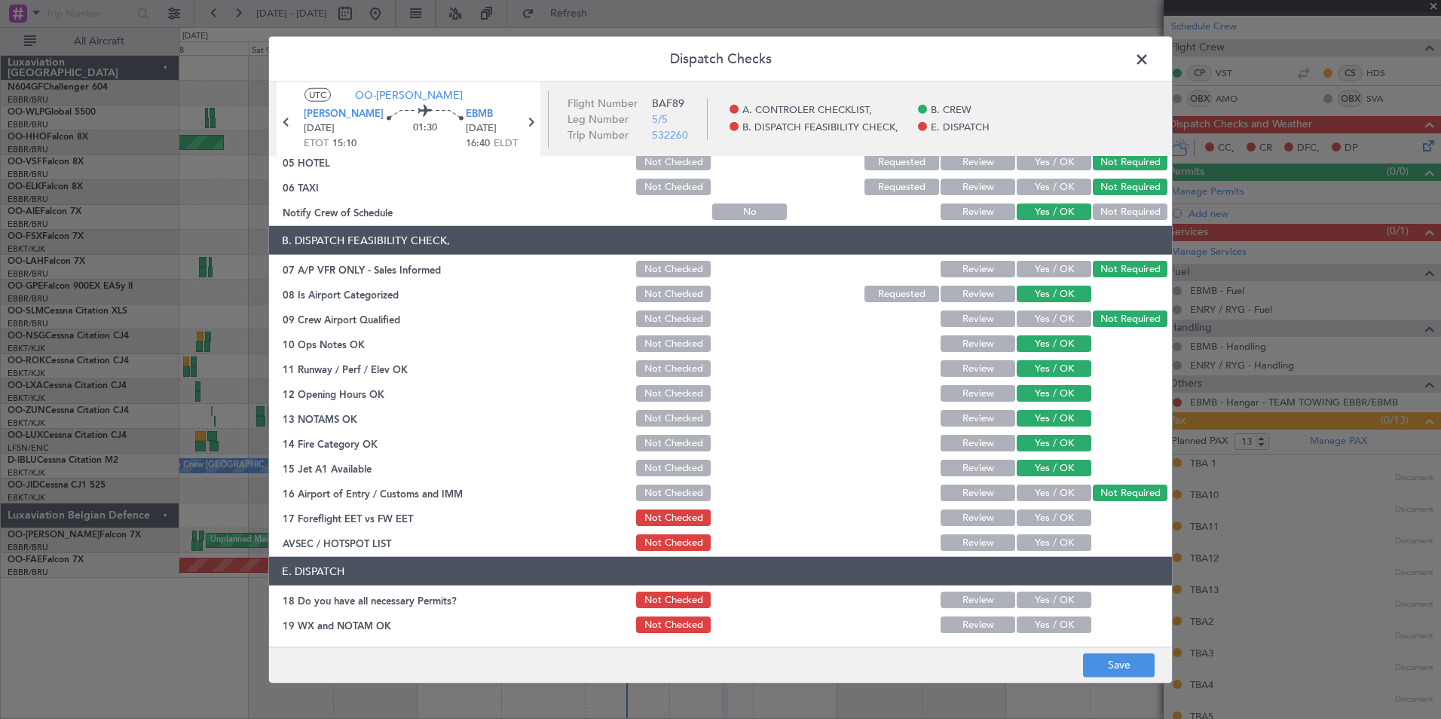
scroll to position [222, 0]
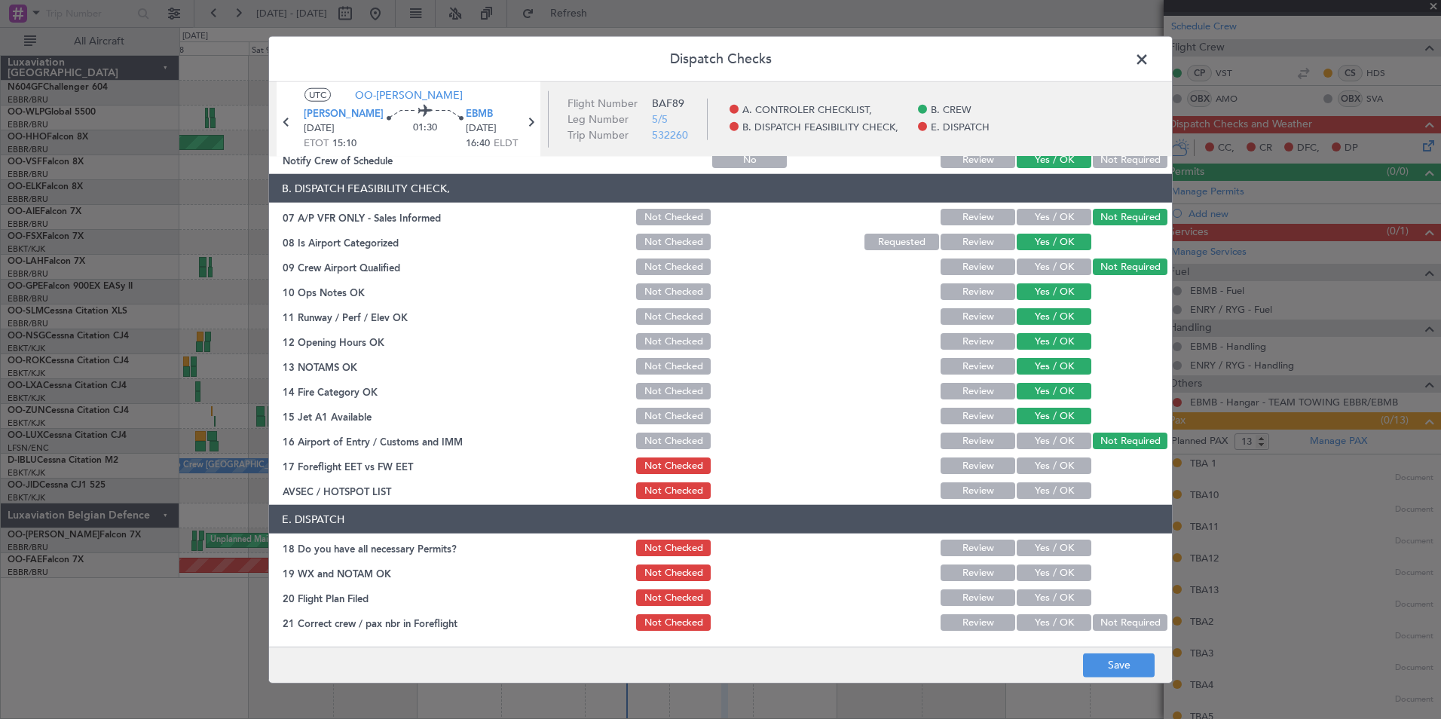
click at [1049, 492] on button "Yes / OK" at bounding box center [1054, 490] width 75 height 17
click at [1052, 472] on button "Yes / OK" at bounding box center [1054, 465] width 75 height 17
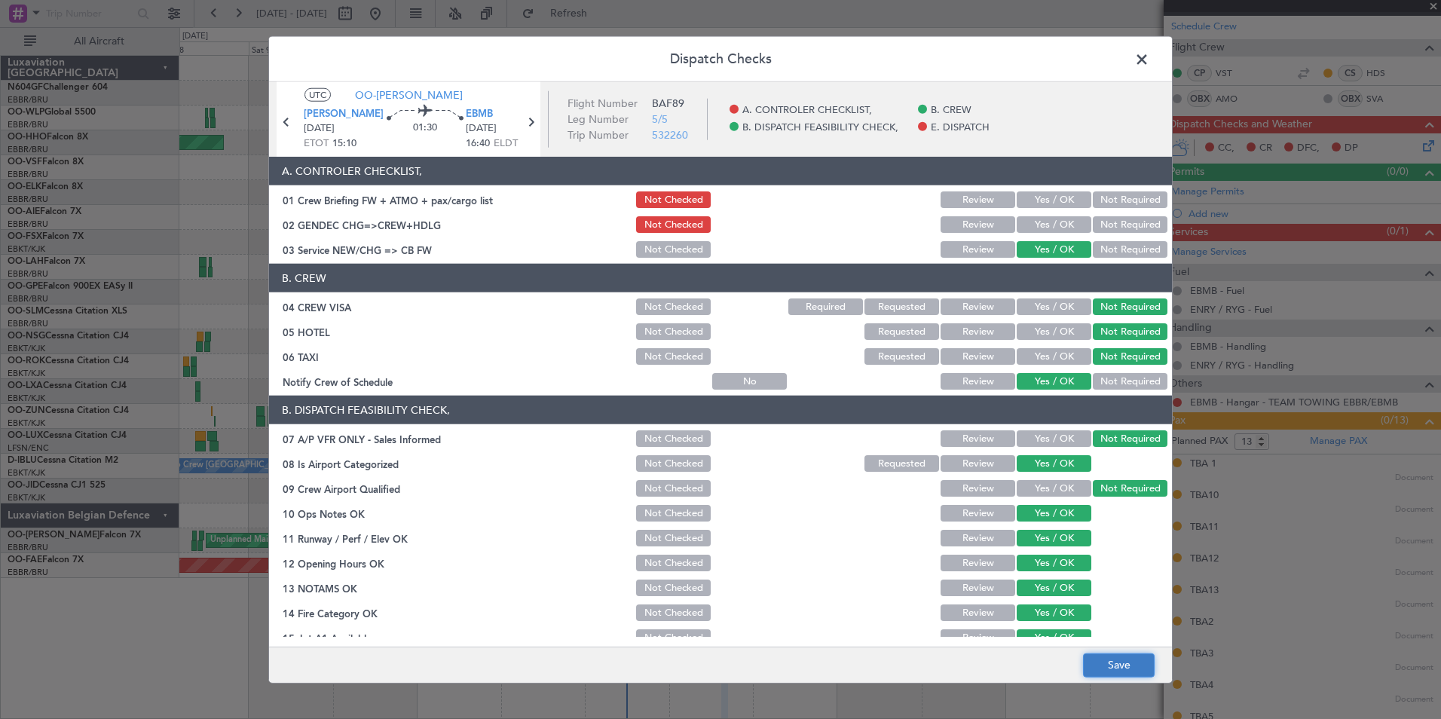
click at [1112, 672] on button "Save" at bounding box center [1119, 665] width 72 height 24
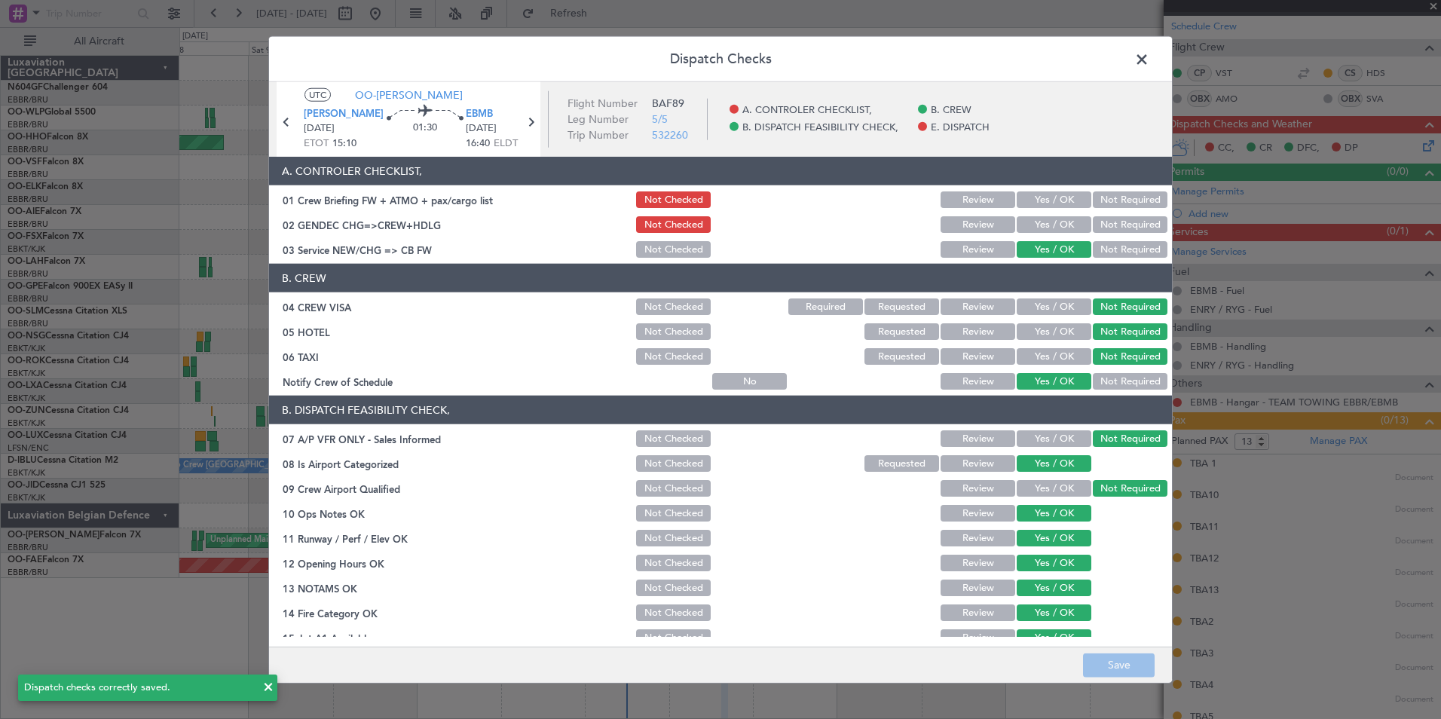
click at [1149, 70] on span at bounding box center [1149, 63] width 0 height 30
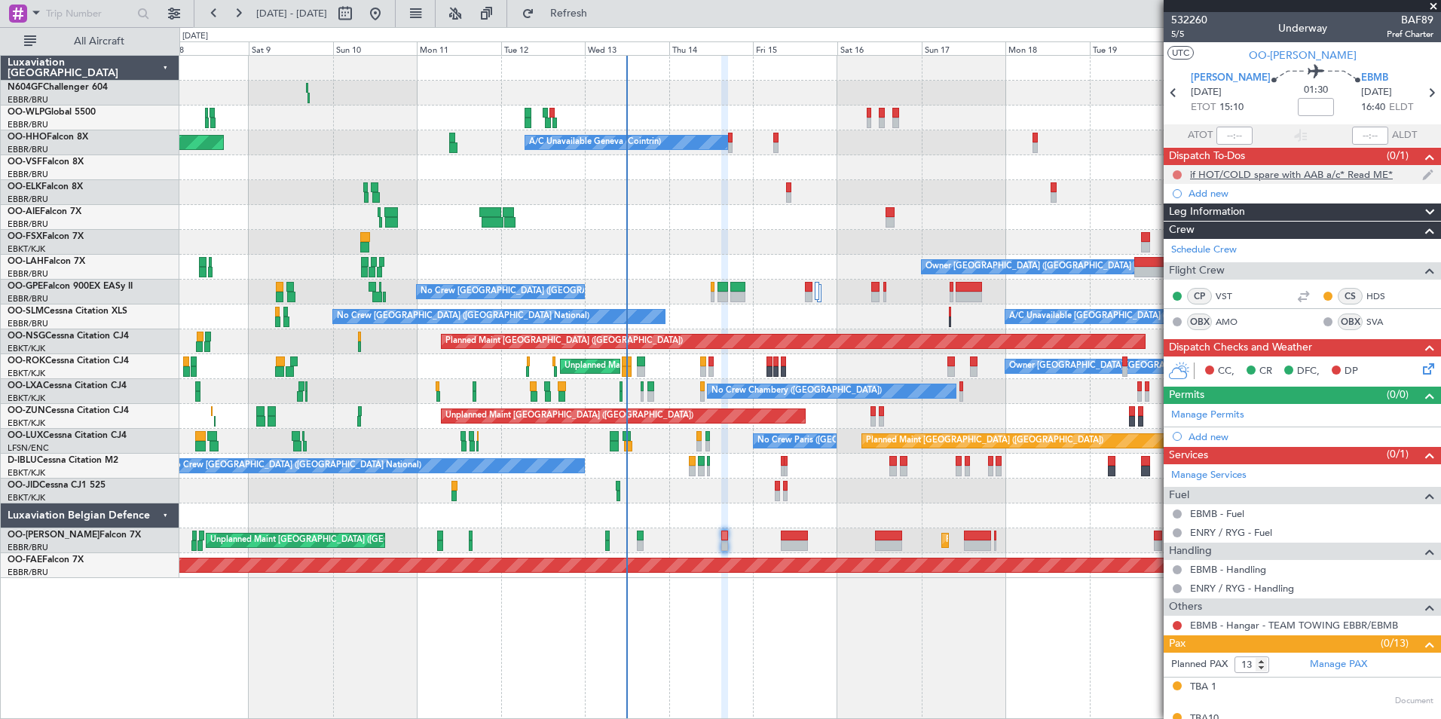
click at [1176, 173] on button at bounding box center [1177, 174] width 9 height 9
click at [1179, 241] on span "Completed" at bounding box center [1184, 241] width 50 height 15
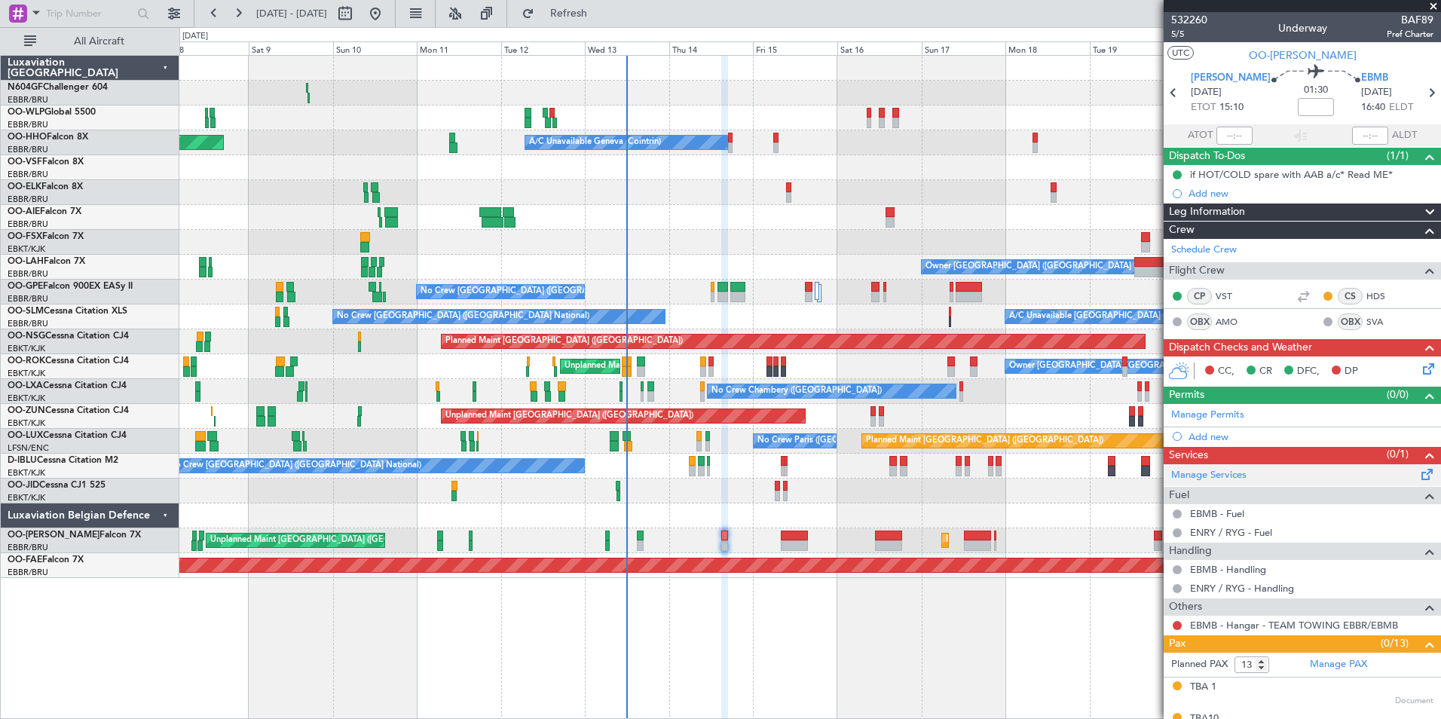
scroll to position [369, 0]
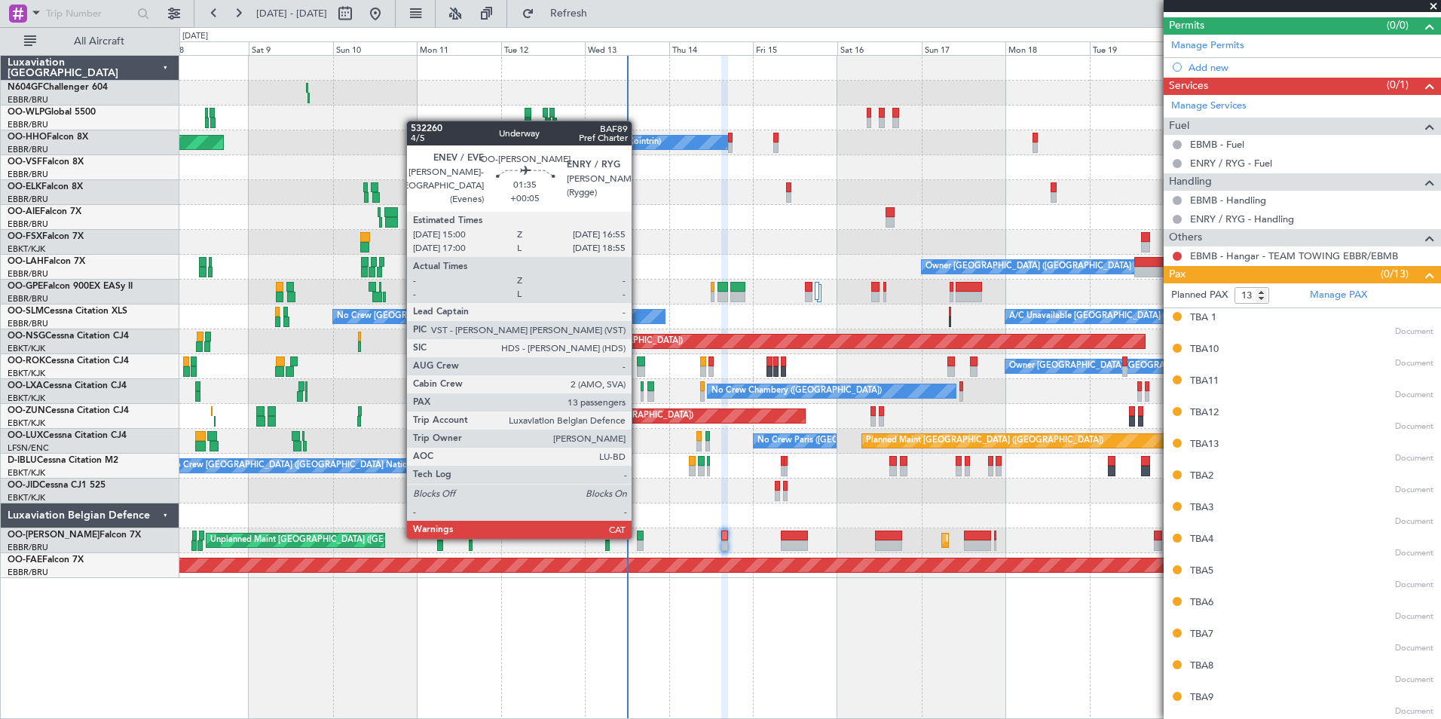
click at [638, 536] on div at bounding box center [640, 536] width 7 height 11
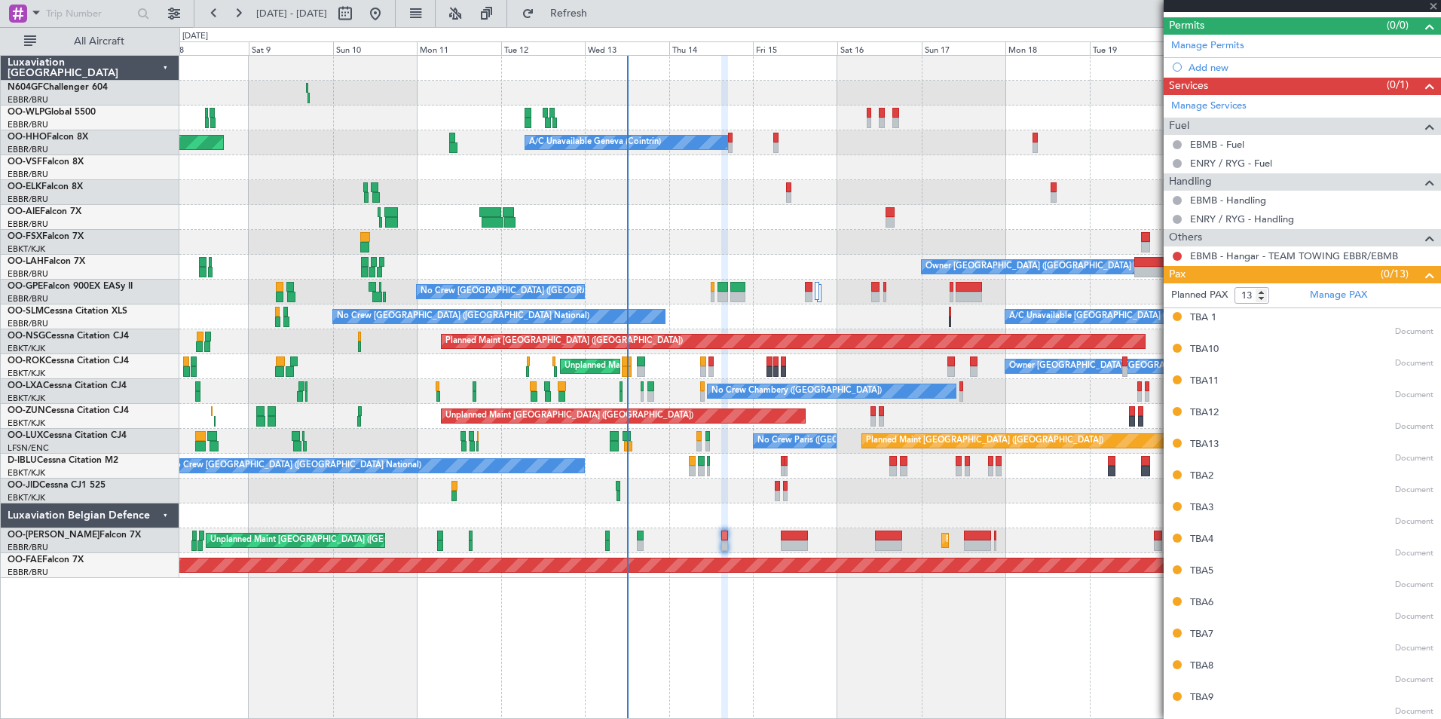
type input "+00:05"
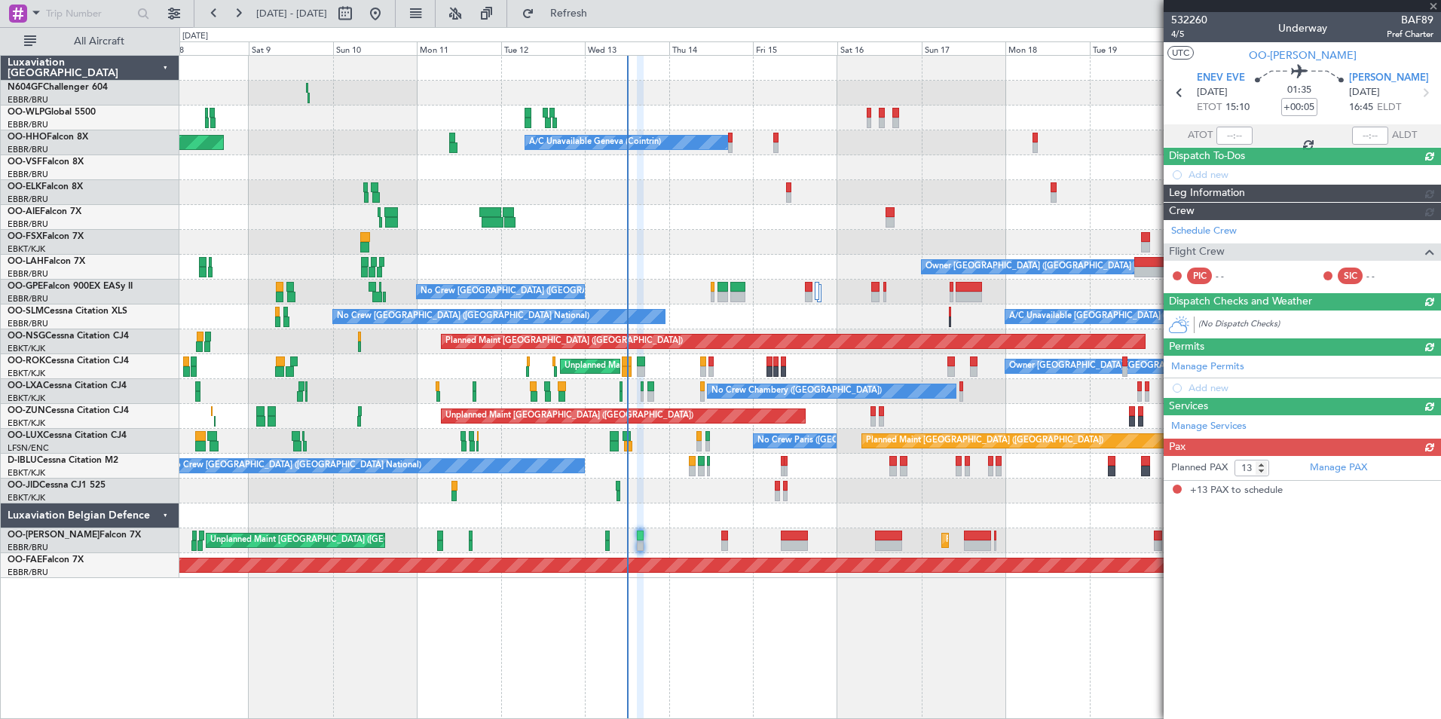
scroll to position [0, 0]
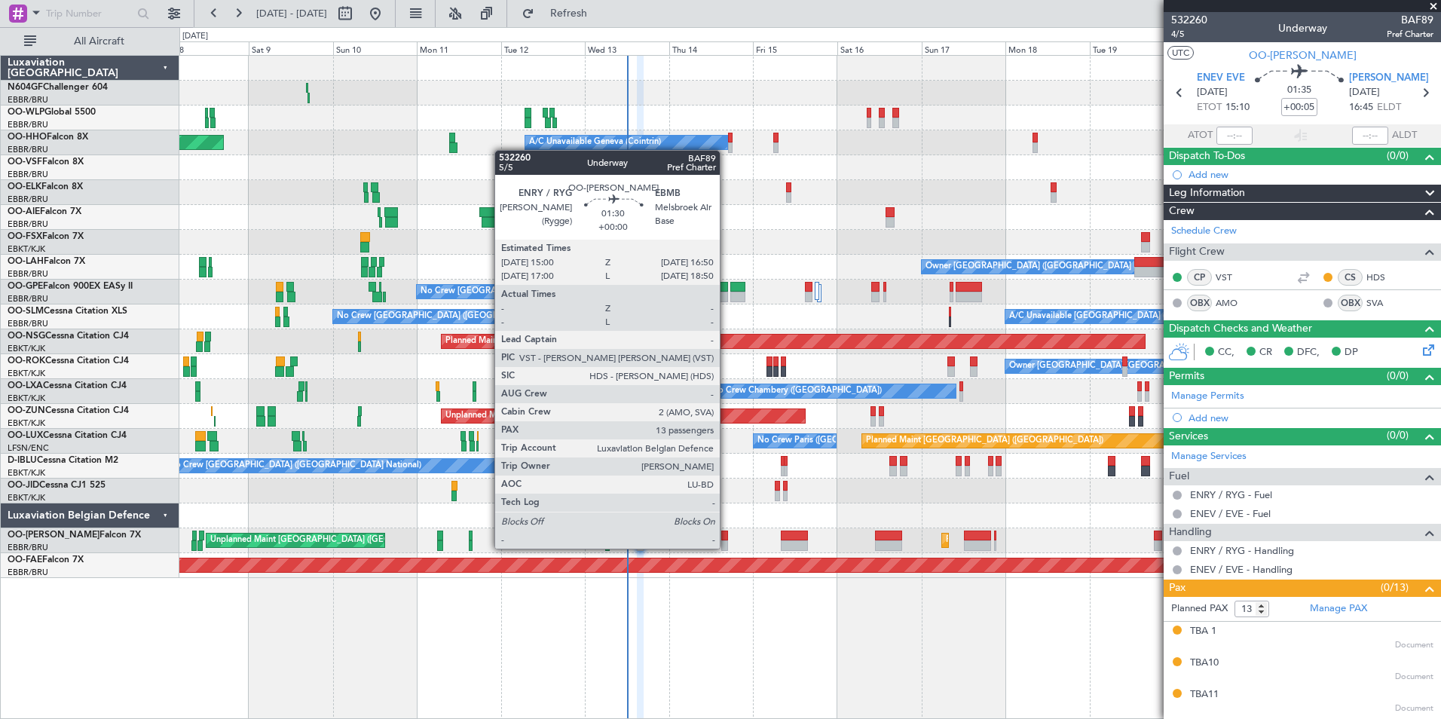
click at [727, 547] on div at bounding box center [724, 545] width 7 height 11
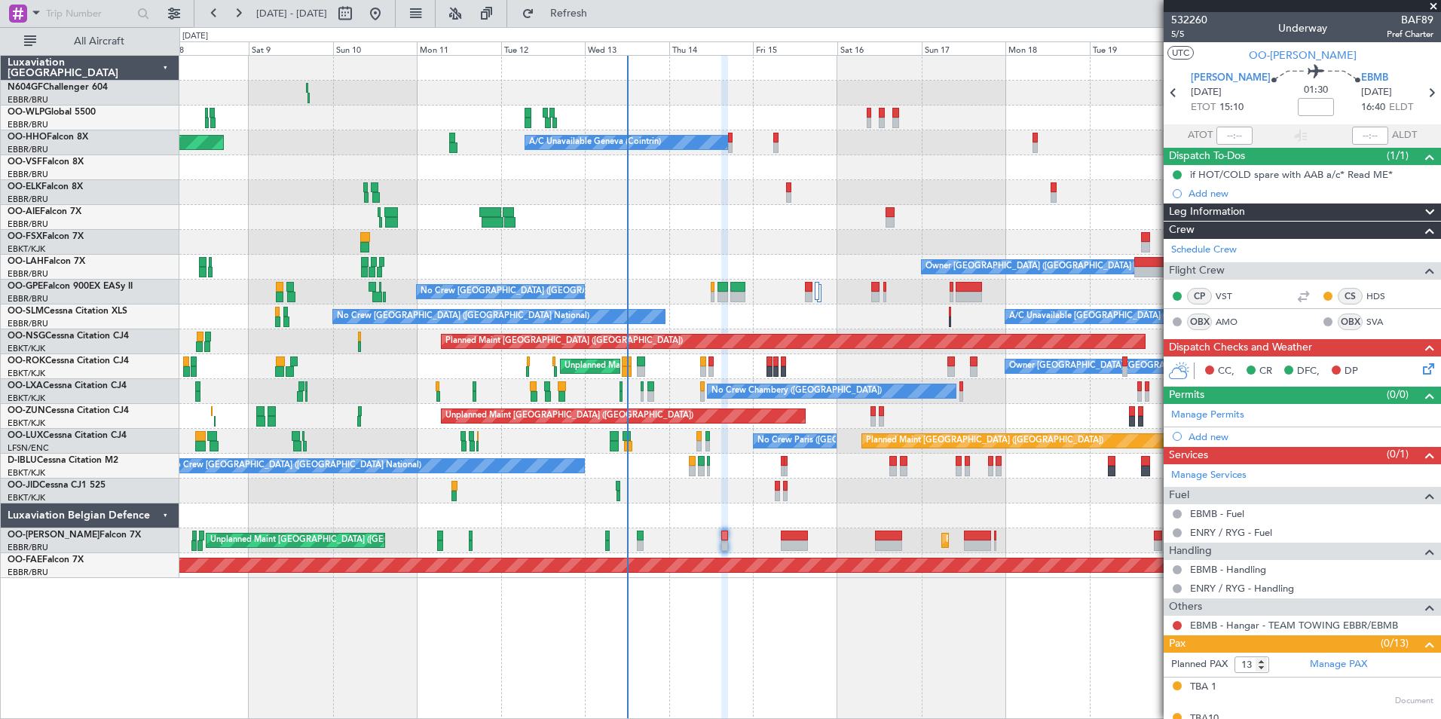
click at [1421, 368] on icon at bounding box center [1426, 366] width 12 height 12
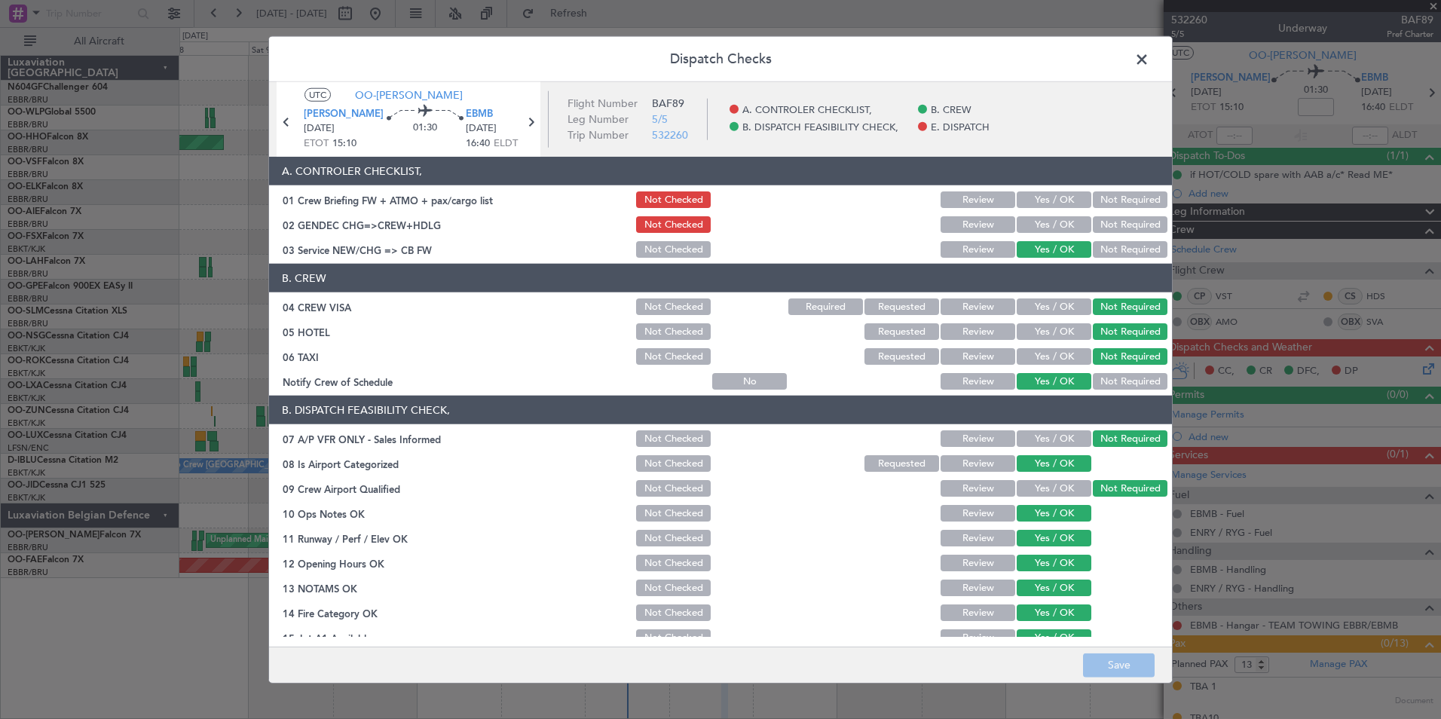
scroll to position [222, 0]
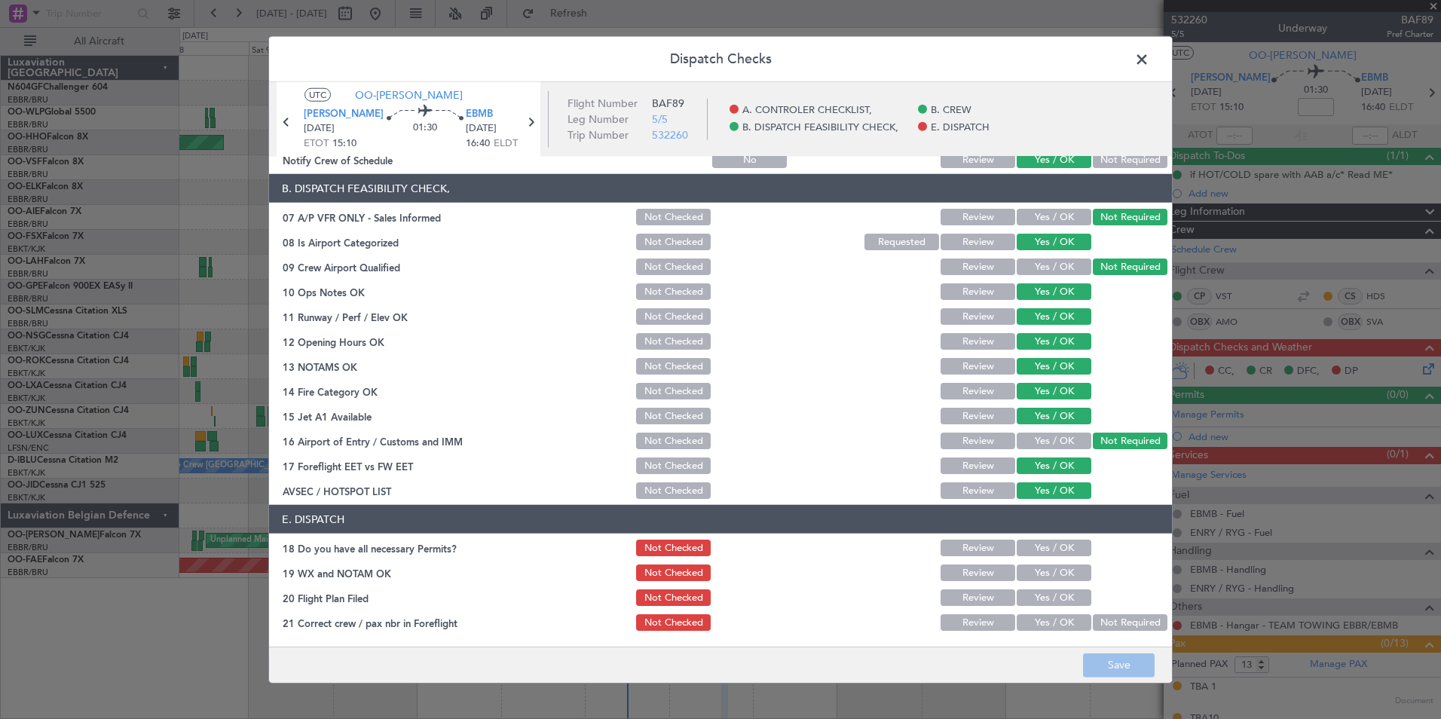
click at [1048, 552] on button "Yes / OK" at bounding box center [1054, 548] width 75 height 17
click at [1046, 568] on button "Yes / OK" at bounding box center [1054, 572] width 75 height 17
click at [1041, 598] on button "Yes / OK" at bounding box center [1054, 597] width 75 height 17
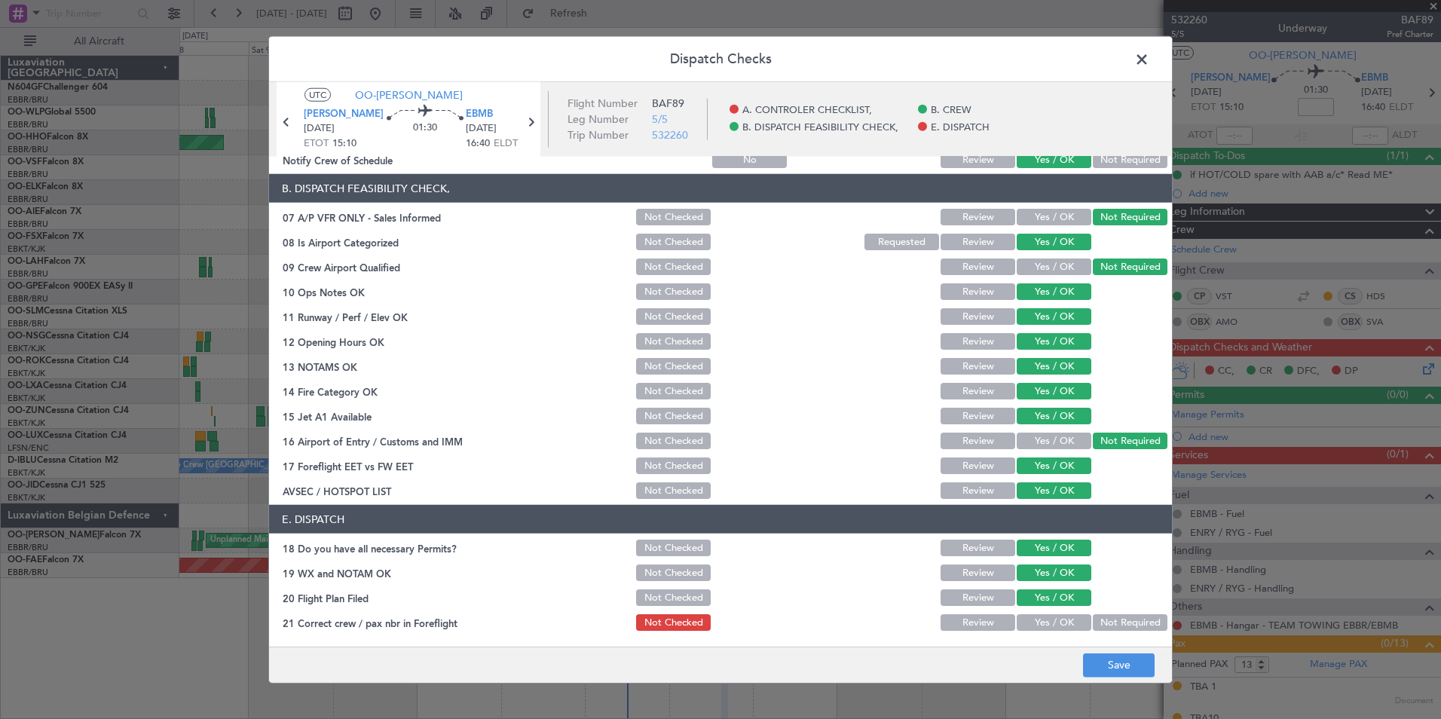
click at [1036, 622] on button "Yes / OK" at bounding box center [1054, 622] width 75 height 17
click at [1100, 668] on button "Save" at bounding box center [1119, 665] width 72 height 24
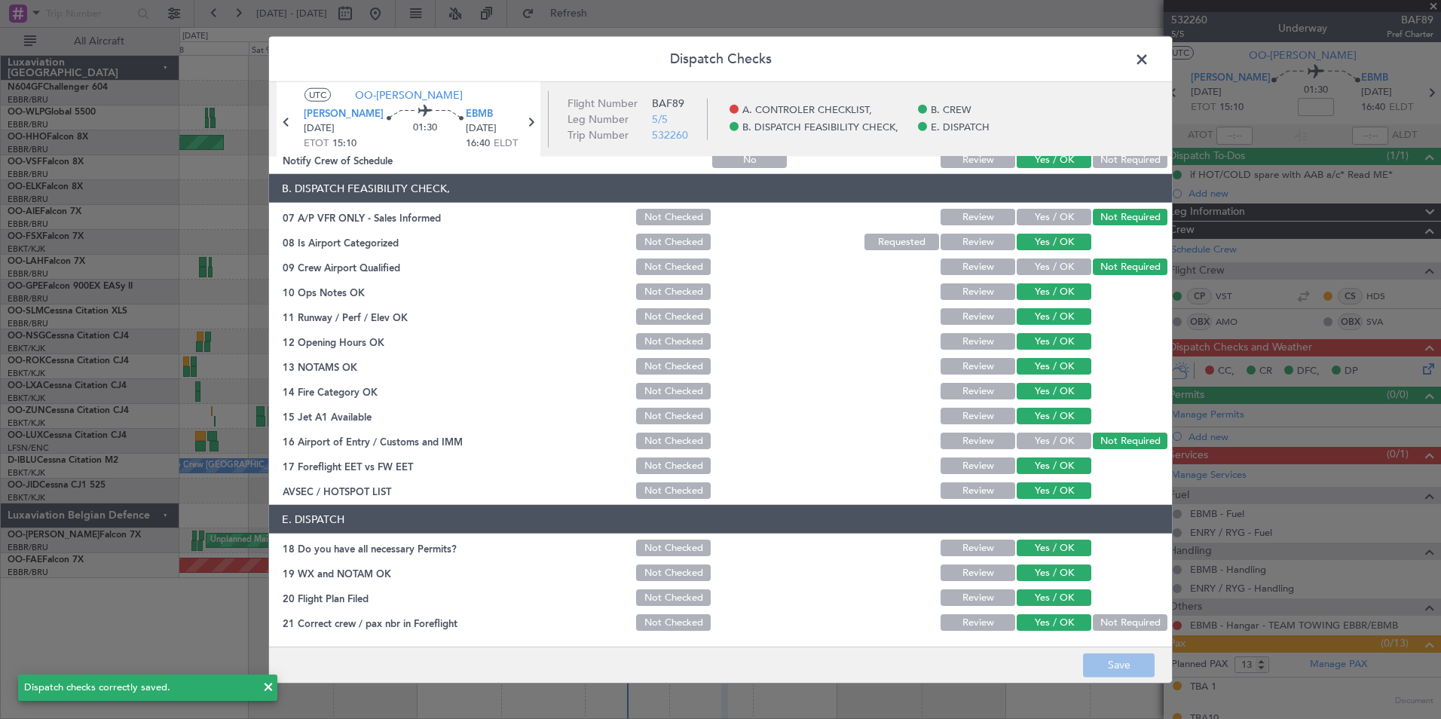
click at [1149, 62] on span at bounding box center [1149, 63] width 0 height 30
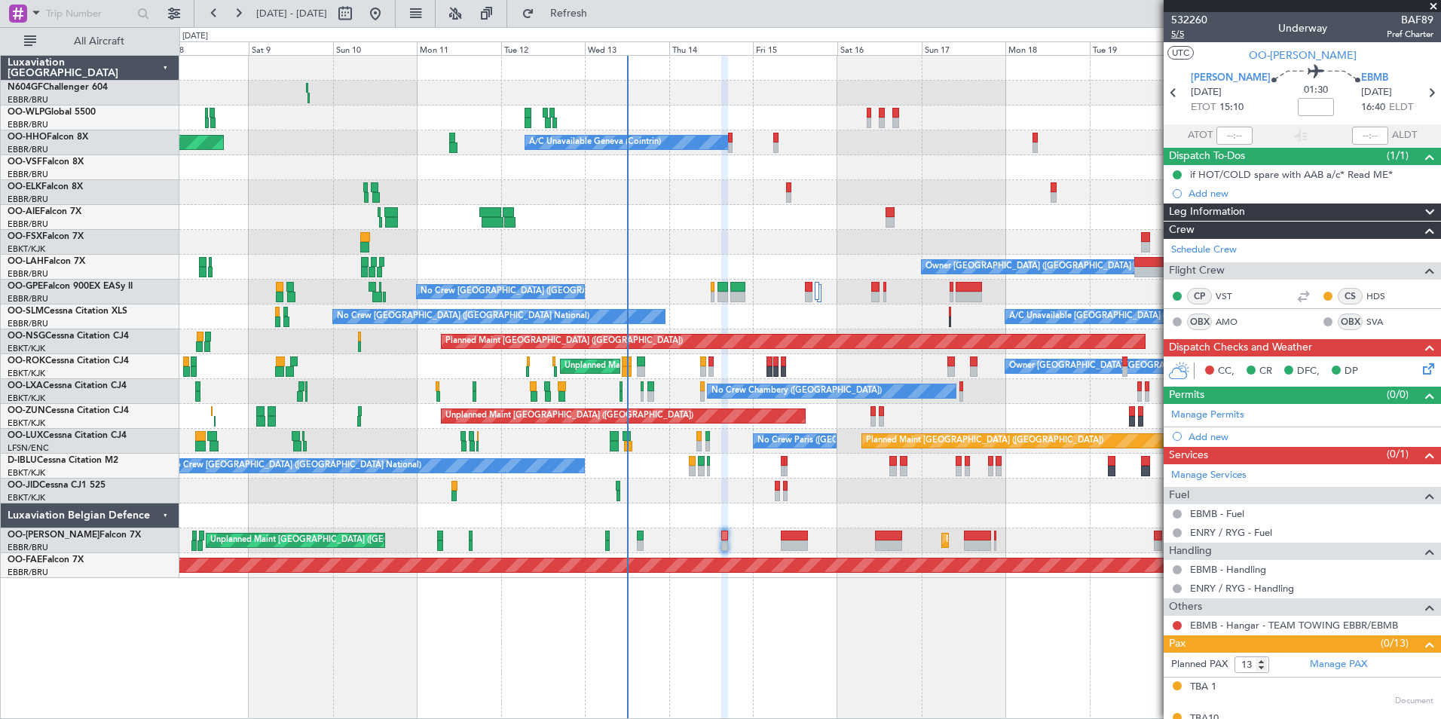
click at [1189, 32] on span "5/5" at bounding box center [1189, 34] width 36 height 13
click at [1420, 372] on icon at bounding box center [1426, 366] width 12 height 12
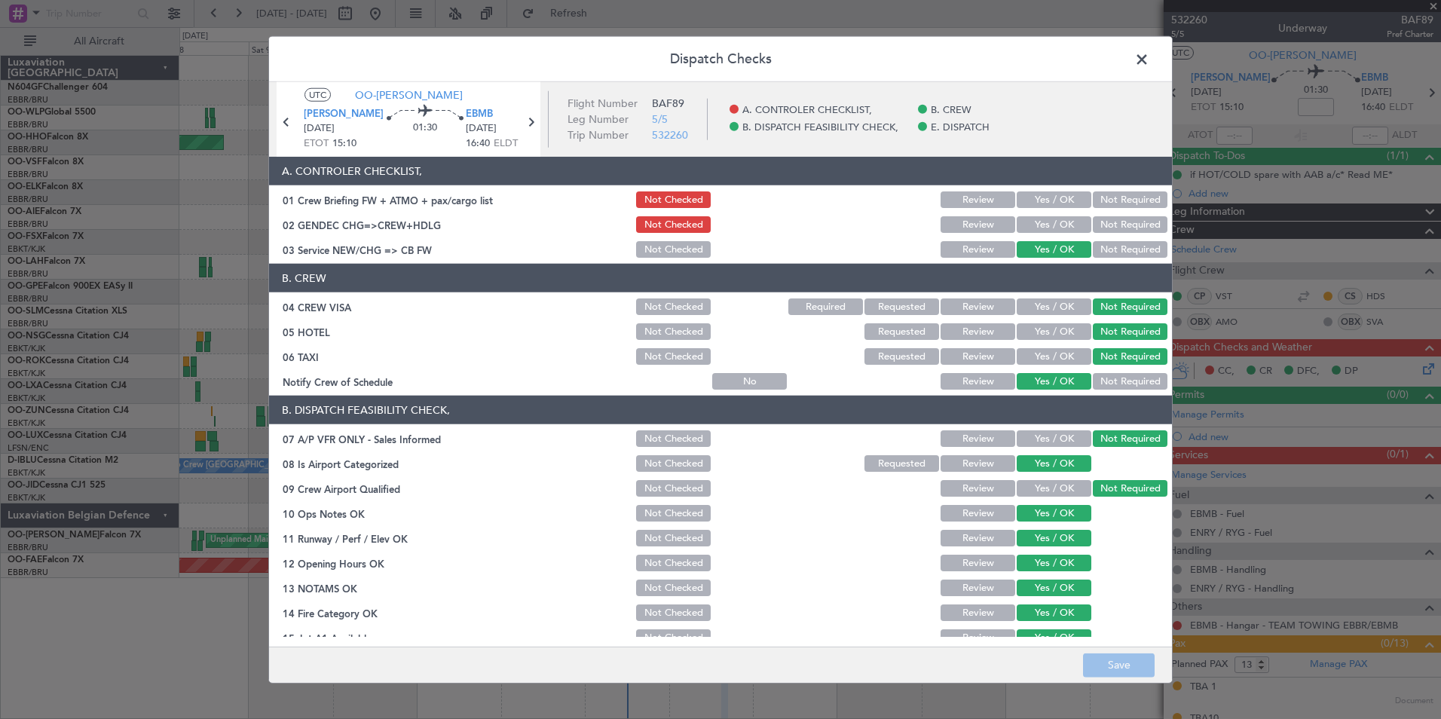
click at [1048, 229] on button "Yes / OK" at bounding box center [1054, 224] width 75 height 17
click at [1052, 205] on button "Yes / OK" at bounding box center [1054, 199] width 75 height 17
click at [1118, 659] on button "Save" at bounding box center [1119, 665] width 72 height 24
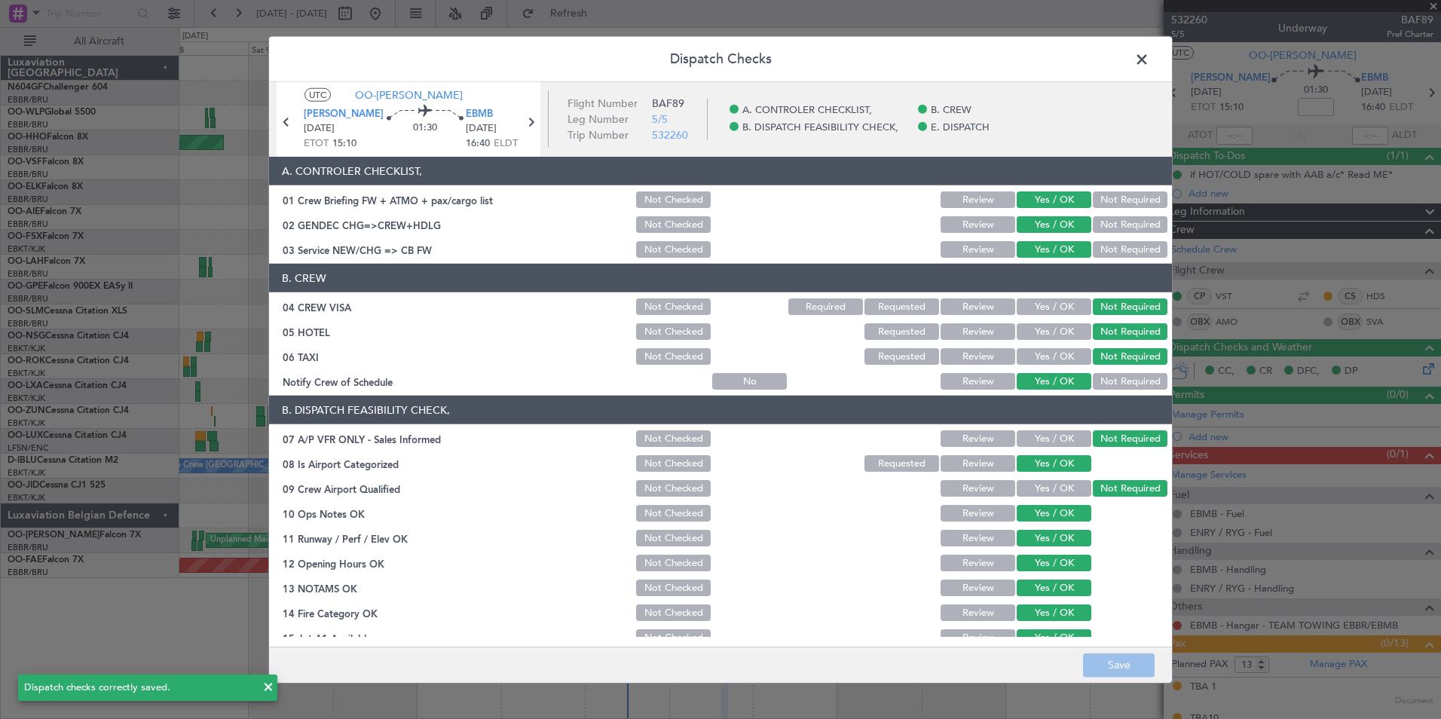
click at [1149, 68] on span at bounding box center [1149, 63] width 0 height 30
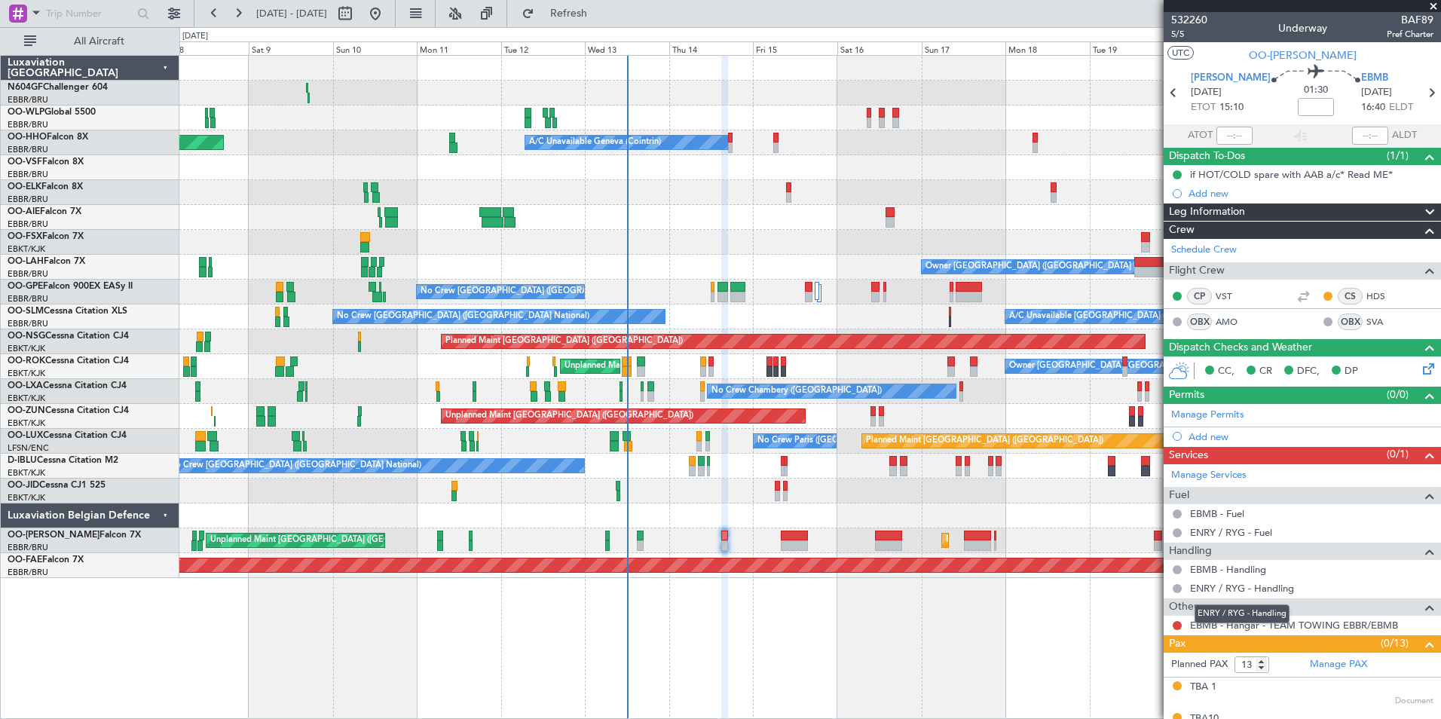
click at [1250, 627] on mat-tooltip-component "ENRY / RYG - Handling" at bounding box center [1242, 614] width 116 height 40
click at [1225, 629] on link "EBMB - Hangar - TEAM TOWING EBBR/EBMB" at bounding box center [1294, 625] width 208 height 13
drag, startPoint x: 1384, startPoint y: 82, endPoint x: 1353, endPoint y: 76, distance: 32.2
click at [1361, 76] on div "EBMB [DATE] 16:40 ELDT" at bounding box center [1391, 93] width 60 height 44
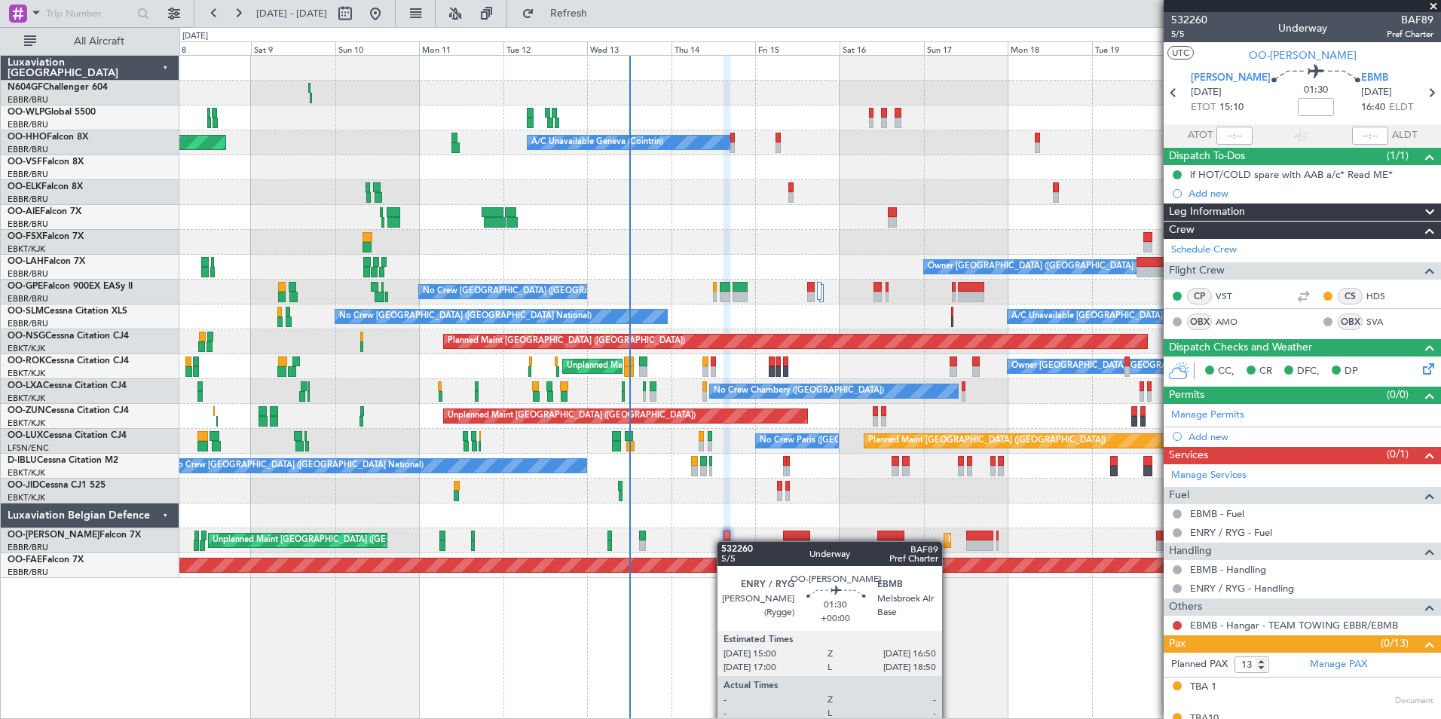
click at [725, 544] on div "Planned Maint [GEOGRAPHIC_DATA] ([GEOGRAPHIC_DATA] National) Unplanned Maint [G…" at bounding box center [809, 540] width 1261 height 25
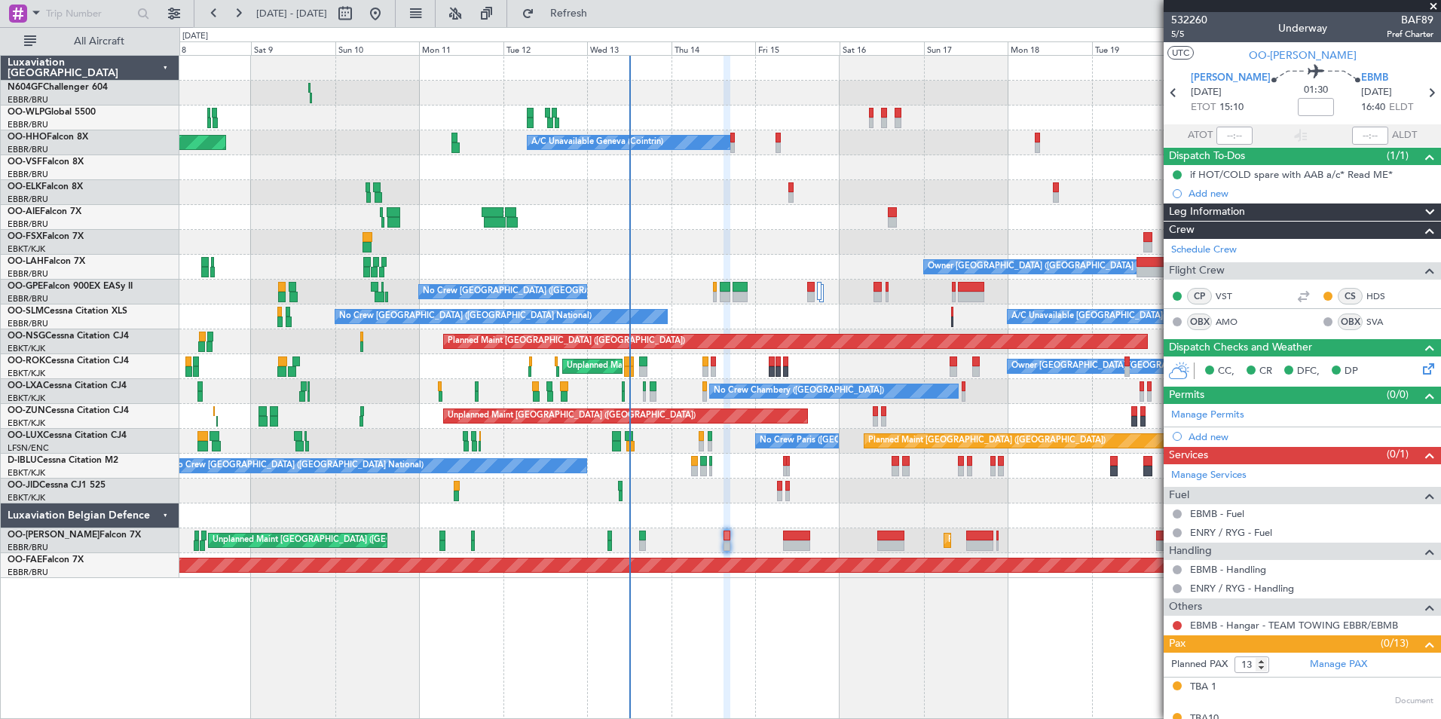
click at [938, 589] on div "Planned Maint [GEOGRAPHIC_DATA] ([GEOGRAPHIC_DATA]) Planned Maint Milan ([GEOGR…" at bounding box center [810, 387] width 1262 height 664
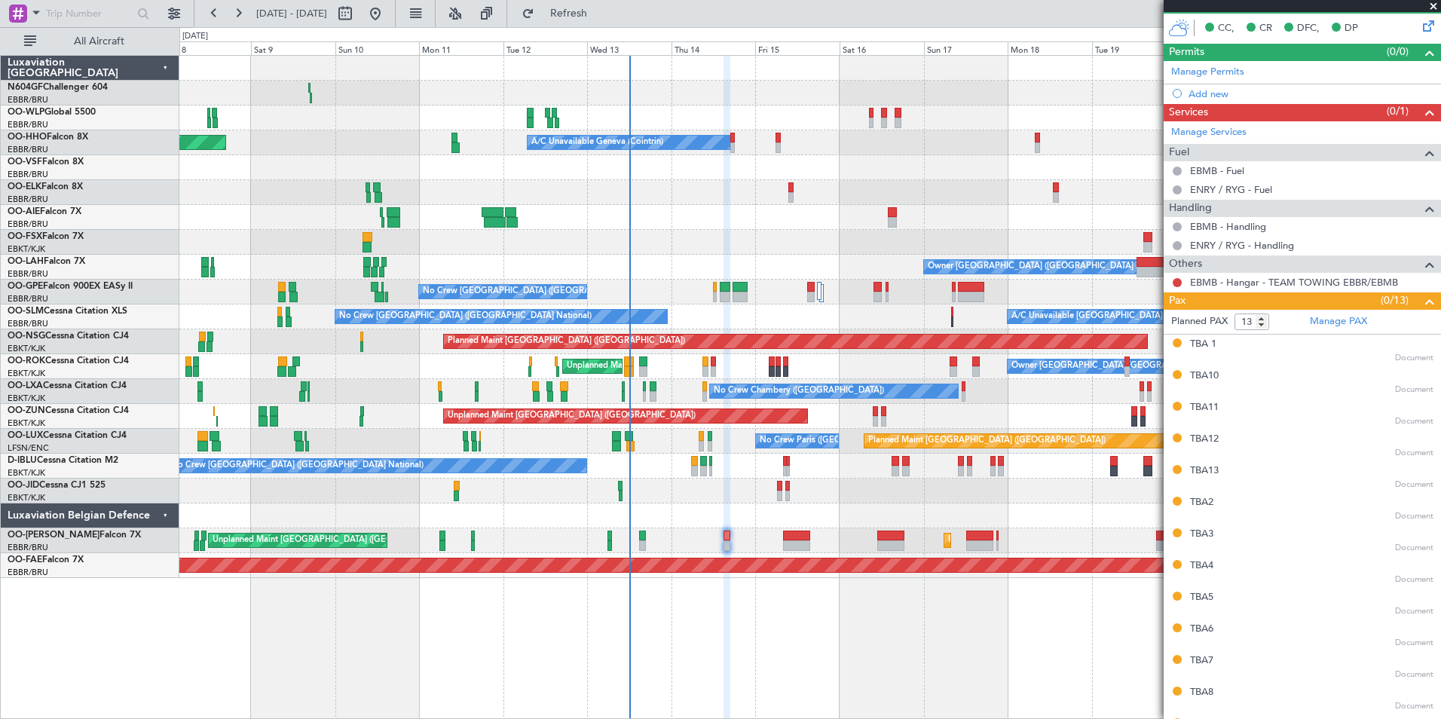
scroll to position [369, 0]
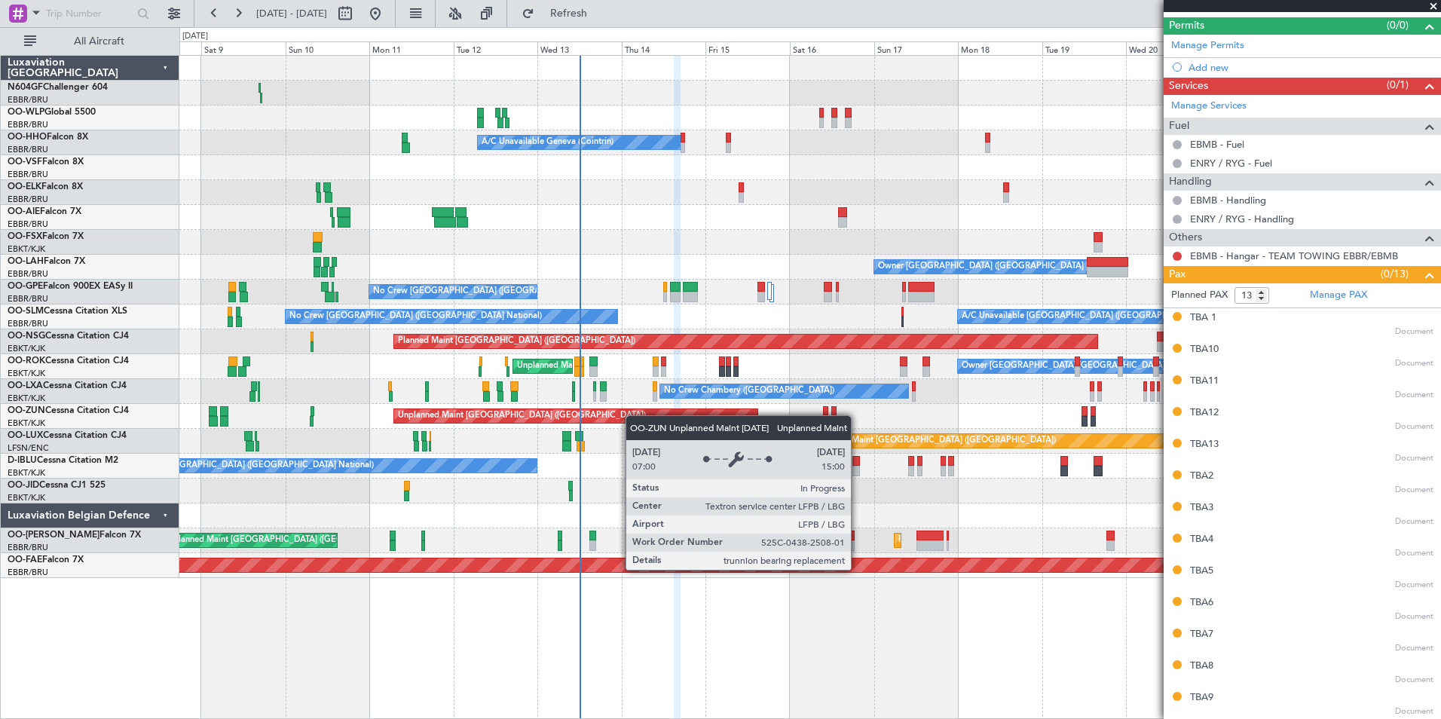
click at [613, 416] on div "Planned Maint [GEOGRAPHIC_DATA] ([GEOGRAPHIC_DATA]) Planned Maint Milan ([GEOGR…" at bounding box center [809, 317] width 1261 height 522
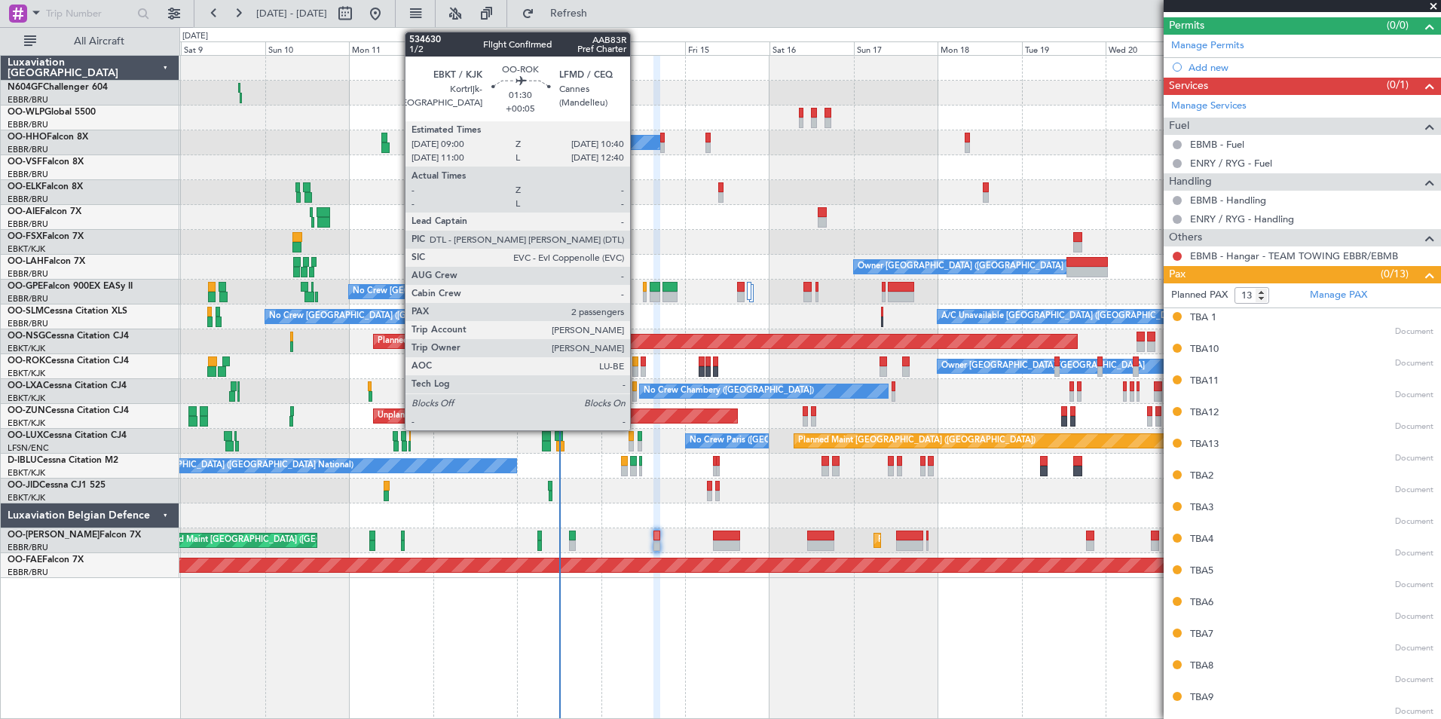
click at [637, 368] on div at bounding box center [635, 371] width 6 height 11
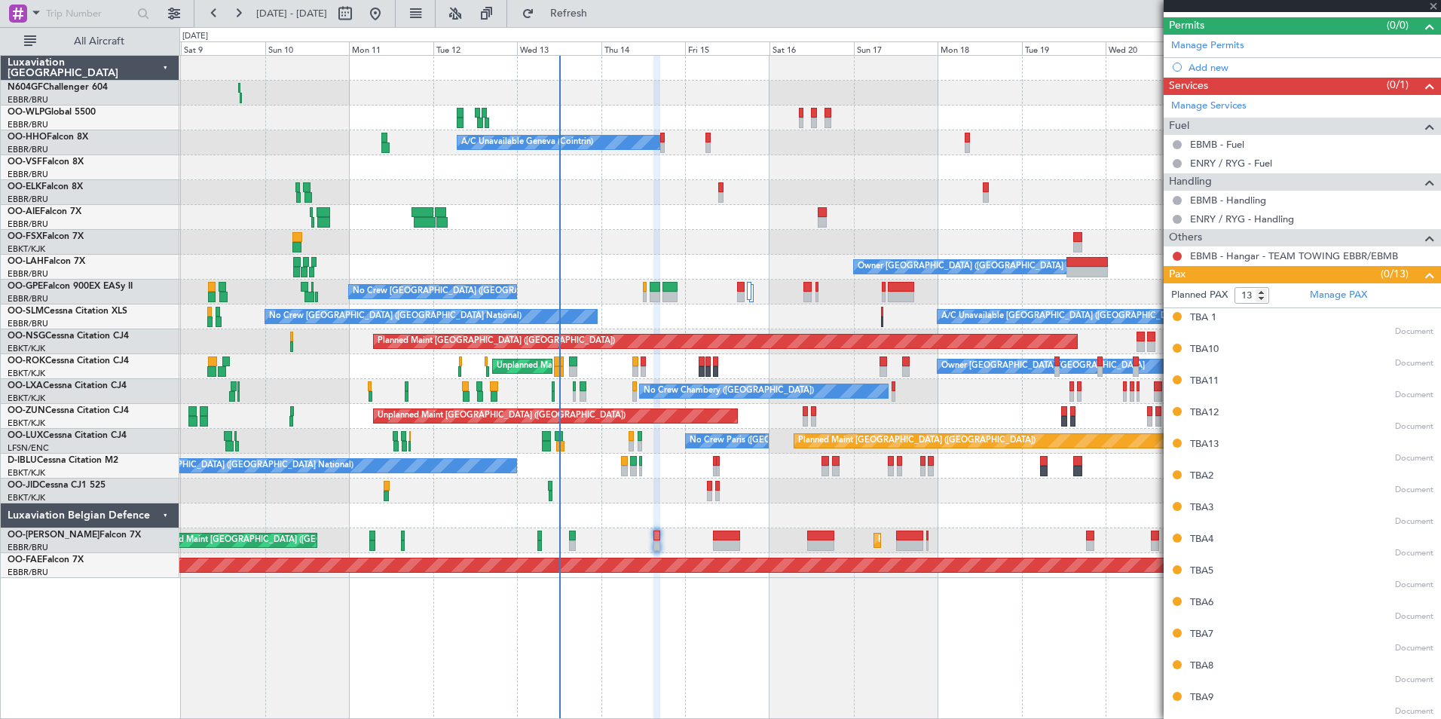
type input "+00:05"
type input "2"
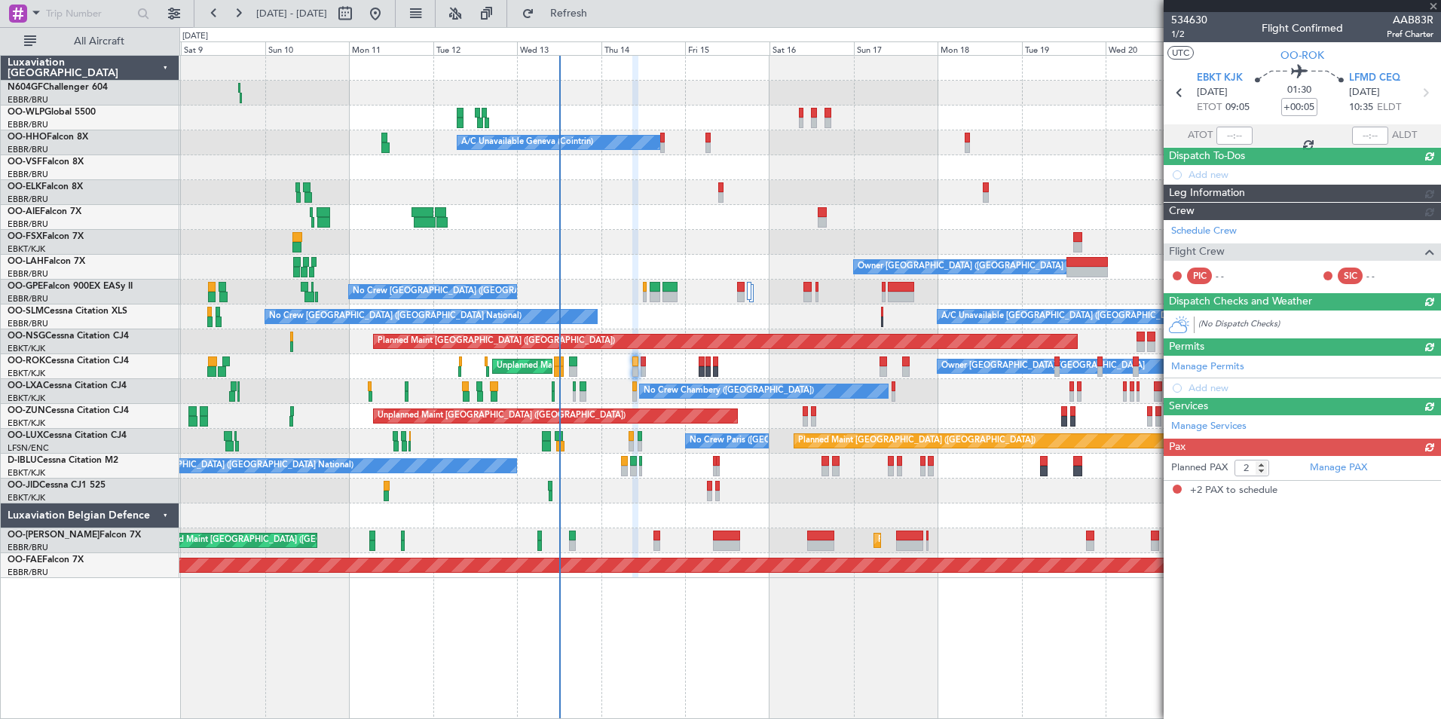
scroll to position [0, 0]
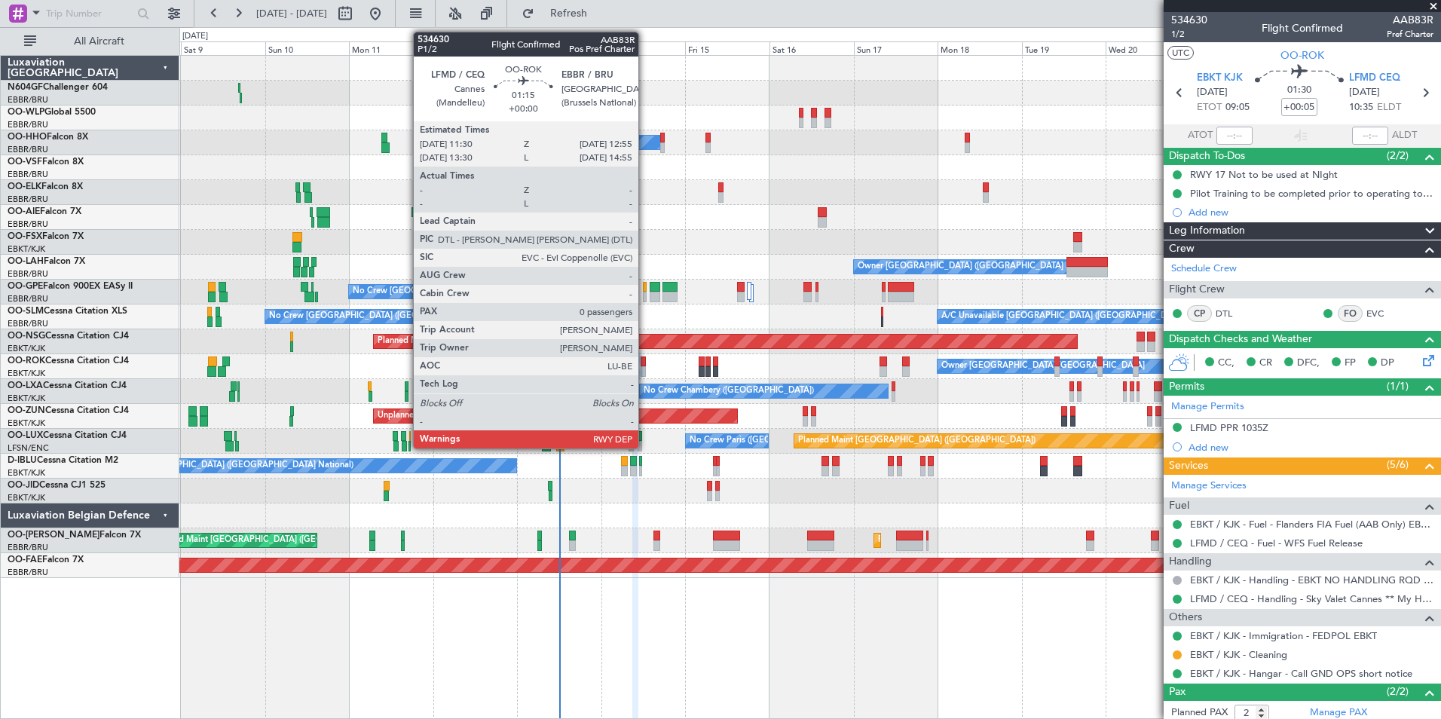
click at [645, 366] on div at bounding box center [643, 361] width 5 height 11
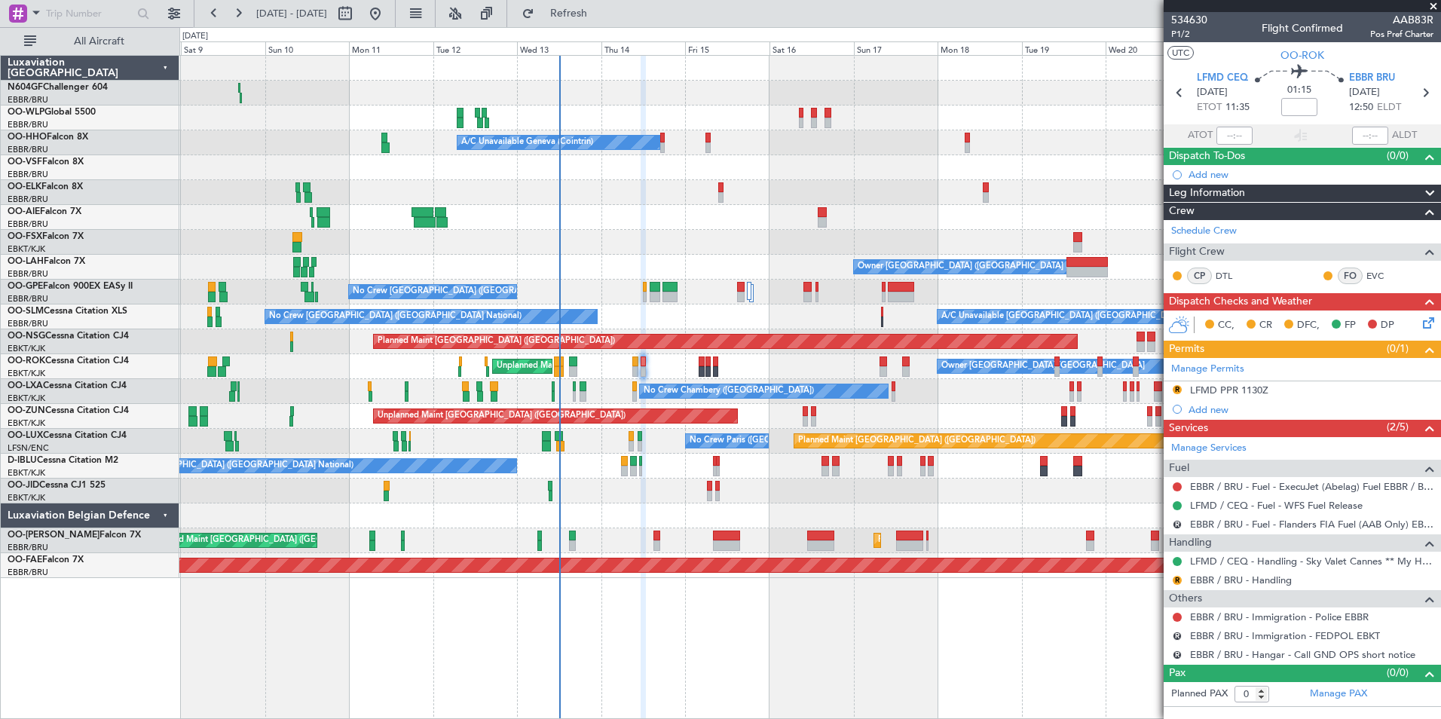
click at [637, 387] on div "No Crew Chambery ([GEOGRAPHIC_DATA]) AOG Maint [GEOGRAPHIC_DATA]-[GEOGRAPHIC_DA…" at bounding box center [809, 391] width 1261 height 25
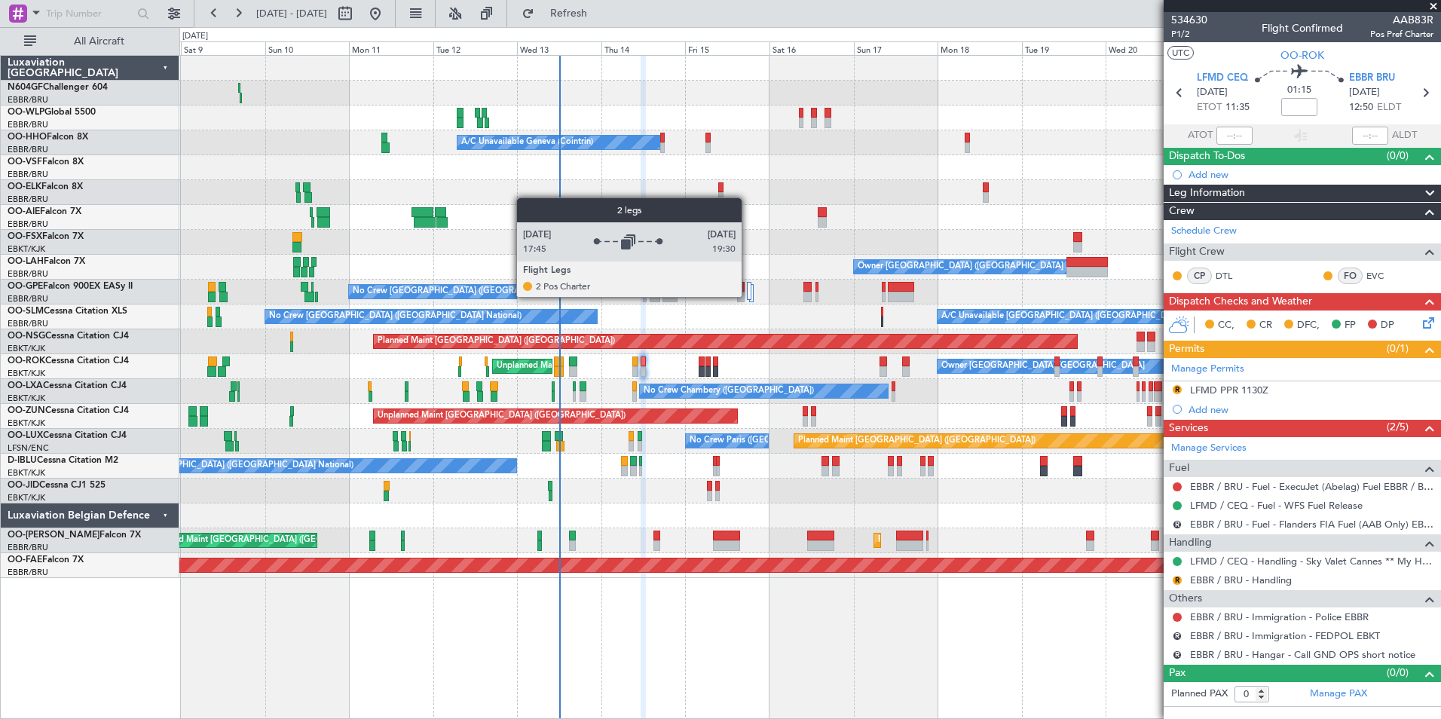
click at [749, 296] on div at bounding box center [749, 291] width 5 height 18
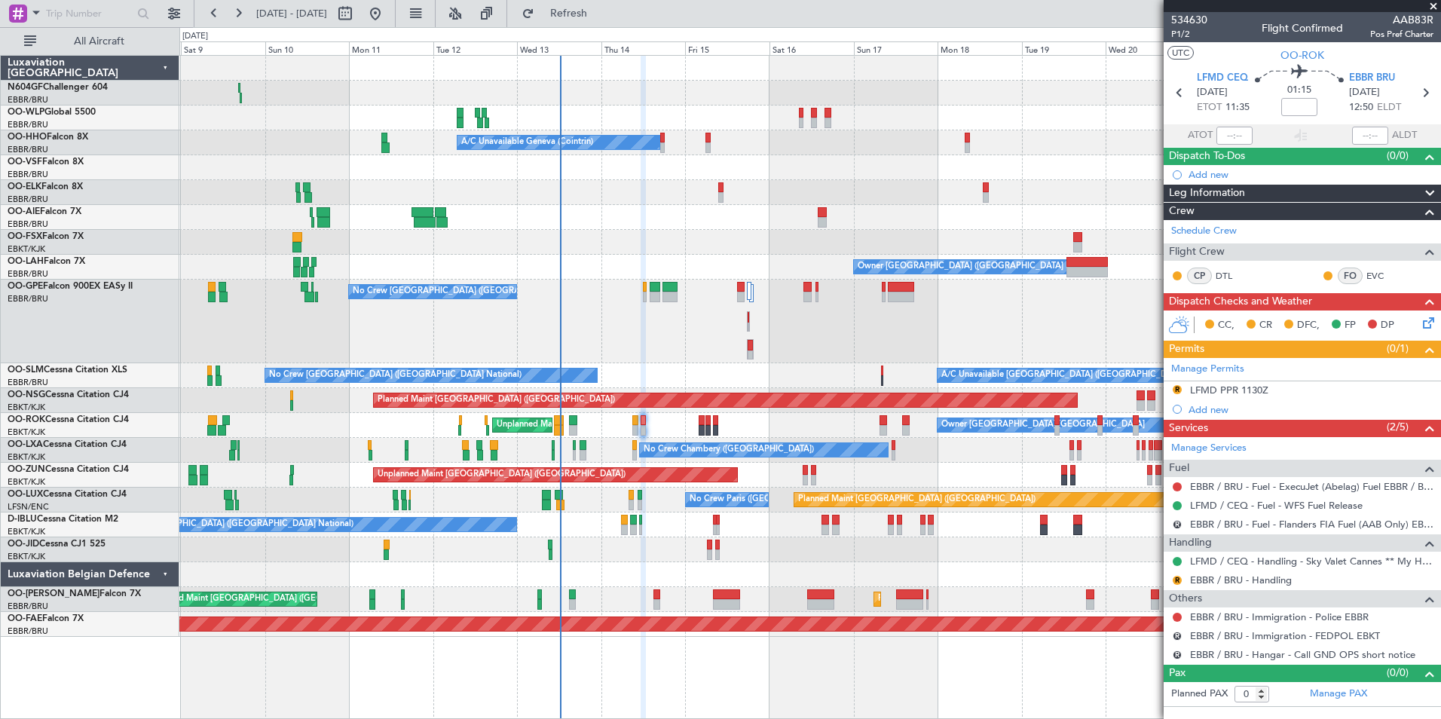
click at [789, 320] on div "No Crew [GEOGRAPHIC_DATA] ([GEOGRAPHIC_DATA] National)" at bounding box center [809, 322] width 1261 height 84
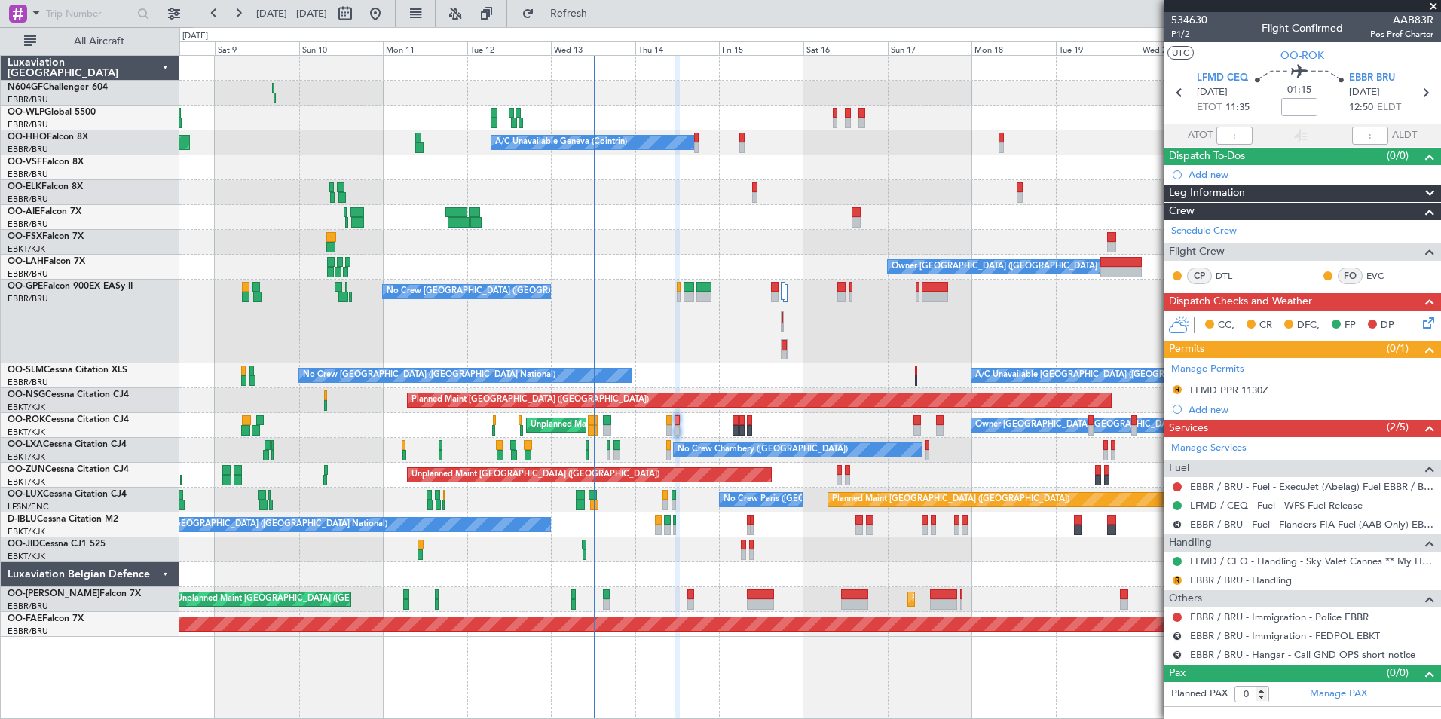
click at [951, 520] on div "No Crew [GEOGRAPHIC_DATA] ([GEOGRAPHIC_DATA] National)" at bounding box center [809, 524] width 1261 height 25
click at [1262, 620] on link "EBBR / BRU - Immigration - Police EBBR" at bounding box center [1279, 616] width 179 height 13
click at [673, 457] on div "No Crew Chambery ([GEOGRAPHIC_DATA]) AOG Maint [GEOGRAPHIC_DATA]-[GEOGRAPHIC_DA…" at bounding box center [809, 450] width 1261 height 25
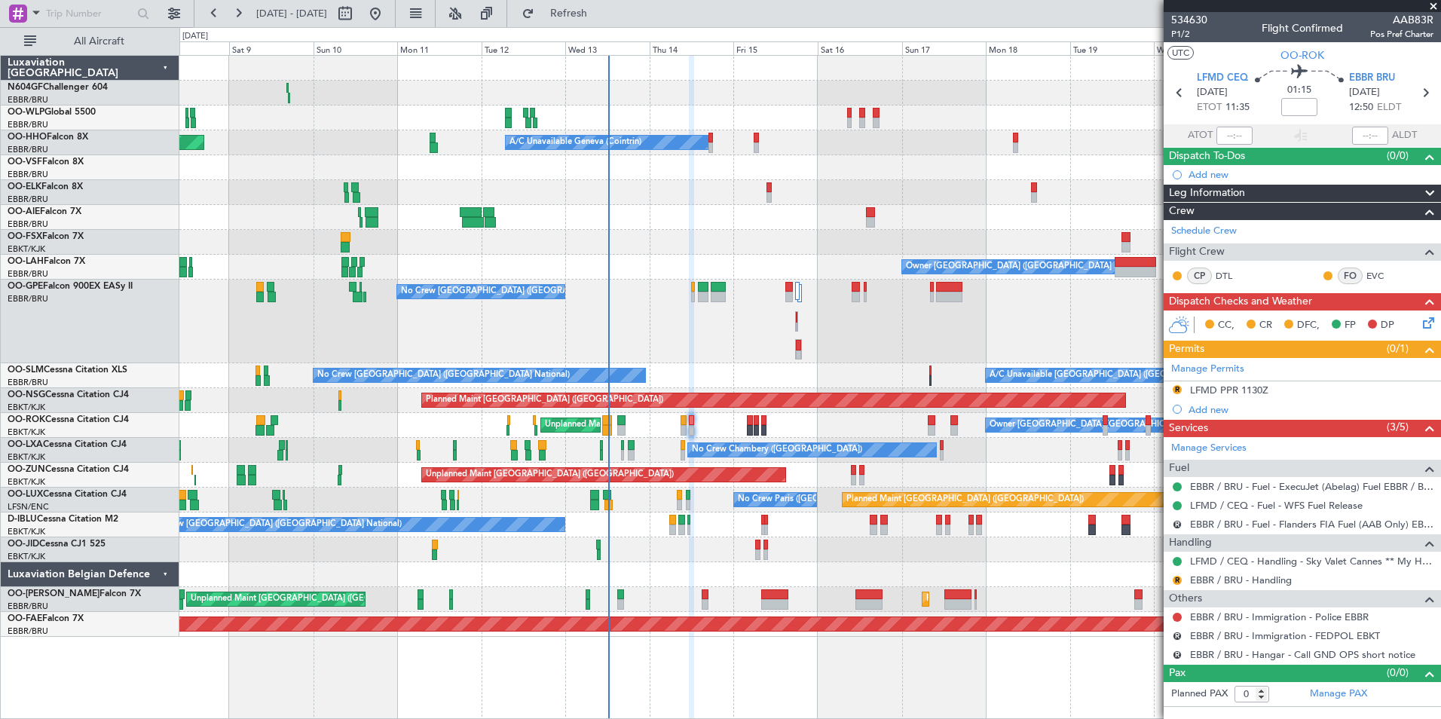
click at [710, 223] on div "Planned Maint [GEOGRAPHIC_DATA] ([GEOGRAPHIC_DATA]) Planned Maint Milan ([GEOGR…" at bounding box center [809, 346] width 1261 height 581
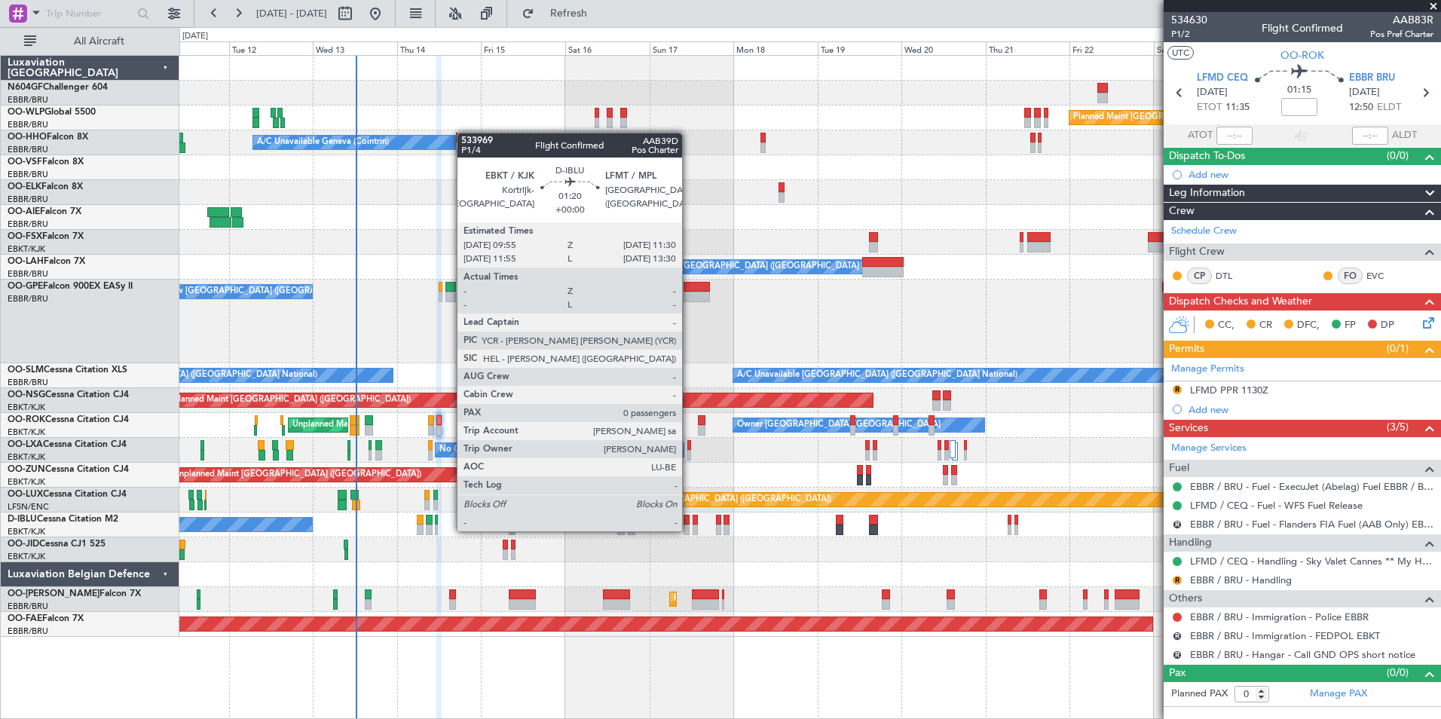
click at [689, 530] on div at bounding box center [687, 530] width 6 height 11
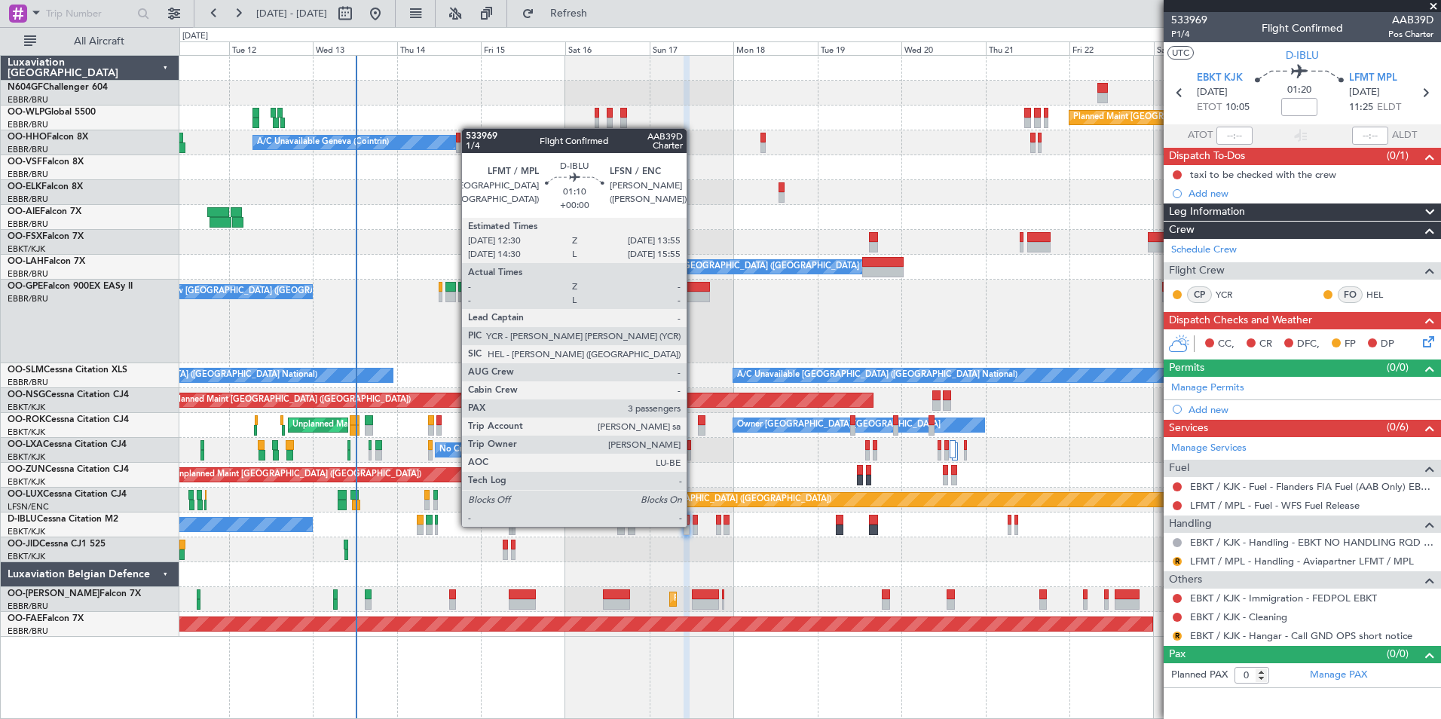
click at [693, 525] on div at bounding box center [695, 530] width 5 height 11
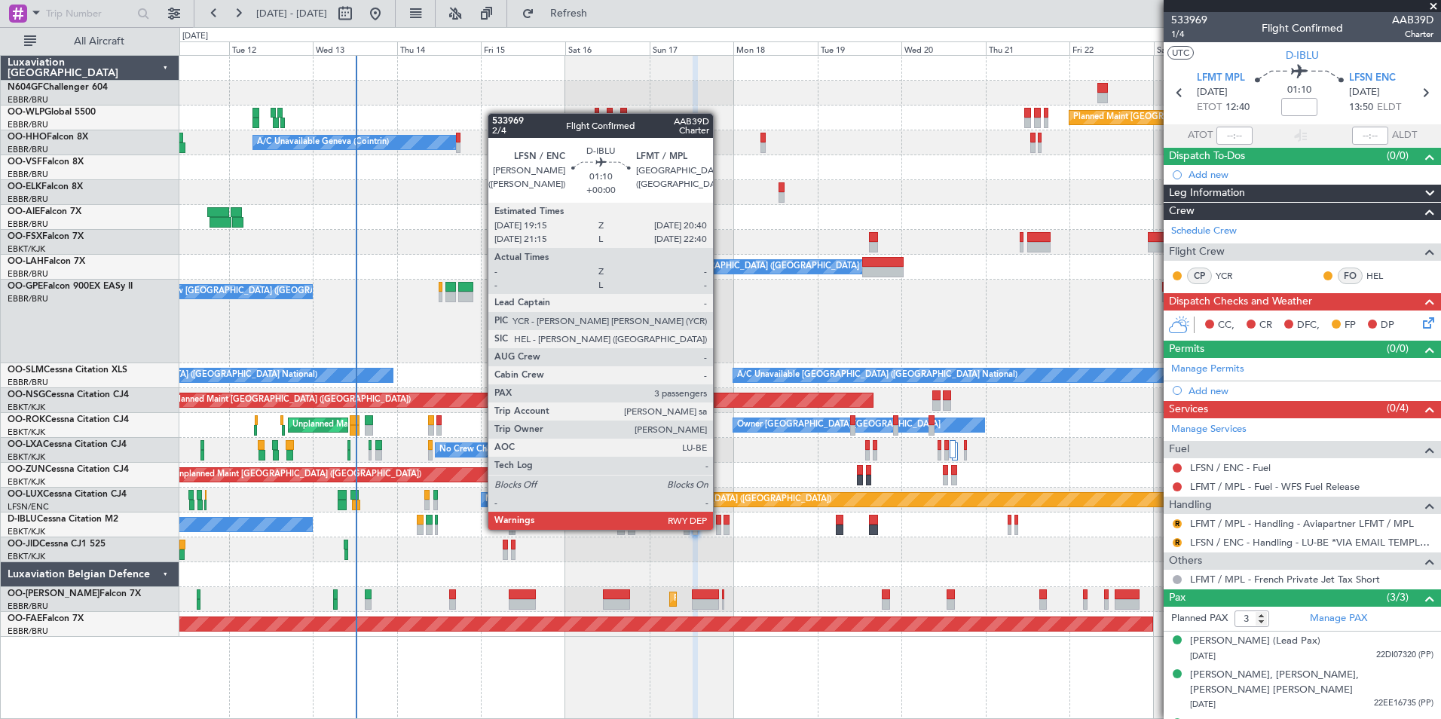
click at [720, 528] on div at bounding box center [718, 530] width 5 height 11
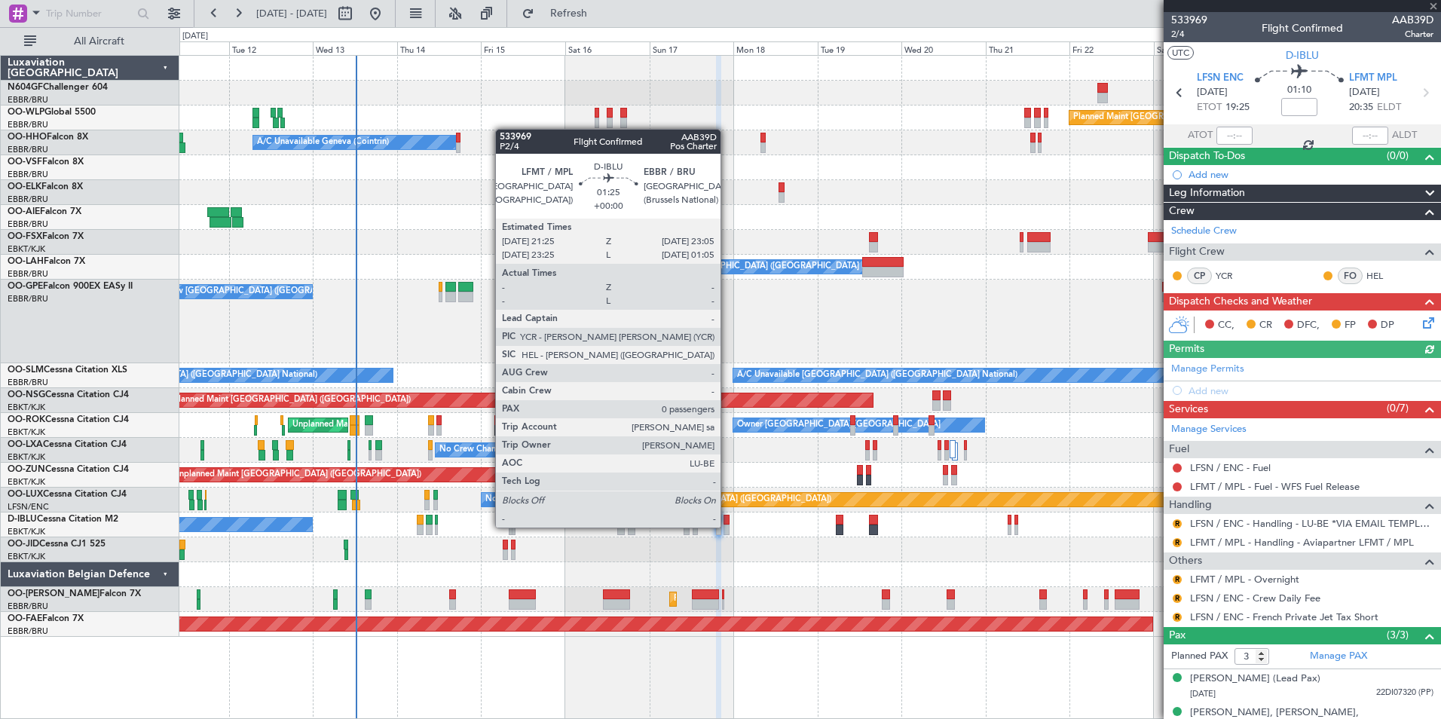
click at [727, 528] on div at bounding box center [726, 530] width 6 height 11
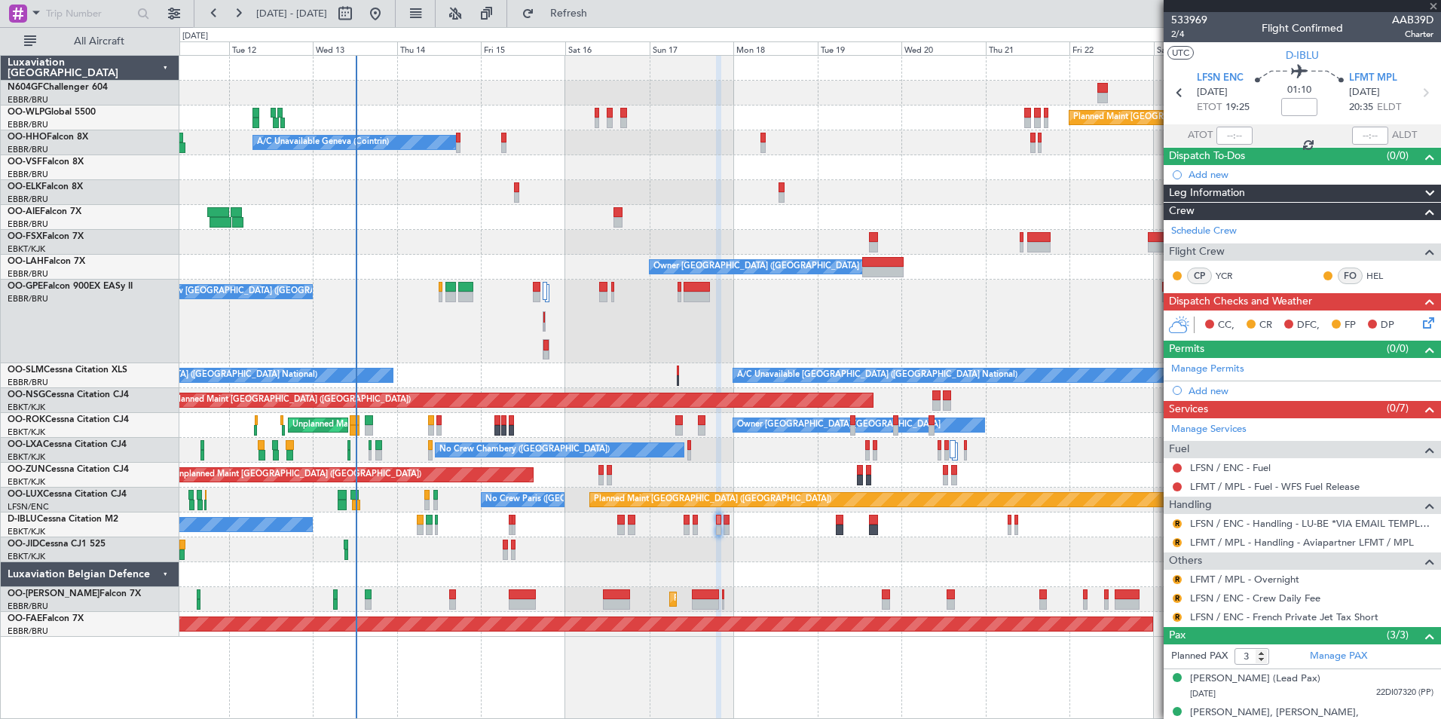
type input "0"
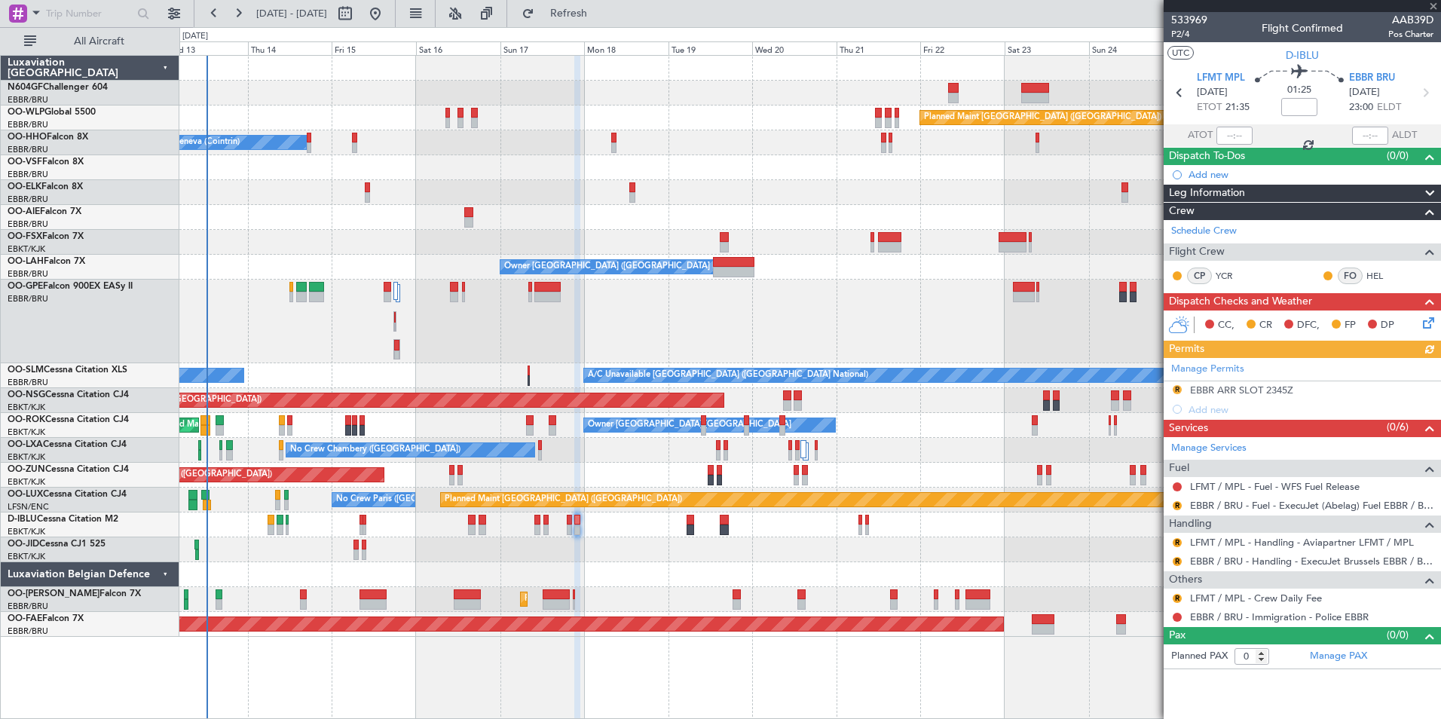
click at [704, 580] on div "Planned Maint [GEOGRAPHIC_DATA] ([GEOGRAPHIC_DATA]) A/C Unavailable Geneva (Coi…" at bounding box center [809, 346] width 1261 height 581
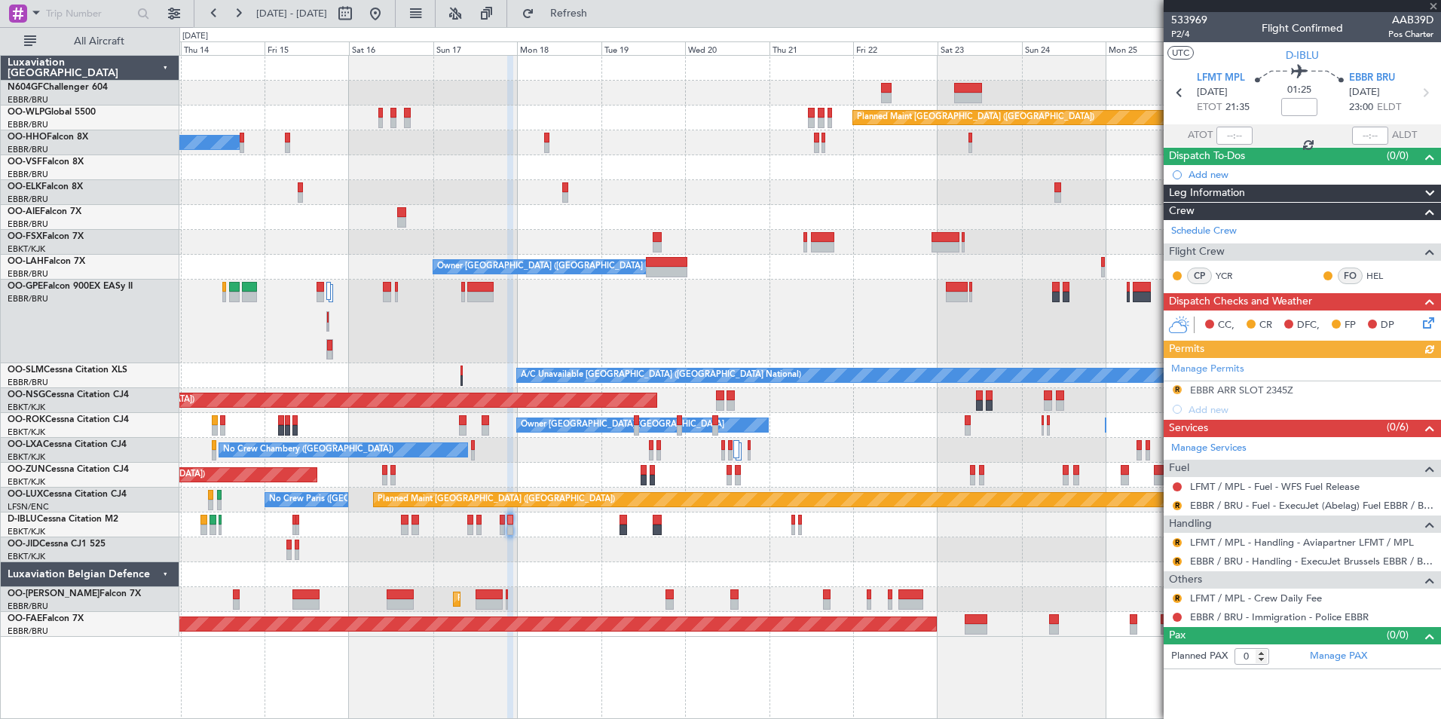
click at [703, 579] on div at bounding box center [809, 574] width 1261 height 25
click at [387, 14] on button at bounding box center [375, 14] width 24 height 24
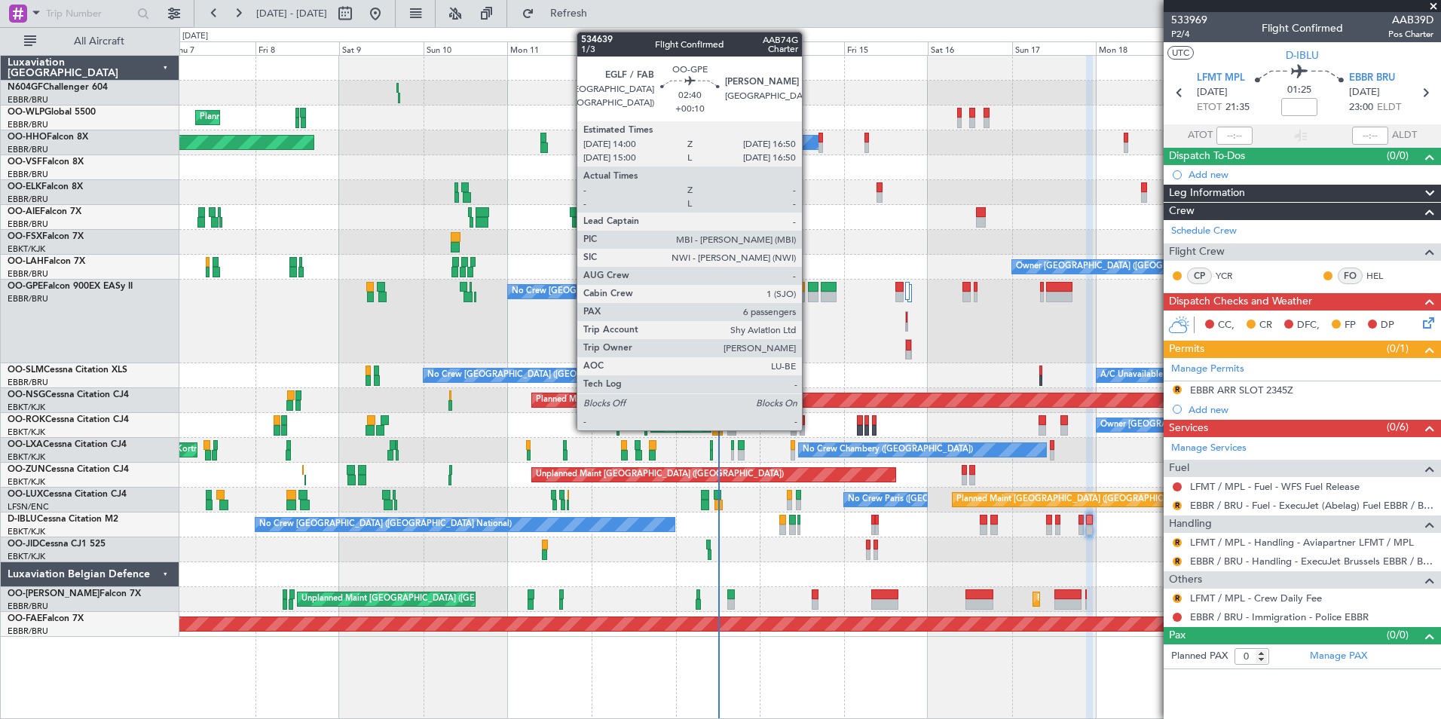
click at [809, 294] on div at bounding box center [813, 297] width 11 height 11
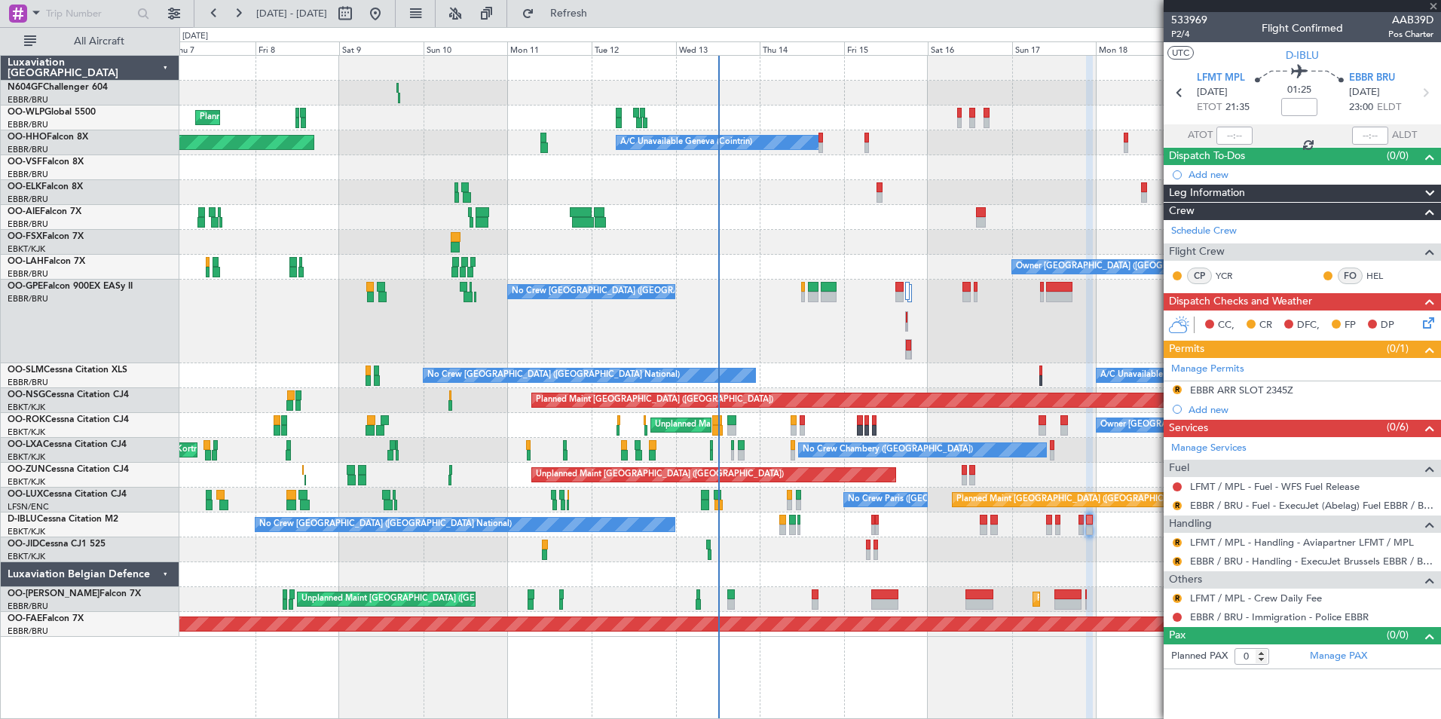
type input "+00:10"
type input "6"
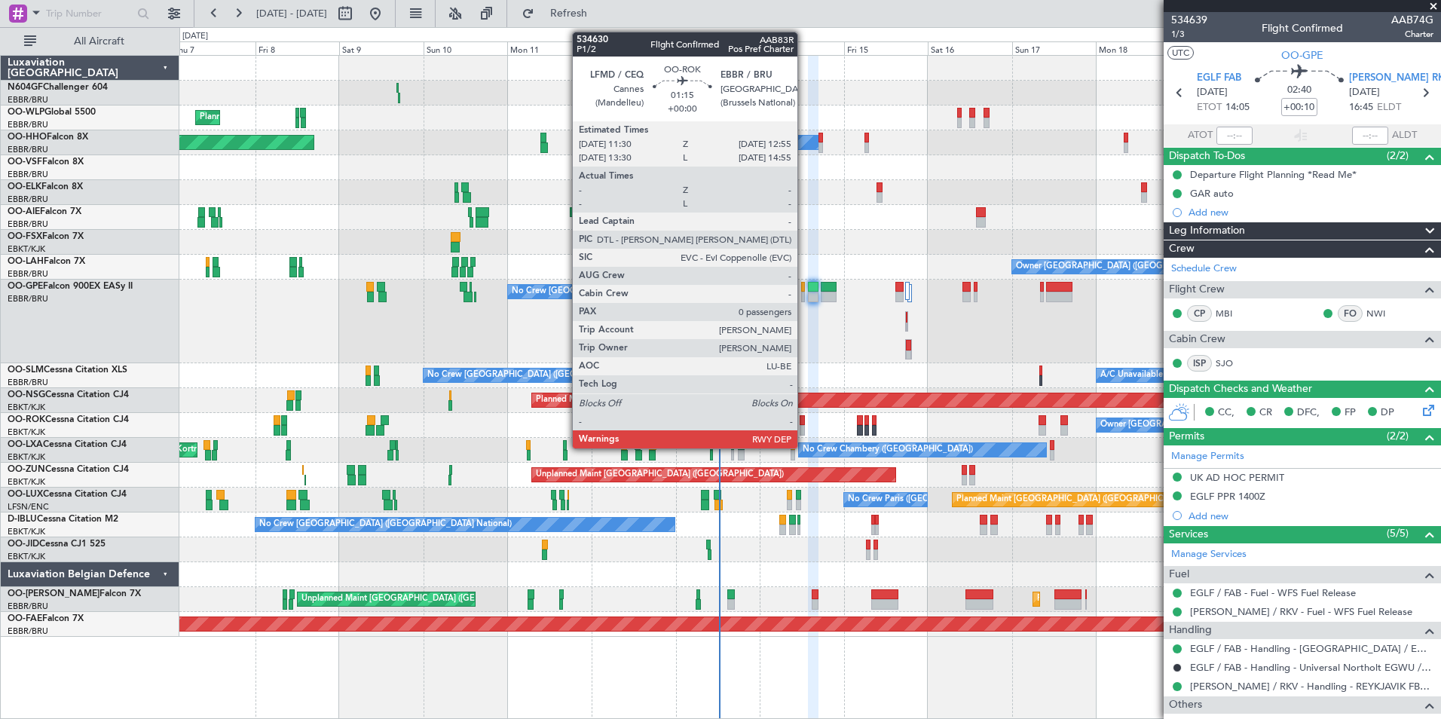
click at [804, 427] on div at bounding box center [802, 430] width 5 height 11
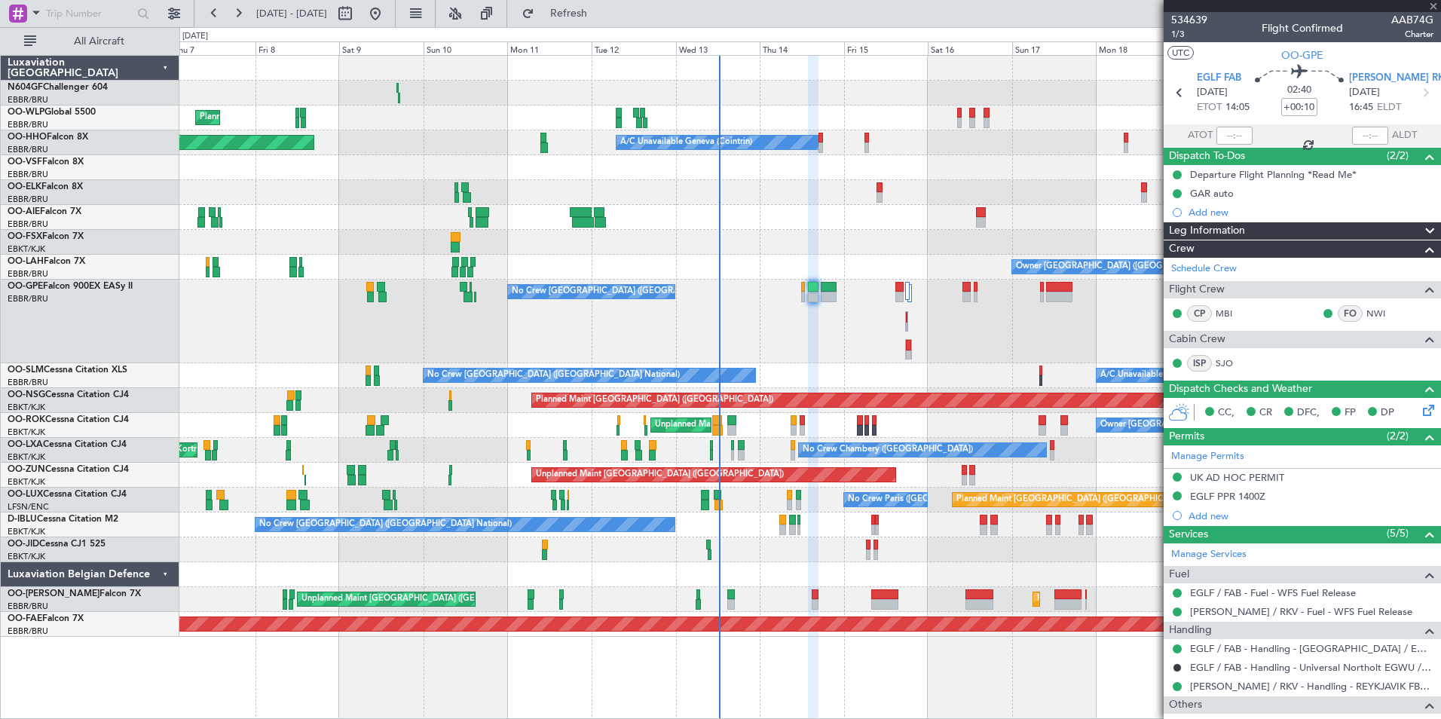
type input "0"
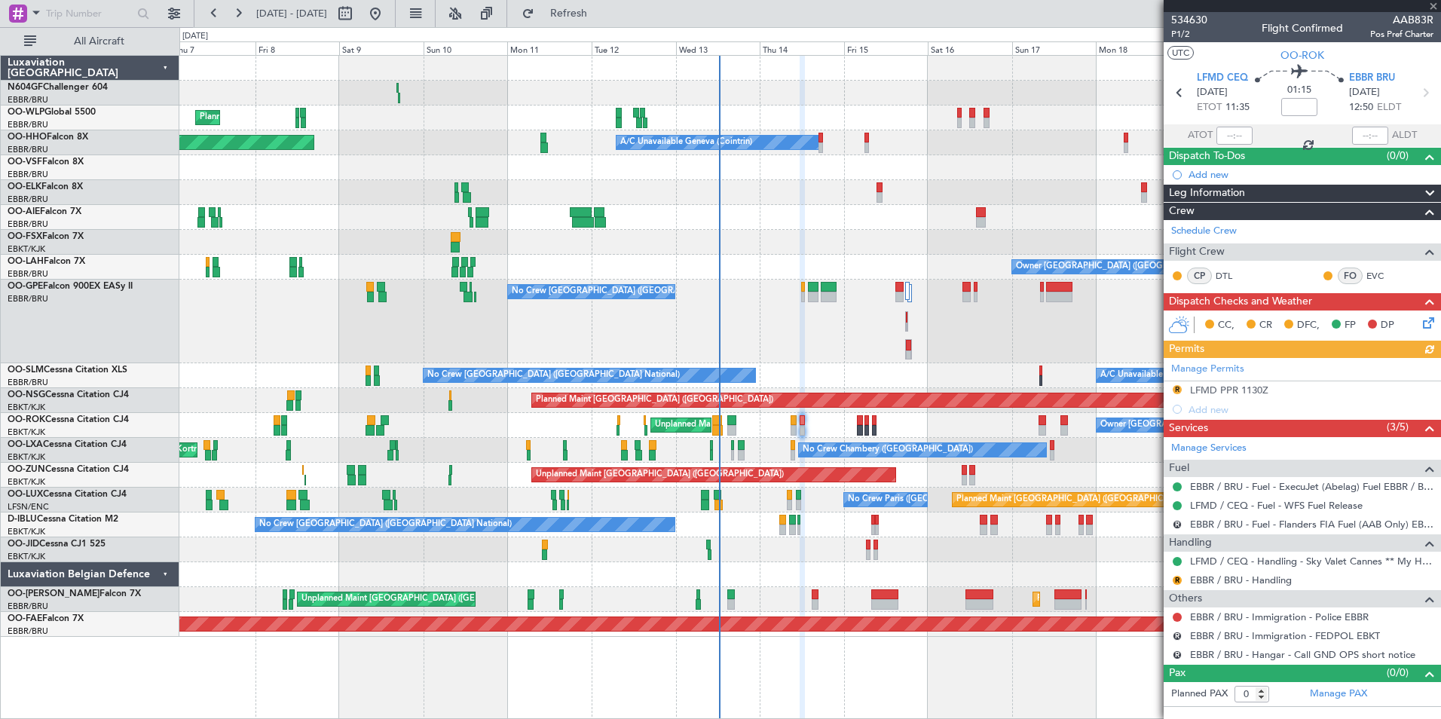
click at [936, 368] on div "No Crew [GEOGRAPHIC_DATA] ([GEOGRAPHIC_DATA] National) A/C Unavailable [GEOGRAP…" at bounding box center [809, 375] width 1261 height 25
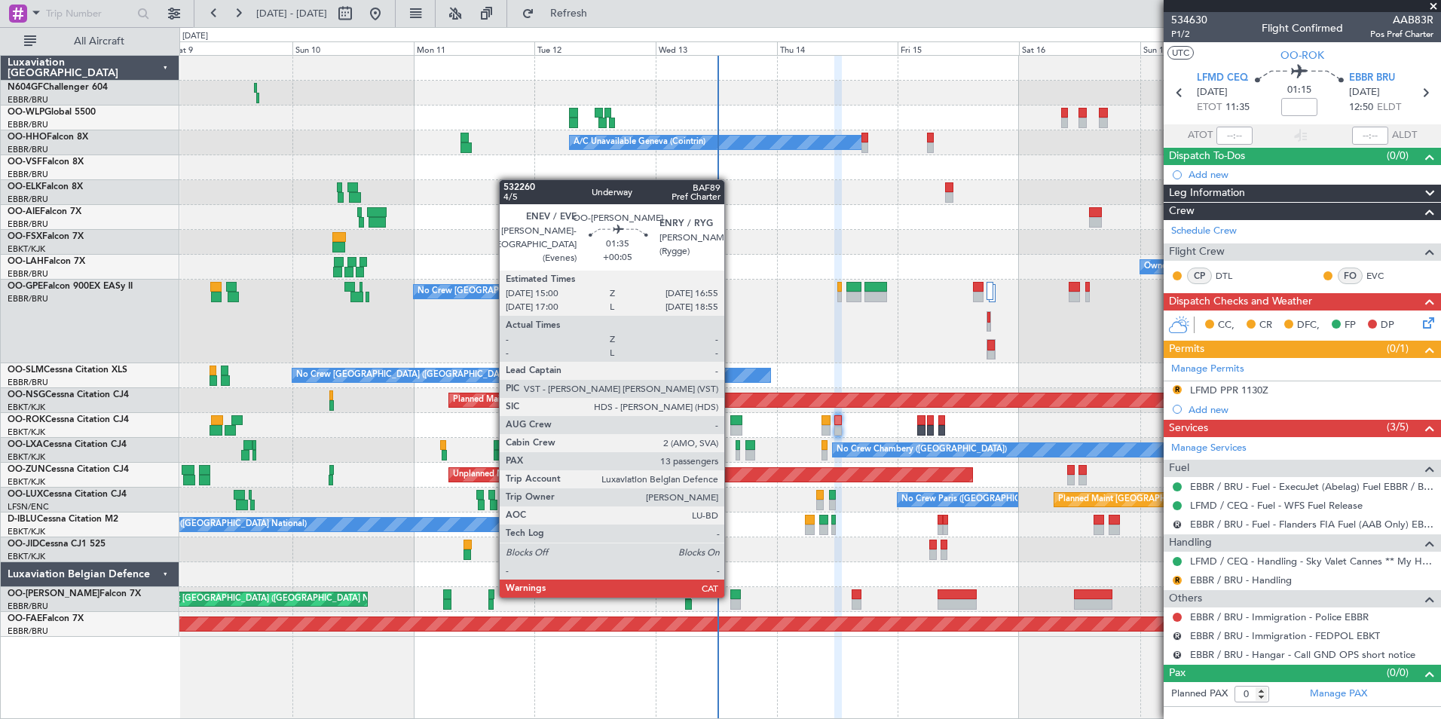
click at [731, 595] on div at bounding box center [735, 594] width 10 height 11
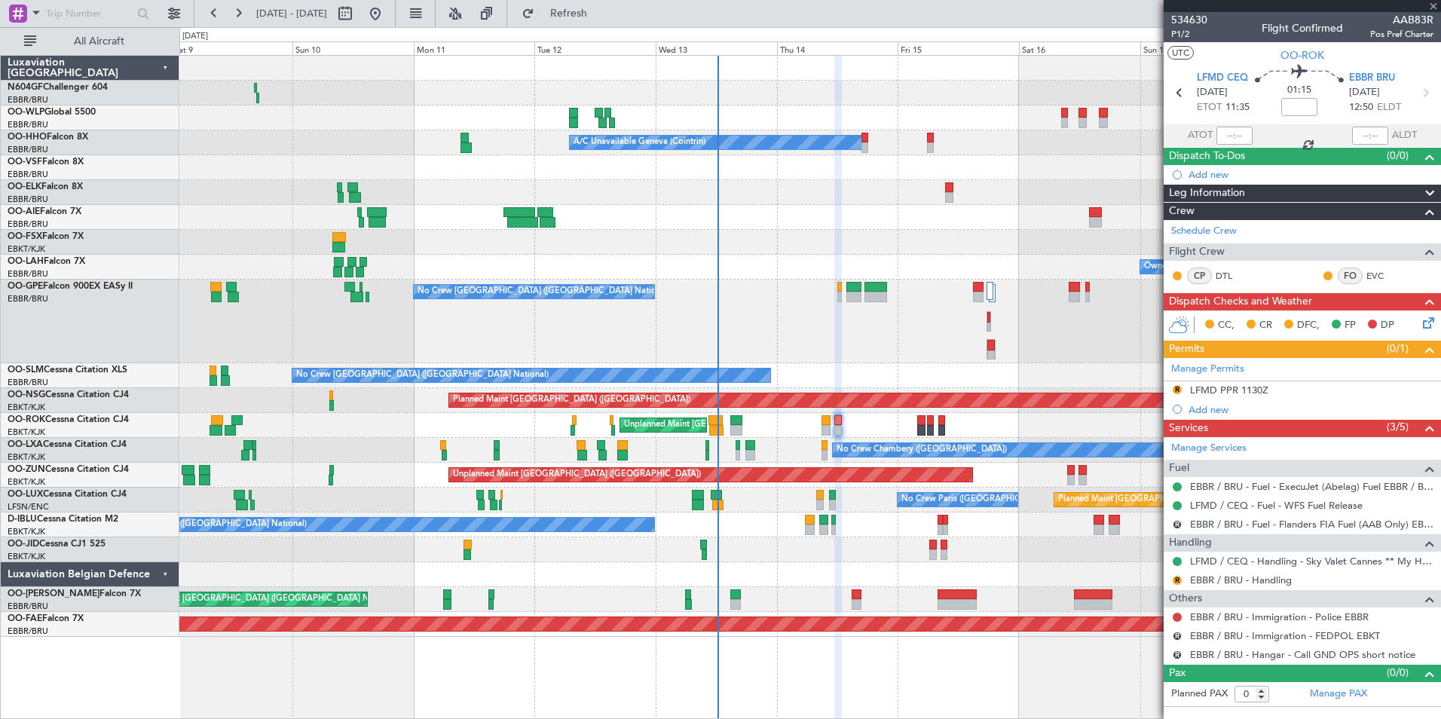
type input "+00:05"
type input "13"
